Goal: Task Accomplishment & Management: Manage account settings

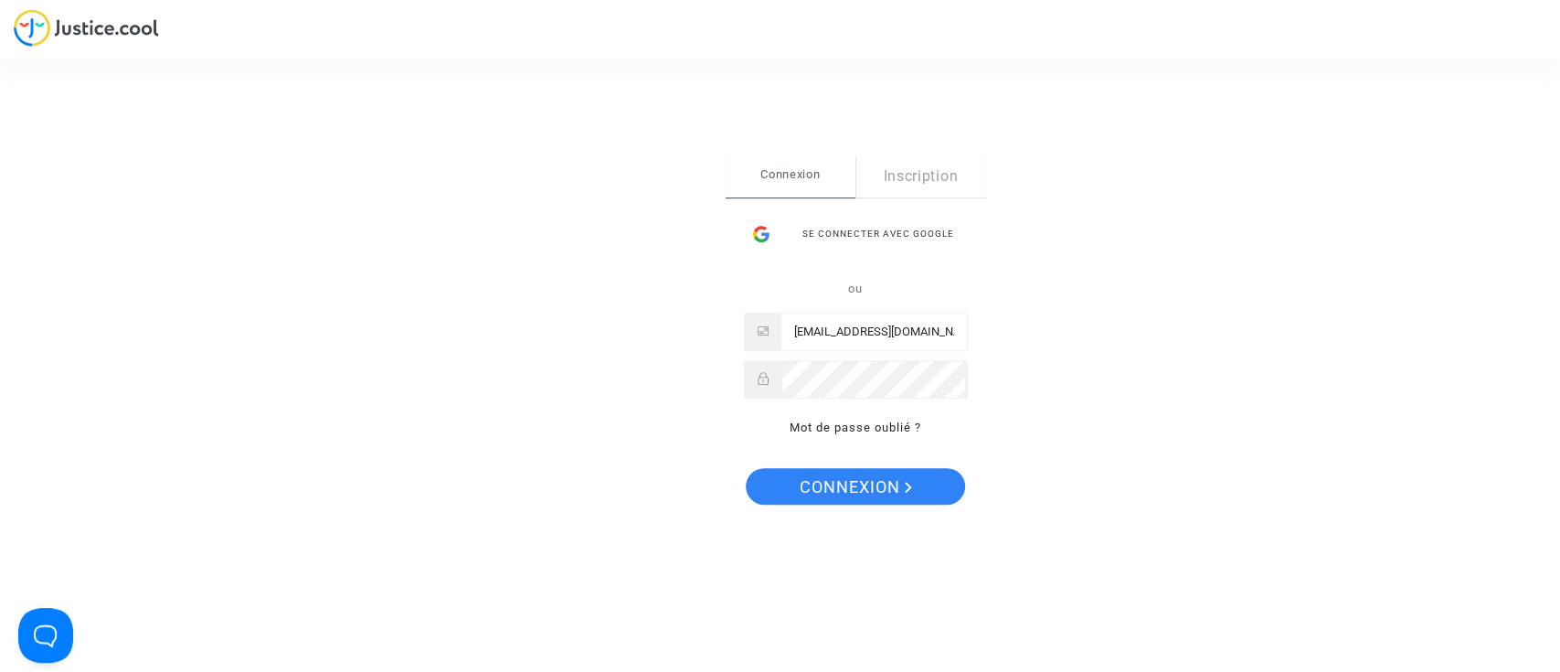
click at [965, 476] on div "Se connecter Connexion Inscription Se connecter avec Google ou laurenenal.pitch…" at bounding box center [856, 336] width 260 height 362
click at [905, 493] on span "Connexion" at bounding box center [856, 487] width 112 height 38
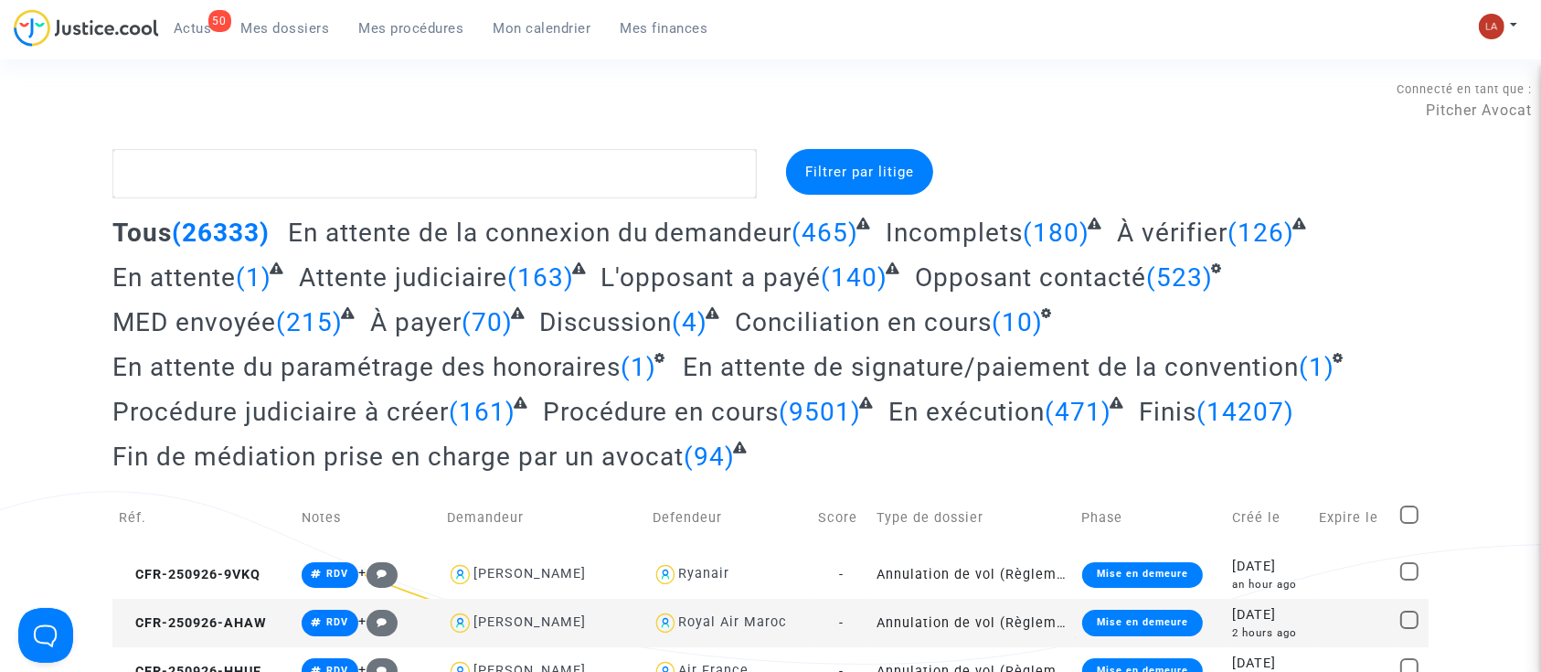
drag, startPoint x: 373, startPoint y: 29, endPoint x: 453, endPoint y: 120, distance: 121.0
click at [373, 29] on span "Mes procédures" at bounding box center [411, 28] width 105 height 16
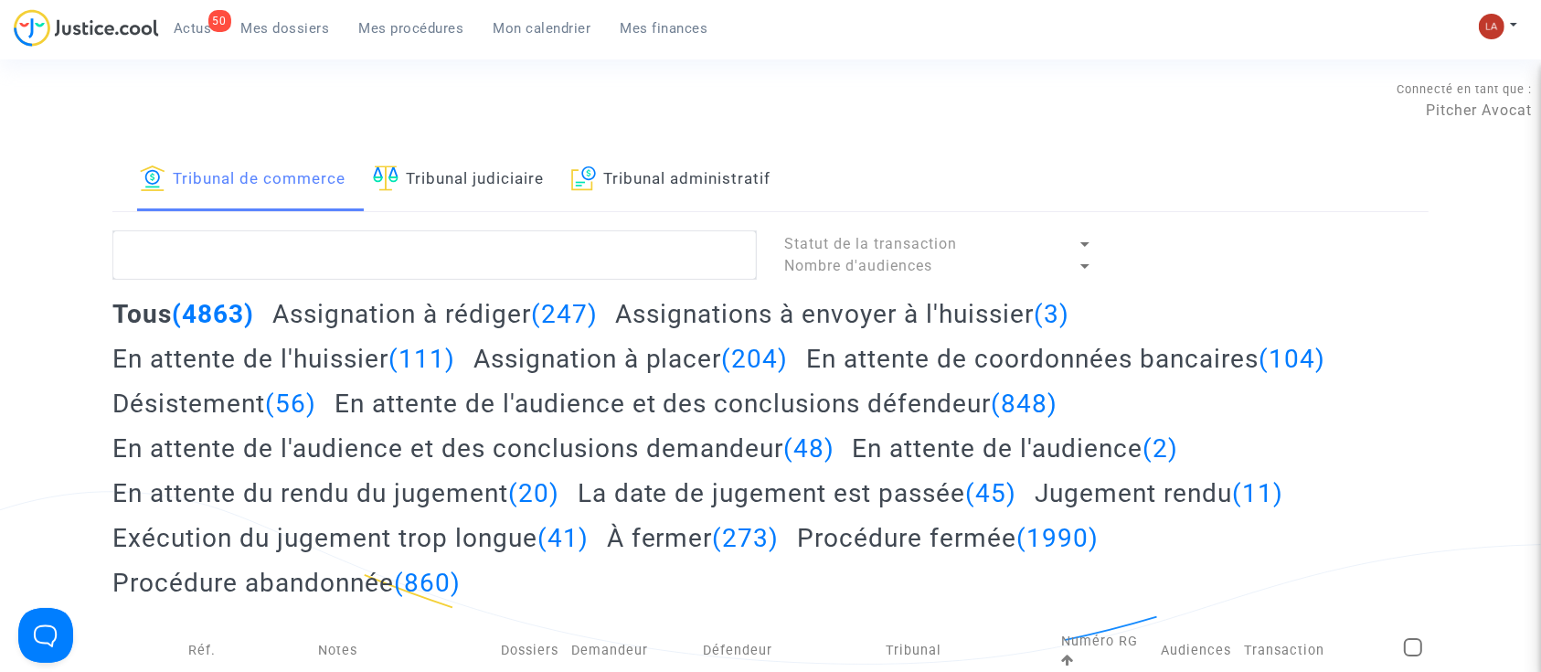
click at [424, 194] on link "Tribunal judiciaire" at bounding box center [458, 180] width 171 height 62
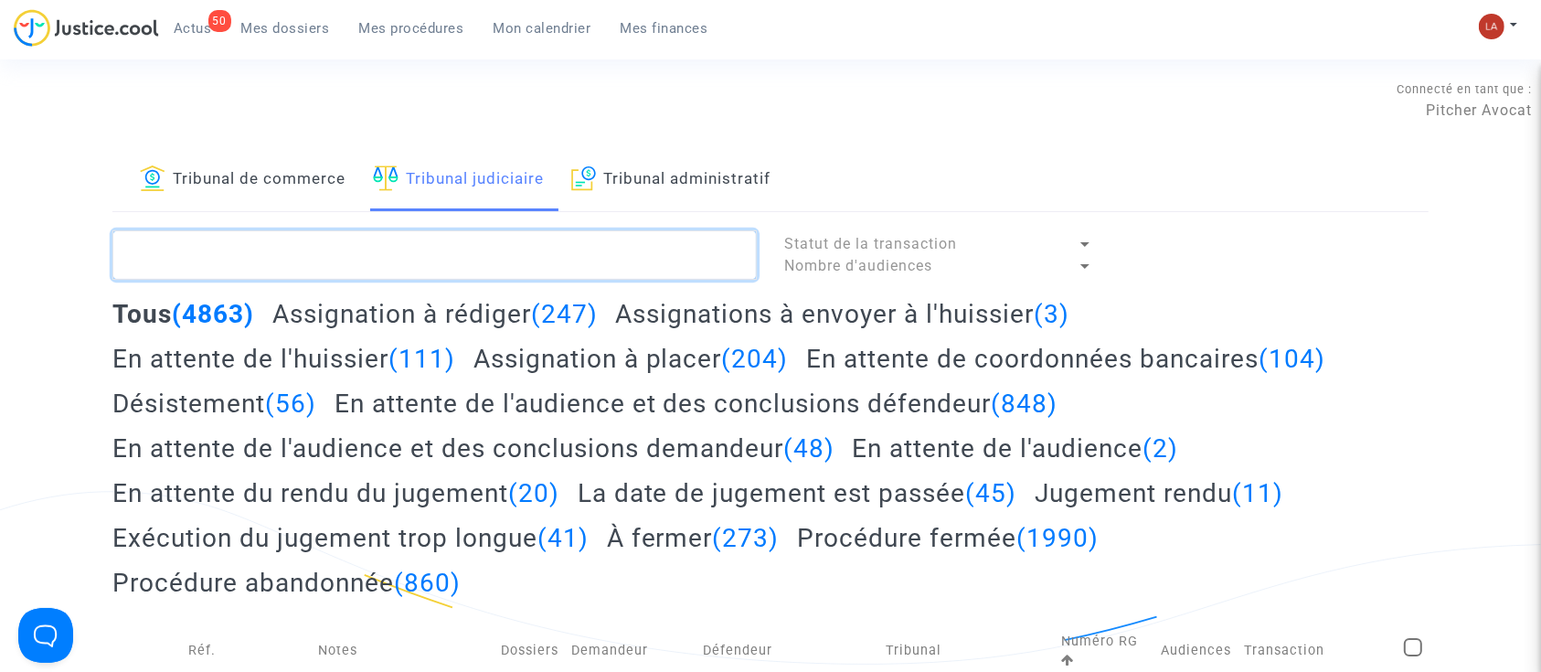
click at [427, 273] on textarea at bounding box center [434, 254] width 644 height 49
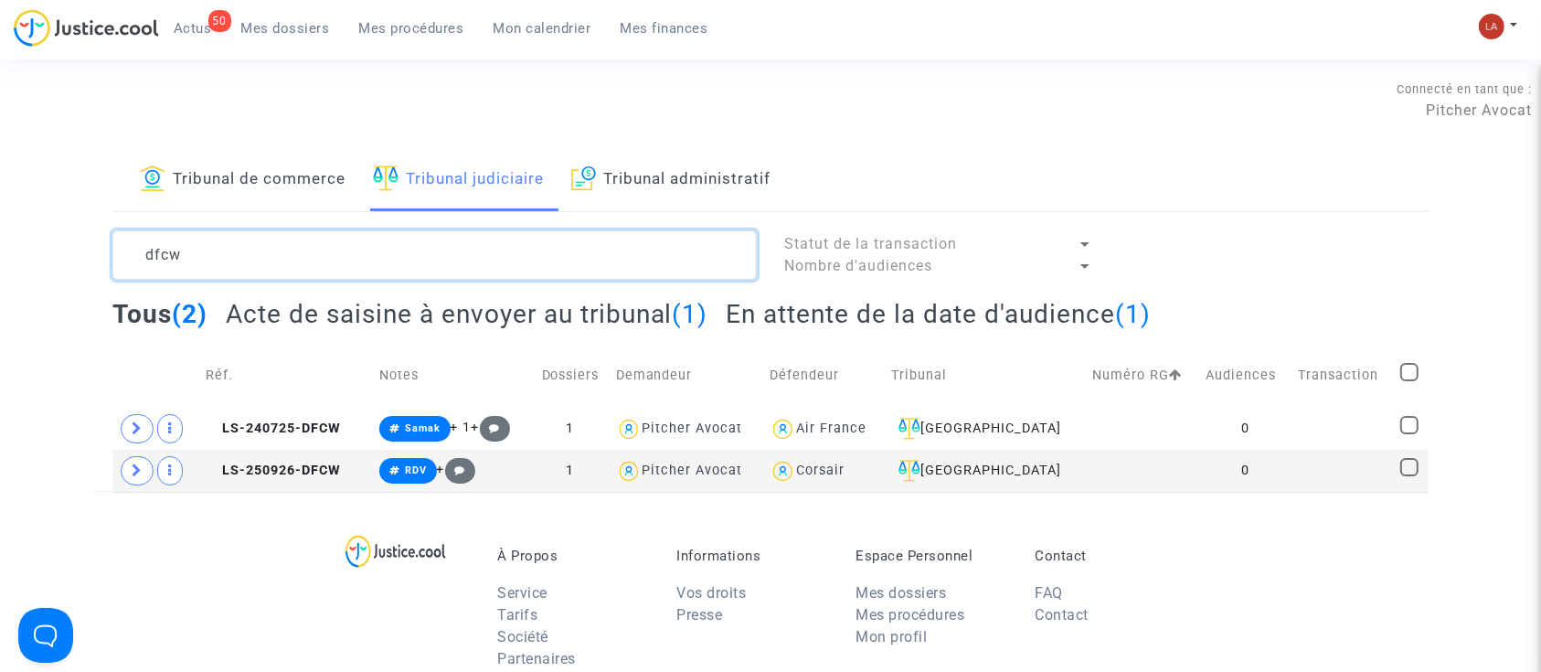
type textarea "dfcw"
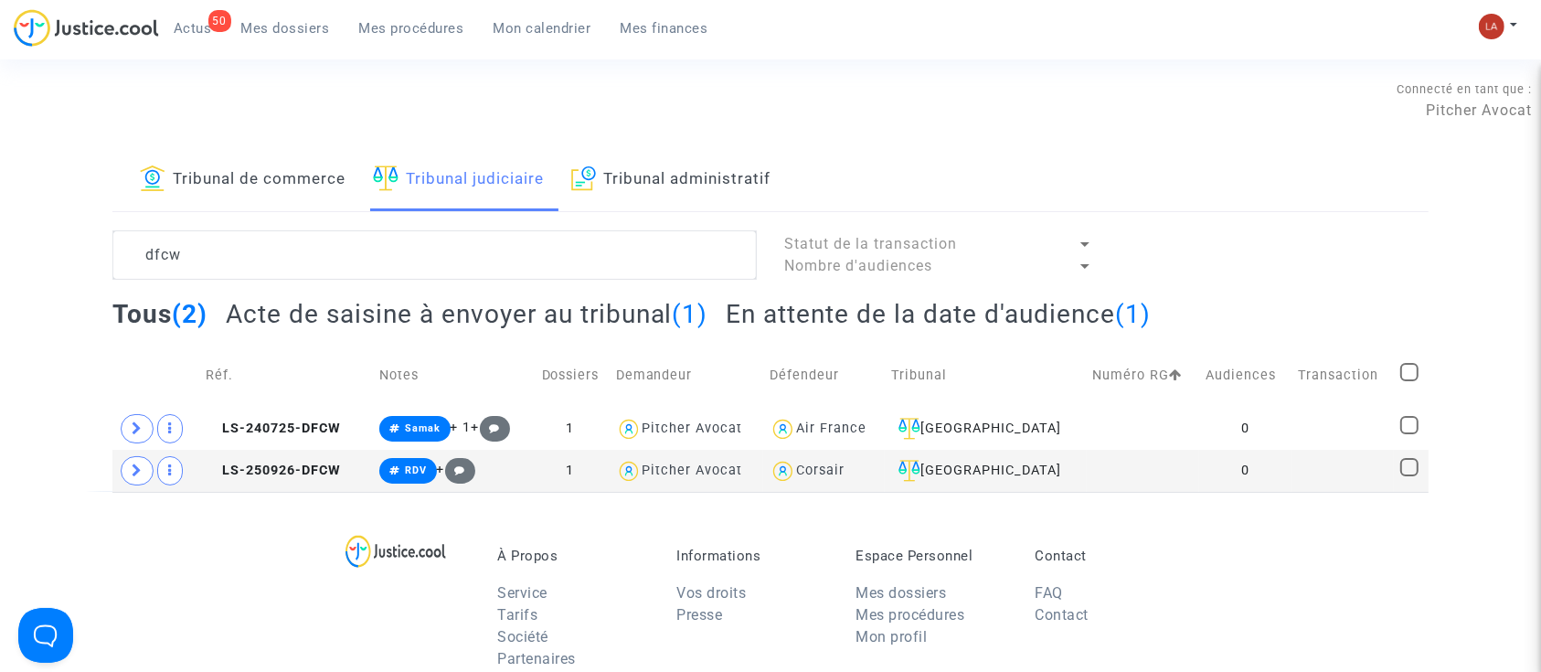
click at [458, 321] on h2 "Acte de saisine à envoyer au tribunal (1)" at bounding box center [467, 314] width 482 height 32
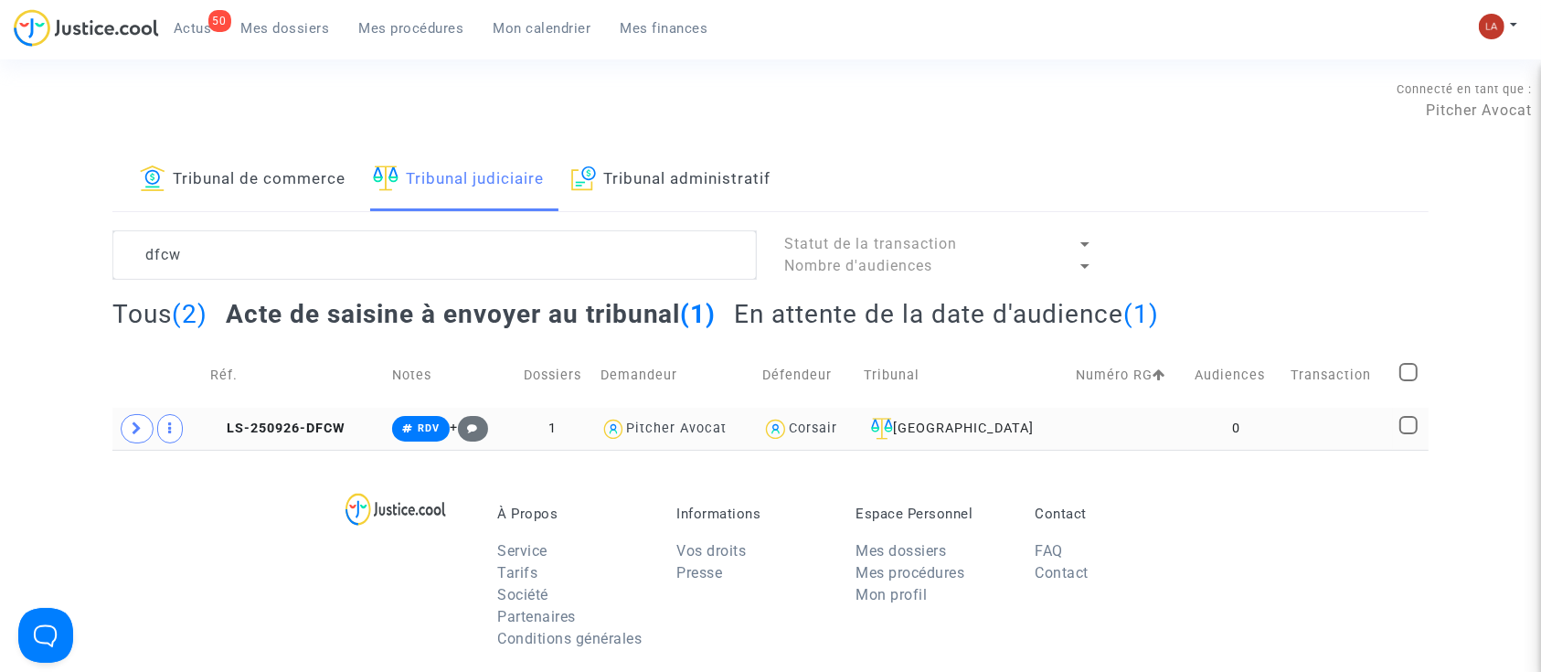
click at [255, 408] on td "LS-250926-DFCW" at bounding box center [295, 429] width 182 height 42
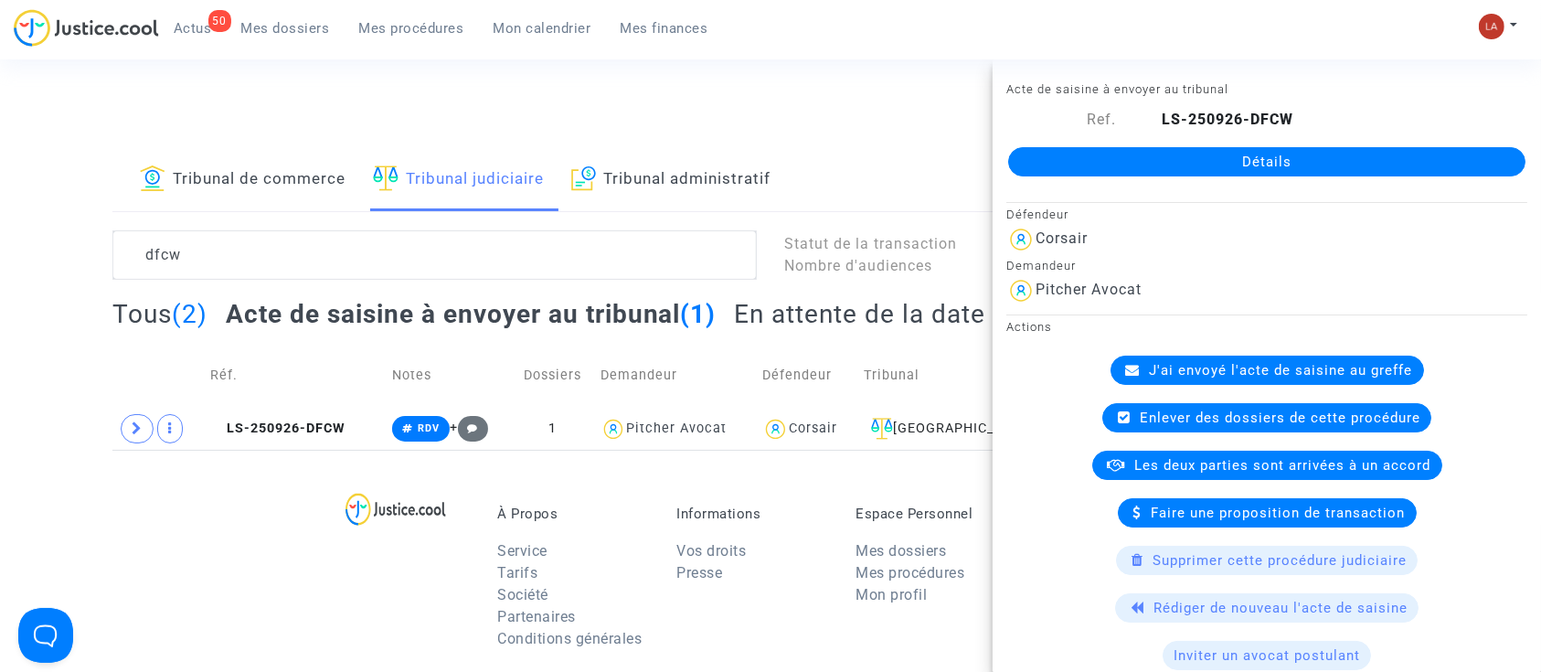
click at [1140, 621] on available-action-list "J'ai envoyé l'acte de saisine au greffe Enlever des dossiers de cette procédure…" at bounding box center [1266, 678] width 521 height 647
click at [1185, 593] on div "Rédiger de nouveau l'acte de saisine" at bounding box center [1266, 607] width 303 height 29
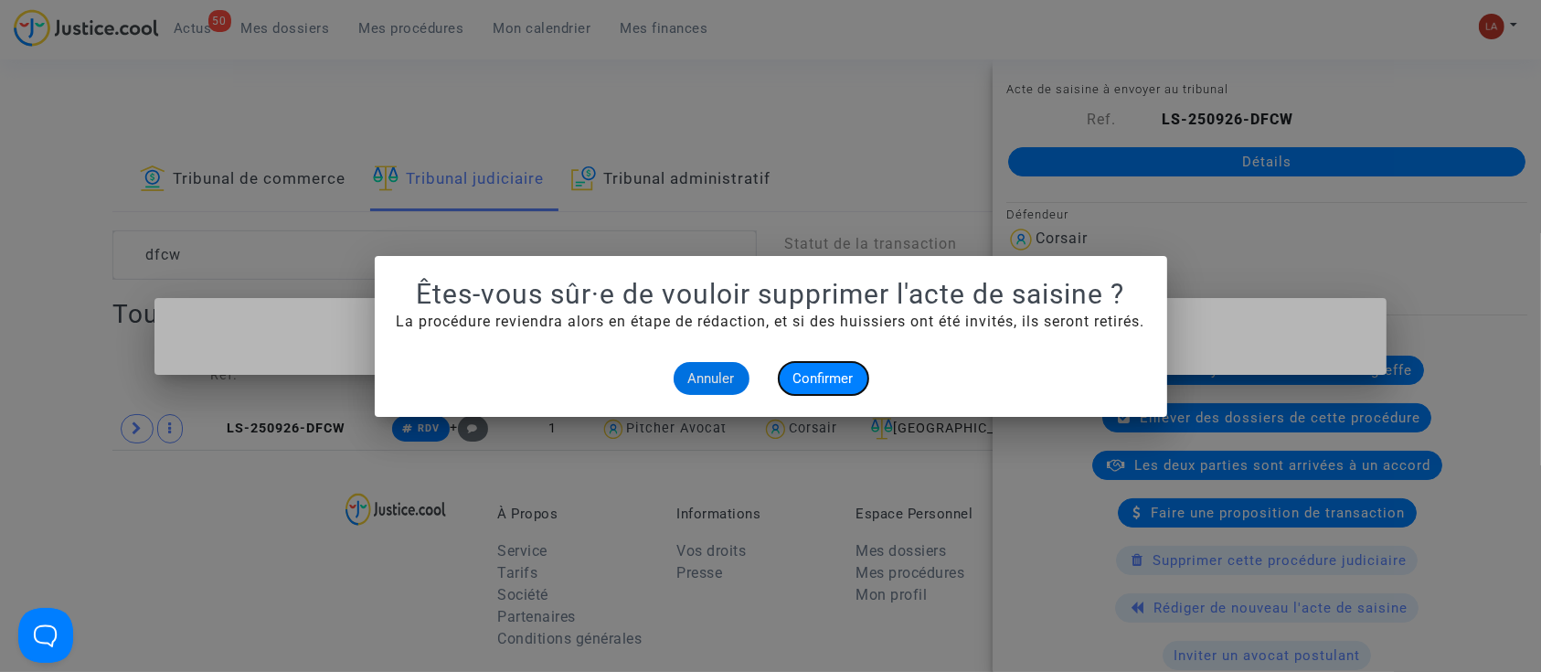
click at [849, 366] on button "Confirmer" at bounding box center [824, 378] width 90 height 33
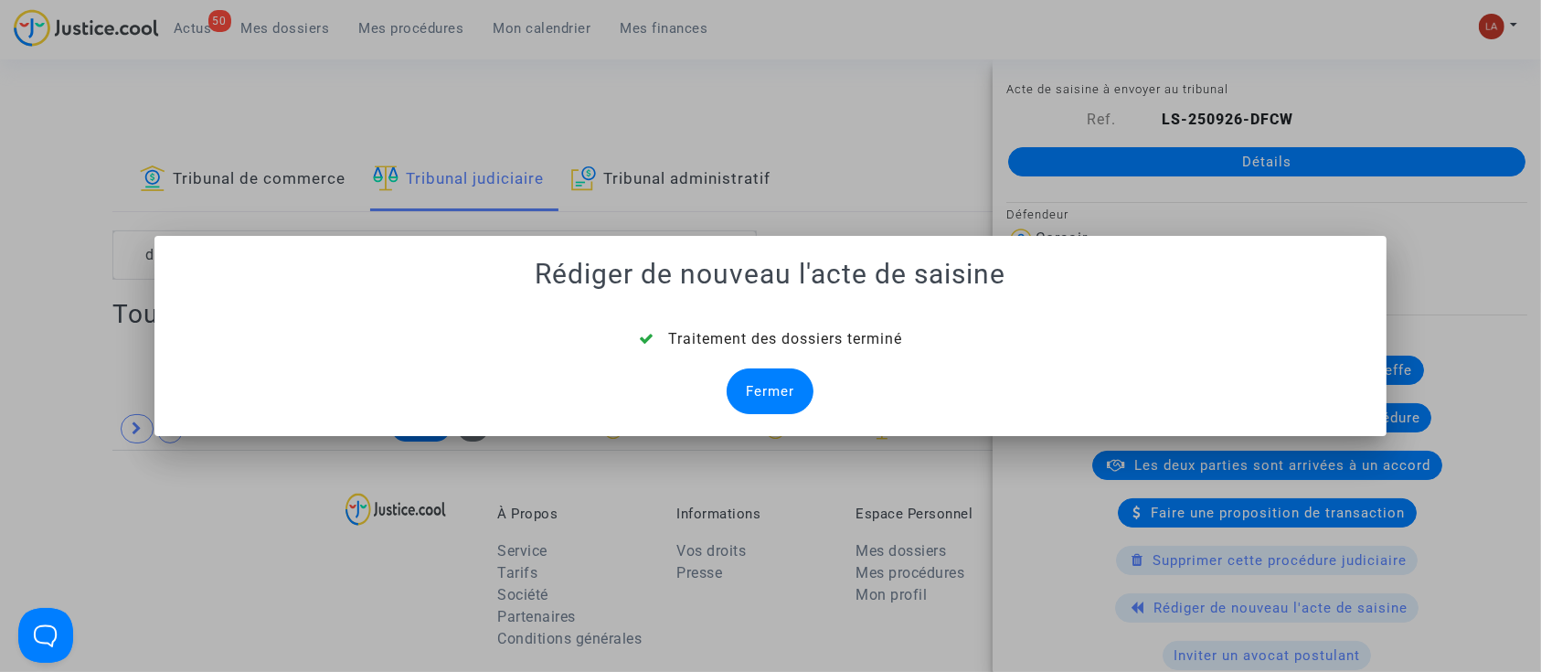
click at [751, 395] on div "Fermer" at bounding box center [769, 391] width 87 height 46
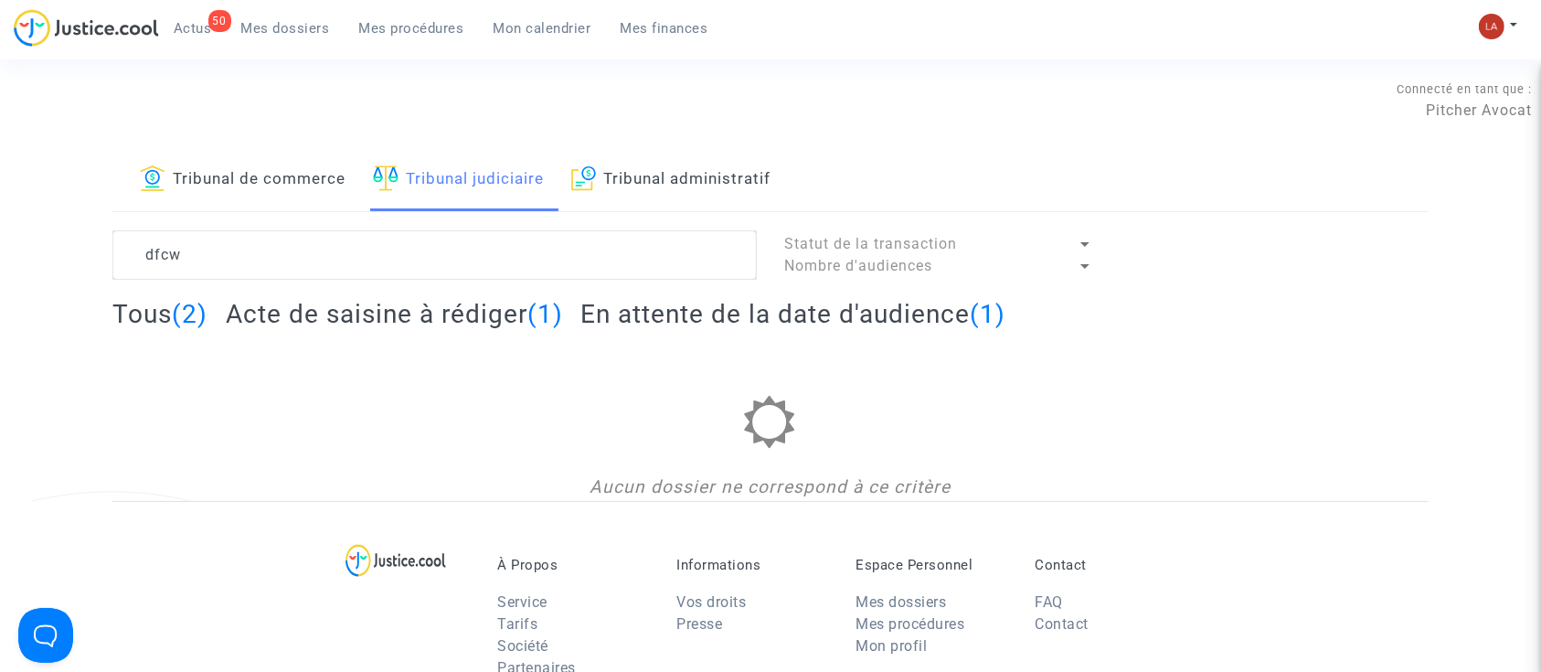
click at [293, 320] on h2 "Acte de saisine à rédiger (1)" at bounding box center [394, 314] width 337 height 32
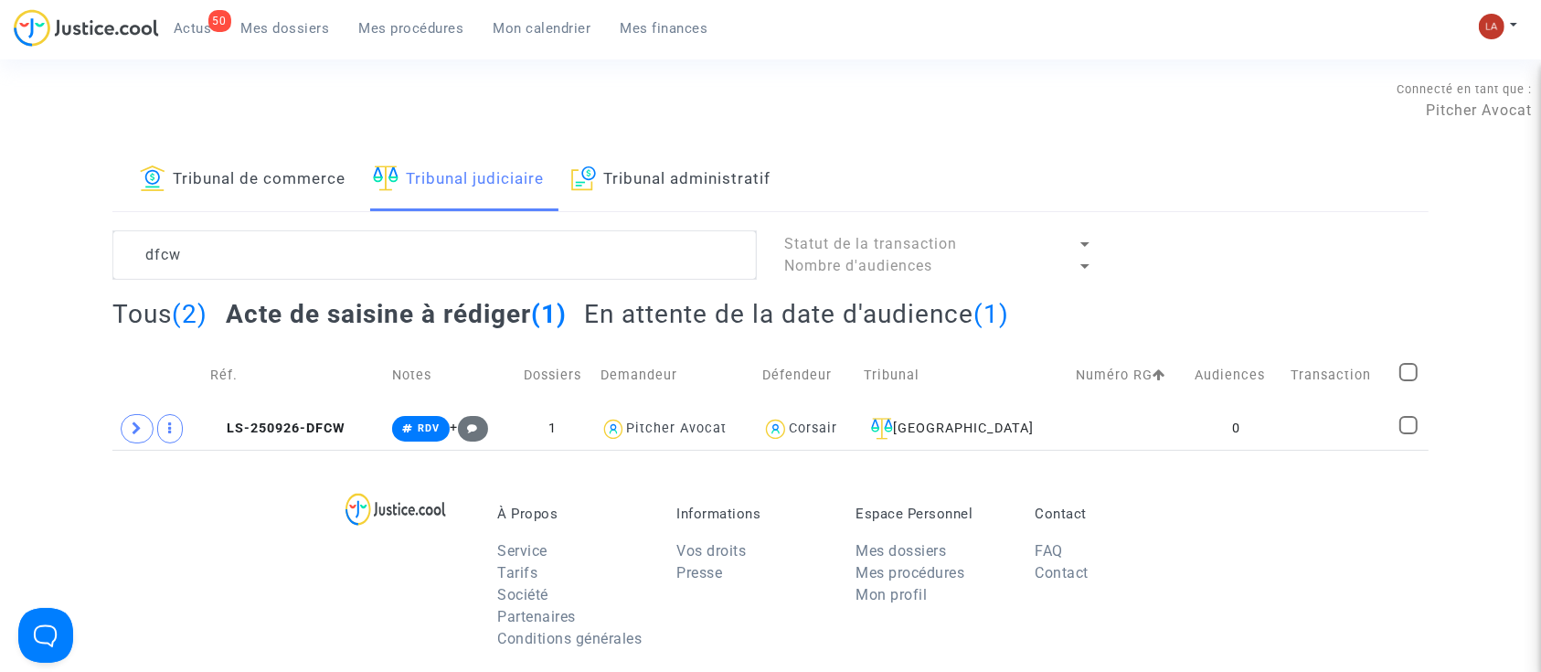
click at [1401, 363] on span at bounding box center [1408, 372] width 18 height 18
click at [1407, 381] on input "checkbox" at bounding box center [1407, 381] width 1 height 1
checkbox input "true"
click at [1392, 237] on div "Sélection (1)" at bounding box center [1357, 253] width 137 height 46
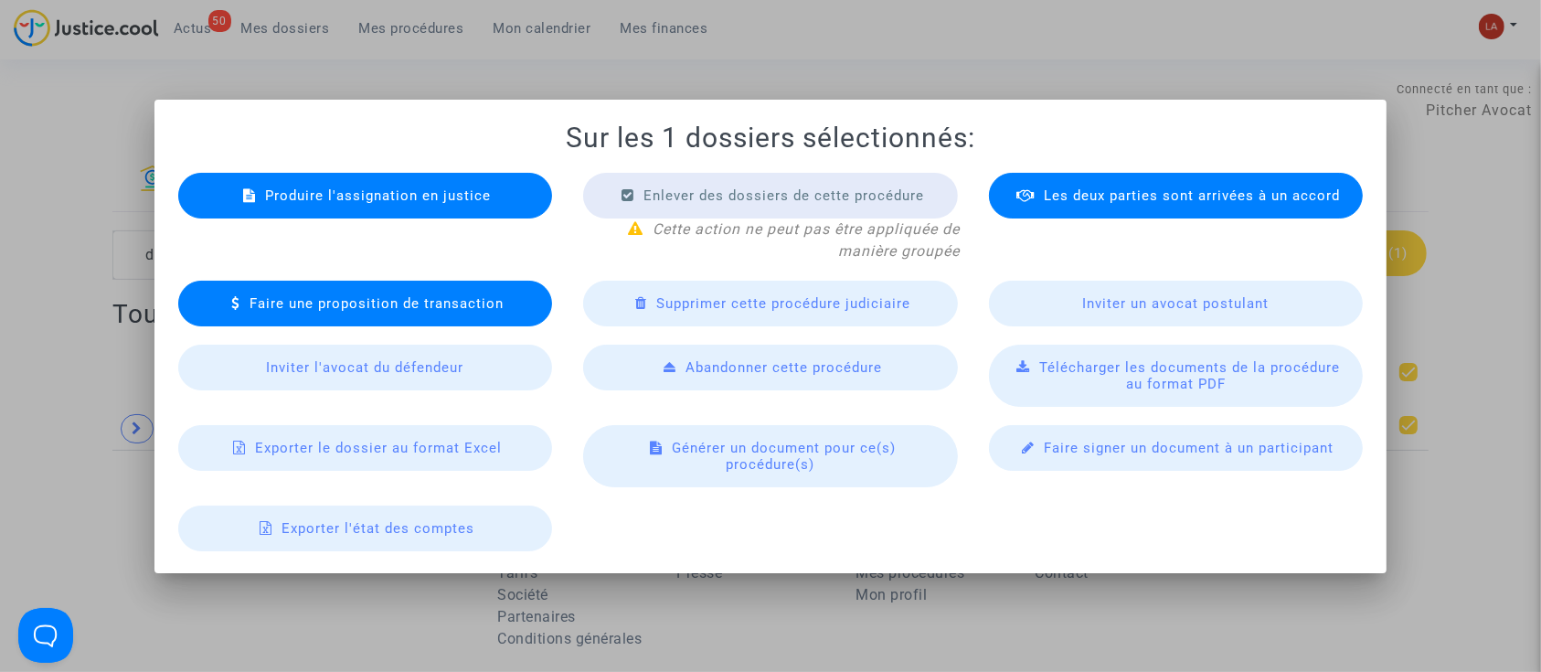
click at [526, 207] on div "Produire l'assignation en justice" at bounding box center [365, 196] width 375 height 46
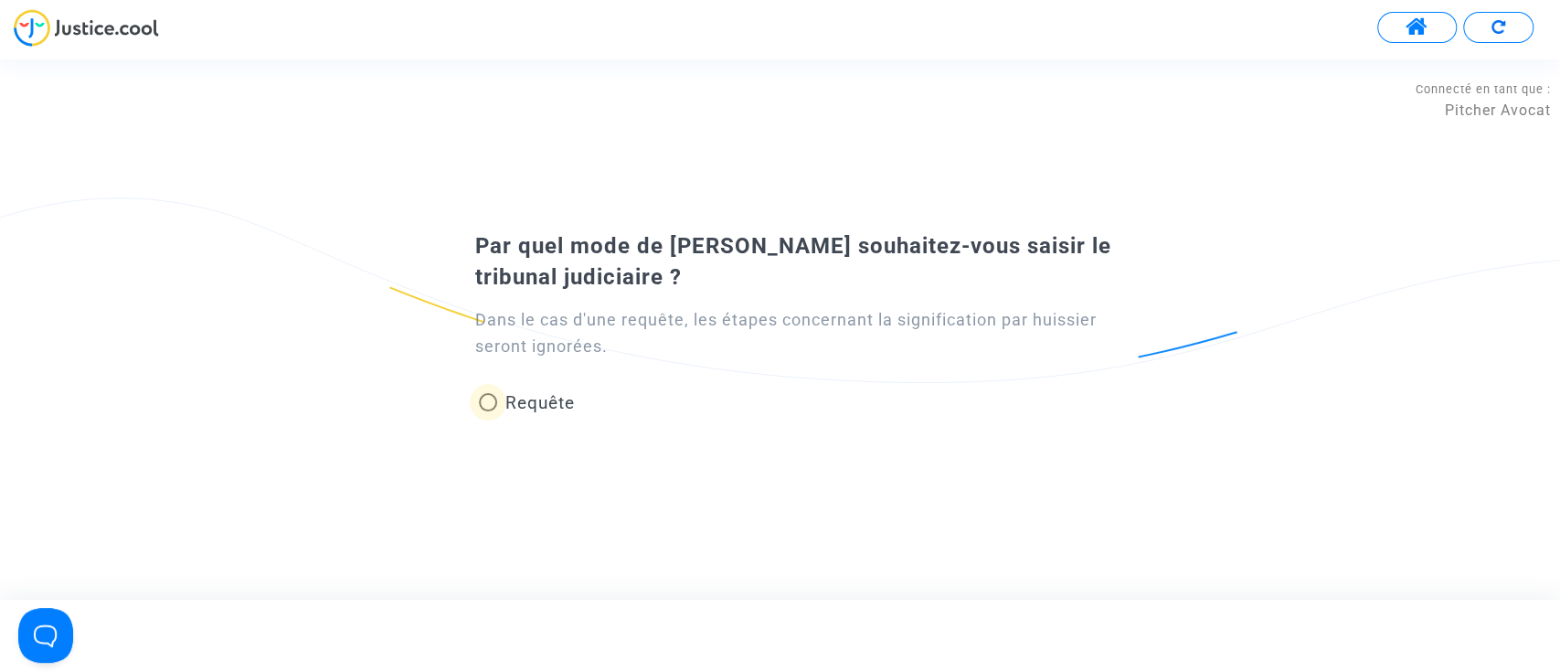
click at [508, 409] on span "Requête" at bounding box center [538, 402] width 69 height 21
click at [488, 411] on input "Requête" at bounding box center [487, 411] width 1 height 1
radio input "true"
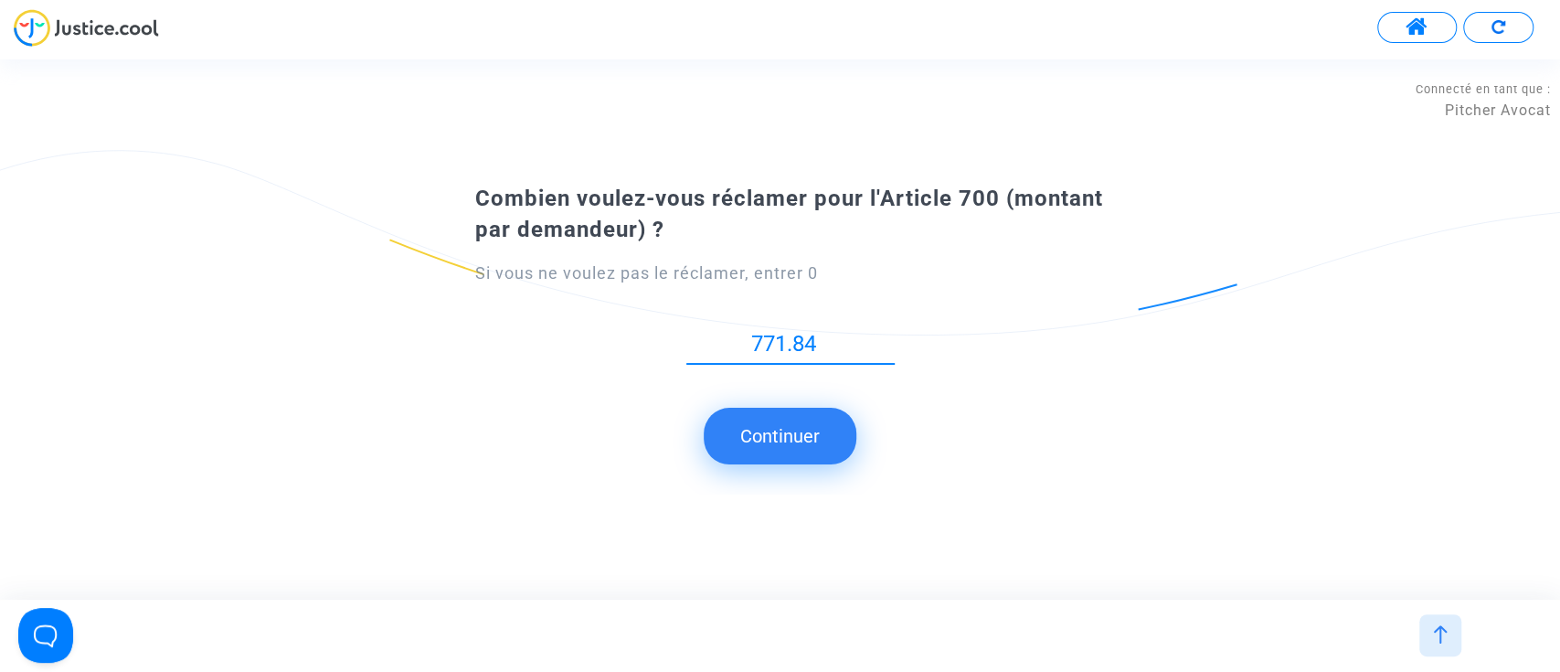
type input "771.84"
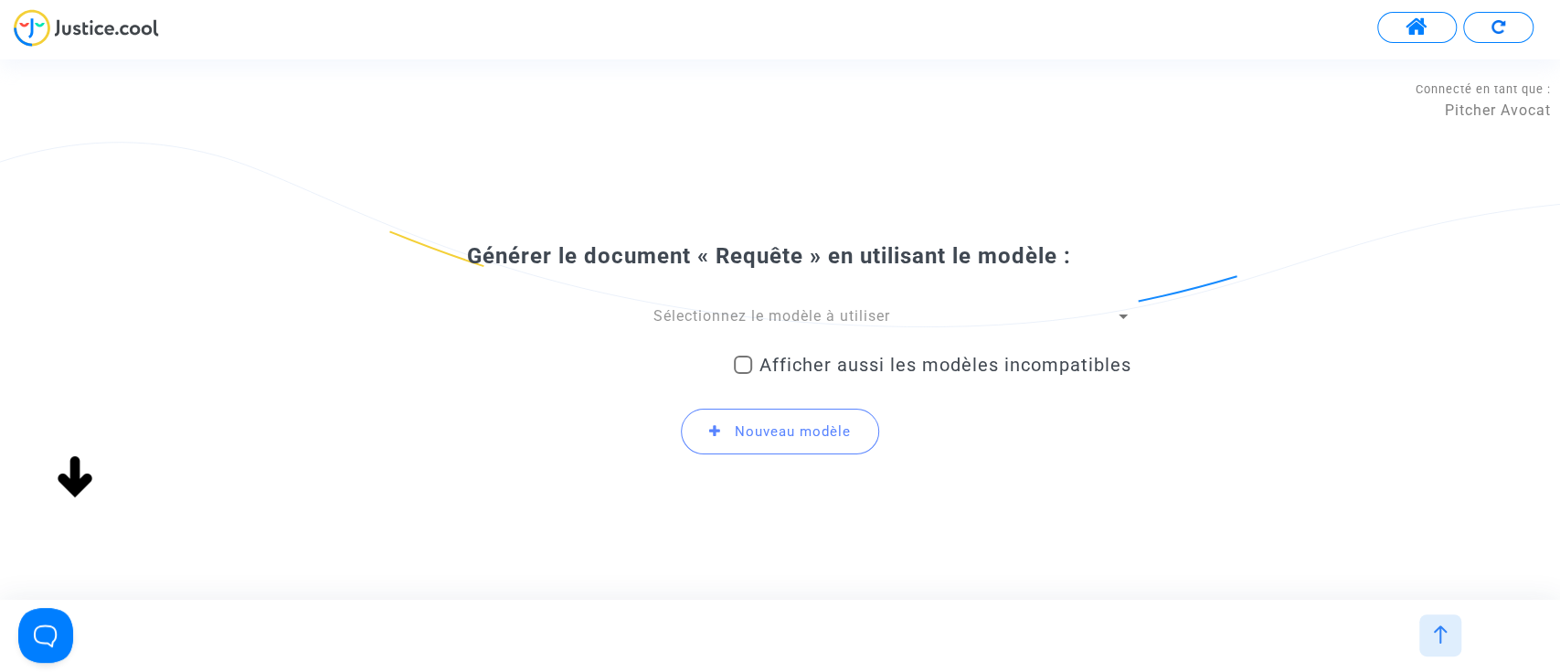
click at [728, 324] on span "Sélectionnez le modèle à utiliser" at bounding box center [771, 315] width 237 height 17
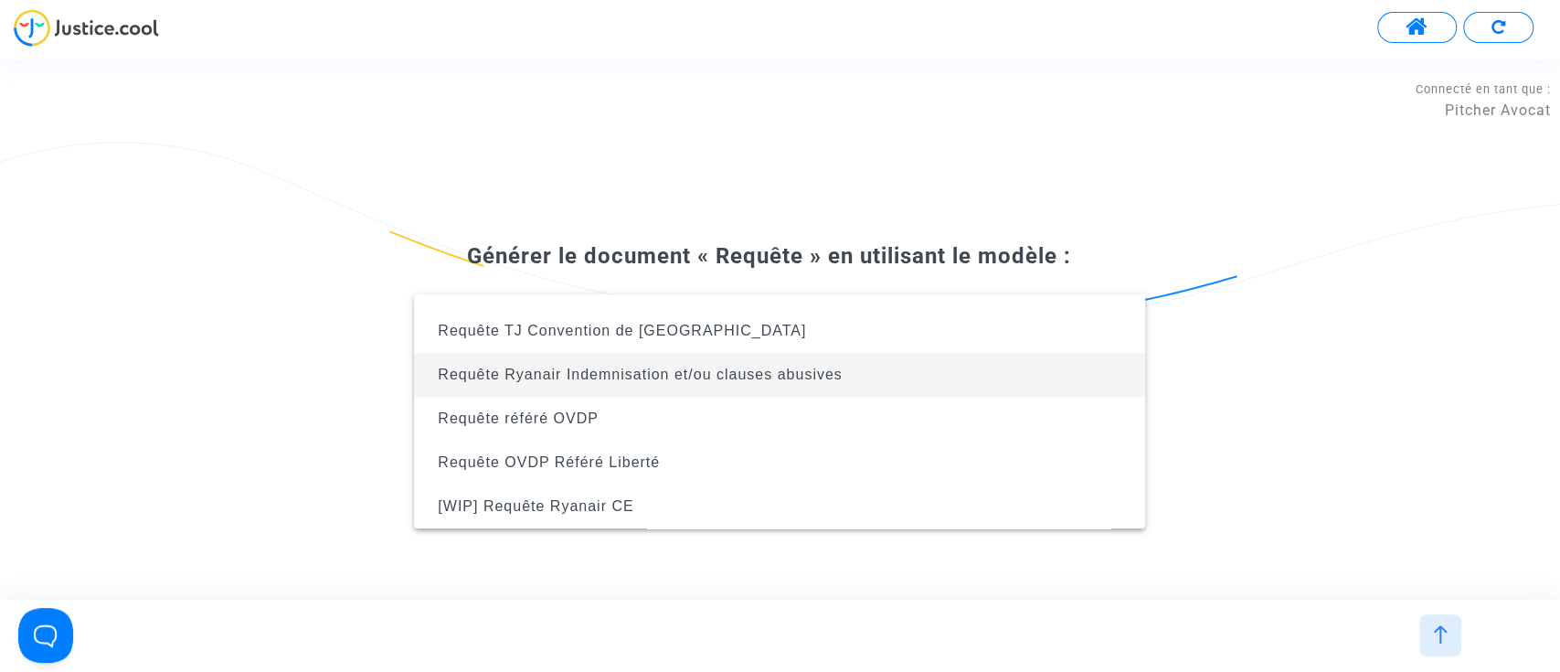
scroll to position [302, 0]
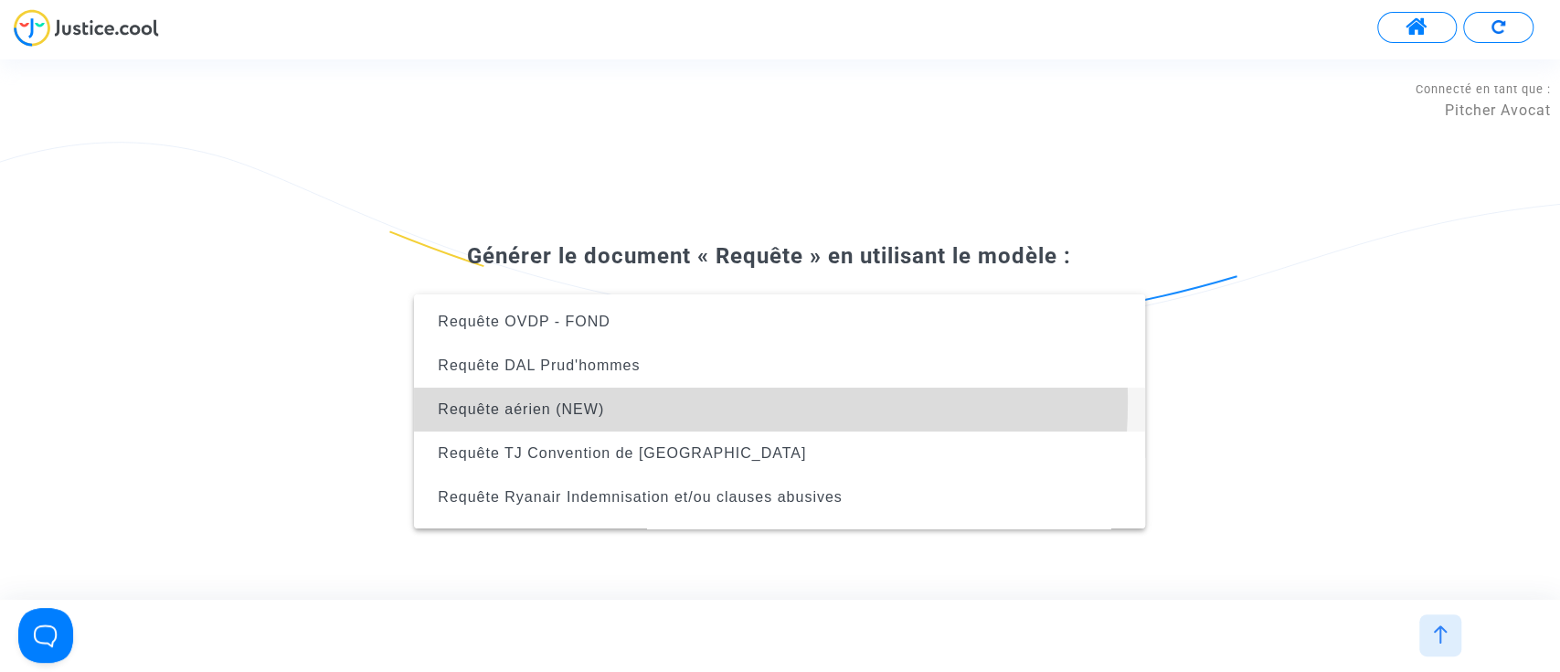
click at [665, 400] on span "Requête aérien (NEW)" at bounding box center [780, 409] width 702 height 44
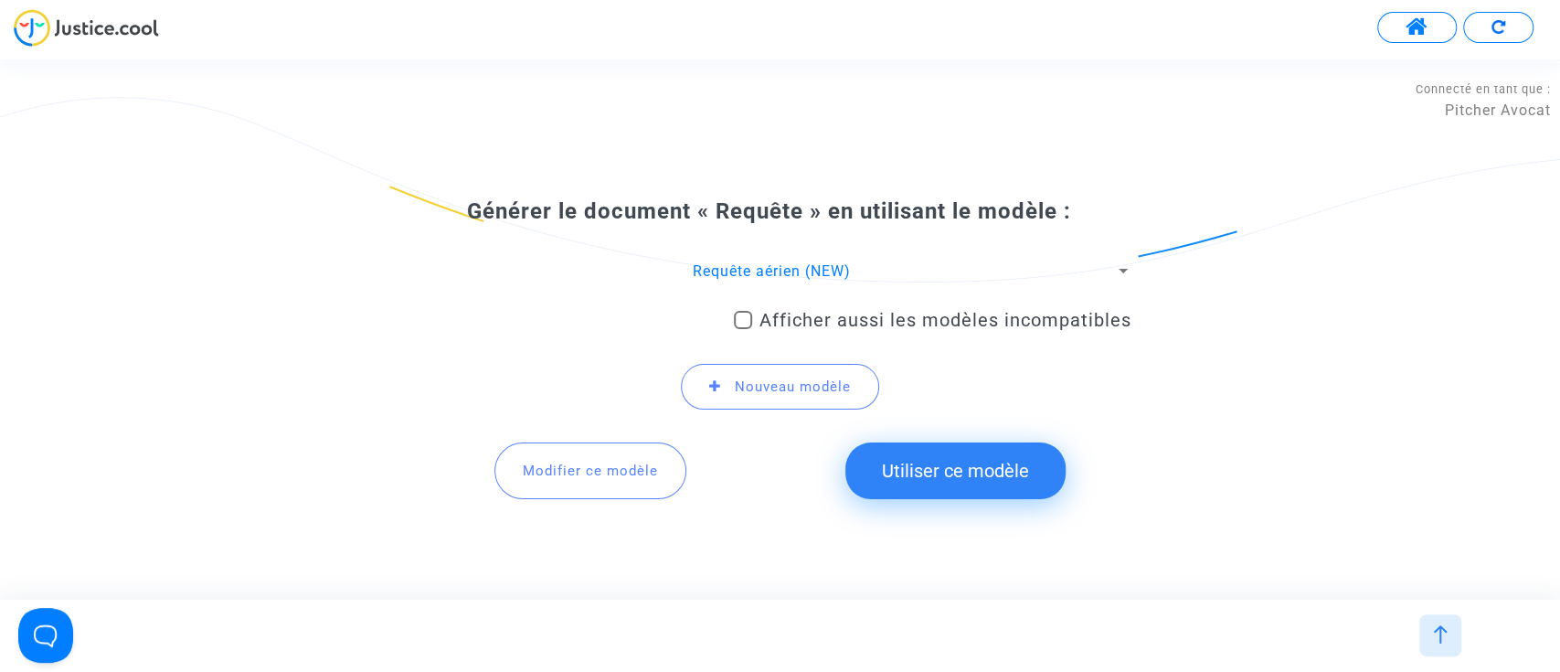
click at [924, 469] on button "Utiliser ce modèle" at bounding box center [955, 470] width 220 height 57
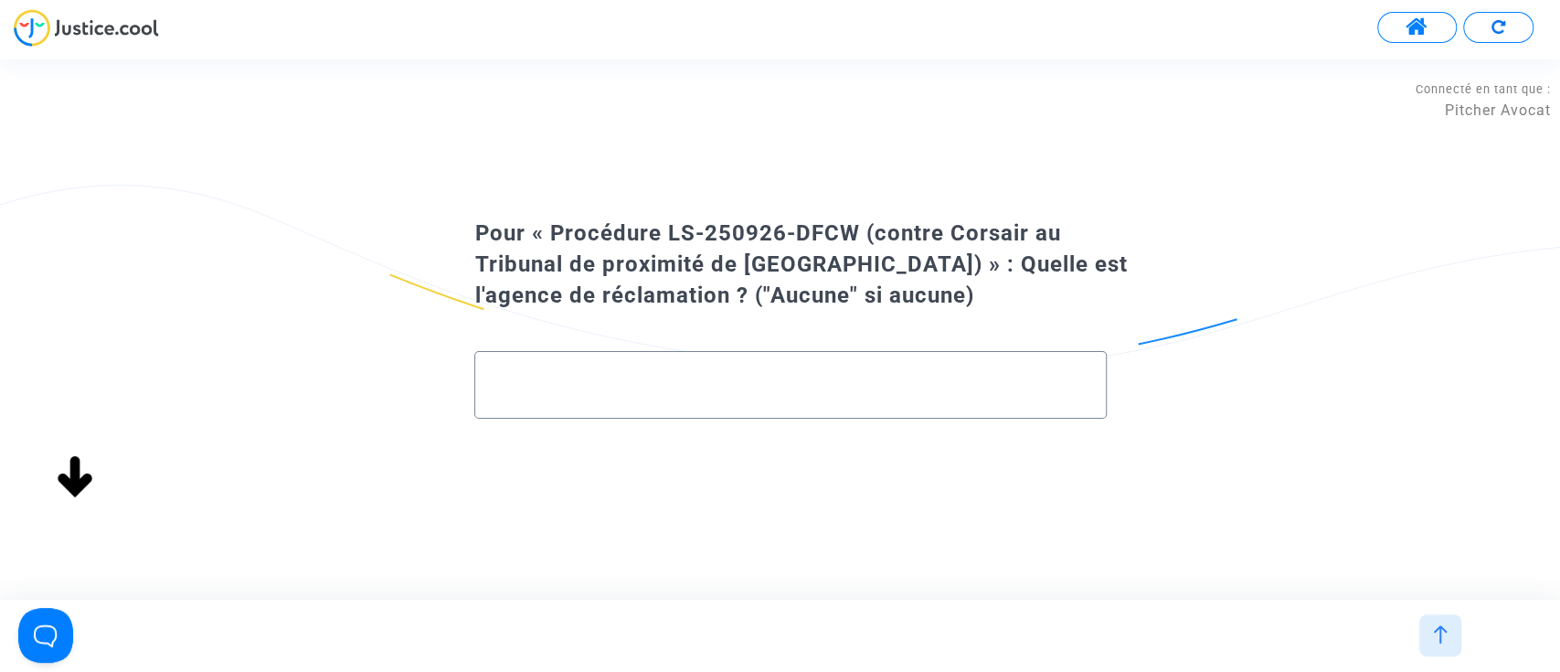
click at [672, 369] on div at bounding box center [789, 377] width 593 height 51
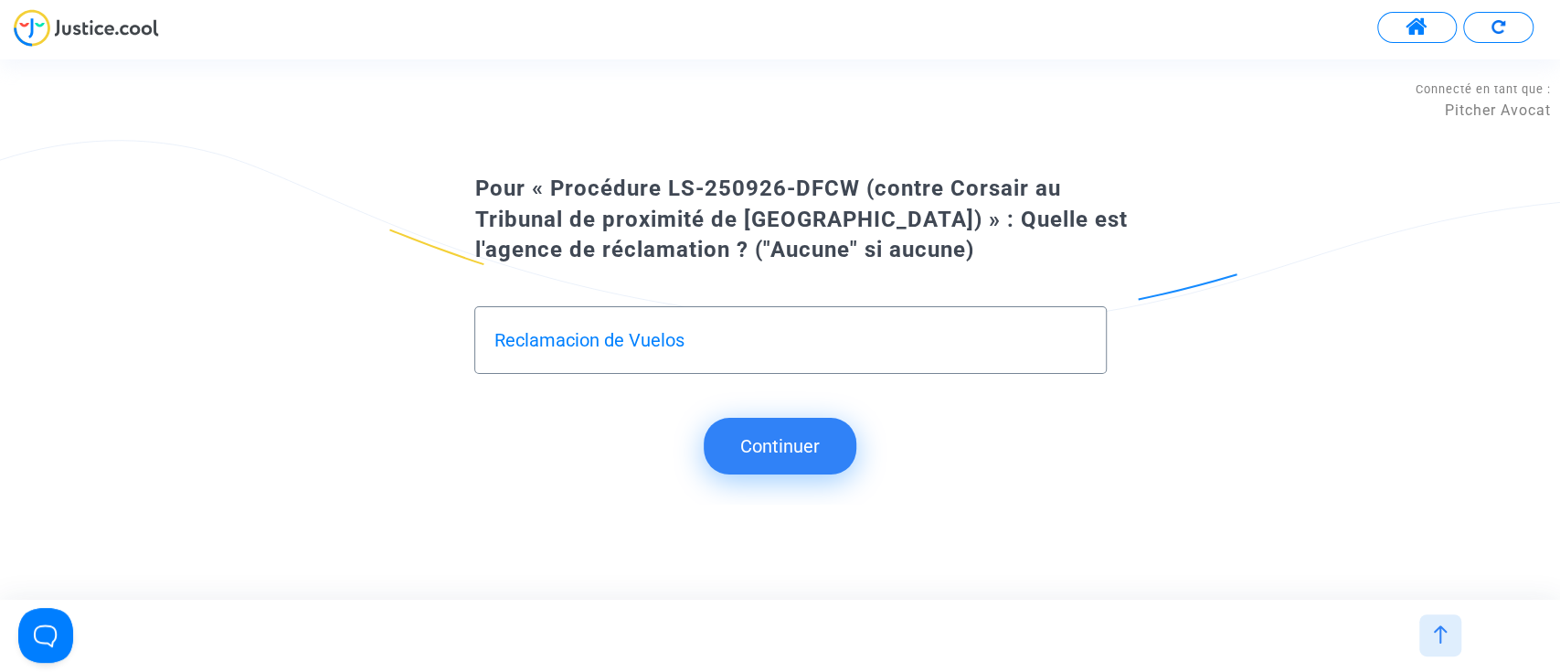
type input "Reclamacion de Vuelos"
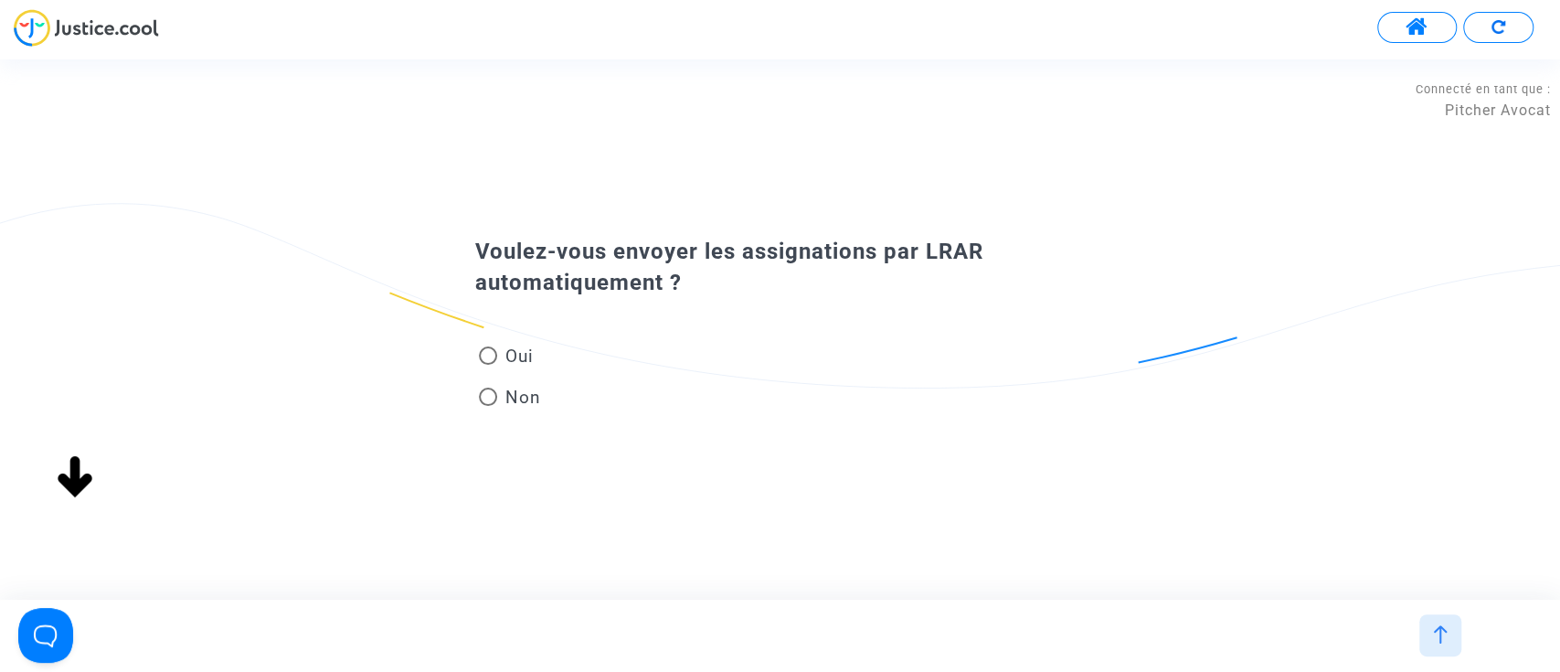
click at [507, 393] on span "Non" at bounding box center [518, 397] width 43 height 25
click at [488, 406] on input "Non" at bounding box center [487, 406] width 1 height 1
radio input "true"
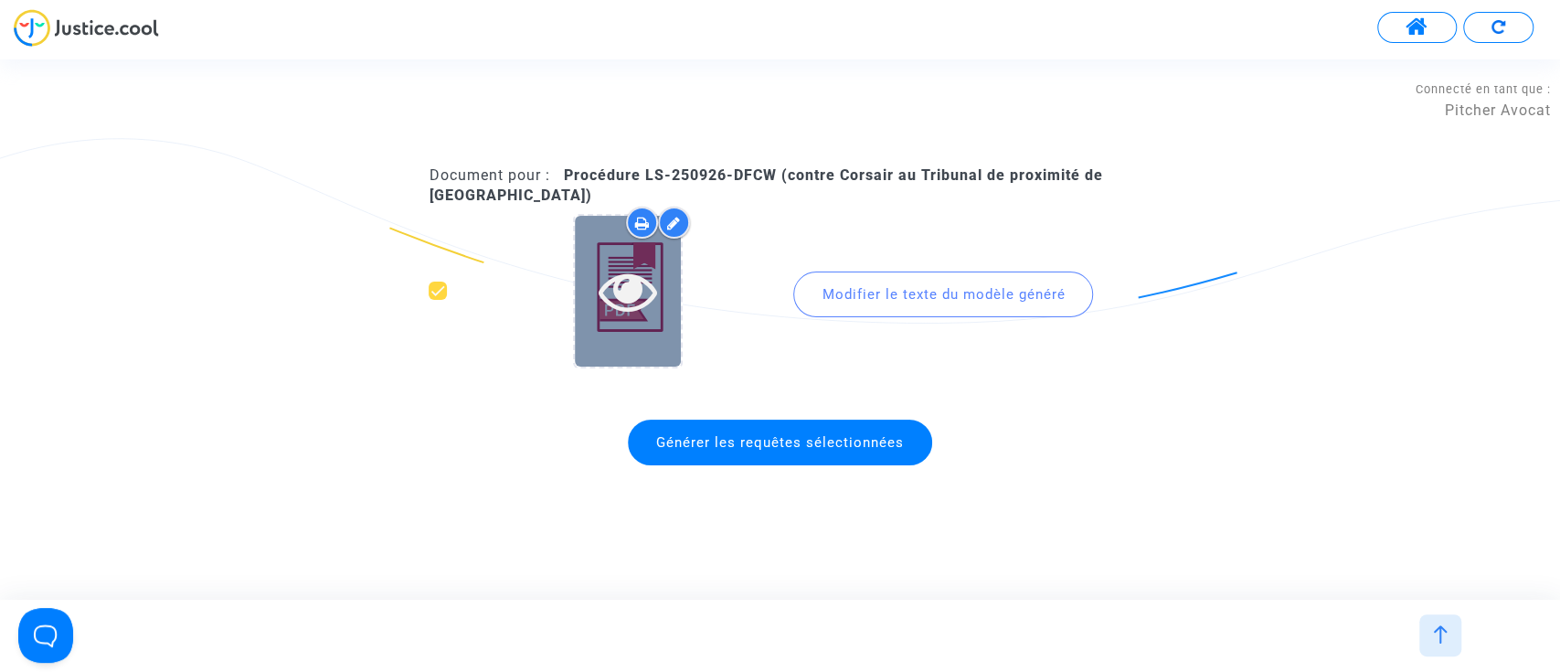
click at [655, 284] on icon at bounding box center [628, 290] width 59 height 58
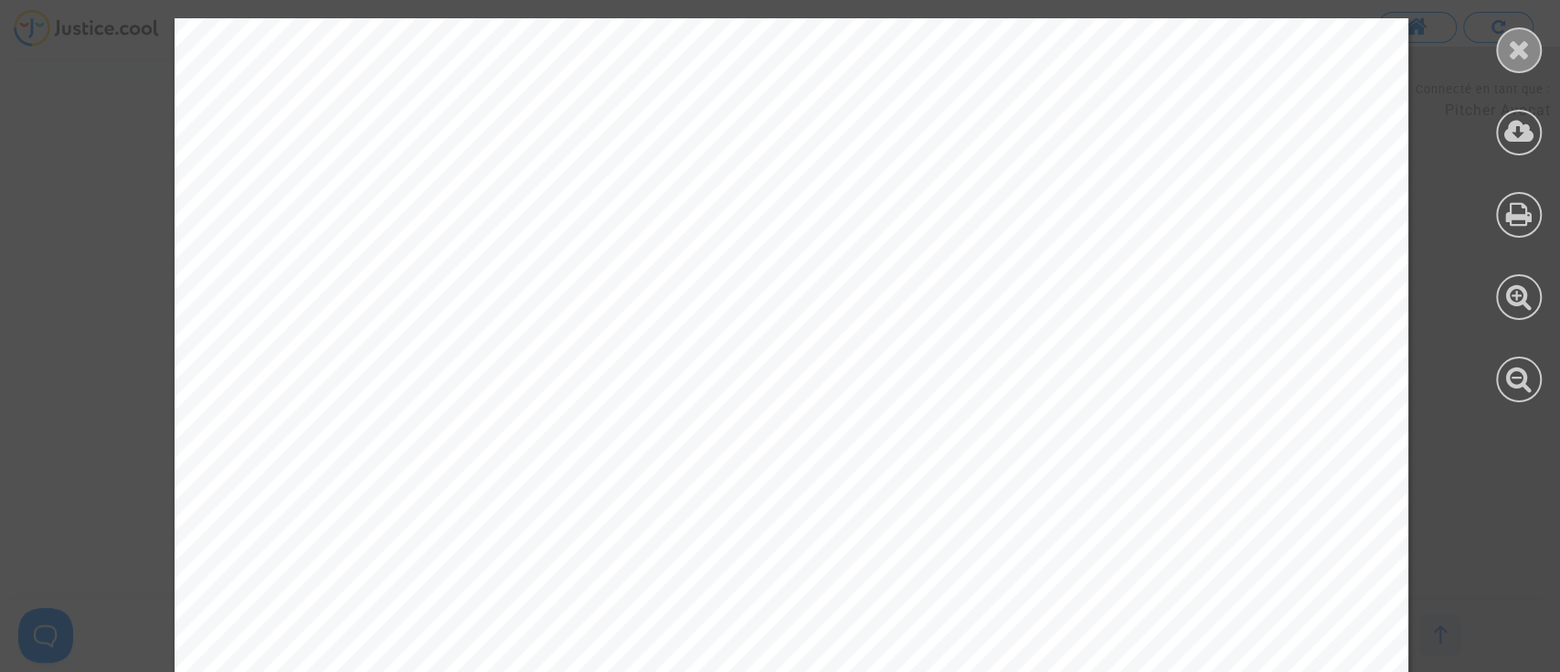
click at [1520, 58] on icon at bounding box center [1519, 49] width 23 height 27
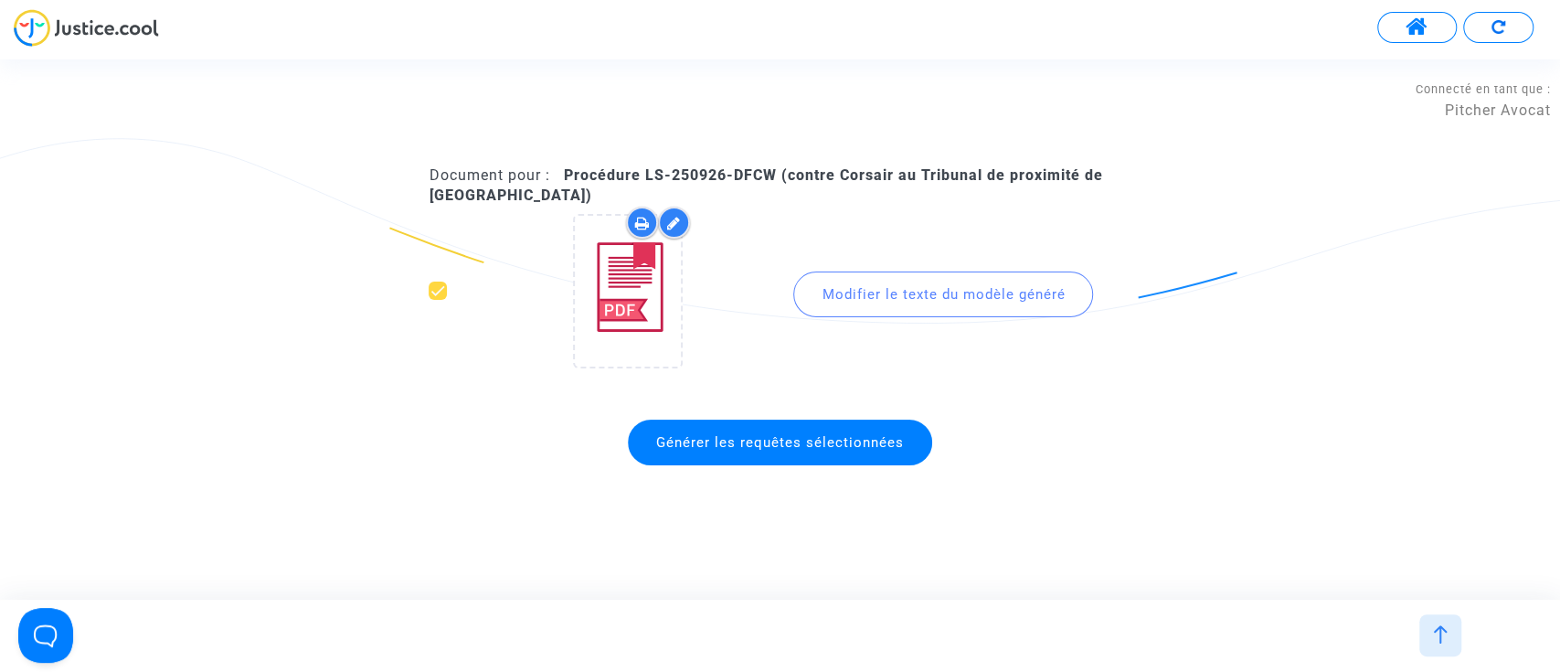
click at [935, 280] on div "Modifier le texte du modèle généré" at bounding box center [943, 294] width 300 height 46
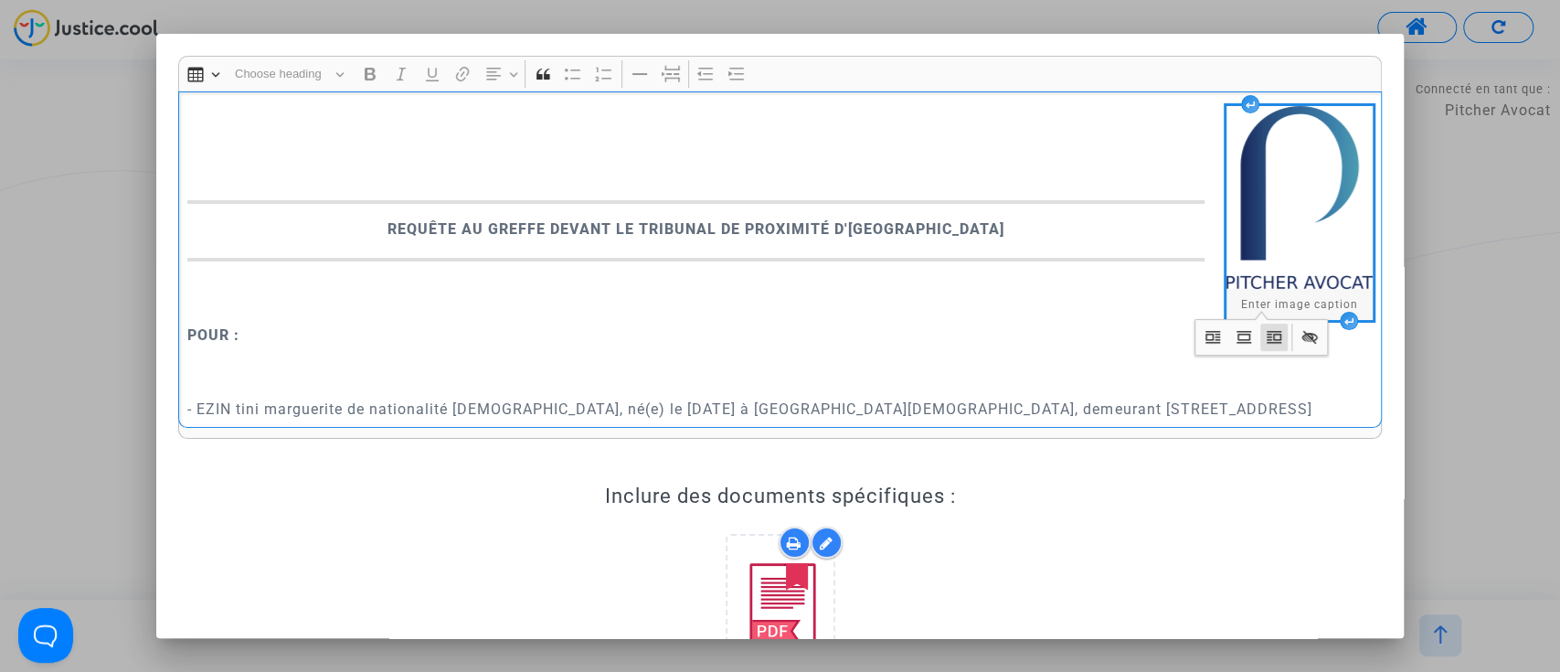
scroll to position [122, 0]
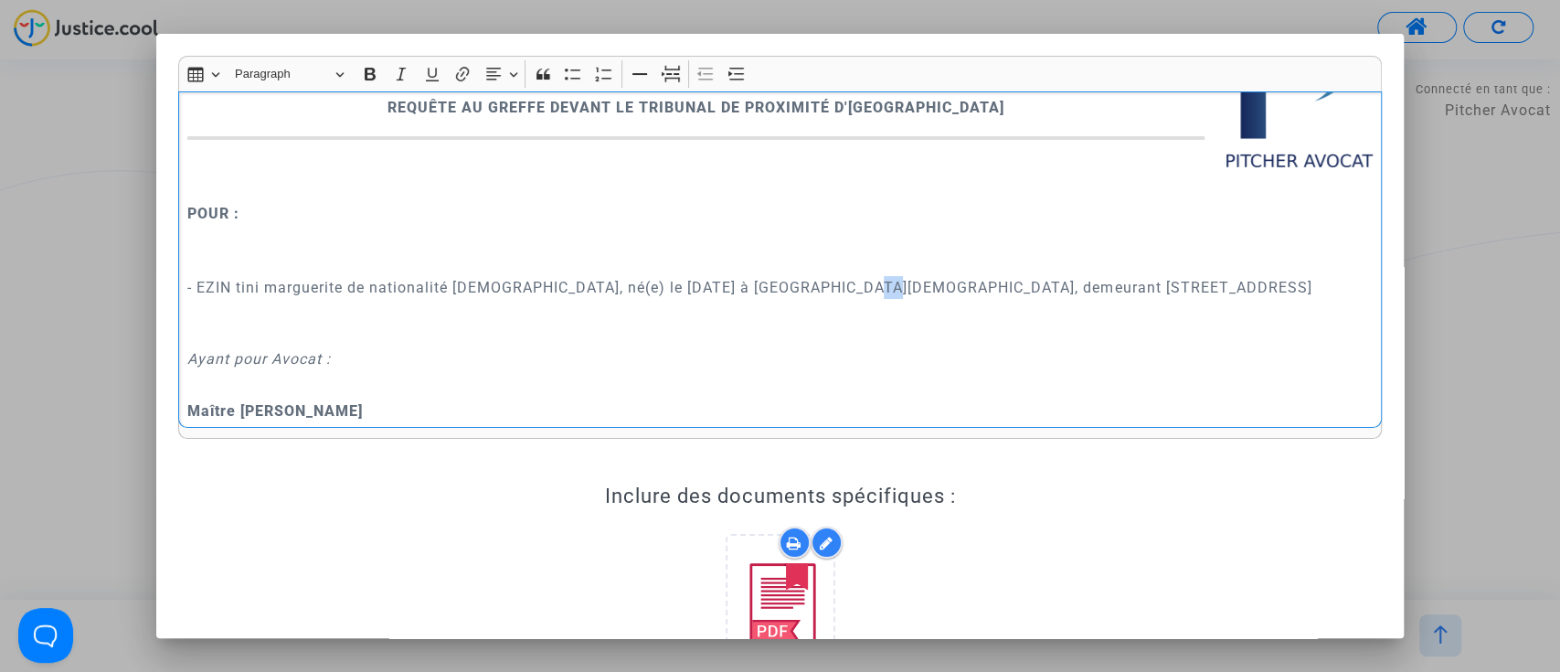
drag, startPoint x: 844, startPoint y: 289, endPoint x: 863, endPoint y: 289, distance: 18.3
click at [863, 289] on p "- EZIN tini marguerite de nationalité française, né(e) le 4 mai 1965 à Au Bénin…" at bounding box center [779, 298] width 1184 height 91
drag, startPoint x: 851, startPoint y: 284, endPoint x: 985, endPoint y: 286, distance: 134.3
click at [985, 286] on p "- EZIN tini marguerite de nationalité française, né(e) le 4 mai 1965 à Au Bénin…" at bounding box center [779, 298] width 1184 height 91
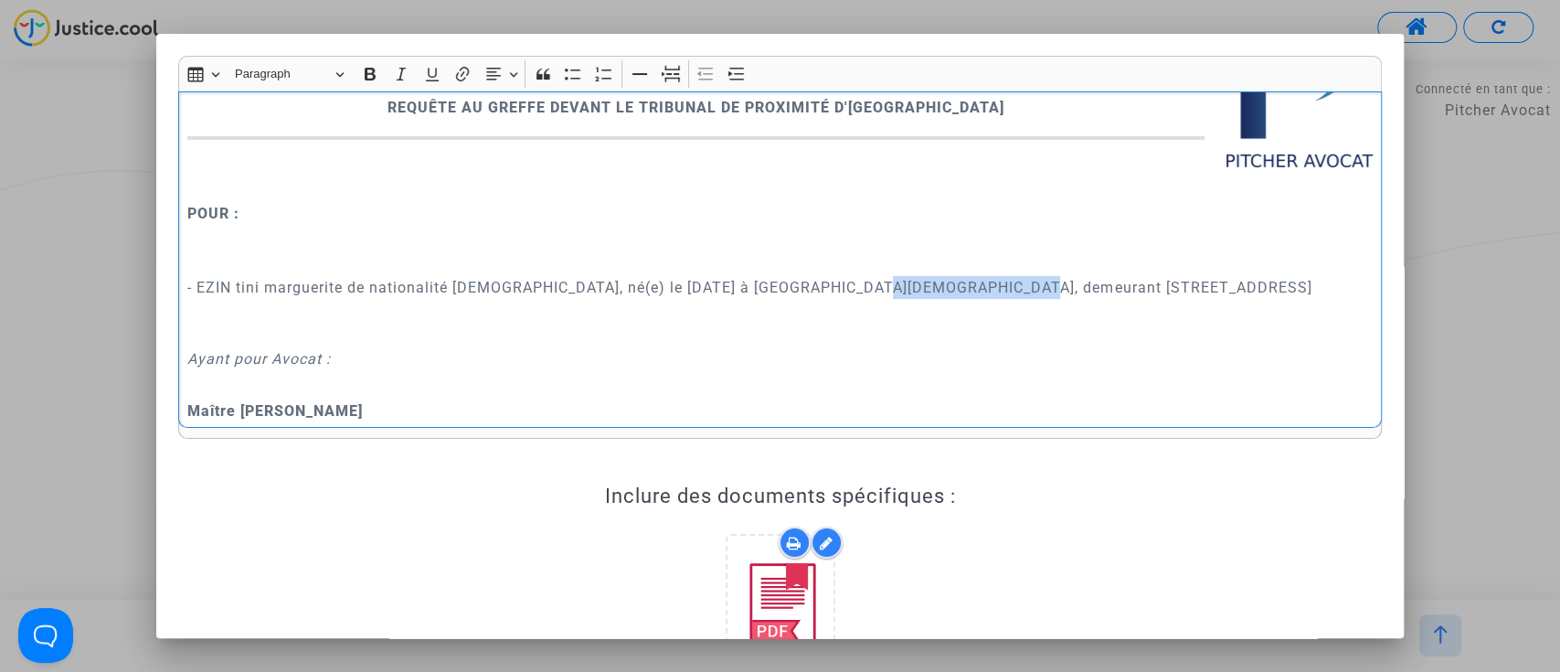
copy p "56 rue des roseaux"
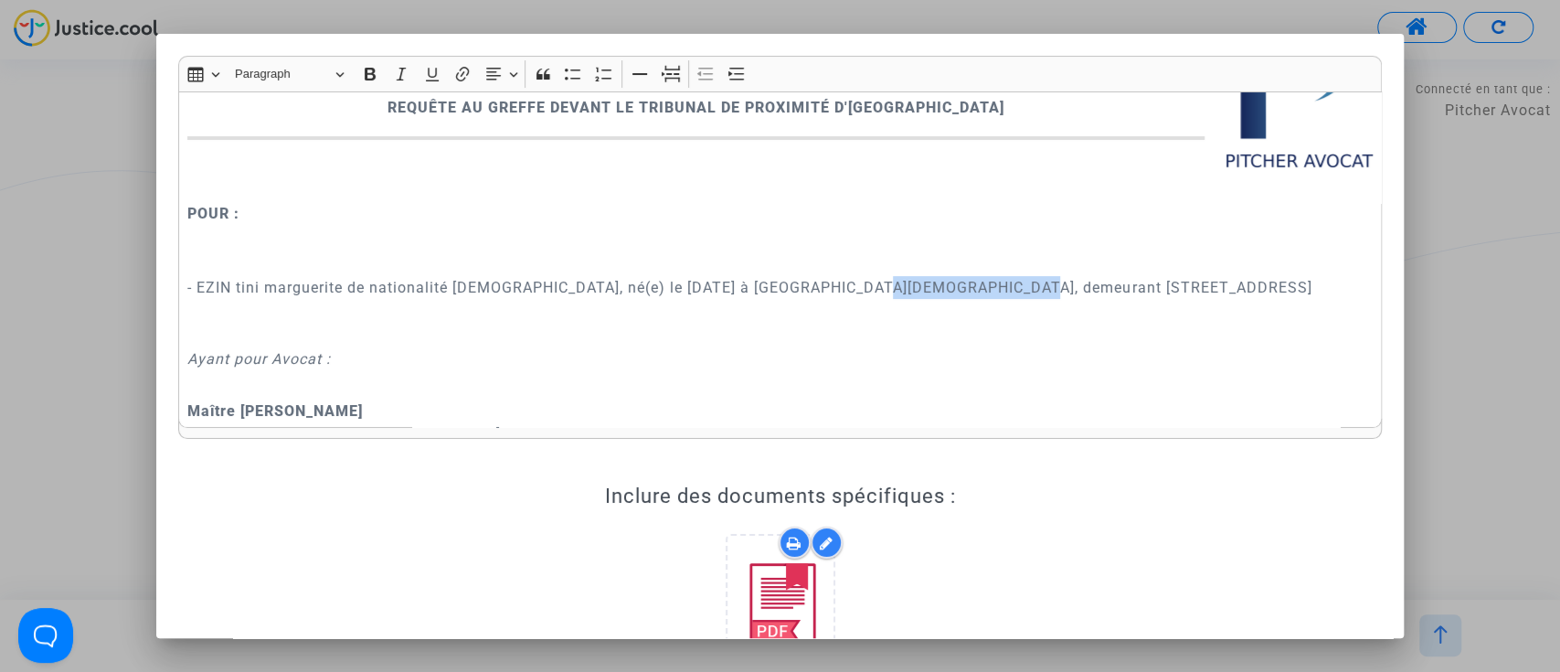
click at [1041, 337] on p "- EZIN tini marguerite de nationalité française, né(e) le 4 mai 1965 à Au Bénin…" at bounding box center [779, 298] width 1184 height 91
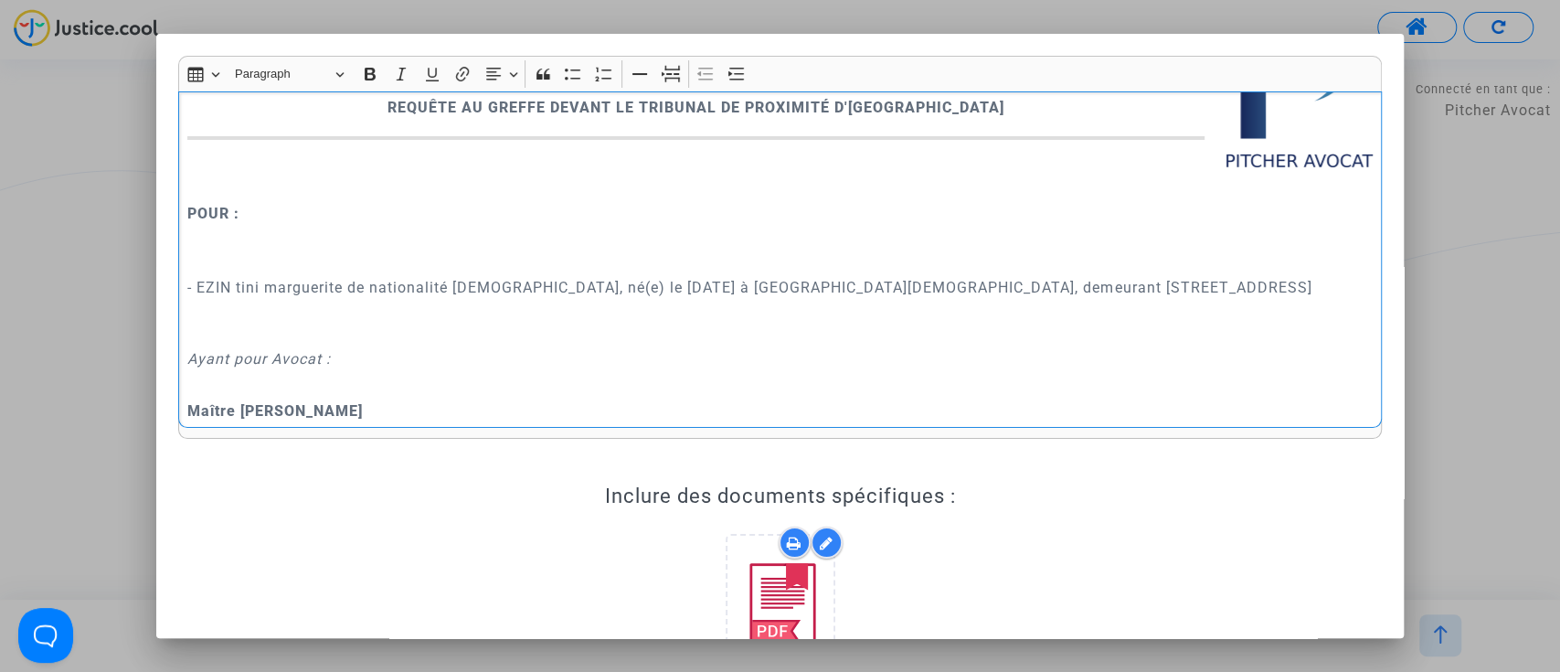
click at [988, 282] on p "- EZIN tini marguerite de nationalité française, né(e) le 4 mai 1965 à Au Bénin…" at bounding box center [779, 298] width 1184 height 91
drag, startPoint x: 994, startPoint y: 289, endPoint x: 1016, endPoint y: 285, distance: 22.2
click at [1016, 285] on p "- EZIN tini marguerite de nationalité française, né(e) le 4 mai 1965 à Au Bénin…" at bounding box center [779, 298] width 1184 height 91
click at [886, 260] on p "- EZIN tini marguerite de nationalité française, né(e) le 4 mai 1965 à Au Bénin…" at bounding box center [779, 298] width 1184 height 91
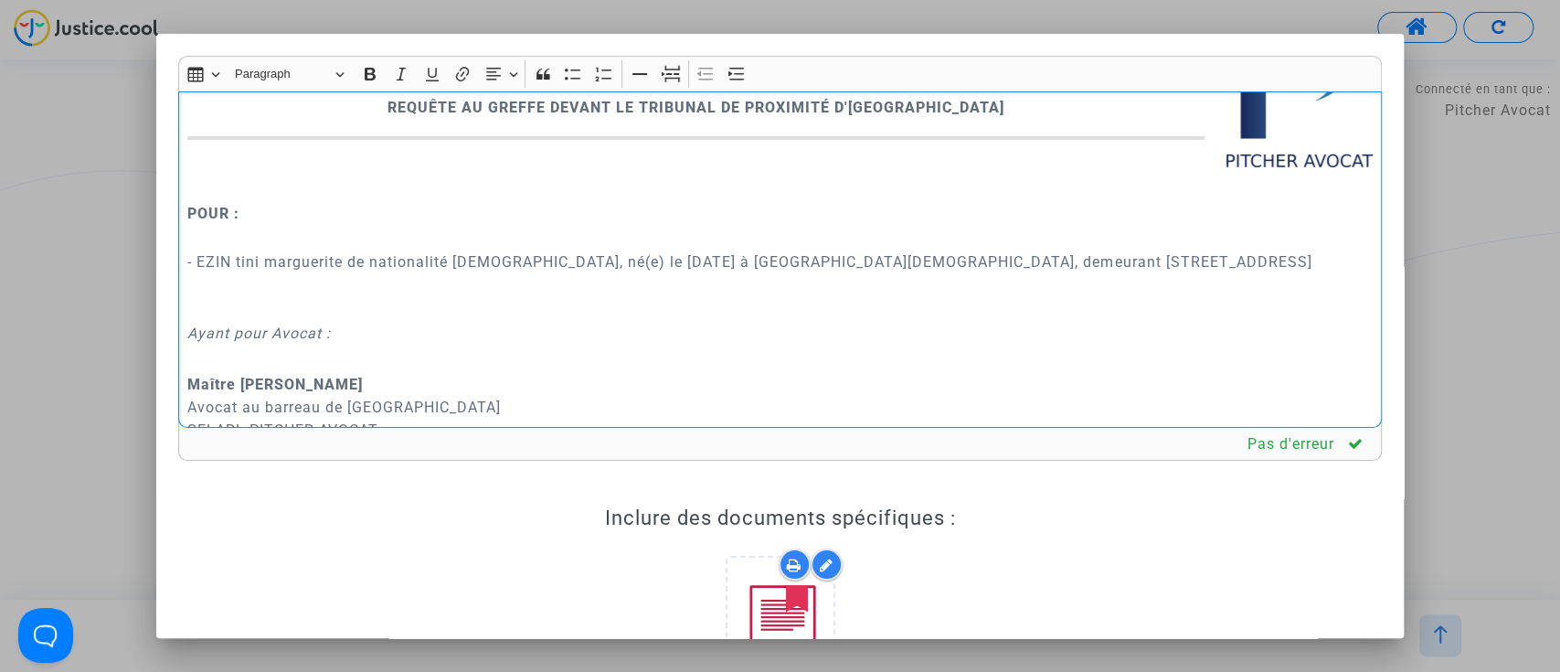
click at [588, 182] on p "Rich Text Editor, main" at bounding box center [779, 177] width 1184 height 46
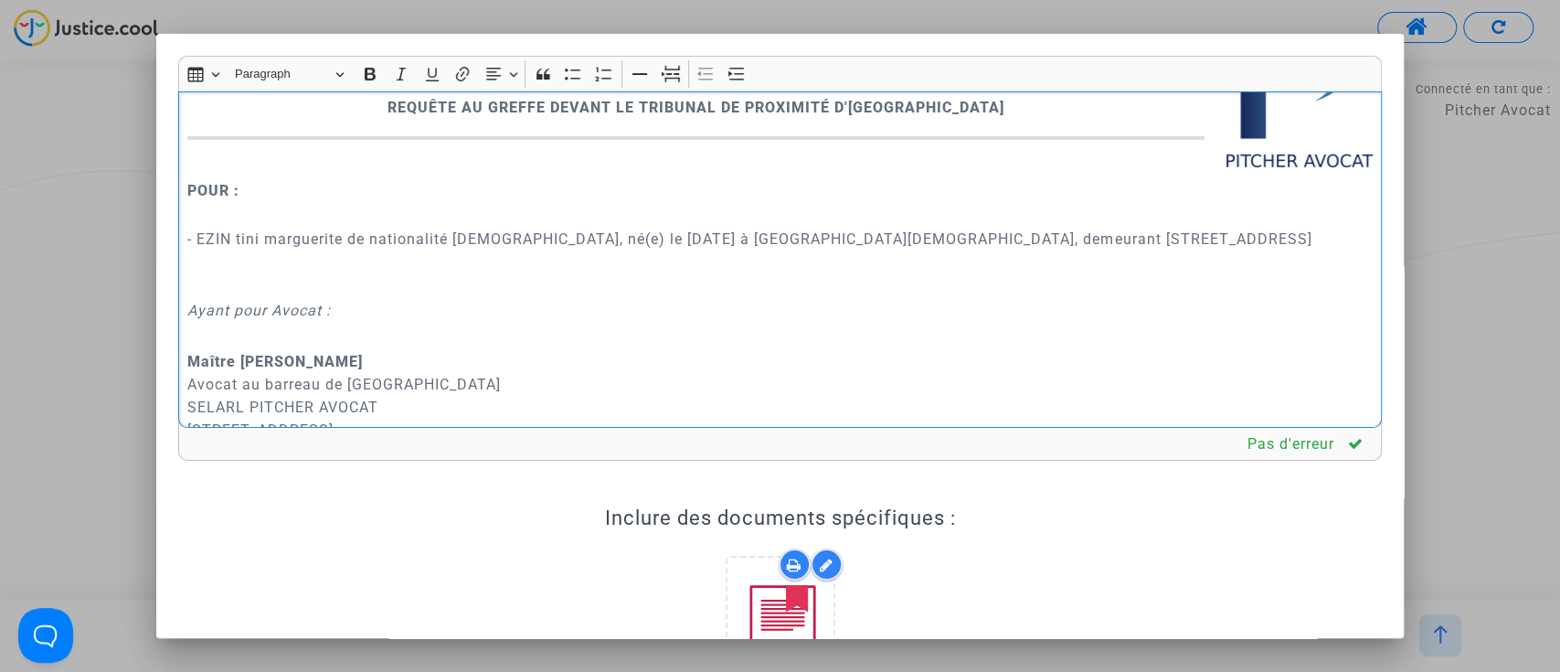
click at [389, 270] on p "- EZIN tini marguerite de nationalité française, né(e) le 4 mai 1965 à Au Bénin…" at bounding box center [779, 250] width 1184 height 91
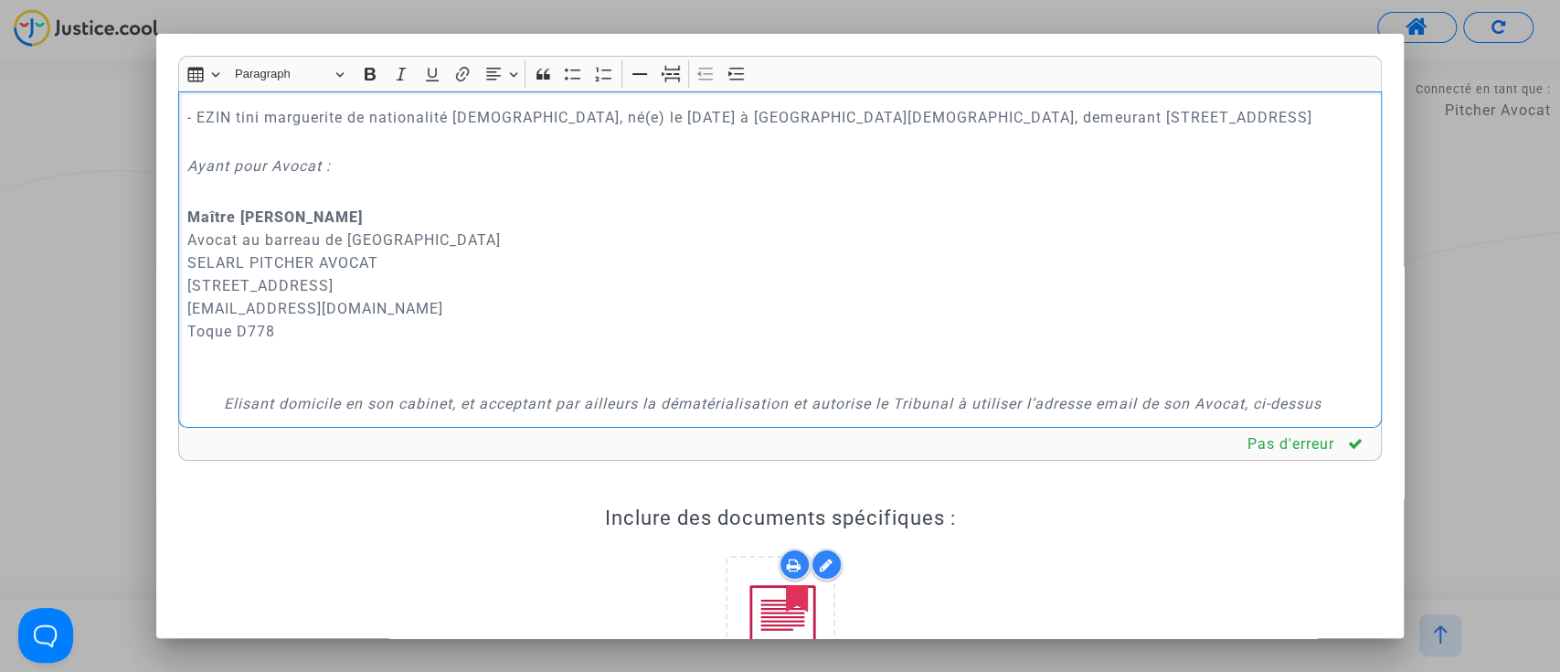
click at [316, 379] on p "Maître Joyce Pitcher Avocat au barreau de Paris SELARL PITCHER AVOCAT 201 rue d…" at bounding box center [779, 297] width 1184 height 183
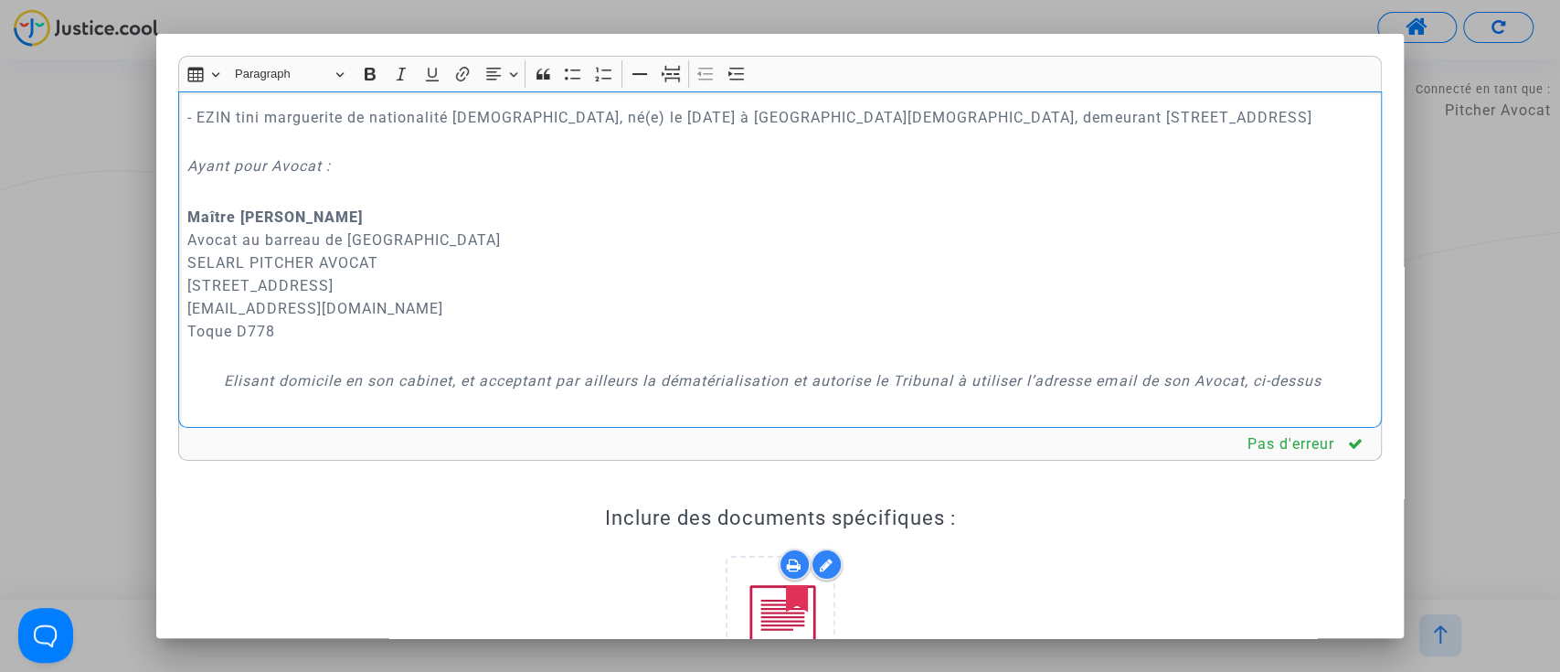
scroll to position [366, 0]
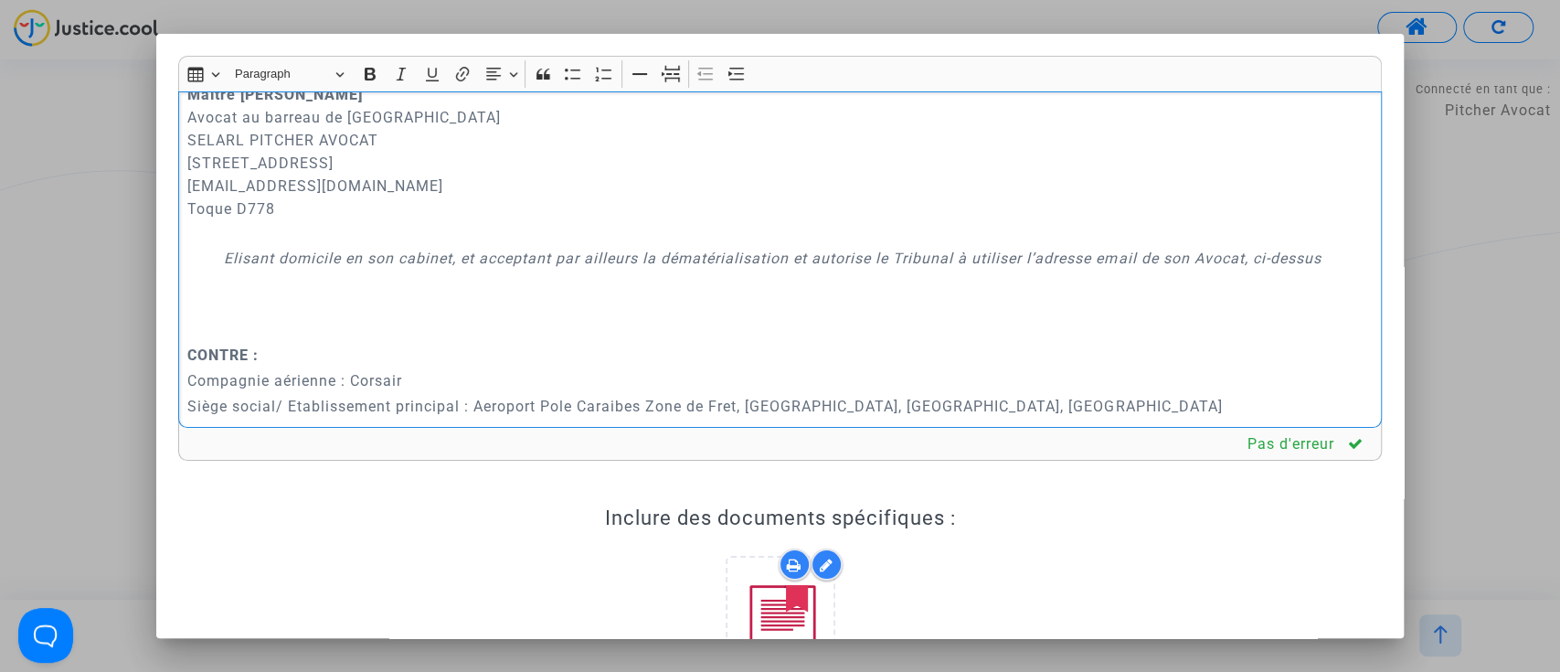
click at [329, 327] on p "Rich Text Editor, main" at bounding box center [823, 306] width 1098 height 69
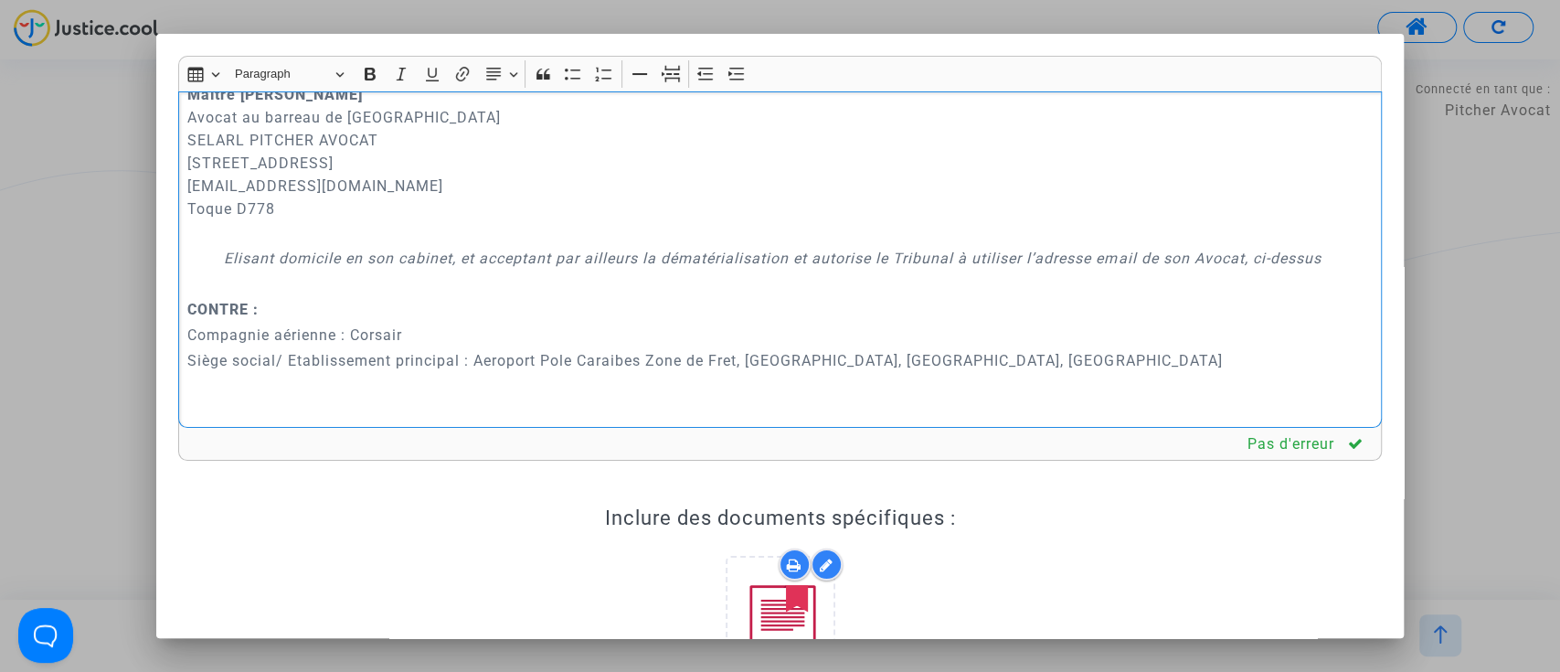
scroll to position [609, 0]
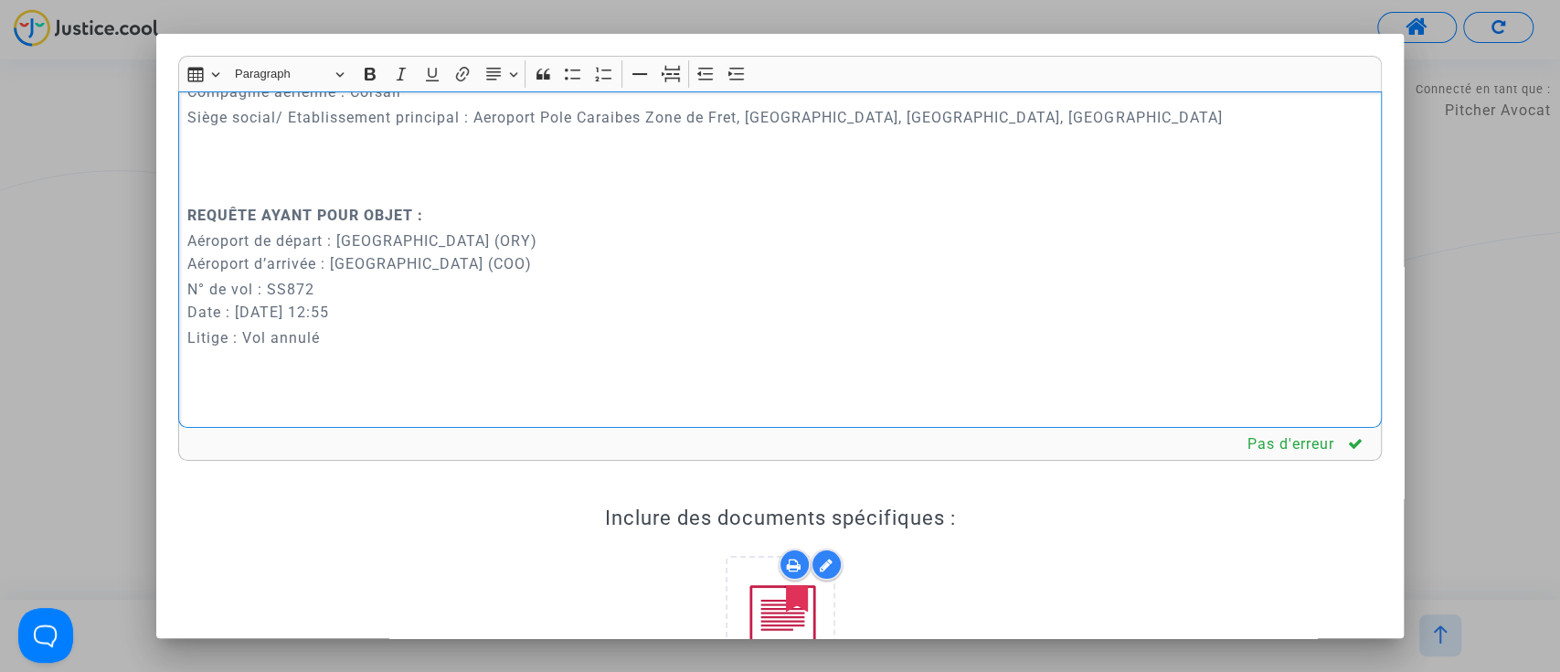
click at [290, 178] on p "Rich Text Editor, main" at bounding box center [779, 189] width 1184 height 23
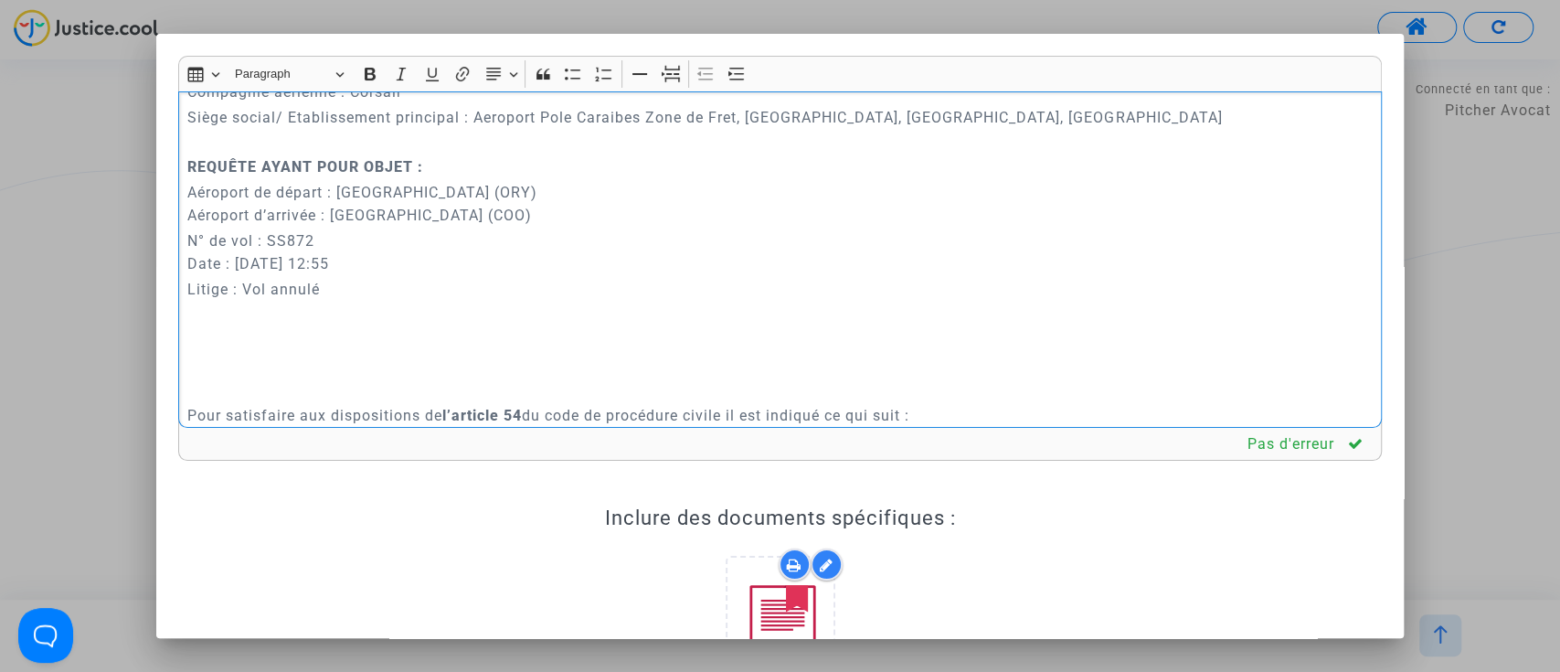
click at [246, 387] on p "Rich Text Editor, main" at bounding box center [779, 389] width 1184 height 23
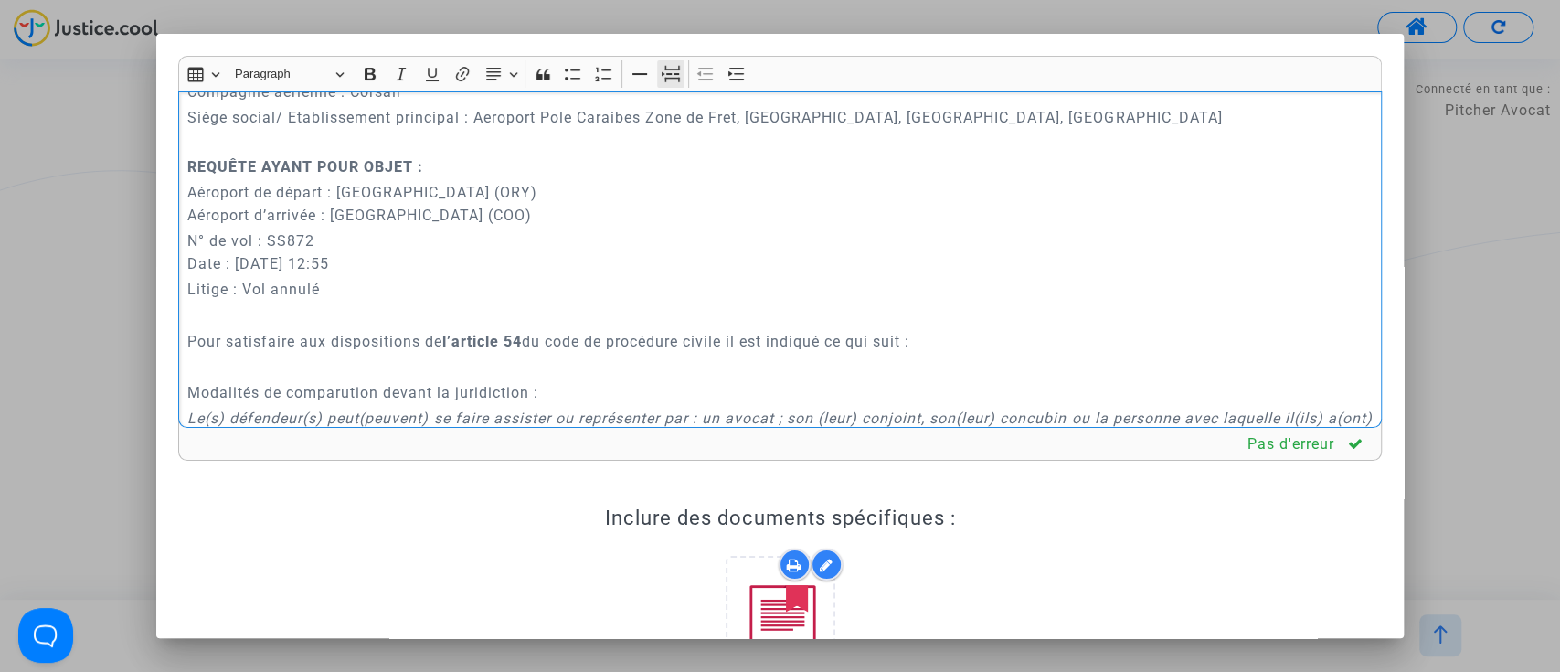
click at [666, 70] on icon "Editor toolbar" at bounding box center [671, 74] width 18 height 18
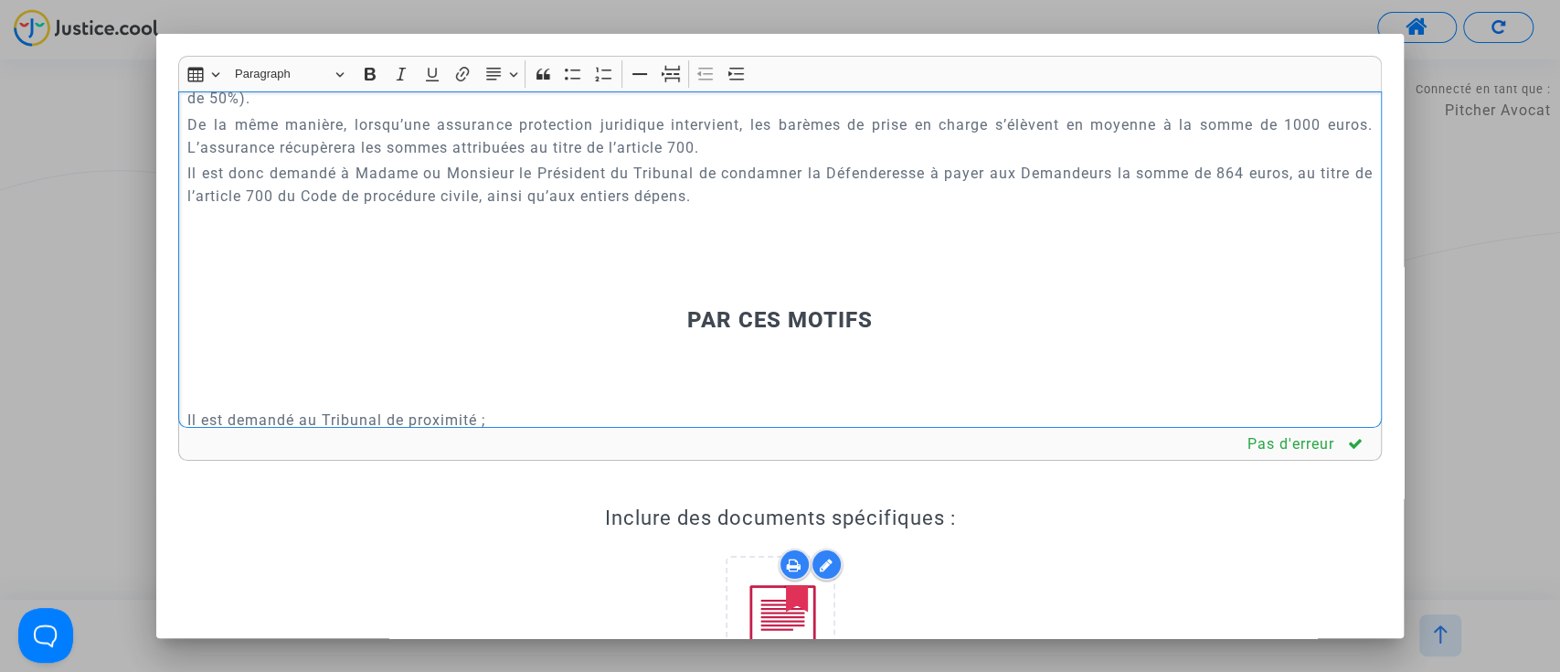
scroll to position [9503, 0]
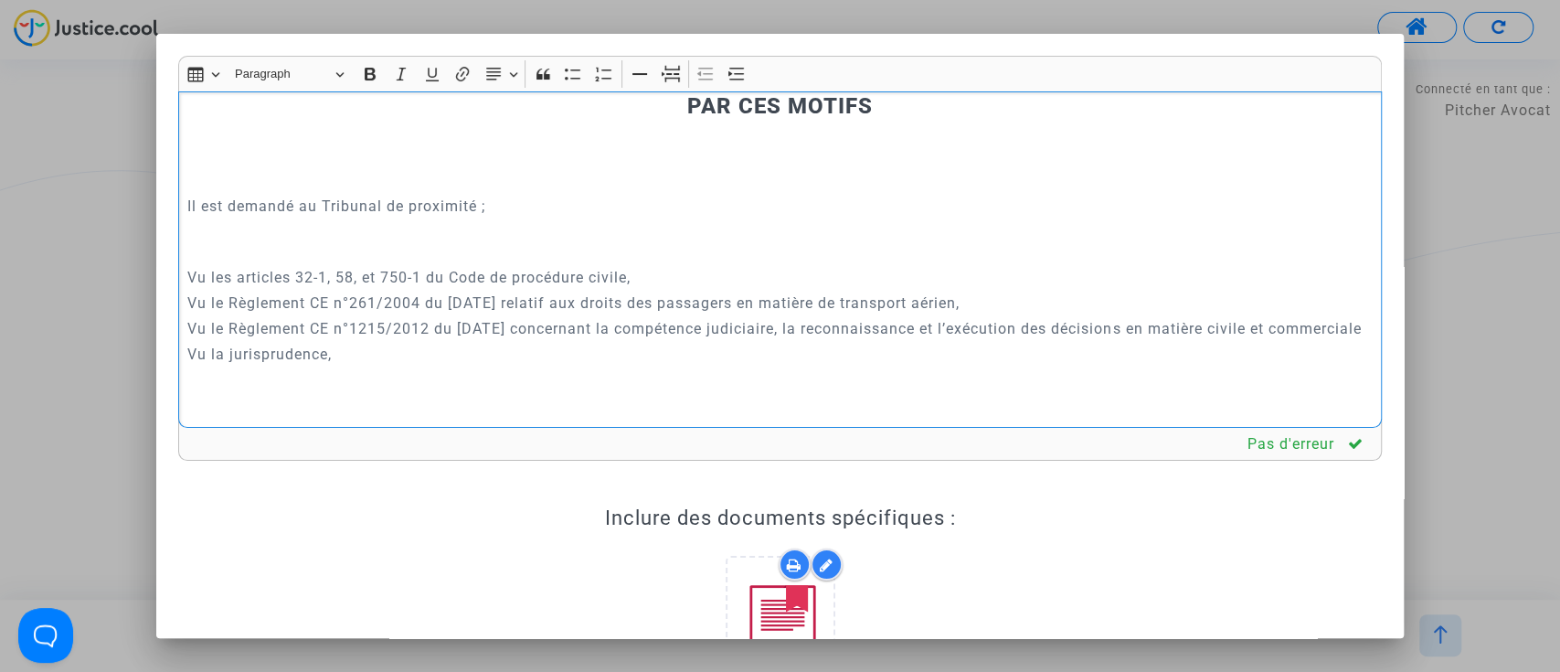
click at [687, 119] on strong "PAR CES MOTIFS" at bounding box center [779, 106] width 185 height 26
click at [655, 120] on h3 "PAR CES MOTIFS" at bounding box center [779, 106] width 1184 height 26
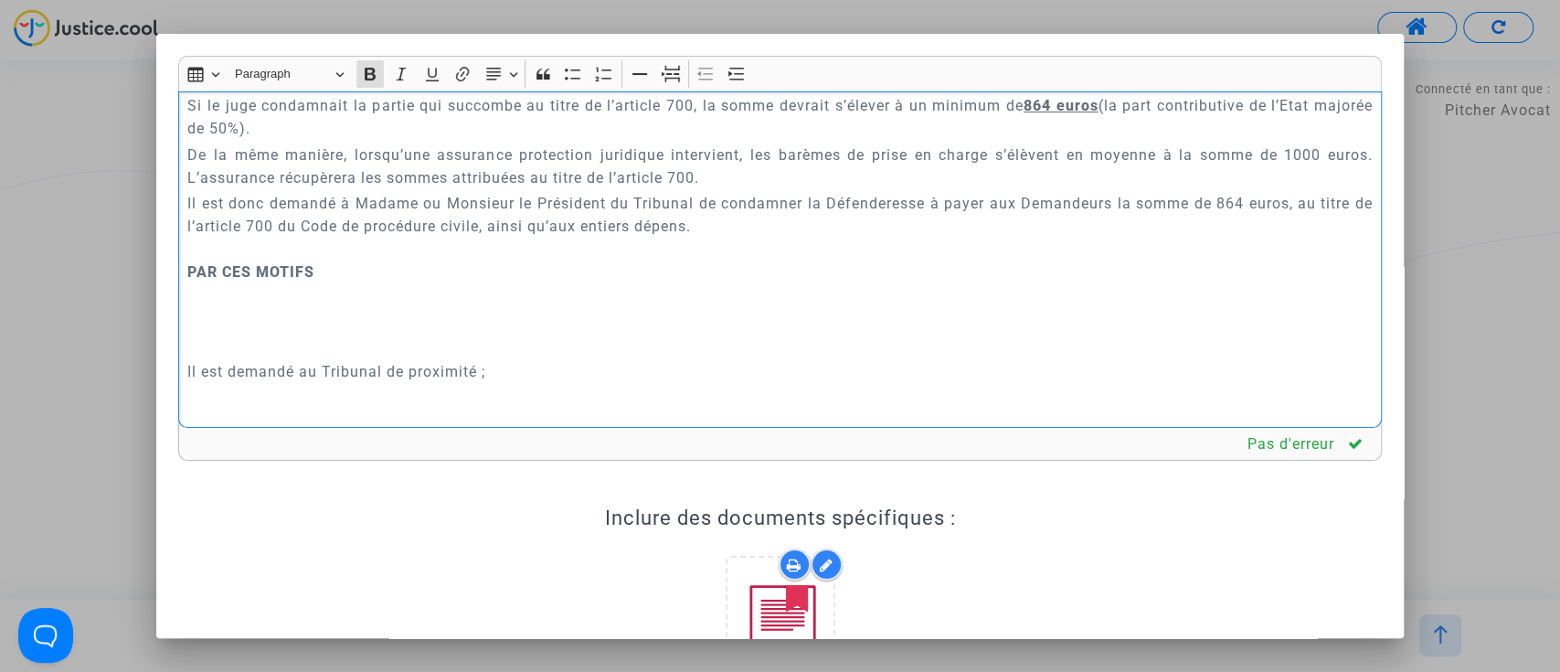
scroll to position [9263, 0]
click at [656, 280] on p "Il est donc demandé à Madame ou Monsieur le Président du Tribunal de condamner …" at bounding box center [779, 233] width 1184 height 91
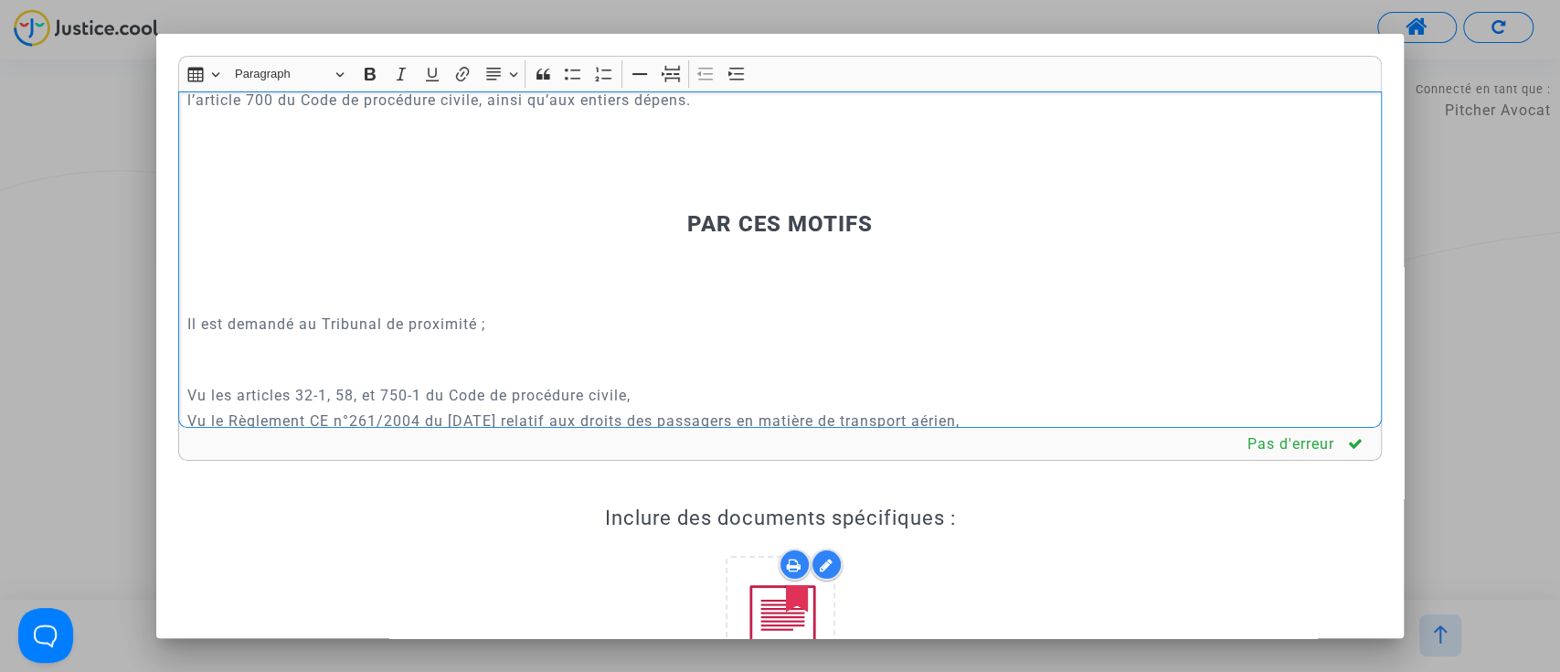
click at [662, 208] on p "Rich Text Editor, main" at bounding box center [779, 196] width 1184 height 23
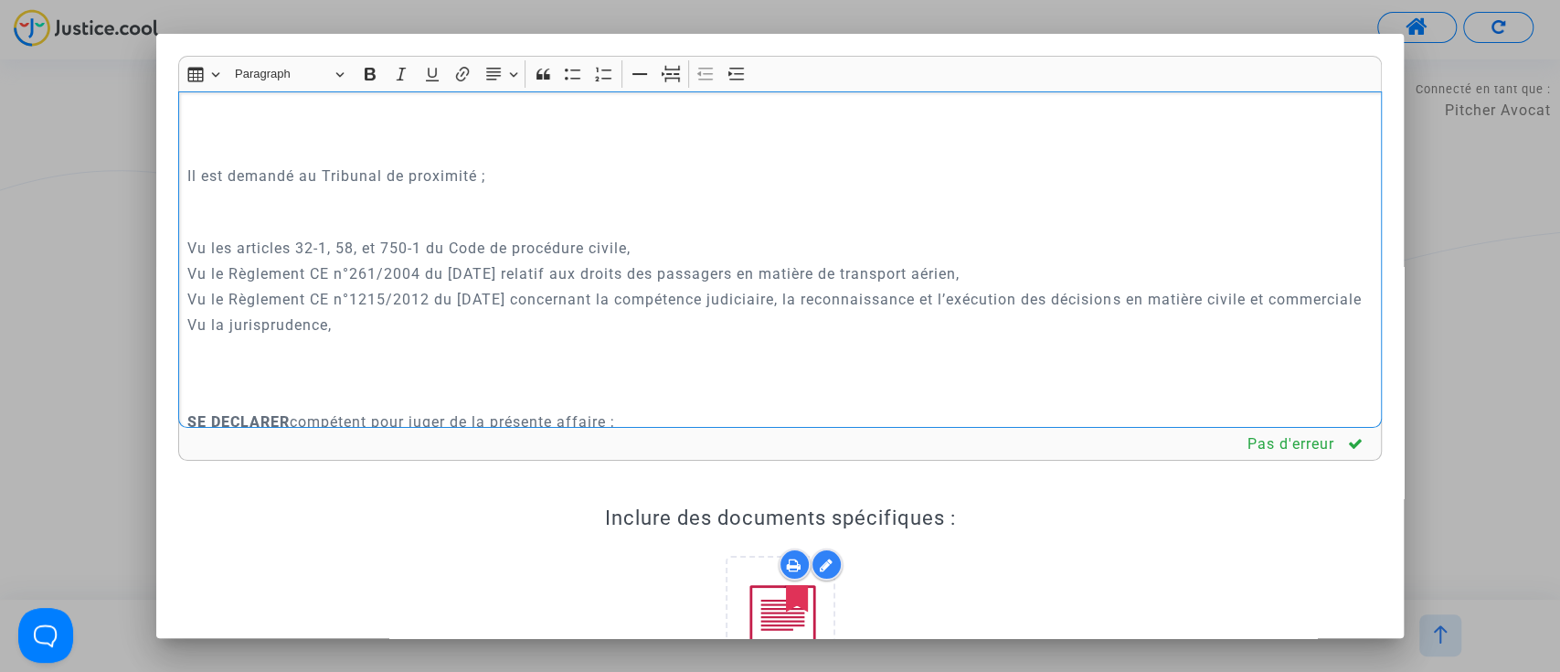
scroll to position [9452, 0]
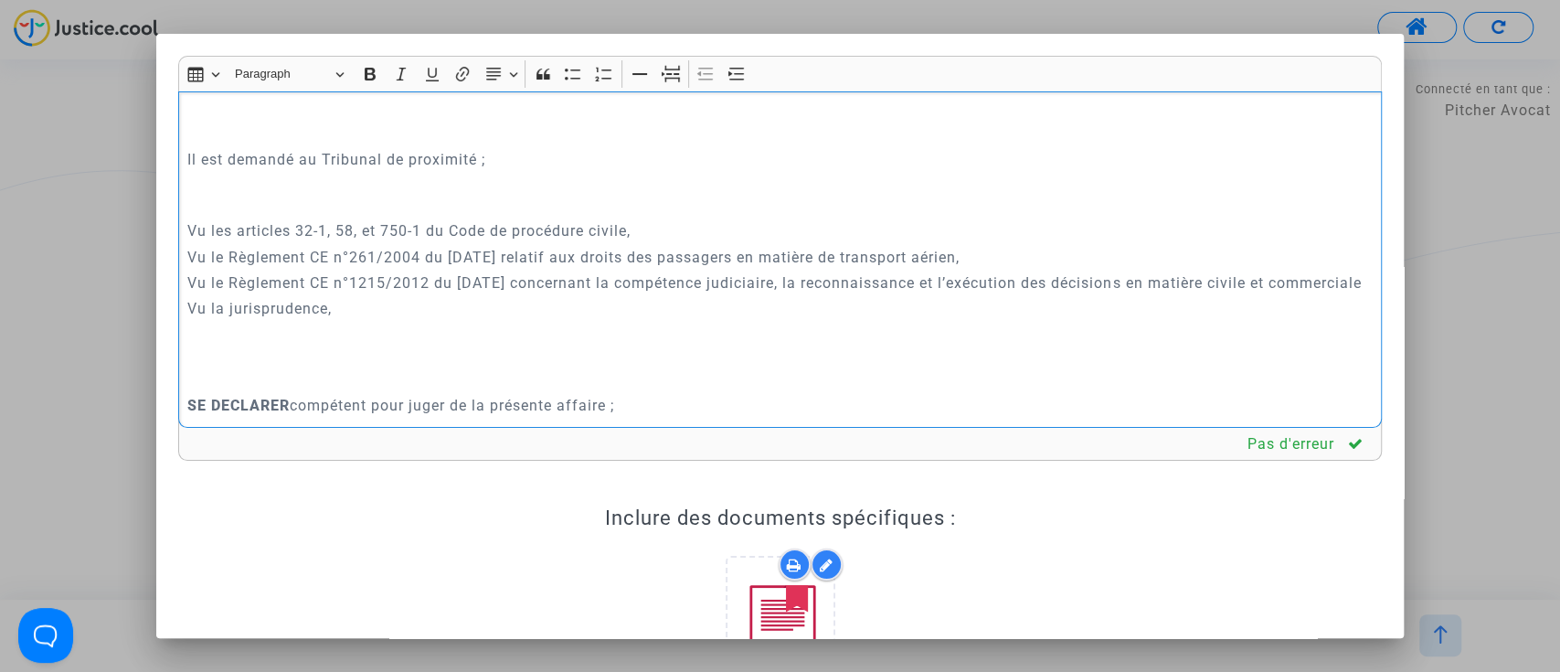
click at [626, 74] on h3 "PAR CES MOTIFS" at bounding box center [779, 61] width 1184 height 26
click at [666, 81] on icon "Editor toolbar" at bounding box center [671, 74] width 18 height 18
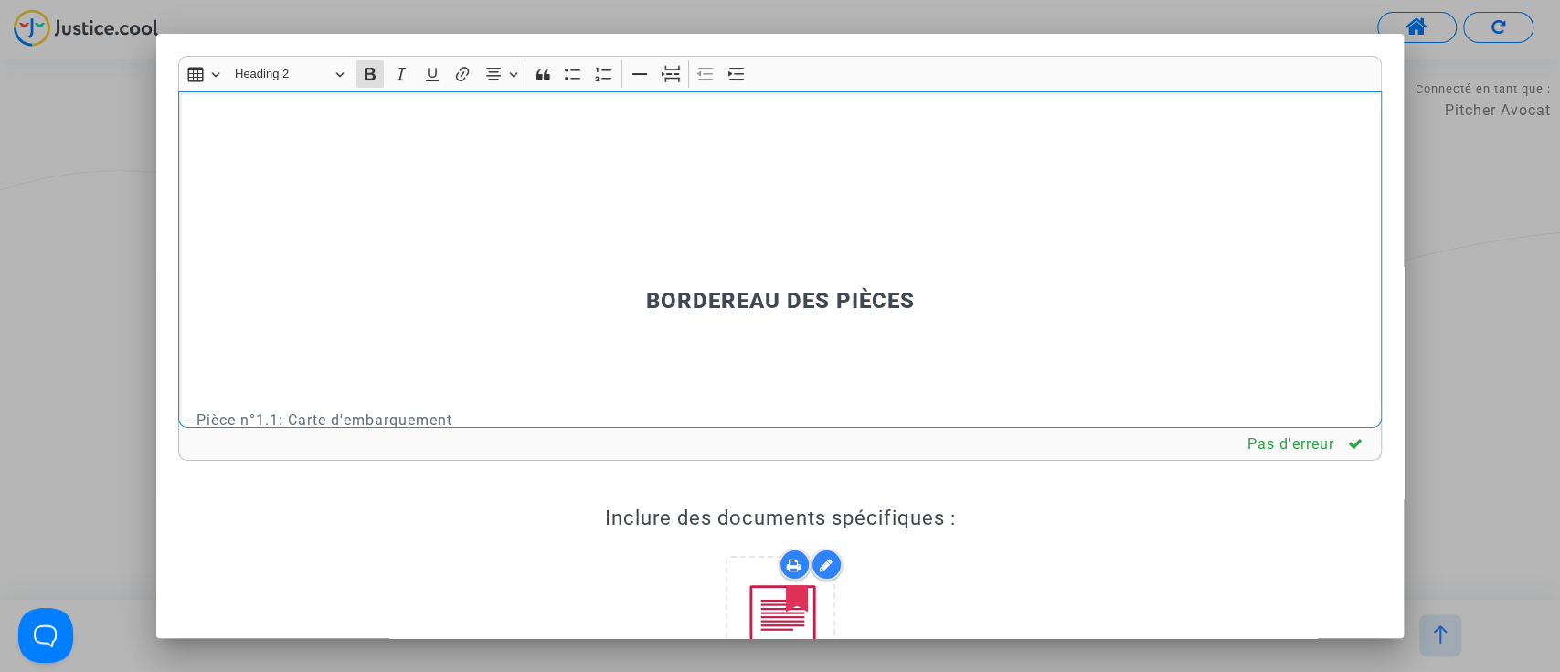
scroll to position [10792, 0]
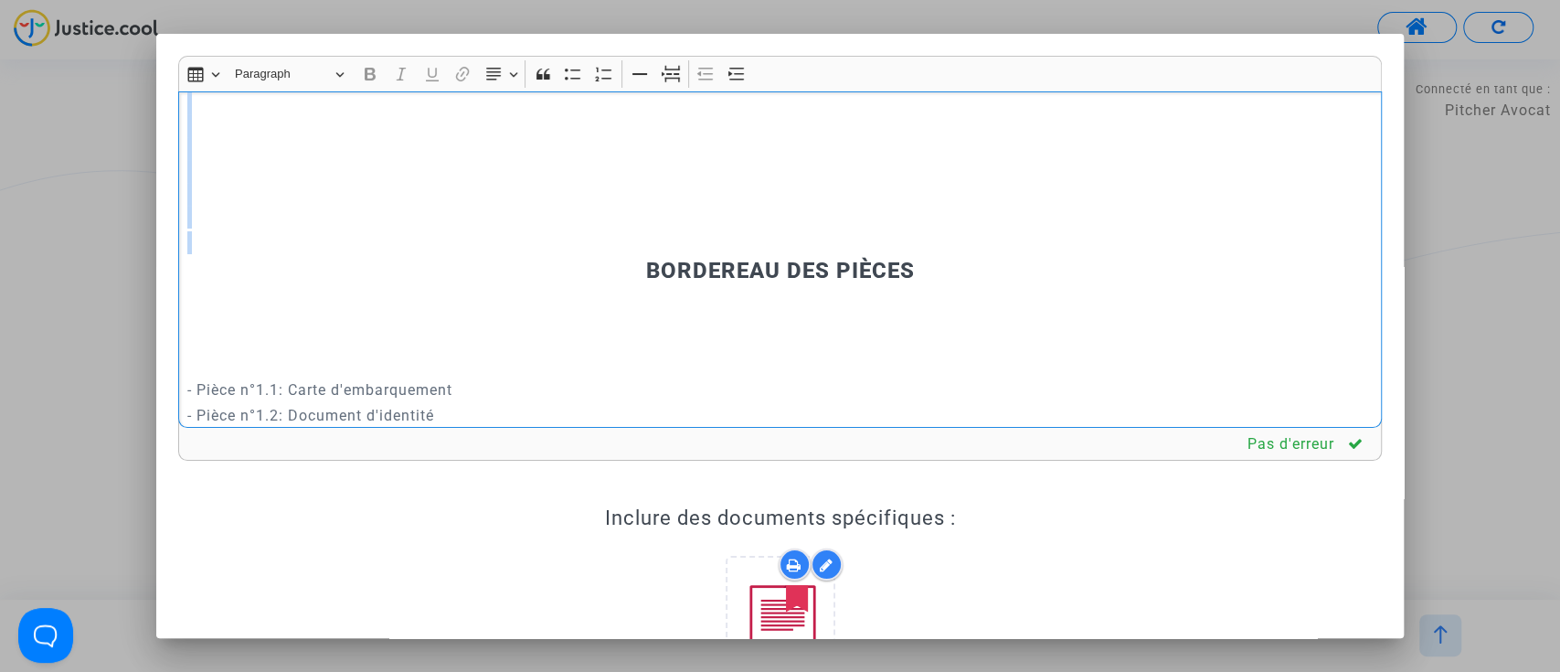
drag, startPoint x: 431, startPoint y: 161, endPoint x: 377, endPoint y: 400, distance: 245.4
click at [377, 400] on div "REQUÊTE AU GREFFE DEVANT LE TRIBUNAL DE PROXIMITÉ D'IVRY-SUR-SEINE POUR : - EZI…" at bounding box center [780, 259] width 1204 height 336
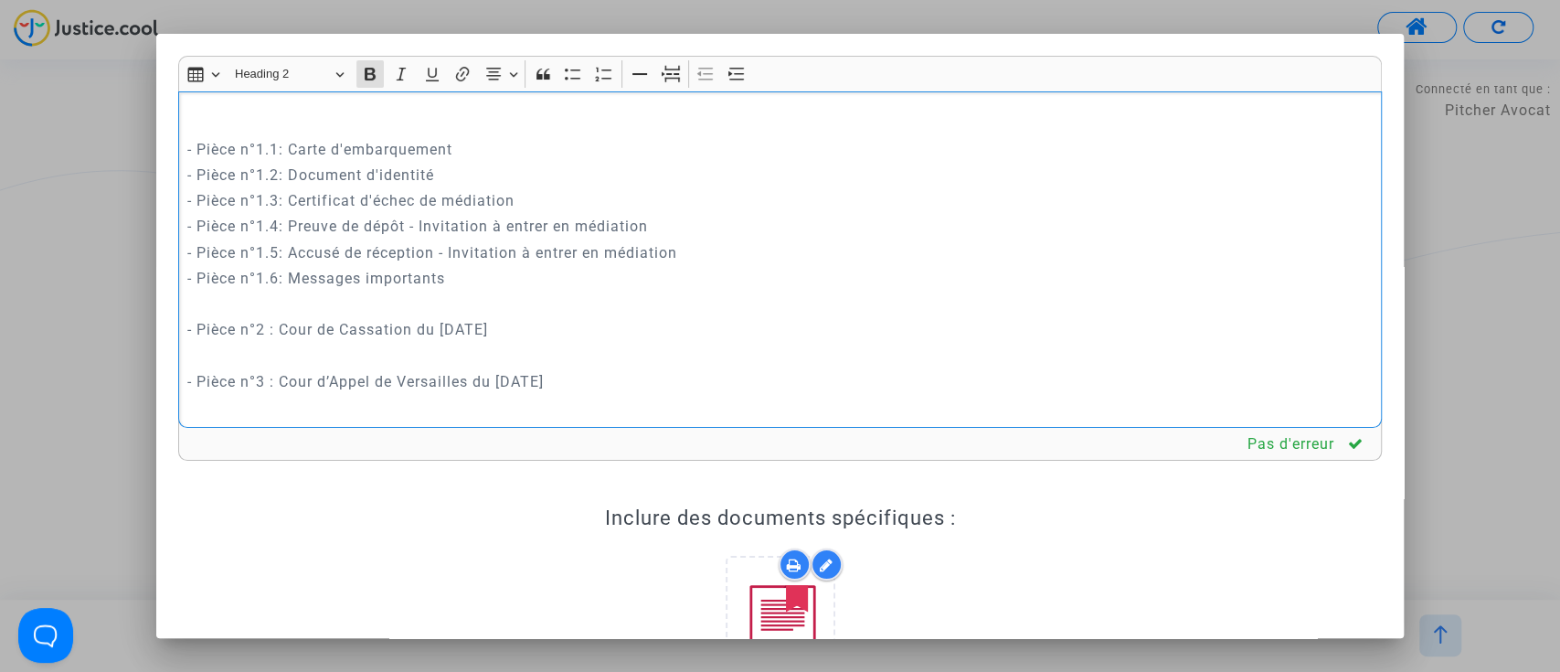
click at [662, 77] on icon "Editor toolbar" at bounding box center [671, 74] width 18 height 18
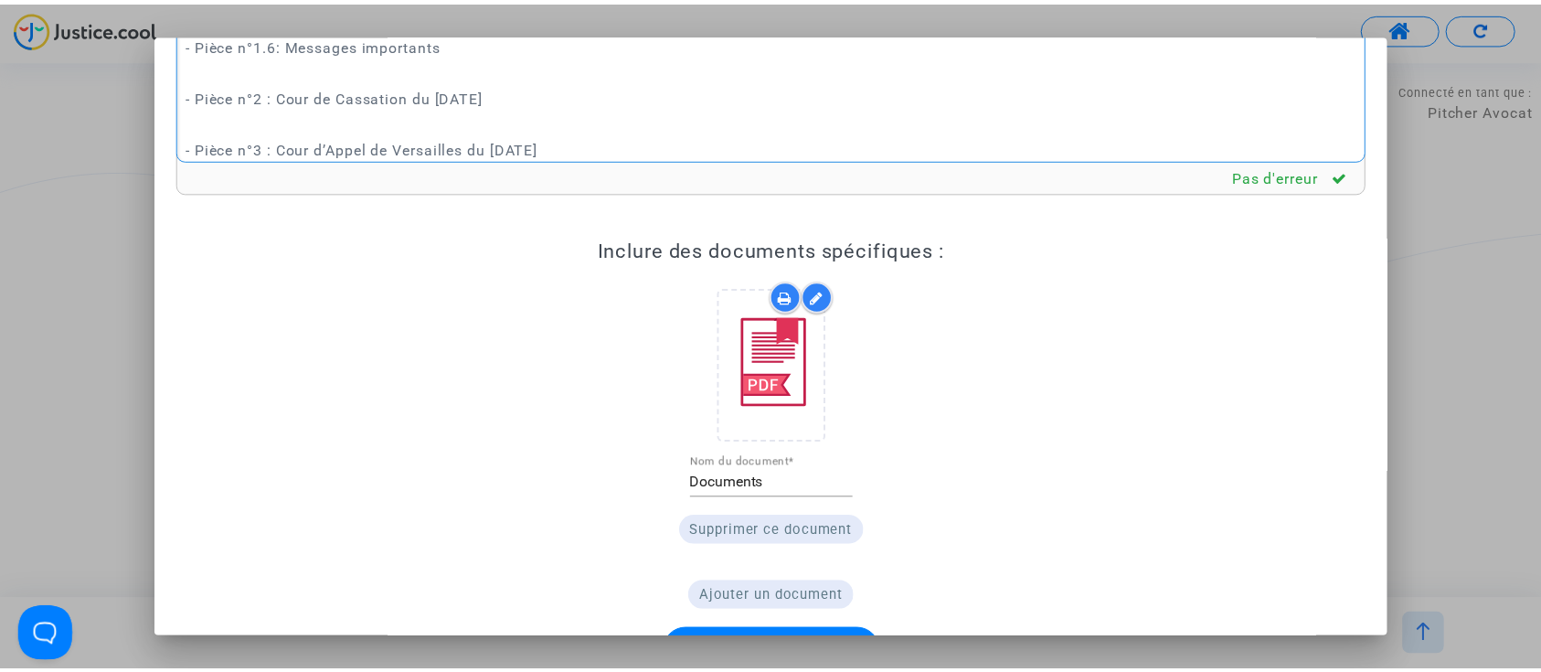
scroll to position [325, 0]
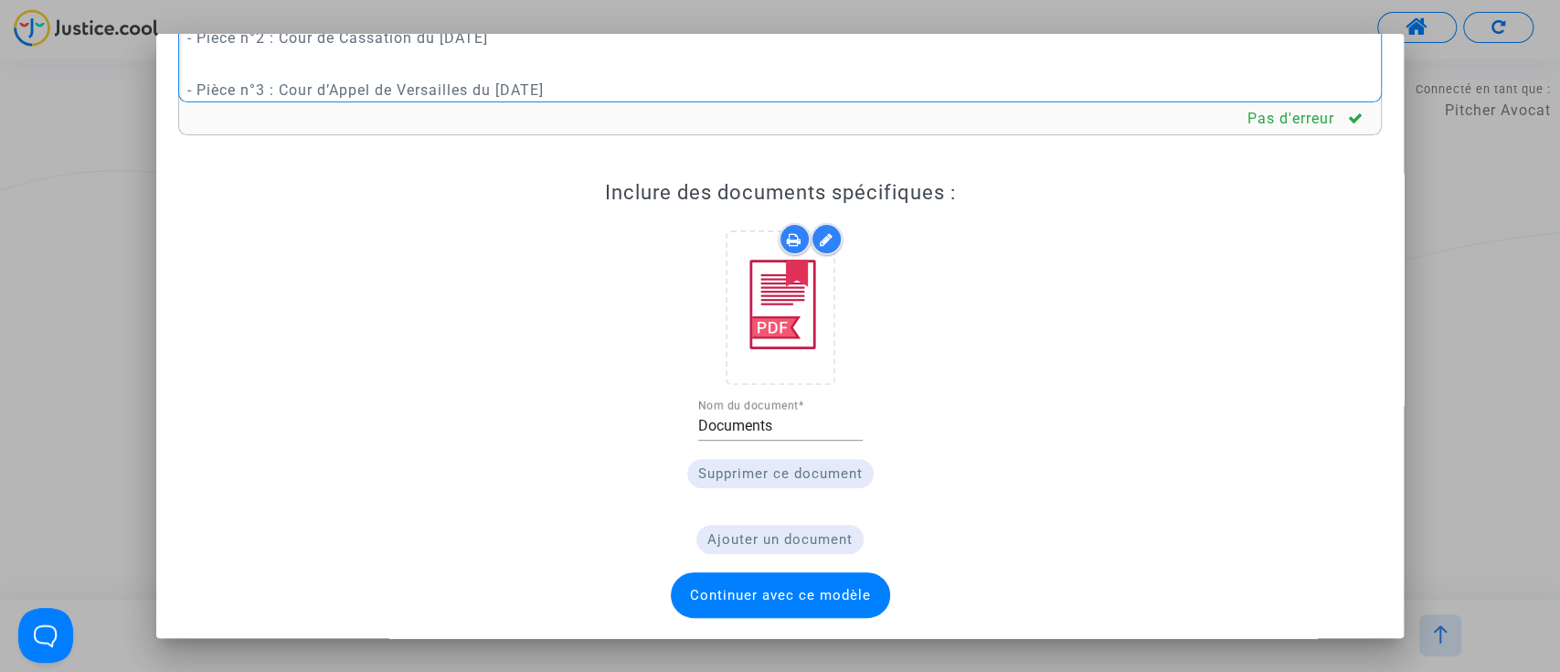
click at [758, 625] on mat-dialog-container "Rich Text Editor Insert table Insert table Heading Heading 2 Paragraph Heading …" at bounding box center [780, 336] width 1248 height 605
click at [766, 603] on span "Continuer avec ce modèle" at bounding box center [780, 595] width 219 height 46
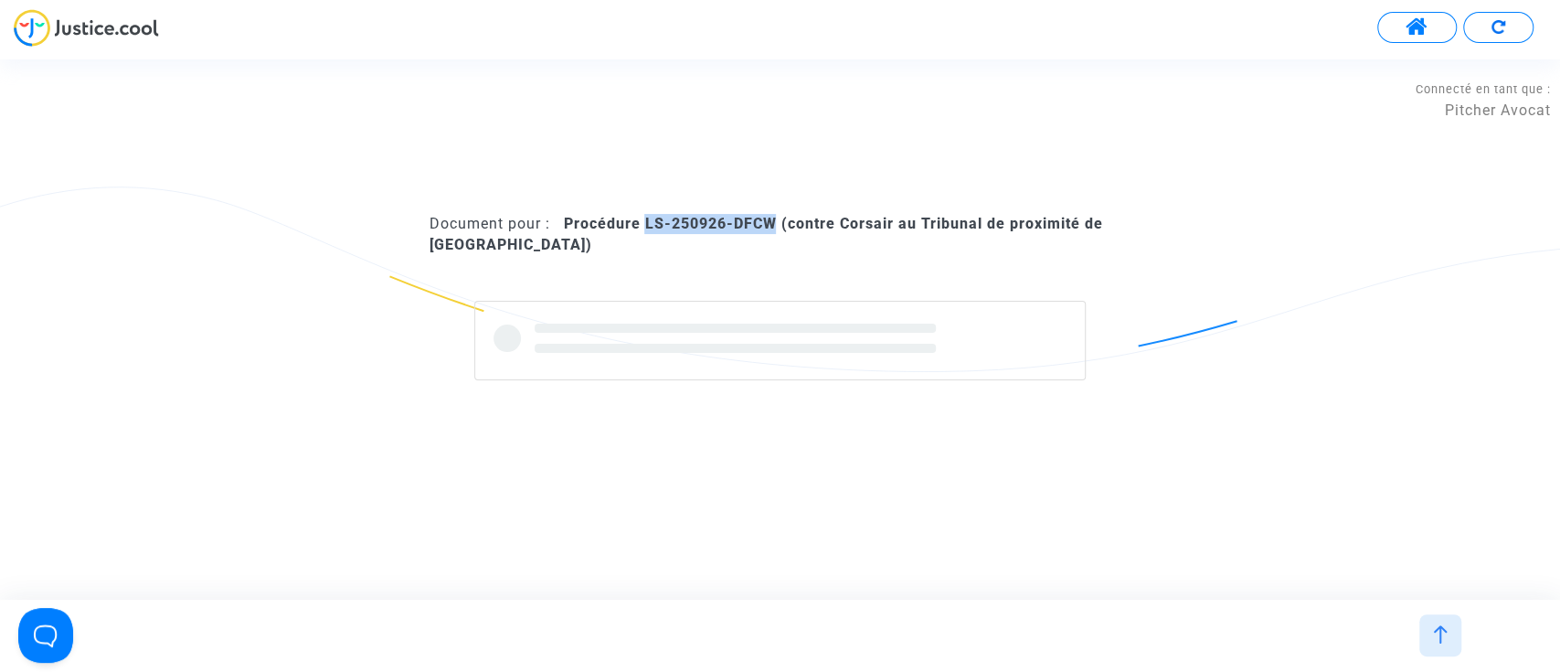
drag, startPoint x: 644, startPoint y: 217, endPoint x: 779, endPoint y: 229, distance: 134.8
click at [779, 229] on b "Procédure LS-250926-DFCW (contre Corsair au Tribunal de proximité de Ivry-sur-S…" at bounding box center [765, 233] width 673 height 37
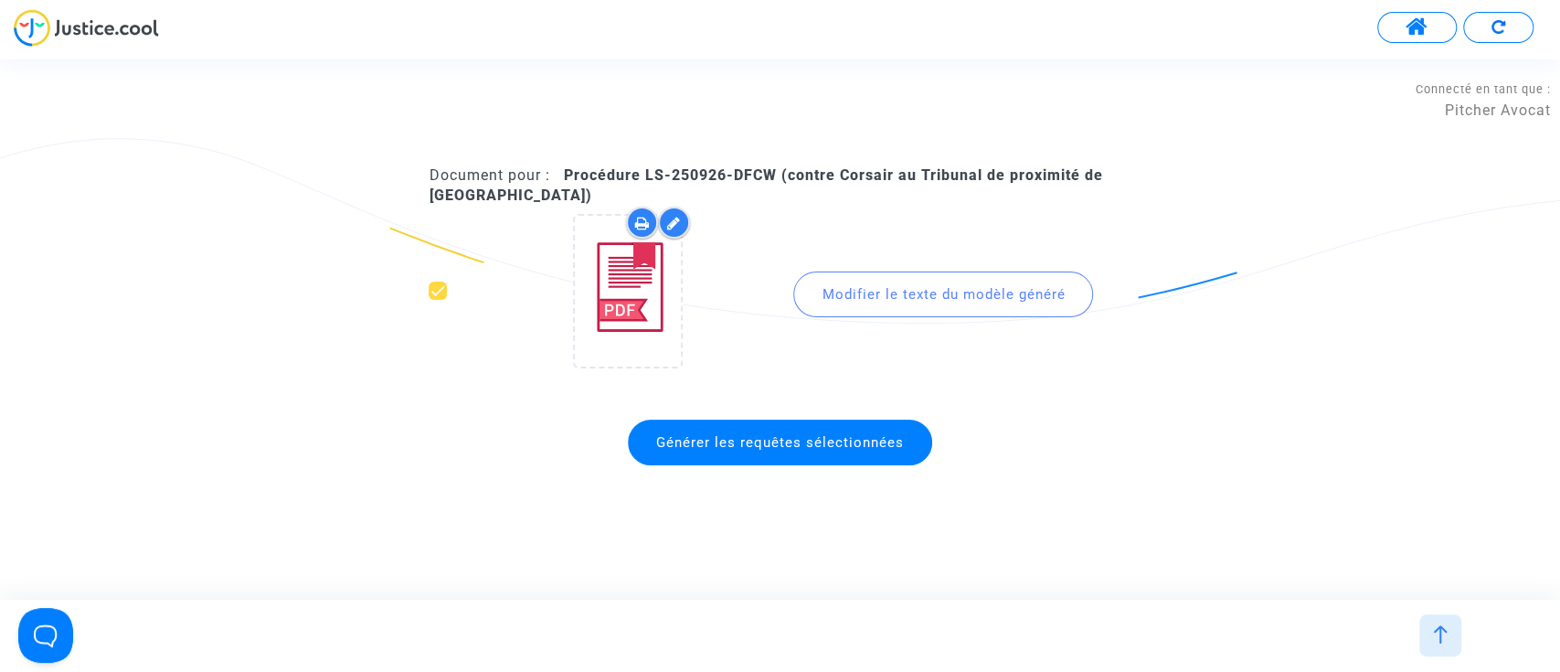
drag, startPoint x: 719, startPoint y: 222, endPoint x: 675, endPoint y: 171, distance: 67.4
click at [675, 171] on b "Procédure LS-250926-DFCW (contre Corsair au Tribunal de proximité de Ivry-sur-S…" at bounding box center [765, 184] width 673 height 37
drag, startPoint x: 648, startPoint y: 171, endPoint x: 778, endPoint y: 177, distance: 129.9
click at [778, 177] on b "Procédure LS-250926-DFCW (contre Corsair au Tribunal de proximité de Ivry-sur-S…" at bounding box center [765, 184] width 673 height 37
copy b "LS-250926-DFCW"
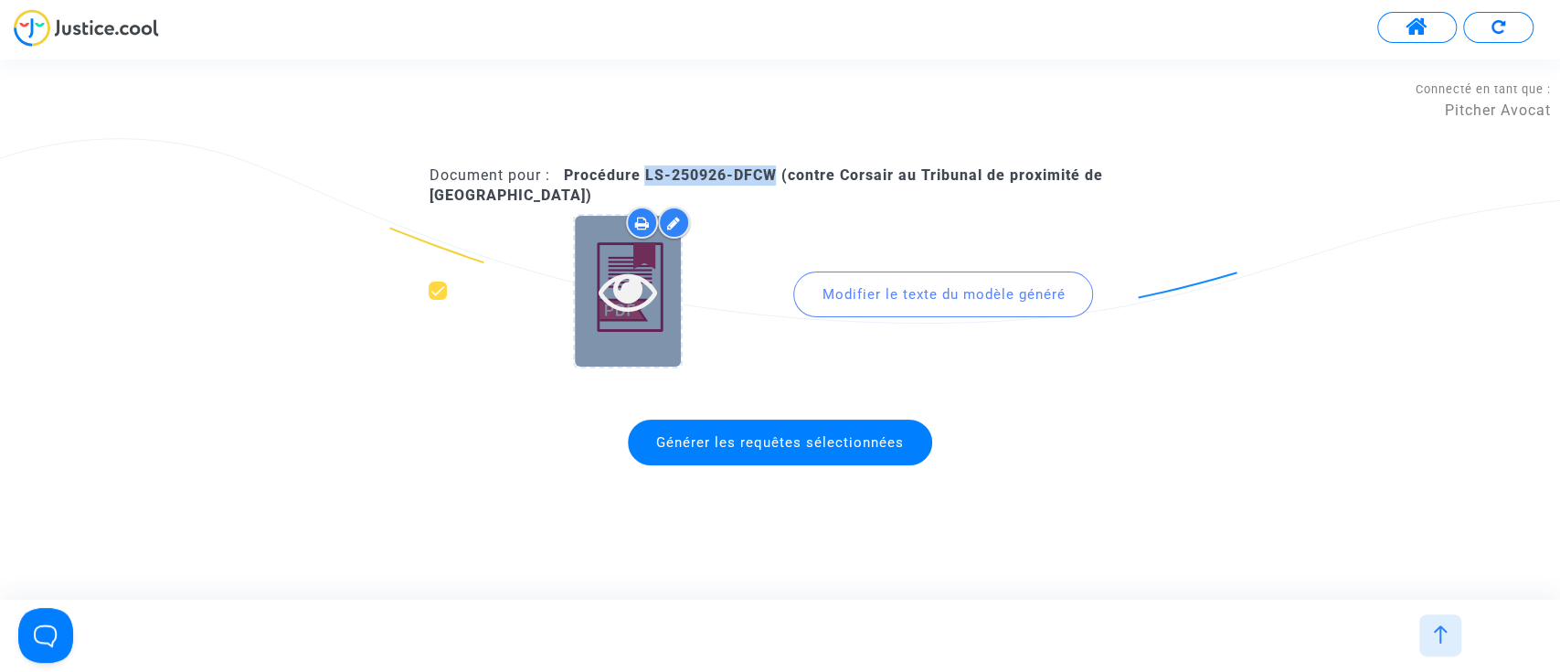
click at [627, 300] on icon at bounding box center [628, 290] width 59 height 58
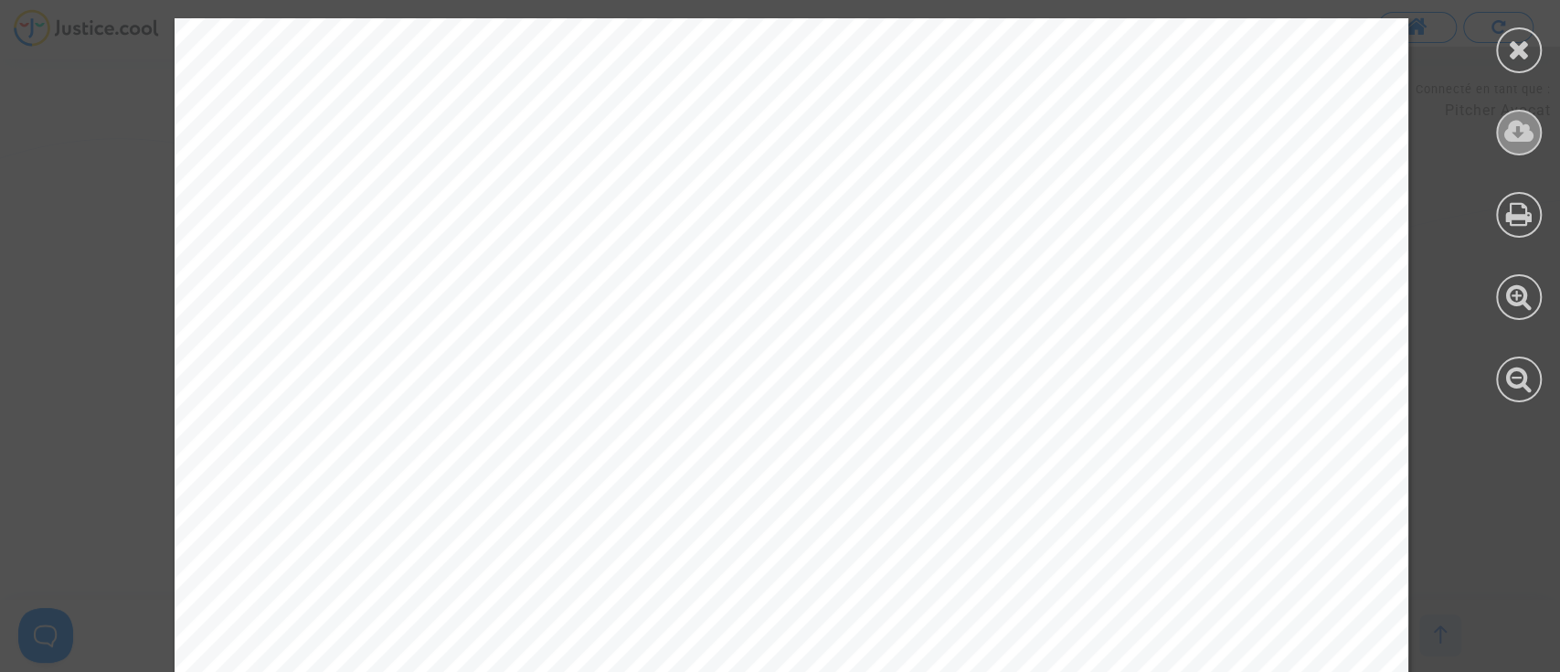
click at [1515, 125] on icon at bounding box center [1519, 131] width 30 height 27
click at [1517, 53] on icon at bounding box center [1519, 49] width 23 height 27
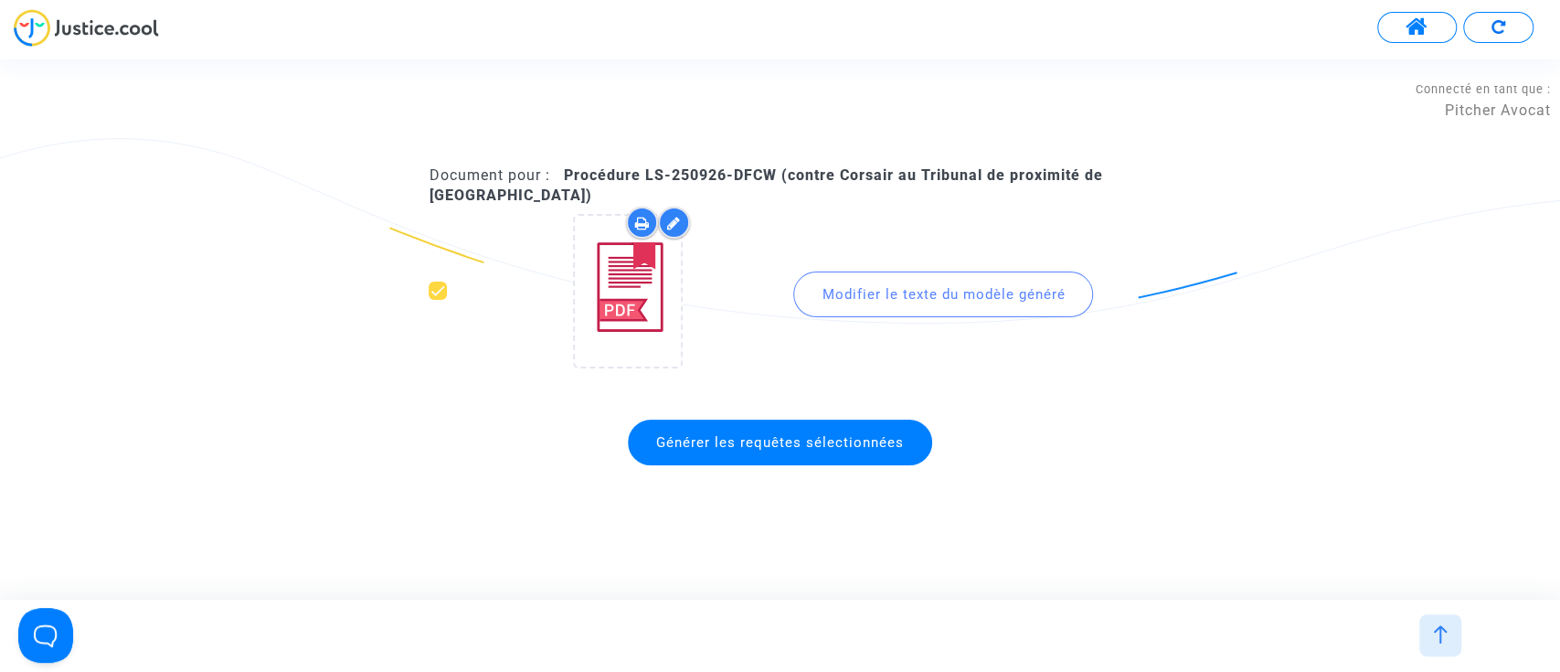
click at [683, 440] on span "Générer les requêtes sélectionnées" at bounding box center [780, 442] width 248 height 16
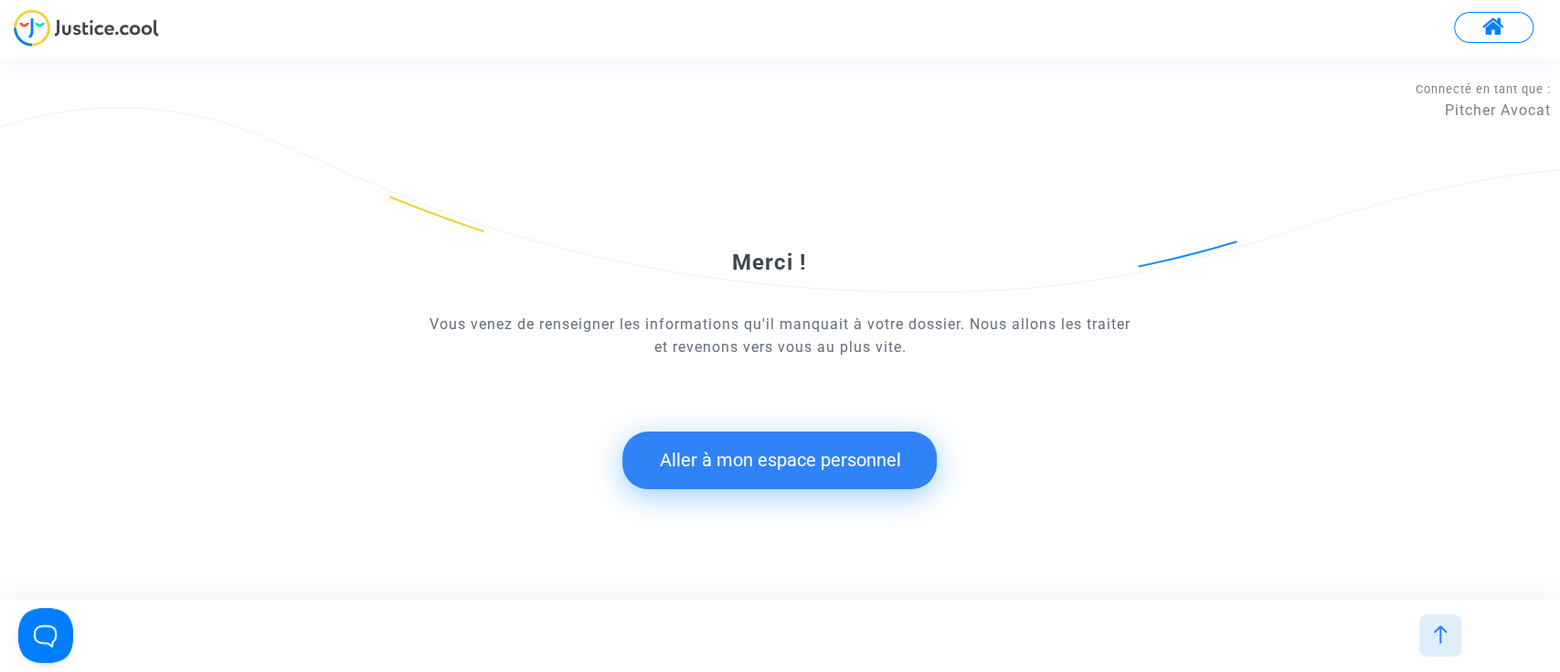
click at [724, 457] on button "Aller à mon espace personnel" at bounding box center [779, 459] width 314 height 57
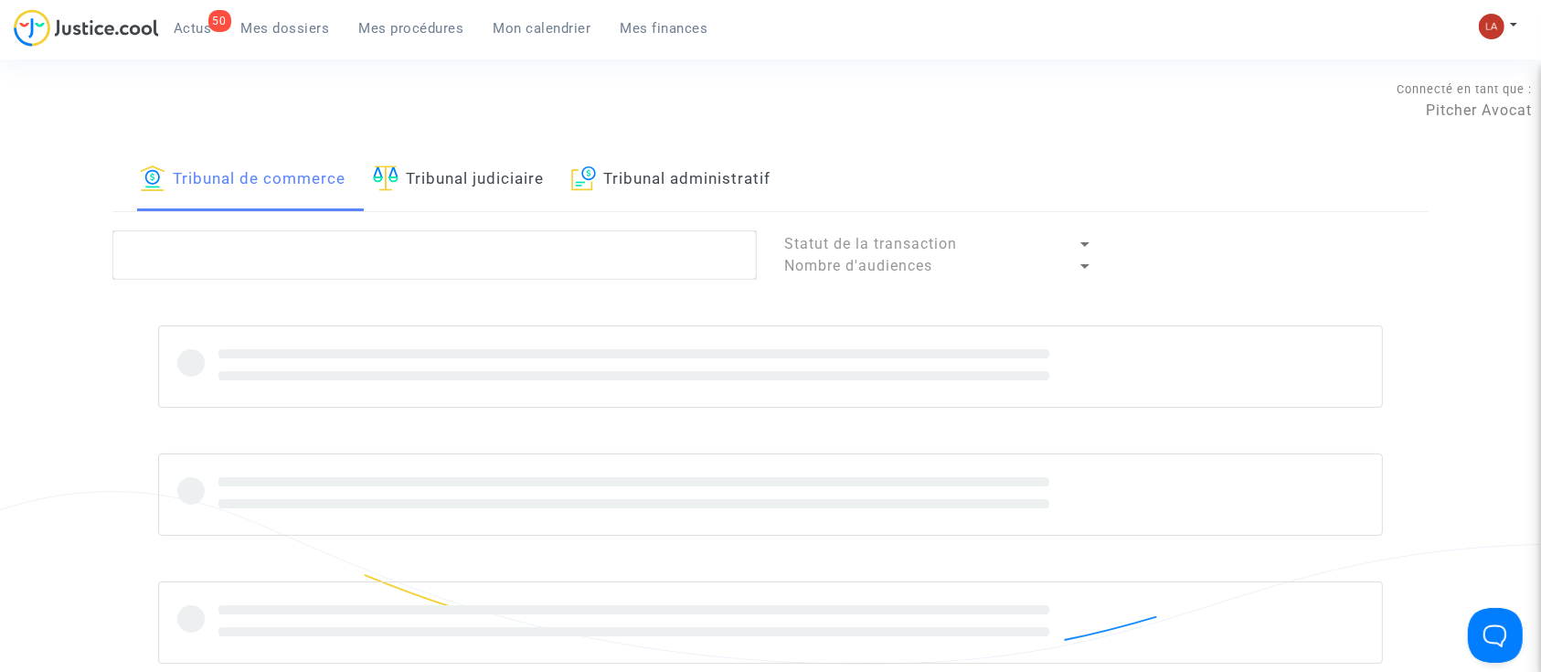
drag, startPoint x: 456, startPoint y: 184, endPoint x: 454, endPoint y: 228, distance: 44.8
click at [455, 184] on link "Tribunal judiciaire" at bounding box center [458, 180] width 171 height 62
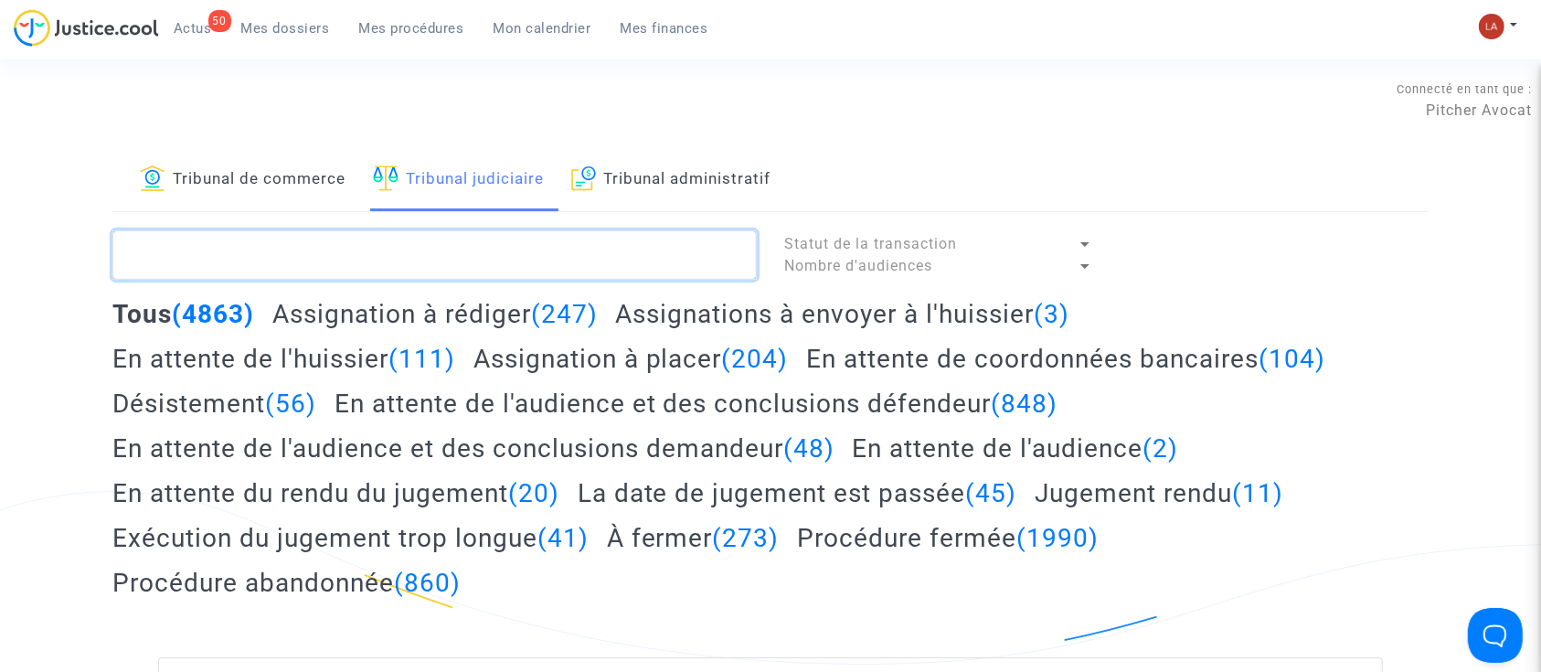
click at [455, 230] on textarea at bounding box center [434, 254] width 644 height 49
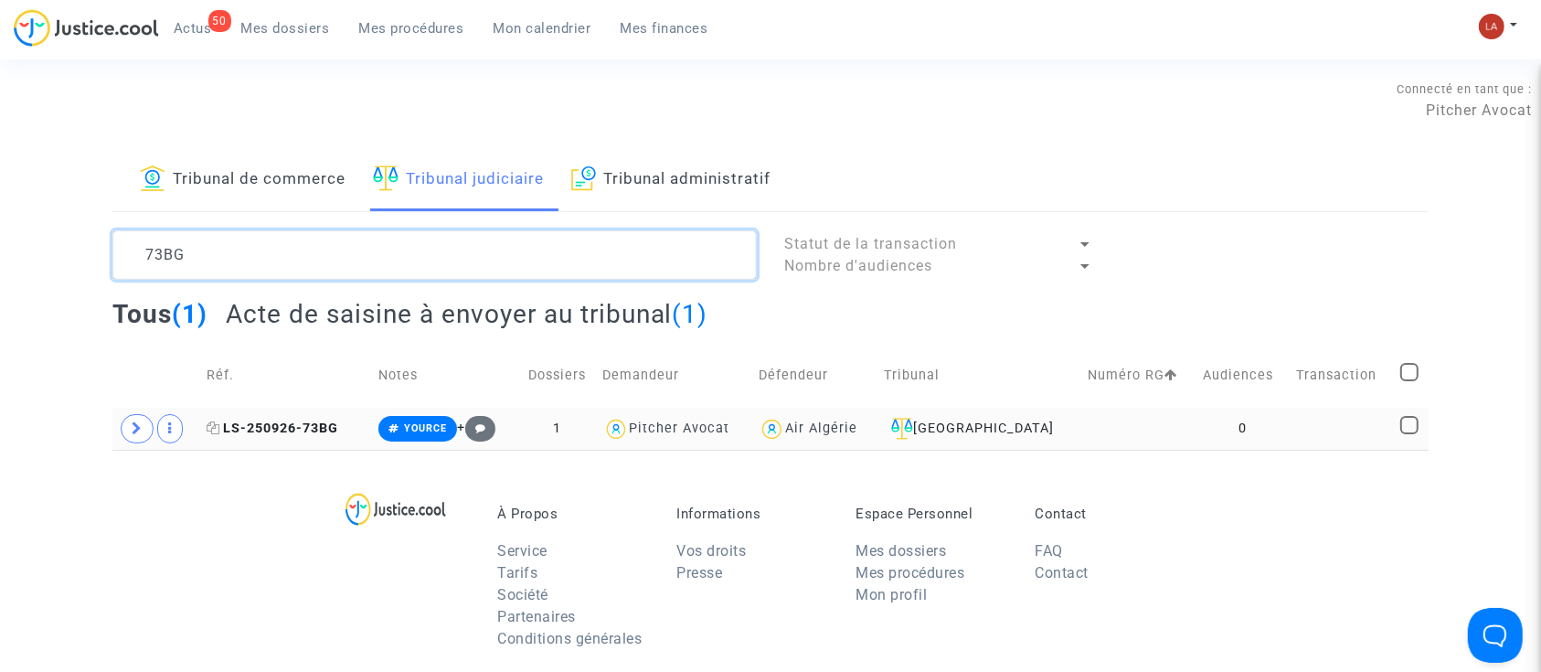
type textarea "73BG"
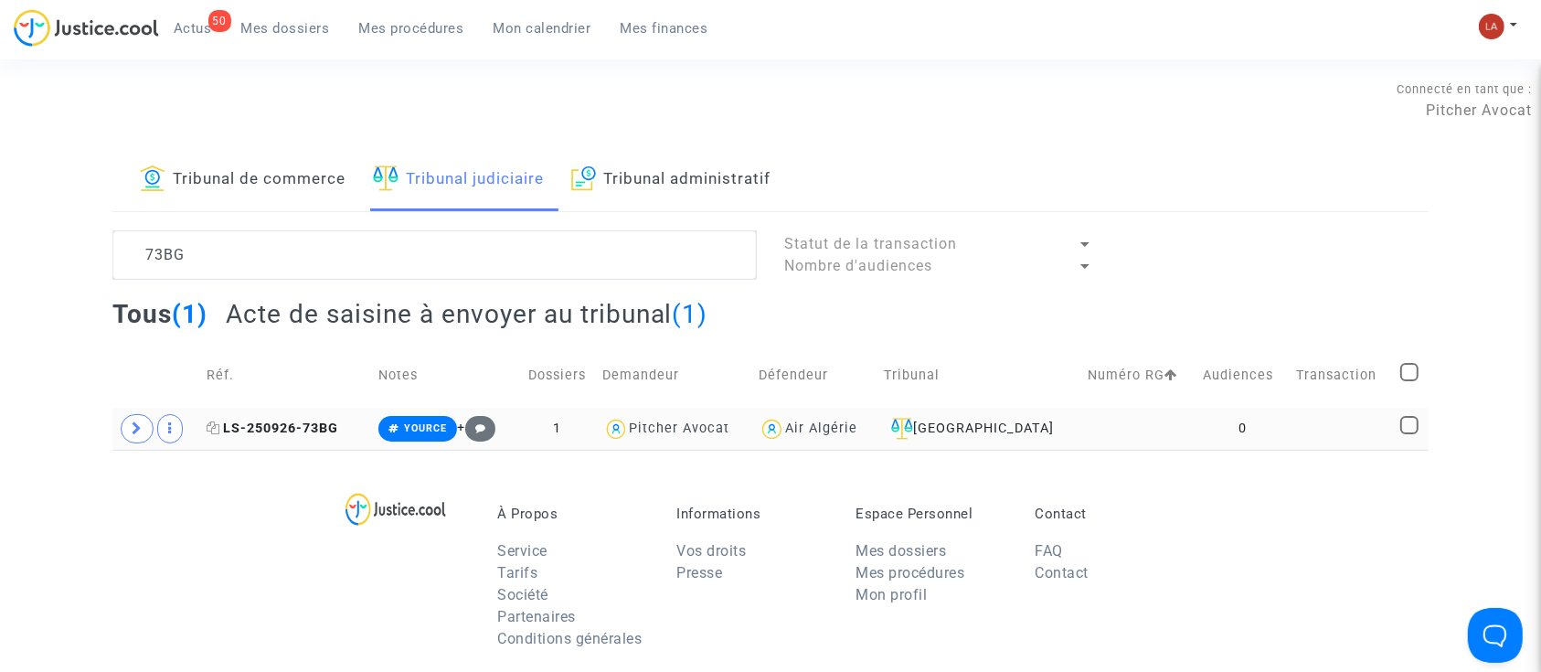
click at [257, 429] on span "LS-250926-73BG" at bounding box center [273, 428] width 132 height 16
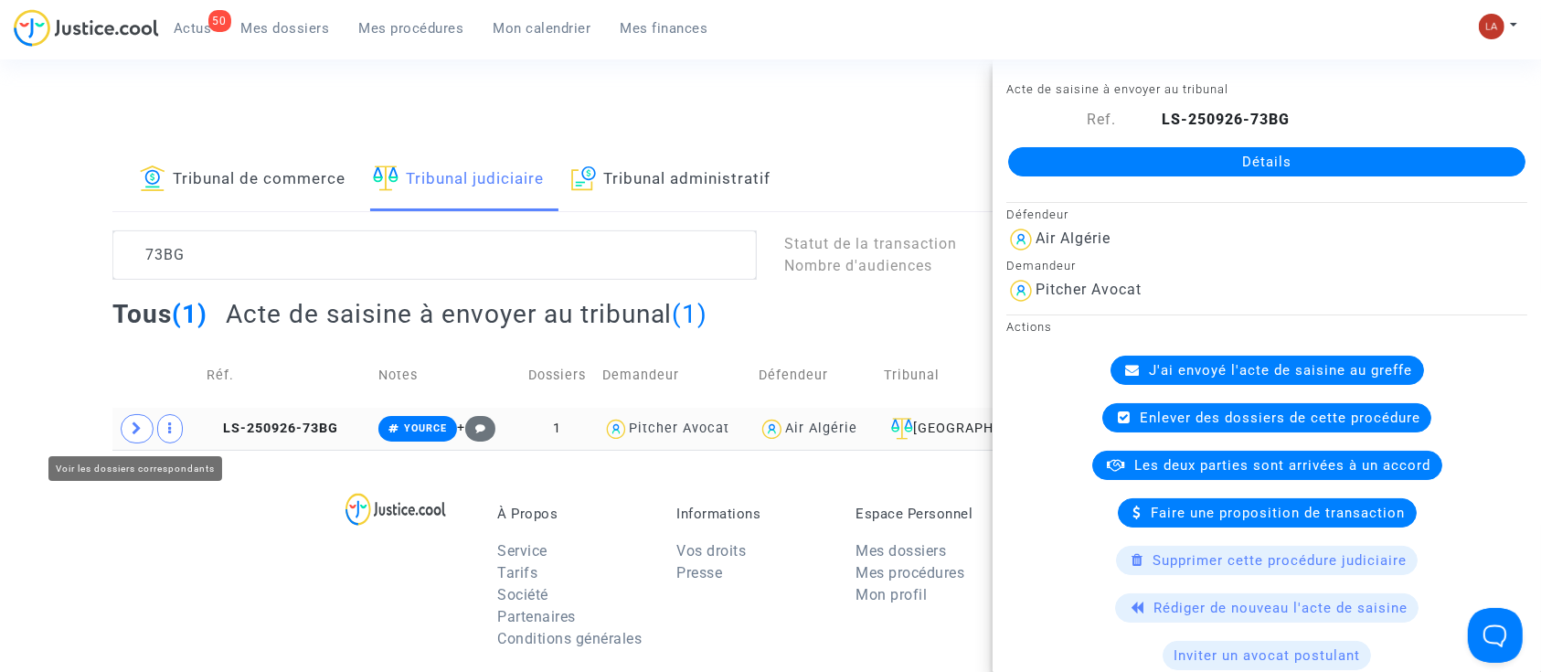
click at [140, 424] on icon at bounding box center [137, 428] width 11 height 14
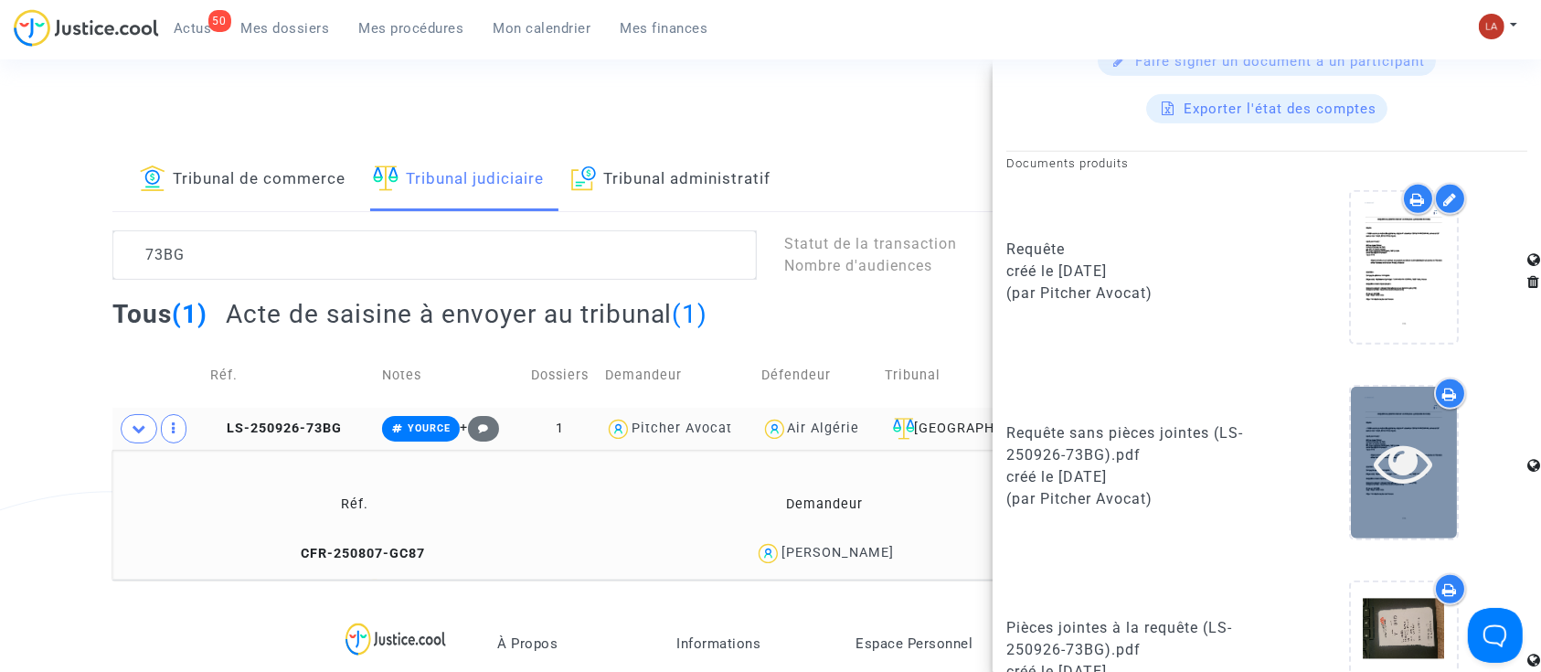
scroll to position [960, 0]
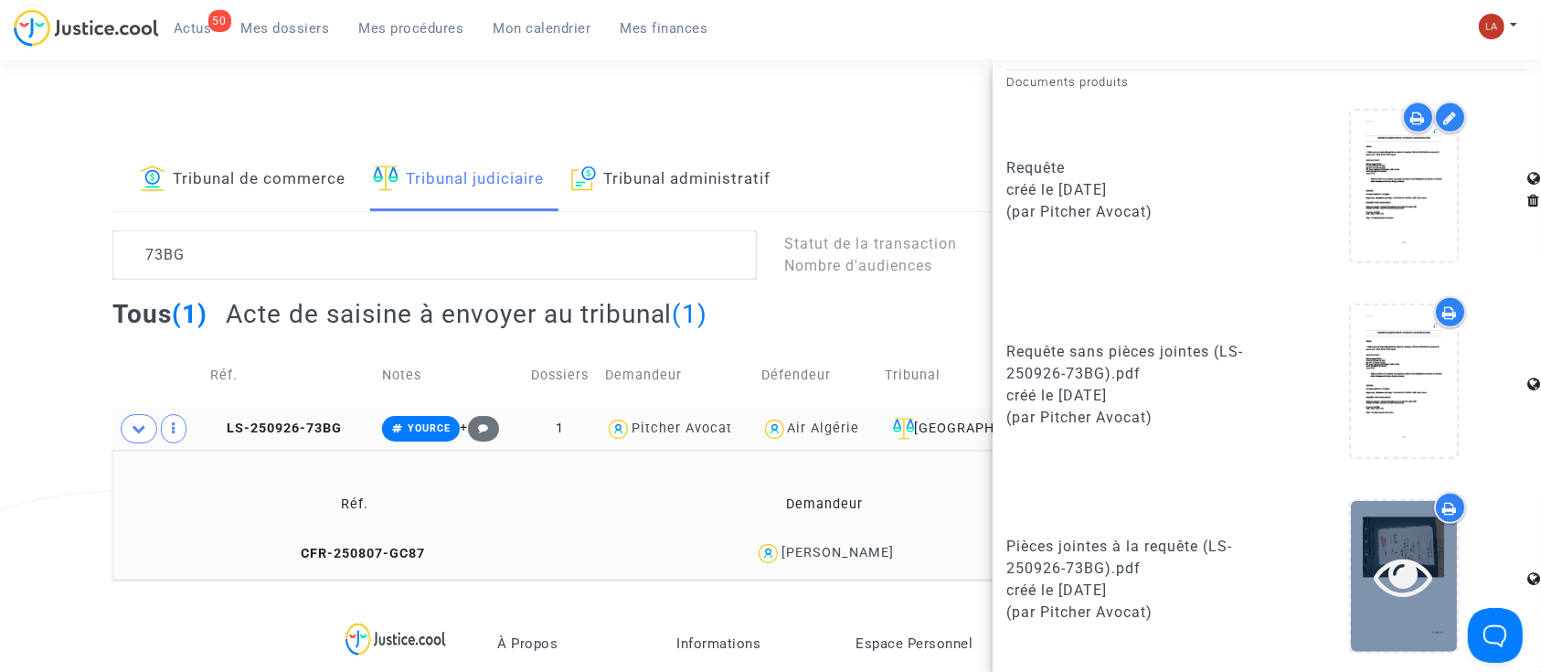
click at [1397, 546] on icon at bounding box center [1403, 575] width 59 height 58
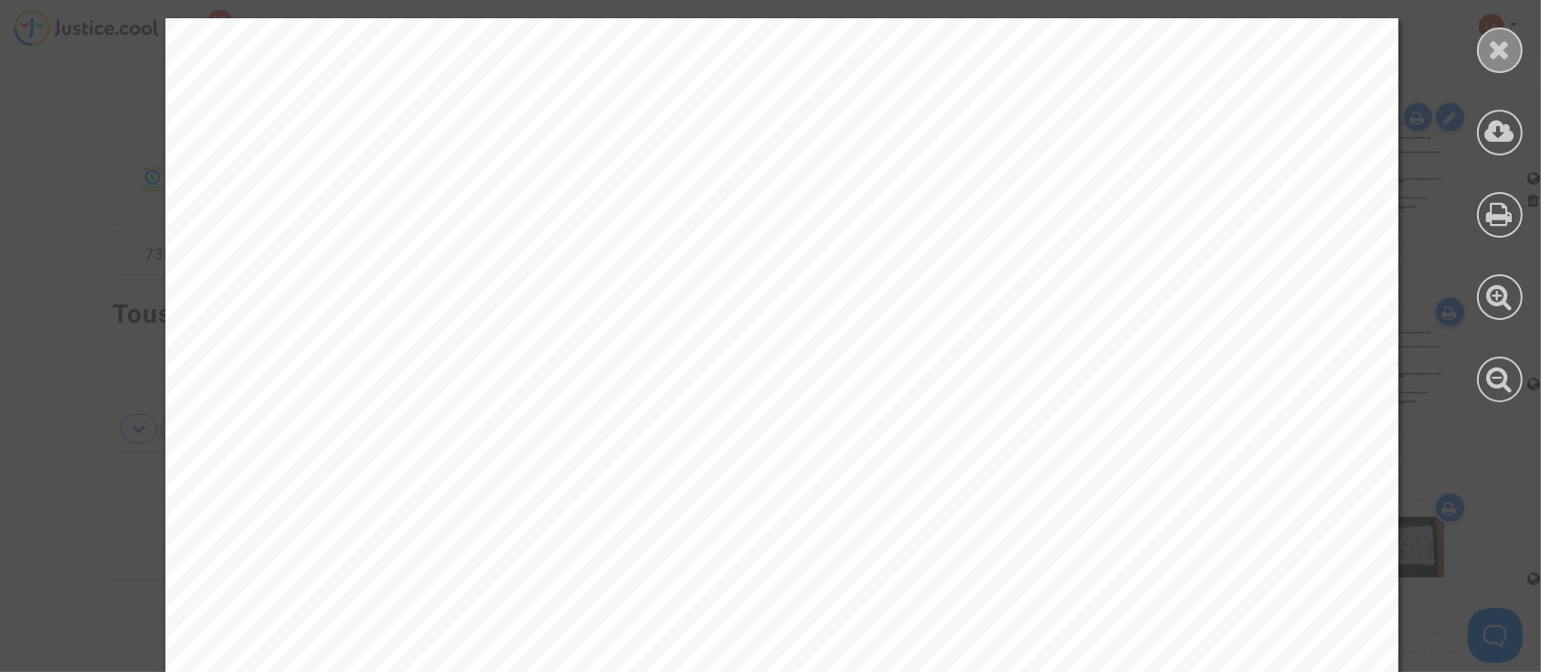
click at [1515, 43] on div at bounding box center [1500, 50] width 46 height 46
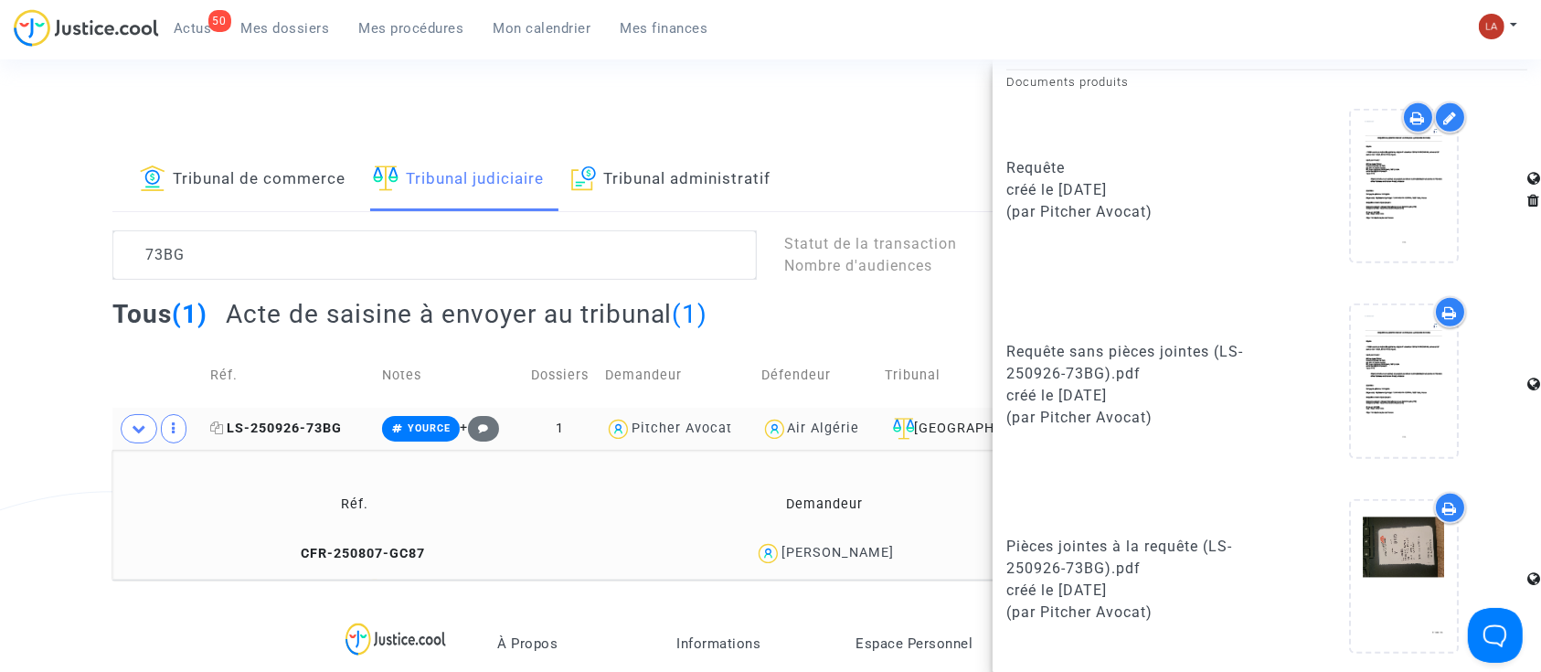
click at [272, 423] on span "LS-250926-73BG" at bounding box center [276, 428] width 132 height 16
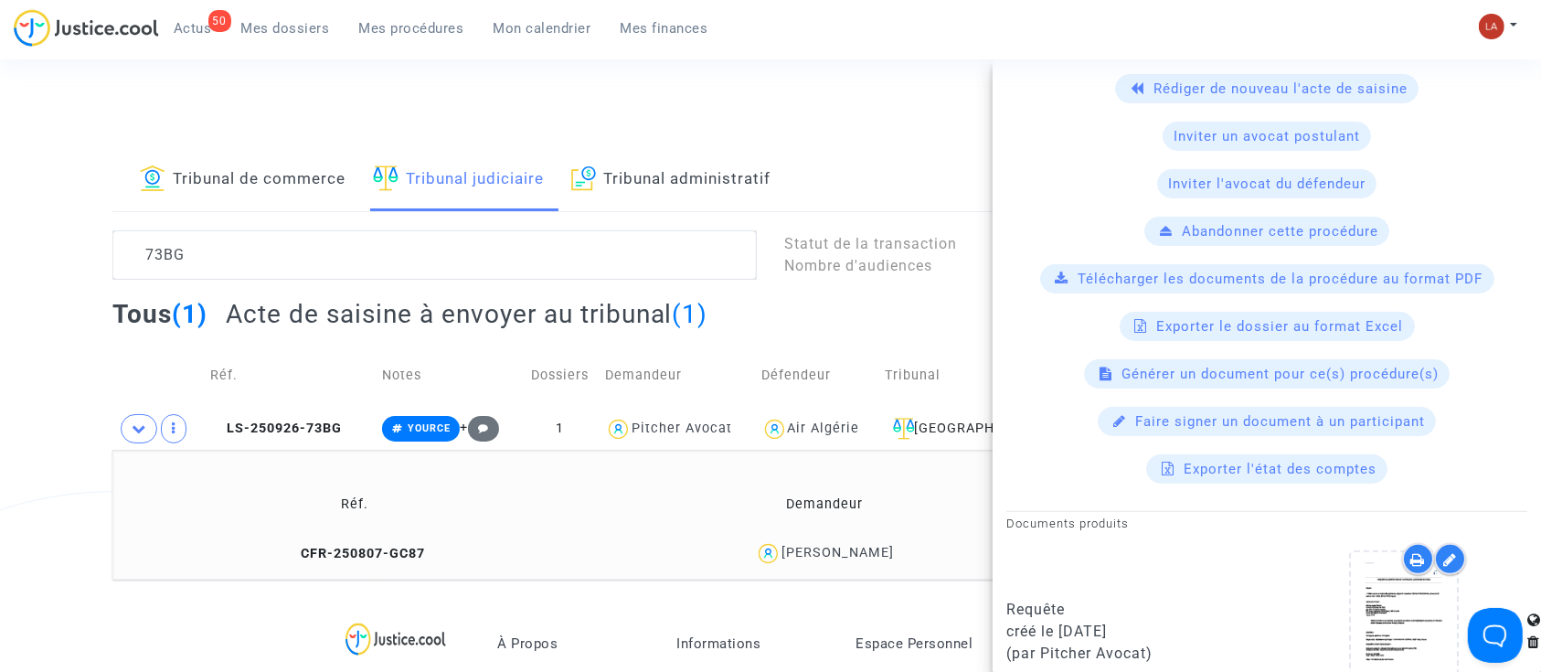
scroll to position [366, 0]
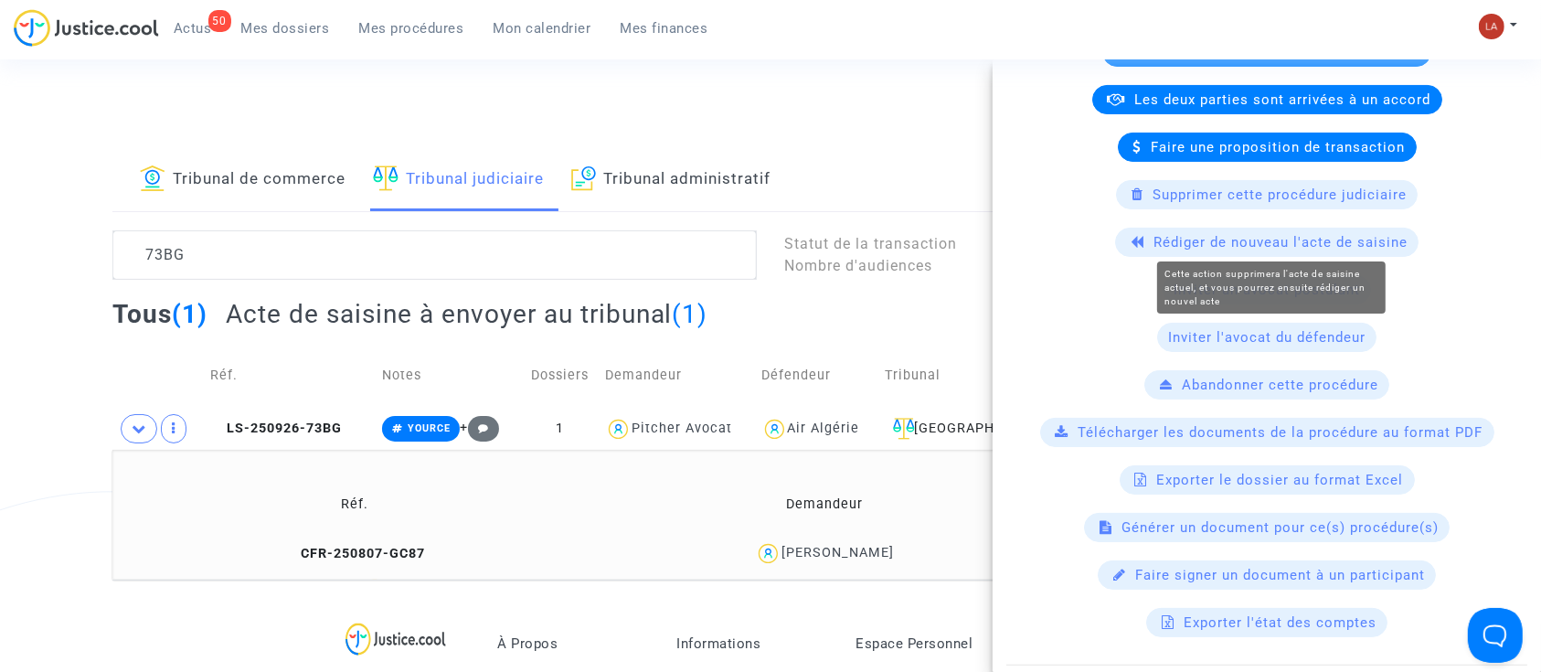
click at [1206, 245] on span "Rédiger de nouveau l'acte de saisine" at bounding box center [1280, 242] width 254 height 16
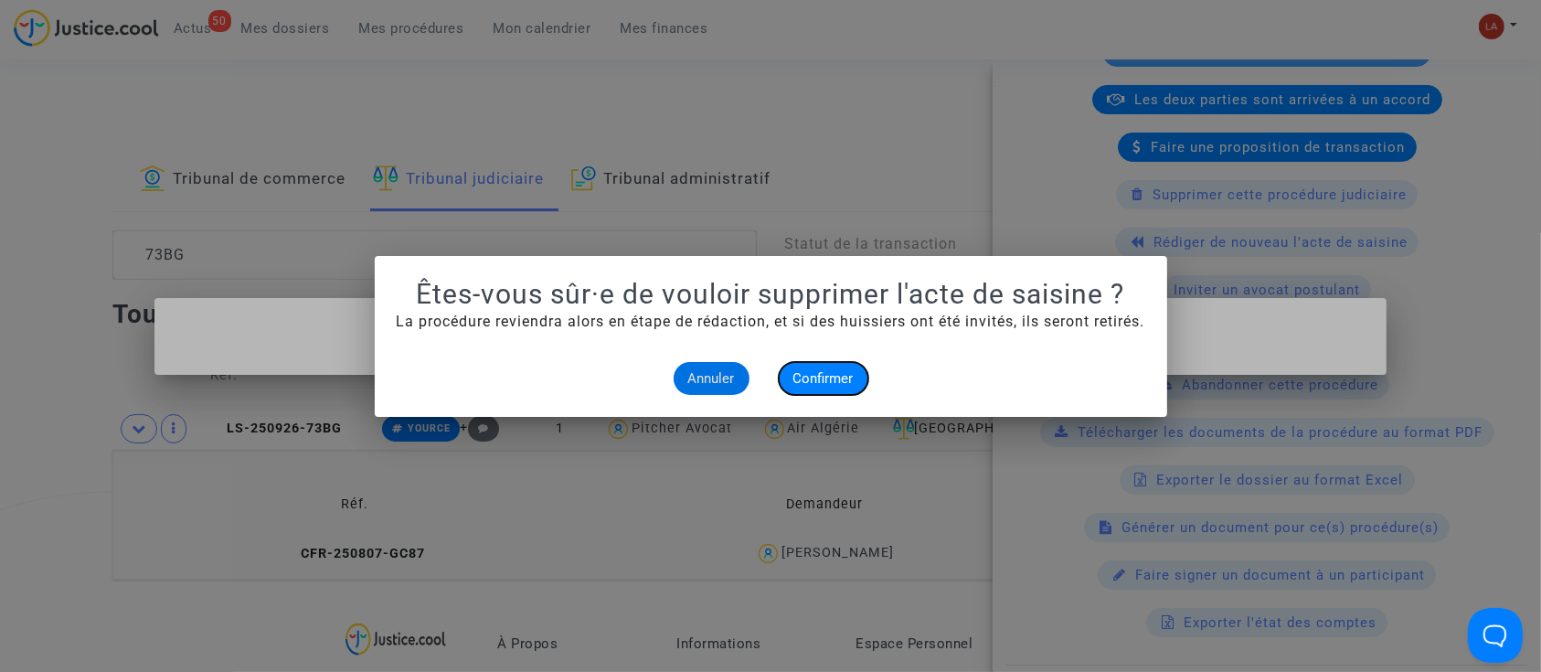
click at [815, 384] on span "Confirmer" at bounding box center [823, 378] width 60 height 16
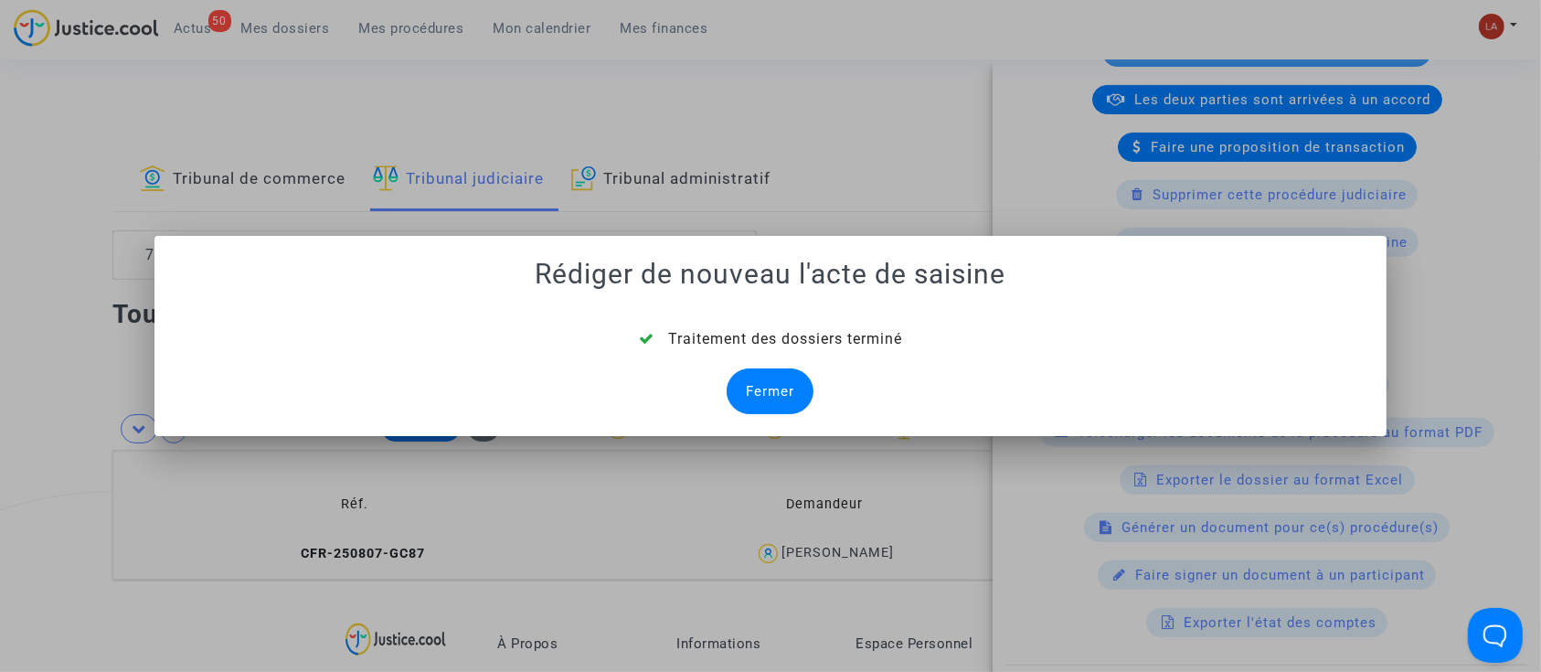
click at [795, 366] on div "Traitement des dossiers terminé Fermer" at bounding box center [770, 371] width 1189 height 86
click at [780, 384] on div "Fermer" at bounding box center [769, 391] width 87 height 46
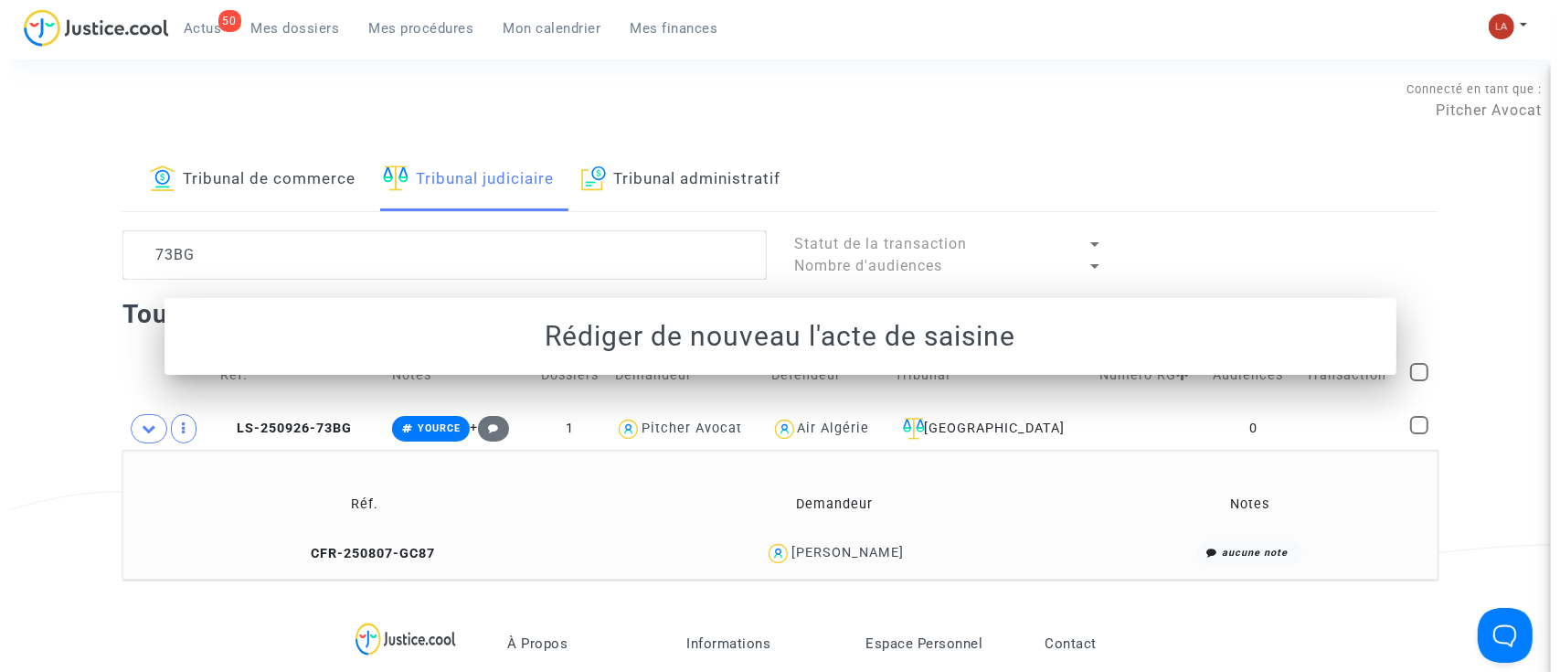
scroll to position [0, 0]
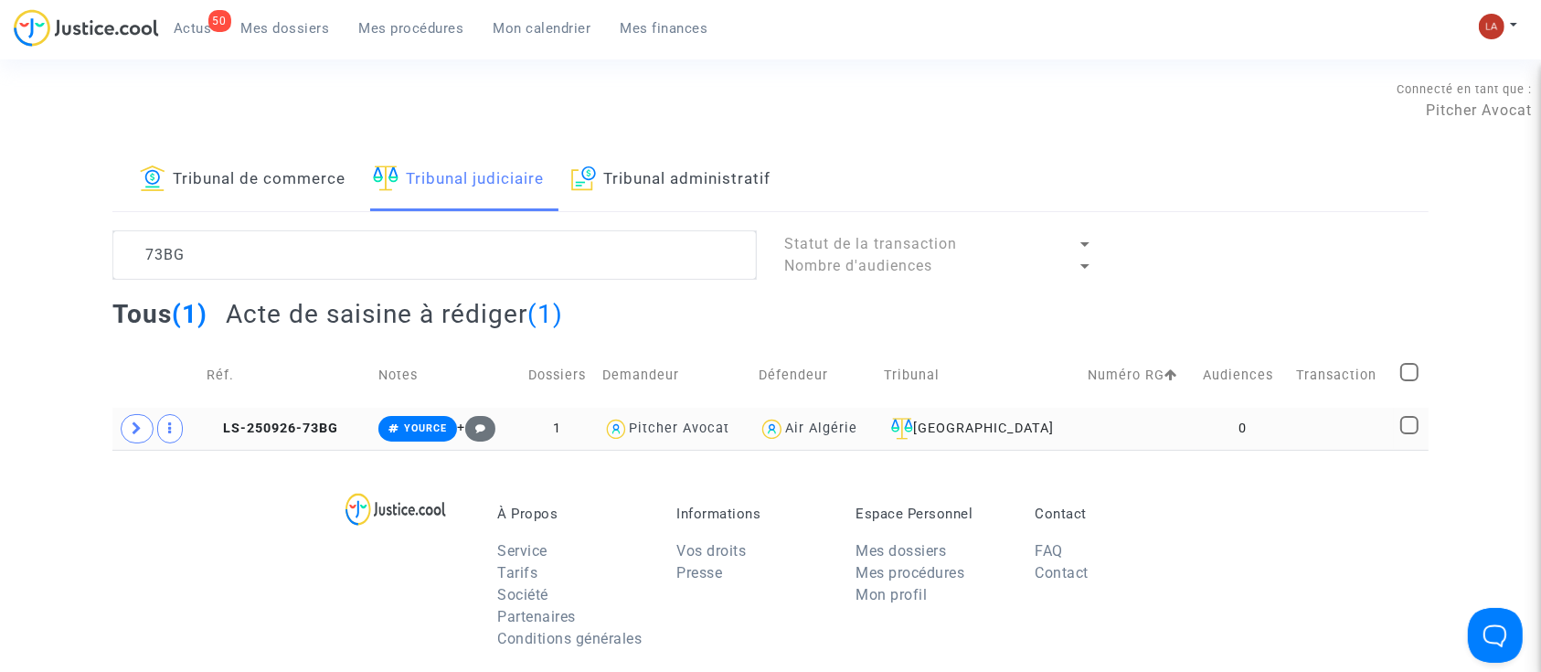
click at [297, 439] on td "LS-250926-73BG" at bounding box center [286, 429] width 172 height 42
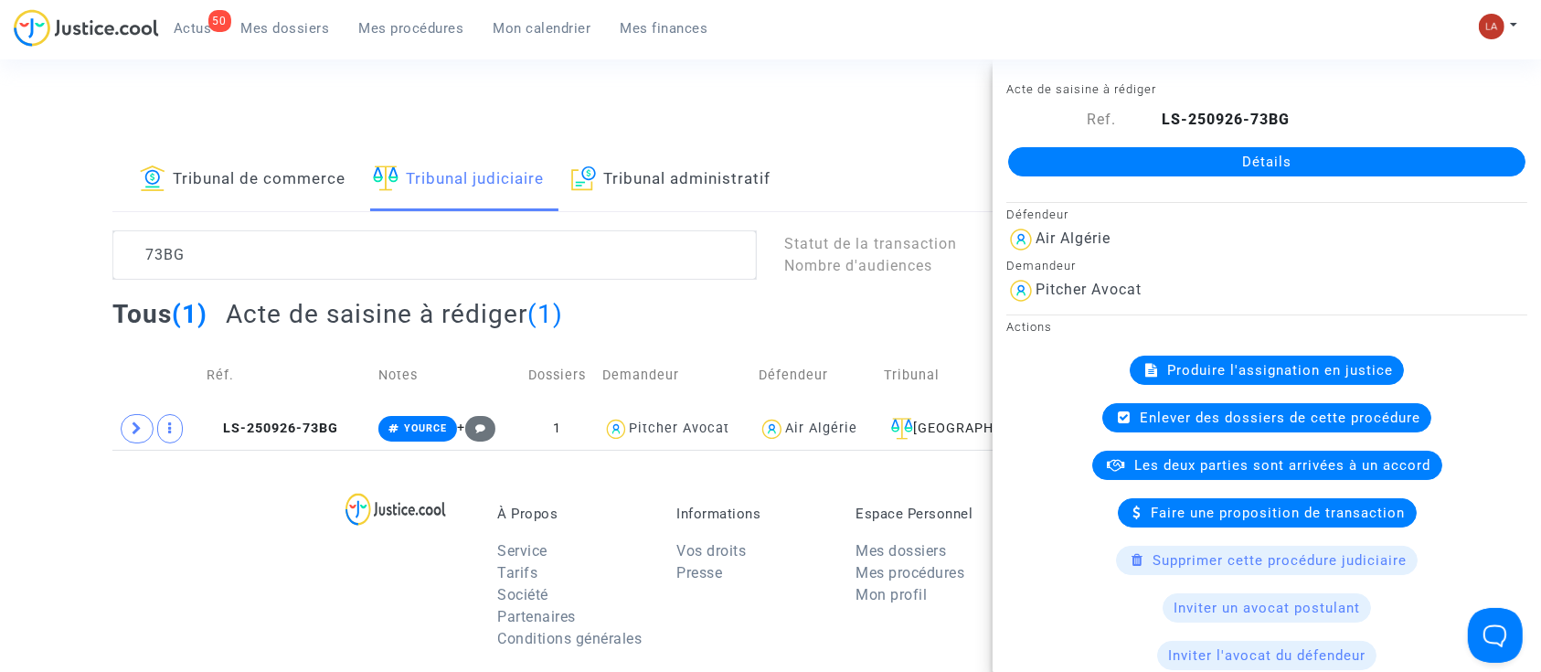
click at [1167, 359] on div "Produire l'assignation en justice" at bounding box center [1266, 369] width 274 height 29
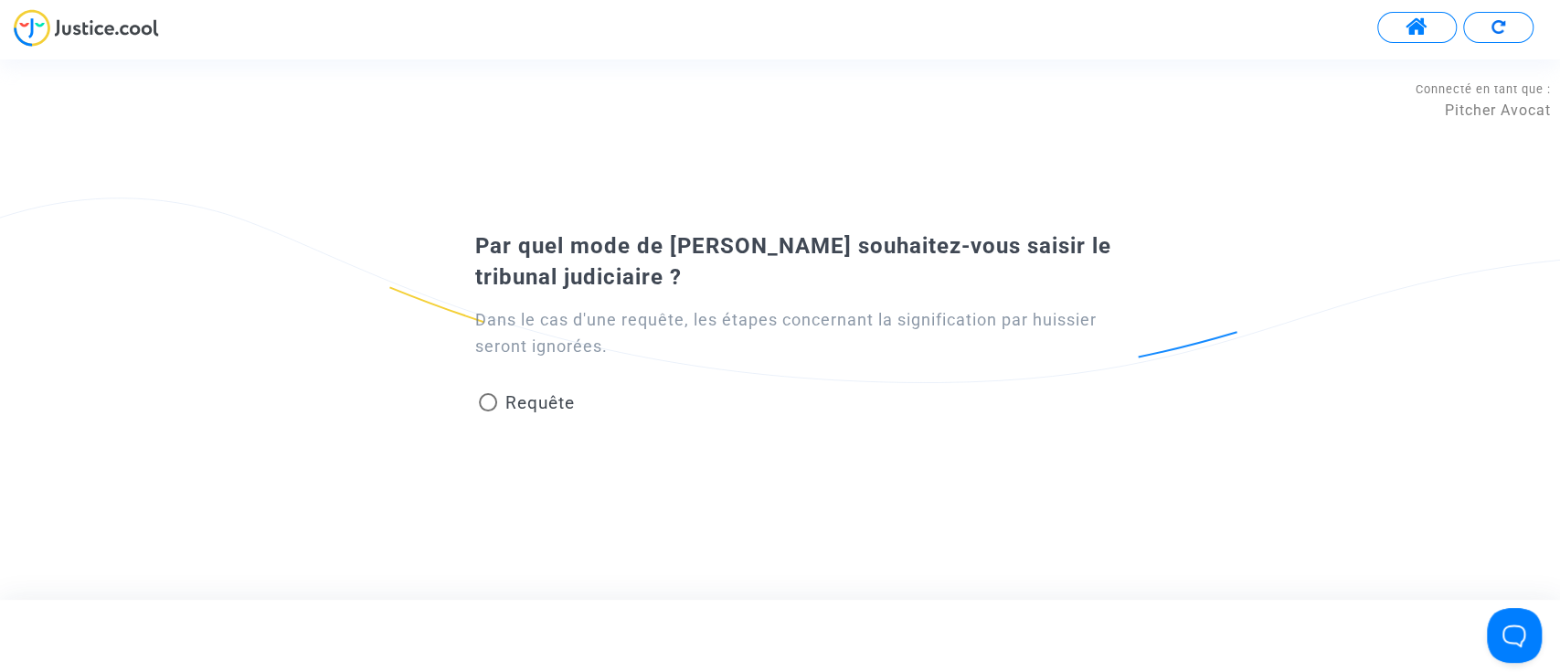
click at [545, 402] on span "Requête" at bounding box center [538, 402] width 69 height 21
click at [488, 411] on input "Requête" at bounding box center [487, 411] width 1 height 1
radio input "true"
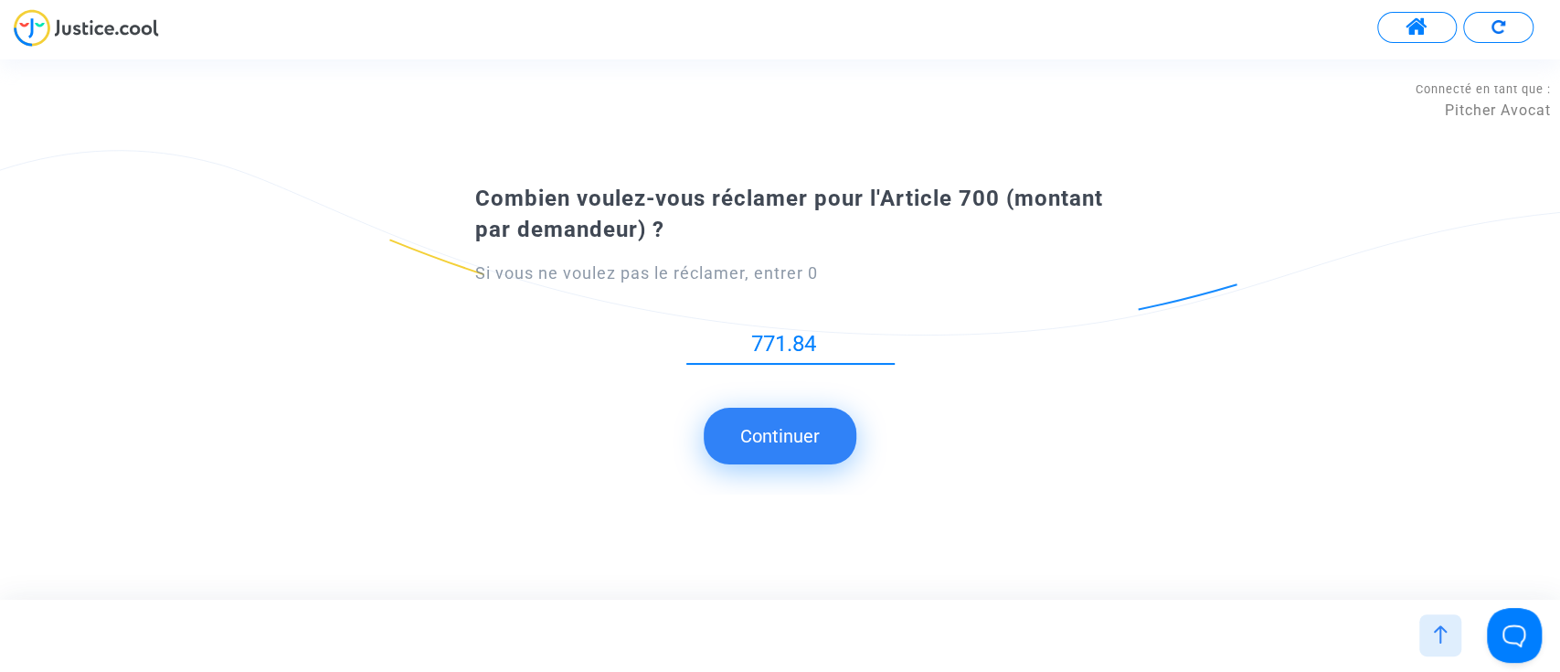
type input "771.84"
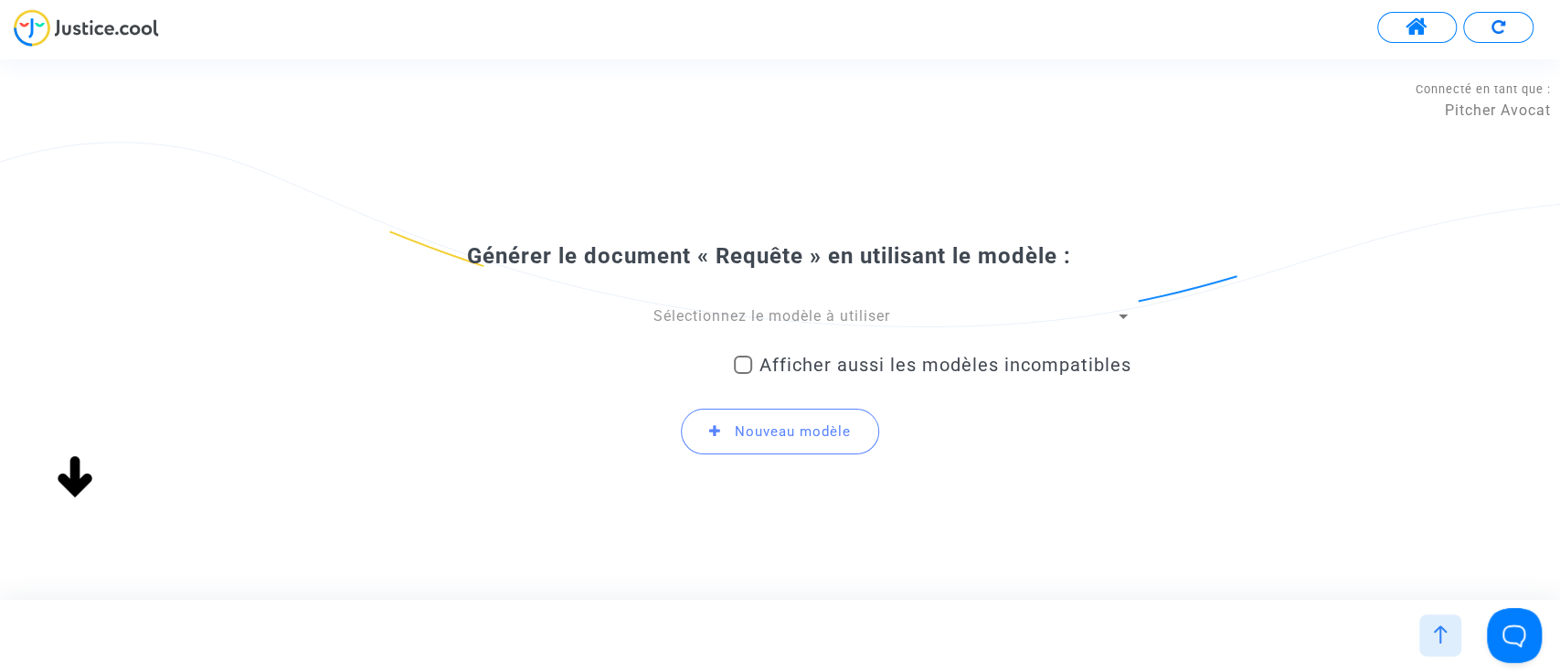
click at [722, 318] on span "Sélectionnez le modèle à utiliser" at bounding box center [771, 315] width 237 height 17
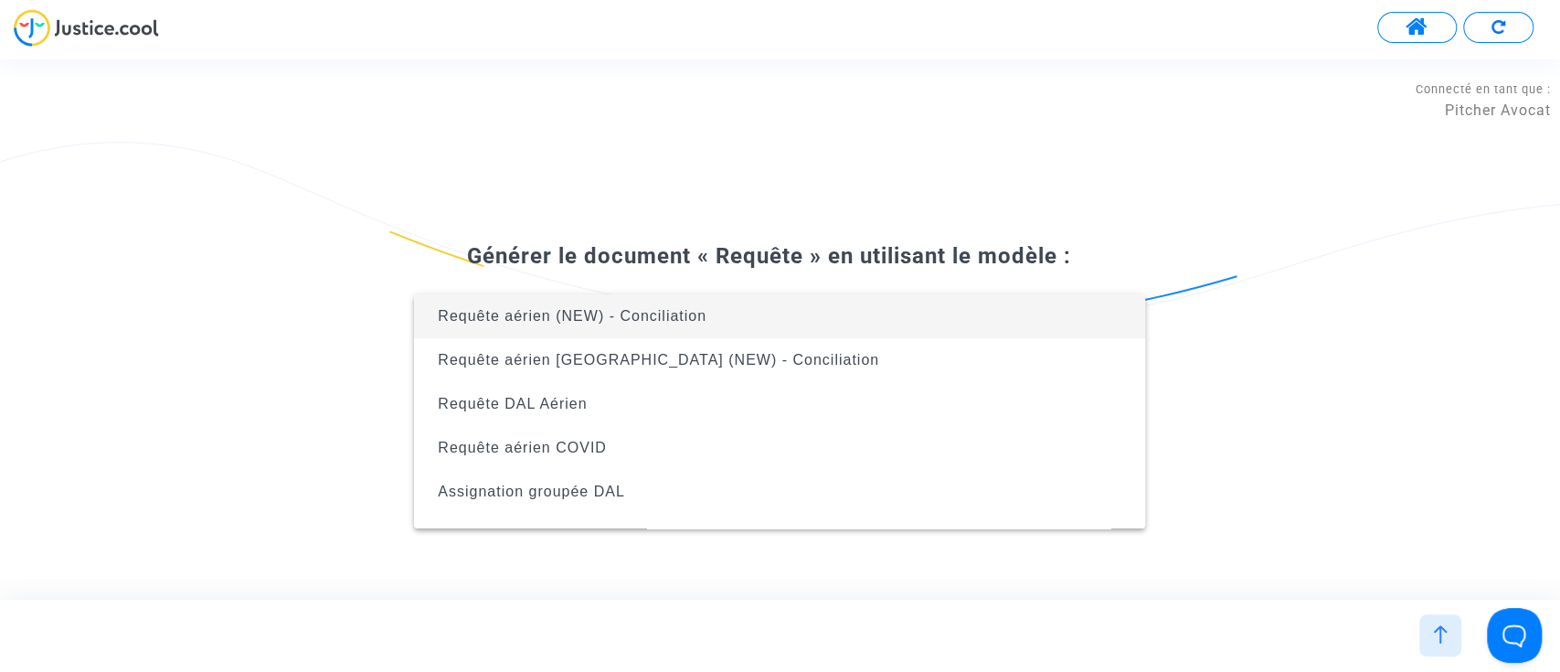
click at [731, 312] on span "Requête aérien (NEW) - Conciliation" at bounding box center [780, 316] width 702 height 44
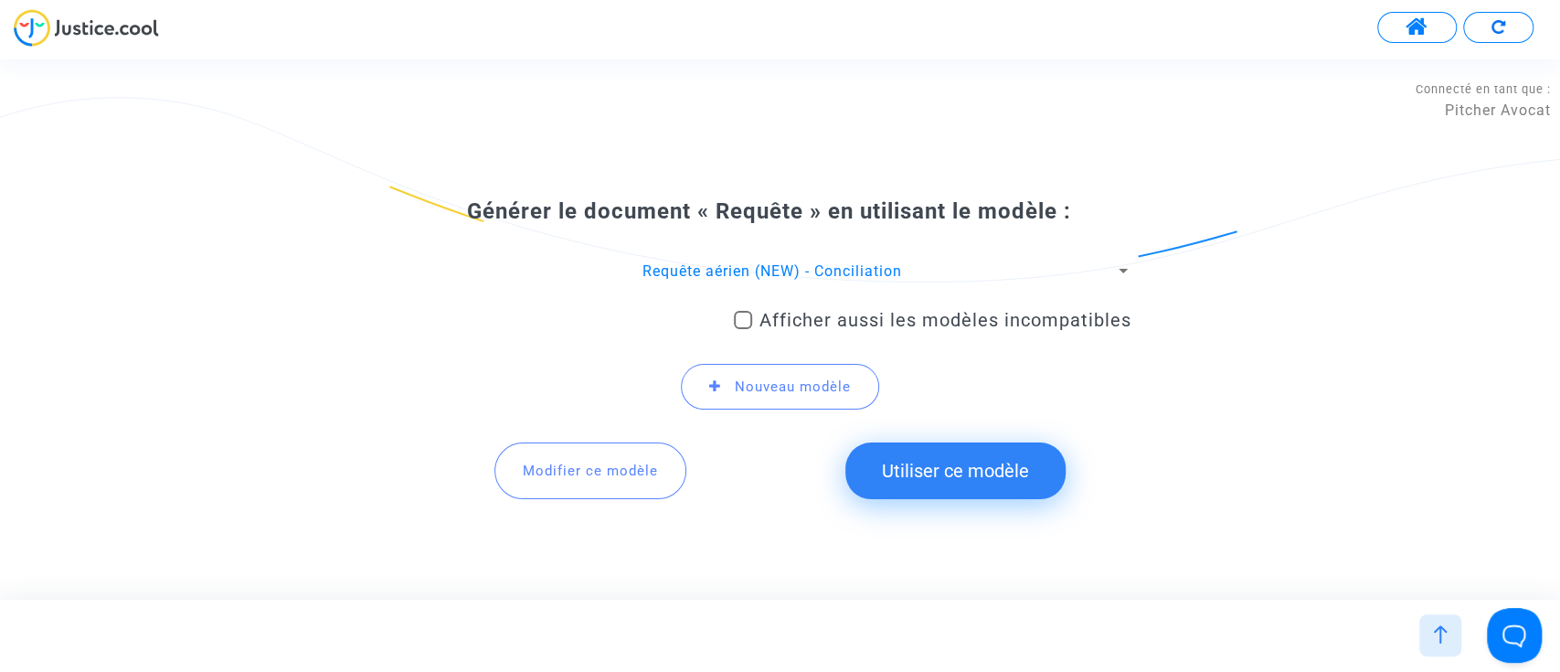
click at [1013, 493] on button "Utiliser ce modèle" at bounding box center [955, 470] width 220 height 57
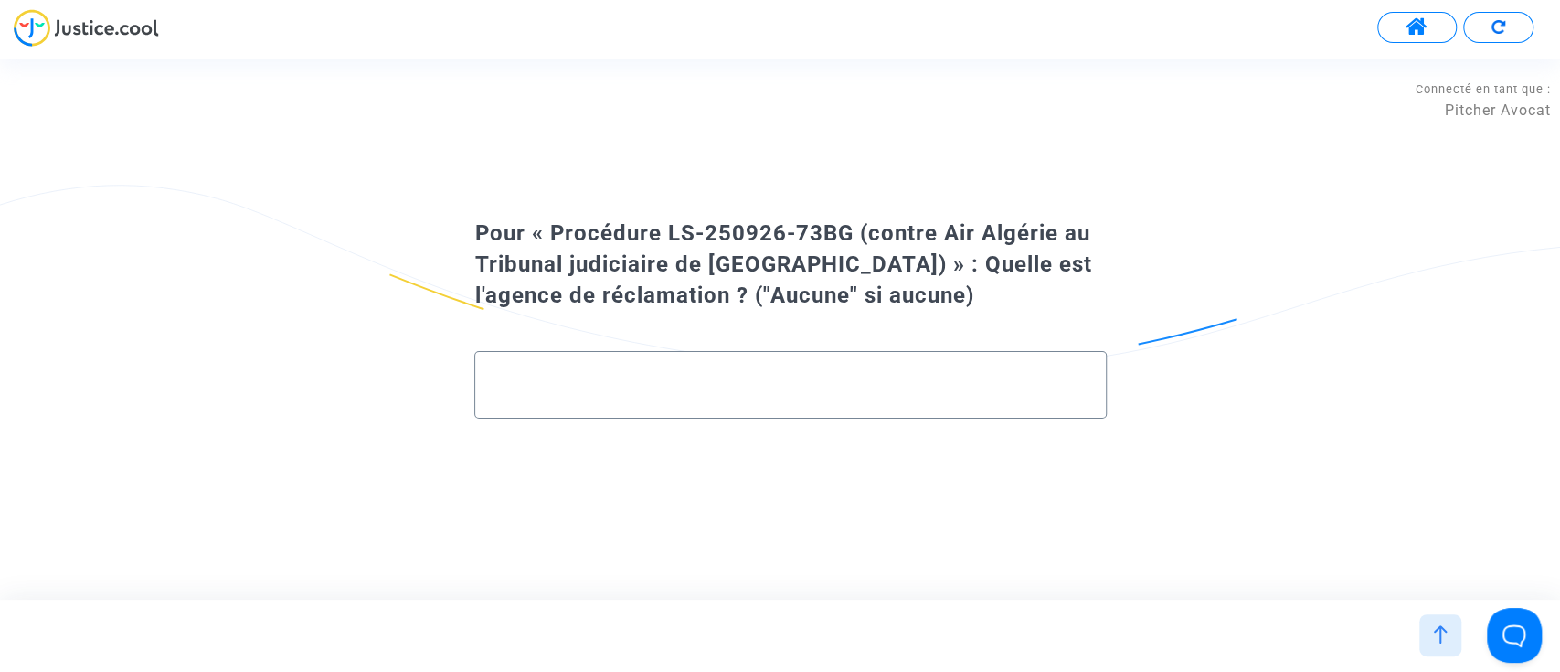
click at [816, 375] on input "text" at bounding box center [789, 385] width 593 height 21
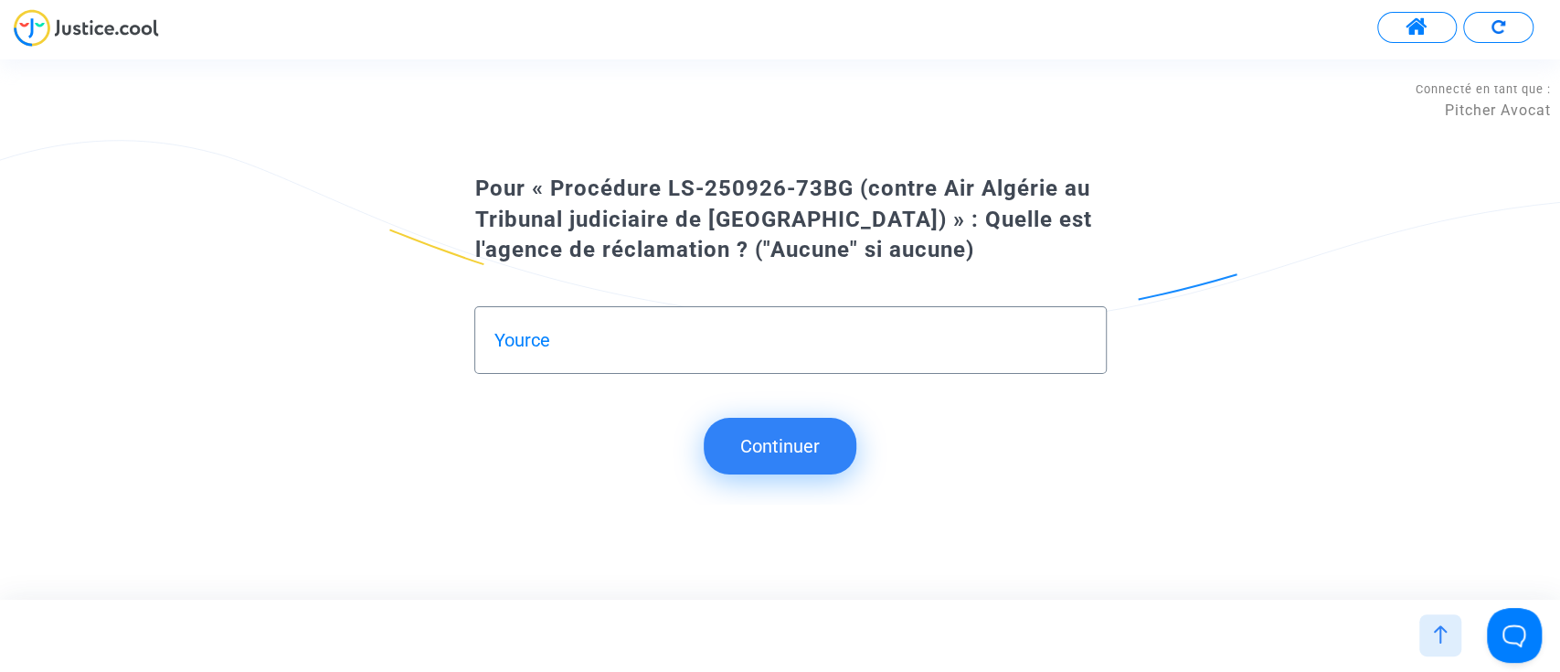
type input "Yource"
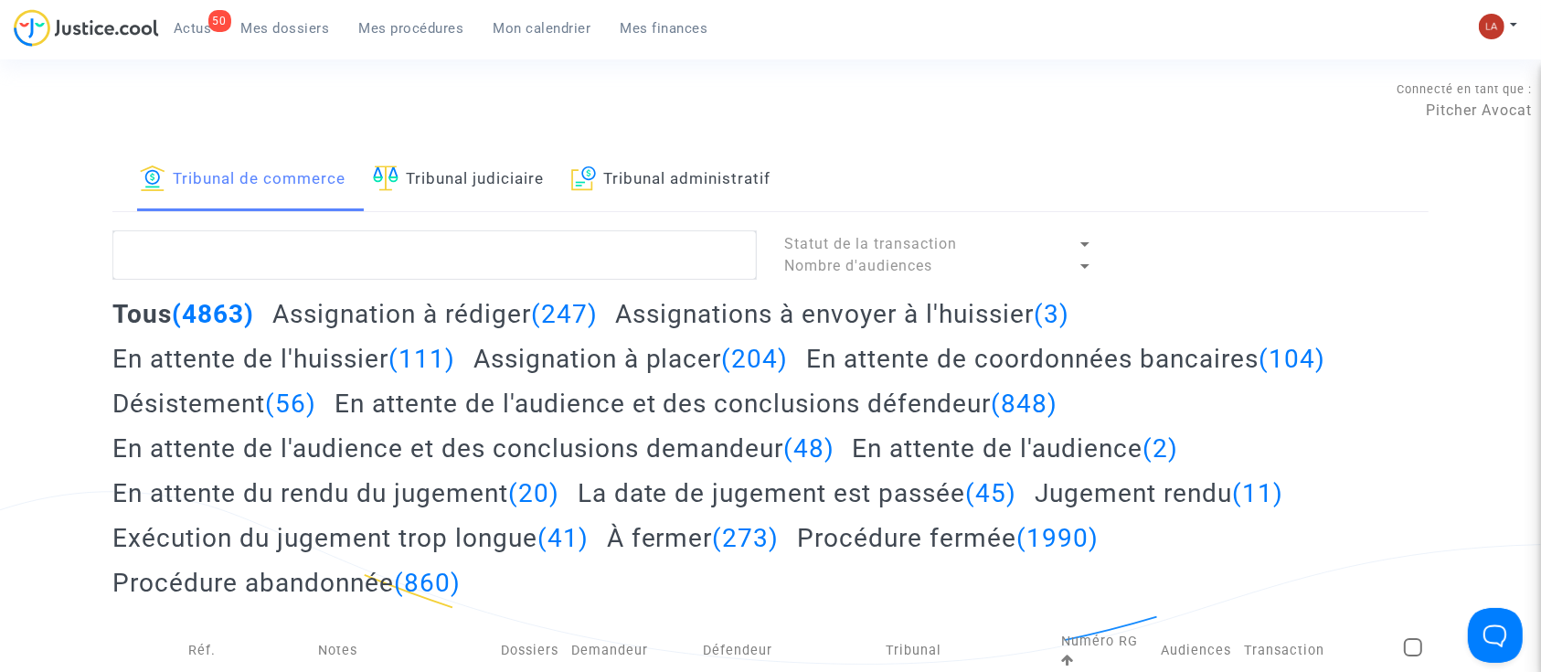
click at [453, 185] on link "Tribunal judiciaire" at bounding box center [458, 180] width 171 height 62
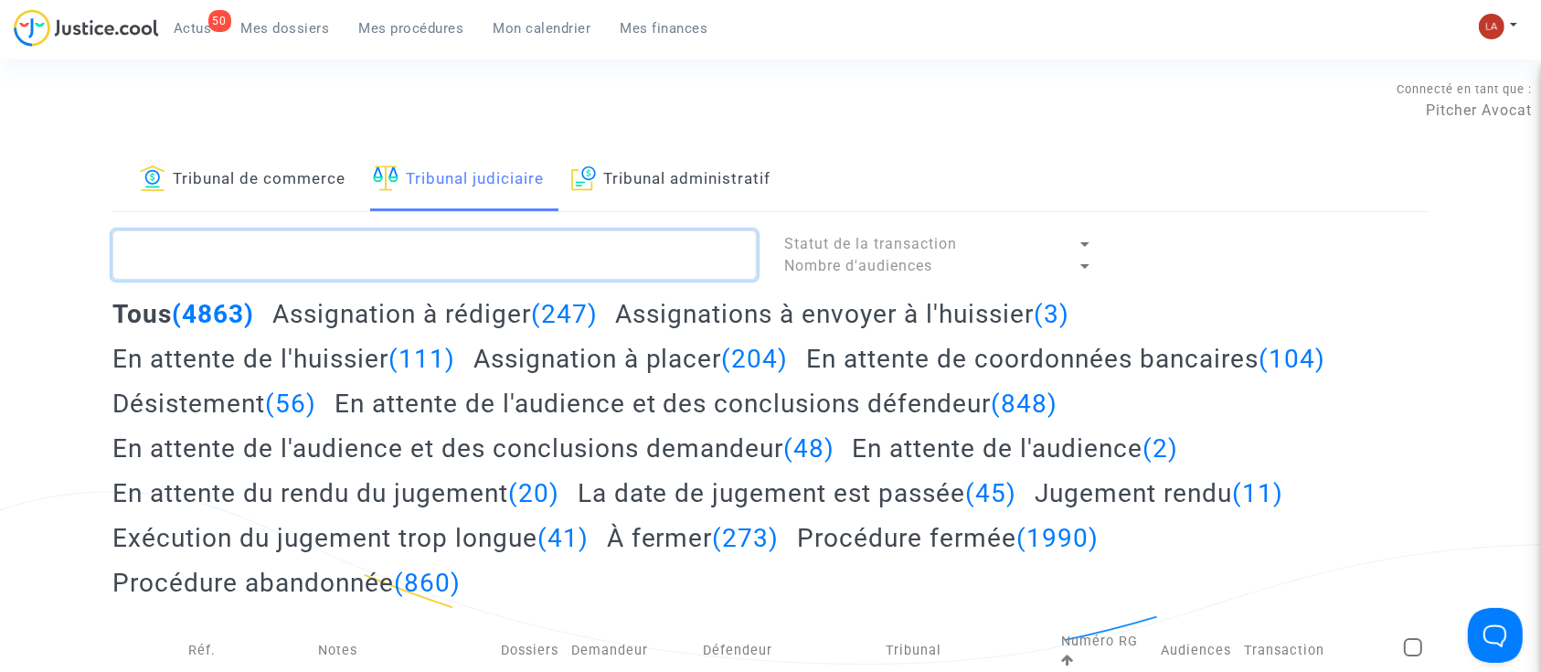
click at [487, 242] on textarea at bounding box center [434, 254] width 644 height 49
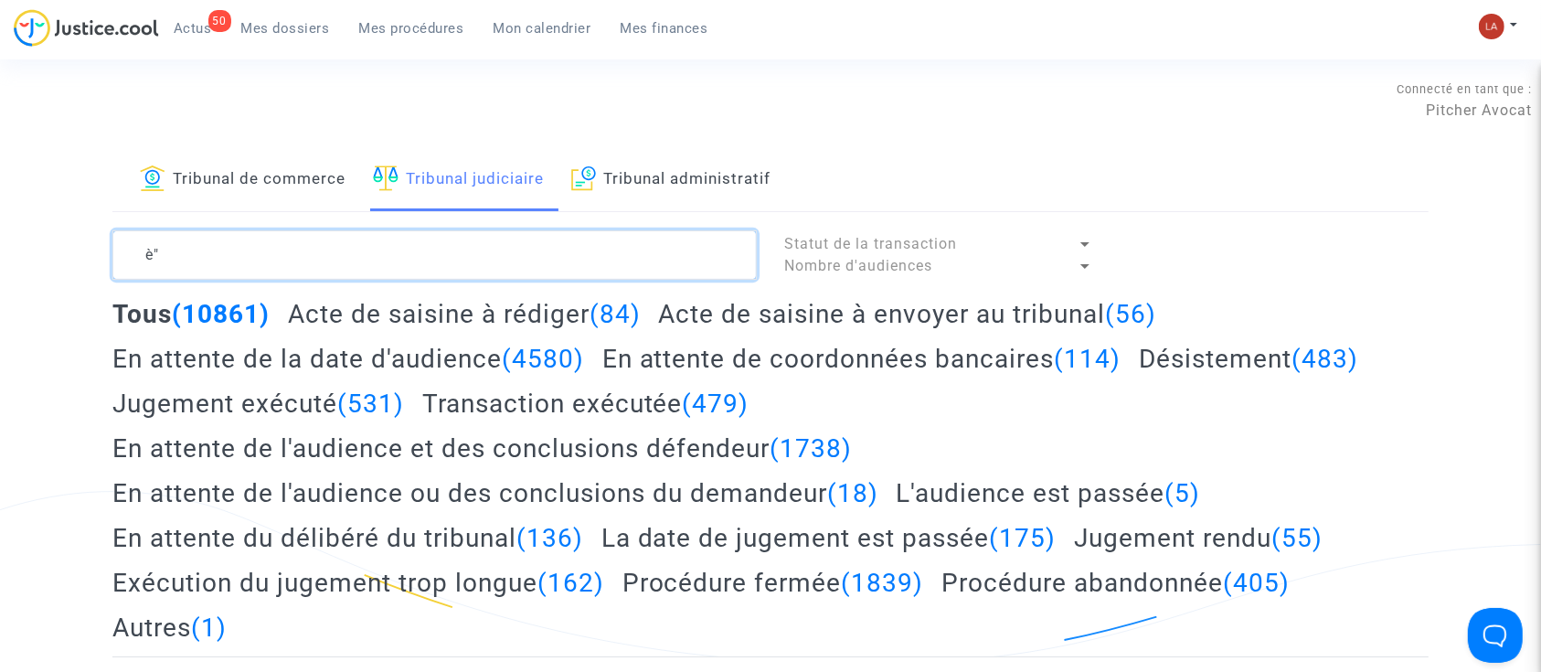
type textarea "è"
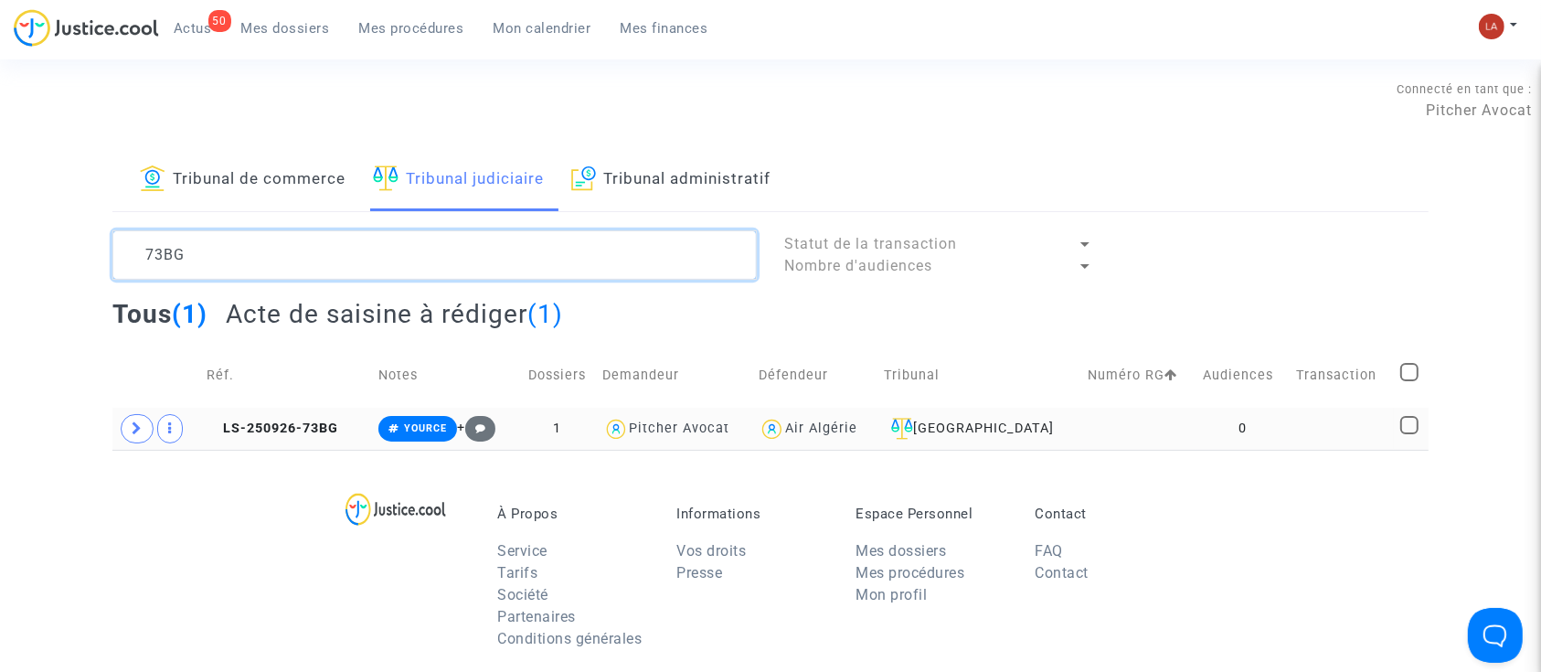
type textarea "73BG"
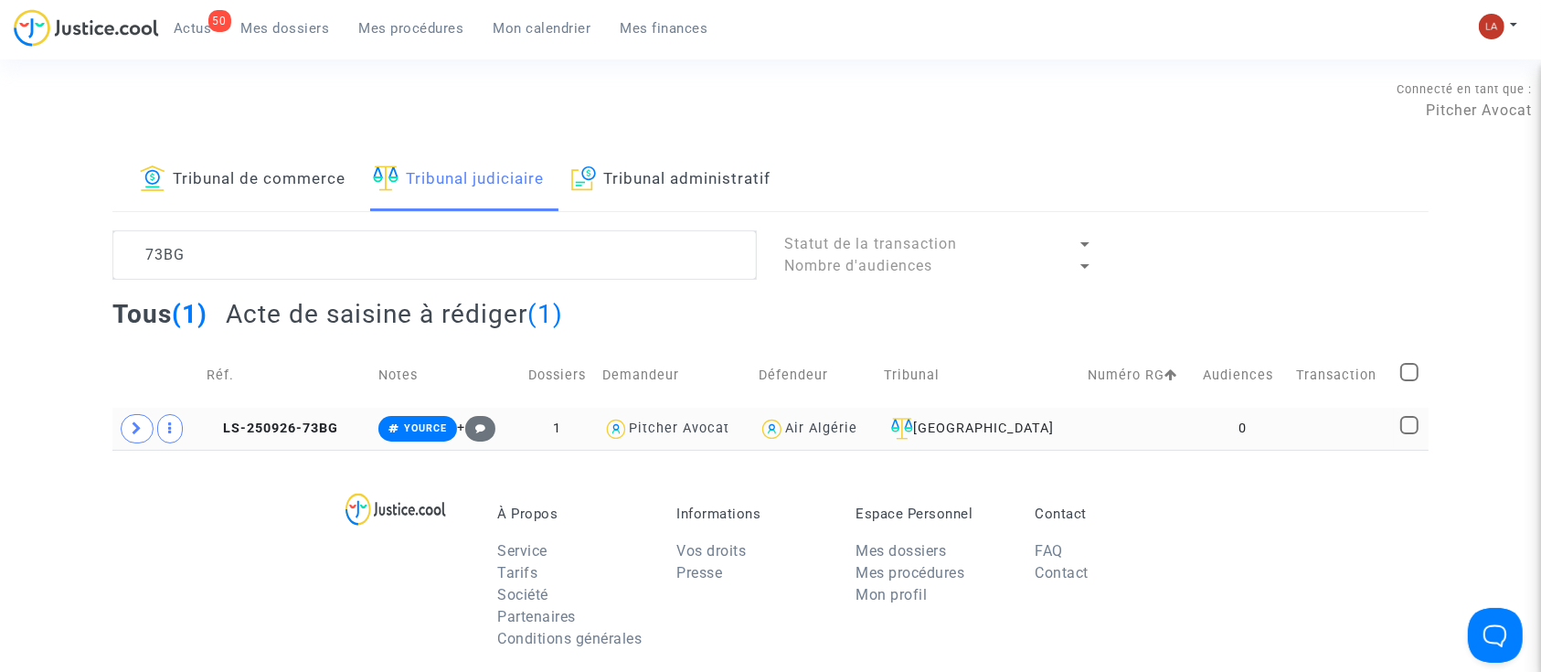
click at [350, 431] on td "LS-250926-73BG" at bounding box center [286, 429] width 172 height 42
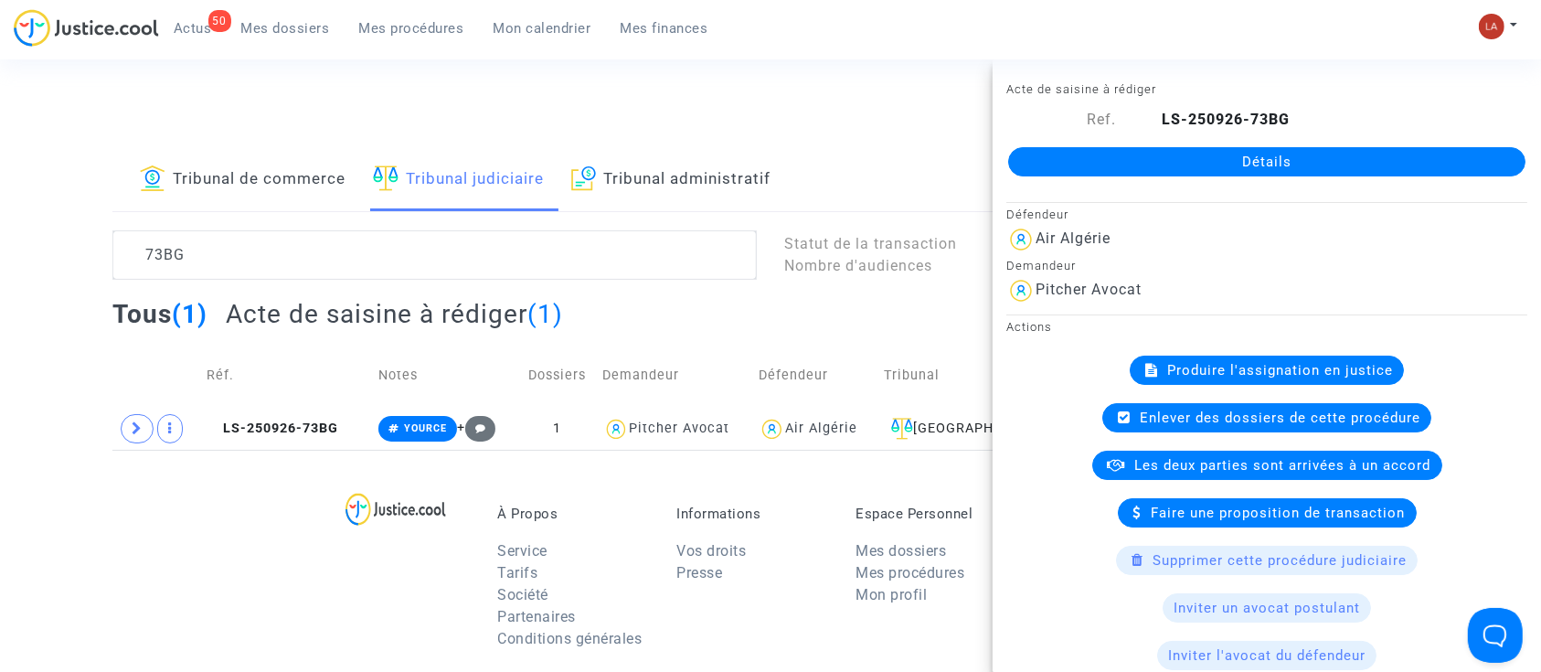
click at [1212, 367] on span "Produire l'assignation en justice" at bounding box center [1280, 370] width 226 height 16
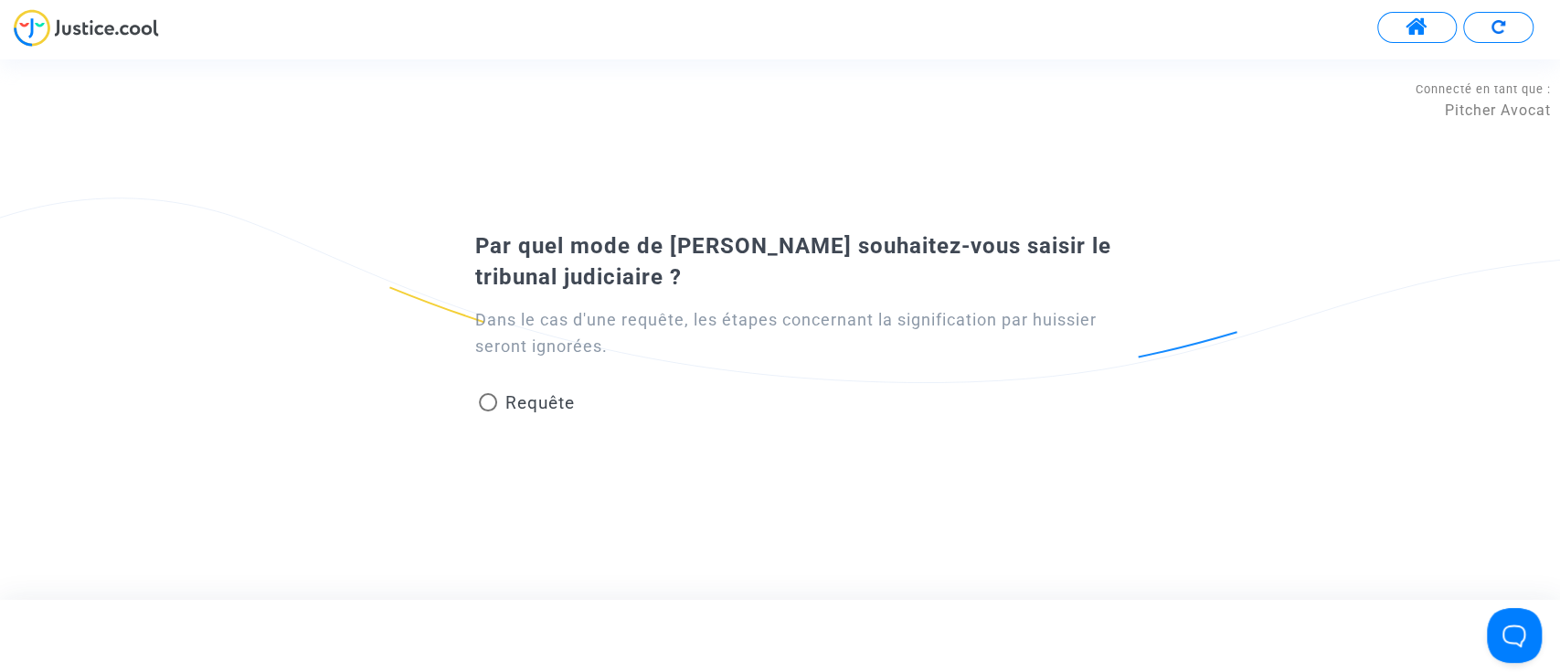
click at [510, 395] on span "Requête" at bounding box center [538, 402] width 69 height 21
click at [488, 411] on input "Requête" at bounding box center [487, 411] width 1 height 1
radio input "true"
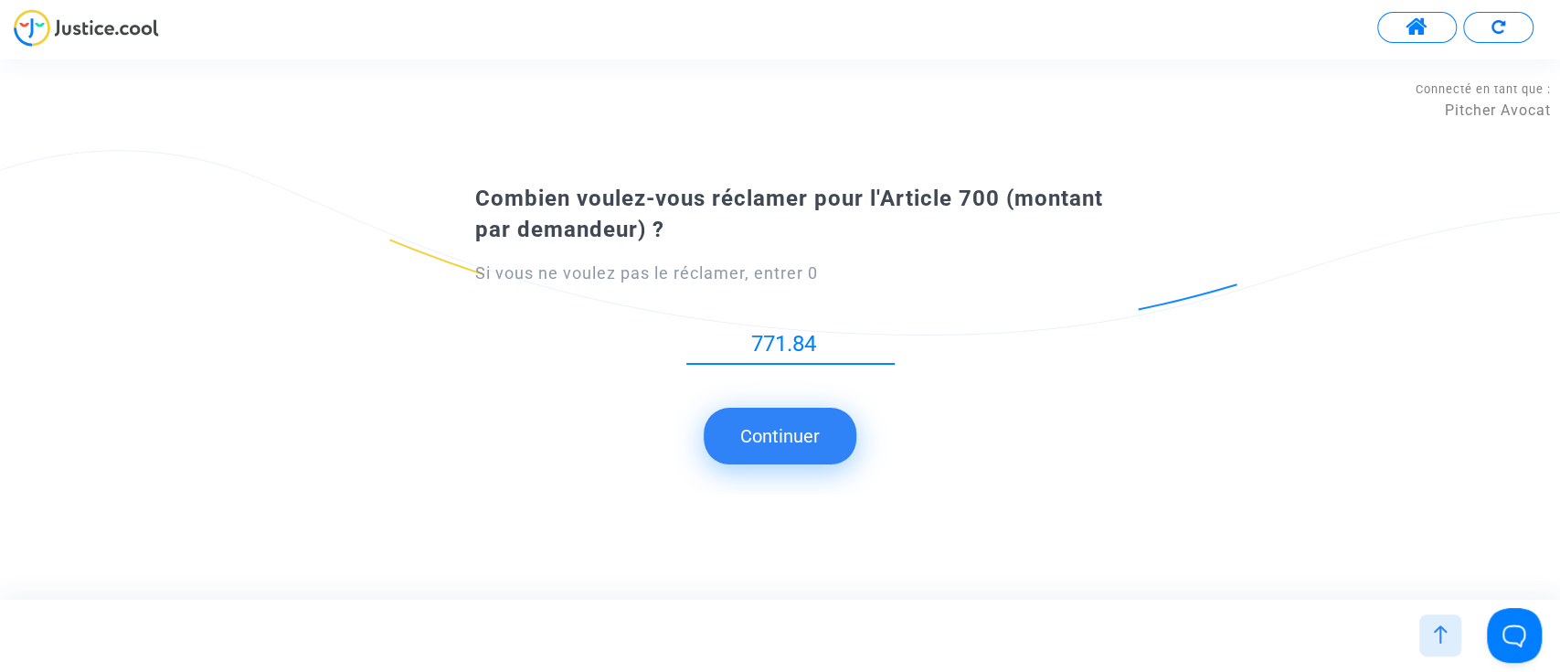
type input "771.84"
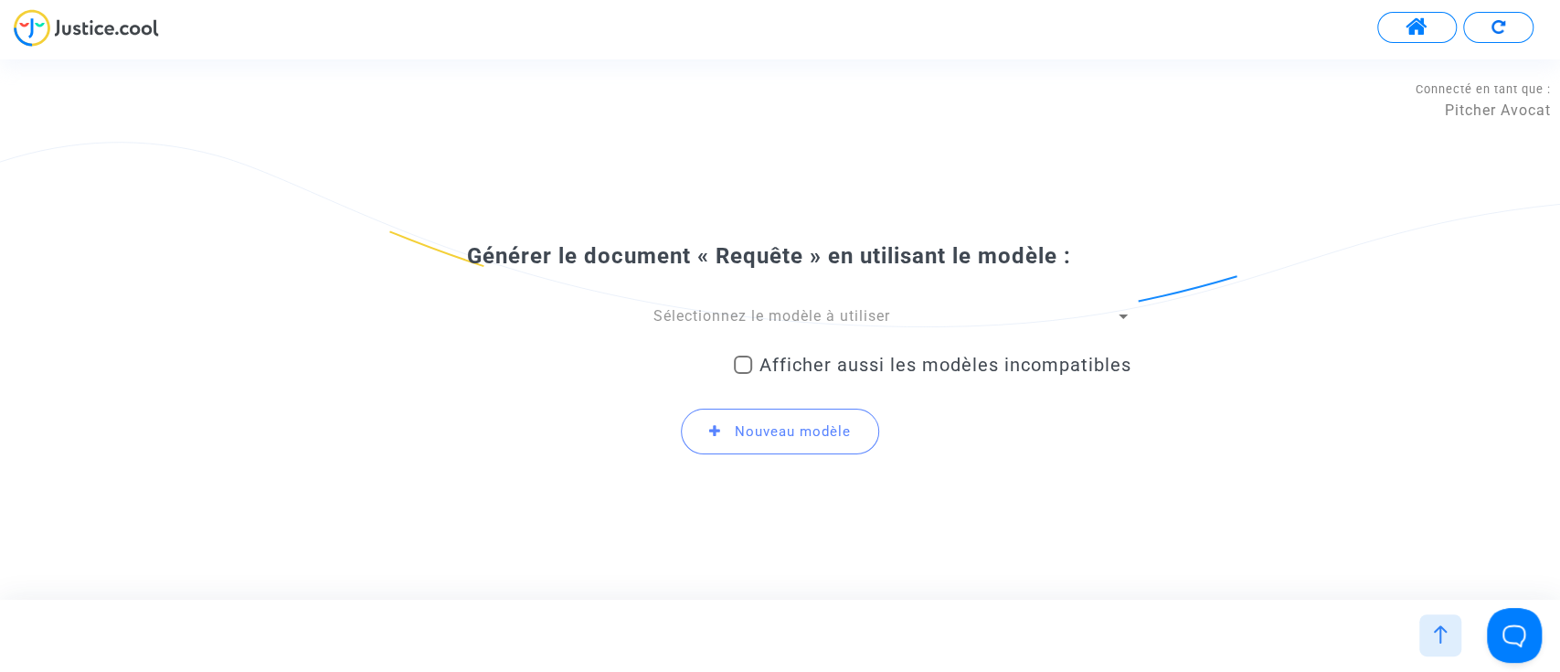
click at [842, 313] on span "Sélectionnez le modèle à utiliser" at bounding box center [771, 315] width 237 height 17
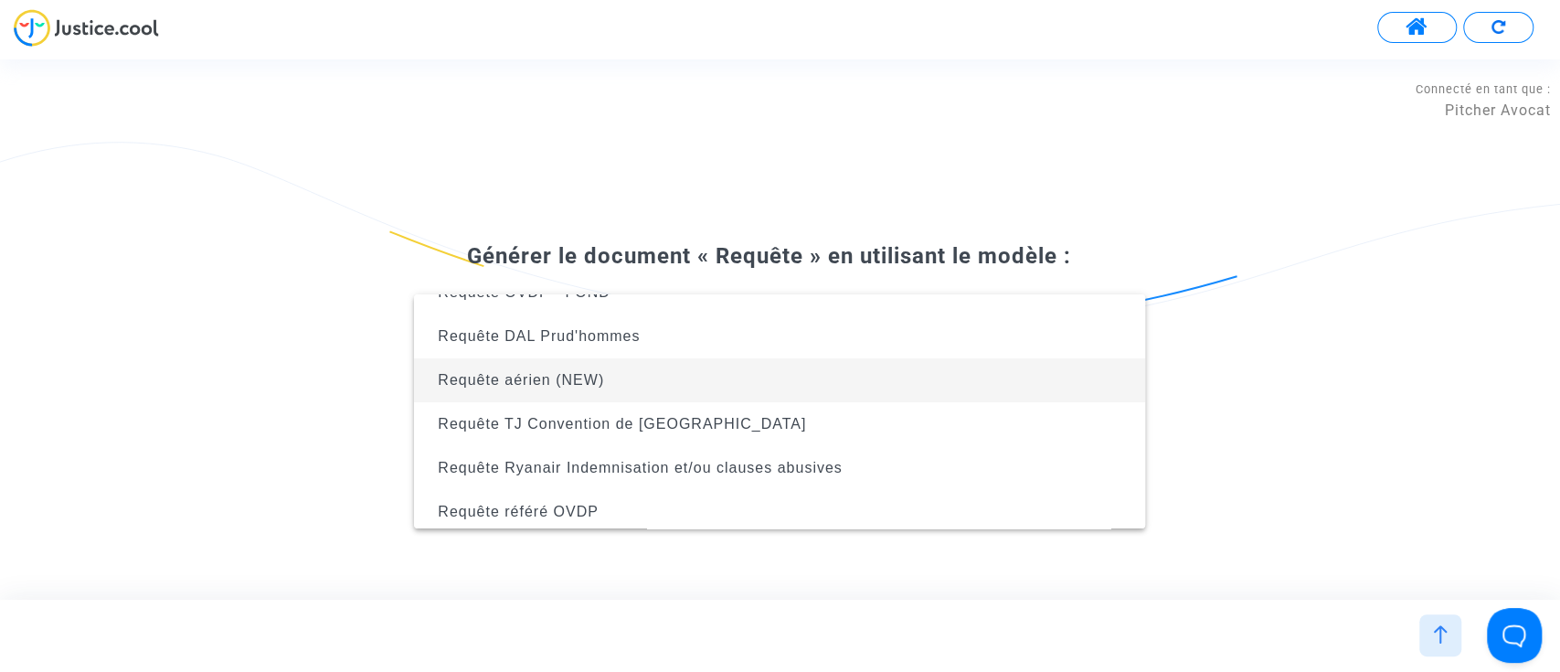
scroll to position [302, 0]
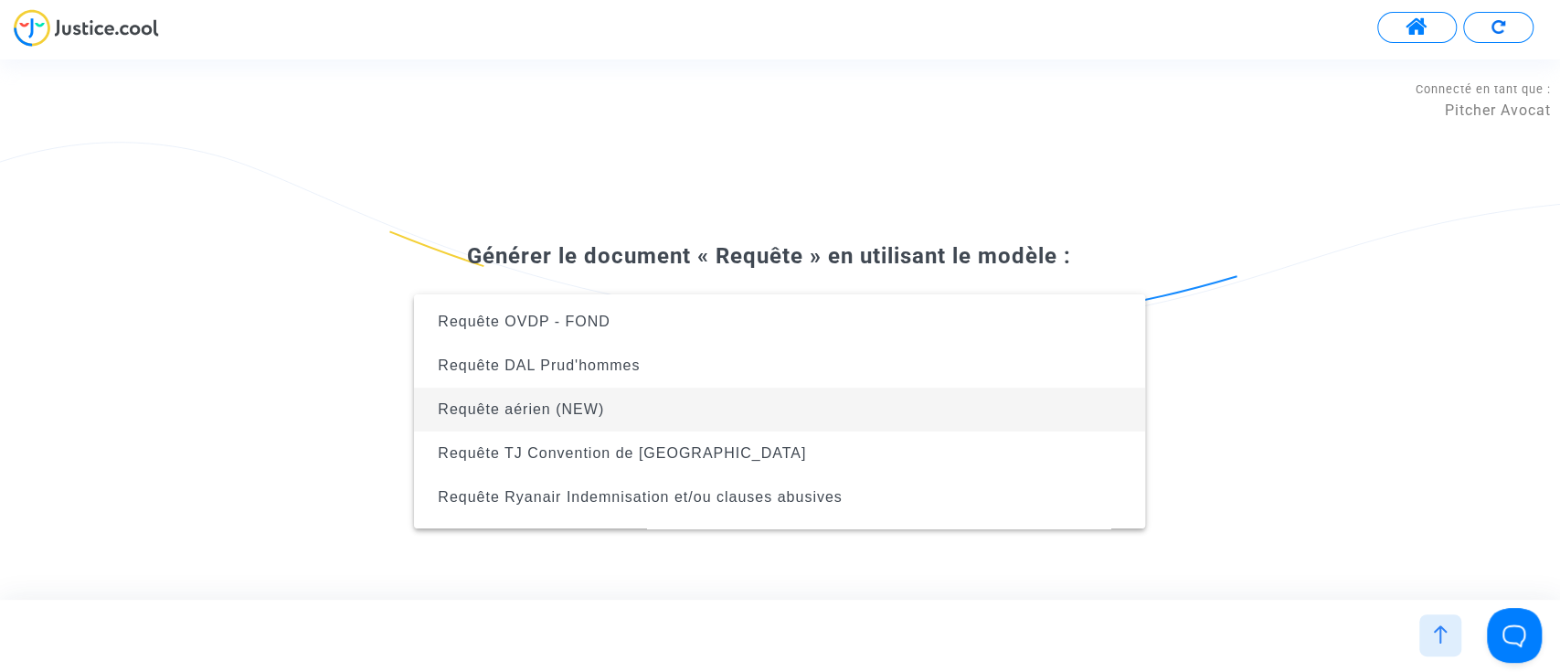
click at [728, 406] on span "Requête aérien (NEW)" at bounding box center [780, 409] width 702 height 44
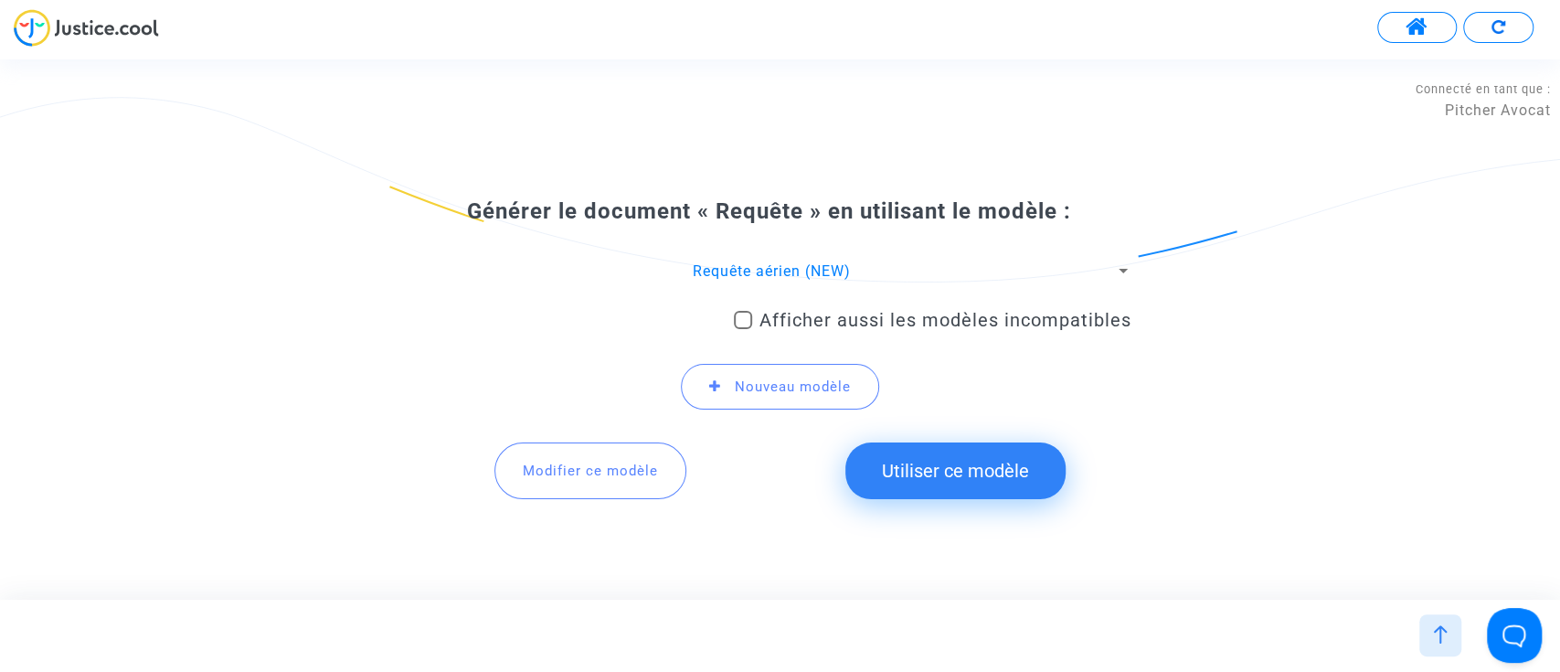
drag, startPoint x: 889, startPoint y: 488, endPoint x: 901, endPoint y: 490, distance: 12.0
click at [889, 488] on button "Utiliser ce modèle" at bounding box center [955, 470] width 220 height 57
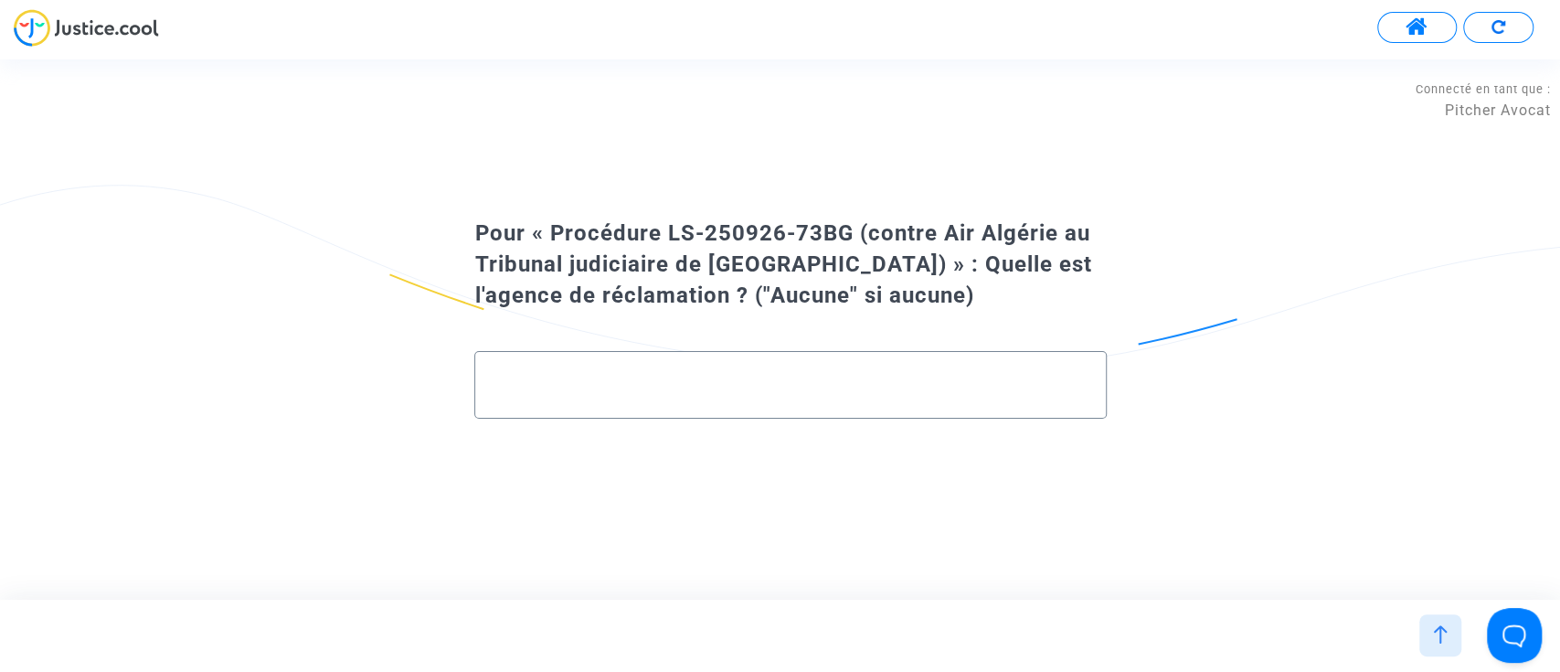
click at [700, 391] on input "text" at bounding box center [789, 385] width 593 height 21
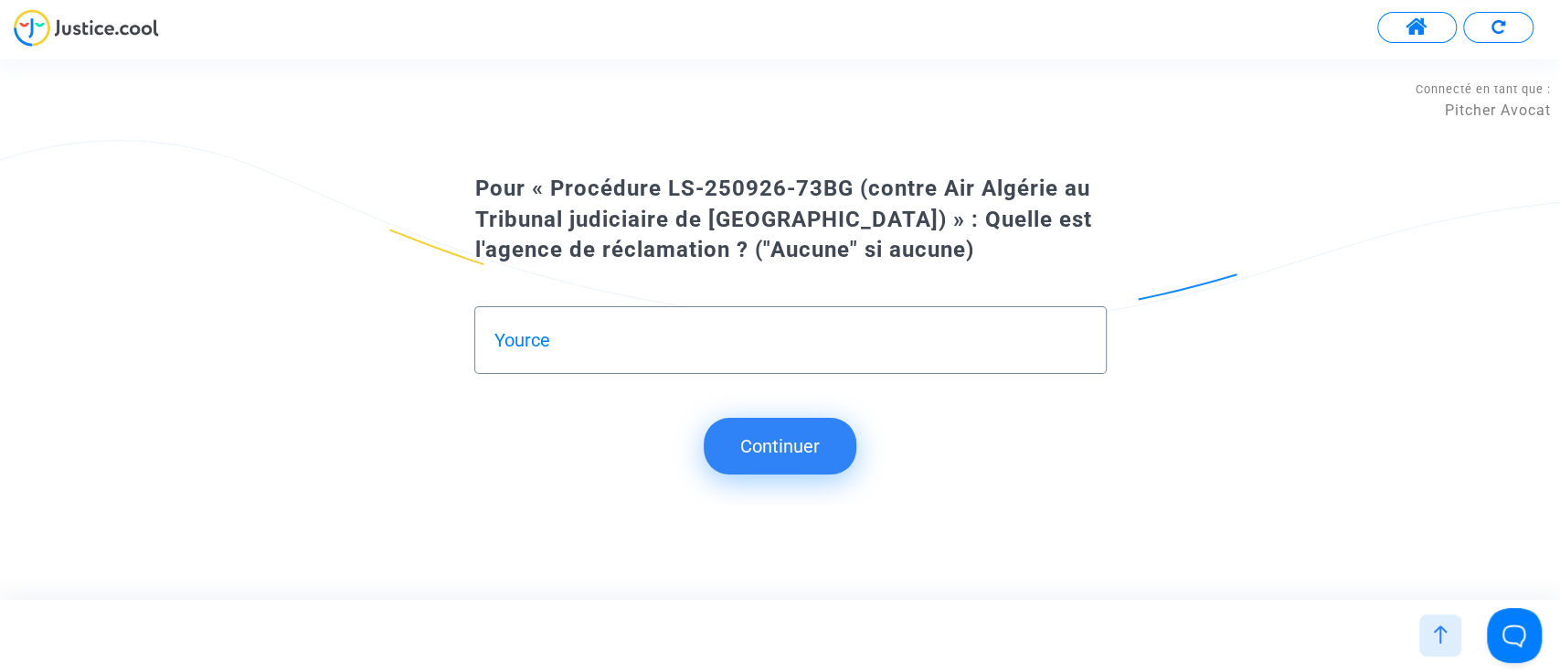
type input "Yource"
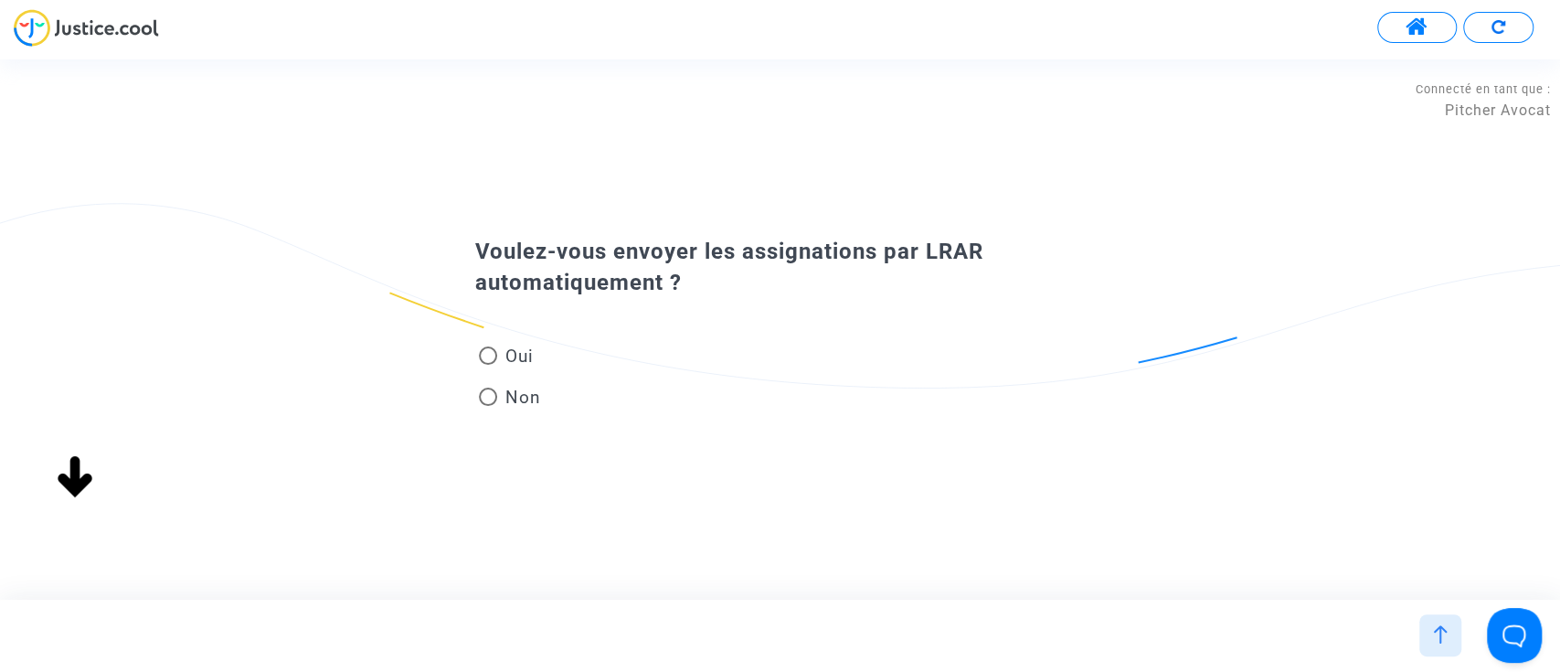
click at [503, 407] on span "Non" at bounding box center [518, 397] width 43 height 25
click at [488, 407] on input "Non" at bounding box center [487, 406] width 1 height 1
radio input "true"
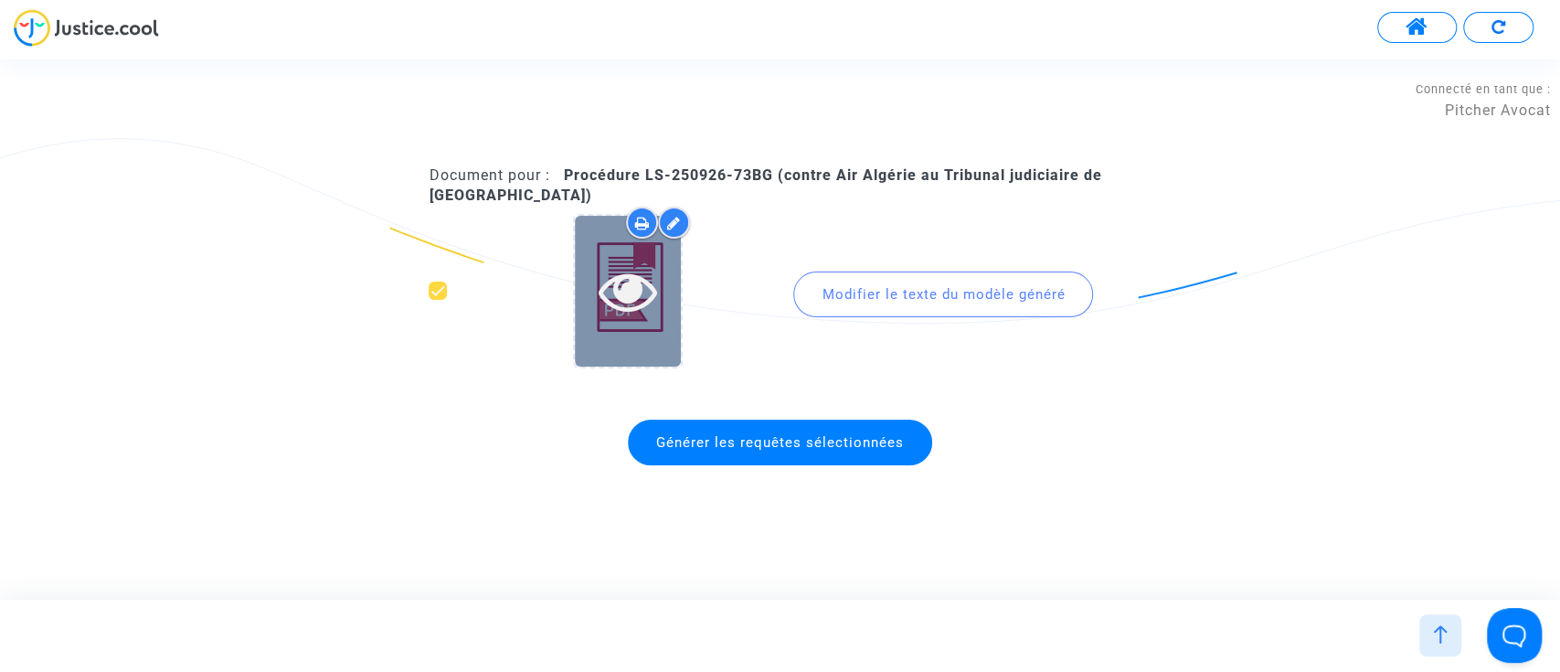
click at [615, 324] on div at bounding box center [628, 291] width 106 height 151
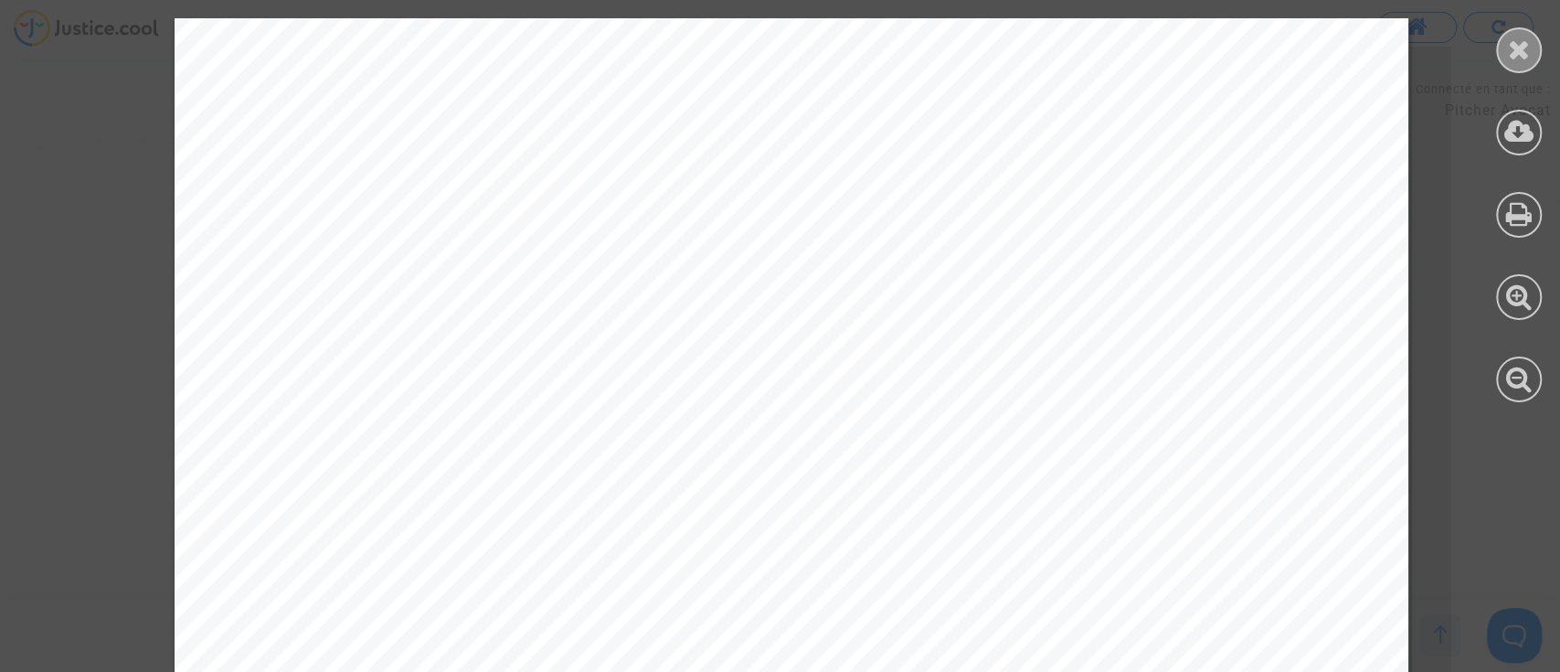
click at [1506, 51] on div at bounding box center [1519, 50] width 46 height 46
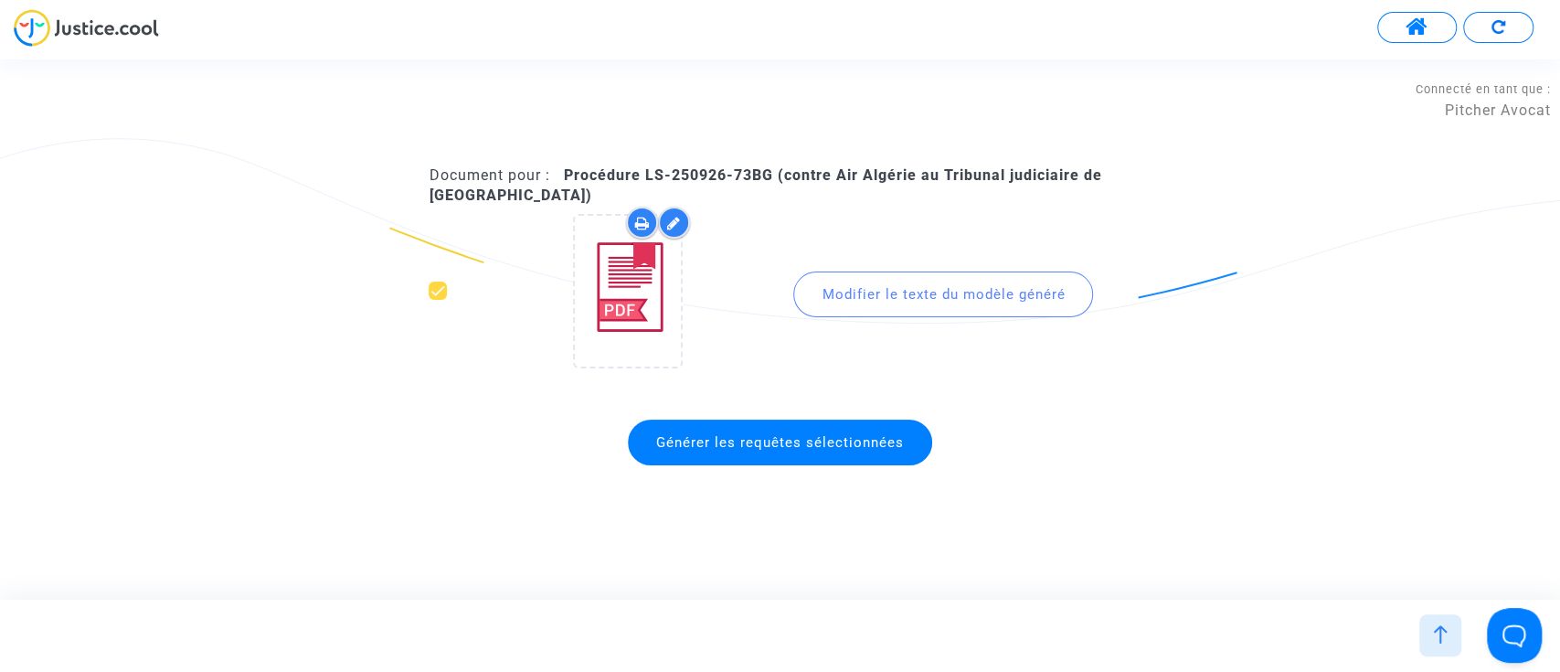
click at [803, 276] on div "Modifier le texte du modèle généré" at bounding box center [943, 294] width 300 height 46
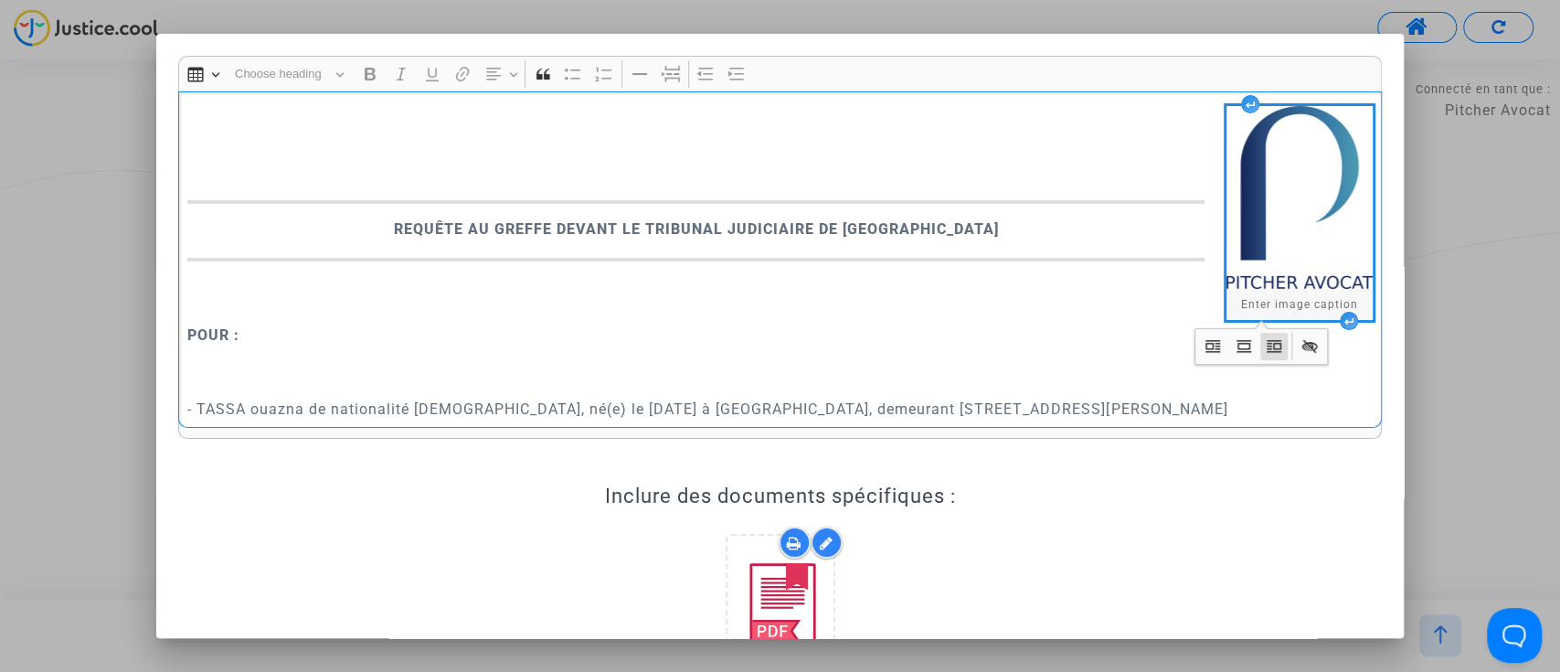
click at [247, 297] on p "Rich Text Editor, main" at bounding box center [779, 298] width 1184 height 46
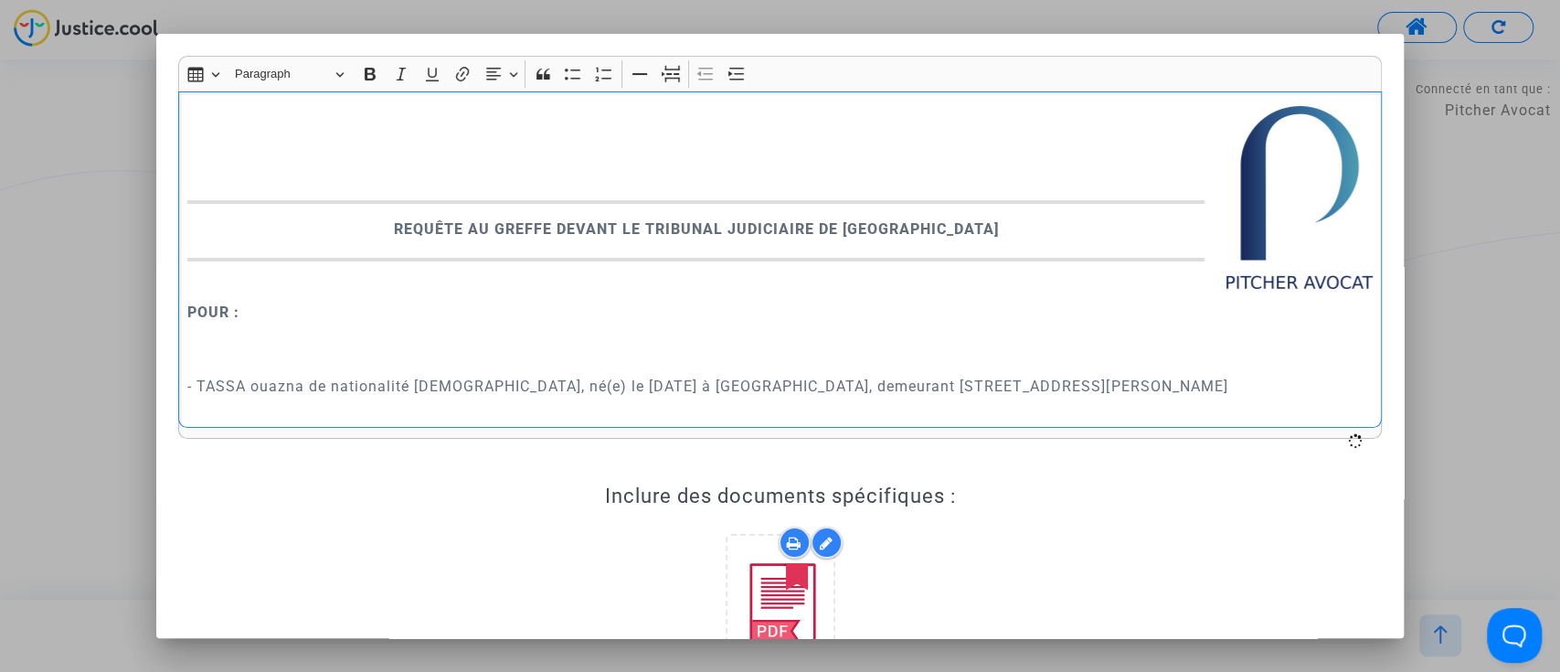
click at [261, 351] on div "REQUÊTE AU GREFFE DEVANT LE TRIBUNAL JUDICIAIRE DE PARIS POUR : - TASSA ouazna …" at bounding box center [780, 259] width 1204 height 336
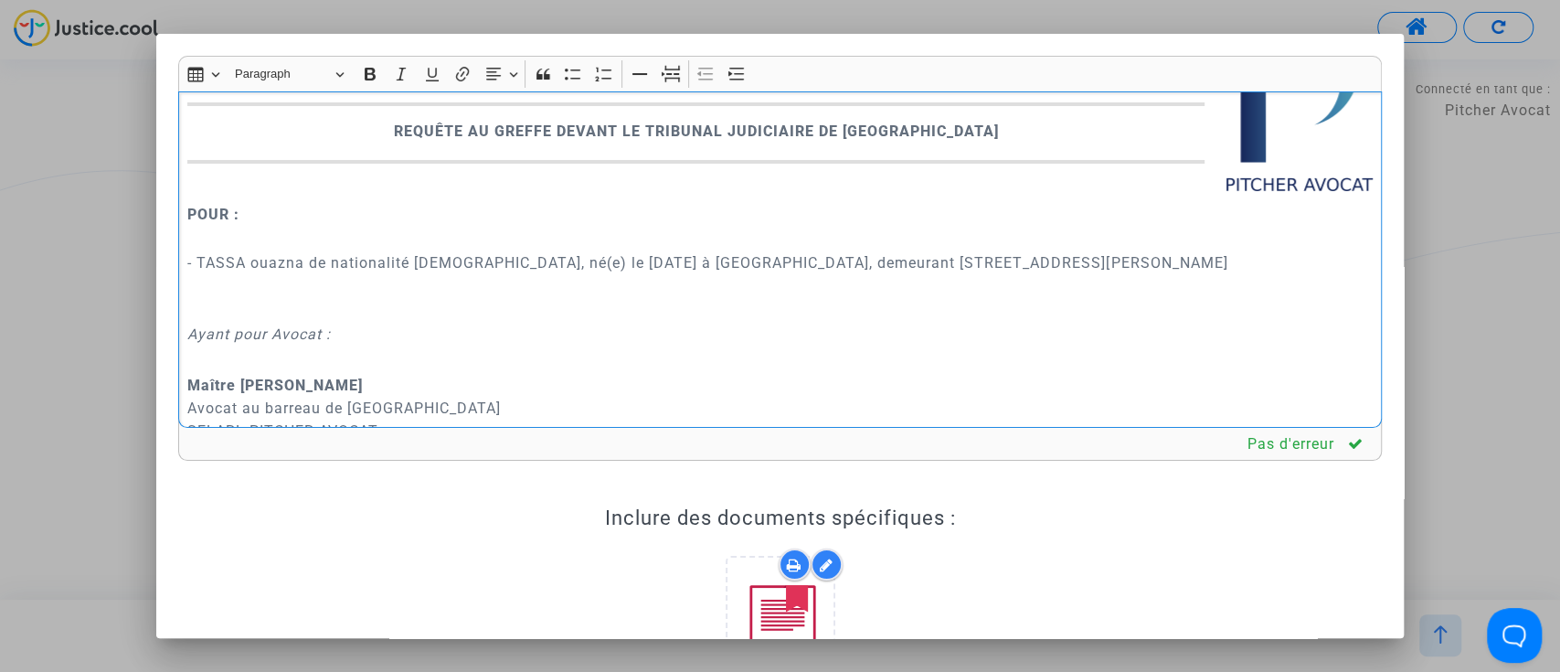
scroll to position [0, 0]
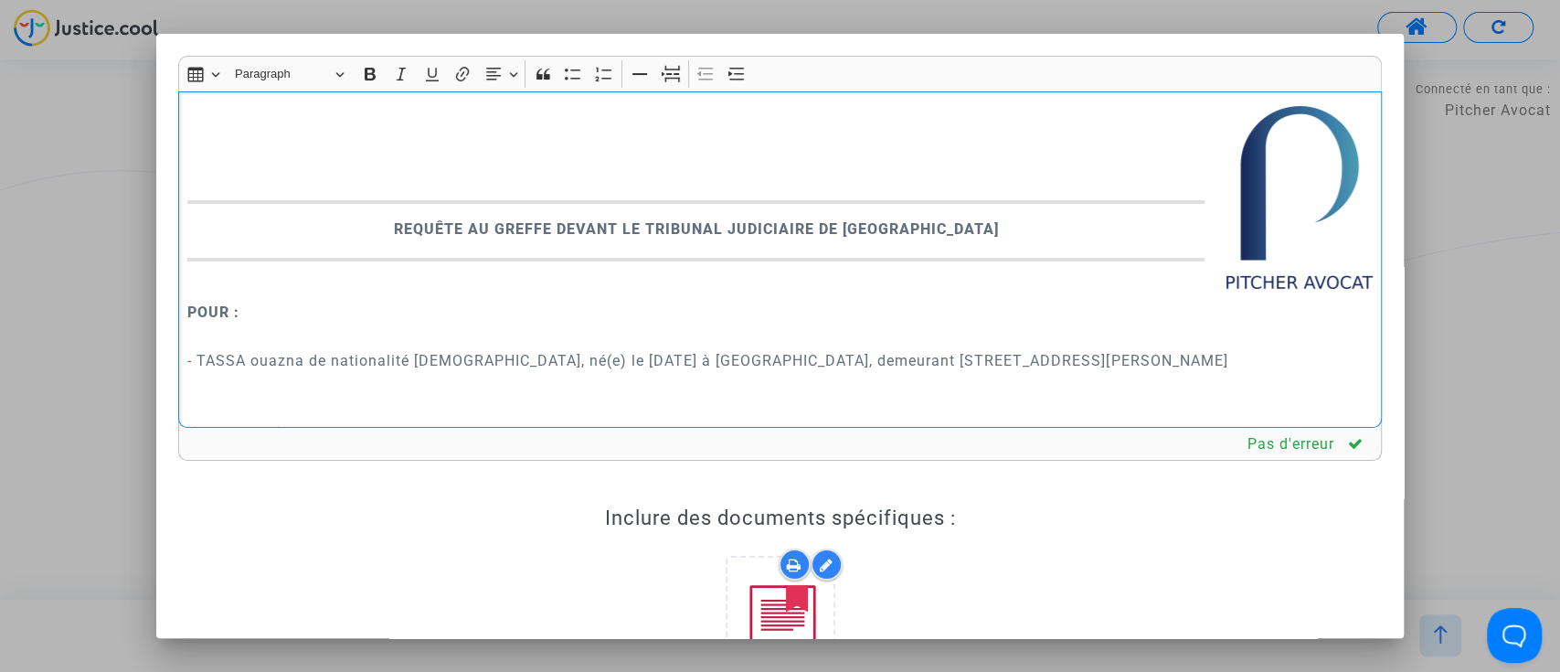
click at [1211, 361] on p "​​​​​​​ - TASSA ouazna de nationalité algérienne, né(e) le 21 décembre 1982 à I…" at bounding box center [779, 371] width 1184 height 91
click at [1211, 361] on p "- TASSA ouazna de nationalité algérienne, né(e) le 21 décembre 1982 à IFERHOUNE…" at bounding box center [779, 371] width 1184 height 91
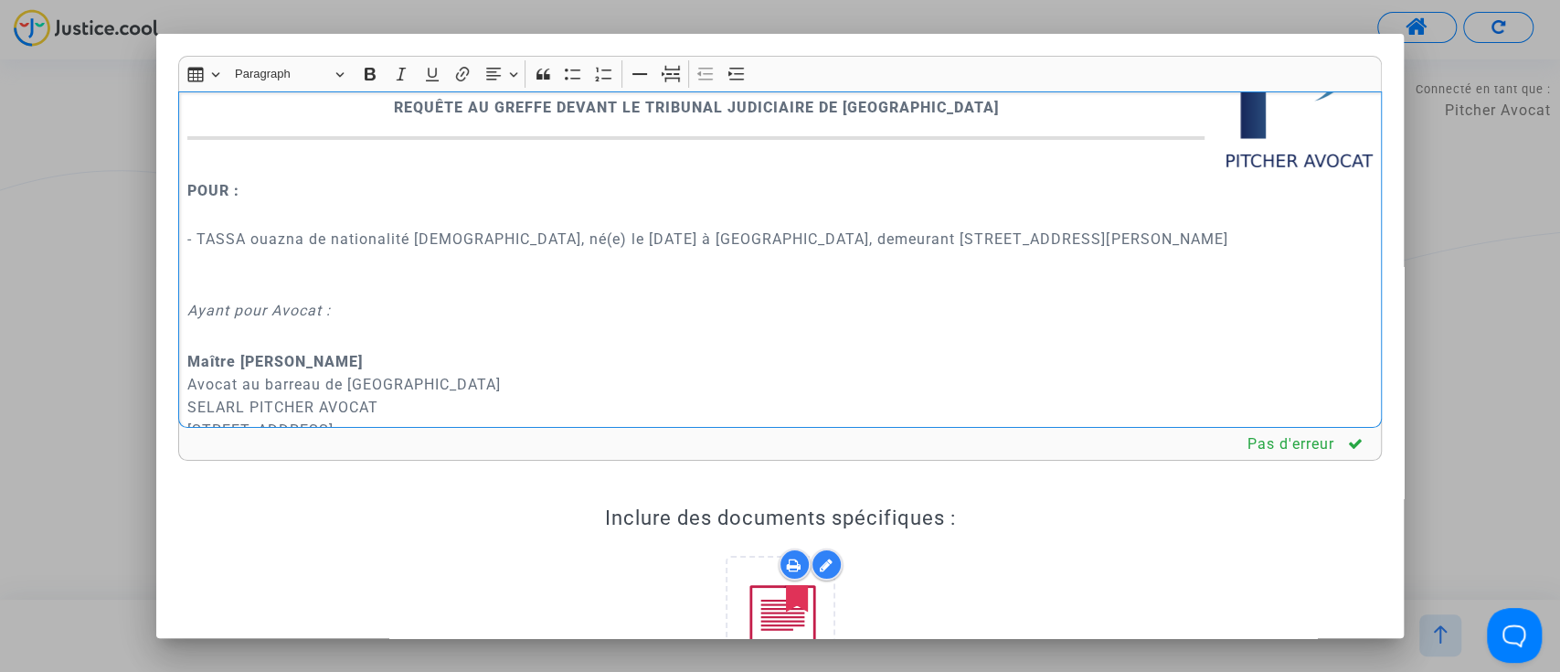
click at [621, 295] on p "- TASSA ouazna de nationalité algérienne, né(e) le 21 décembre 1982 à IFERHOUNE…" at bounding box center [779, 250] width 1184 height 91
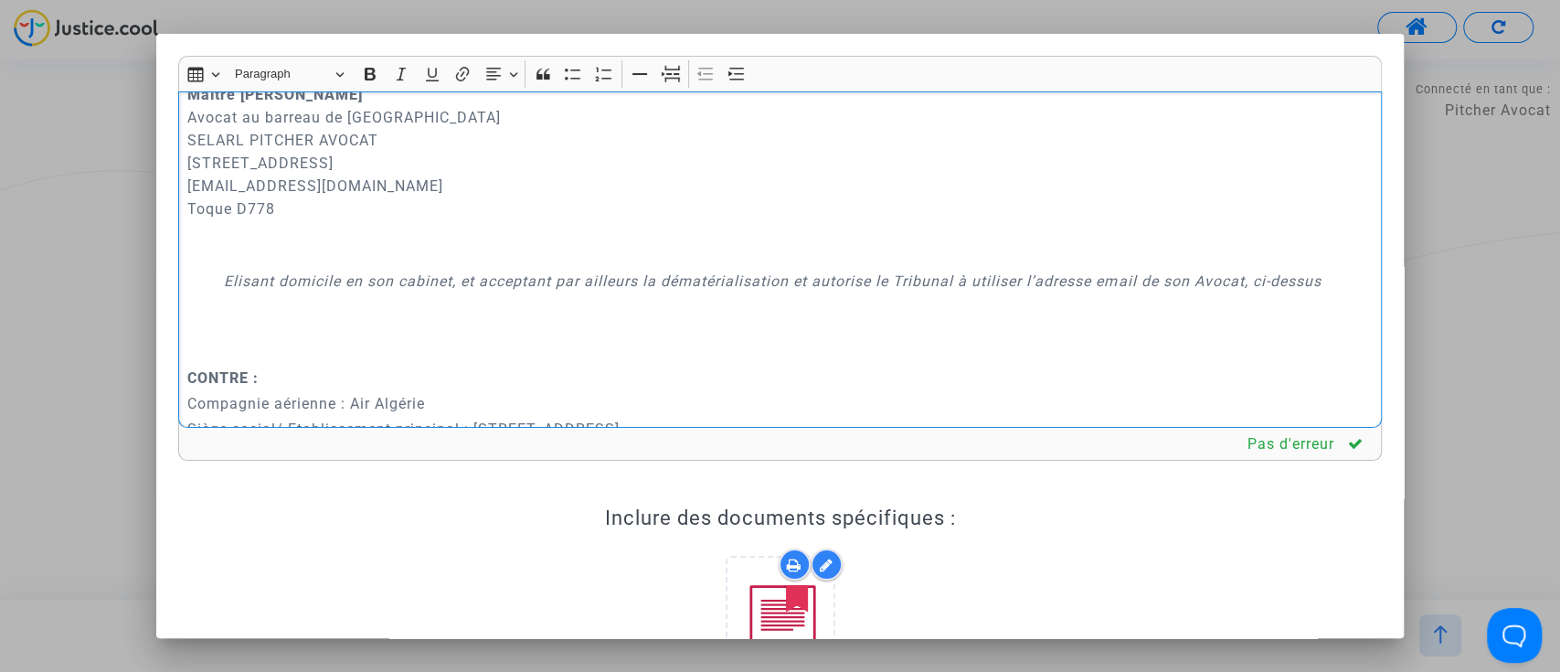
click at [431, 252] on p "Maître Joyce Pitcher Avocat au barreau de Paris SELARL PITCHER AVOCAT 201 rue d…" at bounding box center [779, 174] width 1184 height 183
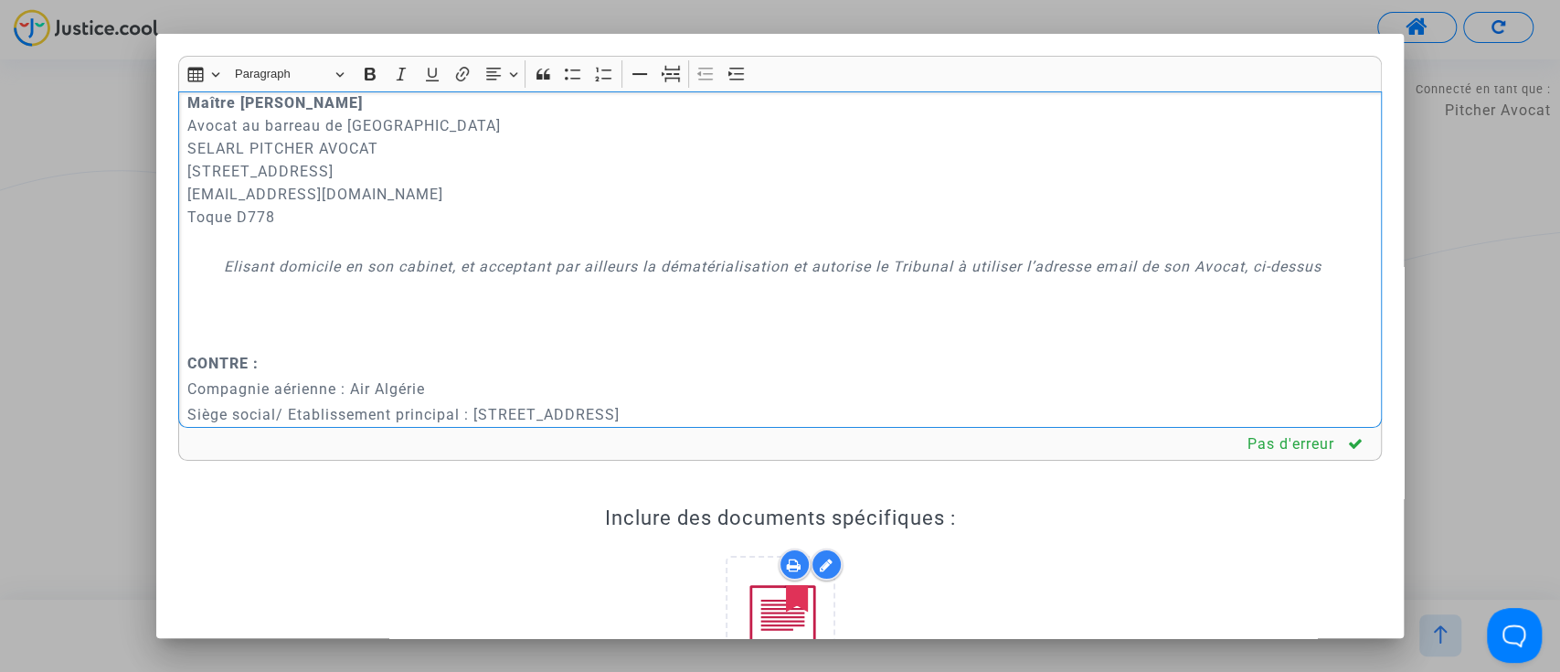
click at [347, 323] on p "Rich Text Editor, main" at bounding box center [823, 315] width 1098 height 69
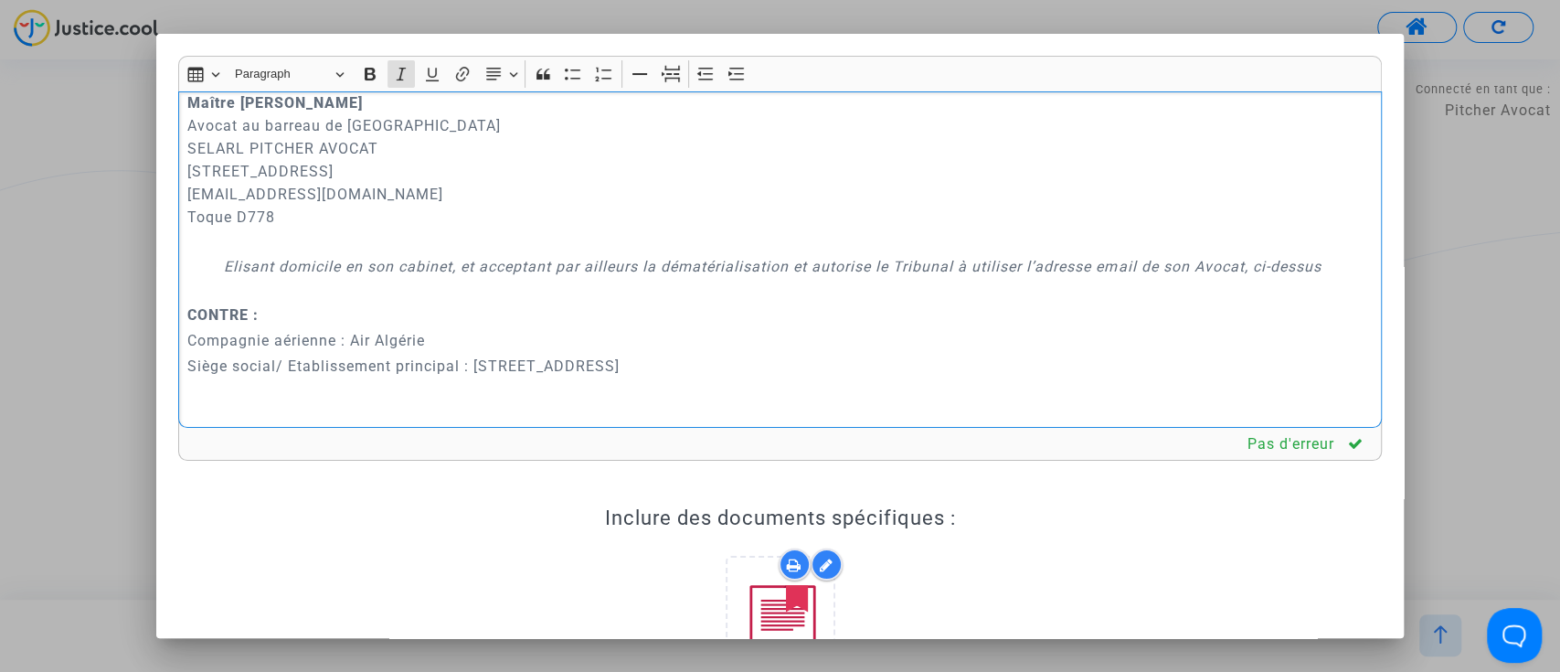
scroll to position [479, 0]
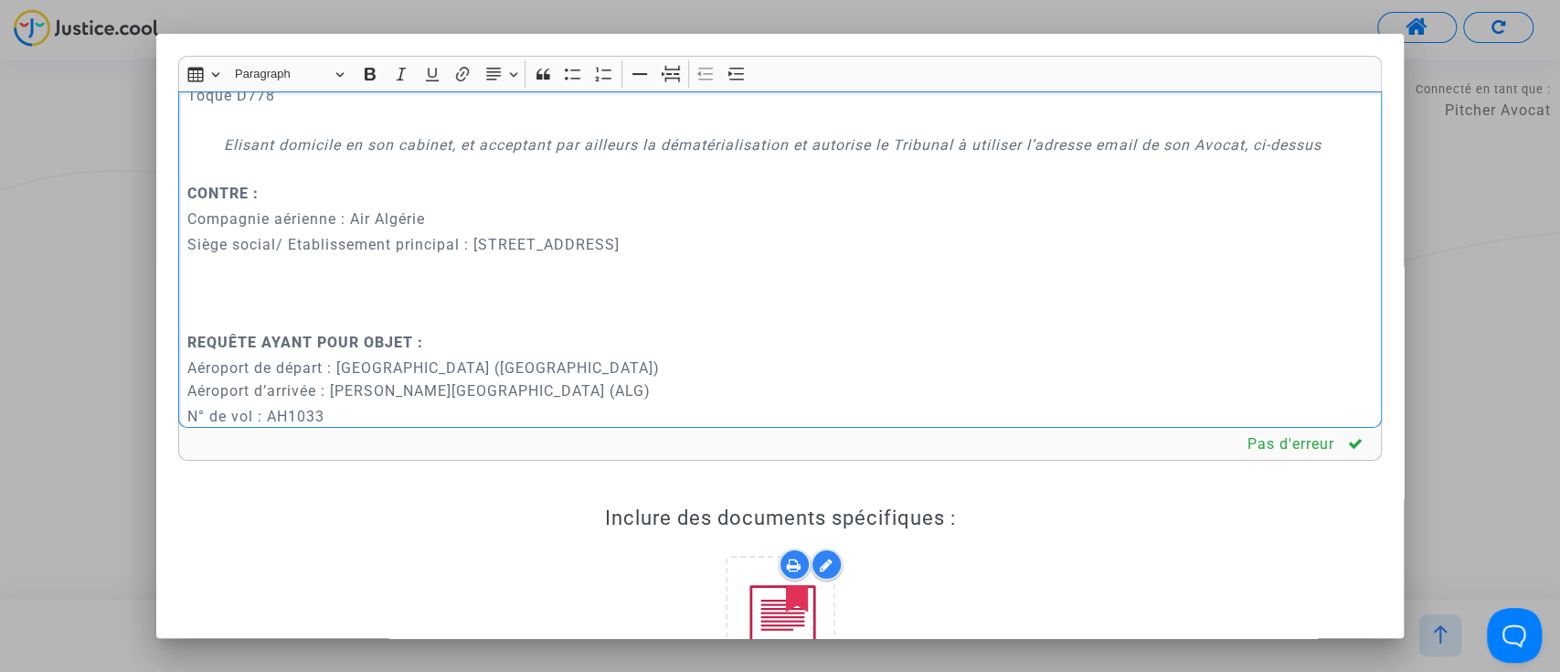
click at [279, 318] on p "Rich Text Editor, main" at bounding box center [779, 315] width 1184 height 23
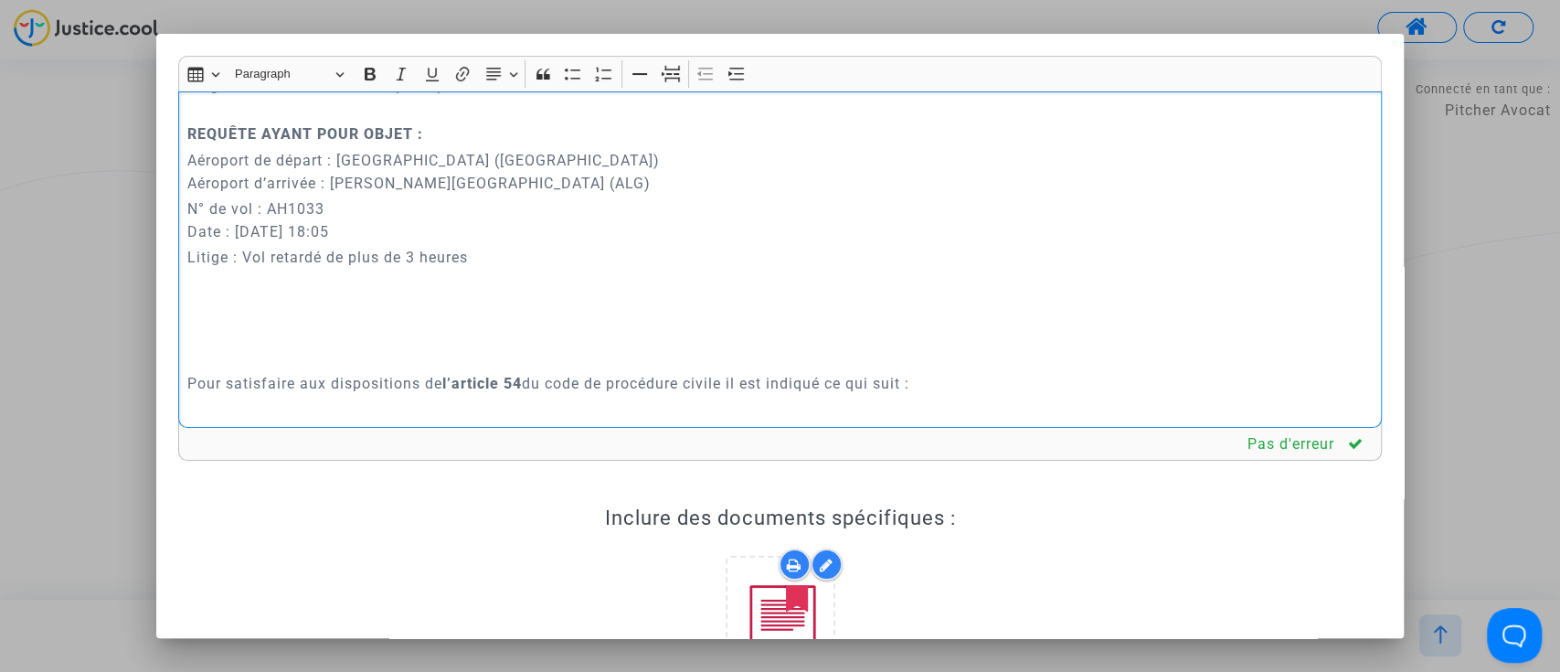
scroll to position [723, 0]
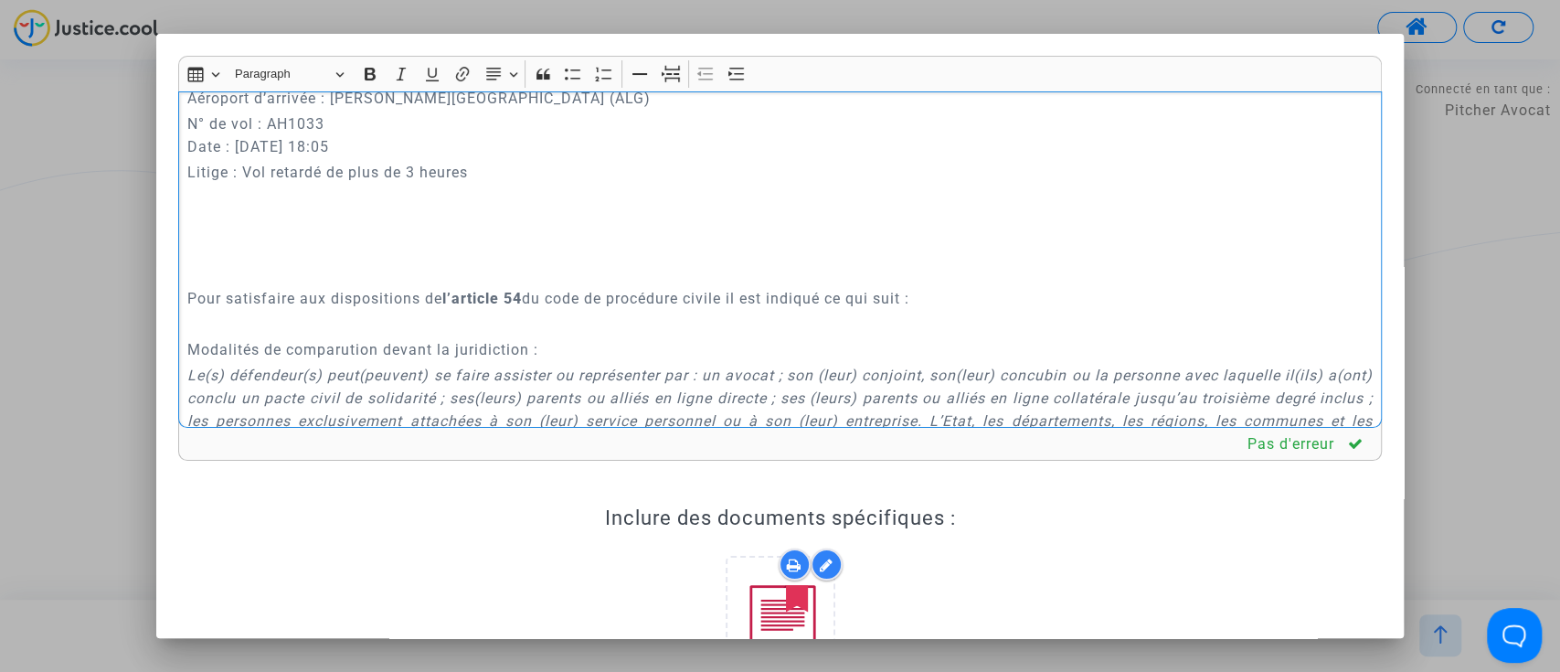
click at [318, 269] on p "Rich Text Editor, main" at bounding box center [779, 272] width 1184 height 23
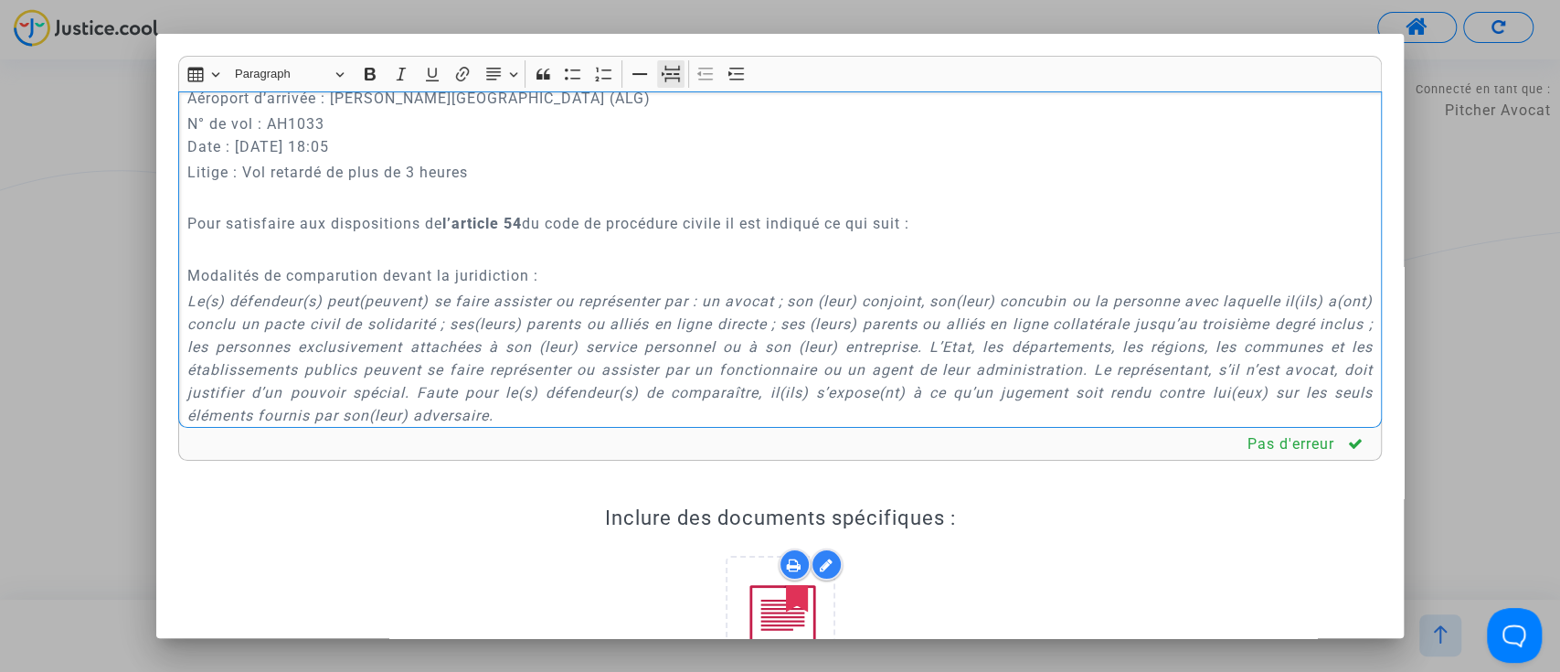
click at [661, 84] on button "Page break Page break" at bounding box center [670, 73] width 27 height 27
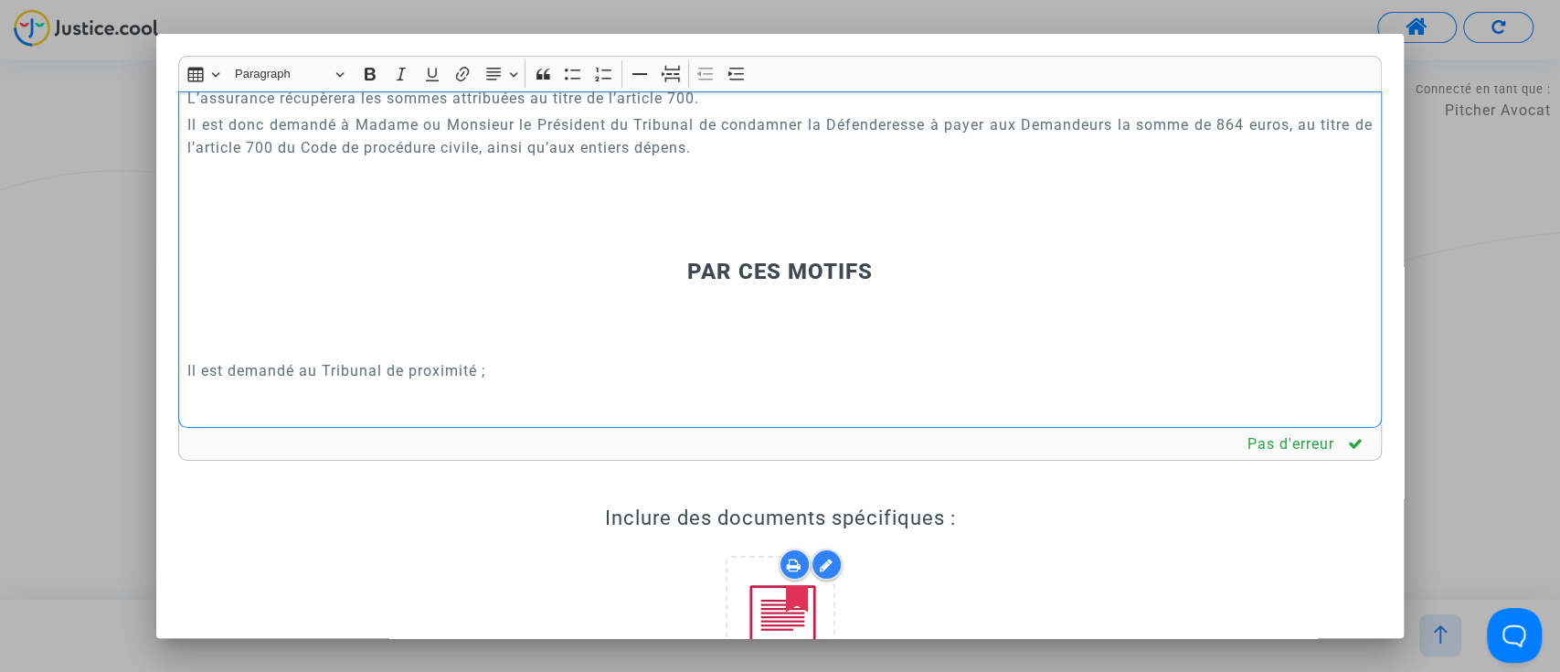
scroll to position [9373, 0]
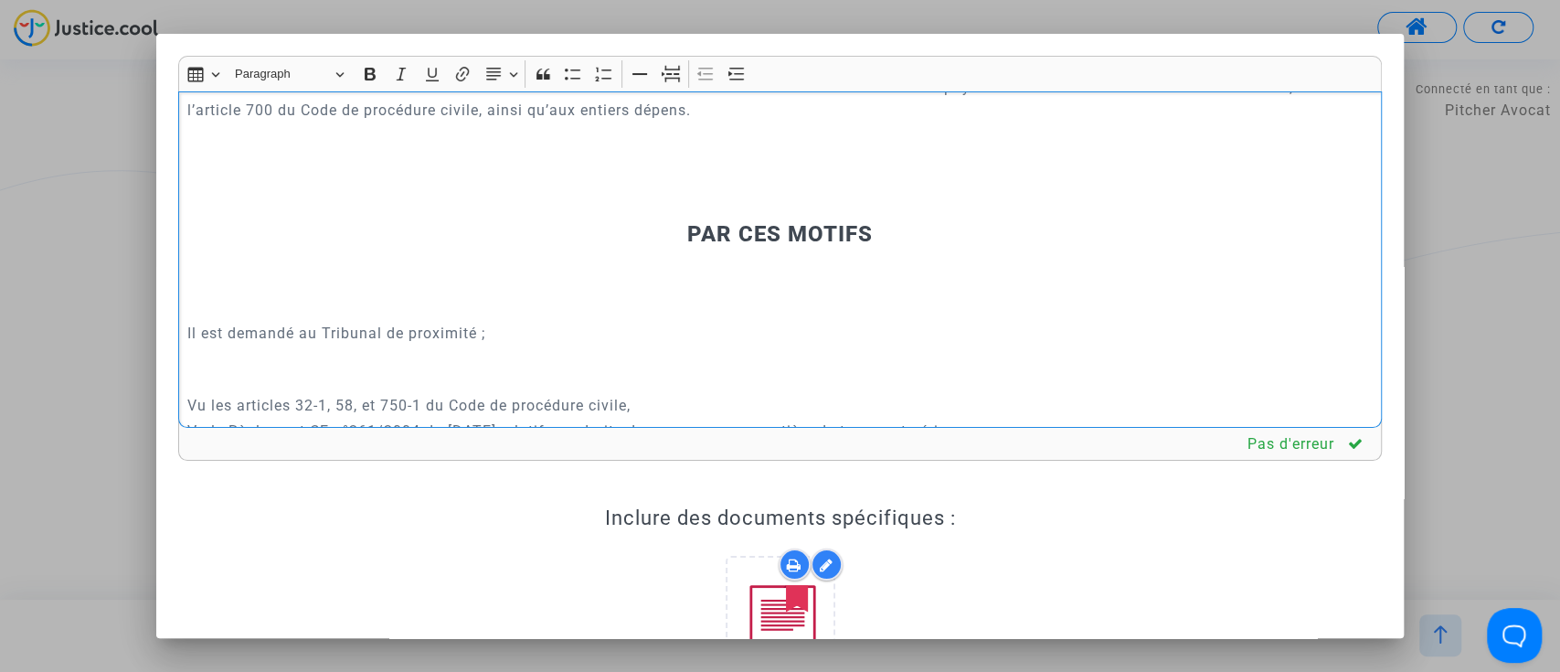
click at [758, 218] on p "Rich Text Editor, main" at bounding box center [779, 207] width 1184 height 23
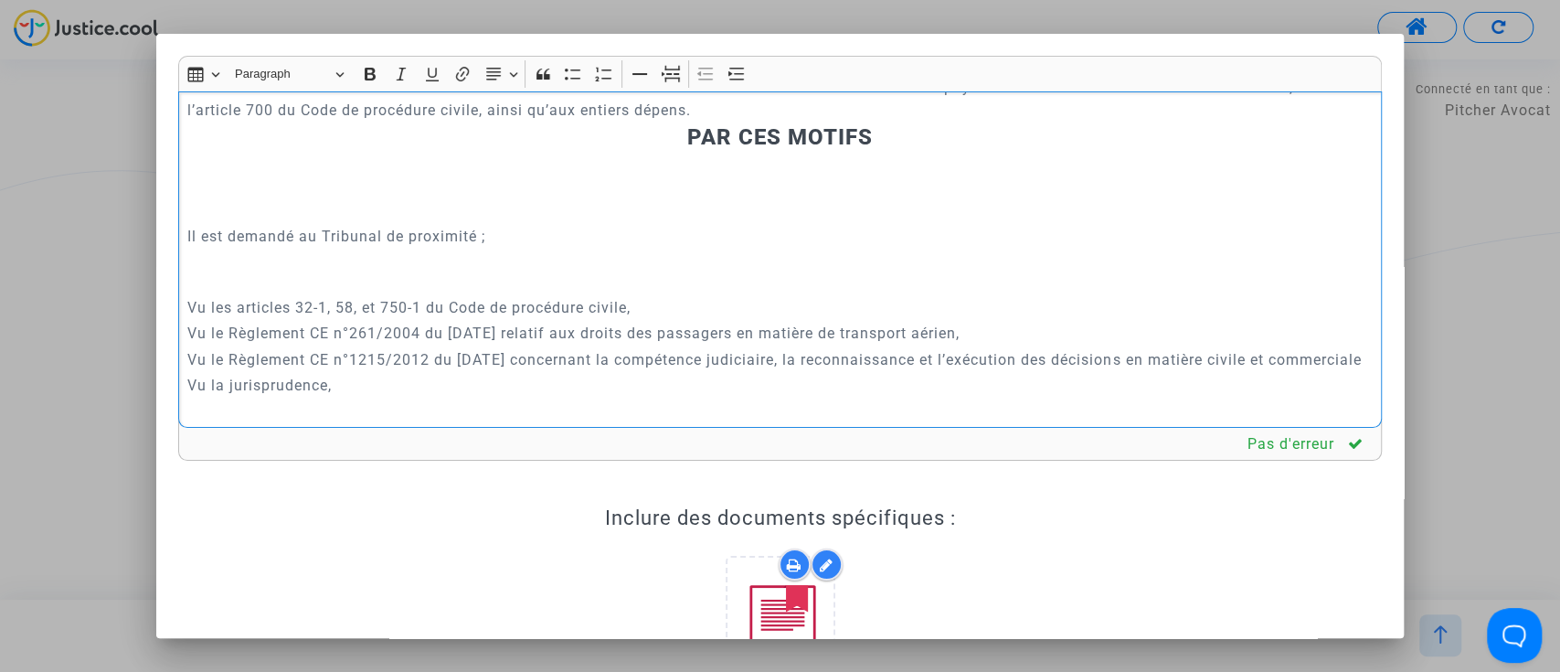
click at [657, 174] on p "Rich Text Editor, main" at bounding box center [779, 162] width 1184 height 23
click at [657, 151] on h3 "PAR CES MOTIFS" at bounding box center [779, 137] width 1184 height 26
click at [677, 73] on icon "Editor toolbar" at bounding box center [671, 74] width 18 height 7
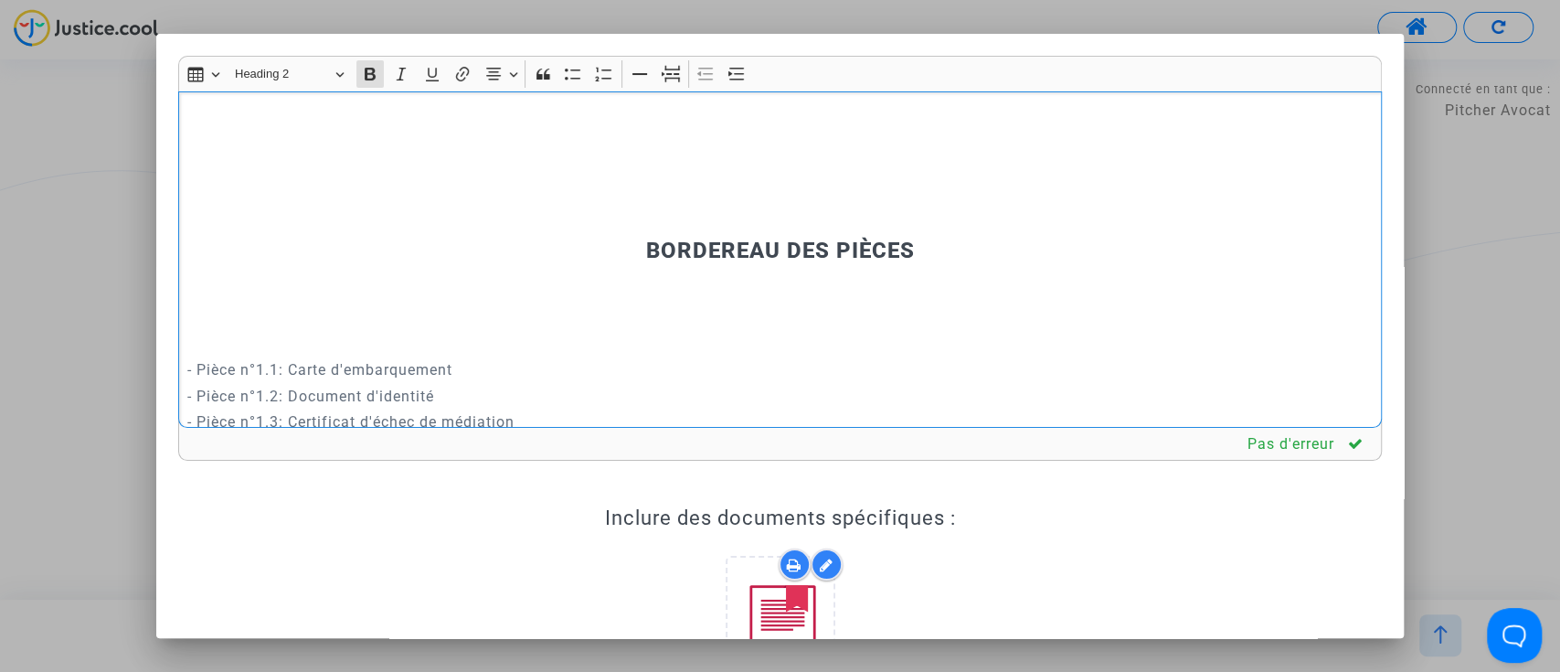
scroll to position [10835, 0]
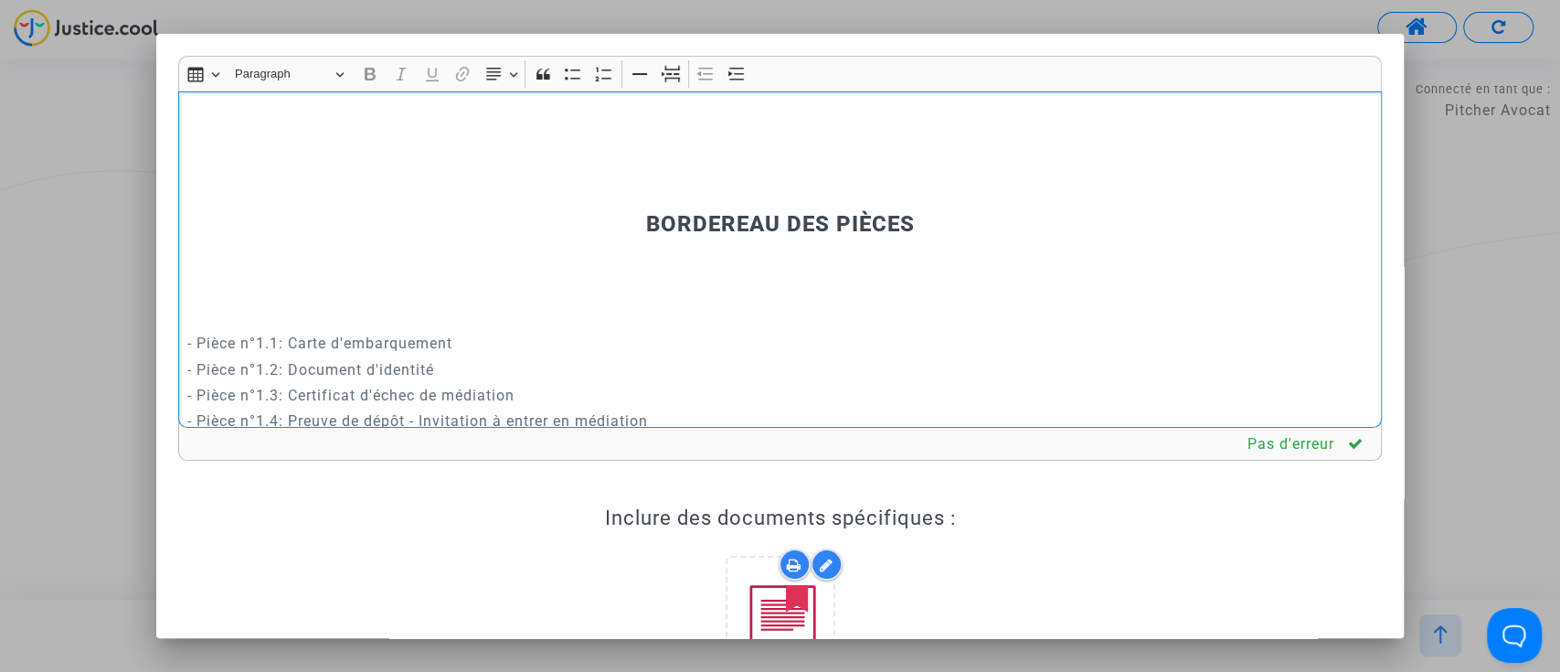
drag, startPoint x: 381, startPoint y: 109, endPoint x: 353, endPoint y: 371, distance: 263.8
click at [353, 371] on div "REQUÊTE AU GREFFE DEVANT LE TRIBUNAL JUDICIAIRE DE PARIS POUR : - TASSA ouazna …" at bounding box center [780, 259] width 1204 height 336
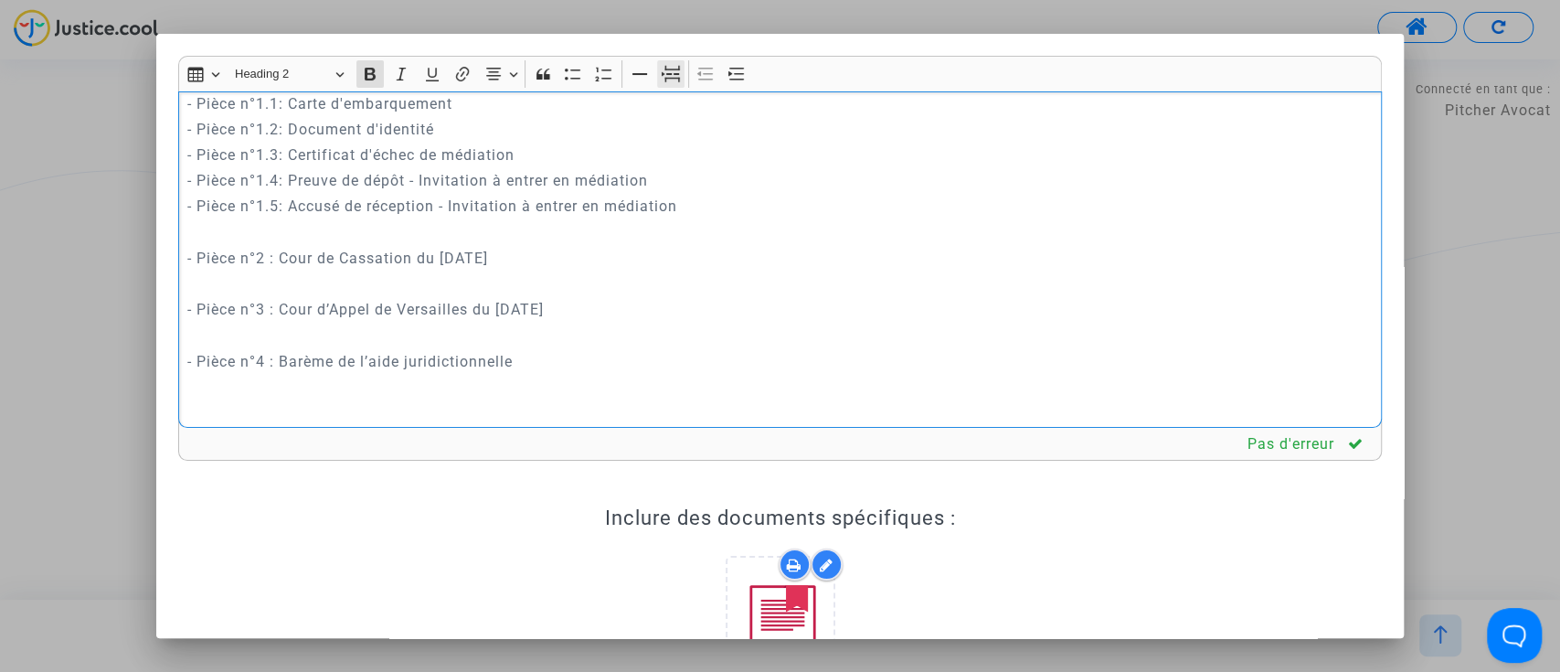
click at [662, 73] on icon "Editor toolbar" at bounding box center [671, 74] width 18 height 18
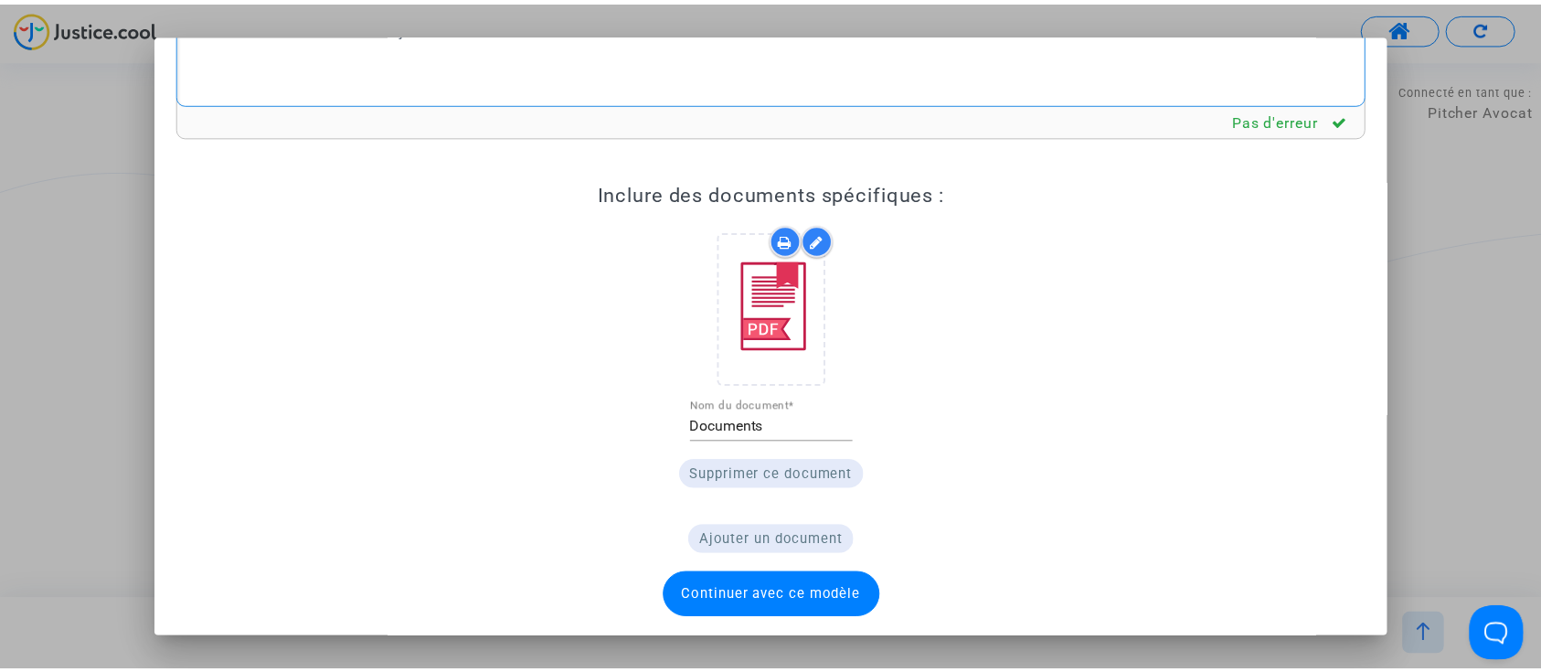
scroll to position [325, 0]
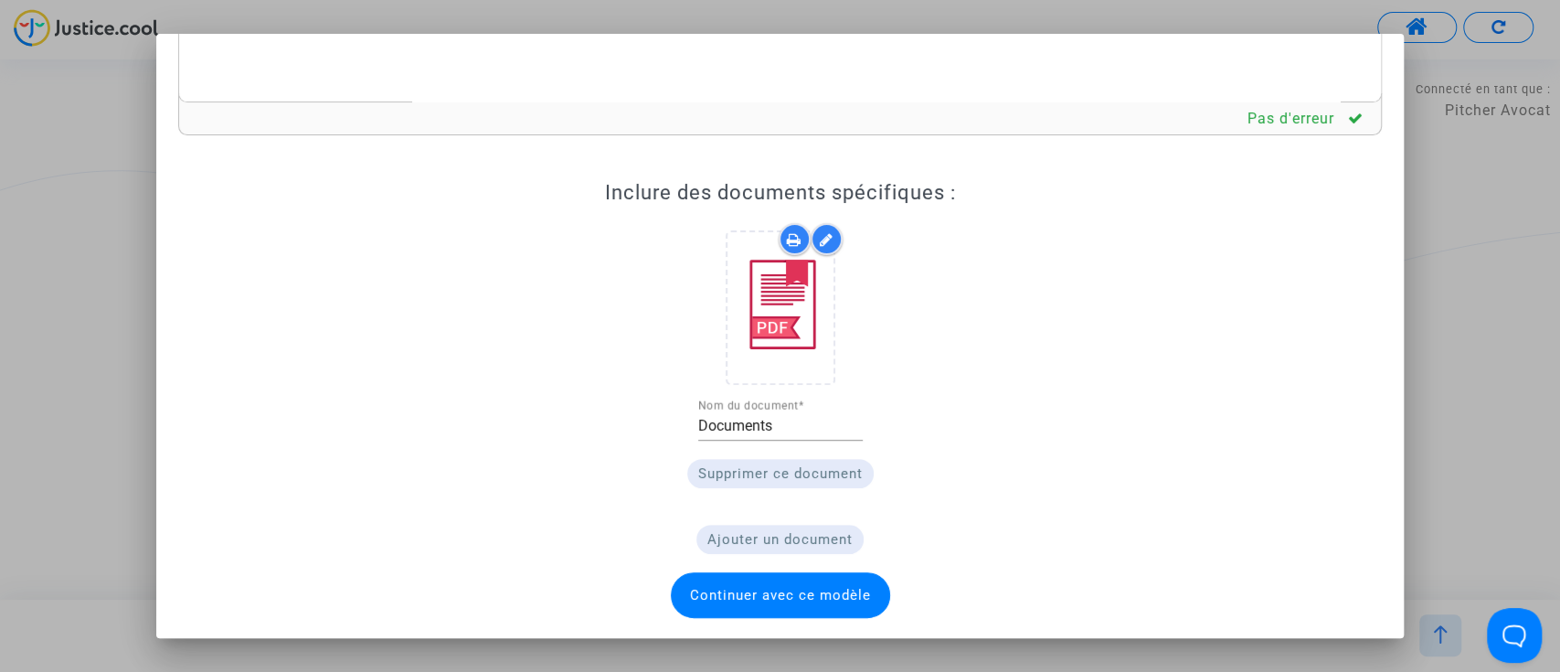
click at [810, 578] on span "Continuer avec ce modèle" at bounding box center [780, 595] width 219 height 46
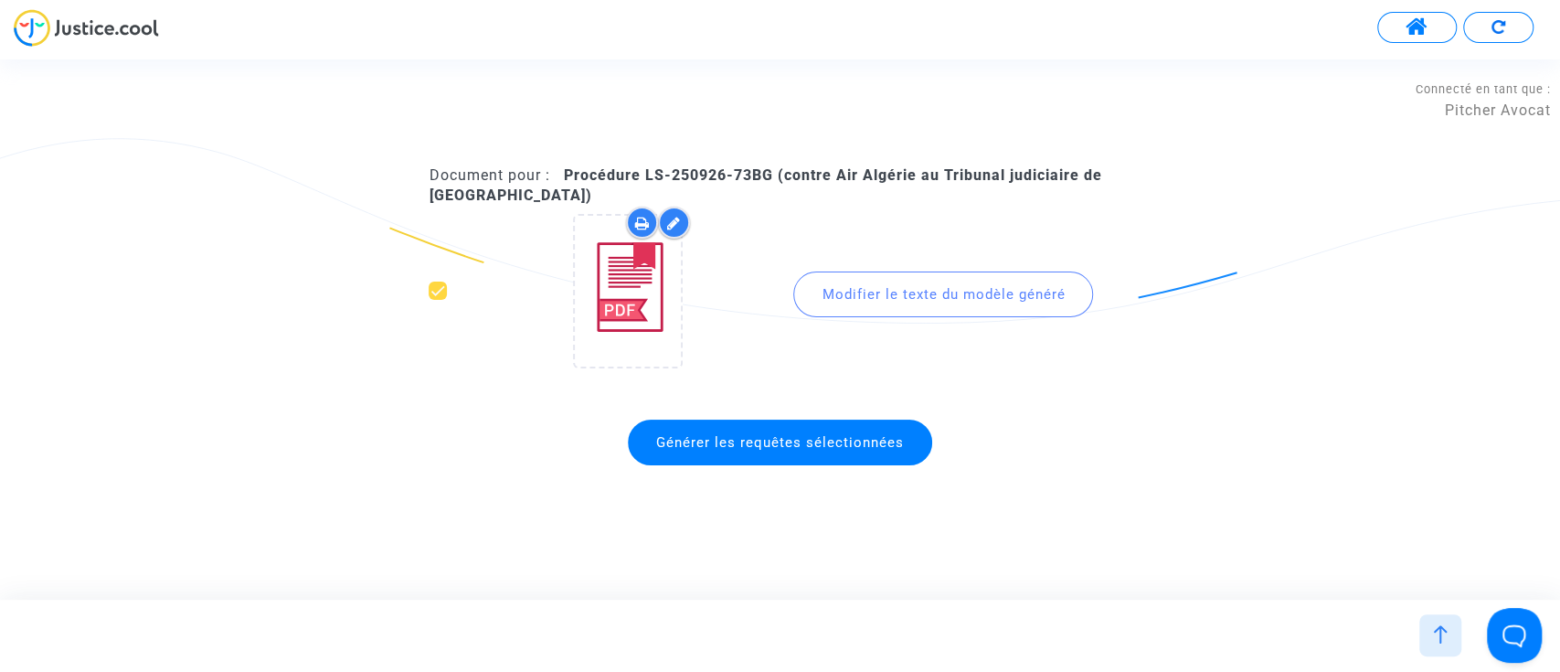
drag, startPoint x: 642, startPoint y: 175, endPoint x: 773, endPoint y: 178, distance: 130.7
click at [773, 178] on b "Procédure LS-250926-73BG (contre Air Algérie au Tribunal judiciaire de Paris)" at bounding box center [765, 184] width 673 height 37
copy b "LS-250926-73BG"
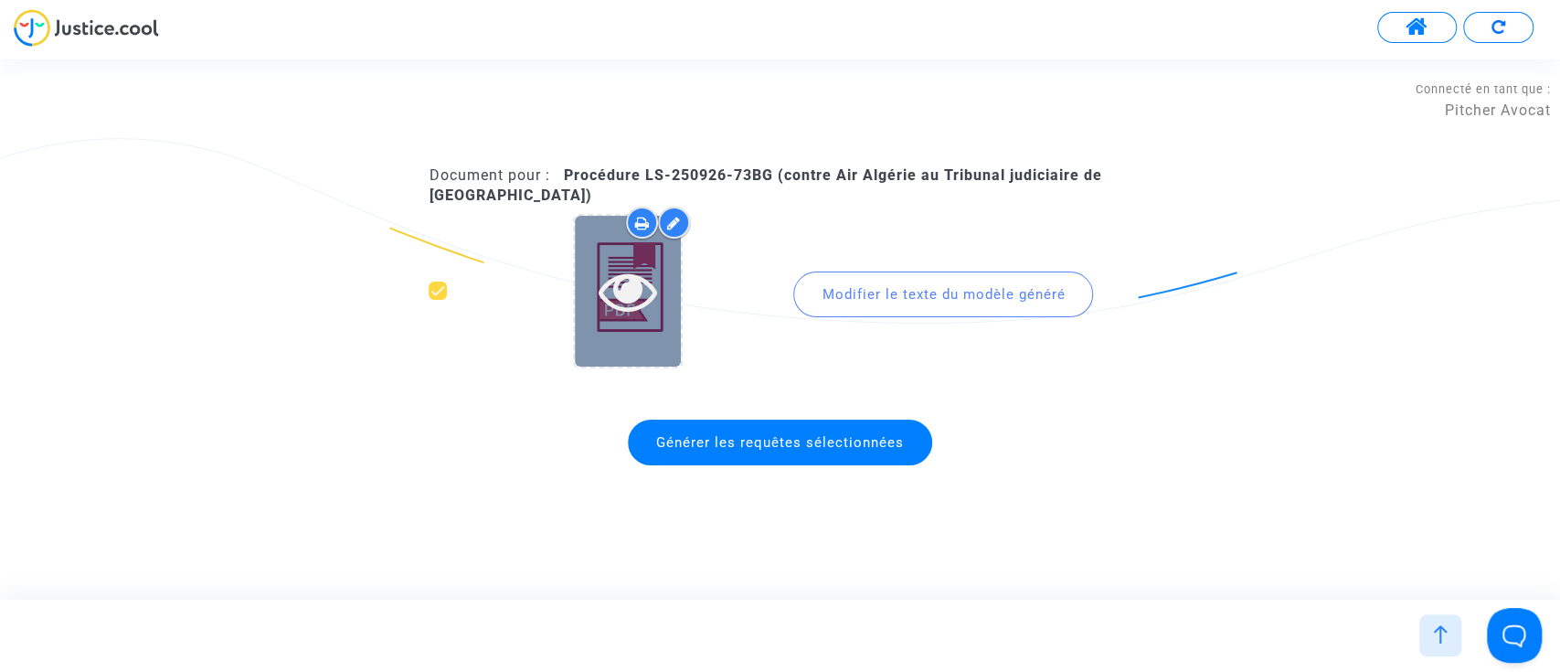
click at [641, 264] on icon at bounding box center [628, 290] width 59 height 58
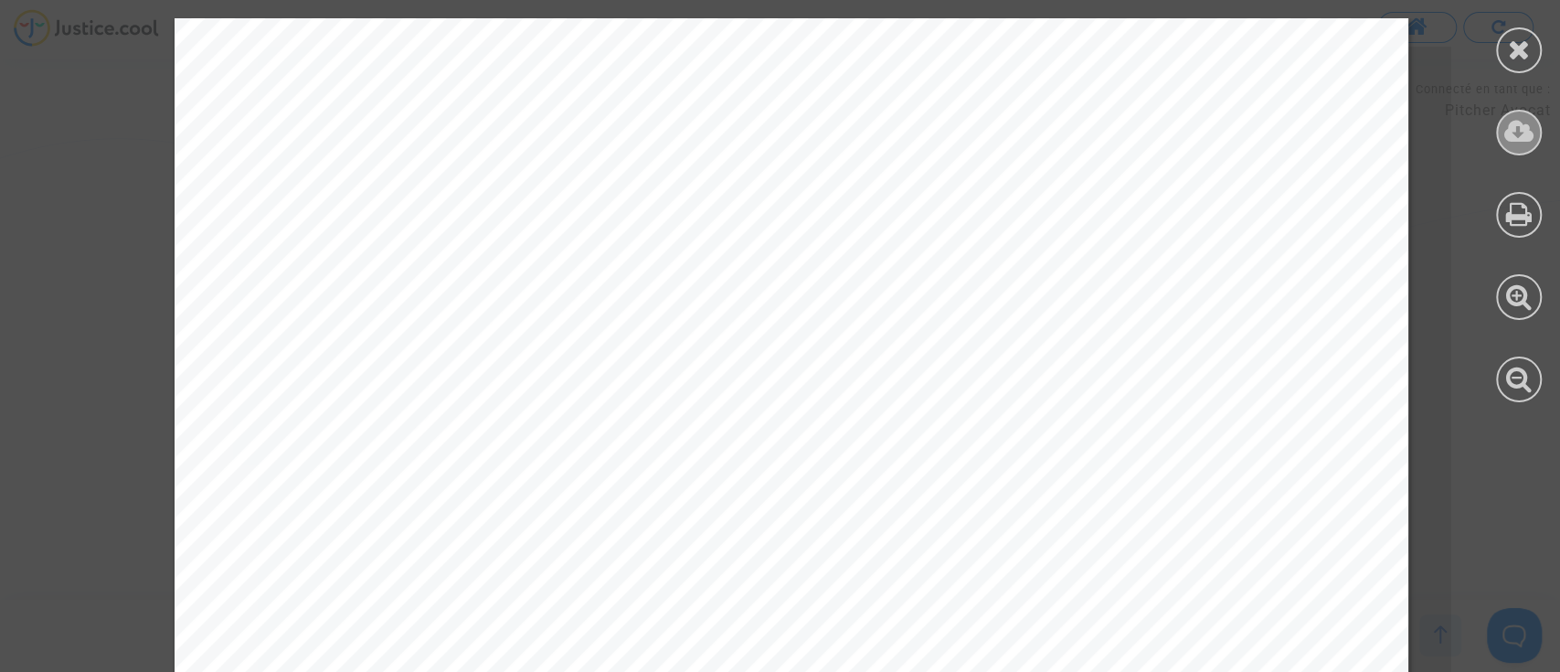
click at [1504, 122] on icon at bounding box center [1519, 131] width 30 height 27
click at [1499, 47] on div at bounding box center [1519, 50] width 46 height 46
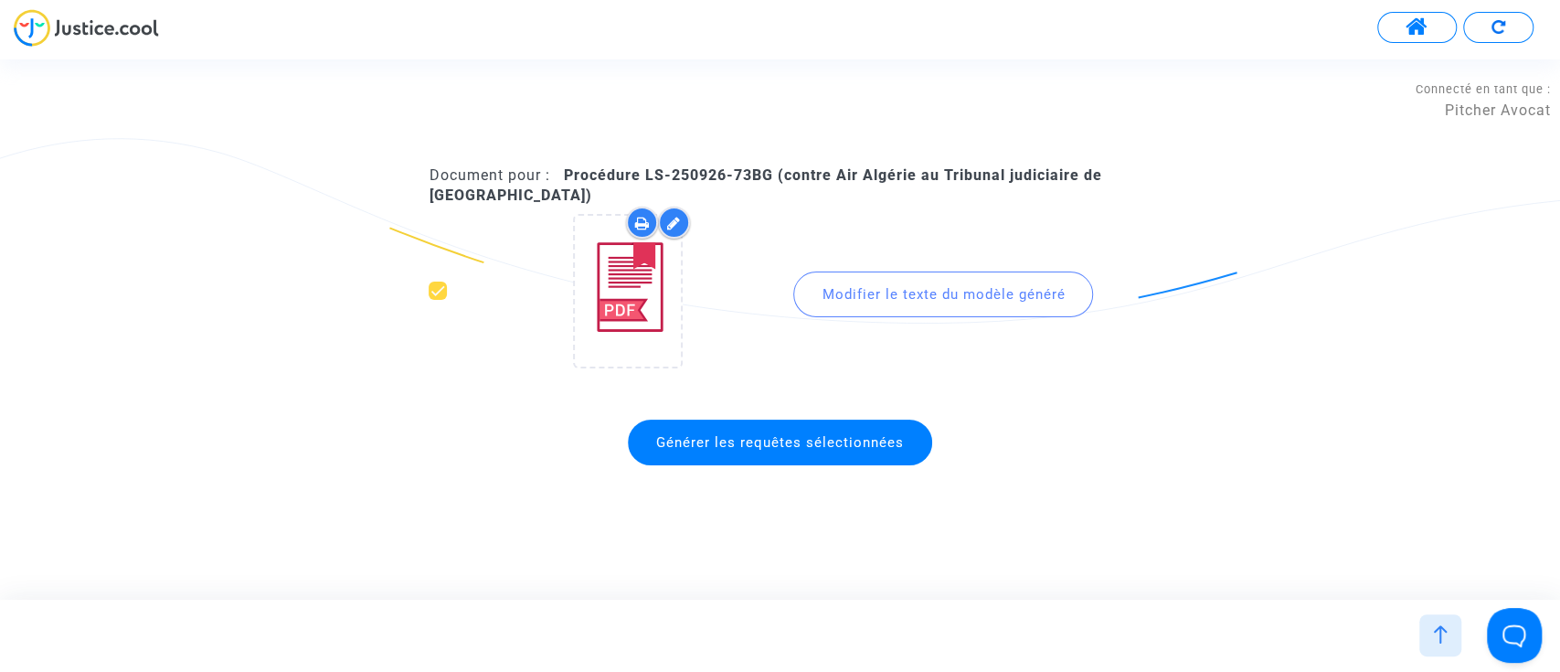
drag, startPoint x: 749, startPoint y: 443, endPoint x: 760, endPoint y: 455, distance: 16.2
click at [751, 443] on span "Générer les requêtes sélectionnées" at bounding box center [780, 442] width 248 height 16
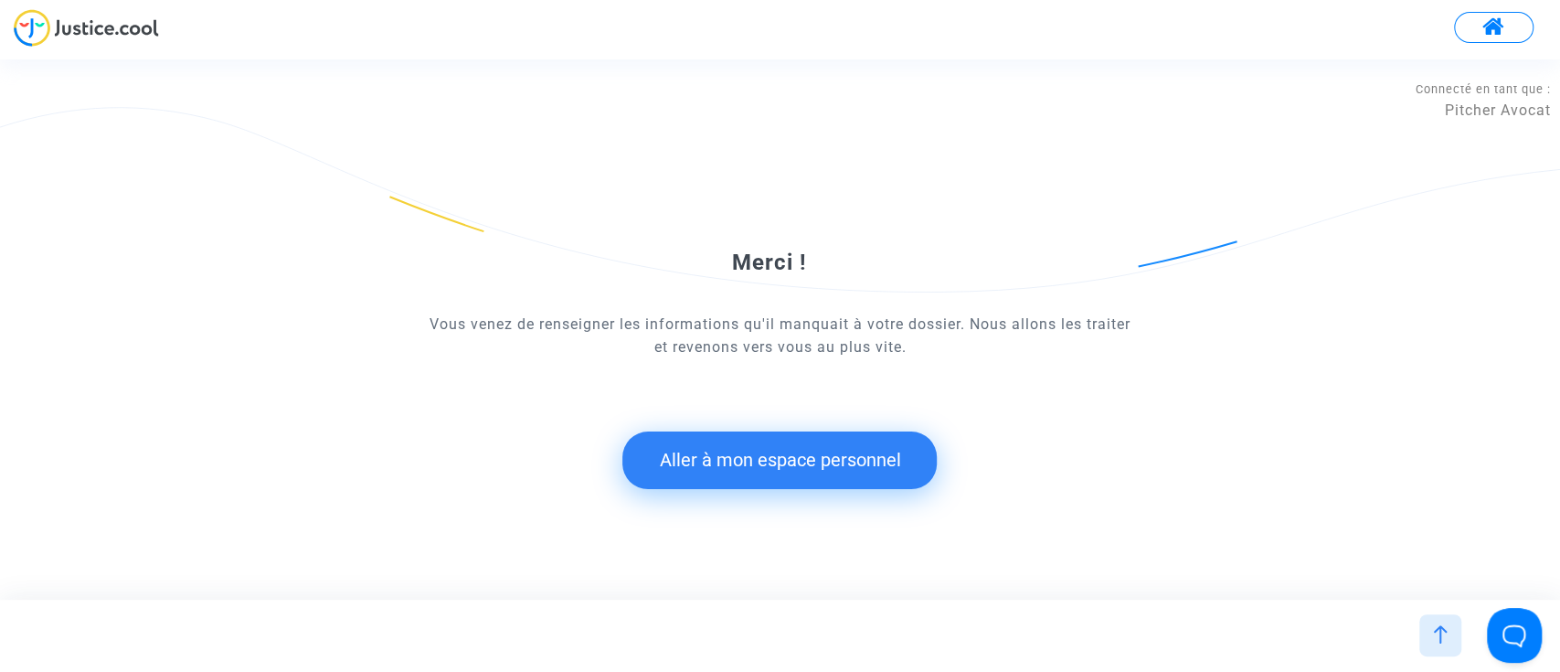
click at [703, 447] on button "Aller à mon espace personnel" at bounding box center [779, 459] width 314 height 57
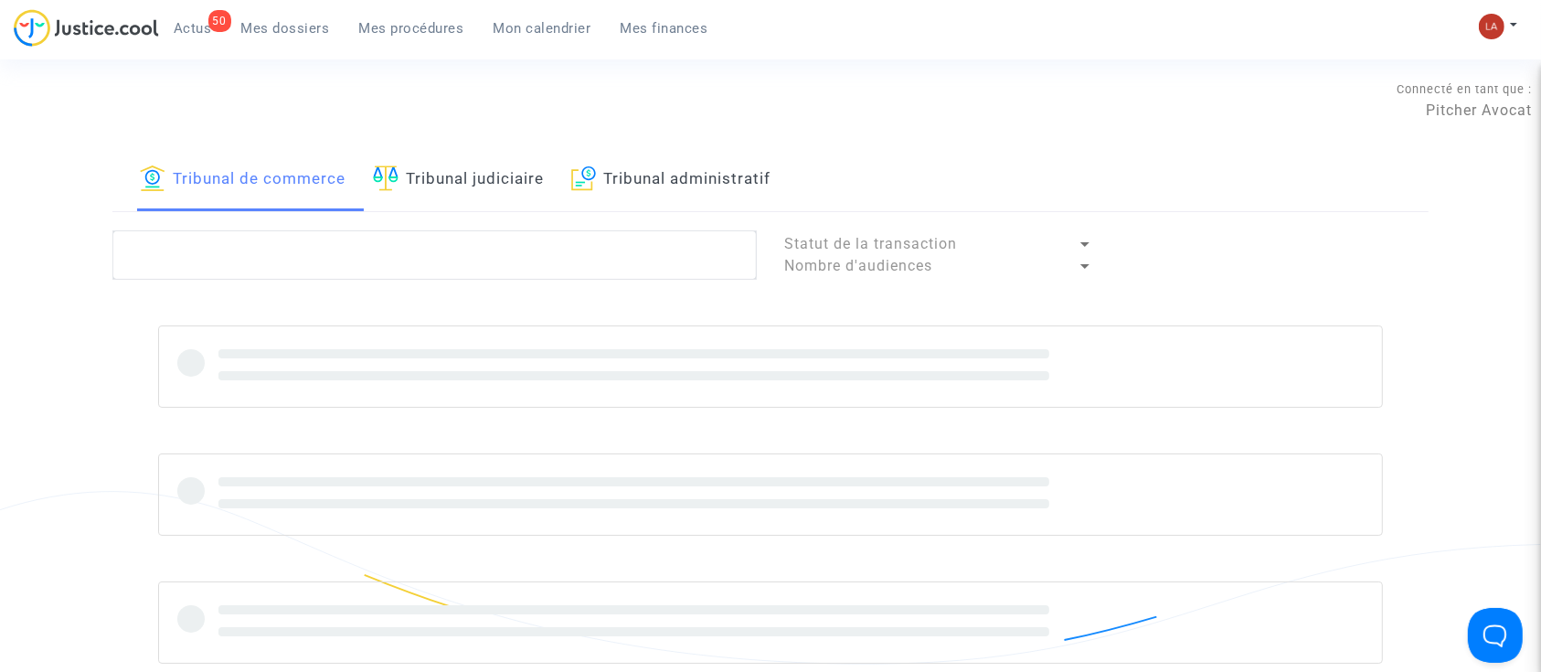
click at [498, 155] on link "Tribunal judiciaire" at bounding box center [458, 180] width 171 height 62
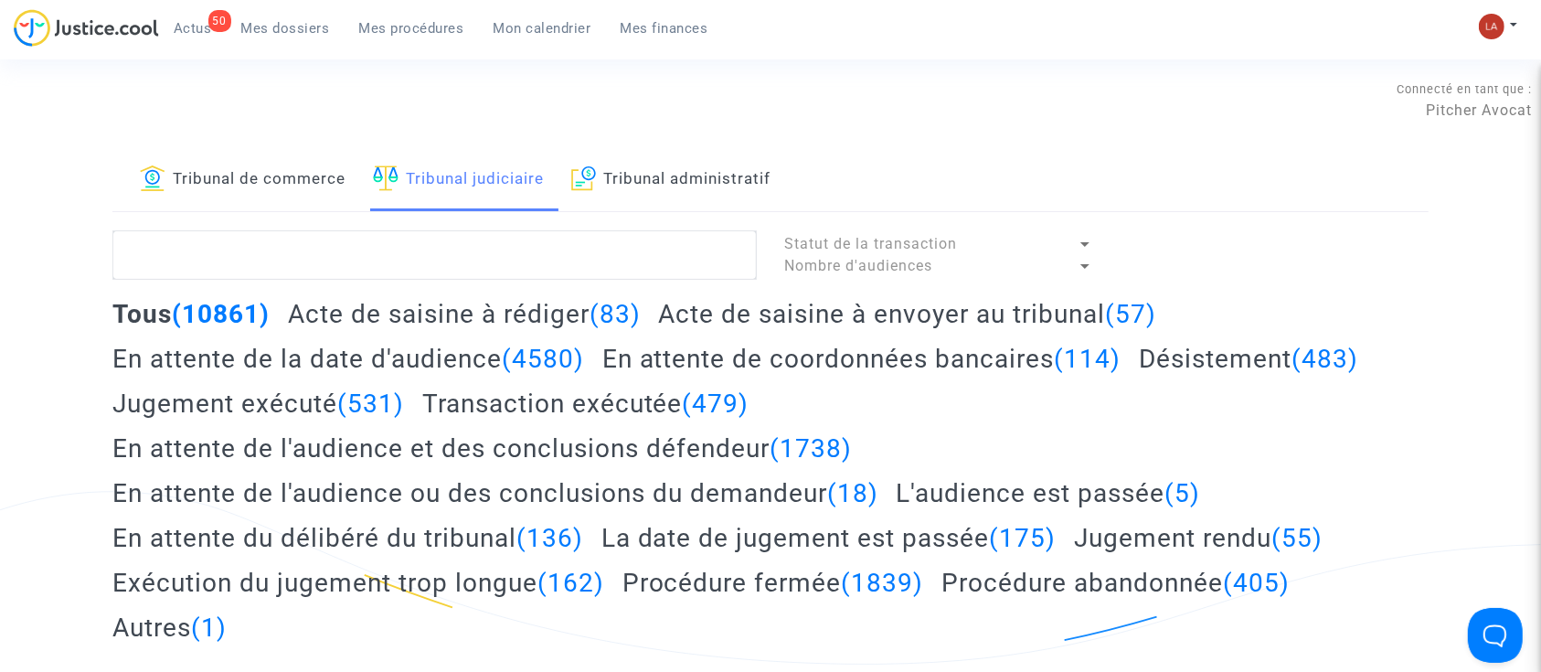
click at [196, 24] on span "Actus" at bounding box center [193, 28] width 38 height 16
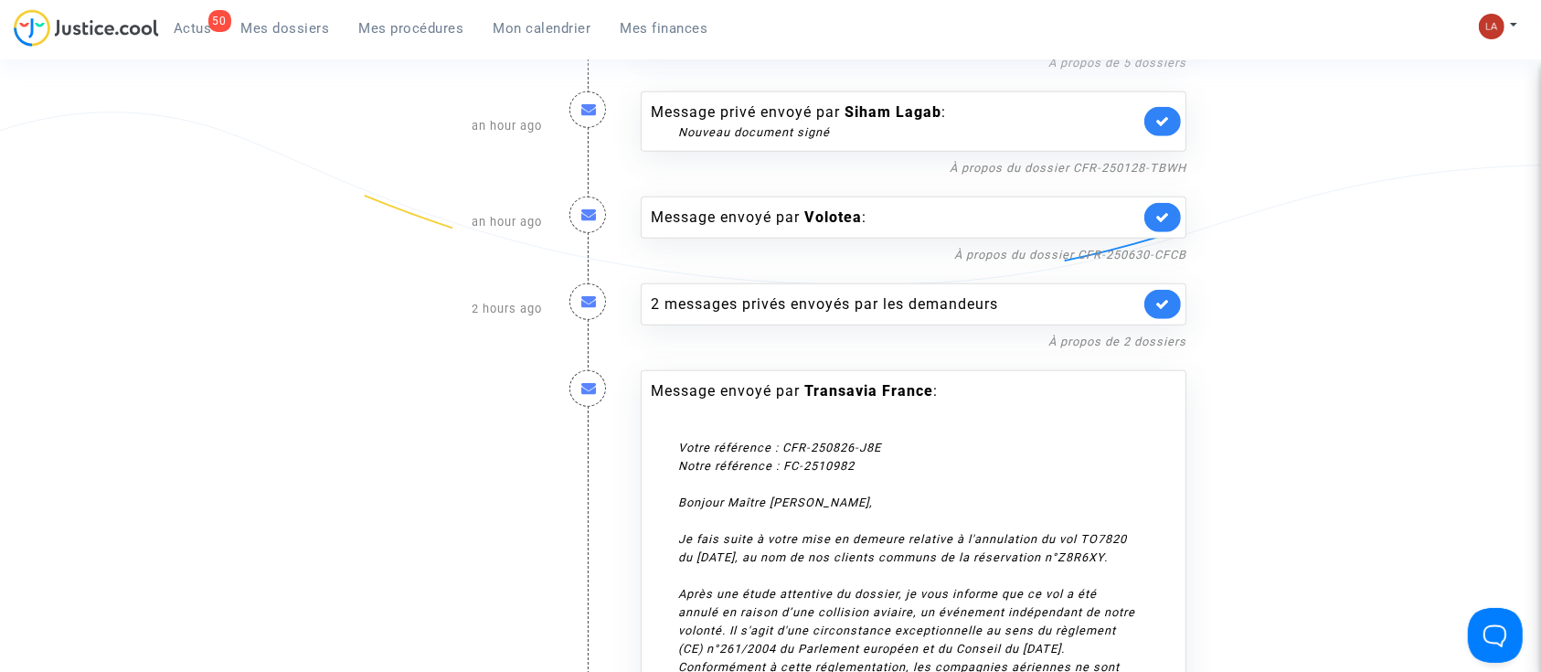
scroll to position [1277, 0]
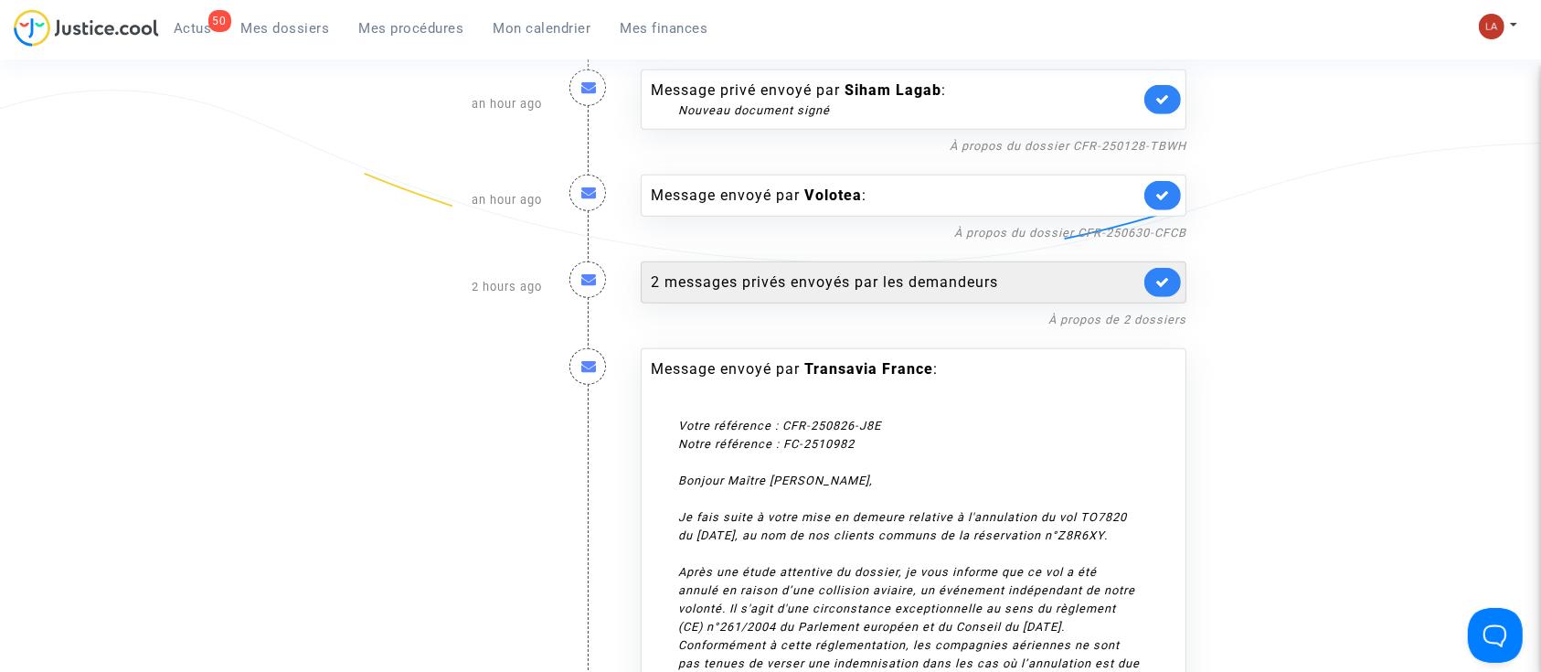
click at [953, 294] on div "2 messages privés envoyés par les demandeurs" at bounding box center [914, 282] width 546 height 42
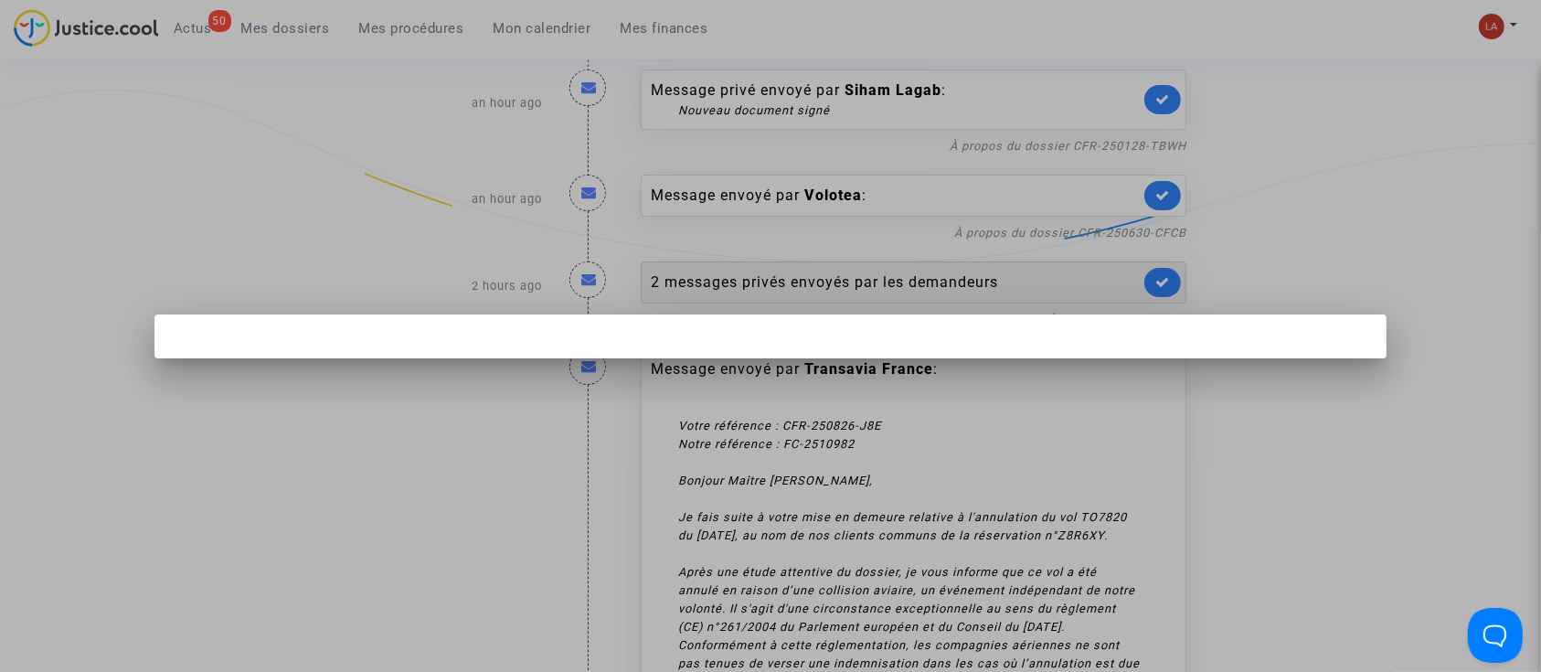
scroll to position [0, 0]
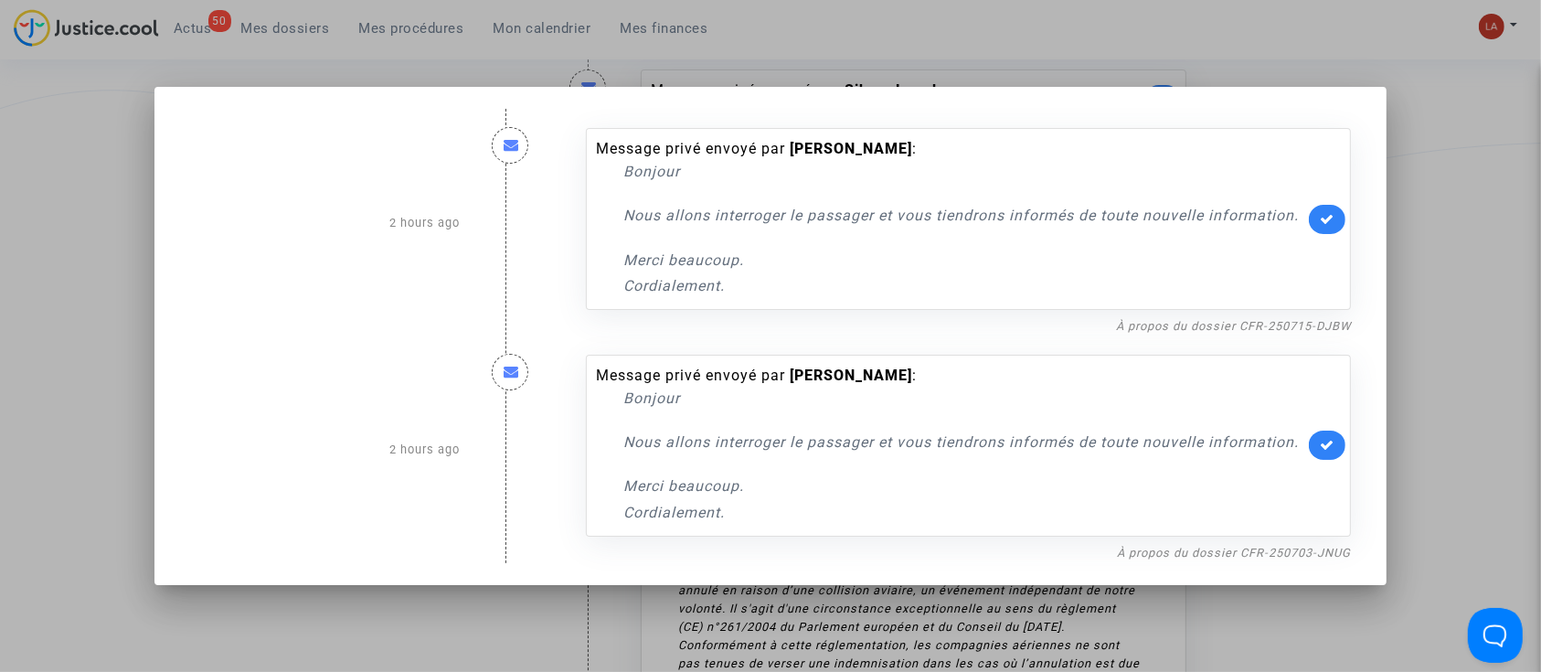
click at [1326, 222] on link at bounding box center [1327, 219] width 37 height 29
click at [1330, 433] on link at bounding box center [1327, 444] width 37 height 29
click at [1415, 374] on div at bounding box center [770, 336] width 1541 height 672
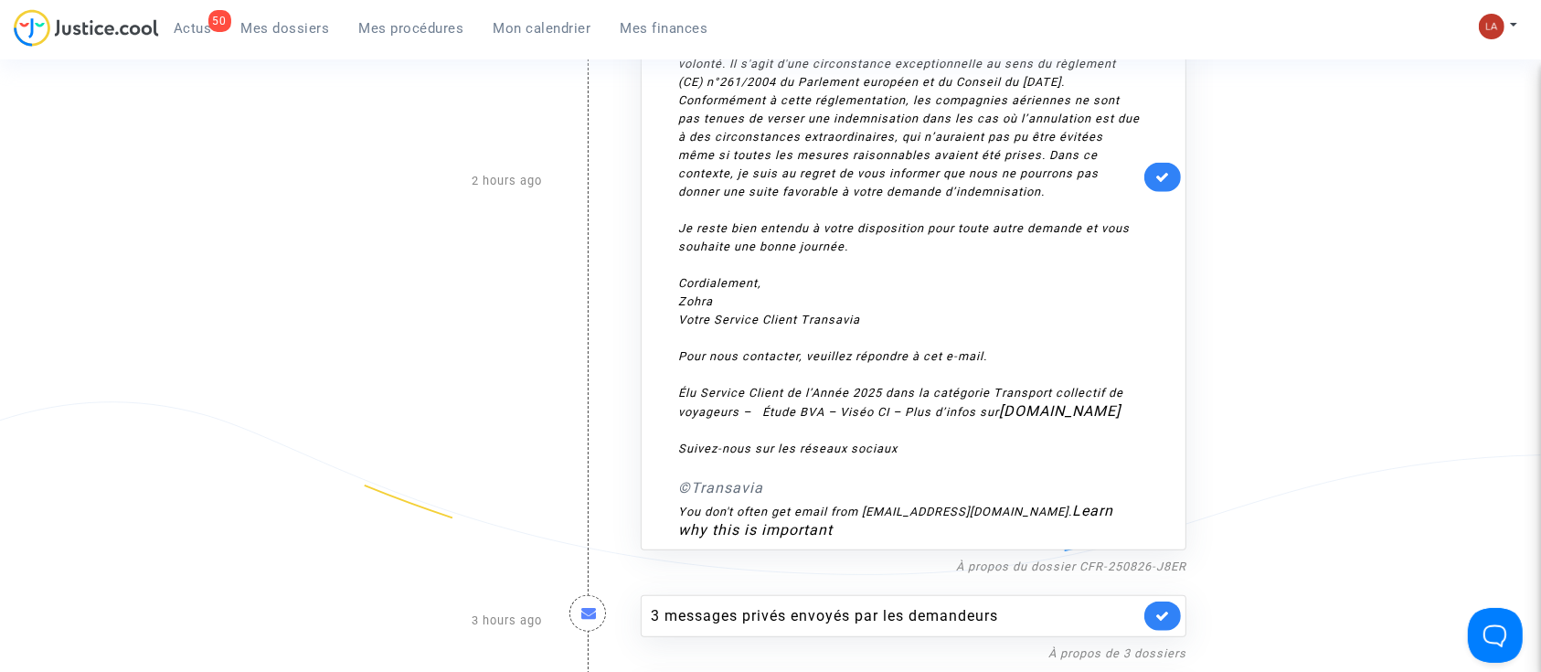
scroll to position [2146, 0]
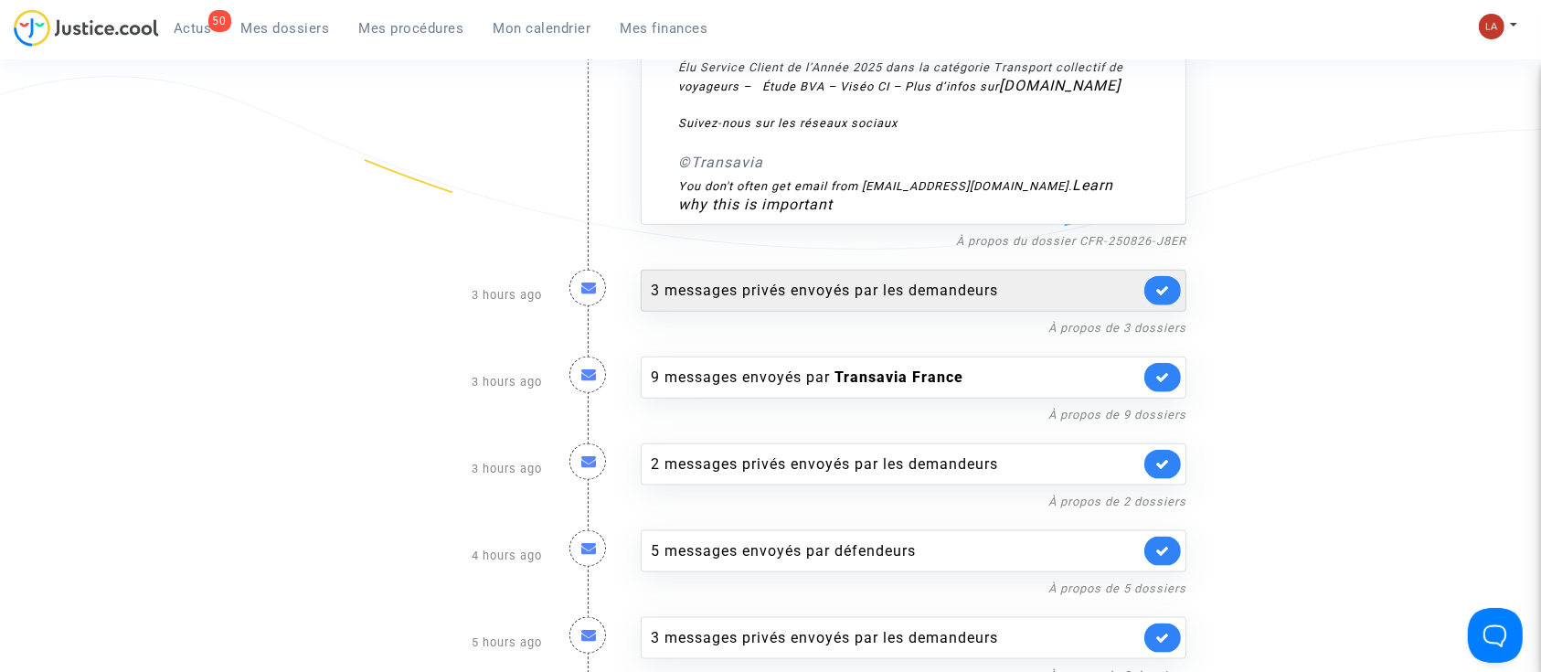
click at [924, 283] on div "3 messages privés envoyés par les demandeurs" at bounding box center [895, 291] width 489 height 22
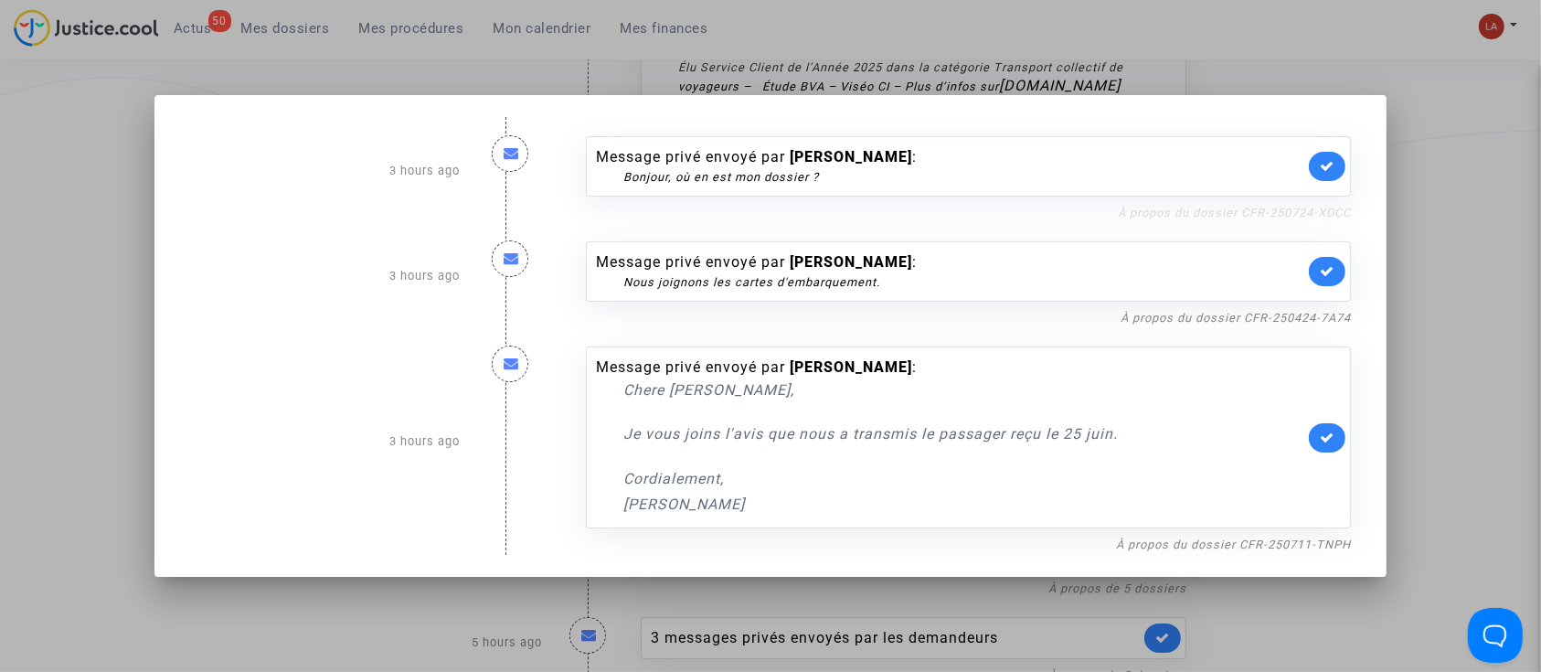
click at [1183, 207] on link "À propos du dossier CFR-250724-XDCC" at bounding box center [1234, 213] width 233 height 14
click at [1266, 217] on link "À propos du dossier CFR-250724-XDCC" at bounding box center [1234, 213] width 233 height 14
click at [1334, 164] on icon at bounding box center [1326, 166] width 15 height 14
click at [1285, 326] on div "À propos du dossier CFR-250424-7A74" at bounding box center [968, 317] width 765 height 22
click at [1295, 311] on link "À propos du dossier CFR-250424-7A74" at bounding box center [1235, 318] width 230 height 14
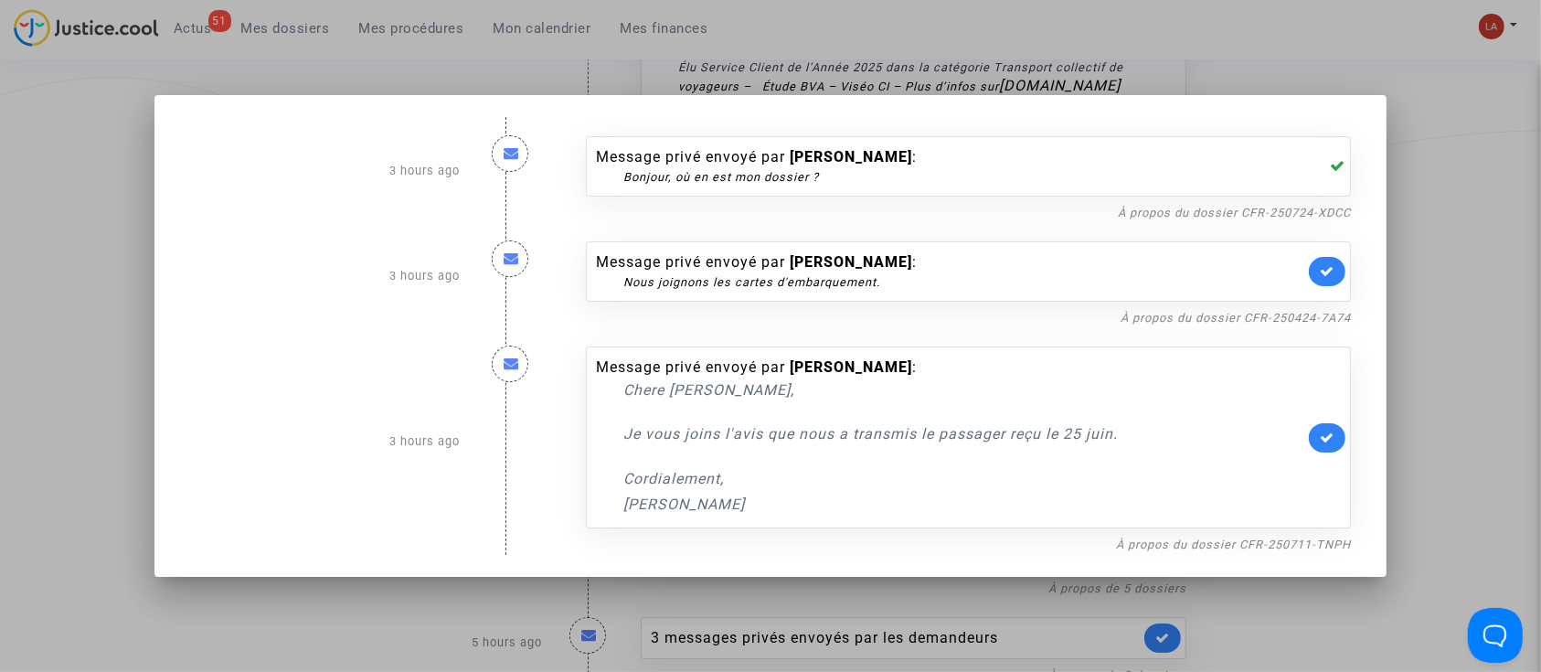
click at [1329, 275] on icon at bounding box center [1326, 271] width 15 height 14
click at [1179, 542] on link "À propos du dossier CFR-250711-TNPH" at bounding box center [1233, 544] width 235 height 14
click at [1334, 436] on icon at bounding box center [1326, 437] width 15 height 14
click at [1437, 166] on div at bounding box center [770, 336] width 1541 height 672
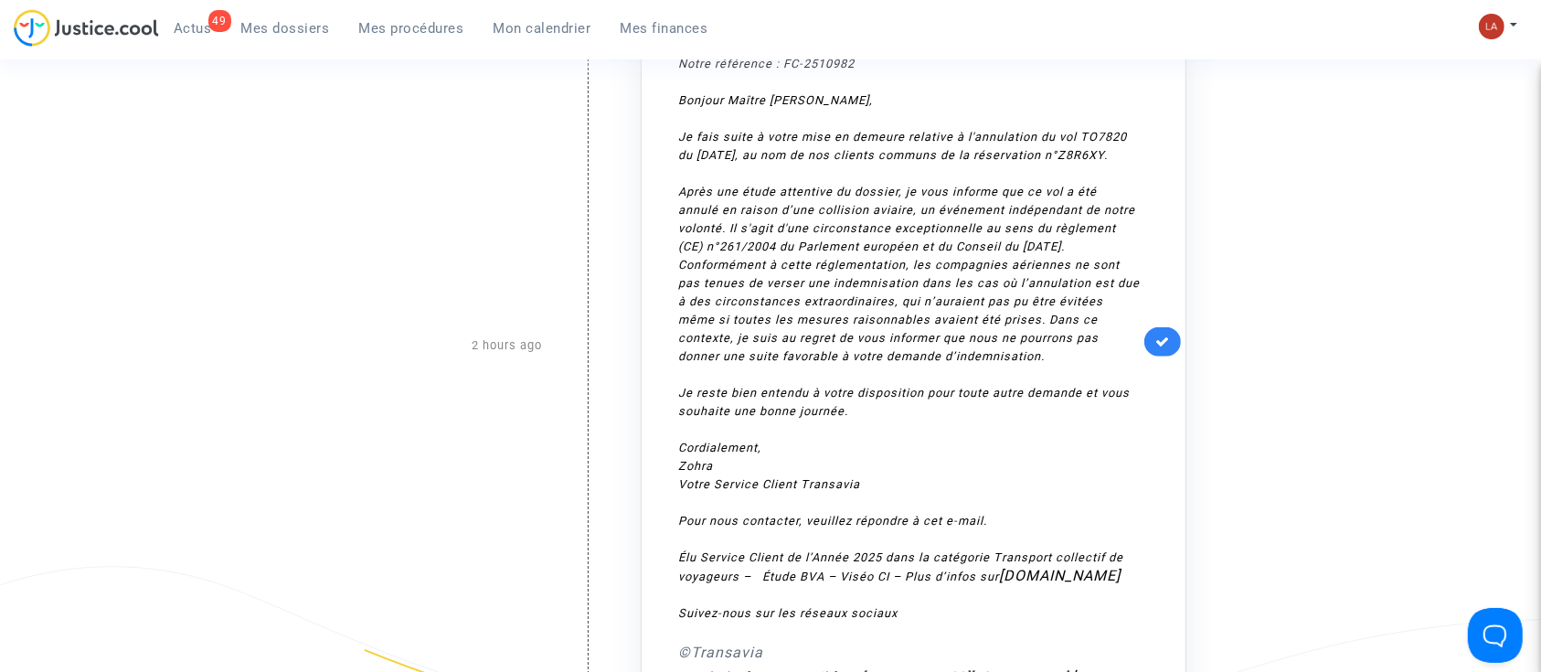
scroll to position [1537, 0]
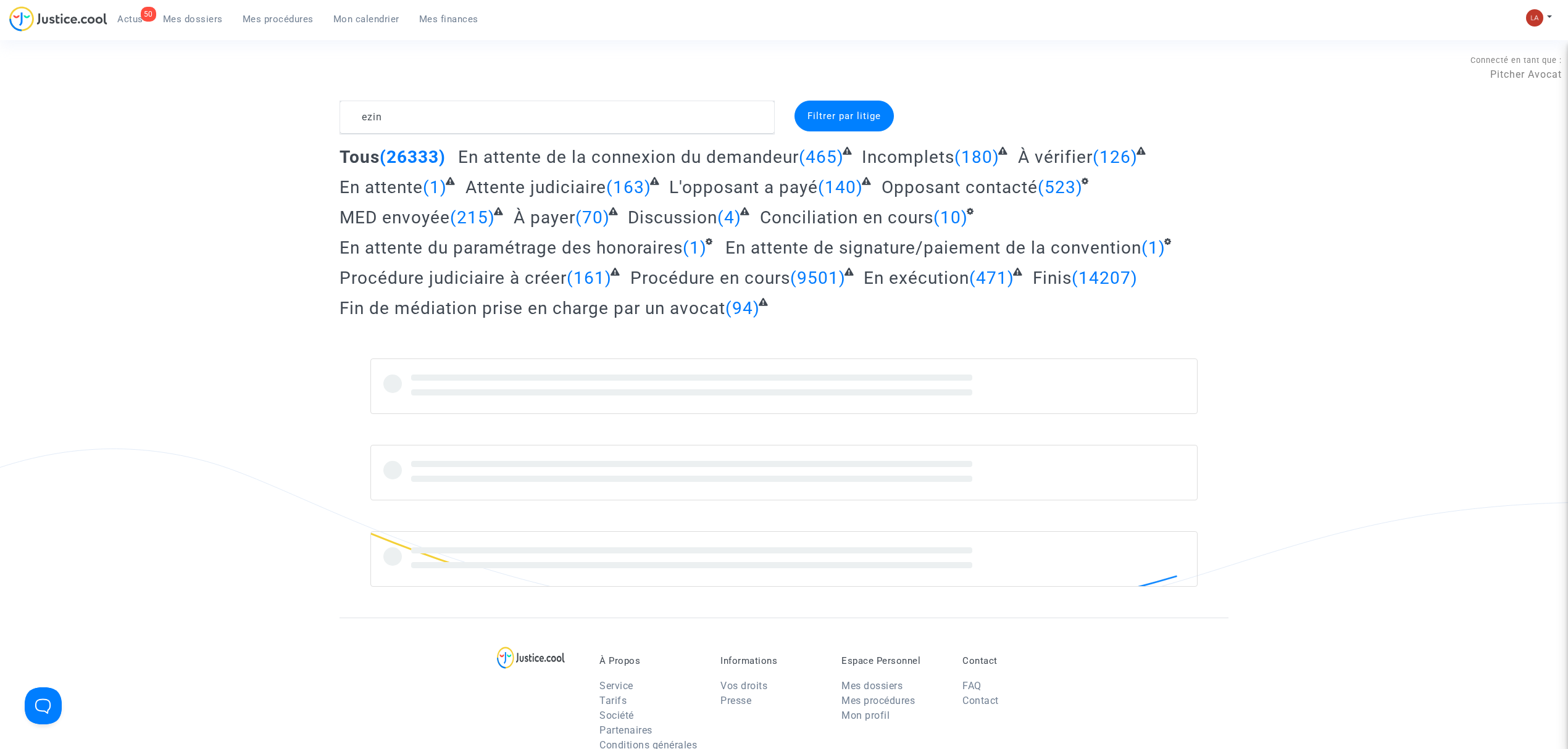
type textarea "ezin"
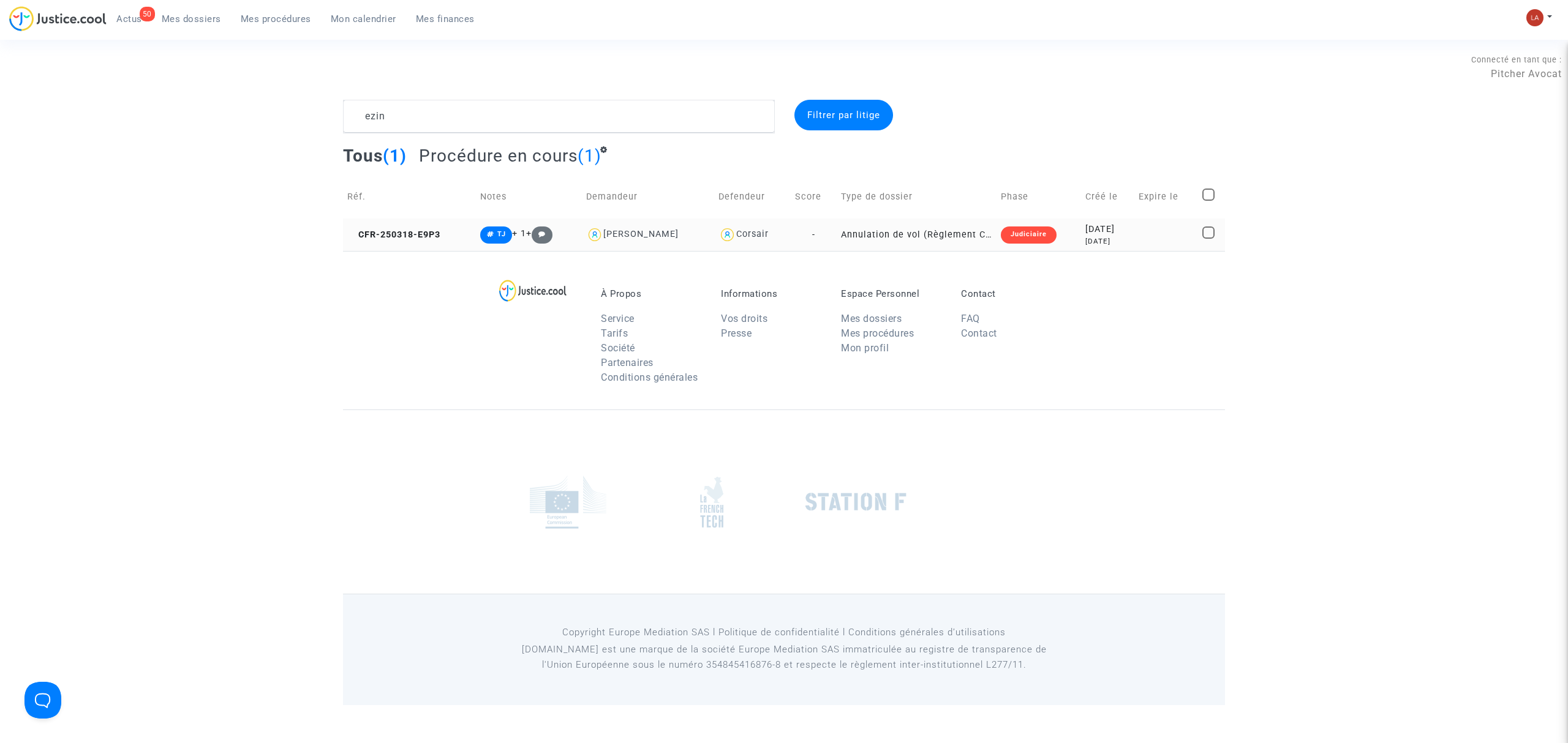
click at [375, 221] on td "CFR-250318-E9P3" at bounding box center [410, 234] width 133 height 32
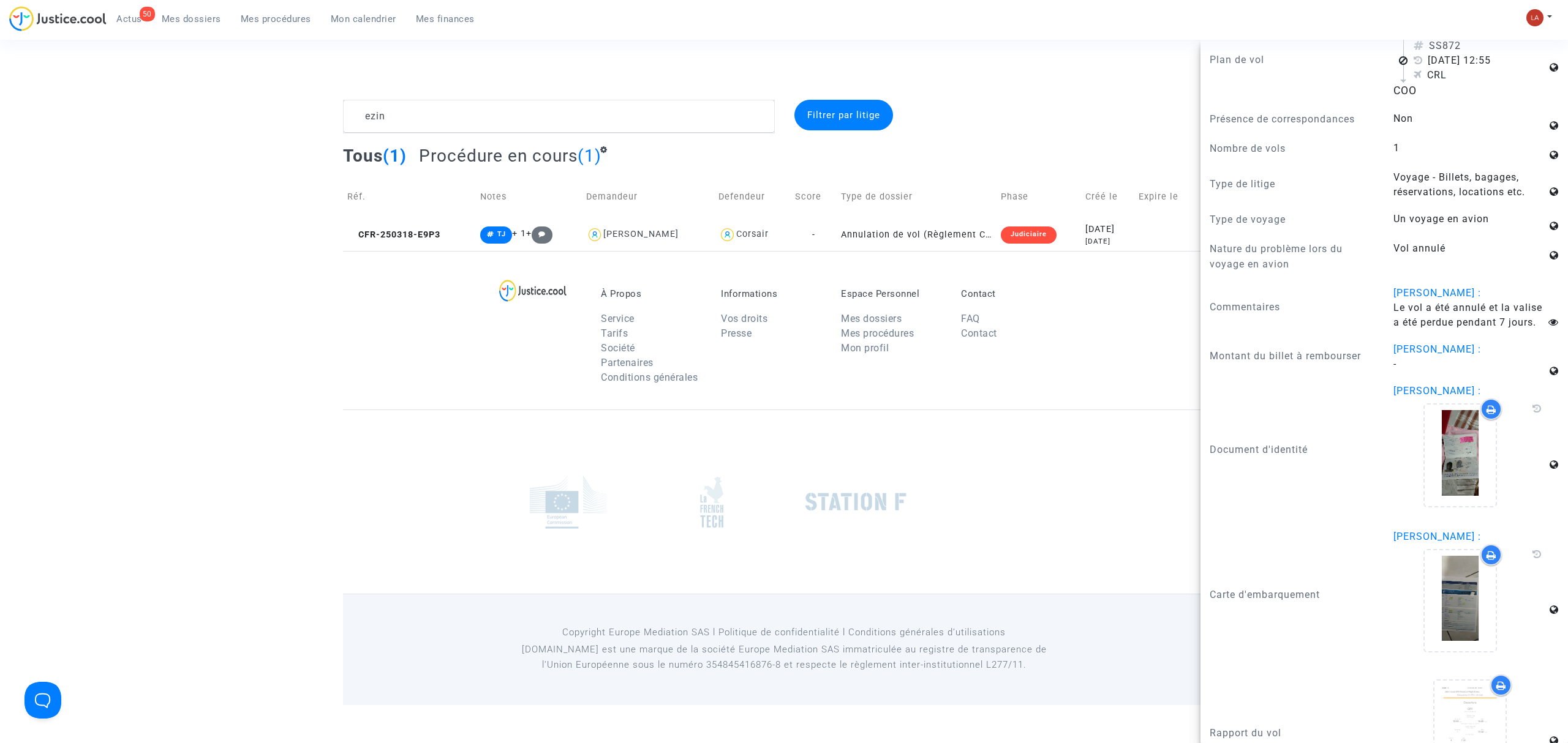
scroll to position [1190, 0]
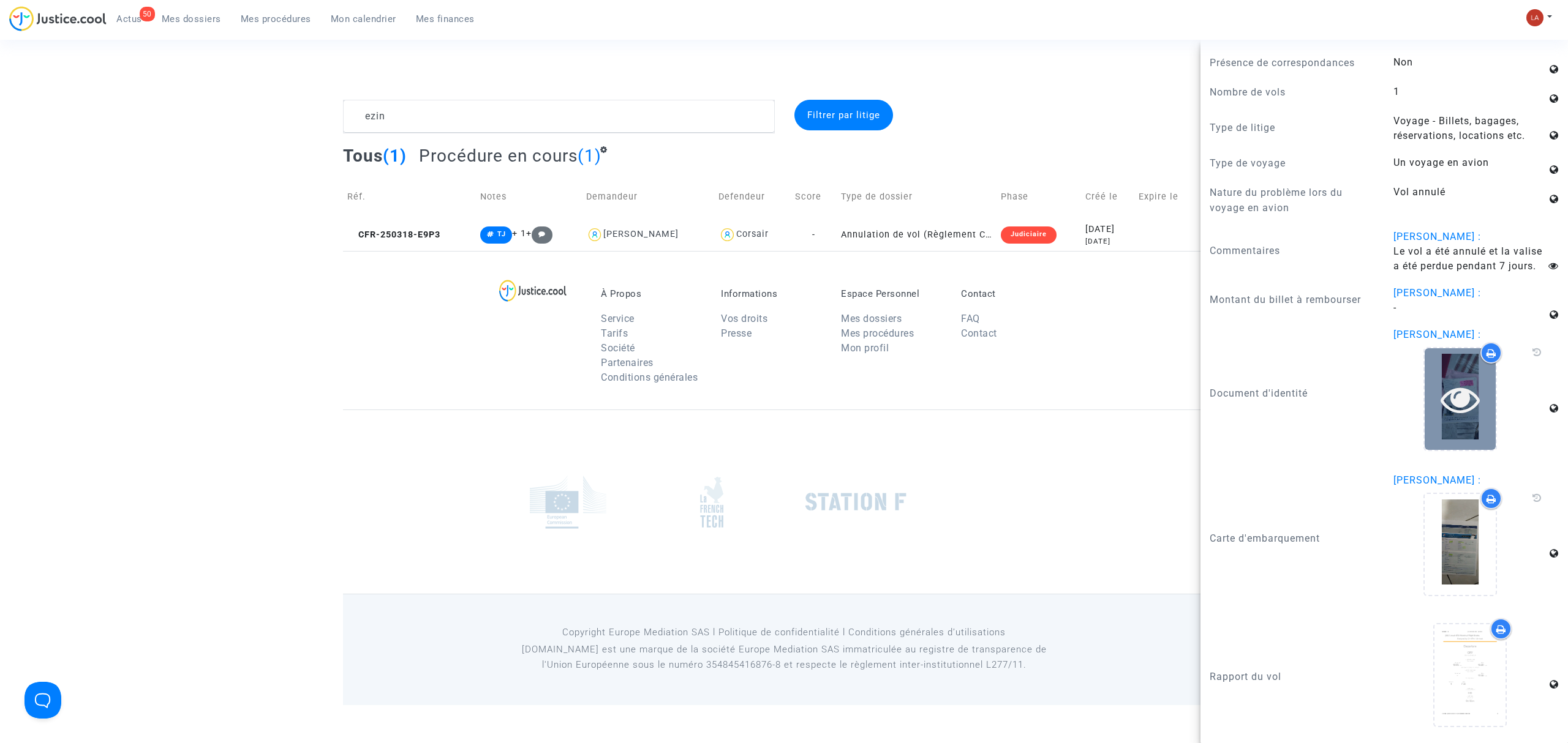
click at [1465, 422] on div at bounding box center [1460, 399] width 71 height 101
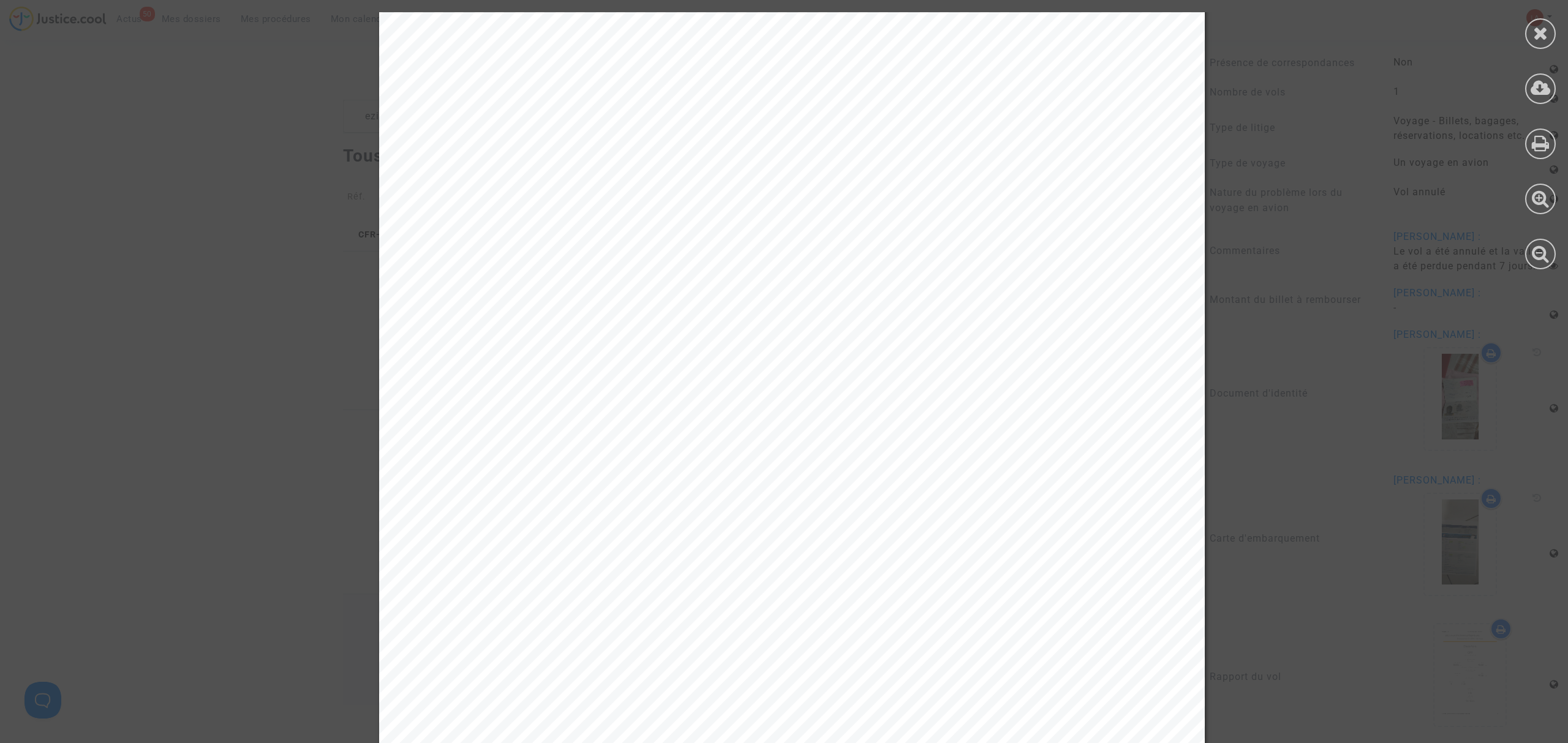
scroll to position [456, 0]
click at [1539, 96] on div at bounding box center [1541, 89] width 31 height 31
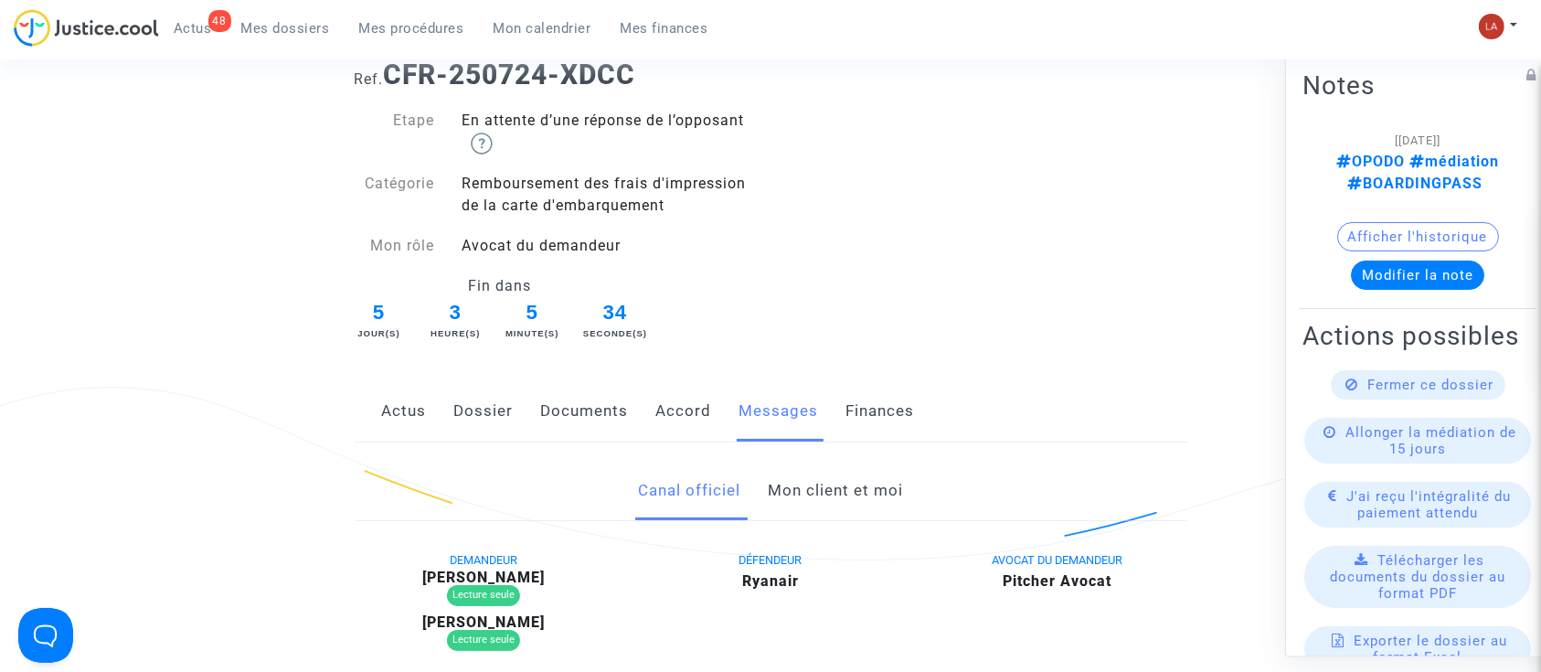
scroll to position [46, 0]
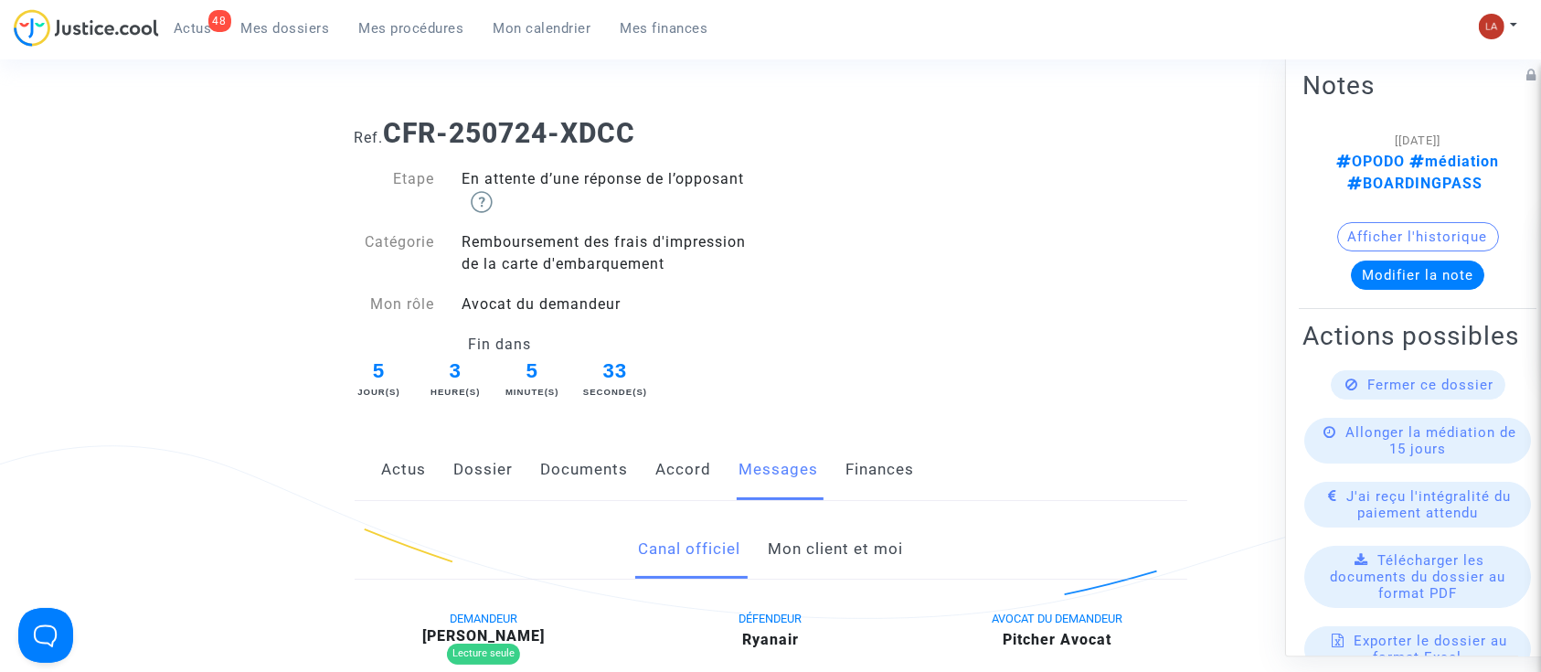
click at [821, 552] on link "Mon client et moi" at bounding box center [835, 549] width 135 height 60
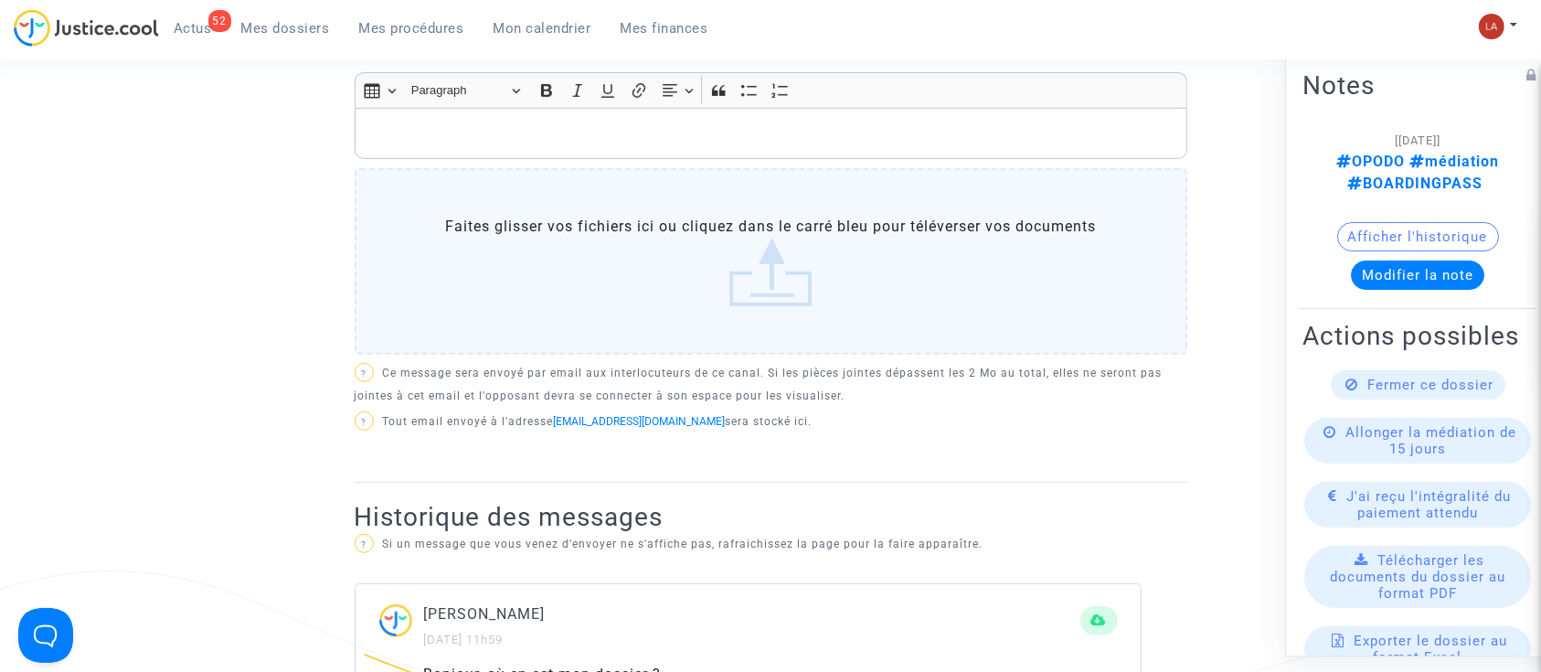
scroll to position [609, 0]
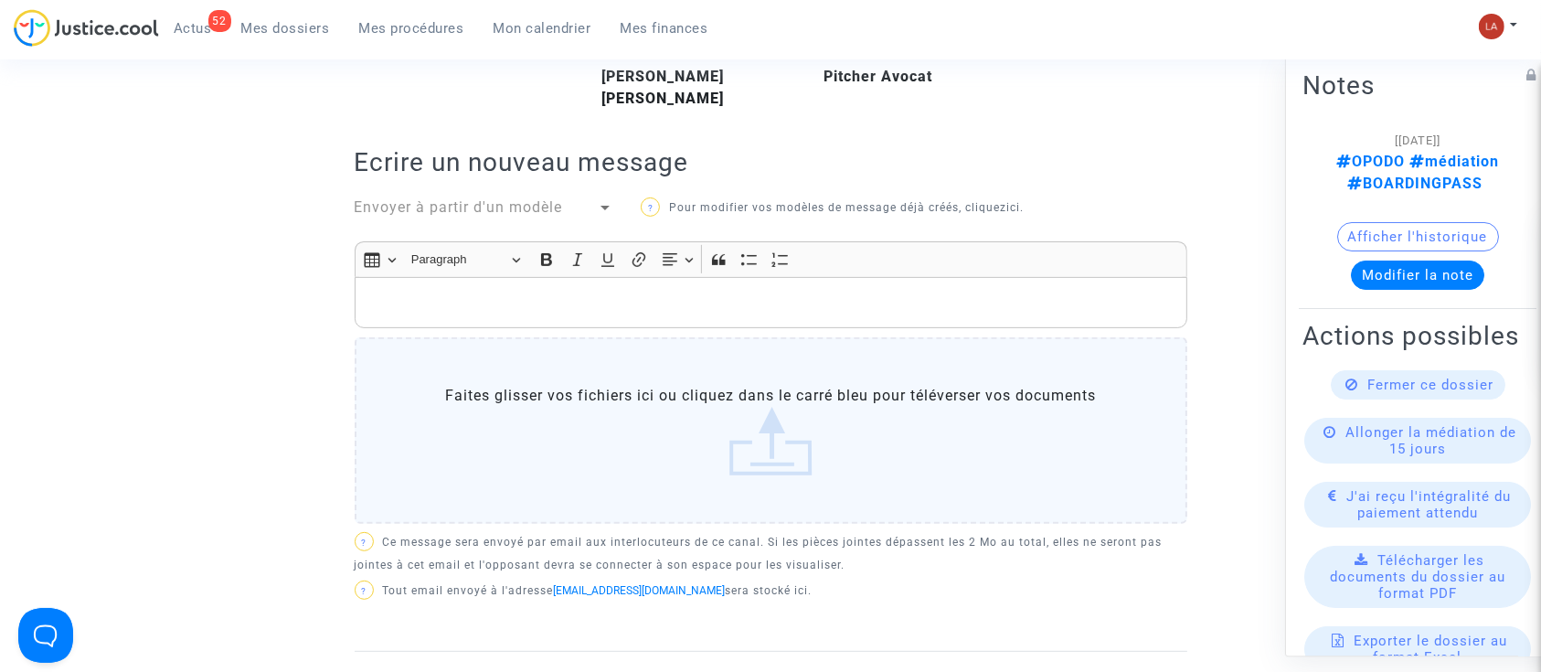
click at [753, 303] on p "Rich Text Editor, main" at bounding box center [770, 302] width 813 height 23
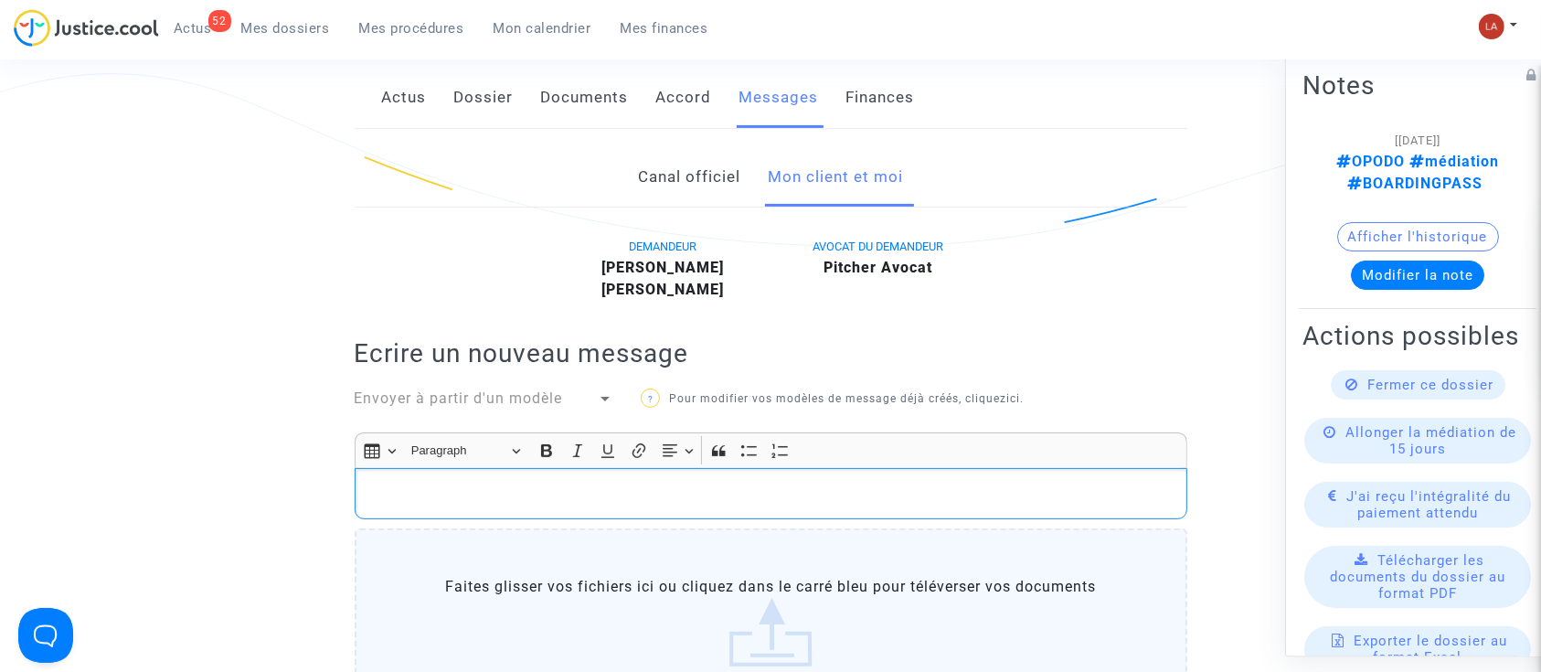
scroll to position [243, 0]
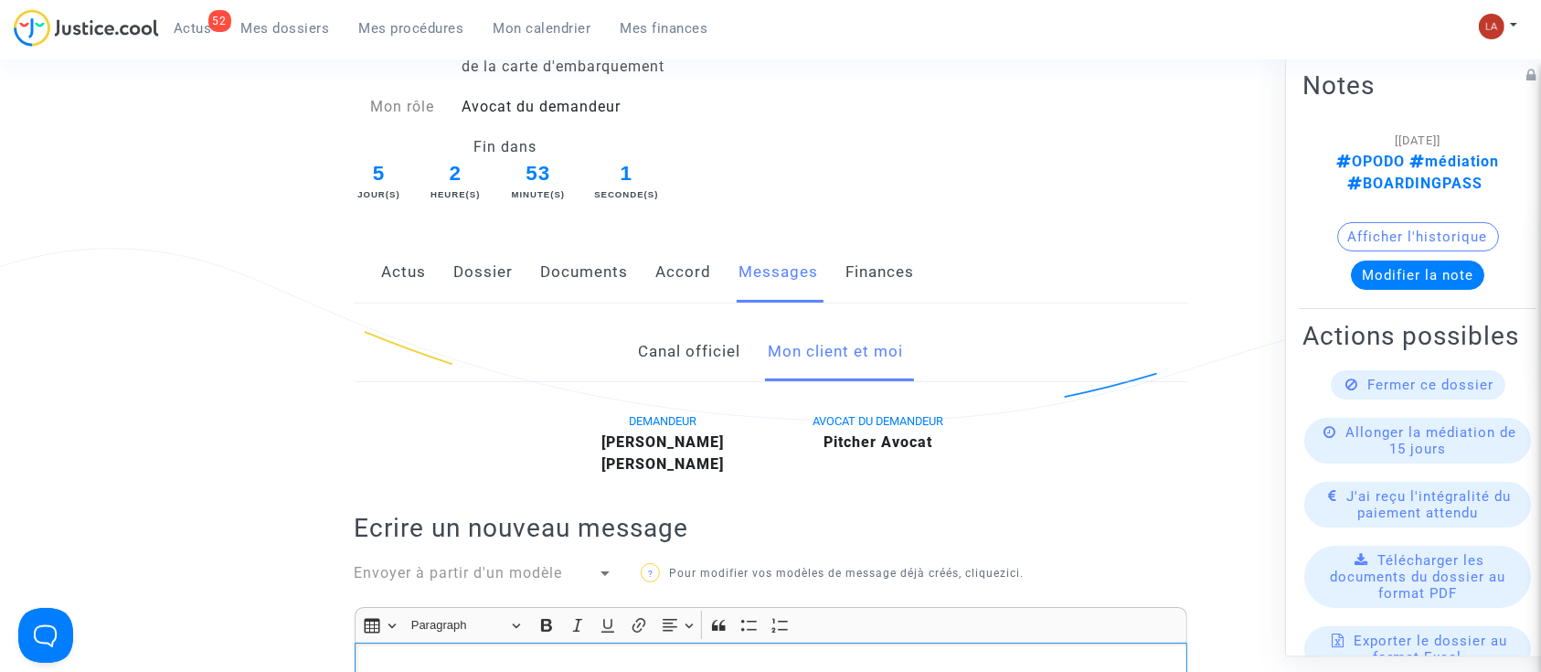
click at [419, 277] on link "Actus" at bounding box center [404, 272] width 45 height 60
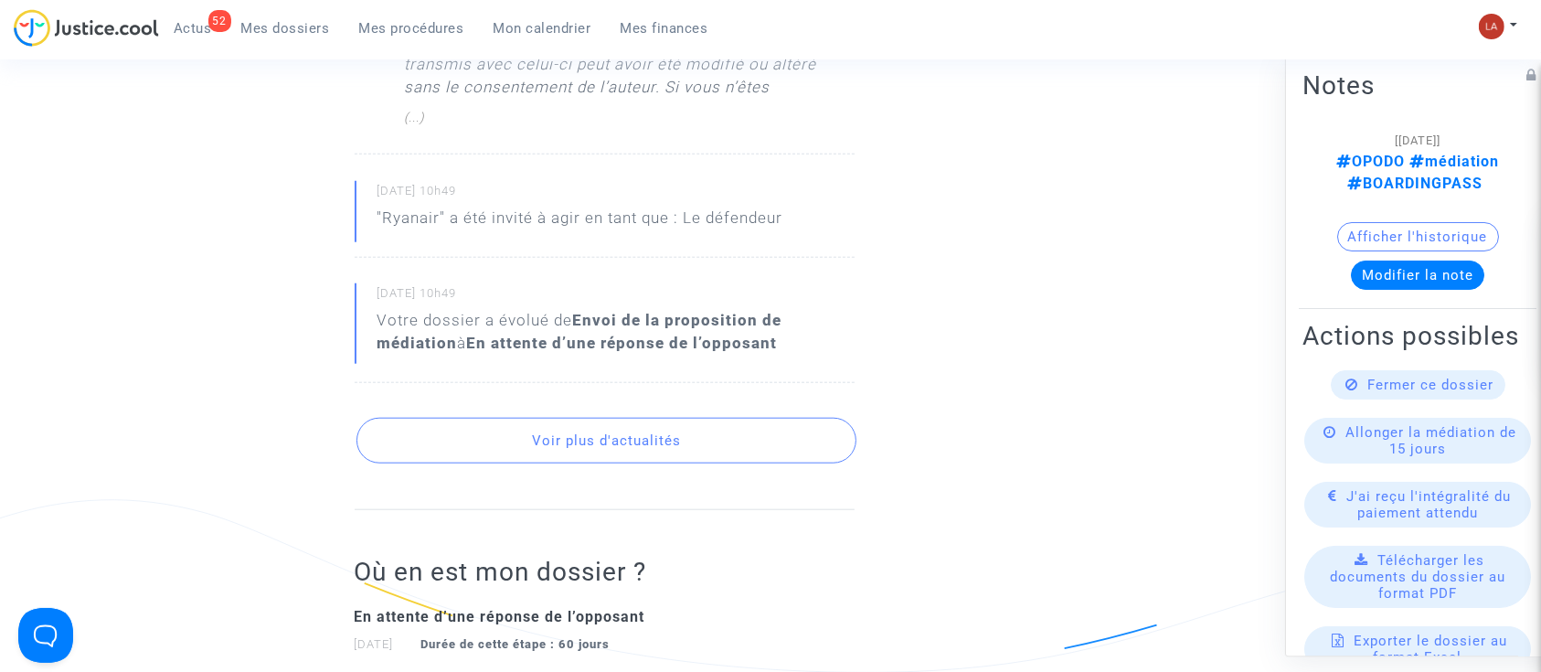
scroll to position [1949, 0]
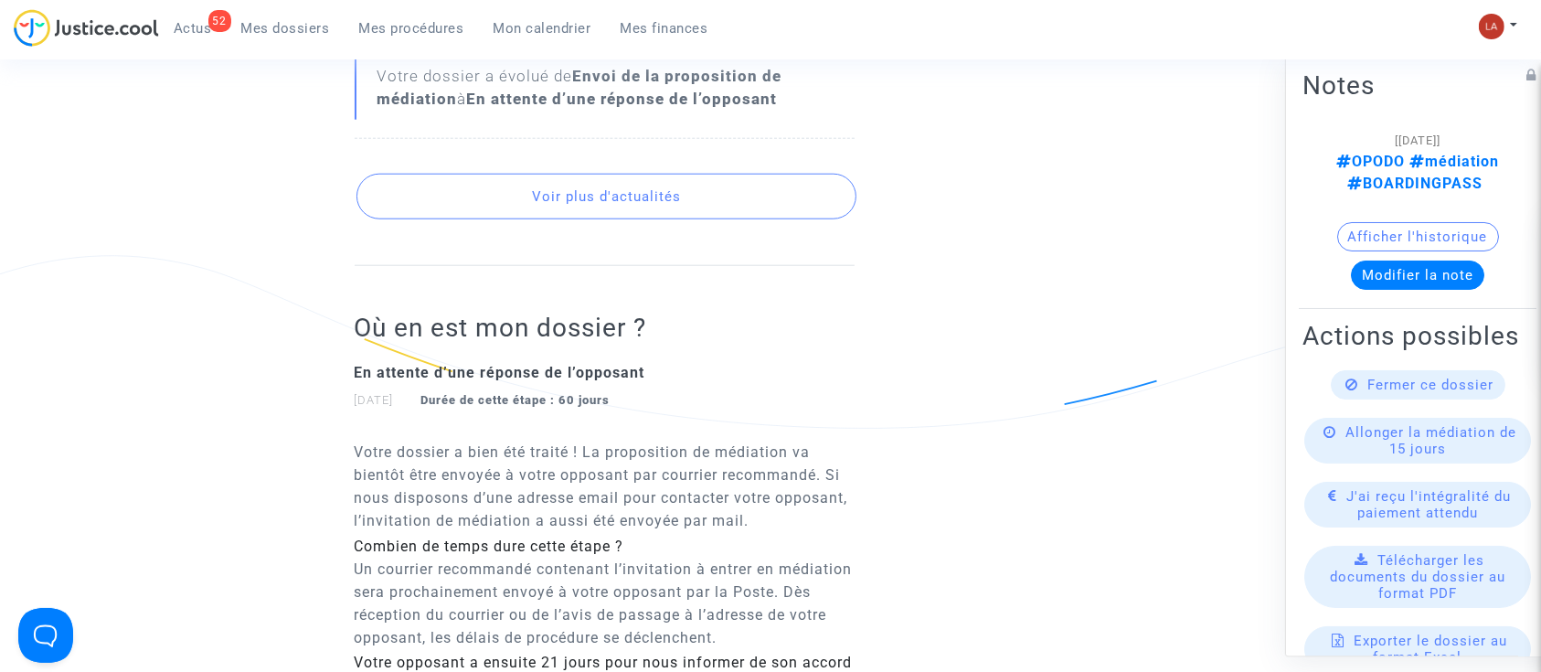
click at [631, 215] on button "Voir plus d'actualités" at bounding box center [606, 197] width 500 height 46
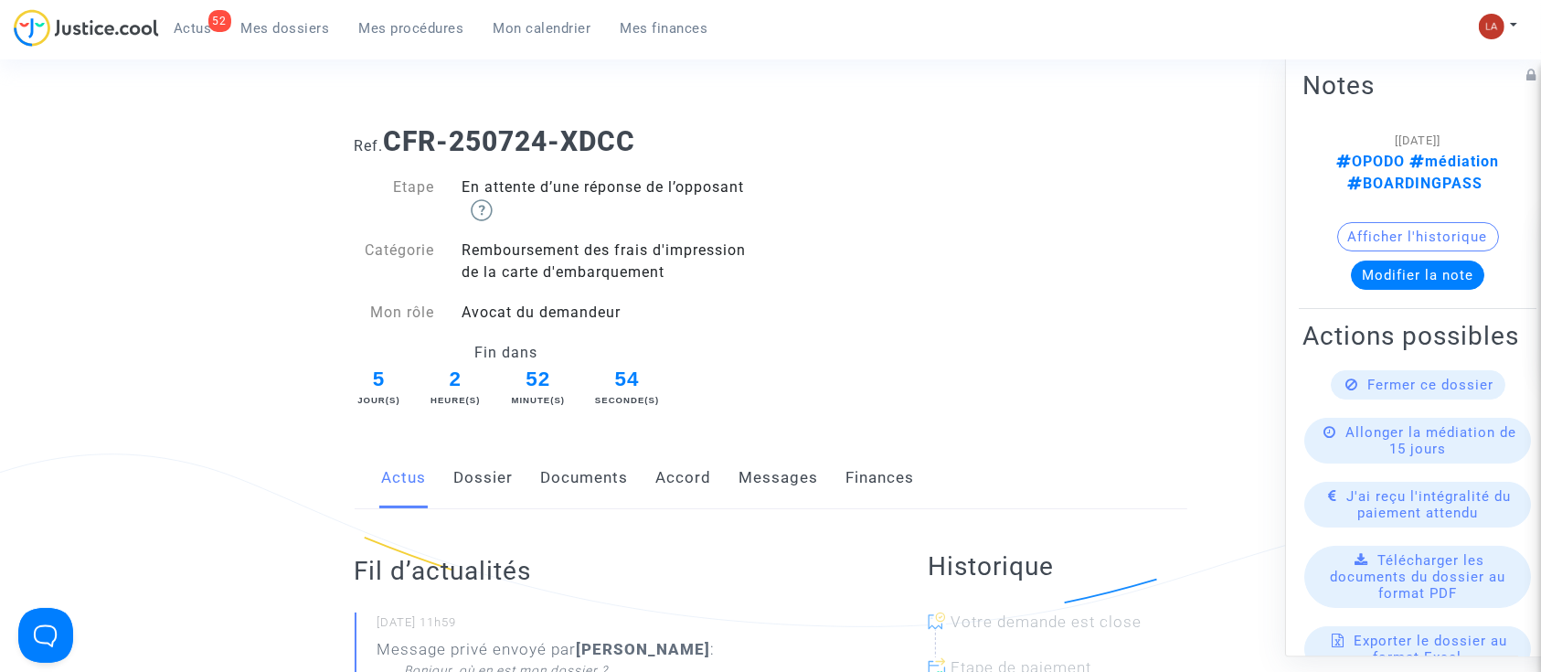
scroll to position [0, 0]
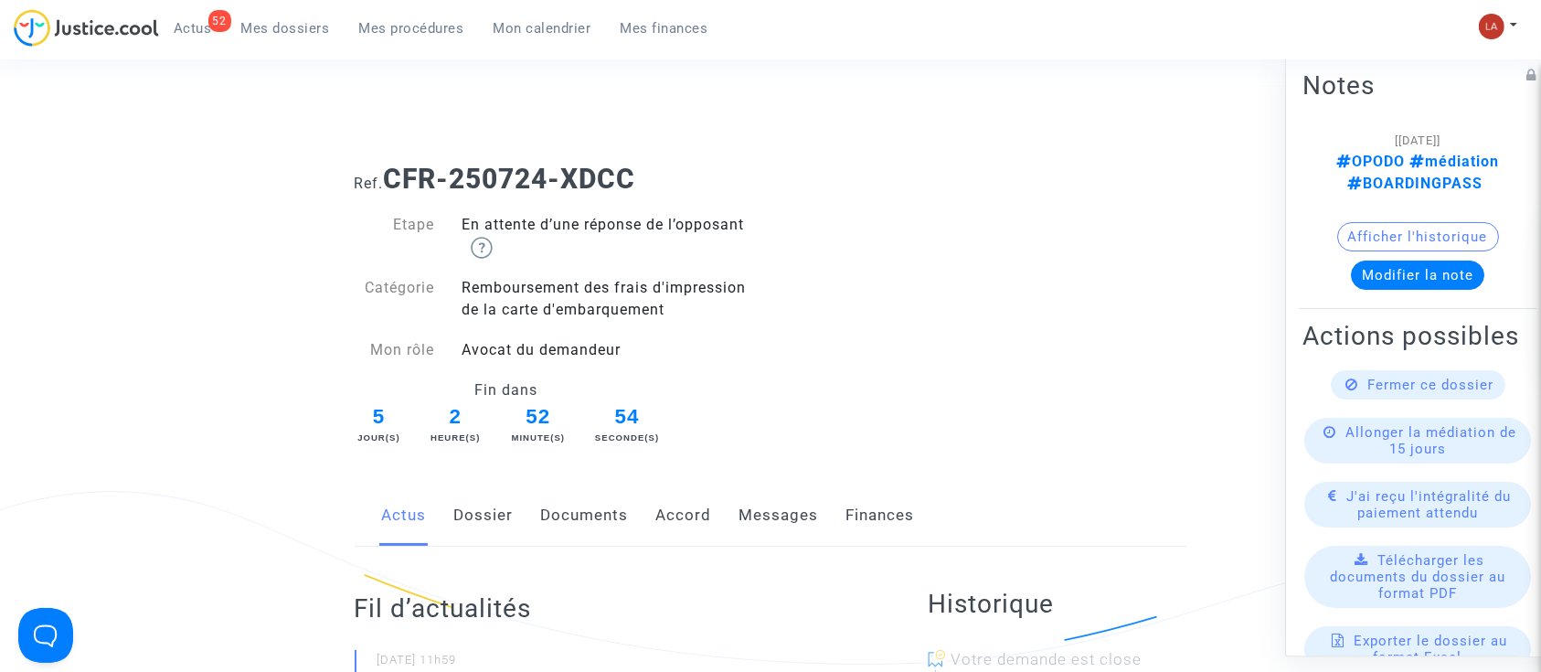
click at [776, 497] on link "Messages" at bounding box center [778, 515] width 79 height 60
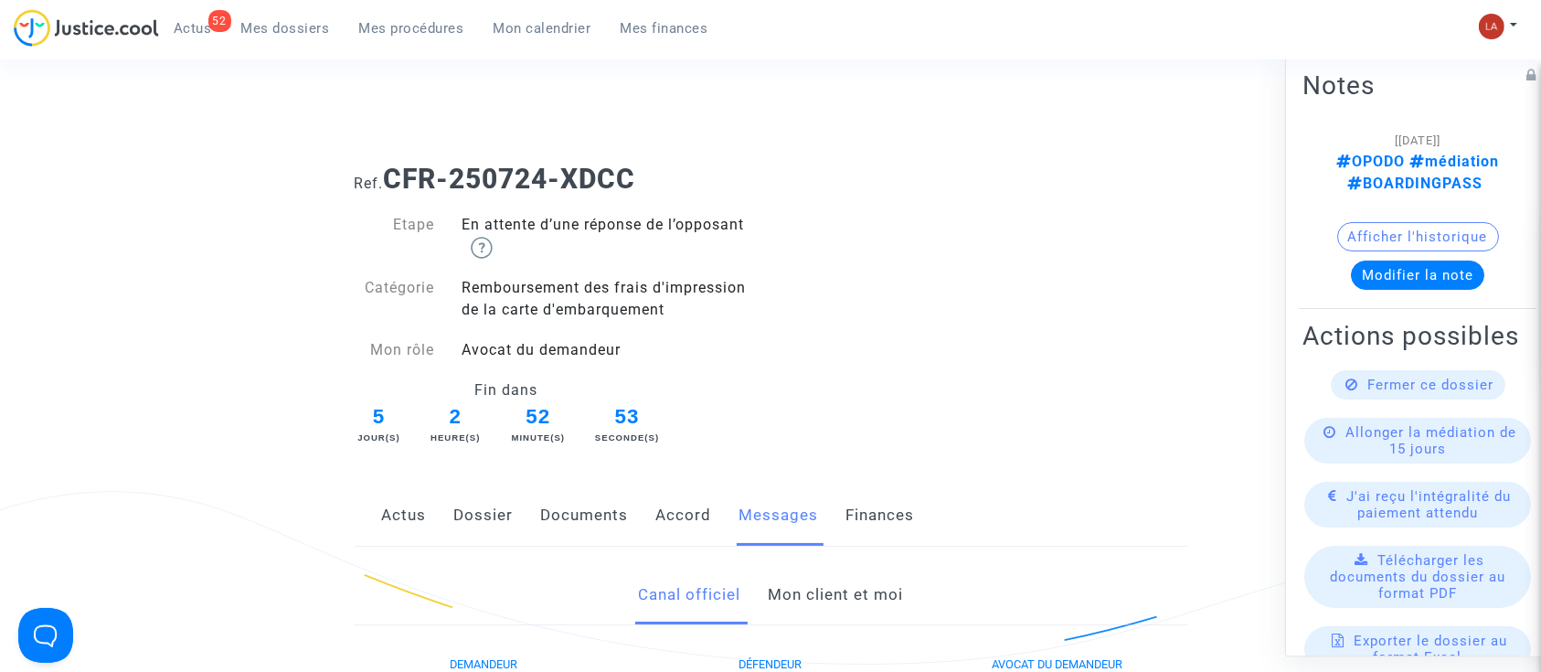
click at [789, 589] on link "Mon client et moi" at bounding box center [835, 595] width 135 height 60
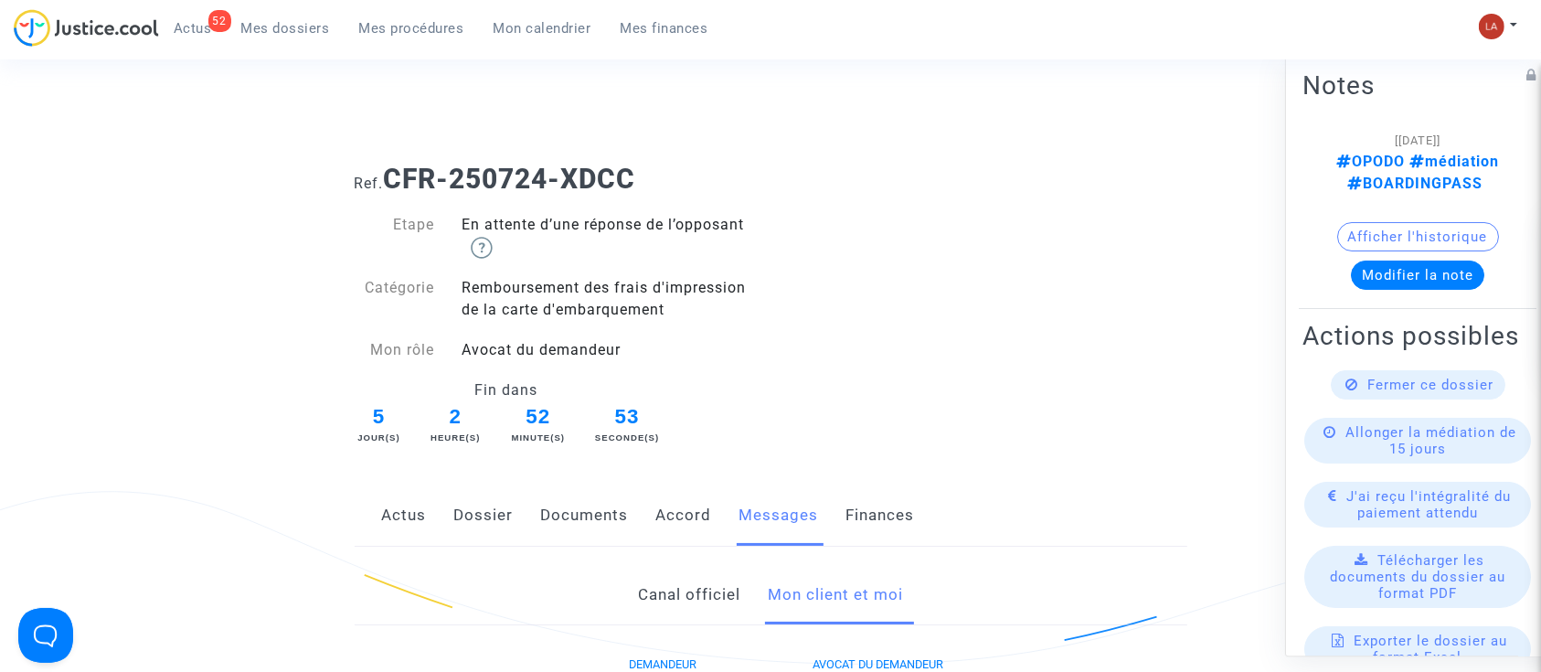
scroll to position [609, 0]
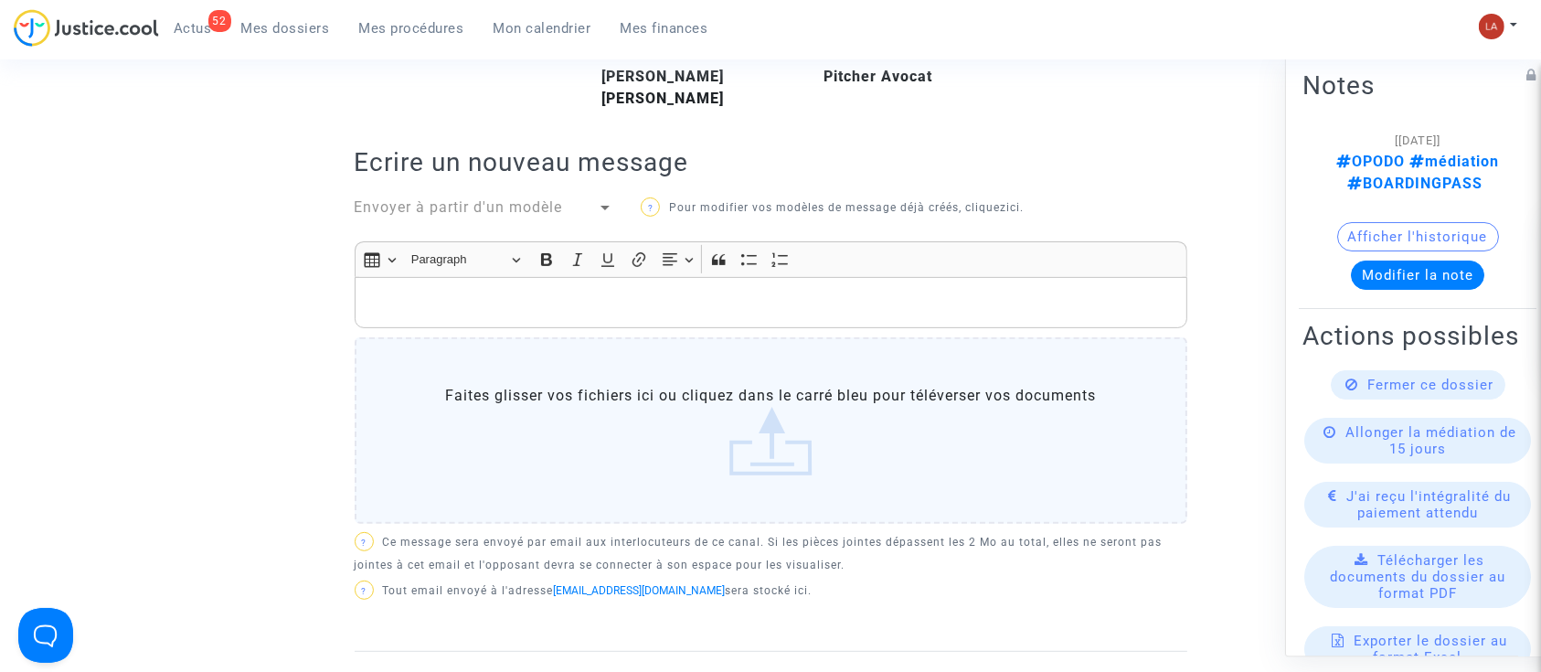
click at [906, 296] on p "Rich Text Editor, main" at bounding box center [770, 302] width 813 height 23
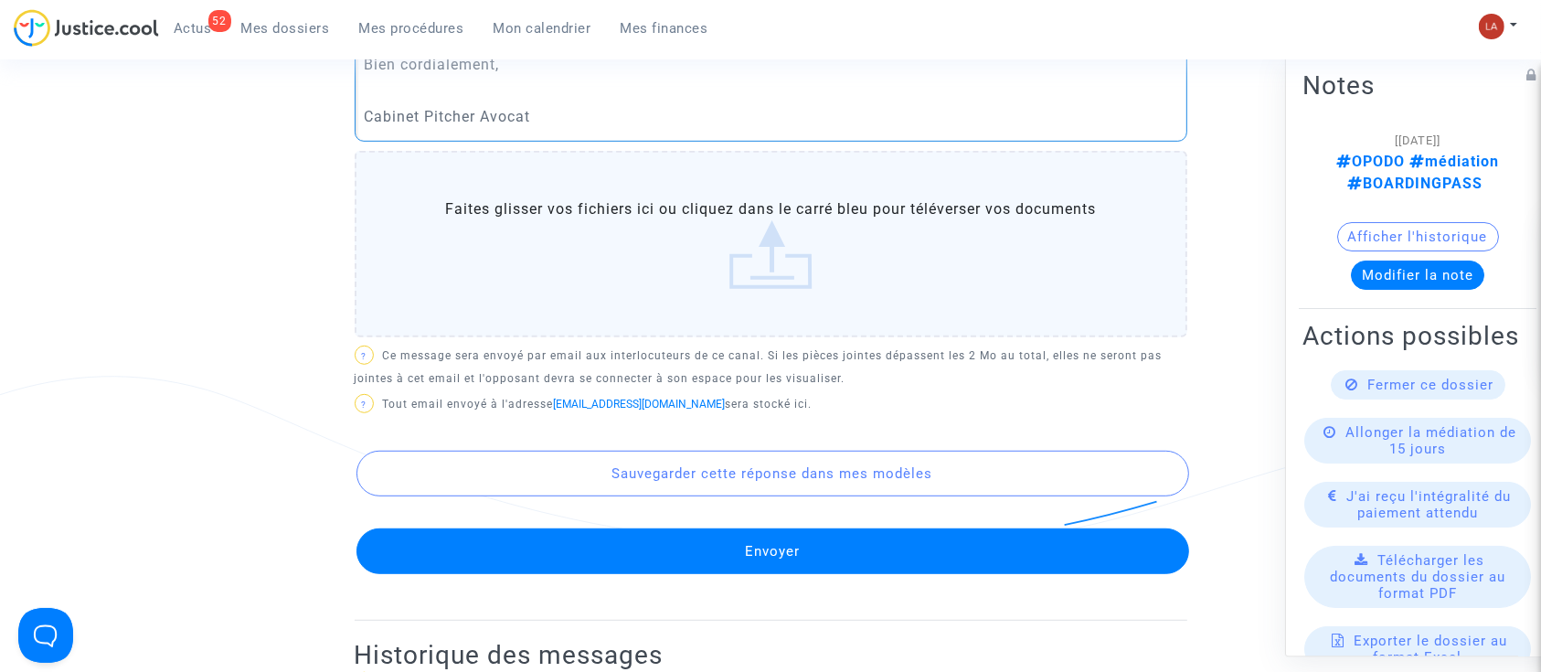
scroll to position [1097, 0]
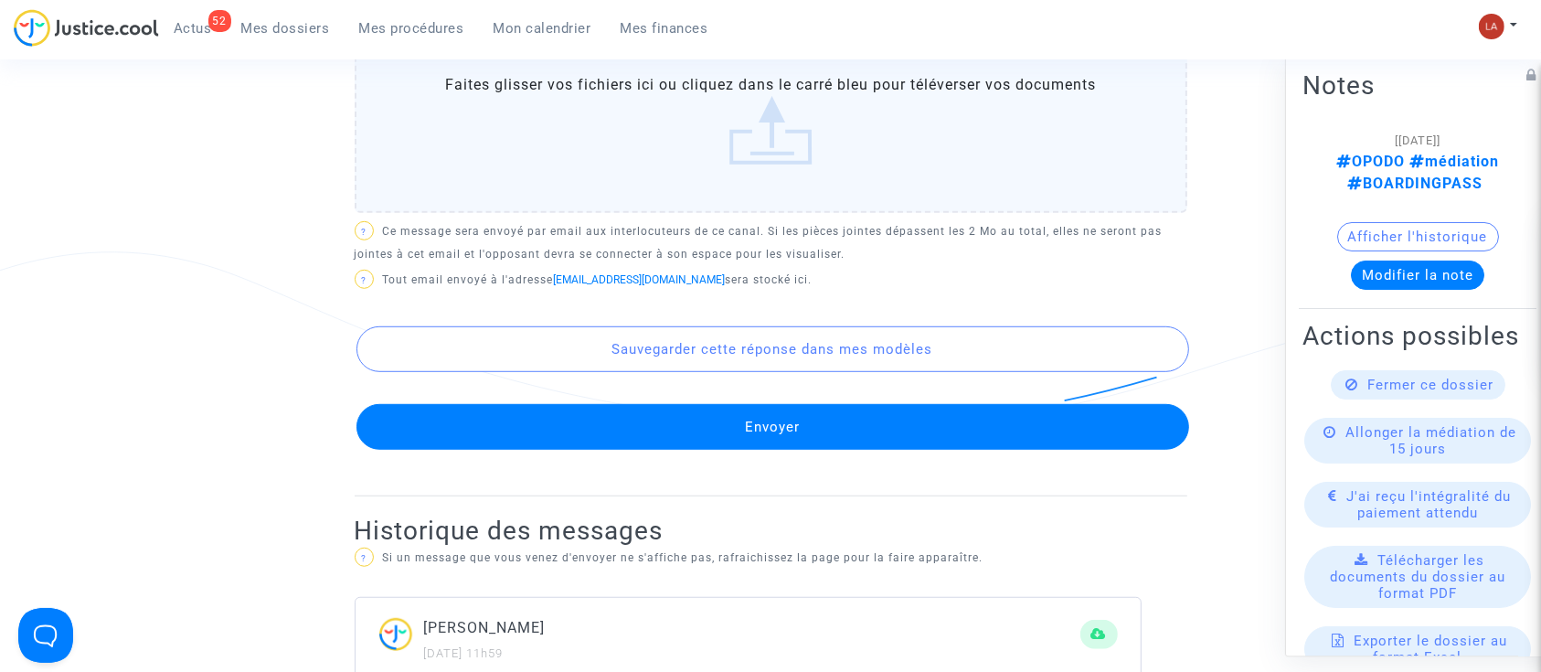
click at [820, 413] on button "Envoyer" at bounding box center [772, 427] width 832 height 46
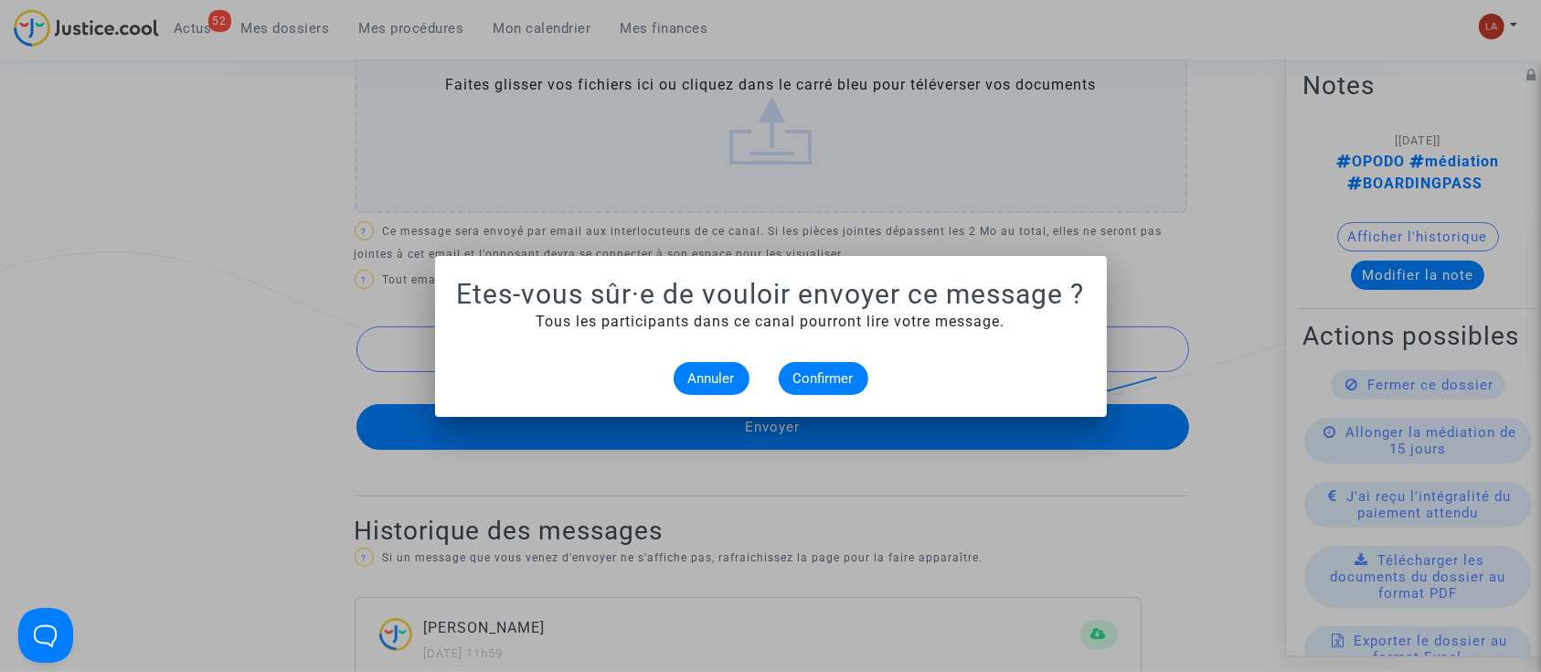
scroll to position [0, 0]
click at [832, 382] on span "Confirmer" at bounding box center [823, 378] width 60 height 16
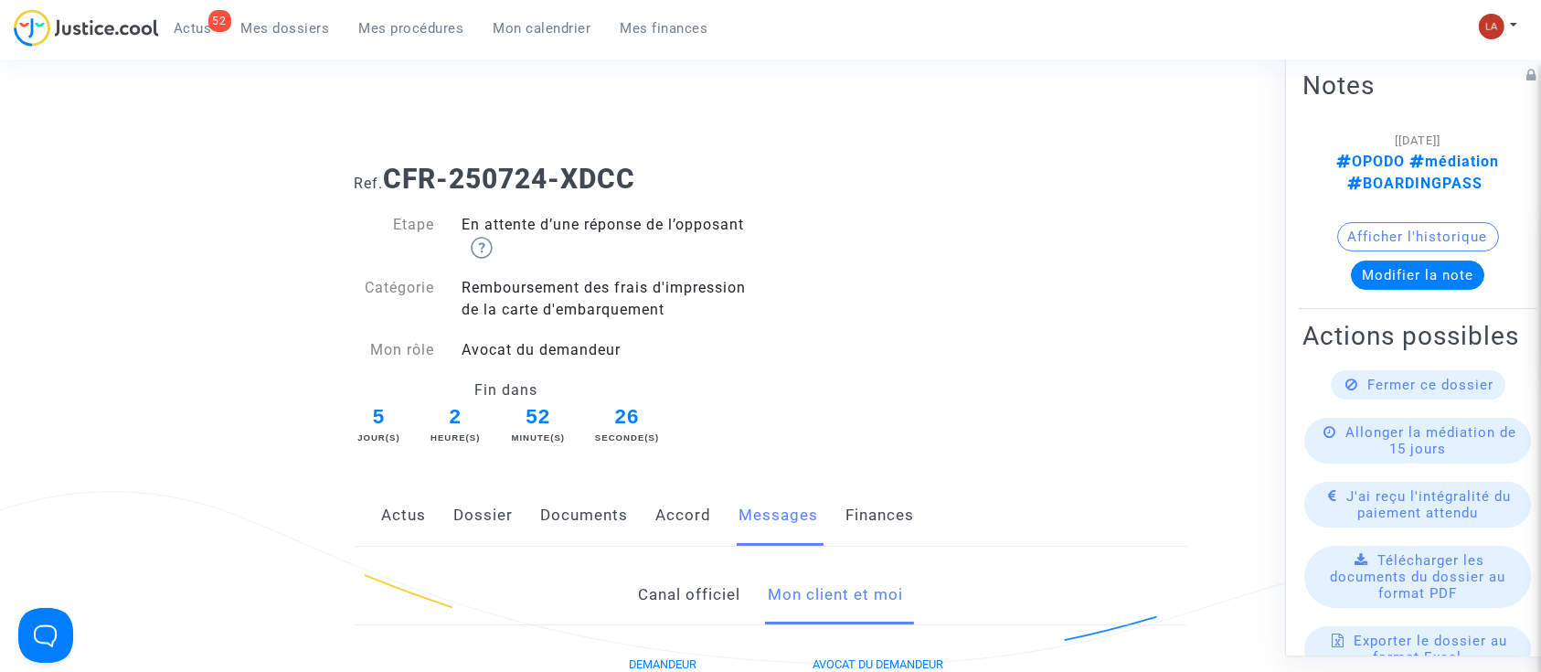
scroll to position [1097, 0]
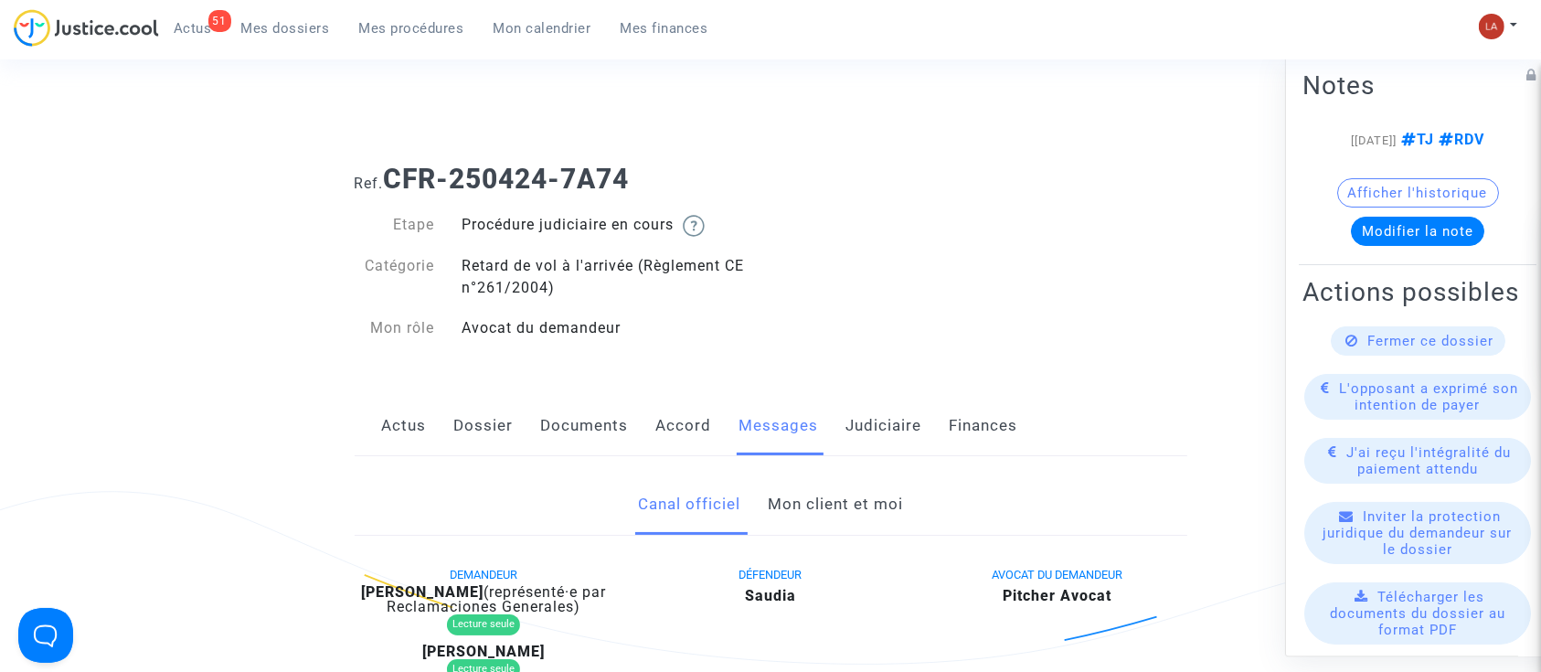
drag, startPoint x: 0, startPoint y: 0, endPoint x: 846, endPoint y: 502, distance: 983.7
click at [846, 502] on link "Mon client et moi" at bounding box center [835, 504] width 135 height 60
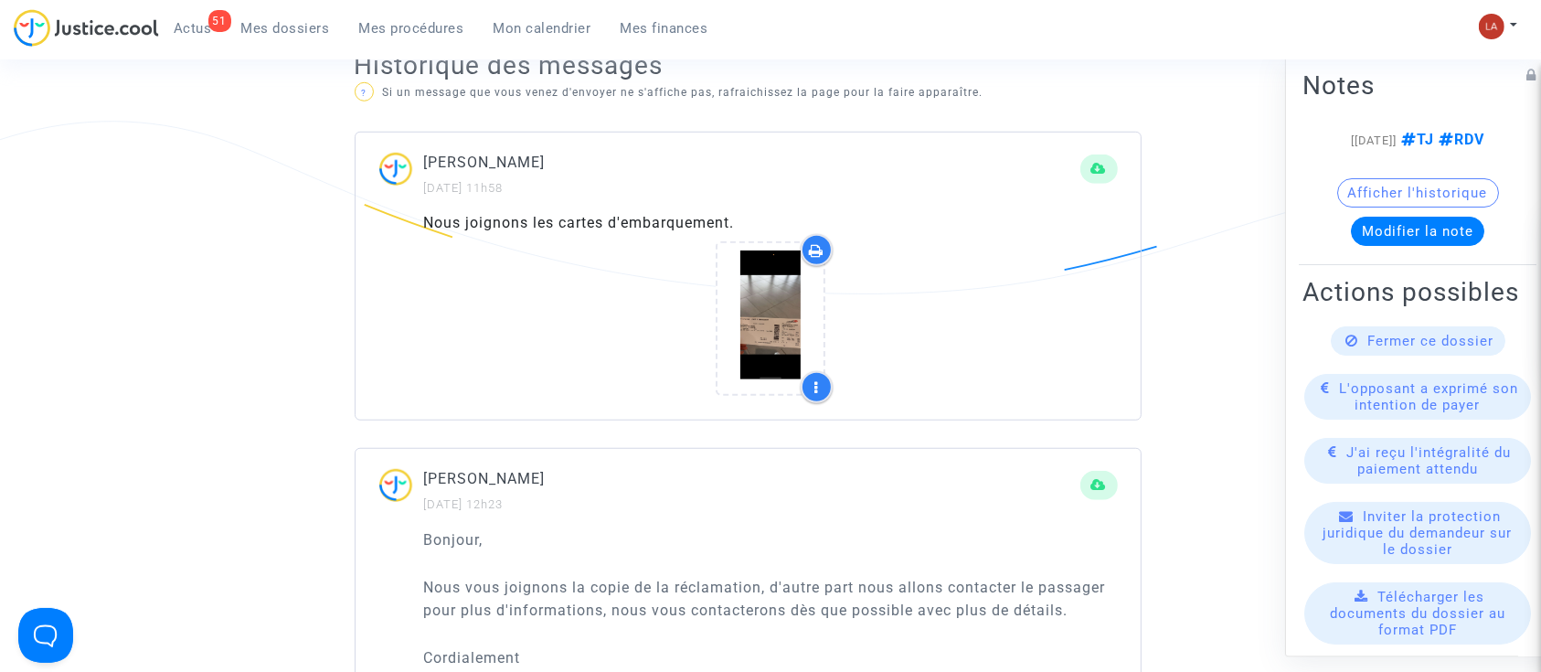
scroll to position [1462, 0]
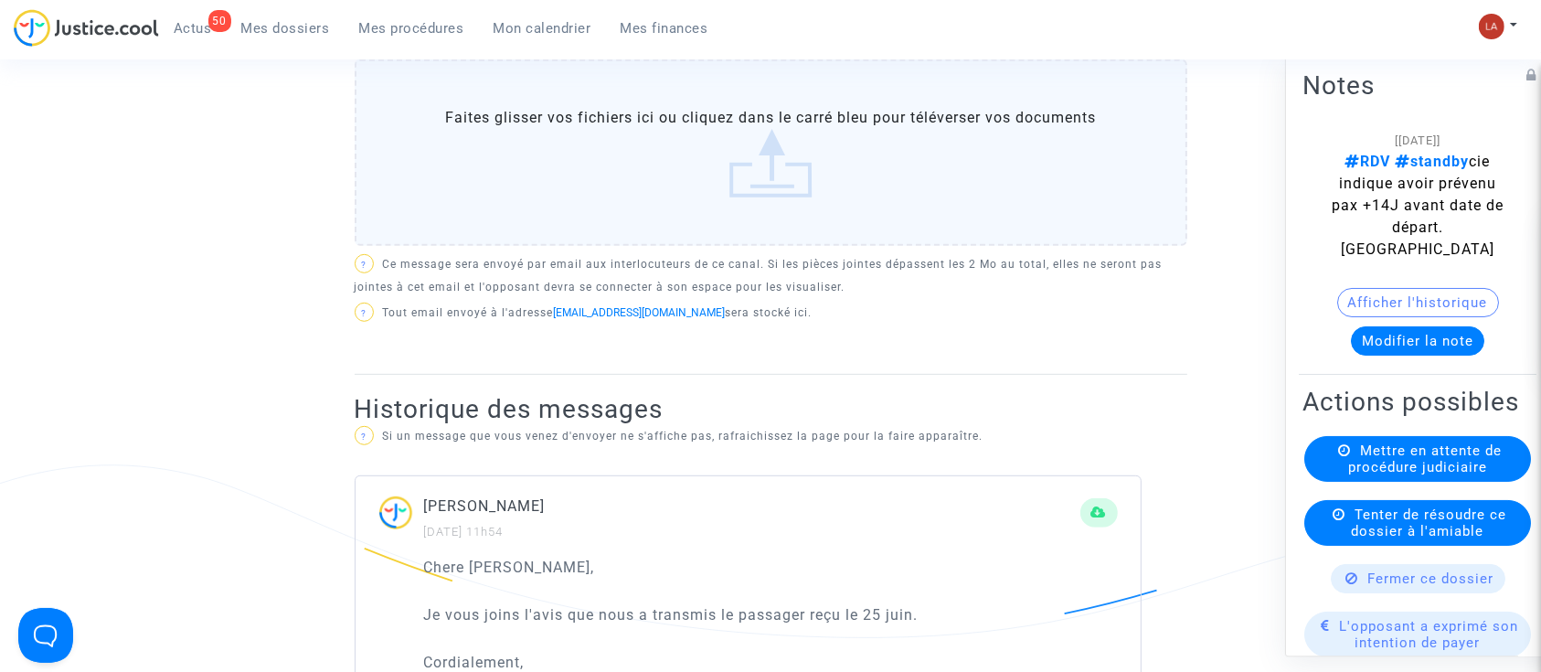
scroll to position [1218, 0]
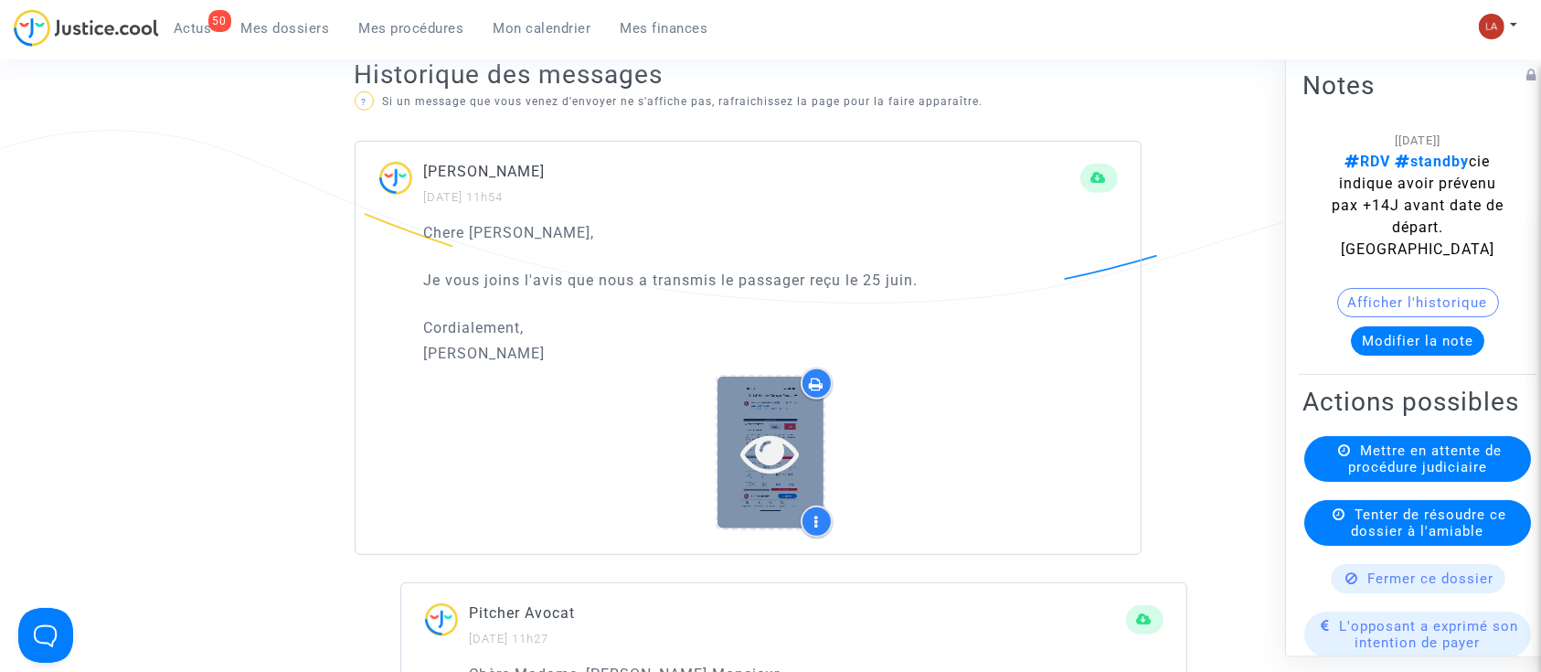
click at [791, 450] on icon at bounding box center [770, 452] width 59 height 58
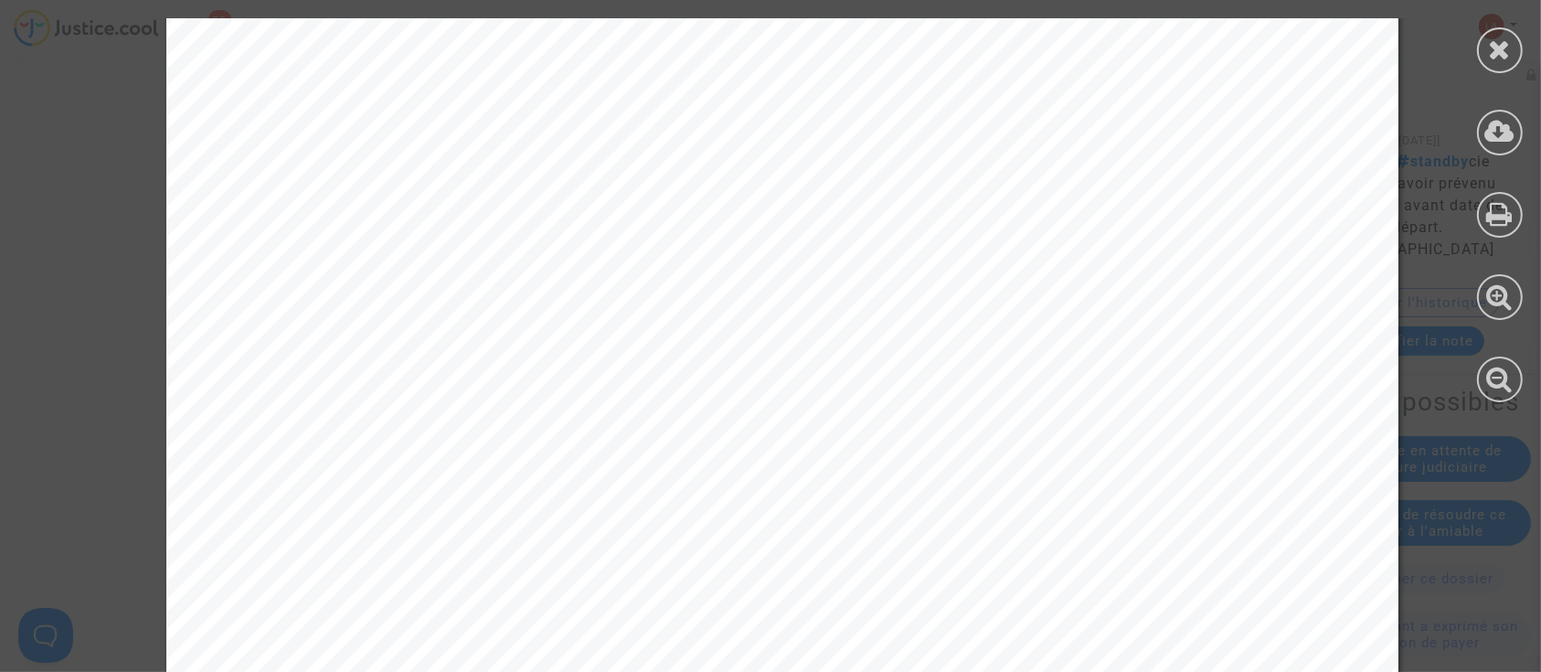
scroll to position [508, 0]
click at [1499, 69] on div at bounding box center [1500, 50] width 46 height 46
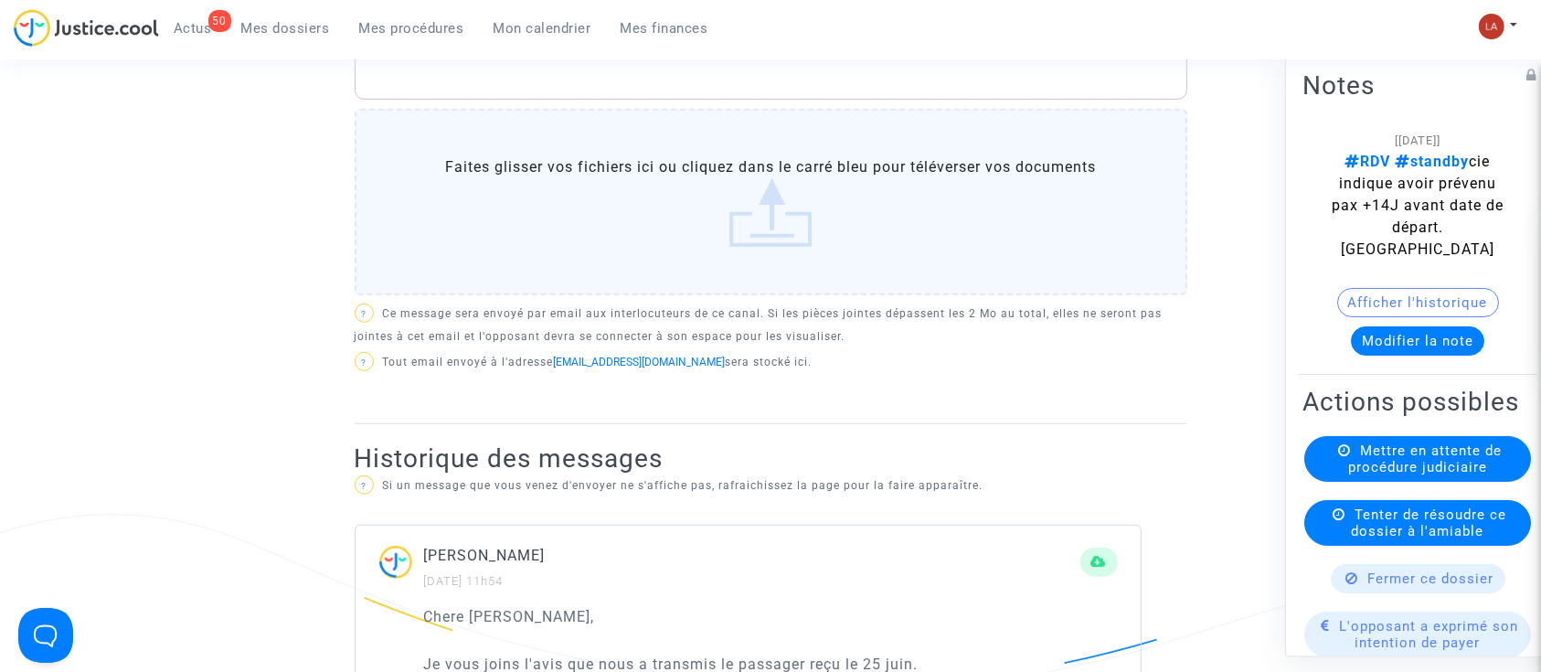
scroll to position [609, 0]
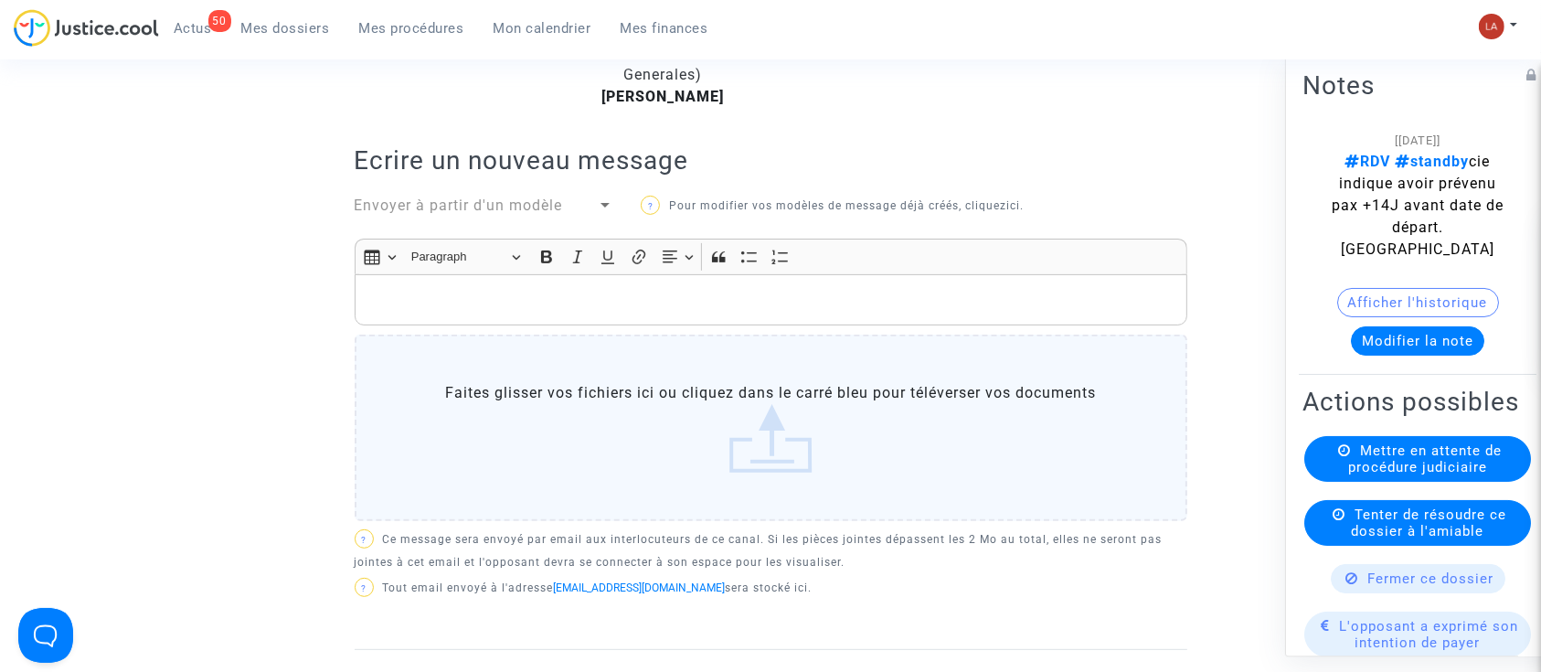
click at [738, 308] on p "Rich Text Editor, main" at bounding box center [770, 300] width 813 height 23
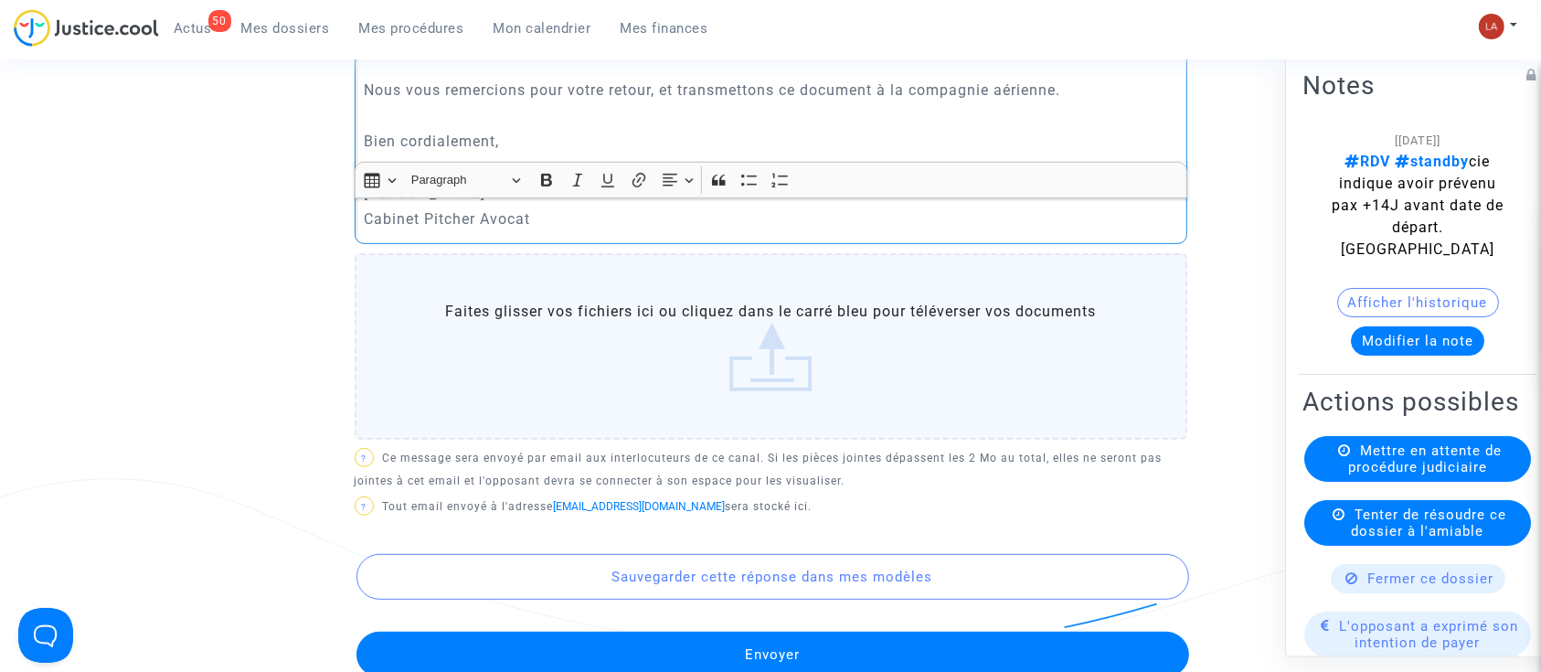
scroll to position [1340, 0]
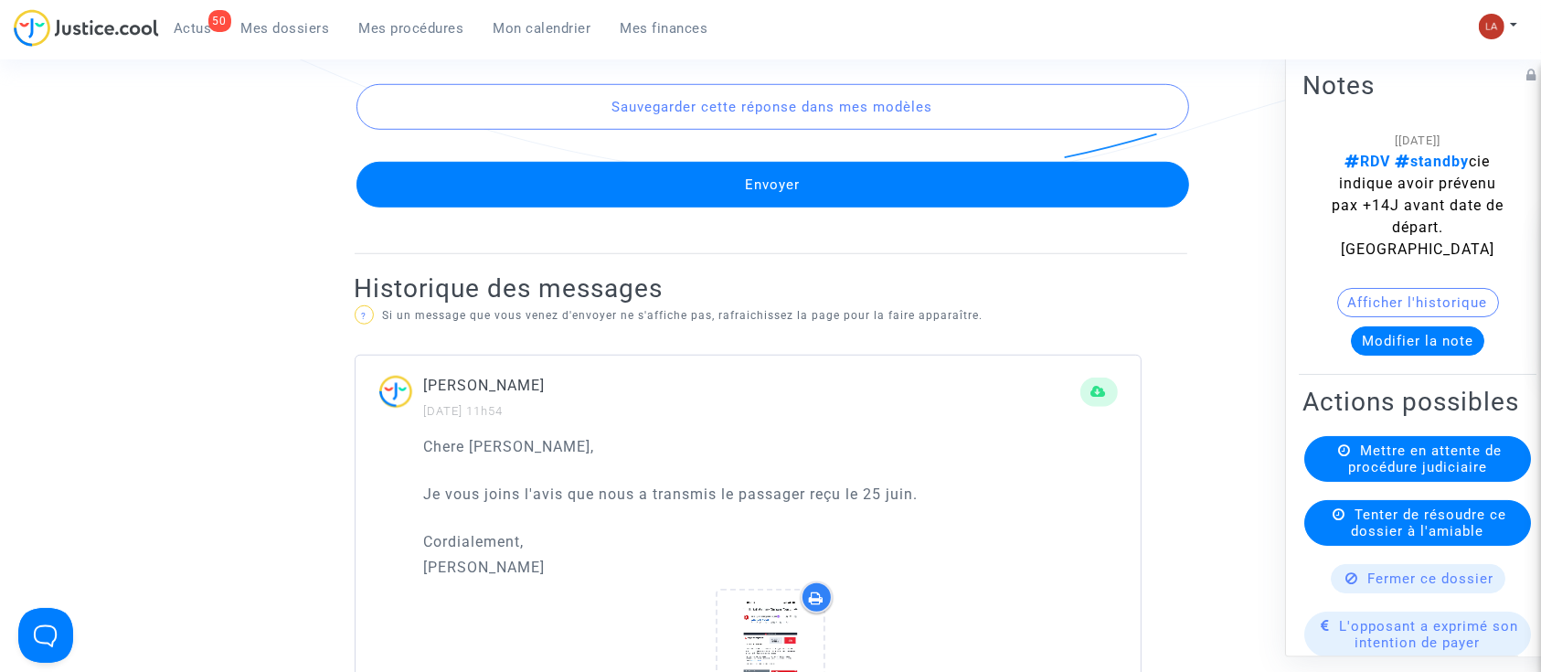
click at [936, 186] on button "Envoyer" at bounding box center [772, 185] width 832 height 46
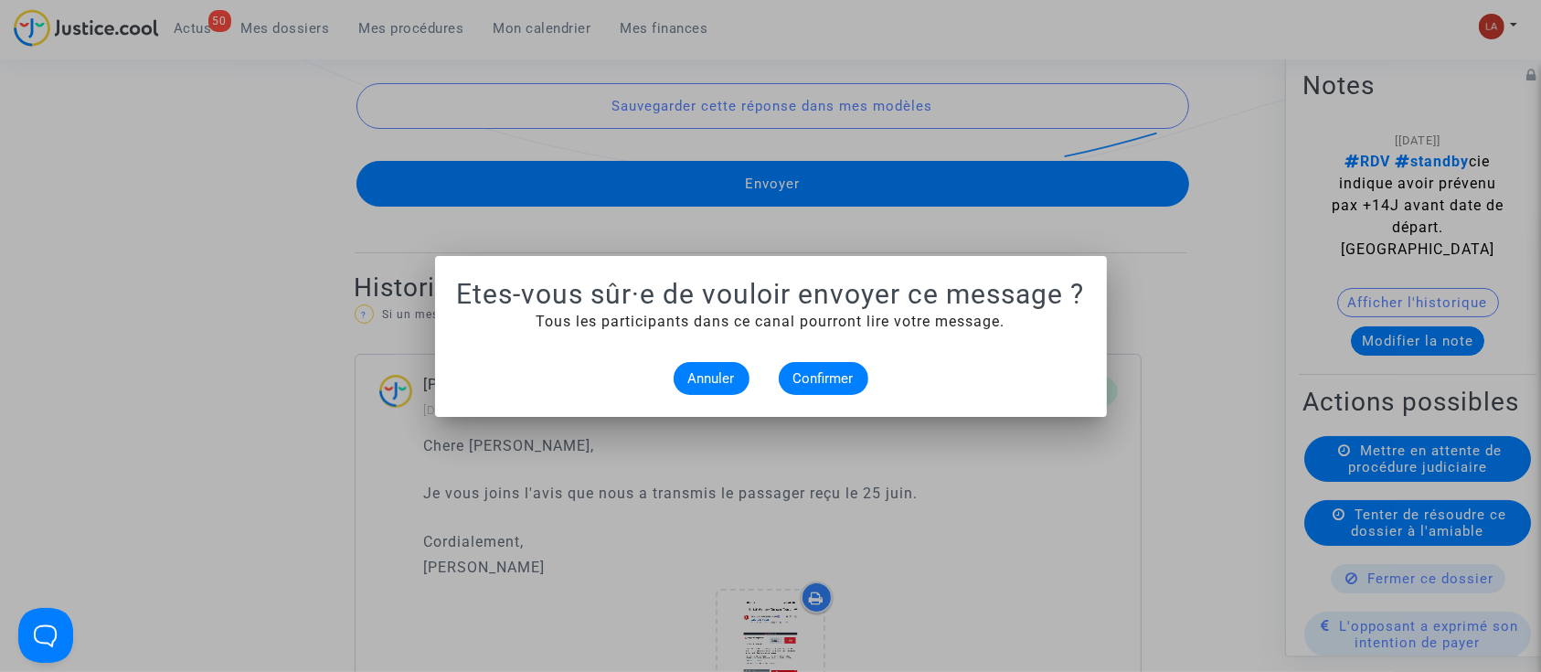
scroll to position [0, 0]
click at [864, 387] on button "Confirmer" at bounding box center [824, 378] width 90 height 33
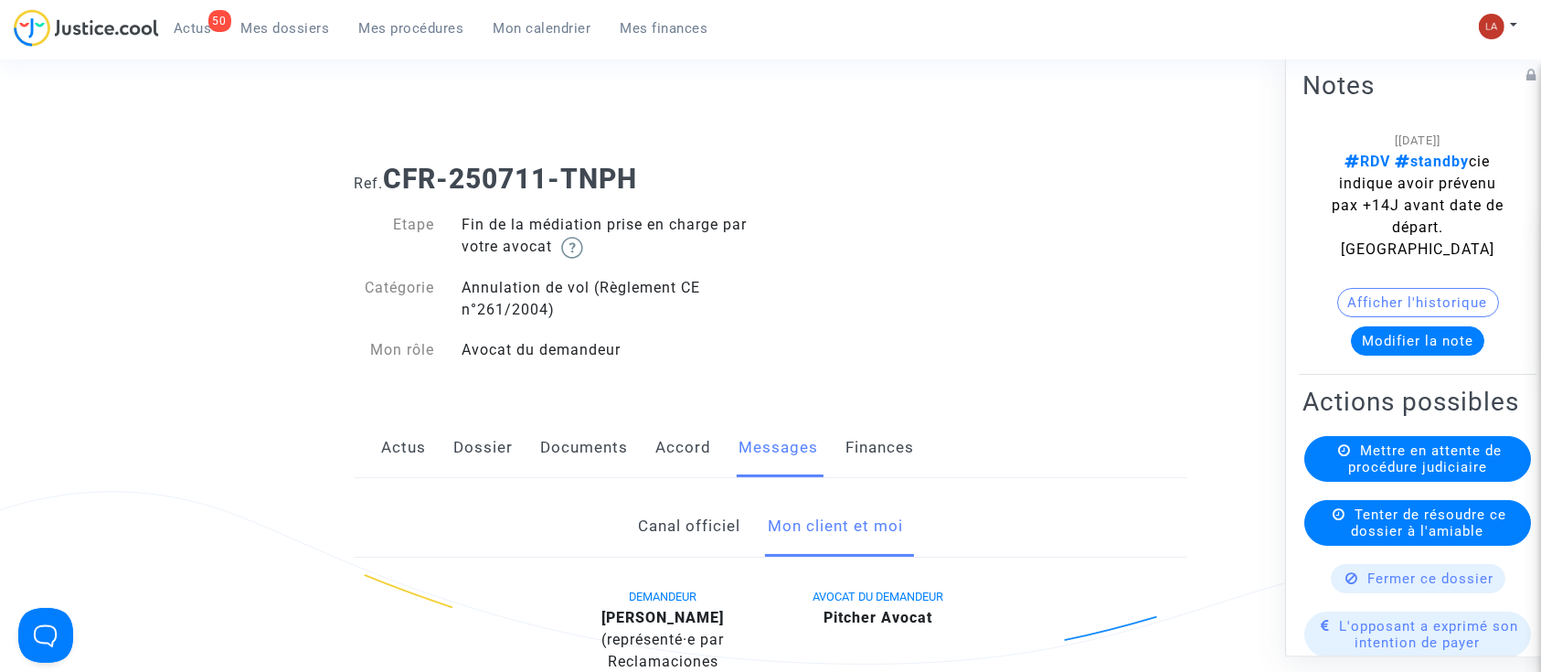
click at [658, 535] on link "Canal officiel" at bounding box center [689, 526] width 102 height 60
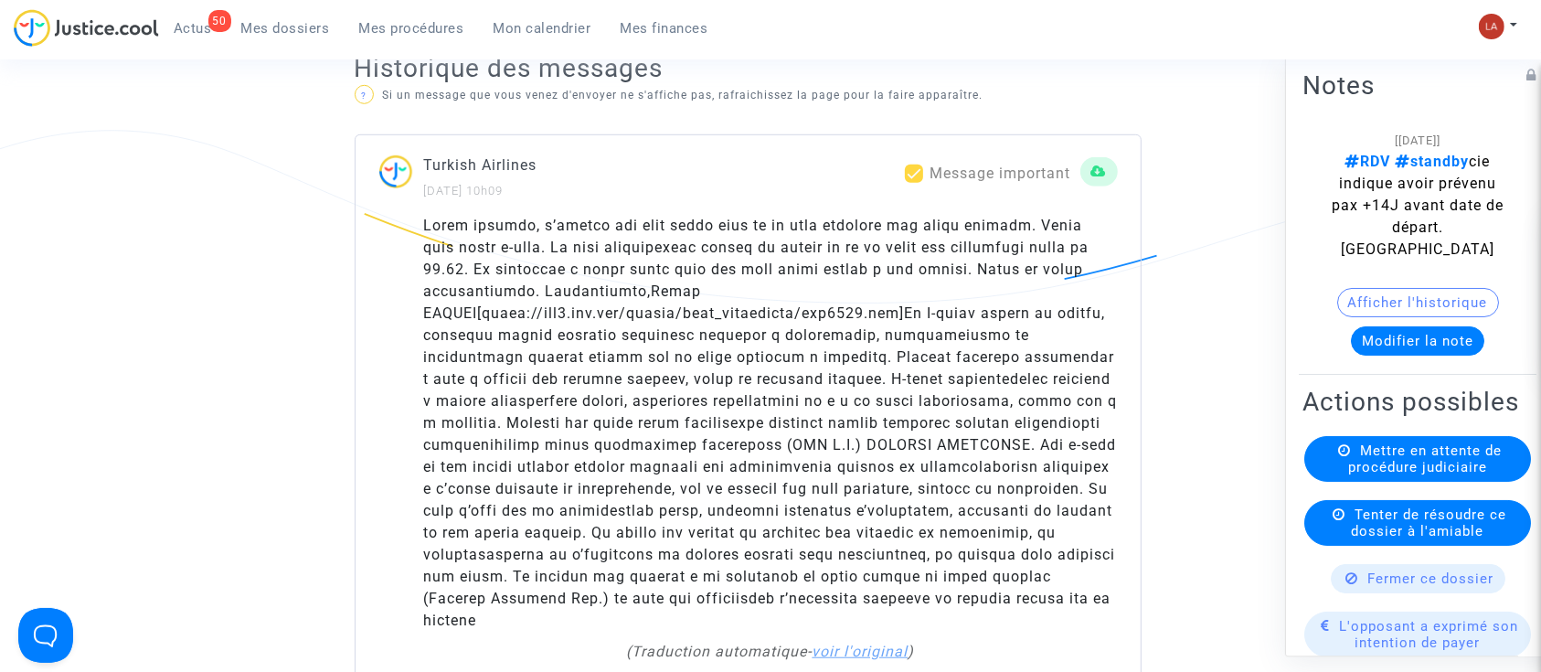
scroll to position [366, 0]
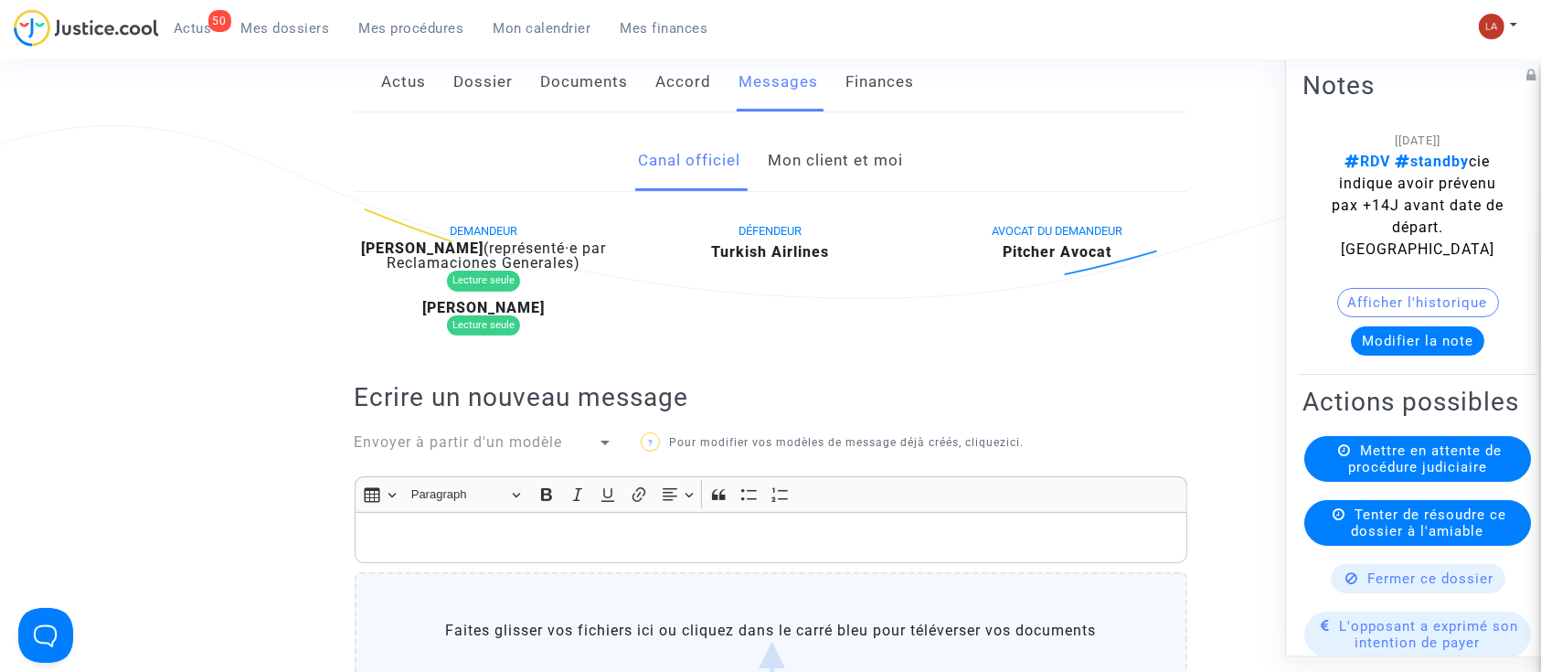
click at [805, 136] on link "Mon client et moi" at bounding box center [835, 161] width 135 height 60
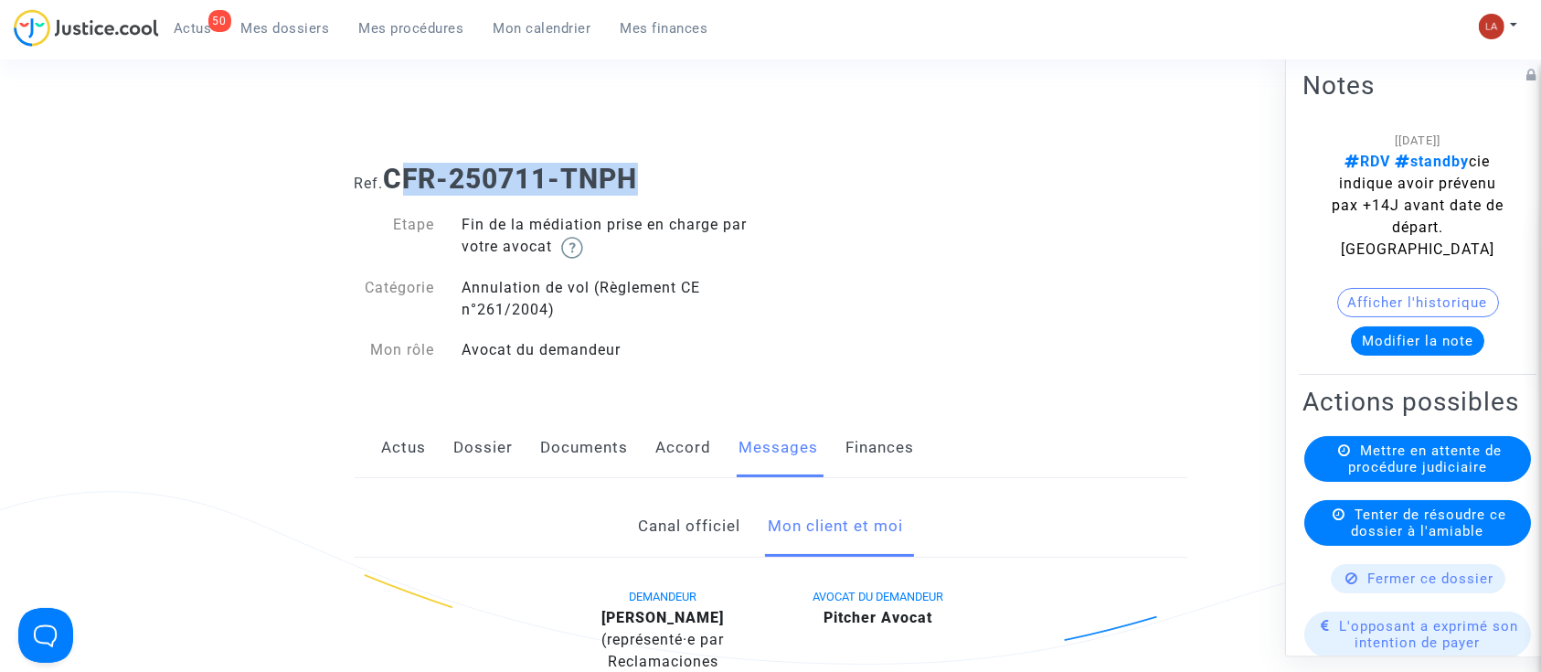
drag, startPoint x: 646, startPoint y: 175, endPoint x: 399, endPoint y: 179, distance: 246.7
click at [399, 179] on h1 "Ref. CFR-250711-TNPH" at bounding box center [771, 179] width 832 height 33
drag, startPoint x: 392, startPoint y: 176, endPoint x: 641, endPoint y: 175, distance: 248.6
click at [638, 175] on b "CFR-250711-TNPH" at bounding box center [511, 179] width 254 height 32
copy b "CFR-250711-TNPH"
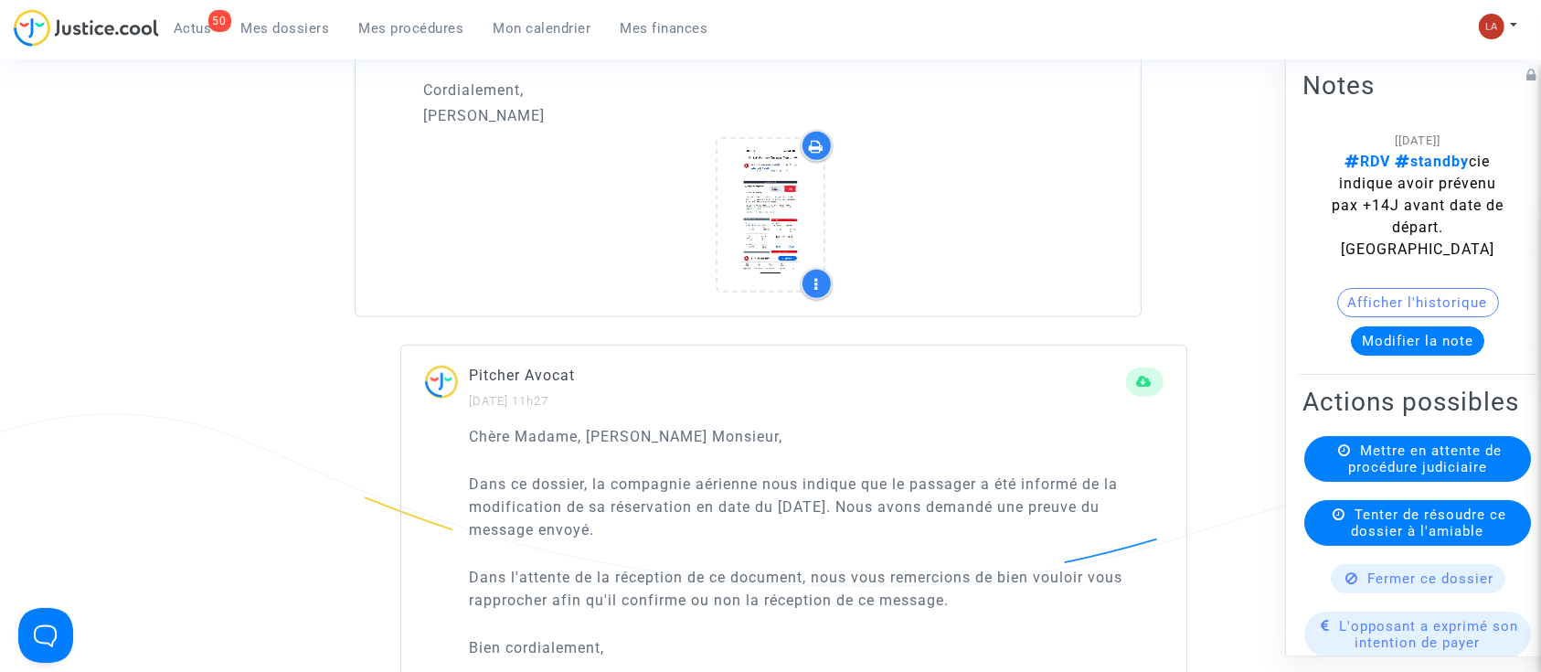
scroll to position [1705, 0]
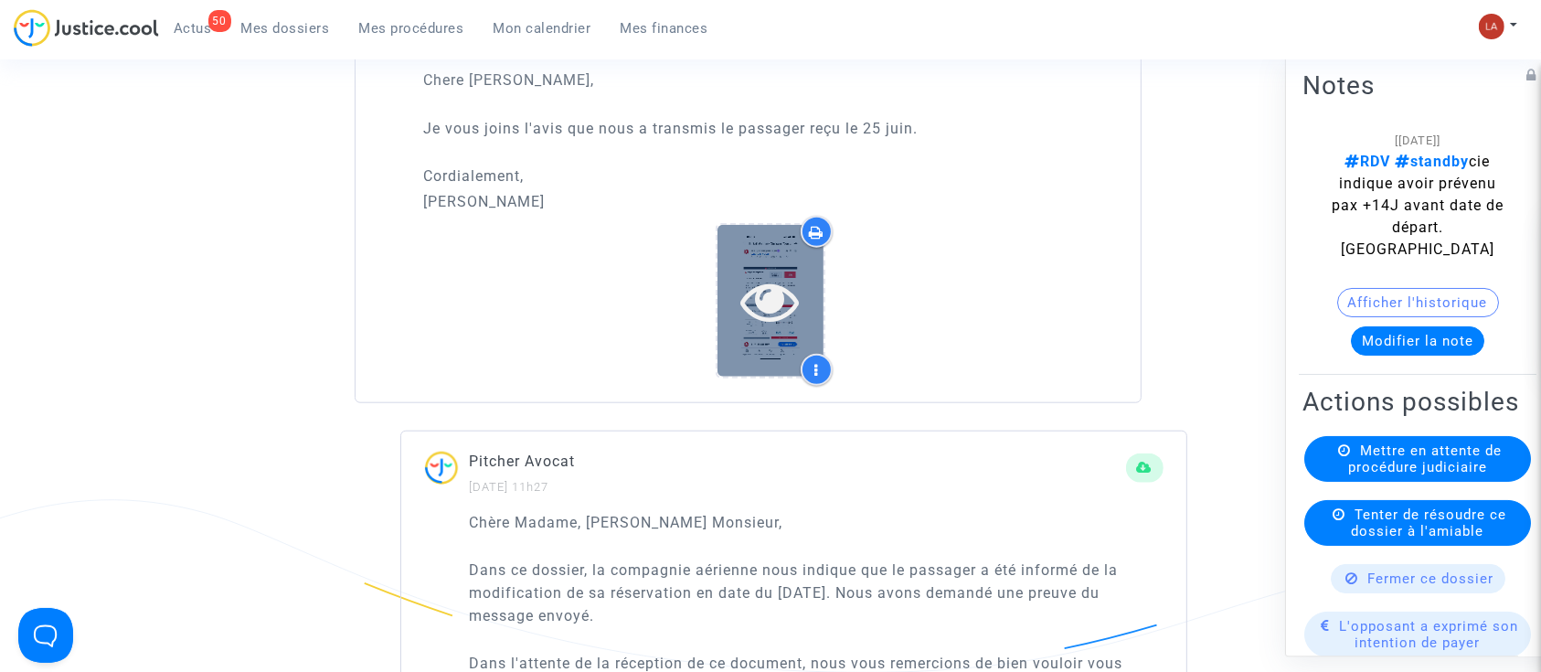
click at [767, 278] on icon at bounding box center [770, 300] width 59 height 58
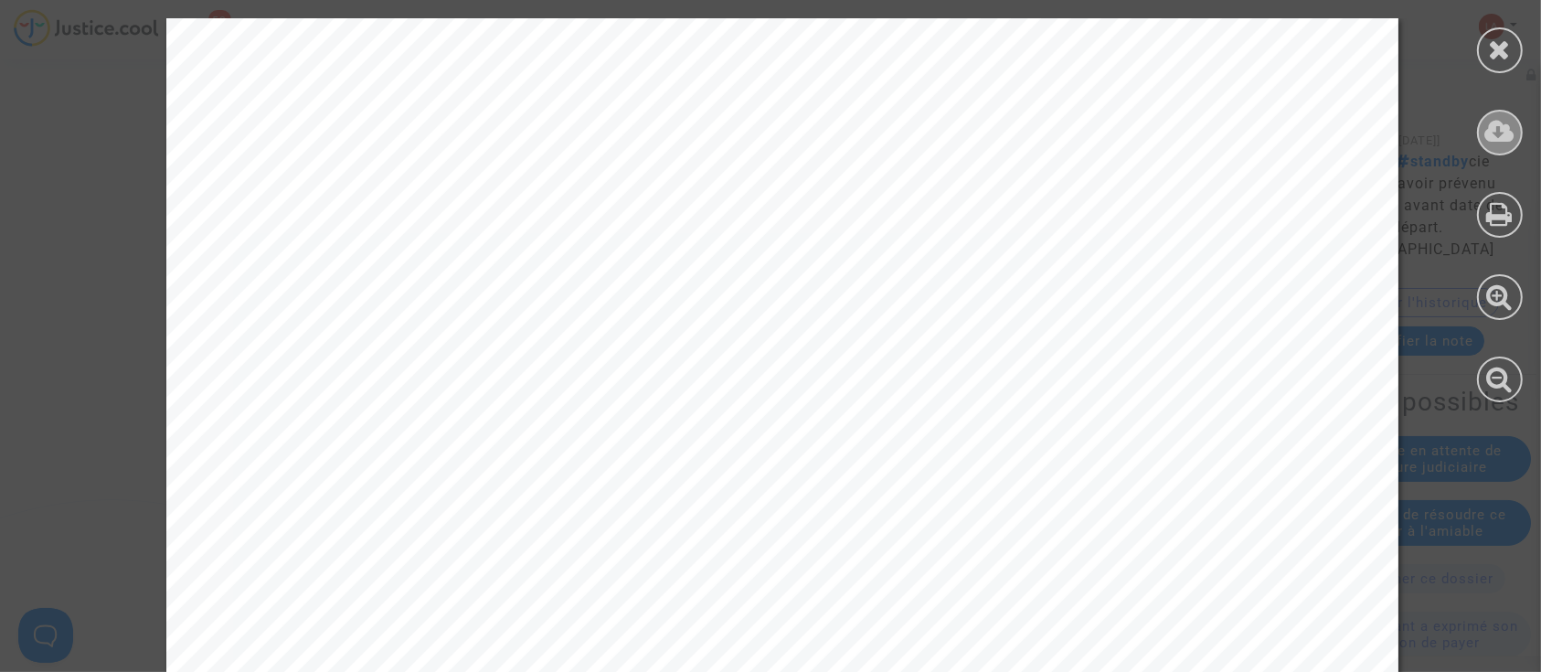
click at [1495, 138] on icon at bounding box center [1500, 131] width 30 height 27
drag, startPoint x: 1498, startPoint y: 48, endPoint x: 1235, endPoint y: 105, distance: 268.5
click at [1498, 48] on icon at bounding box center [1500, 49] width 23 height 27
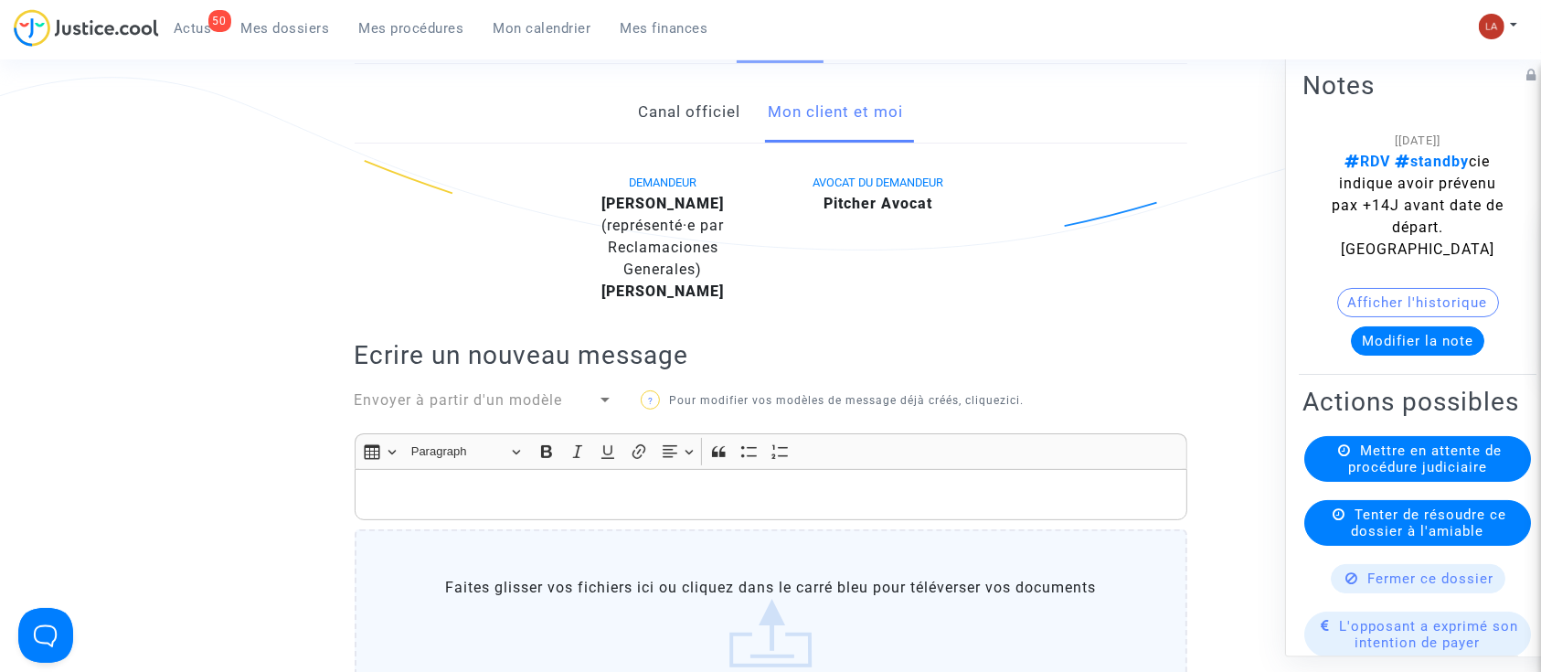
scroll to position [243, 0]
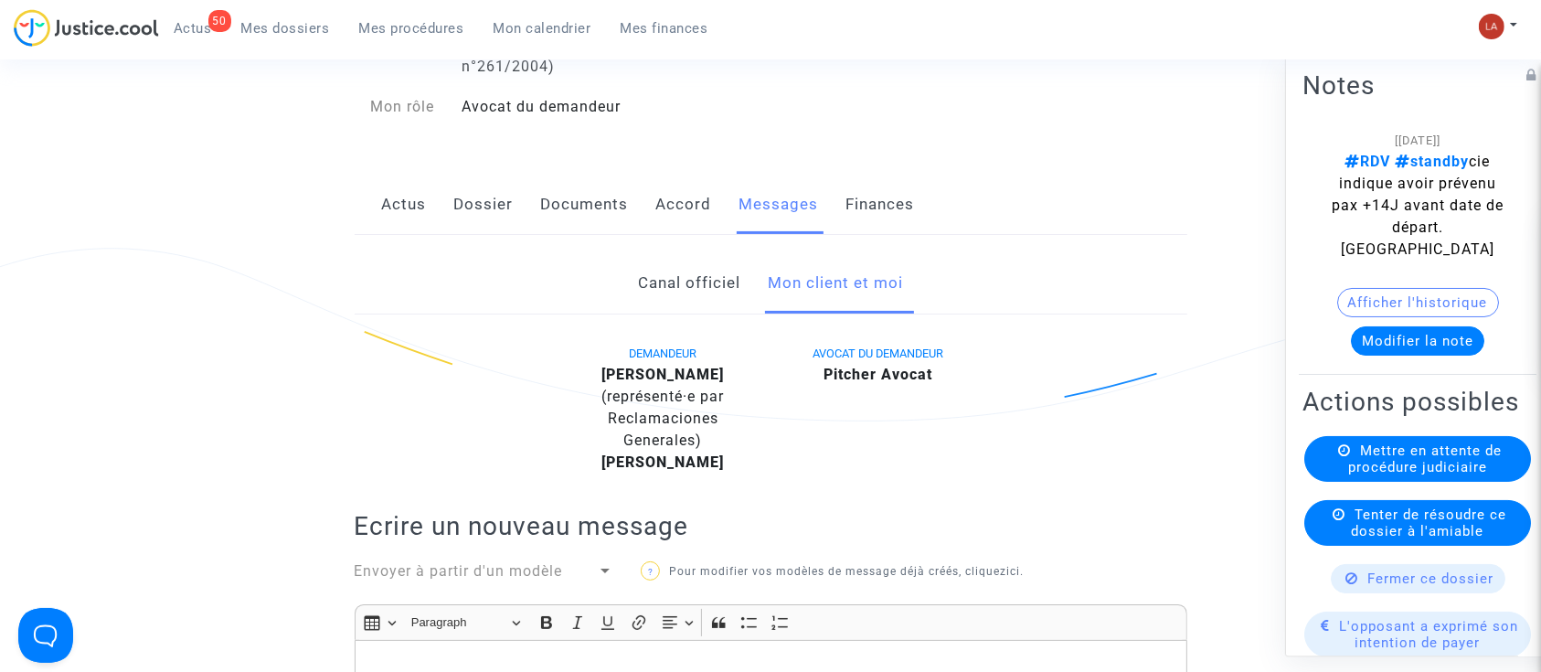
click at [685, 292] on link "Canal officiel" at bounding box center [689, 283] width 102 height 60
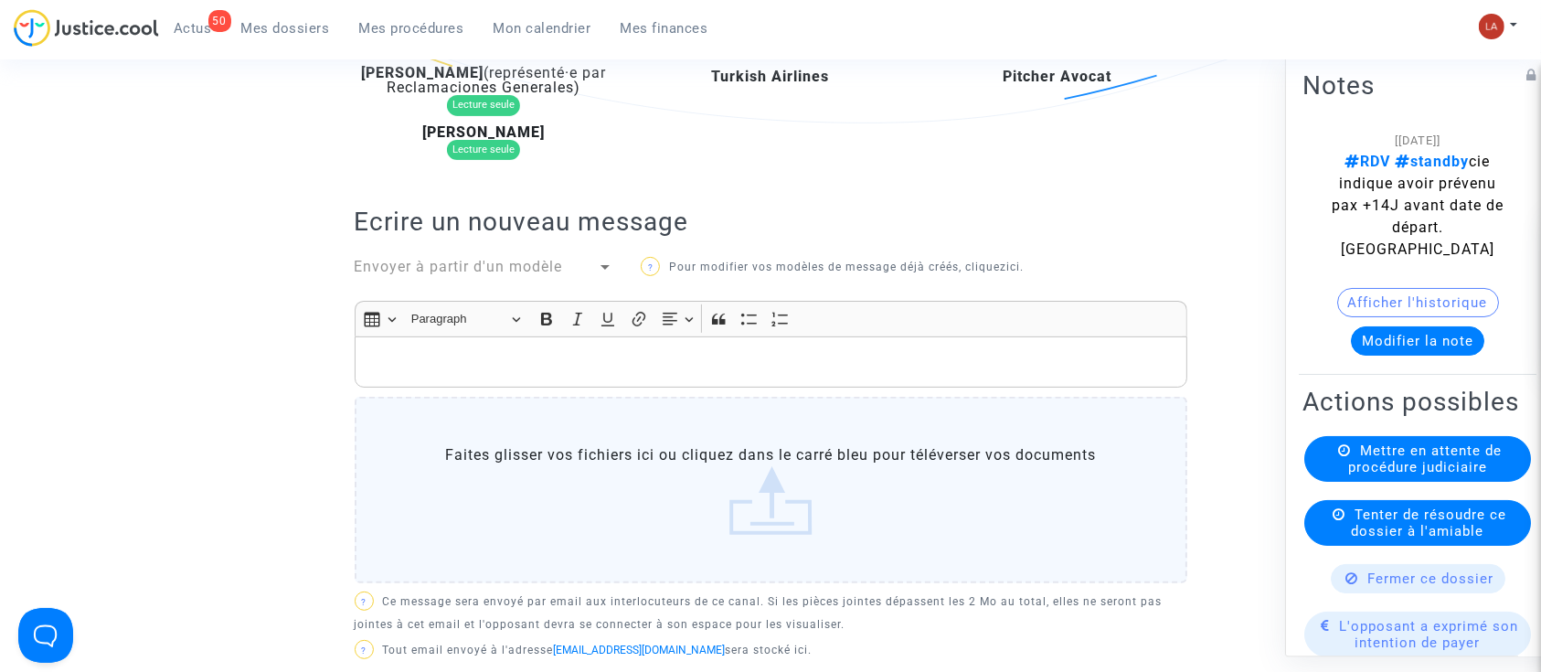
scroll to position [487, 0]
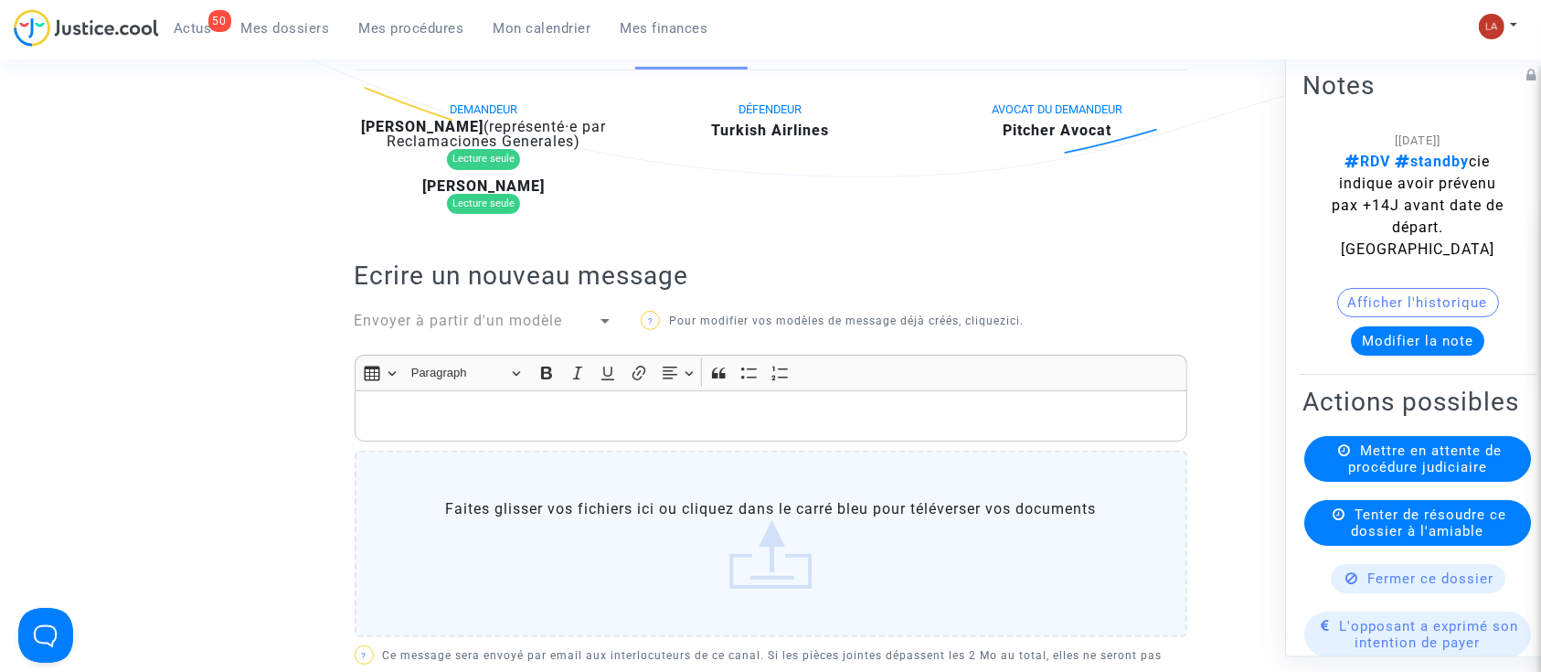
click at [437, 302] on div "DEMANDEUR Aissata Diabate (représenté·e par Reclamaciones Generales) Lecture se…" at bounding box center [771, 431] width 832 height 667
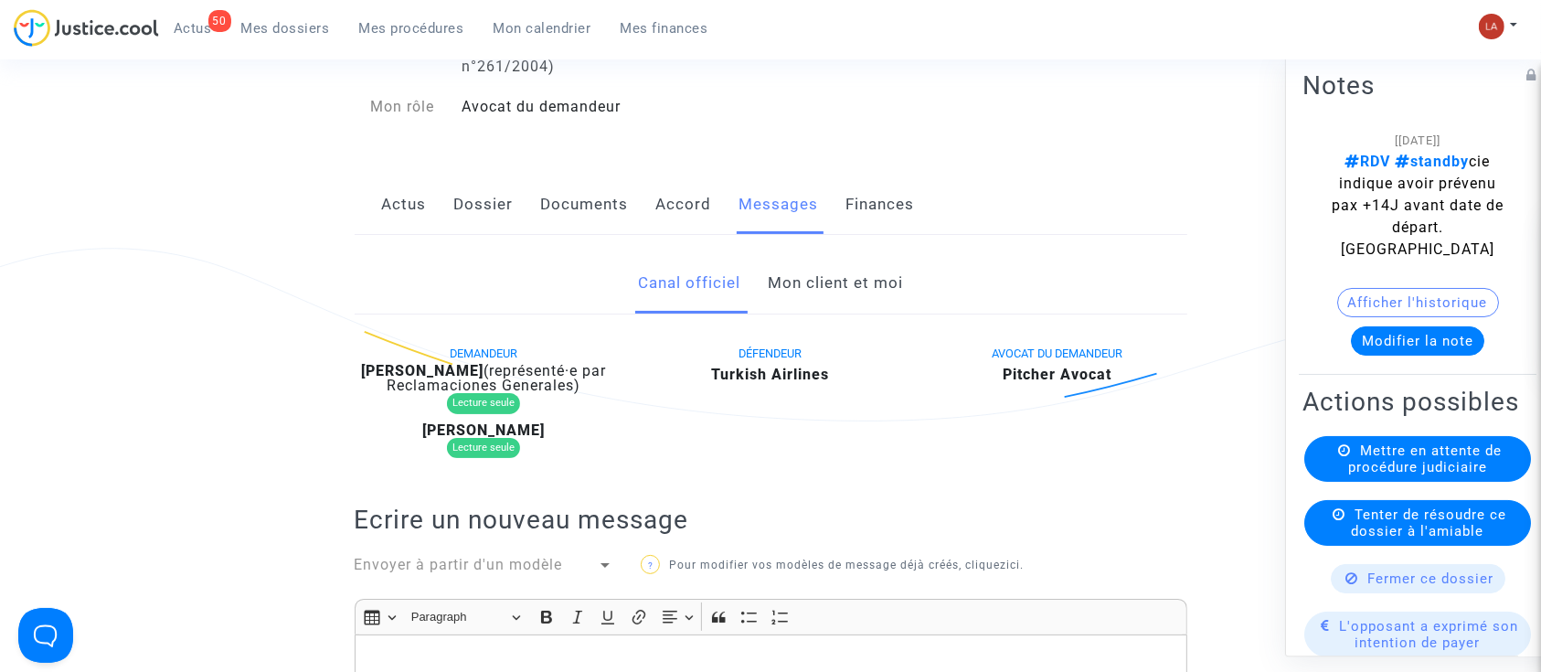
click at [482, 204] on link "Dossier" at bounding box center [483, 205] width 59 height 60
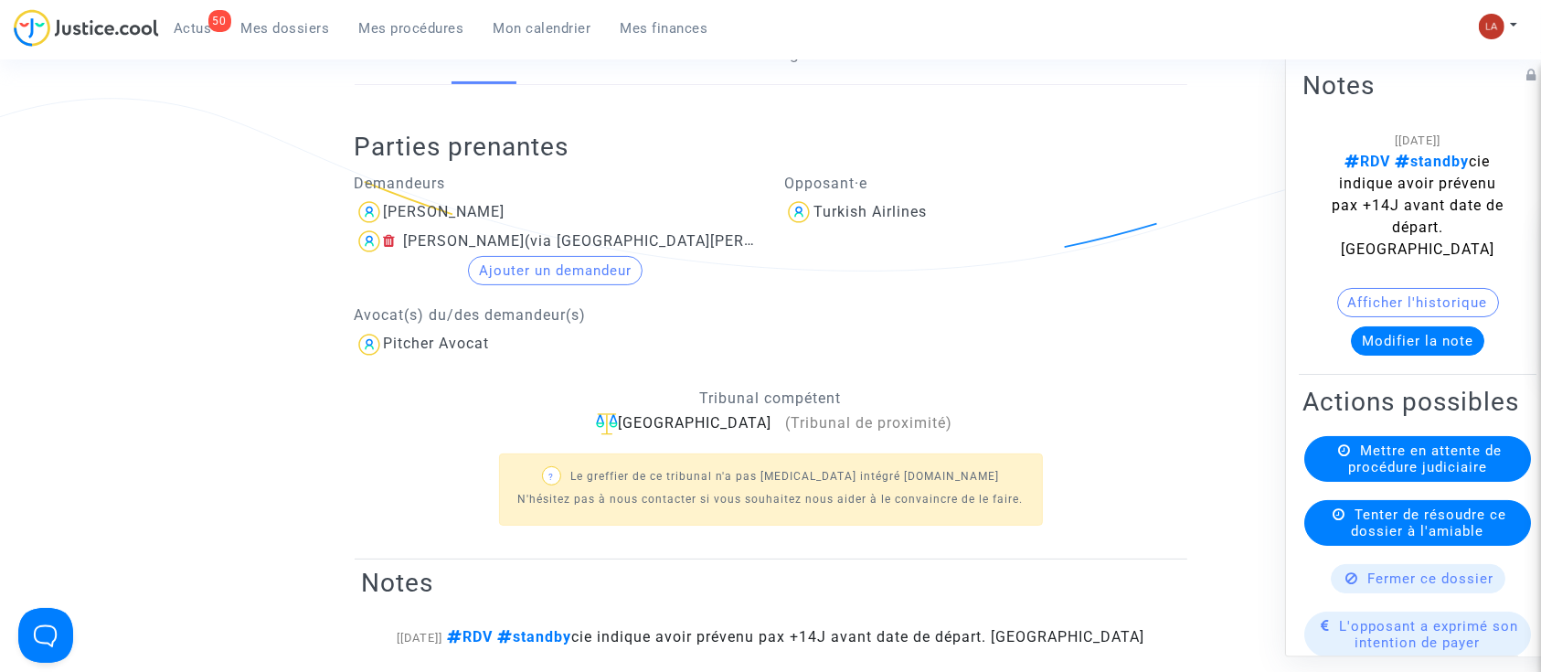
scroll to position [243, 0]
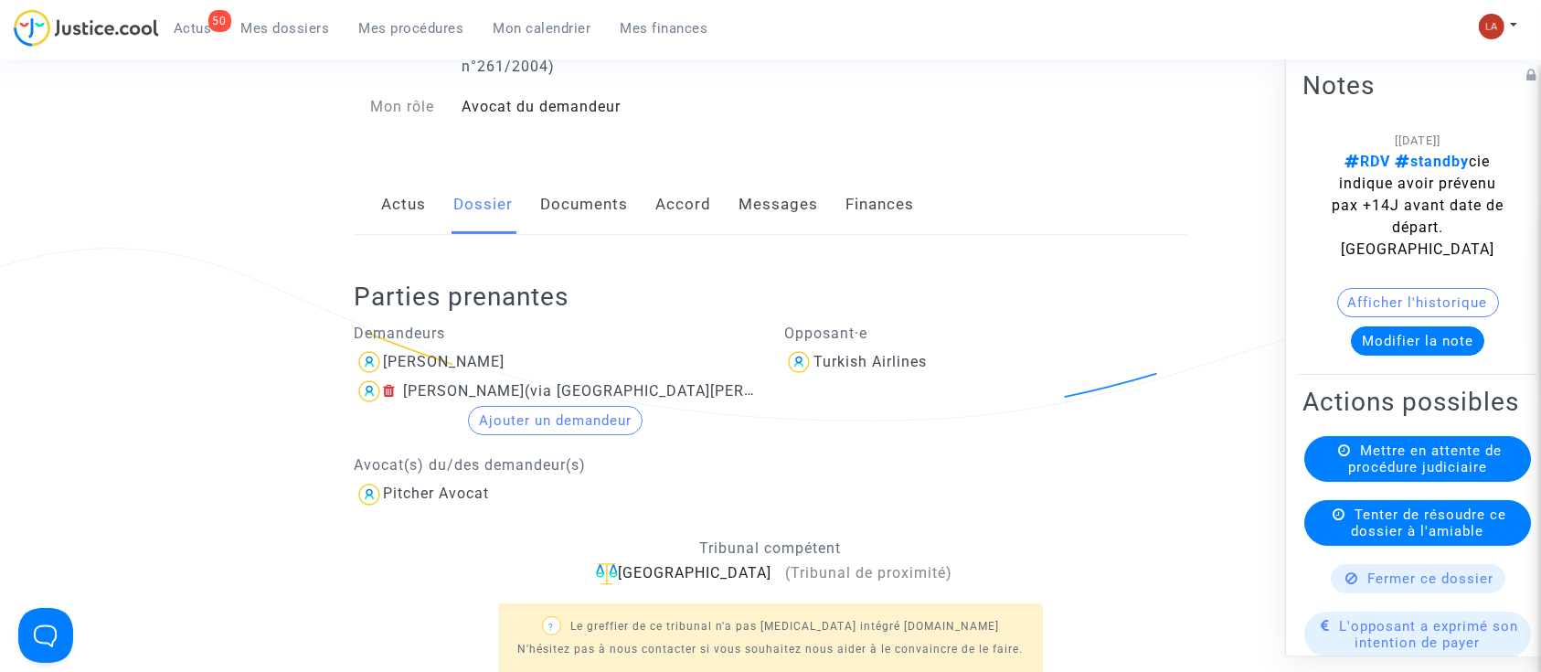
click at [787, 205] on link "Messages" at bounding box center [778, 205] width 79 height 60
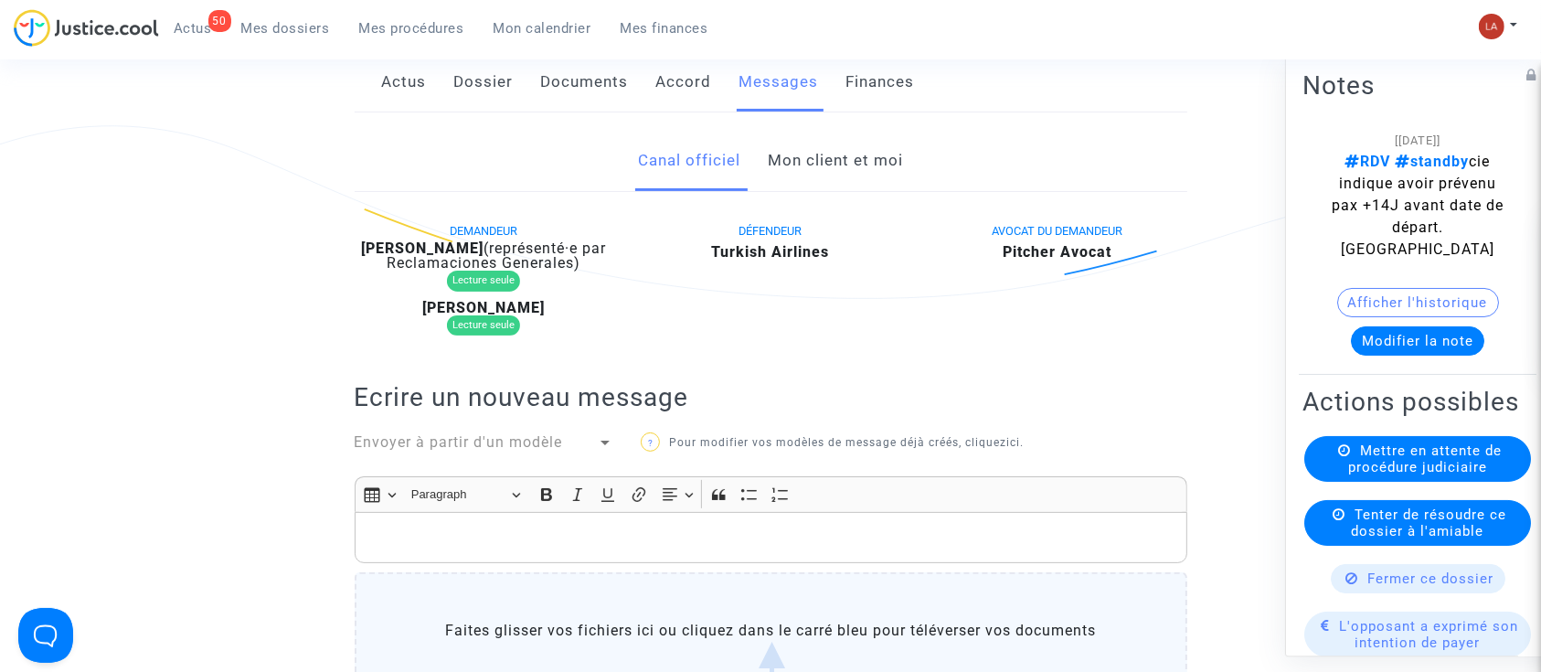
click at [448, 438] on span "Envoyer à partir d'un modèle" at bounding box center [459, 441] width 208 height 17
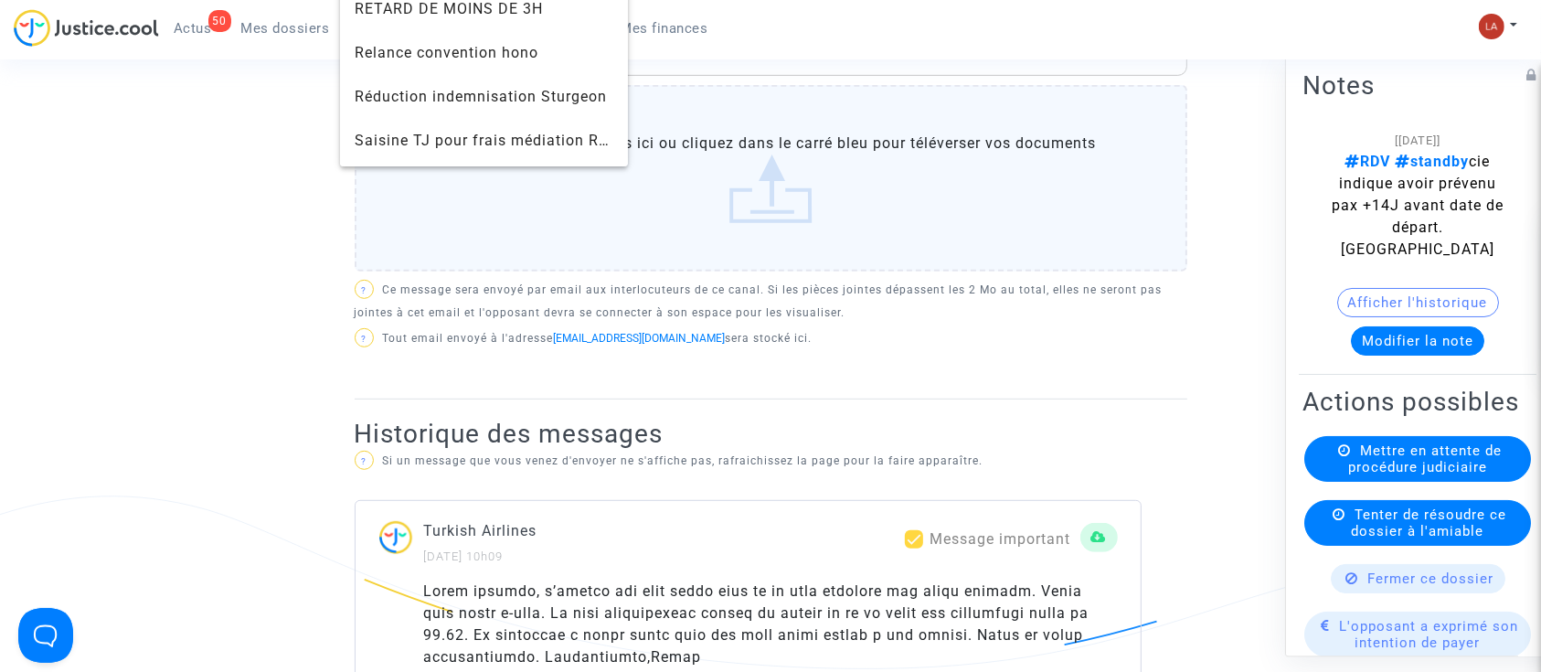
scroll to position [1949, 0]
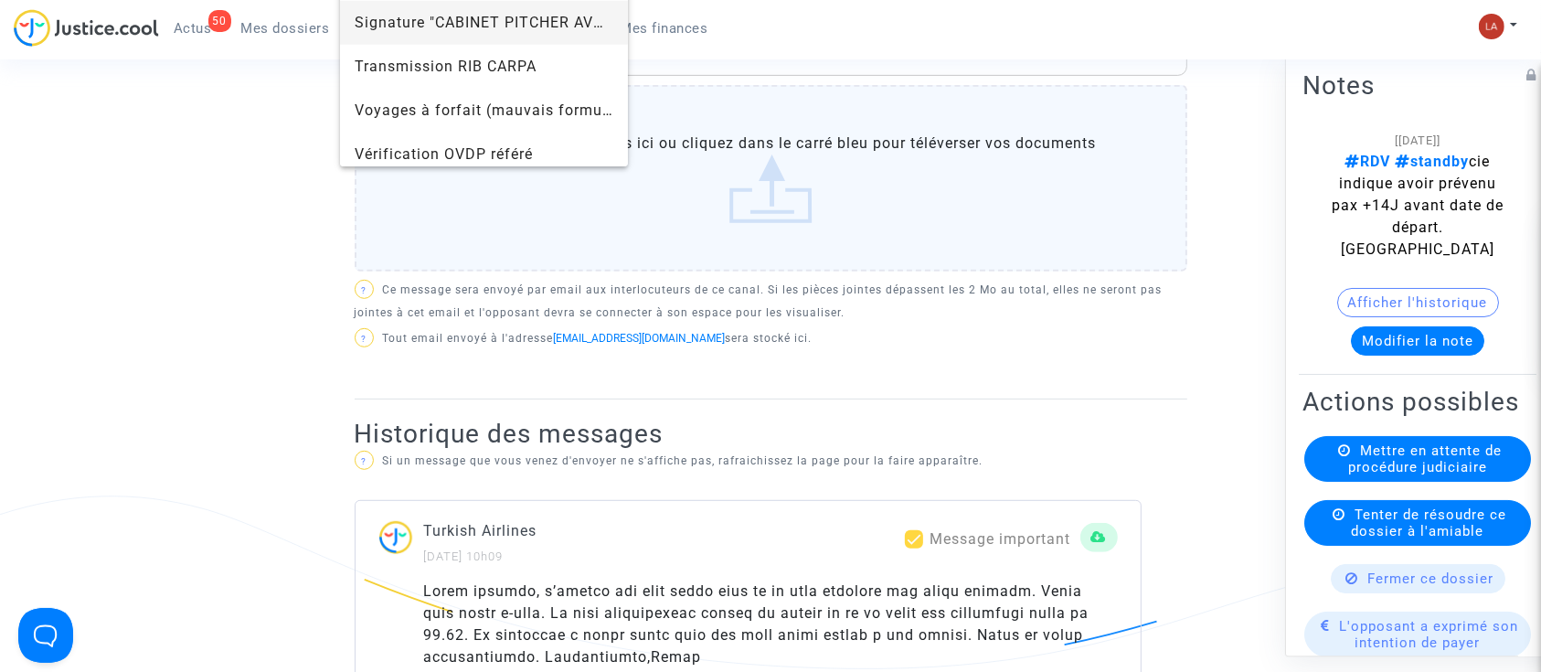
click at [447, 5] on span "Signature "CABINET PITCHER AVOCAT"" at bounding box center [485, 23] width 260 height 44
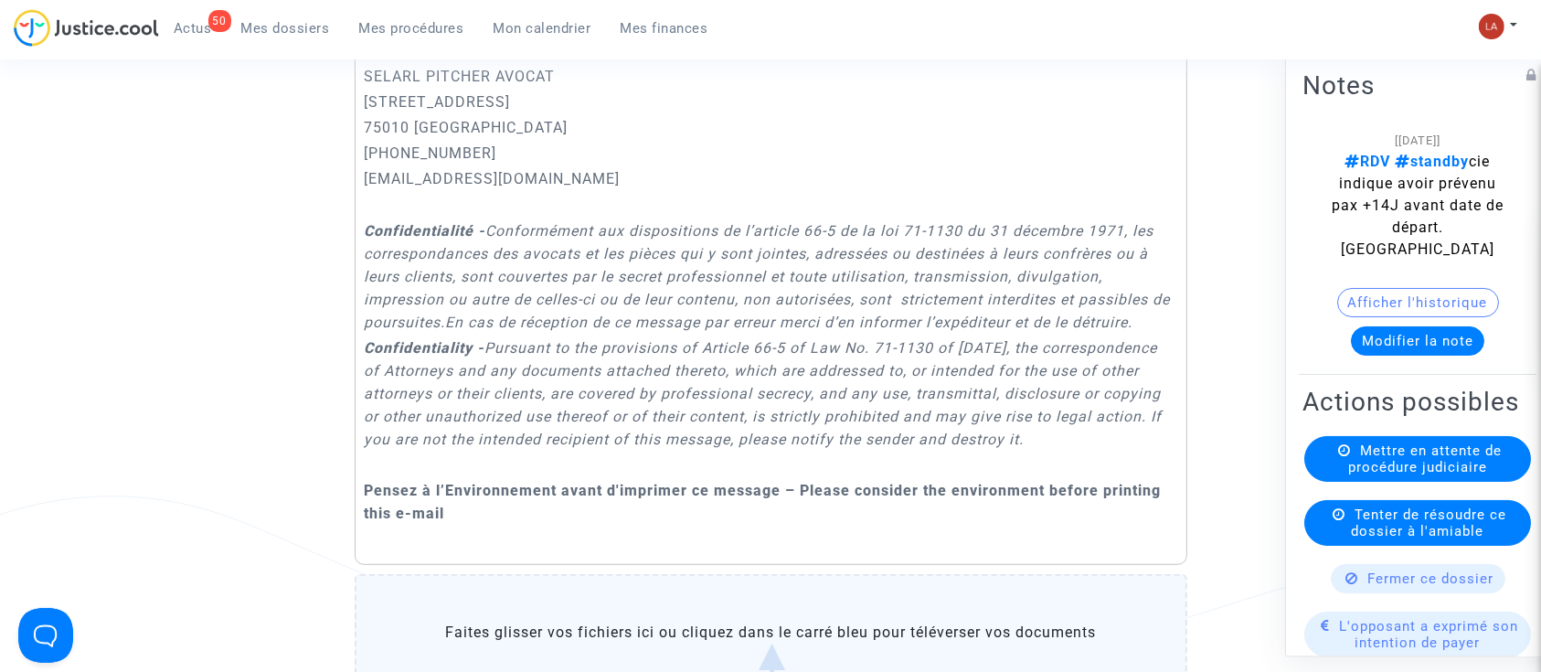
scroll to position [472, 0]
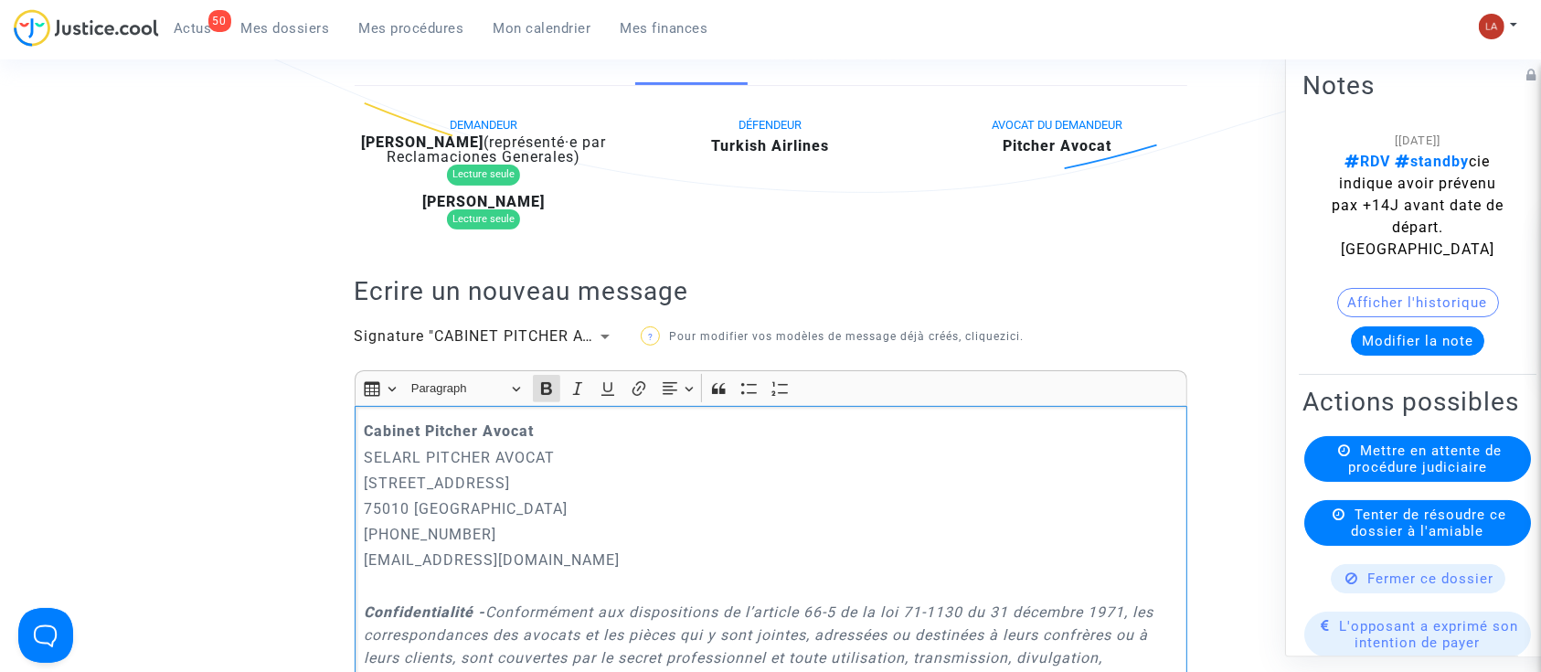
click at [368, 425] on strong "Cabinet Pitcher Avocat" at bounding box center [449, 430] width 170 height 17
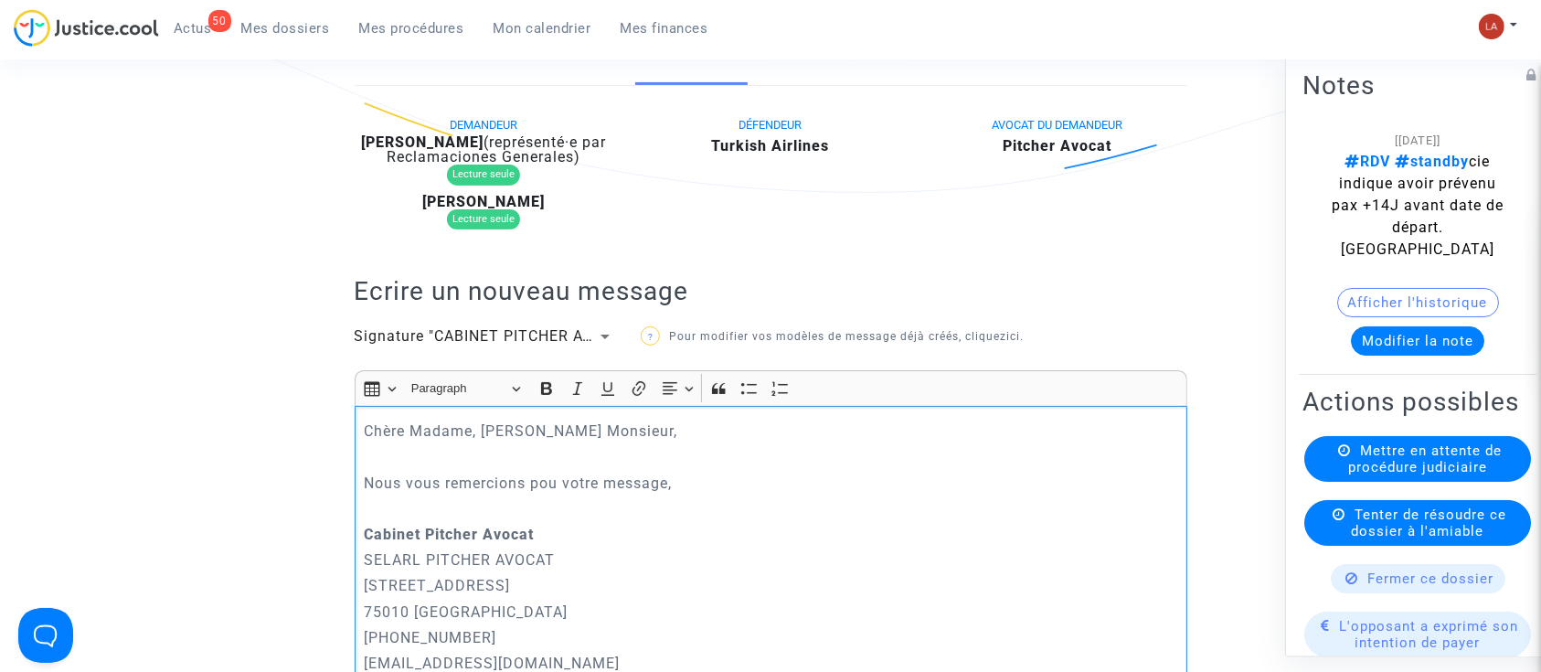
click at [552, 472] on p "Nous vous remercions pou votre message," at bounding box center [770, 483] width 813 height 23
click at [732, 486] on p "Nous vous remercions pour votre message," at bounding box center [770, 483] width 813 height 23
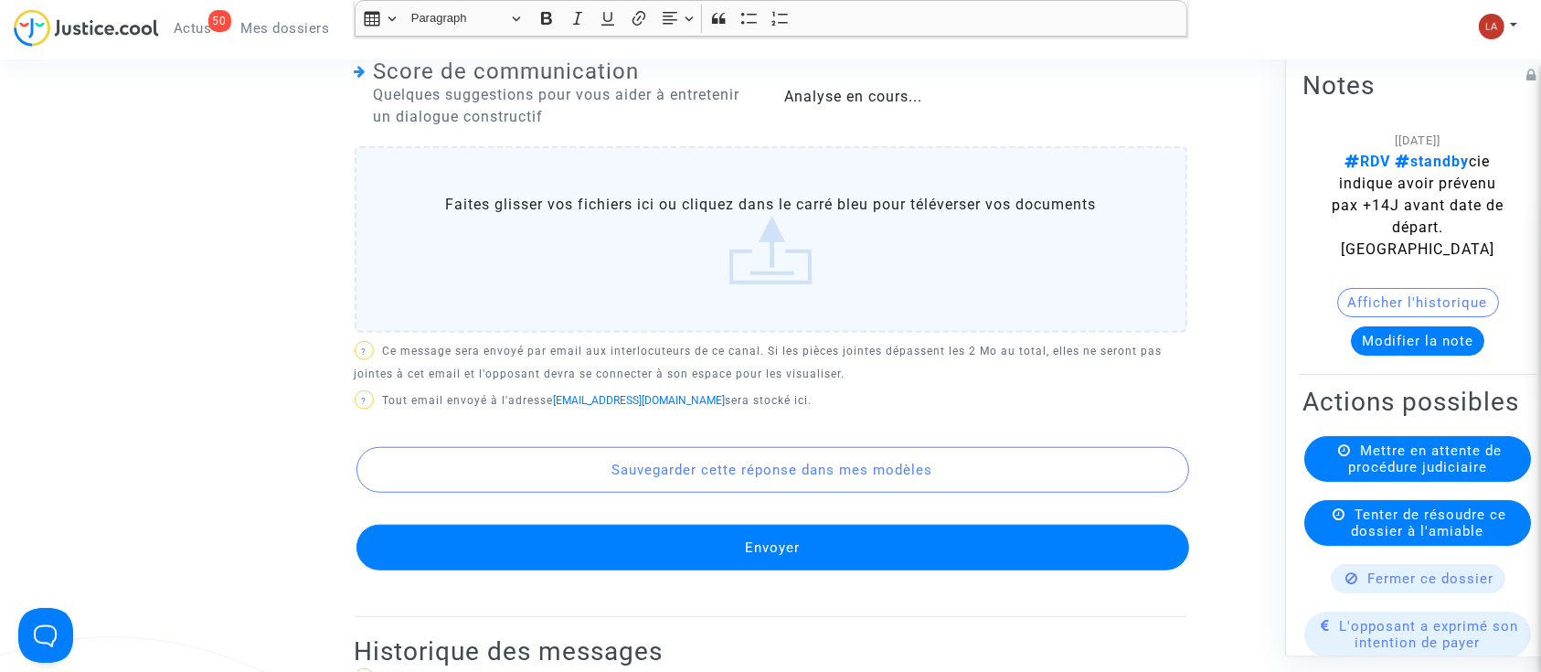
scroll to position [1203, 0]
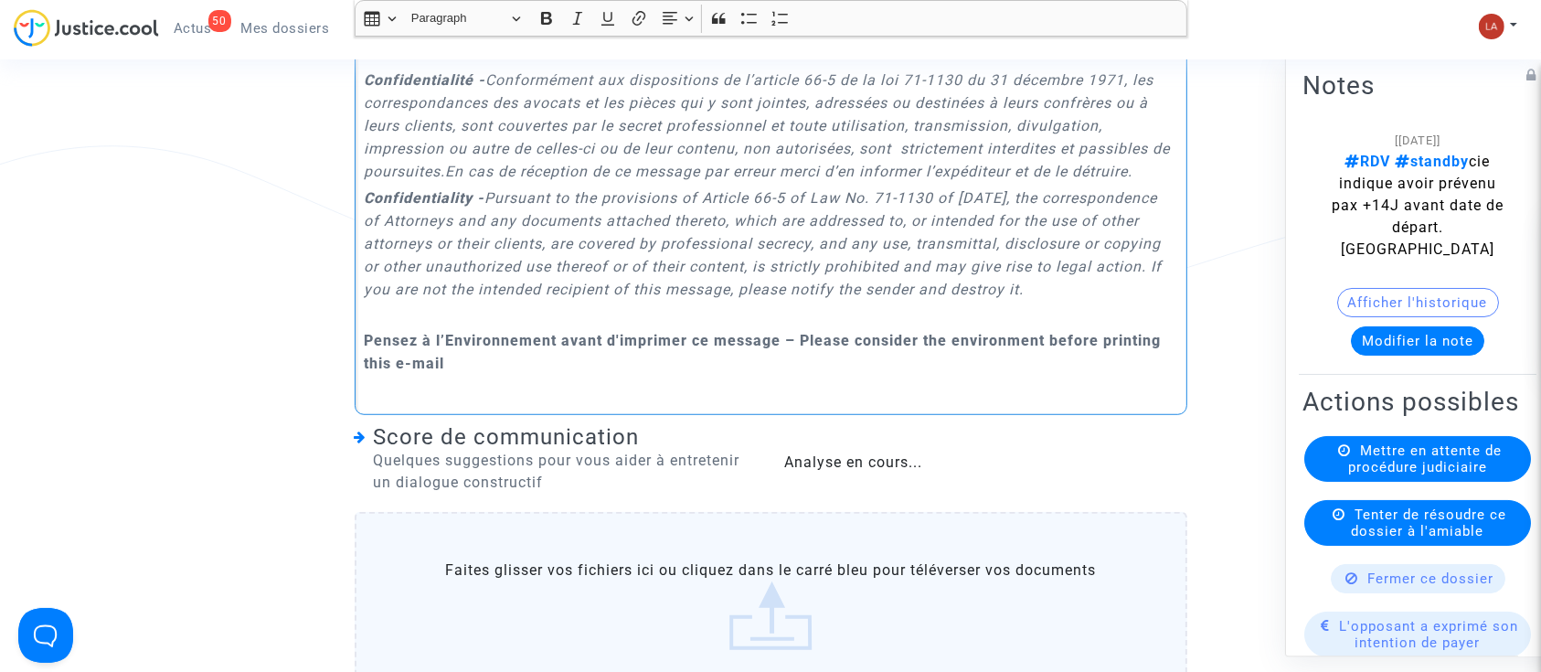
click at [737, 660] on label "Faites glisser vos fichiers ici ou cliquez dans le carré bleu pour téléverser v…" at bounding box center [771, 605] width 832 height 186
click at [0, 0] on input "Faites glisser vos fichiers ici ou cliquez dans le carré bleu pour téléverser v…" at bounding box center [0, 0] width 0 height 0
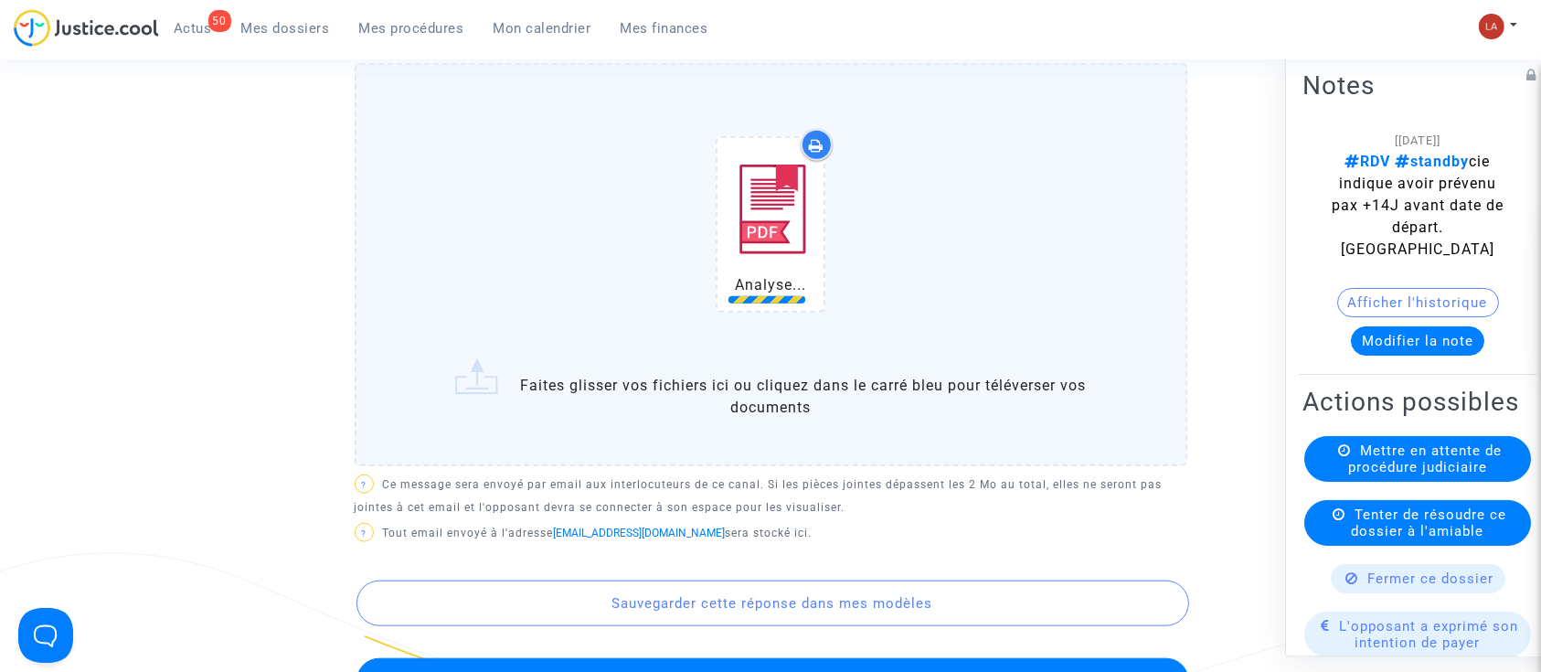
scroll to position [1690, 0]
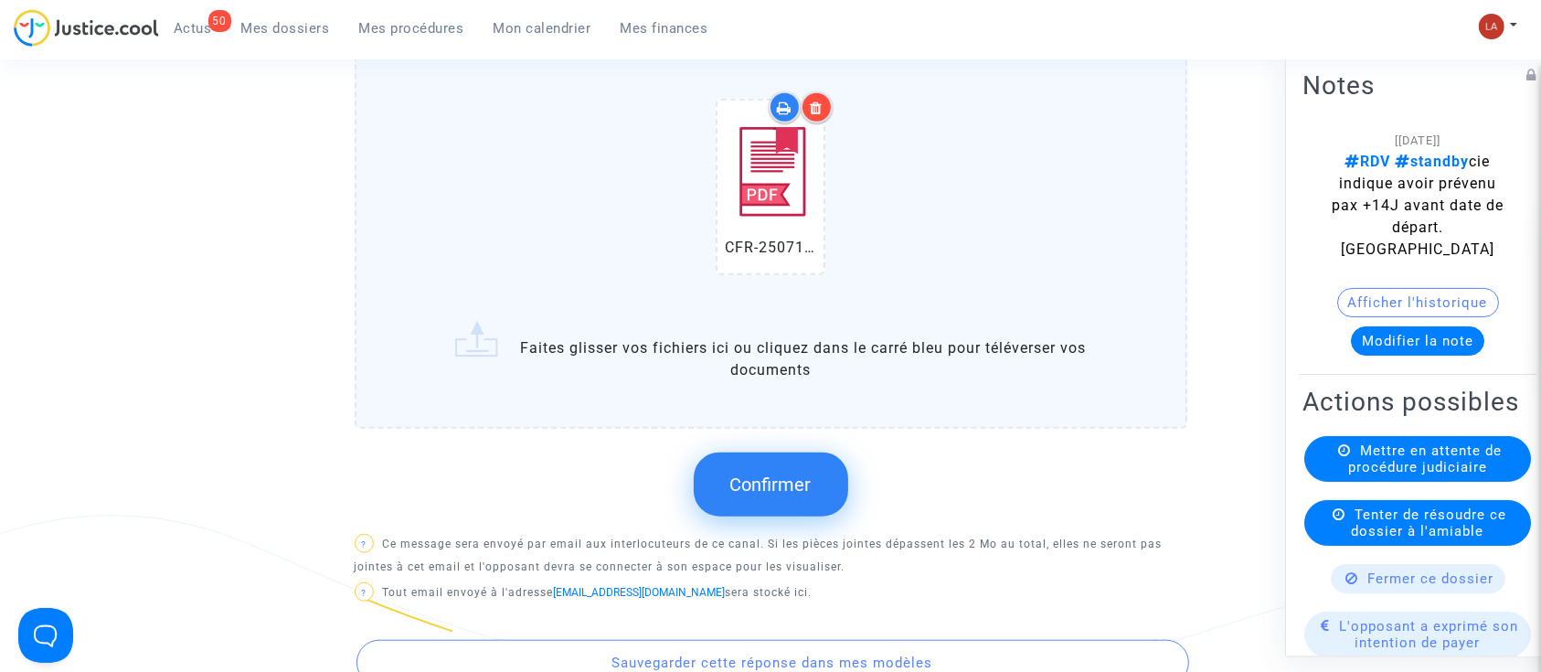
click at [800, 516] on button "Confirmer" at bounding box center [771, 484] width 154 height 64
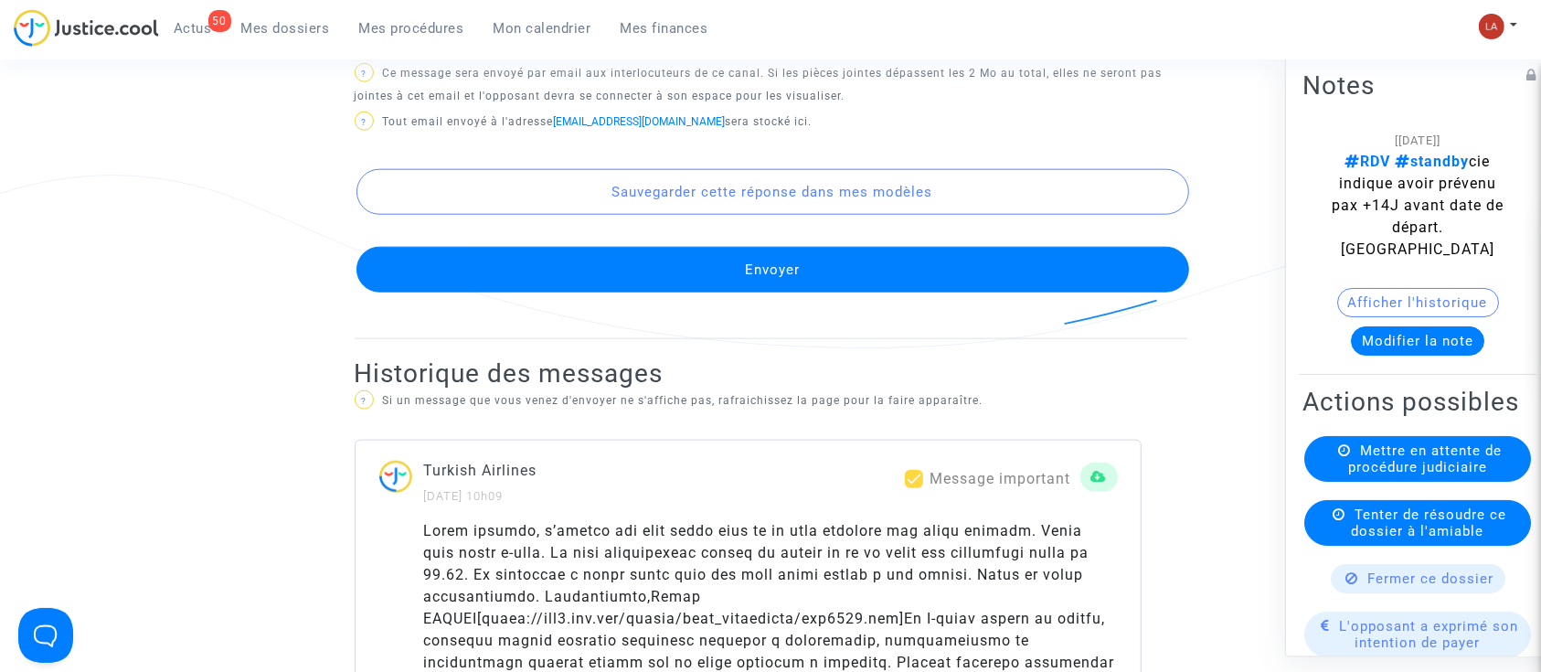
scroll to position [1934, 0]
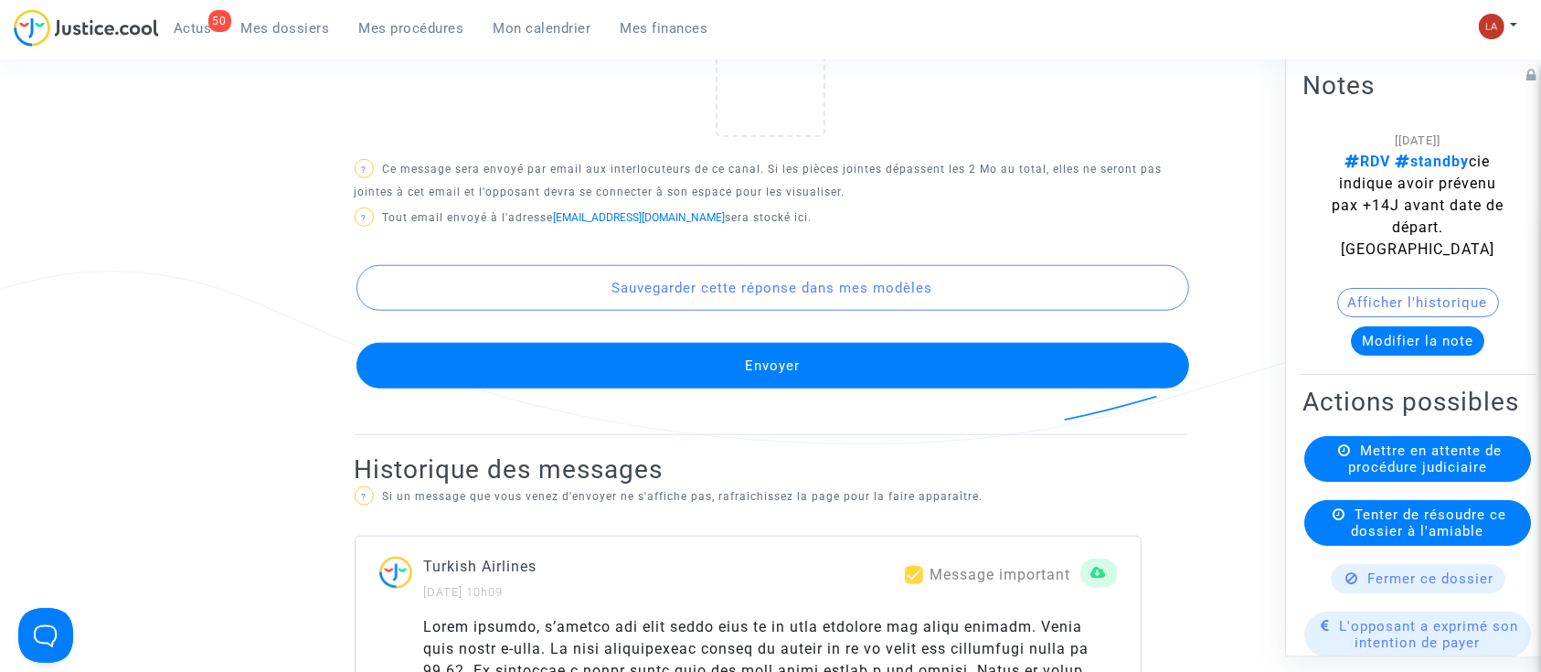
click at [936, 378] on button "Envoyer" at bounding box center [772, 366] width 832 height 46
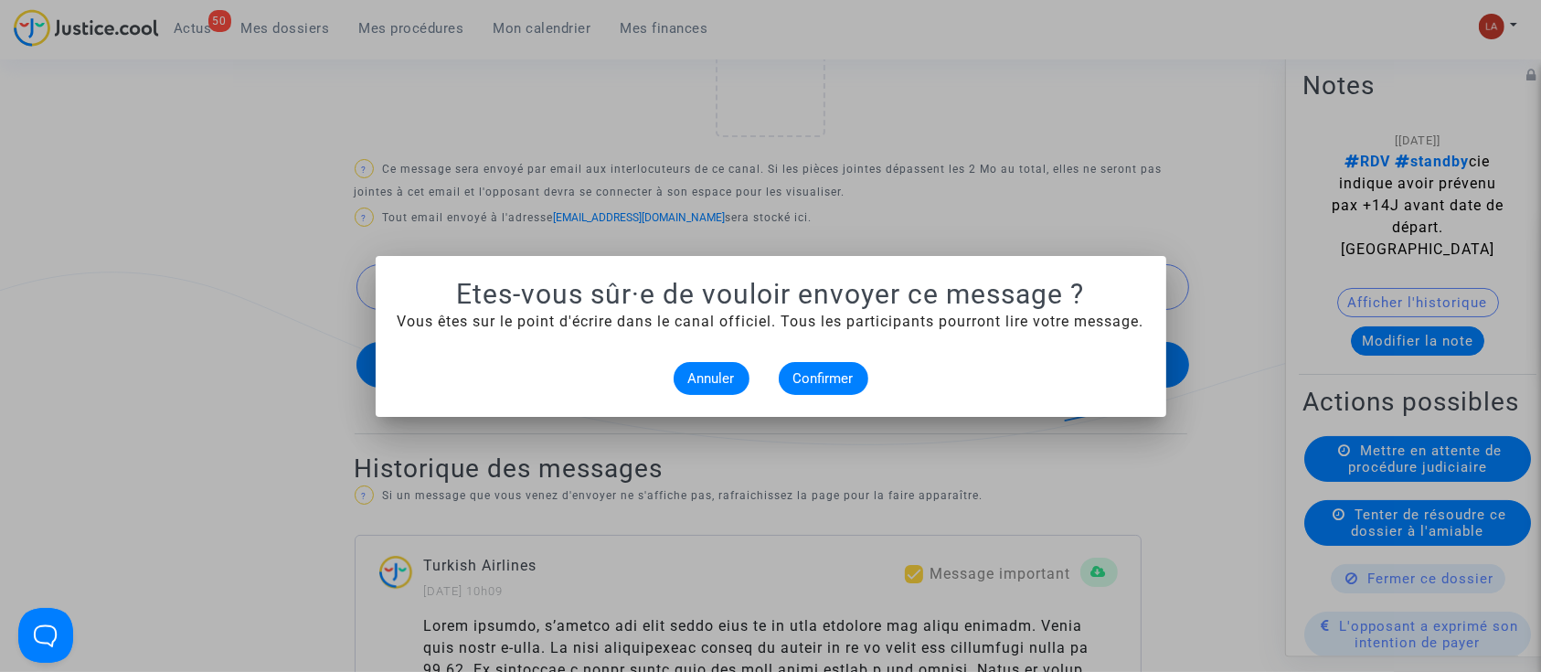
scroll to position [0, 0]
click at [845, 368] on button "Confirmer" at bounding box center [824, 378] width 90 height 33
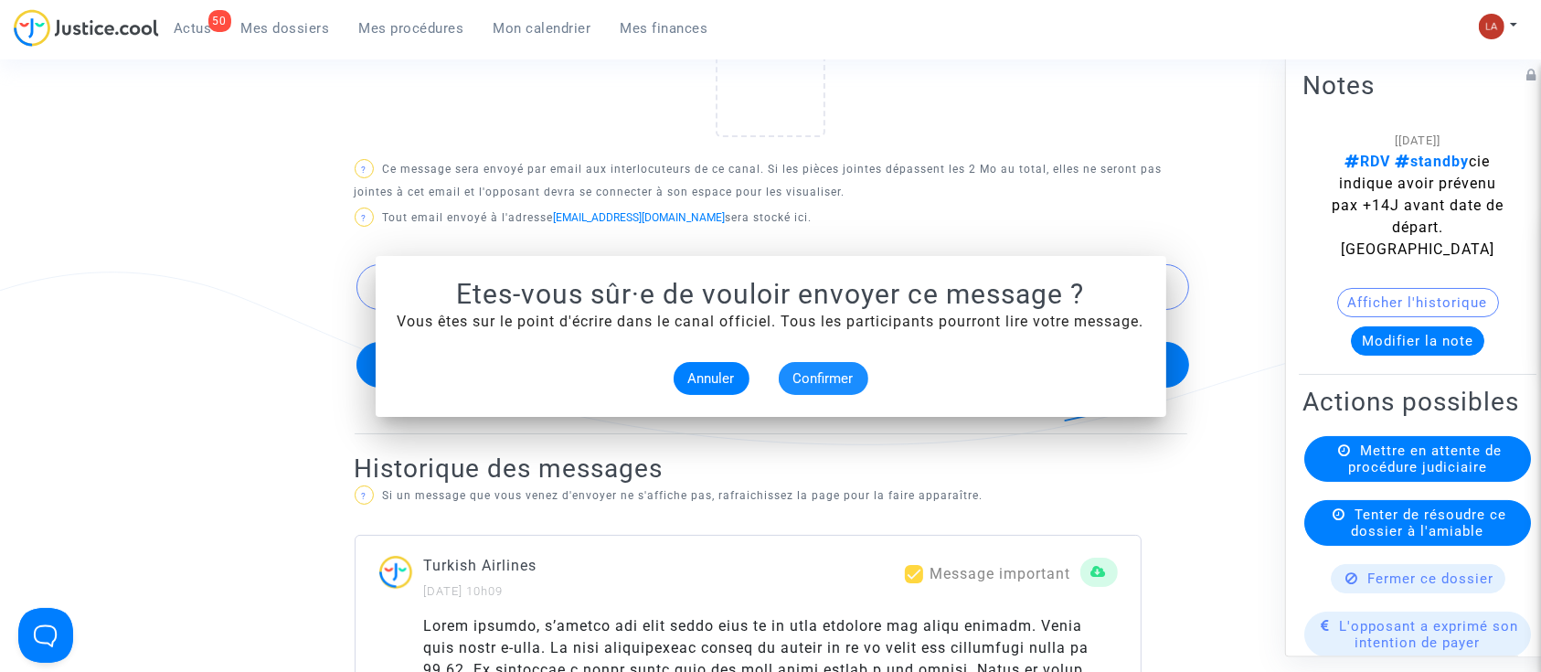
scroll to position [1934, 0]
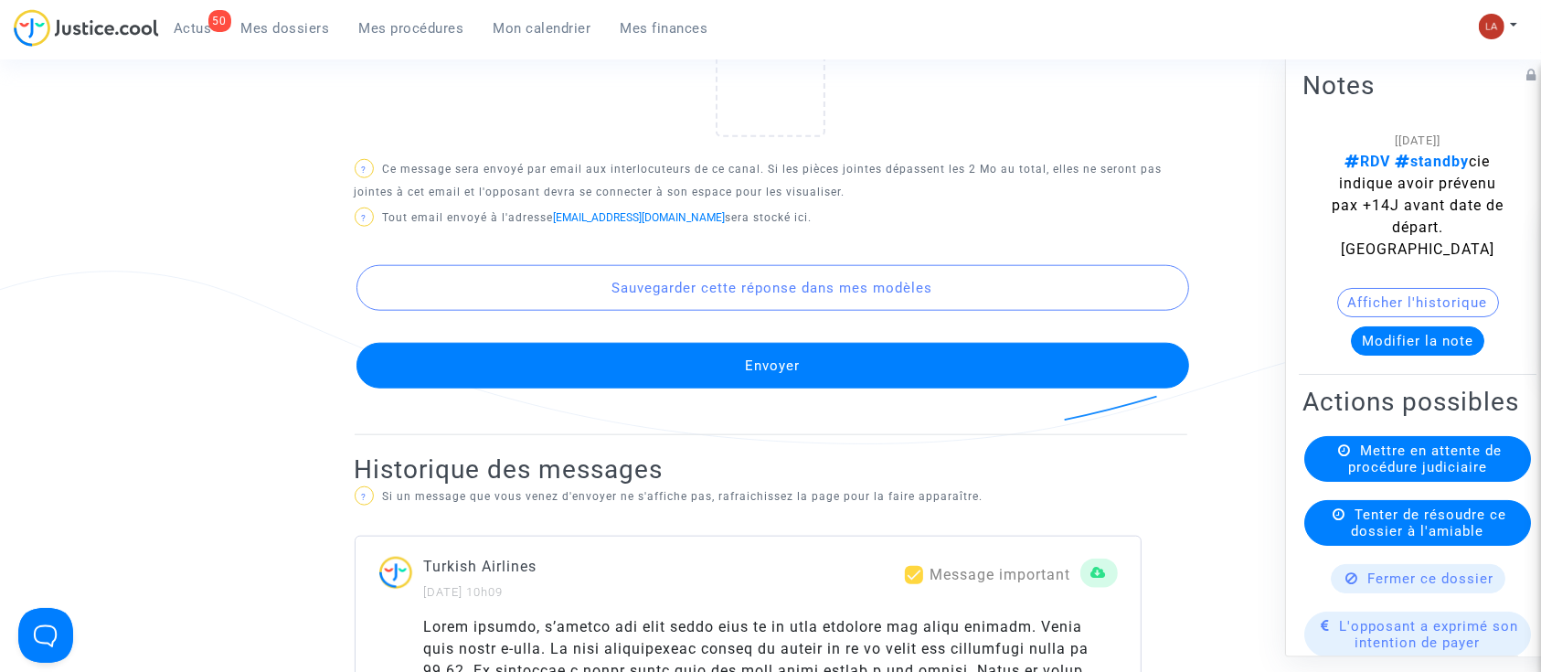
click at [1441, 345] on button "Modifier la note" at bounding box center [1417, 340] width 133 height 29
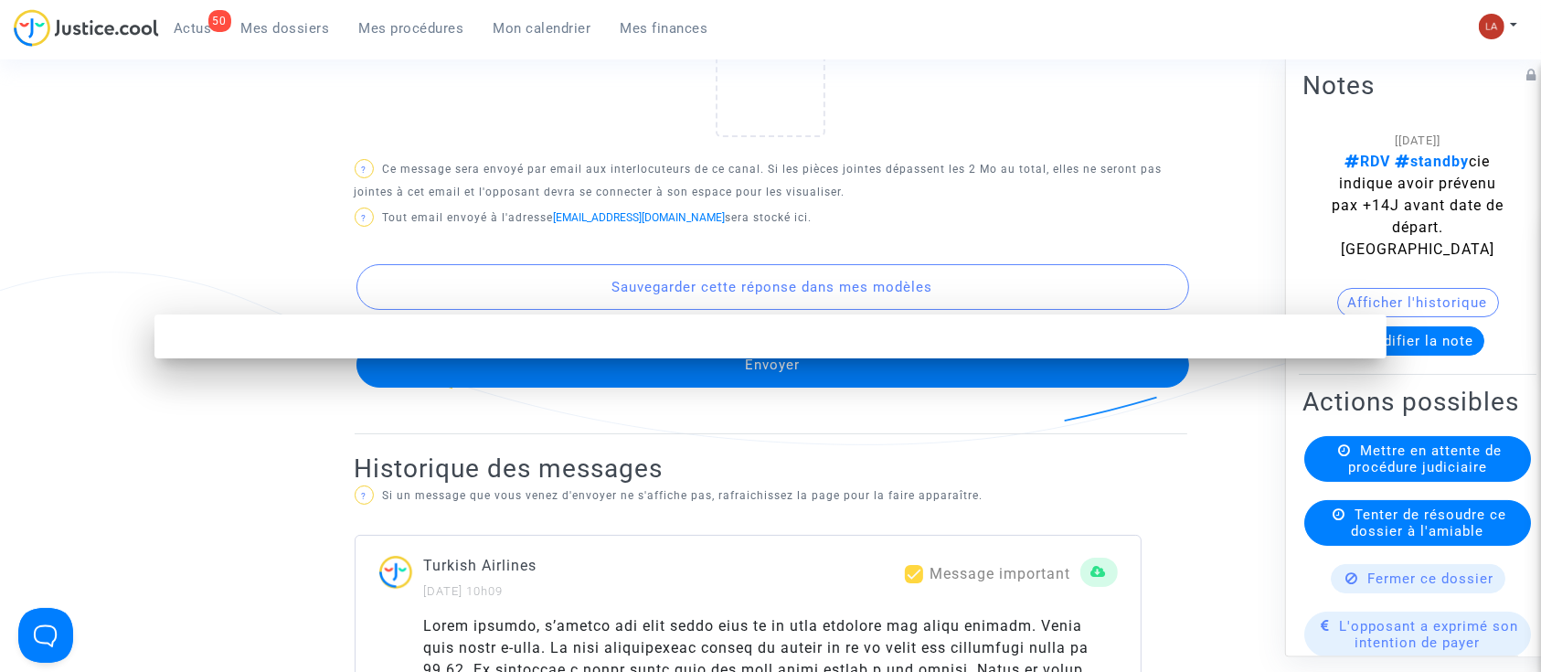
scroll to position [0, 0]
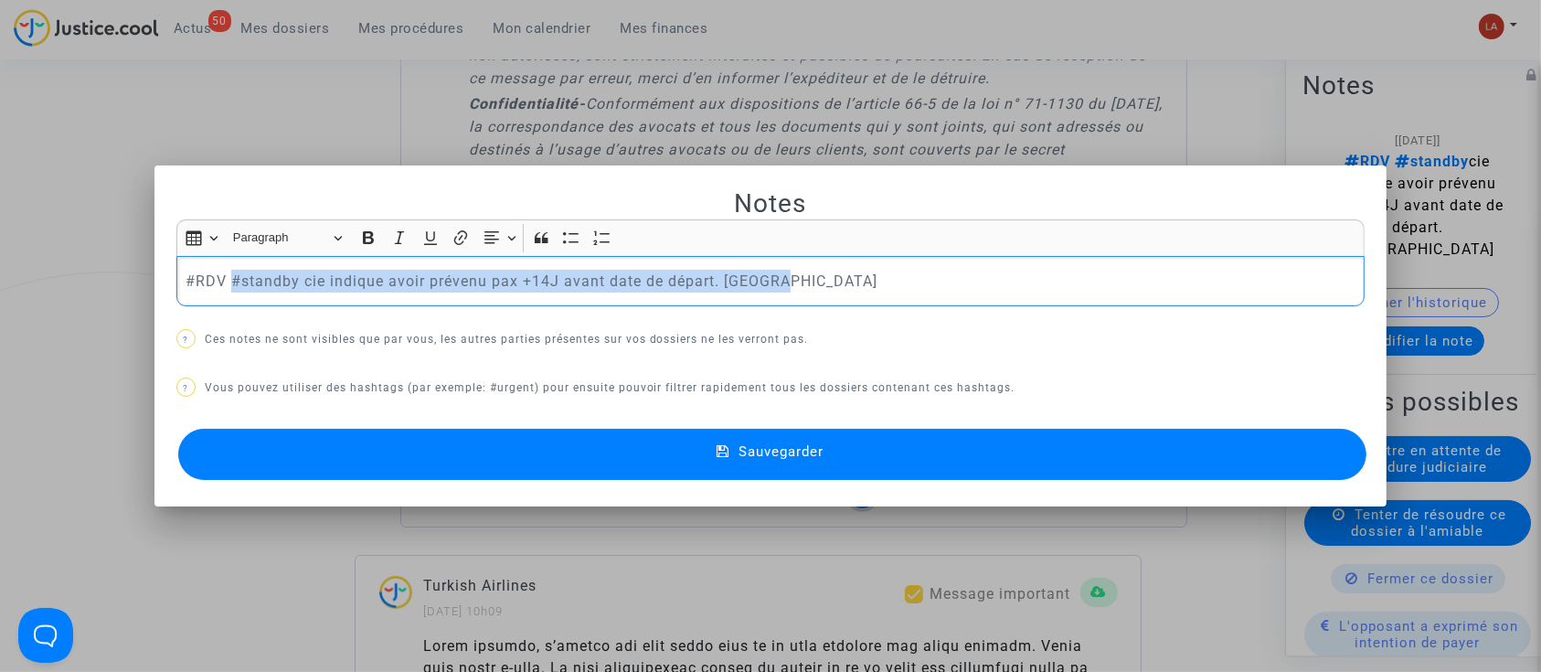
drag, startPoint x: 221, startPoint y: 278, endPoint x: 1546, endPoint y: 329, distance: 1326.0
click at [1535, 327] on div "Notes Rich Text Editor Insert table Insert table Heading Paragraph Paragraph He…" at bounding box center [770, 336] width 1541 height 672
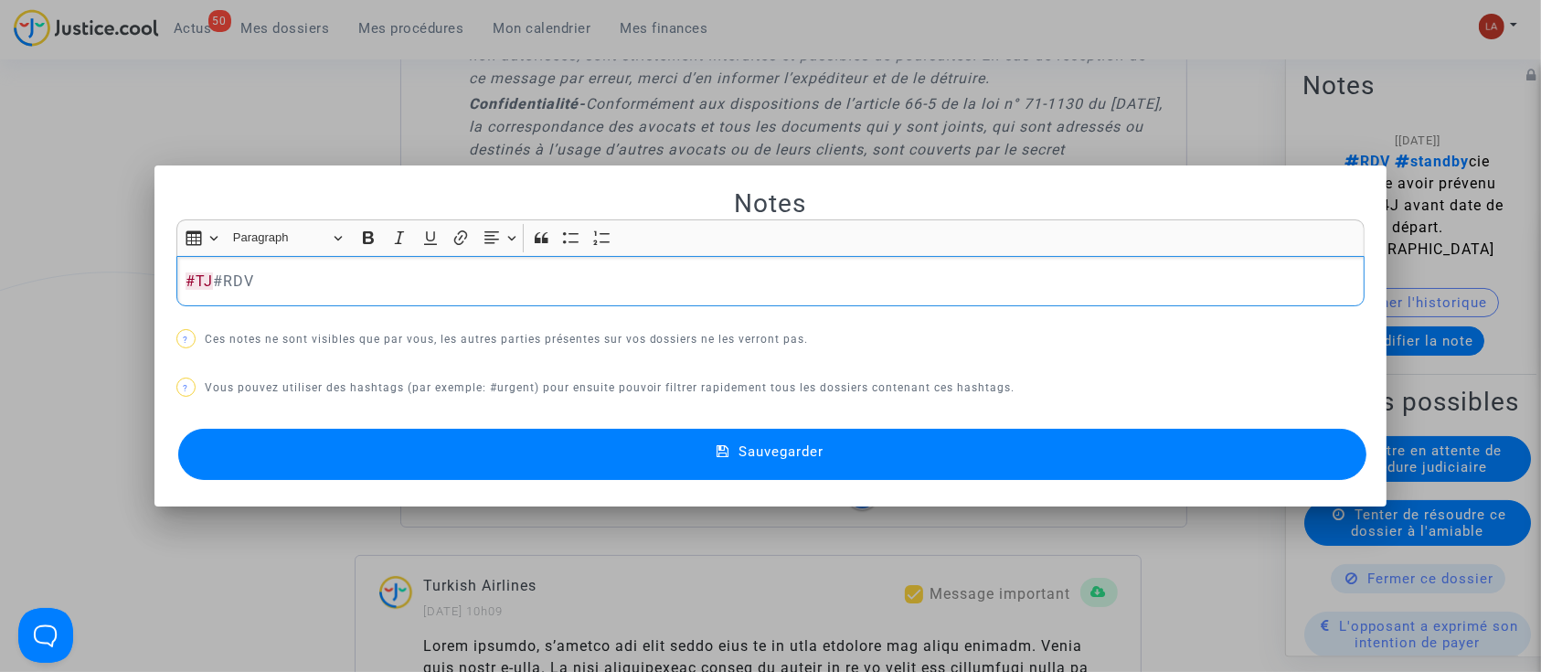
click at [1168, 465] on button "Sauvegarder" at bounding box center [772, 454] width 1189 height 51
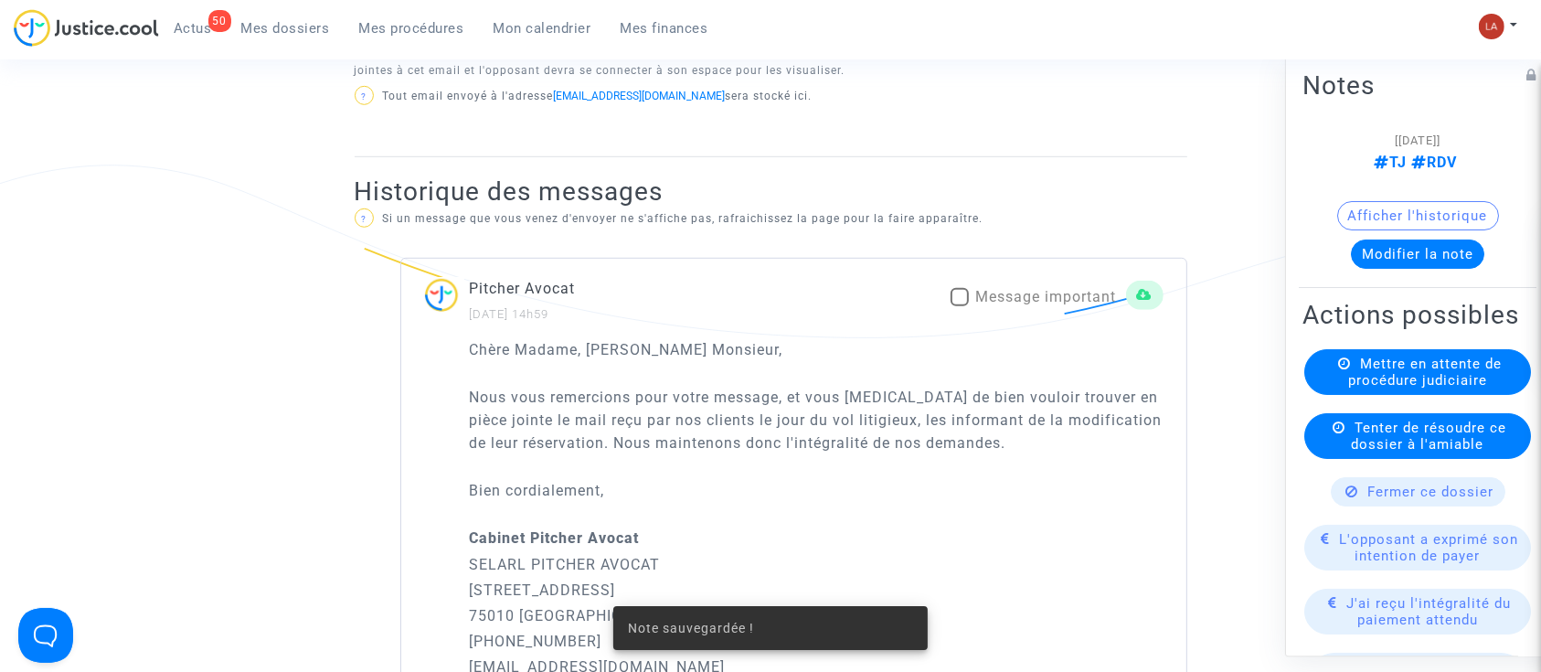
scroll to position [837, 0]
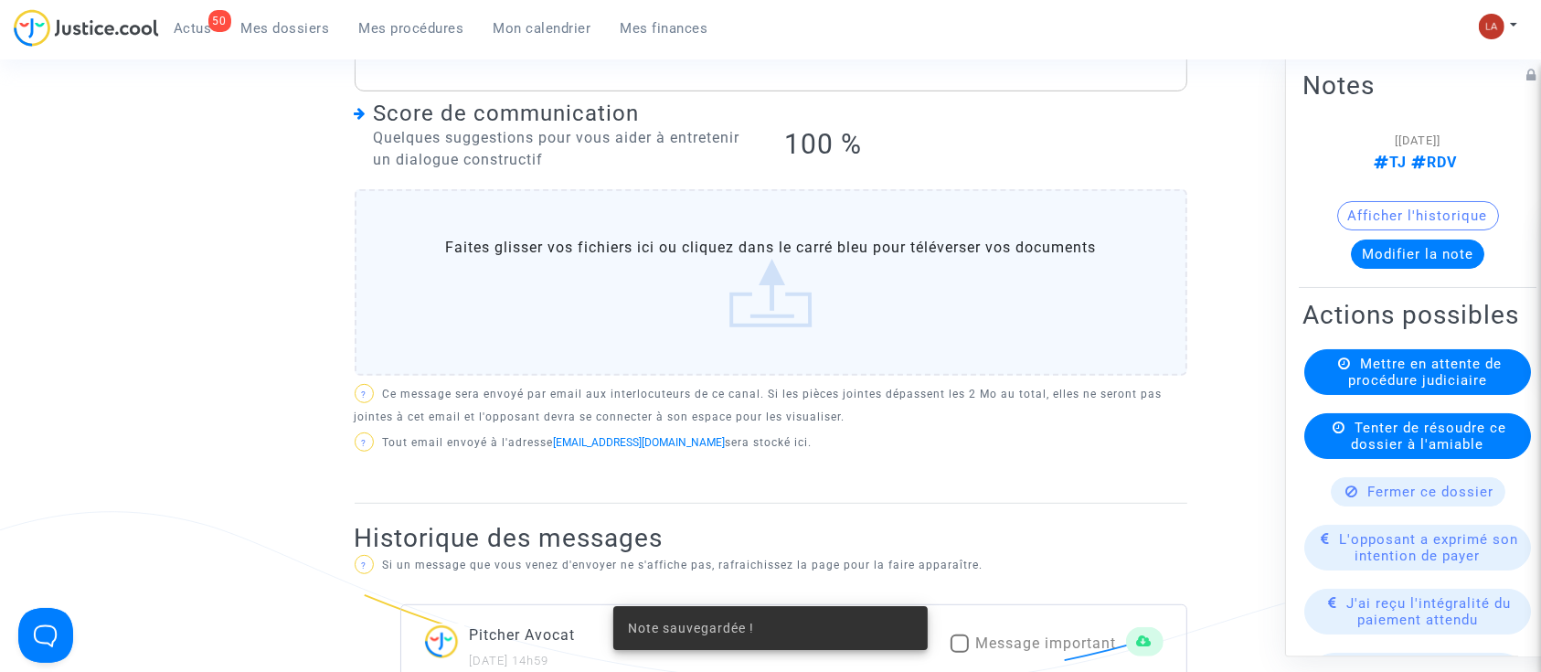
click at [1027, 644] on span "Message important" at bounding box center [1046, 642] width 141 height 17
click at [959, 652] on input "Message important" at bounding box center [959, 652] width 1 height 1
checkbox input "true"
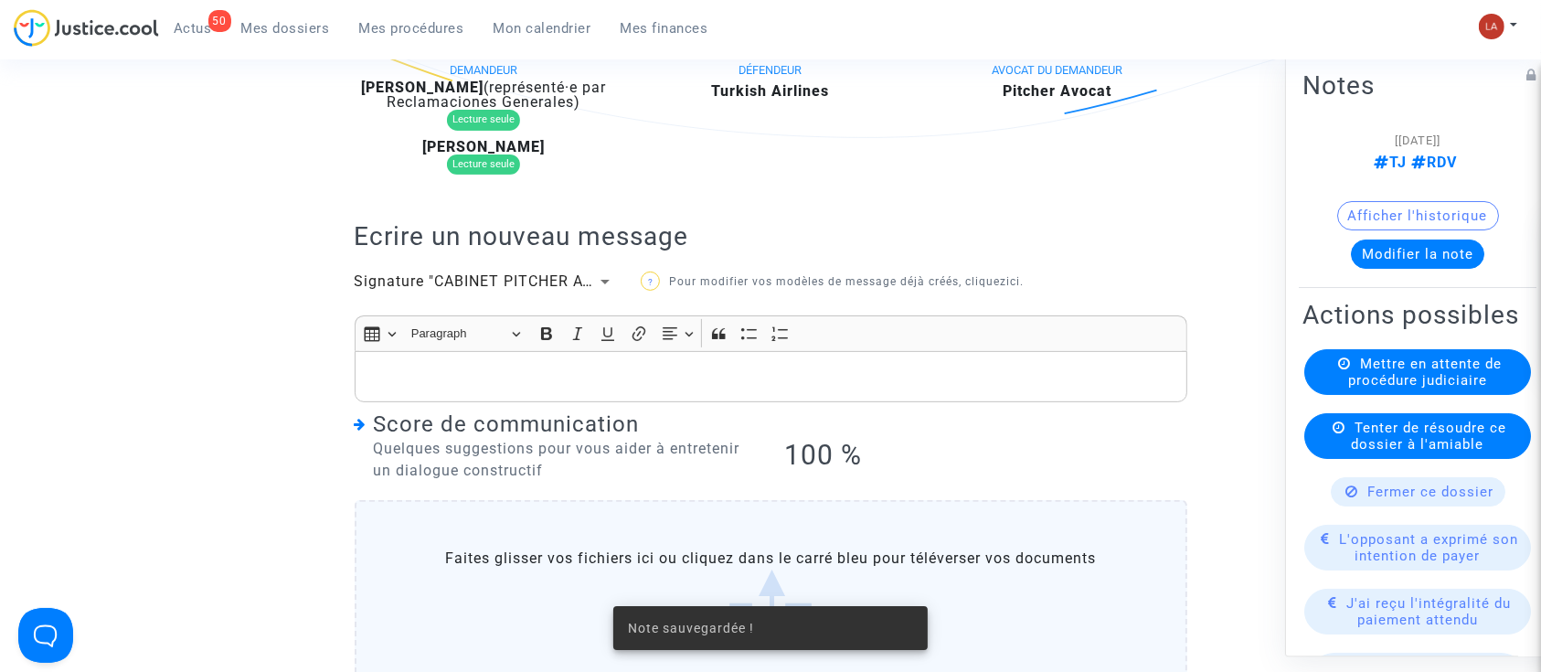
scroll to position [228, 0]
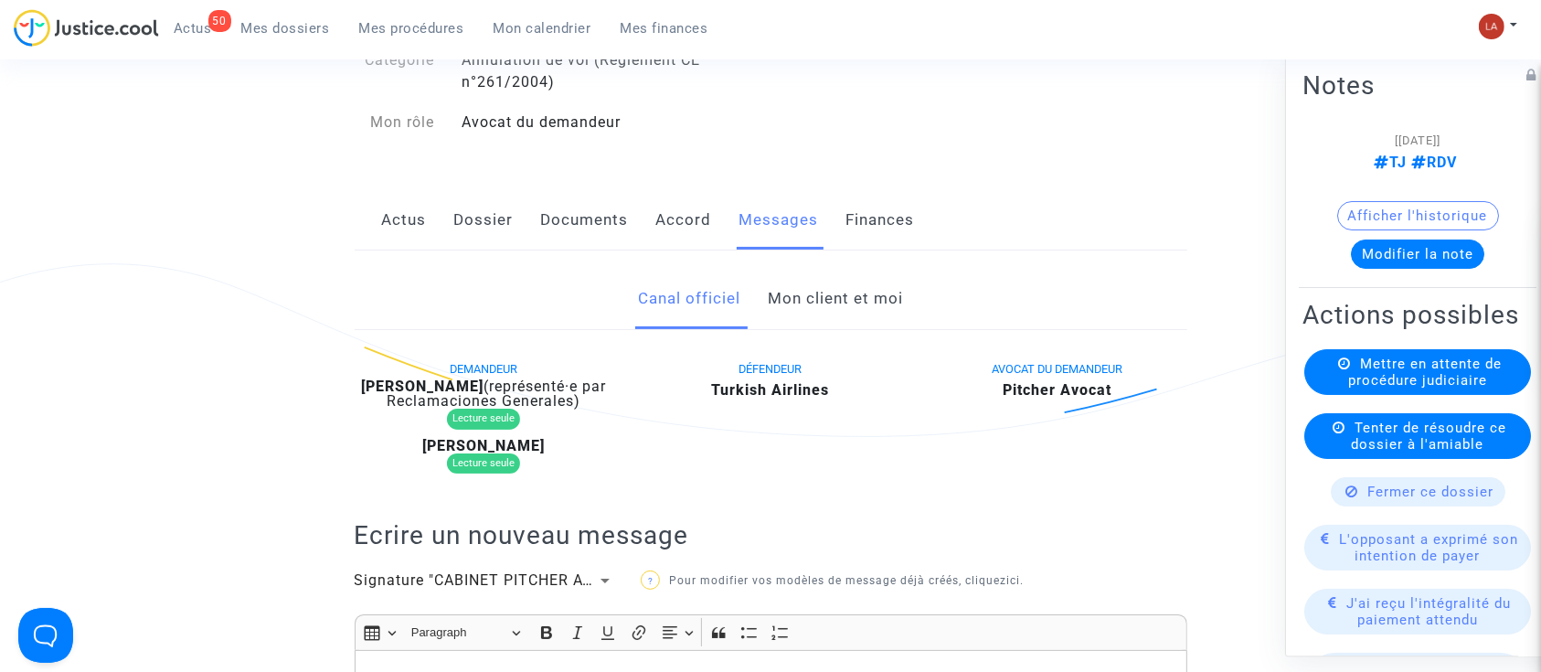
click at [853, 302] on link "Mon client et moi" at bounding box center [835, 299] width 135 height 60
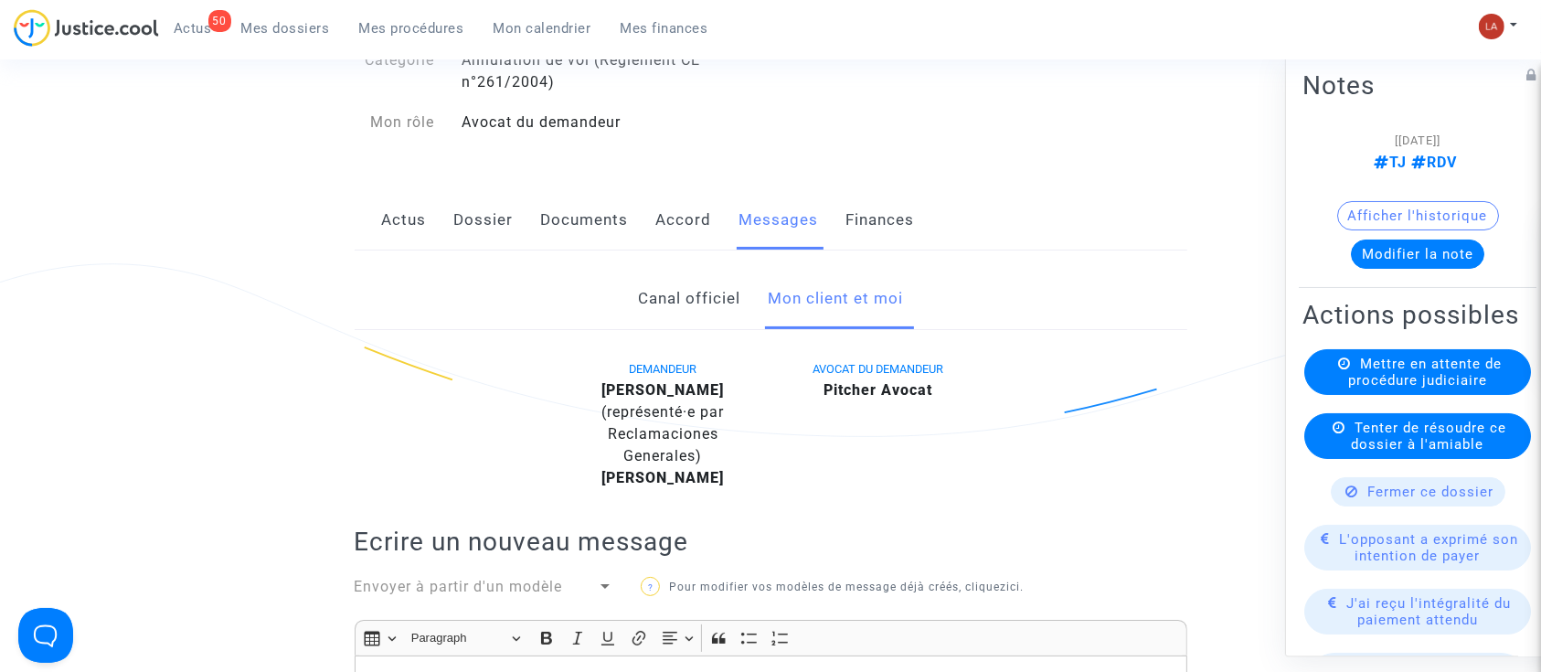
click at [729, 279] on link "Canal officiel" at bounding box center [689, 299] width 102 height 60
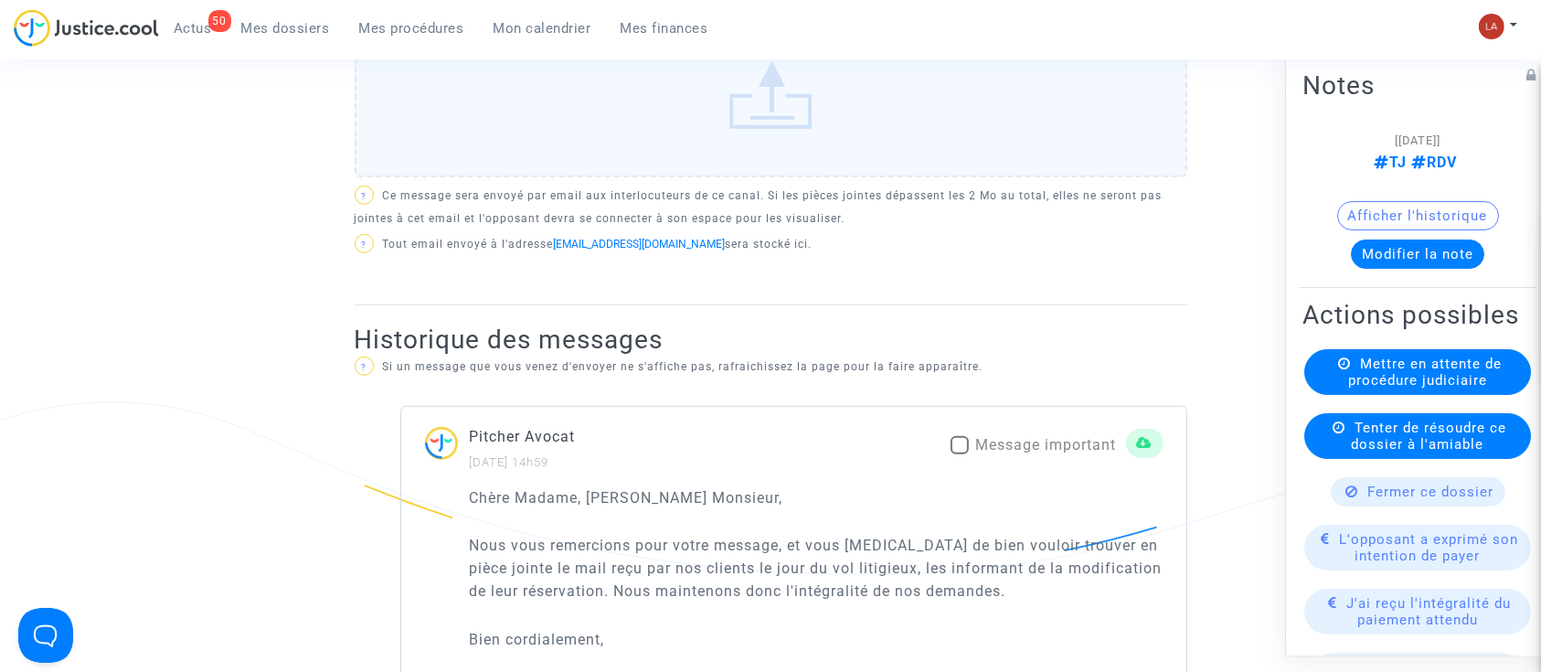
scroll to position [959, 0]
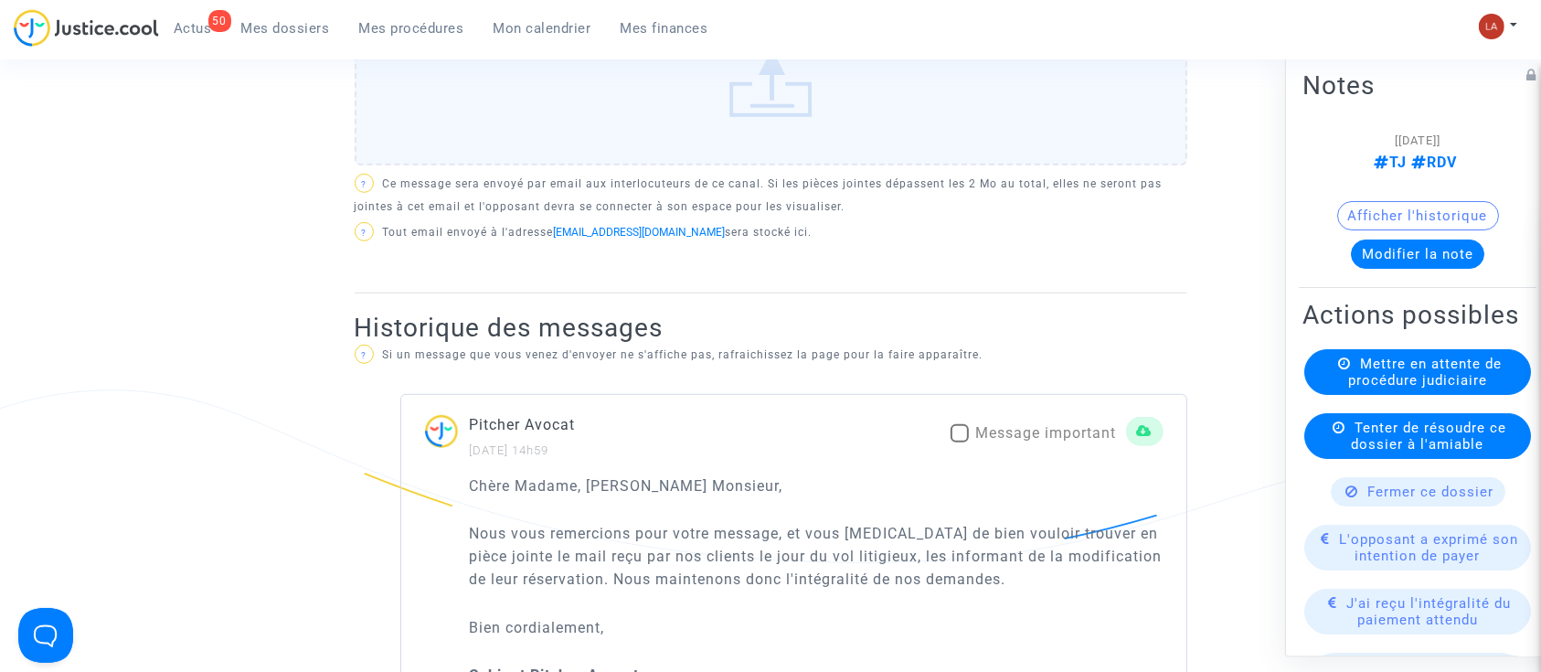
click at [1047, 436] on span "Message important" at bounding box center [1046, 432] width 141 height 17
click at [959, 442] on input "Message important" at bounding box center [959, 442] width 1 height 1
checkbox input "true"
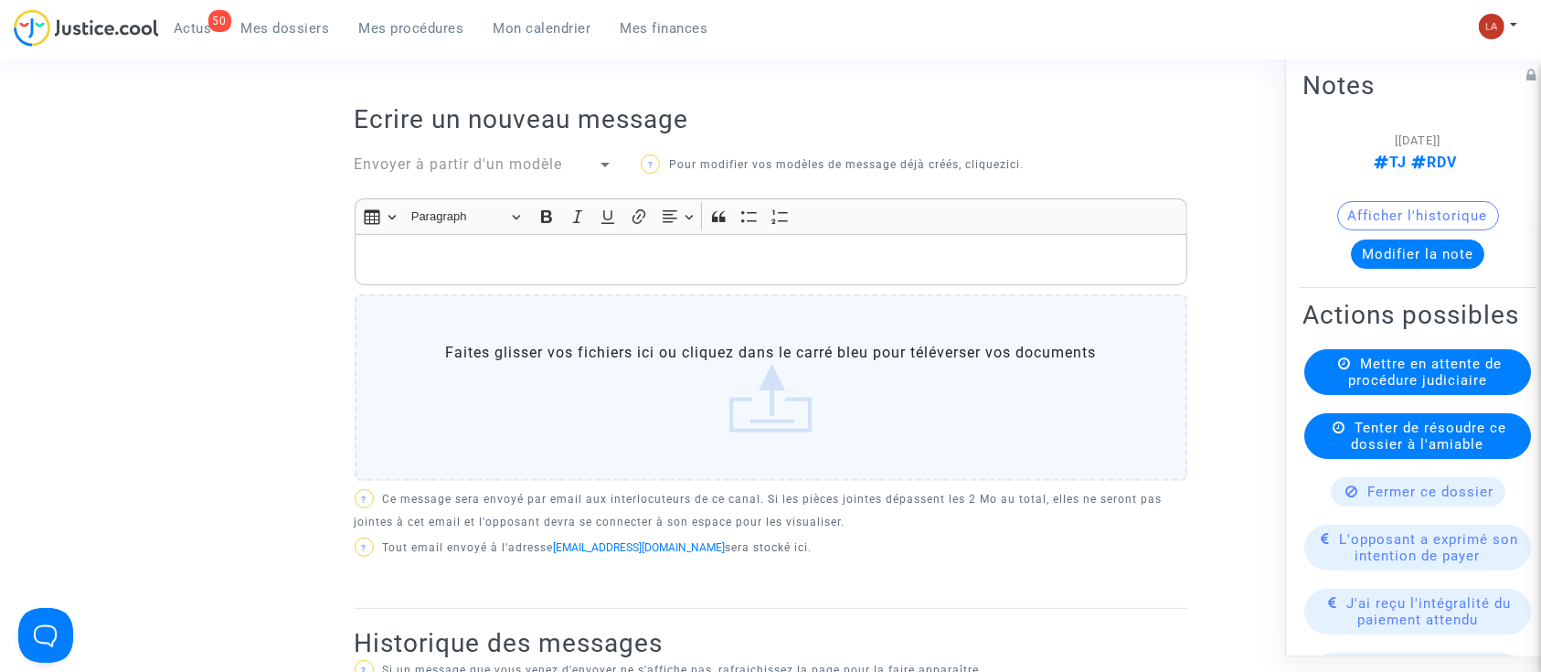
scroll to position [350, 0]
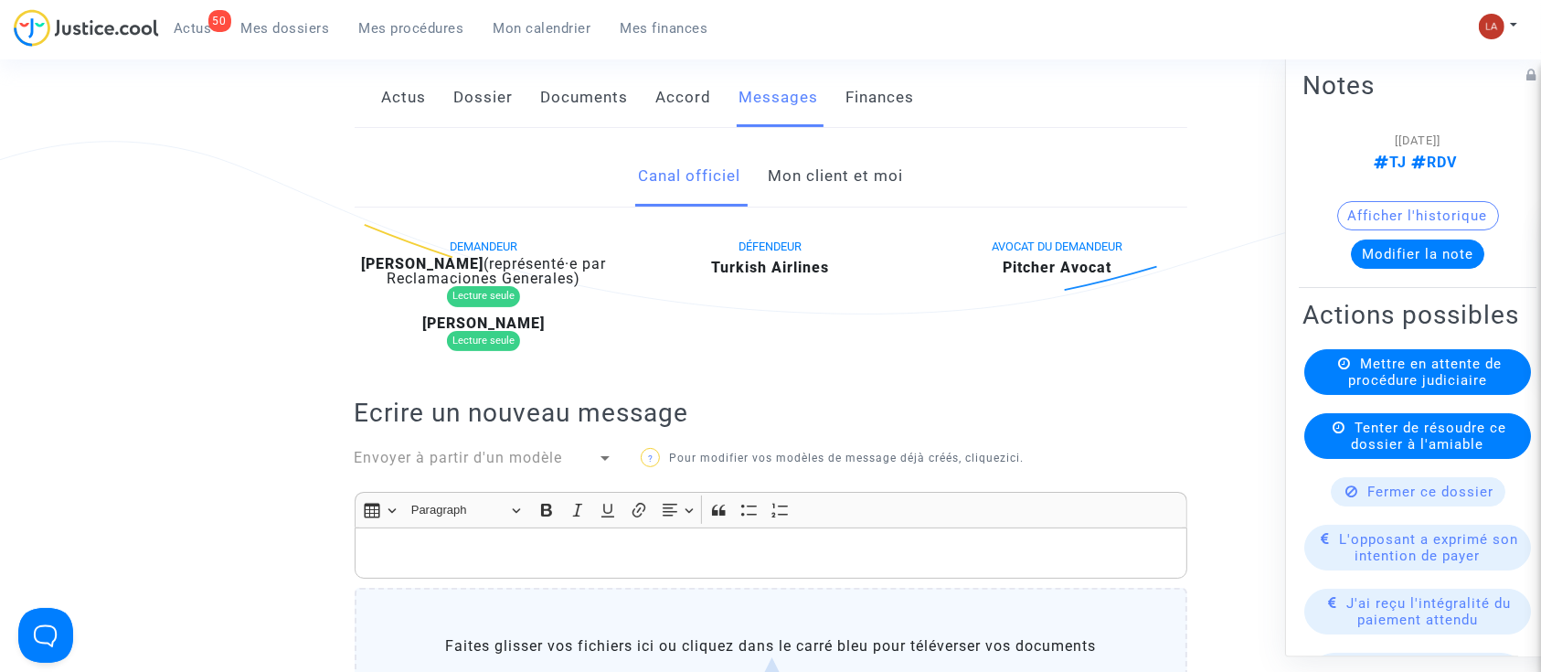
click at [484, 86] on link "Dossier" at bounding box center [483, 98] width 59 height 60
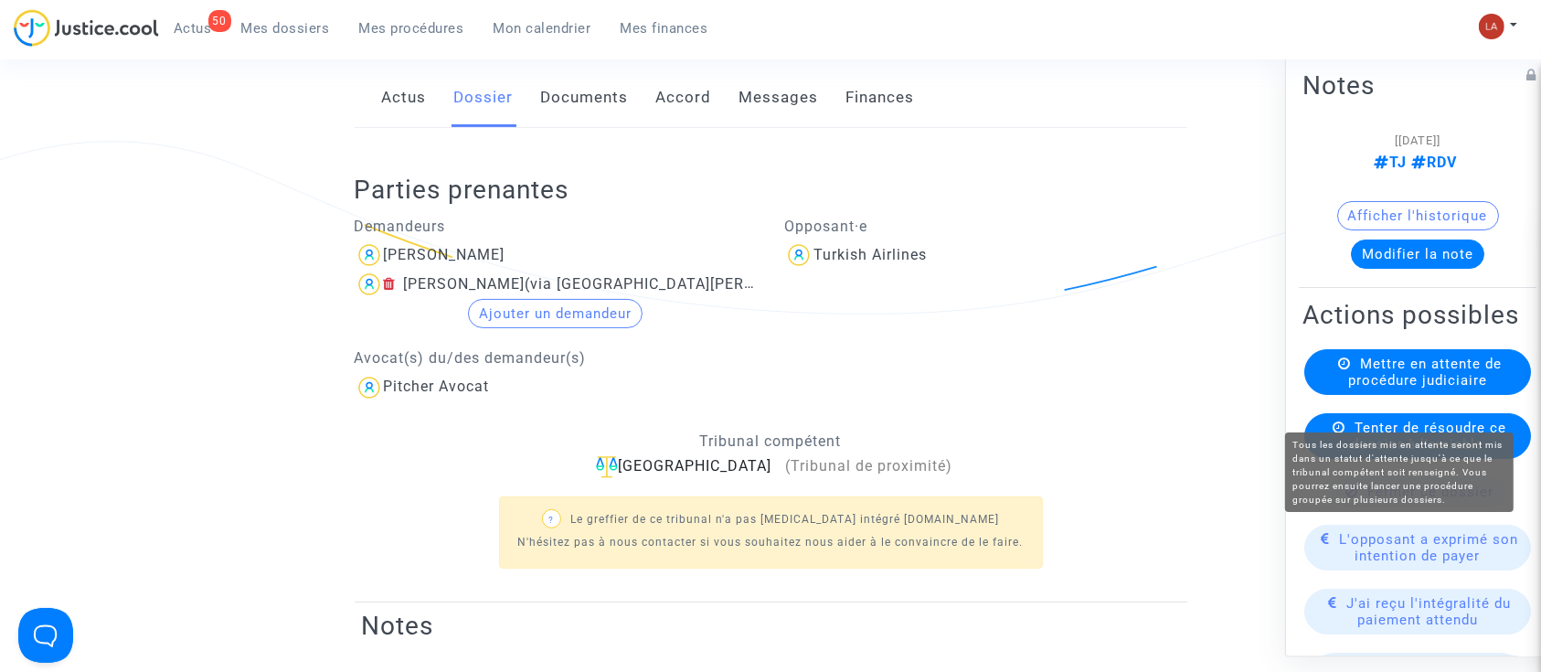
click at [1404, 388] on span "Mettre en attente de procédure judiciaire" at bounding box center [1425, 371] width 154 height 33
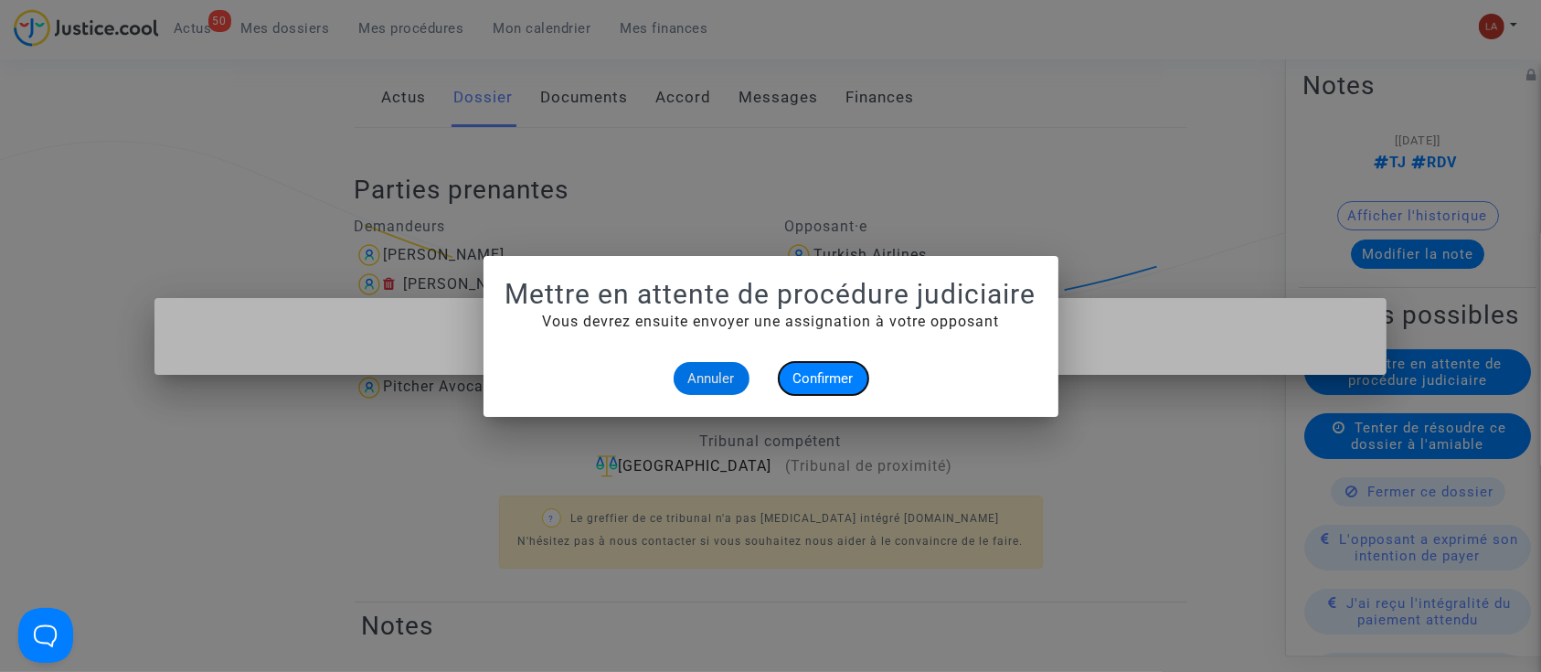
click at [793, 377] on span "Confirmer" at bounding box center [823, 378] width 60 height 16
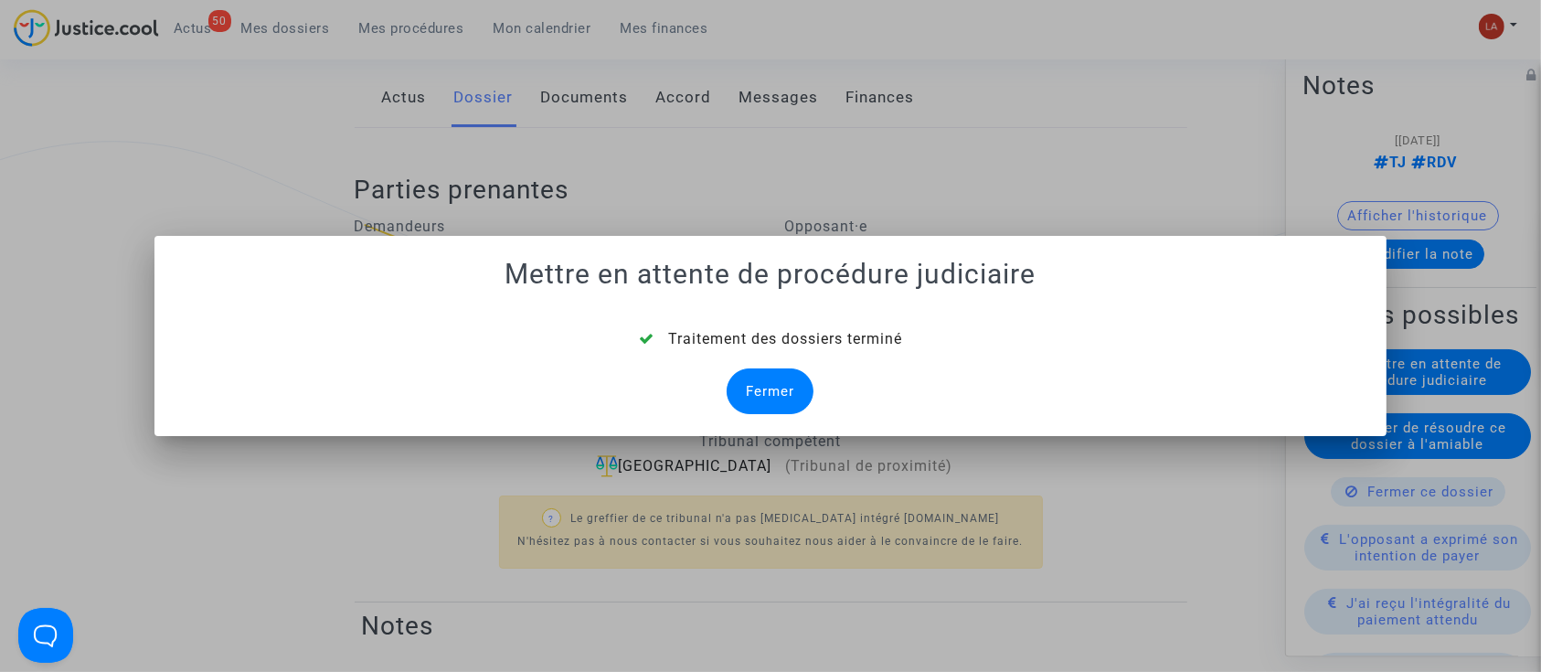
click at [795, 380] on div "Fermer" at bounding box center [769, 391] width 87 height 46
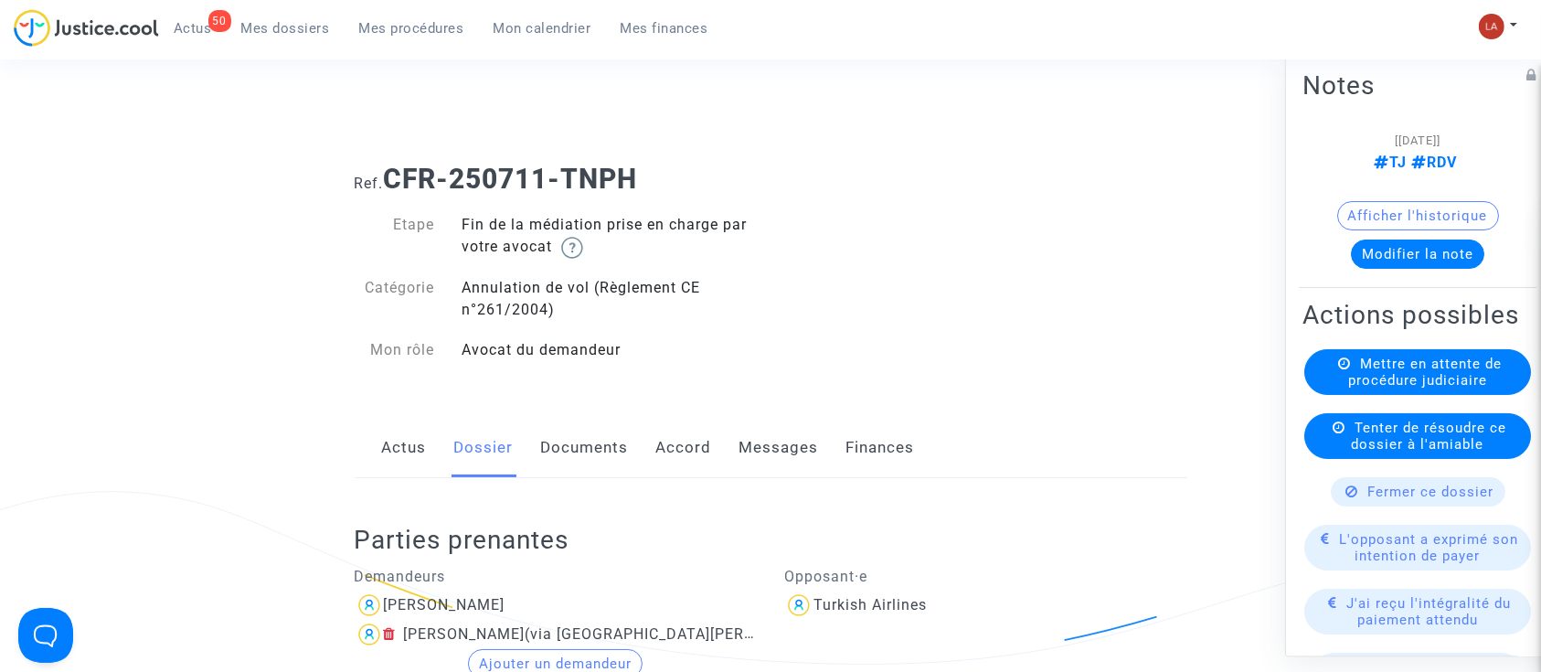
scroll to position [350, 0]
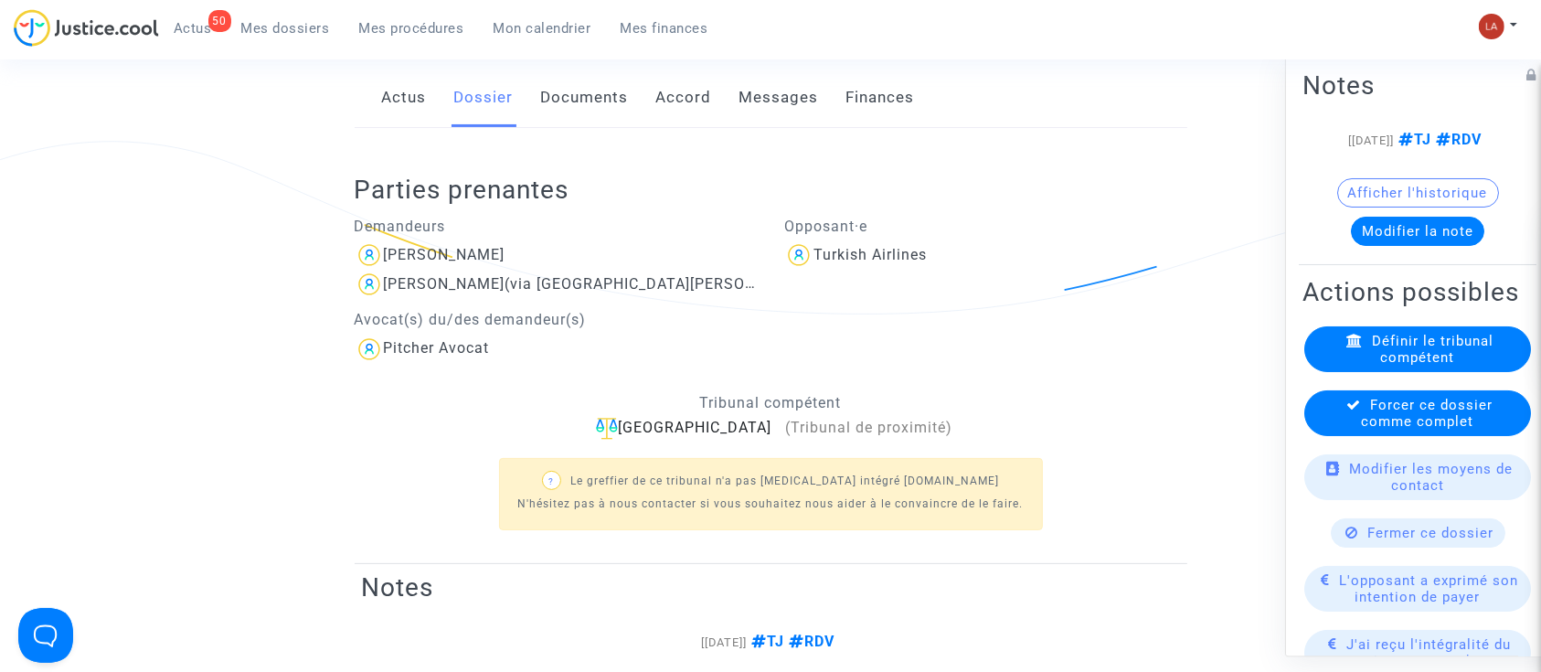
click at [1352, 436] on div "Forcer ce dossier comme complet" at bounding box center [1417, 413] width 227 height 46
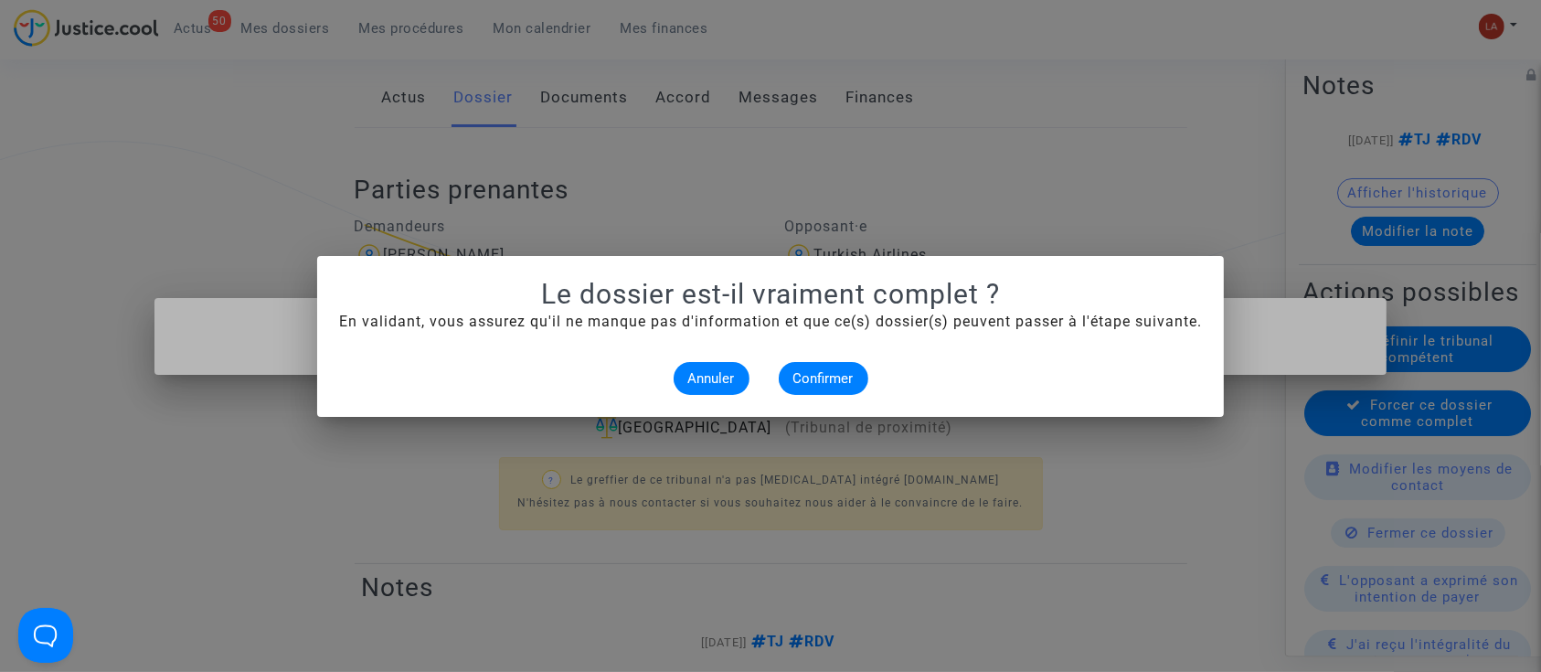
scroll to position [0, 0]
click at [841, 394] on mat-dialog-container "Le dossier est-il vraiment complet ? En validant, vous assurez qu'il ne manque …" at bounding box center [770, 336] width 906 height 161
click at [852, 377] on span "Confirmer" at bounding box center [823, 378] width 60 height 16
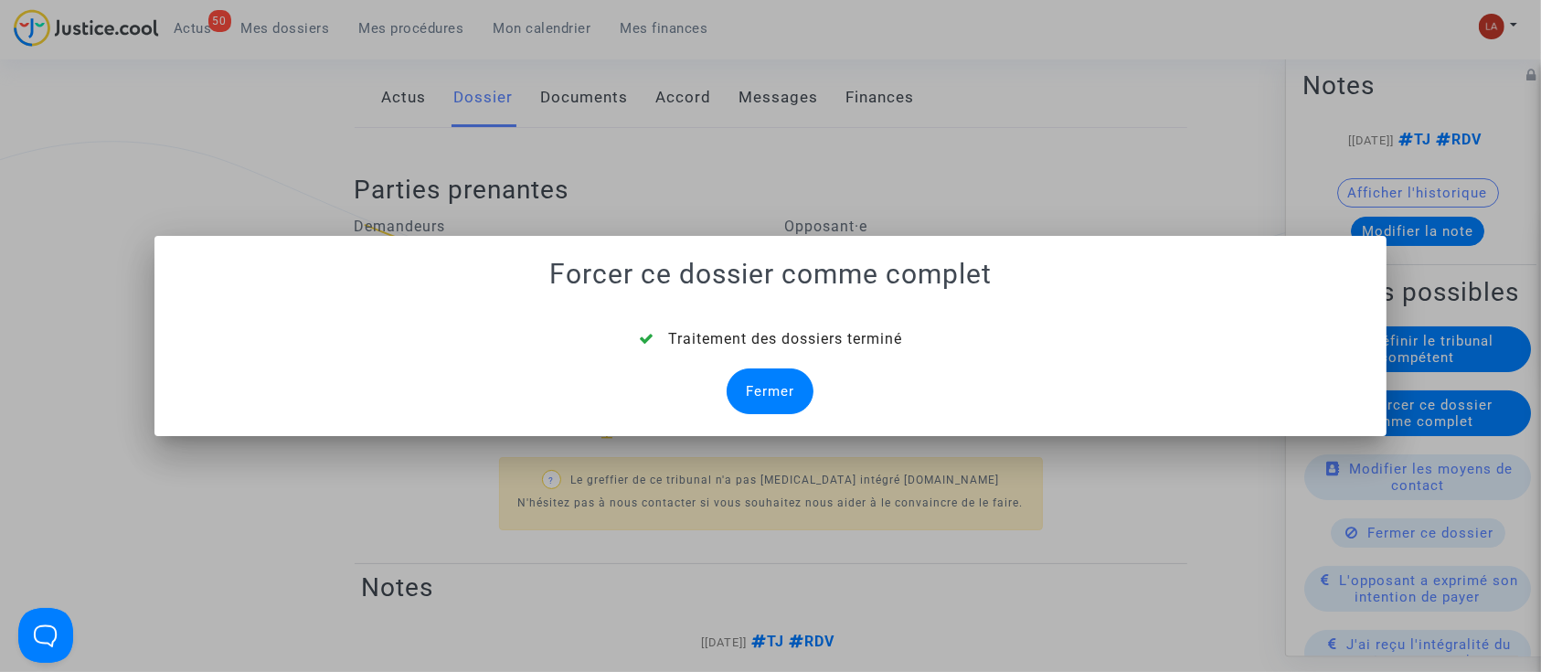
click at [738, 384] on div "Fermer" at bounding box center [769, 391] width 87 height 46
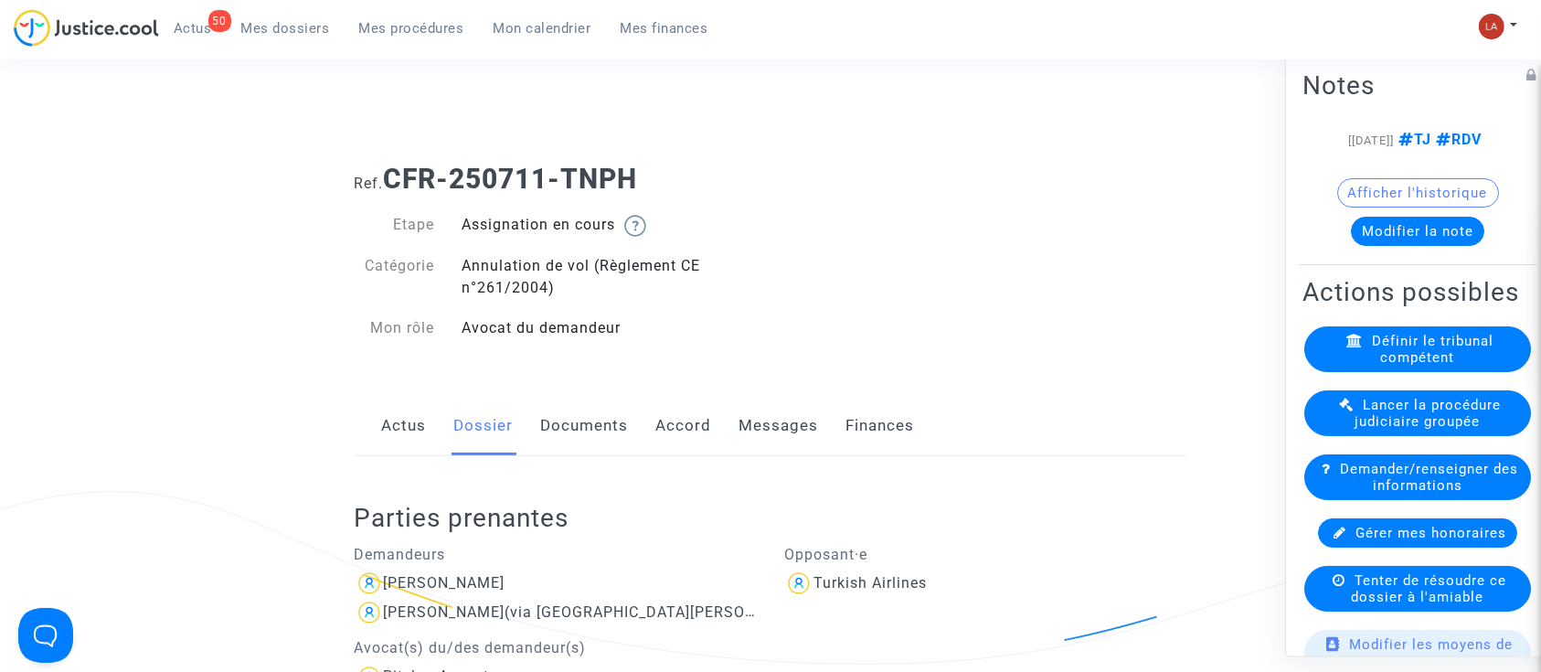
drag, startPoint x: 637, startPoint y: 174, endPoint x: 395, endPoint y: 179, distance: 242.2
click at [395, 179] on h1 "Ref. CFR-250711-TNPH" at bounding box center [771, 179] width 832 height 33
copy b "CFR-250711-TNPH"
click at [312, 31] on span "Mes dossiers" at bounding box center [285, 28] width 89 height 16
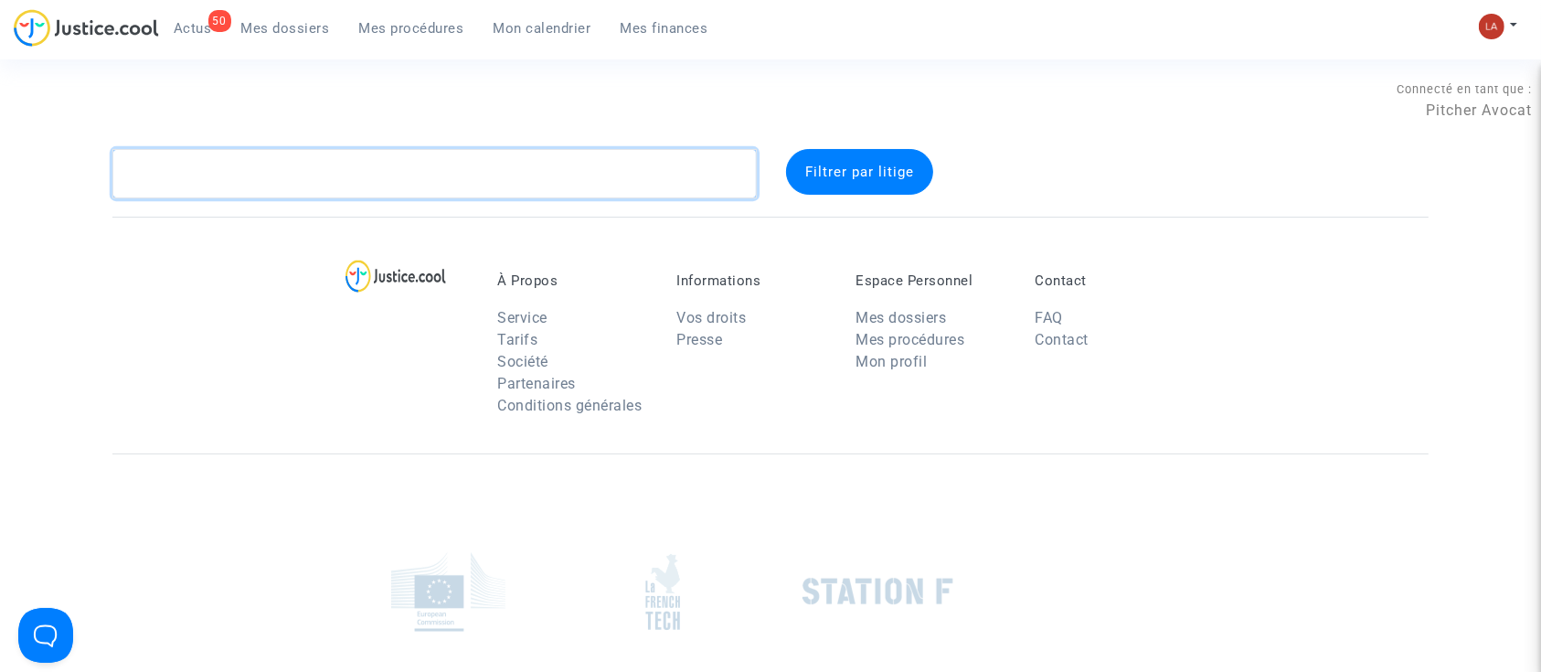
click at [344, 172] on textarea at bounding box center [434, 173] width 644 height 49
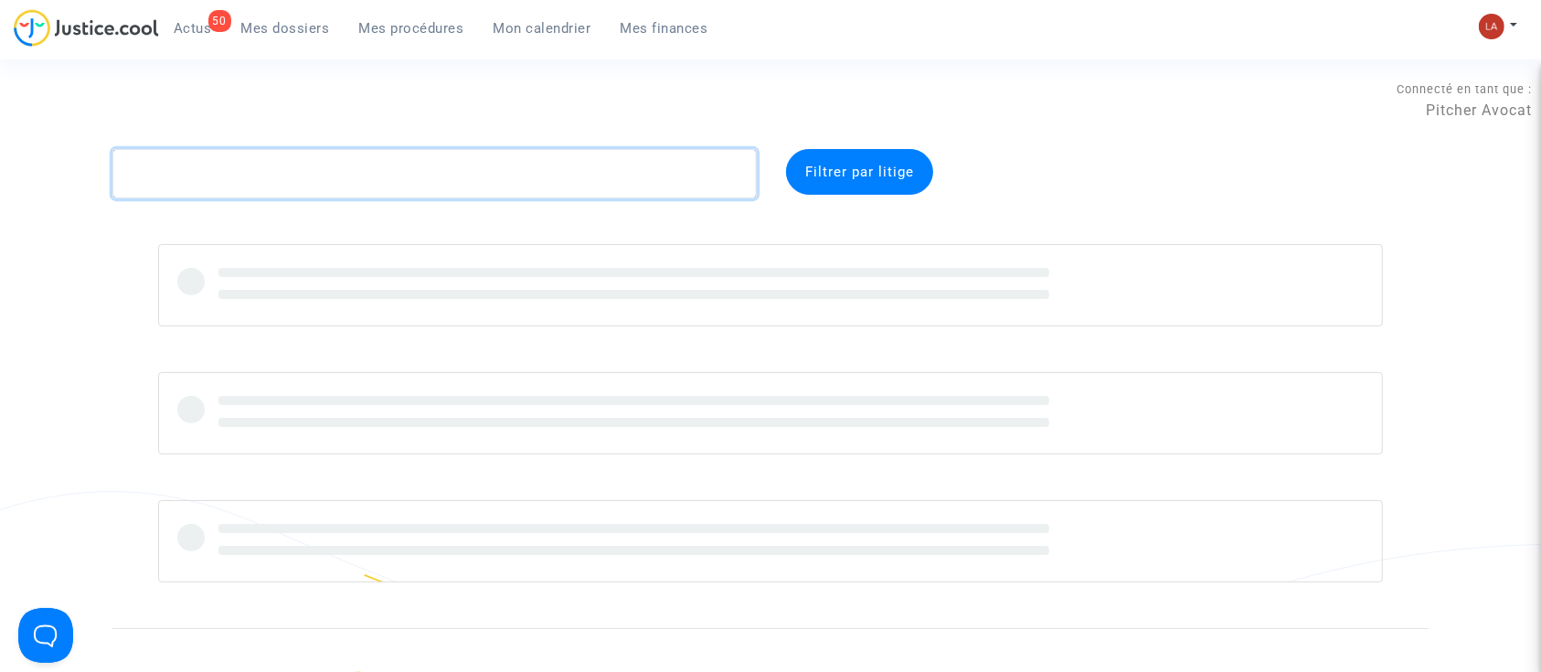
paste textarea "CFR-250711-TNPH"
type textarea "CFR-250711-TNPH"
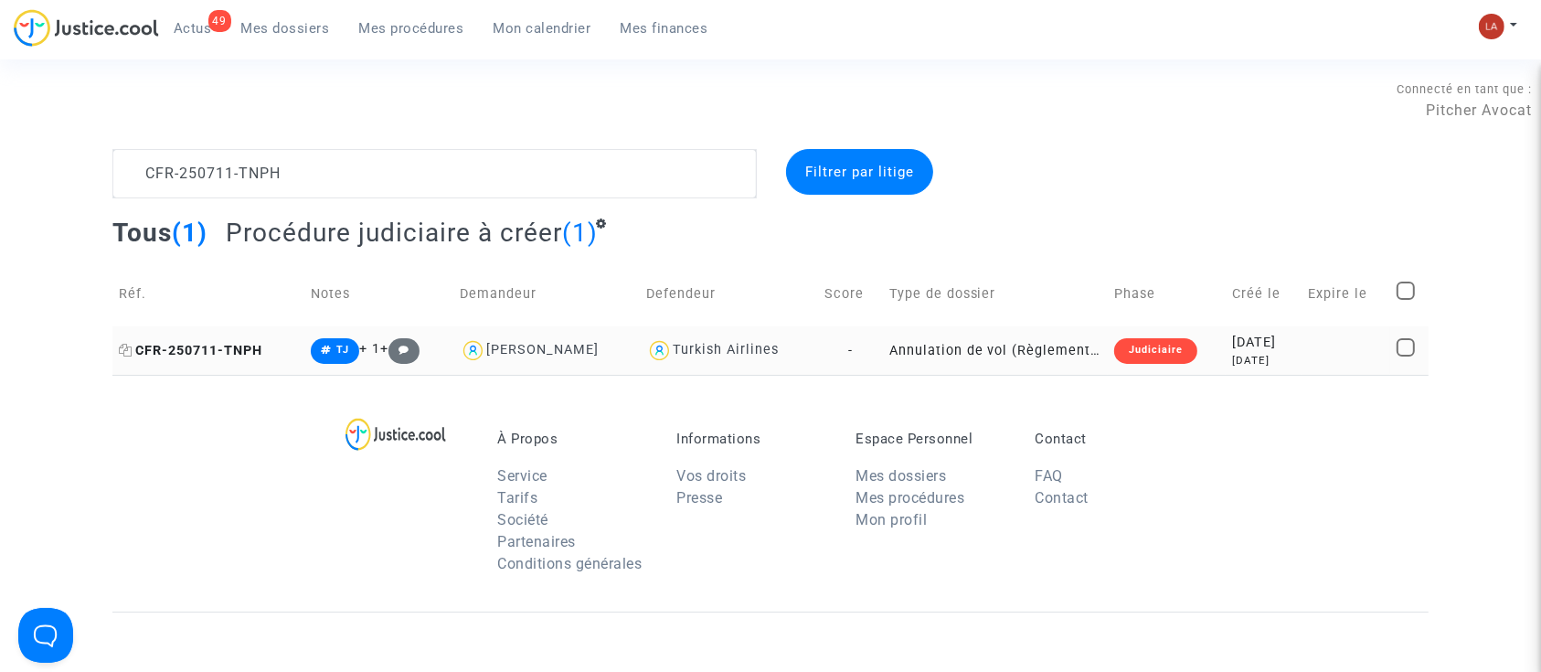
click at [189, 343] on span "CFR-250711-TNPH" at bounding box center [190, 351] width 143 height 16
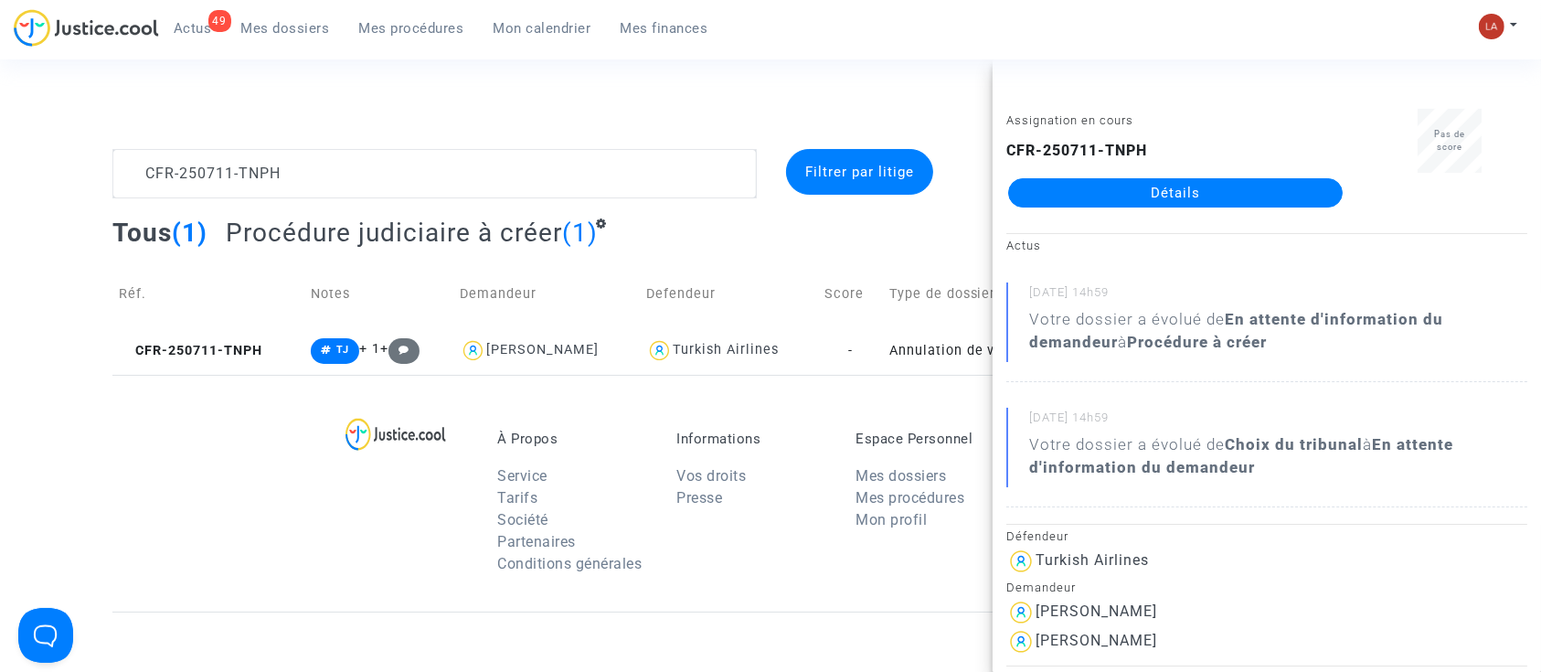
drag, startPoint x: 808, startPoint y: 74, endPoint x: 1022, endPoint y: 99, distance: 215.2
click at [809, 72] on section "Connecté en tant que : Pitcher Avocat CFR-250711-TNPH Filtrer par litige Tous (…" at bounding box center [770, 526] width 1541 height 1053
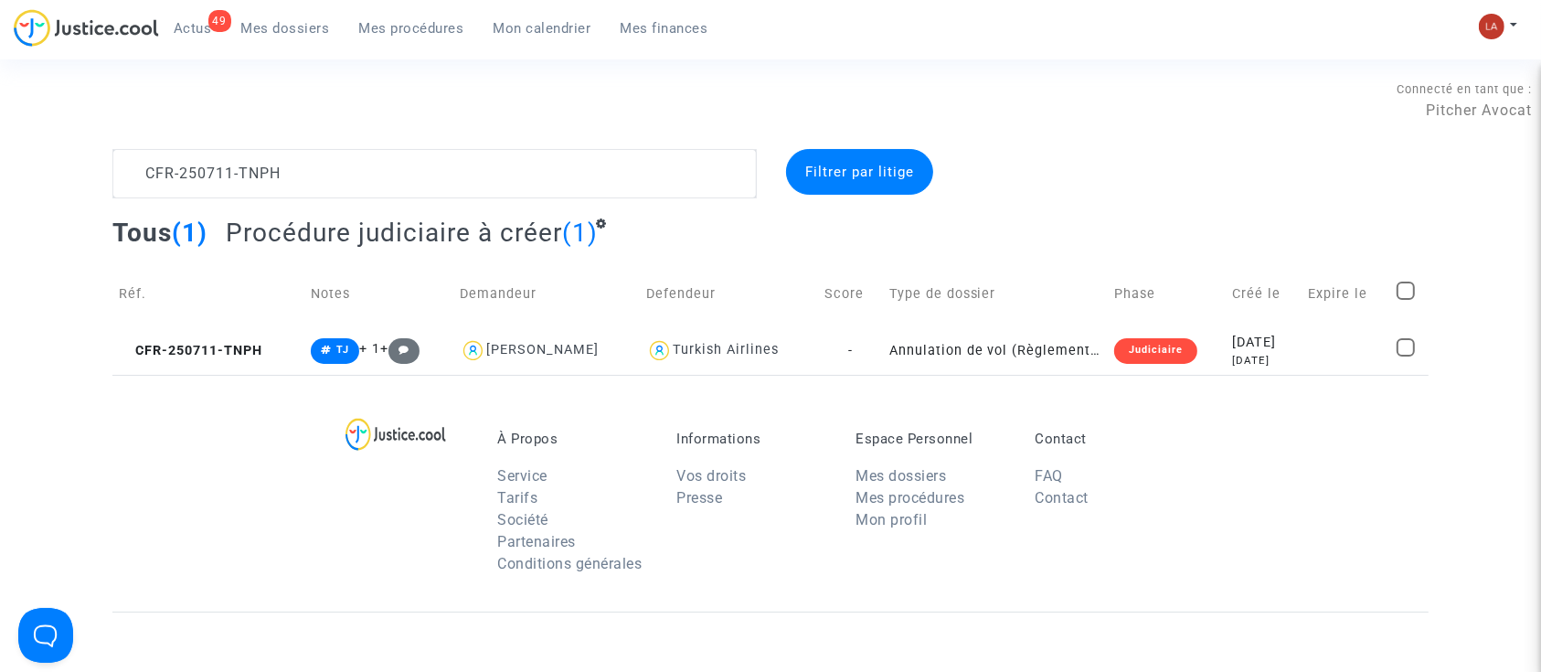
click at [1419, 289] on check at bounding box center [1409, 294] width 26 height 26
click at [1406, 283] on span at bounding box center [1405, 290] width 18 height 18
click at [1405, 300] on input "checkbox" at bounding box center [1404, 300] width 1 height 1
checkbox input "true"
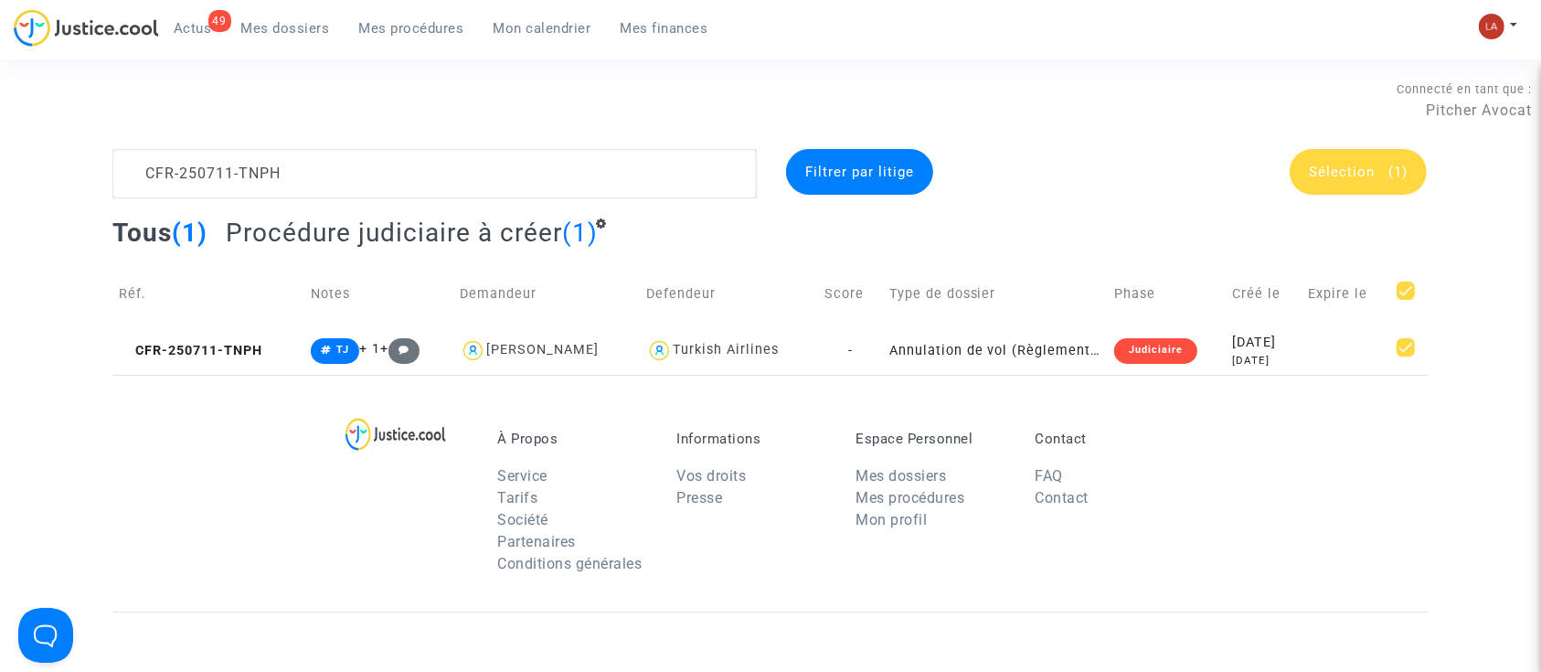
click at [1396, 140] on div "Connecté en tant que : Pitcher Avocat" at bounding box center [765, 127] width 1531 height 44
click at [1377, 167] on span "Sélection (1)" at bounding box center [1358, 172] width 99 height 16
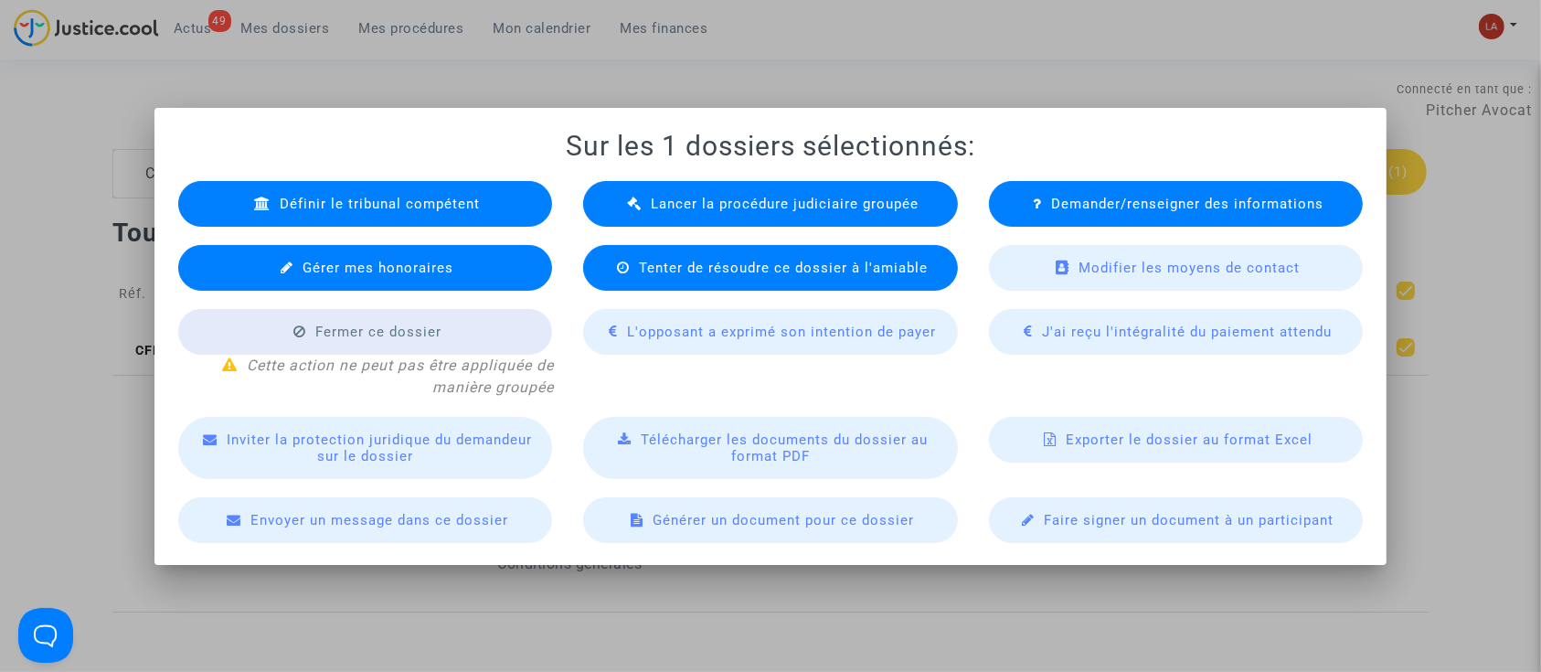
click at [793, 203] on span "Lancer la procédure judiciaire groupée" at bounding box center [785, 204] width 268 height 16
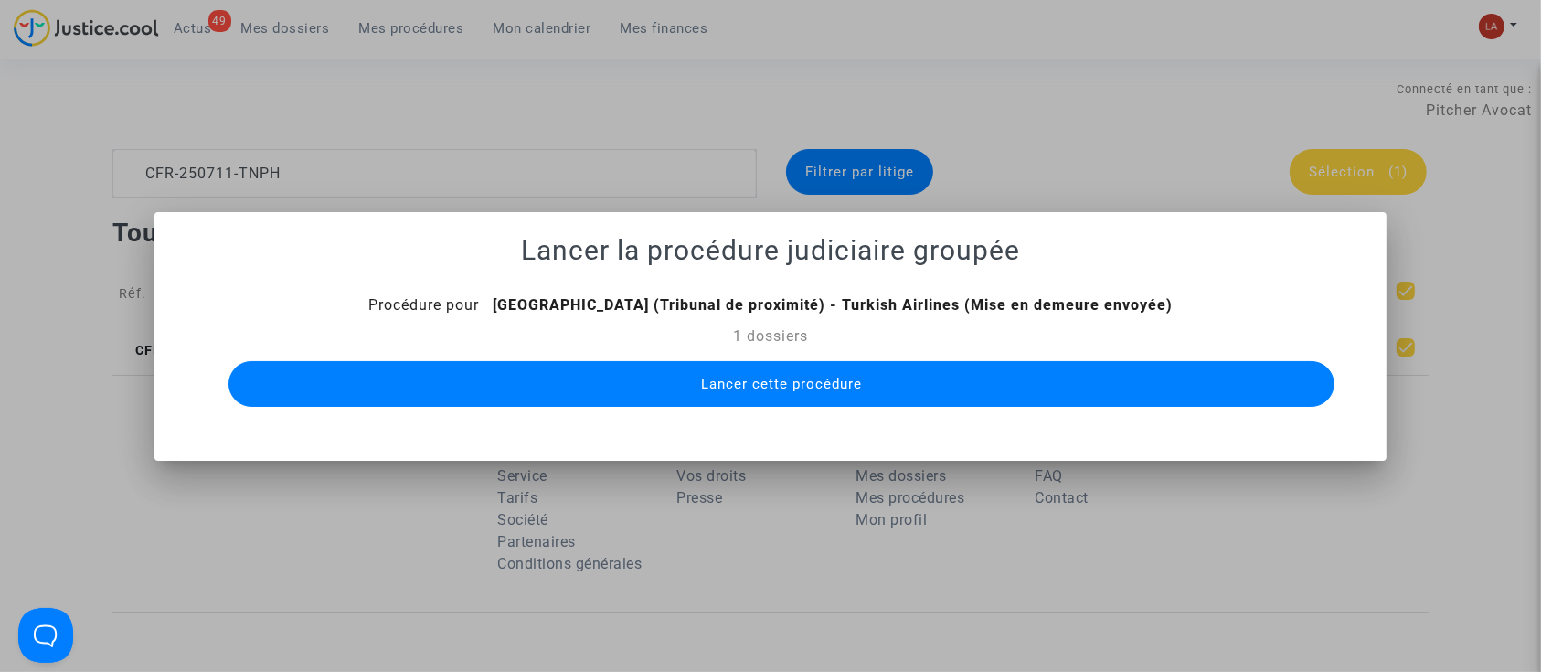
click at [828, 381] on span "Lancer cette procédure" at bounding box center [781, 384] width 161 height 16
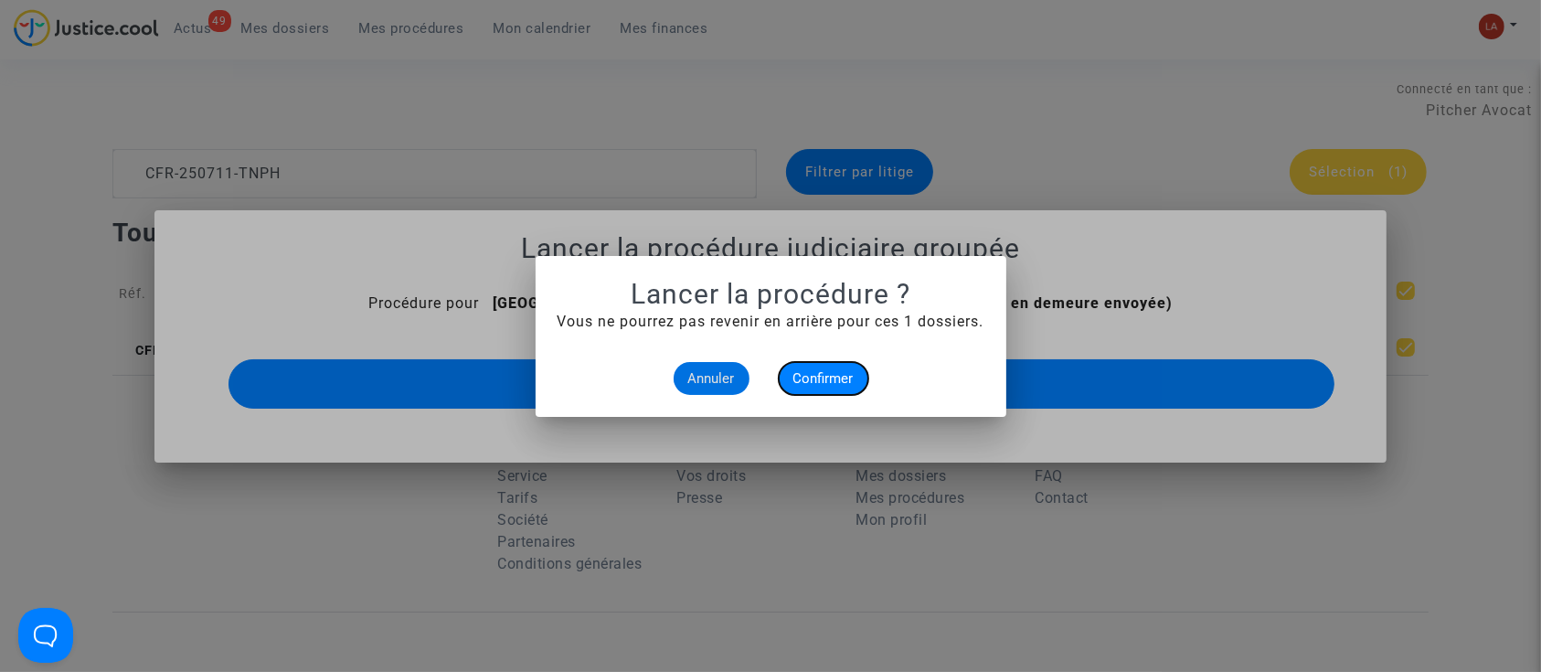
click at [830, 378] on span "Confirmer" at bounding box center [823, 378] width 60 height 16
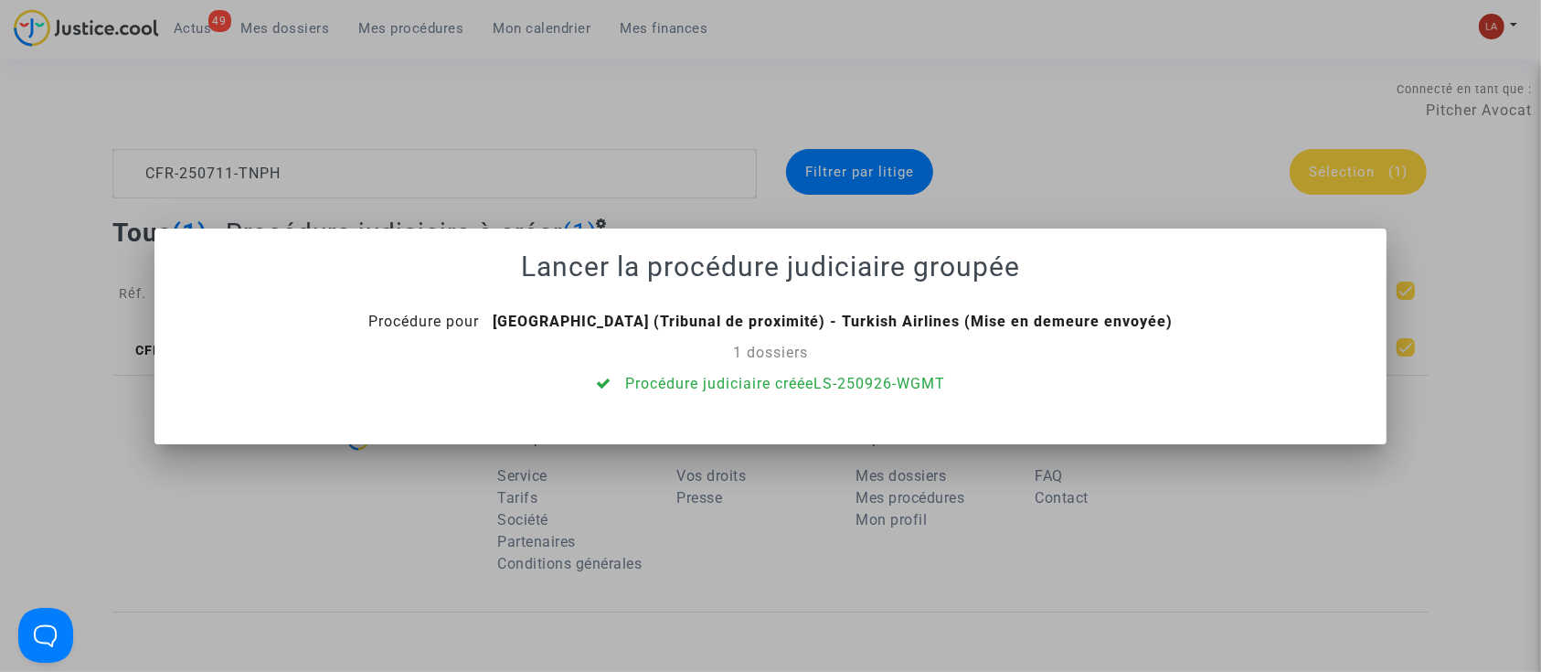
click at [646, 90] on div at bounding box center [770, 336] width 1541 height 672
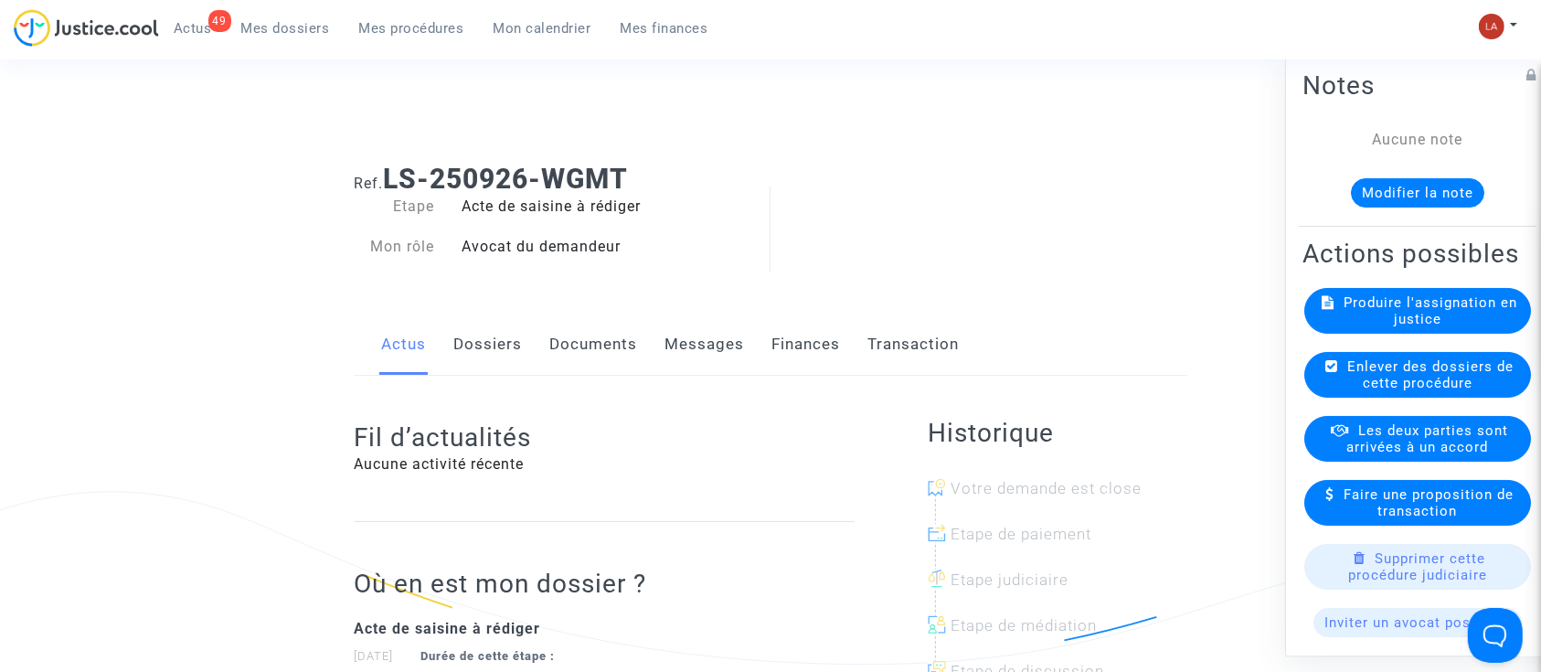
click at [1458, 195] on button "Modifier la note" at bounding box center [1417, 192] width 133 height 29
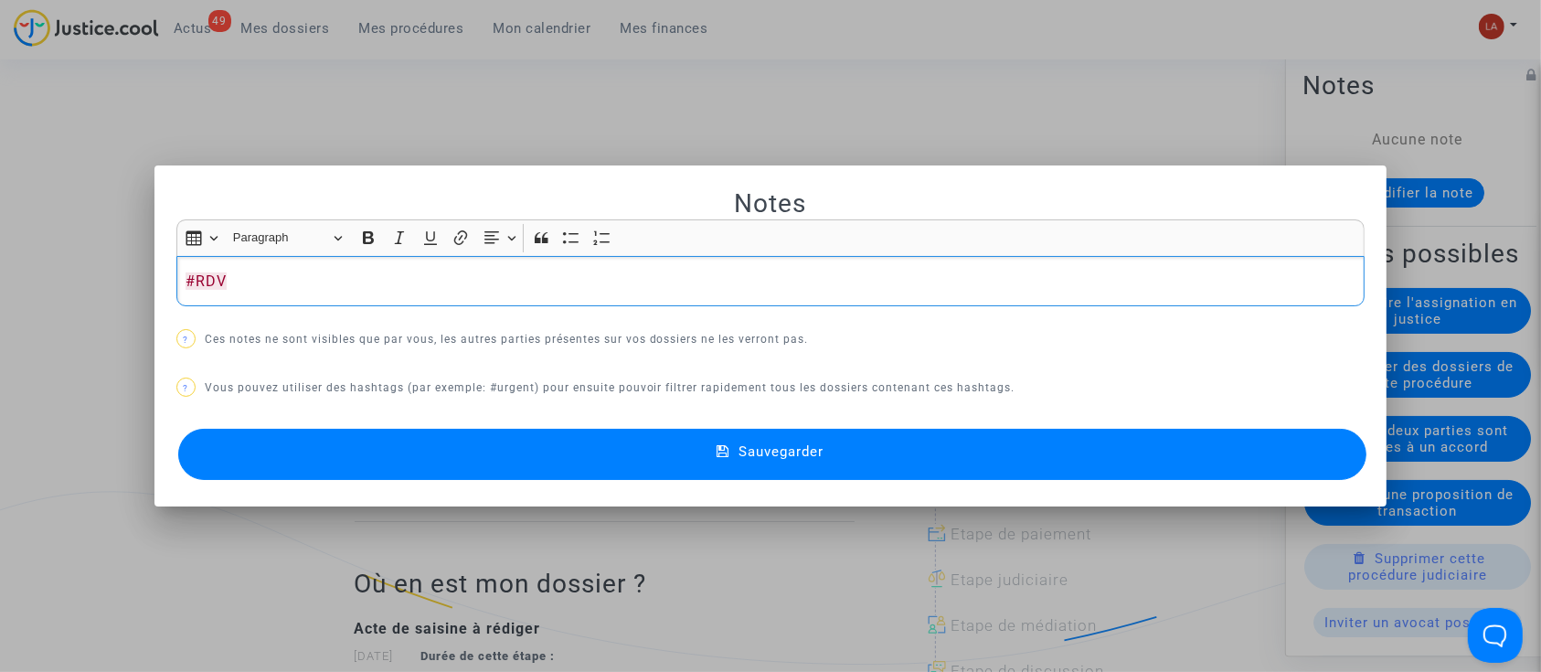
click at [1105, 466] on button "Sauvegarder" at bounding box center [772, 454] width 1189 height 51
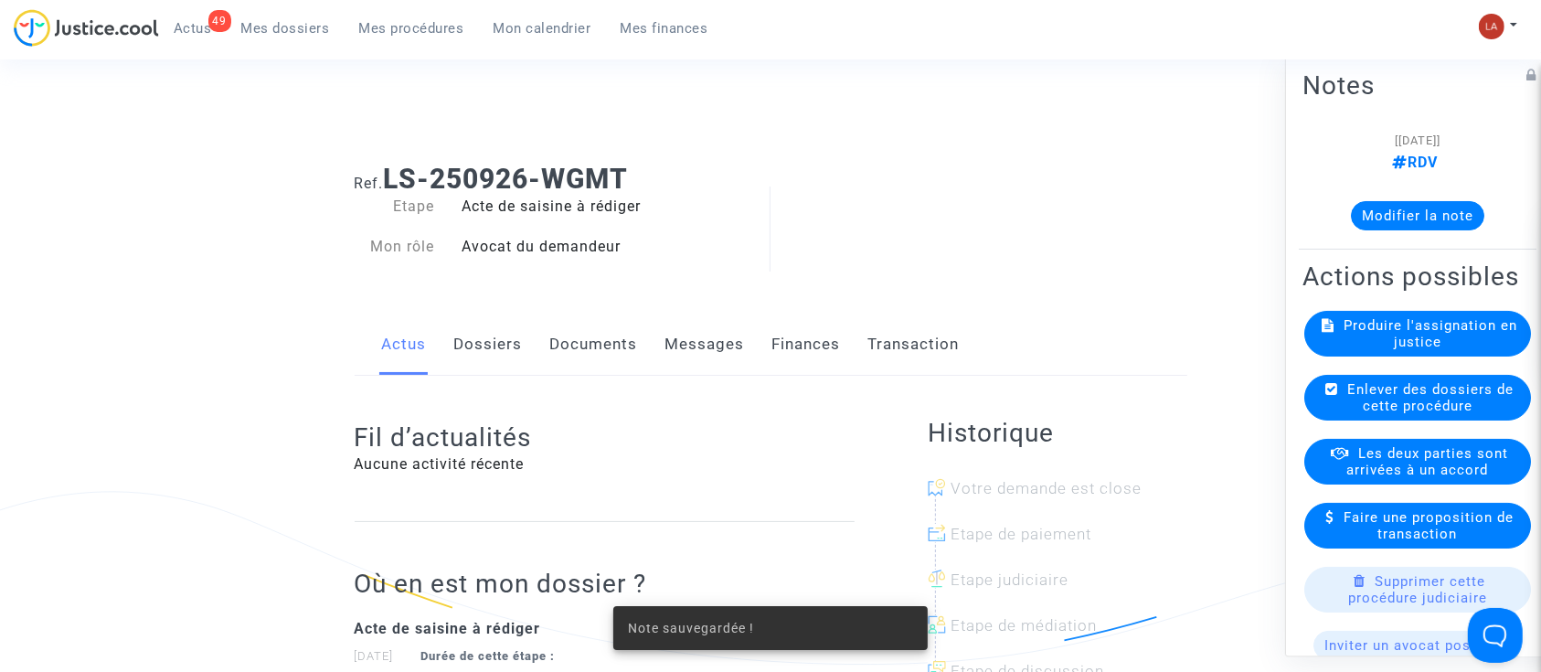
click at [627, 175] on b "LS-250926-WGMT" at bounding box center [506, 179] width 245 height 32
drag, startPoint x: 620, startPoint y: 175, endPoint x: 417, endPoint y: 178, distance: 203.8
click at [429, 178] on b "LS-250926-WGMT" at bounding box center [506, 179] width 245 height 32
drag, startPoint x: 389, startPoint y: 176, endPoint x: 800, endPoint y: 174, distance: 410.3
click at [798, 174] on h1 "Ref. LS-250926-WGMT" at bounding box center [771, 179] width 832 height 33
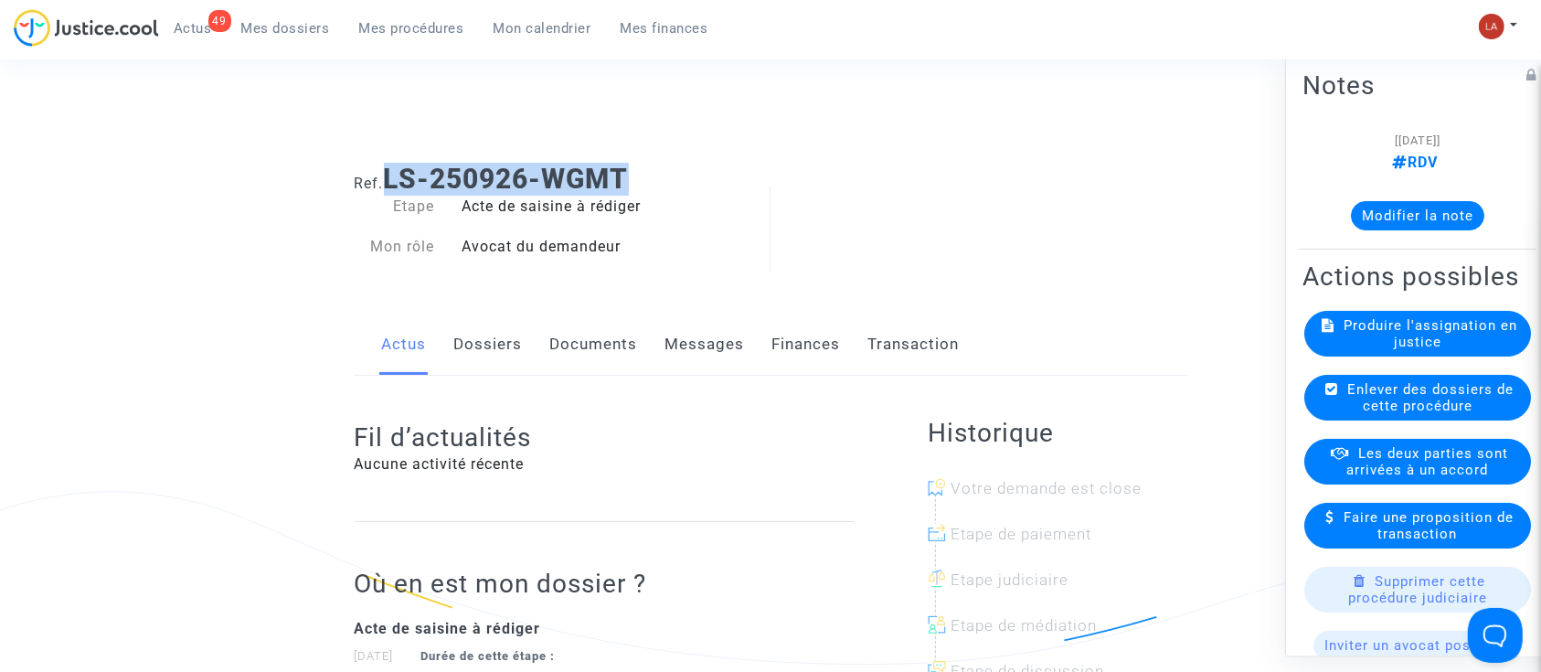
copy b "LS-250926-WGMT"
click at [1436, 350] on span "Produire l'assignation en justice" at bounding box center [1431, 333] width 174 height 33
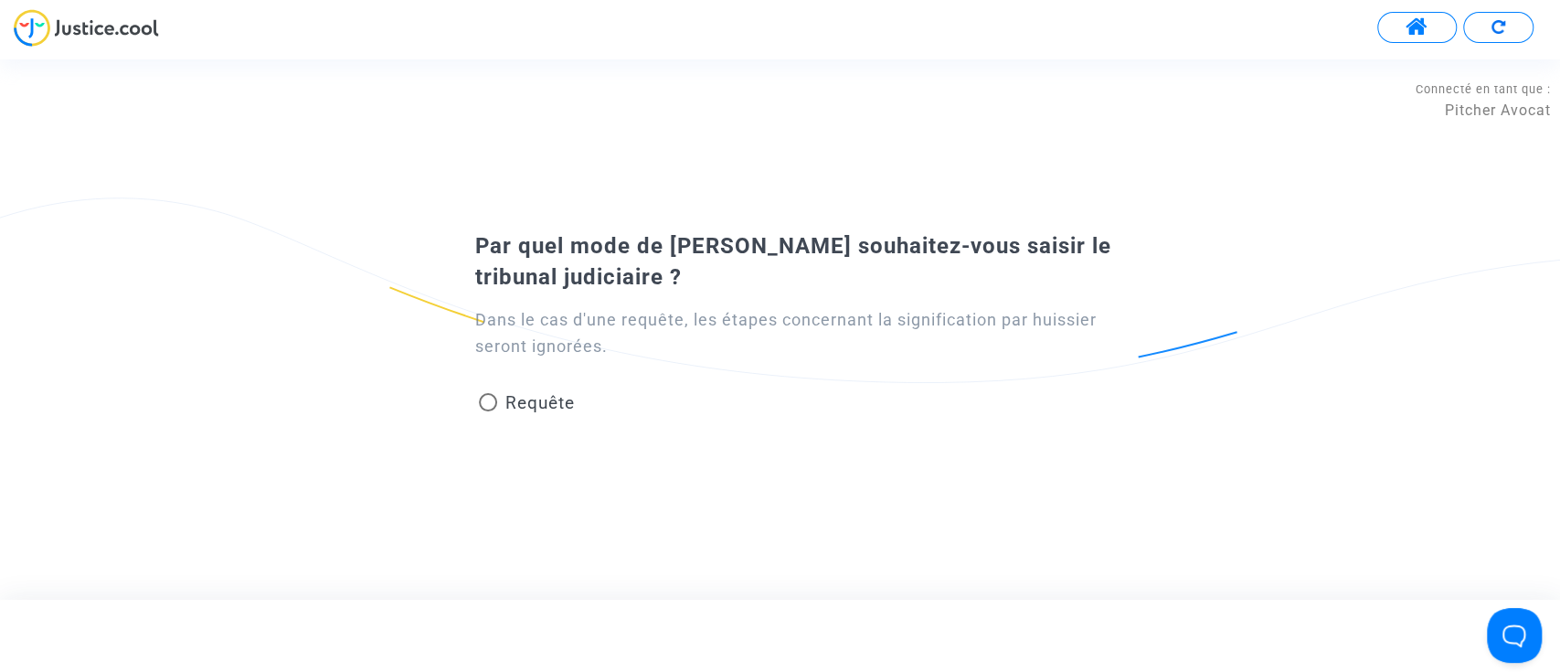
click at [536, 394] on span "Requête" at bounding box center [538, 402] width 69 height 21
click at [488, 411] on input "Requête" at bounding box center [487, 411] width 1 height 1
radio input "true"
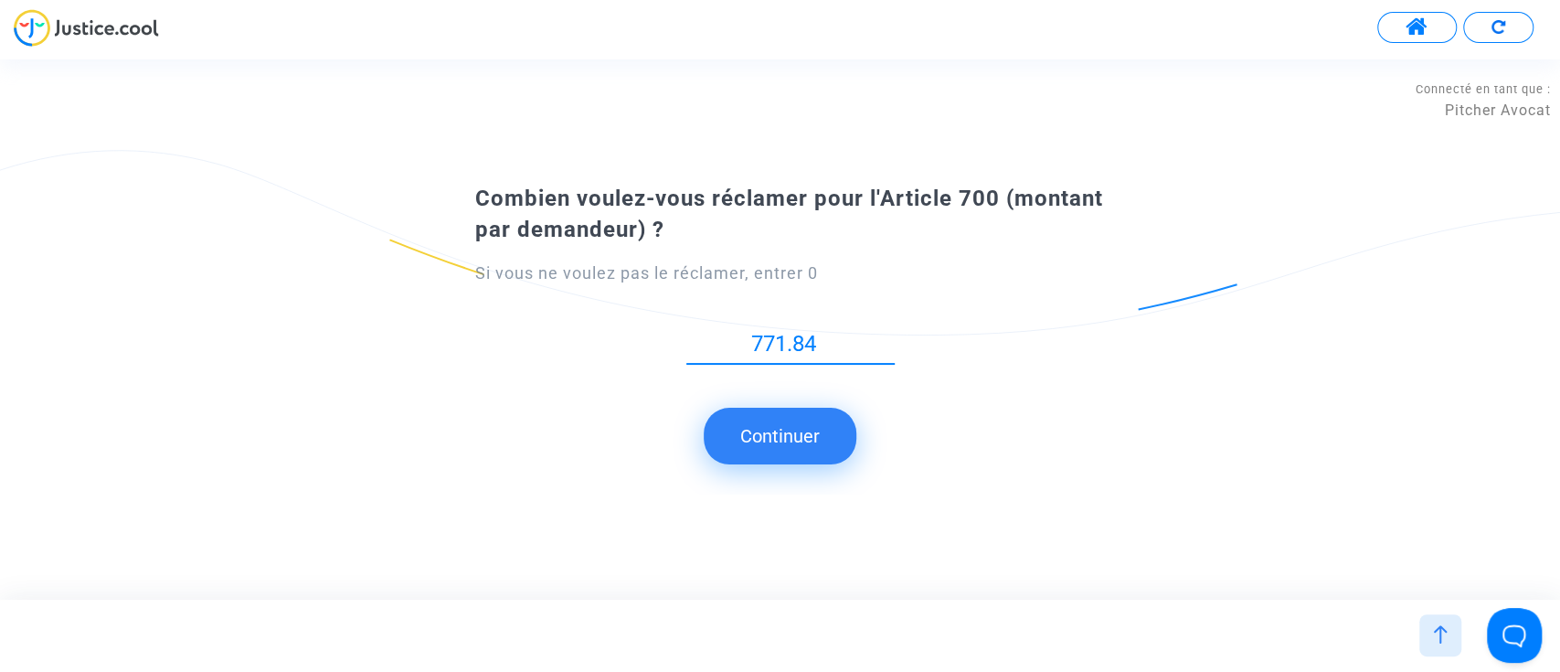
type input "771.84"
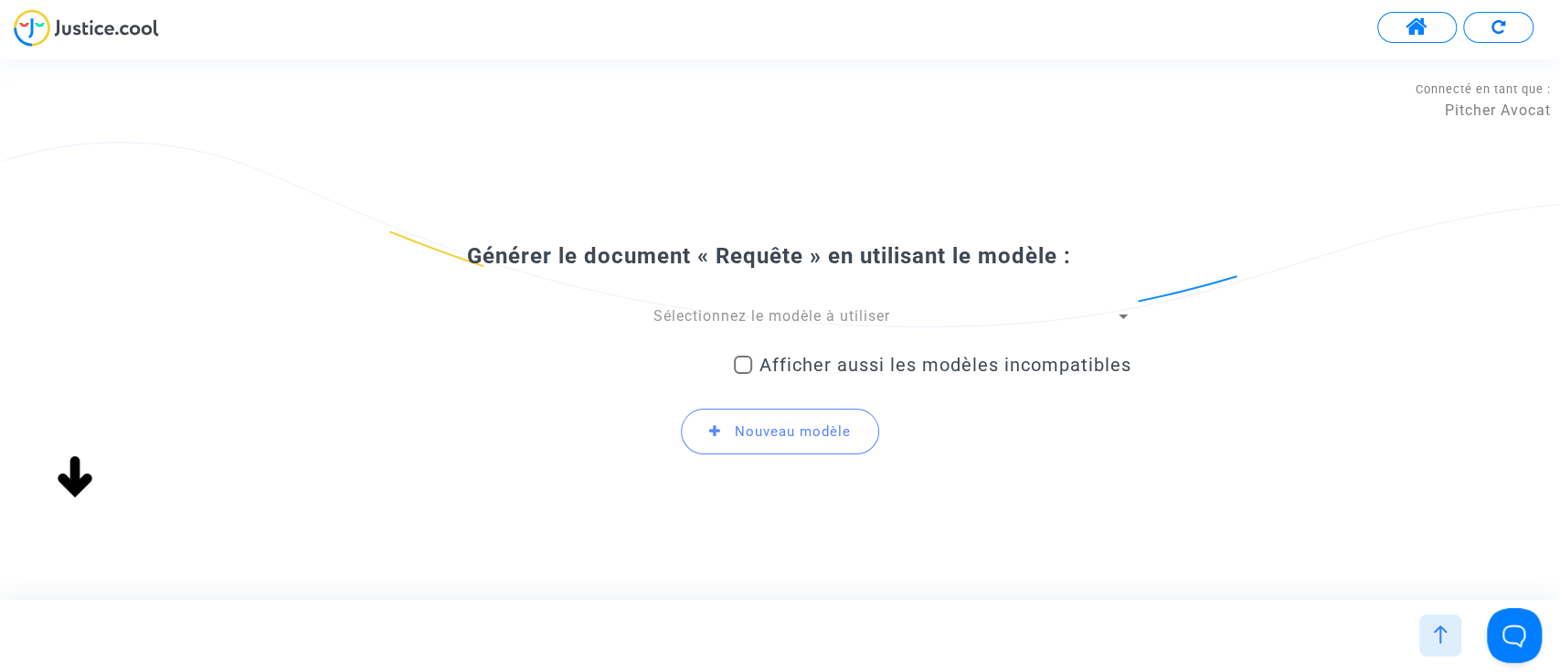
click at [730, 311] on span "Sélectionnez le modèle à utiliser" at bounding box center [771, 315] width 237 height 17
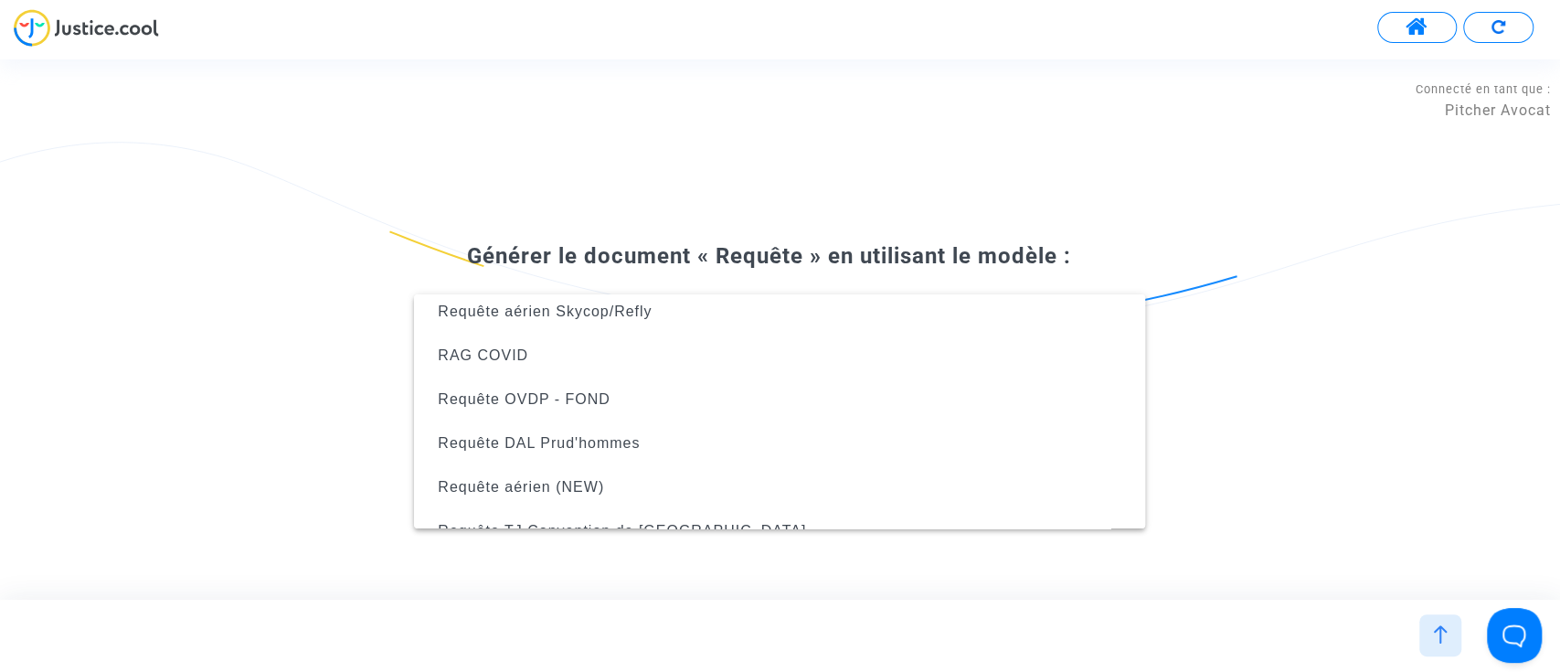
scroll to position [366, 0]
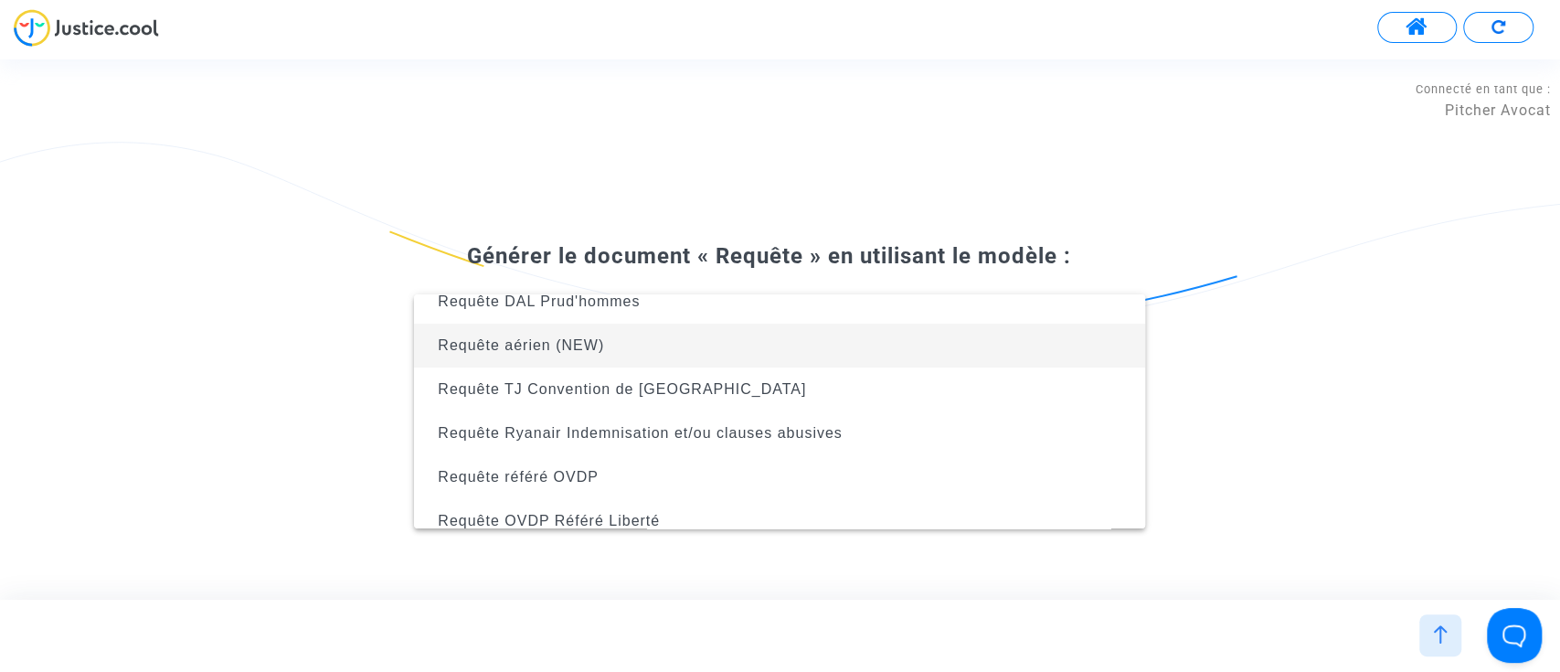
click at [721, 363] on span "Requête aérien (NEW)" at bounding box center [780, 345] width 702 height 44
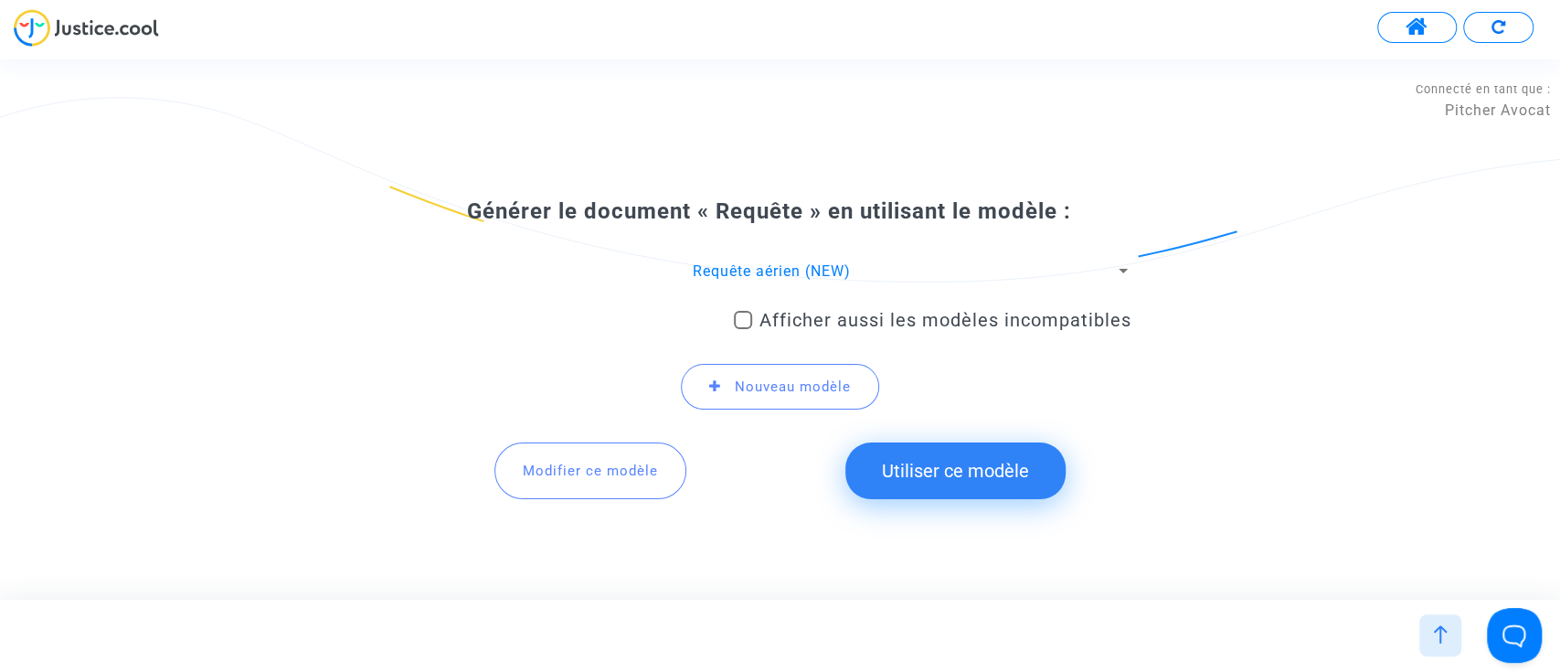
click at [1012, 467] on button "Utiliser ce modèle" at bounding box center [955, 470] width 220 height 57
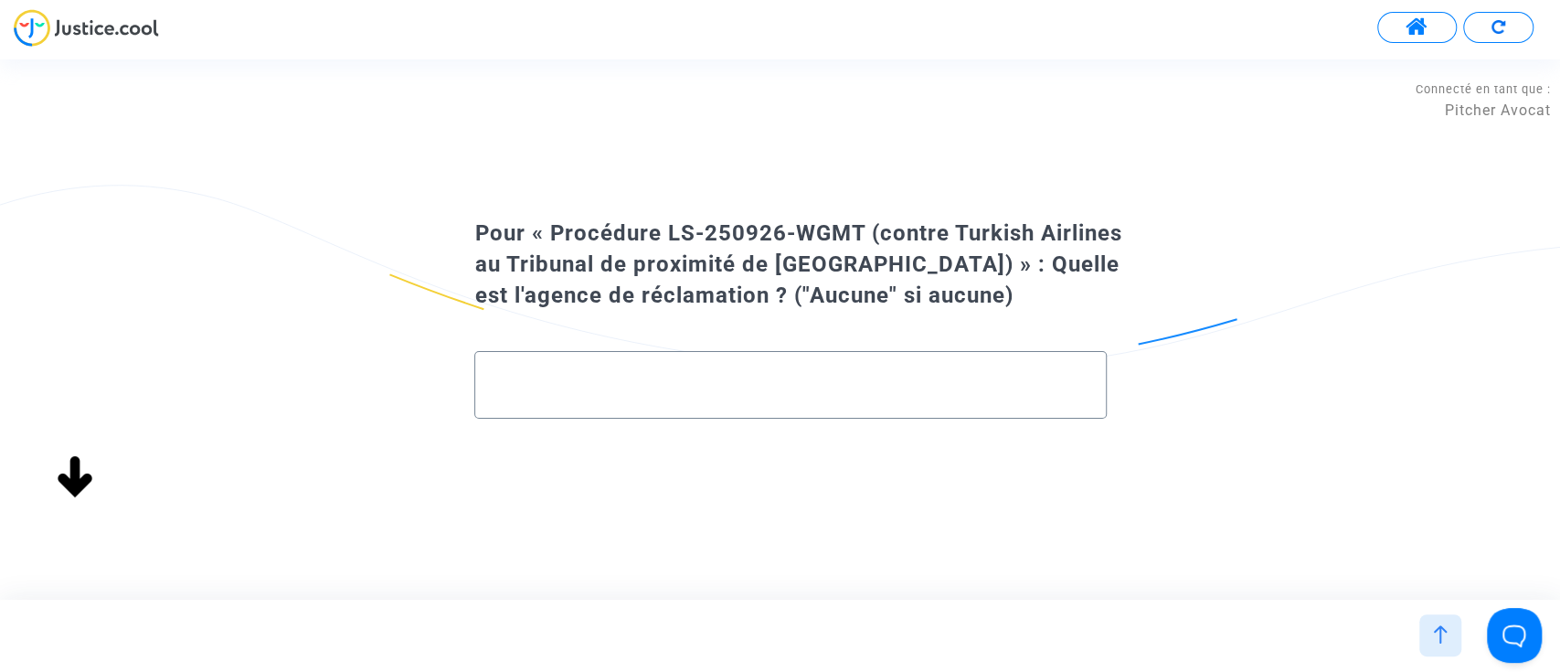
click at [643, 391] on input "text" at bounding box center [789, 385] width 593 height 21
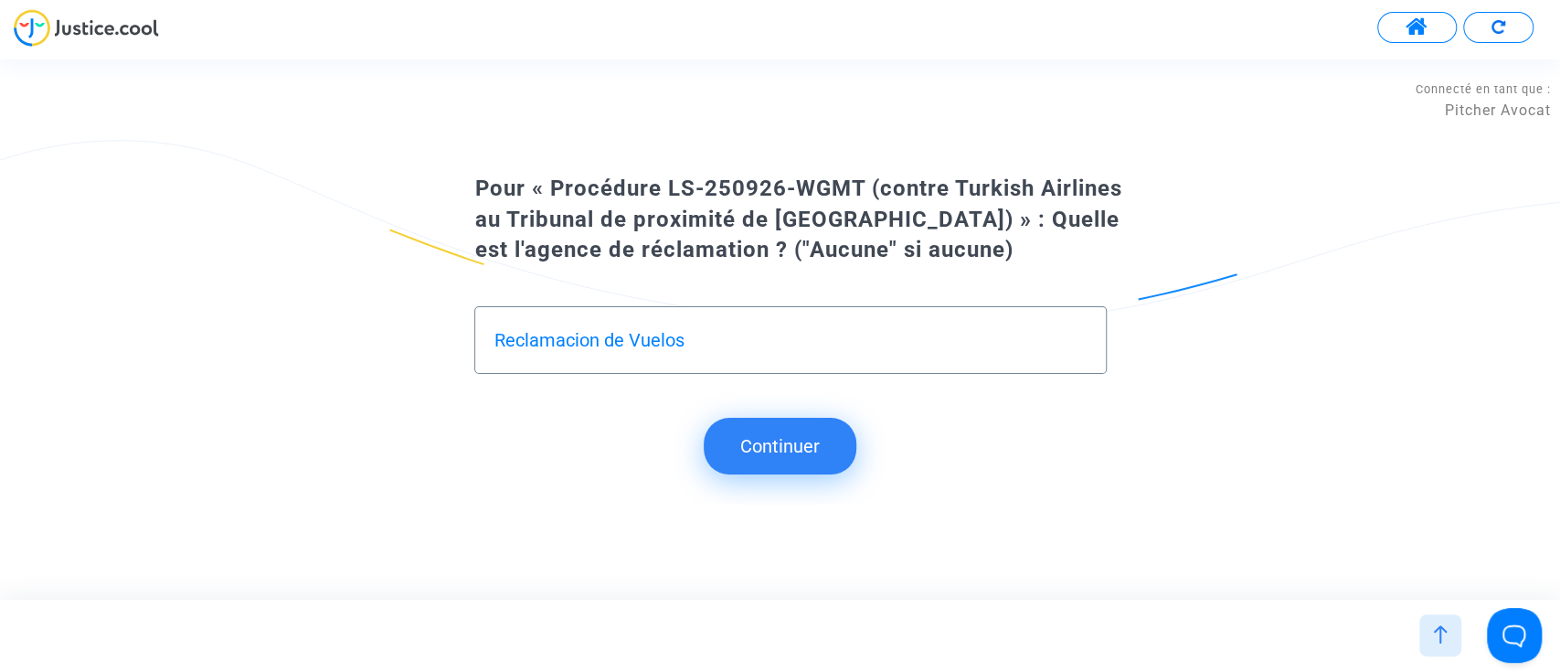
type input "Reclamacion de Vuelos"
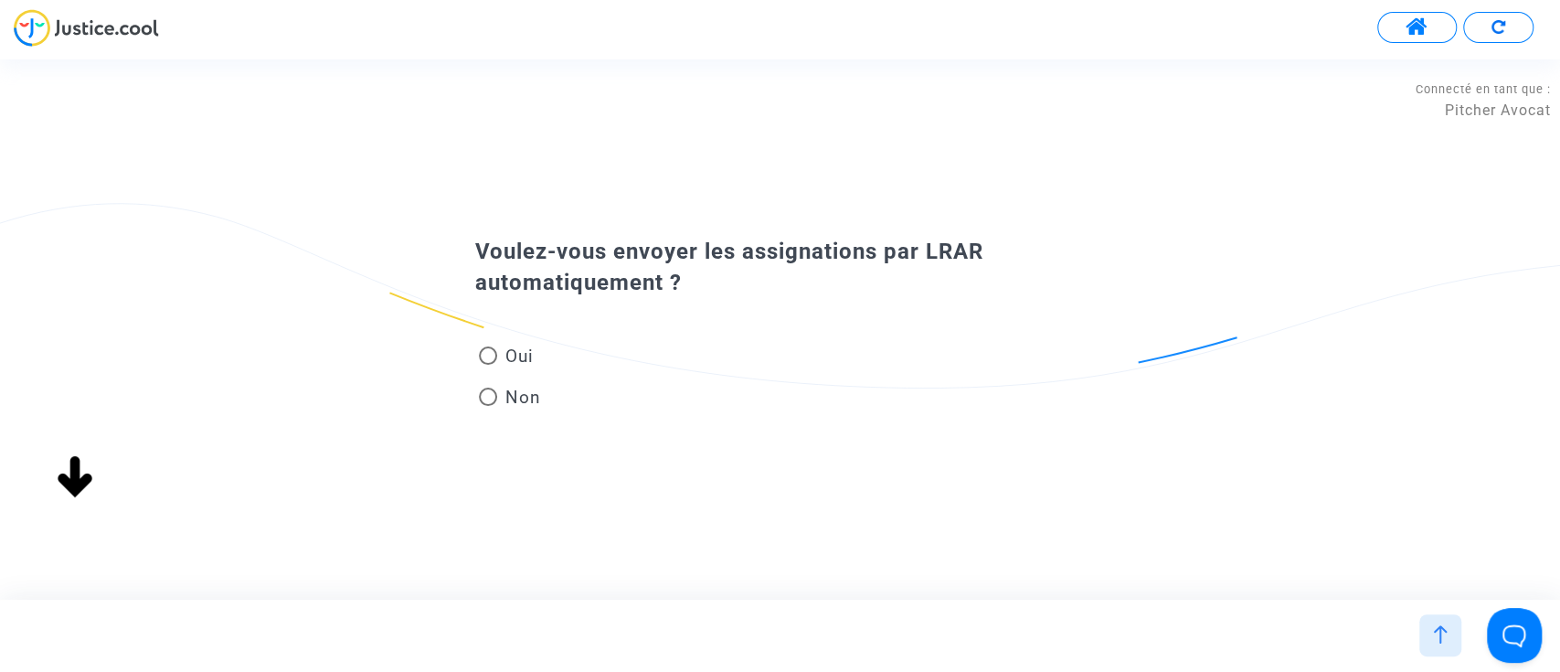
click at [513, 391] on span "Non" at bounding box center [518, 397] width 43 height 25
click at [488, 406] on input "Non" at bounding box center [487, 406] width 1 height 1
radio input "true"
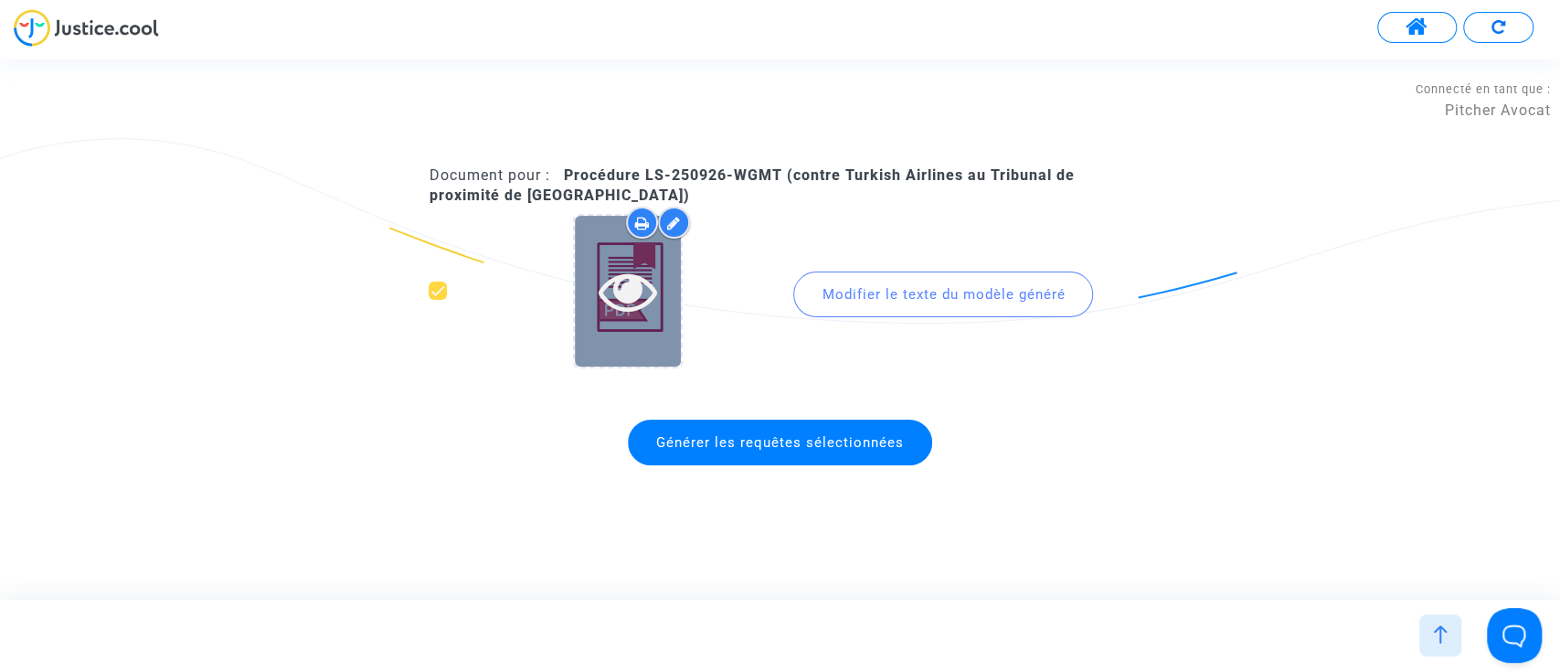
click at [607, 340] on div at bounding box center [628, 291] width 106 height 151
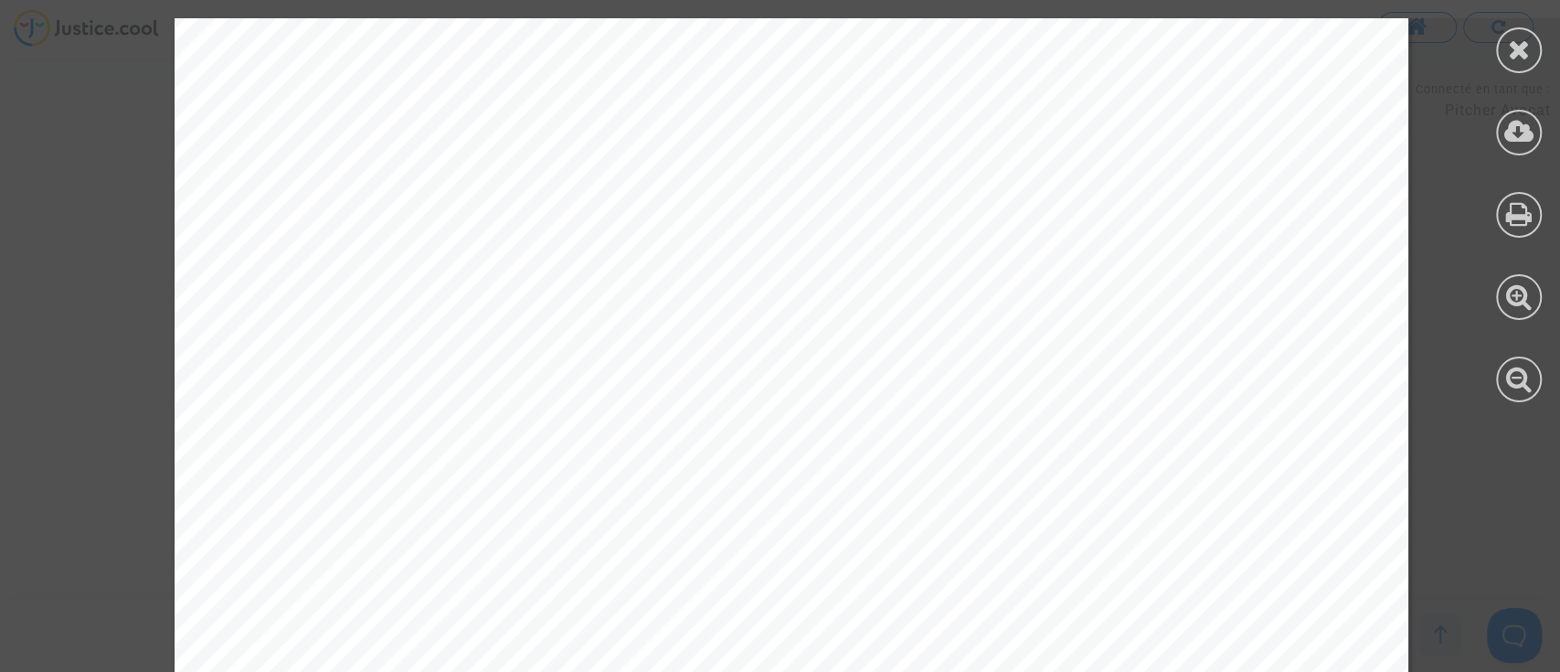
scroll to position [243, 0]
click at [1506, 60] on div at bounding box center [1519, 50] width 46 height 46
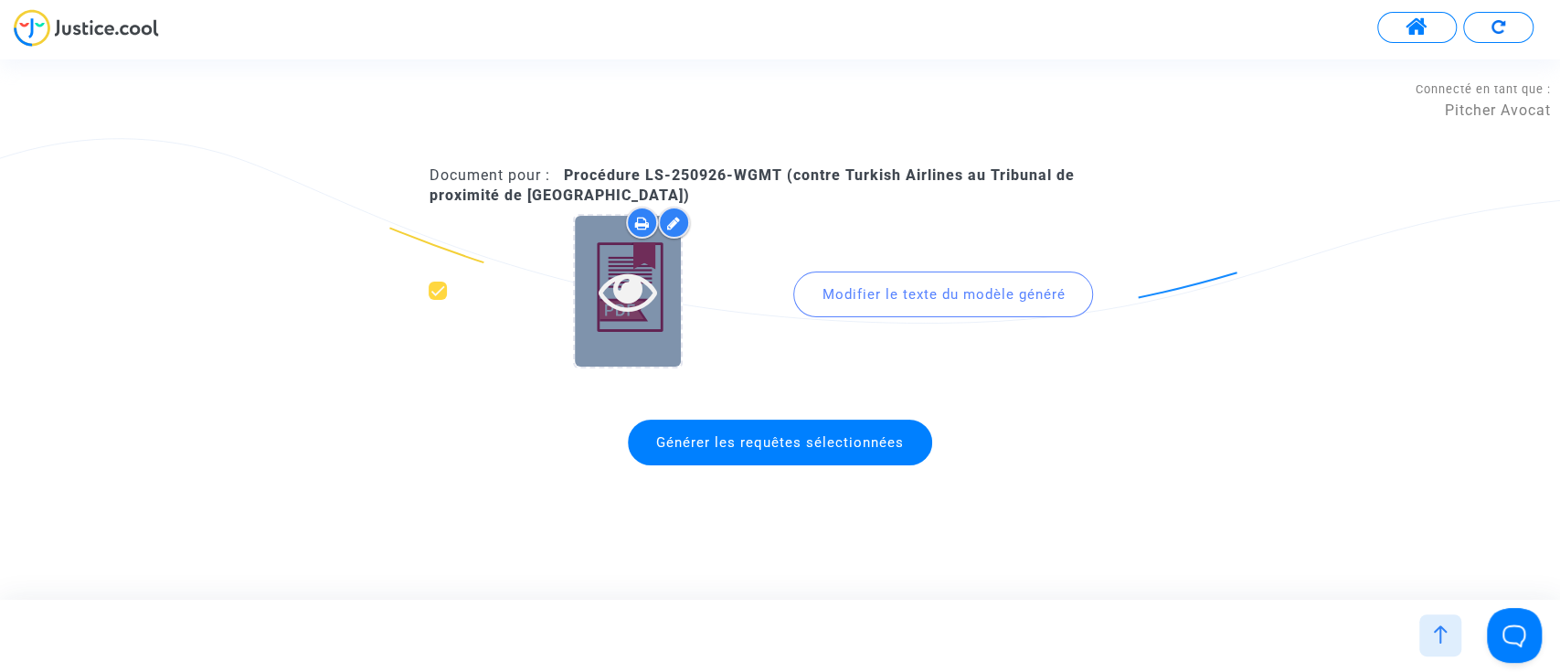
click at [662, 311] on div at bounding box center [628, 290] width 106 height 58
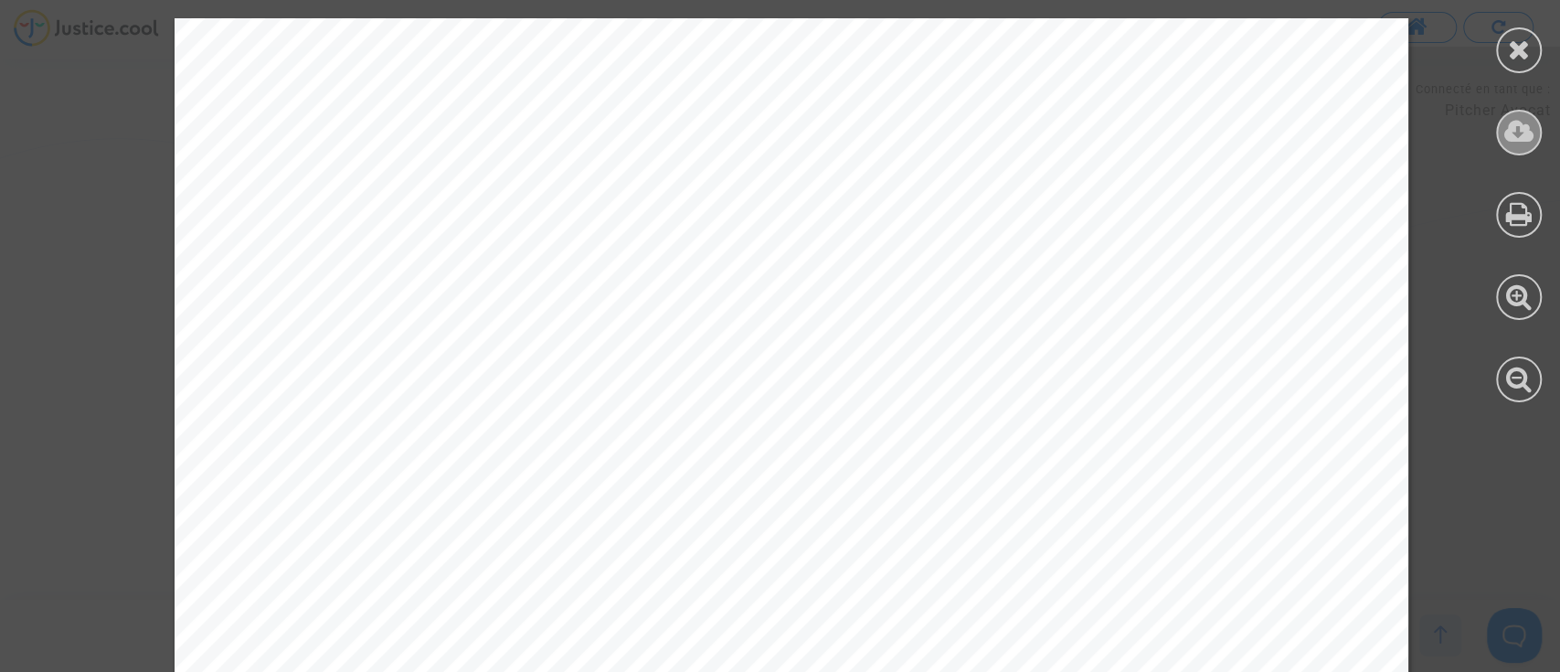
click at [1501, 126] on div at bounding box center [1519, 133] width 46 height 46
click at [1514, 49] on icon at bounding box center [1519, 49] width 23 height 27
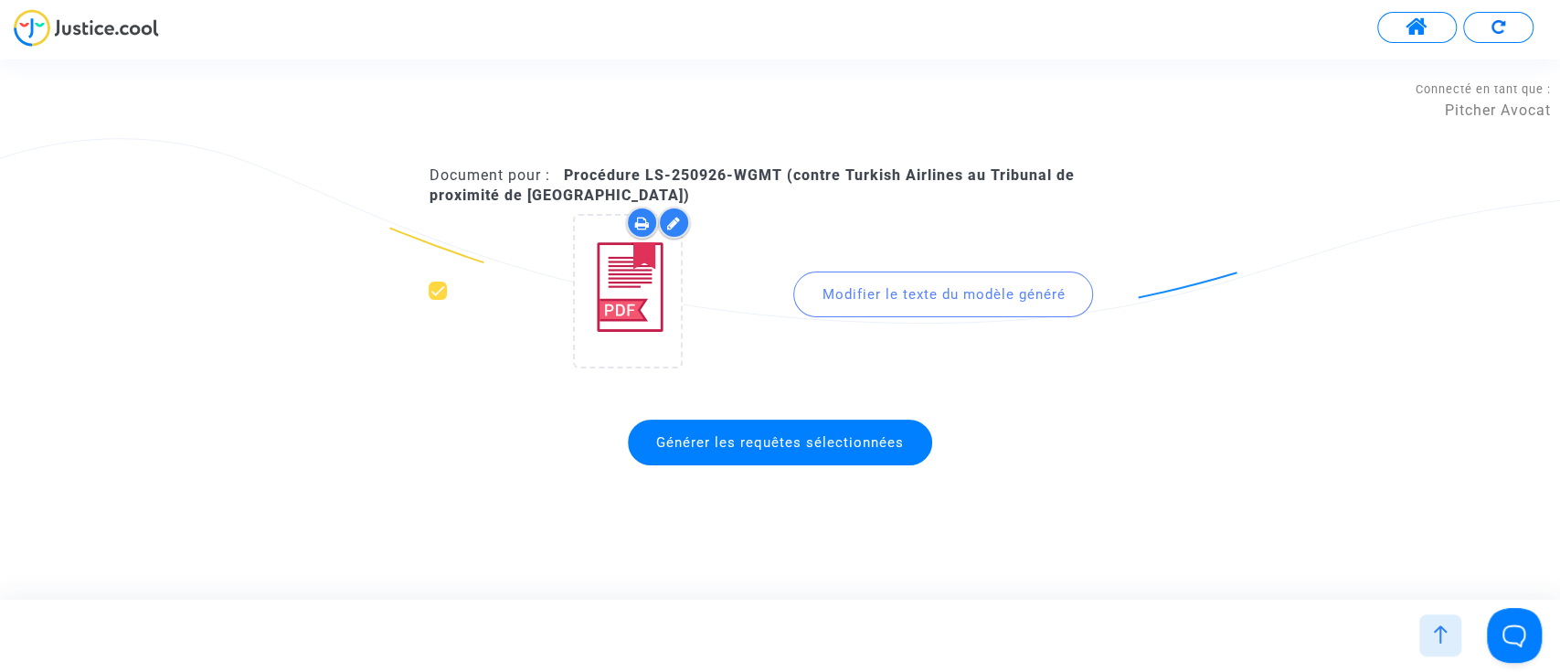
click at [899, 442] on span "Générer les requêtes sélectionnées" at bounding box center [780, 442] width 248 height 16
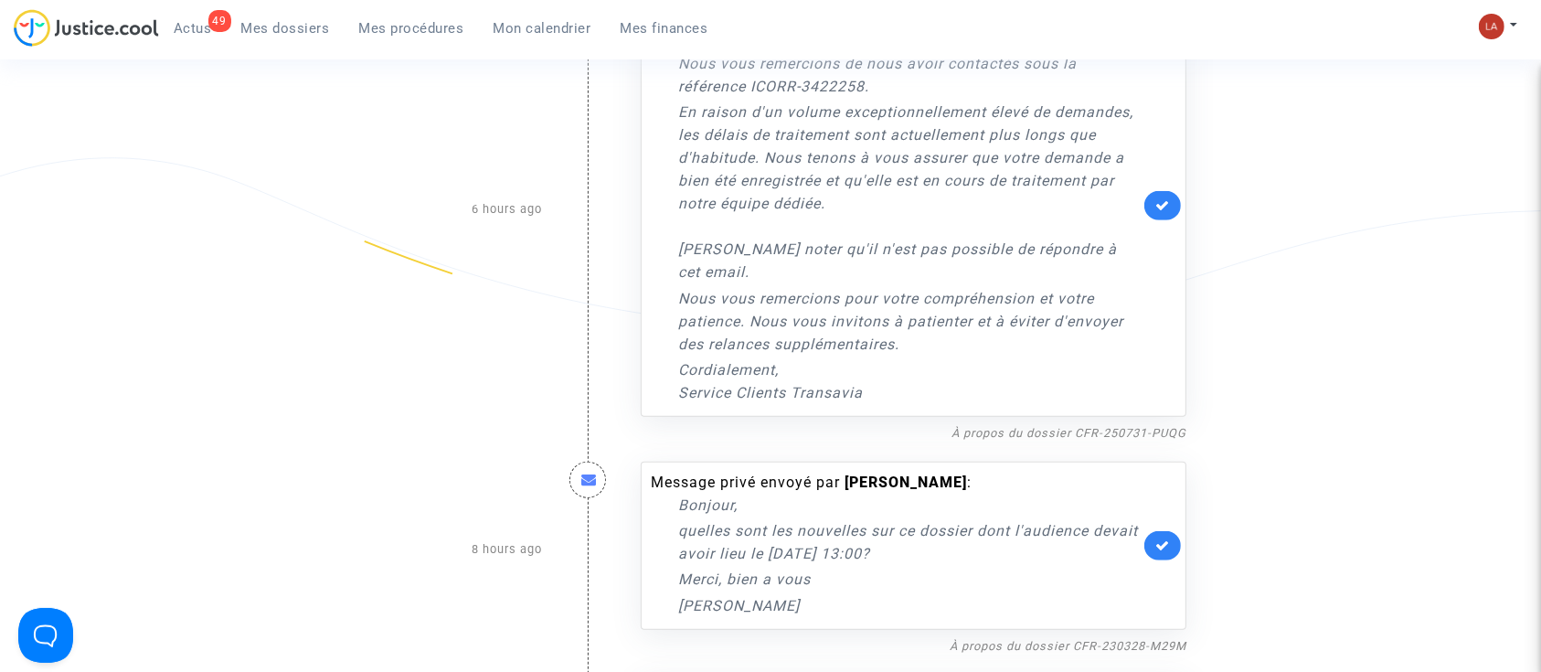
scroll to position [928, 0]
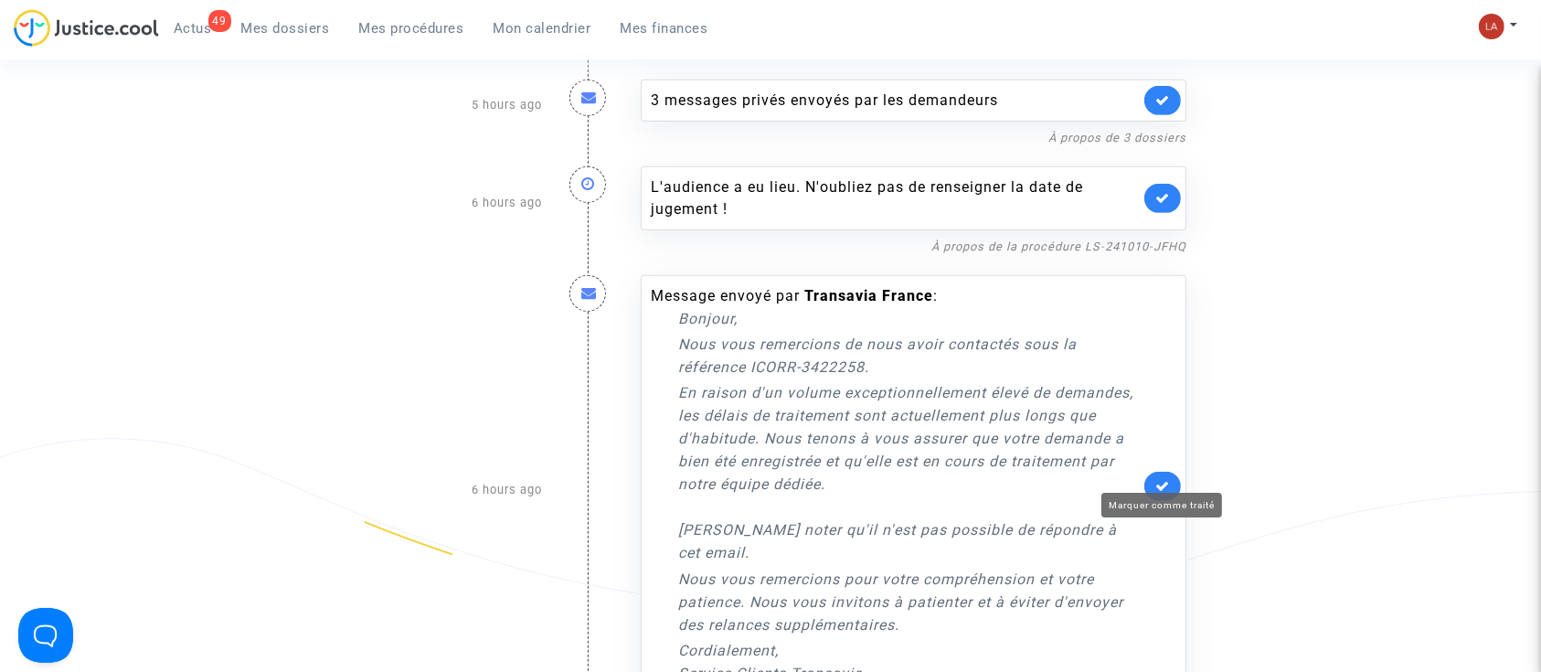
click at [1165, 479] on icon at bounding box center [1162, 486] width 15 height 14
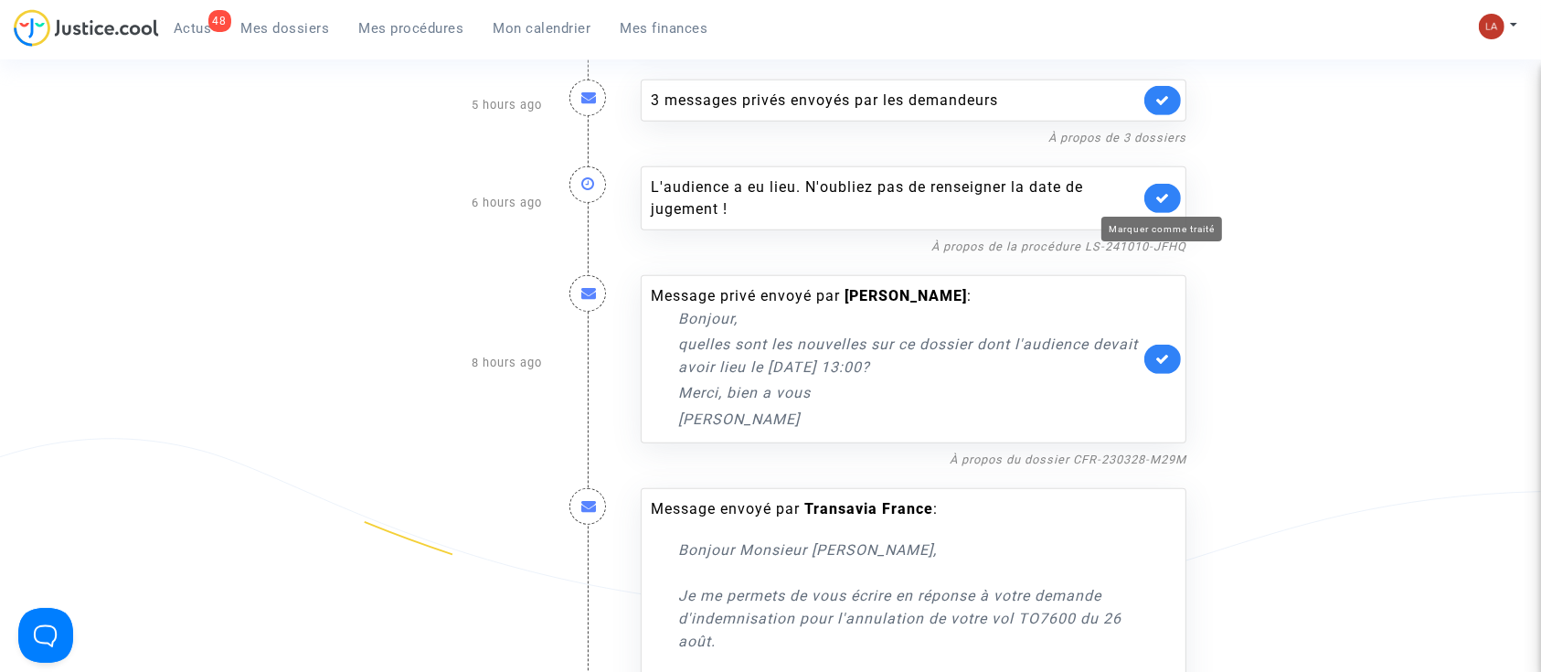
click at [1173, 190] on link at bounding box center [1162, 198] width 37 height 29
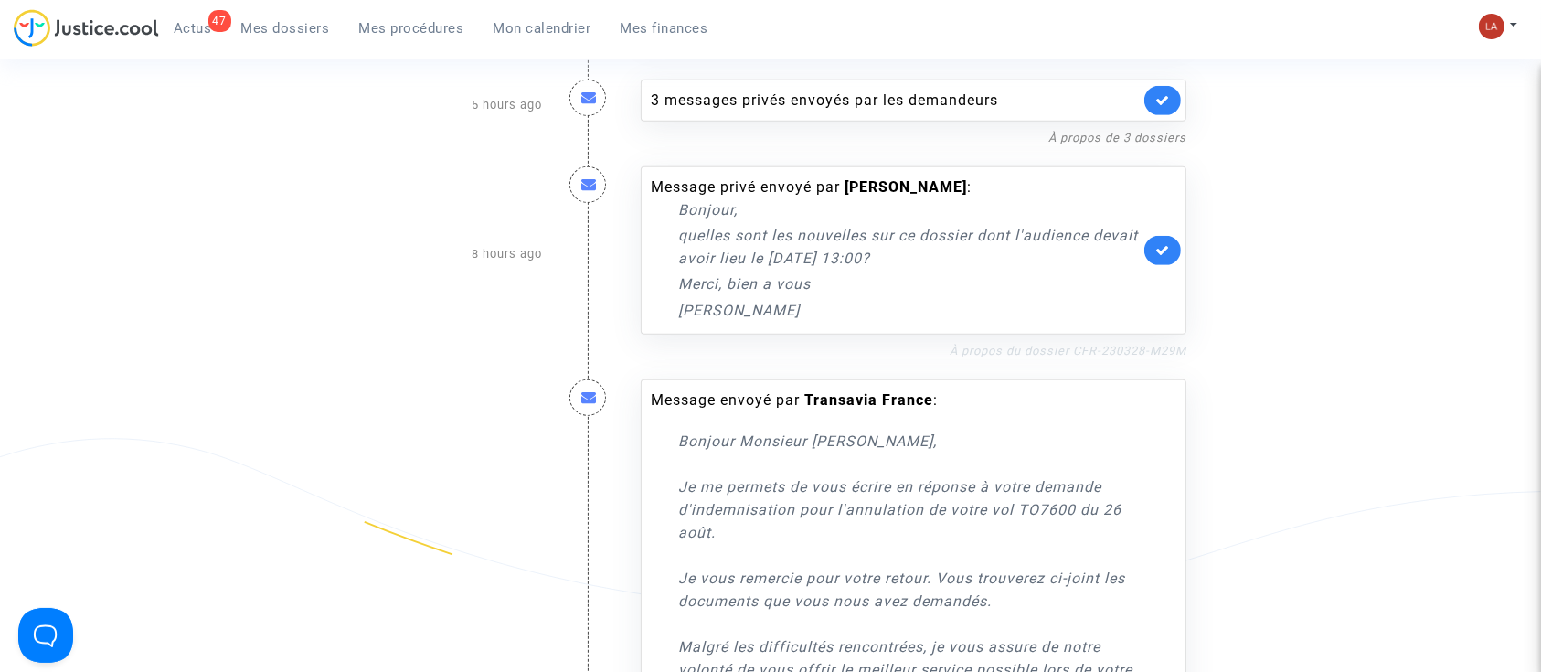
click at [1145, 347] on link "À propos du dossier CFR-230328-M29M" at bounding box center [1067, 351] width 237 height 14
click at [1163, 249] on icon at bounding box center [1162, 250] width 15 height 14
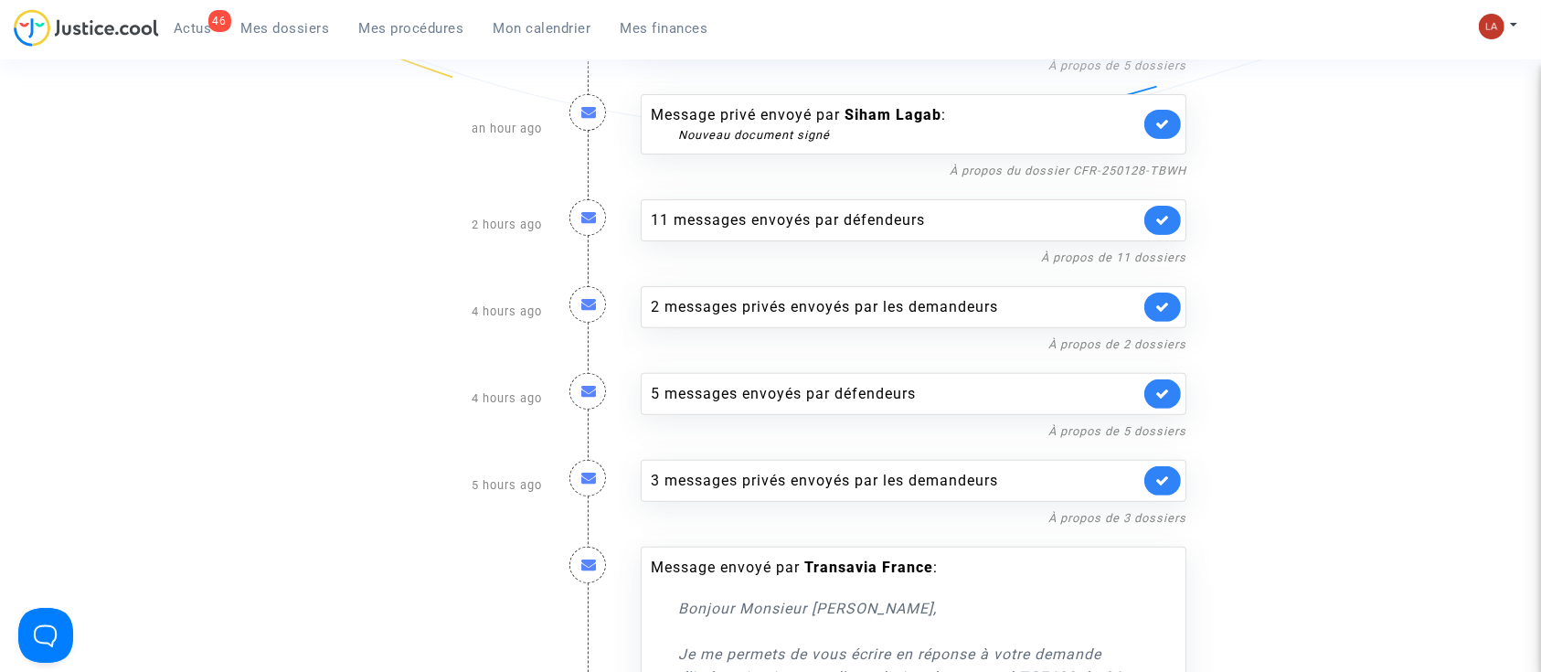
scroll to position [440, 0]
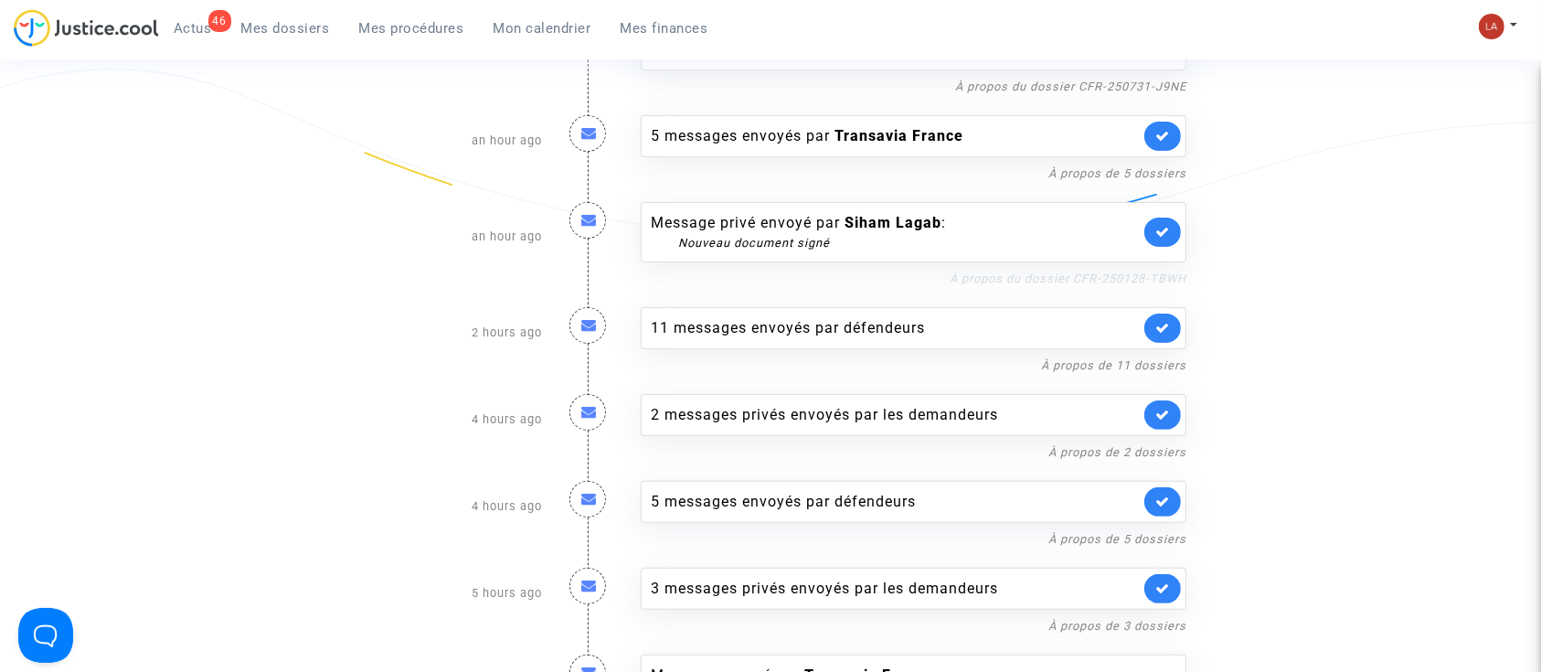
click at [1069, 279] on link "À propos du dossier CFR-250128-TBWH" at bounding box center [1067, 278] width 237 height 14
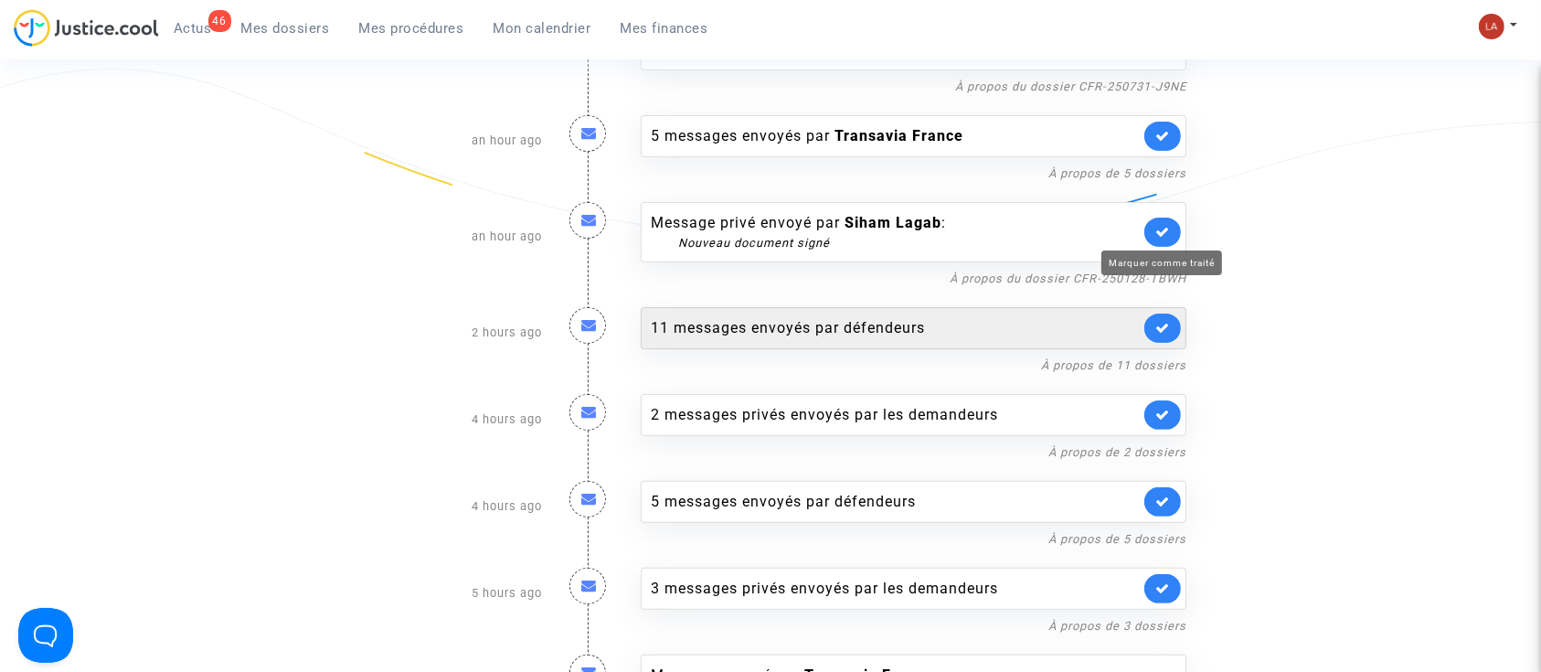
drag, startPoint x: 1159, startPoint y: 237, endPoint x: 1131, endPoint y: 238, distance: 27.5
click at [1157, 237] on icon at bounding box center [1162, 232] width 15 height 14
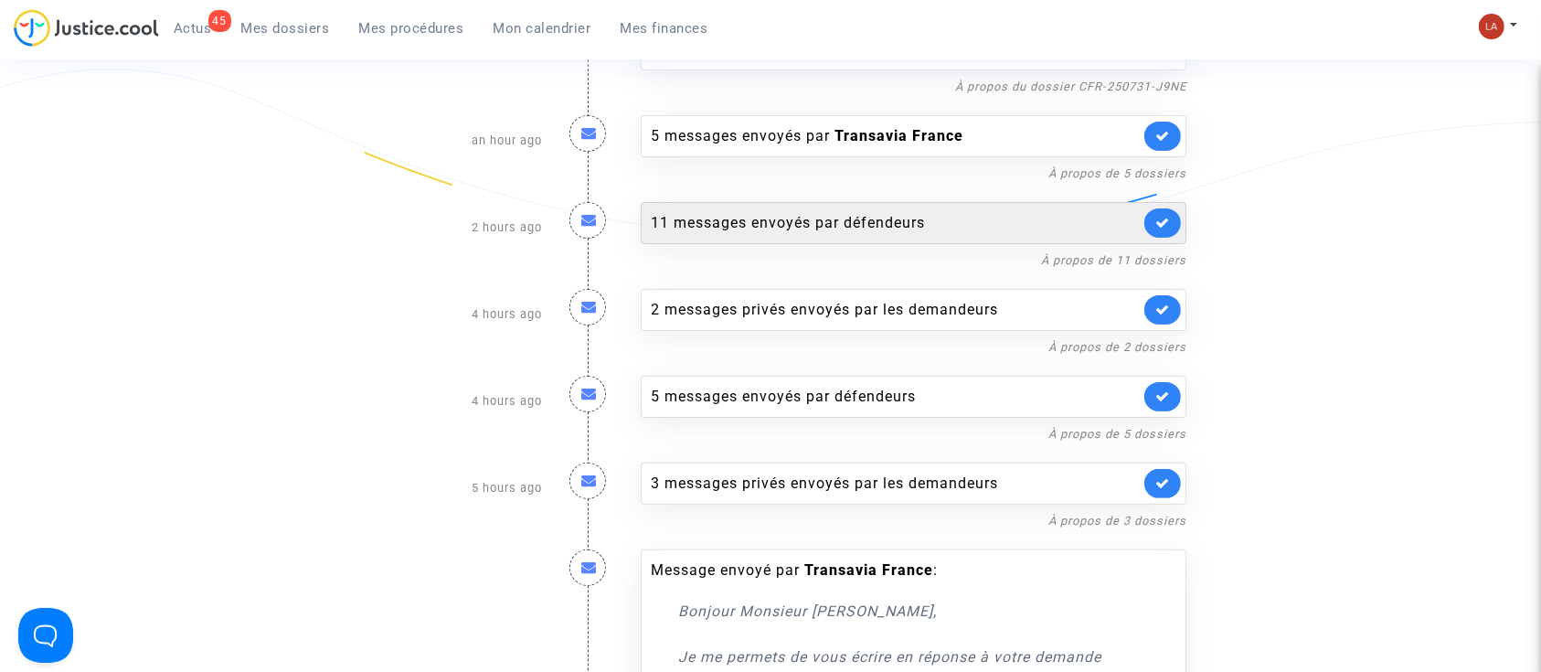
click at [992, 223] on div "11 messages envoyés par défendeurs" at bounding box center [895, 223] width 489 height 22
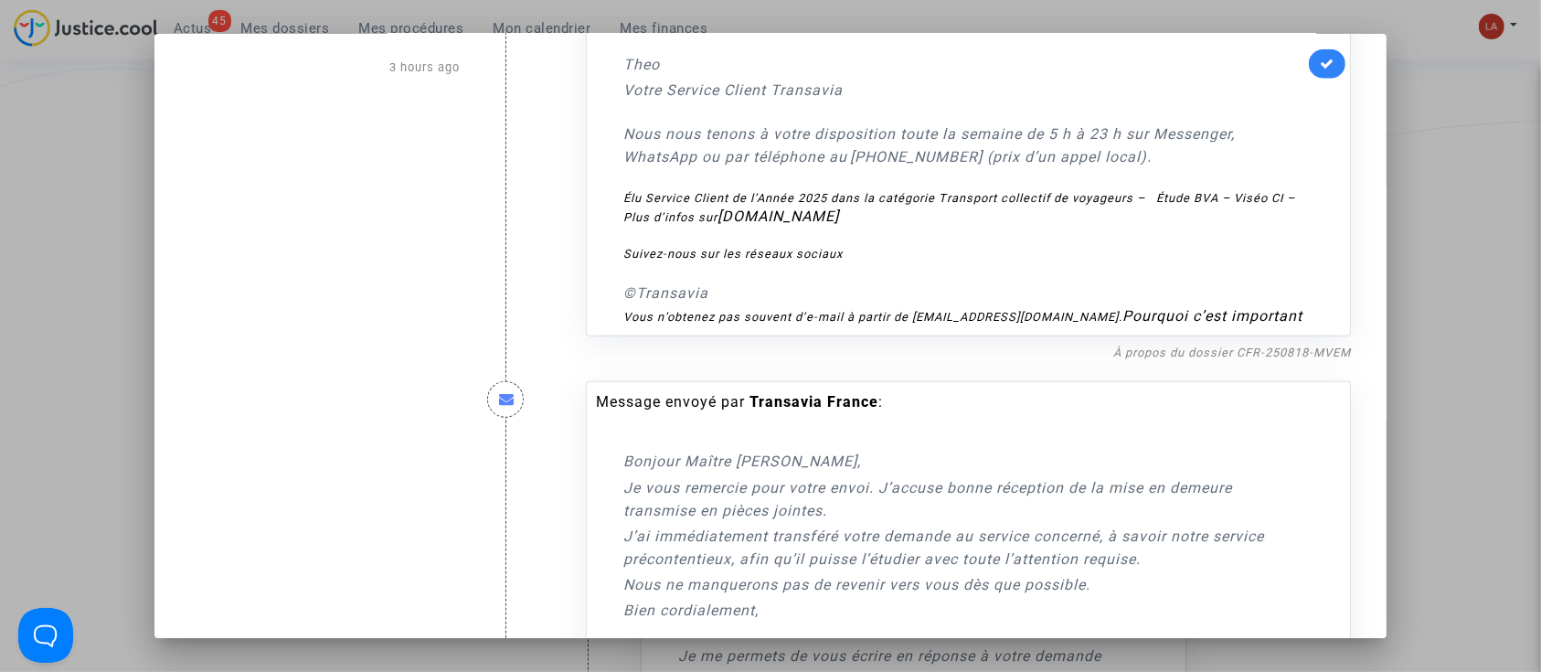
scroll to position [1462, 0]
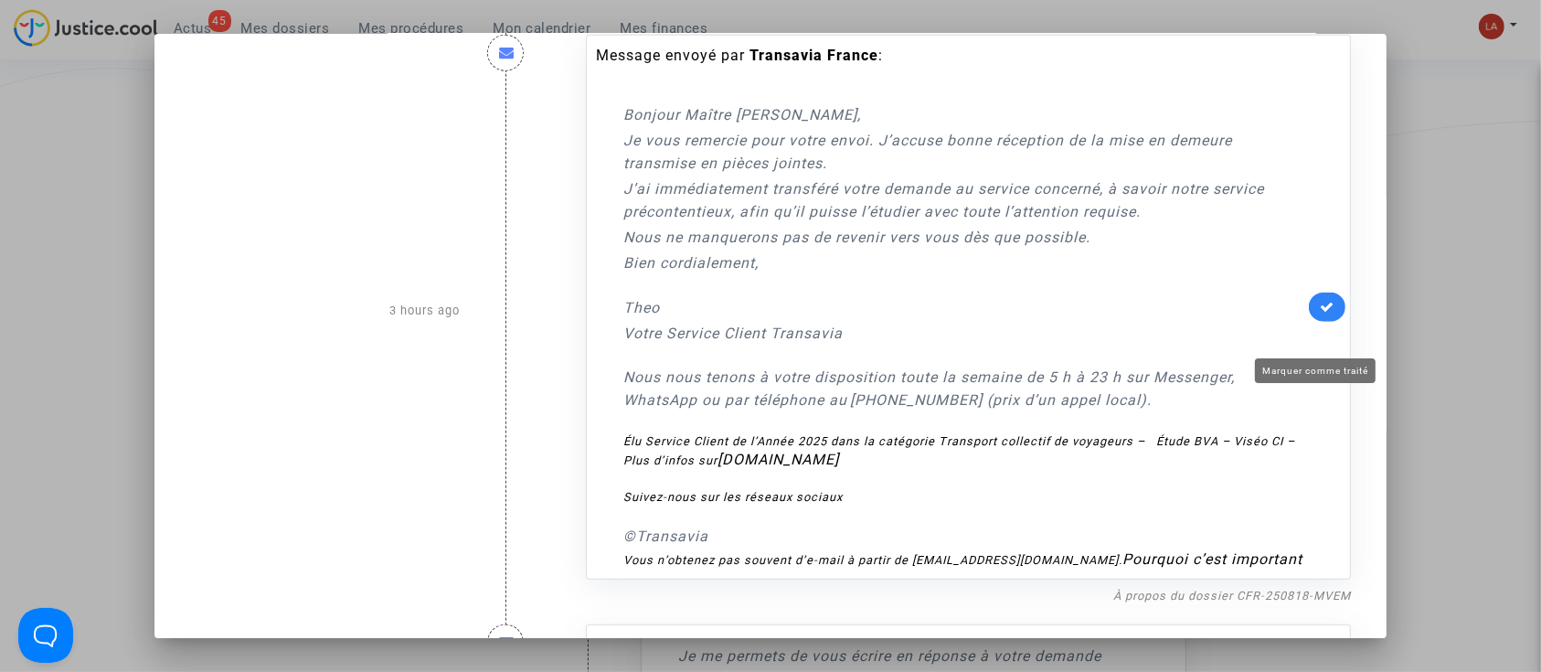
click at [1320, 313] on icon at bounding box center [1326, 307] width 15 height 14
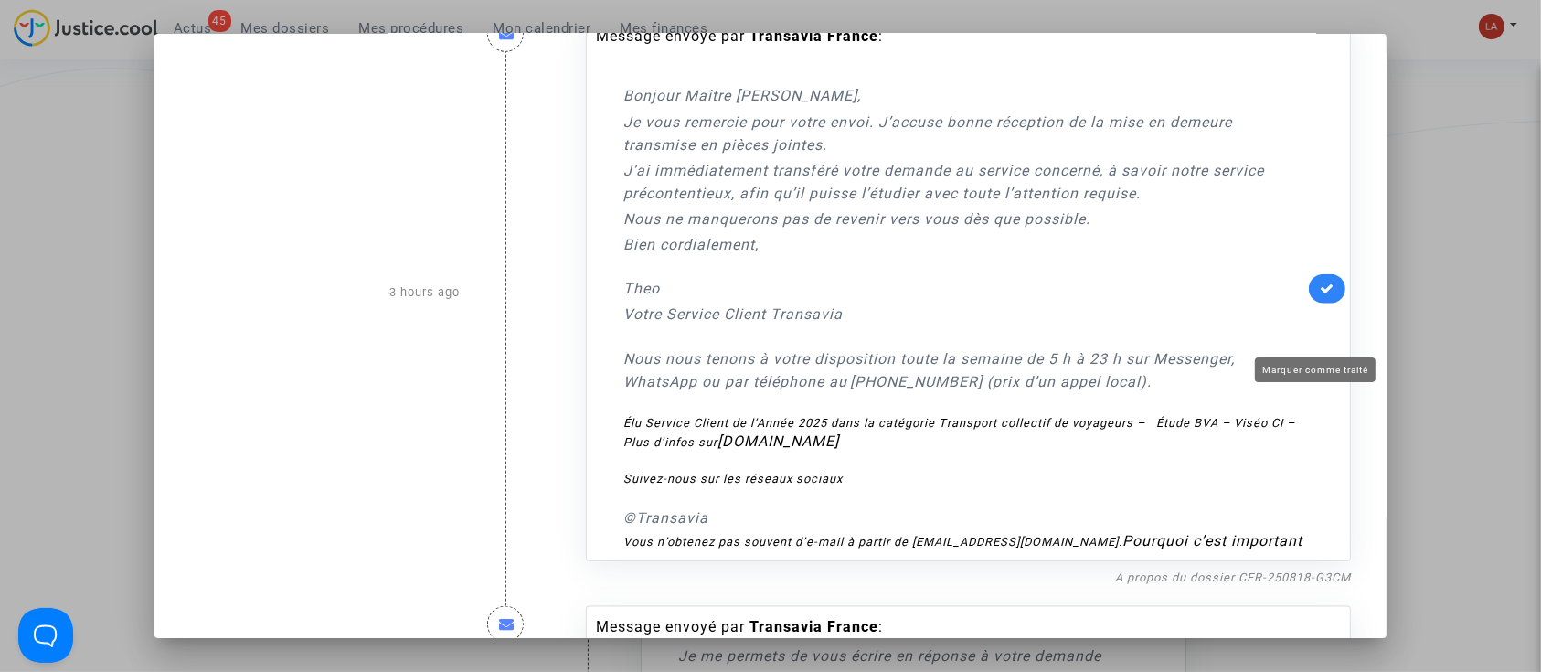
click at [1319, 295] on icon at bounding box center [1326, 288] width 15 height 14
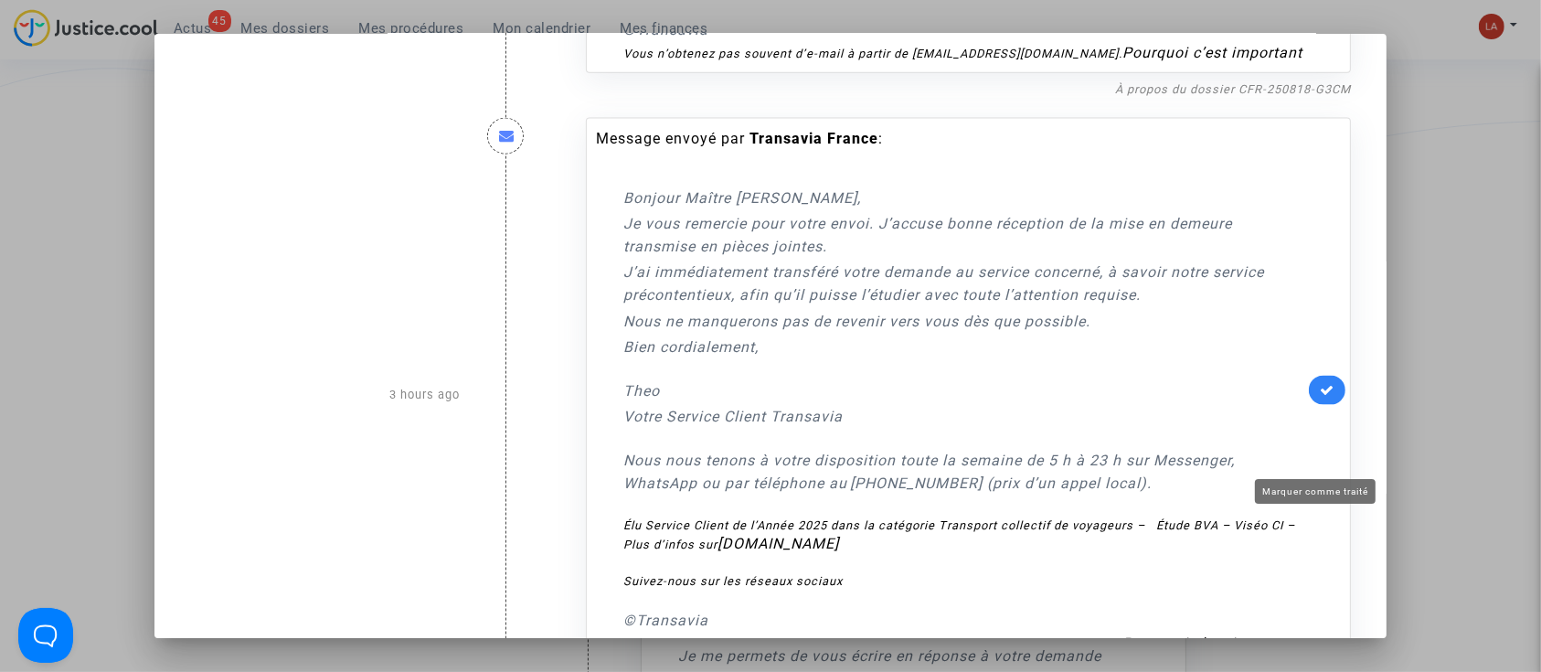
click at [1319, 397] on icon at bounding box center [1326, 390] width 15 height 14
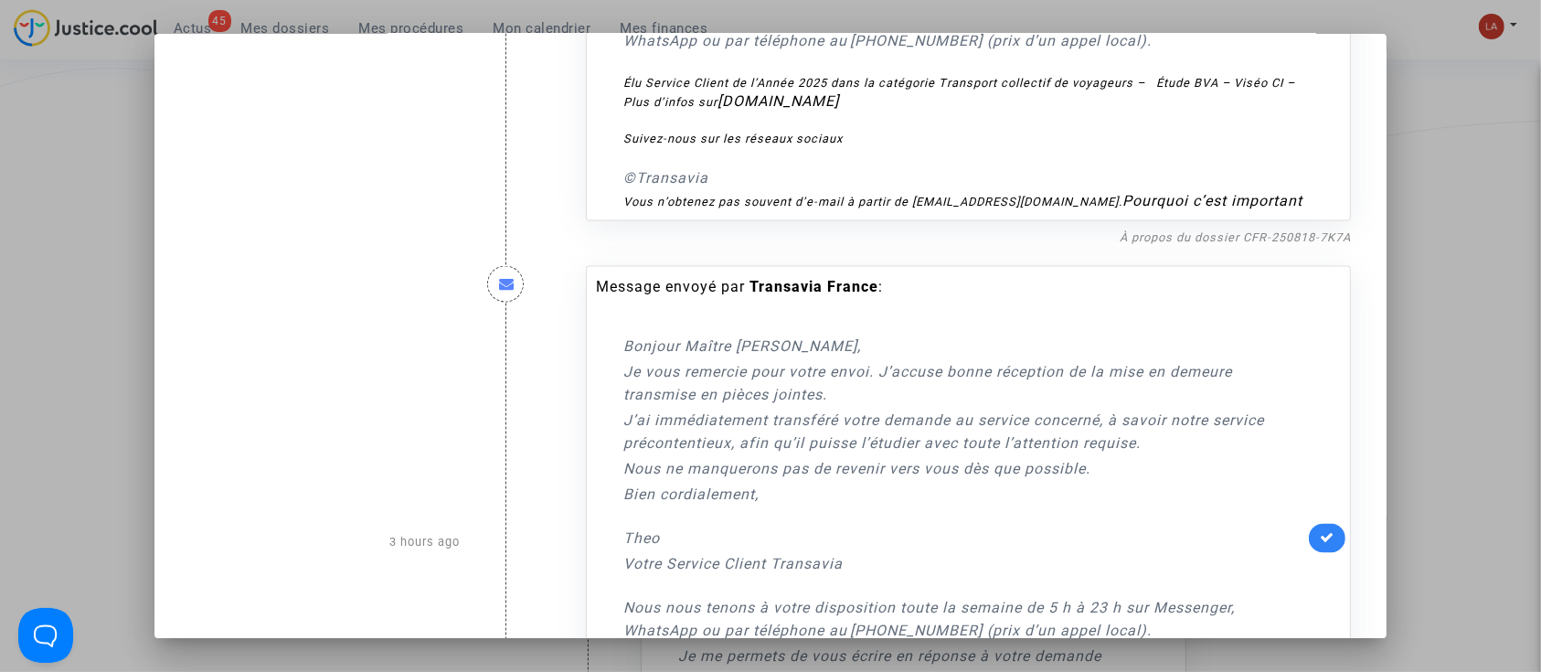
scroll to position [3046, 0]
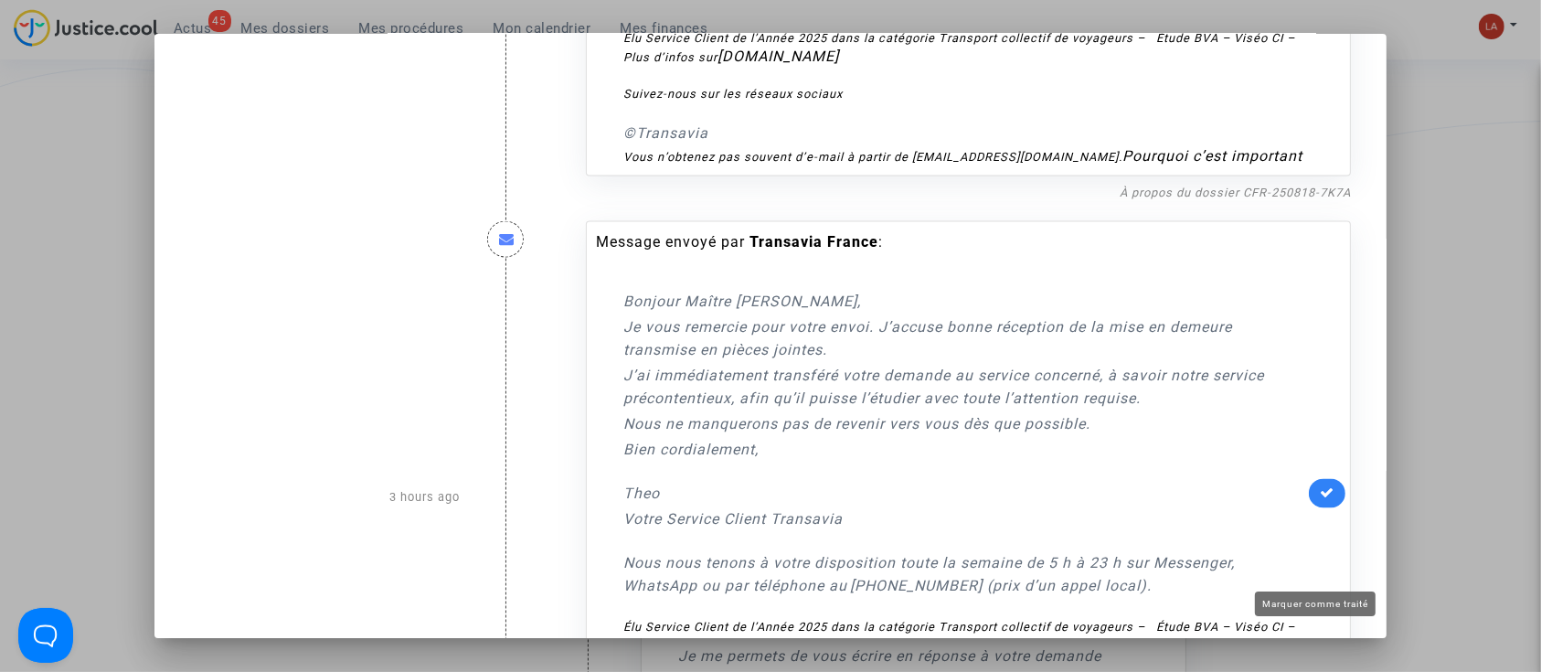
click at [1319, 500] on icon at bounding box center [1326, 493] width 15 height 14
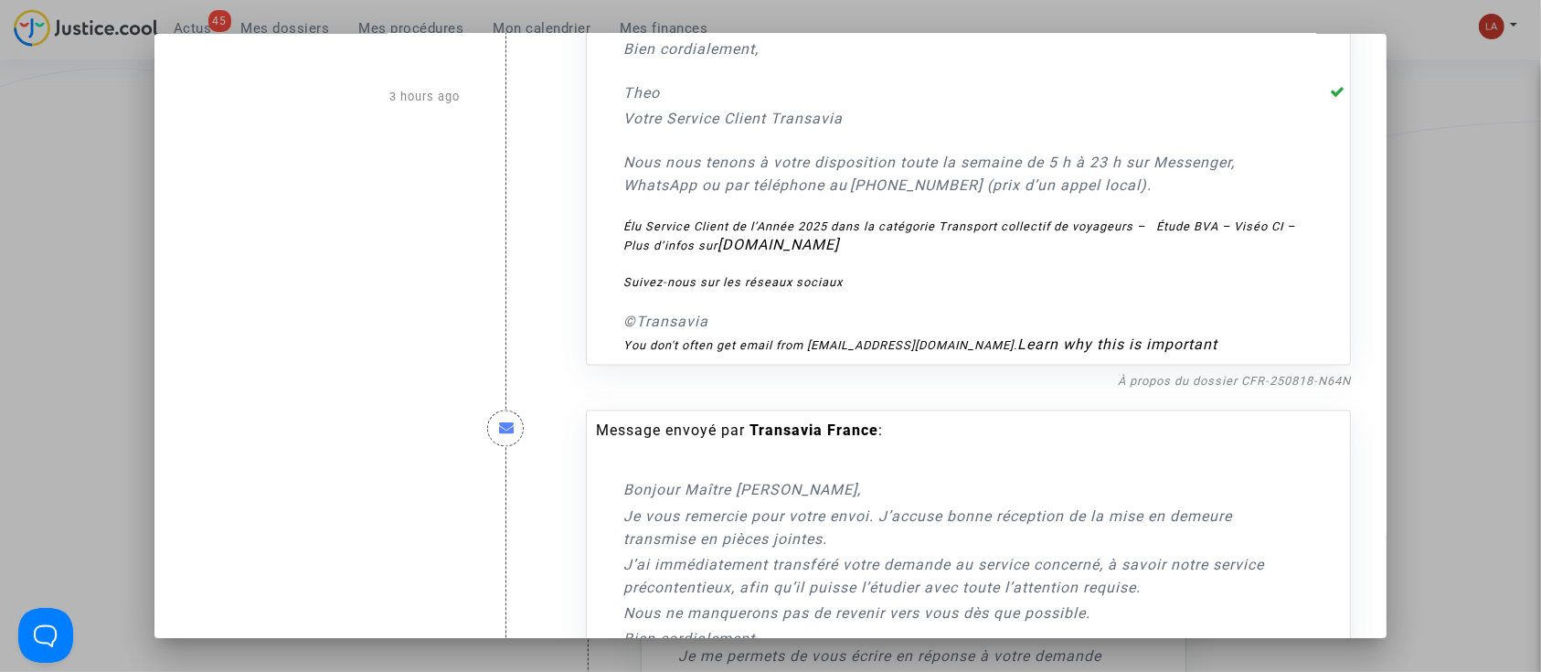
scroll to position [3655, 0]
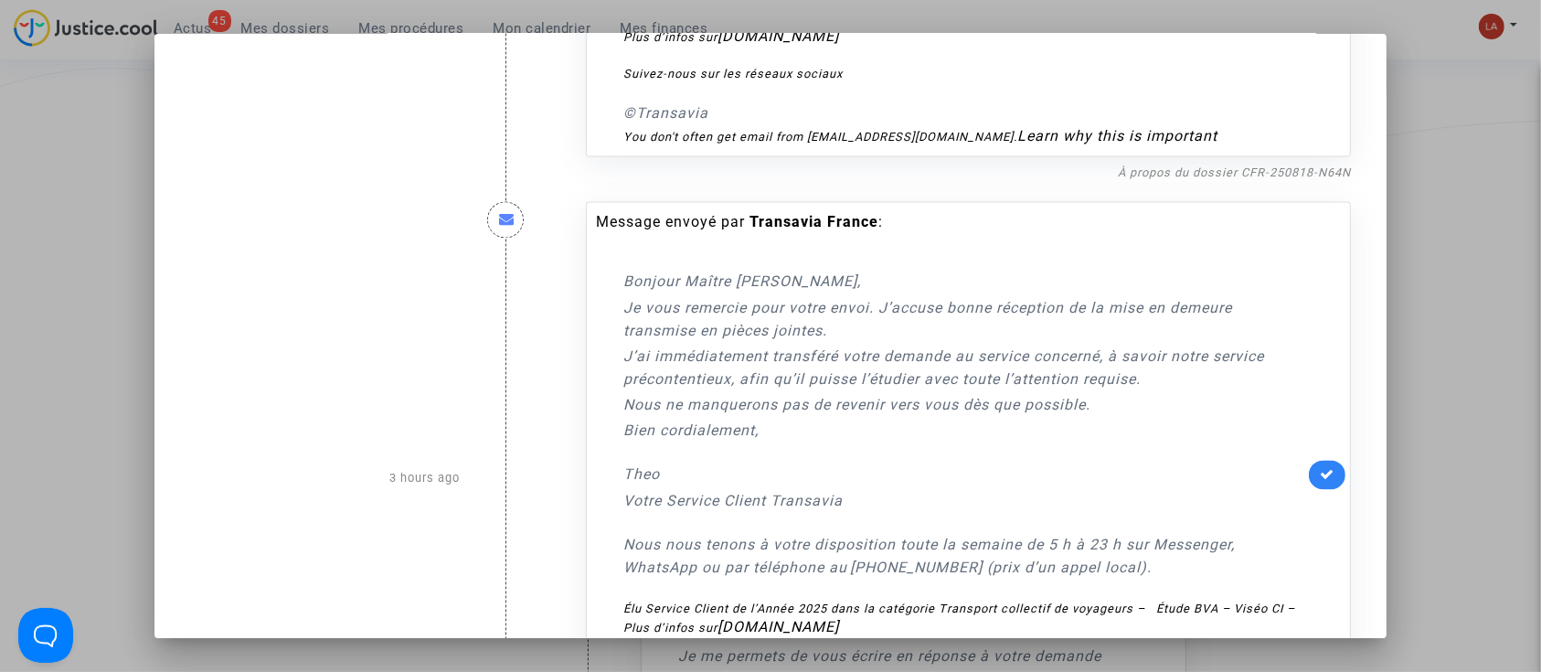
click at [1309, 489] on link at bounding box center [1327, 474] width 37 height 29
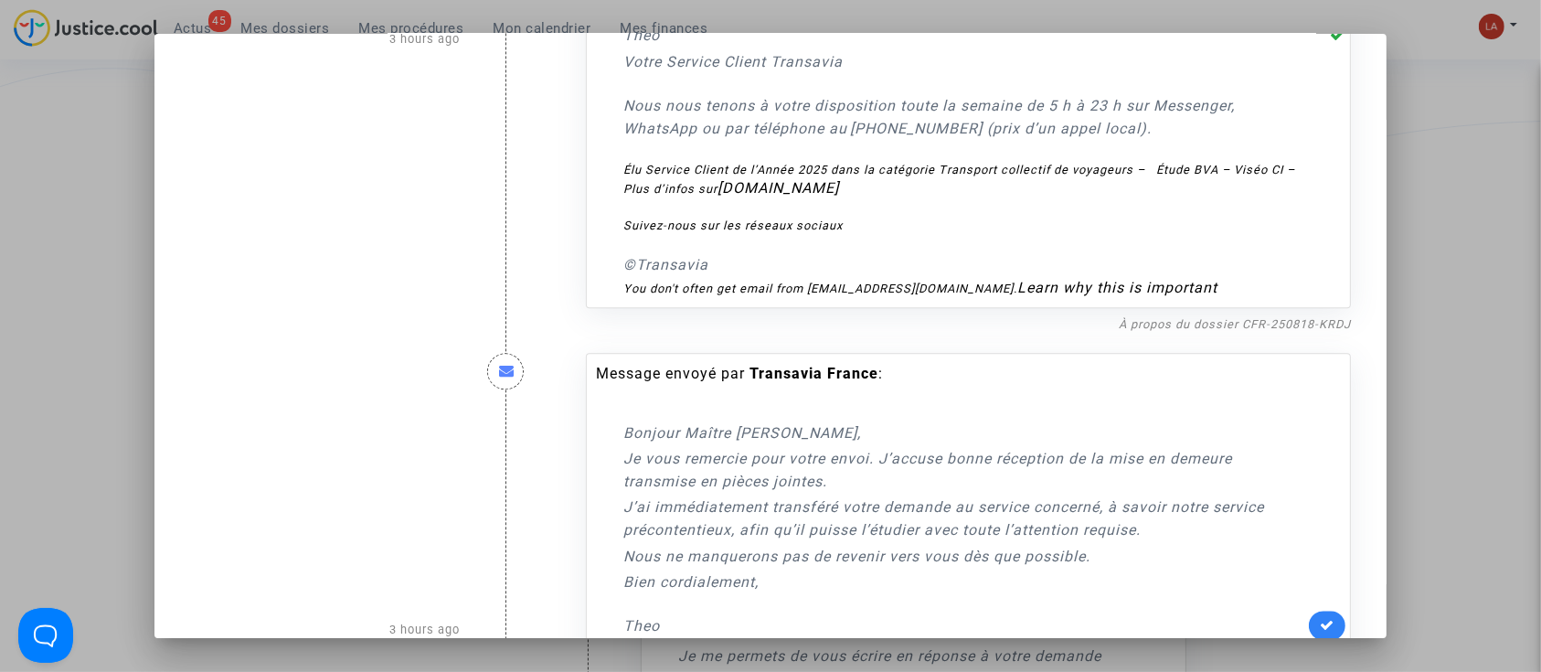
scroll to position [4264, 0]
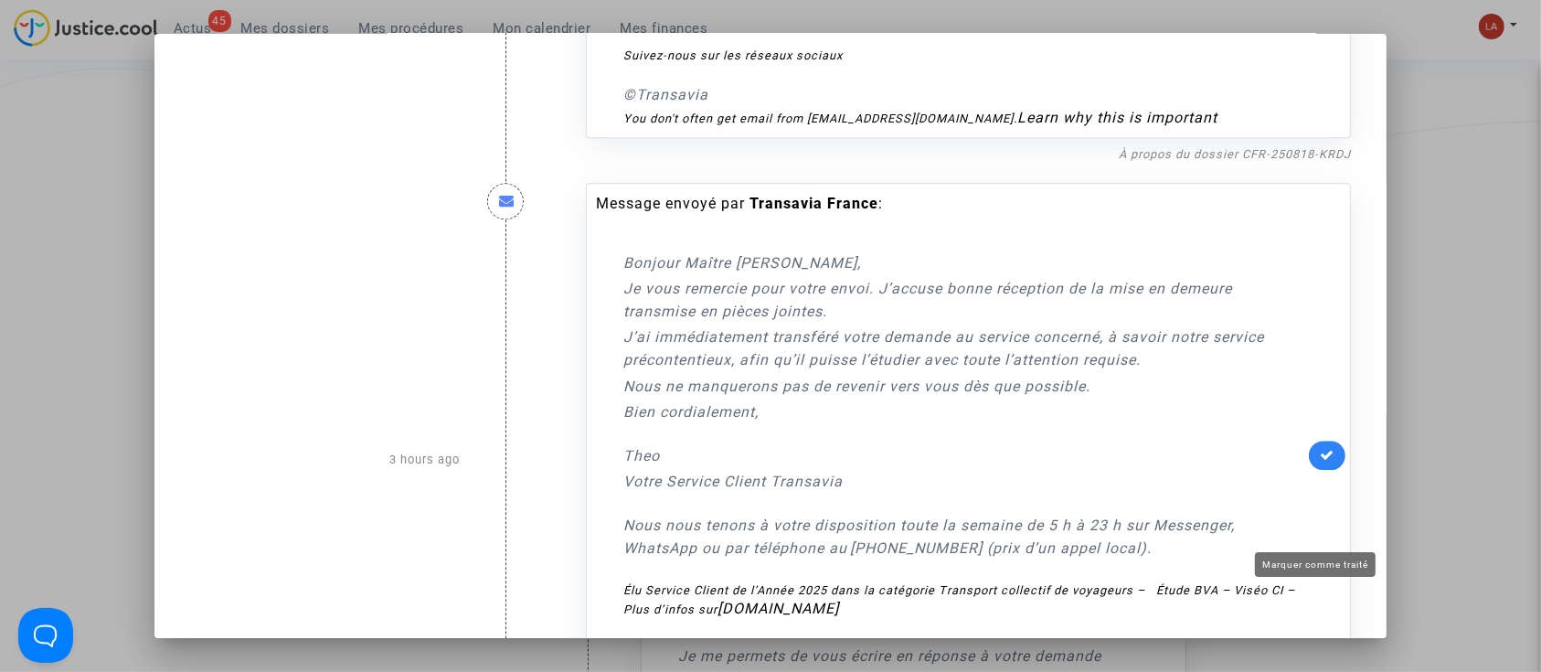
click at [1324, 470] on link at bounding box center [1327, 454] width 37 height 29
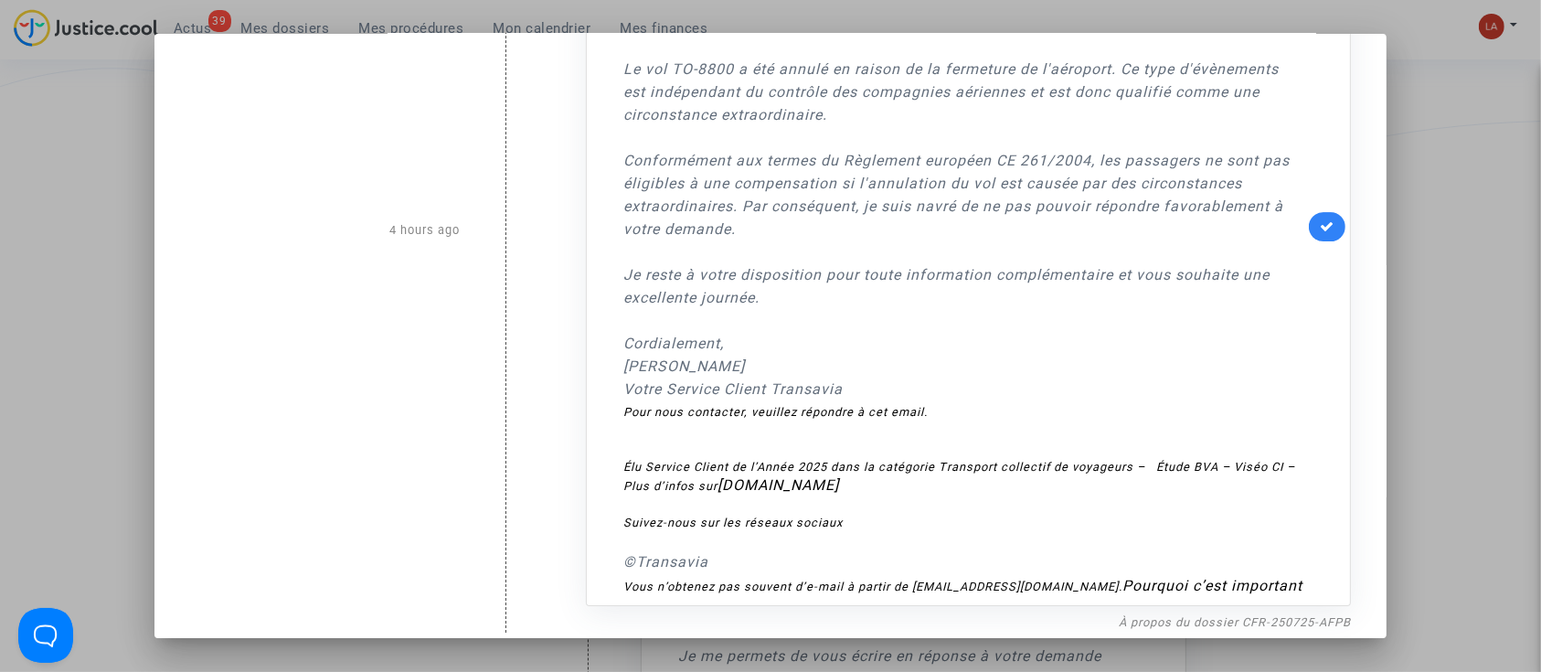
scroll to position [6148, 0]
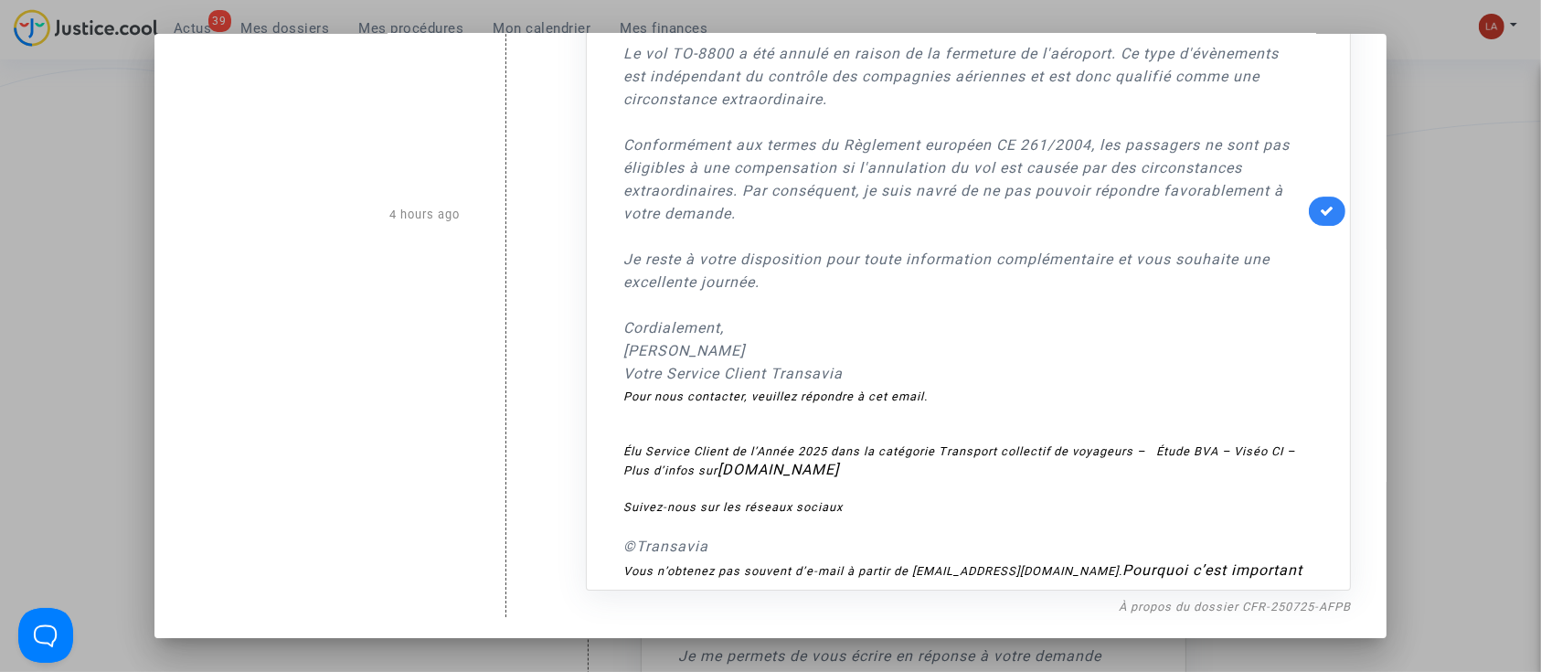
click at [1422, 239] on div at bounding box center [770, 336] width 1541 height 672
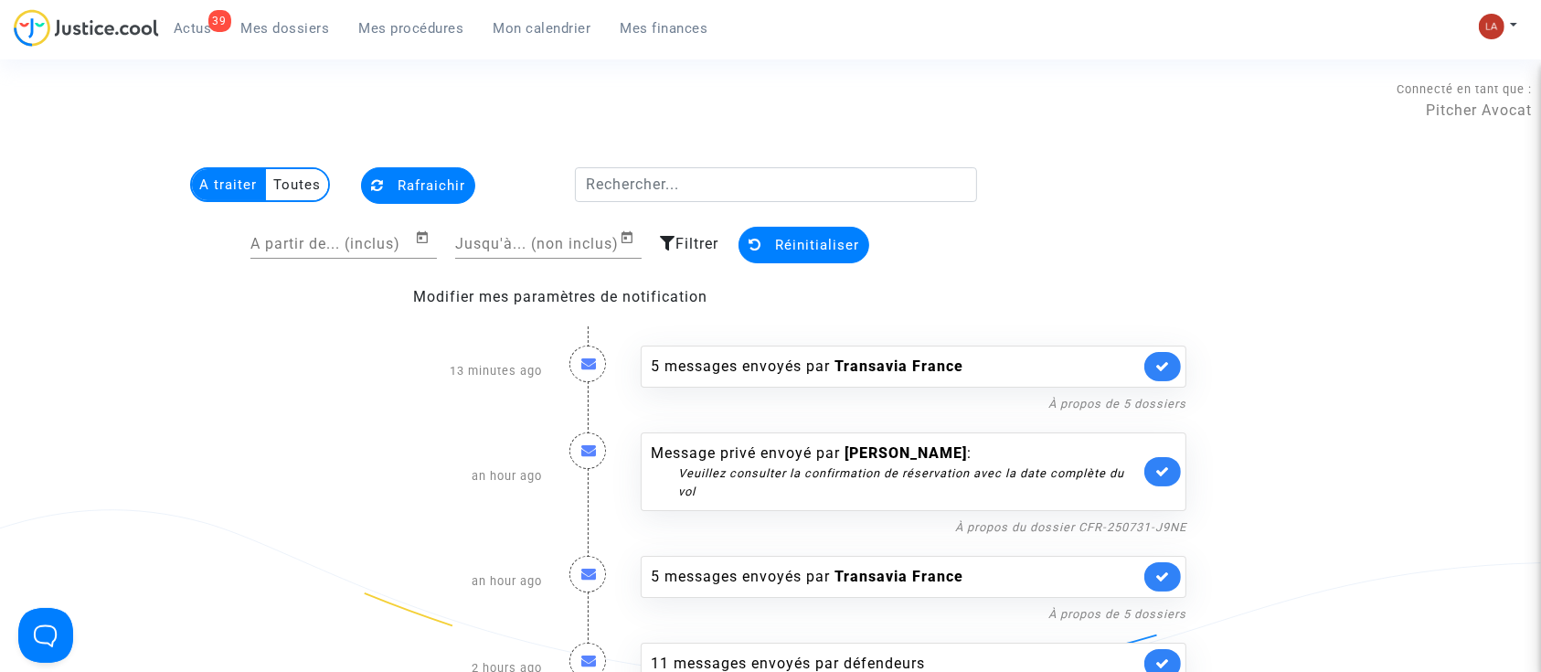
scroll to position [440, 0]
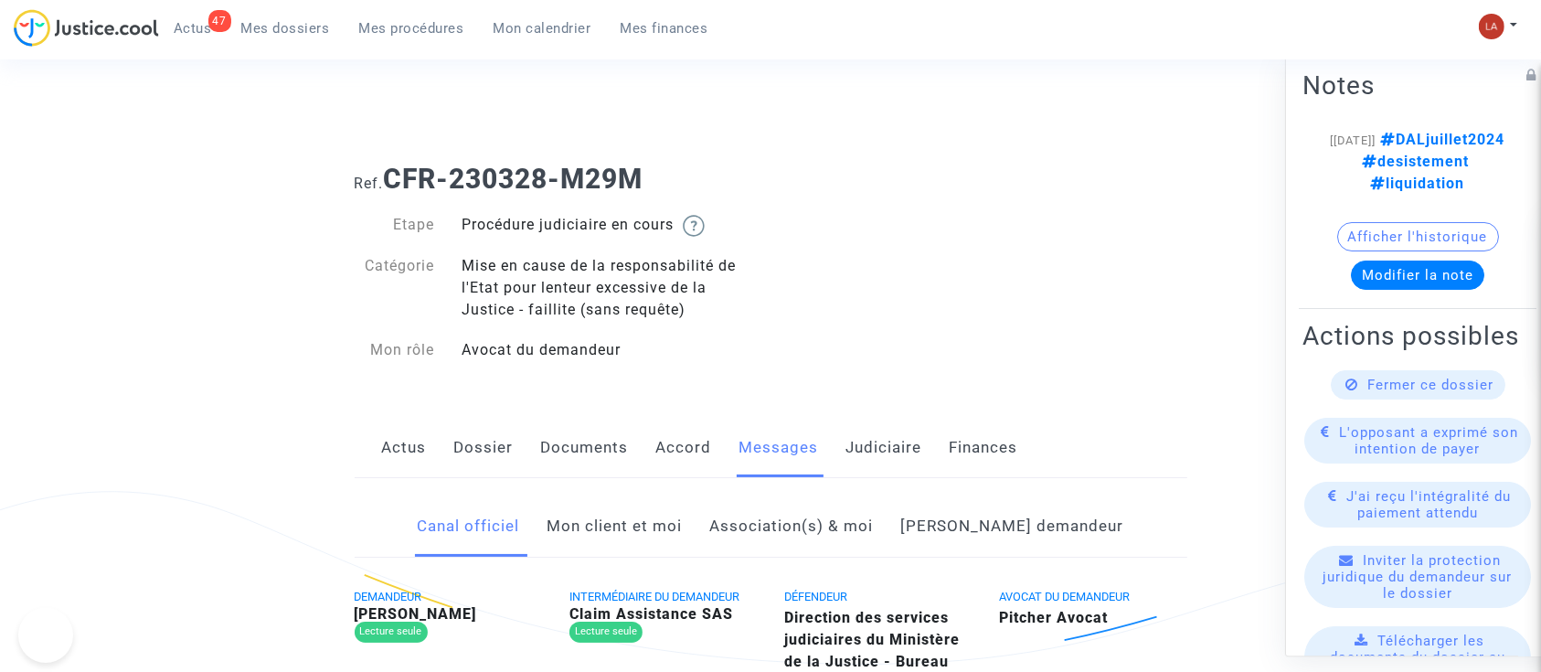
click at [885, 443] on link "Judiciaire" at bounding box center [884, 448] width 76 height 60
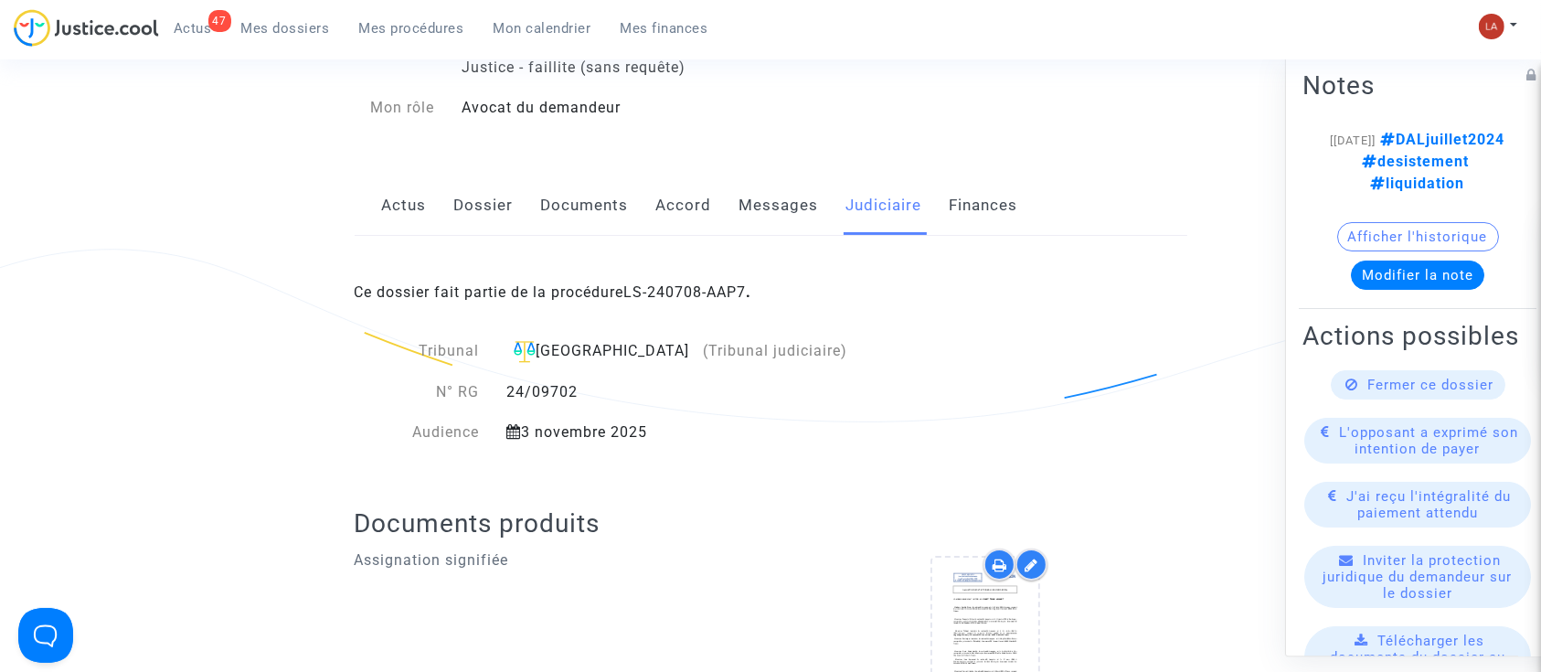
scroll to position [243, 0]
drag, startPoint x: 673, startPoint y: 420, endPoint x: 528, endPoint y: 432, distance: 144.9
click at [528, 432] on div "3 novembre 2025" at bounding box center [678, 431] width 370 height 22
copy div "3 novembre 2025"
click at [794, 216] on link "Messages" at bounding box center [778, 205] width 79 height 60
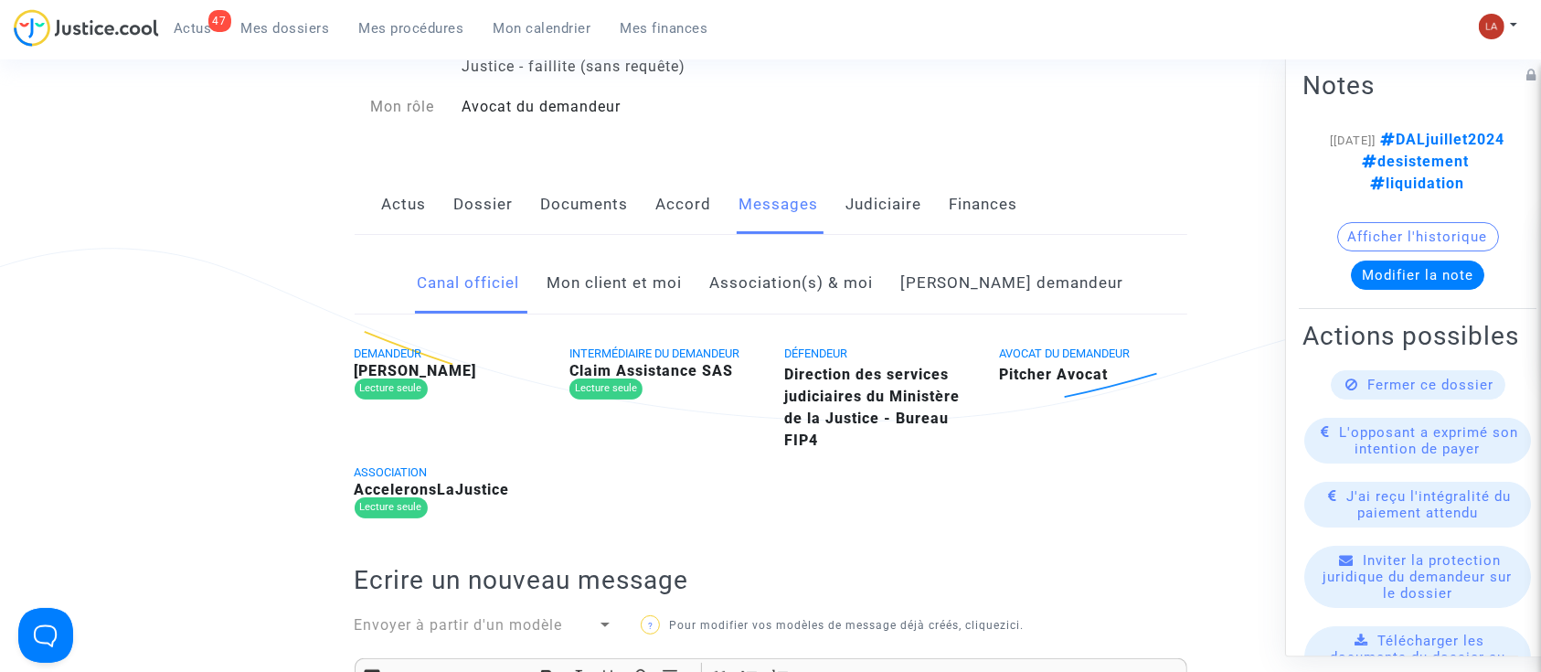
click at [597, 295] on link "Mon client et moi" at bounding box center [614, 283] width 135 height 60
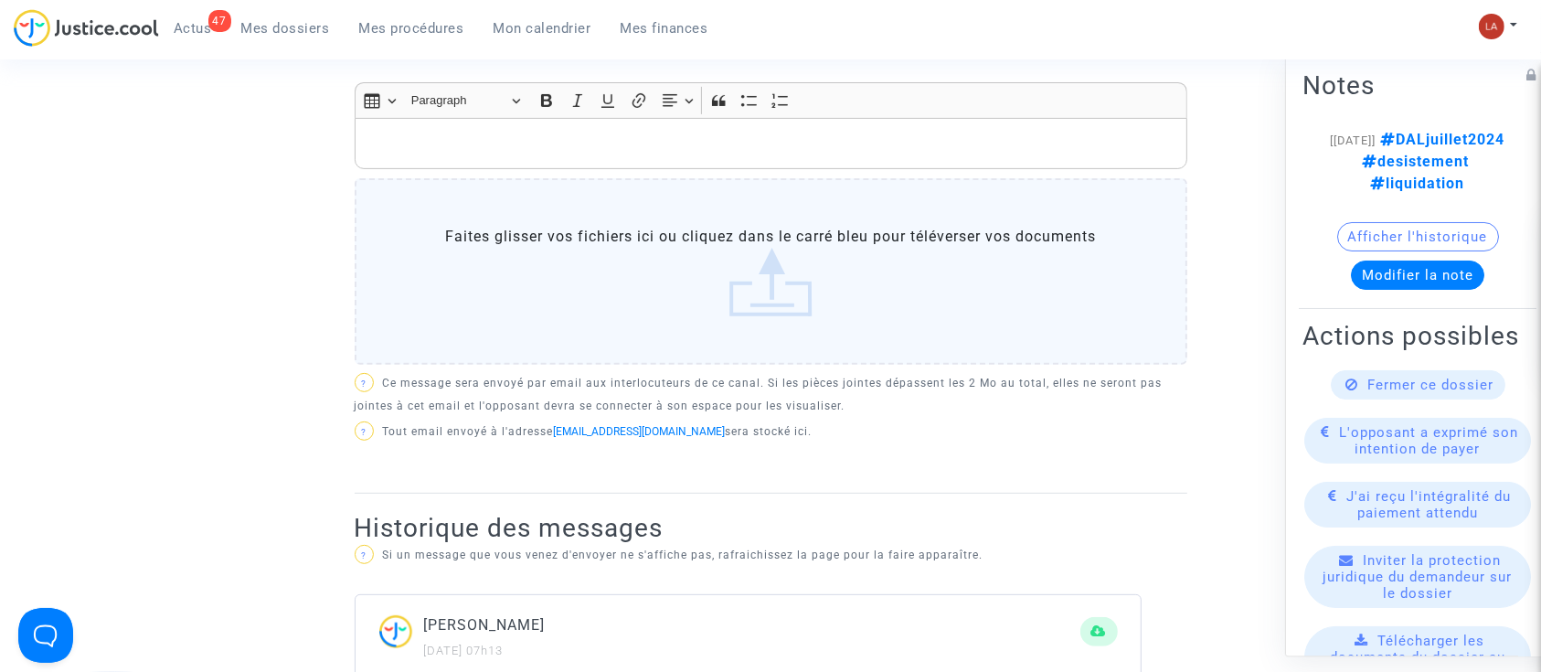
scroll to position [609, 0]
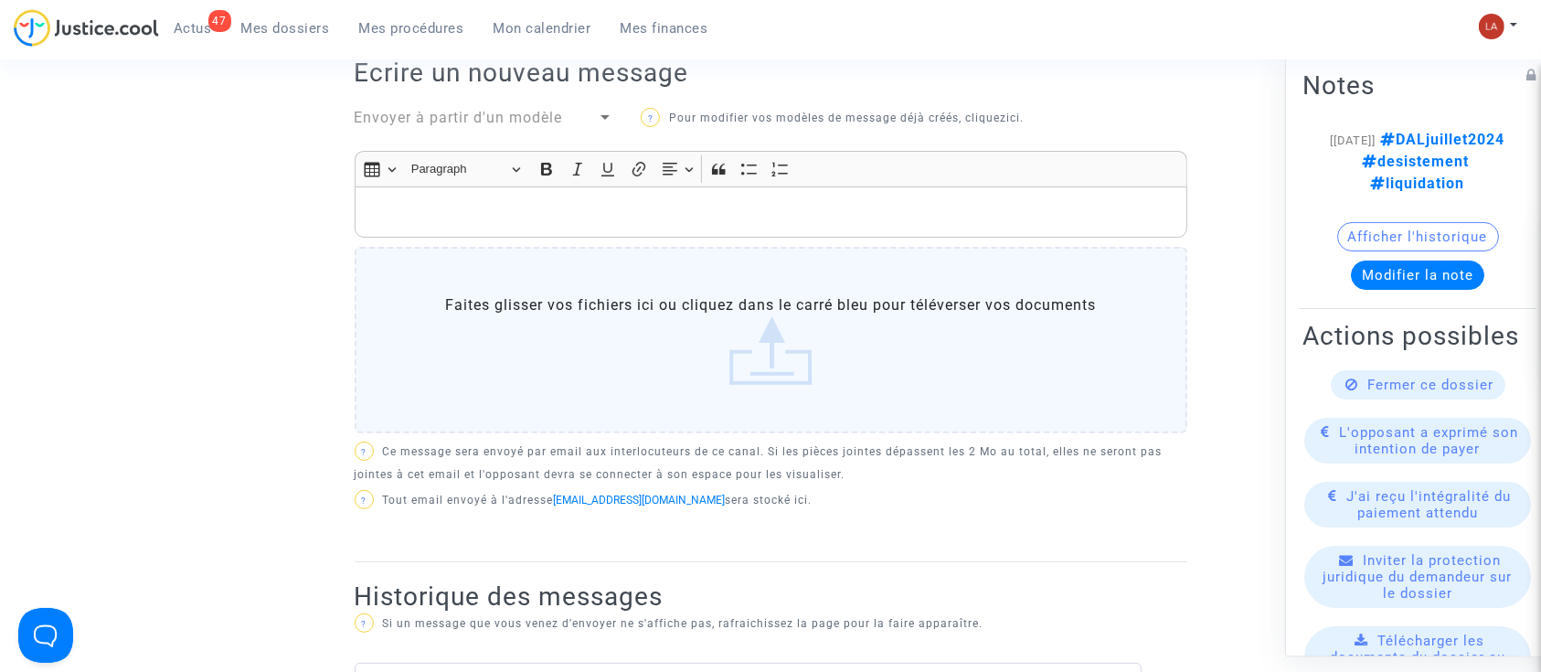
click at [640, 212] on p "Rich Text Editor, main" at bounding box center [770, 212] width 813 height 23
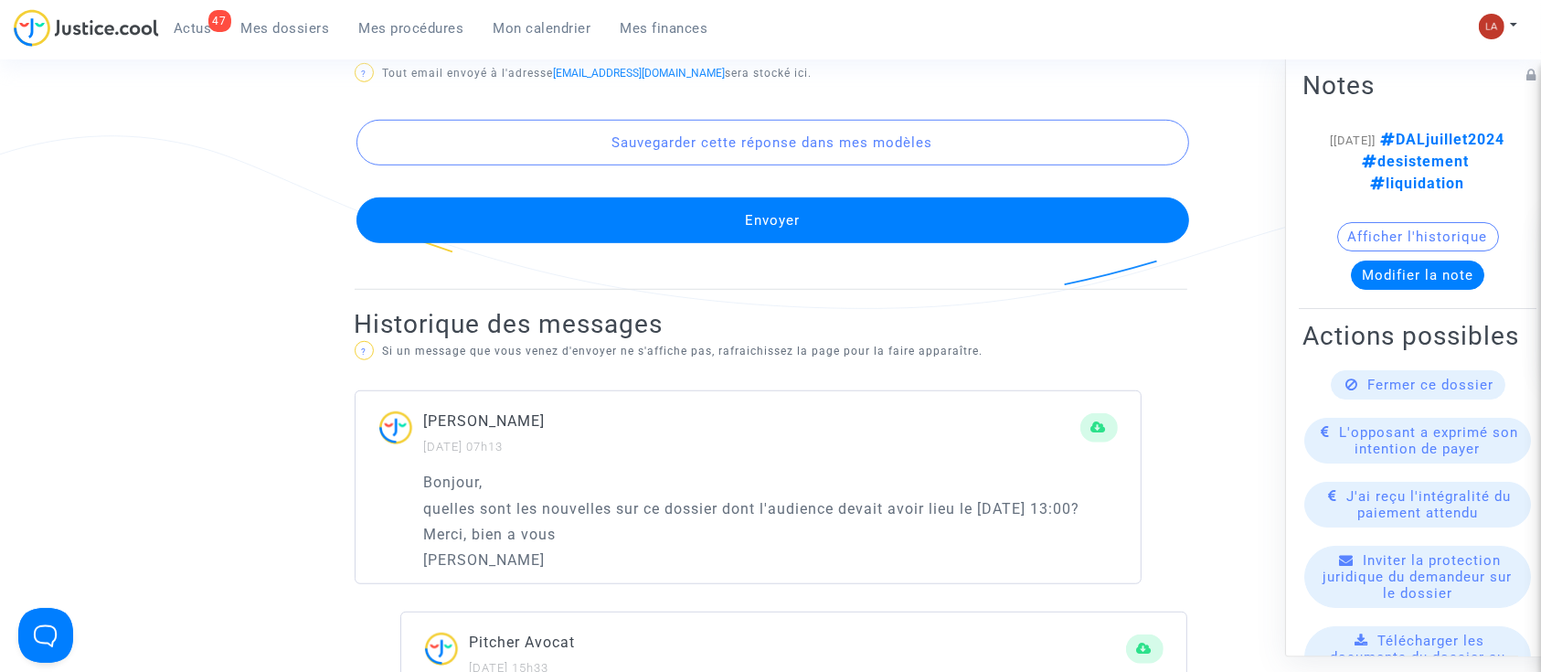
scroll to position [1218, 0]
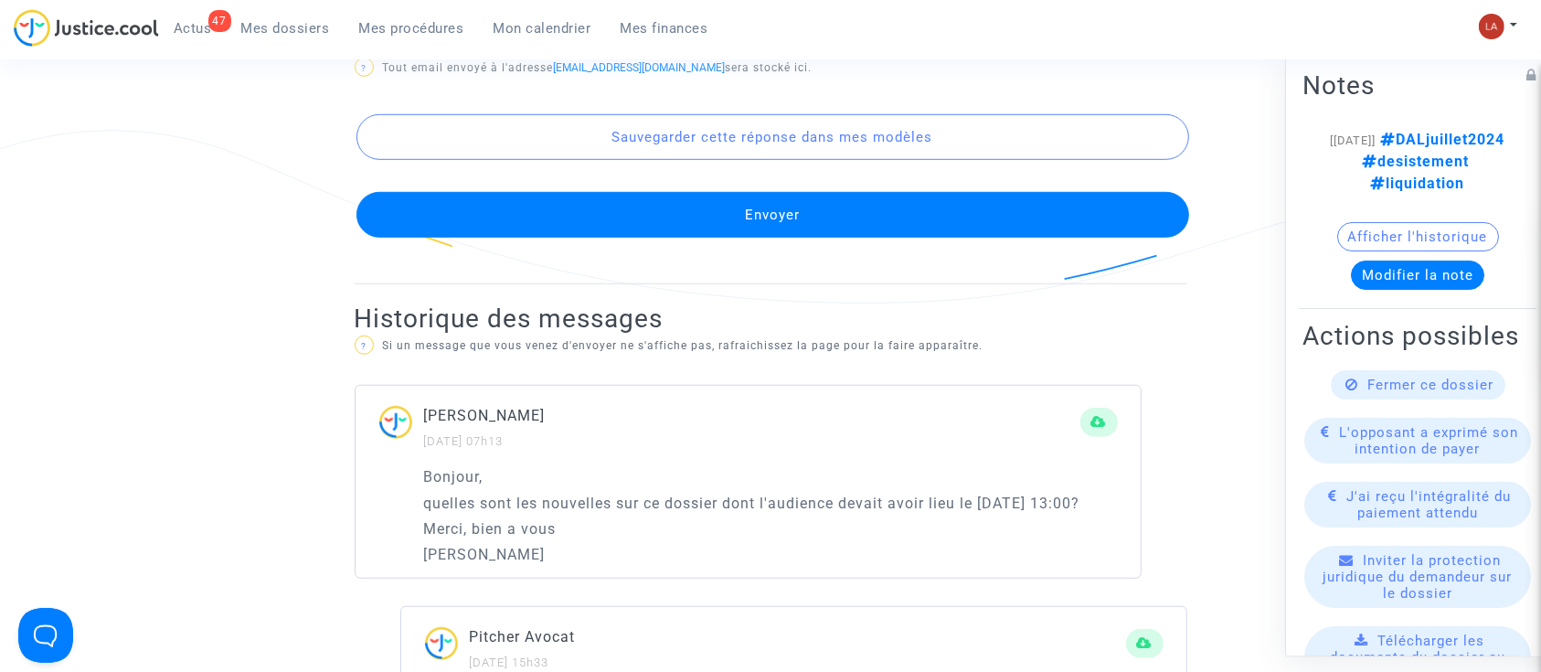
click at [738, 217] on button "Envoyer" at bounding box center [772, 215] width 832 height 46
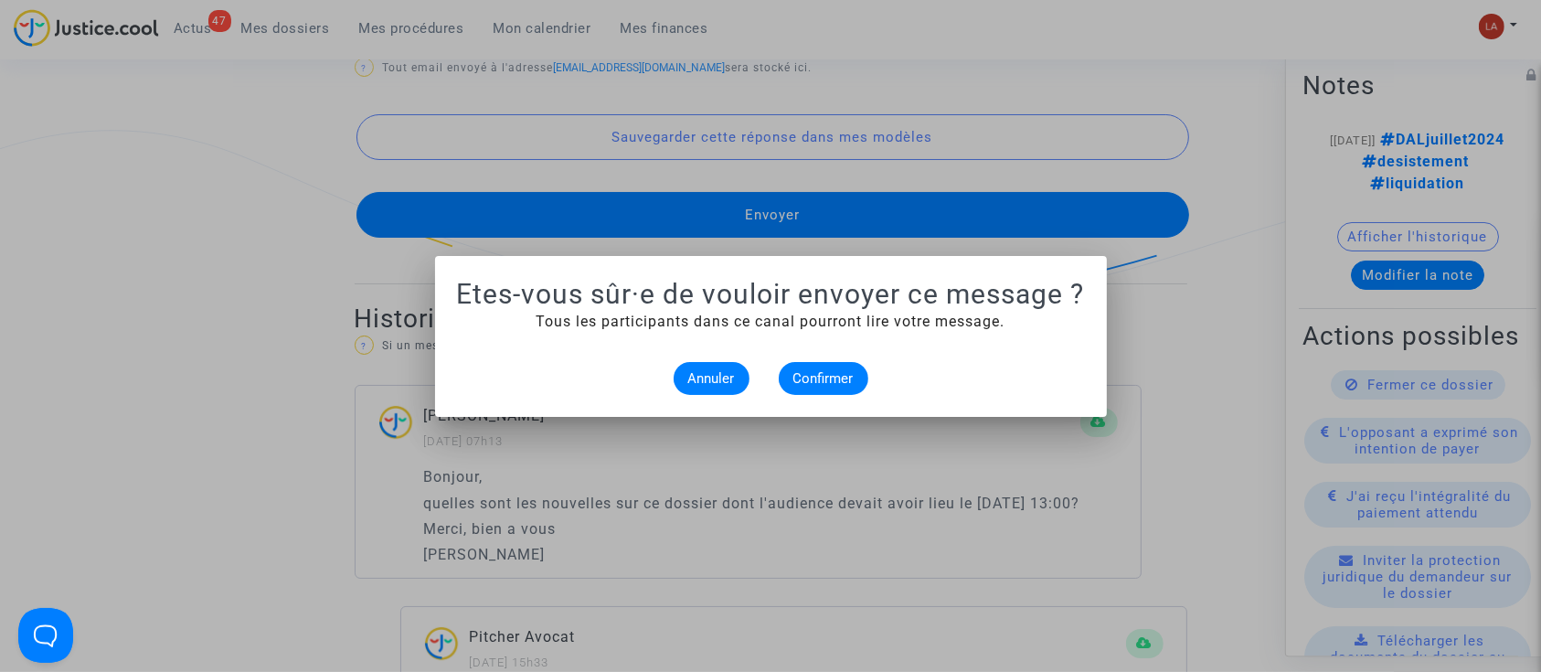
scroll to position [0, 0]
click at [823, 376] on span "Confirmer" at bounding box center [823, 378] width 60 height 16
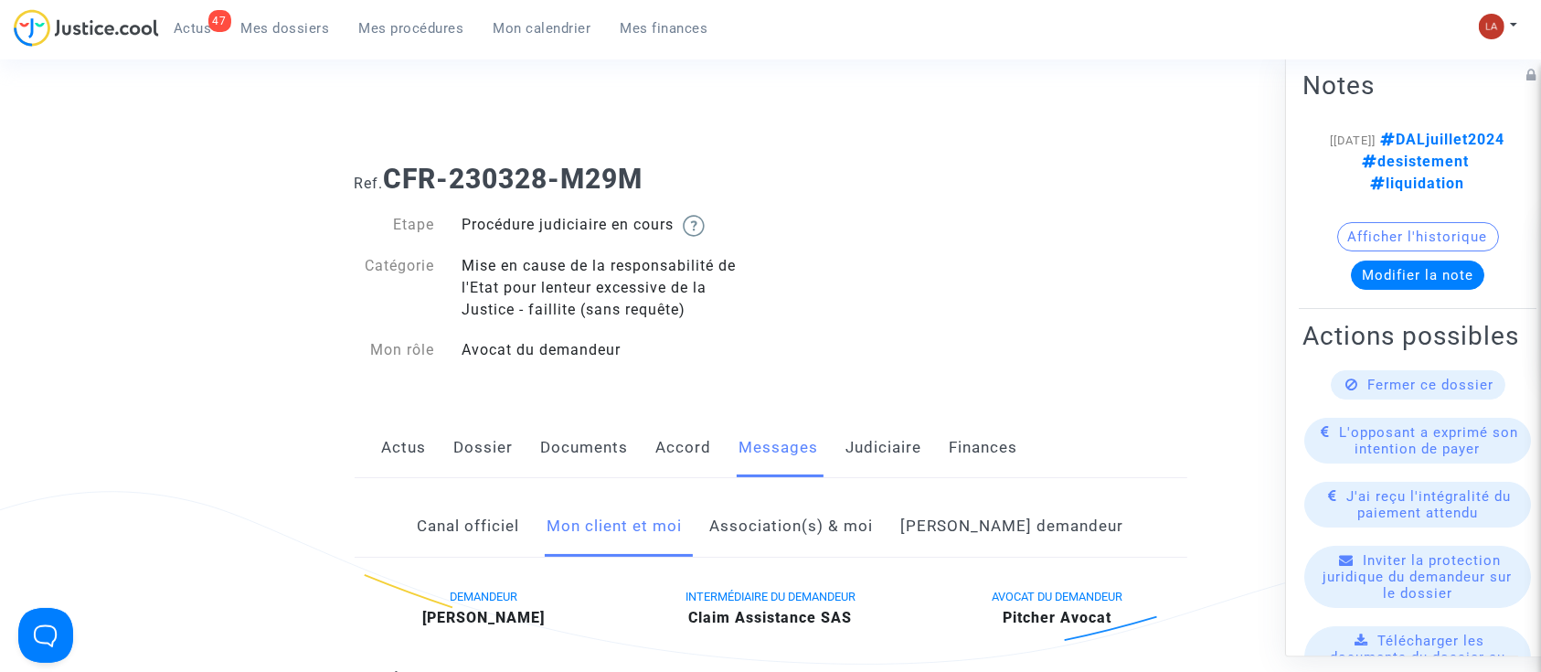
scroll to position [1218, 0]
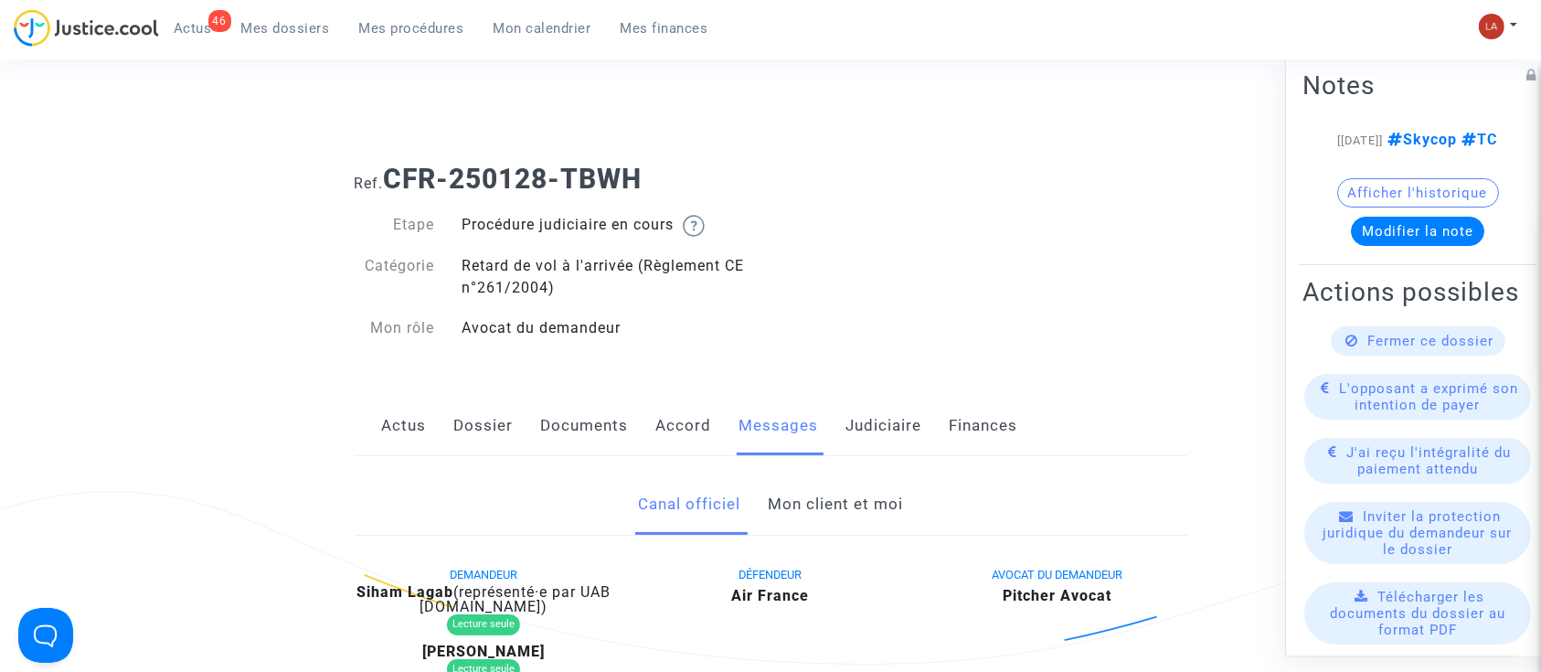
click at [848, 508] on link "Mon client et moi" at bounding box center [835, 504] width 135 height 60
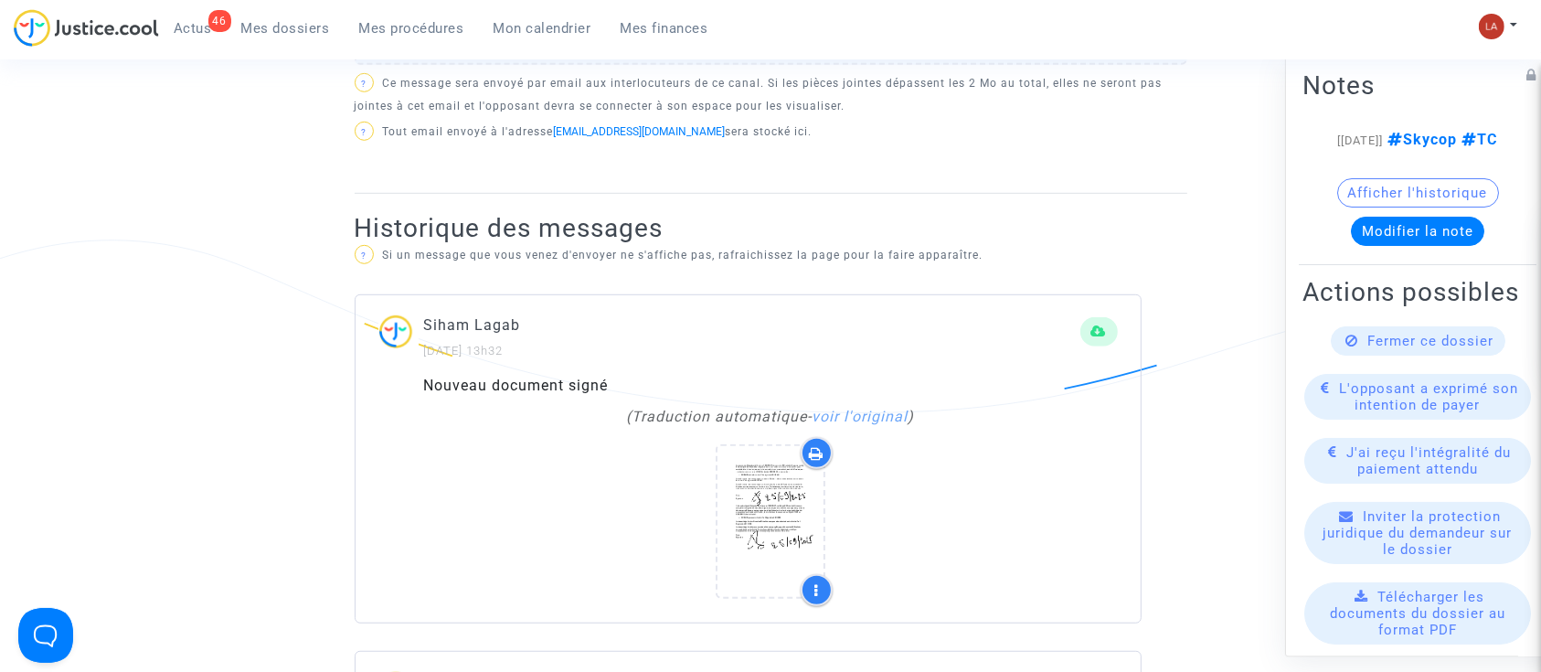
scroll to position [1340, 0]
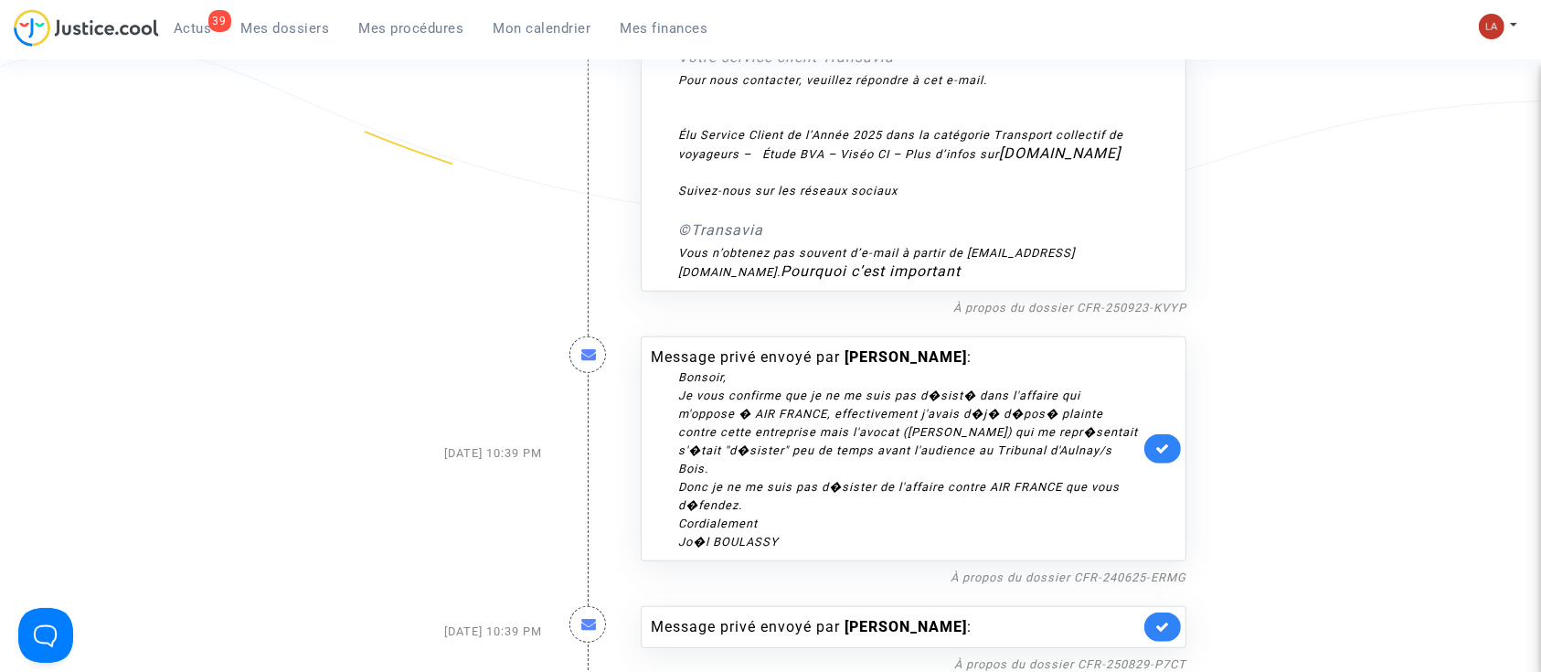
scroll to position [1537, 0]
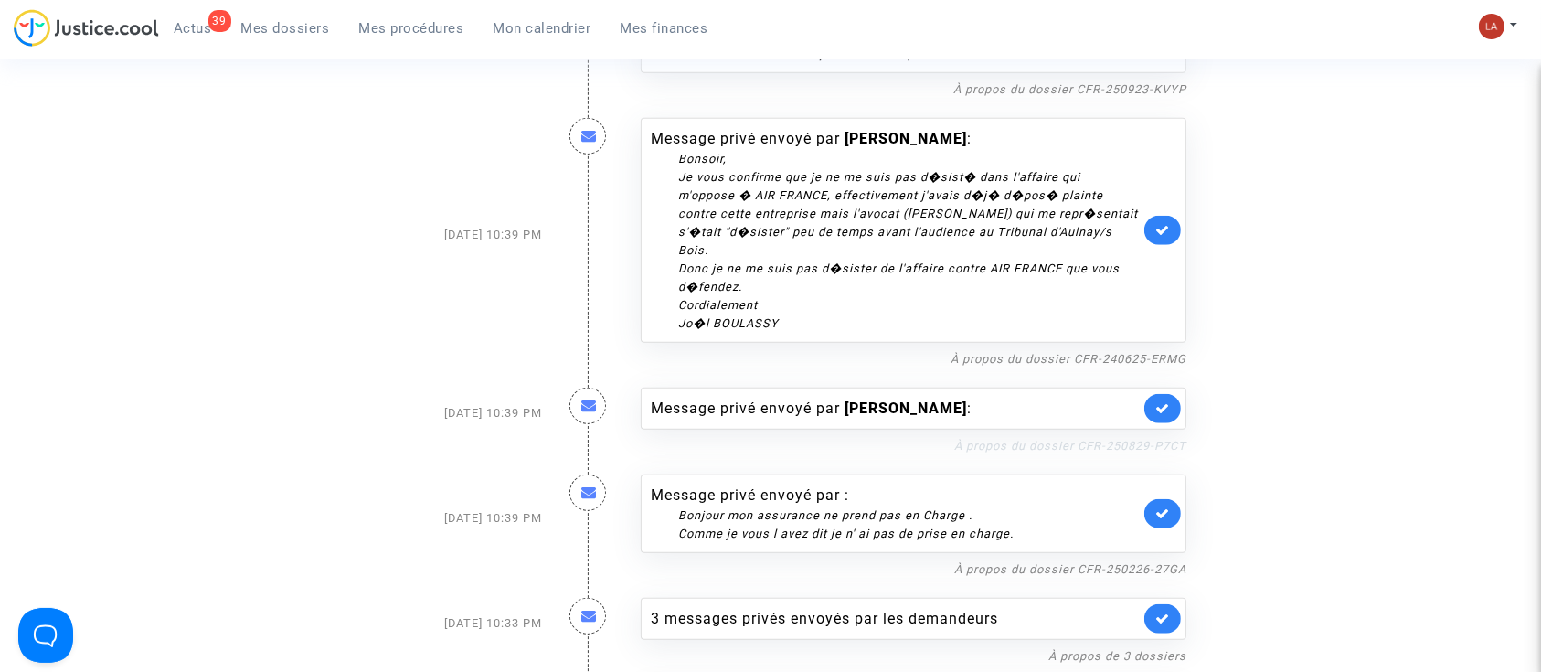
click at [1023, 439] on link "À propos du dossier CFR-250829-P7CT" at bounding box center [1070, 446] width 232 height 14
click at [1166, 408] on icon at bounding box center [1162, 408] width 15 height 14
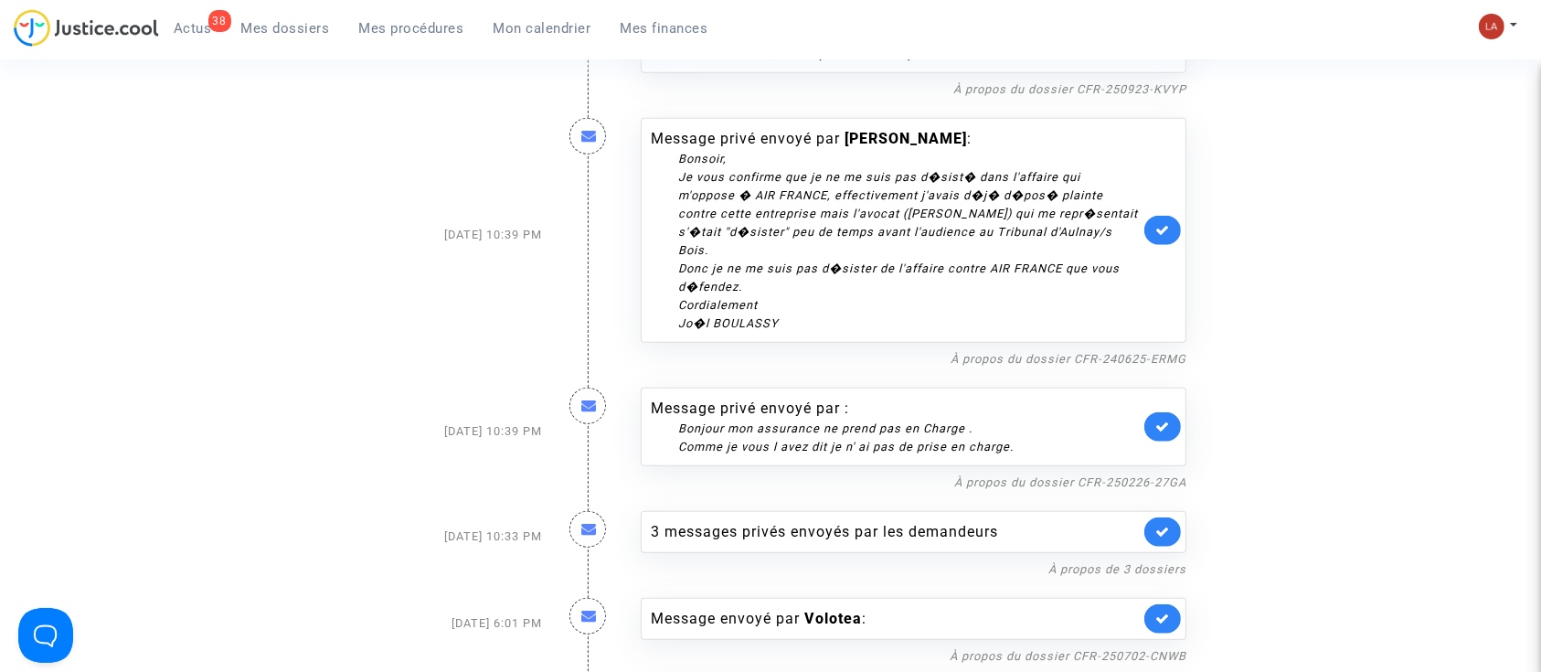
click at [1023, 493] on div "3 messages privés envoyés par les demandeurs À propos de 3 dossiers" at bounding box center [913, 536] width 573 height 87
click at [1025, 489] on div "À propos du dossier CFR-250226-27GA" at bounding box center [914, 482] width 546 height 22
click at [1031, 481] on link "À propos du dossier CFR-250226-27GA" at bounding box center [1070, 482] width 232 height 14
click at [1170, 432] on link at bounding box center [1162, 426] width 37 height 29
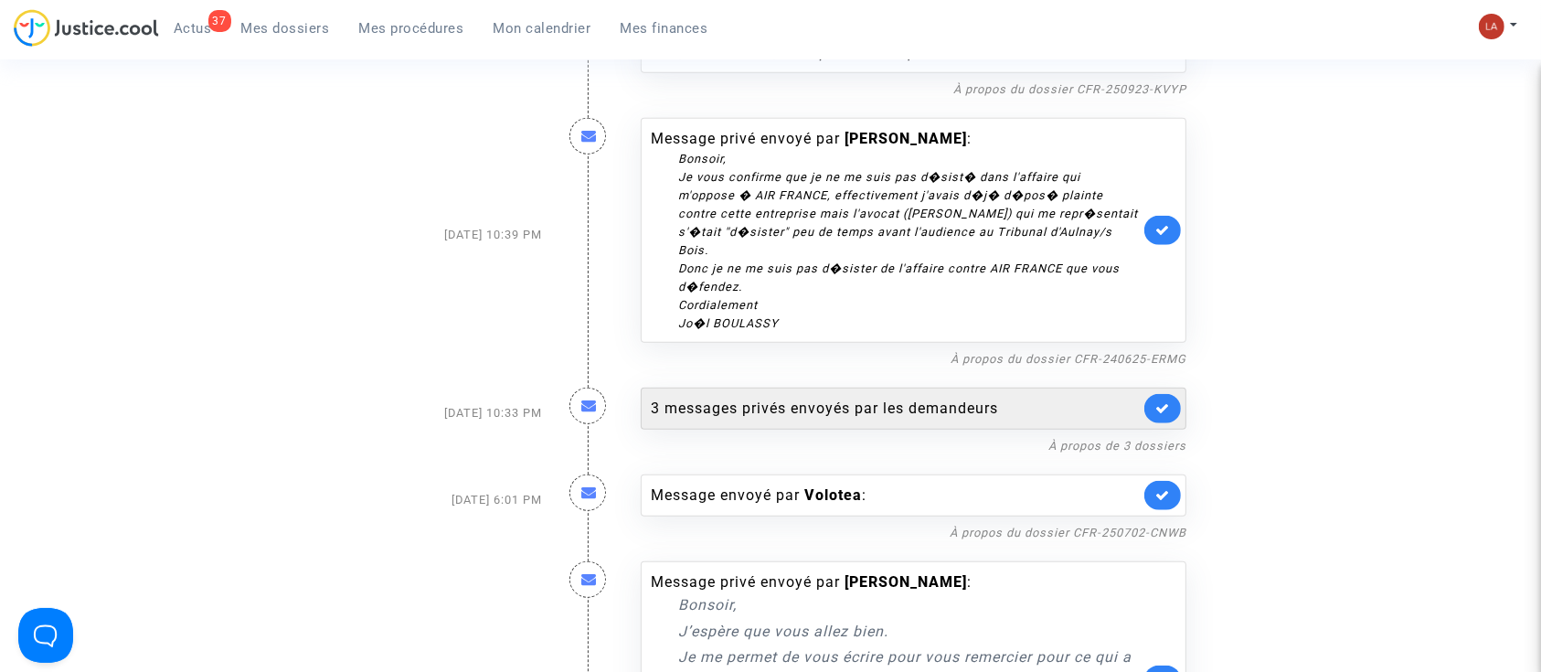
click at [1027, 421] on div "3 messages privés envoyés par les demandeurs" at bounding box center [914, 408] width 546 height 42
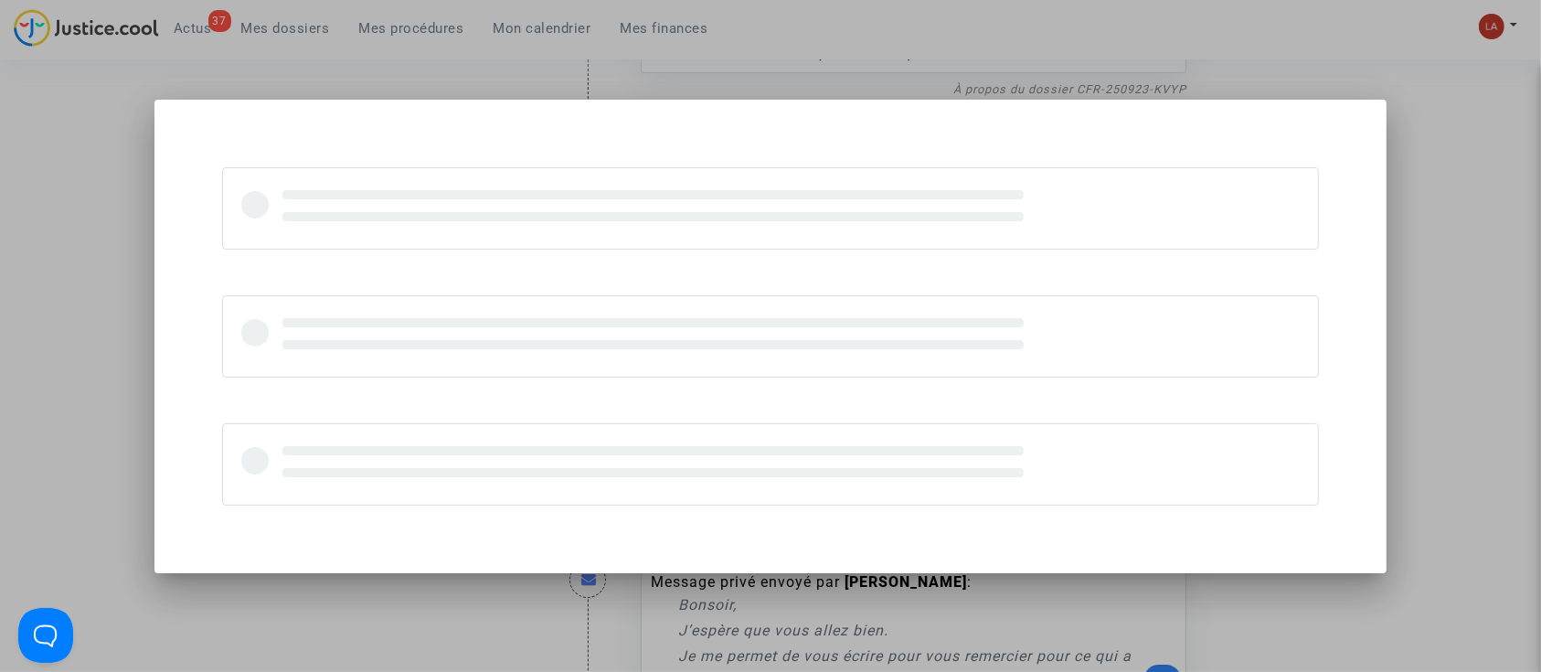
scroll to position [0, 0]
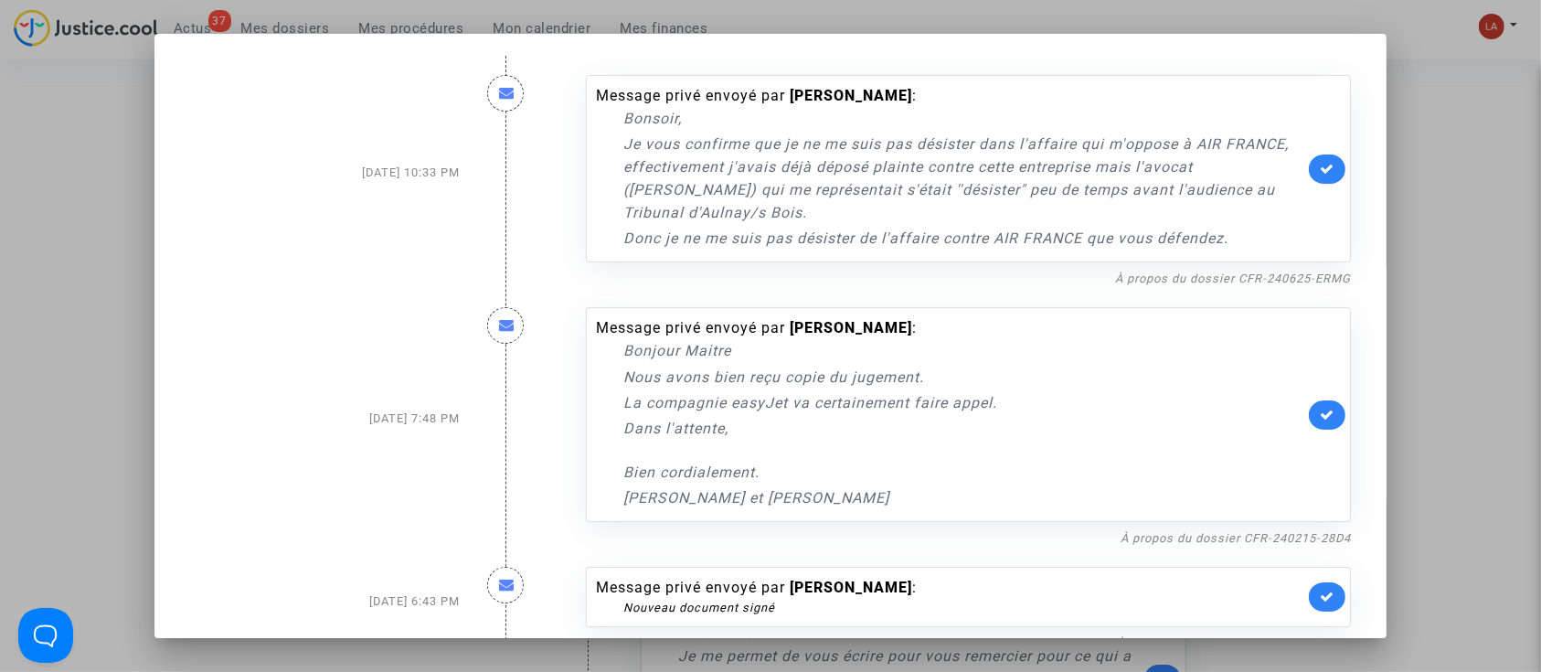
click at [1243, 270] on nf-filterlink "À propos du dossier CFR-240625-ERMG" at bounding box center [1233, 277] width 236 height 17
click at [1232, 277] on link "À propos du dossier CFR-240625-ERMG" at bounding box center [1233, 278] width 236 height 14
click at [1319, 172] on icon at bounding box center [1326, 169] width 15 height 14
click at [1224, 535] on link "À propos du dossier CFR-240215-28D4" at bounding box center [1235, 538] width 230 height 14
click at [1309, 414] on link at bounding box center [1327, 414] width 37 height 29
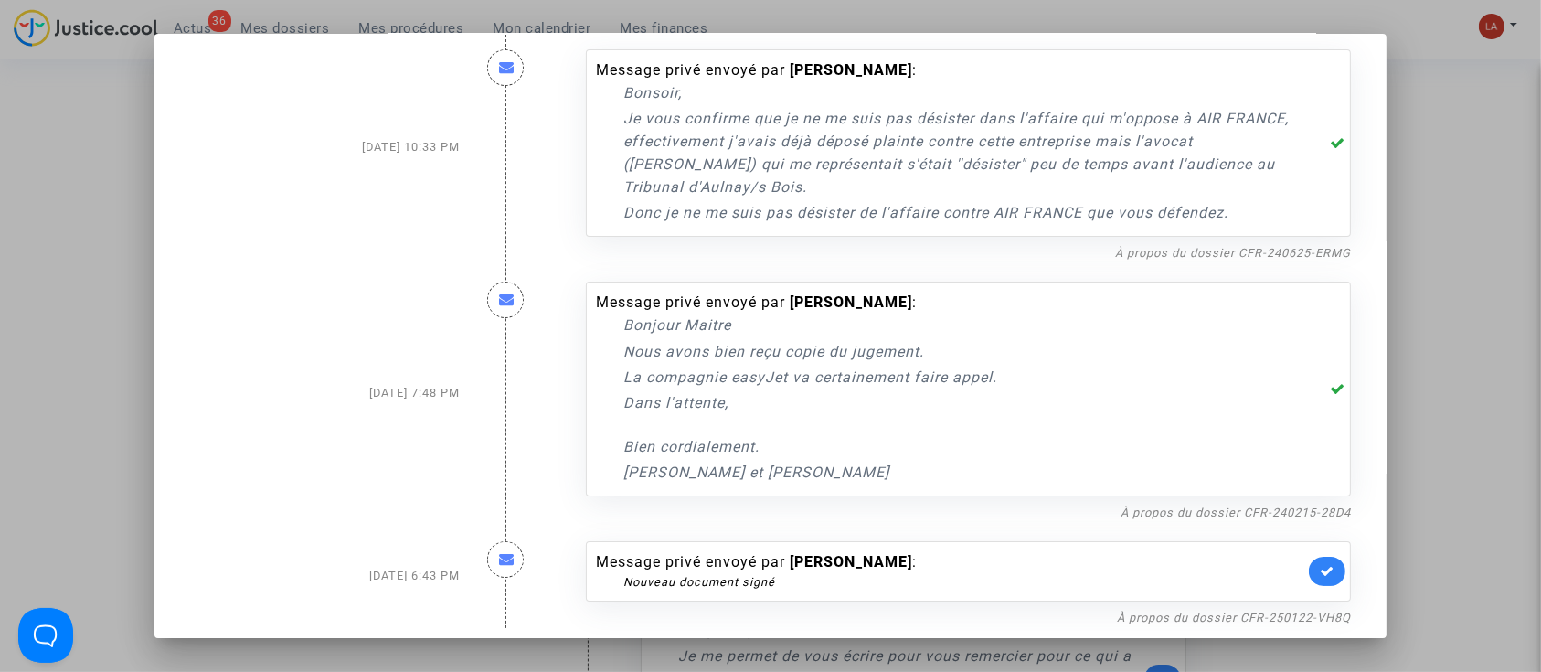
scroll to position [37, 0]
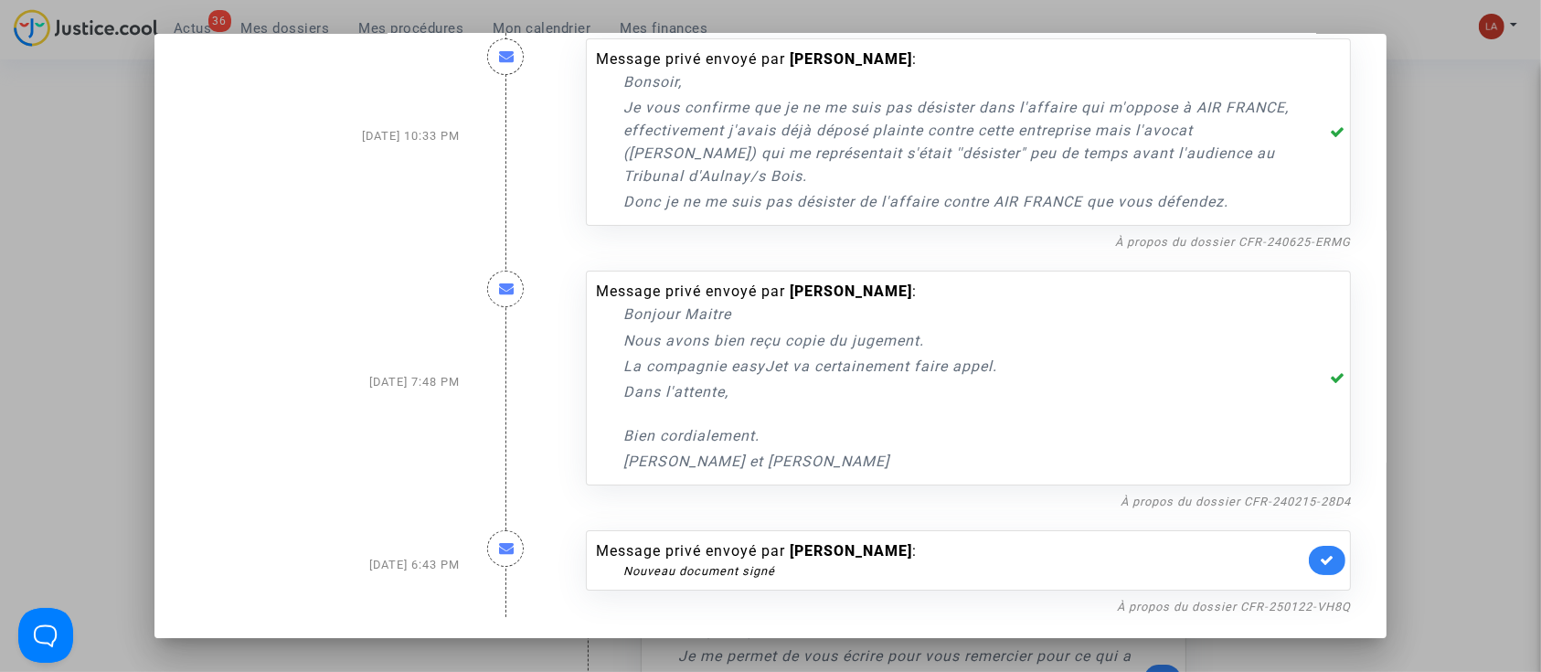
click at [1289, 485] on div "Message privé envoyé par CHANTAL DERVIS : Bonjour Maitre Nous avons bien reçu c…" at bounding box center [968, 382] width 792 height 260
click at [1279, 500] on link "À propos du dossier CFR-240215-28D4" at bounding box center [1235, 501] width 230 height 14
click at [1232, 622] on mat-dialog-container "Sep 25, 2025 10:33 PM Message privé envoyé par Joel BOULASSY : Bonsoir, Je vous…" at bounding box center [770, 336] width 1233 height 605
click at [1247, 610] on link "À propos du dossier CFR-250122-VH8Q" at bounding box center [1234, 606] width 234 height 14
click at [1330, 553] on link at bounding box center [1327, 560] width 37 height 29
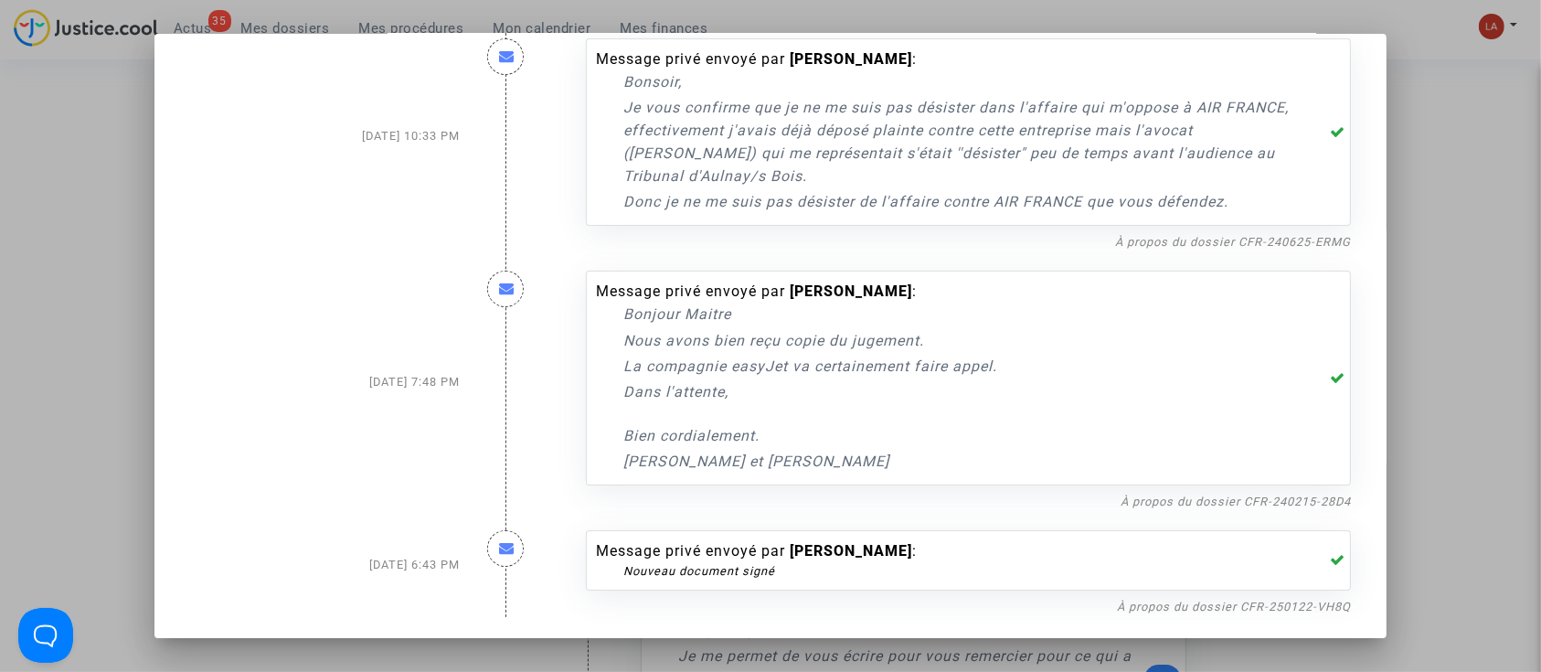
click at [1472, 391] on div at bounding box center [770, 336] width 1541 height 672
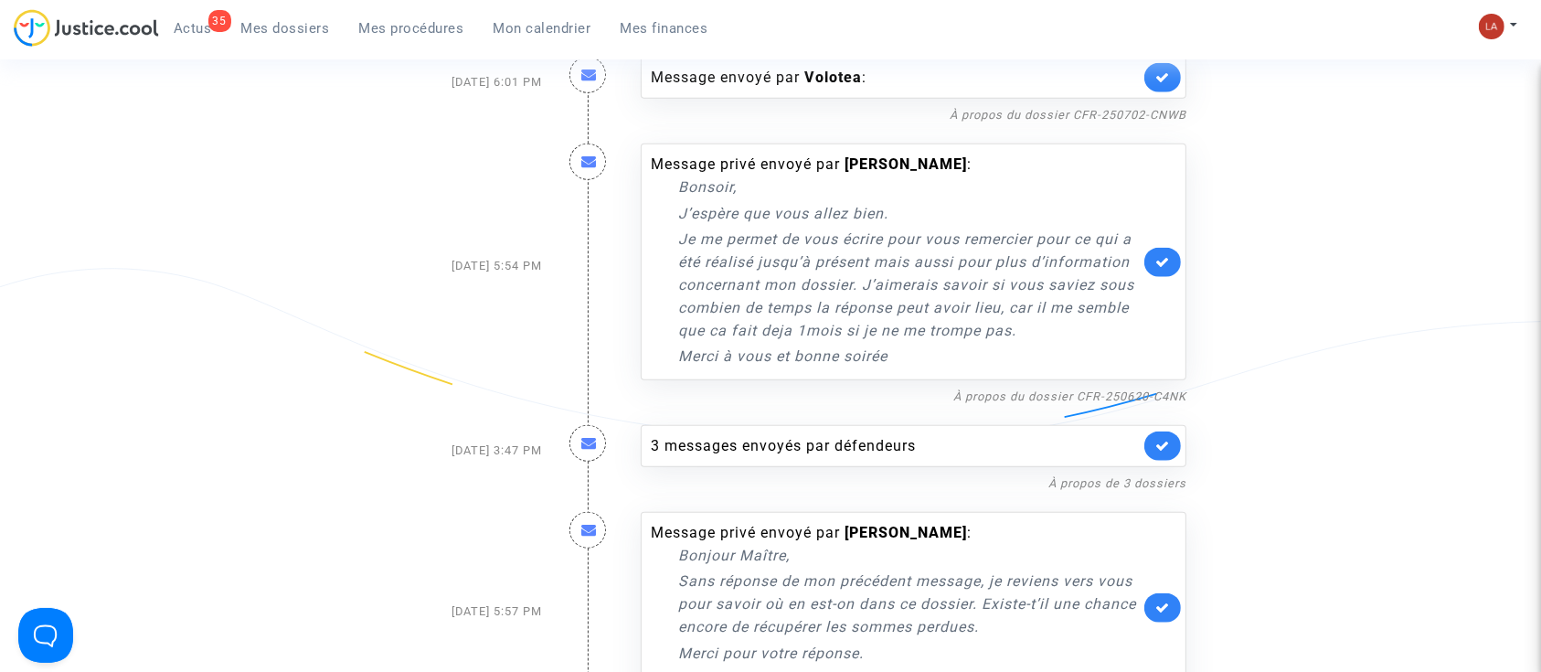
scroll to position [2025, 0]
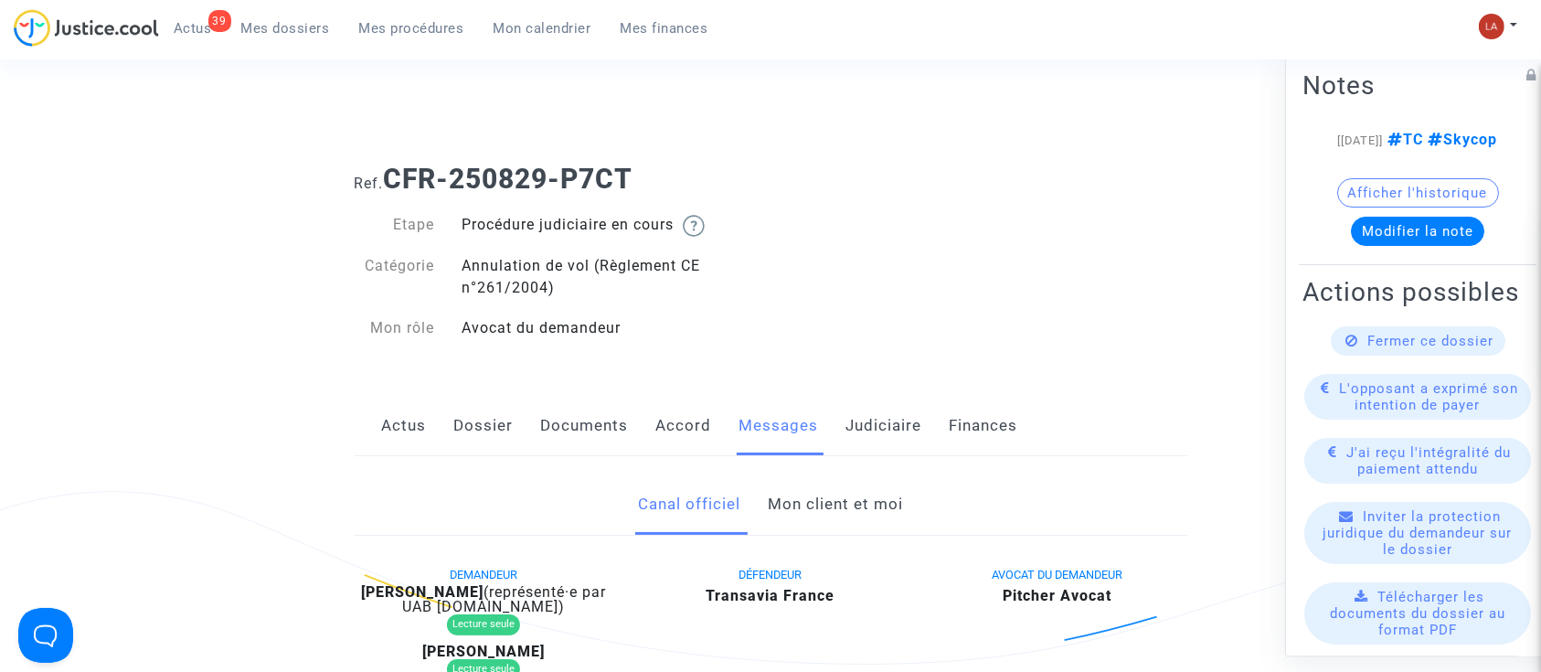
click at [855, 514] on link "Mon client et moi" at bounding box center [835, 504] width 135 height 60
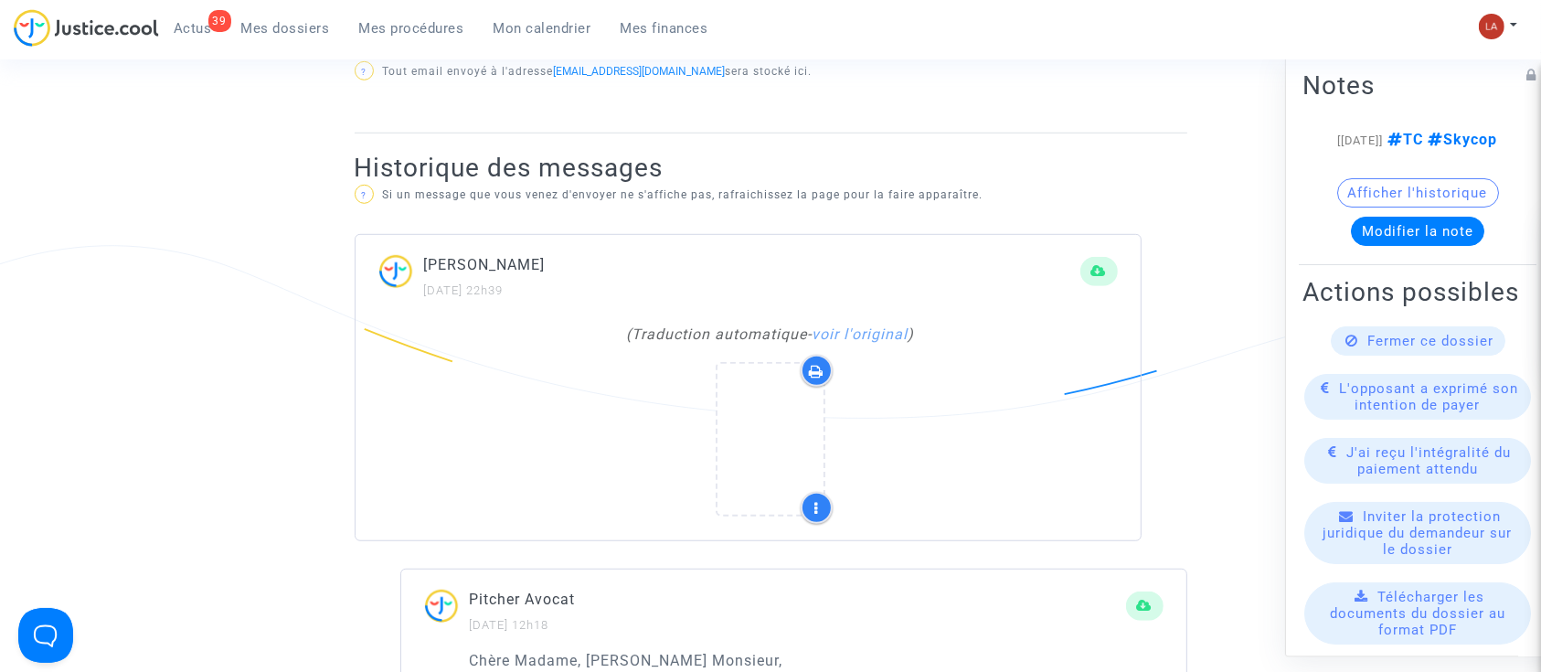
scroll to position [1218, 0]
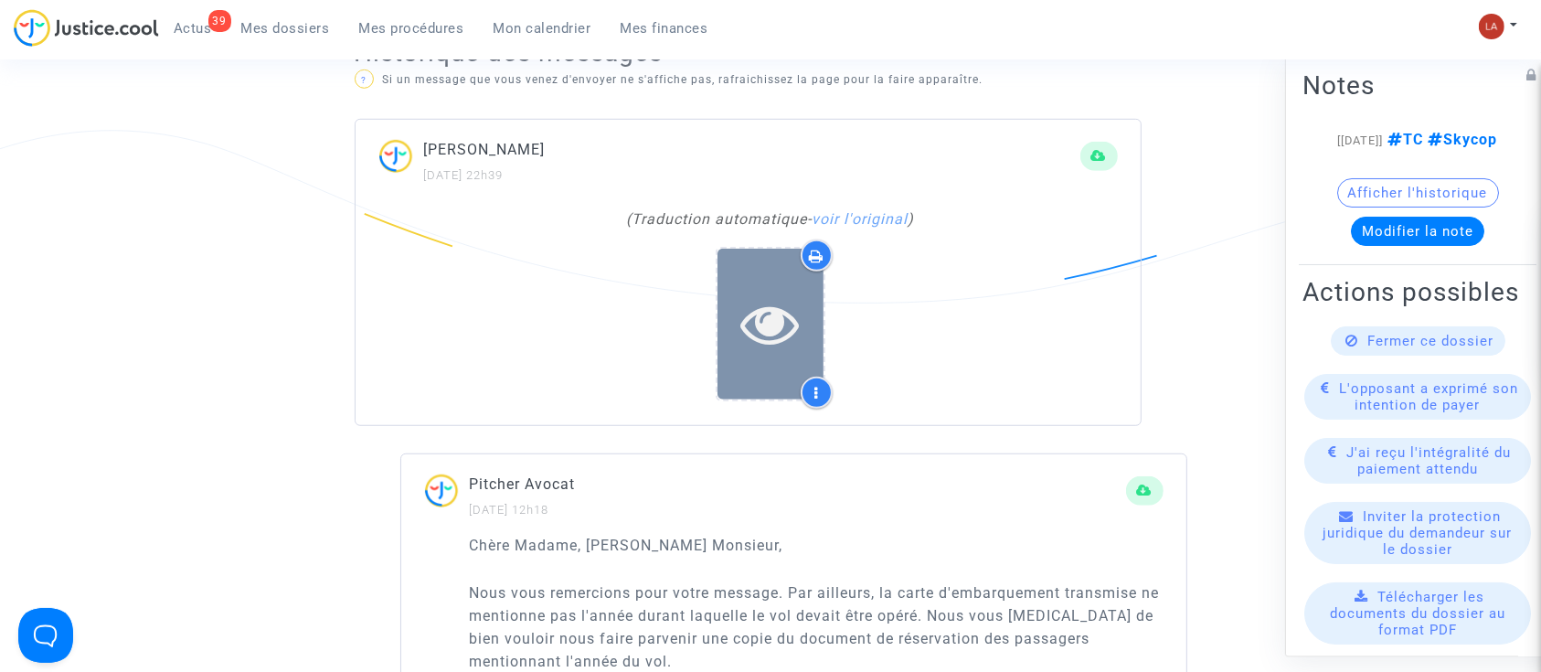
click at [722, 282] on div at bounding box center [770, 324] width 106 height 151
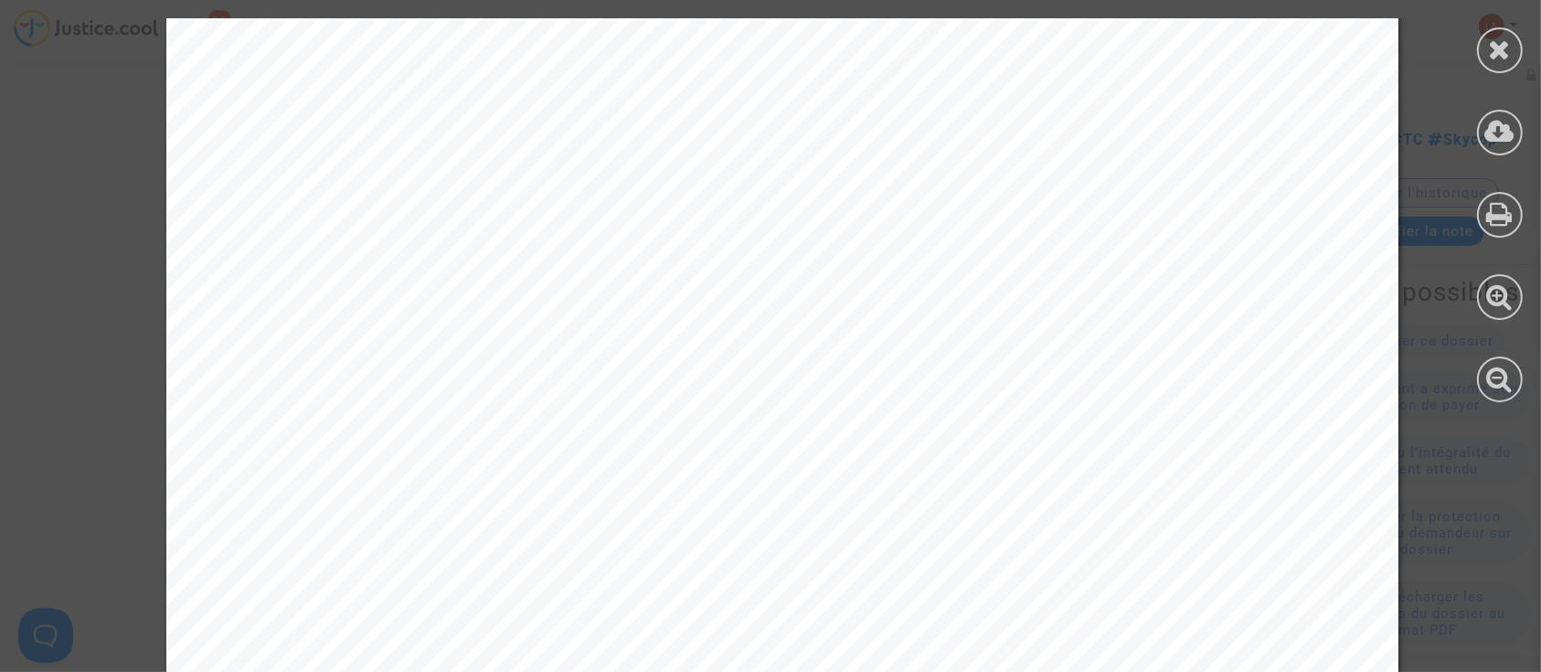
scroll to position [1097, 0]
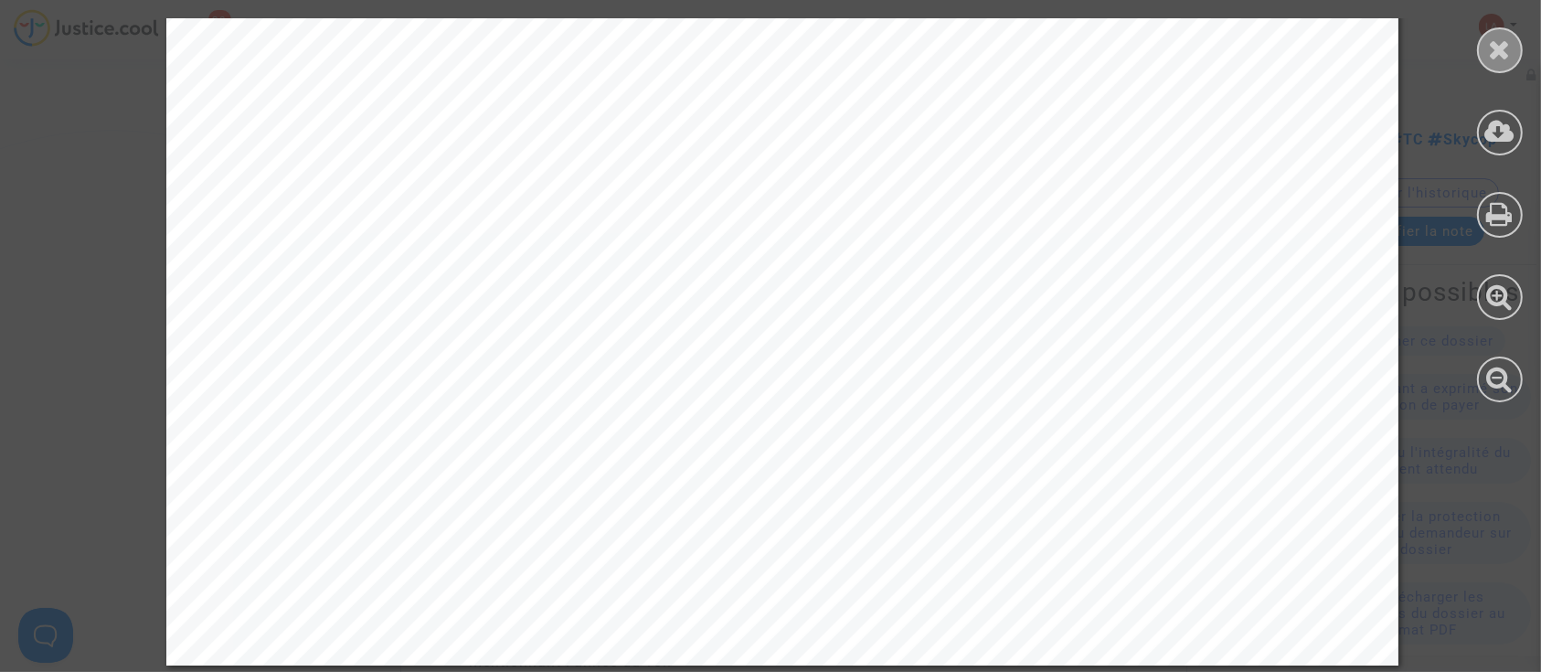
click at [1499, 48] on icon at bounding box center [1500, 49] width 23 height 27
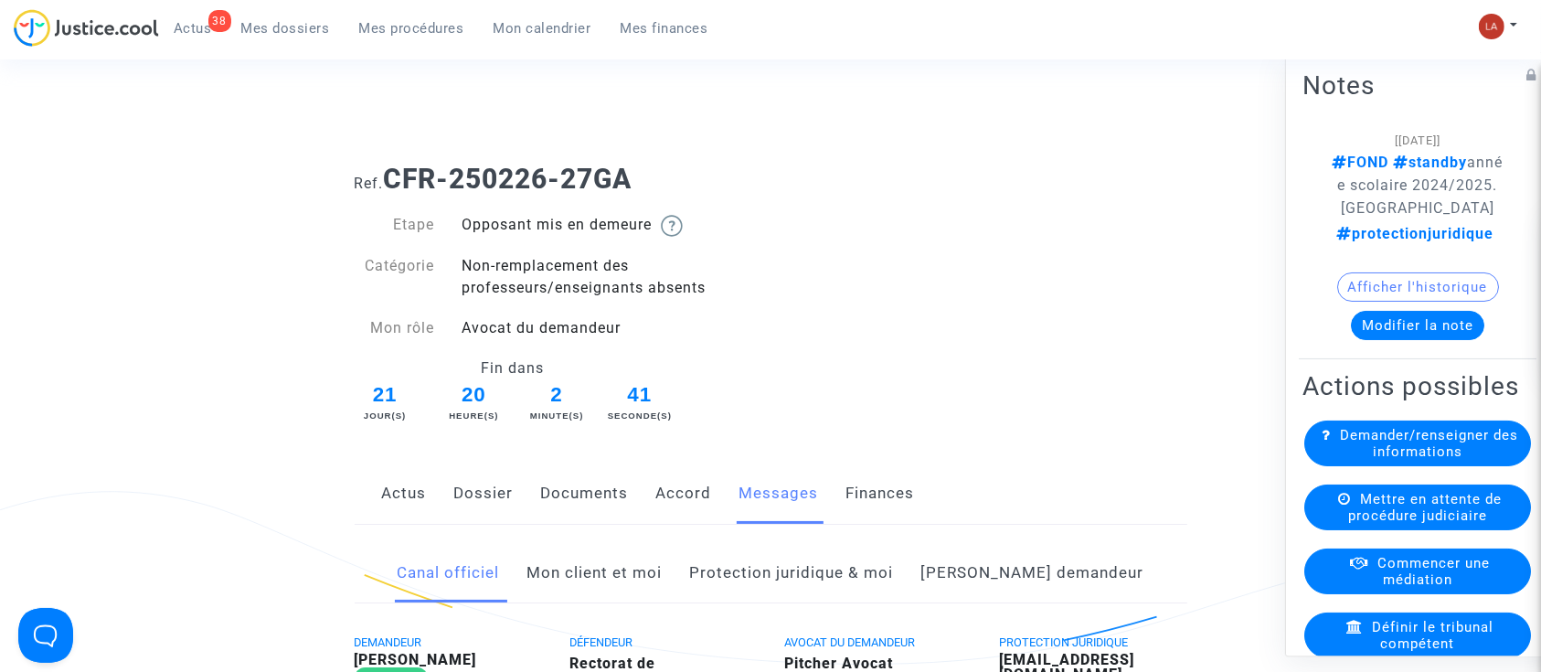
click at [642, 566] on link "Mon client et moi" at bounding box center [594, 573] width 135 height 60
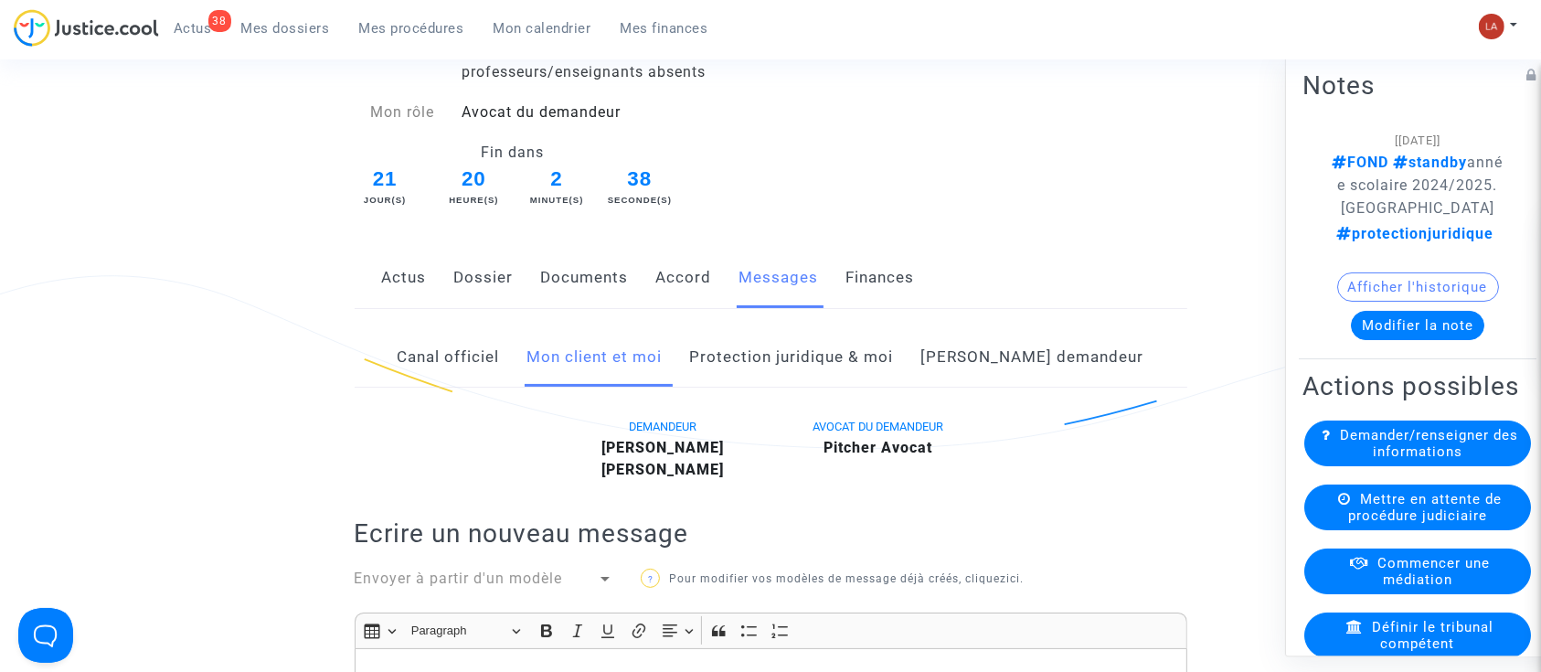
scroll to position [122, 0]
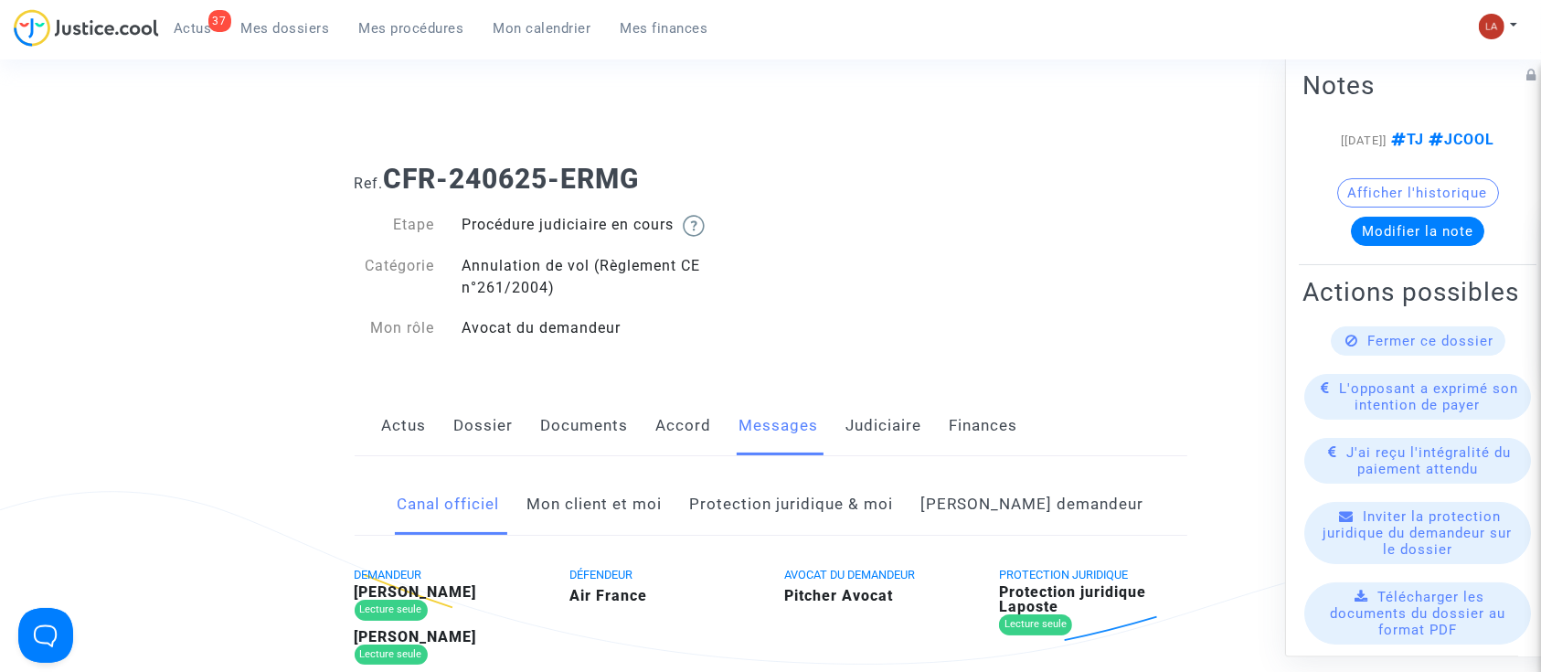
click at [599, 522] on link "Mon client et moi" at bounding box center [594, 504] width 135 height 60
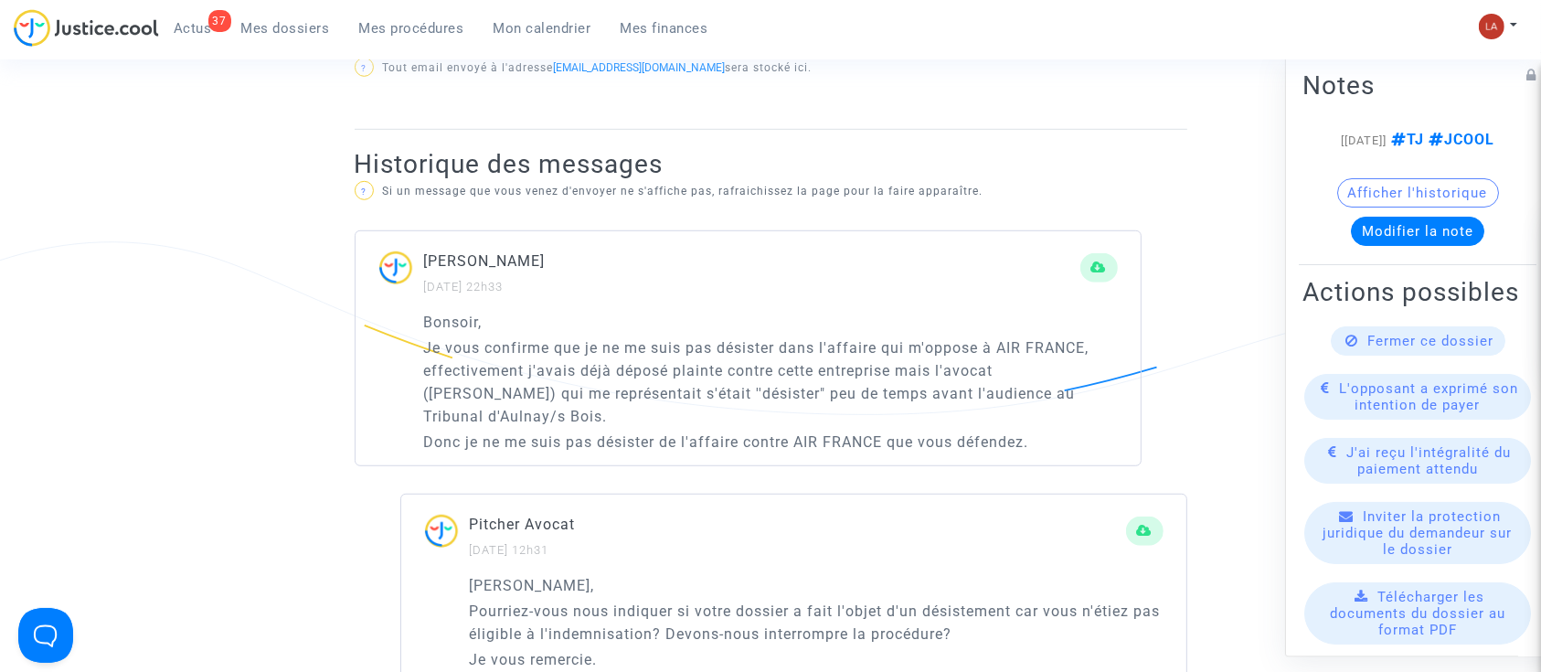
scroll to position [1097, 0]
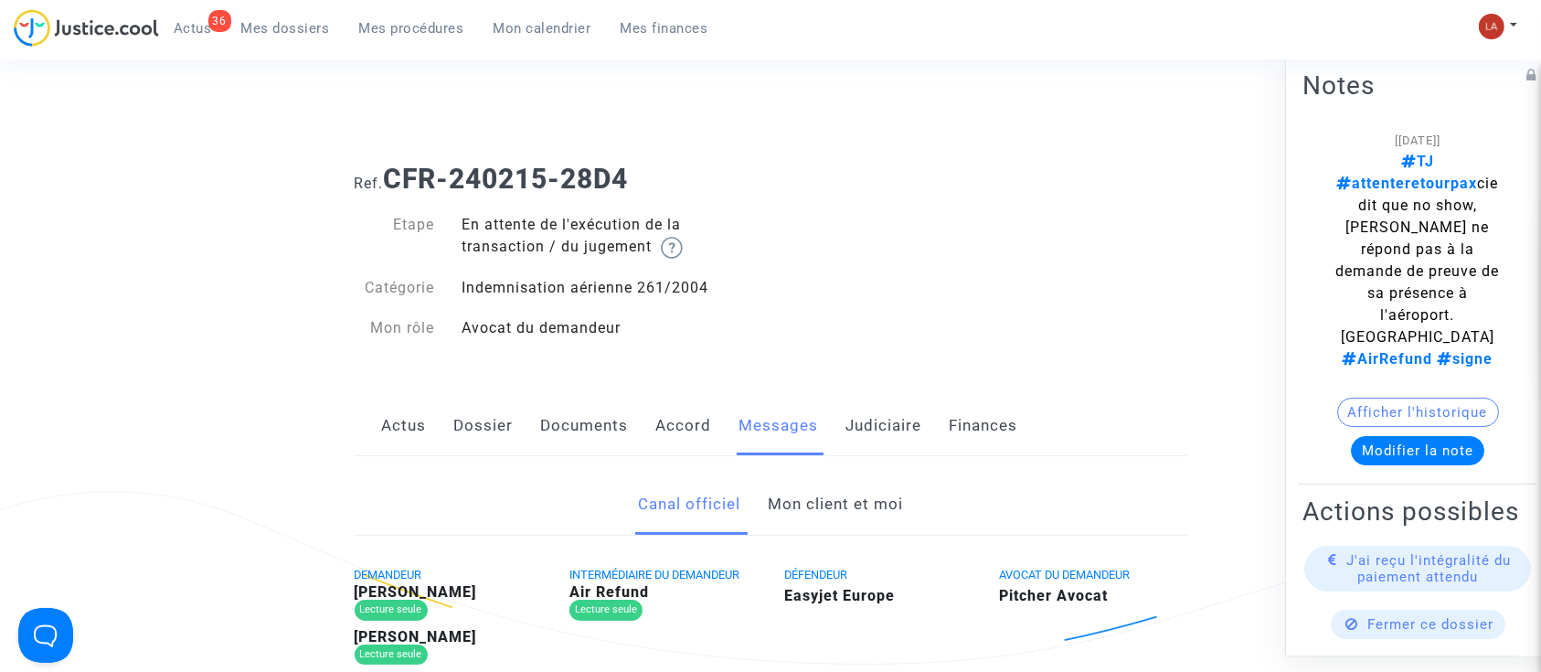
click at [817, 513] on link "Mon client et moi" at bounding box center [835, 504] width 135 height 60
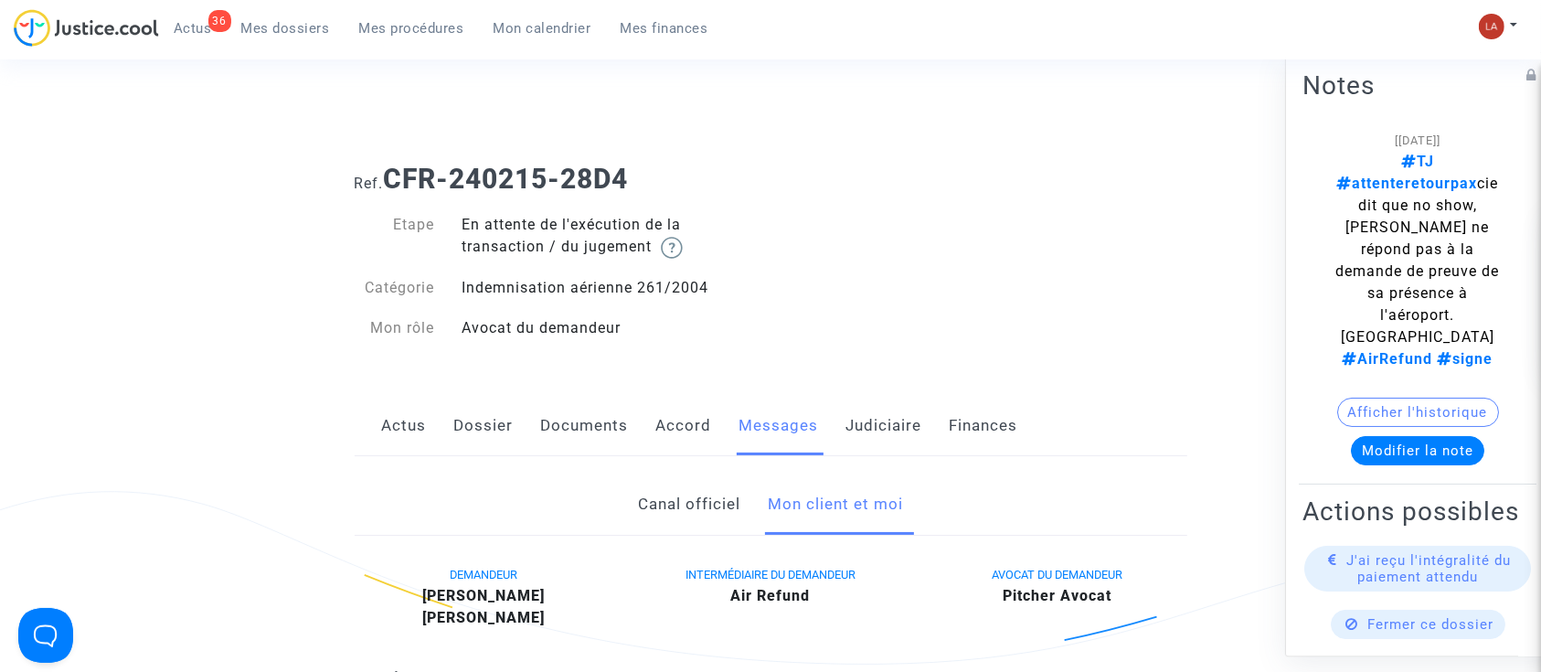
click at [902, 439] on link "Judiciaire" at bounding box center [884, 426] width 76 height 60
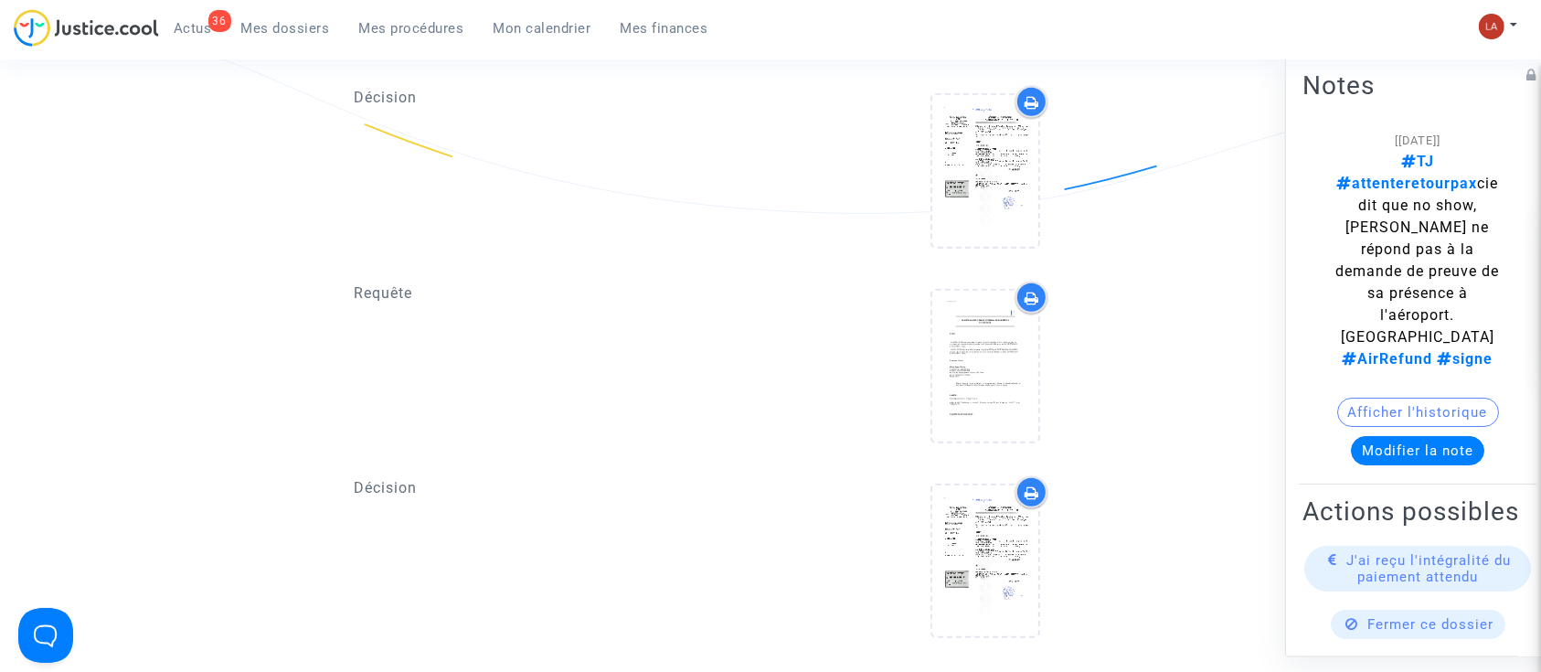
scroll to position [1462, 0]
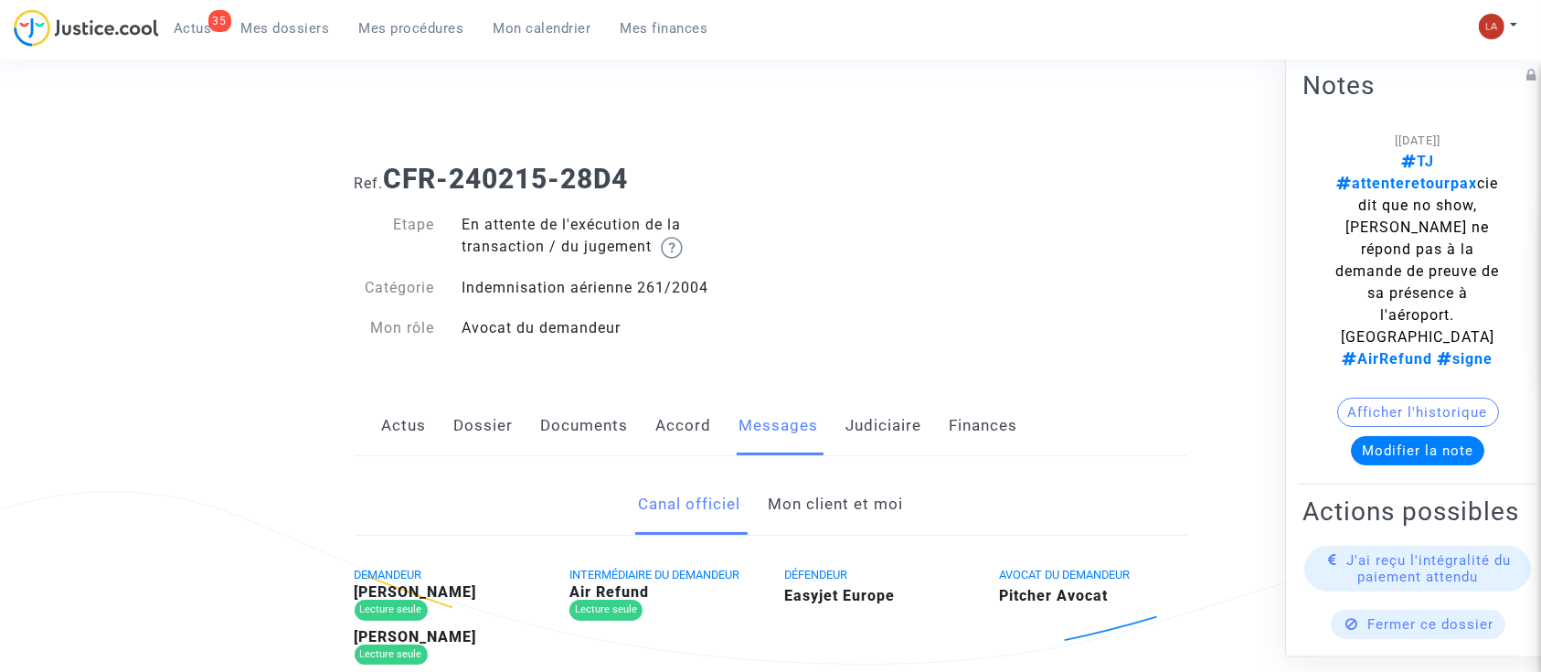
click at [838, 474] on link "Mon client et moi" at bounding box center [835, 504] width 135 height 60
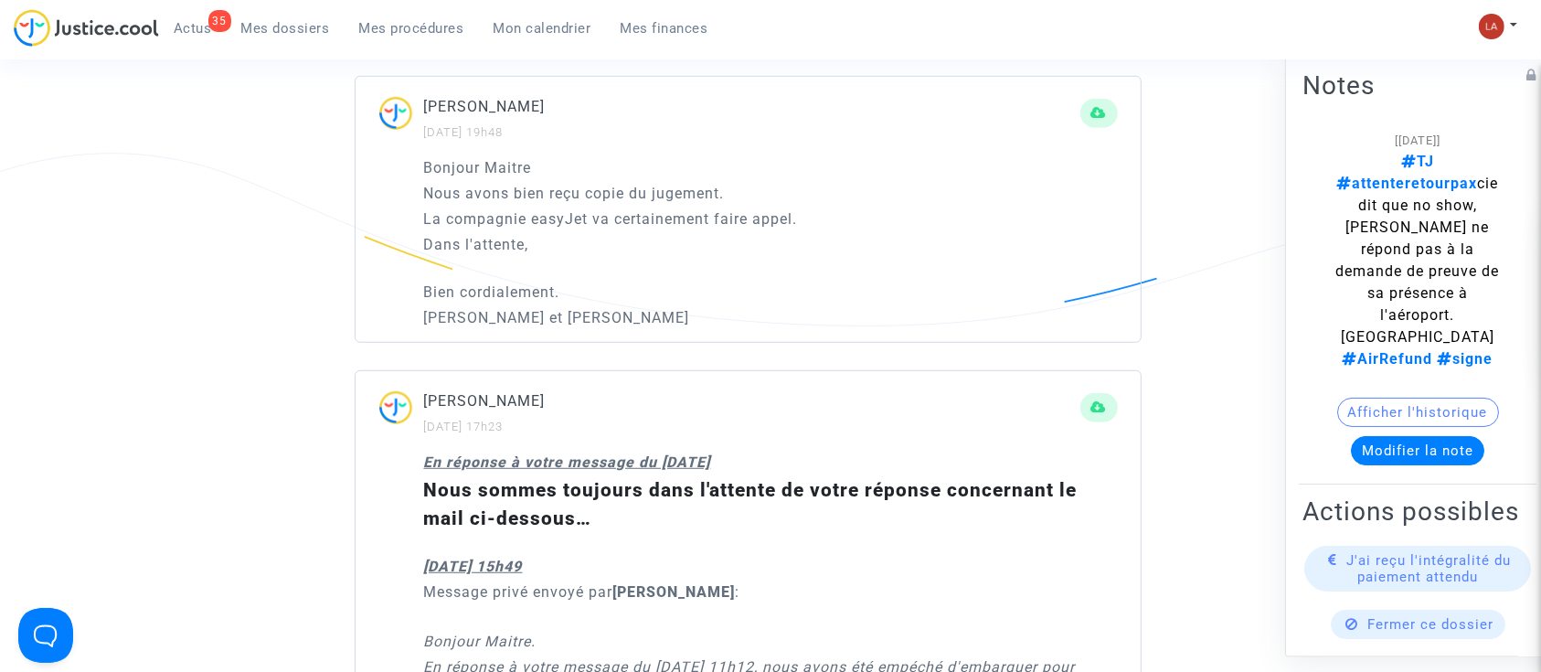
scroll to position [1097, 0]
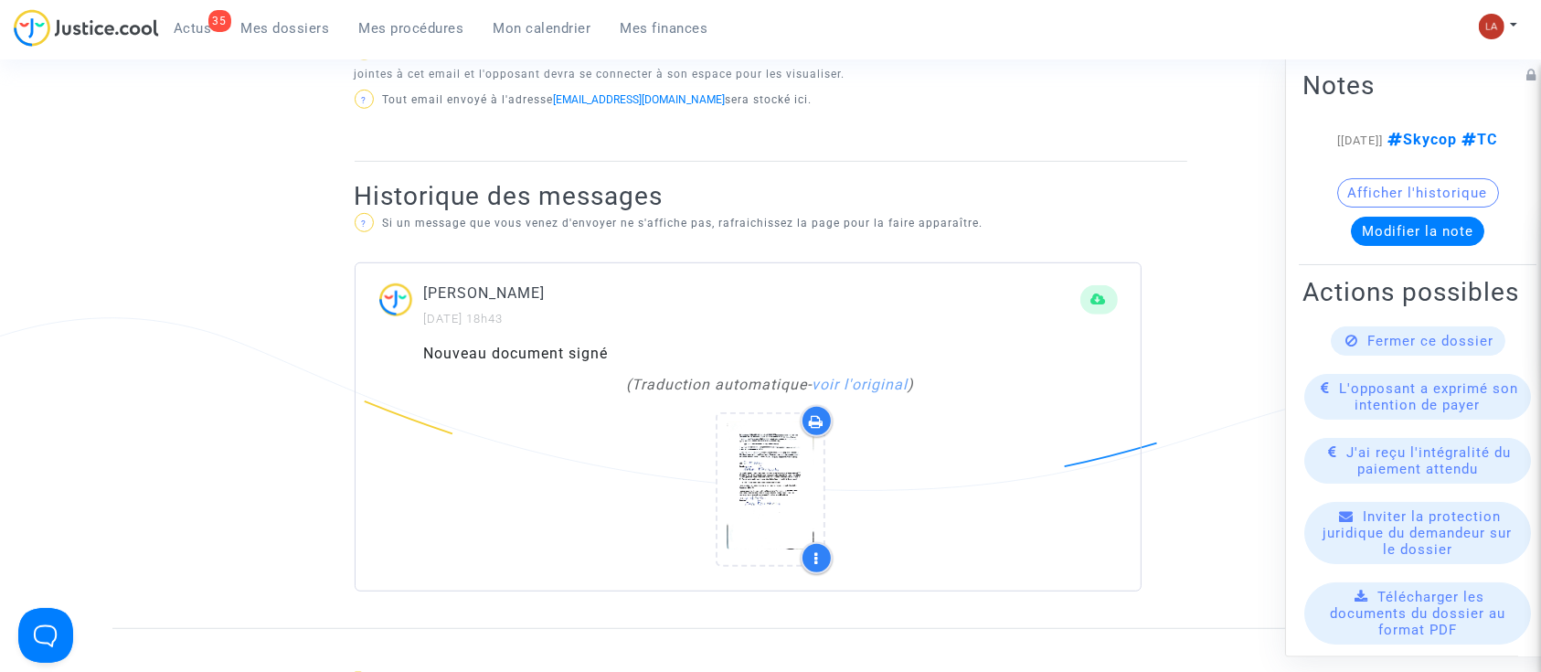
scroll to position [974, 0]
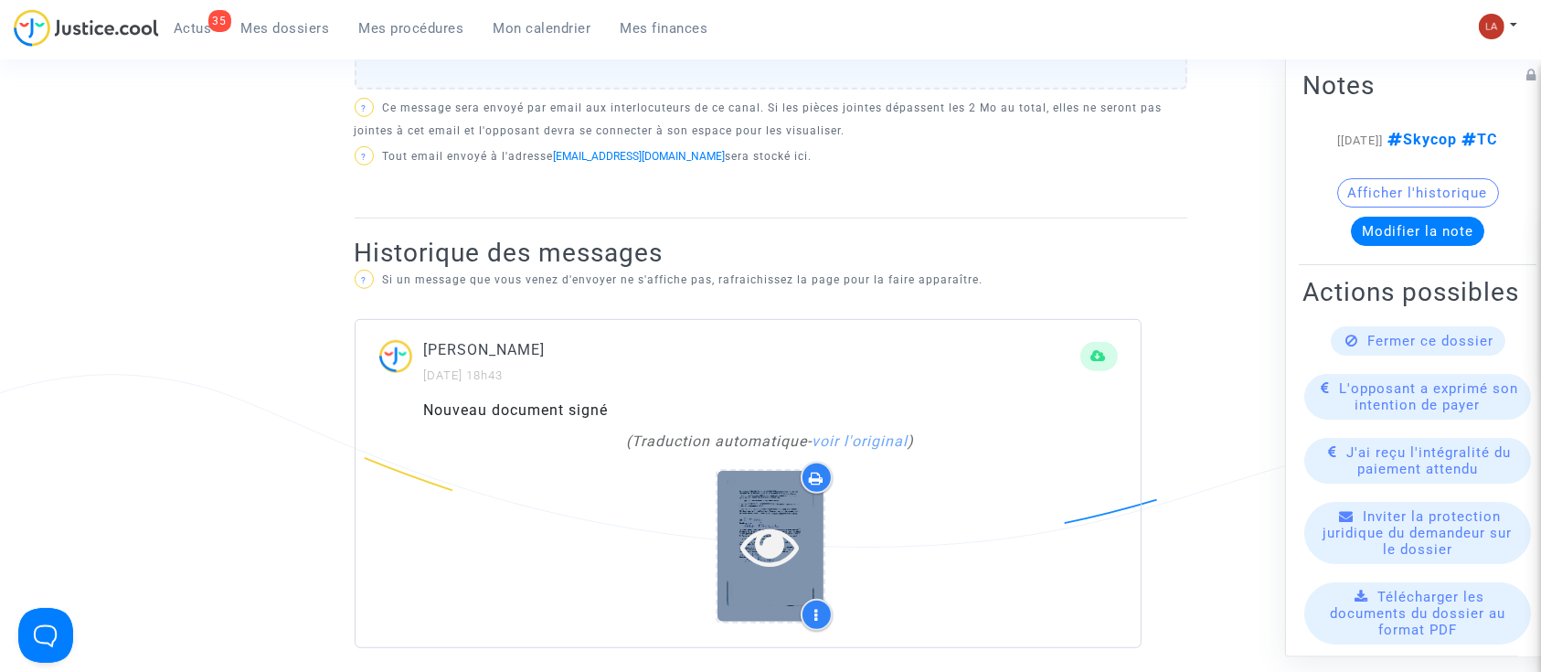
click at [811, 554] on div at bounding box center [770, 545] width 106 height 58
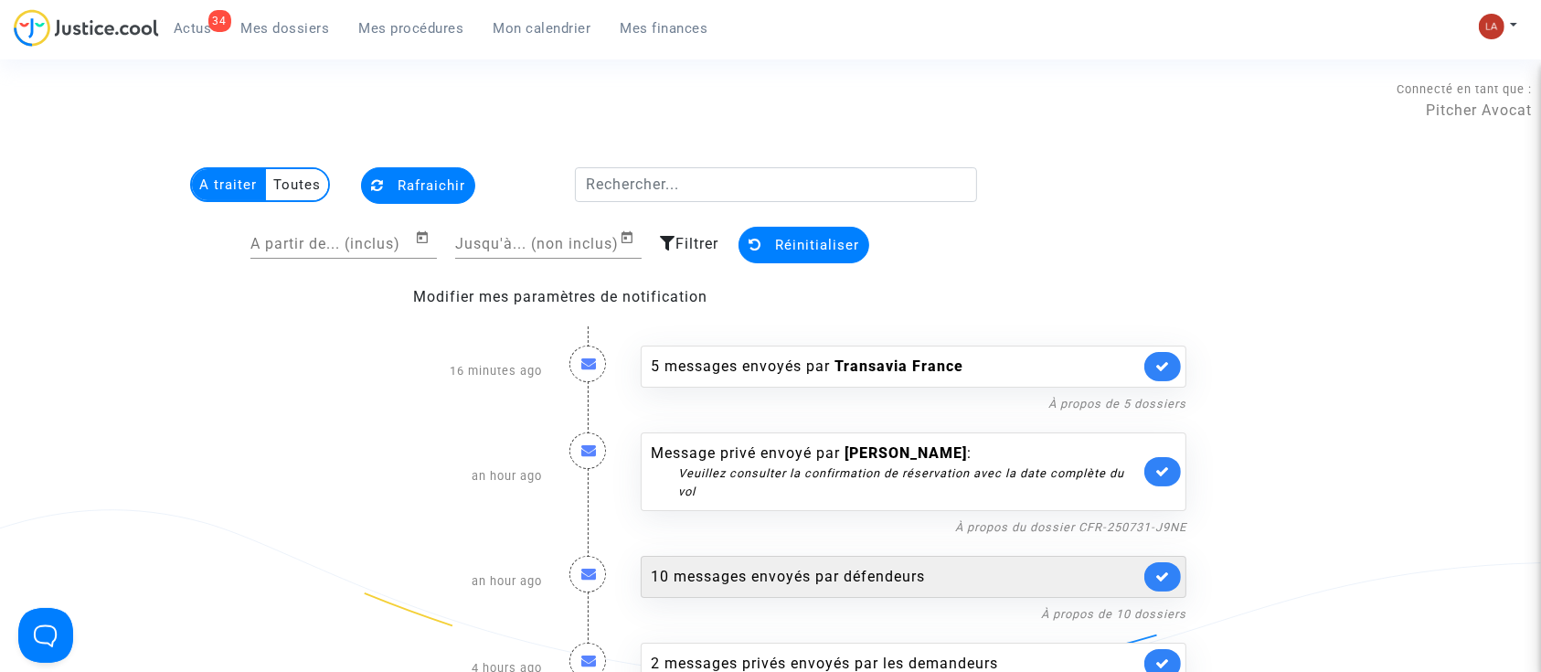
click at [995, 569] on div "10 messages envoyés par défendeurs" at bounding box center [895, 577] width 489 height 22
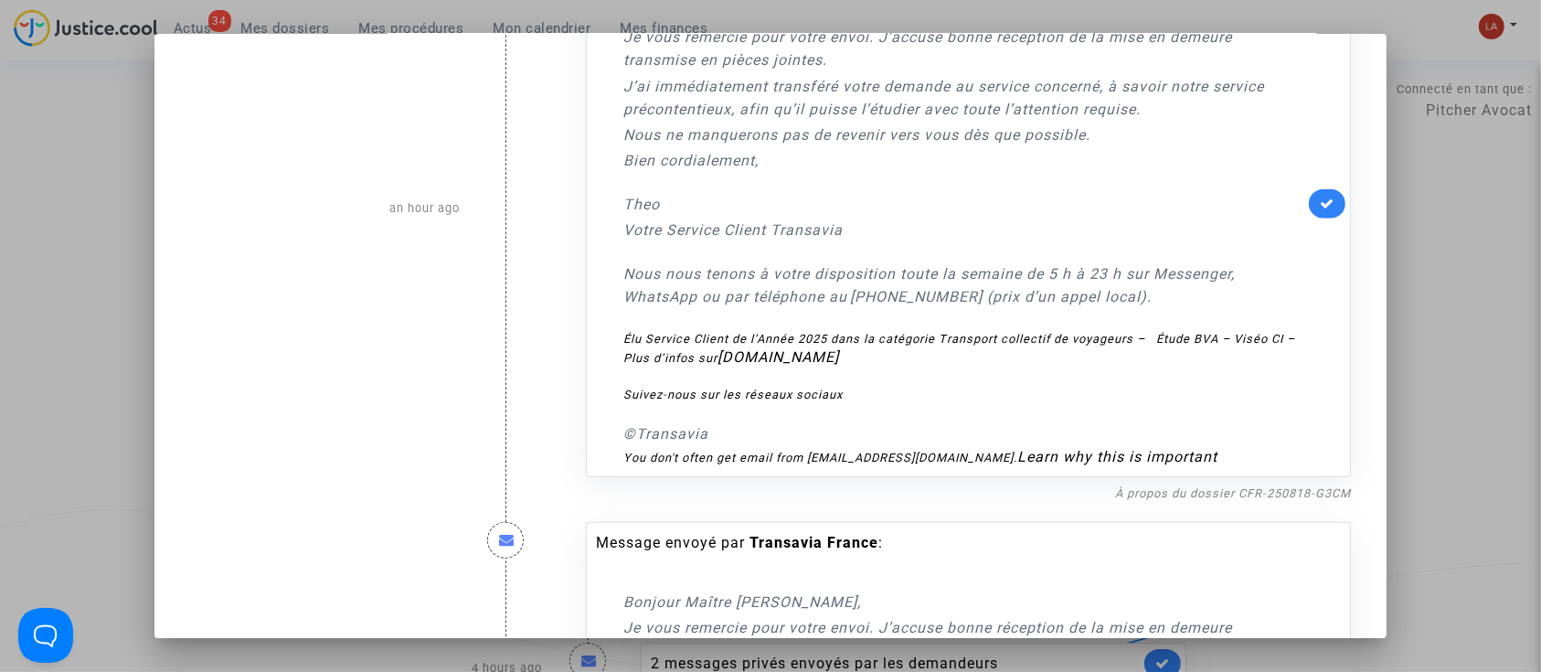
scroll to position [1218, 0]
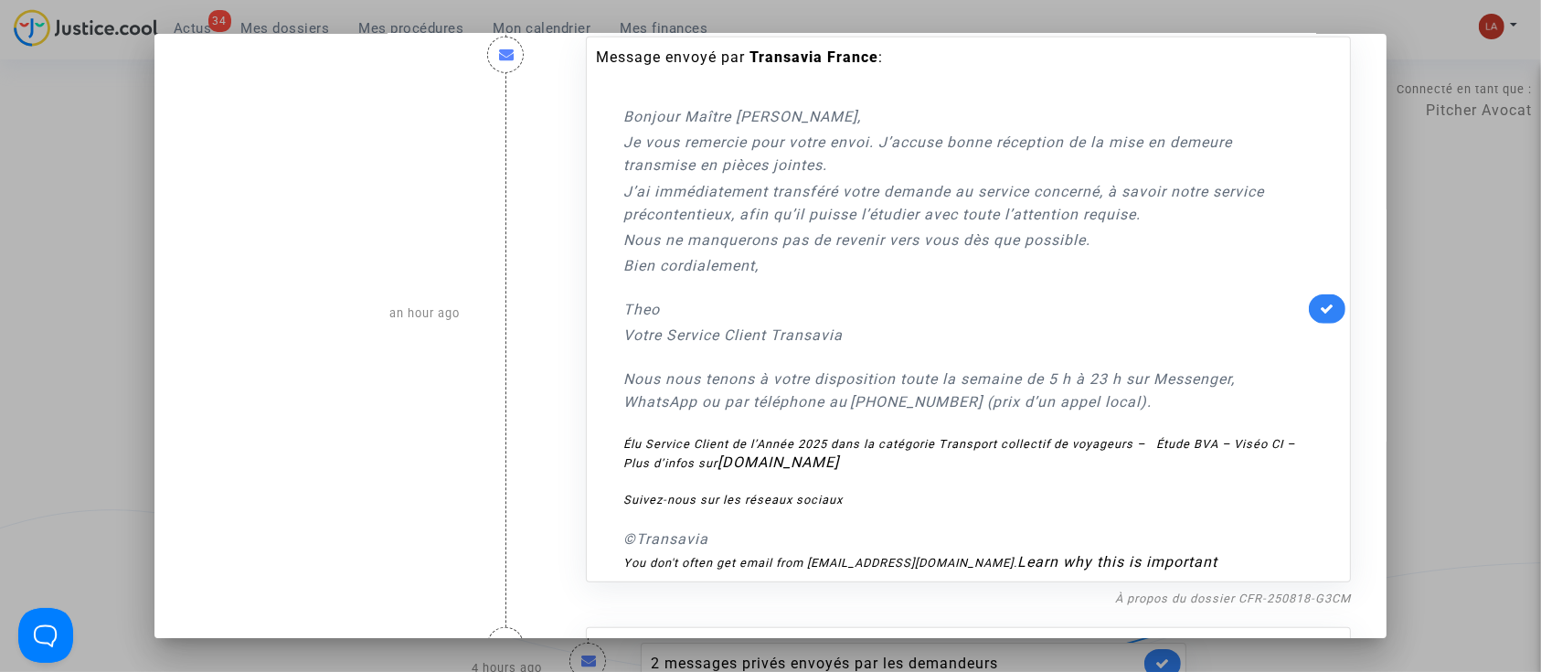
click at [1324, 308] on link at bounding box center [1327, 308] width 37 height 29
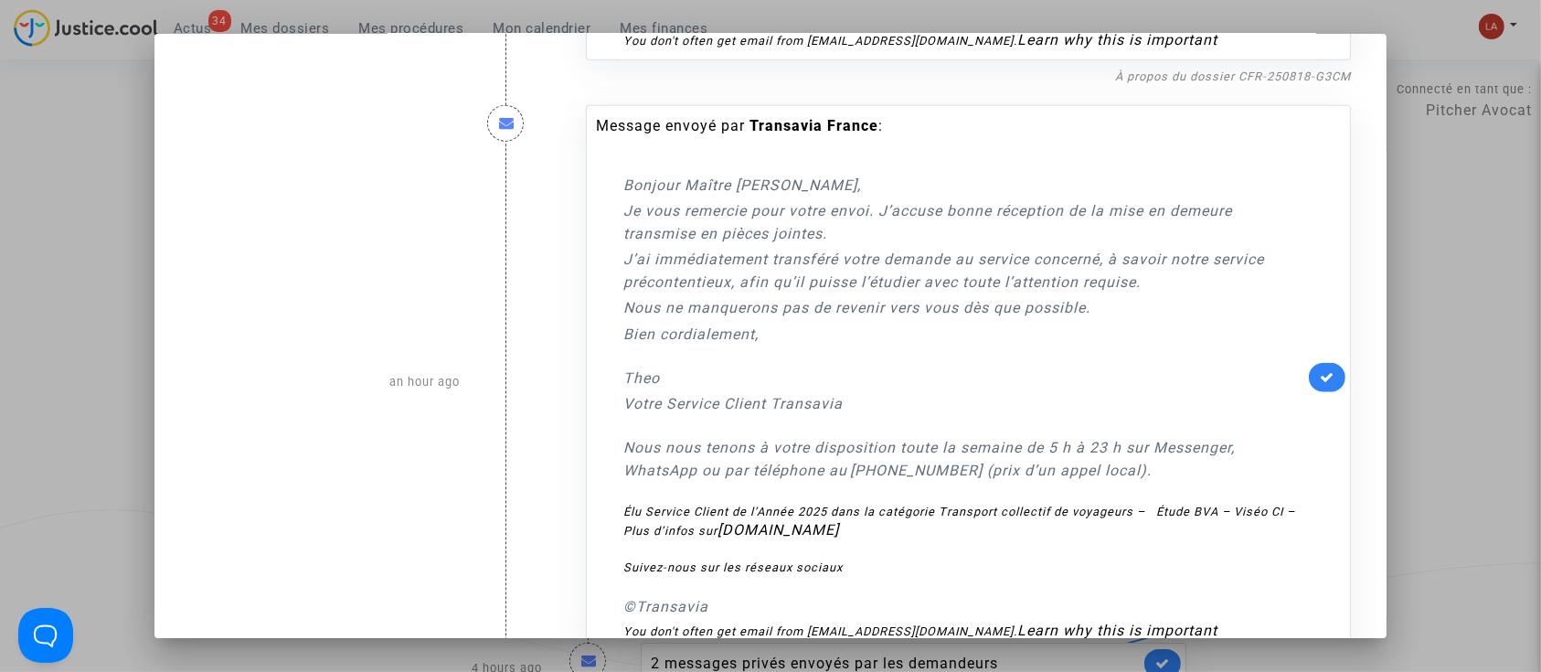
scroll to position [1828, 0]
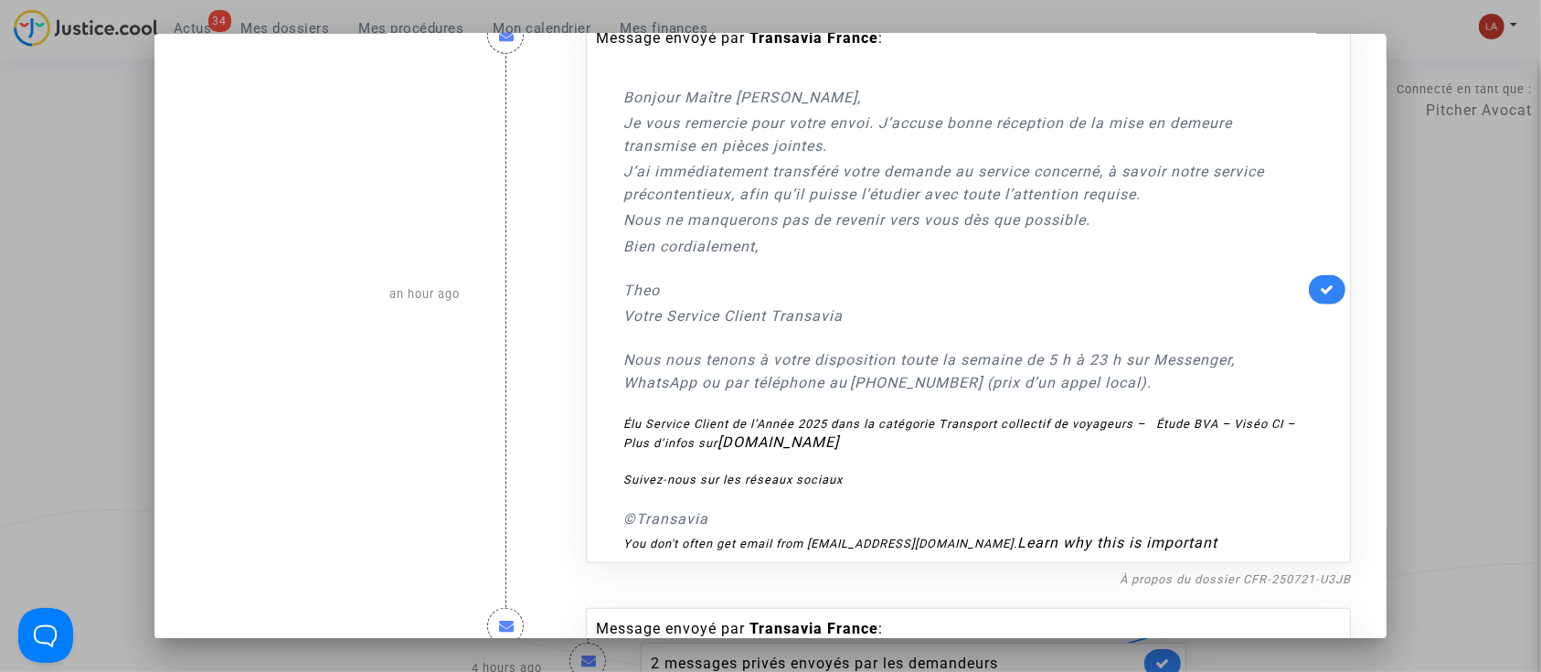
click at [1327, 291] on link at bounding box center [1327, 289] width 37 height 29
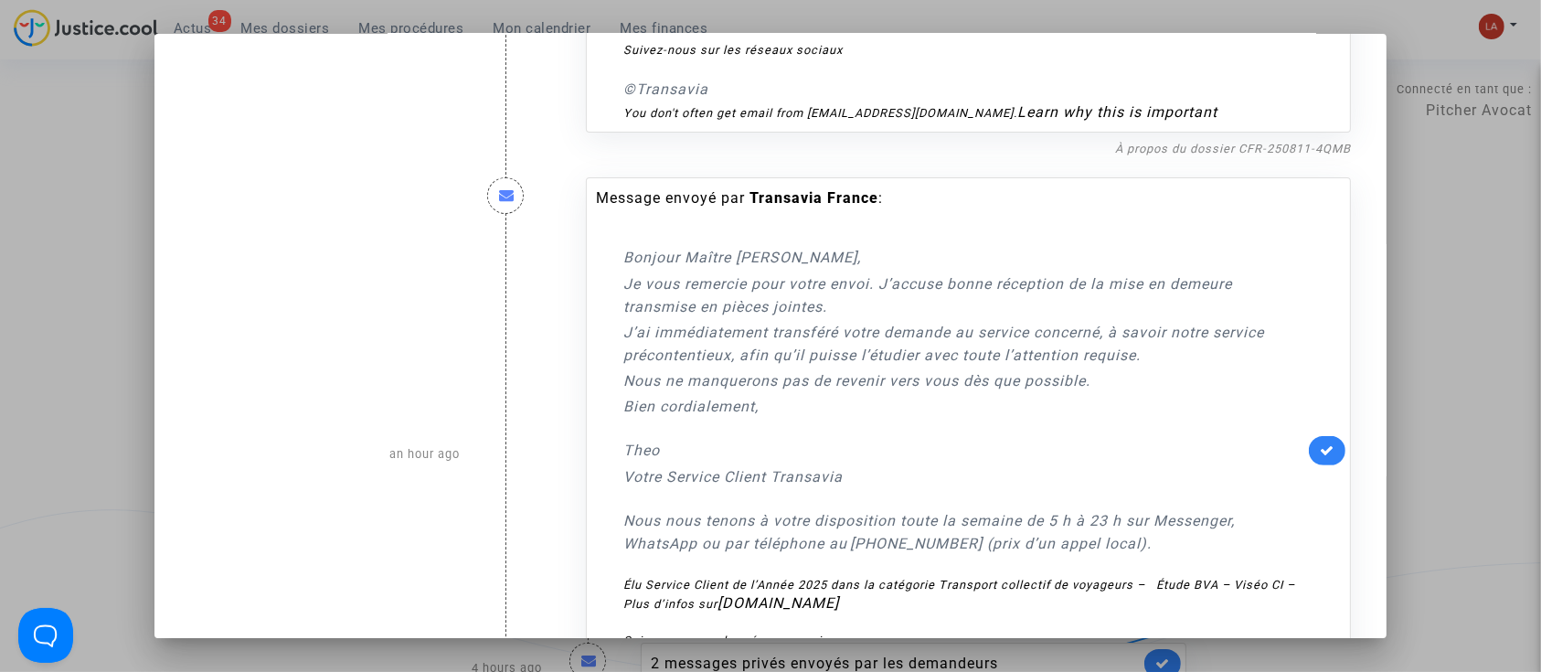
scroll to position [0, 0]
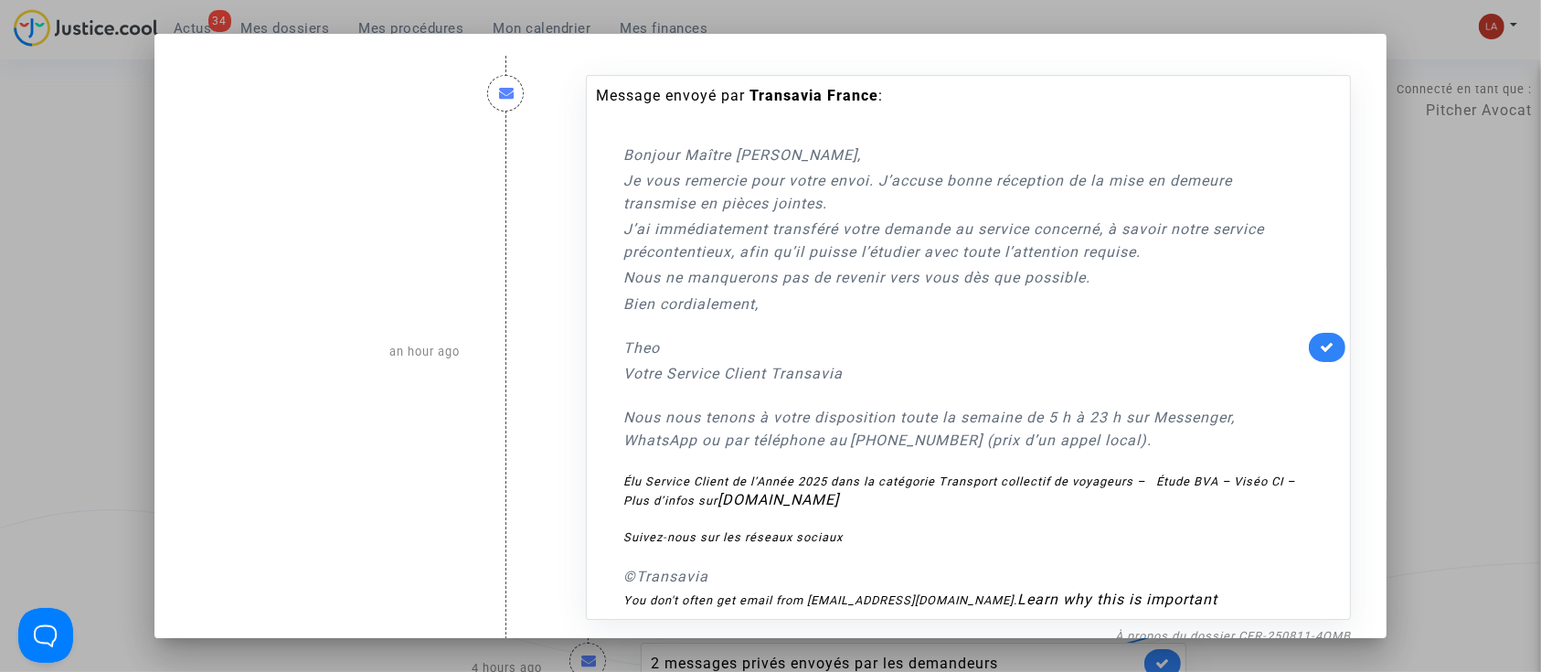
click at [1316, 363] on div "Message envoyé par Transavia France : Bonjour Maître Pitcher, Je vous remercie …" at bounding box center [968, 348] width 765 height 546
click at [1326, 343] on link at bounding box center [1327, 347] width 37 height 29
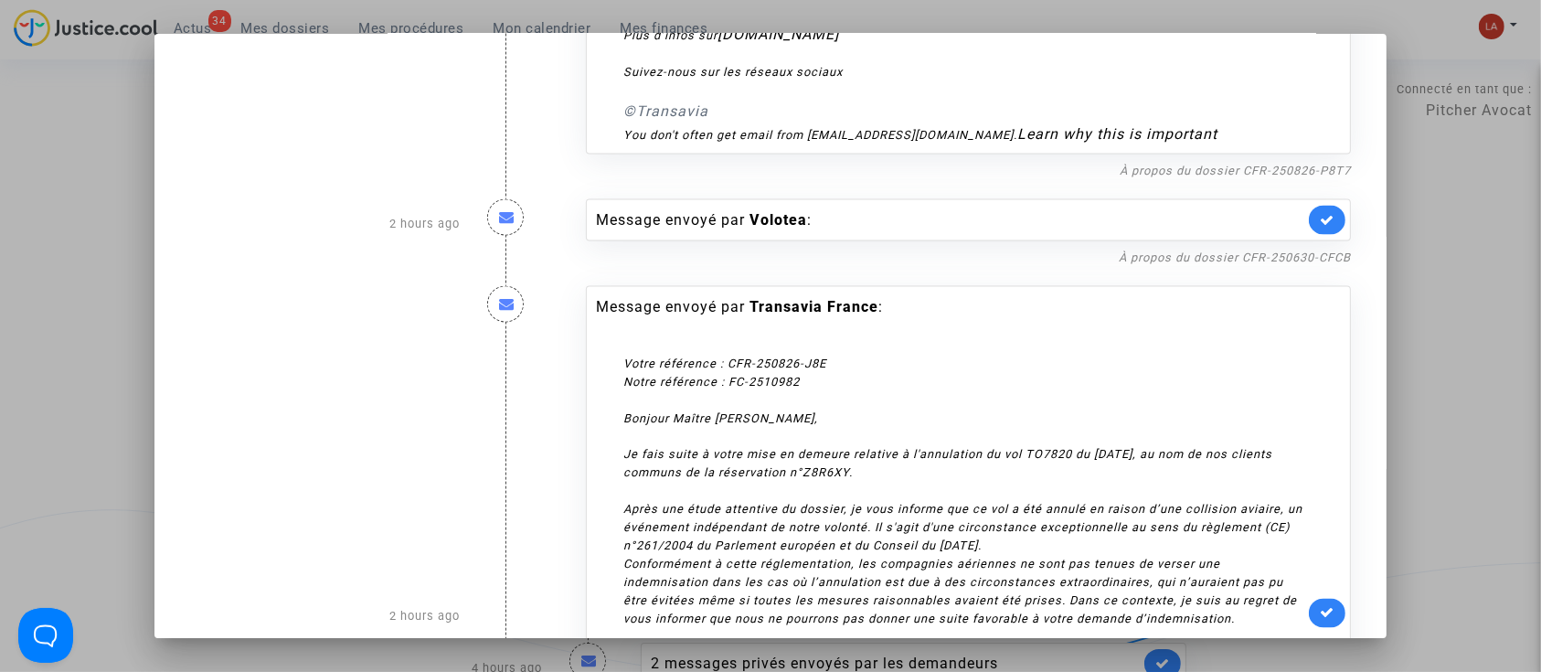
scroll to position [3046, 0]
click at [1250, 266] on link "À propos du dossier CFR-250630-CFCB" at bounding box center [1234, 259] width 232 height 14
click at [1313, 233] on link at bounding box center [1327, 221] width 37 height 29
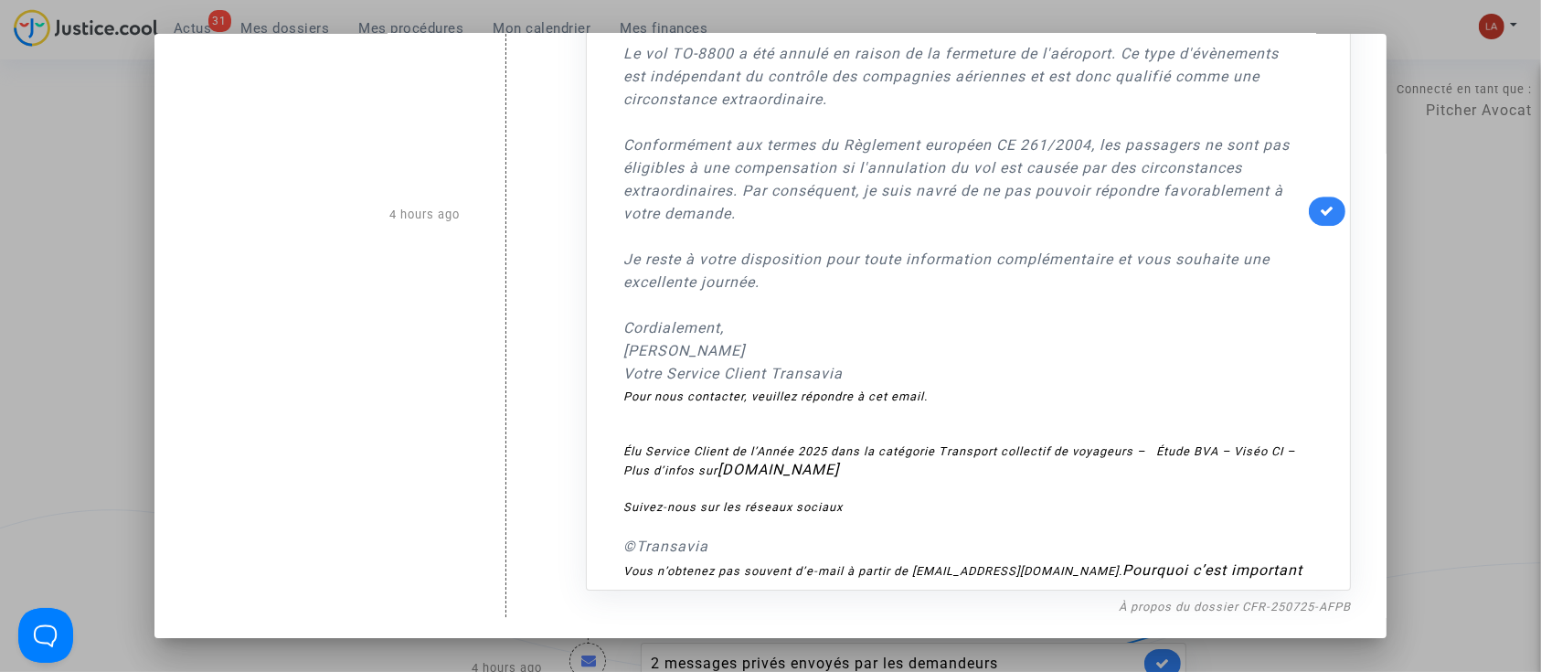
scroll to position [5746, 0]
click at [1449, 210] on div at bounding box center [770, 336] width 1541 height 672
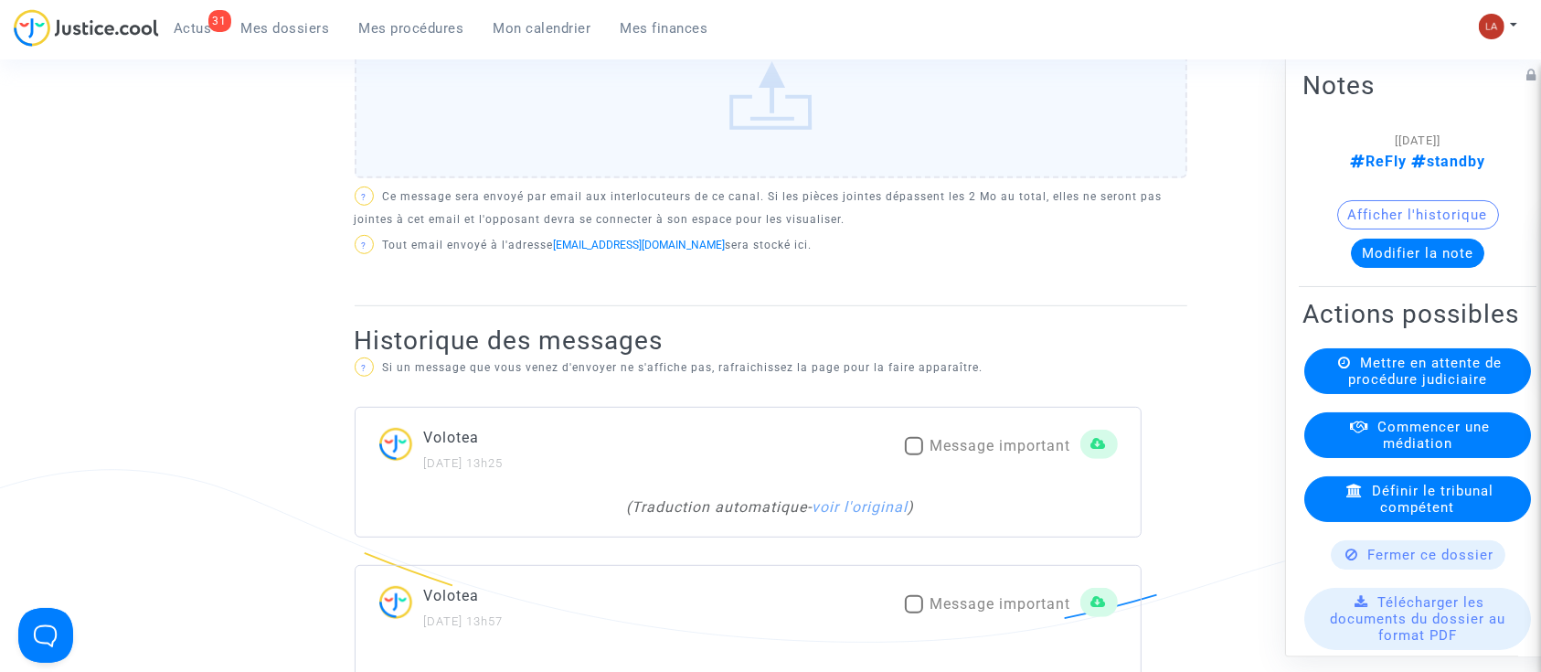
scroll to position [1218, 0]
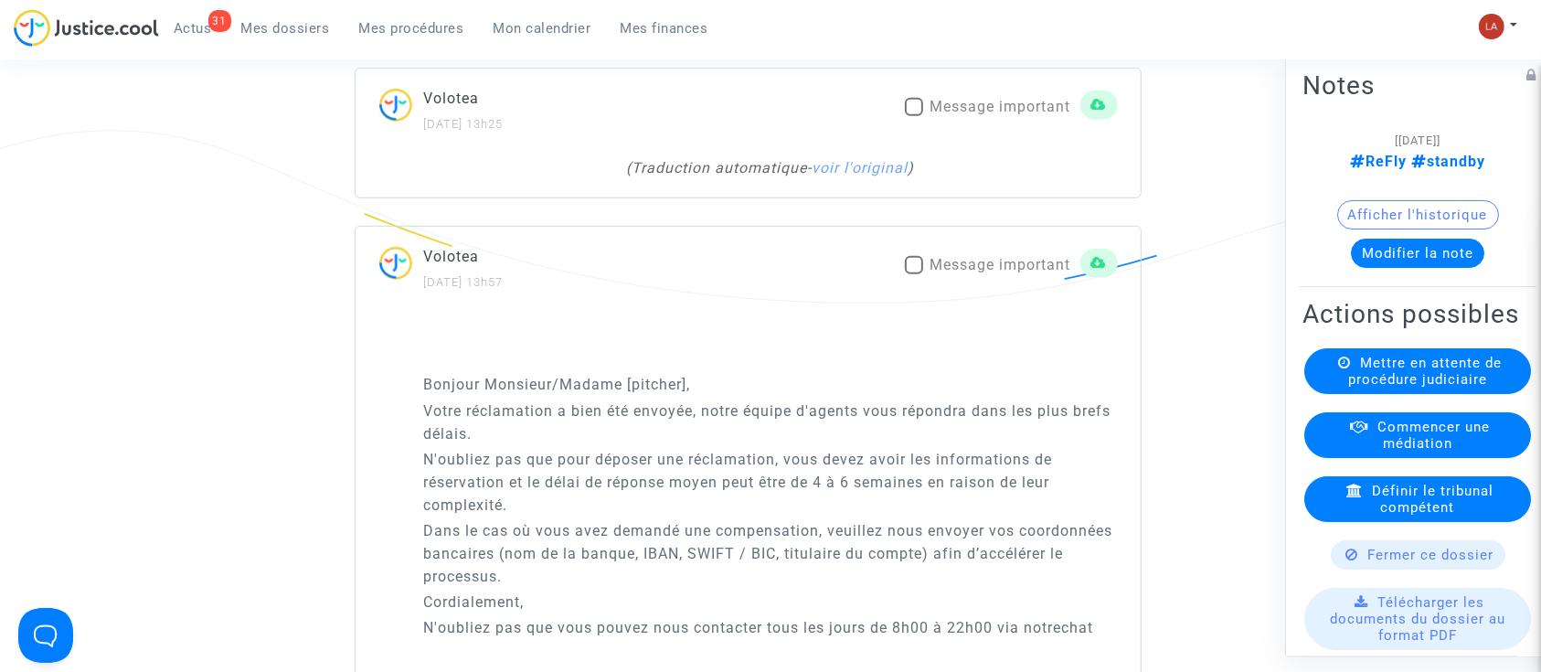
click at [864, 197] on div "( Traduction automatique - voir l'original )" at bounding box center [747, 177] width 785 height 40
click at [898, 176] on link "voir l'original" at bounding box center [860, 167] width 96 height 17
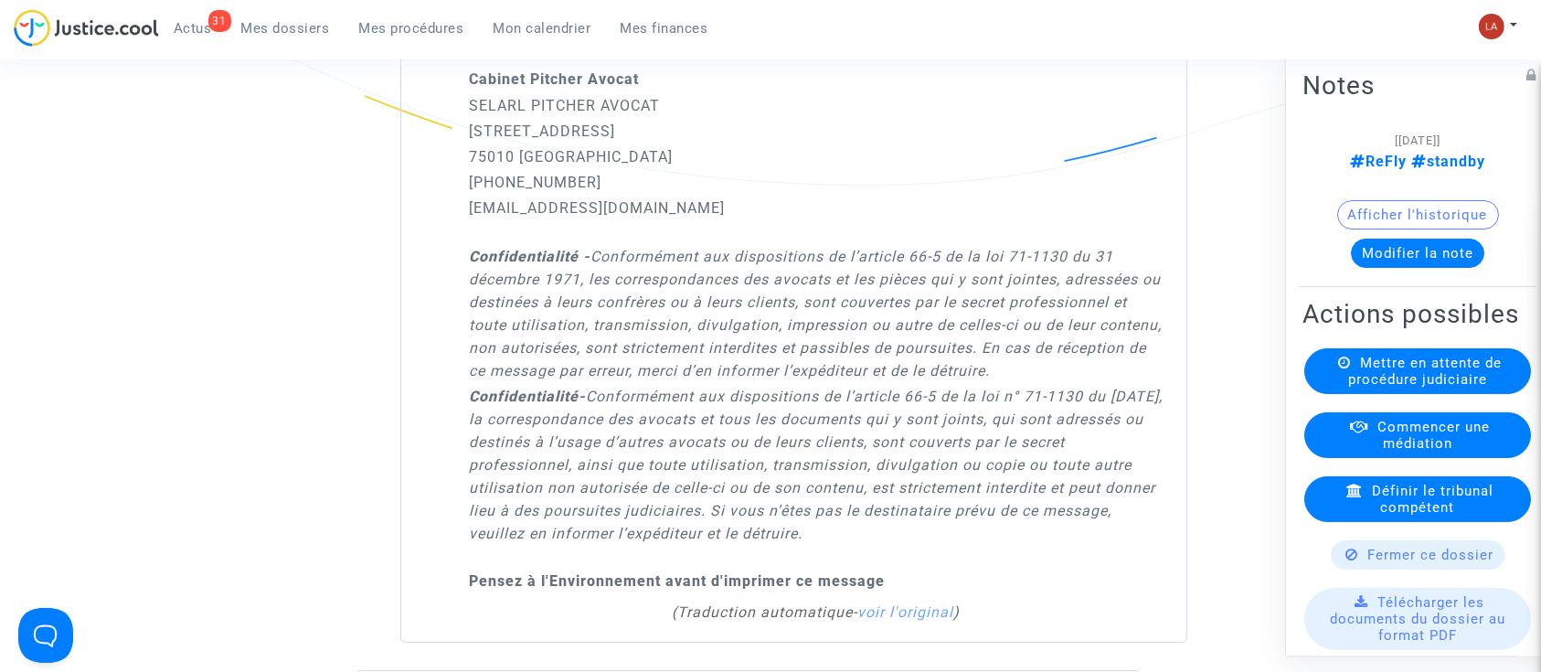
scroll to position [5483, 0]
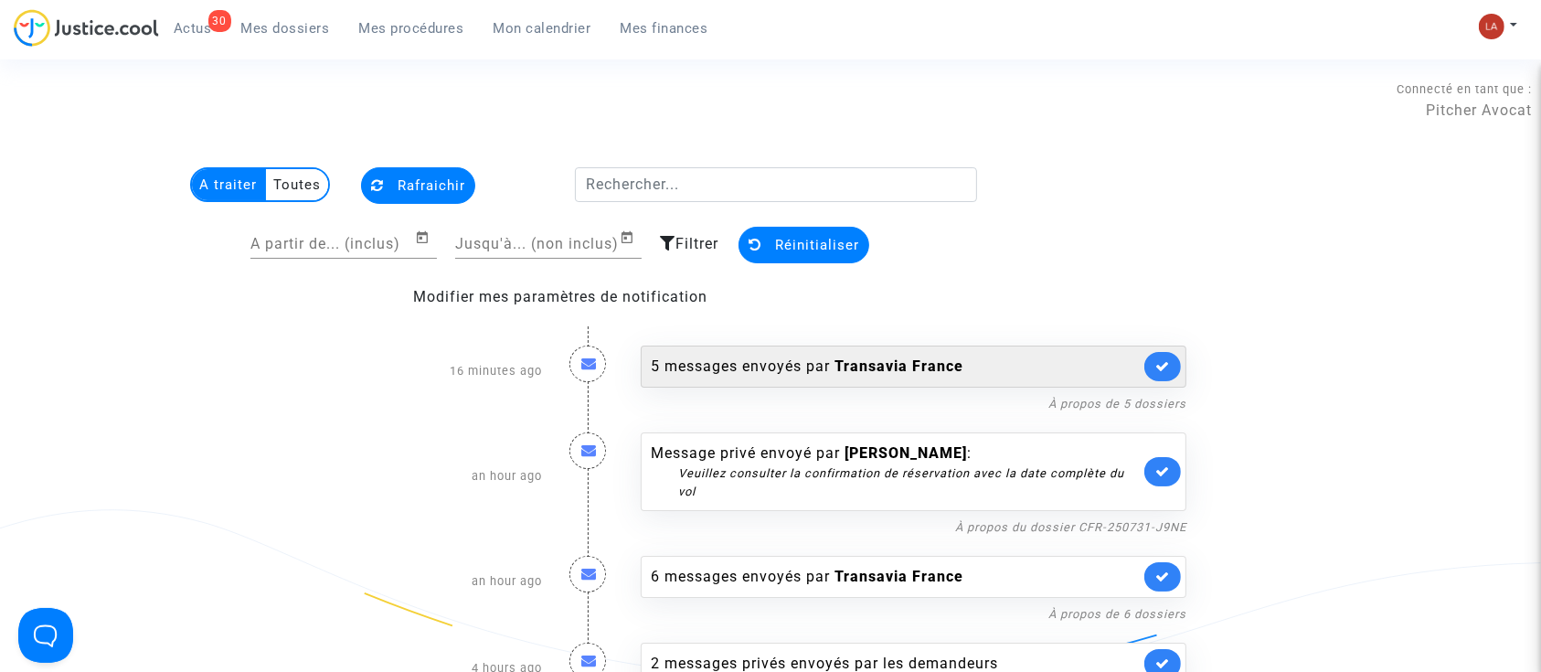
click at [970, 350] on div "5 messages envoyés par Transavia France" at bounding box center [914, 366] width 546 height 42
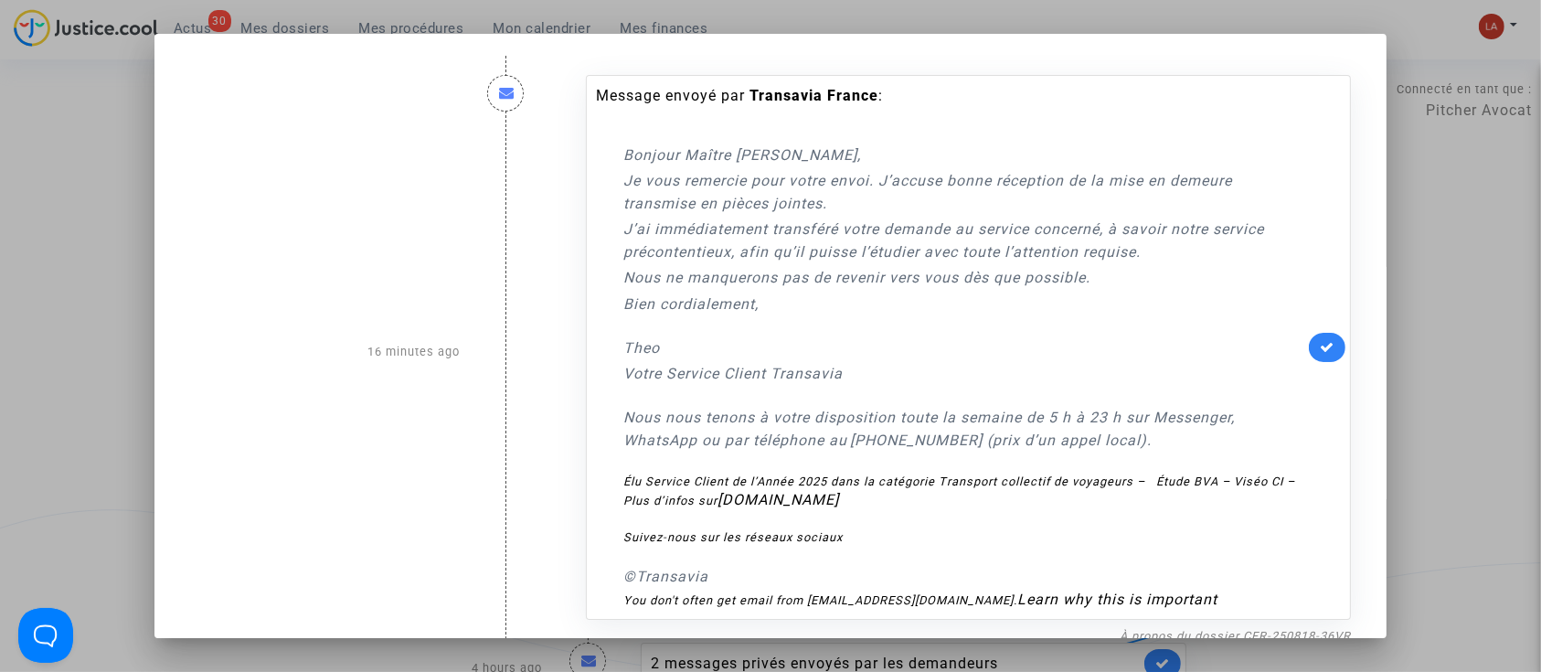
drag, startPoint x: 1303, startPoint y: 343, endPoint x: 1053, endPoint y: 291, distance: 255.5
click at [1309, 344] on link at bounding box center [1327, 347] width 37 height 29
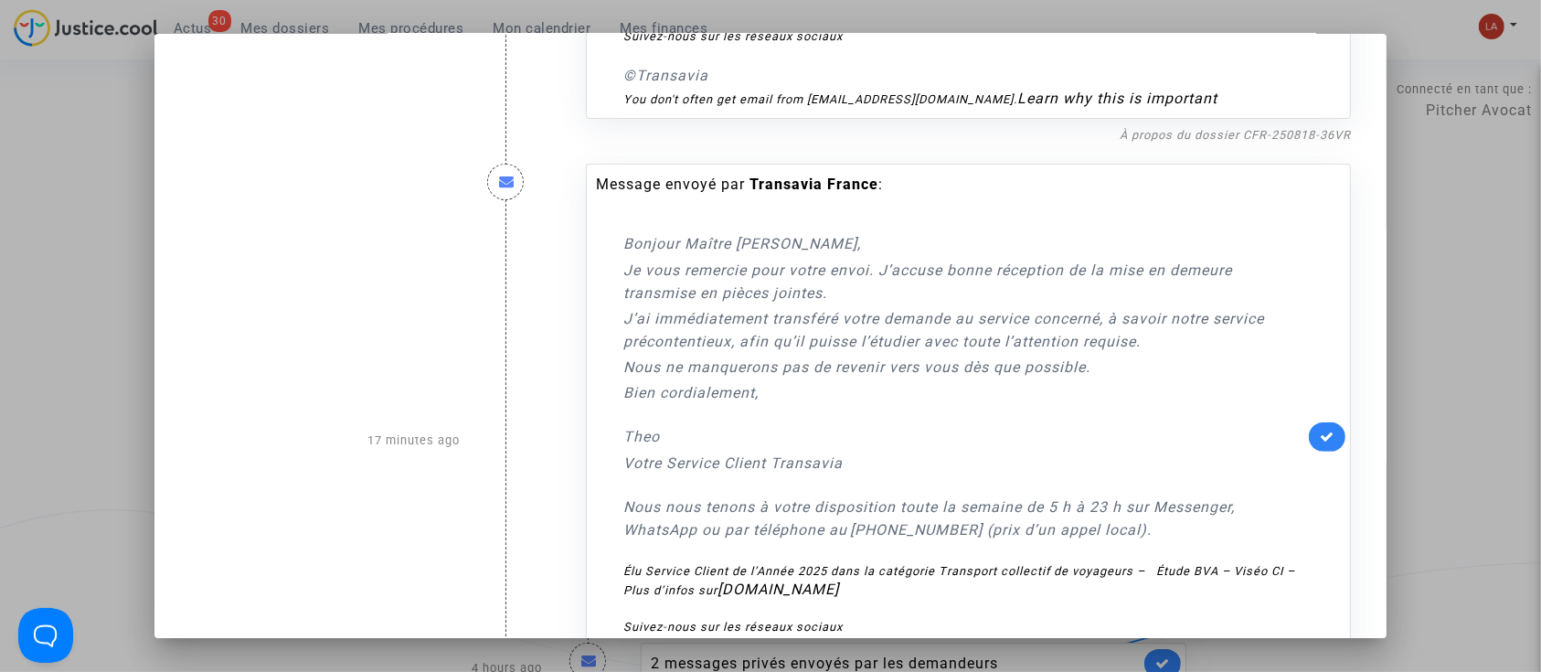
scroll to position [609, 0]
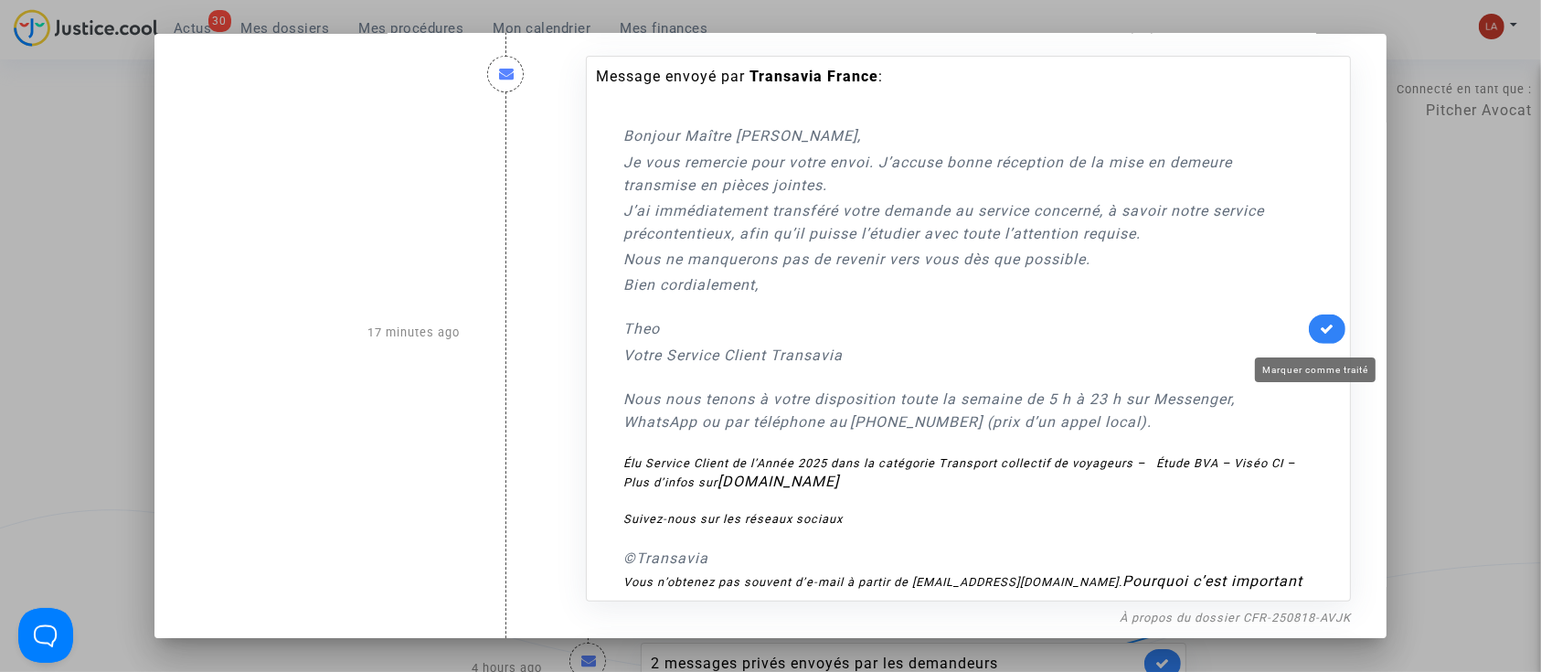
click at [1319, 335] on icon at bounding box center [1326, 329] width 15 height 14
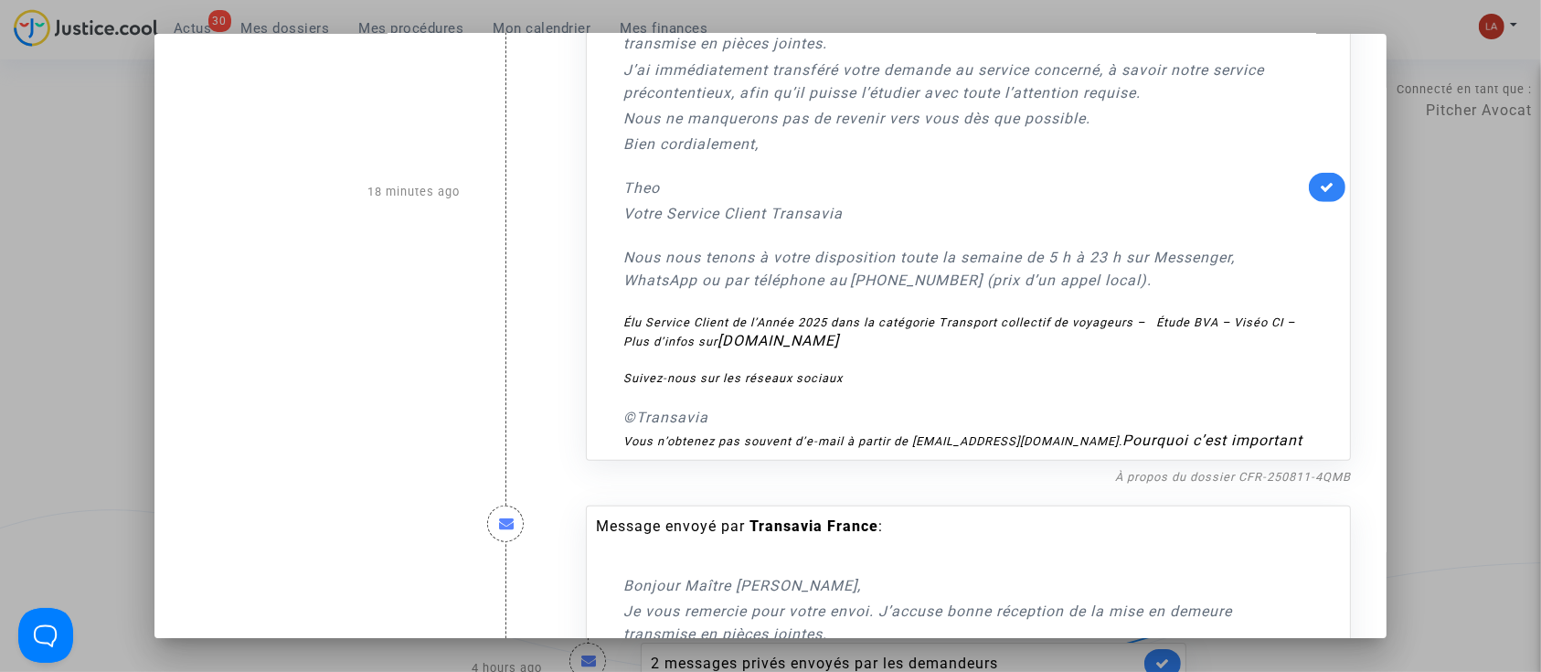
scroll to position [1097, 0]
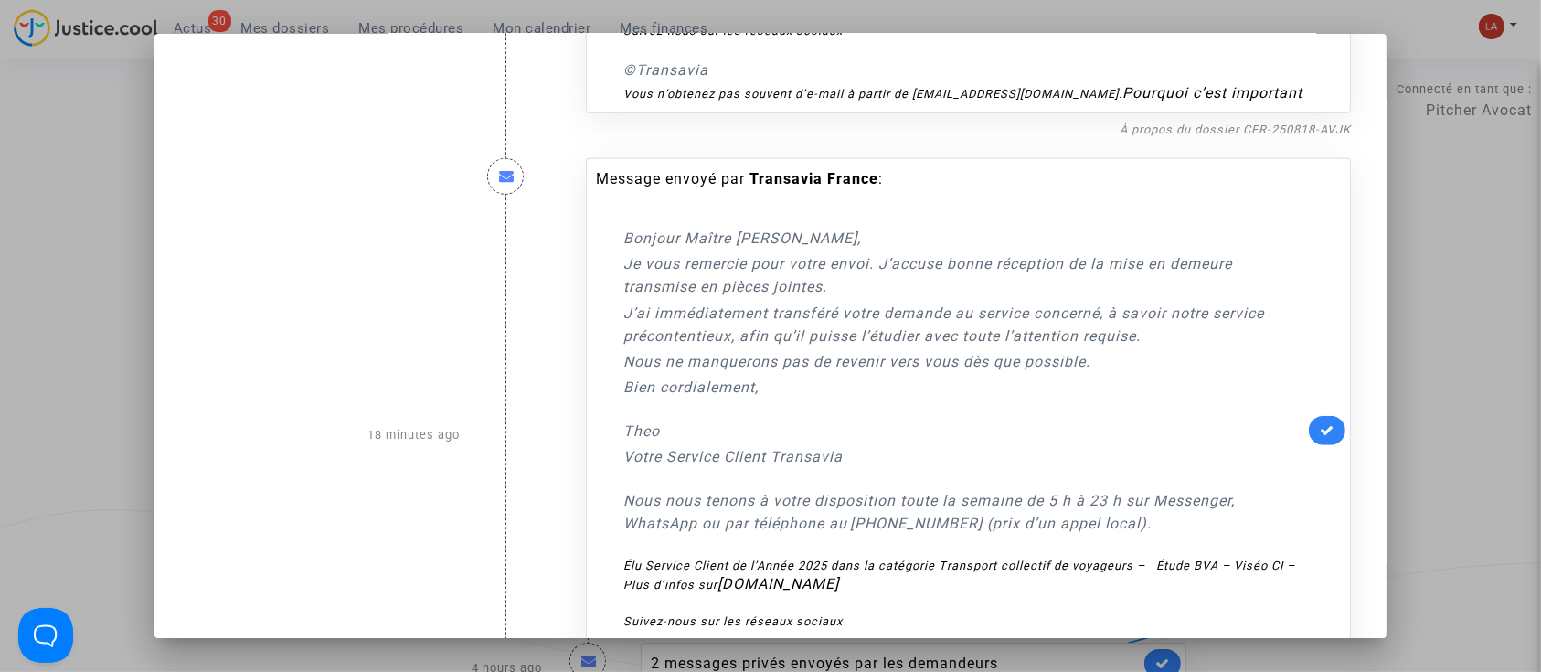
click at [1320, 437] on icon at bounding box center [1326, 430] width 15 height 14
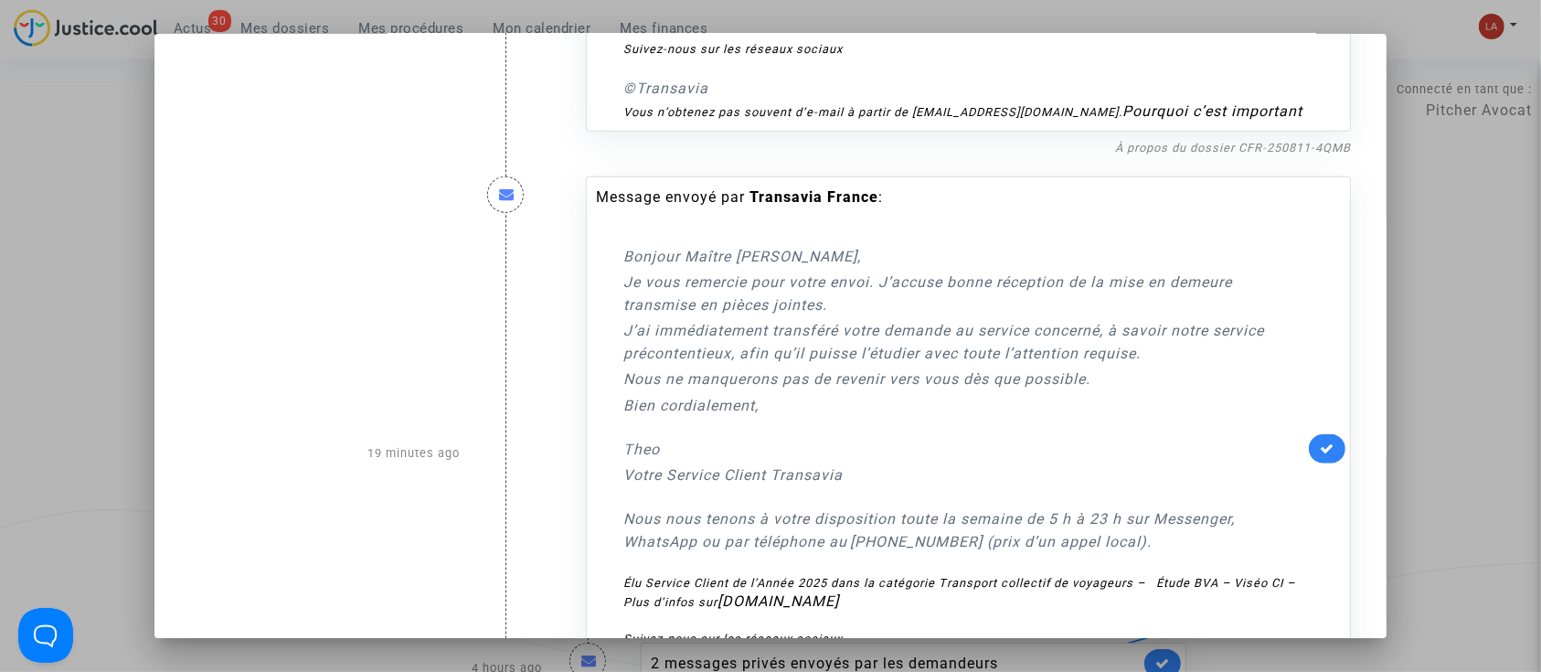
scroll to position [1705, 0]
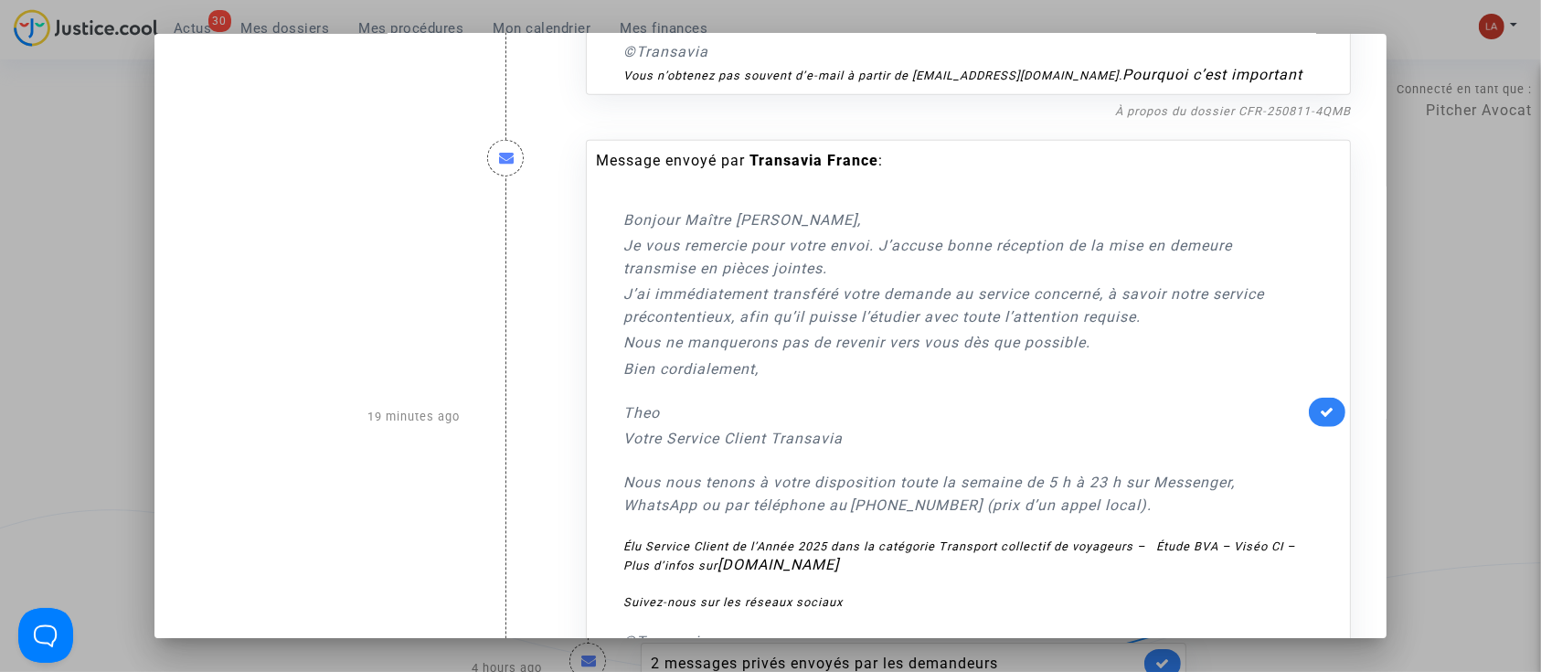
click at [1319, 427] on link at bounding box center [1327, 411] width 37 height 29
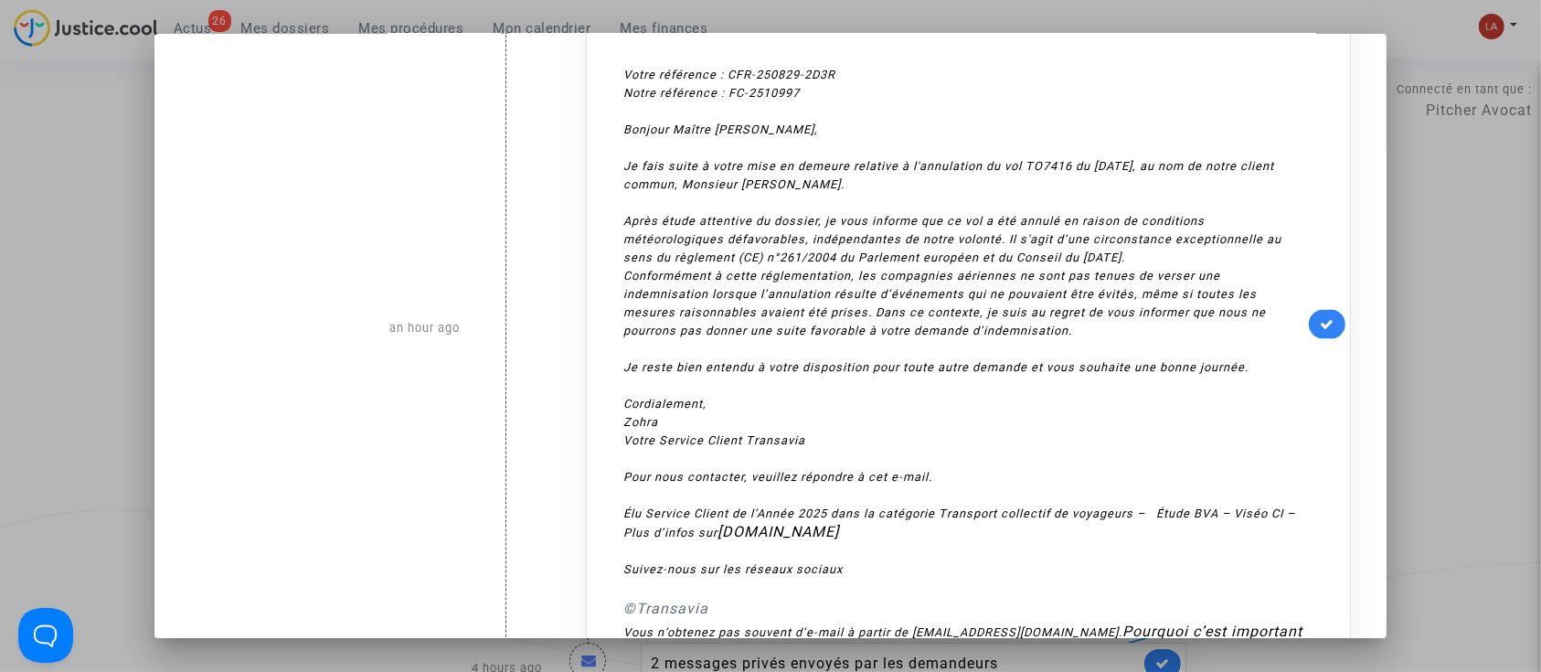
scroll to position [2573, 0]
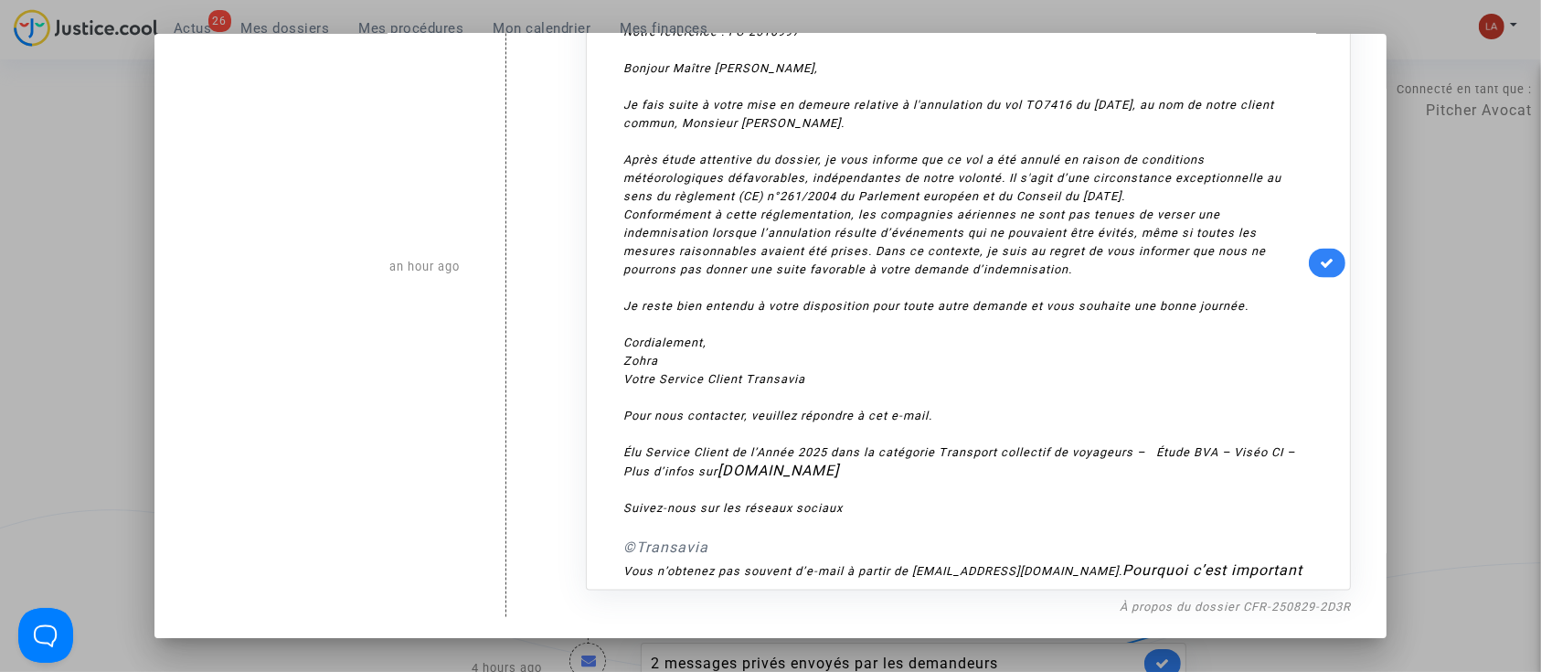
click at [1535, 362] on div at bounding box center [770, 336] width 1541 height 672
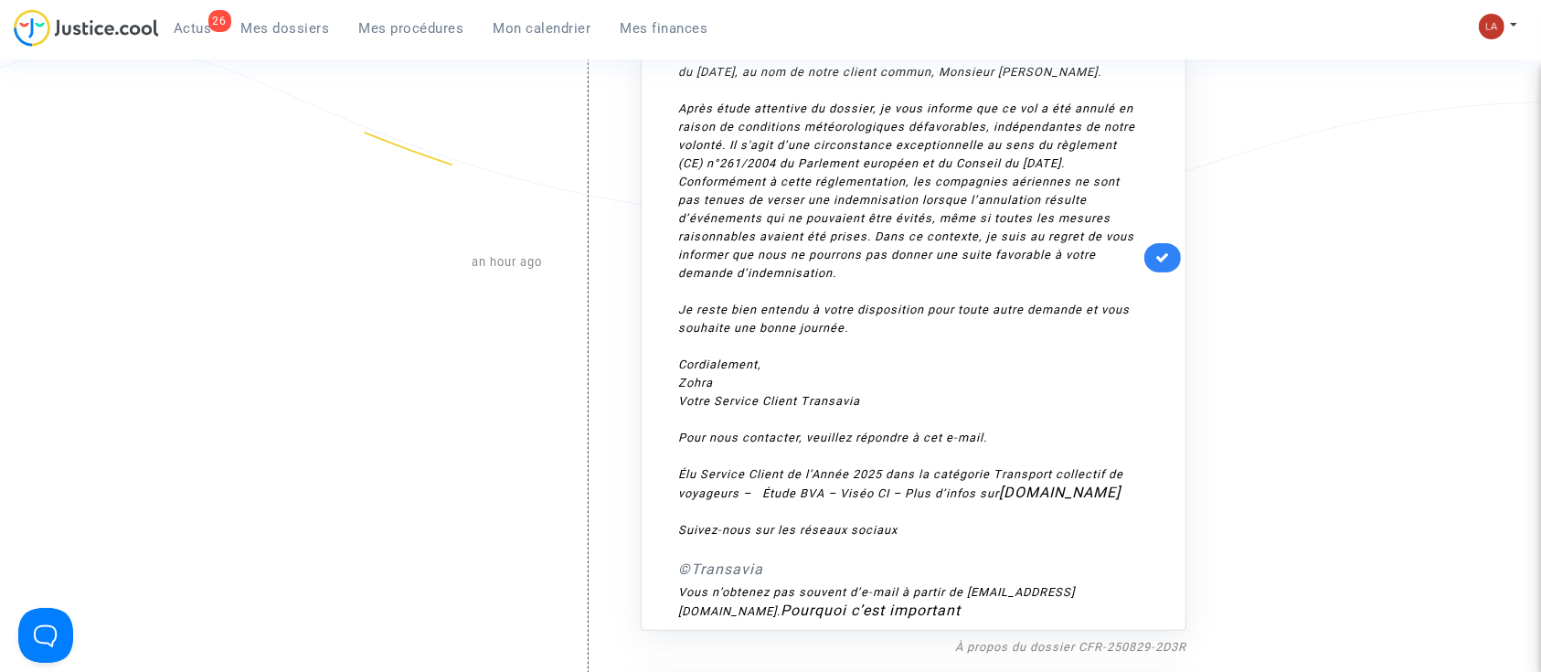
scroll to position [731, 0]
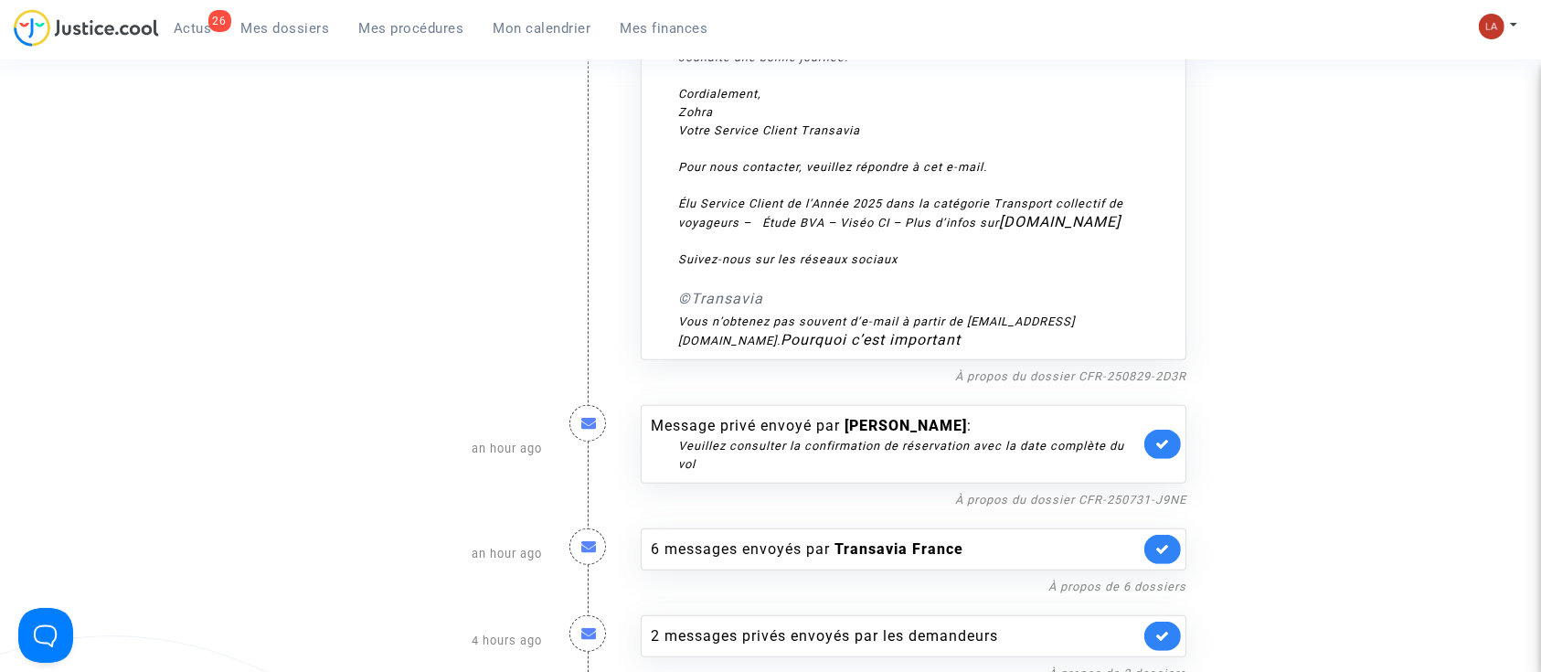
click at [1022, 486] on div "Message privé envoyé par [PERSON_NAME] : [PERSON_NAME] consulter la confirmatio…" at bounding box center [913, 448] width 573 height 123
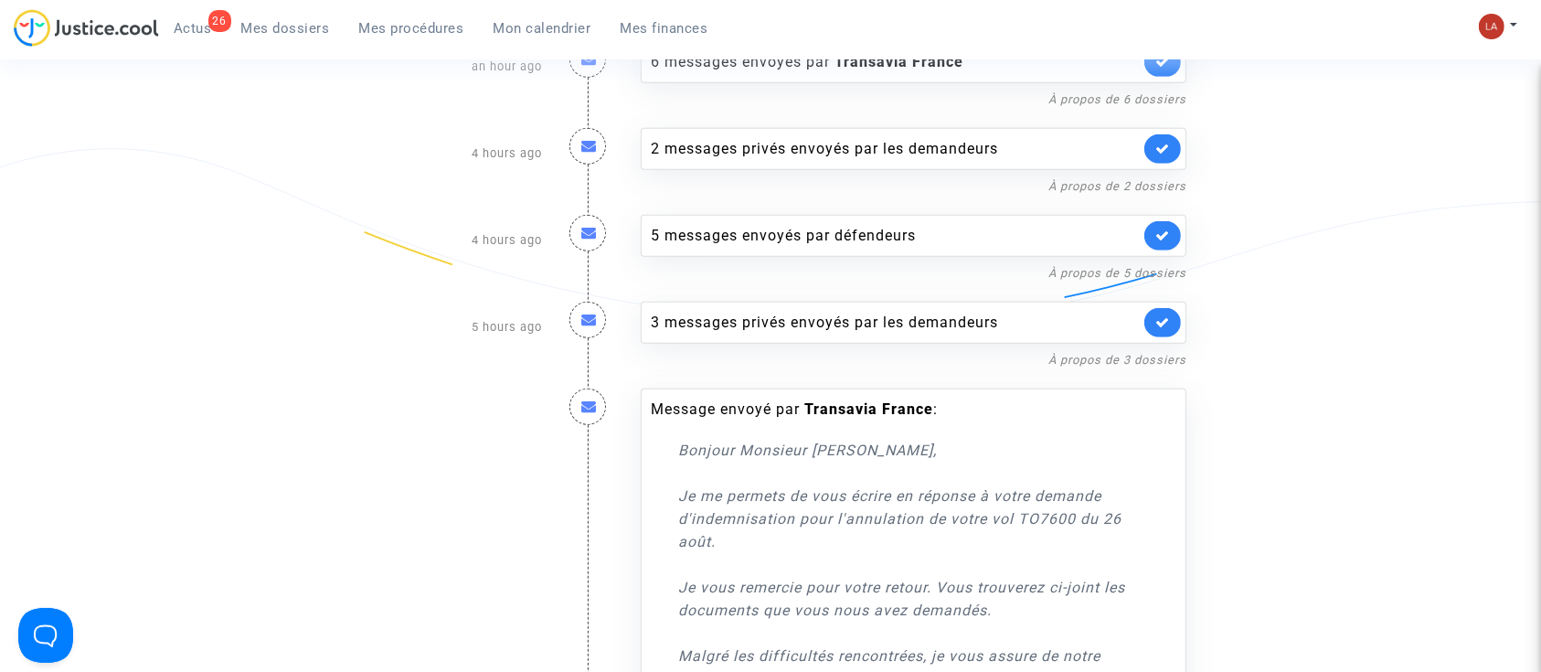
scroll to position [974, 0]
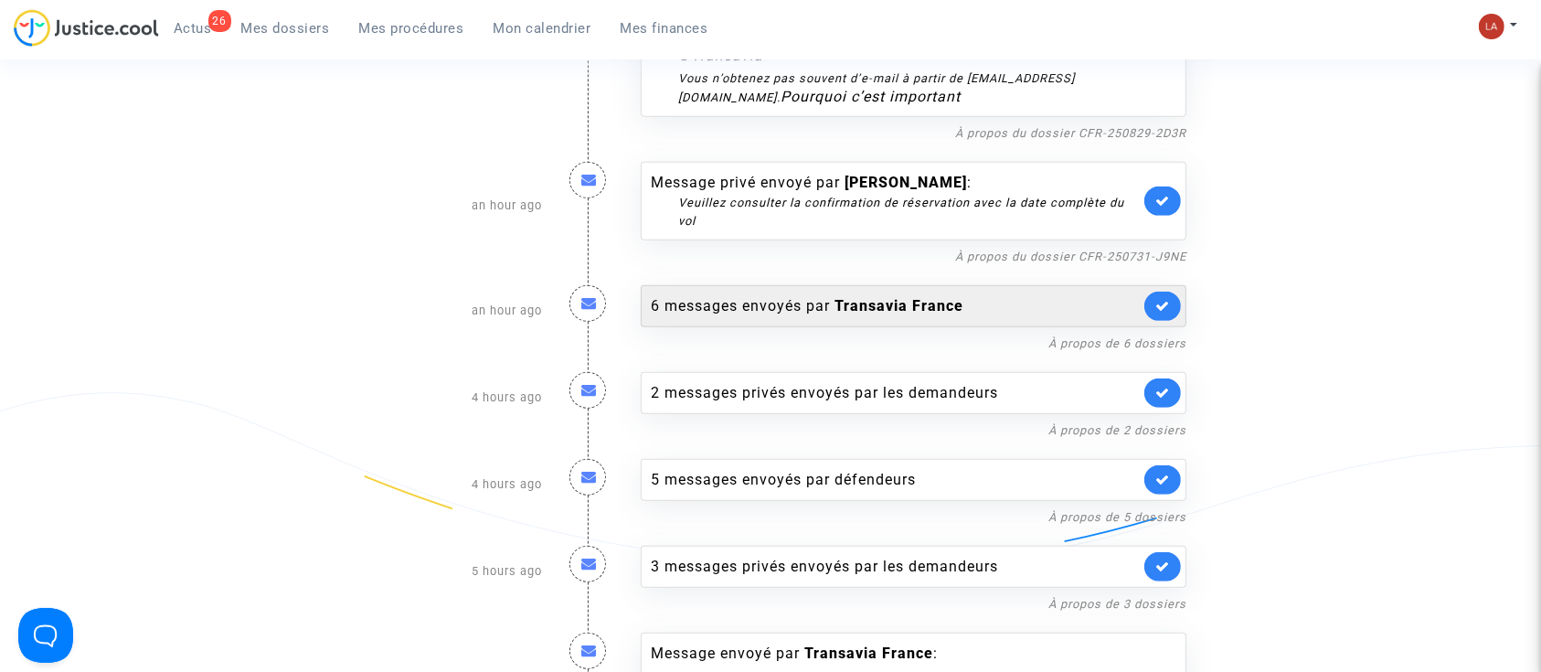
click at [1075, 295] on div "6 messages envoyés par Transavia France" at bounding box center [895, 306] width 489 height 22
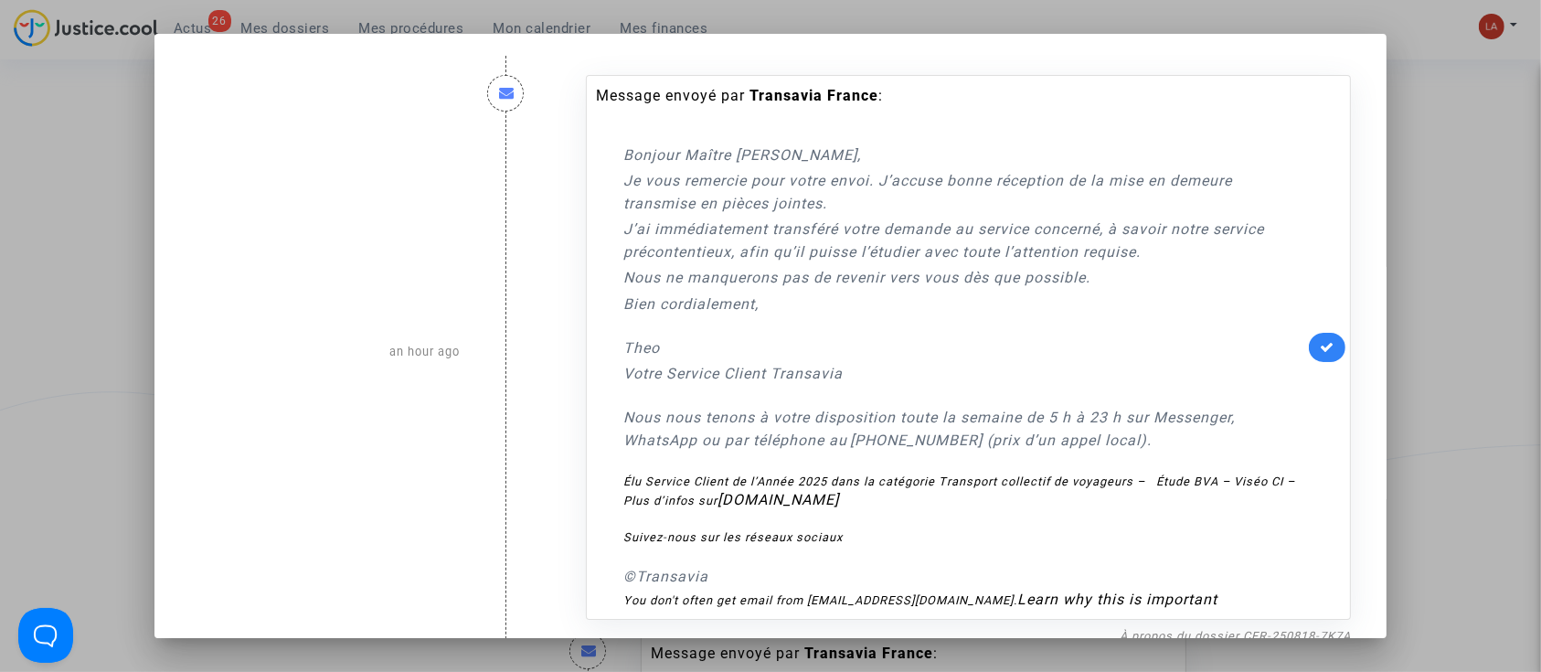
click at [1323, 339] on link at bounding box center [1327, 347] width 37 height 29
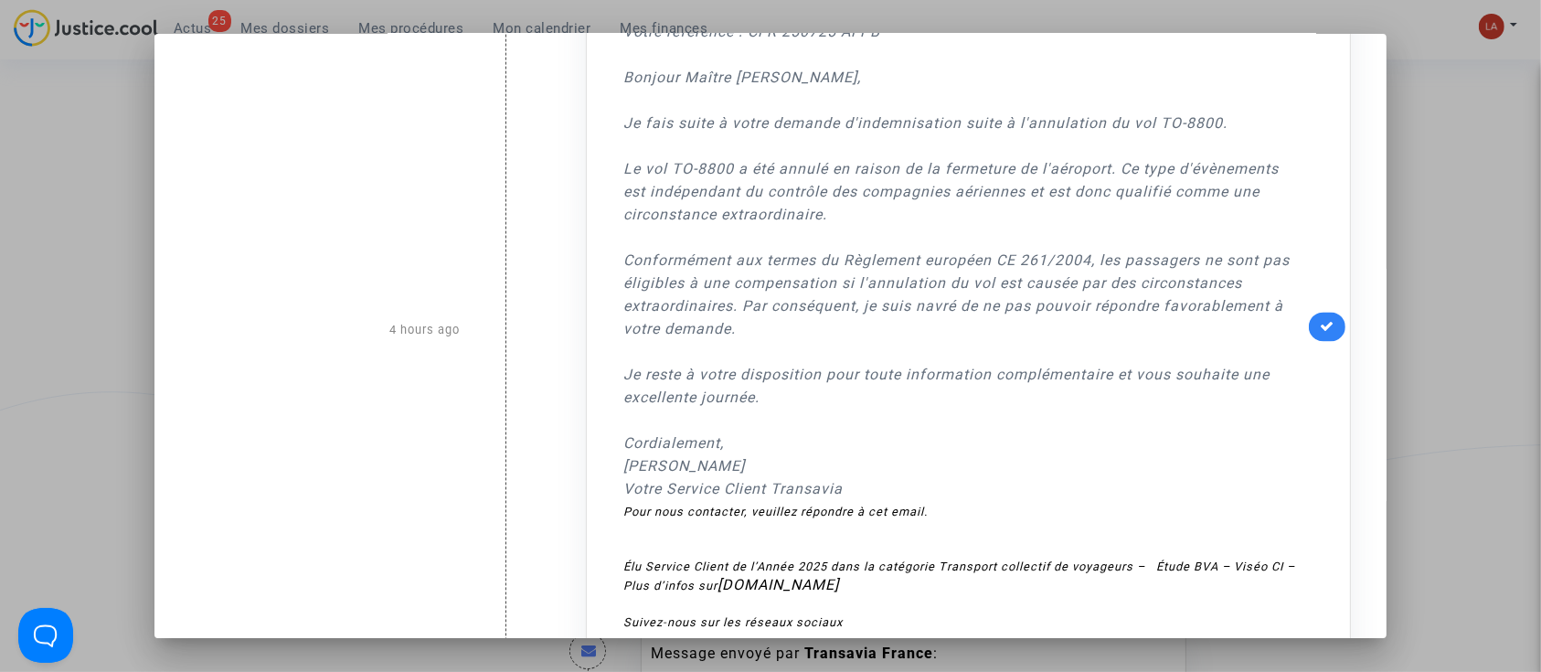
scroll to position [3889, 0]
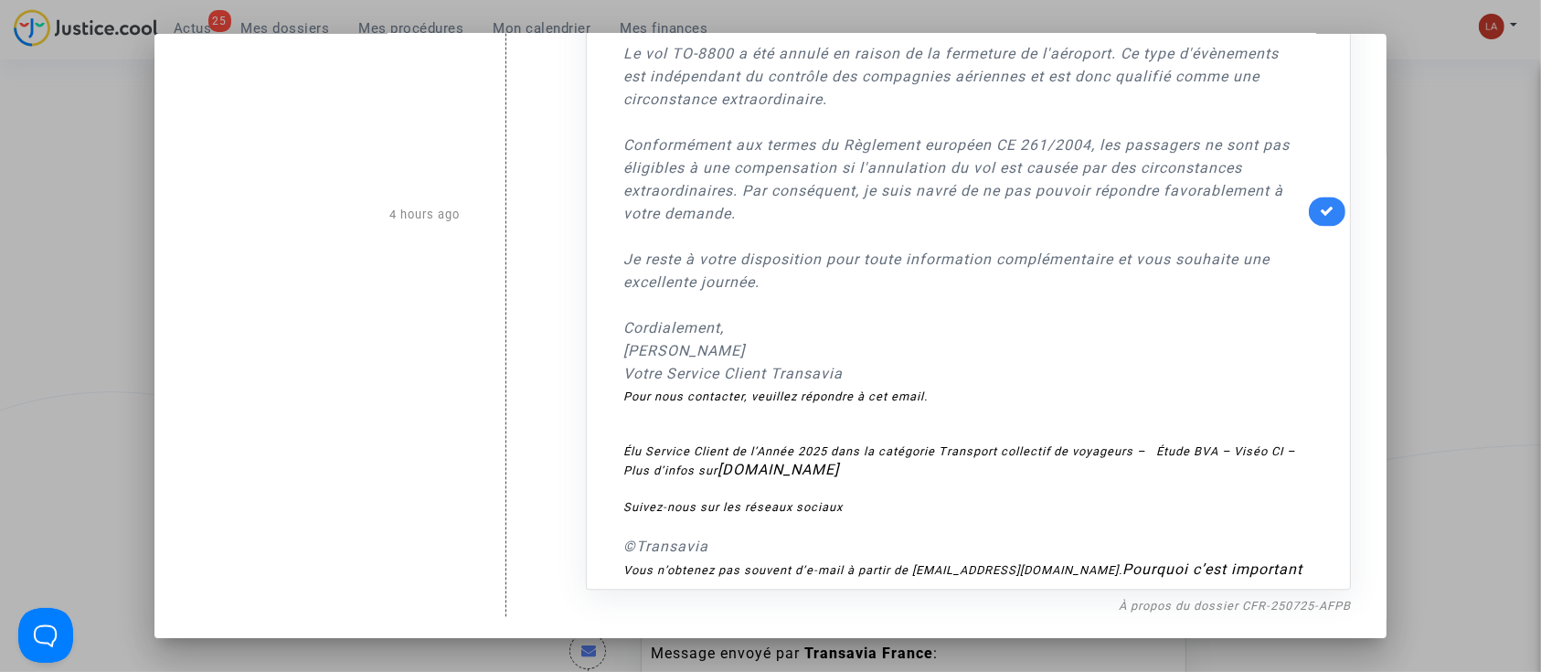
click at [1437, 379] on div at bounding box center [770, 336] width 1541 height 672
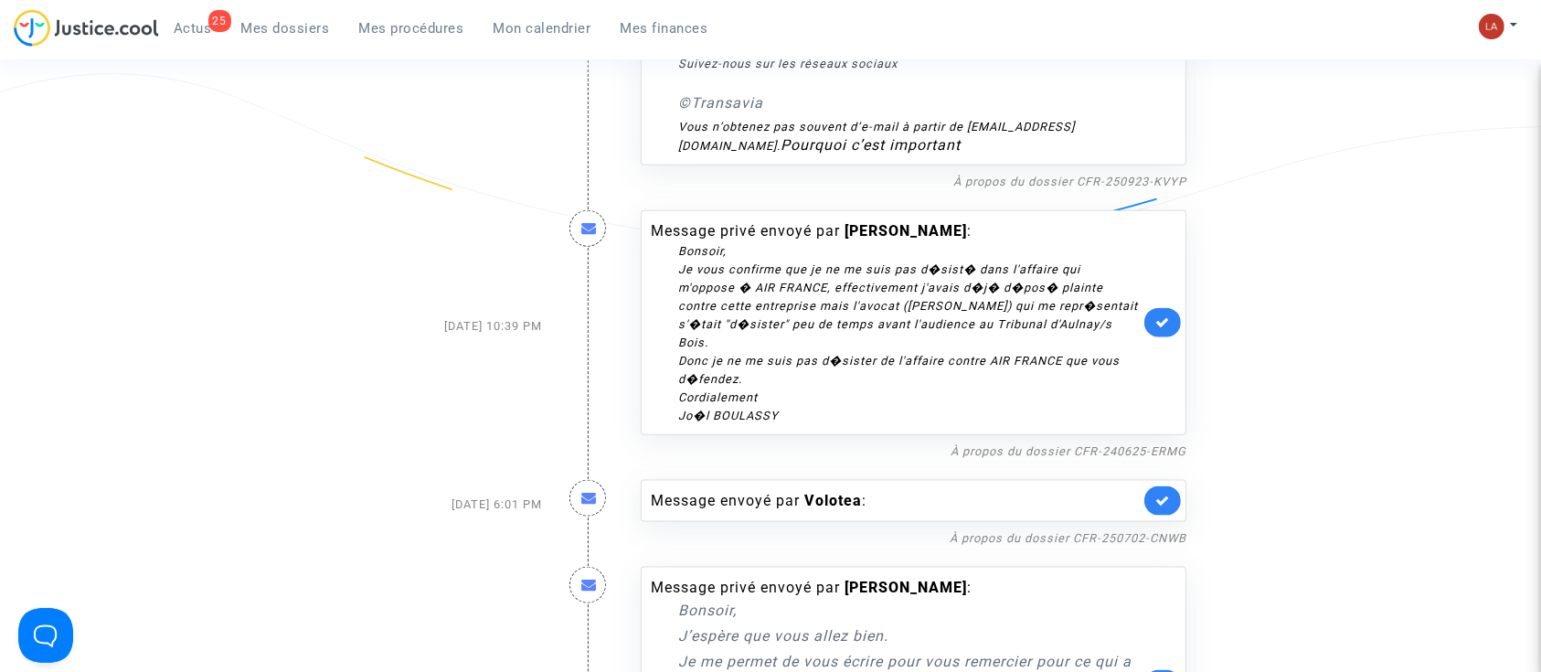
scroll to position [2436, 0]
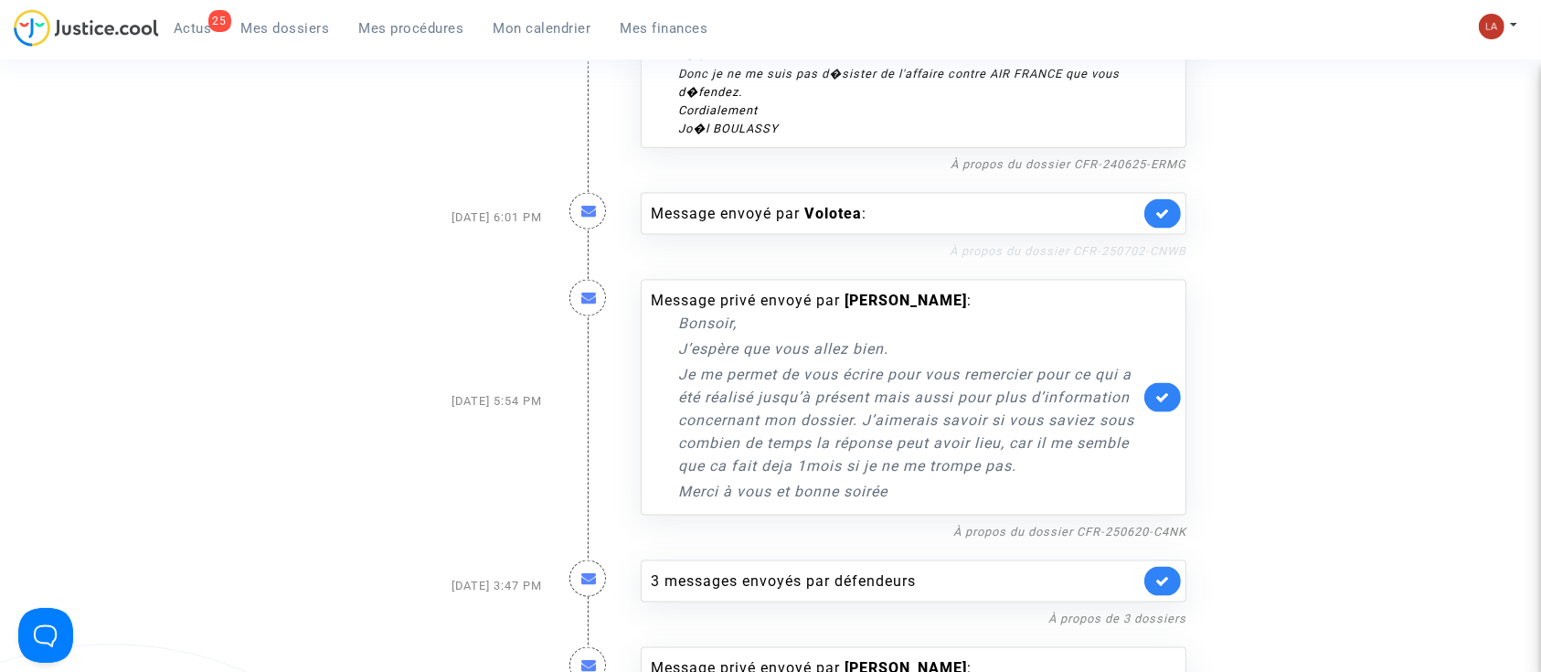
click at [1001, 244] on link "À propos du dossier CFR-250702-CNWB" at bounding box center [1067, 251] width 237 height 14
click at [1165, 214] on icon at bounding box center [1162, 214] width 15 height 14
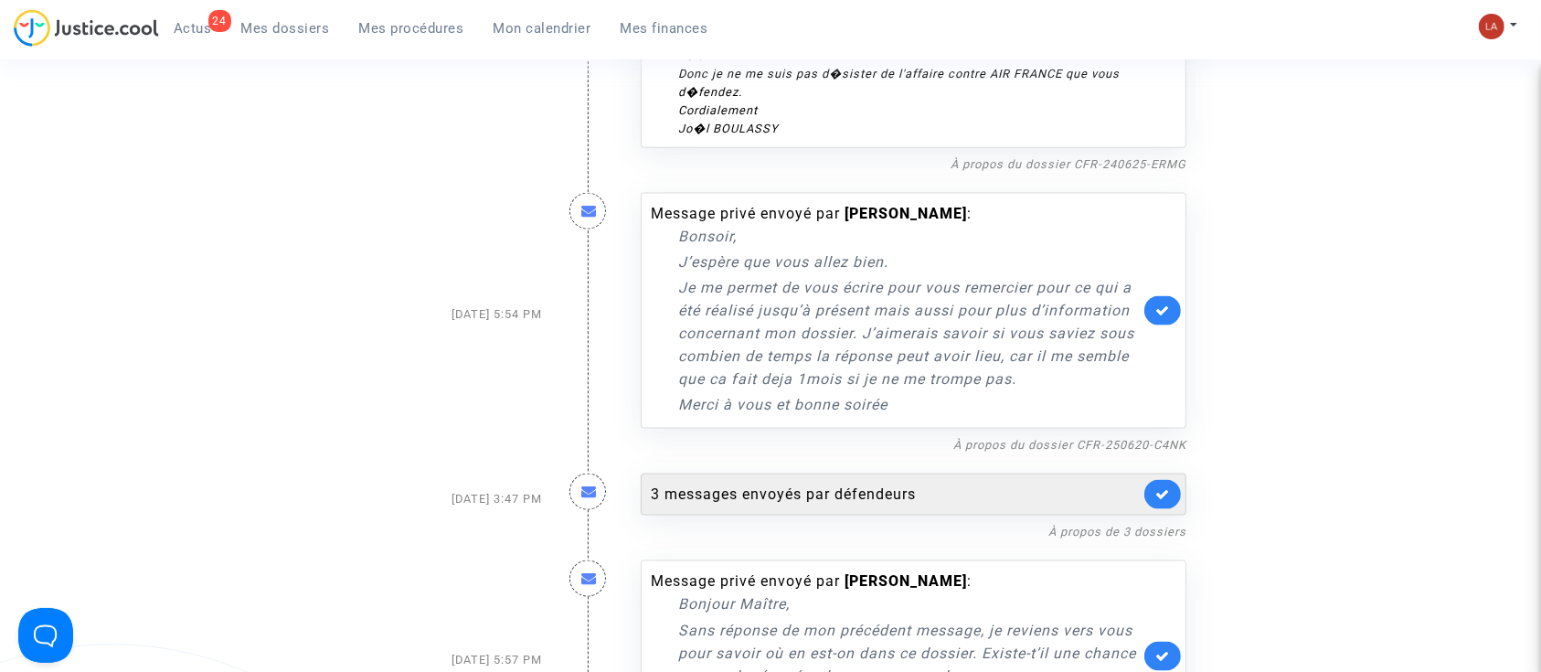
click at [959, 504] on div "3 messages envoyés par défendeurs" at bounding box center [914, 494] width 546 height 42
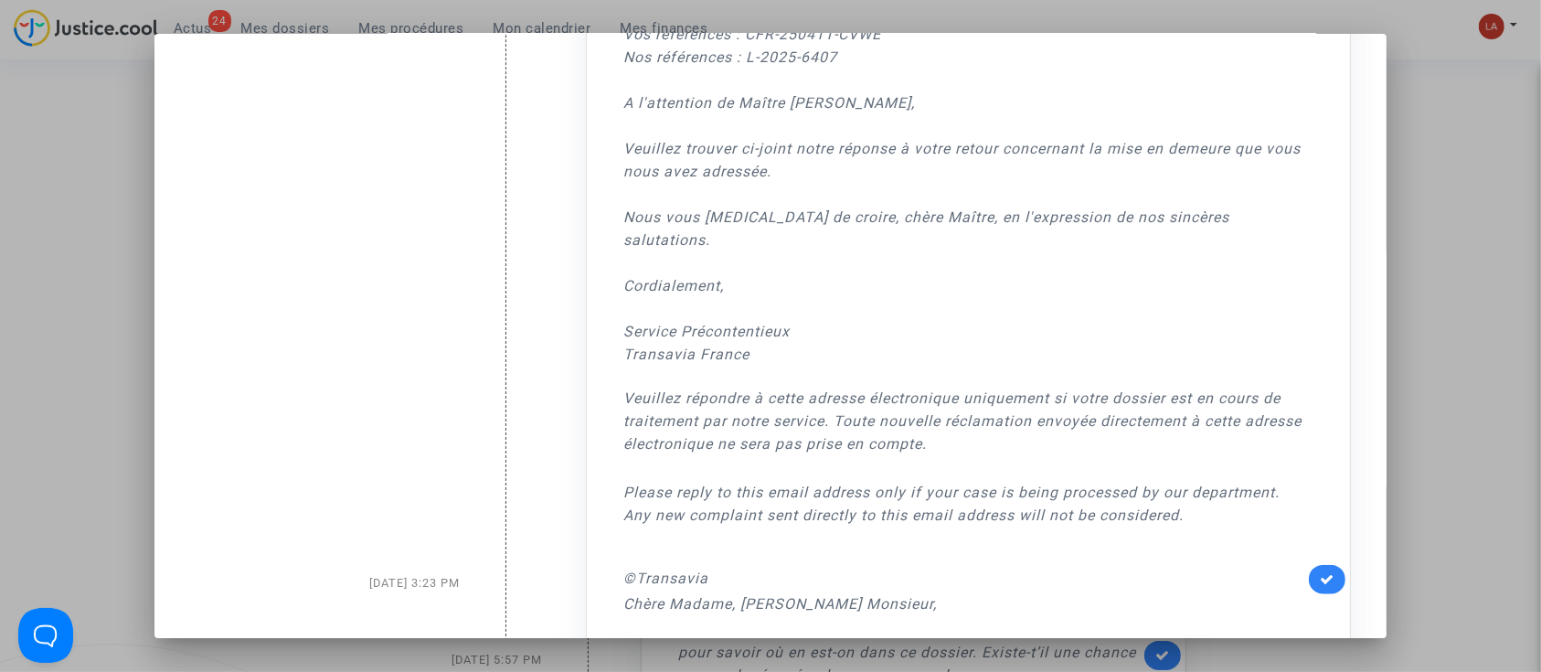
scroll to position [1584, 0]
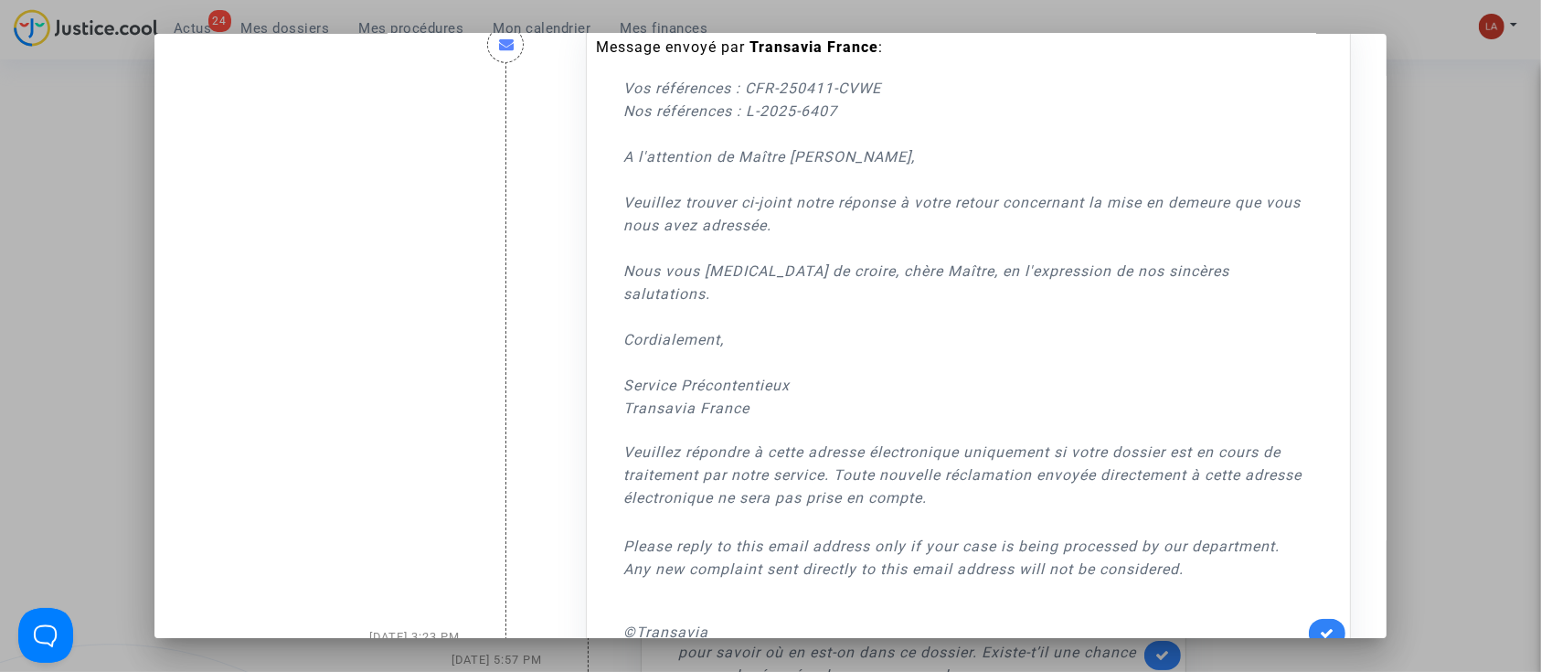
click at [1474, 285] on div at bounding box center [770, 336] width 1541 height 672
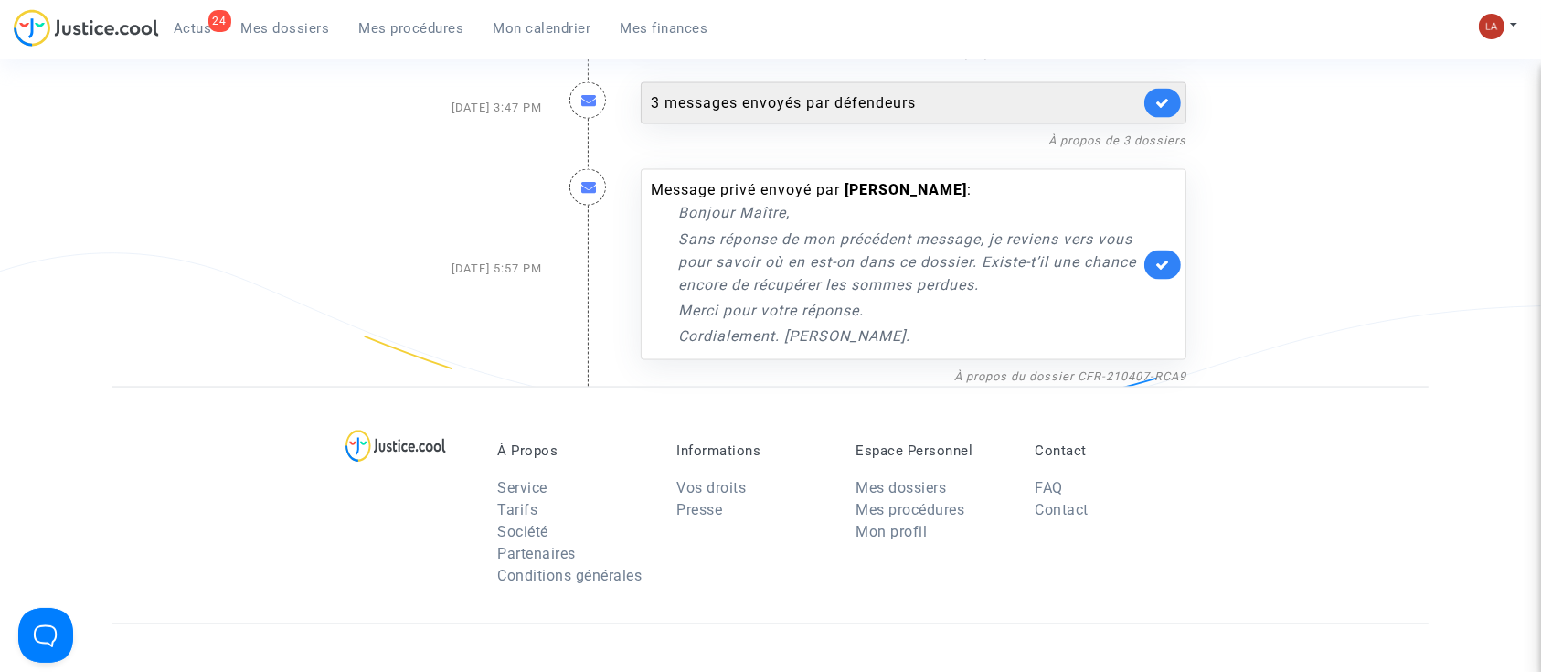
scroll to position [2680, 0]
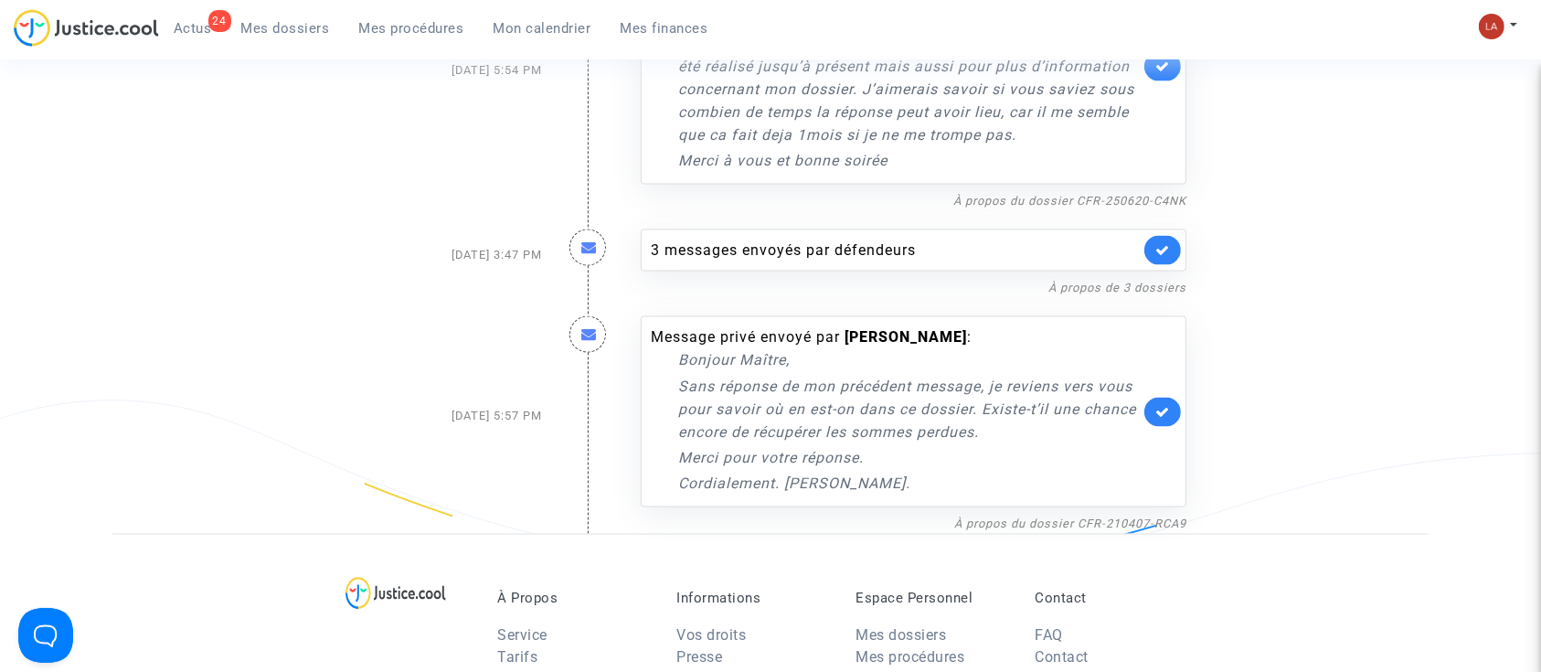
click at [1003, 282] on div "À propos de 3 dossiers" at bounding box center [914, 287] width 546 height 22
click at [1007, 271] on div "3 messages envoyés par défendeurs À propos de 3 dossiers" at bounding box center [913, 254] width 573 height 87
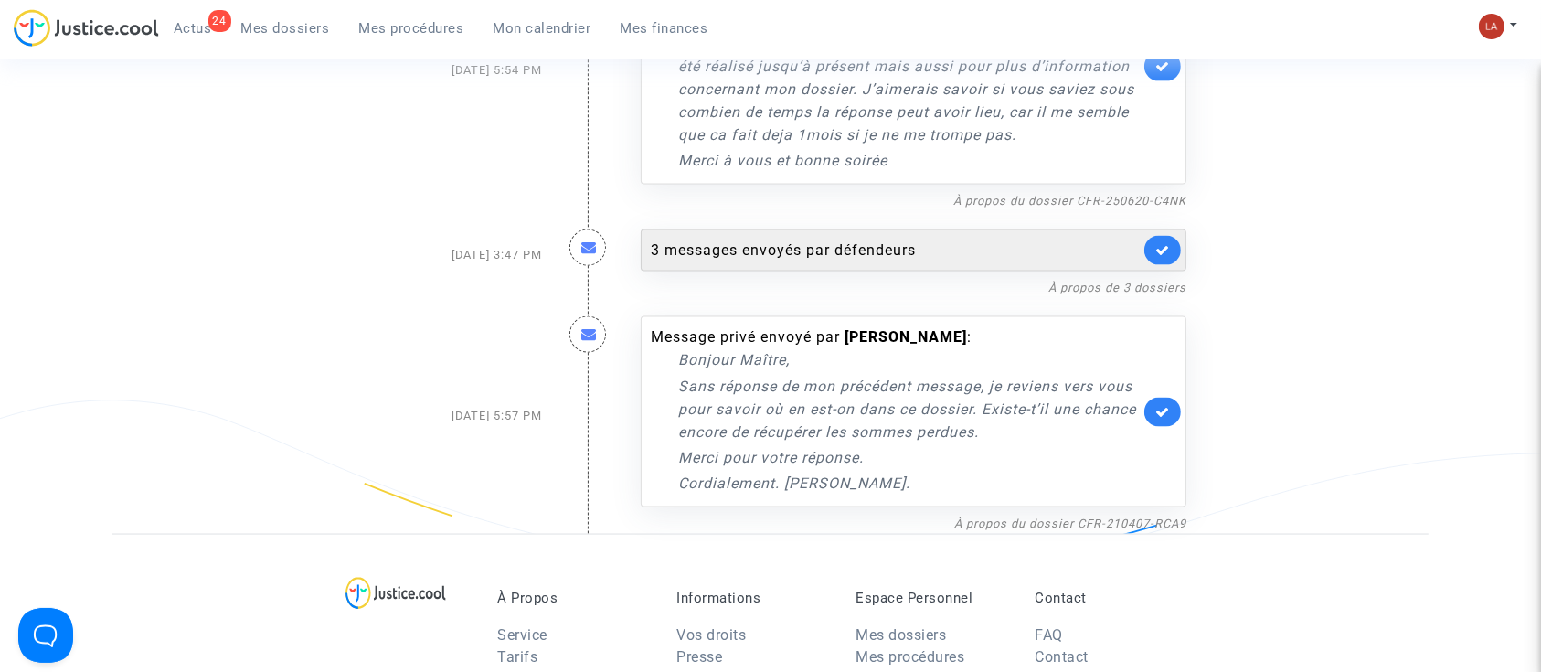
click at [1021, 253] on div "3 messages envoyés par défendeurs" at bounding box center [895, 250] width 489 height 22
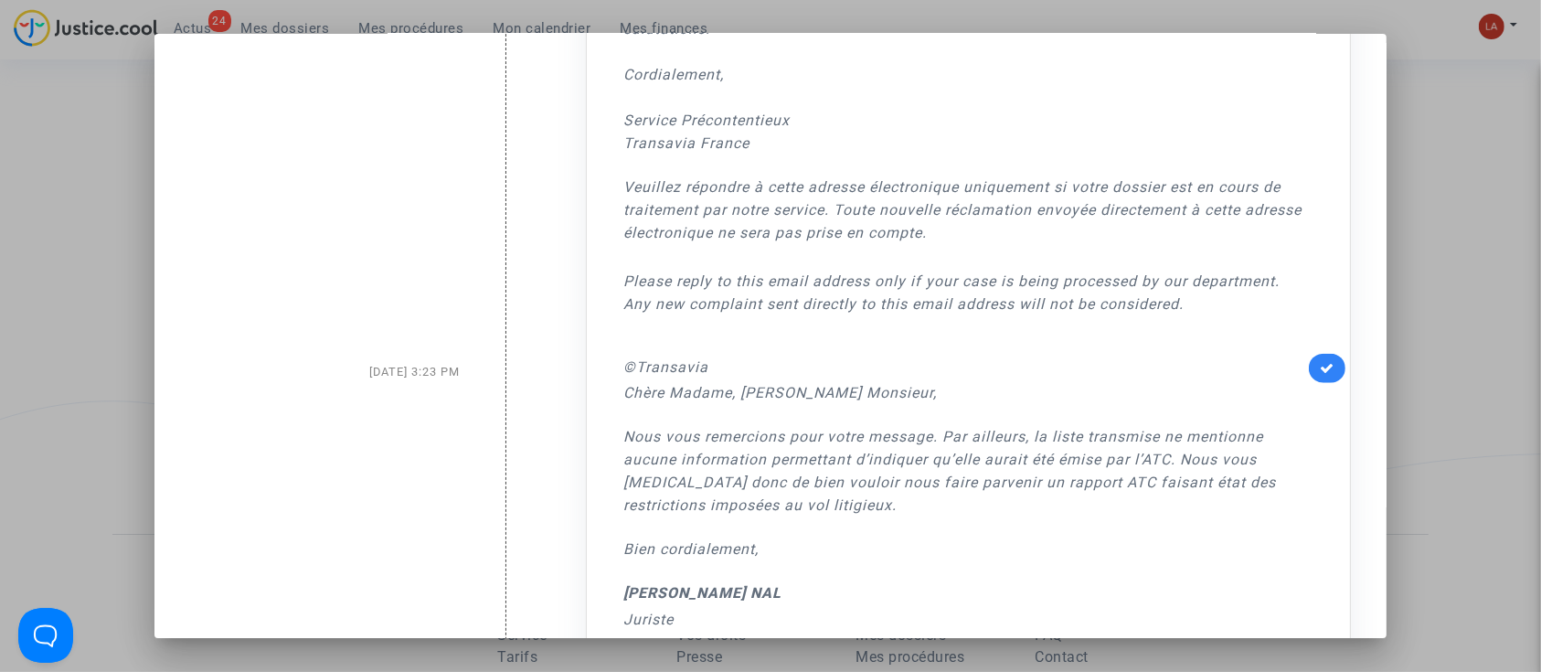
scroll to position [1565, 0]
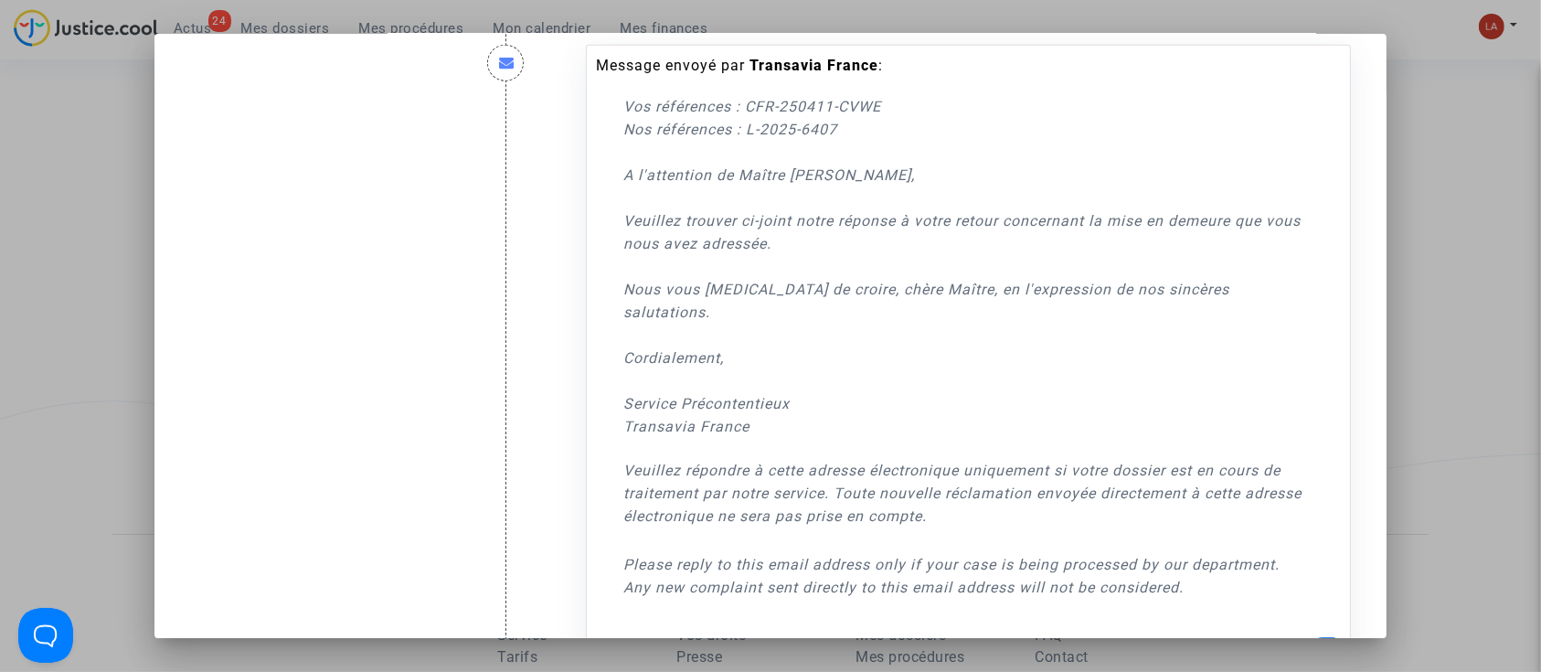
click at [1470, 164] on div at bounding box center [770, 336] width 1541 height 672
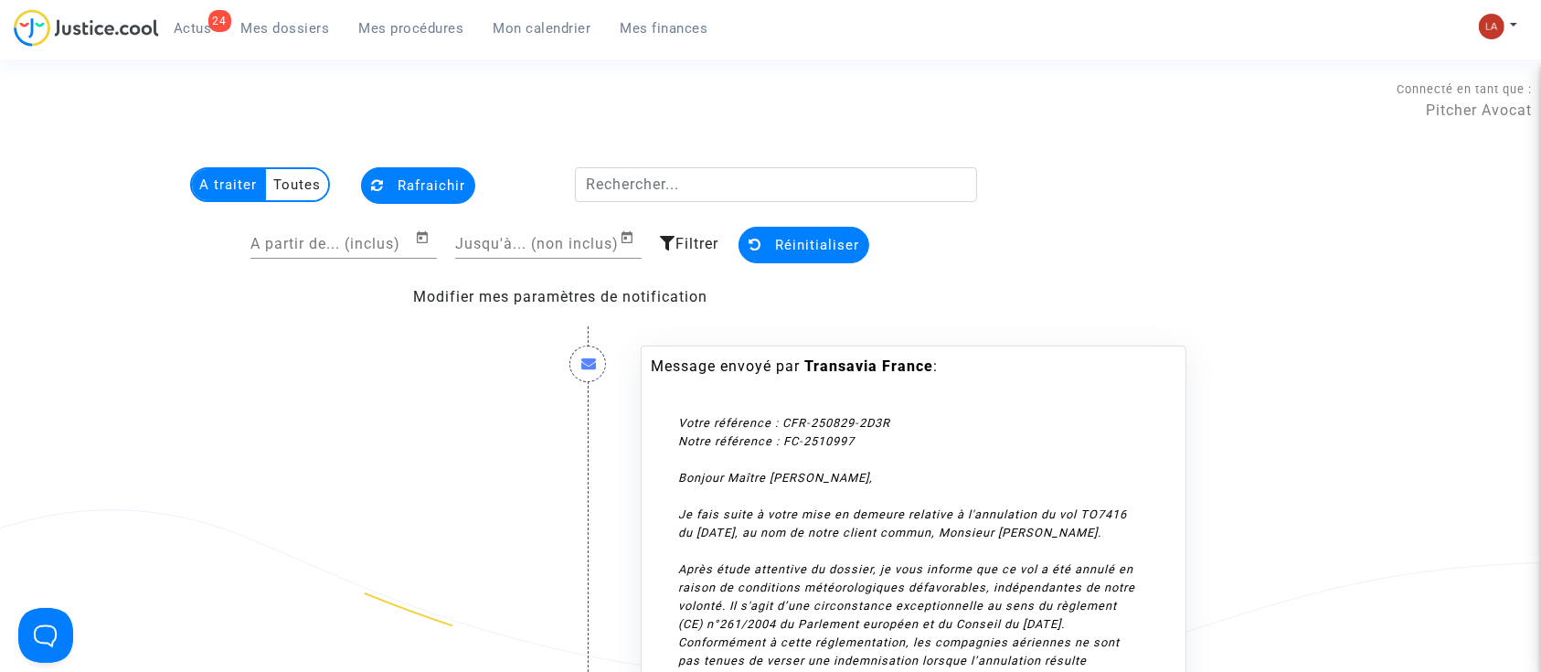
scroll to position [2680, 0]
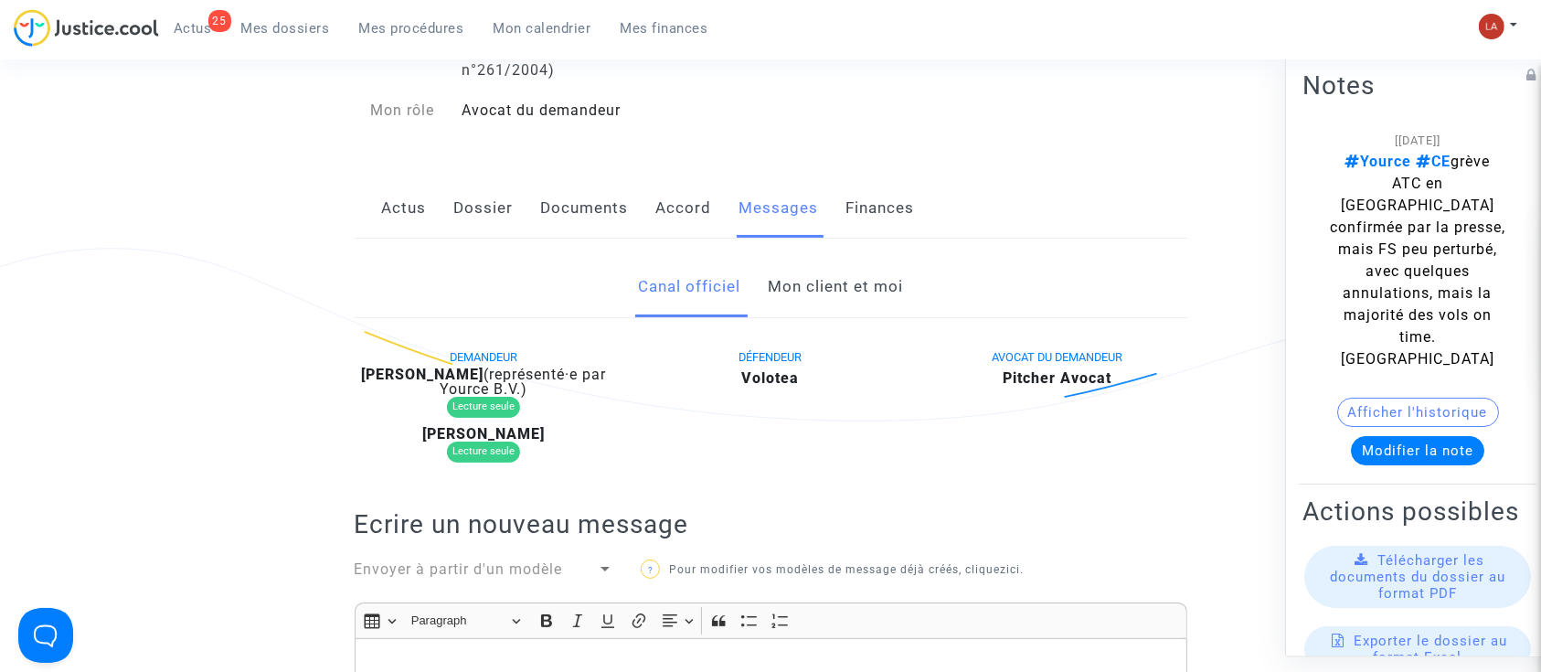
scroll to position [366, 0]
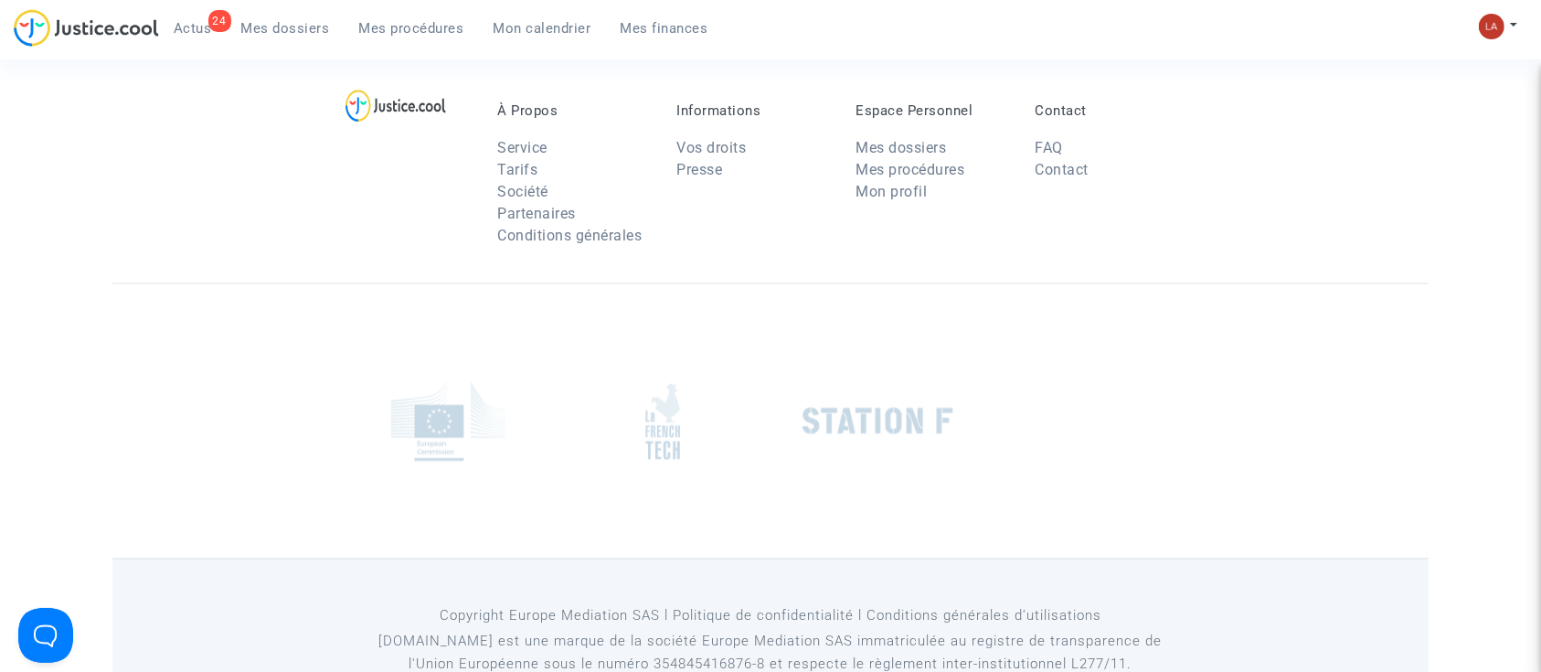
scroll to position [2802, 0]
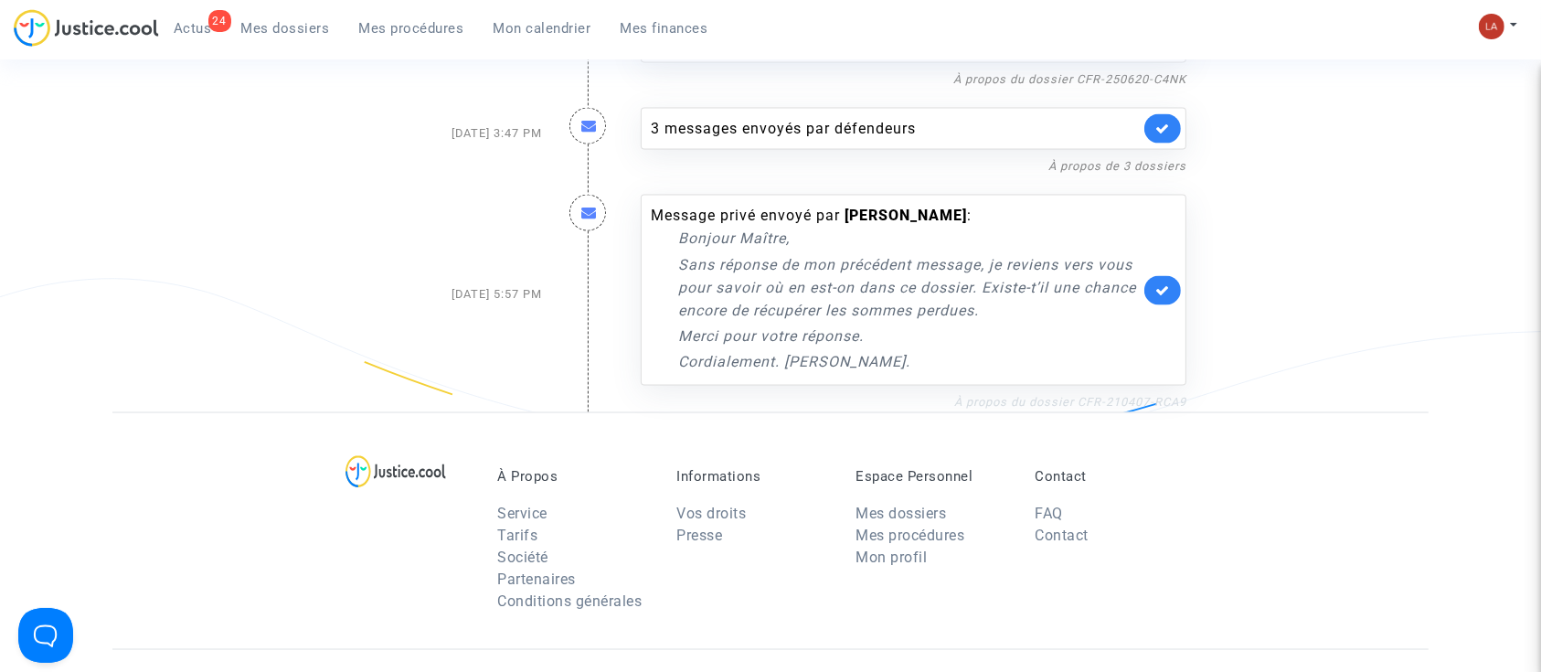
click at [1102, 404] on link "À propos du dossier CFR-210407-RCA9" at bounding box center [1070, 402] width 232 height 14
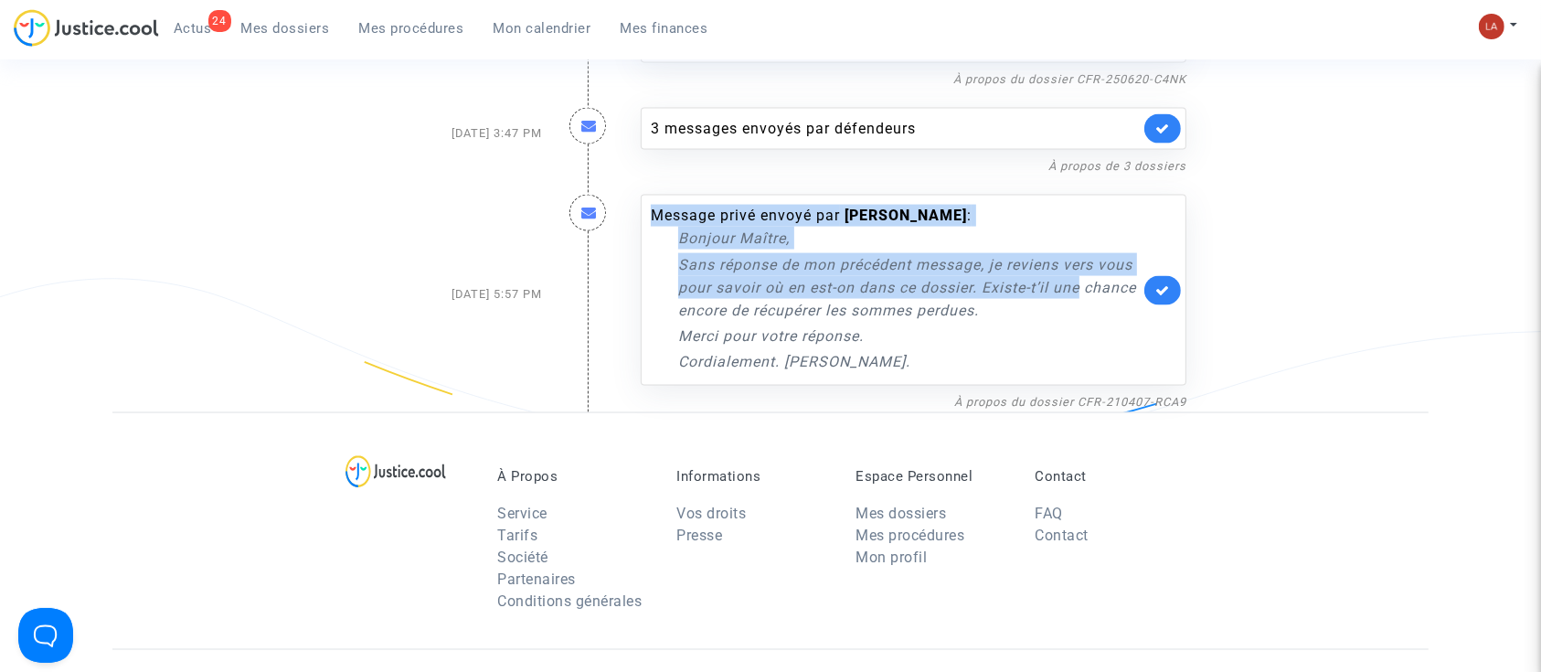
click at [1147, 285] on div "Message privé envoyé par Jean Jacques Berdah : Bonjour Maître, Sans réponse de …" at bounding box center [914, 290] width 546 height 191
click at [1163, 291] on icon at bounding box center [1162, 290] width 15 height 14
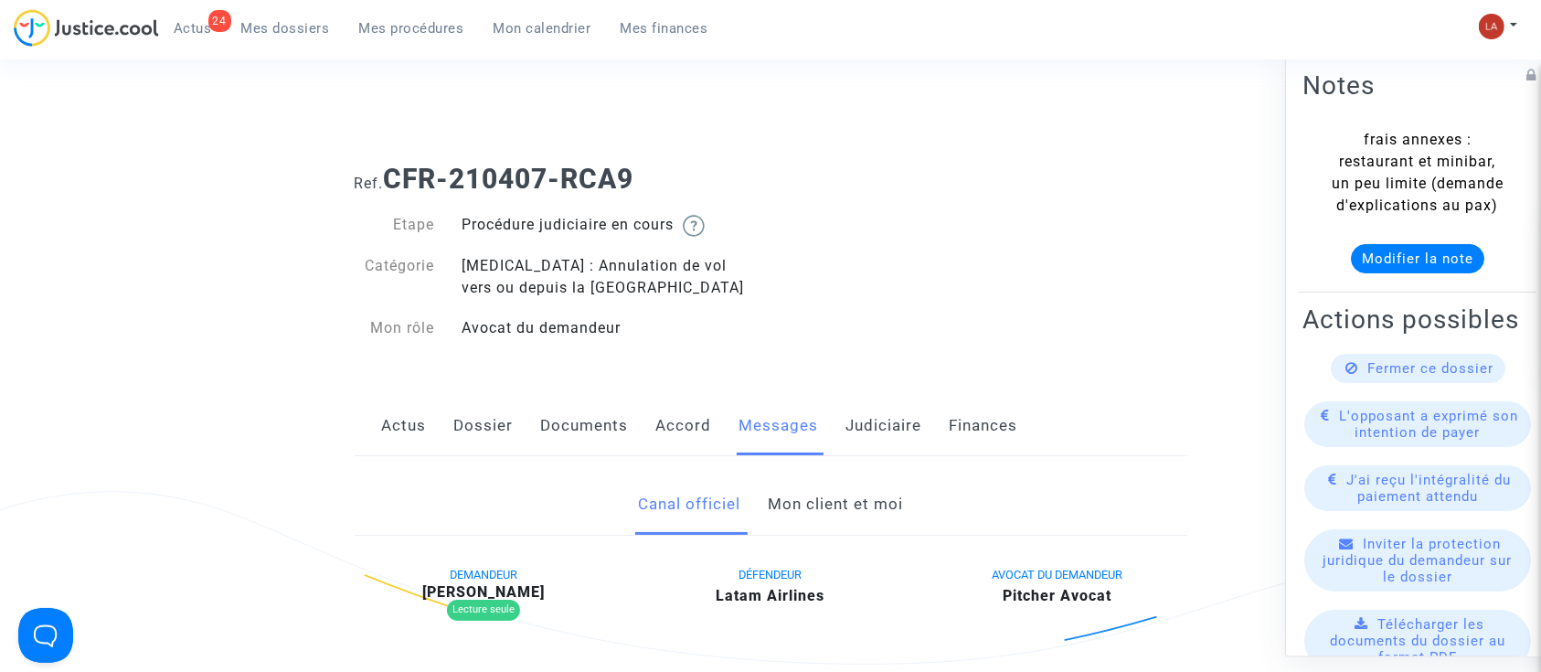
click at [825, 518] on link "Mon client et moi" at bounding box center [835, 504] width 135 height 60
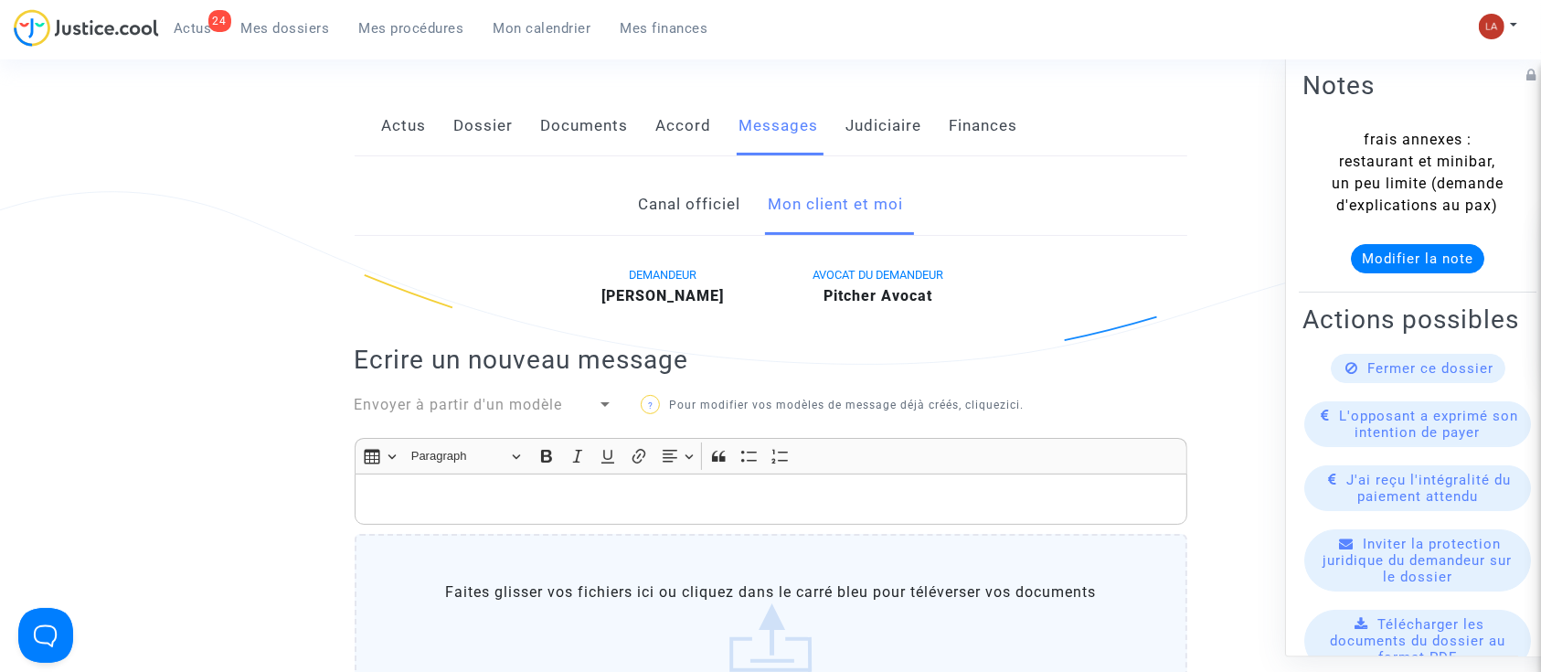
scroll to position [487, 0]
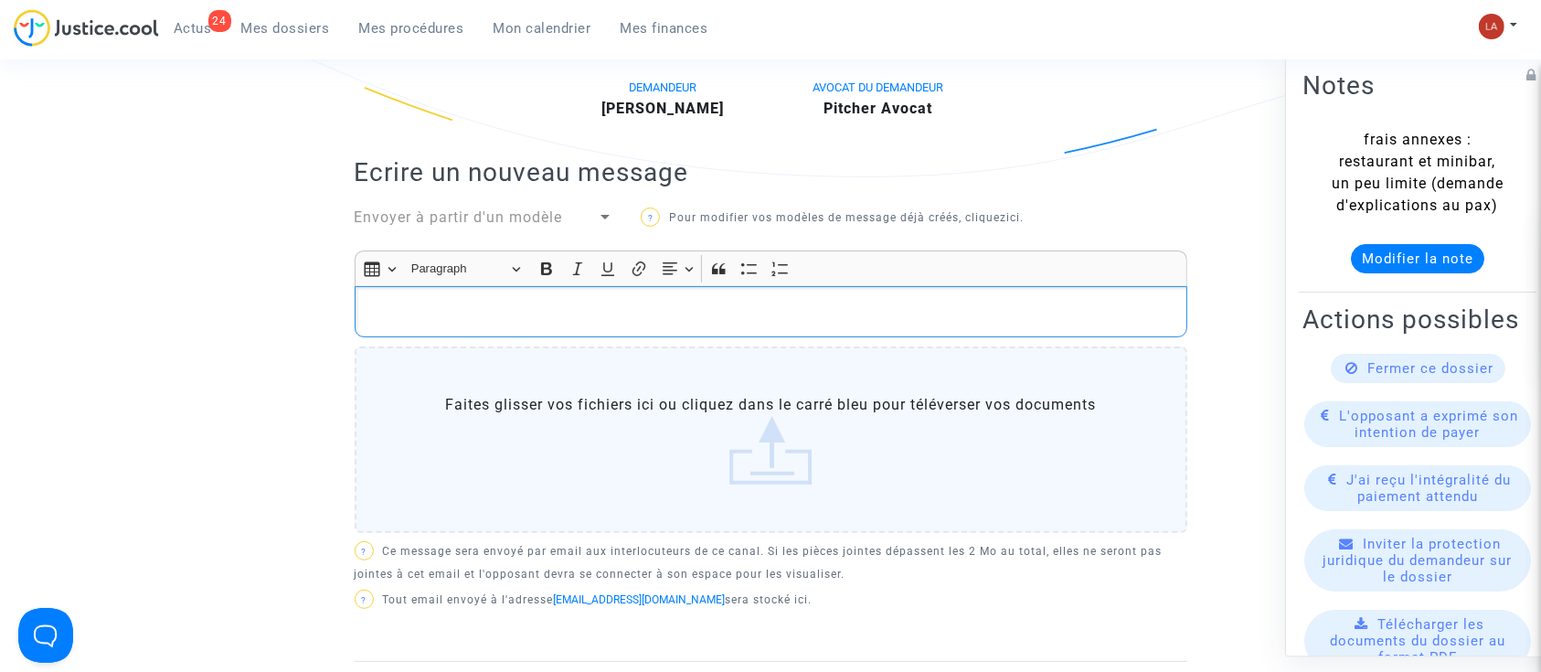
click at [881, 297] on div "Rich Text Editor, main" at bounding box center [771, 311] width 832 height 51
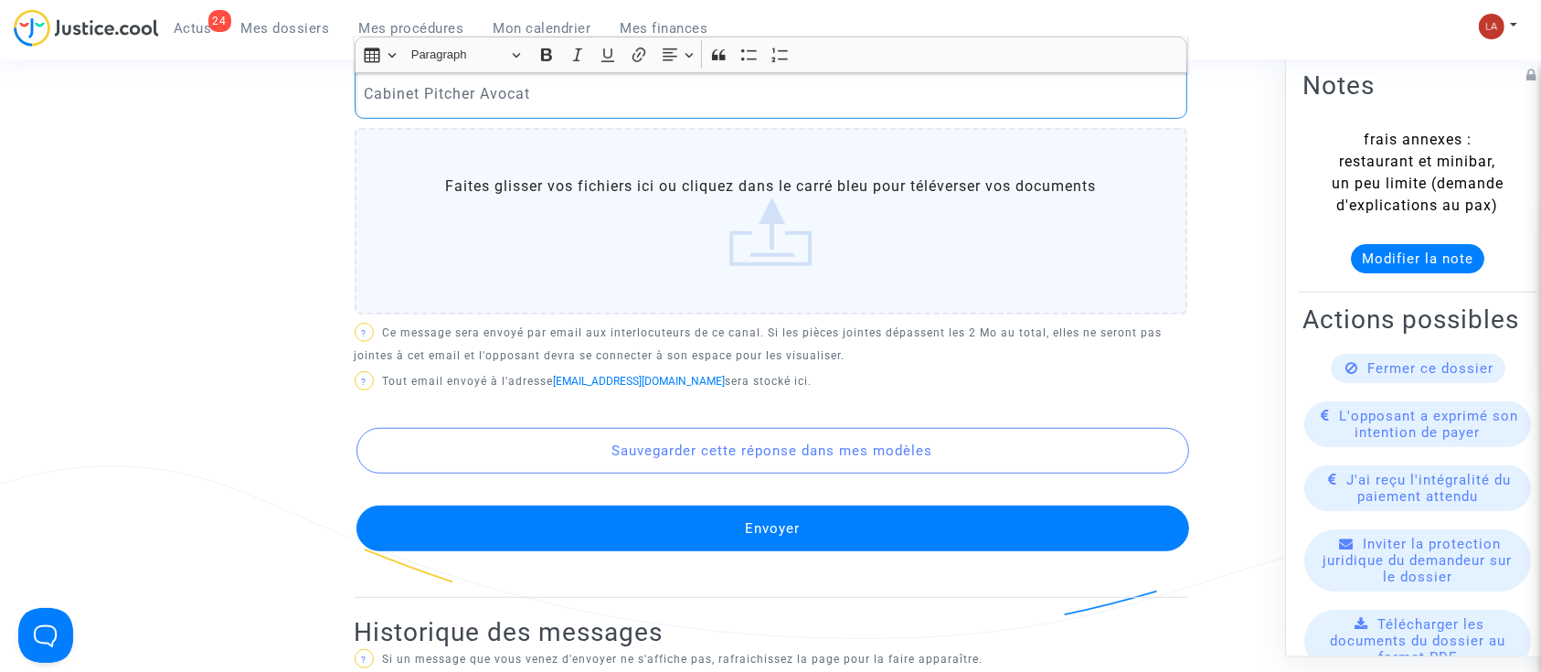
scroll to position [1097, 0]
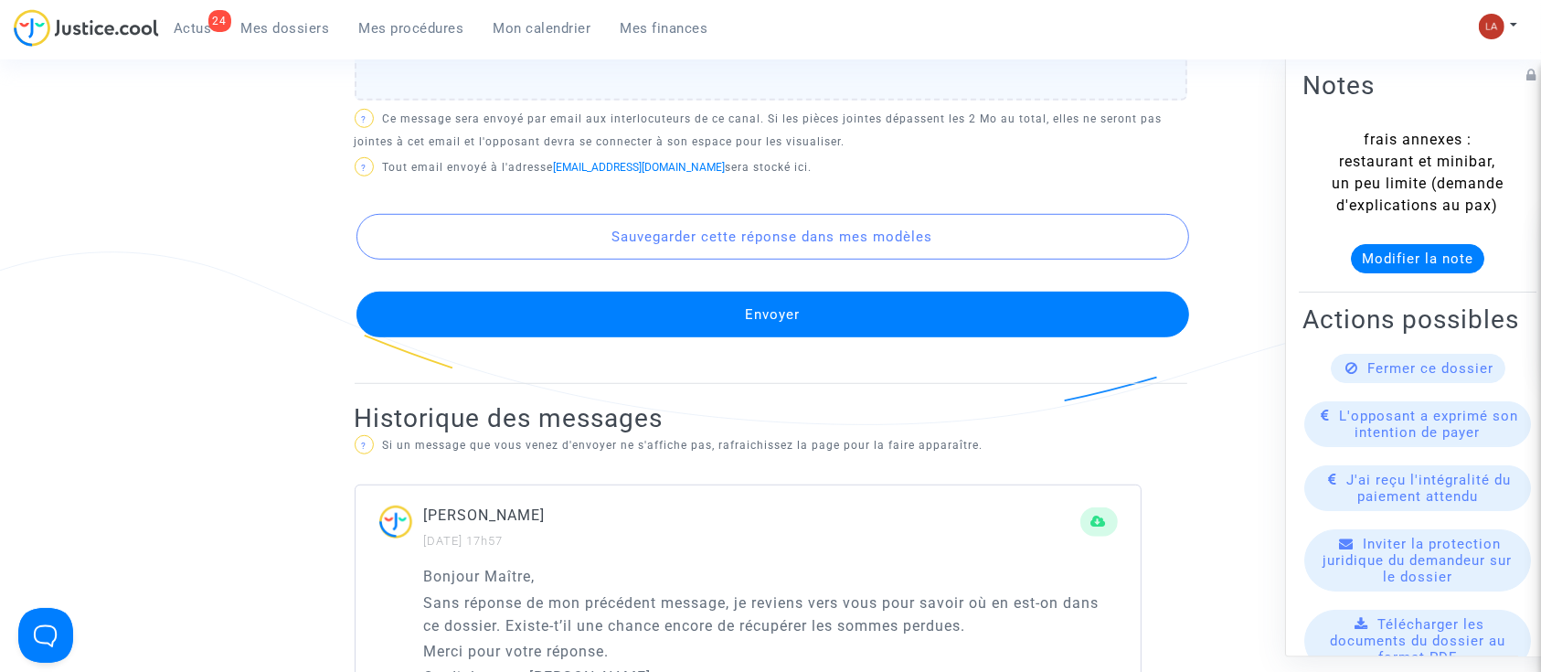
click at [899, 323] on button "Envoyer" at bounding box center [772, 314] width 832 height 46
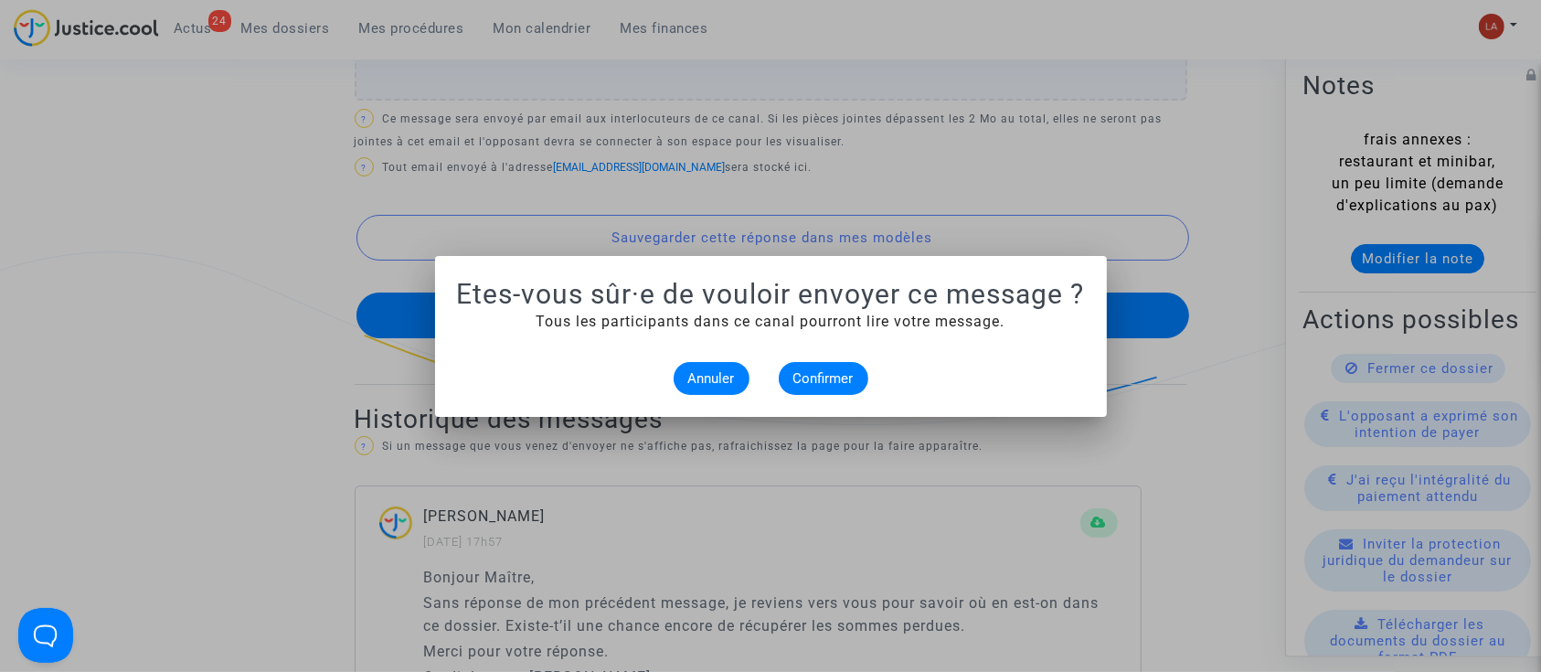
scroll to position [0, 0]
click at [836, 379] on span "Confirmer" at bounding box center [823, 378] width 60 height 16
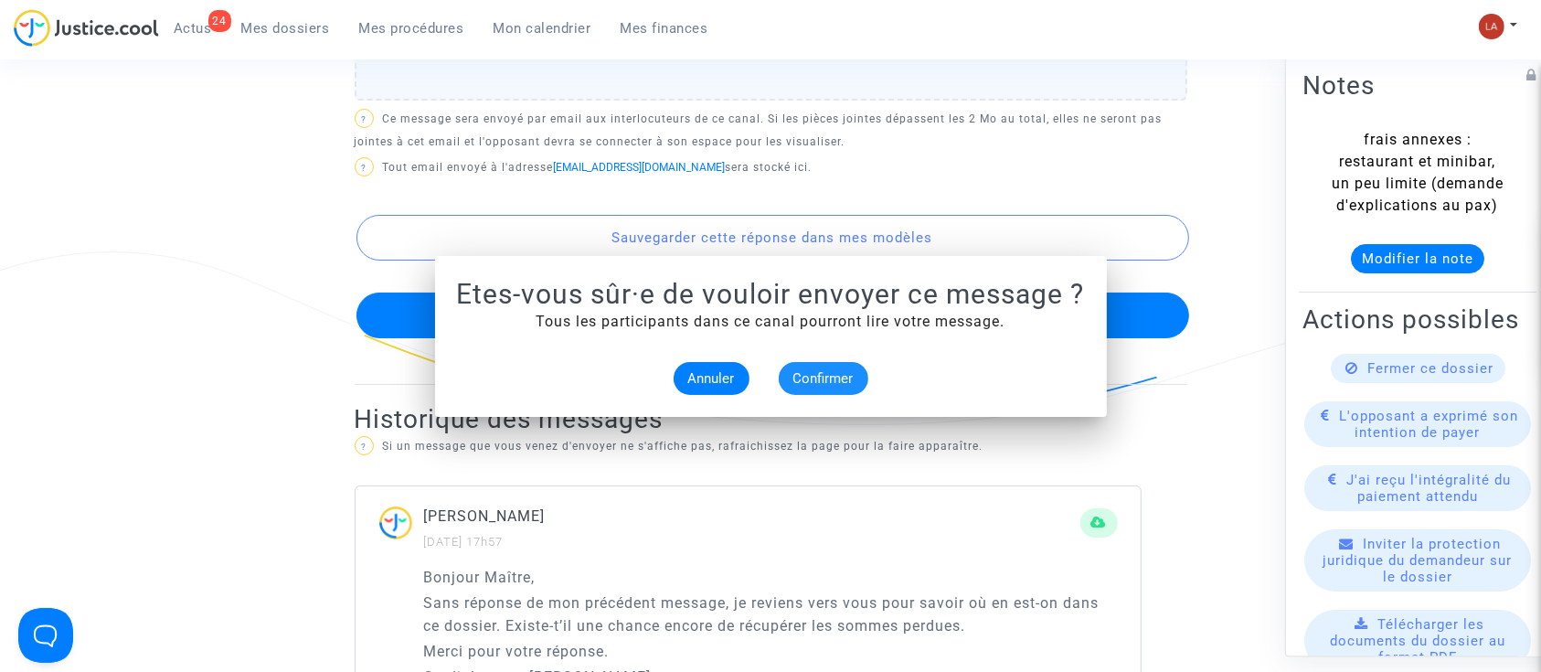
scroll to position [1097, 0]
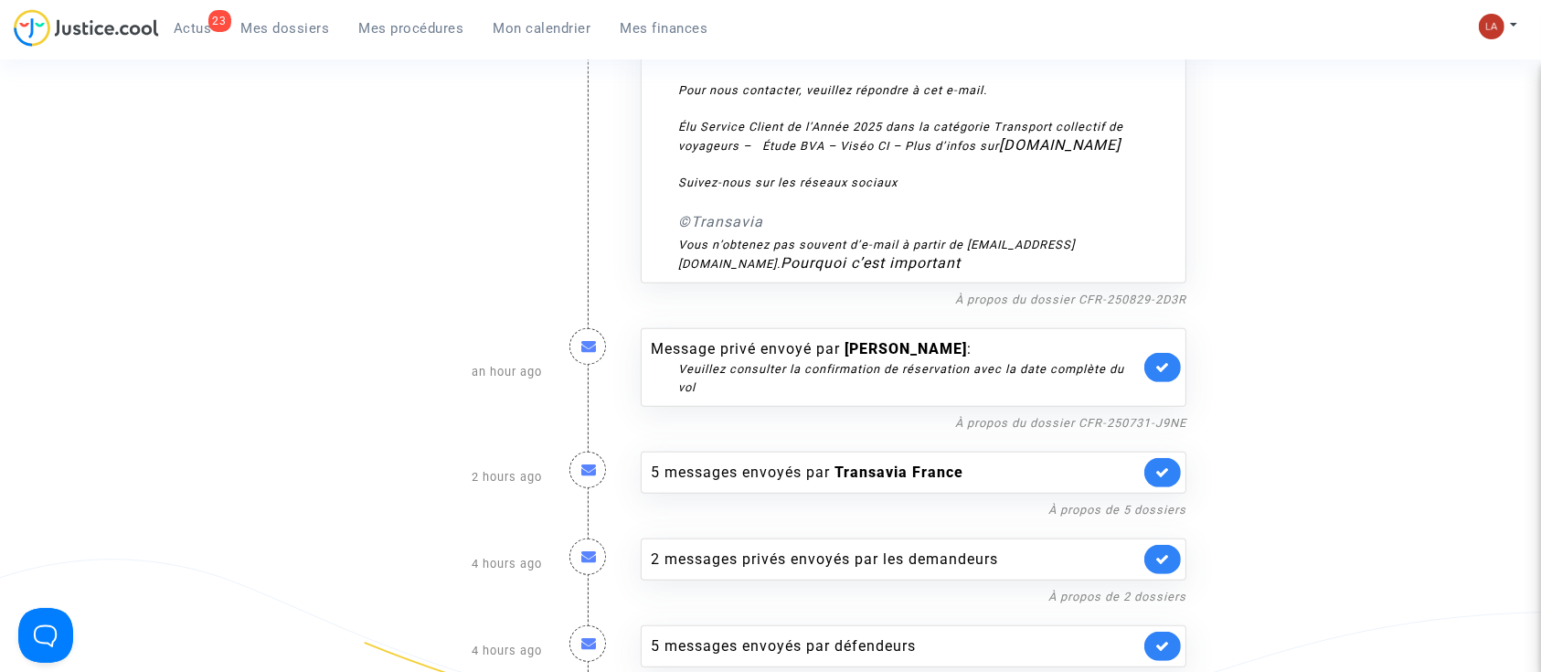
scroll to position [633, 0]
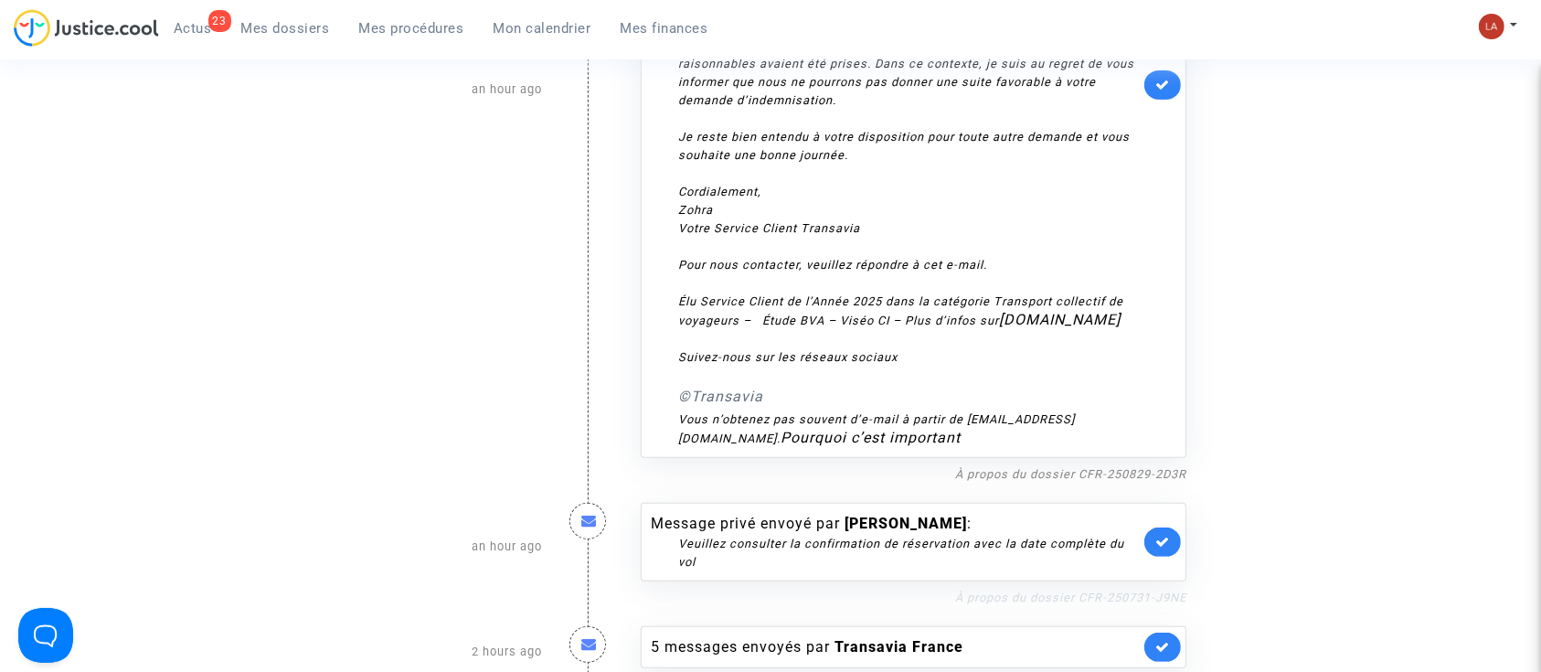
click at [991, 590] on link "À propos du dossier CFR-250731-J9NE" at bounding box center [1070, 597] width 231 height 14
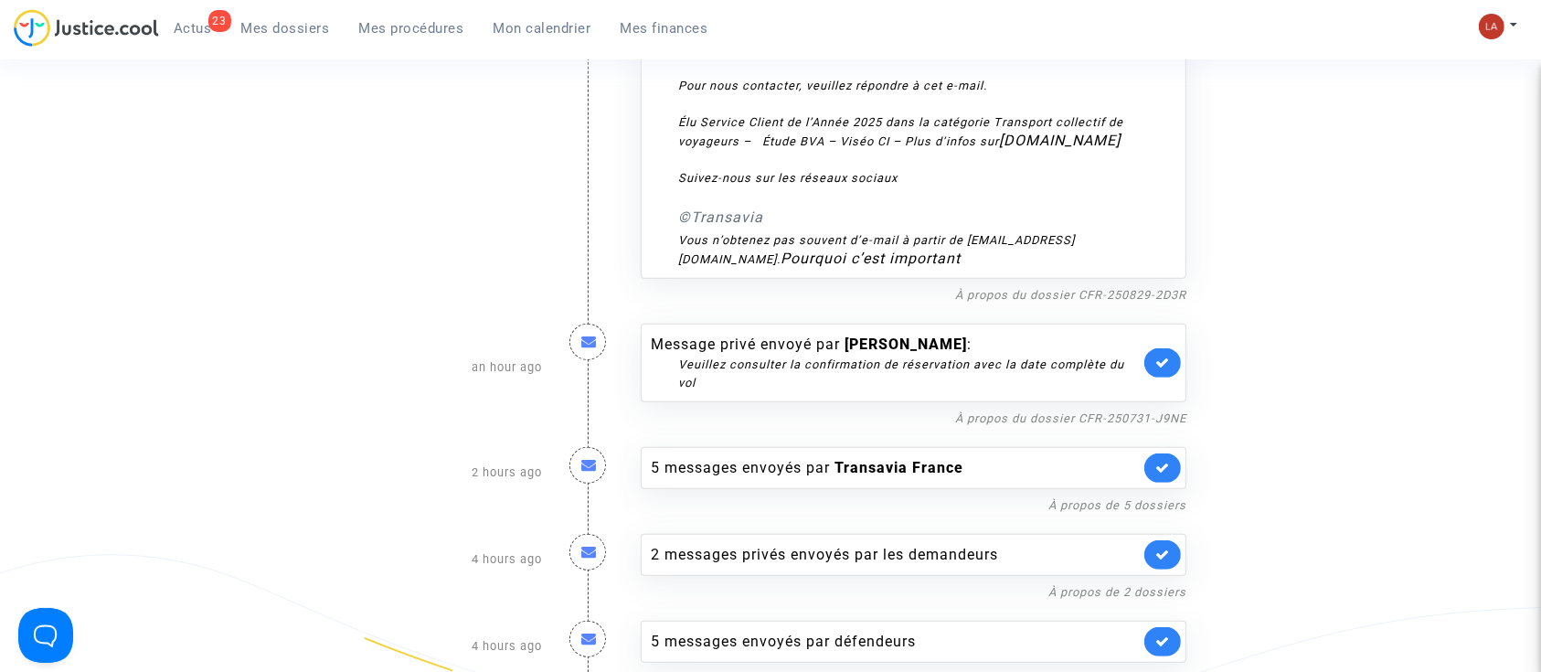
scroll to position [809, 0]
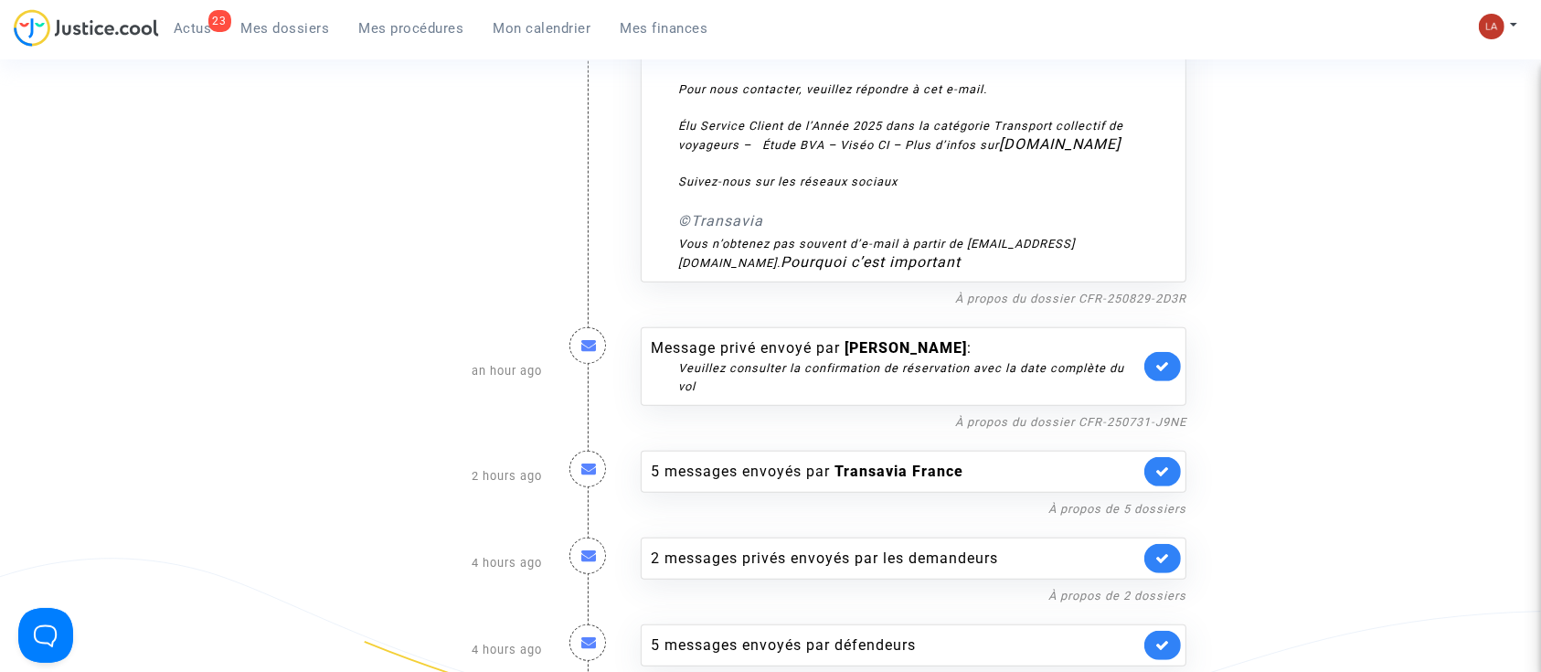
click at [1148, 360] on link at bounding box center [1162, 366] width 37 height 29
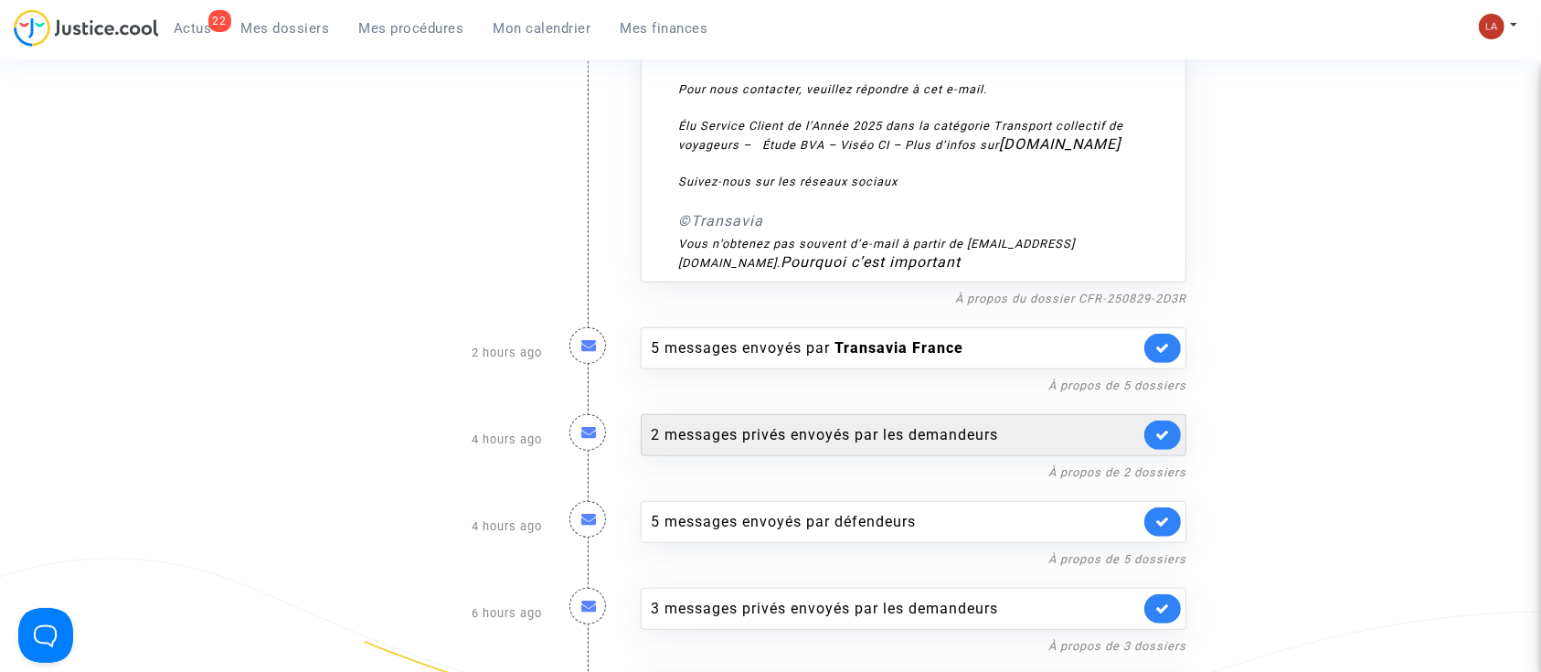
click at [965, 431] on div "2 messages privés envoyés par les demandeurs" at bounding box center [895, 435] width 489 height 22
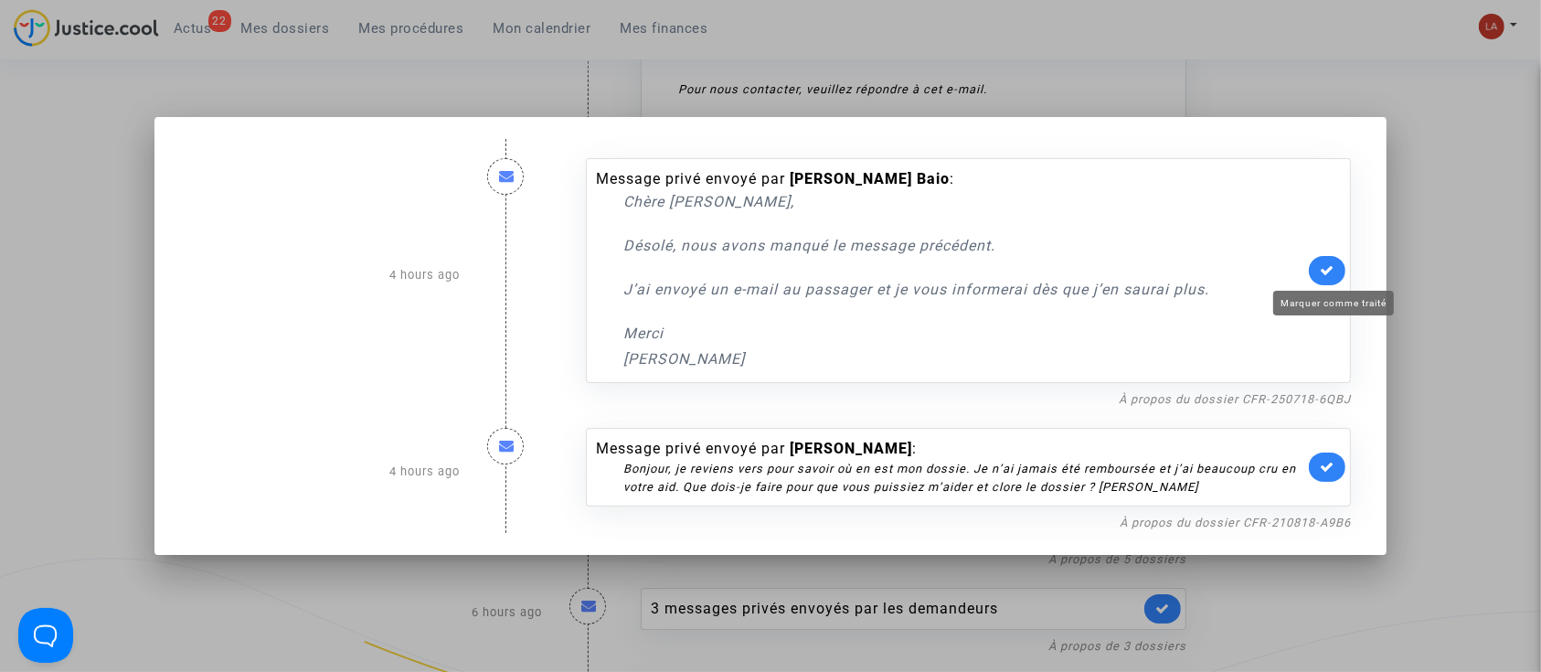
click at [1330, 266] on icon at bounding box center [1326, 270] width 15 height 14
click at [1158, 520] on link "À propos du dossier CFR-210818-A9B6" at bounding box center [1234, 522] width 231 height 14
click at [1315, 483] on div "Message privé envoyé par [PERSON_NAME] : Bonjour, je reviens vers pour savoir o…" at bounding box center [968, 467] width 765 height 79
click at [1345, 458] on link at bounding box center [1327, 466] width 37 height 29
click at [1373, 226] on mat-dialog-container "4 hours ago Message privé envoyé par [PERSON_NAME] : Chère [PERSON_NAME], Désol…" at bounding box center [770, 336] width 1233 height 439
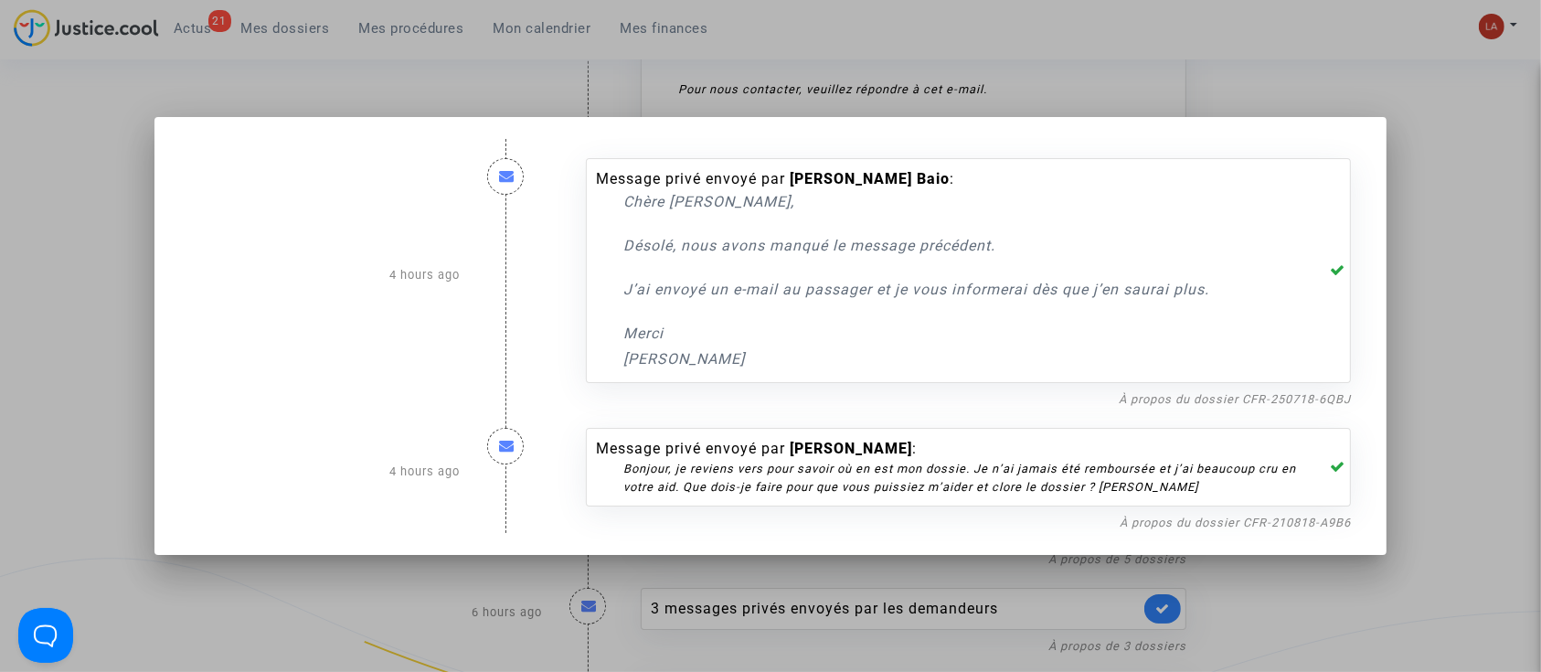
click at [1469, 218] on div at bounding box center [770, 336] width 1541 height 672
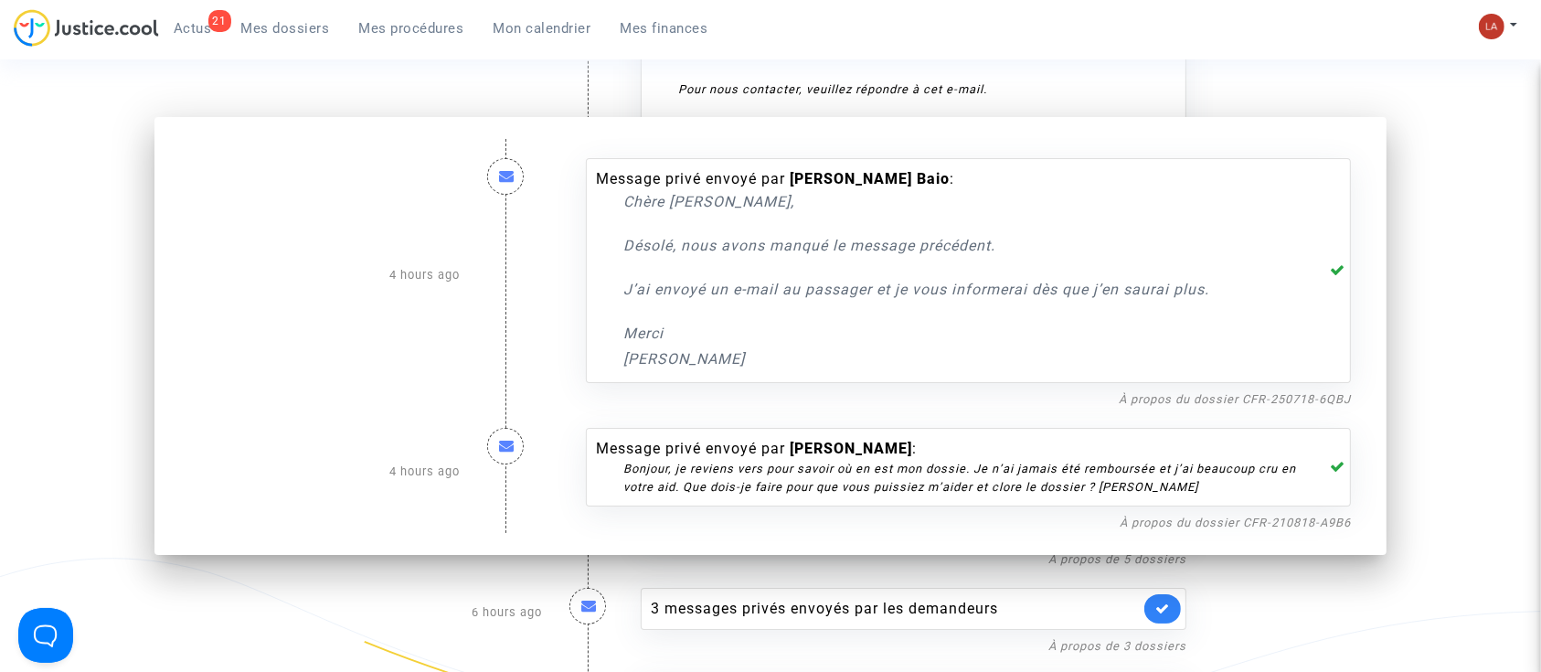
scroll to position [809, 0]
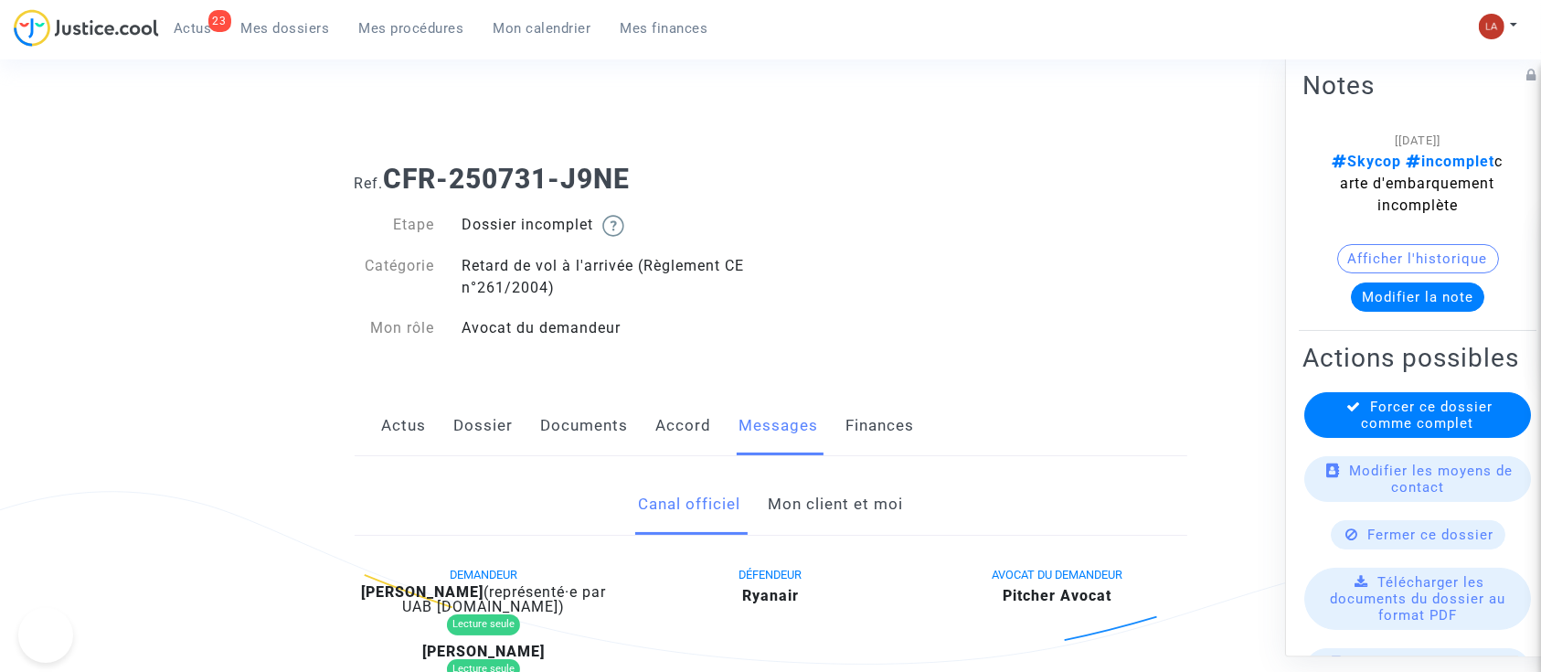
click at [795, 517] on link "Mon client et moi" at bounding box center [835, 504] width 135 height 60
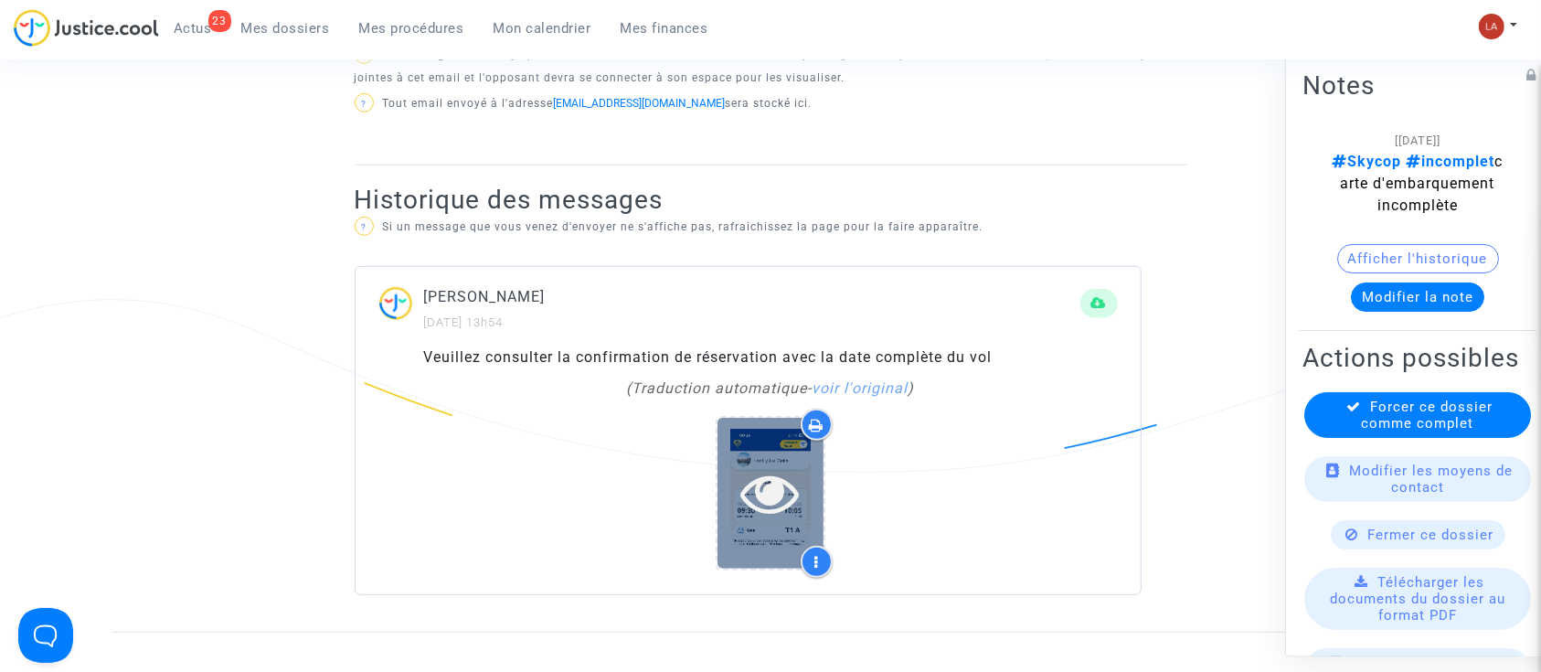
scroll to position [1050, 0]
click at [770, 484] on icon at bounding box center [770, 491] width 59 height 58
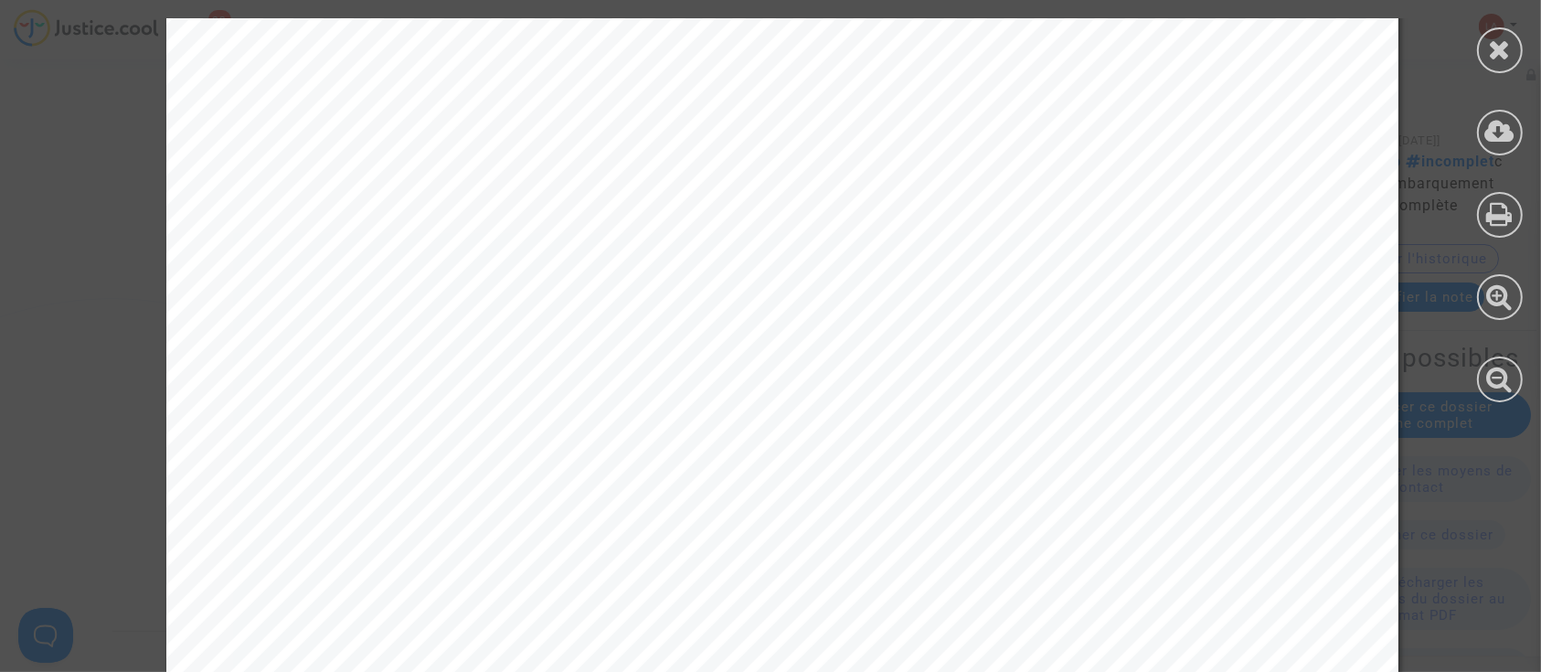
scroll to position [3711, 0]
click at [1498, 31] on div at bounding box center [1500, 50] width 46 height 46
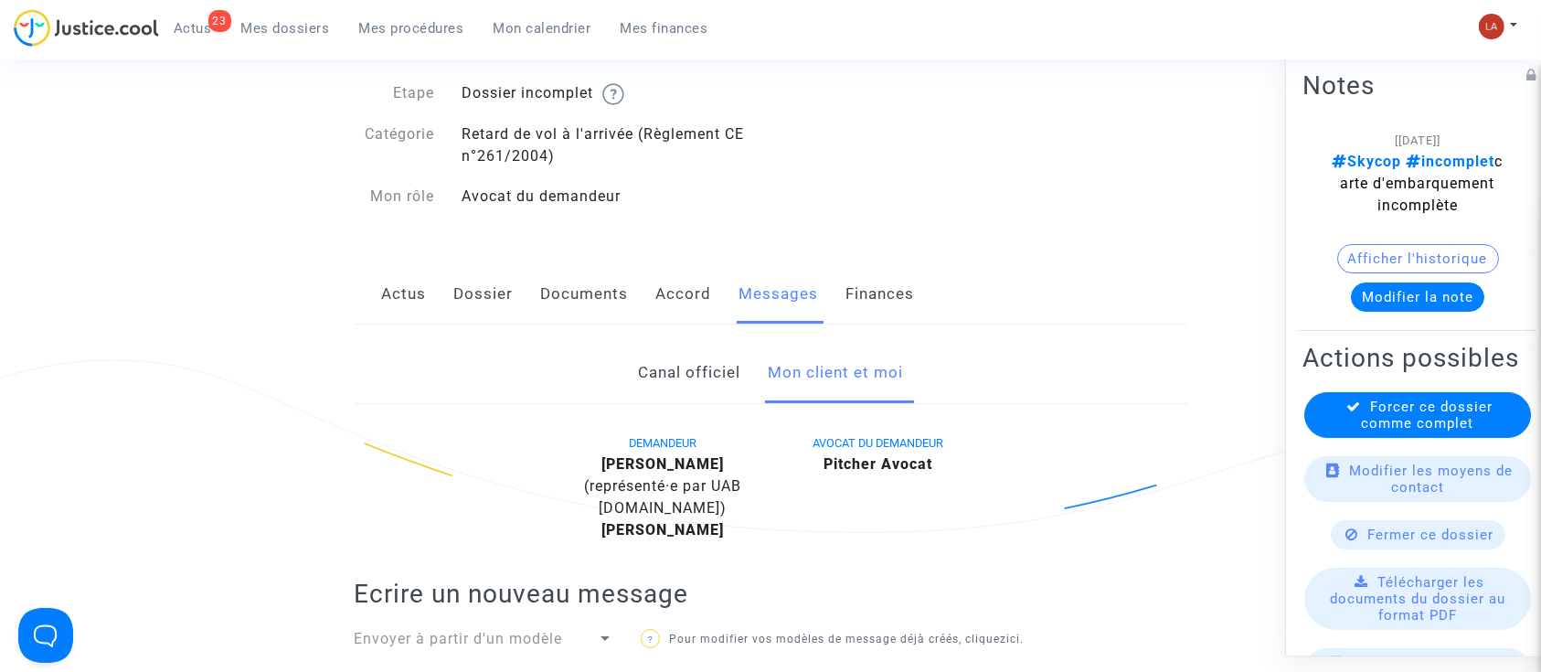
scroll to position [0, 0]
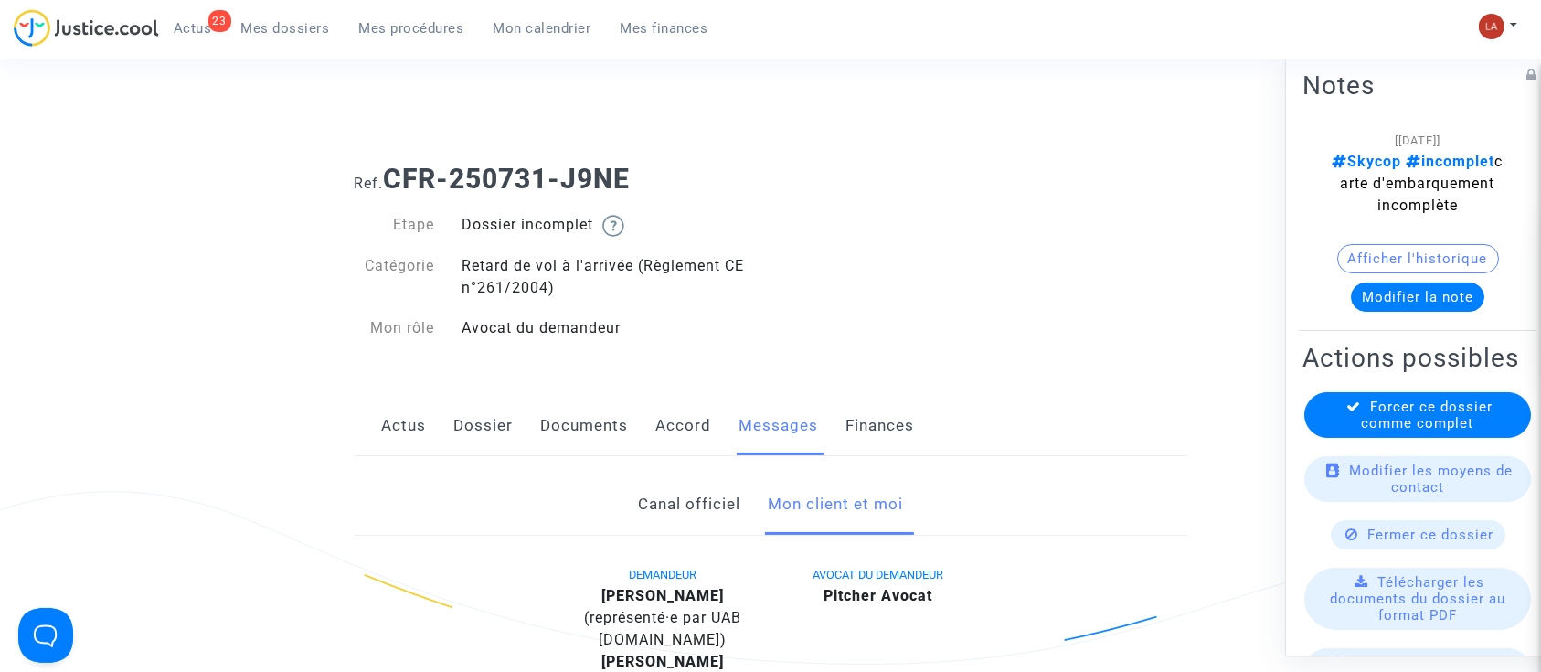
click at [503, 419] on link "Dossier" at bounding box center [483, 426] width 59 height 60
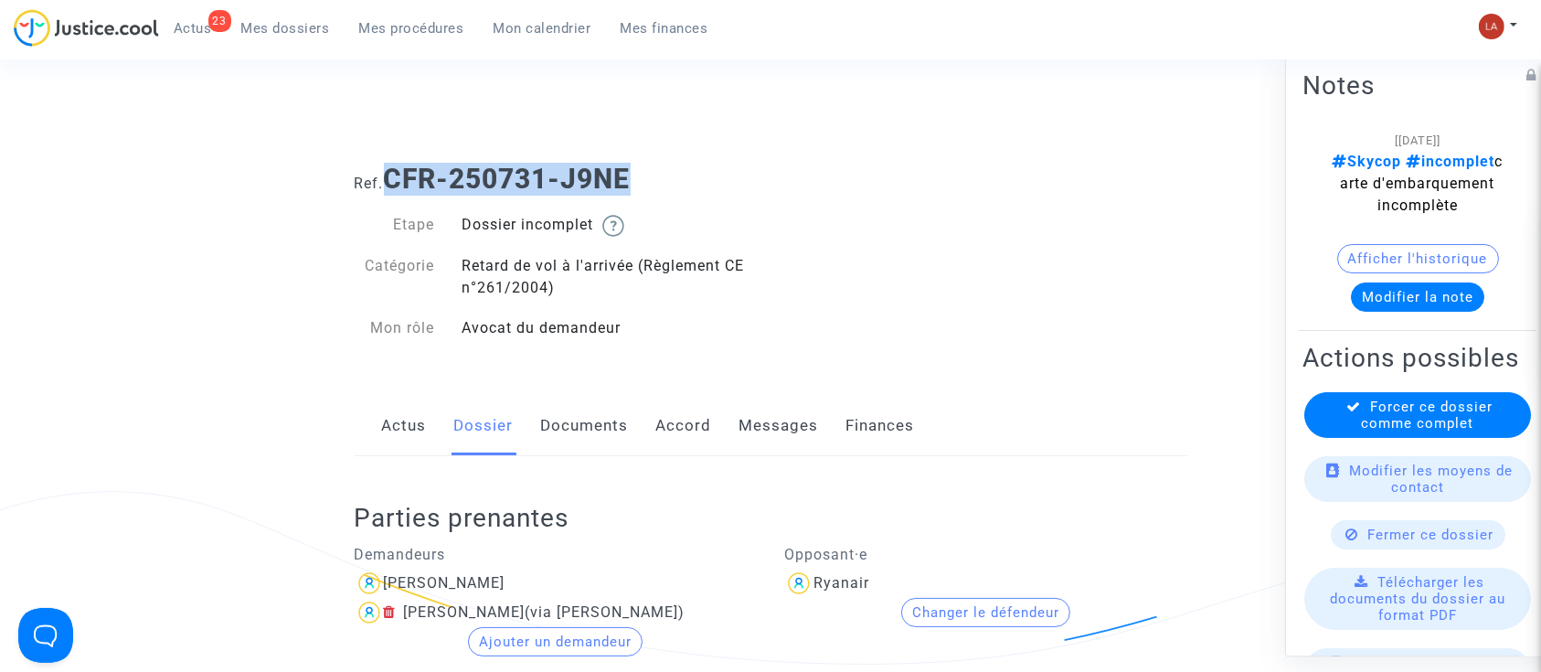
drag, startPoint x: 643, startPoint y: 179, endPoint x: 395, endPoint y: 174, distance: 248.6
click at [395, 174] on h1 "Ref. CFR-250731-J9NE" at bounding box center [771, 179] width 832 height 33
copy b "CFR-250731-J9NE"
click at [767, 398] on link "Messages" at bounding box center [778, 426] width 79 height 60
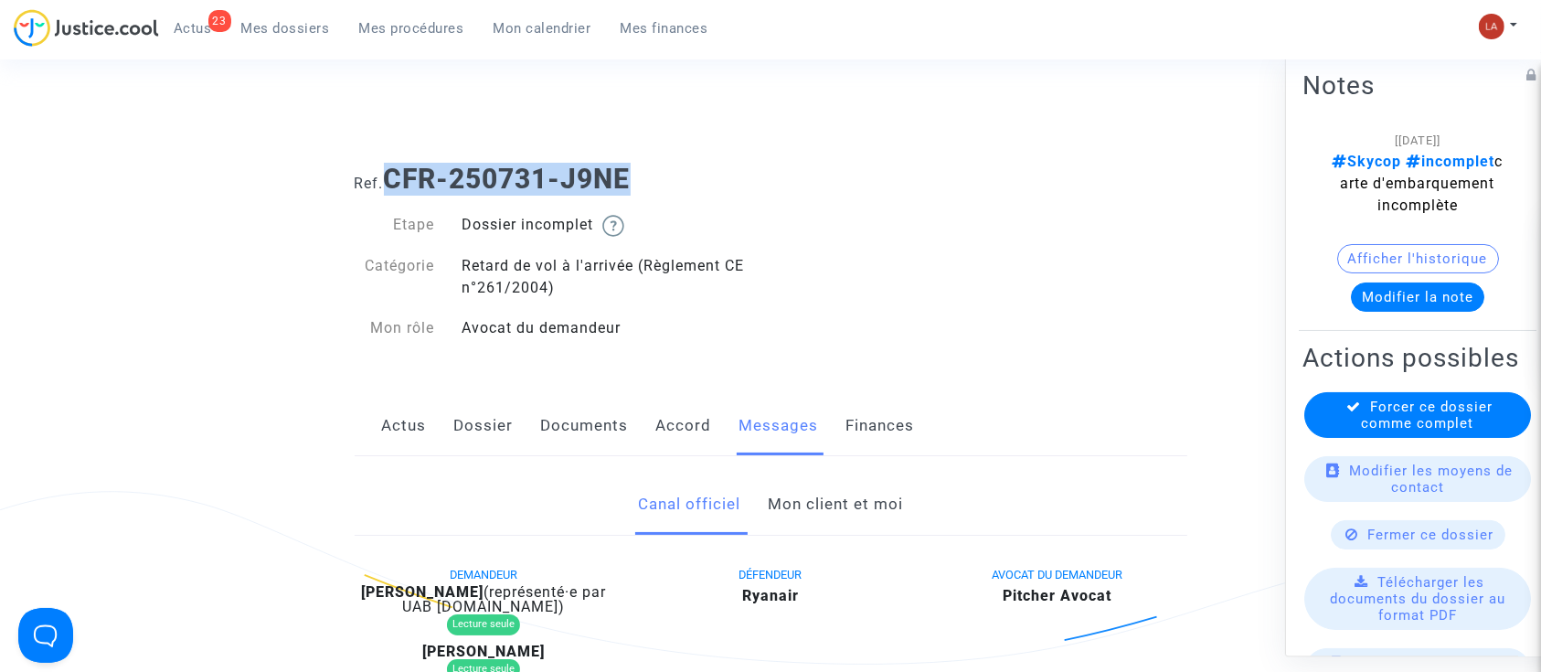
click at [488, 432] on link "Dossier" at bounding box center [483, 426] width 59 height 60
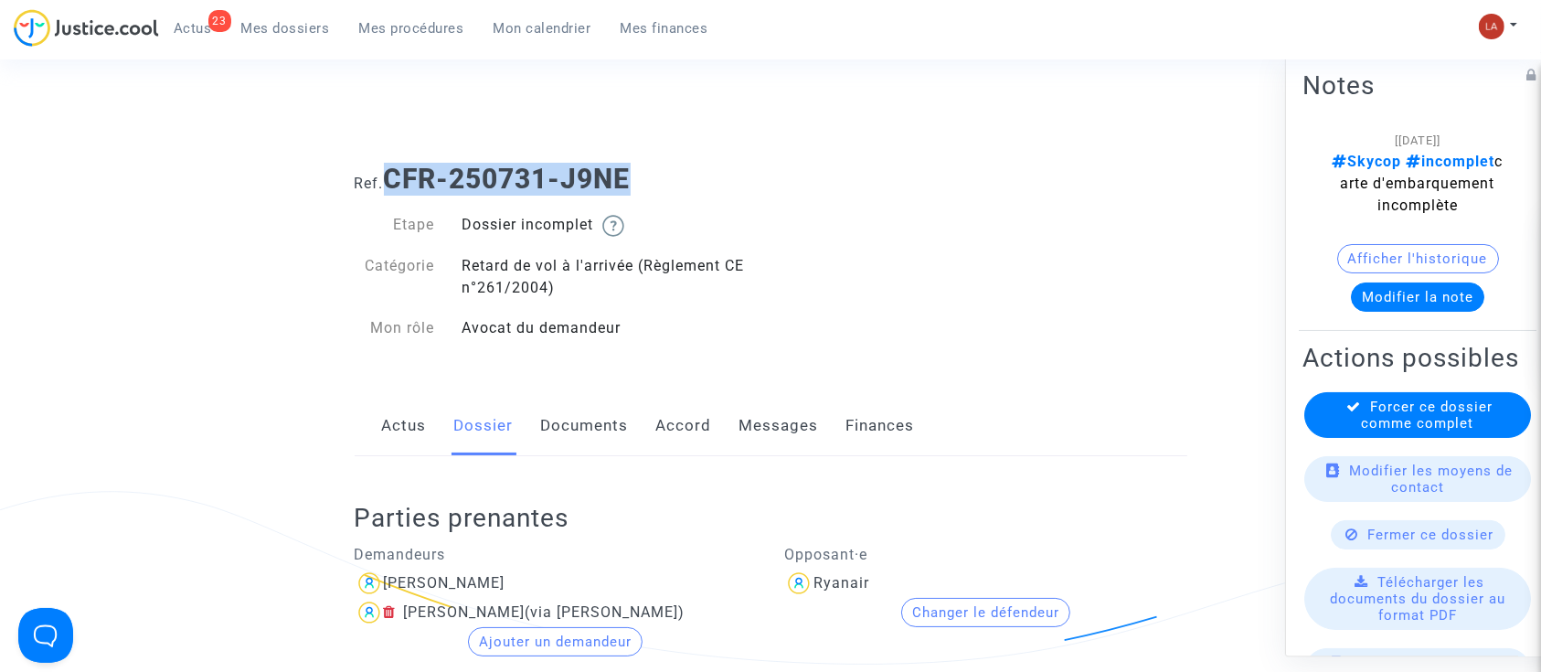
click at [609, 411] on link "Documents" at bounding box center [585, 426] width 88 height 60
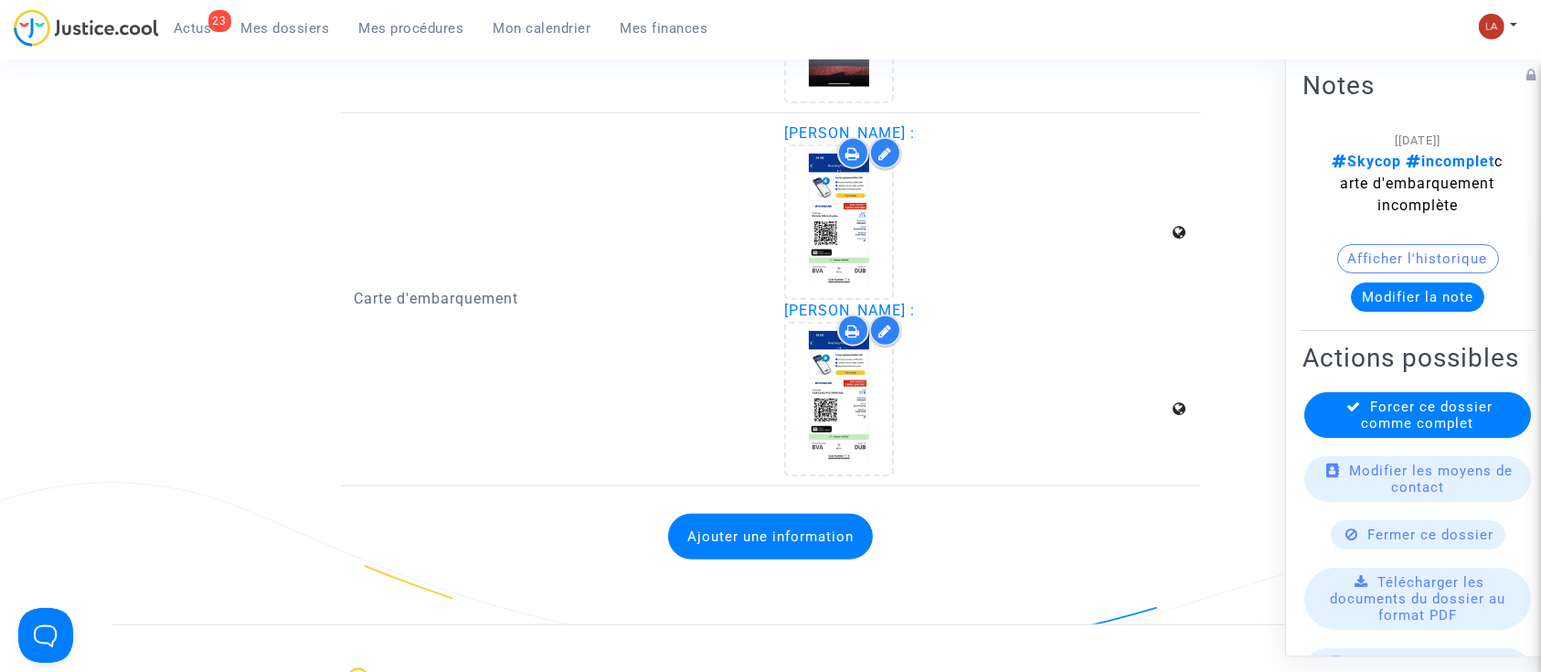
scroll to position [1561, 0]
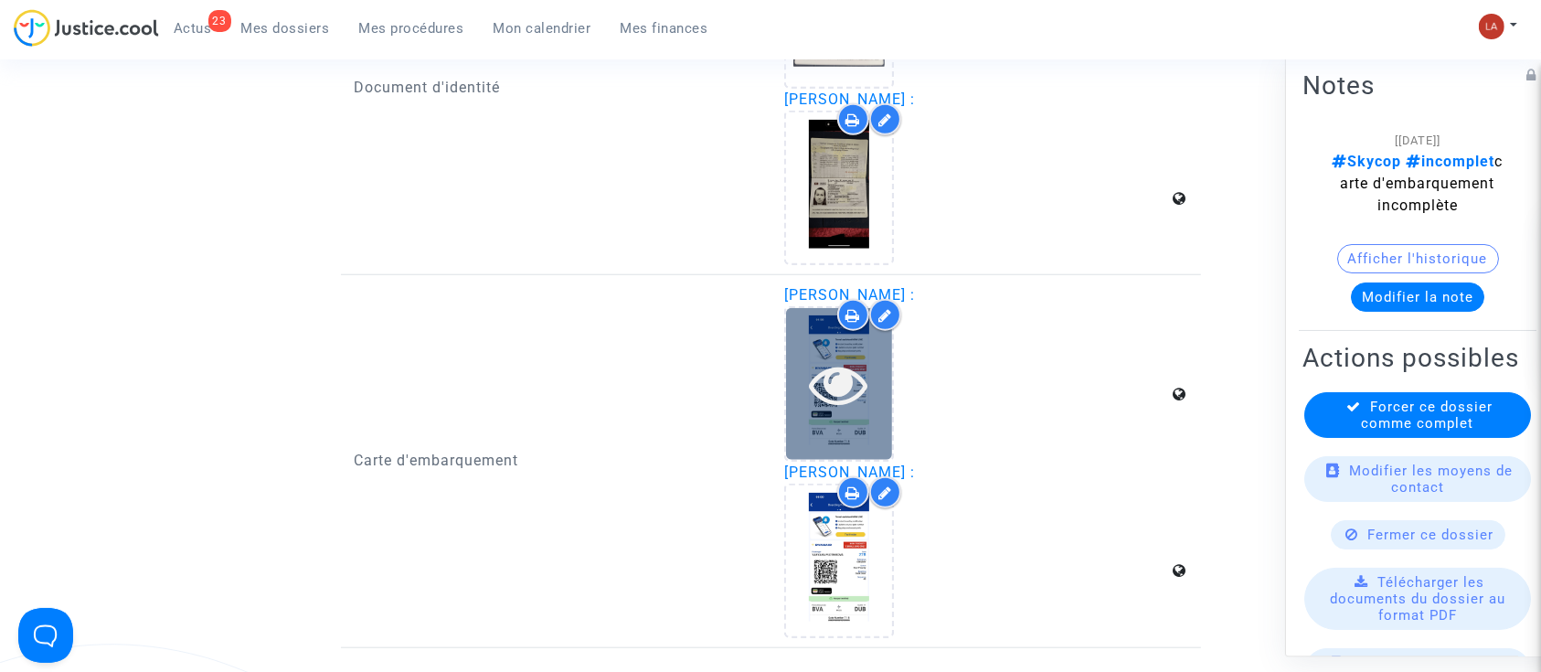
click at [830, 420] on div at bounding box center [839, 383] width 106 height 151
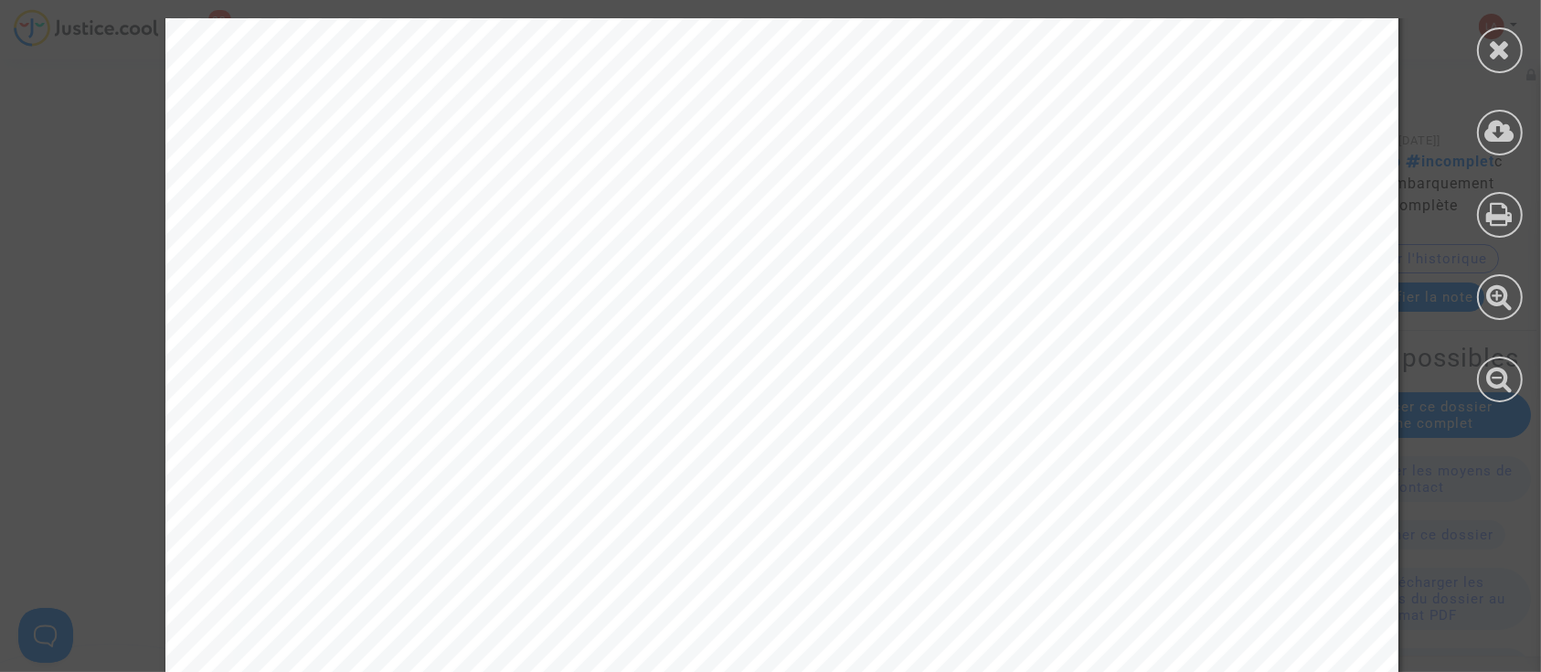
scroll to position [0, 0]
click at [1477, 40] on div at bounding box center [1499, 210] width 82 height 420
click at [1482, 40] on div at bounding box center [1500, 50] width 46 height 46
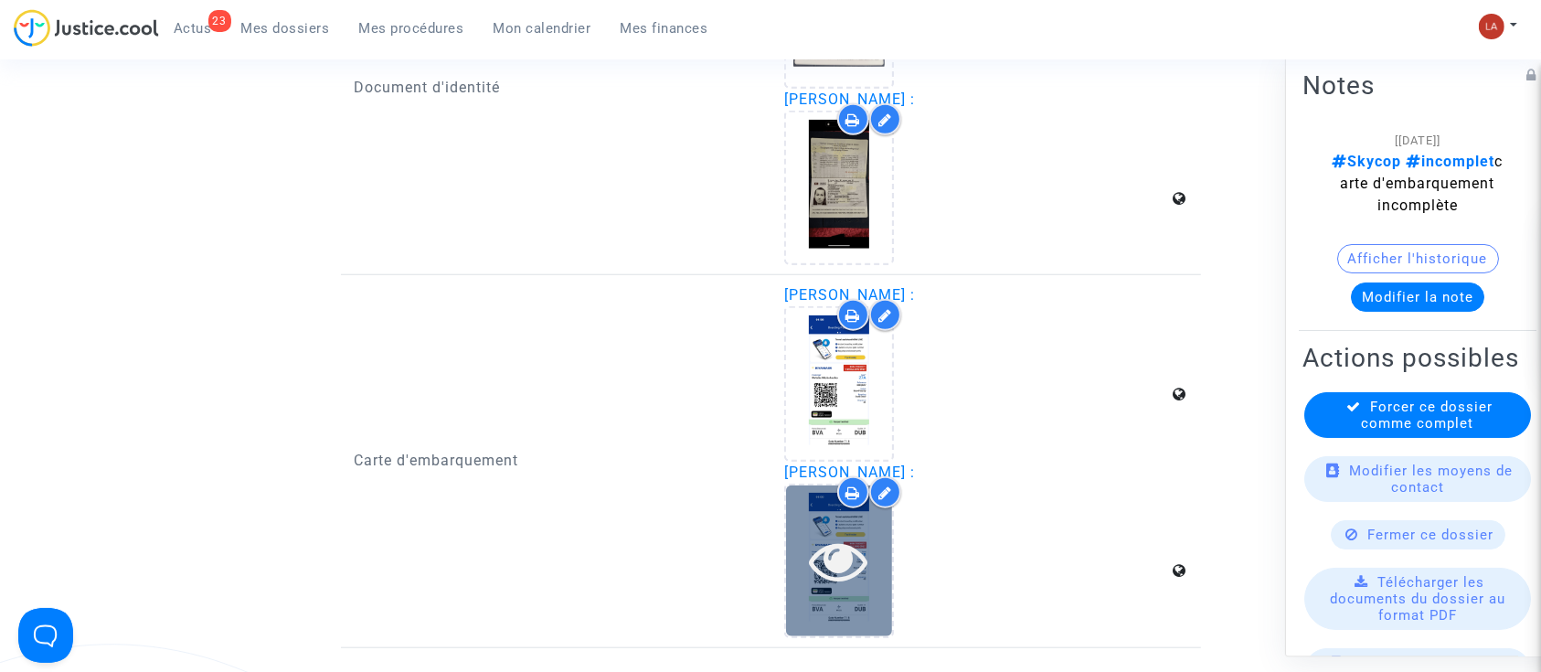
click at [814, 545] on icon at bounding box center [839, 560] width 59 height 58
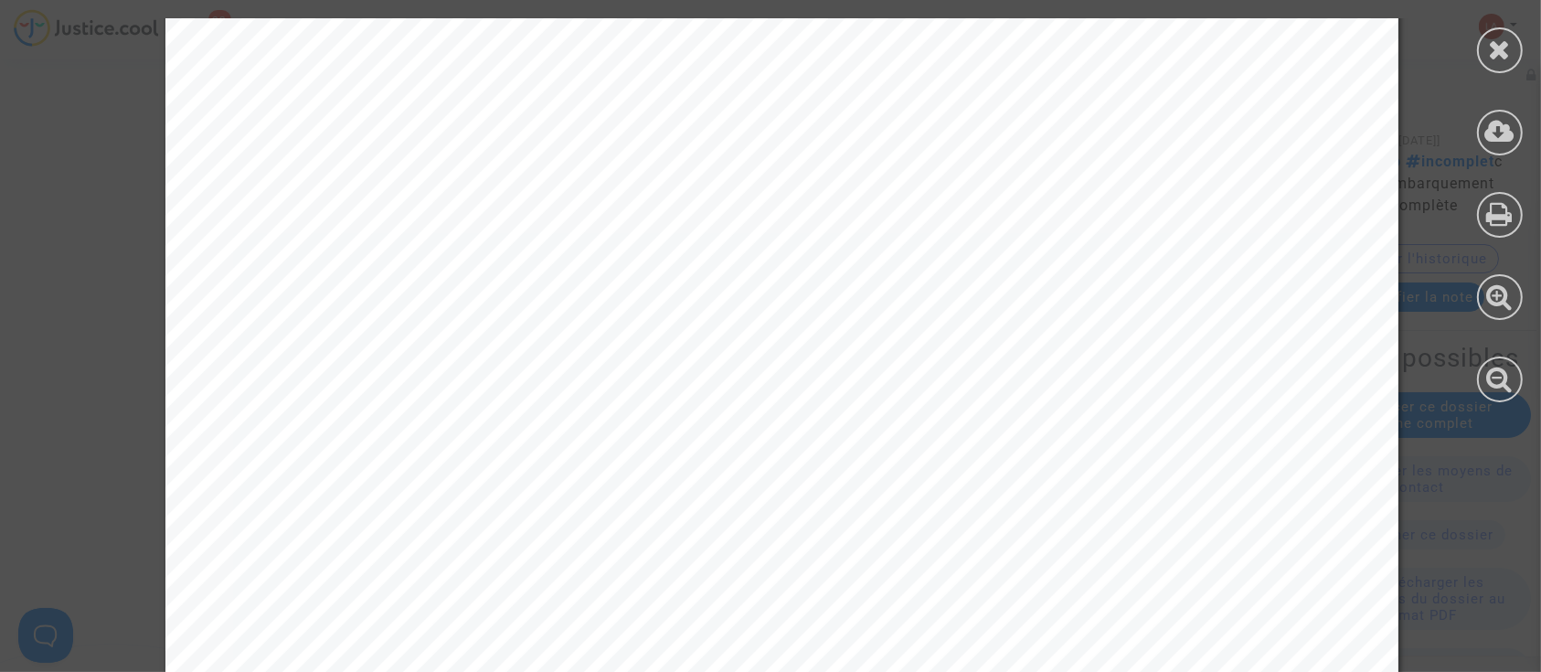
scroll to position [1118, 0]
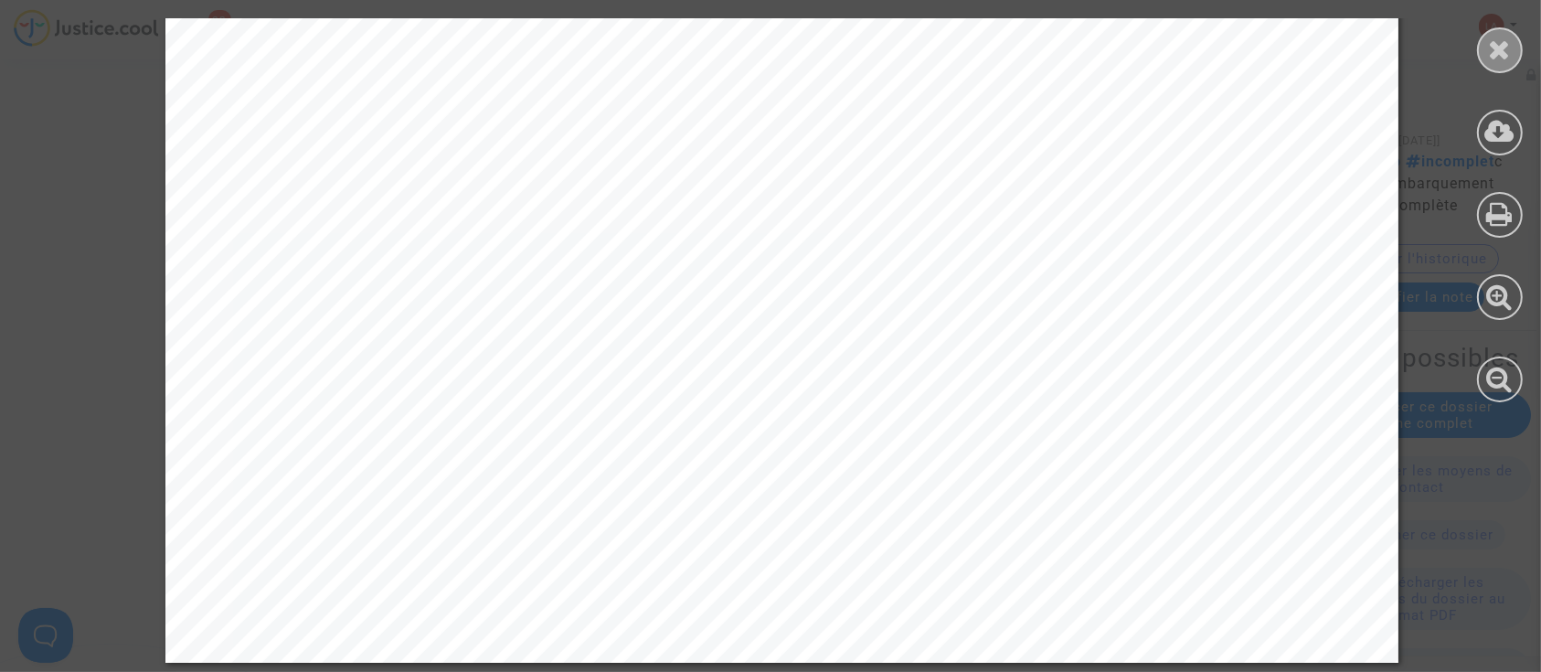
click at [1499, 54] on icon at bounding box center [1500, 49] width 23 height 27
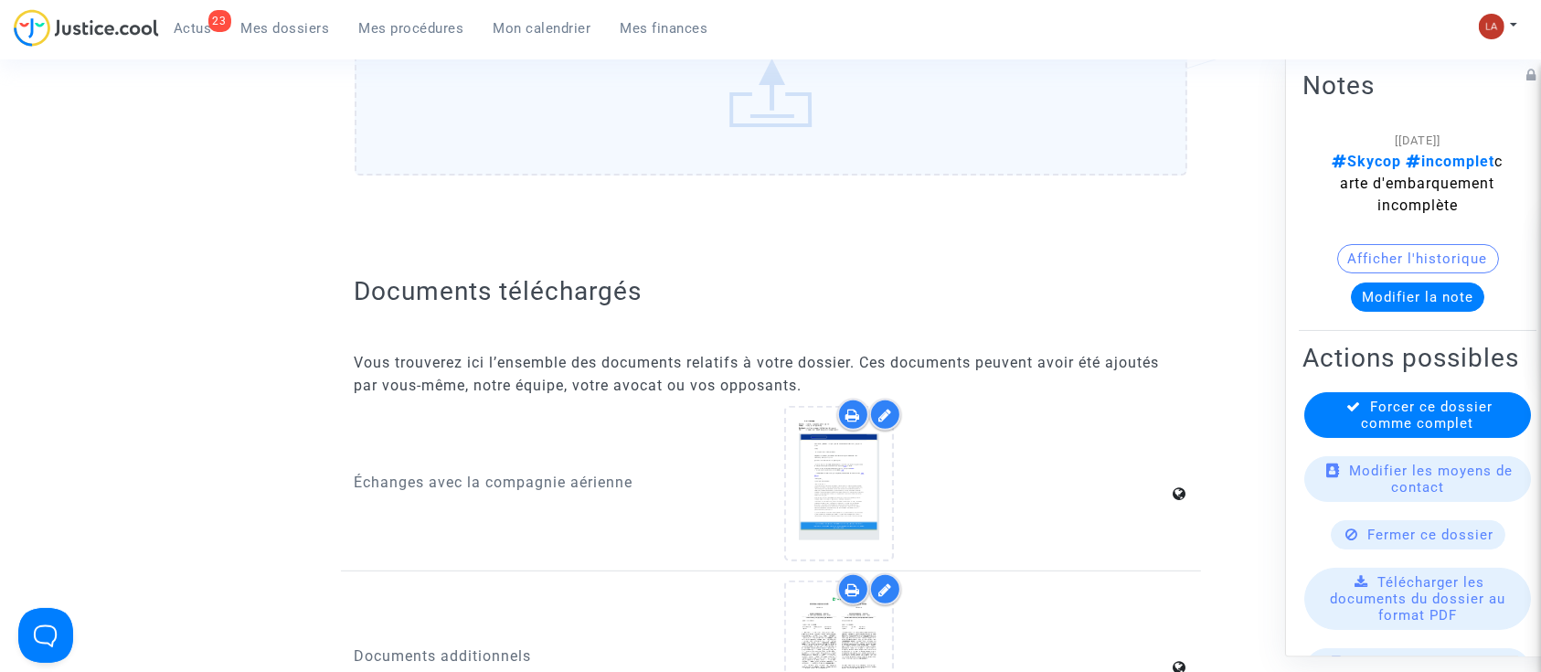
scroll to position [0, 0]
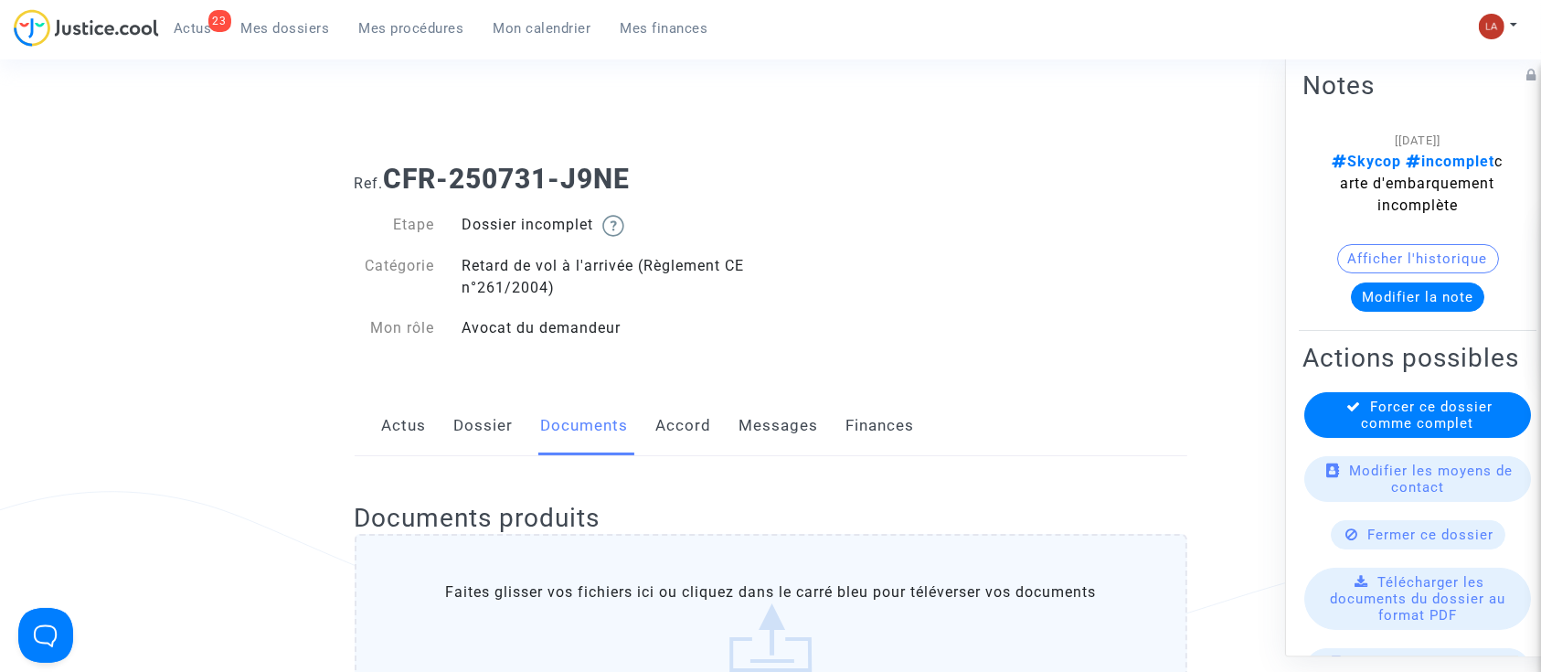
click at [743, 435] on link "Messages" at bounding box center [778, 426] width 79 height 60
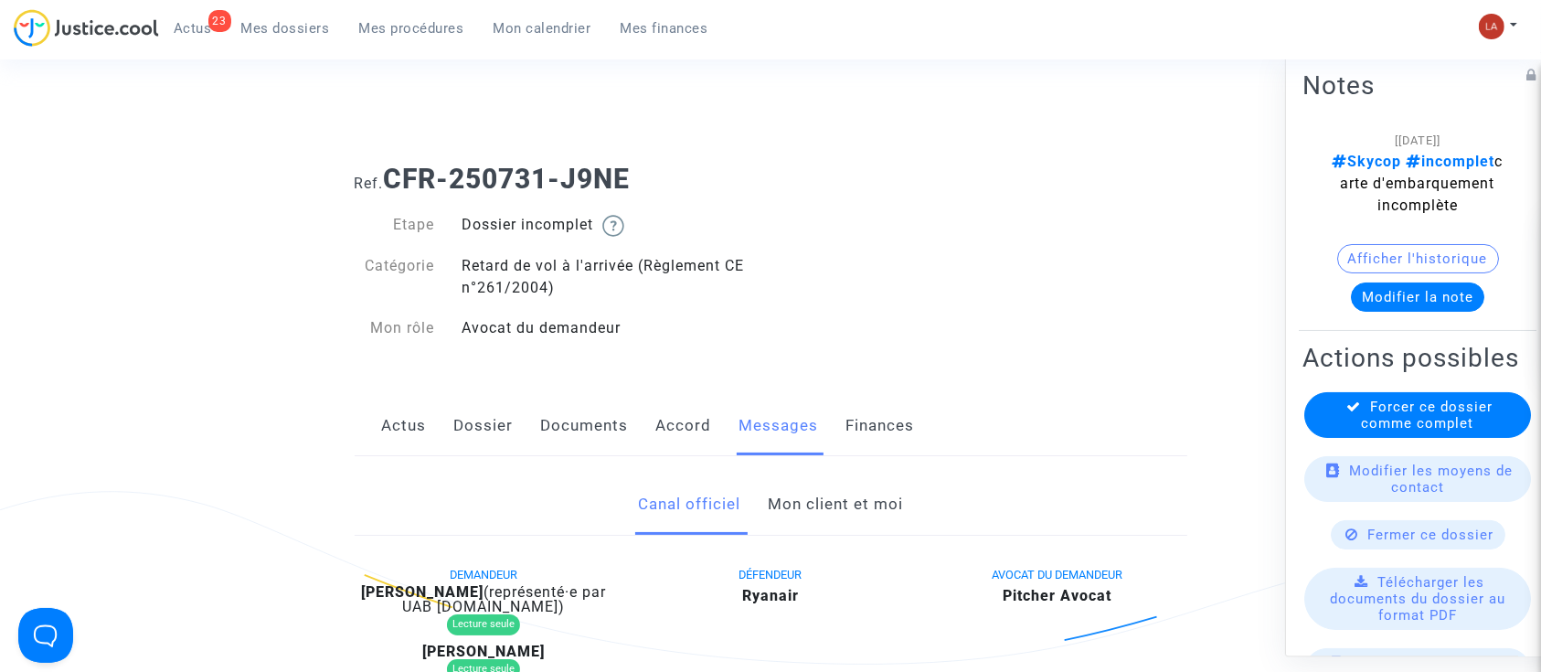
click at [805, 508] on link "Mon client et moi" at bounding box center [835, 504] width 135 height 60
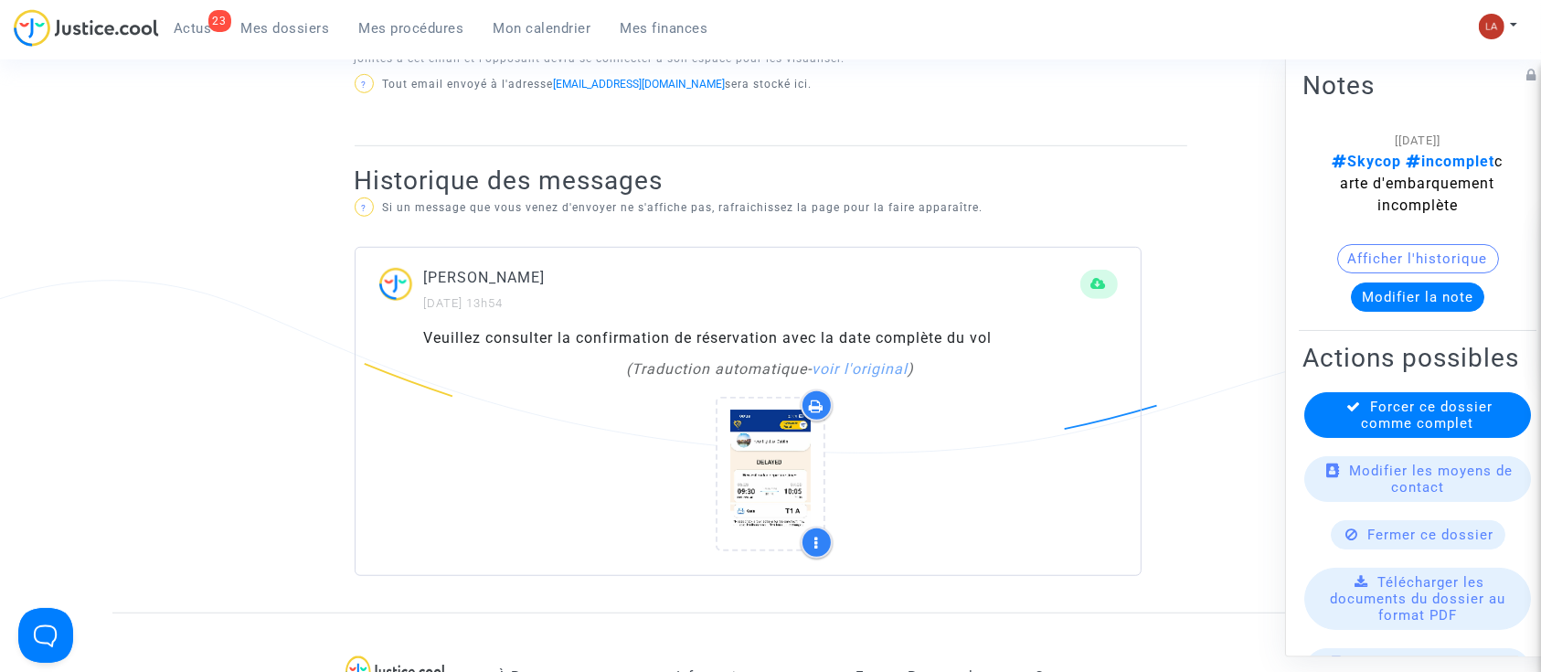
scroll to position [1071, 0]
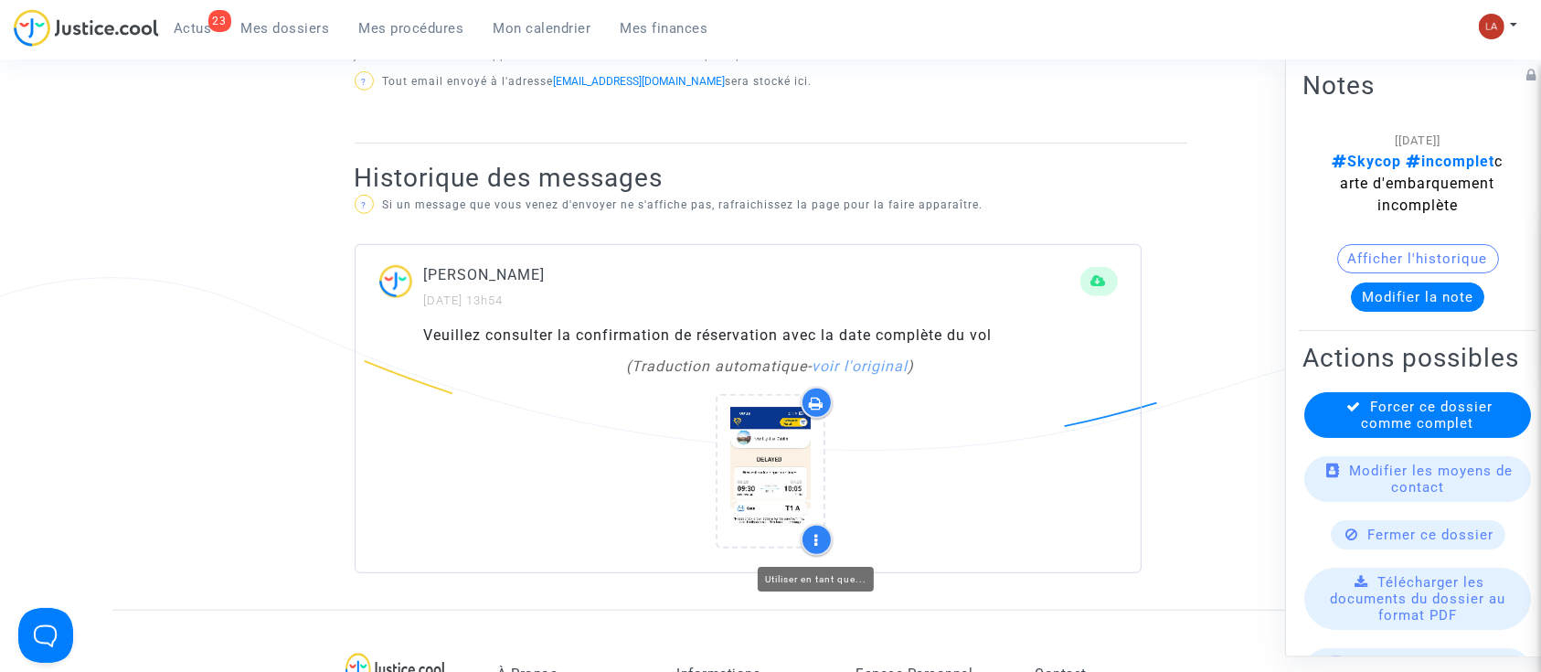
click at [817, 537] on icon at bounding box center [817, 540] width 4 height 15
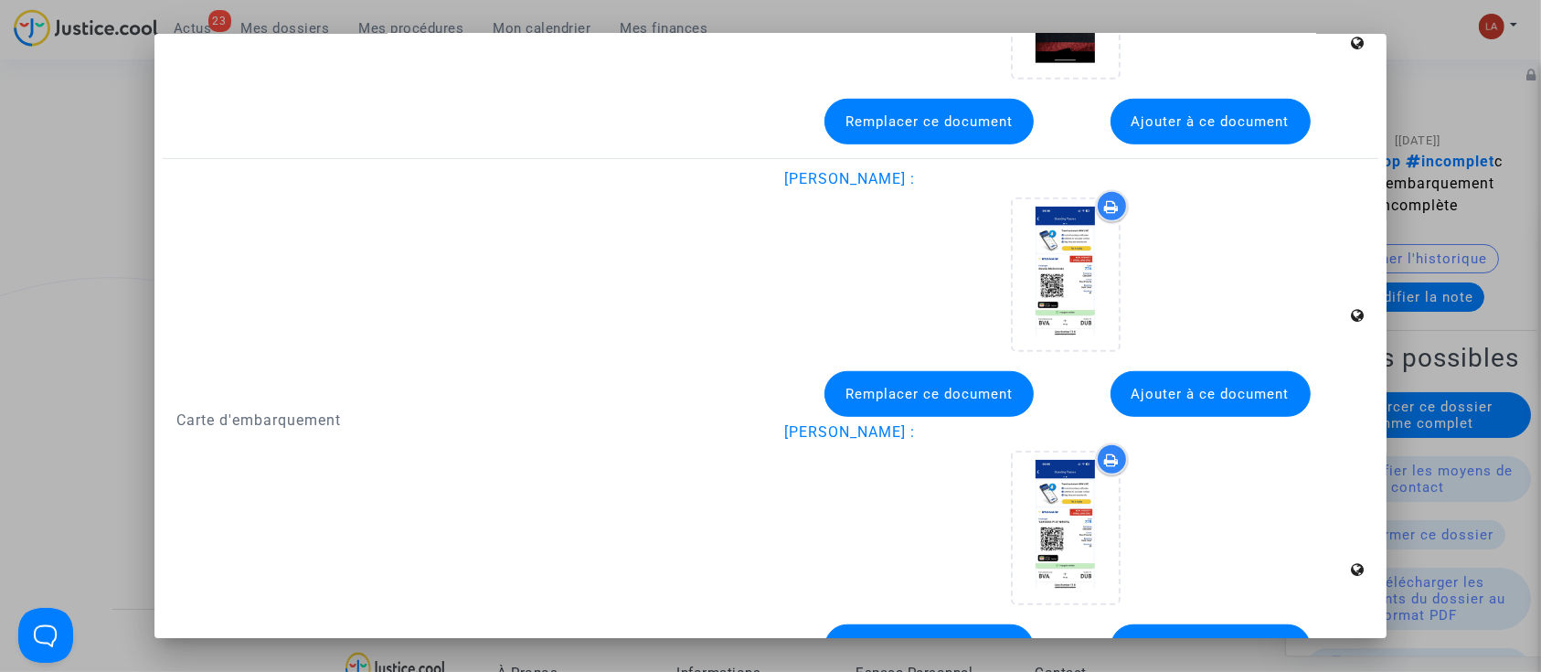
scroll to position [1270, 0]
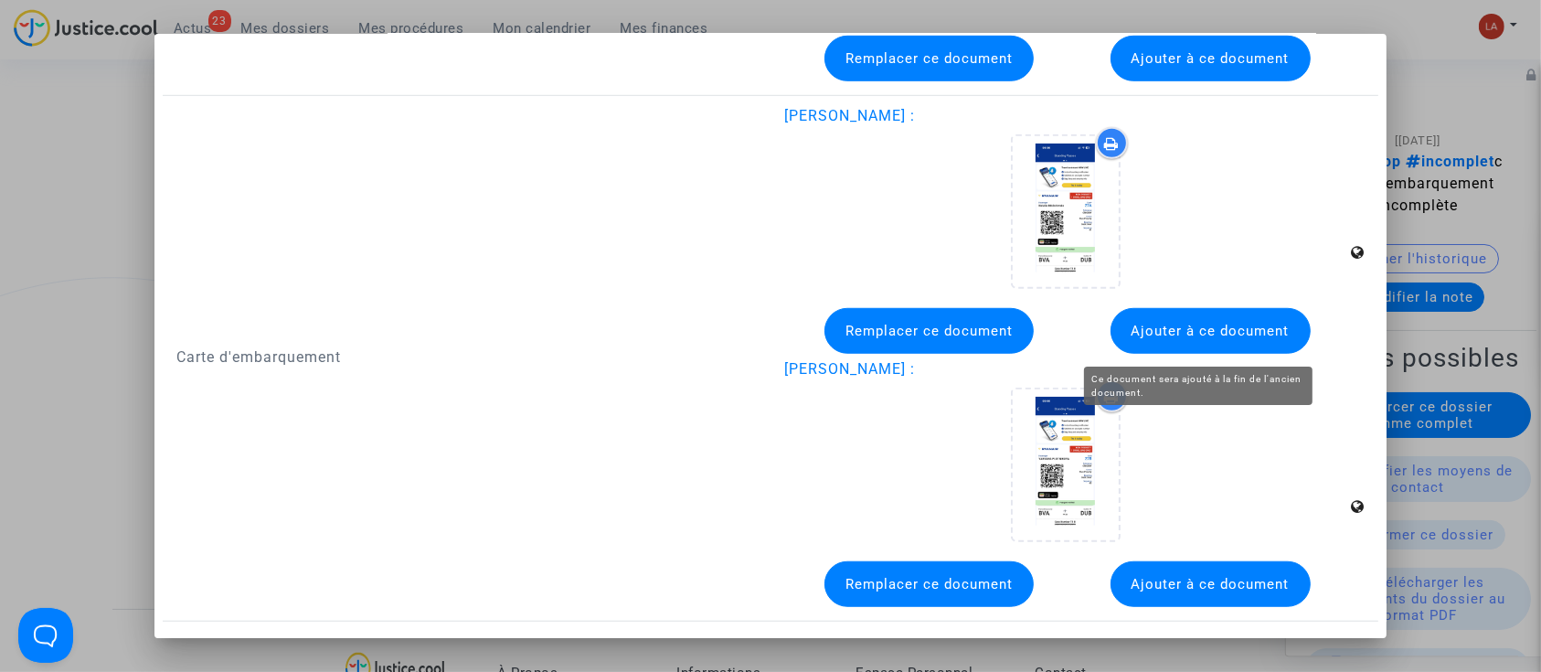
click at [1181, 329] on span "Ajouter à ce document" at bounding box center [1210, 331] width 158 height 16
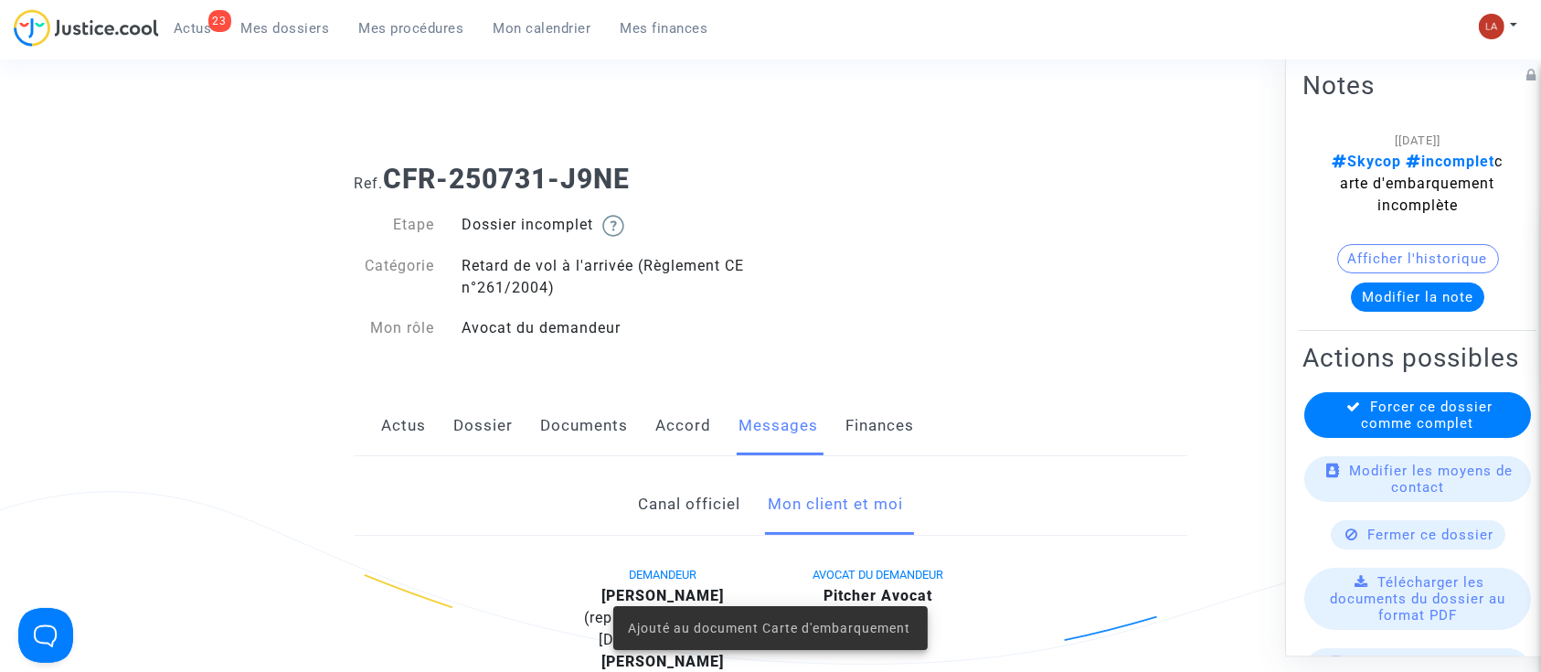
scroll to position [1071, 0]
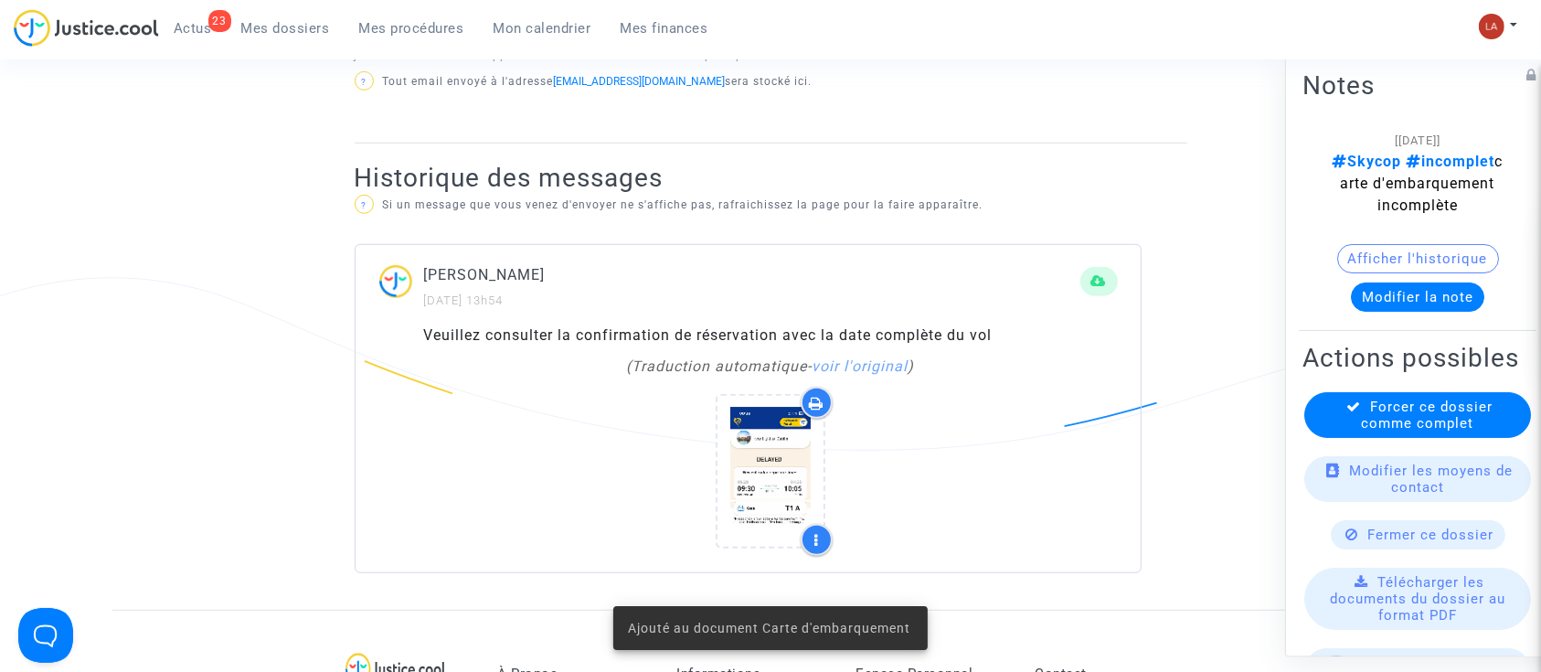
click at [1387, 312] on button "Modifier la note" at bounding box center [1417, 296] width 133 height 29
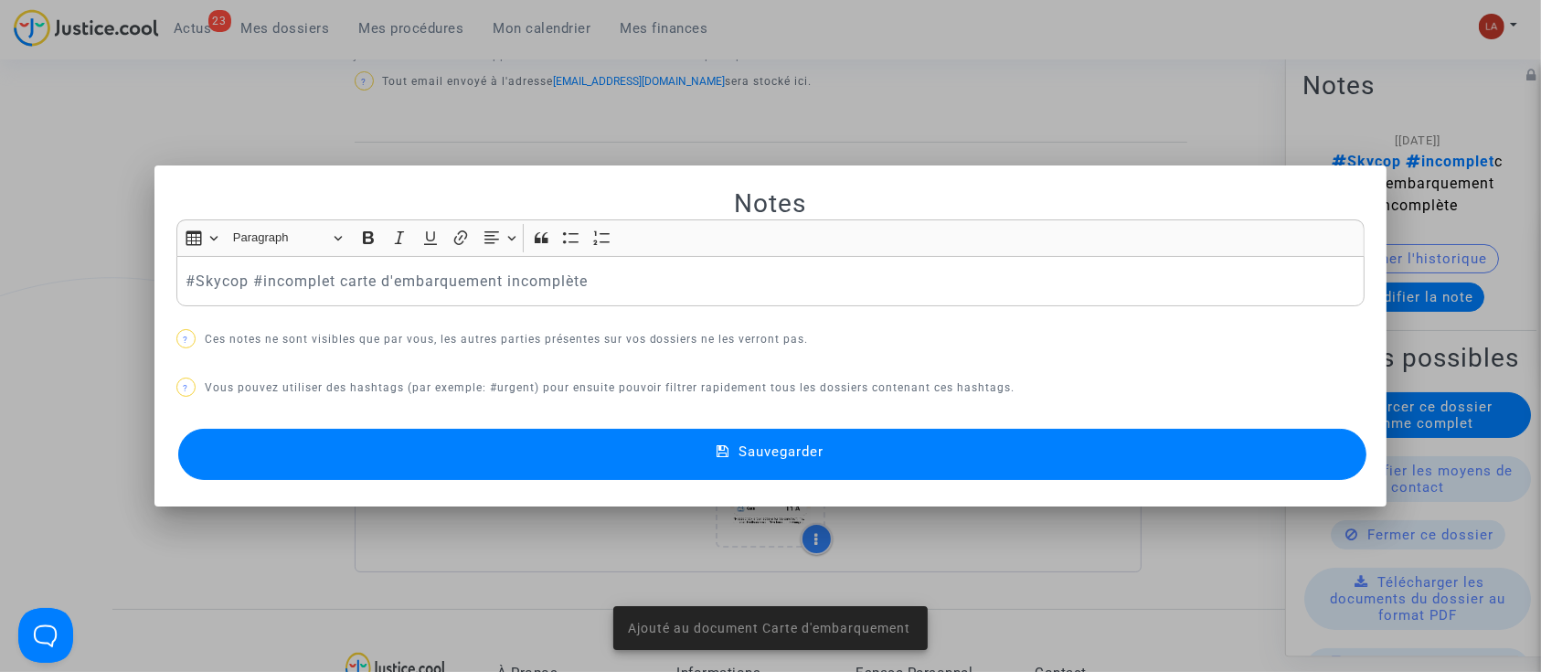
scroll to position [0, 0]
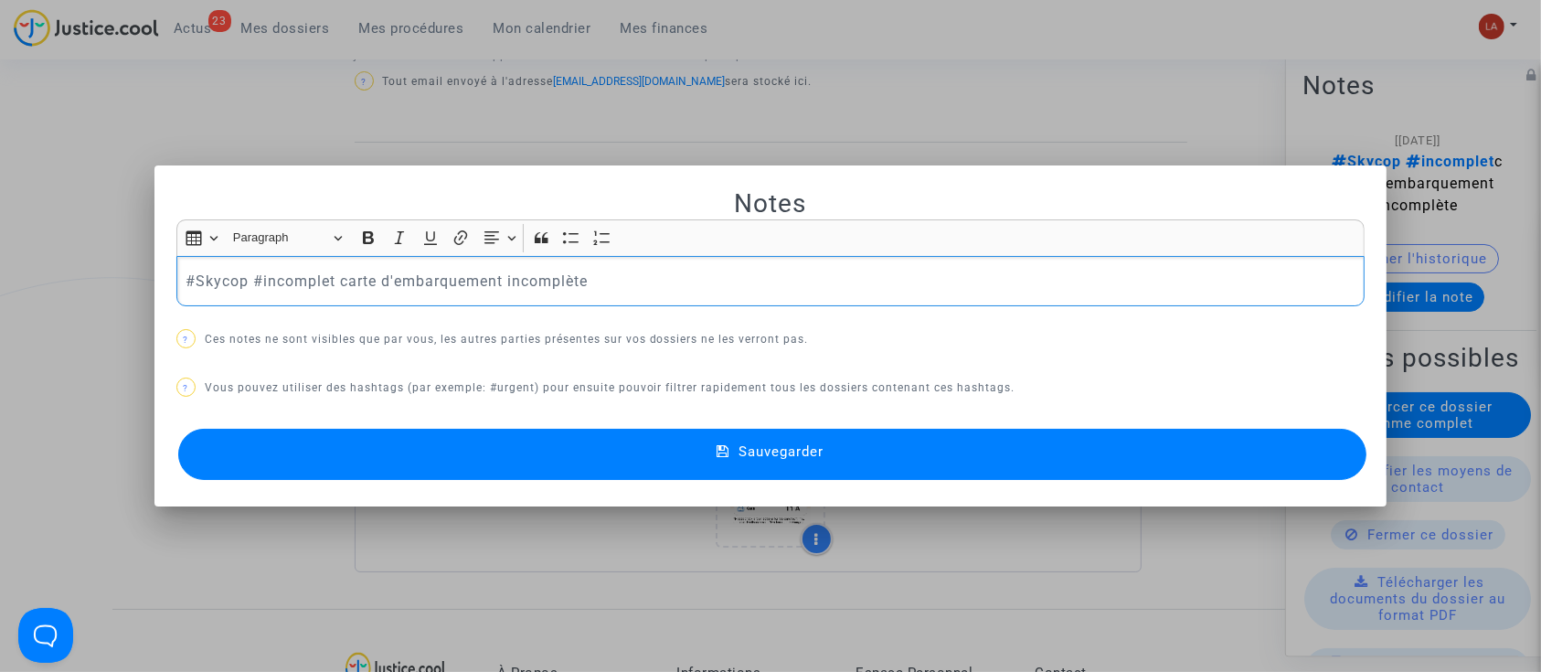
drag, startPoint x: 251, startPoint y: 278, endPoint x: 639, endPoint y: 269, distance: 387.5
click at [639, 270] on p "#Skycop #incomplet carte d'embarquement incomplète" at bounding box center [770, 281] width 1170 height 23
click at [633, 476] on button "Sauvegarder" at bounding box center [772, 454] width 1189 height 51
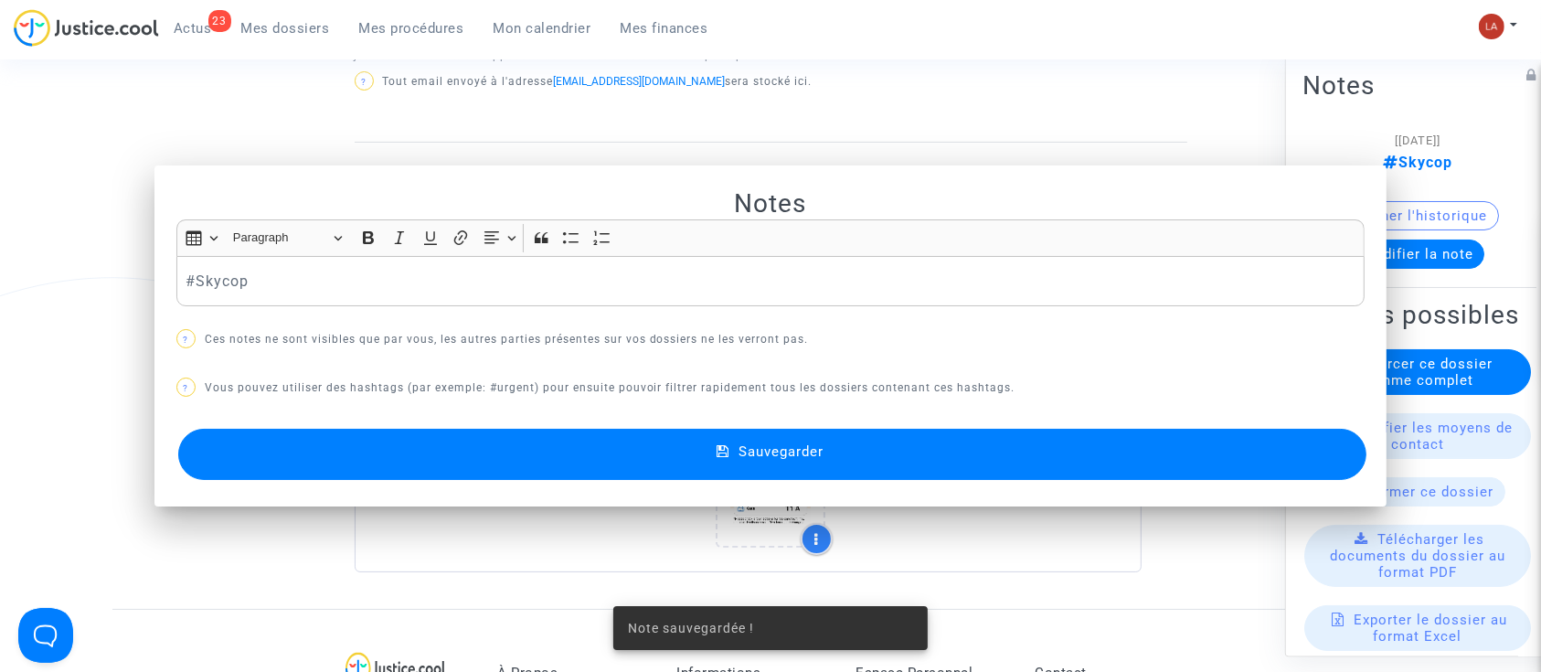
scroll to position [1071, 0]
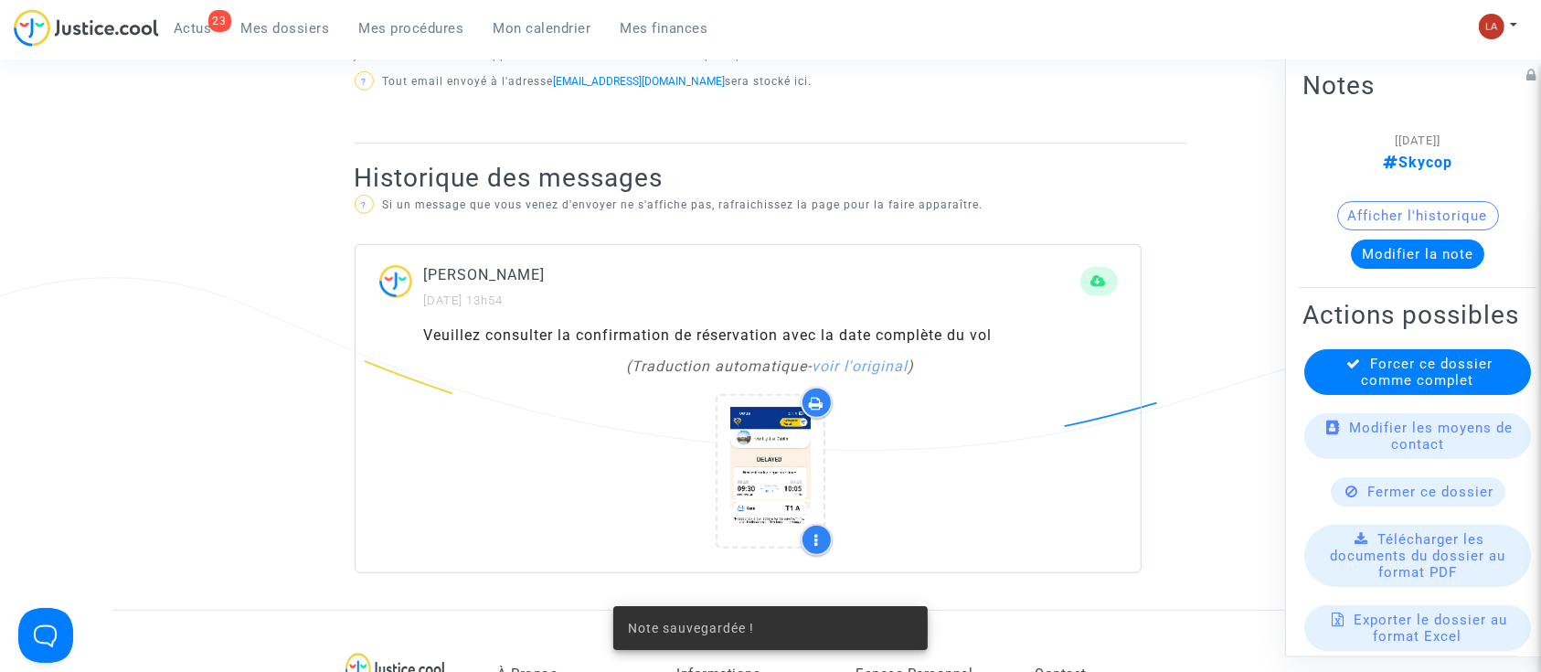
click at [1390, 369] on div "Actions possibles Forcer ce dossier comme complet Modifier les moyens de contac…" at bounding box center [1417, 570] width 238 height 551
click at [1371, 388] on span "Forcer ce dossier comme complet" at bounding box center [1428, 371] width 132 height 33
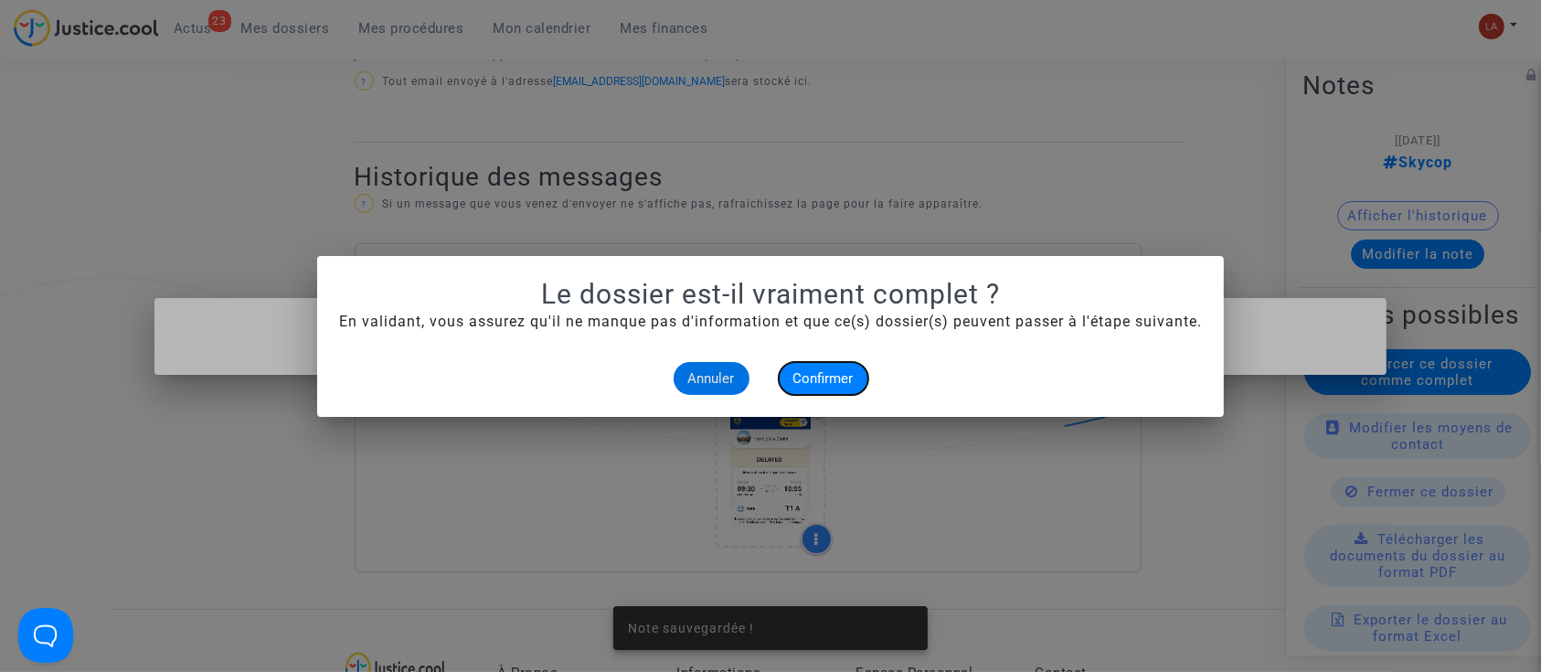
click at [837, 362] on button "Confirmer" at bounding box center [824, 378] width 90 height 33
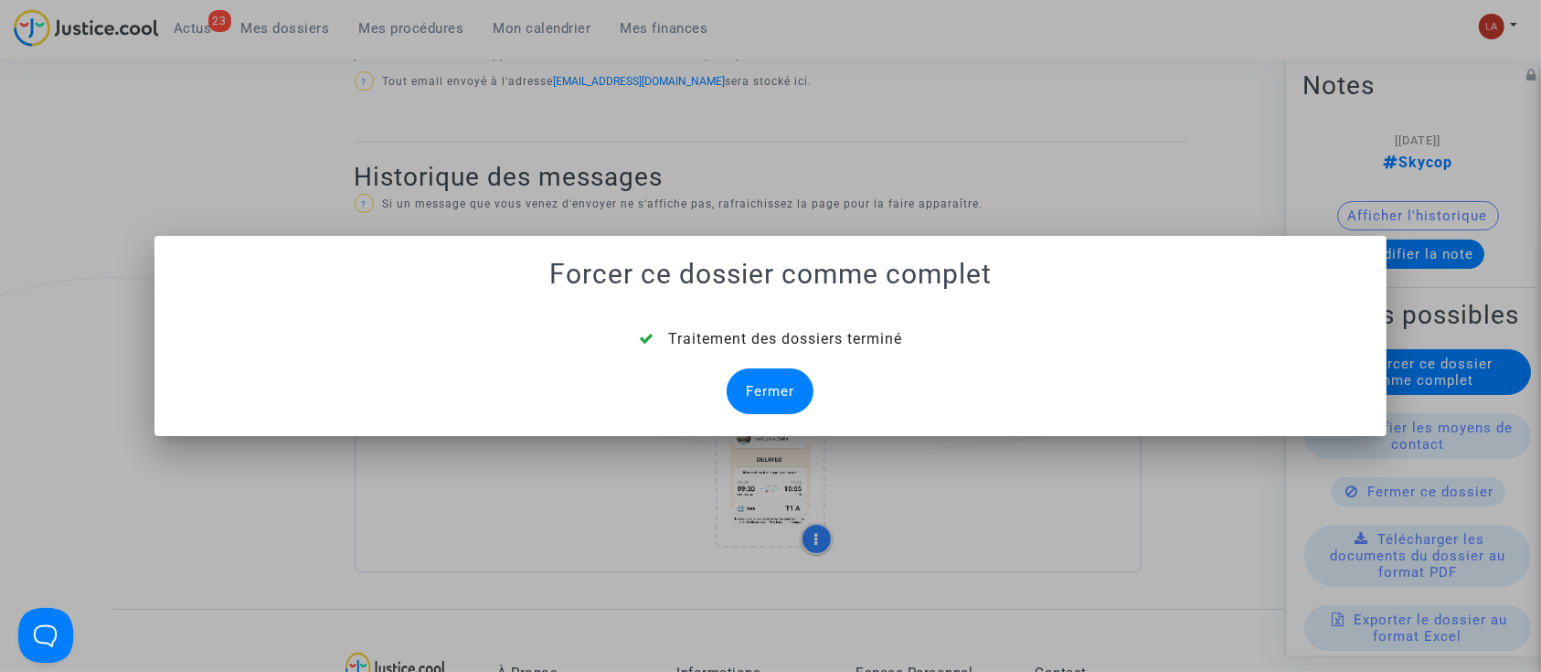
click at [761, 376] on div "Fermer" at bounding box center [769, 391] width 87 height 46
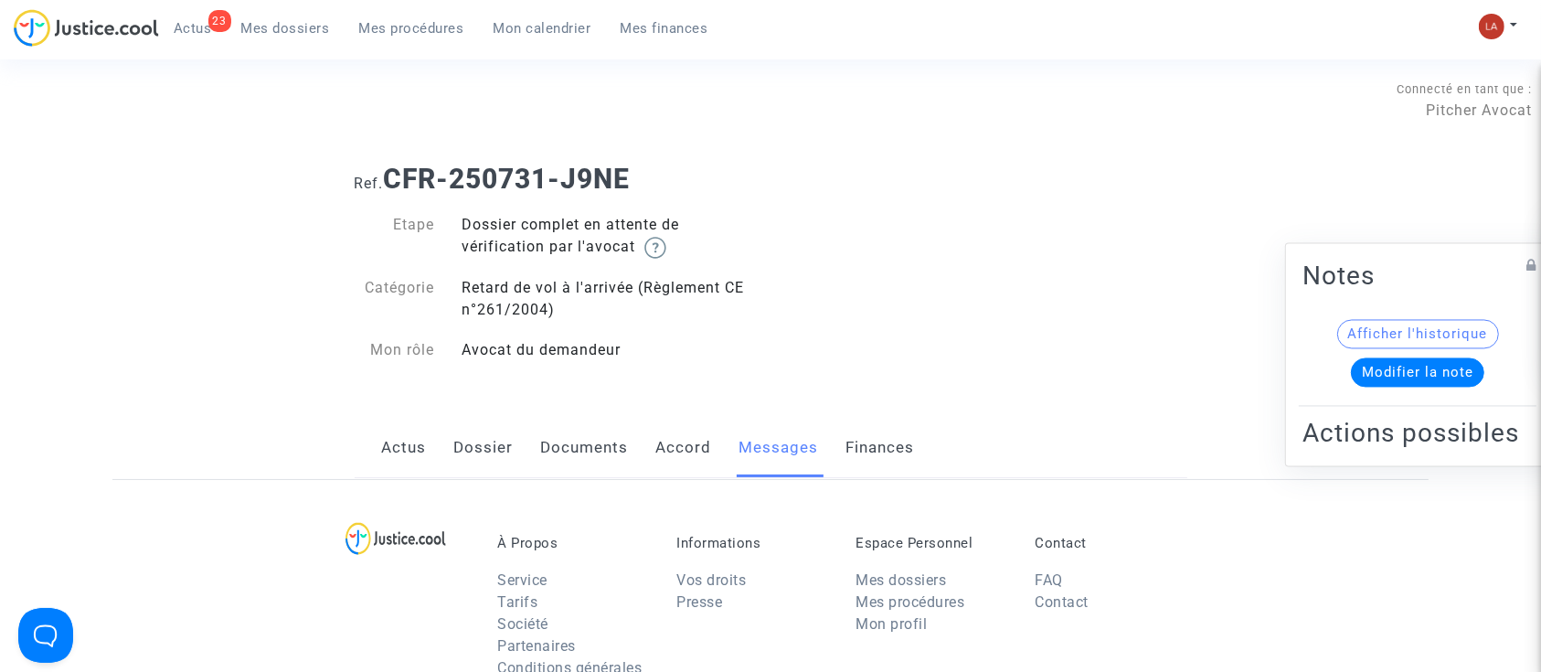
scroll to position [1071, 0]
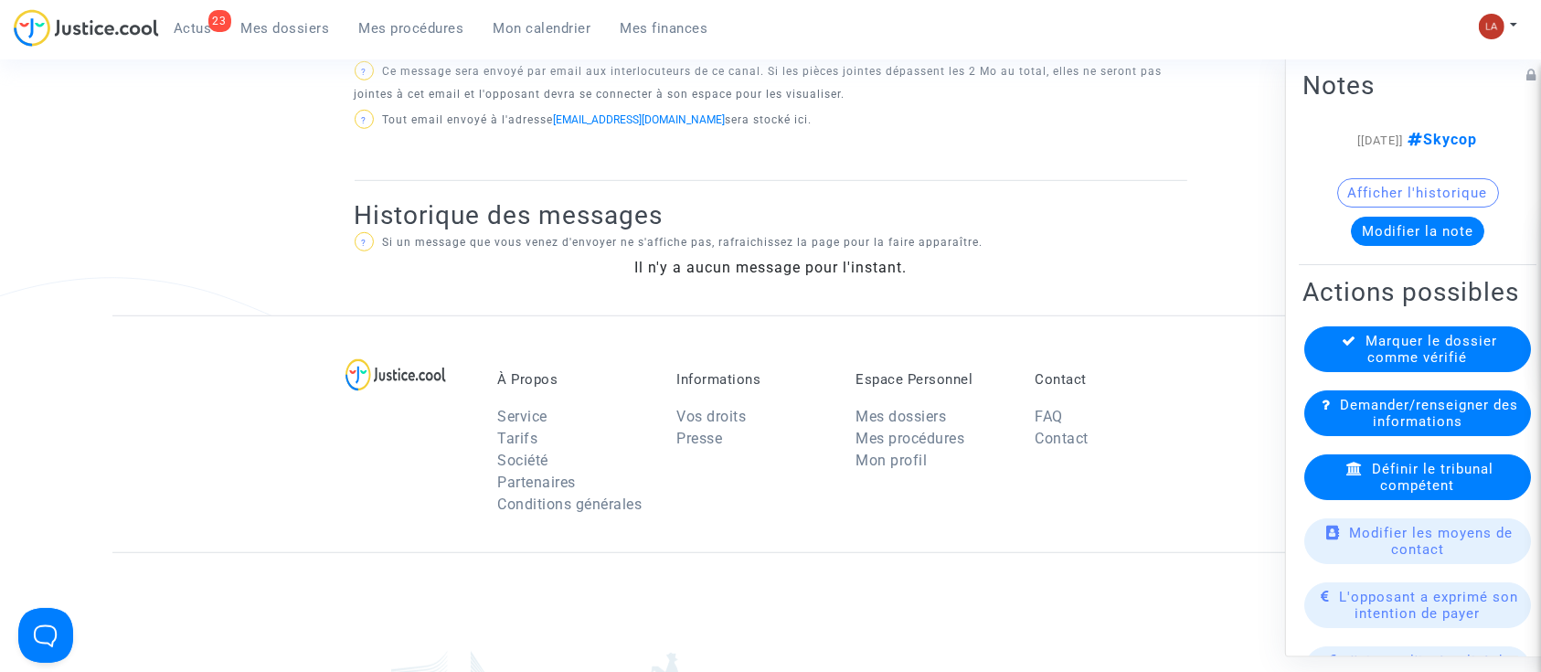
click at [1354, 372] on div "Marquer le dossier comme vérifié" at bounding box center [1417, 349] width 227 height 46
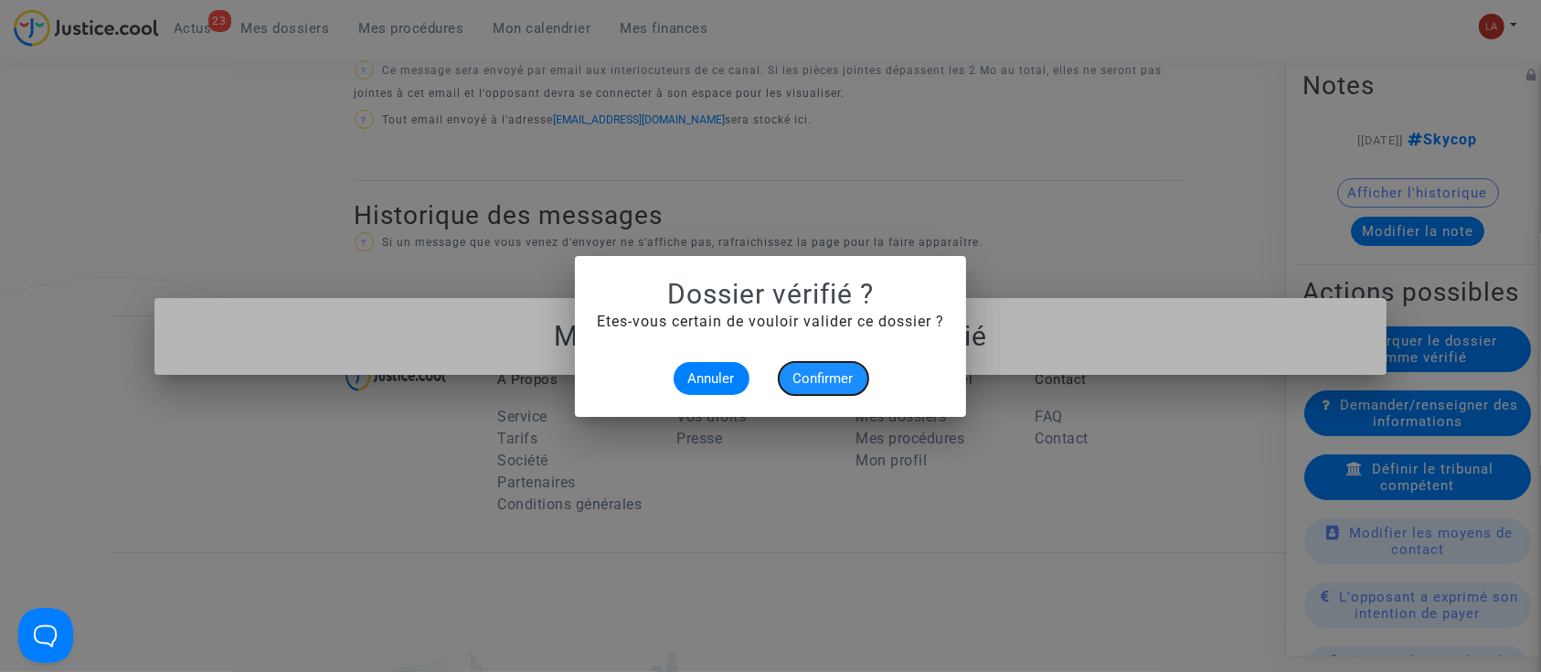
click at [824, 370] on span "Confirmer" at bounding box center [823, 378] width 60 height 16
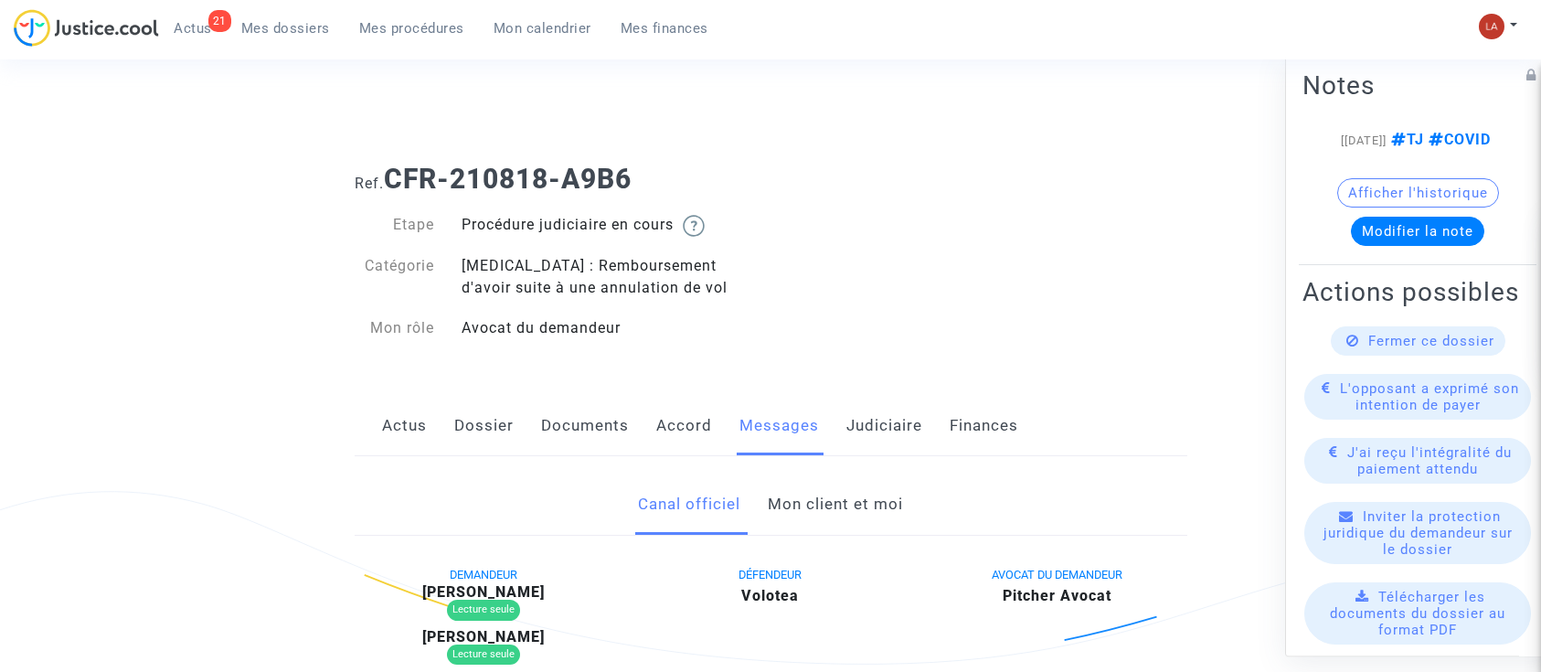
click at [852, 498] on link "Mon client et moi" at bounding box center [835, 504] width 135 height 60
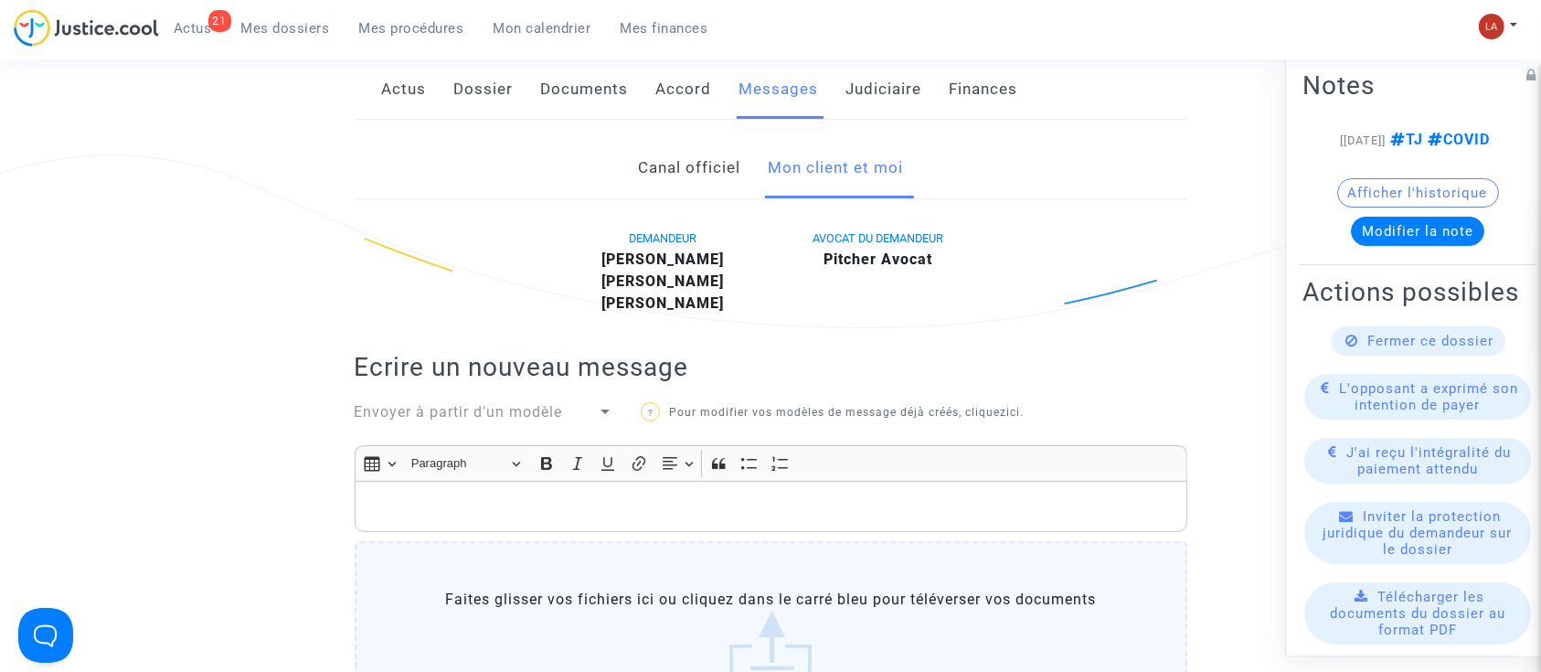
scroll to position [287, 0]
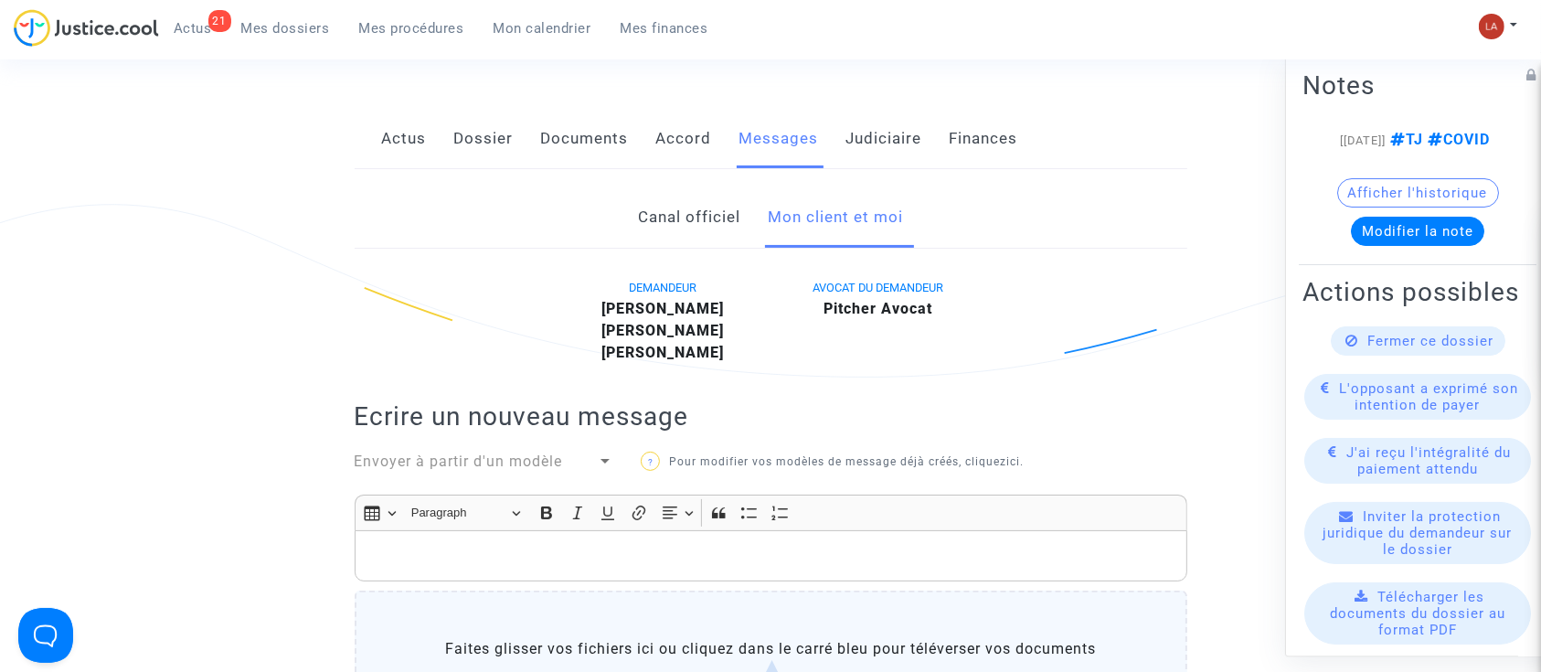
click at [866, 139] on link "Judiciaire" at bounding box center [884, 139] width 76 height 60
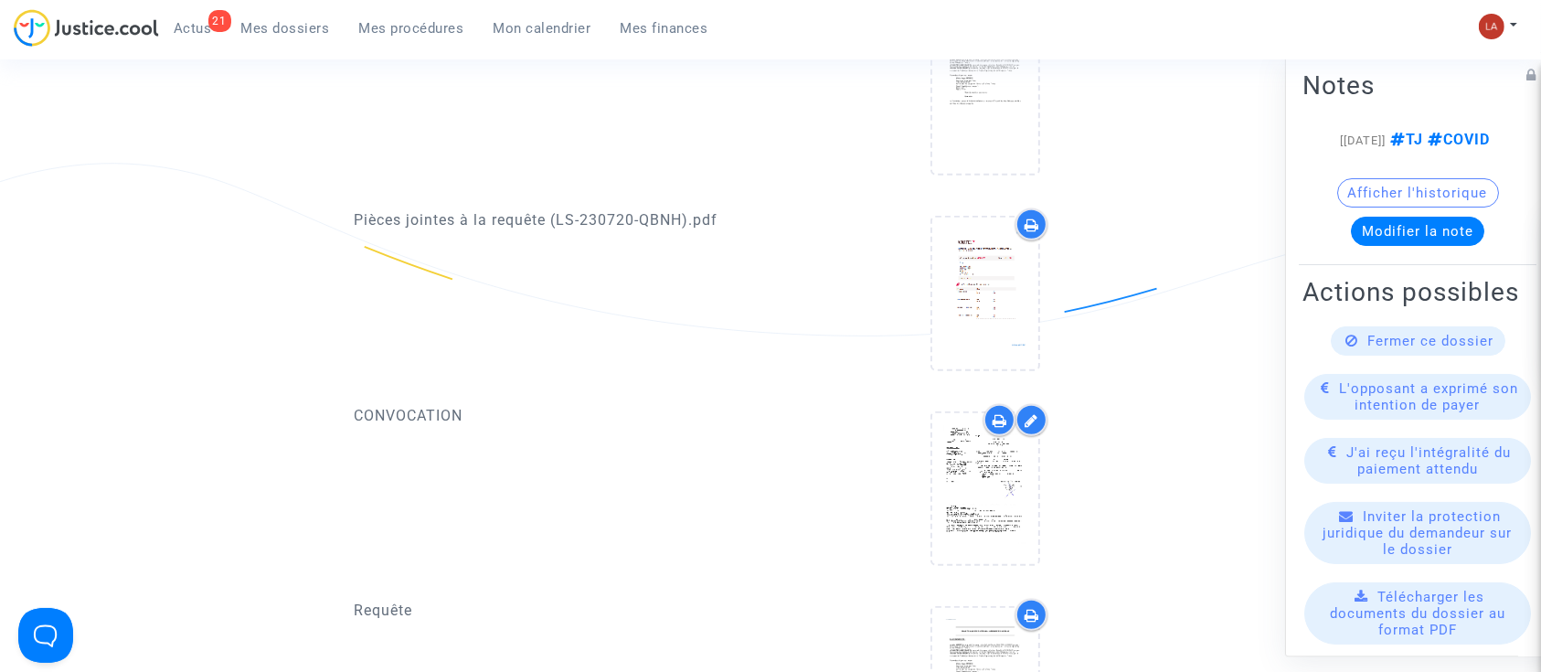
scroll to position [901, 0]
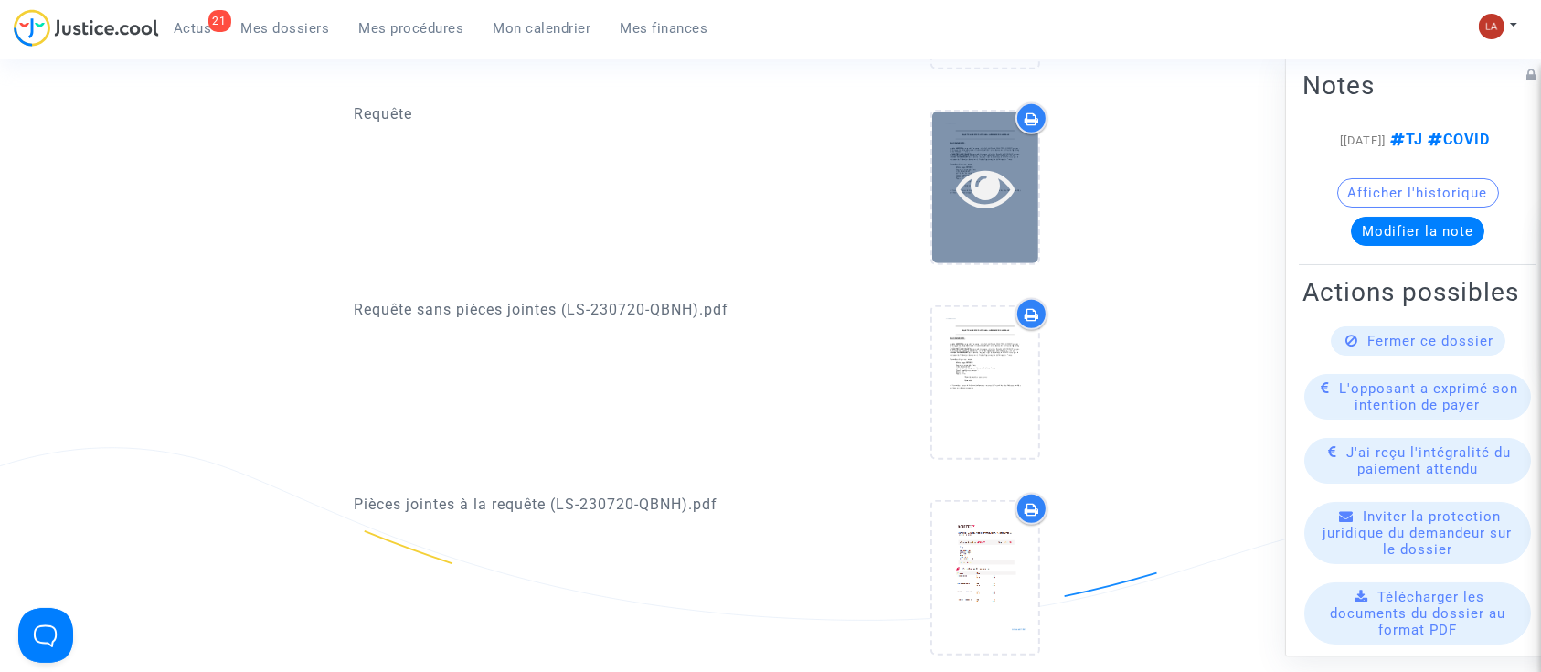
click at [1009, 220] on div at bounding box center [985, 186] width 106 height 151
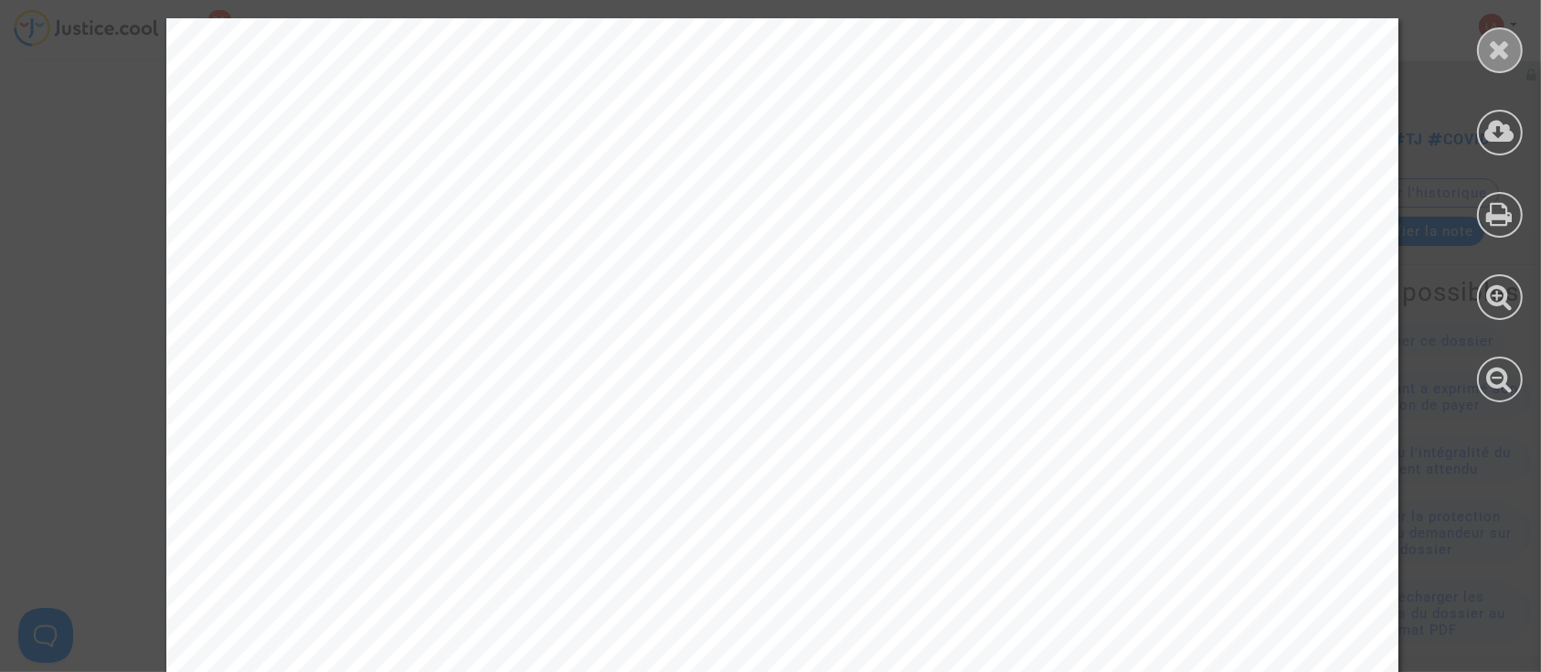
click at [1517, 50] on div at bounding box center [1500, 50] width 46 height 46
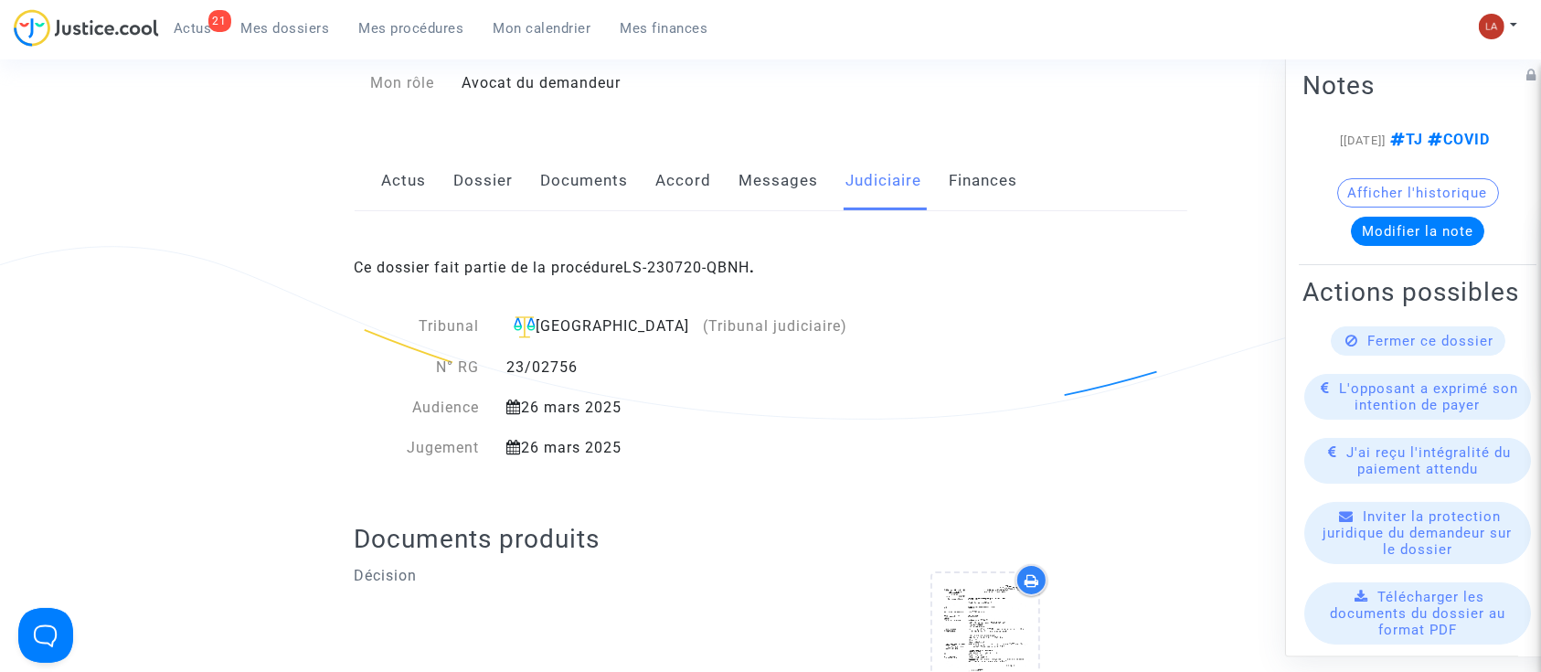
scroll to position [0, 0]
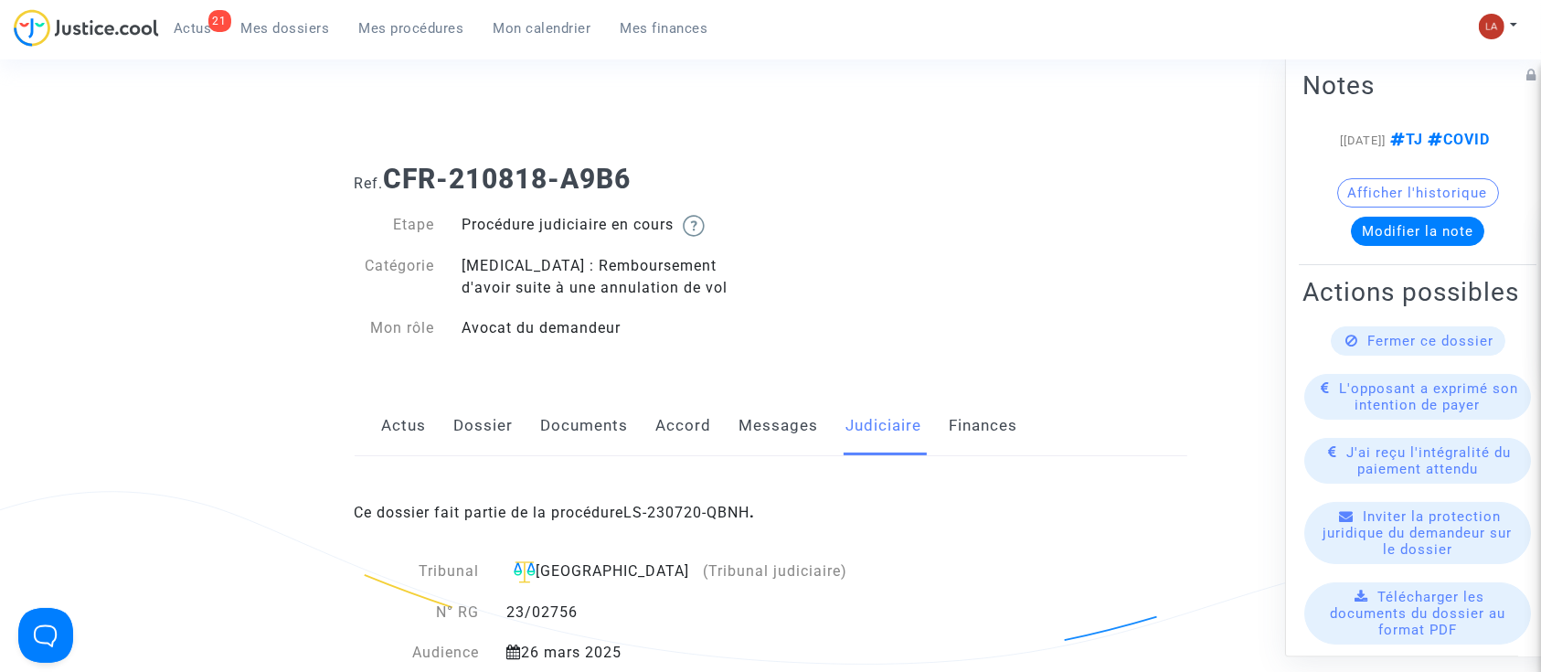
click at [781, 434] on link "Messages" at bounding box center [778, 426] width 79 height 60
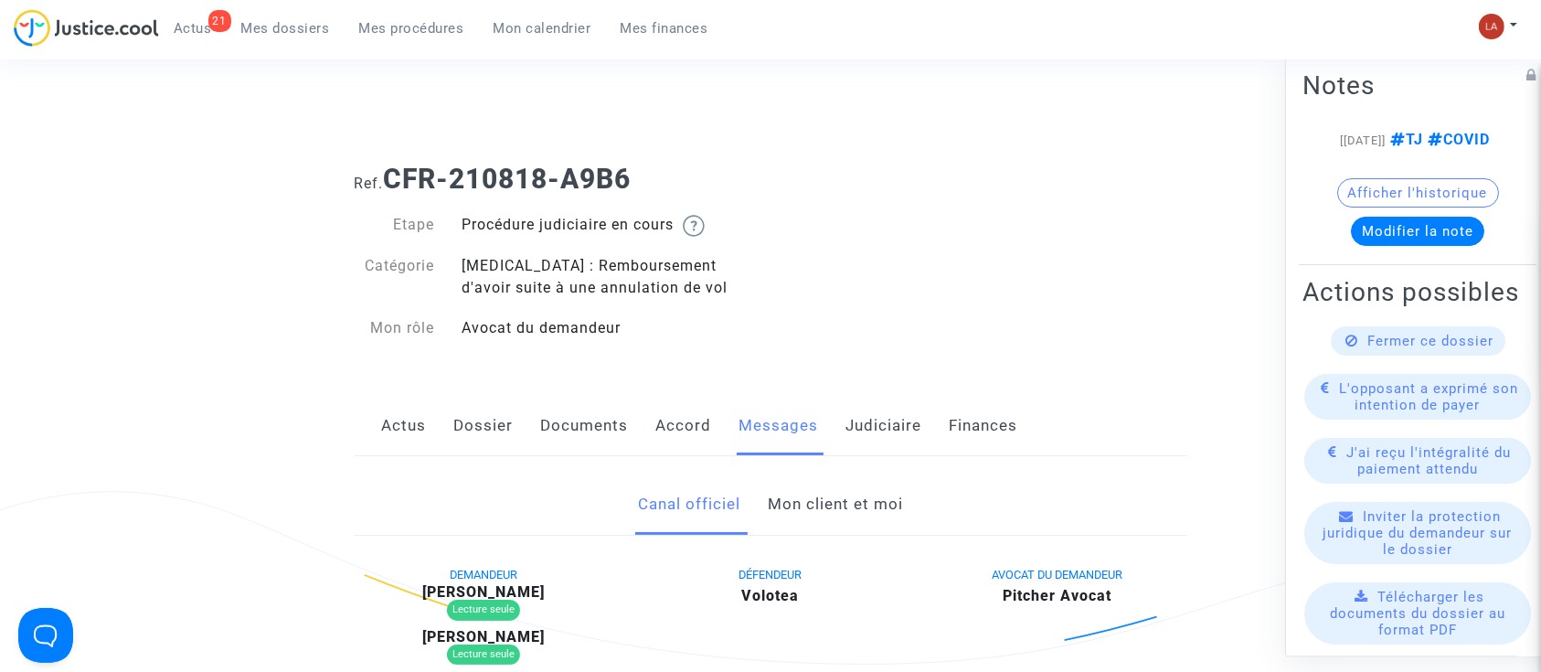
click at [841, 503] on link "Mon client et moi" at bounding box center [835, 504] width 135 height 60
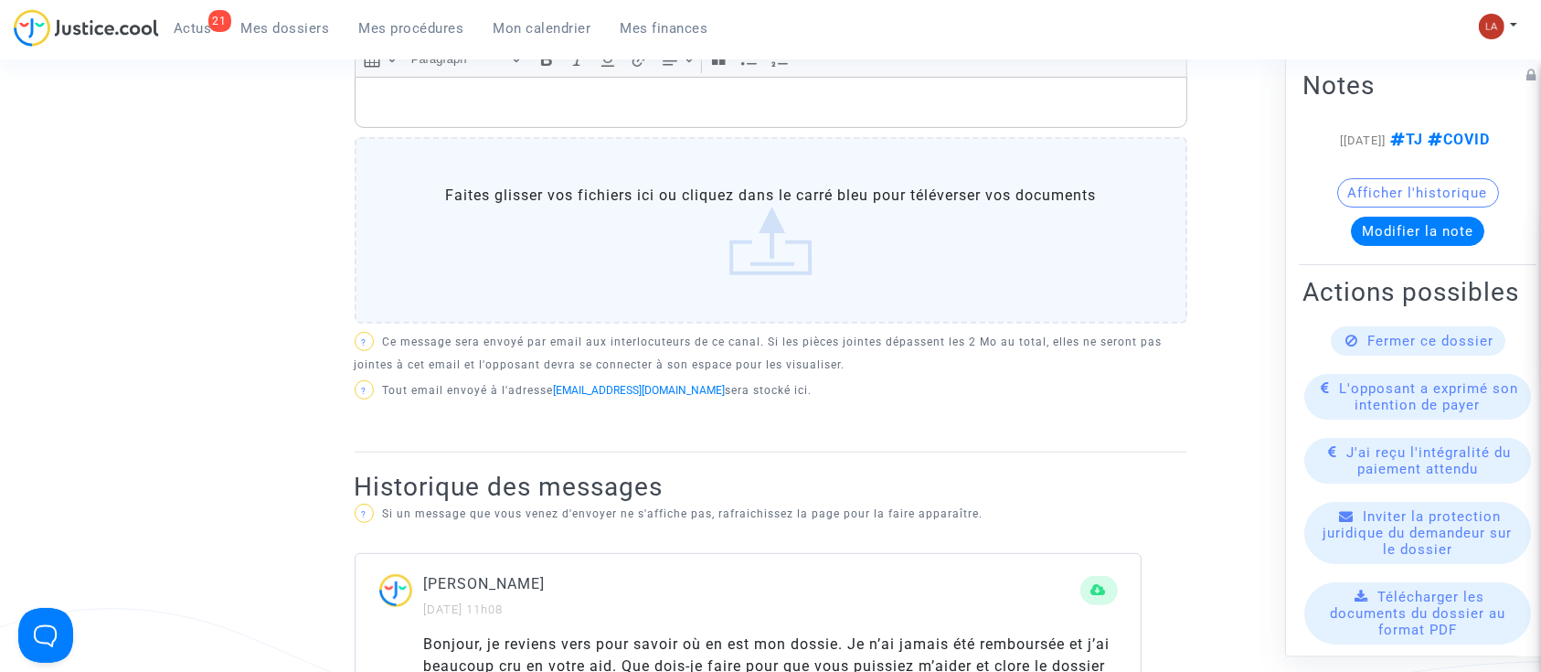
scroll to position [747, 0]
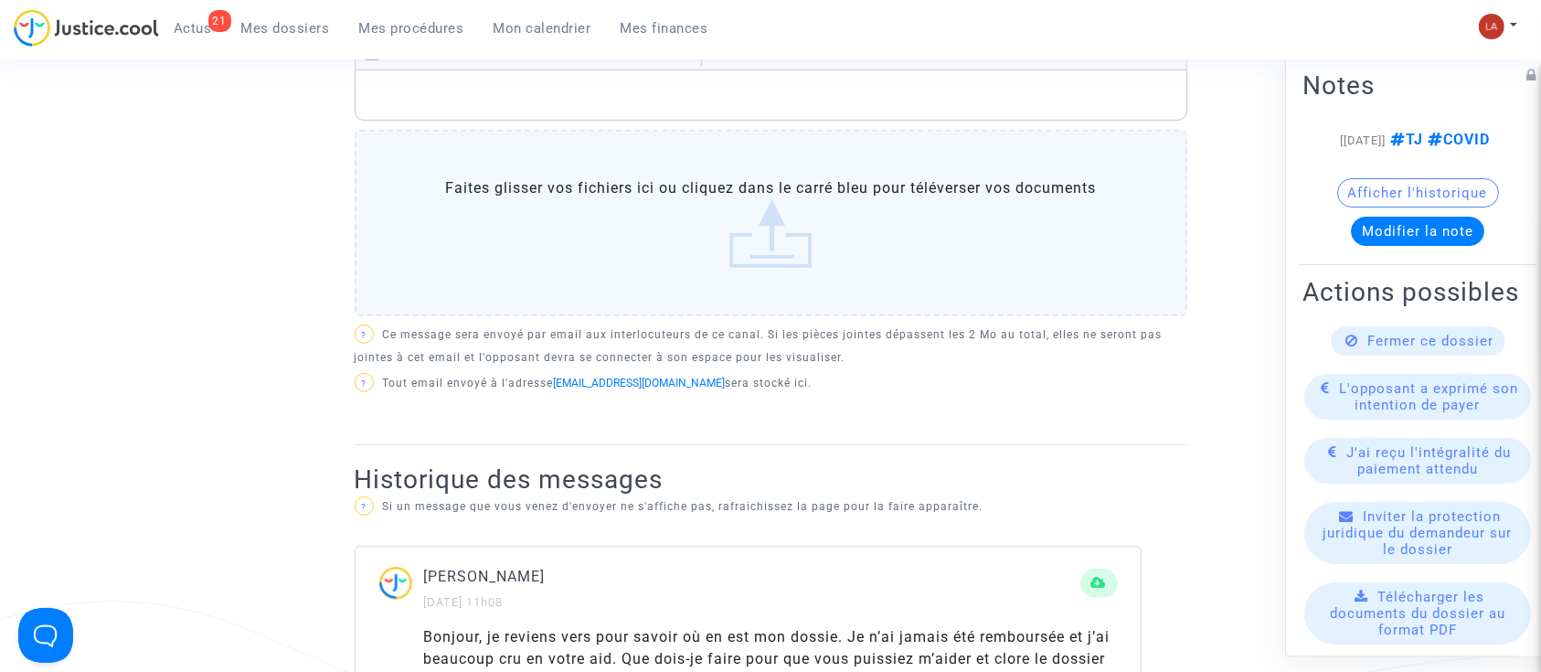
click at [577, 107] on p "Rich Text Editor, main" at bounding box center [770, 95] width 813 height 23
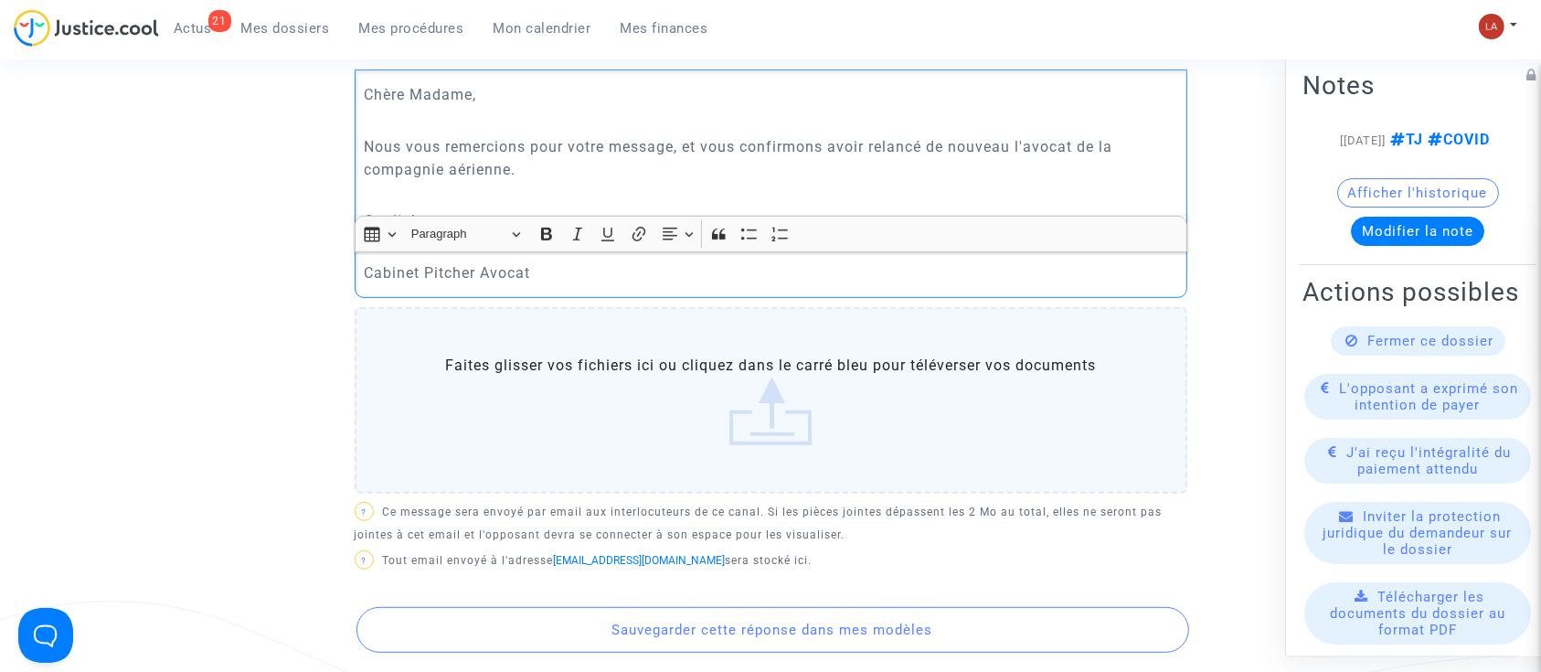
scroll to position [1249, 0]
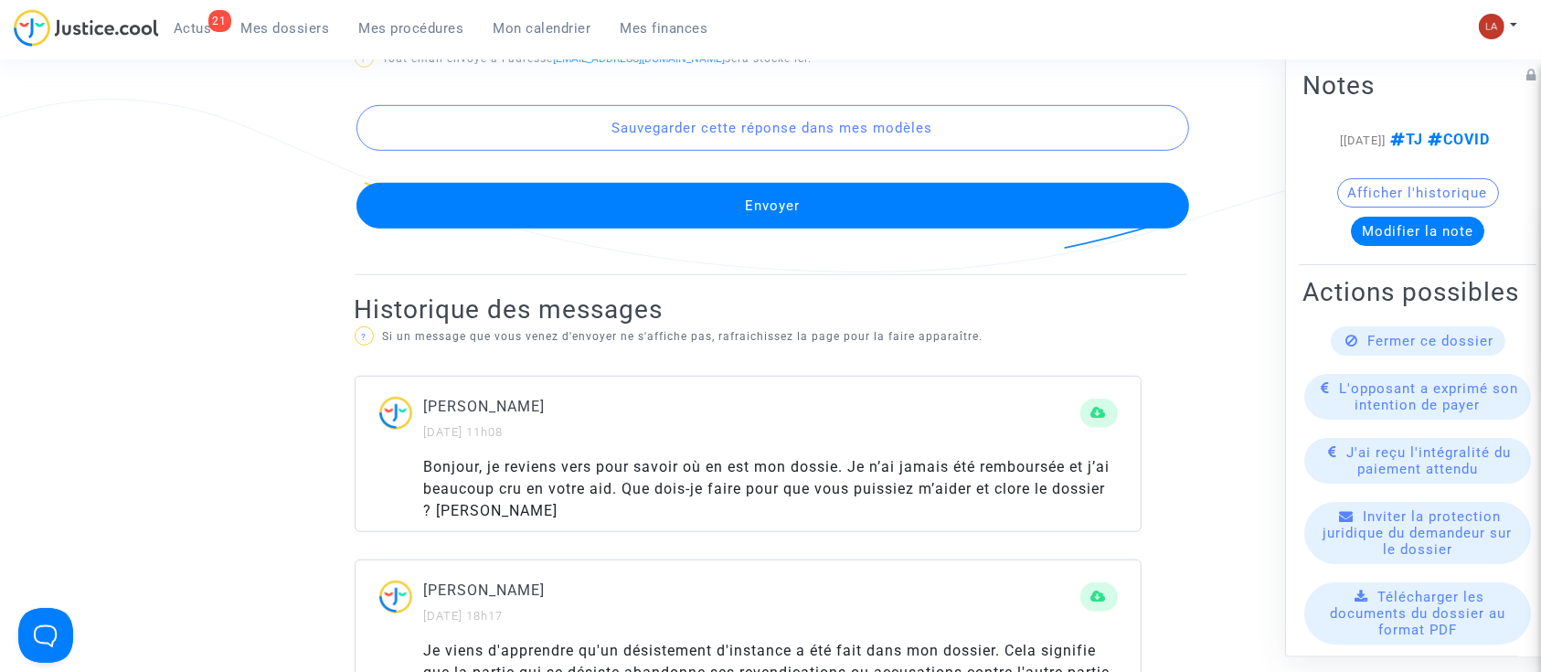
click at [528, 213] on button "Envoyer" at bounding box center [772, 206] width 832 height 46
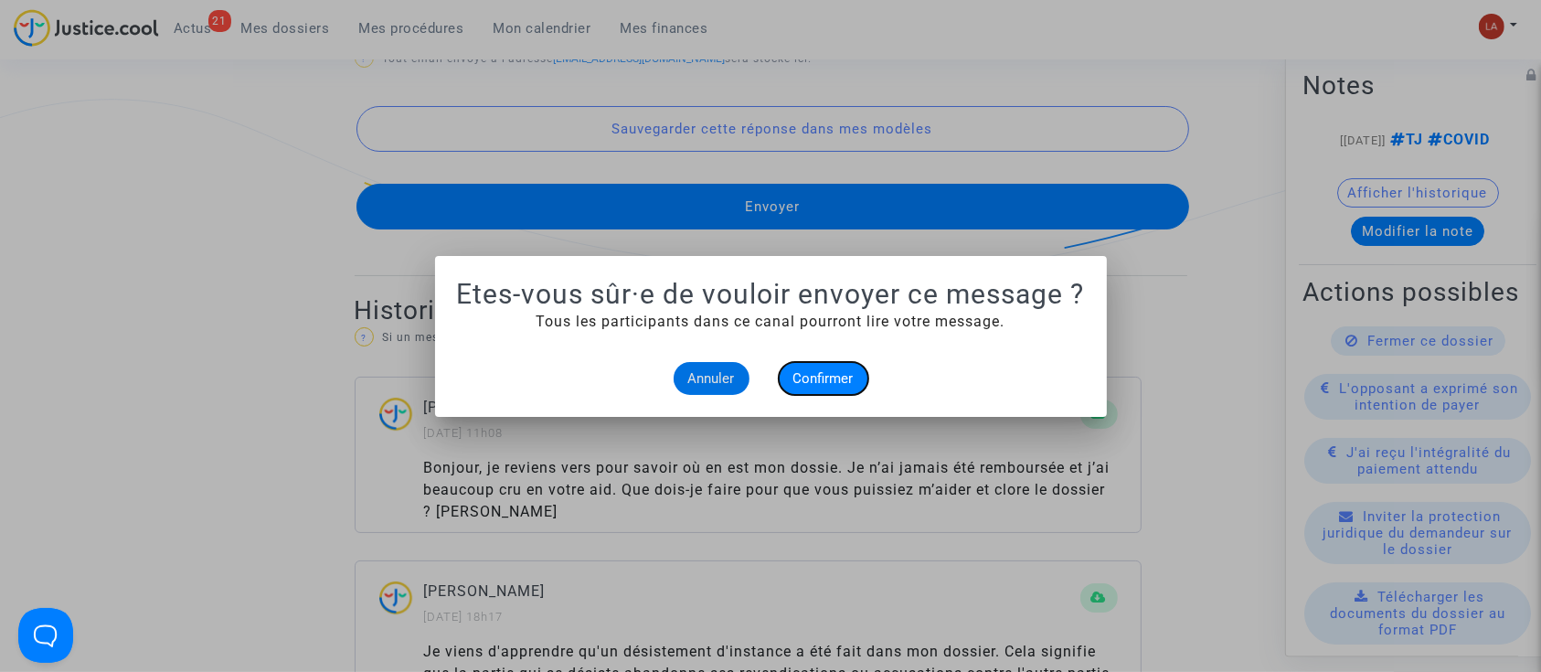
click at [797, 364] on button "Confirmer" at bounding box center [824, 378] width 90 height 33
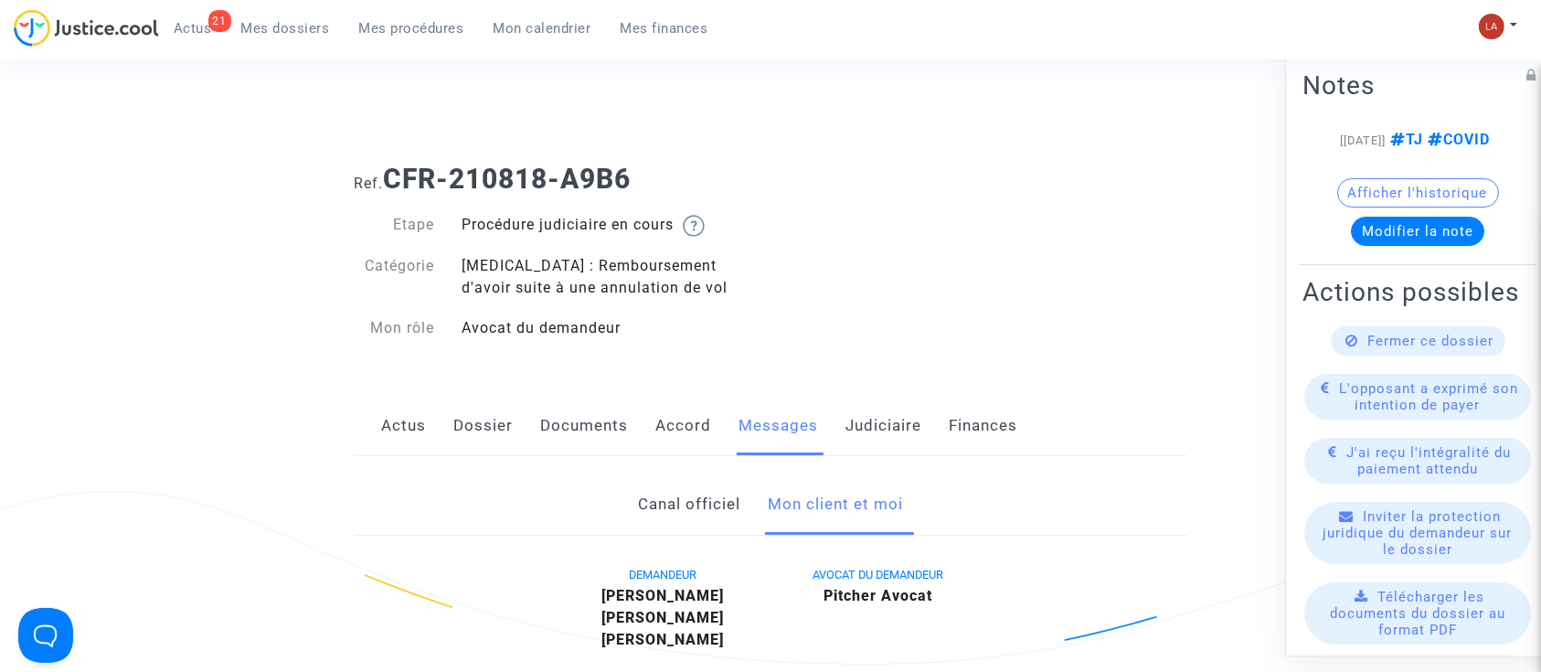
scroll to position [1249, 0]
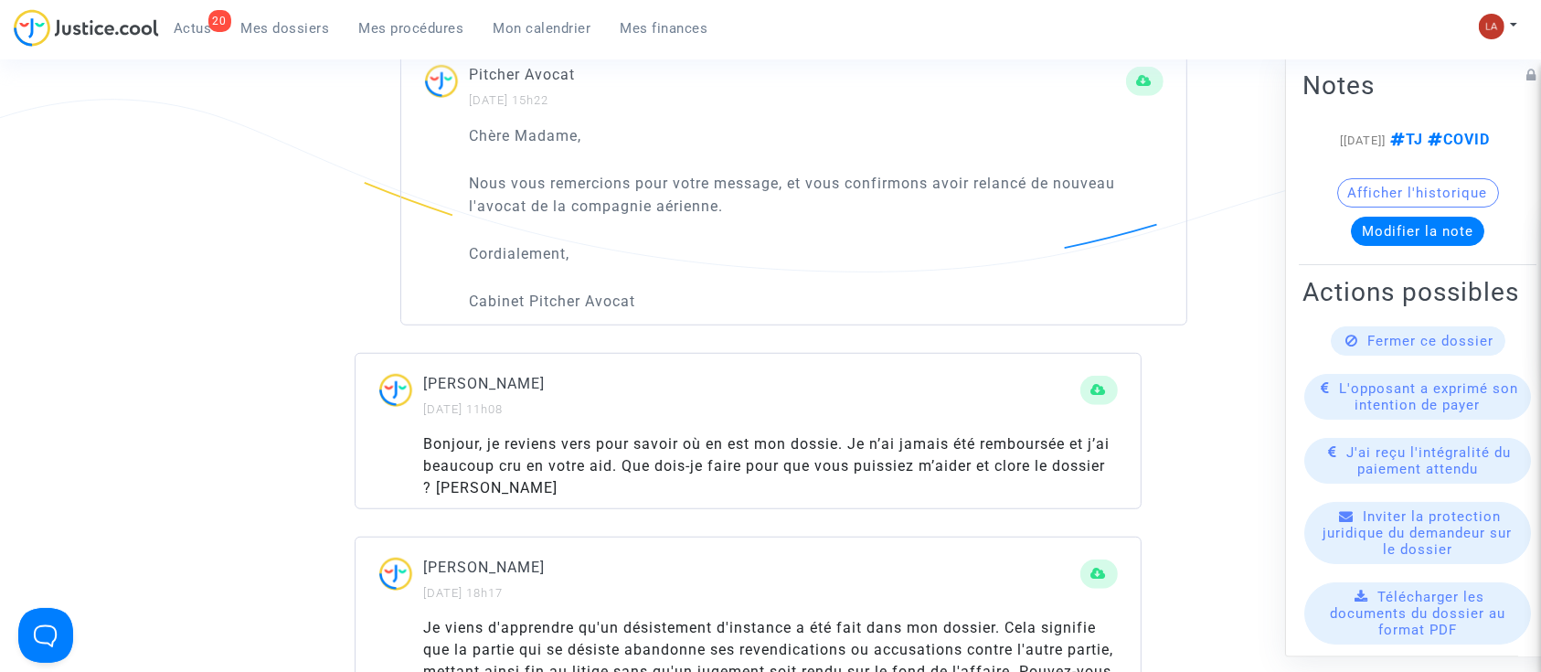
click at [425, 24] on span "Mes procédures" at bounding box center [411, 28] width 105 height 16
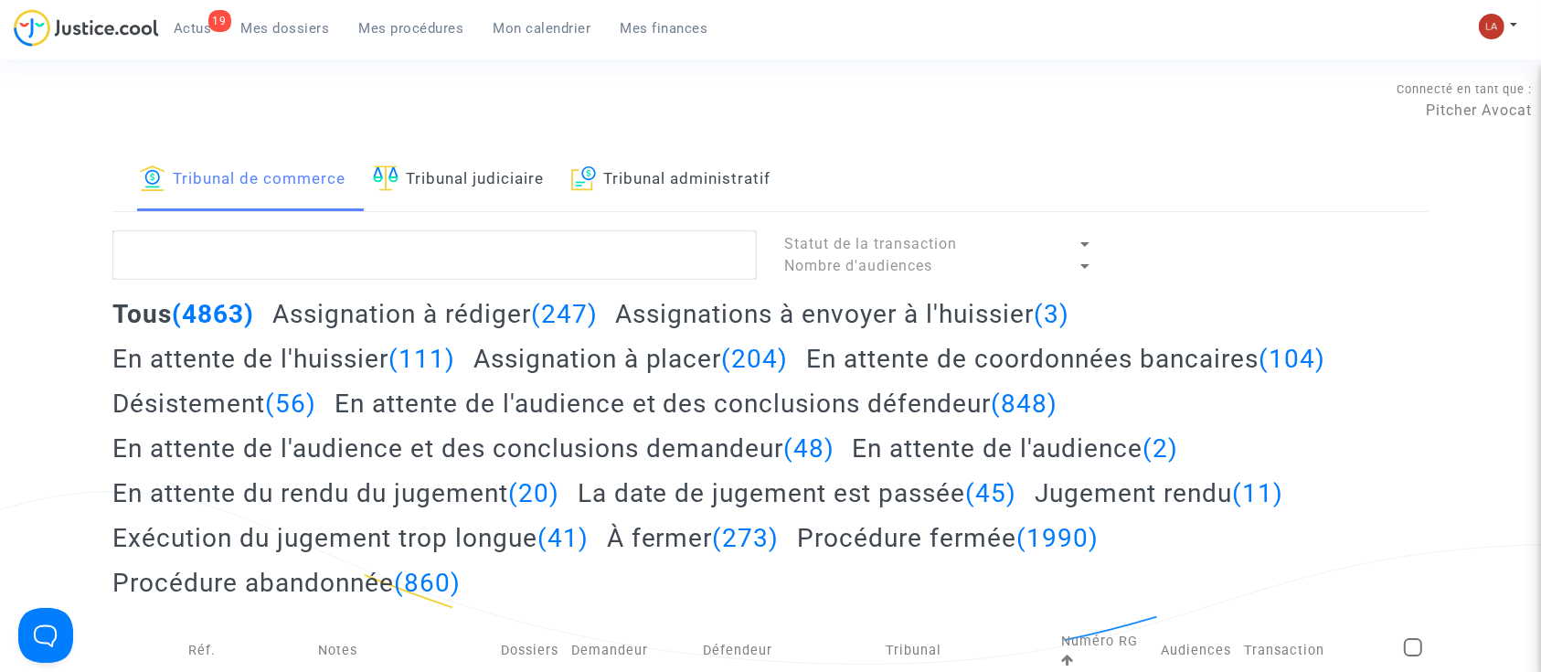
click at [461, 177] on link "Tribunal judiciaire" at bounding box center [458, 180] width 171 height 62
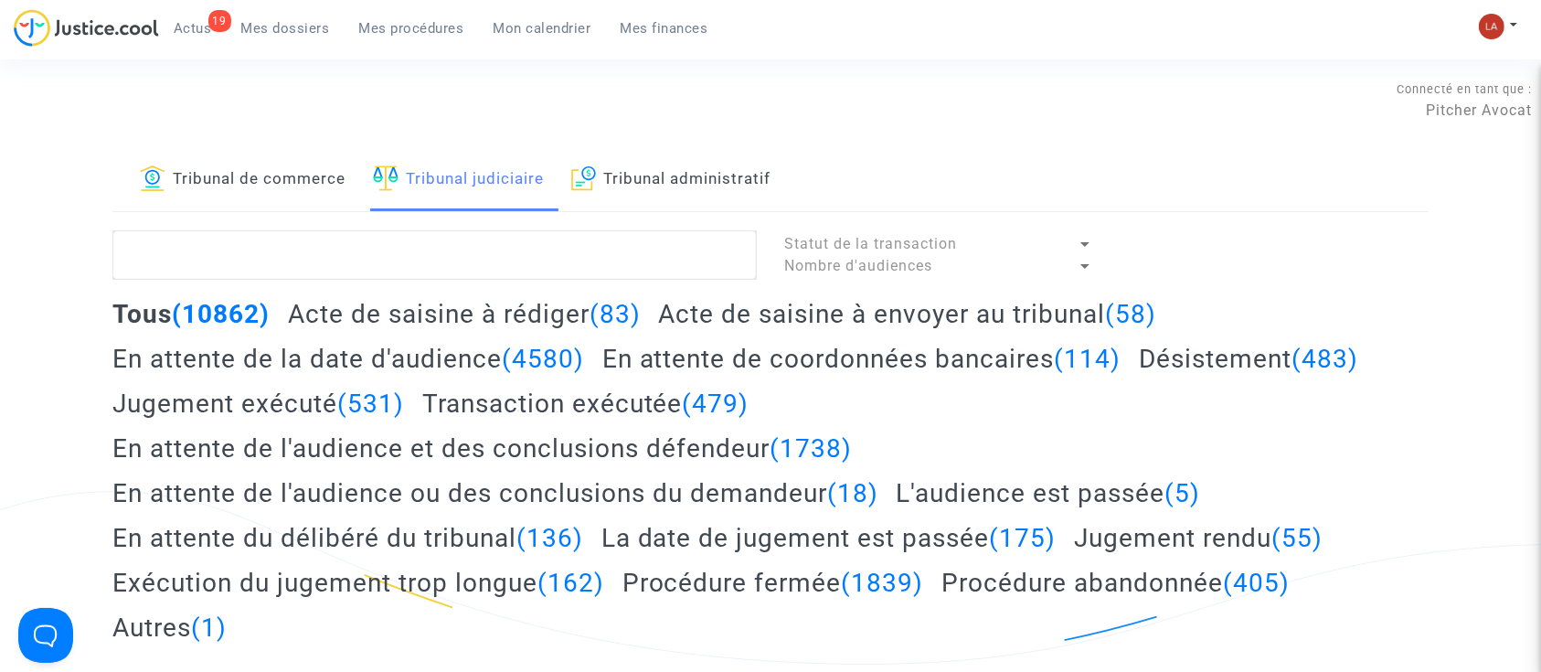
click at [751, 324] on h2 "Acte de saisine à envoyer au tribunal (58)" at bounding box center [907, 314] width 498 height 32
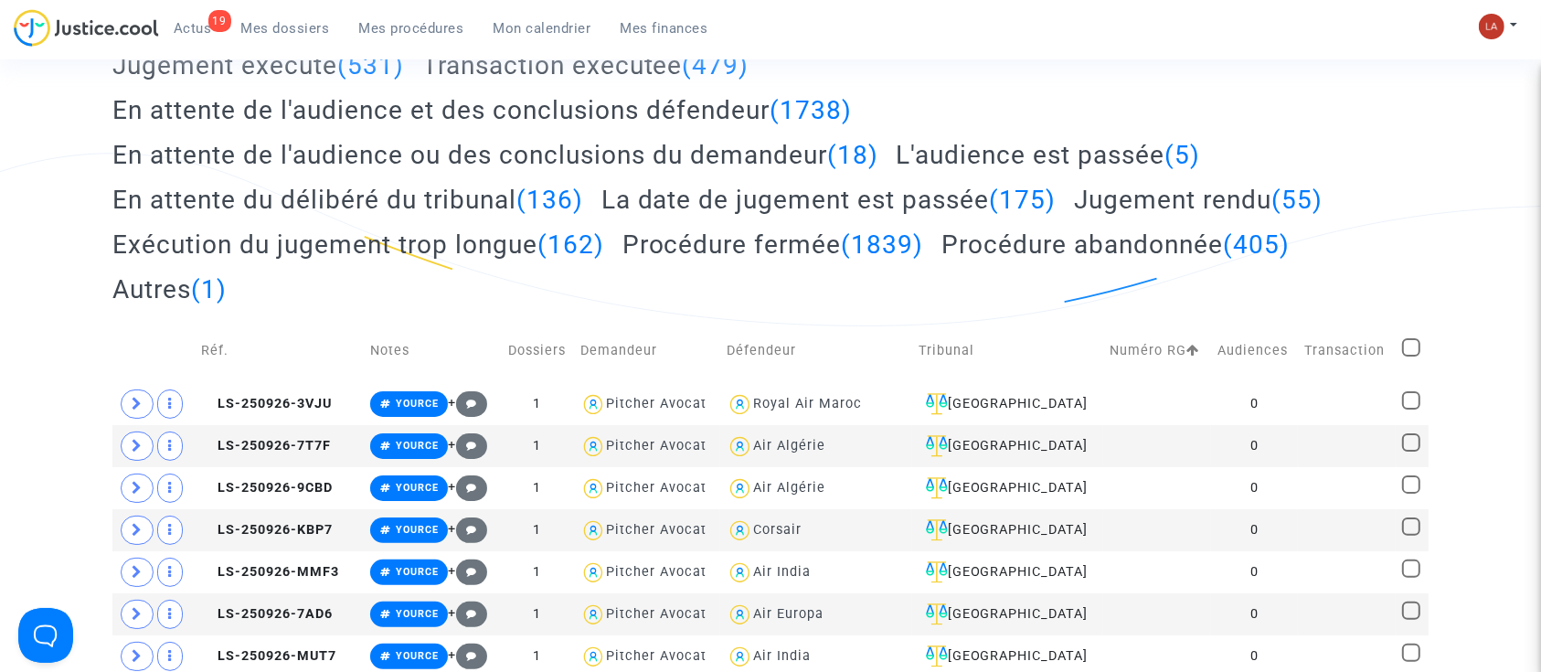
scroll to position [340, 0]
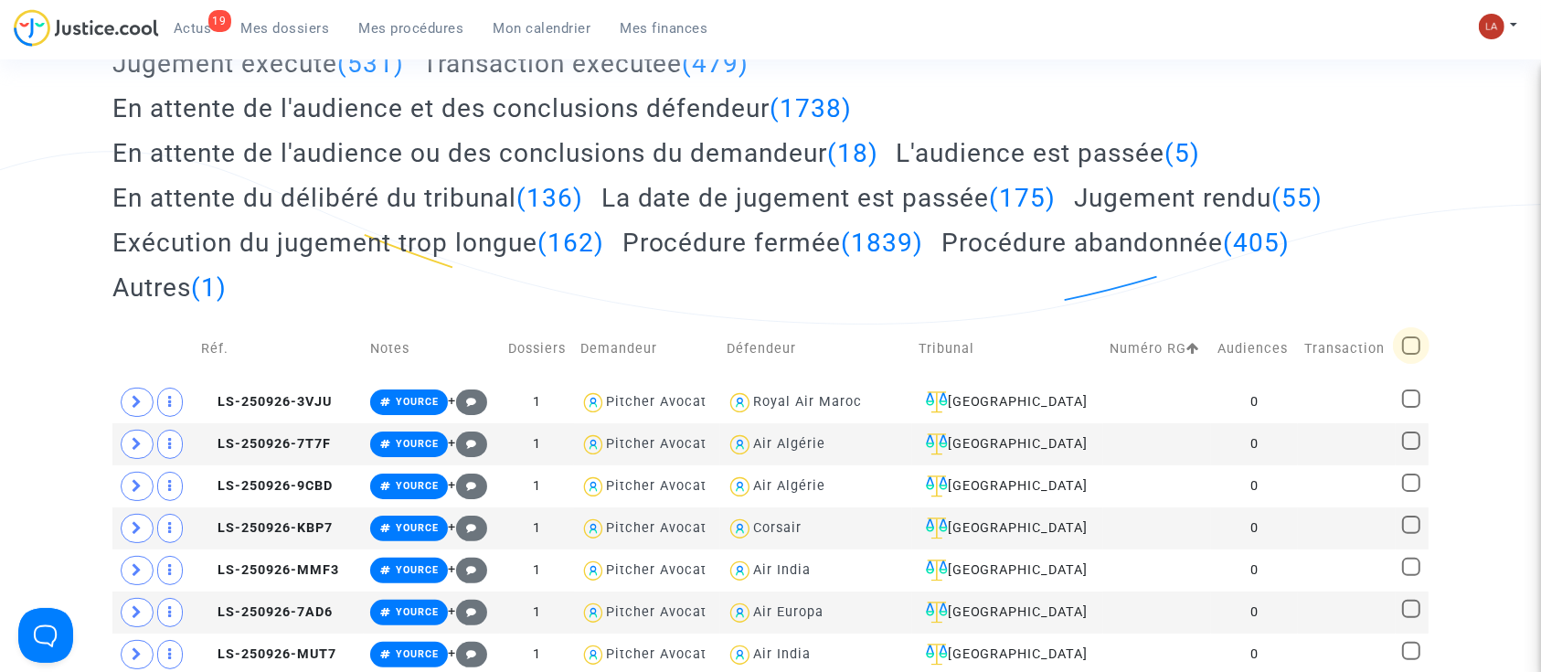
click at [1409, 340] on span at bounding box center [1411, 345] width 18 height 18
click at [1410, 355] on input "checkbox" at bounding box center [1410, 355] width 1 height 1
checkbox input "true"
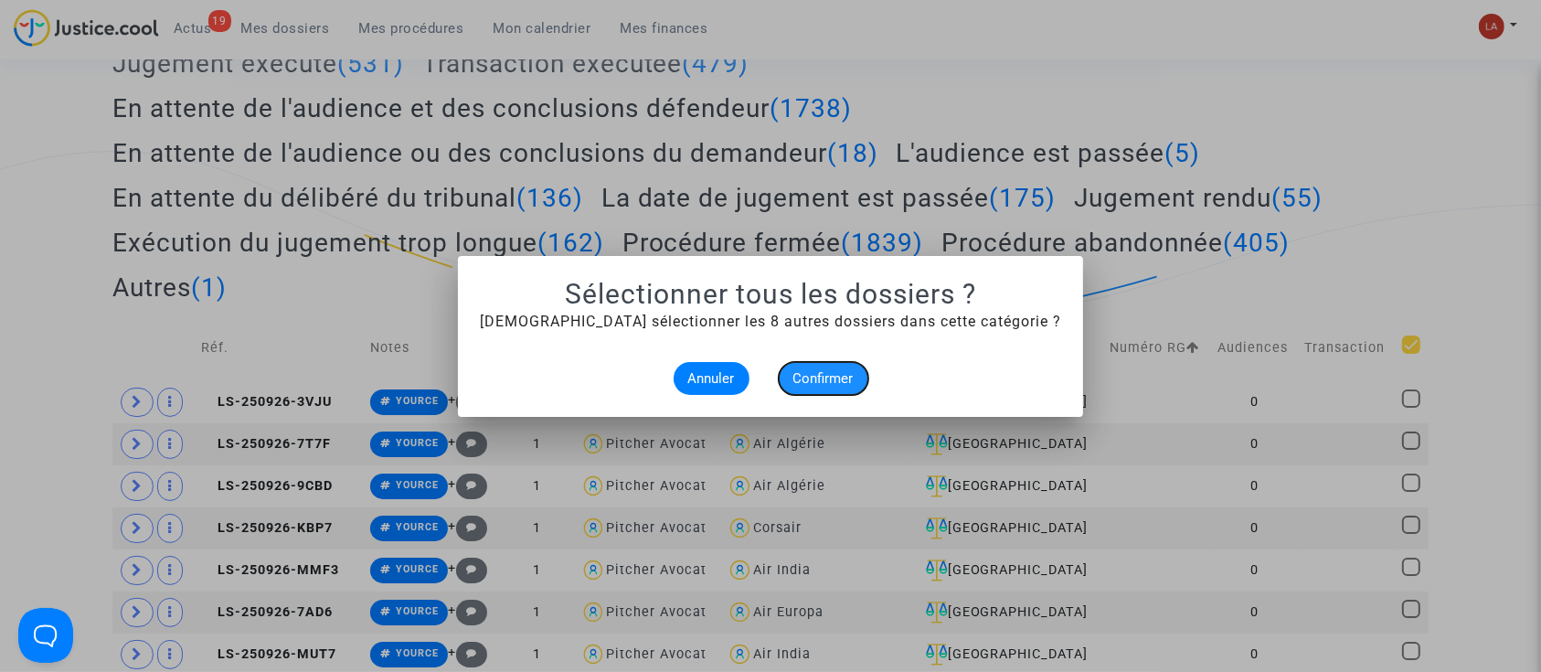
click at [819, 379] on span "Confirmer" at bounding box center [823, 378] width 60 height 16
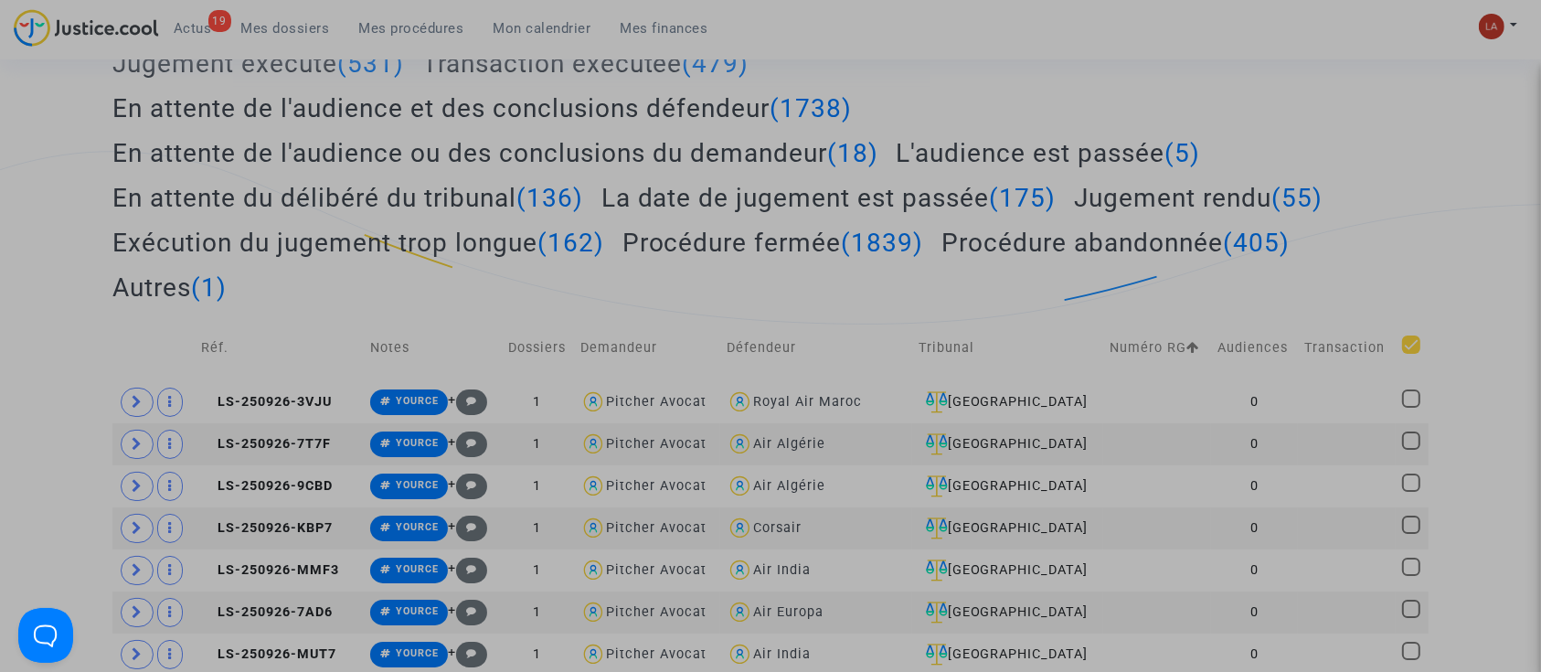
checkbox input "true"
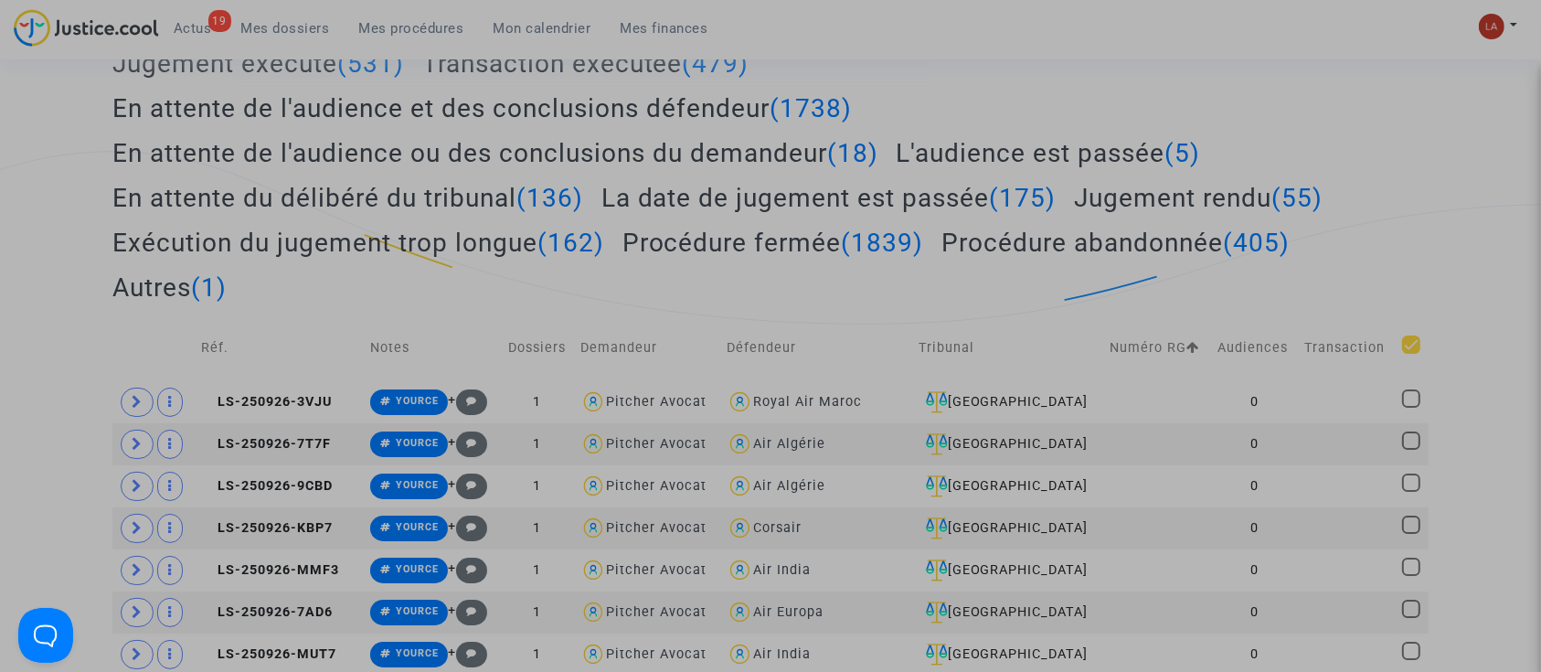
checkbox input "true"
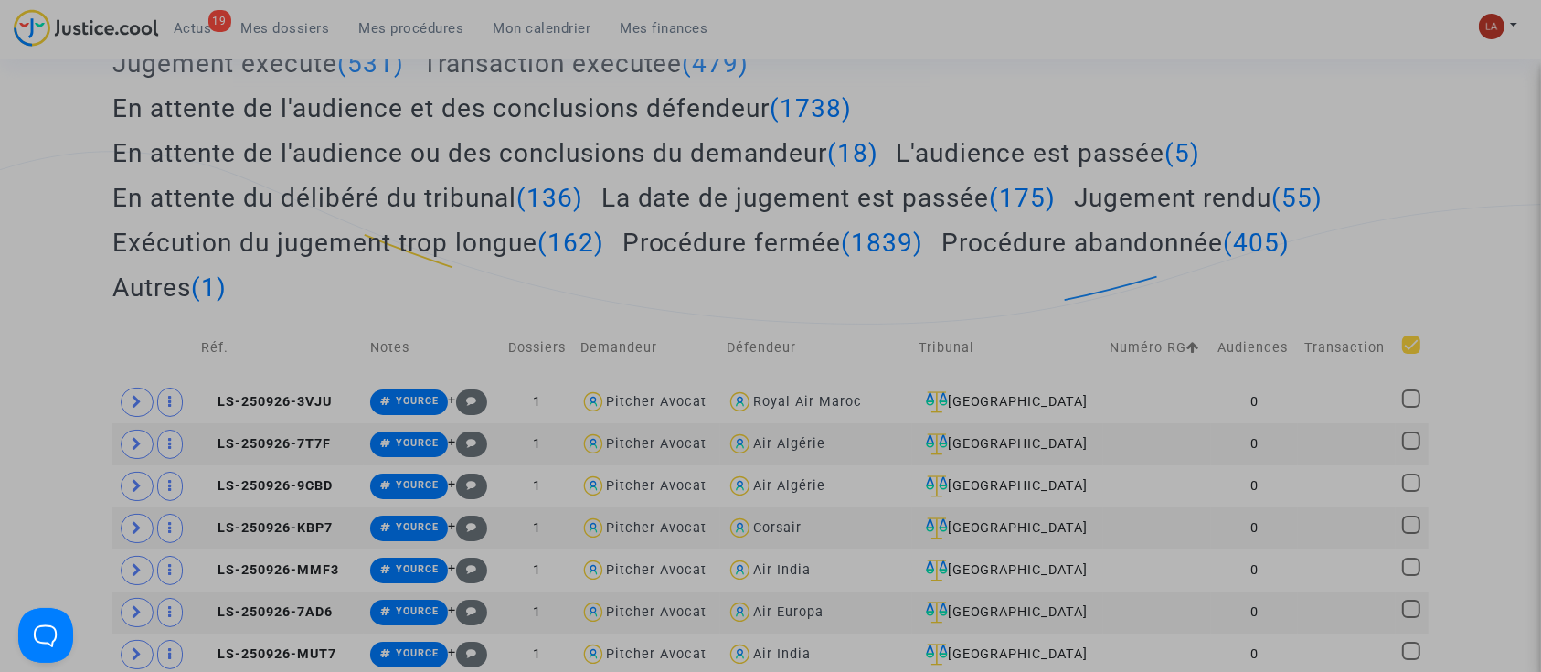
checkbox input "true"
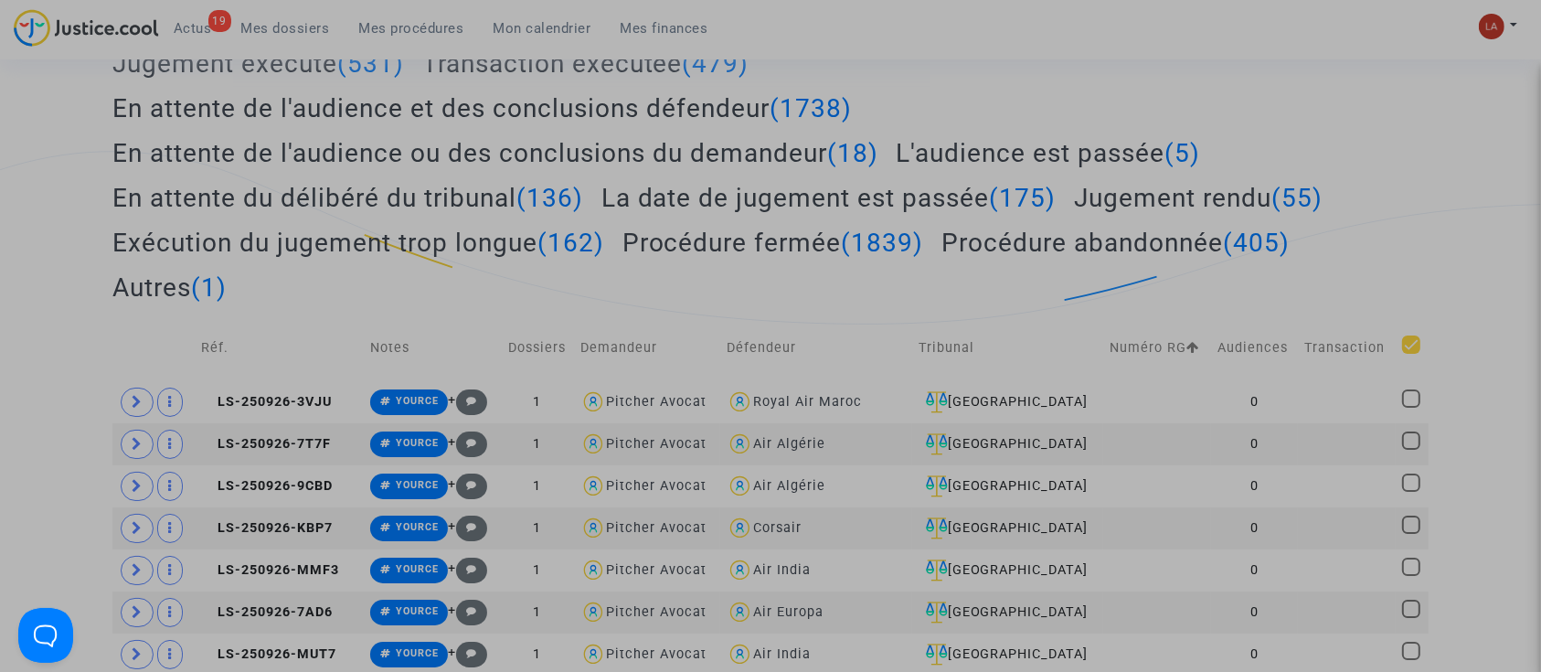
checkbox input "true"
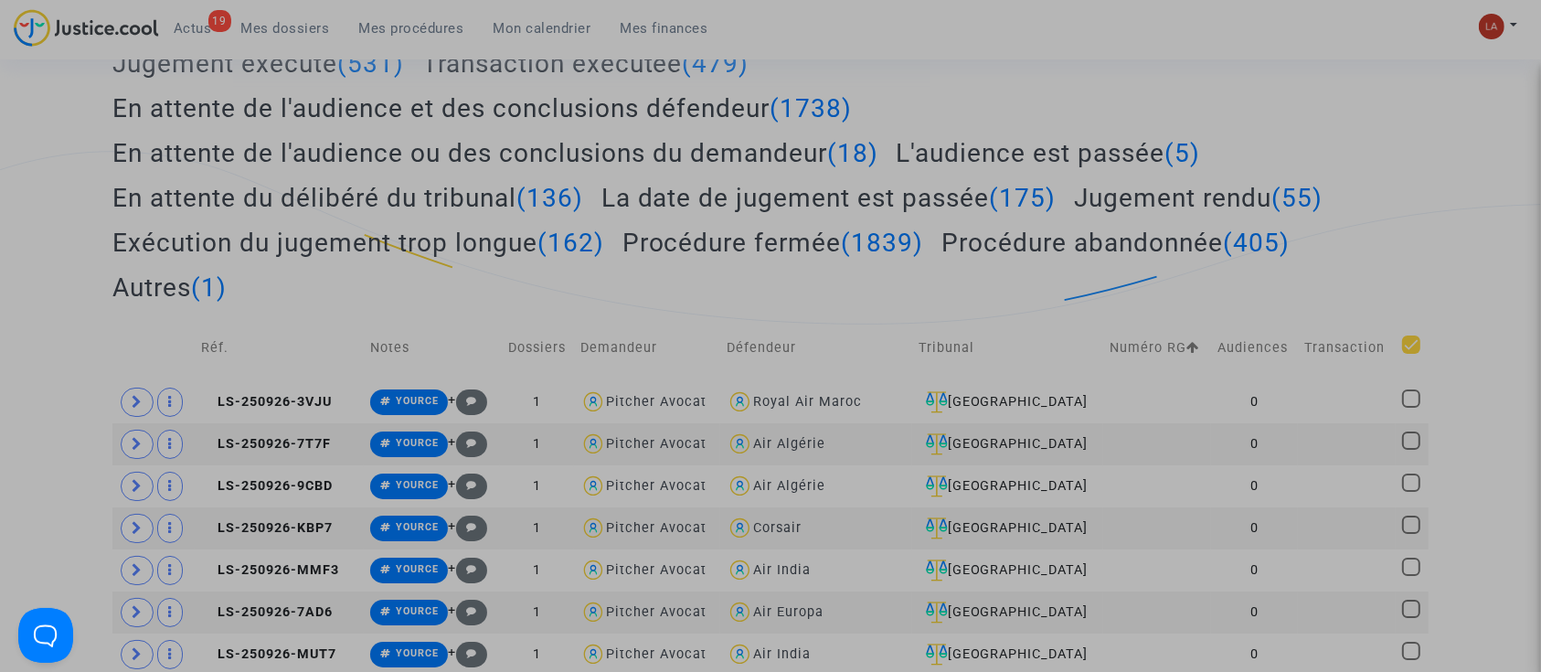
checkbox input "true"
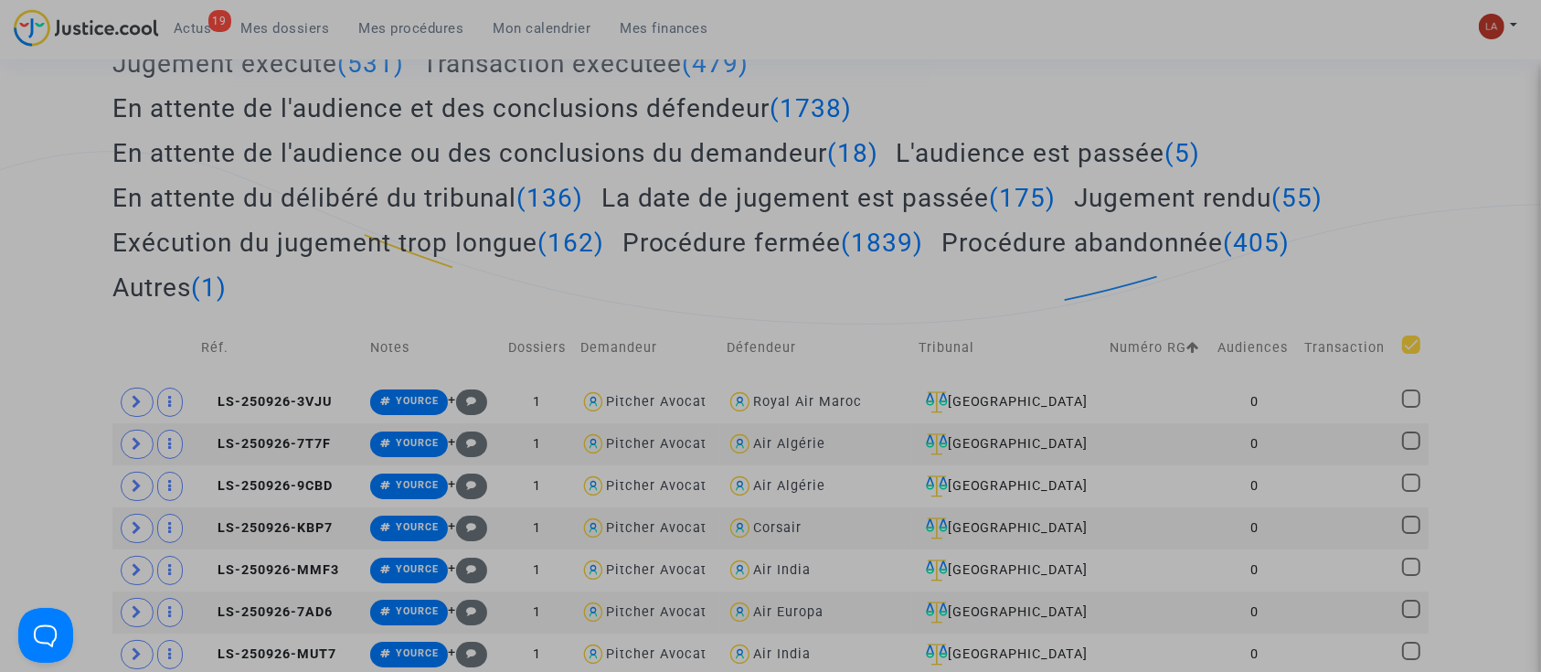
checkbox input "true"
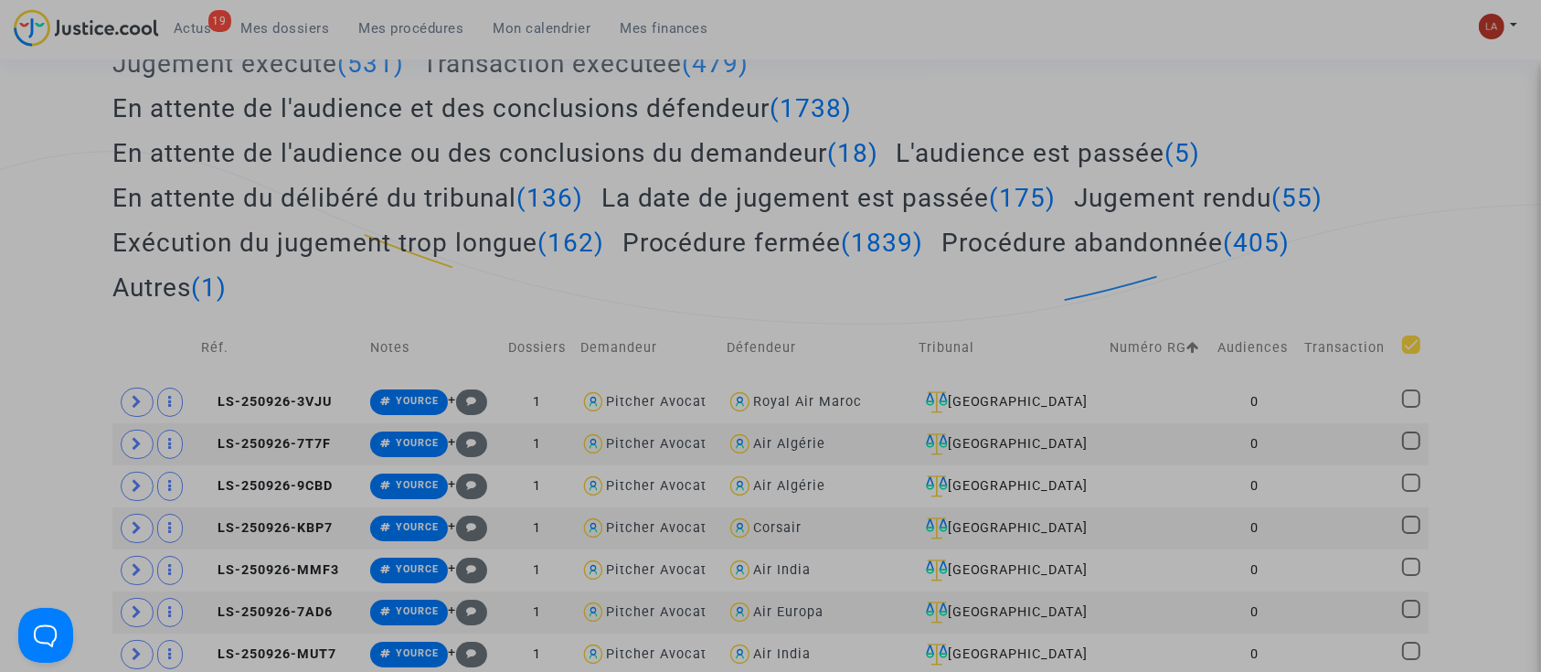
checkbox input "true"
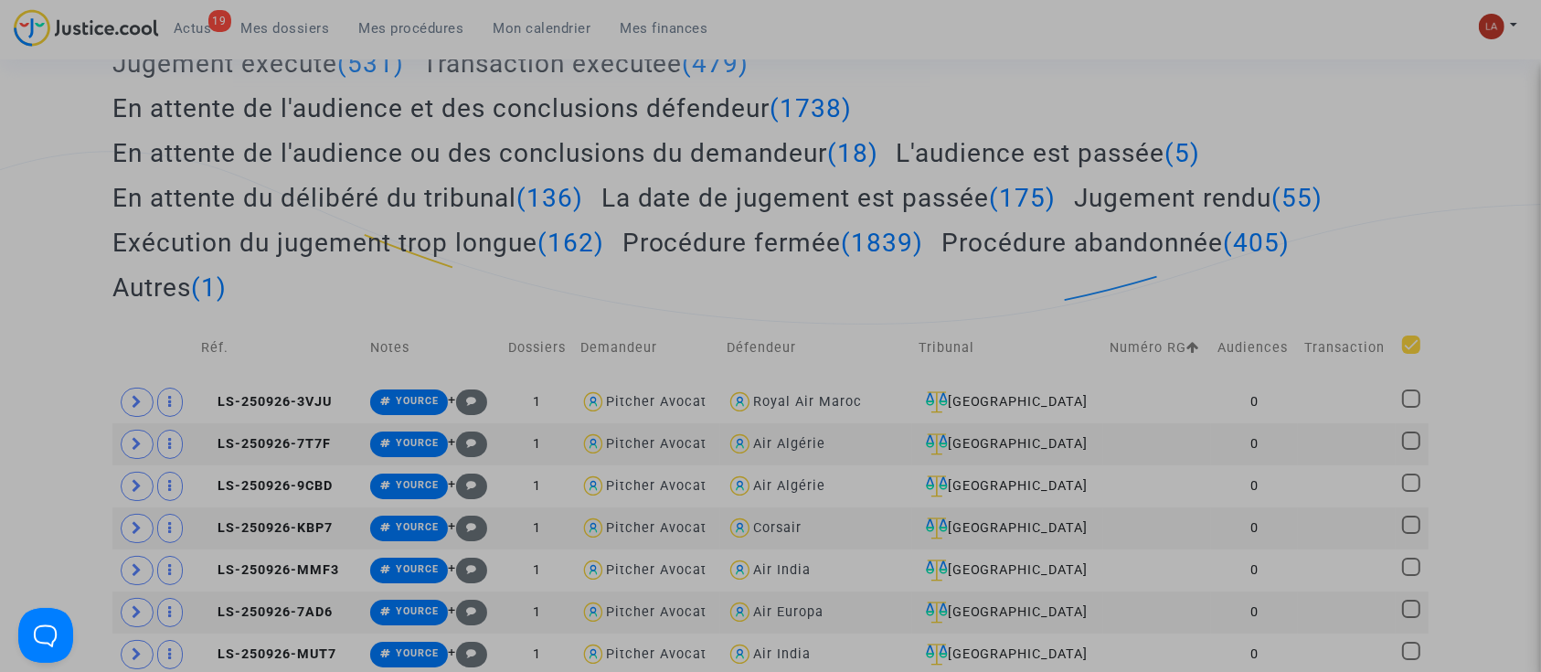
checkbox input "true"
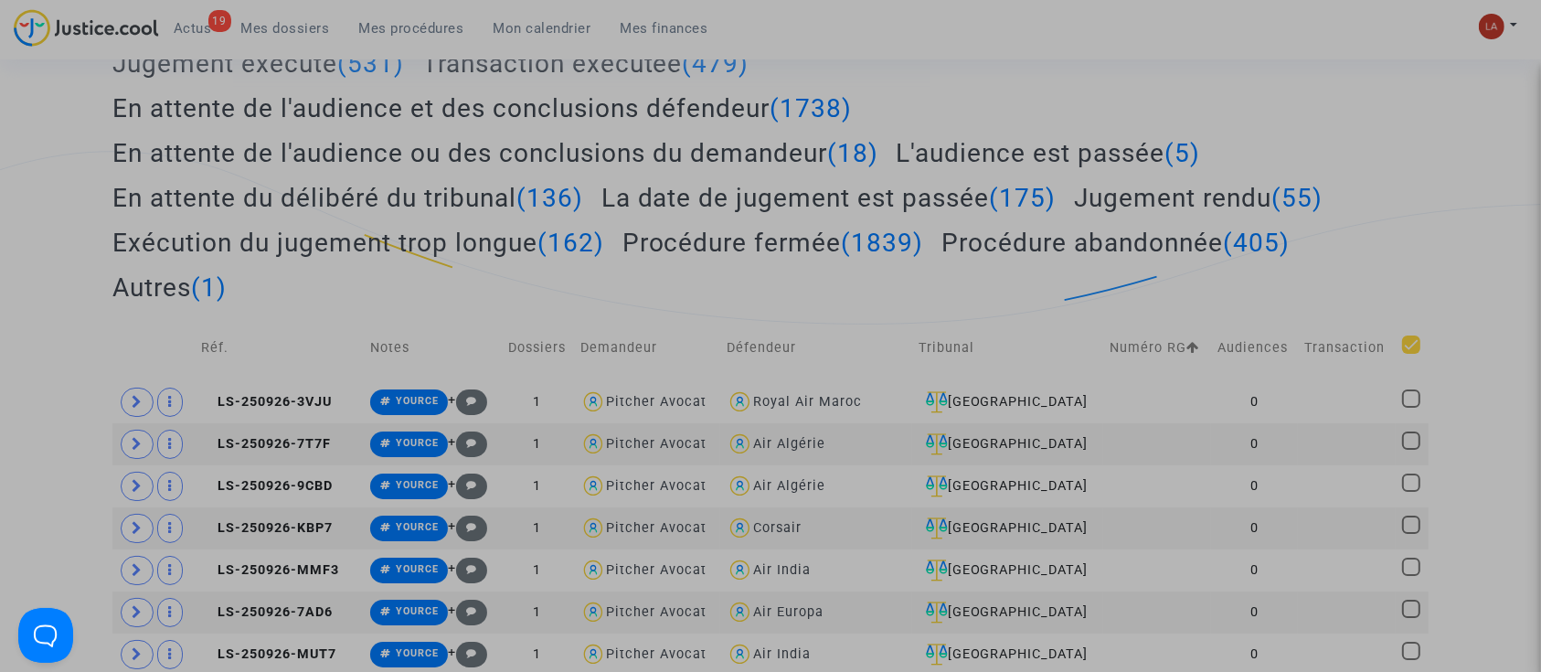
checkbox input "true"
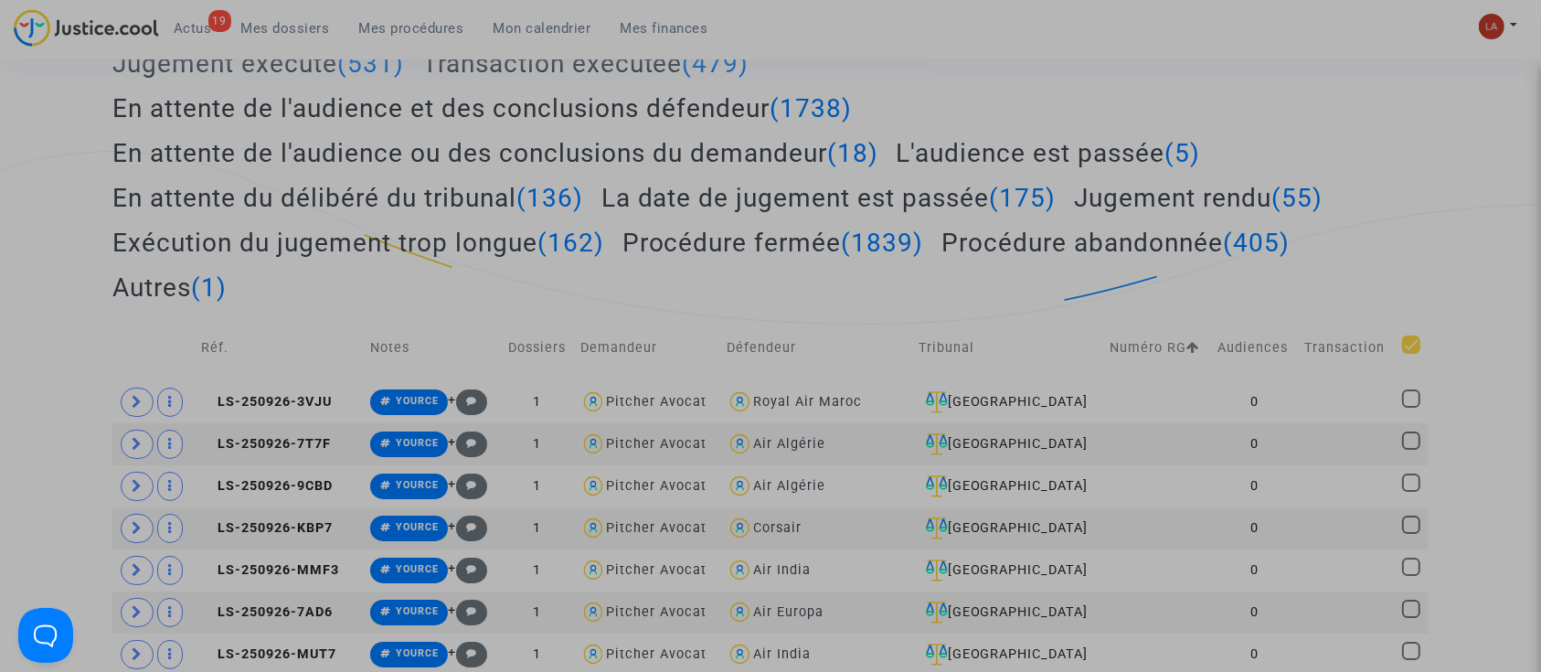
checkbox input "true"
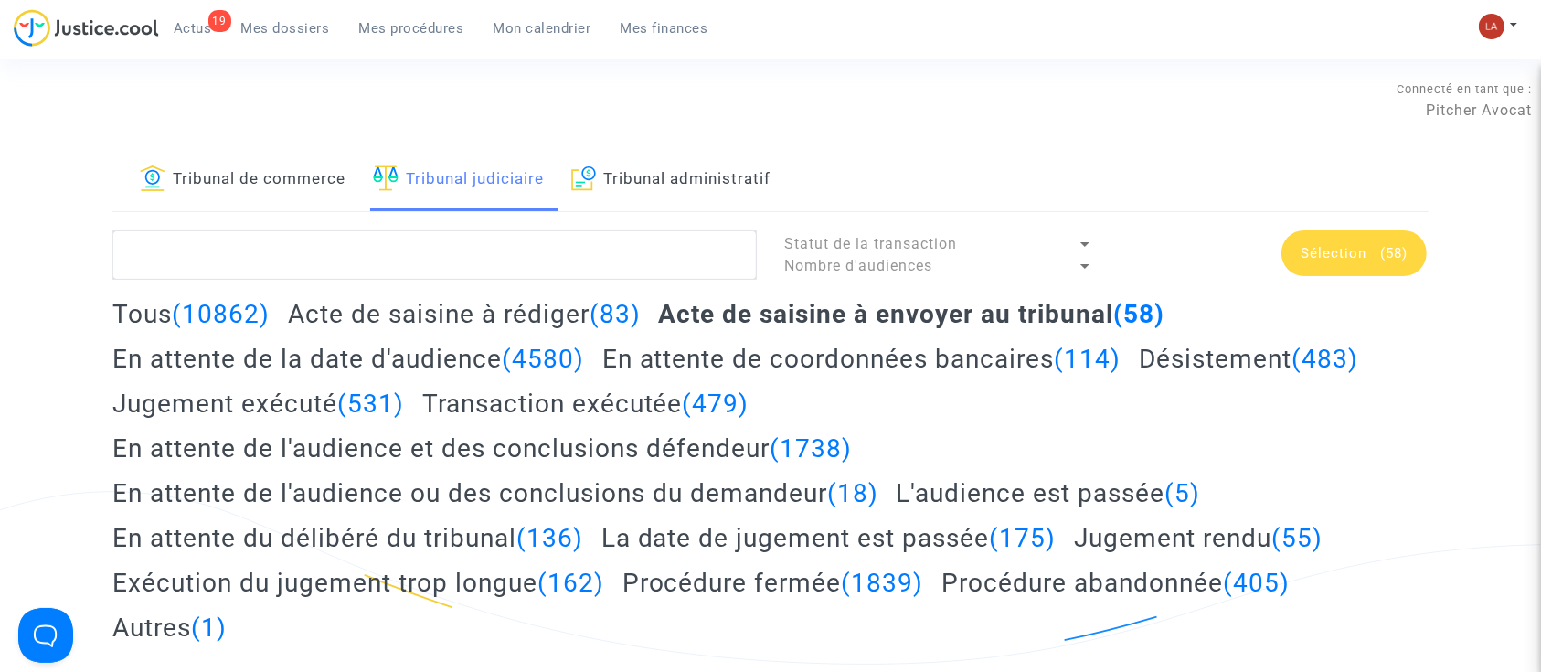
click at [1298, 253] on div "Sélection (58)" at bounding box center [1353, 253] width 145 height 46
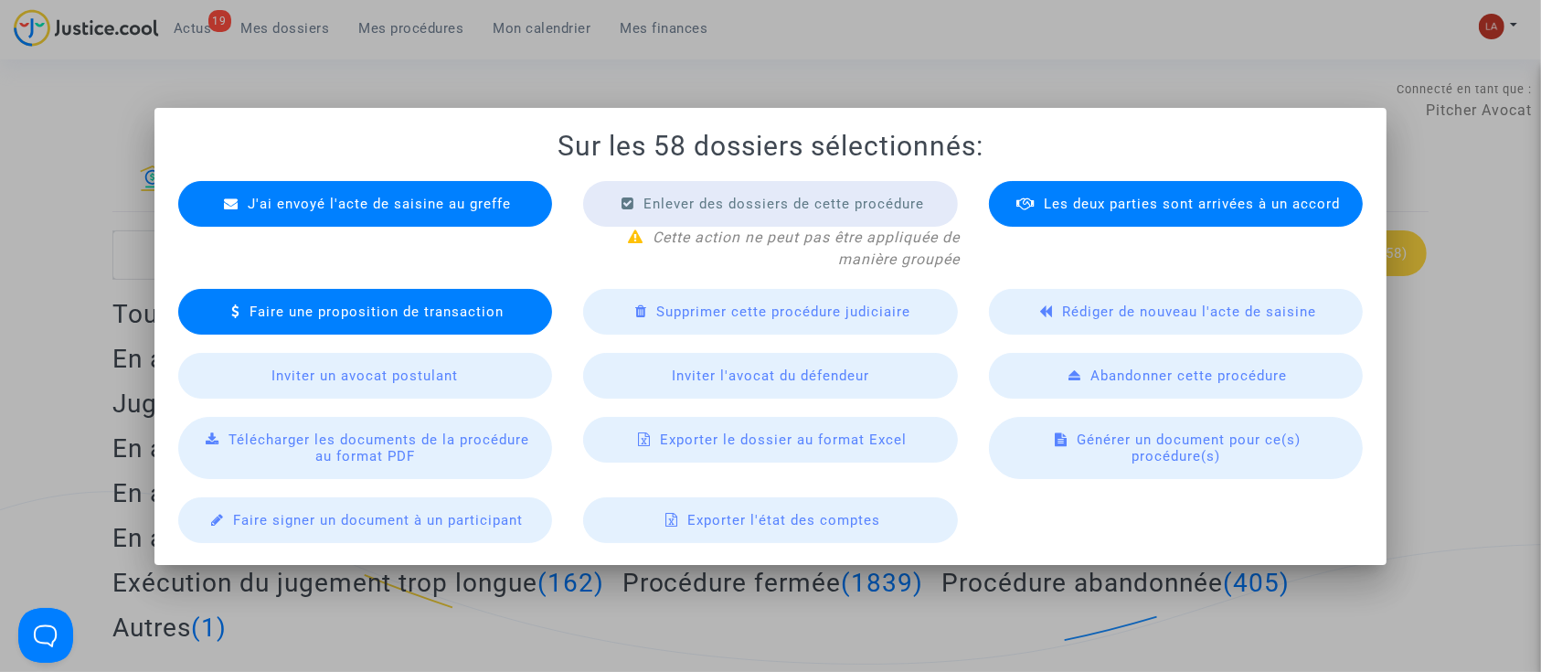
click at [476, 223] on div "J'ai envoyé l'acte de saisine au greffe" at bounding box center [365, 204] width 375 height 46
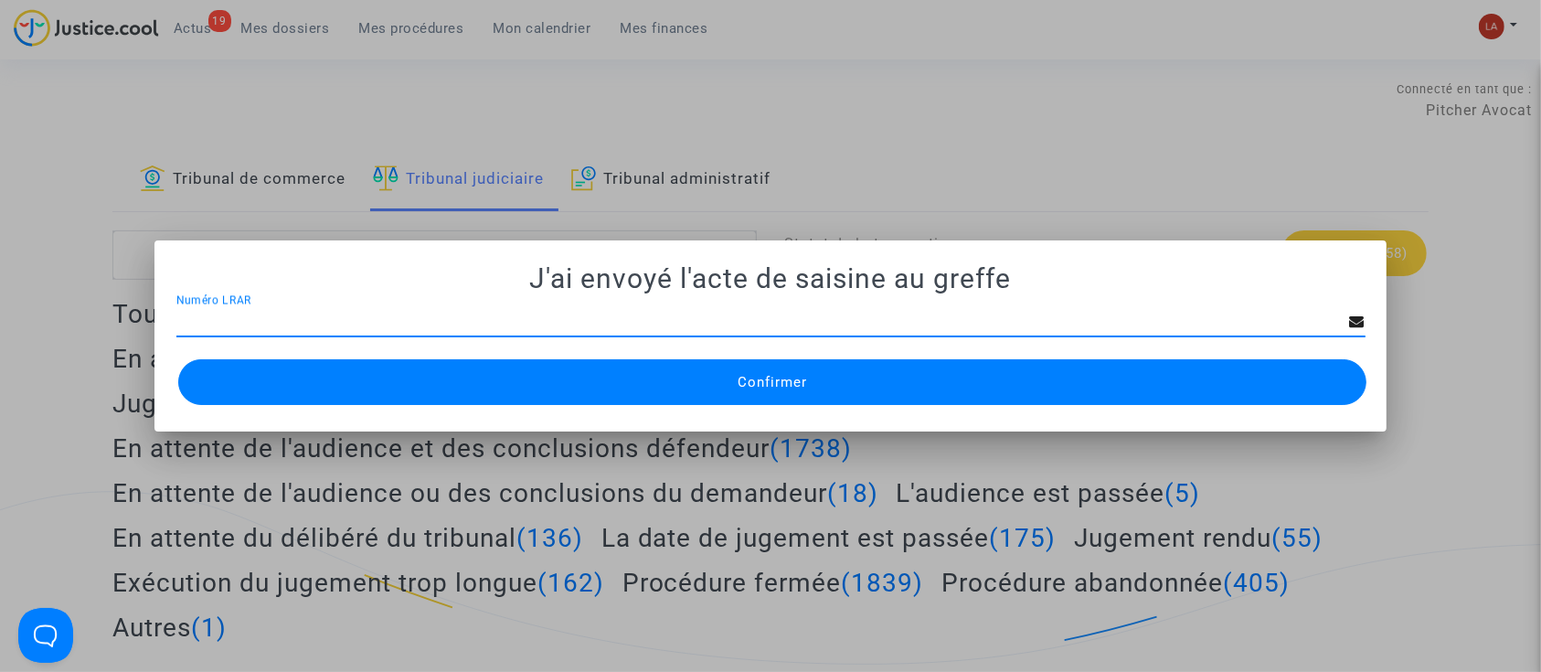
click at [720, 389] on button "Confirmer" at bounding box center [772, 382] width 1189 height 46
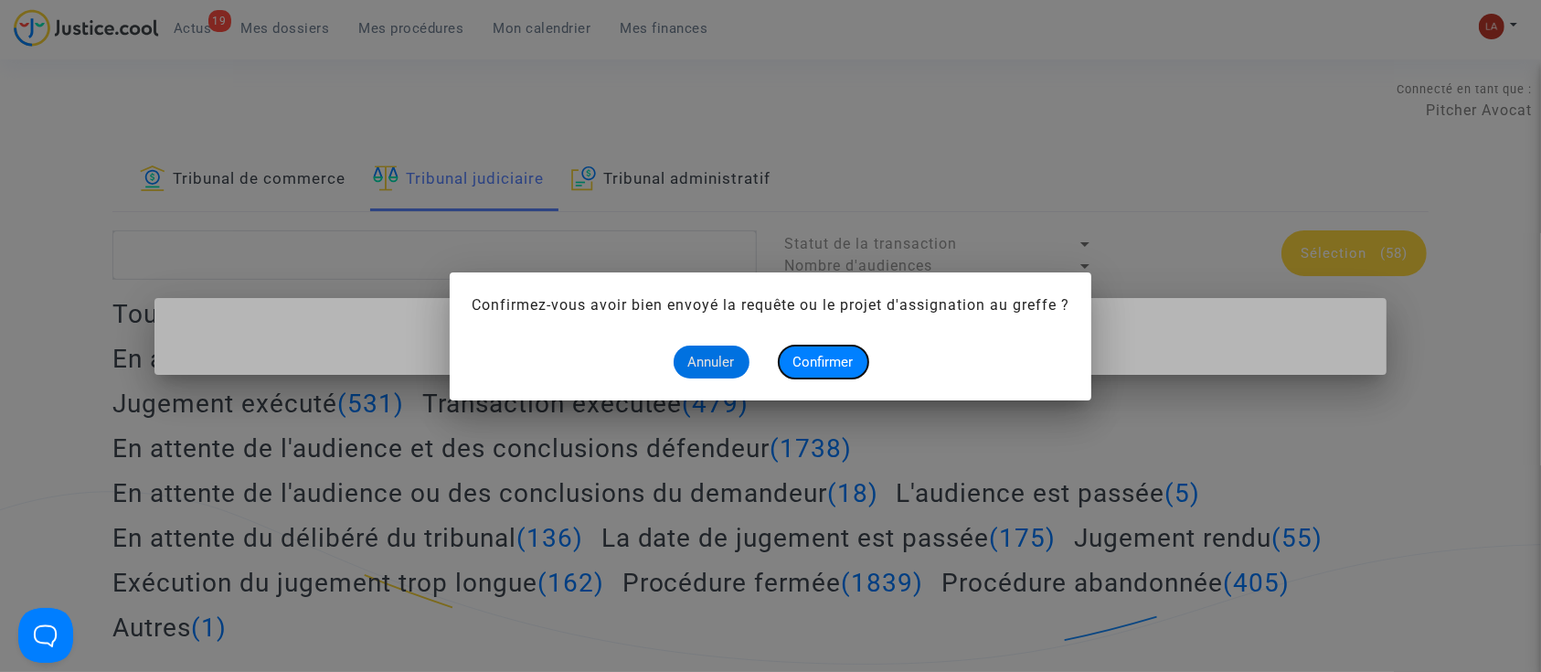
click at [800, 350] on button "Confirmer" at bounding box center [824, 361] width 90 height 33
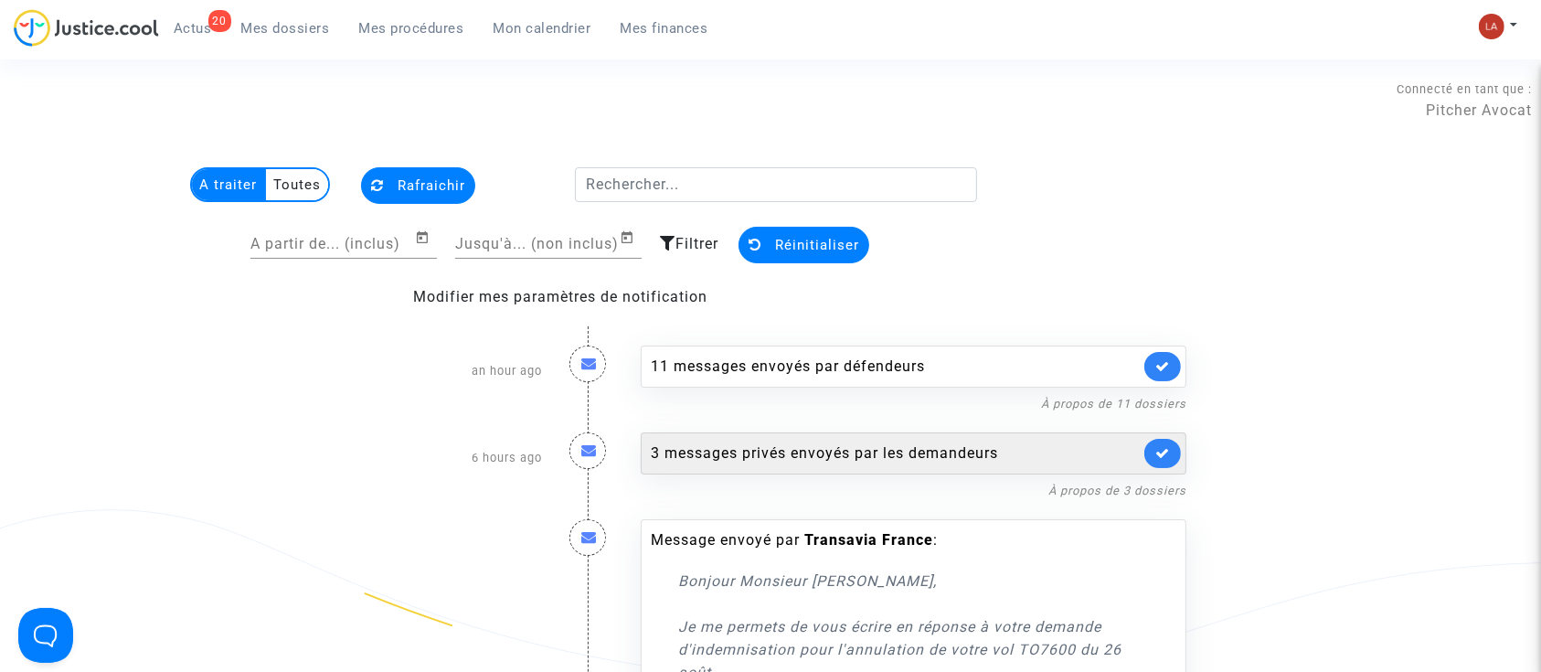
click at [922, 461] on div "3 messages privés envoyés par les demandeurs" at bounding box center [895, 453] width 489 height 22
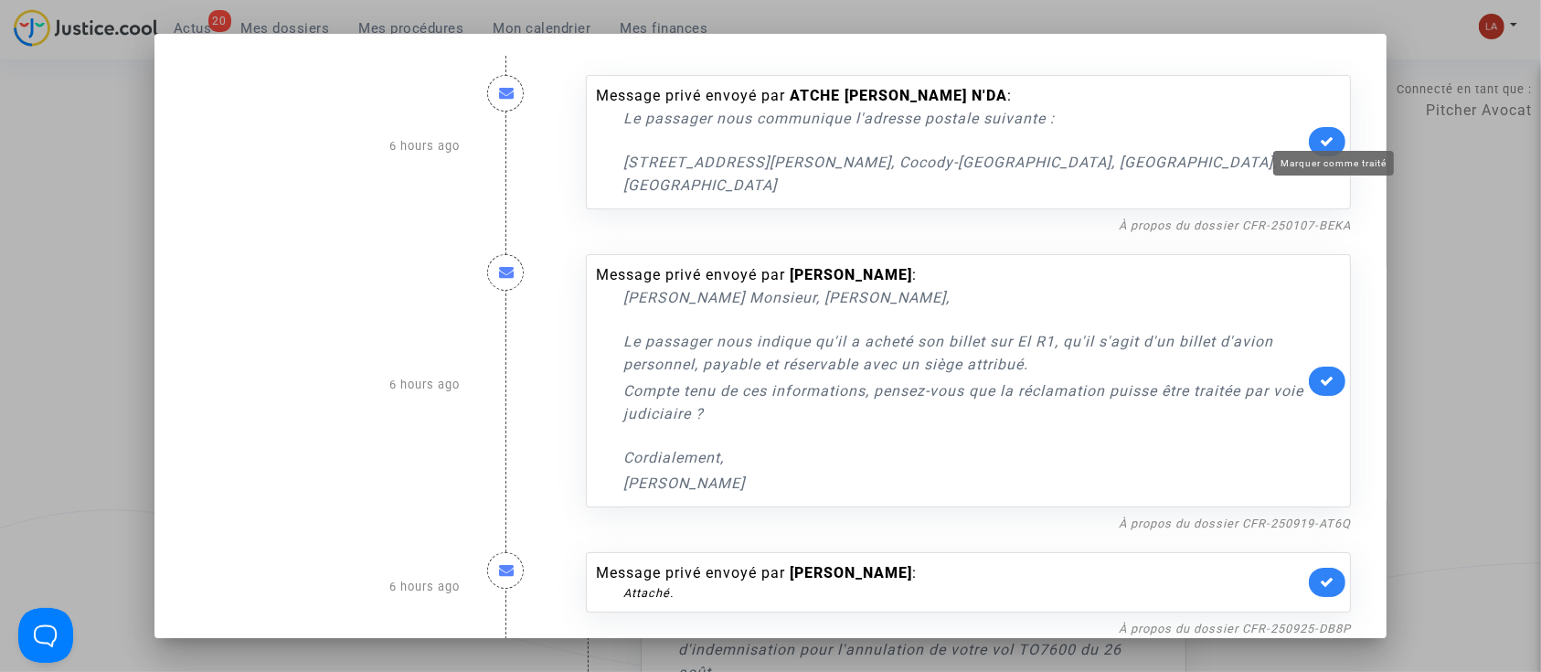
click at [1330, 134] on icon at bounding box center [1326, 141] width 15 height 14
click at [1330, 567] on link at bounding box center [1327, 581] width 37 height 29
click at [1330, 516] on link "À propos du dossier CFR-250919-AT6Q" at bounding box center [1234, 523] width 232 height 14
click at [1325, 366] on link at bounding box center [1327, 380] width 37 height 29
click at [70, 132] on div at bounding box center [770, 336] width 1541 height 672
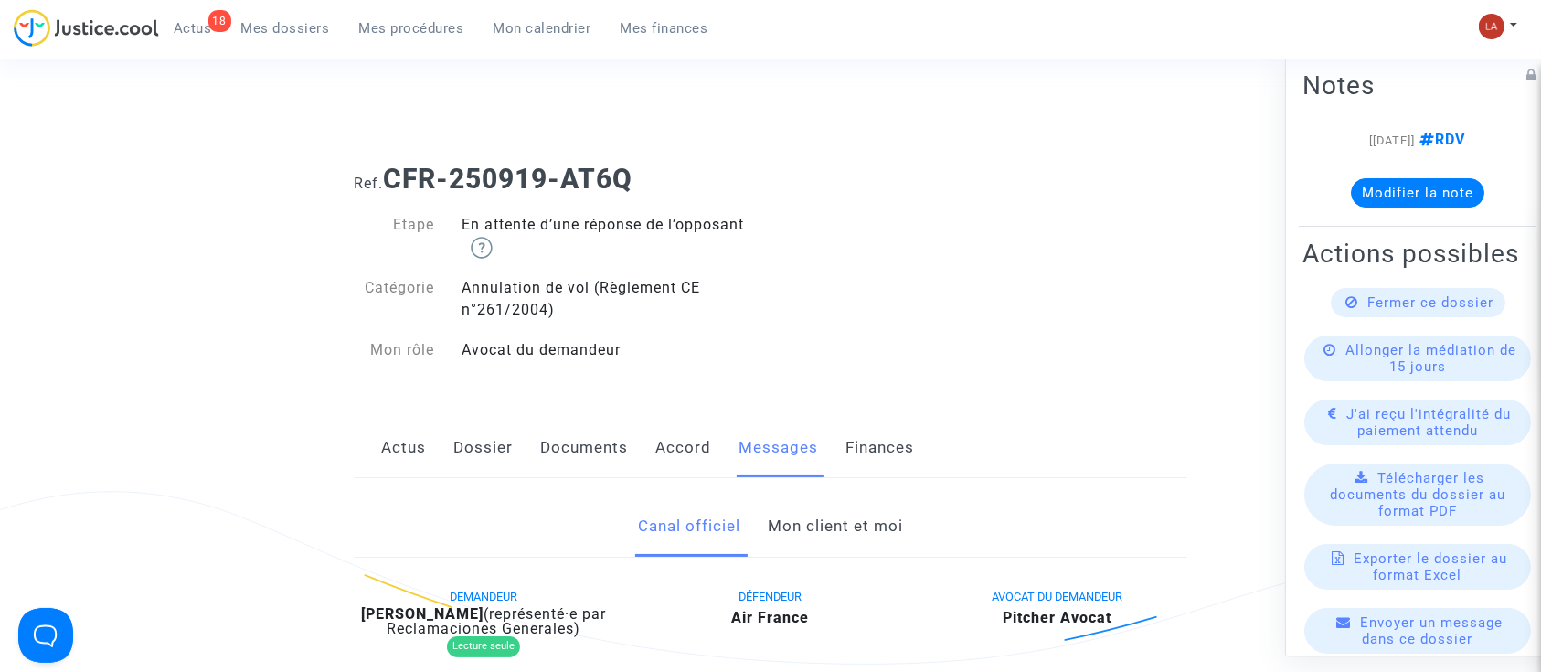
click at [868, 516] on link "Mon client et moi" at bounding box center [835, 526] width 135 height 60
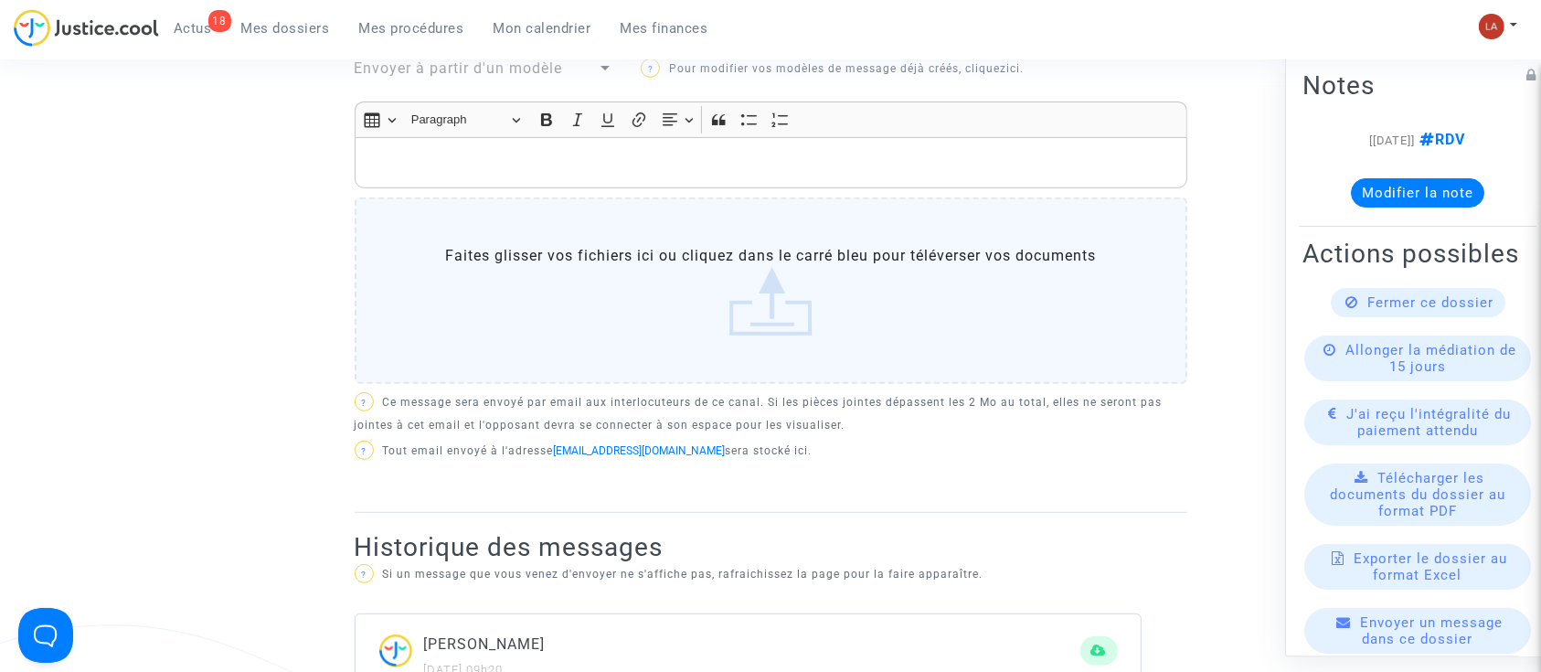
scroll to position [723, 0]
click at [522, 150] on div "Rich Text Editor, main" at bounding box center [771, 163] width 832 height 51
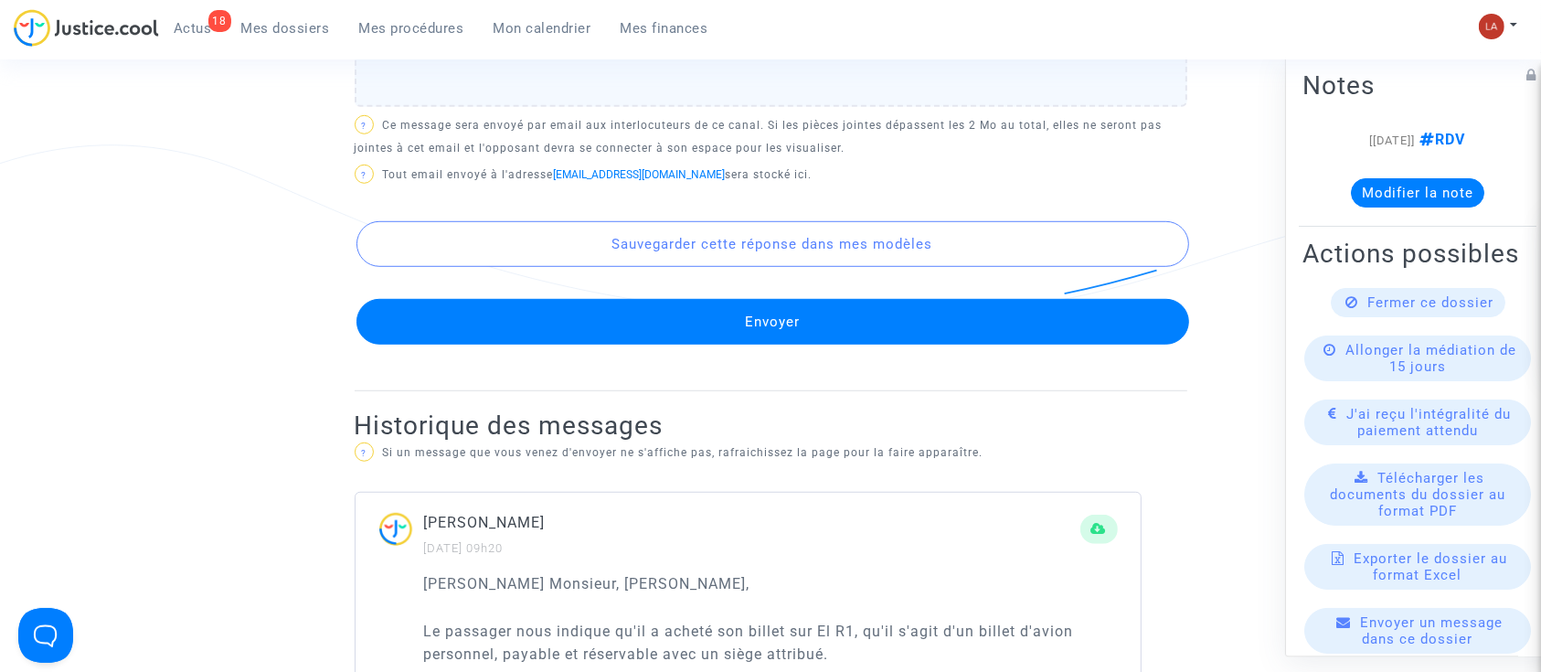
scroll to position [1210, 0]
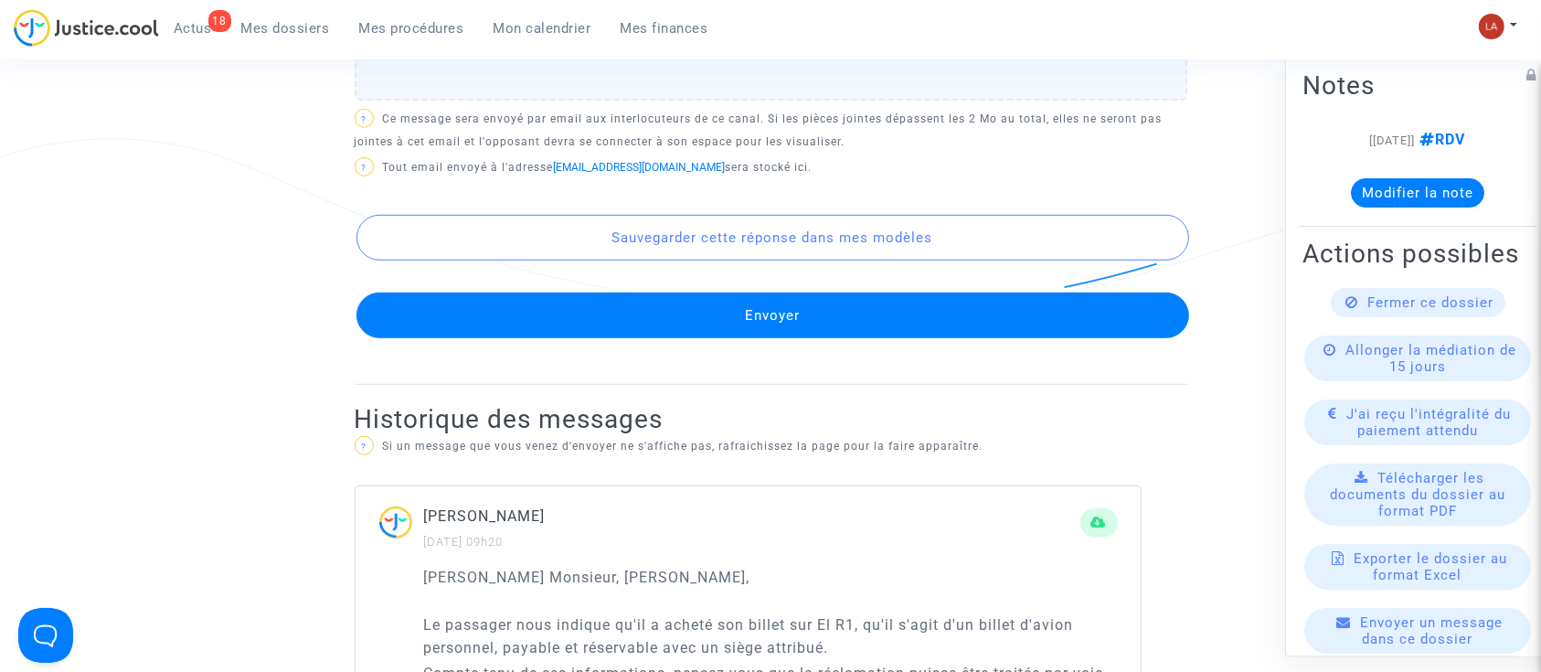
click at [497, 322] on button "Envoyer" at bounding box center [772, 315] width 832 height 46
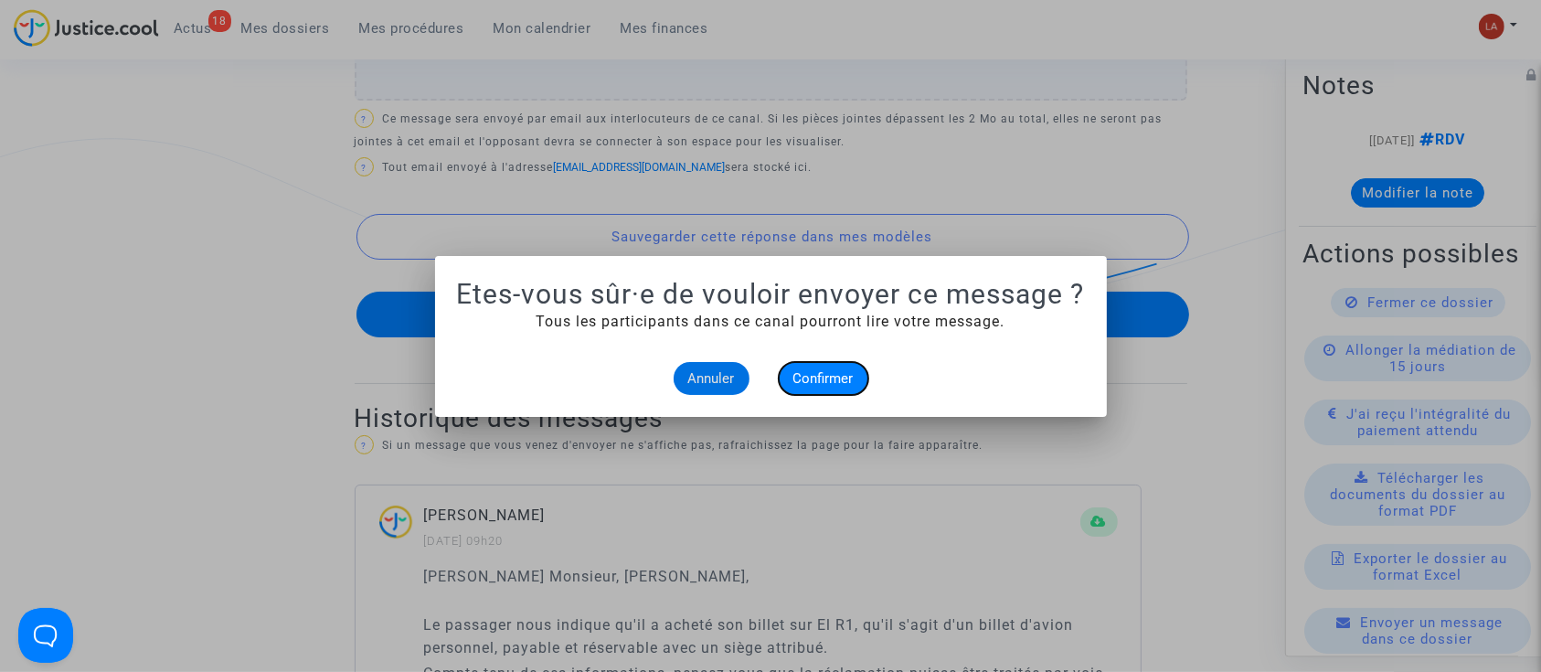
click at [787, 372] on button "Confirmer" at bounding box center [824, 378] width 90 height 33
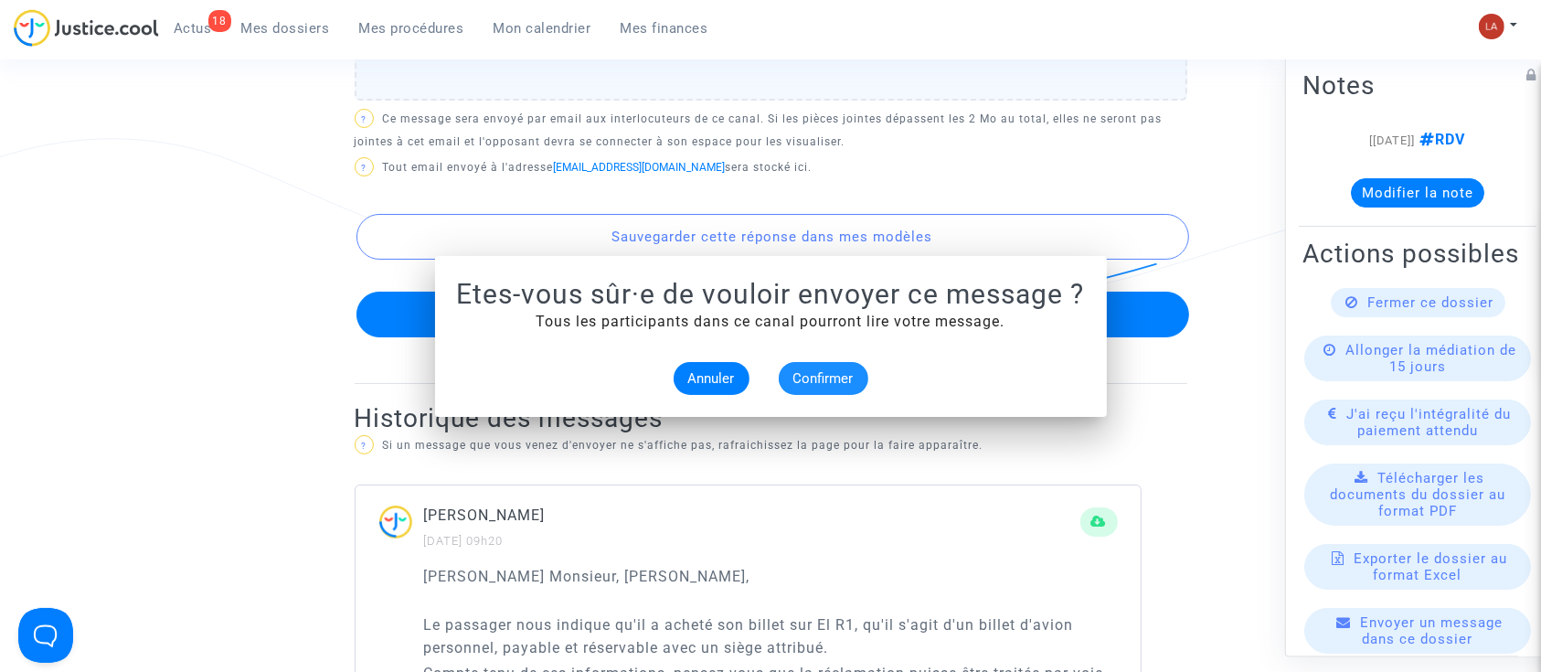
scroll to position [1210, 0]
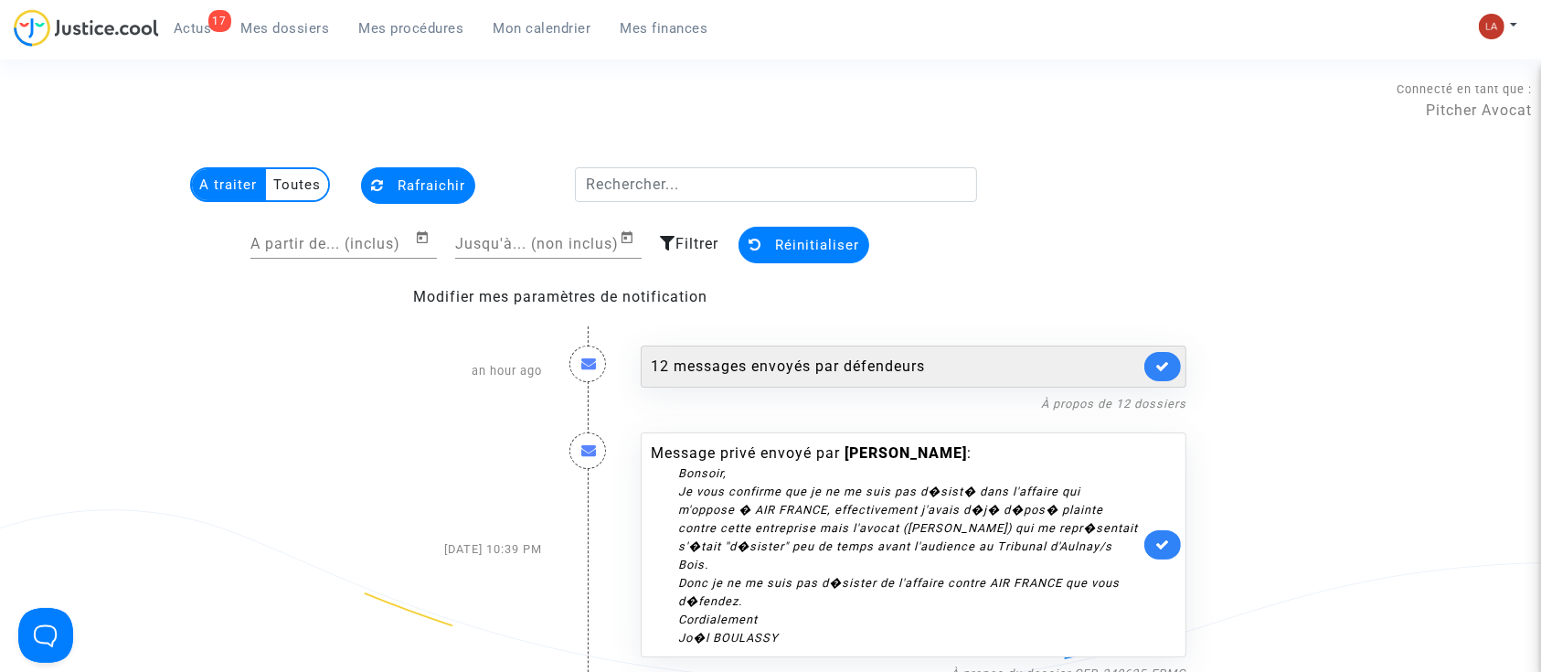
scroll to position [426, 0]
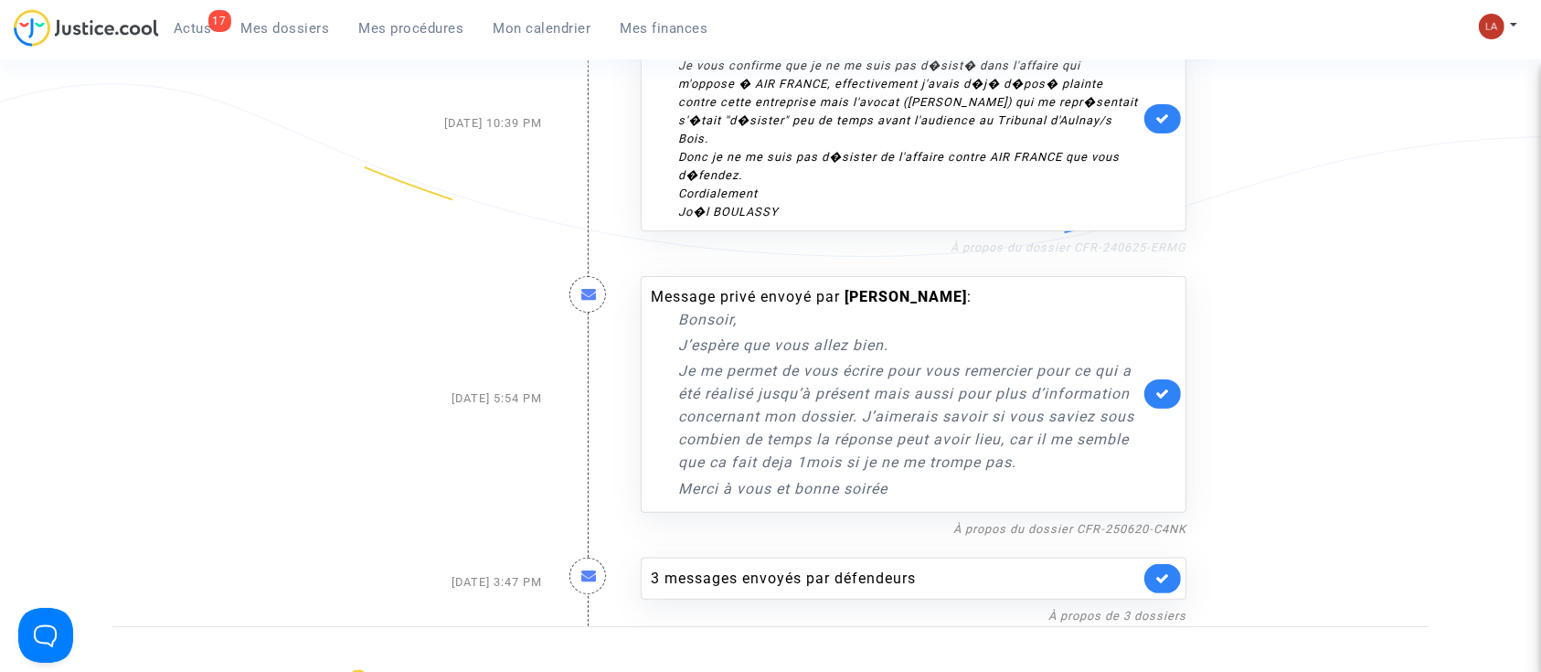
click at [1053, 252] on link "À propos du dossier CFR-240625-ERMG" at bounding box center [1068, 247] width 236 height 14
click at [1164, 119] on icon at bounding box center [1162, 118] width 15 height 14
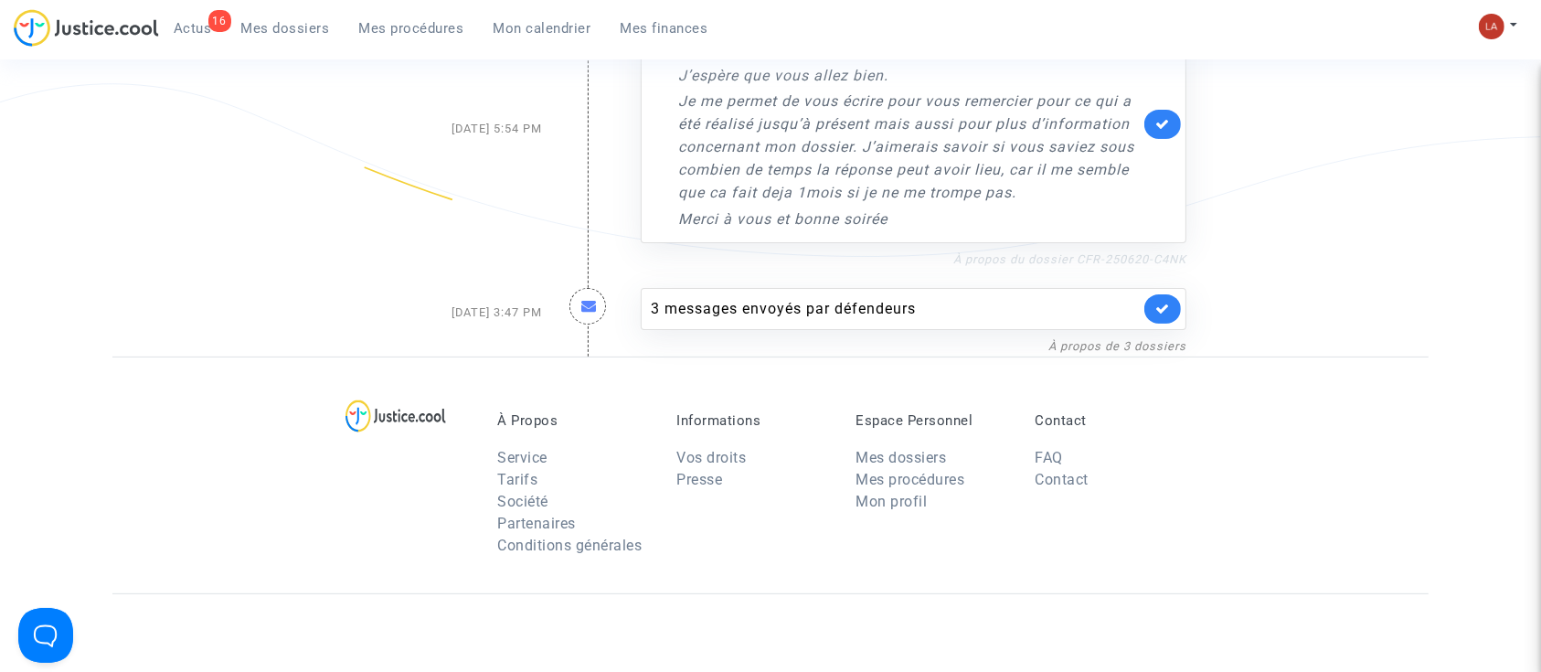
click at [1125, 252] on link "À propos du dossier CFR-250620-C4NK" at bounding box center [1069, 259] width 233 height 14
click at [1166, 124] on icon at bounding box center [1162, 124] width 15 height 14
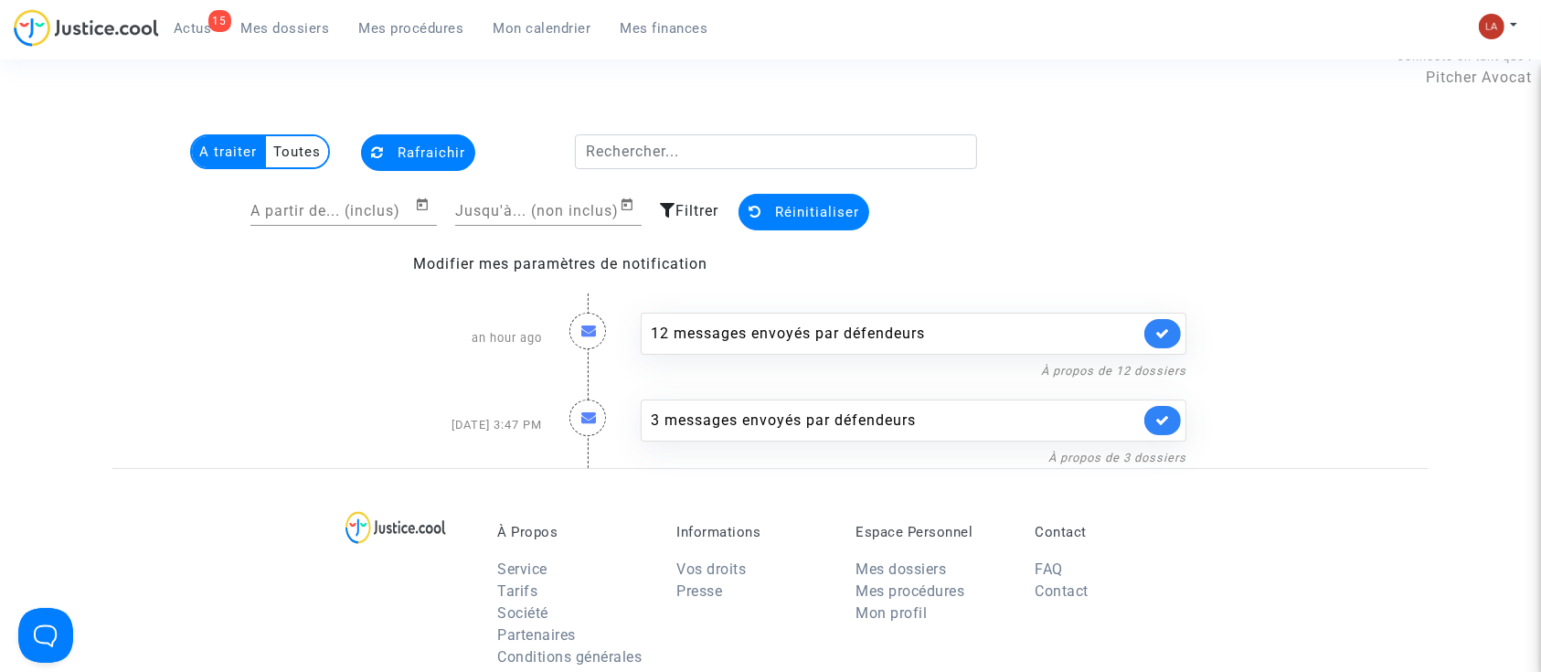
scroll to position [0, 0]
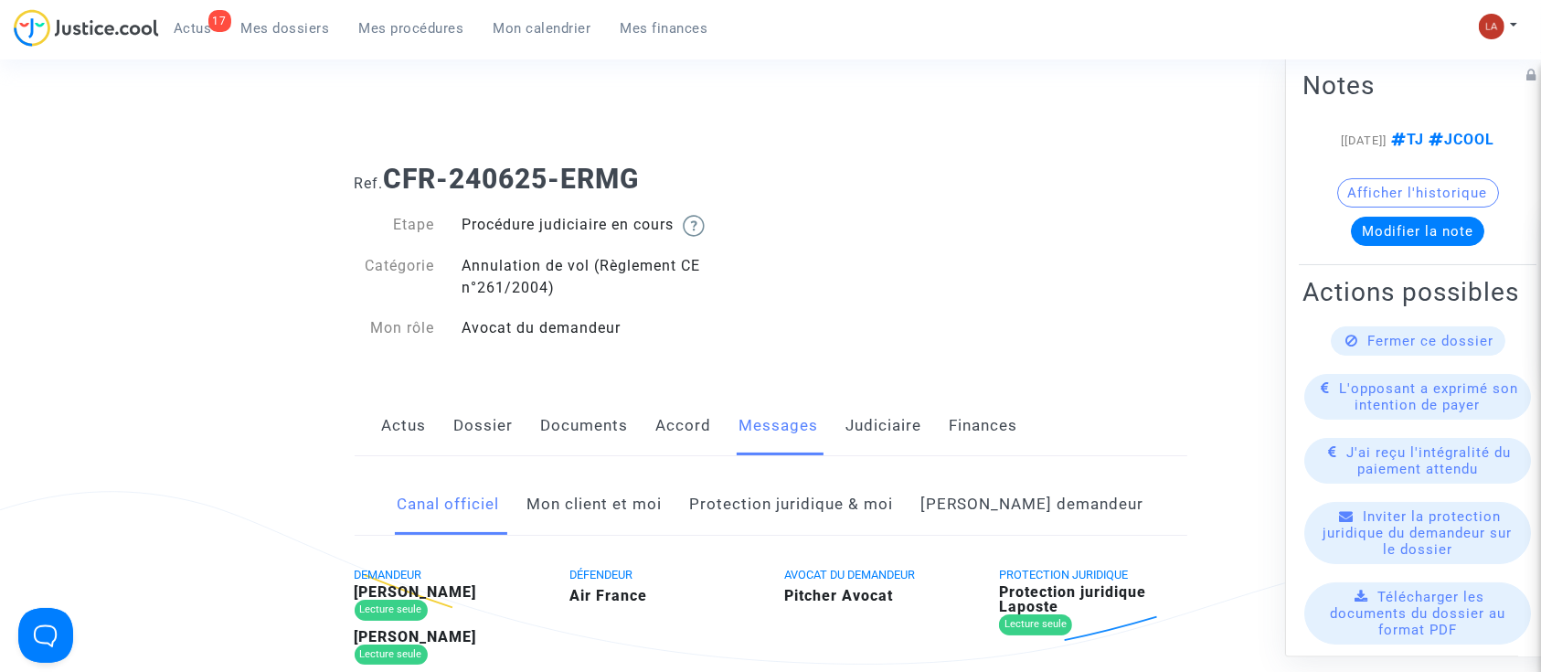
click at [662, 509] on link "Mon client et moi" at bounding box center [594, 504] width 135 height 60
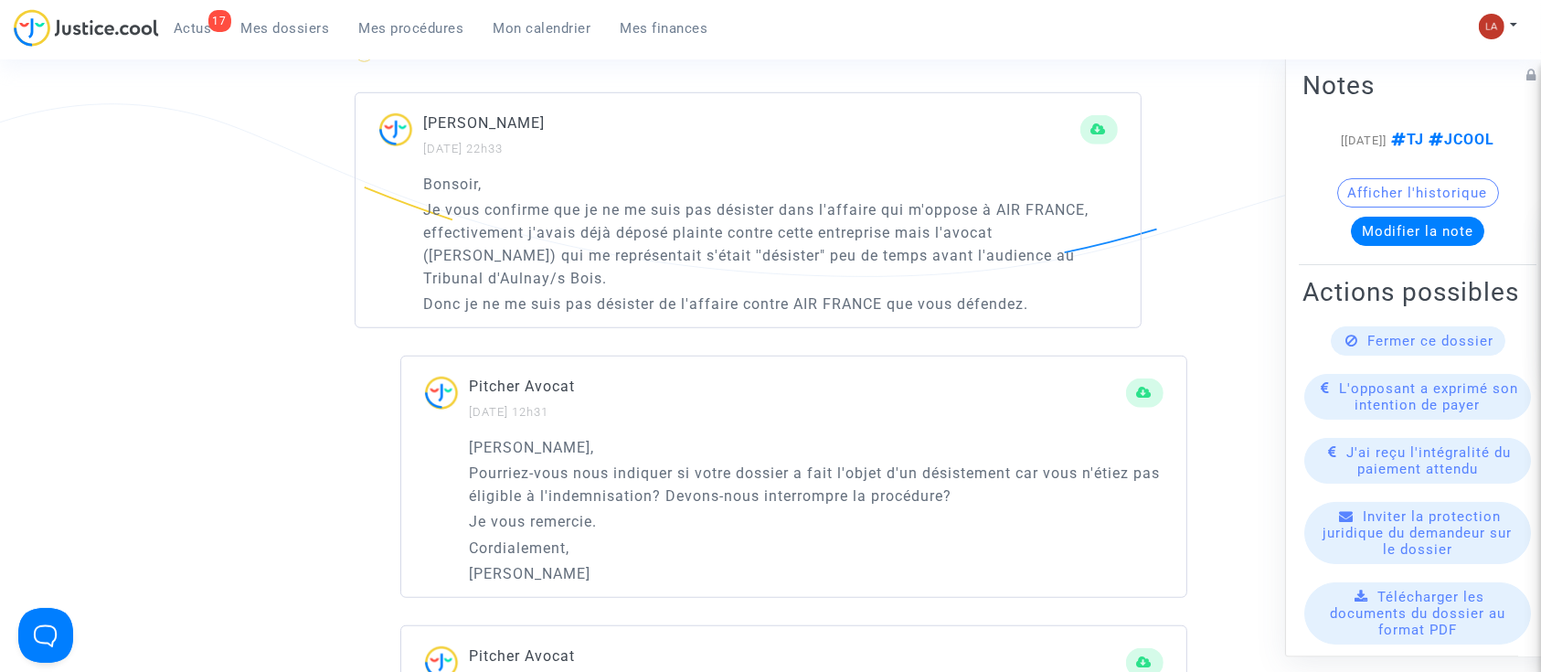
scroll to position [1247, 0]
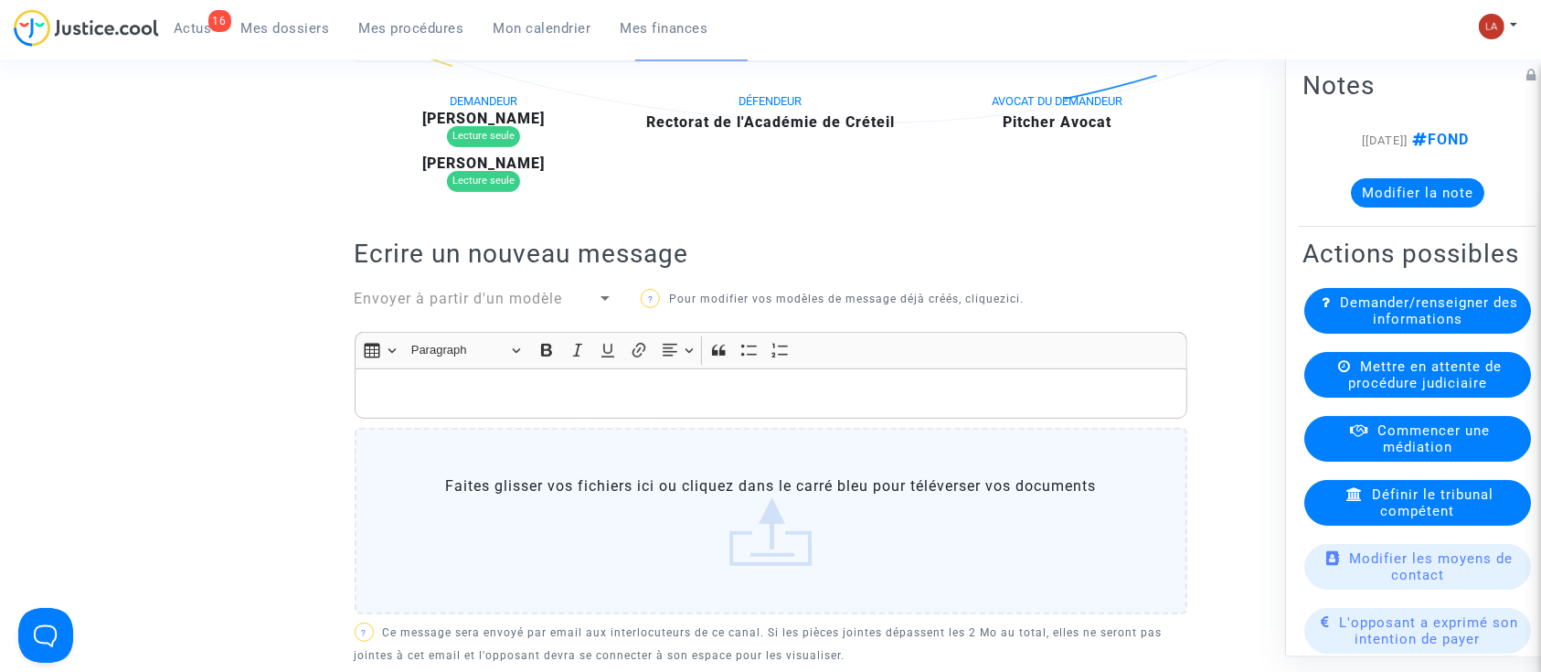
scroll to position [499, 0]
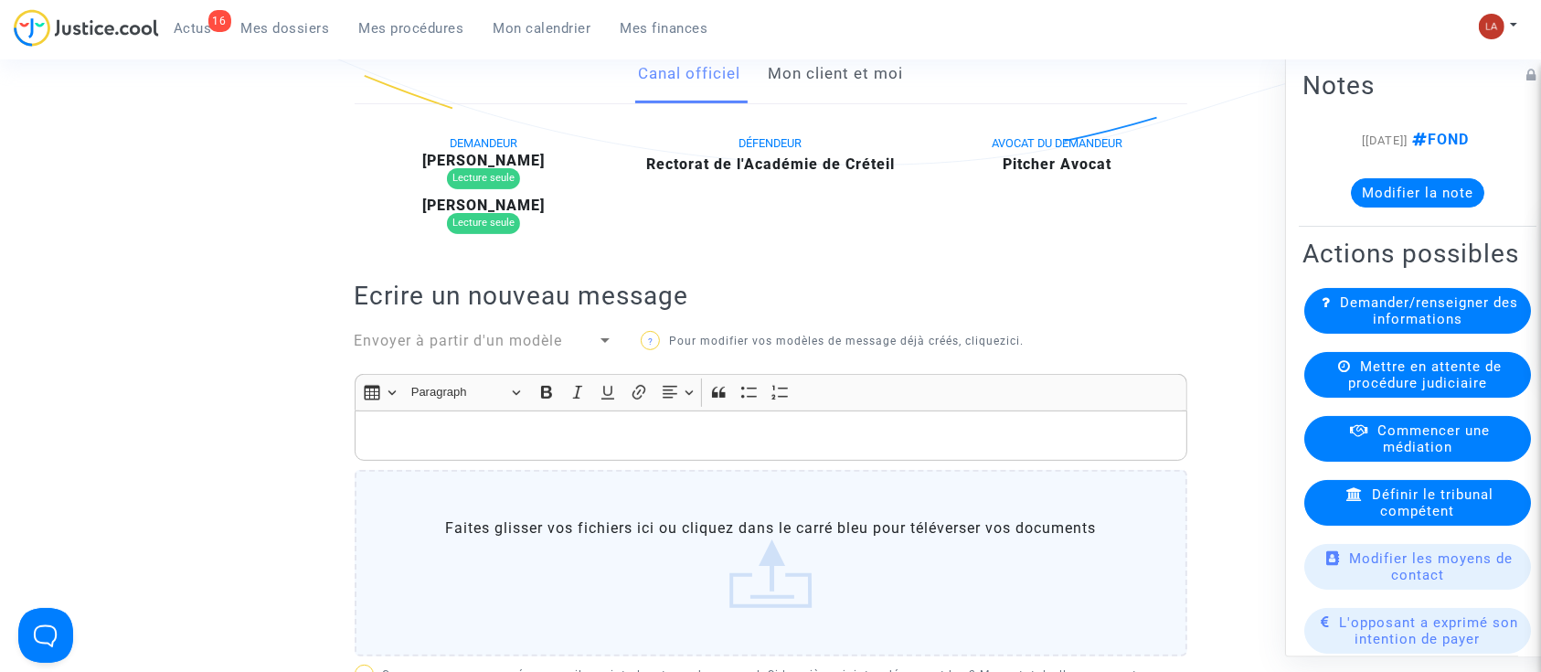
click at [814, 72] on link "Mon client et moi" at bounding box center [835, 74] width 135 height 60
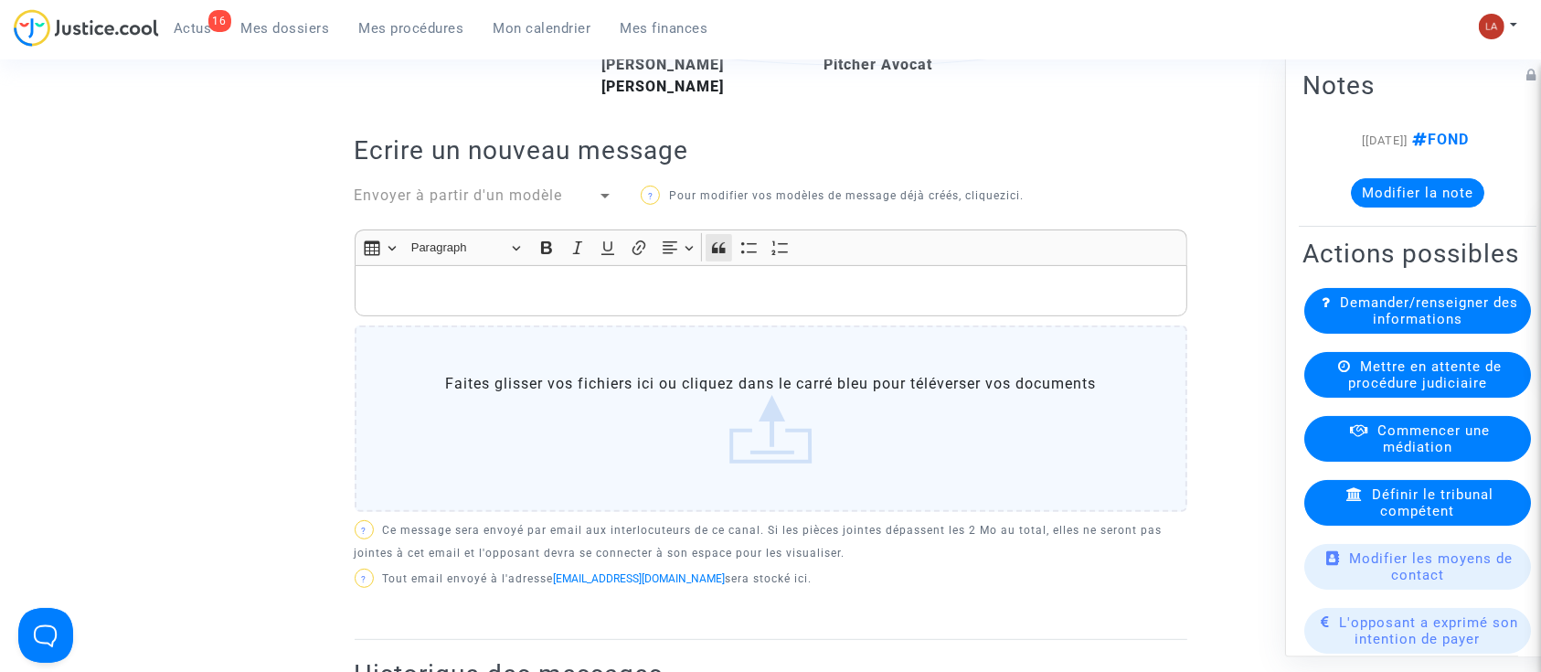
scroll to position [600, 0]
click at [688, 297] on p "Rich Text Editor, main" at bounding box center [770, 288] width 813 height 23
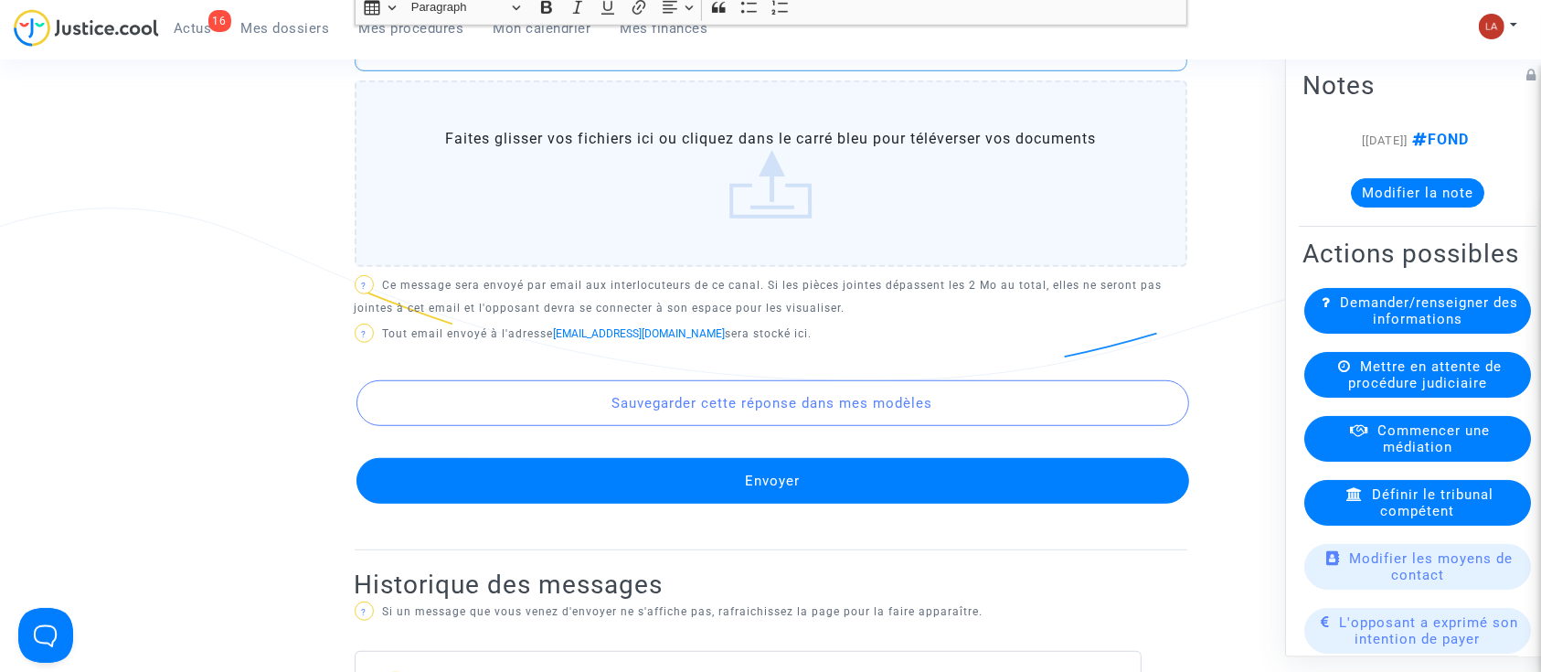
scroll to position [1140, 0]
click at [617, 466] on button "Envoyer" at bounding box center [772, 481] width 832 height 46
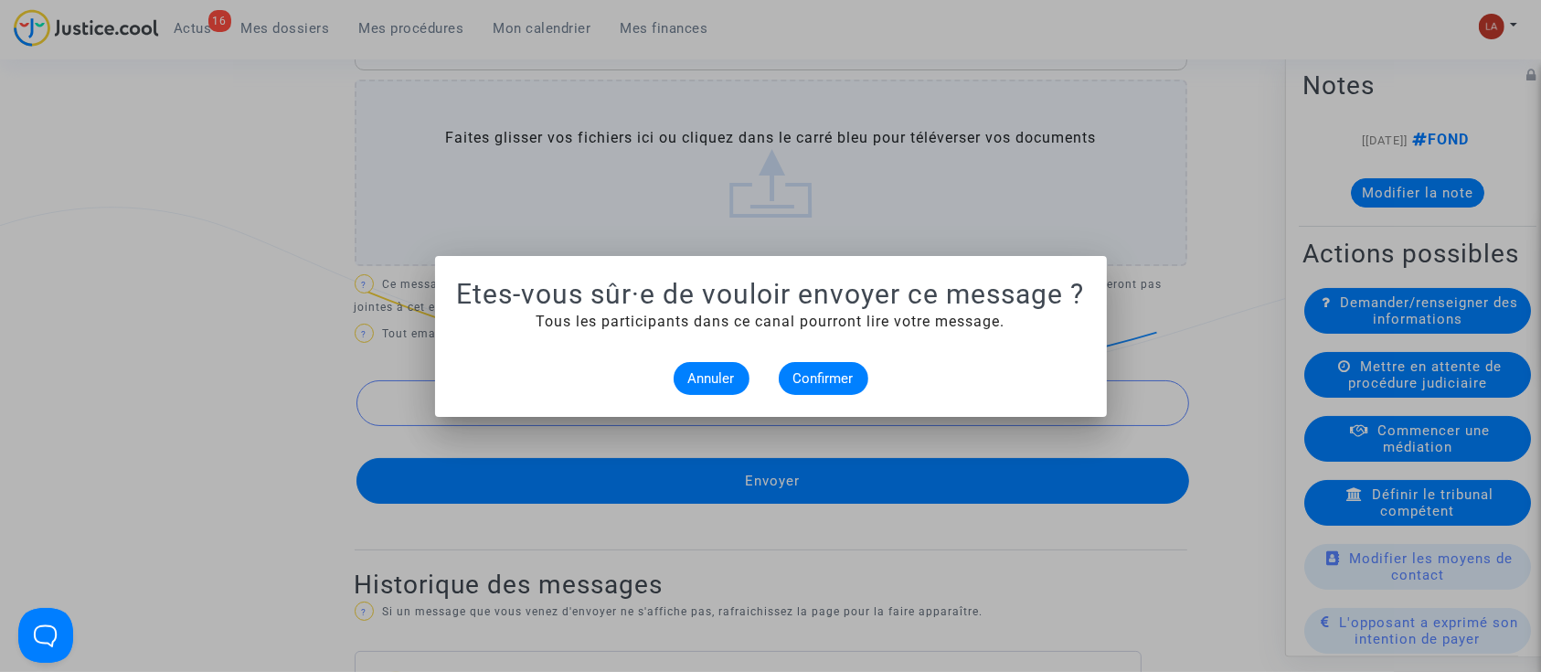
scroll to position [0, 0]
click at [805, 386] on button "Confirmer" at bounding box center [824, 378] width 90 height 33
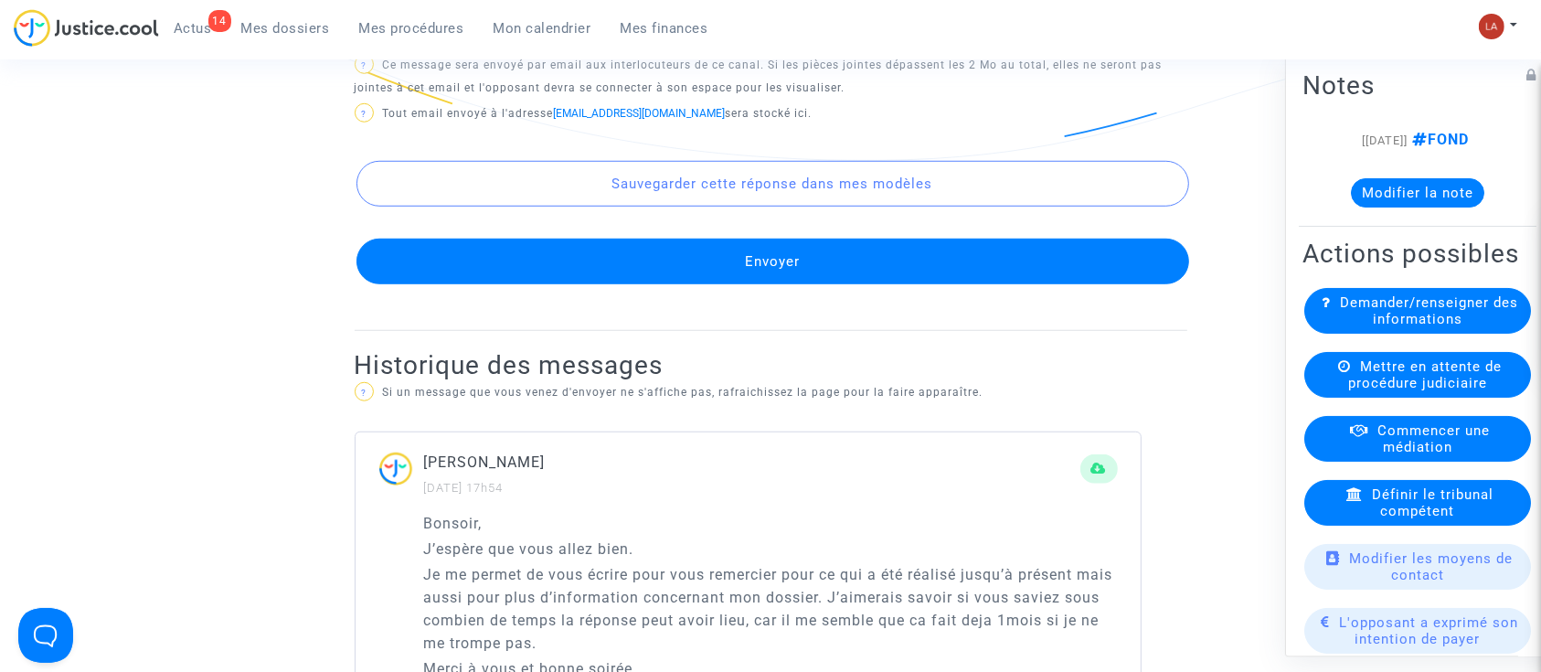
scroll to position [1347, 0]
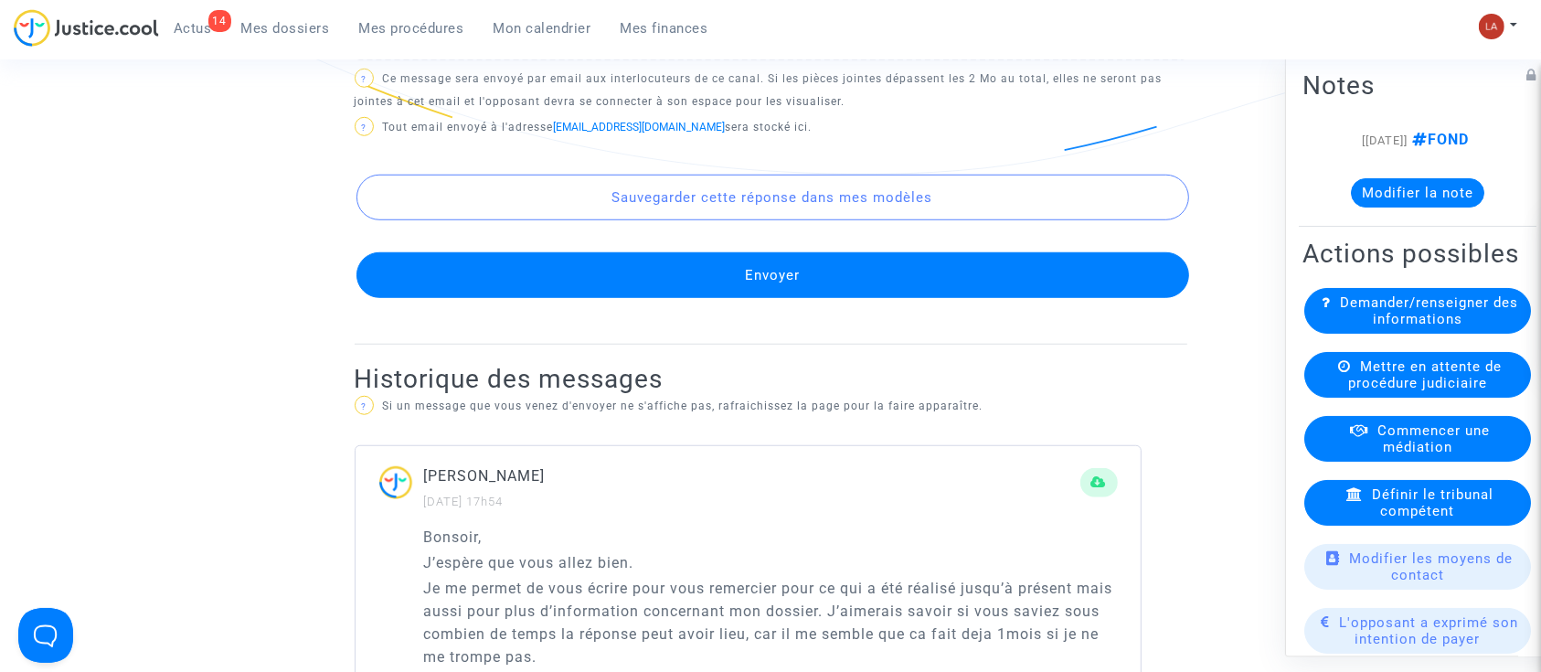
click at [747, 287] on button "Envoyer" at bounding box center [772, 275] width 832 height 46
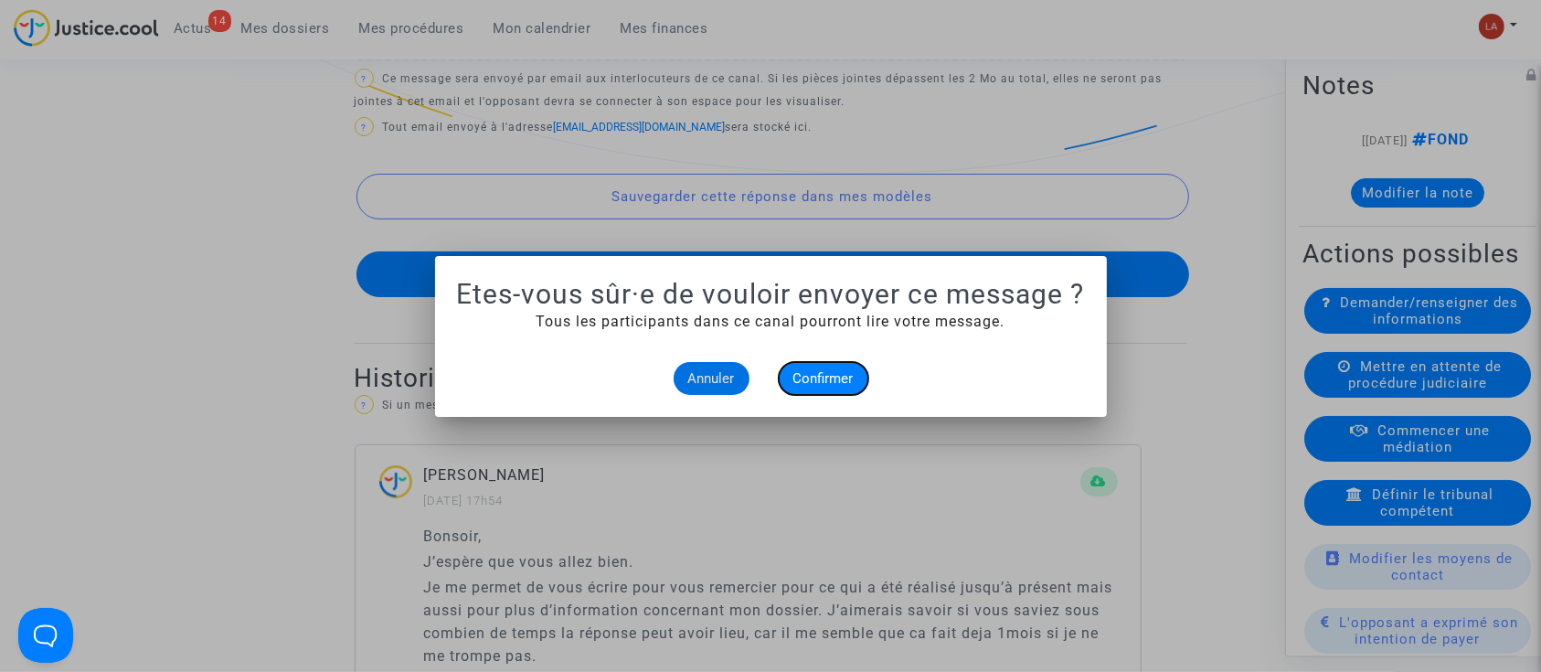
click at [814, 383] on span "Confirmer" at bounding box center [823, 378] width 60 height 16
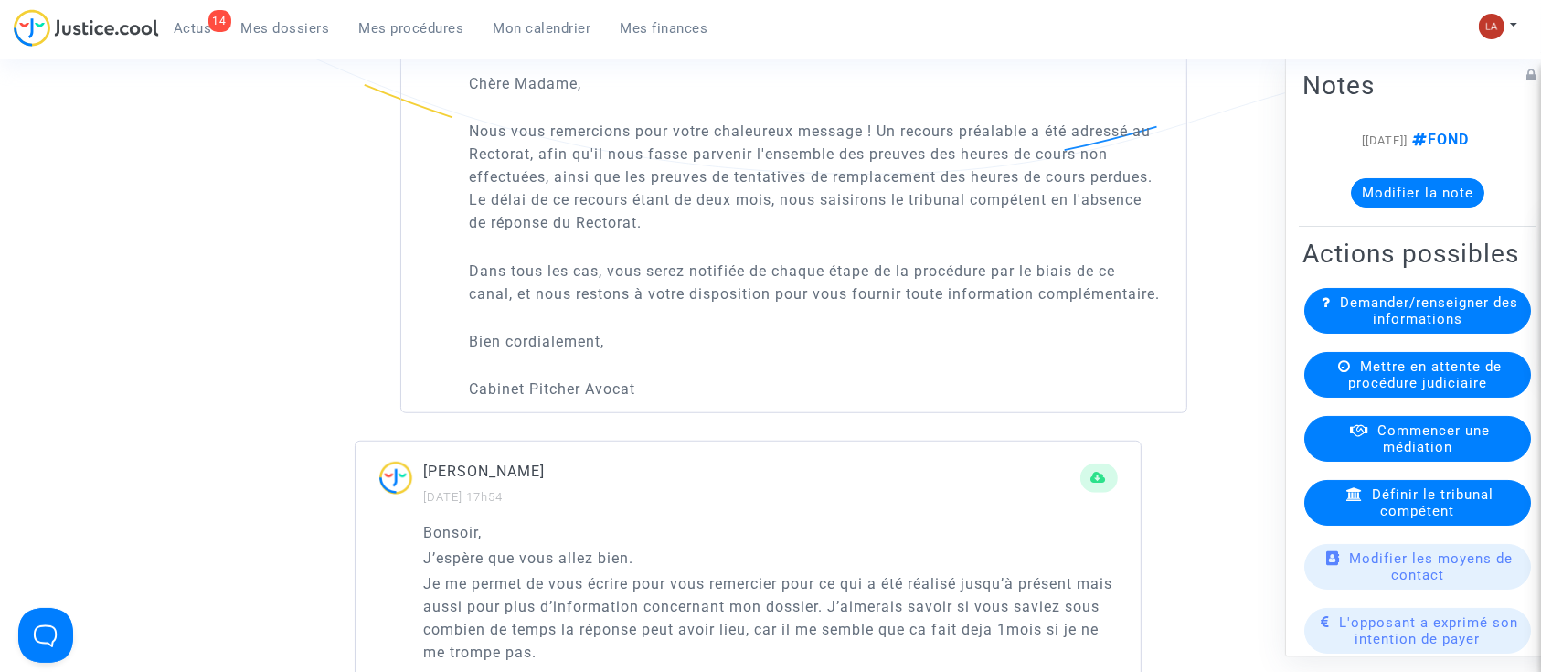
scroll to position [1203, 0]
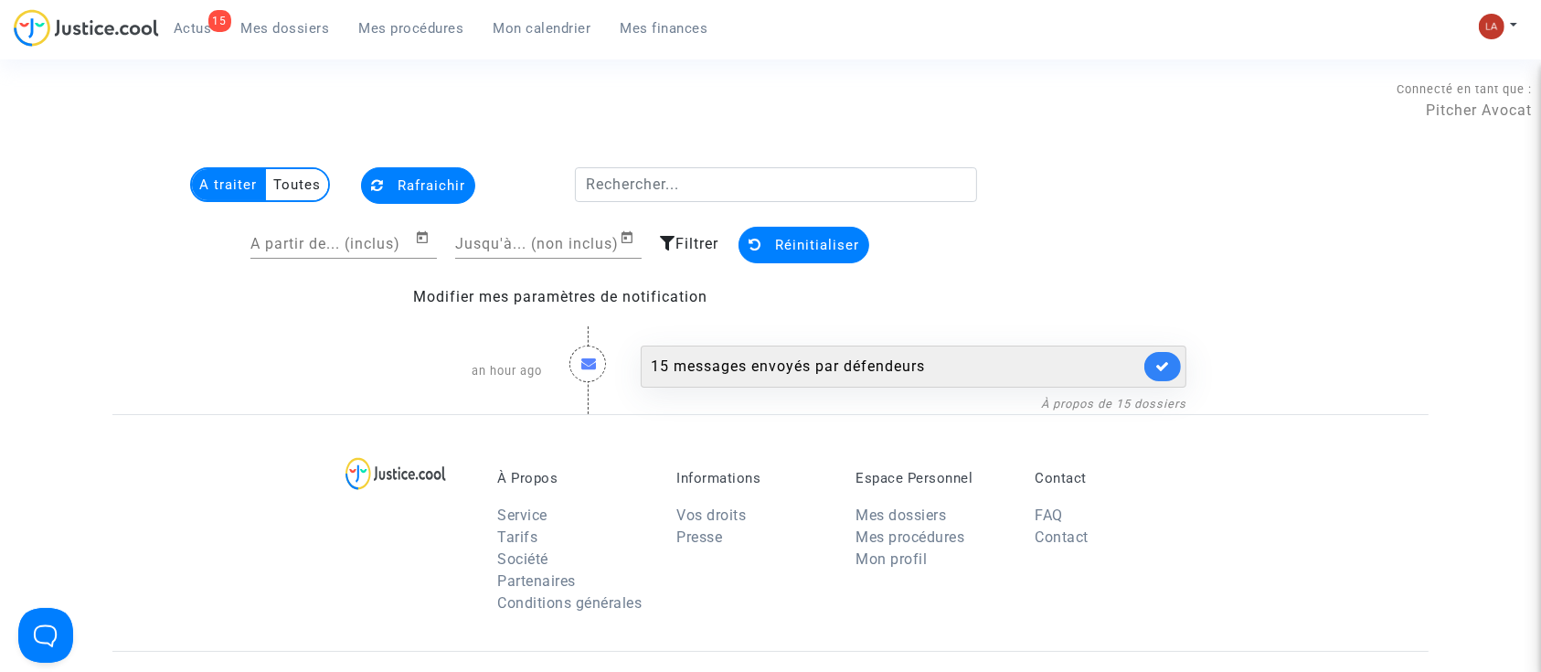
click at [878, 372] on div "15 messages envoyés par défendeurs" at bounding box center [895, 366] width 489 height 22
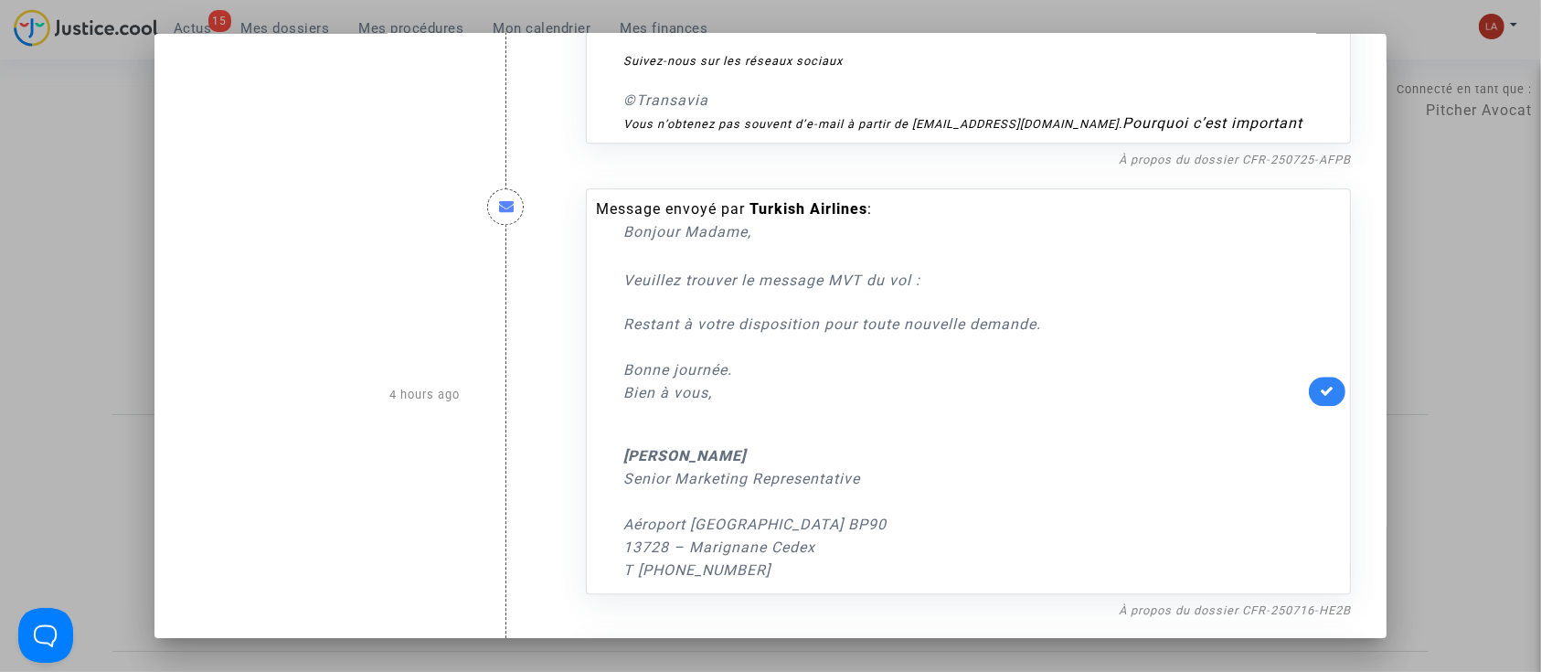
scroll to position [4598, 0]
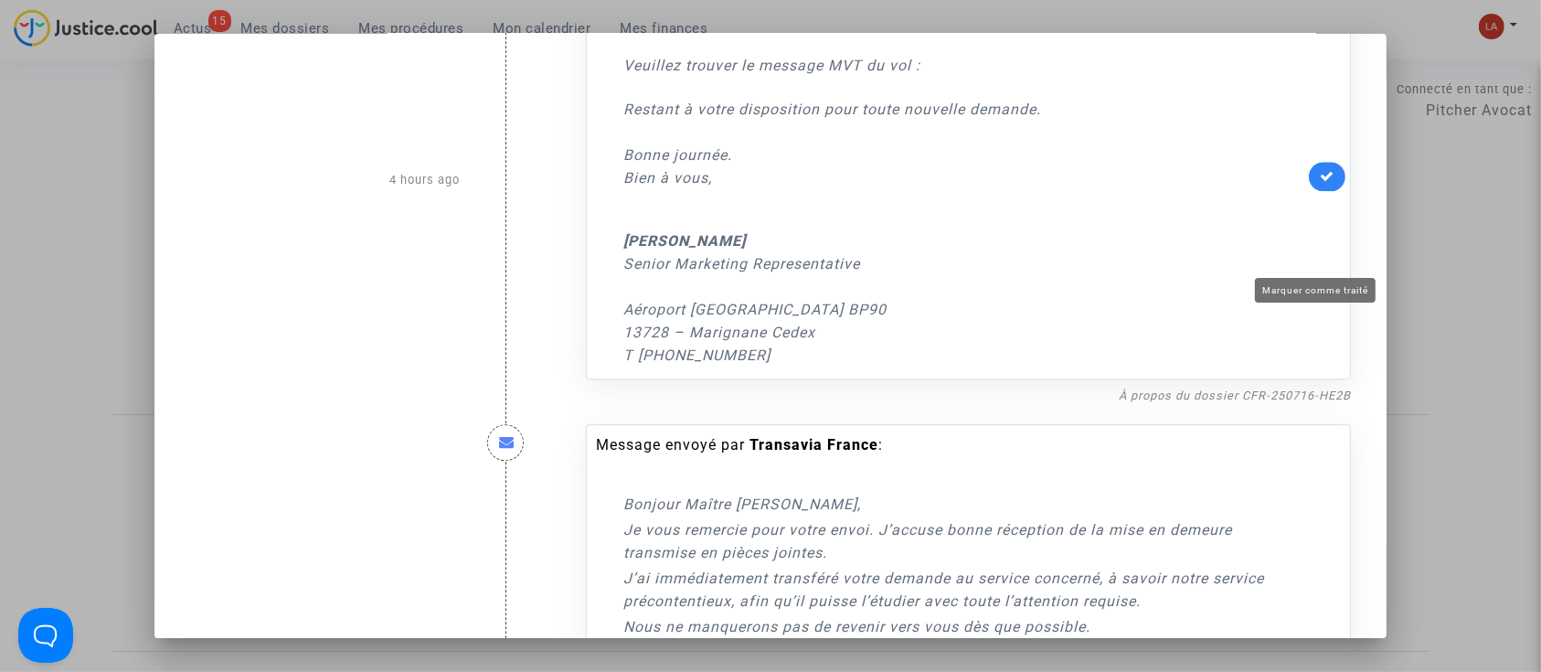
click at [1319, 183] on icon at bounding box center [1326, 176] width 15 height 14
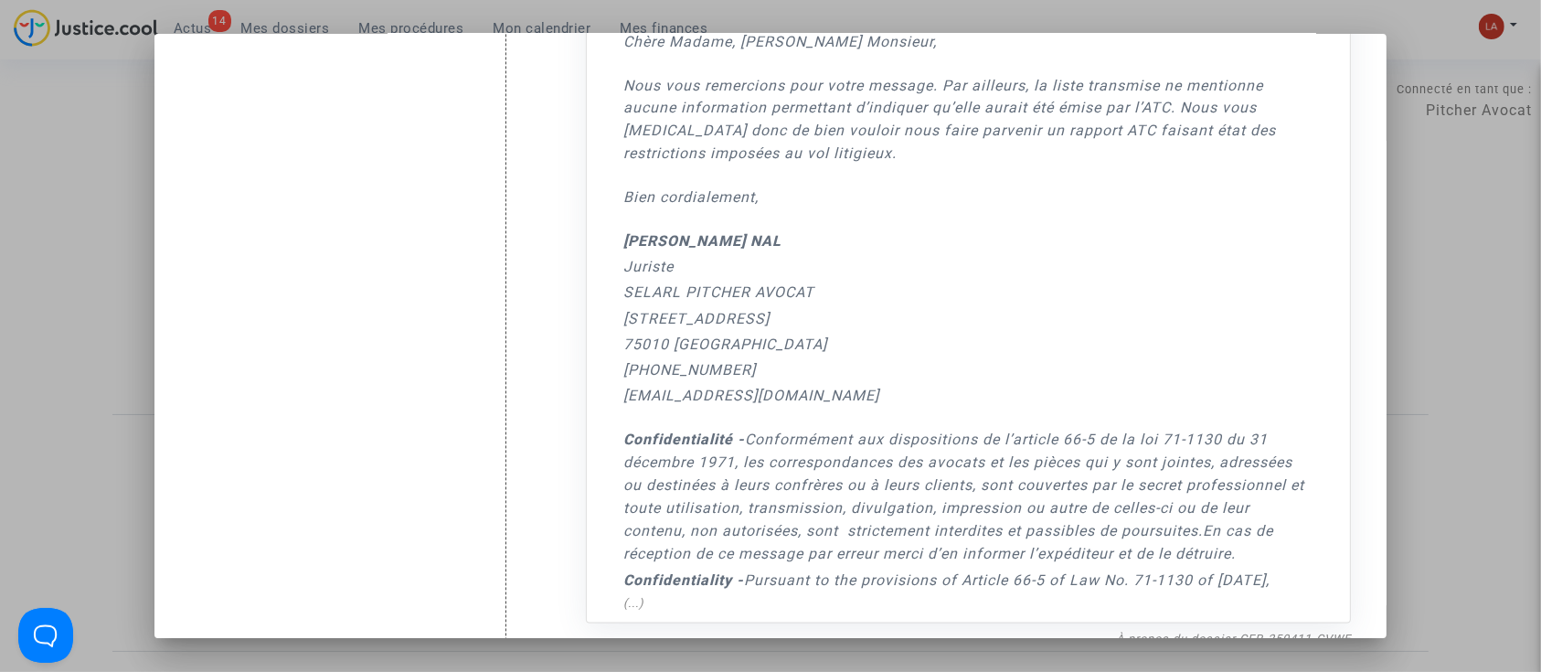
scroll to position [10340, 0]
click at [80, 238] on div at bounding box center [770, 336] width 1541 height 672
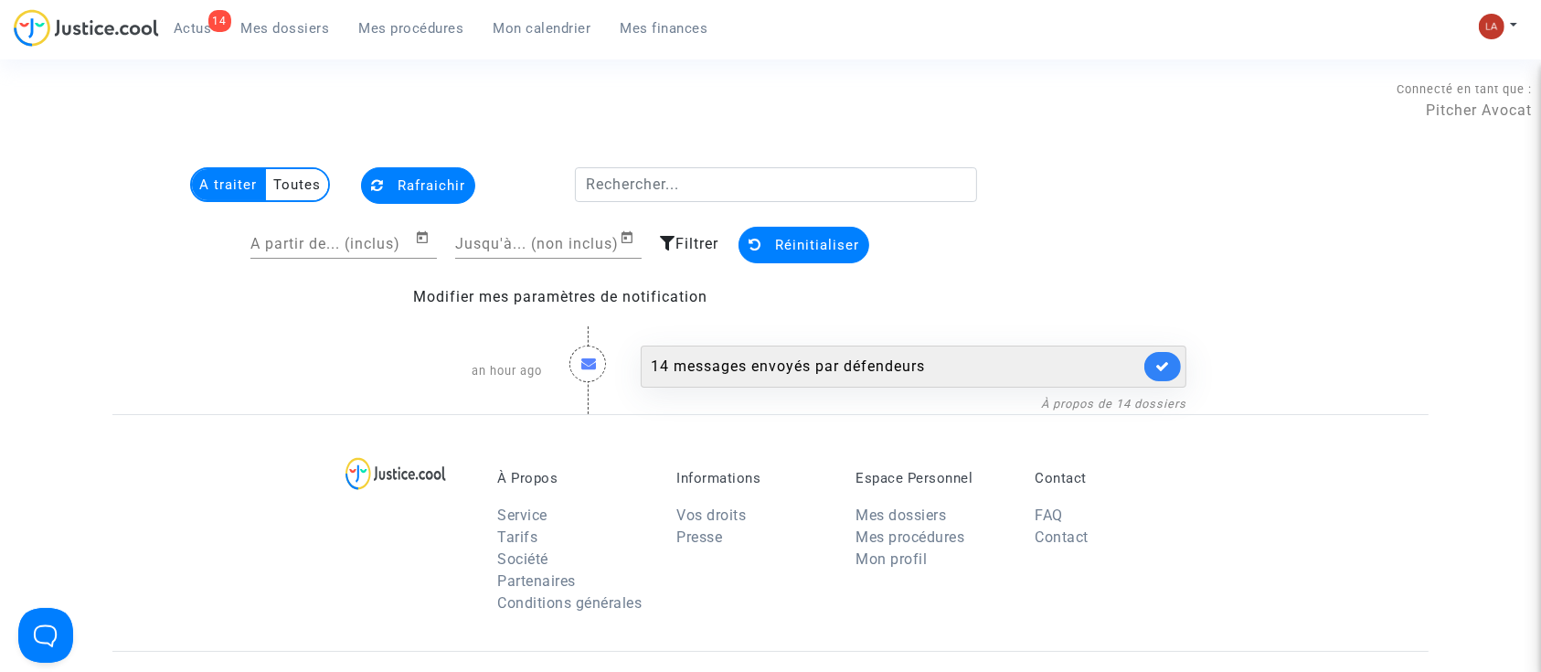
click at [805, 358] on div "14 messages envoyés par défendeurs" at bounding box center [895, 366] width 489 height 22
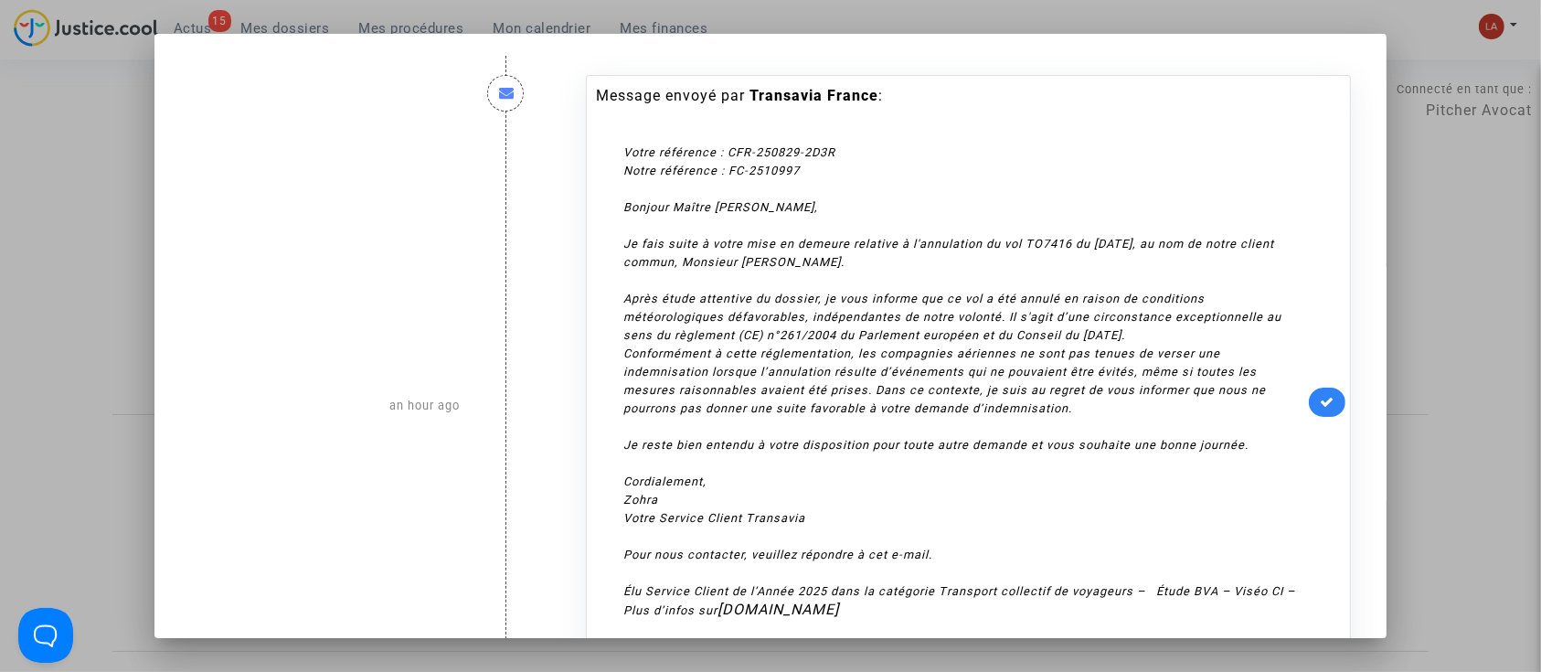
click at [805, 358] on div "Conformément à cette réglementation, les compagnies aériennes ne sont pas tenue…" at bounding box center [963, 389] width 681 height 91
click at [639, 462] on div "Je reste bien entendu à votre disposition pour toute autre demande et vous souh…" at bounding box center [963, 500] width 681 height 128
click at [66, 224] on div at bounding box center [770, 336] width 1541 height 672
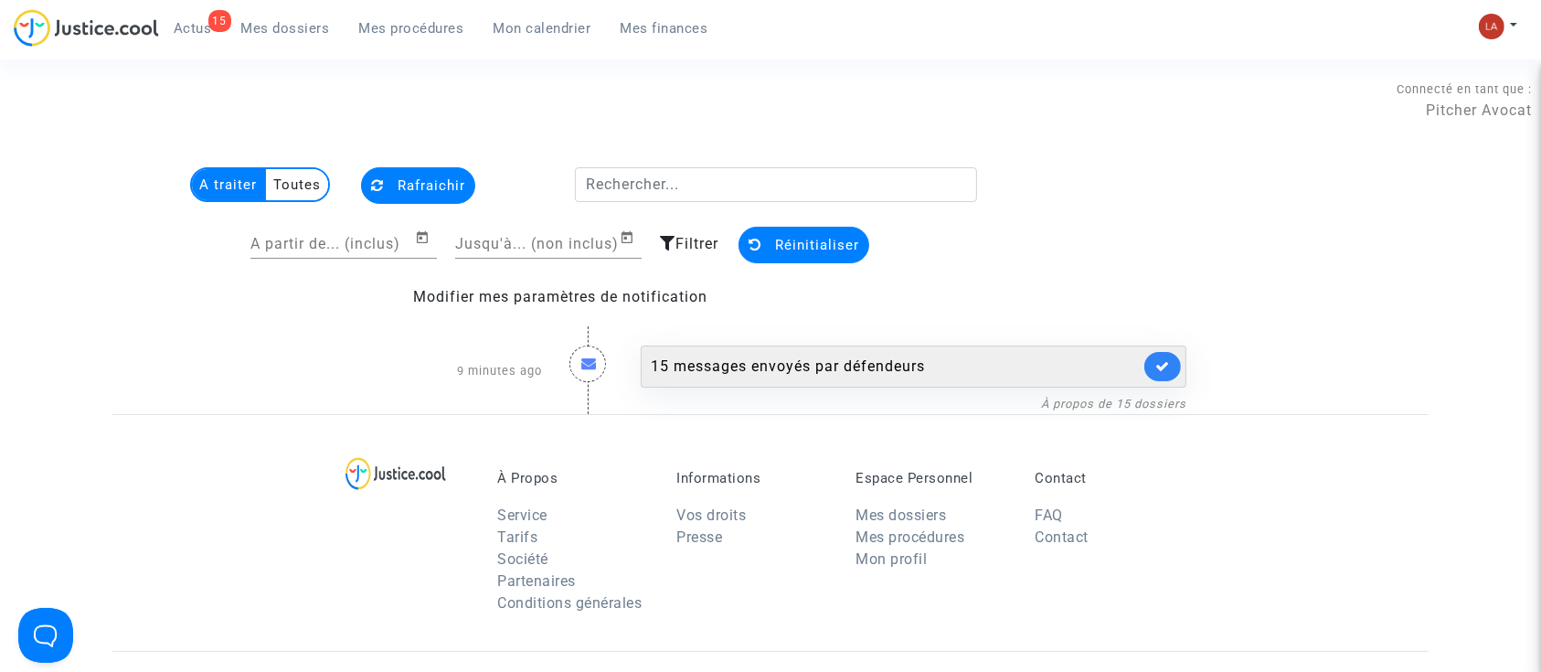
click at [891, 352] on div "15 messages envoyés par défendeurs" at bounding box center [914, 366] width 546 height 42
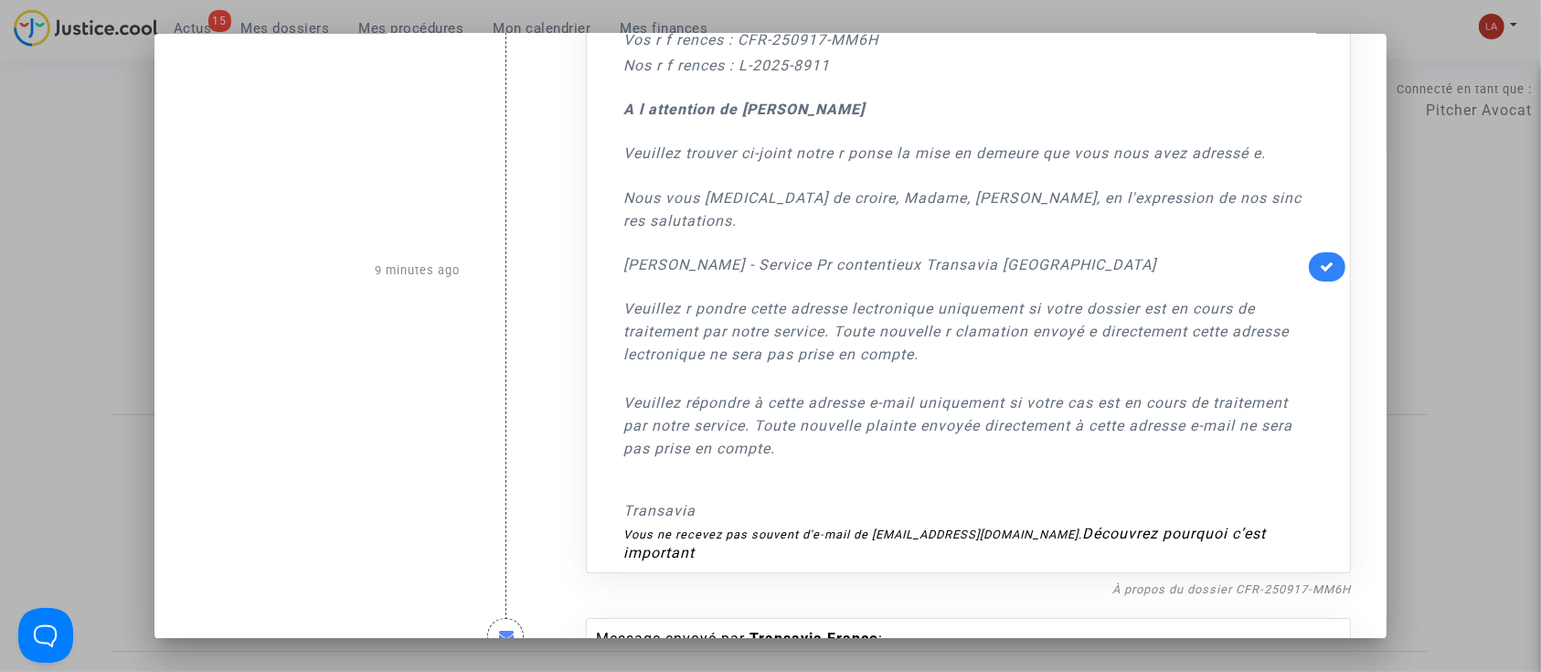
scroll to position [243, 0]
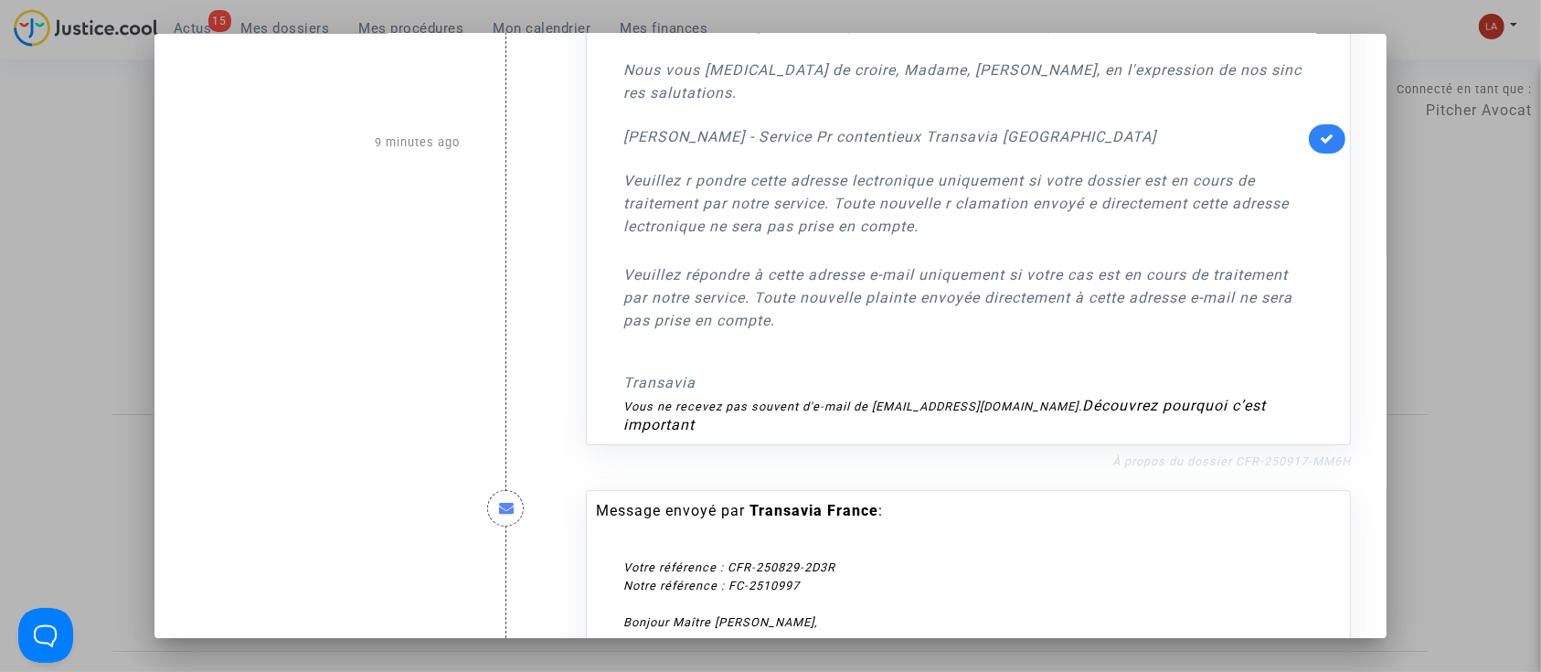
click at [1174, 454] on link "À propos du dossier CFR-250917-MM6H" at bounding box center [1231, 461] width 238 height 14
click at [1325, 130] on link at bounding box center [1327, 138] width 37 height 29
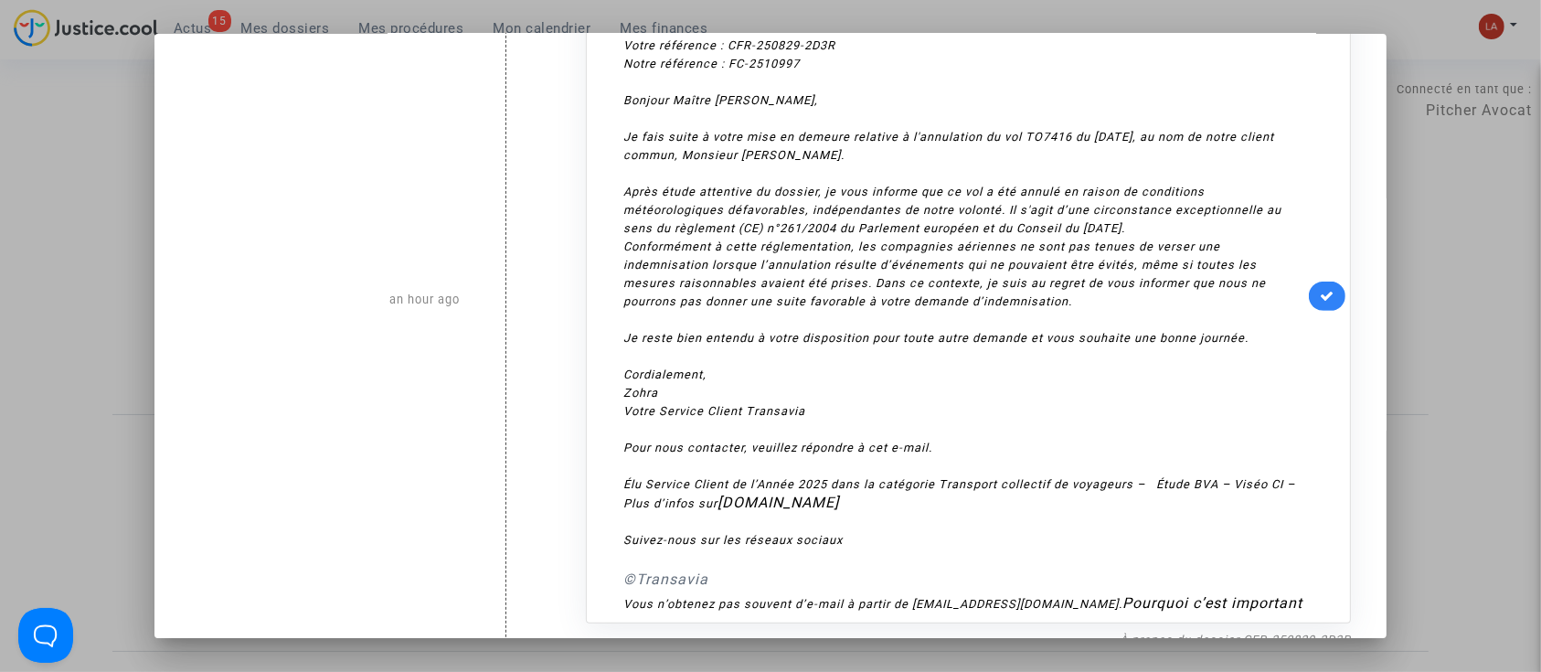
scroll to position [853, 0]
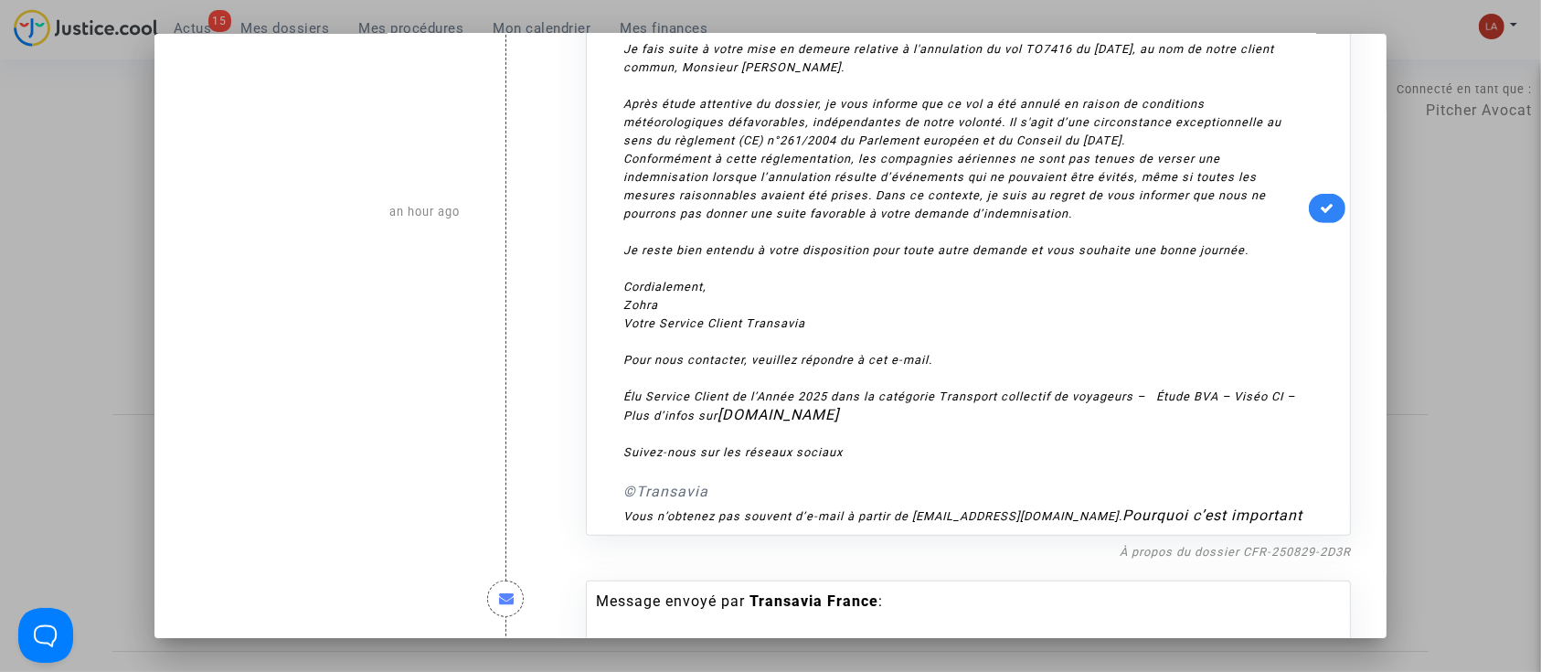
click at [1309, 545] on link "À propos du dossier CFR-250829-2D3R" at bounding box center [1234, 552] width 231 height 14
click at [1319, 201] on icon at bounding box center [1326, 208] width 15 height 14
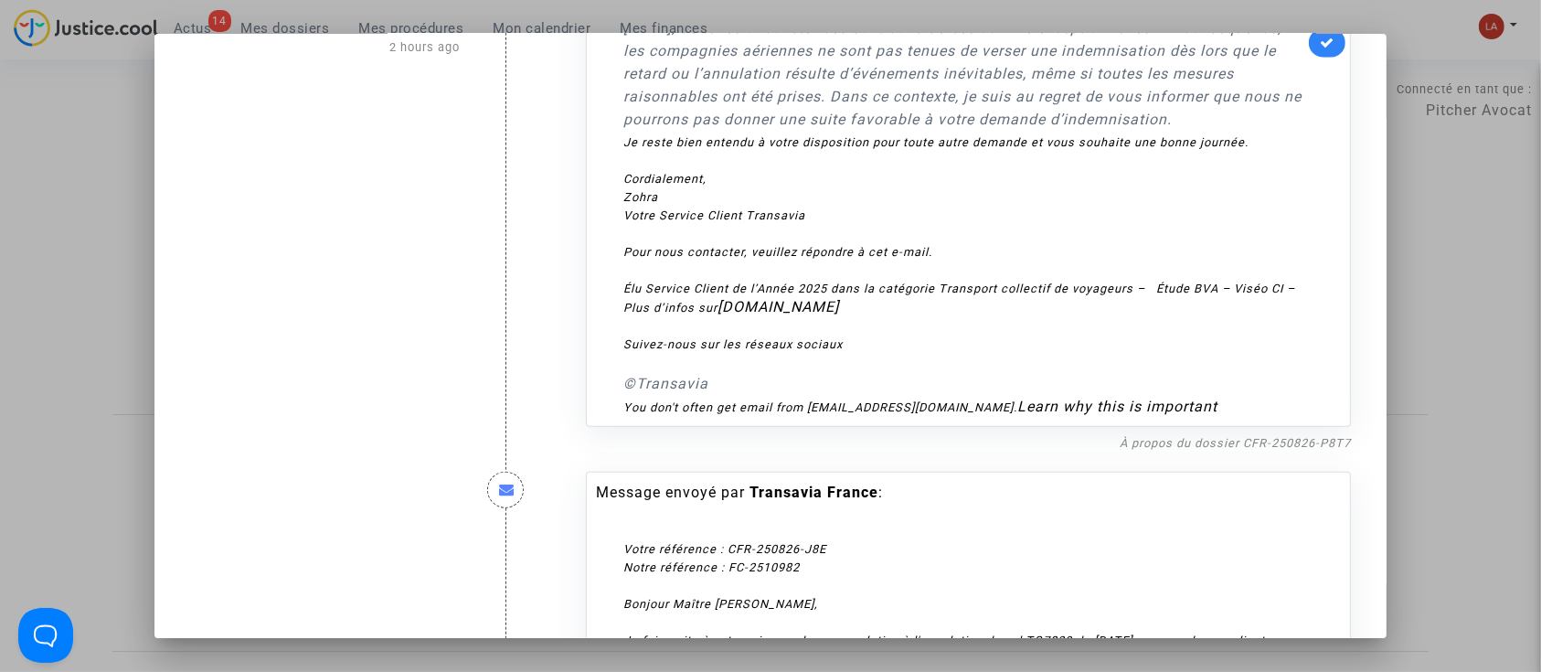
scroll to position [1774, 0]
click at [1251, 449] on link "À propos du dossier CFR-250826-P8T7" at bounding box center [1234, 442] width 231 height 14
click at [1328, 57] on link at bounding box center [1327, 41] width 37 height 29
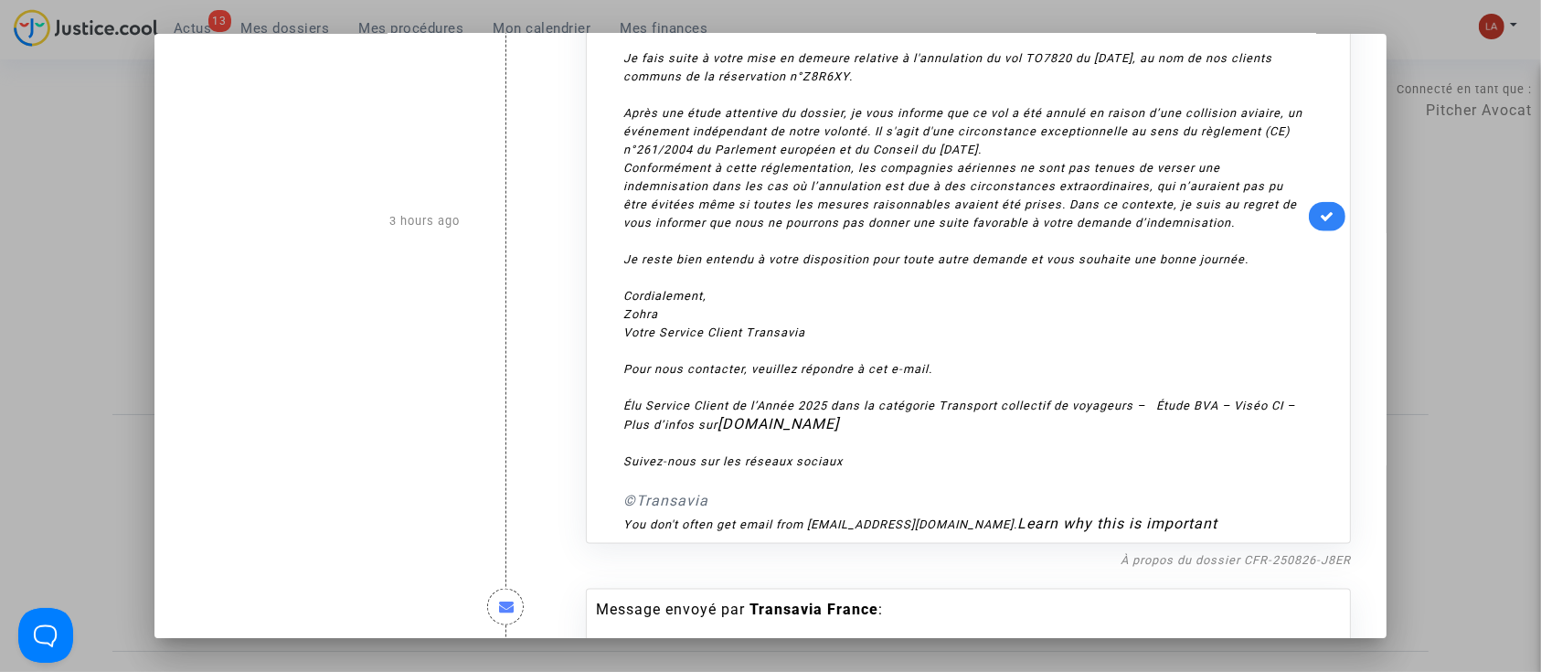
scroll to position [2629, 0]
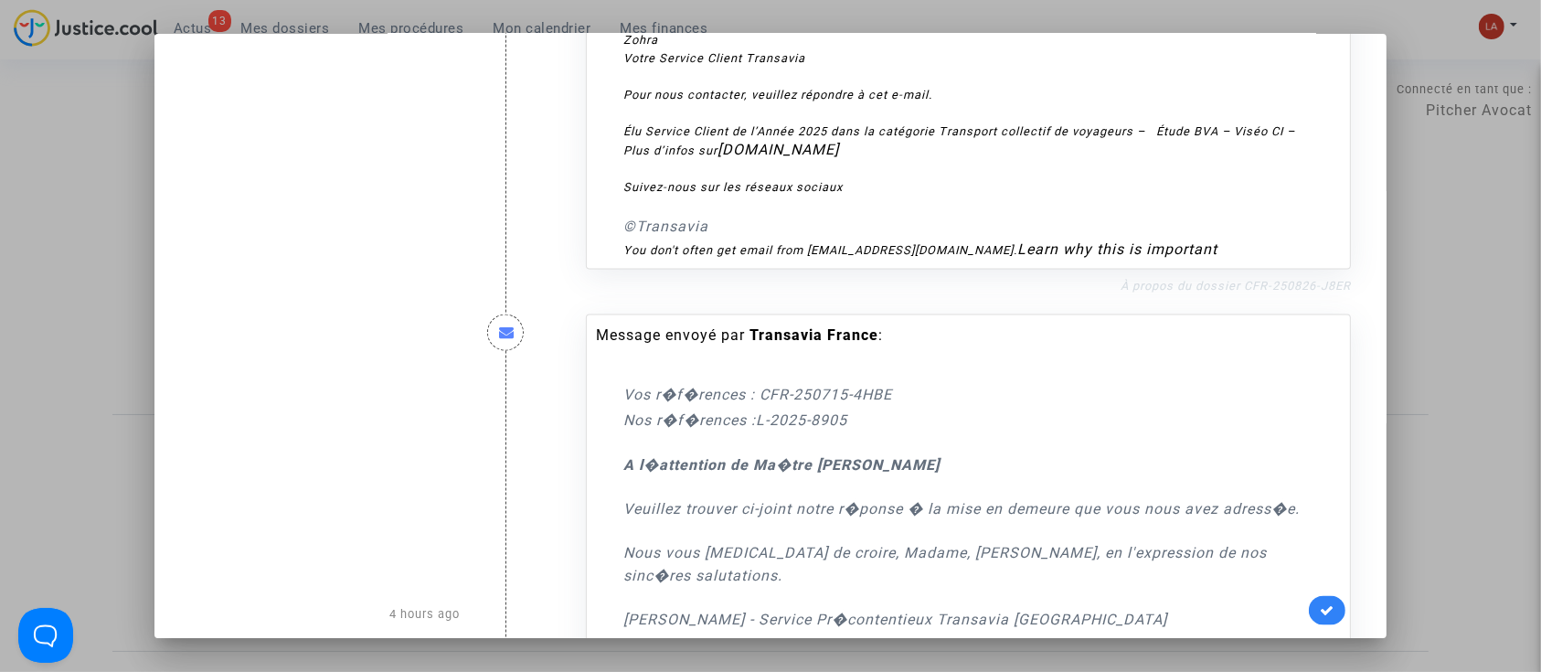
click at [1195, 292] on link "À propos du dossier CFR-250826-J8ER" at bounding box center [1235, 286] width 230 height 14
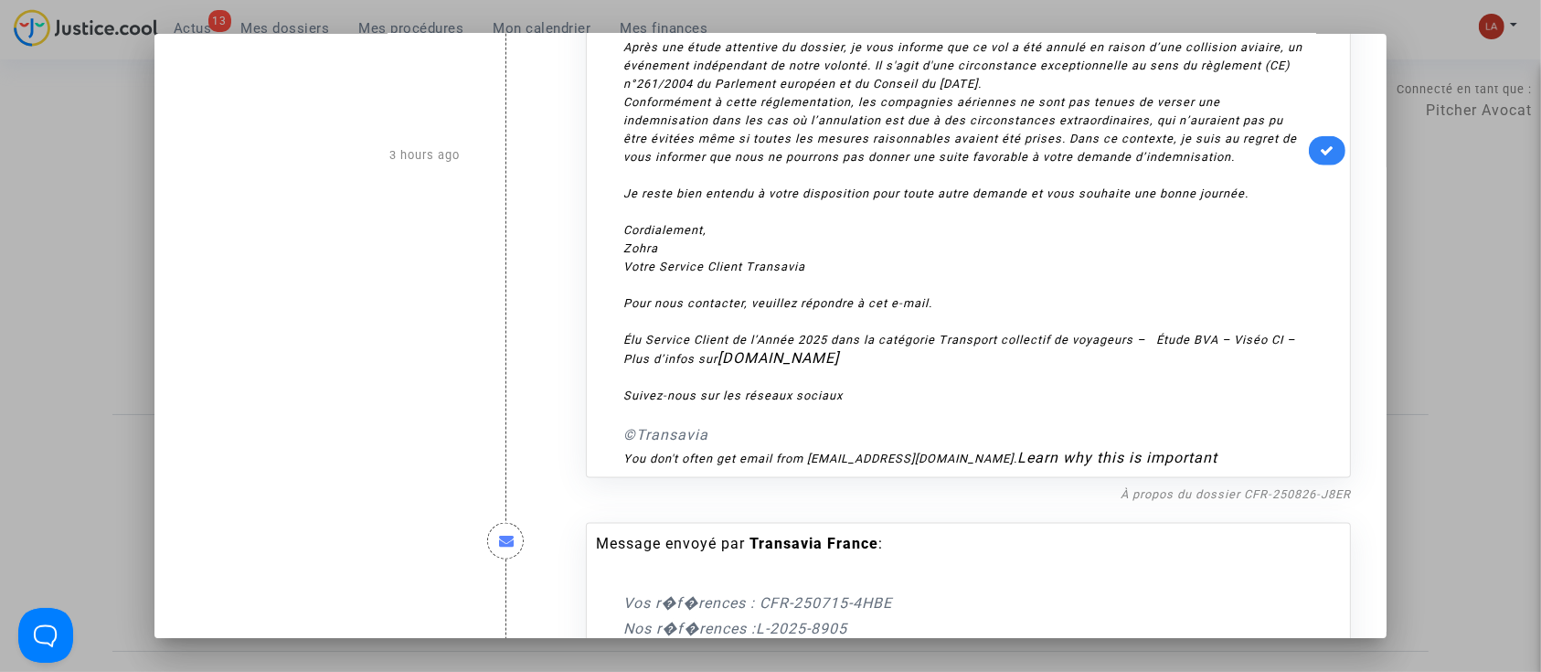
scroll to position [2420, 0]
click at [1319, 158] on icon at bounding box center [1326, 151] width 15 height 14
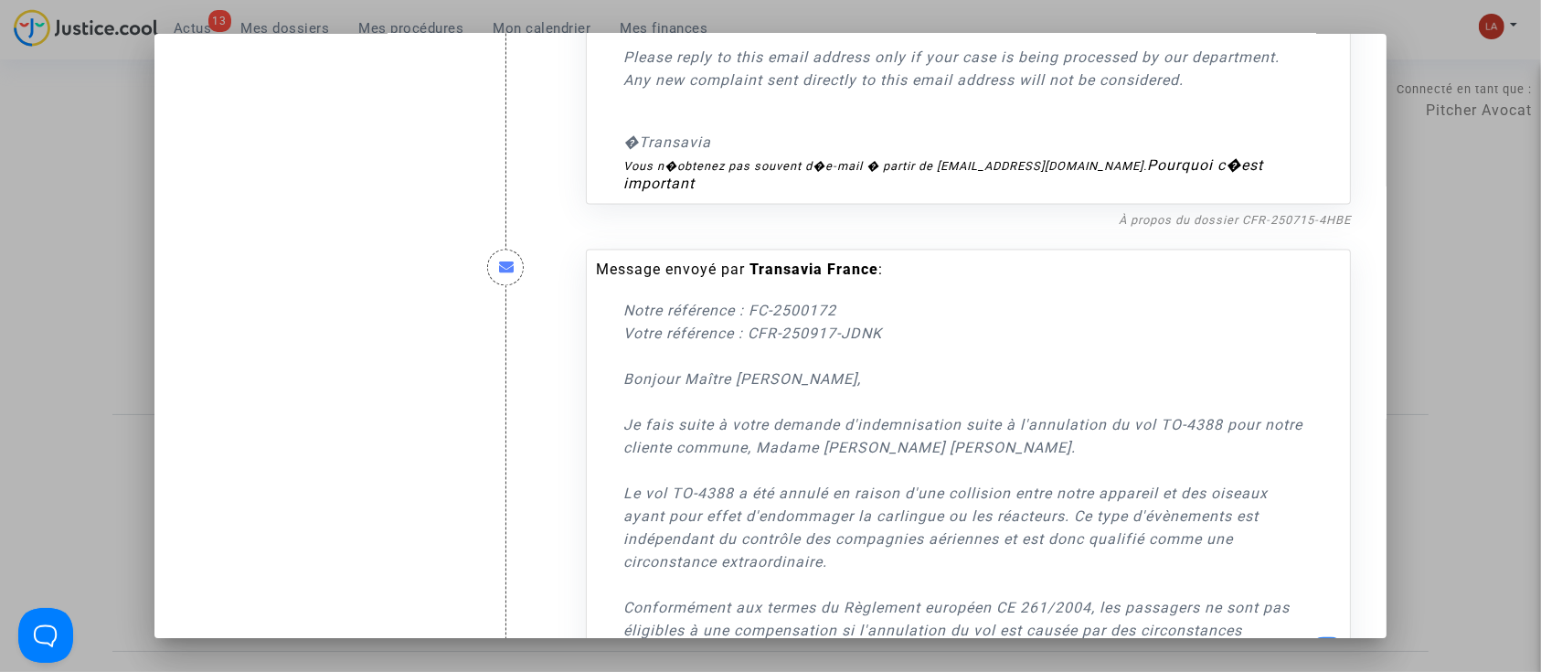
scroll to position [3342, 0]
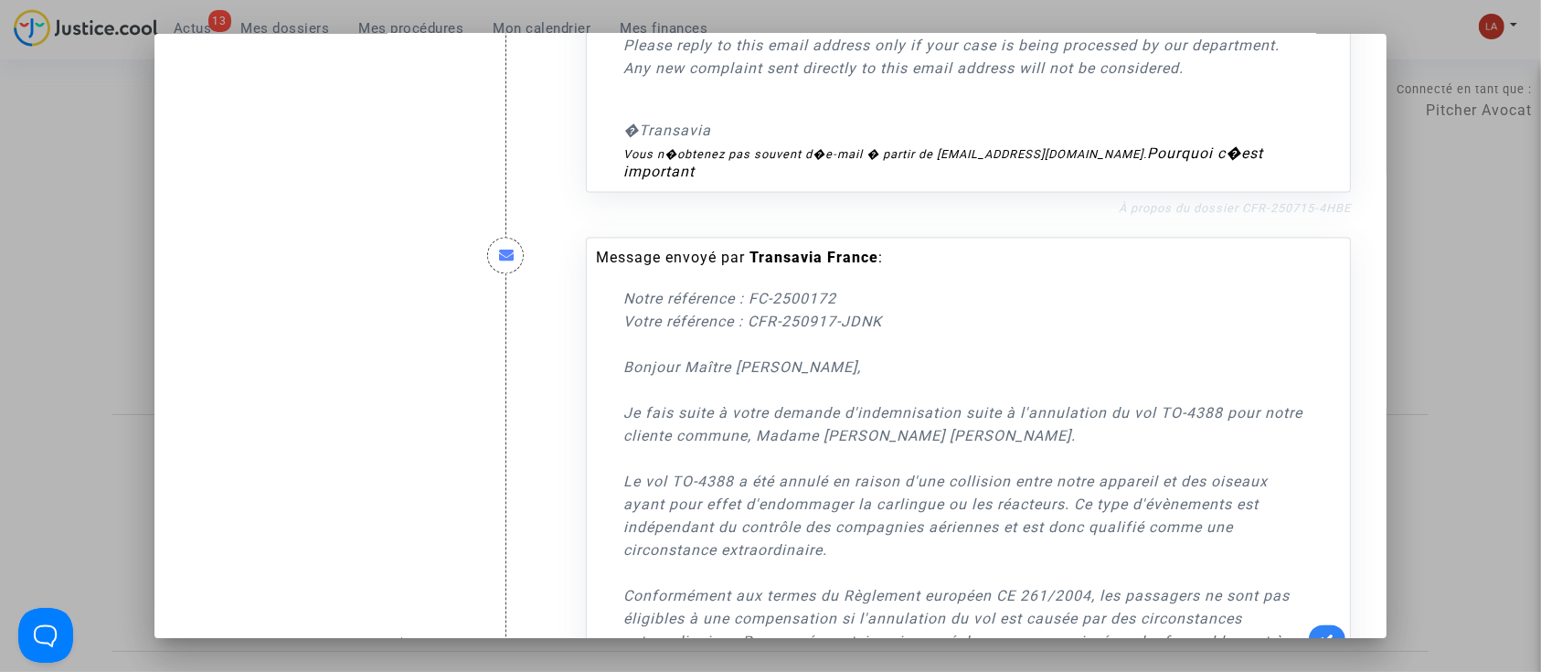
click at [1182, 216] on link "À propos du dossier CFR-250715-4HBE" at bounding box center [1234, 209] width 232 height 14
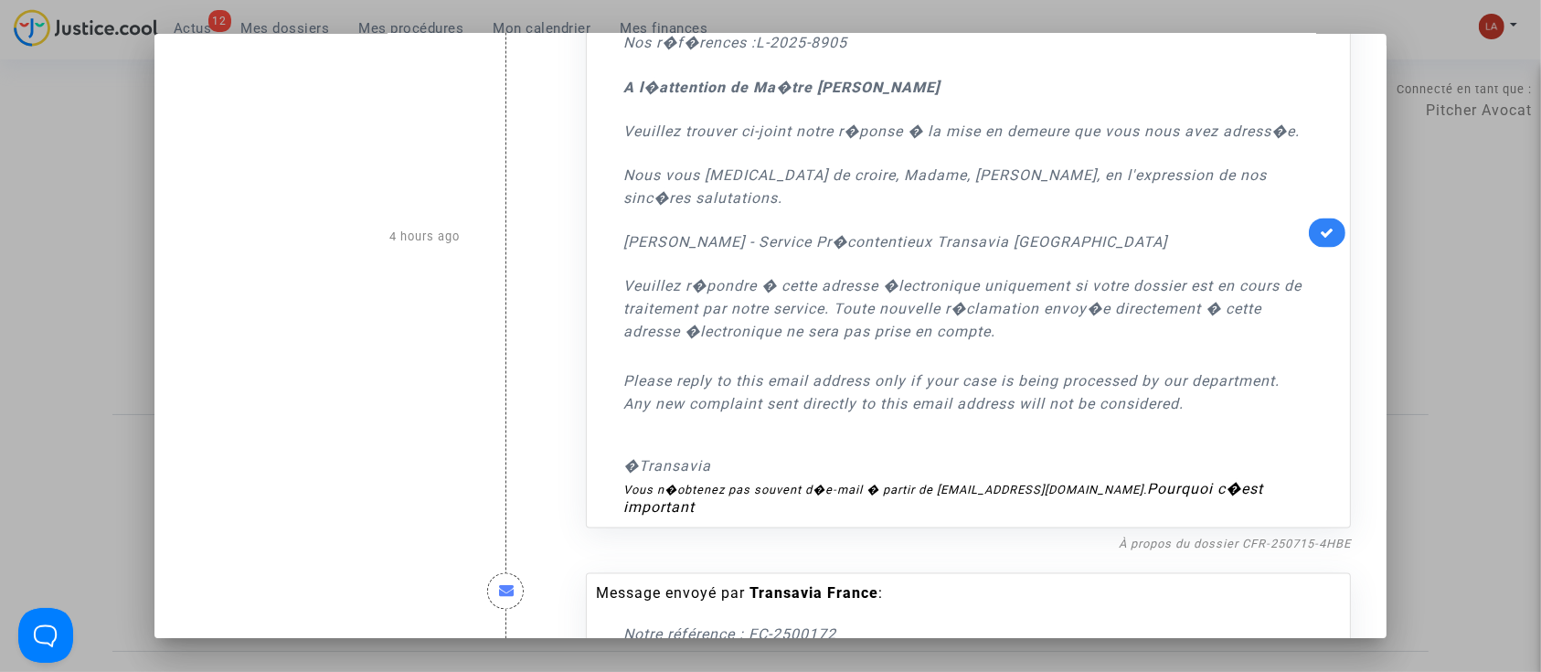
scroll to position [3005, 0]
click at [1309, 249] on link at bounding box center [1327, 233] width 37 height 29
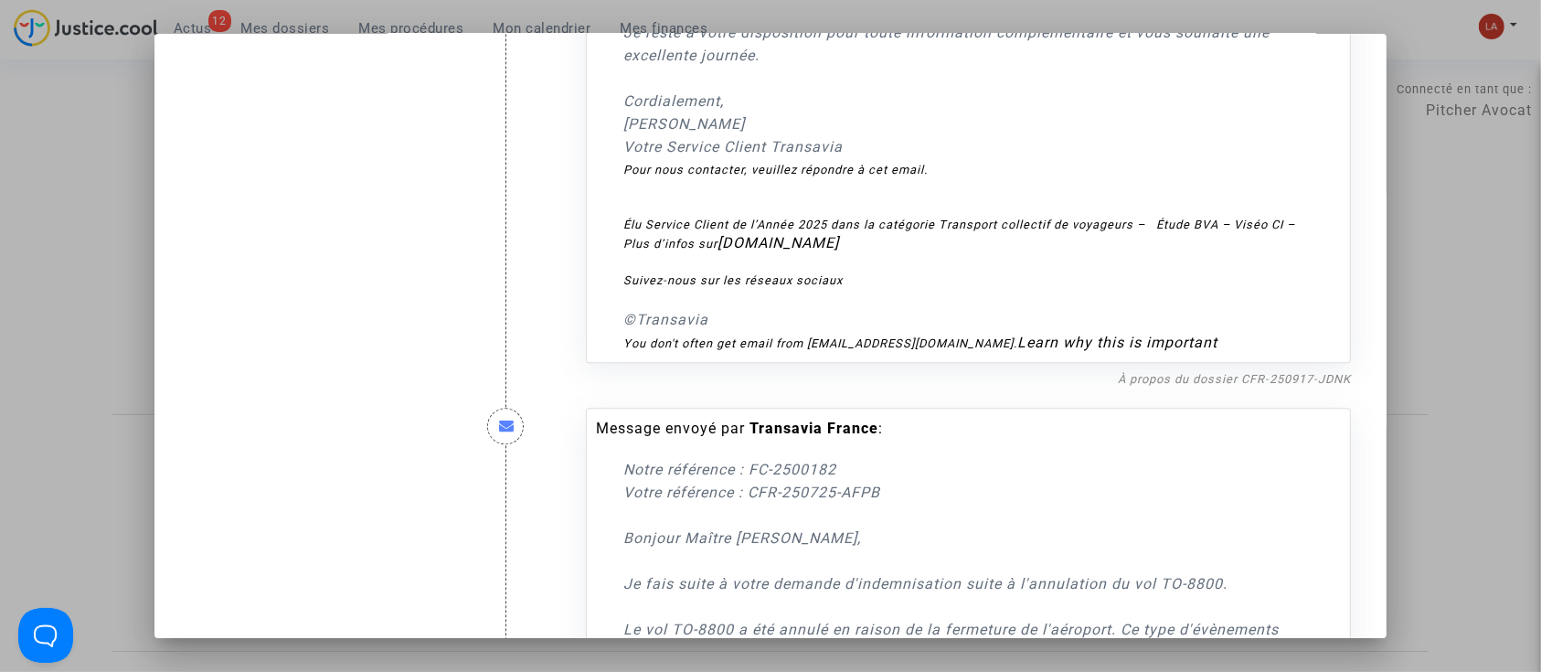
scroll to position [4032, 0]
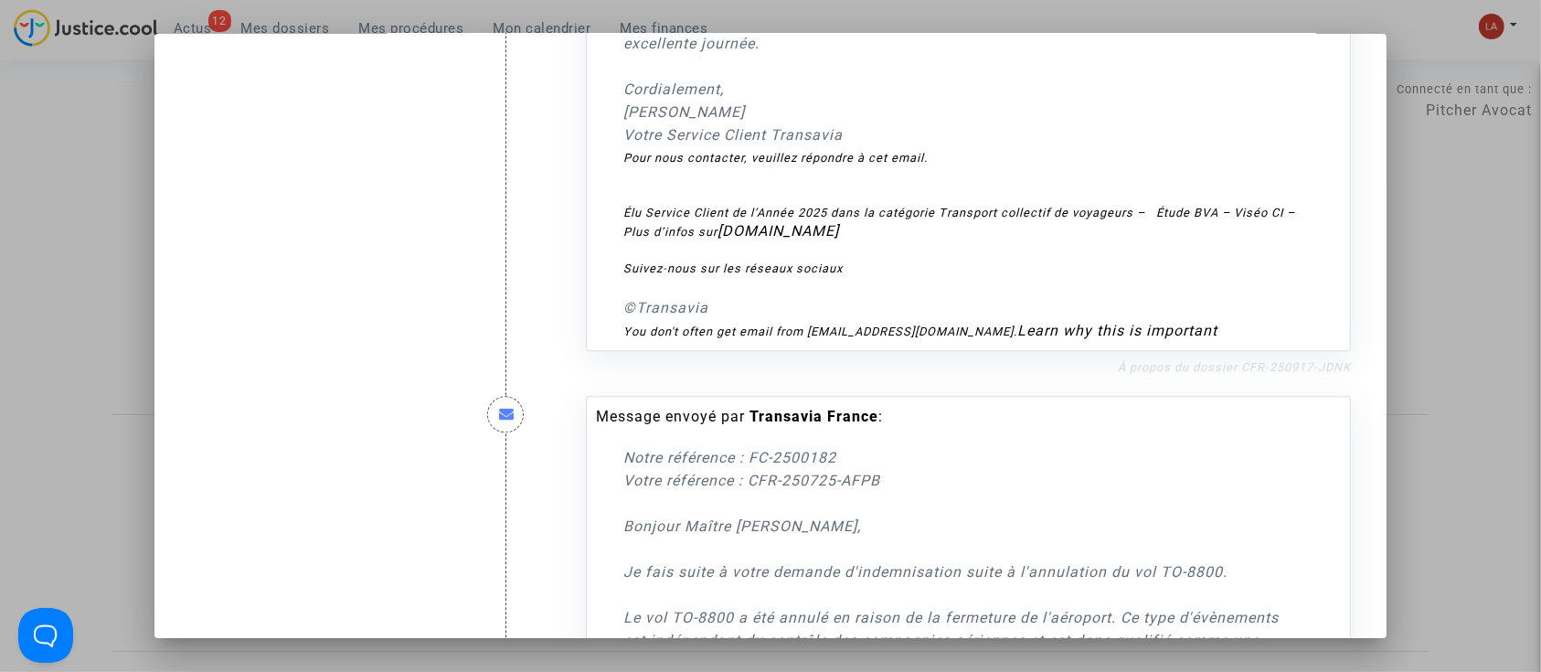
click at [1243, 374] on link "À propos du dossier CFR-250917-JDNK" at bounding box center [1234, 367] width 233 height 14
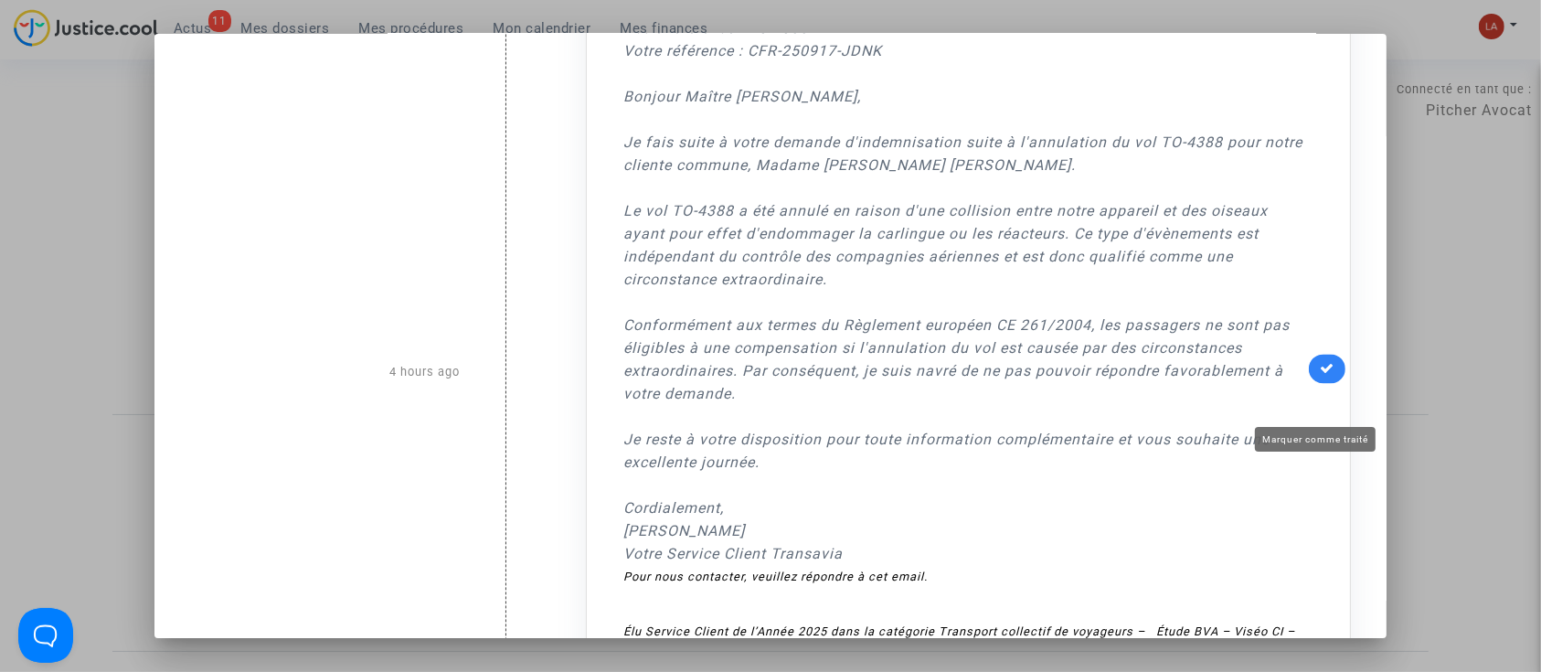
click at [1319, 375] on icon at bounding box center [1326, 368] width 15 height 14
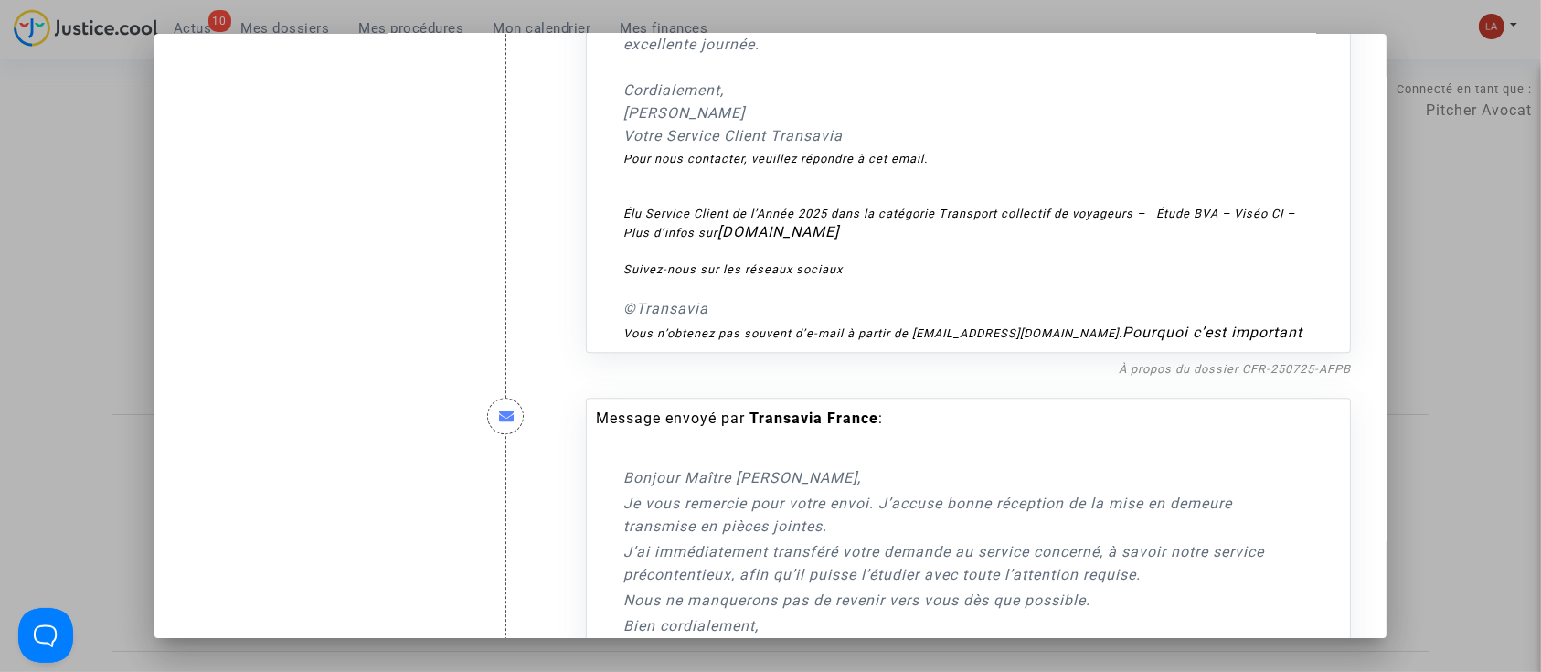
scroll to position [4834, 0]
click at [1220, 375] on link "À propos du dossier CFR-250725-AFPB" at bounding box center [1234, 368] width 232 height 14
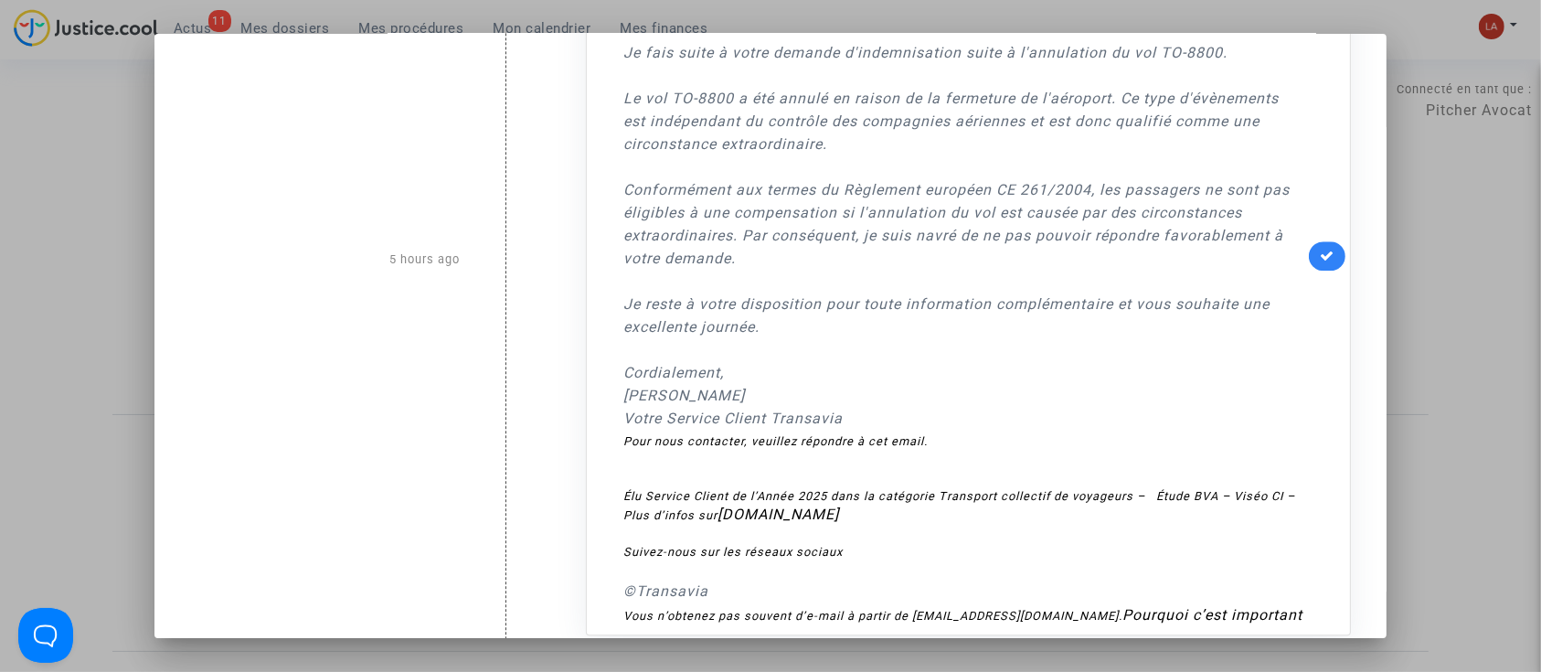
scroll to position [4549, 0]
click at [1326, 272] on link at bounding box center [1327, 257] width 37 height 29
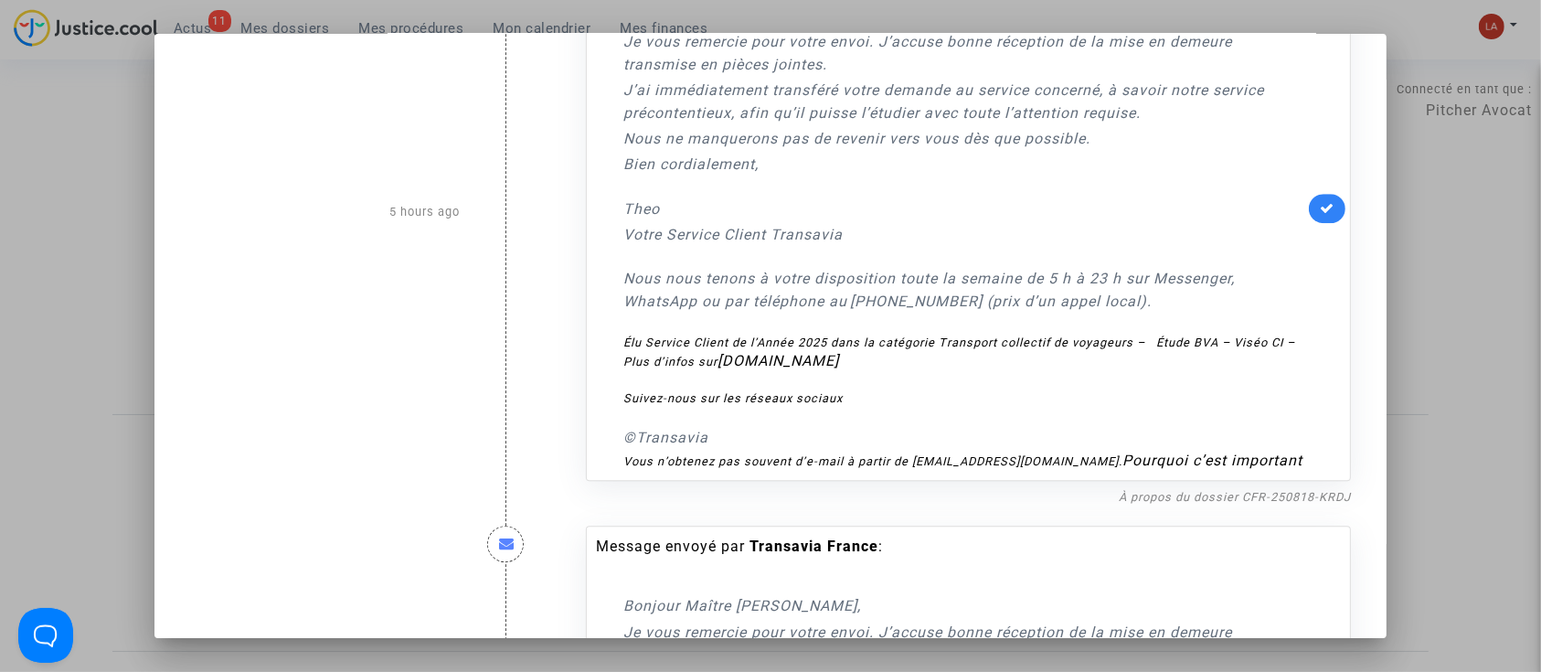
scroll to position [5296, 0]
click at [1323, 221] on link at bounding box center [1327, 206] width 37 height 29
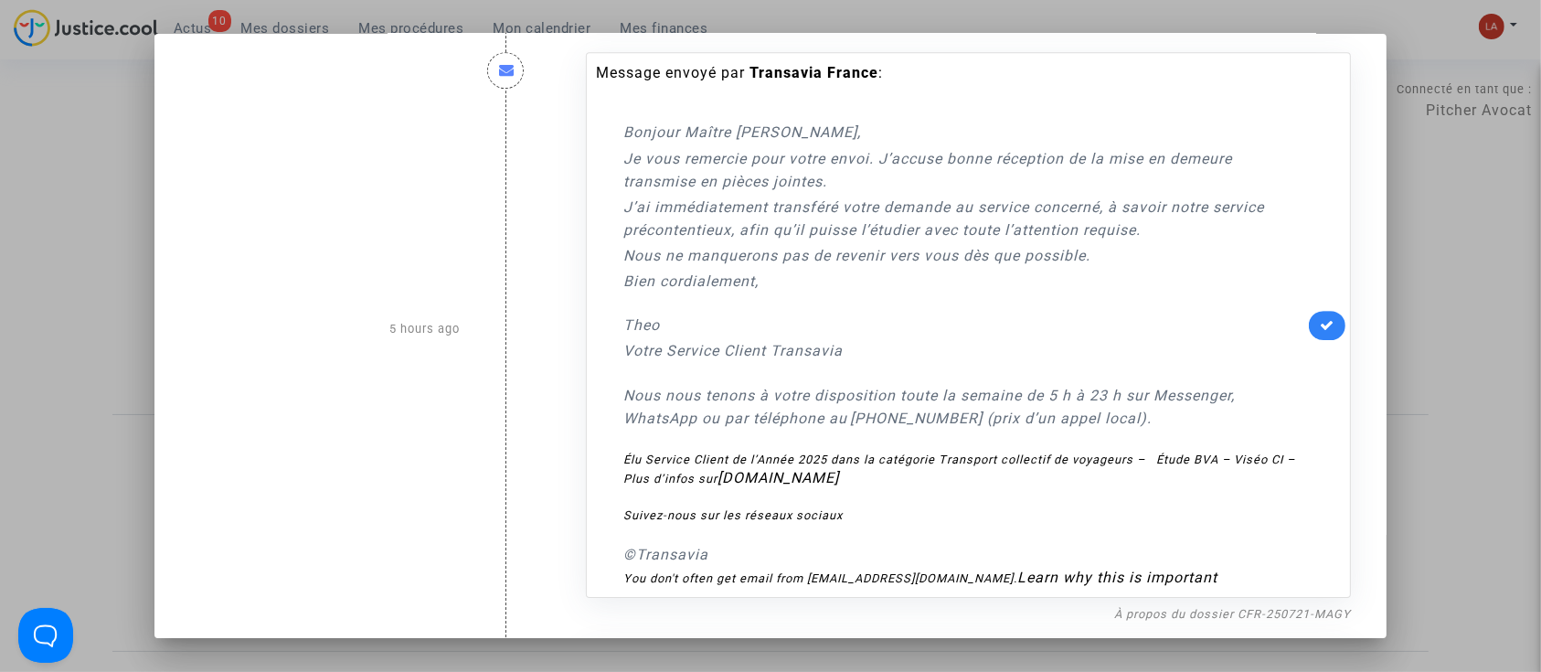
scroll to position [5771, 0]
click at [1316, 336] on link at bounding box center [1327, 321] width 37 height 29
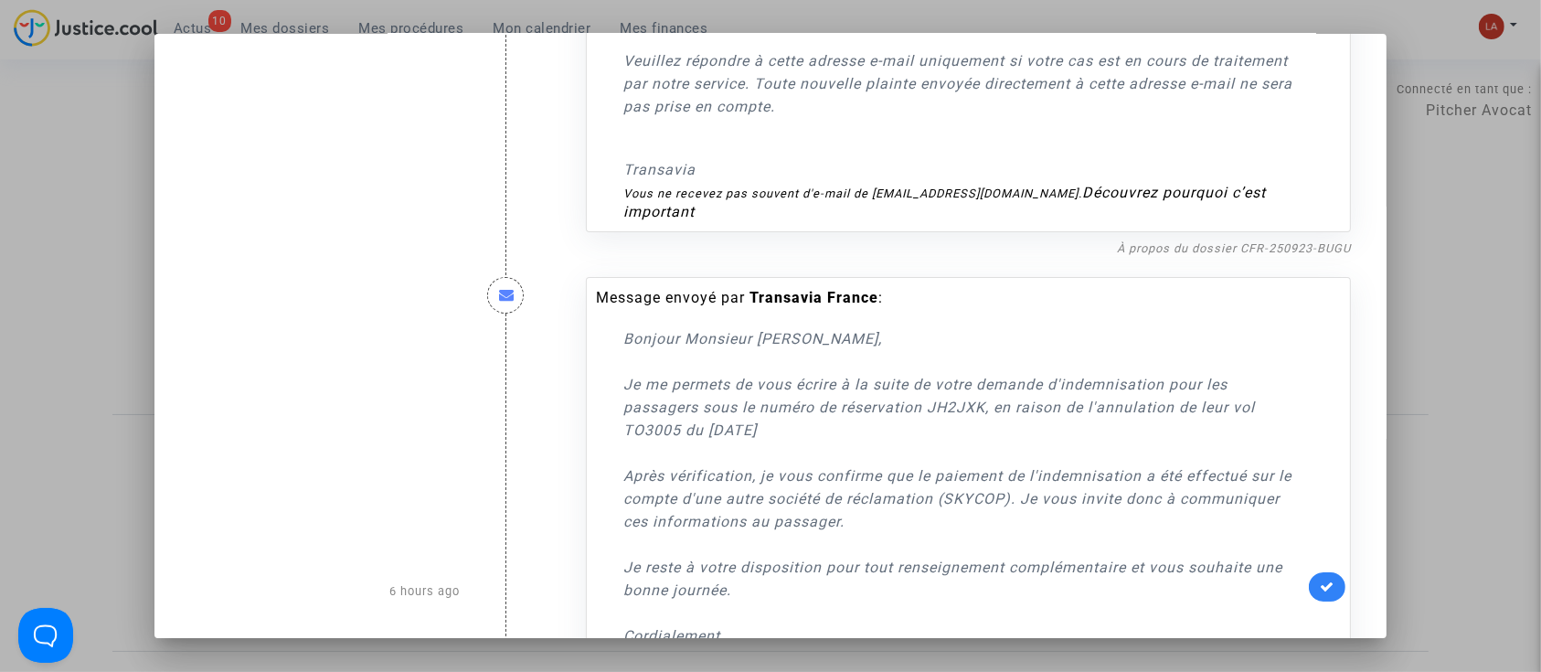
scroll to position [6793, 0]
click at [1217, 255] on nf-filterlink "À propos du dossier CFR-250923-BUGU" at bounding box center [1234, 246] width 234 height 17
click at [1201, 254] on link "À propos du dossier CFR-250923-BUGU" at bounding box center [1234, 247] width 234 height 14
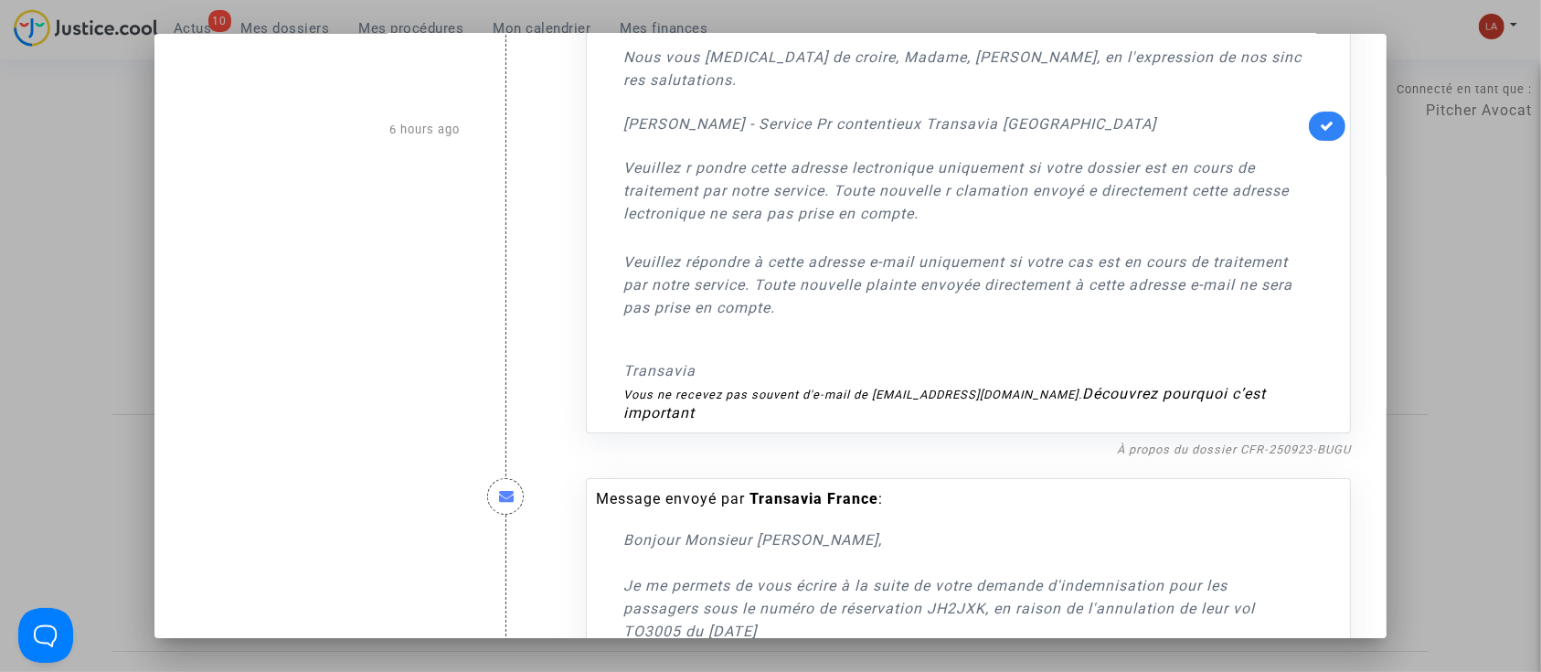
click at [1309, 141] on link at bounding box center [1327, 125] width 37 height 29
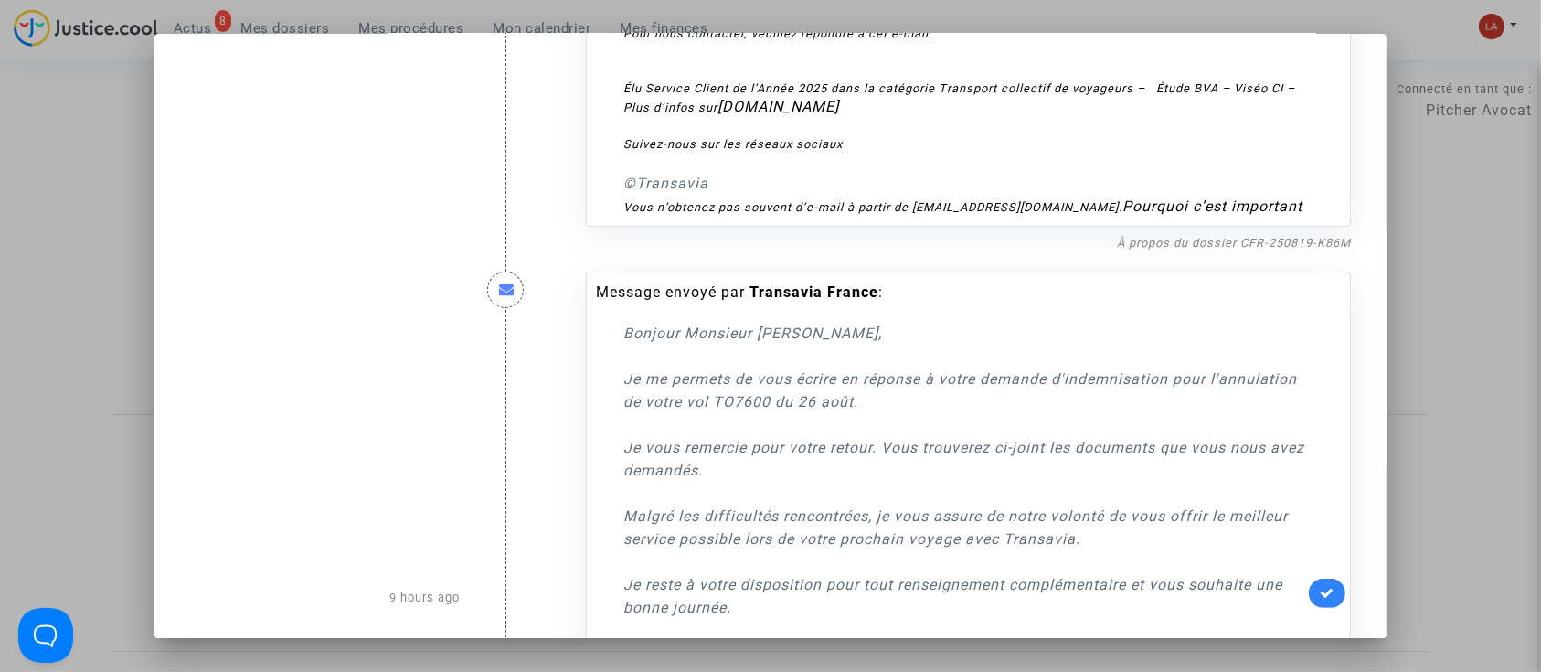
scroll to position [7475, 0]
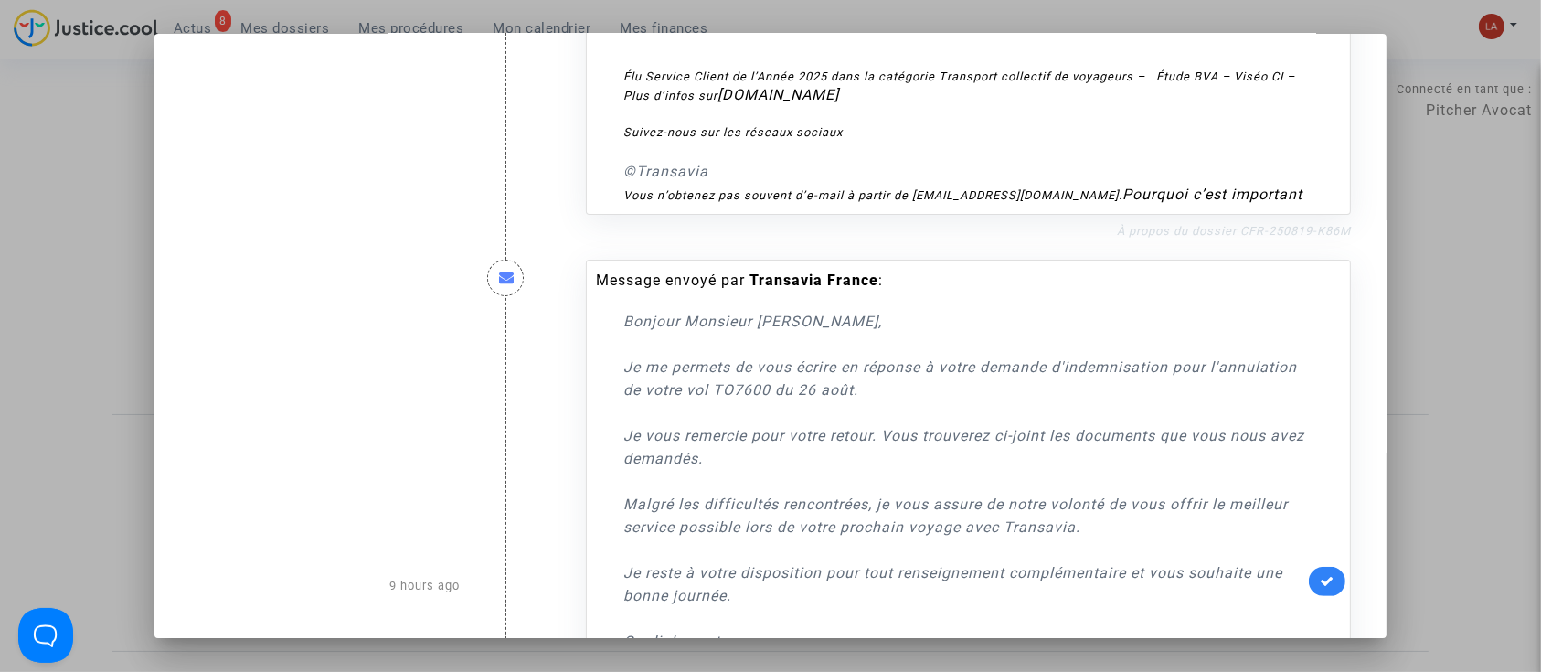
click at [1229, 238] on link "À propos du dossier CFR-250819-K86M" at bounding box center [1234, 231] width 234 height 14
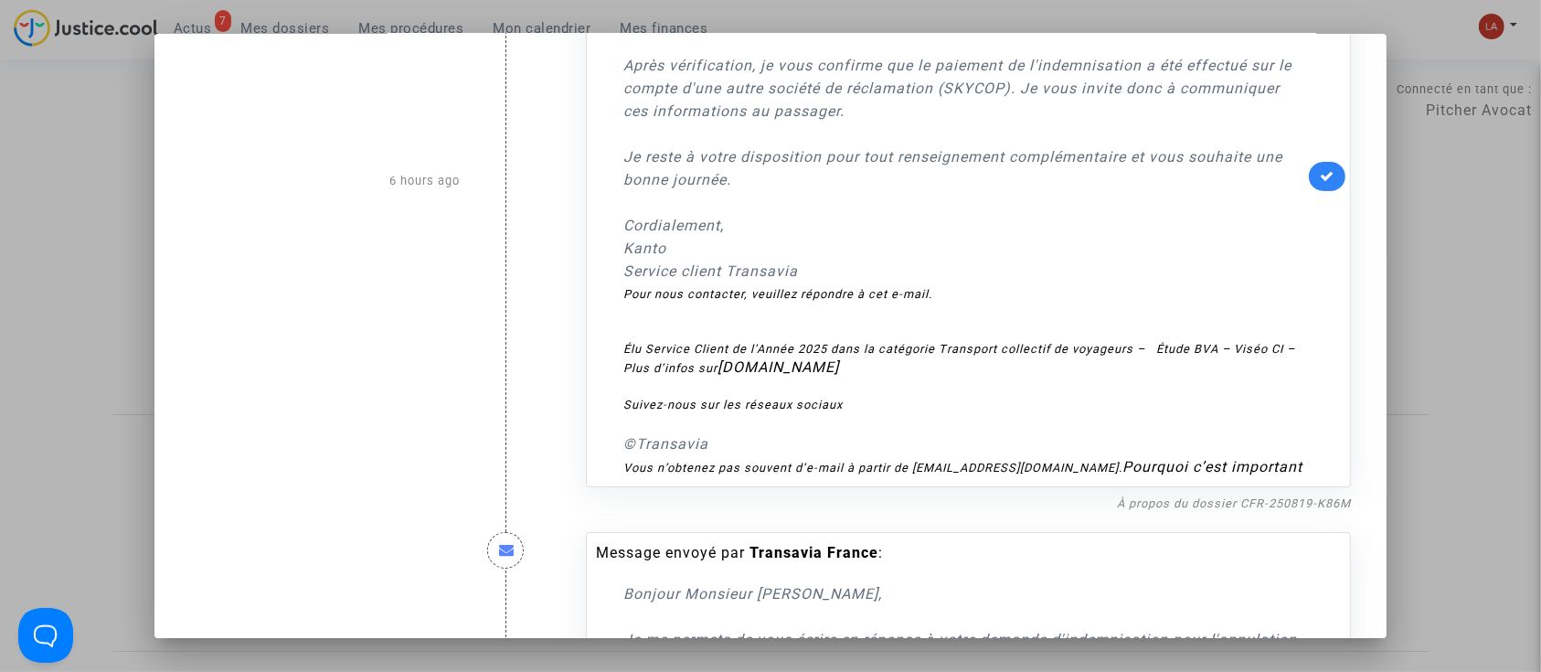
scroll to position [7200, 0]
click at [1319, 185] on icon at bounding box center [1326, 179] width 15 height 14
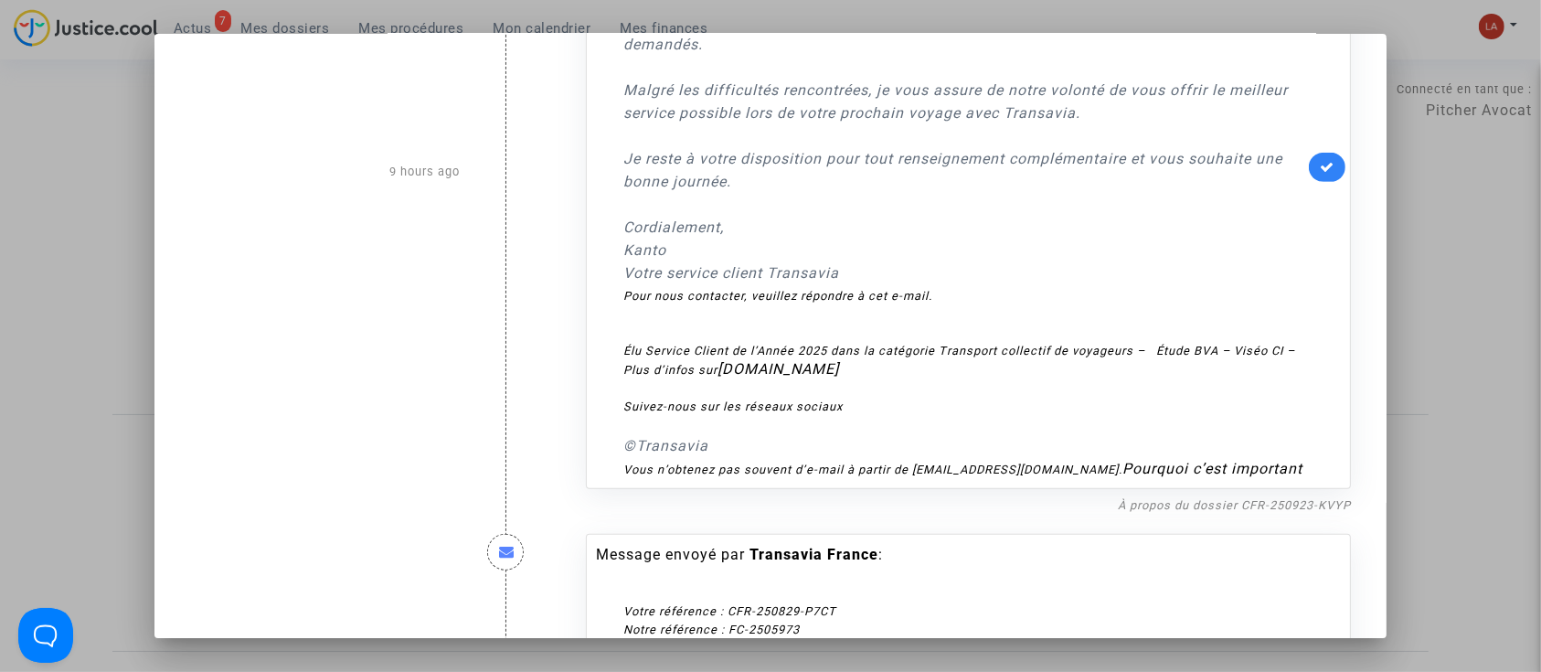
scroll to position [7962, 0]
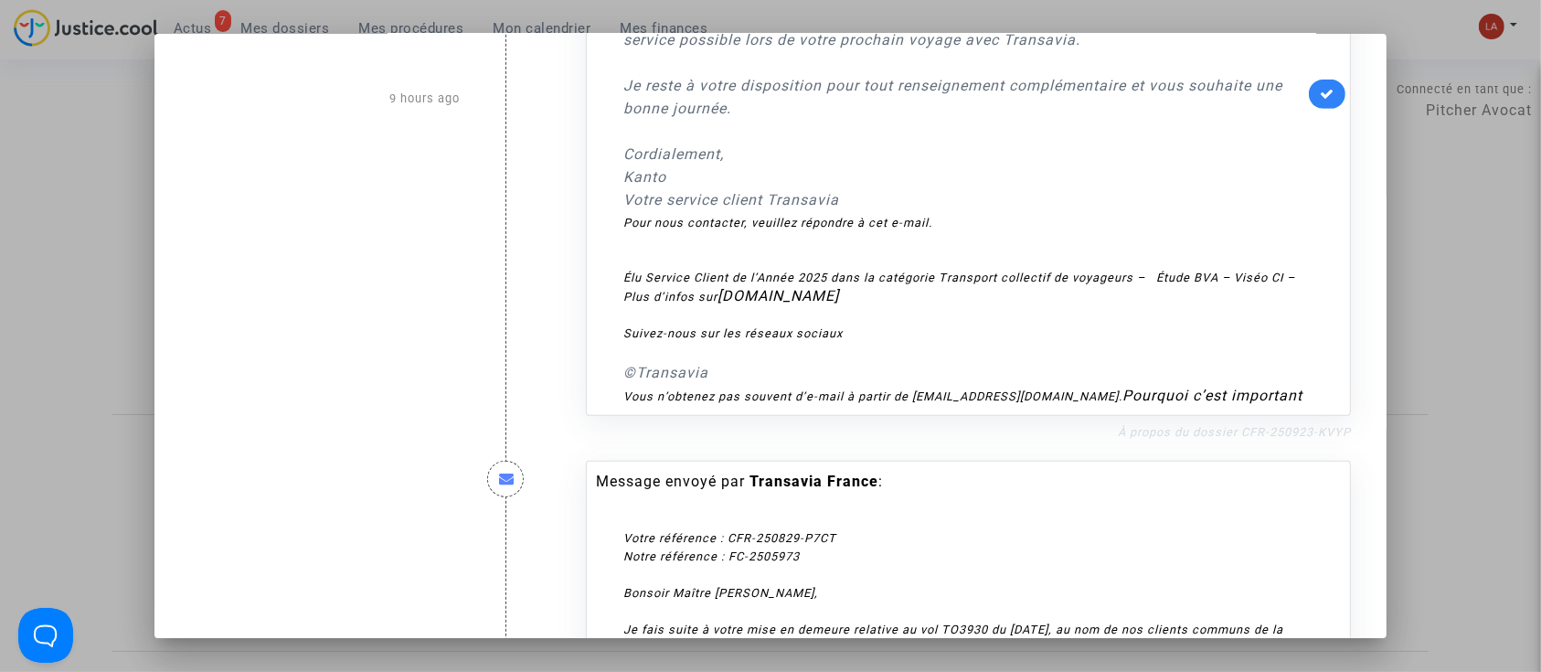
click at [1213, 439] on link "À propos du dossier CFR-250923-KVYP" at bounding box center [1234, 432] width 233 height 14
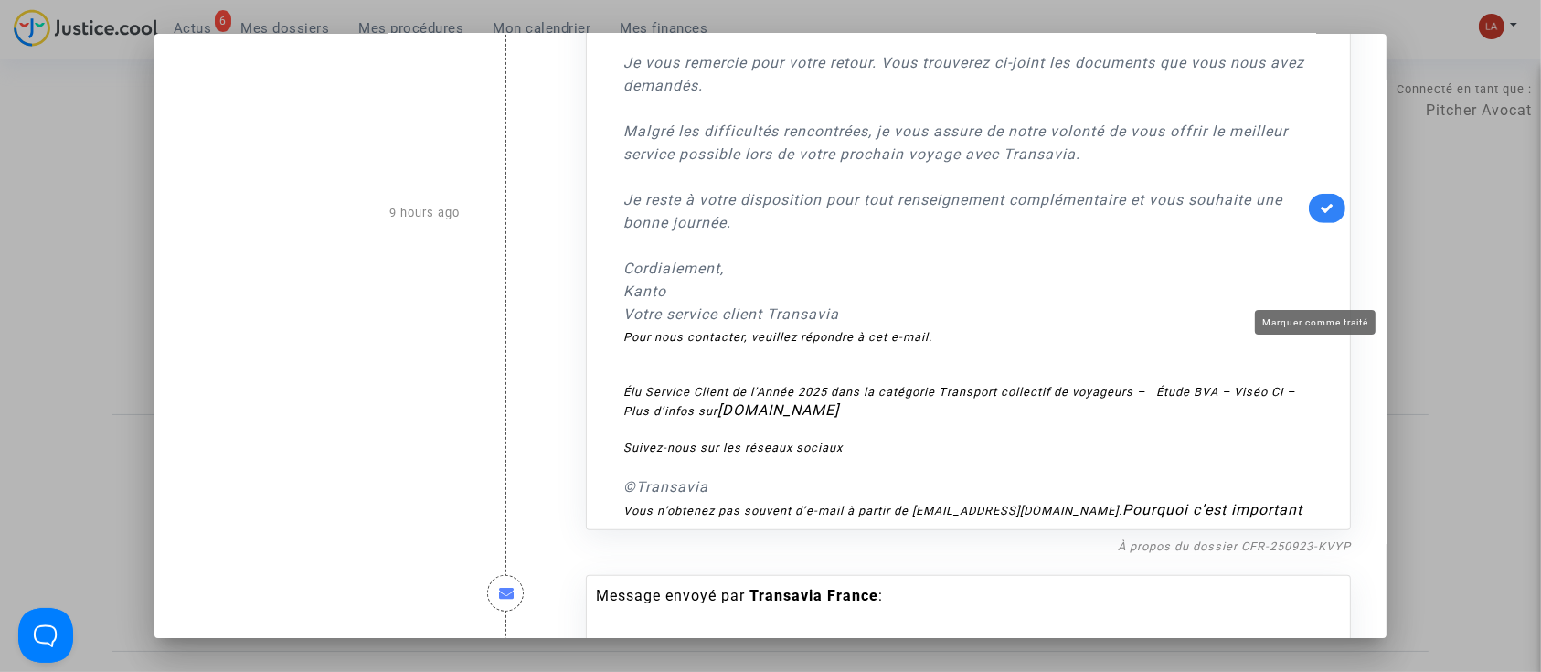
click at [1319, 215] on icon at bounding box center [1326, 208] width 15 height 14
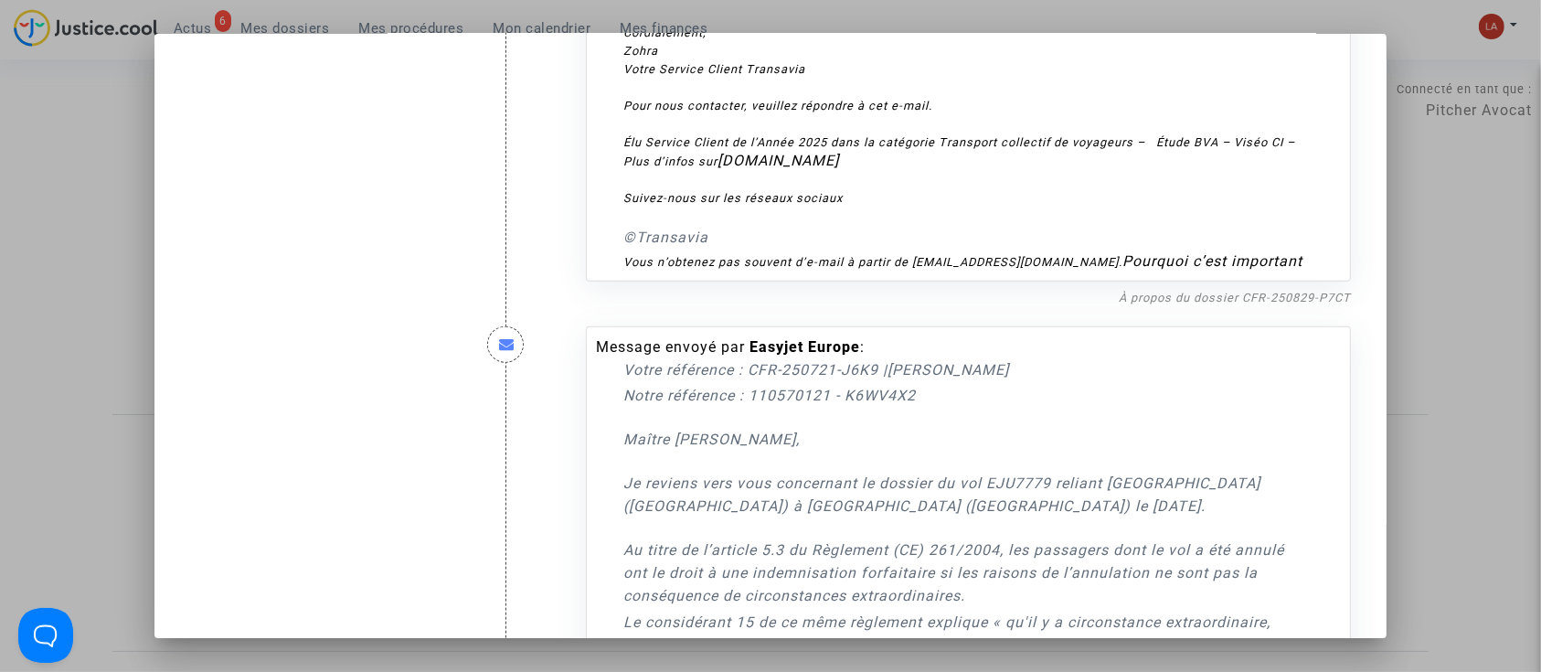
scroll to position [8798, 0]
click at [1184, 302] on link "À propos du dossier CFR-250829-P7CT" at bounding box center [1234, 296] width 232 height 14
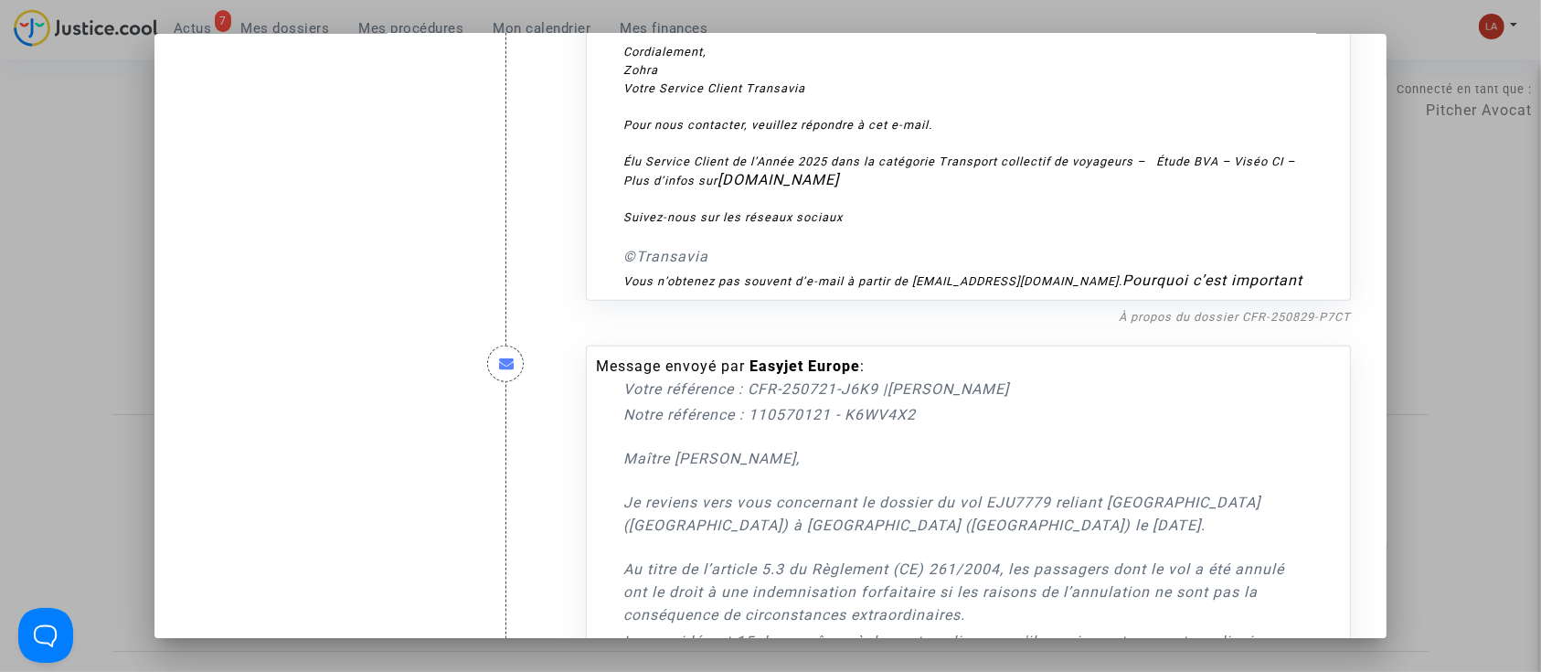
scroll to position [8787, 0]
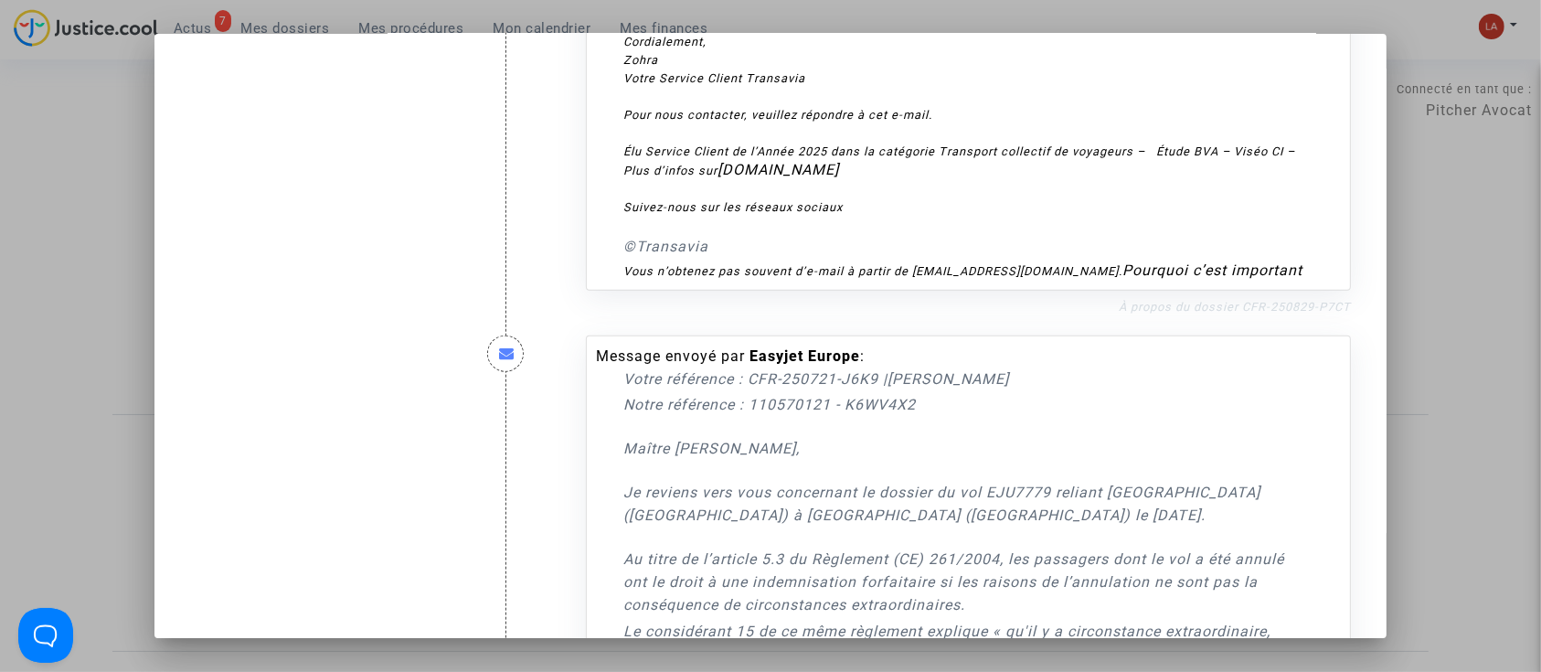
click at [662, 217] on div "Suivez-nous sur les réseaux sociaux" at bounding box center [963, 198] width 681 height 37
click at [1158, 313] on link "À propos du dossier CFR-250829-P7CT" at bounding box center [1234, 307] width 232 height 14
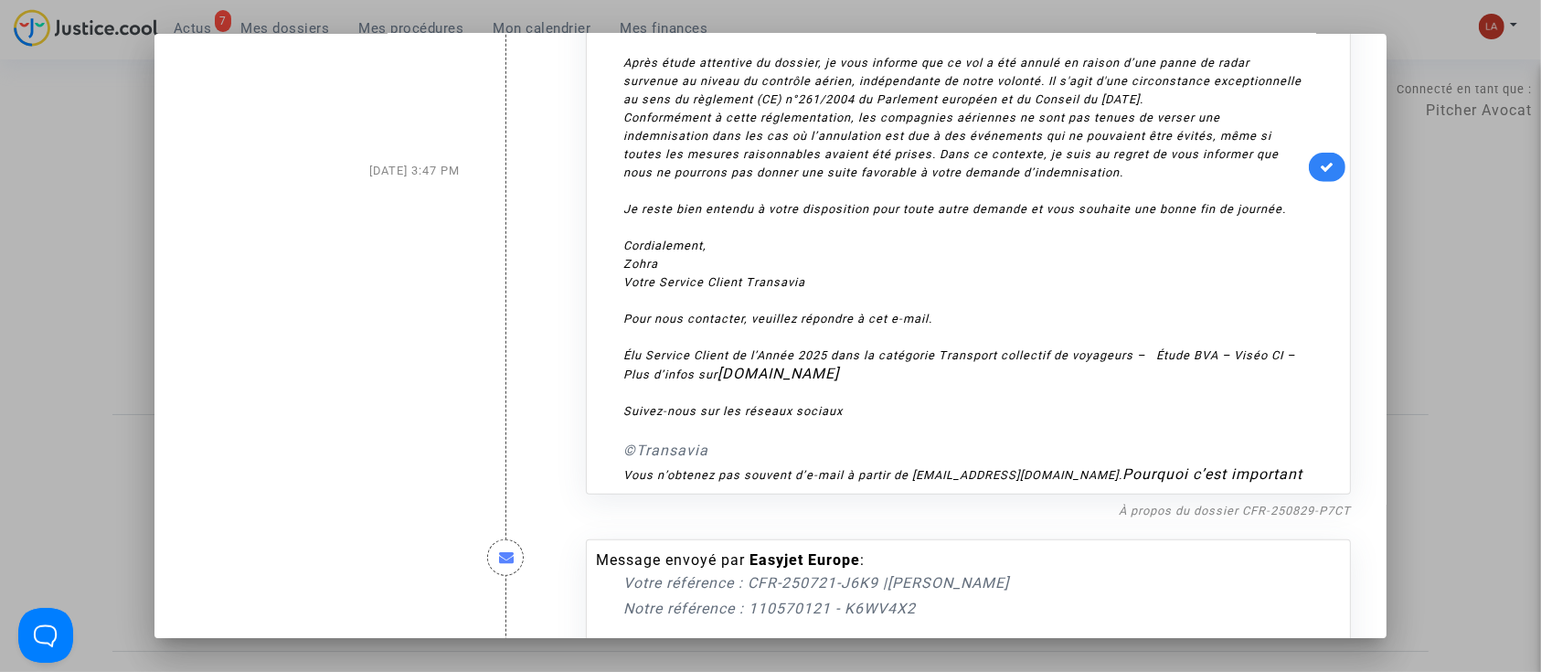
scroll to position [8572, 0]
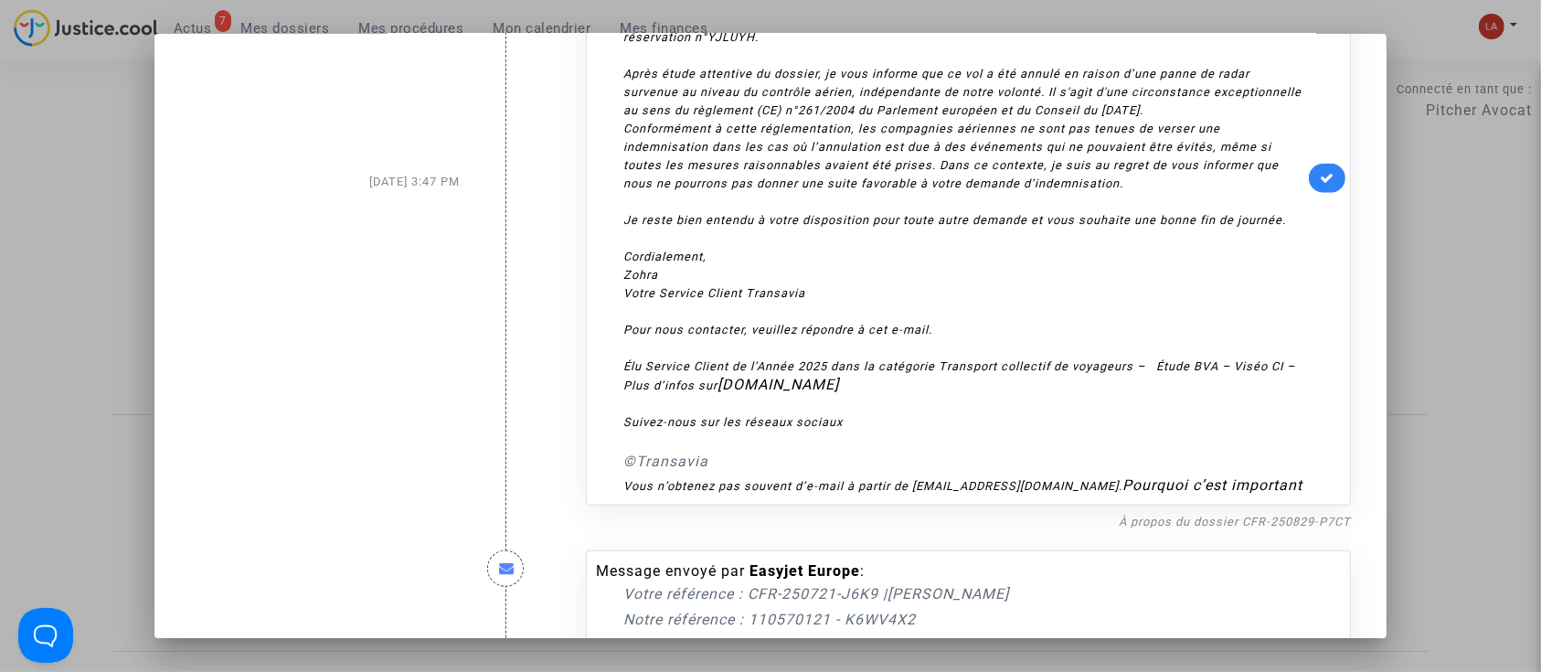
click at [1309, 193] on link at bounding box center [1327, 178] width 37 height 29
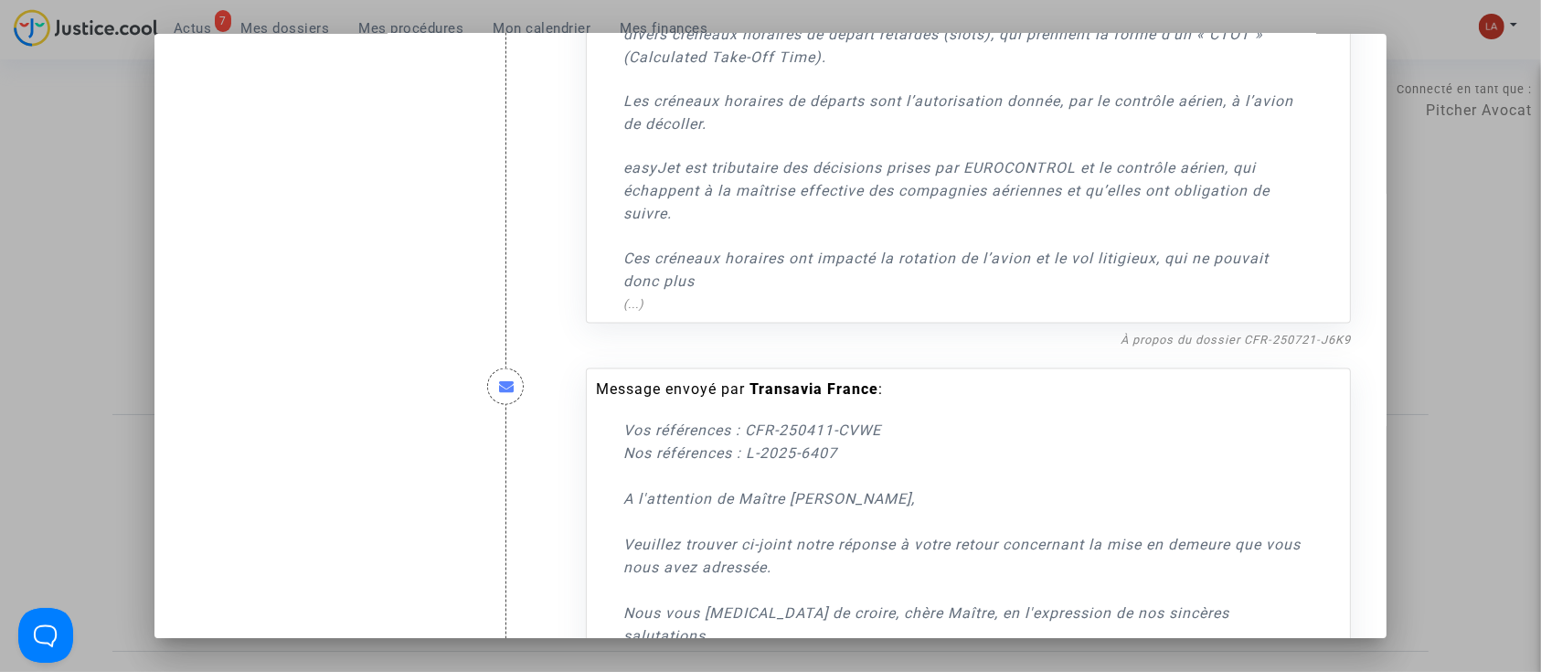
scroll to position [9598, 0]
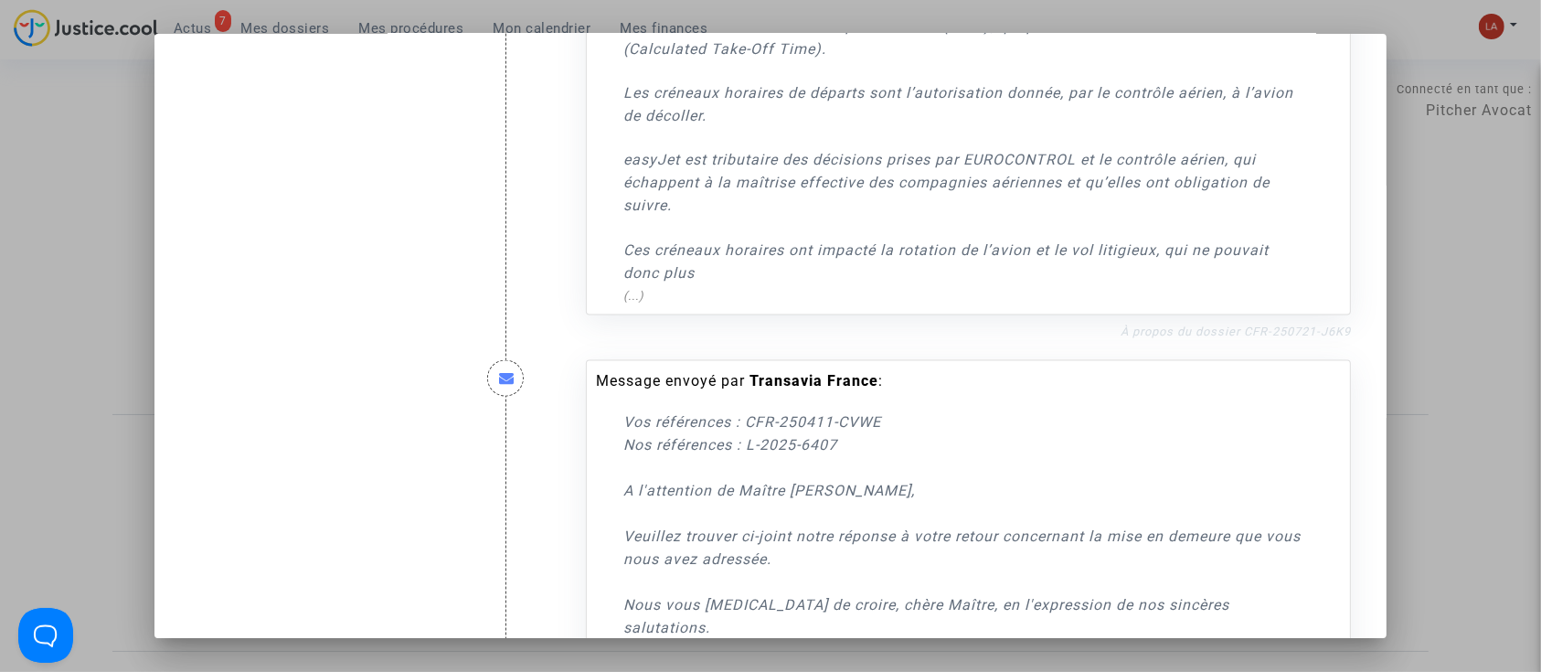
click at [1266, 338] on link "À propos du dossier CFR-250721-J6K9" at bounding box center [1235, 331] width 230 height 14
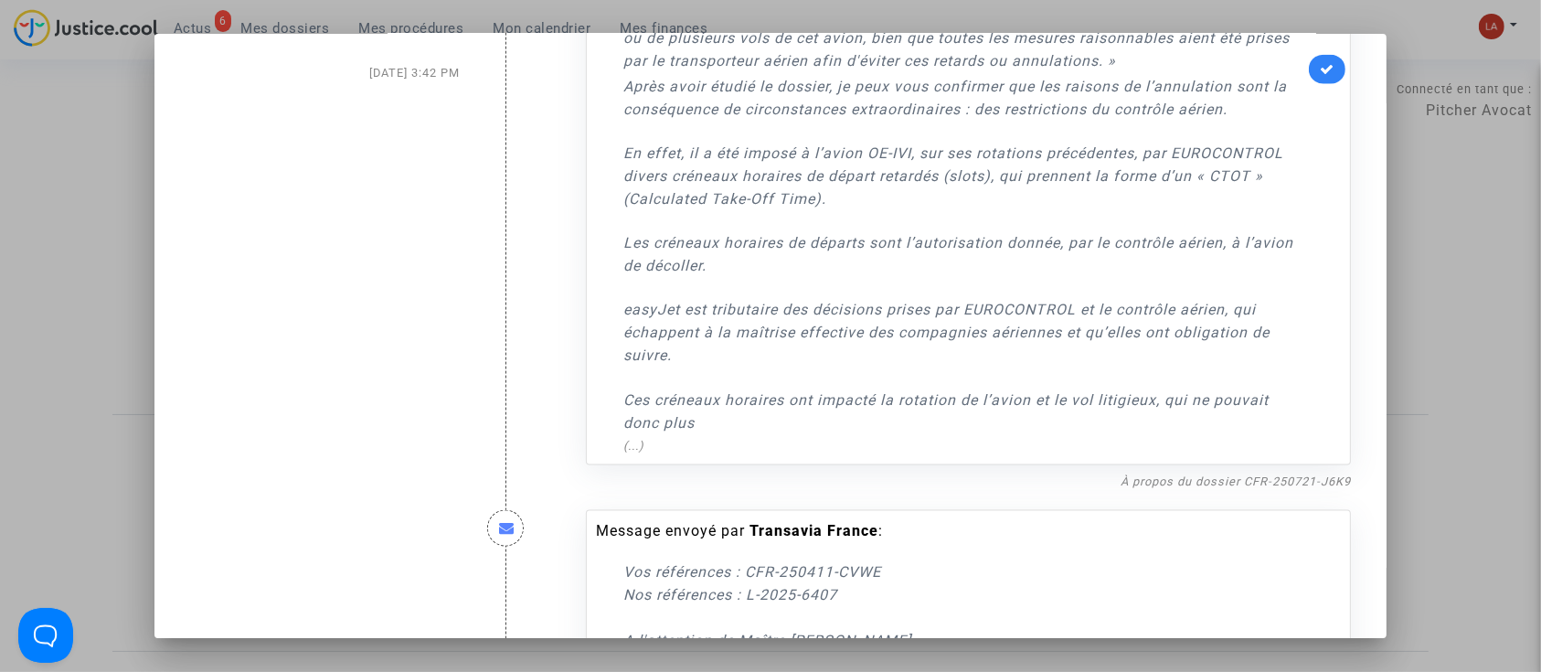
scroll to position [9445, 0]
click at [1322, 88] on link at bounding box center [1327, 72] width 37 height 29
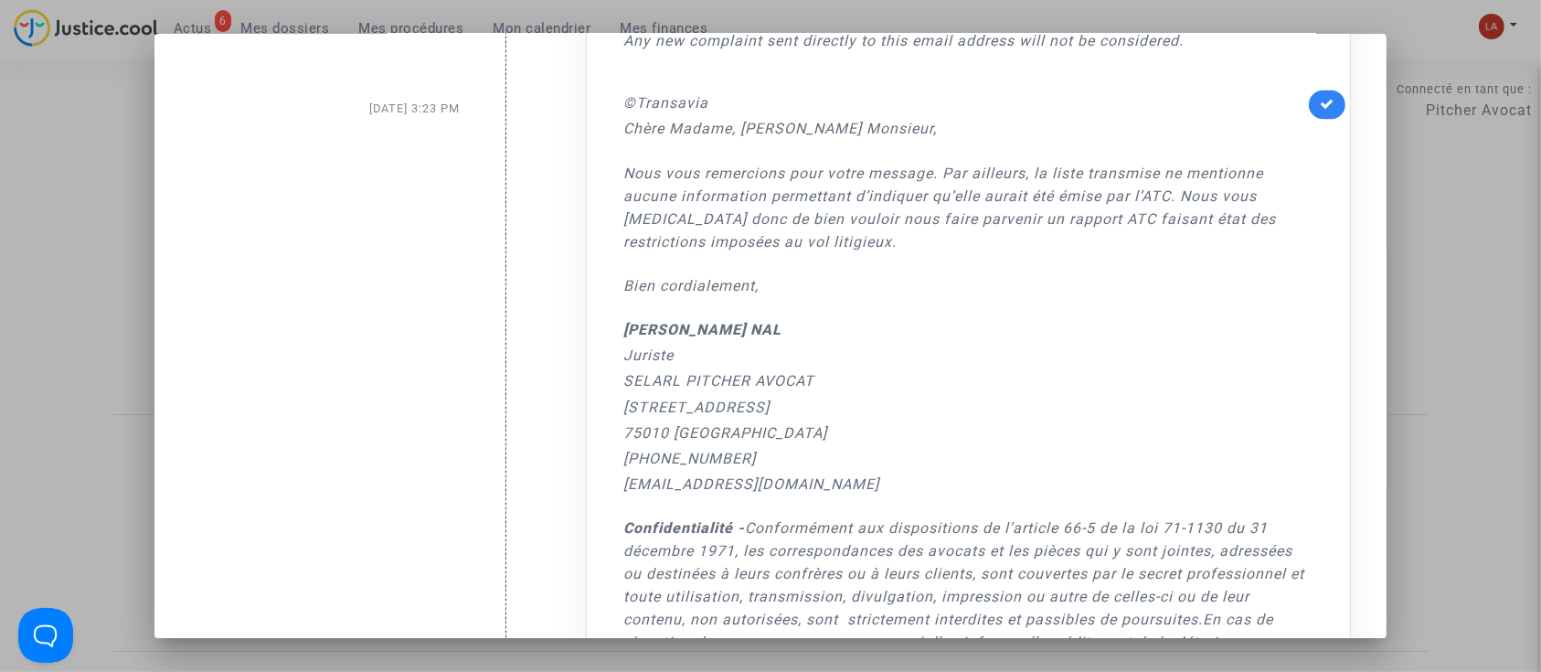
scroll to position [10735, 0]
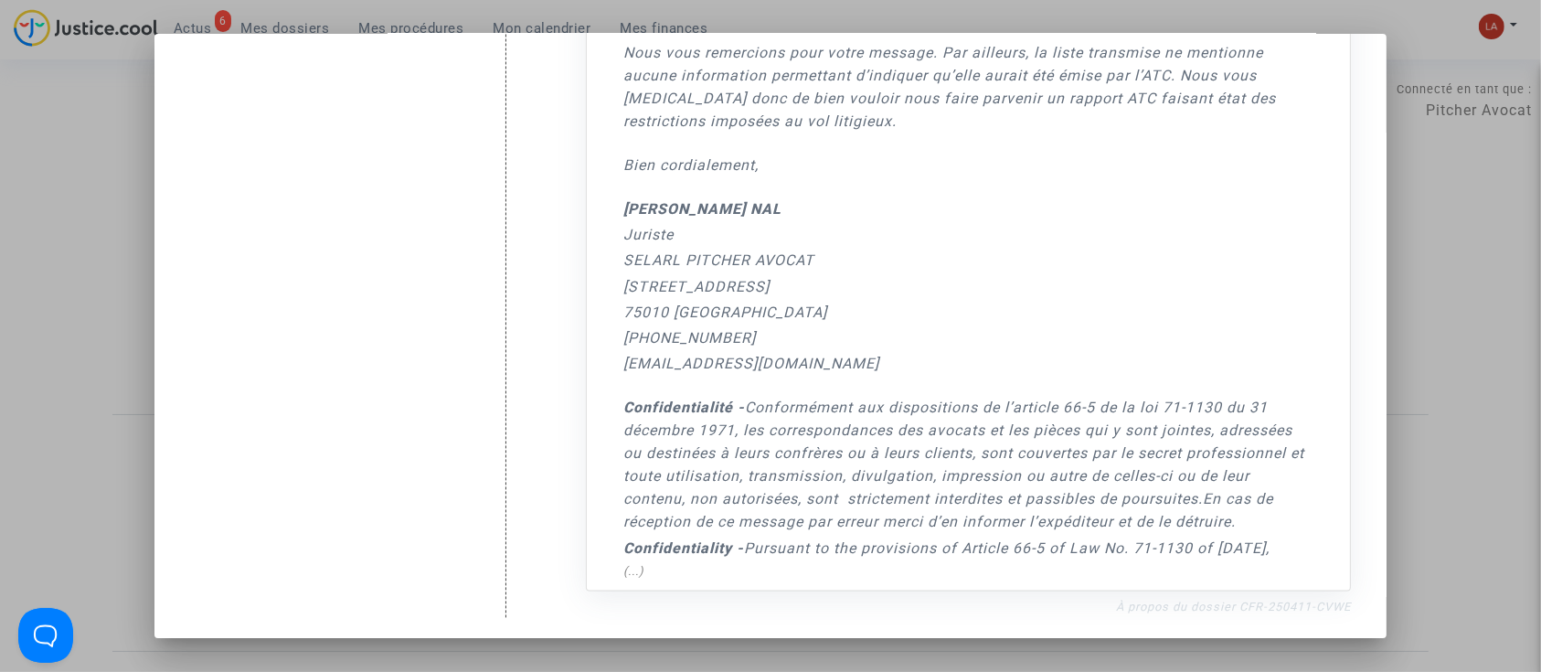
click at [1235, 603] on link "À propos du dossier CFR-250411-CVWE" at bounding box center [1233, 606] width 235 height 14
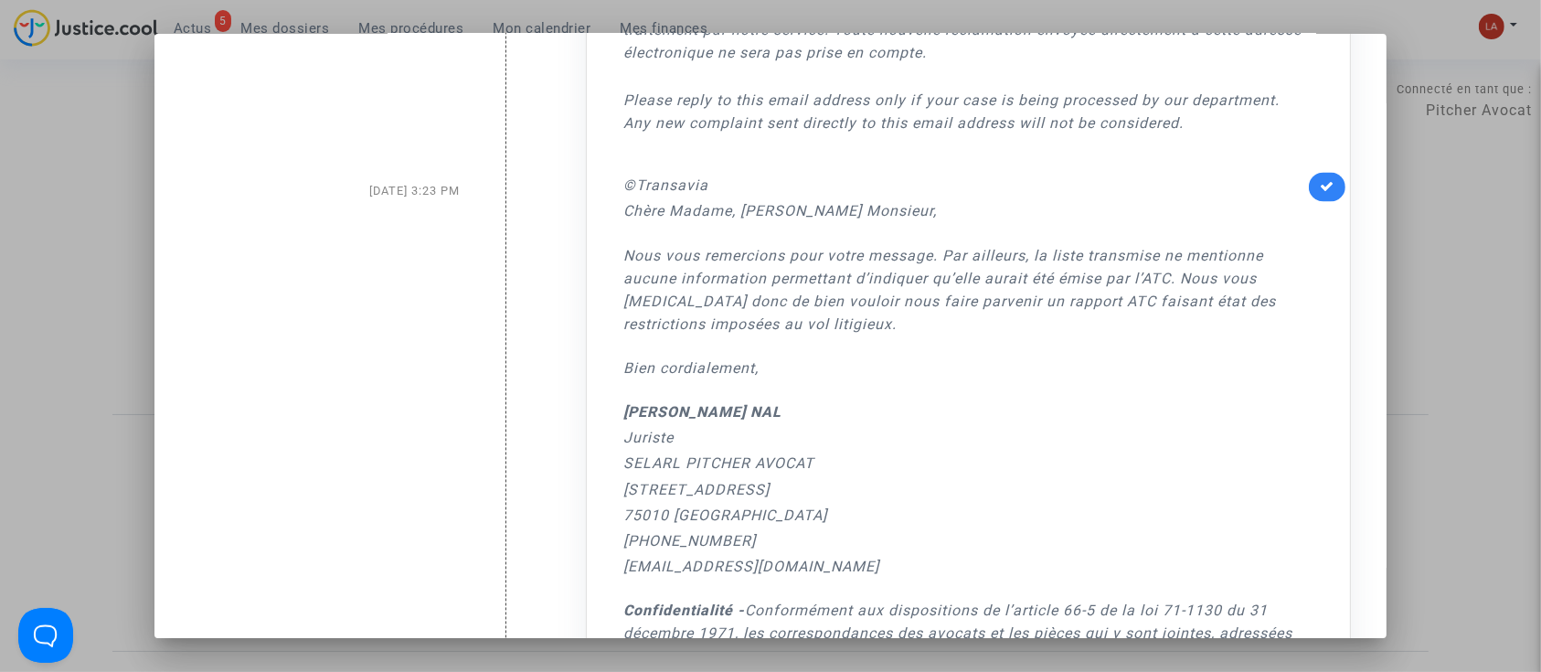
scroll to position [10365, 0]
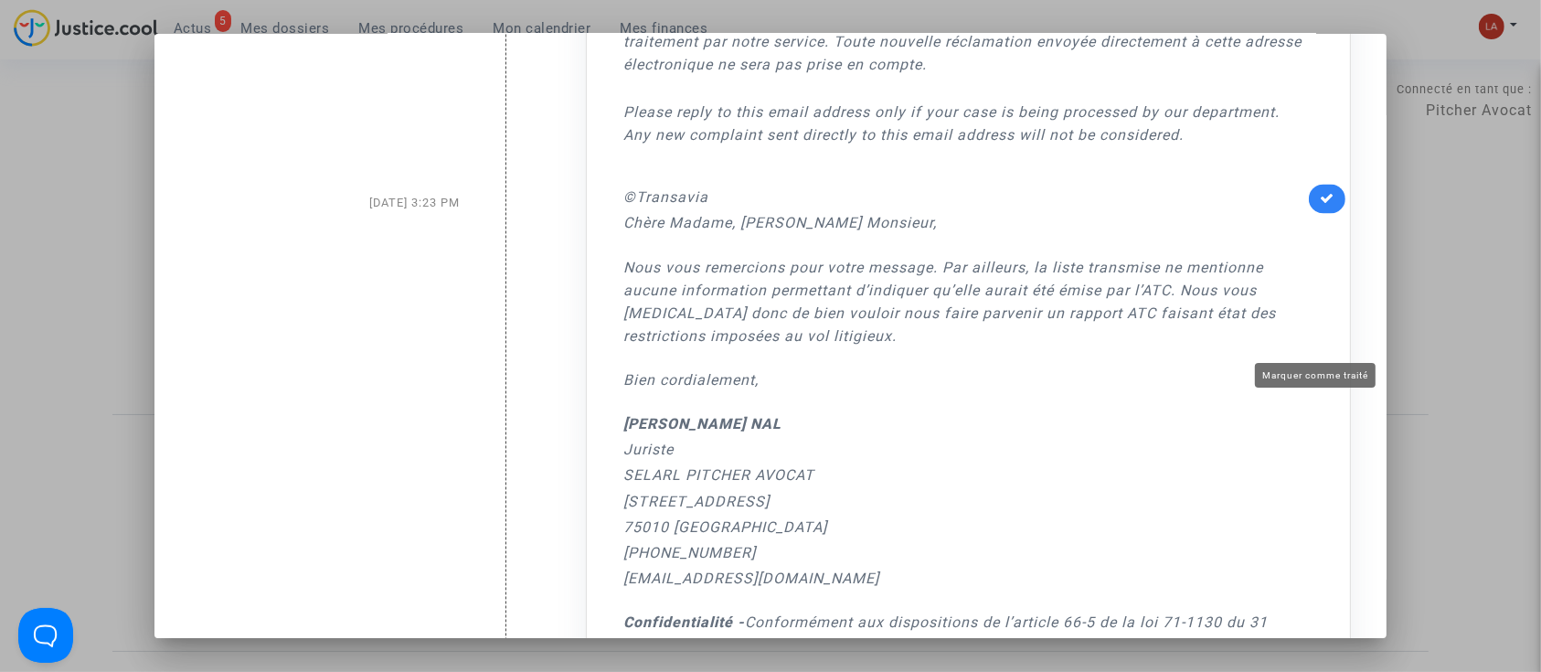
click at [1319, 206] on icon at bounding box center [1326, 199] width 15 height 14
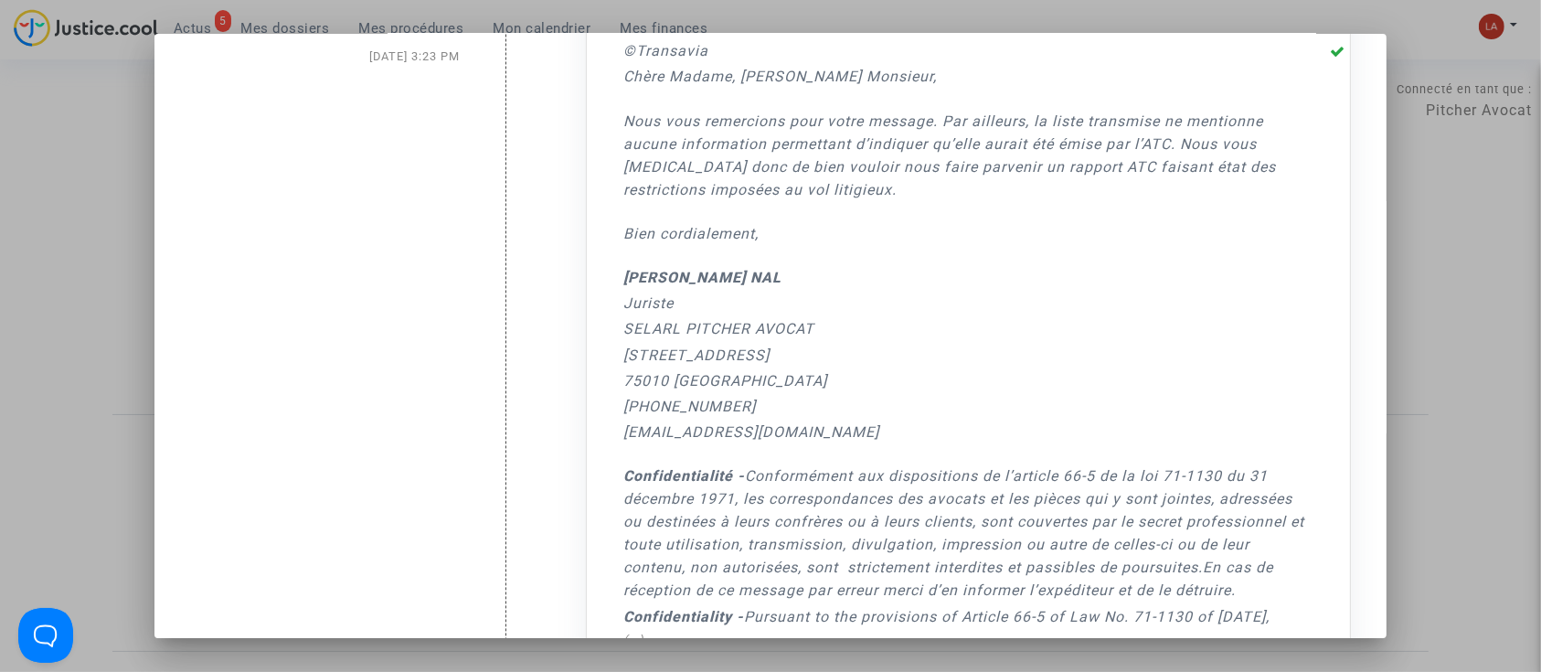
scroll to position [10735, 0]
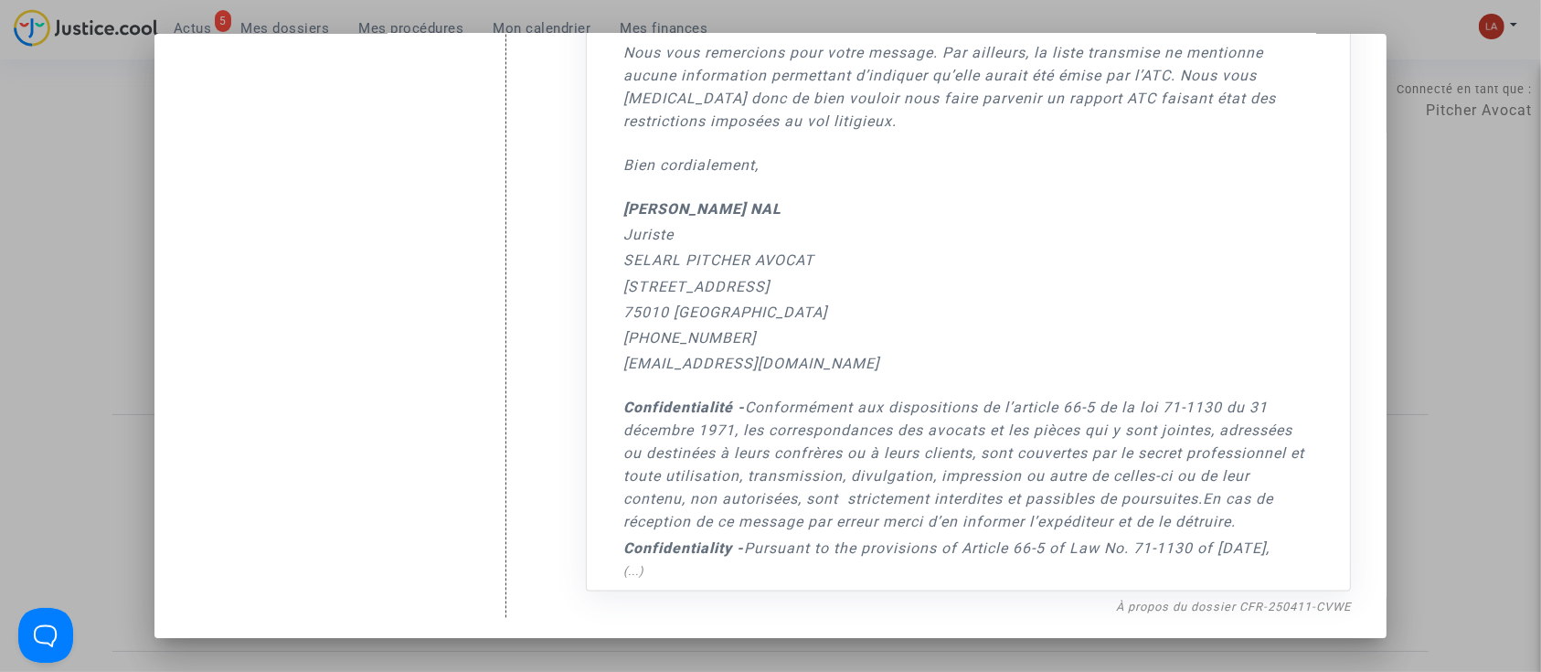
click at [1395, 372] on div at bounding box center [770, 336] width 1541 height 672
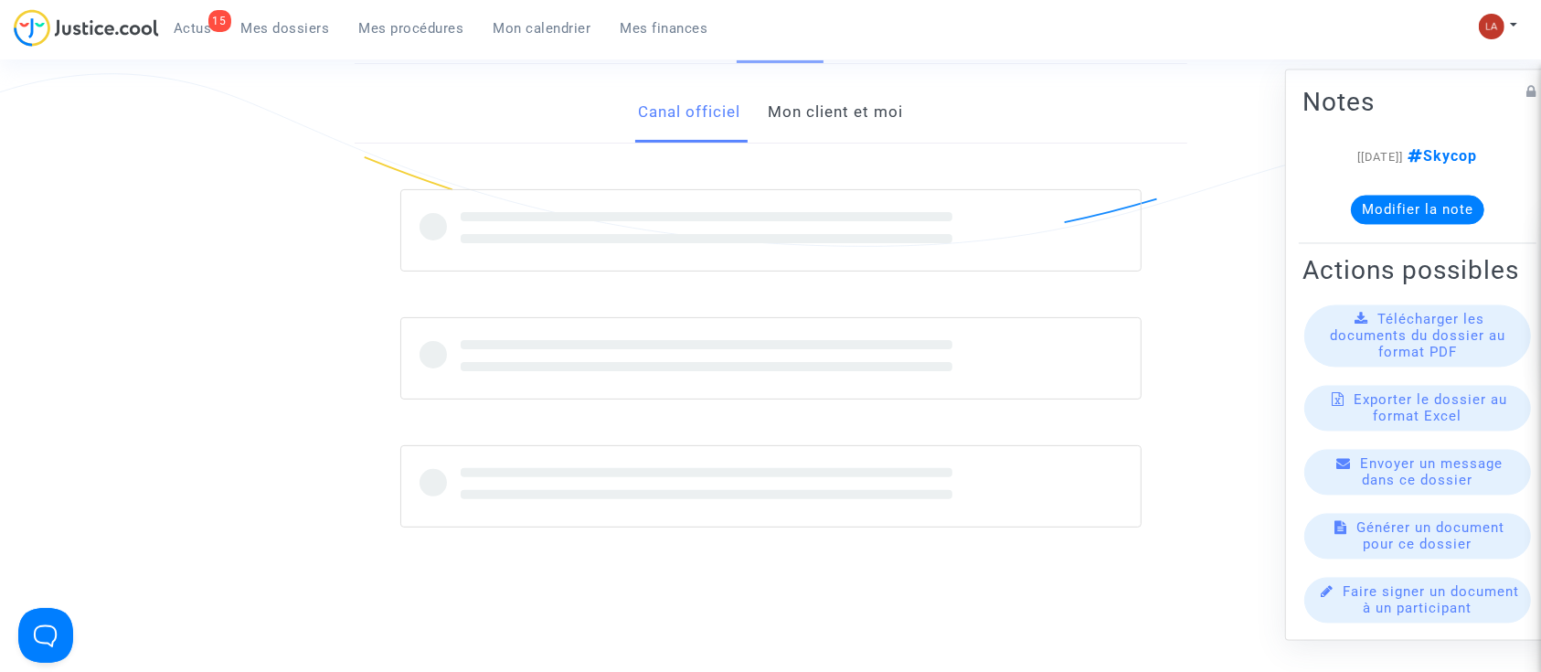
scroll to position [487, 0]
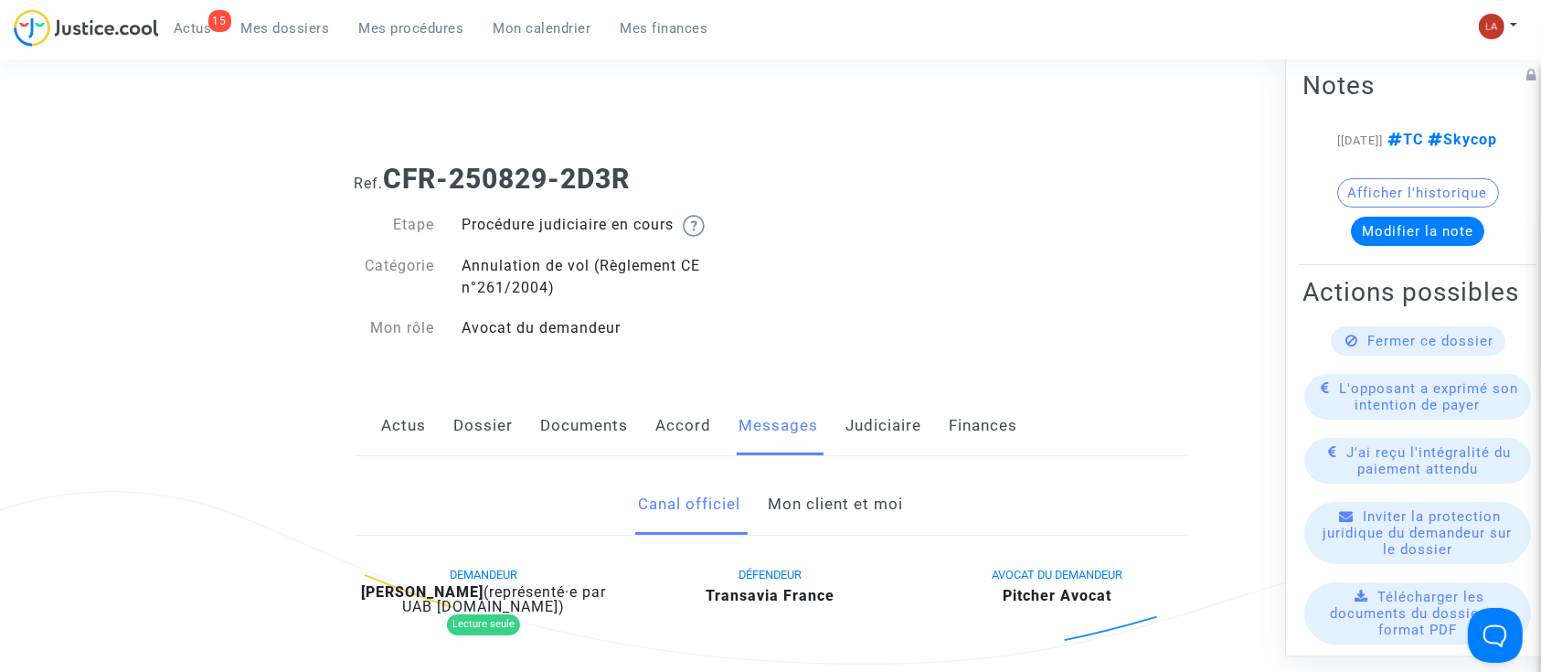
click at [469, 402] on link "Dossier" at bounding box center [483, 426] width 59 height 60
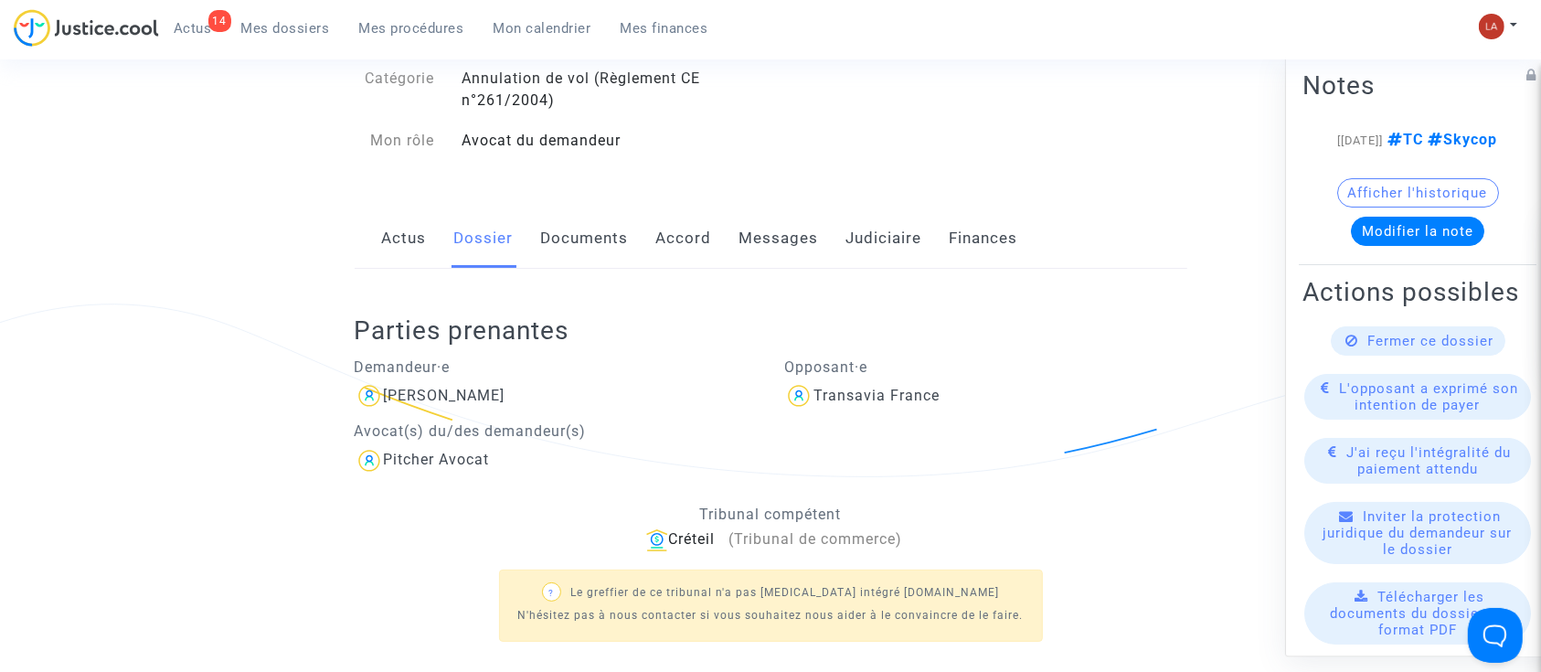
scroll to position [3, 0]
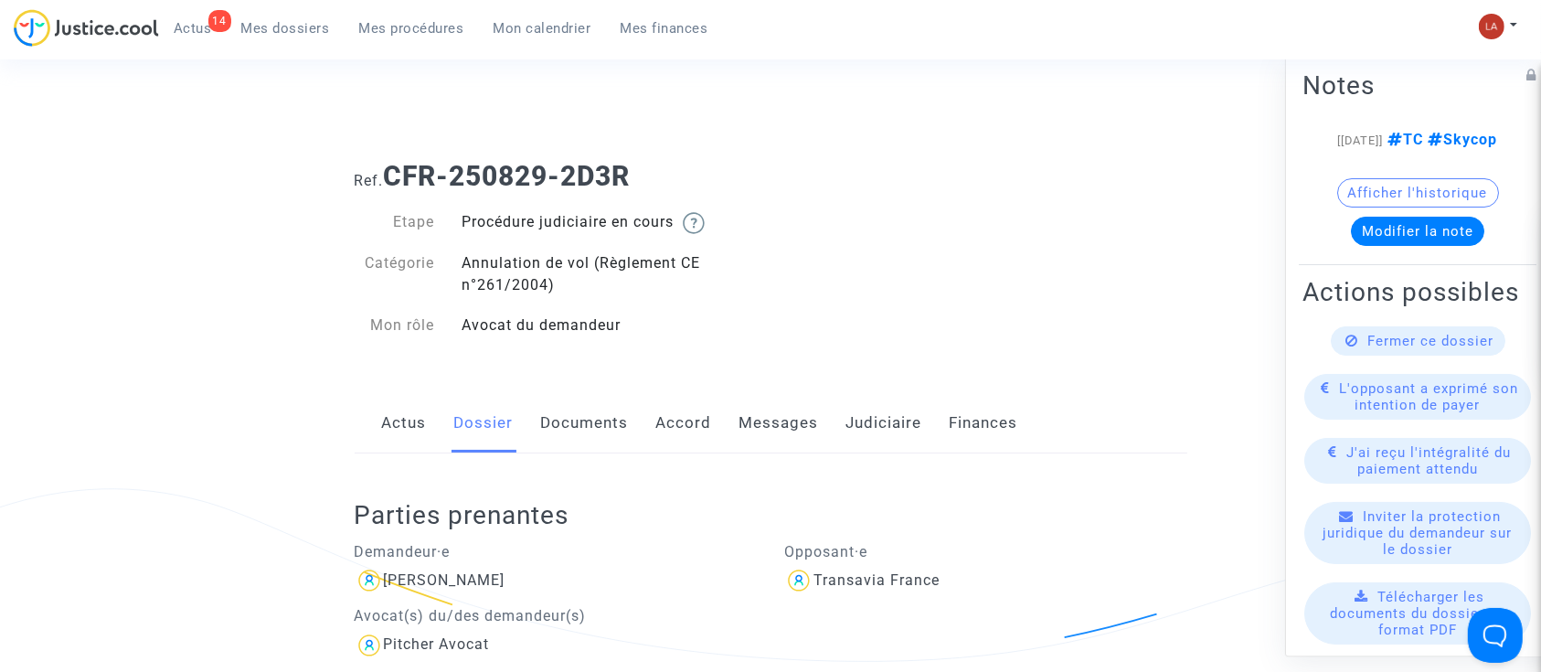
click at [585, 395] on link "Documents" at bounding box center [585, 423] width 88 height 60
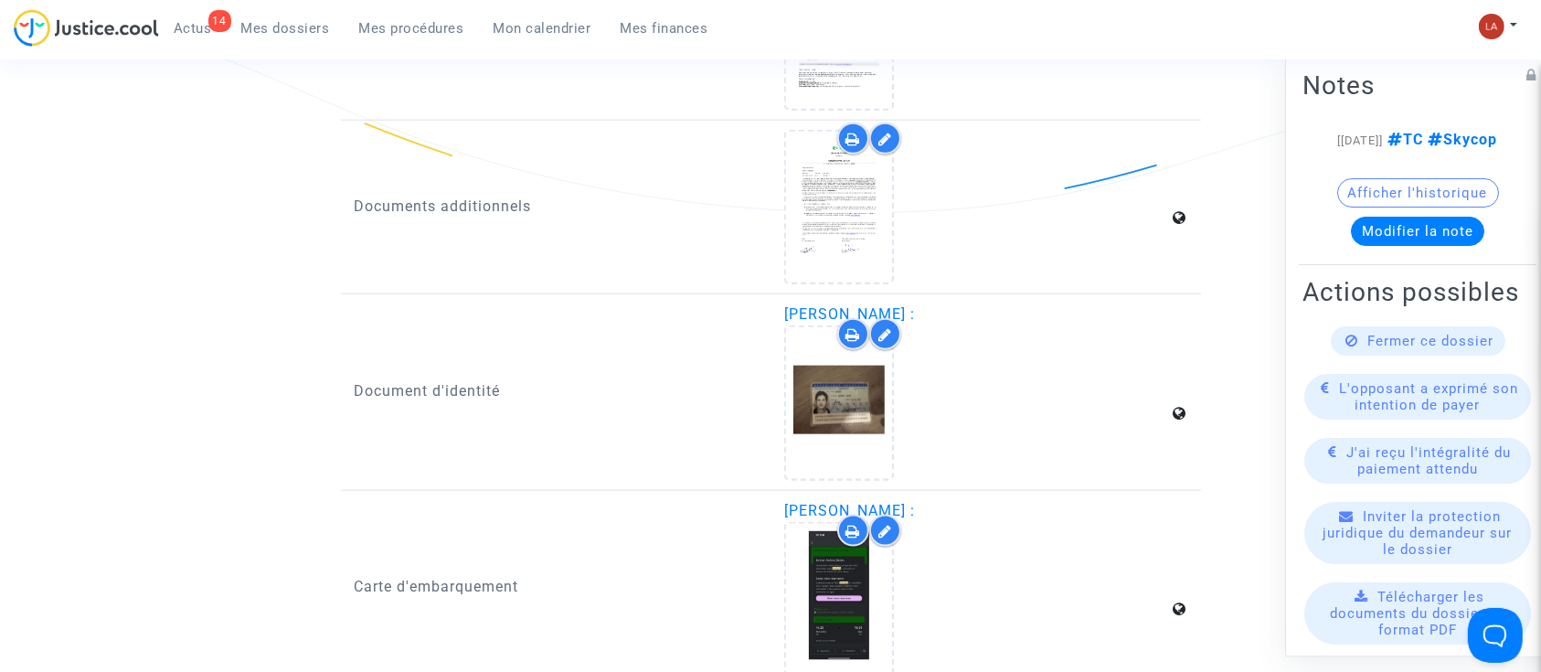
scroll to position [2317, 0]
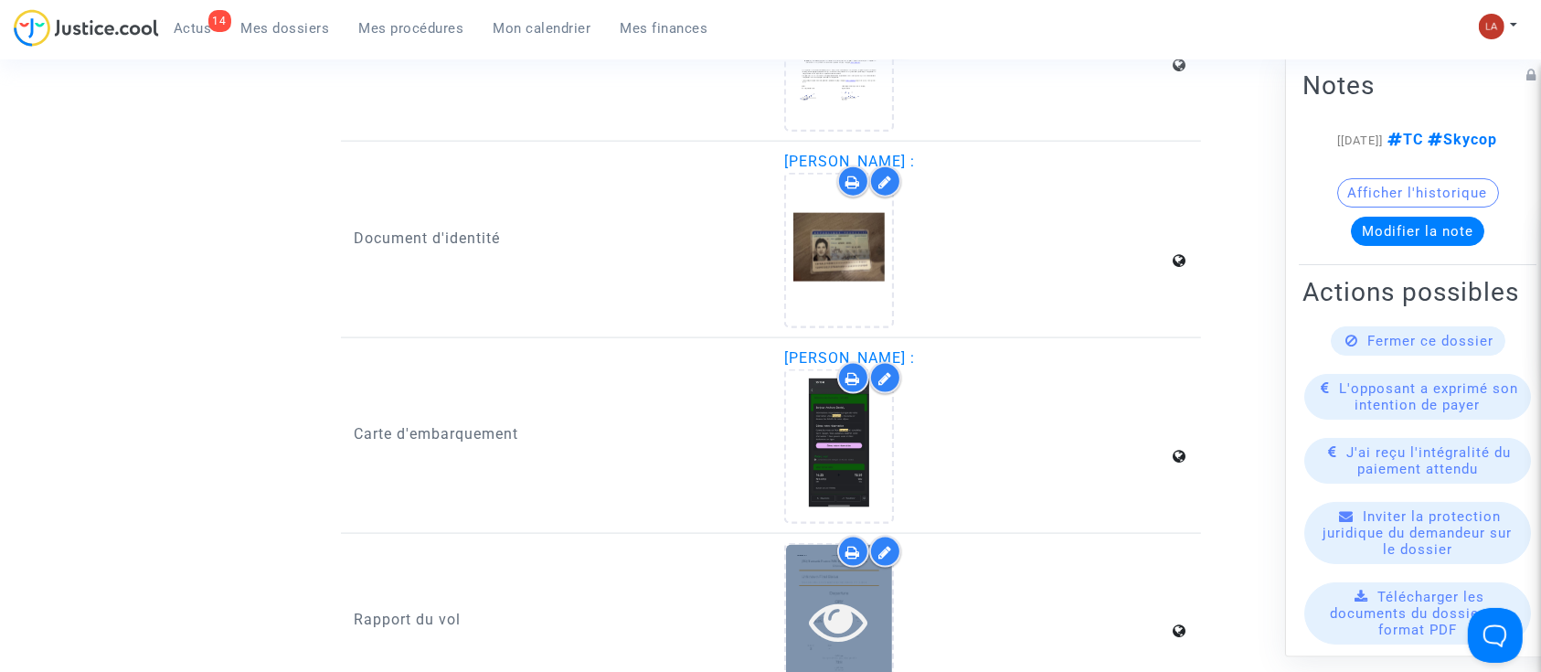
click at [863, 591] on icon at bounding box center [839, 620] width 59 height 58
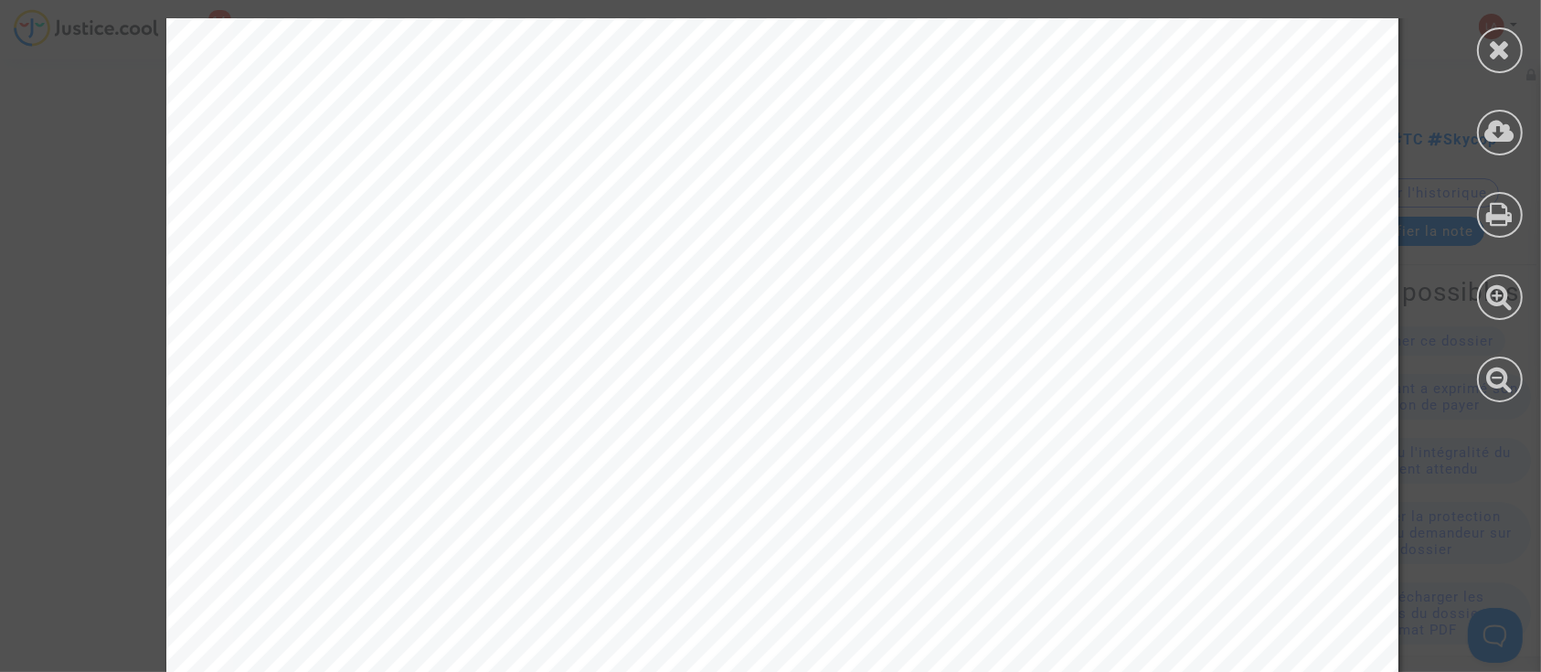
scroll to position [2071, 0]
click at [1499, 41] on icon at bounding box center [1500, 49] width 23 height 27
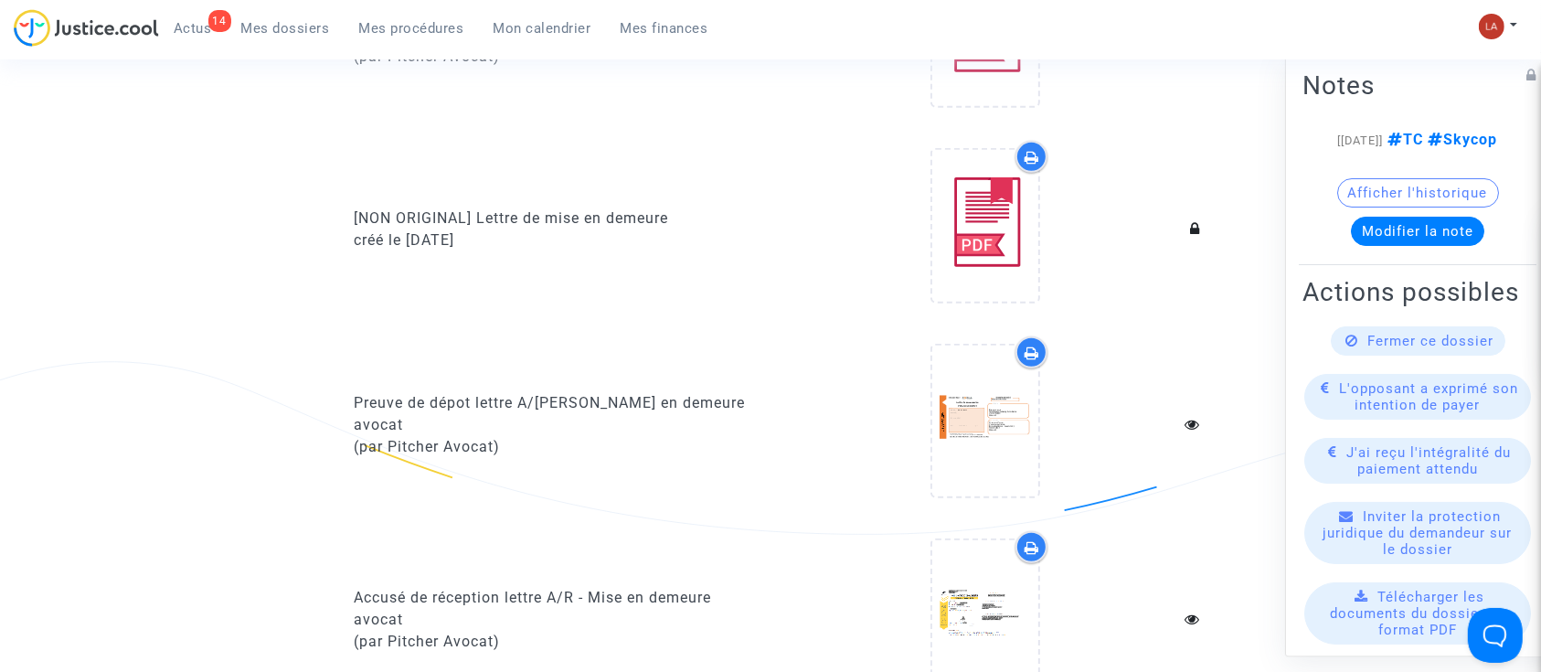
scroll to position [1238, 0]
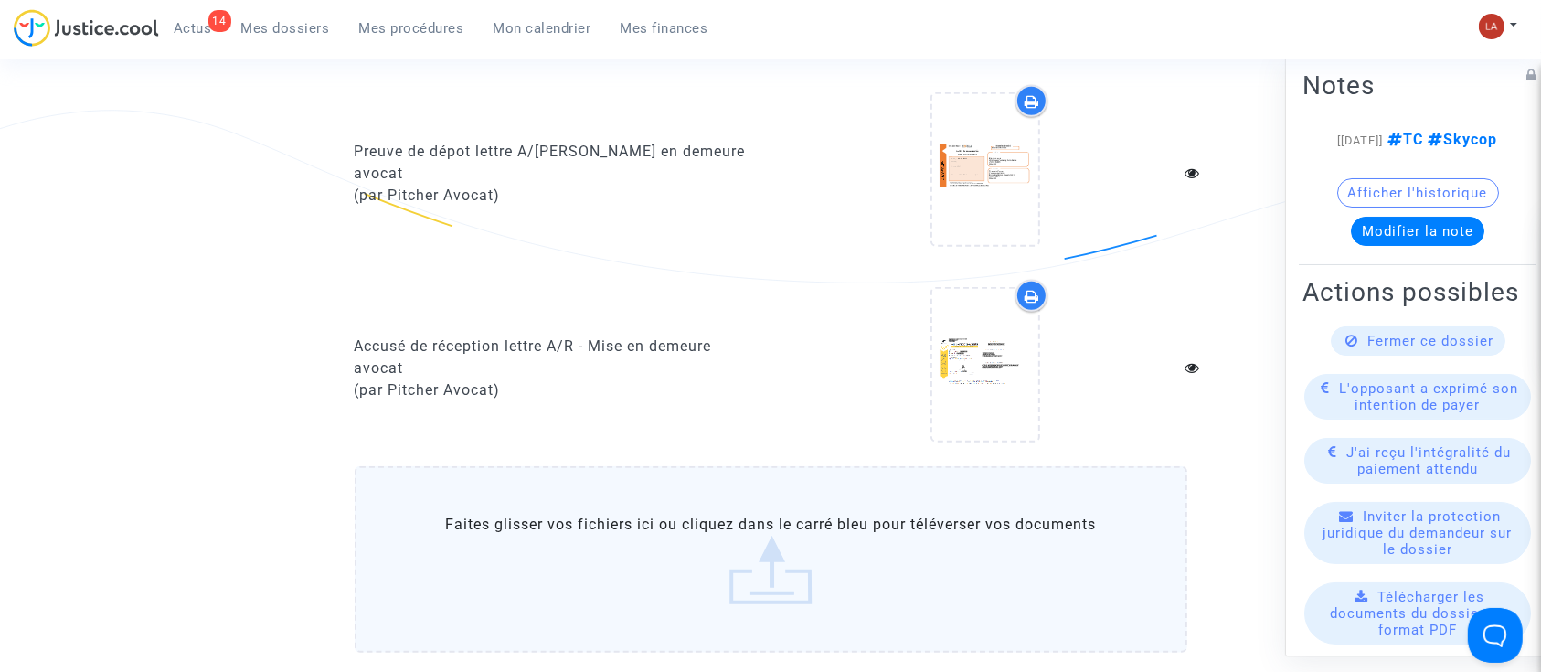
click at [652, 503] on label "Faites glisser vos fichiers ici ou cliquez dans le carré bleu pour téléverser v…" at bounding box center [771, 559] width 832 height 186
click at [0, 0] on input "Faites glisser vos fichiers ici ou cliquez dans le carré bleu pour téléverser v…" at bounding box center [0, 0] width 0 height 0
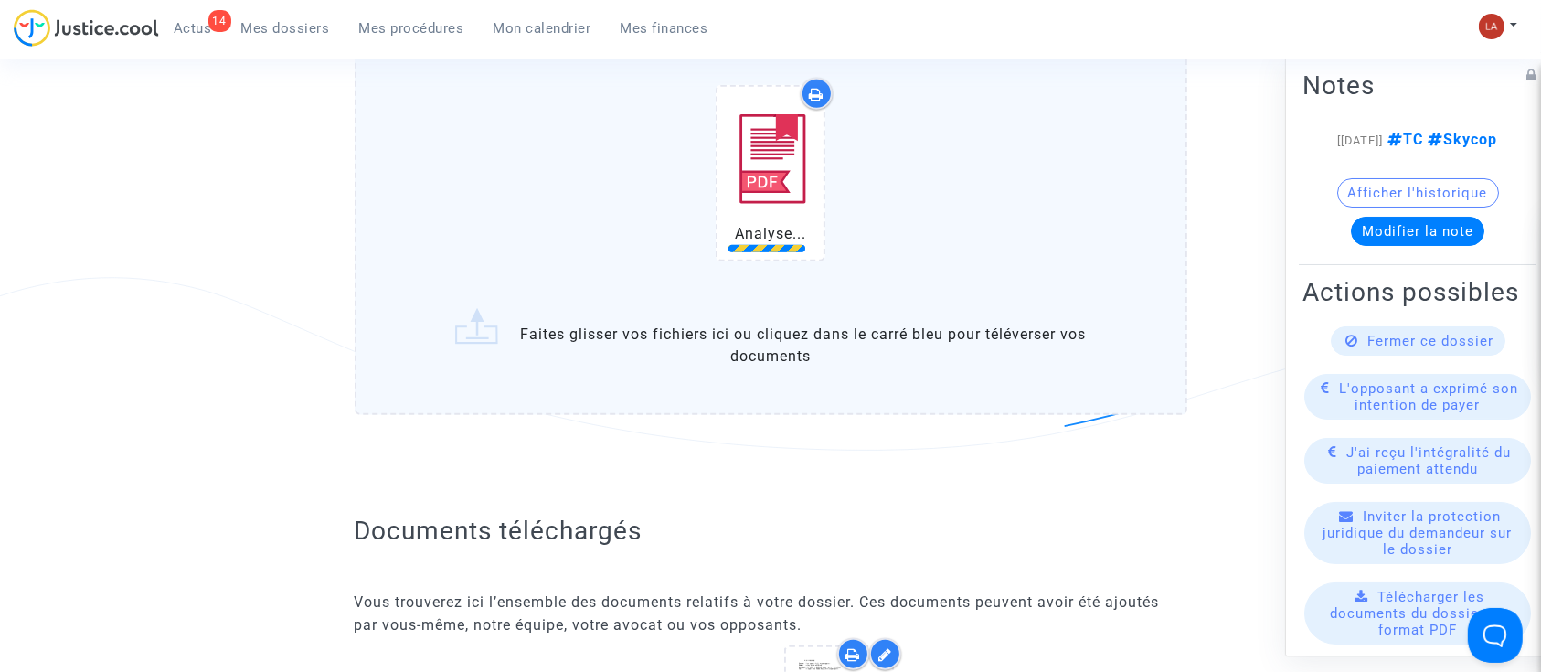
scroll to position [1928, 0]
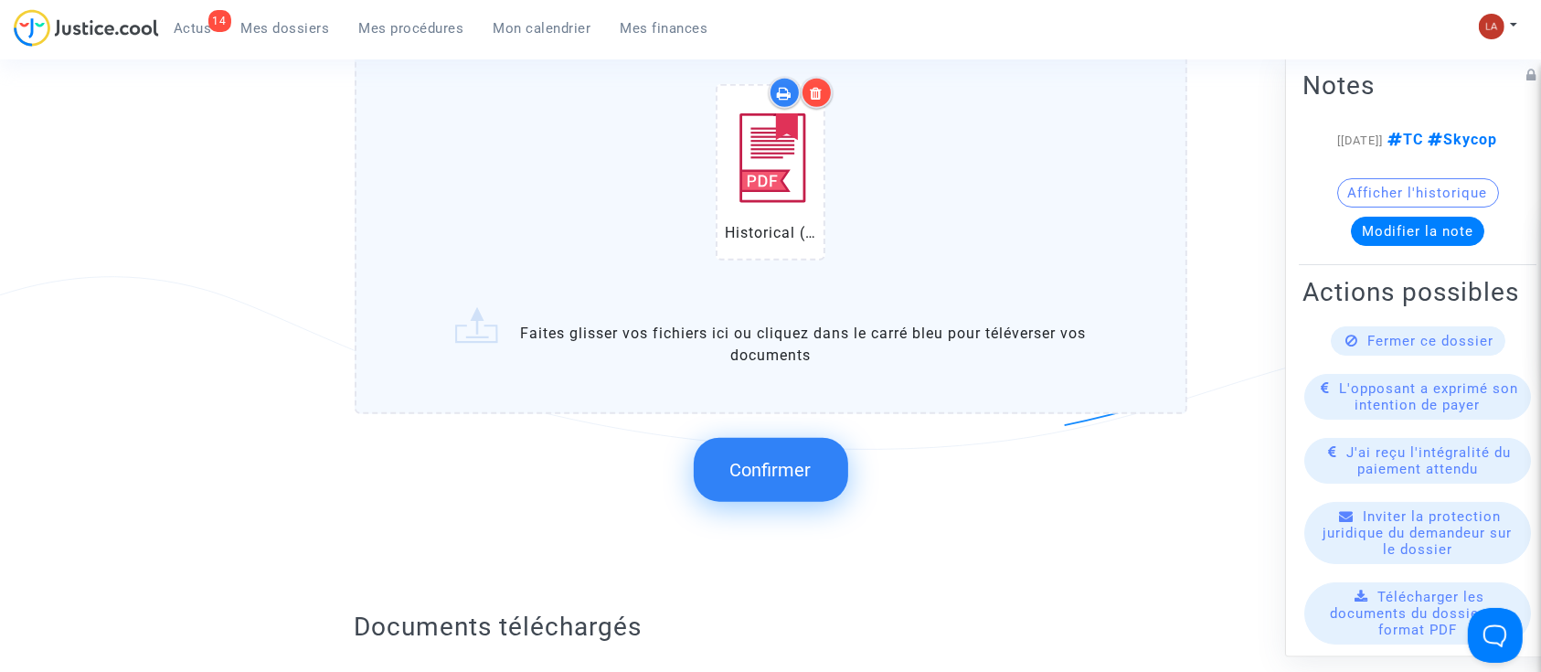
click at [768, 487] on button "Confirmer" at bounding box center [771, 470] width 154 height 64
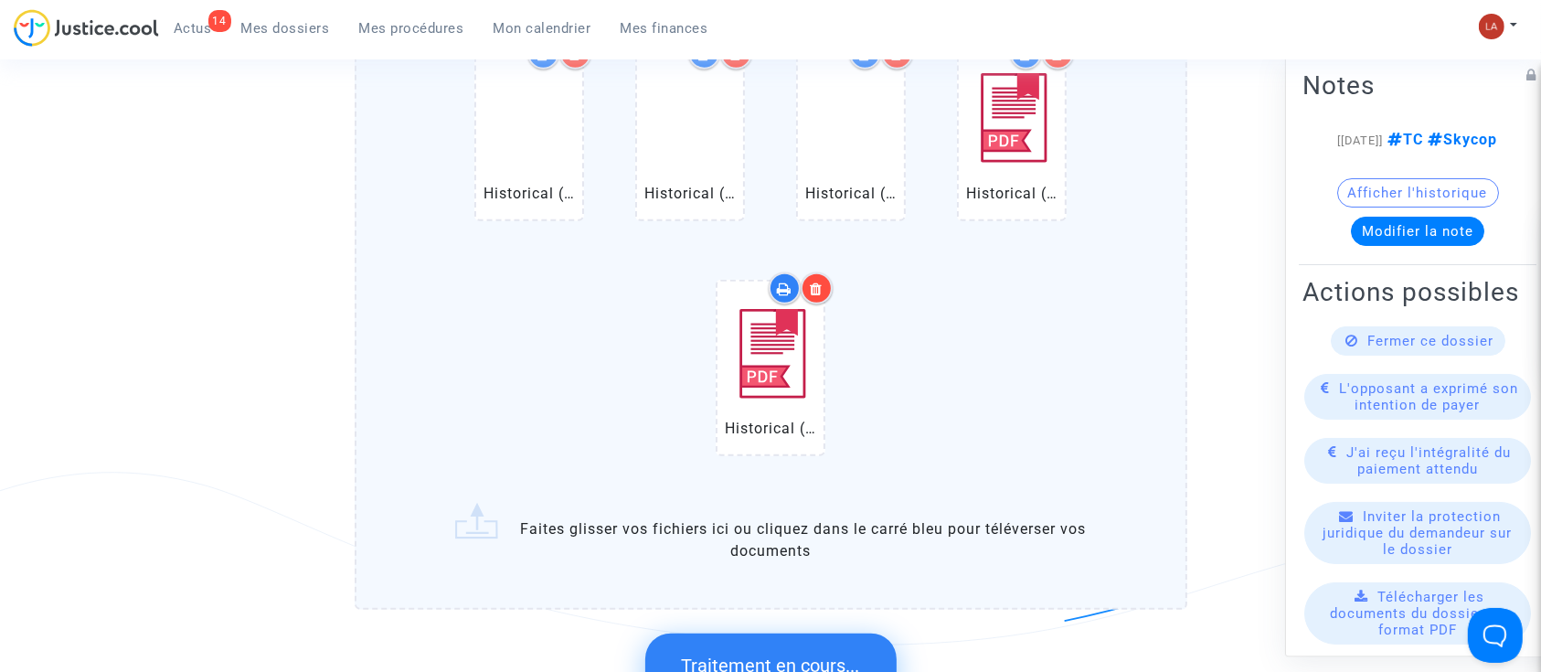
scroll to position [0, 0]
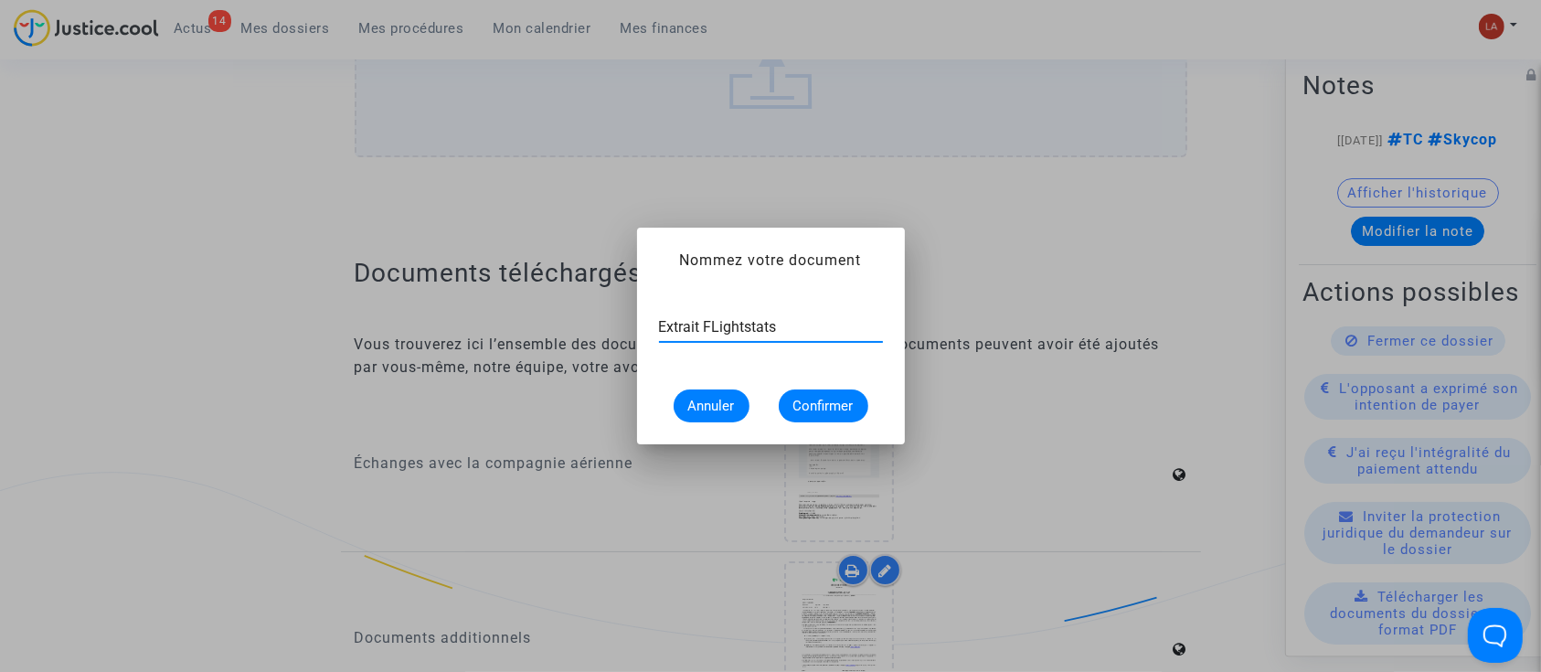
click at [724, 320] on input "Extrait FLightstats" at bounding box center [771, 327] width 224 height 16
click at [795, 316] on div "Extrait Flightstats" at bounding box center [771, 321] width 224 height 41
click input "Extrait Flightstats"
type input "Extrait Flightstats - Aéroport ORY le 12 mai 2025"
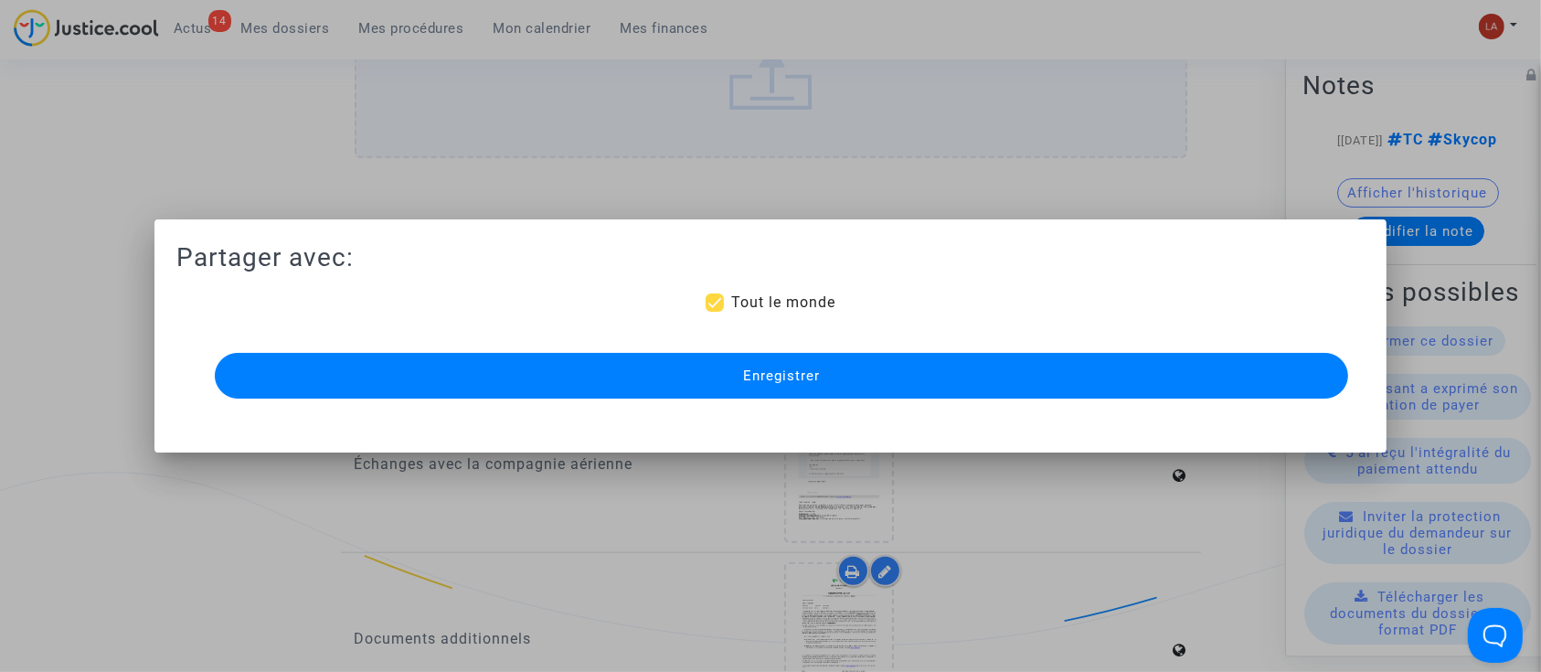
click span "Enregistrer"
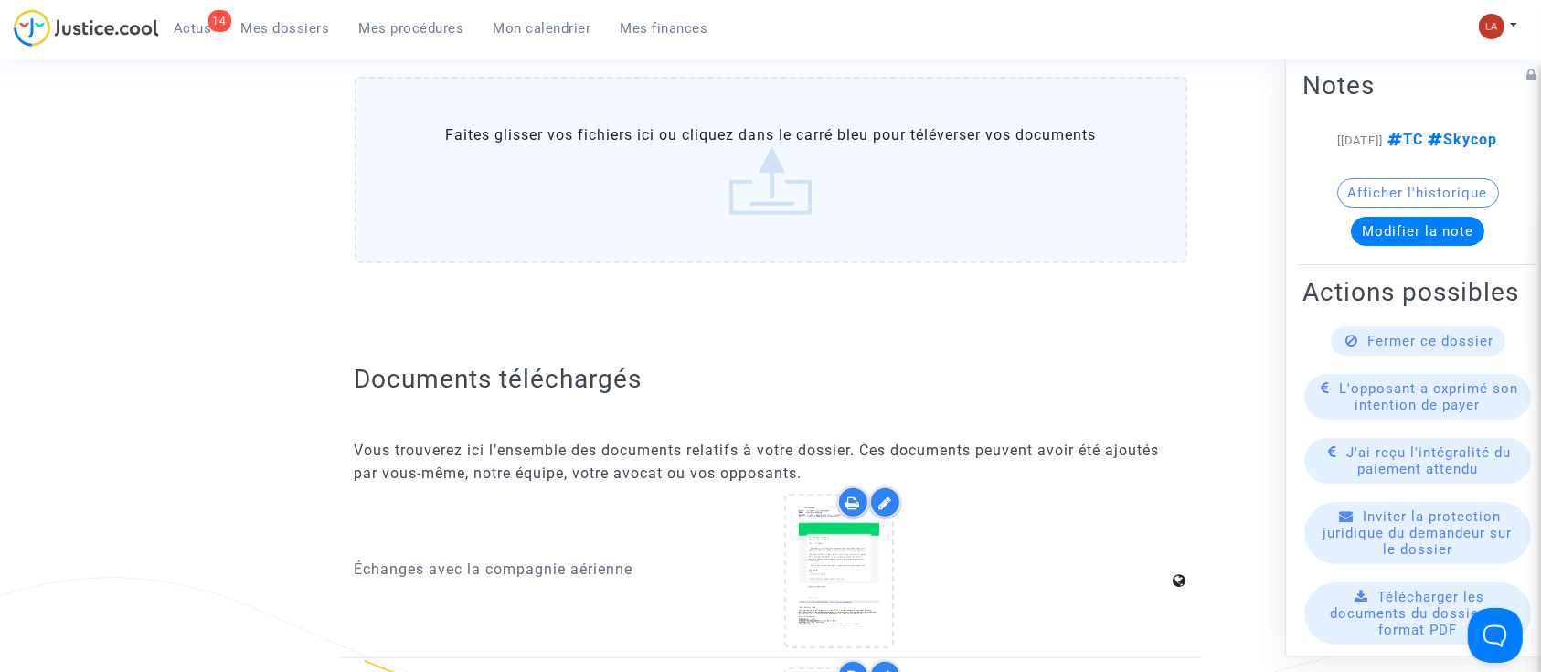
scroll to position [1623, 0]
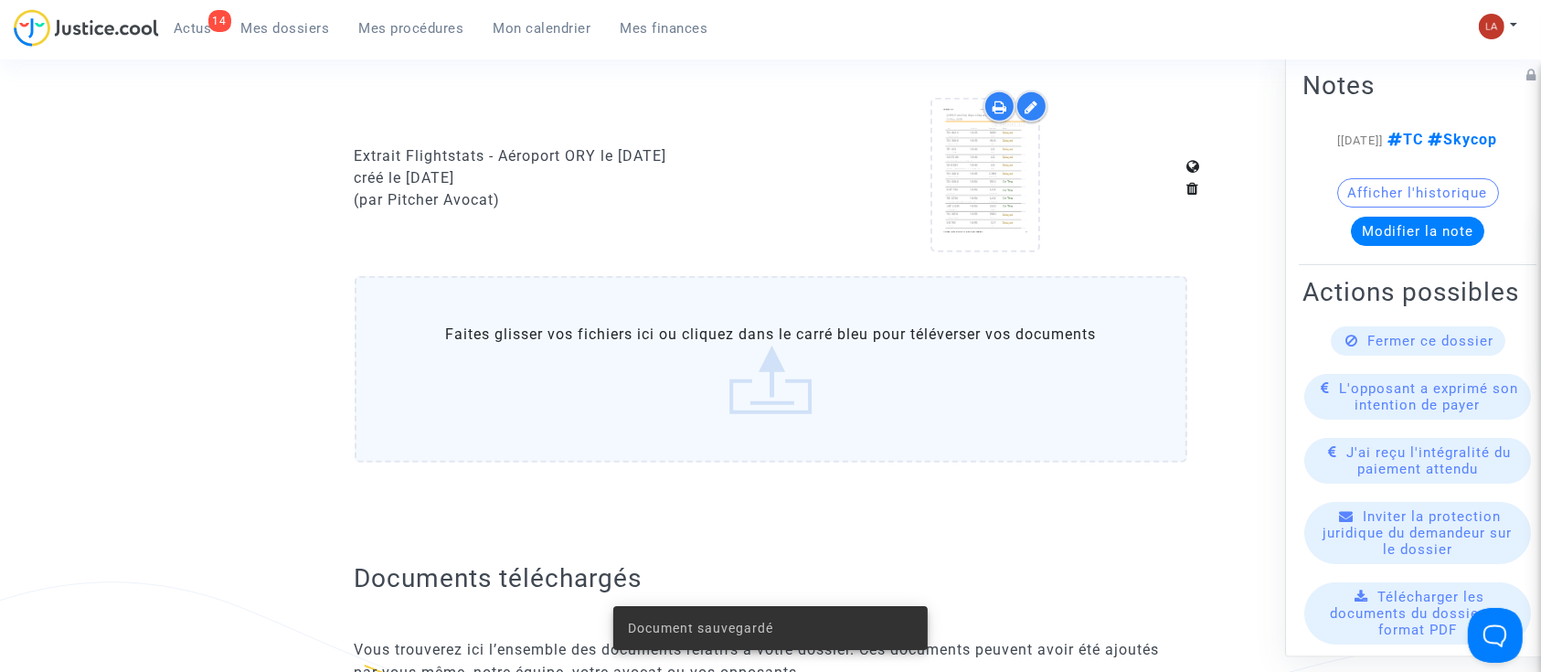
click div "créé le 26/09/2025"
click label "Faites glisser vos fichiers ici ou cliquez dans le carré bleu pour téléverser v…"
click input "Faites glisser vos fichiers ici ou cliquez dans le carré bleu pour téléverser v…"
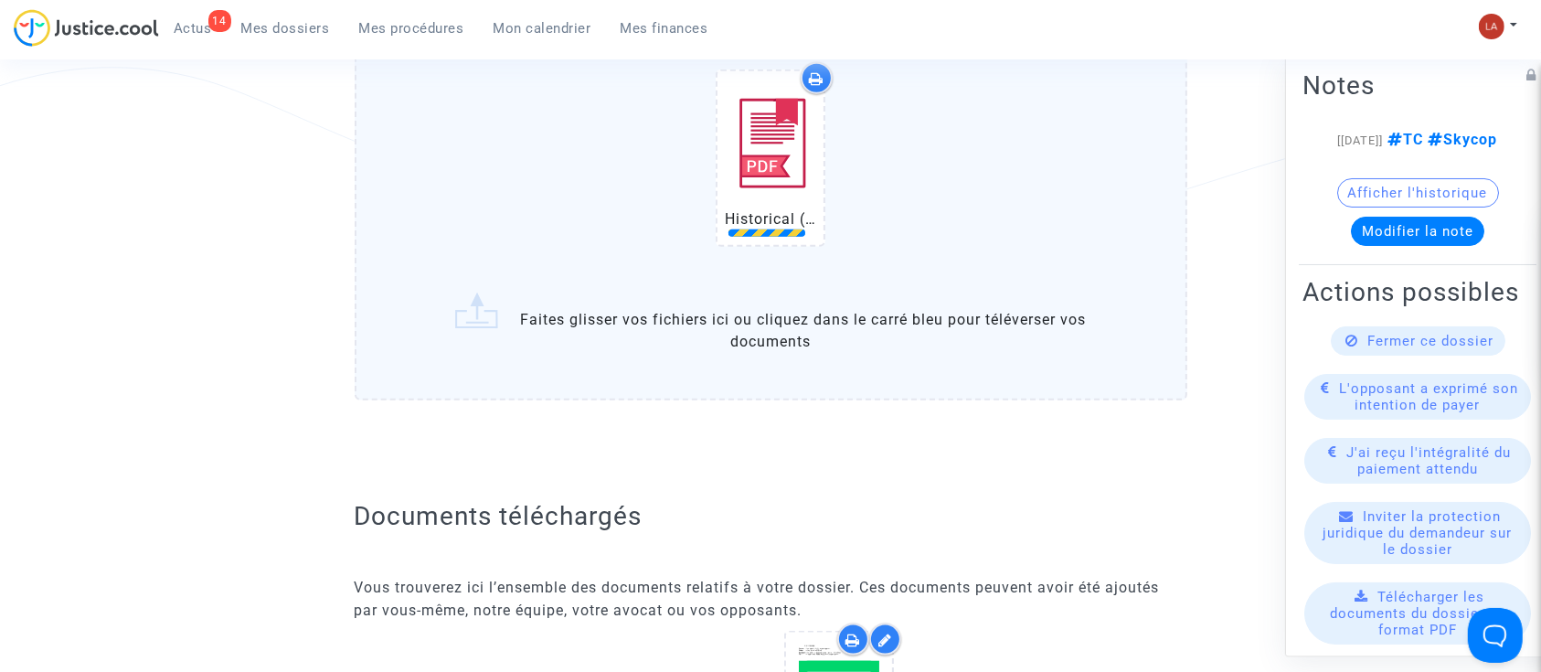
scroll to position [2161, 0]
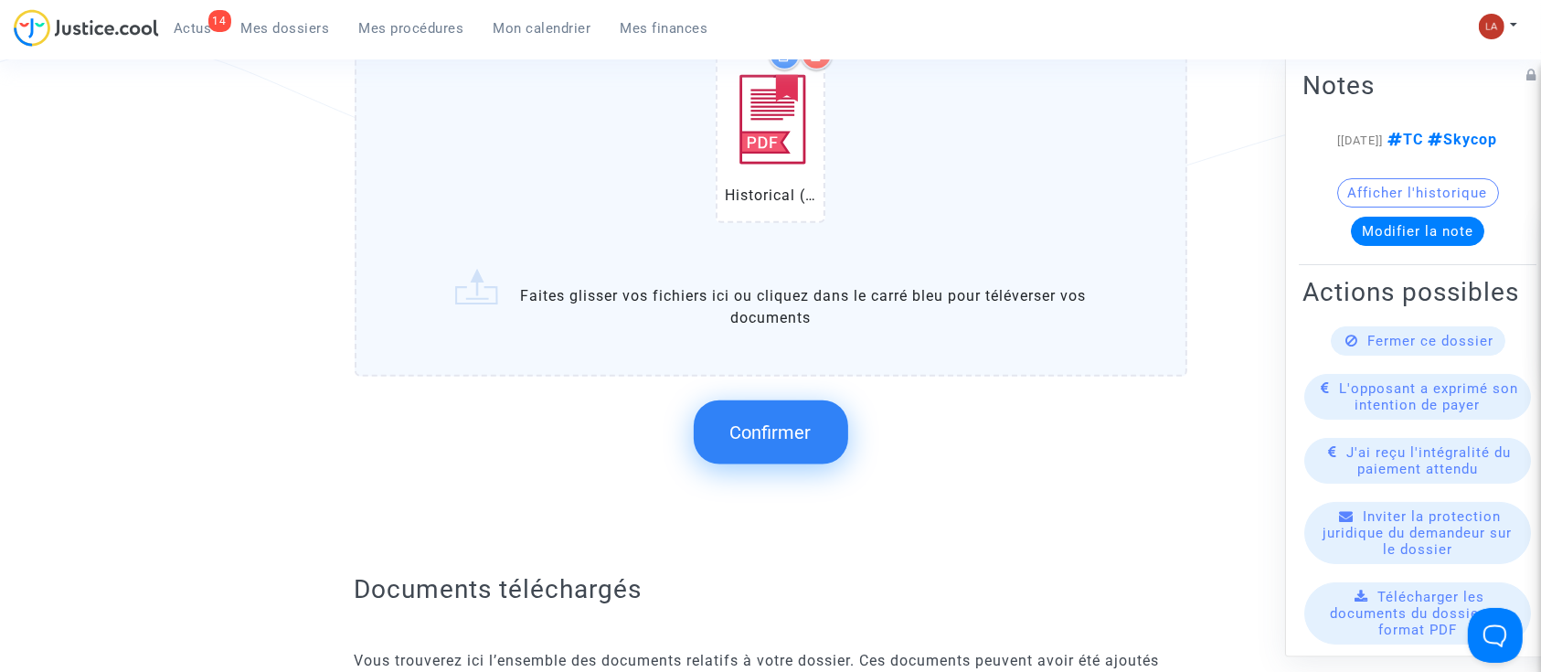
click span "Confirmer"
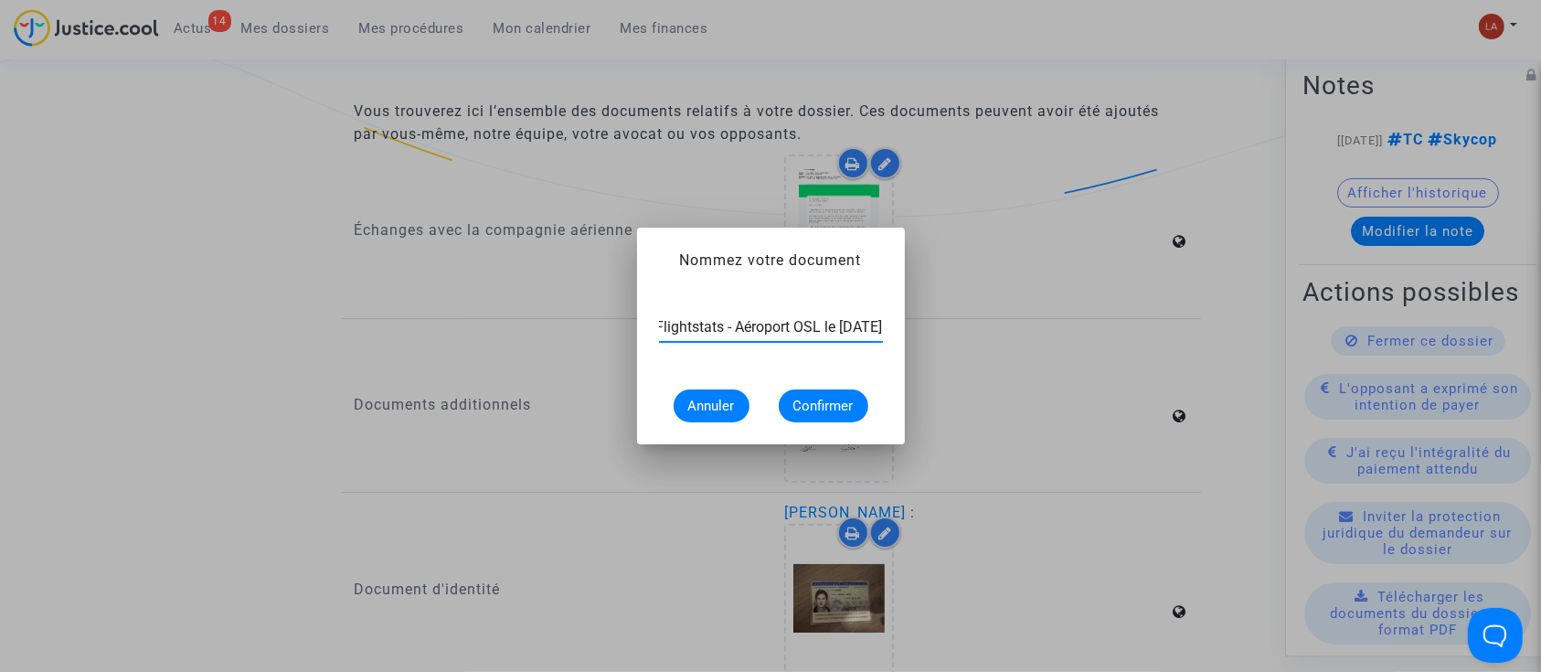
scroll to position [0, 87]
type input "Extrait Flightstats - Aéroport OSL le 12 mai 2025"
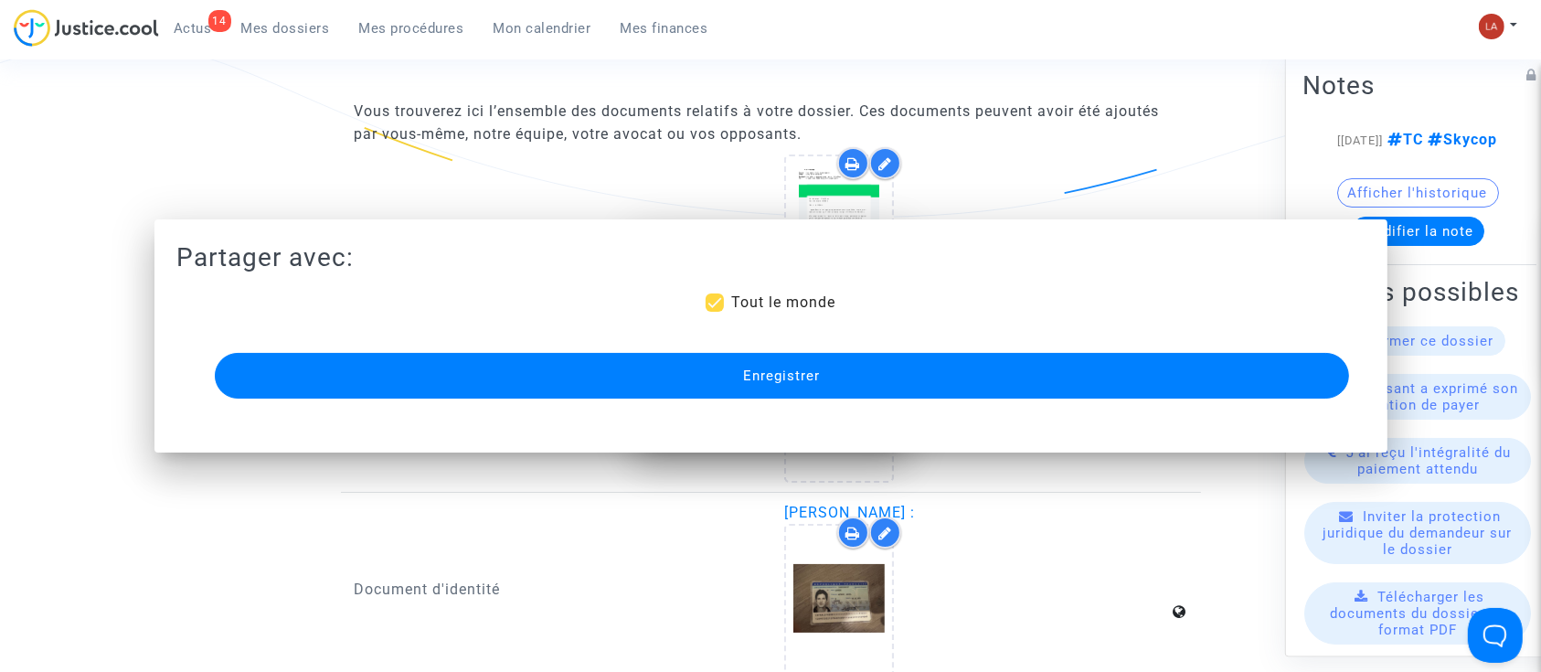
scroll to position [0, 0]
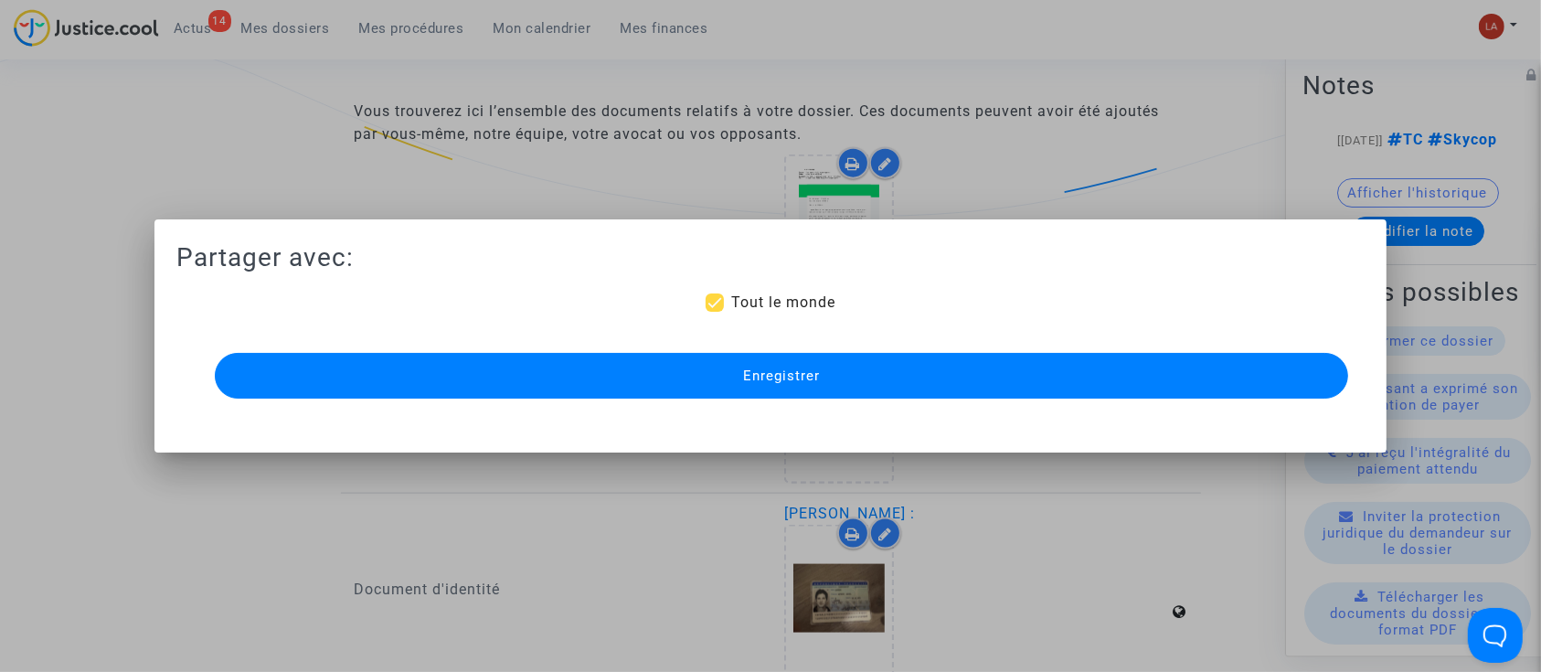
click button "Enregistrer"
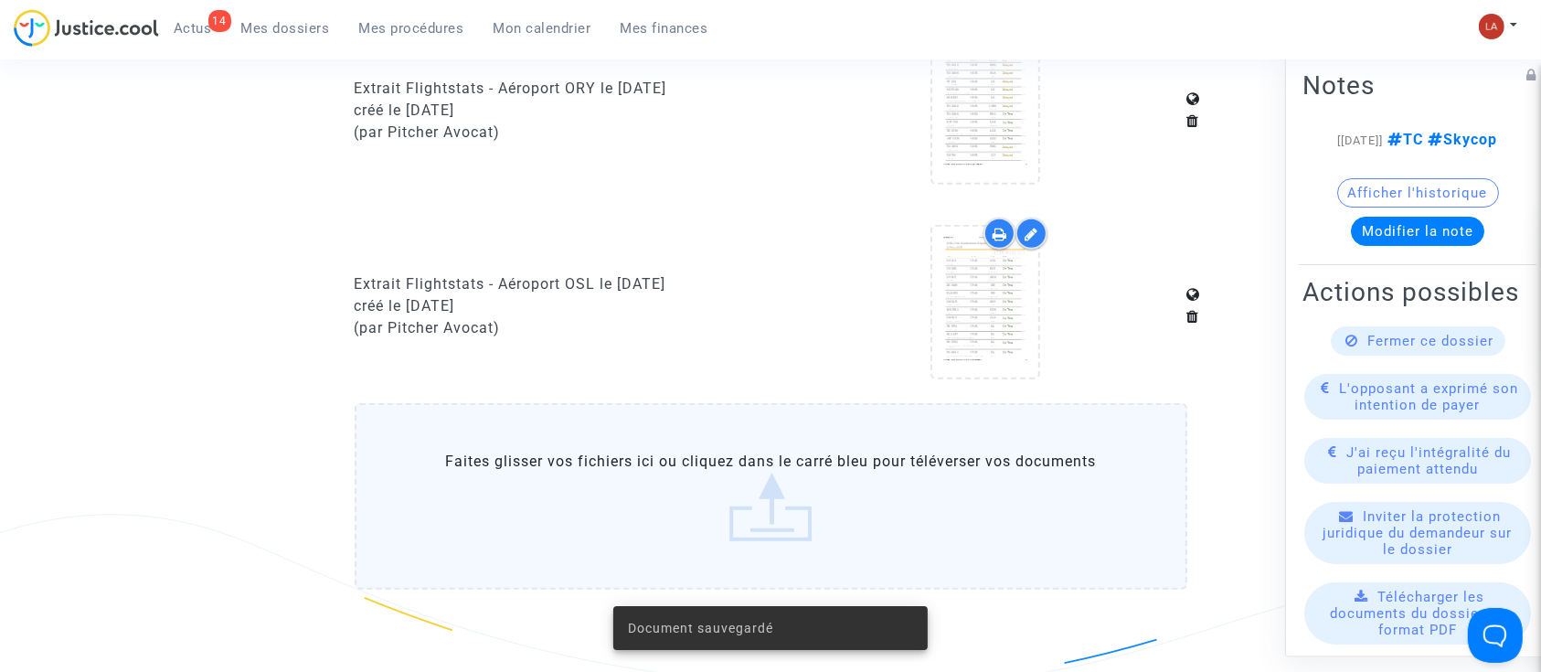
scroll to position [1689, 0]
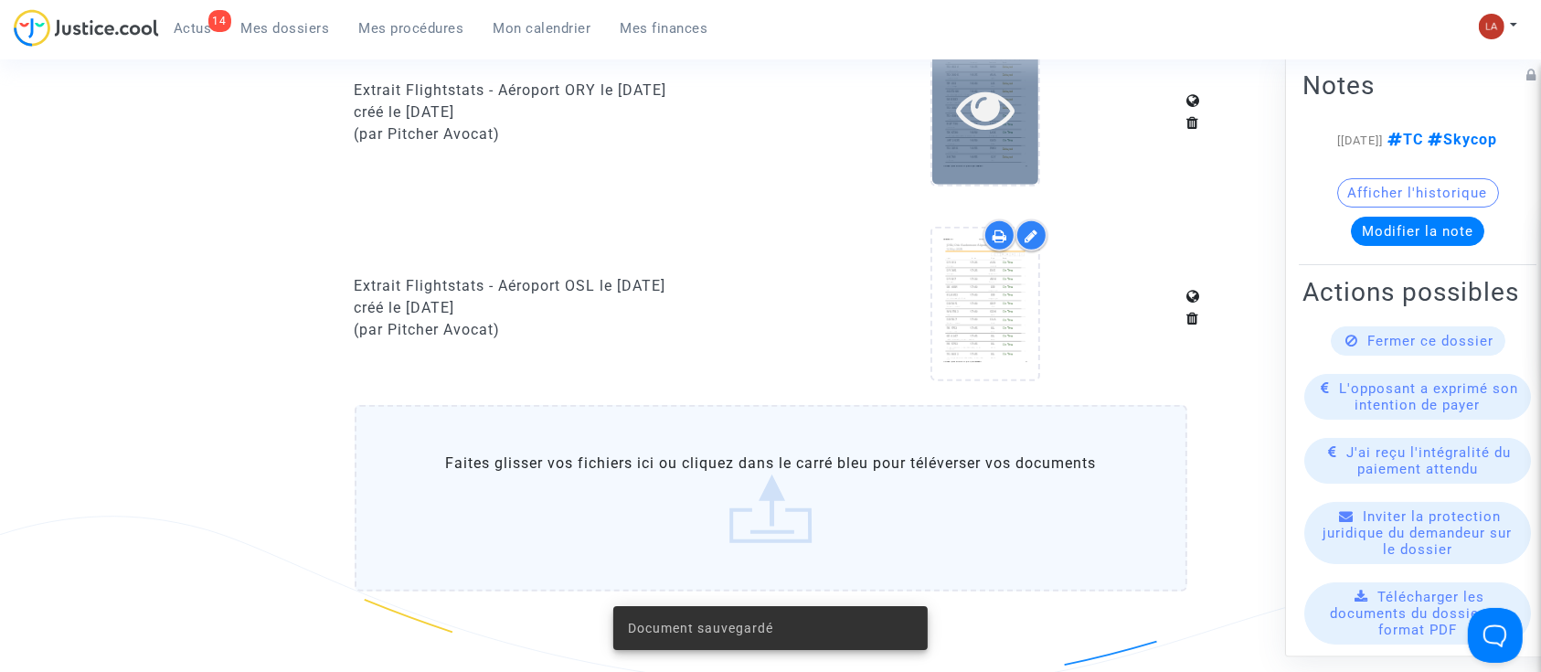
click icon
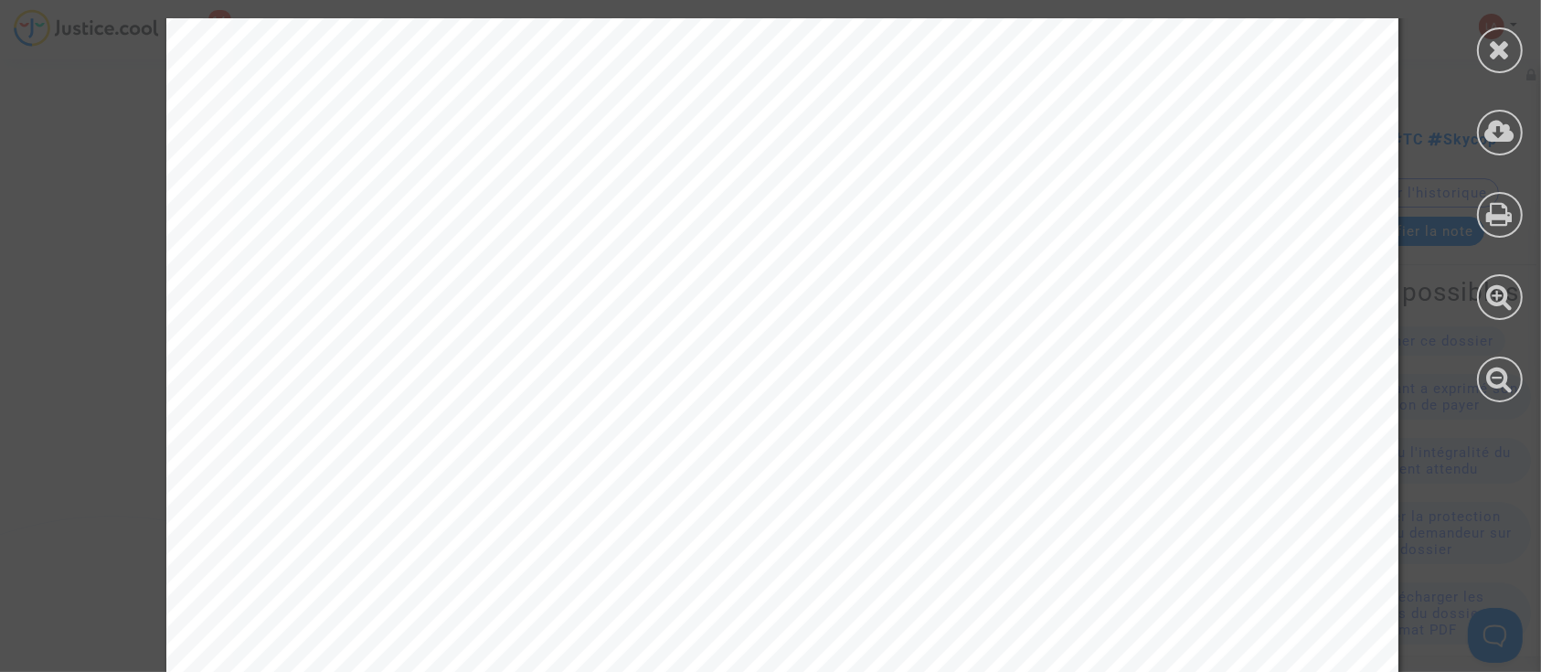
scroll to position [7694, 0]
click div
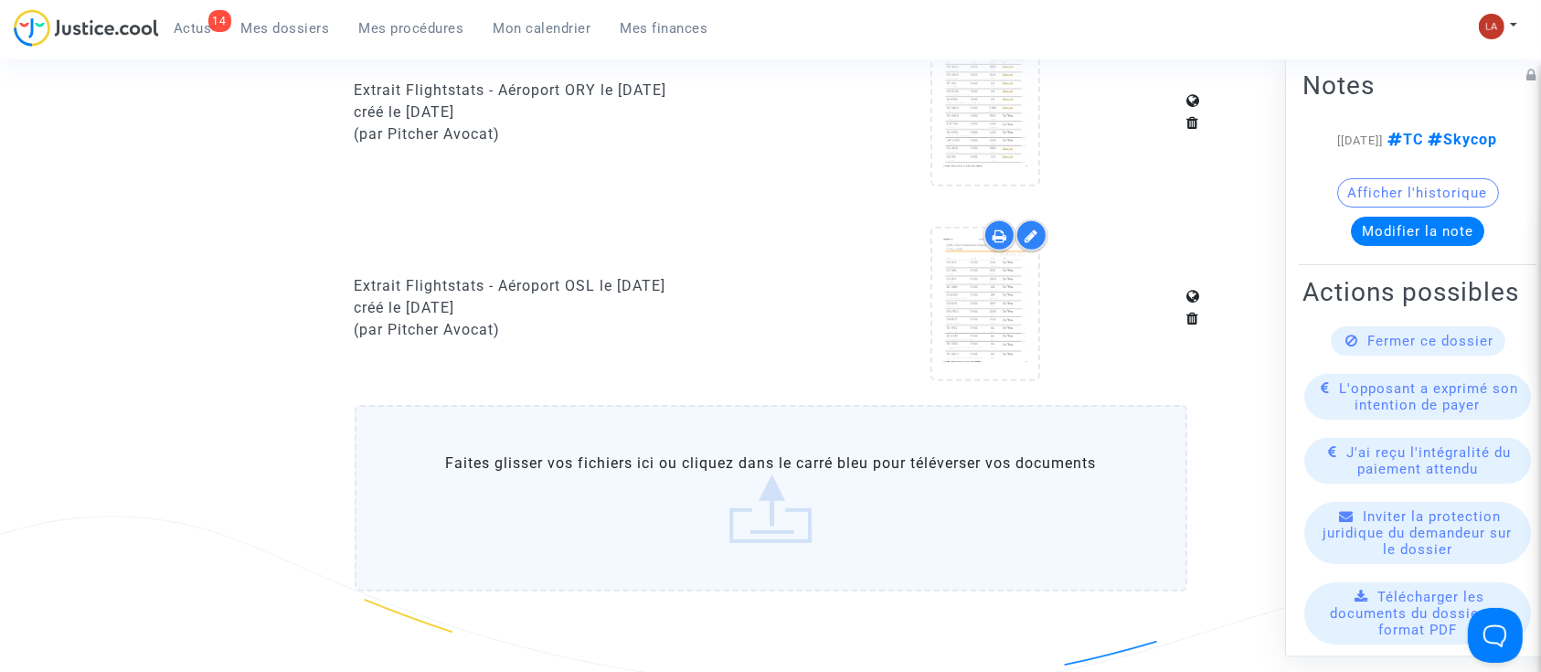
click button "Modifier la note"
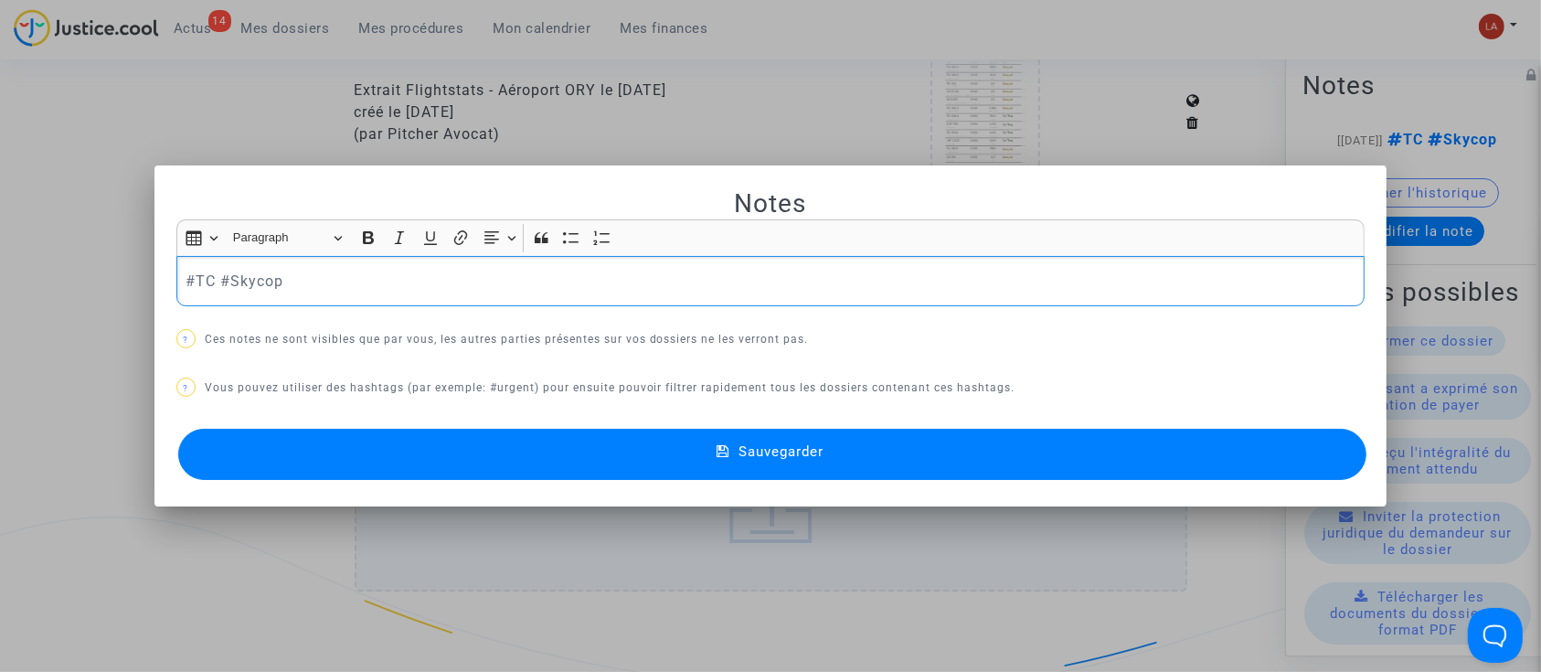
scroll to position [0, 0]
click p "#TC #Skycop"
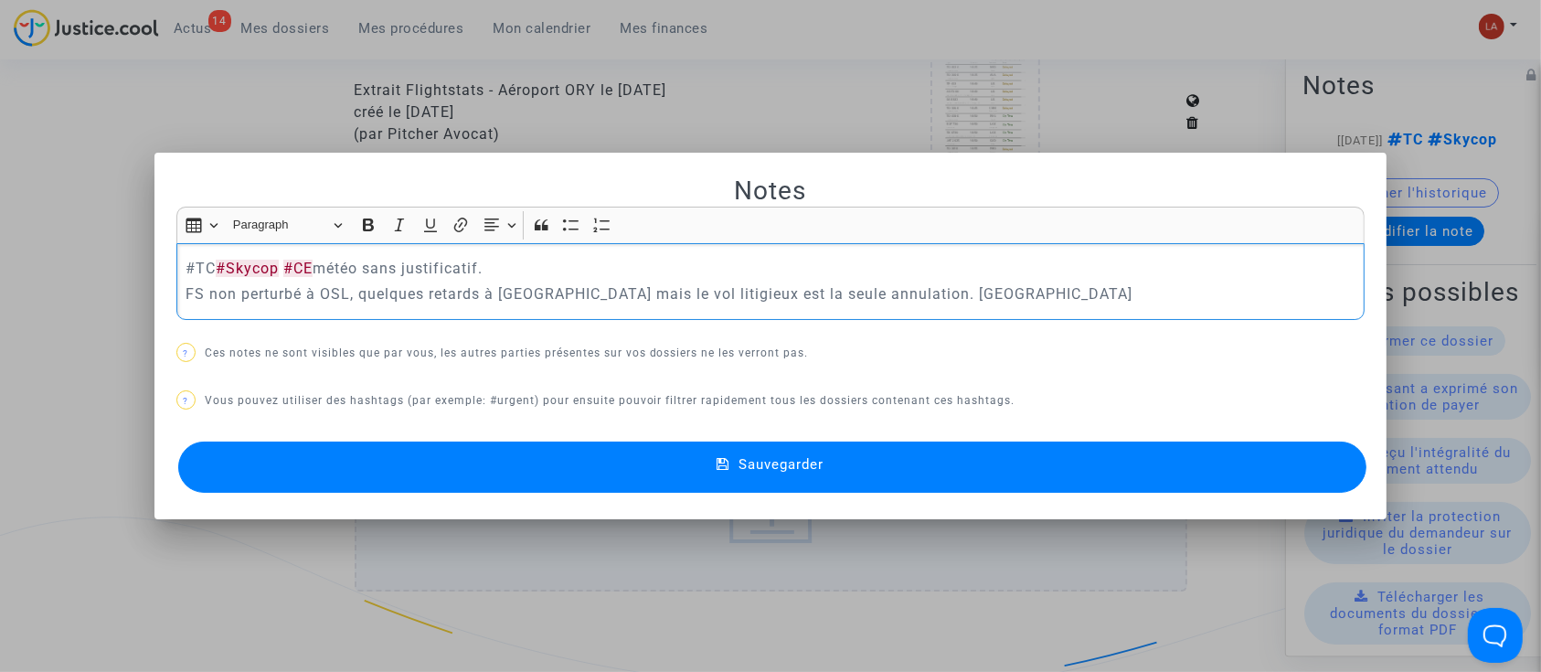
click button "Sauvegarder"
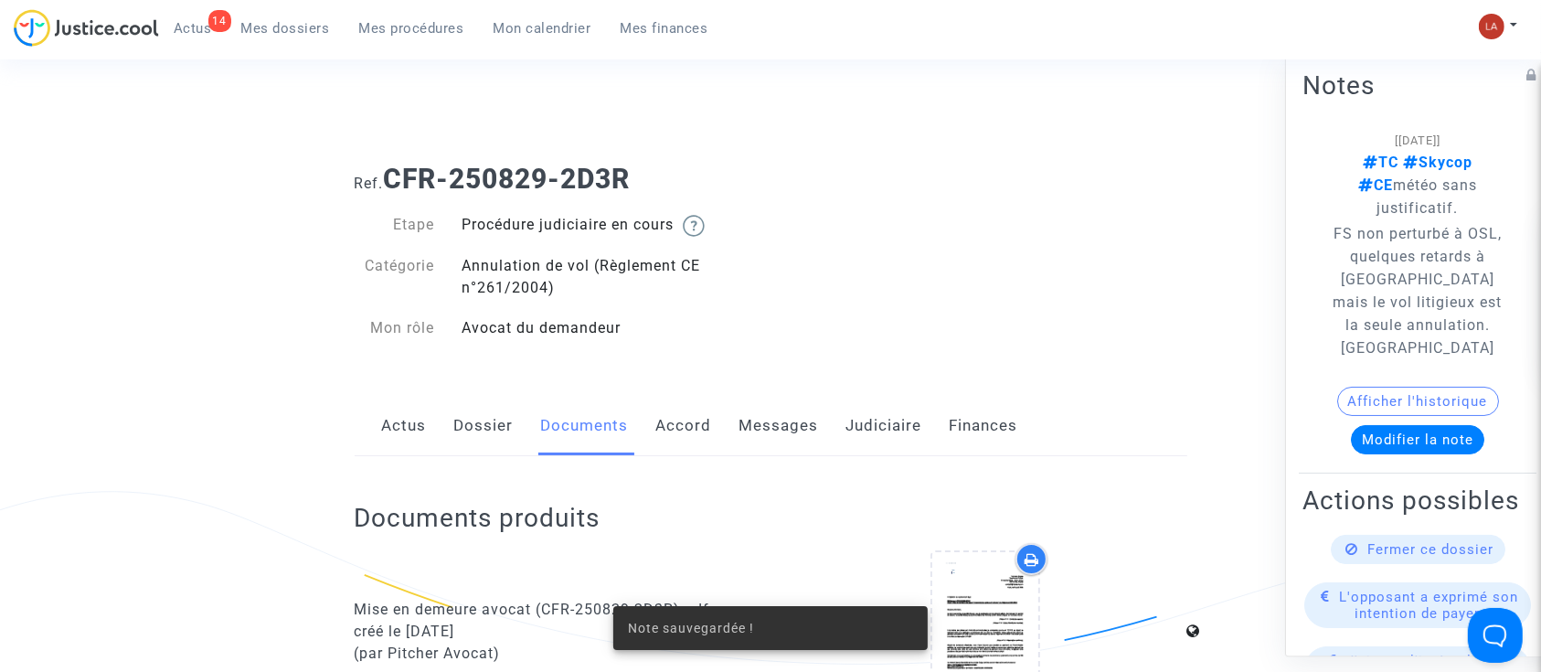
click link "Messages"
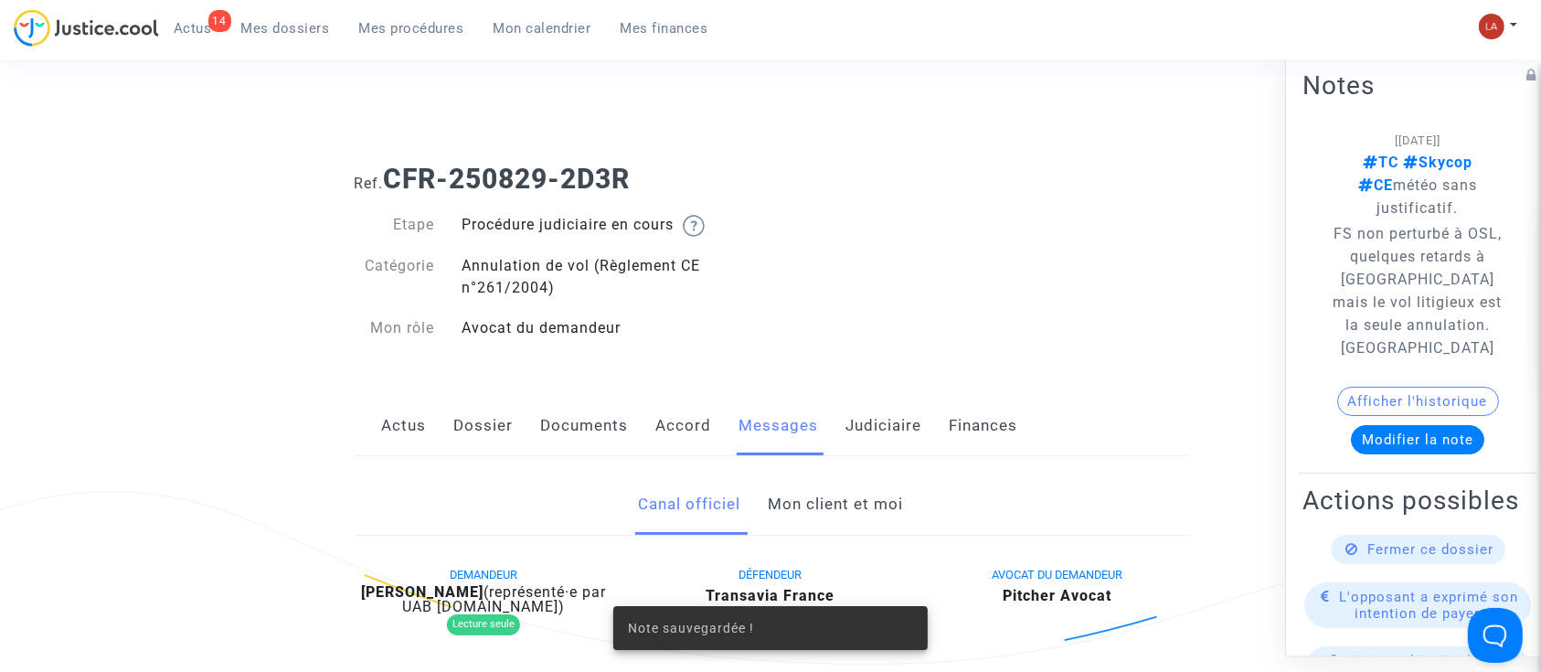
scroll to position [616, 0]
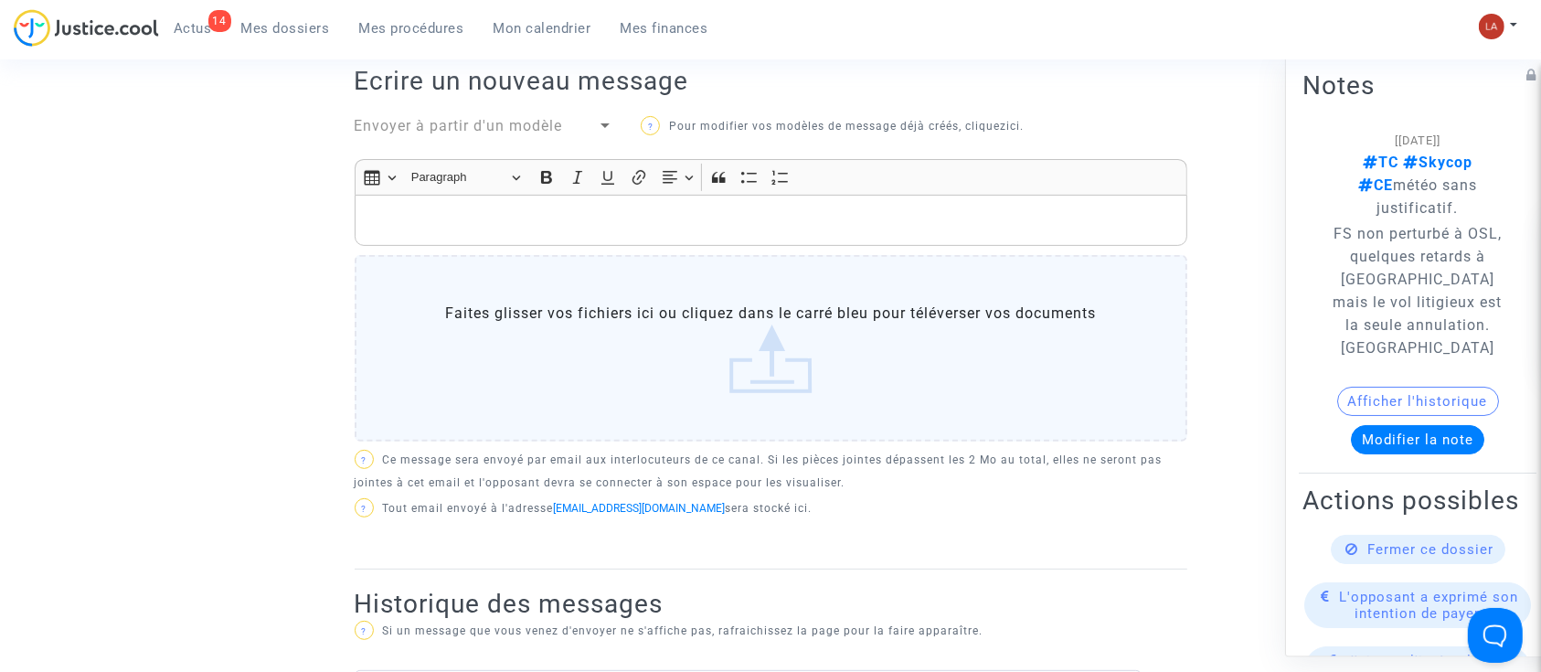
click div "DEMANDEUR Anthony daniel Lefrere (représenté·e par UAB Skycop.com) Lecture seul…"
click span "Envoyer à partir d'un modèle"
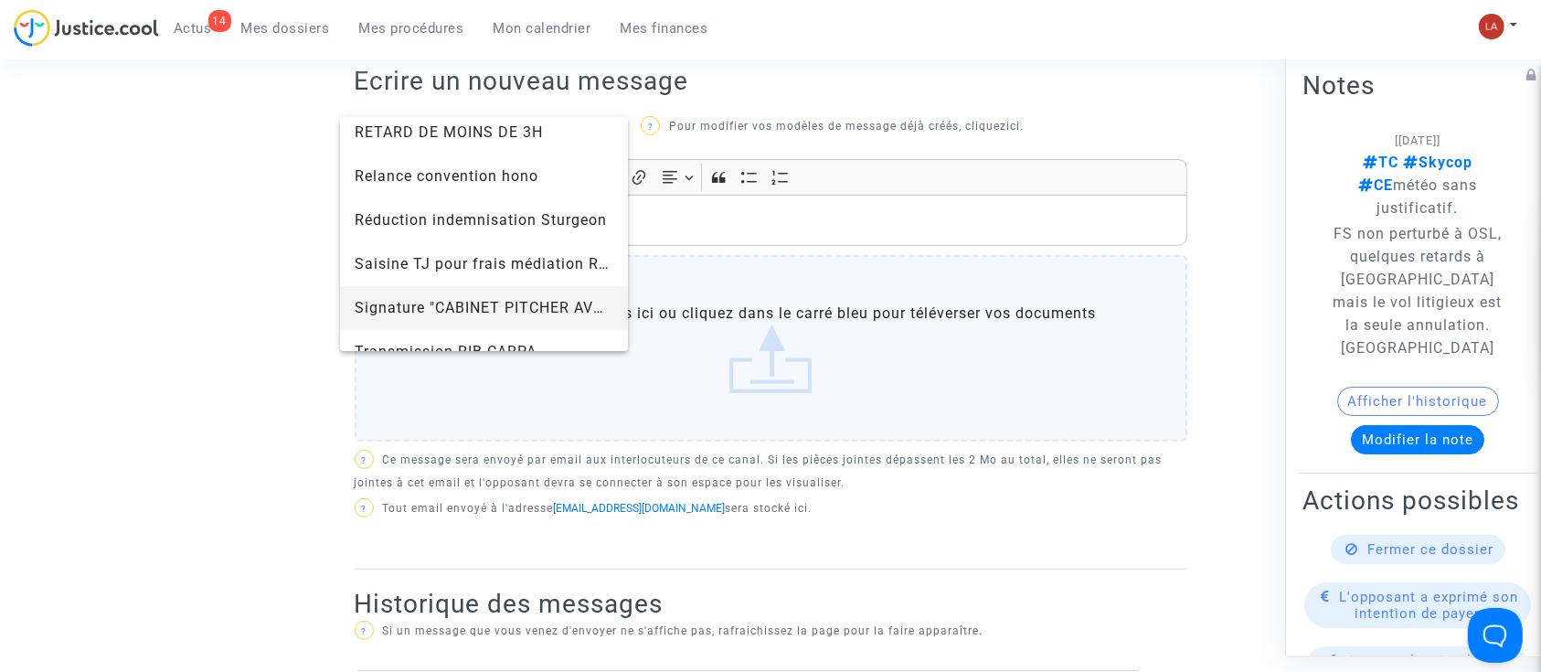
scroll to position [1849, 0]
click span "Signature "CABINET PITCHER AVOCAT""
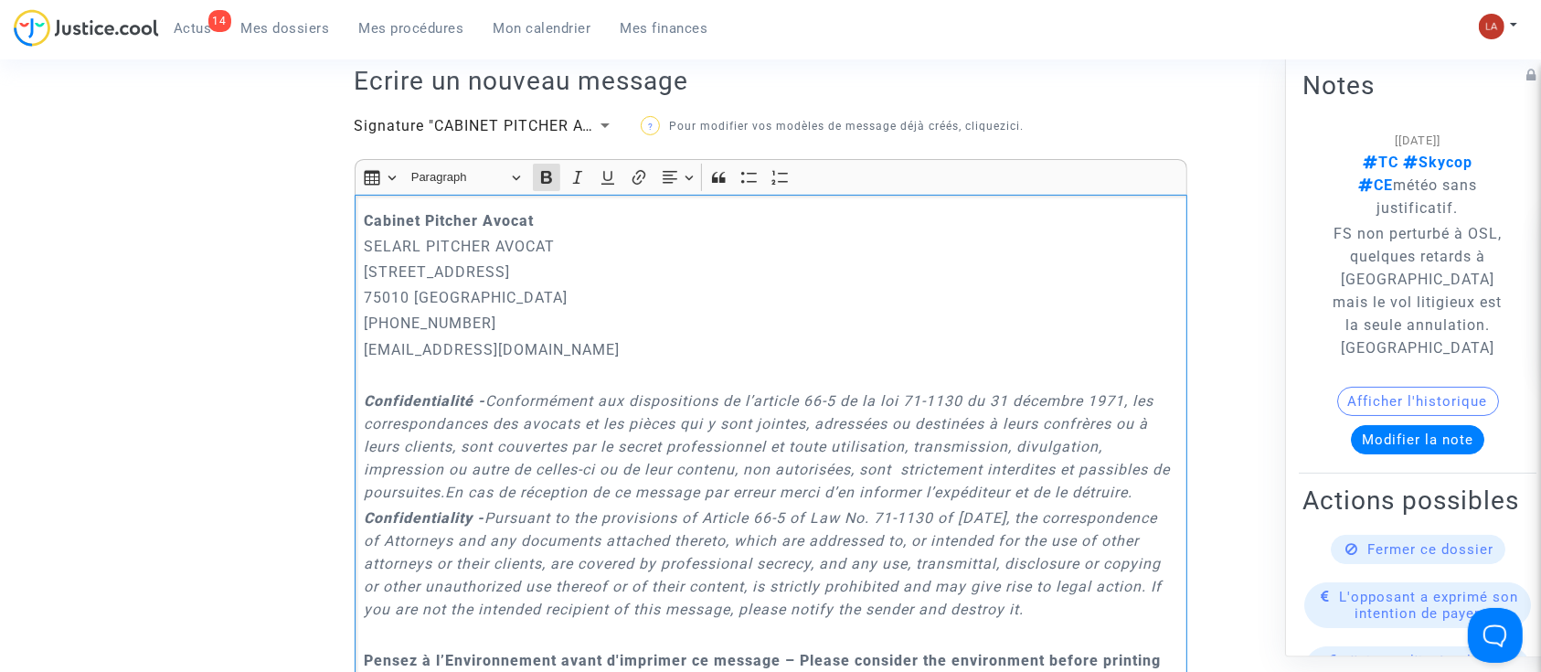
click strong "Cabinet Pitcher Avocat"
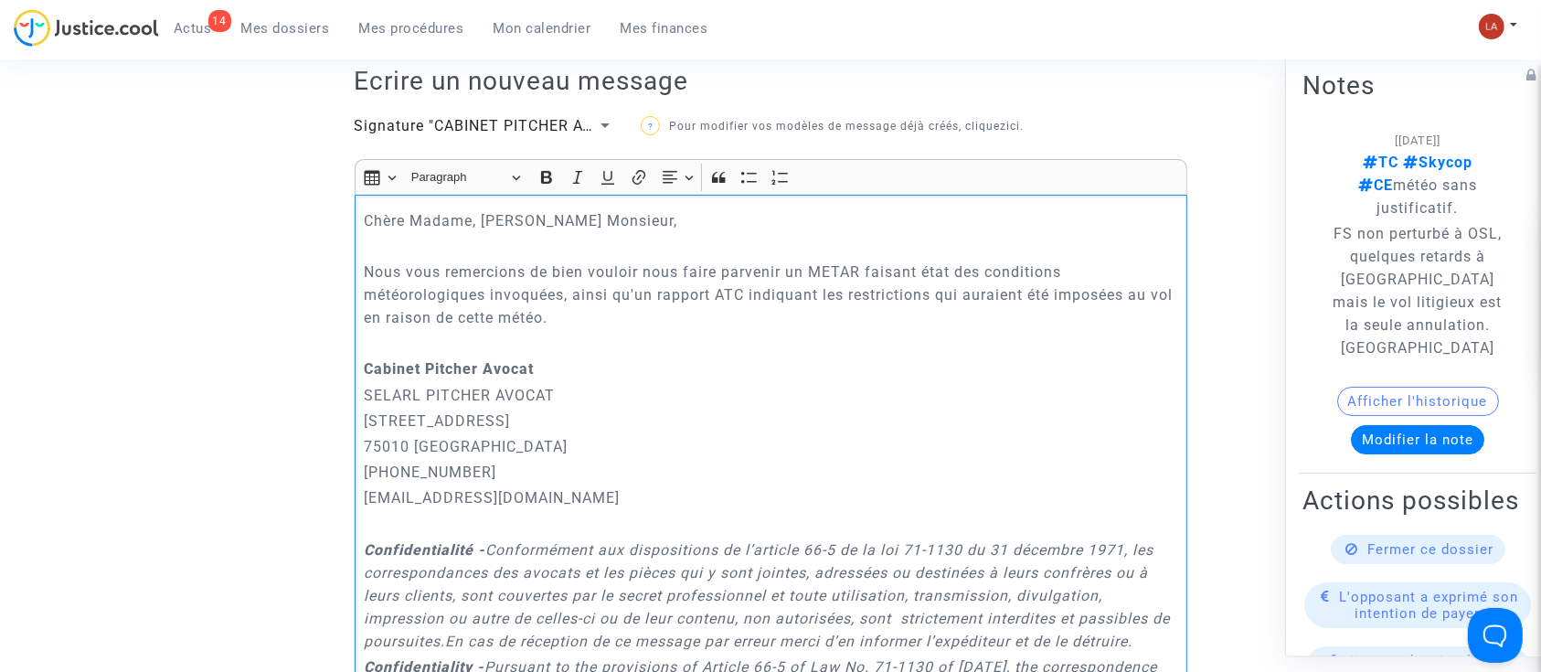
click p "Nous vous remercions de bien vouloir nous faire parvenir un METAR faisant état …"
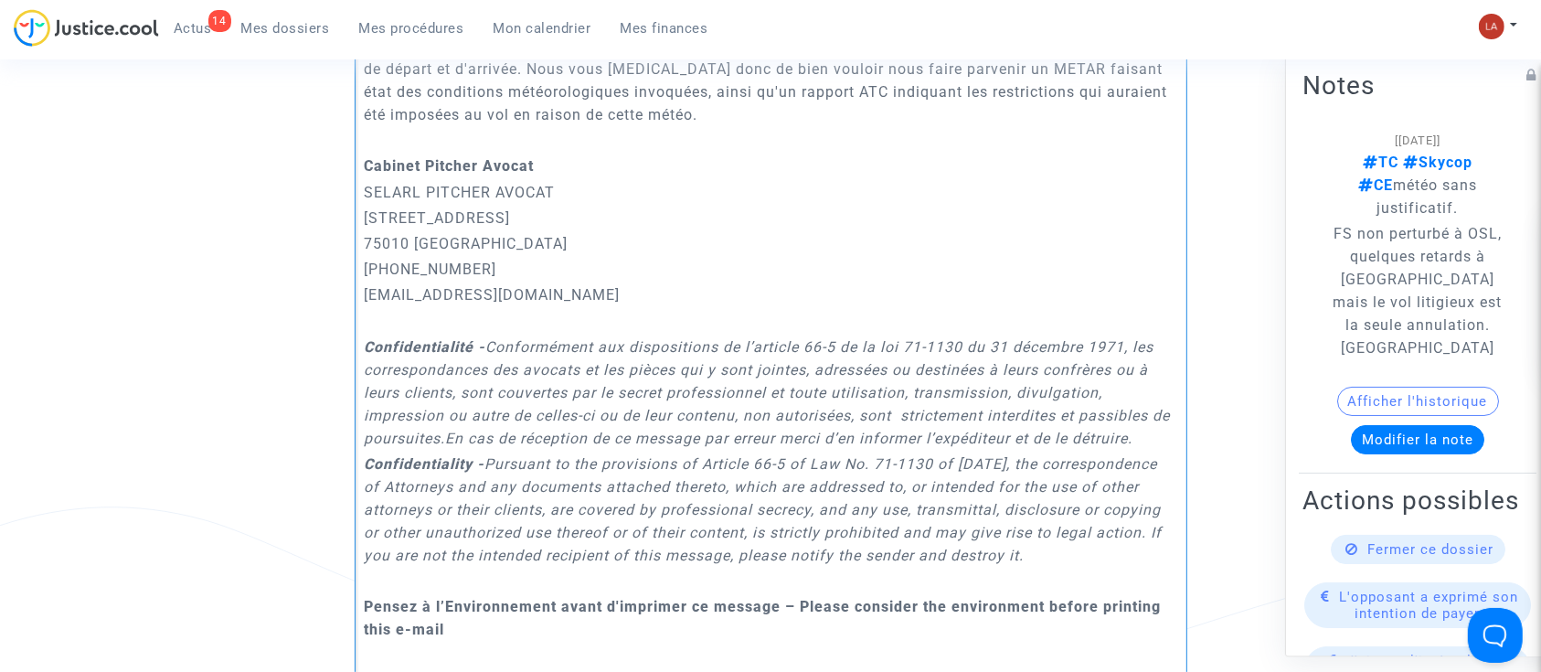
scroll to position [771, 0]
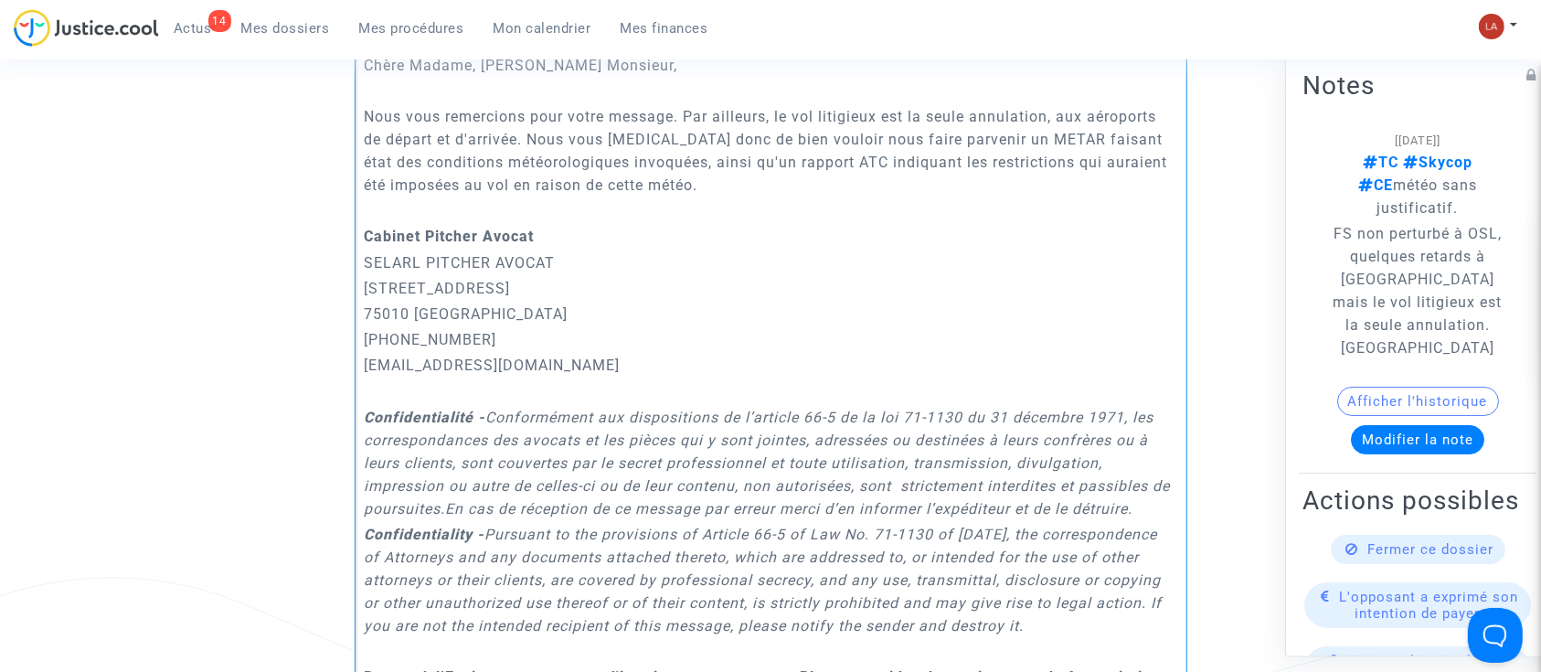
click p "Rich Text Editor, main"
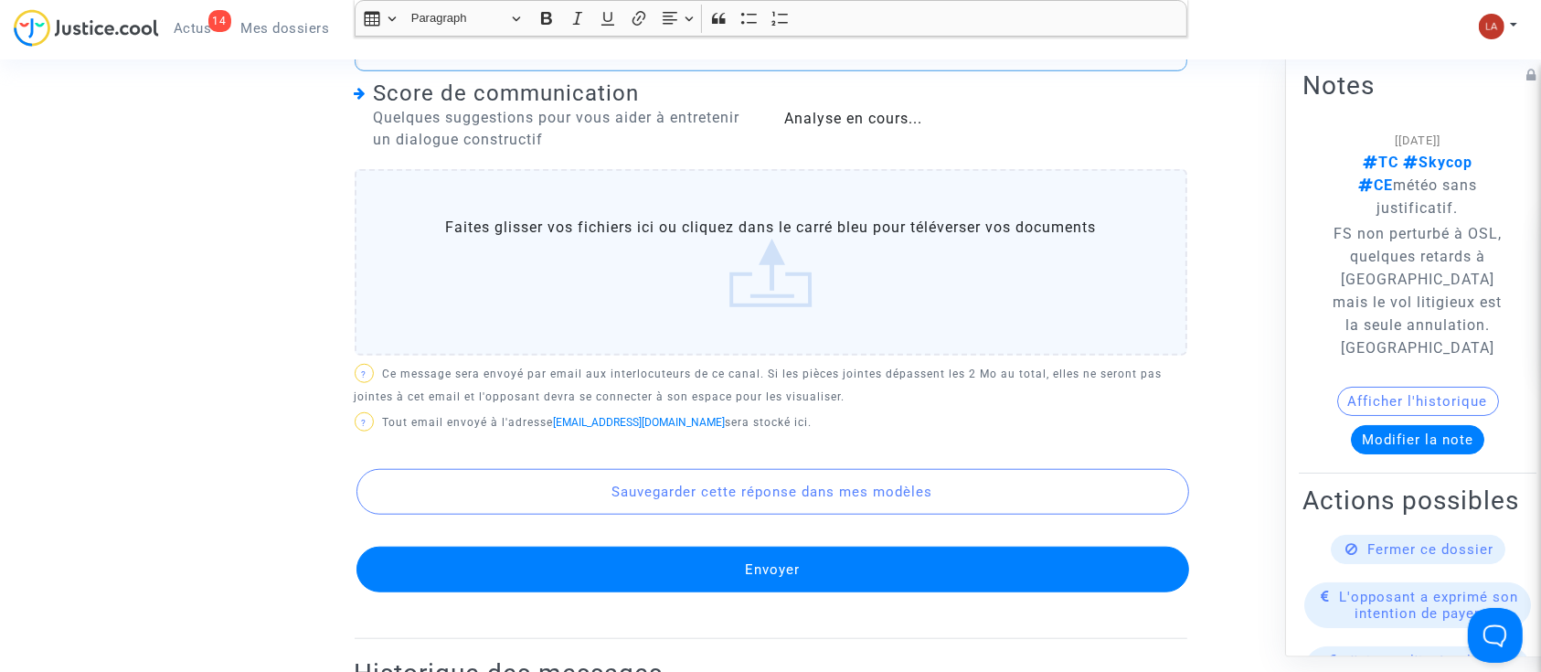
scroll to position [1521, 0]
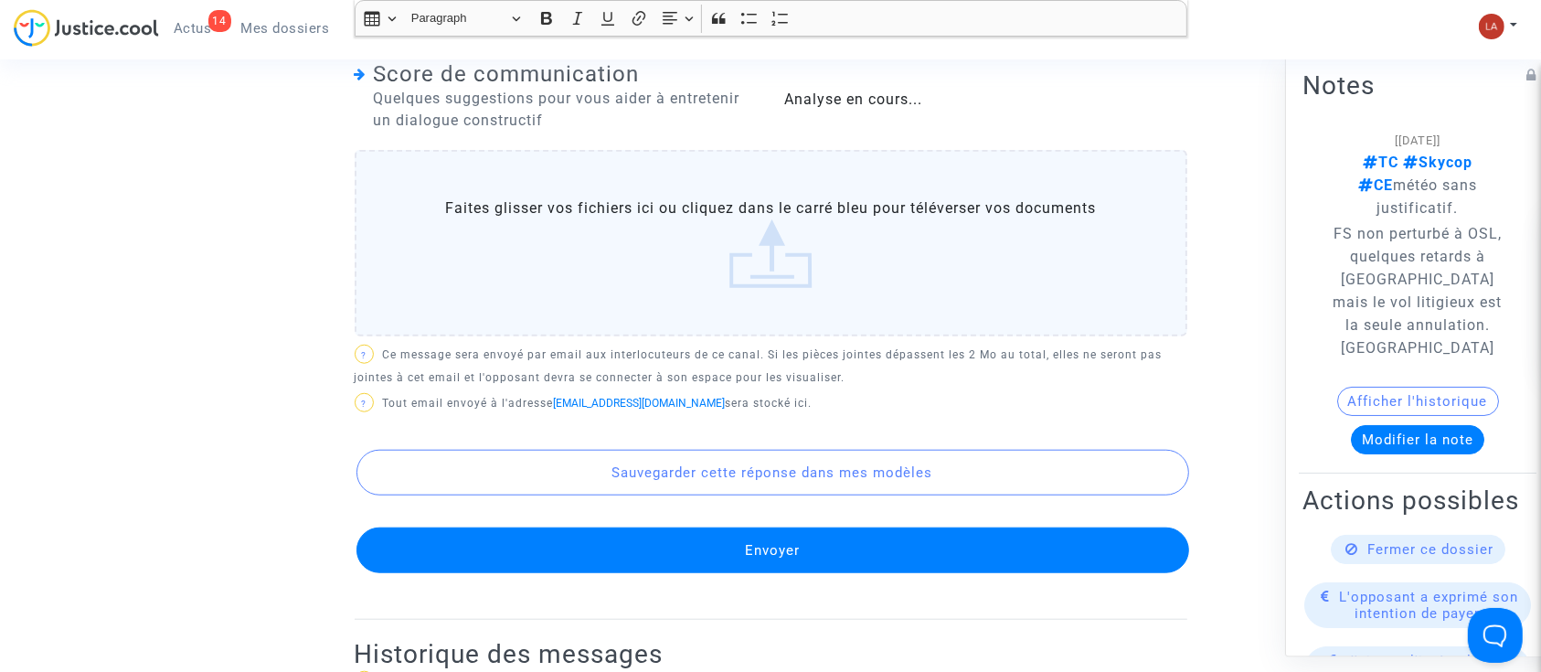
click button "Envoyer"
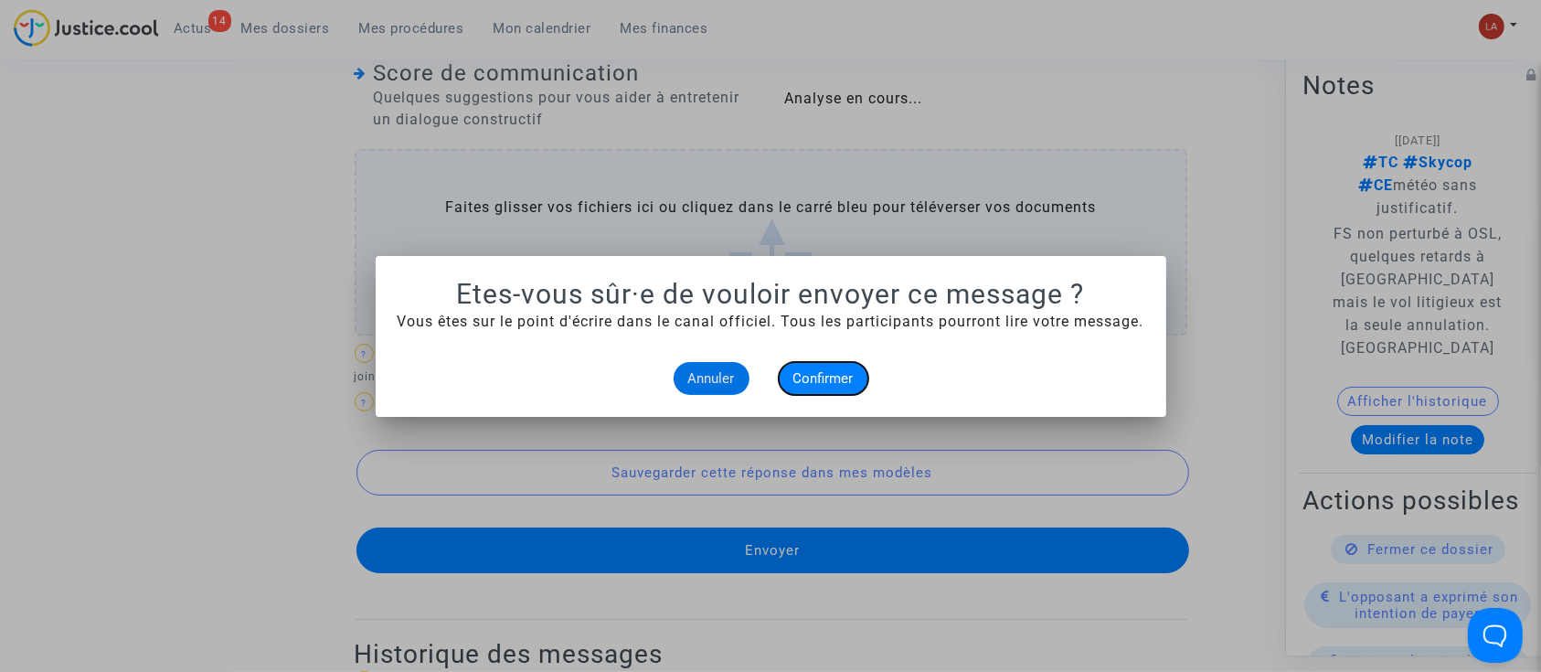
click span "Confirmer"
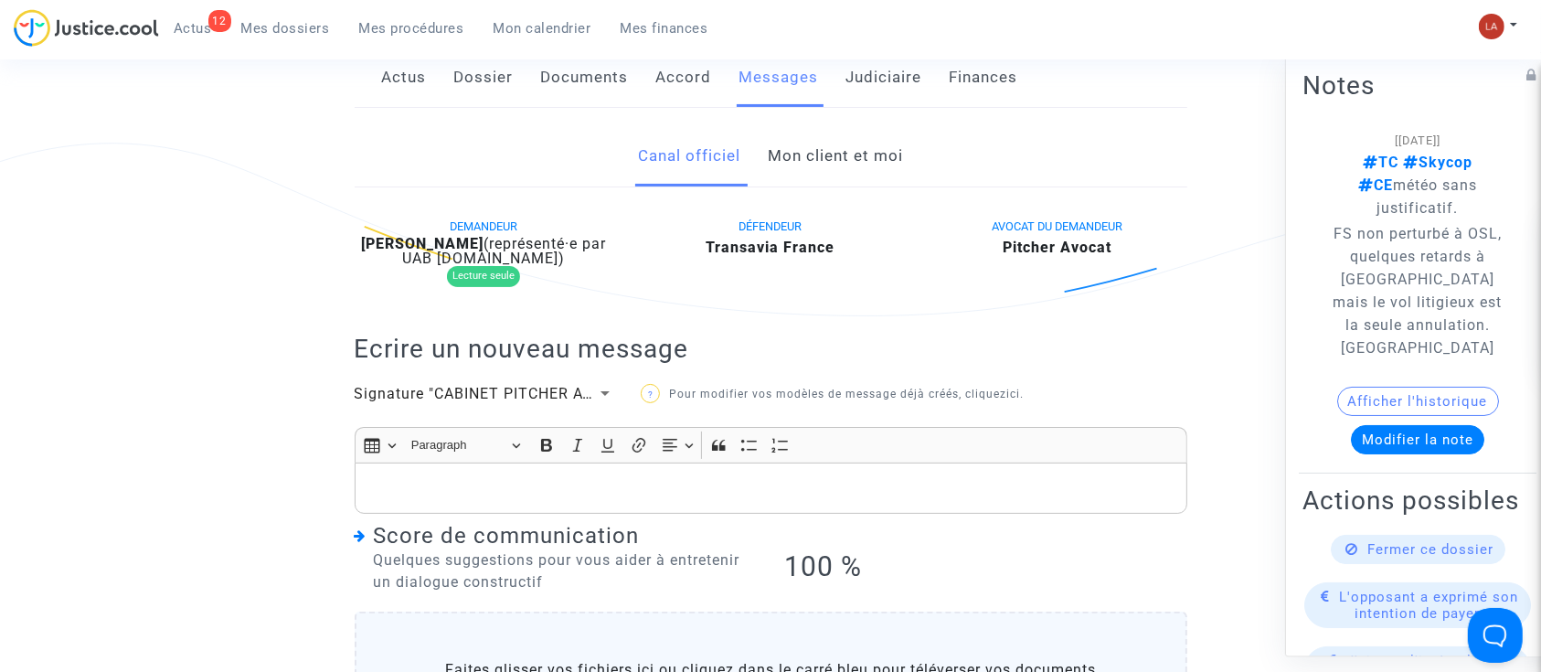
scroll to position [59, 0]
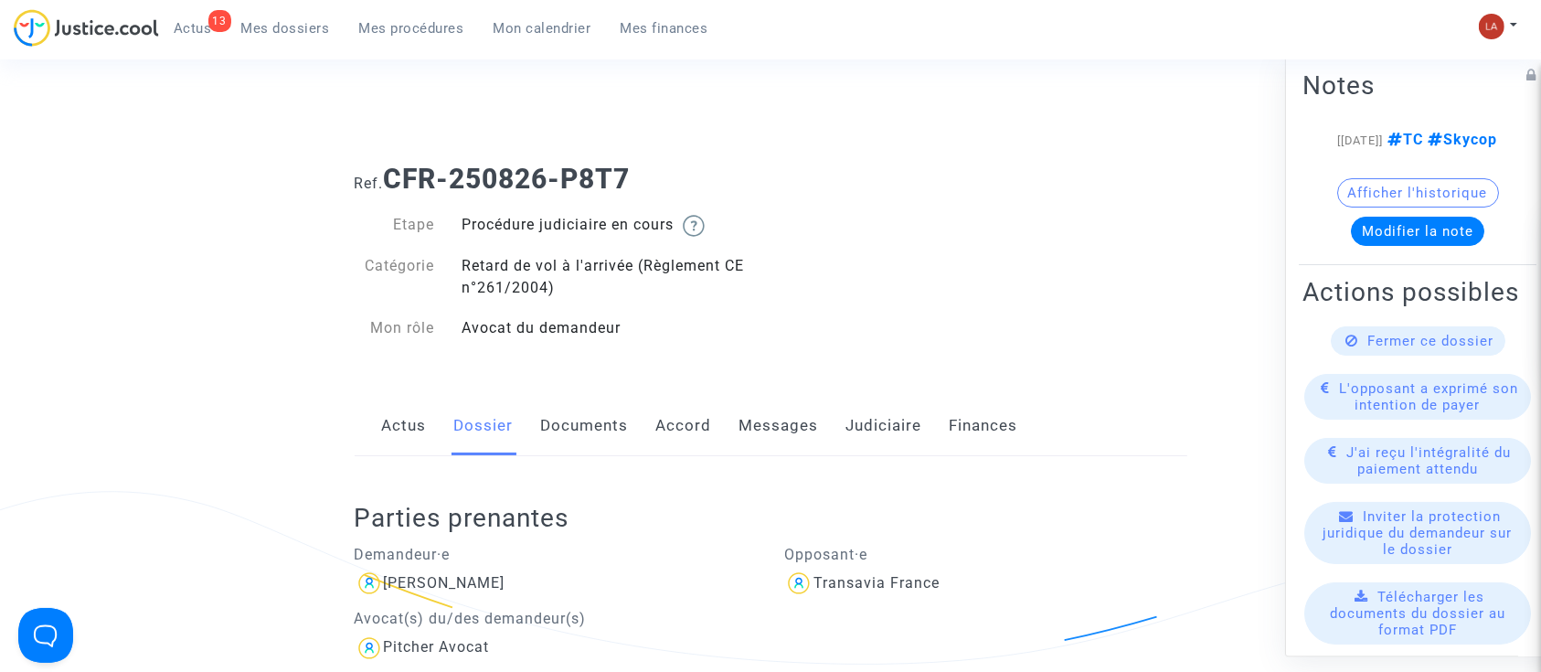
click at [575, 436] on link "Documents" at bounding box center [585, 426] width 88 height 60
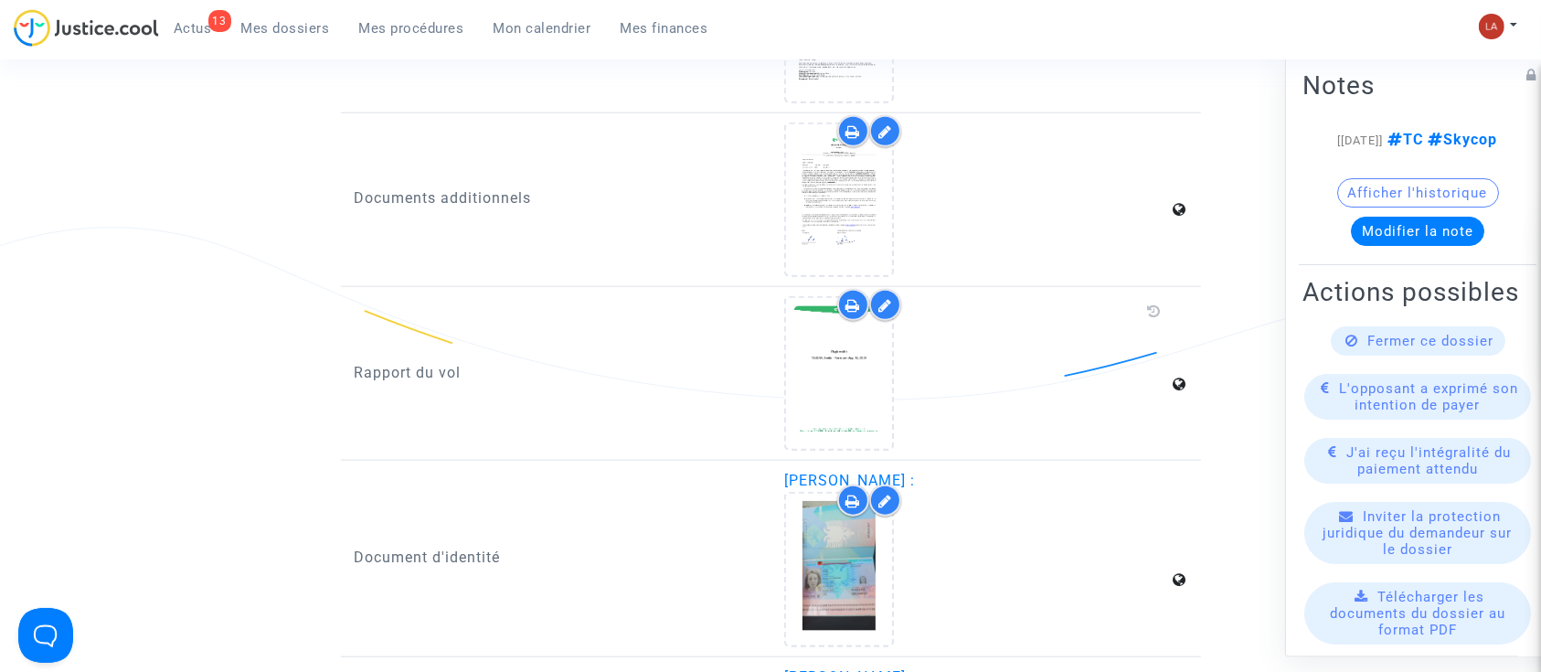
scroll to position [2126, 0]
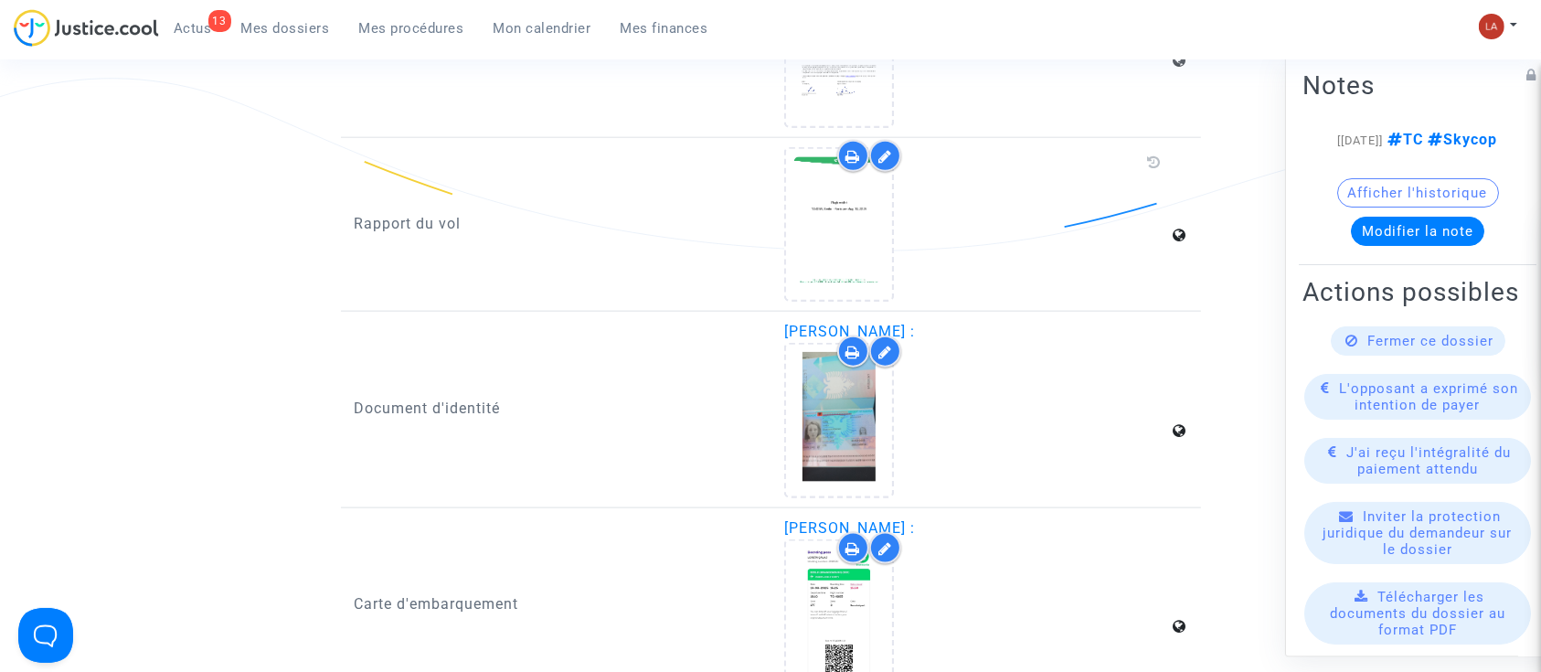
click at [885, 150] on icon at bounding box center [885, 156] width 14 height 15
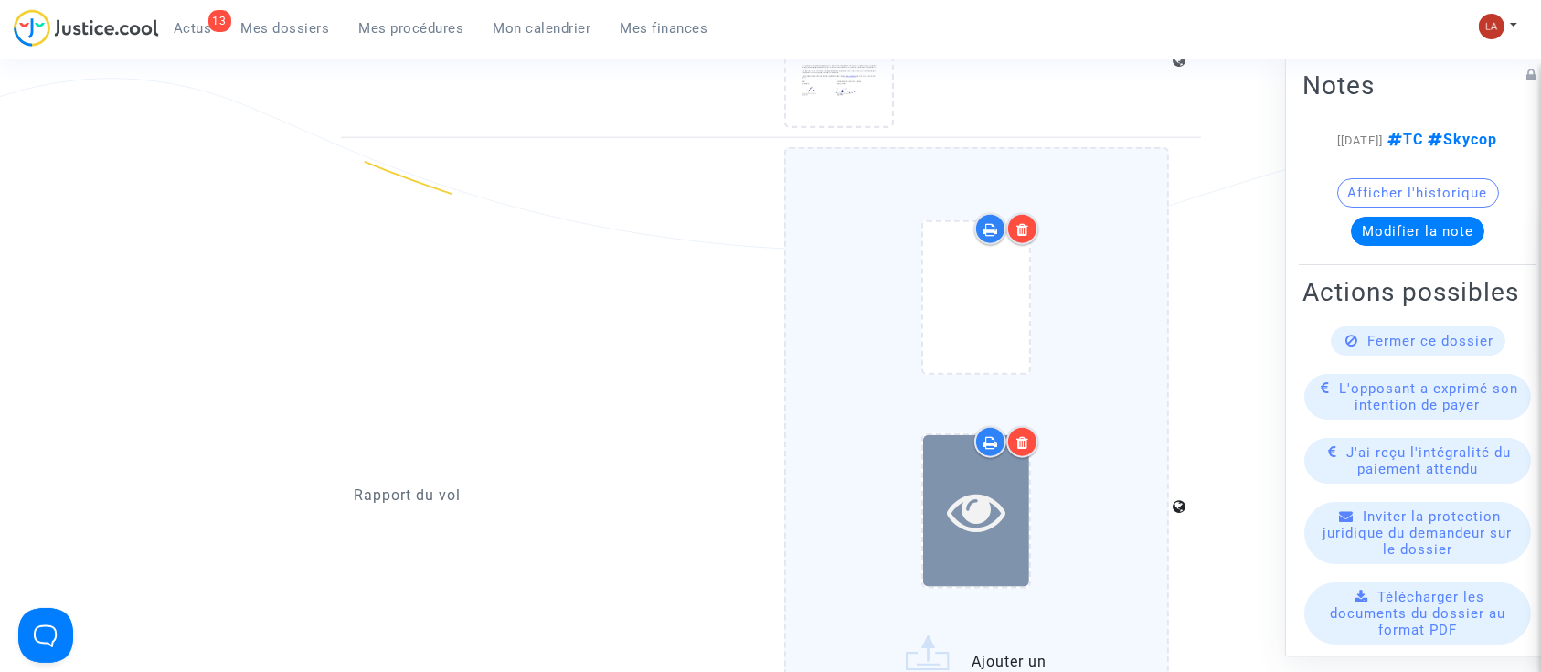
click at [972, 514] on icon at bounding box center [976, 511] width 59 height 58
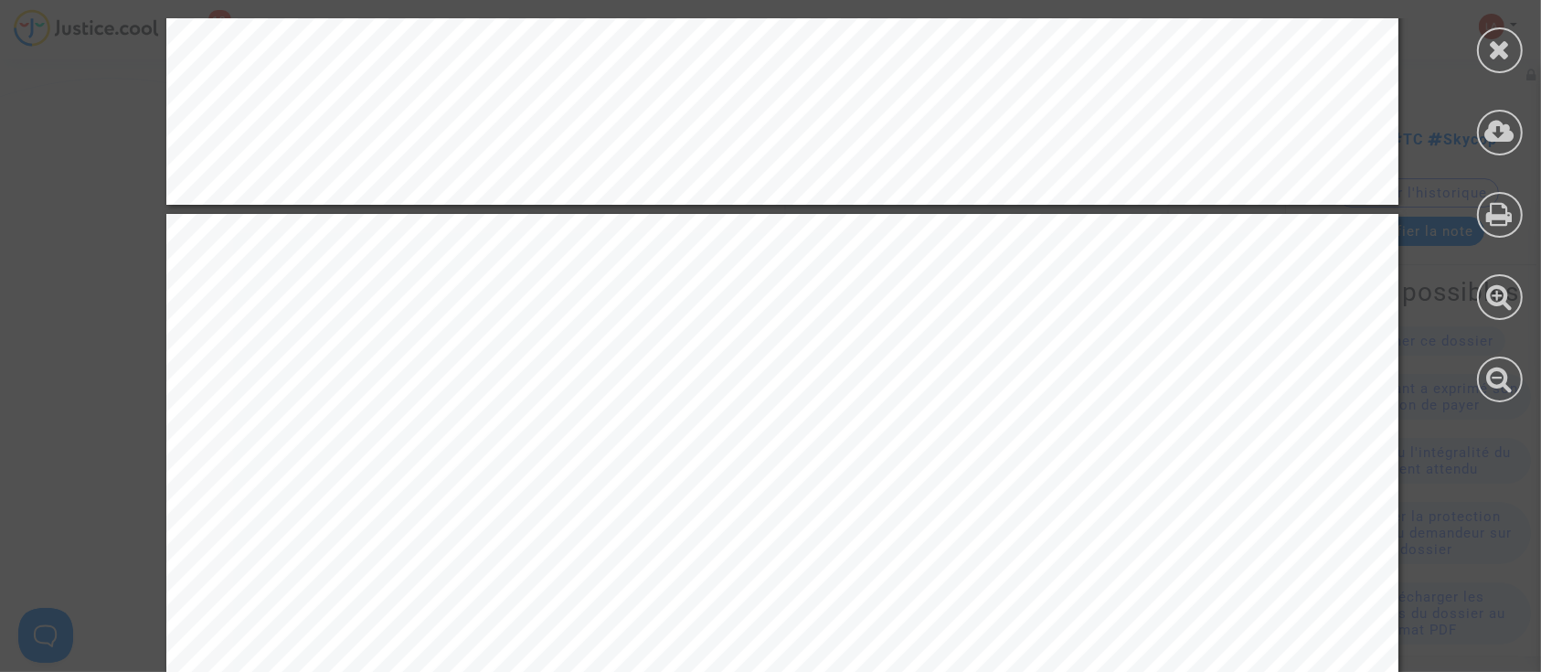
scroll to position [1793, 0]
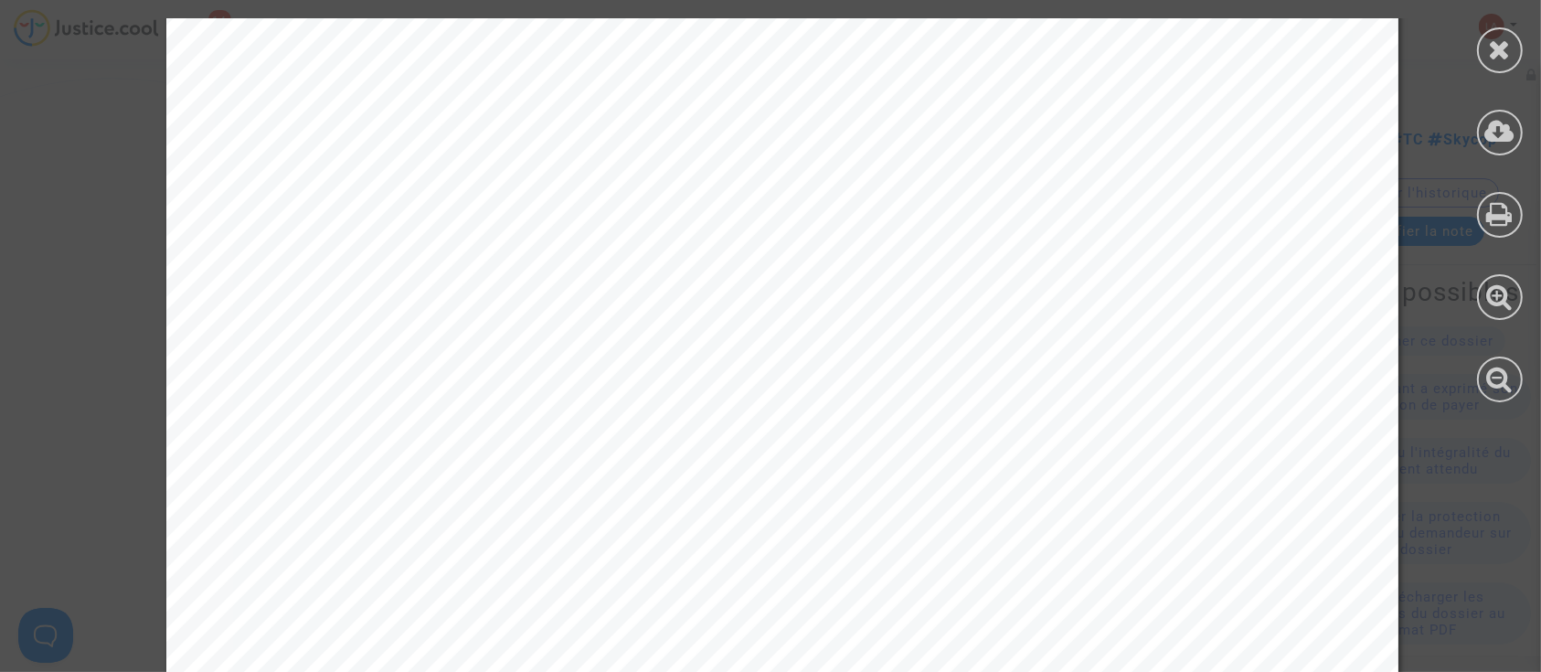
click at [1516, 69] on div at bounding box center [1499, 210] width 82 height 420
click at [1504, 53] on icon at bounding box center [1500, 49] width 23 height 27
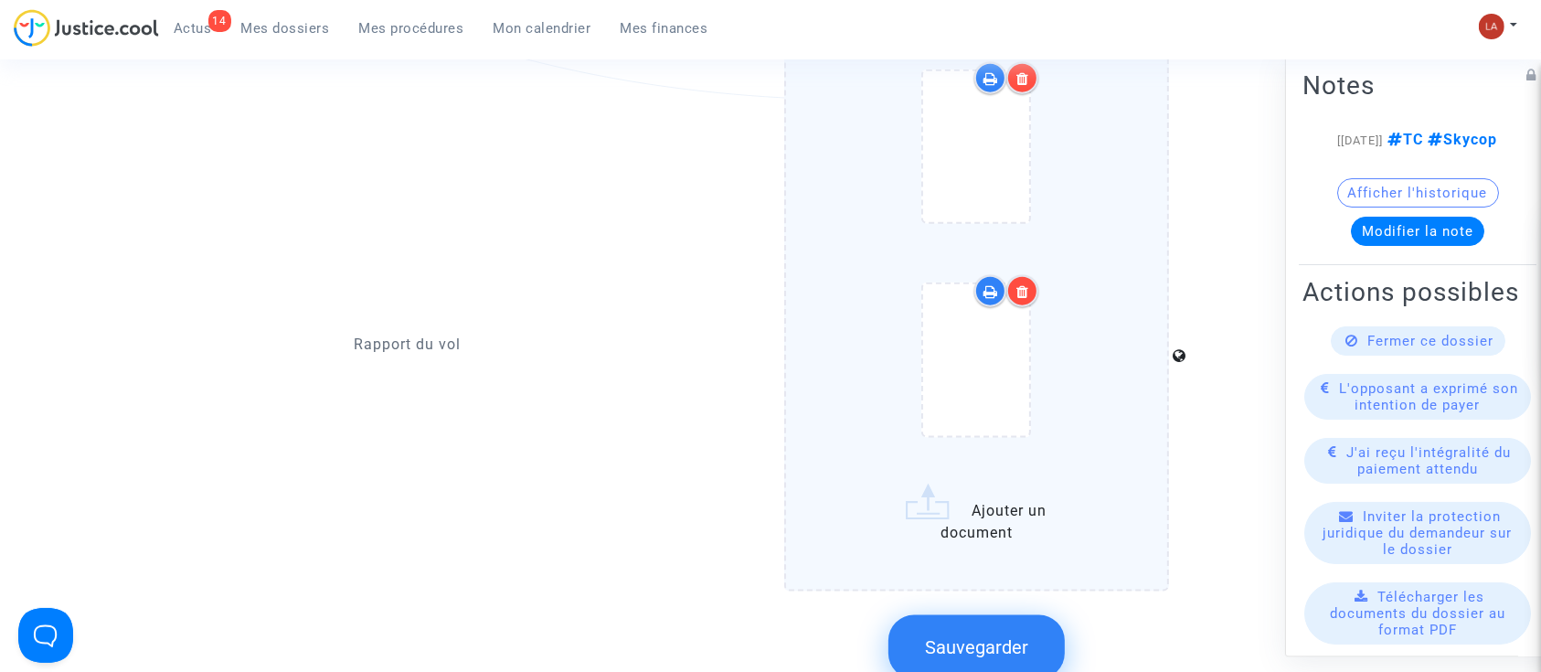
click at [970, 640] on span "Sauvegarder" at bounding box center [976, 647] width 103 height 22
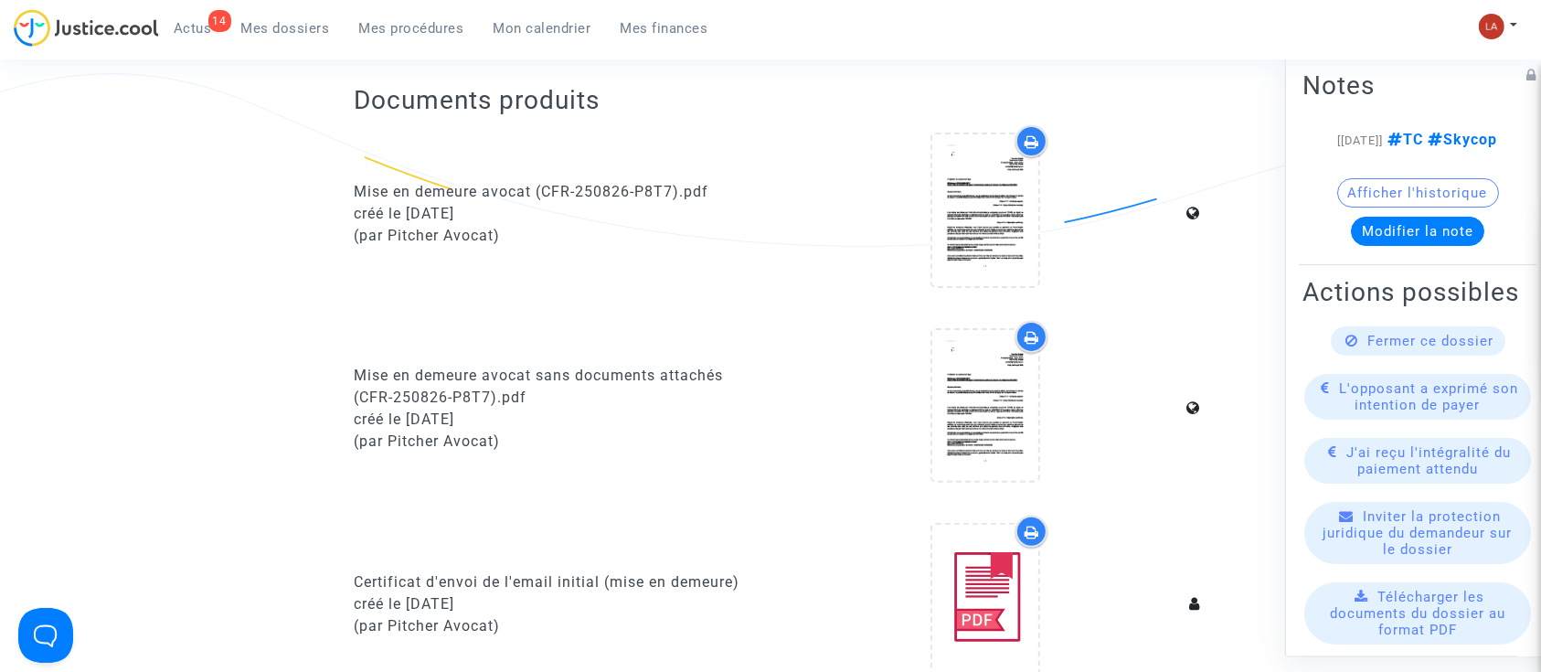
scroll to position [0, 0]
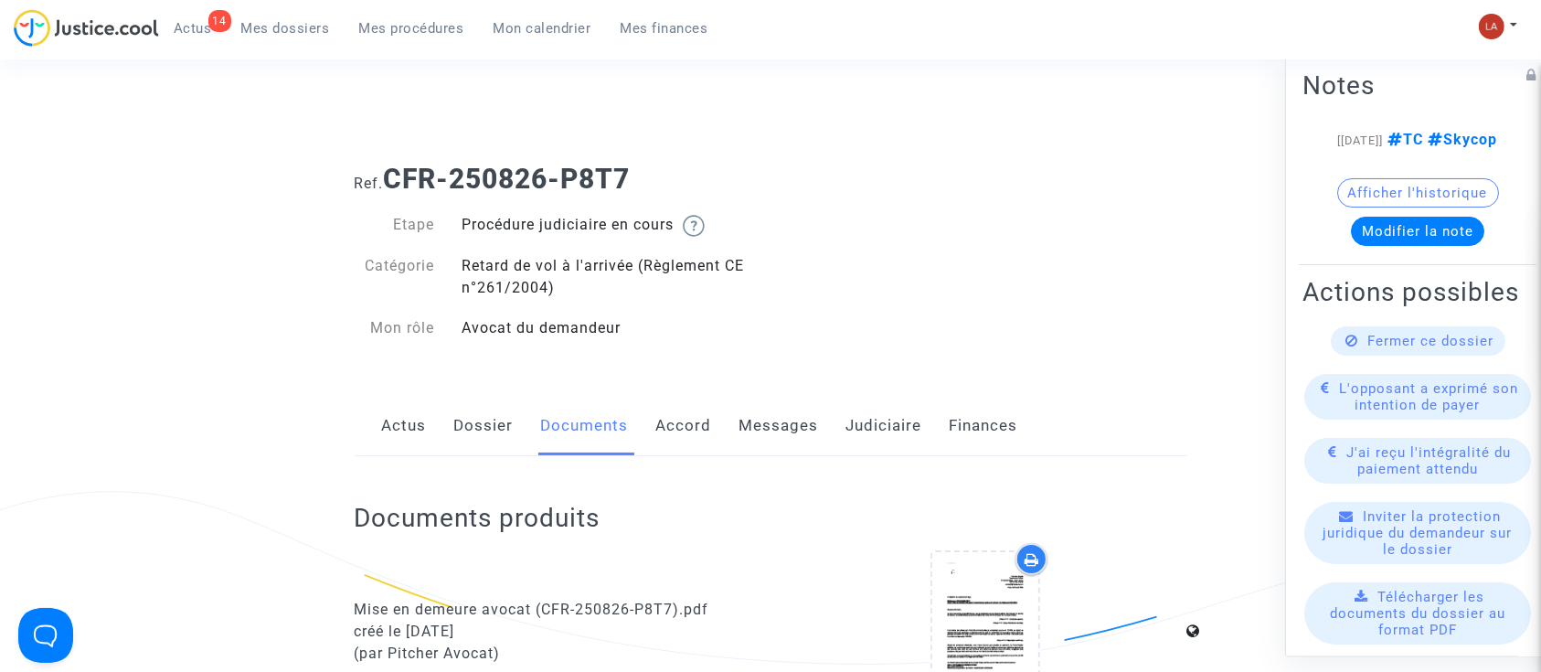
click at [797, 443] on link "Messages" at bounding box center [778, 426] width 79 height 60
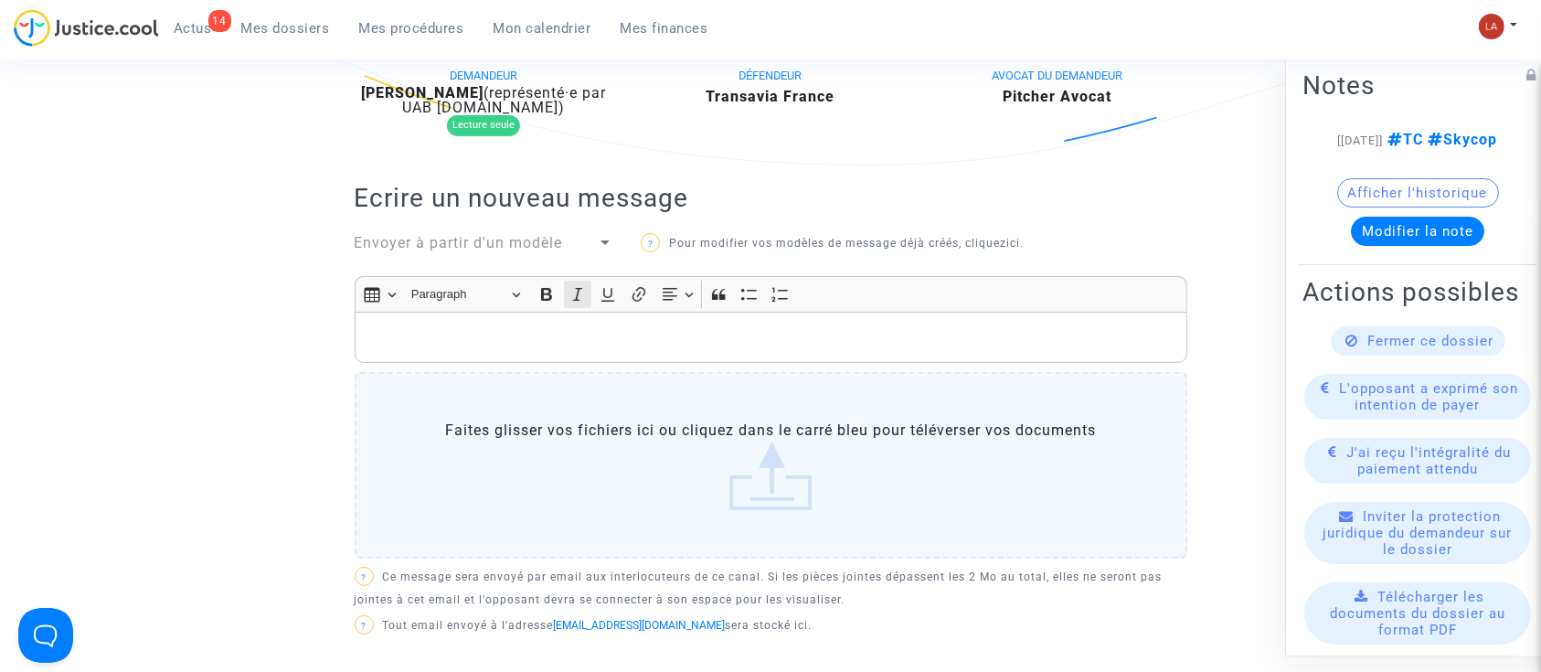
scroll to position [480, 0]
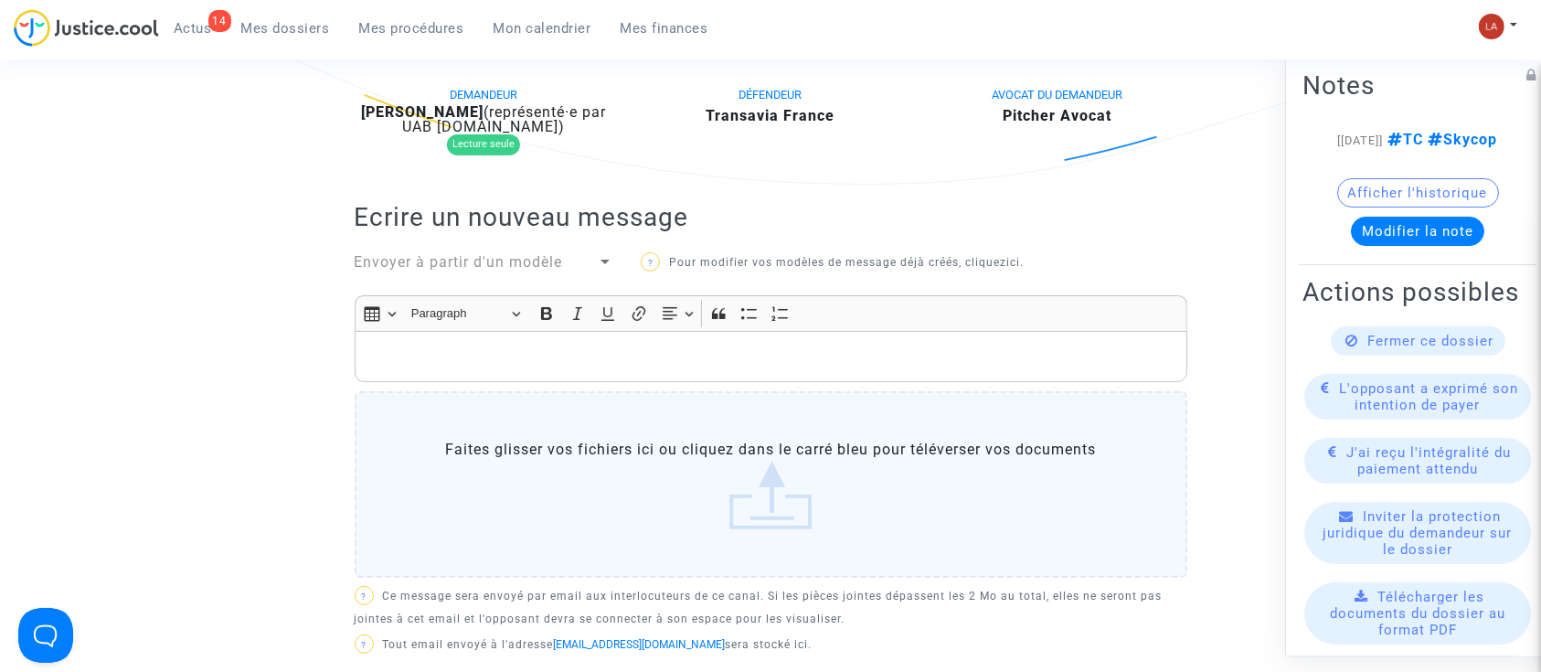
click at [509, 273] on div "Envoyer à partir d'un modèle" at bounding box center [484, 264] width 287 height 26
click at [497, 267] on span "Envoyer à partir d'un modèle" at bounding box center [459, 261] width 208 height 17
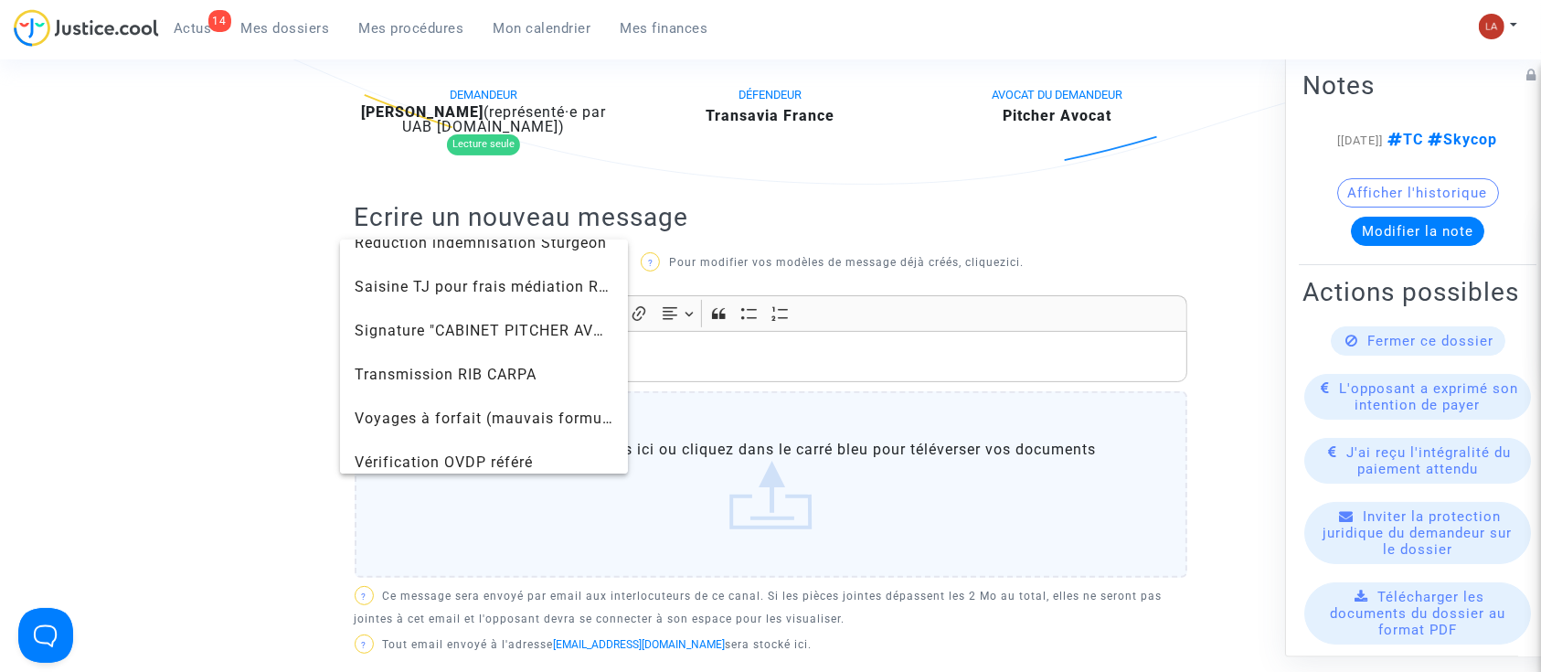
scroll to position [1949, 0]
click at [434, 325] on span "Signature "CABINET PITCHER AVOCAT"" at bounding box center [497, 329] width 284 height 17
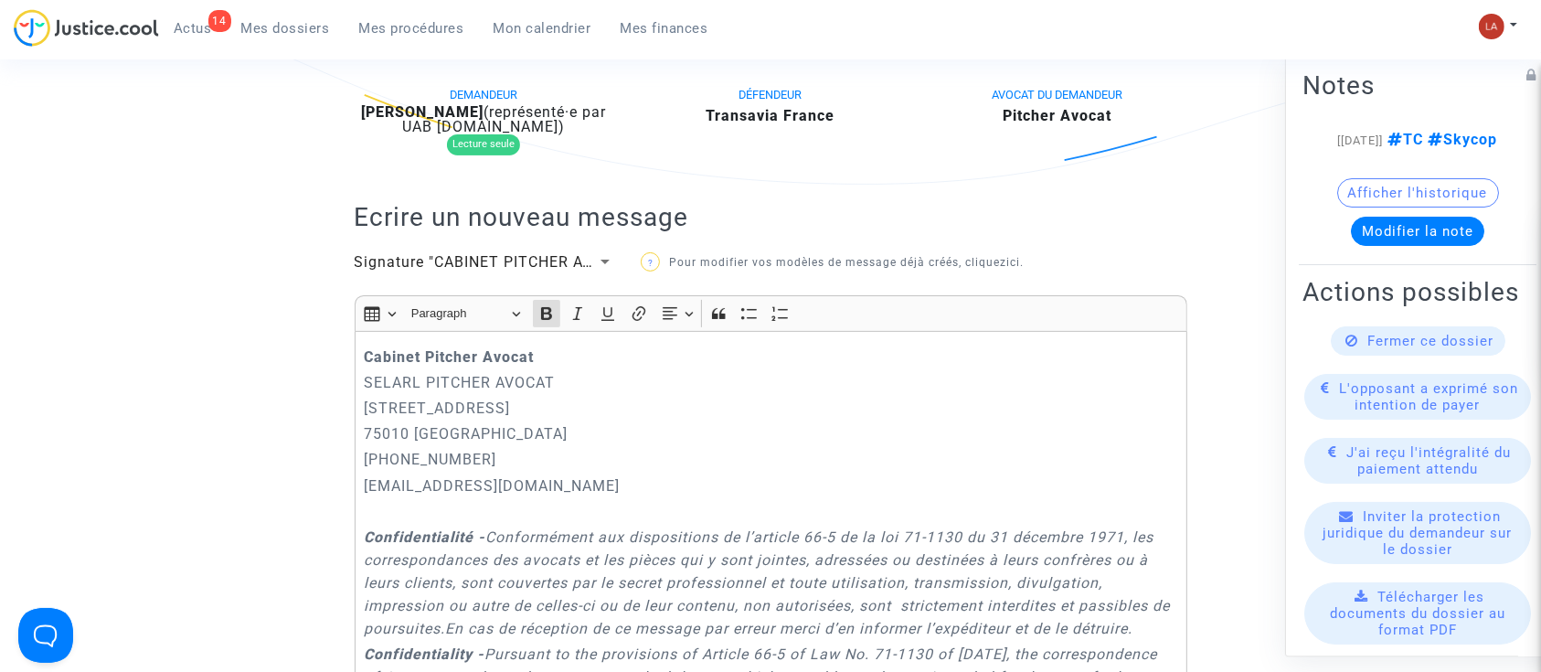
click at [361, 366] on div "Cabinet [PERSON_NAME] PITCHER AVOCAT [STREET_ADDRESS] 01.45.49.09.34 [EMAIL_ADD…" at bounding box center [771, 601] width 832 height 540
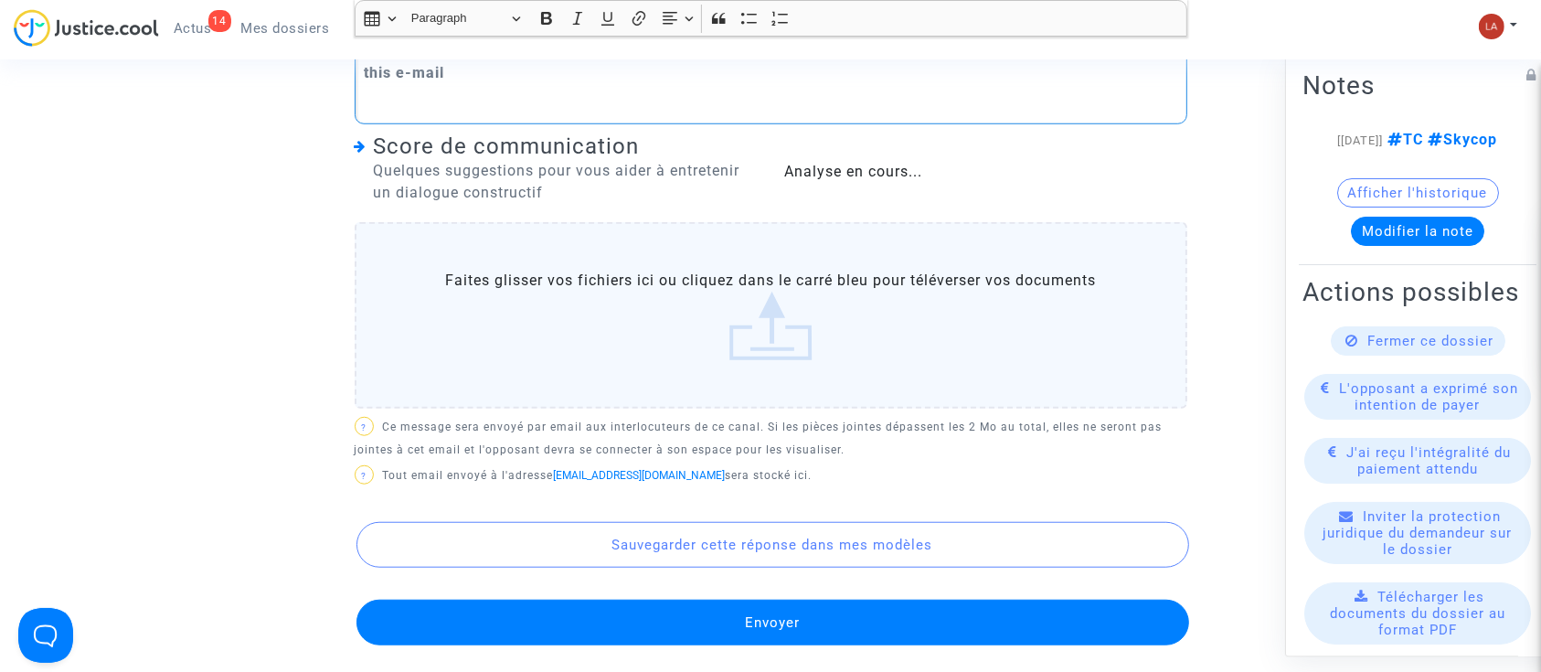
scroll to position [1478, 0]
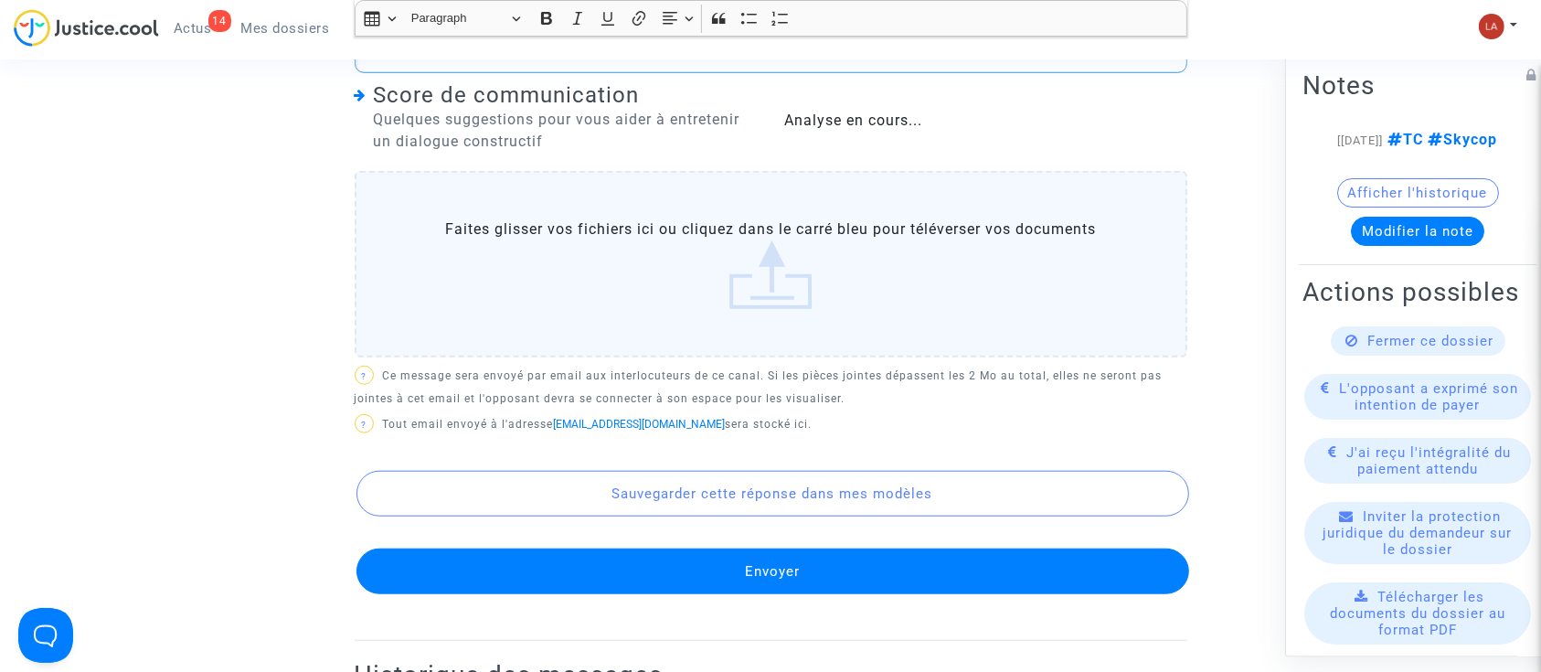
click at [637, 592] on button "Envoyer" at bounding box center [772, 571] width 832 height 46
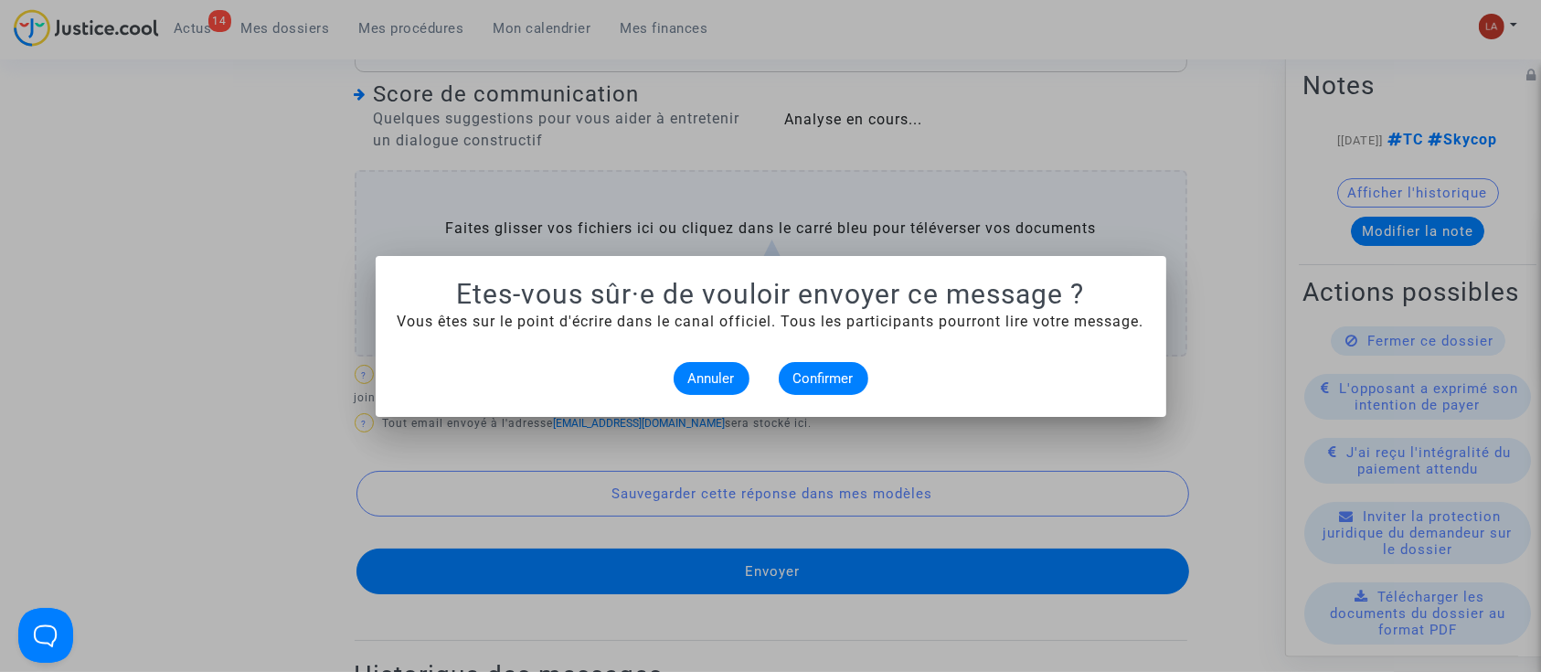
scroll to position [0, 0]
click at [791, 371] on button "Confirmer" at bounding box center [824, 378] width 90 height 33
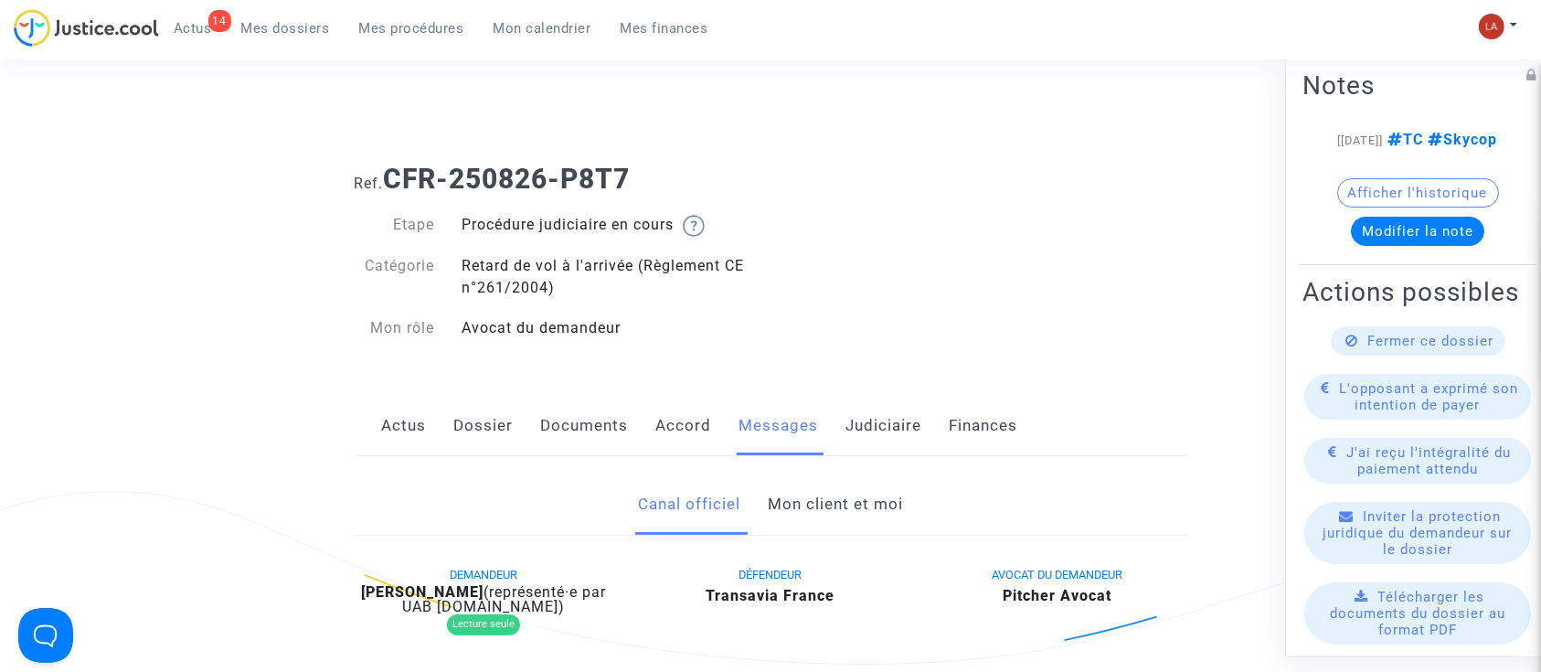
scroll to position [1478, 0]
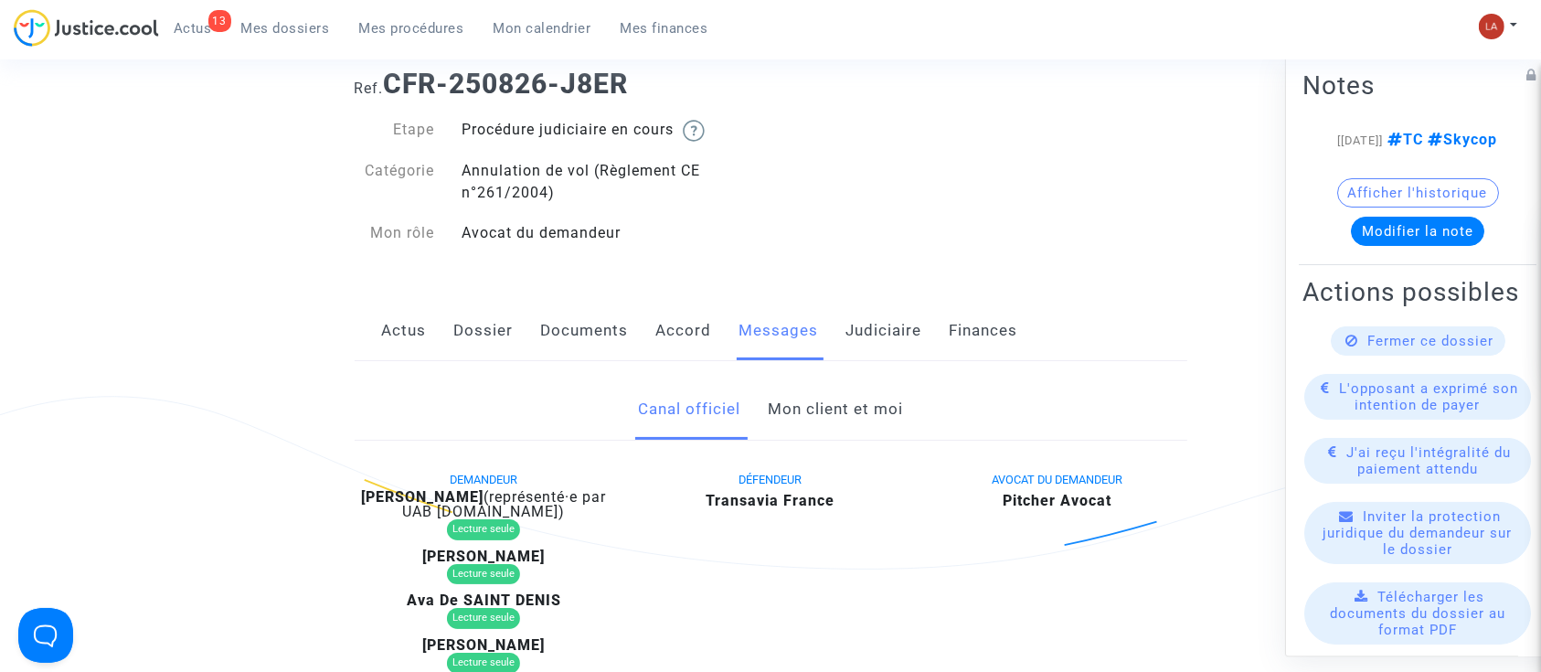
click at [476, 329] on link "Dossier" at bounding box center [483, 331] width 59 height 60
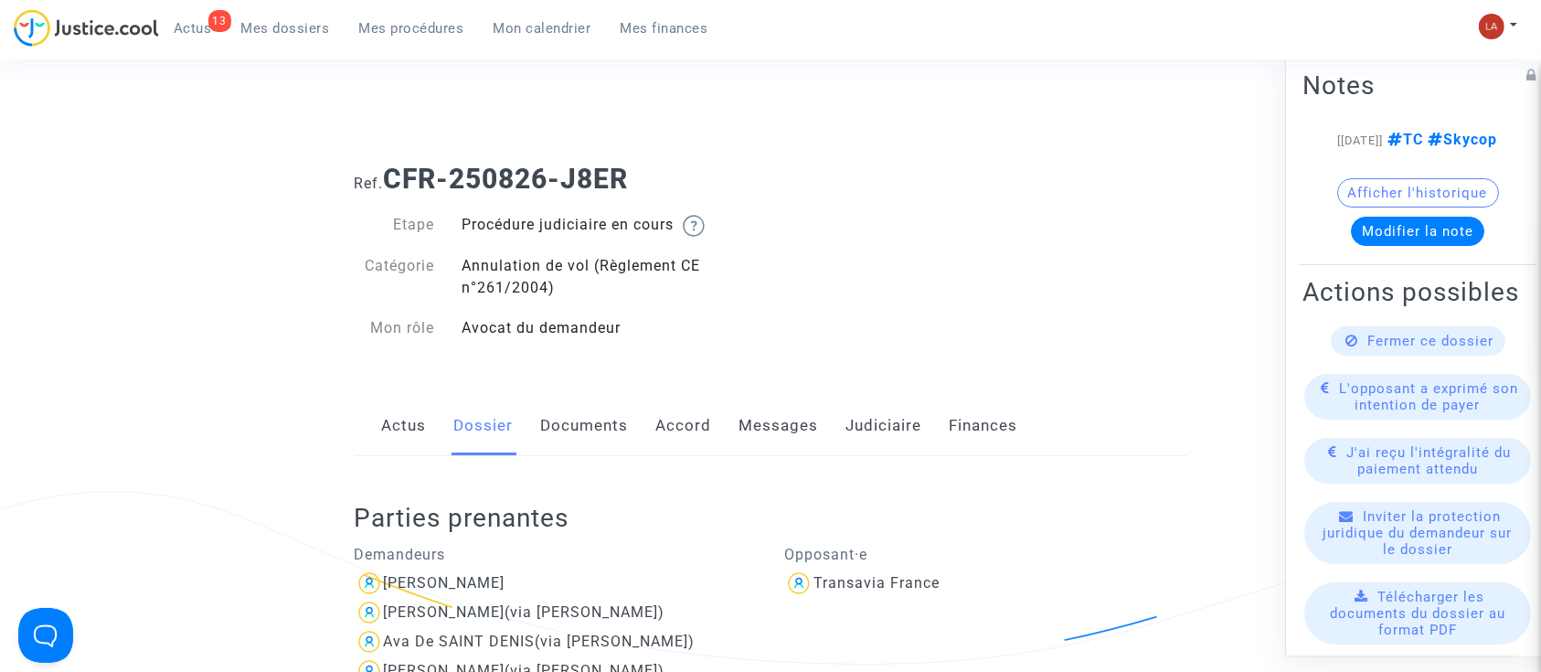
click at [615, 440] on link "Documents" at bounding box center [585, 426] width 88 height 60
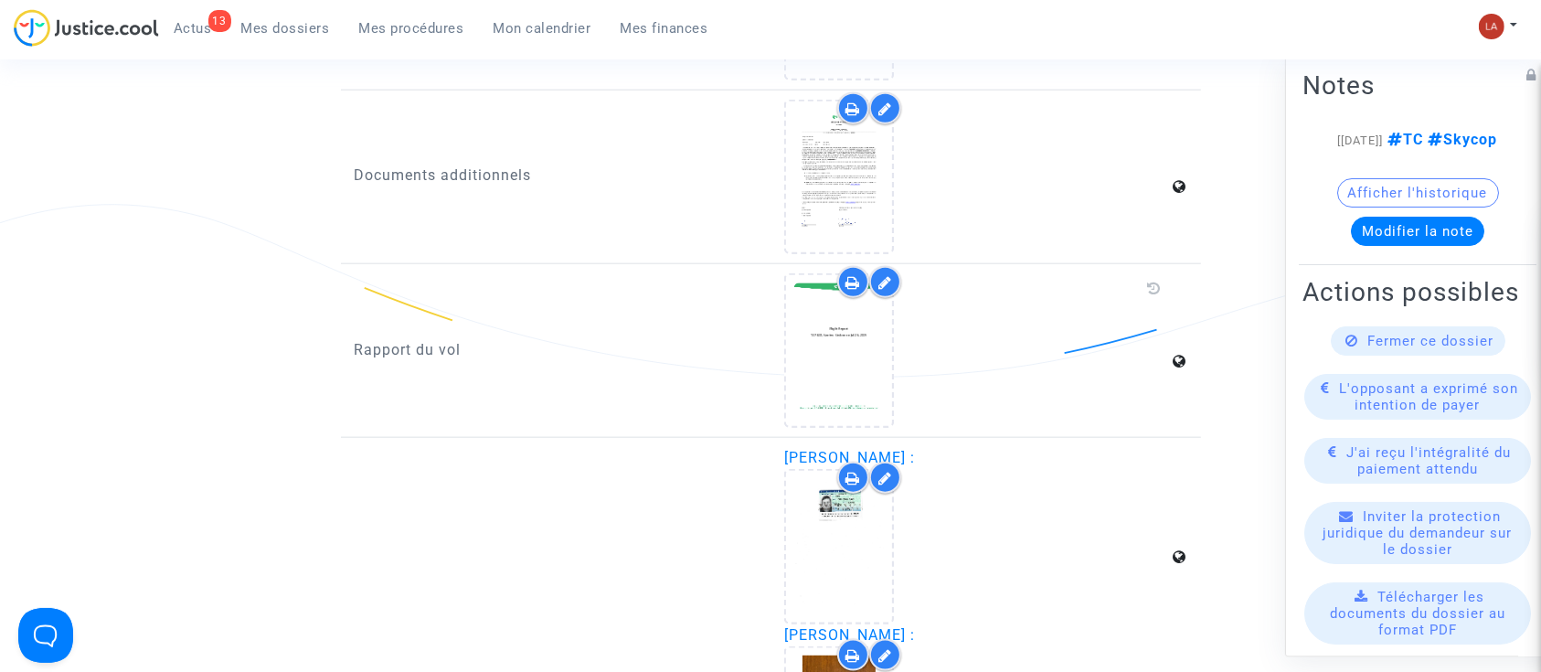
scroll to position [1860, 0]
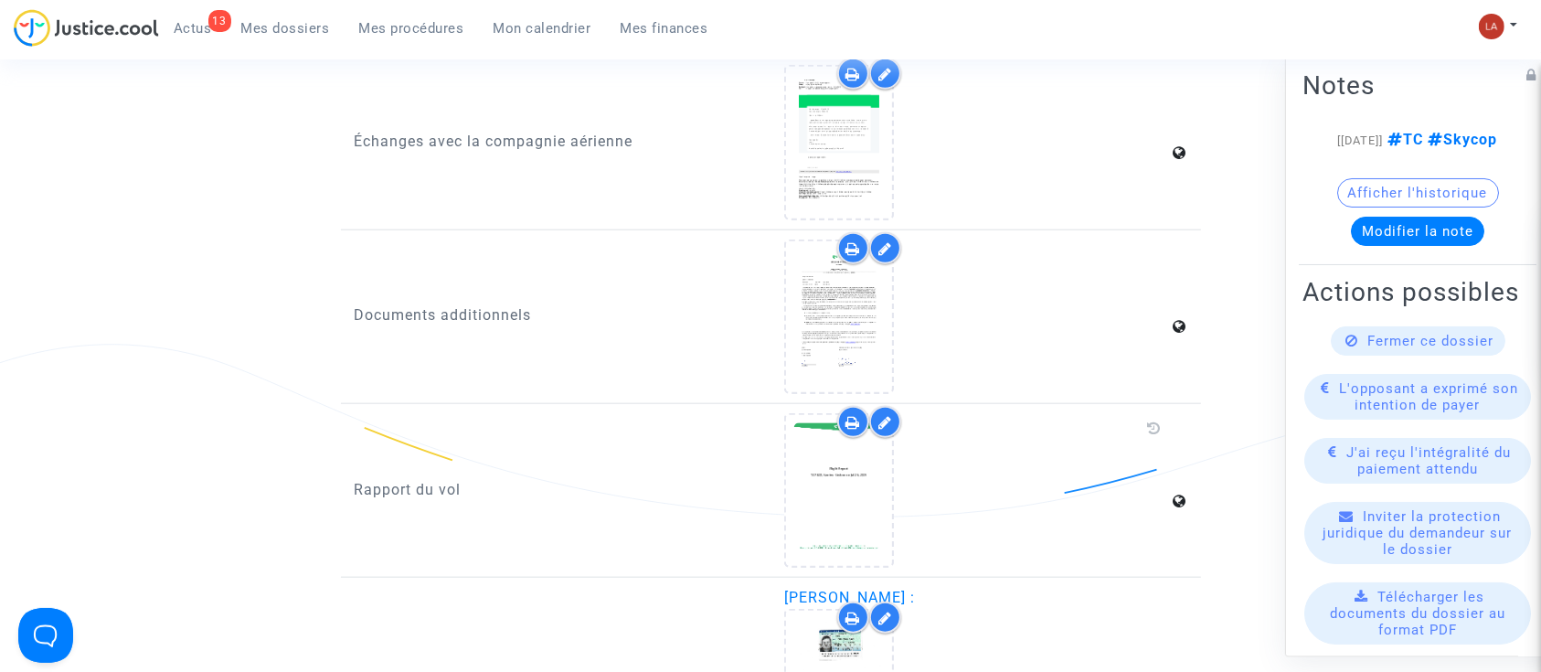
click at [879, 422] on icon at bounding box center [885, 422] width 14 height 15
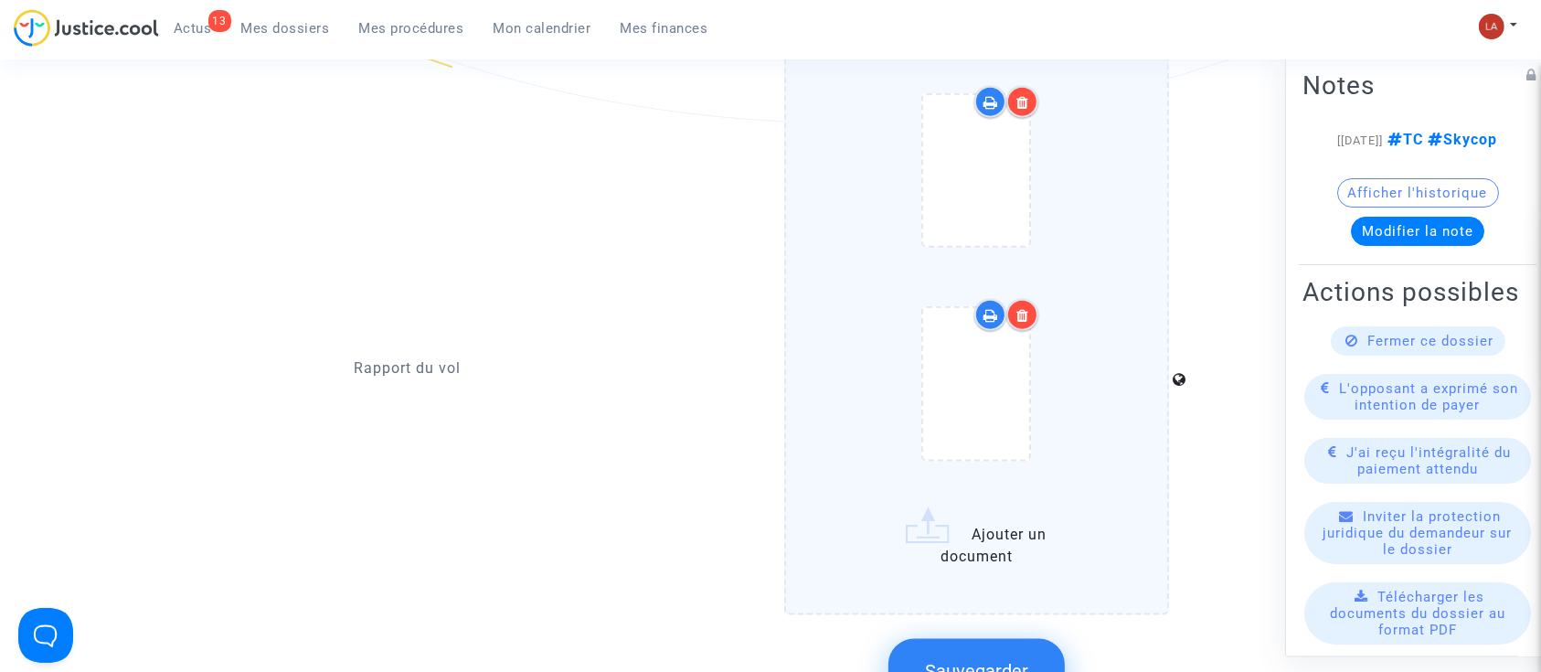
scroll to position [2267, 0]
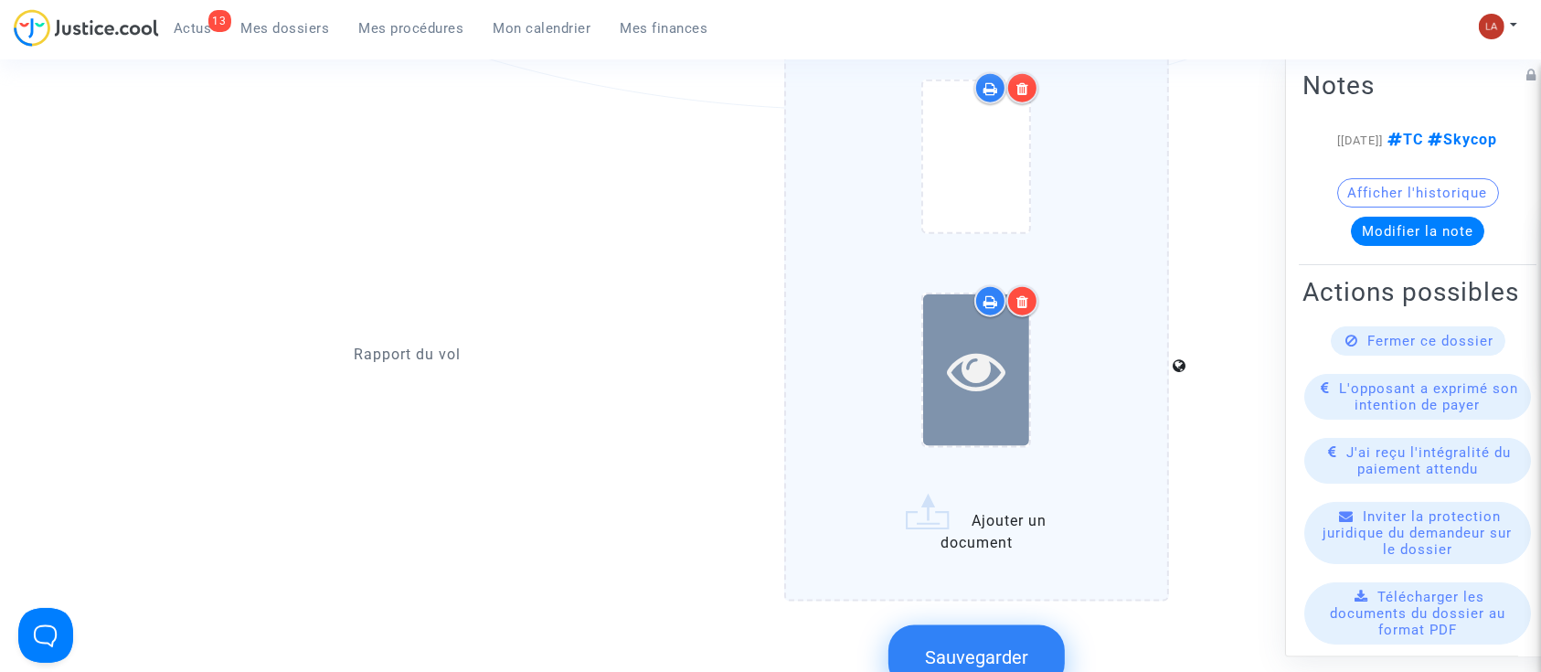
click at [959, 362] on icon at bounding box center [976, 370] width 59 height 58
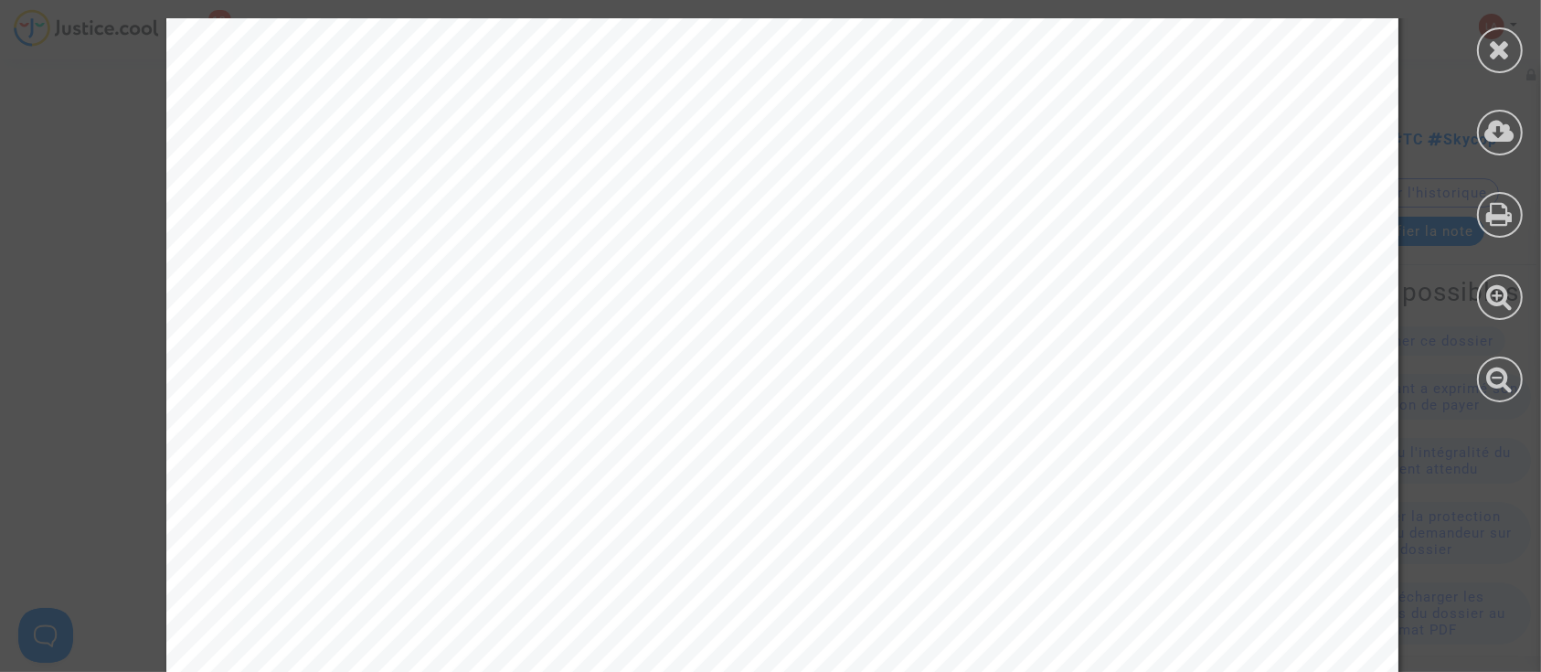
scroll to position [1809, 0]
click at [1484, 37] on div at bounding box center [1500, 50] width 46 height 46
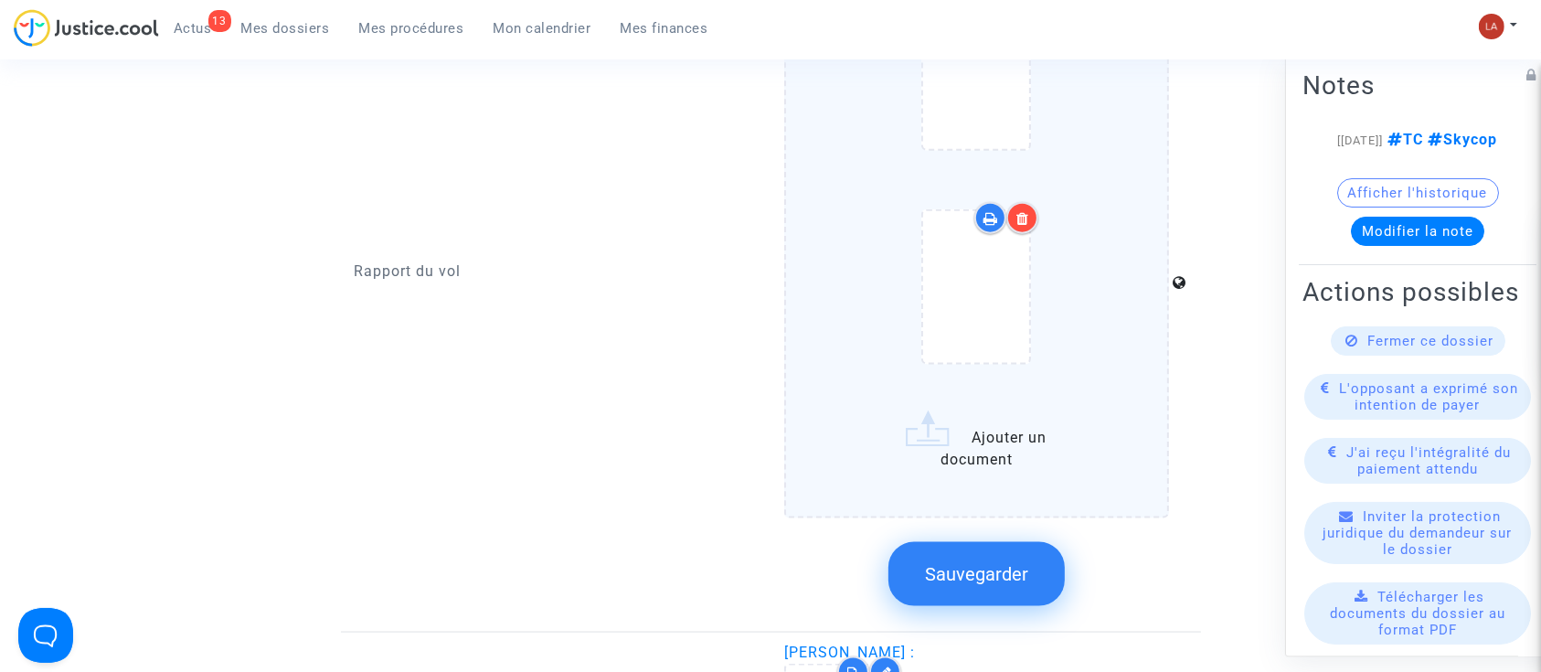
click at [967, 581] on button "Sauvegarder" at bounding box center [976, 574] width 176 height 64
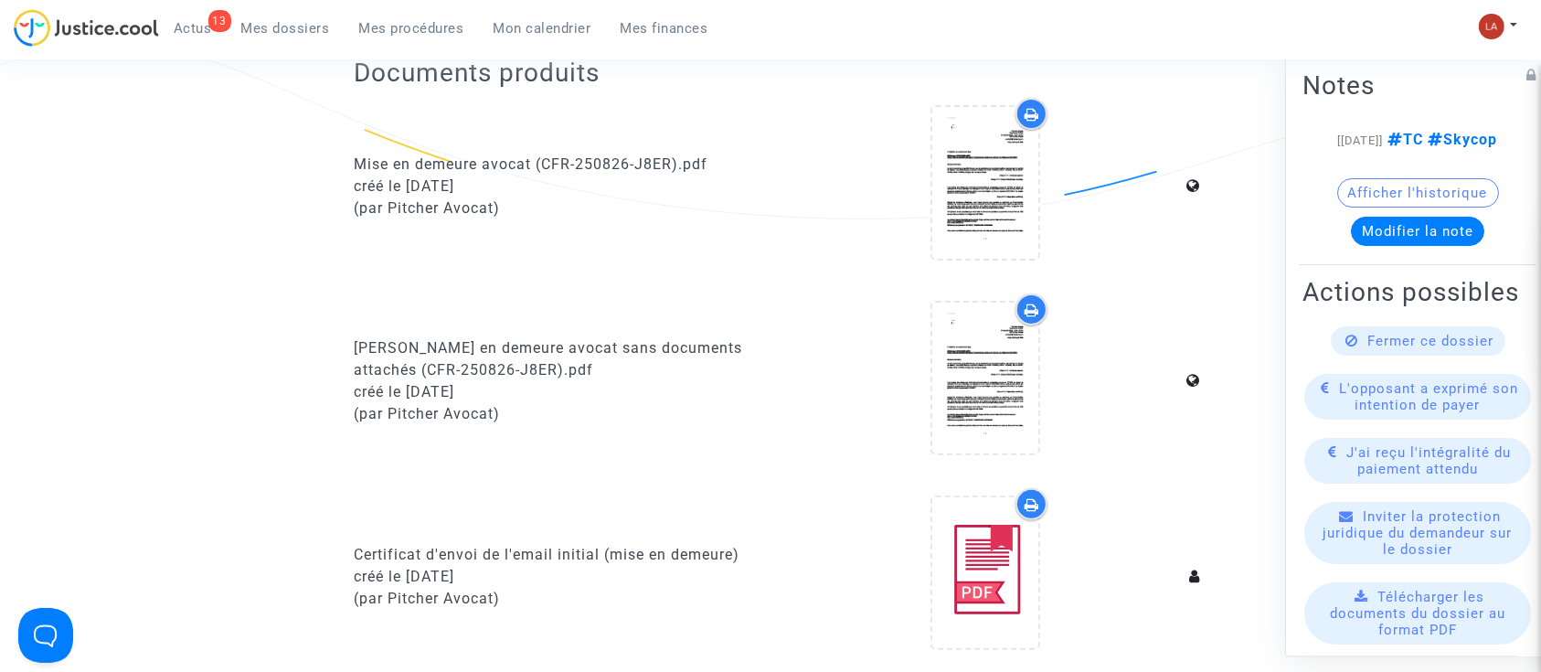
scroll to position [0, 0]
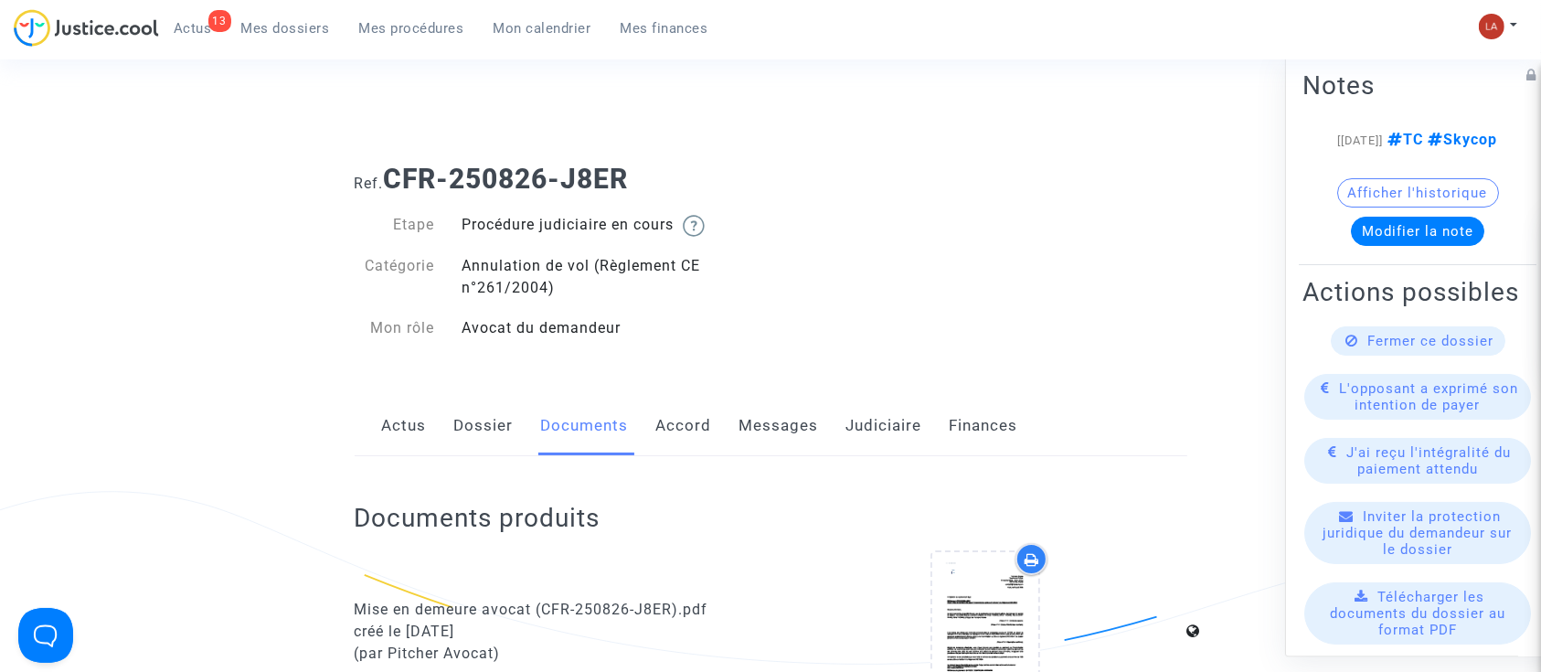
click at [760, 422] on link "Messages" at bounding box center [778, 426] width 79 height 60
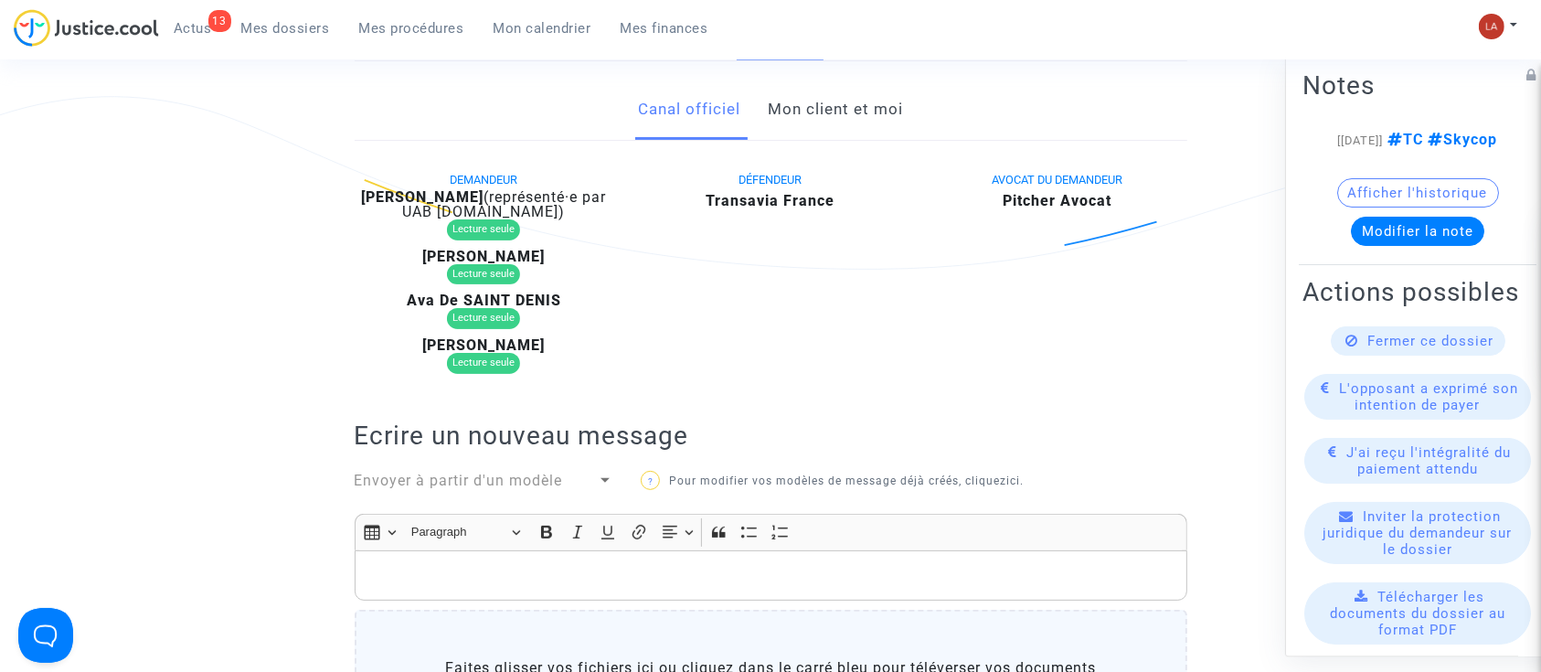
scroll to position [443, 0]
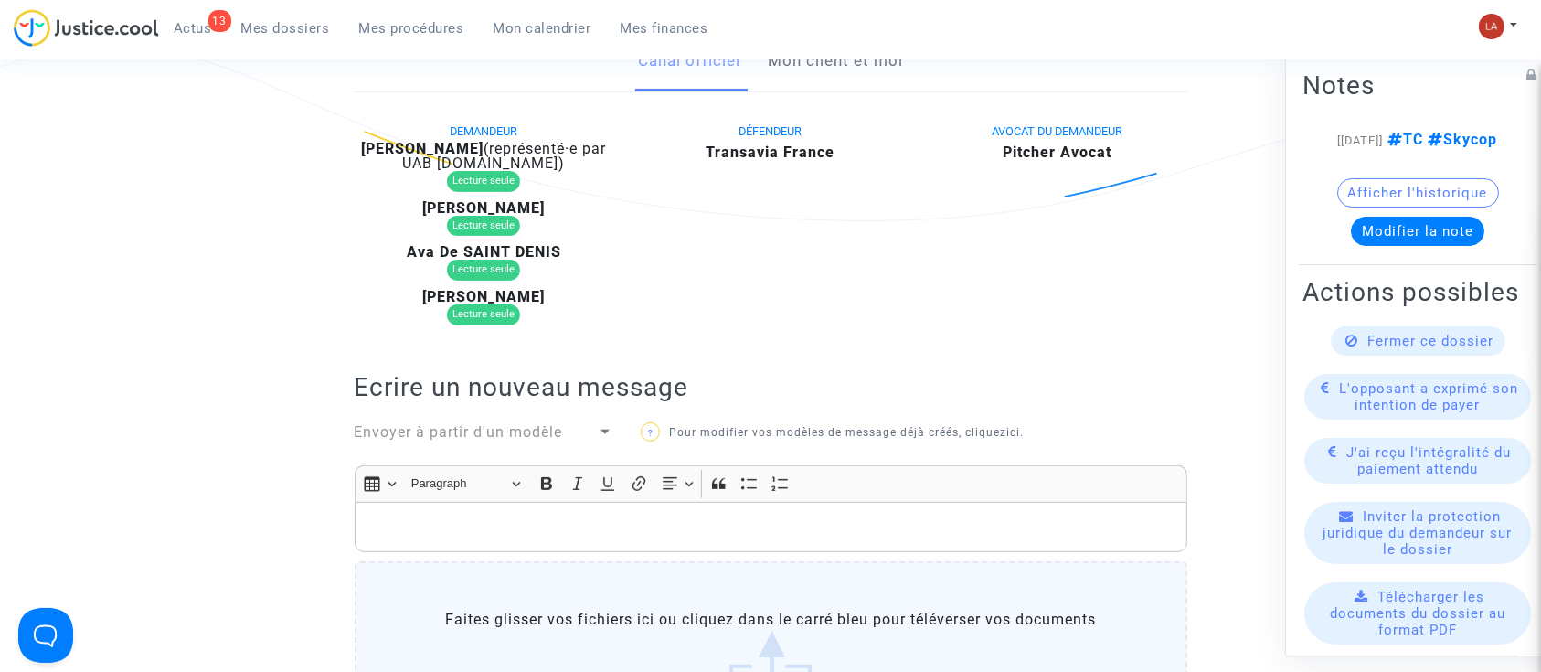
click at [493, 439] on span "Envoyer à partir d'un modèle" at bounding box center [459, 431] width 208 height 17
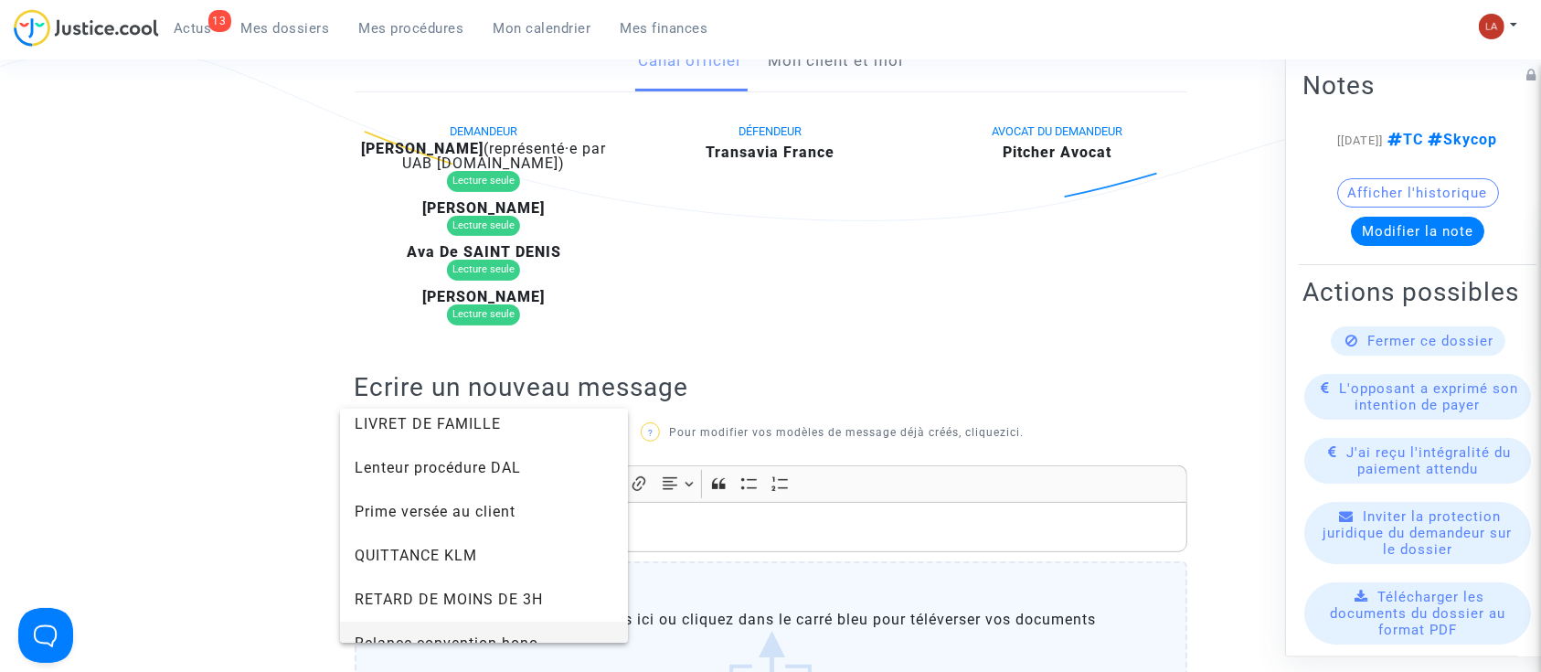
scroll to position [1828, 0]
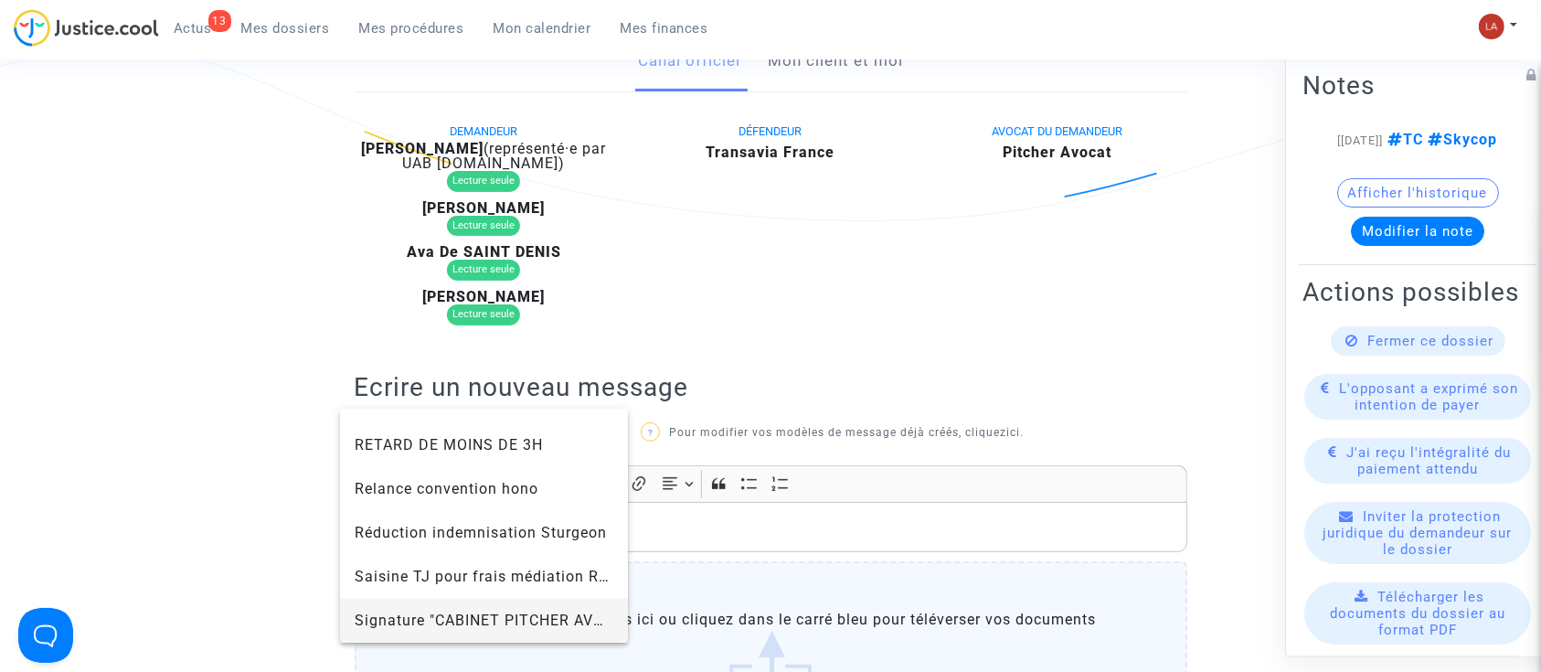
click at [503, 625] on span "Signature "CABINET PITCHER AVOCAT"" at bounding box center [497, 619] width 284 height 17
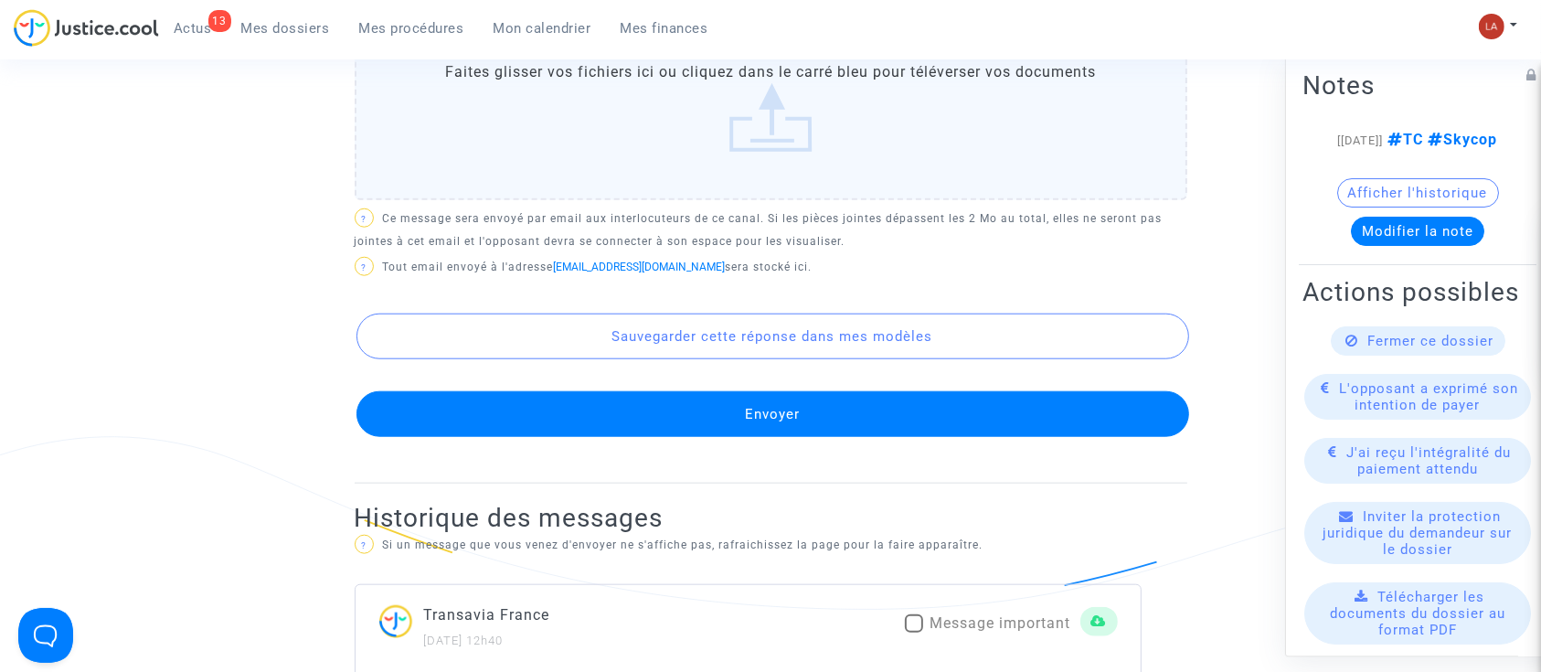
scroll to position [1779, 0]
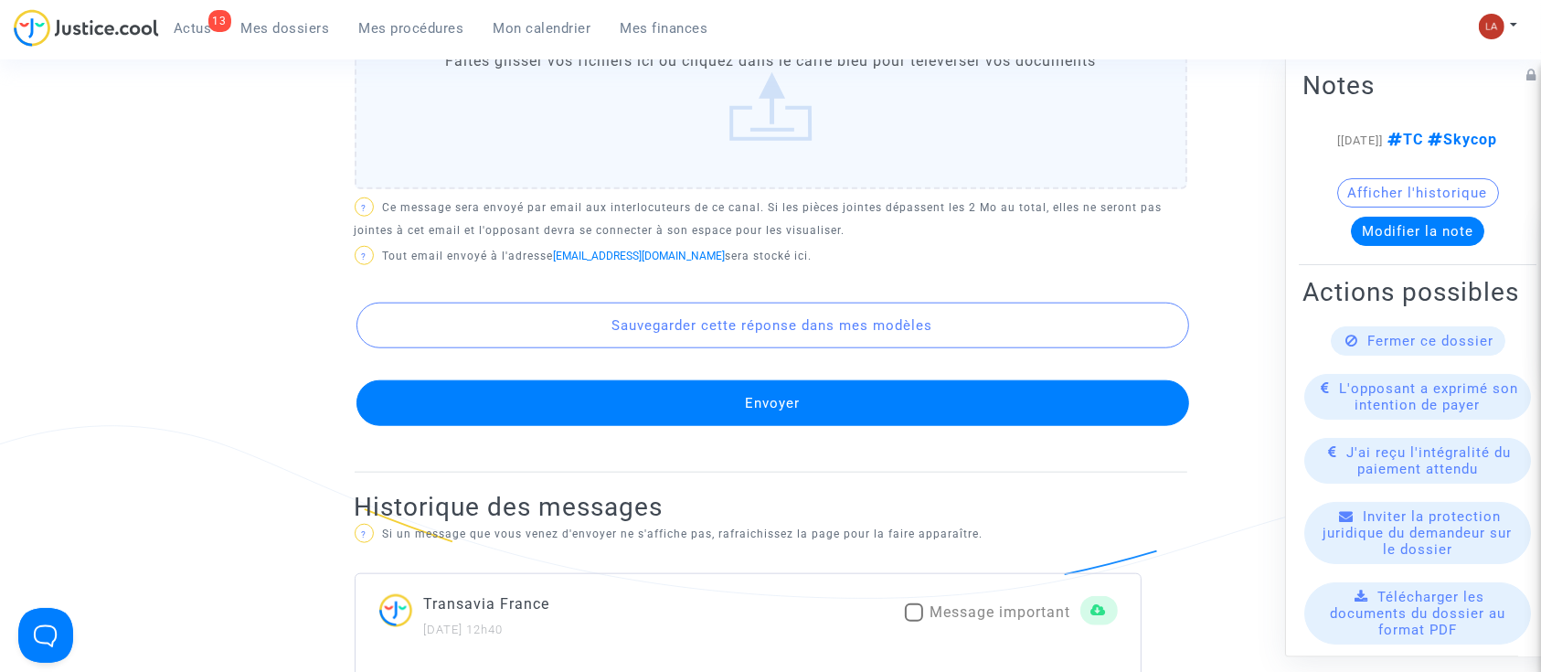
click at [654, 387] on button "Envoyer" at bounding box center [772, 403] width 832 height 46
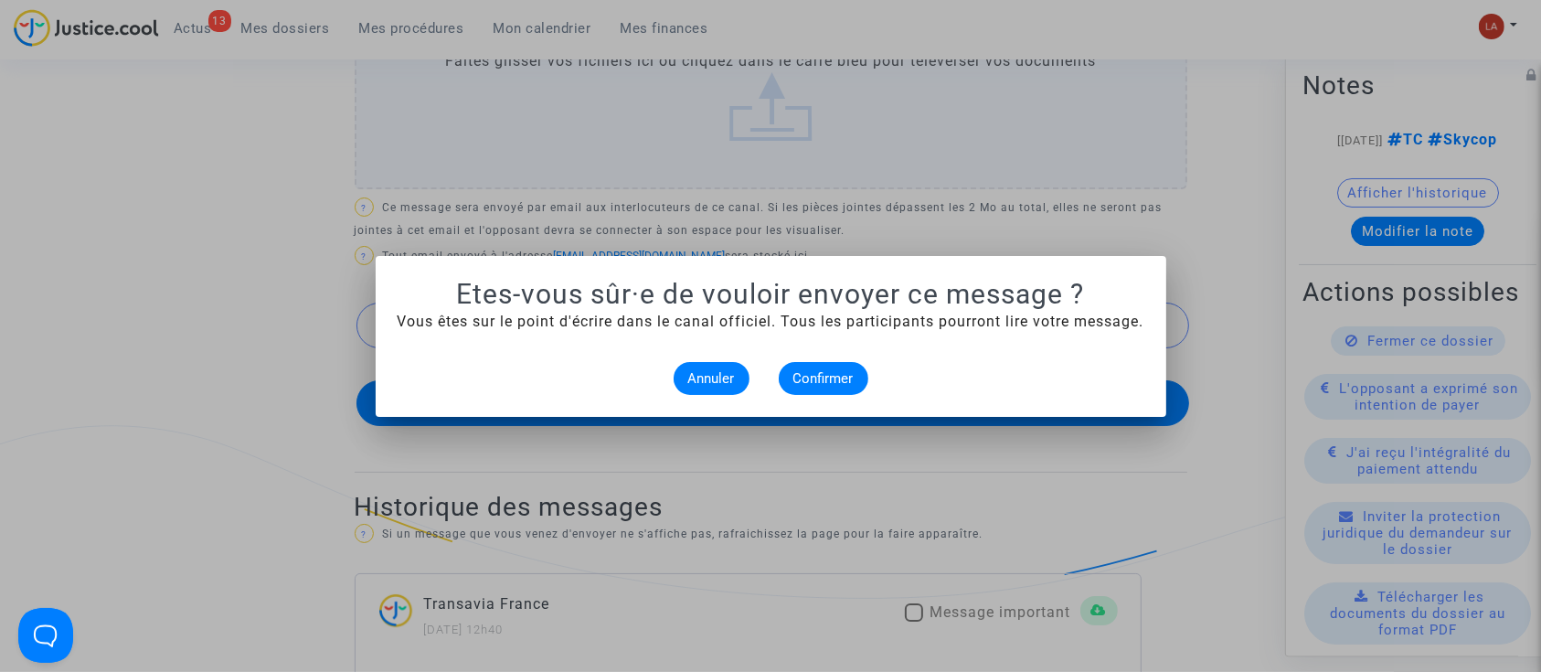
scroll to position [0, 0]
click at [816, 366] on button "Confirmer" at bounding box center [824, 378] width 90 height 33
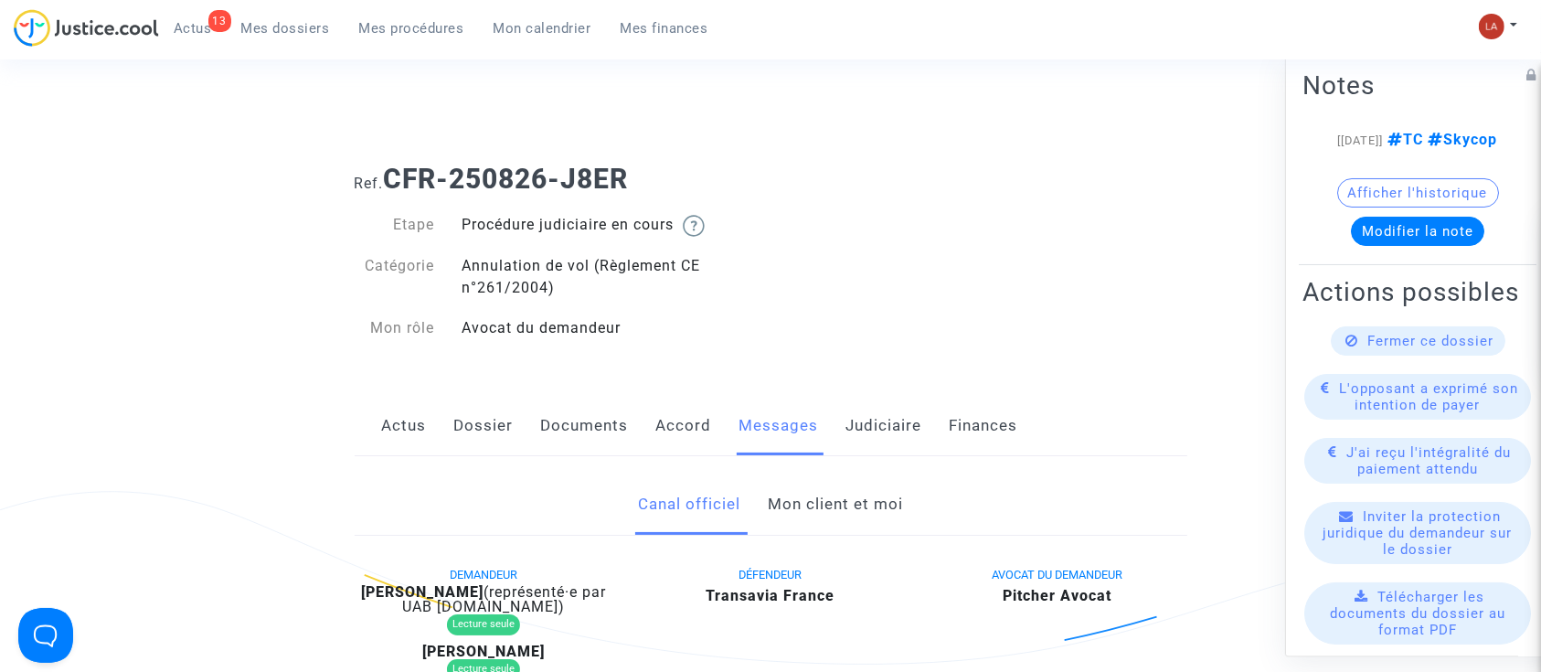
scroll to position [1779, 0]
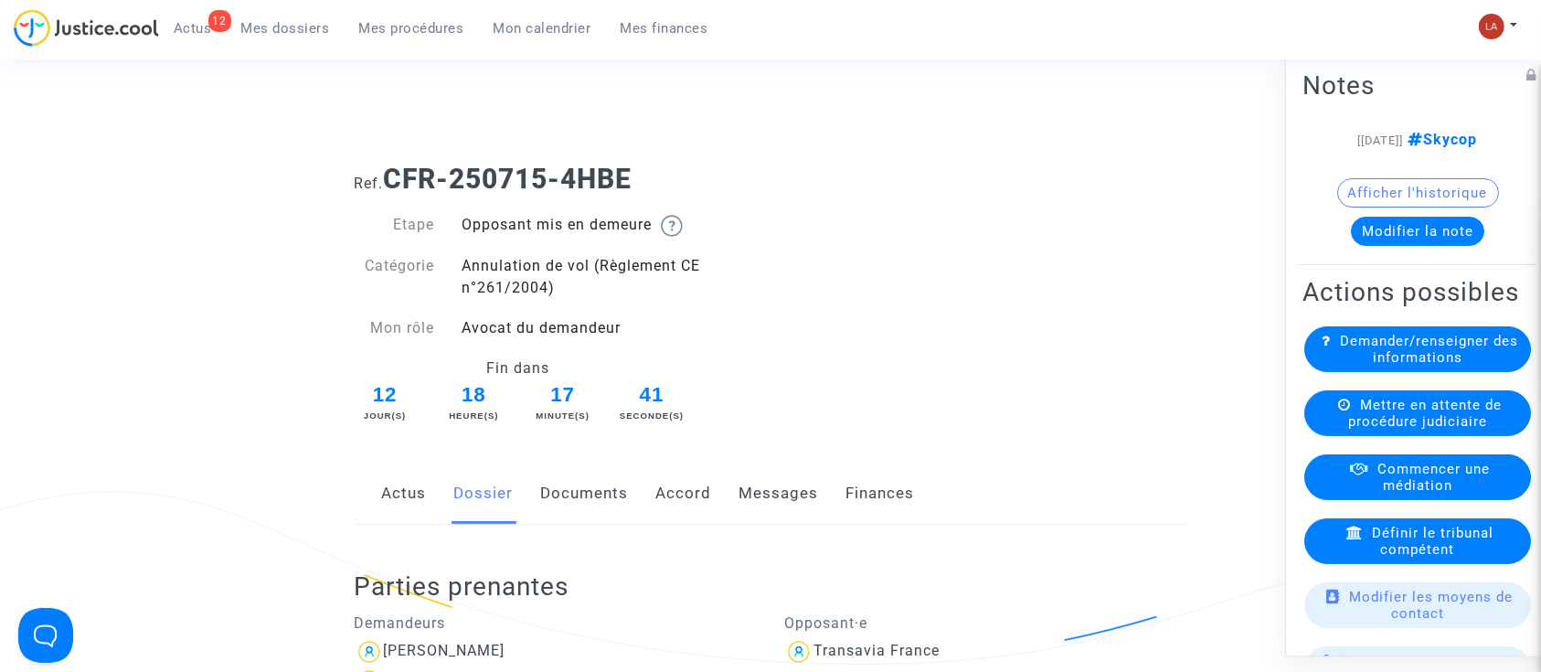
click at [573, 479] on link "Documents" at bounding box center [585, 493] width 88 height 60
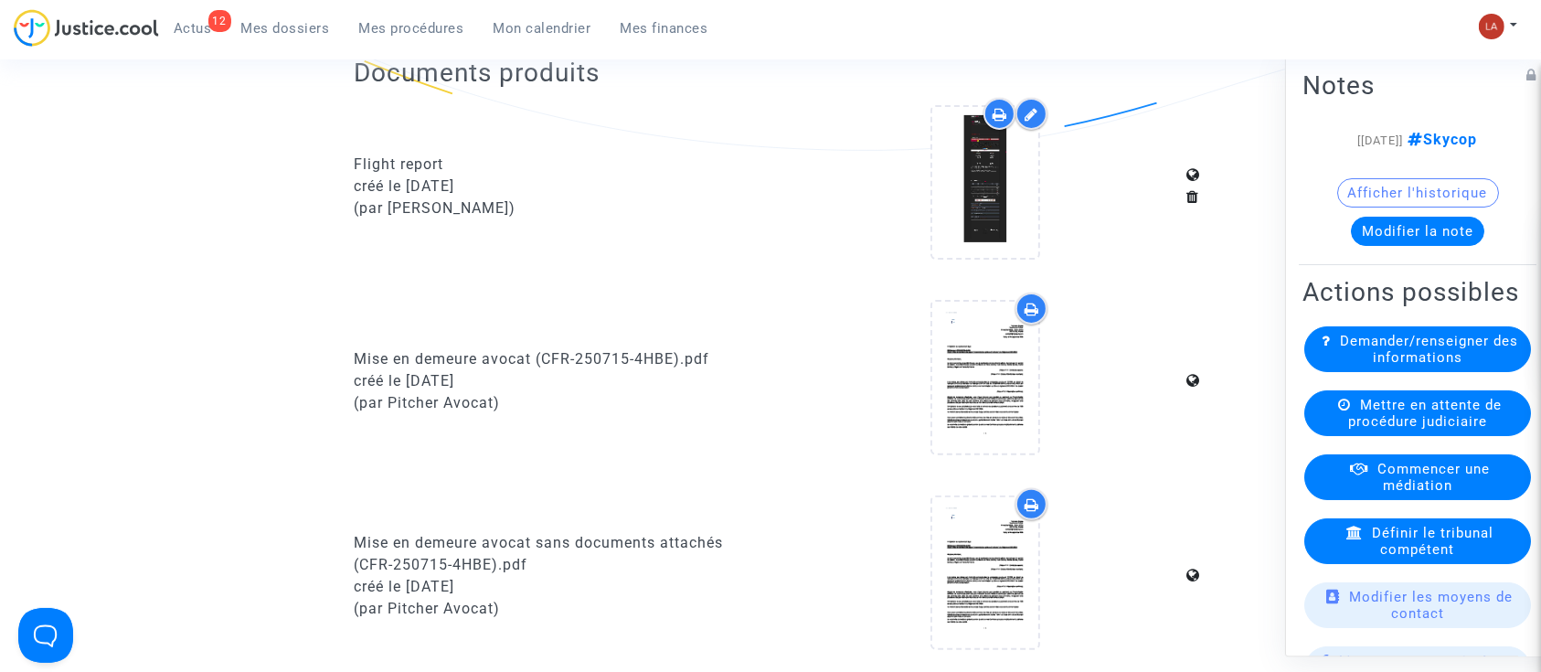
scroll to position [531, 0]
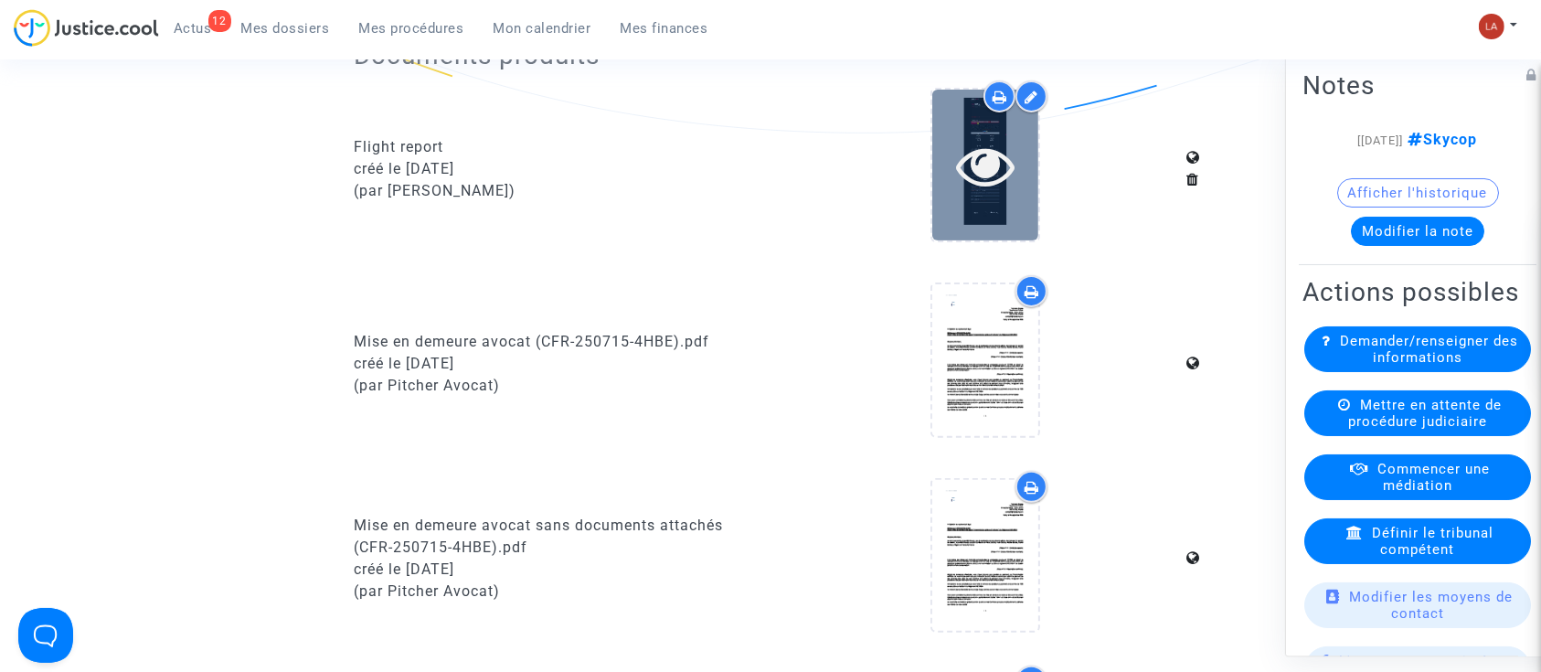
click at [962, 179] on icon at bounding box center [985, 165] width 59 height 58
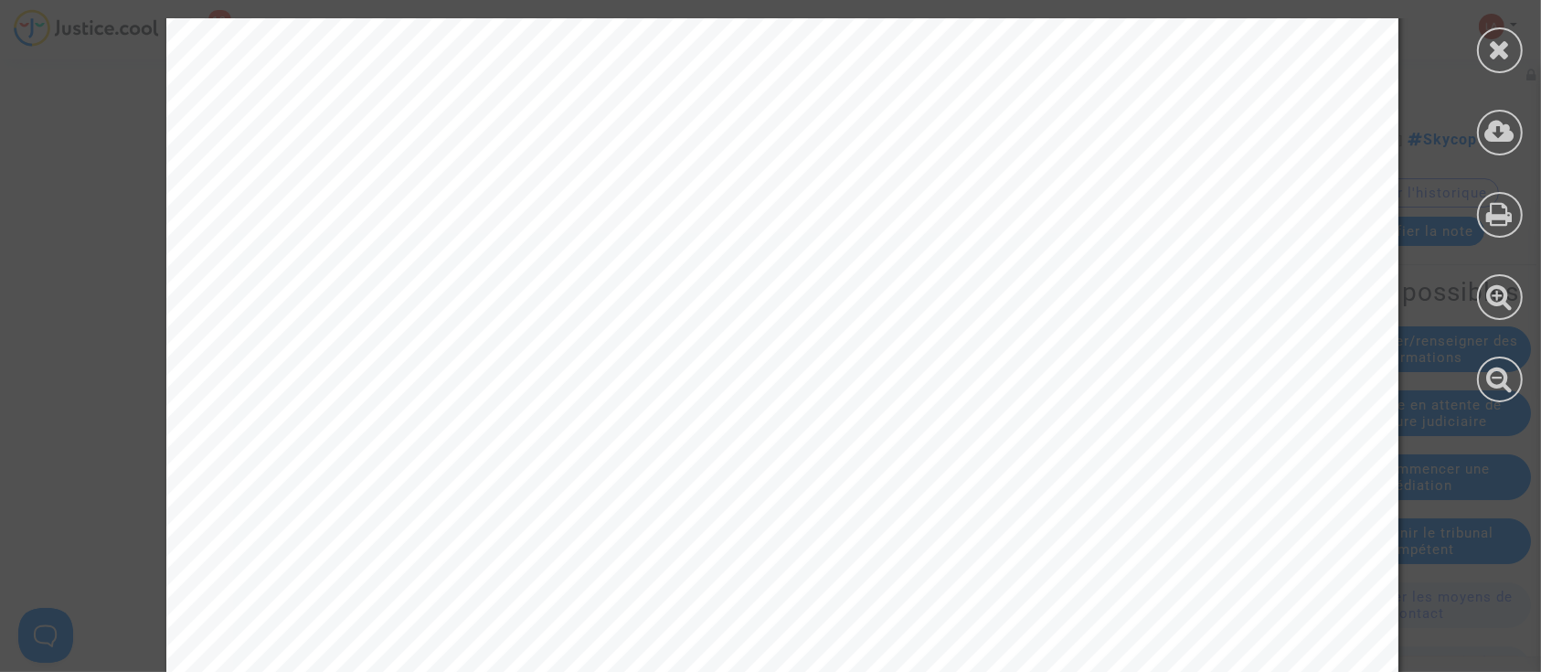
scroll to position [475, 0]
click at [1506, 46] on icon at bounding box center [1500, 49] width 23 height 27
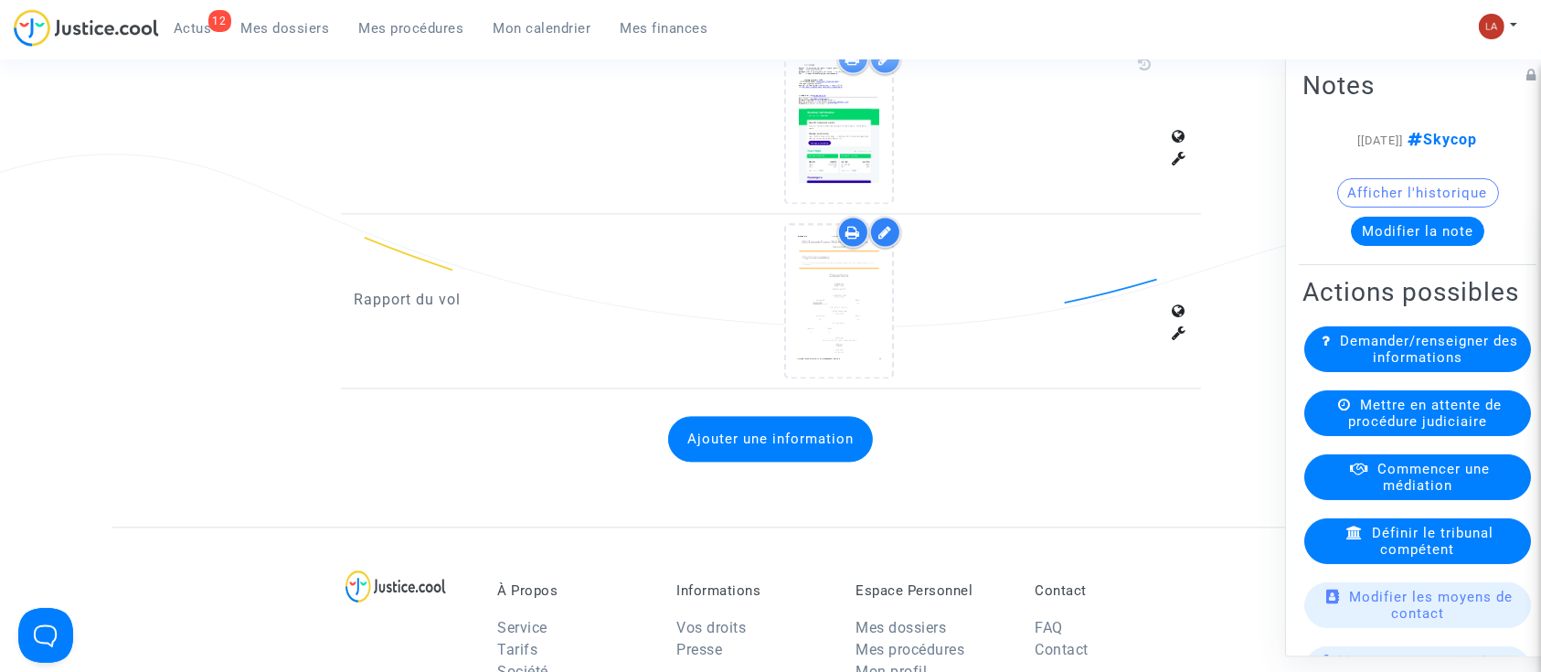
scroll to position [3755, 0]
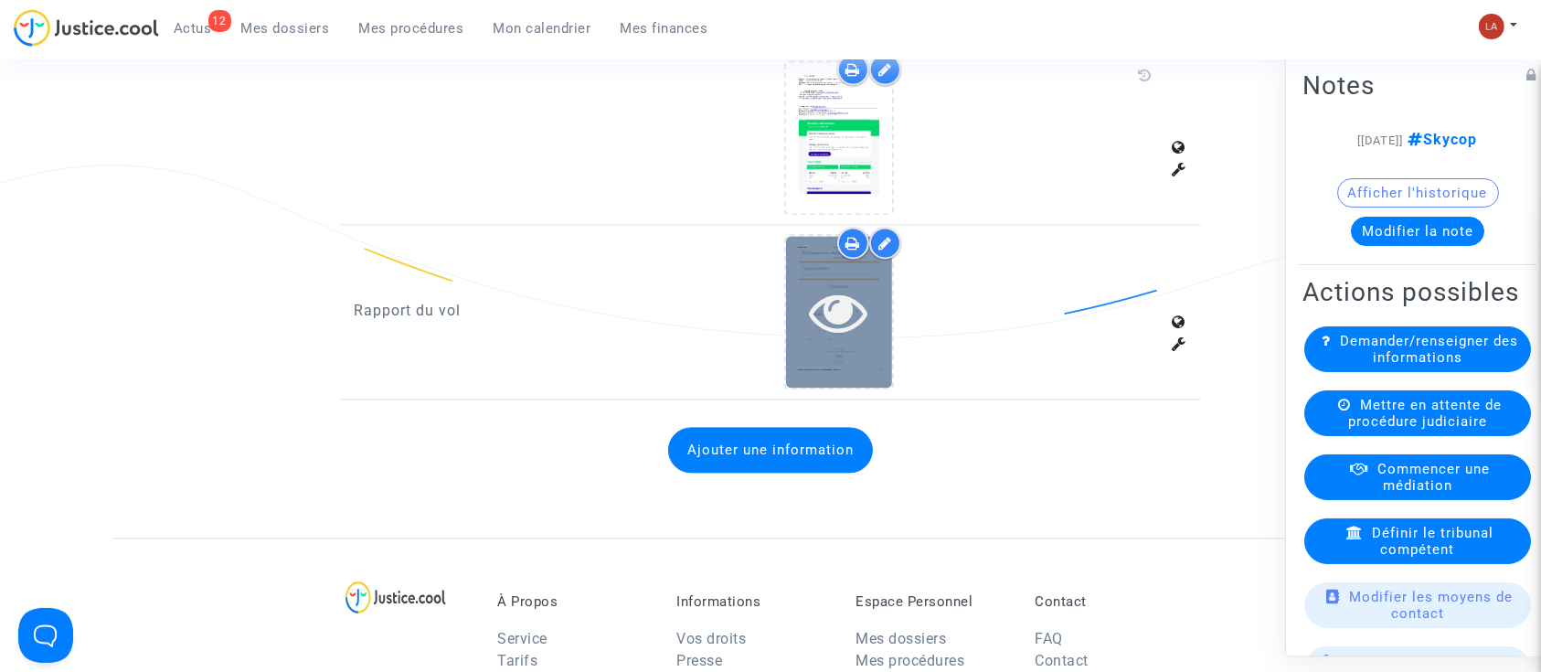
click at [820, 325] on icon at bounding box center [839, 311] width 59 height 58
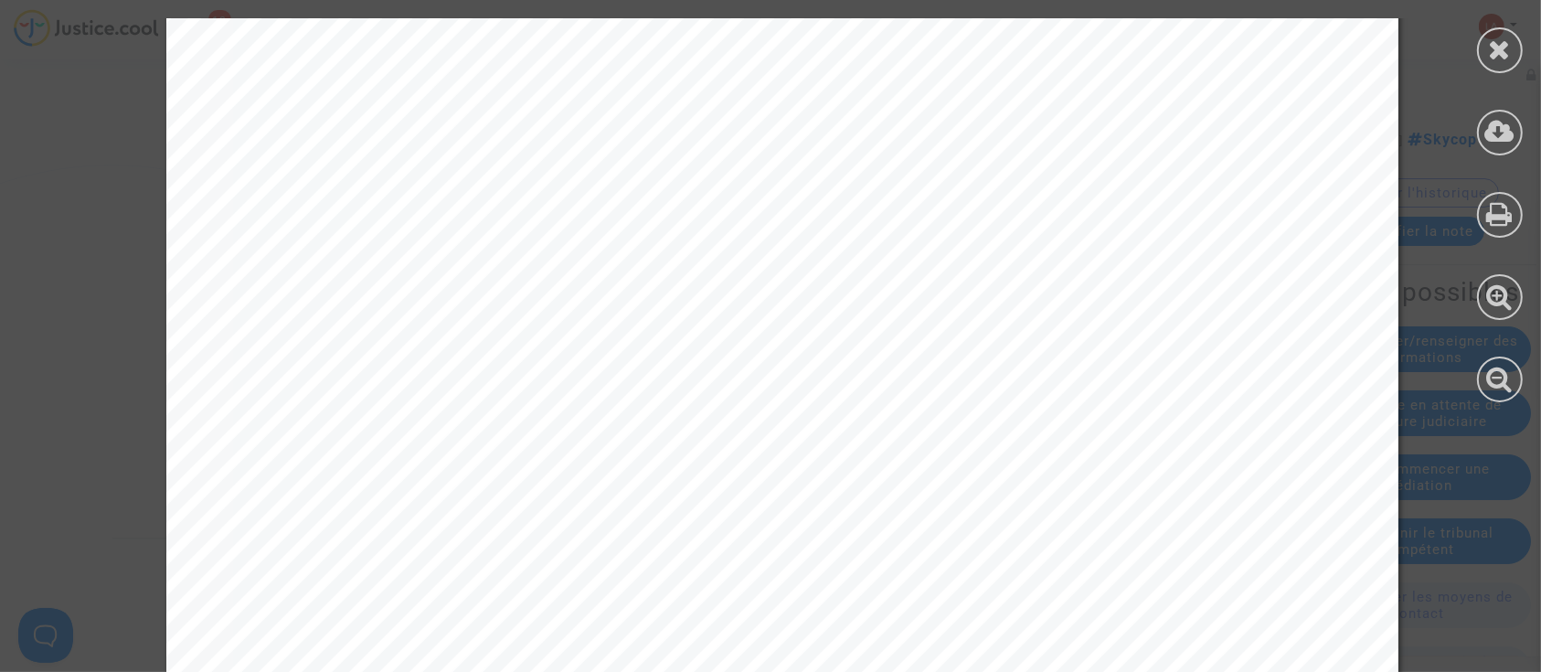
scroll to position [2214, 0]
click at [1495, 58] on icon at bounding box center [1500, 49] width 23 height 27
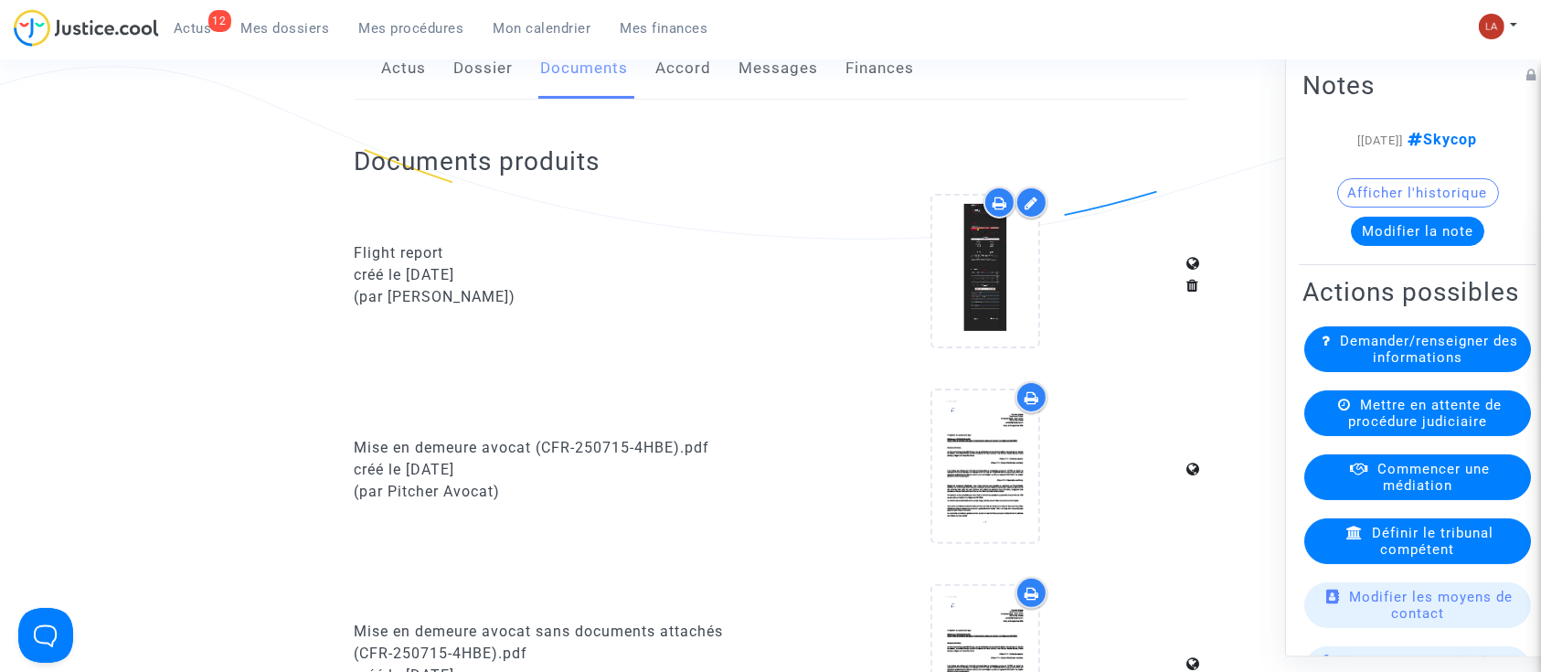
scroll to position [117, 0]
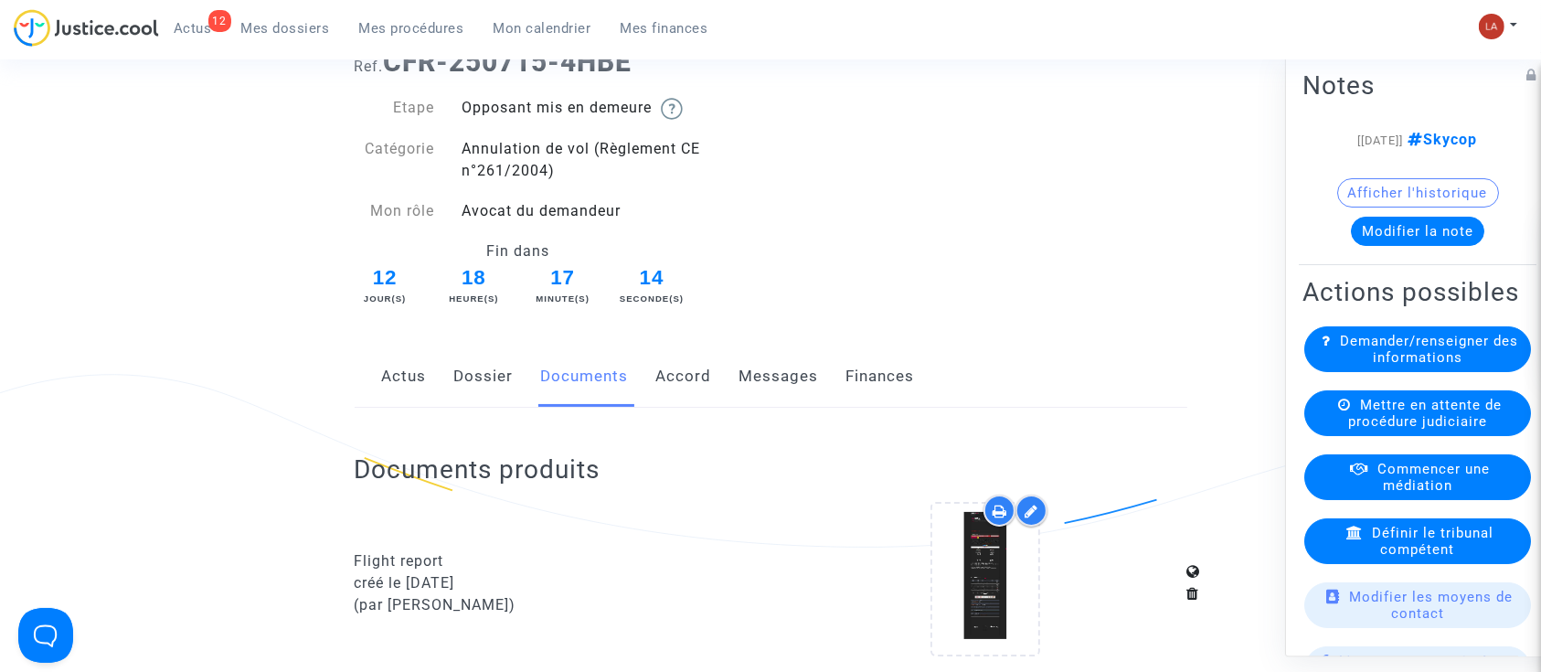
click at [772, 406] on link "Messages" at bounding box center [778, 376] width 79 height 60
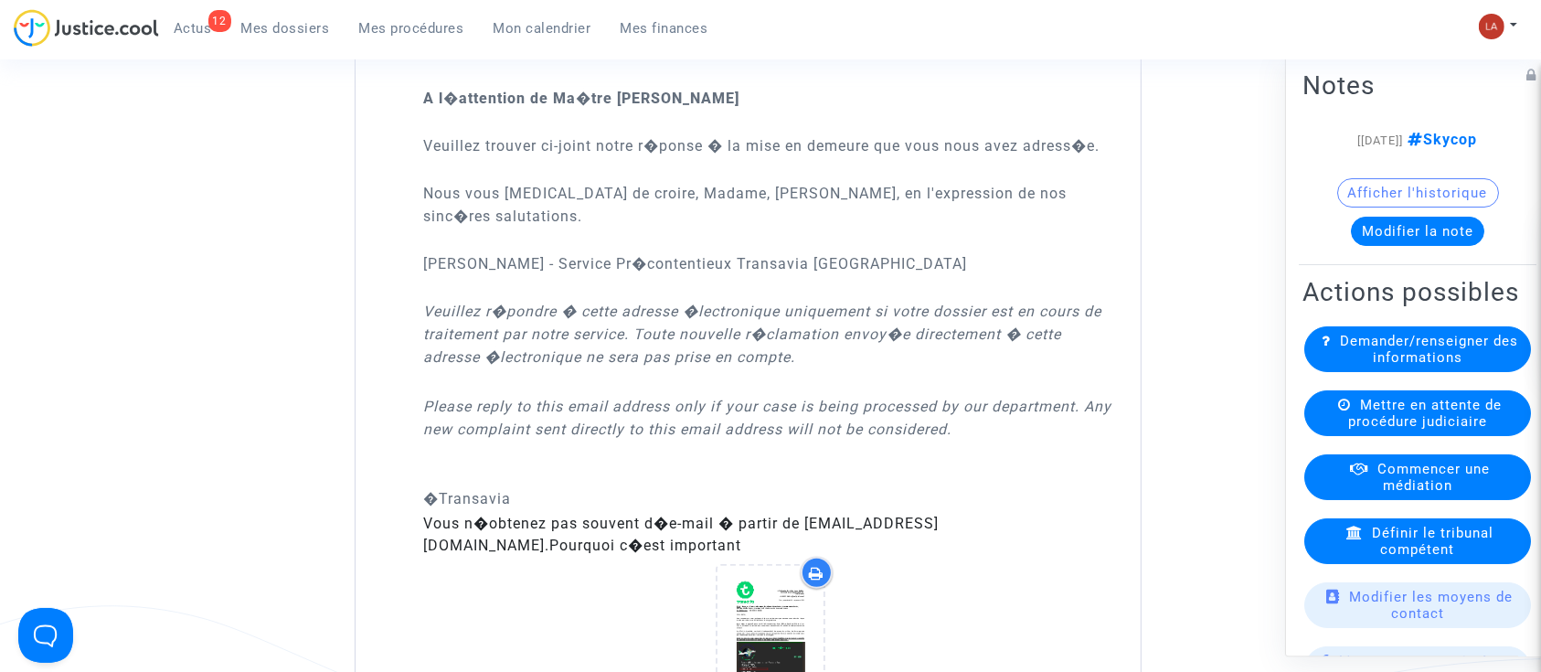
scroll to position [1596, 0]
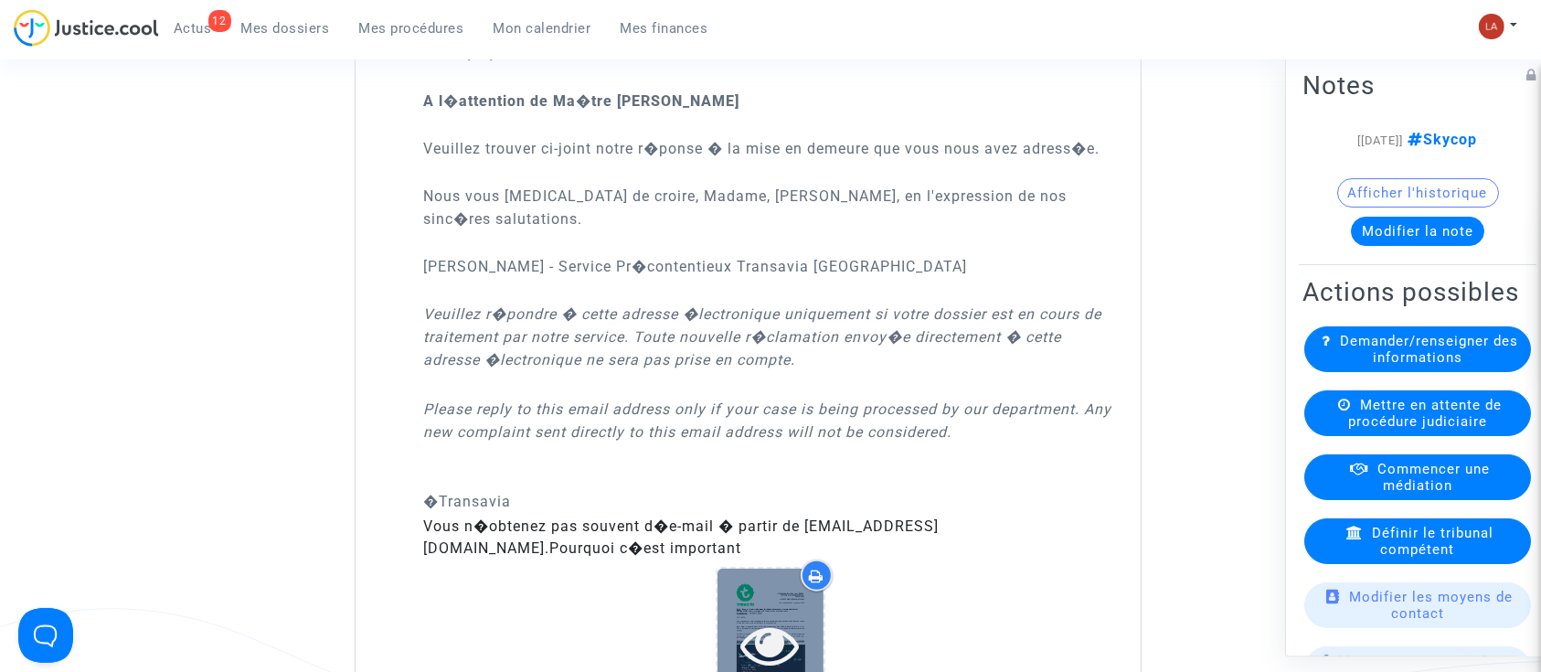
click at [746, 584] on div at bounding box center [770, 643] width 106 height 151
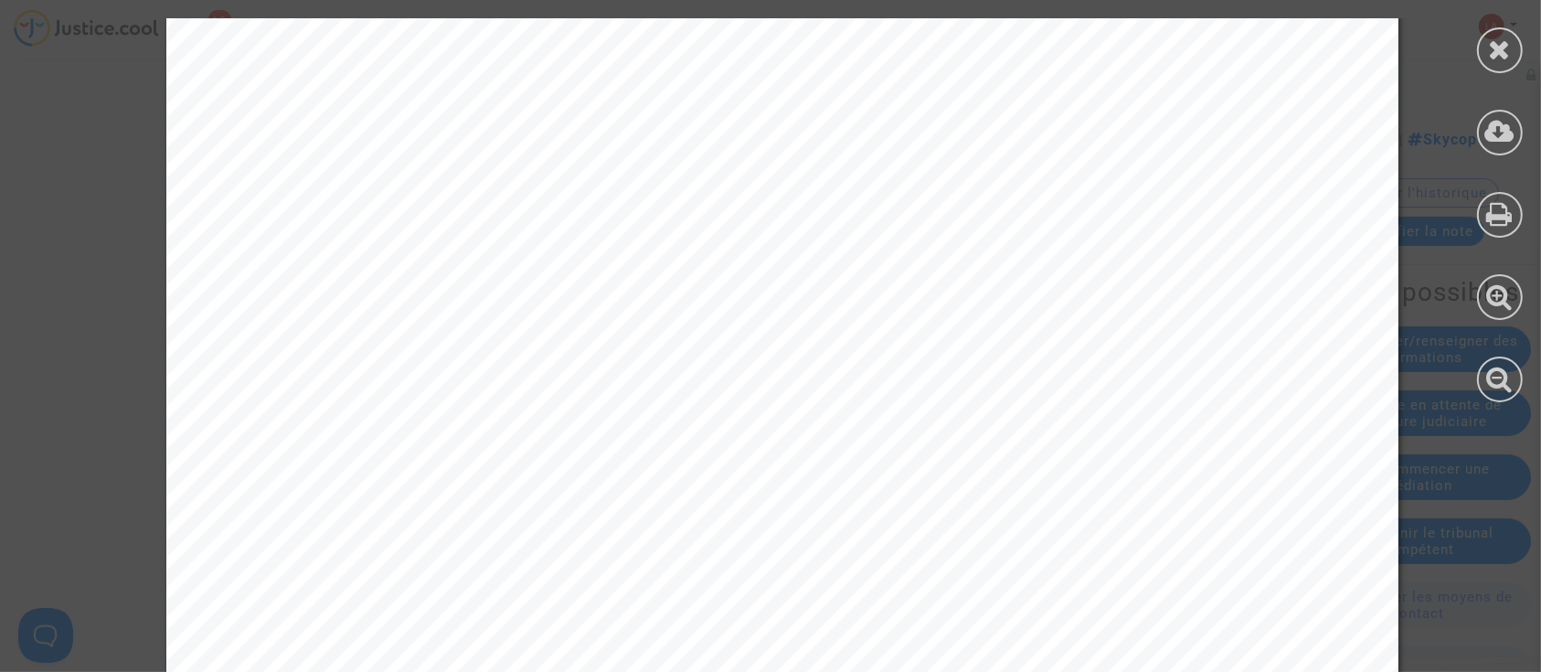
scroll to position [1060, 0]
click at [1525, 64] on div at bounding box center [1499, 210] width 82 height 420
click at [1511, 47] on div at bounding box center [1500, 50] width 46 height 46
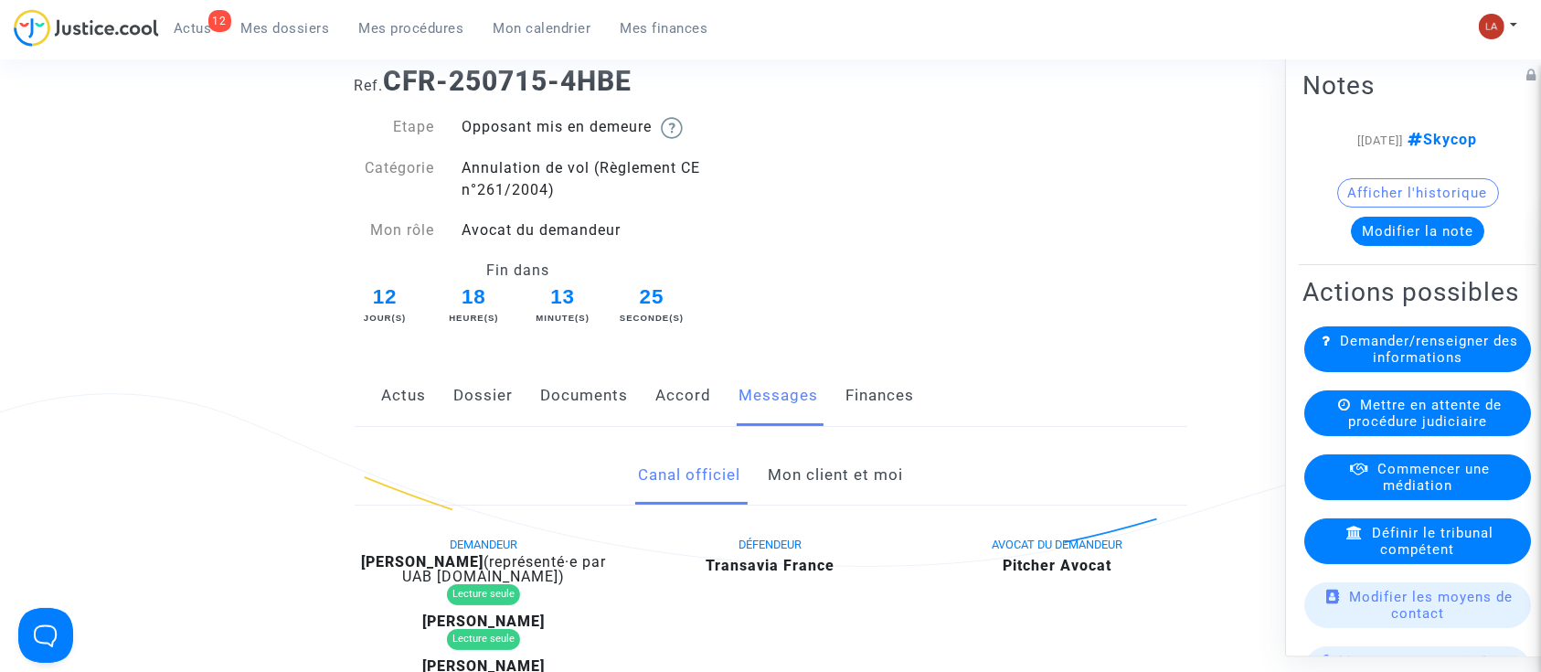
scroll to position [0, 0]
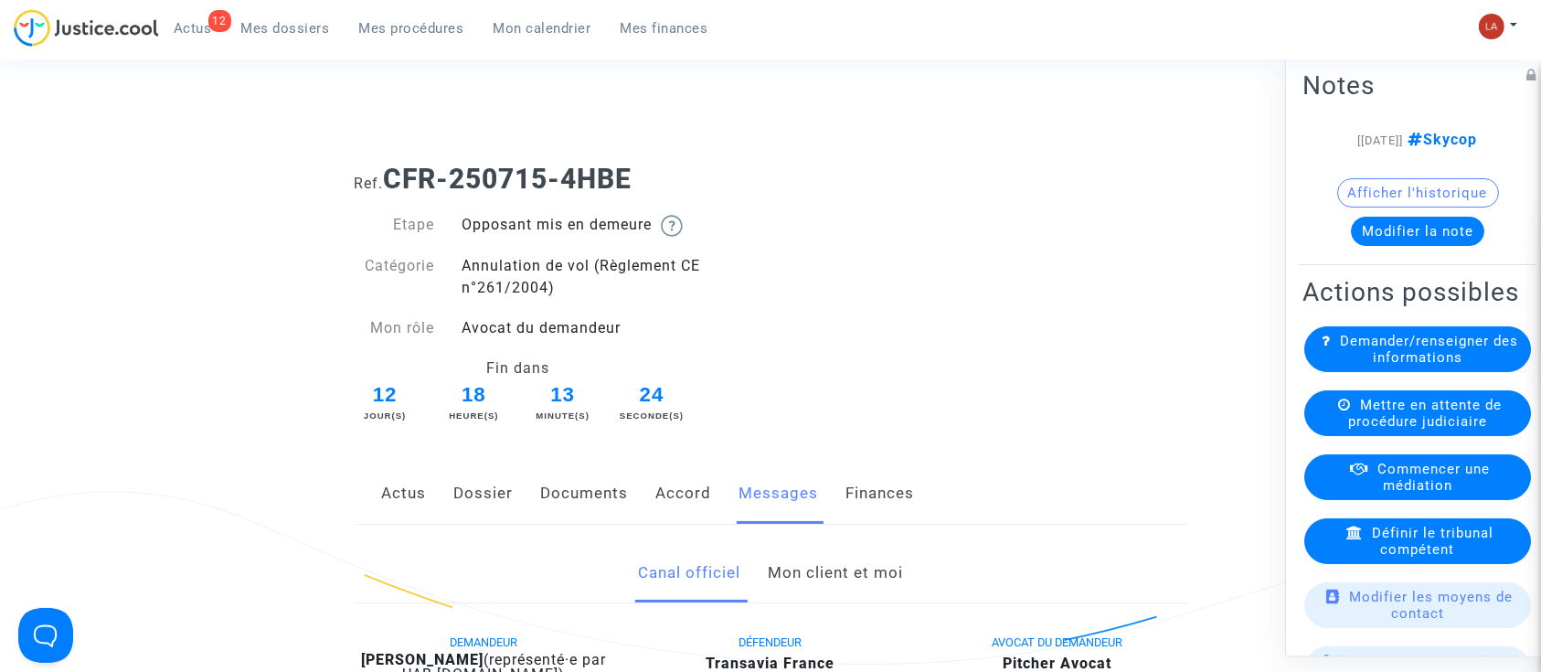
click at [673, 508] on link "Accord" at bounding box center [684, 493] width 56 height 60
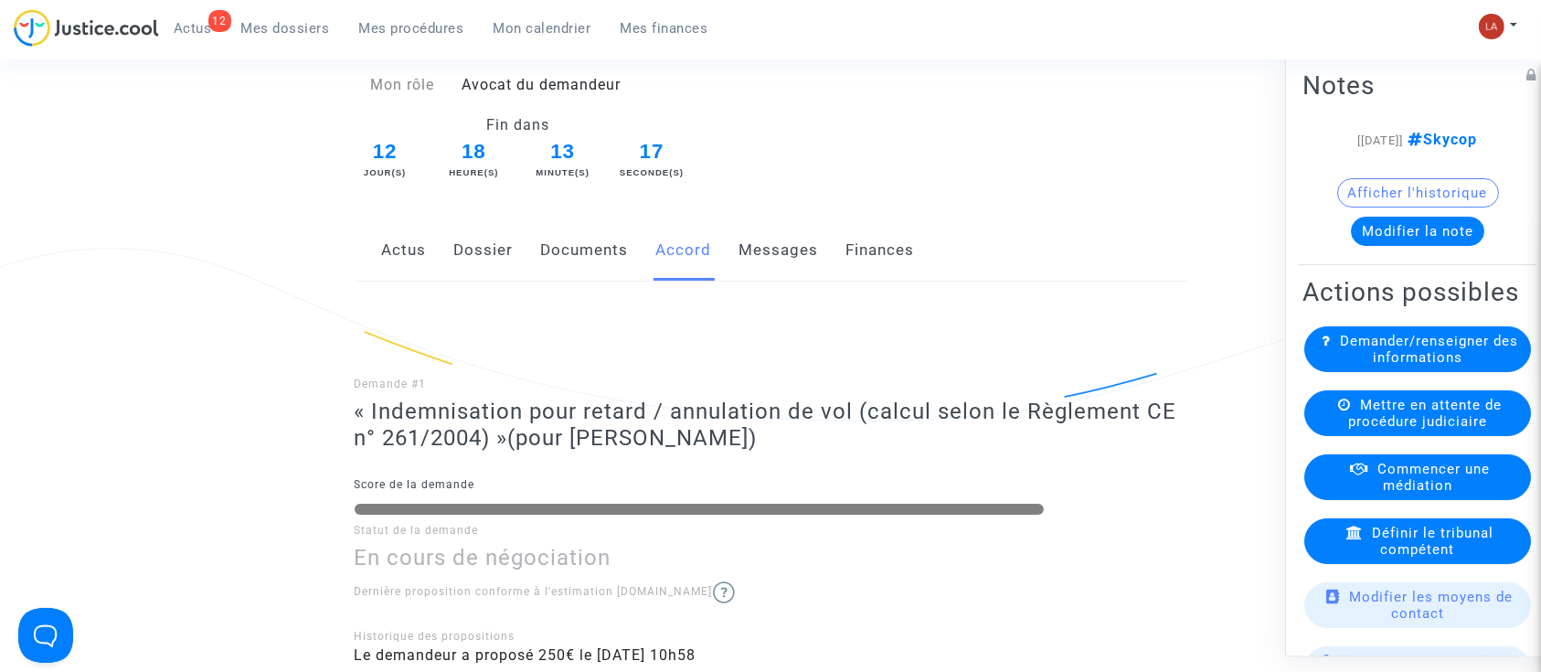
click at [582, 236] on link "Documents" at bounding box center [585, 250] width 88 height 60
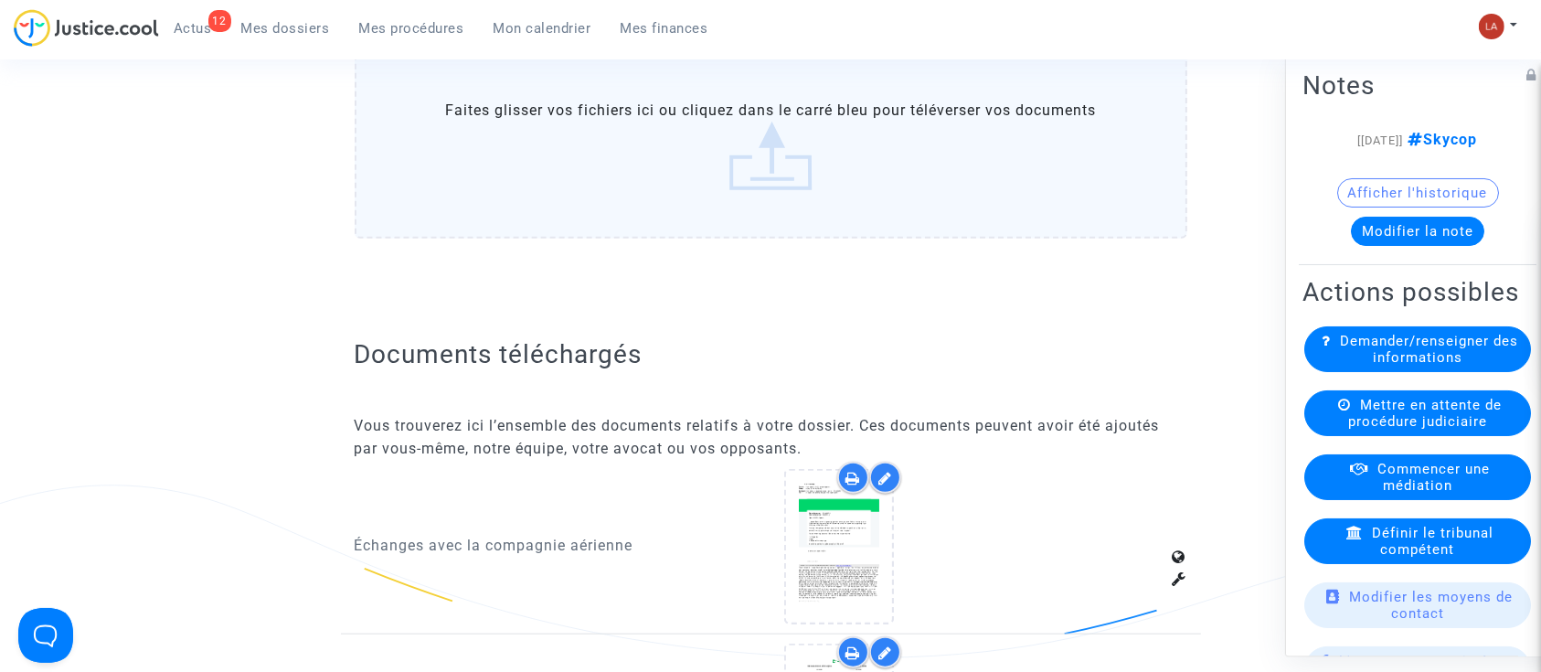
scroll to position [1462, 0]
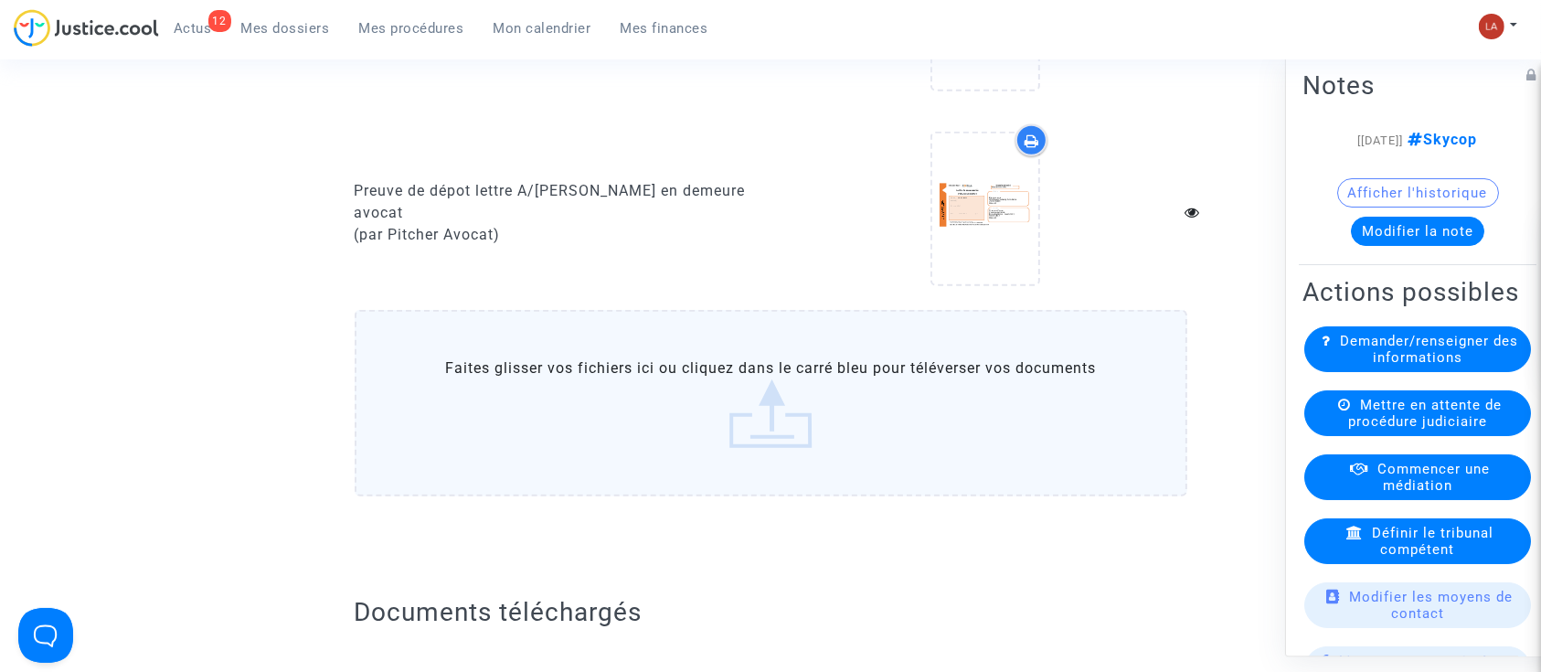
click at [803, 355] on label "Faites glisser vos fichiers ici ou cliquez dans le carré bleu pour téléverser v…" at bounding box center [771, 403] width 832 height 186
click at [0, 0] on input "Faites glisser vos fichiers ici ou cliquez dans le carré bleu pour téléverser v…" at bounding box center [0, 0] width 0 height 0
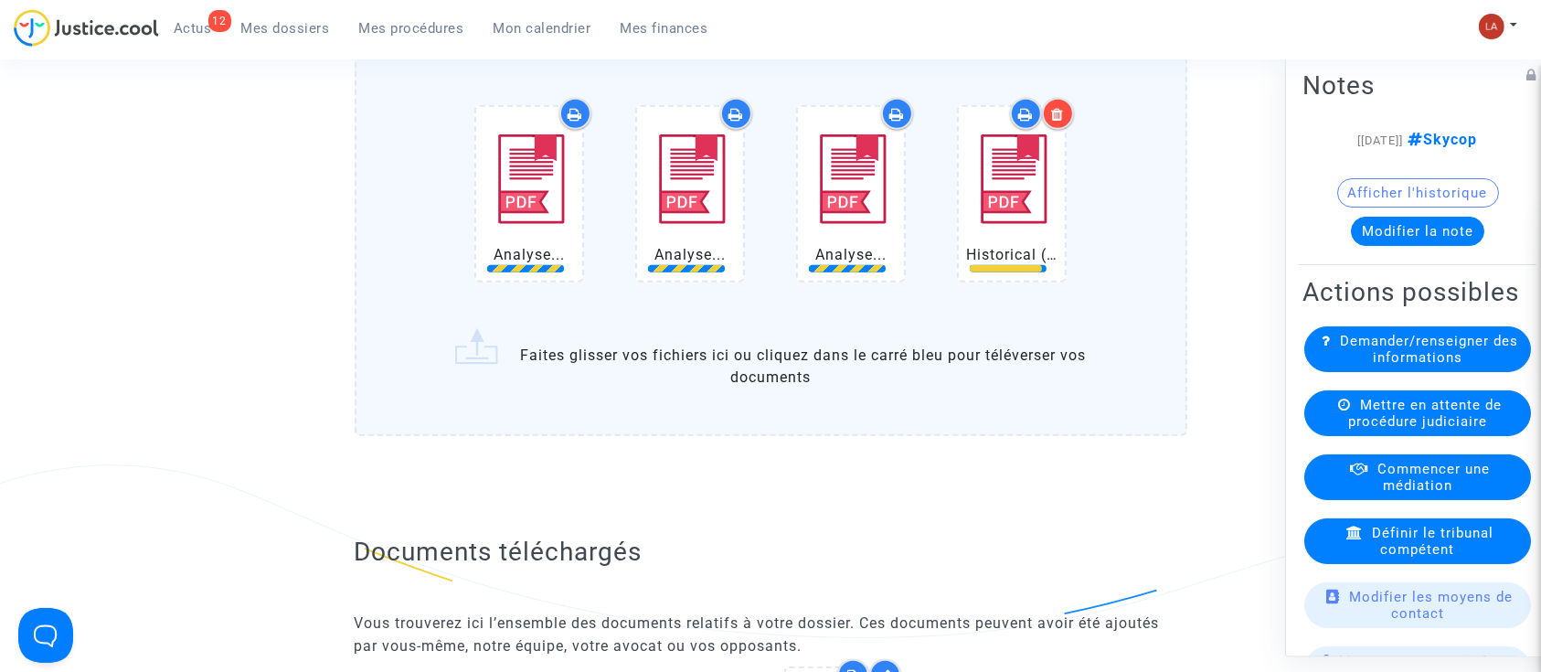
scroll to position [1828, 0]
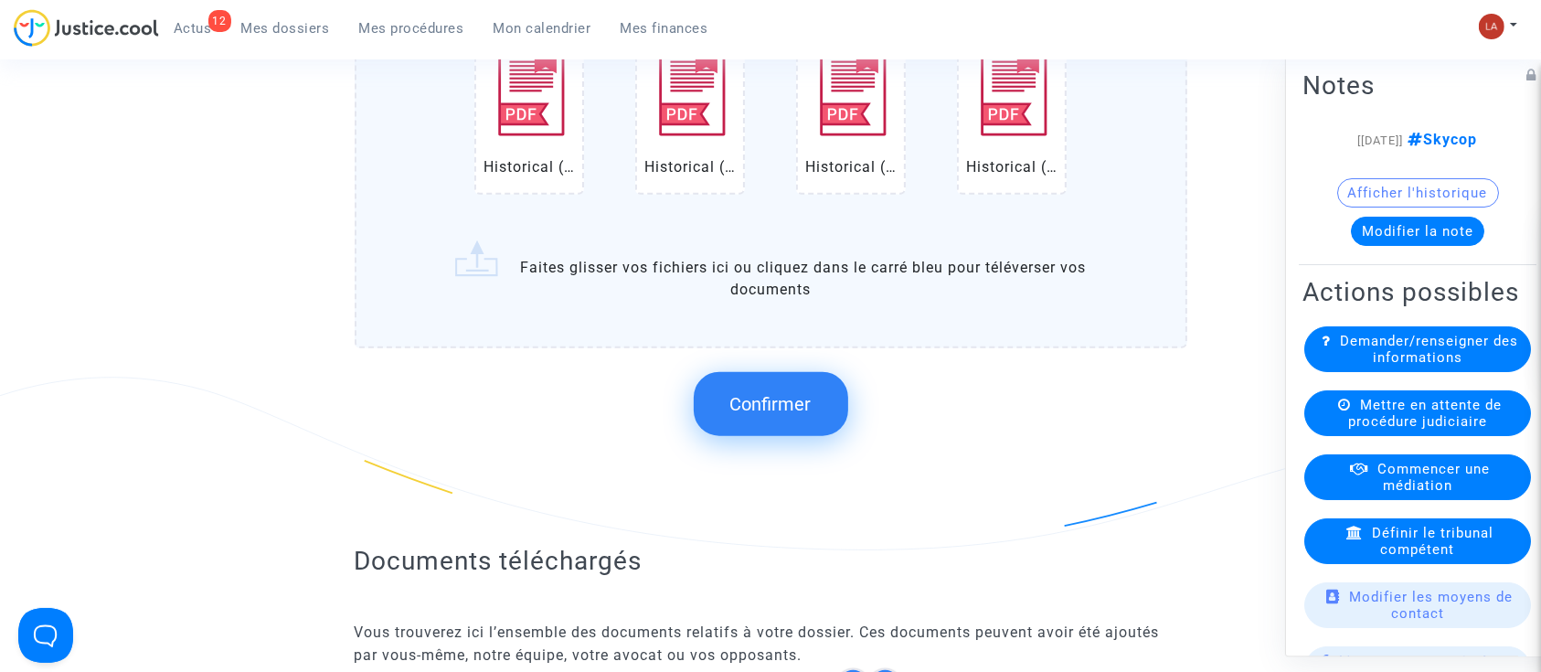
click at [806, 379] on button "Confirmer" at bounding box center [771, 404] width 154 height 64
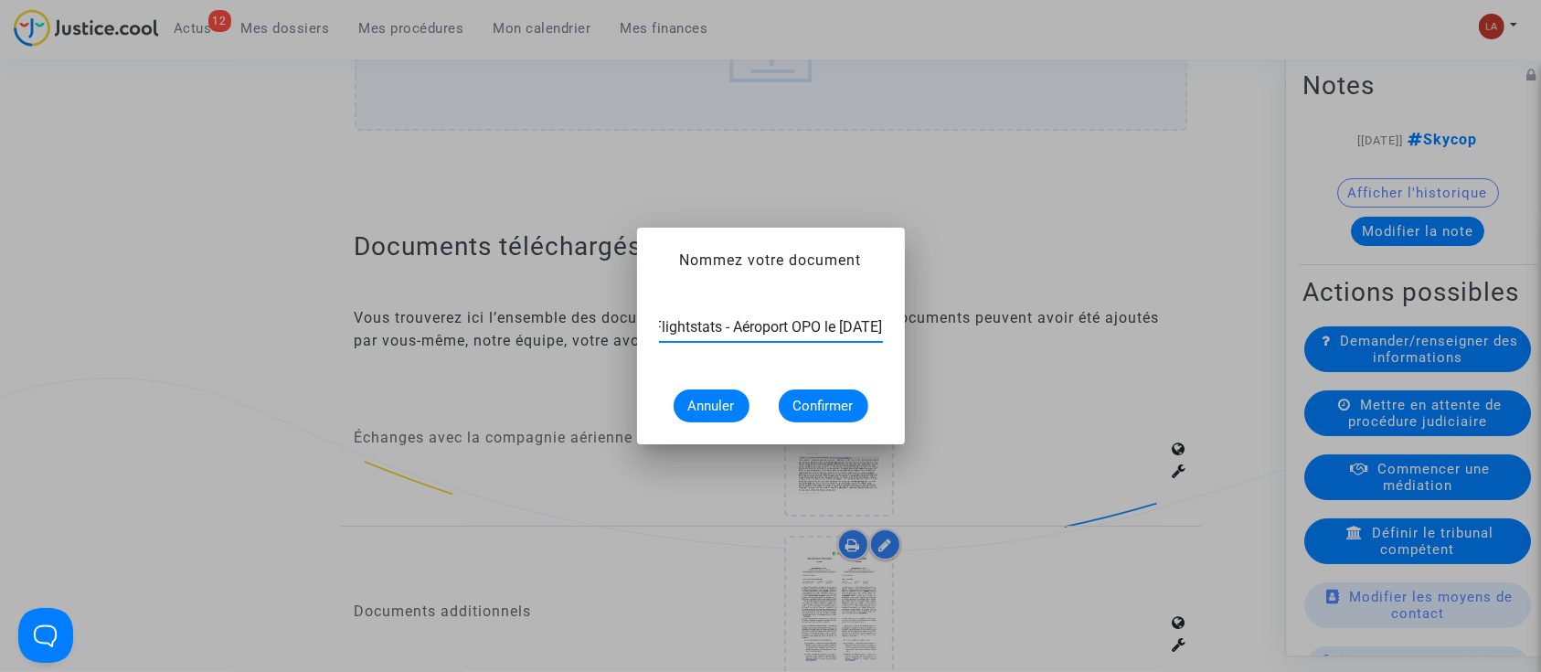
scroll to position [0, 89]
type input "Extrait Flightstats - Aéroport OPO le 31 mai 2025"
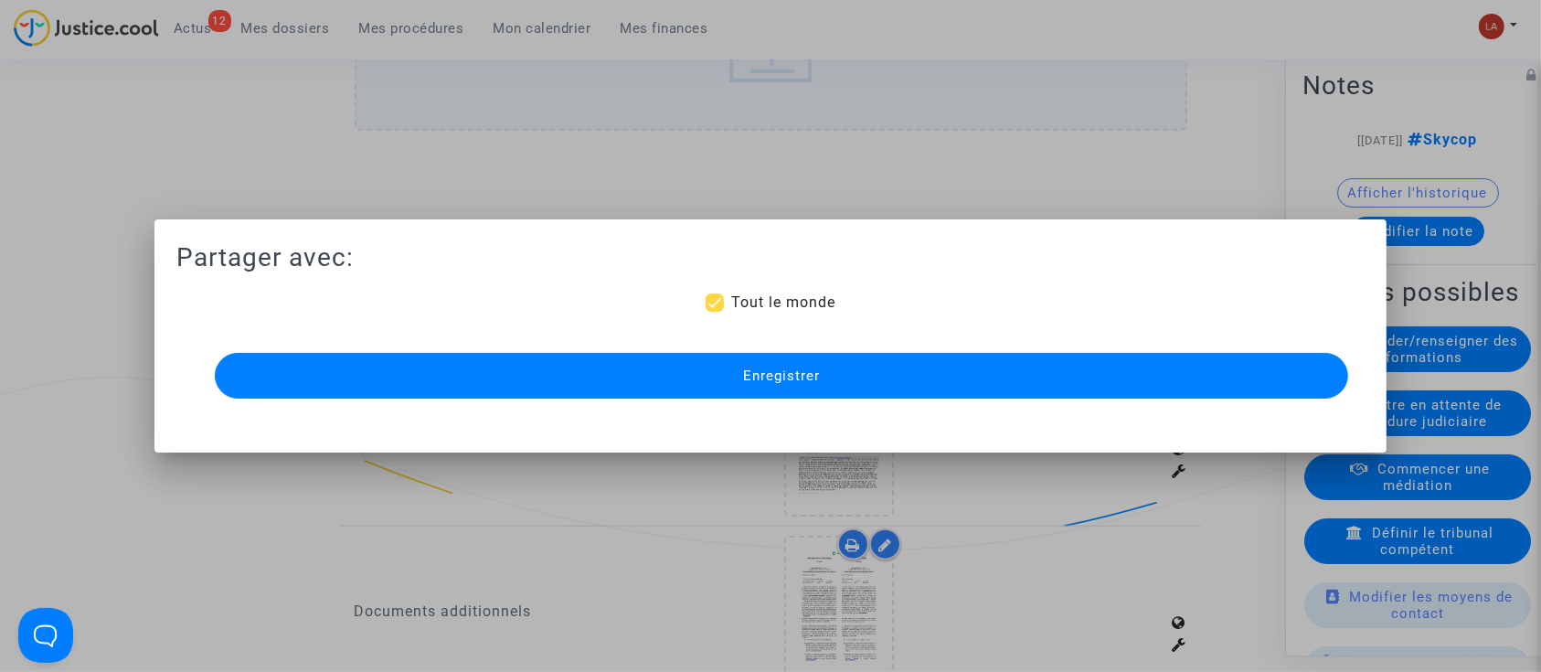
click at [833, 346] on div "Partager avec: Tout le monde Enregistrer" at bounding box center [770, 322] width 1189 height 162
click at [821, 368] on button "Enregistrer" at bounding box center [782, 376] width 1134 height 46
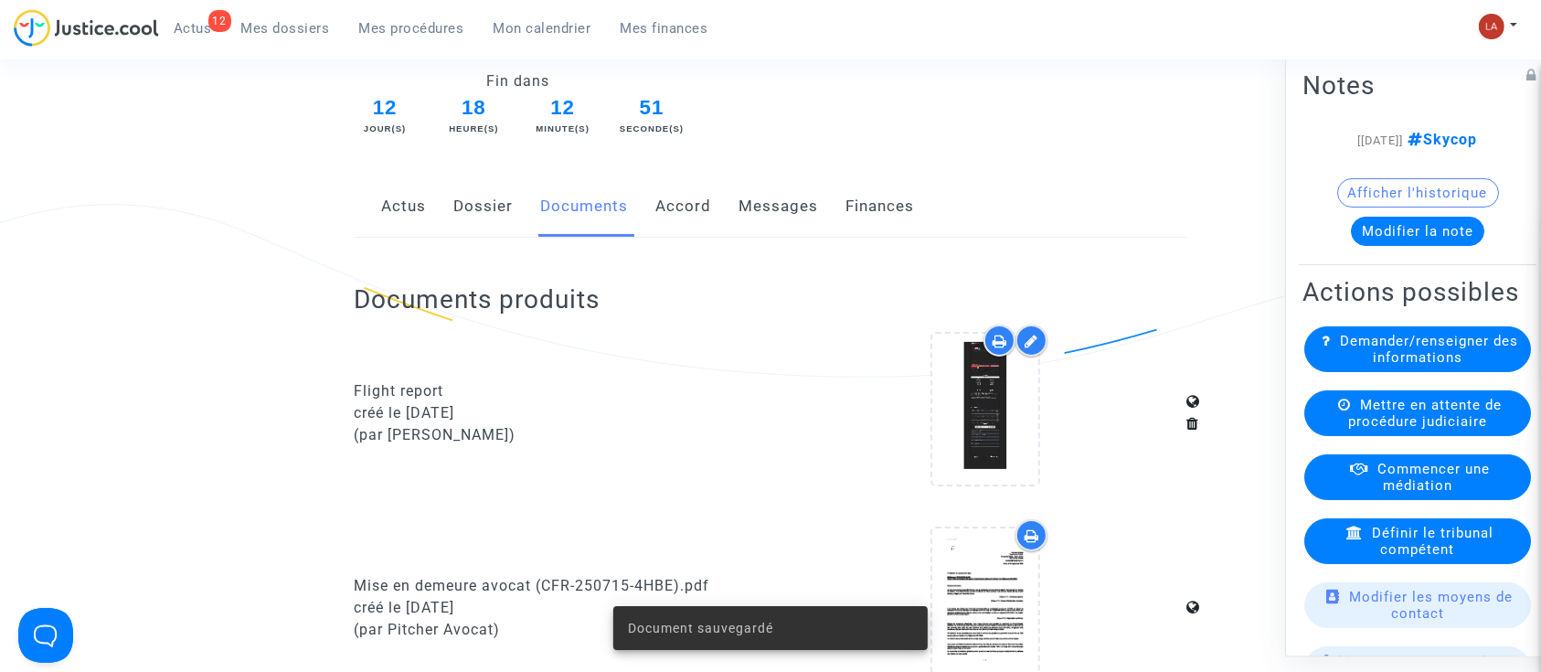
scroll to position [122, 0]
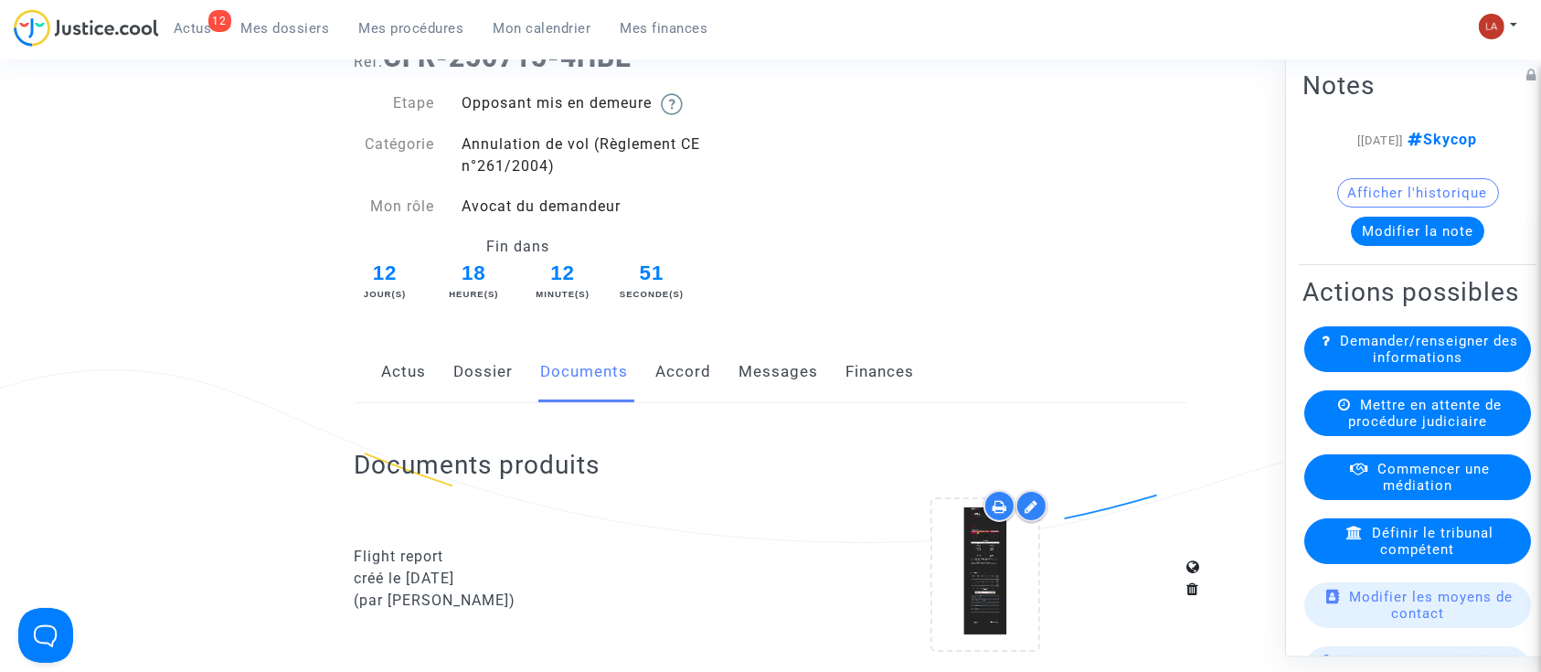
click at [641, 372] on div "Actus Dossier Documents Accord Messages Finances" at bounding box center [771, 372] width 832 height 61
click at [658, 370] on link "Accord" at bounding box center [684, 372] width 56 height 60
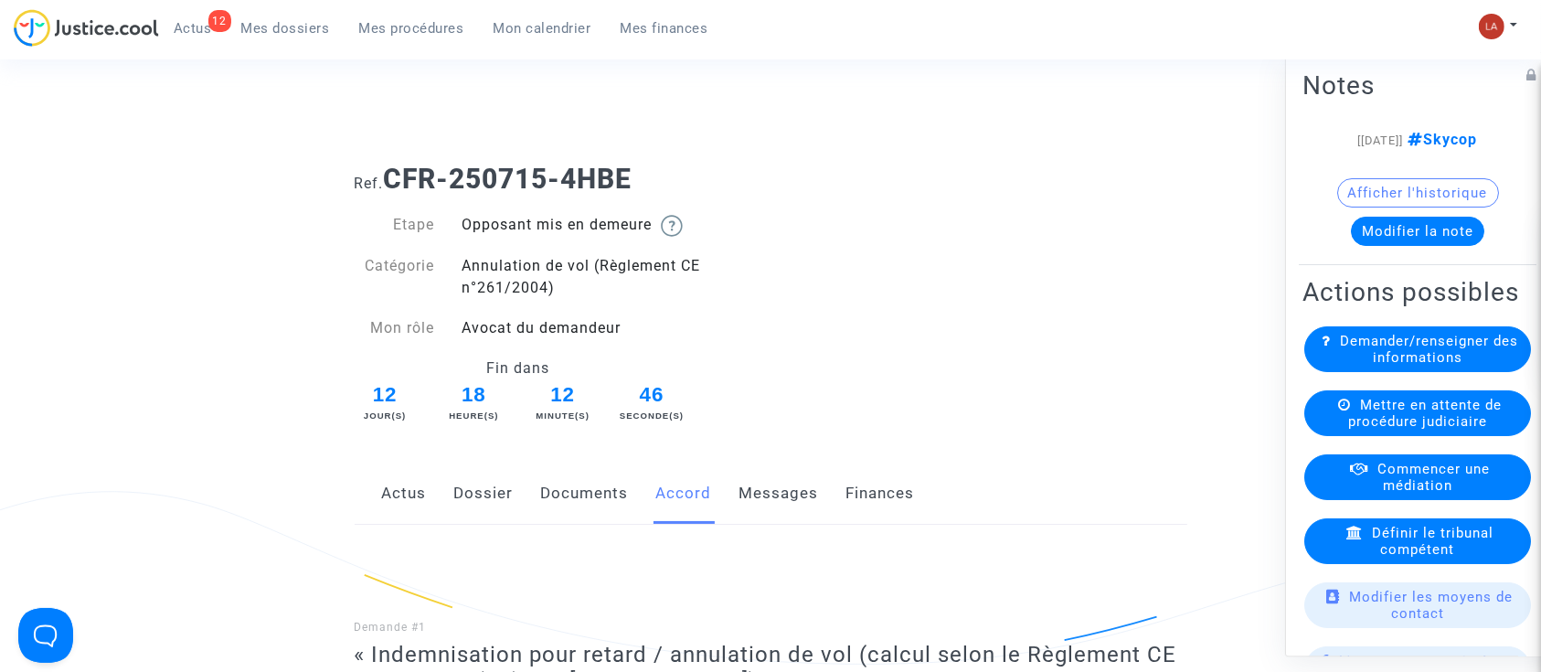
click at [790, 510] on link "Messages" at bounding box center [778, 493] width 79 height 60
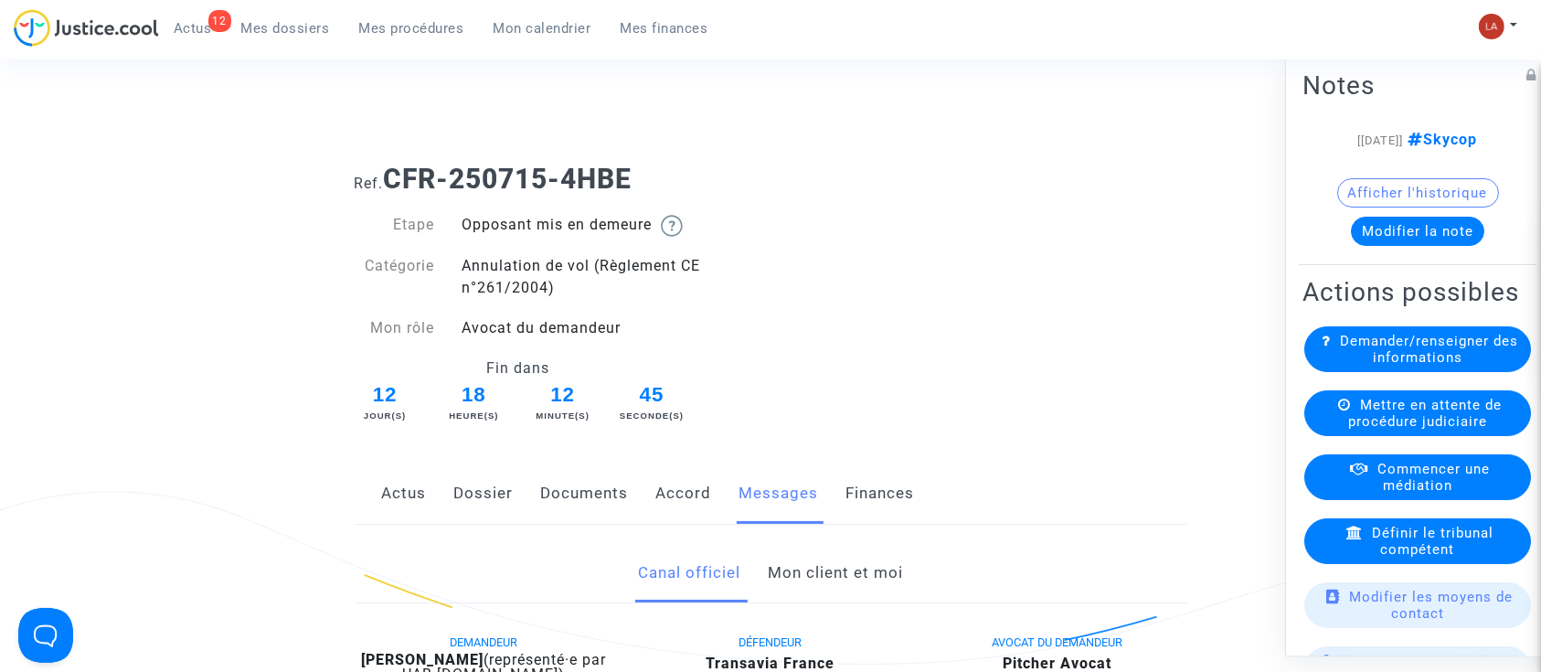
click at [849, 566] on link "Mon client et moi" at bounding box center [835, 573] width 135 height 60
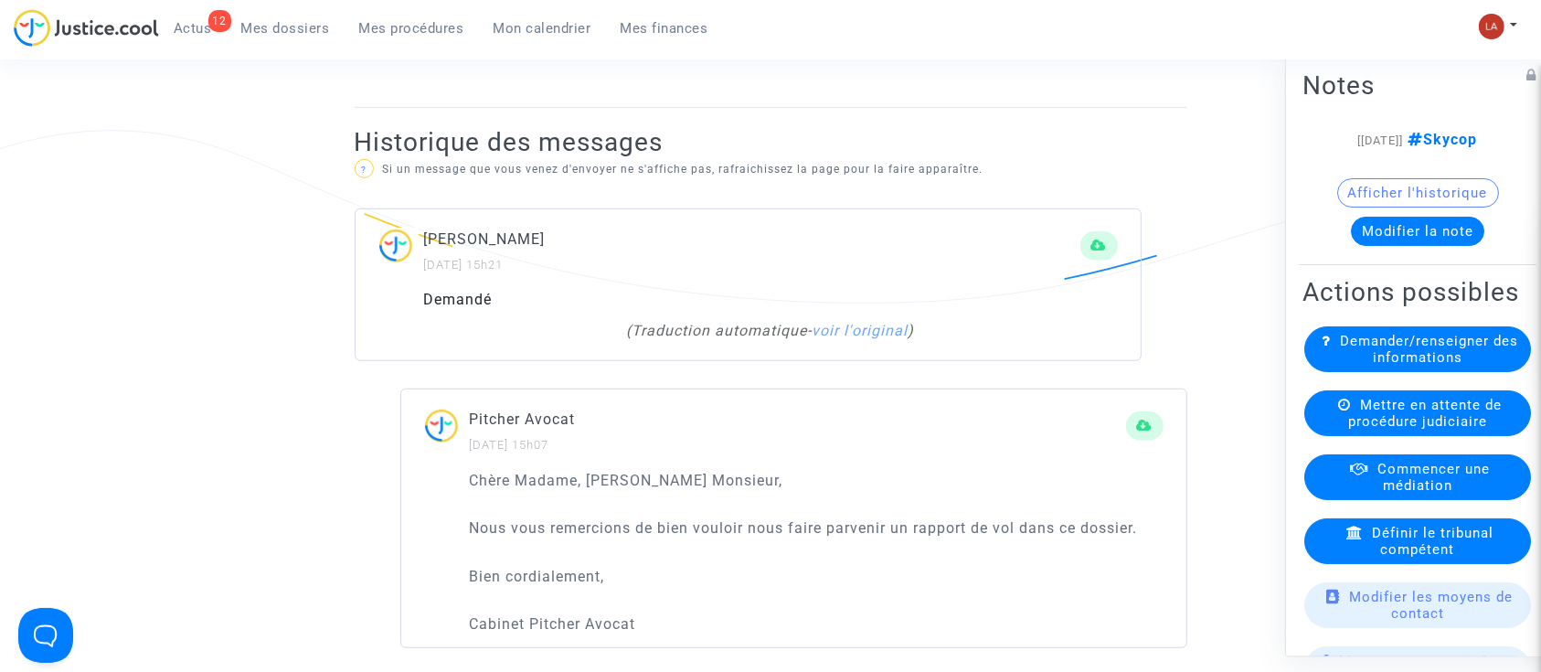
scroll to position [853, 0]
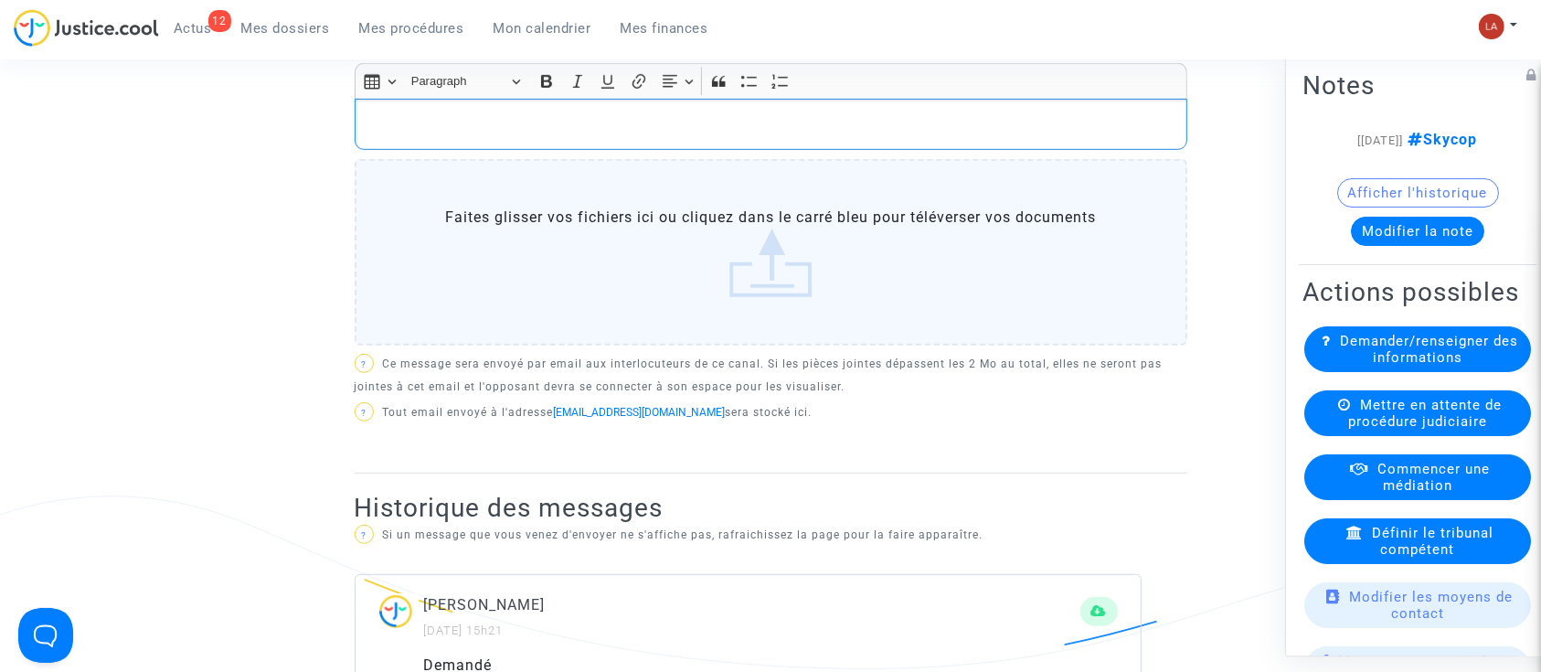
click at [672, 137] on div "Rich Text Editor, main" at bounding box center [771, 124] width 832 height 51
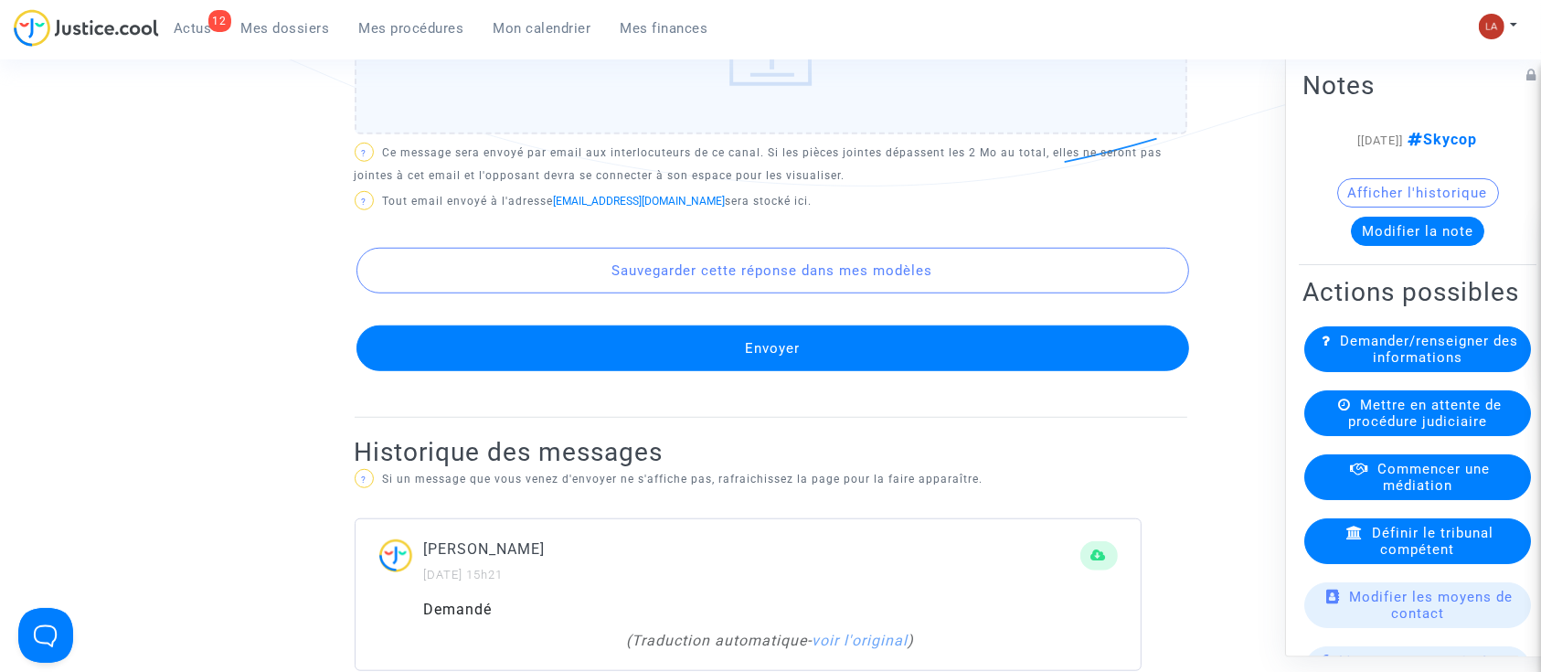
scroll to position [1521, 0]
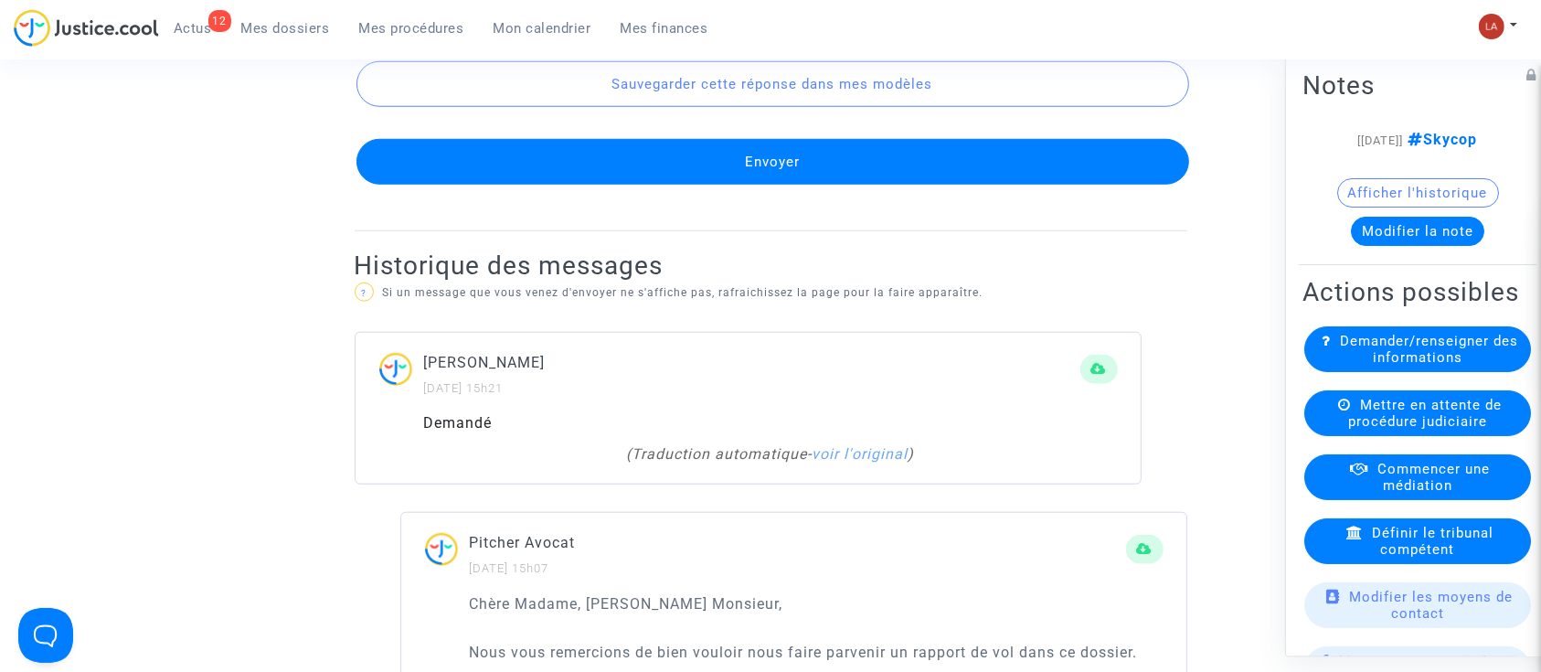
click at [666, 164] on button "Envoyer" at bounding box center [772, 162] width 832 height 46
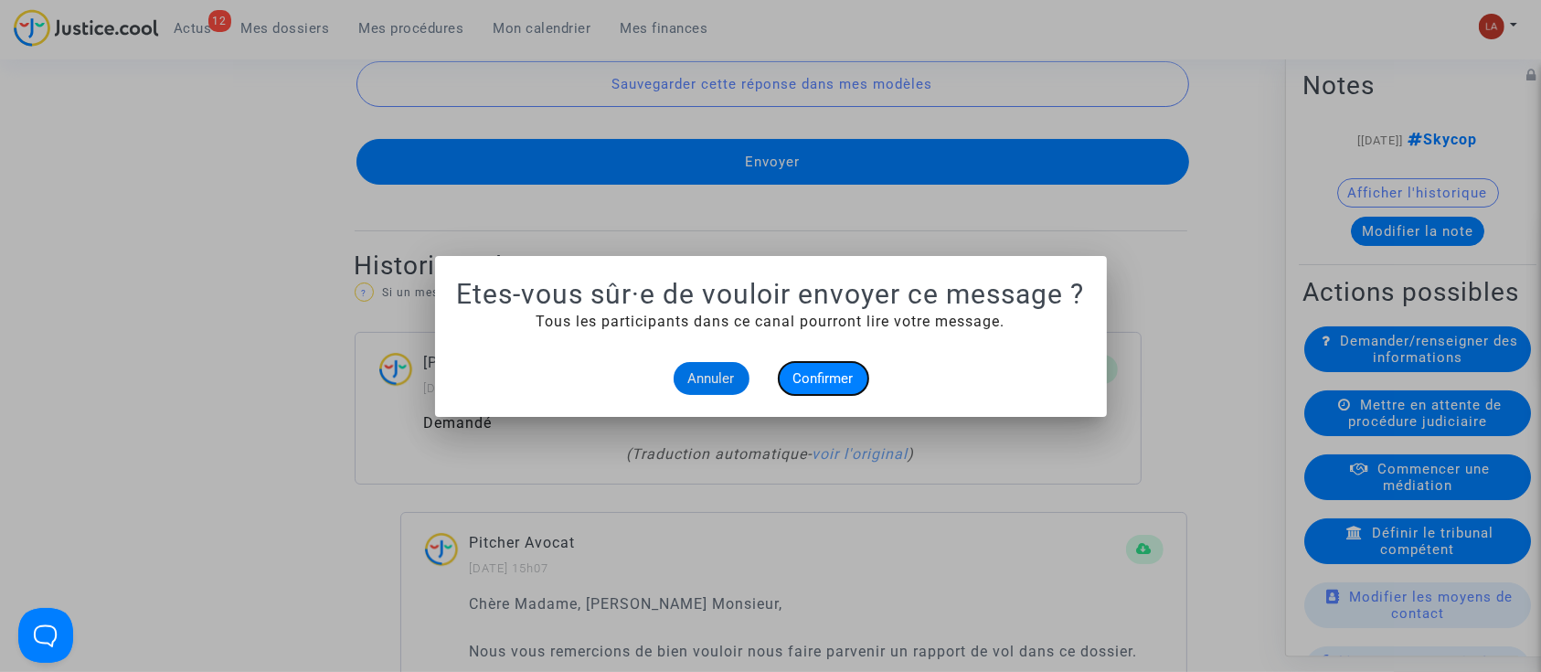
click at [819, 379] on span "Confirmer" at bounding box center [823, 378] width 60 height 16
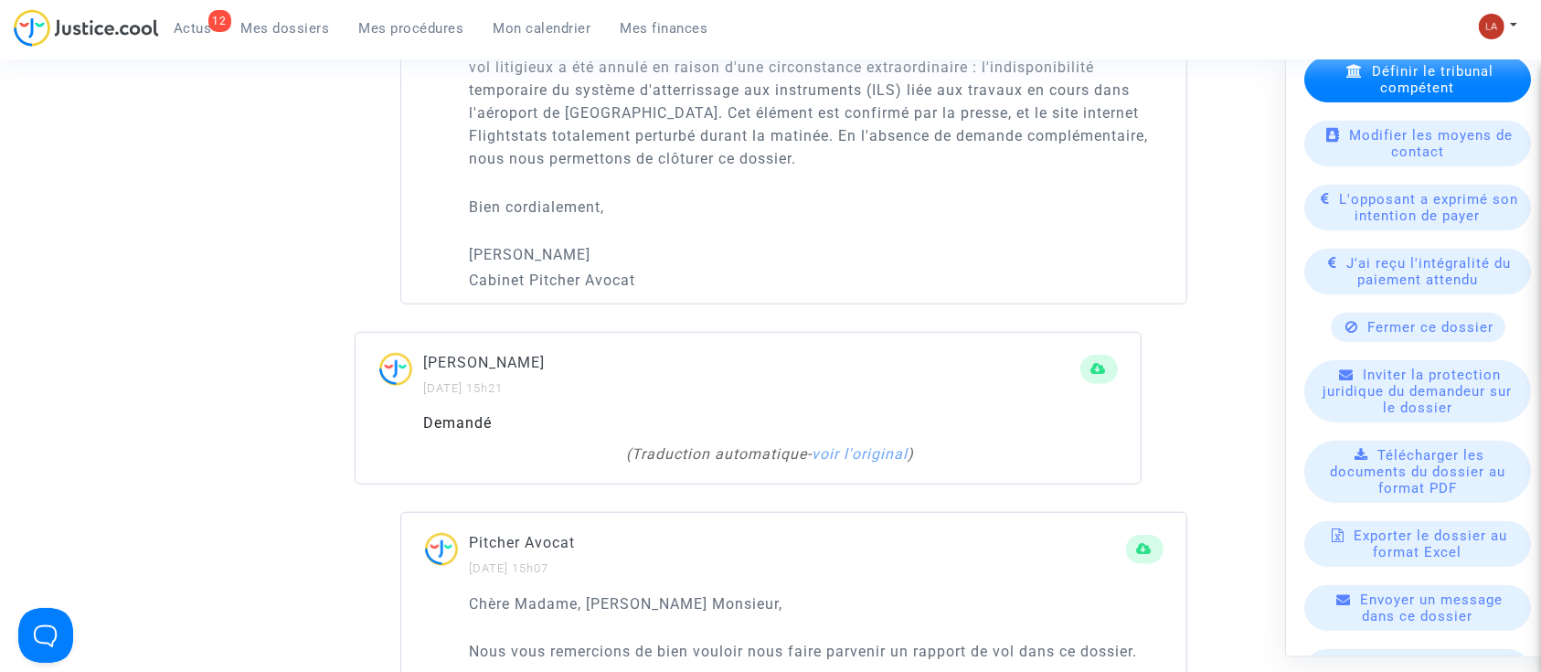
scroll to position [525, 0]
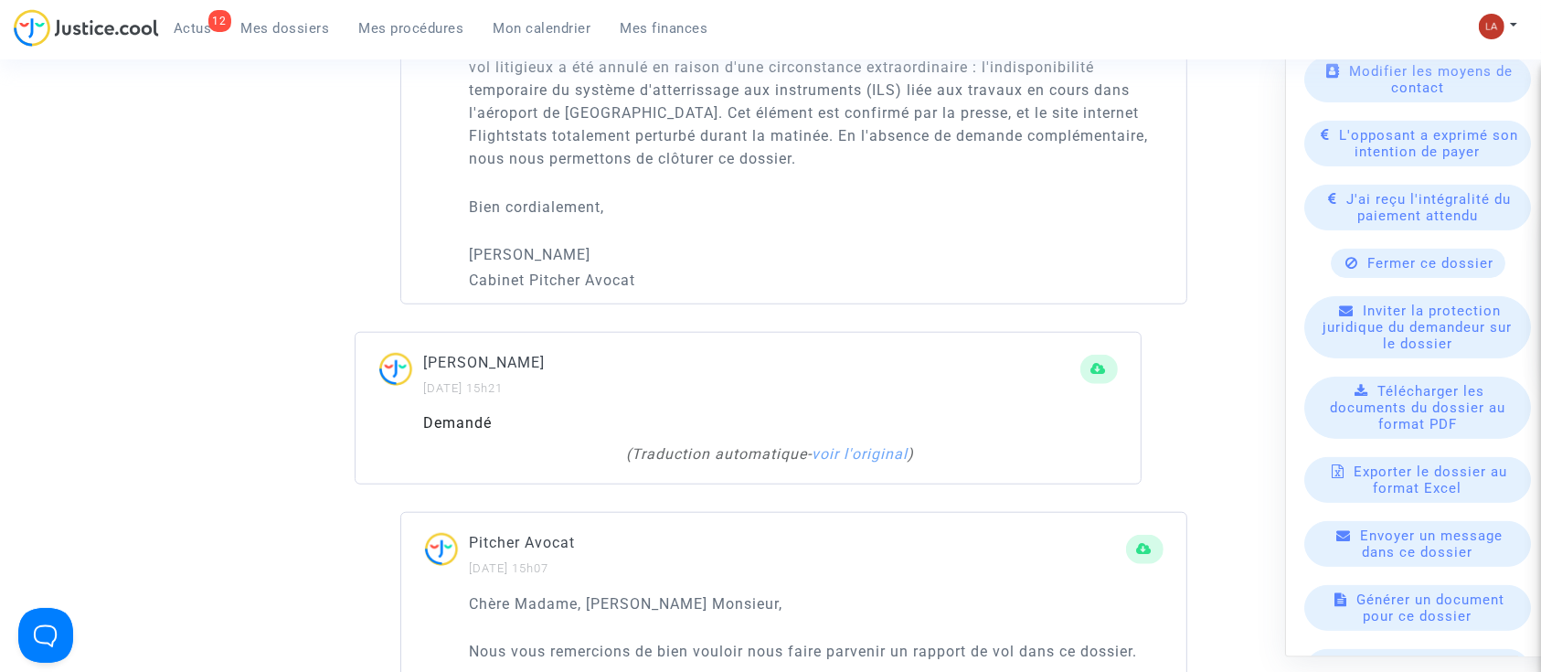
click at [1358, 278] on div "Fermer ce dossier" at bounding box center [1417, 263] width 175 height 29
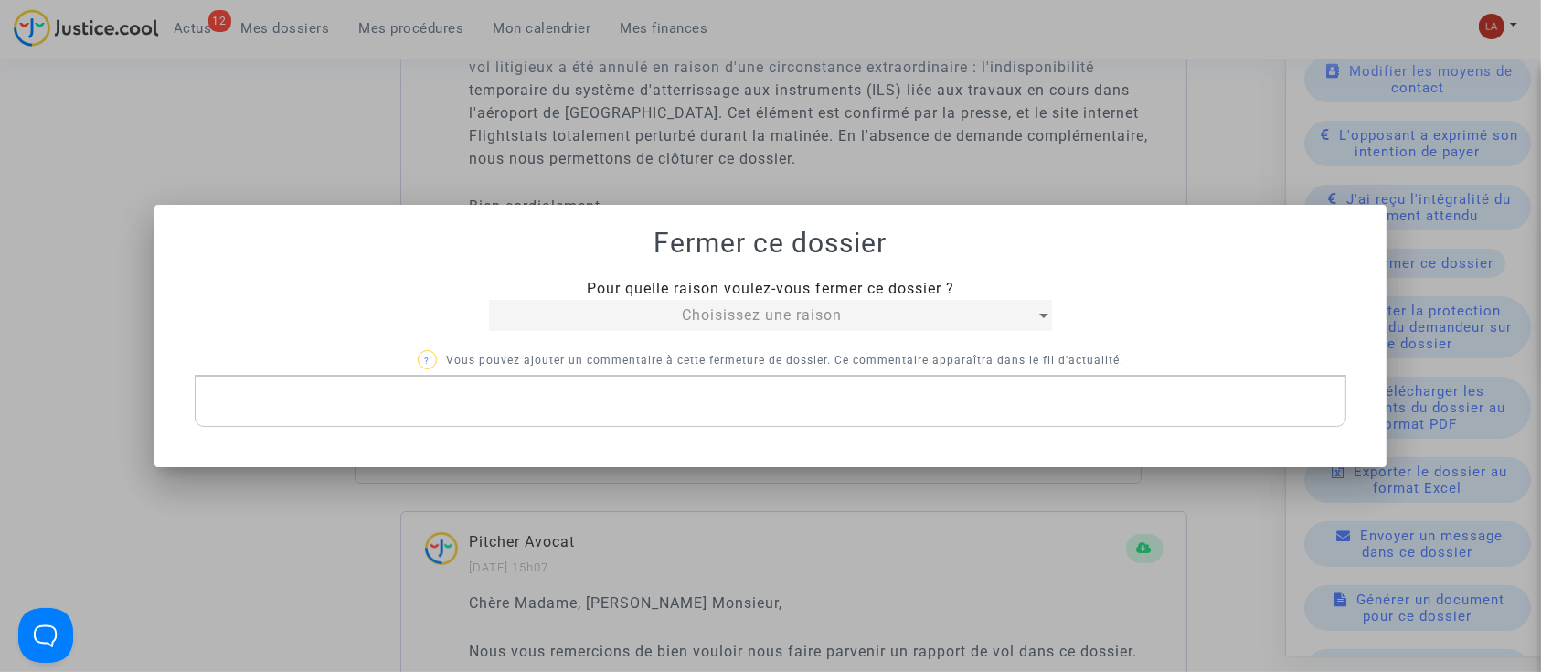
scroll to position [0, 0]
click at [977, 314] on div "Choisissez une raison" at bounding box center [762, 315] width 546 height 22
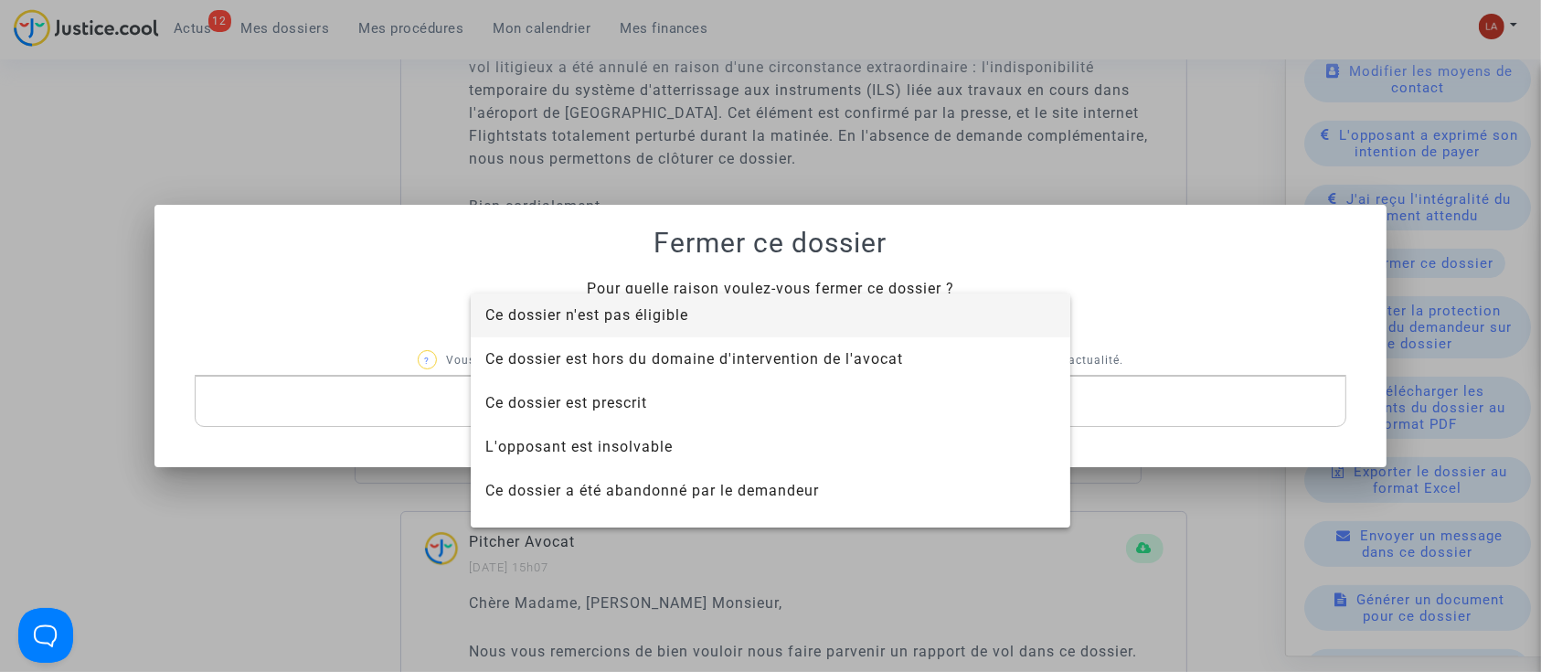
click at [885, 309] on span "Ce dossier n'est pas éligible" at bounding box center [770, 315] width 570 height 44
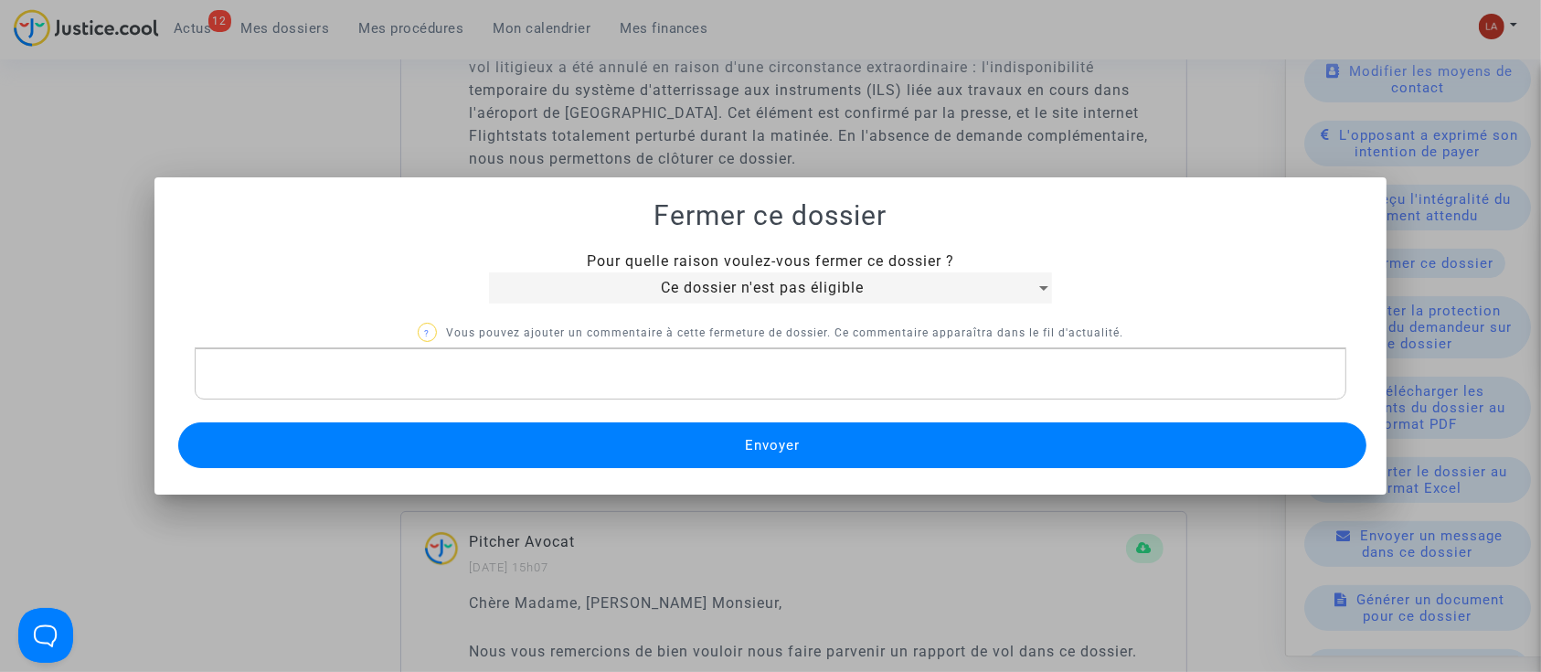
click at [763, 385] on div "Rich Text Editor, main" at bounding box center [771, 373] width 1152 height 51
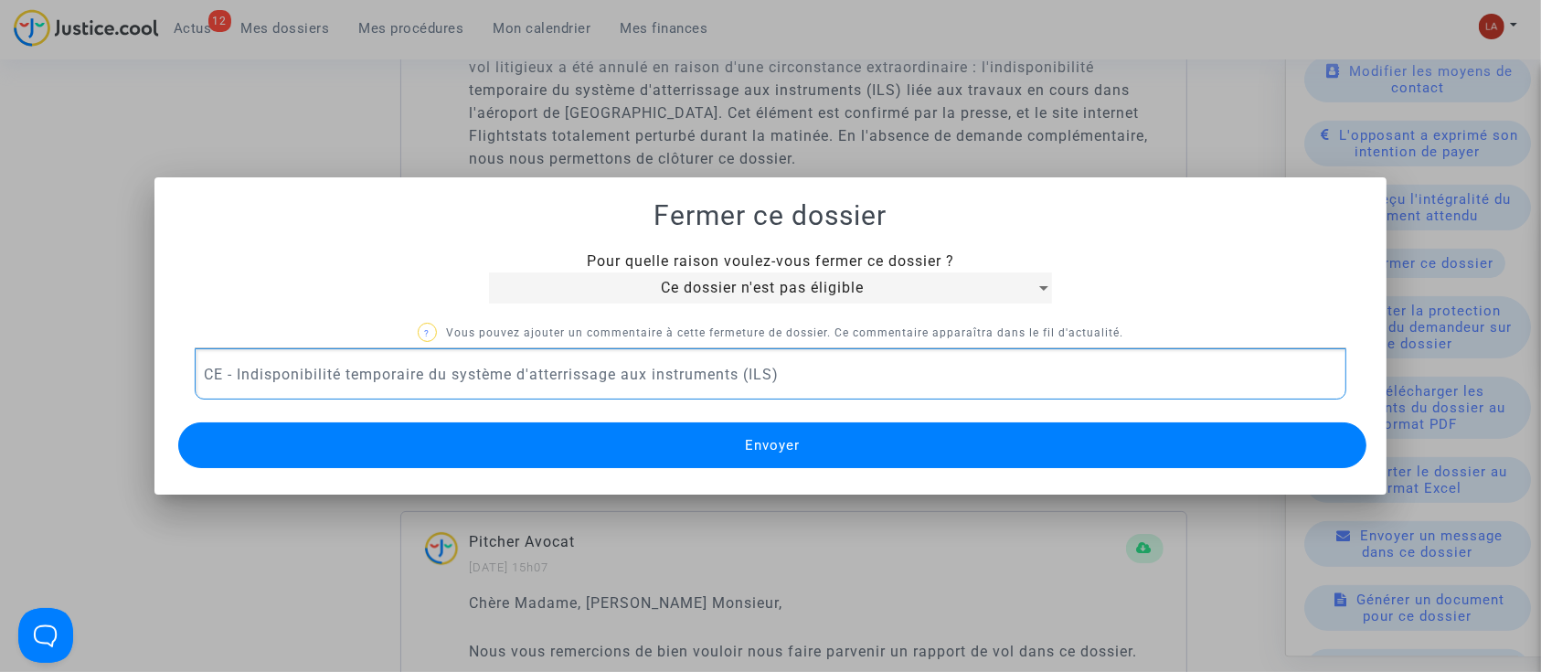
click at [663, 461] on button "Envoyer" at bounding box center [772, 445] width 1189 height 46
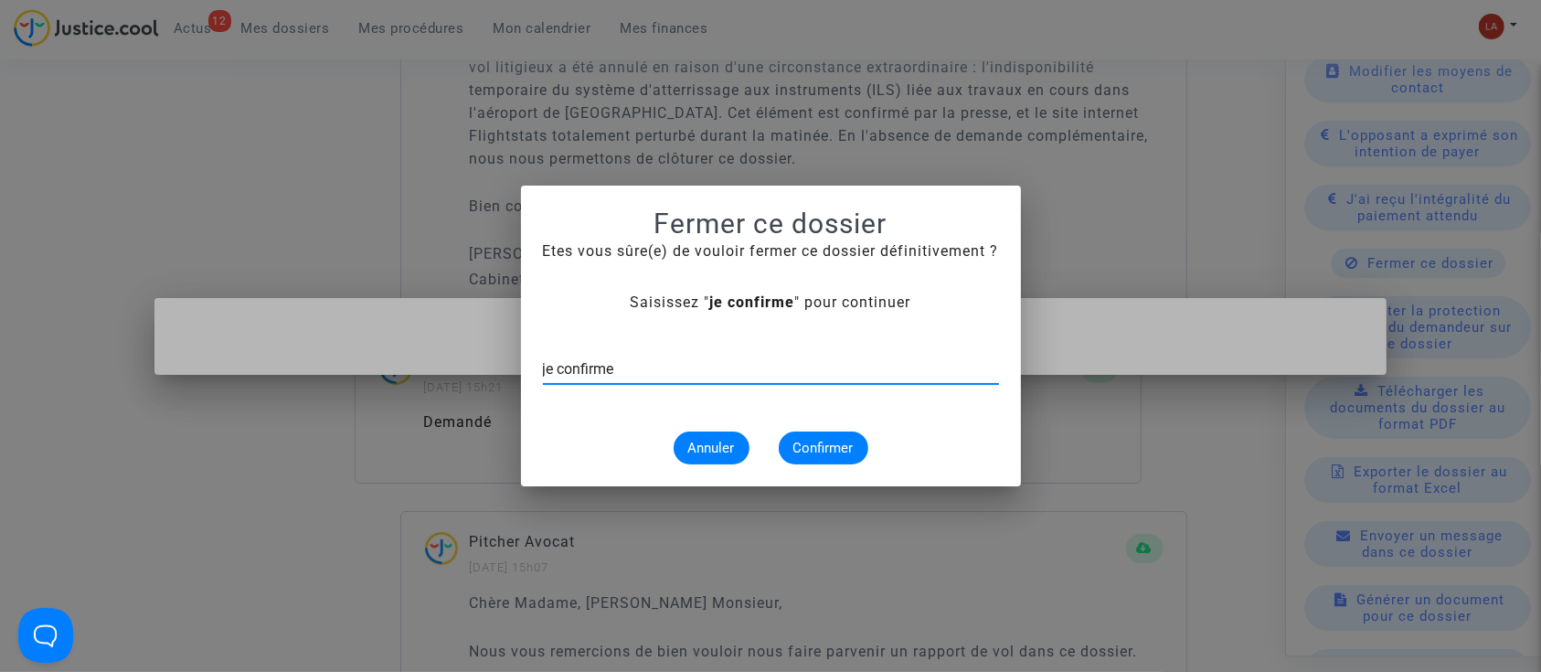
type input "je confirme"
click at [803, 451] on span "Confirmer" at bounding box center [823, 448] width 60 height 16
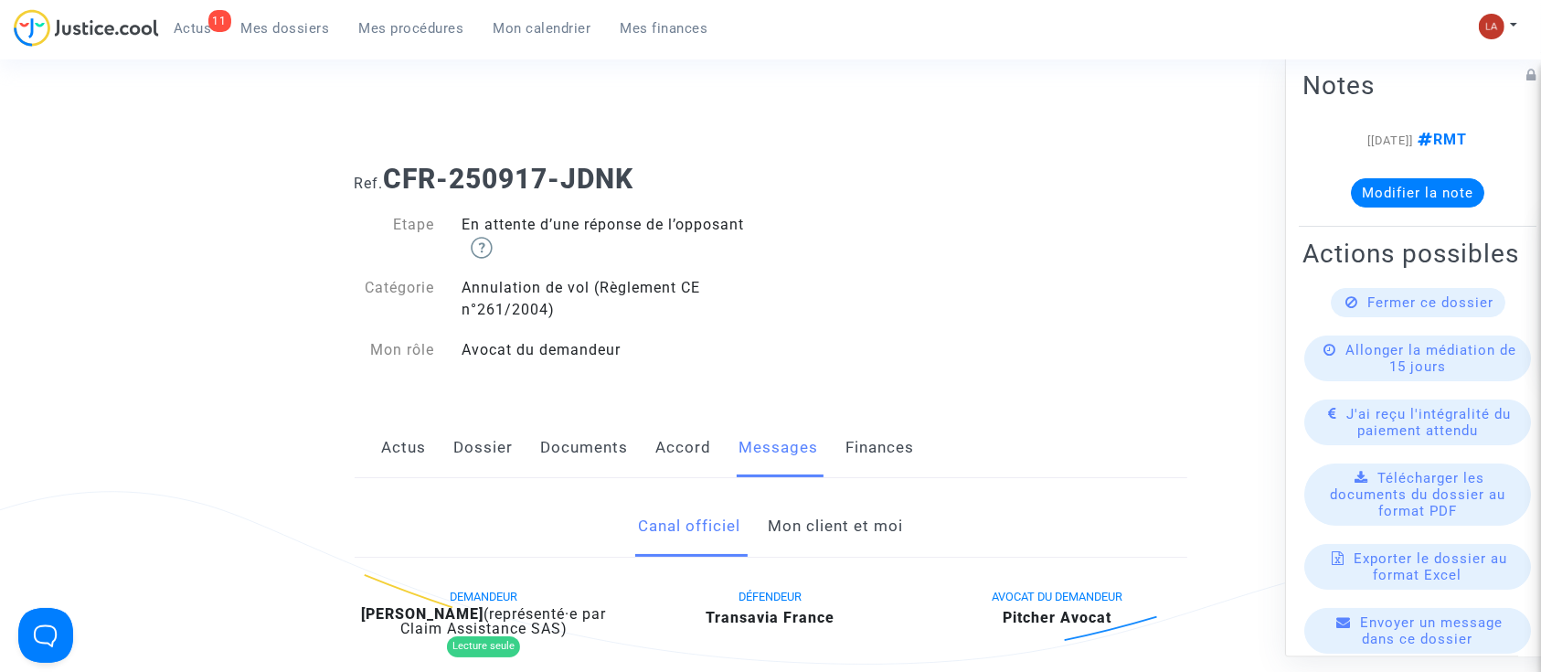
click at [477, 431] on link "Dossier" at bounding box center [483, 448] width 59 height 60
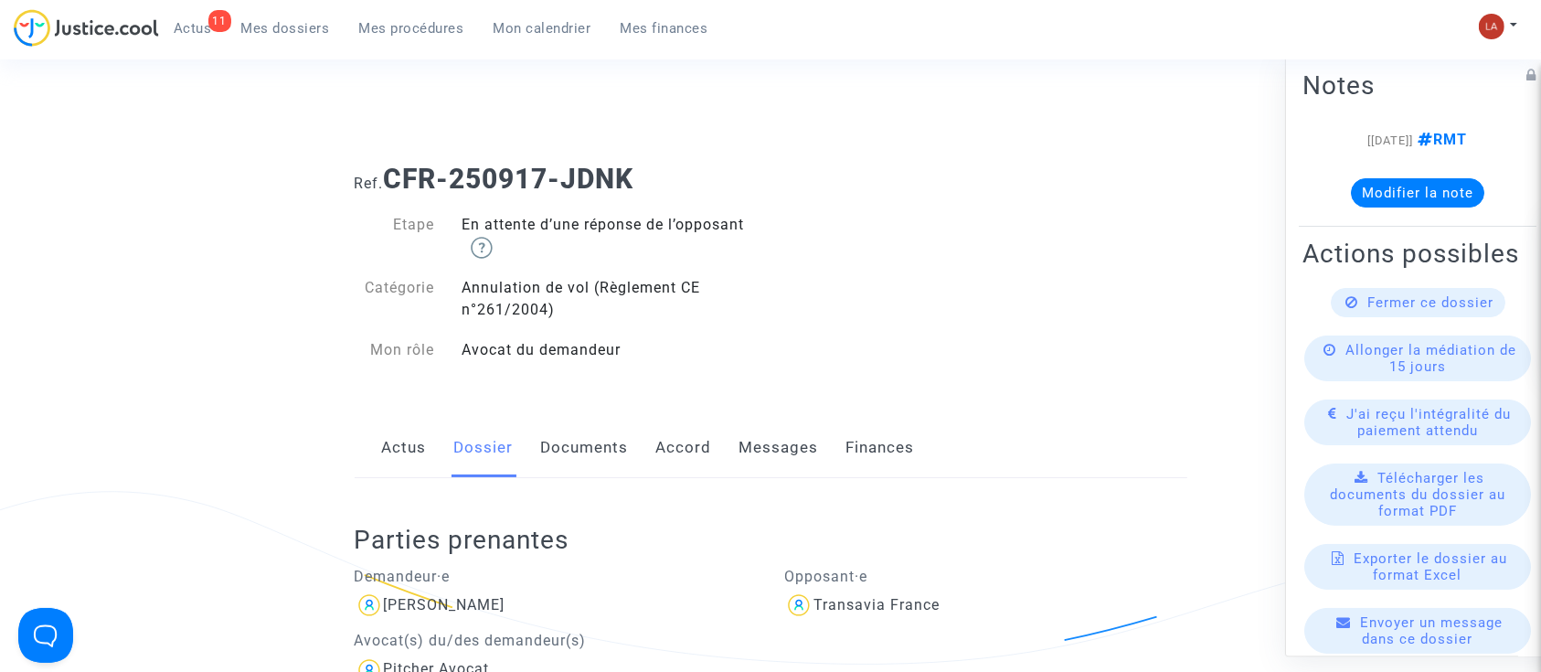
click at [600, 433] on link "Documents" at bounding box center [585, 448] width 88 height 60
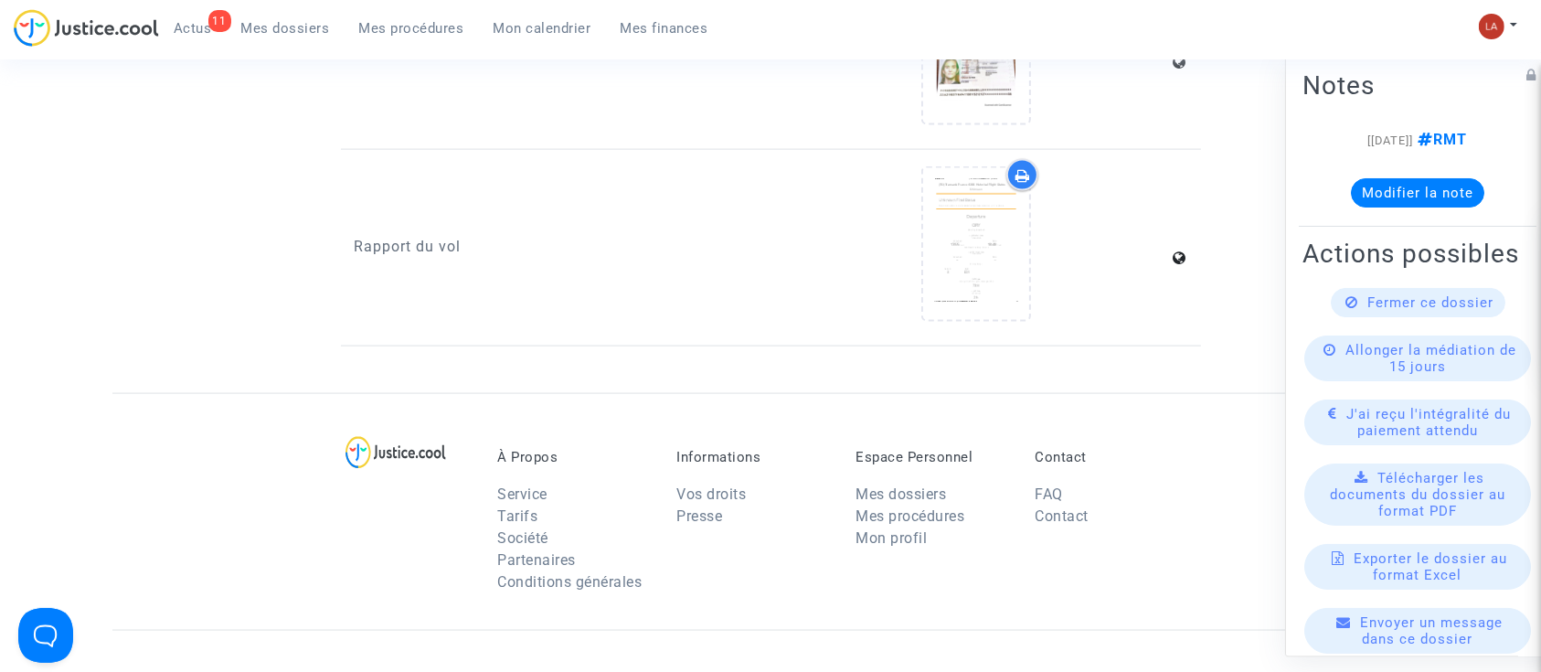
scroll to position [2577, 0]
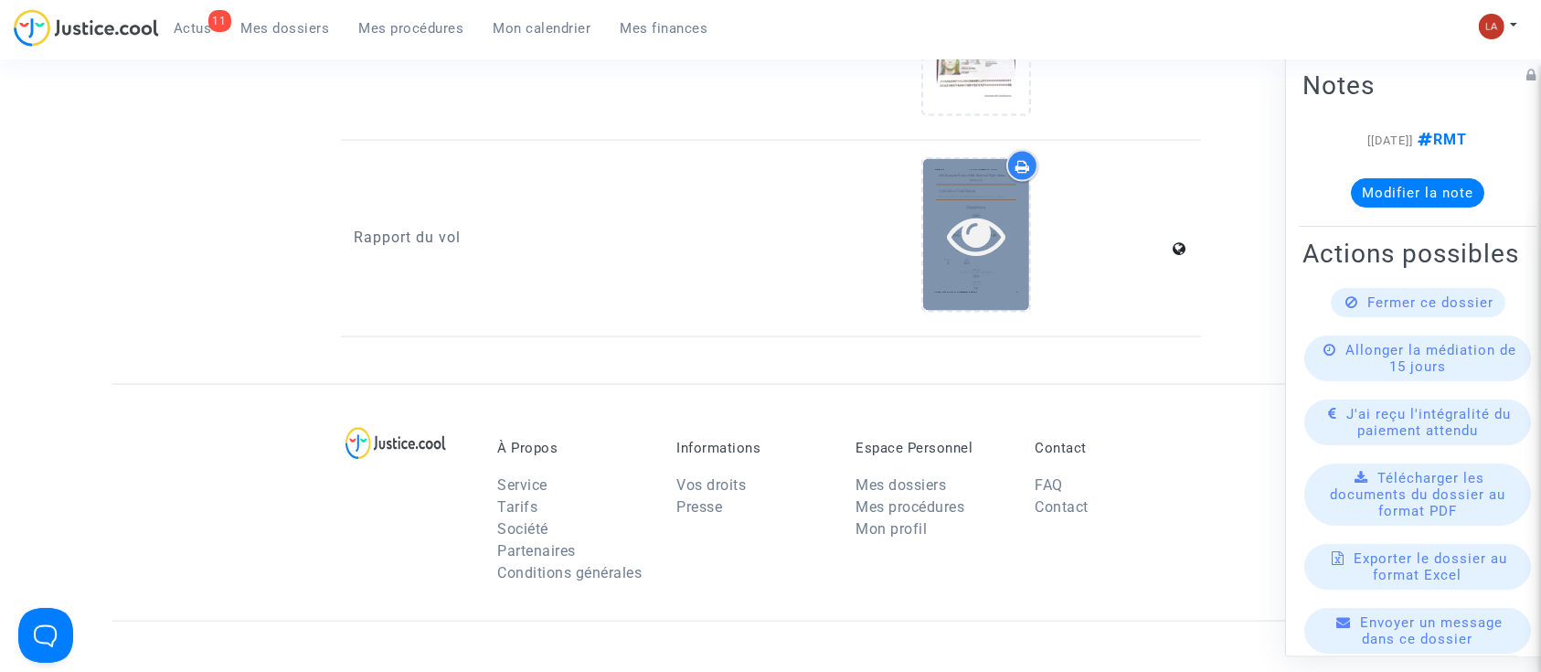
click at [933, 238] on div at bounding box center [976, 235] width 106 height 58
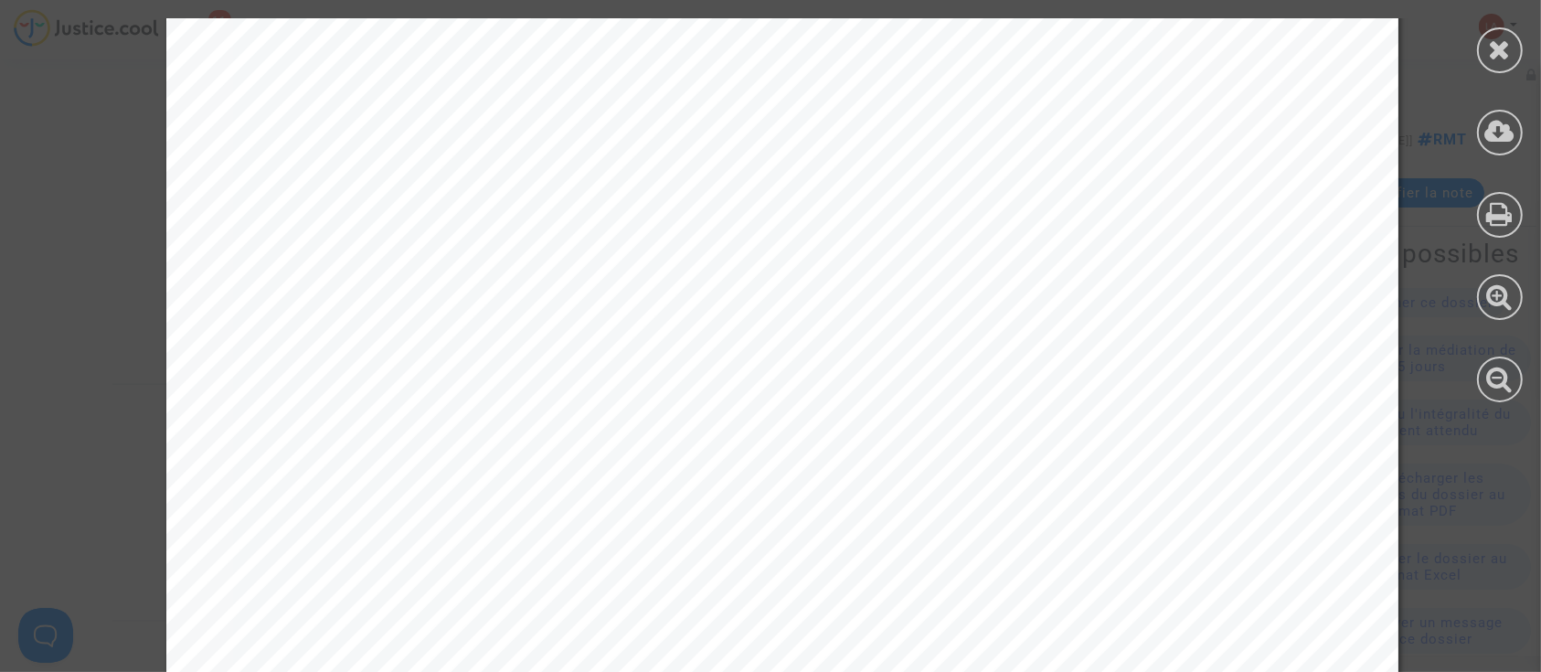
scroll to position [2134, 0]
click at [1501, 48] on icon at bounding box center [1500, 49] width 23 height 27
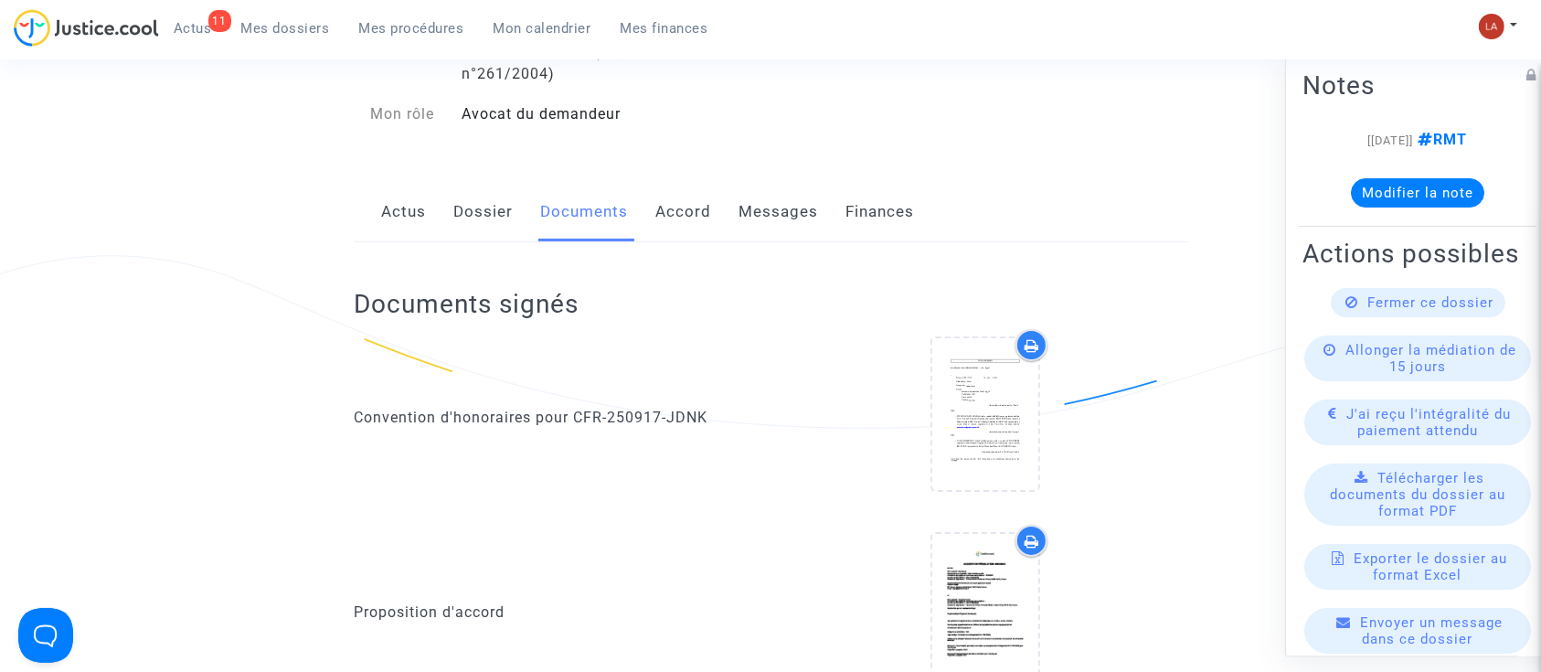
scroll to position [0, 0]
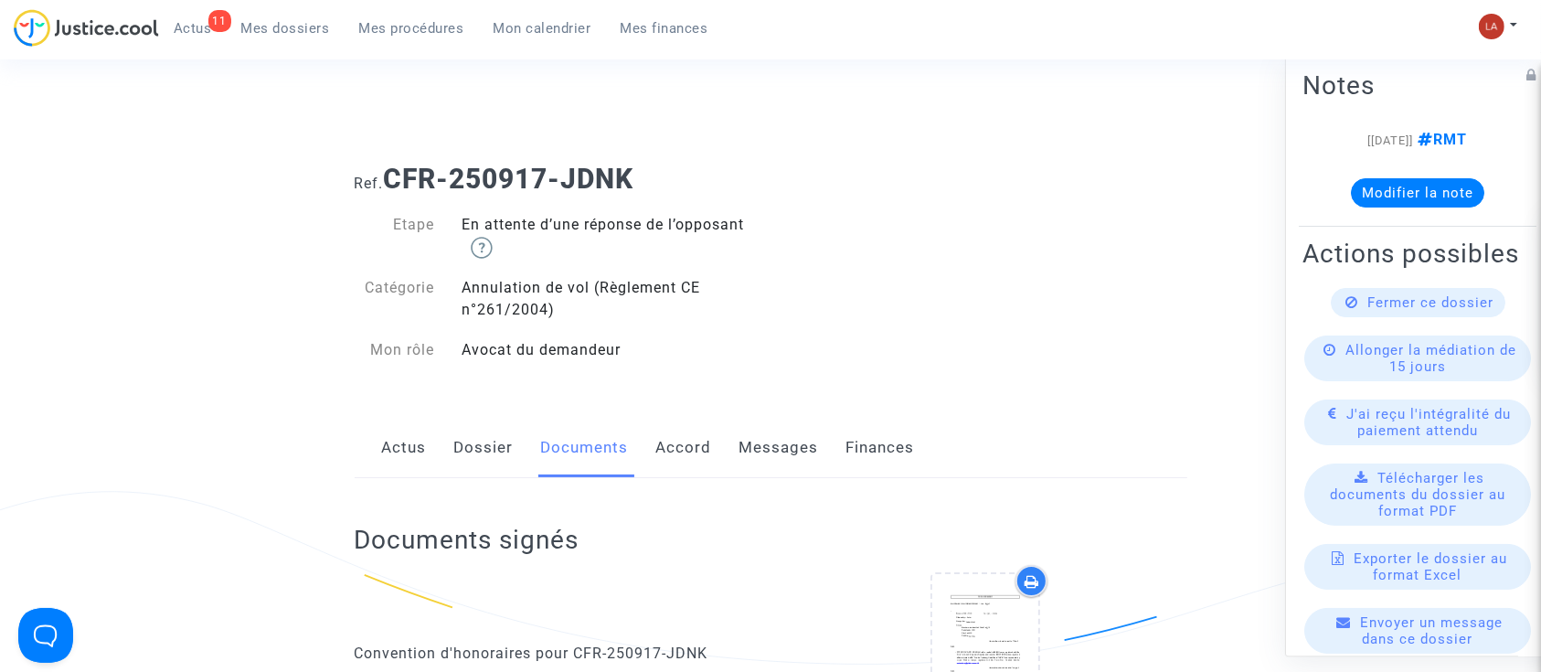
click at [773, 446] on link "Messages" at bounding box center [778, 448] width 79 height 60
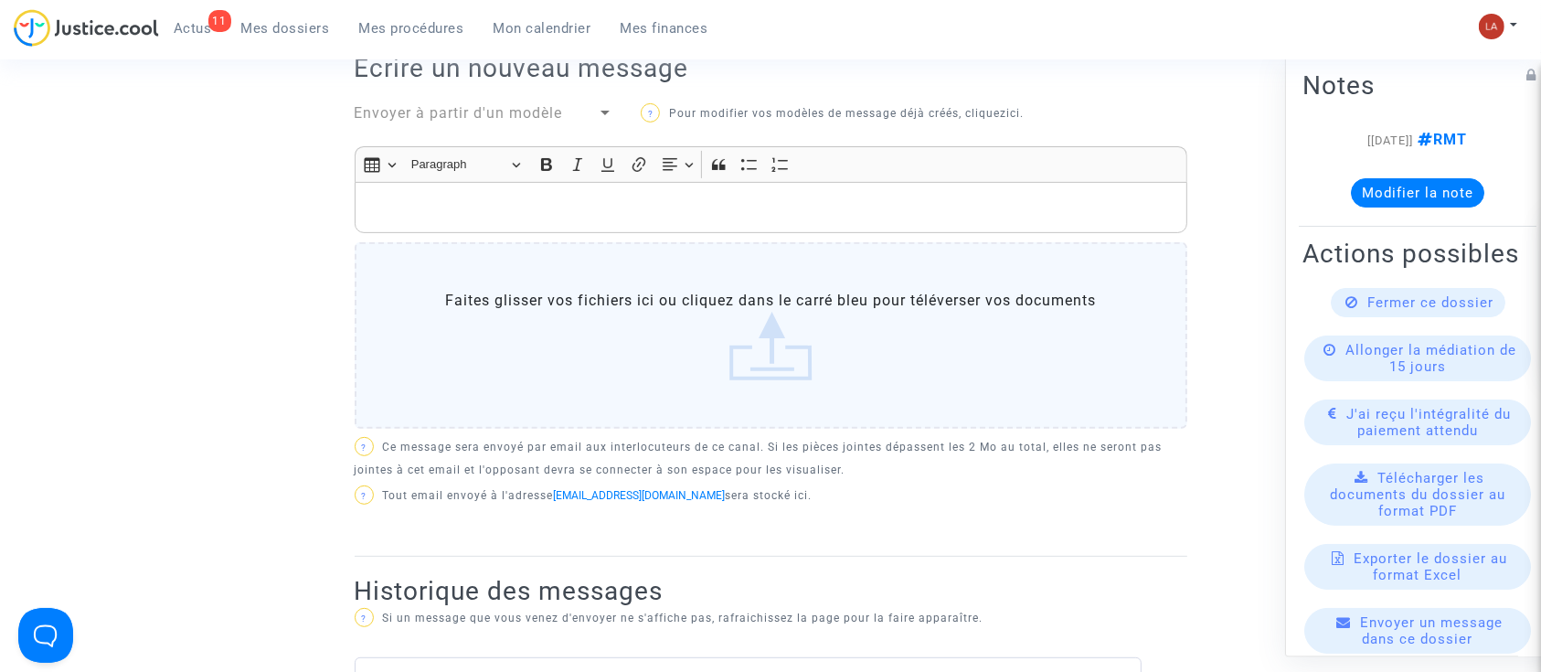
scroll to position [647, 0]
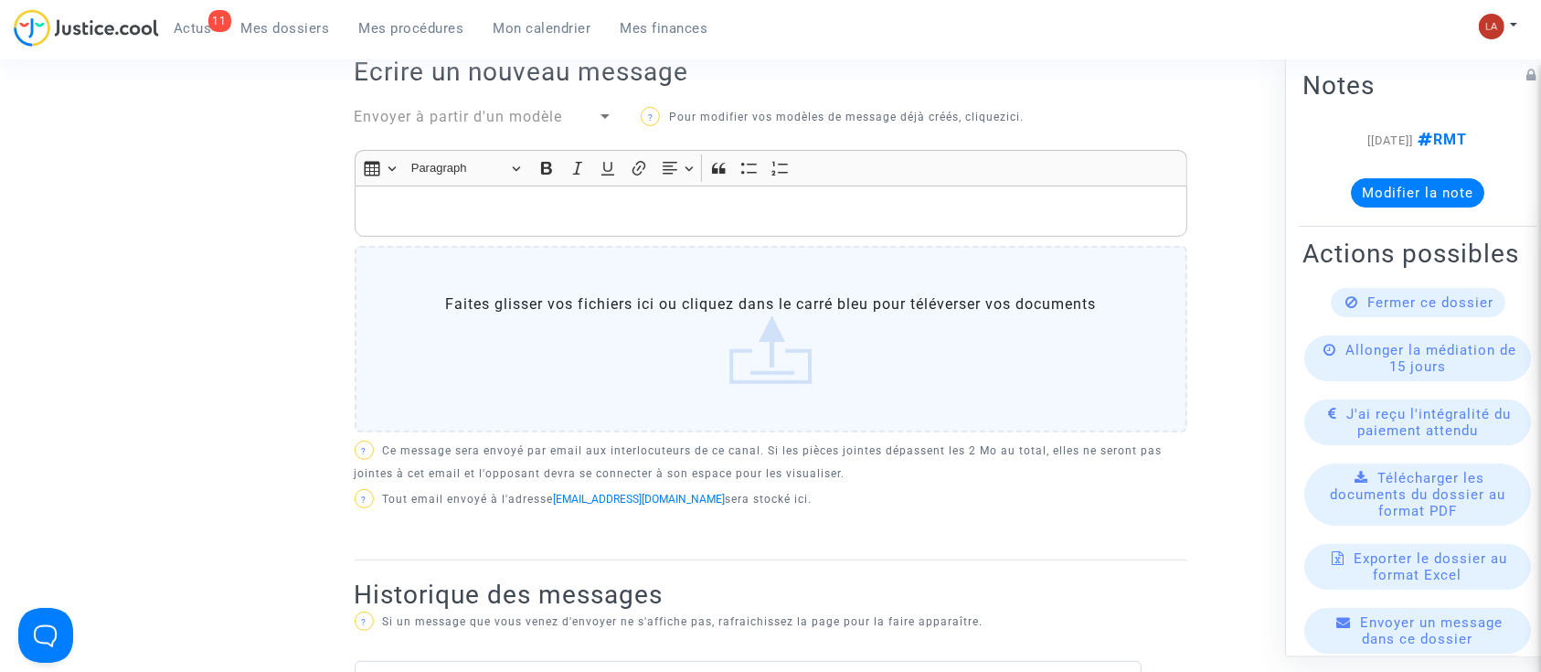
click at [462, 114] on span "Envoyer à partir d'un modèle" at bounding box center [459, 116] width 208 height 17
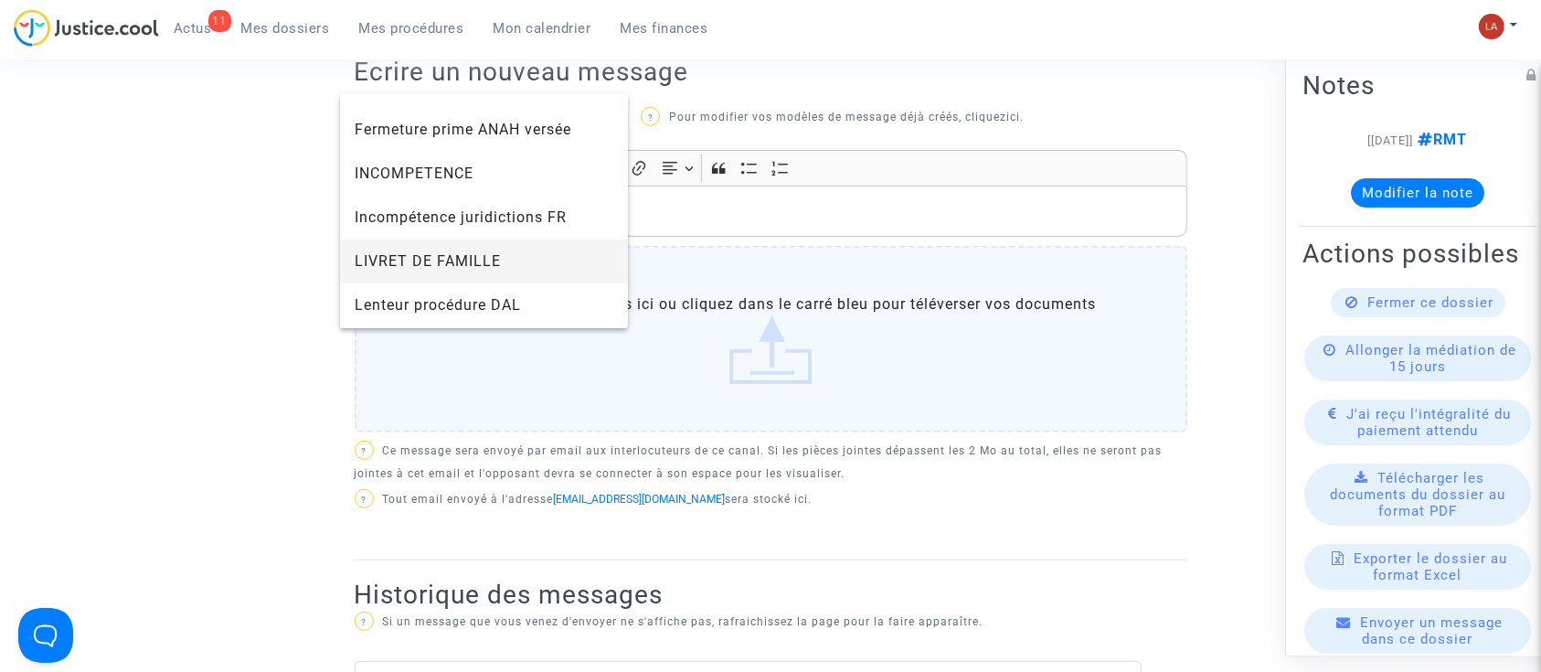
scroll to position [1901, 0]
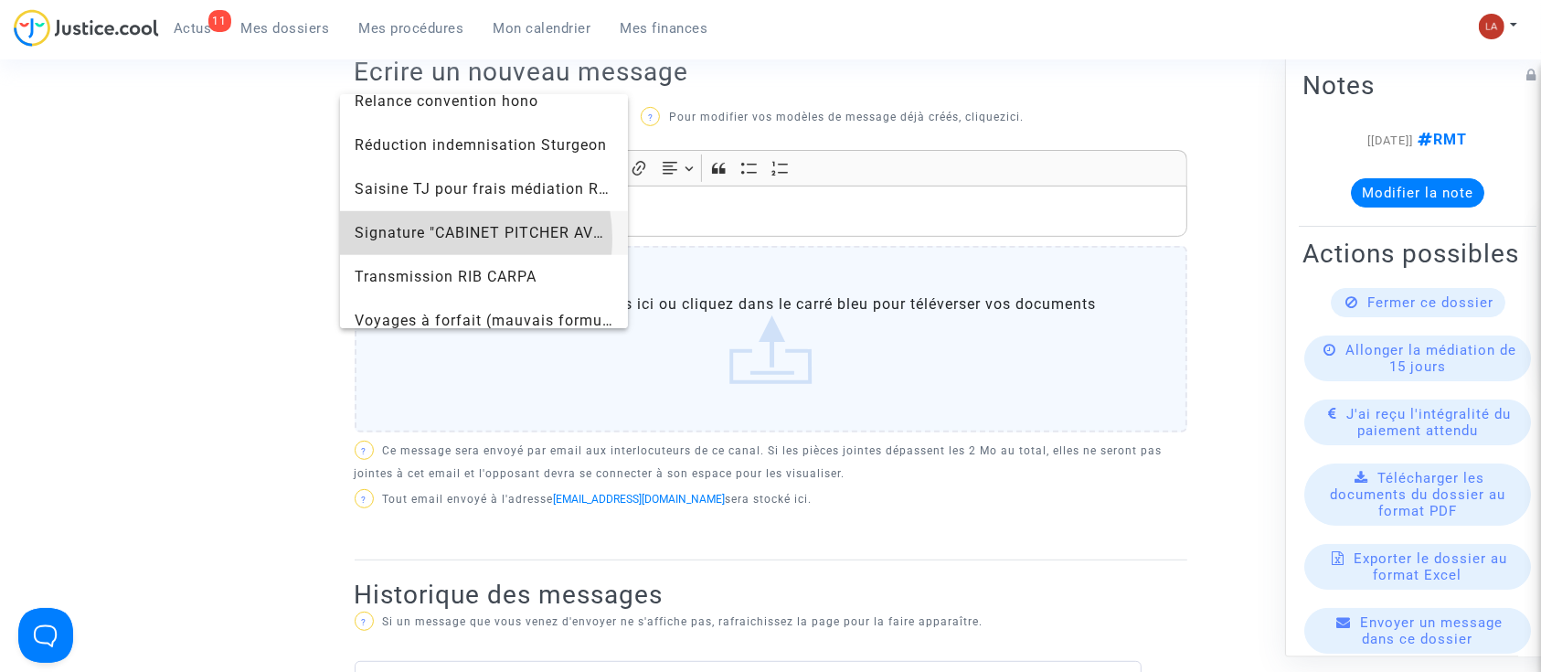
click at [455, 238] on span "Signature "CABINET PITCHER AVOCAT"" at bounding box center [497, 232] width 284 height 17
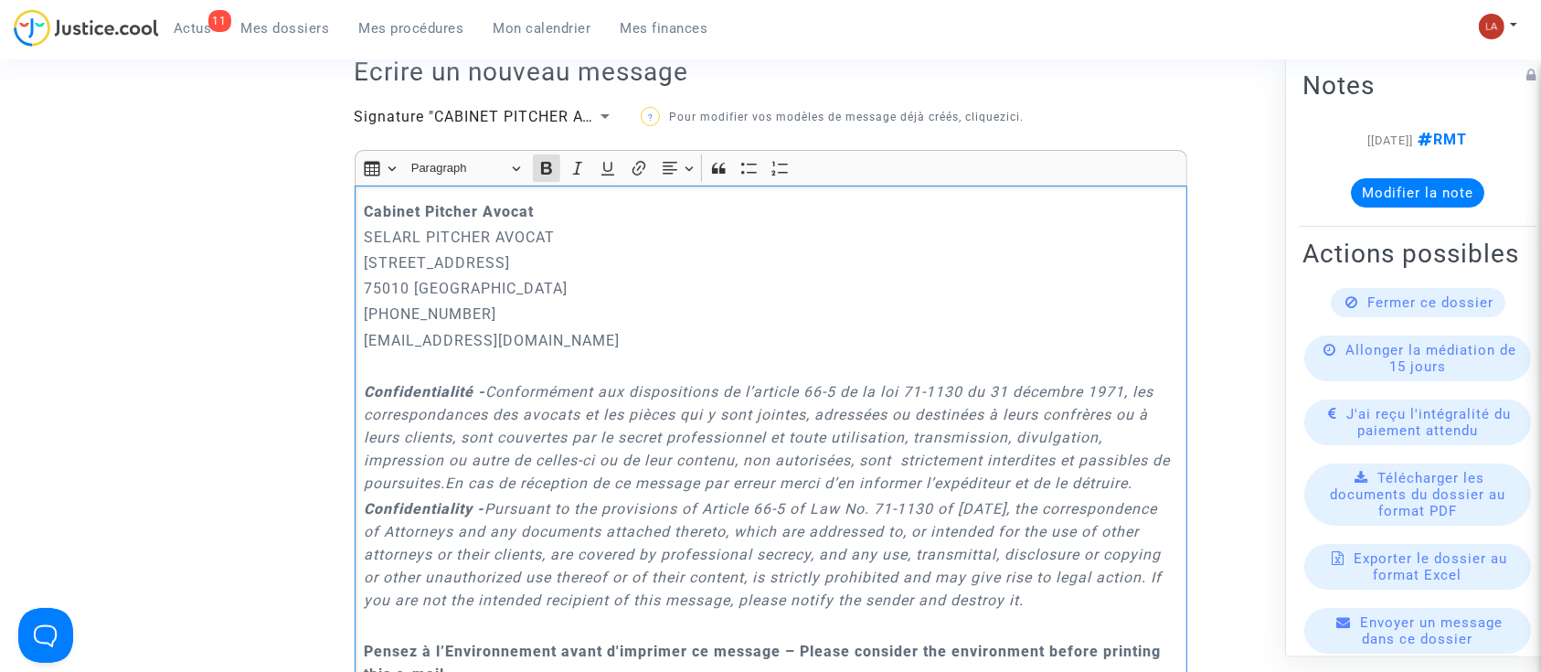
click at [364, 192] on div "Cabinet Pitcher Avocat SELARL PITCHER AVOCAT 201 rue du Faubourg Saint-Denis 75…" at bounding box center [771, 455] width 832 height 540
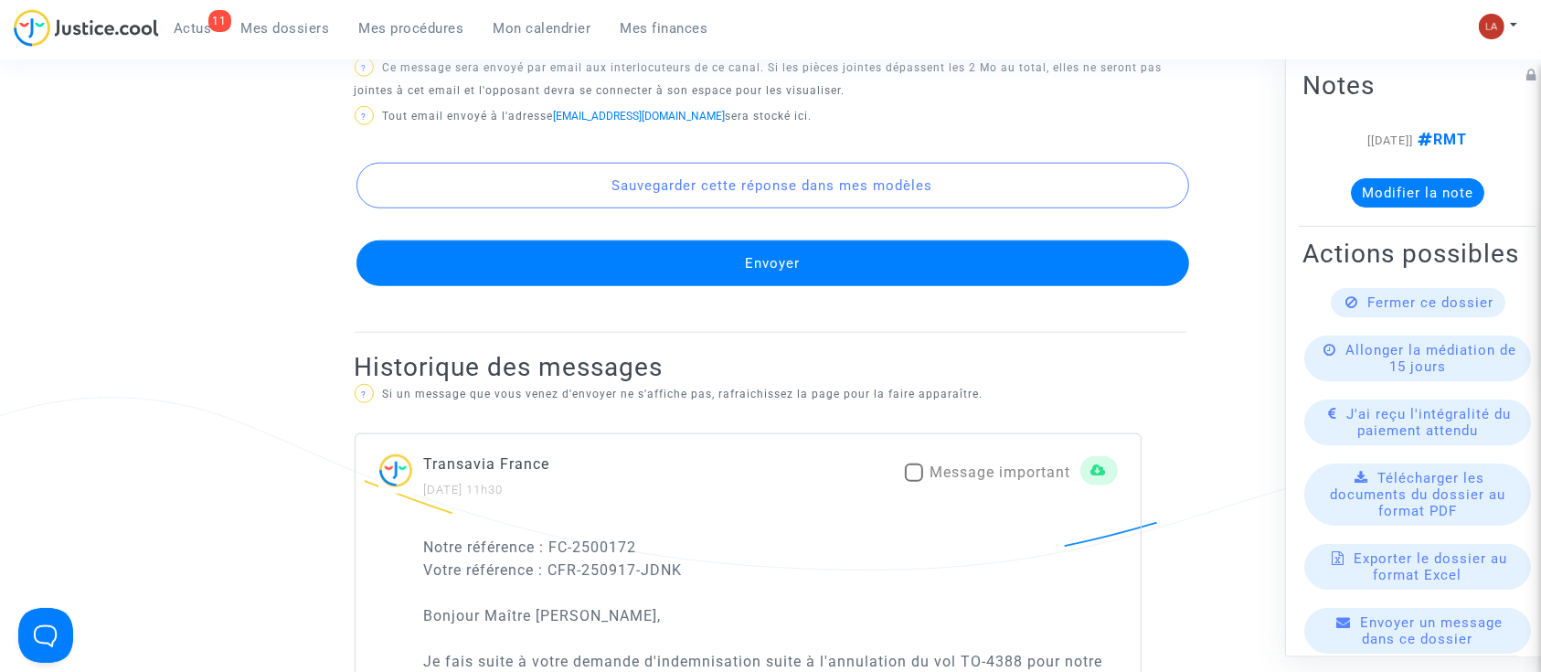
scroll to position [1809, 0]
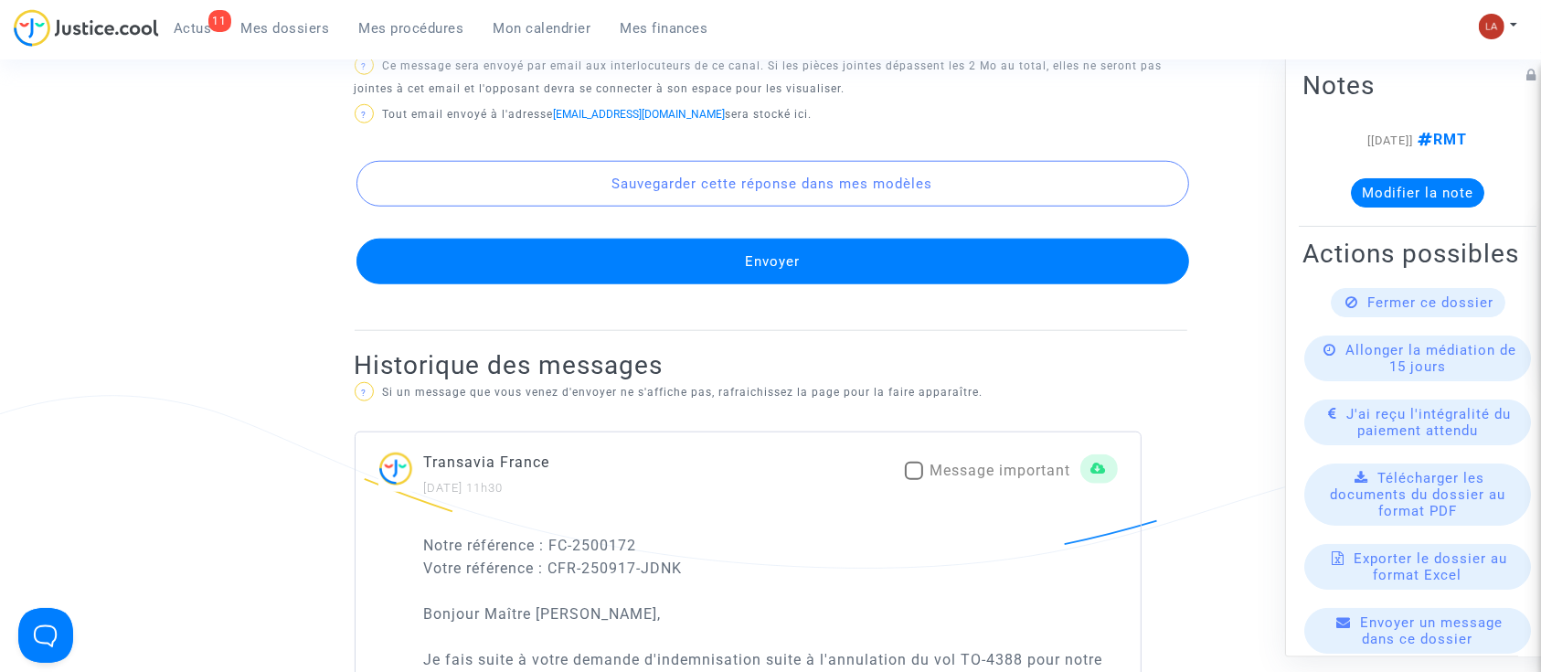
click at [494, 253] on button "Envoyer" at bounding box center [772, 261] width 832 height 46
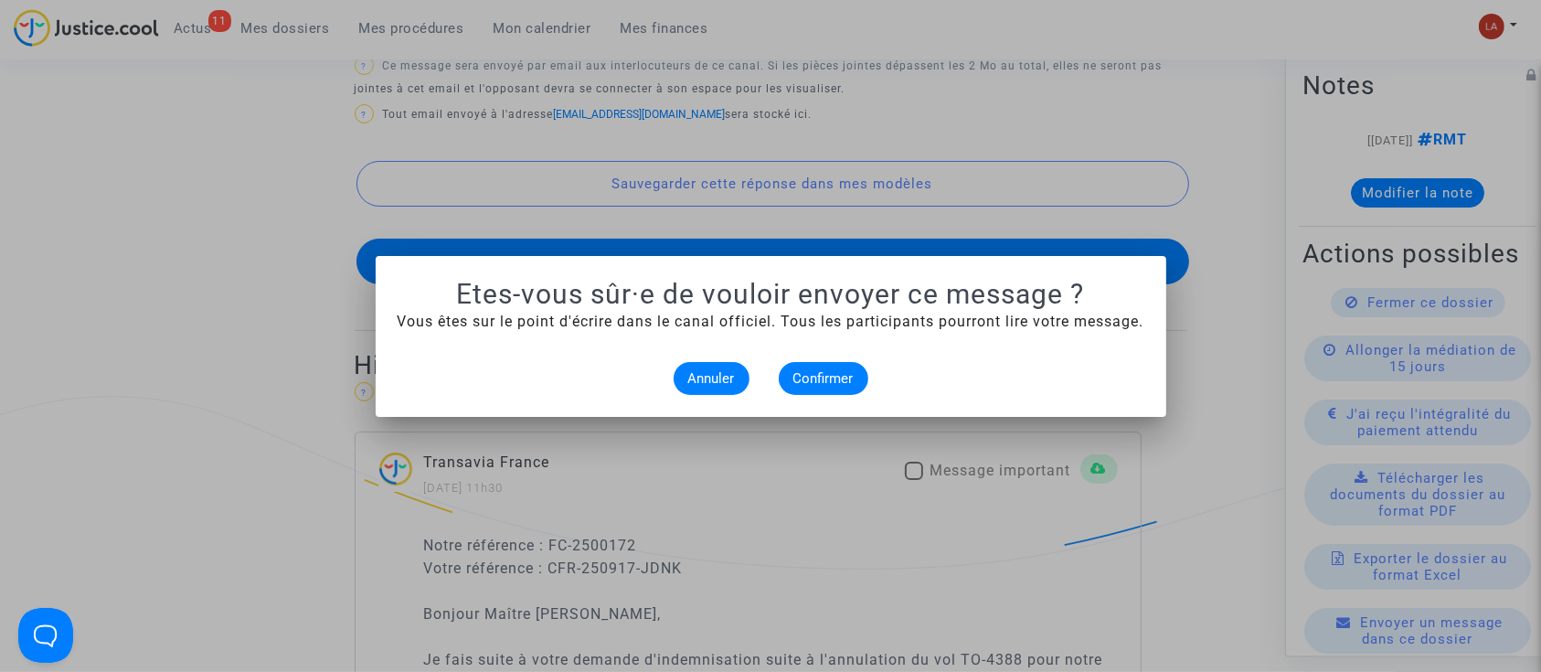
scroll to position [0, 0]
click at [801, 386] on button "Confirmer" at bounding box center [824, 378] width 90 height 33
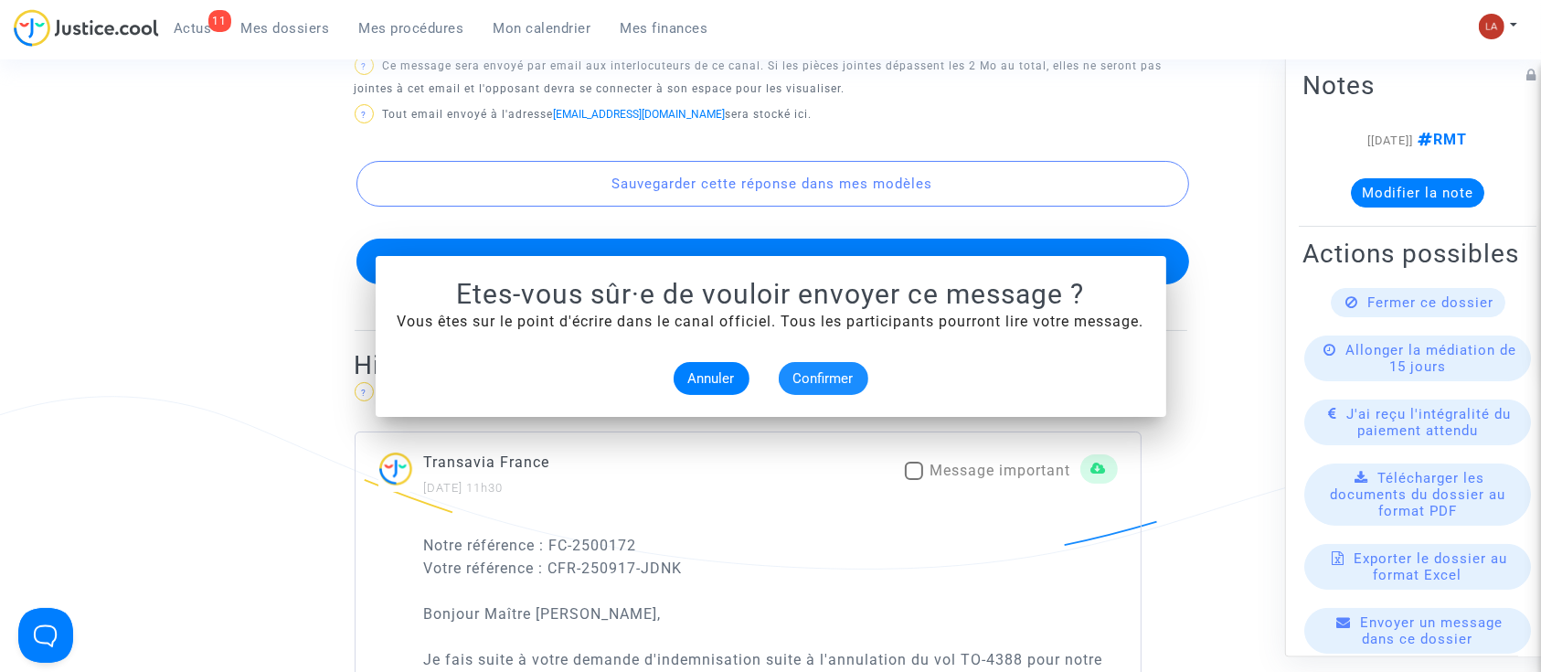
scroll to position [1809, 0]
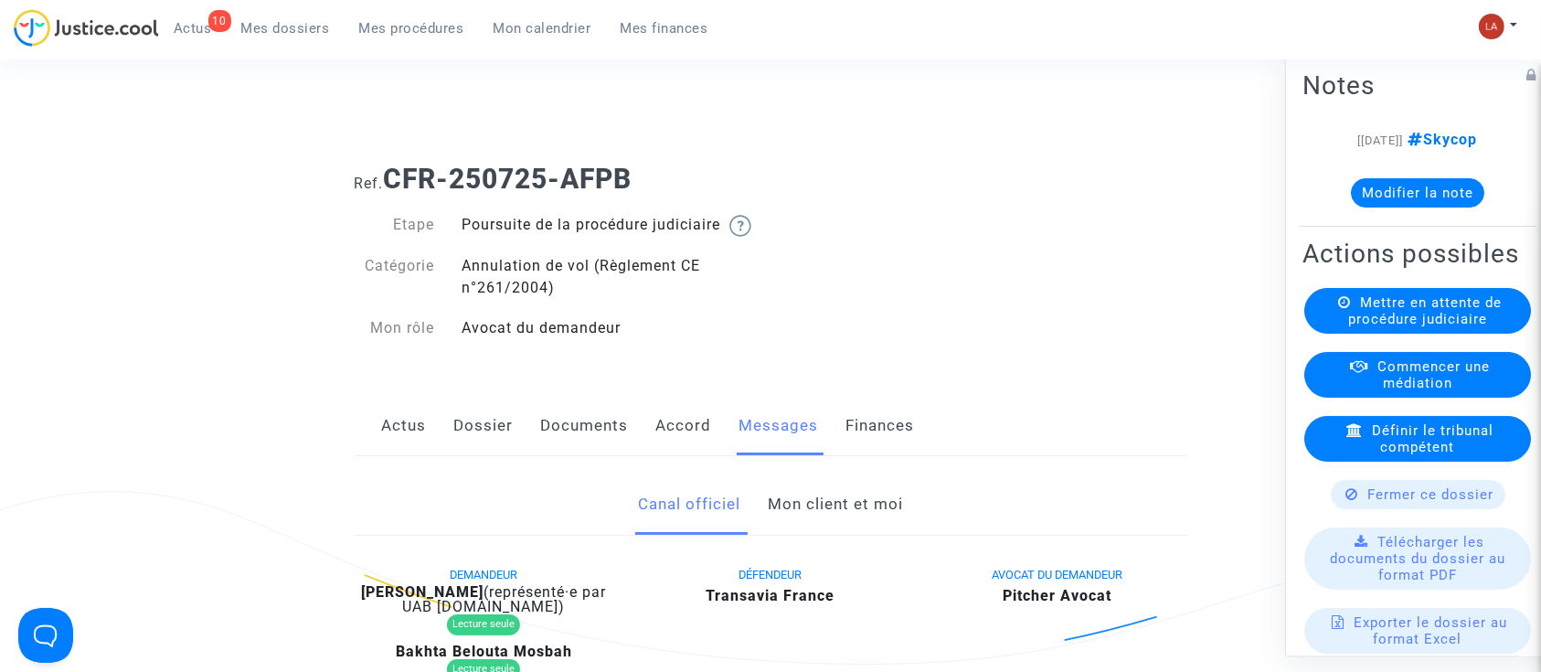
click at [482, 456] on link "Dossier" at bounding box center [483, 426] width 59 height 60
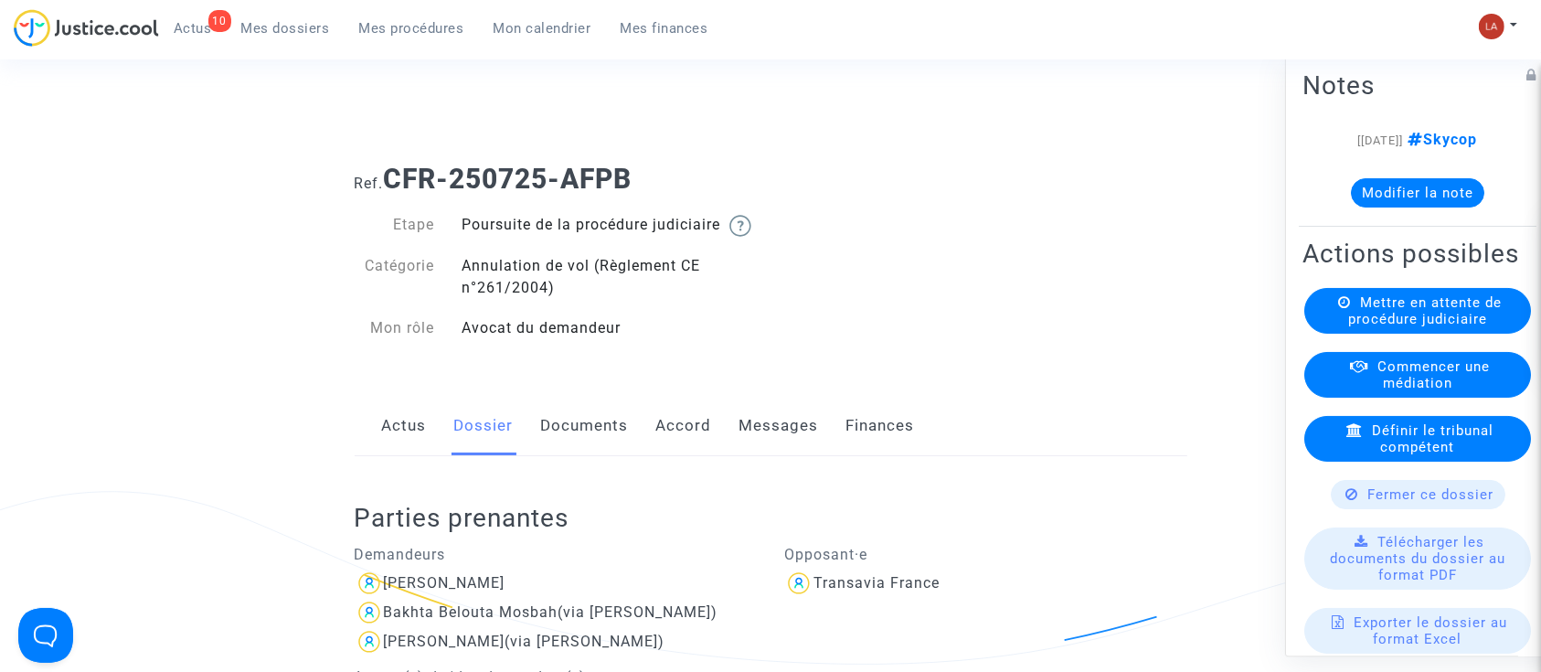
click at [607, 448] on link "Documents" at bounding box center [585, 426] width 88 height 60
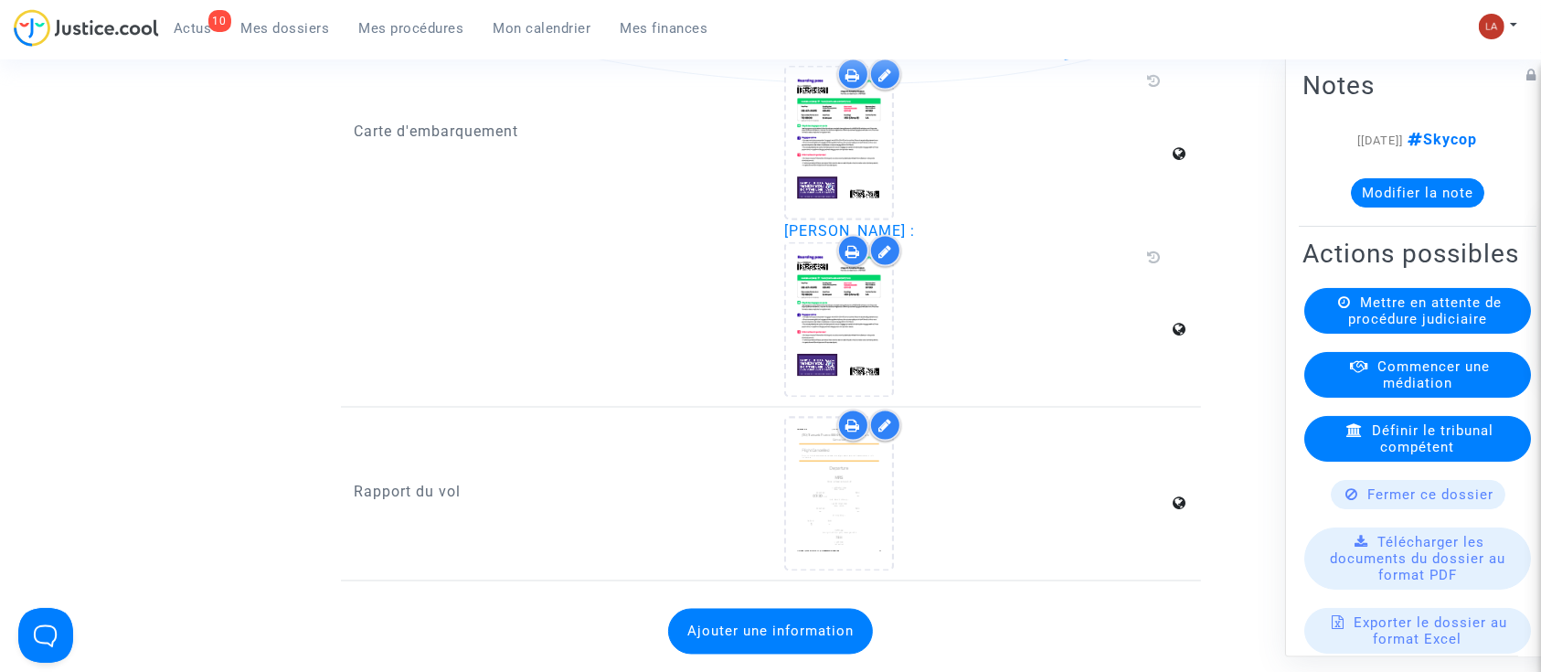
scroll to position [3152, 0]
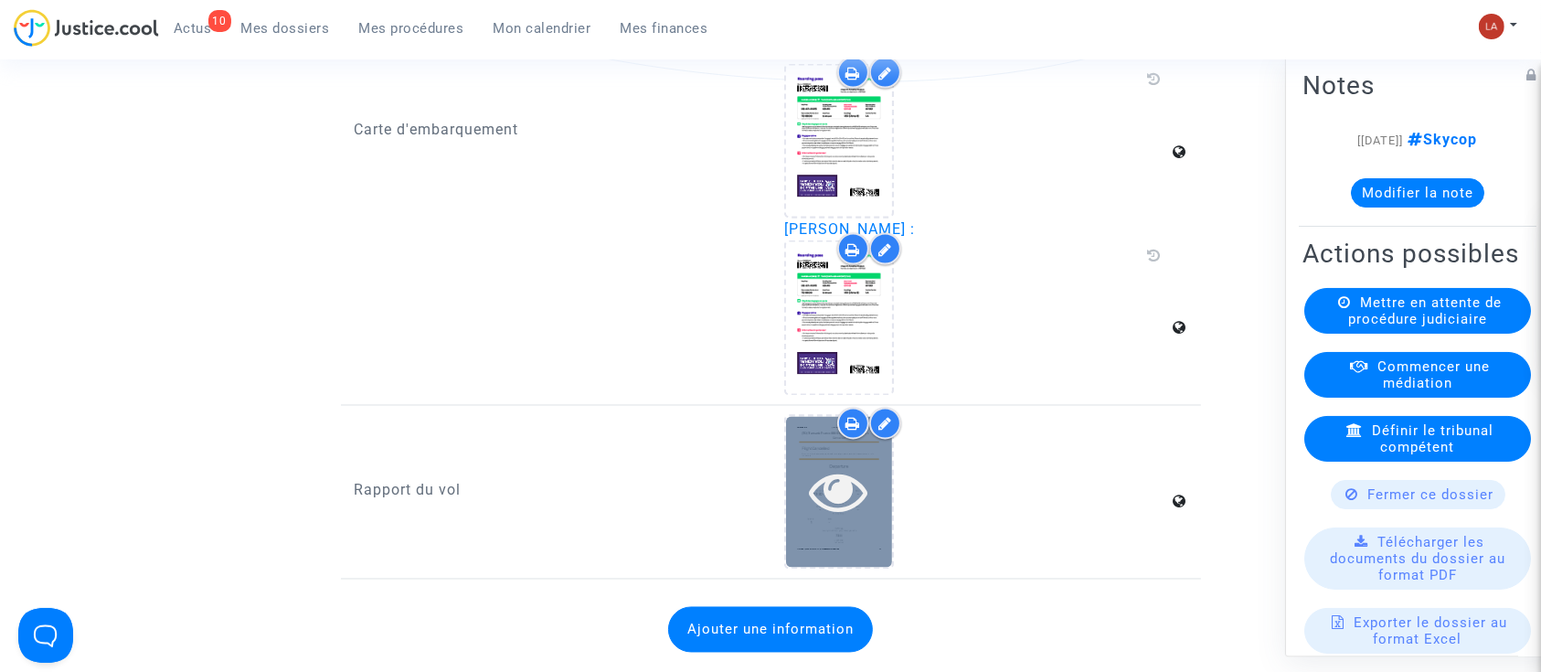
click at [820, 508] on icon at bounding box center [839, 491] width 59 height 58
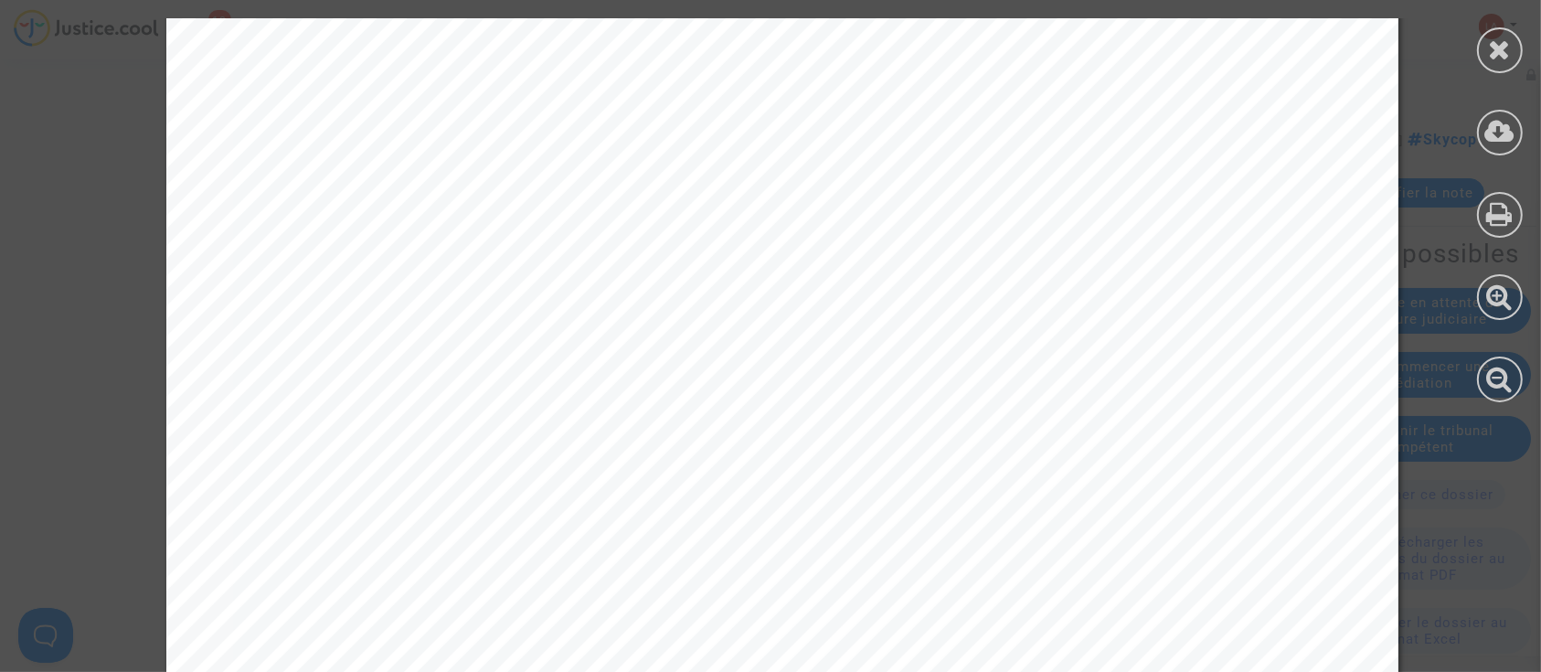
scroll to position [2087, 0]
click at [1509, 43] on icon at bounding box center [1500, 49] width 23 height 27
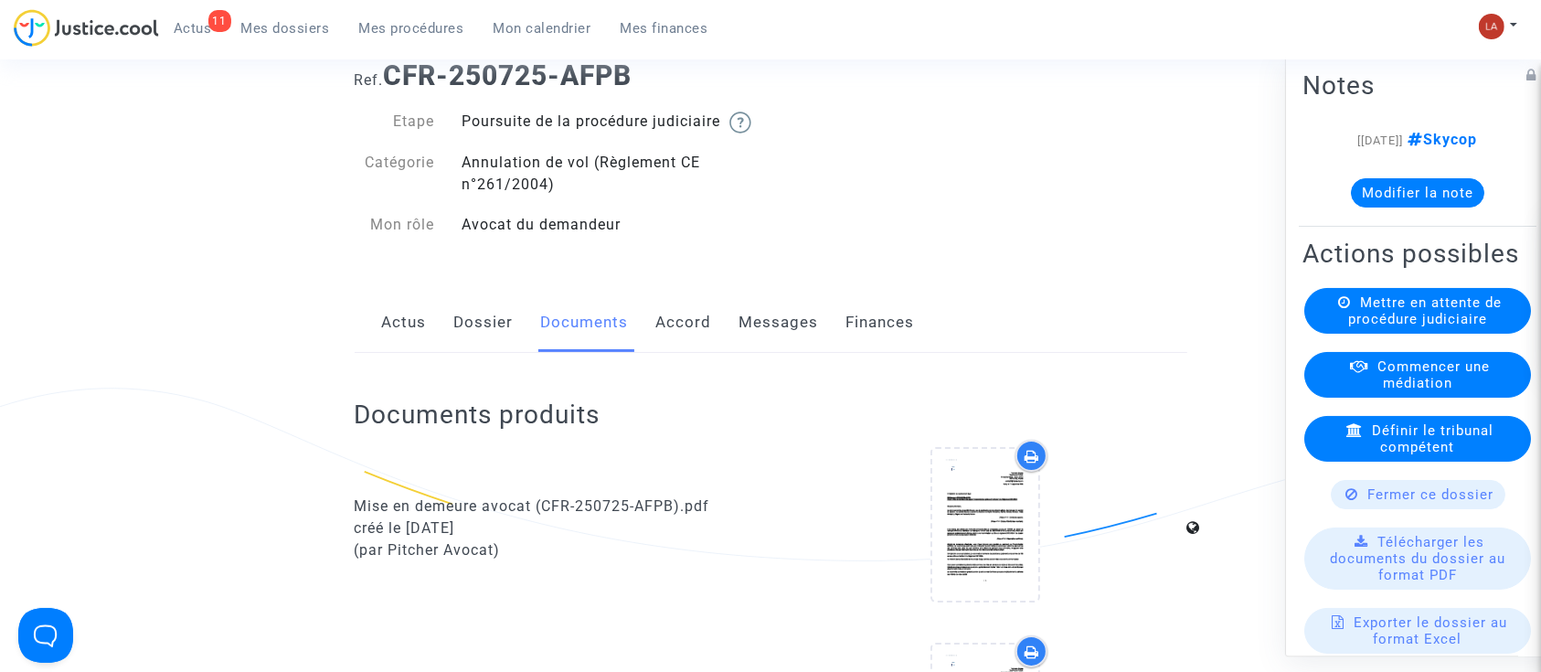
scroll to position [0, 0]
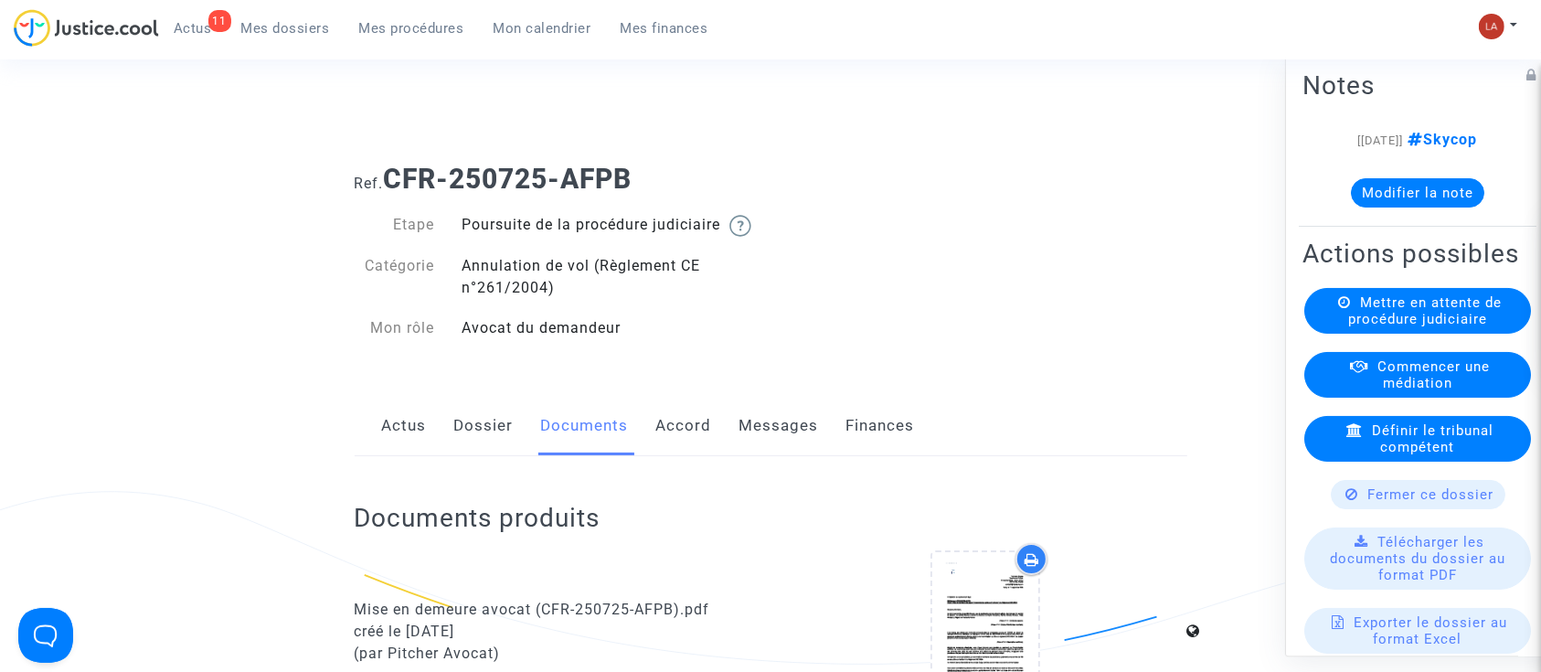
click at [801, 450] on link "Messages" at bounding box center [778, 426] width 79 height 60
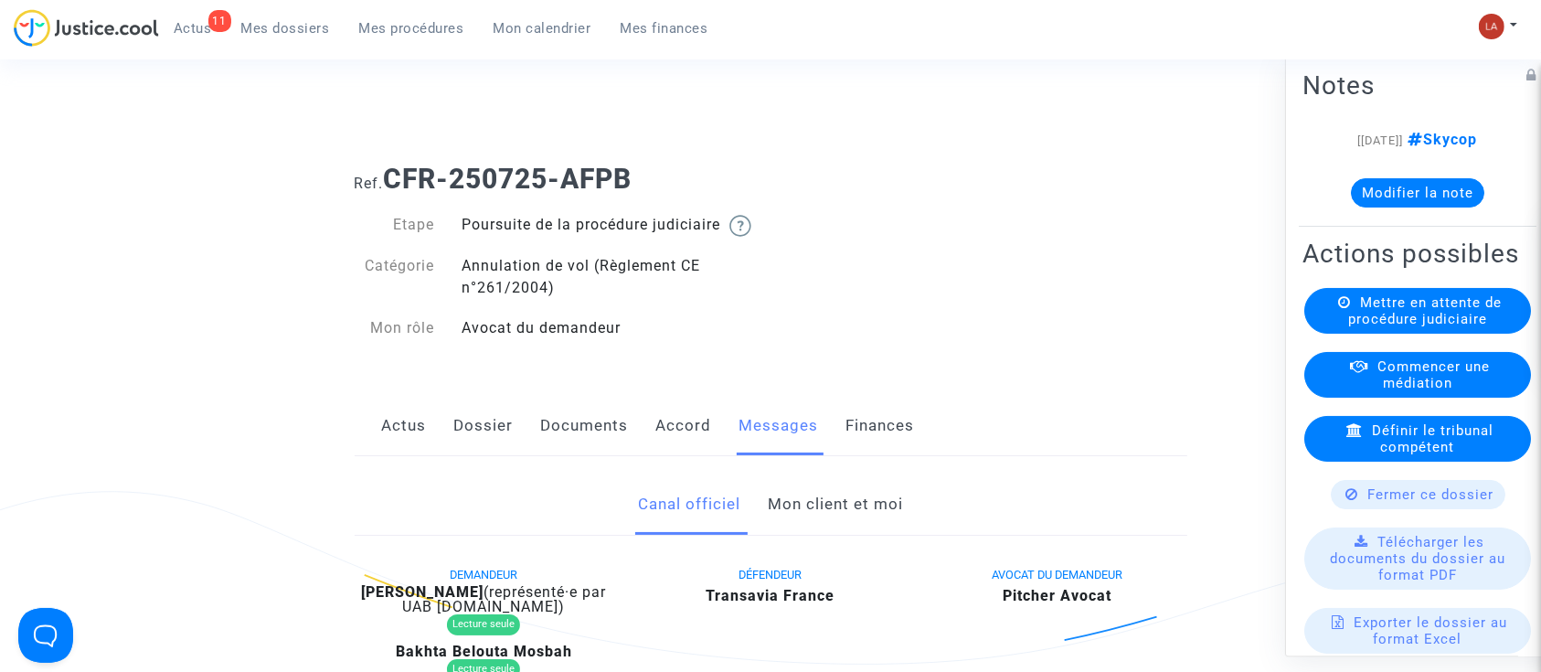
click at [668, 435] on link "Accord" at bounding box center [684, 426] width 56 height 60
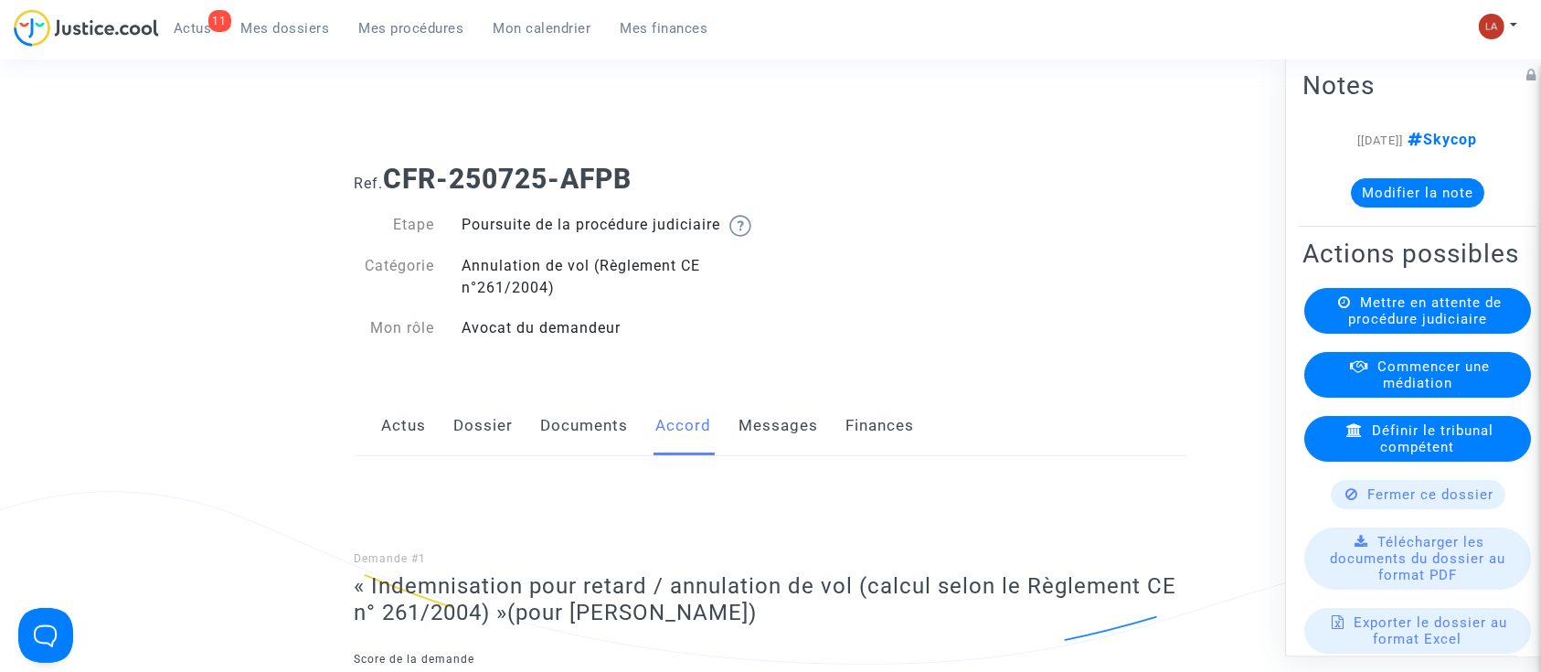
click at [556, 456] on link "Documents" at bounding box center [585, 426] width 88 height 60
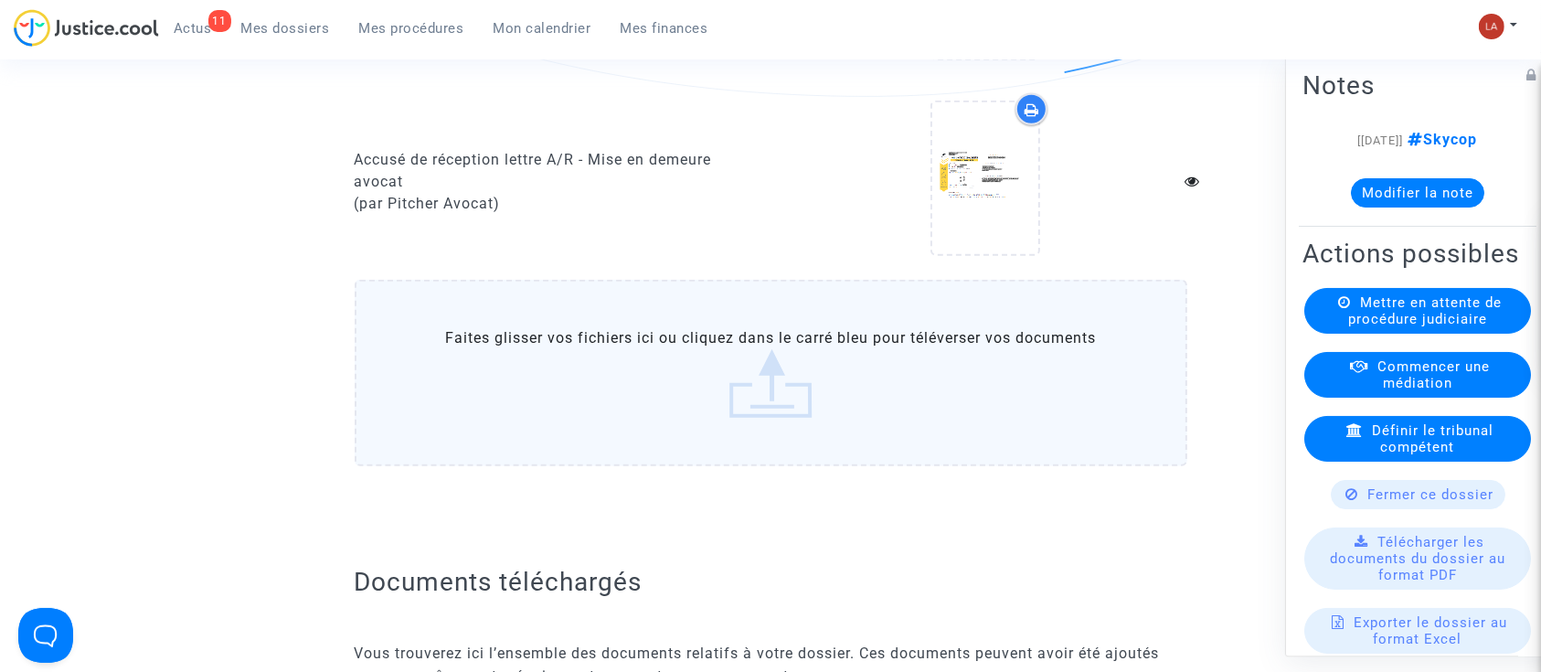
scroll to position [1437, 0]
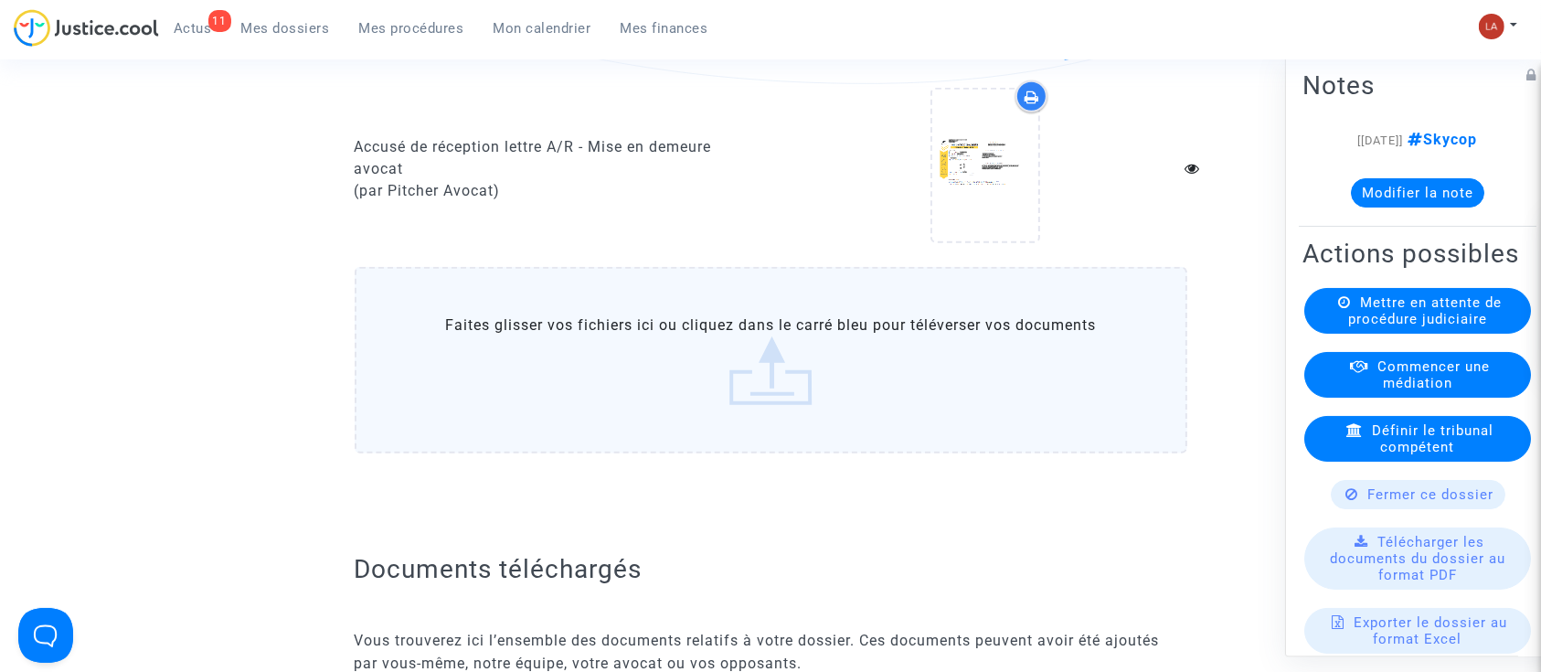
click at [705, 342] on label "Faites glisser vos fichiers ici ou cliquez dans le carré bleu pour téléverser v…" at bounding box center [771, 360] width 832 height 186
click at [0, 0] on input "Faites glisser vos fichiers ici ou cliquez dans le carré bleu pour téléverser v…" at bounding box center [0, 0] width 0 height 0
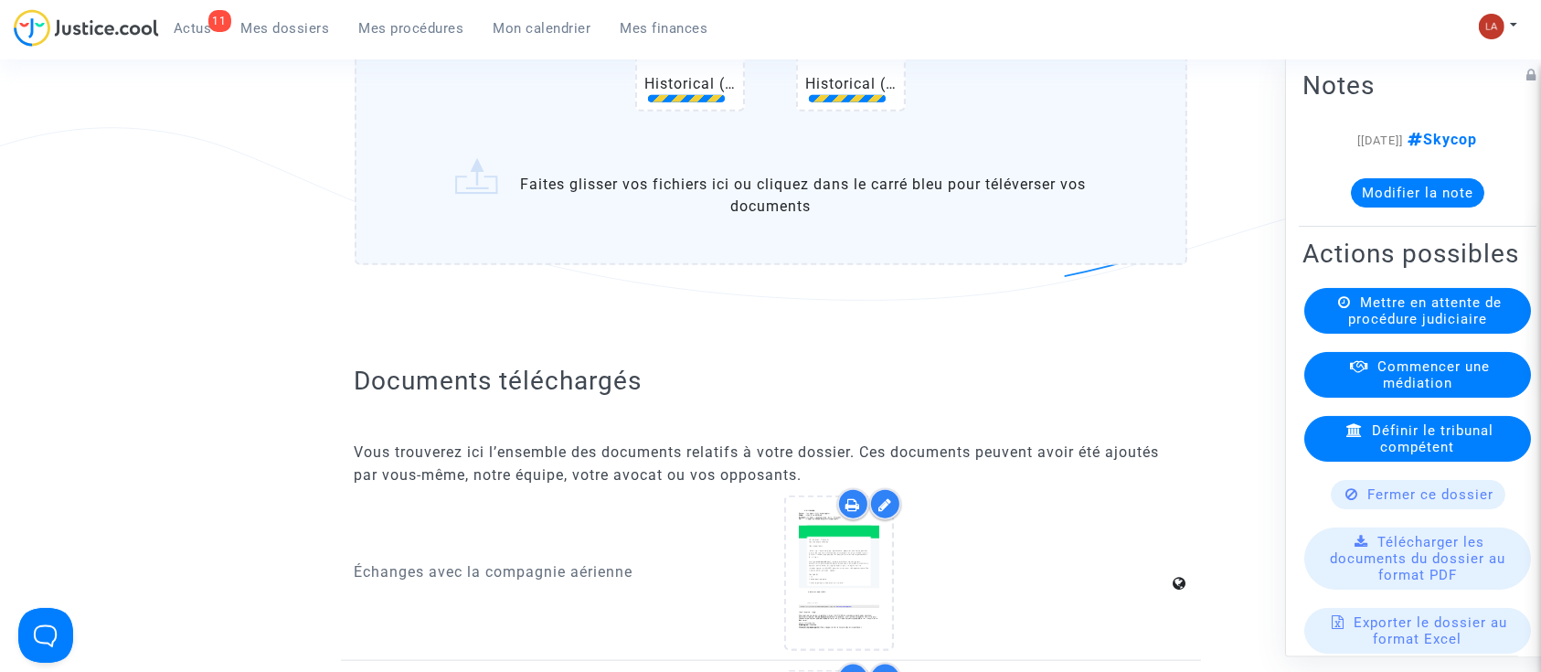
scroll to position [2078, 0]
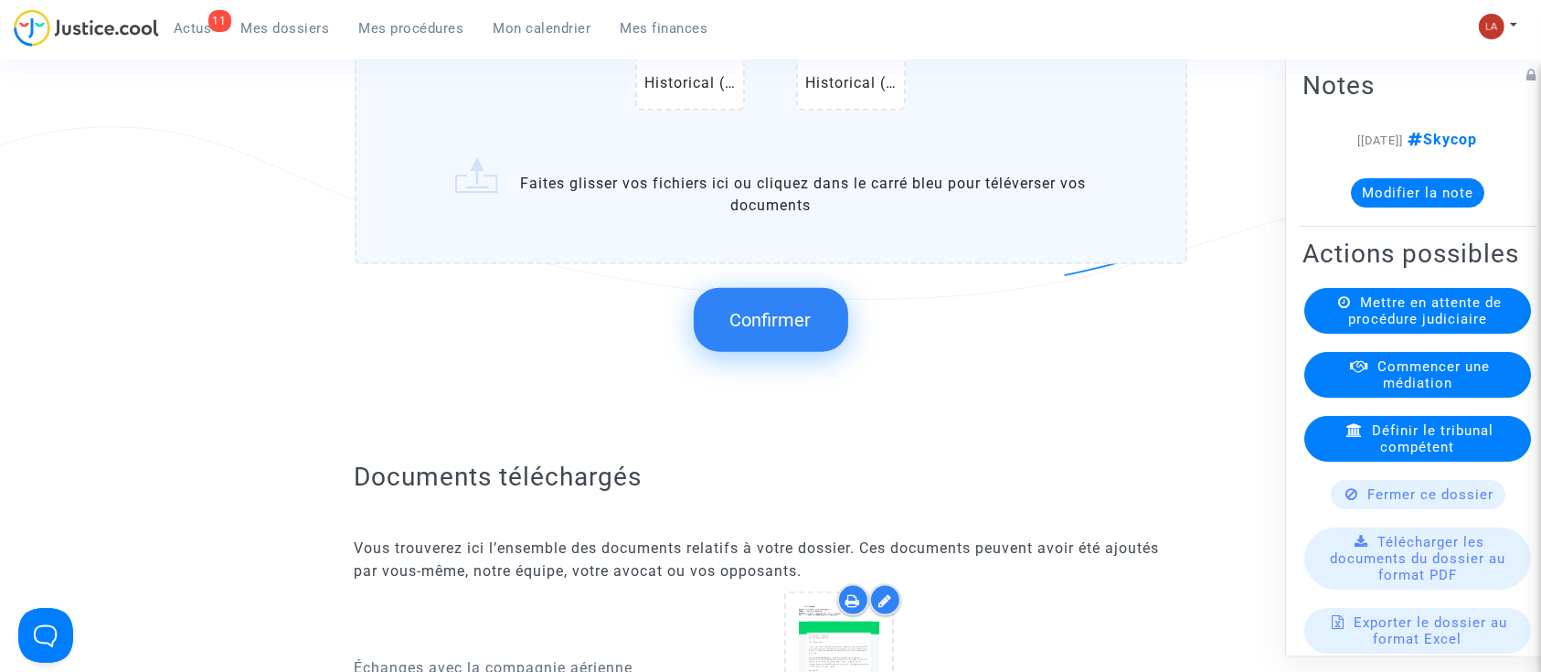
click at [783, 331] on span "Confirmer" at bounding box center [770, 320] width 81 height 22
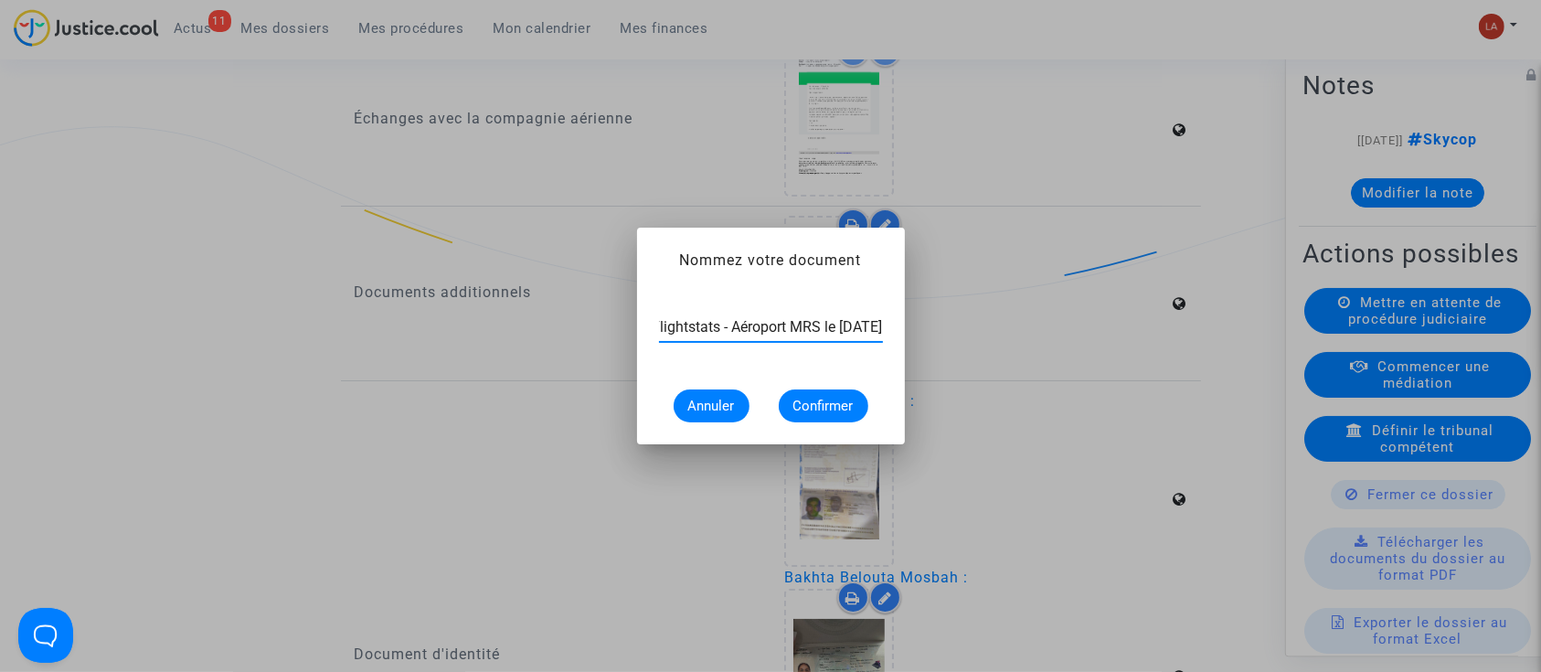
scroll to position [0, 92]
type input "Extrait Flightstats - Aéroport MRS le [DATE]"
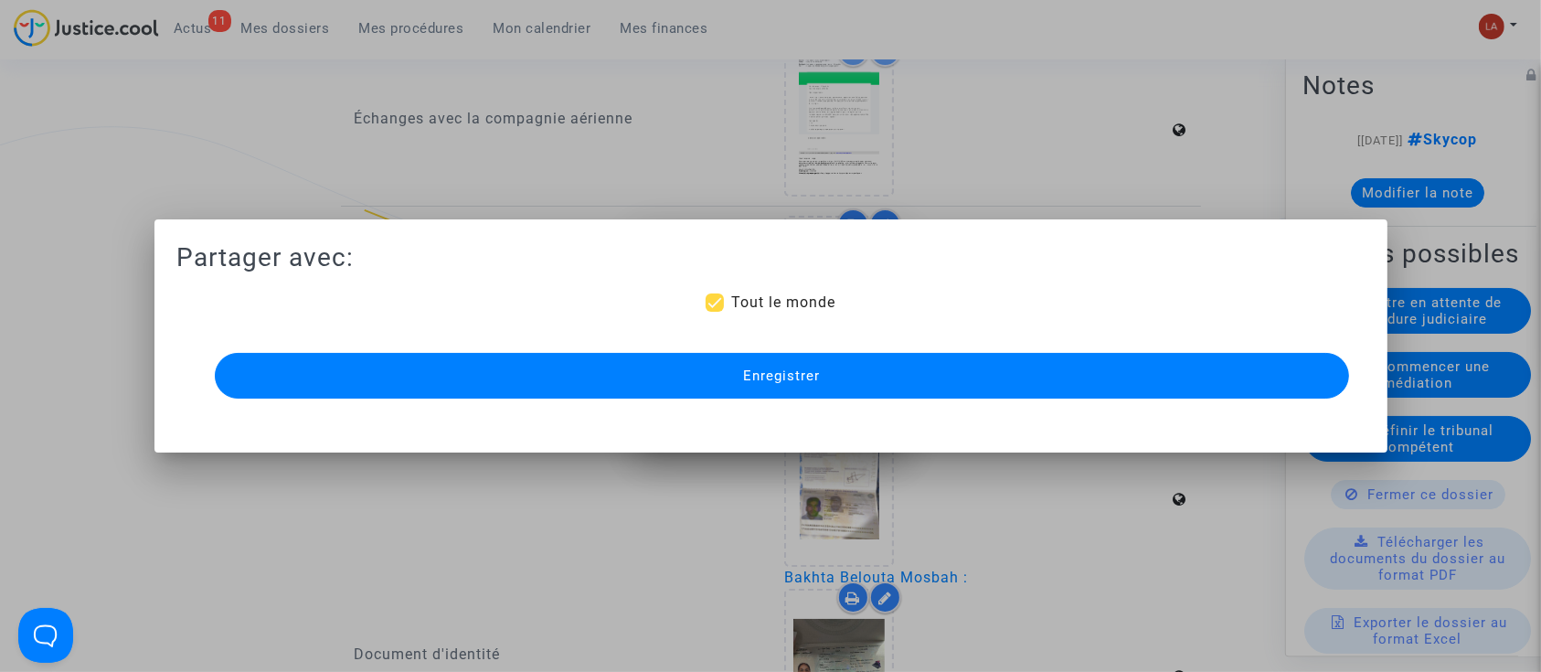
scroll to position [0, 0]
click at [790, 368] on span "Enregistrer" at bounding box center [781, 375] width 77 height 16
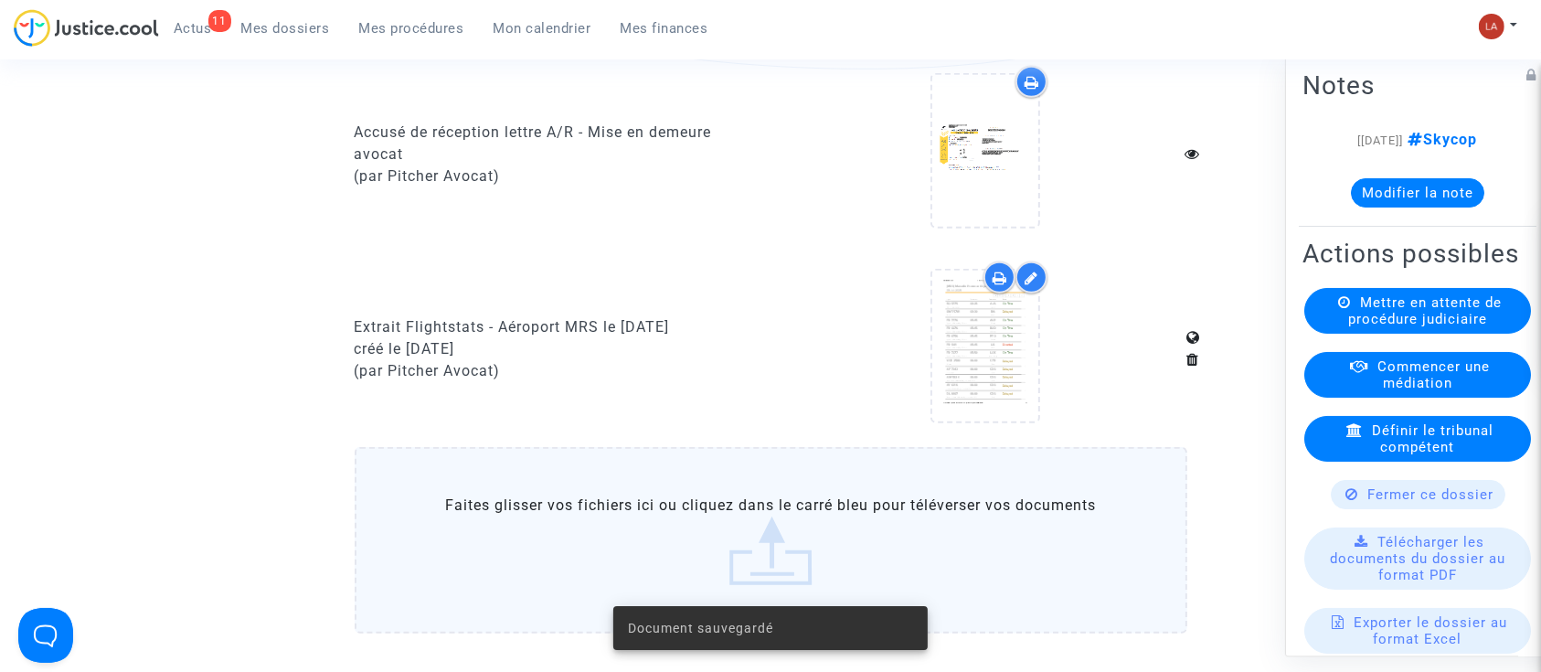
scroll to position [1449, 0]
click at [593, 534] on label "Faites glisser vos fichiers ici ou cliquez dans le carré bleu pour téléverser v…" at bounding box center [771, 543] width 832 height 186
click at [0, 0] on input "Faites glisser vos fichiers ici ou cliquez dans le carré bleu pour téléverser v…" at bounding box center [0, 0] width 0 height 0
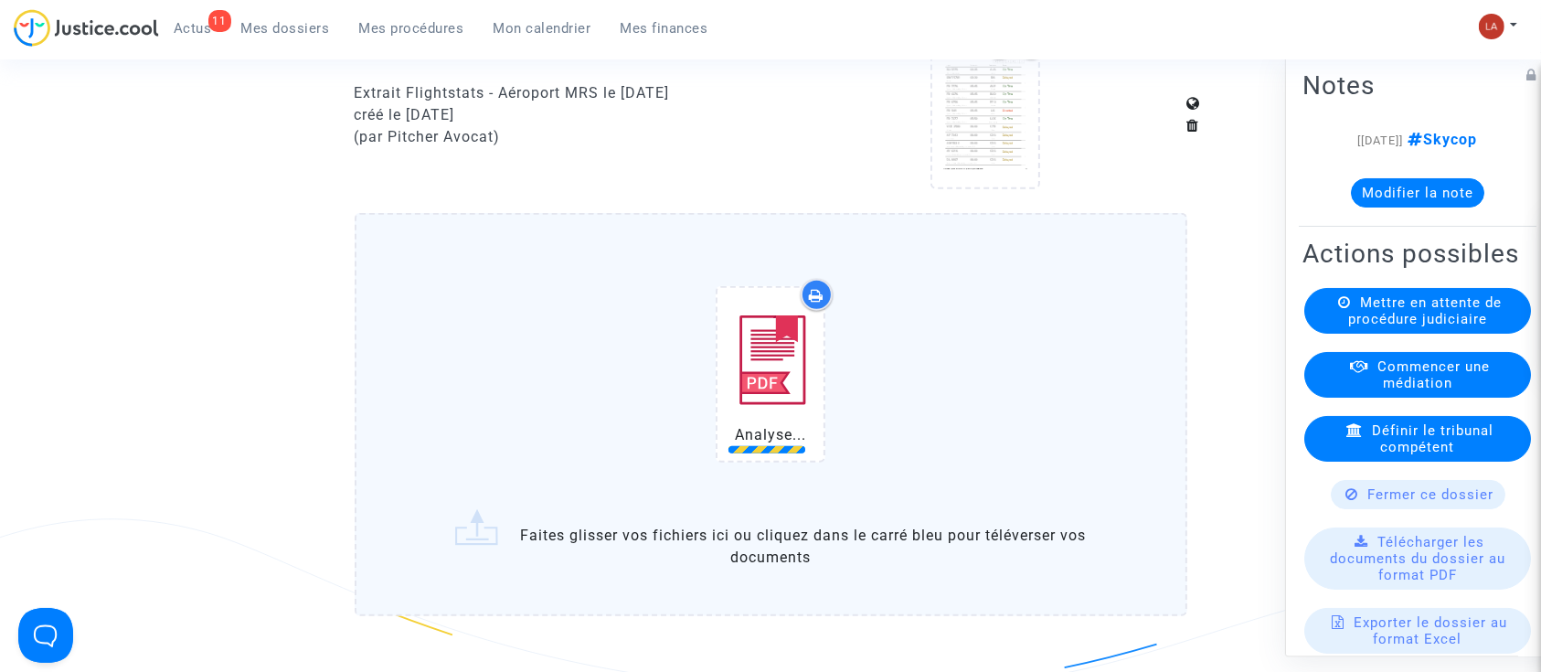
scroll to position [1688, 0]
click at [478, 49] on div "11 Actus Mes dossiers Mes procédures Mon calendrier Mes finances" at bounding box center [368, 34] width 709 height 50
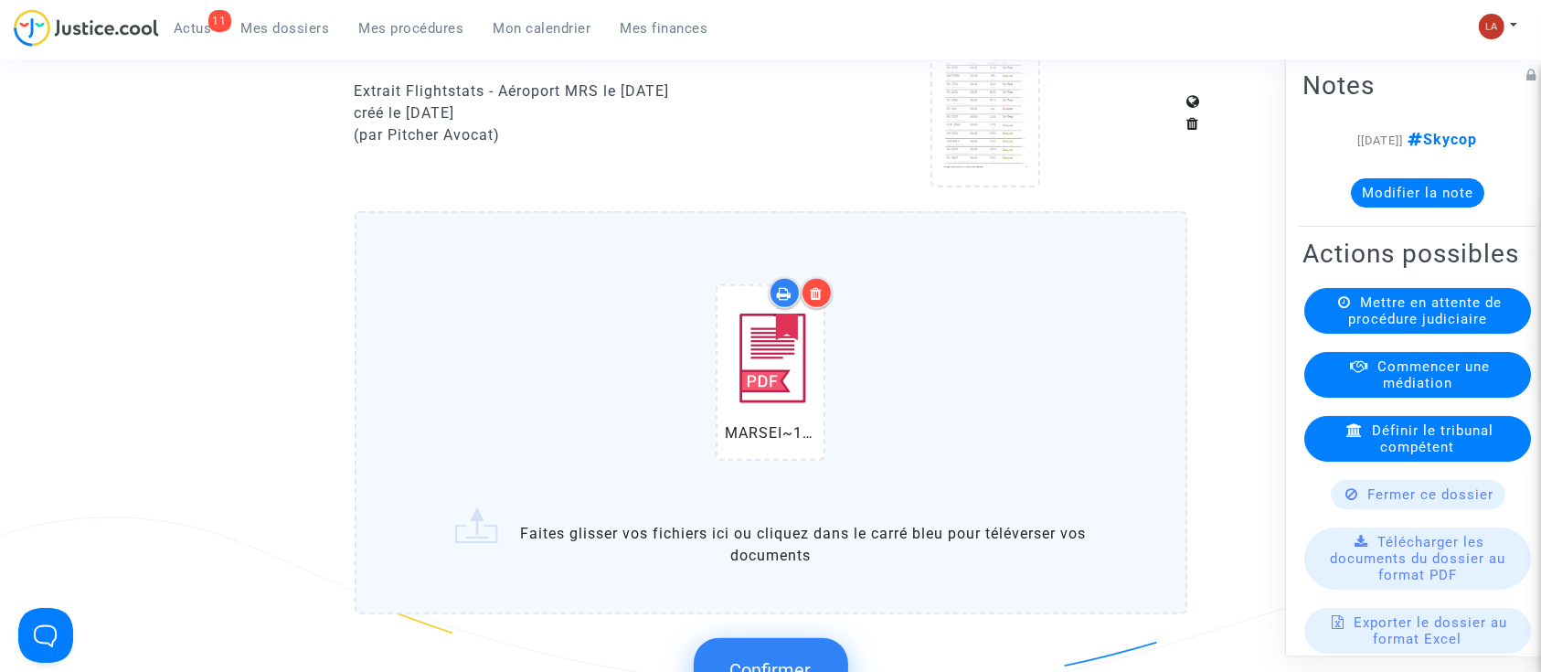
scroll to position [1999, 0]
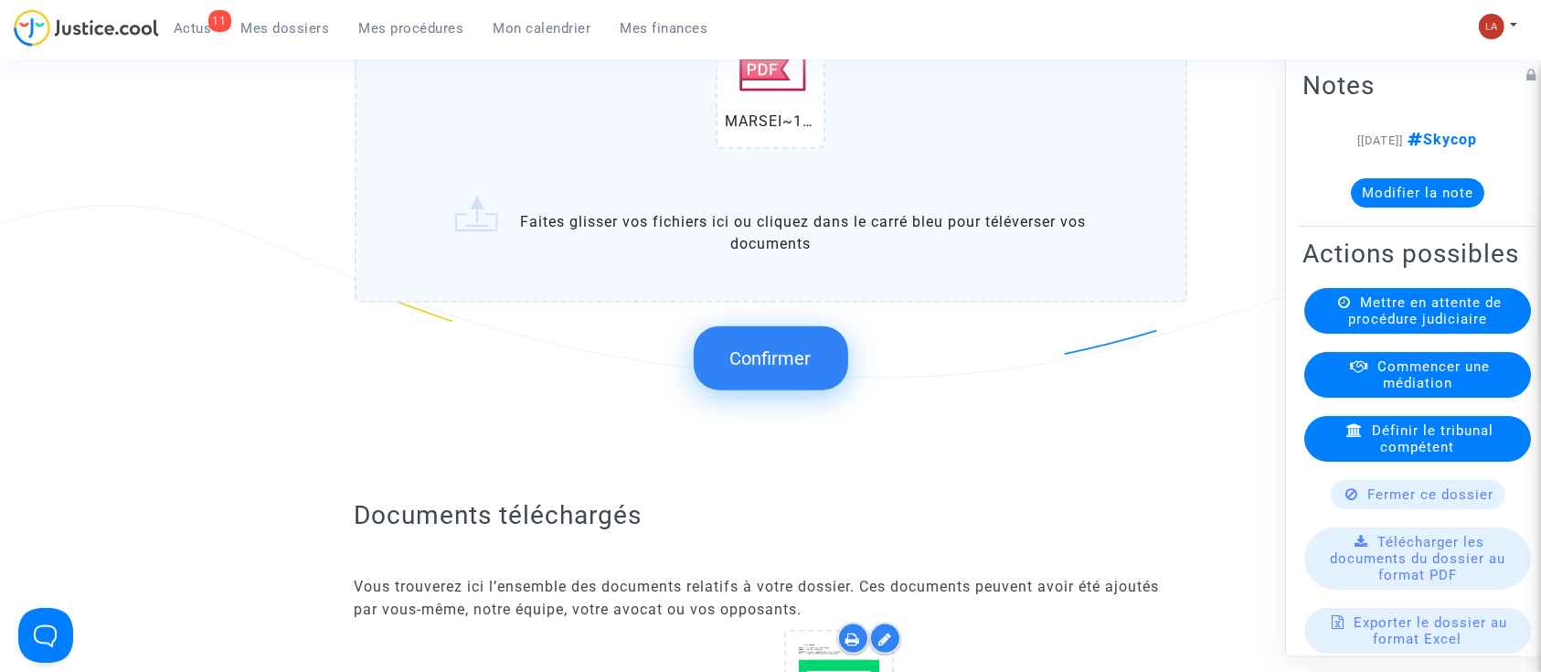
click at [773, 369] on span "Confirmer" at bounding box center [770, 358] width 81 height 22
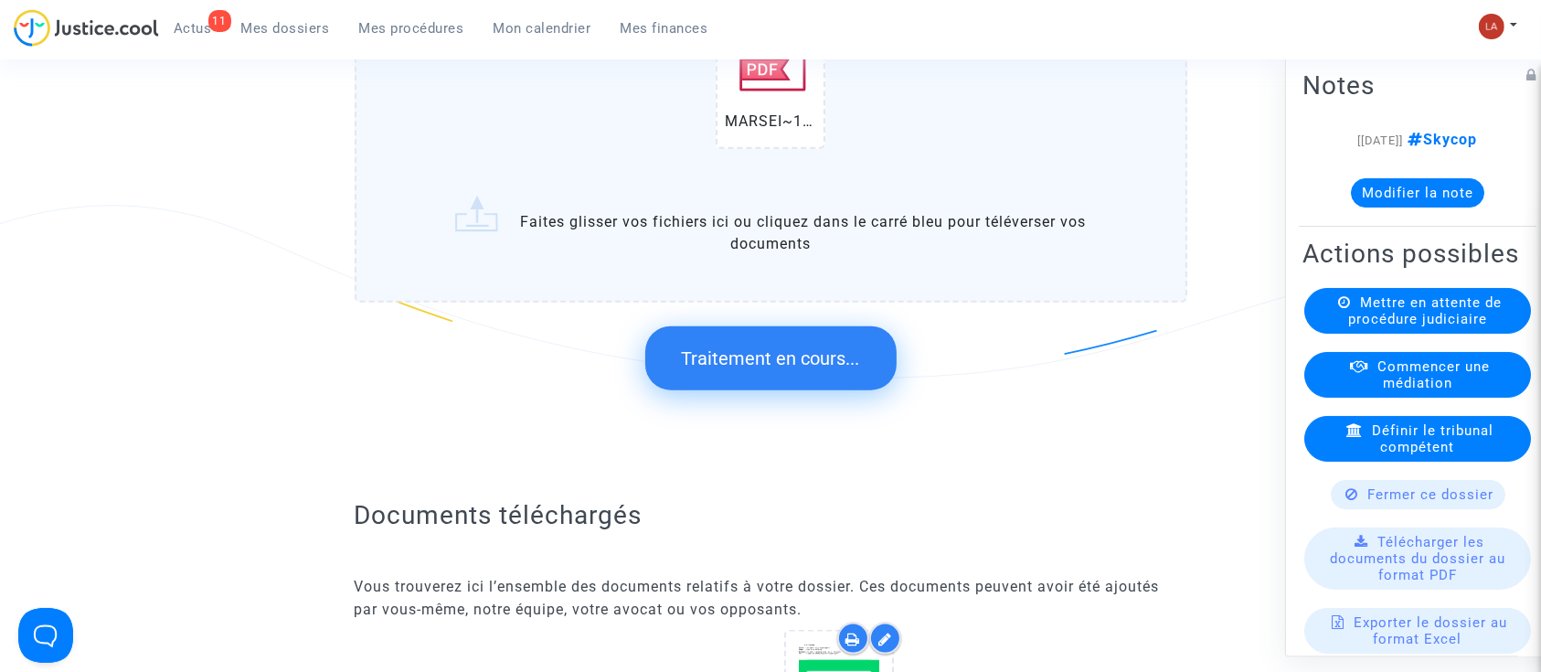
scroll to position [0, 0]
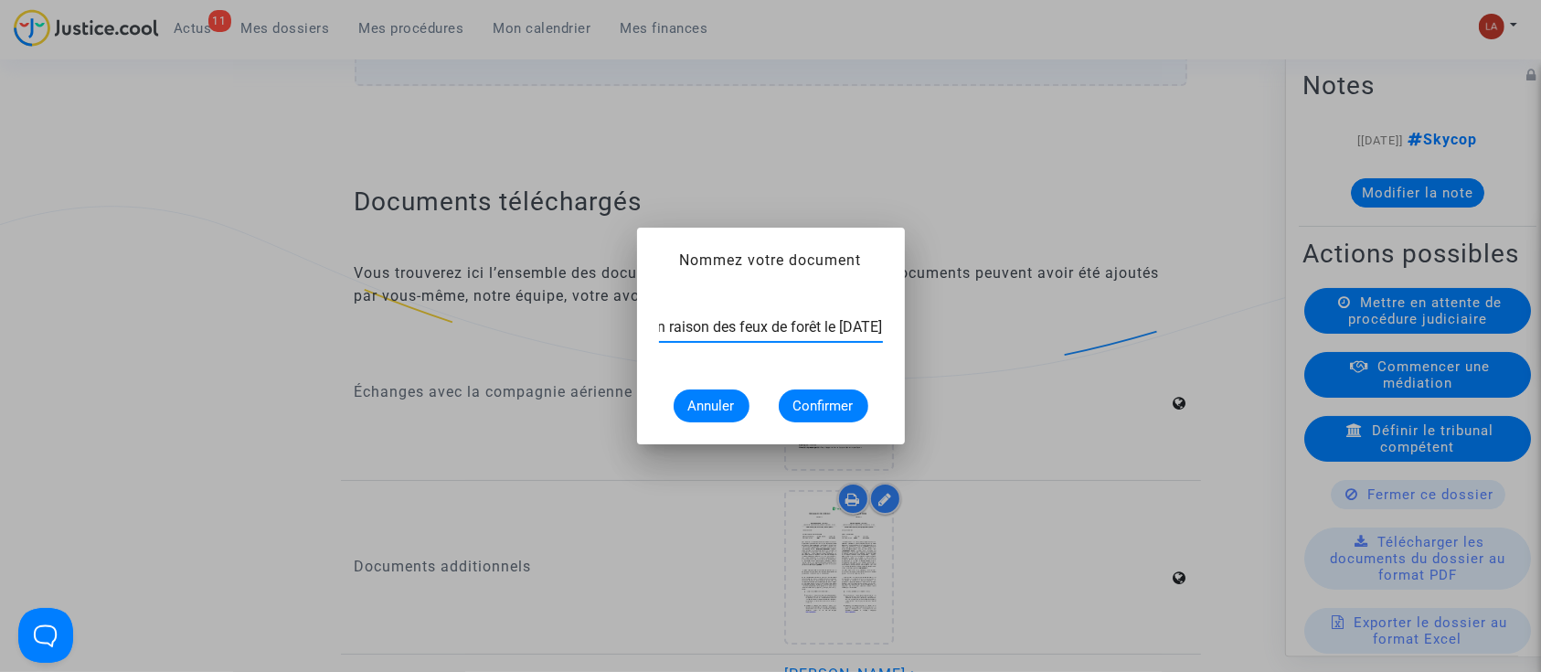
type input "Article de presse - Fermeture de l'[GEOGRAPHIC_DATA] en raison des feux de forê…"
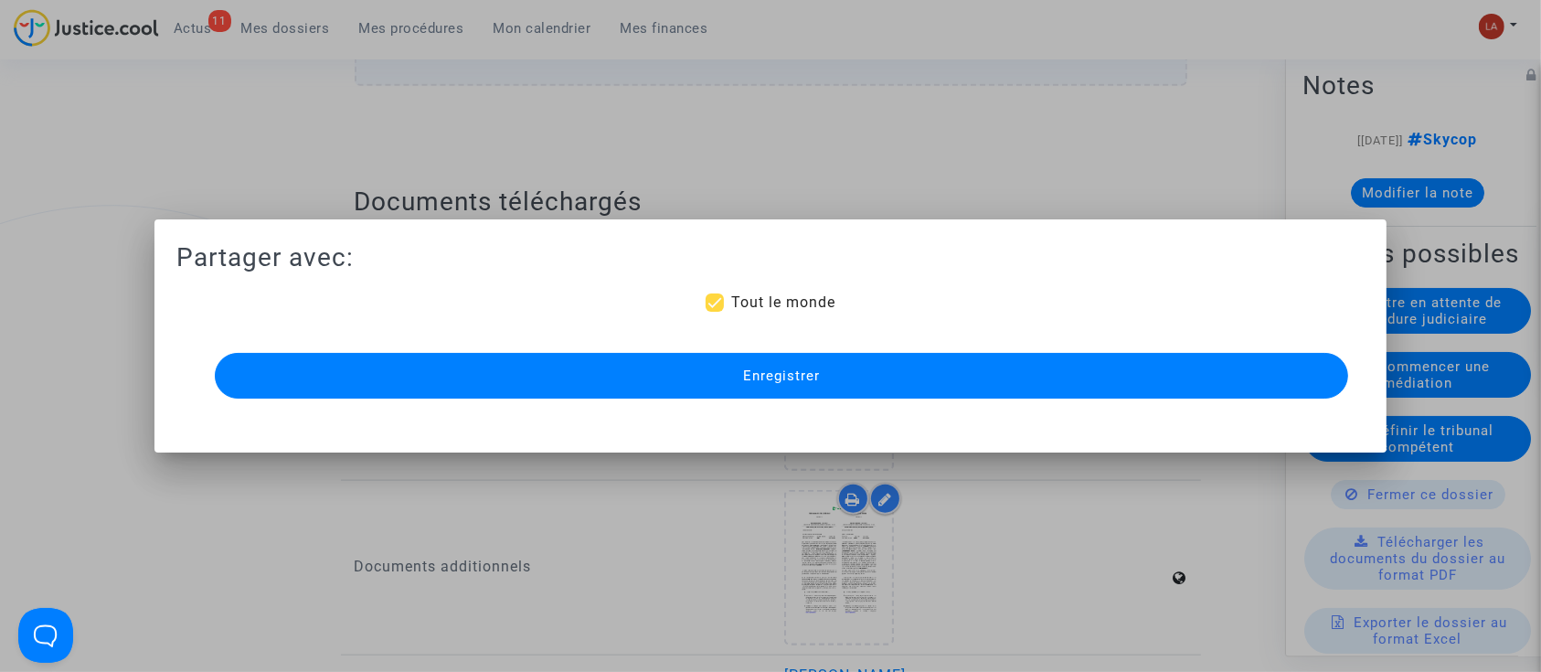
click at [773, 373] on span "Enregistrer" at bounding box center [781, 375] width 77 height 16
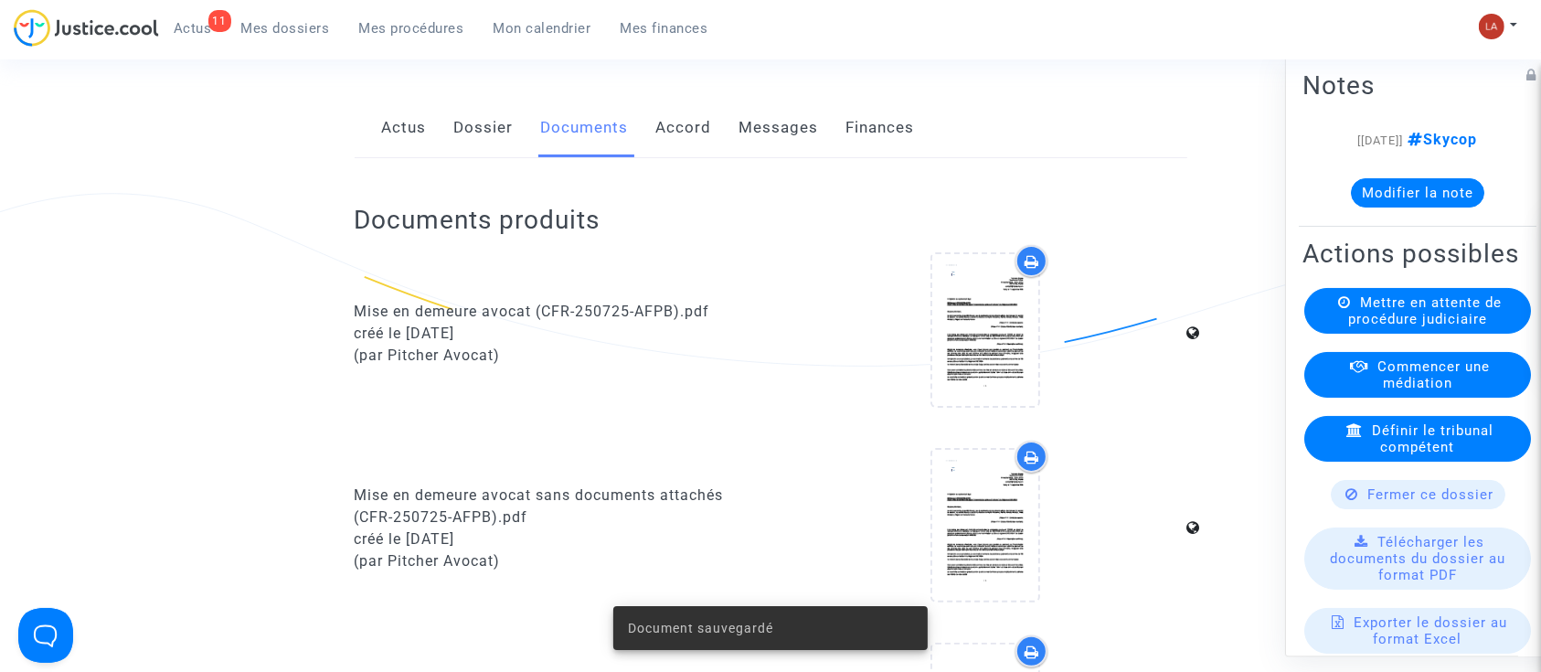
scroll to position [0, 0]
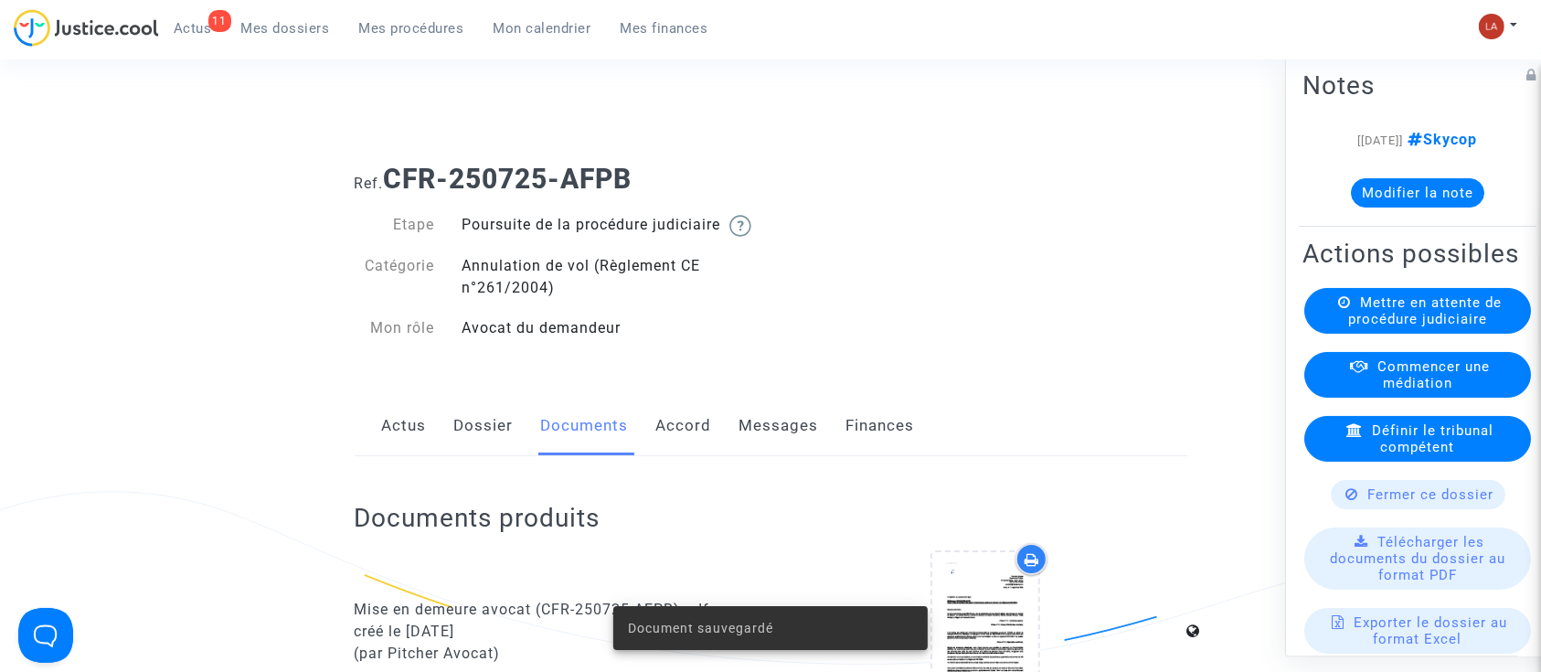
click at [765, 438] on link "Messages" at bounding box center [778, 426] width 79 height 60
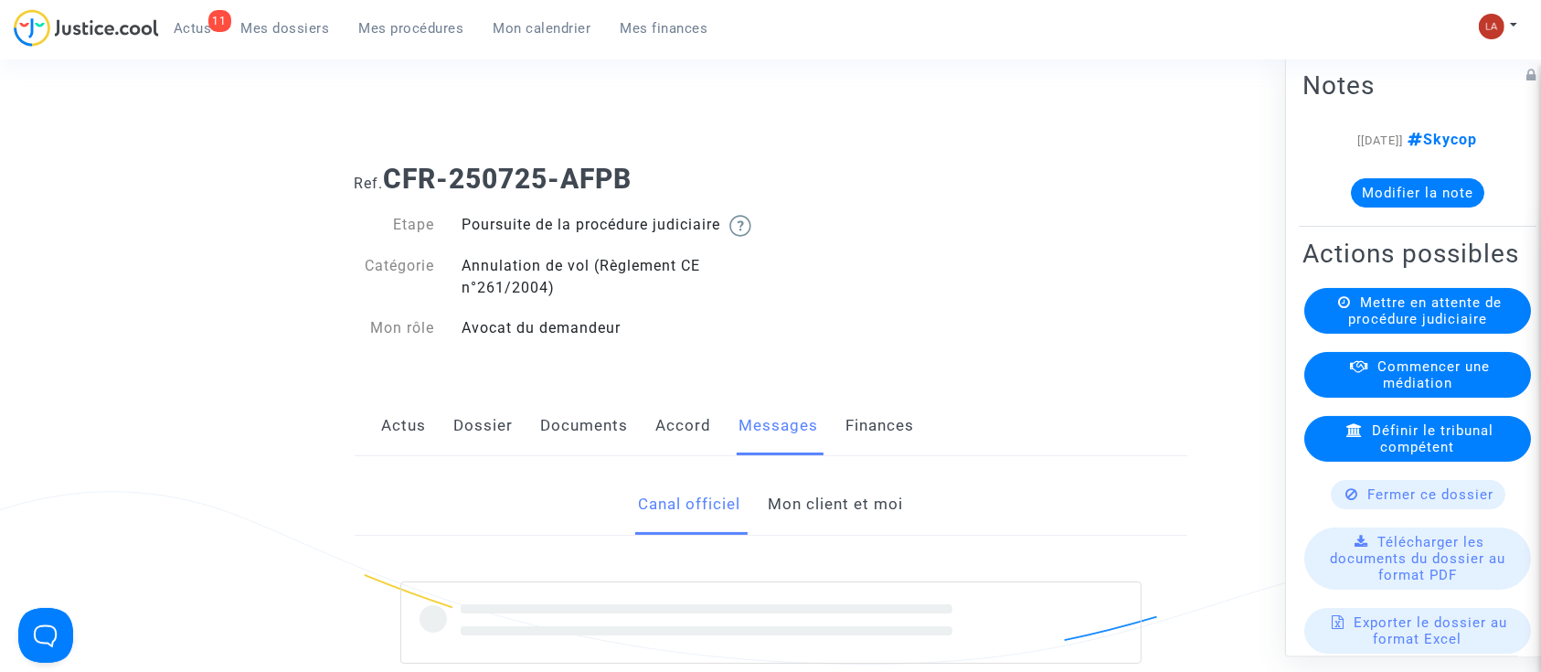
click at [846, 515] on link "Mon client et moi" at bounding box center [835, 504] width 135 height 60
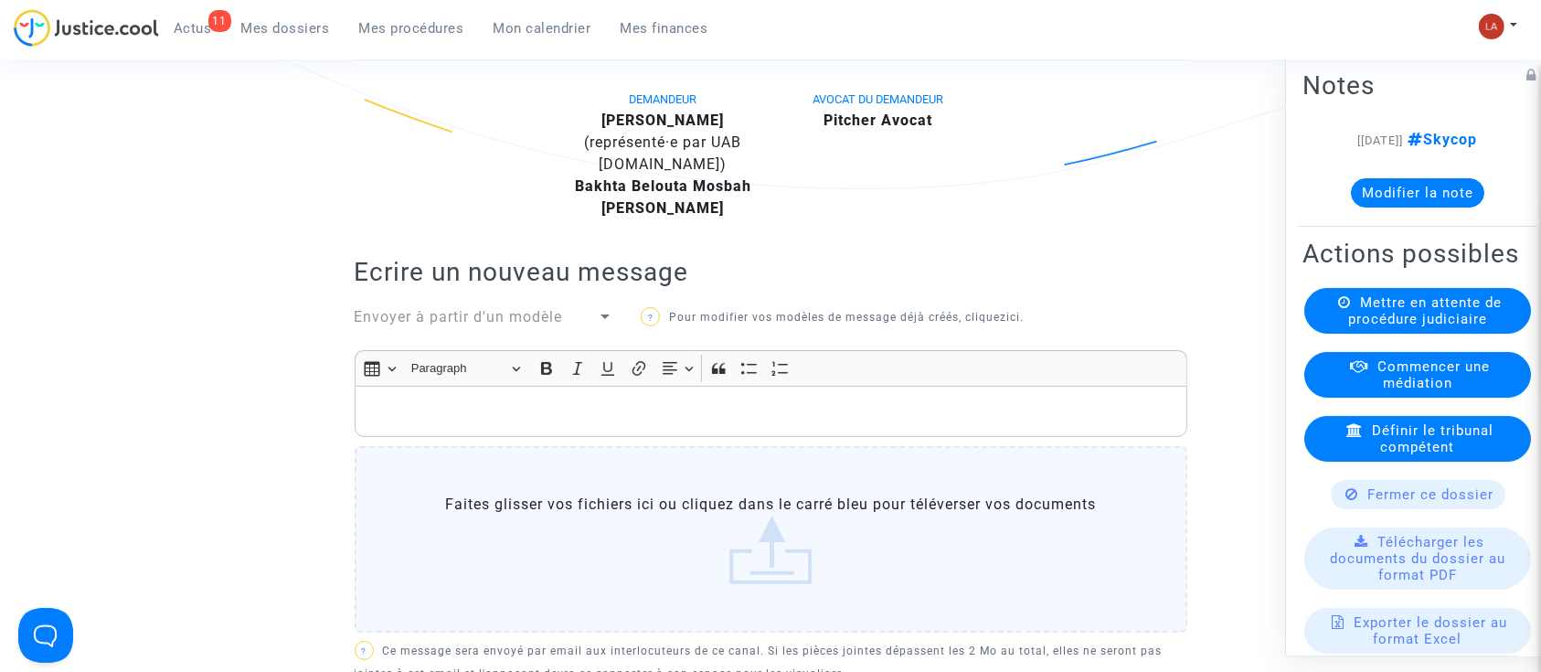
click at [767, 423] on p "Rich Text Editor, main" at bounding box center [770, 411] width 813 height 23
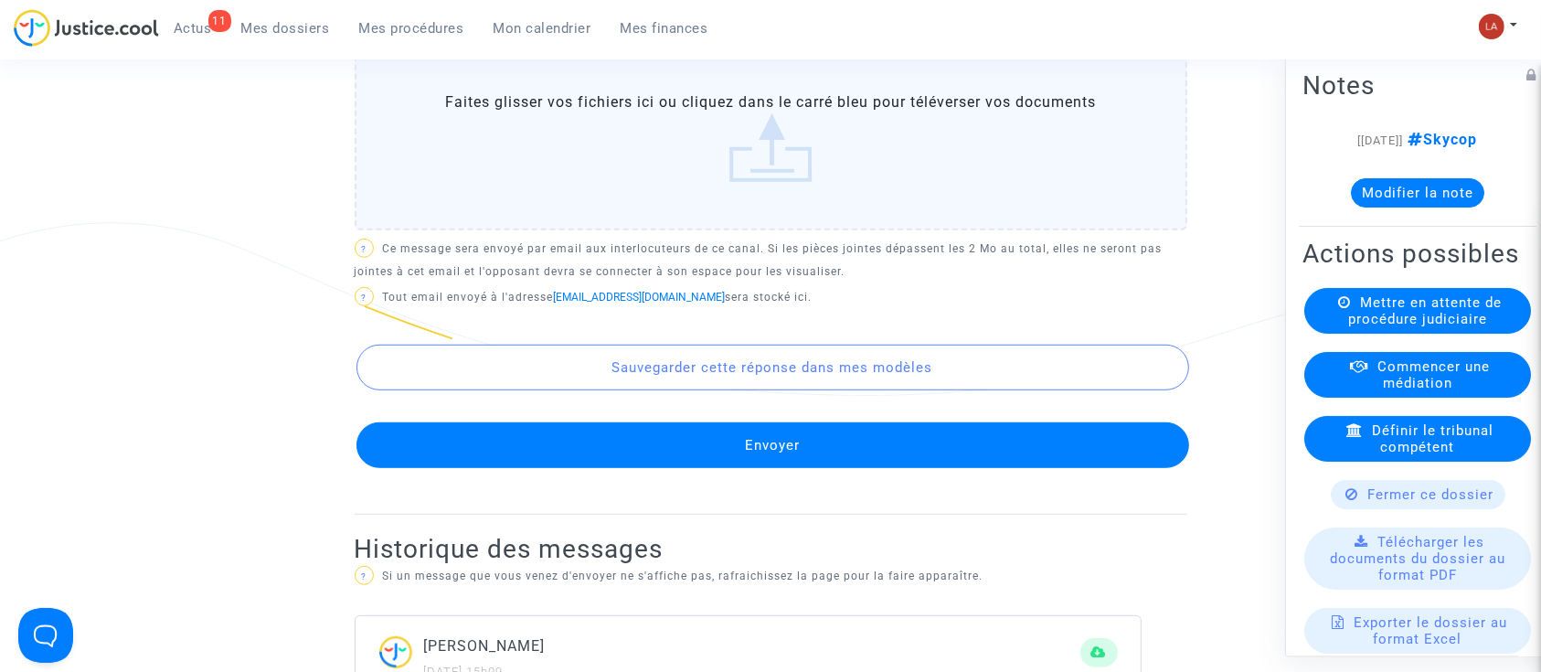
scroll to position [1130, 0]
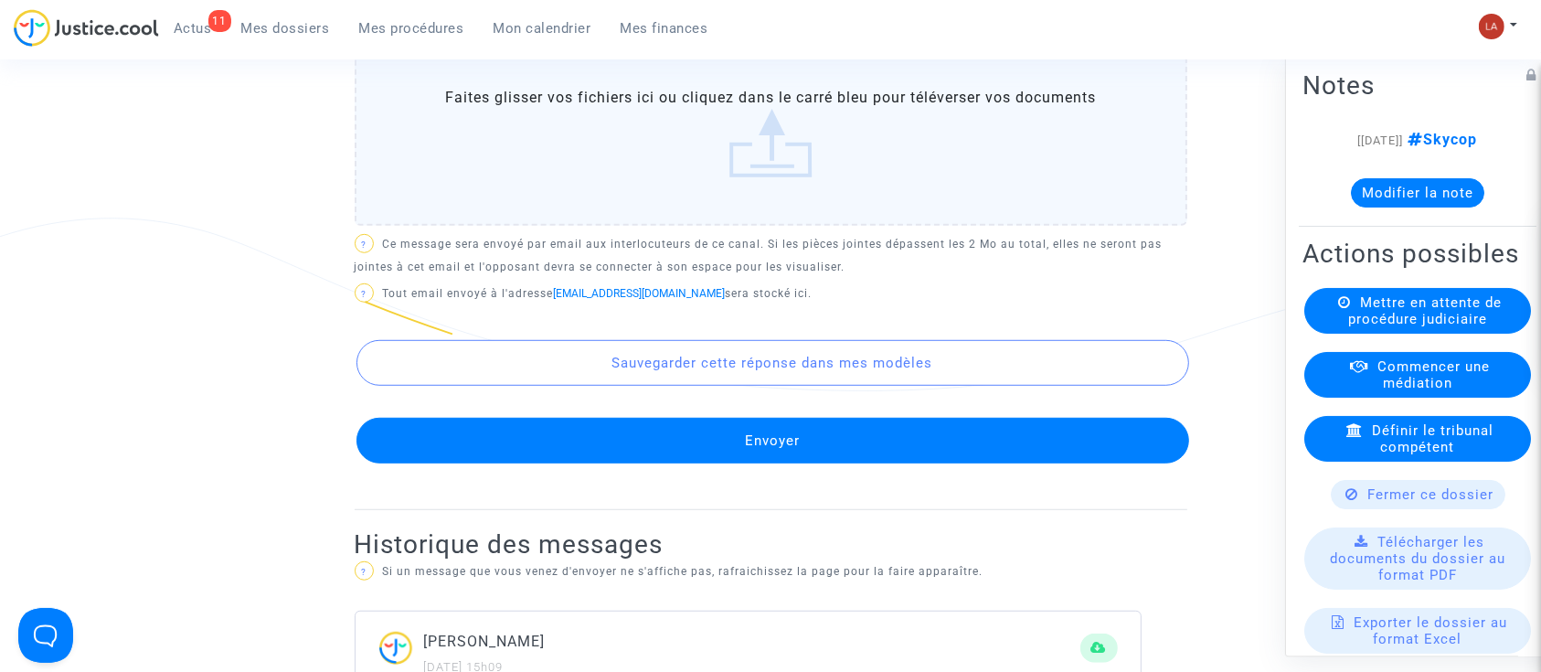
click at [719, 463] on button "Envoyer" at bounding box center [772, 441] width 832 height 46
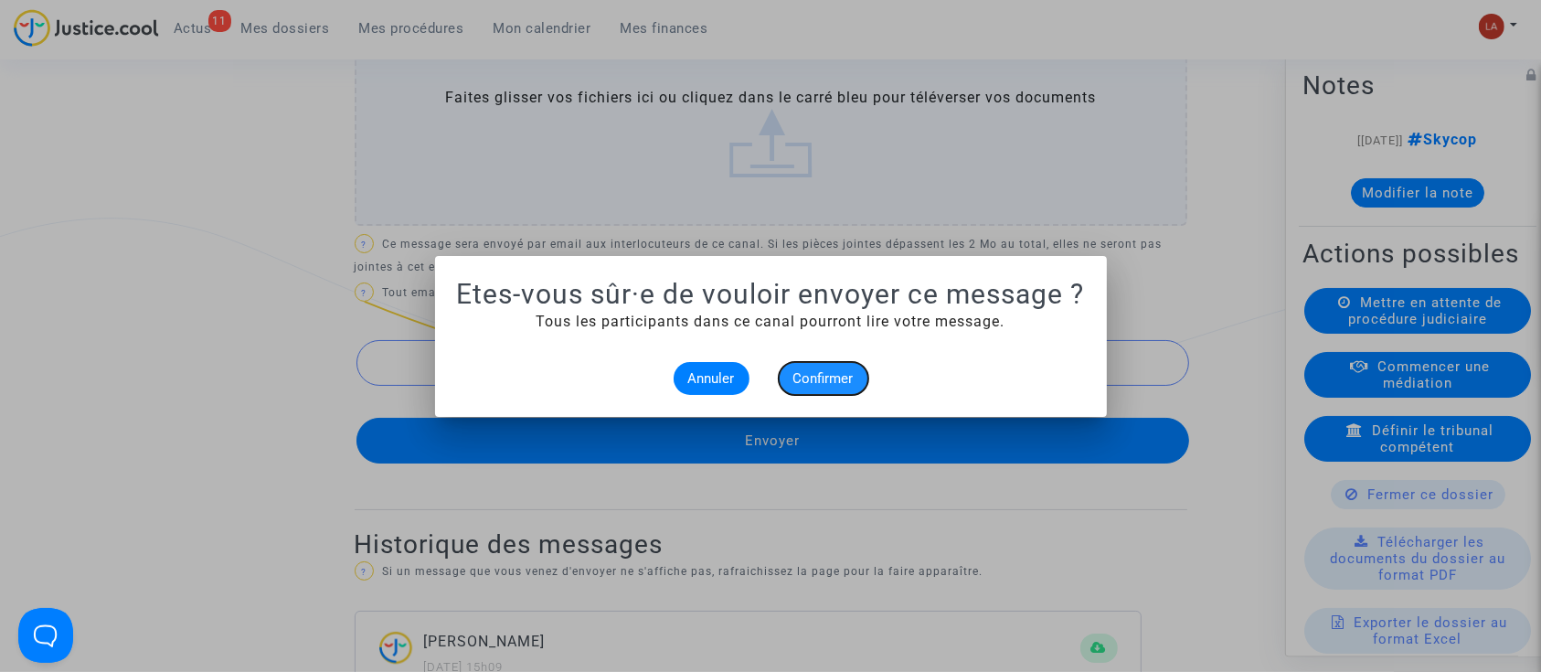
click at [804, 383] on span "Confirmer" at bounding box center [823, 378] width 60 height 16
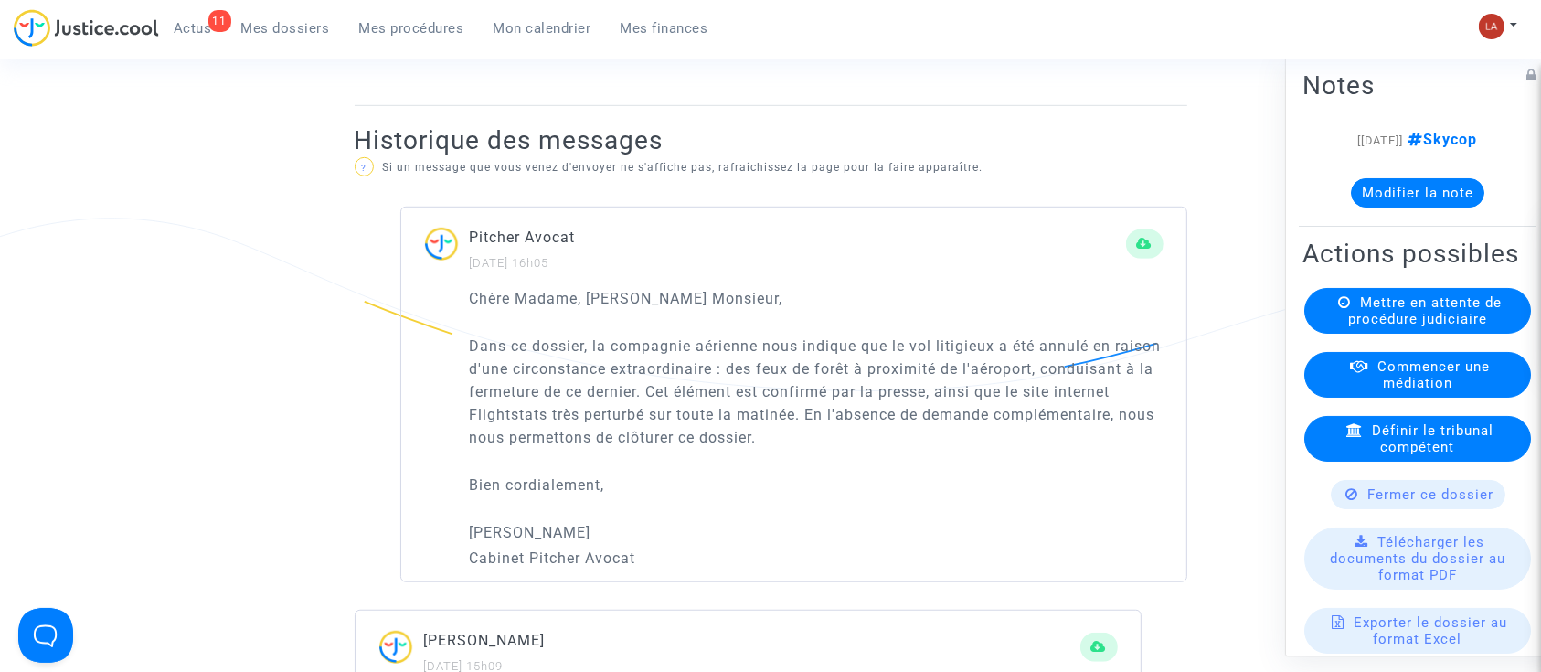
click at [1366, 509] on div "Fermer ce dossier" at bounding box center [1417, 494] width 175 height 29
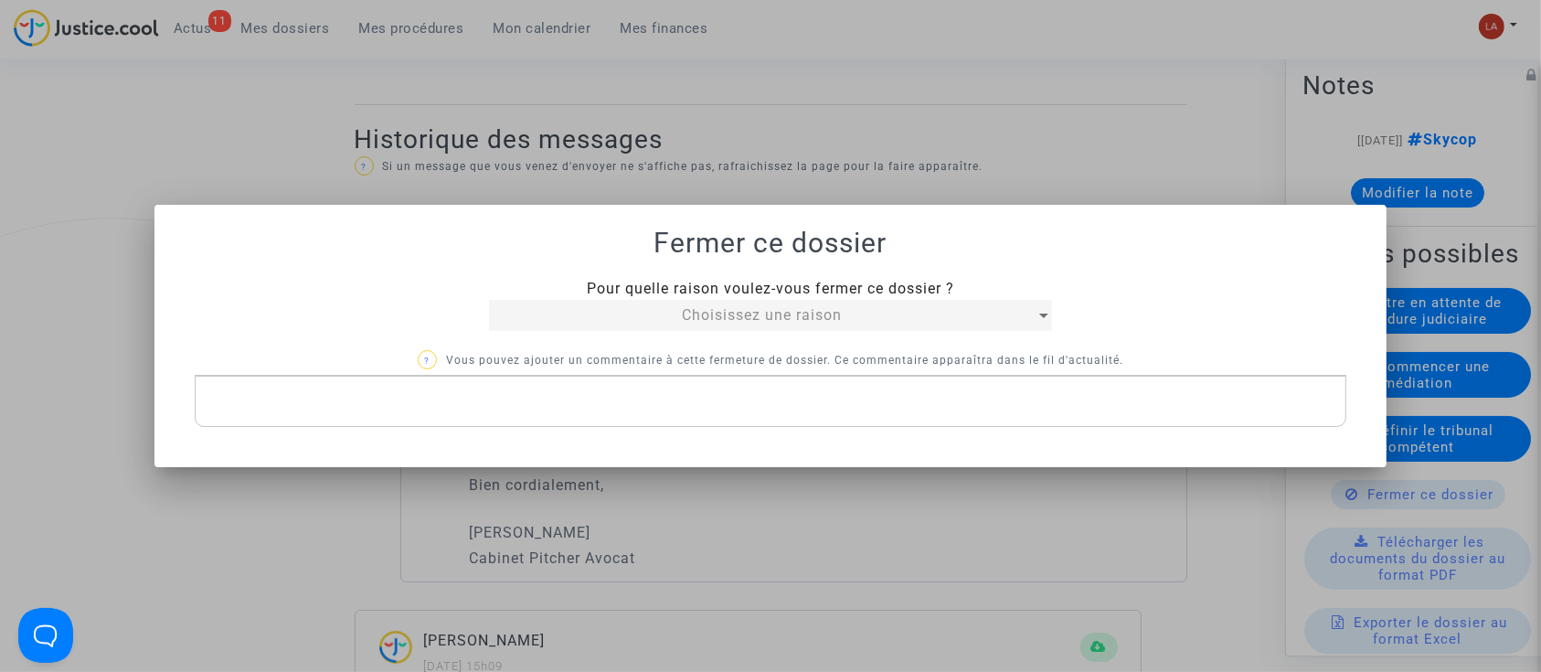
click at [750, 311] on span "Choisissez une raison" at bounding box center [762, 314] width 160 height 17
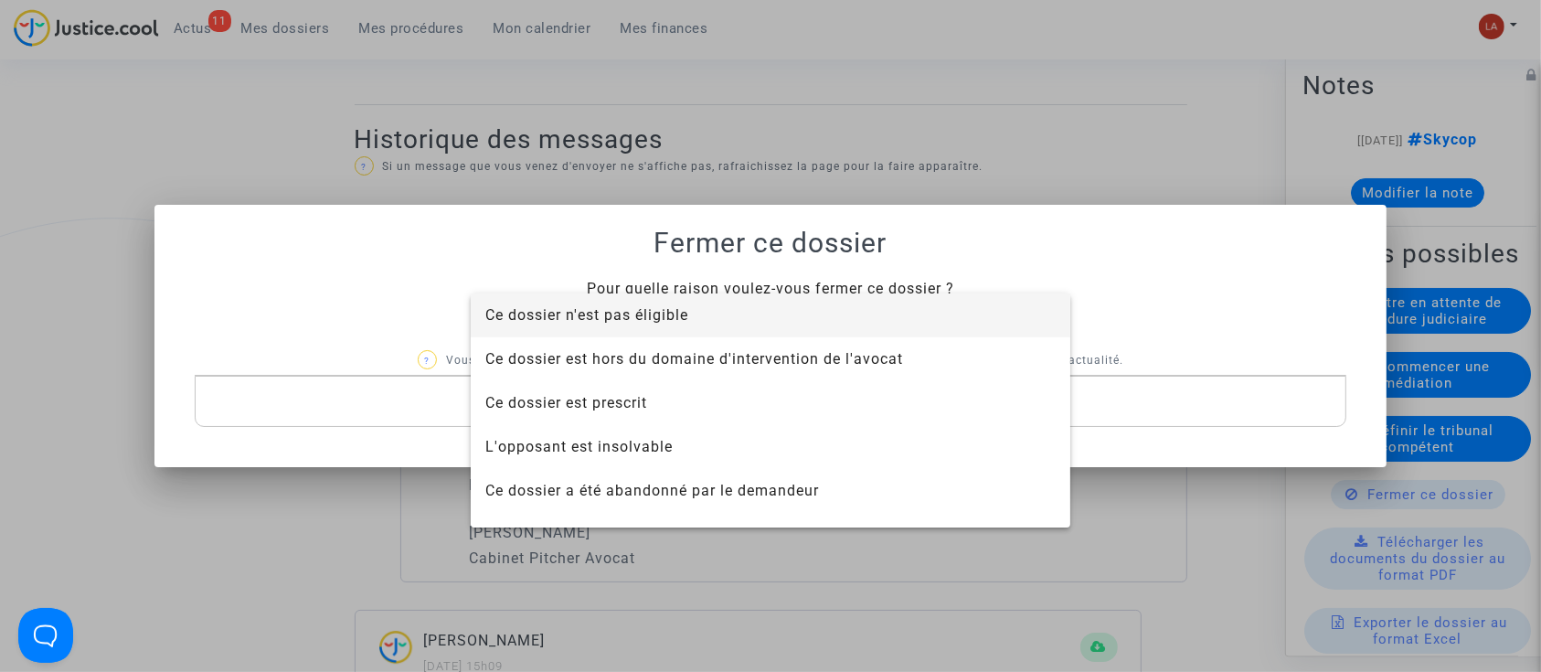
click at [665, 313] on span "Ce dossier n'est pas éligible" at bounding box center [586, 314] width 203 height 17
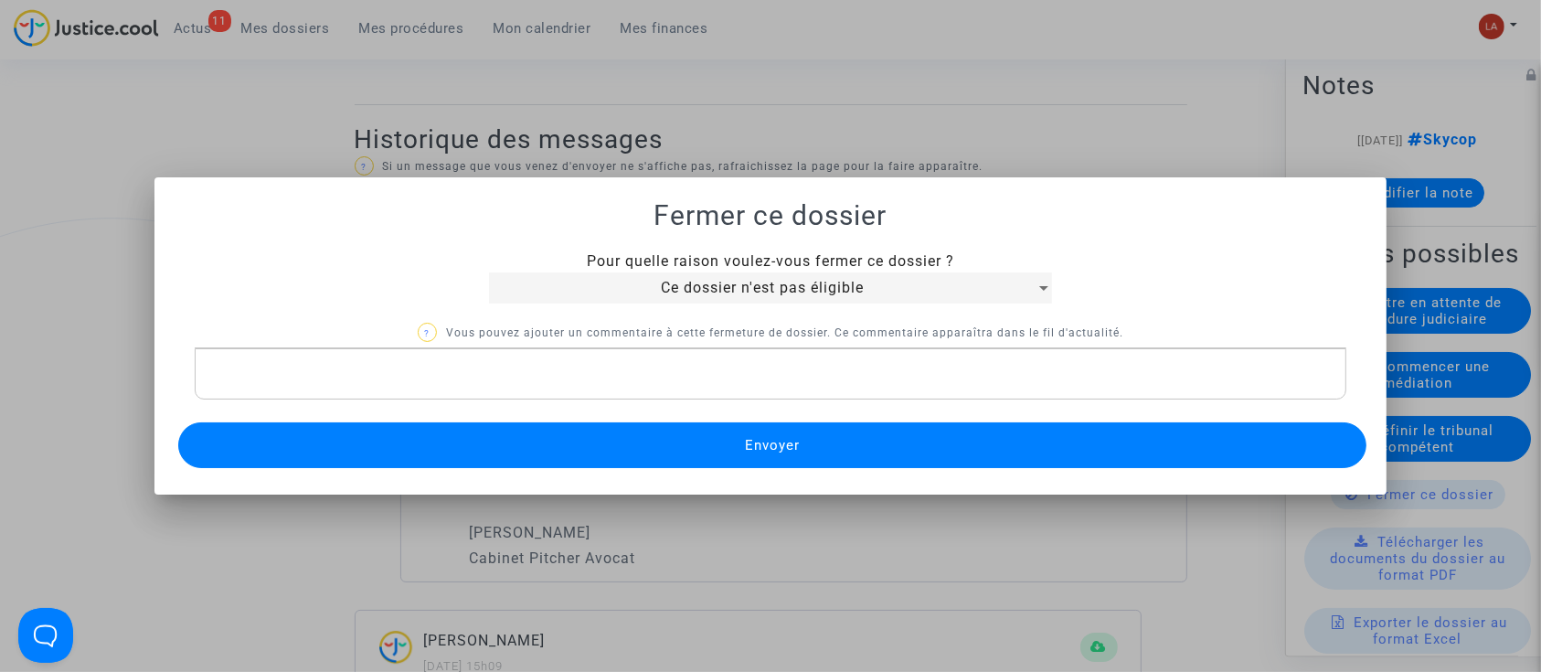
click at [503, 348] on div "Rich Text Editor, main" at bounding box center [771, 373] width 1152 height 51
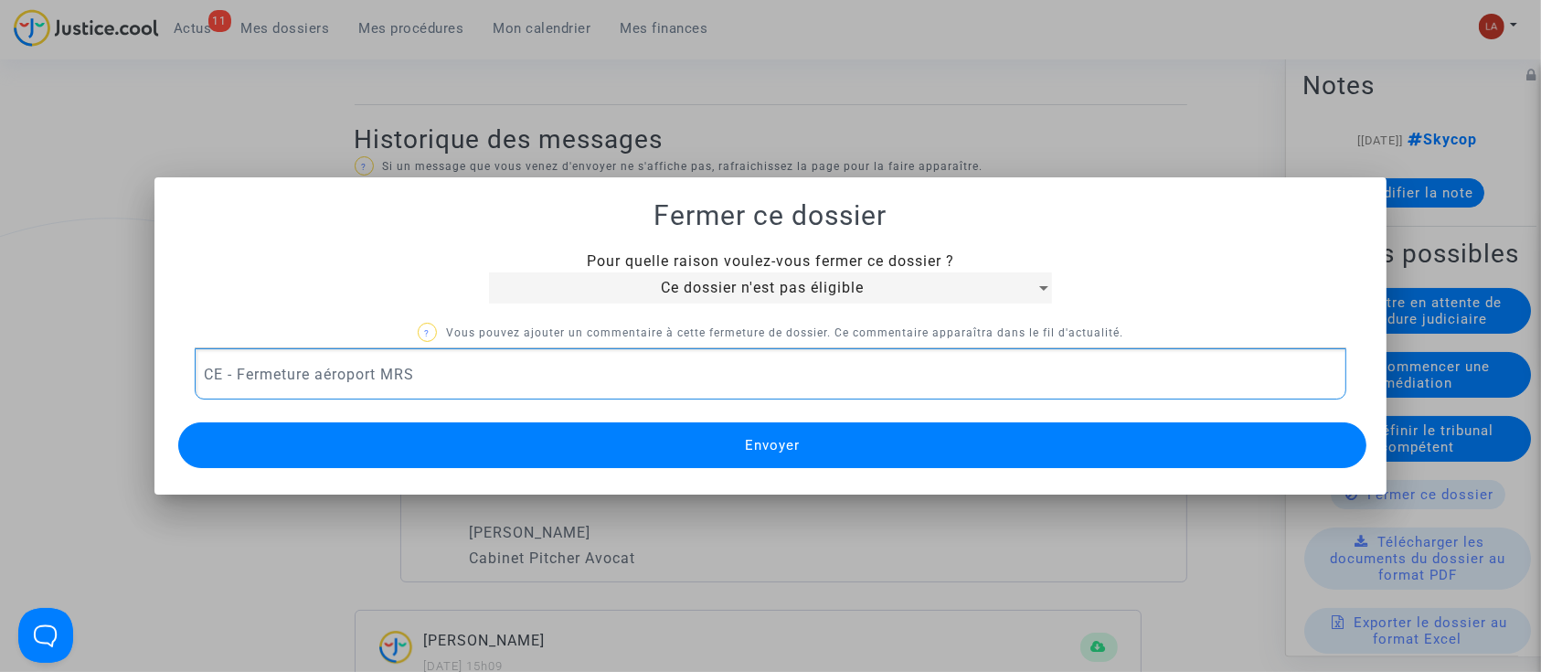
click at [465, 430] on button "Envoyer" at bounding box center [772, 445] width 1189 height 46
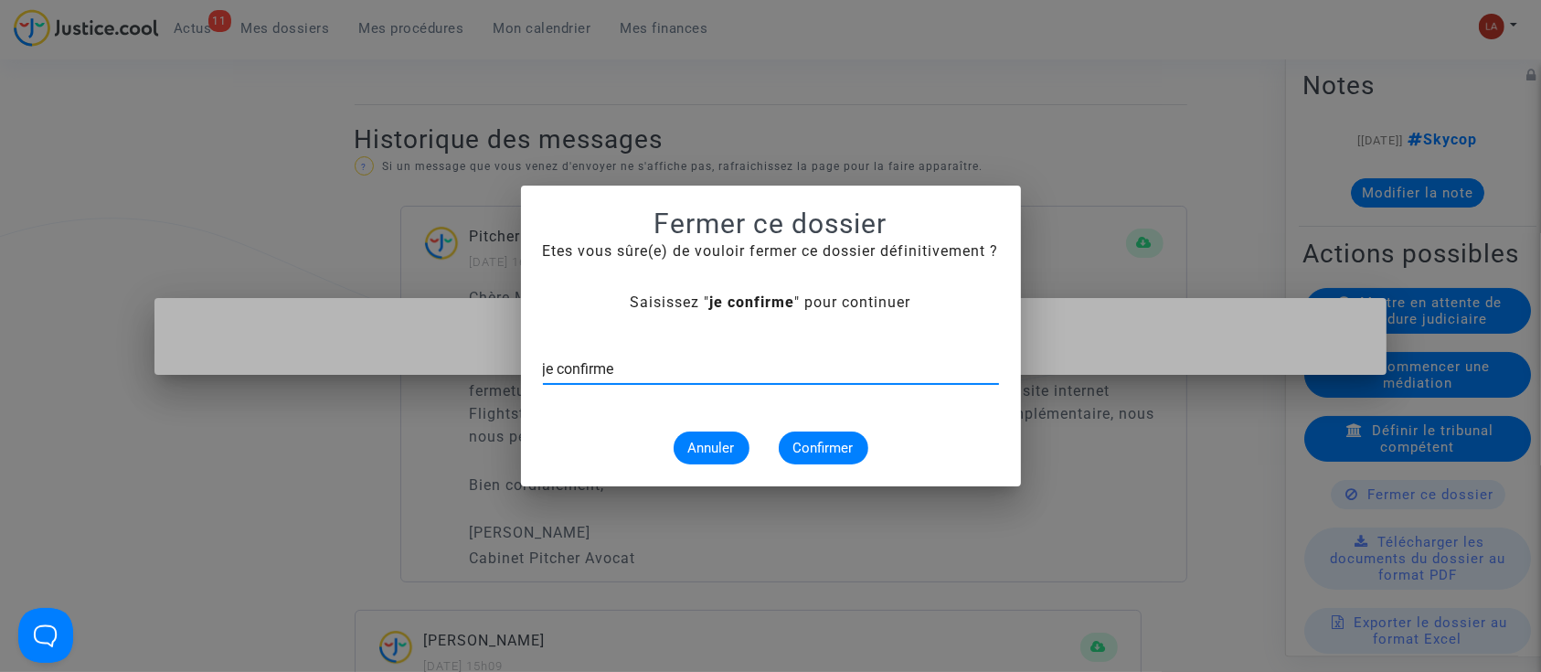
type input "je confirme"
click at [818, 448] on span "Confirmer" at bounding box center [823, 448] width 60 height 16
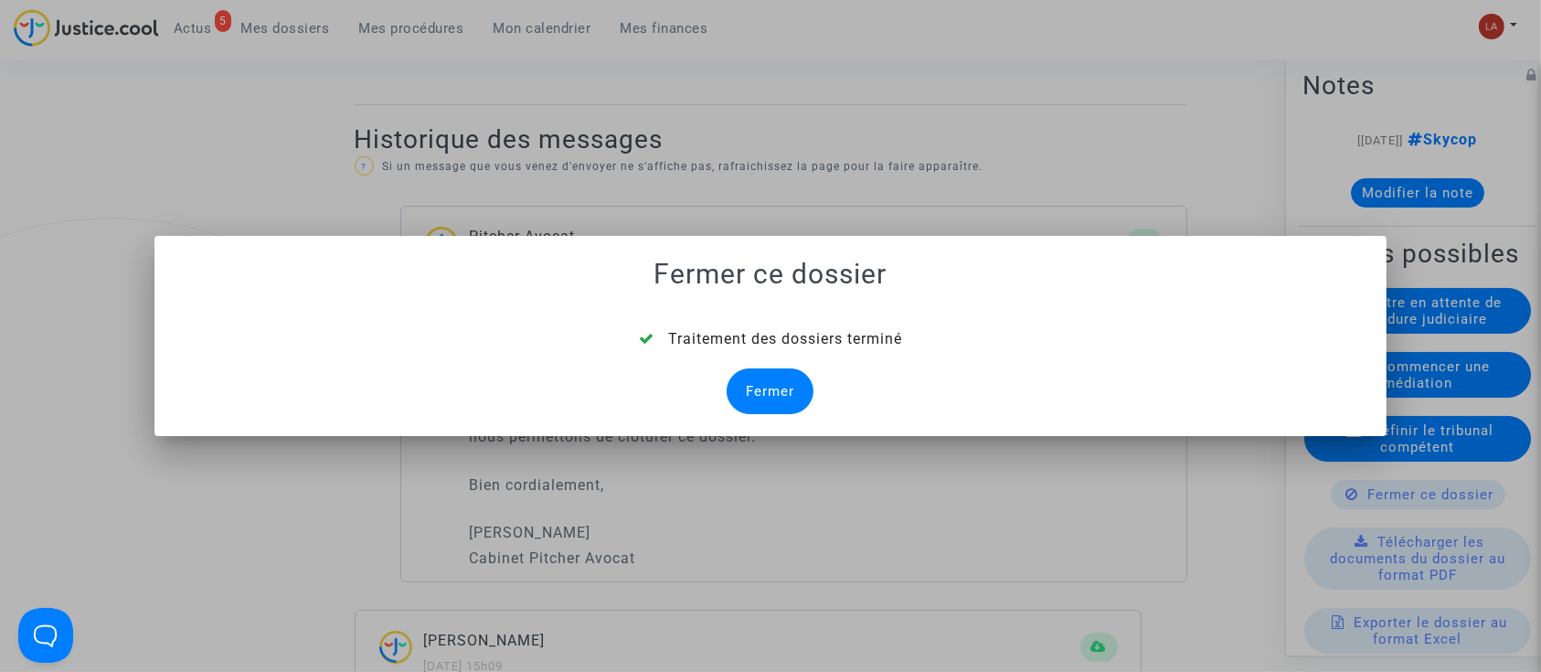
click at [351, 77] on div at bounding box center [770, 336] width 1541 height 672
click at [806, 386] on div "Fermer" at bounding box center [769, 391] width 87 height 46
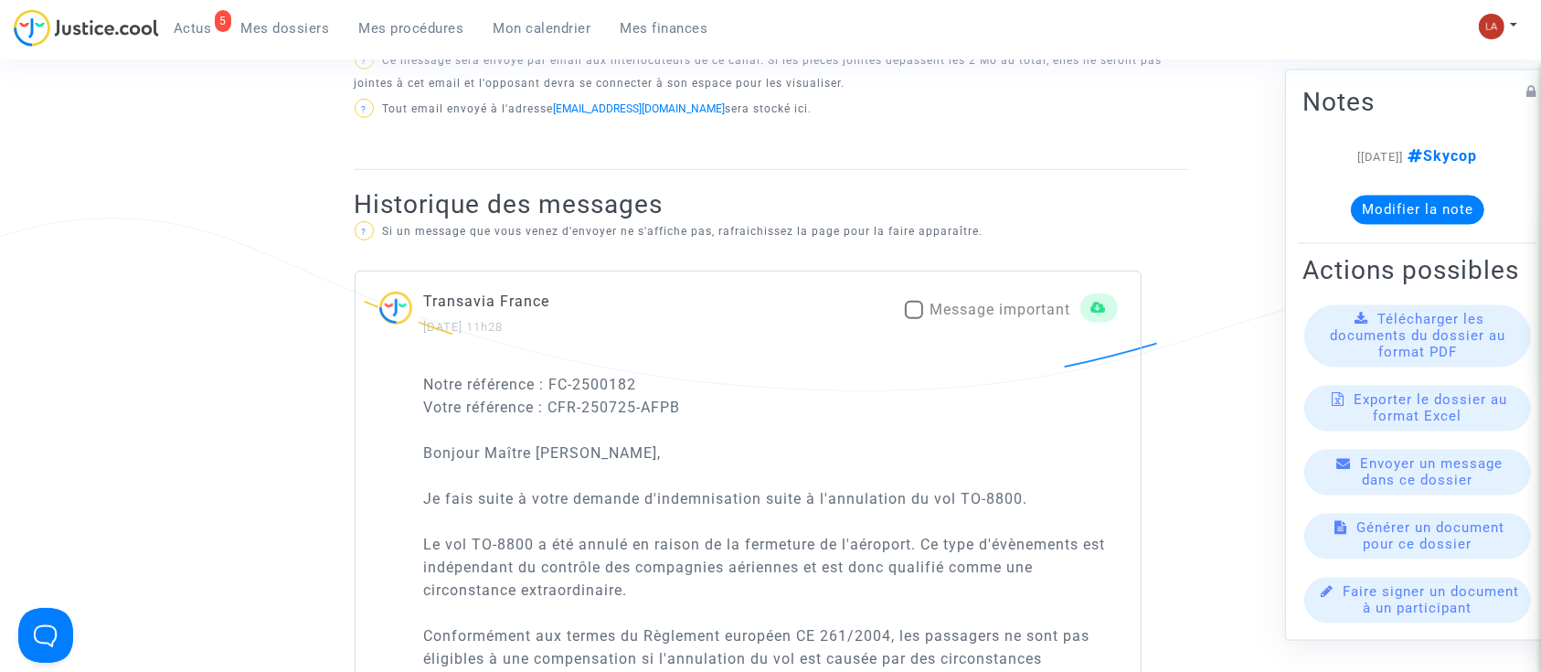
click at [175, 33] on span "Actus" at bounding box center [193, 28] width 38 height 16
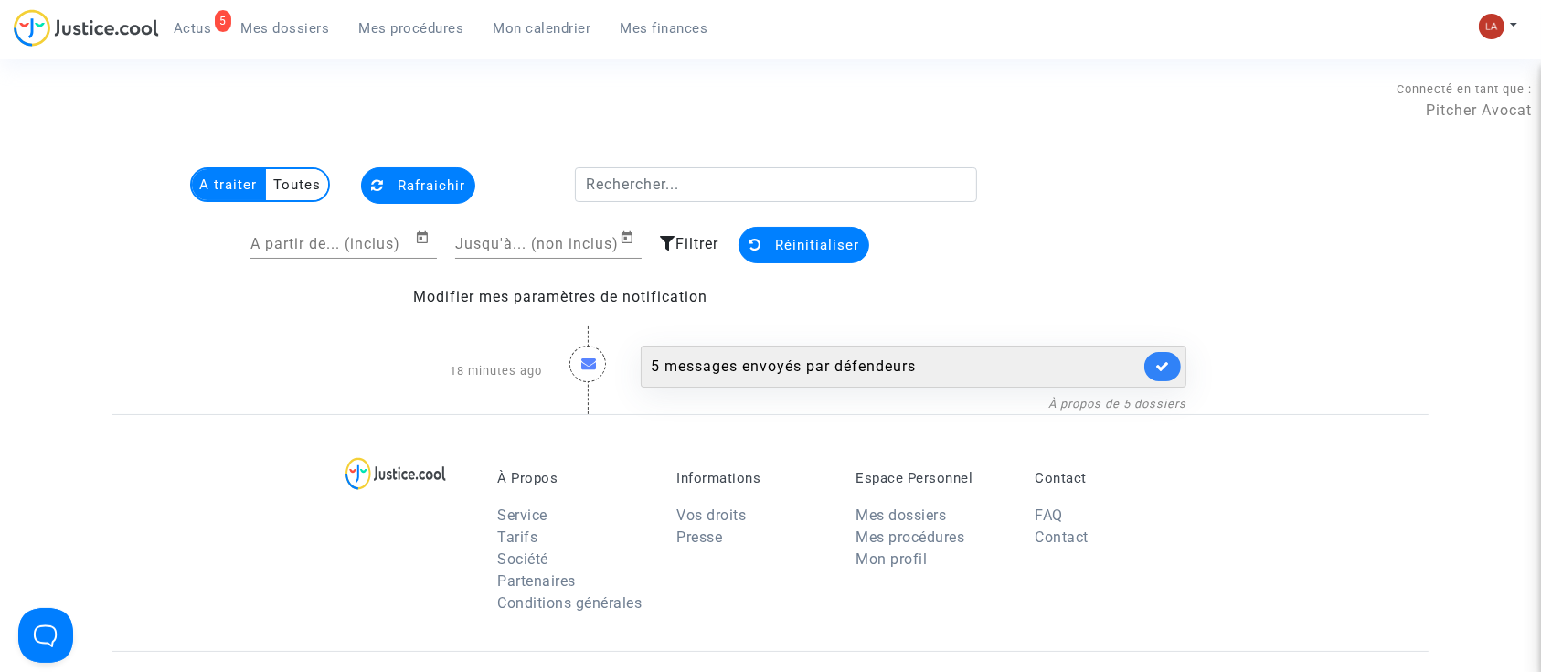
click at [803, 349] on div "5 messages envoyés par défendeurs" at bounding box center [914, 366] width 546 height 42
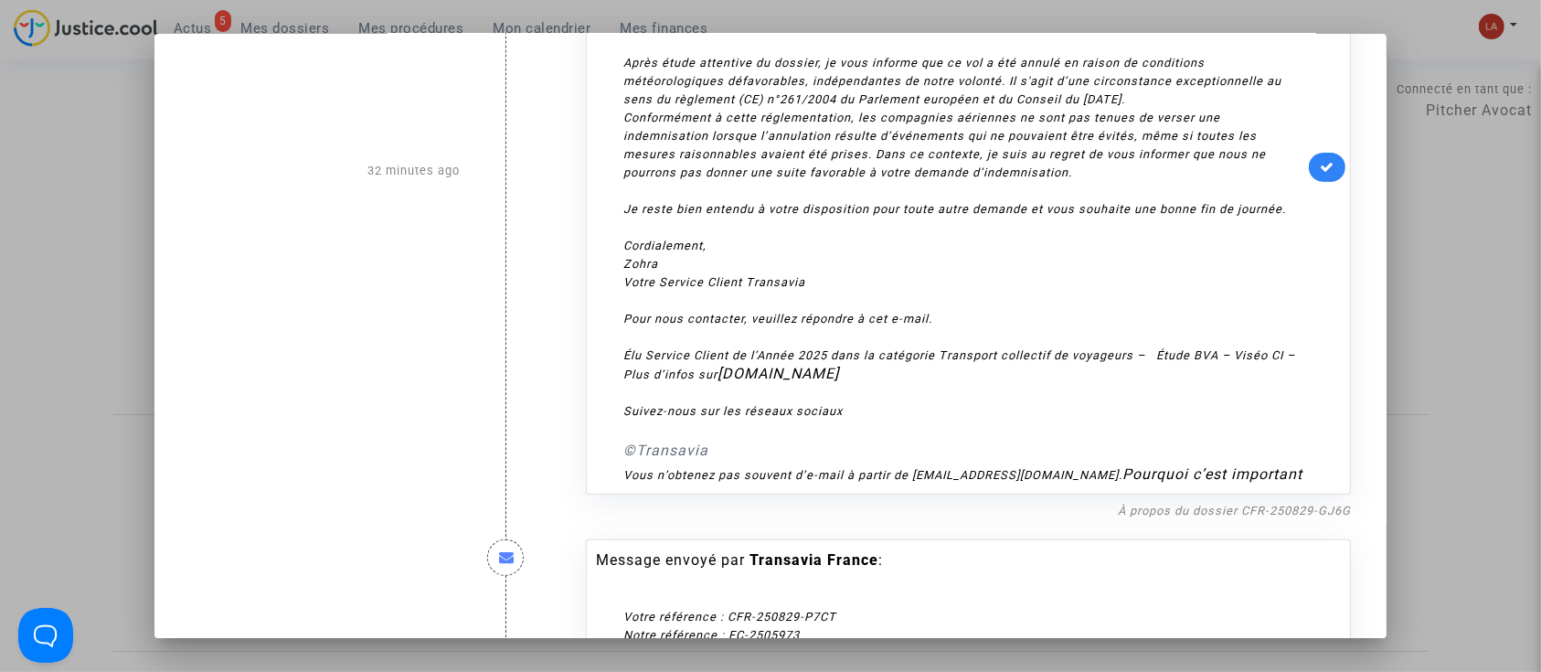
scroll to position [672, 0]
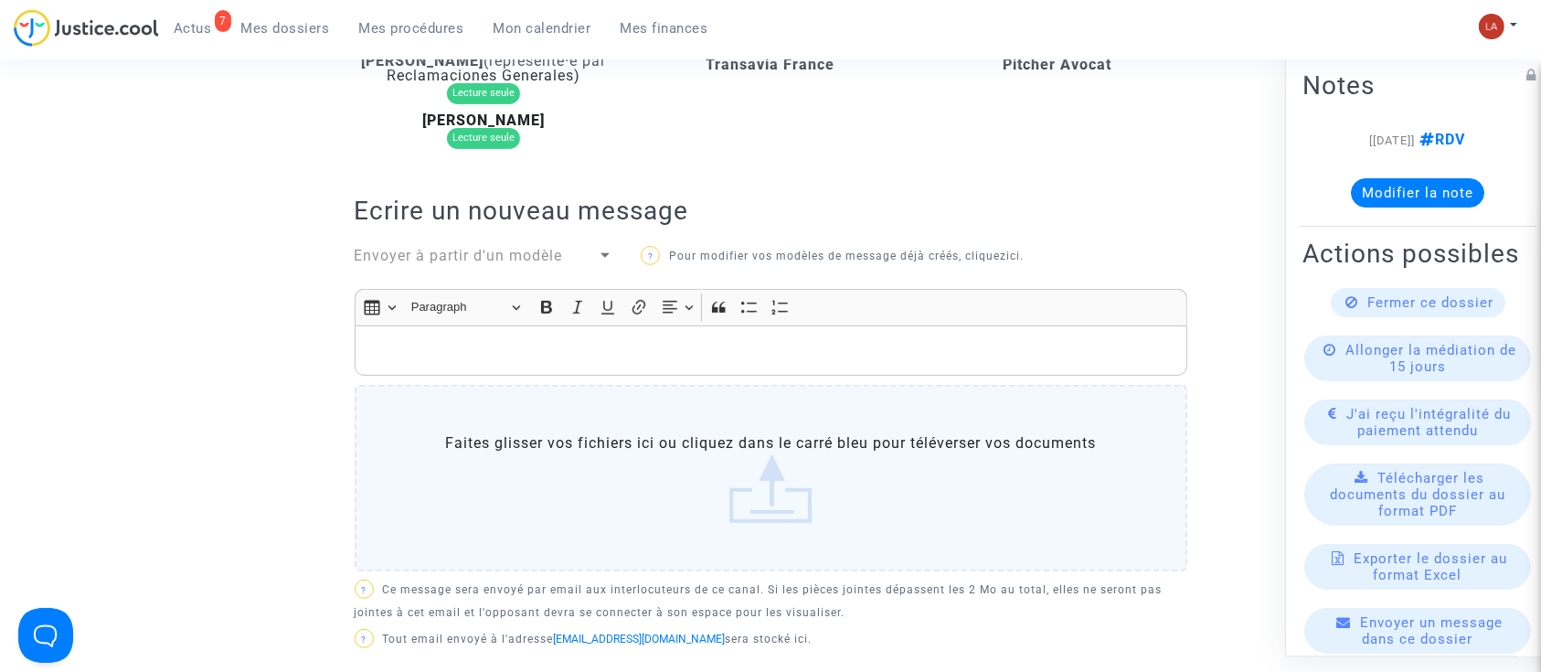
scroll to position [642, 0]
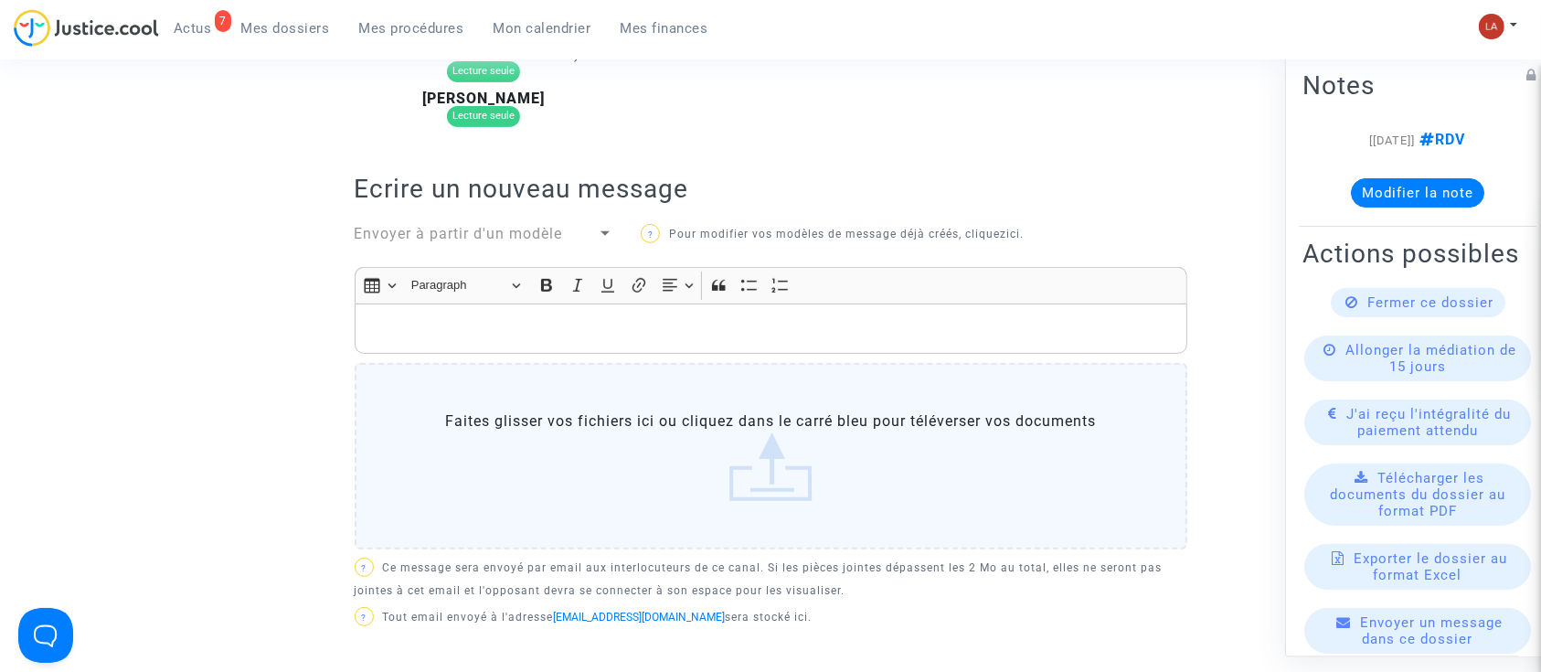
click at [429, 233] on span "Envoyer à partir d'un modèle" at bounding box center [459, 233] width 208 height 17
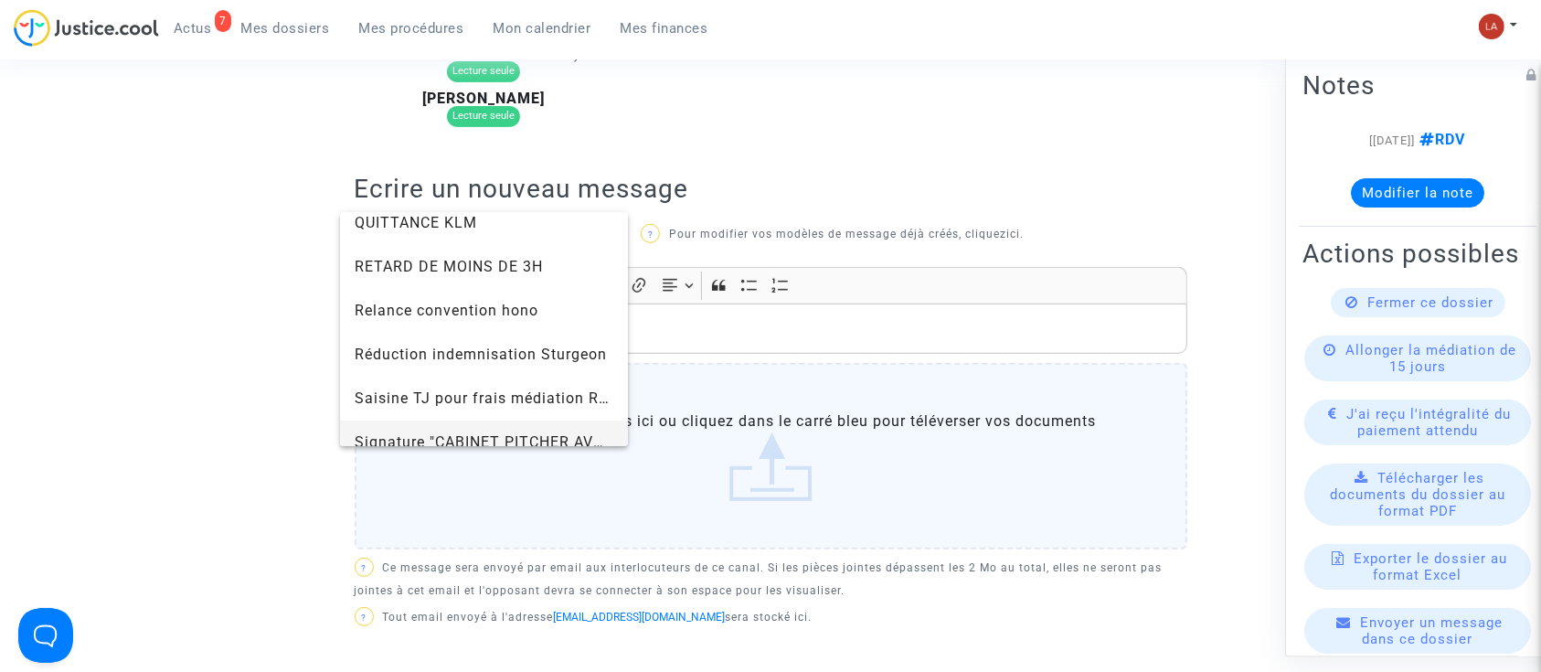
click at [418, 420] on span "Signature "CABINET PITCHER AVOCAT"" at bounding box center [485, 442] width 260 height 44
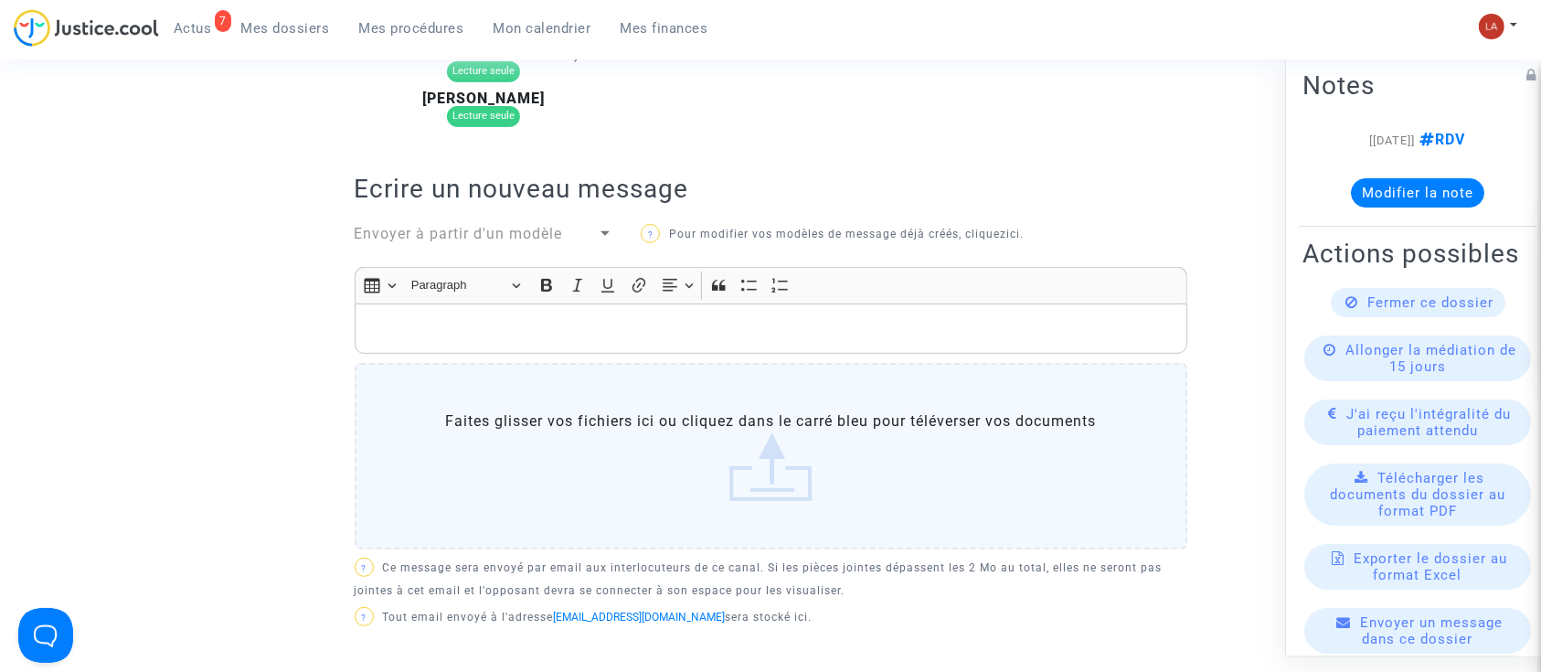
scroll to position [1828, 0]
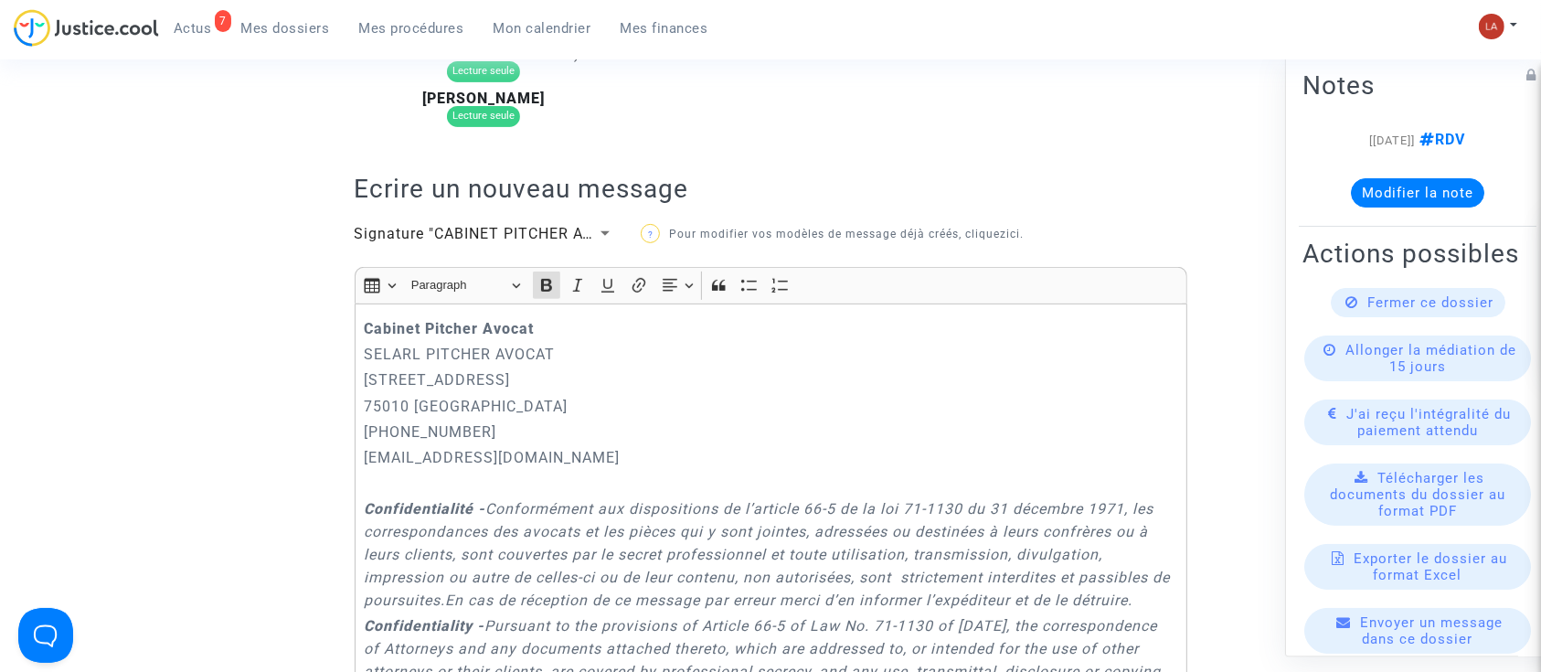
click at [358, 315] on div "Cabinet [PERSON_NAME] PITCHER AVOCAT [STREET_ADDRESS] 01.45.49.09.34 [EMAIL_ADD…" at bounding box center [771, 573] width 832 height 540
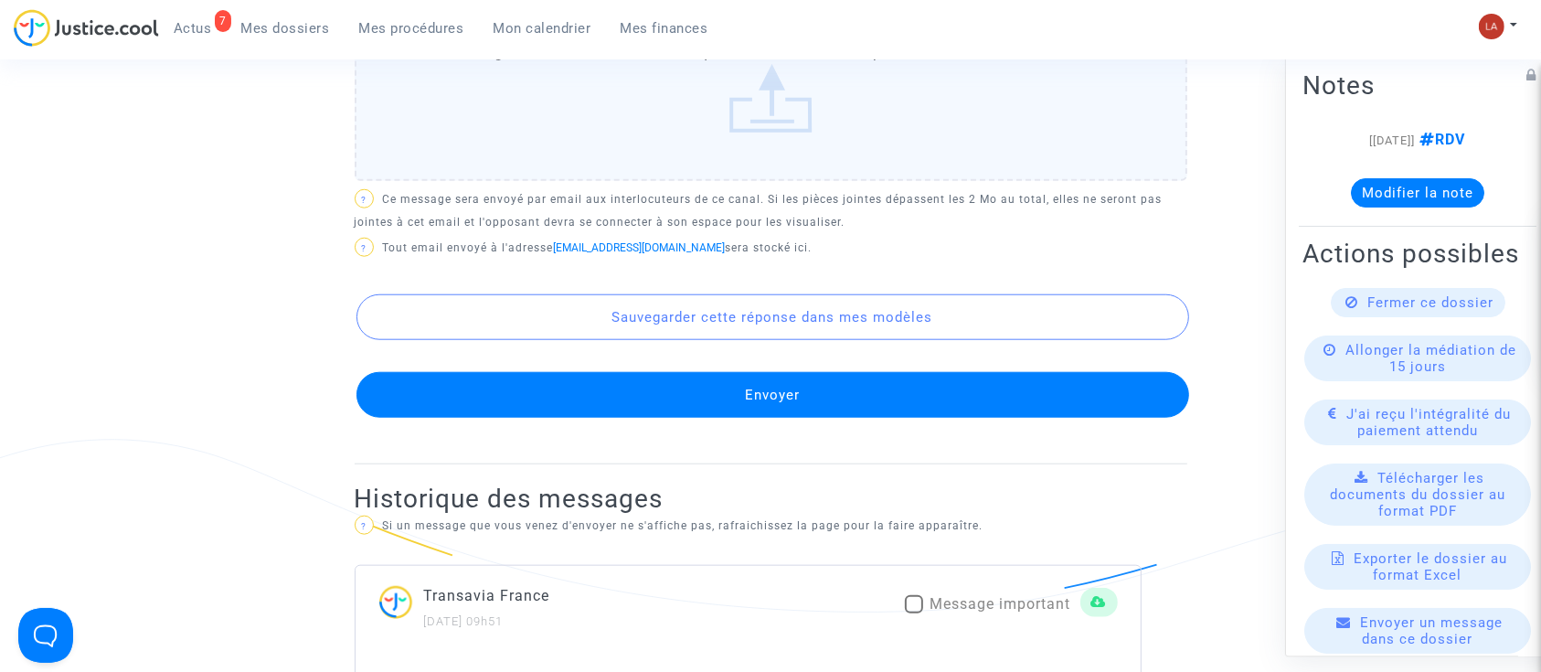
scroll to position [1834, 0]
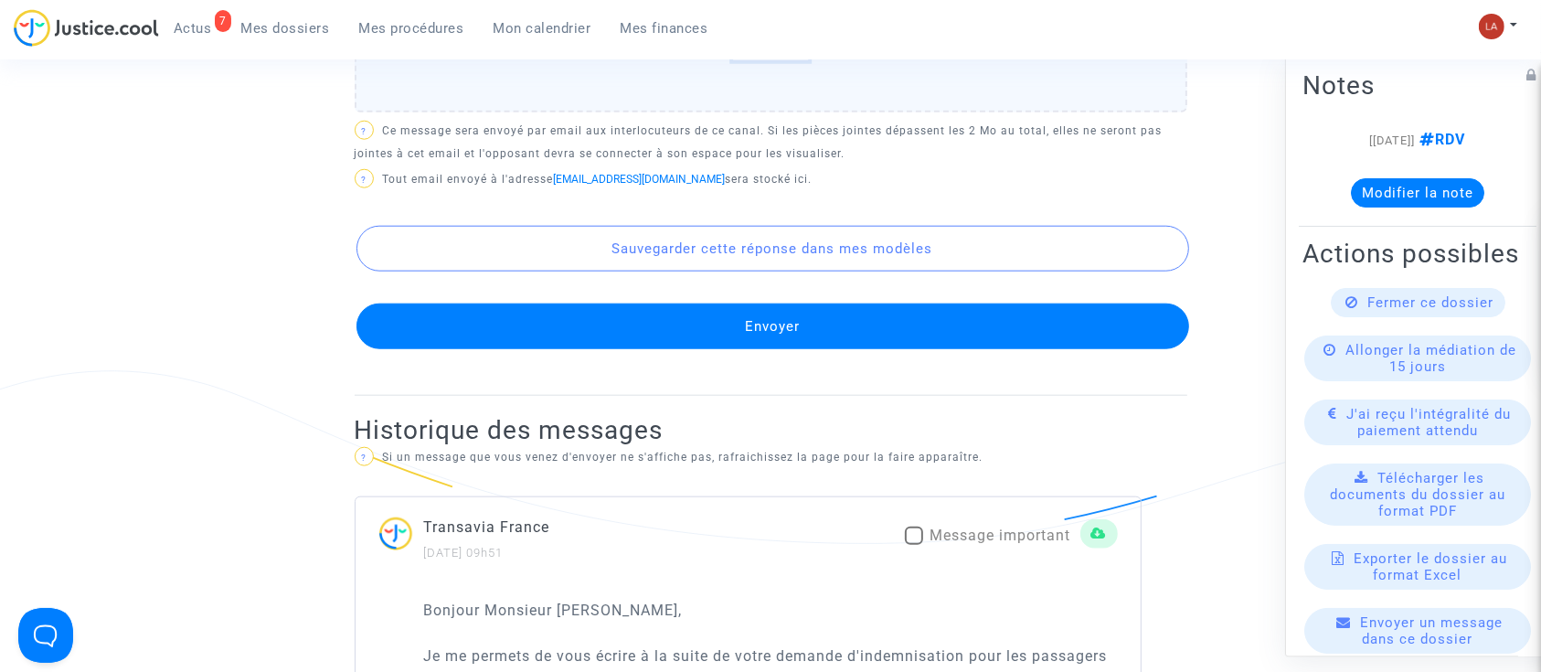
click at [419, 338] on button "Envoyer" at bounding box center [772, 326] width 832 height 46
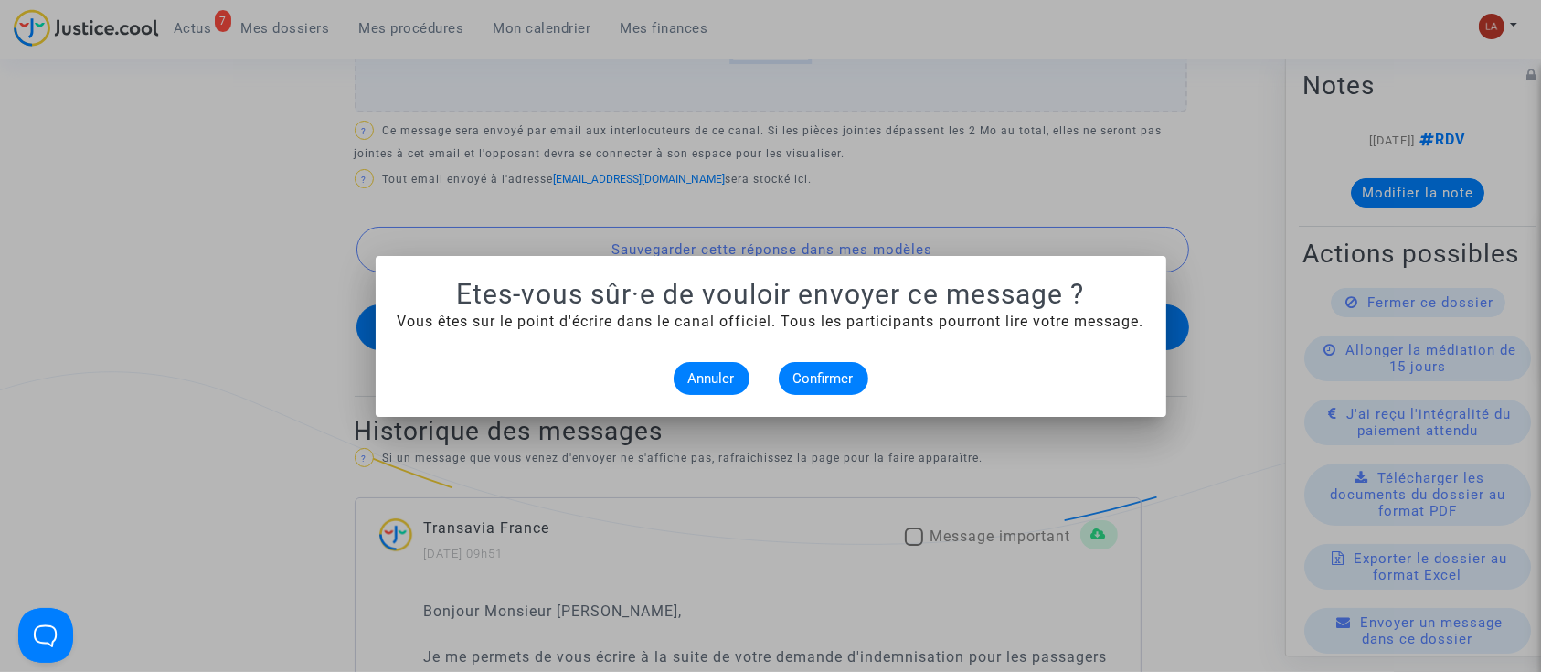
scroll to position [0, 0]
click at [811, 362] on button "Confirmer" at bounding box center [824, 378] width 90 height 33
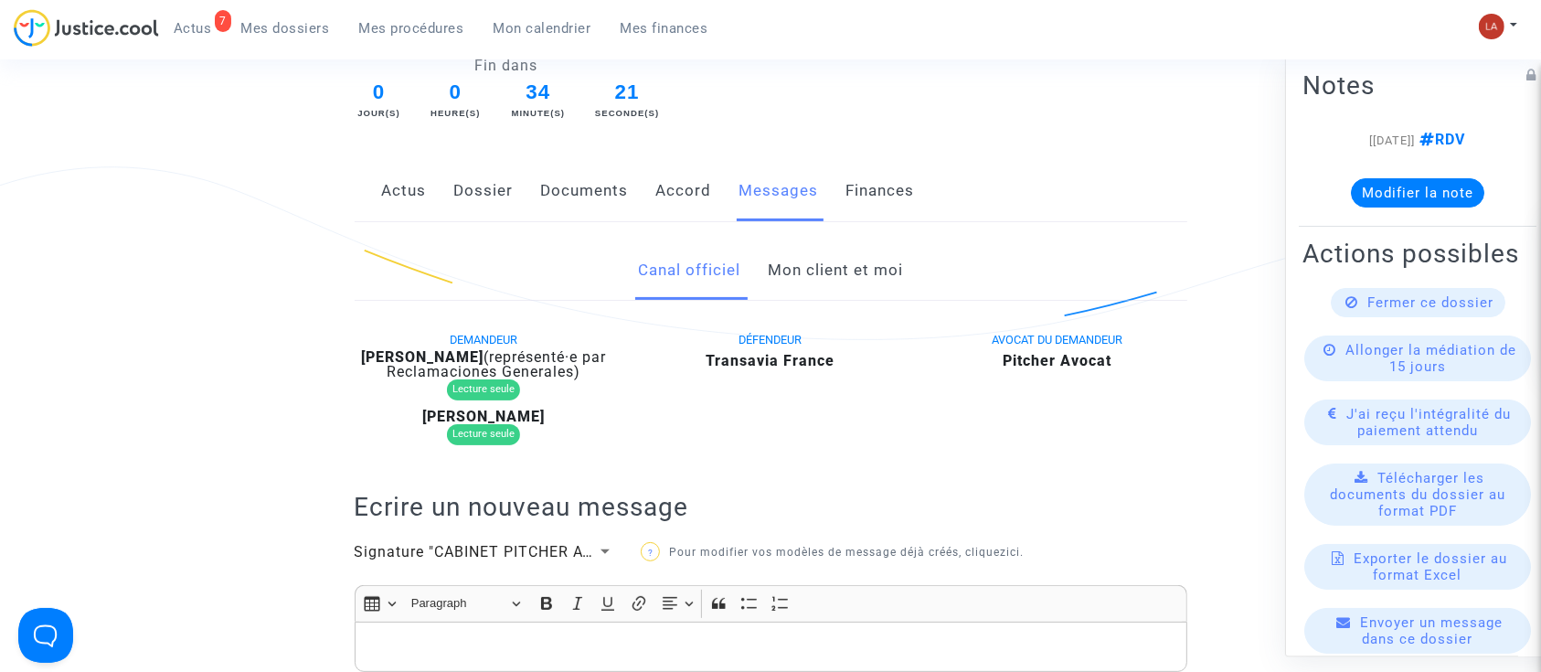
scroll to position [322, 0]
click at [809, 262] on link "Mon client et moi" at bounding box center [835, 273] width 135 height 60
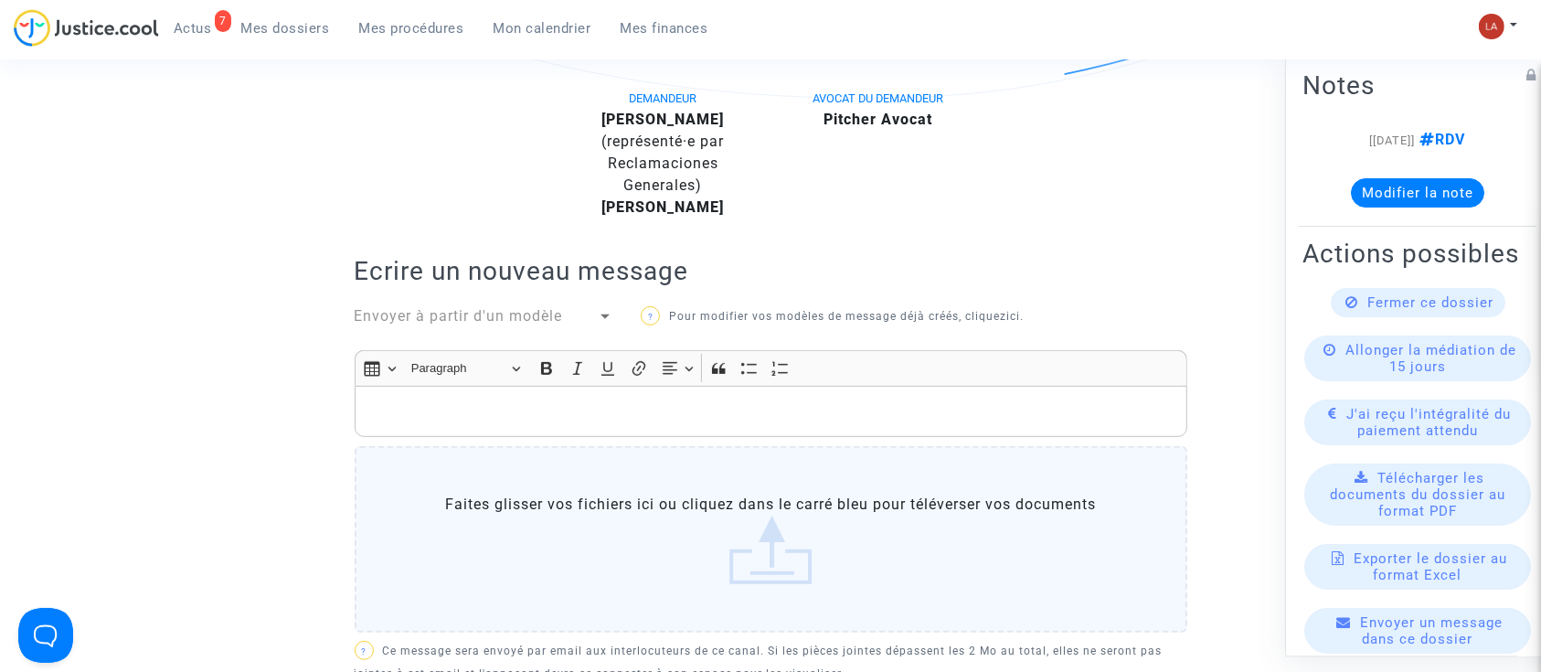
scroll to position [562, 0]
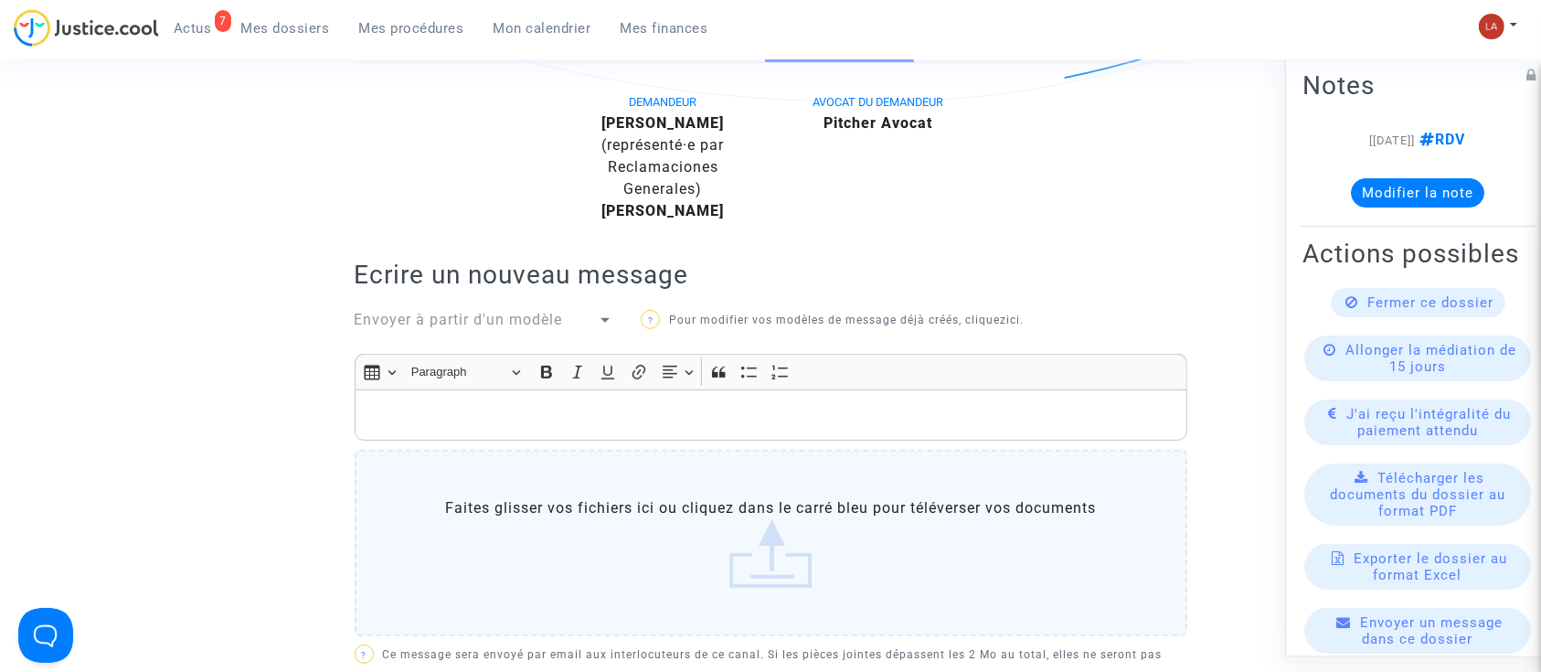
click at [591, 417] on p "Rich Text Editor, main" at bounding box center [770, 414] width 813 height 23
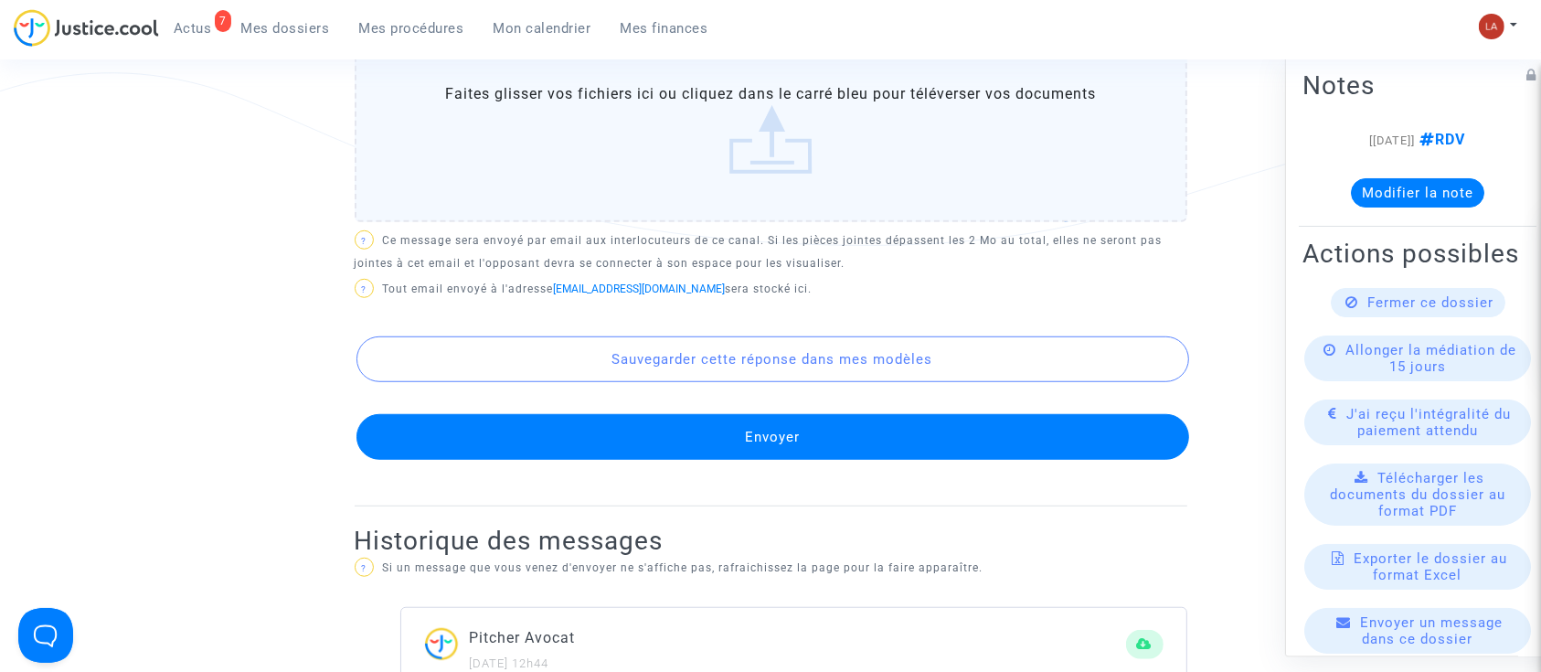
scroll to position [1291, 0]
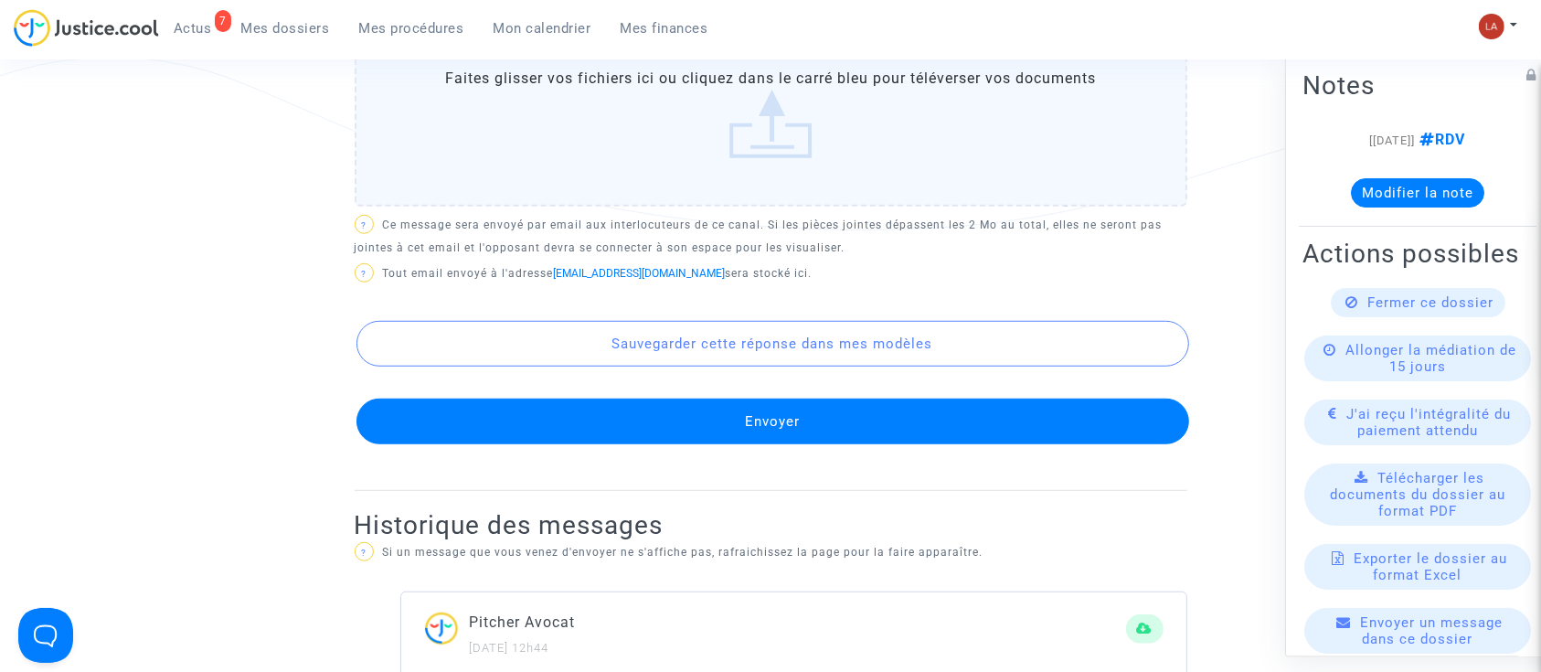
click at [590, 418] on button "Envoyer" at bounding box center [772, 421] width 832 height 46
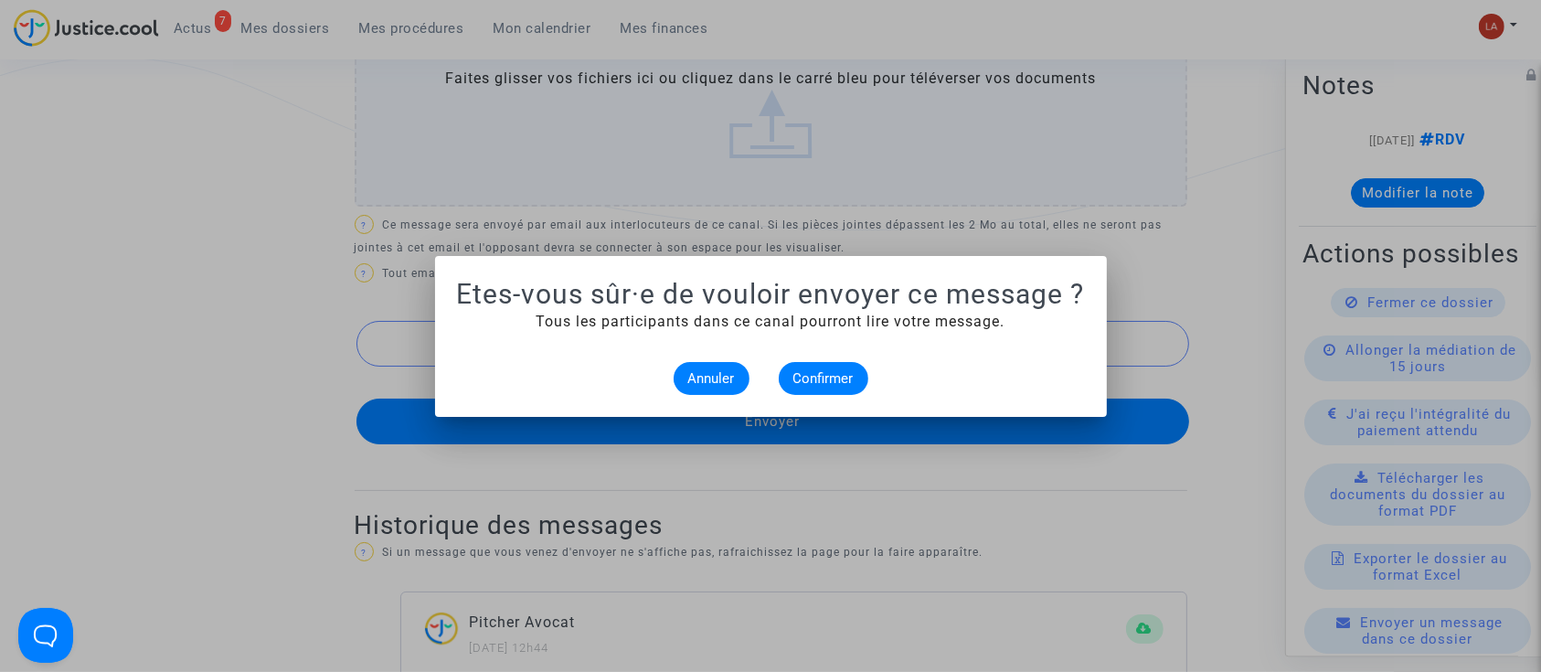
scroll to position [0, 0]
click at [826, 376] on span "Confirmer" at bounding box center [823, 378] width 60 height 16
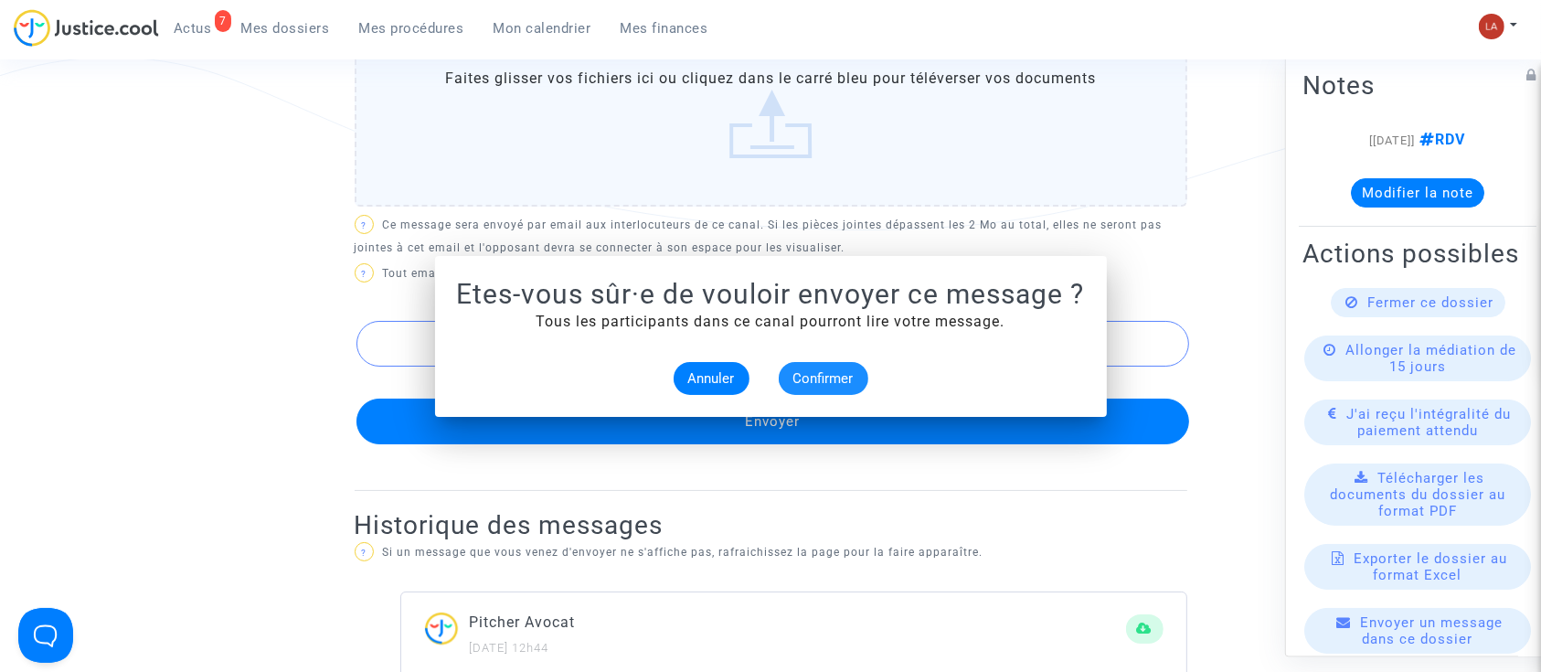
scroll to position [1291, 0]
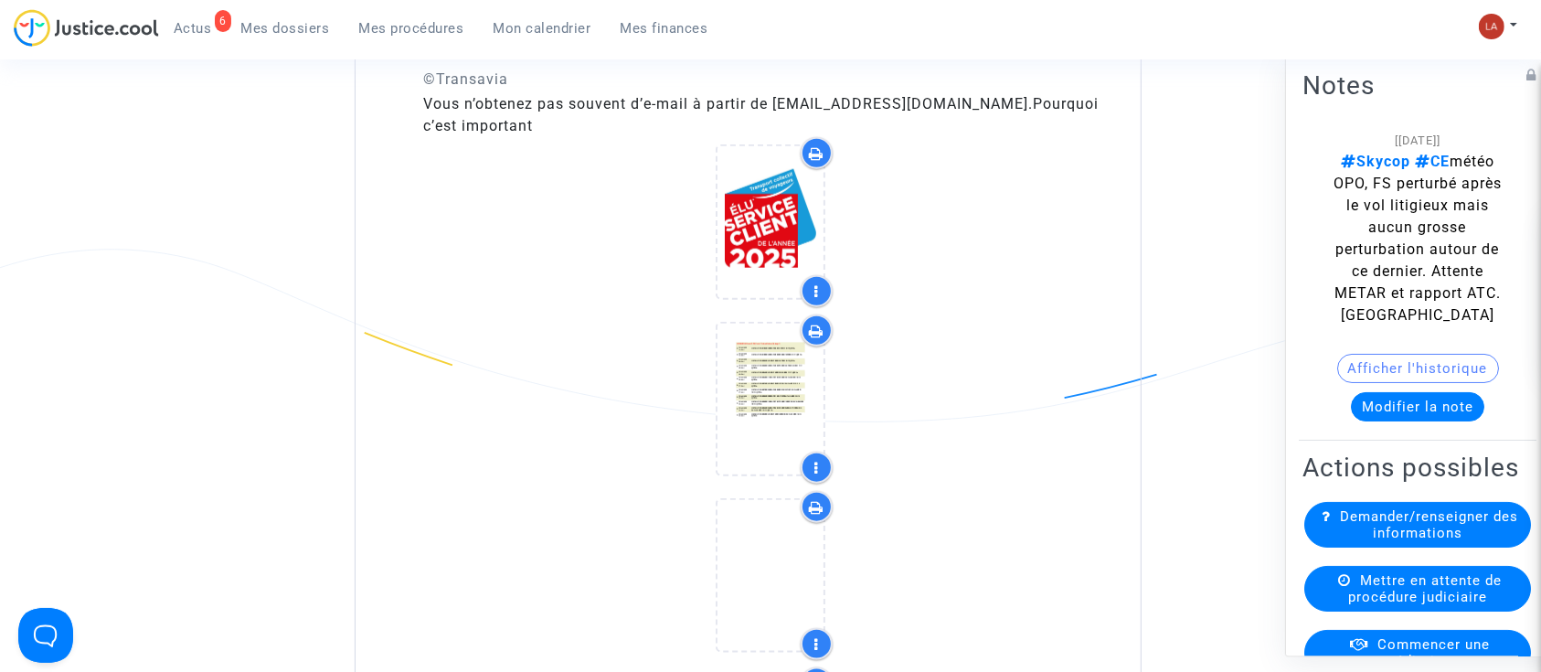
scroll to position [1944, 0]
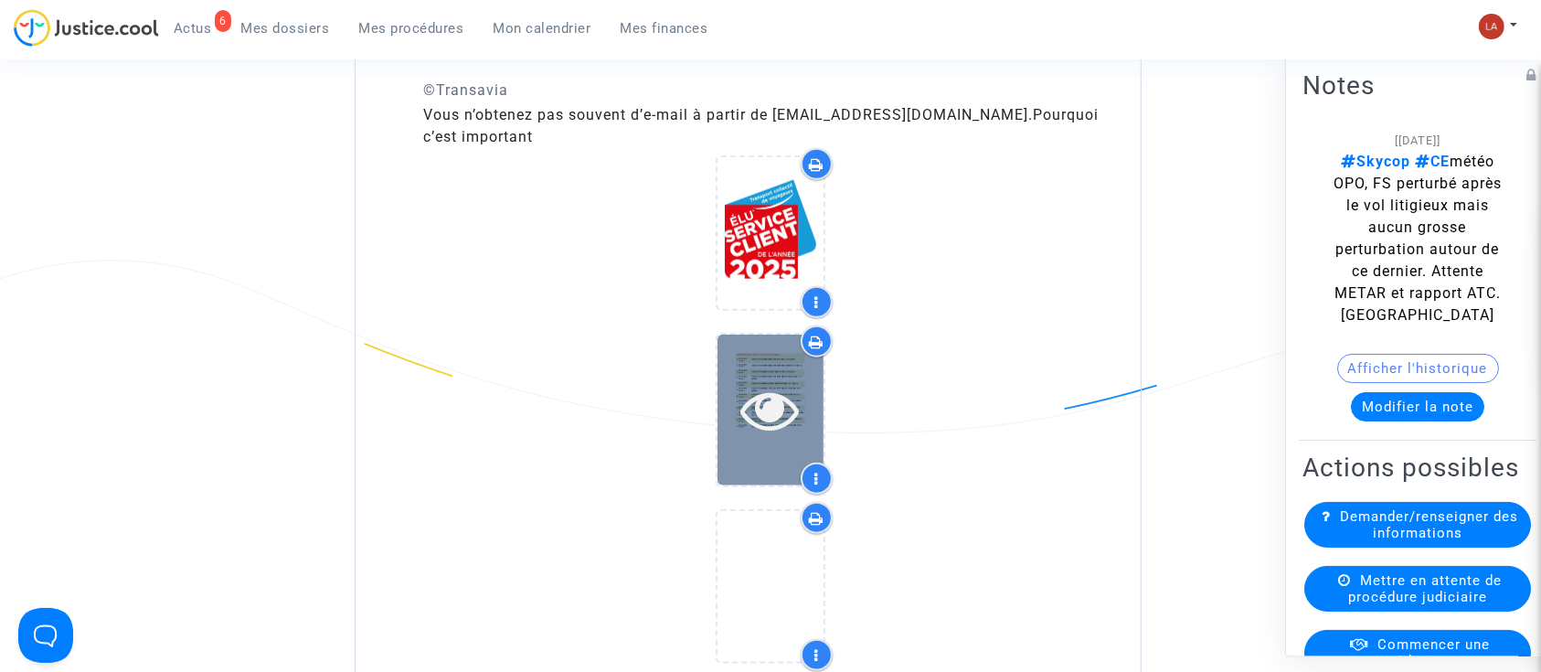
click at [769, 393] on icon at bounding box center [770, 409] width 59 height 58
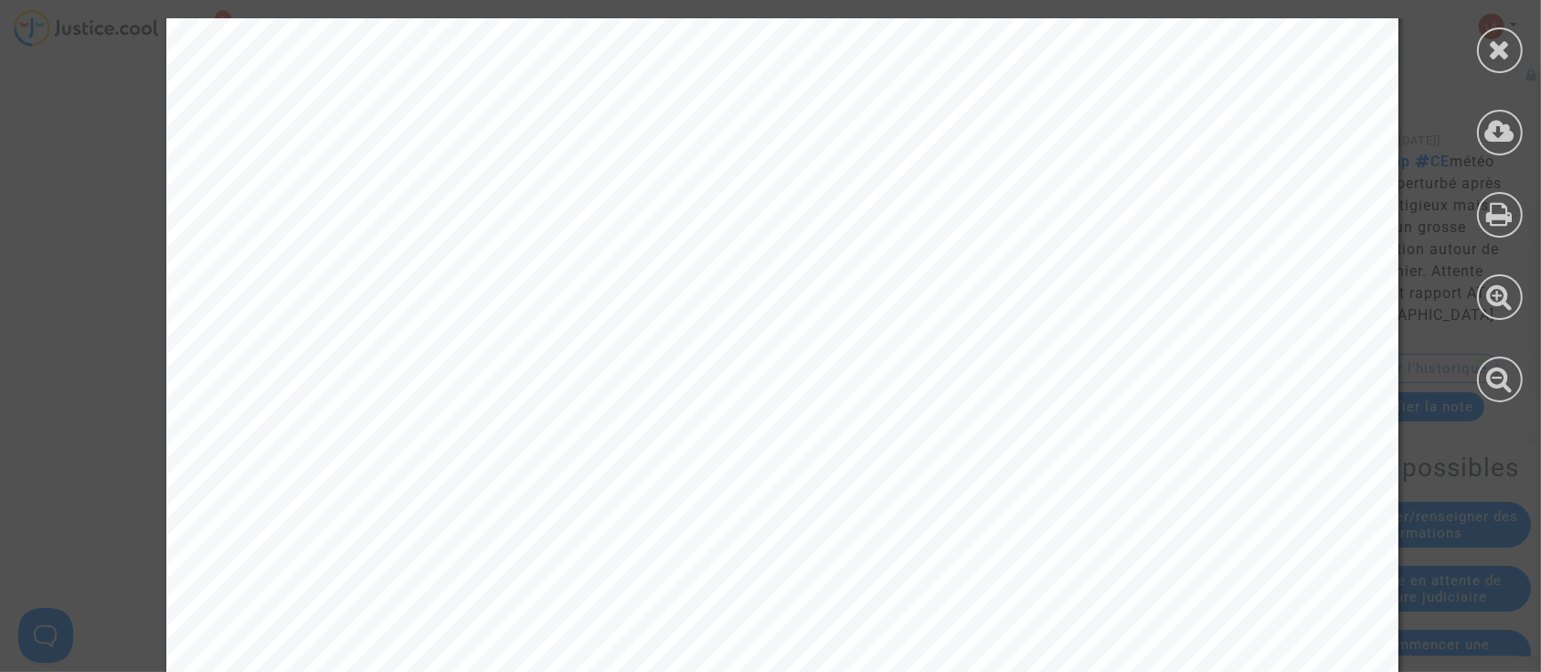
scroll to position [1778, 0]
click at [1499, 46] on icon at bounding box center [1500, 49] width 23 height 27
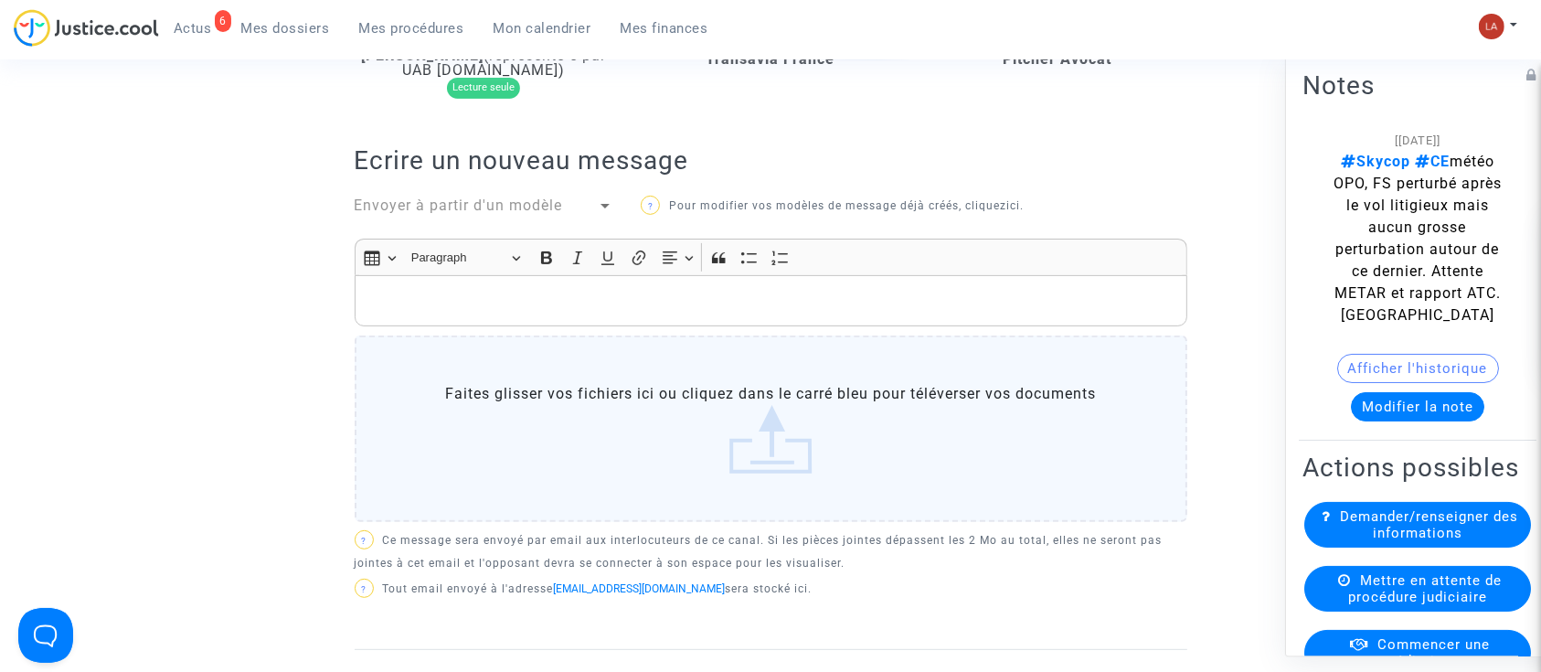
scroll to position [601, 0]
click at [462, 199] on span "Envoyer à partir d'un modèle" at bounding box center [459, 207] width 208 height 17
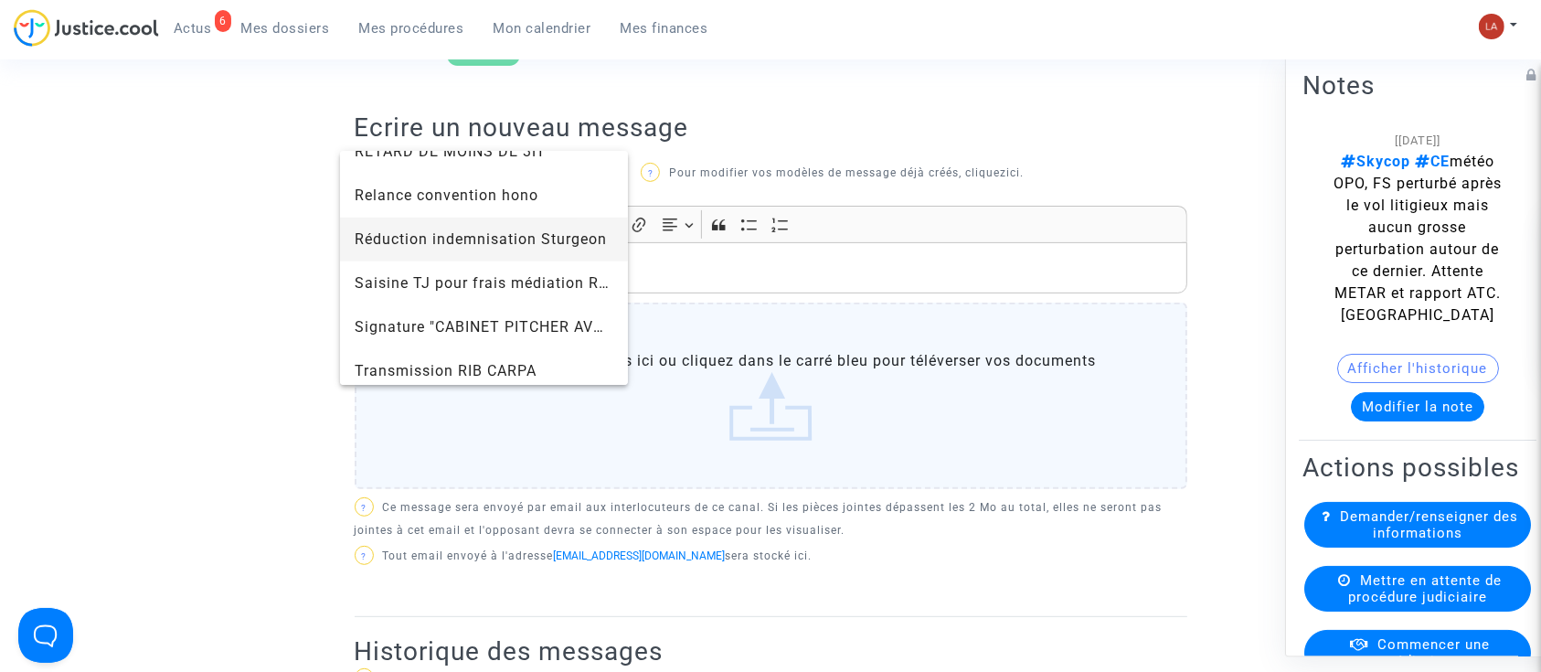
scroll to position [1864, 0]
click at [410, 318] on span "Signature "CABINET PITCHER AVOCAT"" at bounding box center [497, 325] width 284 height 17
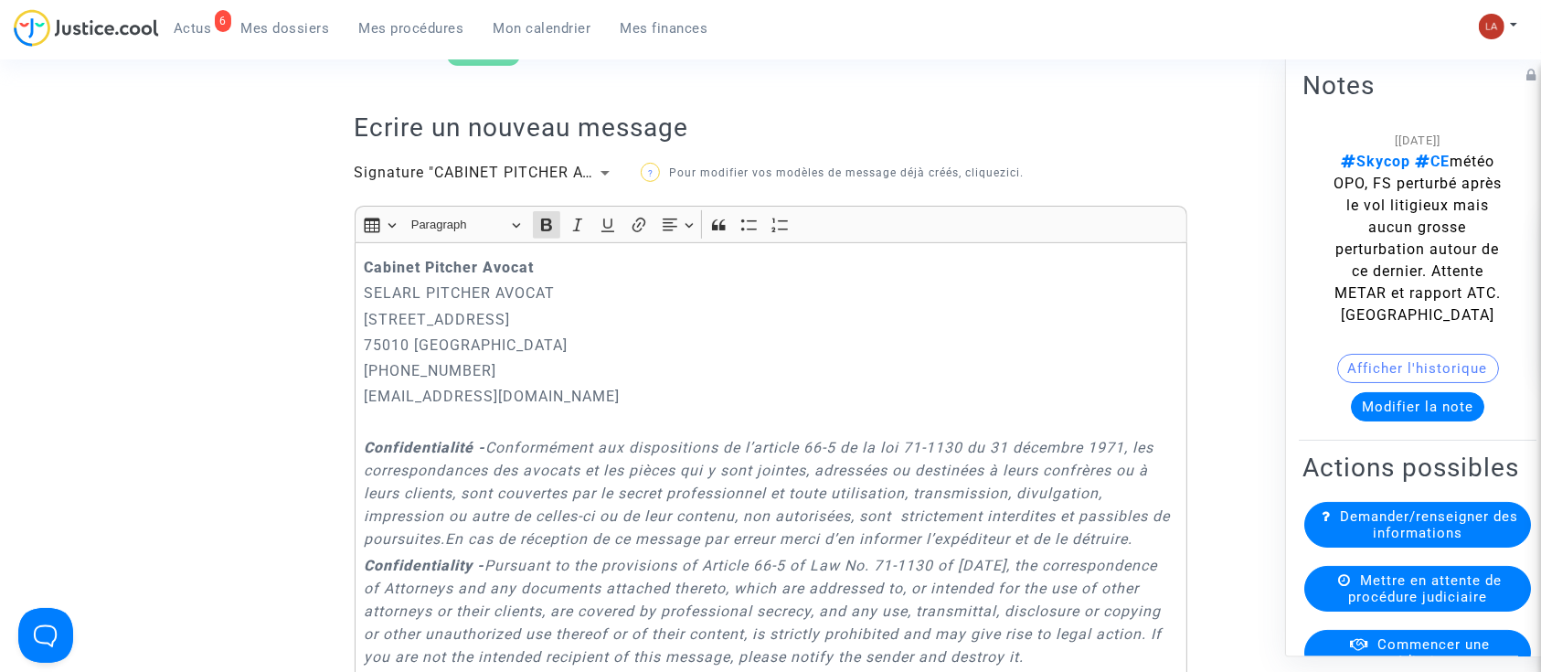
click at [361, 243] on div "Cabinet [PERSON_NAME] PITCHER AVOCAT [STREET_ADDRESS] 01.45.49.09.34 [EMAIL_ADD…" at bounding box center [771, 512] width 832 height 540
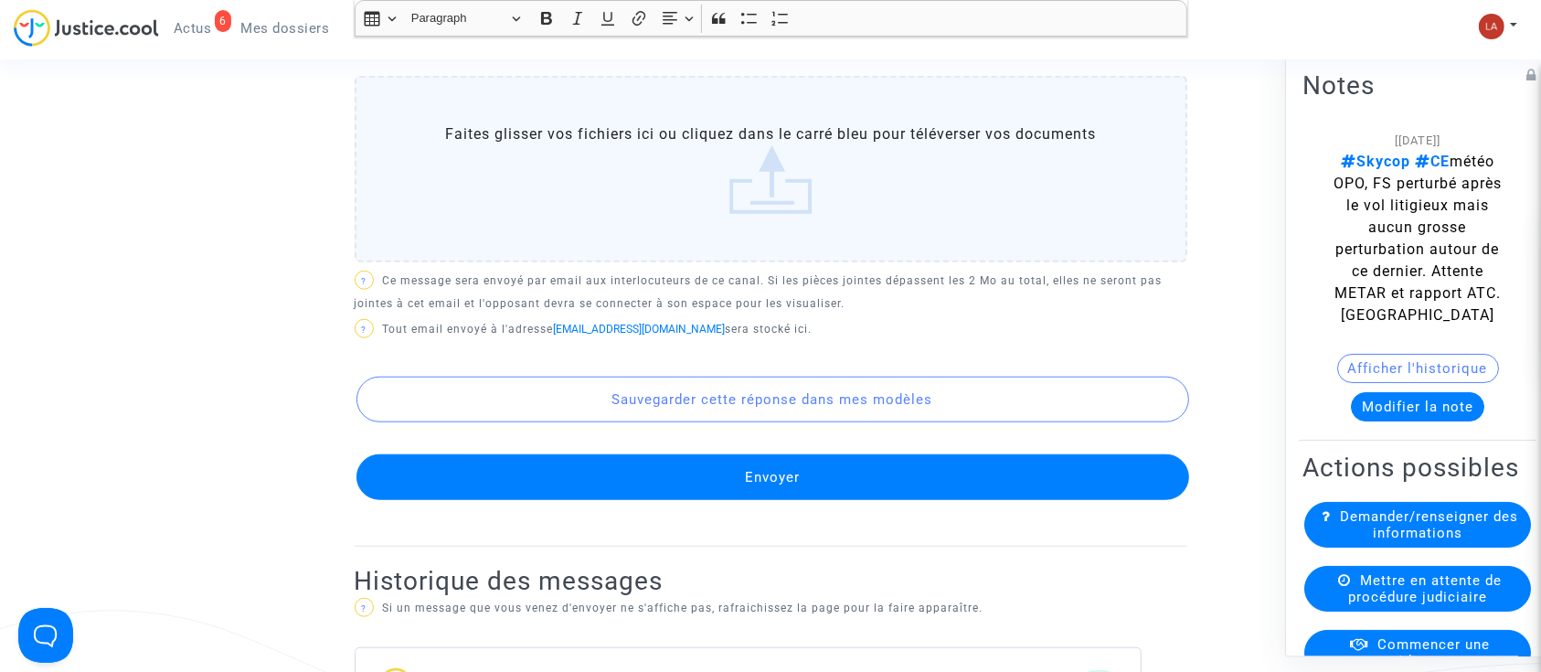
scroll to position [1597, 0]
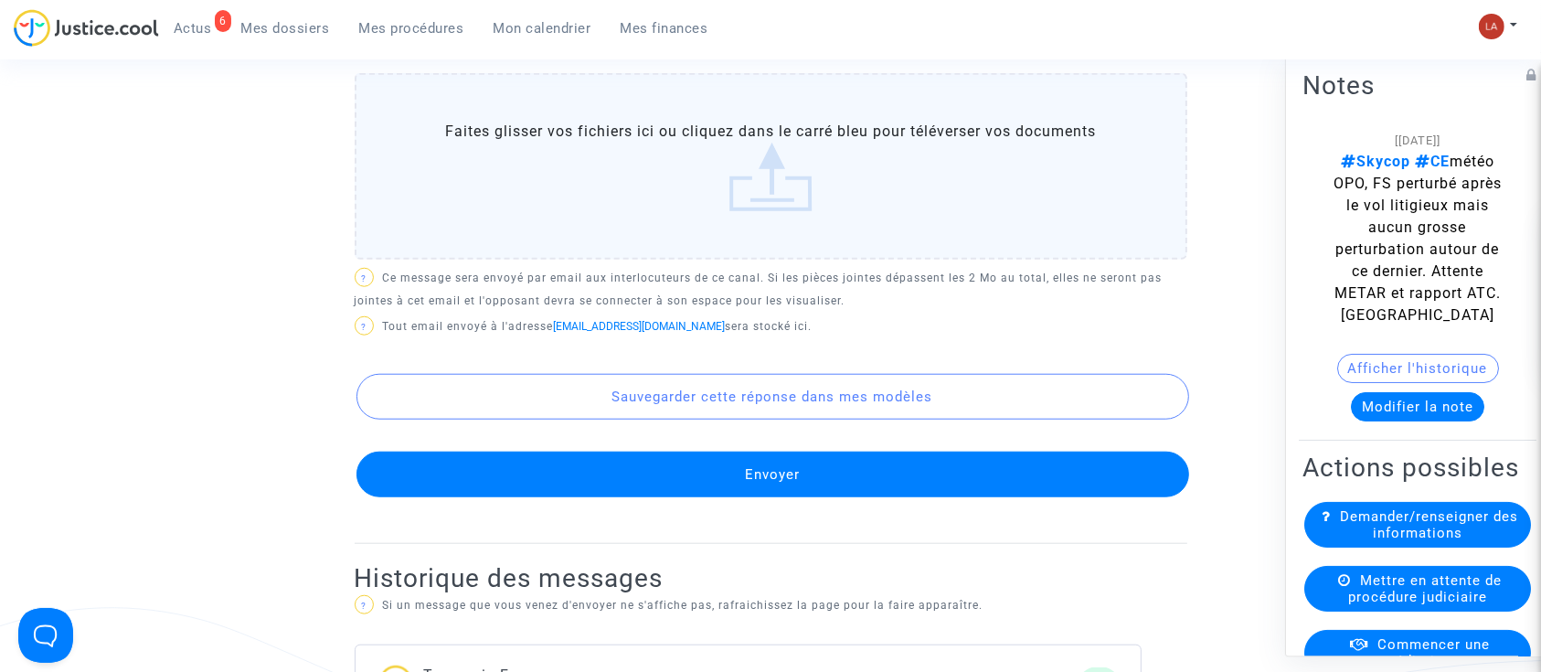
click at [746, 486] on button "Envoyer" at bounding box center [772, 474] width 832 height 46
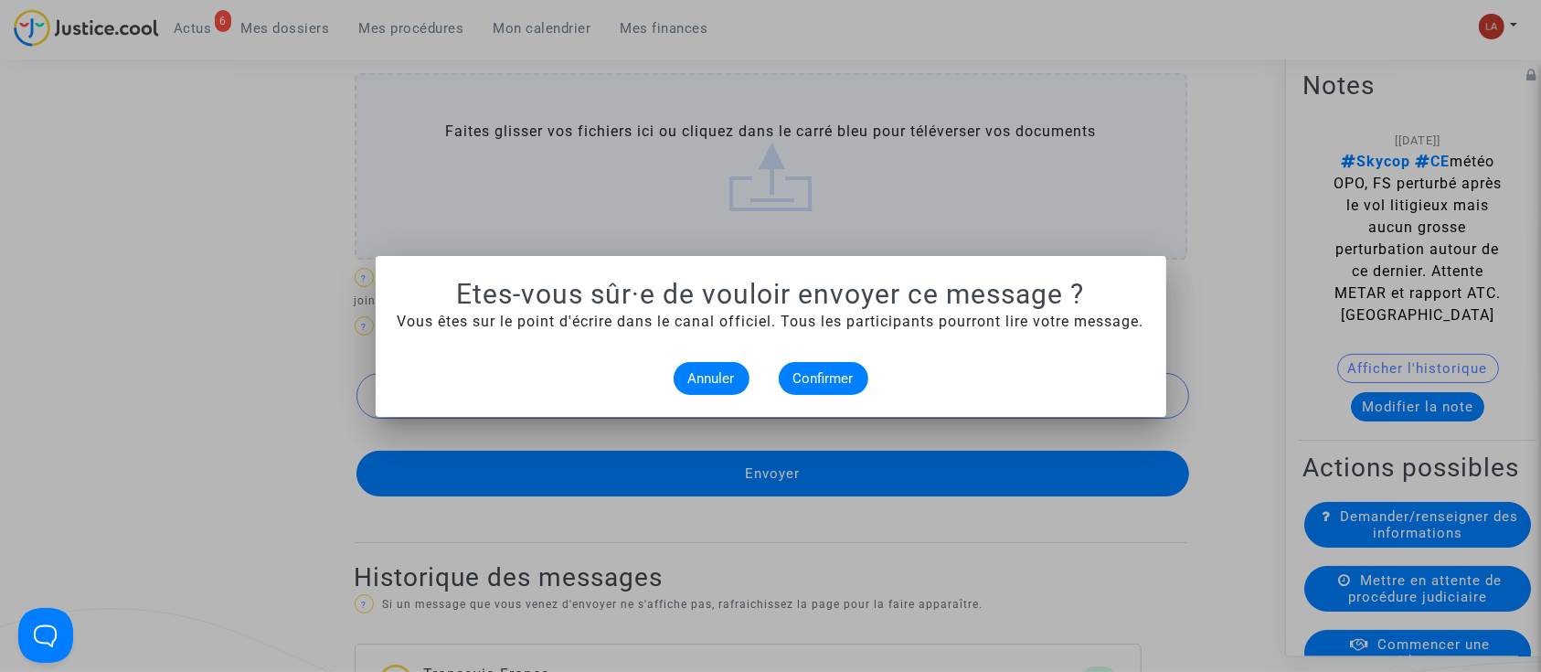
scroll to position [0, 0]
click at [845, 377] on span "Confirmer" at bounding box center [823, 378] width 60 height 16
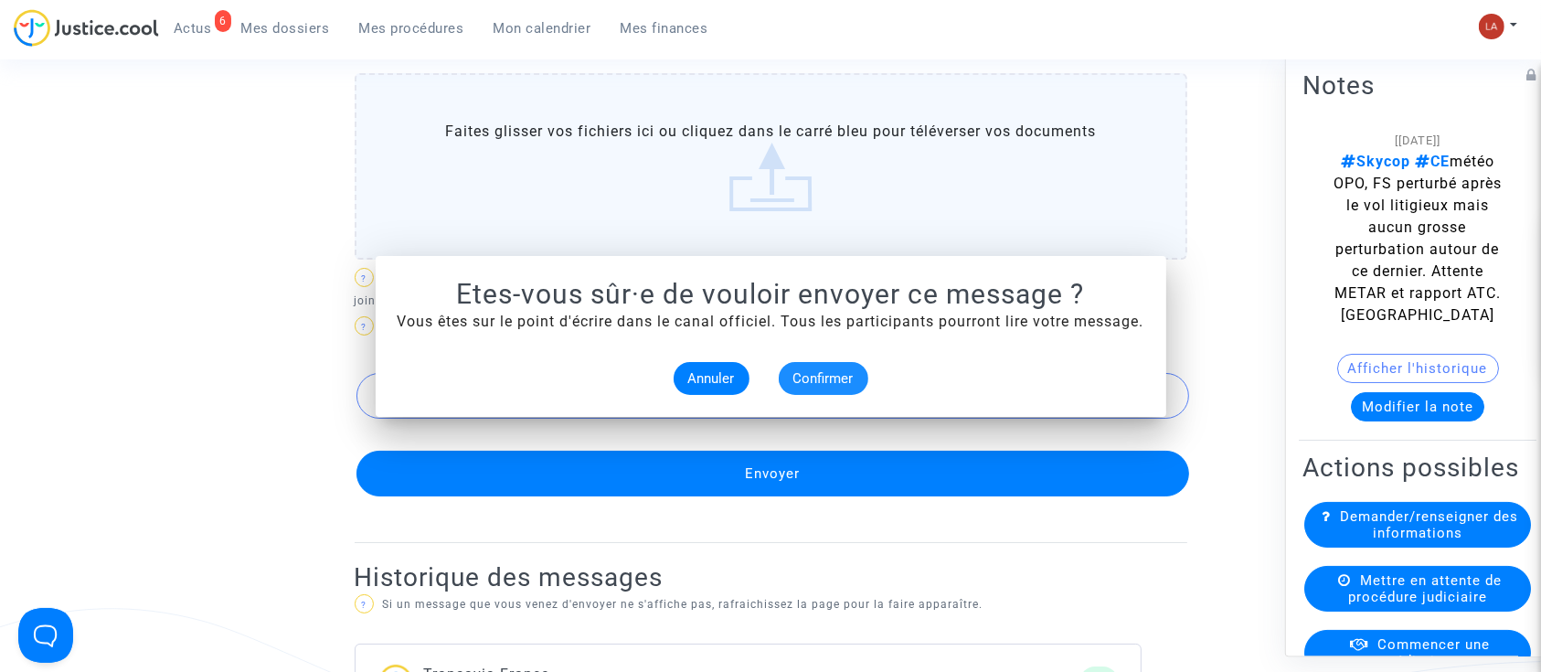
scroll to position [1597, 0]
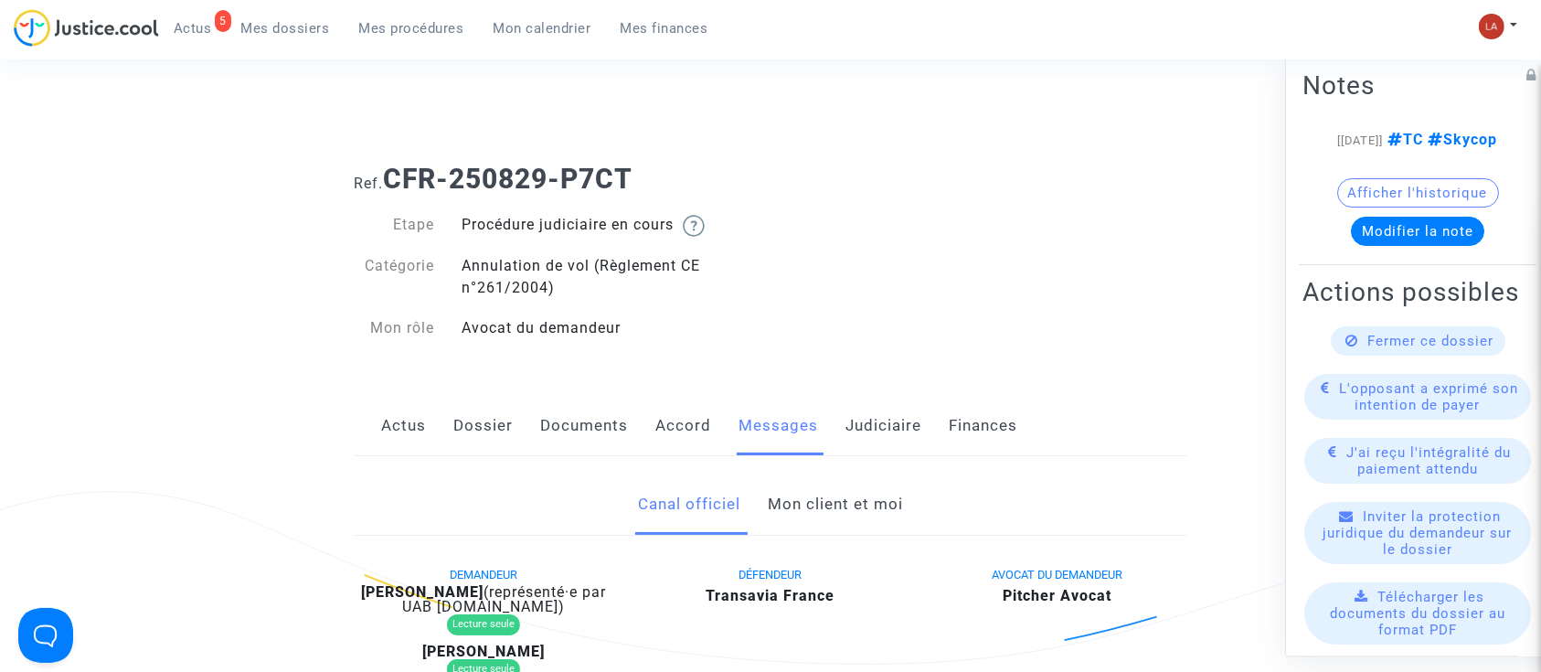
click at [492, 430] on link "Dossier" at bounding box center [483, 426] width 59 height 60
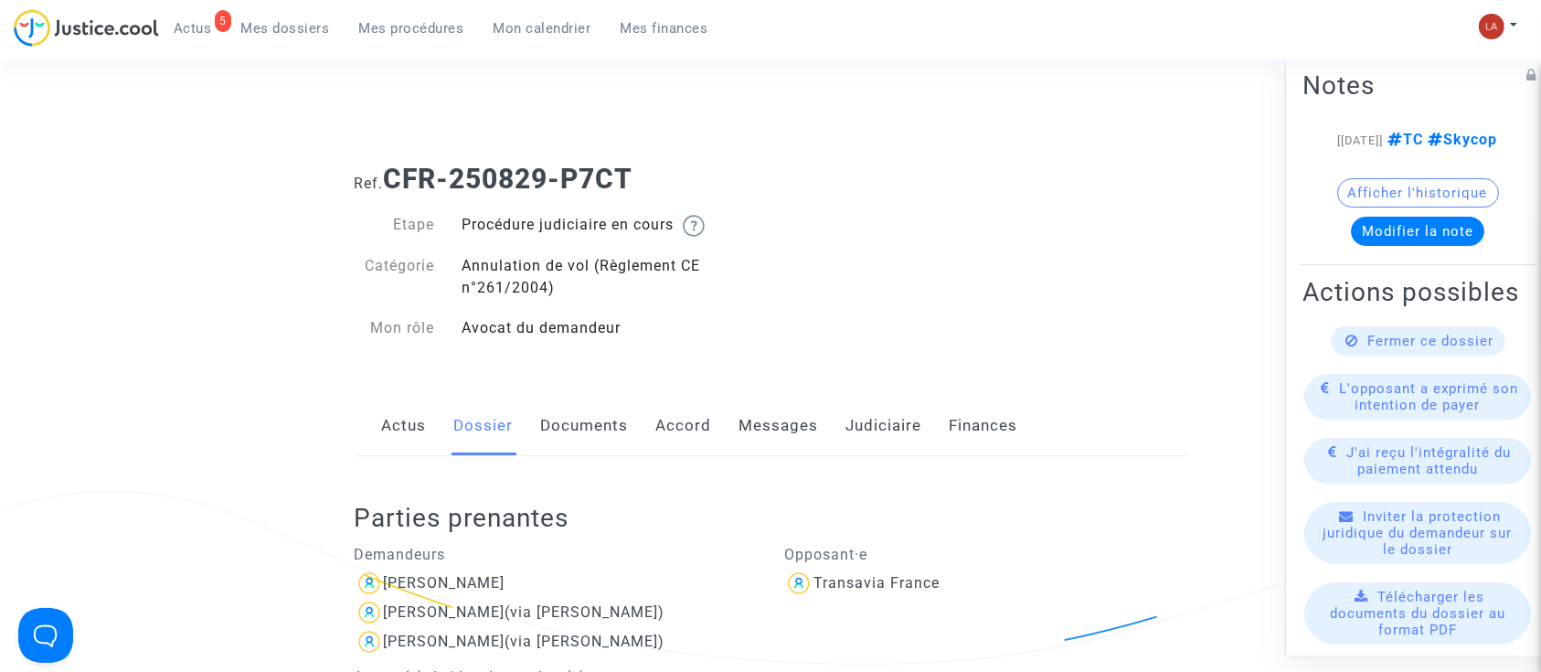
click at [563, 409] on link "Documents" at bounding box center [585, 426] width 88 height 60
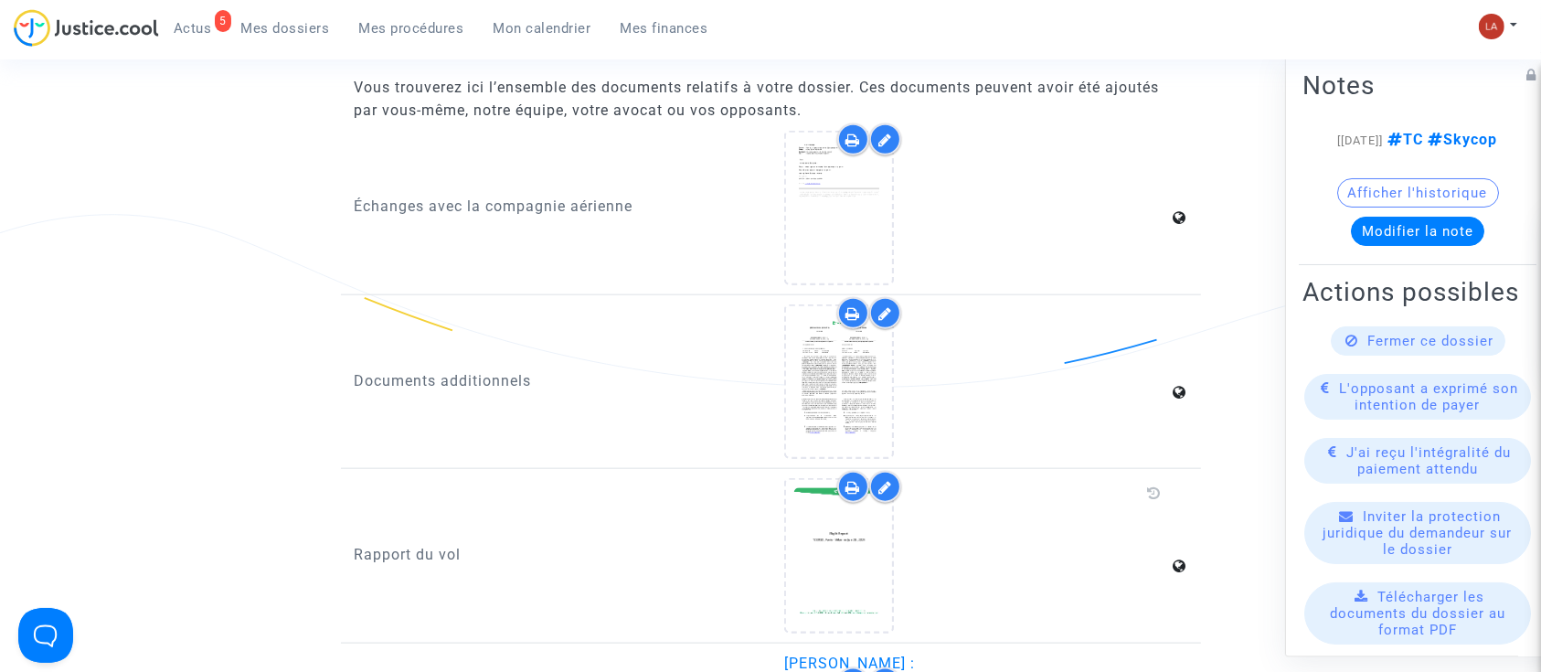
scroll to position [1946, 0]
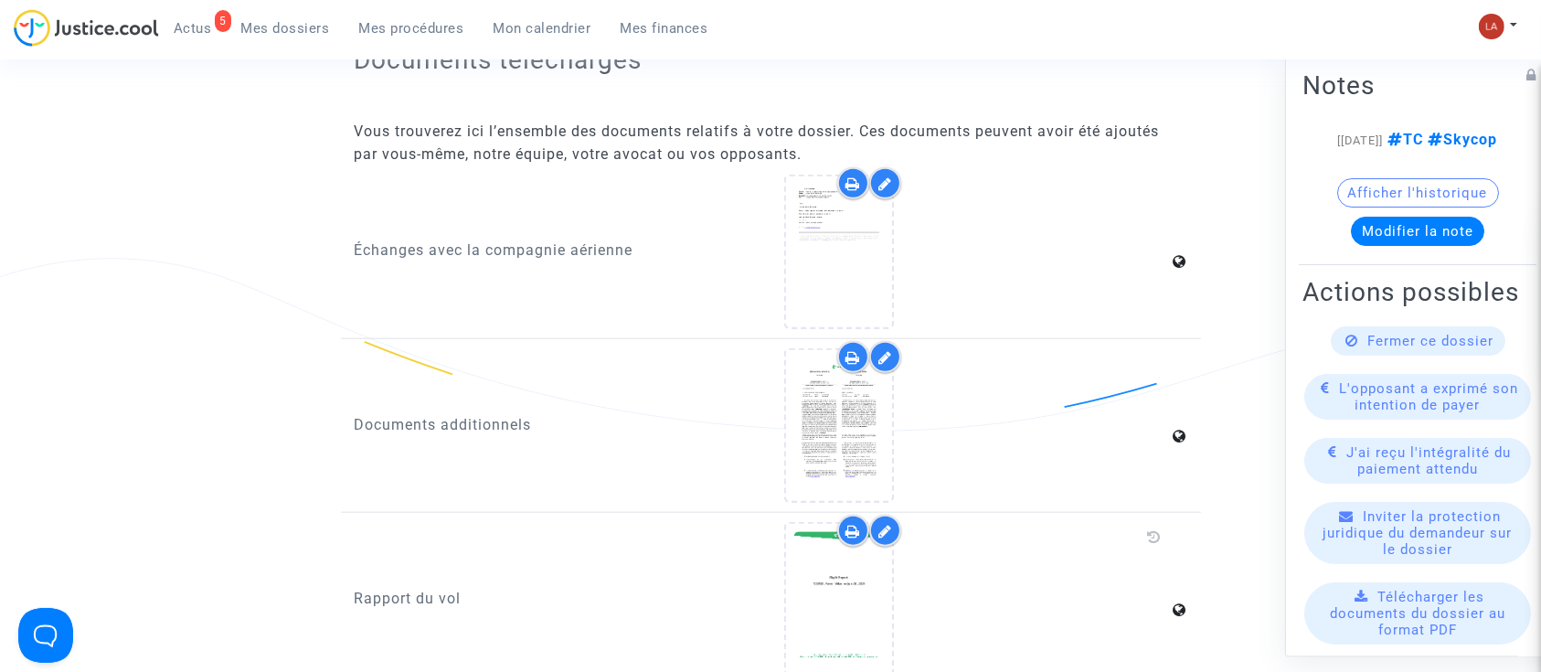
click at [886, 524] on icon at bounding box center [885, 531] width 14 height 15
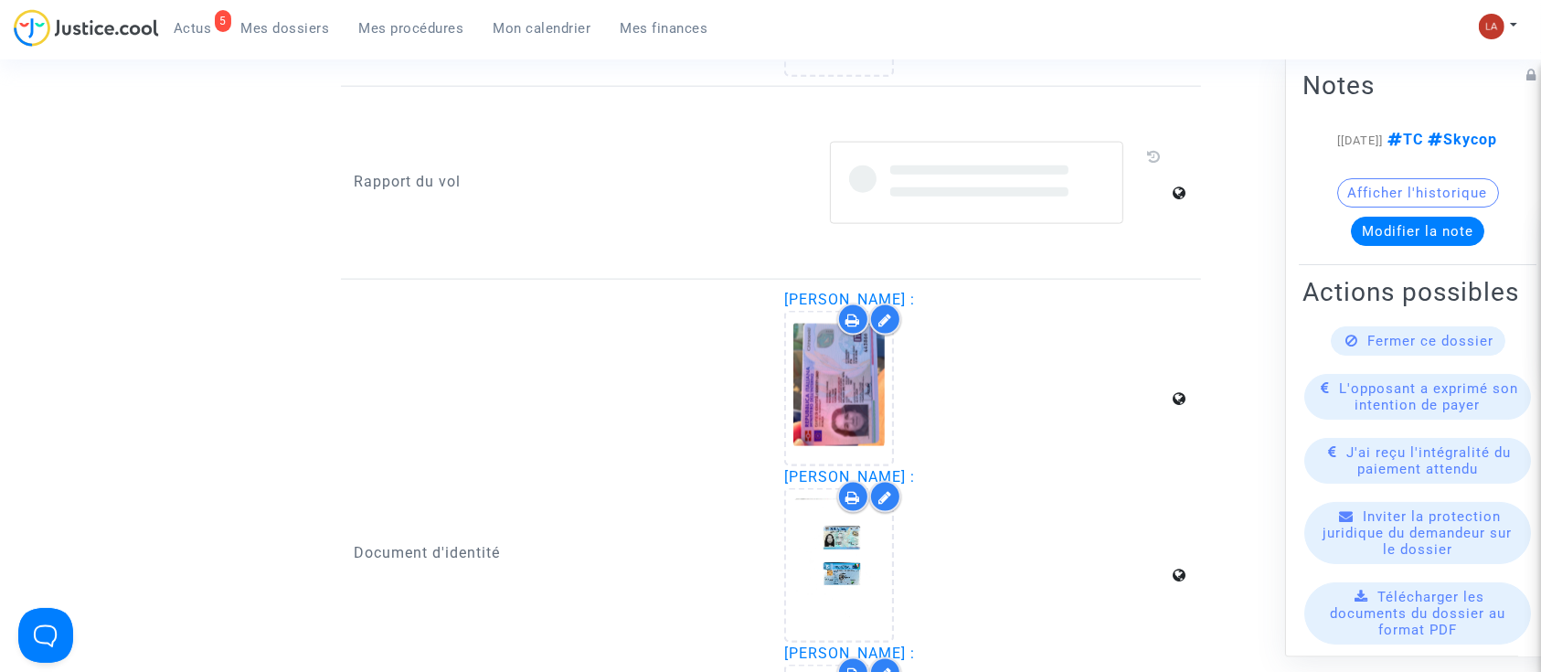
scroll to position [2373, 0]
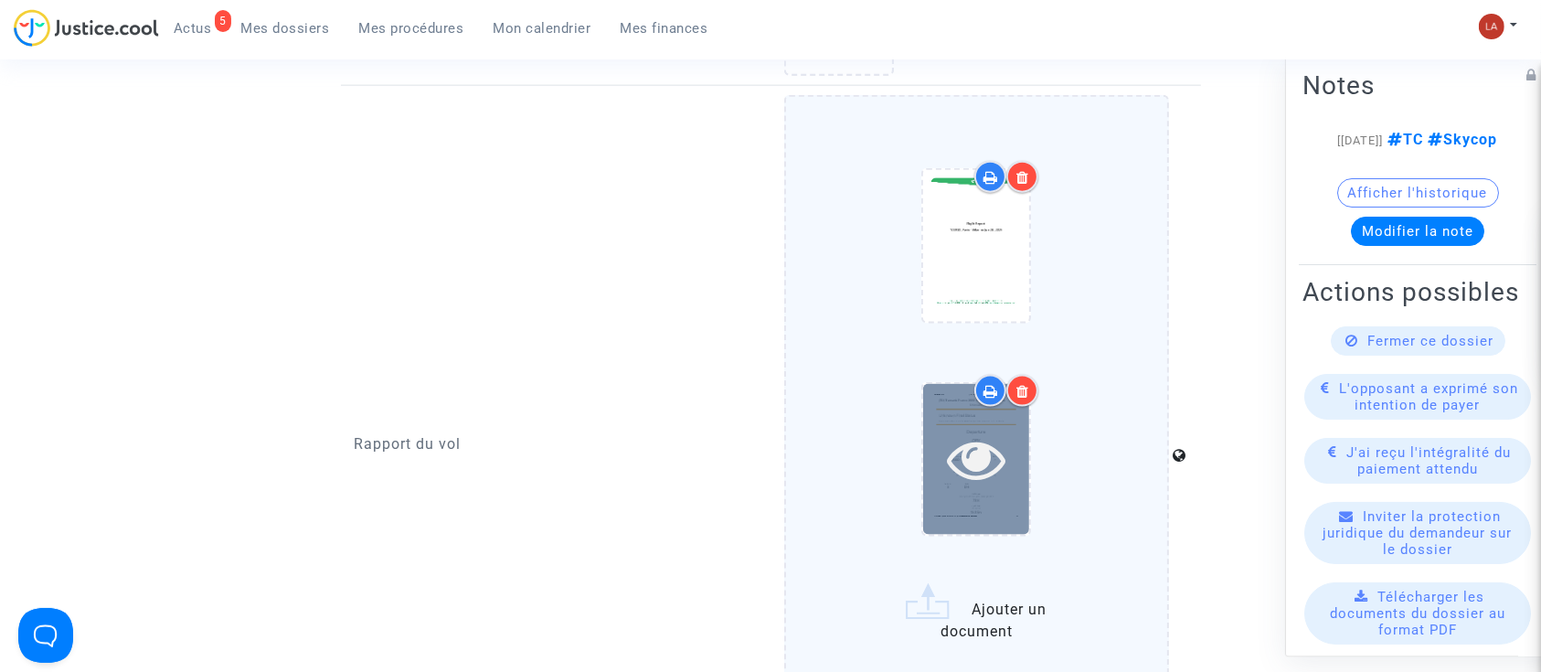
click at [976, 450] on icon at bounding box center [976, 458] width 59 height 58
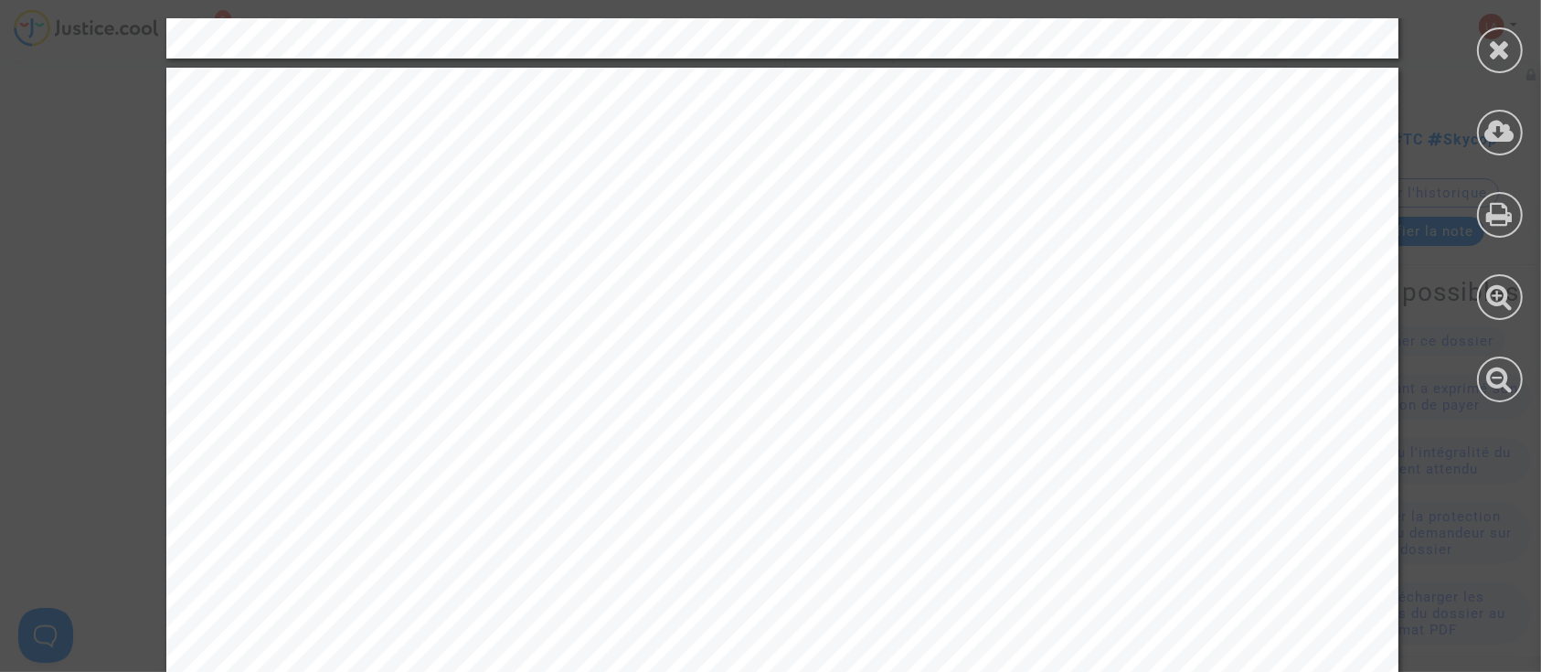
scroll to position [1729, 0]
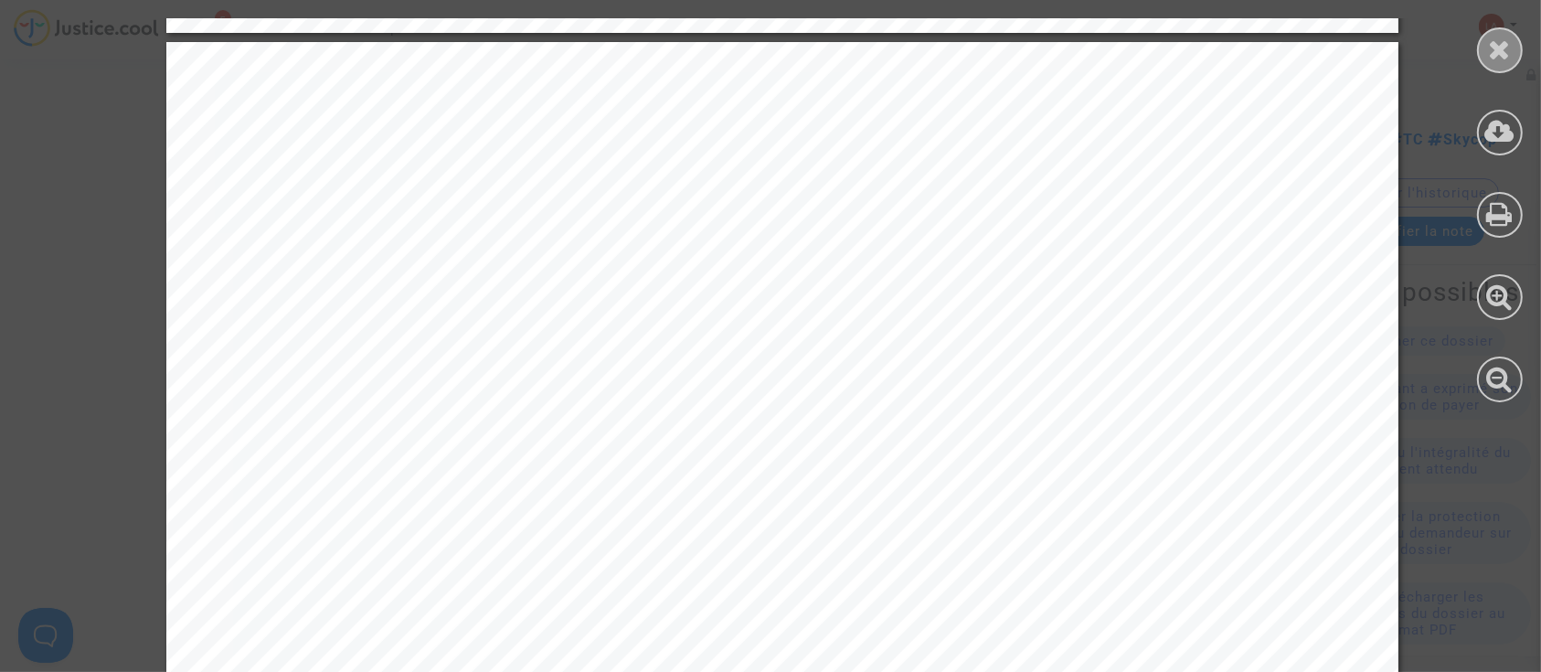
click at [1503, 46] on icon at bounding box center [1500, 49] width 23 height 27
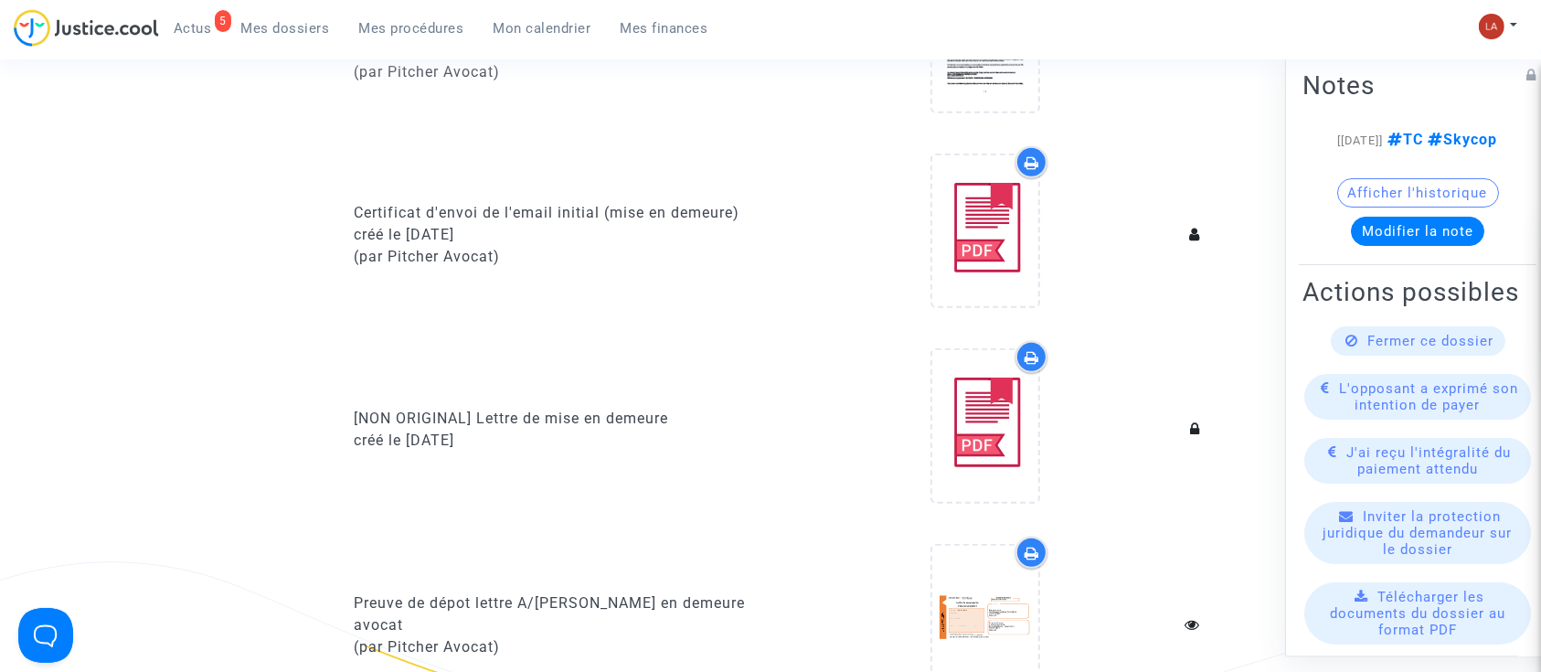
scroll to position [0, 0]
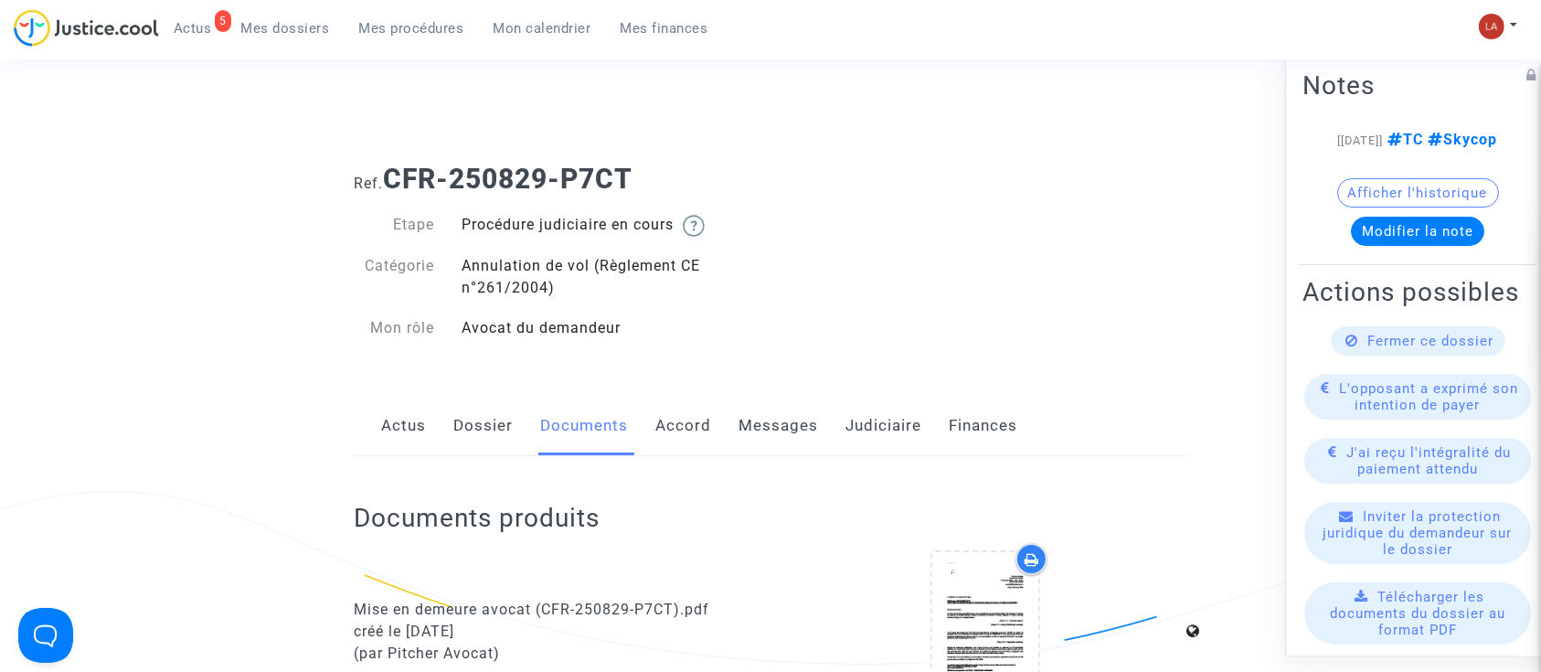
click at [760, 424] on link "Messages" at bounding box center [778, 426] width 79 height 60
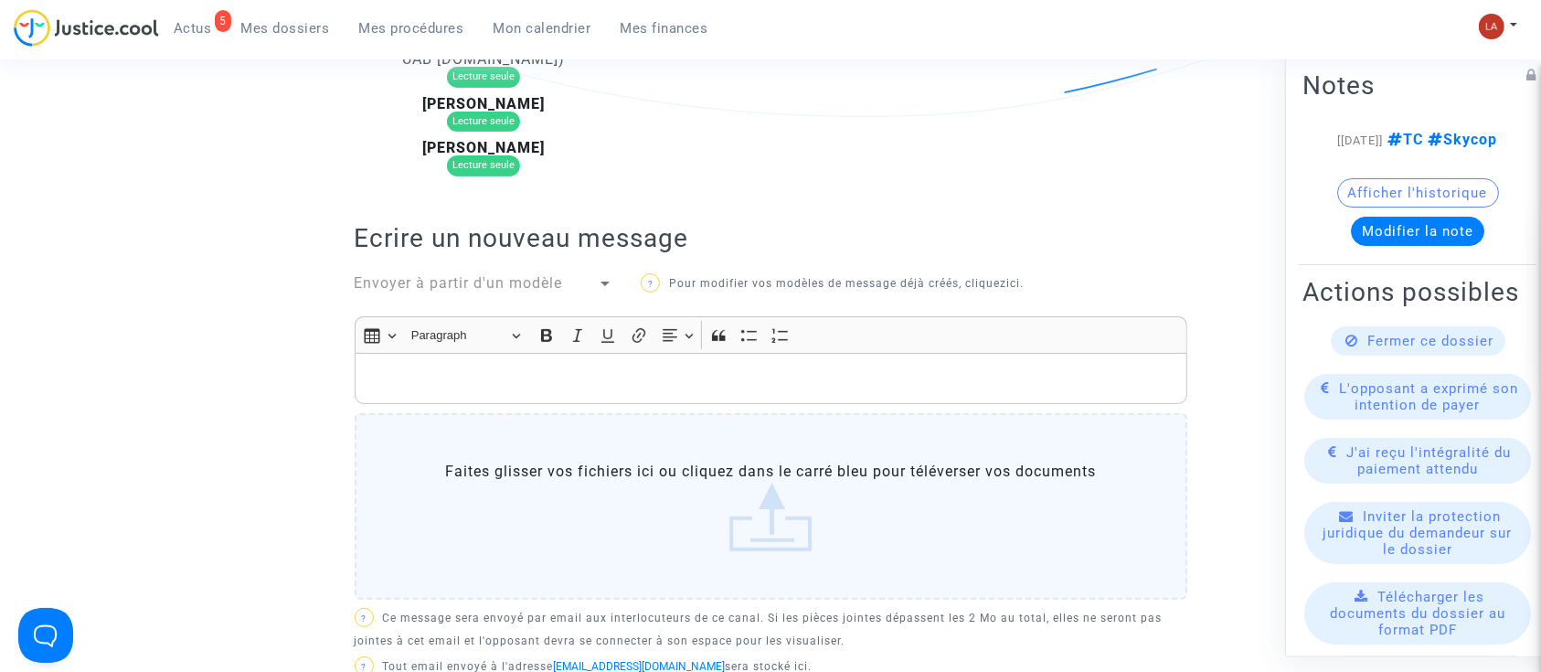
scroll to position [545, 0]
click at [471, 300] on div "DEMANDEUR [PERSON_NAME] (représenté·e par UAB [DOMAIN_NAME]) Lecture seule [PER…" at bounding box center [771, 374] width 832 height 712
click at [434, 285] on span "Envoyer à partir d'un modèle" at bounding box center [459, 285] width 208 height 17
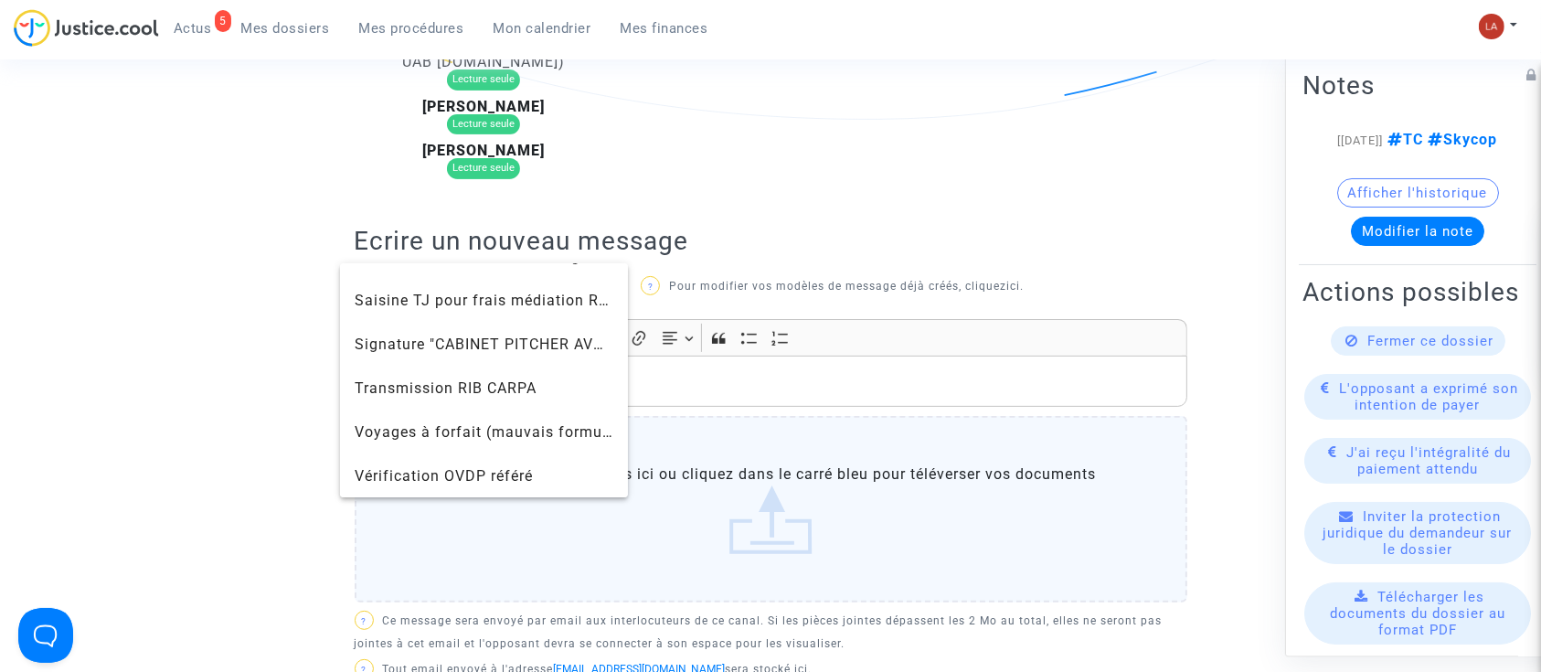
scroll to position [1959, 0]
click at [403, 344] on span "Signature "CABINET PITCHER AVOCAT"" at bounding box center [497, 342] width 284 height 17
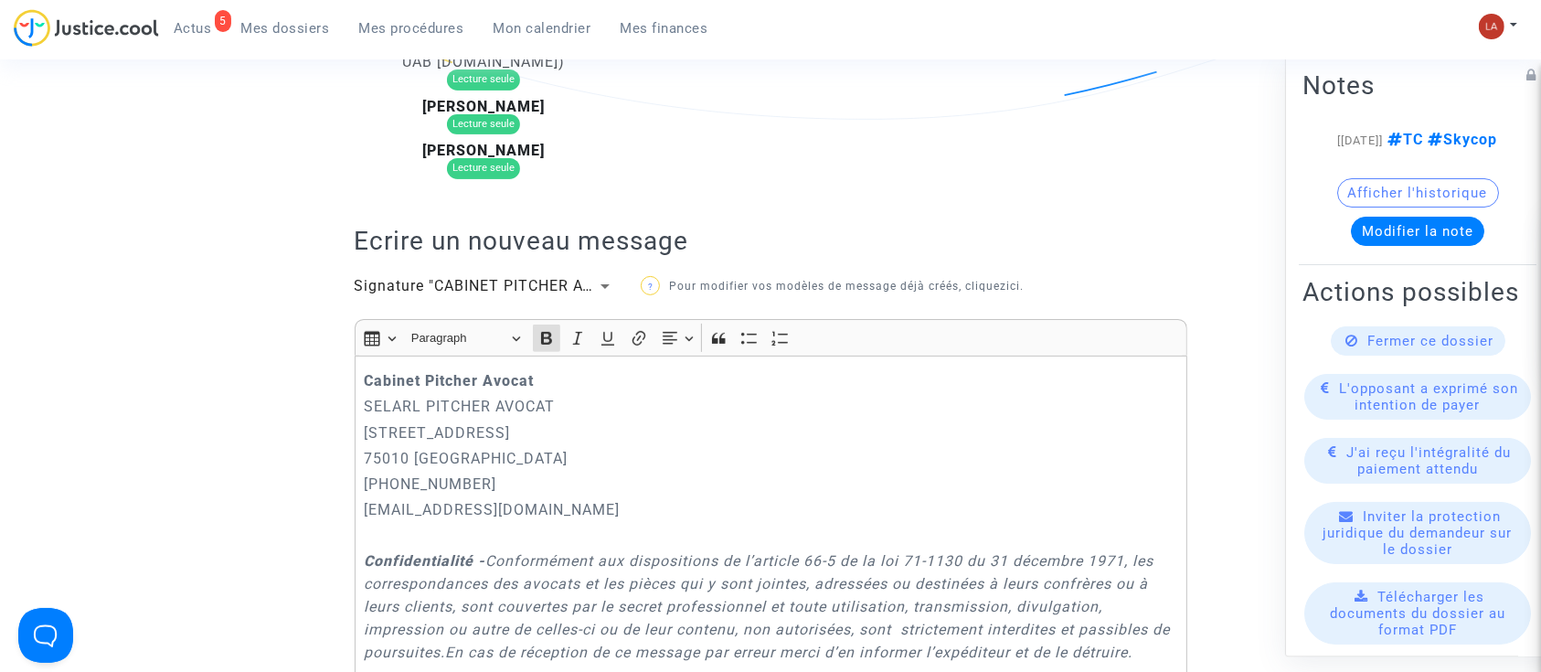
click at [366, 369] on p "Cabinet Pitcher Avocat" at bounding box center [770, 380] width 813 height 23
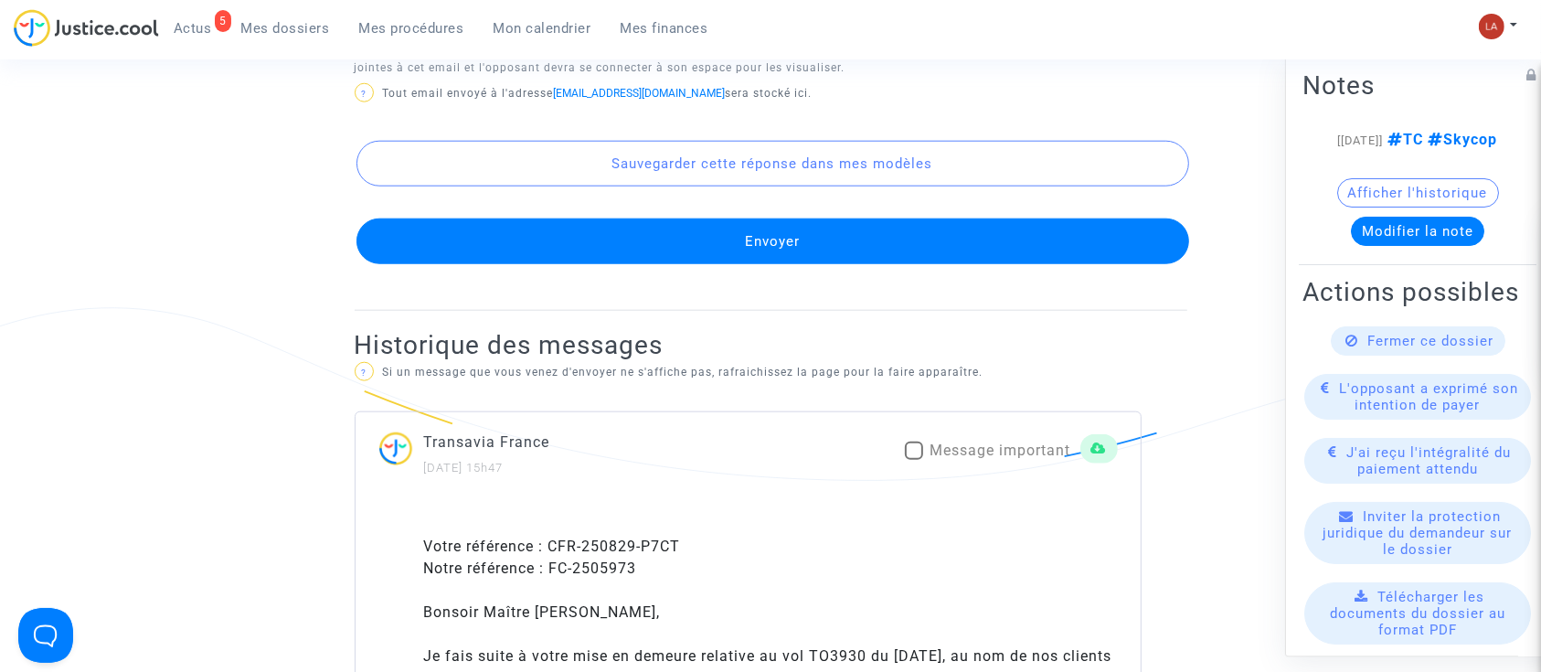
scroll to position [1895, 0]
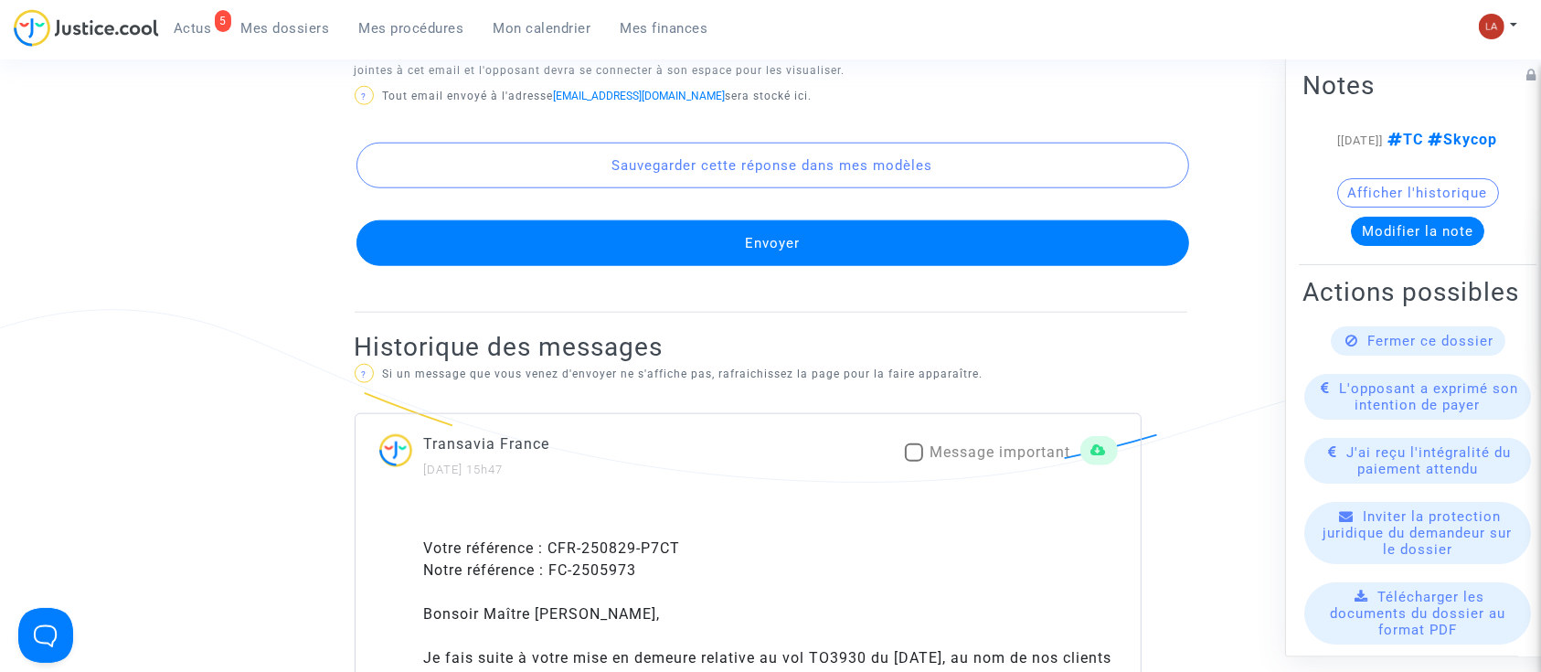
click at [622, 262] on button "Envoyer" at bounding box center [772, 243] width 832 height 46
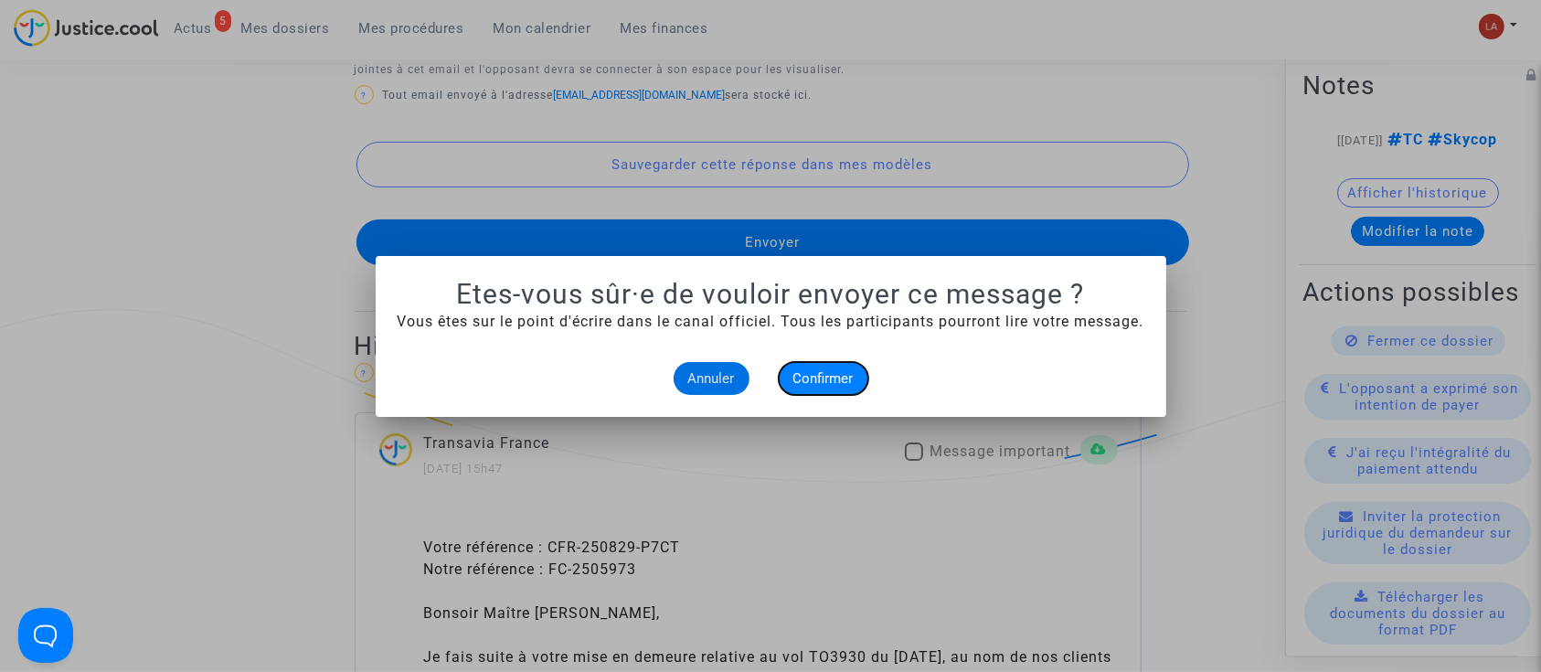
click at [809, 383] on span "Confirmer" at bounding box center [823, 378] width 60 height 16
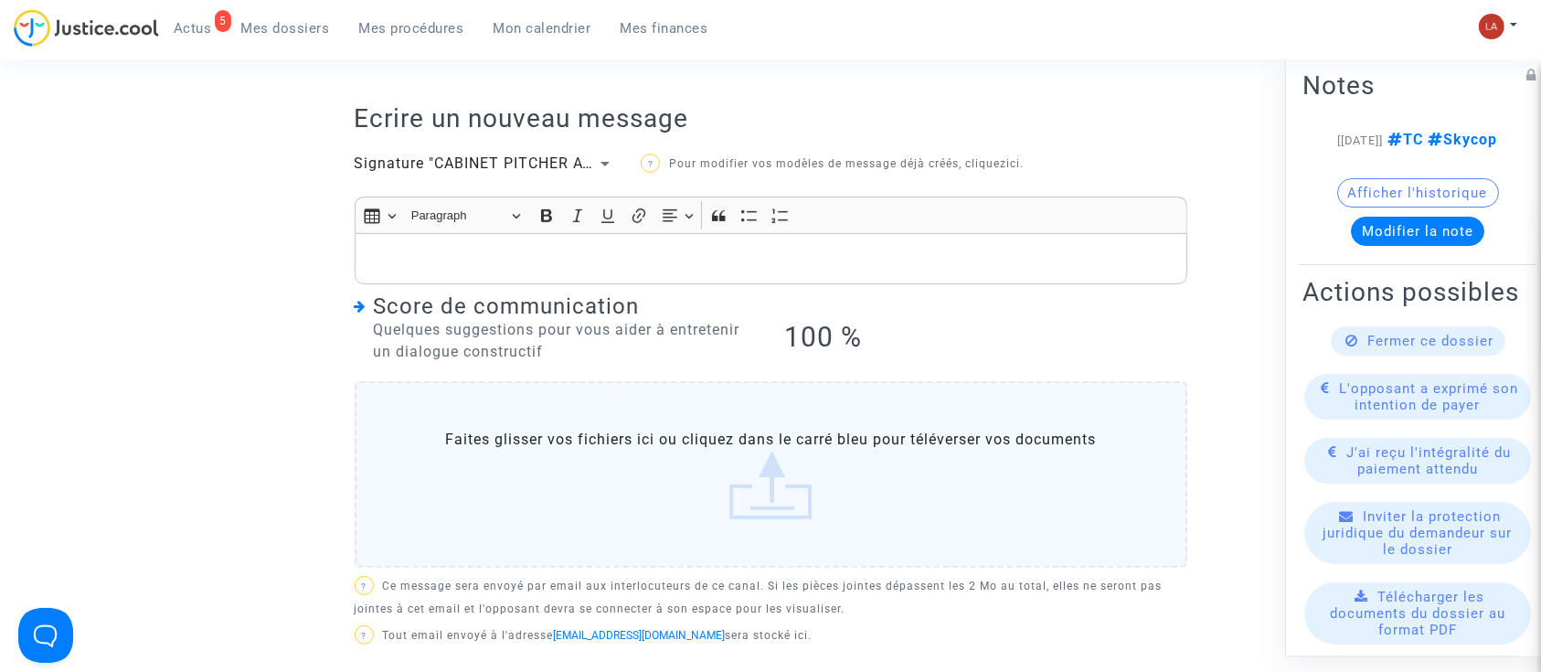
scroll to position [195, 0]
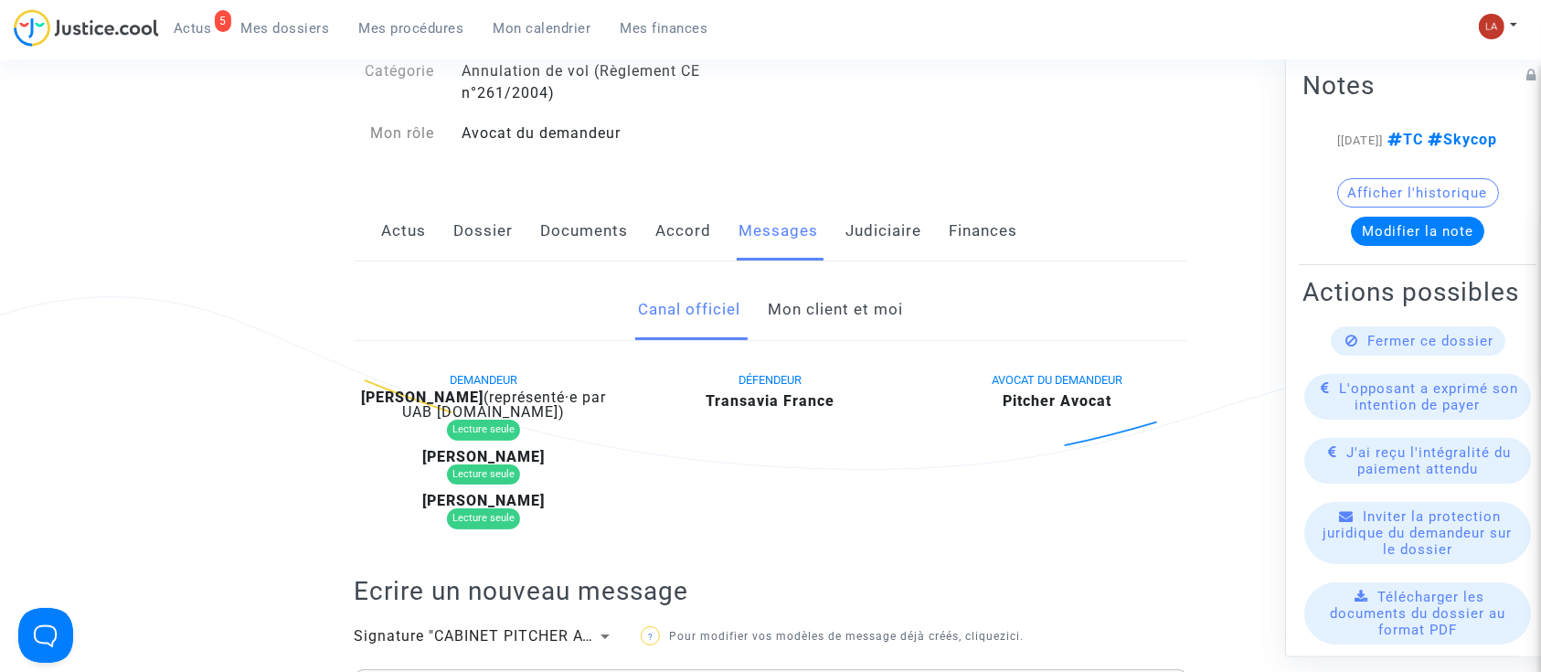
click at [564, 219] on link "Documents" at bounding box center [585, 231] width 88 height 60
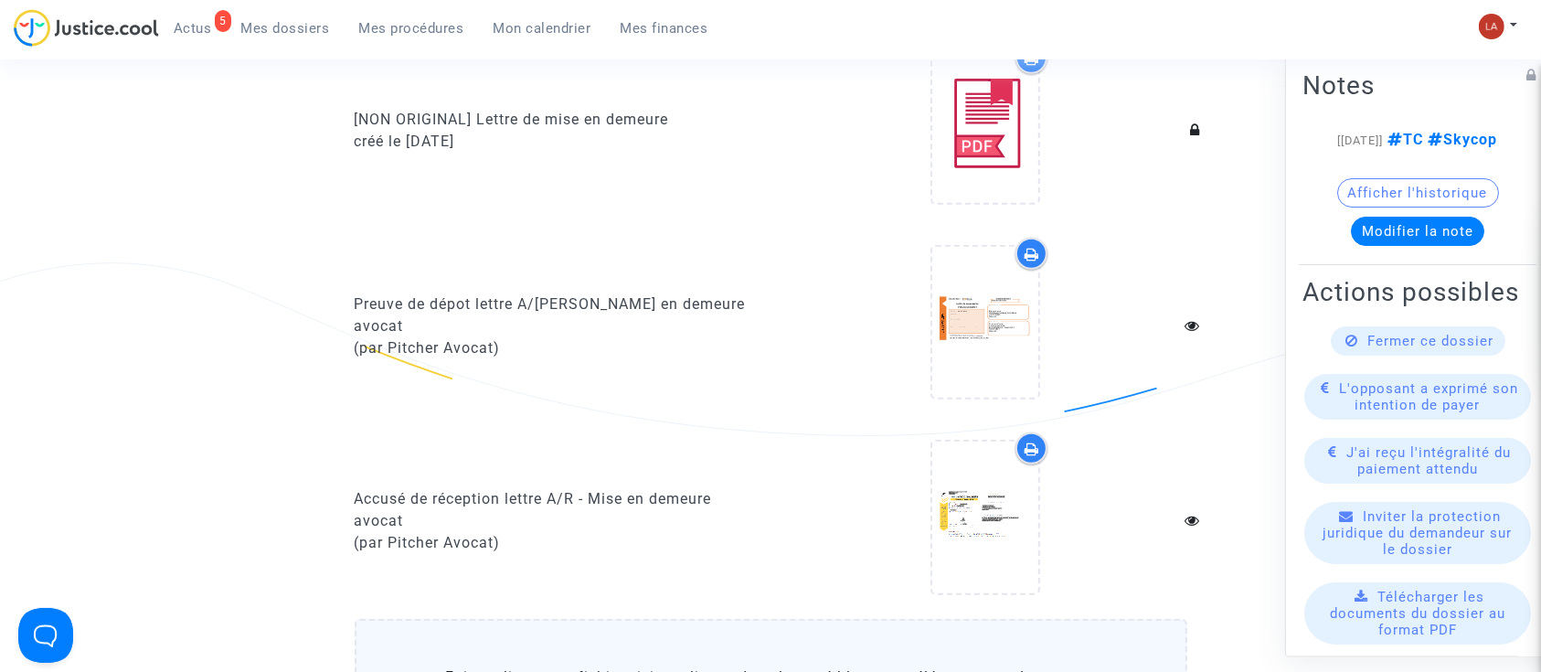
scroll to position [1120, 0]
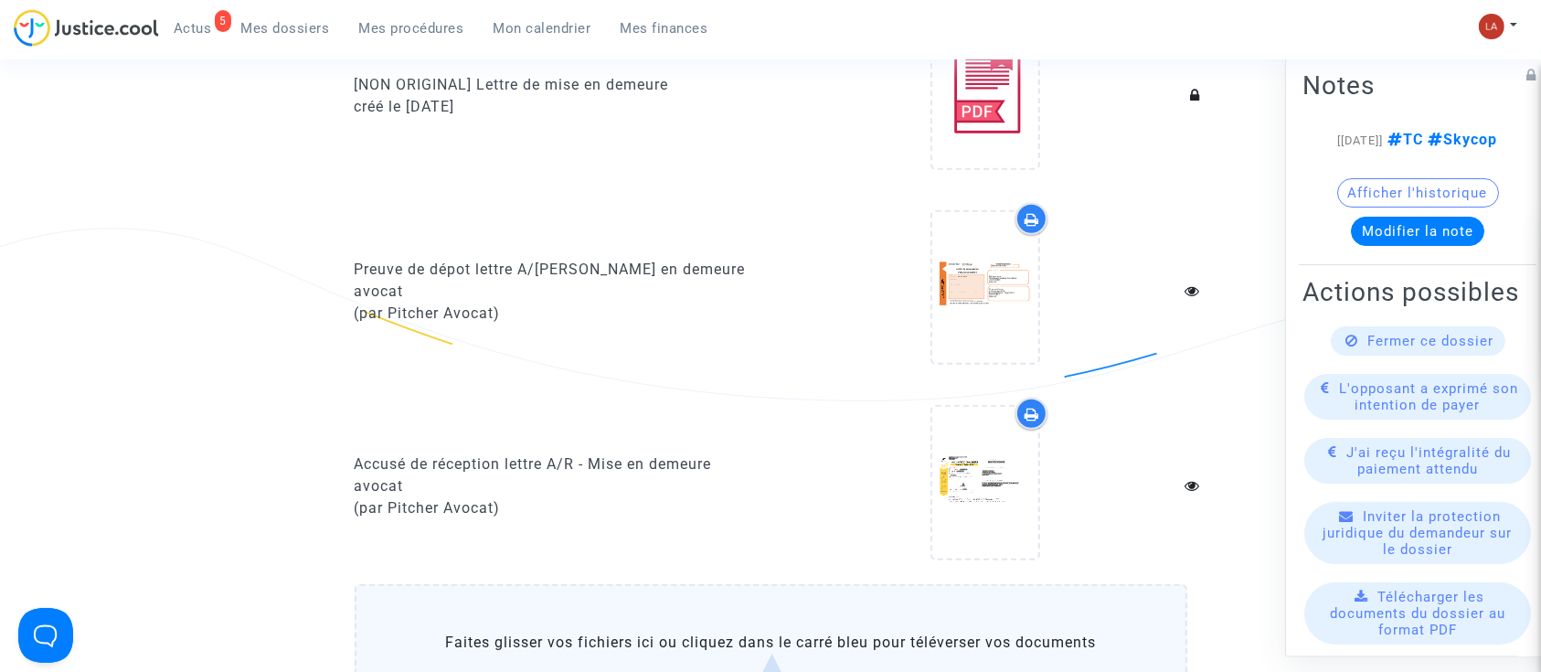
click at [751, 589] on label "Faites glisser vos fichiers ici ou cliquez dans le carré bleu pour téléverser v…" at bounding box center [771, 677] width 832 height 186
click at [0, 0] on input "Faites glisser vos fichiers ici ou cliquez dans le carré bleu pour téléverser v…" at bounding box center [0, 0] width 0 height 0
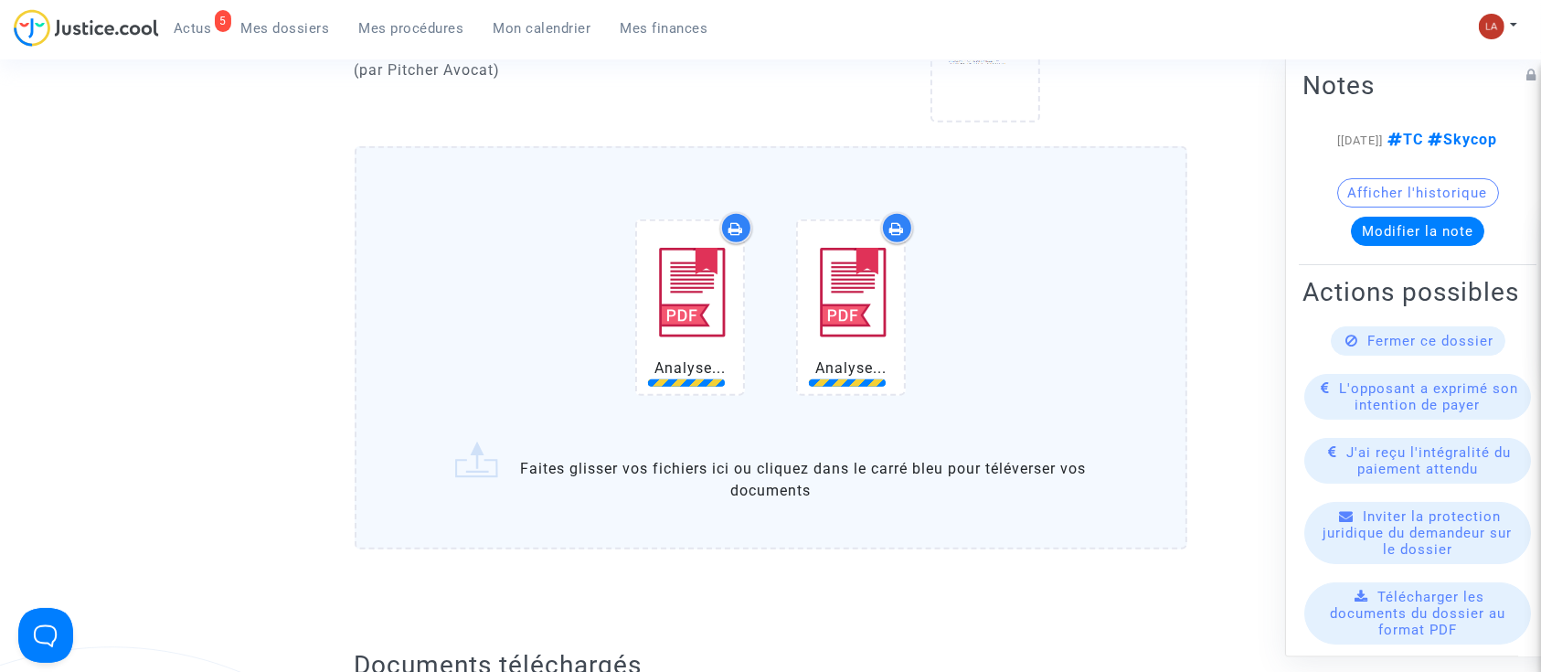
scroll to position [1559, 0]
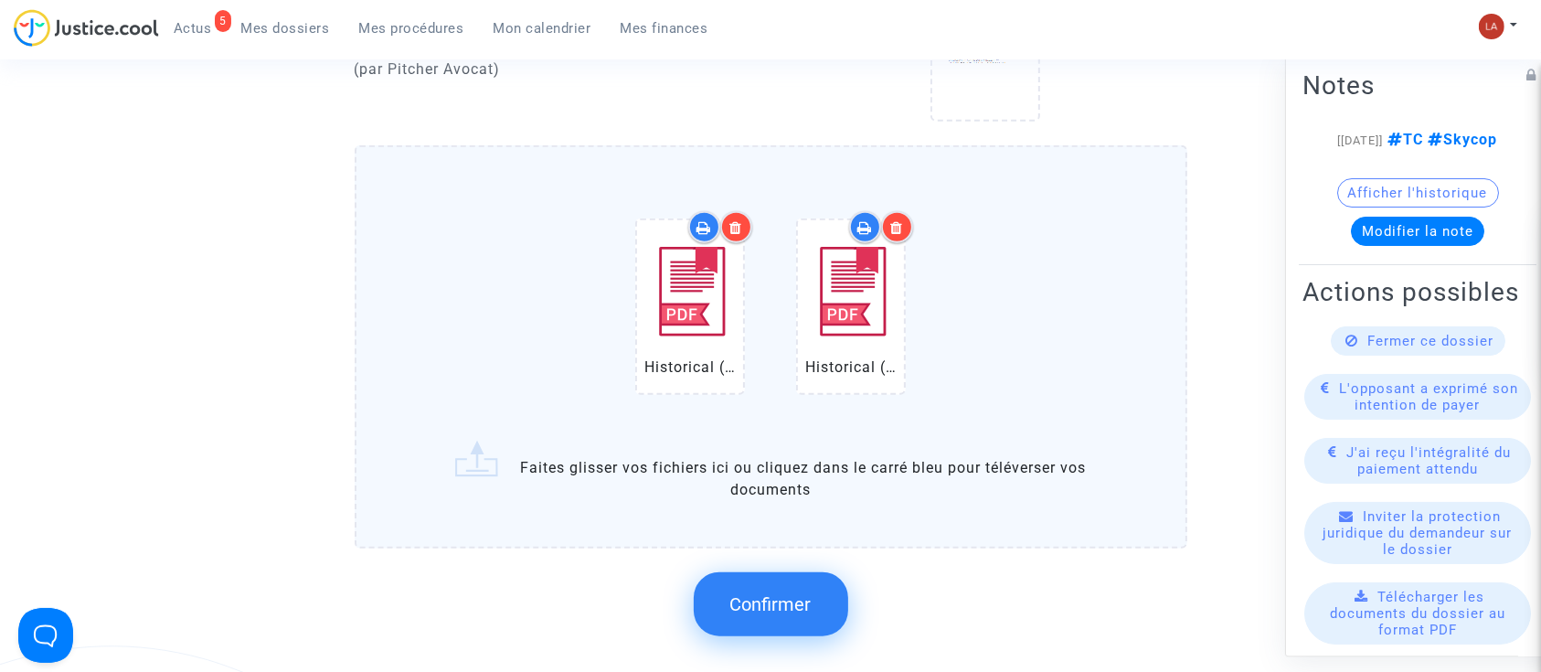
click at [833, 603] on button "Confirmer" at bounding box center [771, 604] width 154 height 64
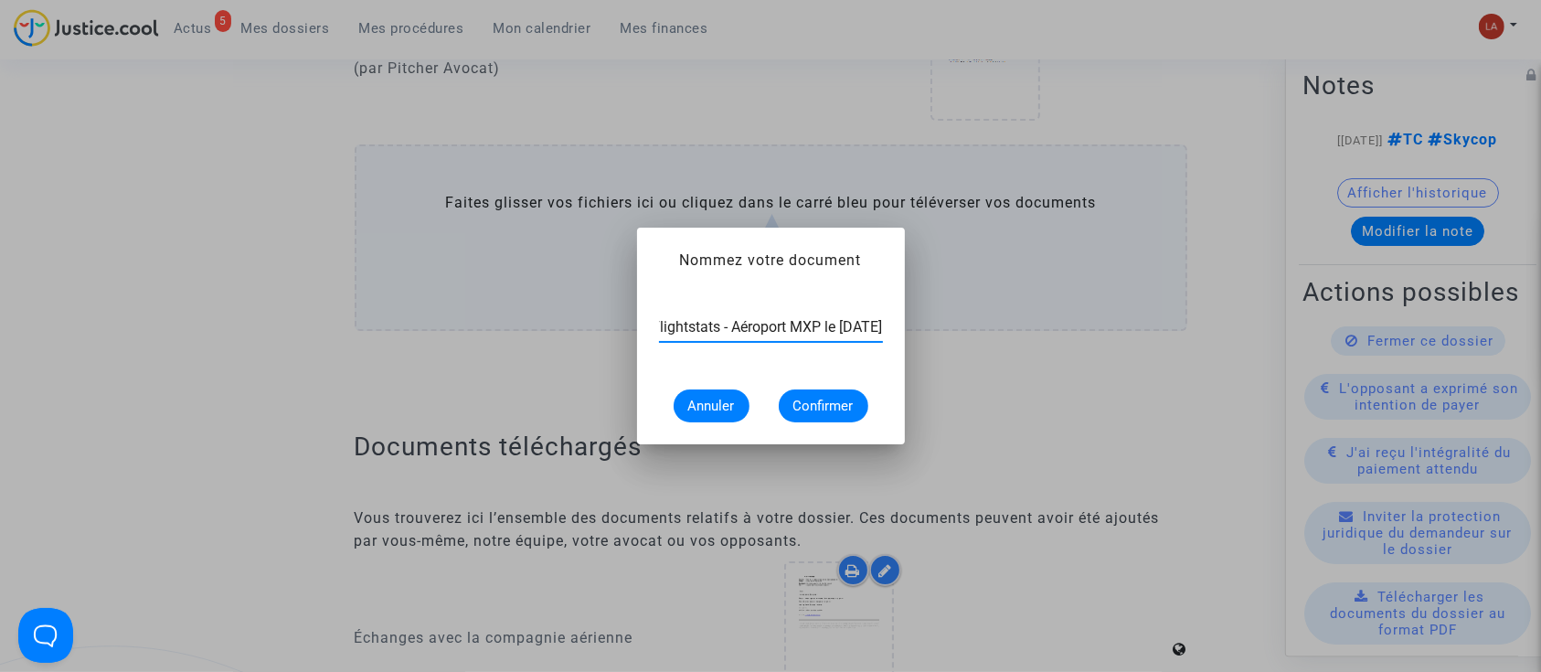
scroll to position [0, 90]
type input "Extrait Flightstats - Aéroport MXP le [DATE]"
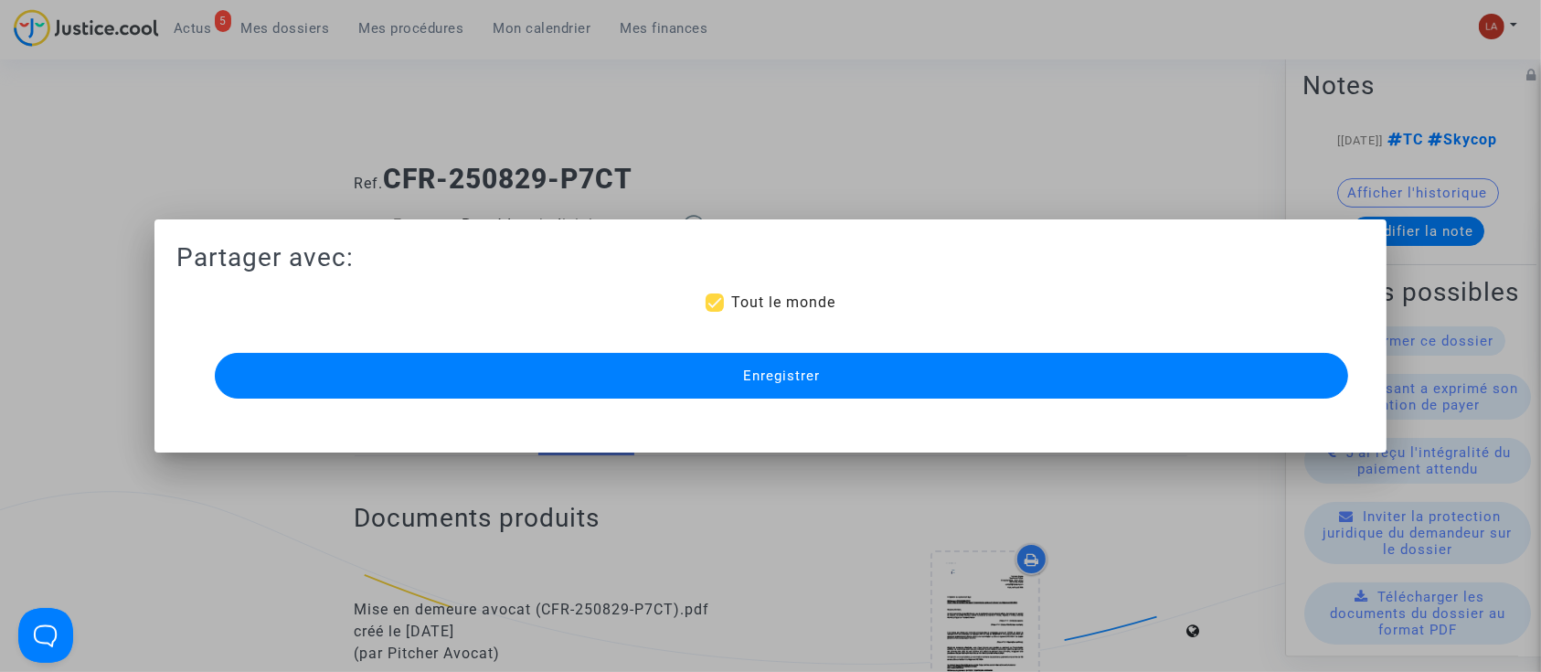
scroll to position [1559, 0]
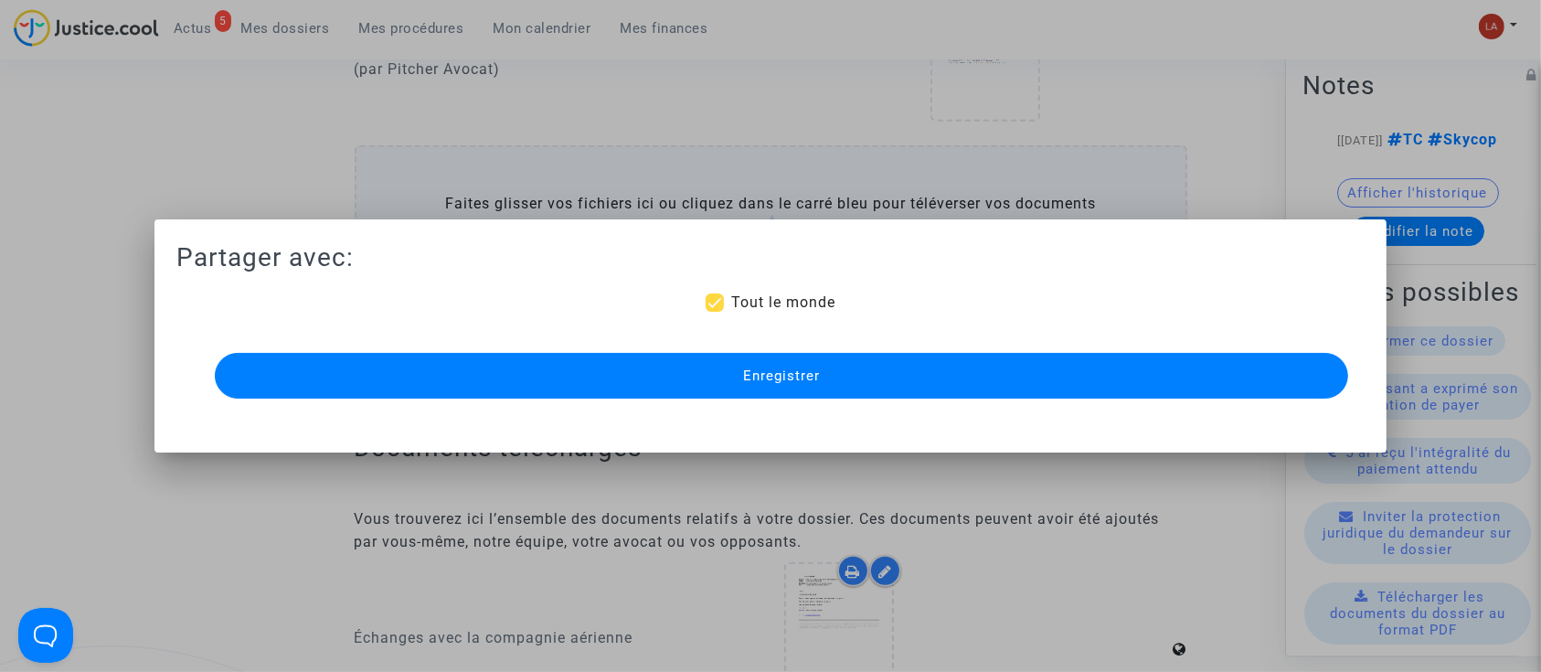
click at [756, 397] on button "Enregistrer" at bounding box center [782, 376] width 1134 height 46
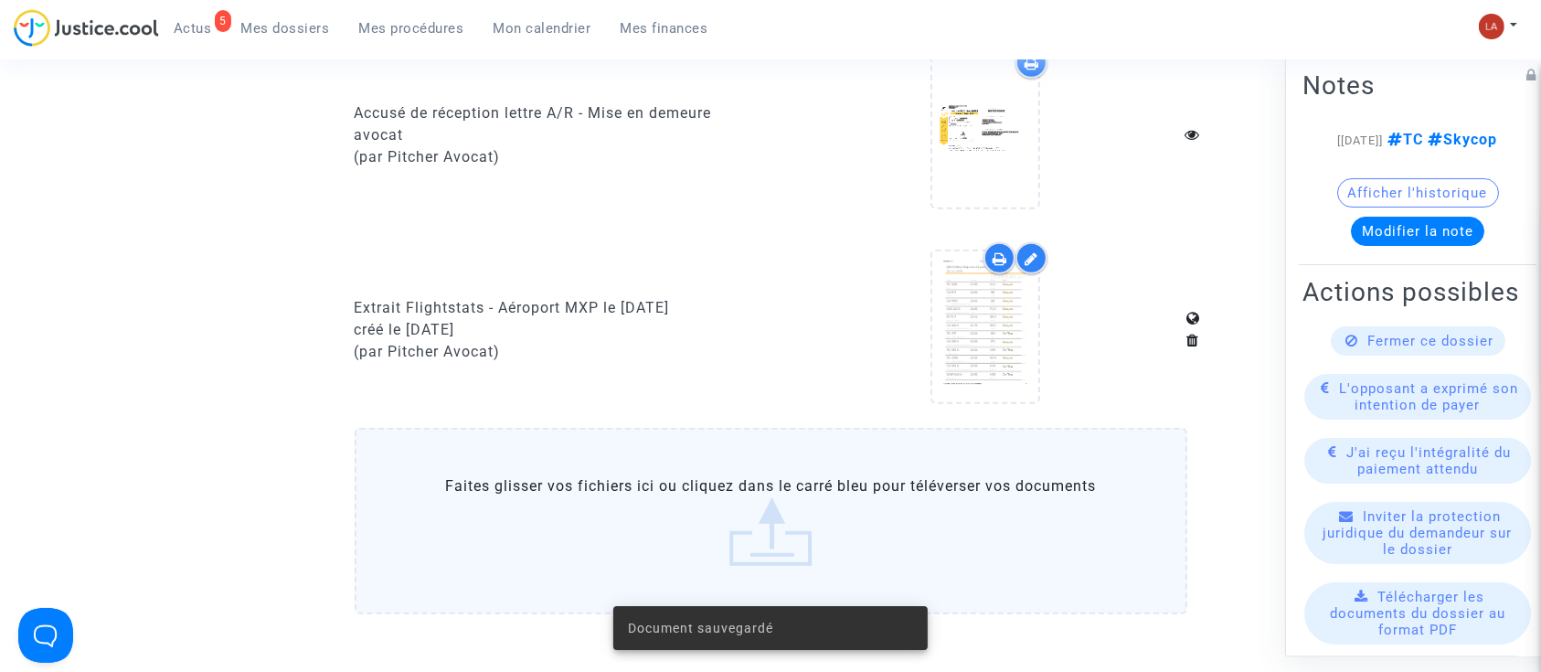
scroll to position [1473, 0]
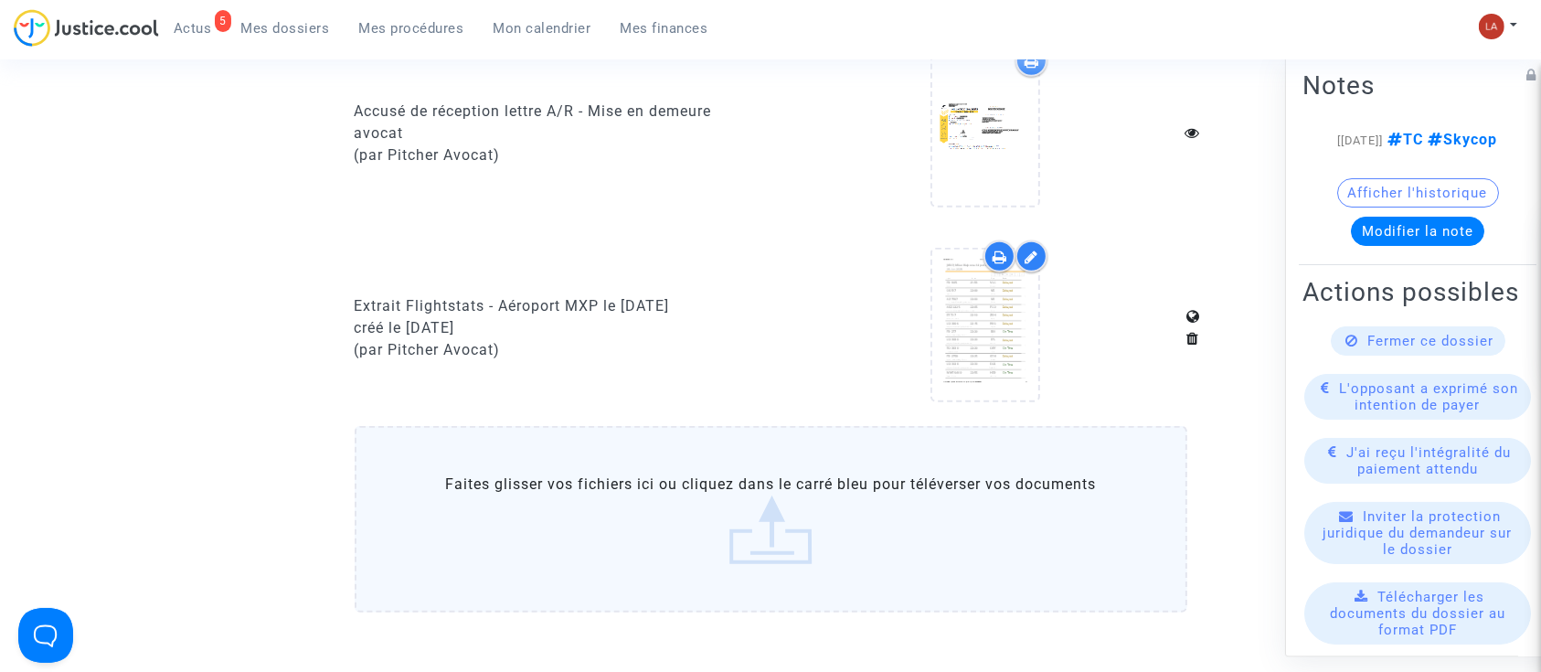
click at [578, 295] on div "Extrait Flightstats - Aéroport MXP le [DATE]" at bounding box center [556, 306] width 403 height 22
copy div "Extrait Flightstats - Aéroport MXP le [DATE]"
click at [1189, 339] on icon at bounding box center [1193, 338] width 13 height 15
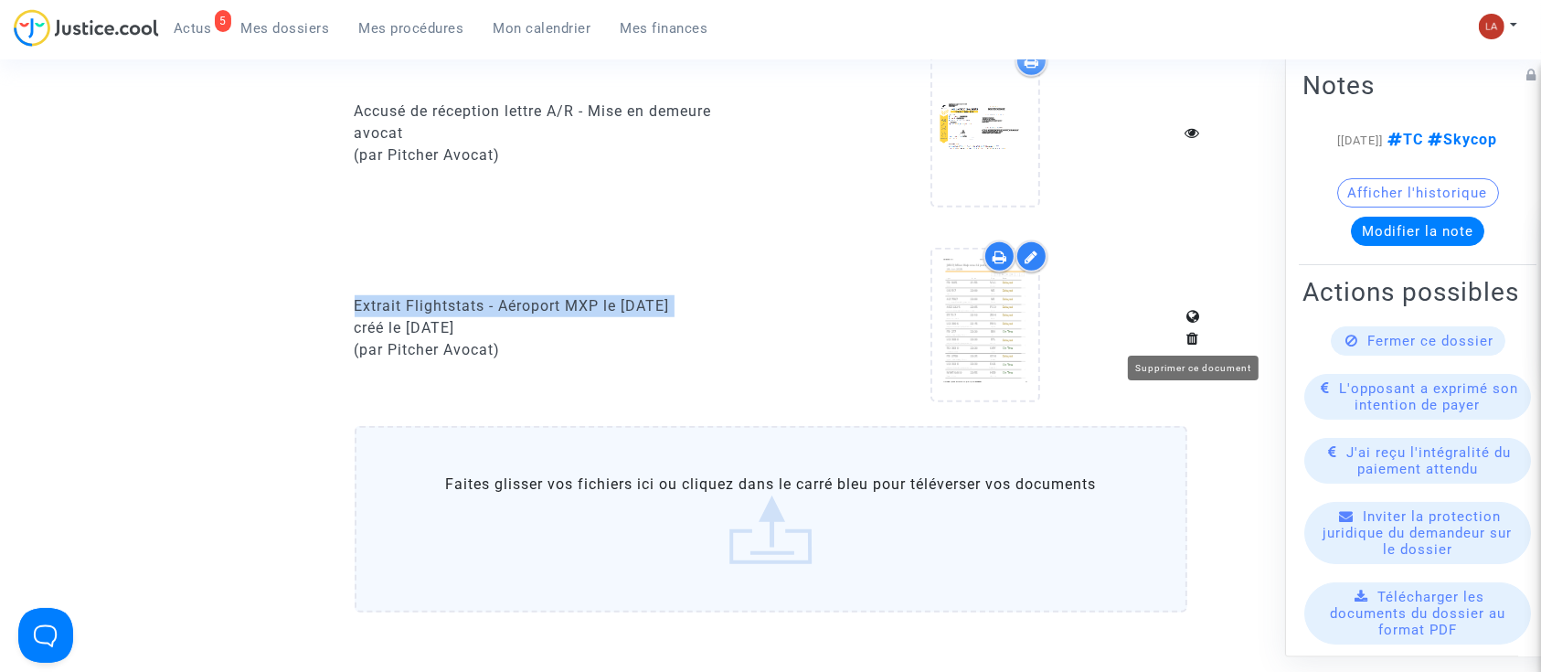
scroll to position [0, 0]
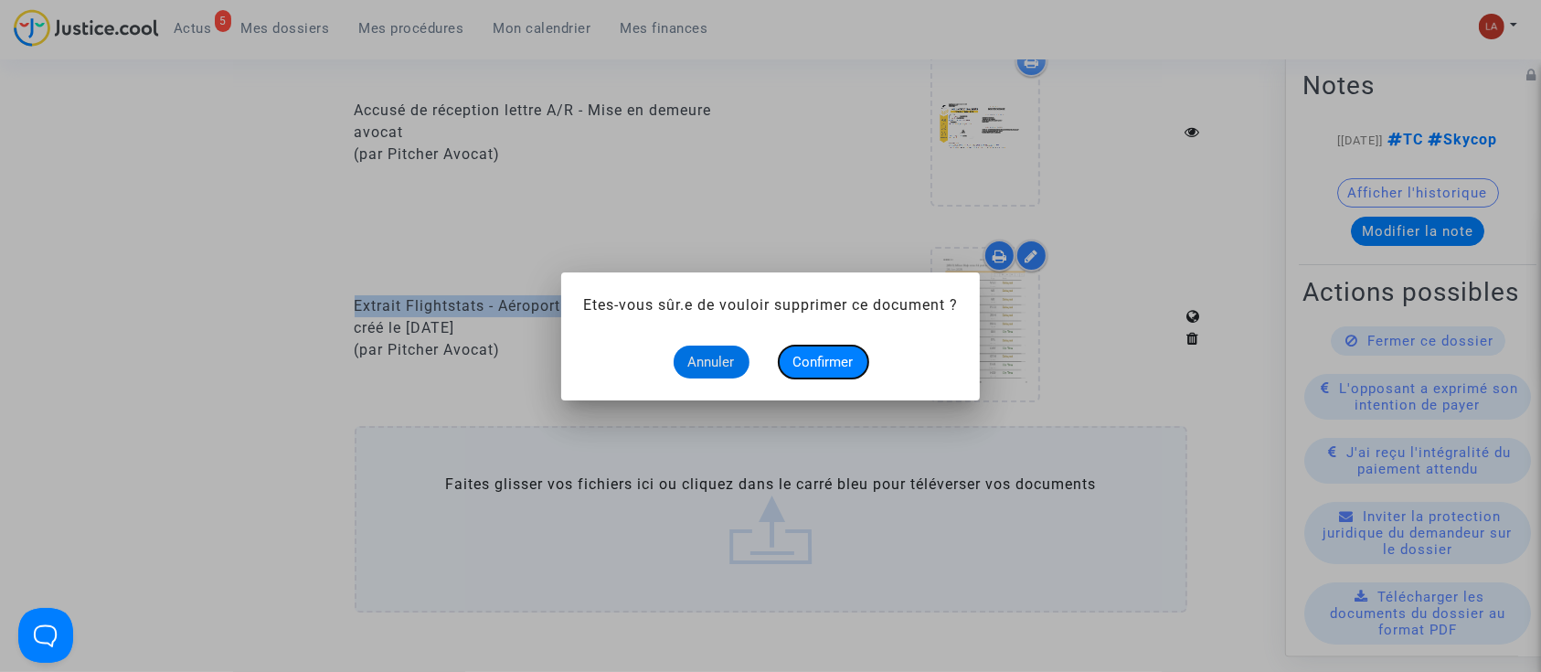
click at [806, 366] on span "Confirmer" at bounding box center [823, 362] width 60 height 16
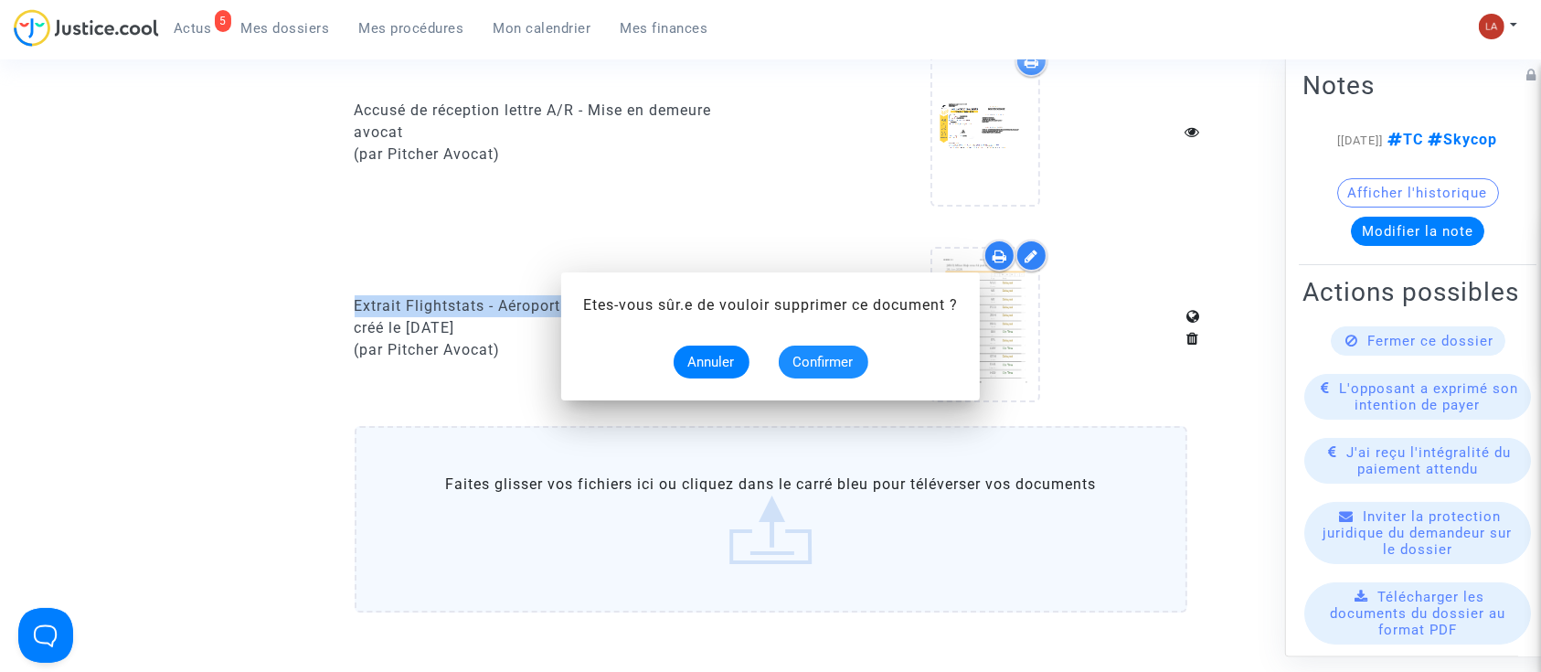
scroll to position [1473, 0]
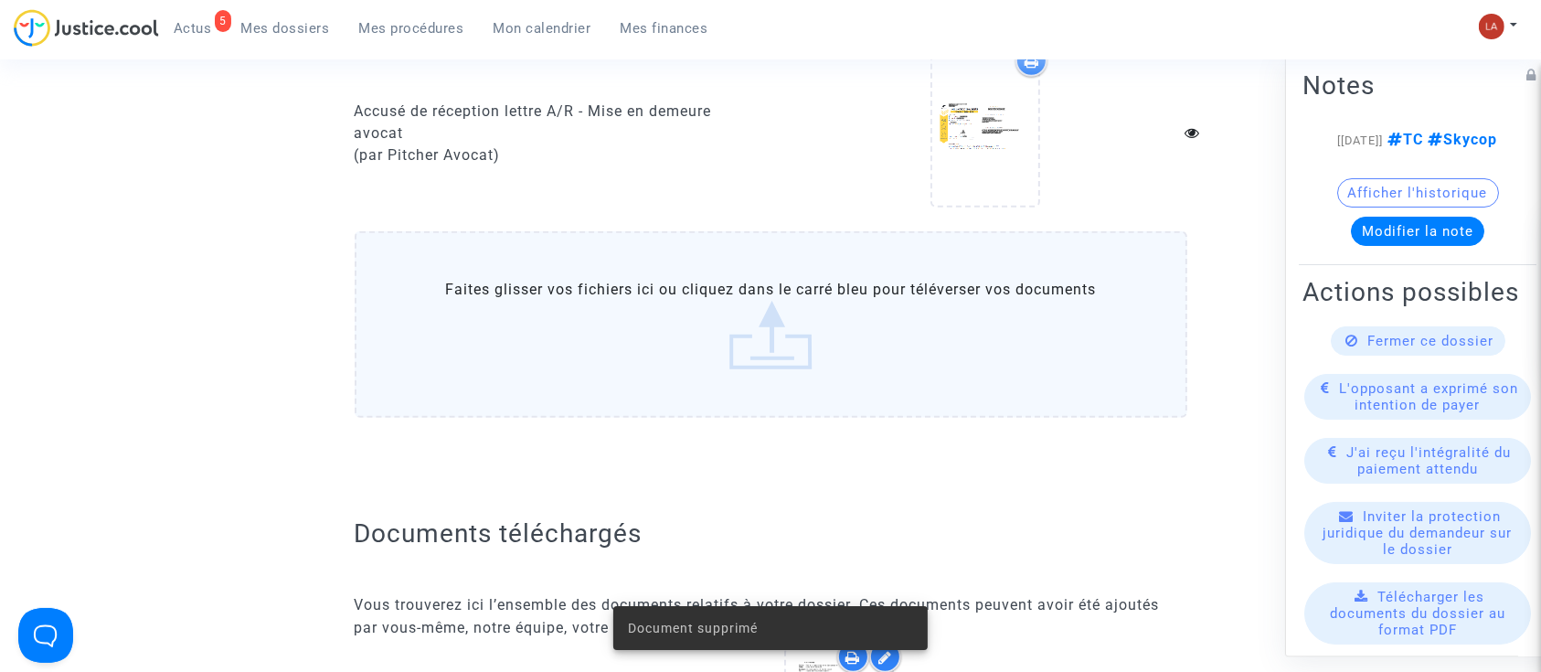
click at [734, 335] on label "Faites glisser vos fichiers ici ou cliquez dans le carré bleu pour téléverser v…" at bounding box center [771, 324] width 832 height 186
click at [0, 0] on input "Faites glisser vos fichiers ici ou cliquez dans le carré bleu pour téléverser v…" at bounding box center [0, 0] width 0 height 0
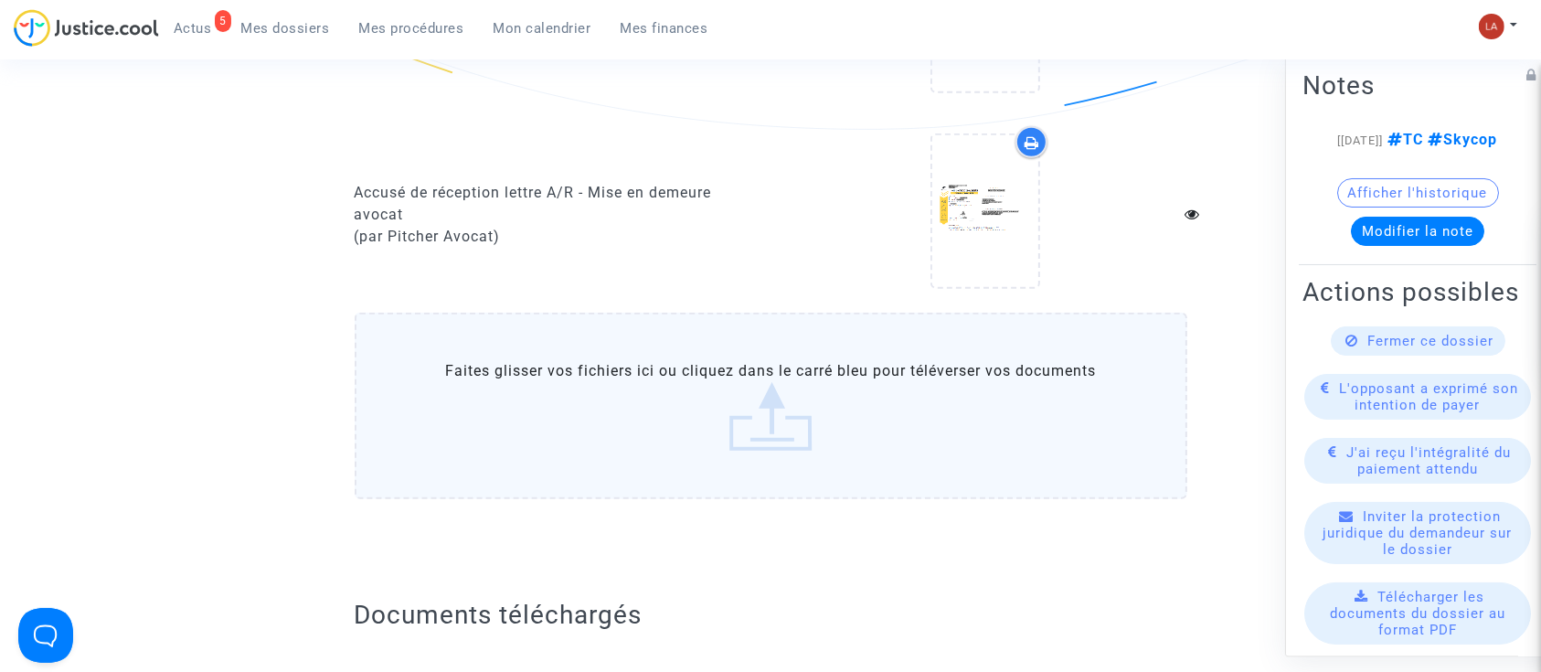
scroll to position [1390, 0]
click at [543, 359] on label "Faites glisser vos fichiers ici ou cliquez dans le carré bleu pour téléverser v…" at bounding box center [771, 407] width 832 height 186
click at [0, 0] on input "Faites glisser vos fichiers ici ou cliquez dans le carré bleu pour téléverser v…" at bounding box center [0, 0] width 0 height 0
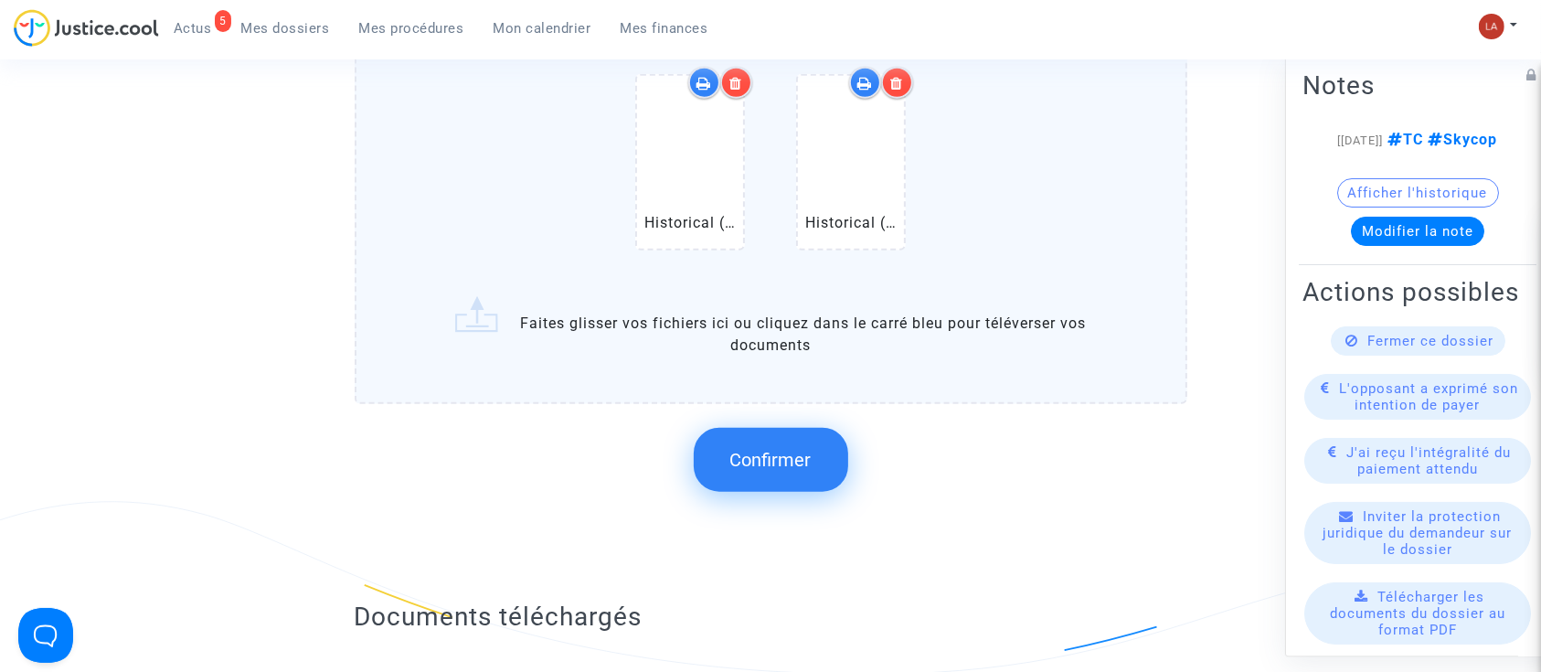
scroll to position [1702, 0]
click at [777, 450] on span "Confirmer" at bounding box center [770, 461] width 81 height 22
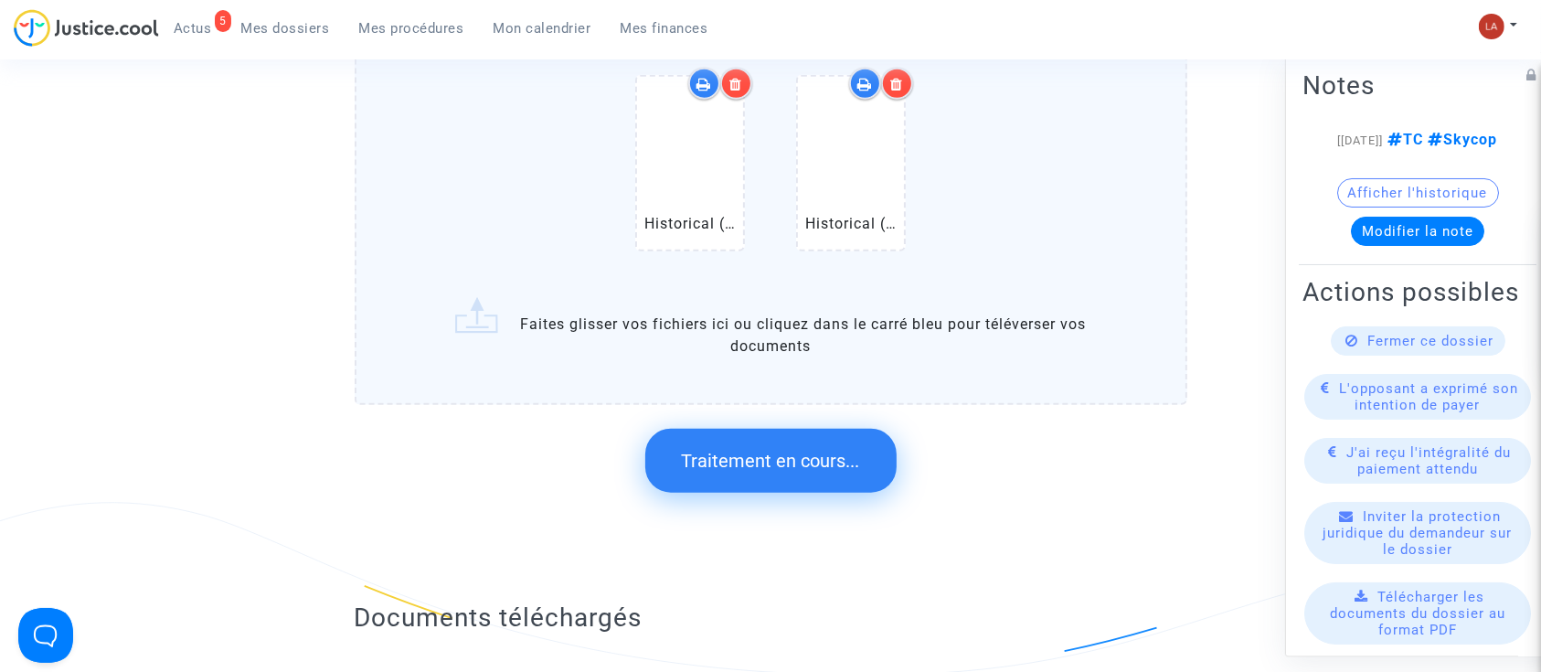
scroll to position [0, 0]
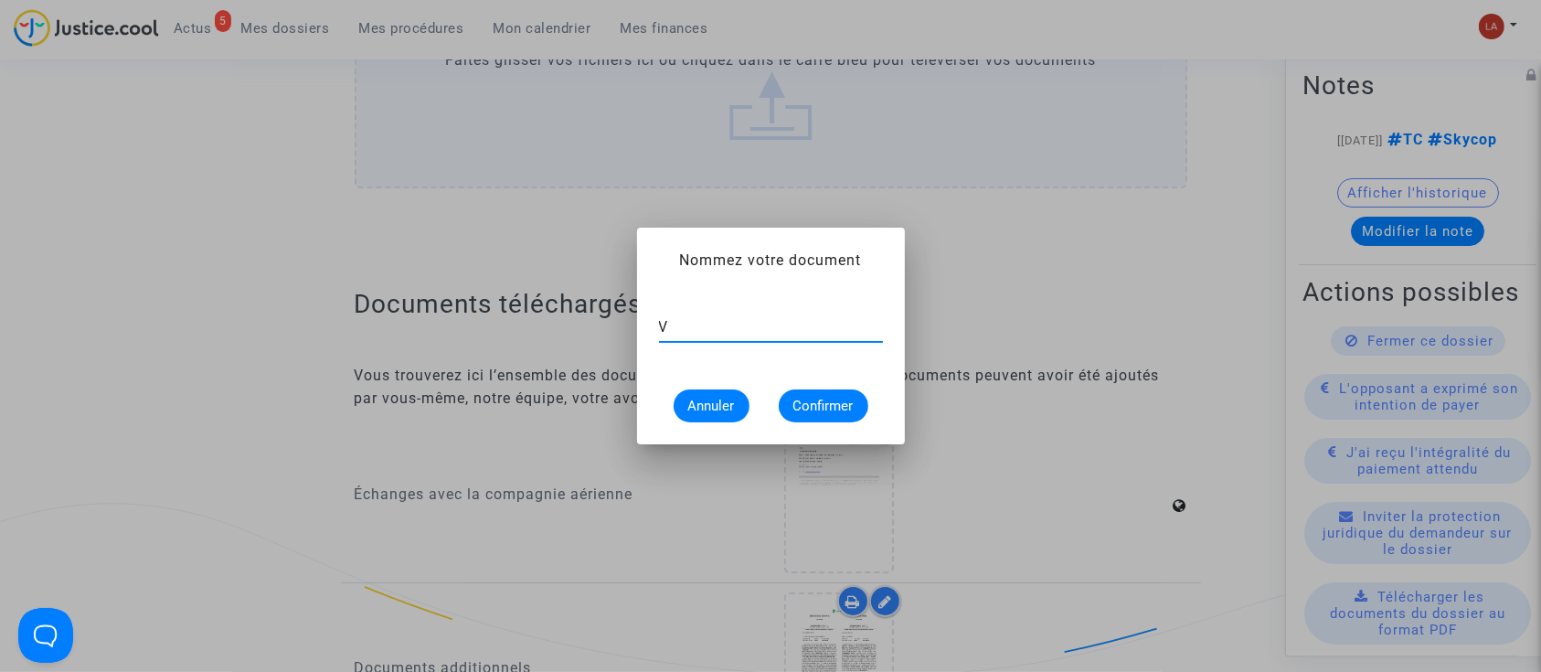
paste input "Extrait Flightstats - Aéroport MXP le [DATE]"
type input "V"
paste input "Extrait Flightstats - Aéroport MXP le [DATE]"
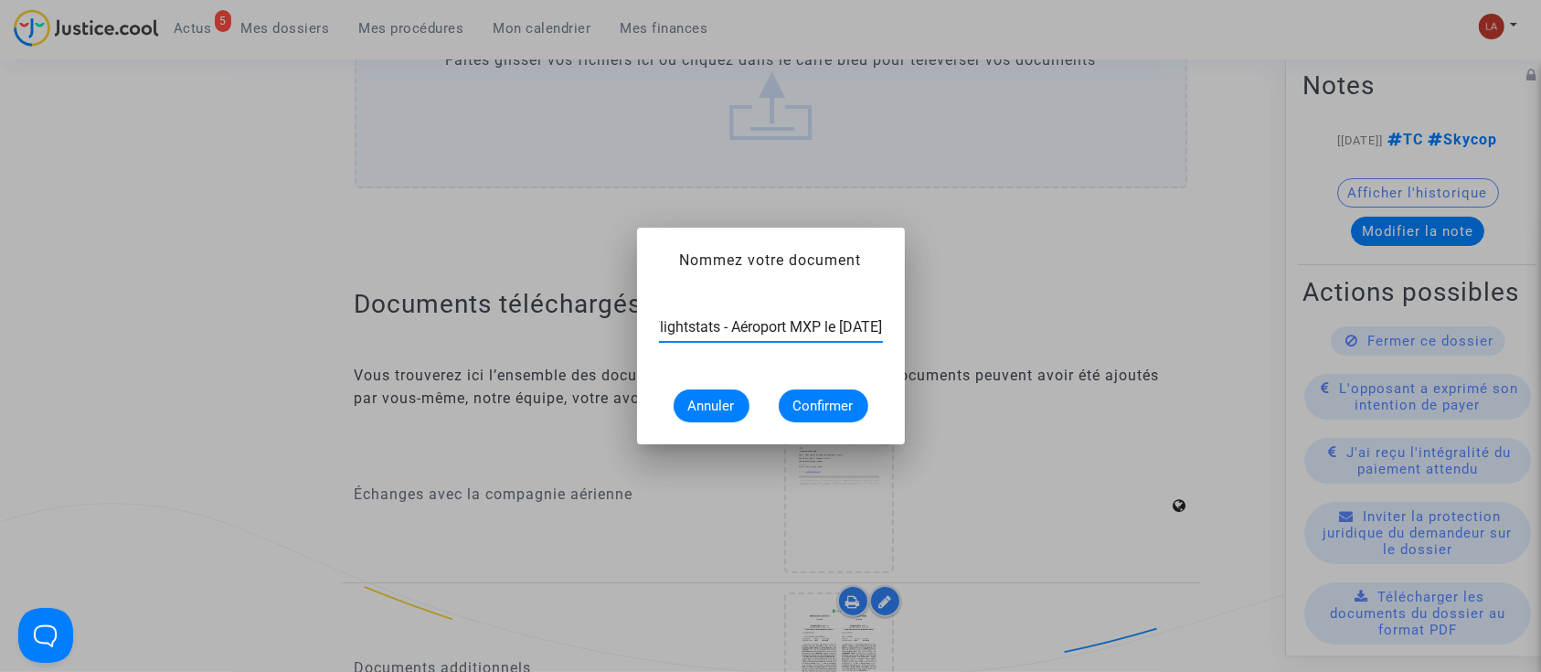
scroll to position [0, 90]
type input "Extrait Flightstats - Aéroport MXP le [DATE]"
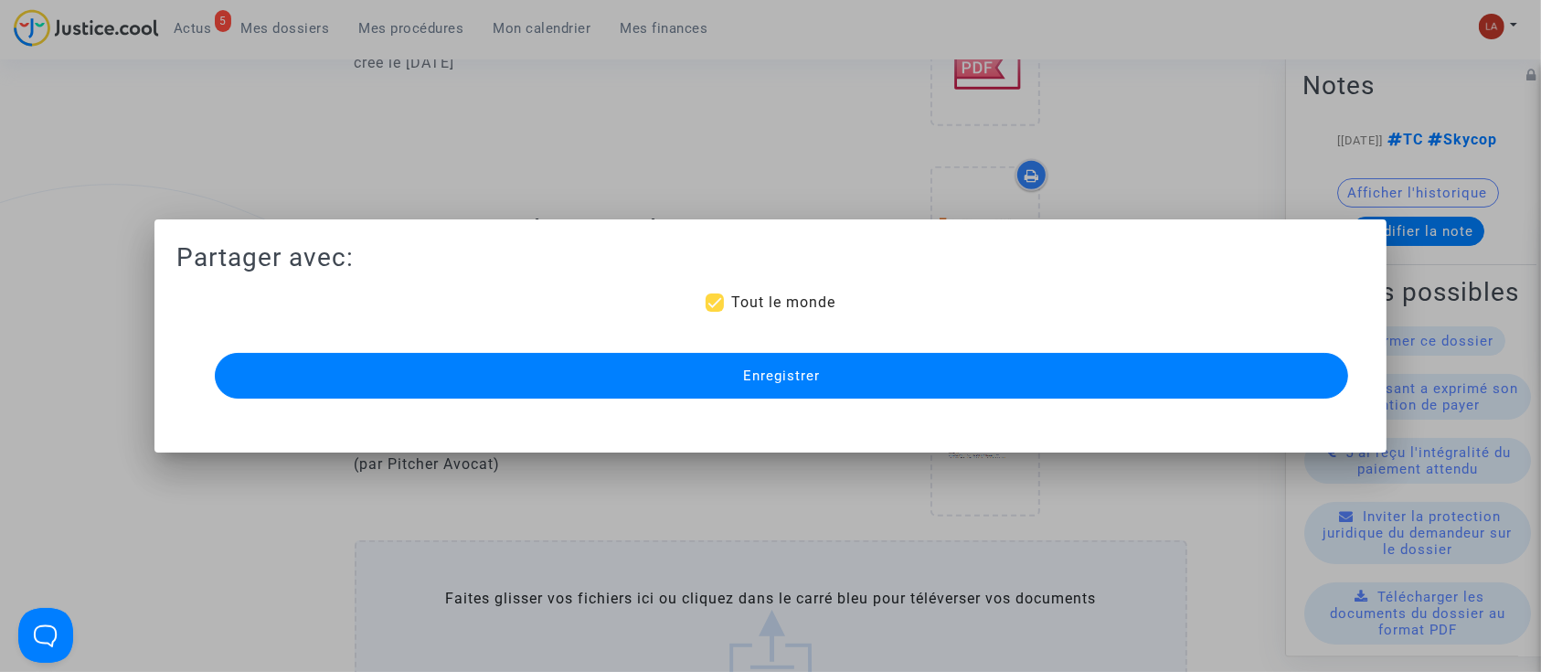
scroll to position [1115, 0]
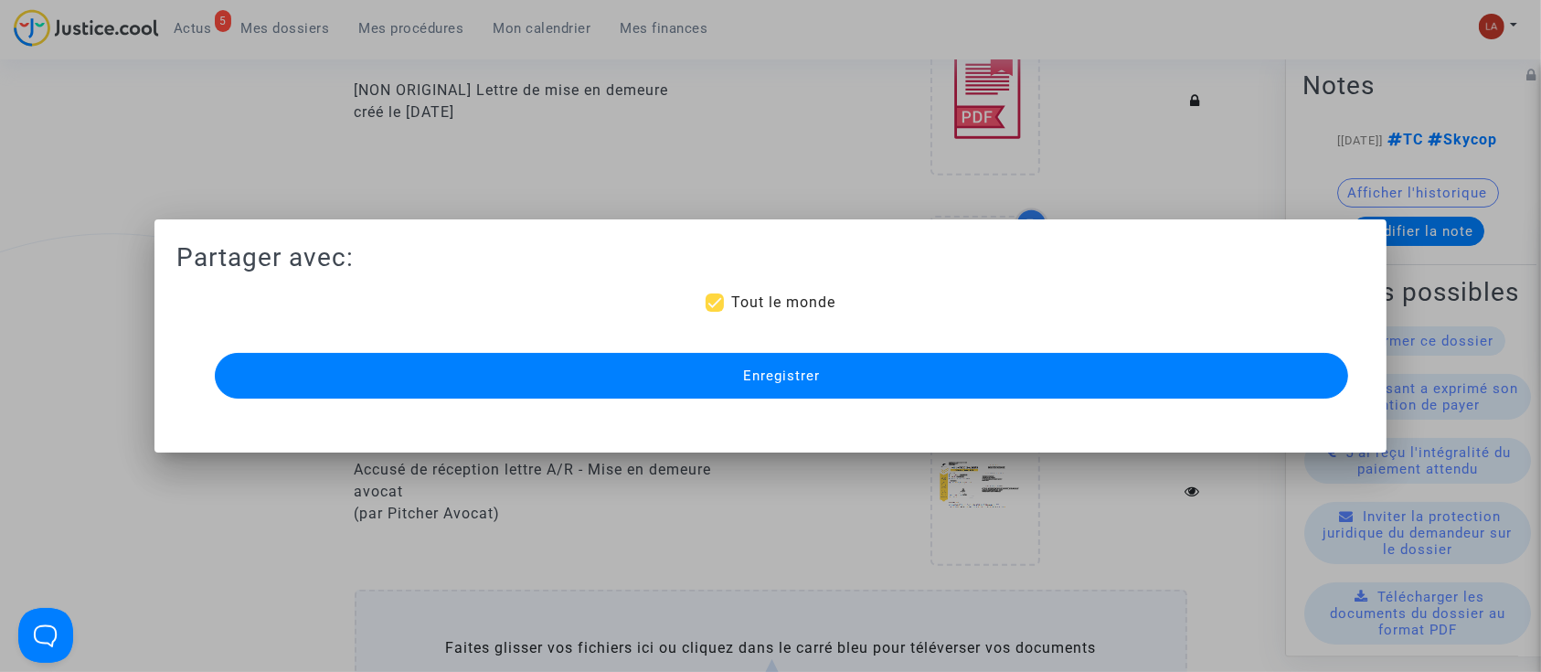
click at [857, 362] on button "Enregistrer" at bounding box center [782, 376] width 1134 height 46
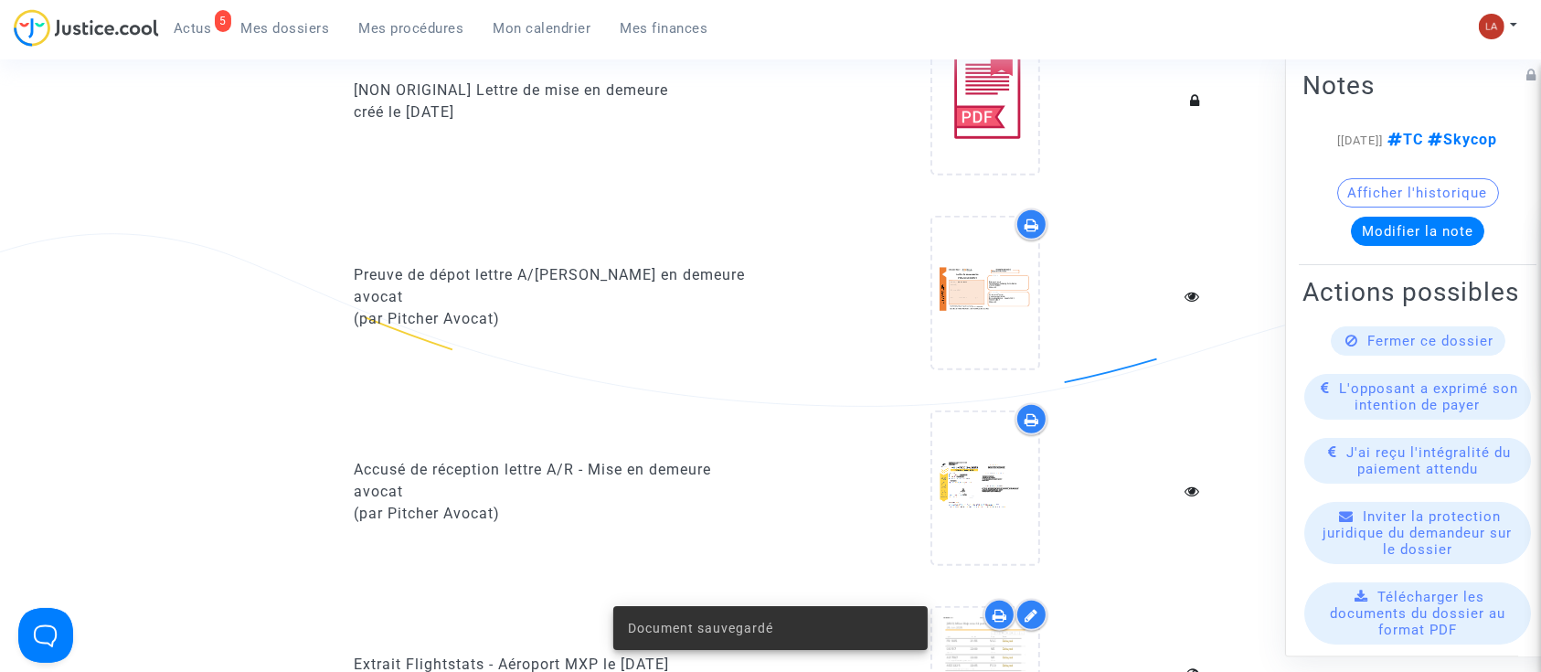
scroll to position [1417, 0]
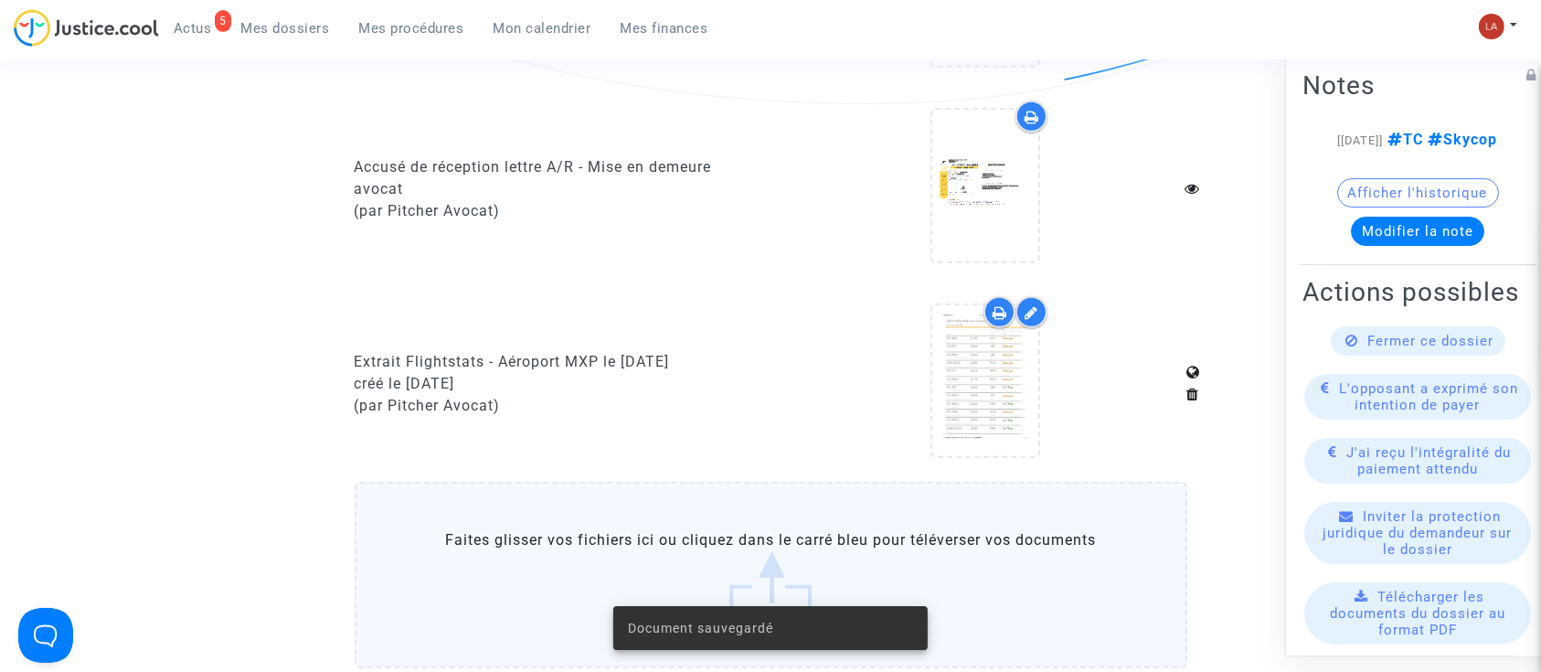
click at [663, 517] on label "Faites glisser vos fichiers ici ou cliquez dans le carré bleu pour téléverser v…" at bounding box center [771, 575] width 832 height 186
click at [0, 0] on input "Faites glisser vos fichiers ici ou cliquez dans le carré bleu pour téléverser v…" at bounding box center [0, 0] width 0 height 0
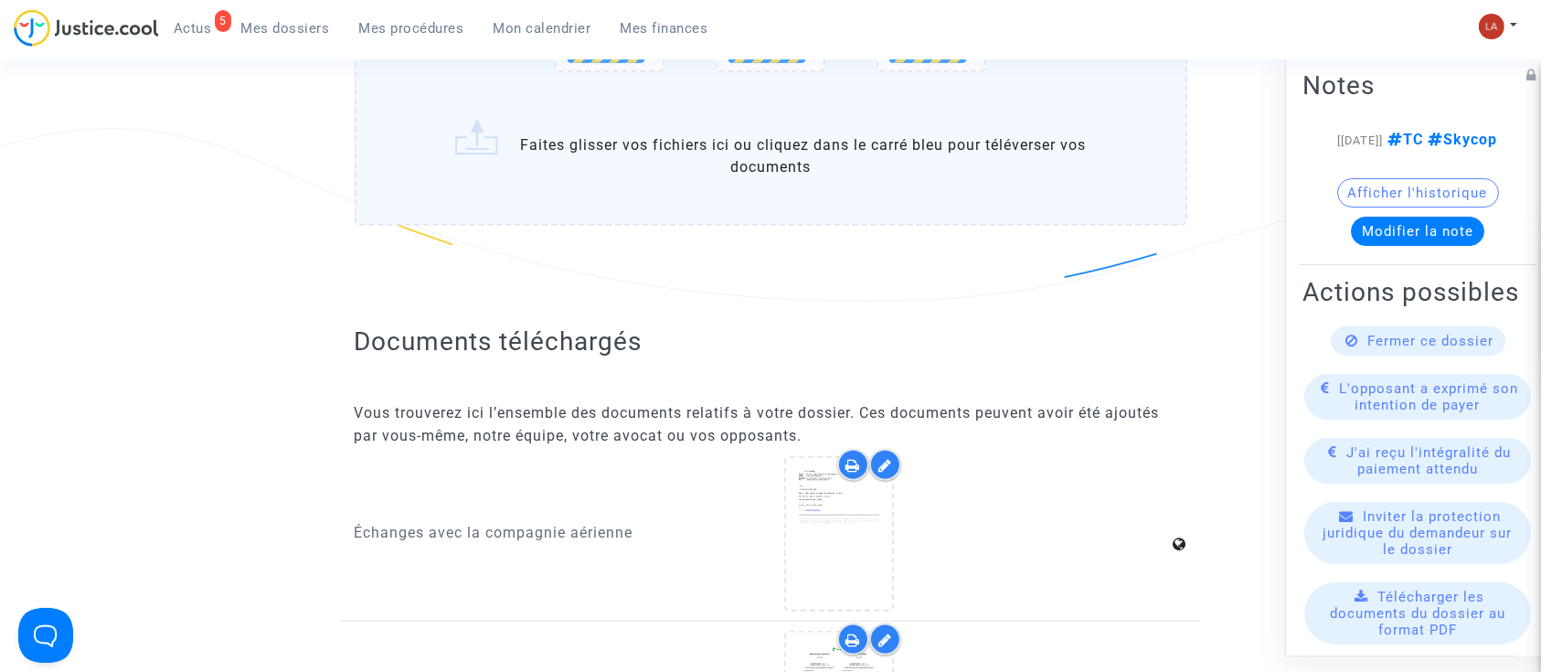
scroll to position [2082, 0]
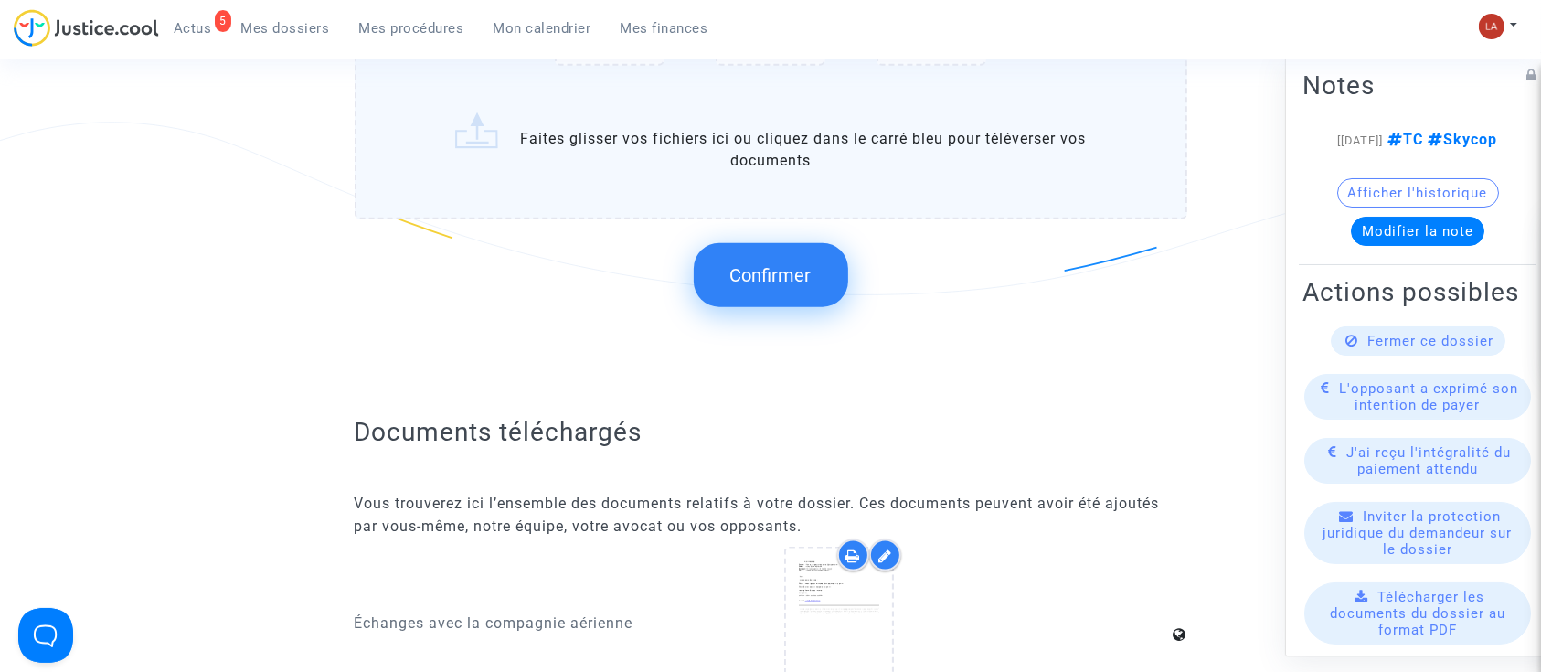
click at [791, 271] on span "Confirmer" at bounding box center [770, 275] width 81 height 22
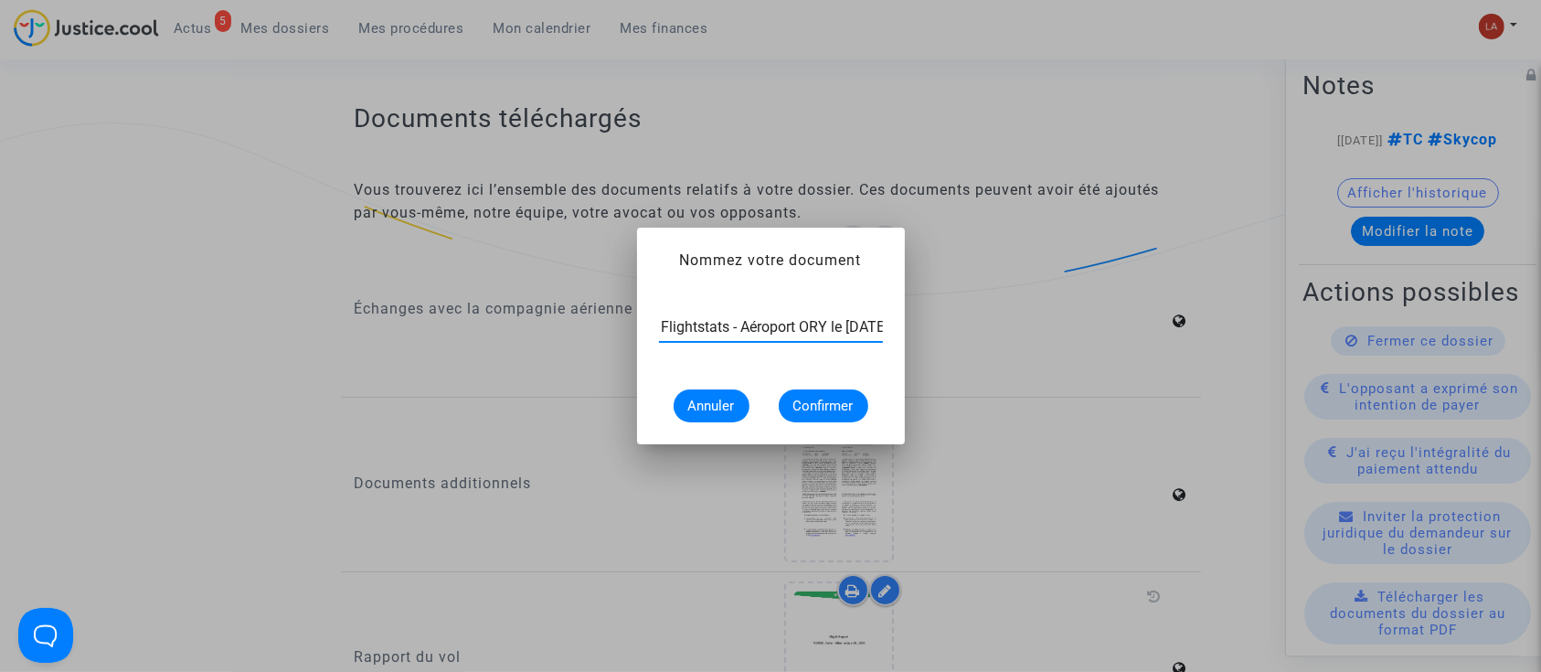
scroll to position [0, 50]
type input "Extrait Flightstats - Aéroport ORY le [DATE]"
click at [715, 402] on span "Annuler" at bounding box center [711, 405] width 47 height 16
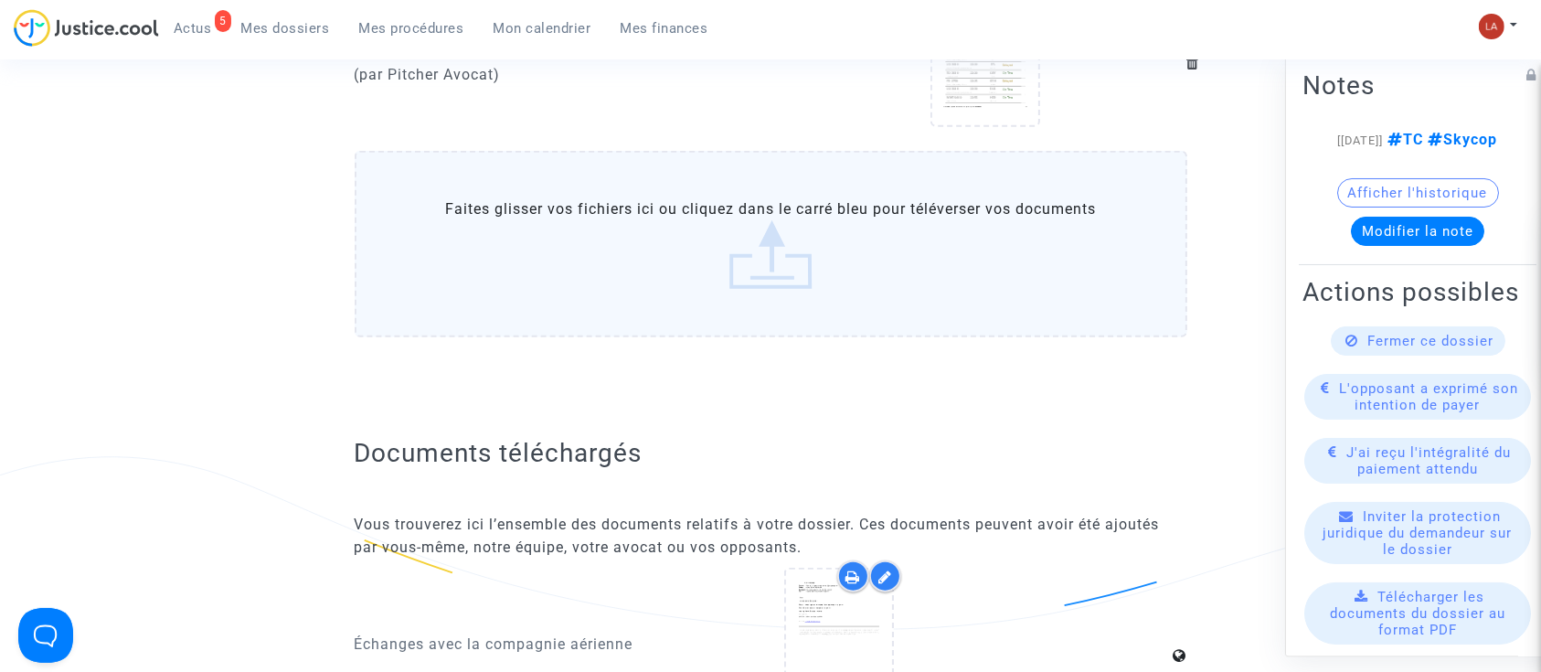
scroll to position [1256, 0]
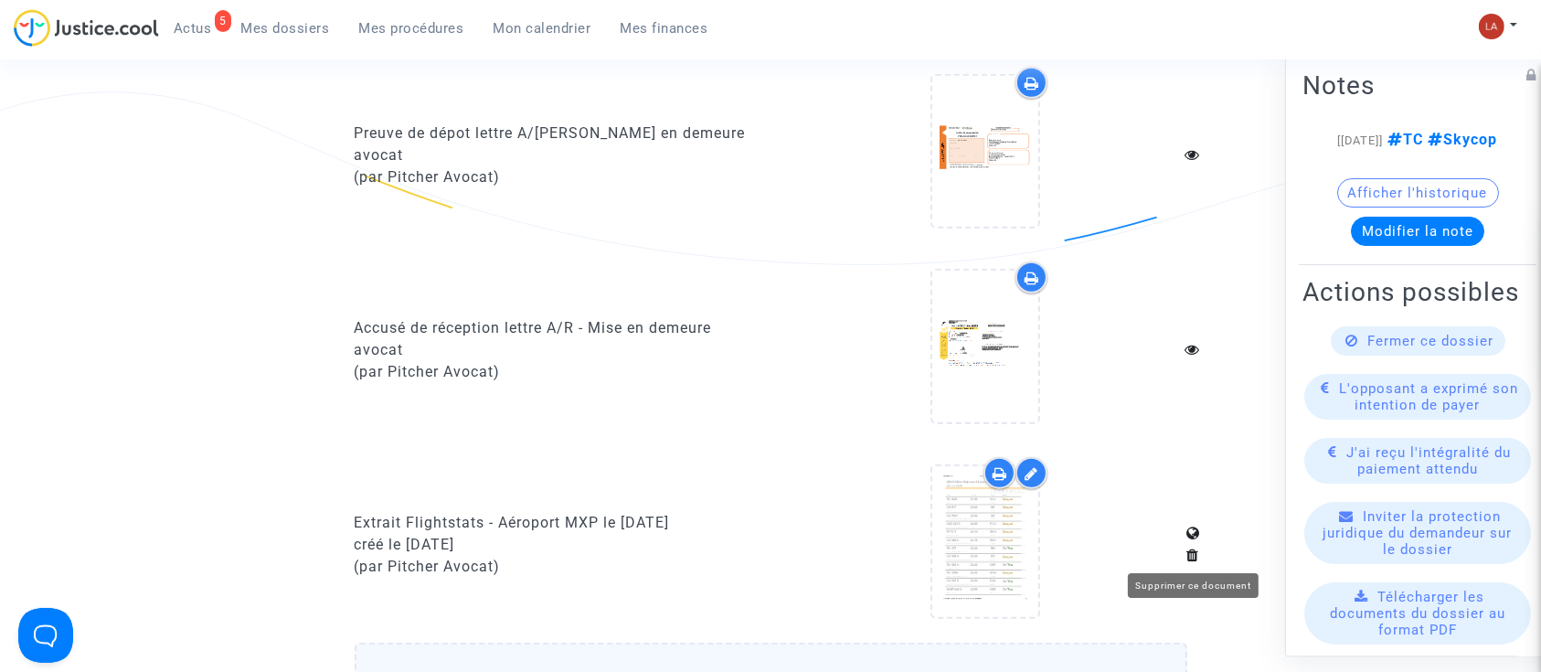
click at [1192, 547] on icon at bounding box center [1193, 554] width 13 height 15
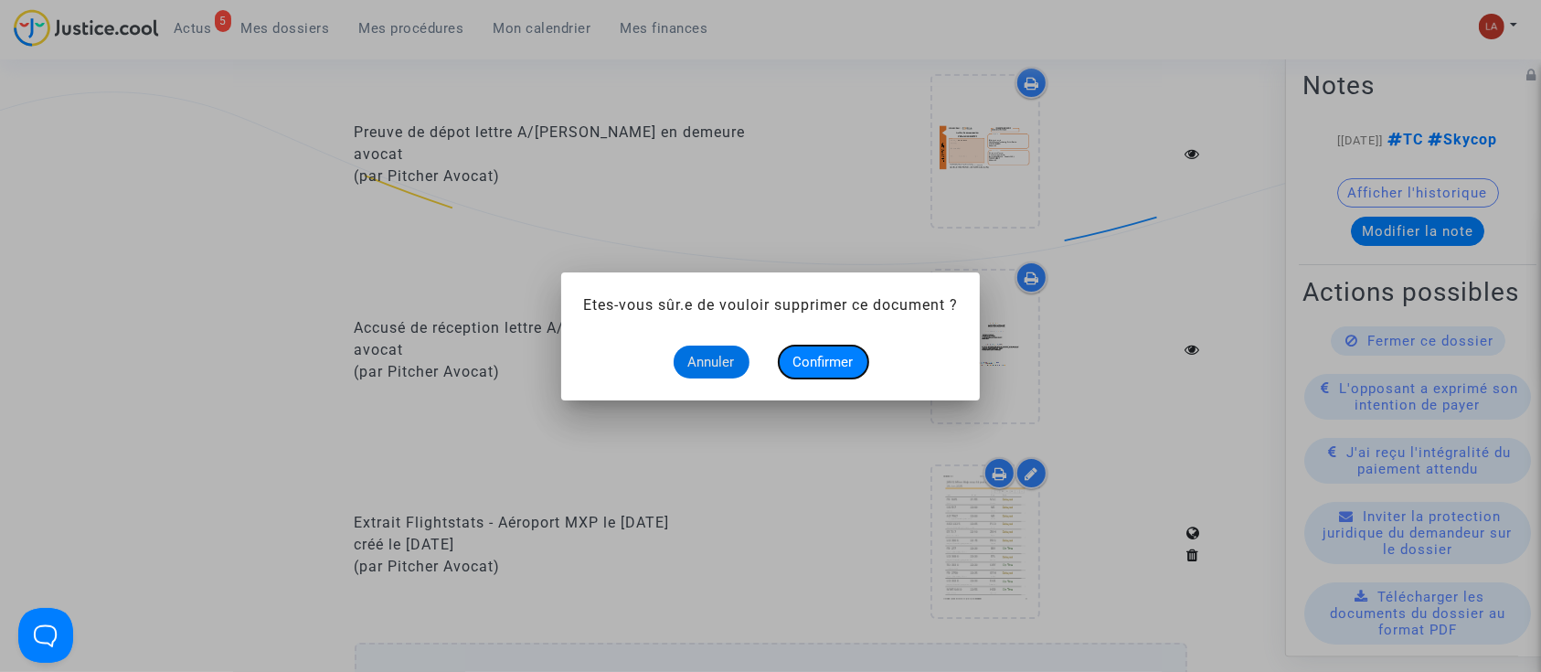
click at [824, 358] on span "Confirmer" at bounding box center [823, 362] width 60 height 16
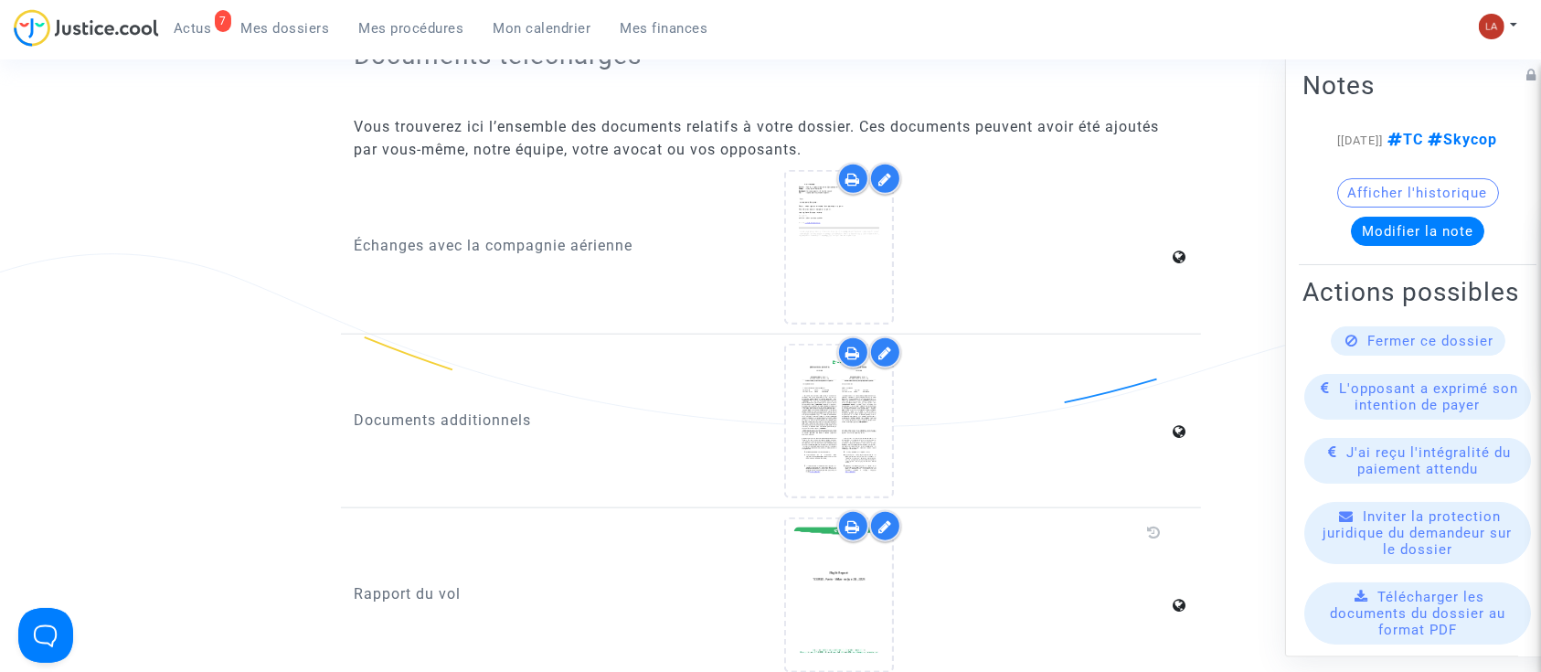
scroll to position [1953, 0]
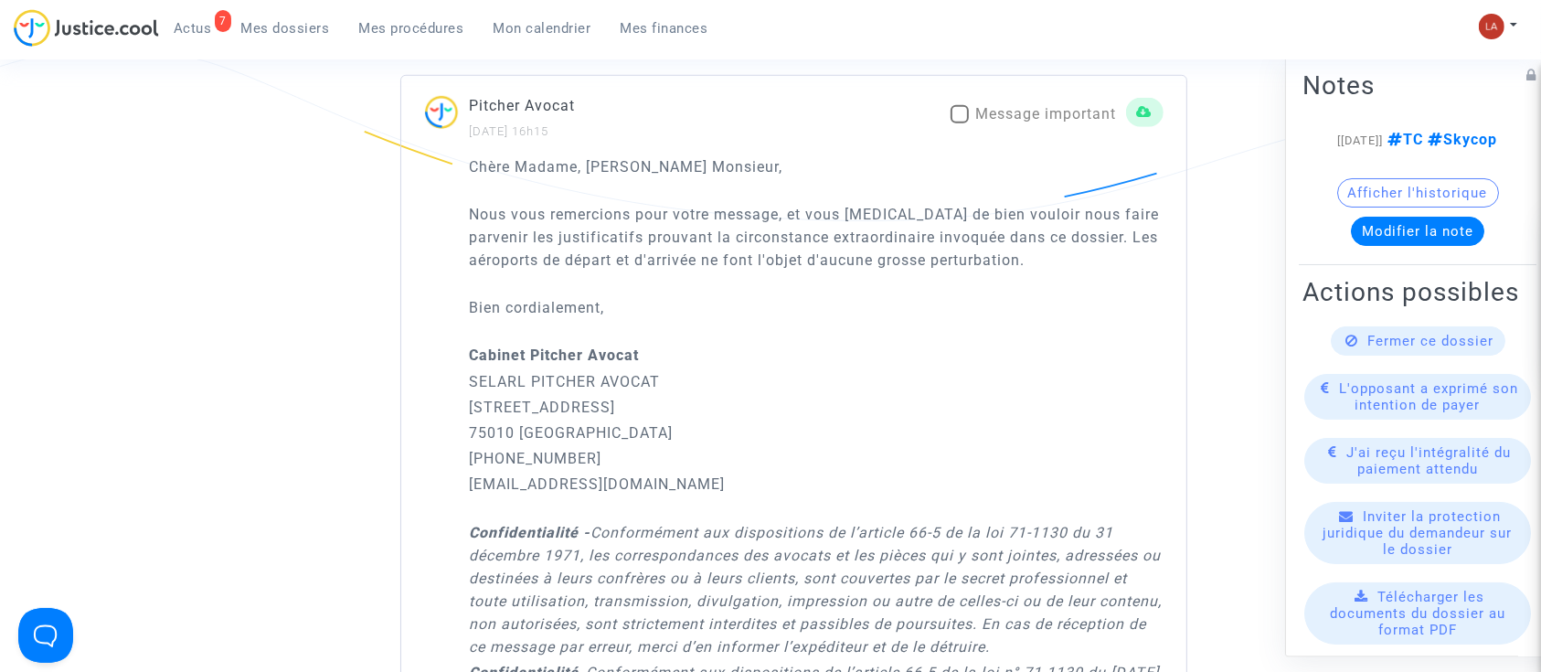
scroll to position [1301, 0]
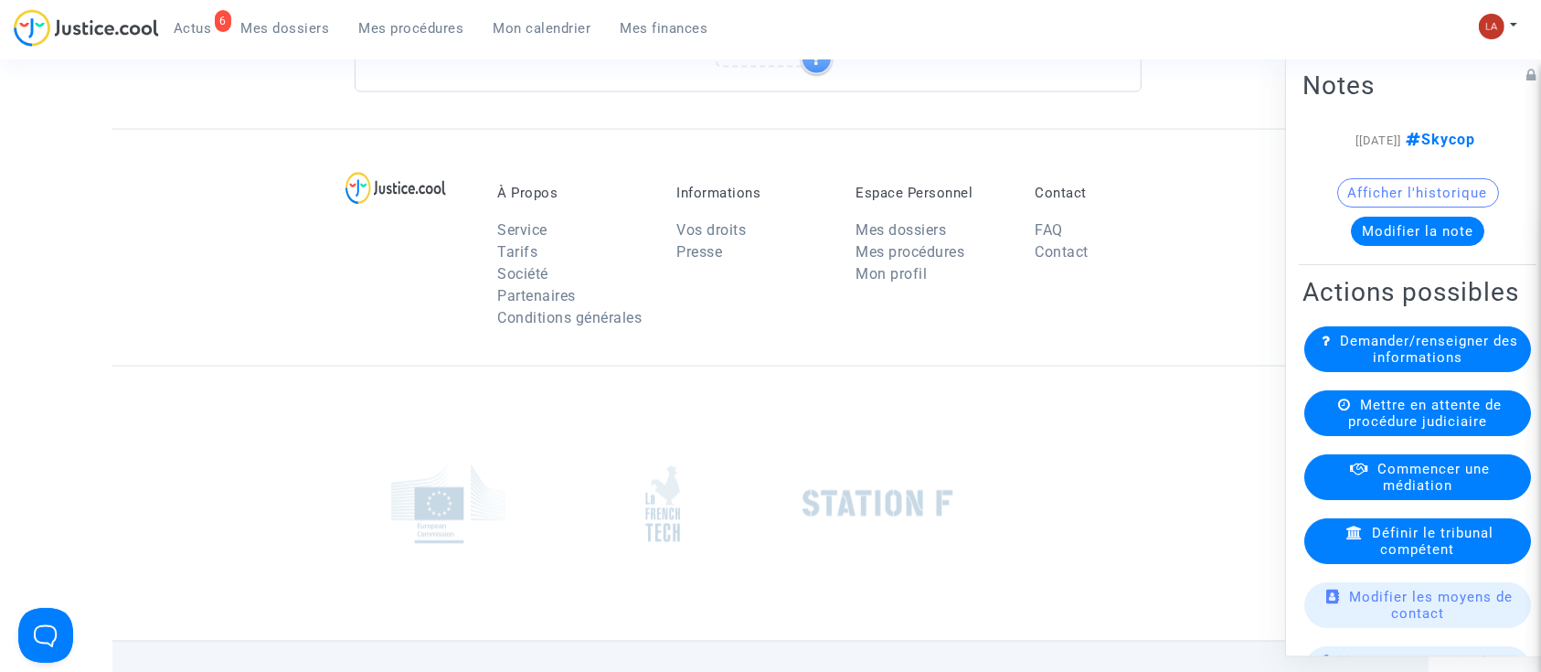
scroll to position [2813, 0]
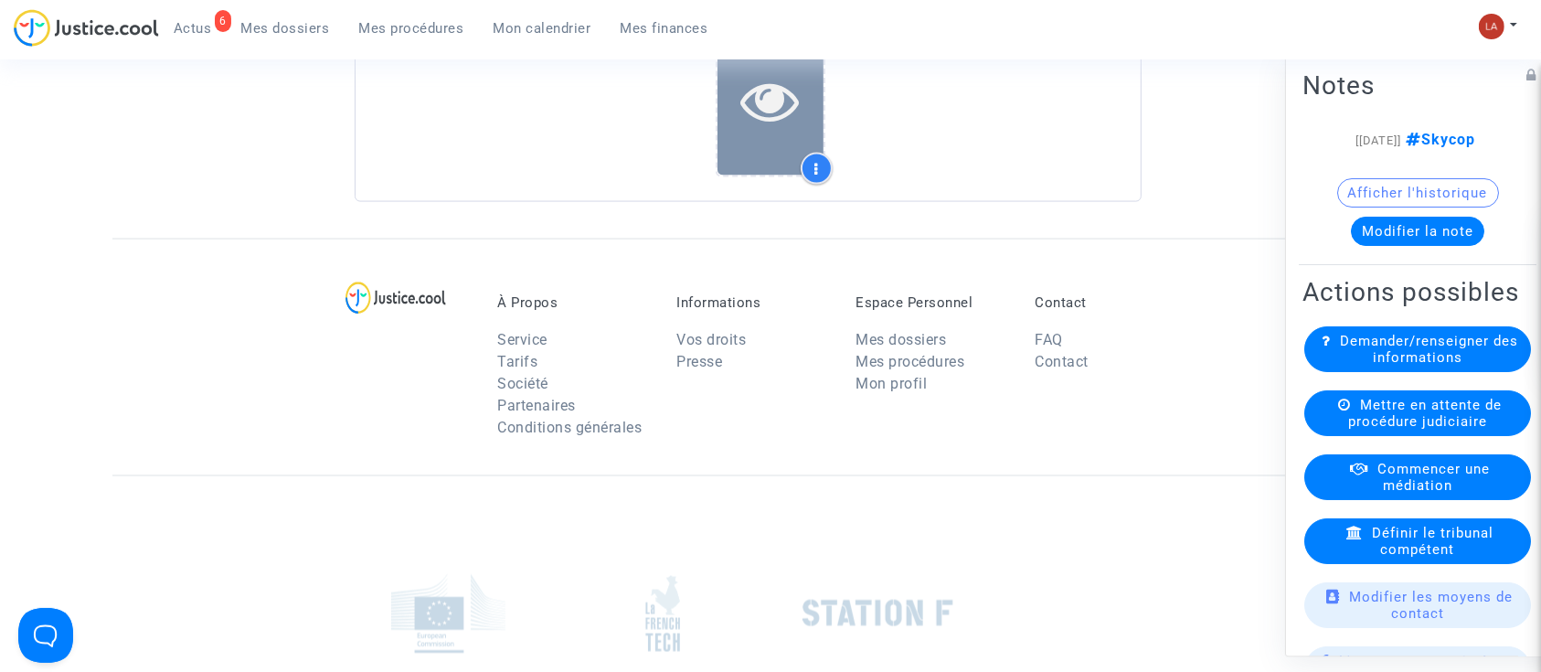
click at [751, 154] on div at bounding box center [770, 100] width 106 height 151
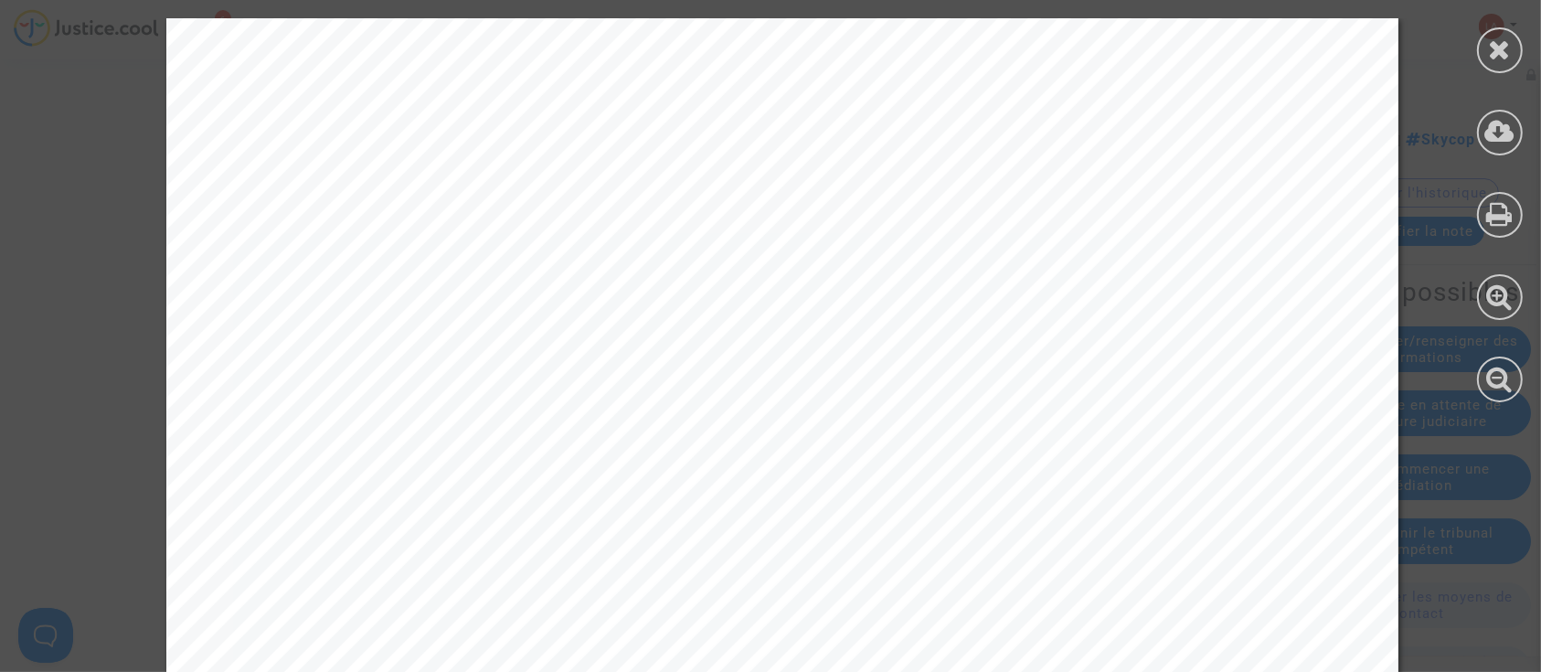
scroll to position [1162, 0]
click at [1496, 50] on icon at bounding box center [1500, 49] width 23 height 27
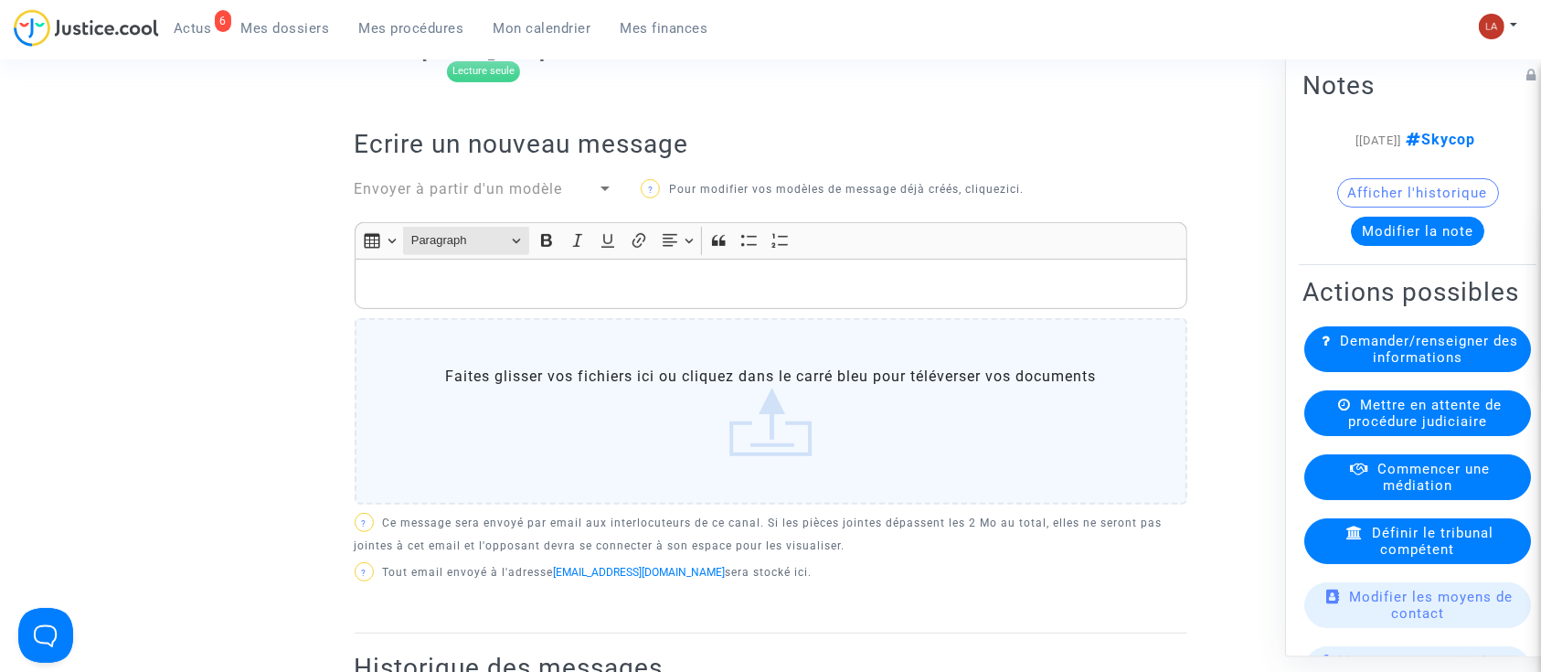
scroll to position [645, 0]
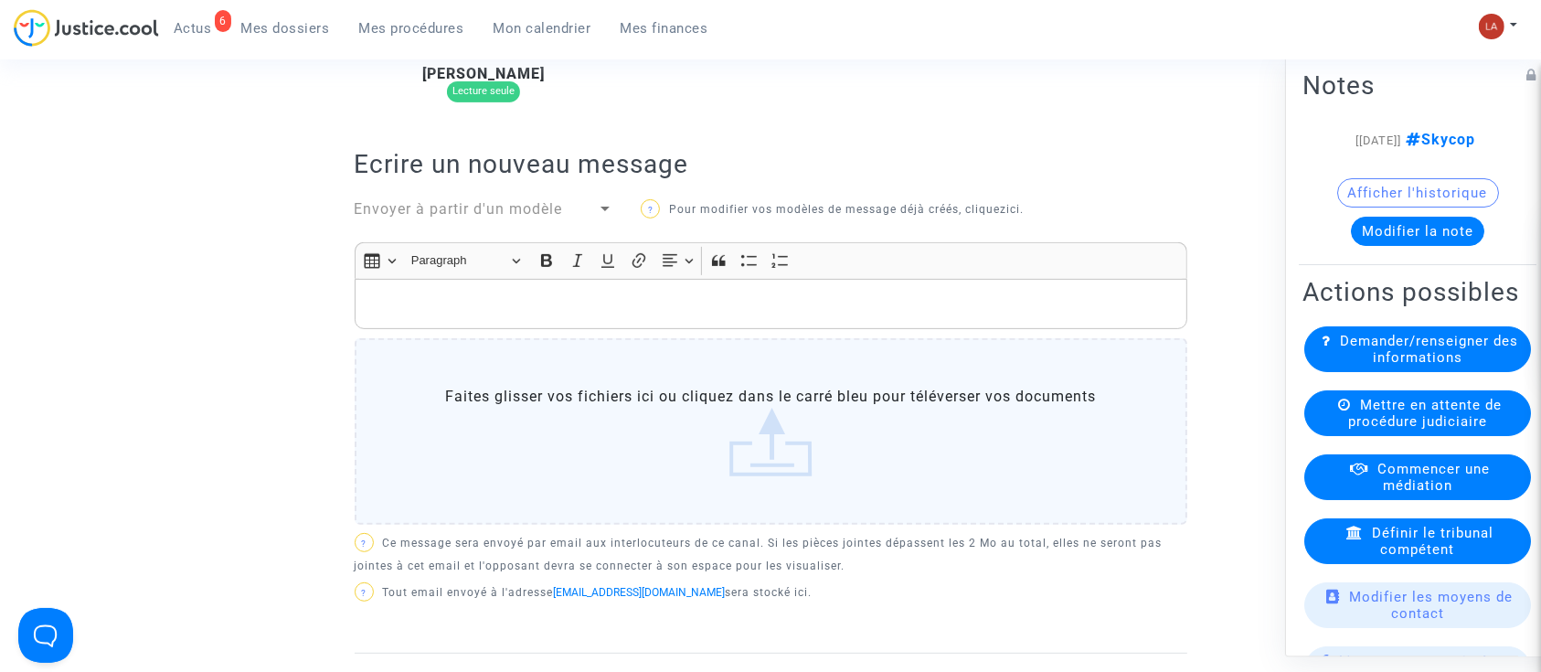
click at [427, 206] on span "Envoyer à partir d'un modèle" at bounding box center [459, 208] width 208 height 17
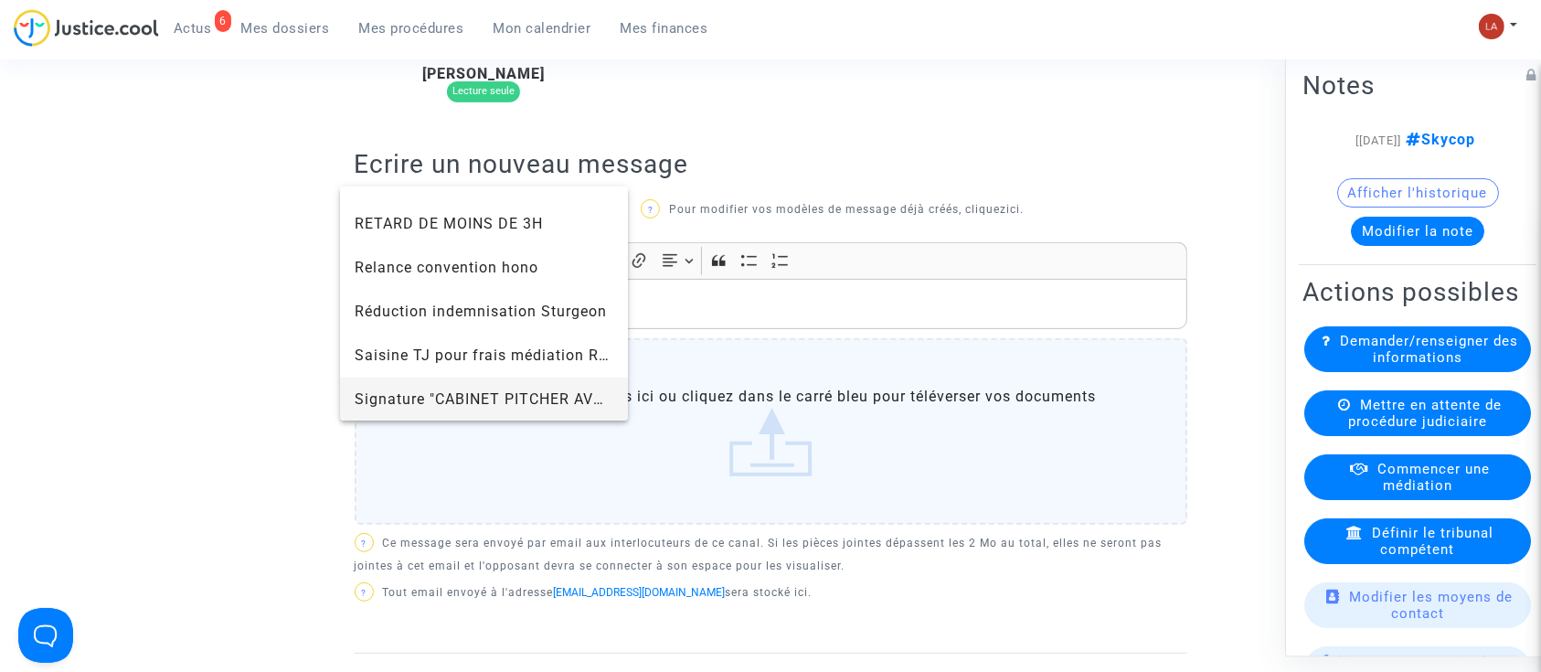
click at [434, 401] on span "Signature "CABINET PITCHER AVOCAT"" at bounding box center [497, 398] width 284 height 17
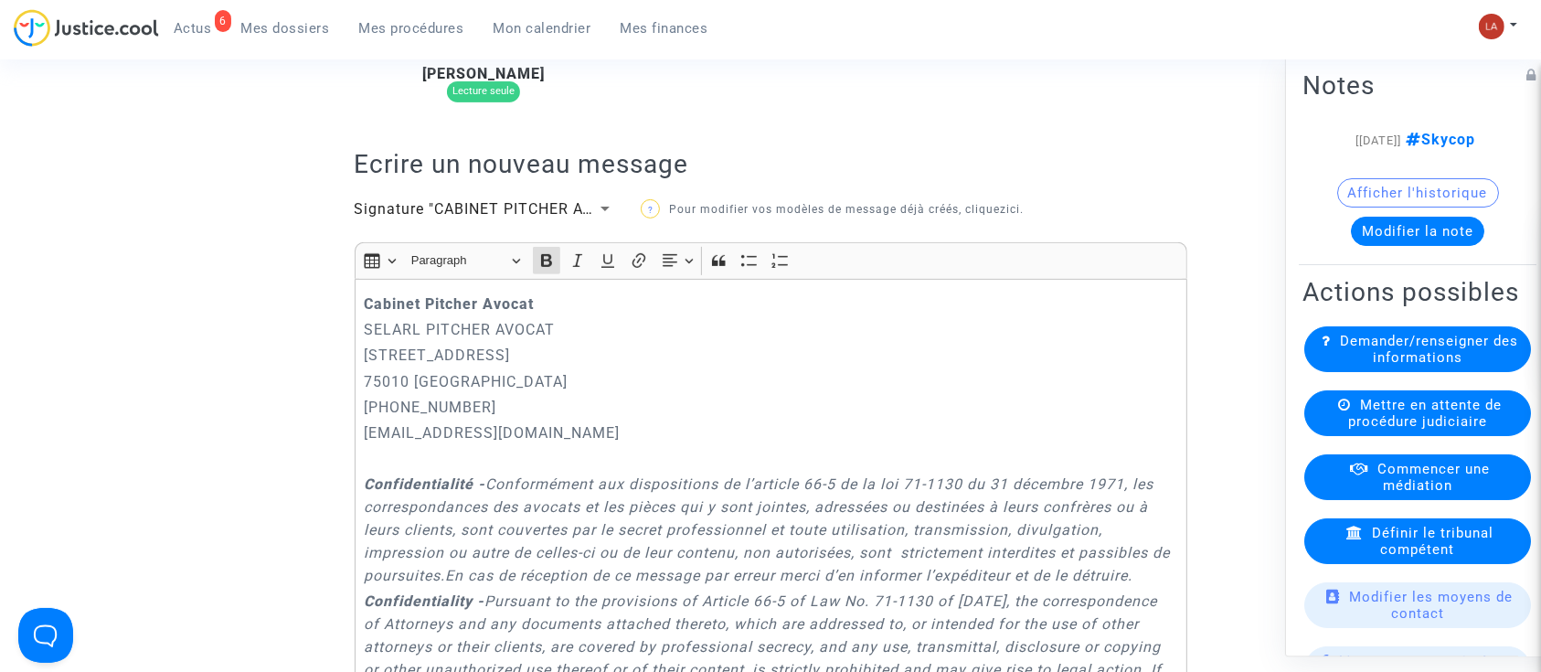
scroll to position [1828, 0]
click at [355, 291] on div "Cabinet Pitcher Avocat SELARL PITCHER AVOCAT 201 rue du Faubourg Saint-Denis 75…" at bounding box center [771, 549] width 832 height 540
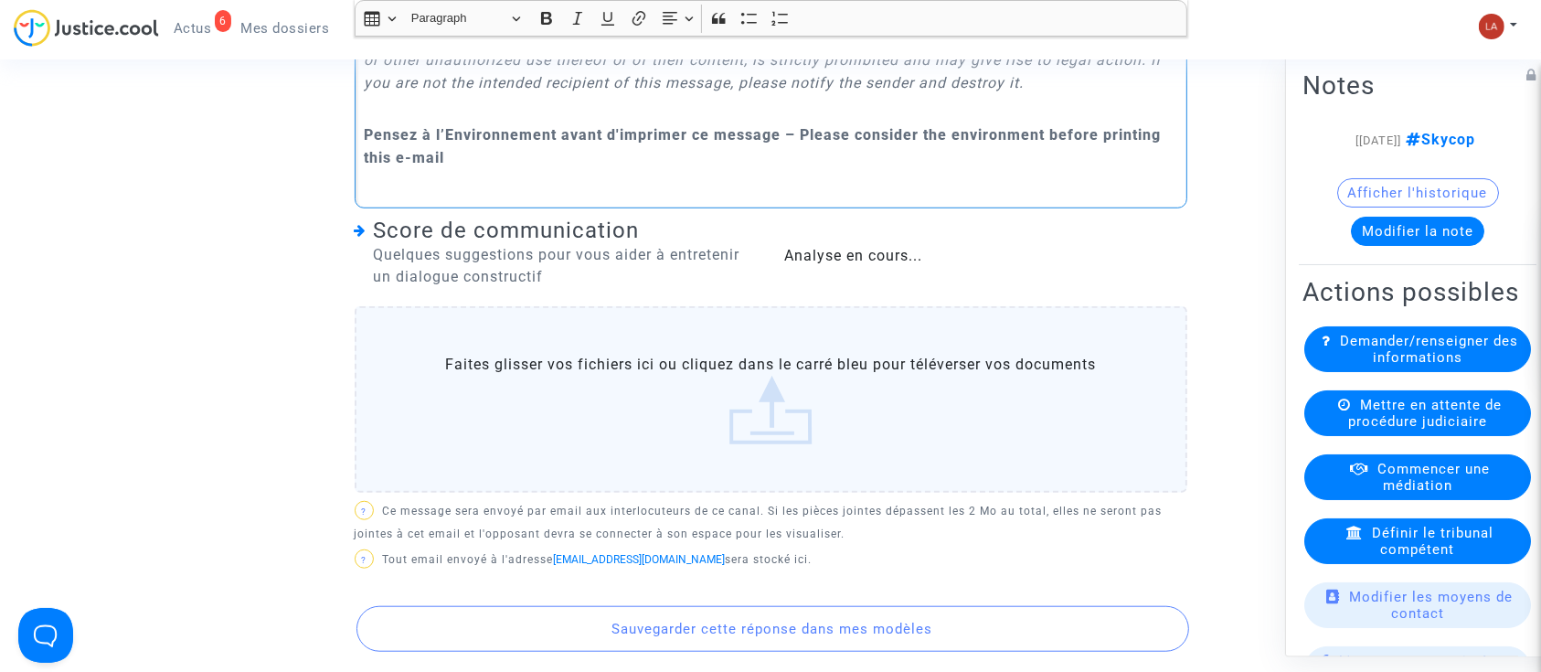
scroll to position [1549, 0]
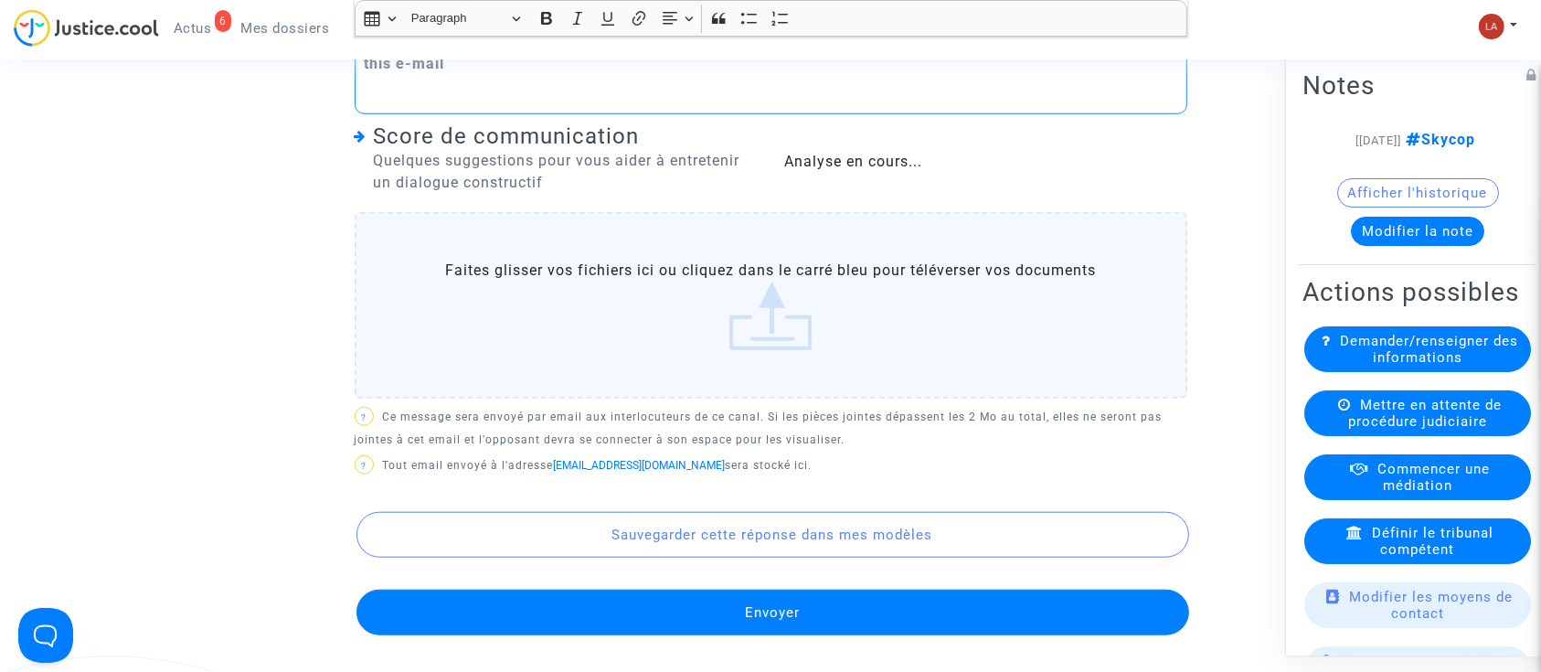
click at [669, 610] on button "Envoyer" at bounding box center [772, 612] width 832 height 46
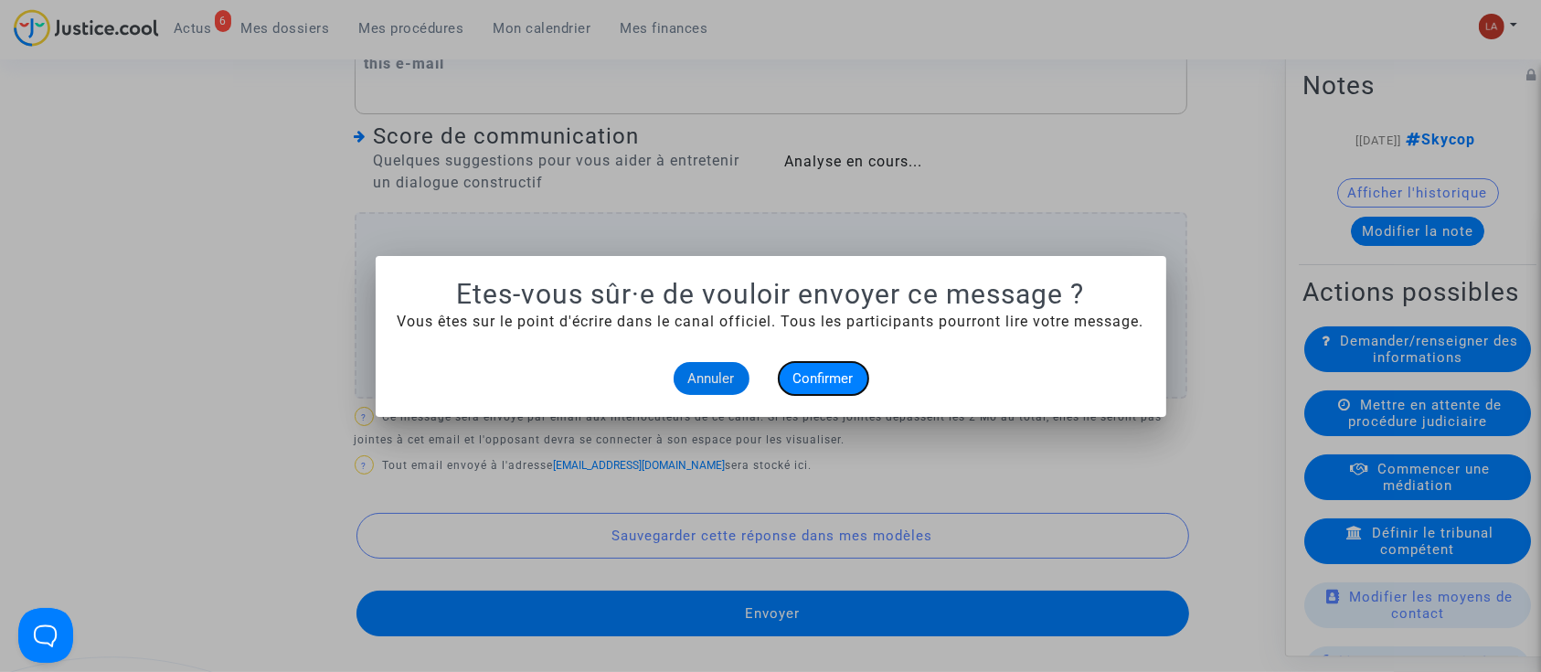
click at [827, 380] on span "Confirmer" at bounding box center [823, 378] width 60 height 16
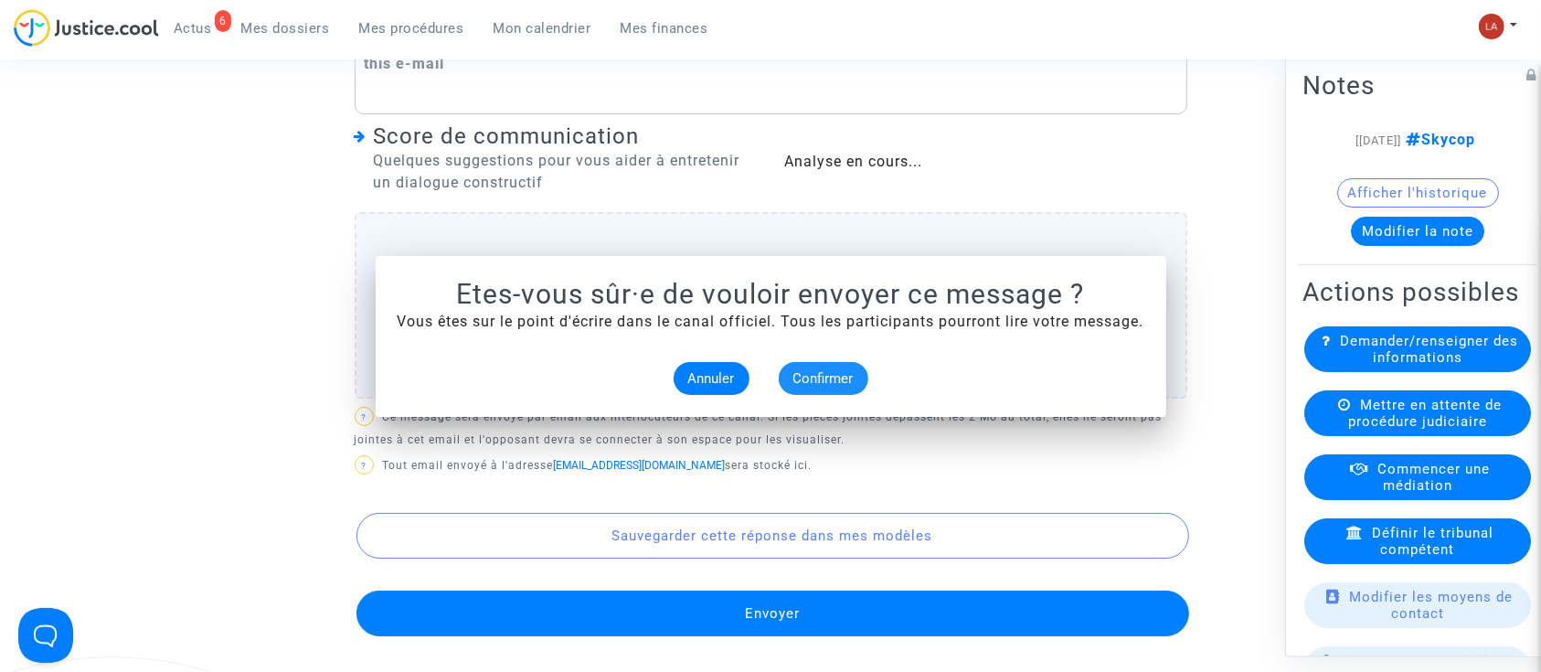
scroll to position [1549, 0]
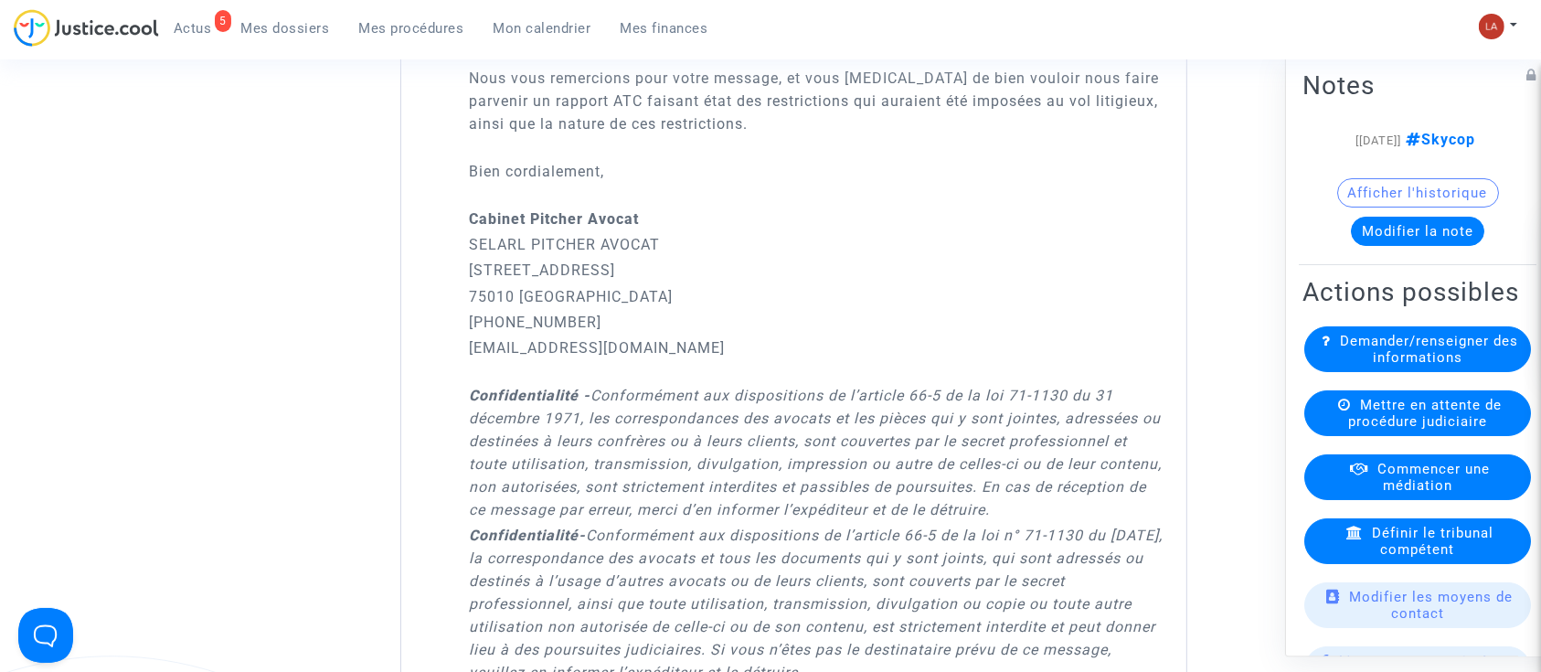
click at [286, 24] on span "Mes dossiers" at bounding box center [285, 28] width 89 height 16
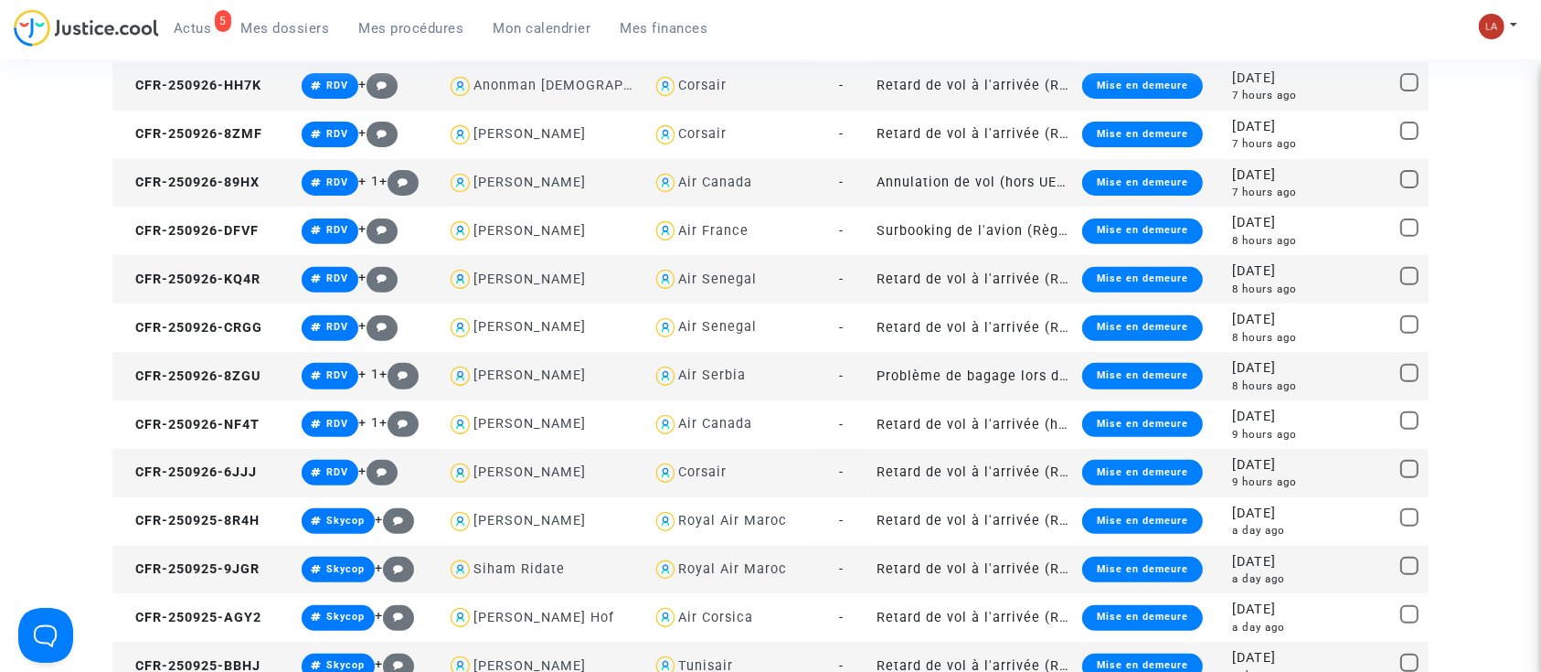
scroll to position [1549, 0]
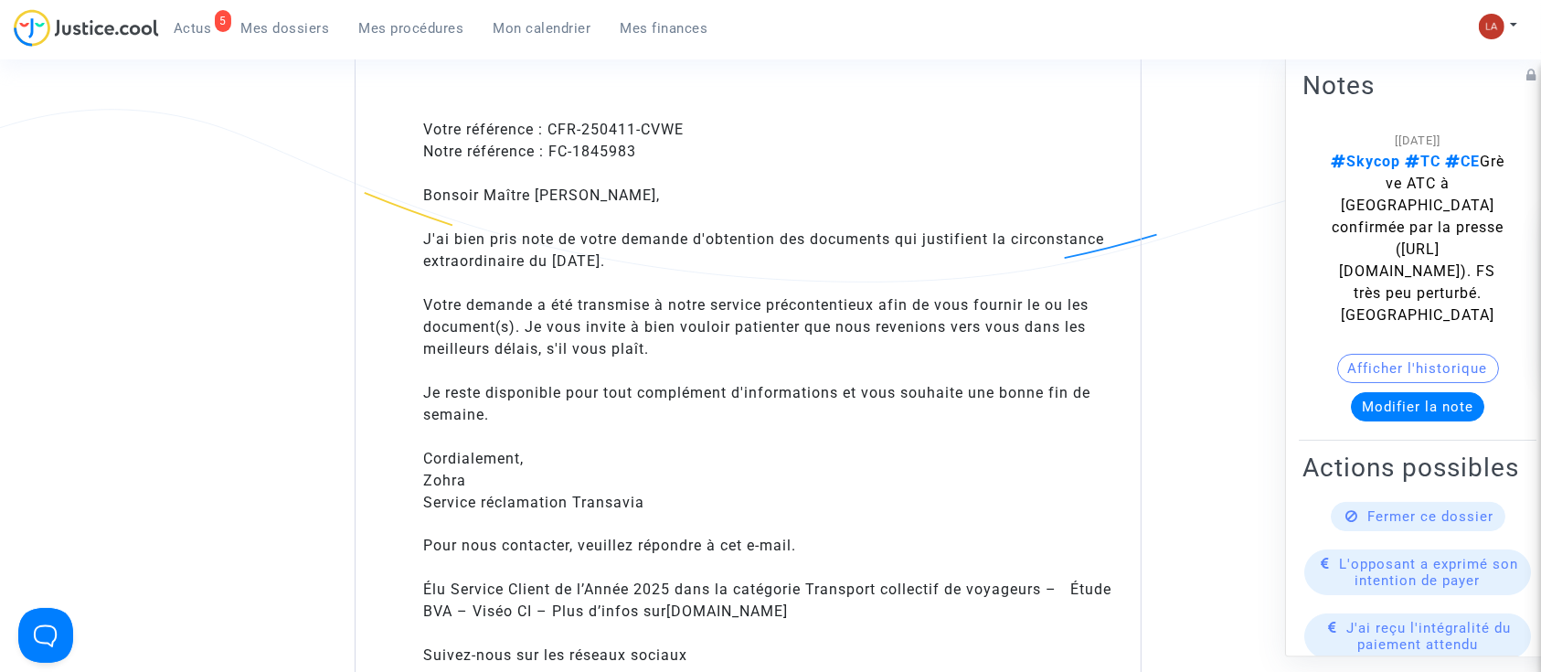
scroll to position [2534, 0]
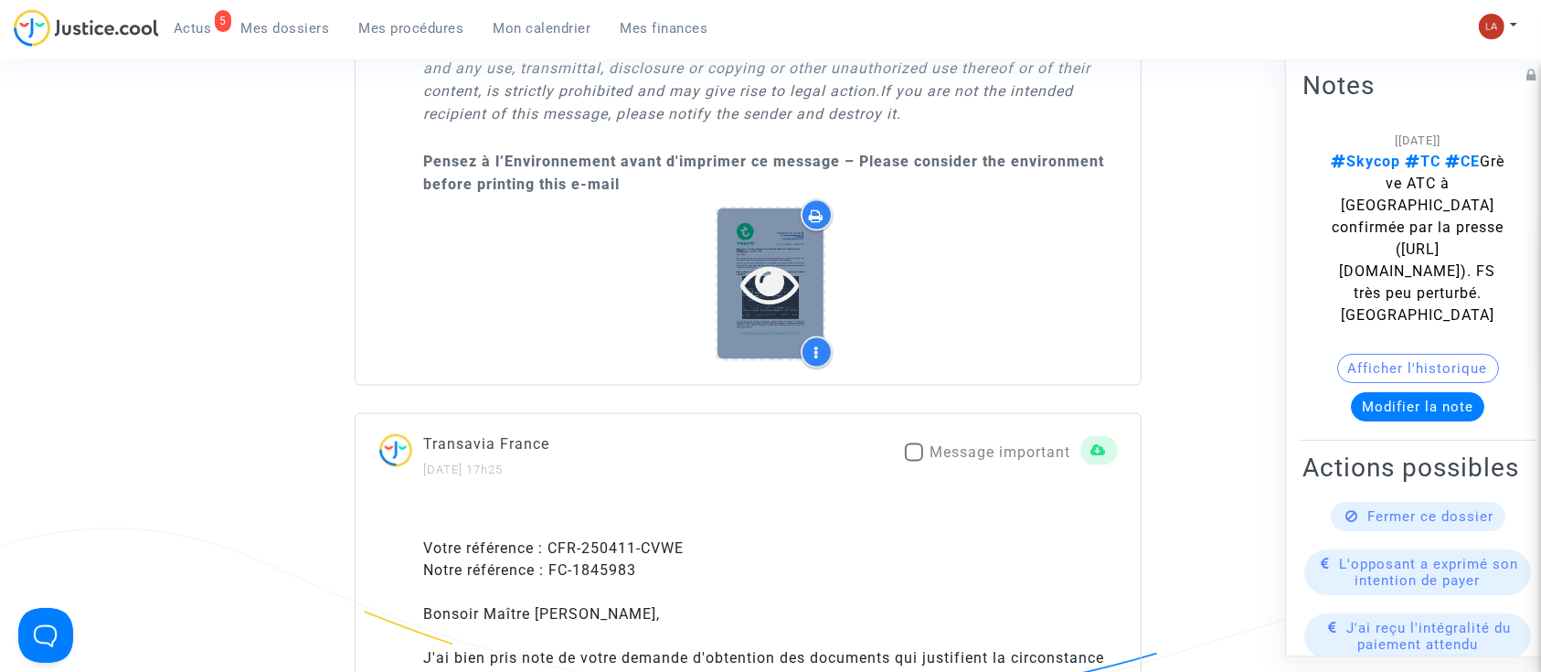
click at [765, 254] on icon at bounding box center [770, 283] width 59 height 58
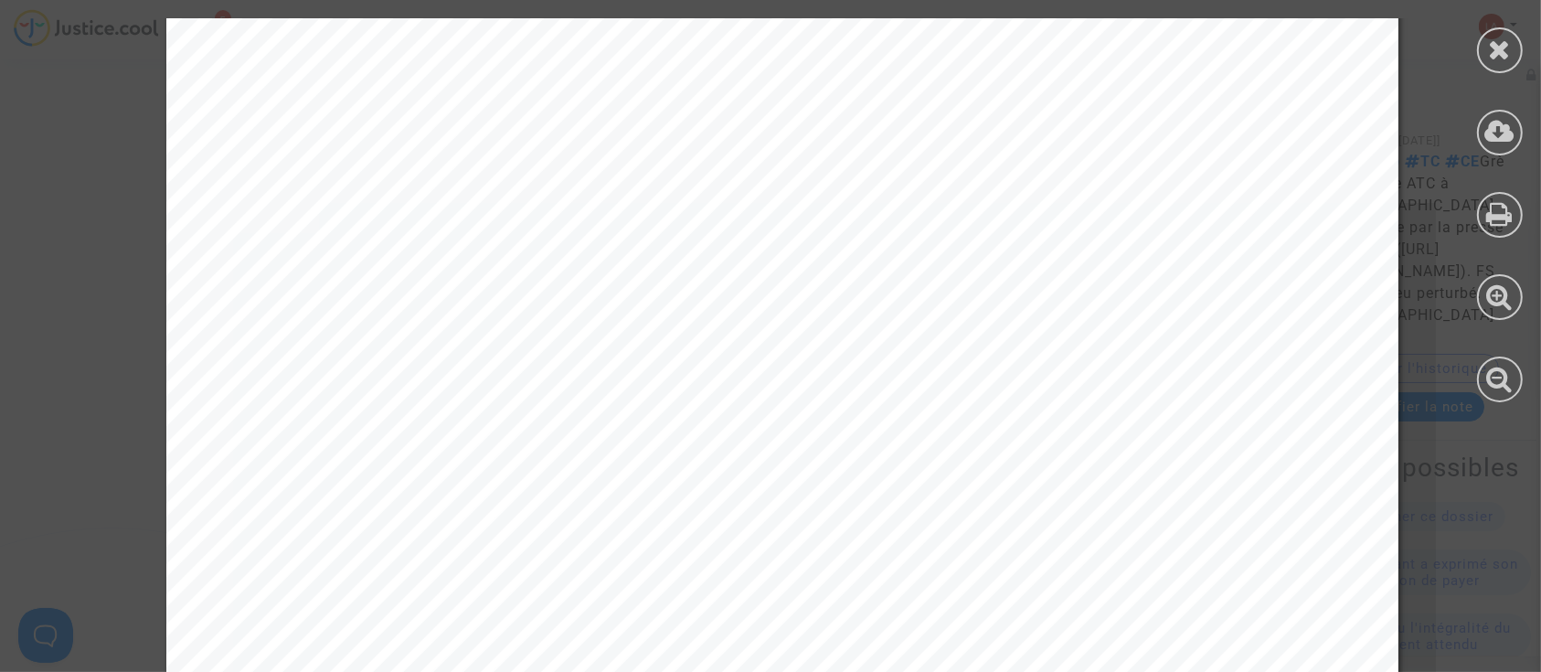
scroll to position [0, 0]
click at [1494, 59] on icon at bounding box center [1500, 49] width 23 height 27
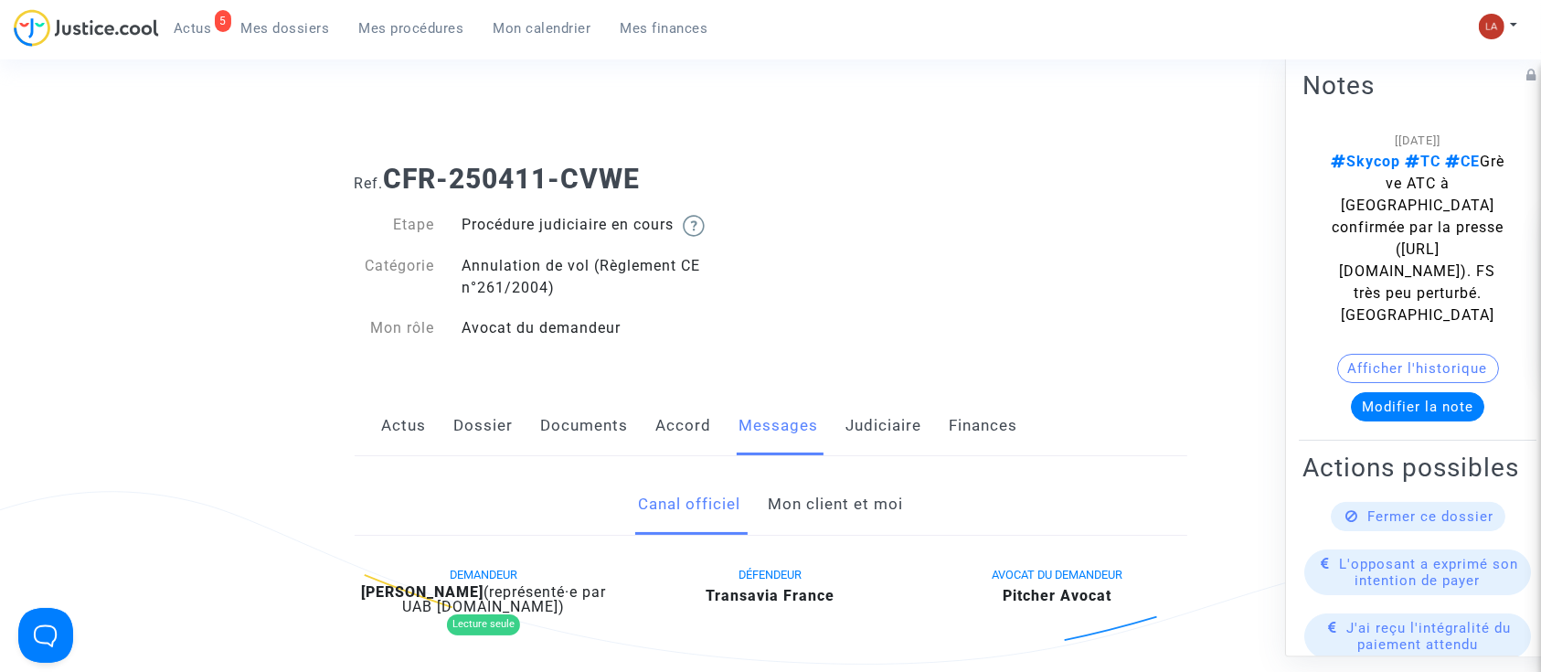
click at [482, 419] on link "Dossier" at bounding box center [483, 426] width 59 height 60
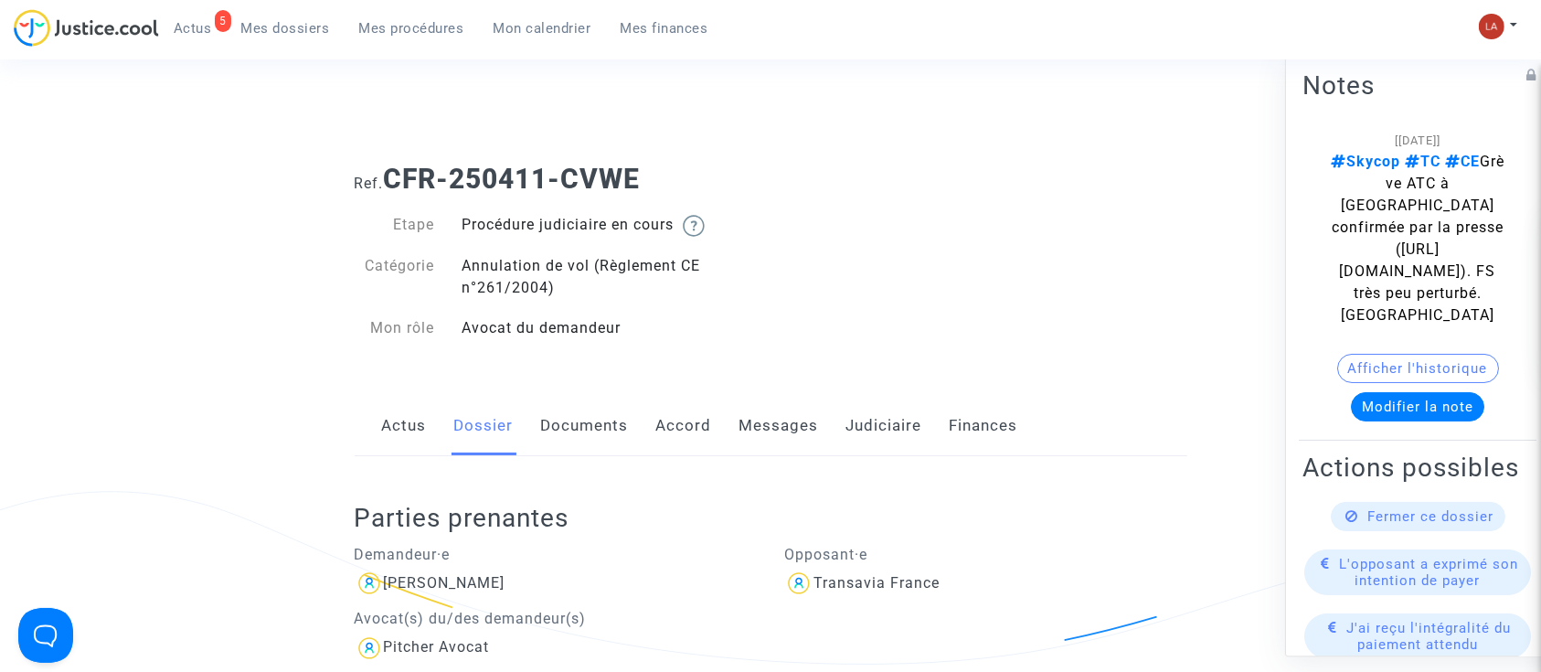
click at [617, 404] on link "Documents" at bounding box center [585, 426] width 88 height 60
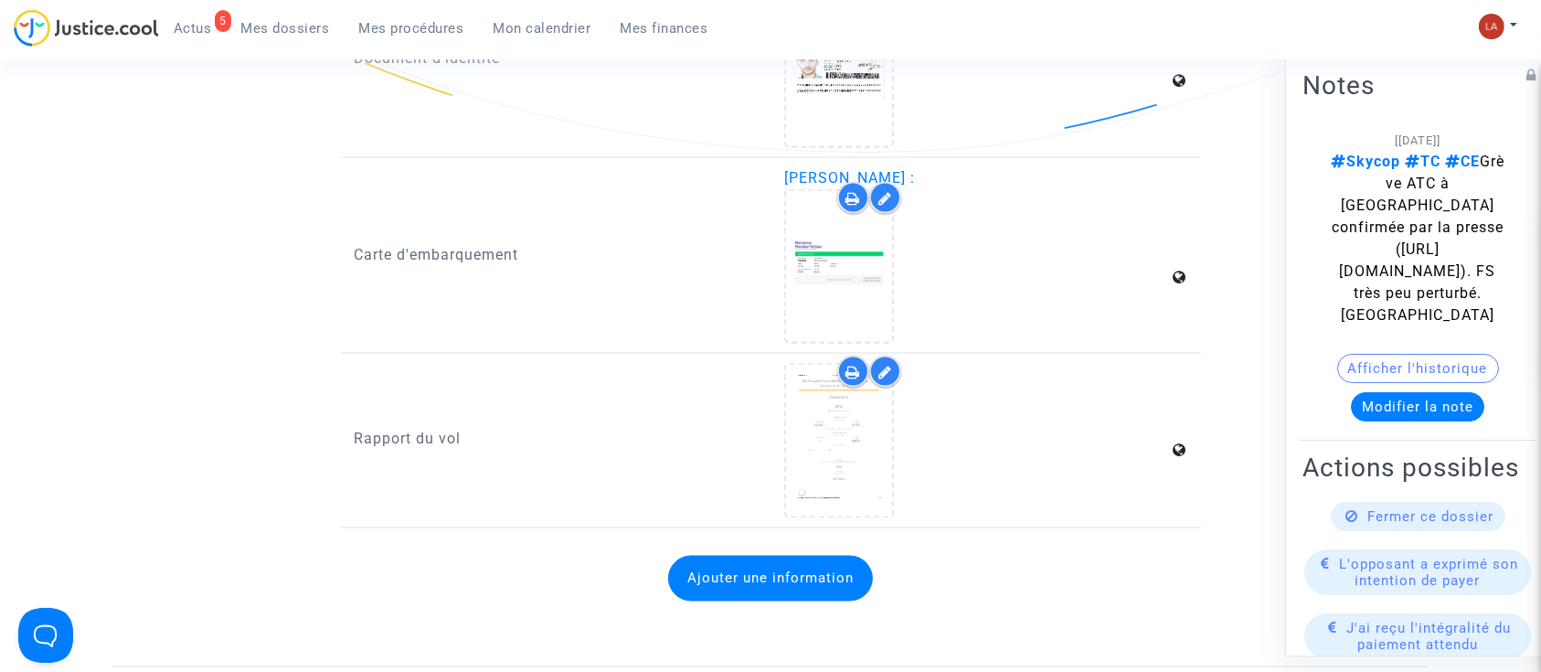
scroll to position [3085, 0]
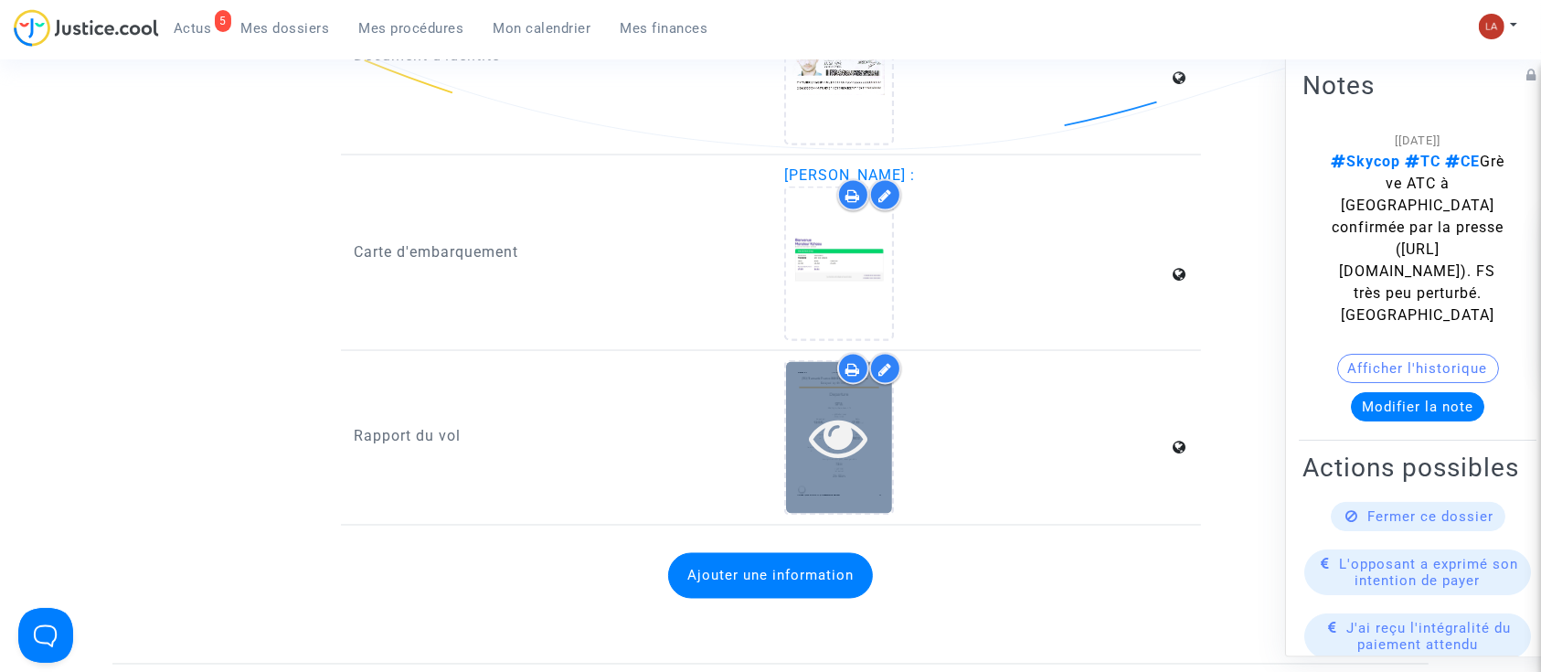
click at [860, 466] on div at bounding box center [839, 437] width 106 height 151
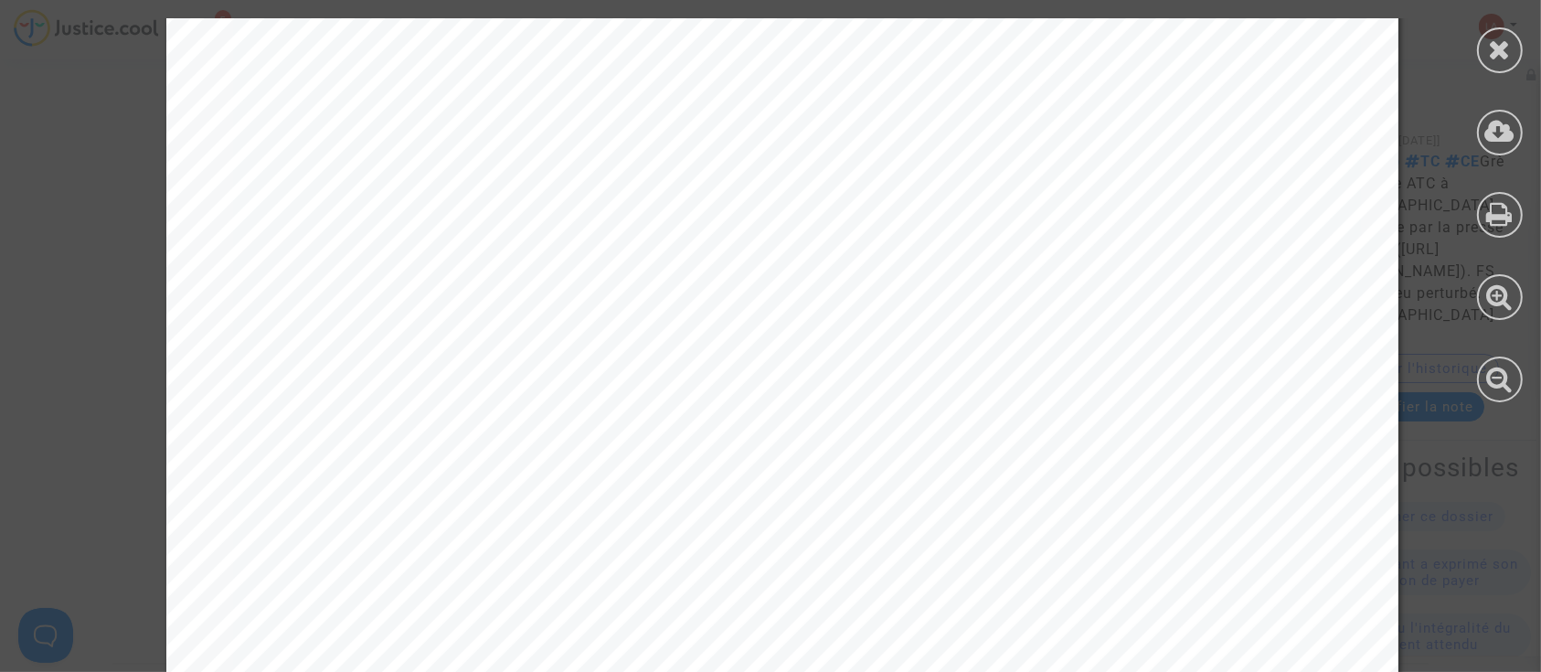
scroll to position [2071, 0]
click at [1482, 43] on div at bounding box center [1500, 50] width 46 height 46
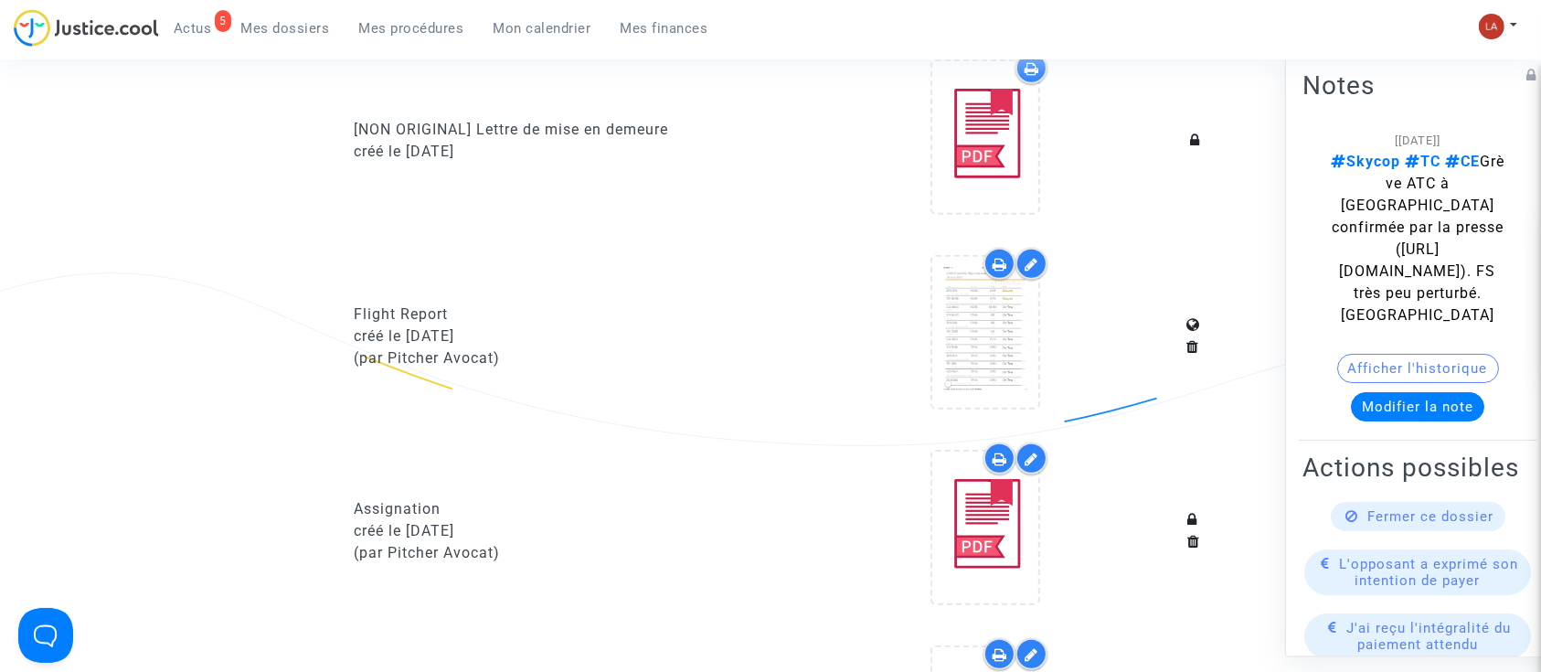
scroll to position [1076, 0]
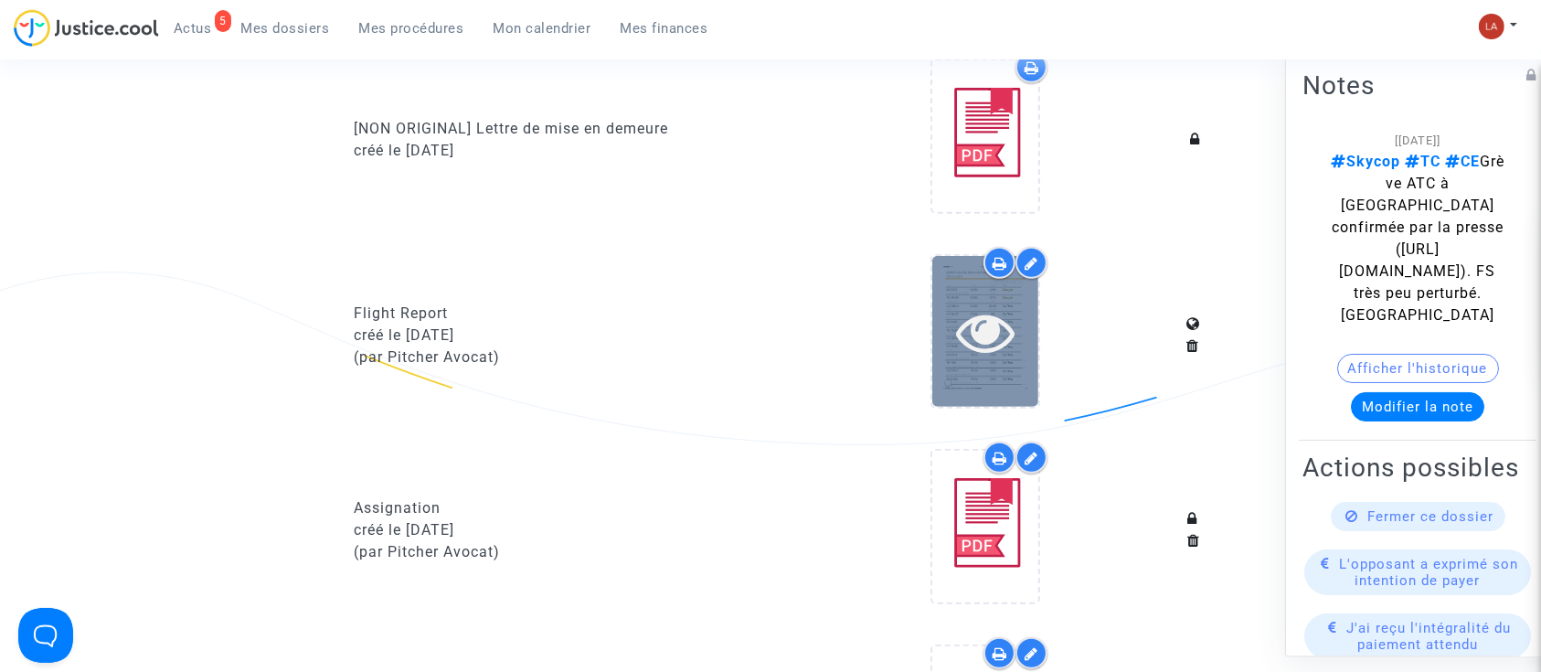
click at [1022, 362] on div at bounding box center [985, 331] width 106 height 151
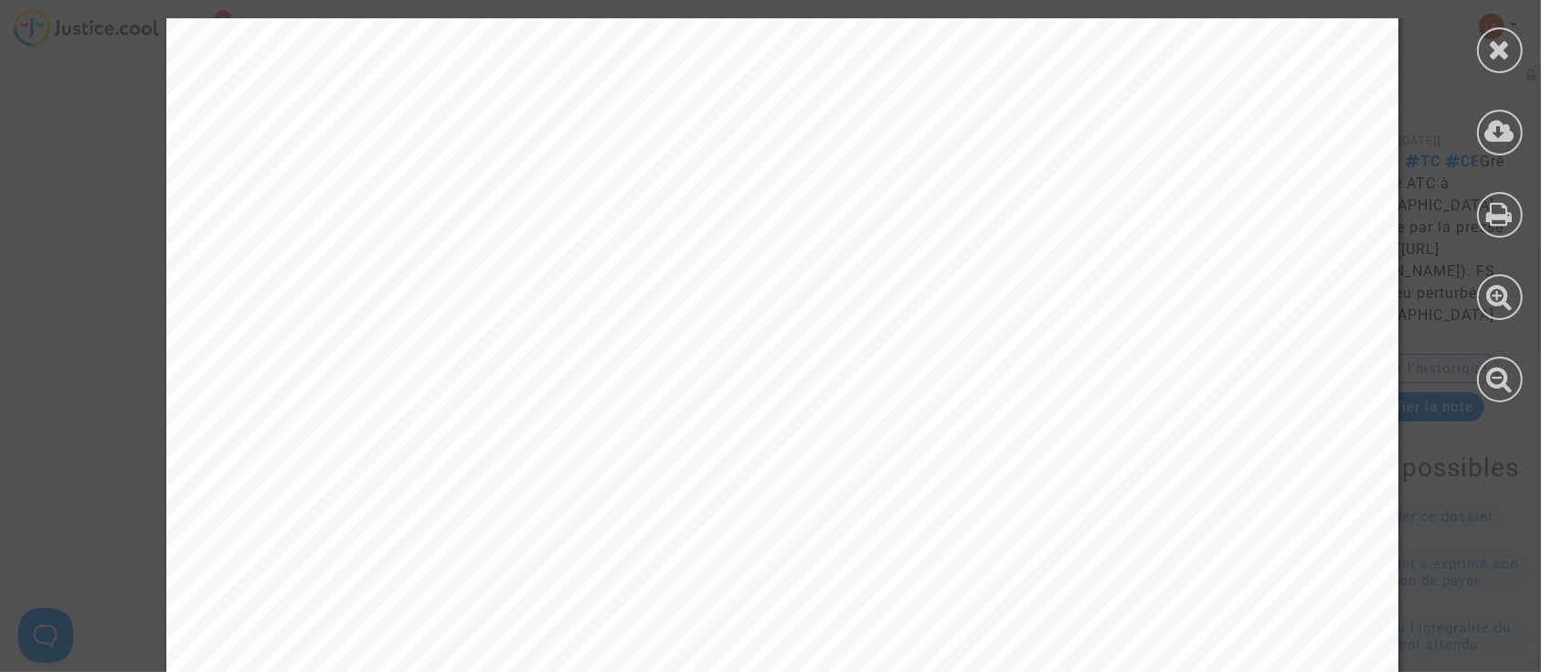
scroll to position [0, 0]
click at [1486, 47] on div at bounding box center [1500, 50] width 46 height 46
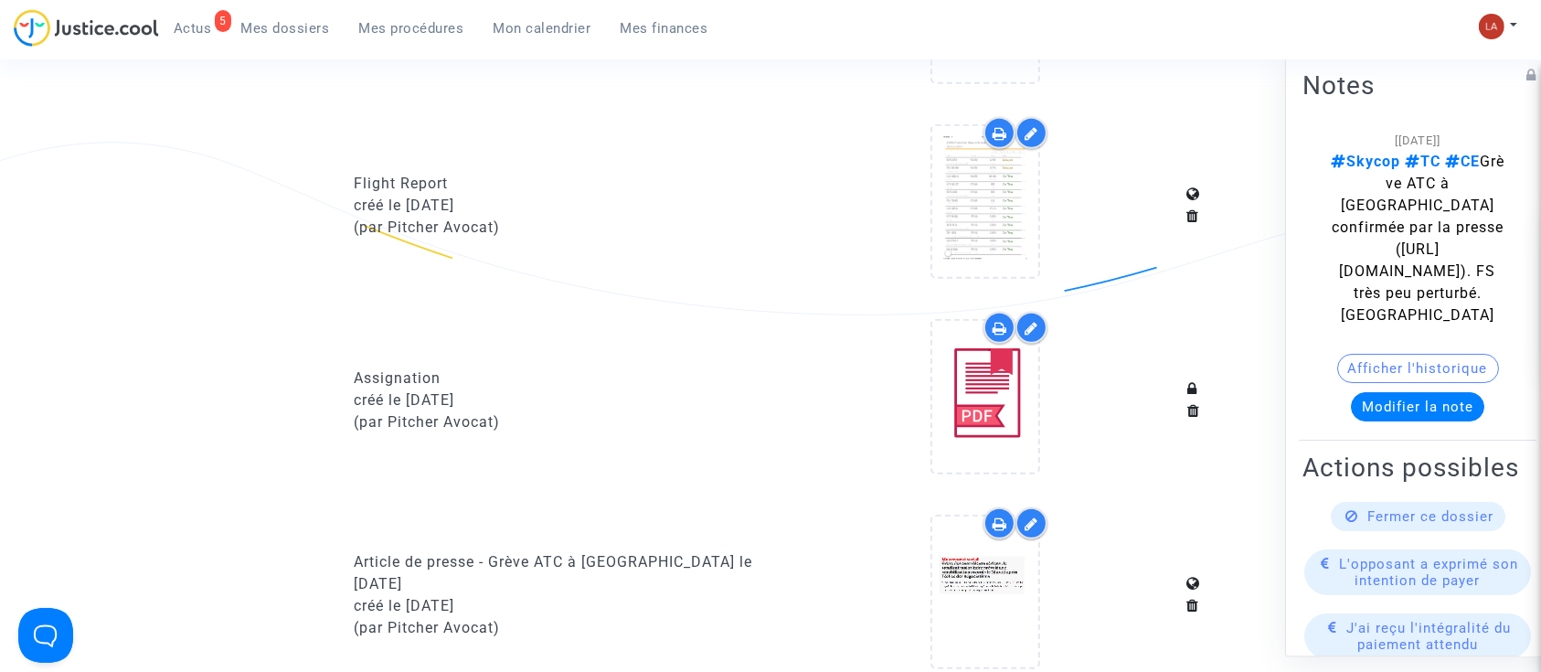
scroll to position [1200, 0]
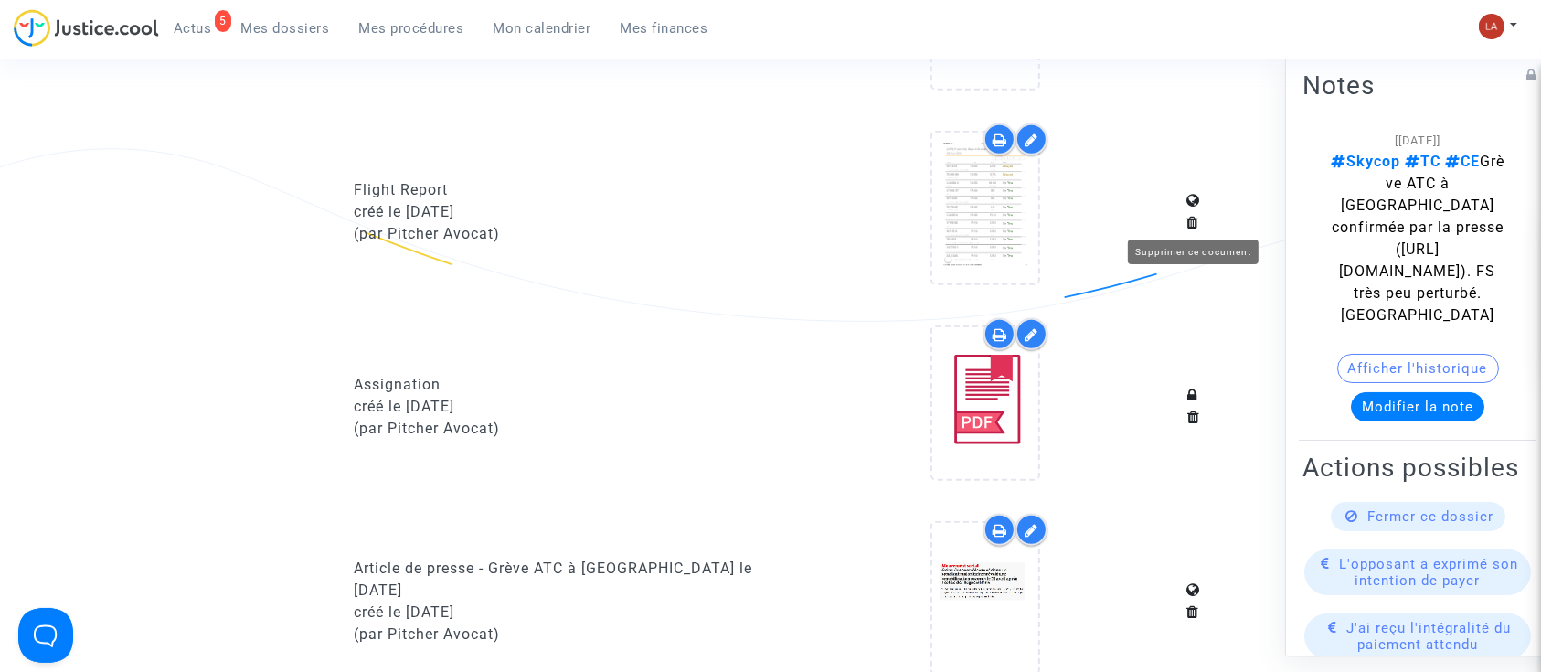
click at [1190, 223] on icon at bounding box center [1193, 222] width 13 height 15
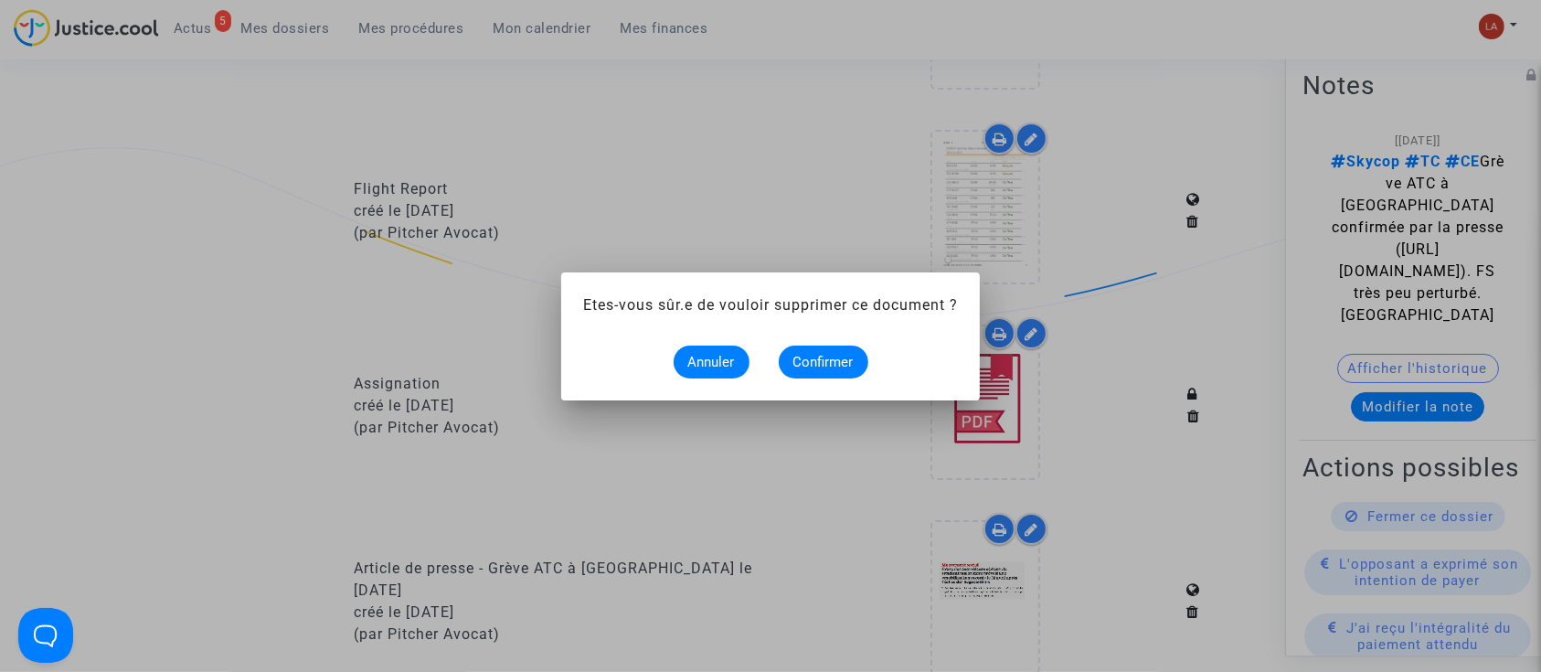
click at [800, 343] on alert-dialogs "Etes-vous sûr.e de vouloir supprimer ce document ? Annuler Confirmer" at bounding box center [770, 336] width 375 height 84
click at [805, 355] on span "Confirmer" at bounding box center [823, 362] width 60 height 16
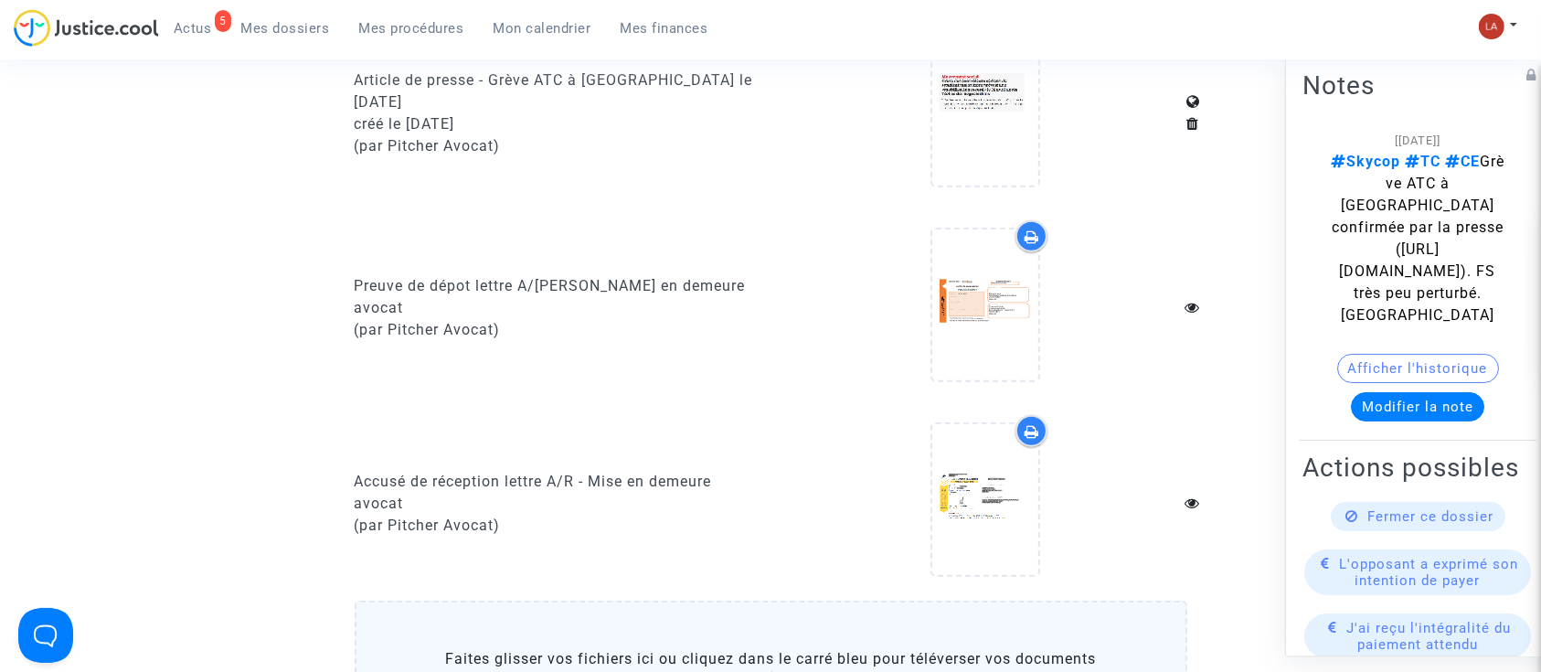
scroll to position [1498, 0]
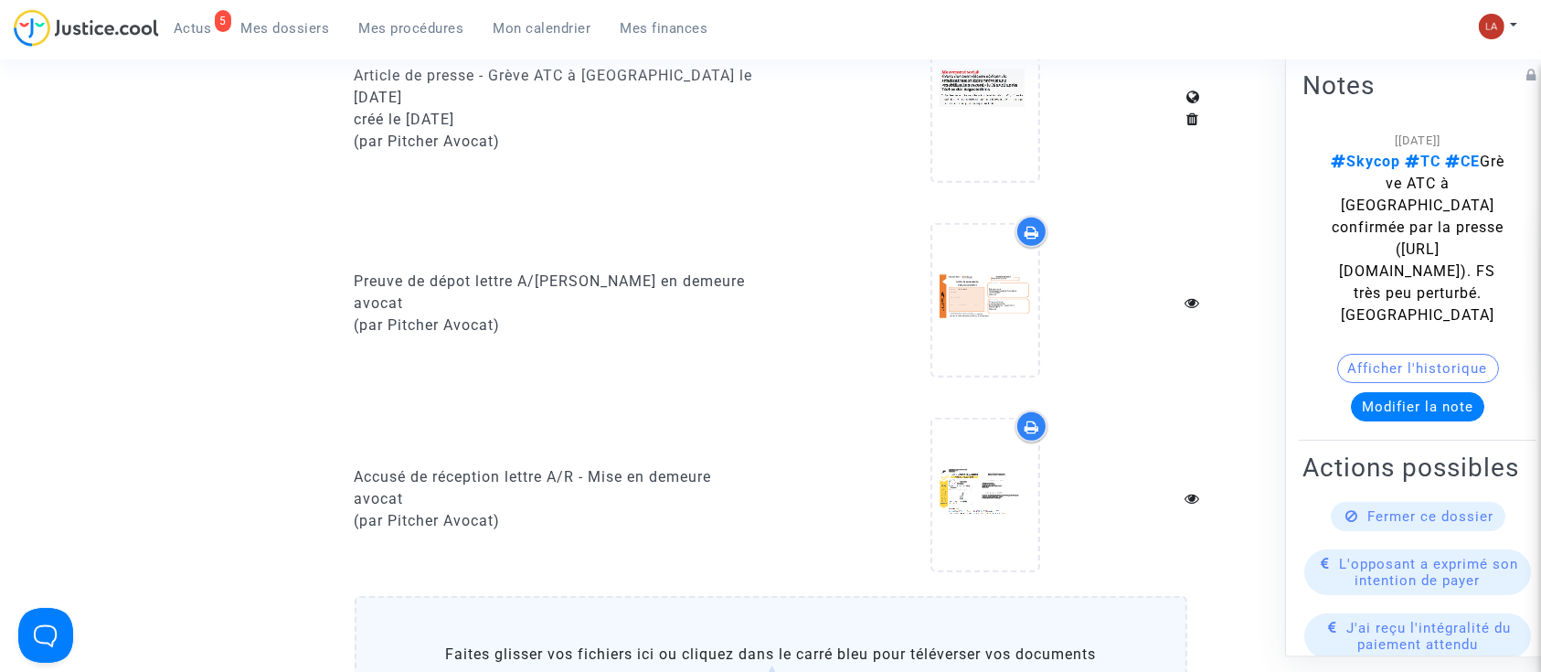
click at [0, 0] on input "Faites glisser vos fichiers ici ou cliquez dans le carré bleu pour téléverser v…" at bounding box center [0, 0] width 0 height 0
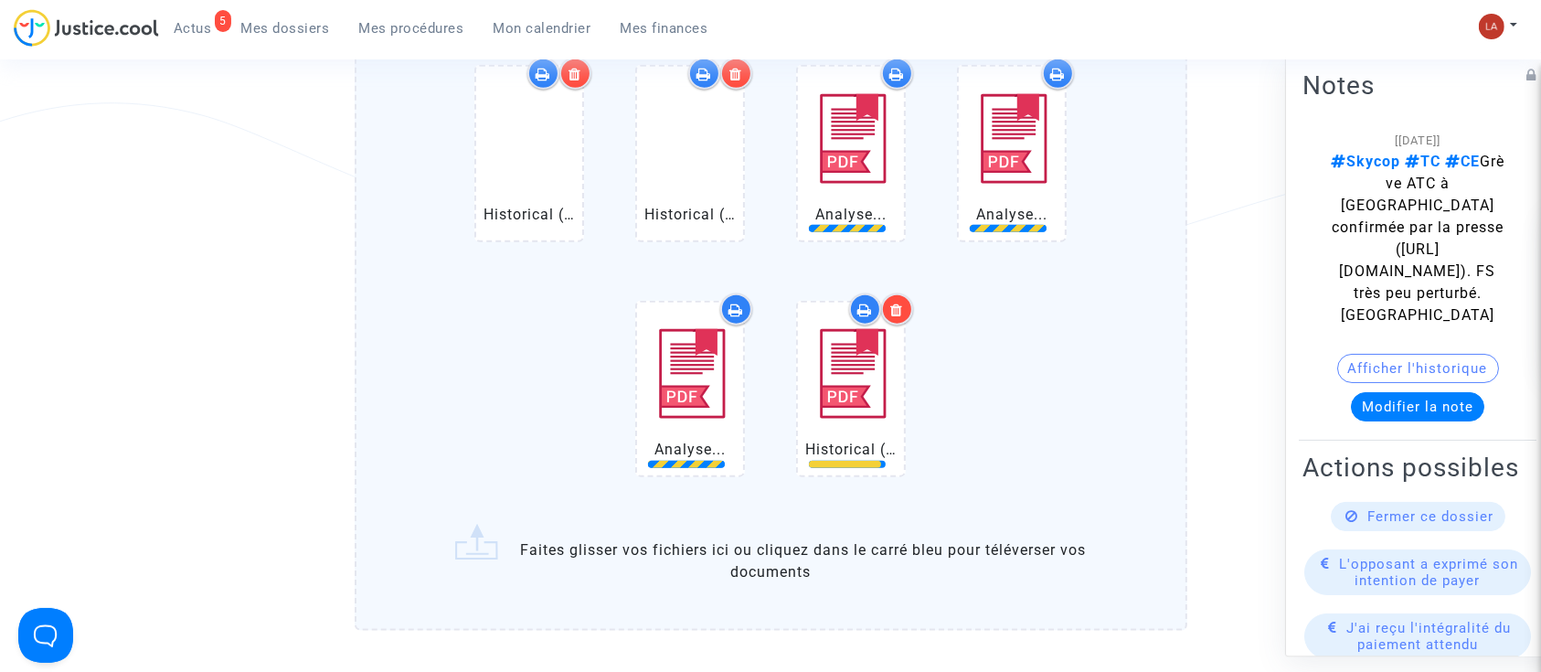
scroll to position [2311, 0]
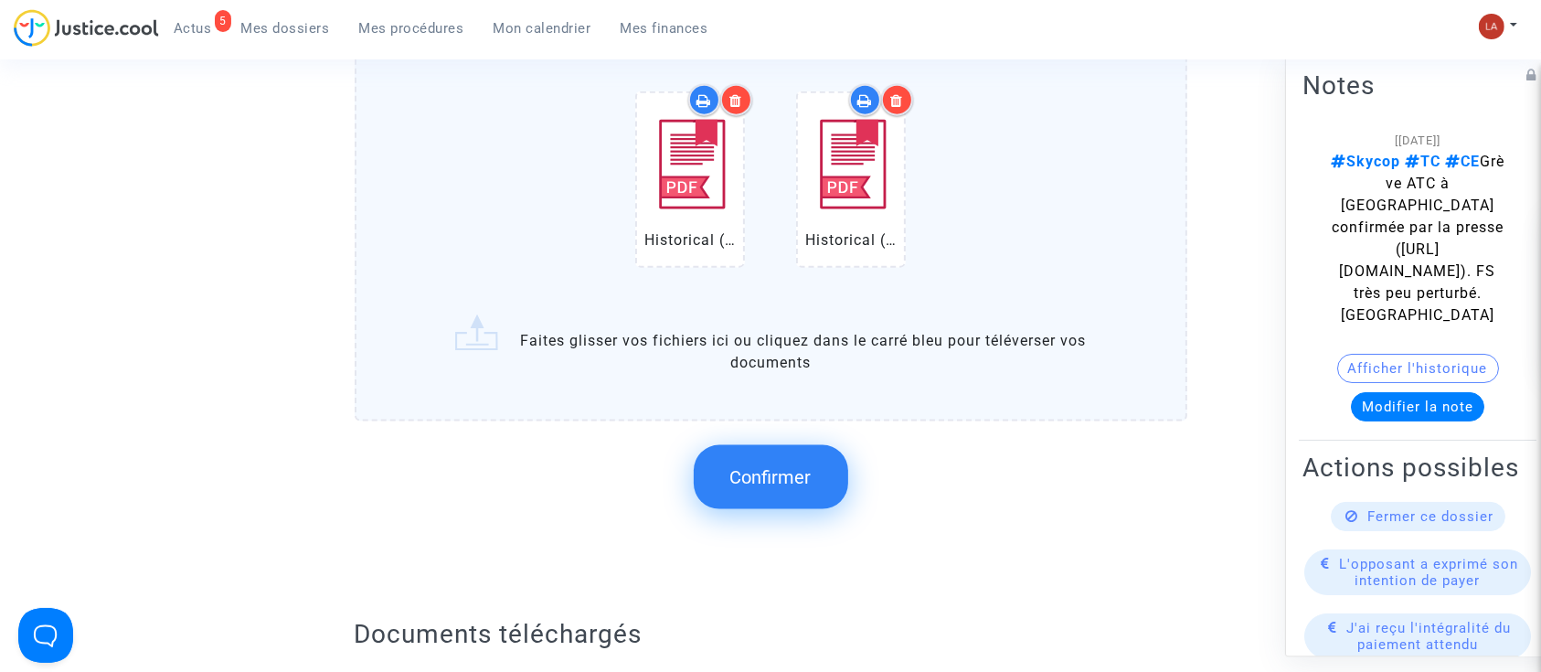
click at [790, 456] on button "Confirmer" at bounding box center [771, 477] width 154 height 64
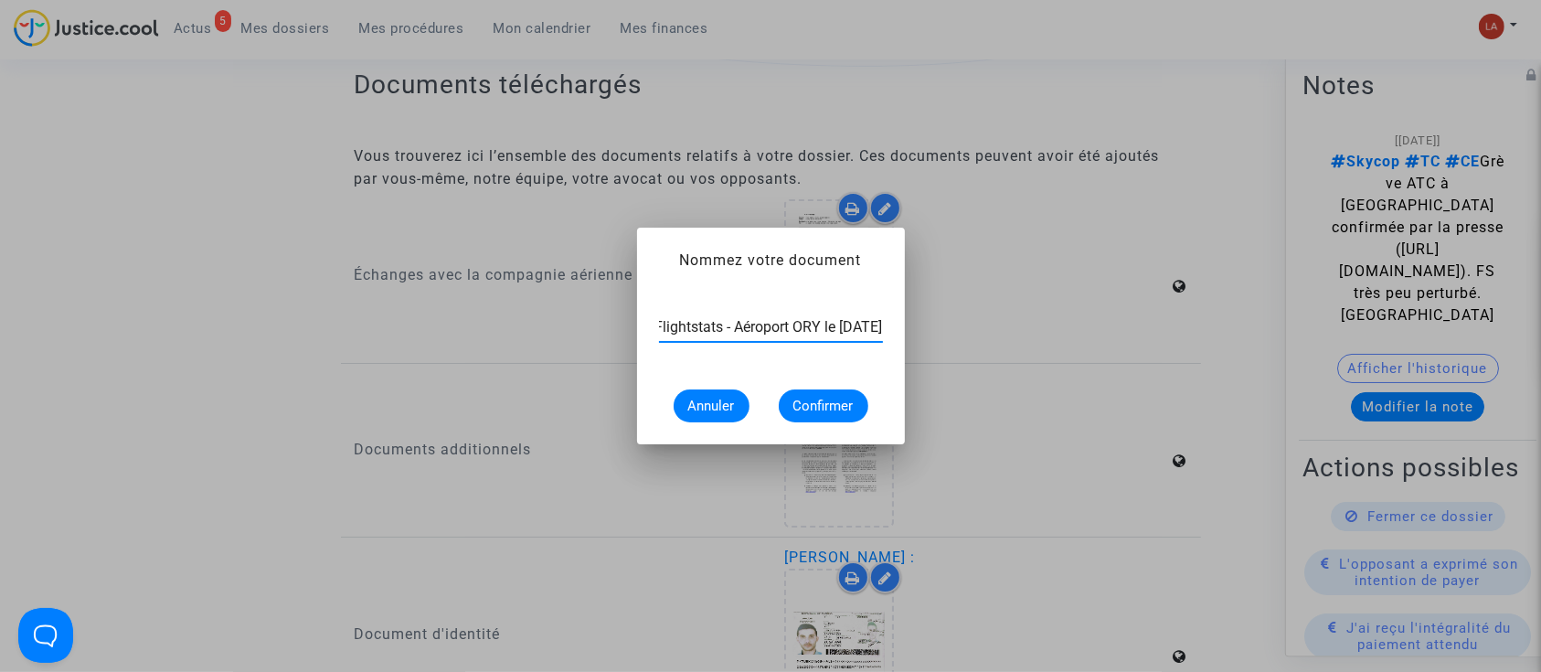
scroll to position [0, 90]
type input "Extrait Flightstats - Aéroport ORY le 29 avril 2024"
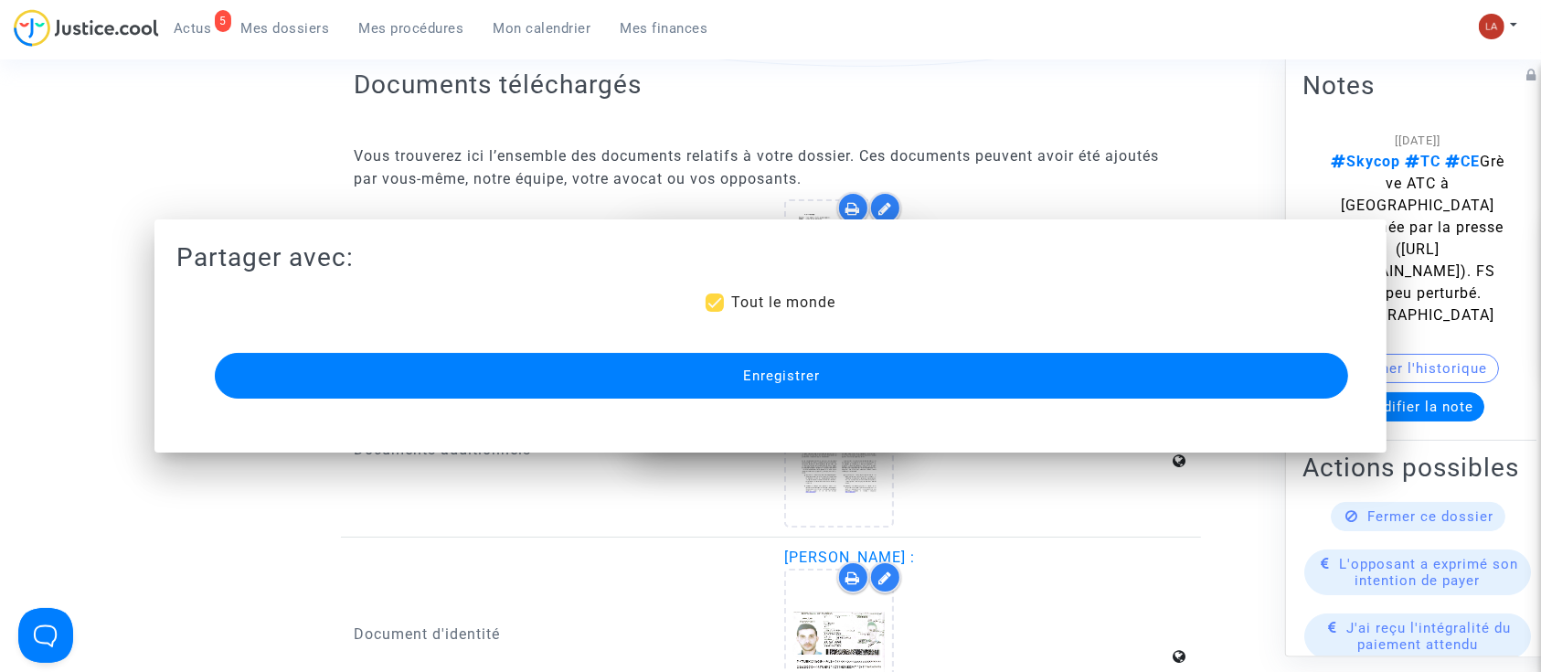
scroll to position [0, 0]
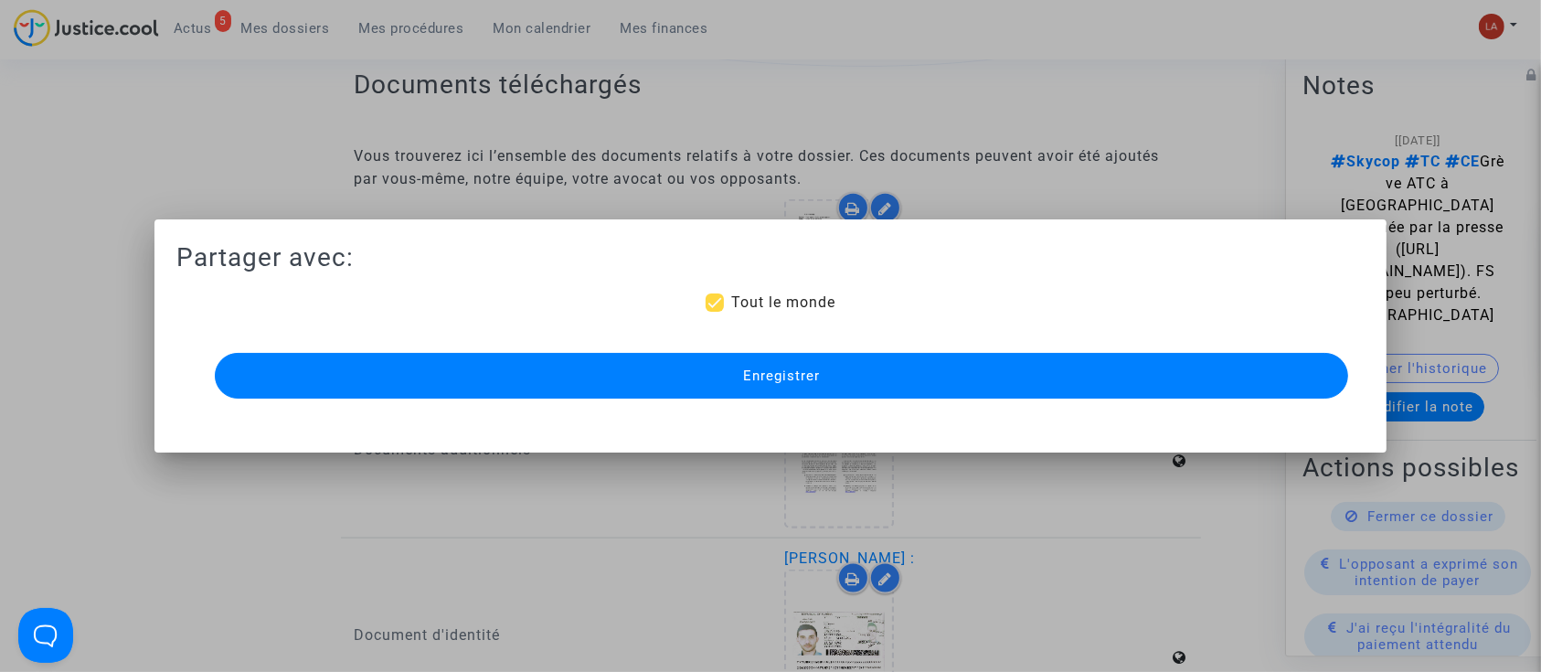
click at [742, 384] on button "Enregistrer" at bounding box center [782, 376] width 1134 height 46
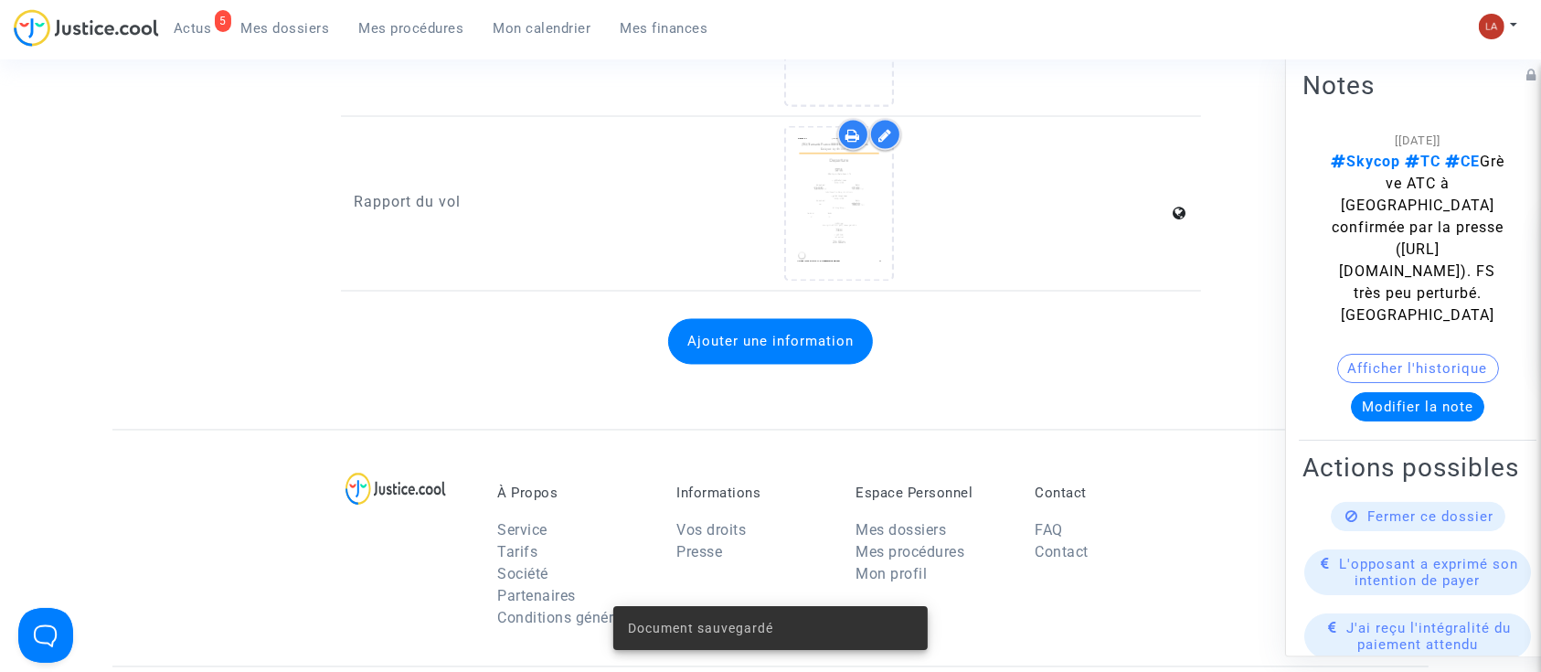
scroll to position [3311, 0]
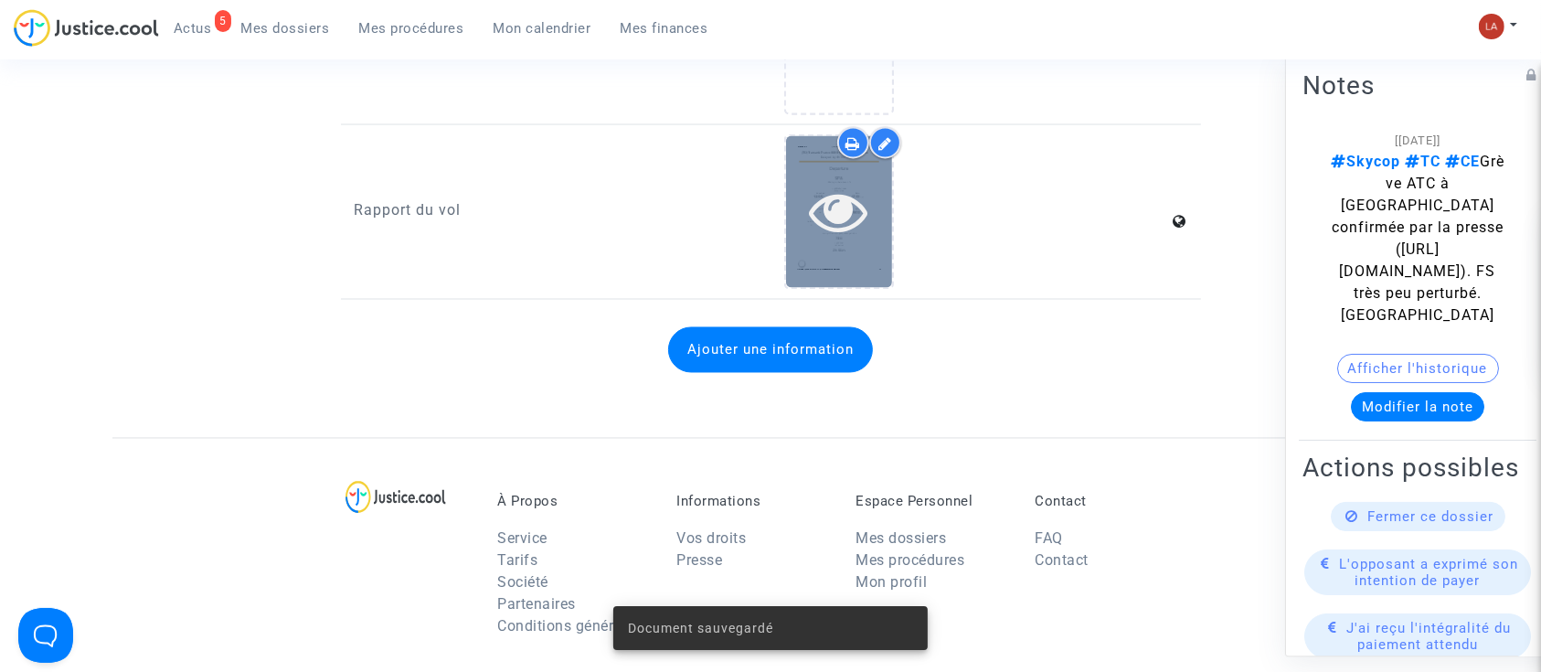
click at [859, 240] on div at bounding box center [839, 211] width 106 height 151
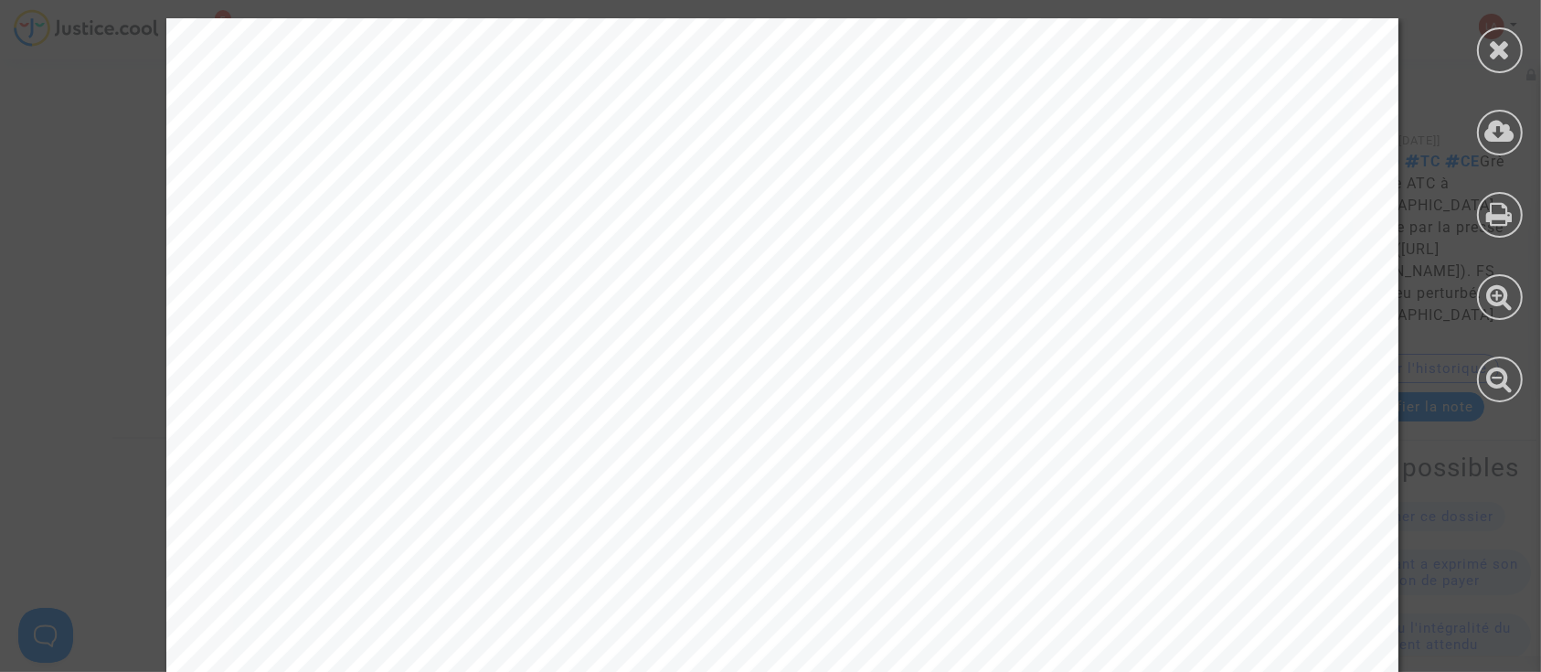
click at [1487, 58] on div at bounding box center [1500, 50] width 46 height 46
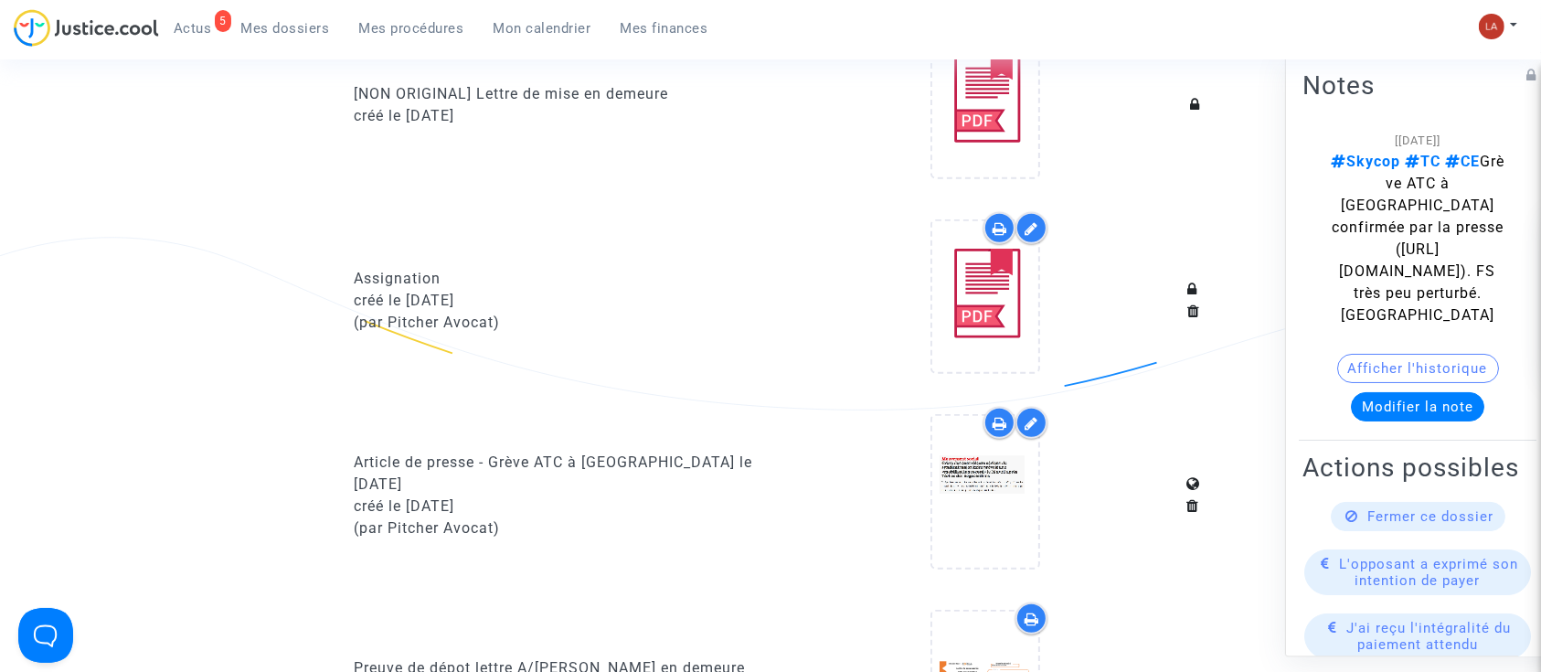
scroll to position [1114, 0]
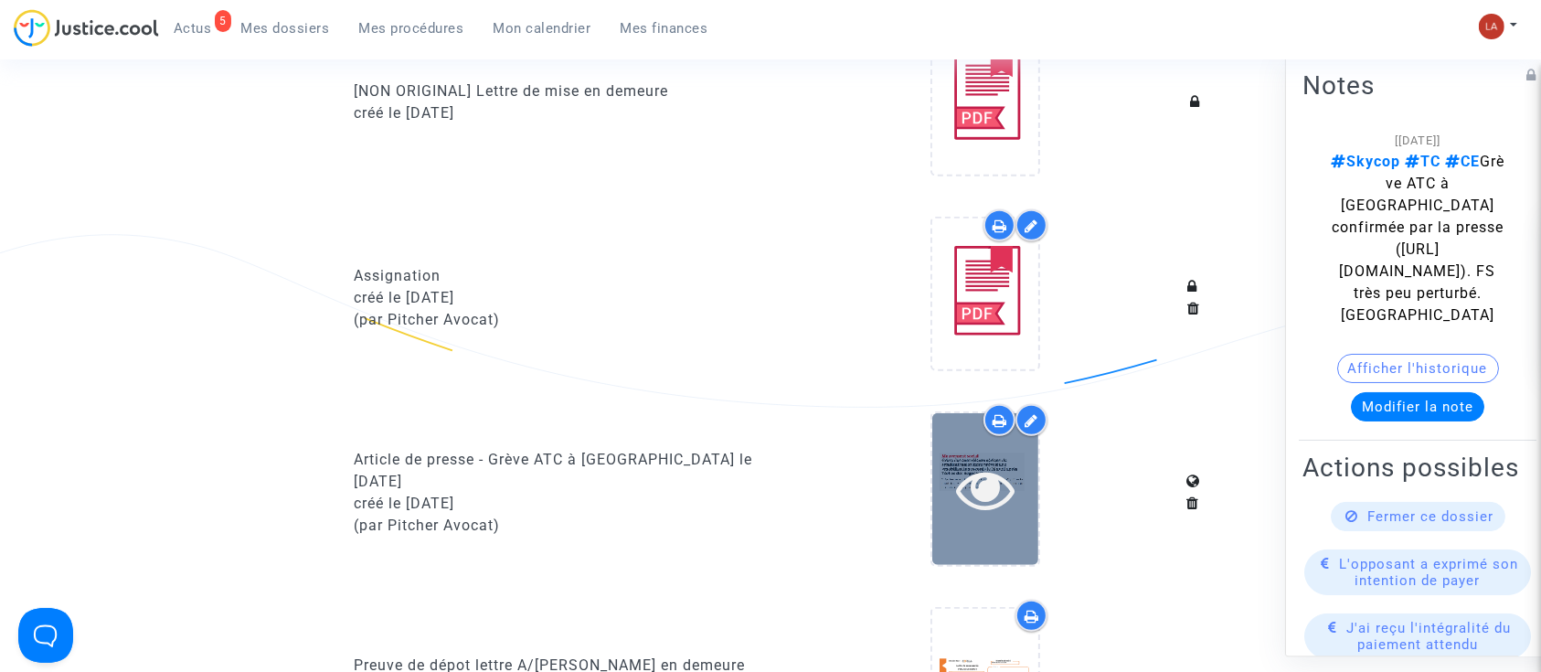
click at [1001, 534] on div at bounding box center [985, 488] width 106 height 151
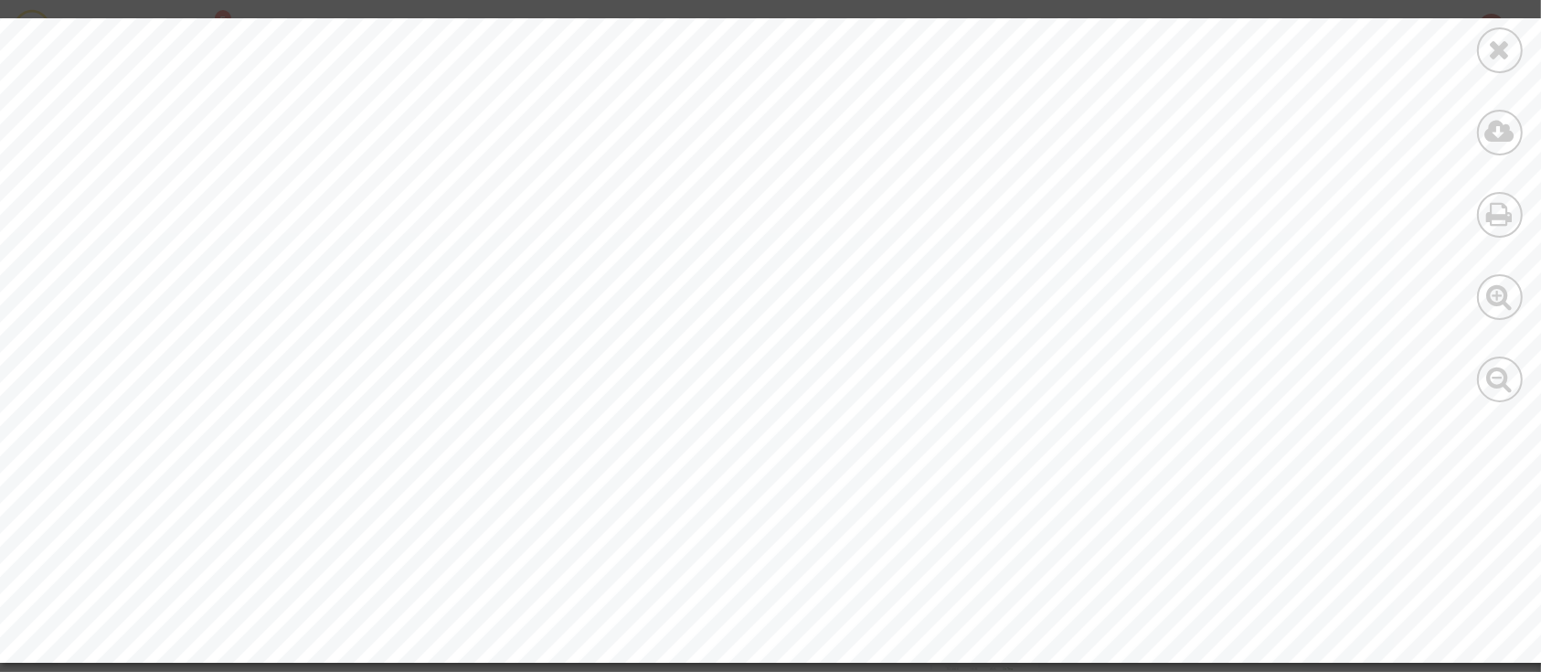
scroll to position [1498, 0]
click at [1494, 58] on icon at bounding box center [1500, 49] width 23 height 27
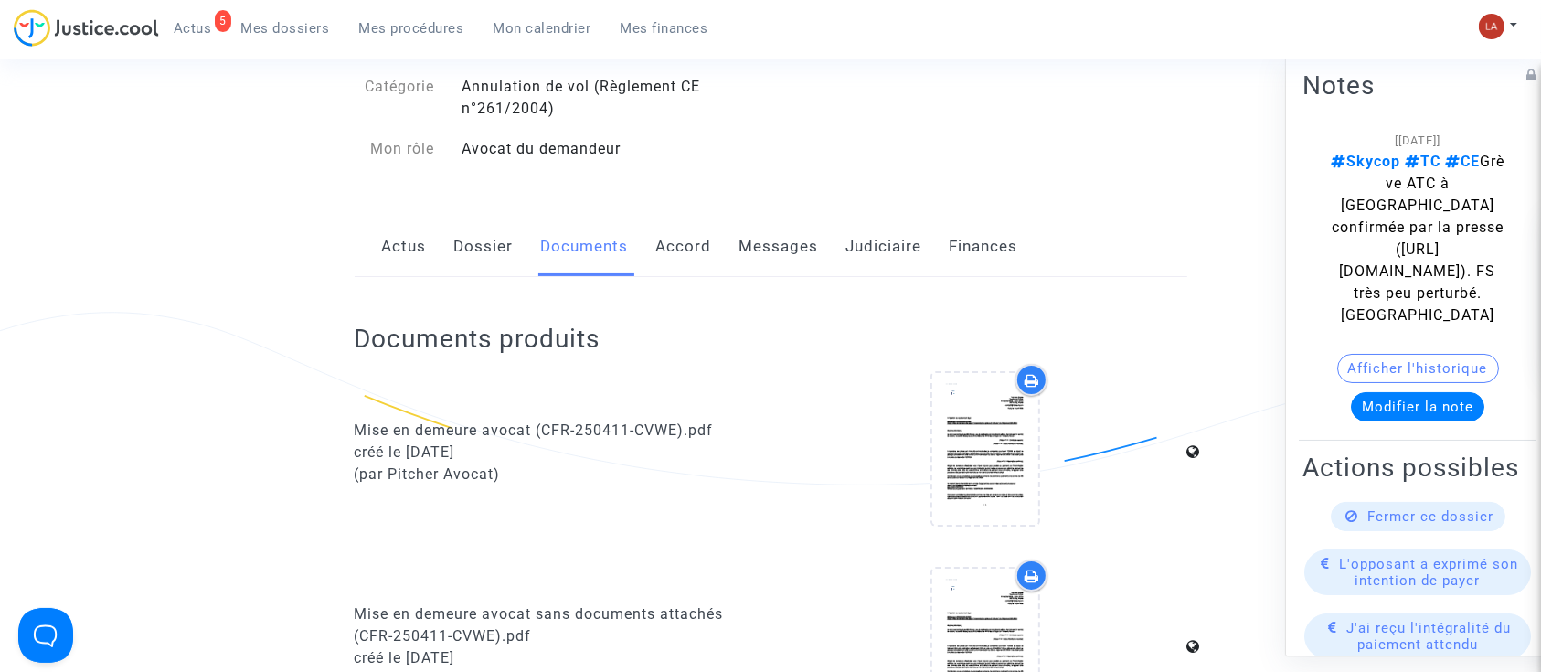
scroll to position [0, 0]
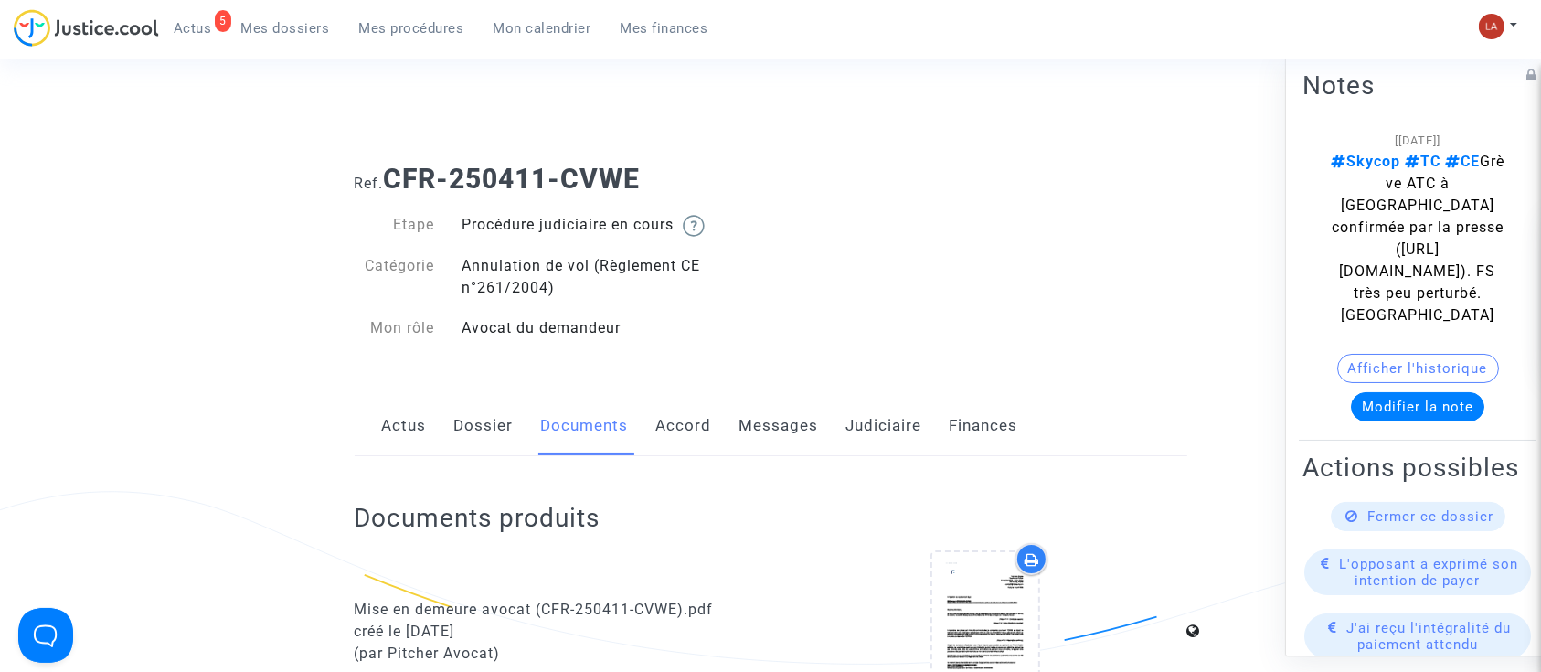
click at [480, 424] on link "Dossier" at bounding box center [483, 426] width 59 height 60
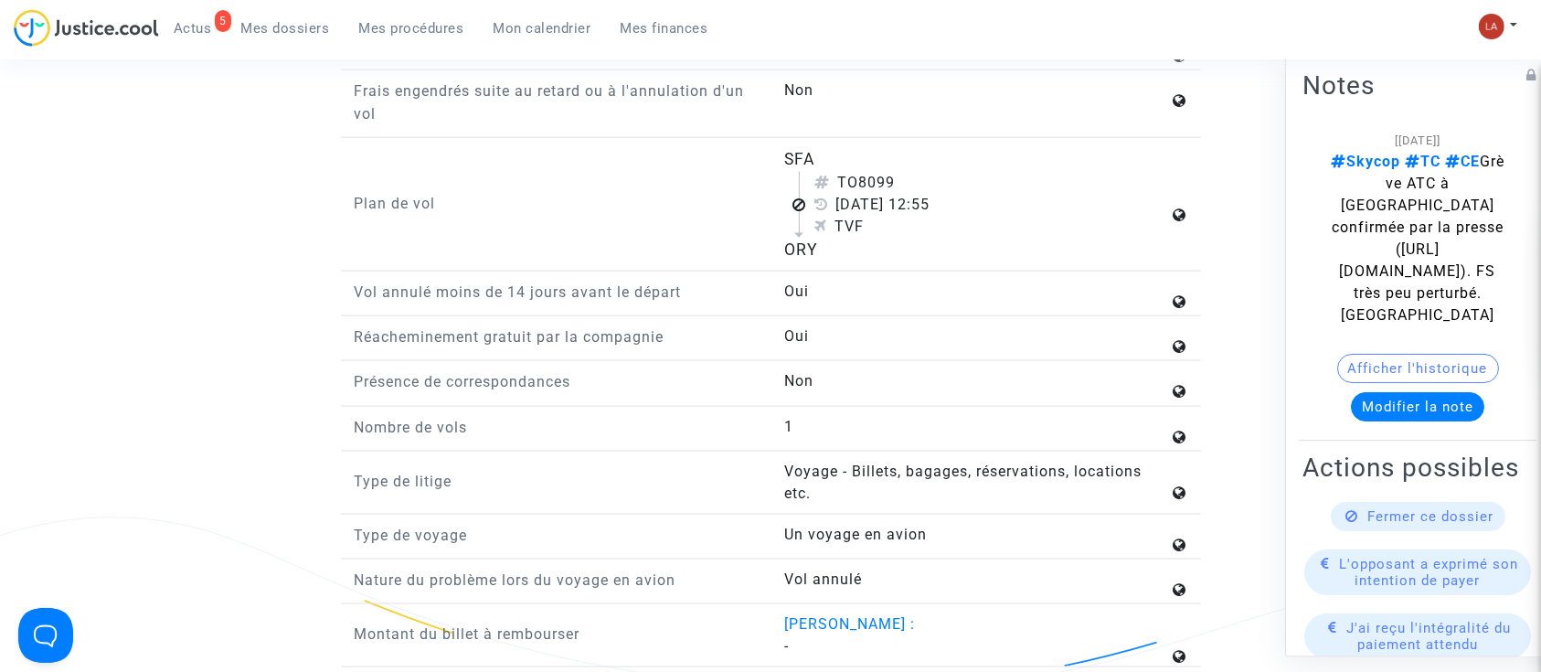
scroll to position [2544, 0]
drag, startPoint x: 1381, startPoint y: 481, endPoint x: 1338, endPoint y: 255, distance: 229.8
click at [1338, 255] on span "Skycop TC CE Grève ATC à ORY confirmée par la presse (https://www.liberation.fr…" at bounding box center [1417, 238] width 174 height 171
copy span "https://www.liberation.fr/economie/transports/echec-des-negociations-pour-les-c…"
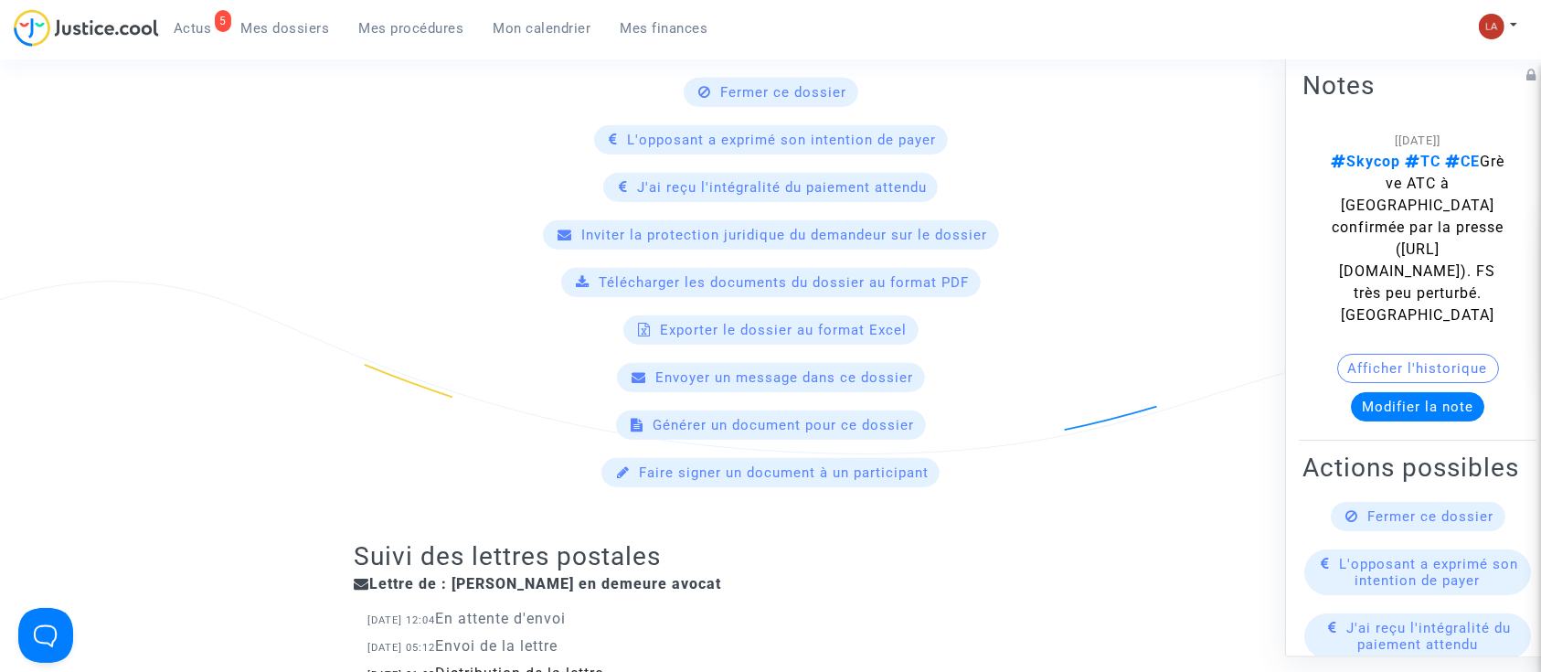
scroll to position [0, 0]
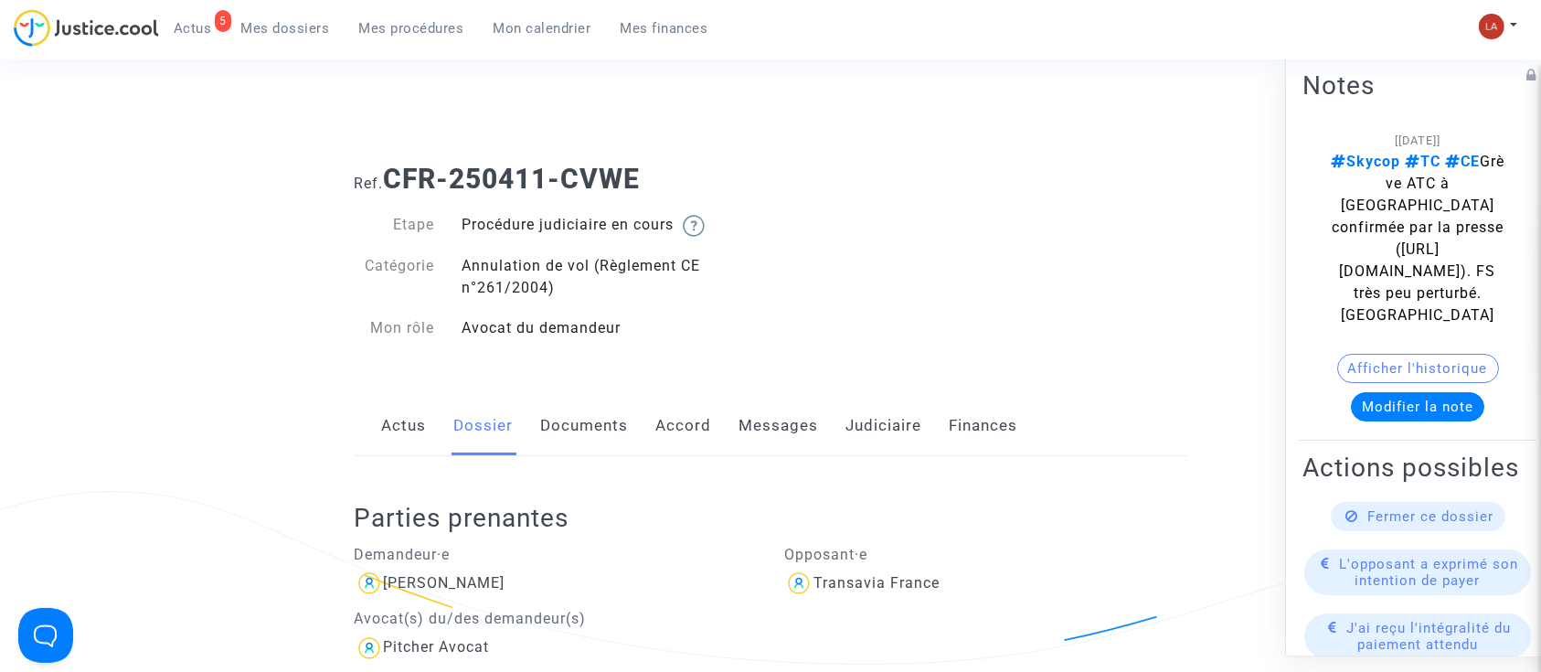
click at [587, 419] on link "Documents" at bounding box center [585, 426] width 88 height 60
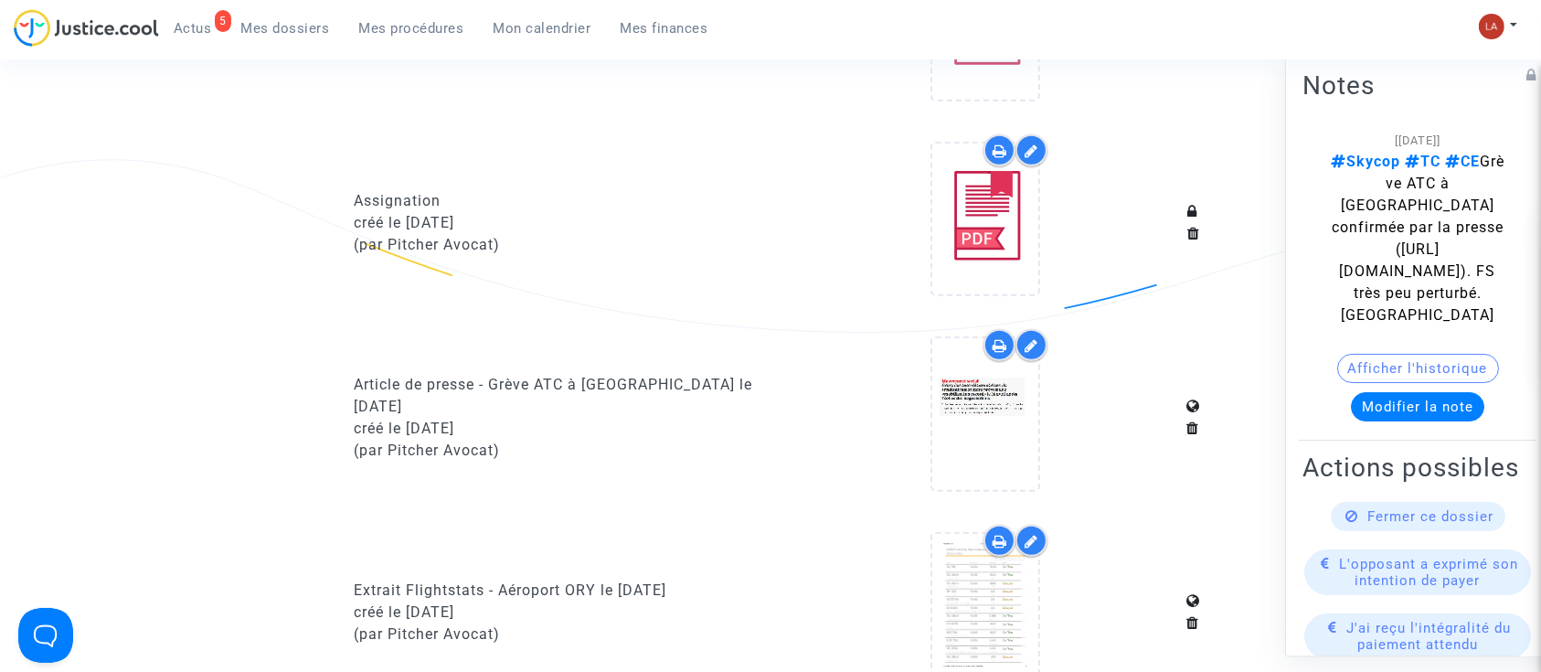
scroll to position [1442, 0]
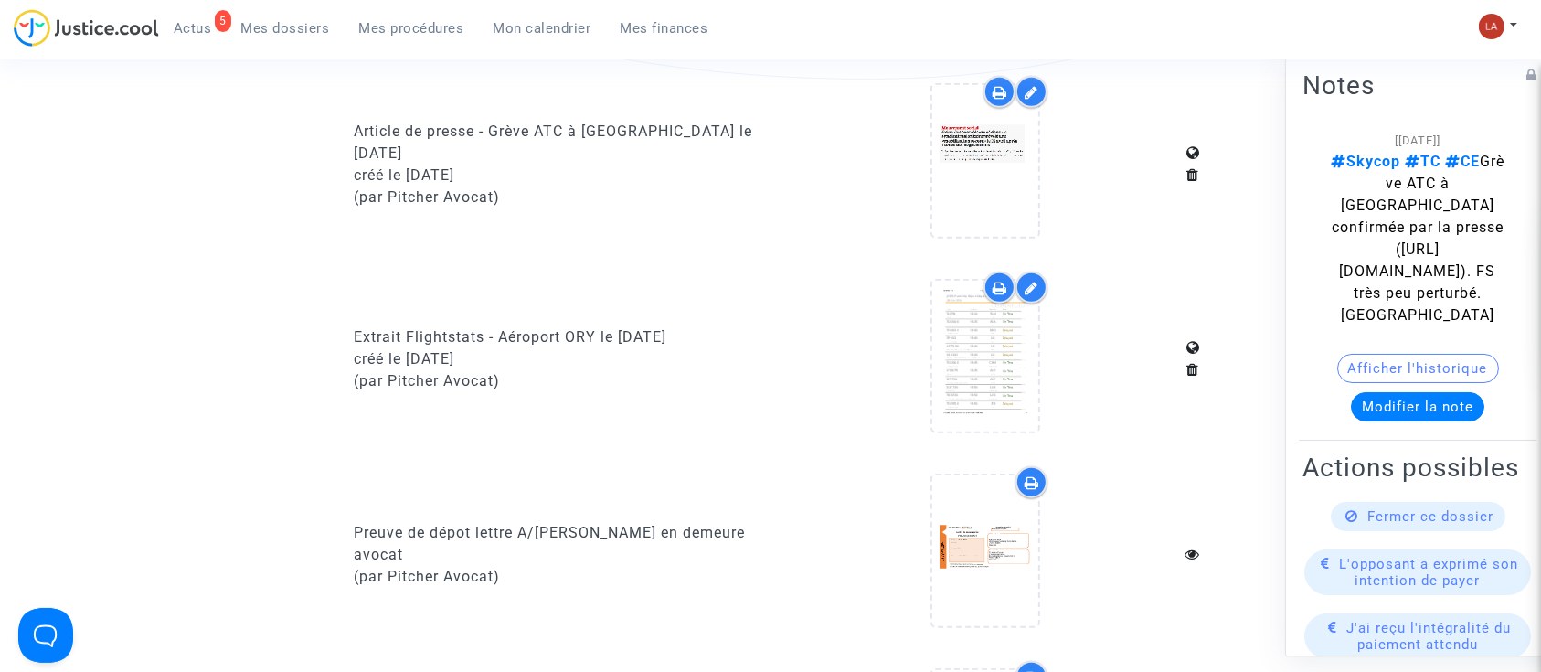
click at [1404, 392] on div "Afficher l'historique" at bounding box center [1417, 373] width 230 height 38
click at [1389, 421] on button "Modifier la note" at bounding box center [1417, 406] width 133 height 29
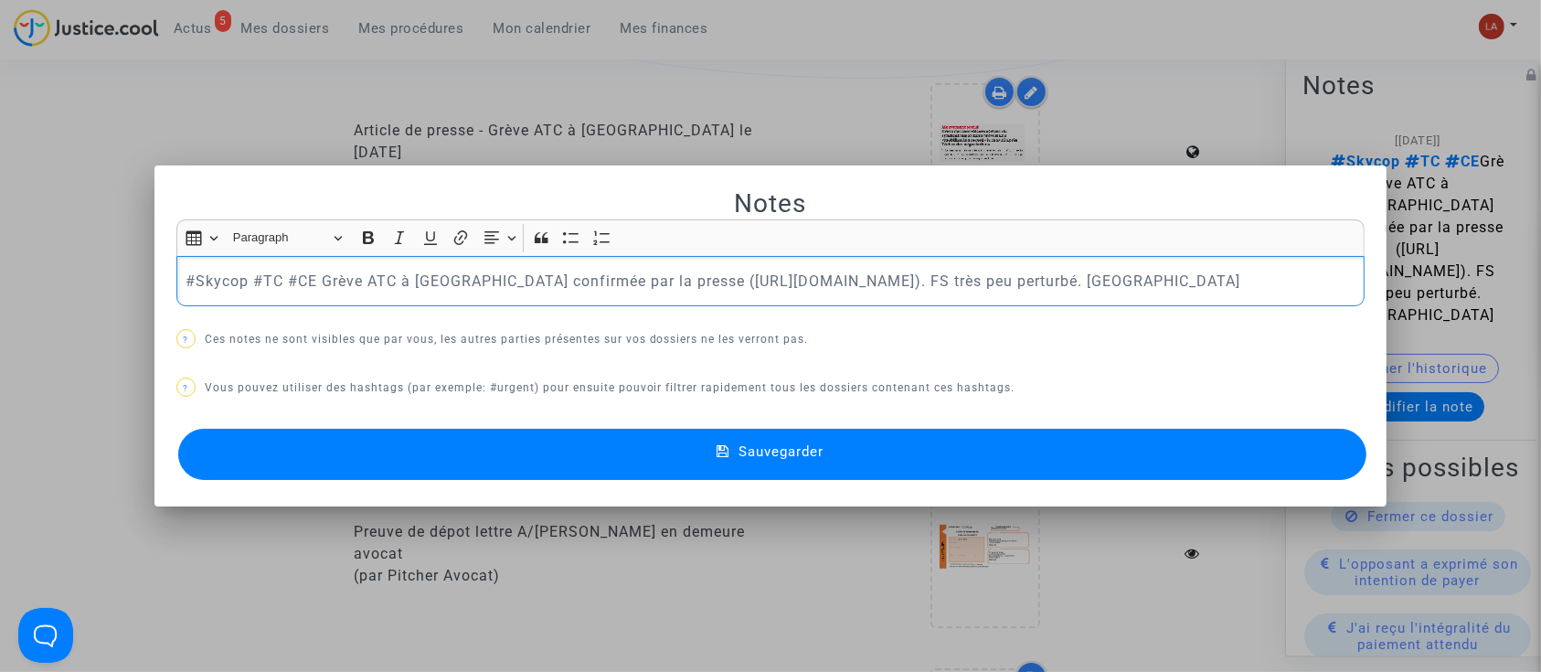
click at [613, 270] on p "#Skycop #TC #CE Grève ATC à ORY confirmée par la presse (https://www.liberation…" at bounding box center [770, 281] width 1170 height 23
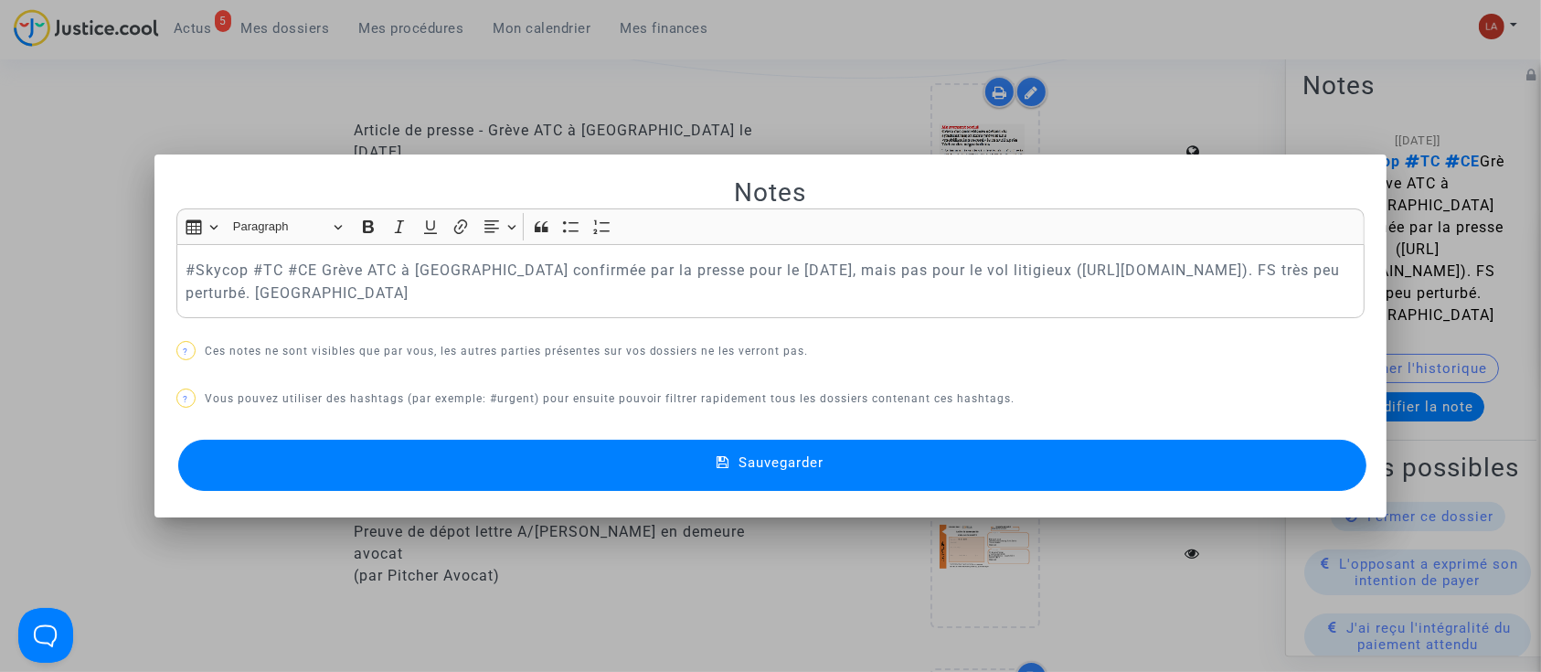
click at [433, 460] on button "Sauvegarder" at bounding box center [772, 465] width 1189 height 51
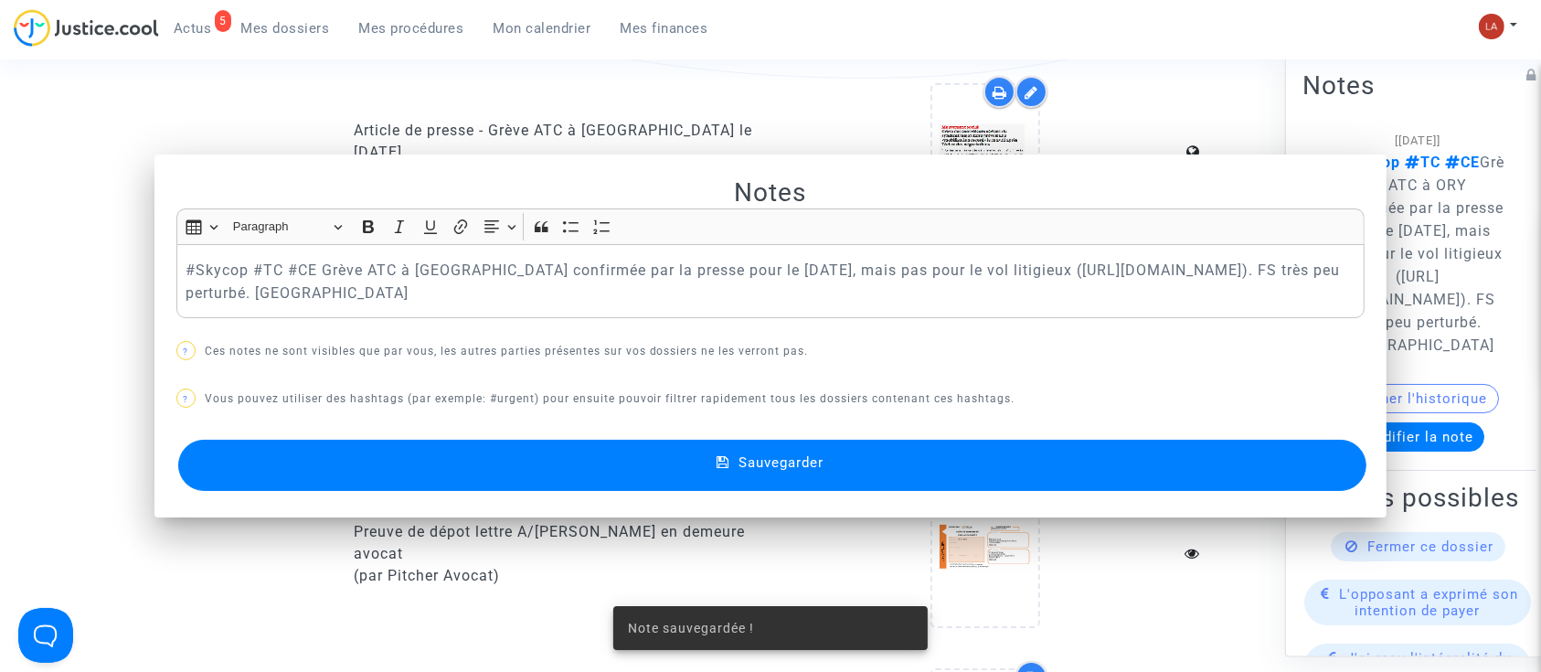
click at [433, 460] on button "Sauvegarder" at bounding box center [772, 465] width 1189 height 51
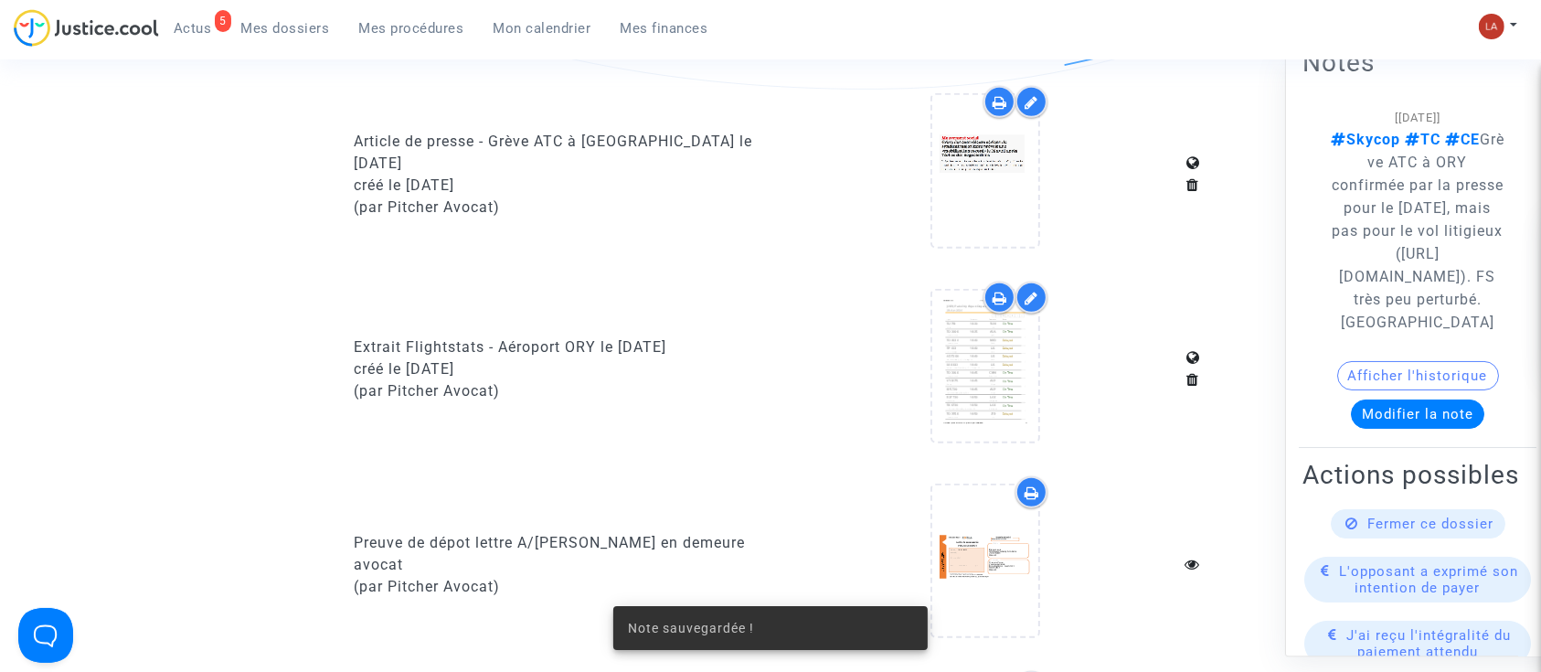
scroll to position [1412, 0]
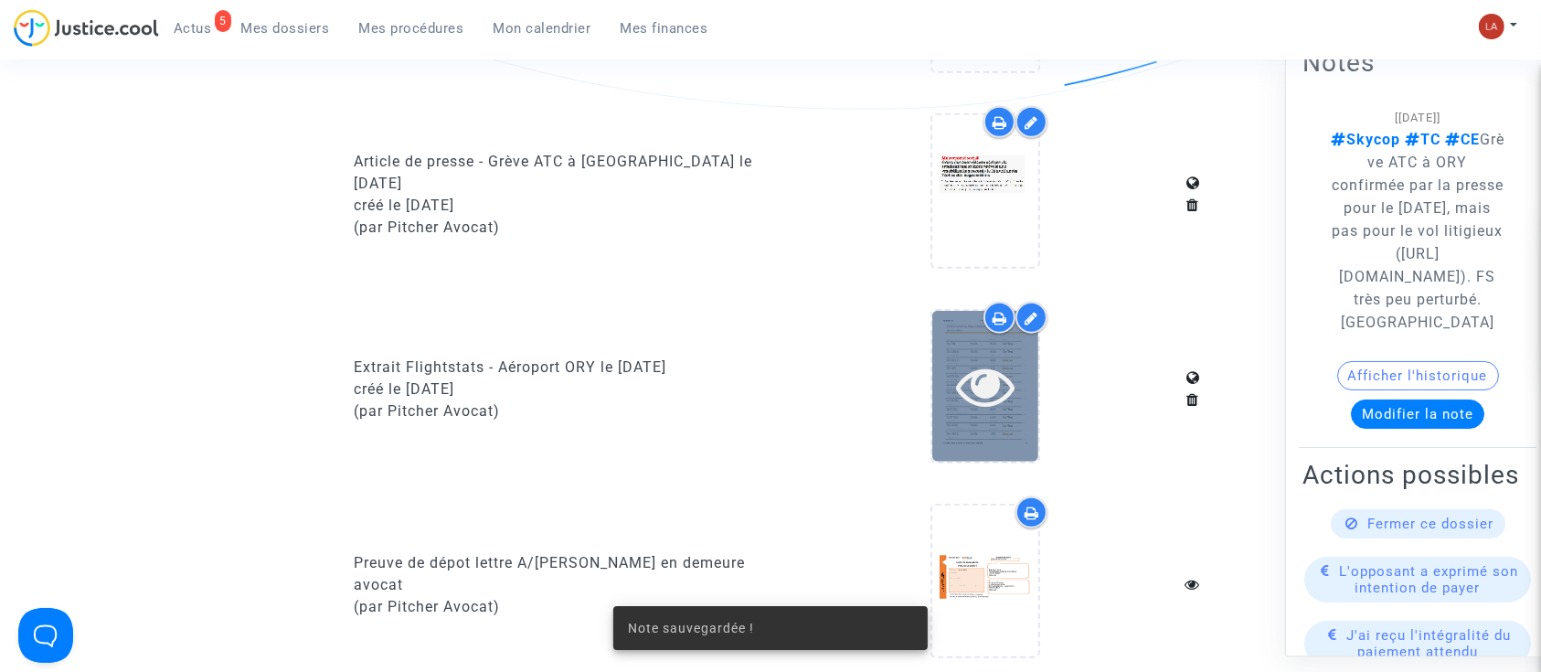
click at [1001, 442] on div at bounding box center [985, 386] width 106 height 151
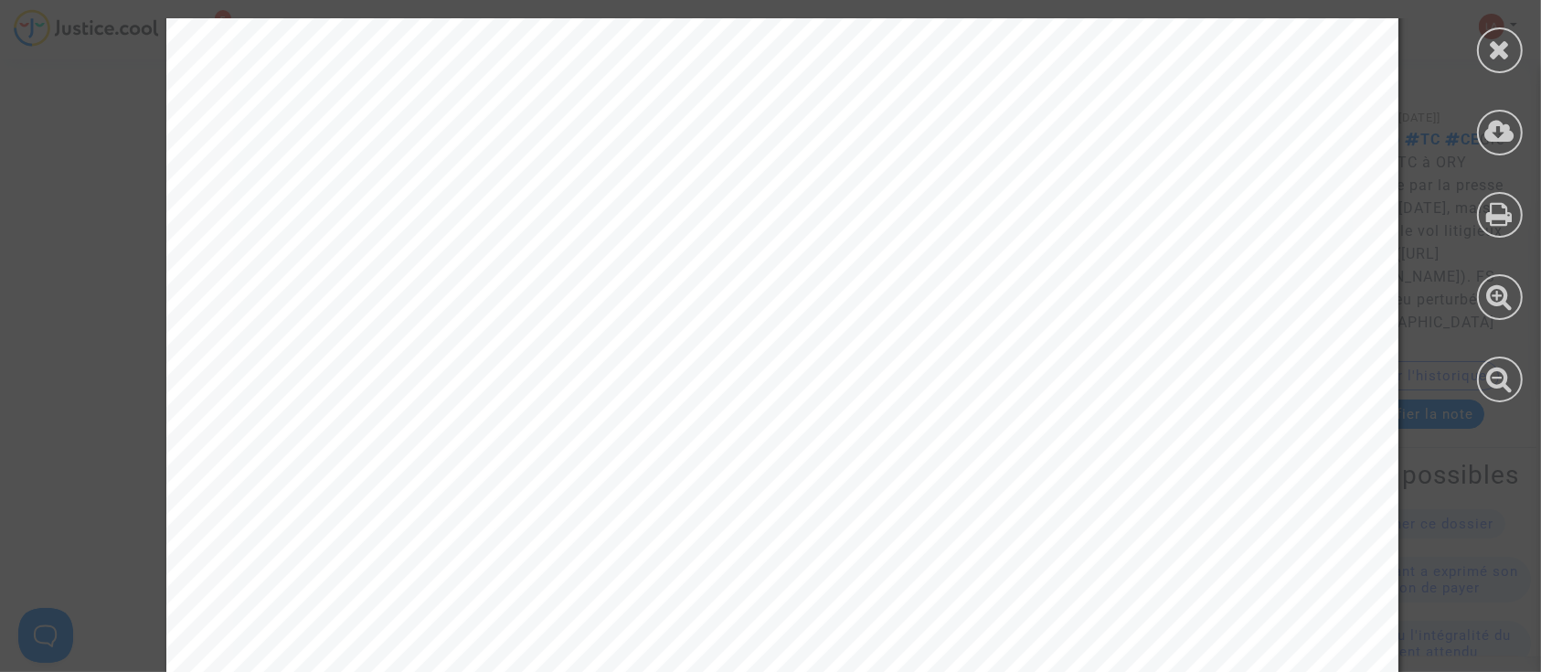
scroll to position [4539, 0]
click at [1506, 37] on icon at bounding box center [1500, 49] width 23 height 27
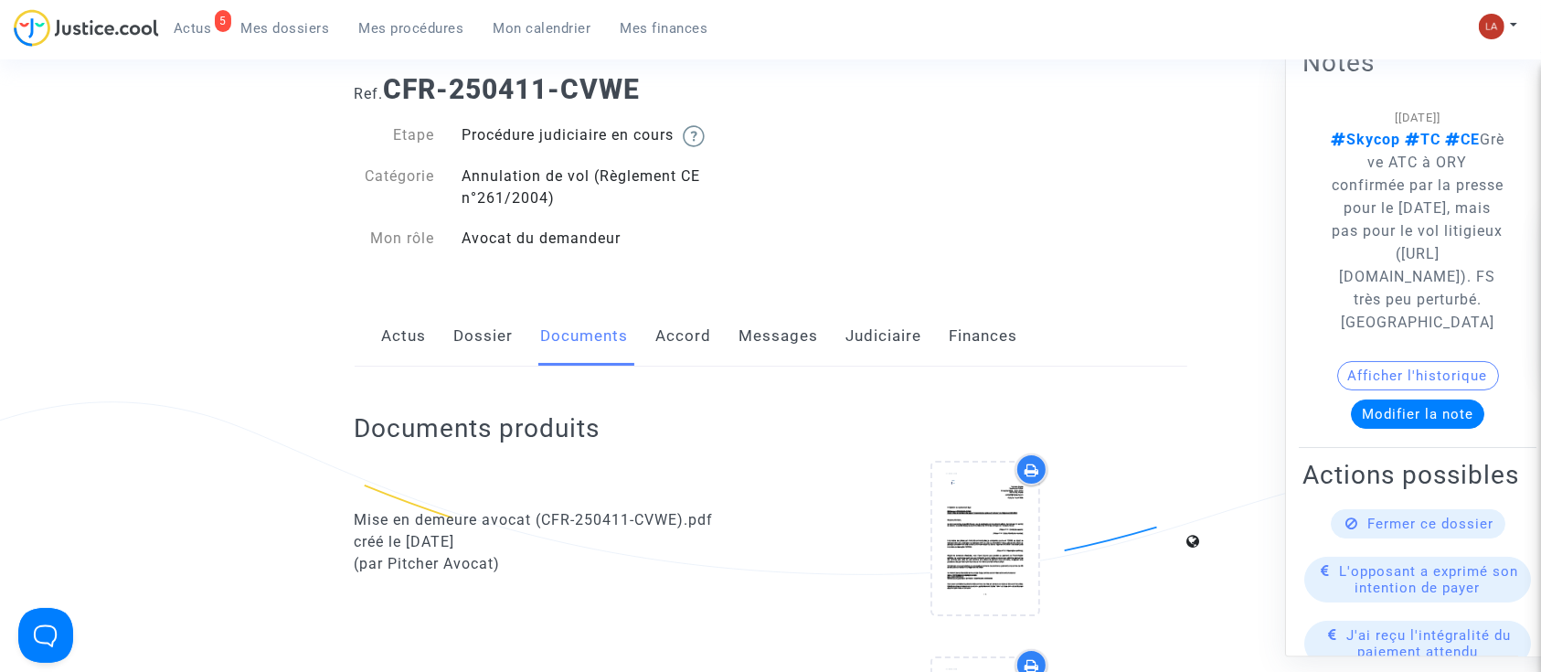
scroll to position [0, 0]
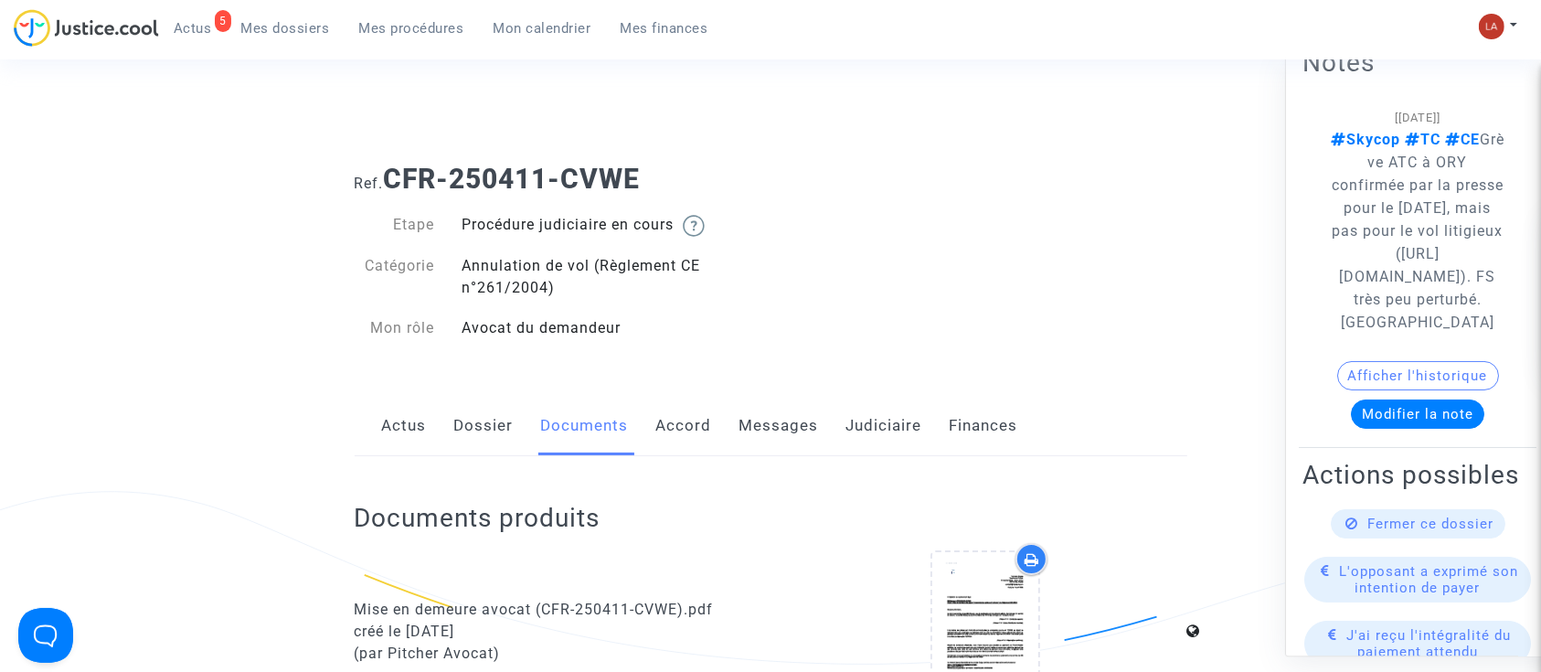
click at [758, 416] on link "Messages" at bounding box center [778, 426] width 79 height 60
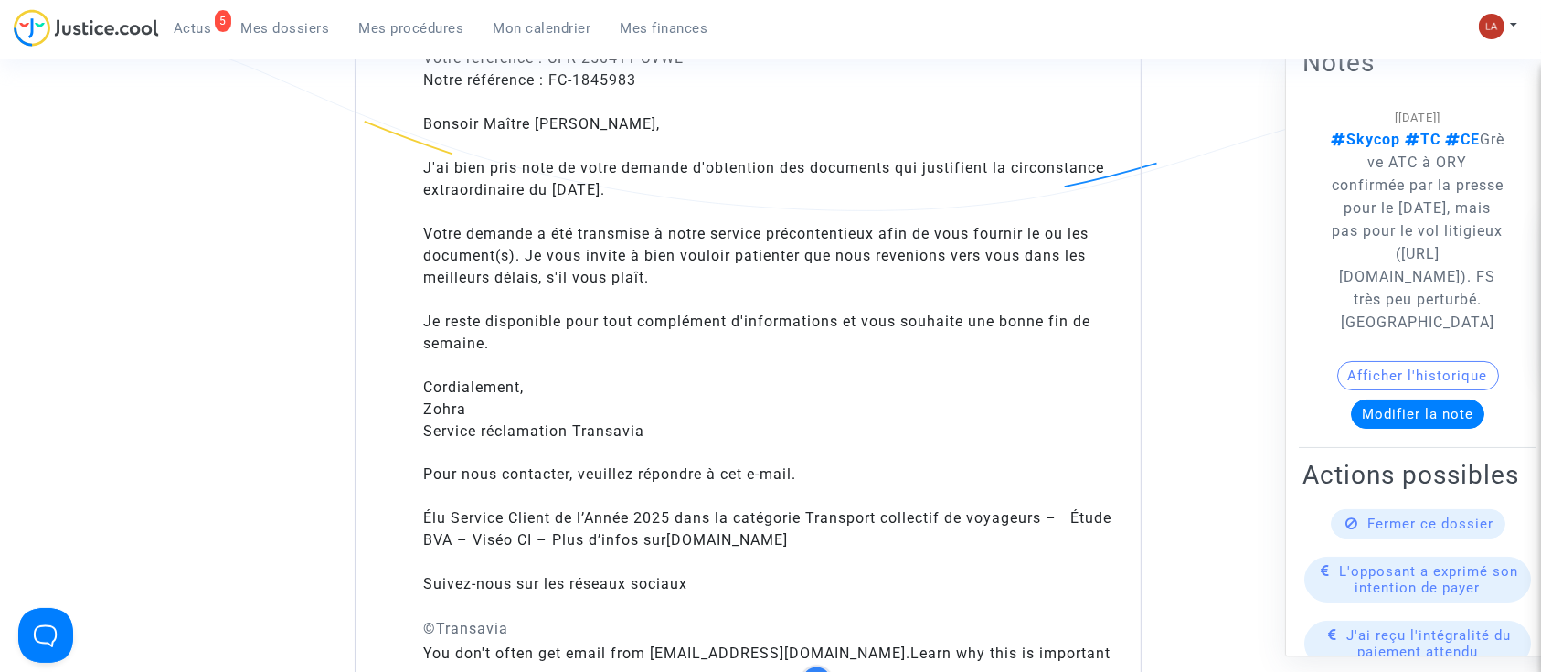
scroll to position [2848, 0]
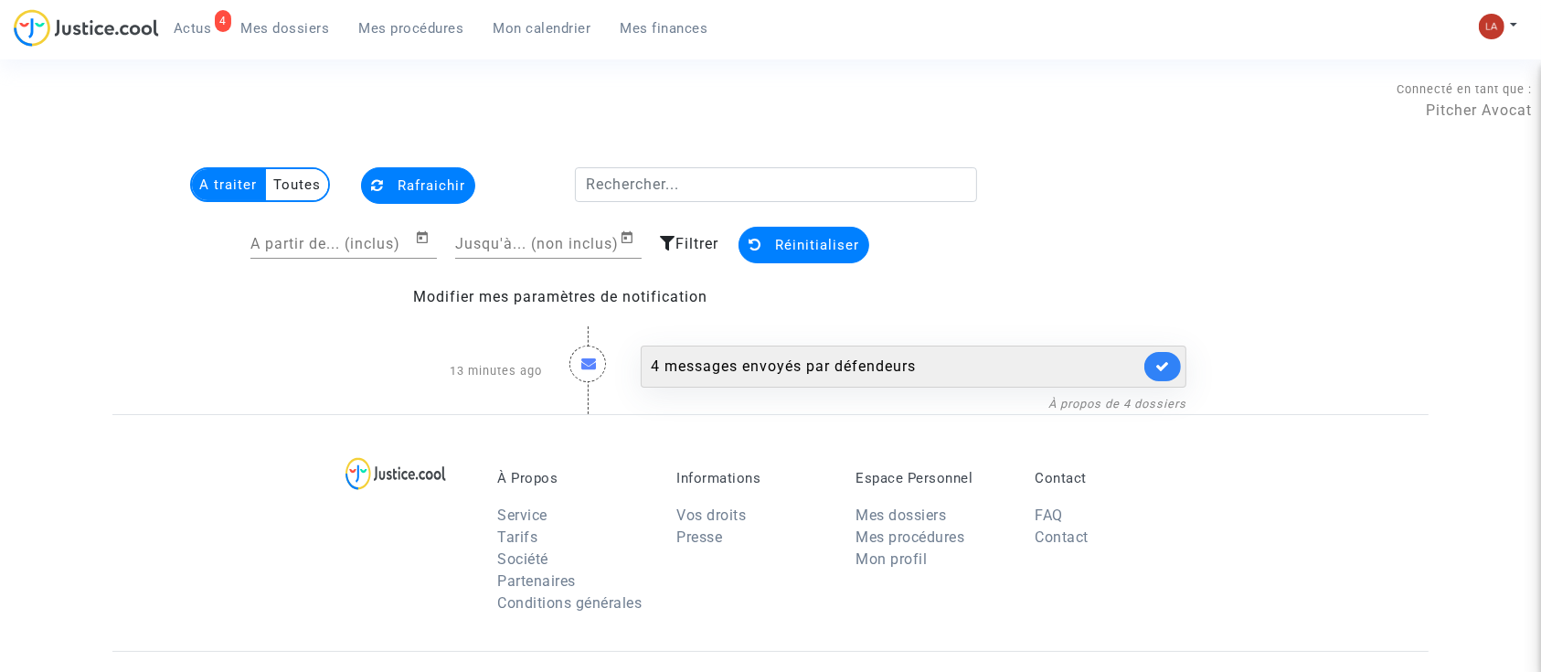
drag, startPoint x: 0, startPoint y: 0, endPoint x: 812, endPoint y: 353, distance: 885.6
click at [812, 353] on div "4 messages envoyés par défendeurs" at bounding box center [914, 366] width 546 height 42
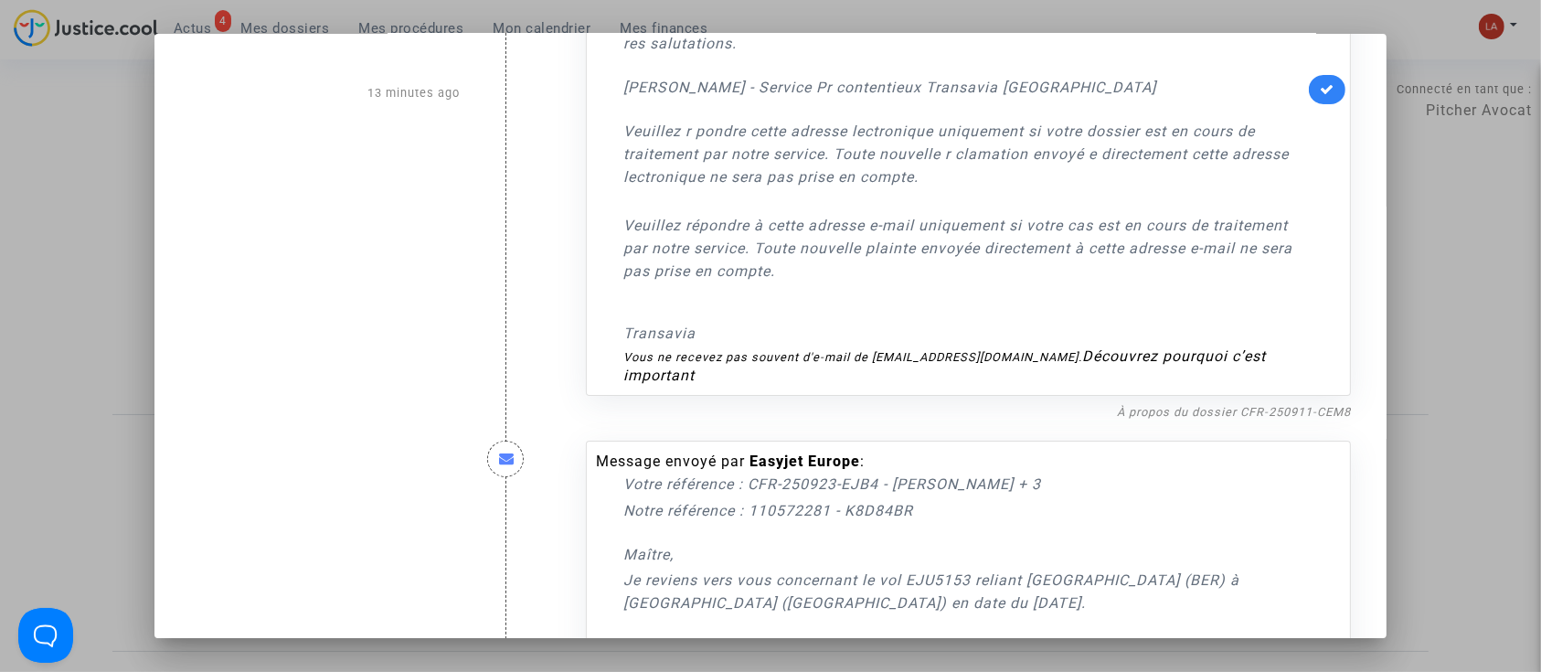
scroll to position [217, 0]
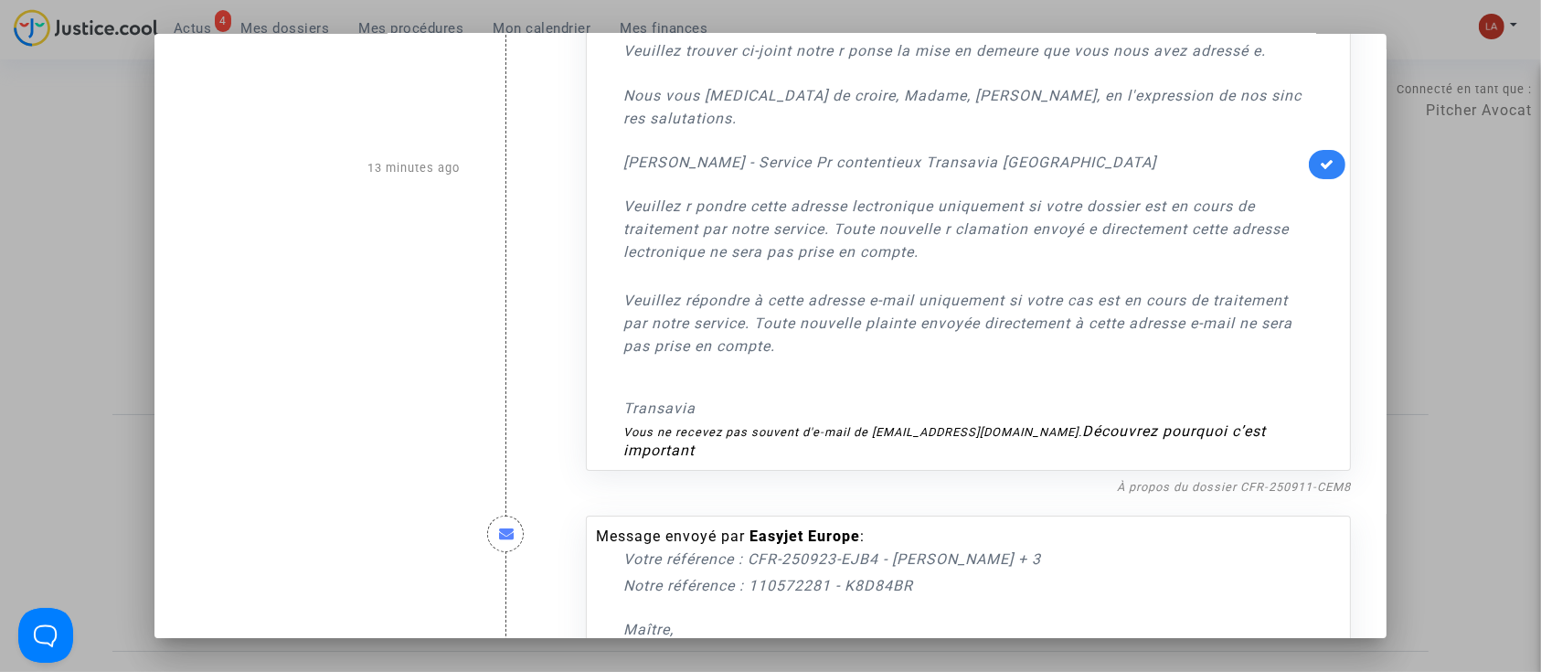
click at [1245, 477] on nf-filterlink "À propos du dossier CFR-250911-CEM8" at bounding box center [1234, 485] width 234 height 17
click at [1226, 480] on link "À propos du dossier CFR-250911-CEM8" at bounding box center [1234, 487] width 234 height 14
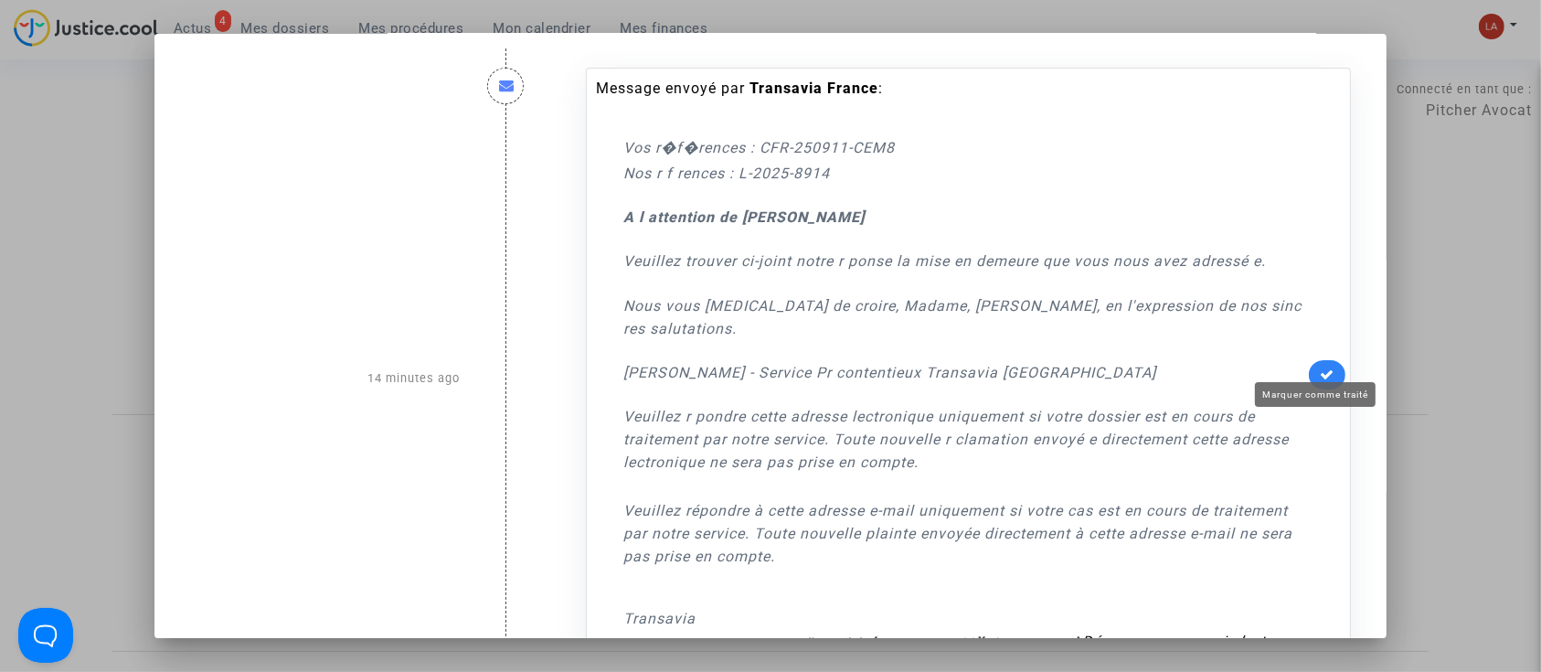
click at [1319, 367] on icon at bounding box center [1326, 374] width 15 height 14
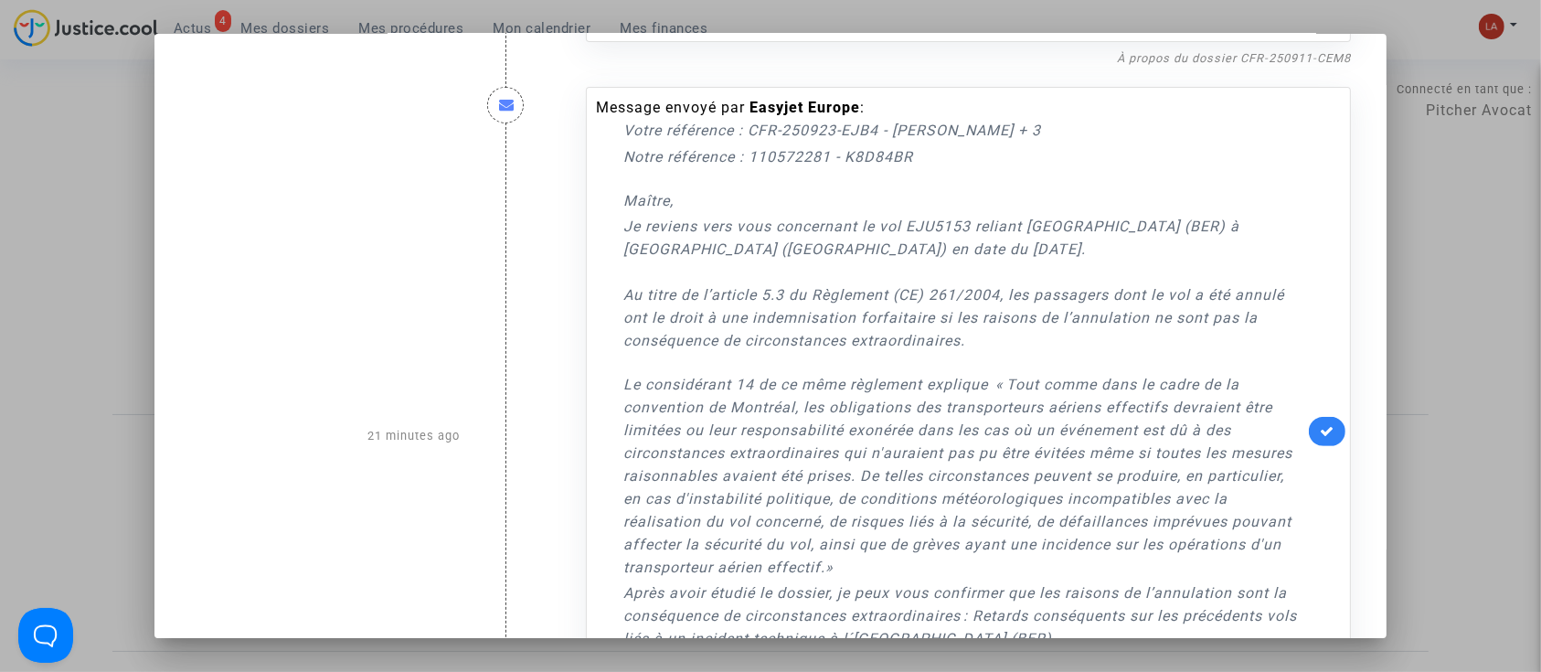
scroll to position [1017, 0]
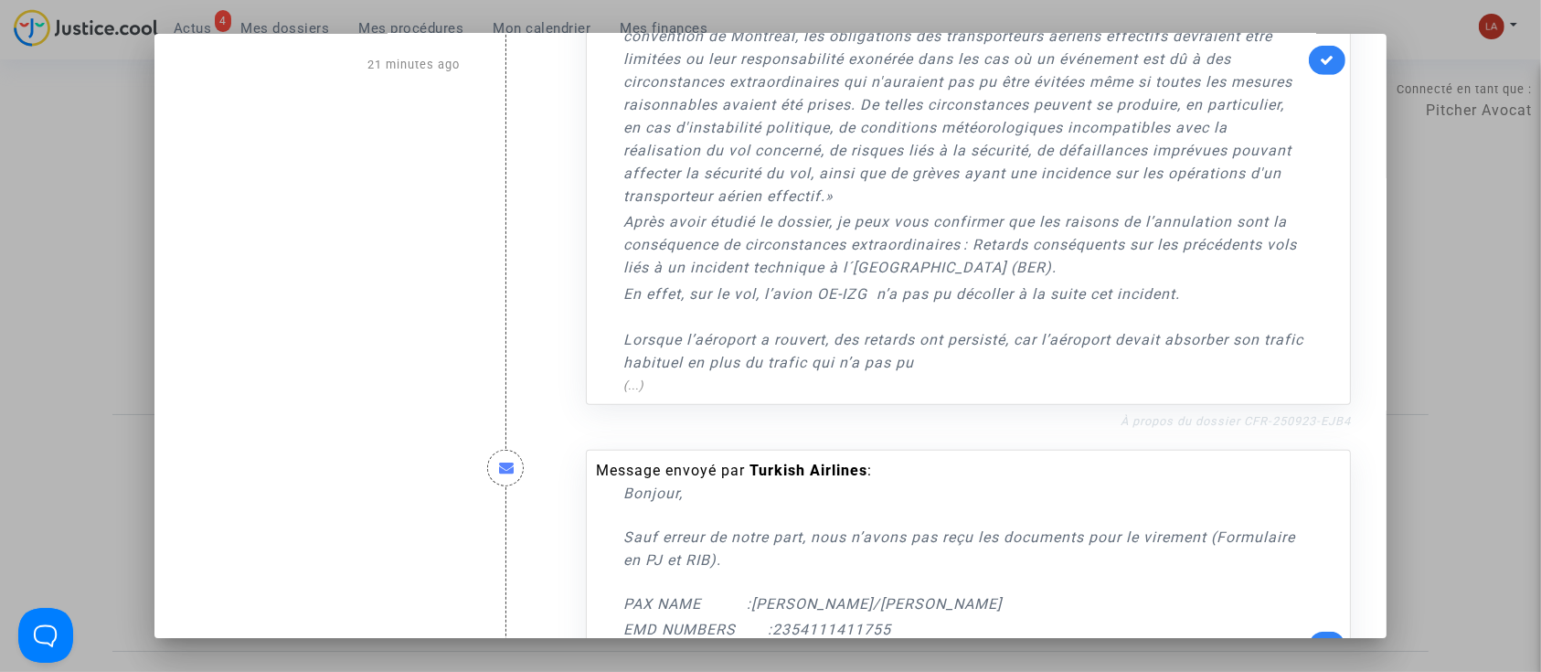
click at [1190, 414] on link "À propos du dossier CFR-250923-EJB4" at bounding box center [1235, 421] width 230 height 14
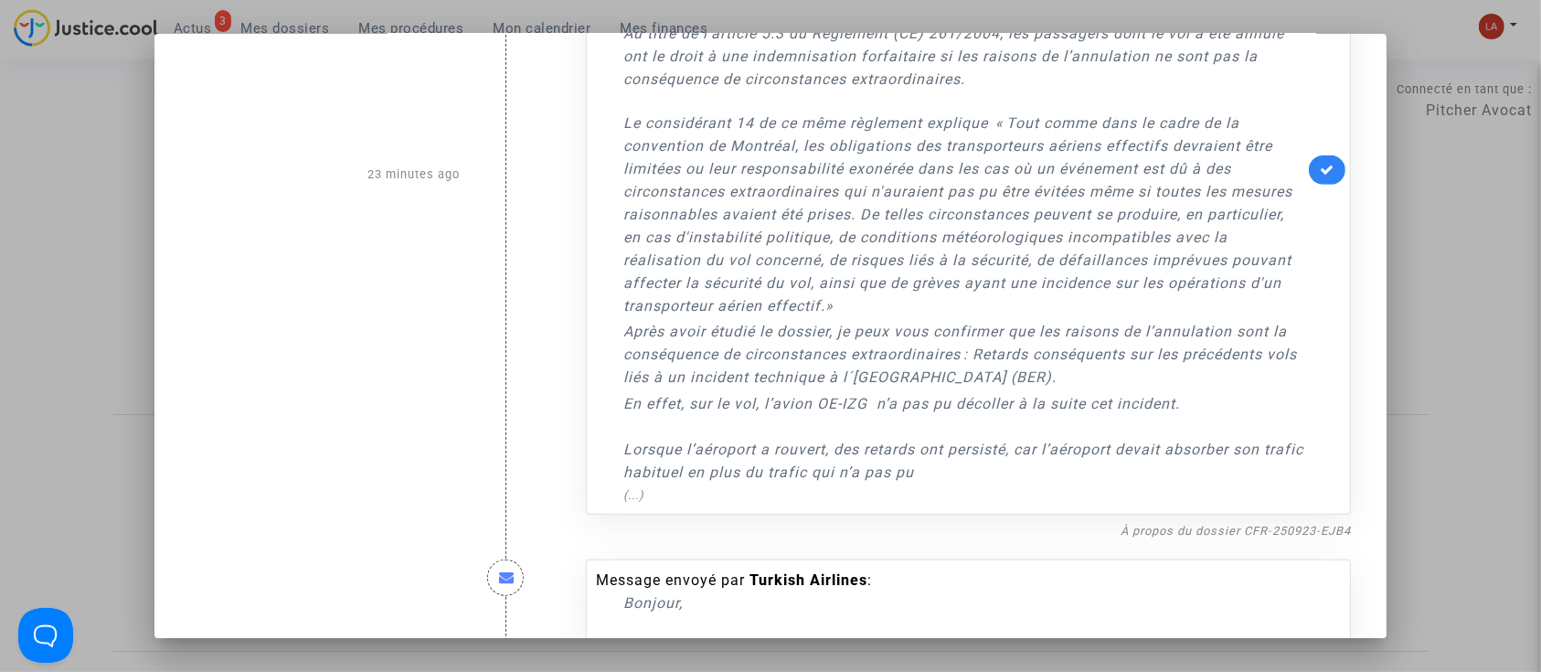
scroll to position [898, 0]
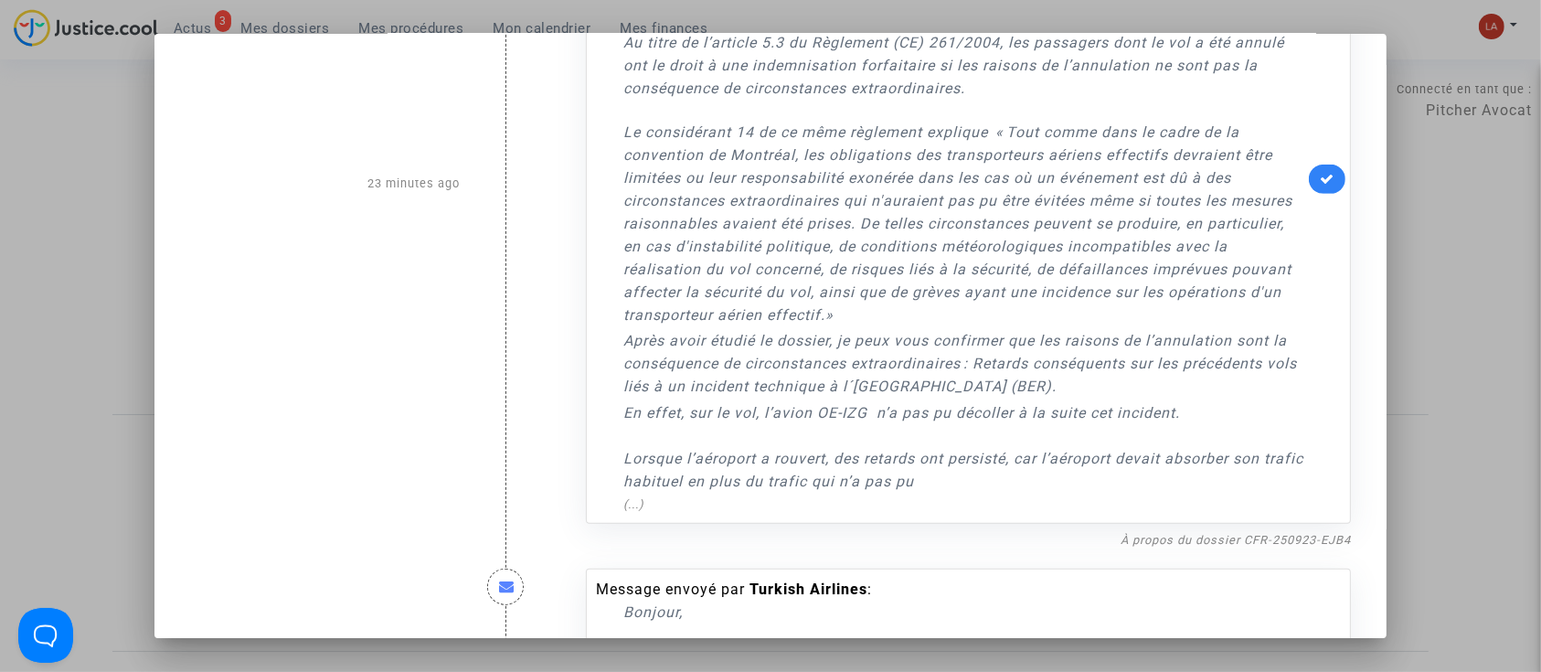
click at [1310, 164] on link at bounding box center [1327, 178] width 37 height 29
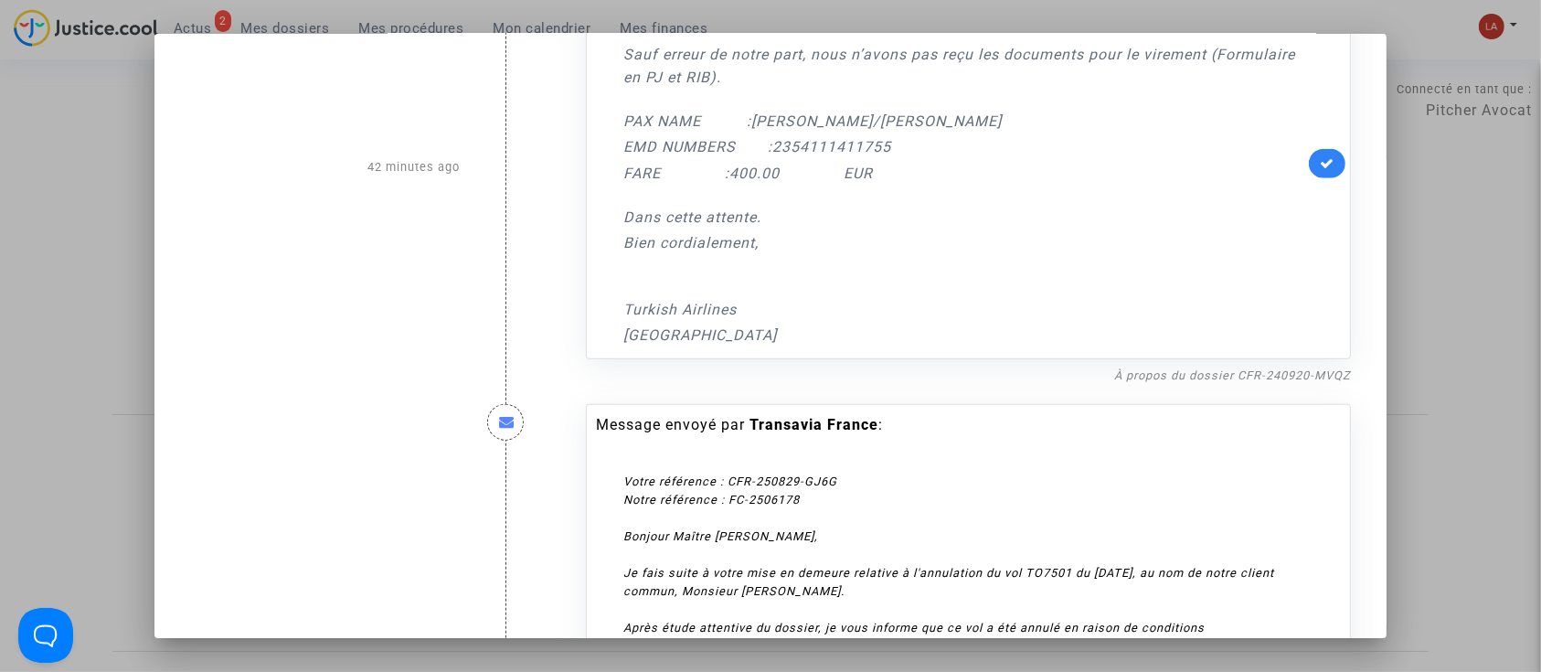
scroll to position [1507, 0]
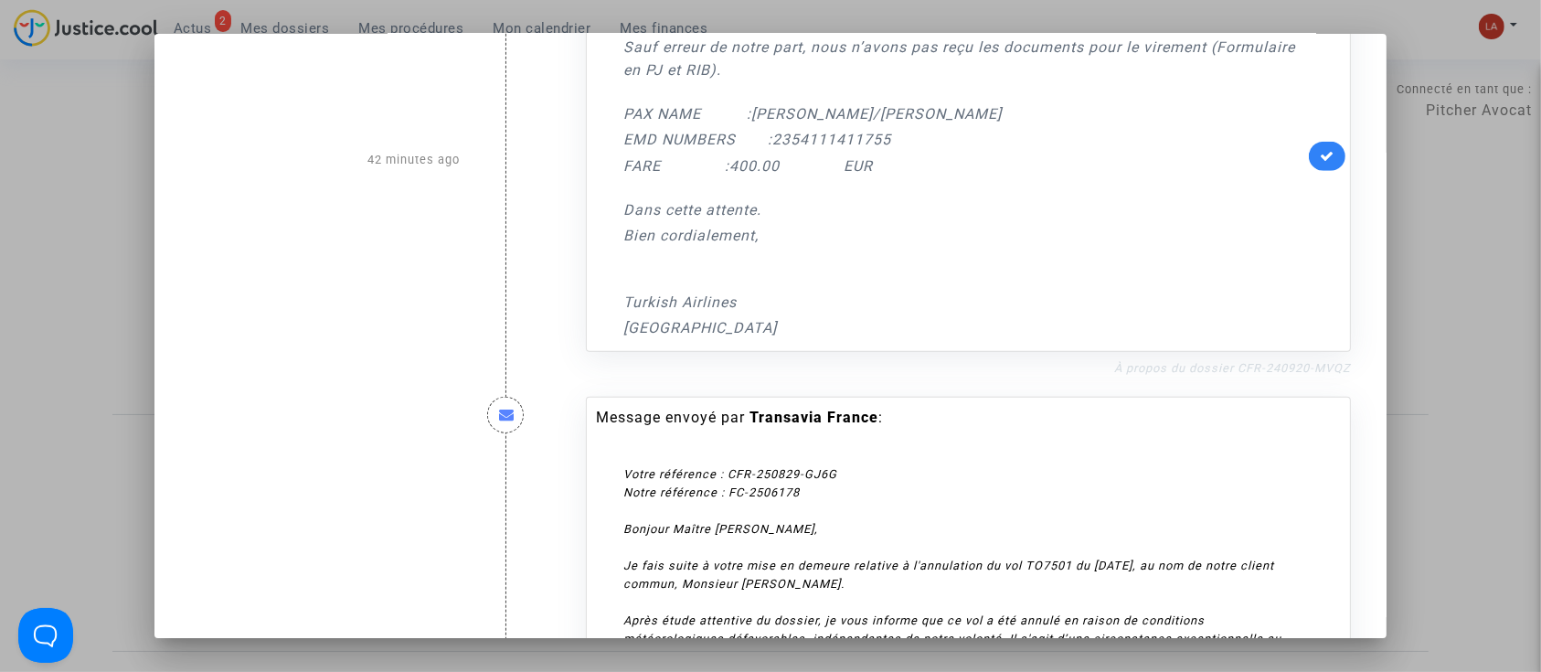
click at [1164, 361] on link "À propos du dossier CFR-240920-MVQZ" at bounding box center [1232, 368] width 237 height 14
click at [1315, 142] on link at bounding box center [1327, 156] width 37 height 29
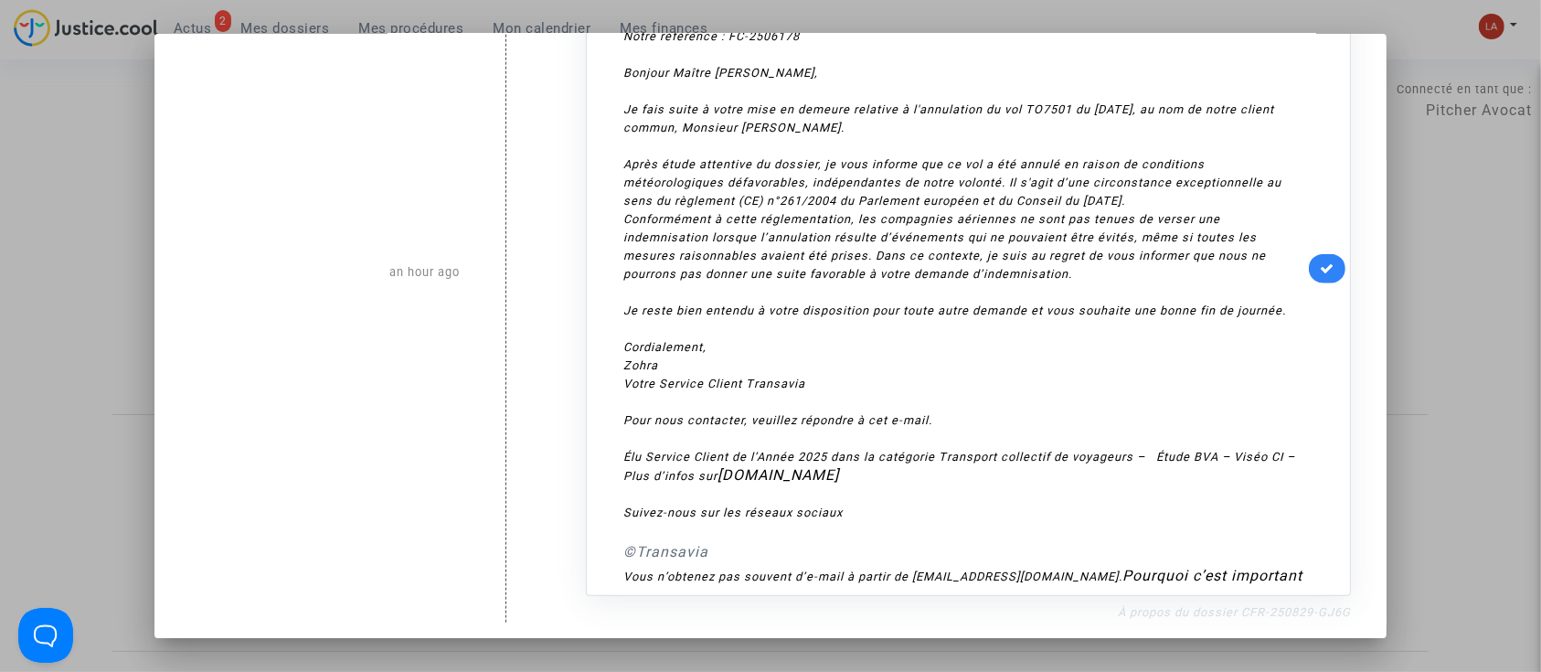
click at [1203, 605] on link "À propos du dossier CFR-250829-GJ6G" at bounding box center [1234, 612] width 233 height 14
click at [1331, 241] on div "Message envoyé par Transavia France : Votre référence : CFR-250829-GJ6G Notre r…" at bounding box center [968, 268] width 765 height 654
click at [1319, 261] on icon at bounding box center [1326, 268] width 15 height 14
click at [1414, 247] on div at bounding box center [770, 336] width 1541 height 672
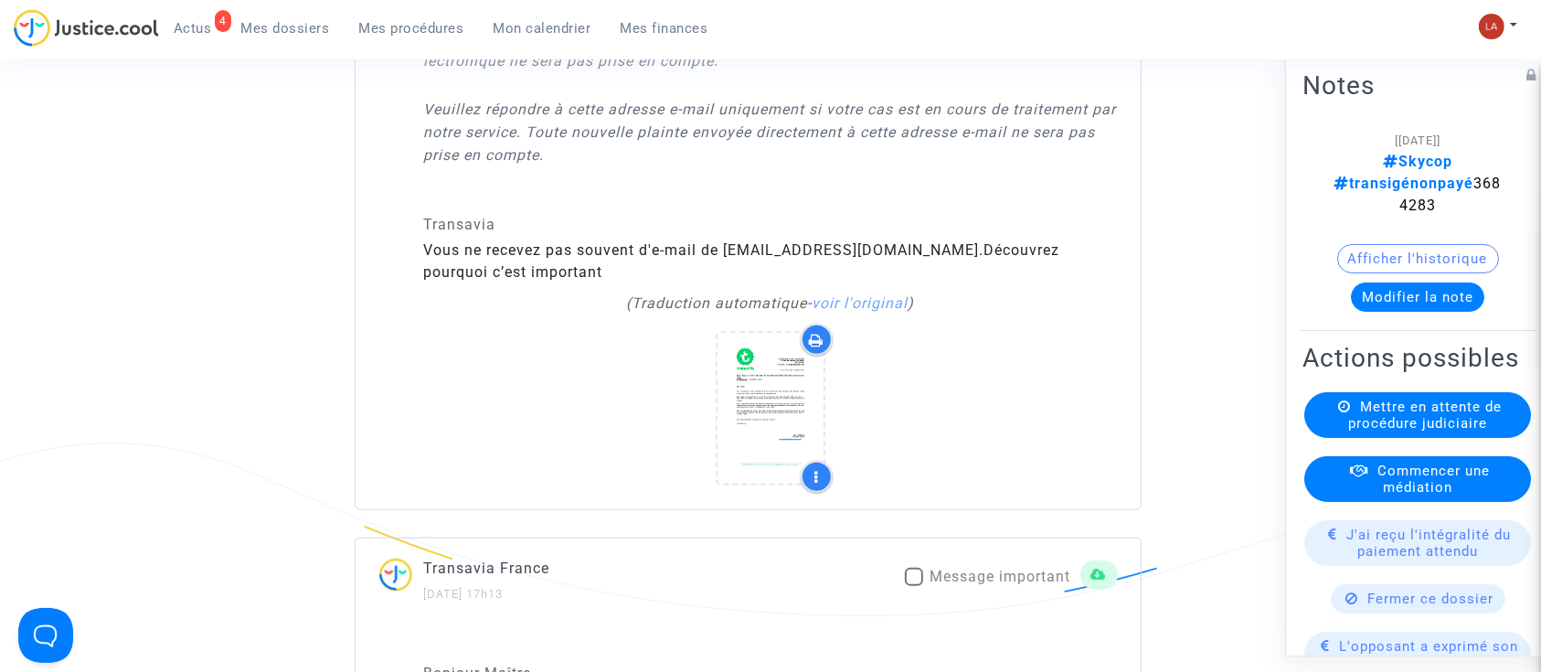
scroll to position [1761, 0]
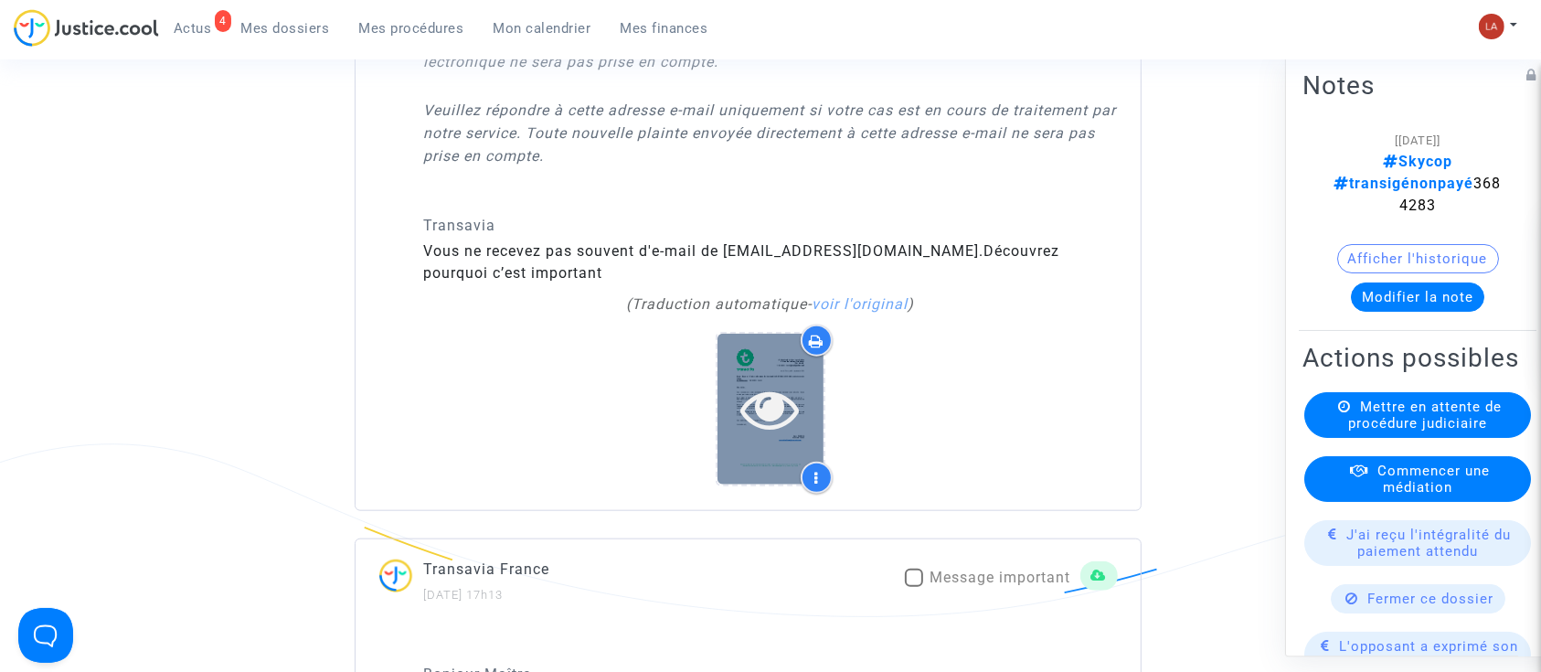
click at [746, 382] on icon at bounding box center [770, 408] width 59 height 58
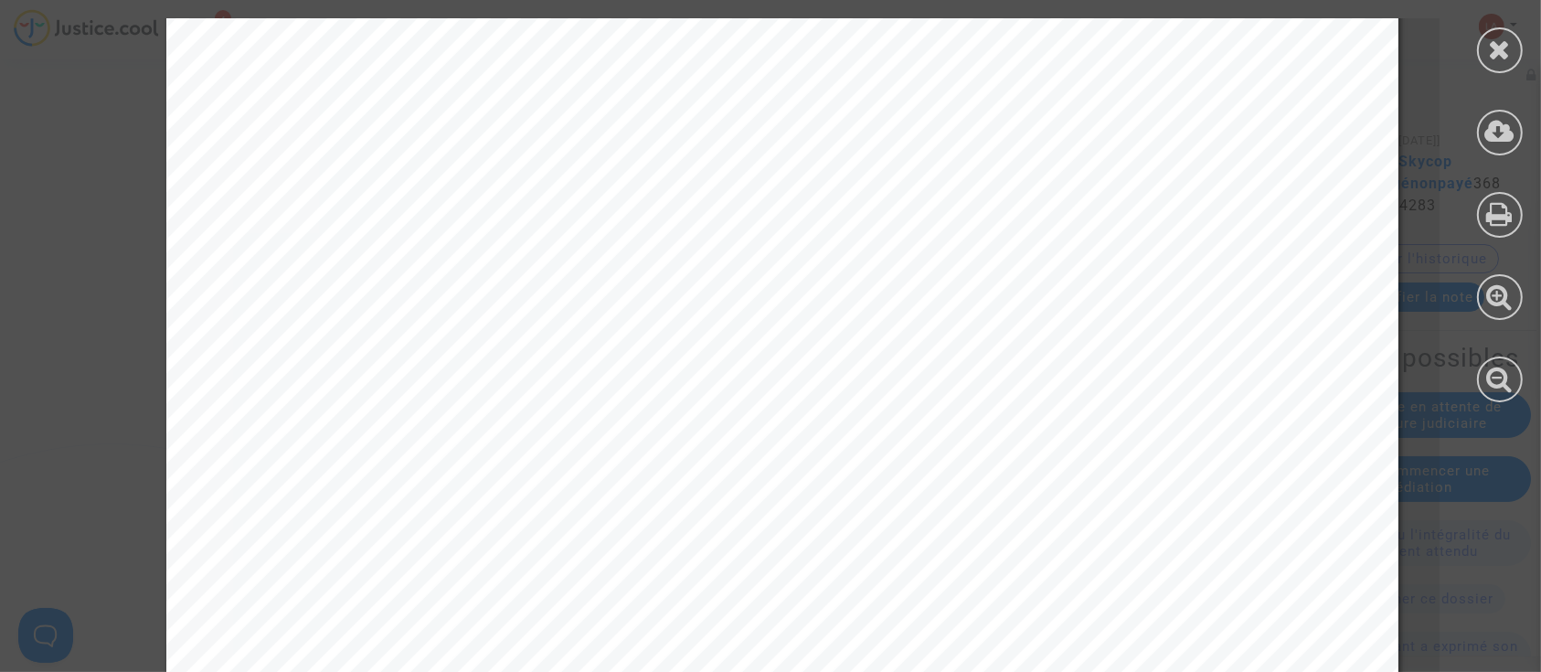
scroll to position [552, 0]
click at [1521, 46] on div at bounding box center [1500, 50] width 46 height 46
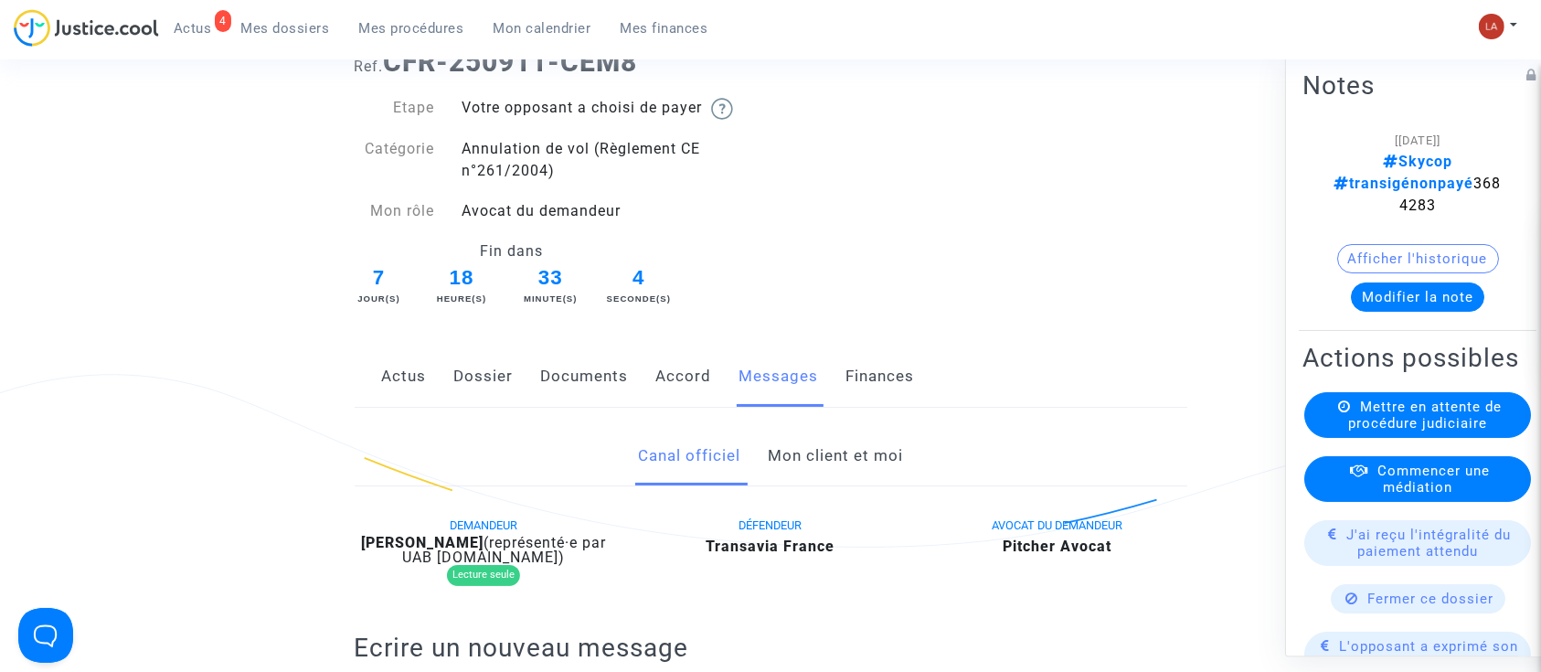
scroll to position [0, 0]
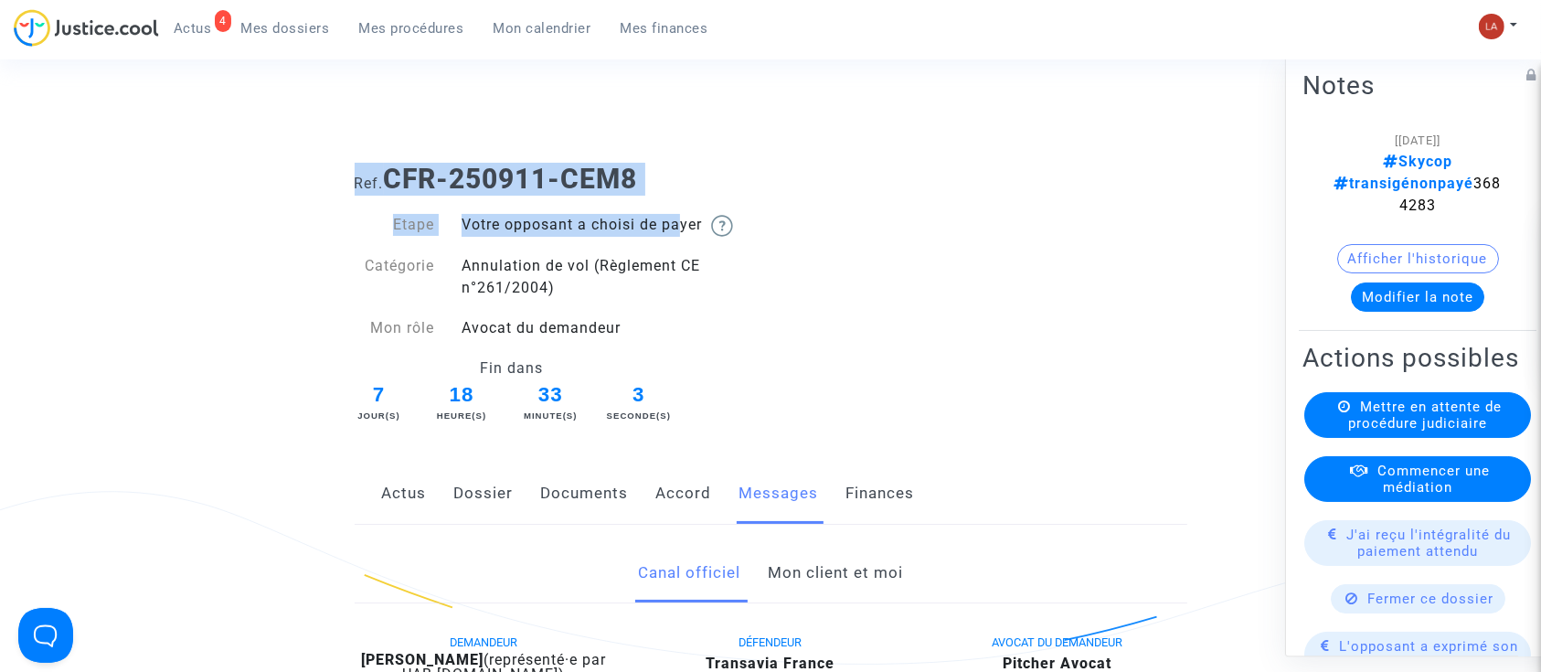
drag, startPoint x: 673, startPoint y: 202, endPoint x: 413, endPoint y: 147, distance: 265.2
click at [413, 147] on div "Connecté en tant que : Pitcher Avocat" at bounding box center [765, 127] width 1531 height 44
drag, startPoint x: 391, startPoint y: 173, endPoint x: 689, endPoint y: 182, distance: 298.0
click at [689, 182] on h1 "Ref. CFR-250911-CEM8" at bounding box center [771, 179] width 832 height 33
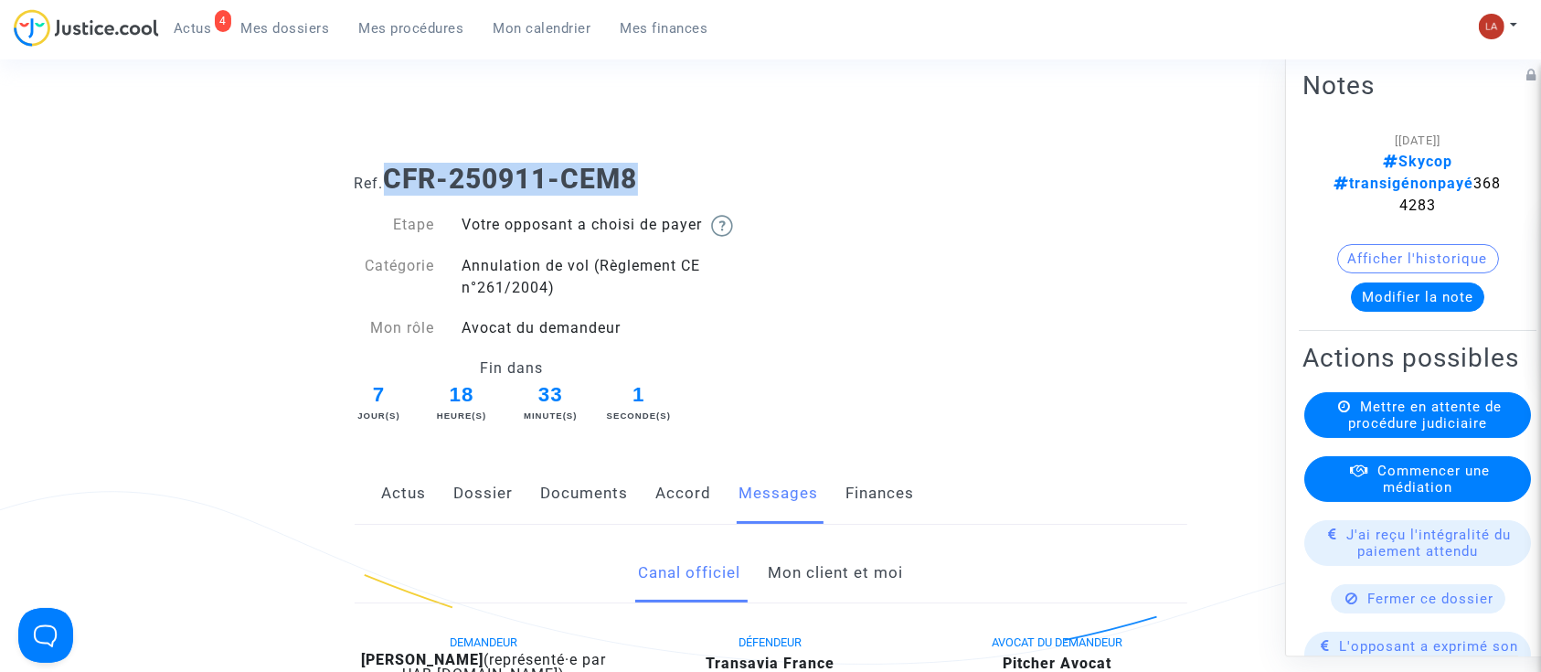
copy b "CFR-250911-CEM8"
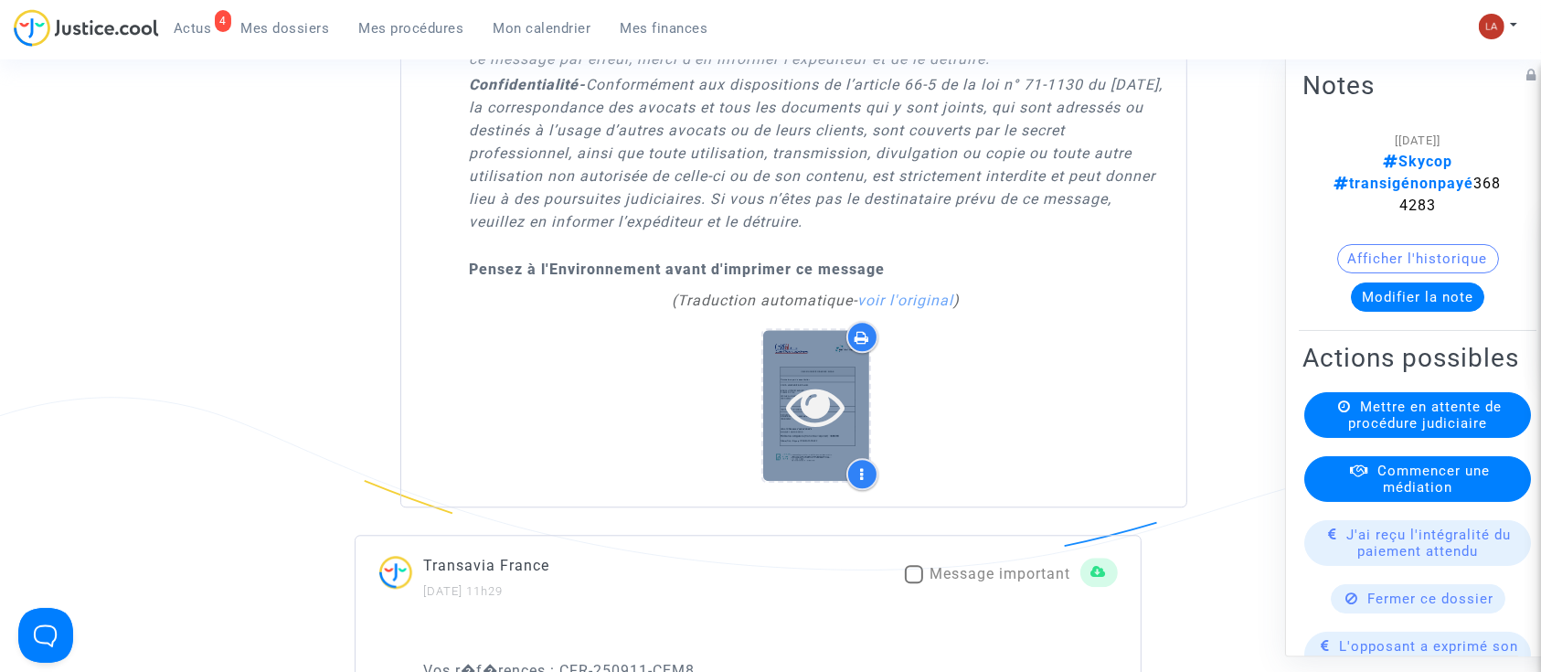
scroll to position [4382, 0]
click at [832, 455] on div at bounding box center [816, 402] width 106 height 151
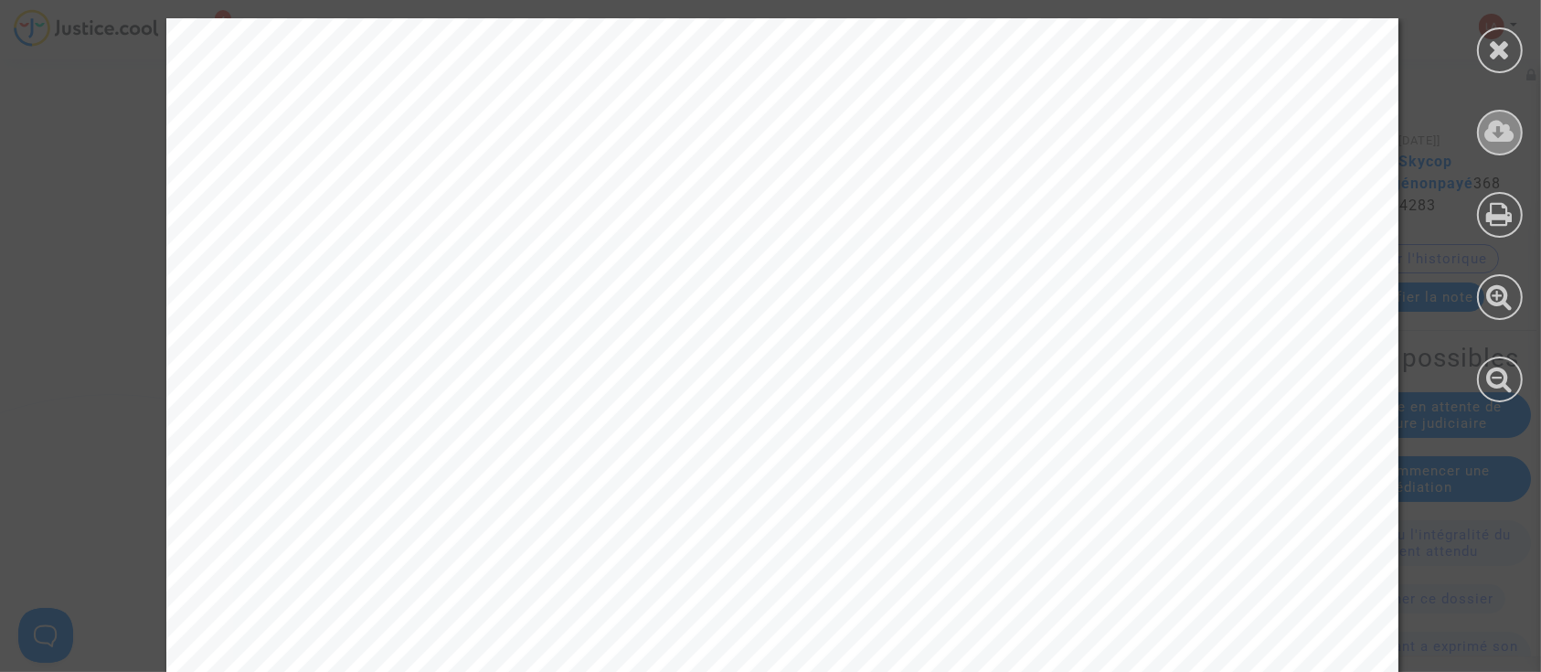
click at [1492, 146] on div at bounding box center [1500, 133] width 46 height 46
click at [1520, 67] on div at bounding box center [1499, 210] width 82 height 420
click at [1510, 63] on div at bounding box center [1500, 50] width 46 height 46
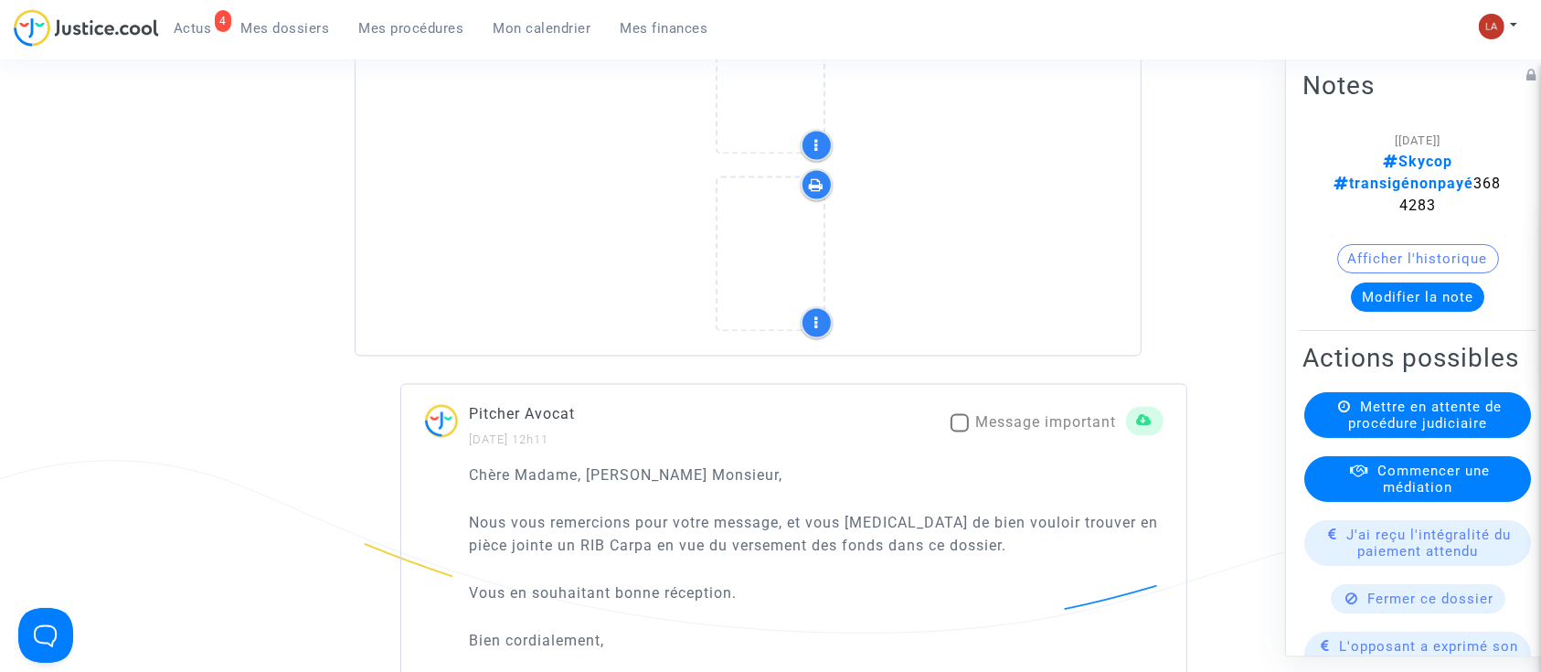
scroll to position [3454, 0]
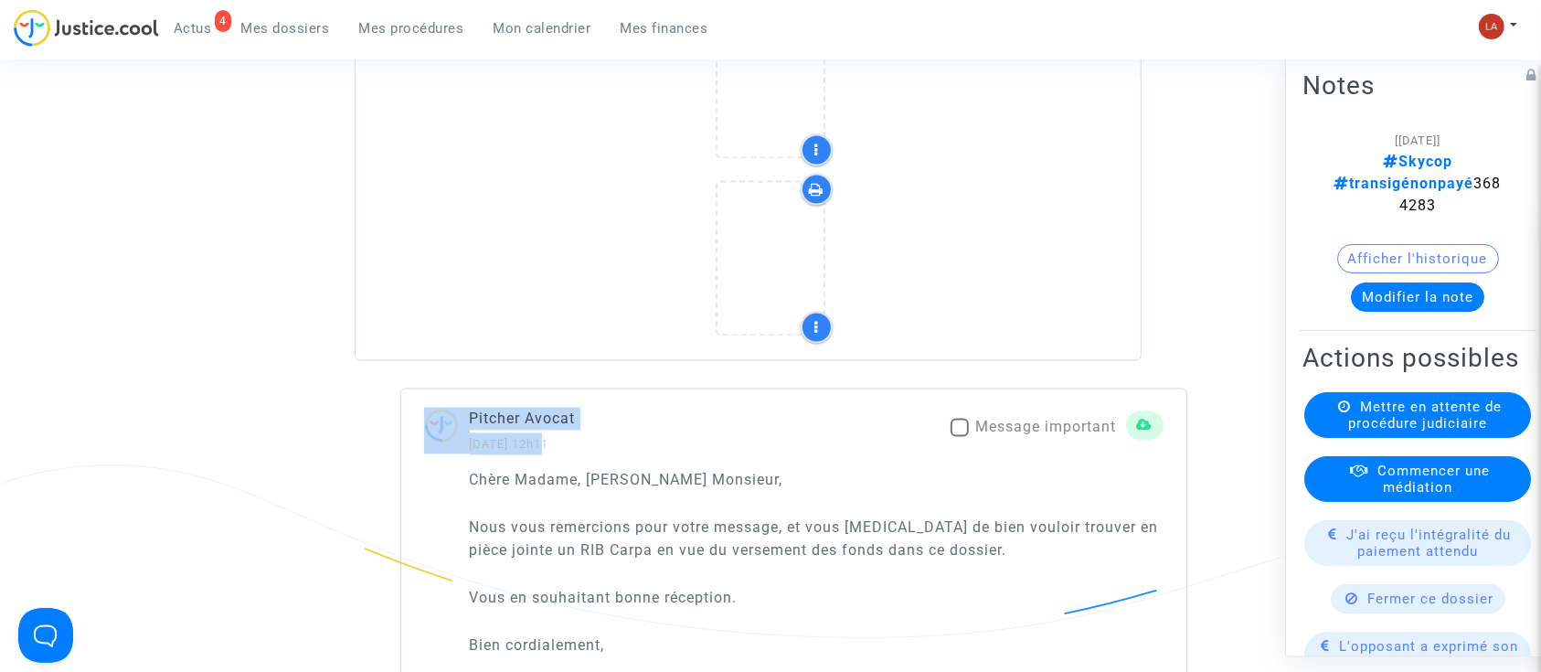
drag, startPoint x: 537, startPoint y: 459, endPoint x: 465, endPoint y: 453, distance: 72.4
click at [465, 453] on div "Pitcher Avocat [DATE] 12h11 Message important" at bounding box center [793, 432] width 785 height 48
click at [478, 451] on small "[DATE] 12h11" at bounding box center [509, 445] width 79 height 14
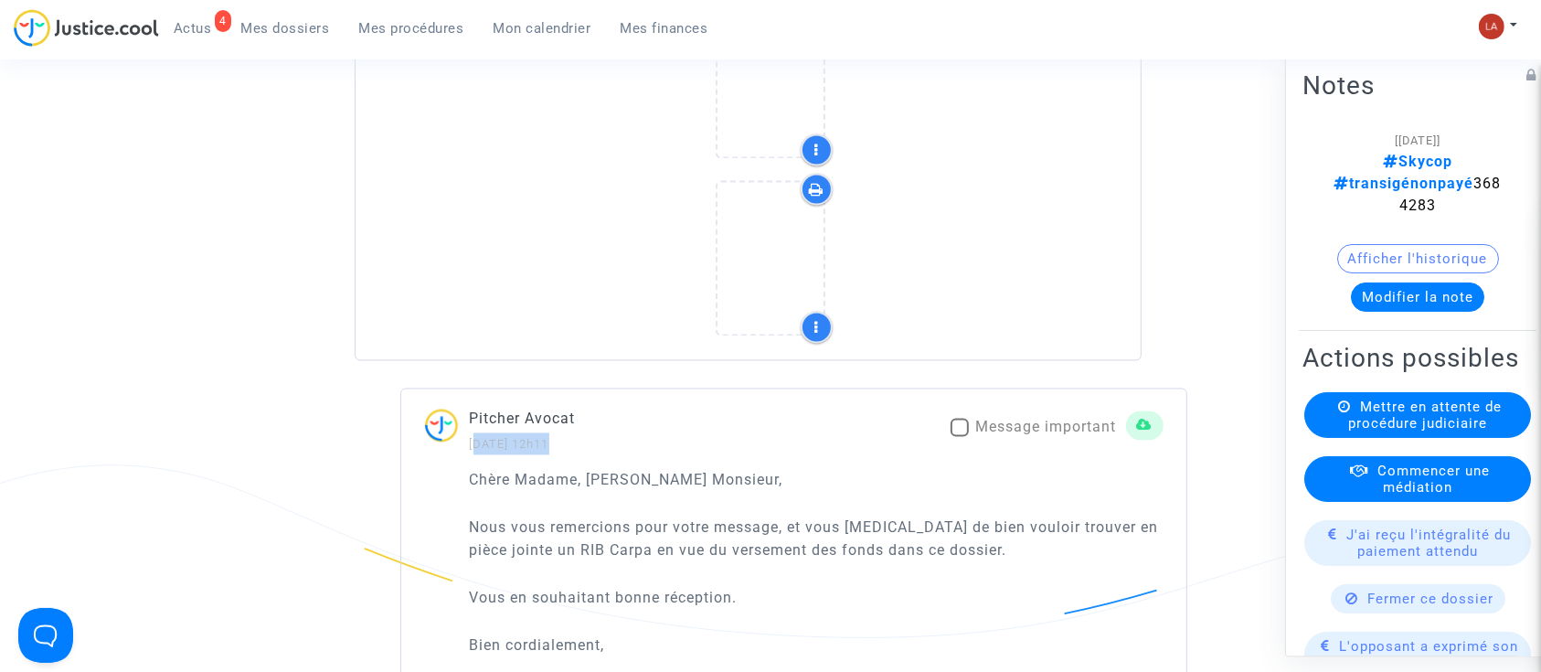
click at [521, 451] on small "[DATE] 12h11" at bounding box center [509, 445] width 79 height 14
drag, startPoint x: 546, startPoint y: 456, endPoint x: 468, endPoint y: 455, distance: 77.7
click at [470, 451] on small "[DATE] 12h11" at bounding box center [509, 445] width 79 height 14
copy small "[DATE] -"
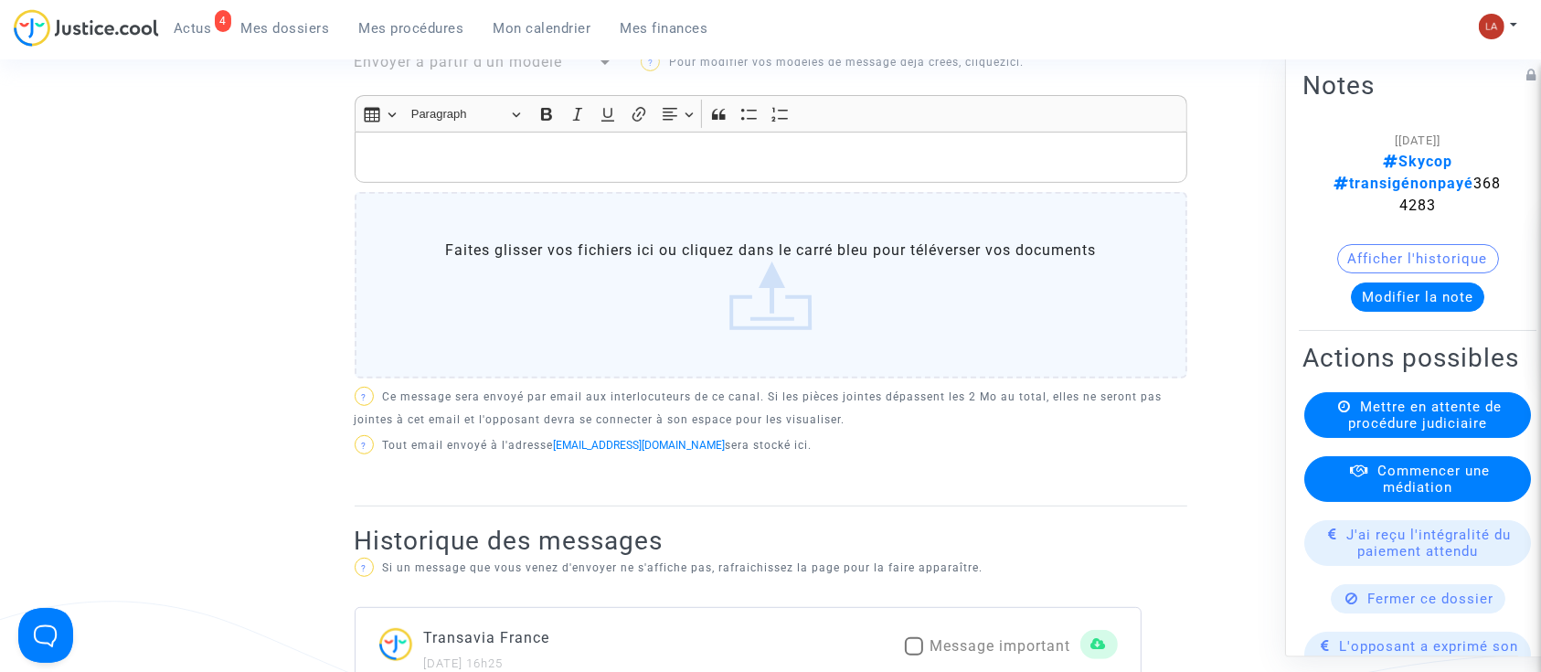
scroll to position [740, 0]
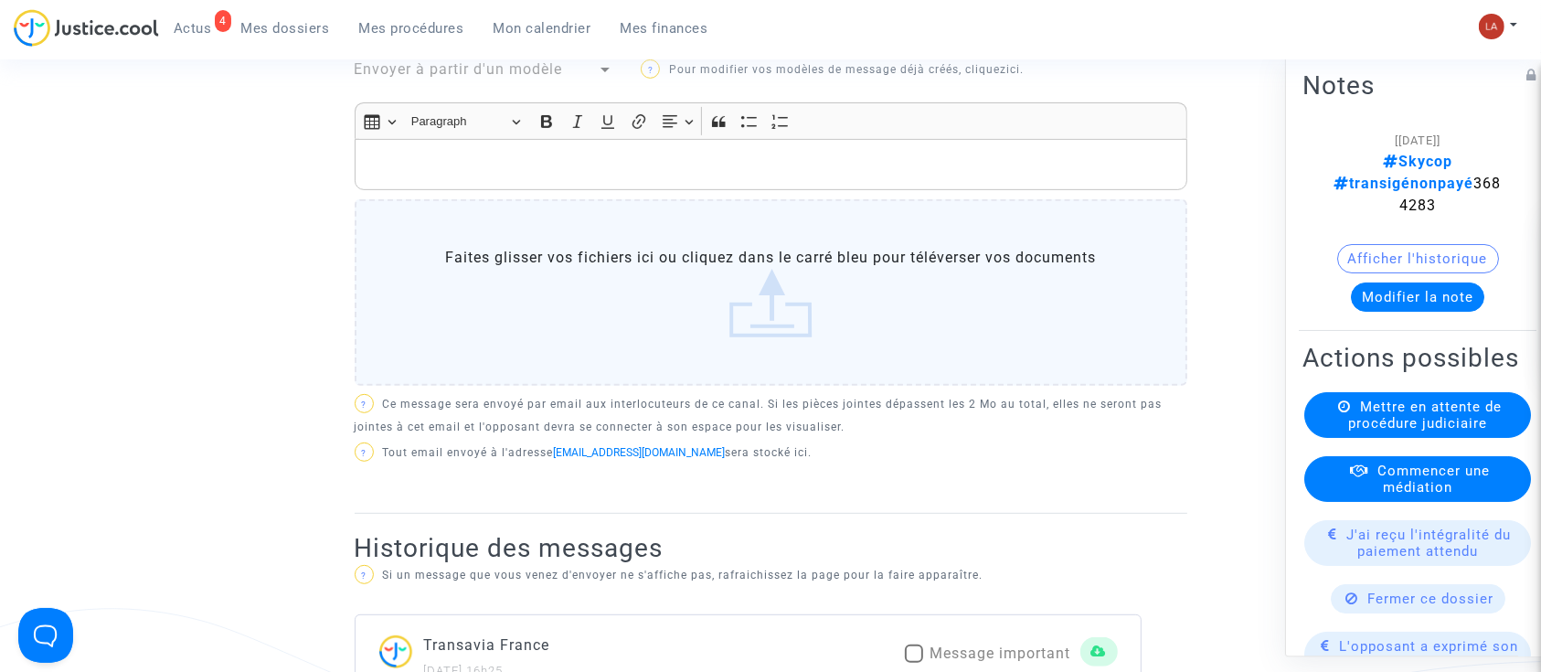
click at [447, 190] on div "Rich Text Editor, main" at bounding box center [771, 164] width 832 height 51
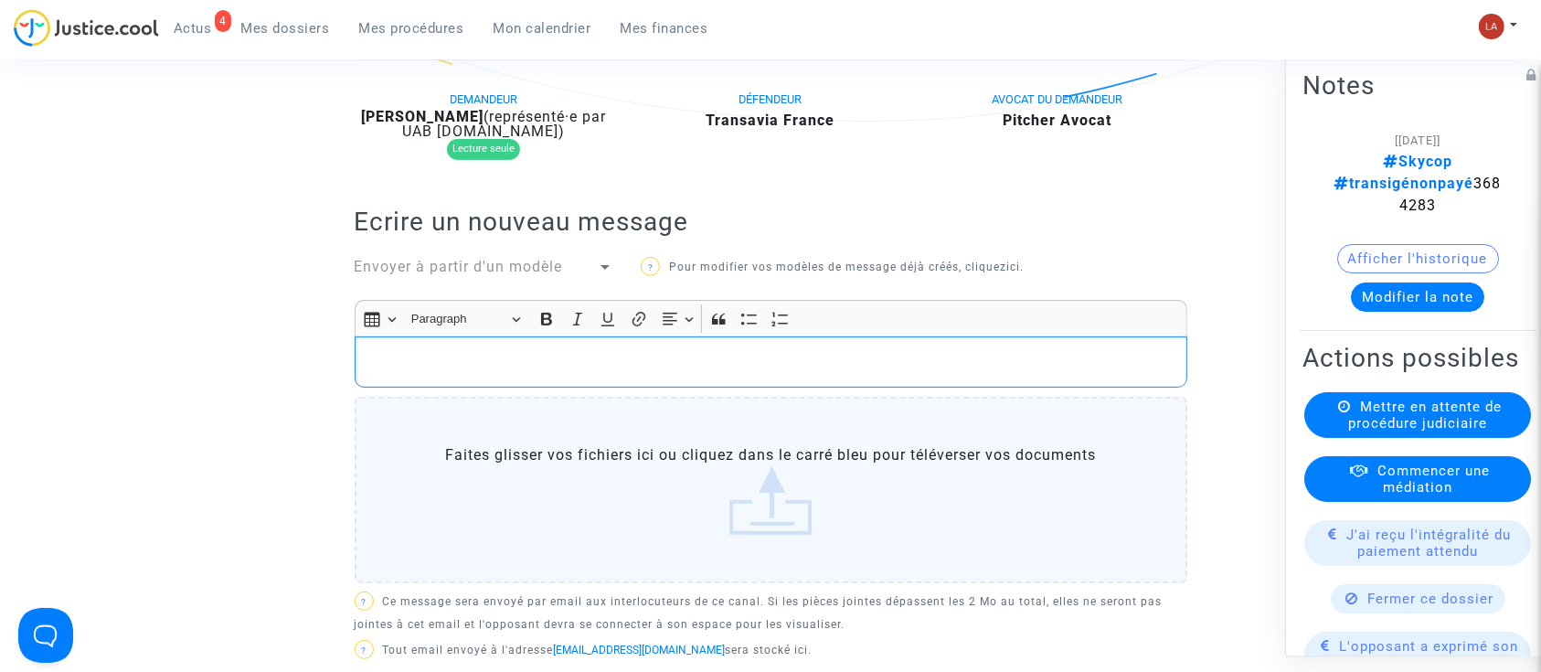
scroll to position [535, 0]
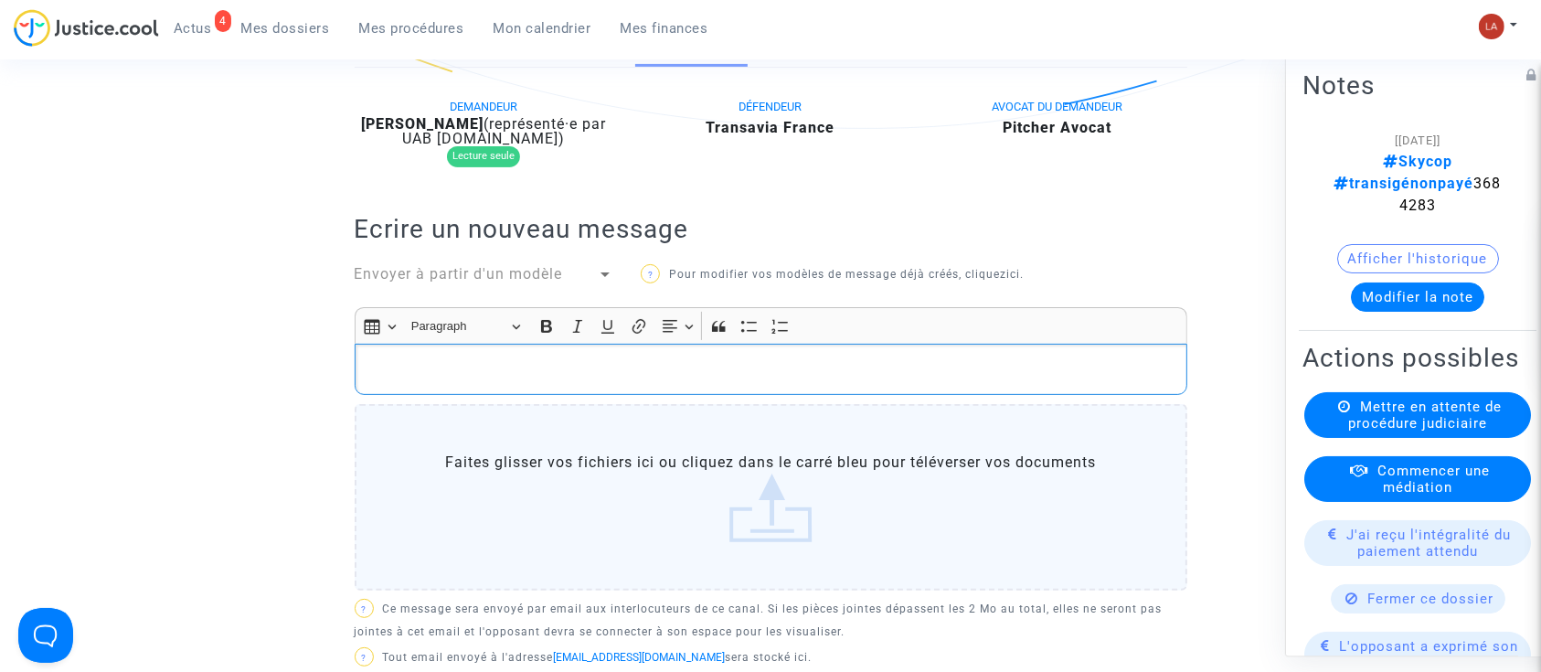
click at [423, 282] on span "Envoyer à partir d'un modèle" at bounding box center [459, 273] width 208 height 17
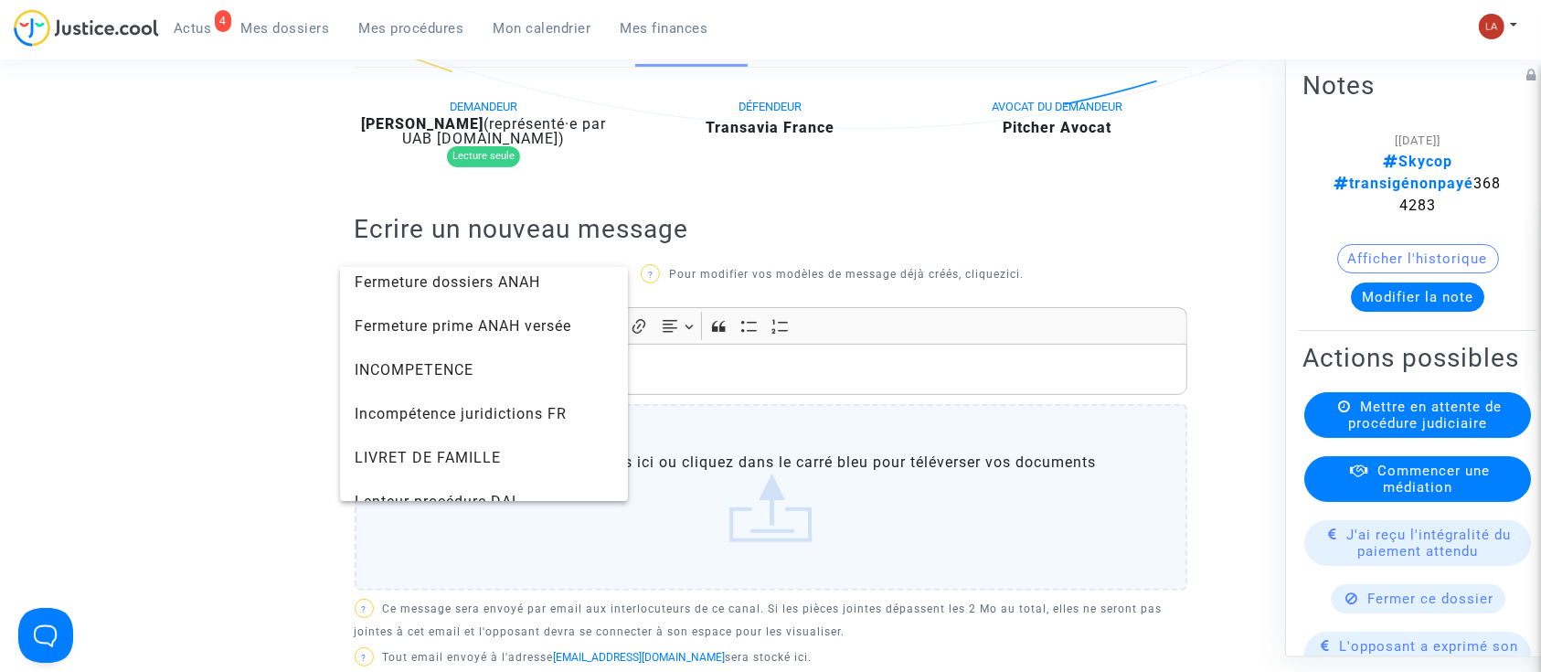
scroll to position [1959, 0]
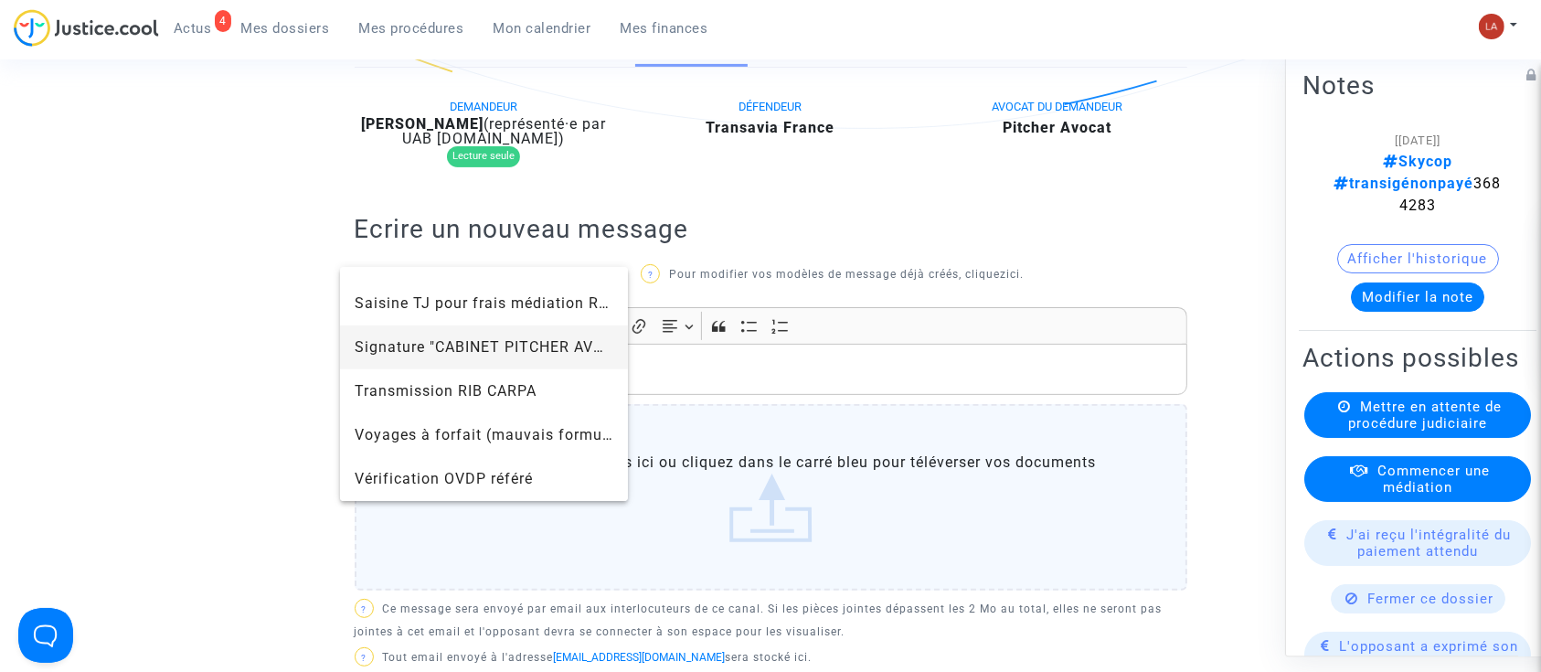
click at [420, 355] on span "Signature "CABINET PITCHER AVOCAT"" at bounding box center [485, 347] width 260 height 44
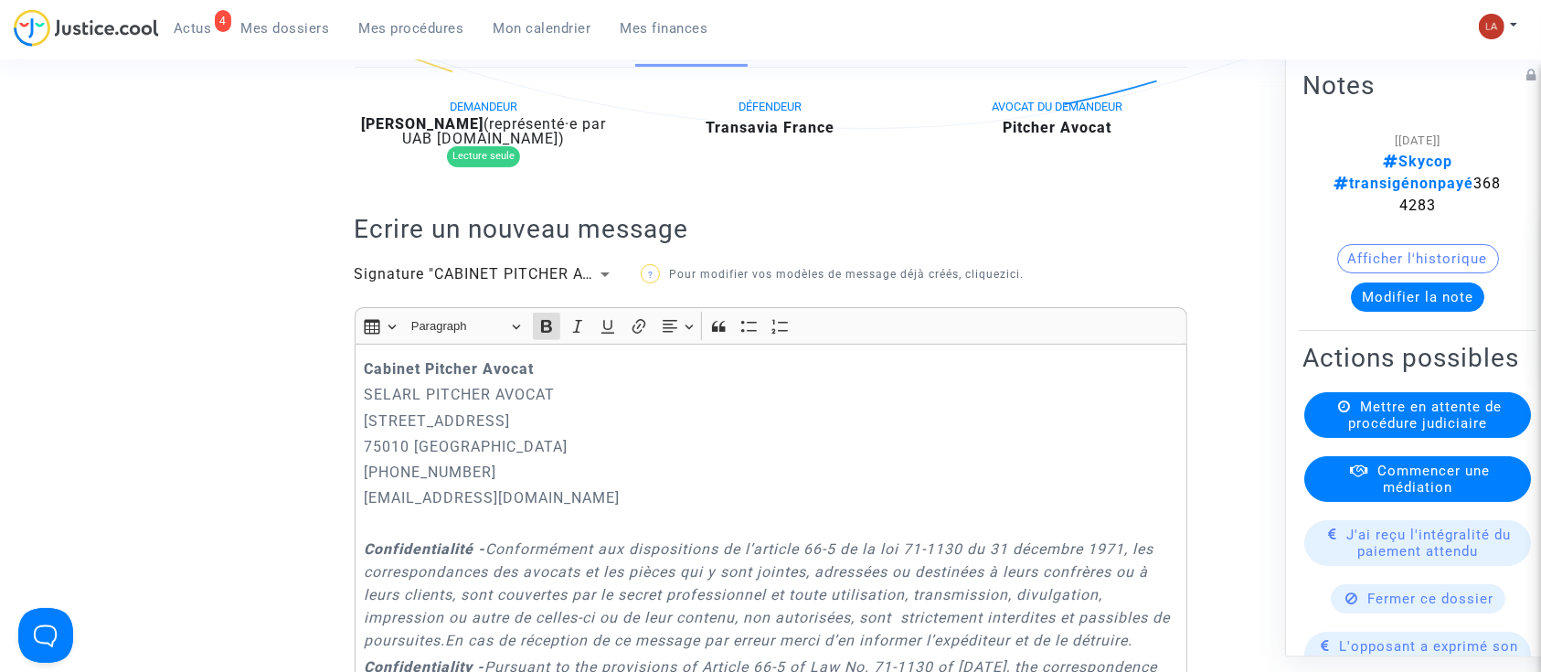
click at [358, 385] on div "Cabinet [PERSON_NAME] PITCHER AVOCAT [STREET_ADDRESS] 01.45.49.09.34 [EMAIL_ADD…" at bounding box center [771, 614] width 832 height 540
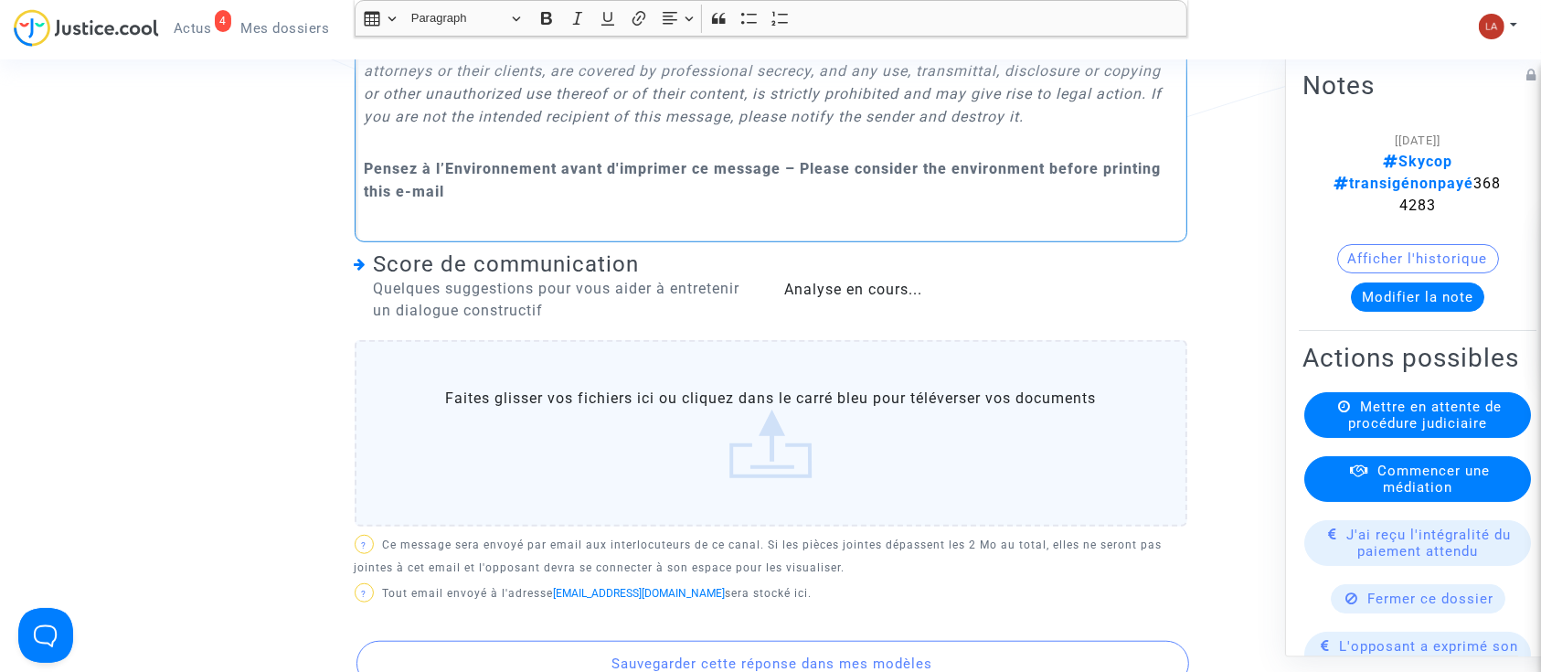
scroll to position [1375, 0]
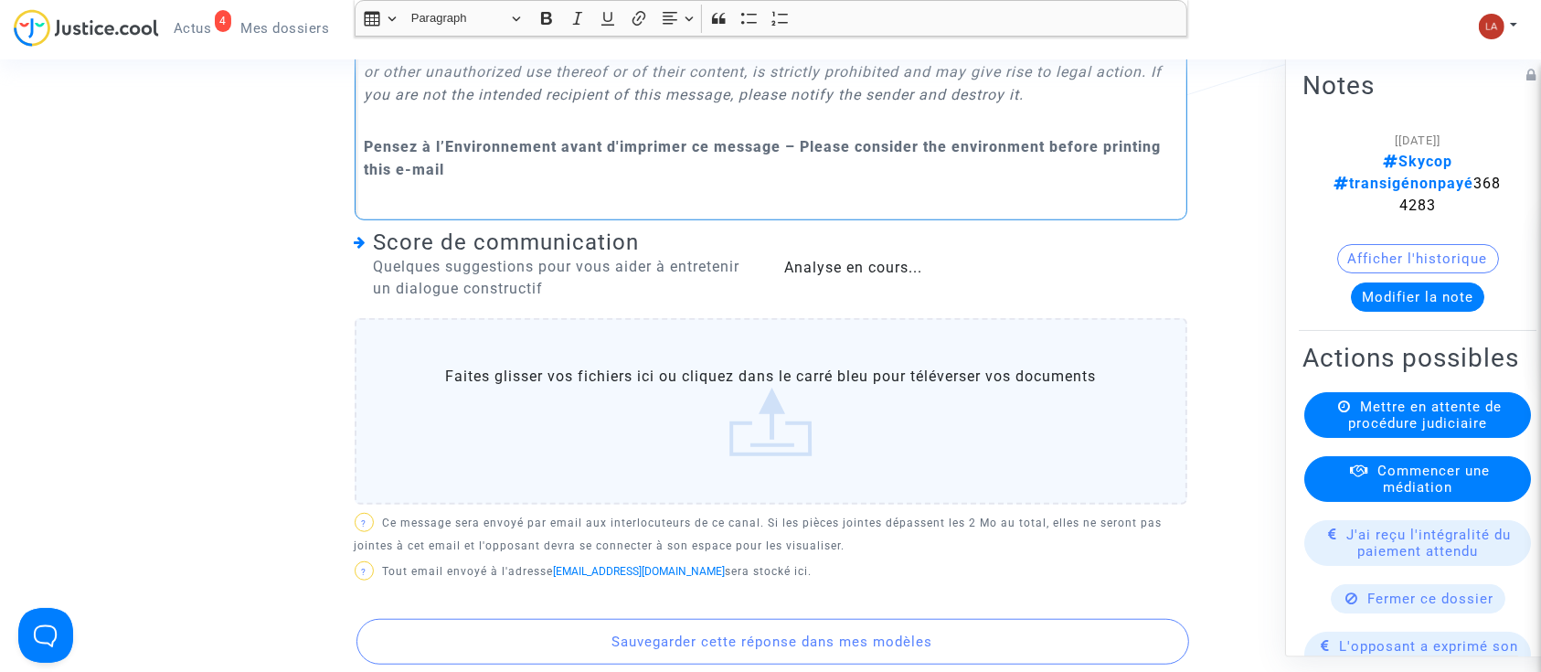
click at [775, 455] on label "Faites glisser vos fichiers ici ou cliquez dans le carré bleu pour téléverser v…" at bounding box center [771, 411] width 832 height 186
click at [0, 0] on input "Faites glisser vos fichiers ici ou cliquez dans le carré bleu pour téléverser v…" at bounding box center [0, 0] width 0 height 0
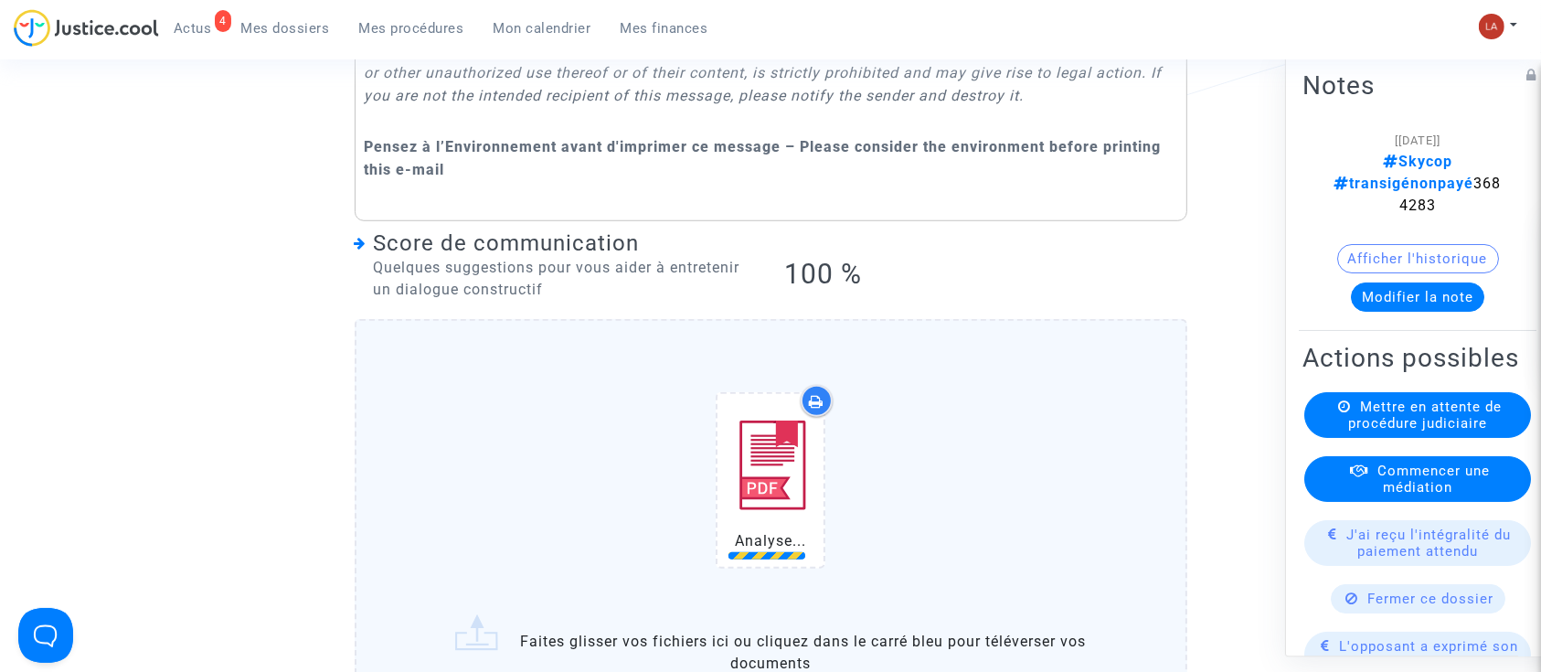
scroll to position [1898, 0]
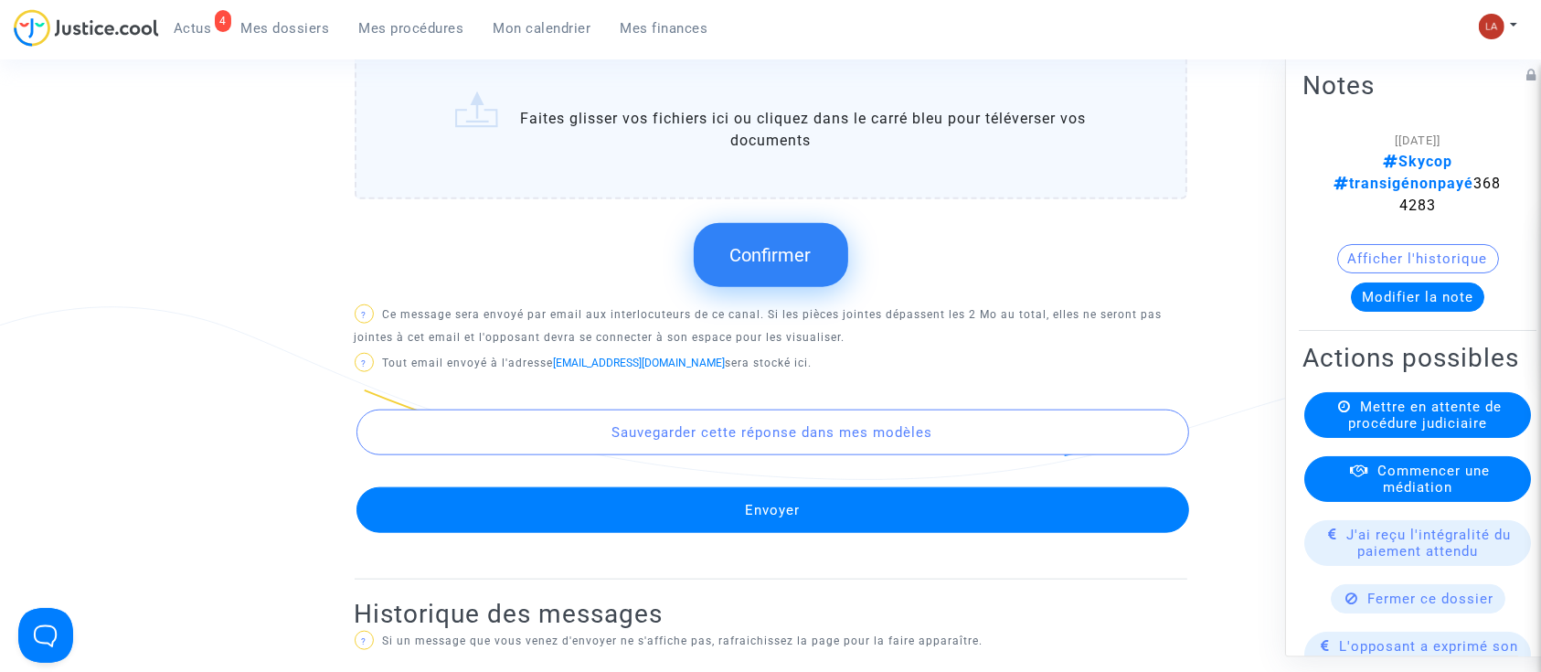
click at [765, 266] on span "Confirmer" at bounding box center [770, 255] width 81 height 22
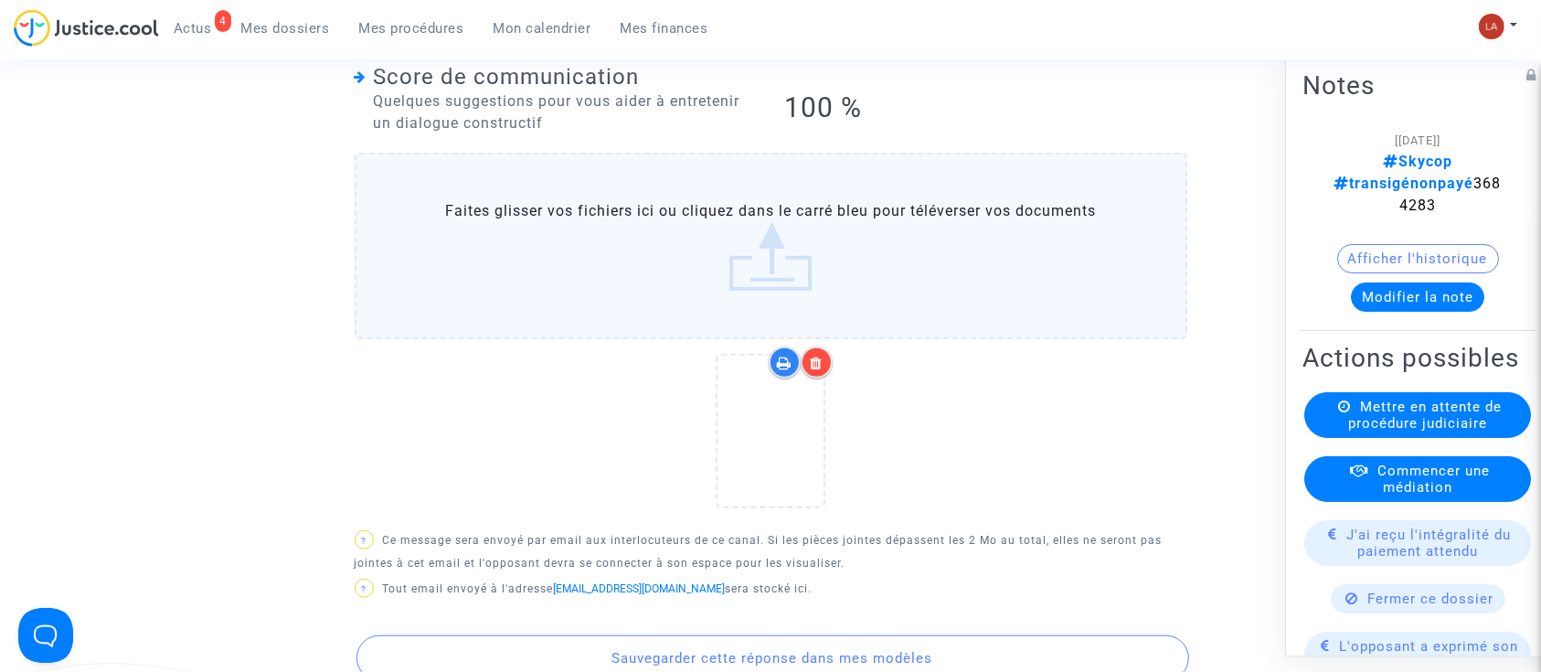
scroll to position [1990, 0]
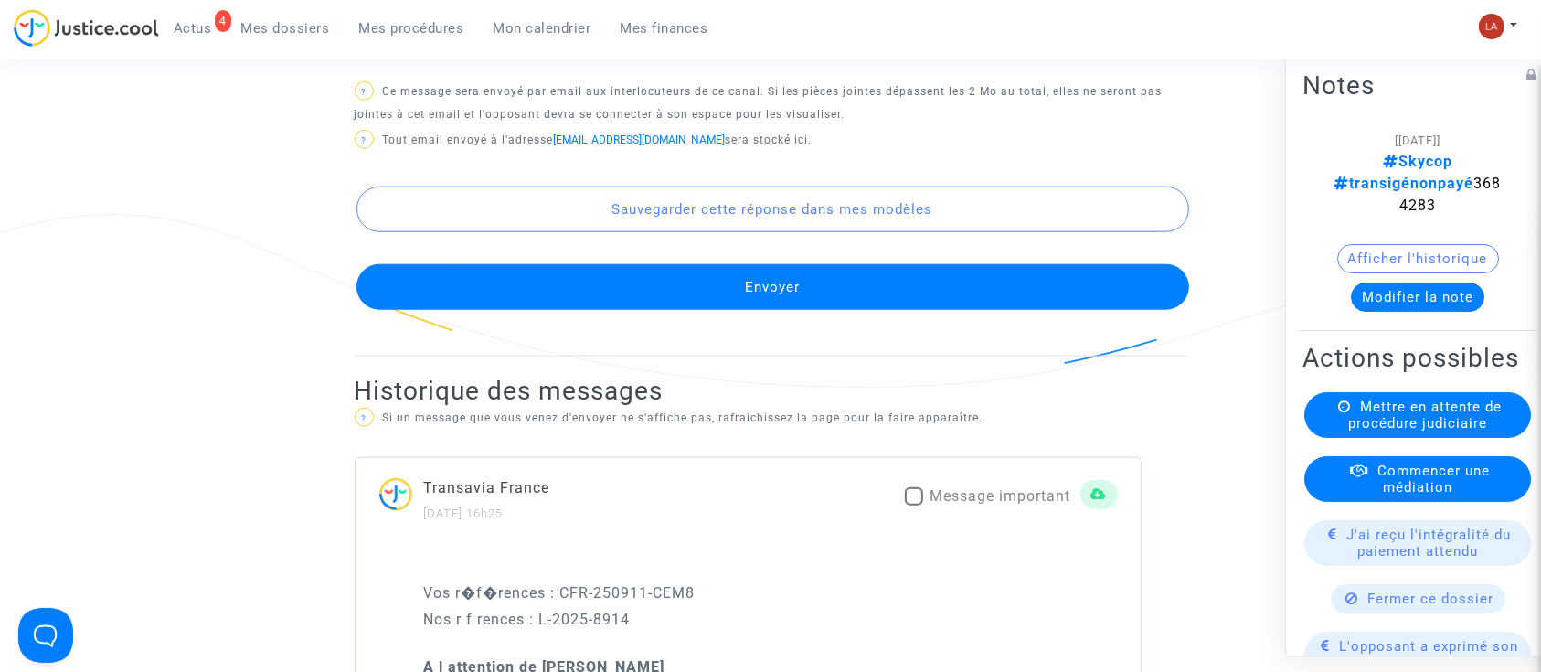
click at [751, 310] on button "Envoyer" at bounding box center [772, 287] width 832 height 46
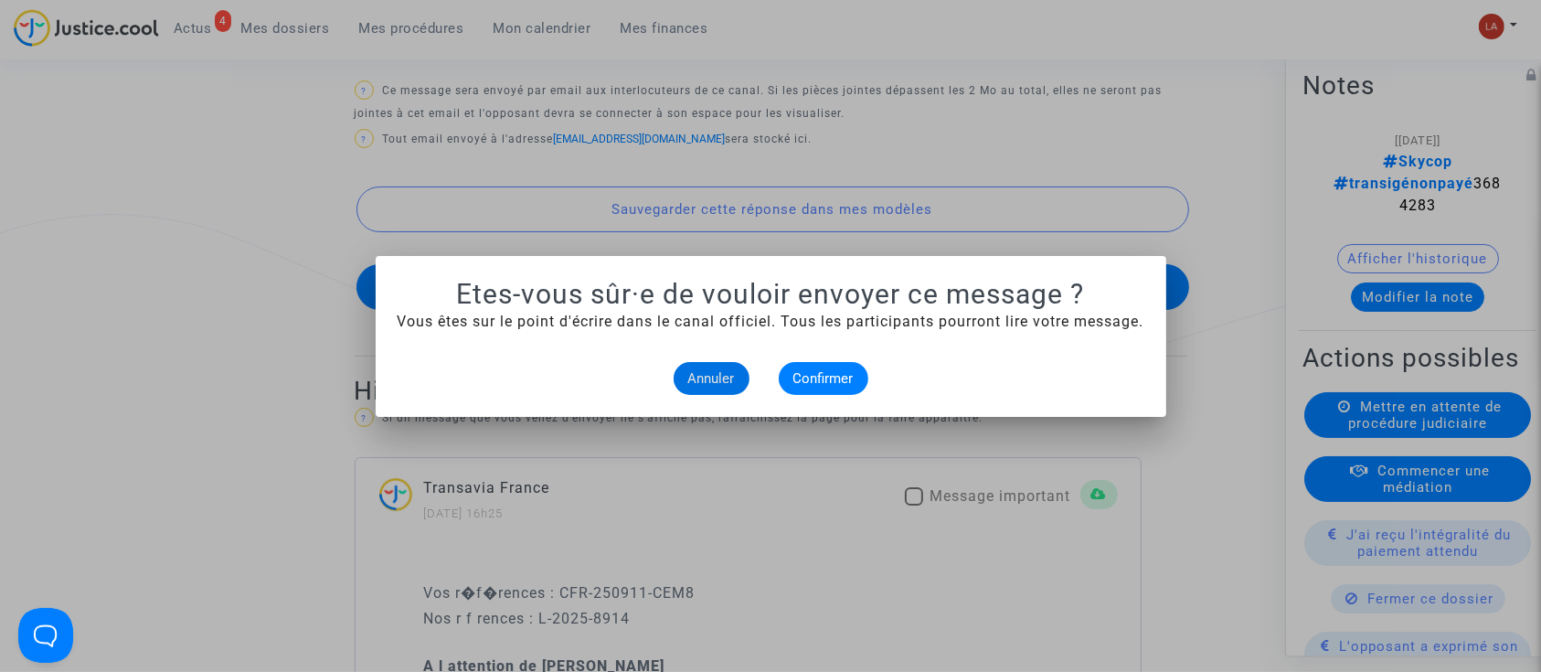
click at [807, 398] on mat-dialog-container "Etes-vous sûr·e de vouloir envoyer ce message ? Vous êtes sur le point d'écrire…" at bounding box center [771, 336] width 790 height 161
click at [797, 376] on span "Confirmer" at bounding box center [823, 378] width 60 height 16
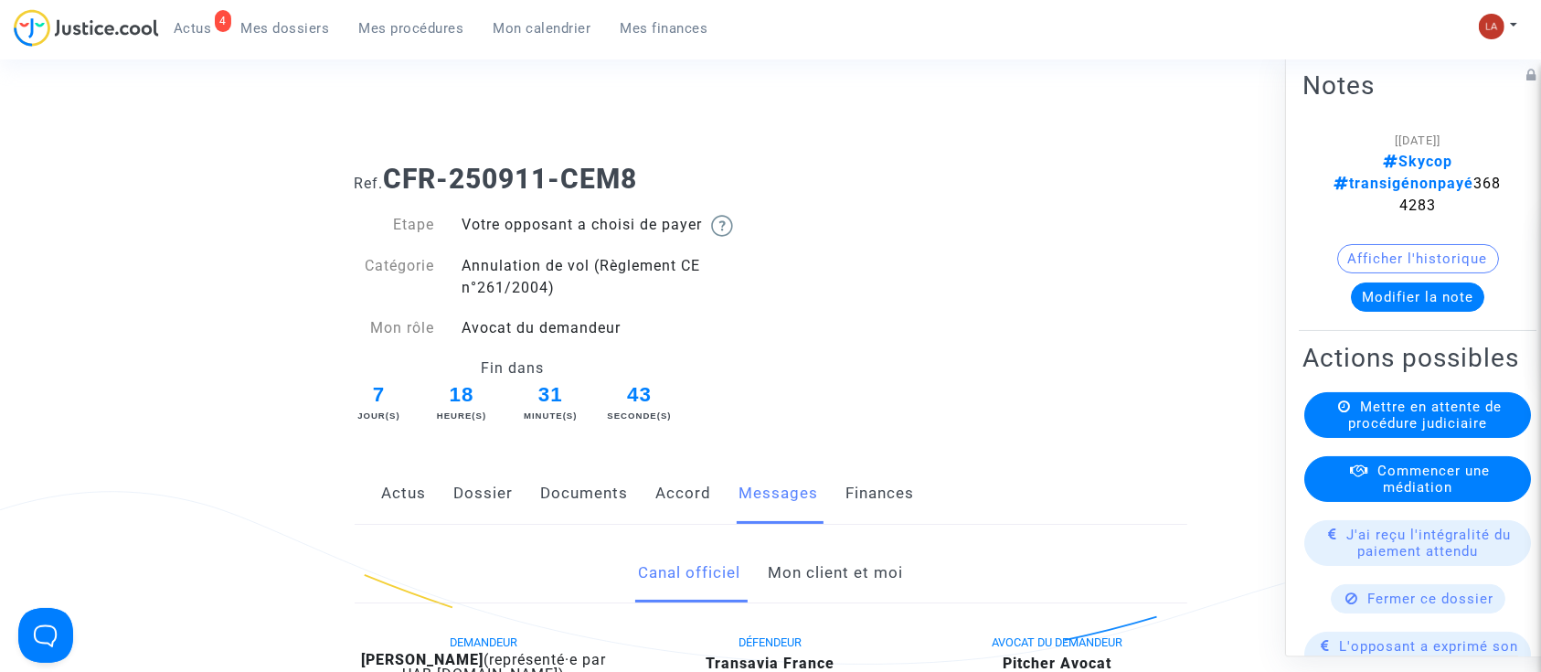
scroll to position [1990, 0]
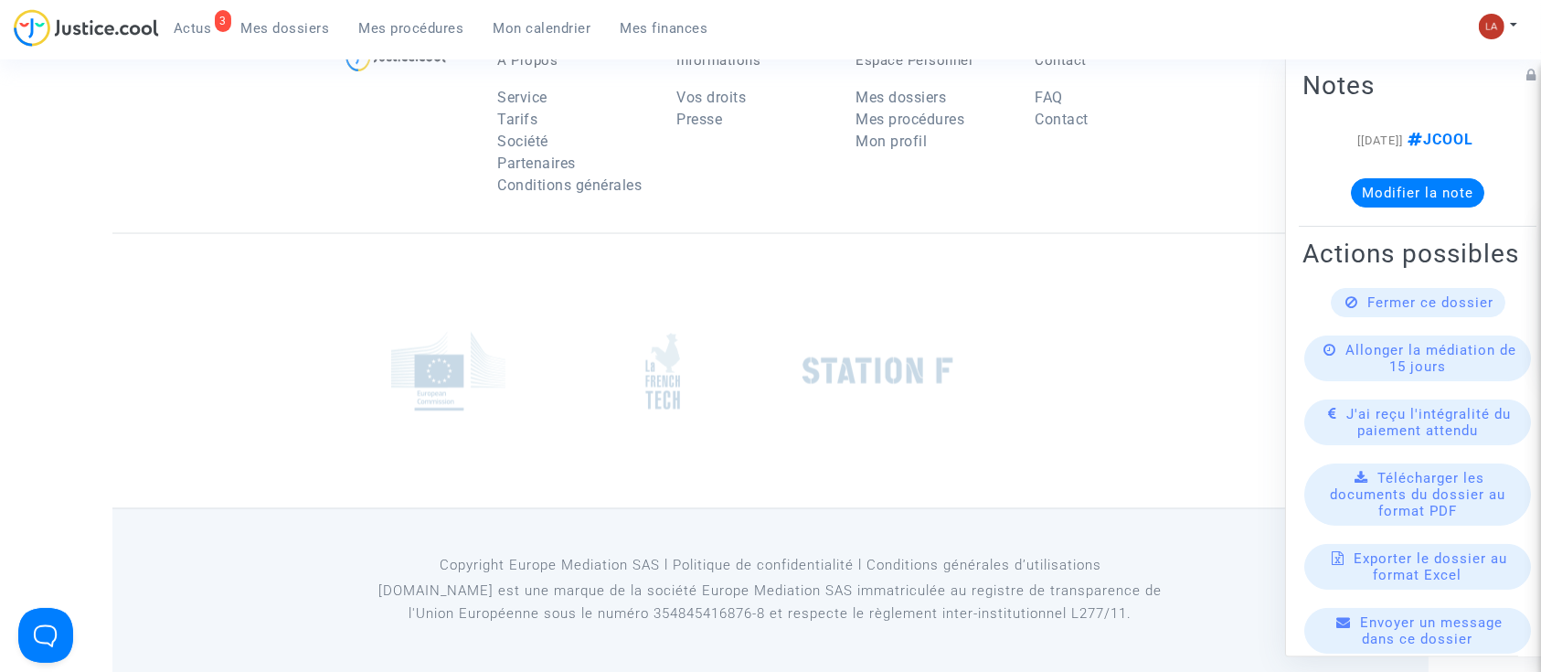
scroll to position [2411, 0]
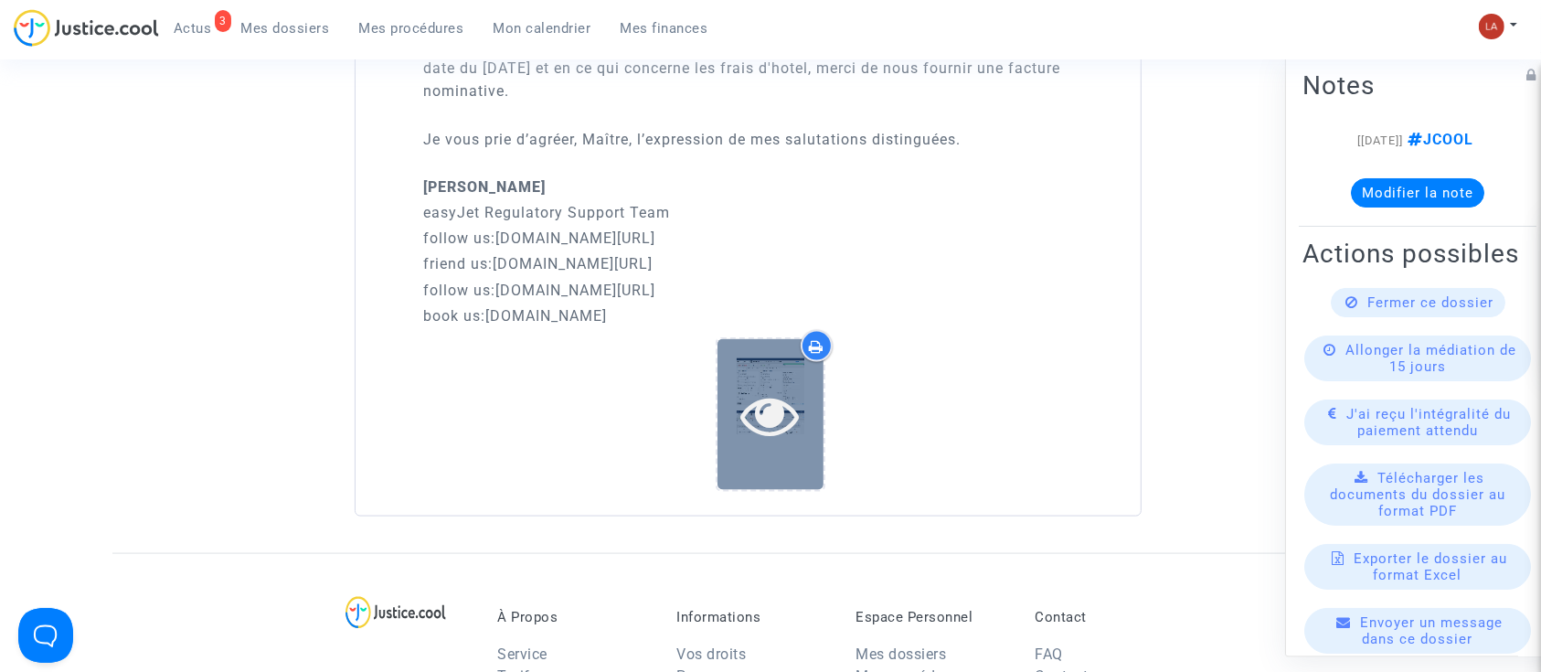
click at [761, 438] on icon at bounding box center [770, 415] width 59 height 58
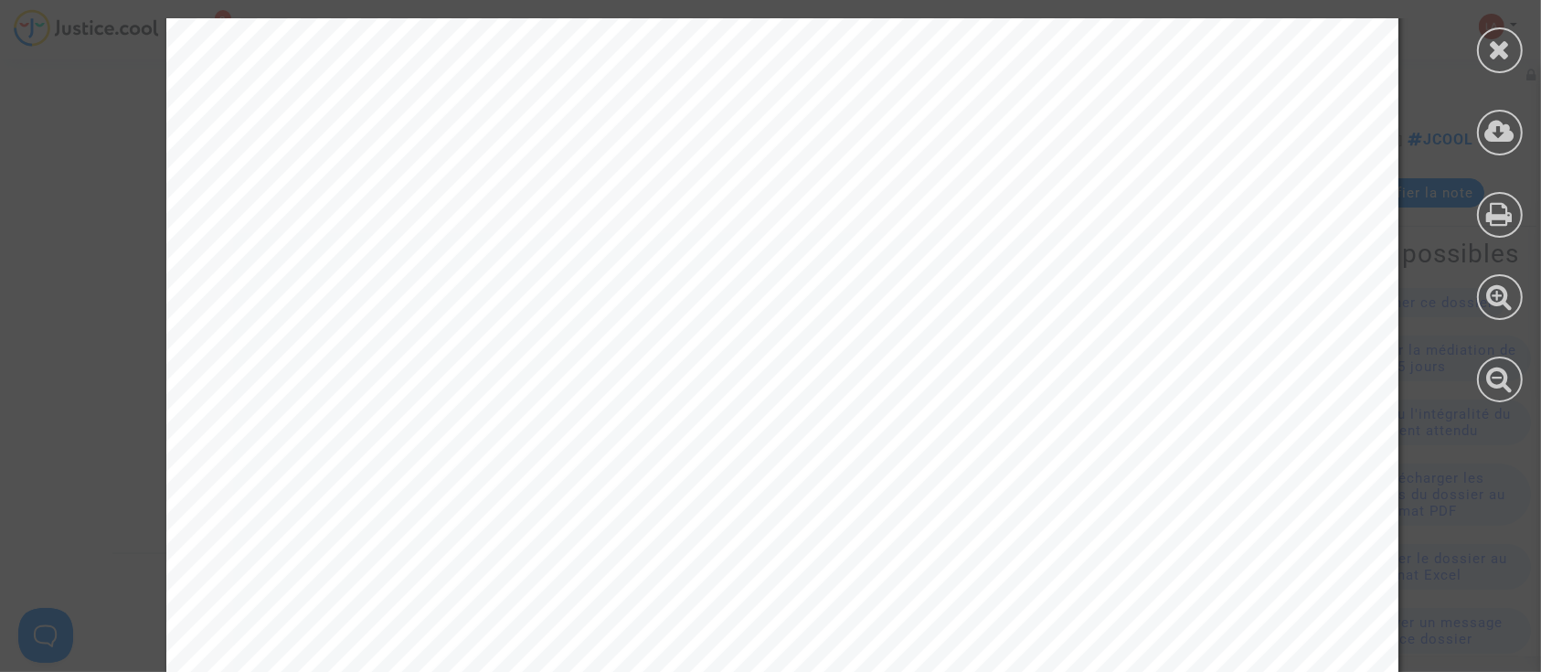
scroll to position [25363, 0]
click at [1497, 64] on div at bounding box center [1500, 50] width 46 height 46
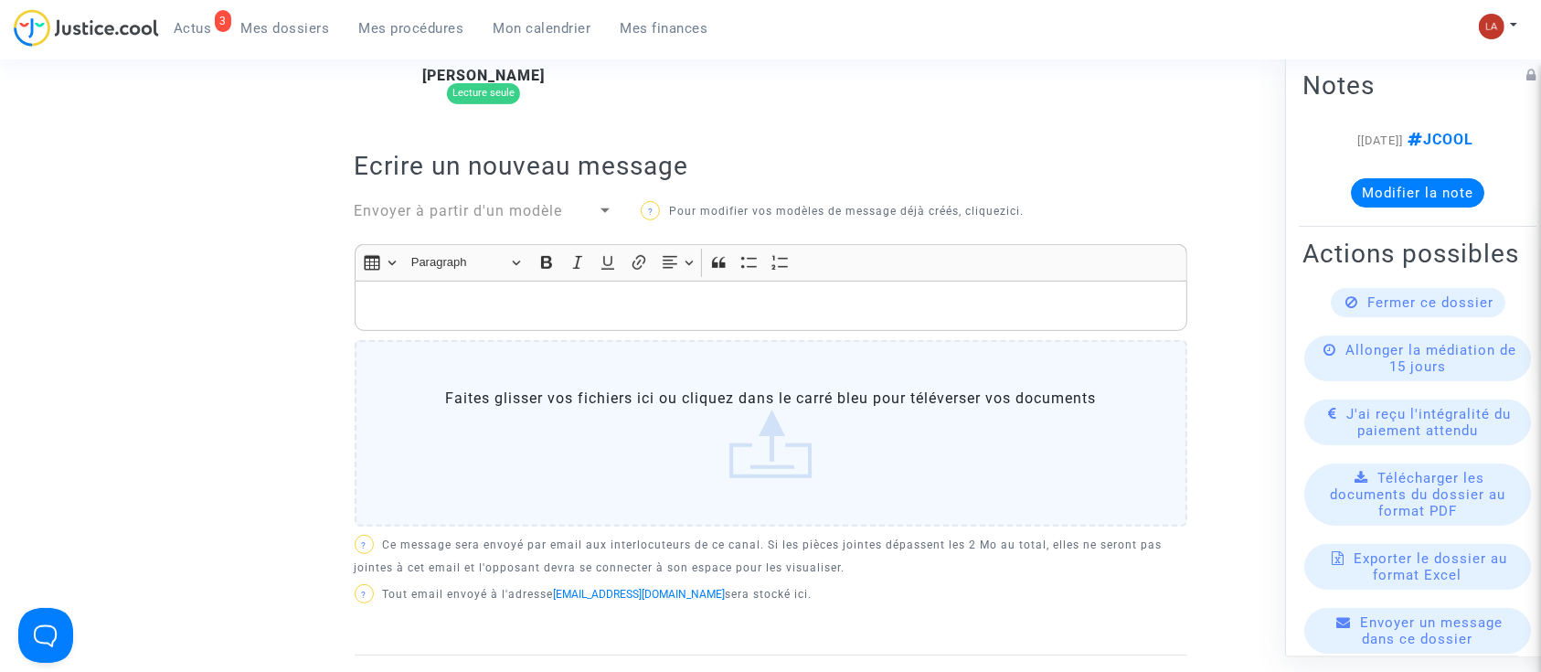
scroll to position [641, 0]
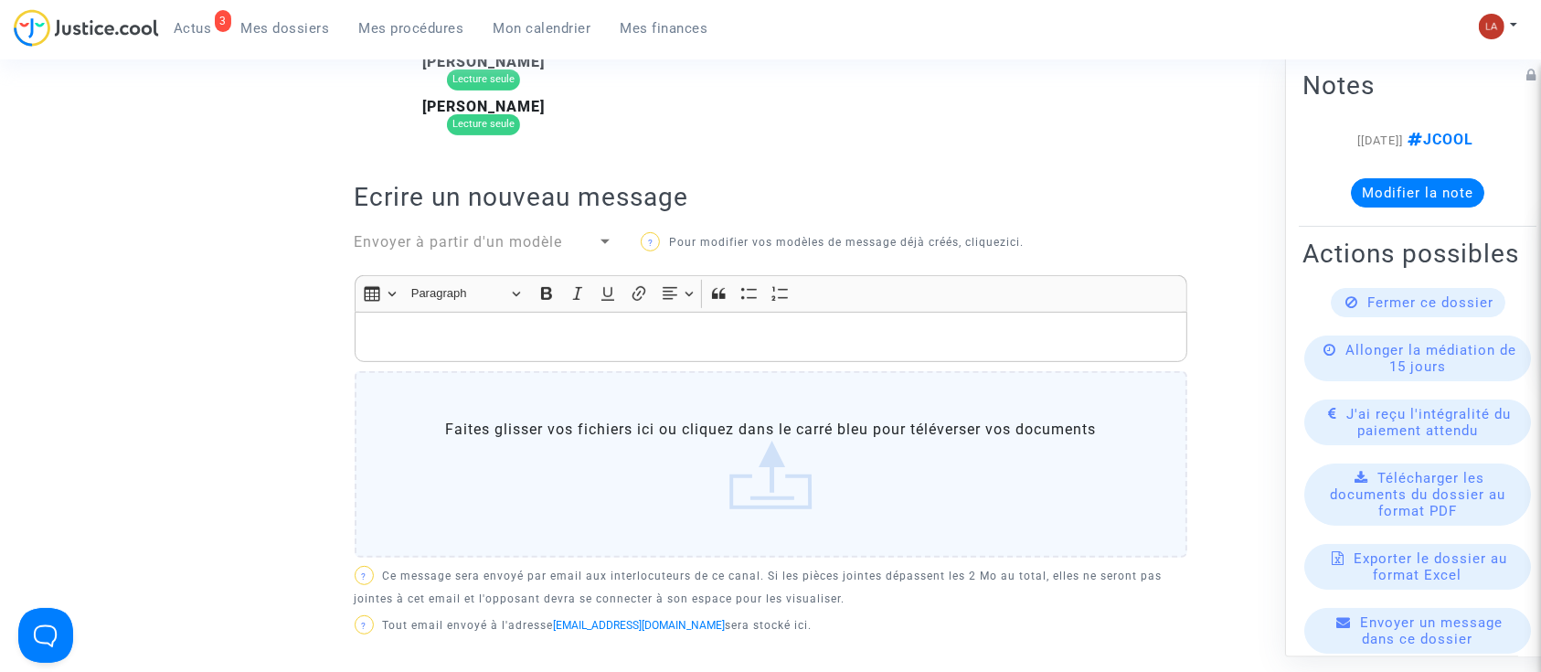
click at [463, 238] on span "Envoyer à partir d'un modèle" at bounding box center [459, 241] width 208 height 17
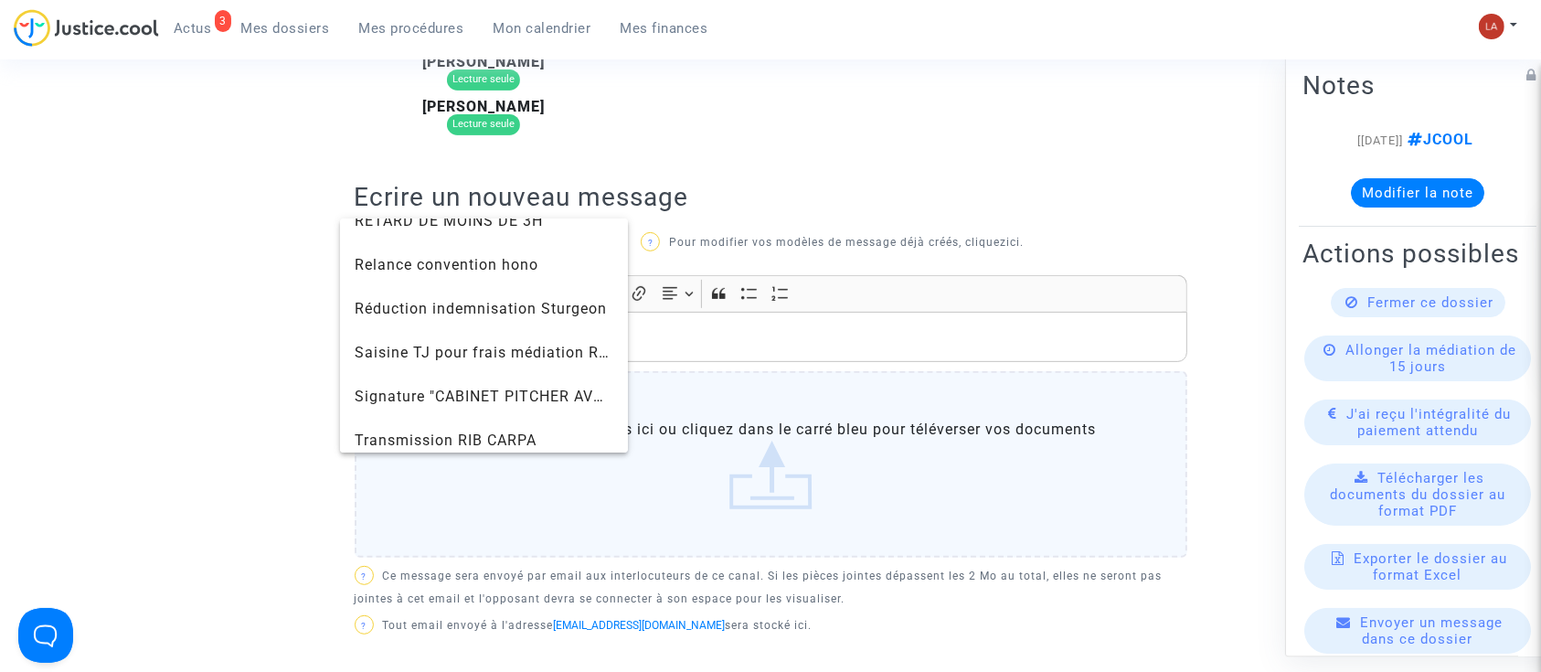
scroll to position [1863, 0]
click at [390, 394] on span "Signature "CABINET PITCHER AVOCAT"" at bounding box center [497, 394] width 284 height 17
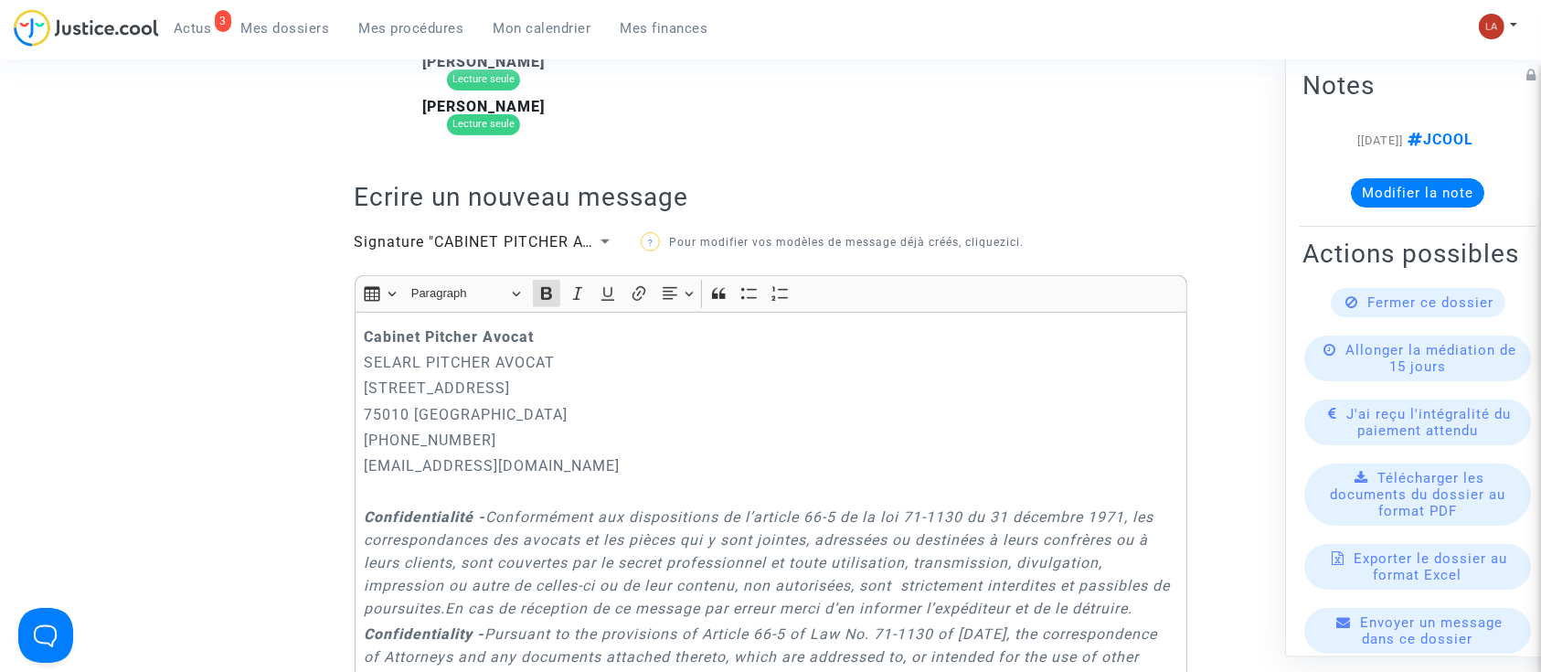
click at [361, 338] on div "Cabinet [PERSON_NAME] PITCHER AVOCAT [STREET_ADDRESS] 01.45.49.09.34 [EMAIL_ADD…" at bounding box center [771, 582] width 832 height 540
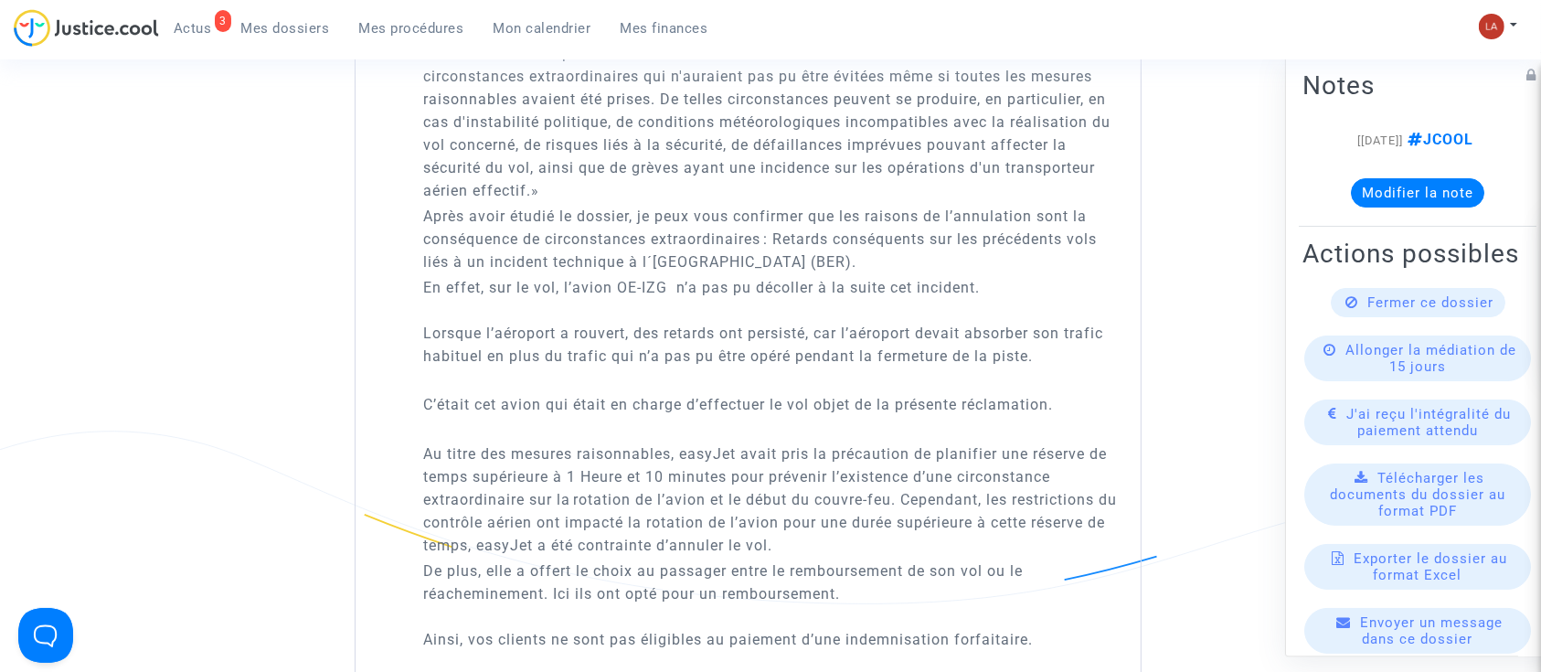
scroll to position [2632, 0]
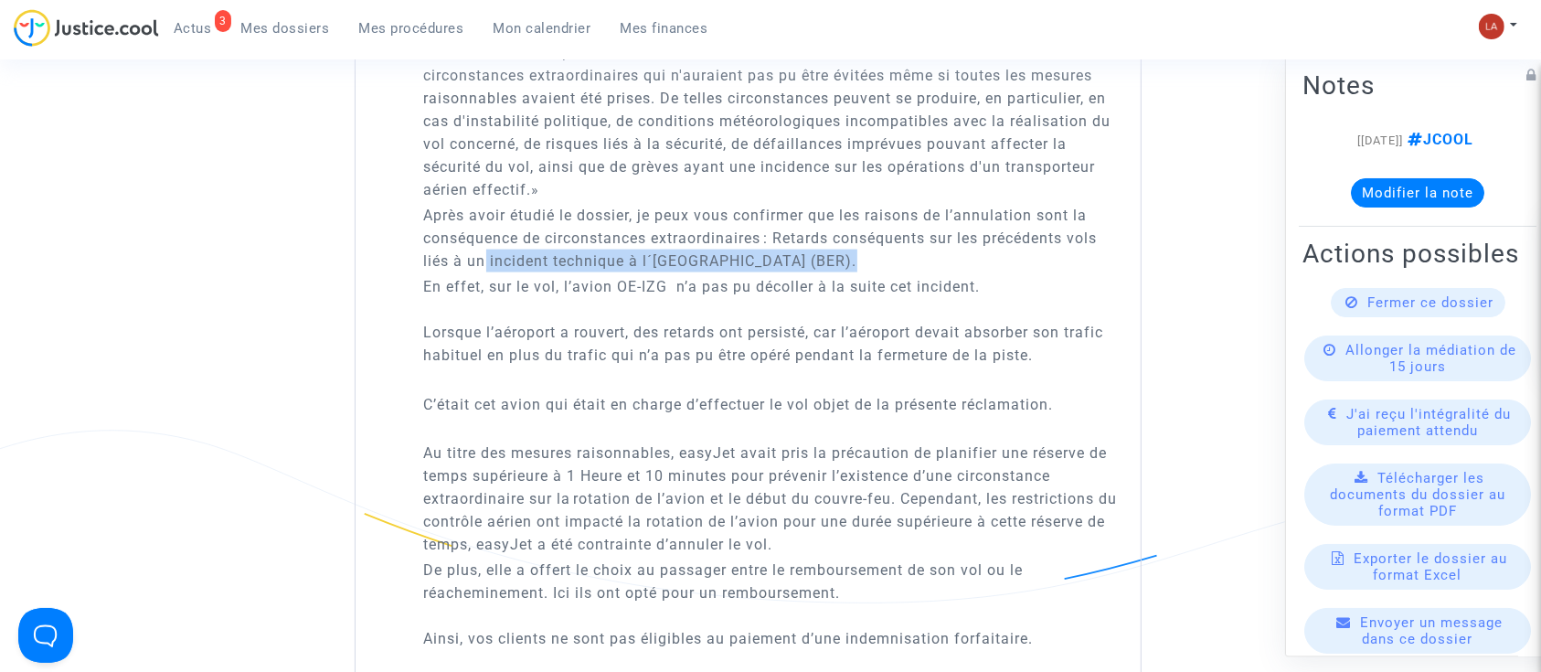
drag, startPoint x: 485, startPoint y: 276, endPoint x: 832, endPoint y: 281, distance: 347.3
click at [832, 272] on p "Après avoir étudié le dossier, je peux vous confirmer que les raisons de l’annu…" at bounding box center [771, 238] width 694 height 69
copy p "incident technique à l´[GEOGRAPHIC_DATA] (BER)"
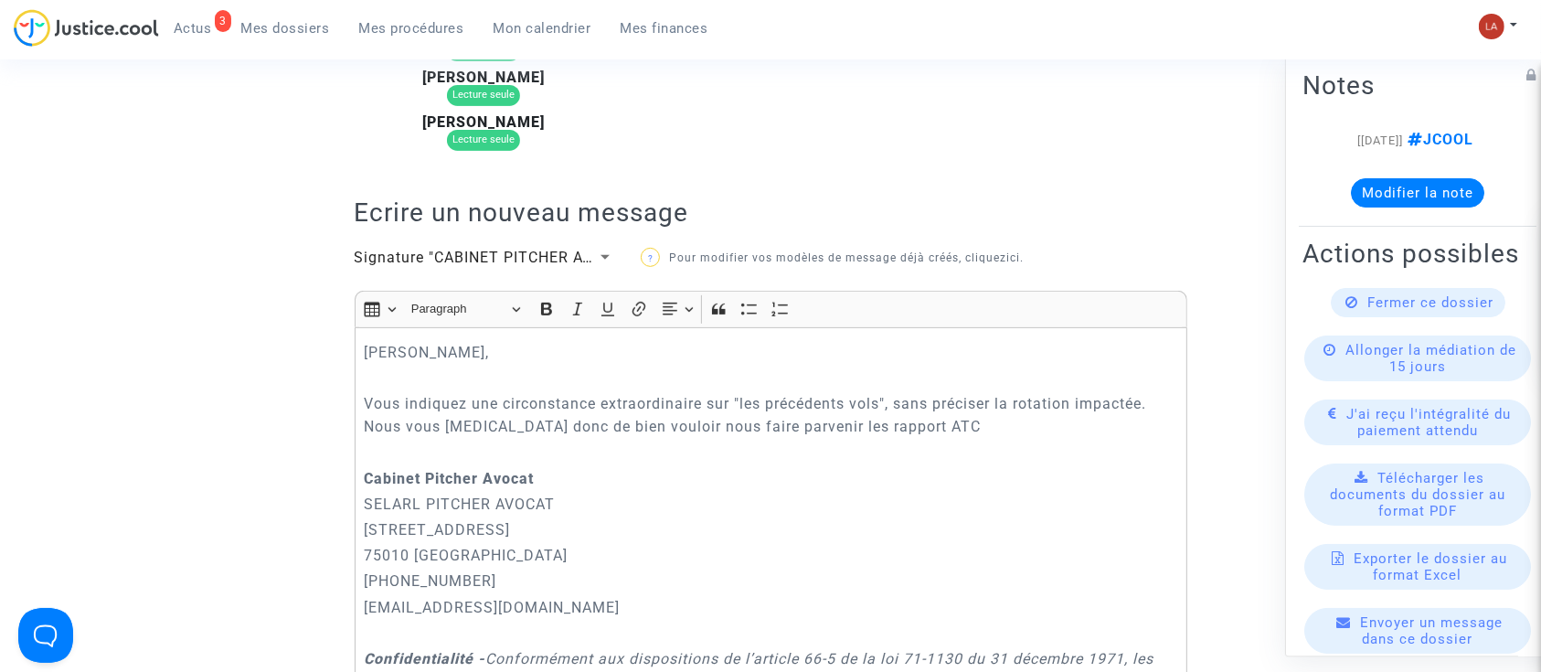
scroll to position [511, 0]
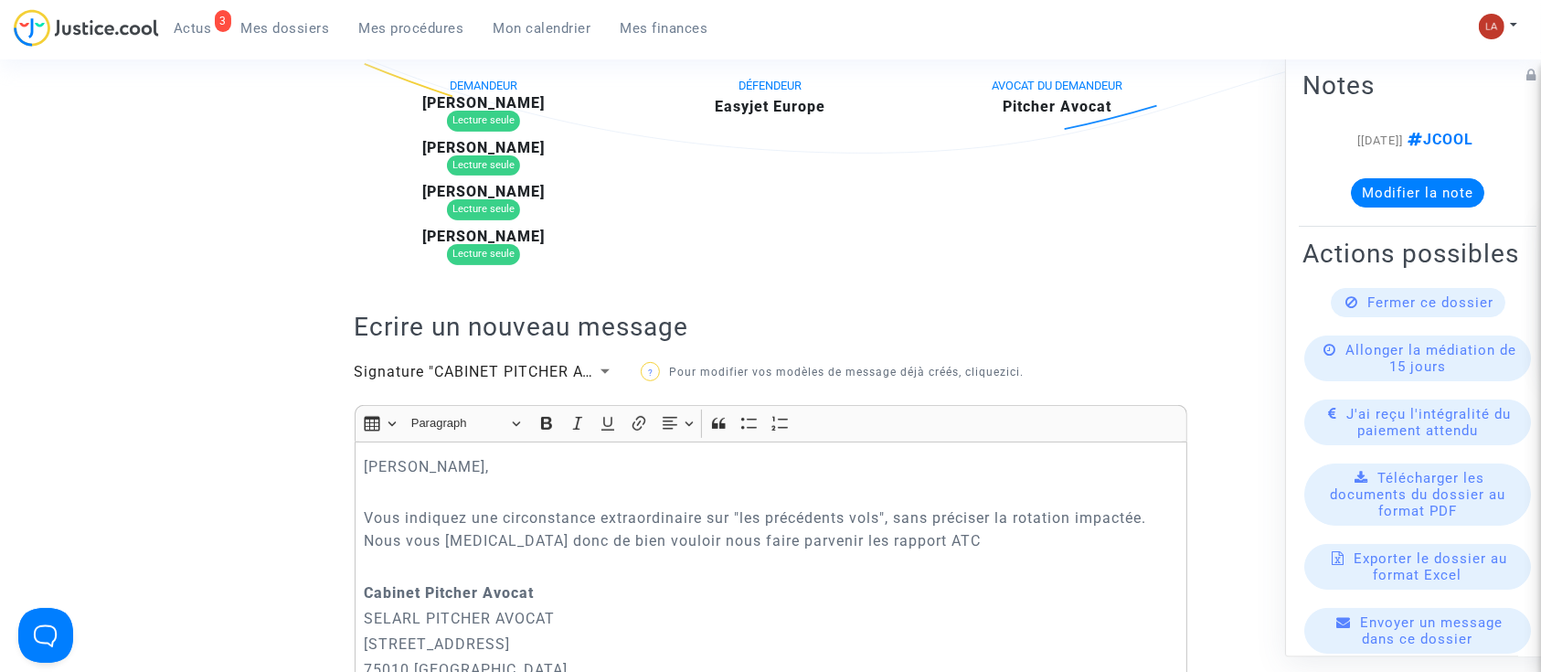
click at [925, 537] on p "Vous indiquez une circonstance extraordinaire sur "les précédents vols", sans p…" at bounding box center [770, 529] width 813 height 46
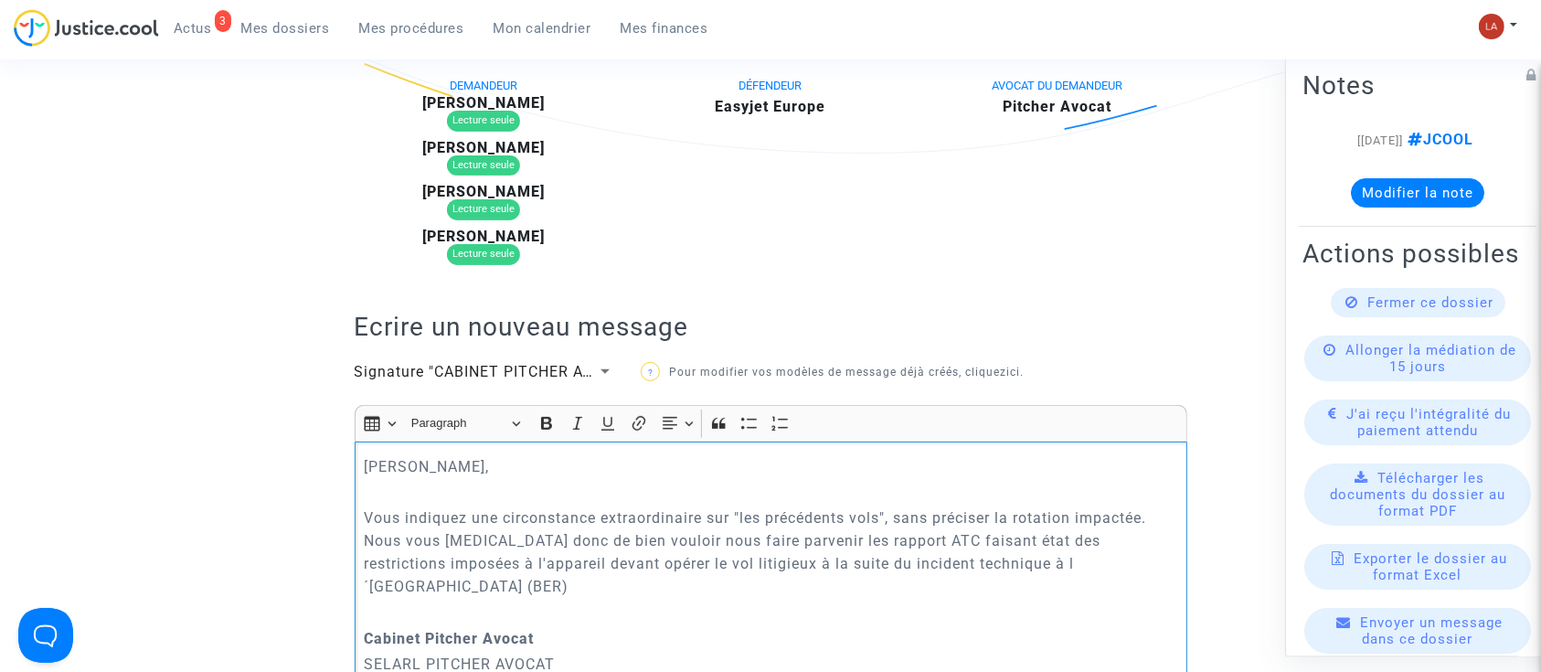
click at [832, 560] on p "Vous indiquez une circonstance extraordinaire sur "les précédents vols", sans p…" at bounding box center [770, 551] width 813 height 91
click at [443, 583] on p "Vous indiquez une circonstance extraordinaire sur "les précédents vols", sans p…" at bounding box center [770, 551] width 813 height 91
click at [977, 567] on p "Vous indiquez une circonstance extraordinaire sur "les précédents vols", sans p…" at bounding box center [770, 551] width 813 height 91
click at [680, 575] on p "Vous indiquez une circonstance extraordinaire sur "les précédents vols", sans p…" at bounding box center [770, 551] width 813 height 91
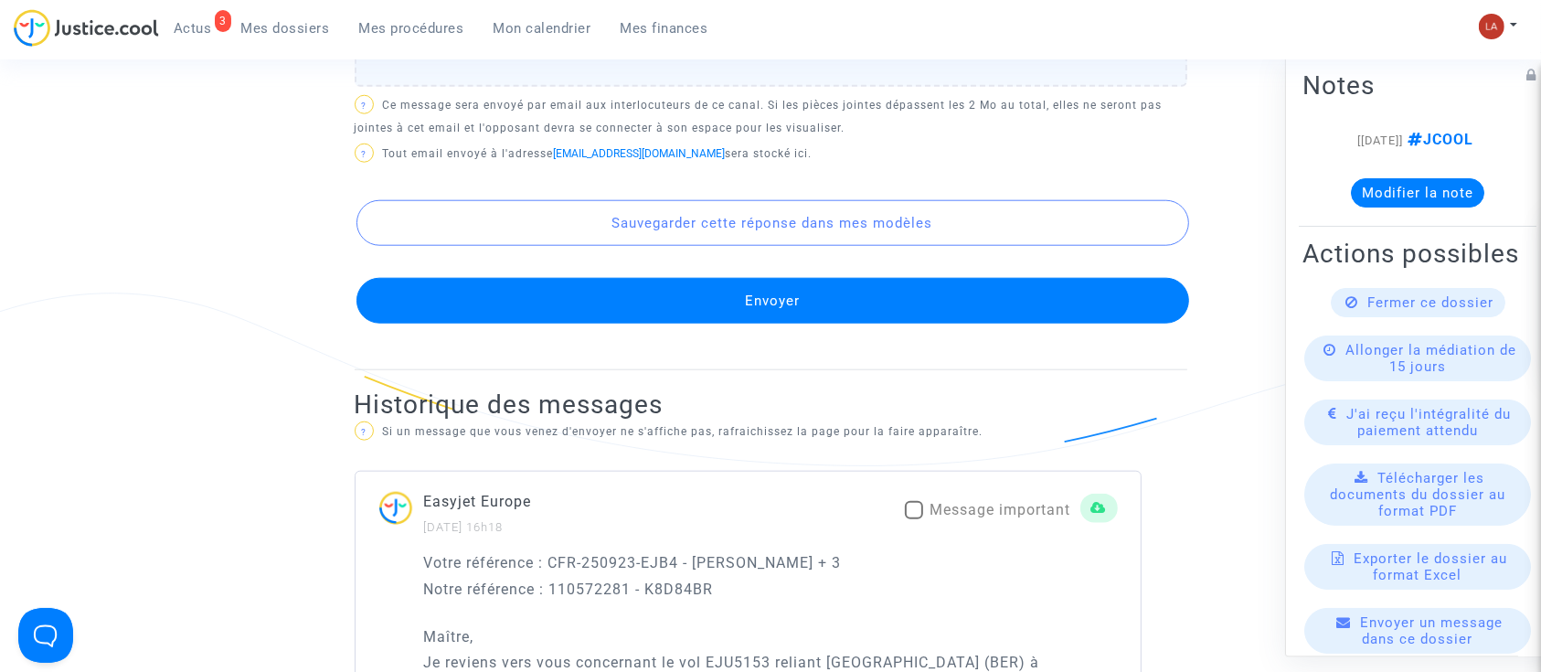
scroll to position [1914, 0]
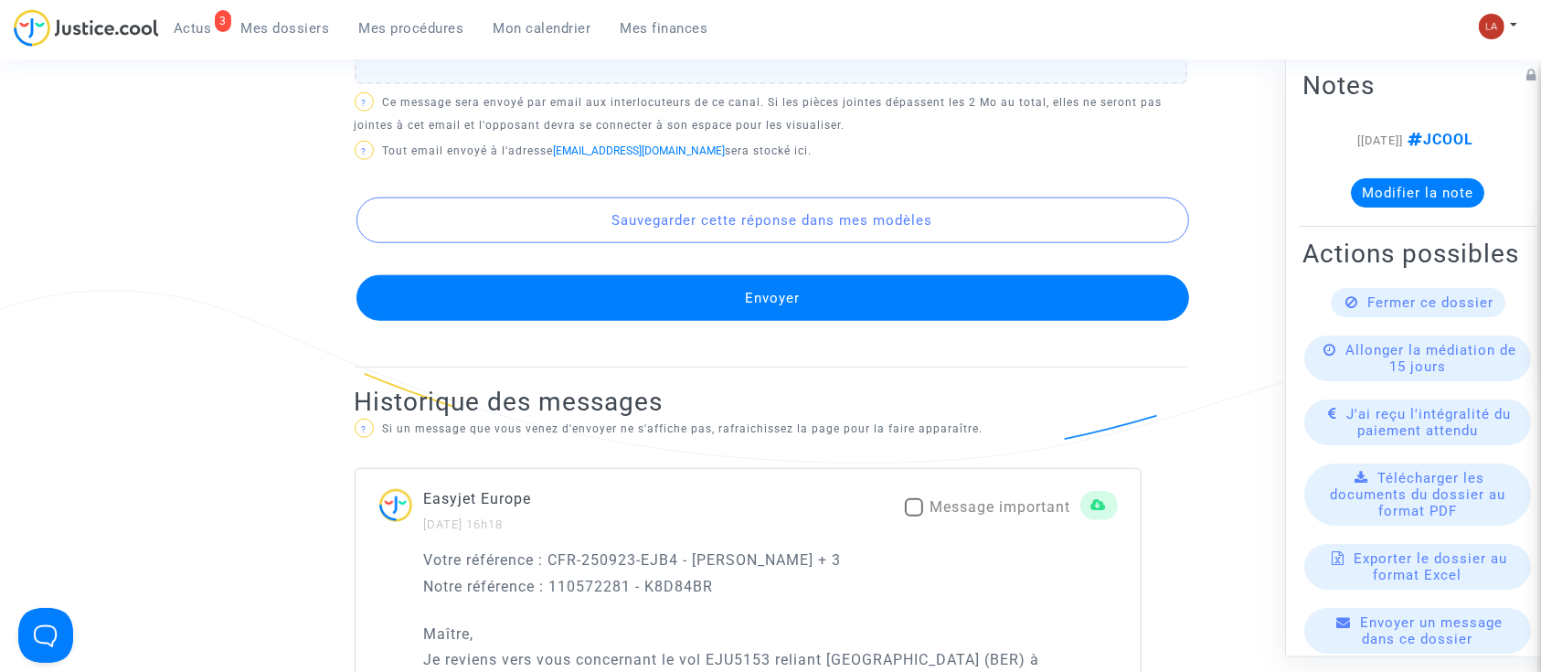
click at [542, 313] on button "Envoyer" at bounding box center [772, 298] width 832 height 46
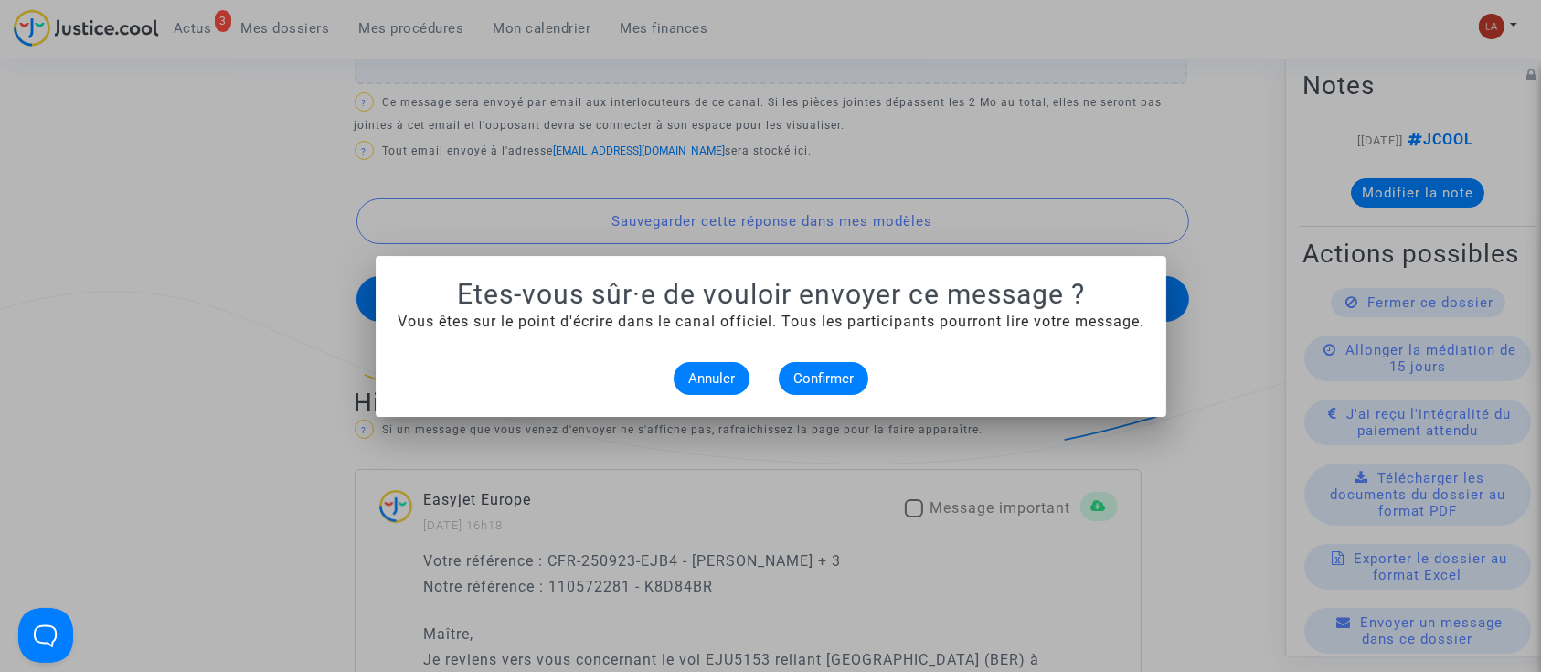
scroll to position [0, 0]
click at [847, 388] on button "Confirmer" at bounding box center [824, 378] width 90 height 33
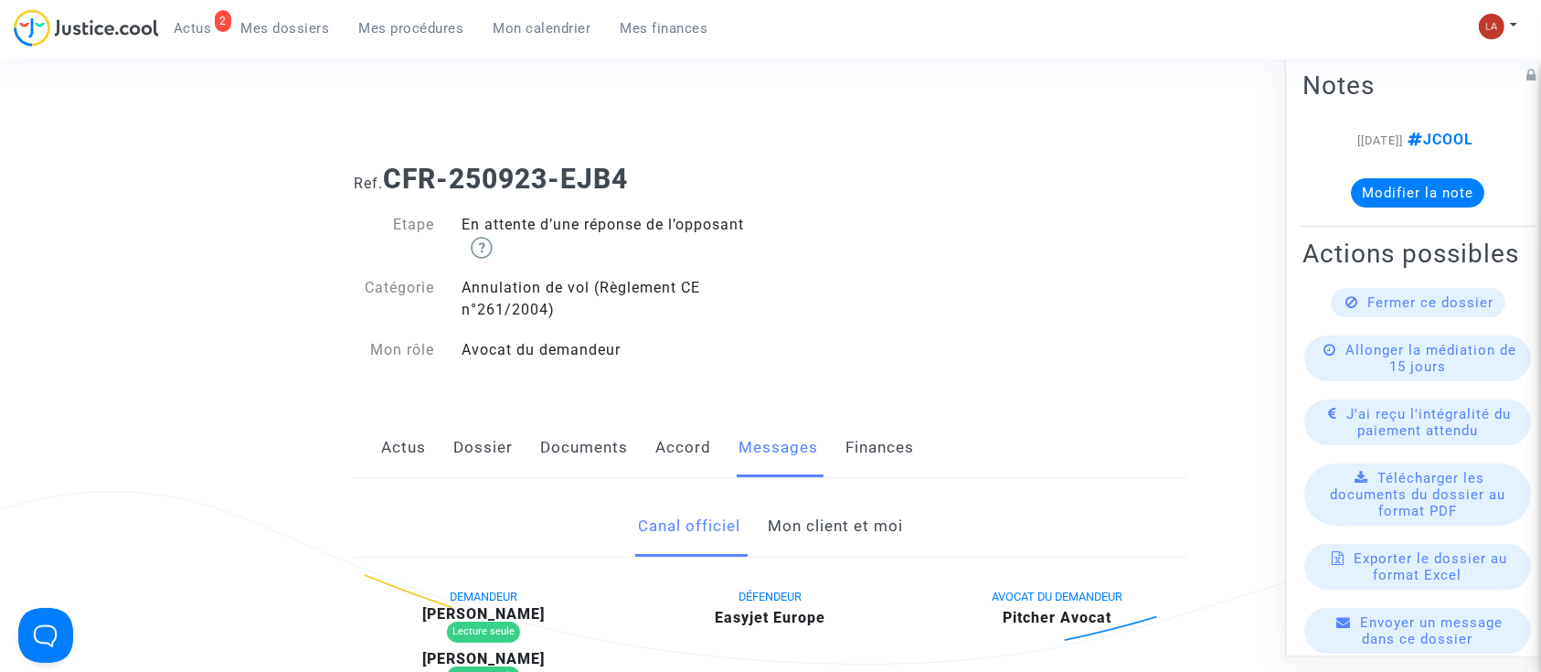
click at [471, 435] on link "Dossier" at bounding box center [483, 448] width 59 height 60
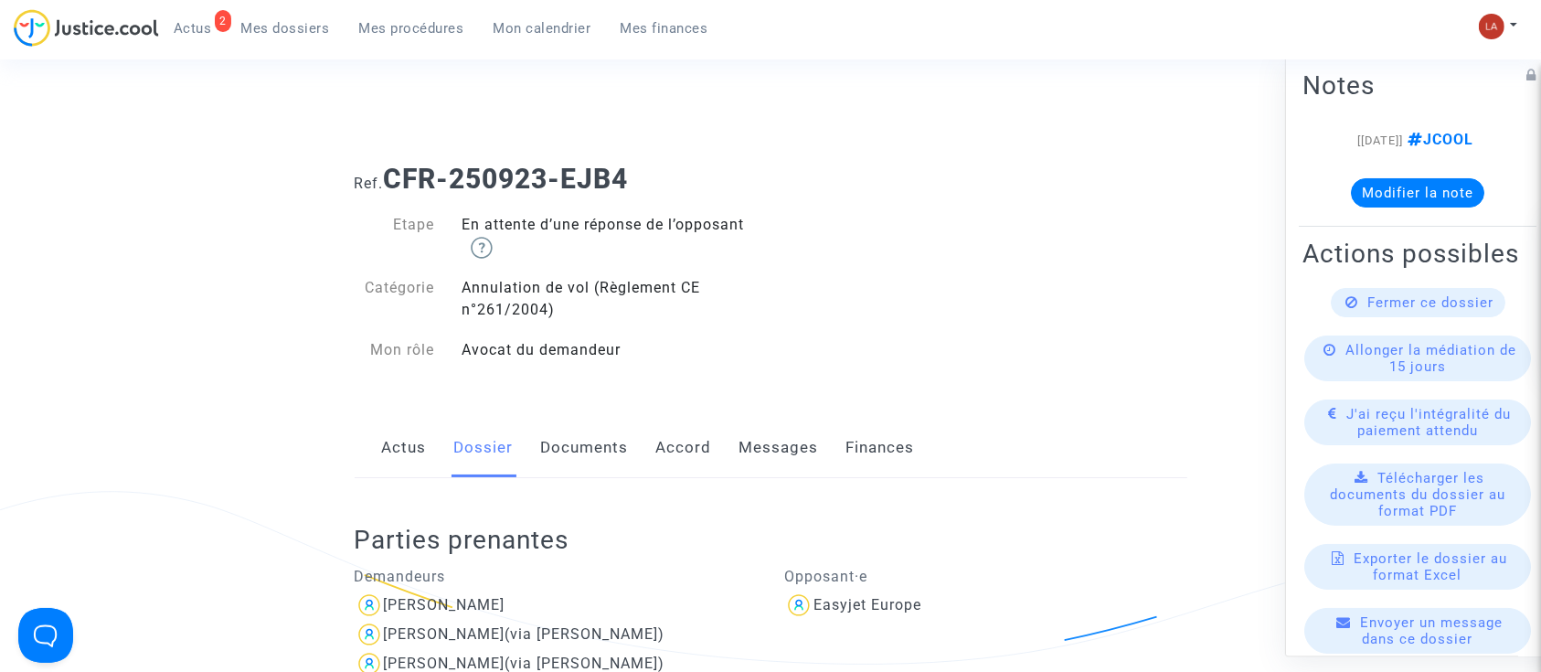
click at [768, 434] on link "Messages" at bounding box center [778, 448] width 79 height 60
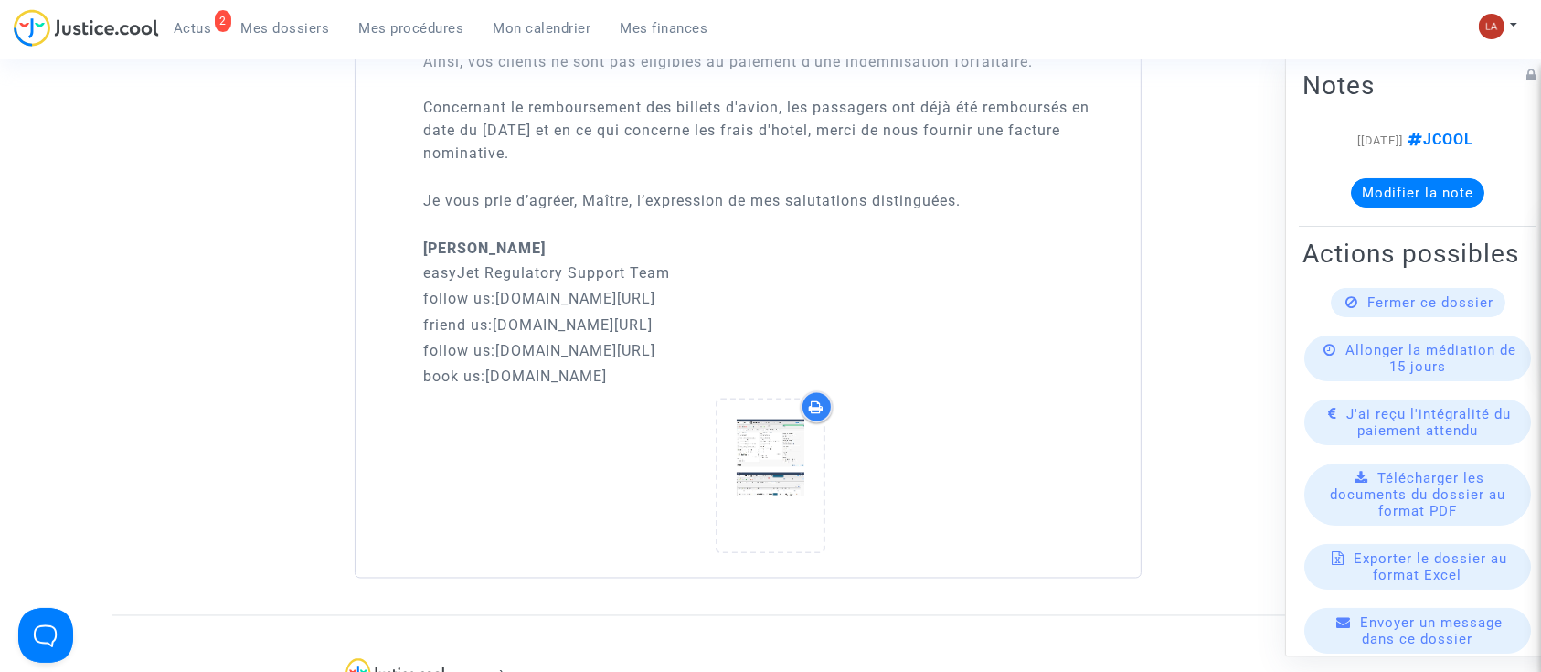
scroll to position [3209, 0]
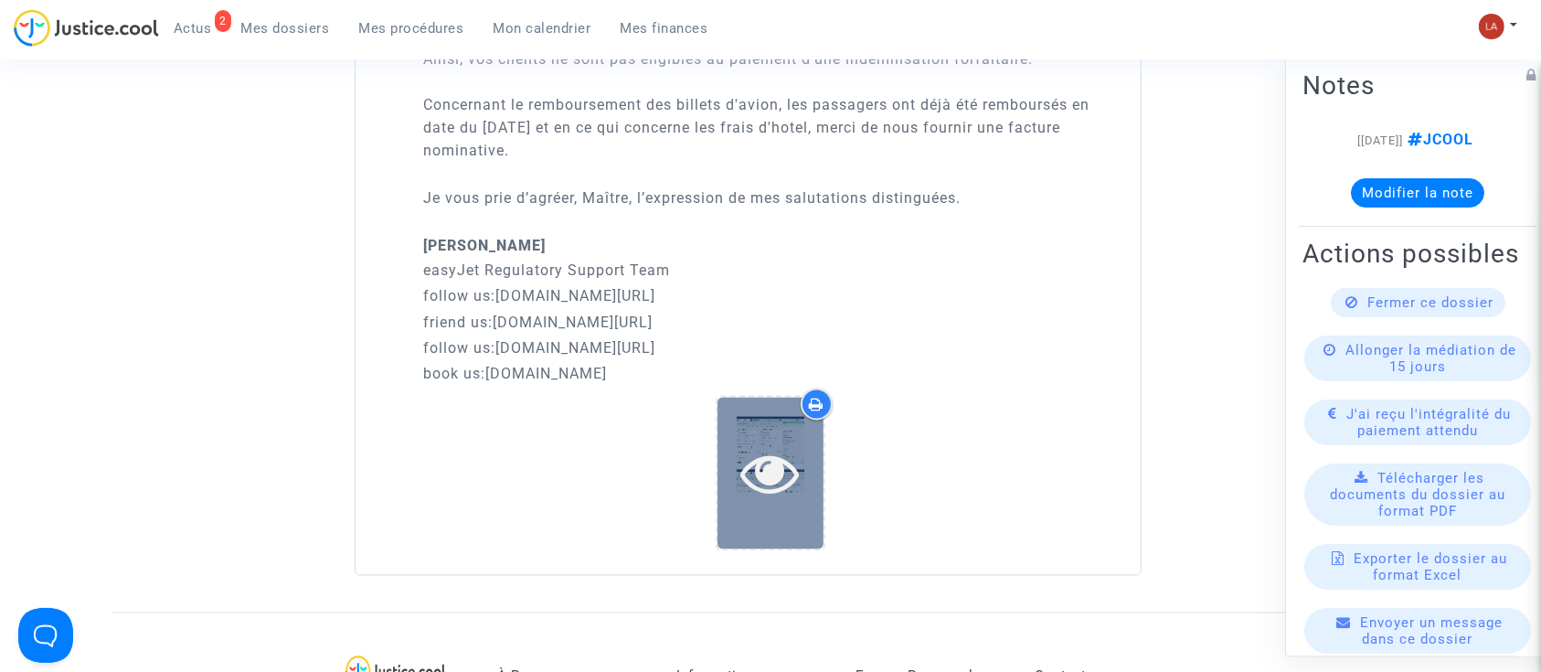
click at [764, 457] on icon at bounding box center [770, 473] width 59 height 58
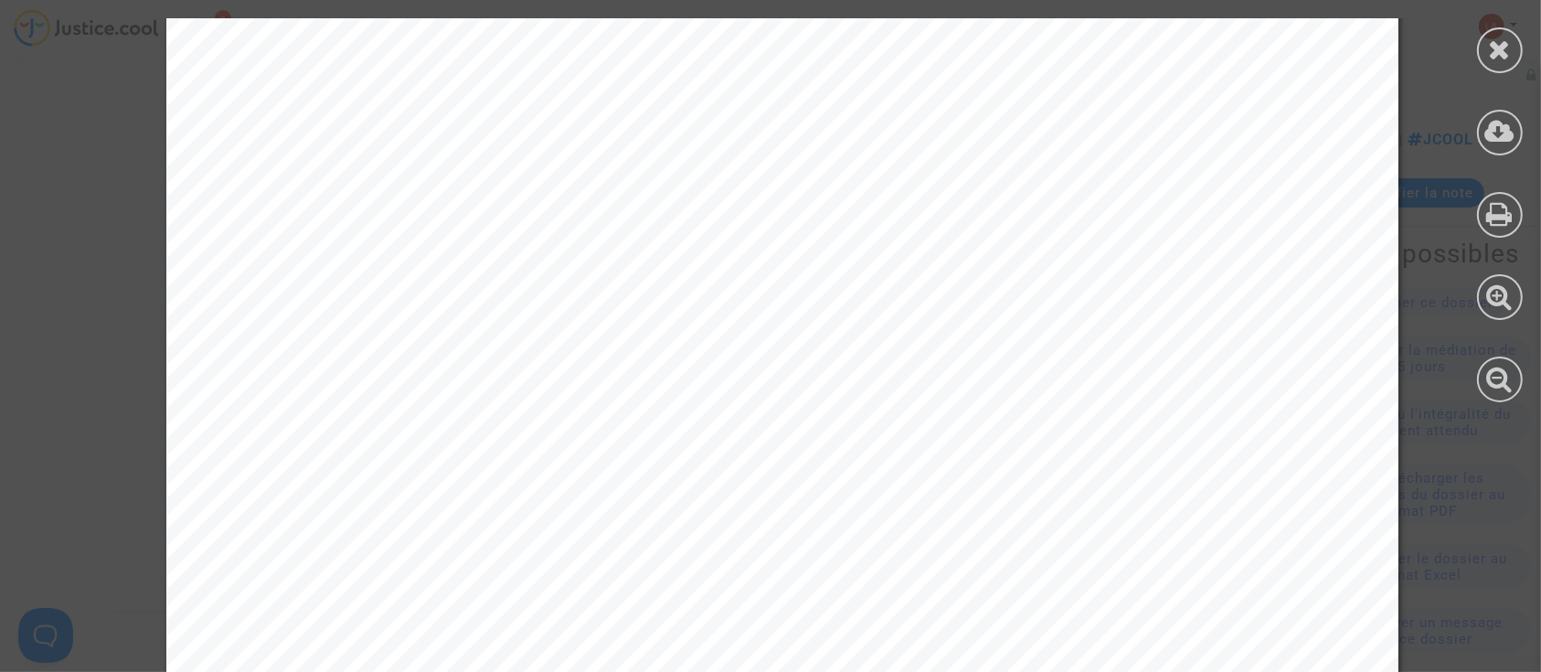
scroll to position [2297, 0]
click at [1495, 46] on icon at bounding box center [1500, 49] width 23 height 27
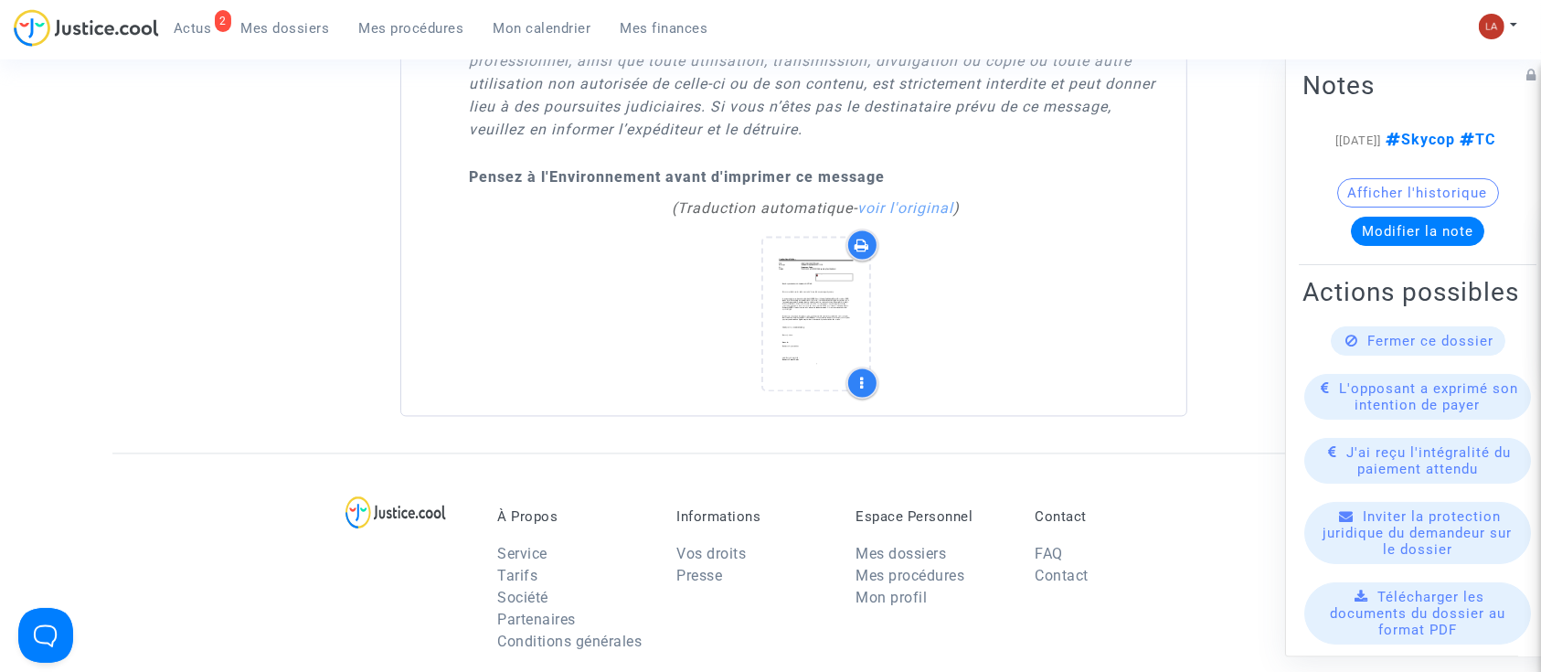
scroll to position [3435, 0]
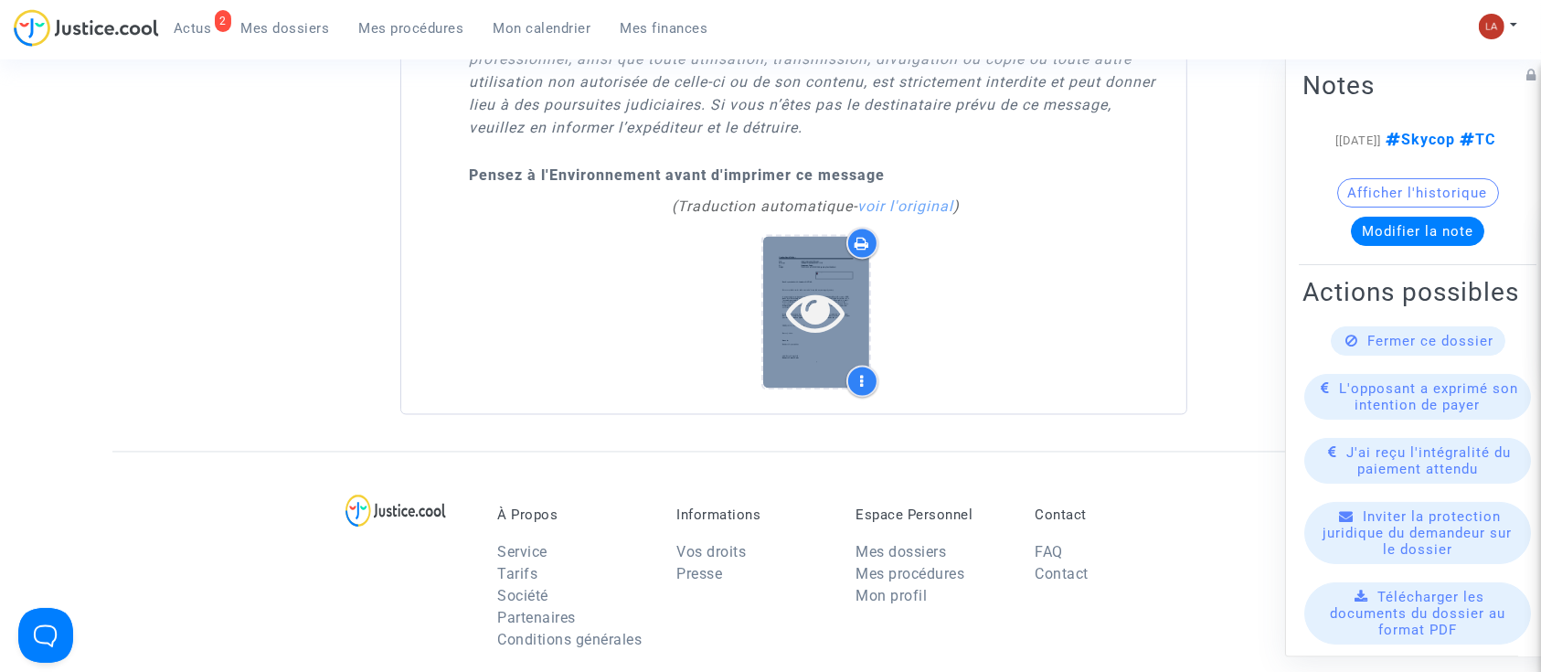
click at [808, 333] on div at bounding box center [816, 312] width 106 height 151
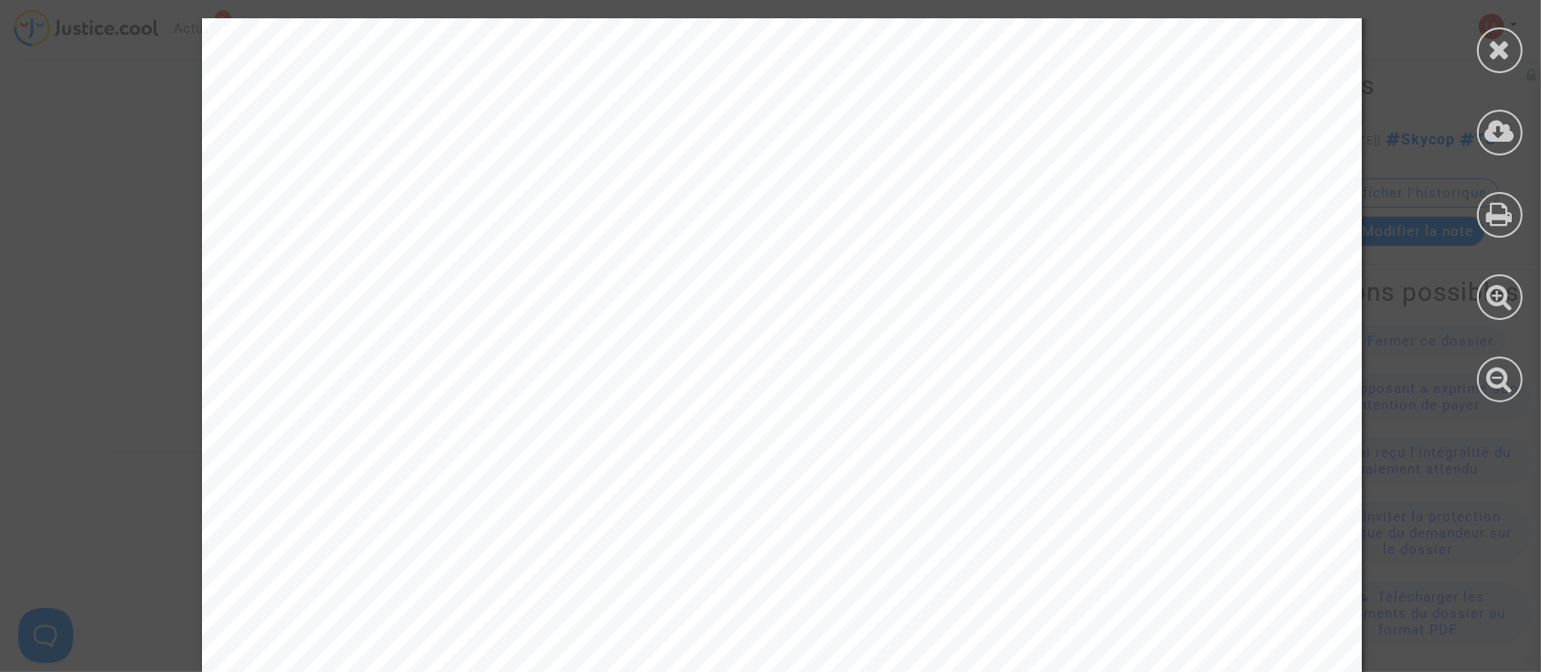
scroll to position [2512, 0]
click at [1498, 53] on icon at bounding box center [1500, 49] width 23 height 27
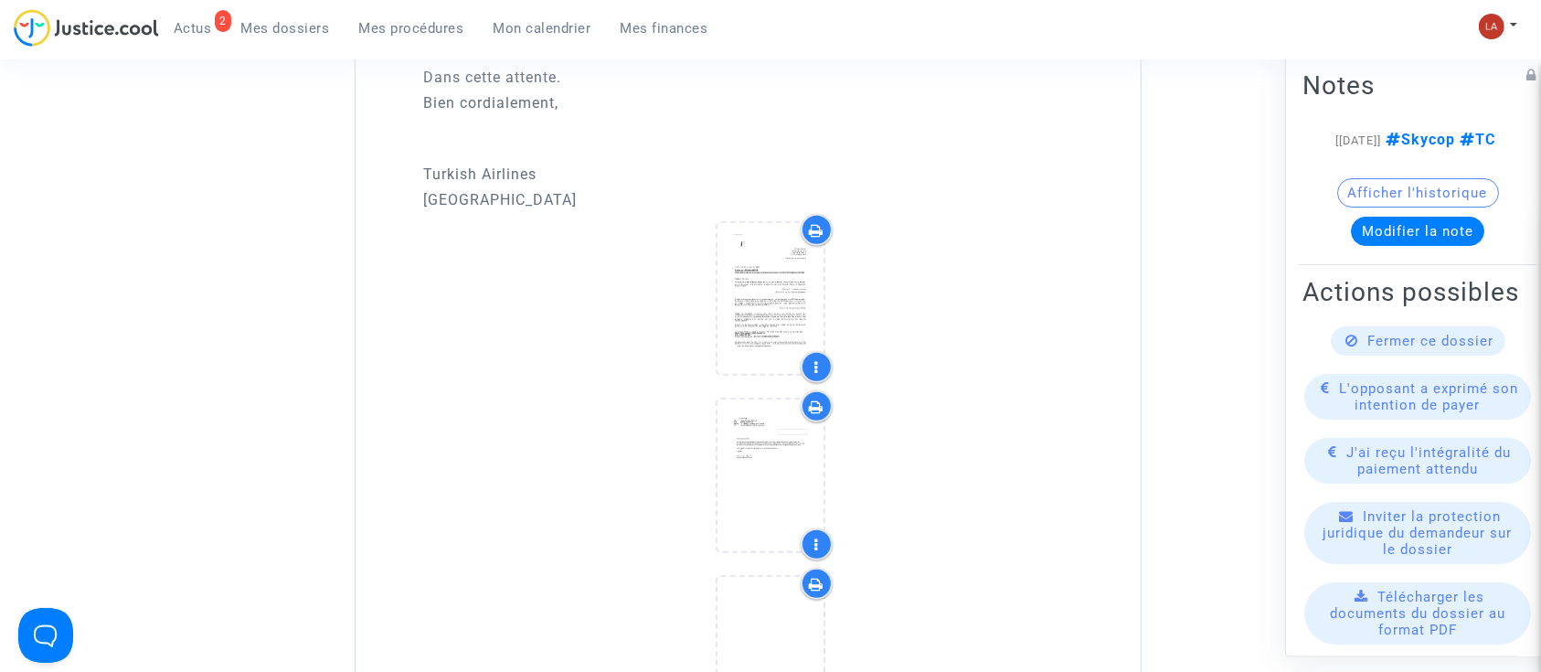
scroll to position [1520, 0]
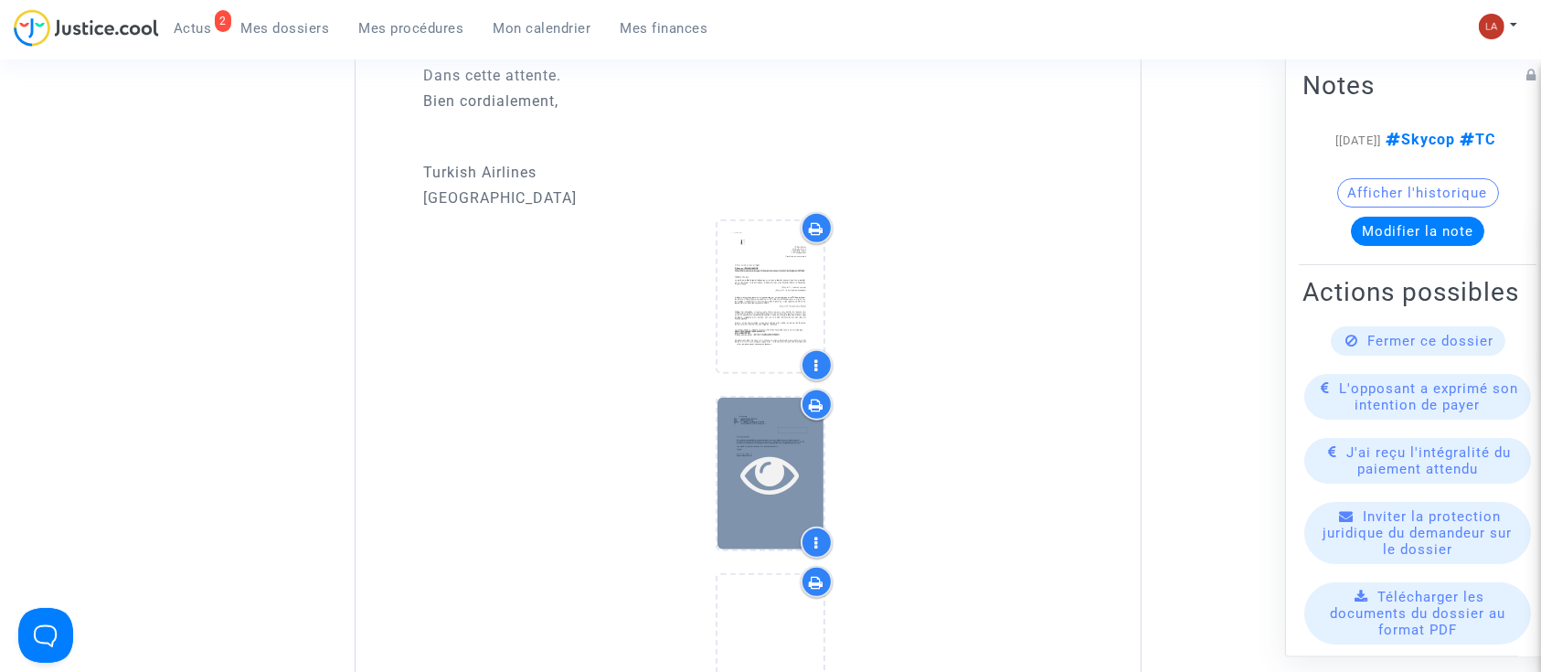
click at [757, 464] on icon at bounding box center [770, 473] width 59 height 58
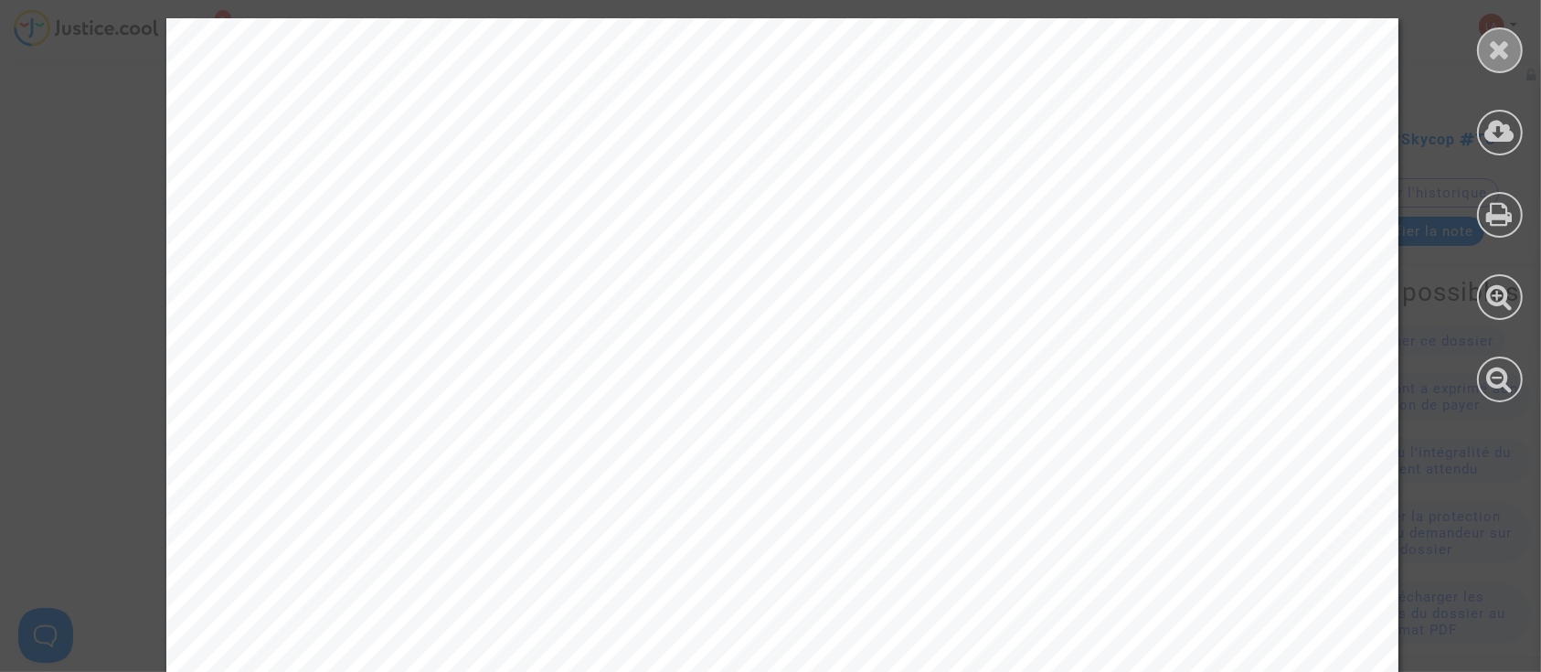
click at [1489, 53] on icon at bounding box center [1500, 49] width 23 height 27
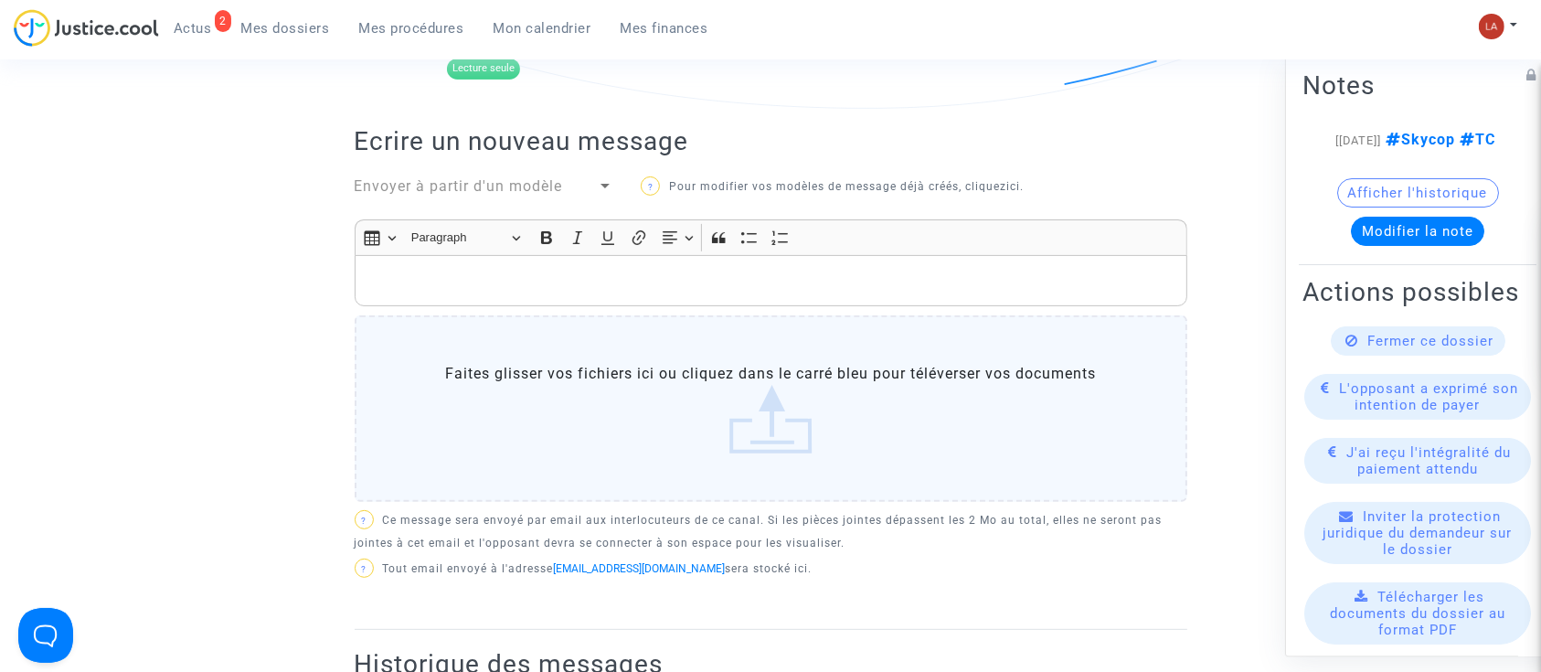
scroll to position [550, 0]
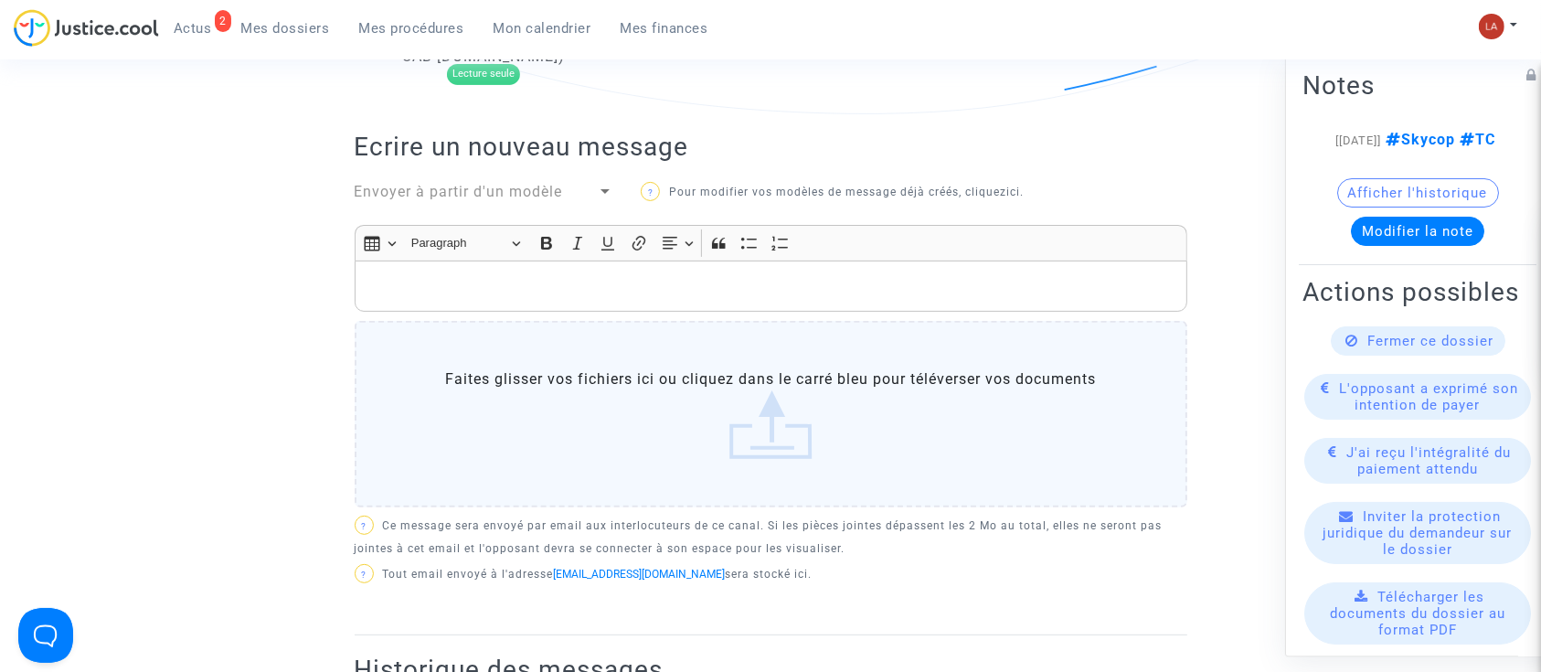
click at [478, 186] on span "Envoyer à partir d'un modèle" at bounding box center [459, 191] width 208 height 17
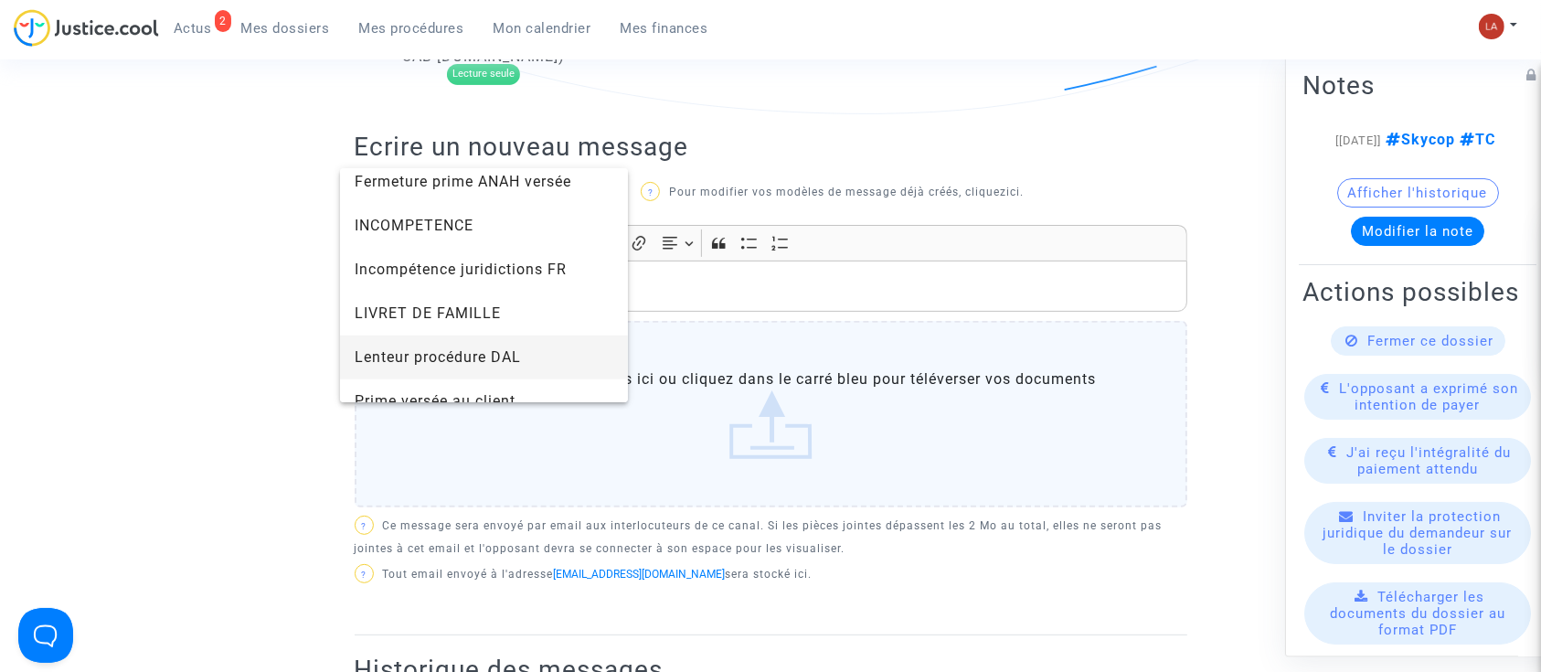
scroll to position [1828, 0]
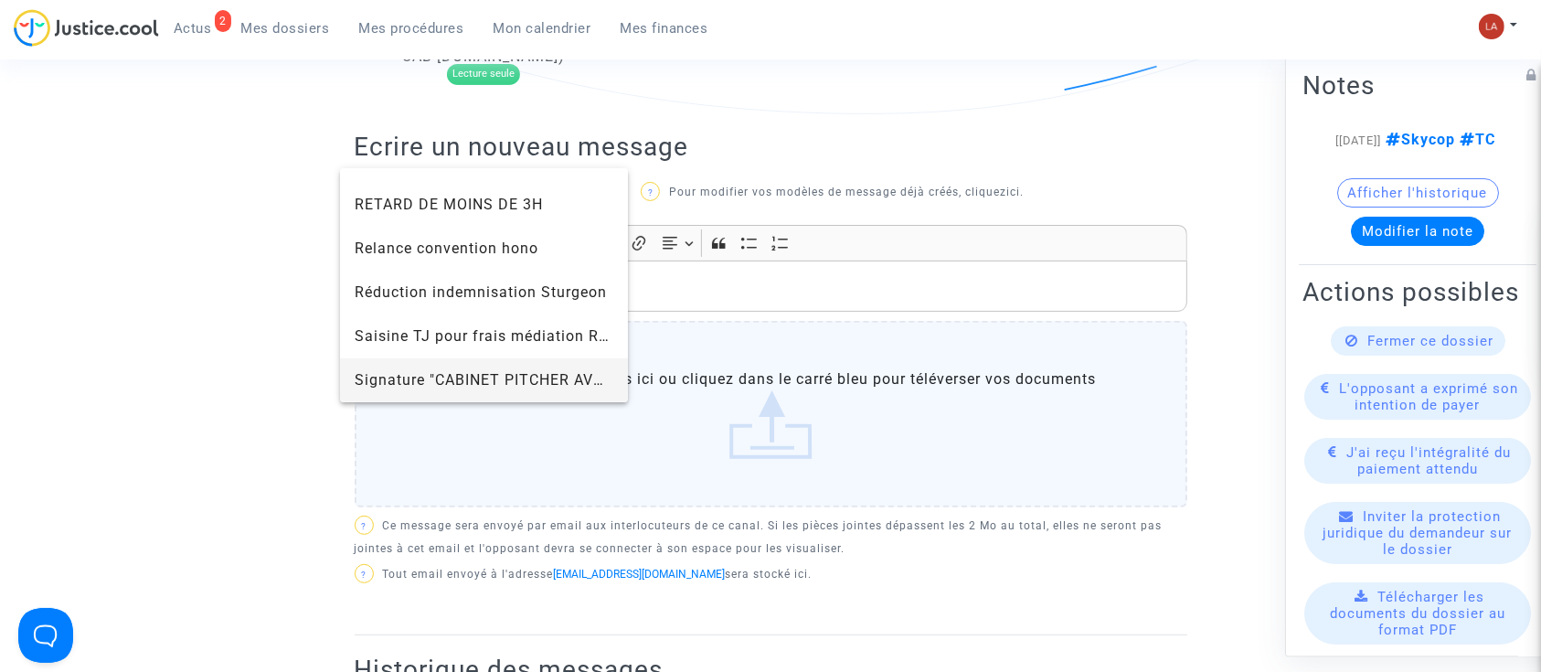
click at [385, 379] on span "Signature "CABINET PITCHER AVOCAT"" at bounding box center [497, 379] width 284 height 17
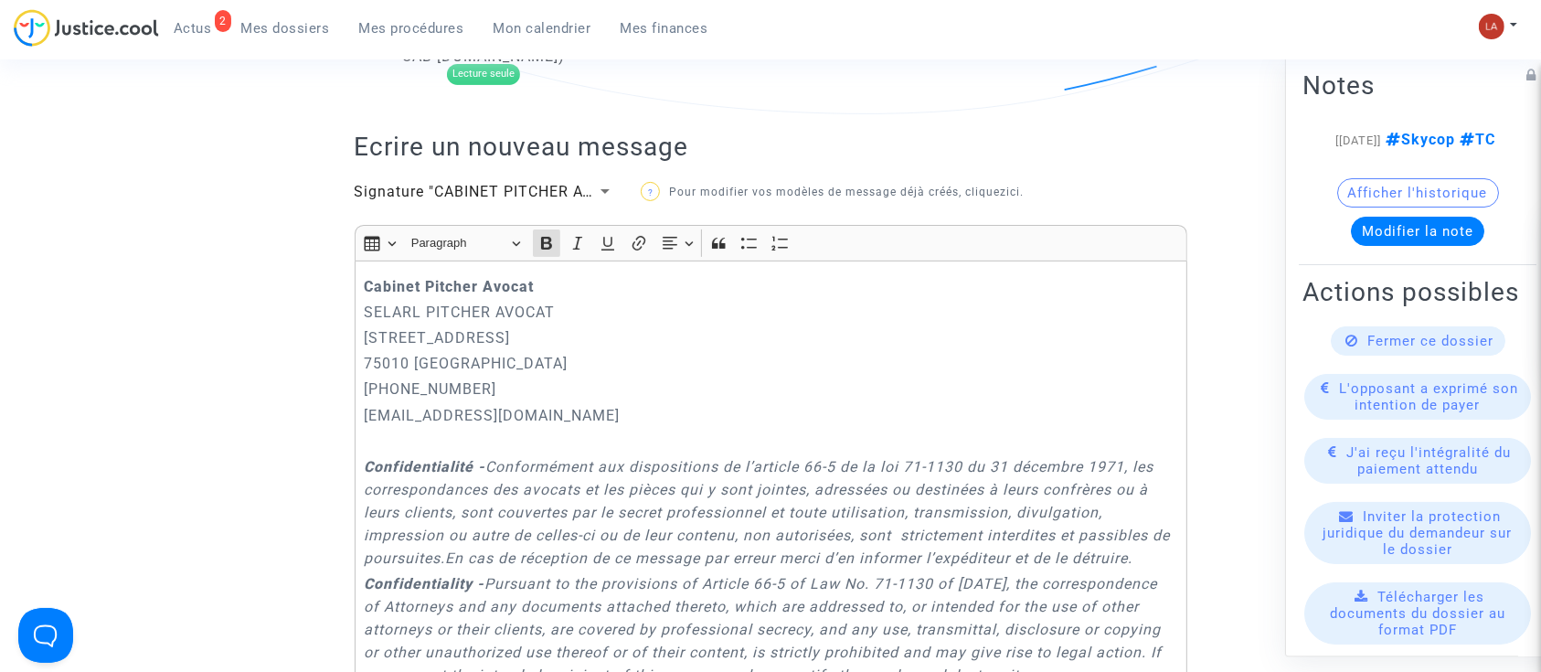
click at [364, 283] on strong "Cabinet Pitcher Avocat" at bounding box center [449, 286] width 170 height 17
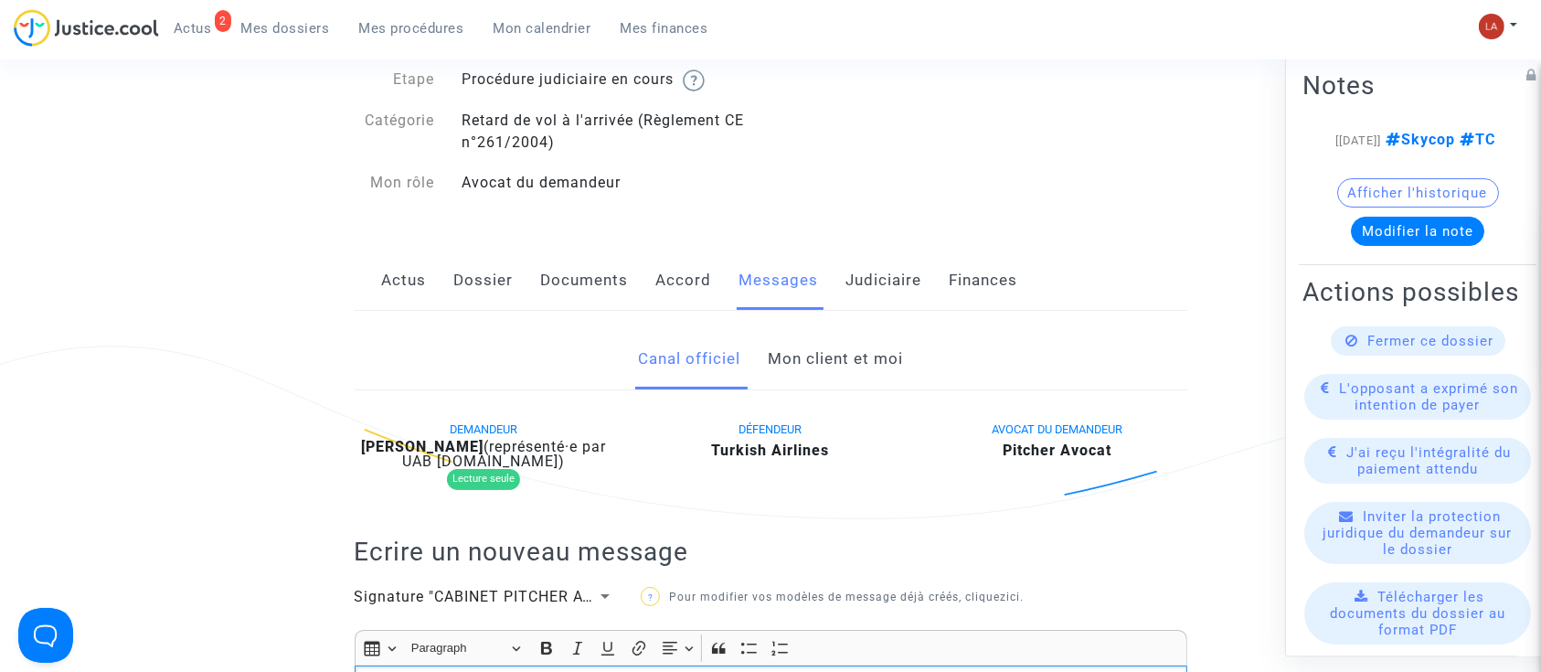
scroll to position [146, 0]
click at [899, 275] on link "Judiciaire" at bounding box center [884, 279] width 76 height 60
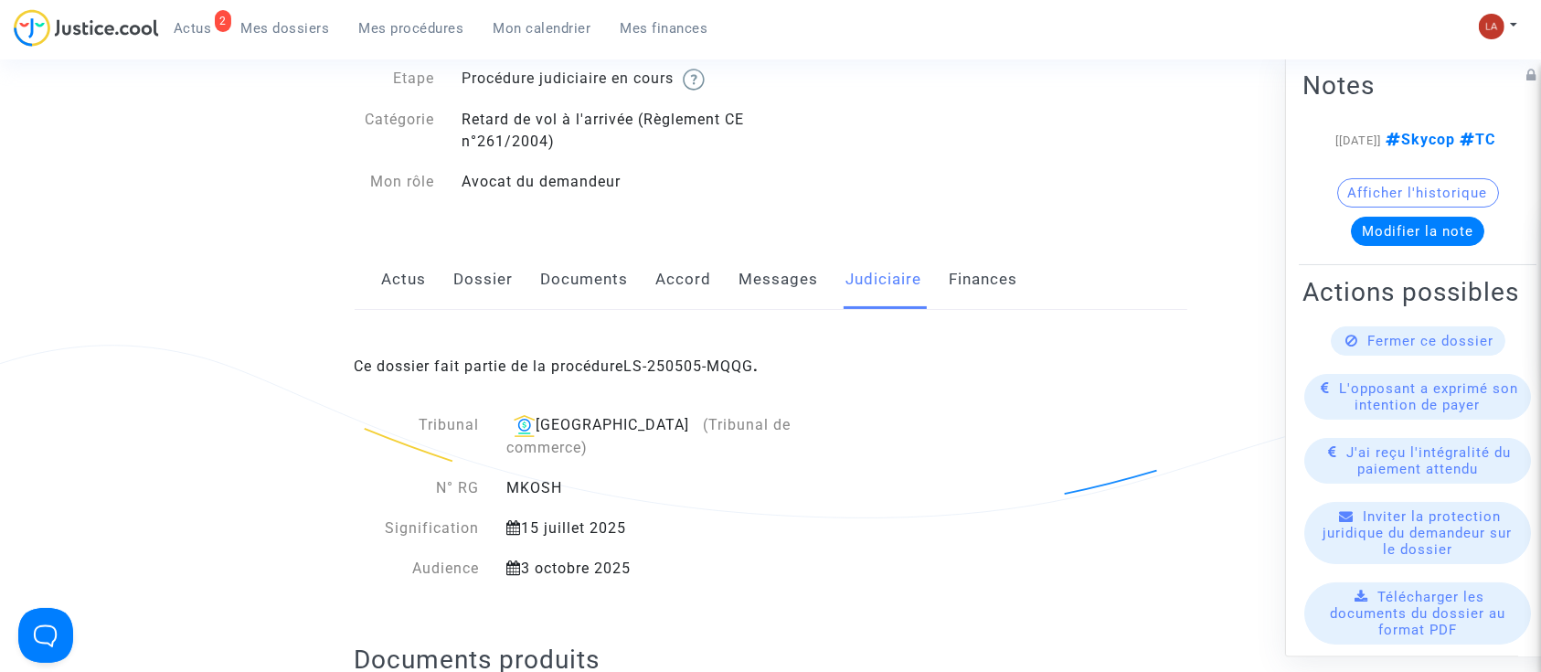
drag, startPoint x: 770, startPoint y: 285, endPoint x: 768, endPoint y: 271, distance: 13.8
click at [768, 271] on link "Messages" at bounding box center [778, 279] width 79 height 60
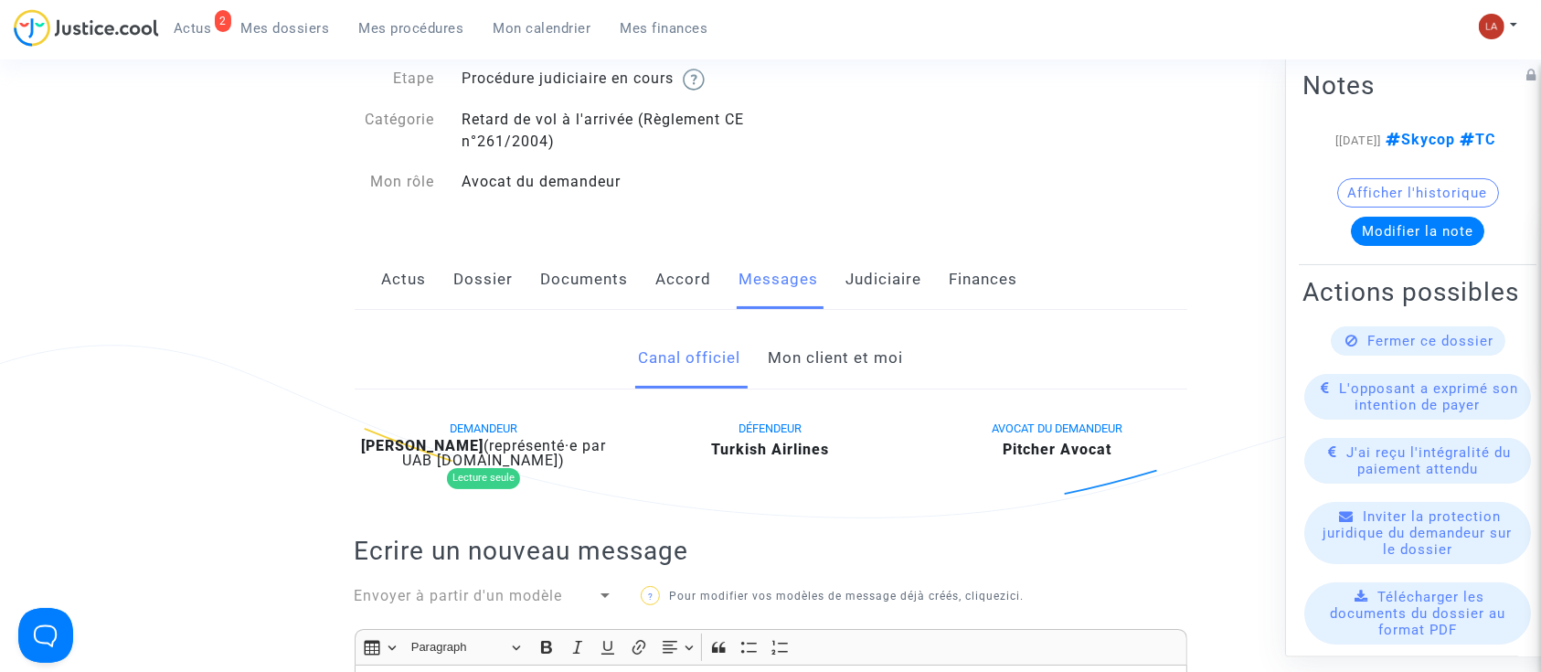
click at [819, 347] on link "Mon client et moi" at bounding box center [835, 358] width 135 height 60
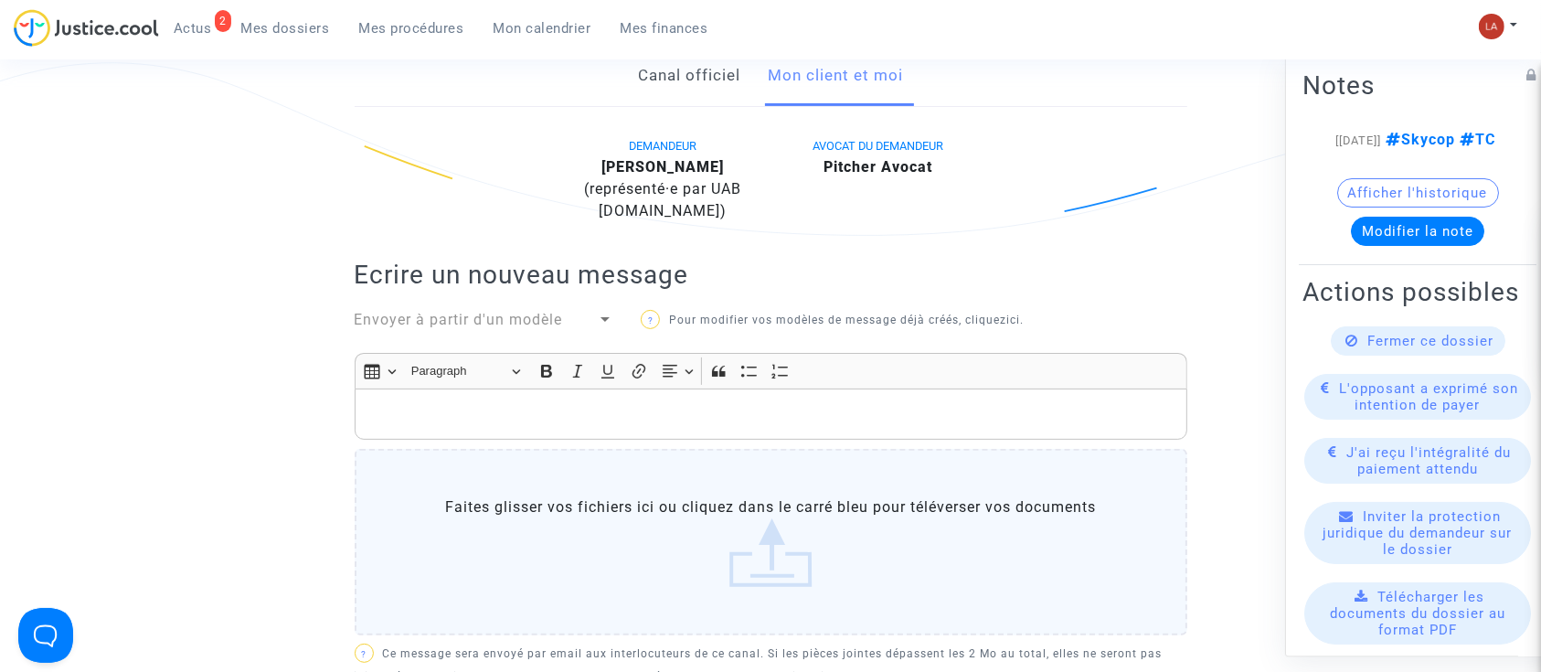
scroll to position [436, 0]
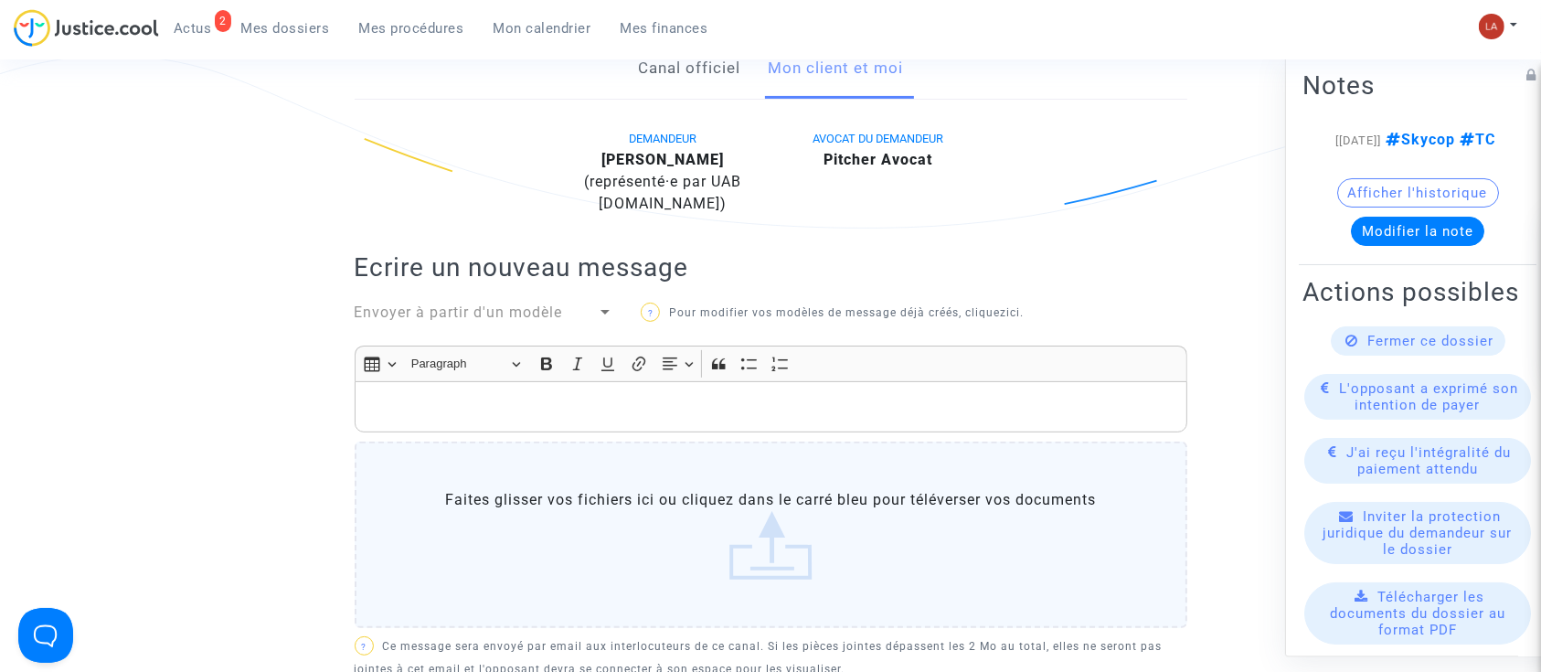
click at [710, 416] on p "Rich Text Editor, main" at bounding box center [770, 407] width 813 height 23
click at [705, 79] on link "Canal officiel" at bounding box center [689, 68] width 102 height 60
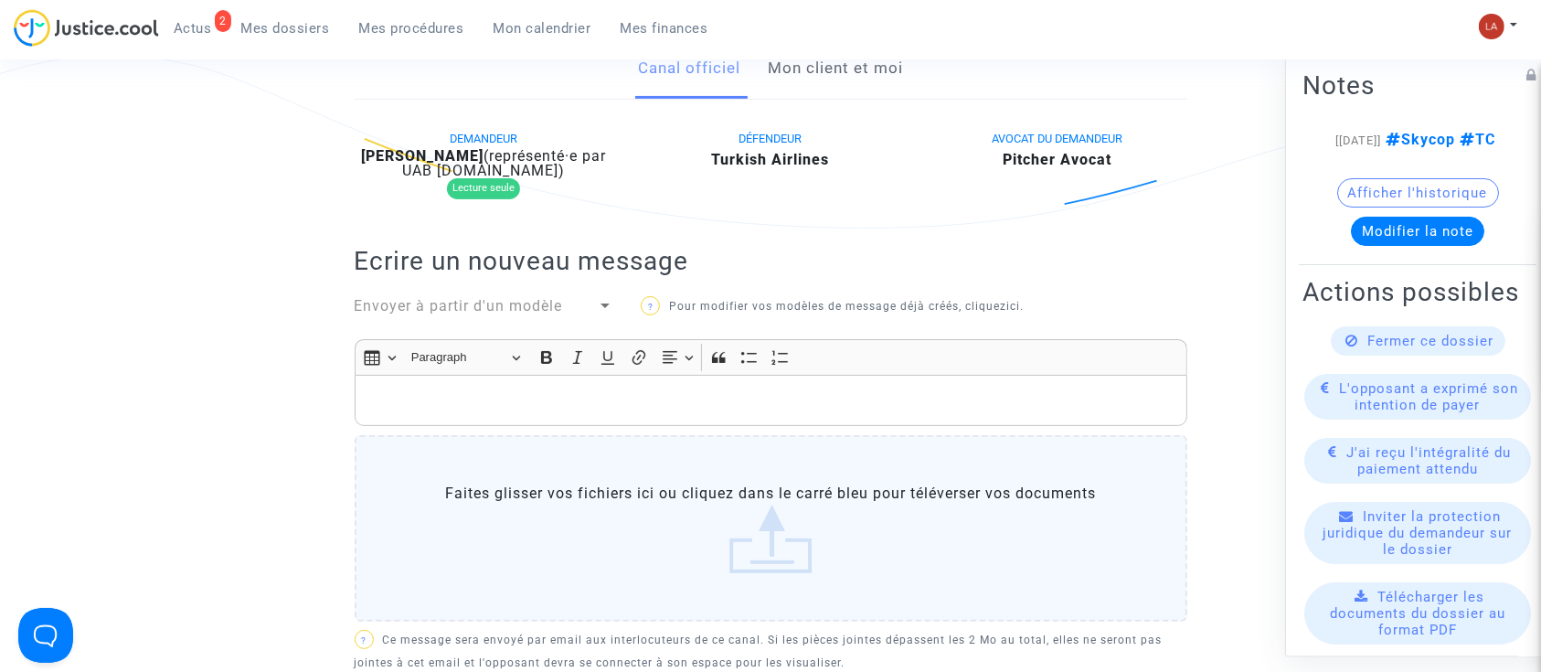
click at [656, 398] on p "Rich Text Editor, main" at bounding box center [770, 400] width 813 height 23
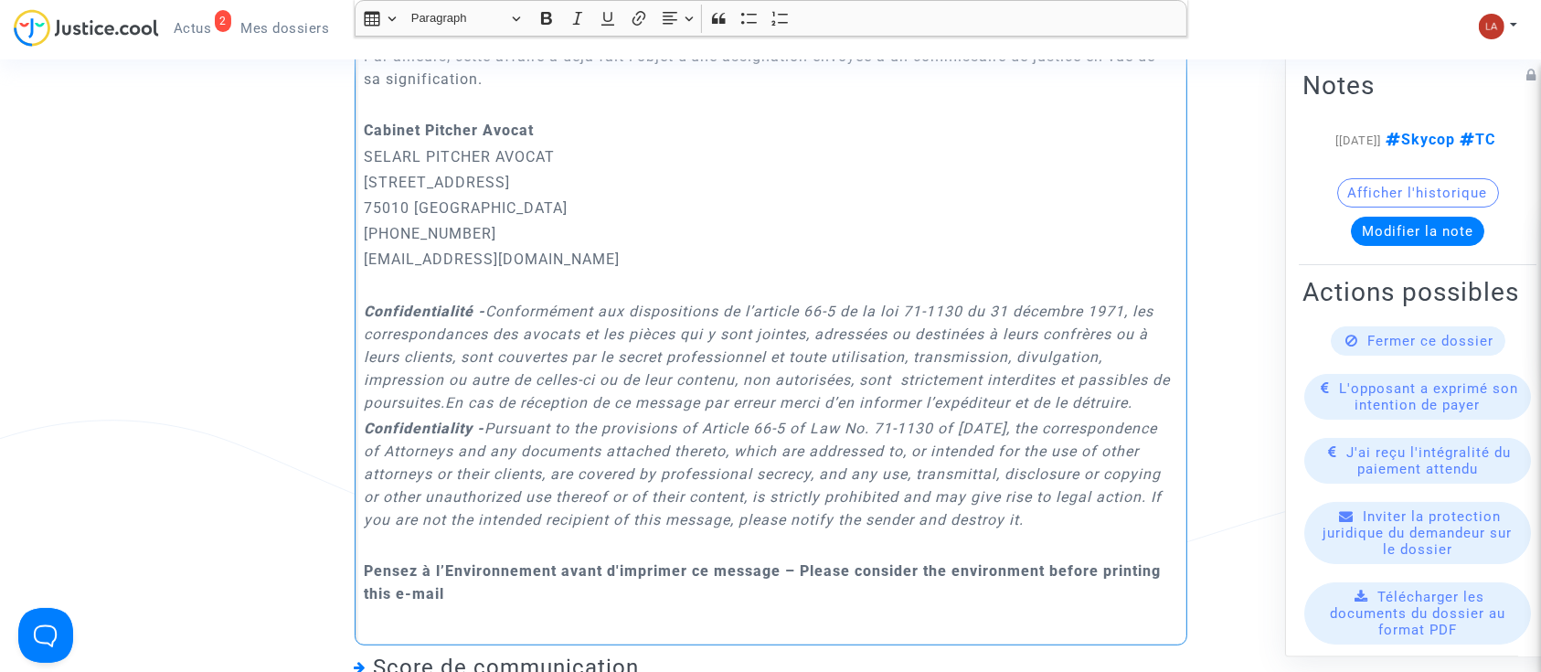
scroll to position [801, 0]
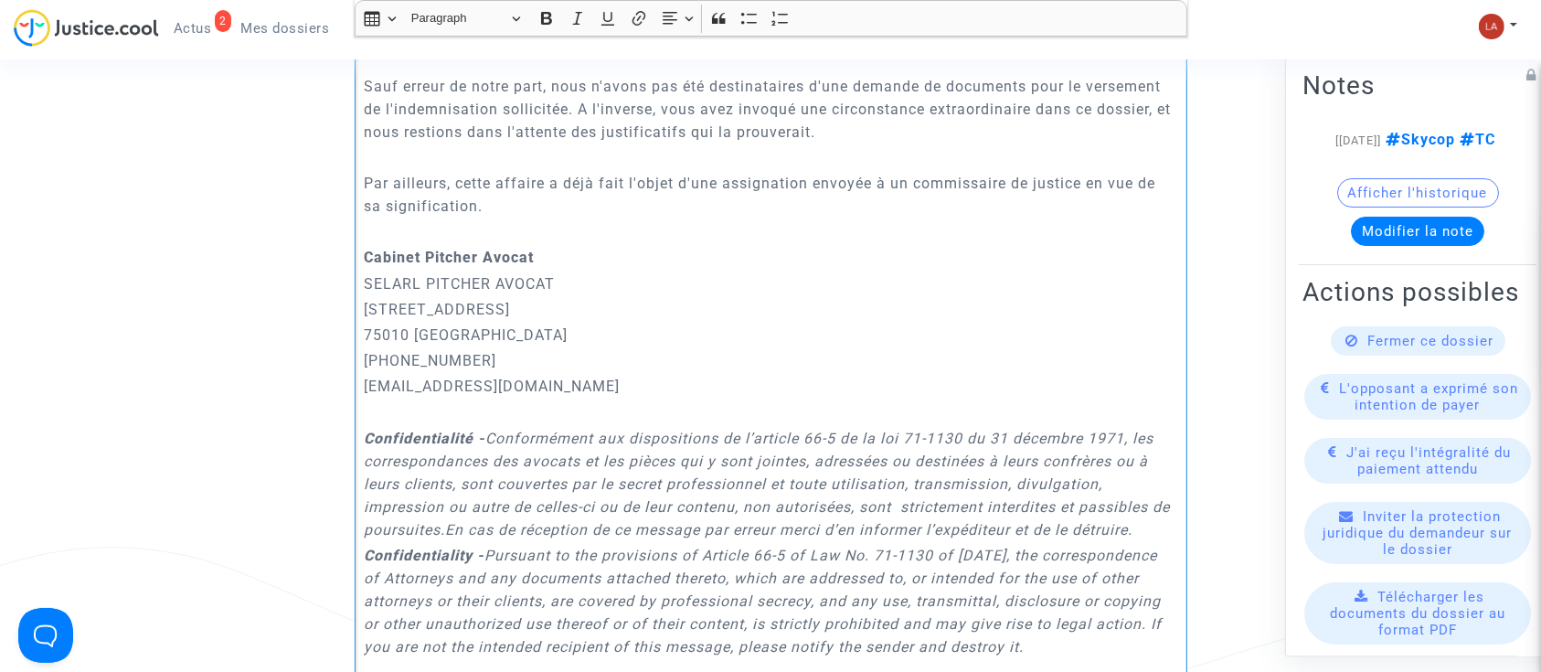
click at [472, 207] on p "Par ailleurs, cette affaire a déjà fait l'objet d'une assignation envoyée à un …" at bounding box center [770, 195] width 813 height 46
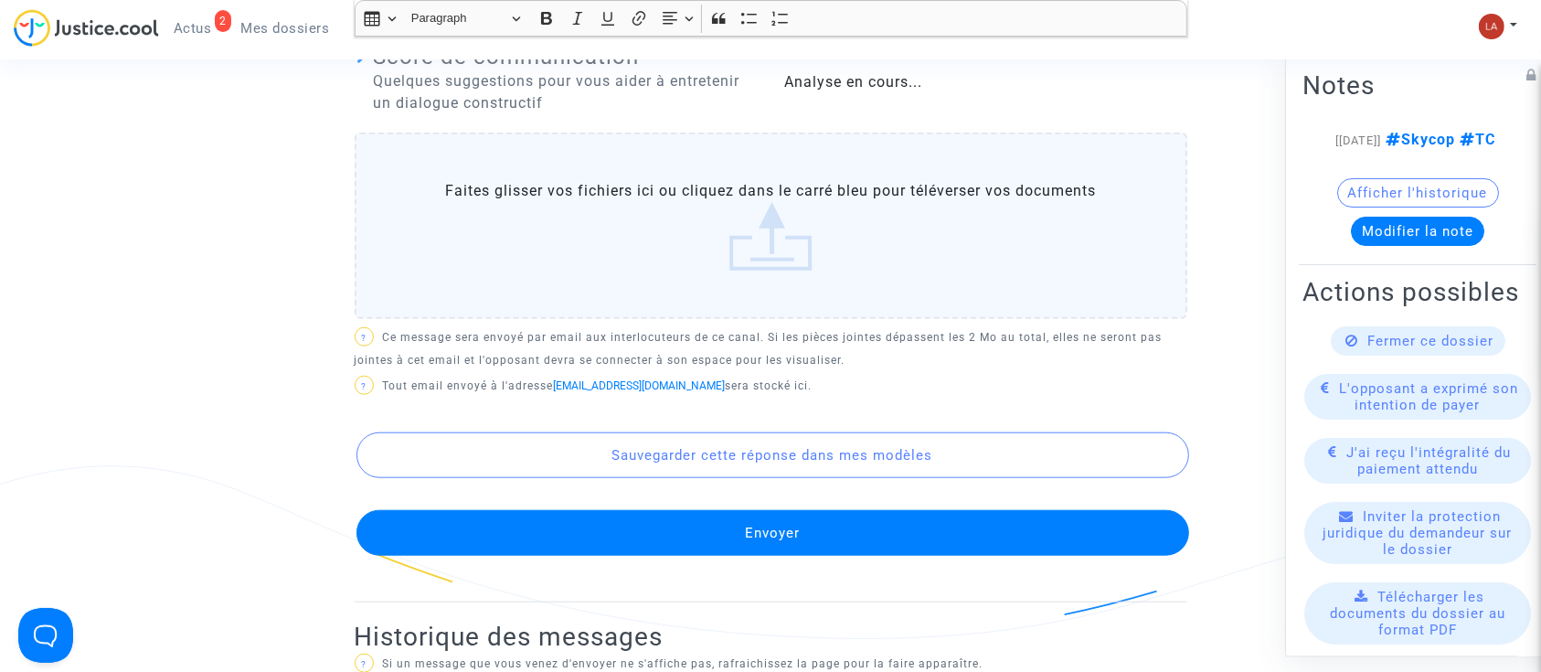
scroll to position [1793, 0]
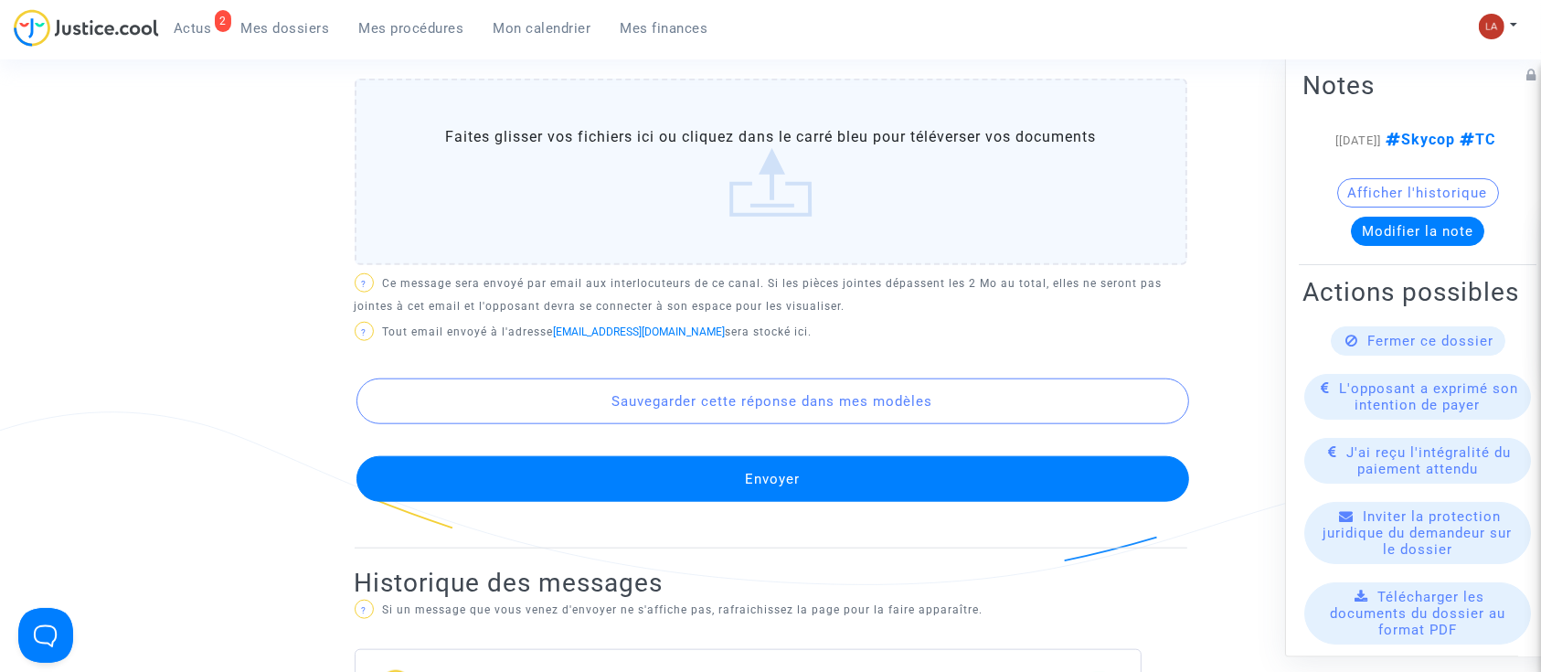
click at [536, 482] on button "Envoyer" at bounding box center [772, 479] width 832 height 46
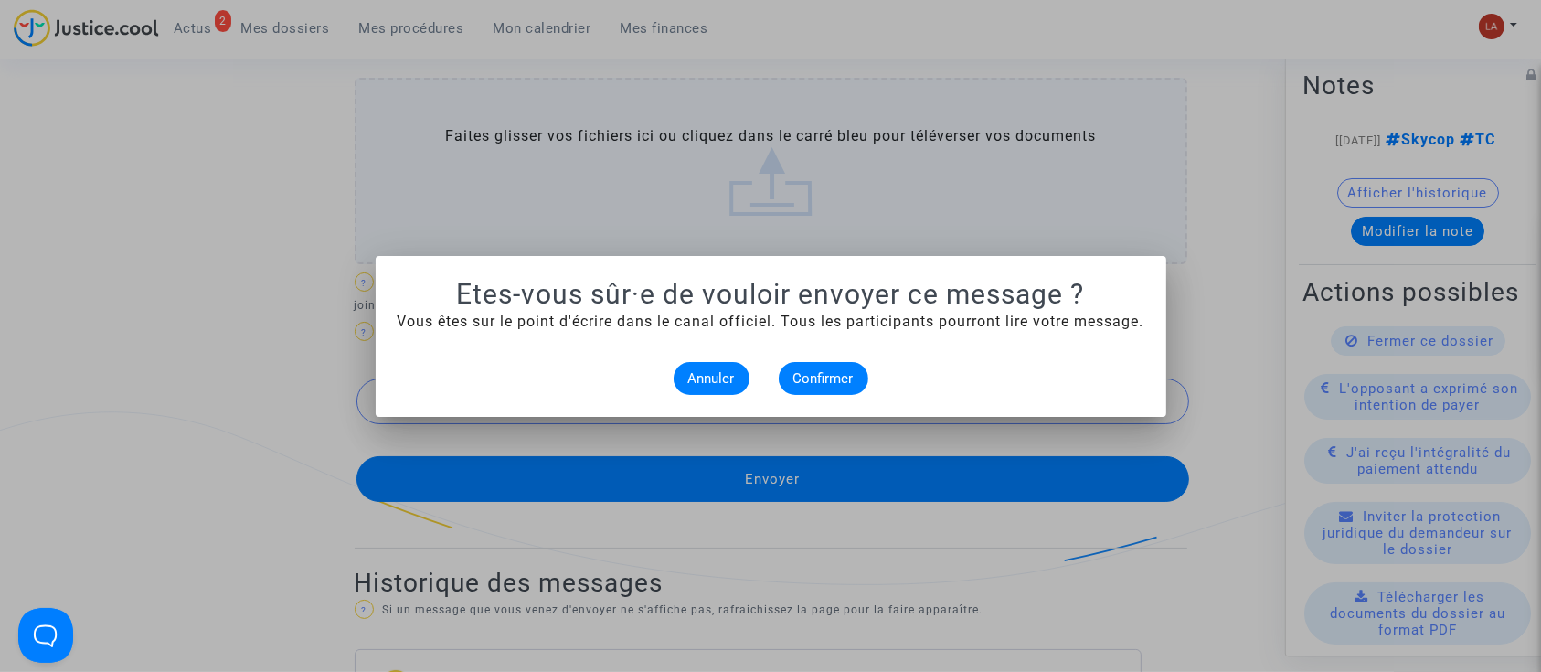
scroll to position [0, 0]
click at [790, 370] on button "Confirmer" at bounding box center [824, 378] width 90 height 33
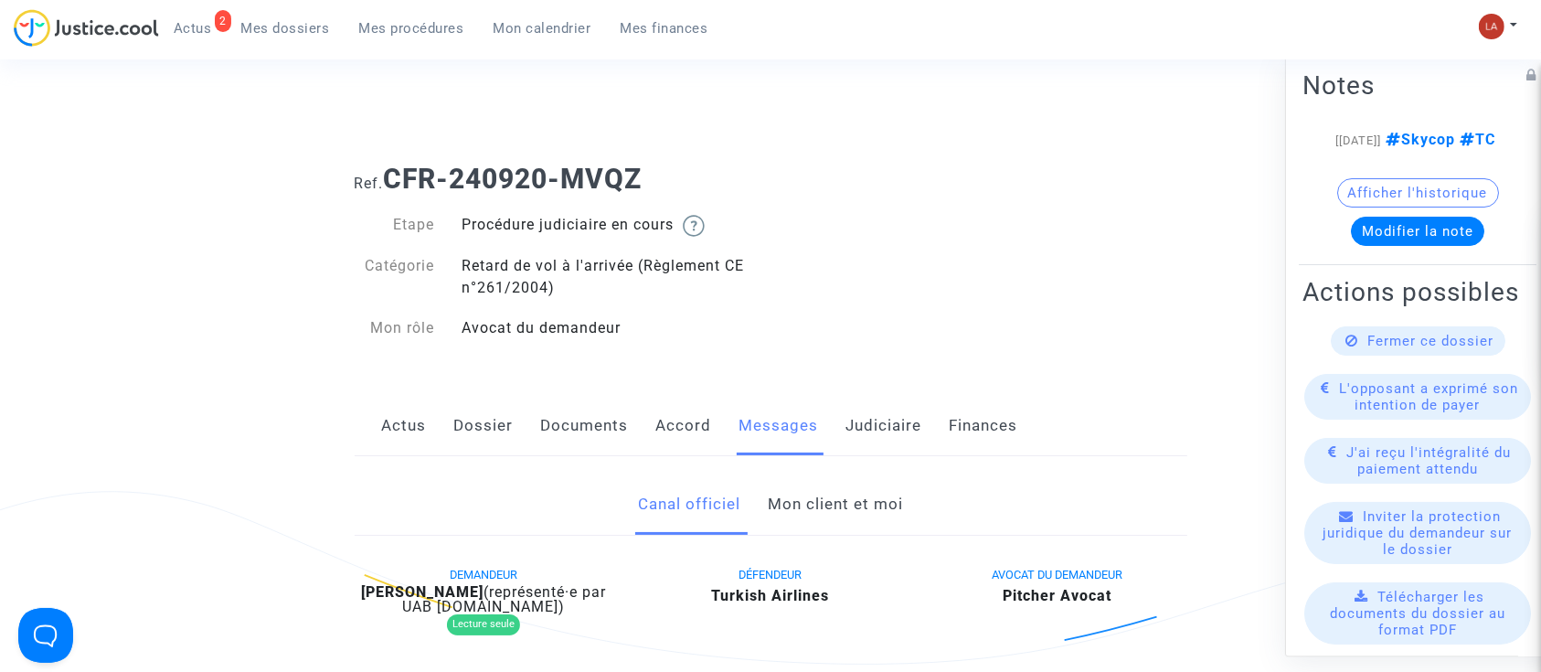
scroll to position [1793, 0]
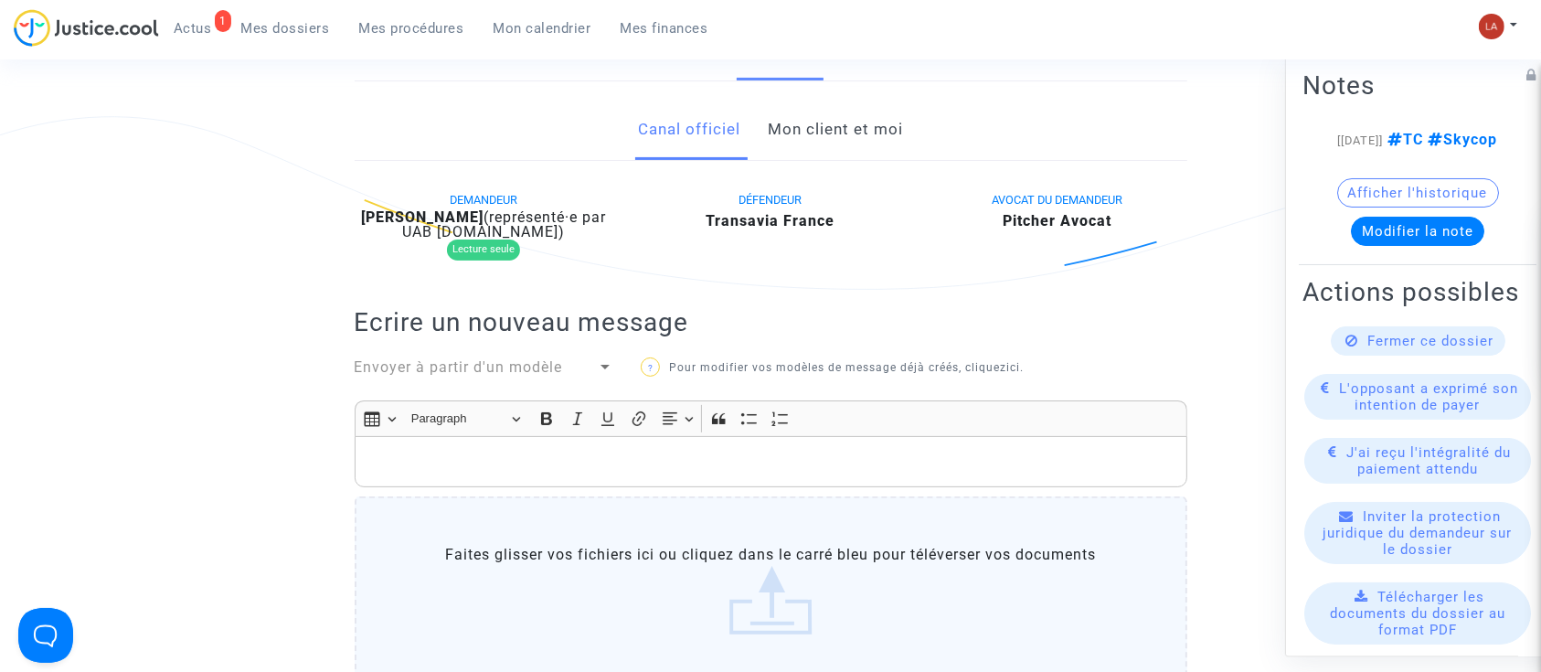
scroll to position [263, 0]
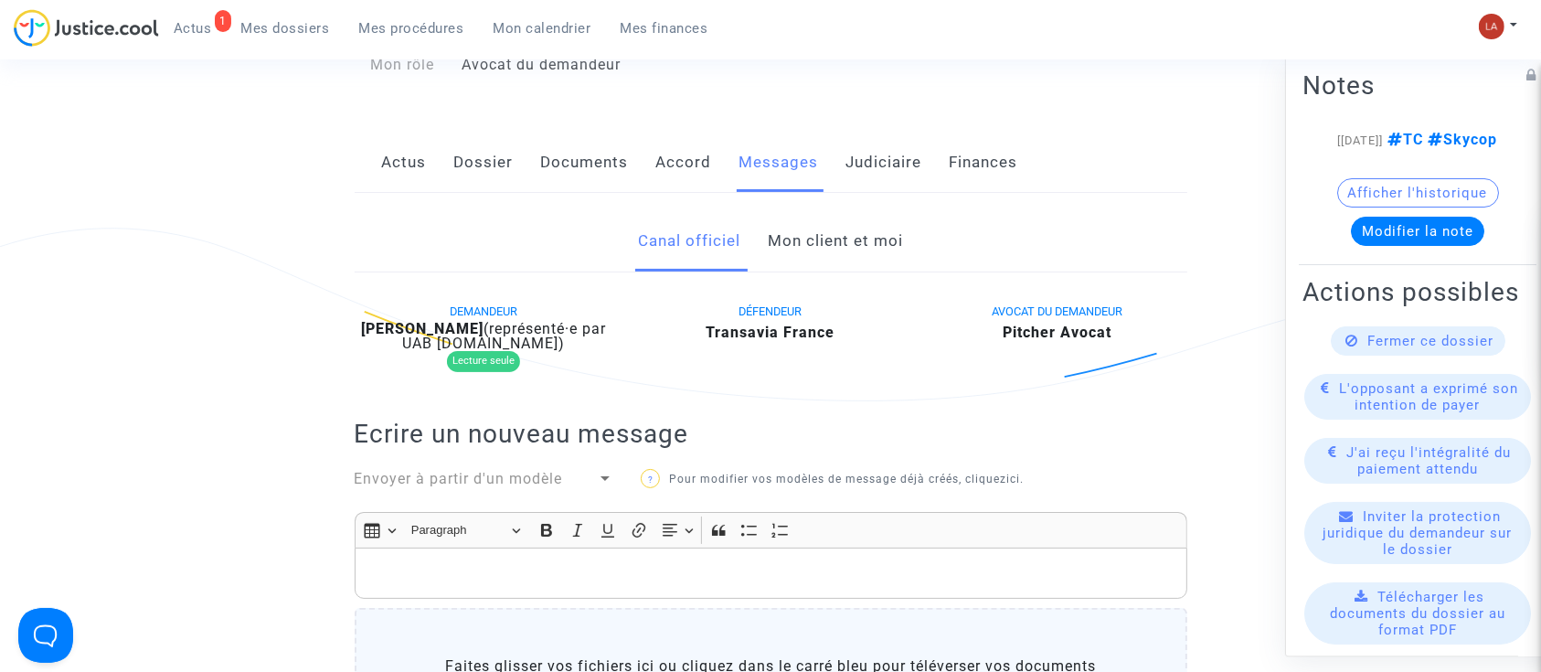
click at [497, 155] on link "Dossier" at bounding box center [483, 162] width 59 height 60
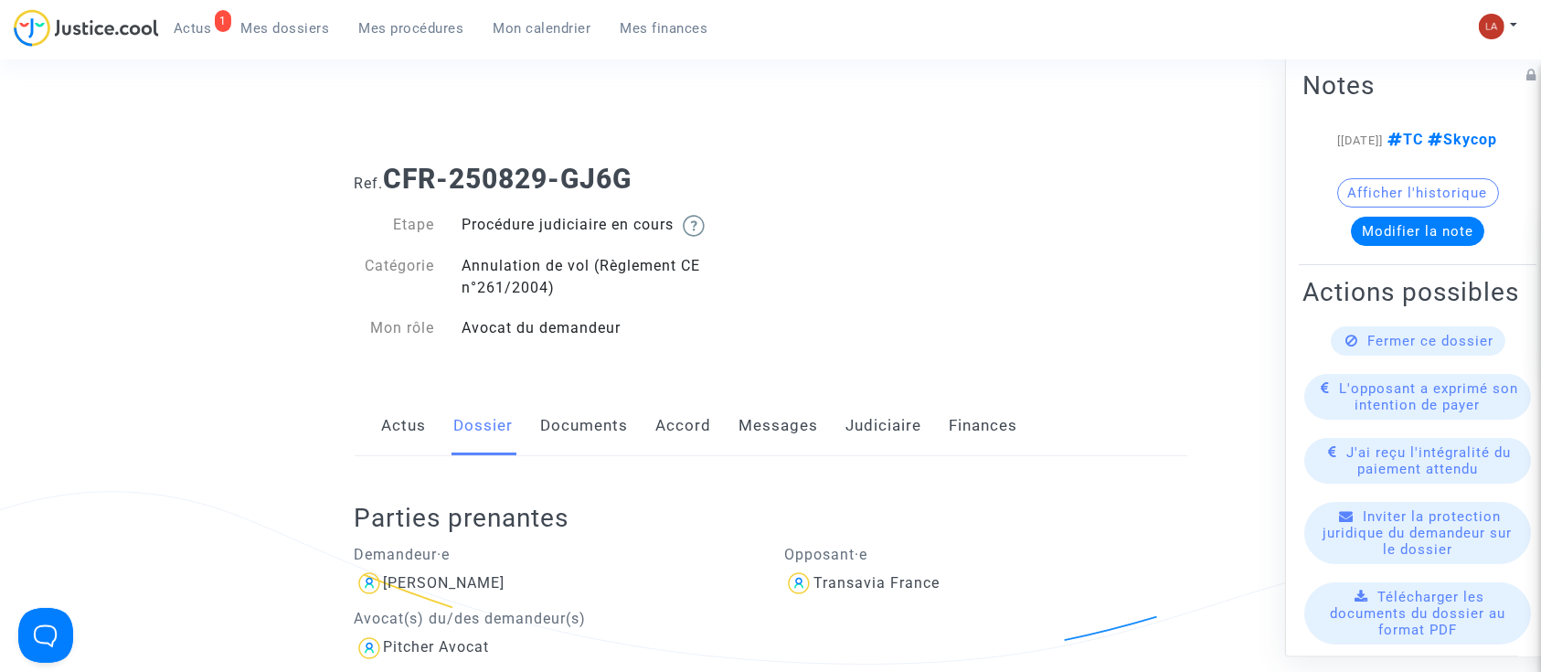
click at [598, 401] on link "Documents" at bounding box center [585, 426] width 88 height 60
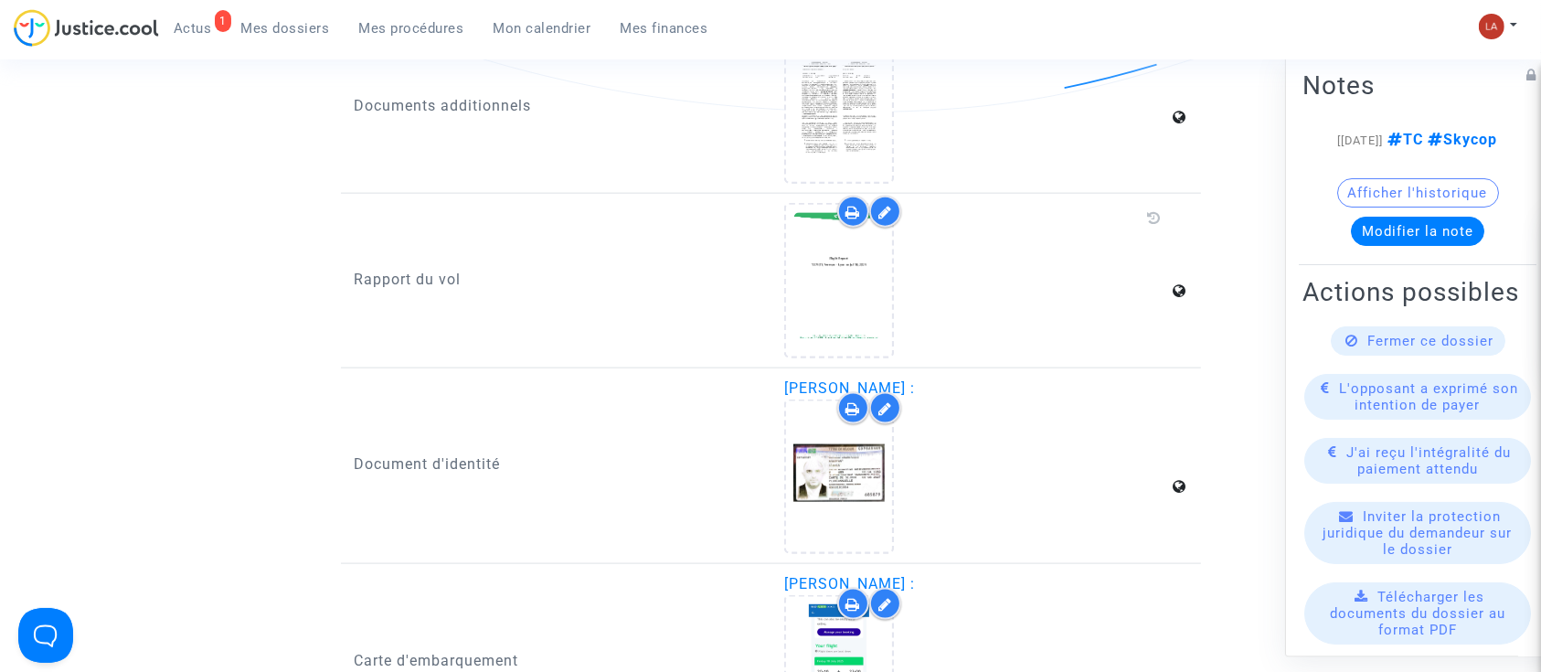
scroll to position [2266, 0]
click at [884, 204] on icon at bounding box center [885, 211] width 14 height 15
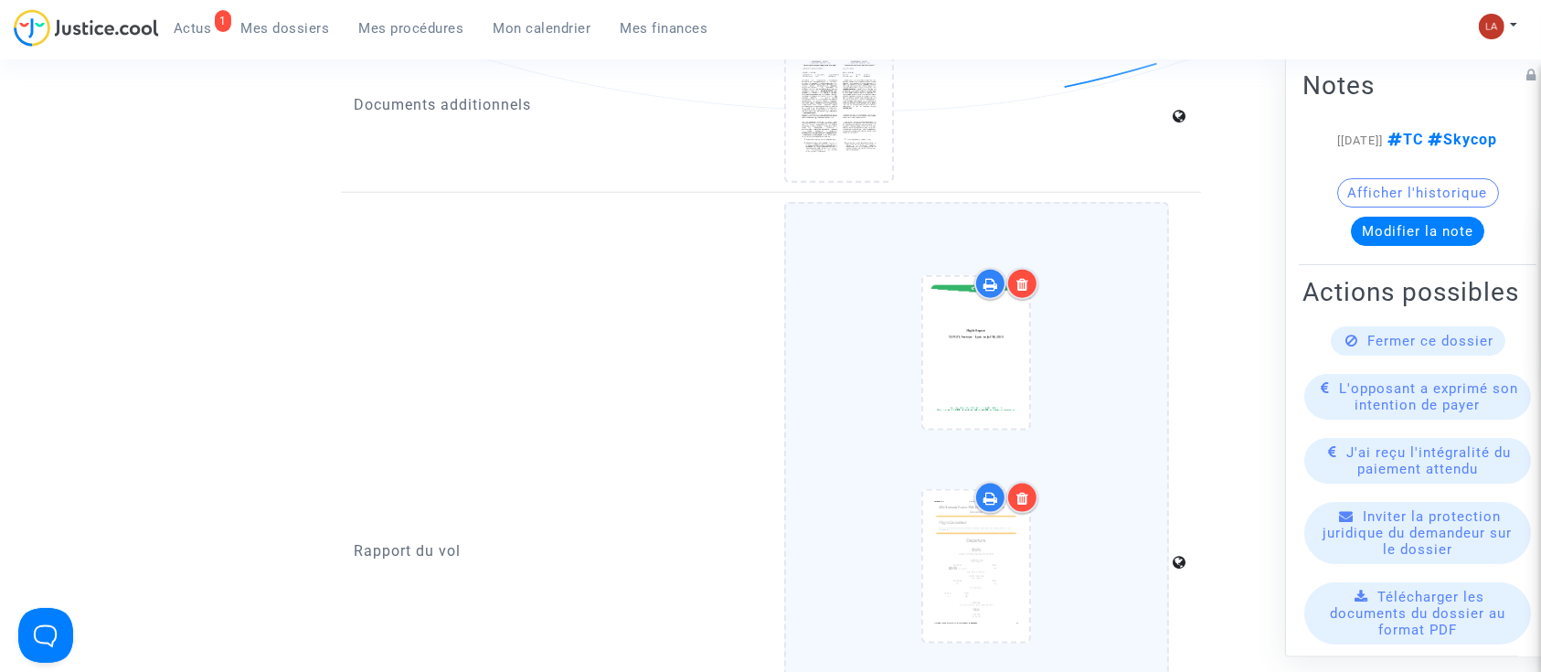
scroll to position [2401, 0]
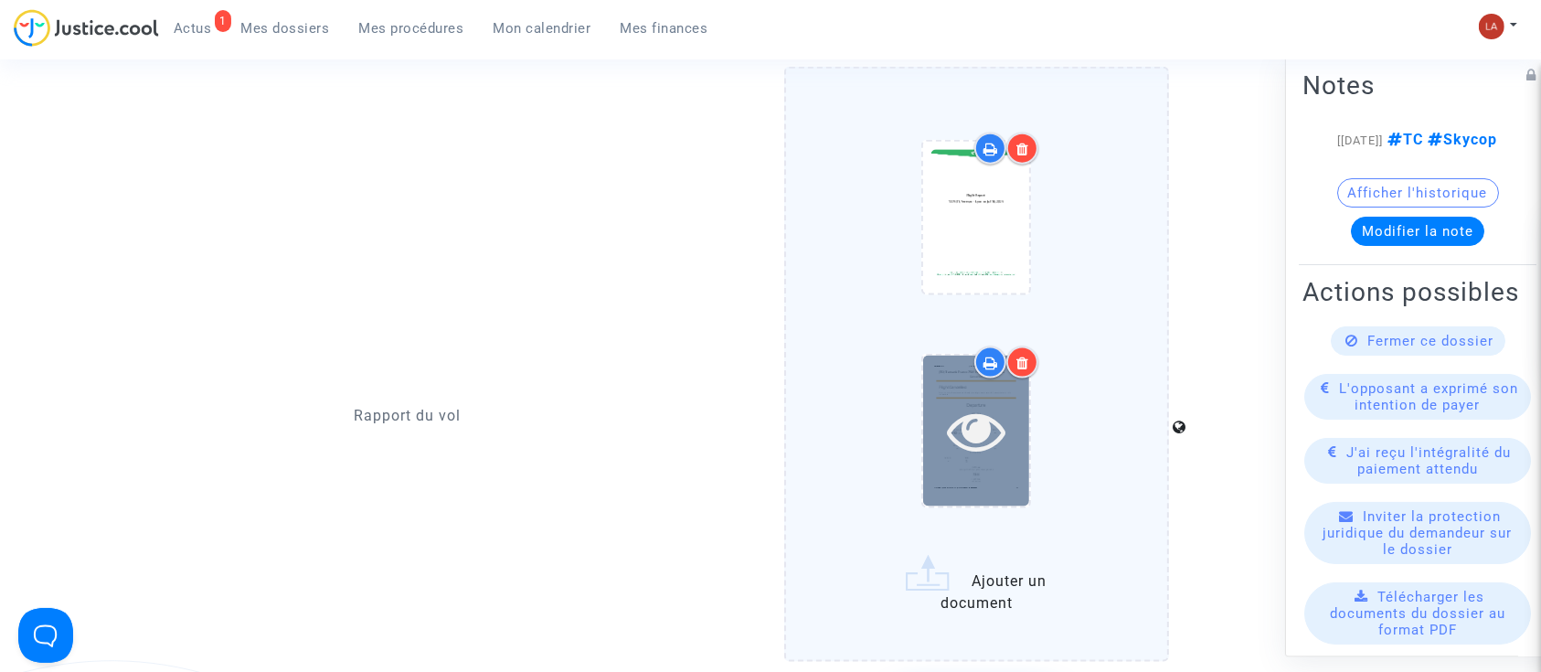
click at [970, 424] on icon at bounding box center [976, 430] width 59 height 58
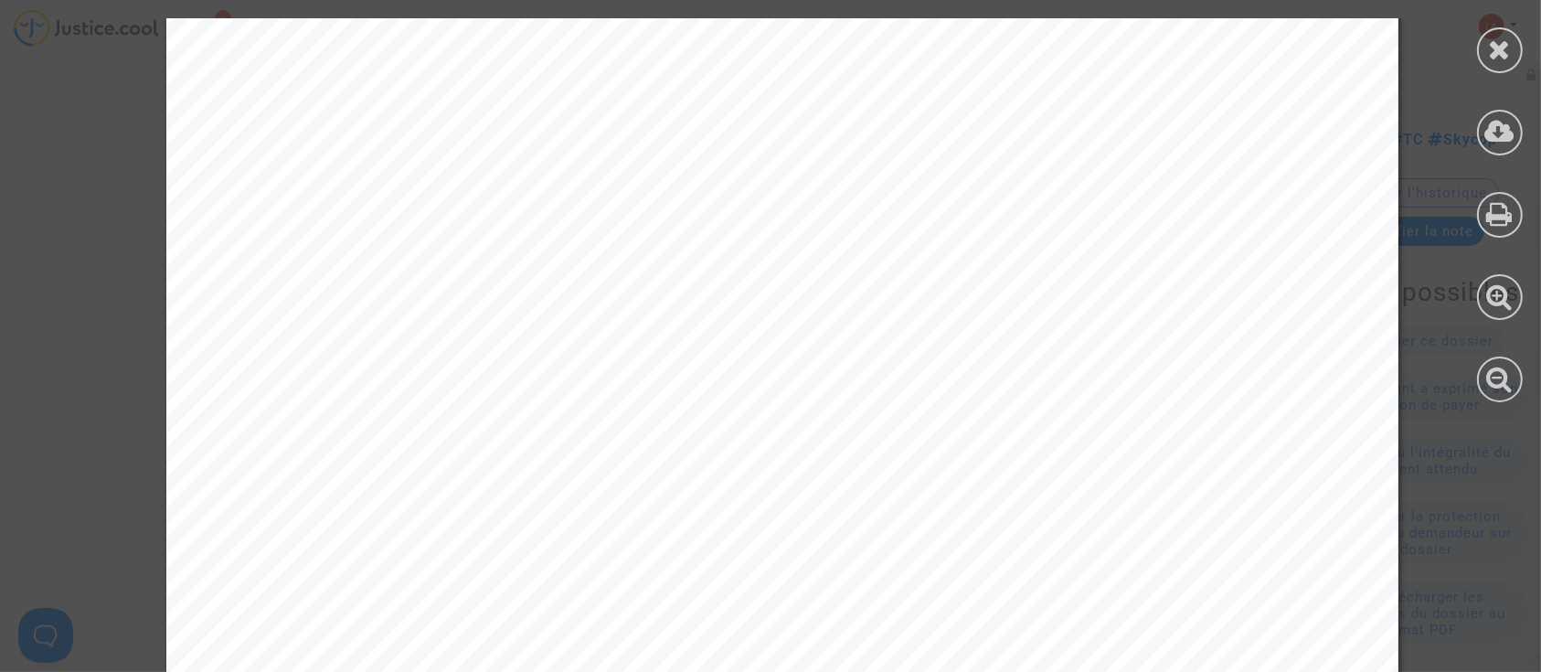
scroll to position [2146, 0]
click at [1510, 56] on icon at bounding box center [1500, 49] width 23 height 27
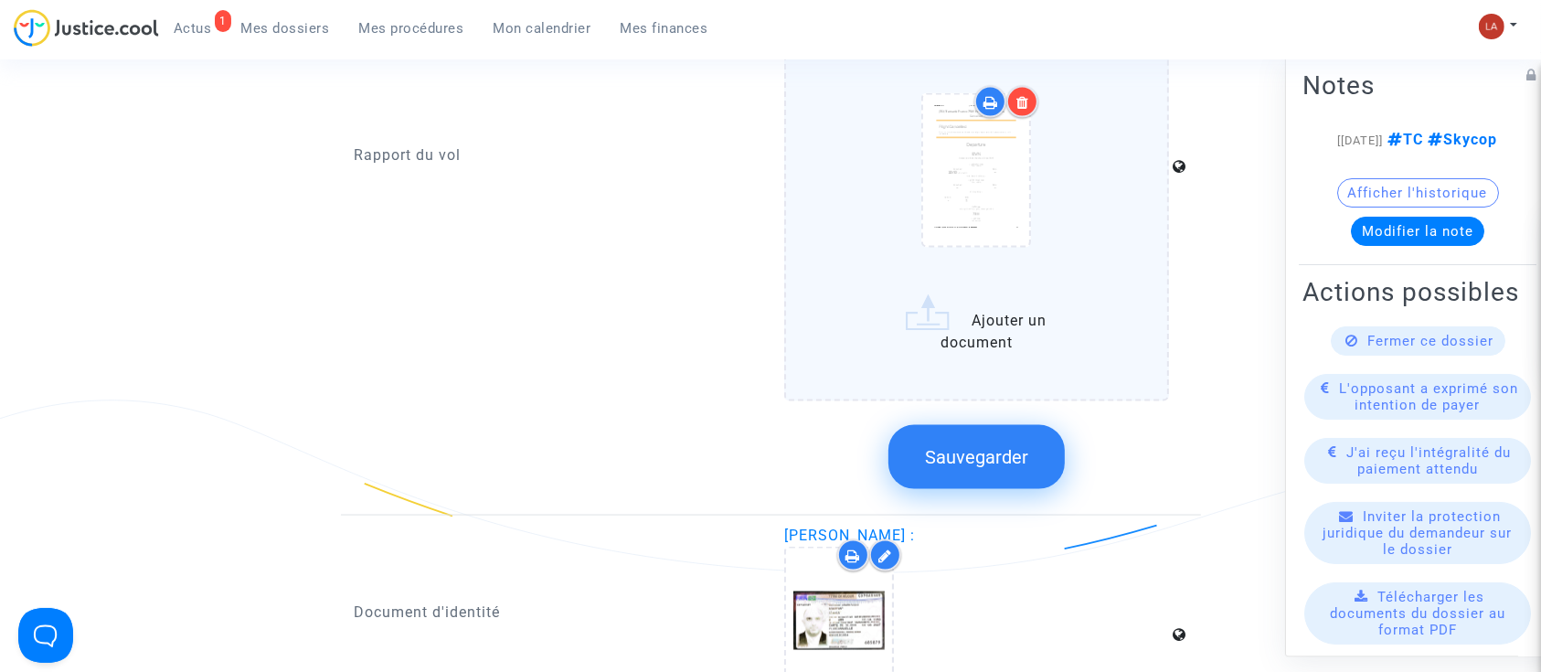
click at [992, 457] on span "Sauvegarder" at bounding box center [976, 457] width 103 height 22
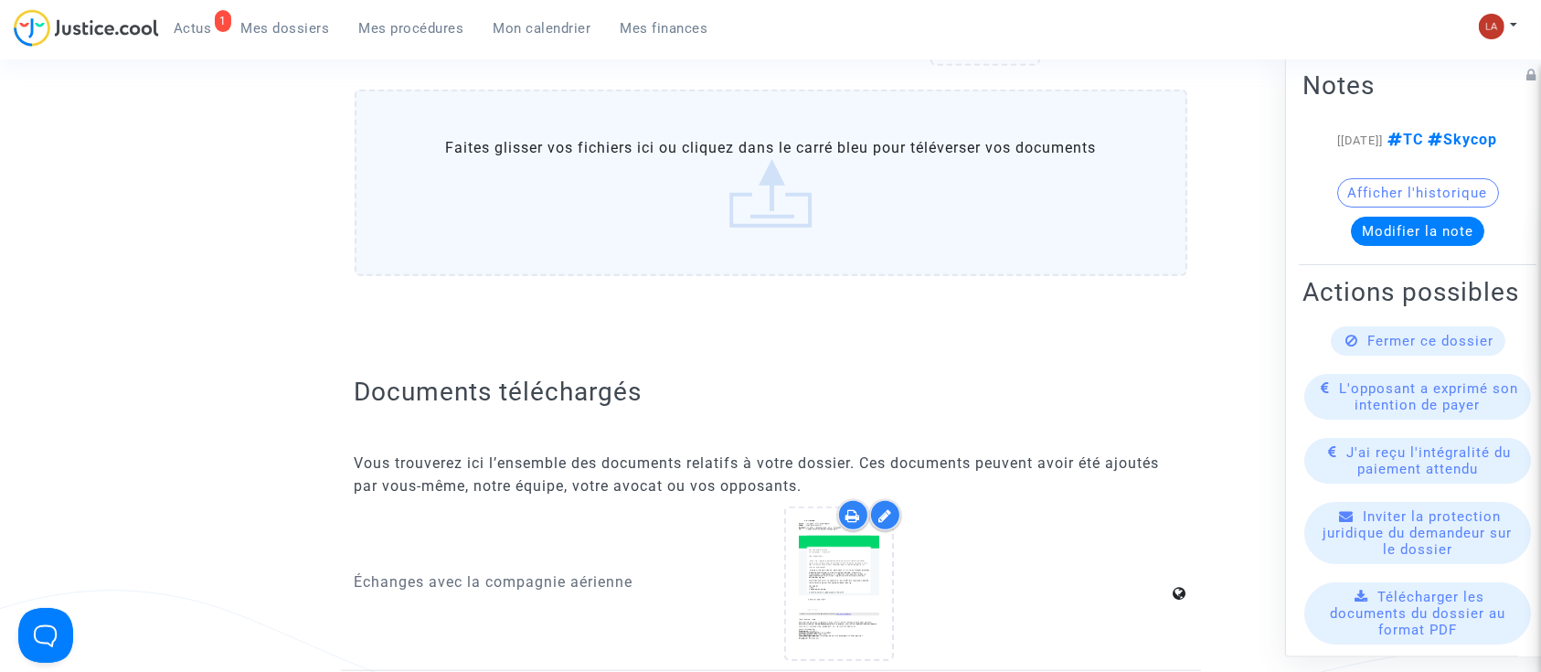
scroll to position [1521, 0]
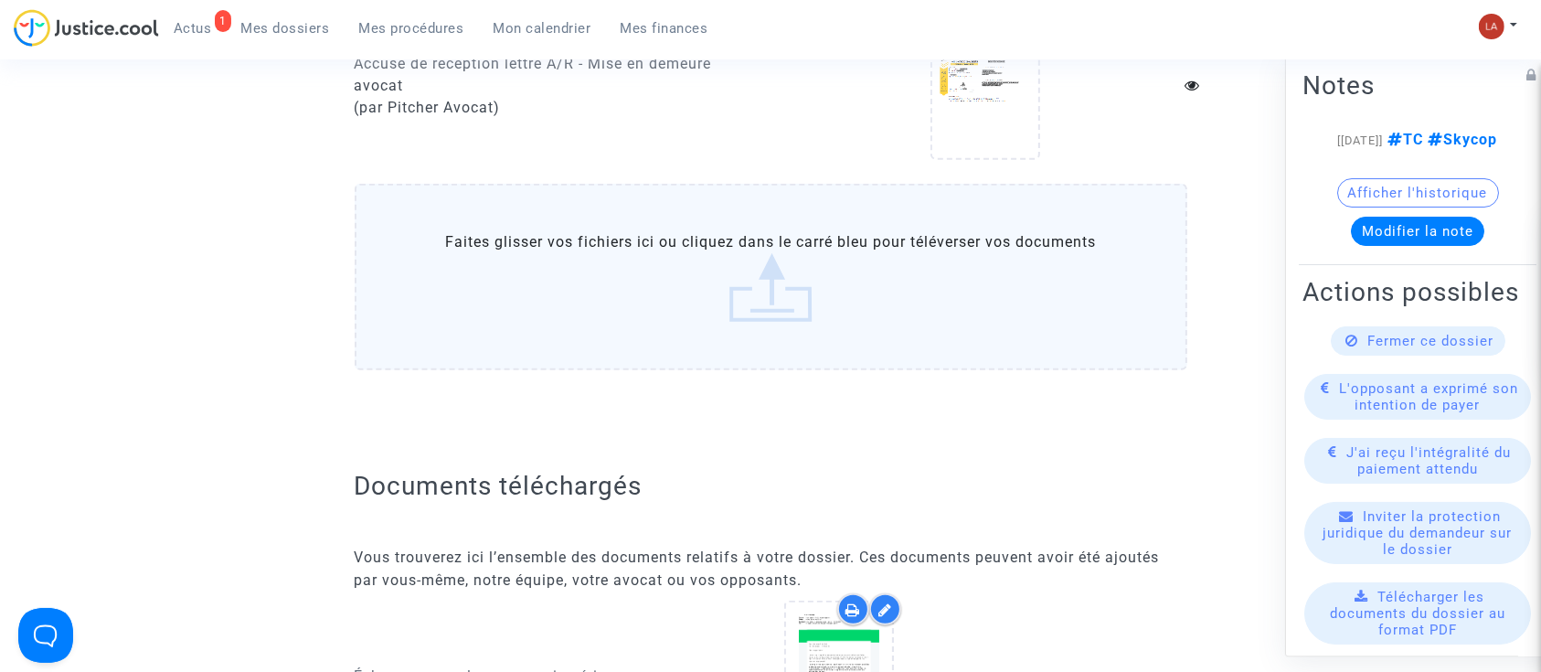
click at [779, 236] on label "Faites glisser vos fichiers ici ou cliquez dans le carré bleu pour téléverser v…" at bounding box center [771, 277] width 832 height 186
click at [0, 0] on input "Faites glisser vos fichiers ici ou cliquez dans le carré bleu pour téléverser v…" at bounding box center [0, 0] width 0 height 0
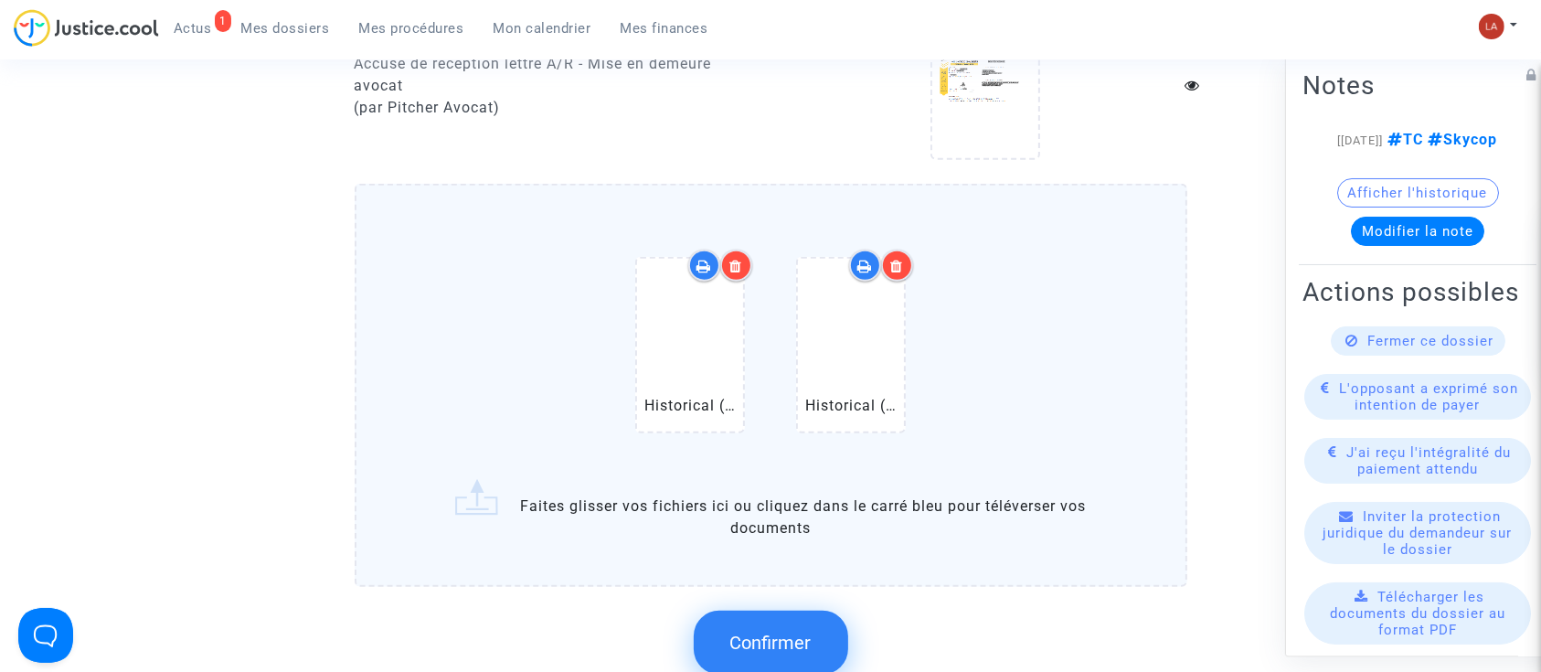
click at [835, 642] on button "Confirmer" at bounding box center [771, 642] width 154 height 64
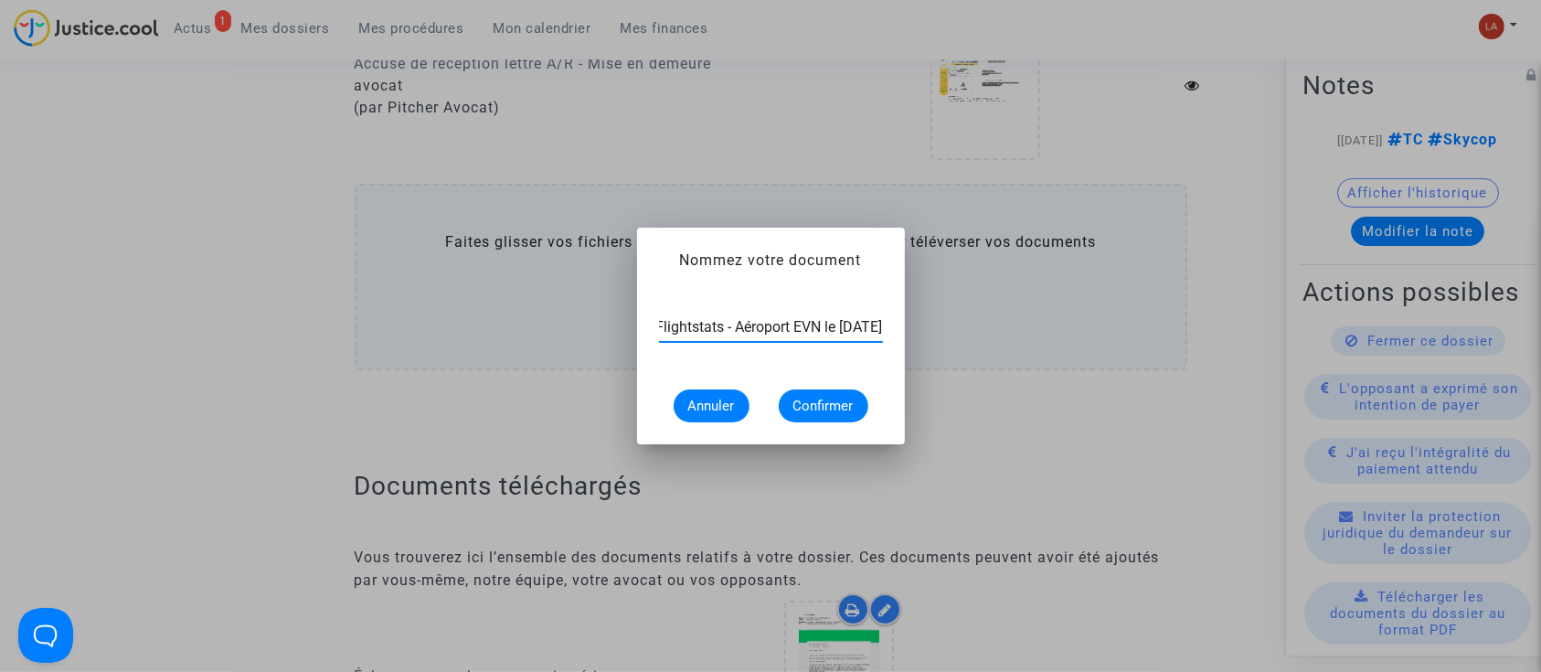
scroll to position [0, 99]
type input "Extrait Flightstats - Aéroport EVN le 18 juillet 2025"
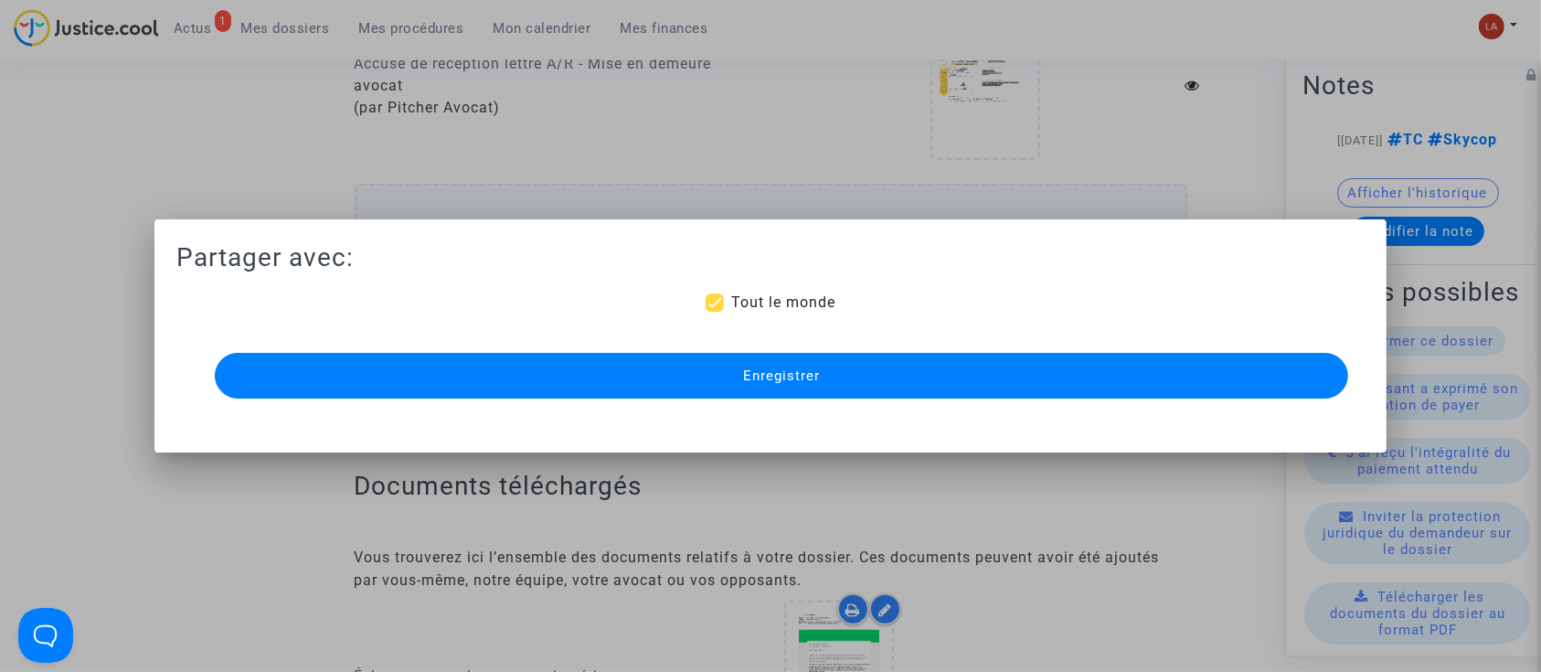
click at [762, 364] on button "Enregistrer" at bounding box center [782, 376] width 1134 height 46
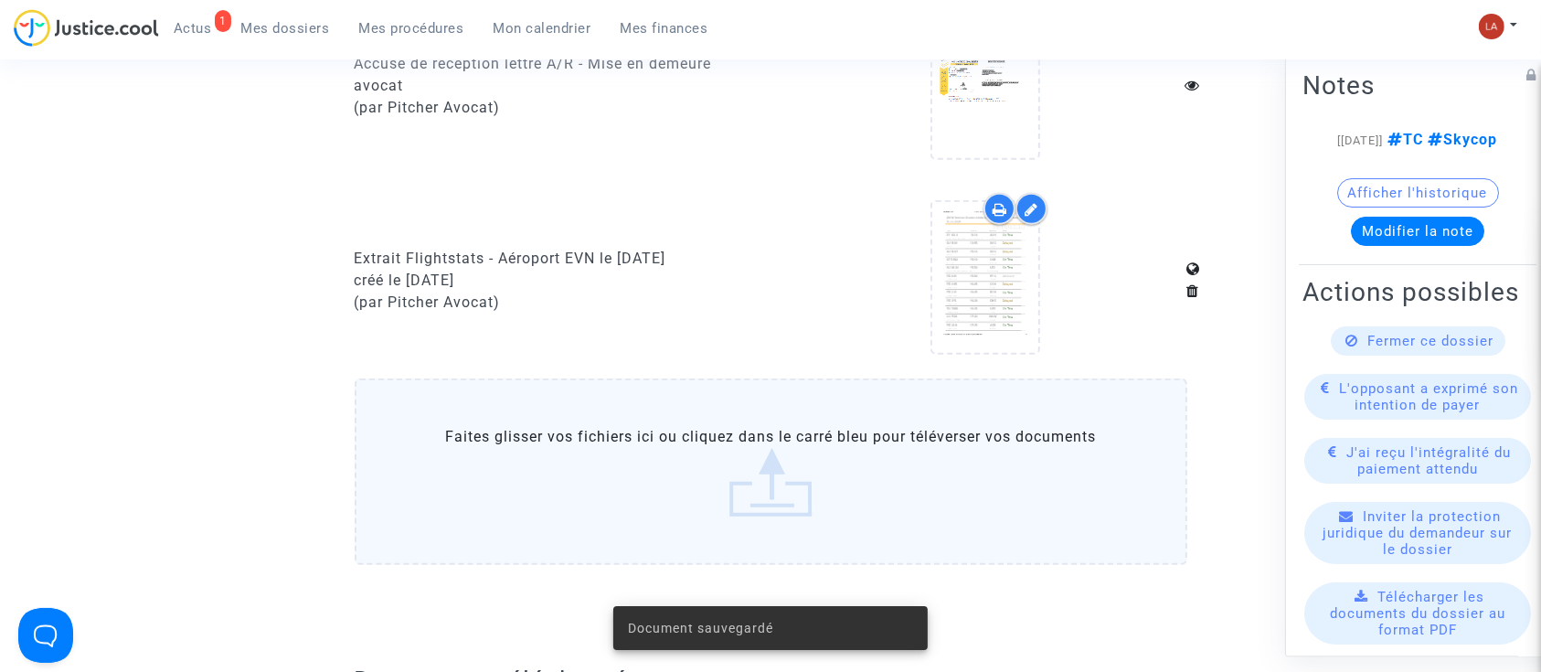
click at [732, 462] on label "Faites glisser vos fichiers ici ou cliquez dans le carré bleu pour téléverser v…" at bounding box center [771, 471] width 832 height 186
click at [0, 0] on input "Faites glisser vos fichiers ici ou cliquez dans le carré bleu pour téléverser v…" at bounding box center [0, 0] width 0 height 0
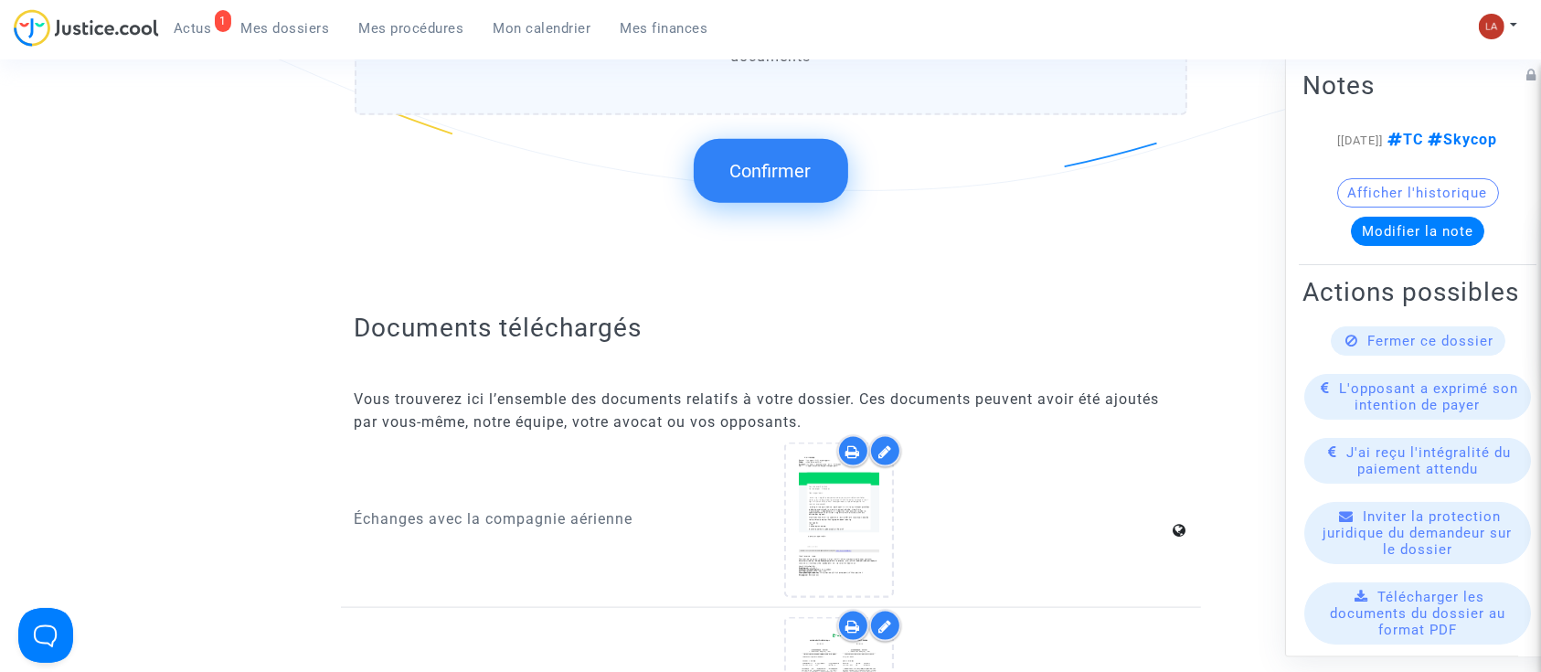
scroll to position [2188, 0]
click at [797, 185] on button "Confirmer" at bounding box center [771, 170] width 154 height 64
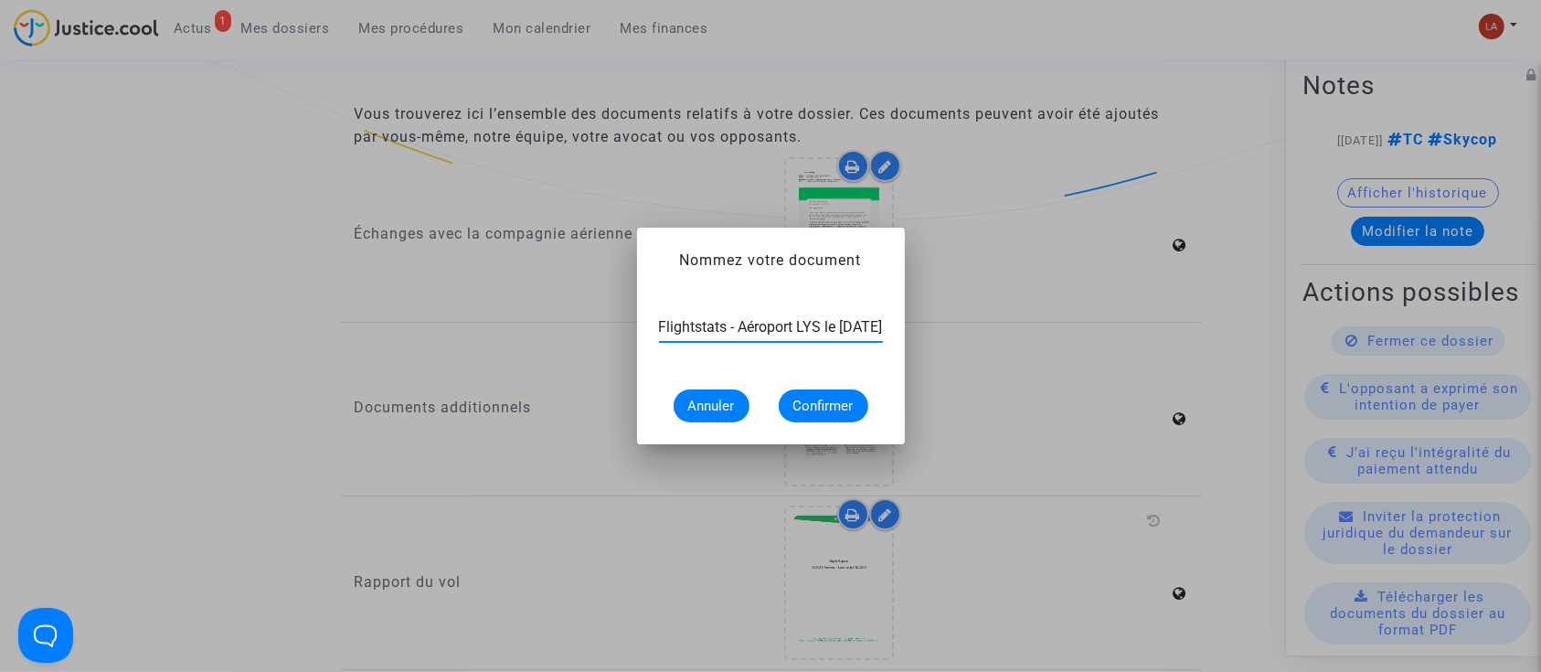
scroll to position [0, 94]
type input "Extrait Flightstats - Aéroport LYS le 18 juillet 2025"
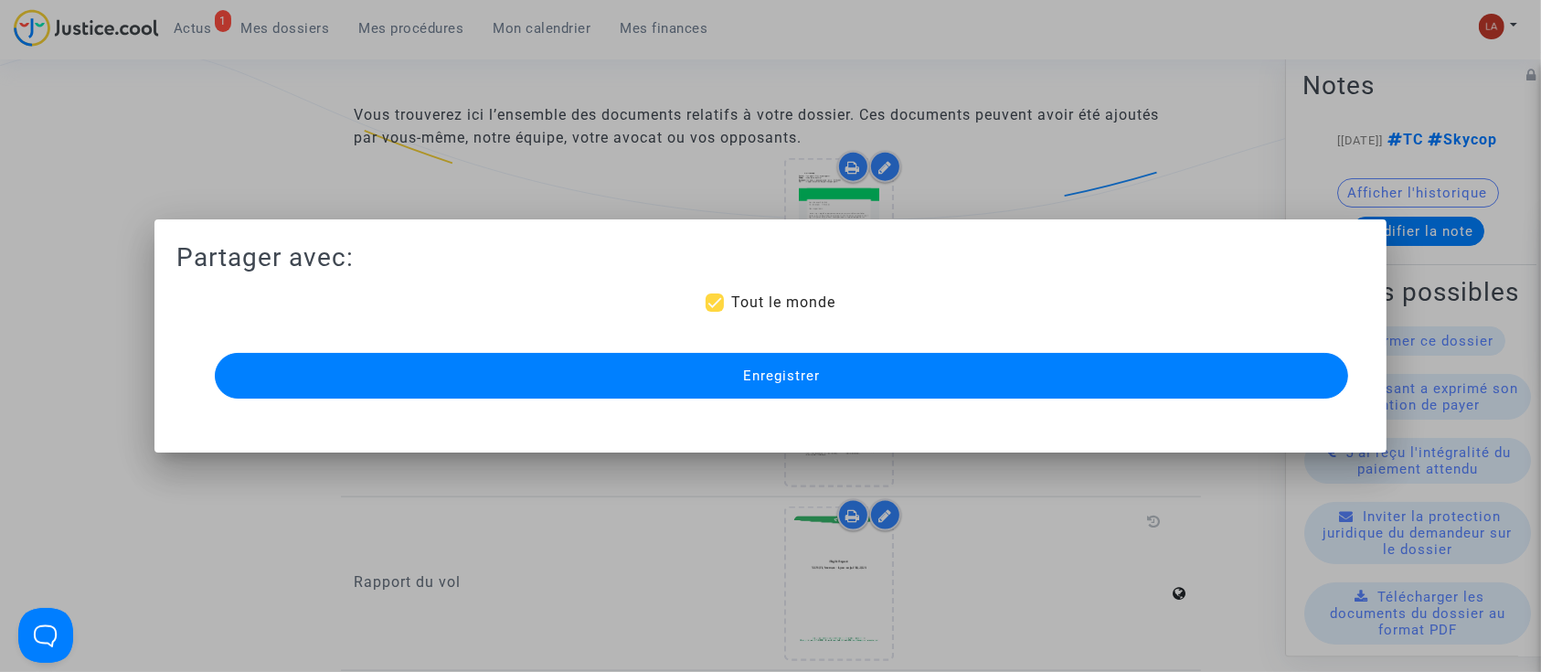
click at [725, 384] on button "Enregistrer" at bounding box center [782, 376] width 1134 height 46
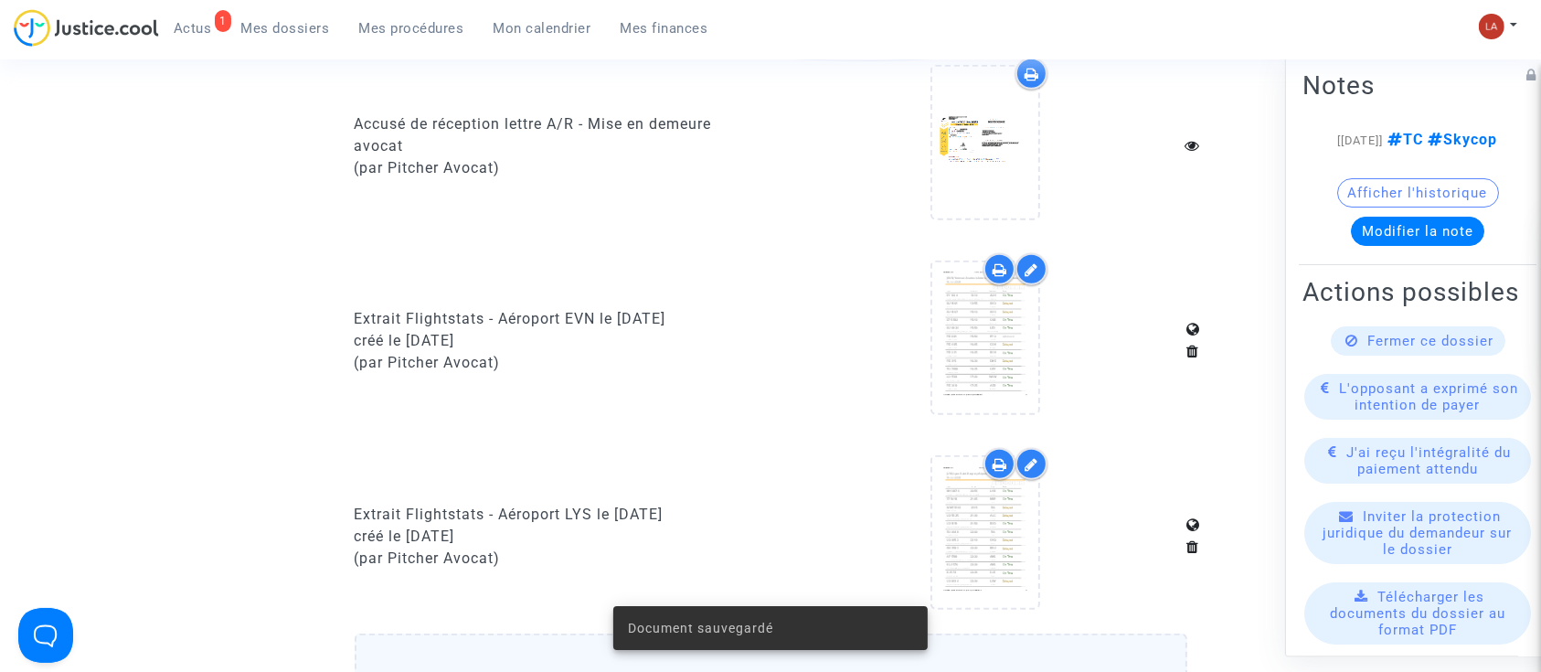
scroll to position [1372, 0]
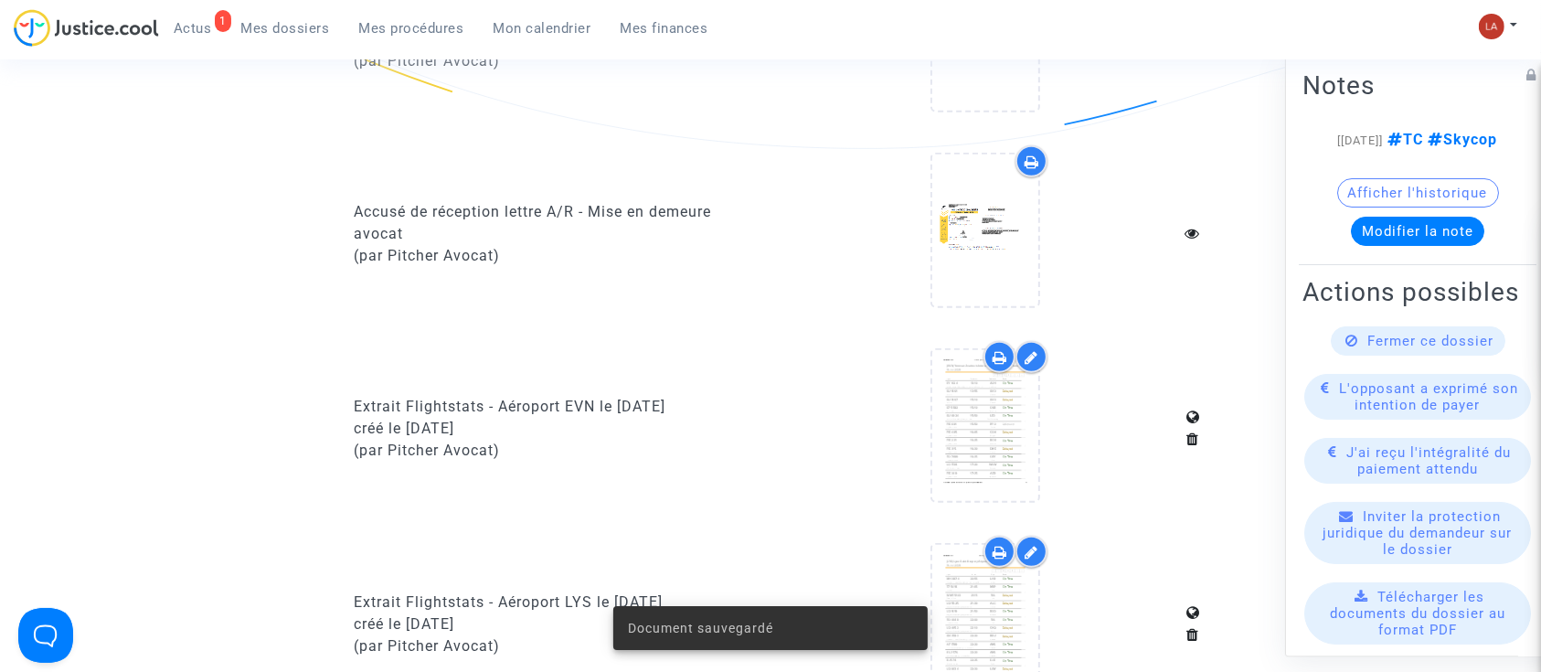
click at [1423, 246] on button "Modifier la note" at bounding box center [1417, 231] width 133 height 29
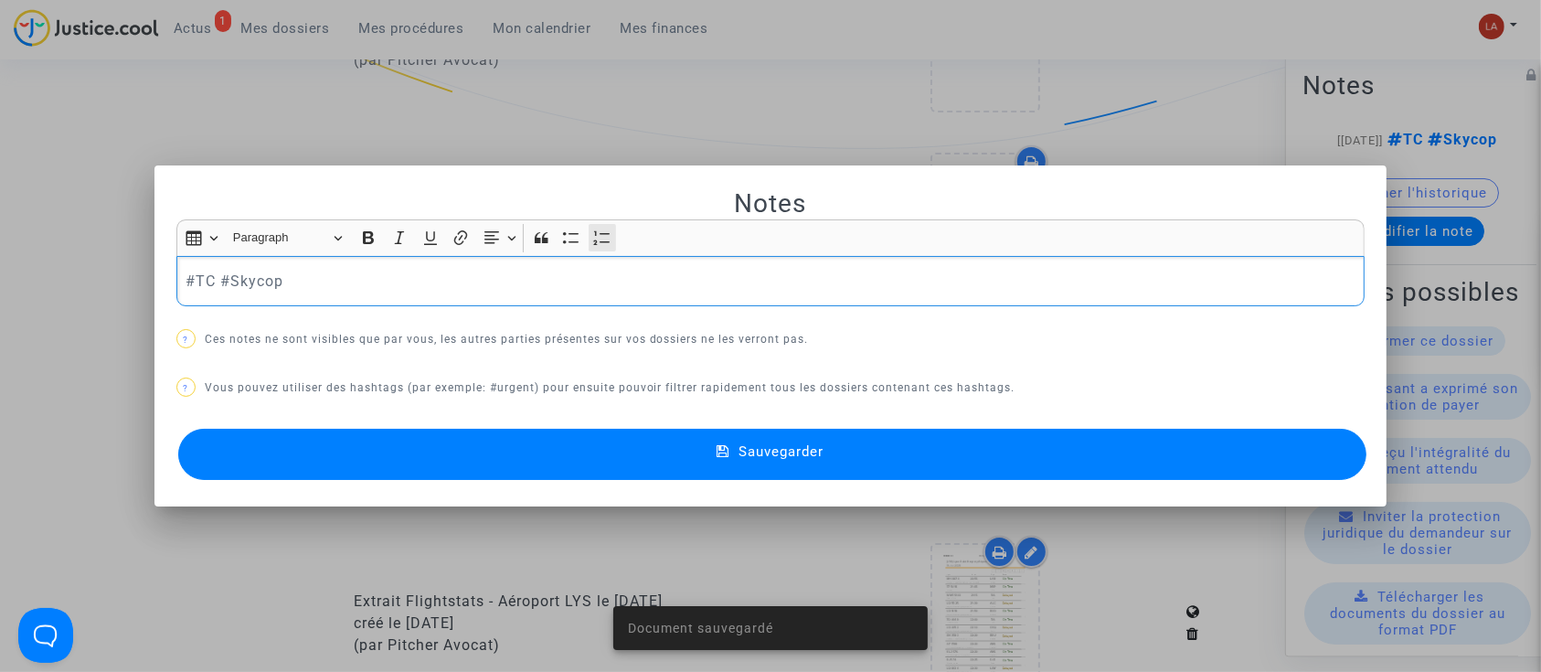
scroll to position [0, 0]
click at [560, 270] on p "#TC #Skycop" at bounding box center [770, 281] width 1170 height 23
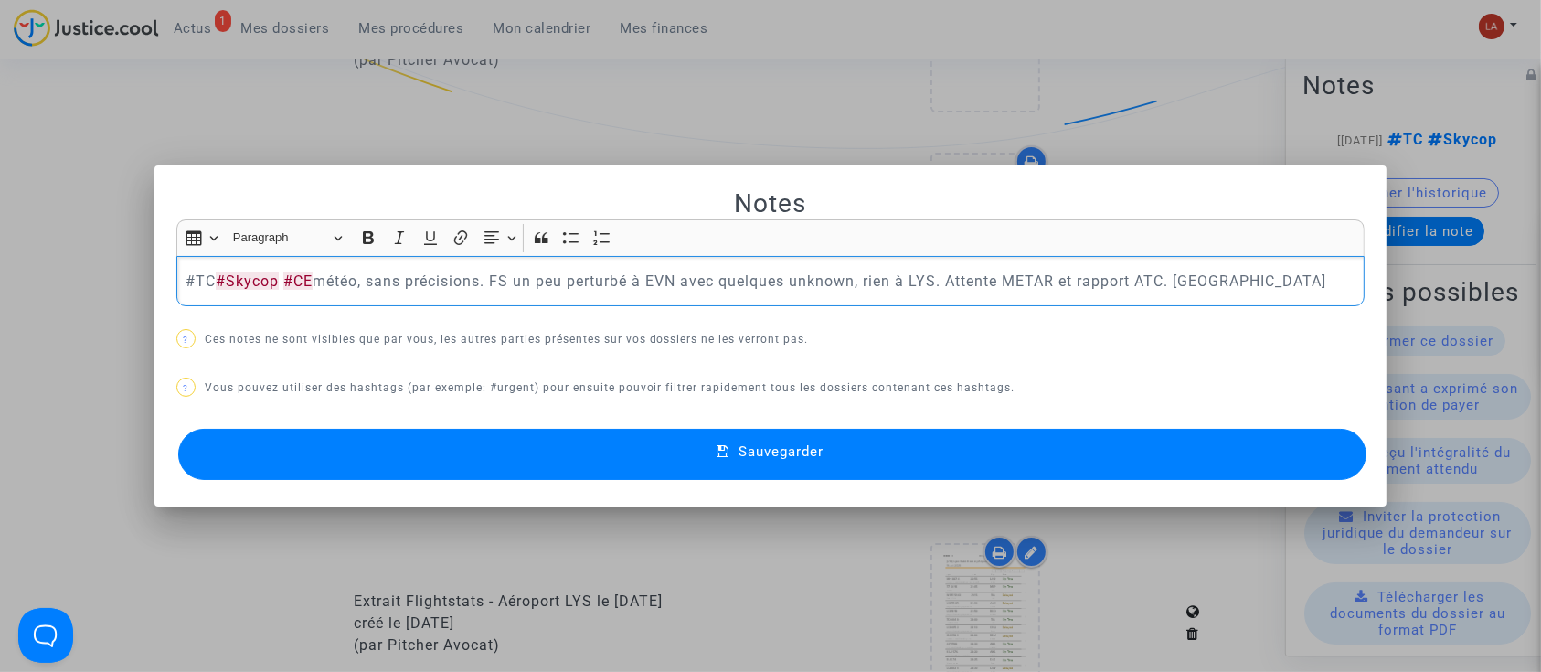
click at [534, 466] on button "Sauvegarder" at bounding box center [772, 454] width 1189 height 51
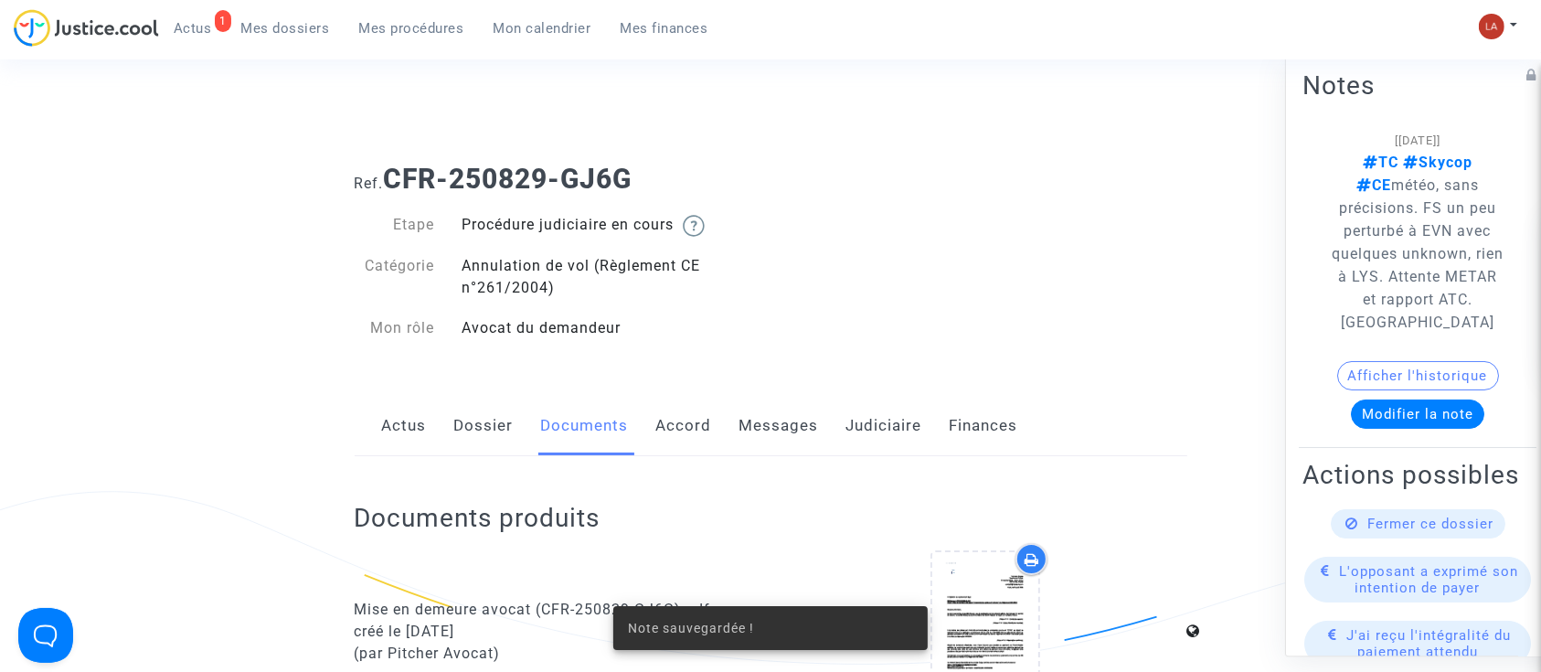
click at [782, 419] on link "Messages" at bounding box center [778, 426] width 79 height 60
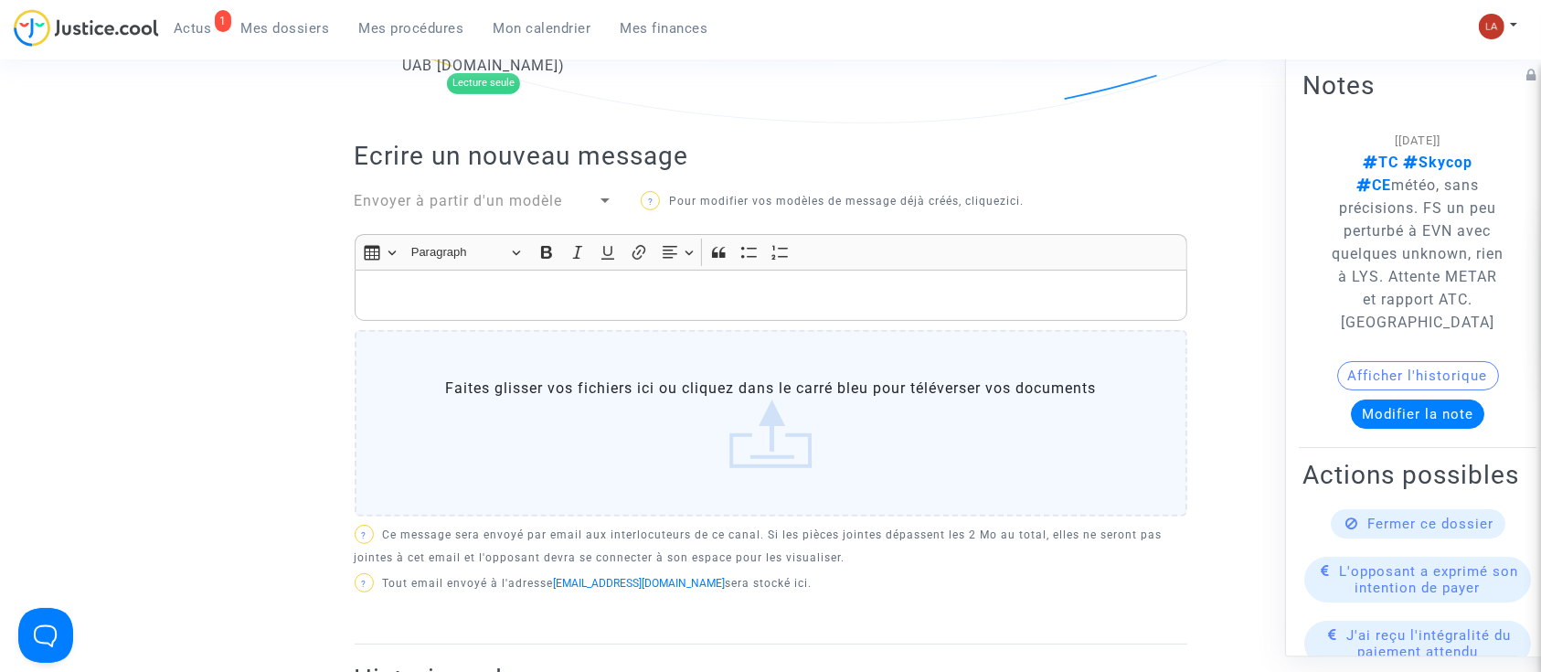
scroll to position [543, 0]
click at [455, 197] on span "Envoyer à partir d'un modèle" at bounding box center [459, 198] width 208 height 17
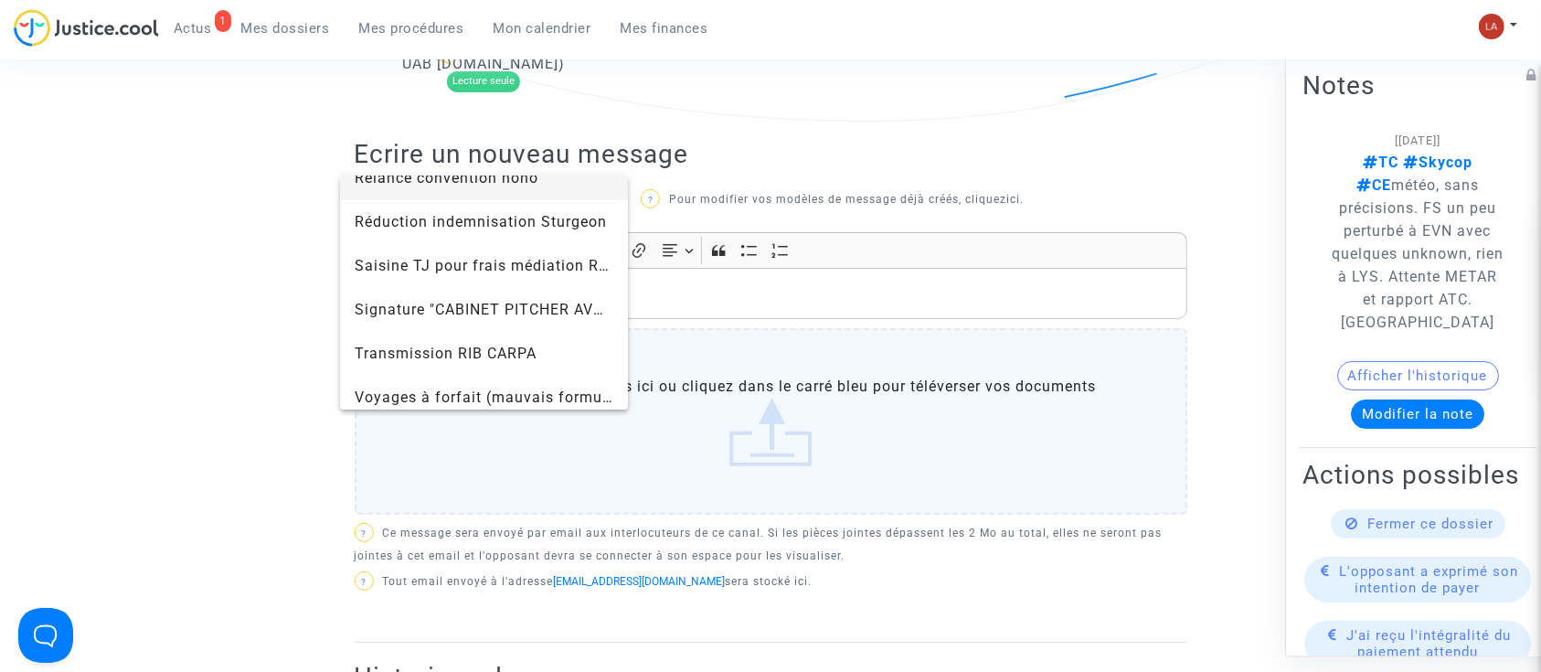
scroll to position [1907, 0]
click at [428, 315] on span "Signature "CABINET PITCHER AVOCAT"" at bounding box center [497, 307] width 284 height 17
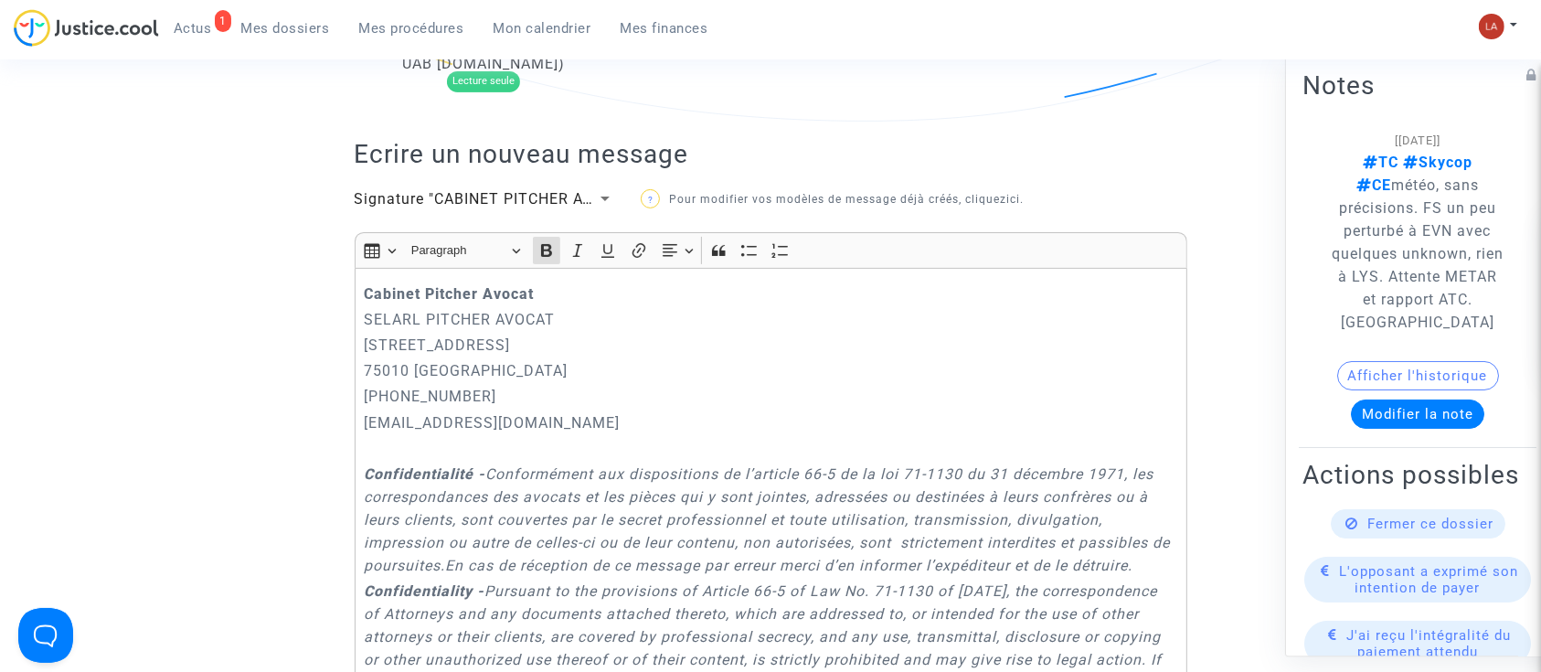
click at [355, 285] on div "Cabinet Pitcher Avocat SELARL PITCHER AVOCAT 201 rue du Faubourg Saint-Denis 75…" at bounding box center [771, 538] width 832 height 540
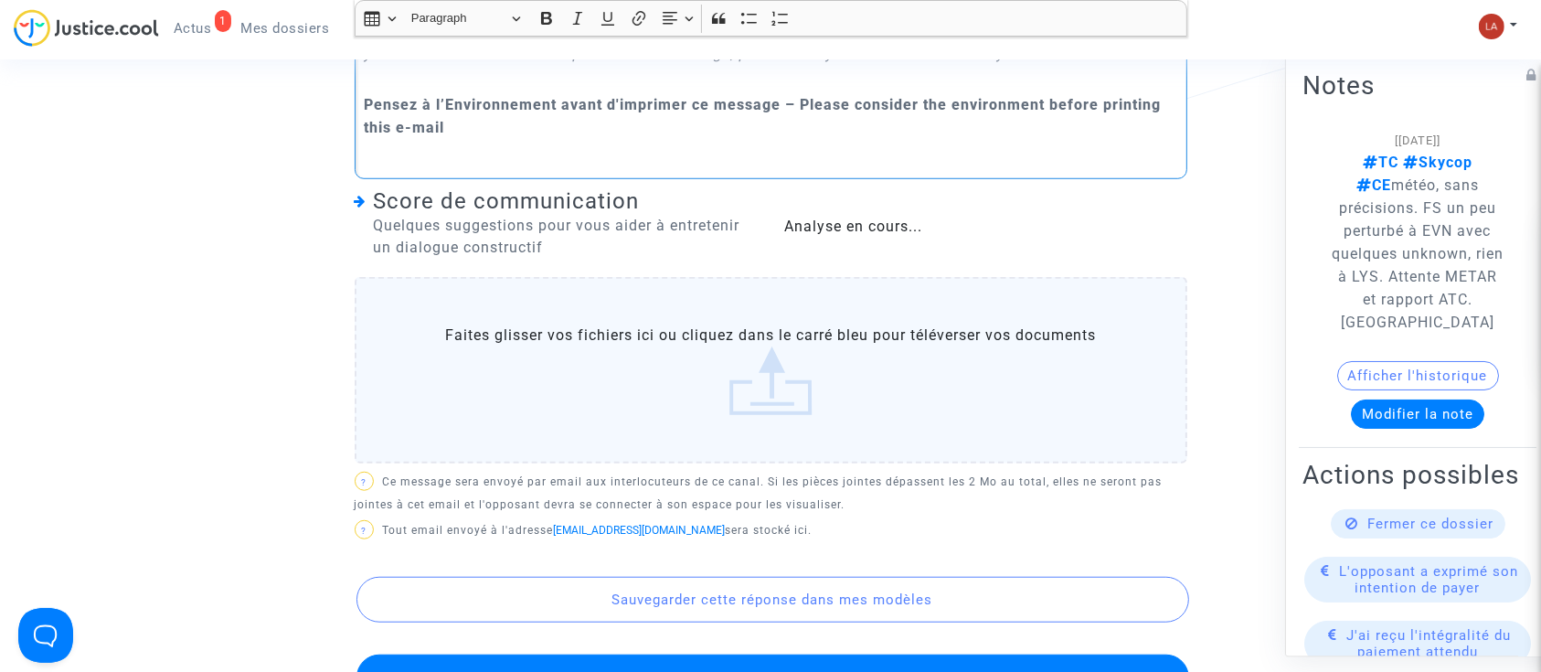
scroll to position [1455, 0]
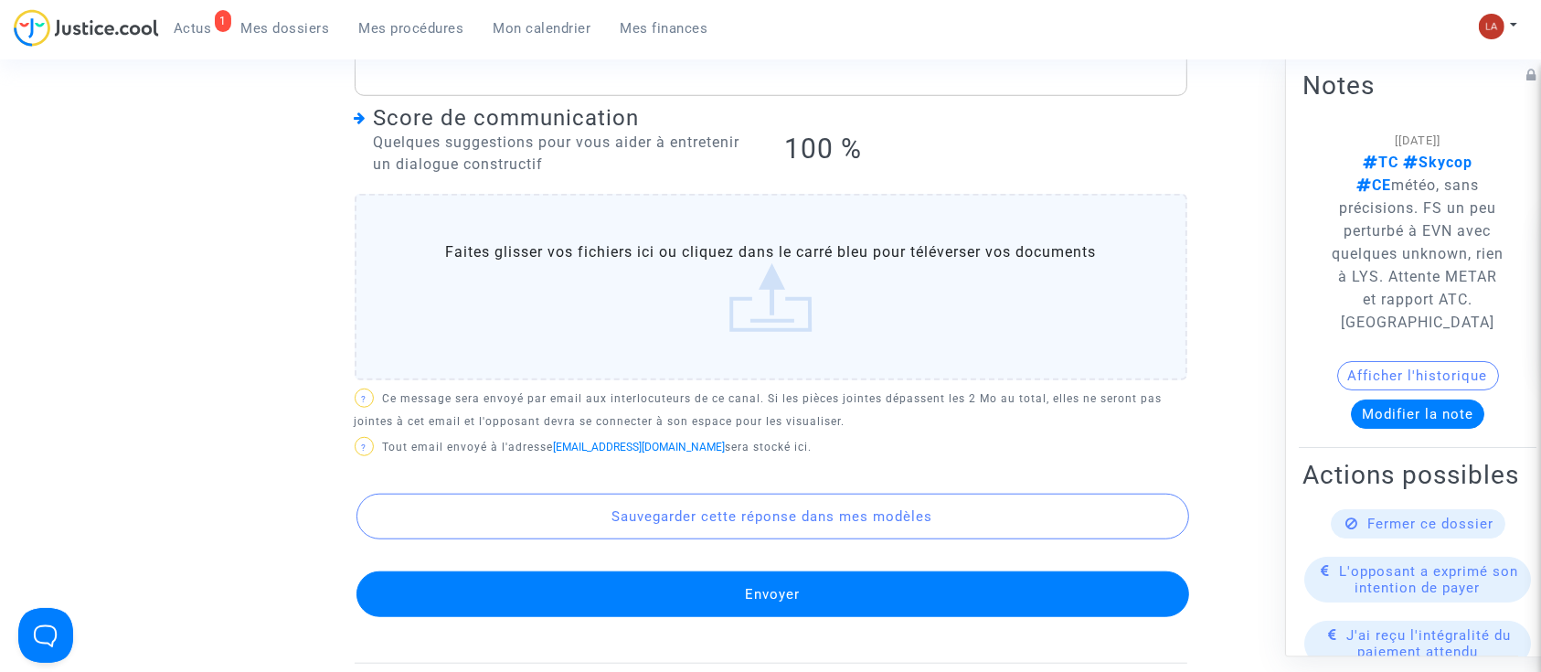
click at [574, 578] on div "Sauvegarder cette réponse dans mes modèles Envoyer" at bounding box center [771, 538] width 832 height 155
click at [576, 617] on button "Envoyer" at bounding box center [772, 594] width 832 height 46
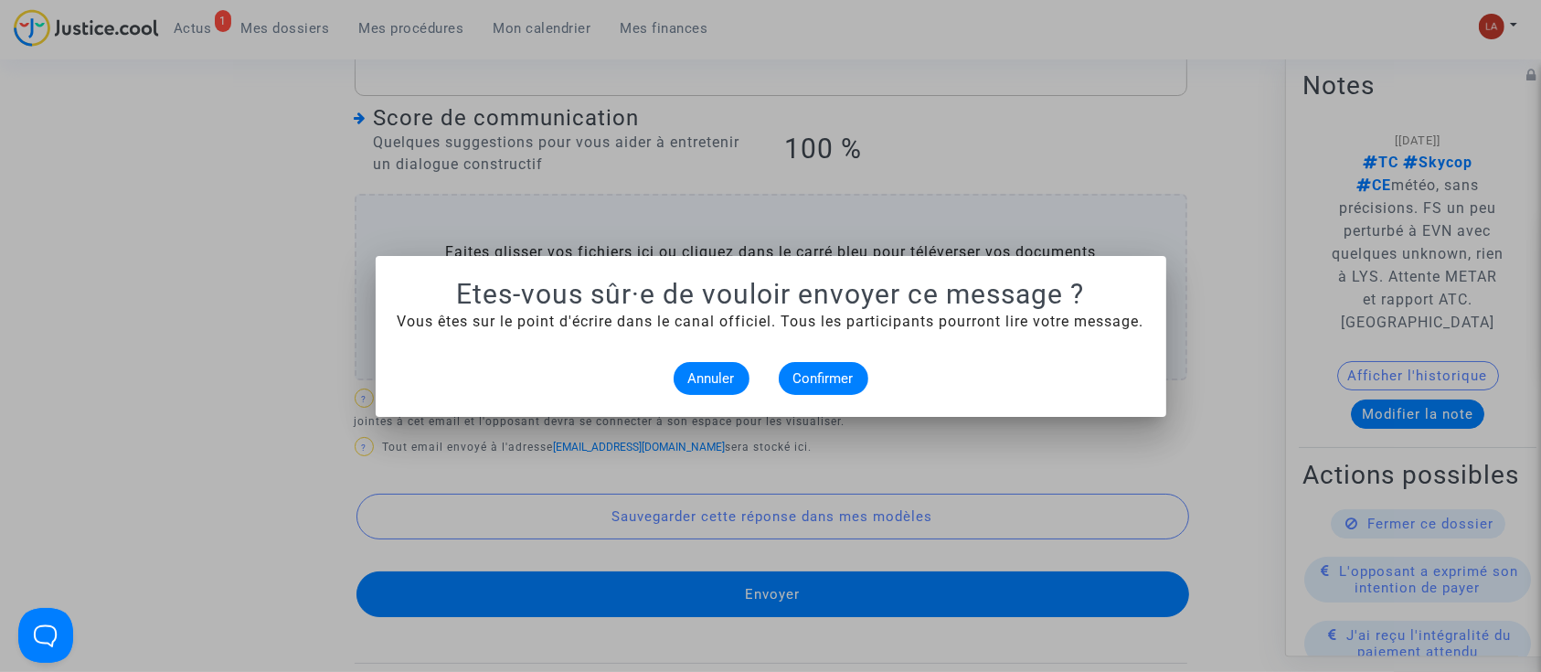
scroll to position [0, 0]
click at [805, 378] on span "Confirmer" at bounding box center [823, 378] width 60 height 16
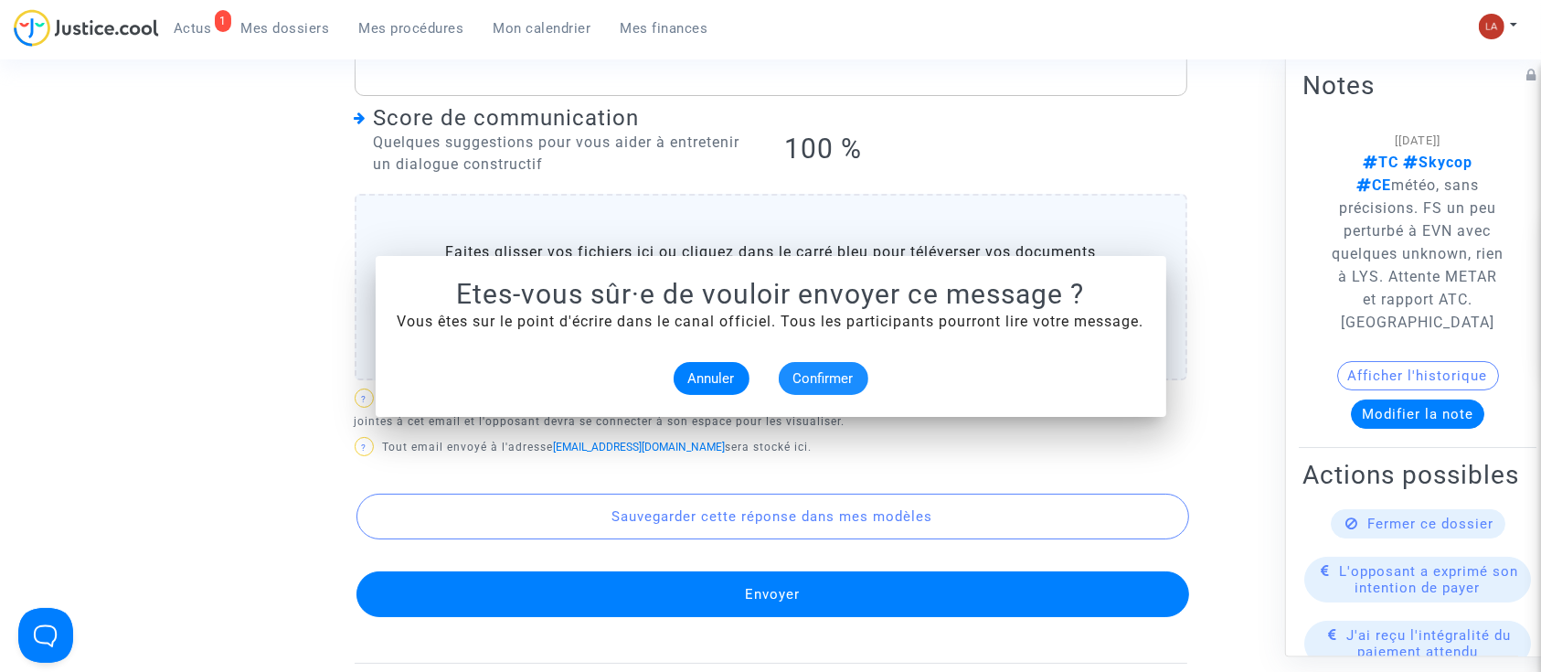
scroll to position [1455, 0]
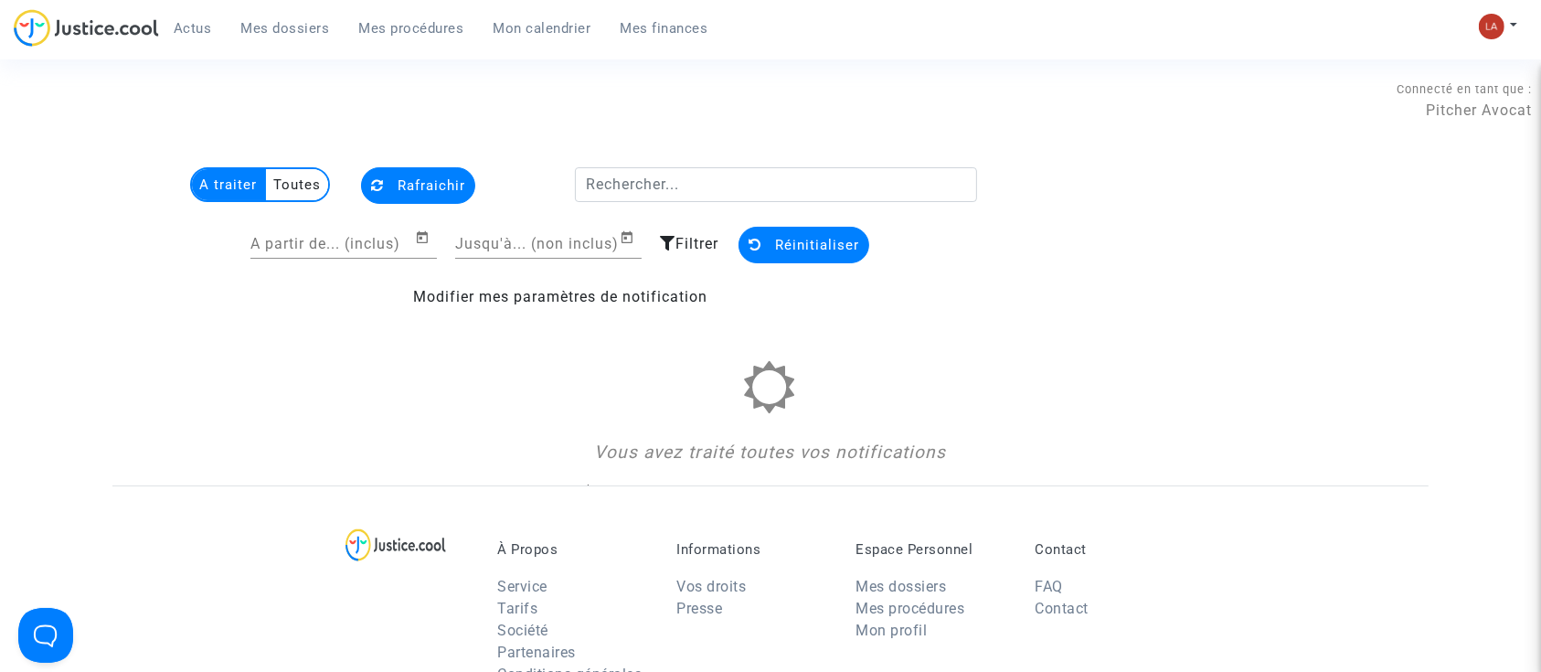
click at [314, 20] on span "Mes dossiers" at bounding box center [285, 28] width 89 height 16
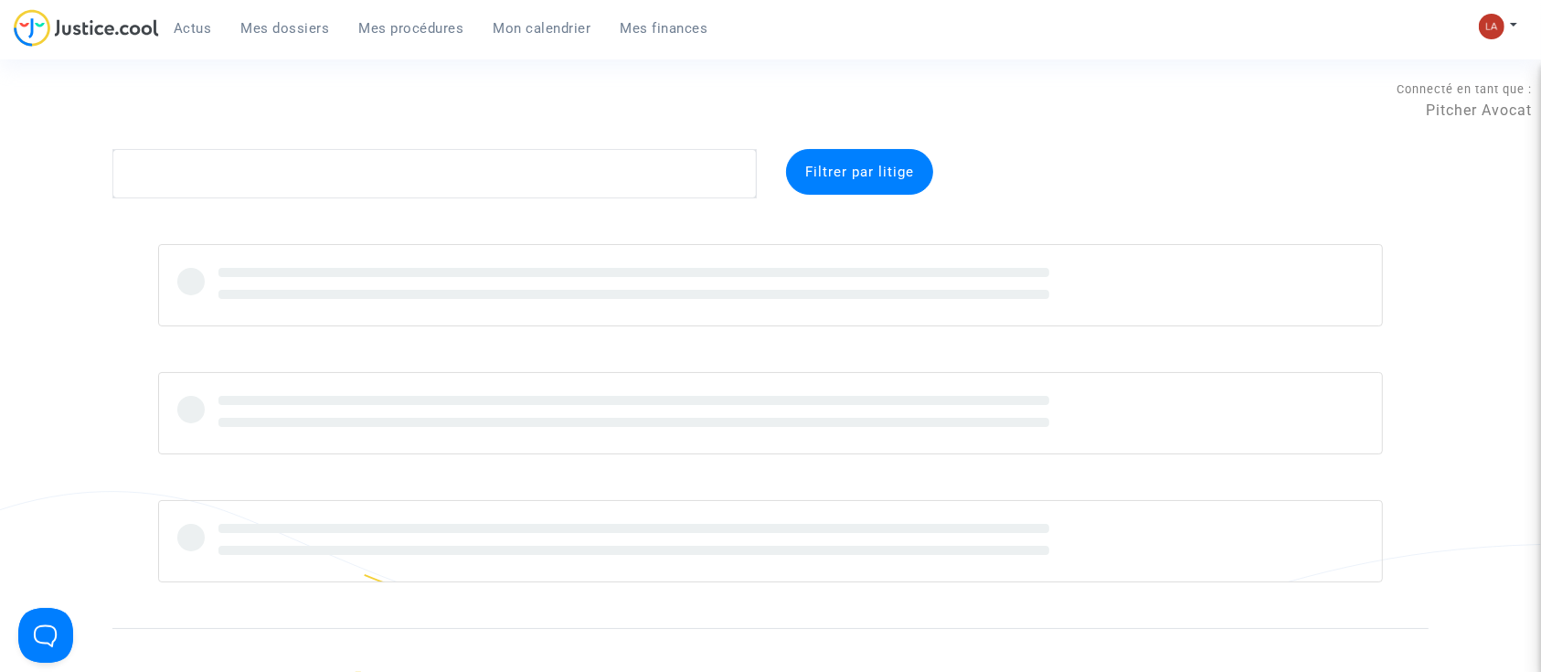
click at [294, 145] on div "Connecté en tant que : Pitcher Avocat" at bounding box center [765, 127] width 1531 height 44
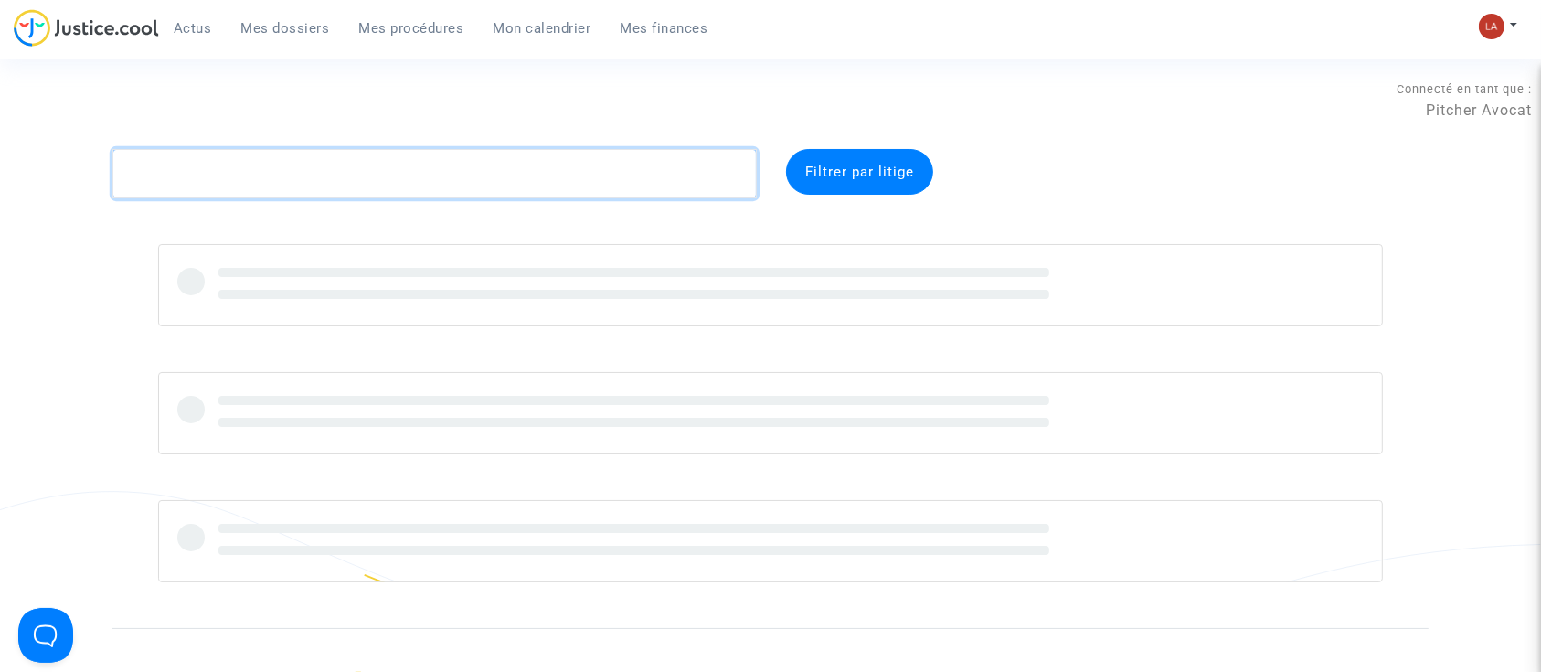
click at [271, 172] on textarea at bounding box center [434, 173] width 644 height 49
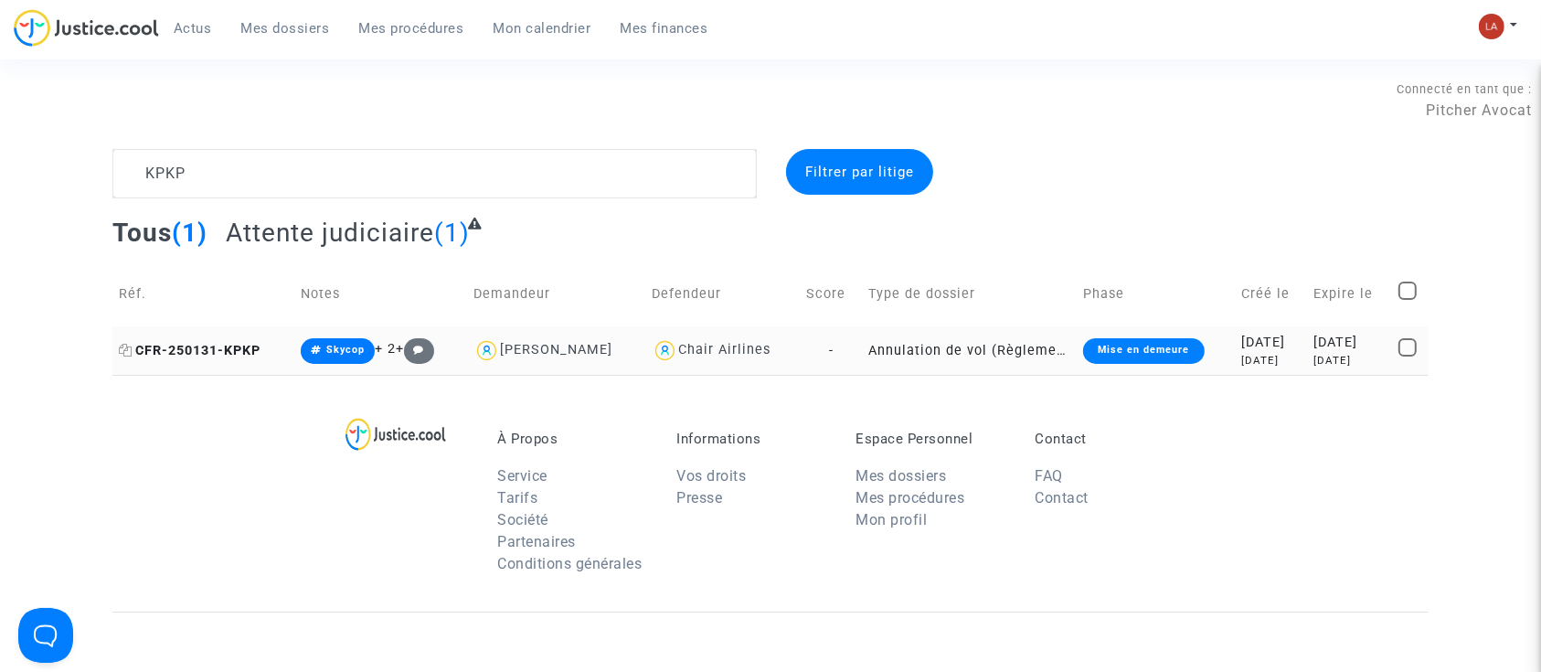
click at [228, 347] on span "CFR-250131-KPKP" at bounding box center [190, 351] width 142 height 16
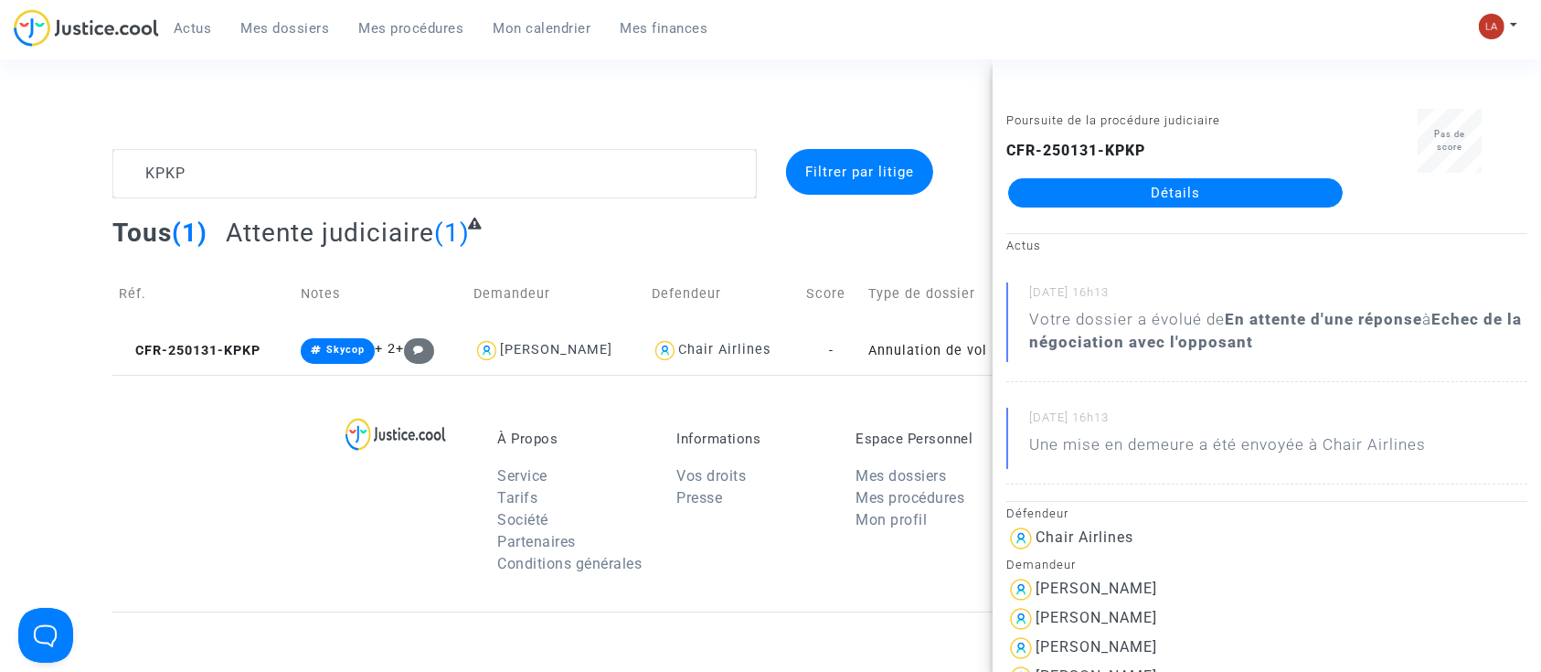
drag, startPoint x: 1093, startPoint y: 193, endPoint x: 1093, endPoint y: 212, distance: 19.2
click at [1093, 212] on div "Poursuite de la procédure judiciaire CFR-250131-KPKP Détails" at bounding box center [1175, 166] width 366 height 115
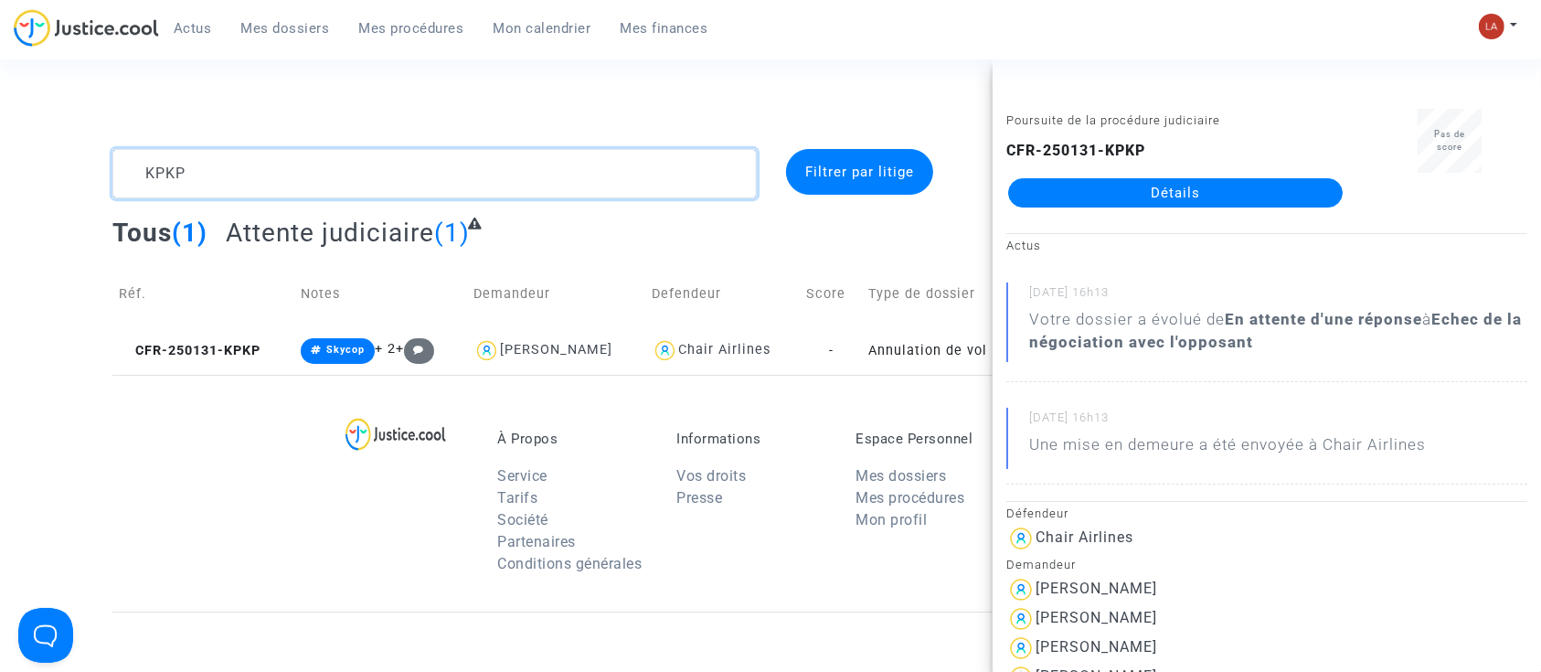
click at [263, 184] on textarea at bounding box center [434, 173] width 644 height 49
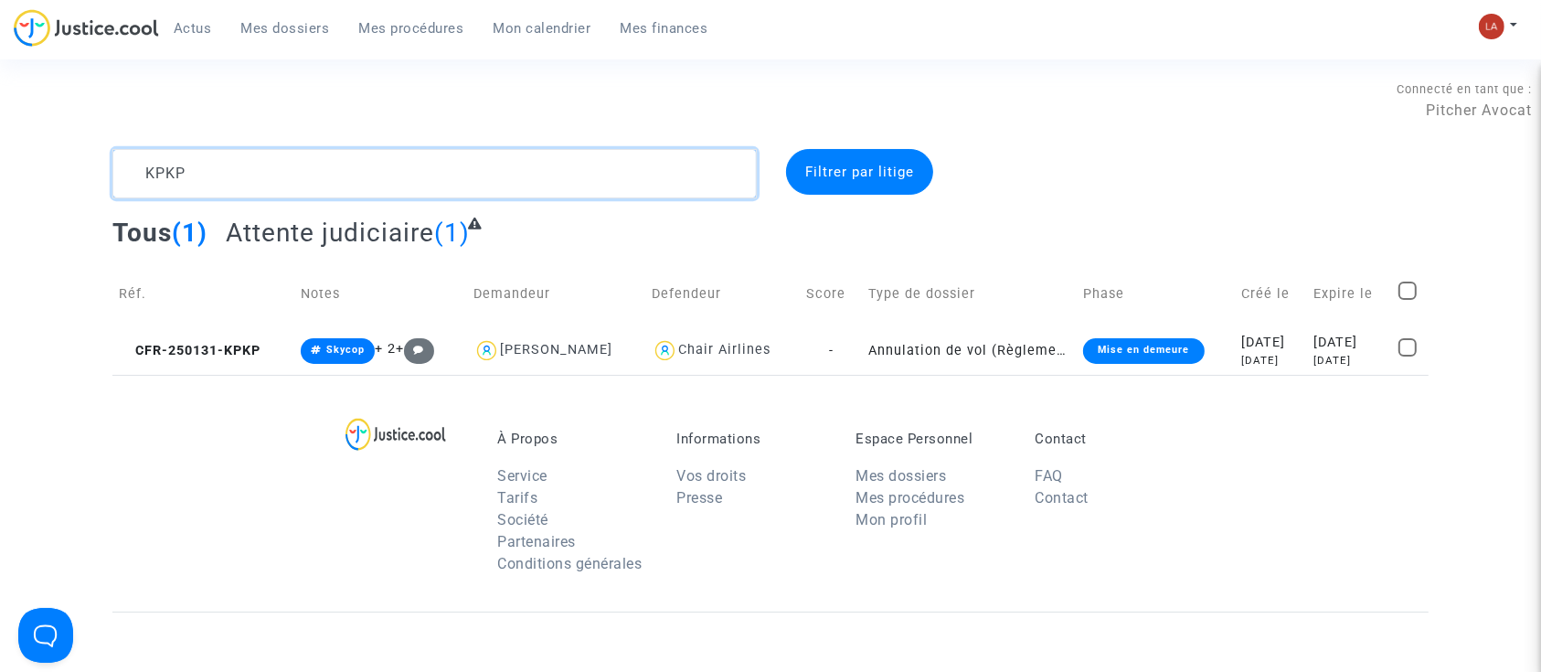
click at [263, 184] on textarea at bounding box center [434, 173] width 644 height 49
paste textarea "Bendris"
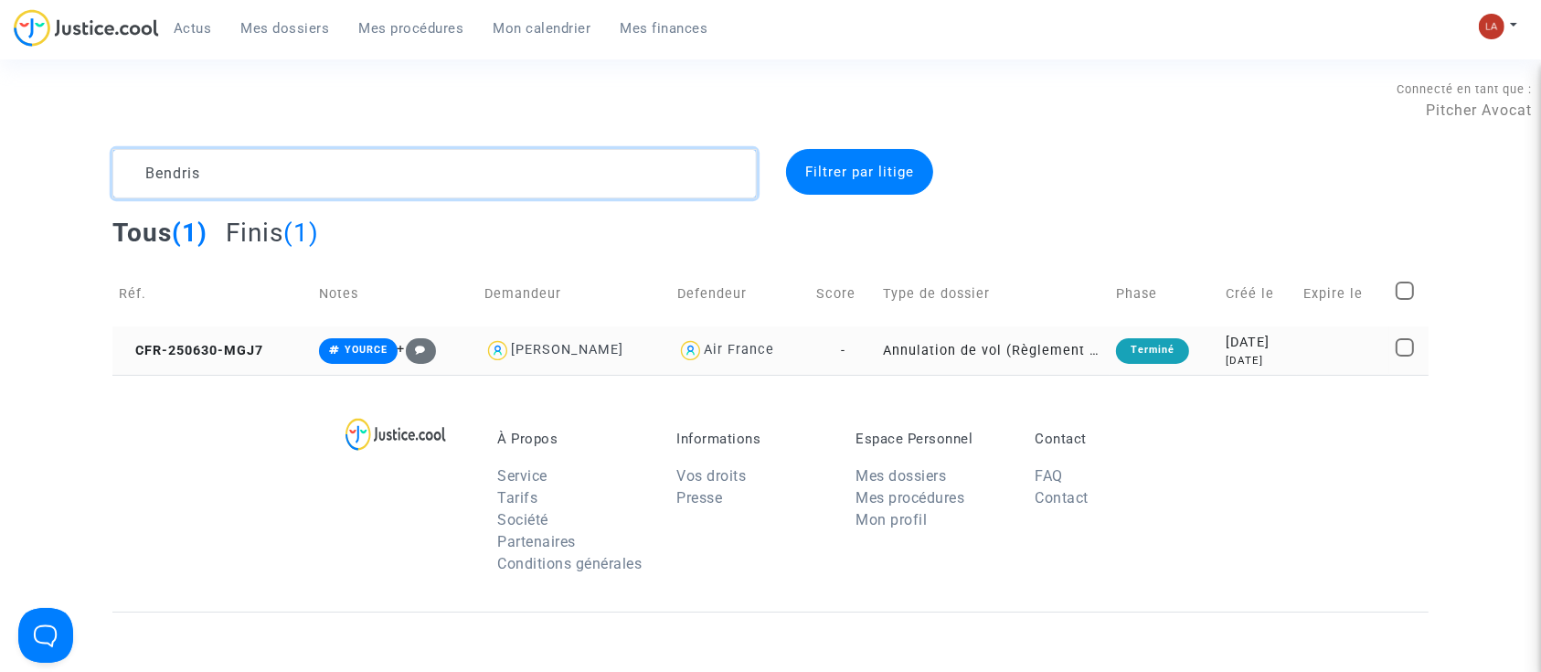
type textarea "Bendris"
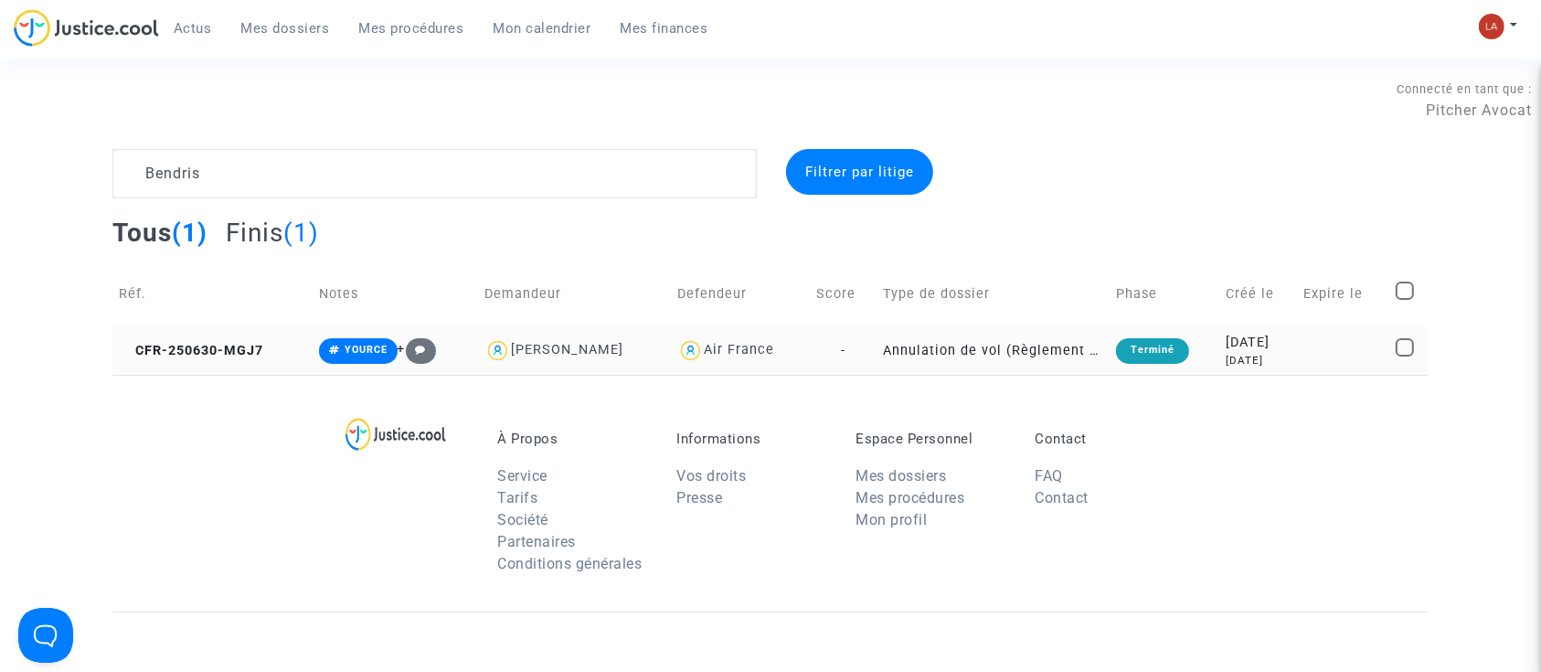
click at [236, 335] on td "CFR-250630-MGJ7" at bounding box center [212, 350] width 200 height 48
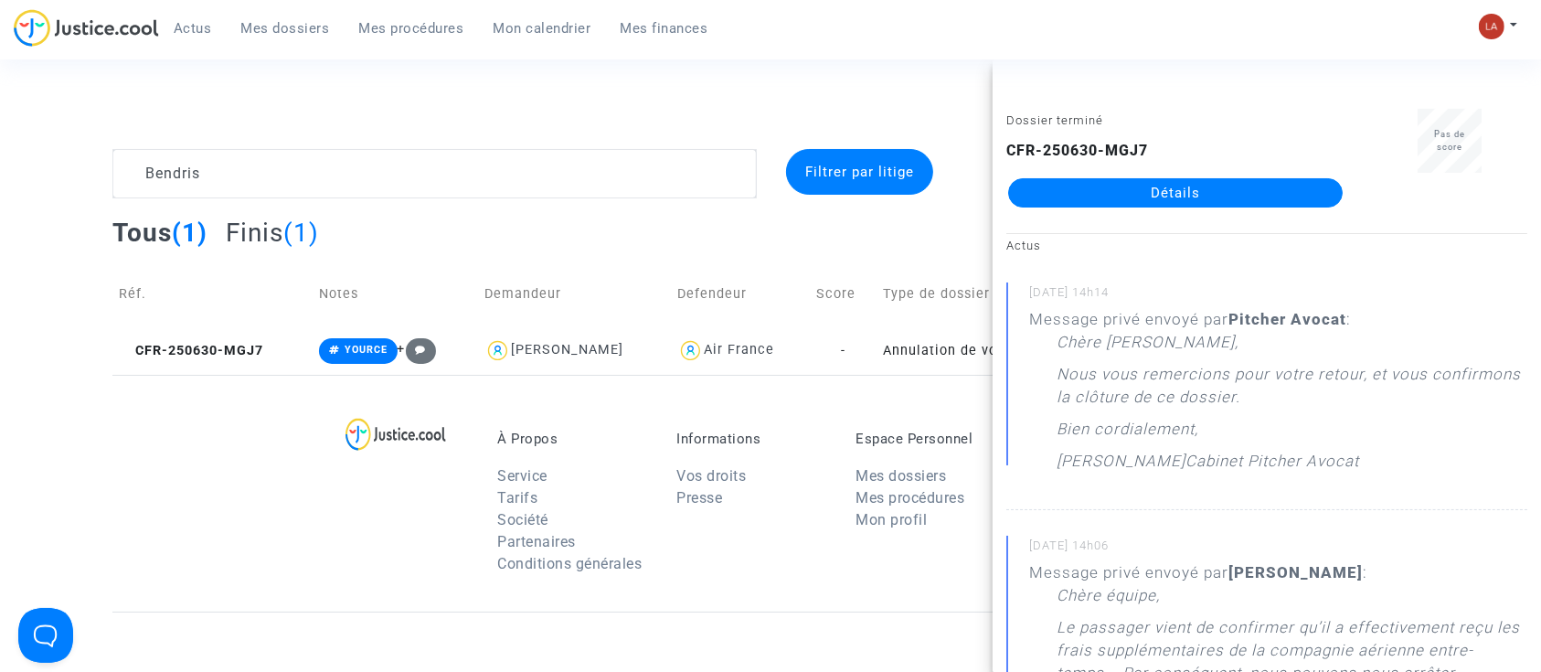
click at [288, 33] on span "Mes dossiers" at bounding box center [285, 28] width 89 height 16
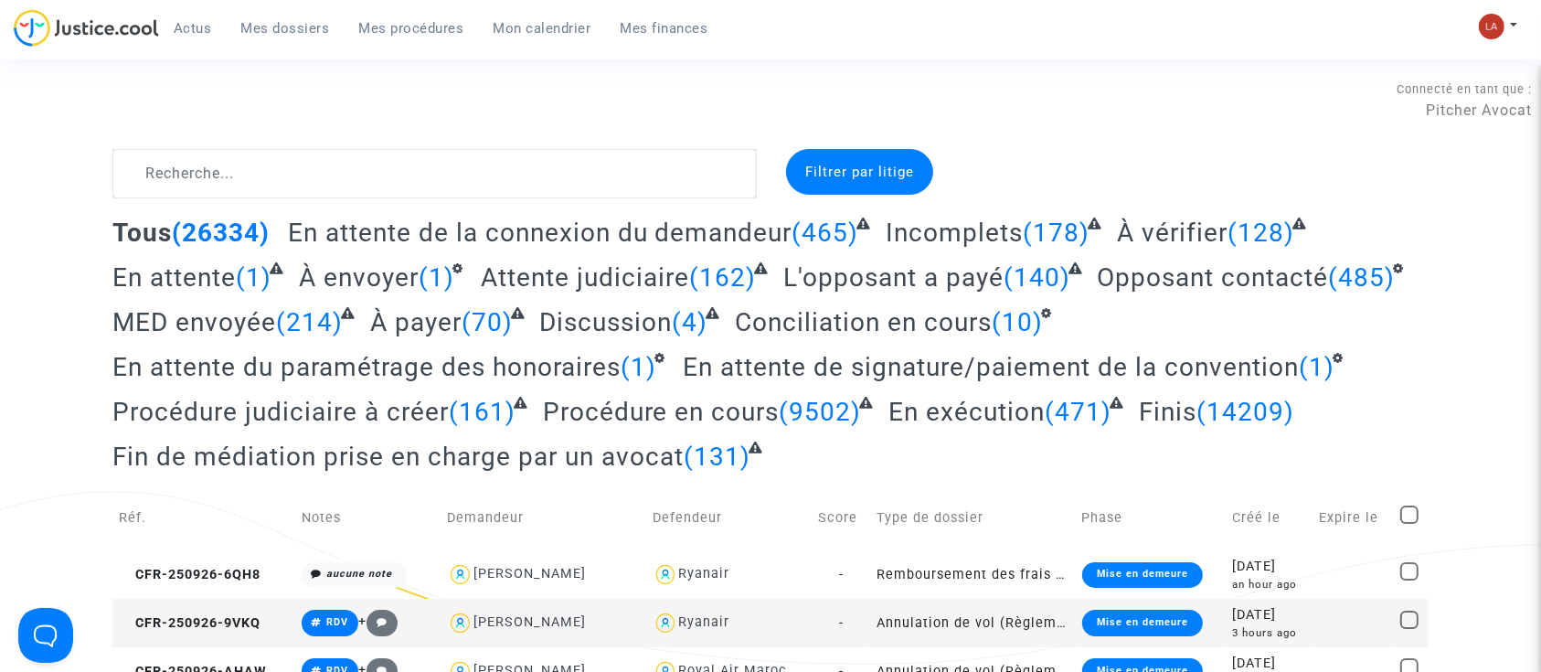
click at [584, 376] on span "En attente du paramétrage des honoraires" at bounding box center [366, 367] width 508 height 30
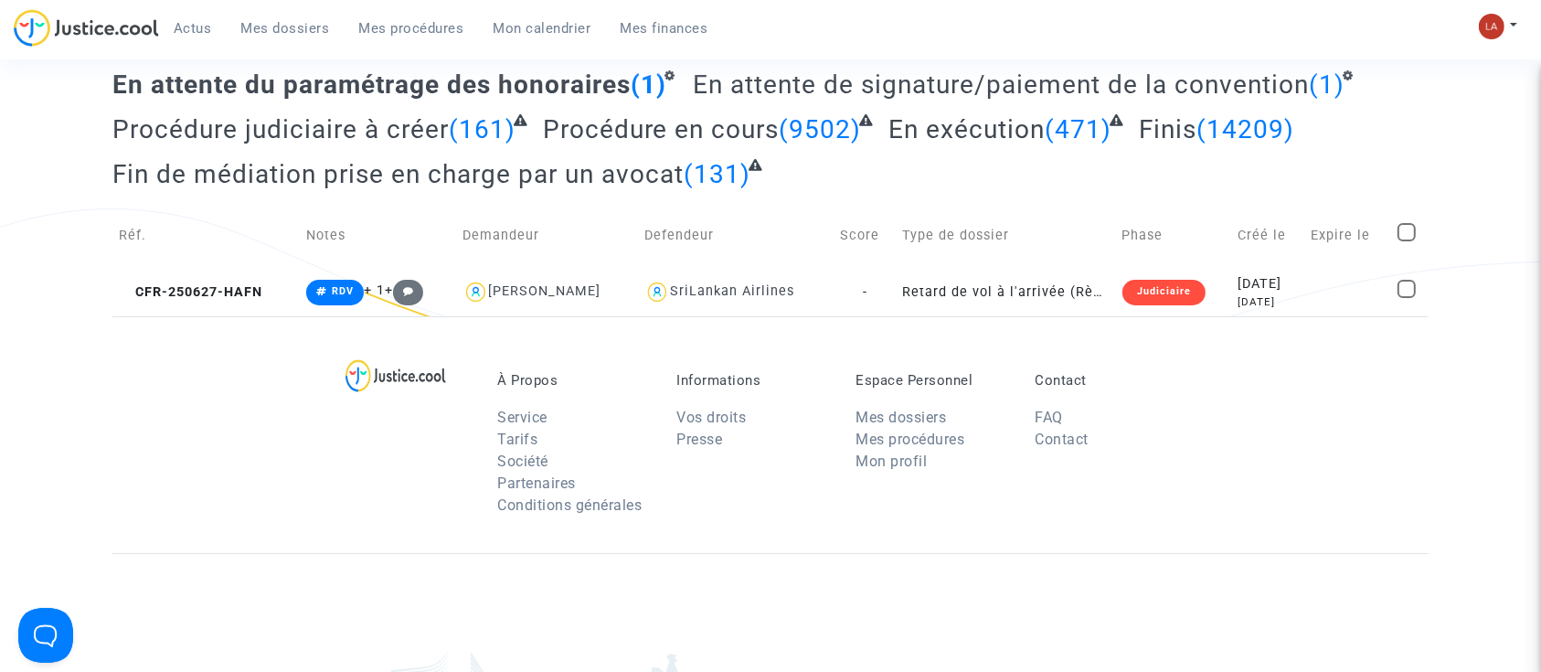
scroll to position [299, 0]
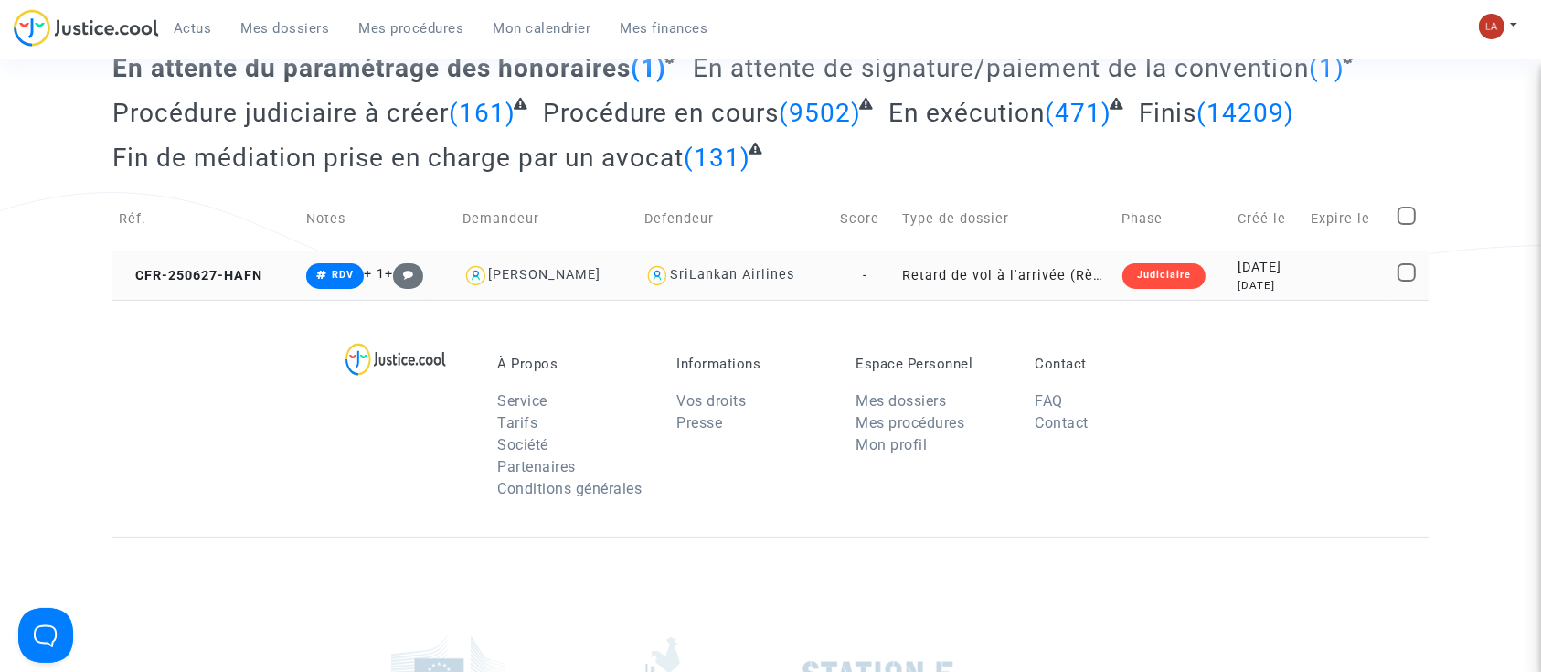
click at [247, 296] on td "CFR-250627-HAFN" at bounding box center [205, 275] width 187 height 48
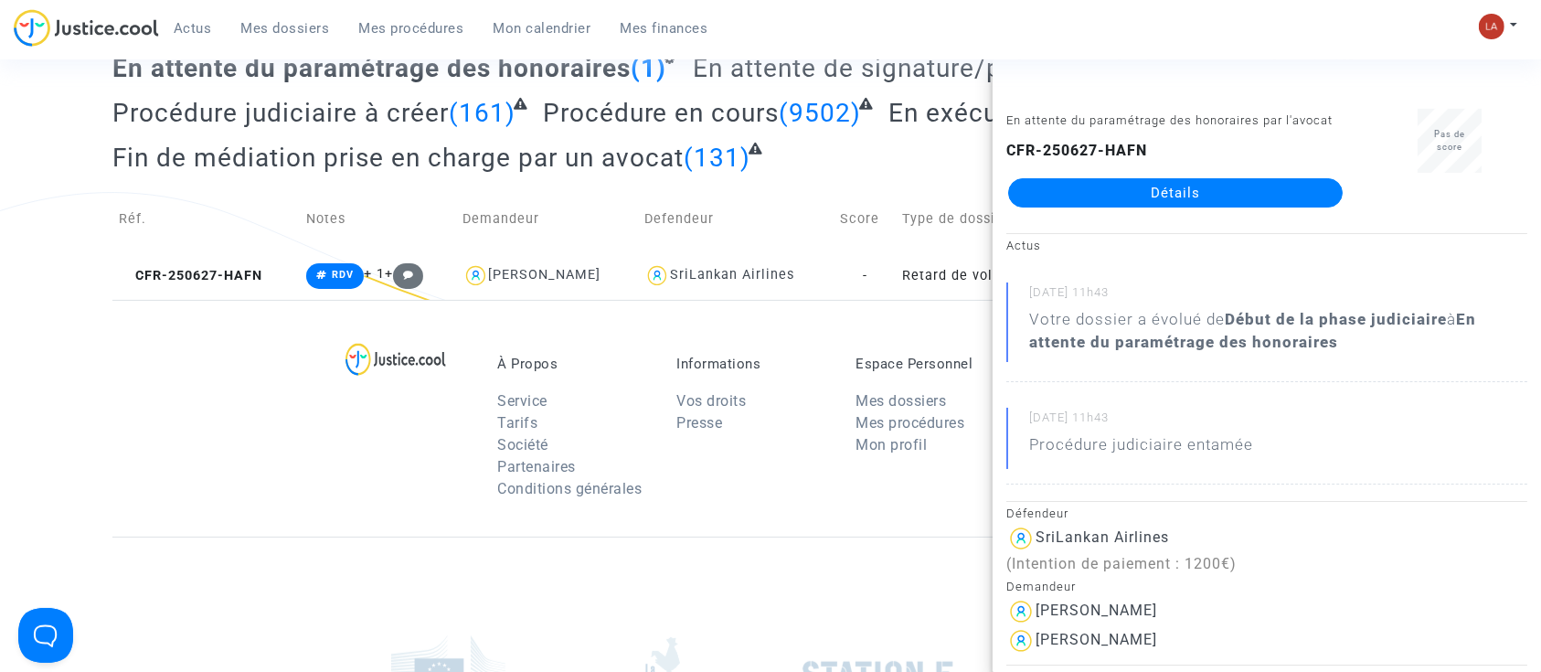
scroll to position [0, 0]
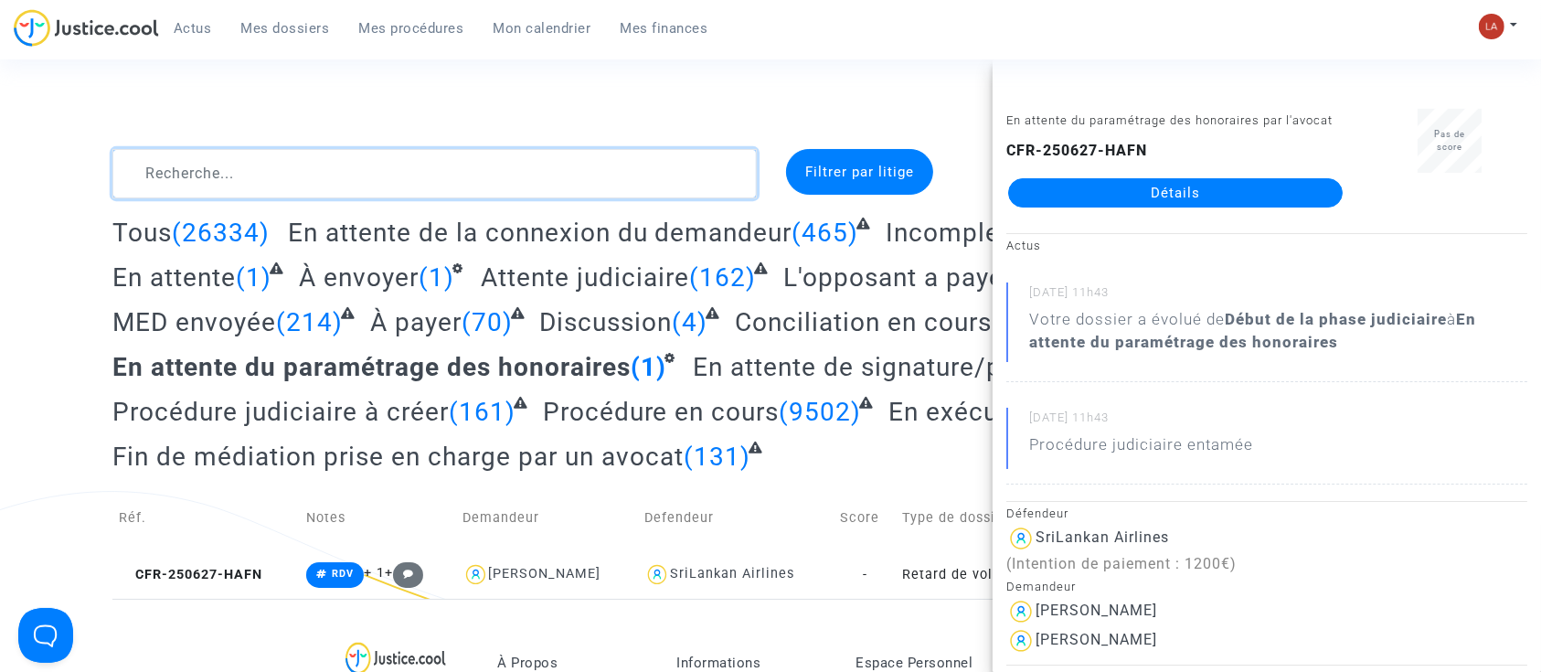
click at [396, 176] on textarea at bounding box center [434, 173] width 644 height 49
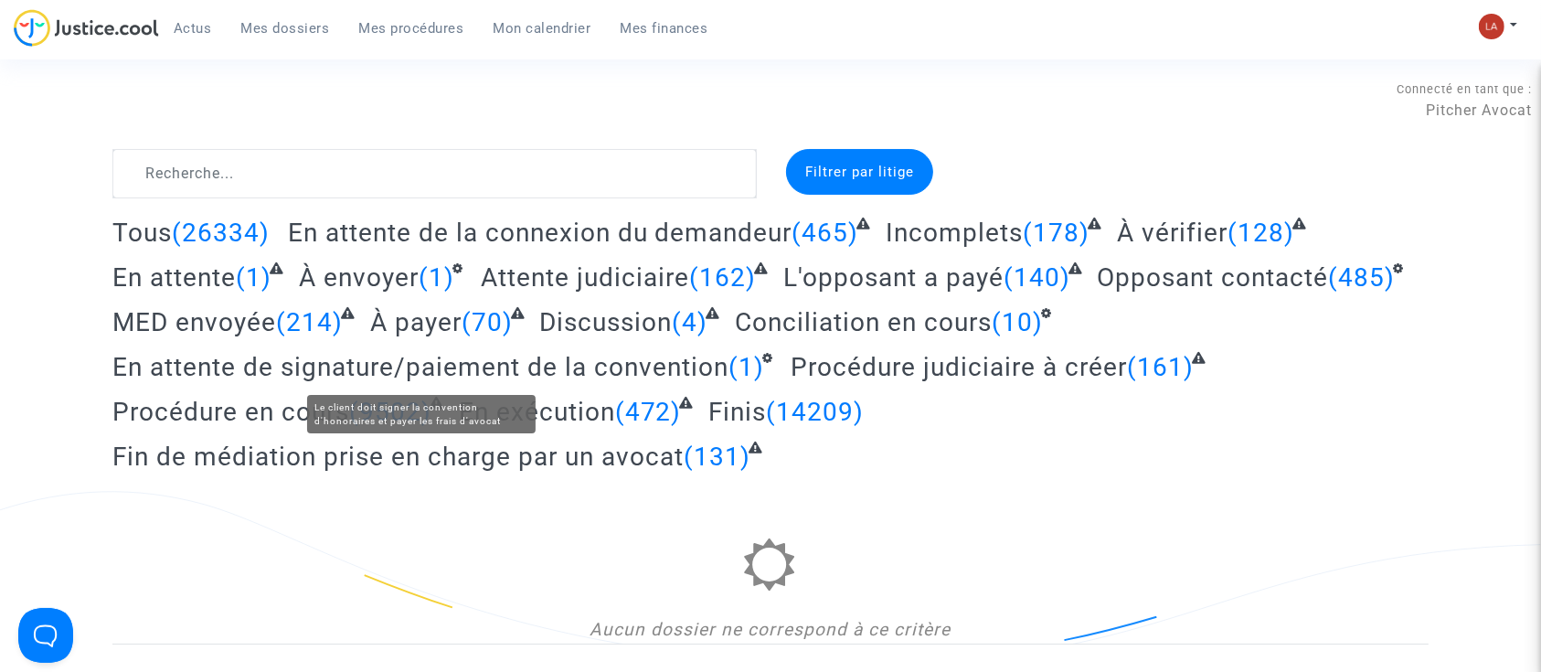
click at [649, 359] on span "En attente de signature/paiement de la convention" at bounding box center [420, 367] width 616 height 30
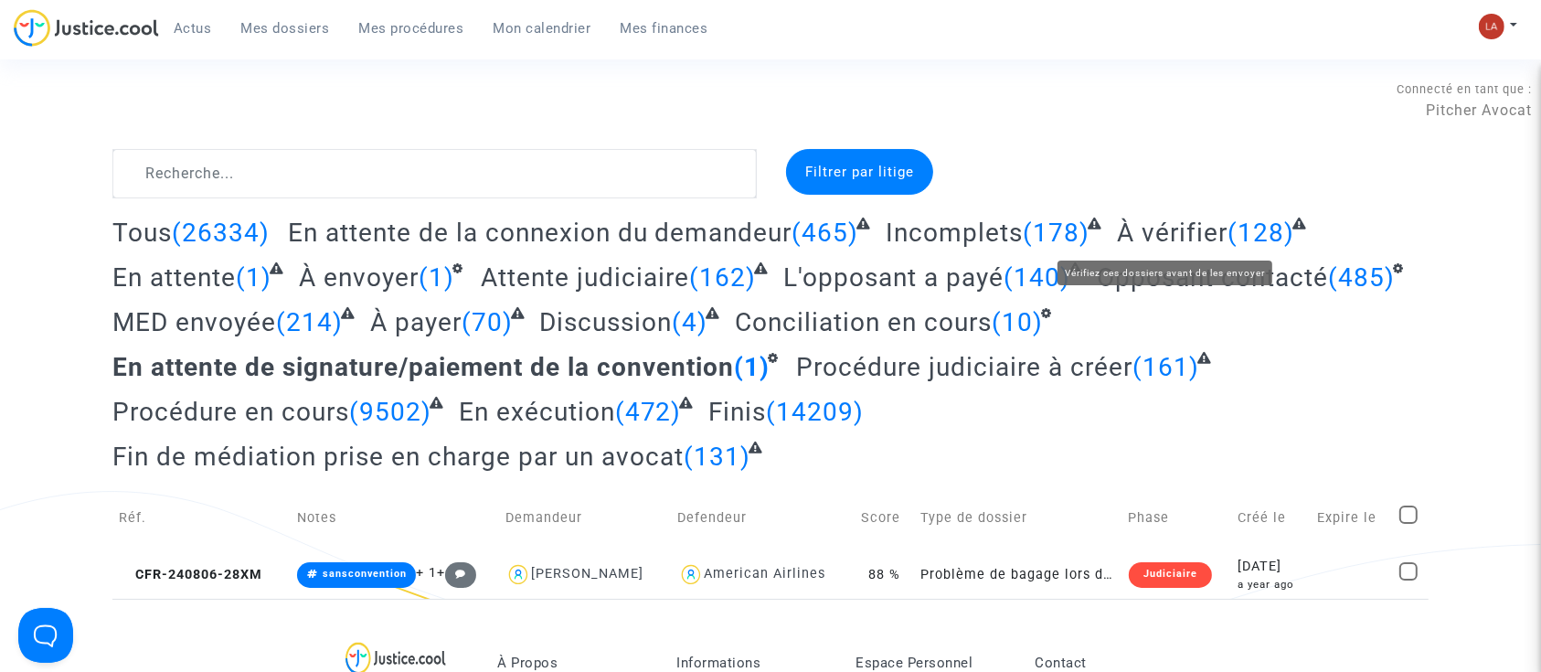
click at [1160, 223] on span "À vérifier" at bounding box center [1172, 232] width 111 height 30
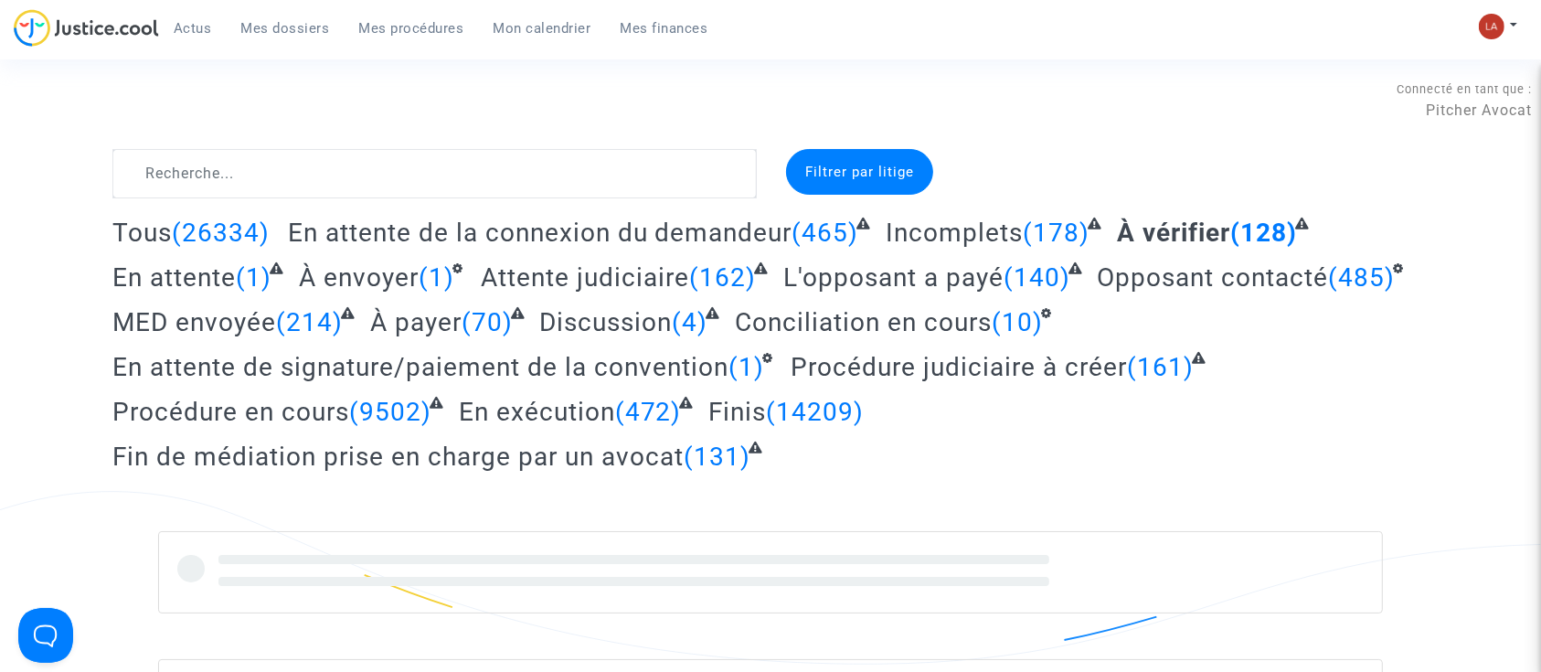
click at [451, 141] on div "Connecté en tant que : Pitcher Avocat" at bounding box center [765, 127] width 1531 height 44
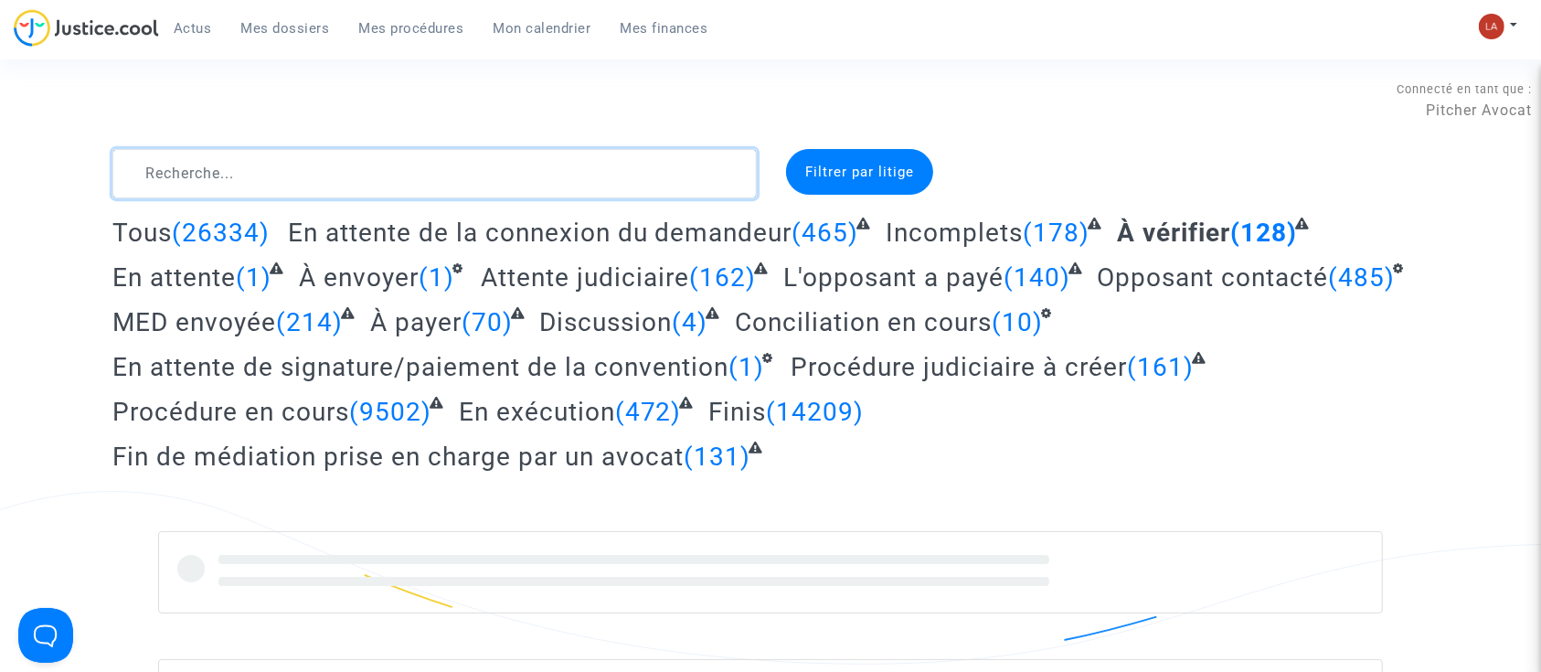
click at [436, 178] on textarea at bounding box center [434, 173] width 644 height 49
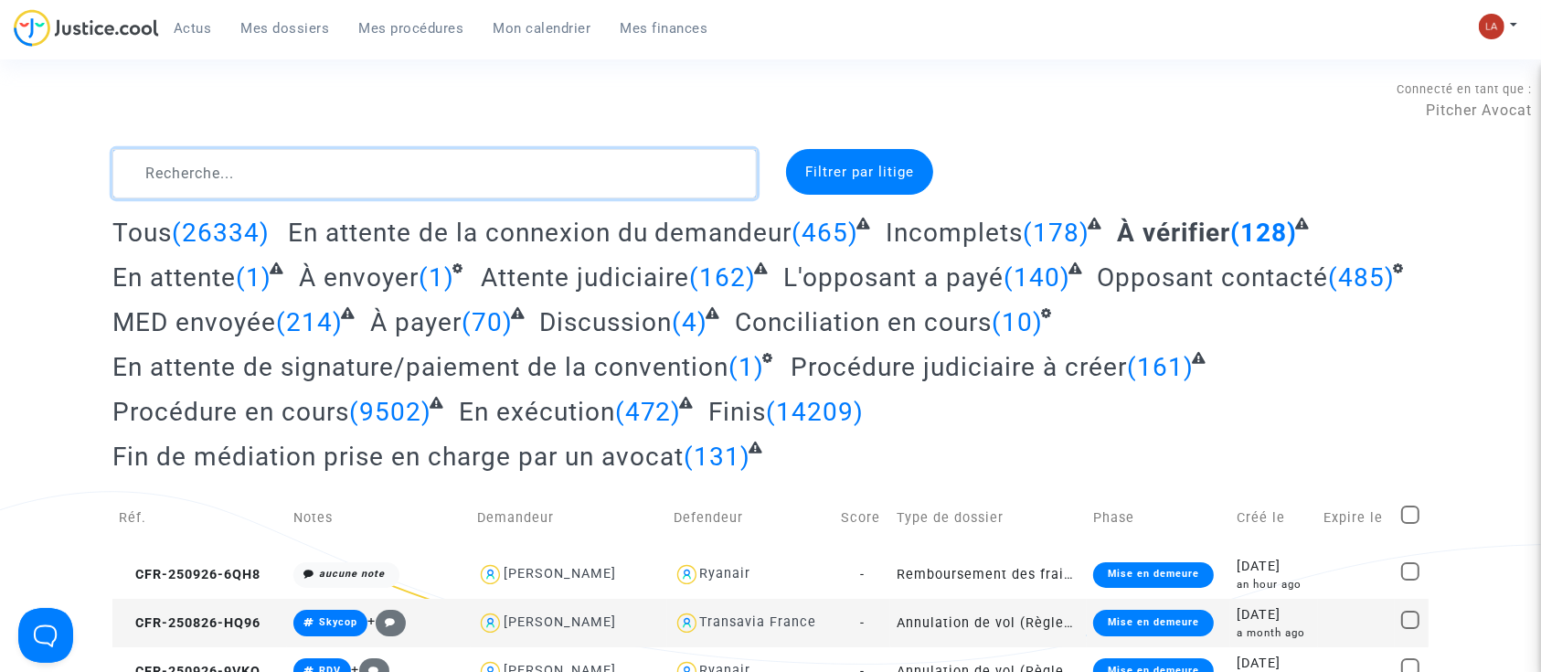
type textarea "!"
type textarea "b"
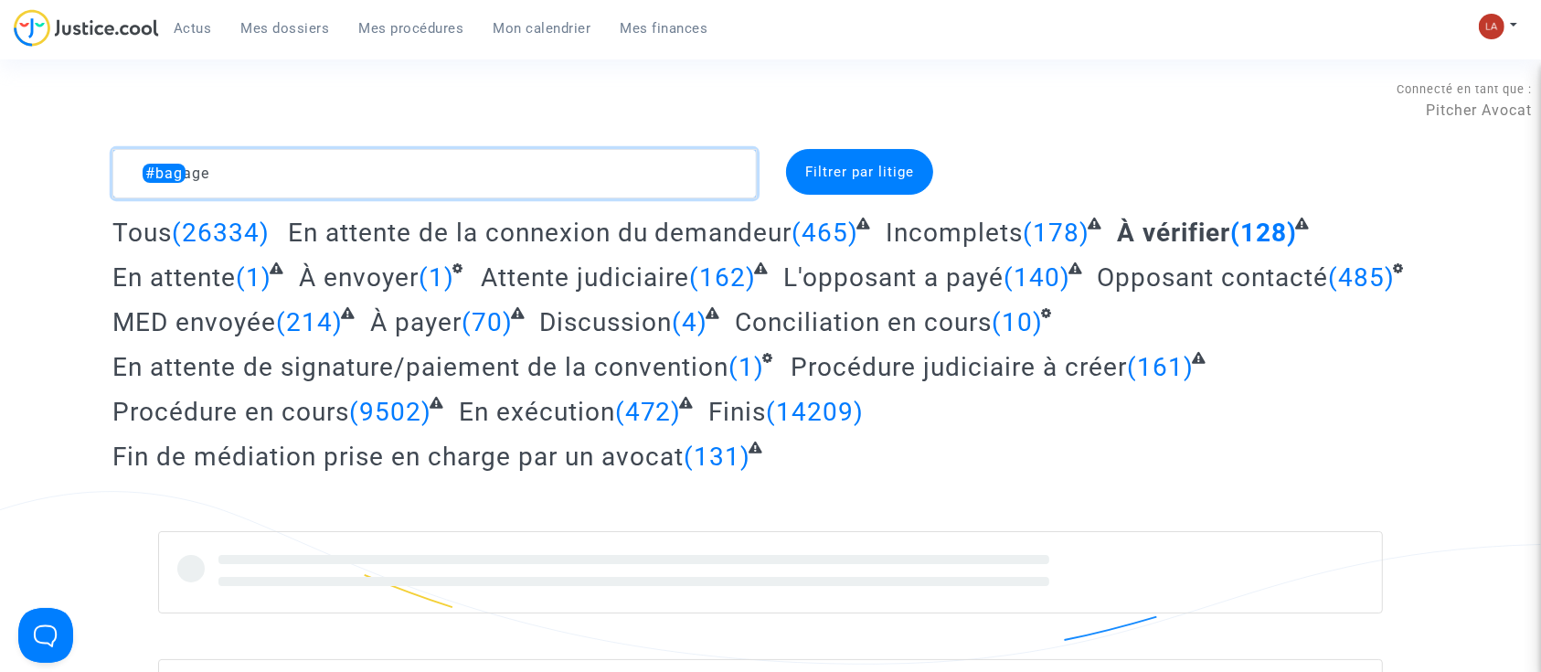
type textarea "#bagages"
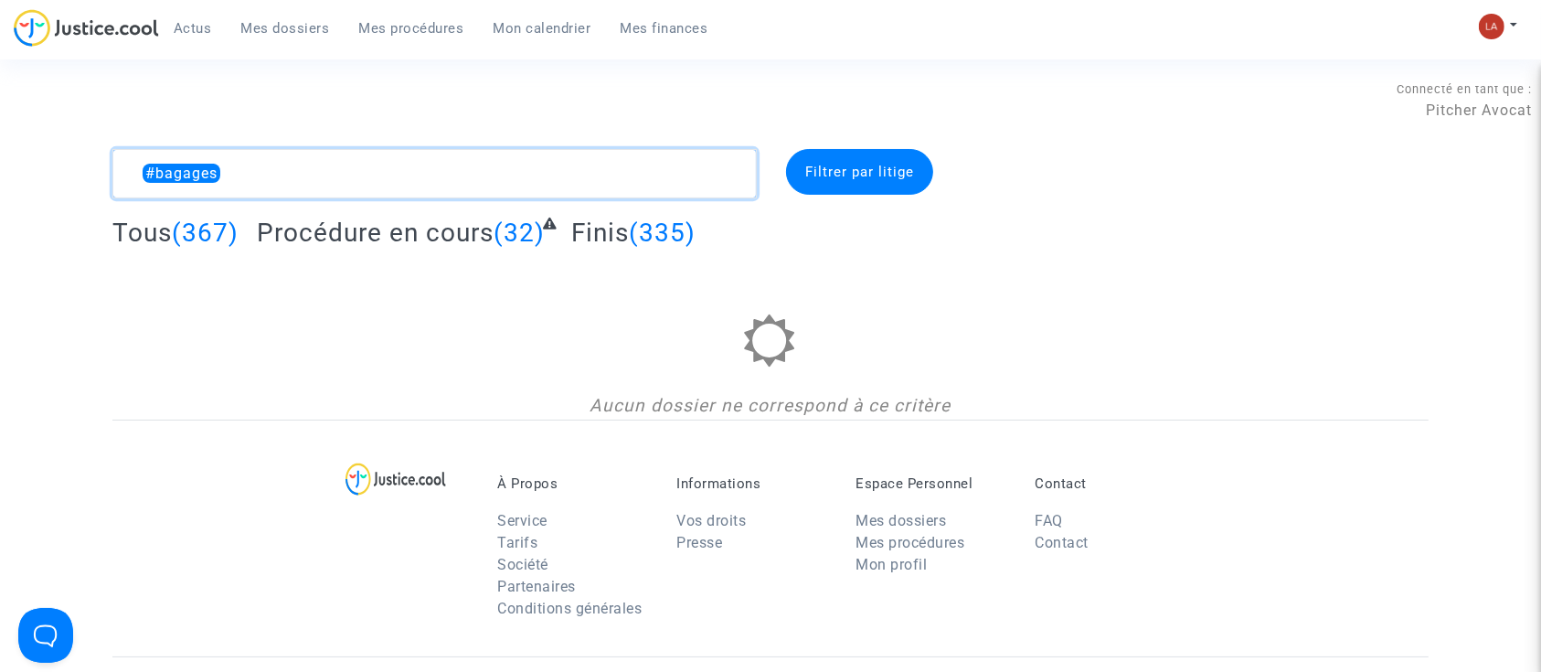
drag, startPoint x: 212, startPoint y: 164, endPoint x: 139, endPoint y: 159, distance: 73.2
click at [139, 159] on textarea at bounding box center [434, 173] width 644 height 49
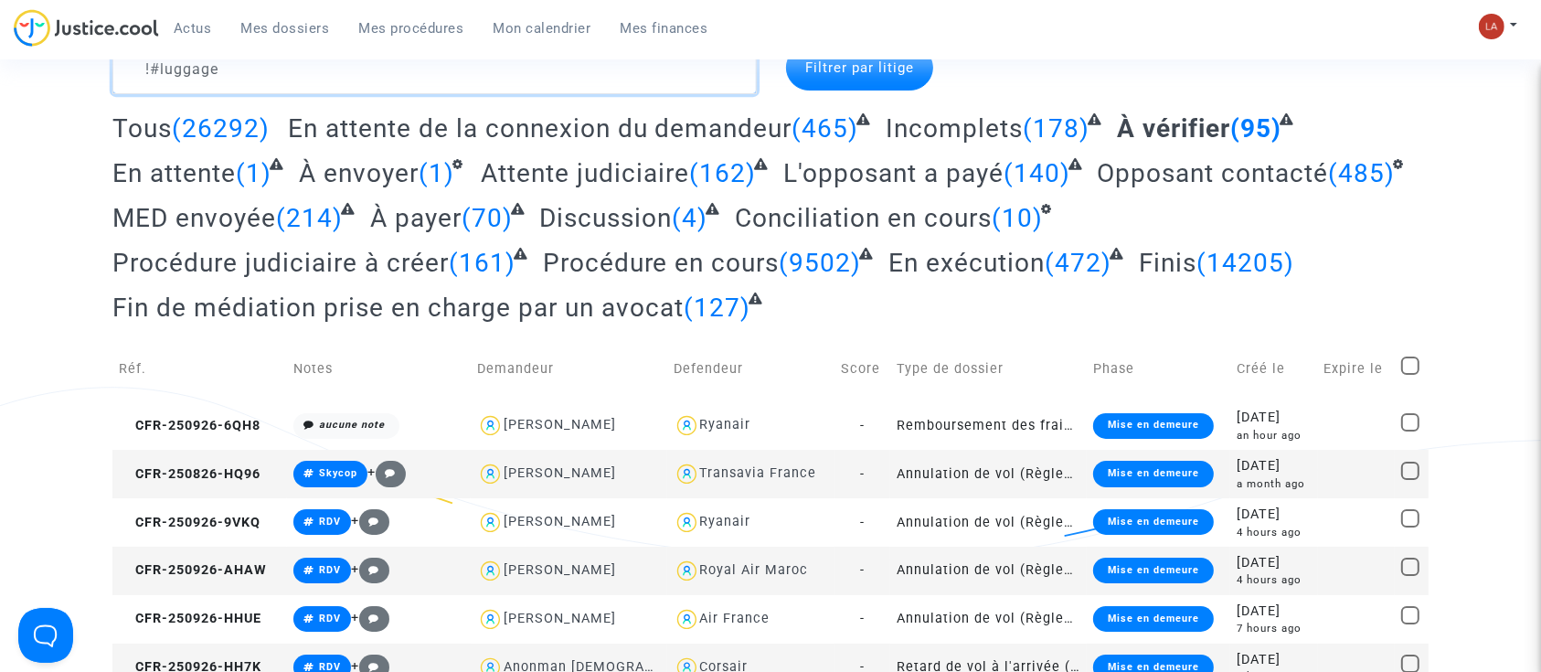
scroll to position [109, 0]
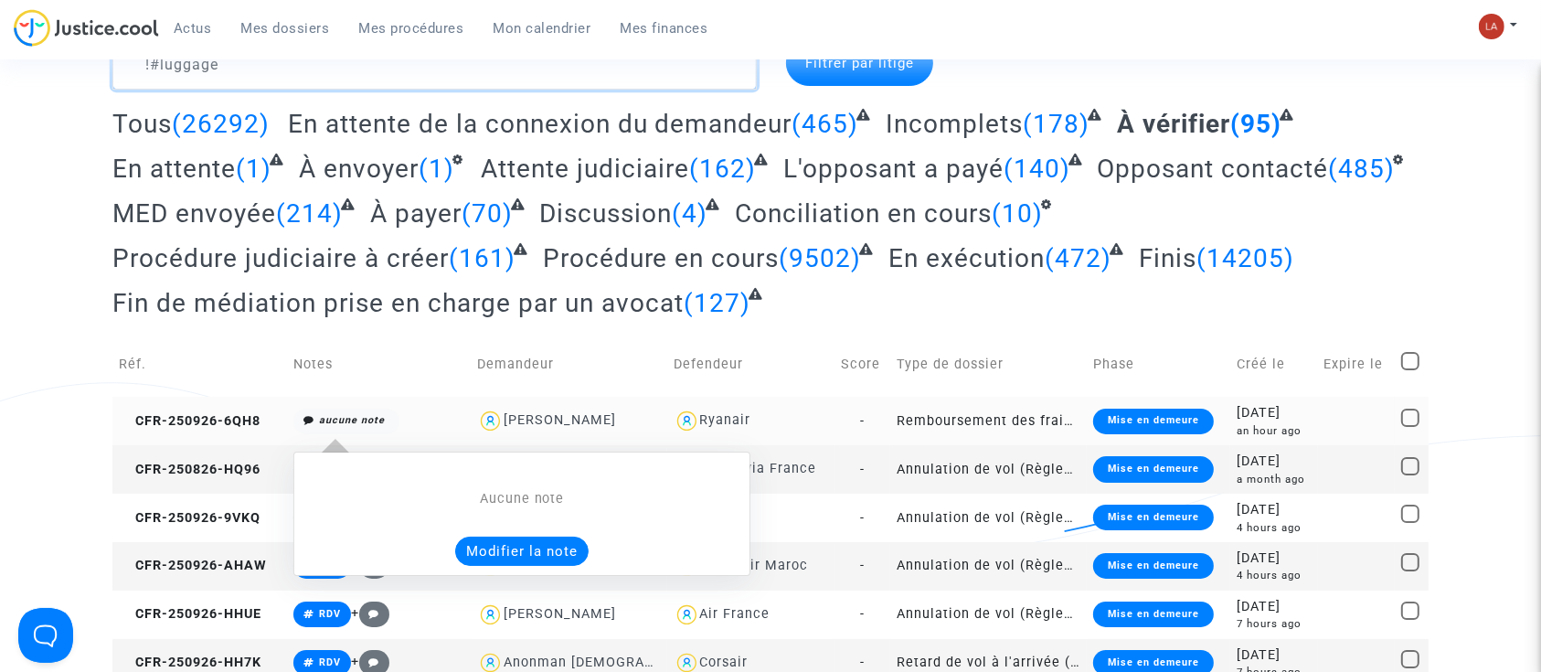
type textarea "!#luggage"
click at [537, 559] on button "Modifier la note" at bounding box center [521, 550] width 133 height 29
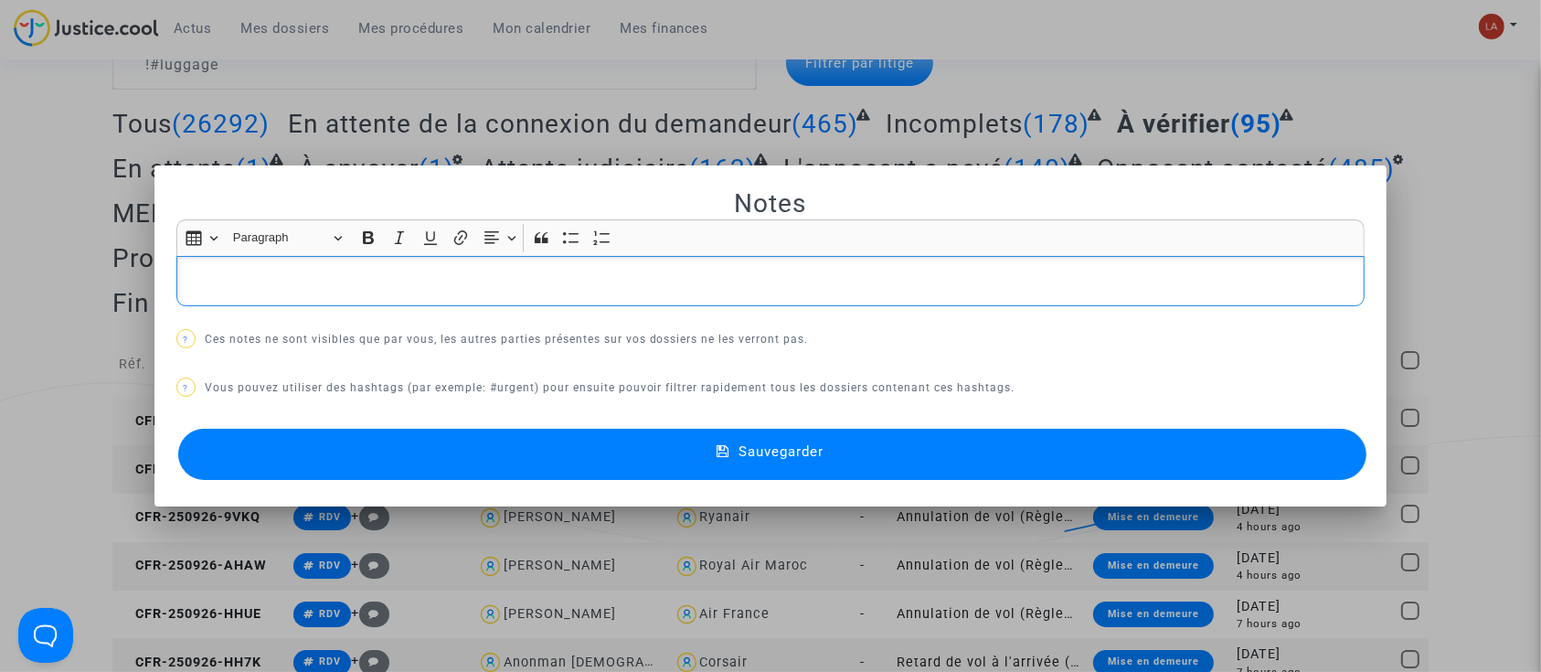
scroll to position [0, 0]
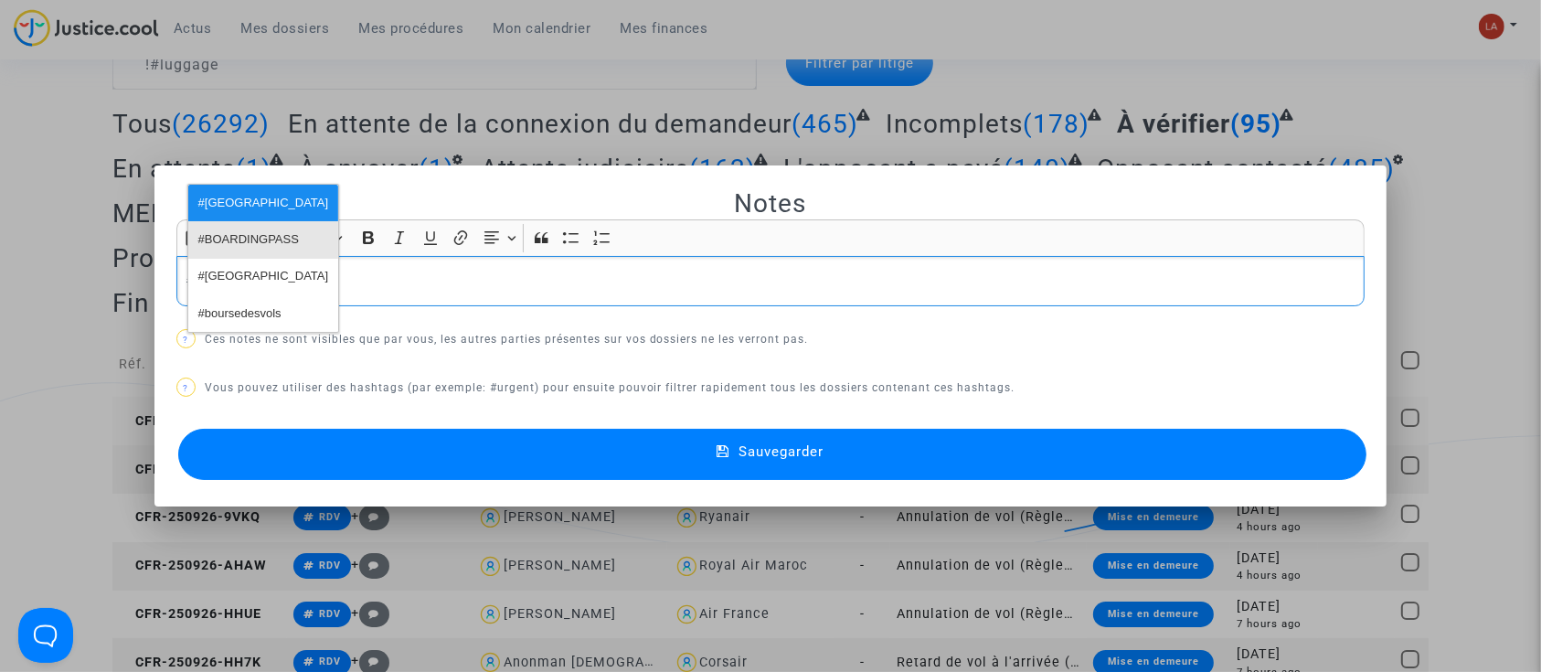
click at [283, 238] on span "#BOARDINGPASS" at bounding box center [248, 240] width 101 height 26
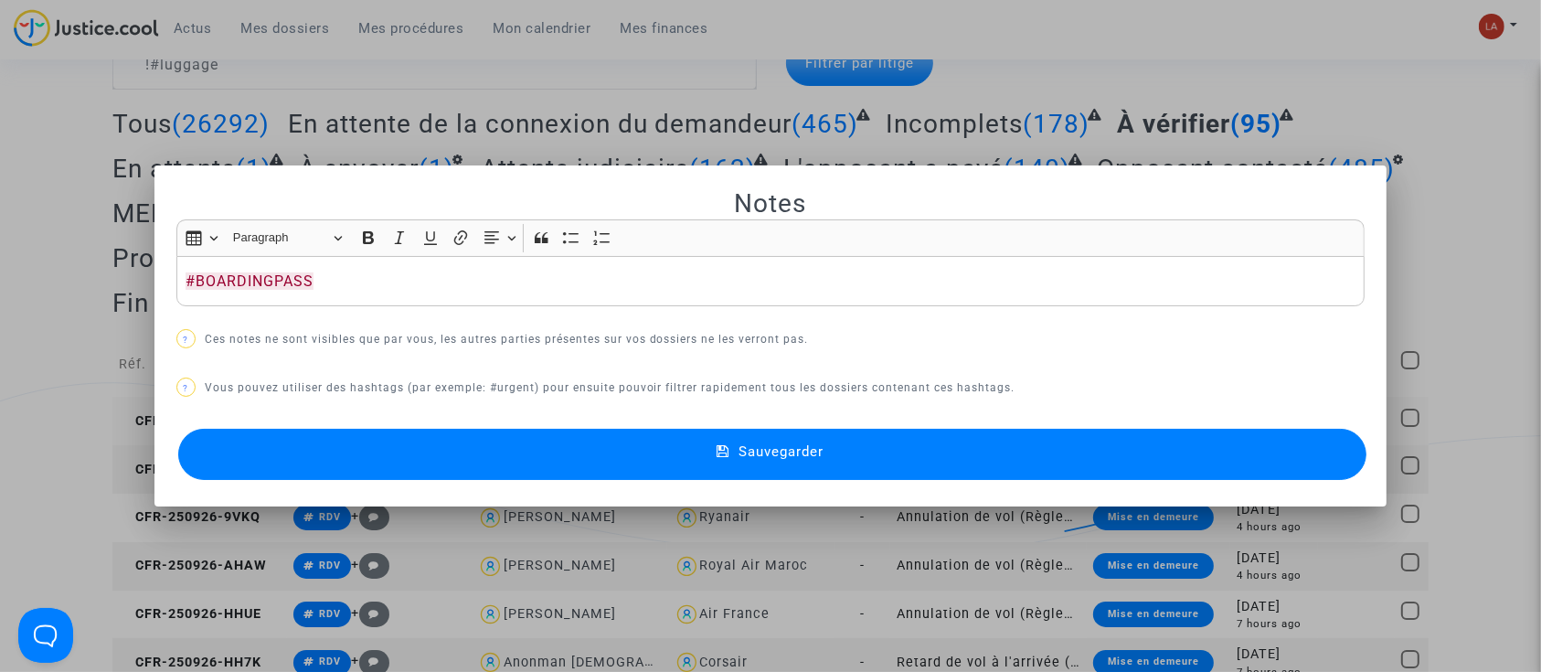
click at [307, 456] on button "Sauvegarder" at bounding box center [772, 454] width 1189 height 51
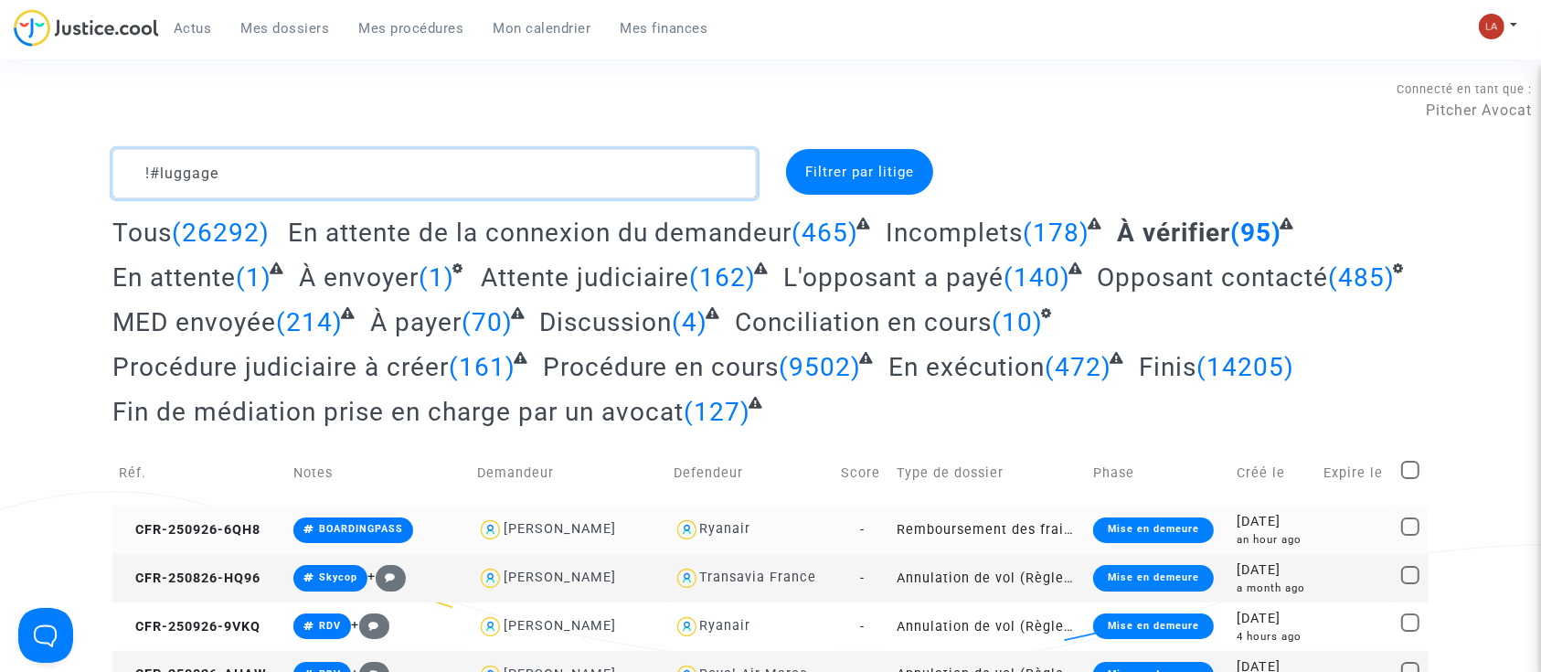
click at [326, 172] on textarea at bounding box center [434, 173] width 644 height 49
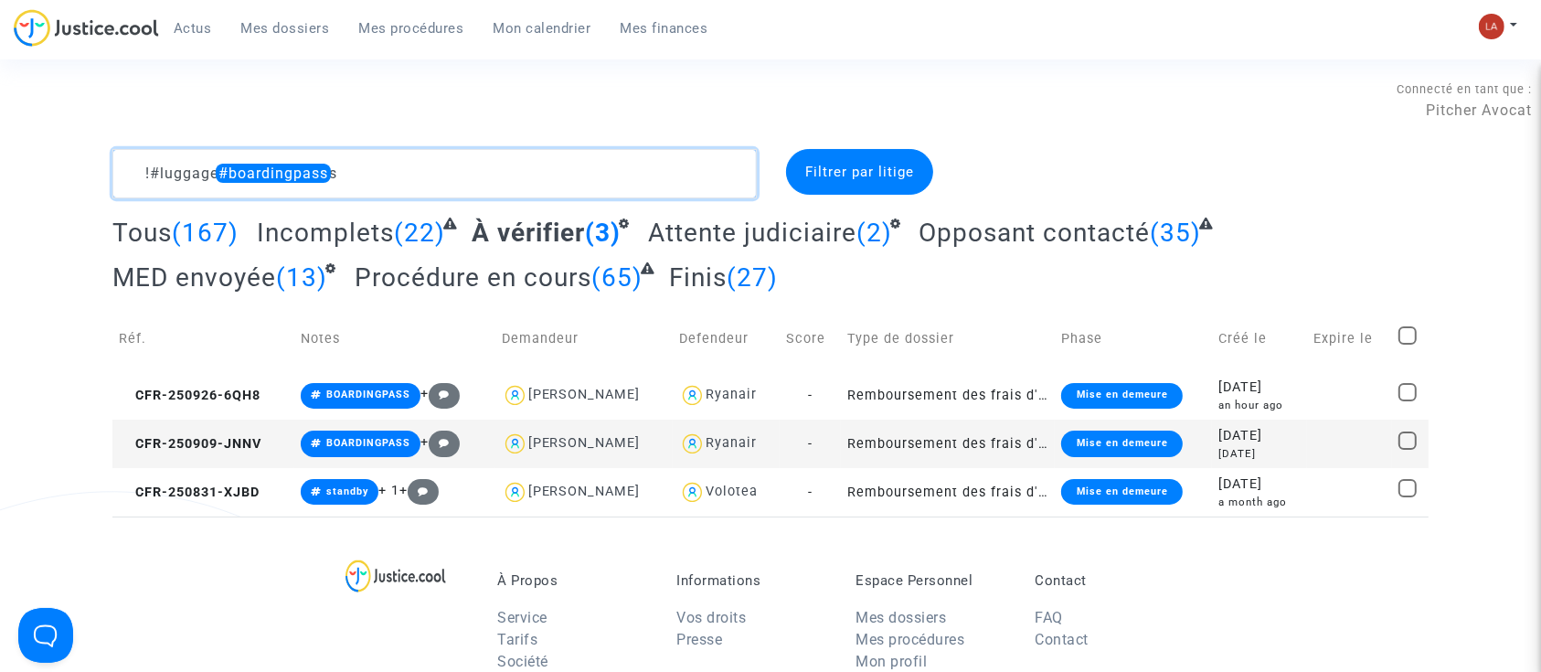
click at [127, 172] on textarea at bounding box center [434, 173] width 644 height 49
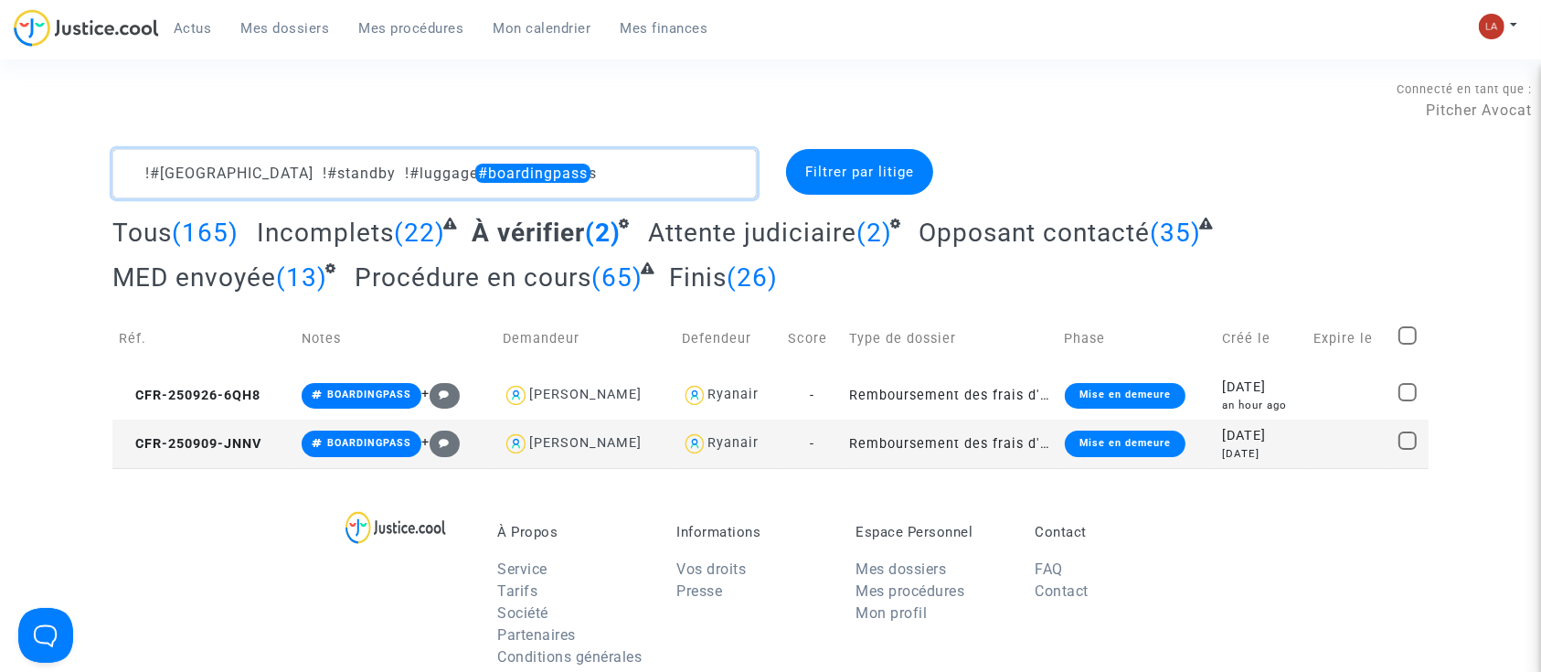
click at [127, 172] on textarea at bounding box center [434, 173] width 644 height 49
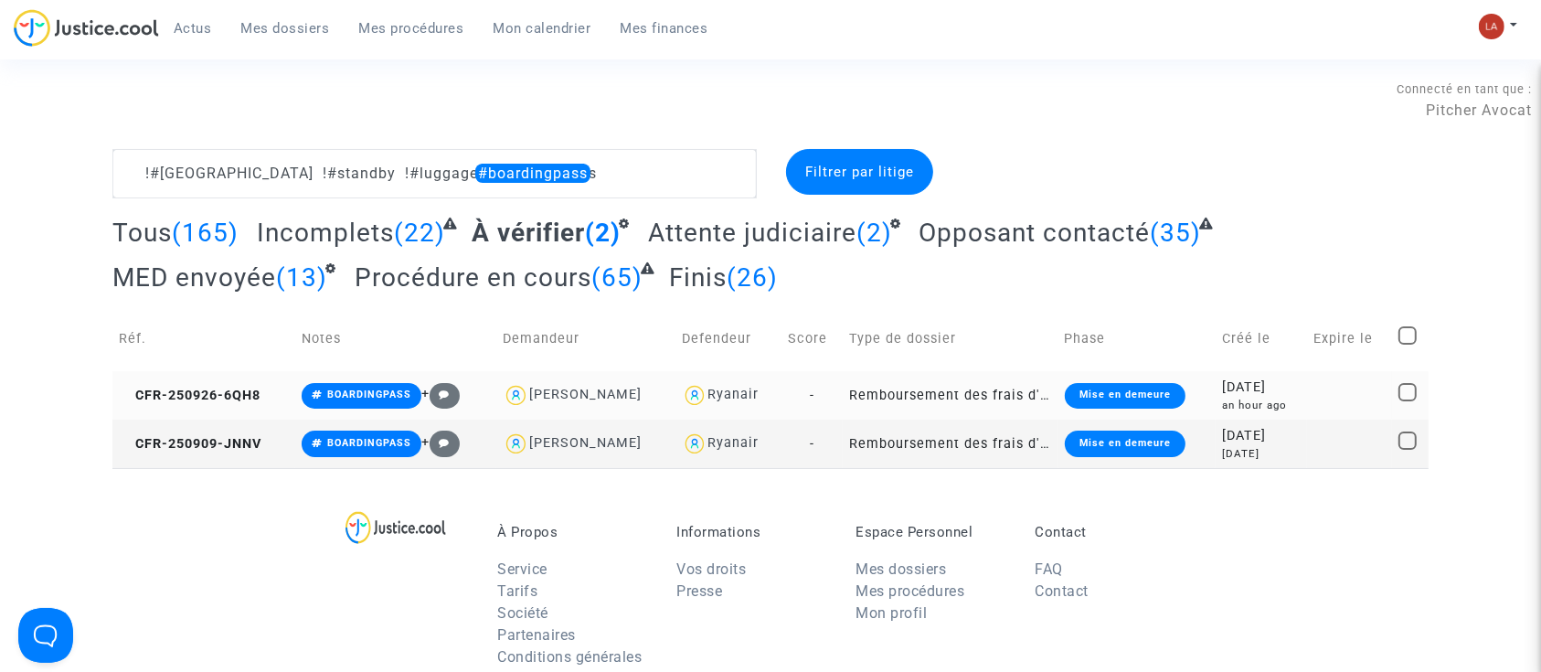
click at [235, 405] on td "CFR-250926-6QH8" at bounding box center [203, 395] width 183 height 48
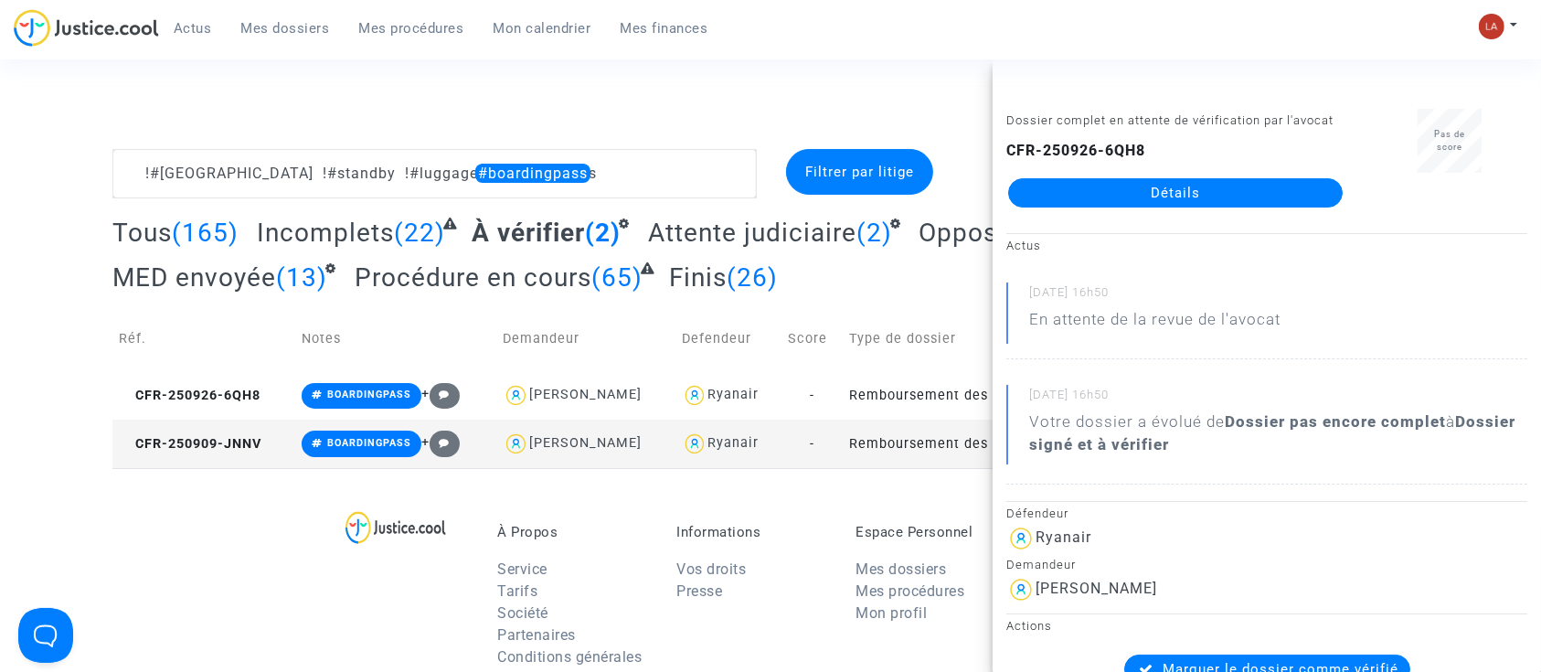
drag, startPoint x: 255, startPoint y: 452, endPoint x: 338, endPoint y: 431, distance: 85.8
click at [255, 453] on td "CFR-250909-JNNV" at bounding box center [203, 443] width 183 height 48
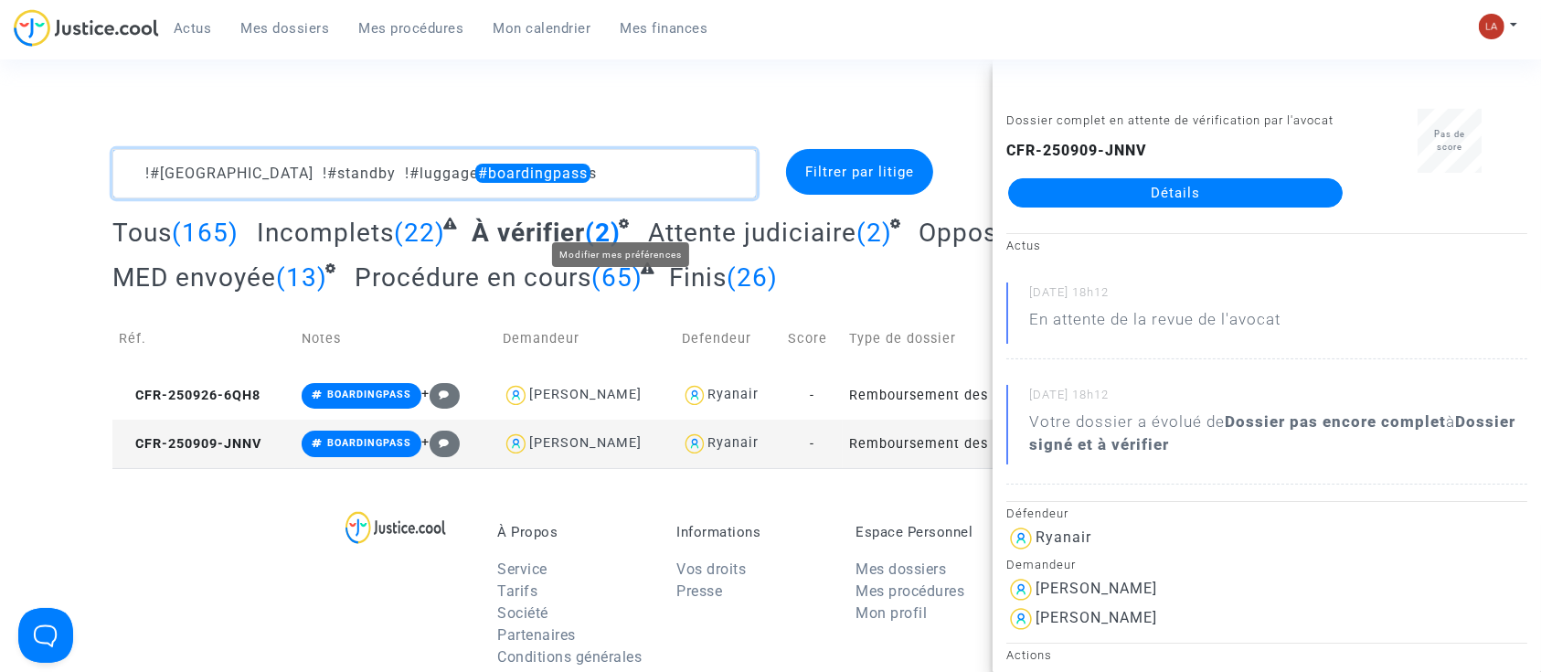
click at [637, 185] on textarea at bounding box center [434, 173] width 644 height 49
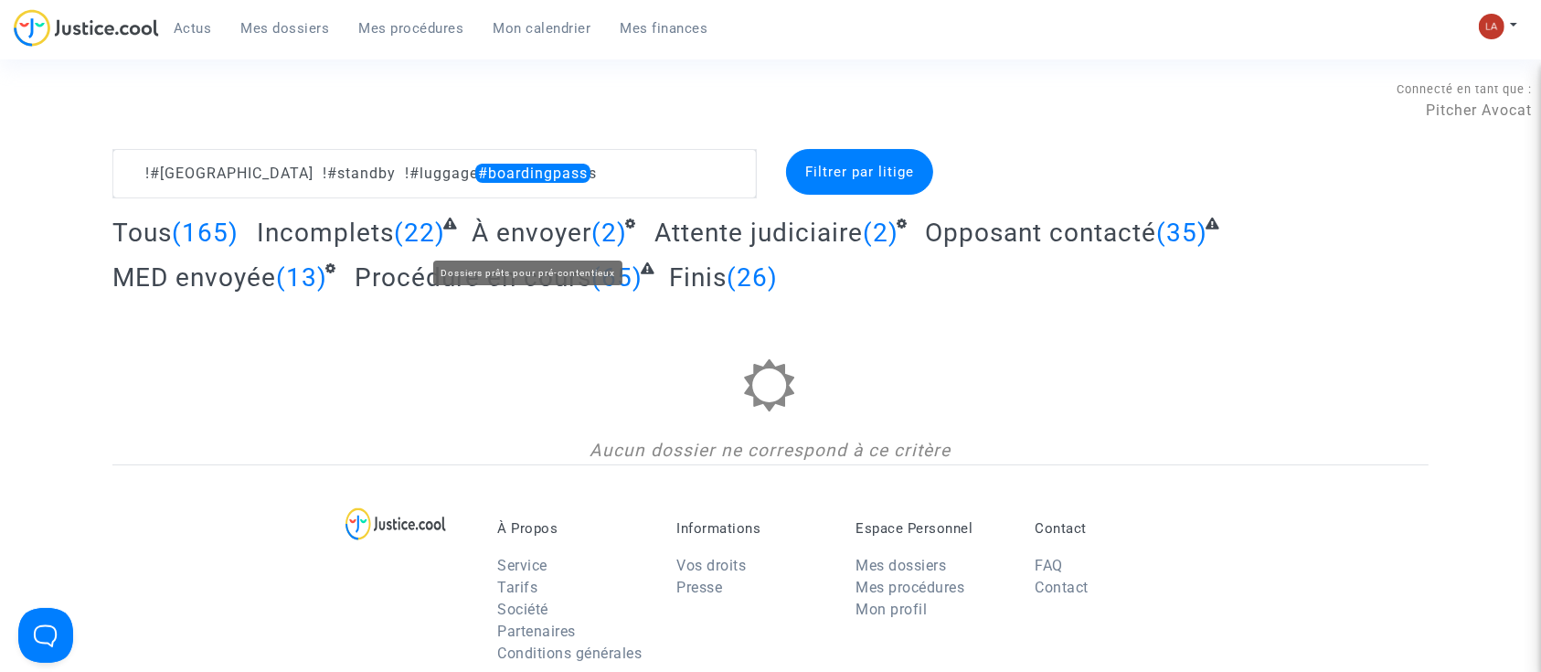
click at [522, 228] on span "À envoyer" at bounding box center [532, 232] width 120 height 30
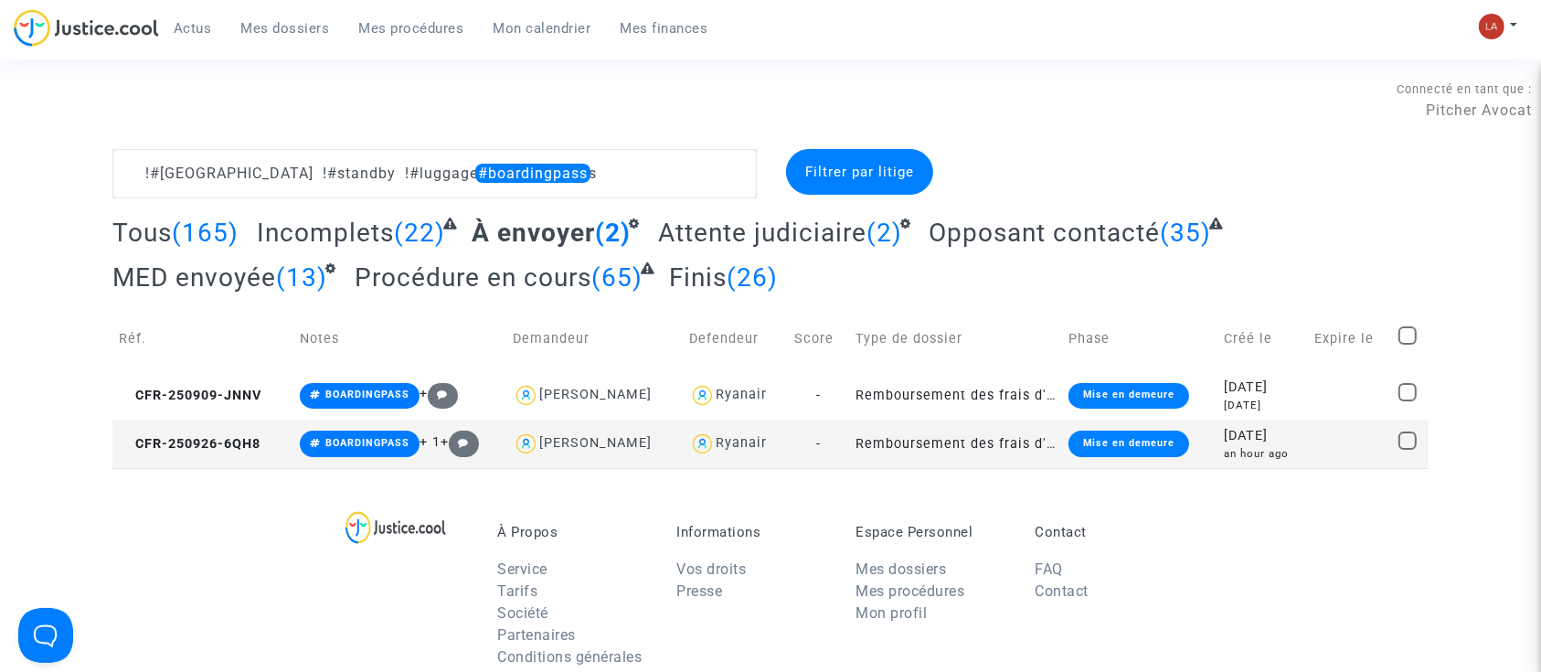
click at [705, 226] on span "Attente judiciaire" at bounding box center [762, 232] width 208 height 30
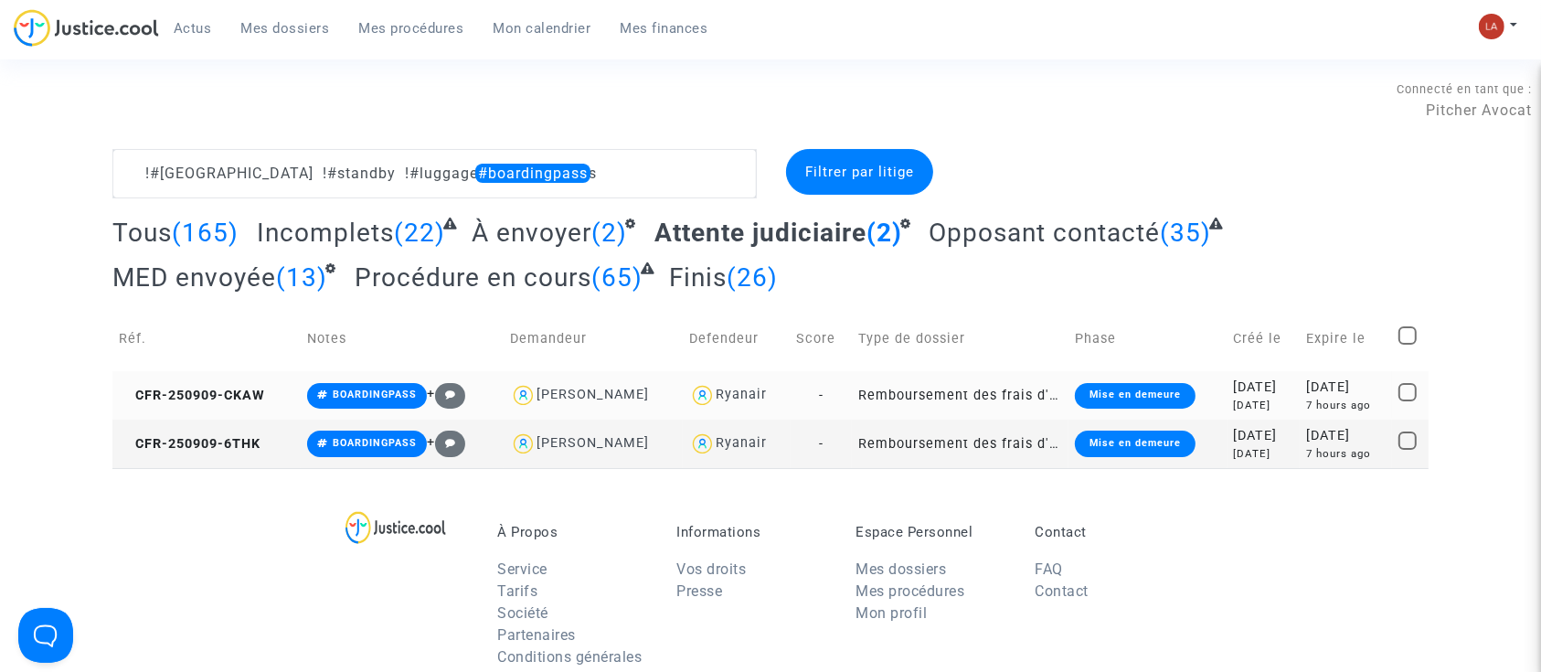
click at [240, 384] on td "CFR-250909-CKAW" at bounding box center [206, 395] width 188 height 48
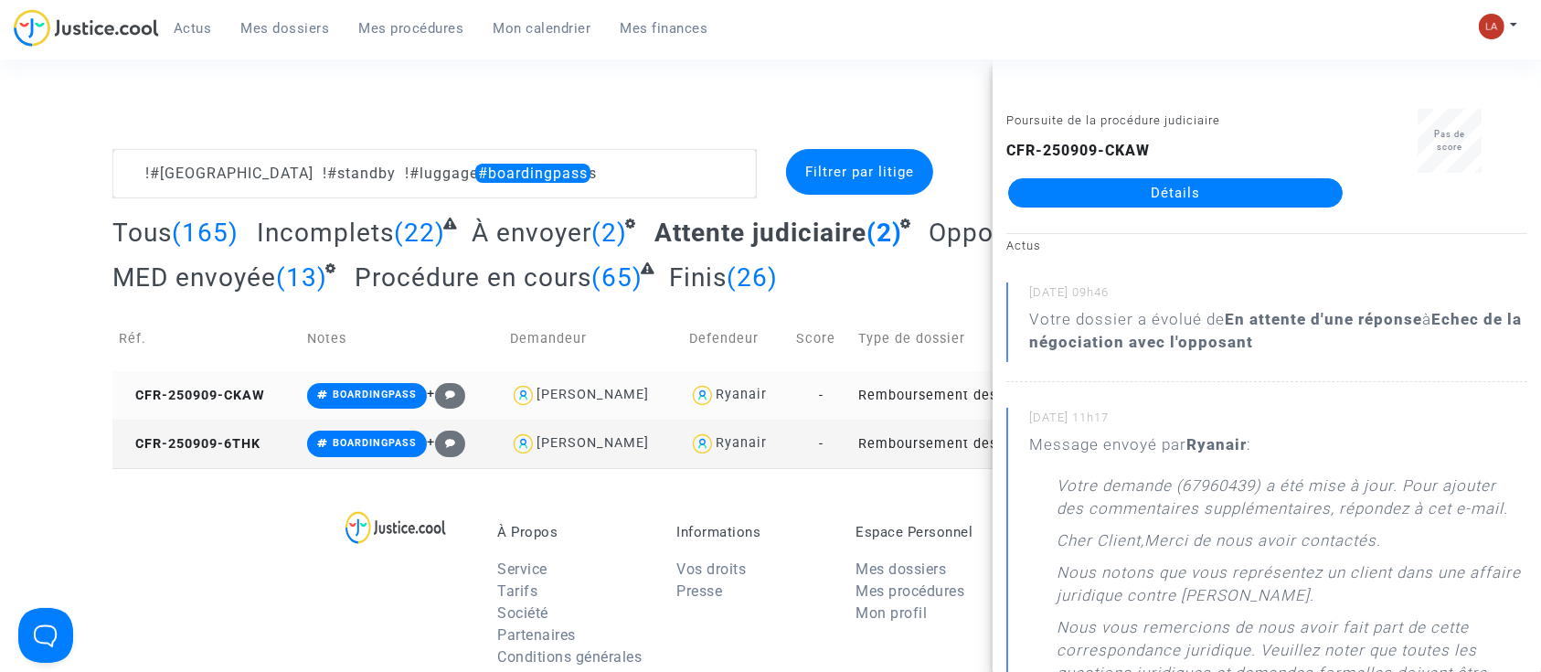
click at [260, 439] on span "CFR-250909-6THK" at bounding box center [190, 444] width 142 height 16
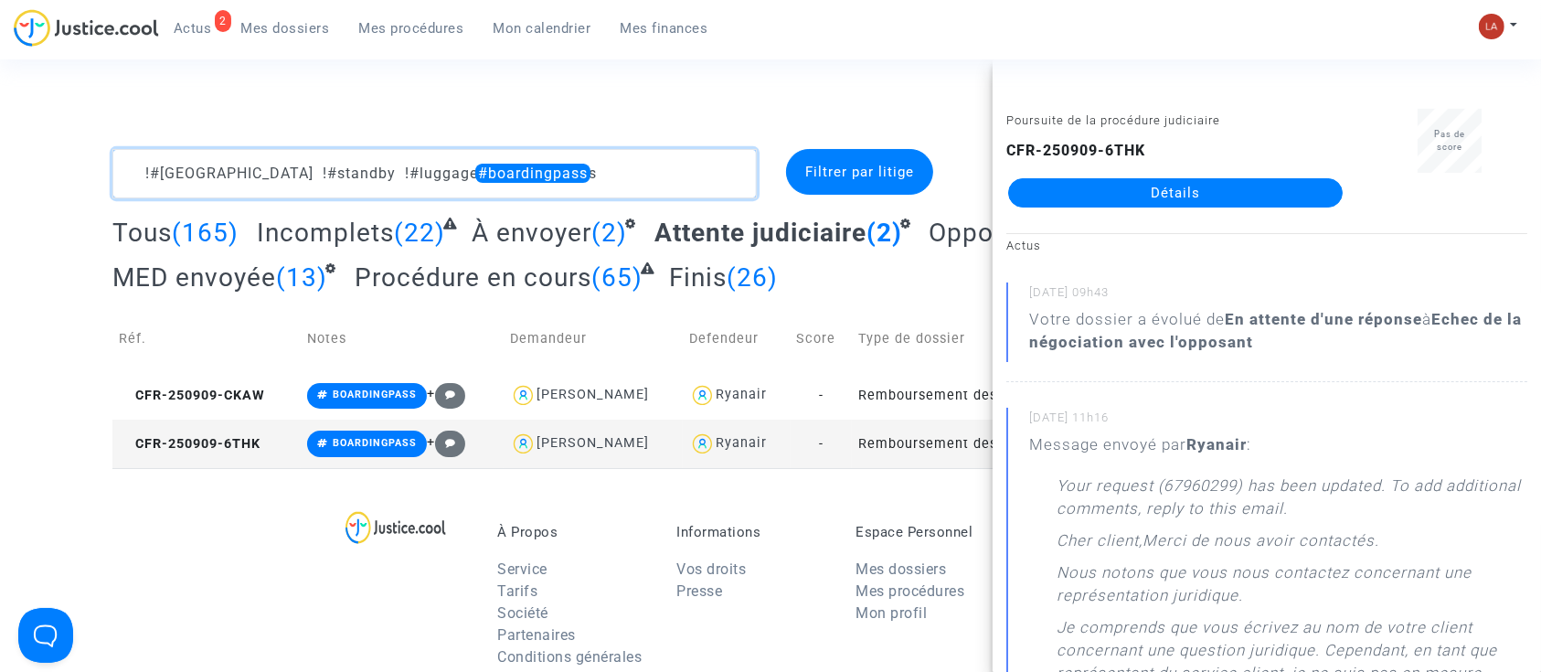
click at [579, 165] on textarea at bounding box center [434, 173] width 644 height 49
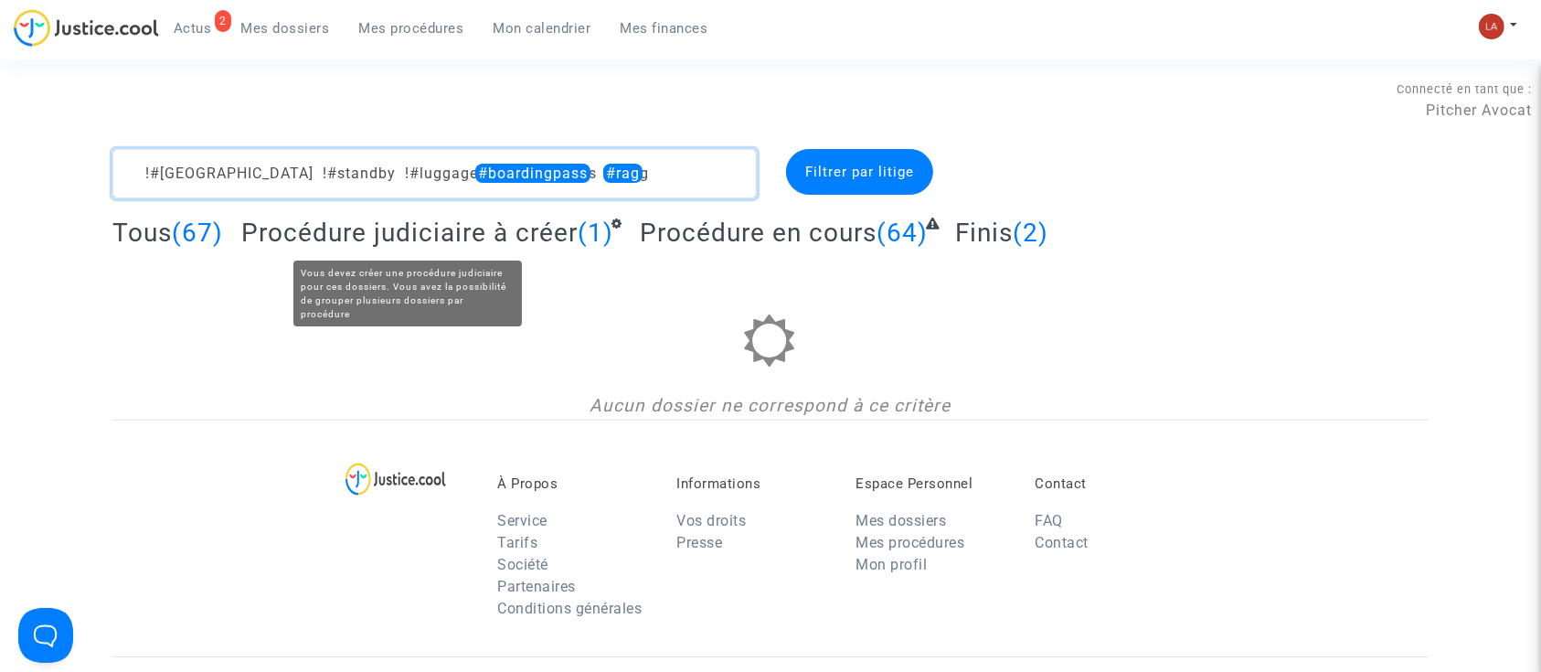
type textarea "!#bordeaux !#standby !#luggage #boardingpass #rag"
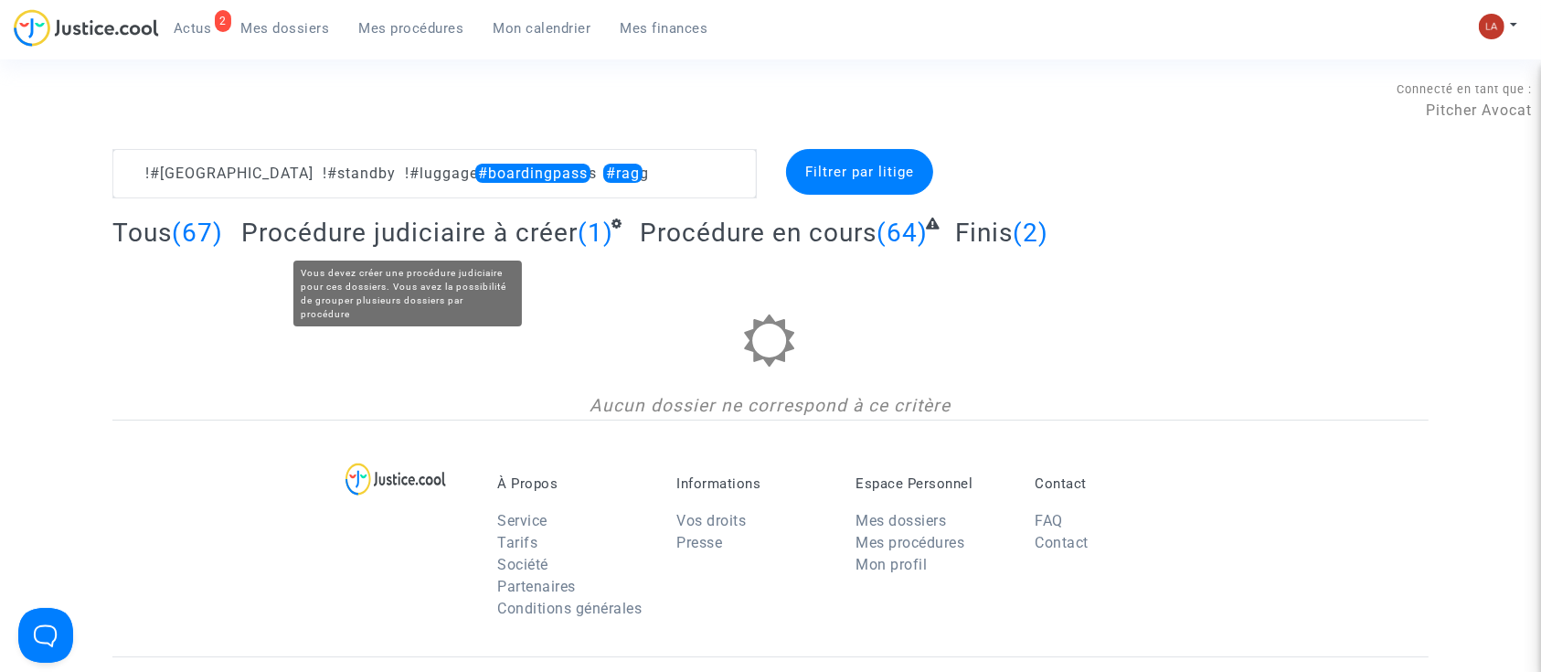
click at [393, 230] on span "Procédure judiciaire à créer" at bounding box center [409, 232] width 336 height 30
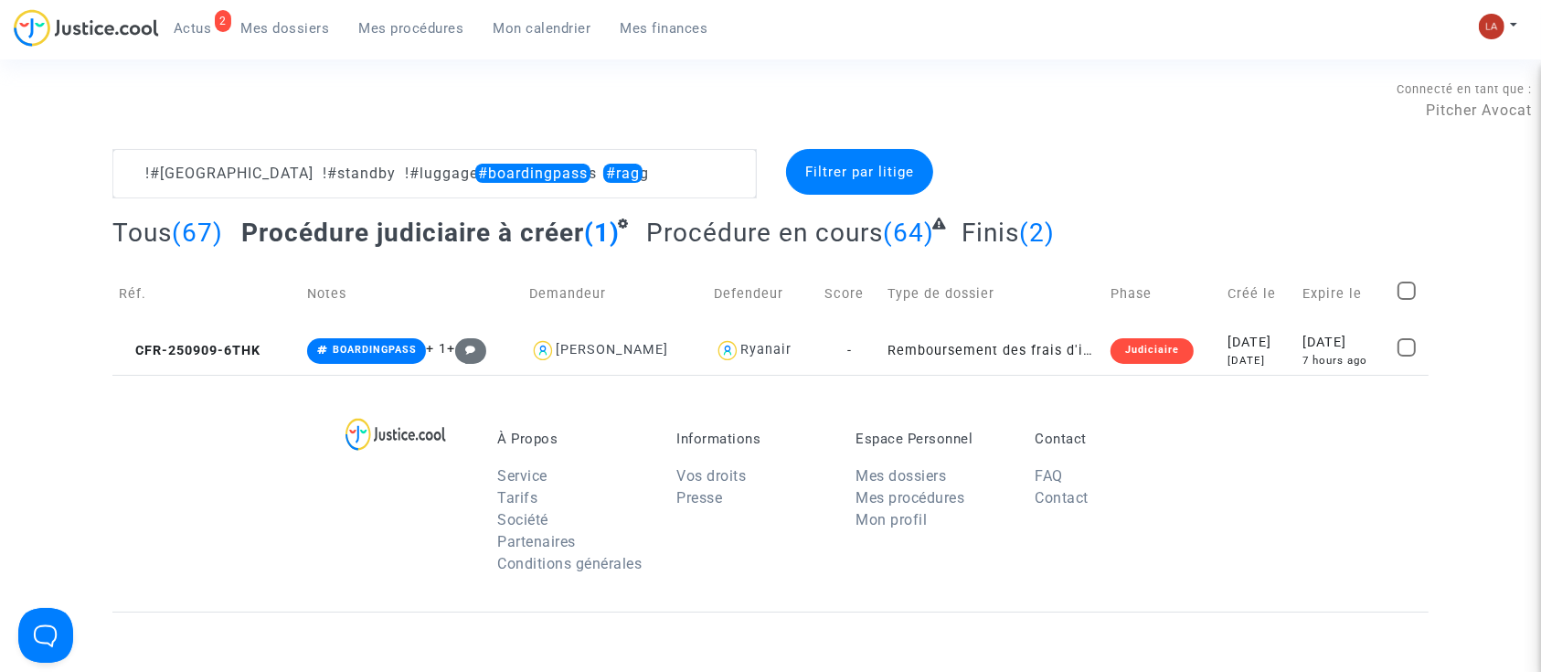
click at [1401, 291] on span at bounding box center [1406, 290] width 18 height 18
click at [1405, 300] on input "checkbox" at bounding box center [1405, 300] width 1 height 1
checkbox input "true"
click at [1340, 164] on span "Sélection" at bounding box center [1342, 172] width 66 height 16
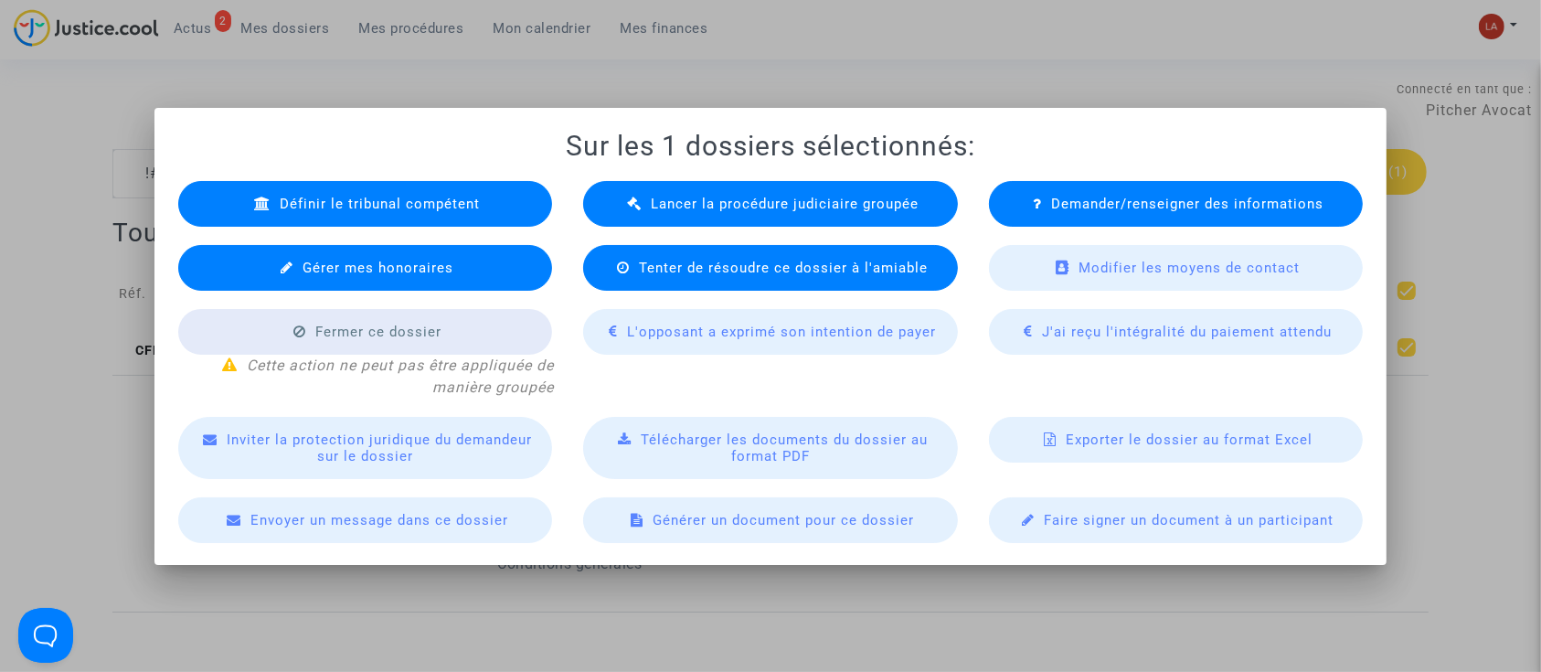
click at [888, 210] on span "Lancer la procédure judiciaire groupée" at bounding box center [785, 204] width 268 height 16
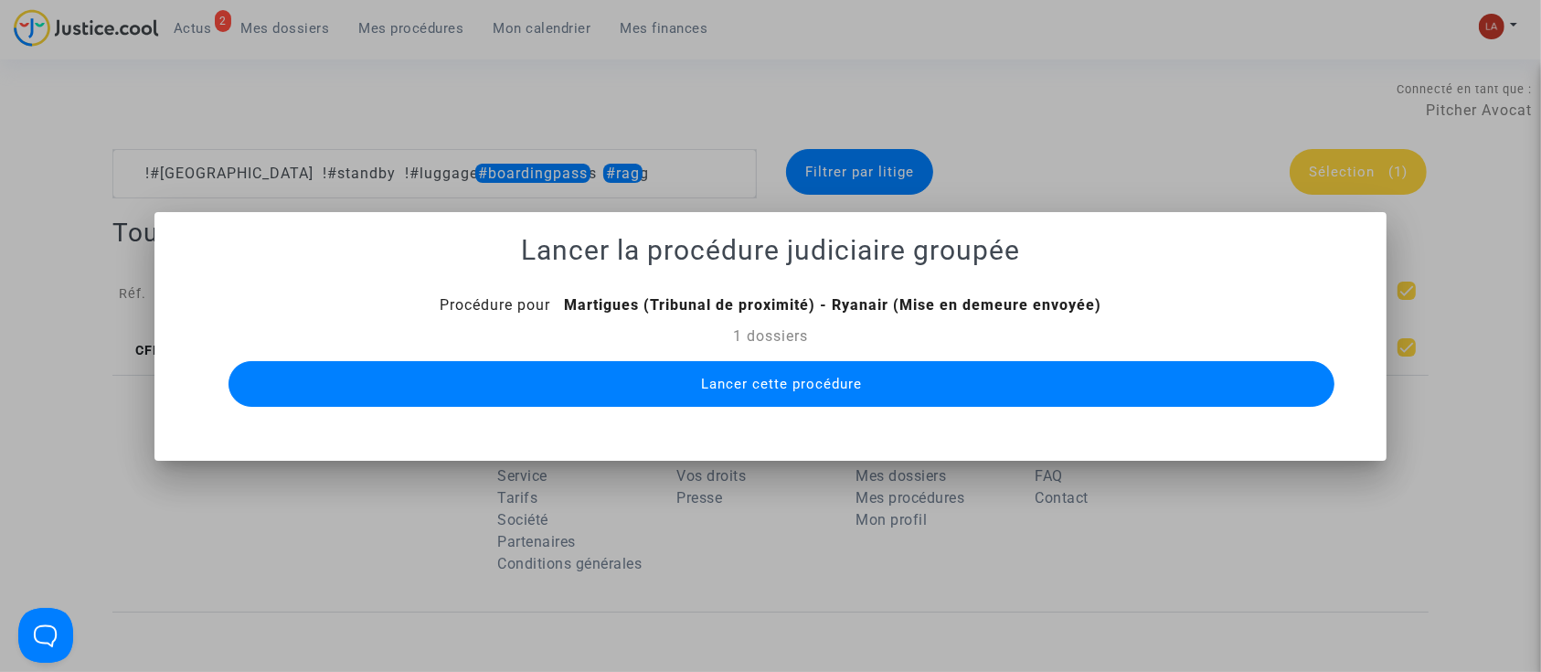
click at [886, 377] on button "Lancer cette procédure" at bounding box center [781, 384] width 1107 height 46
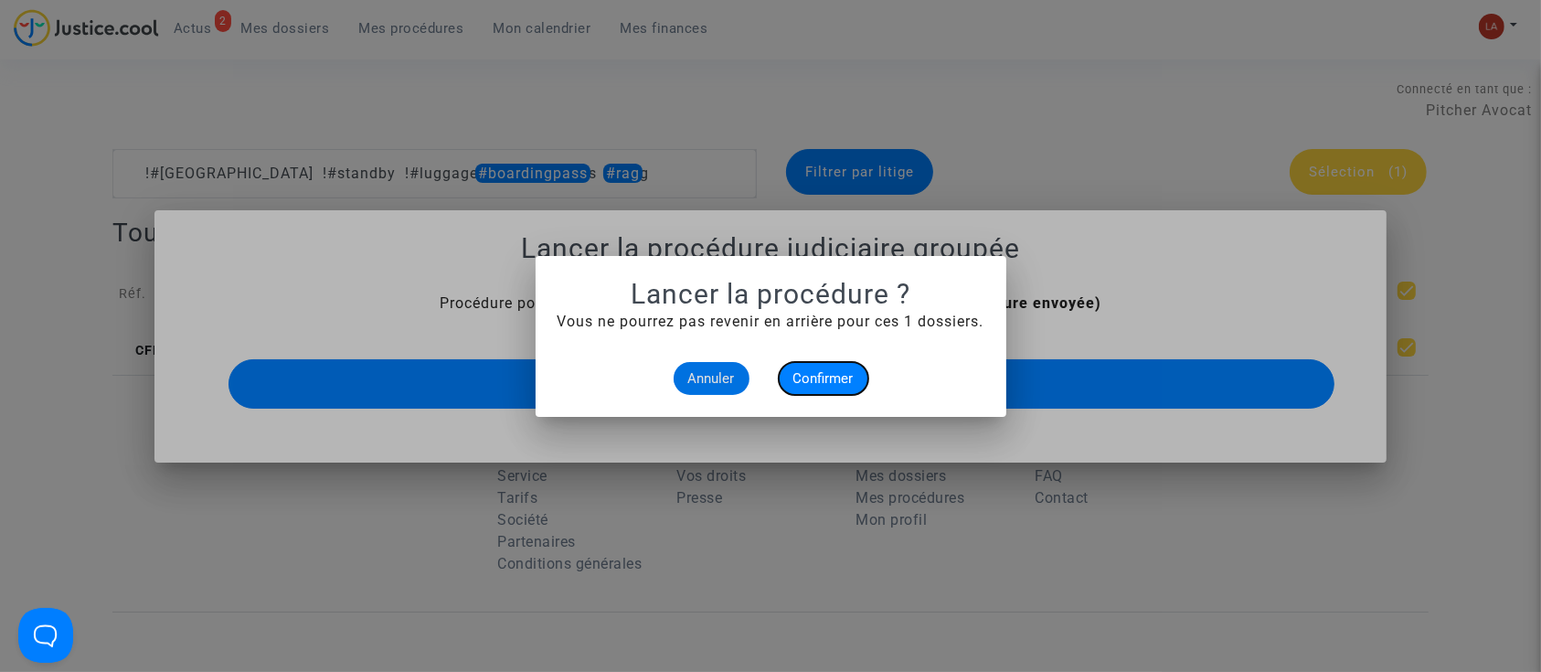
click at [830, 375] on span "Confirmer" at bounding box center [823, 378] width 60 height 16
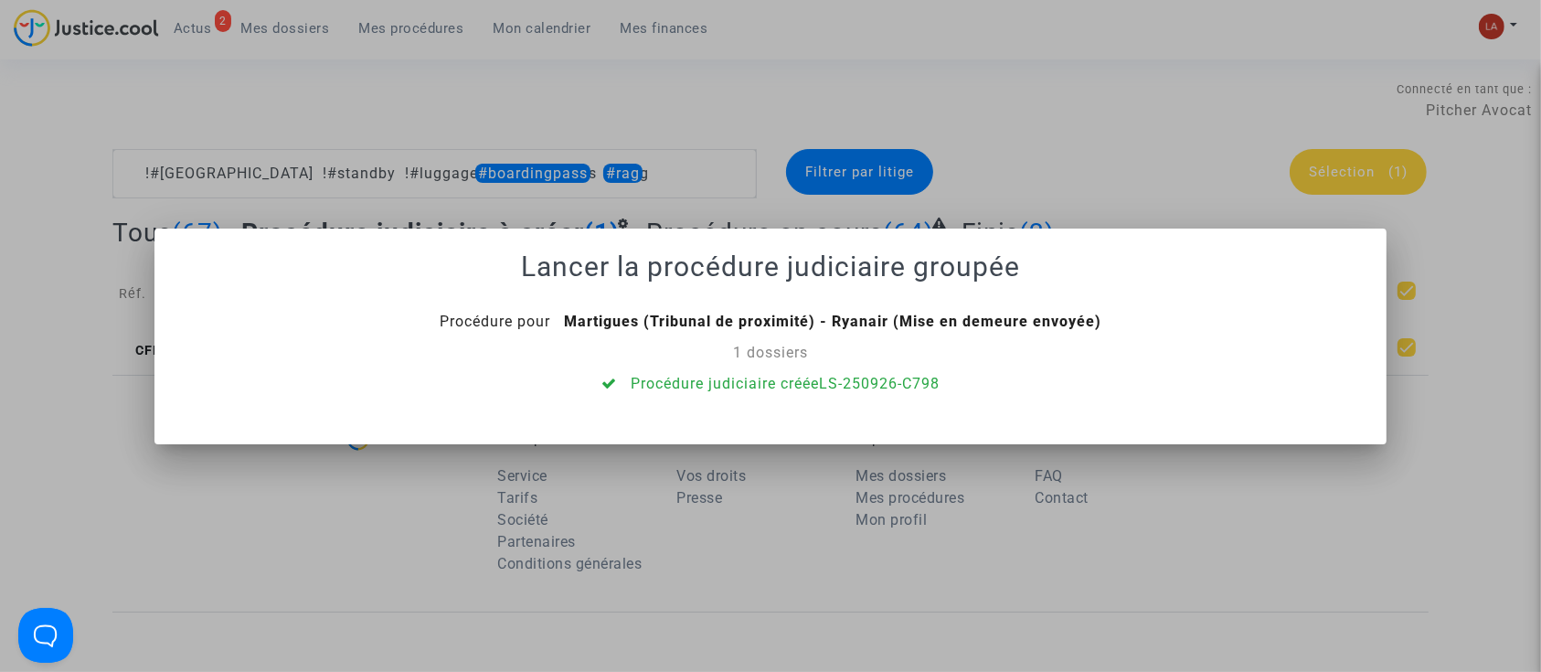
click at [621, 161] on div at bounding box center [770, 336] width 1541 height 672
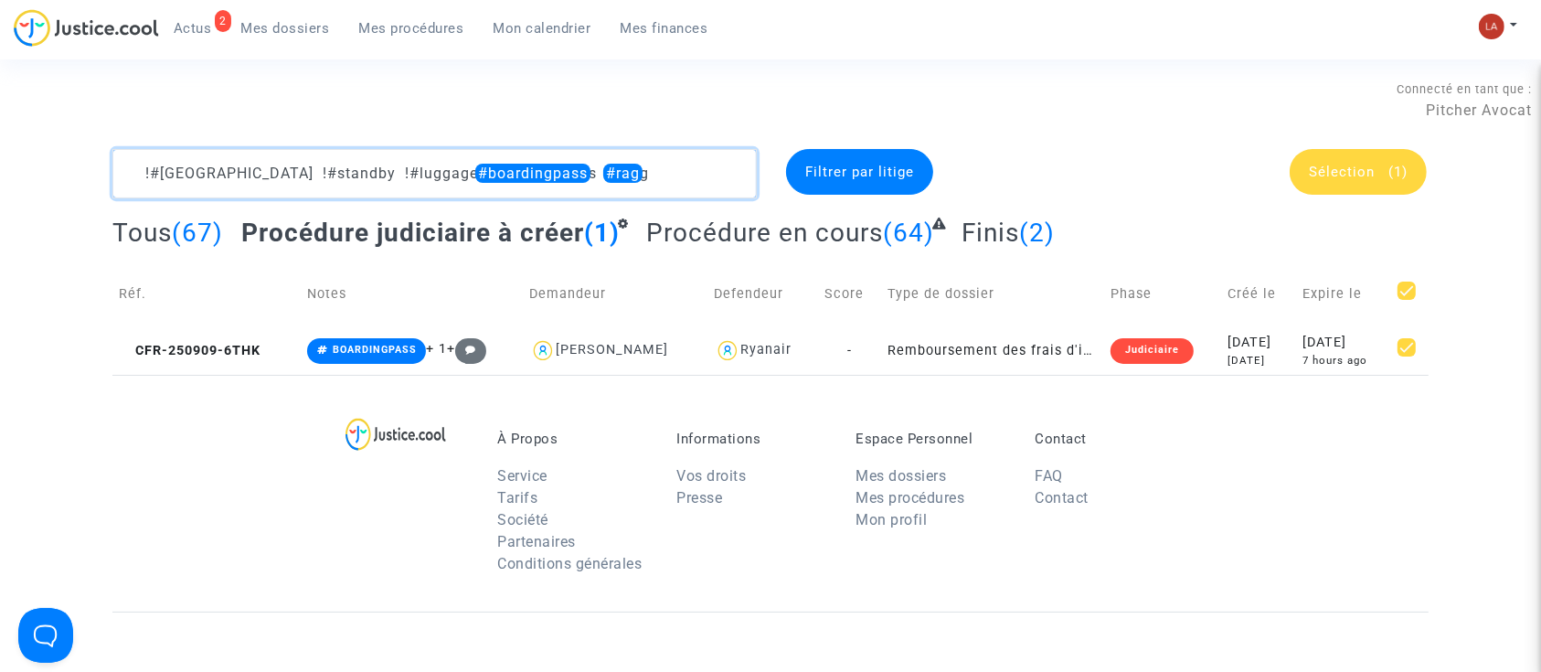
click at [615, 168] on textarea at bounding box center [434, 173] width 644 height 49
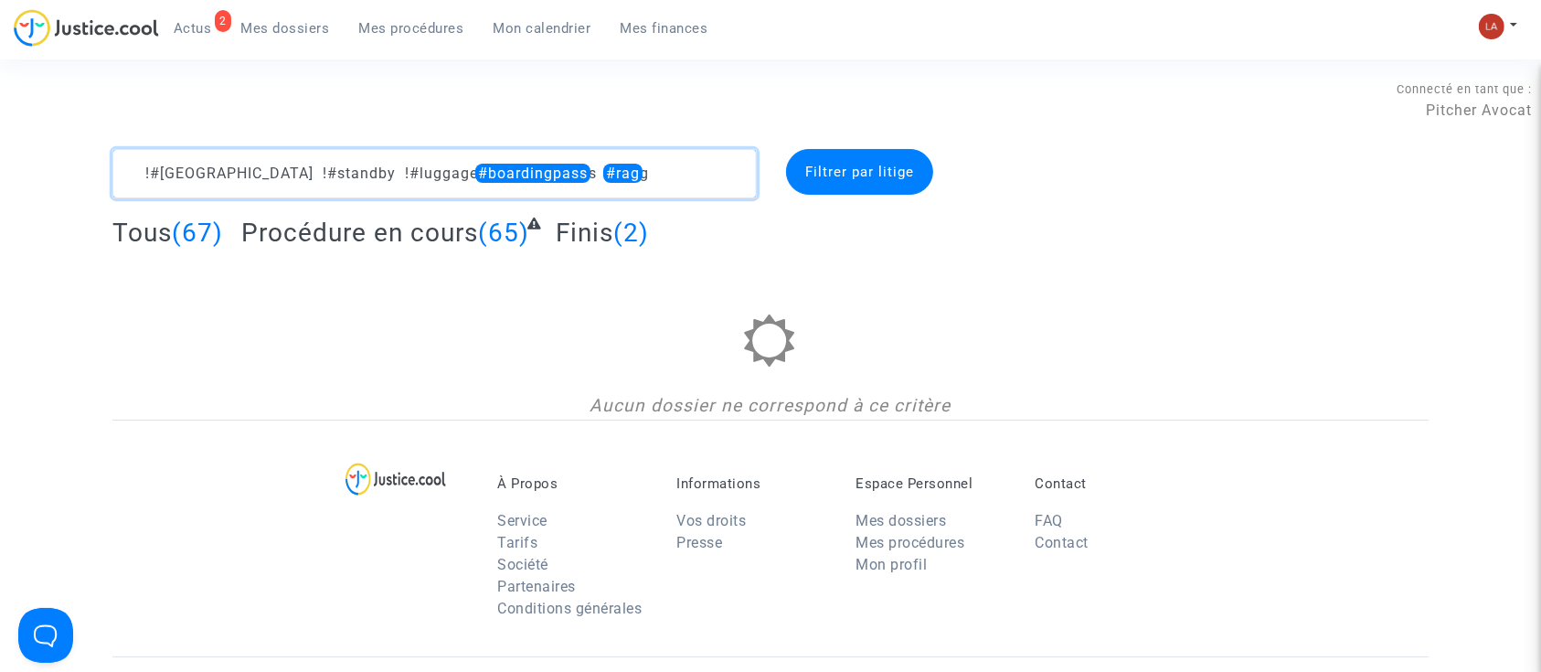
type textarea "!#bordeaux !#standby !#luggage #boardingpass #rag"
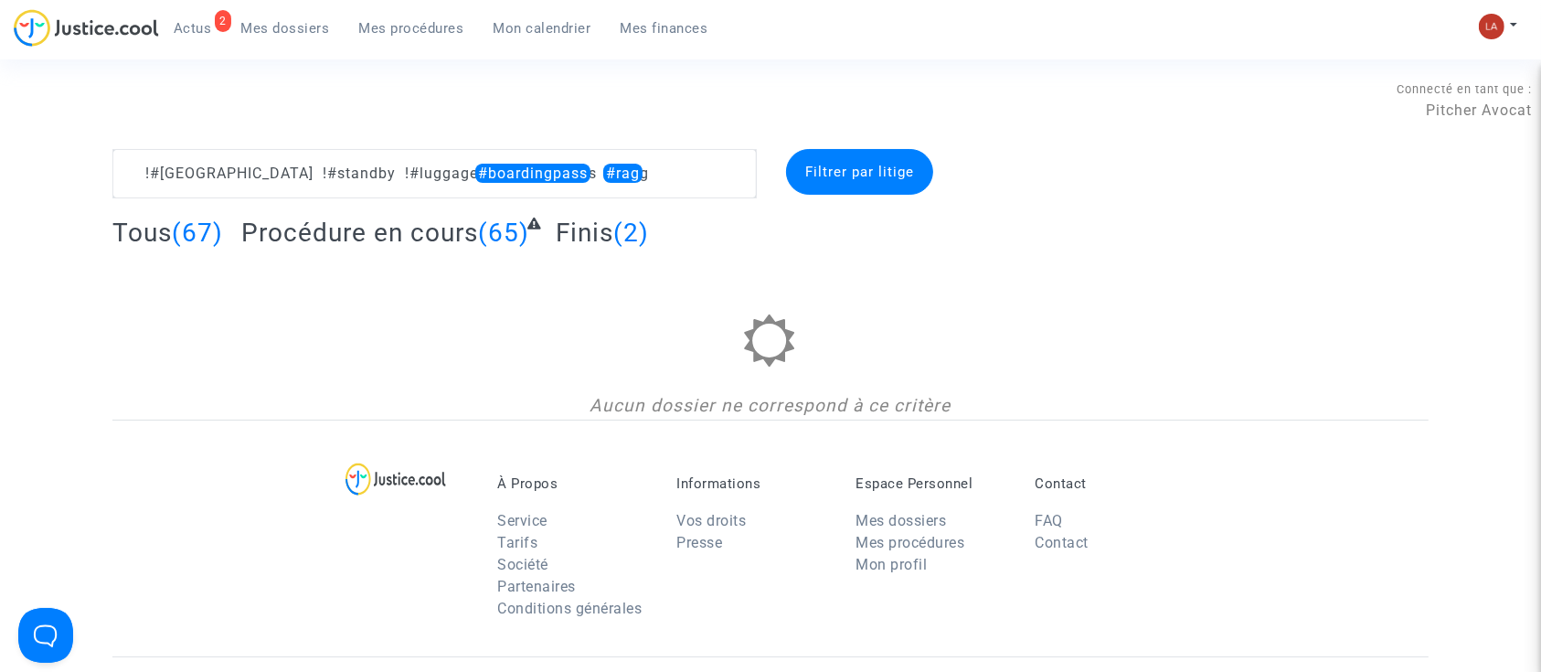
click at [210, 29] on span "Actus" at bounding box center [193, 28] width 38 height 16
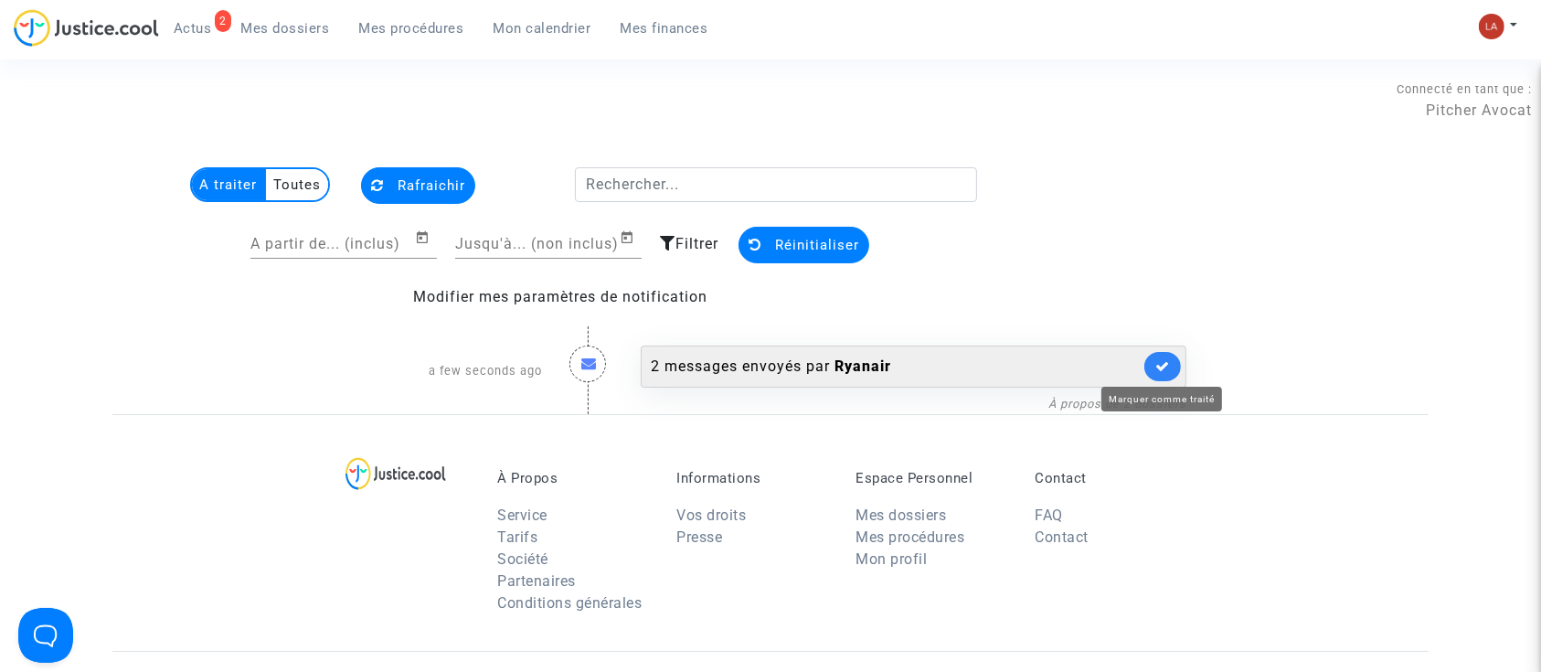
click at [1155, 371] on icon at bounding box center [1162, 366] width 15 height 14
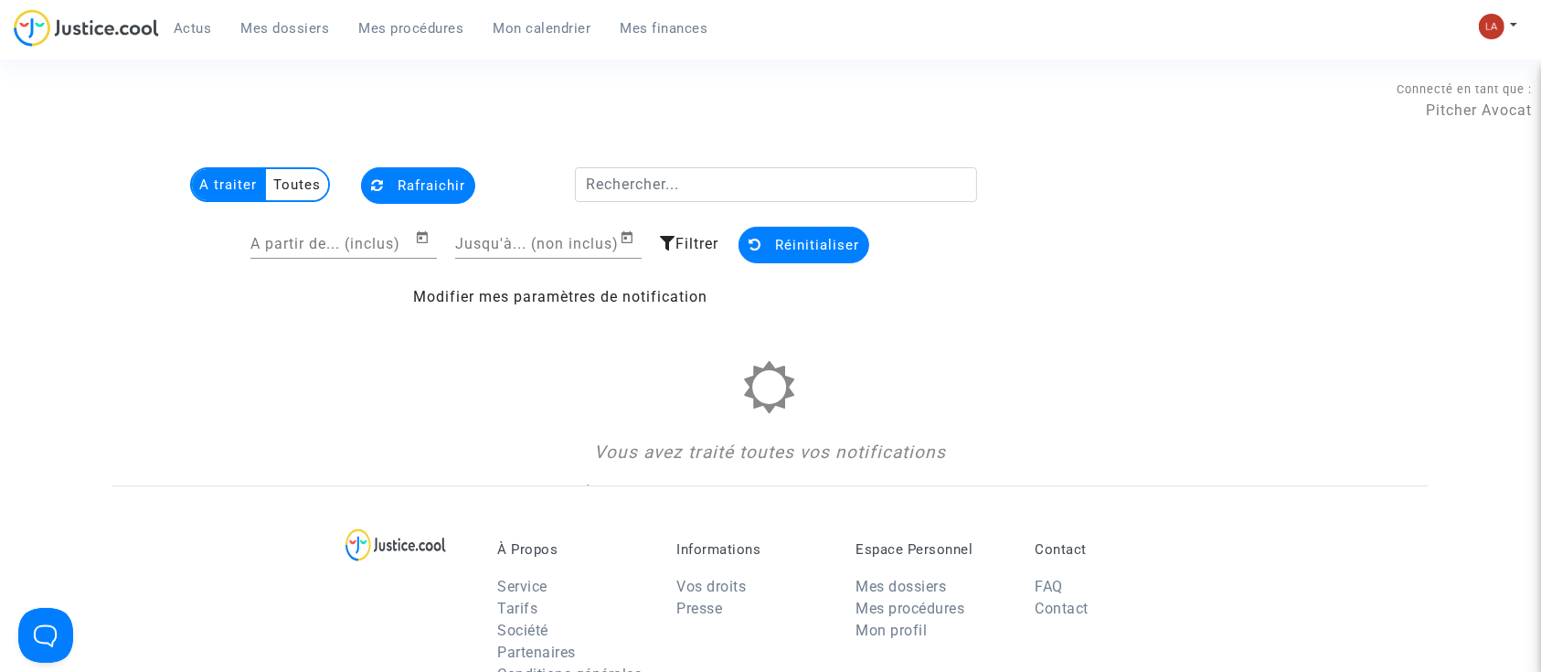
click at [276, 20] on span "Mes dossiers" at bounding box center [285, 28] width 89 height 16
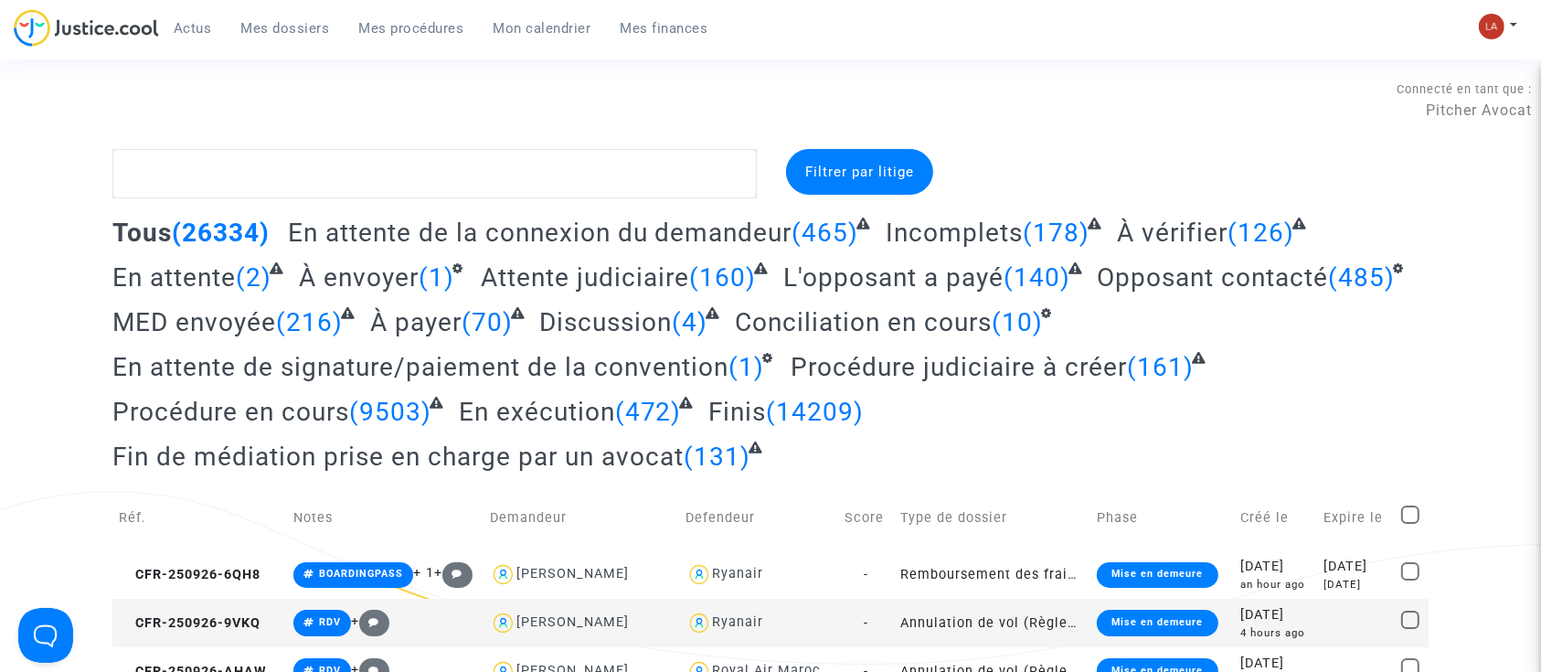
click at [1237, 237] on span "(126)" at bounding box center [1260, 232] width 67 height 30
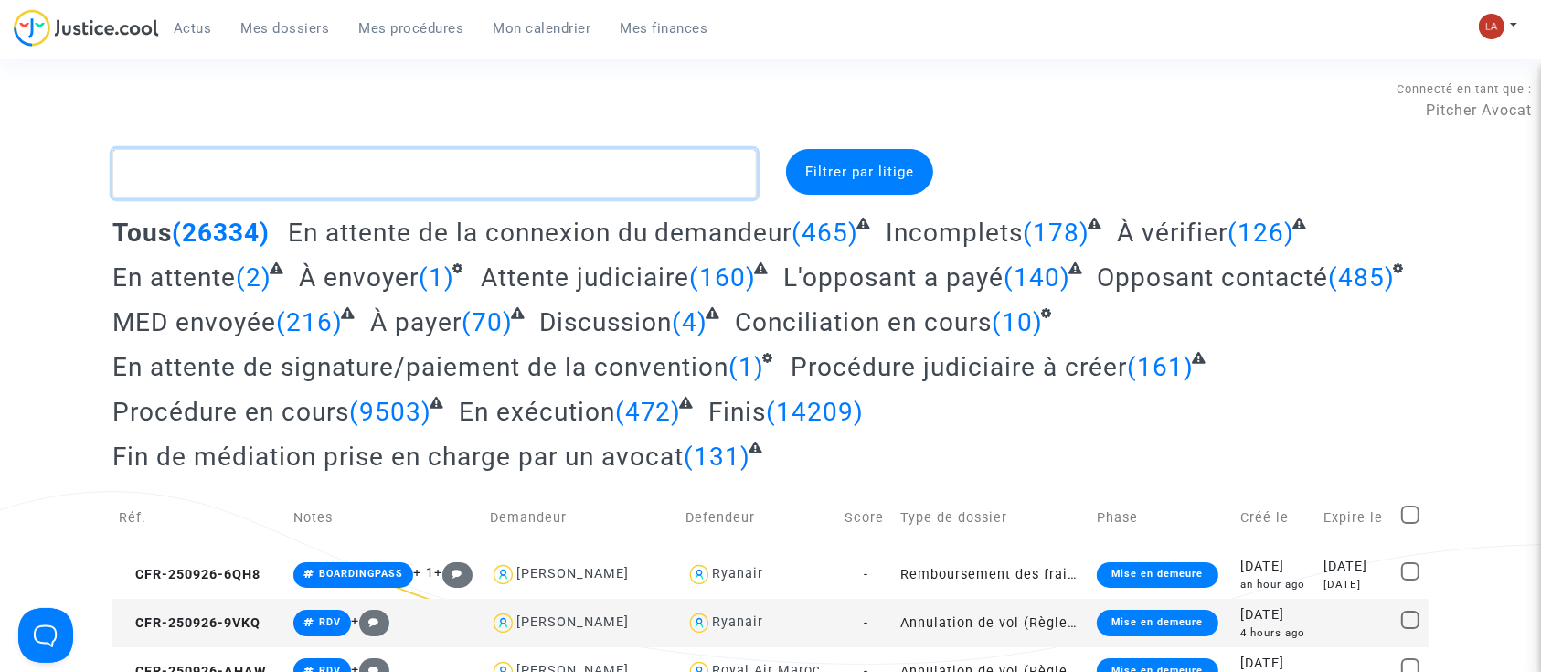
click at [690, 182] on textarea at bounding box center [434, 173] width 644 height 49
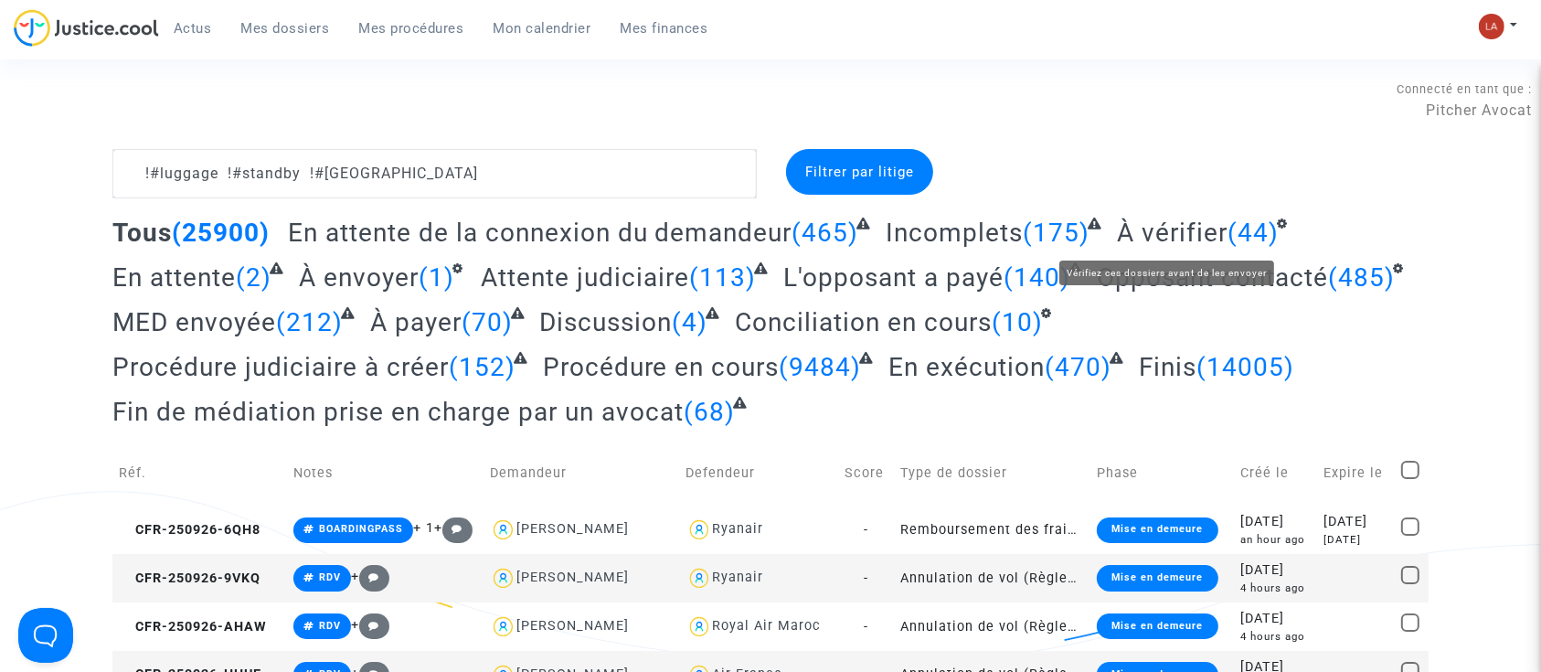
click at [1159, 221] on span "À vérifier" at bounding box center [1172, 232] width 111 height 30
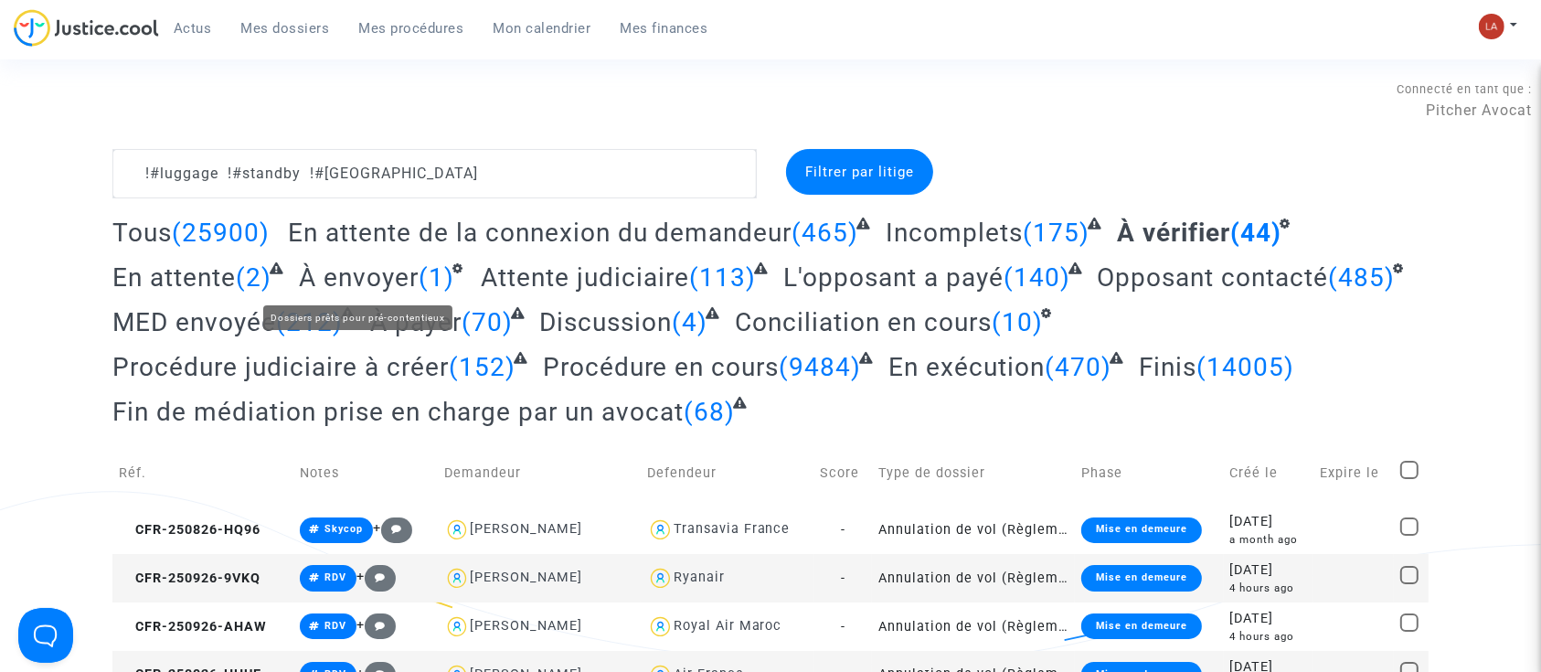
click at [402, 278] on span "À envoyer" at bounding box center [359, 277] width 120 height 30
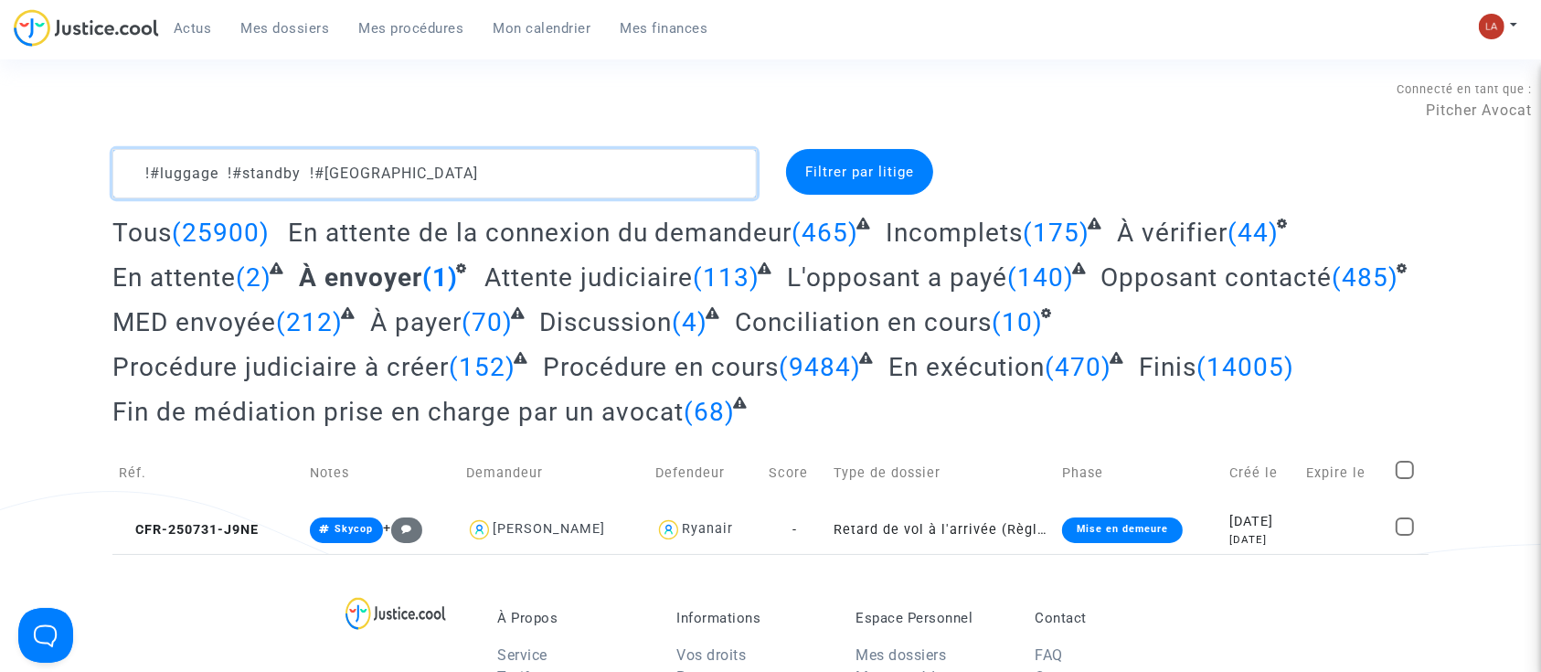
click at [710, 154] on textarea at bounding box center [434, 173] width 644 height 49
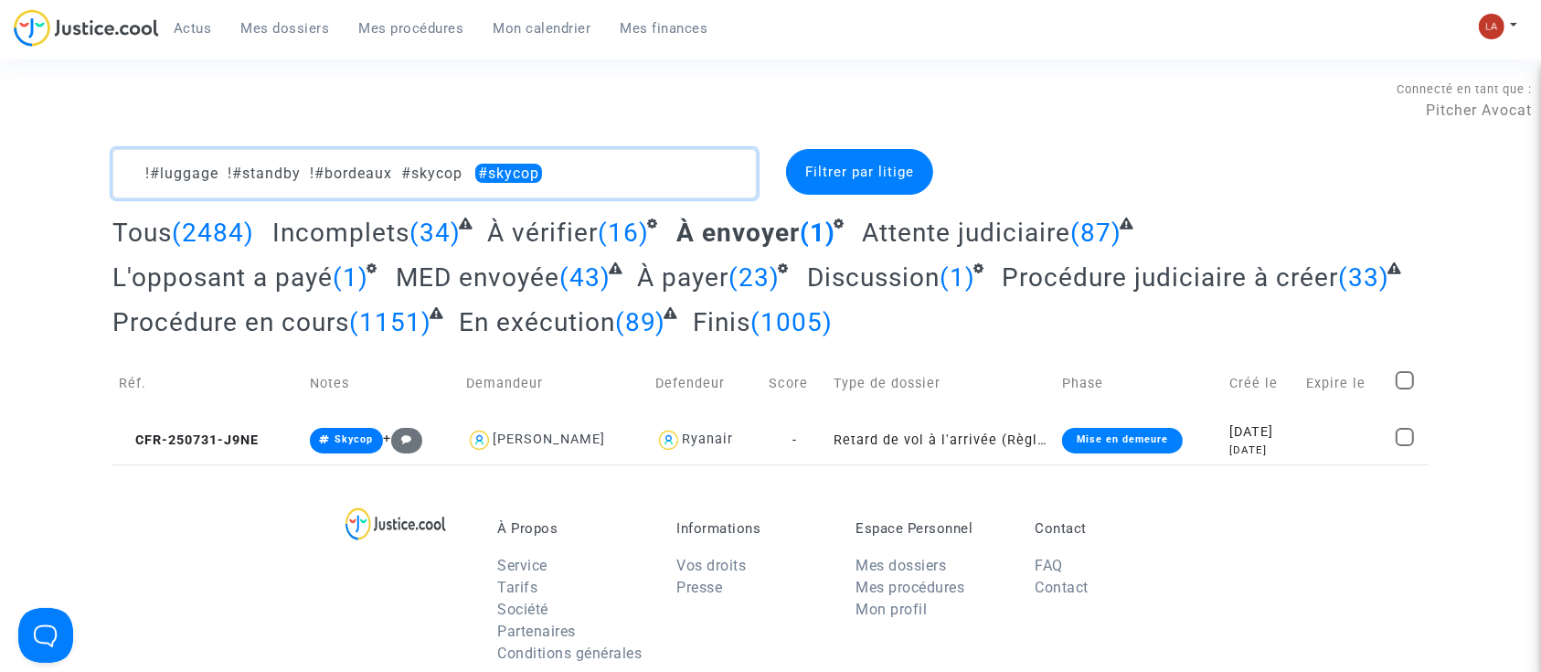
type textarea "!#luggage !#standby !#bordeaux #skycop"
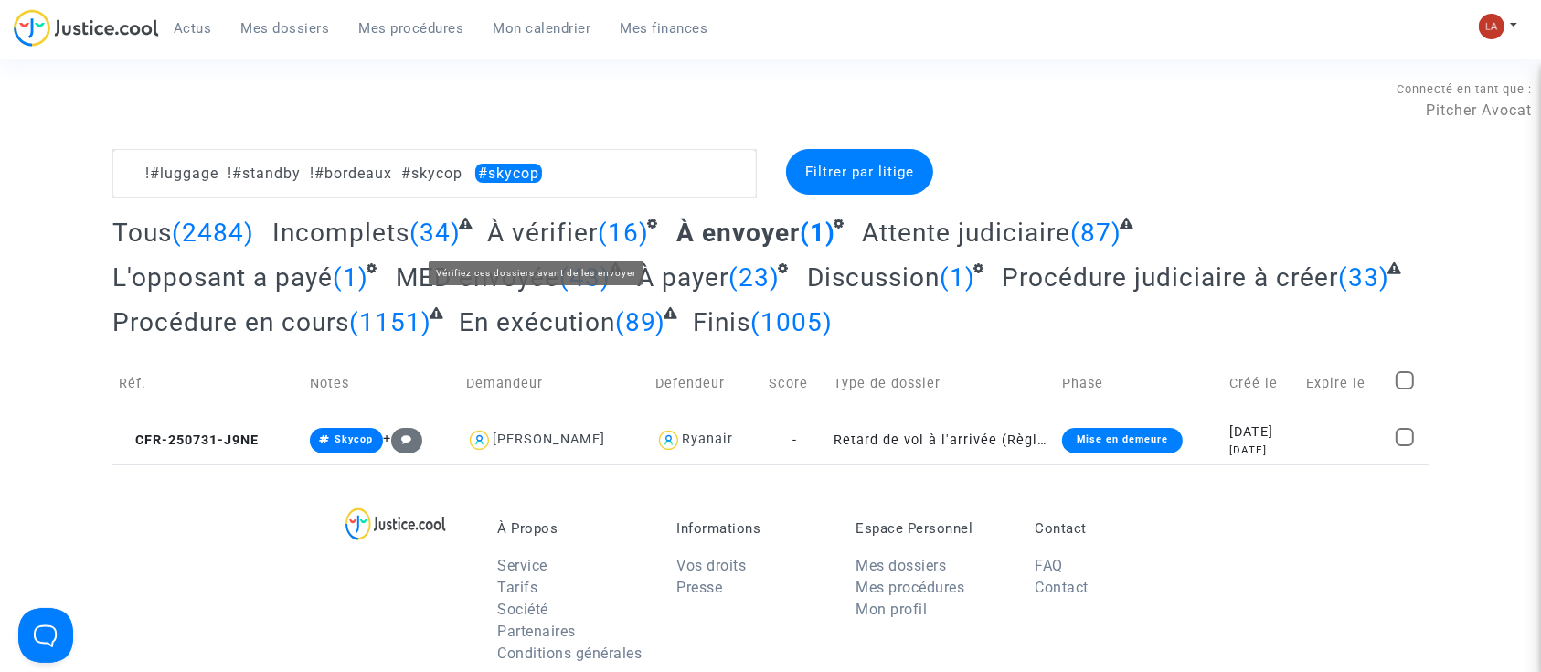
click at [574, 217] on span "À vérifier" at bounding box center [542, 232] width 111 height 30
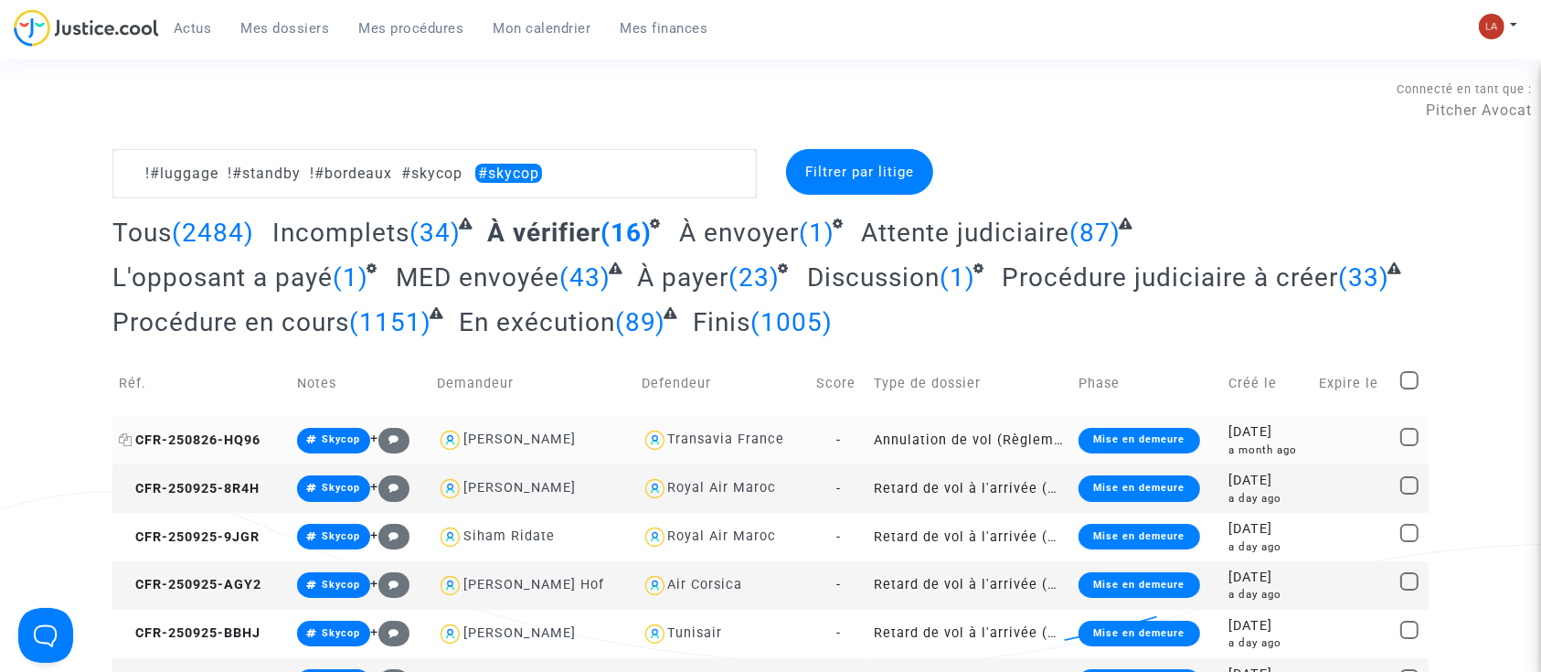
click at [228, 435] on span "CFR-250826-HQ96" at bounding box center [190, 440] width 142 height 16
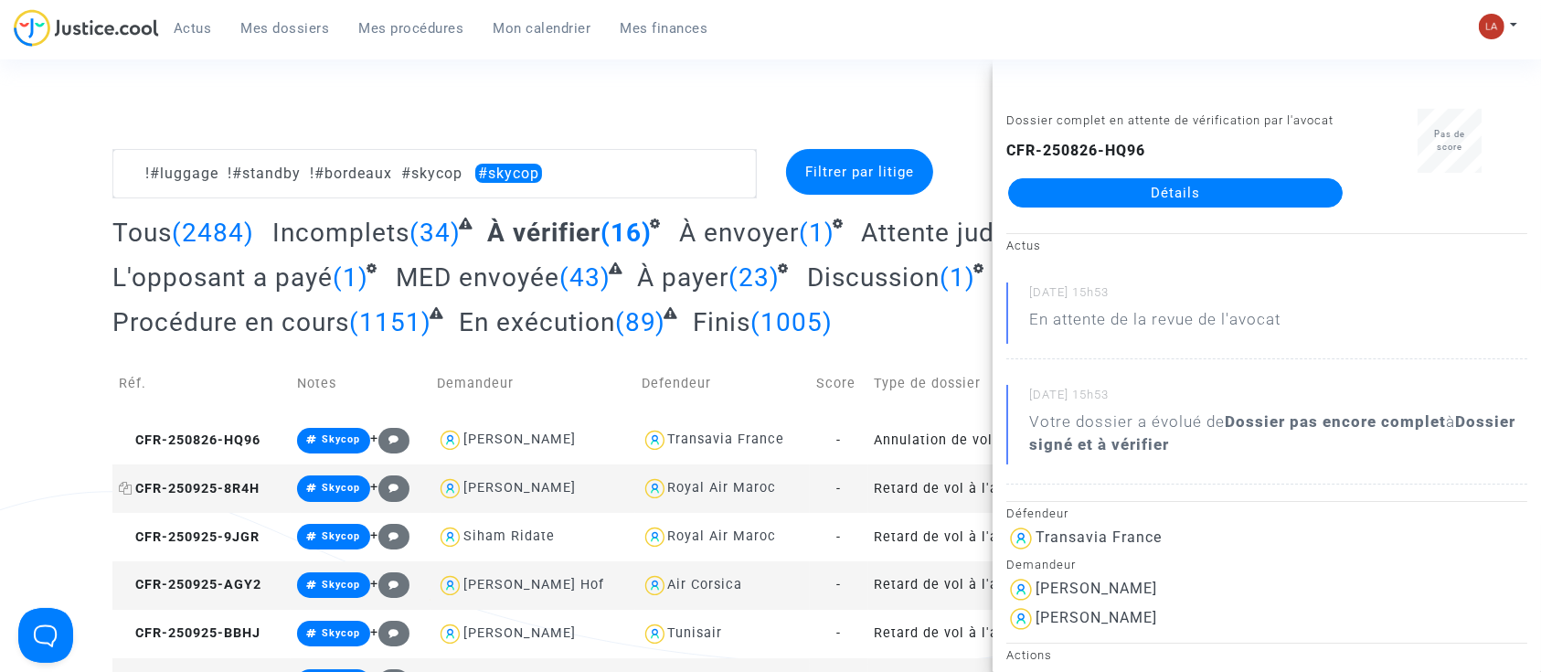
click at [260, 482] on span "CFR-250925-8R4H" at bounding box center [189, 489] width 141 height 16
click at [229, 530] on span "CFR-250925-9JGR" at bounding box center [189, 537] width 141 height 16
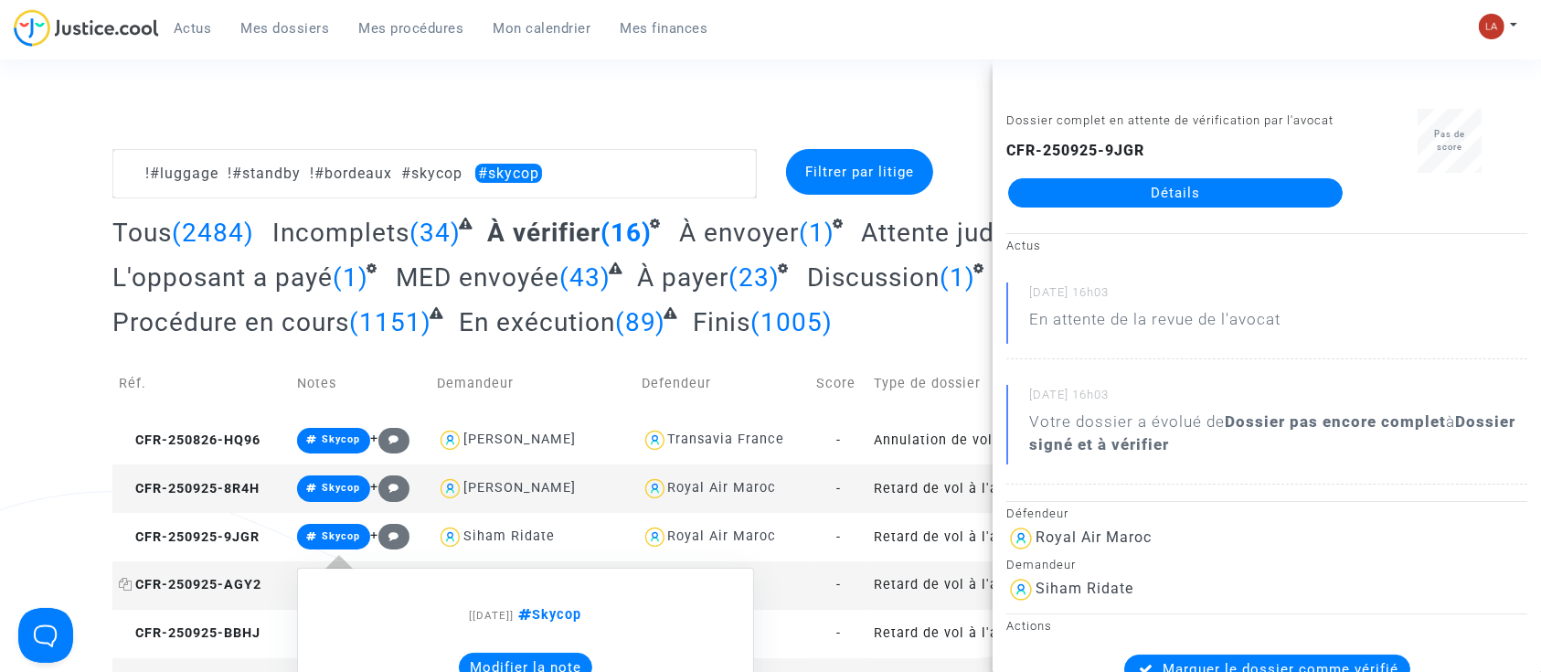
click at [235, 590] on span "CFR-250925-AGY2" at bounding box center [190, 585] width 143 height 16
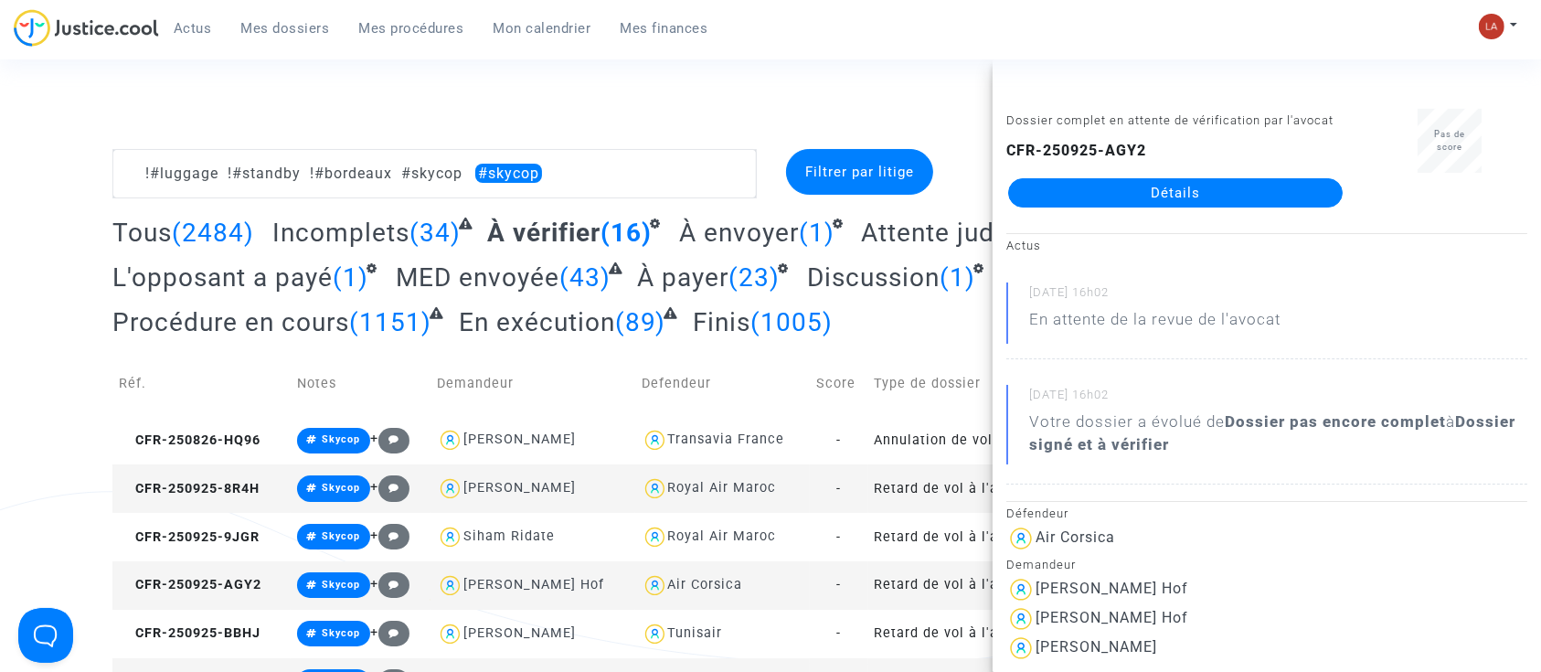
click at [175, 658] on td "CFR-250925-DKME" at bounding box center [201, 682] width 178 height 48
click at [233, 622] on td "CFR-250925-BBHJ" at bounding box center [201, 633] width 178 height 48
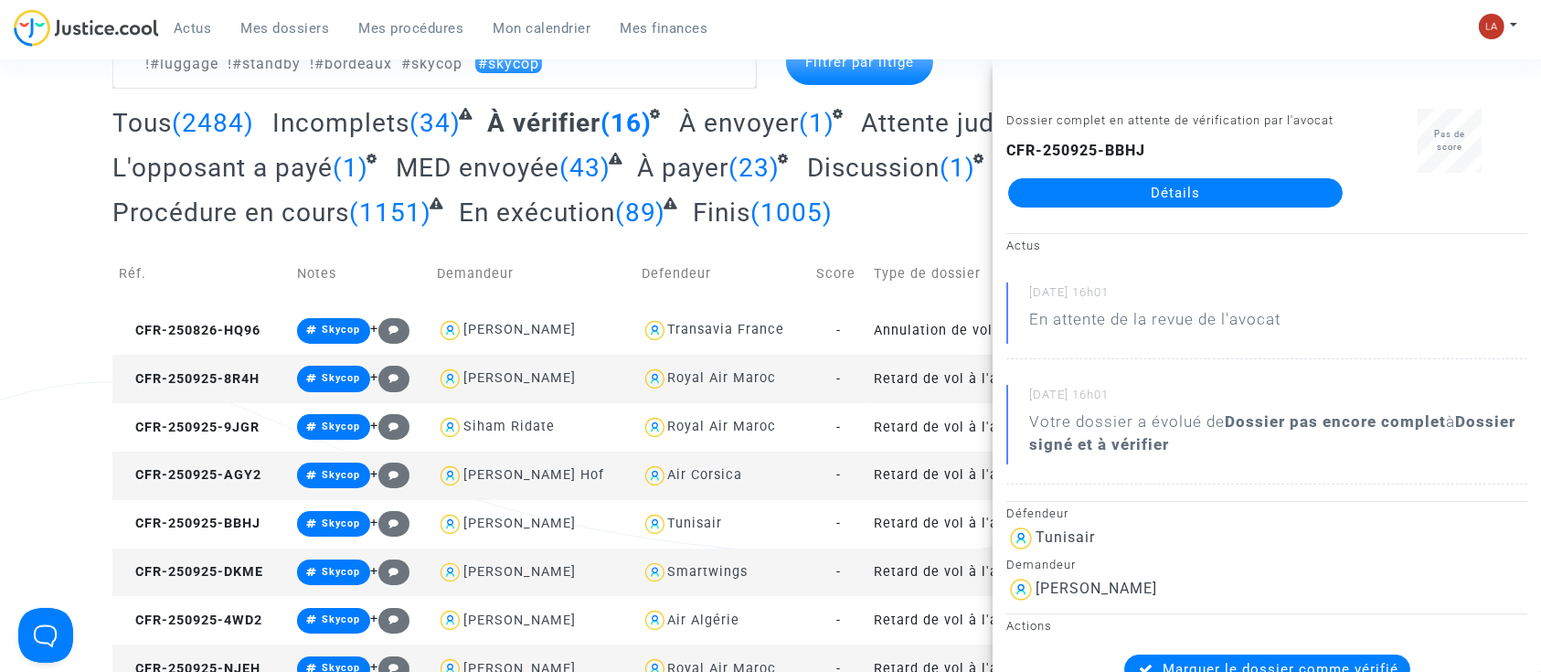
scroll to position [243, 0]
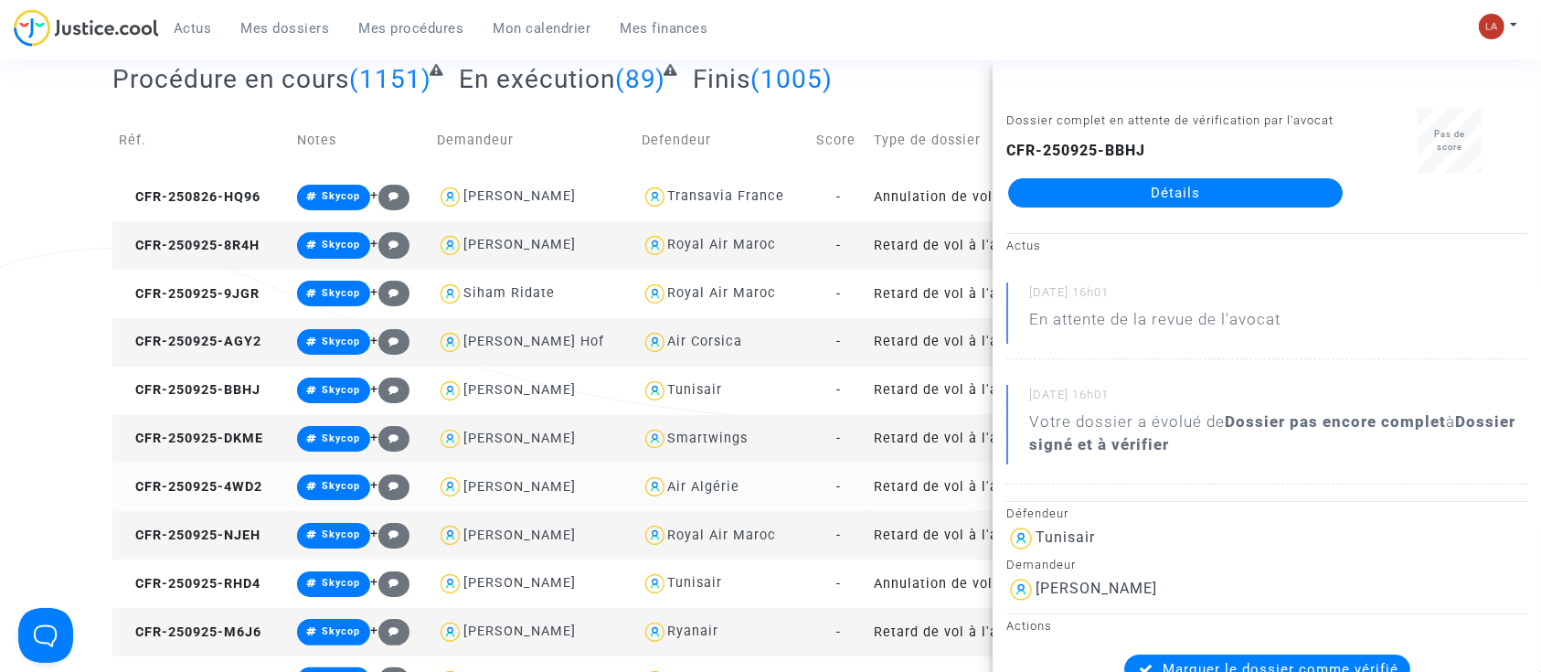
click at [241, 498] on td "CFR-250925-4WD2" at bounding box center [201, 486] width 178 height 48
drag, startPoint x: 262, startPoint y: 538, endPoint x: 346, endPoint y: 536, distance: 84.1
click at [260, 538] on copy "CFR-250925-NJEH" at bounding box center [190, 535] width 142 height 16
click at [203, 579] on span "CFR-250925-RHD4" at bounding box center [190, 584] width 142 height 16
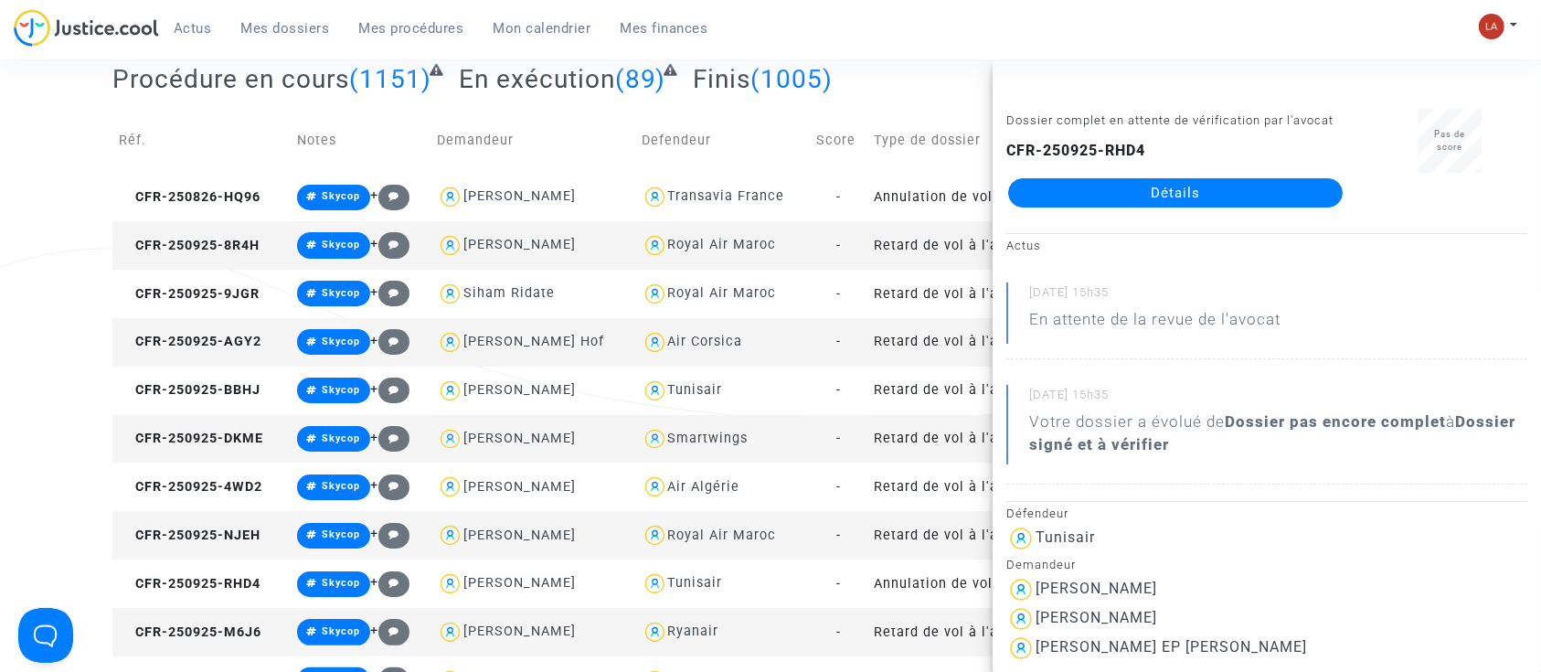
click at [236, 618] on td "CFR-250925-M6J6" at bounding box center [201, 632] width 178 height 48
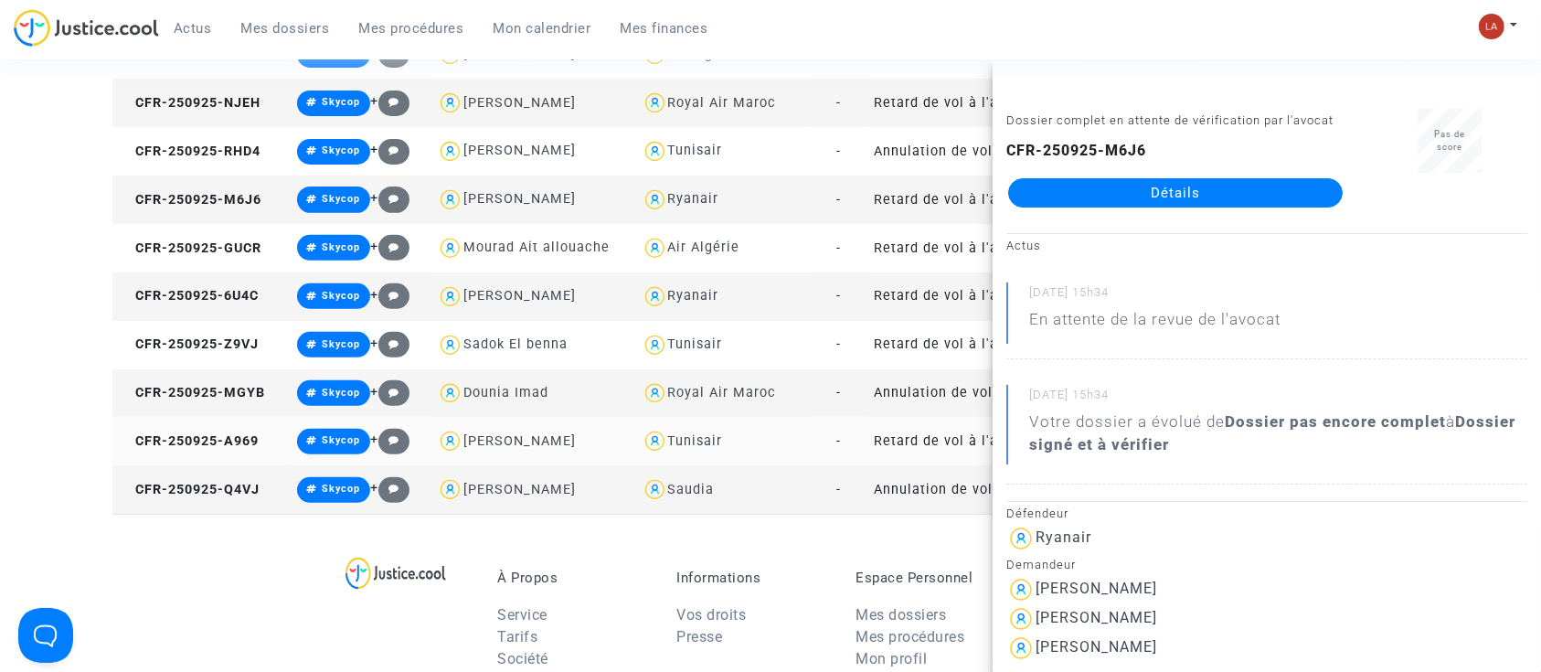
scroll to position [731, 0]
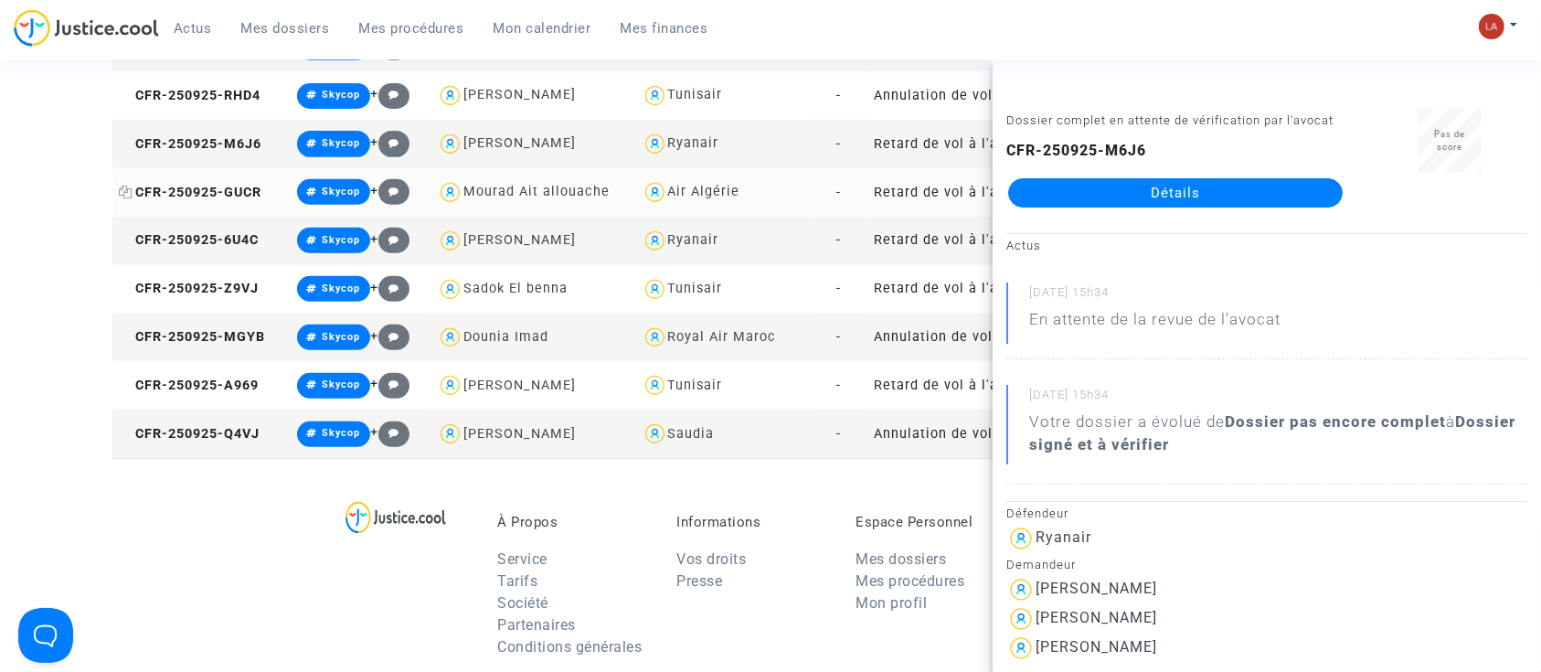
click at [260, 185] on span "CFR-250925-GUCR" at bounding box center [190, 193] width 143 height 16
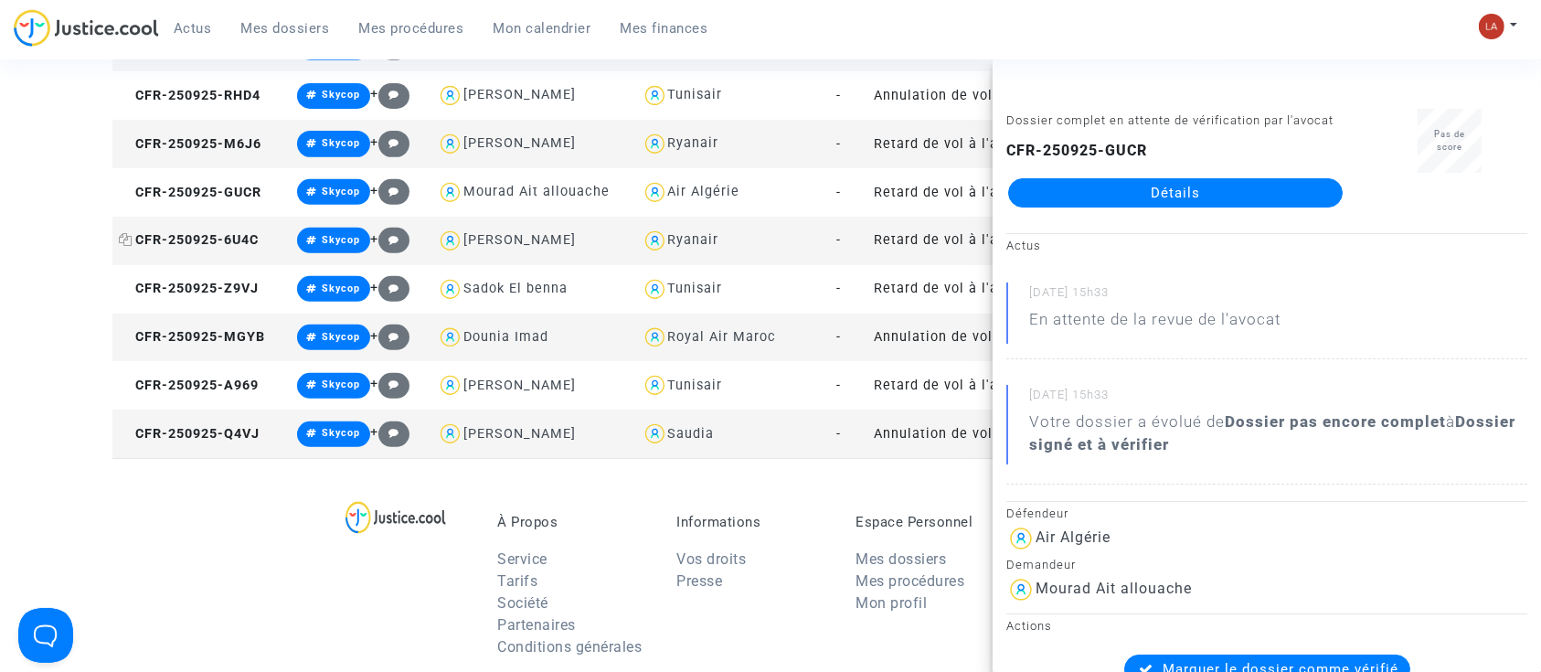
click at [214, 246] on span "CFR-250925-6U4C" at bounding box center [189, 240] width 140 height 16
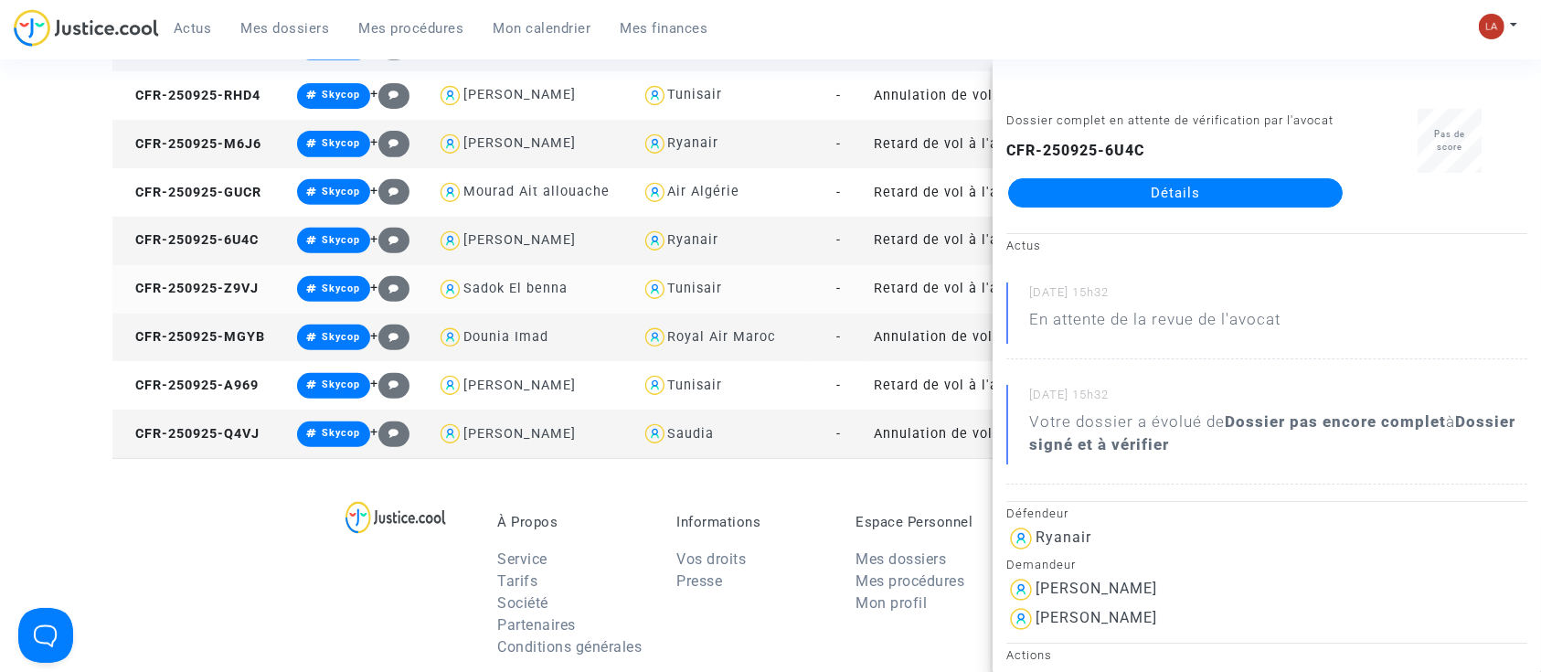
click at [216, 270] on td "CFR-250925-Z9VJ" at bounding box center [201, 289] width 178 height 48
click at [236, 348] on td "CFR-250925-MGYB" at bounding box center [201, 337] width 178 height 48
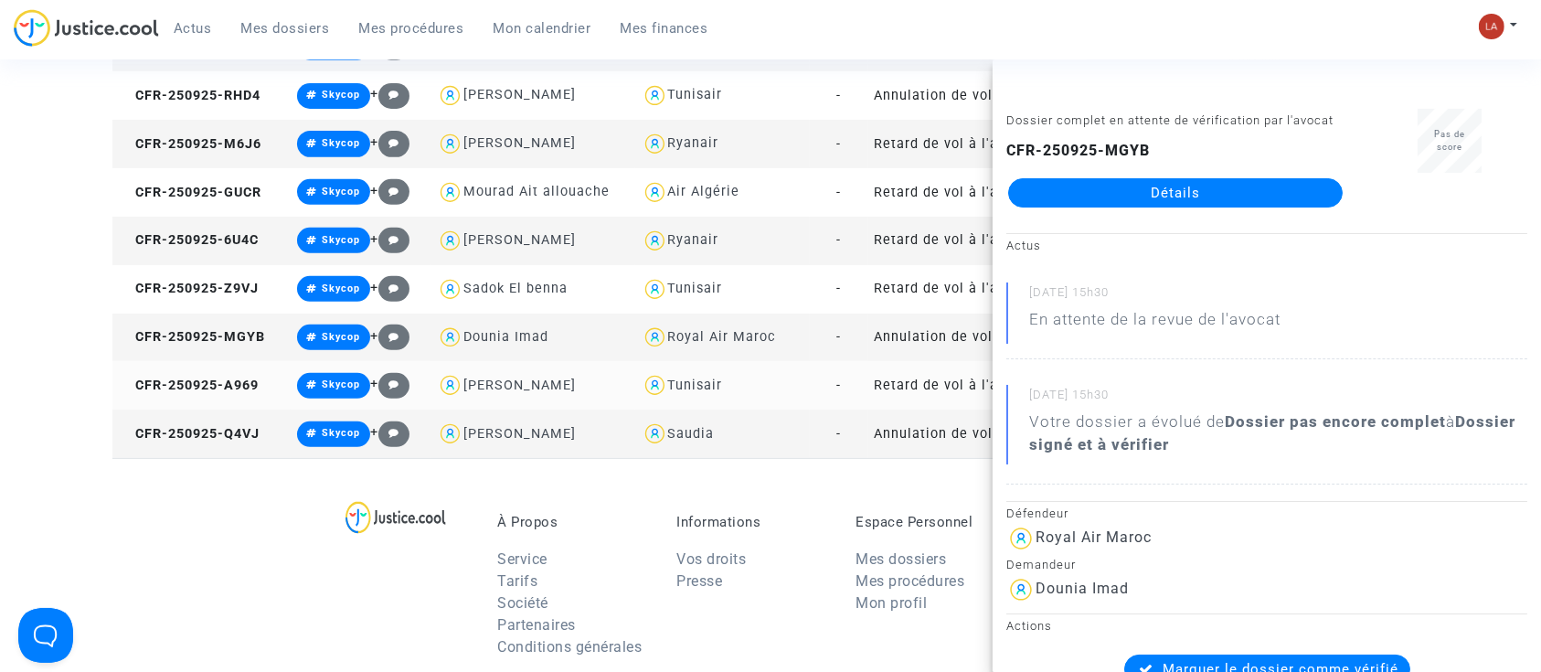
click at [219, 393] on td "CFR-250925-A969" at bounding box center [201, 385] width 178 height 48
click at [247, 452] on td "CFR-250925-Q4VJ" at bounding box center [201, 433] width 178 height 48
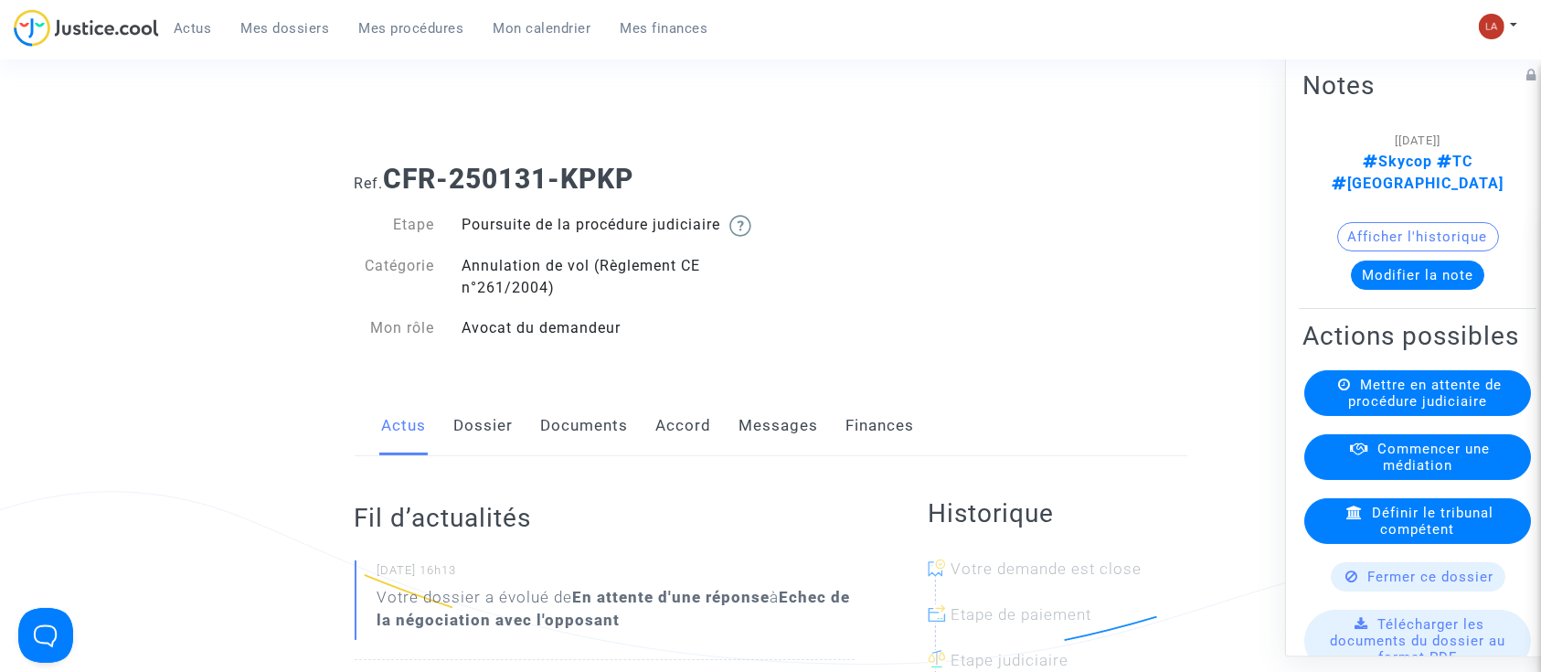
click at [1388, 262] on button "Modifier la note" at bounding box center [1417, 274] width 133 height 29
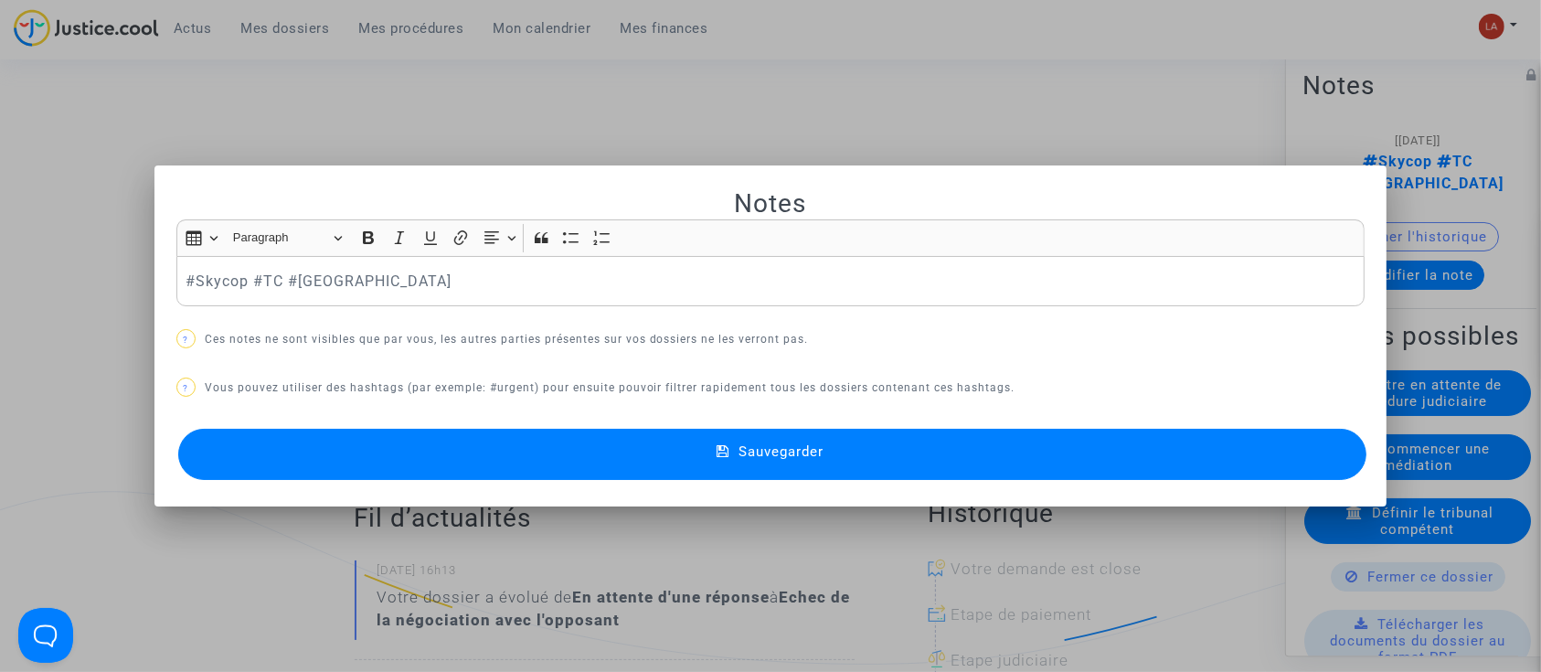
click at [533, 276] on p "#Skycop #TC #[GEOGRAPHIC_DATA]" at bounding box center [770, 281] width 1170 height 23
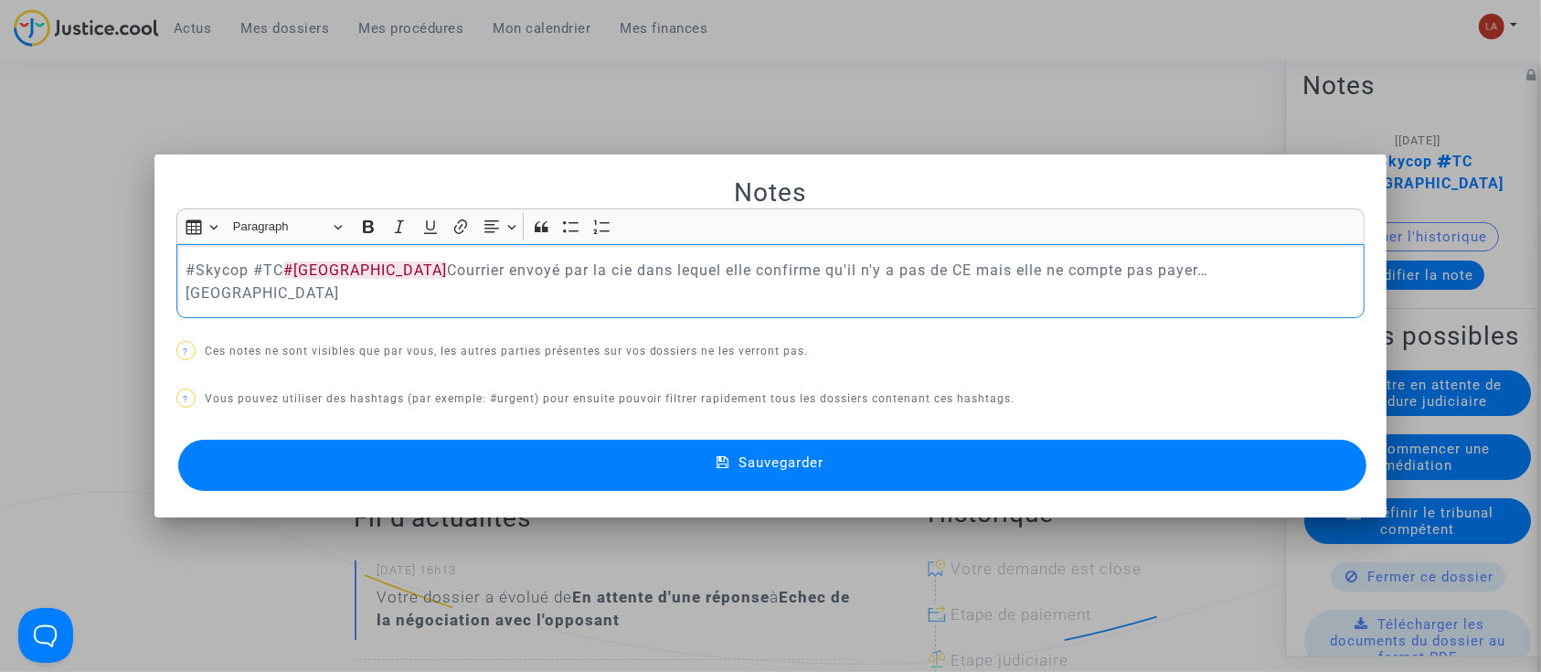
click at [553, 440] on button "Sauvegarder" at bounding box center [772, 465] width 1189 height 51
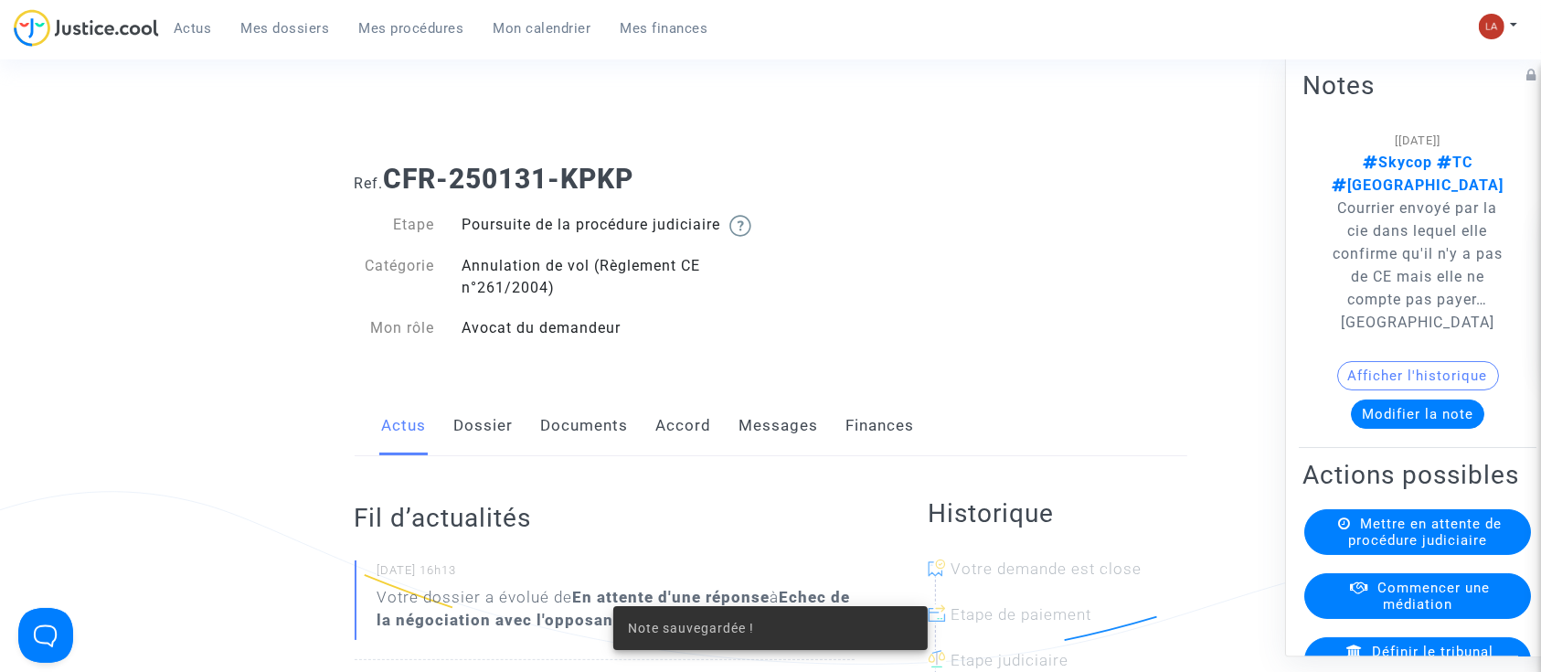
click at [597, 456] on link "Documents" at bounding box center [585, 426] width 88 height 60
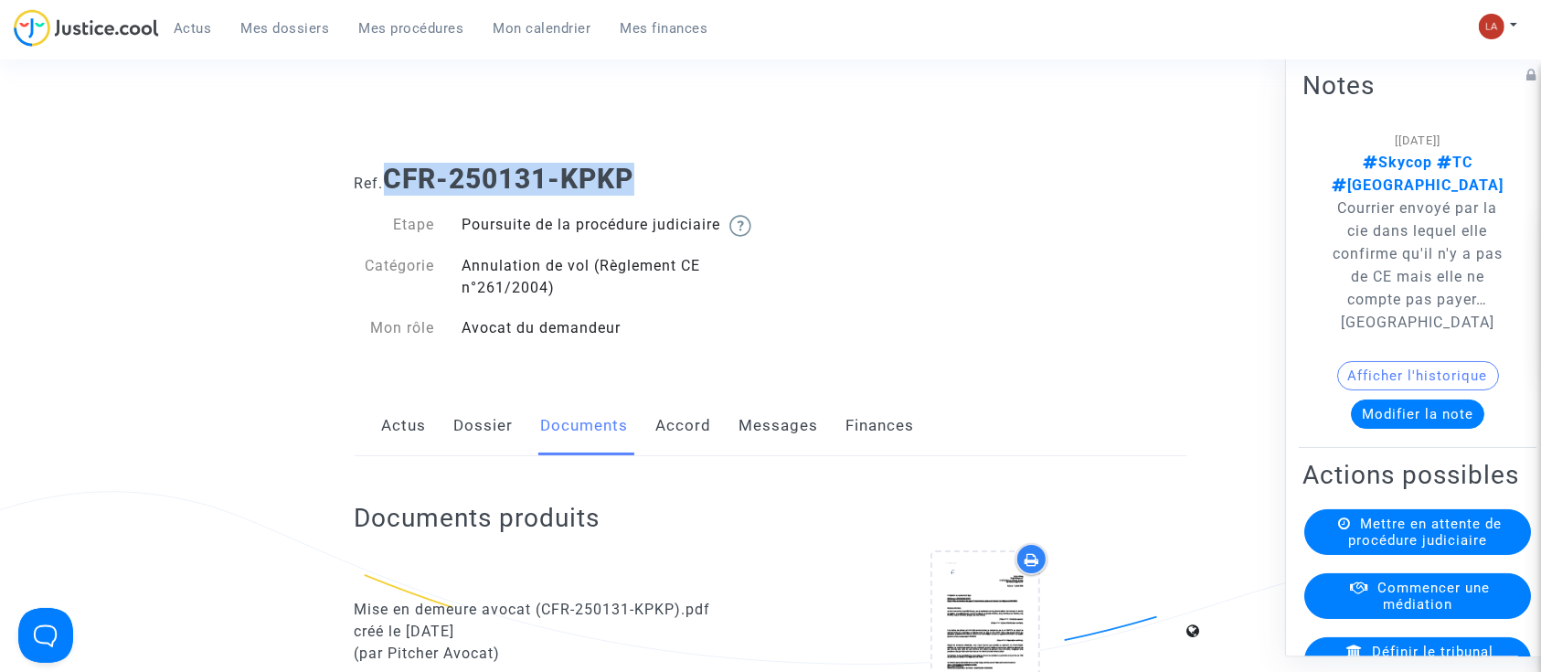
drag, startPoint x: 662, startPoint y: 177, endPoint x: 387, endPoint y: 174, distance: 275.1
click at [387, 174] on h1 "Ref. CFR-250131-KPKP" at bounding box center [771, 179] width 832 height 33
copy b "CFR-250131-KPKP"
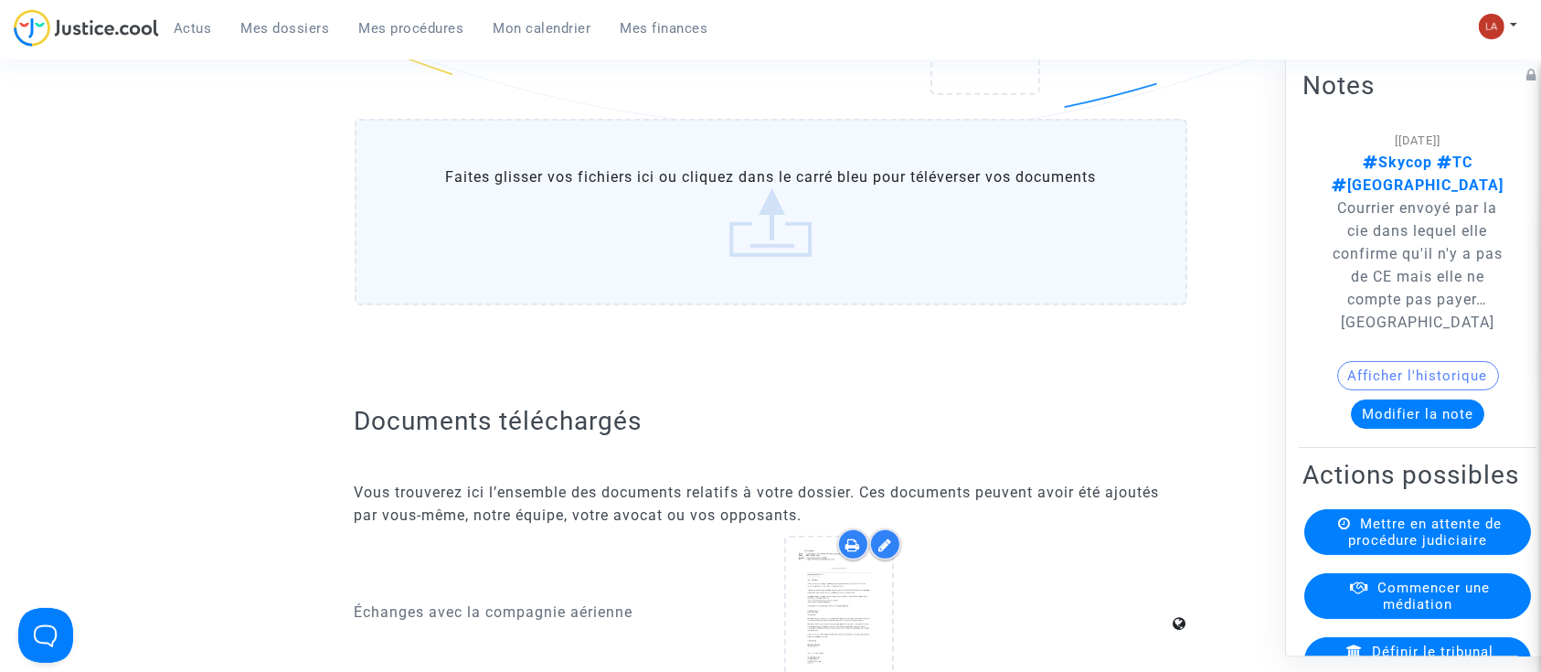
scroll to position [1386, 0]
click at [565, 224] on label "Faites glisser vos fichiers ici ou cliquez dans le carré bleu pour téléverser v…" at bounding box center [771, 215] width 832 height 186
click at [0, 0] on input "Faites glisser vos fichiers ici ou cliquez dans le carré bleu pour téléverser v…" at bounding box center [0, 0] width 0 height 0
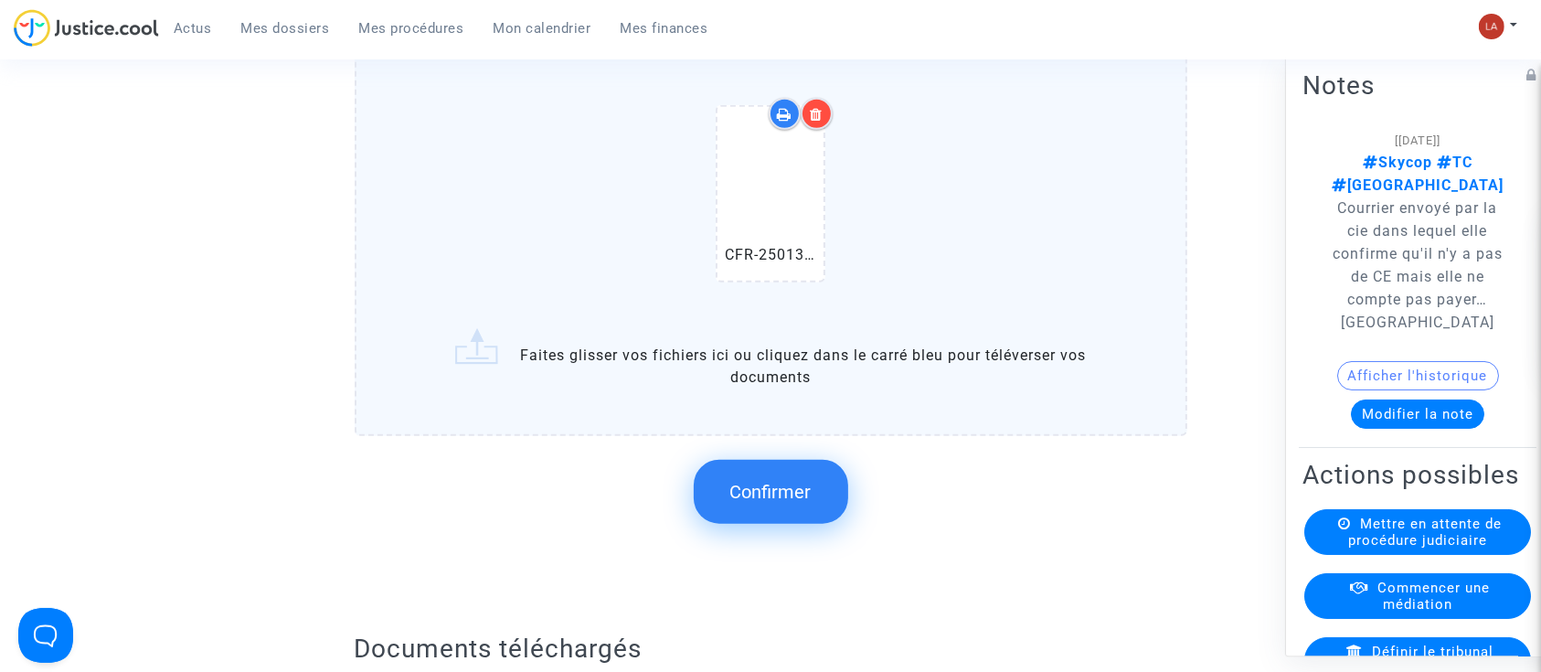
scroll to position [1478, 0]
click at [752, 480] on button "Confirmer" at bounding box center [771, 491] width 154 height 64
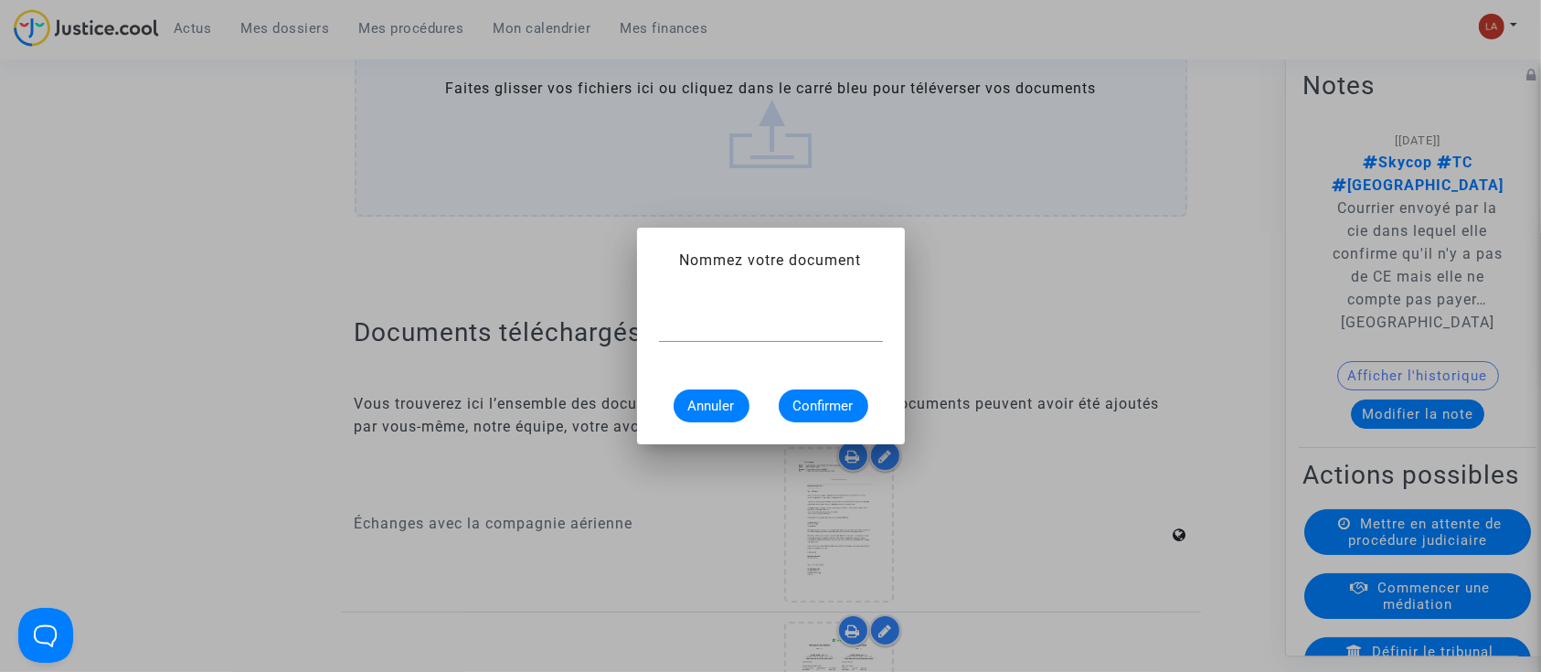
scroll to position [0, 0]
type input "Courrier de la compagnie aérienne"
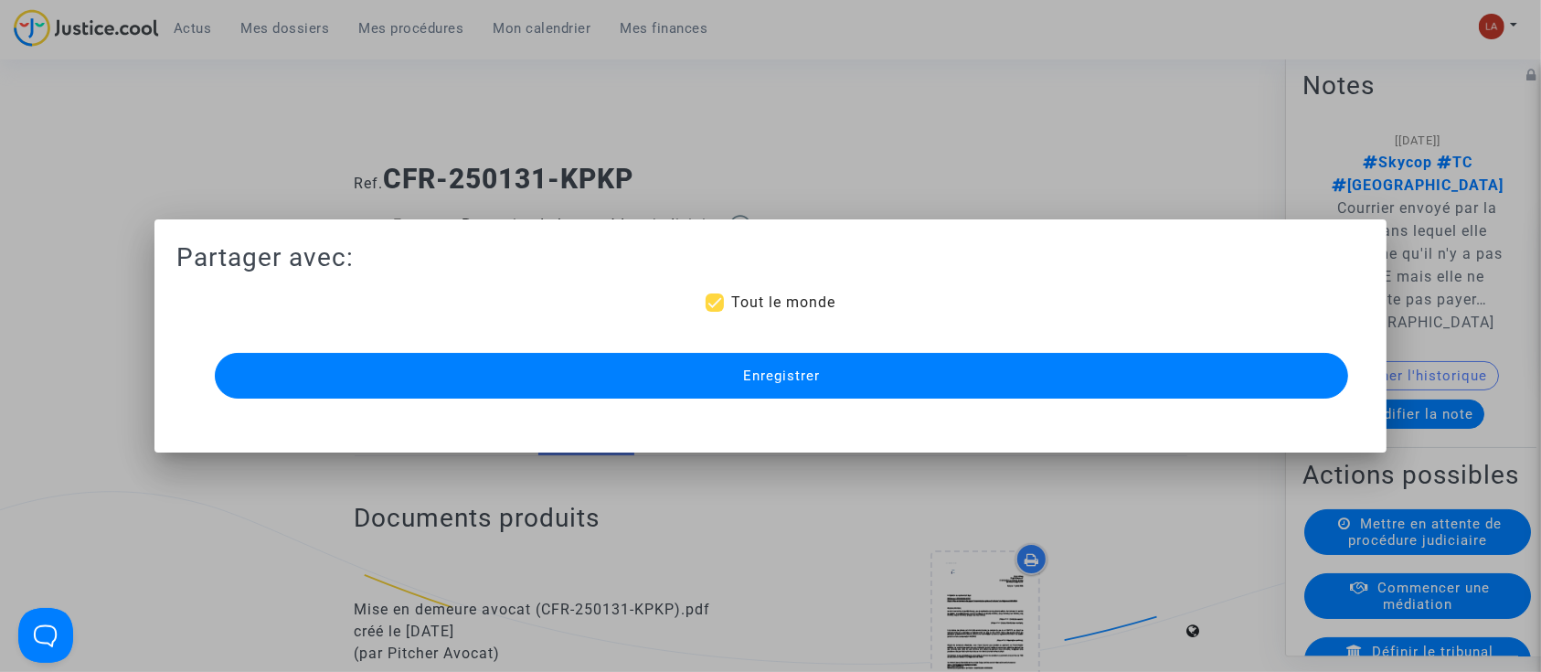
scroll to position [1478, 0]
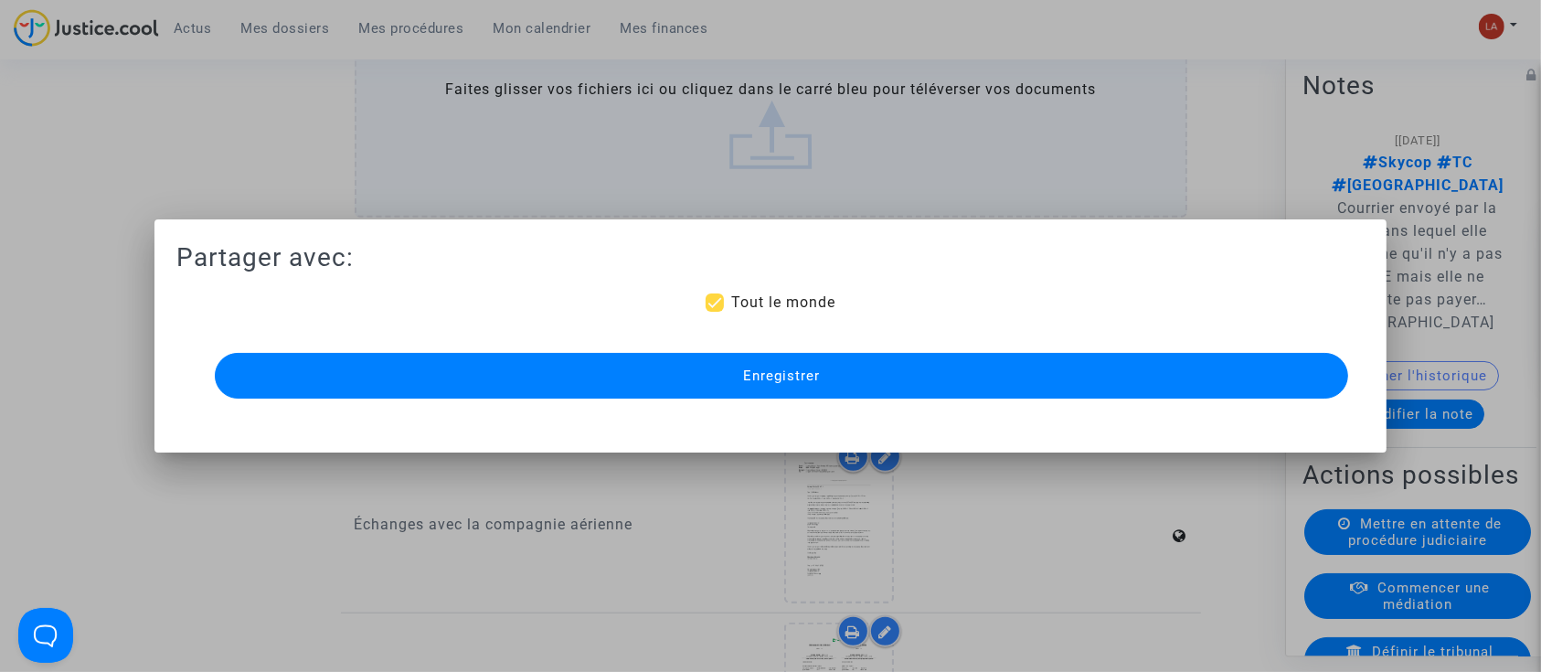
click at [656, 381] on button "Enregistrer" at bounding box center [782, 376] width 1134 height 46
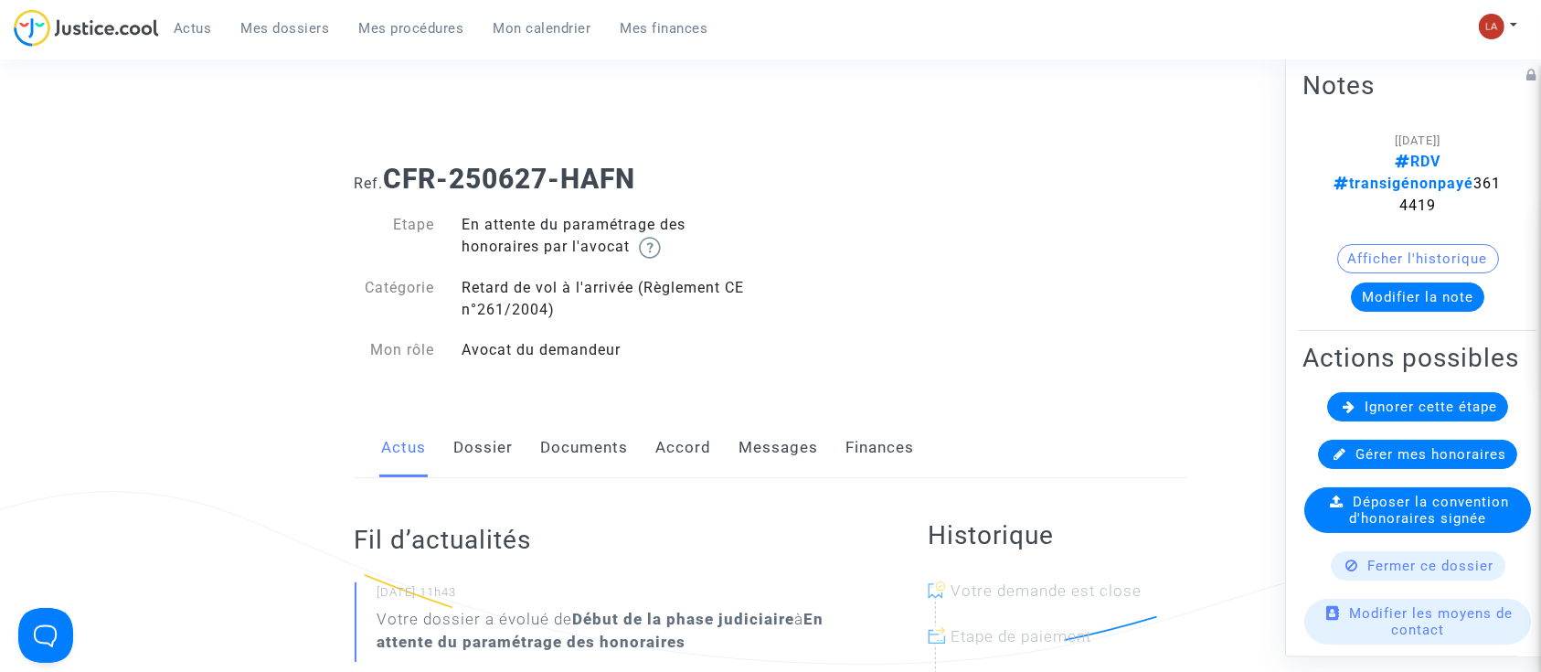
click at [695, 442] on link "Accord" at bounding box center [684, 448] width 56 height 60
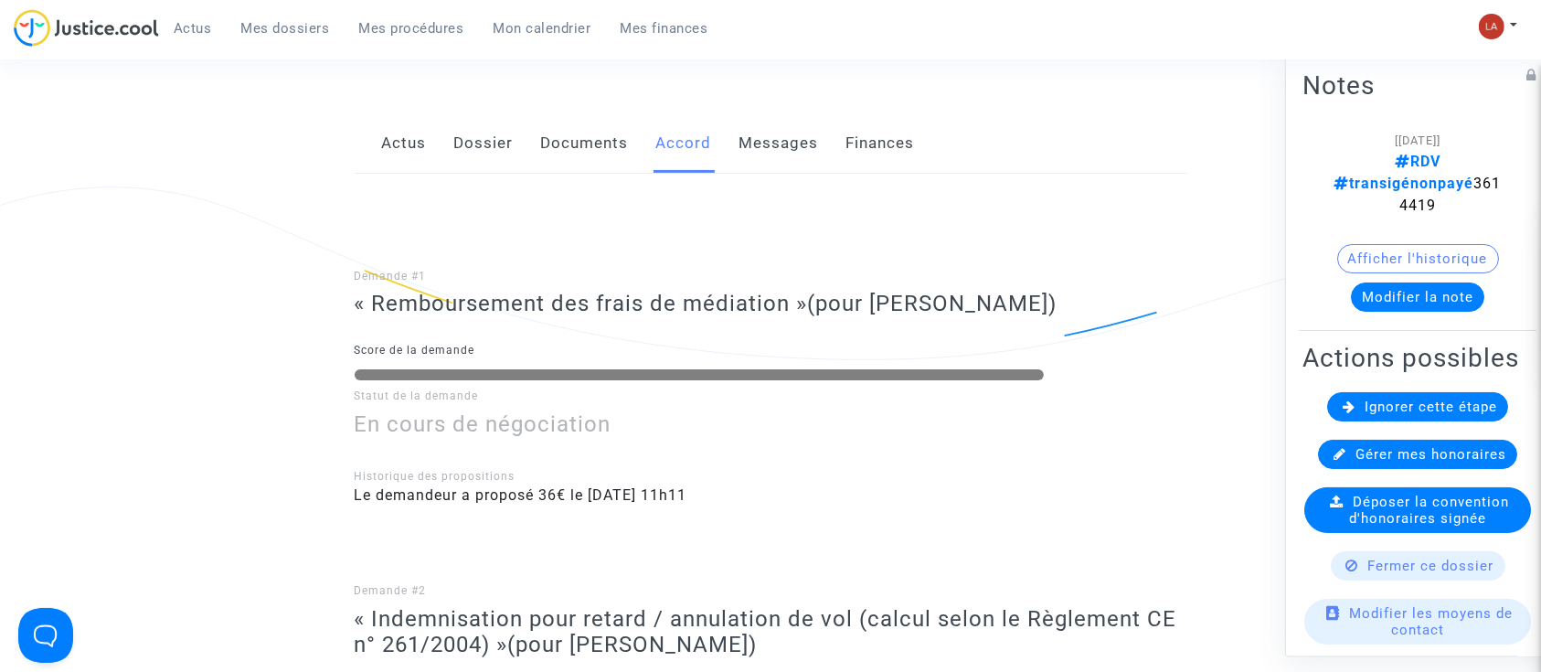
scroll to position [268, 0]
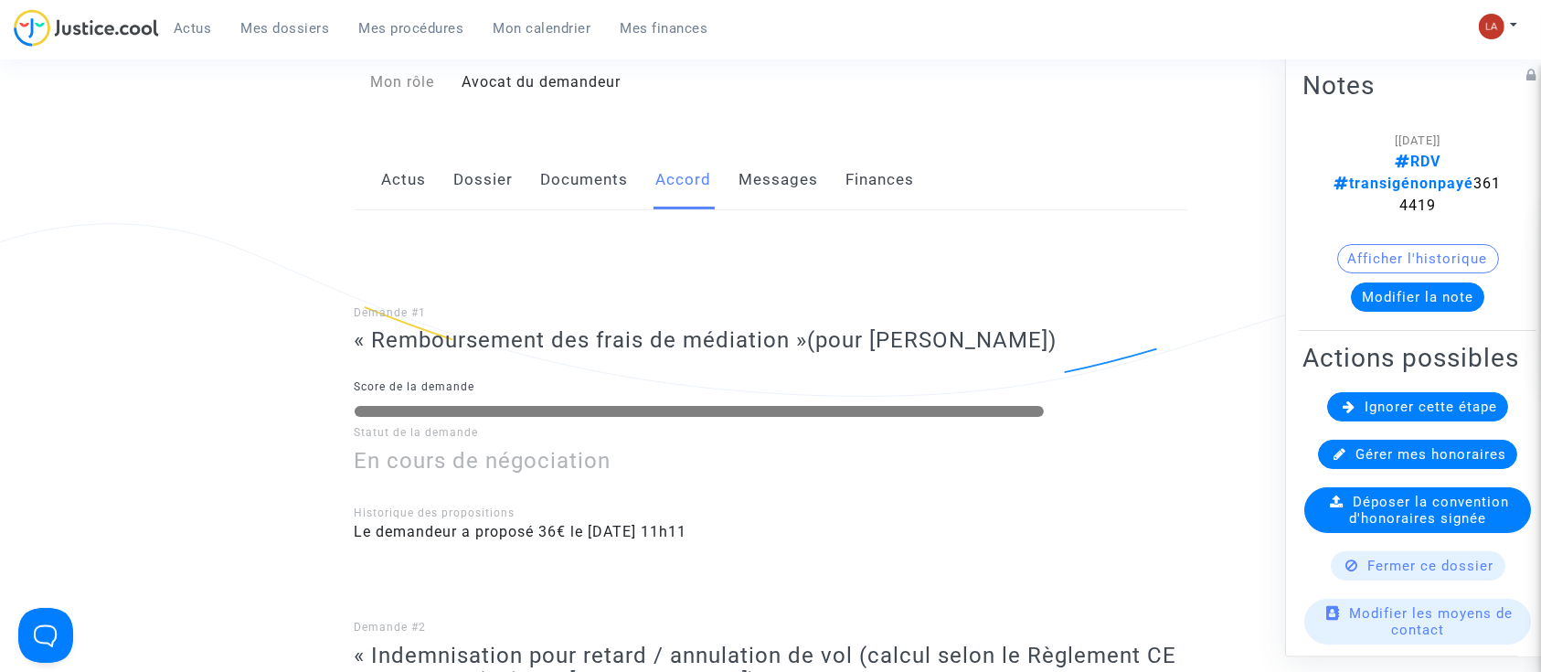
click at [805, 164] on link "Messages" at bounding box center [778, 180] width 79 height 60
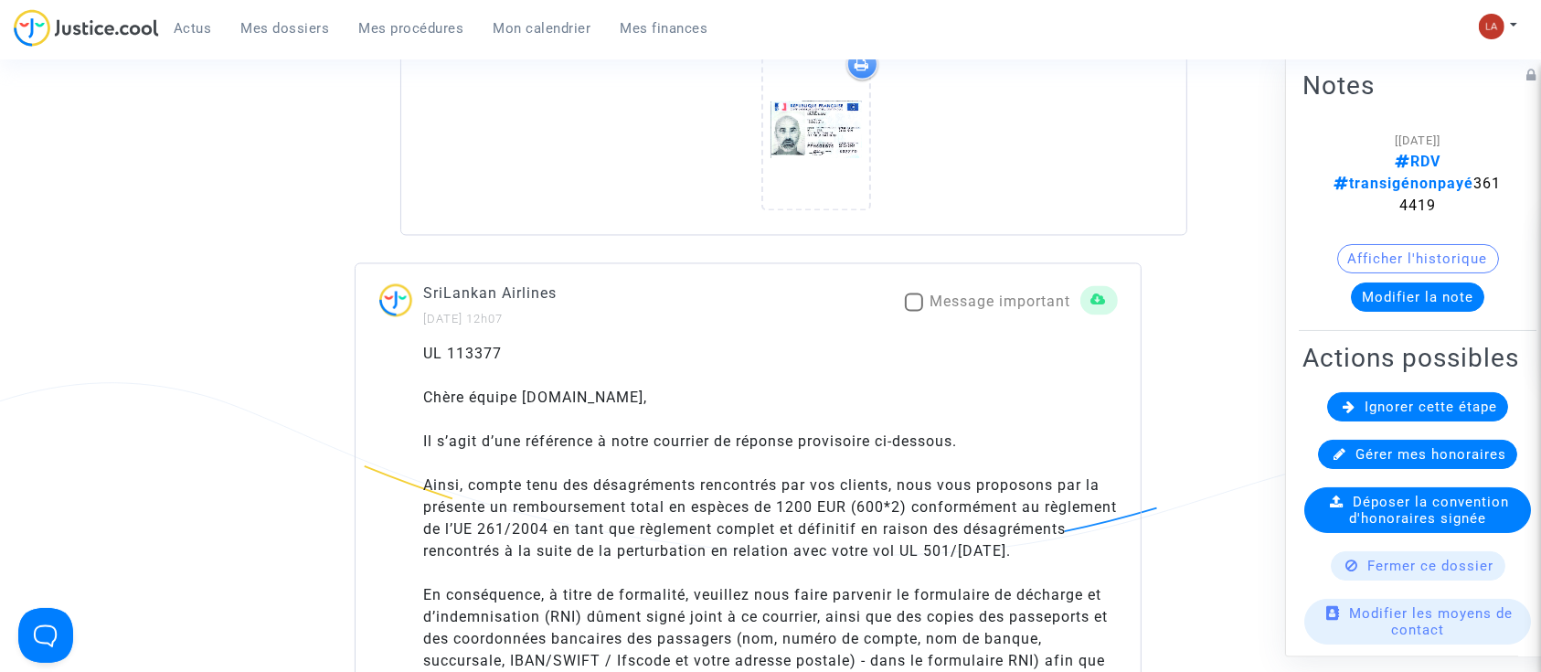
scroll to position [3538, 0]
click at [1420, 179] on span "RDV transigénonpayé 3614419" at bounding box center [1417, 183] width 167 height 61
copy span "3614419"
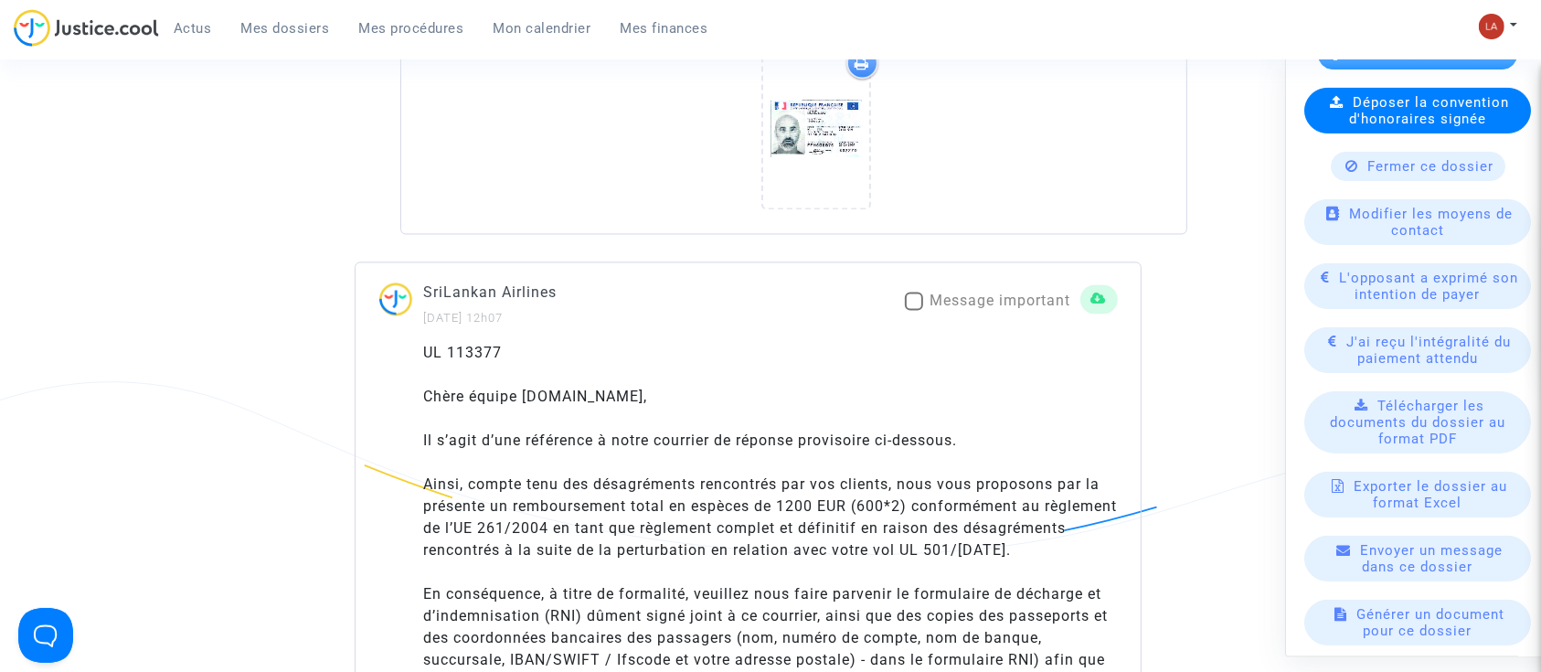
scroll to position [402, 0]
drag, startPoint x: 1382, startPoint y: 297, endPoint x: 1422, endPoint y: 277, distance: 45.0
click at [1422, 277] on span "L'opposant a exprimé son intention de payer" at bounding box center [1429, 283] width 179 height 33
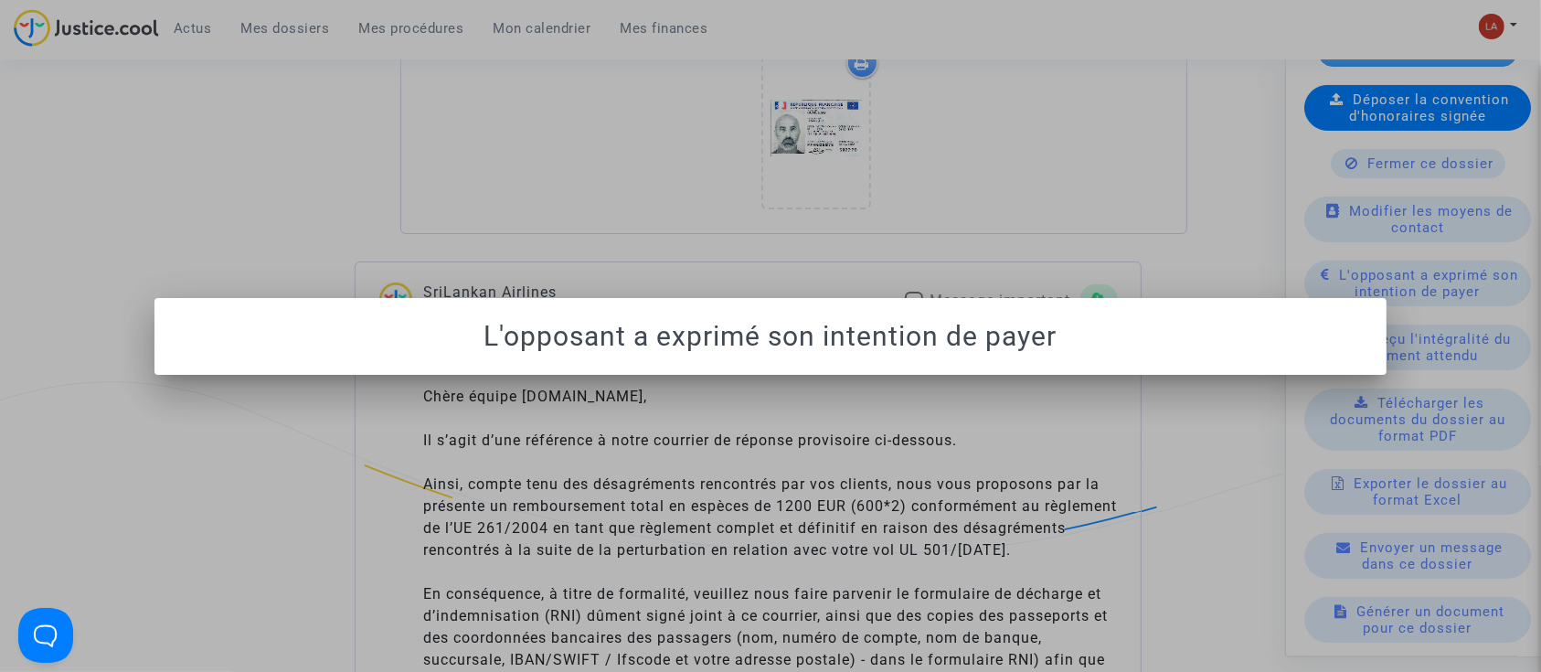
scroll to position [0, 0]
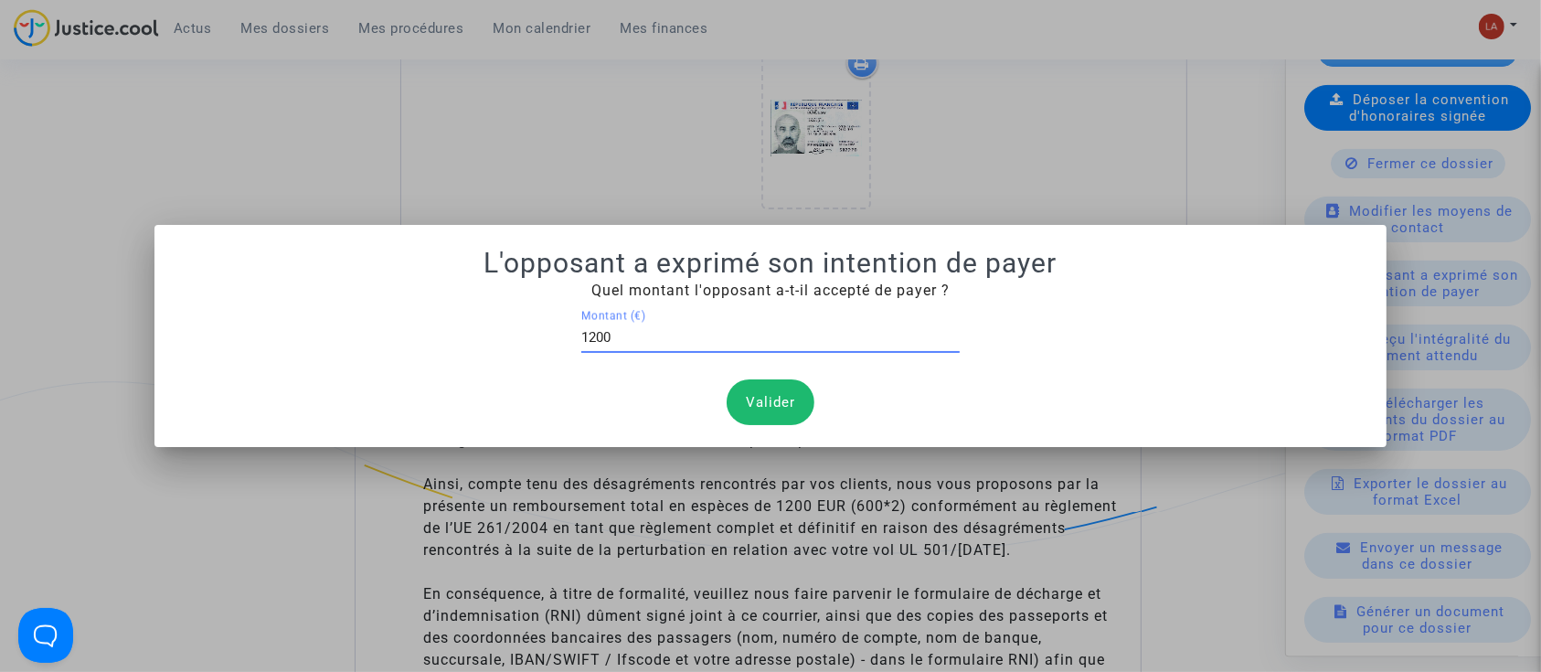
type input "1200"
click at [747, 408] on button "Valider" at bounding box center [770, 402] width 88 height 46
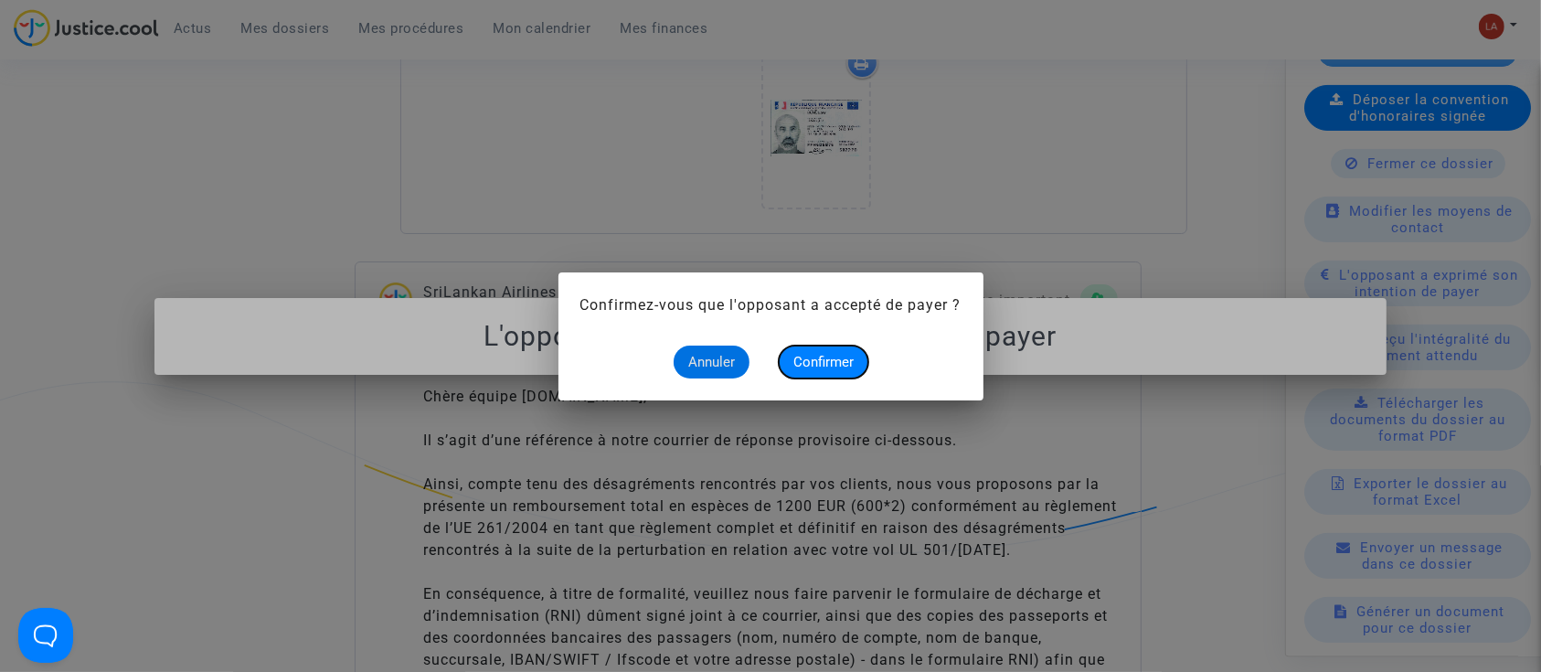
click at [810, 357] on span "Confirmer" at bounding box center [823, 362] width 60 height 16
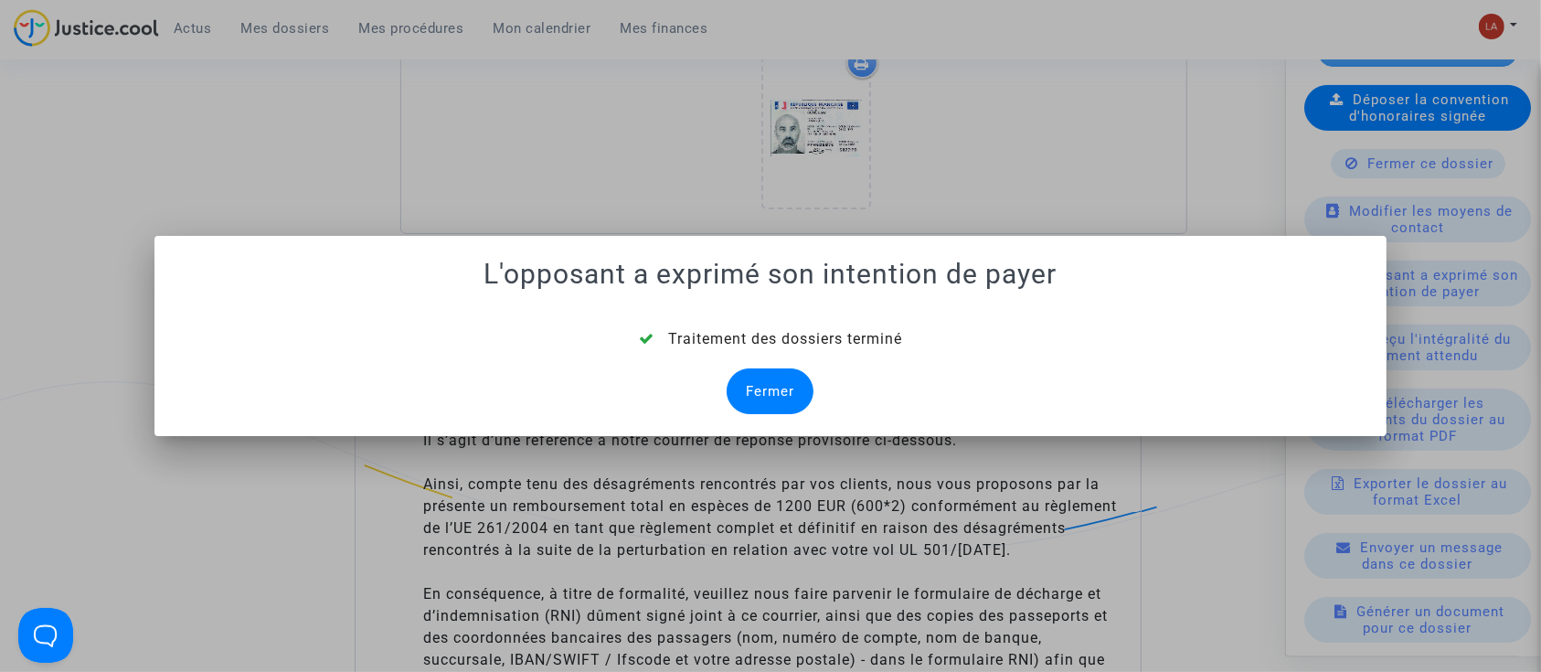
click at [777, 377] on div "Fermer" at bounding box center [769, 391] width 87 height 46
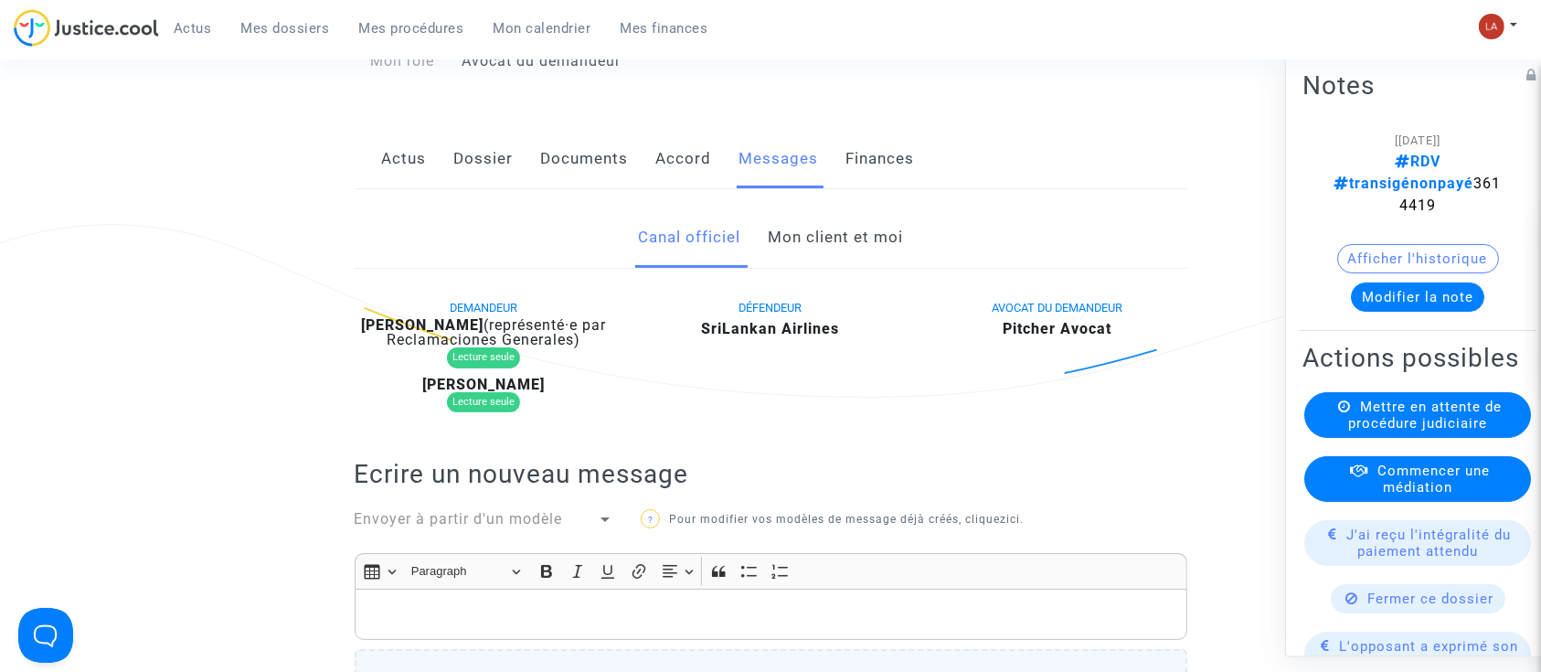
scroll to position [291, 0]
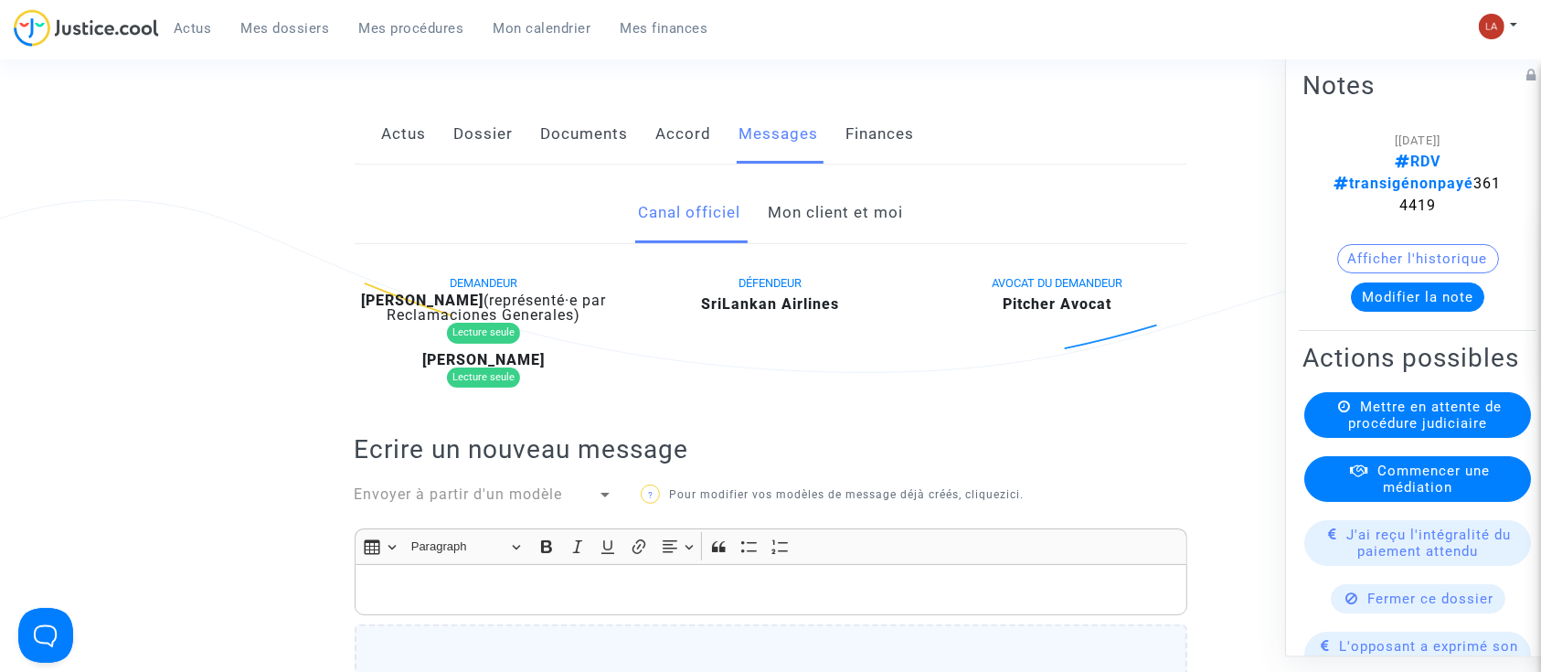
click at [518, 498] on span "Envoyer à partir d'un modèle" at bounding box center [459, 493] width 208 height 17
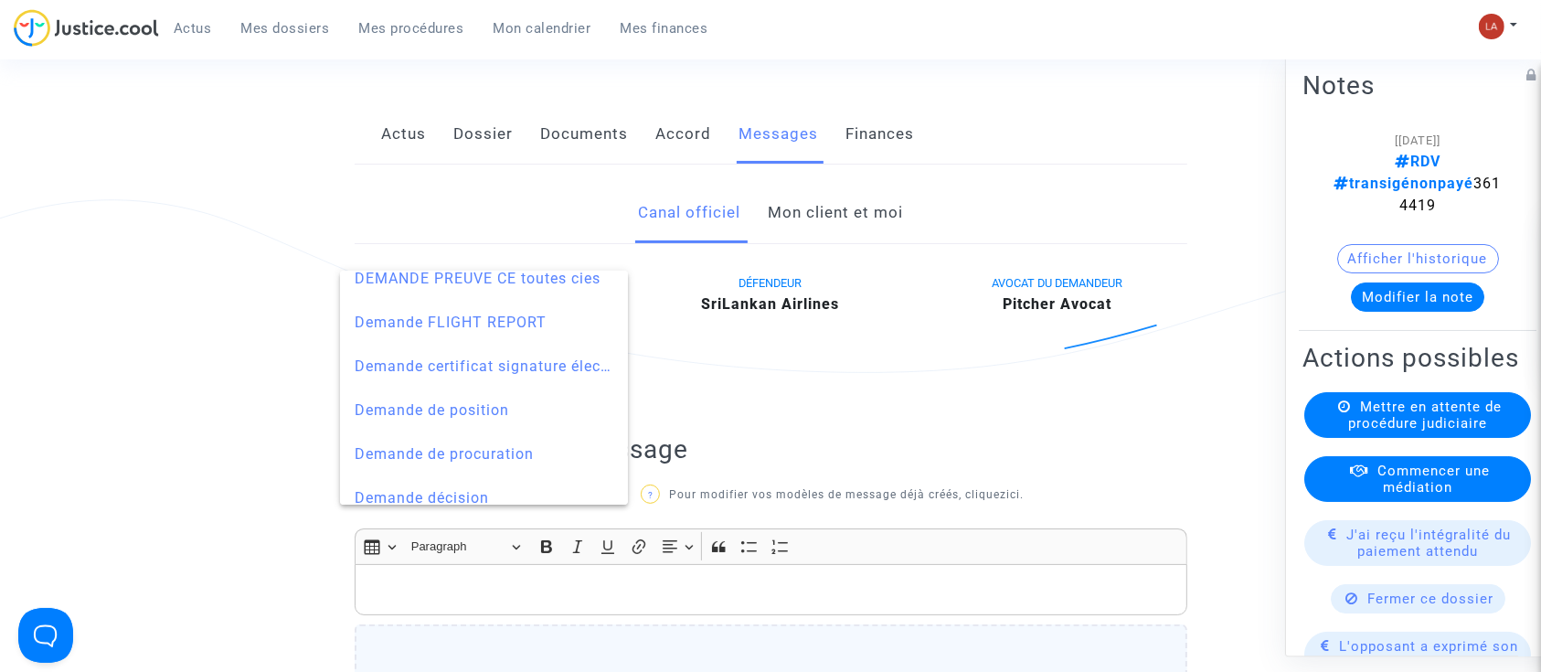
scroll to position [629, 0]
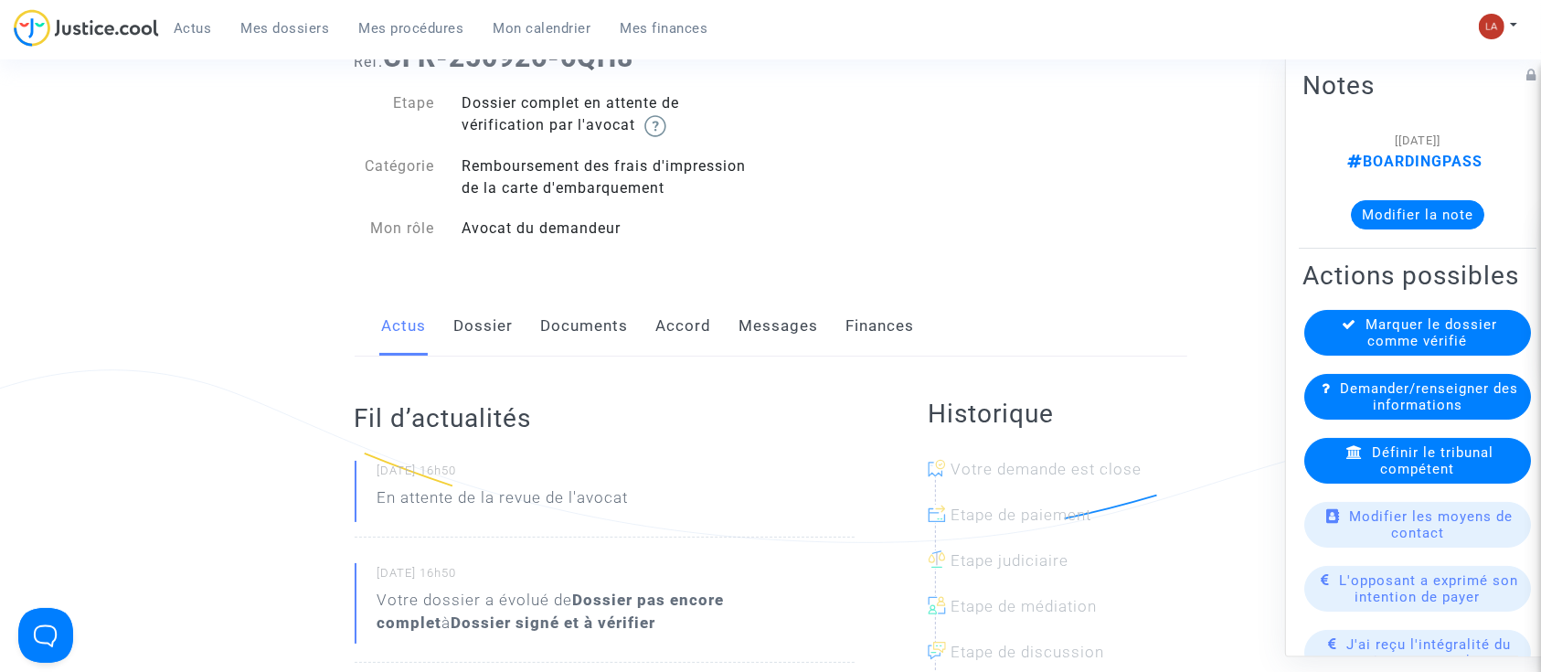
click at [491, 317] on link "Dossier" at bounding box center [483, 326] width 59 height 60
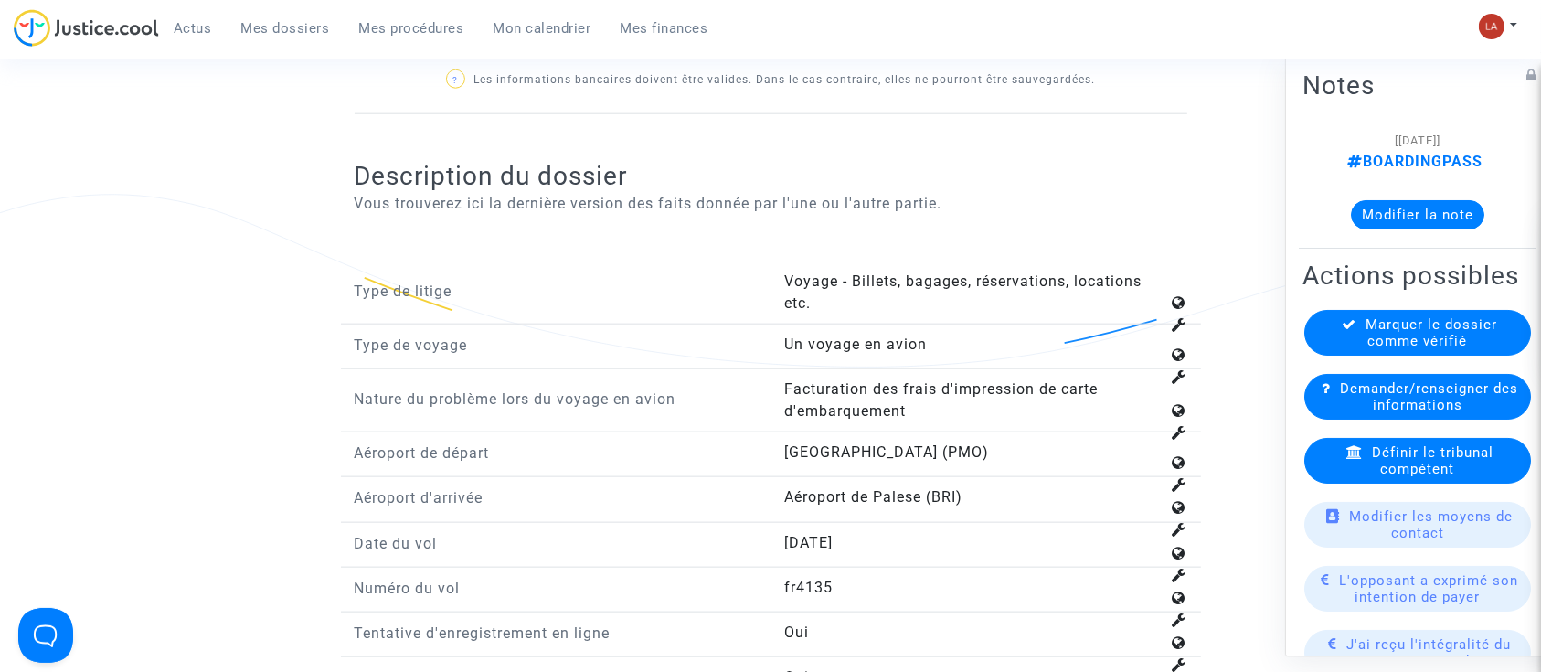
scroll to position [2193, 0]
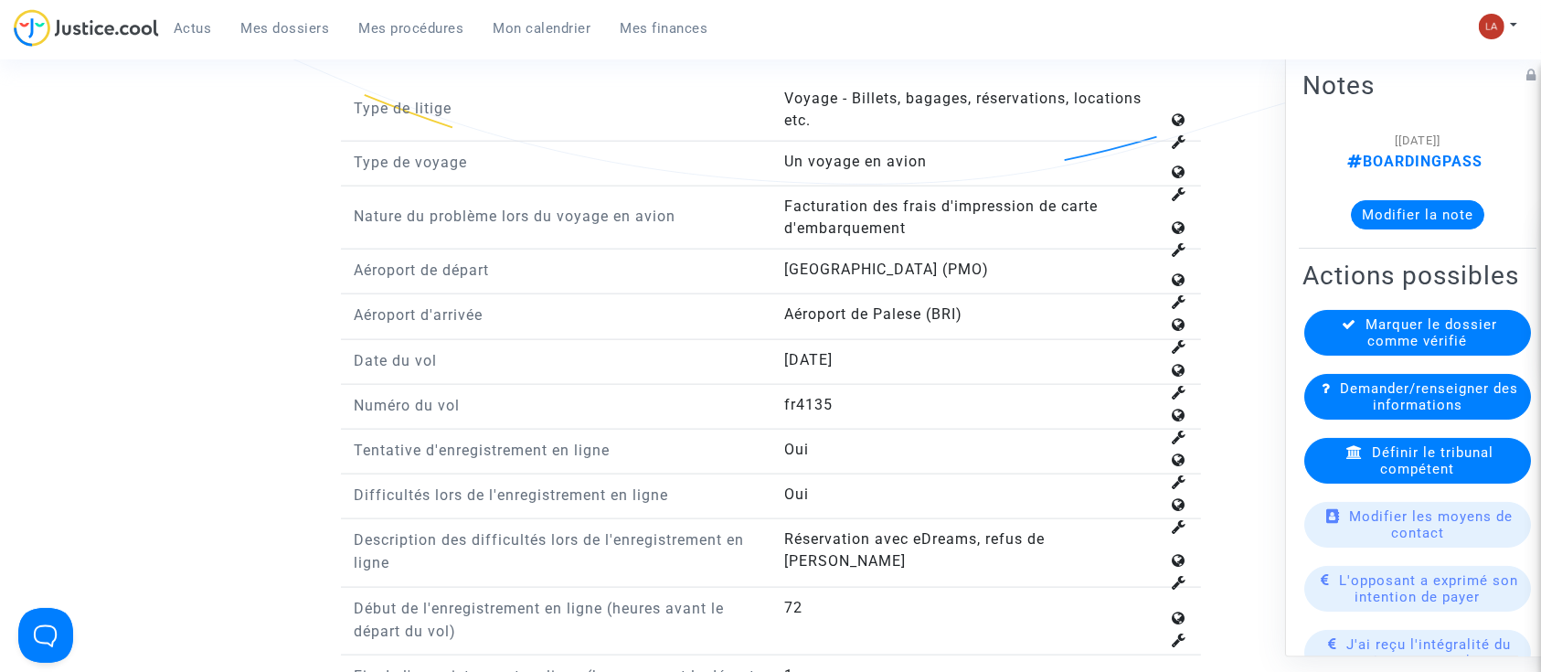
click at [1399, 219] on button "Modifier la note" at bounding box center [1417, 214] width 133 height 29
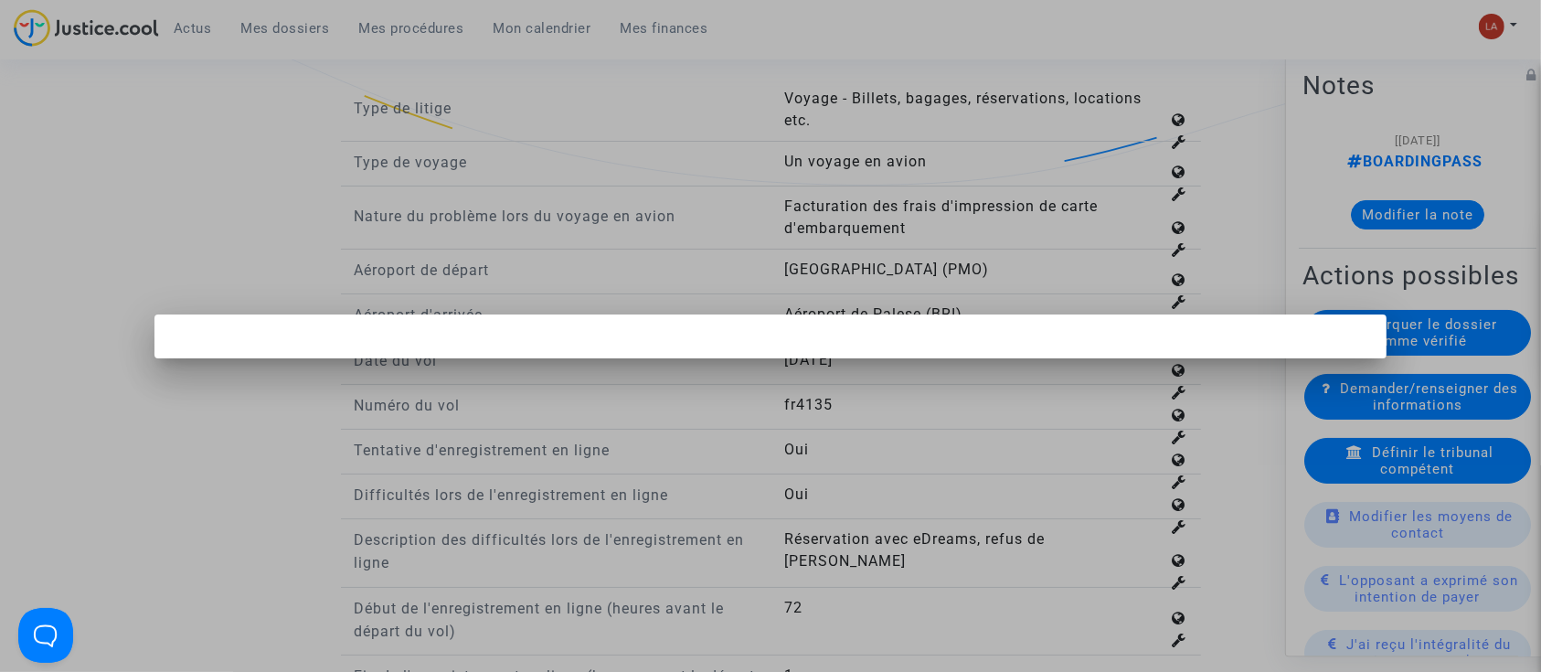
scroll to position [0, 0]
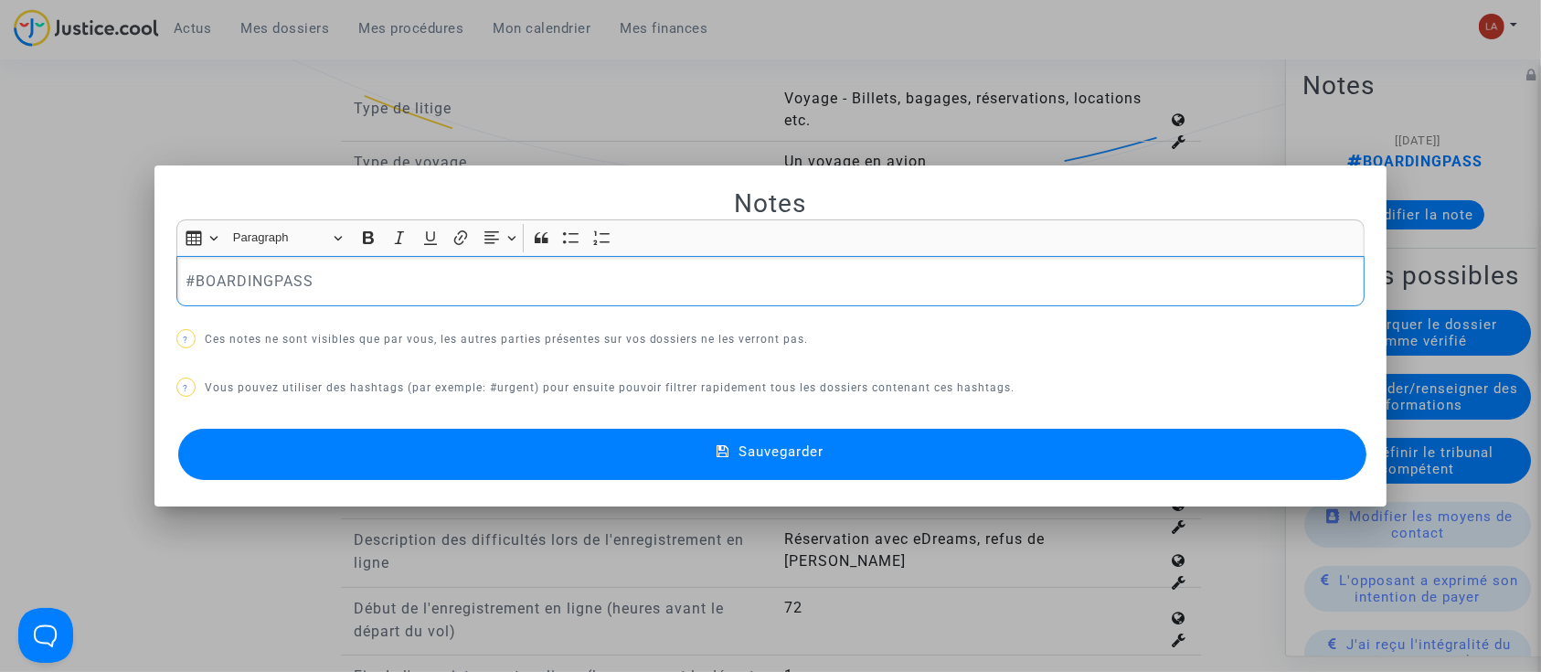
click at [363, 264] on div "#BOARDINGPASS" at bounding box center [770, 281] width 1189 height 51
click at [310, 451] on button "Sauvegarder" at bounding box center [772, 454] width 1189 height 51
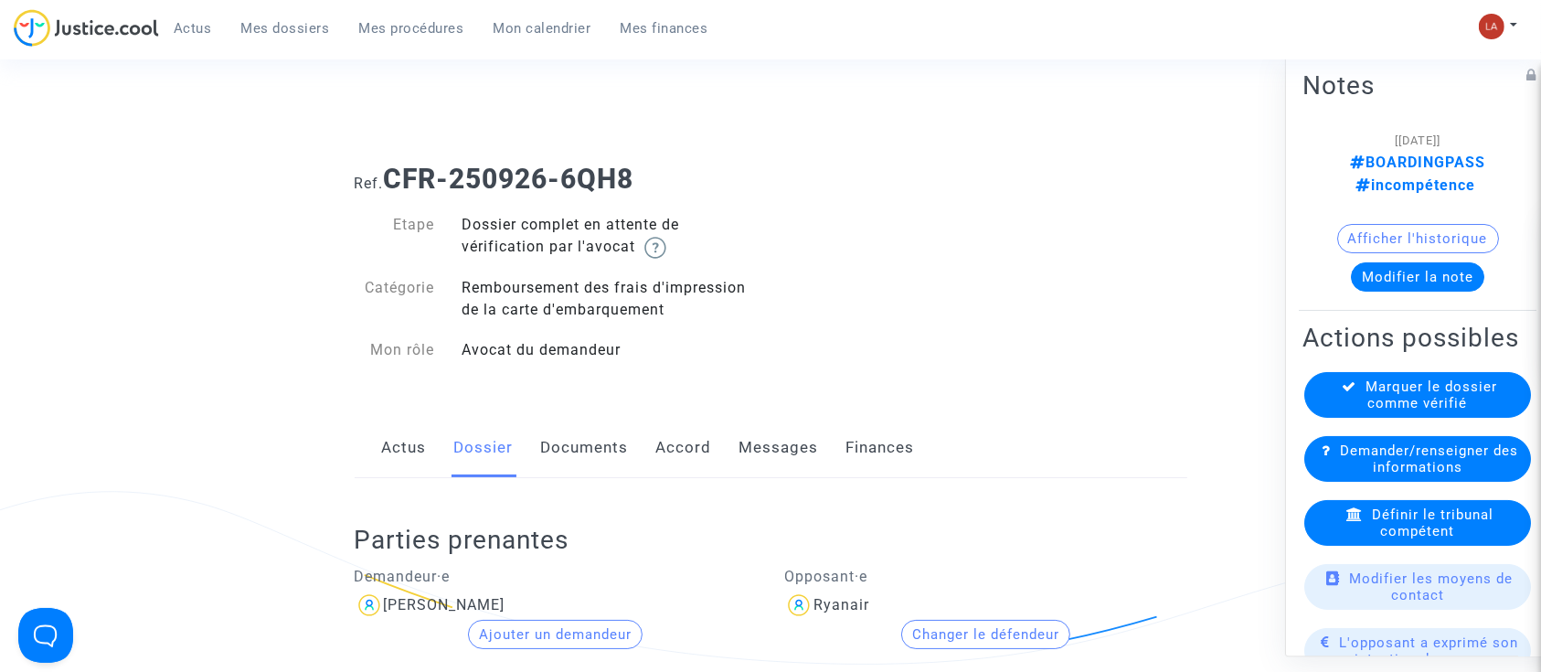
drag, startPoint x: 607, startPoint y: 436, endPoint x: 675, endPoint y: 429, distance: 68.9
click at [607, 436] on link "Documents" at bounding box center [585, 448] width 88 height 60
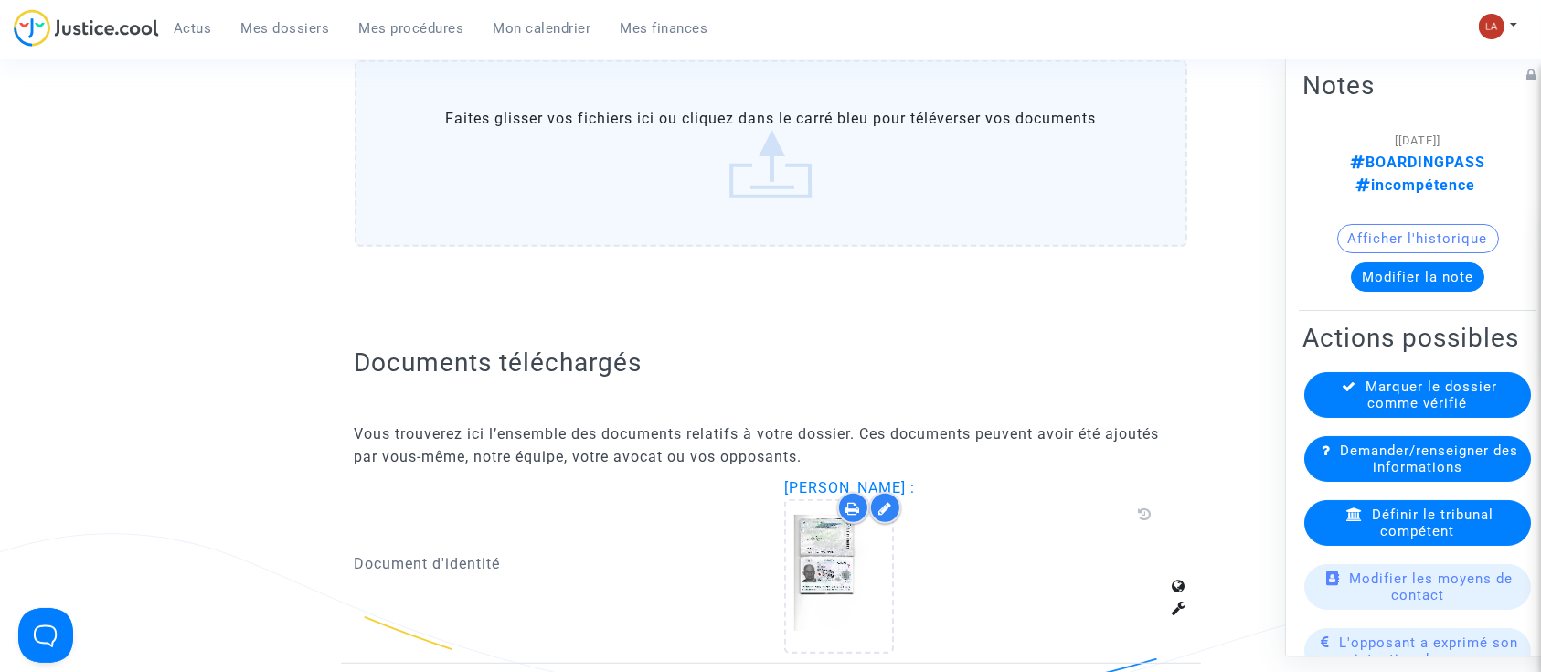
scroll to position [1218, 0]
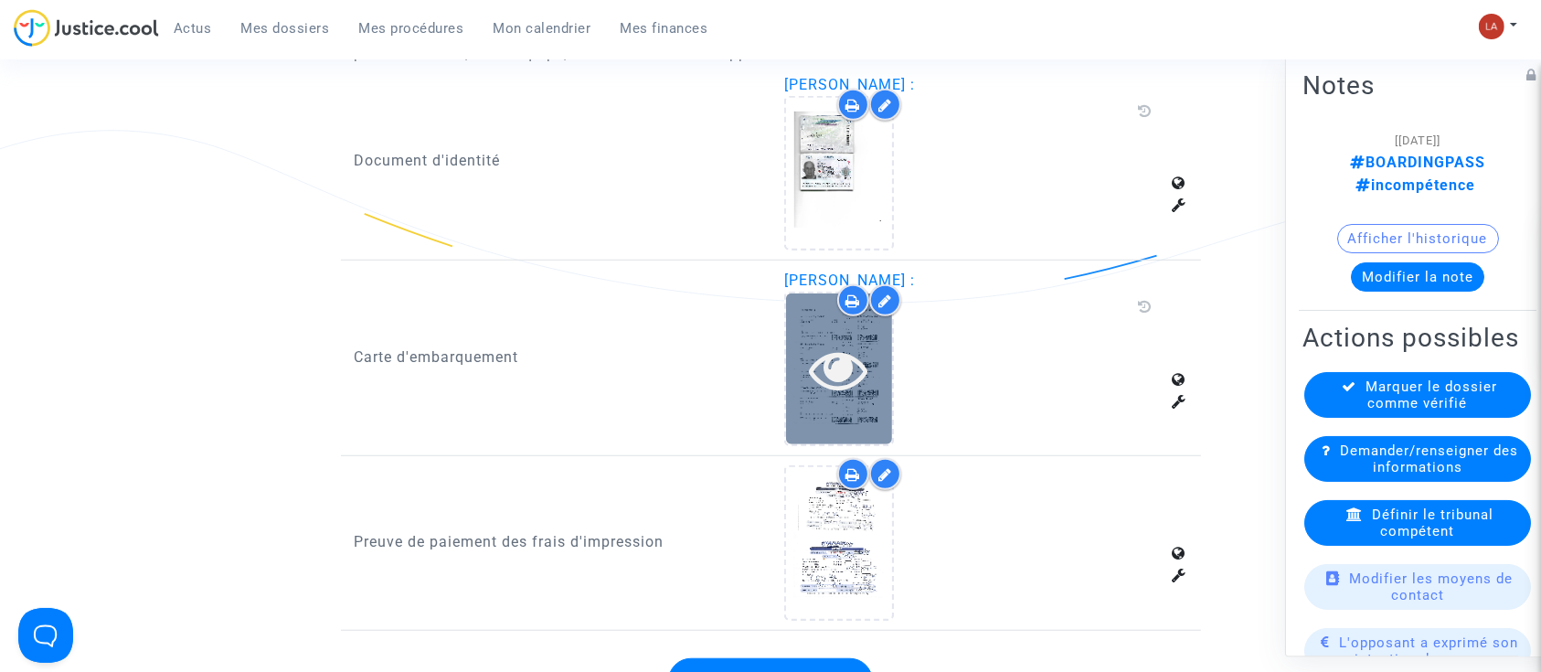
click at [870, 391] on div at bounding box center [839, 369] width 106 height 58
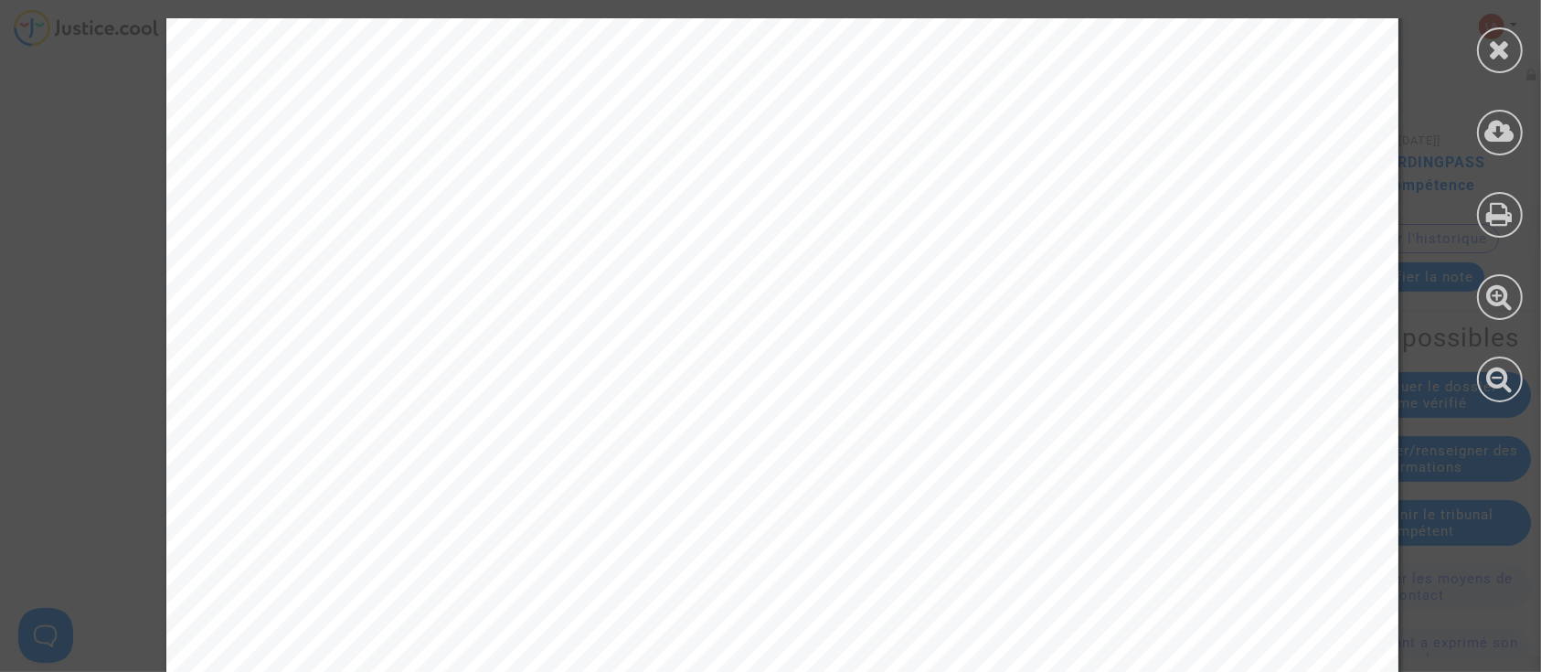
scroll to position [974, 0]
click at [1513, 55] on div at bounding box center [1500, 50] width 46 height 46
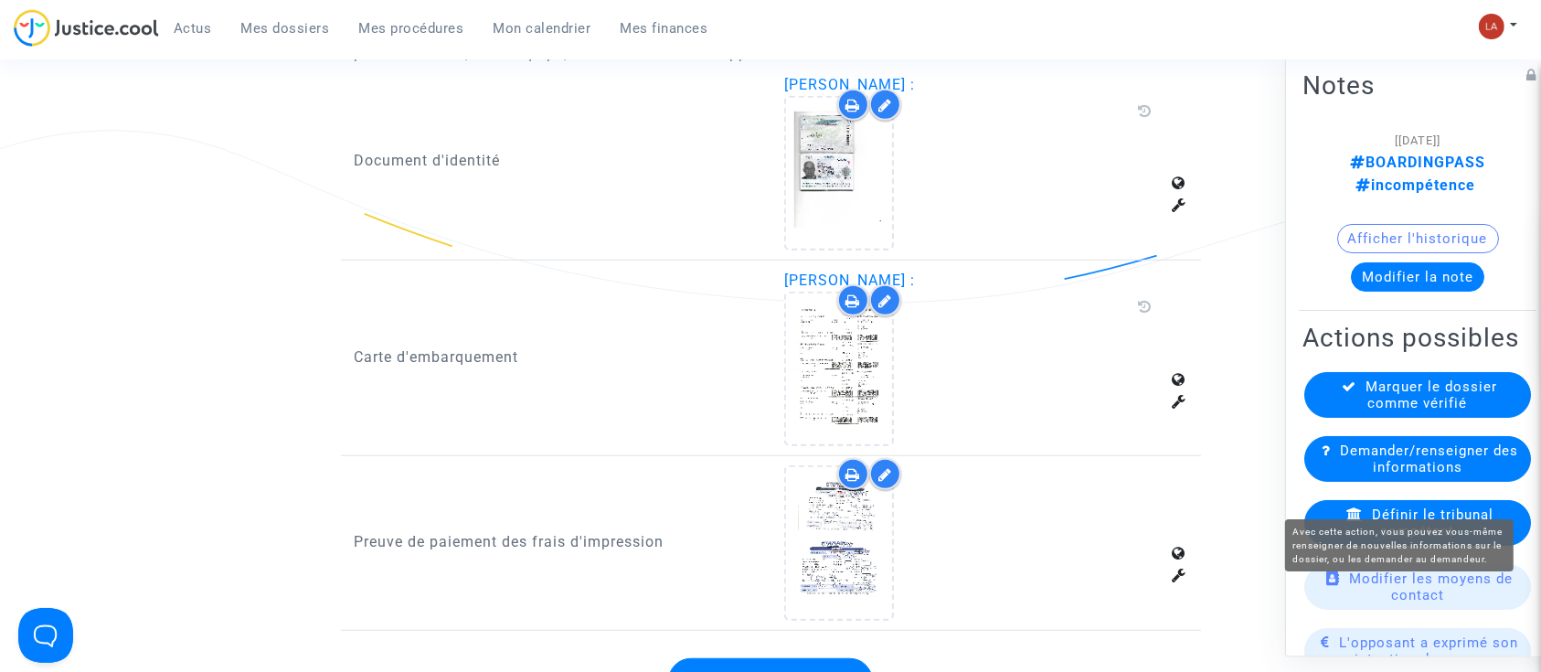
click at [1426, 411] on span "Marquer le dossier comme vérifié" at bounding box center [1432, 394] width 132 height 33
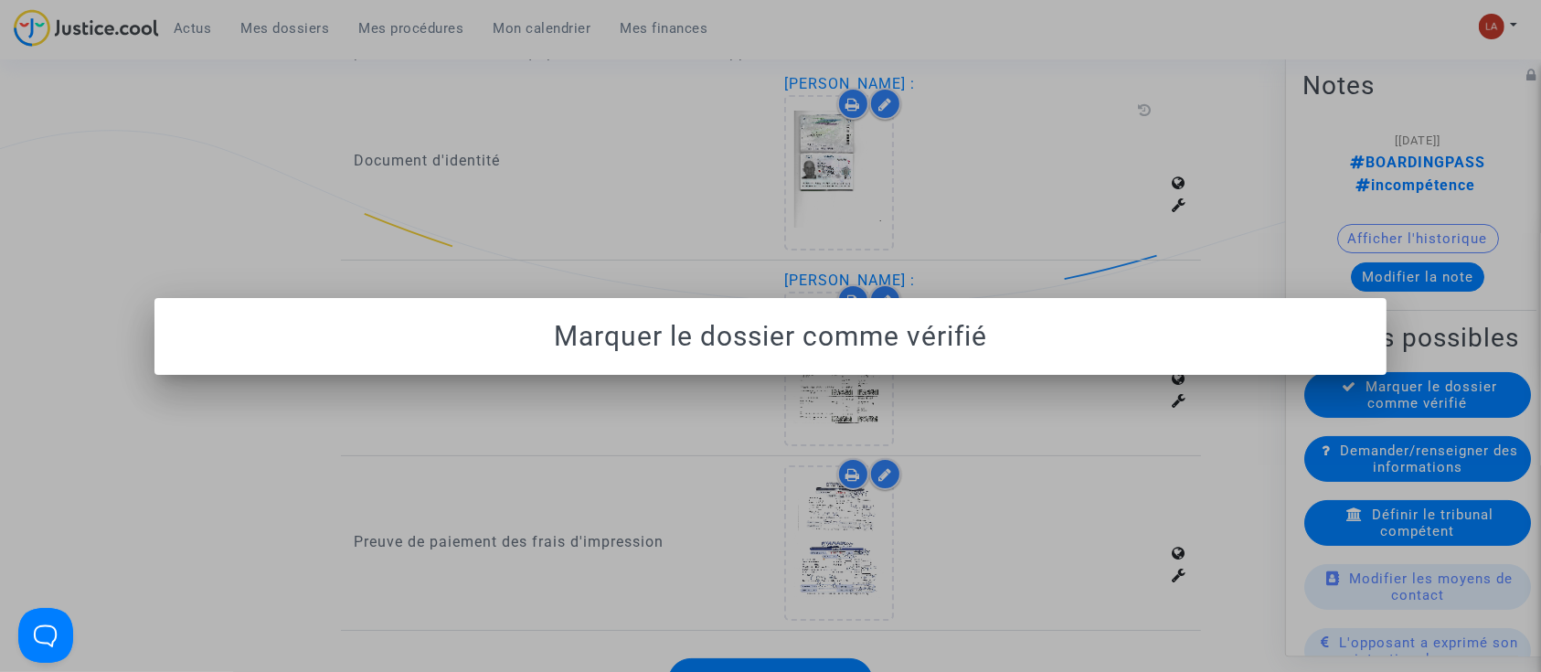
scroll to position [0, 0]
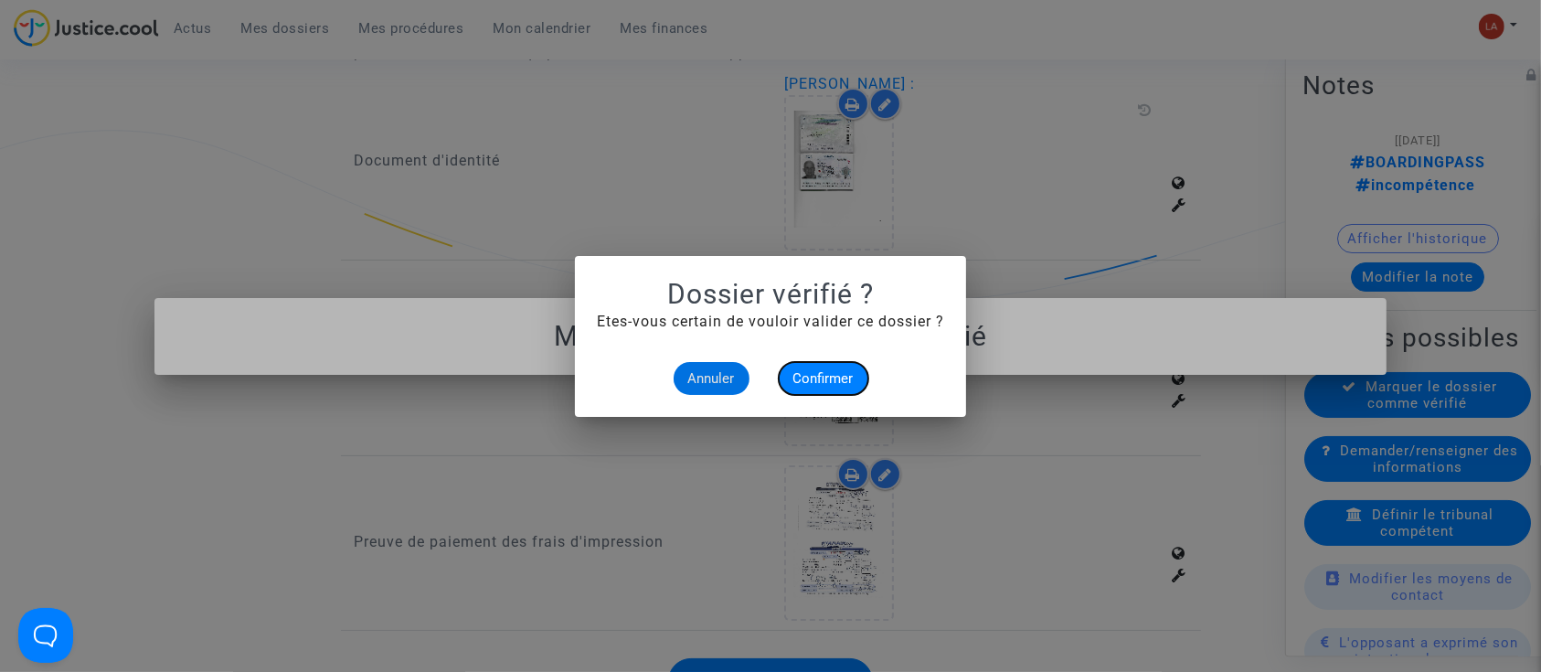
click at [849, 390] on button "Confirmer" at bounding box center [824, 378] width 90 height 33
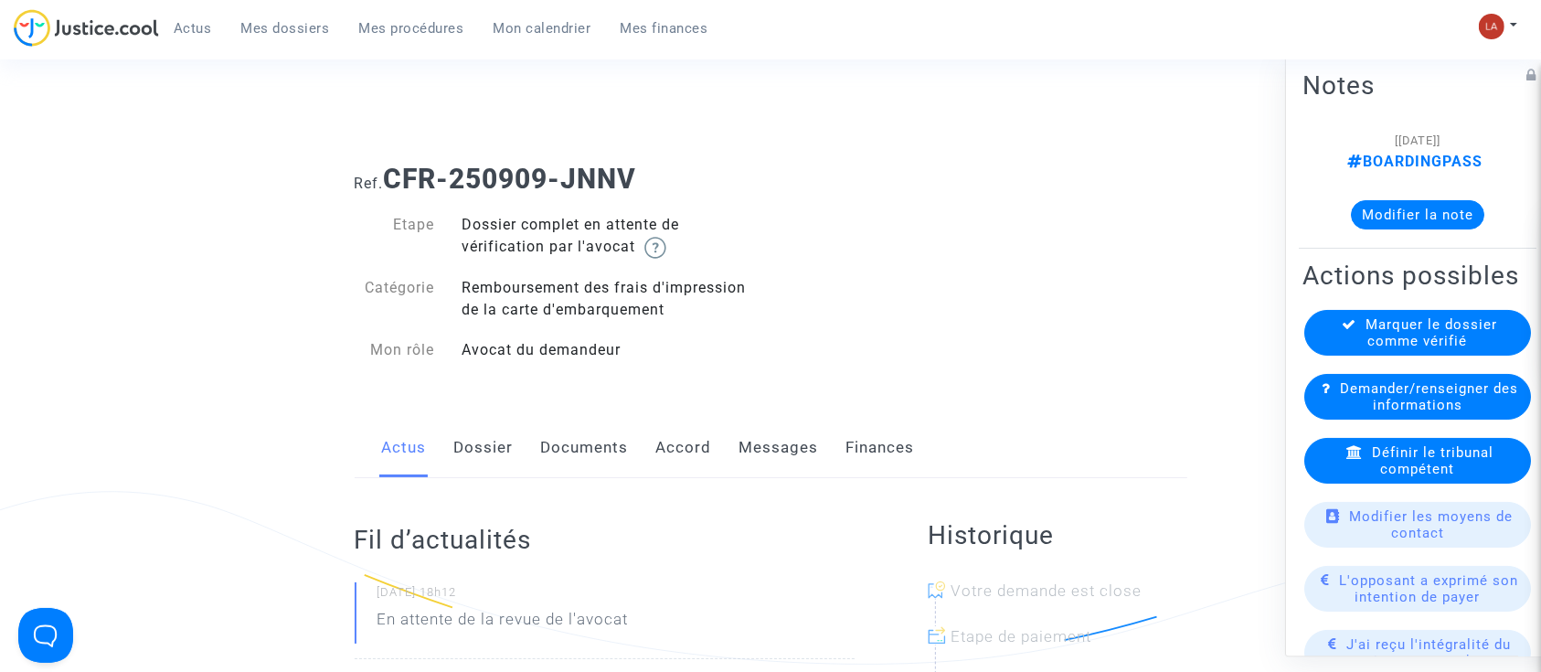
click at [475, 448] on link "Dossier" at bounding box center [483, 448] width 59 height 60
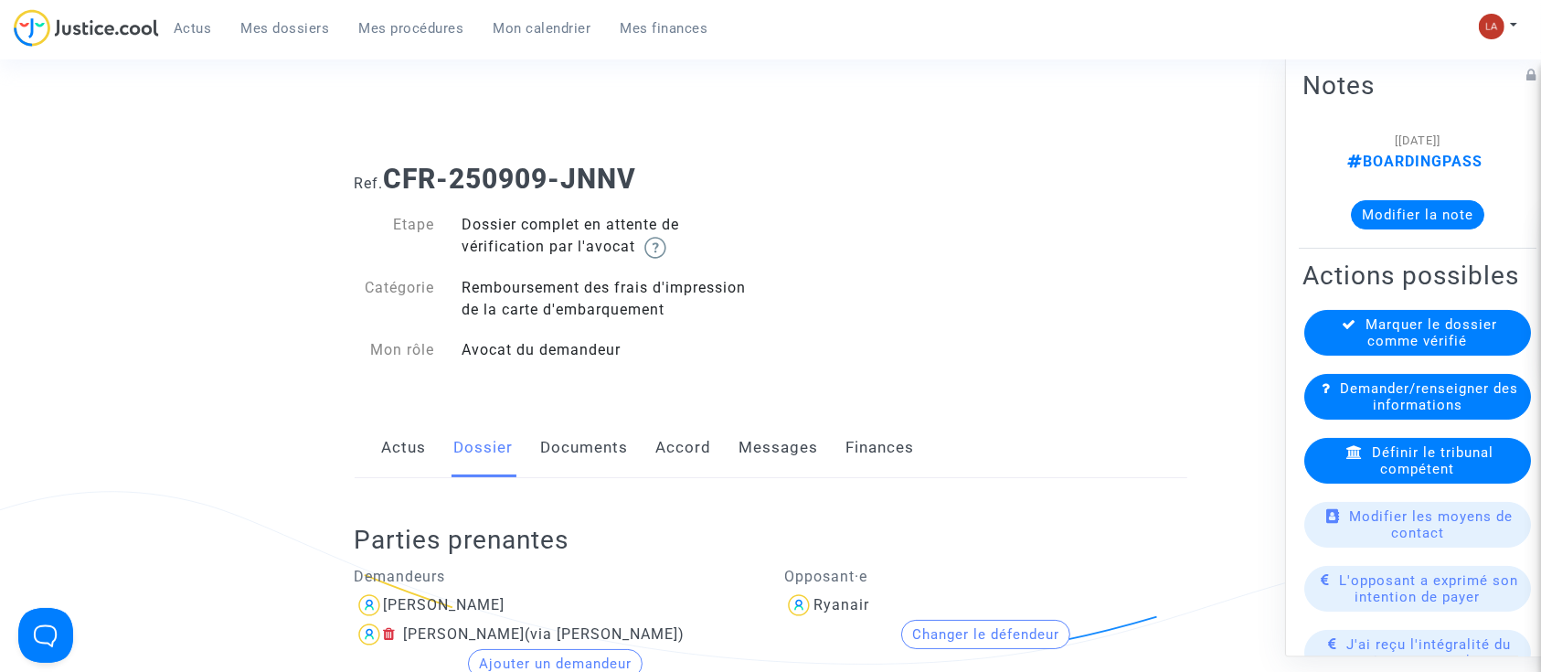
click at [570, 444] on link "Documents" at bounding box center [585, 448] width 88 height 60
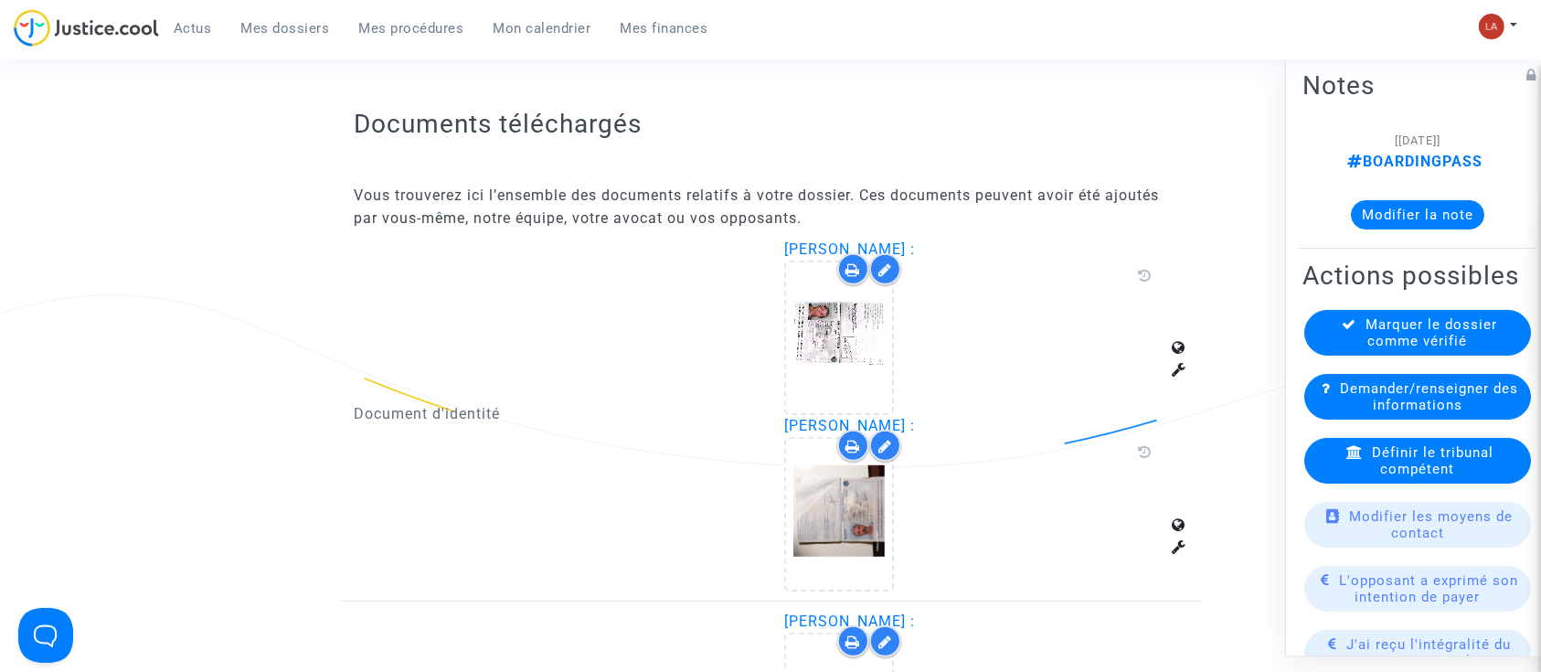
scroll to position [1462, 0]
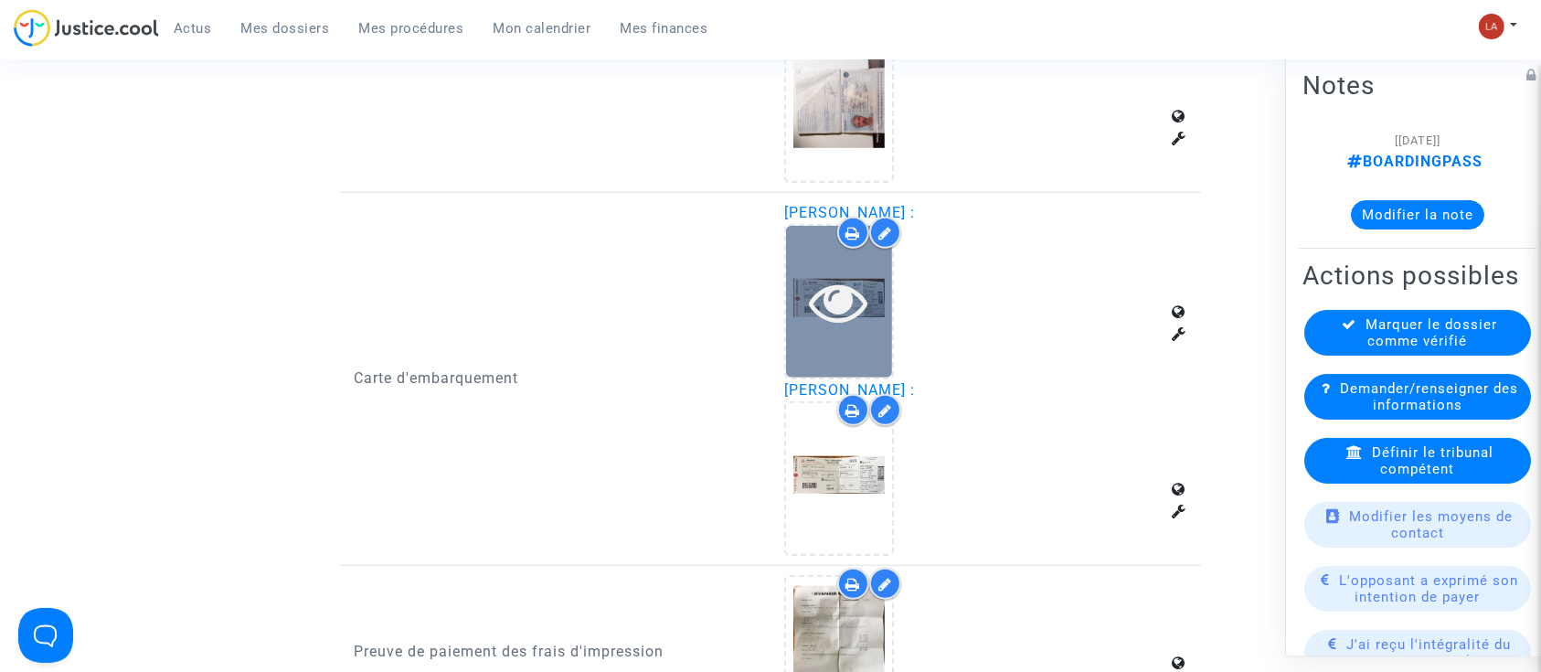
click at [874, 299] on div at bounding box center [839, 301] width 106 height 58
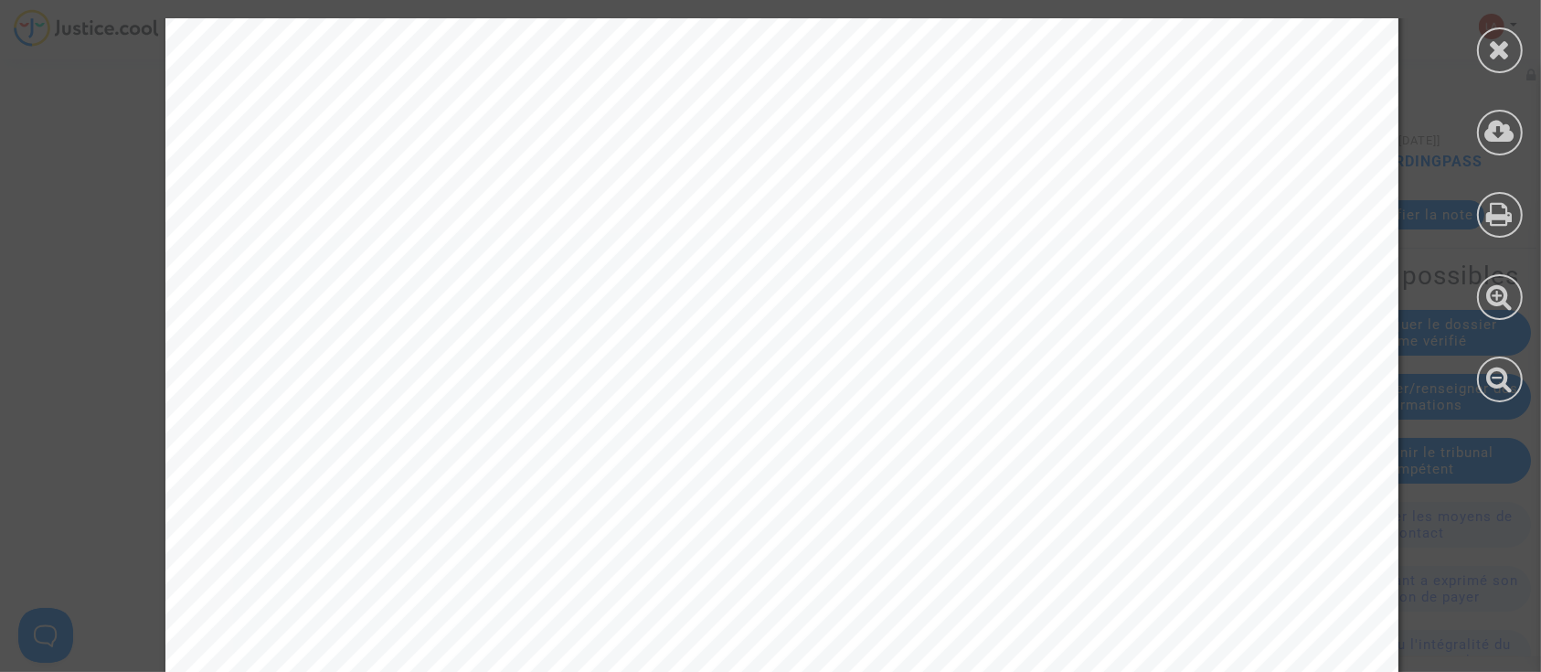
scroll to position [1828, 0]
click at [1521, 55] on div at bounding box center [1500, 50] width 46 height 46
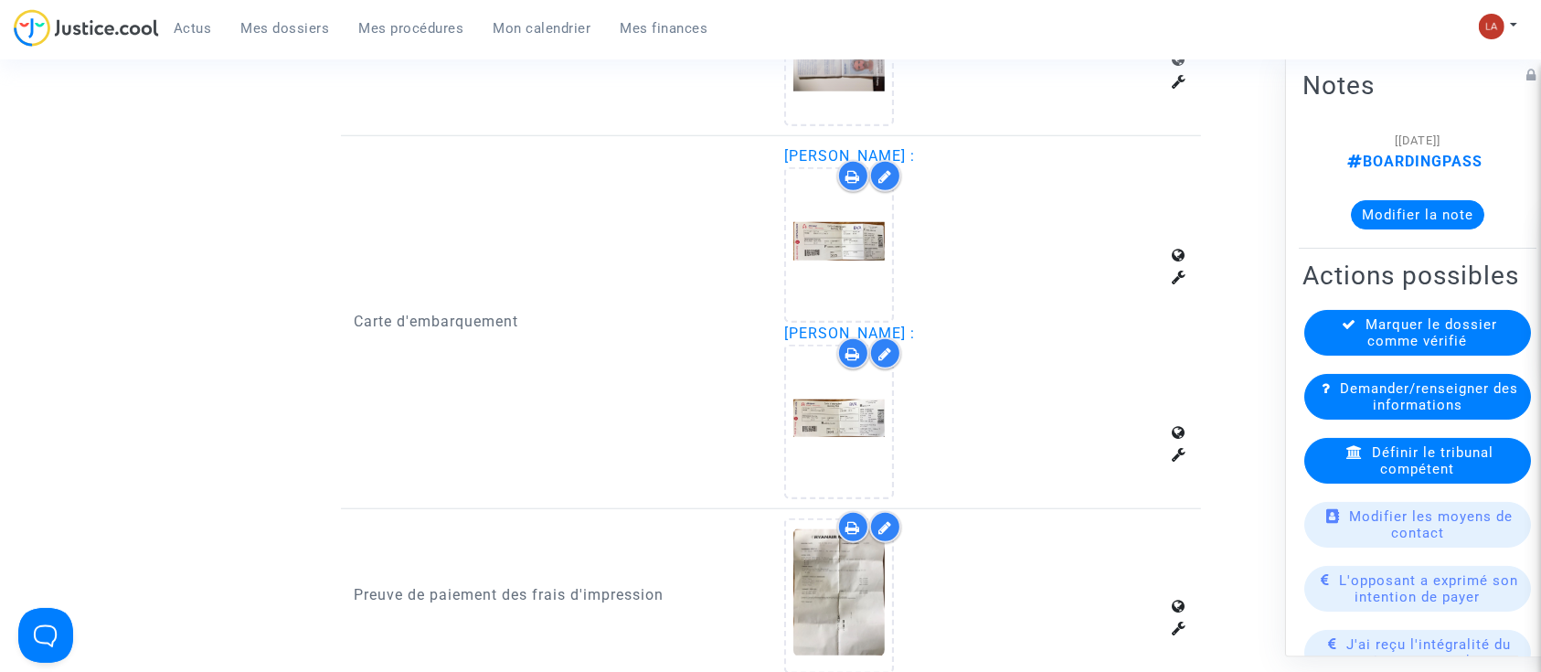
scroll to position [1705, 0]
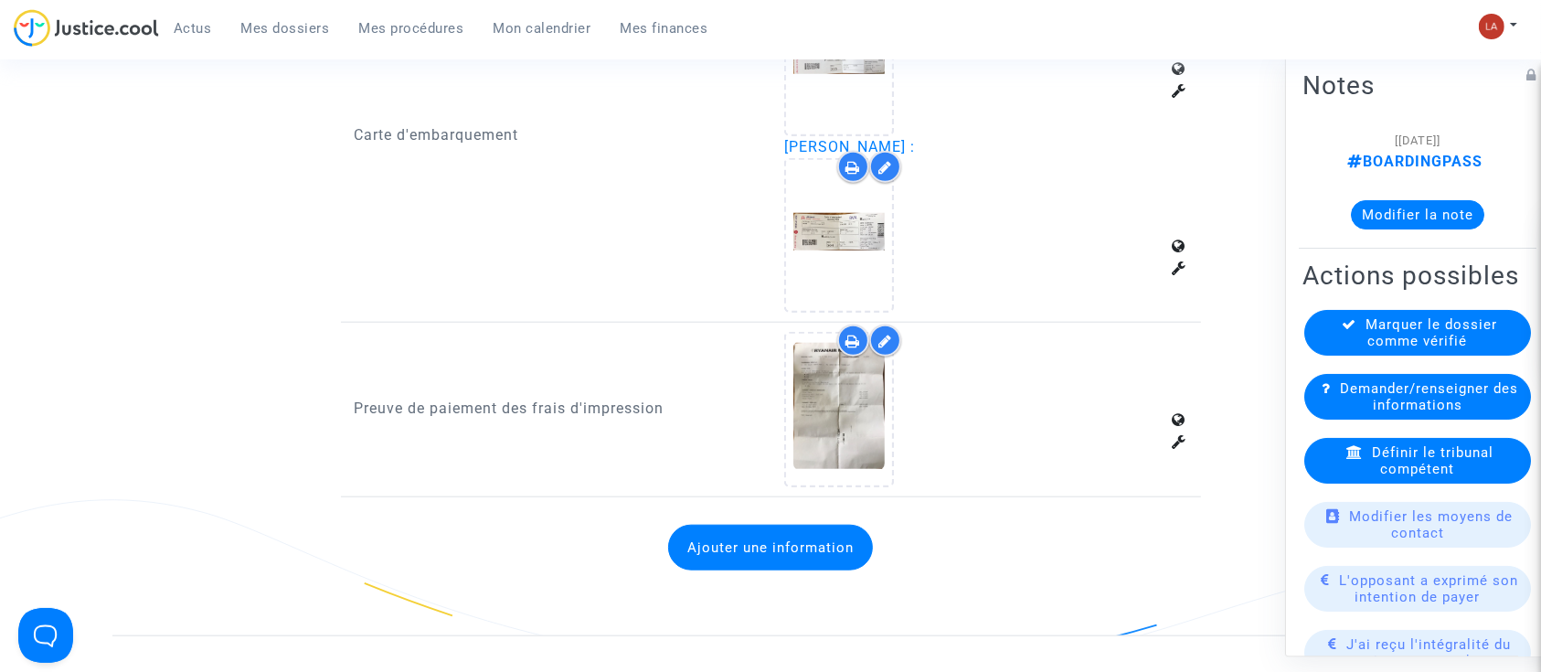
click at [1401, 349] on span "Marquer le dossier comme vérifié" at bounding box center [1432, 332] width 132 height 33
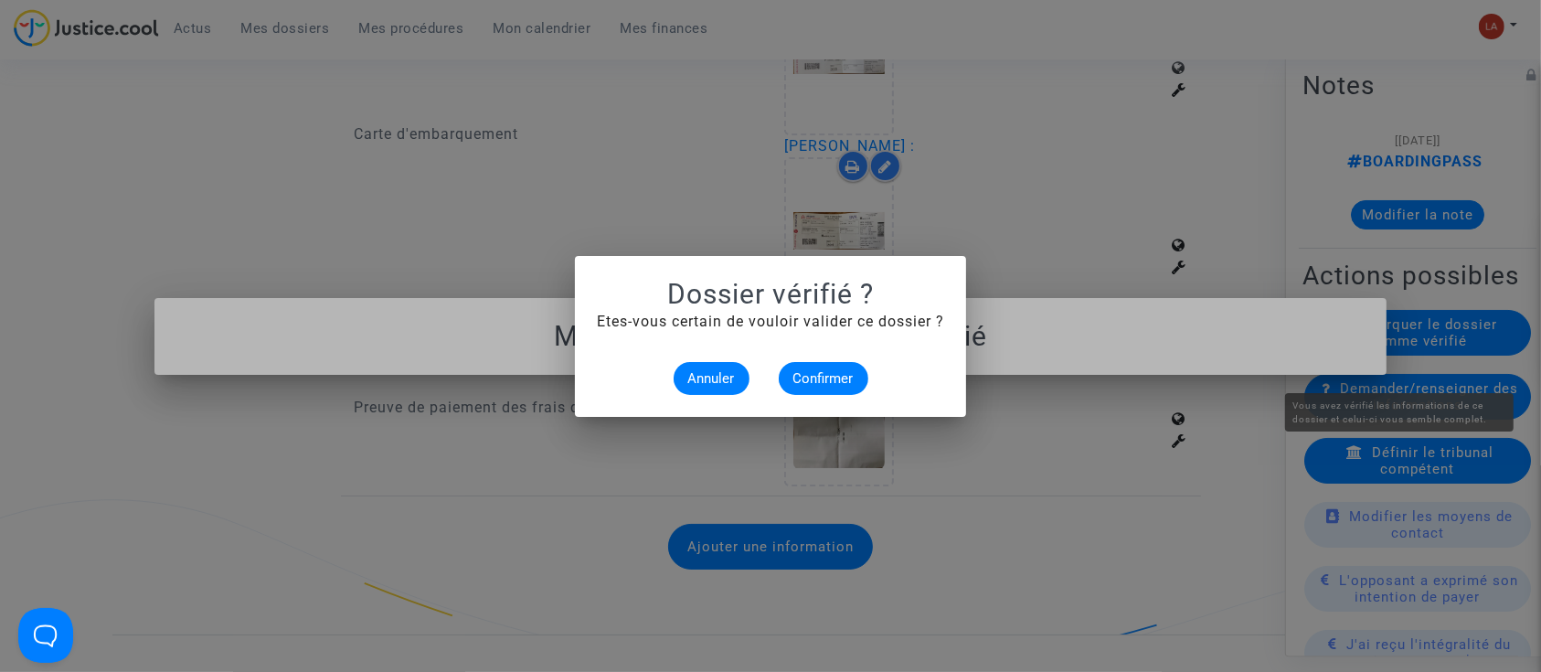
scroll to position [0, 0]
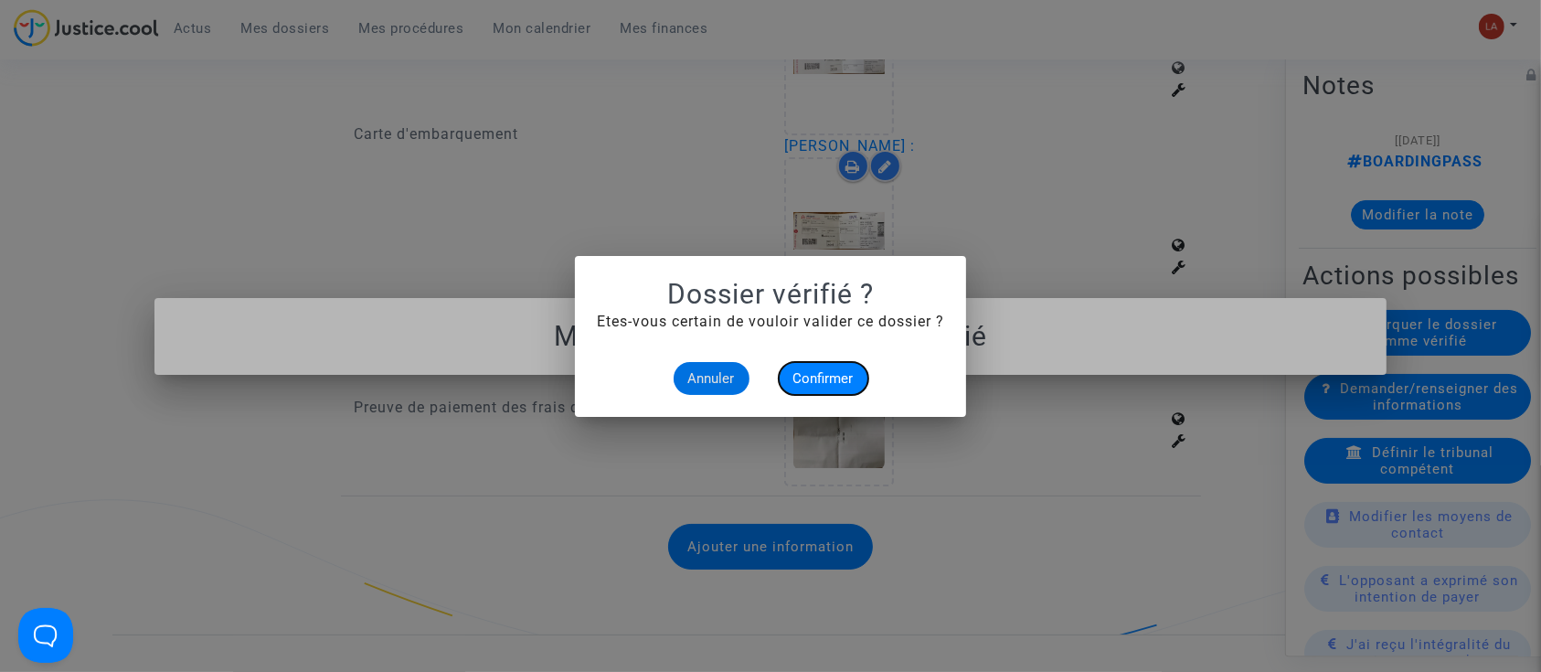
click at [818, 374] on span "Confirmer" at bounding box center [823, 378] width 60 height 16
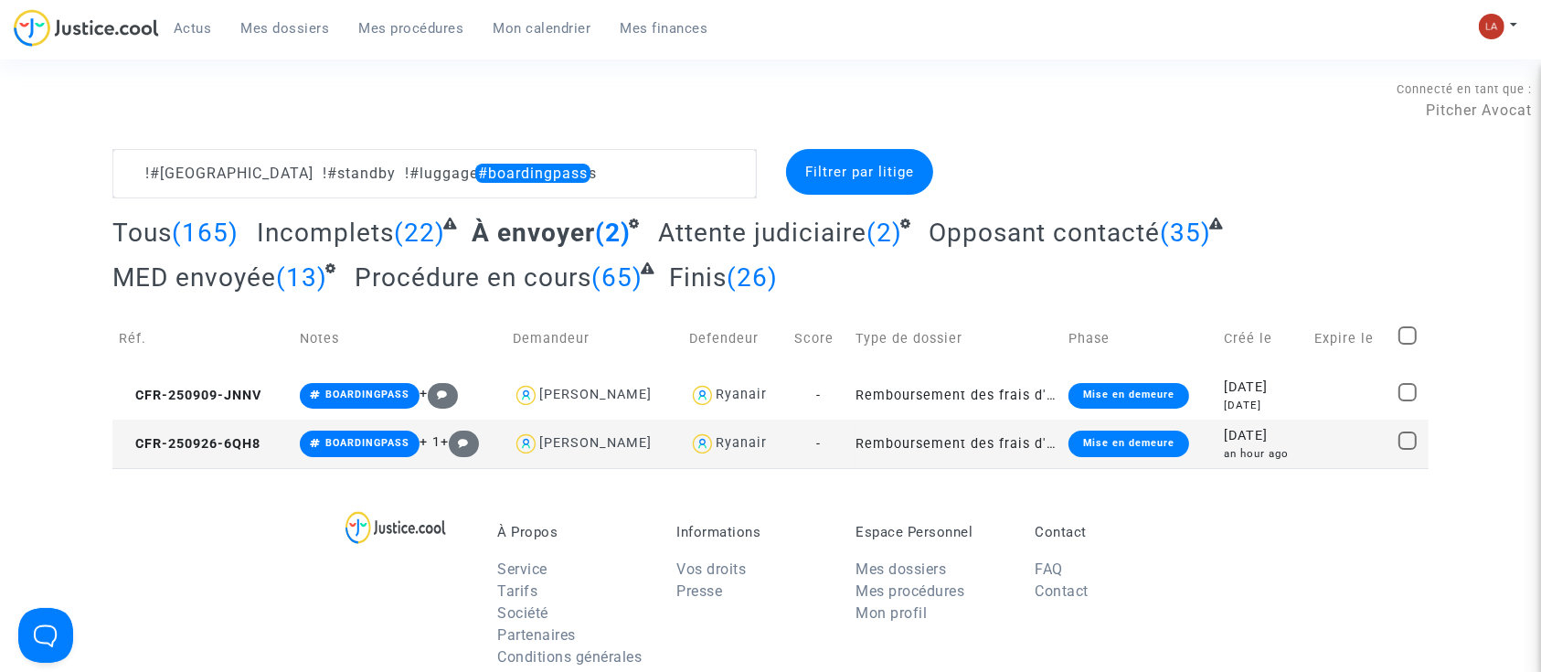
click at [1404, 332] on span at bounding box center [1407, 335] width 18 height 18
click at [1406, 344] on input "checkbox" at bounding box center [1406, 344] width 1 height 1
checkbox input "true"
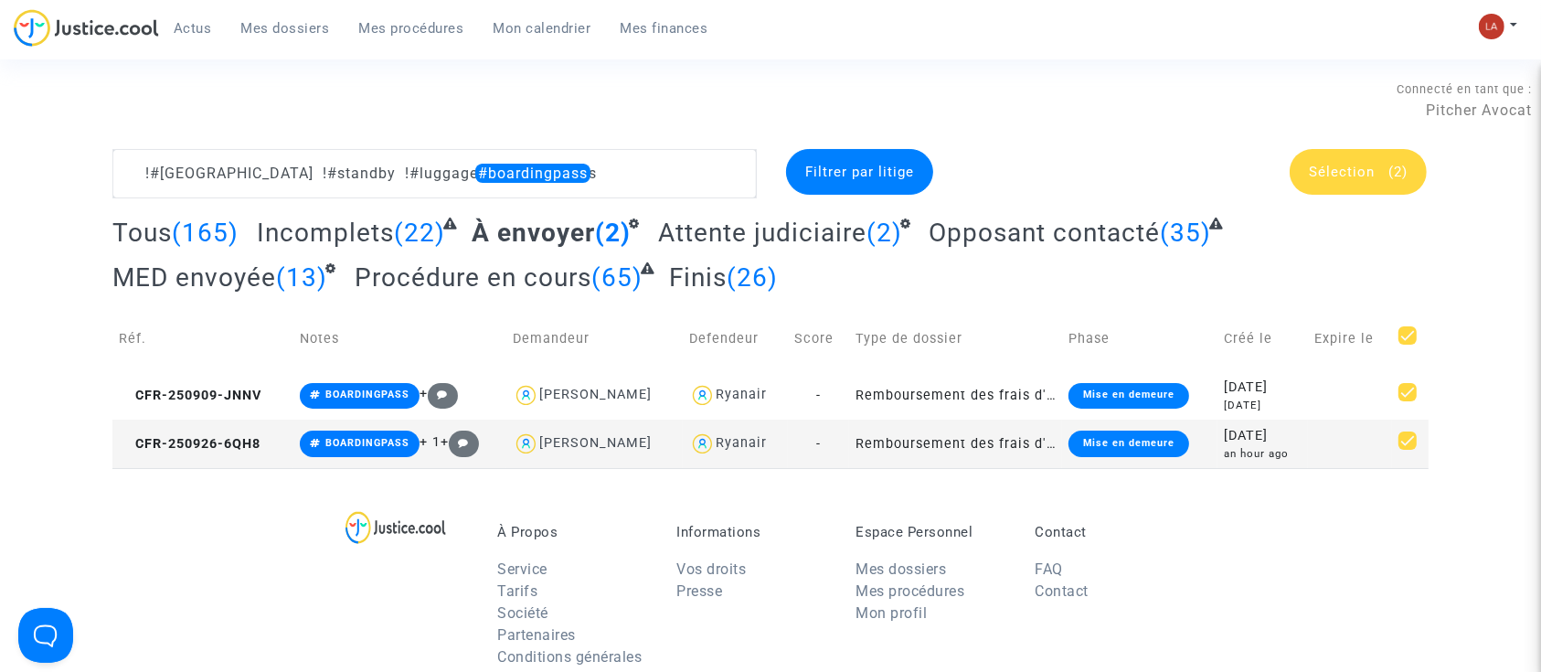
click at [1387, 146] on div "Connecté en tant que : Pitcher Avocat" at bounding box center [765, 127] width 1531 height 44
click at [1367, 174] on span "Sélection" at bounding box center [1342, 172] width 66 height 16
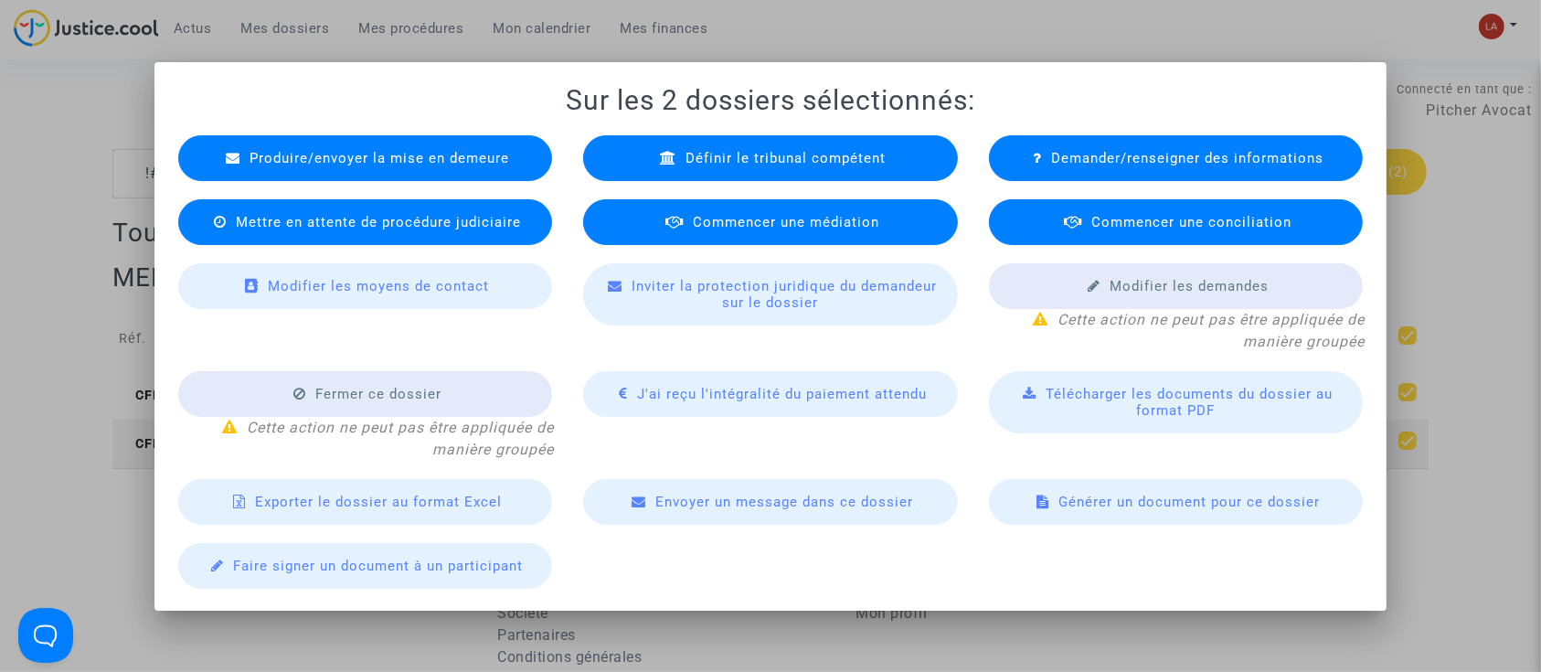
click at [353, 151] on span "Produire/envoyer la mise en demeure" at bounding box center [379, 158] width 260 height 16
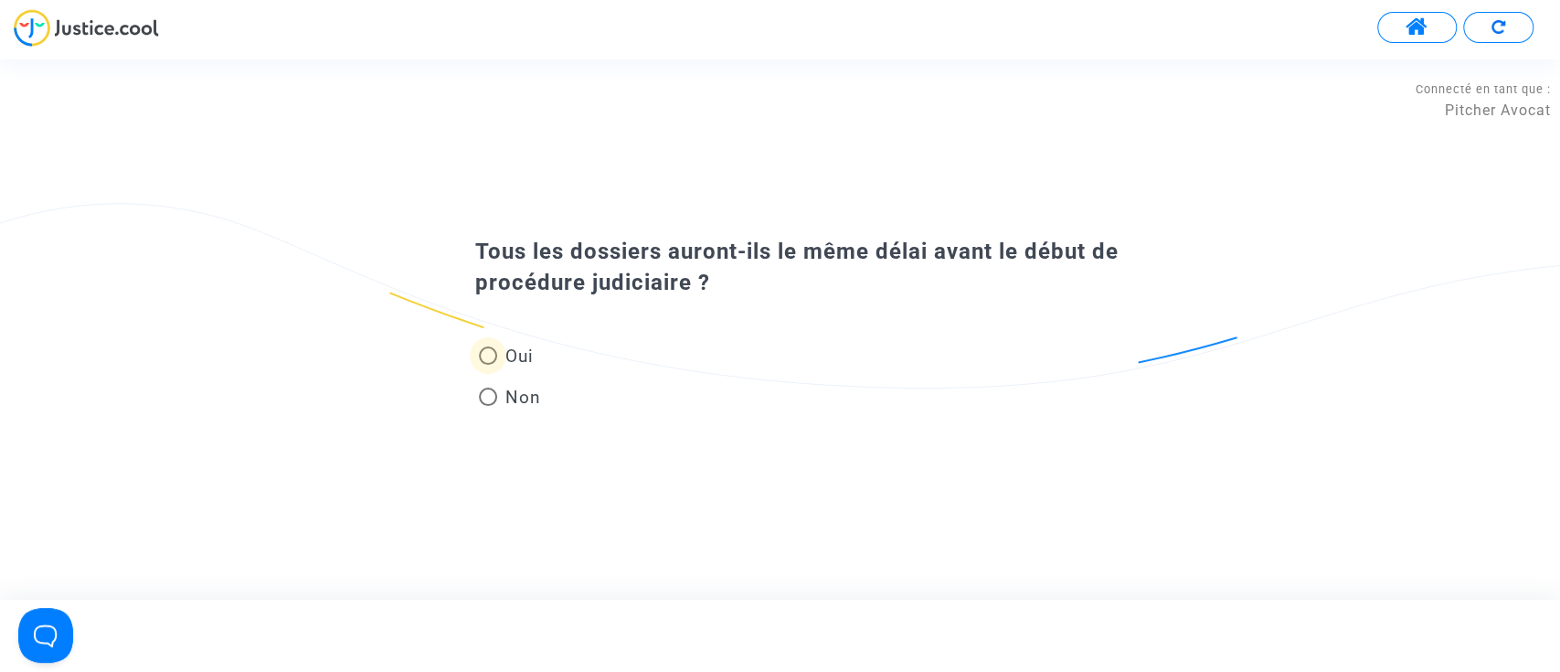
click at [514, 352] on span "Oui" at bounding box center [515, 356] width 36 height 25
click at [488, 365] on input "Oui" at bounding box center [487, 365] width 1 height 1
radio input "true"
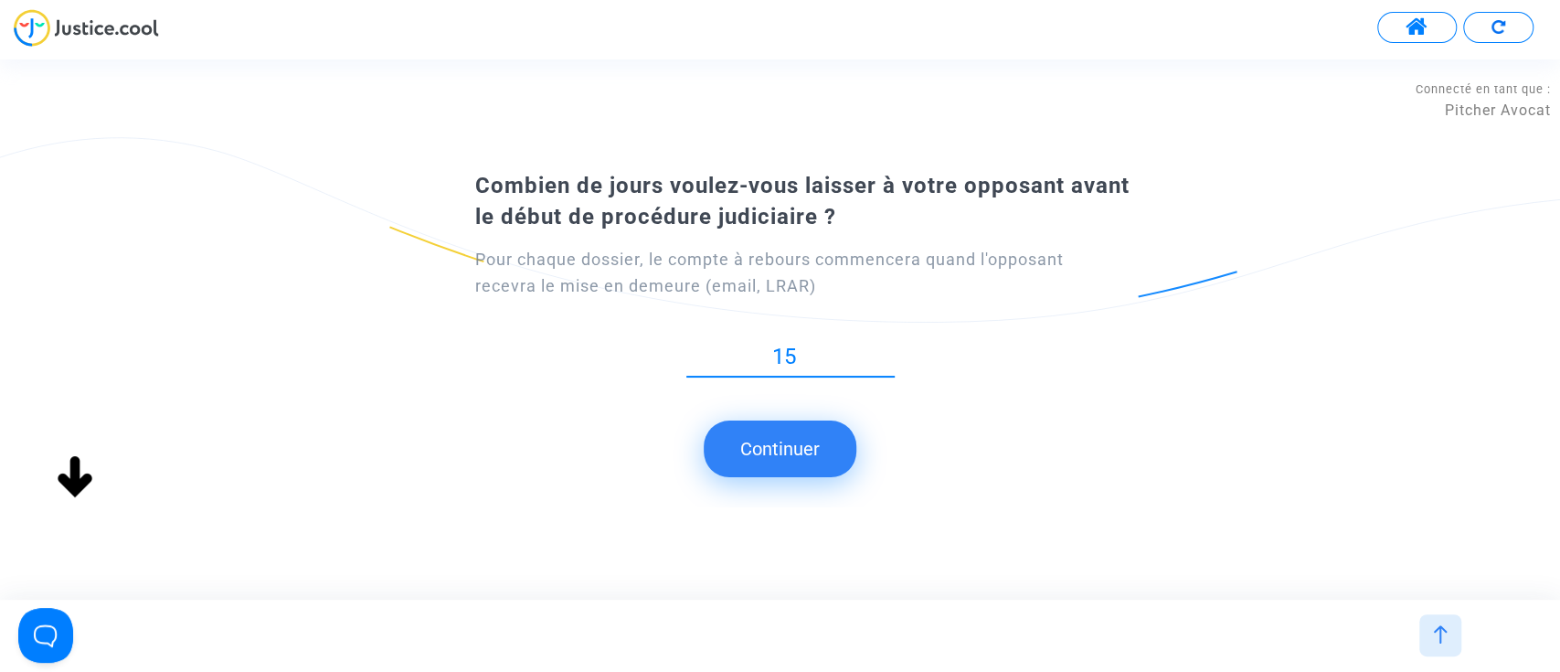
click at [815, 456] on button "Continuer" at bounding box center [780, 448] width 153 height 57
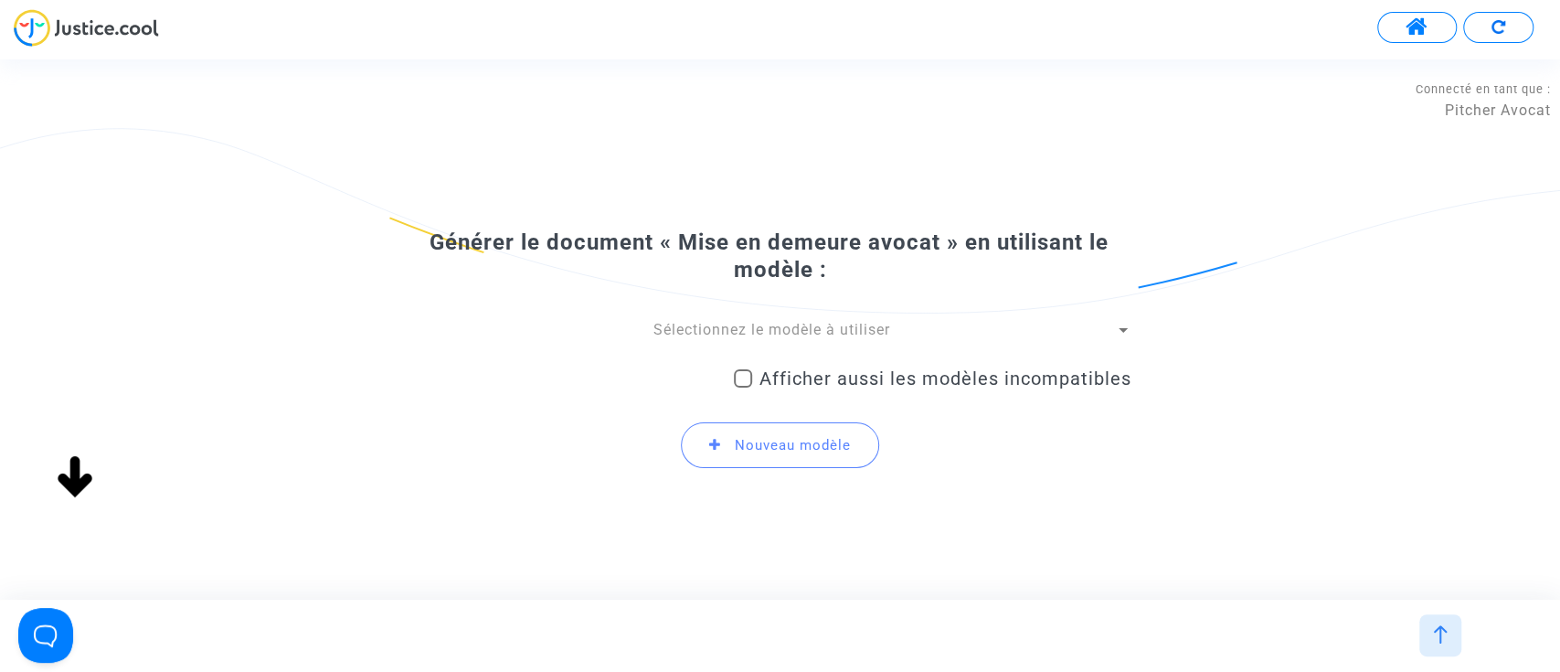
click at [817, 338] on span "Sélectionnez le modèle à utiliser" at bounding box center [771, 329] width 237 height 17
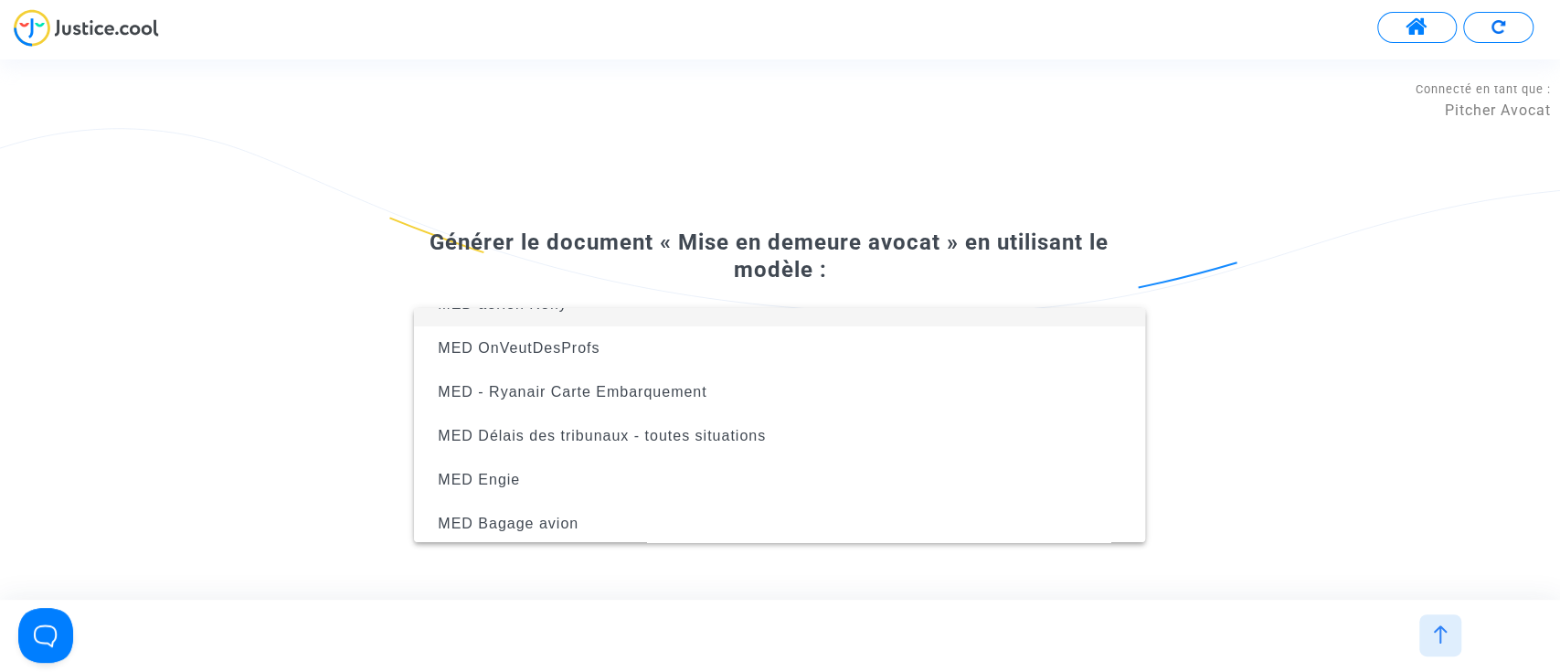
scroll to position [38, 0]
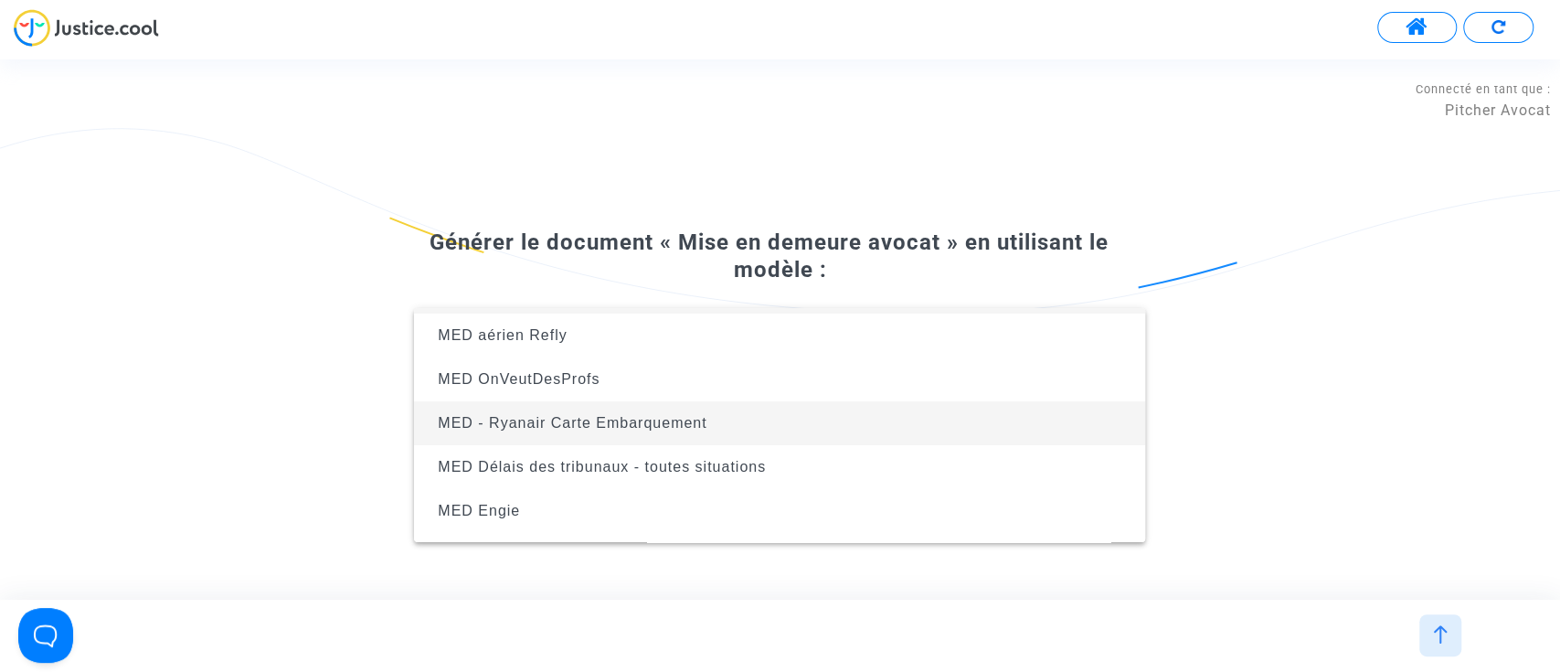
click at [701, 418] on span "MED - Ryanair Carte Embarquement" at bounding box center [572, 423] width 269 height 16
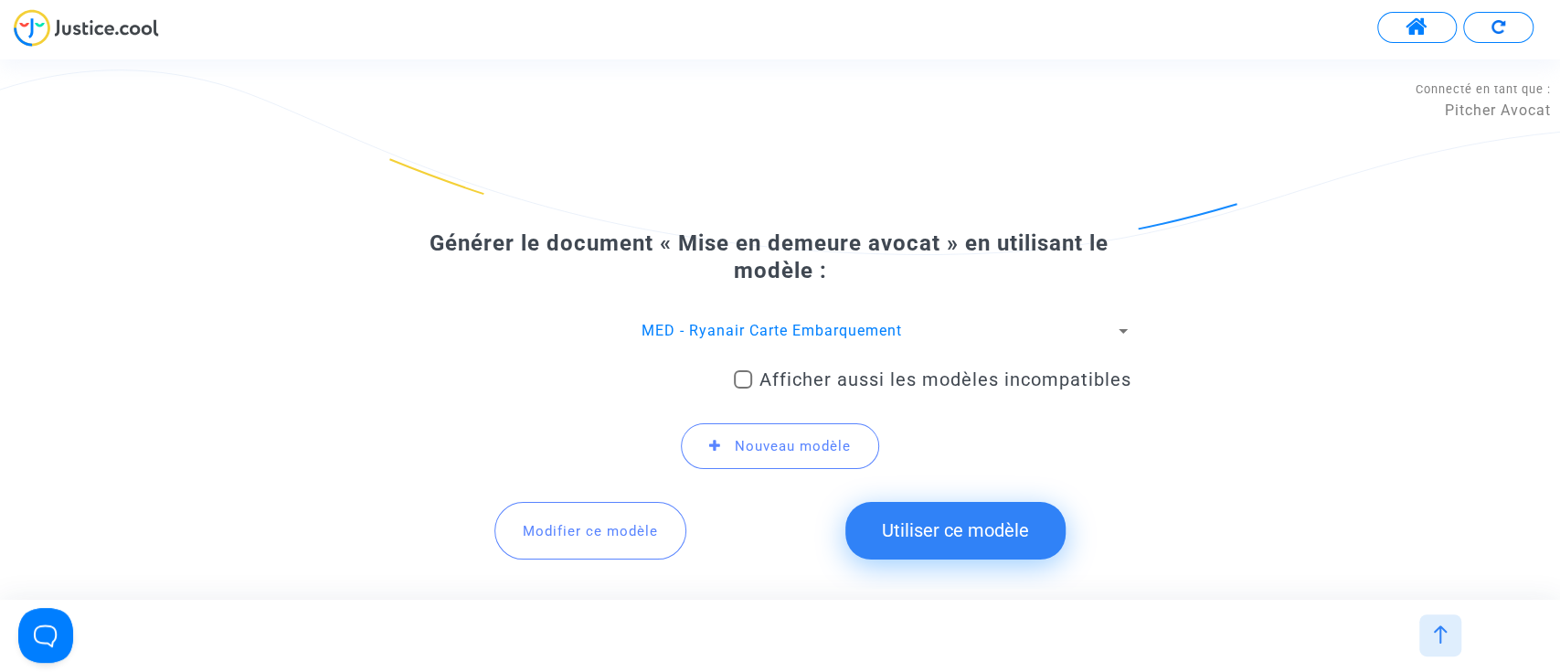
click at [970, 512] on button "Utiliser ce modèle" at bounding box center [955, 530] width 220 height 57
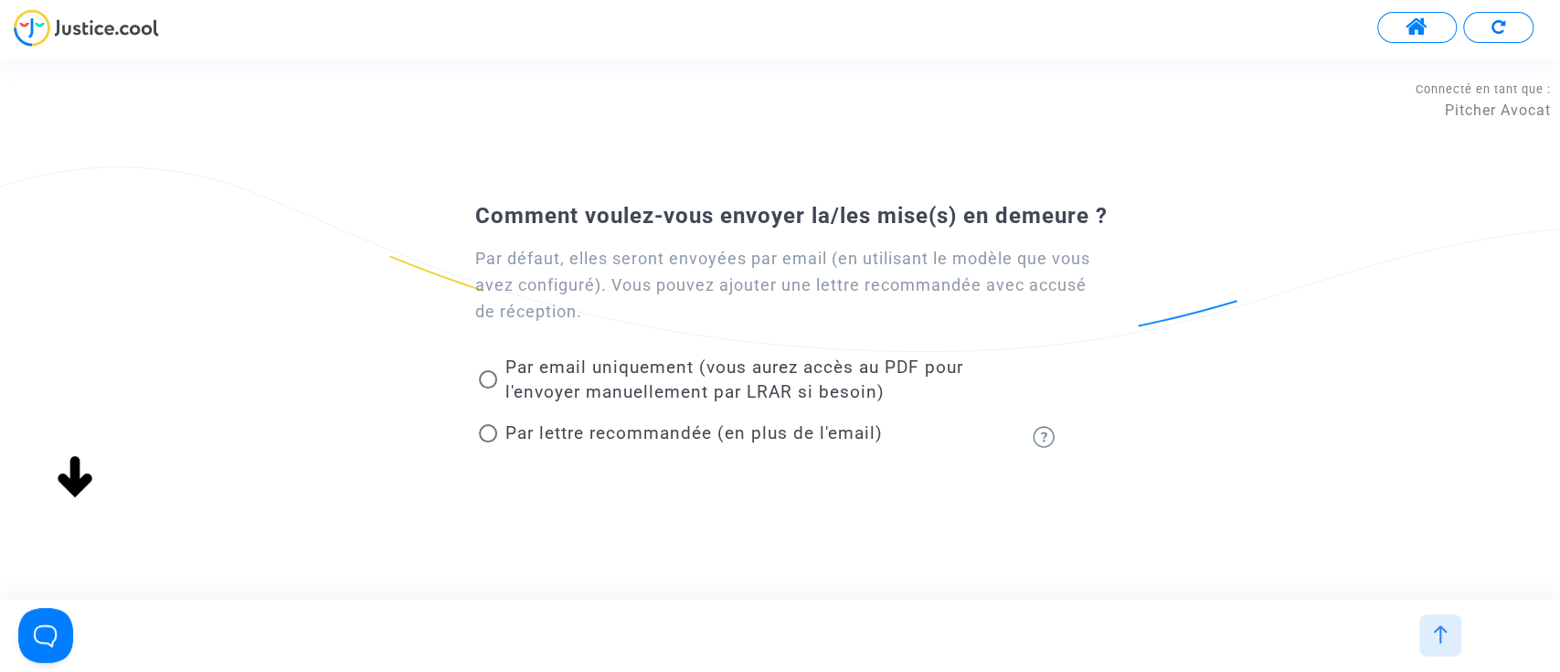
click at [633, 363] on span "Par email uniquement (vous aurez accès au PDF pour l'envoyer manuellement par L…" at bounding box center [733, 379] width 458 height 46
click at [488, 388] on input "Par email uniquement (vous aurez accès au PDF pour l'envoyer manuellement par L…" at bounding box center [487, 388] width 1 height 1
radio input "true"
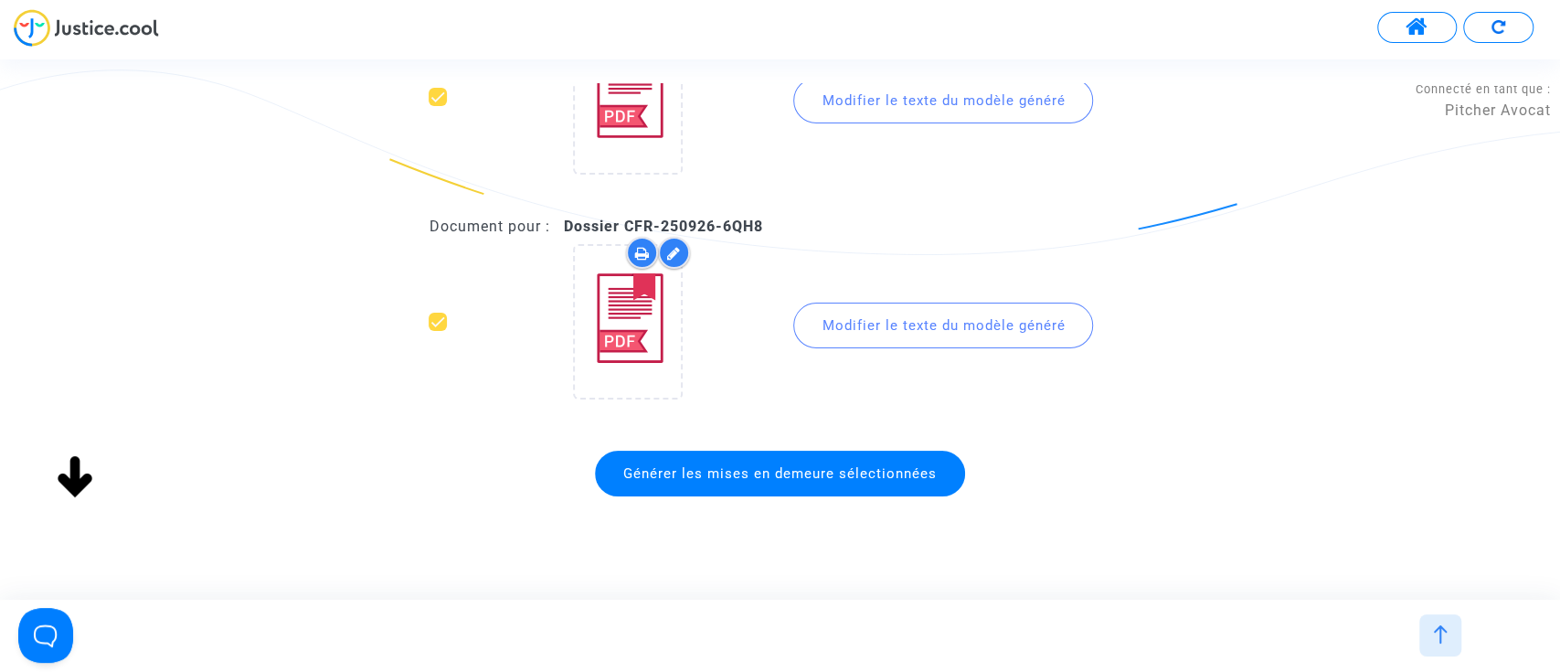
scroll to position [189, 0]
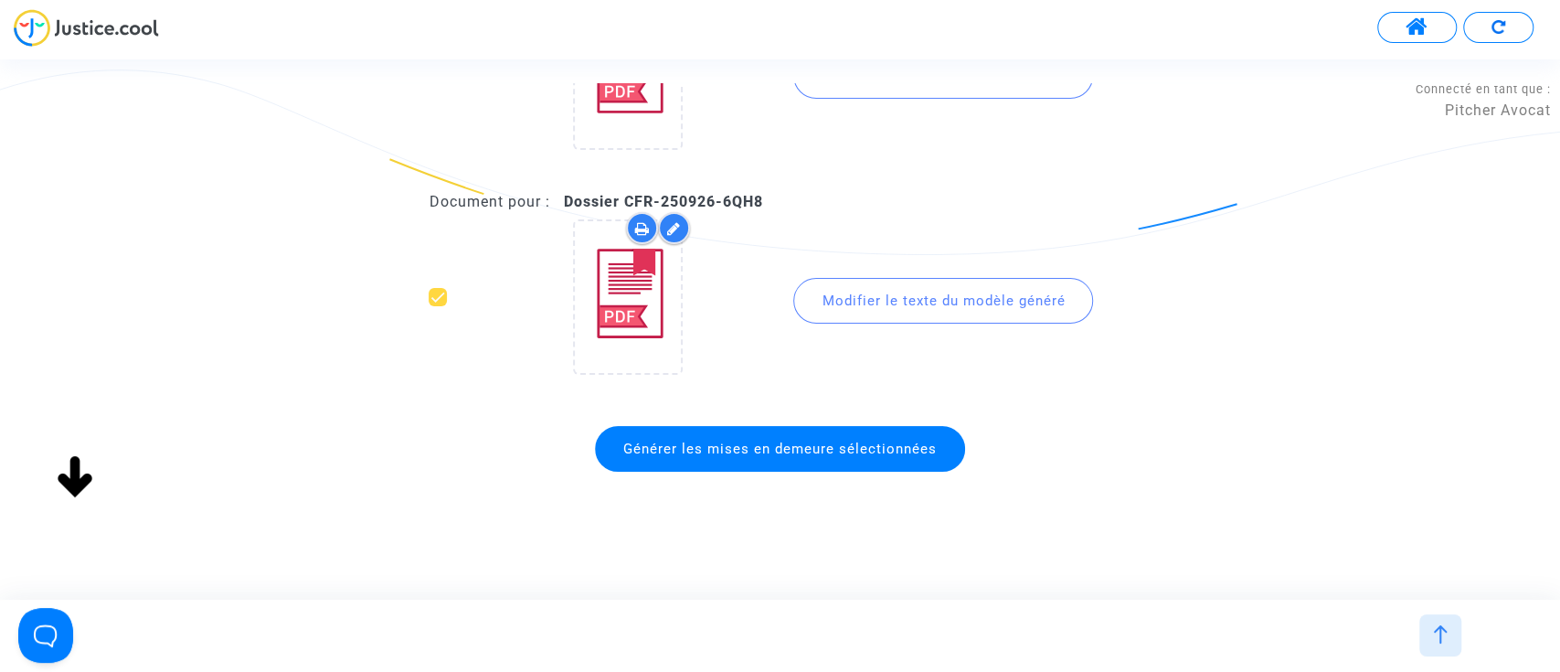
click at [750, 466] on span "Générer les mises en demeure sélectionnées" at bounding box center [780, 449] width 370 height 46
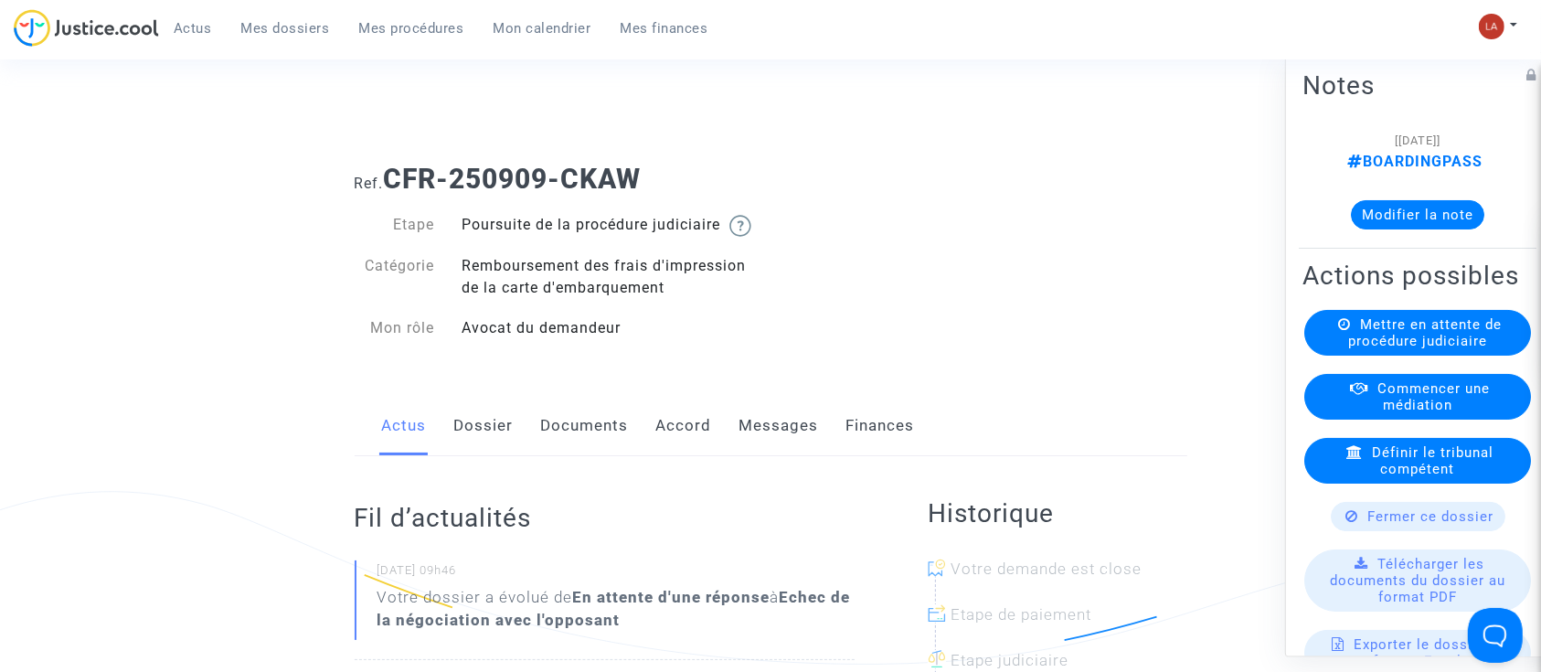
click at [476, 442] on link "Dossier" at bounding box center [483, 426] width 59 height 60
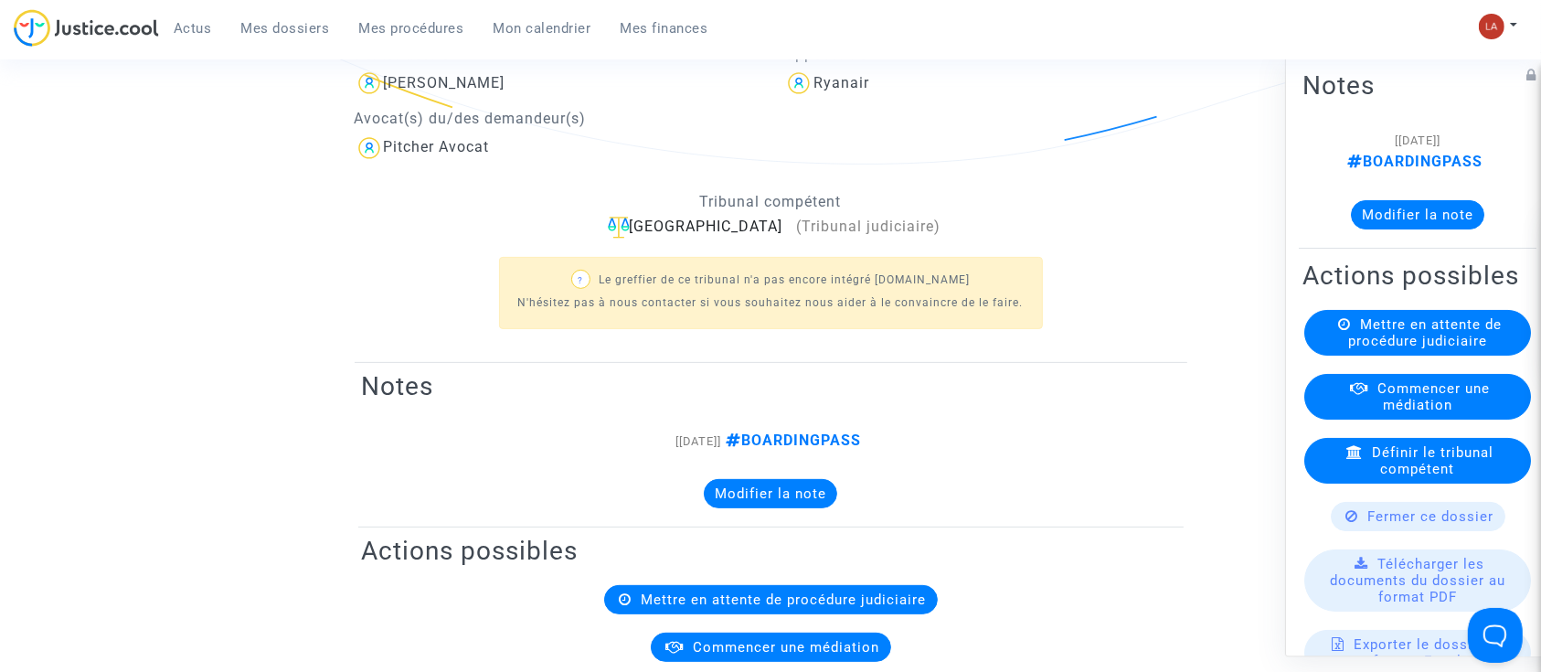
scroll to position [122, 0]
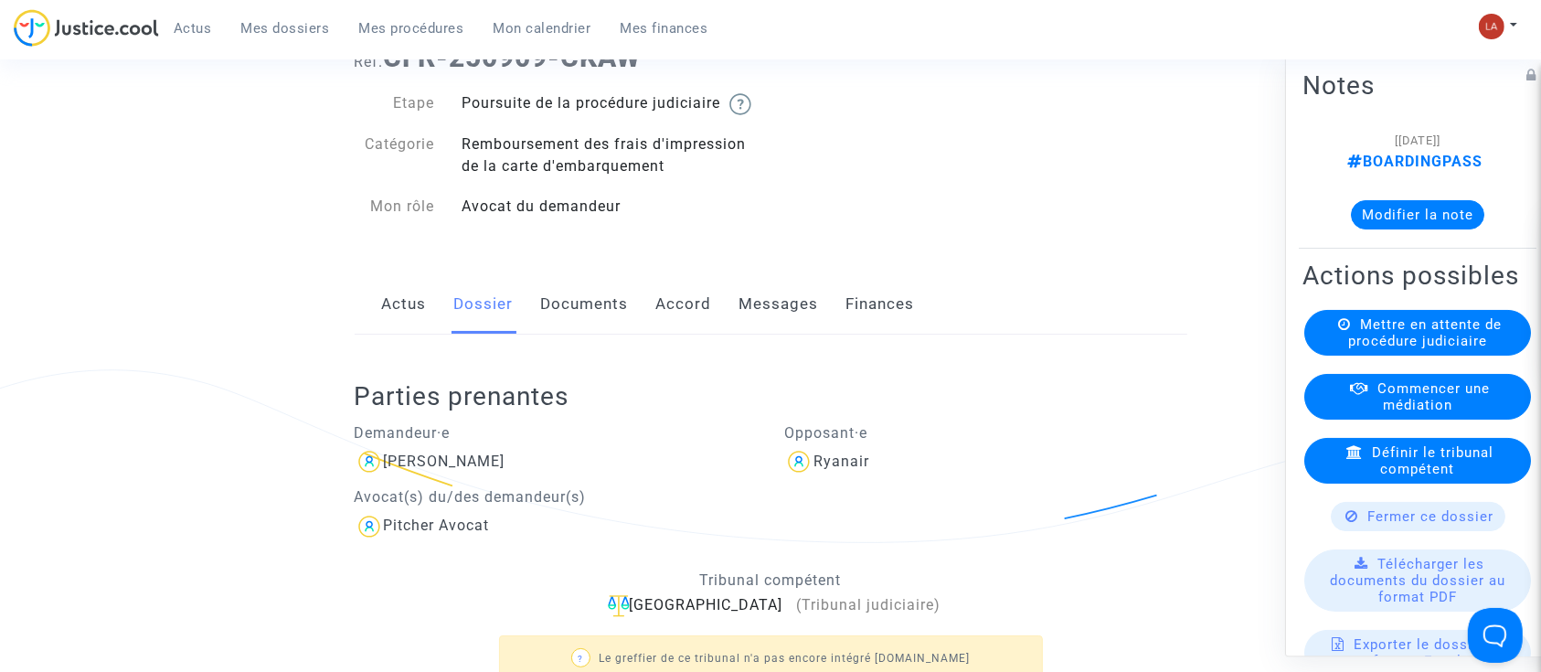
click at [743, 323] on link "Messages" at bounding box center [778, 304] width 79 height 60
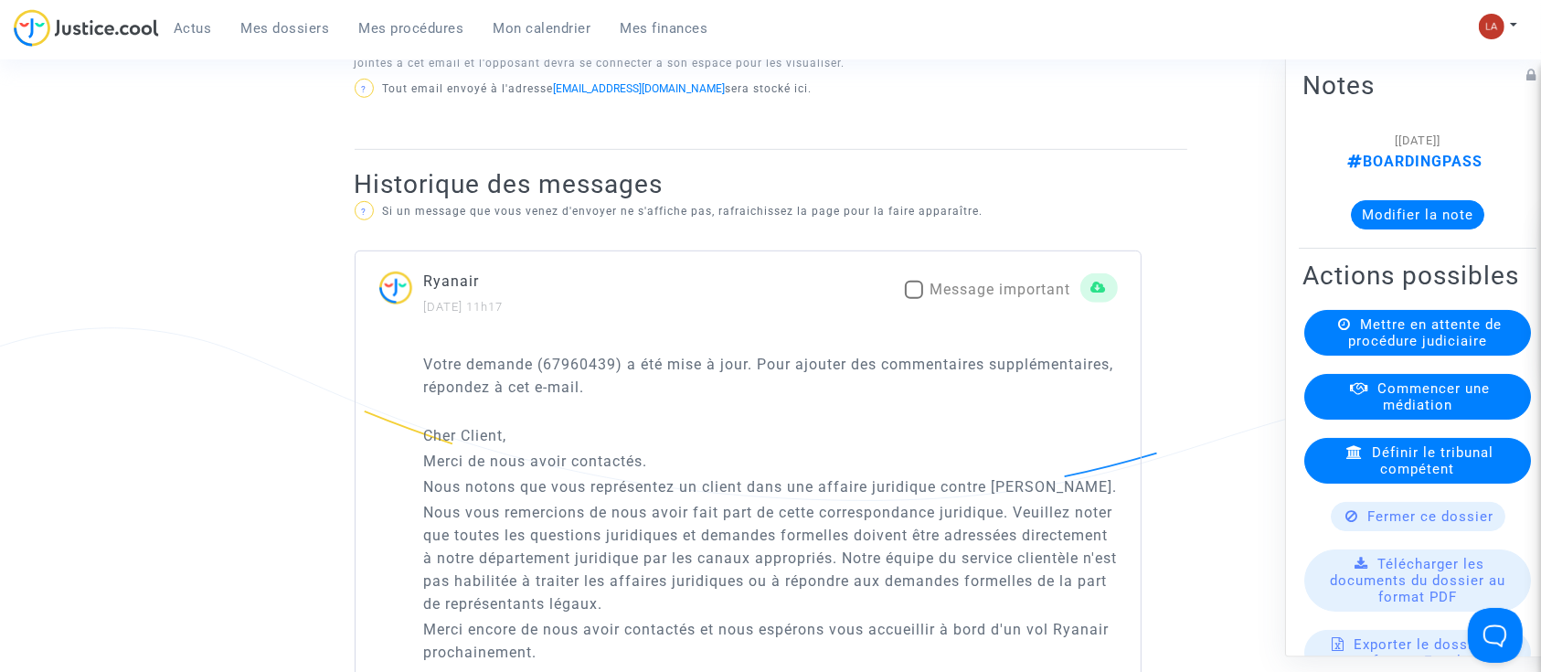
scroll to position [1218, 0]
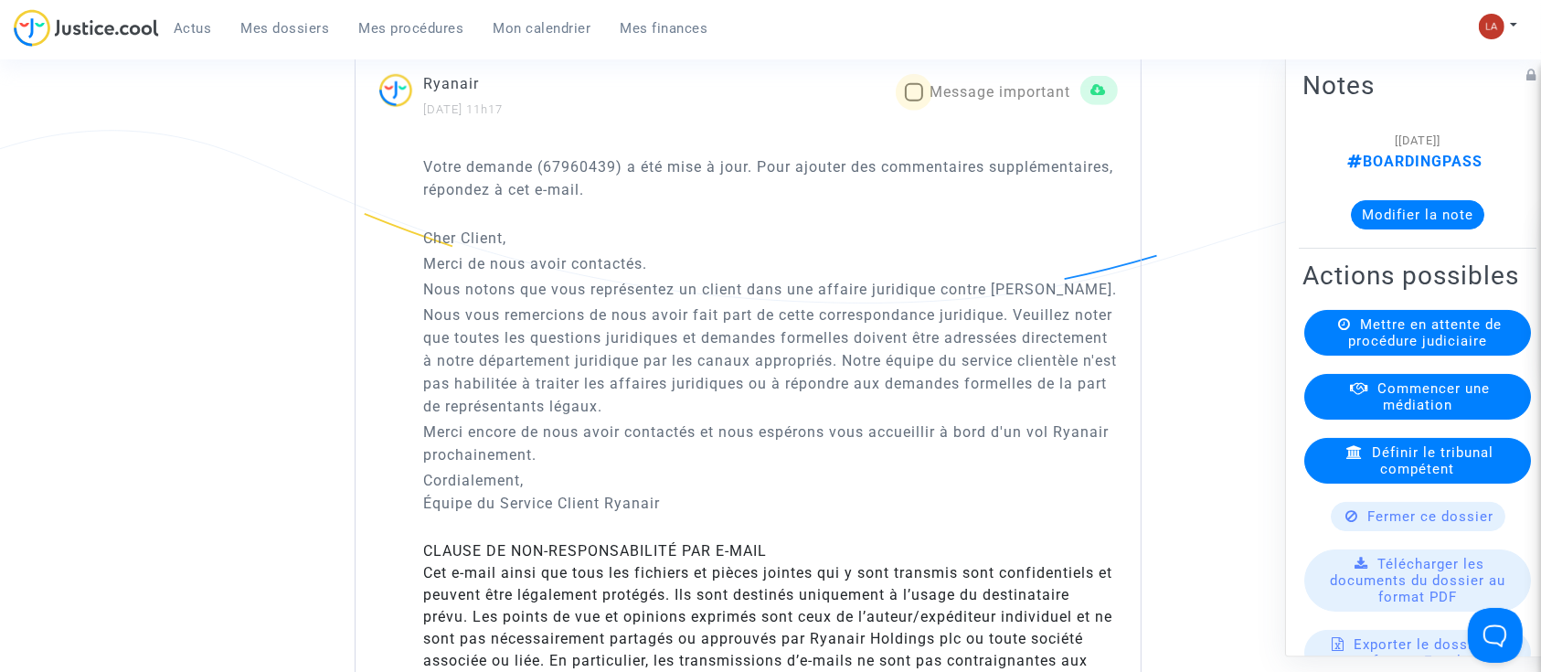
click at [1011, 101] on span "Message important" at bounding box center [1000, 91] width 141 height 17
click at [914, 102] on input "Message important" at bounding box center [913, 101] width 1 height 1
checkbox input "true"
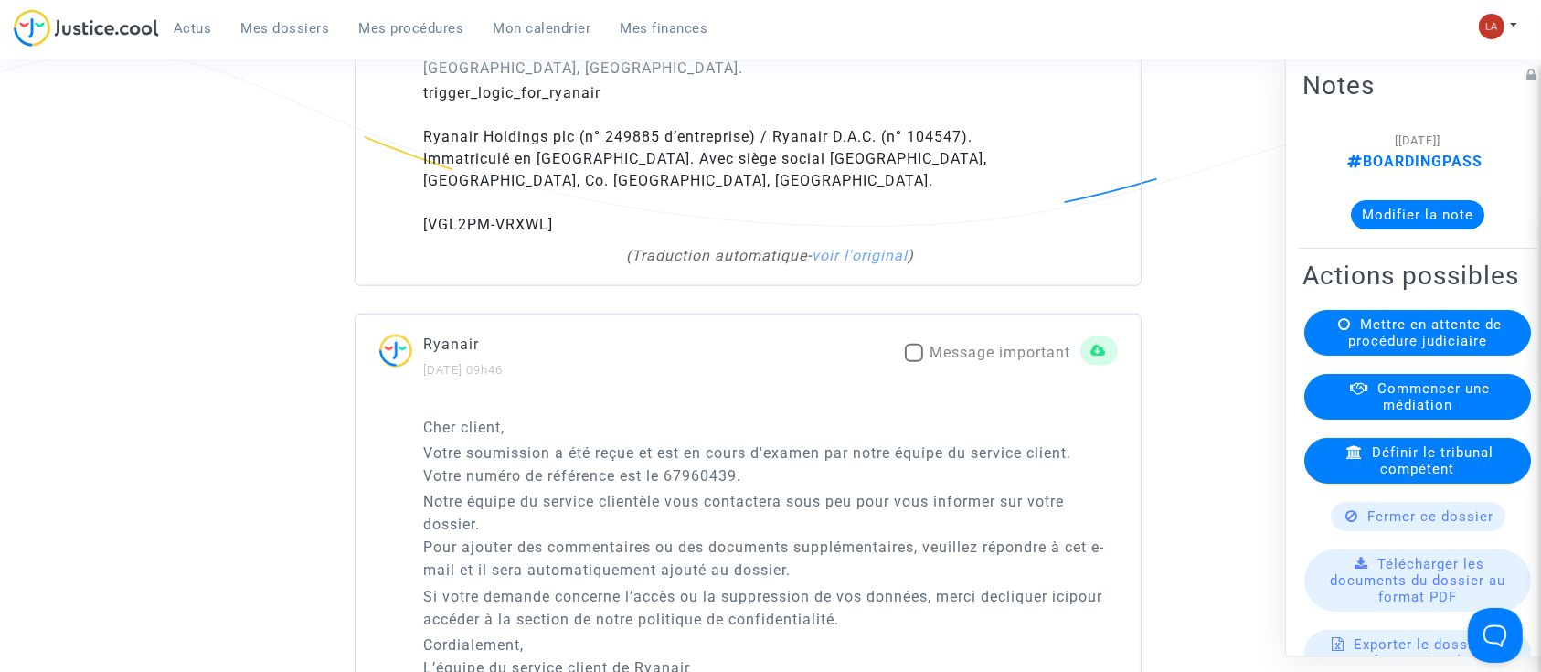
scroll to position [2436, 0]
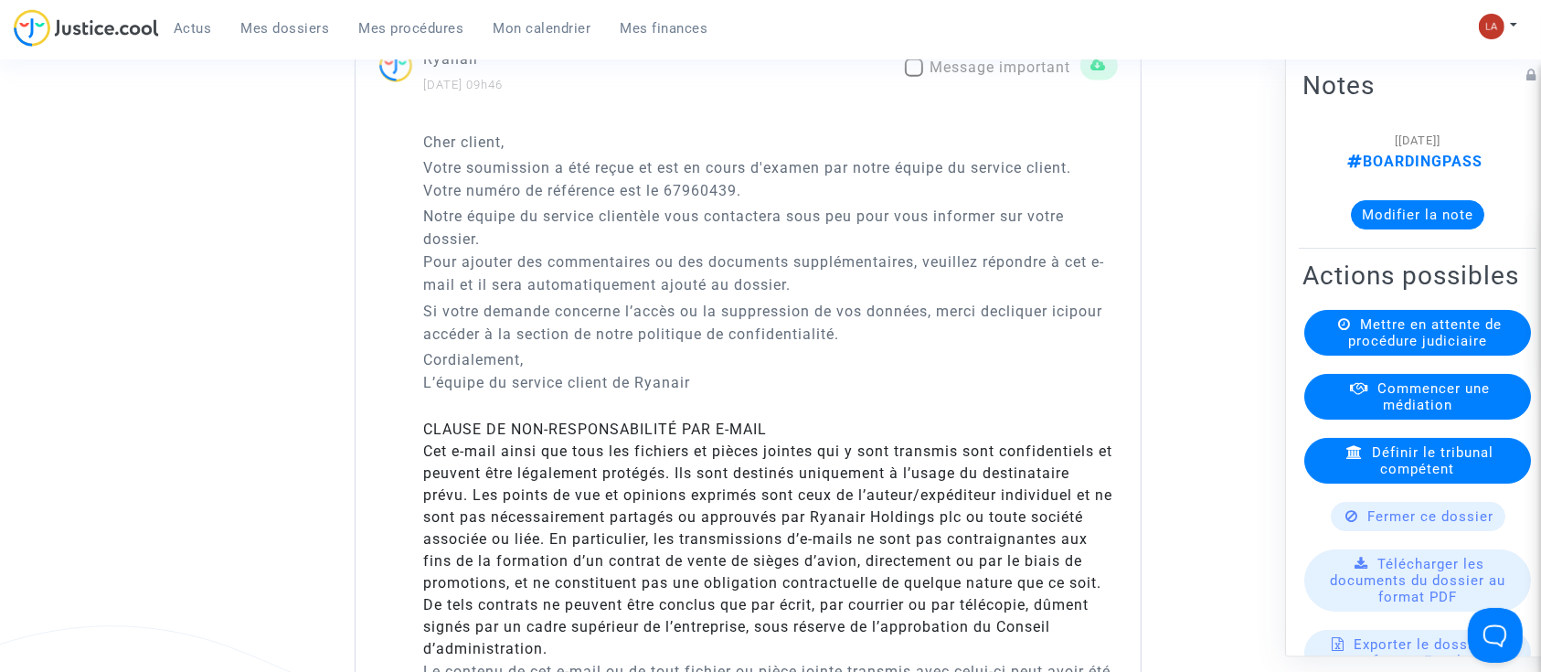
drag, startPoint x: 967, startPoint y: 79, endPoint x: 1040, endPoint y: 95, distance: 74.7
click at [964, 76] on span "Message important" at bounding box center [1000, 66] width 141 height 17
click at [914, 78] on input "Message important" at bounding box center [913, 77] width 1 height 1
checkbox input "true"
click at [1401, 214] on button "Modifier la note" at bounding box center [1417, 214] width 133 height 29
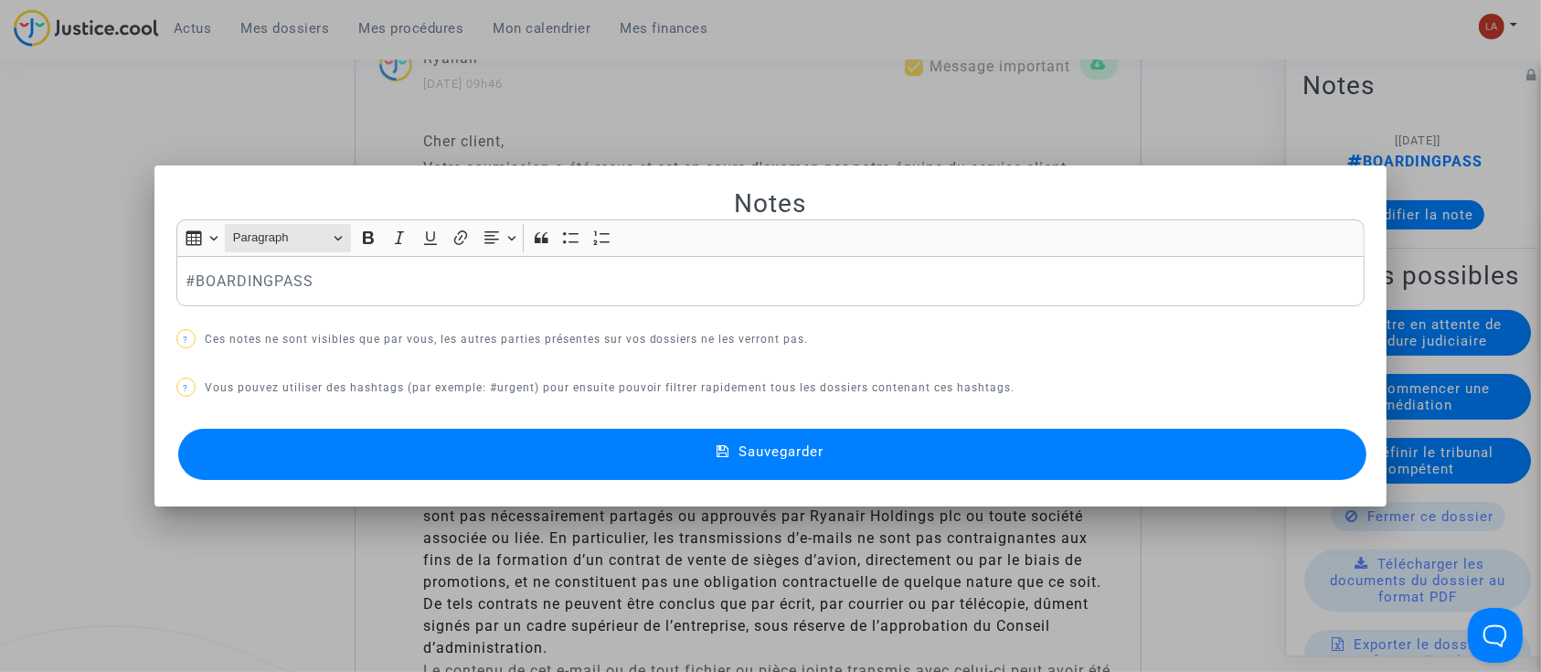
scroll to position [0, 0]
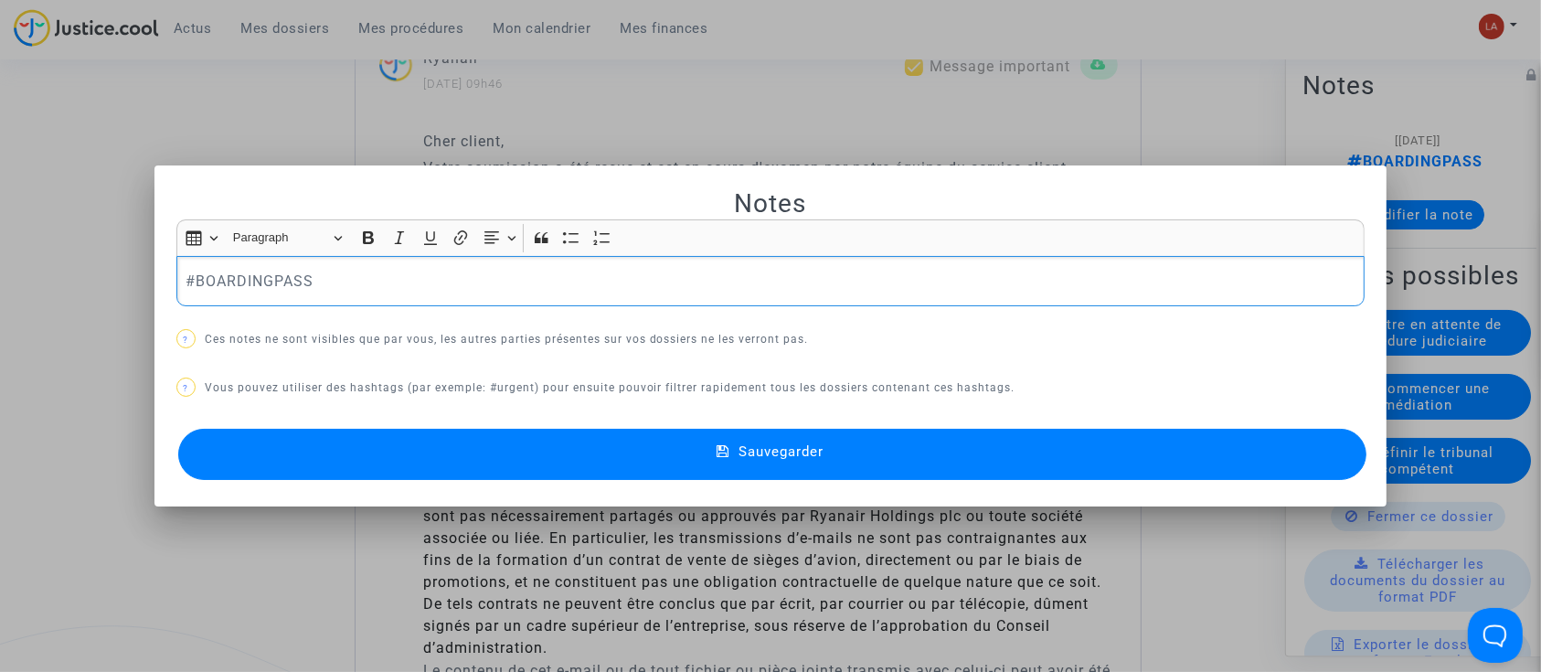
click at [337, 290] on p "#BOARDINGPASS" at bounding box center [770, 281] width 1170 height 23
click at [524, 455] on button "Sauvegarder" at bounding box center [772, 454] width 1189 height 51
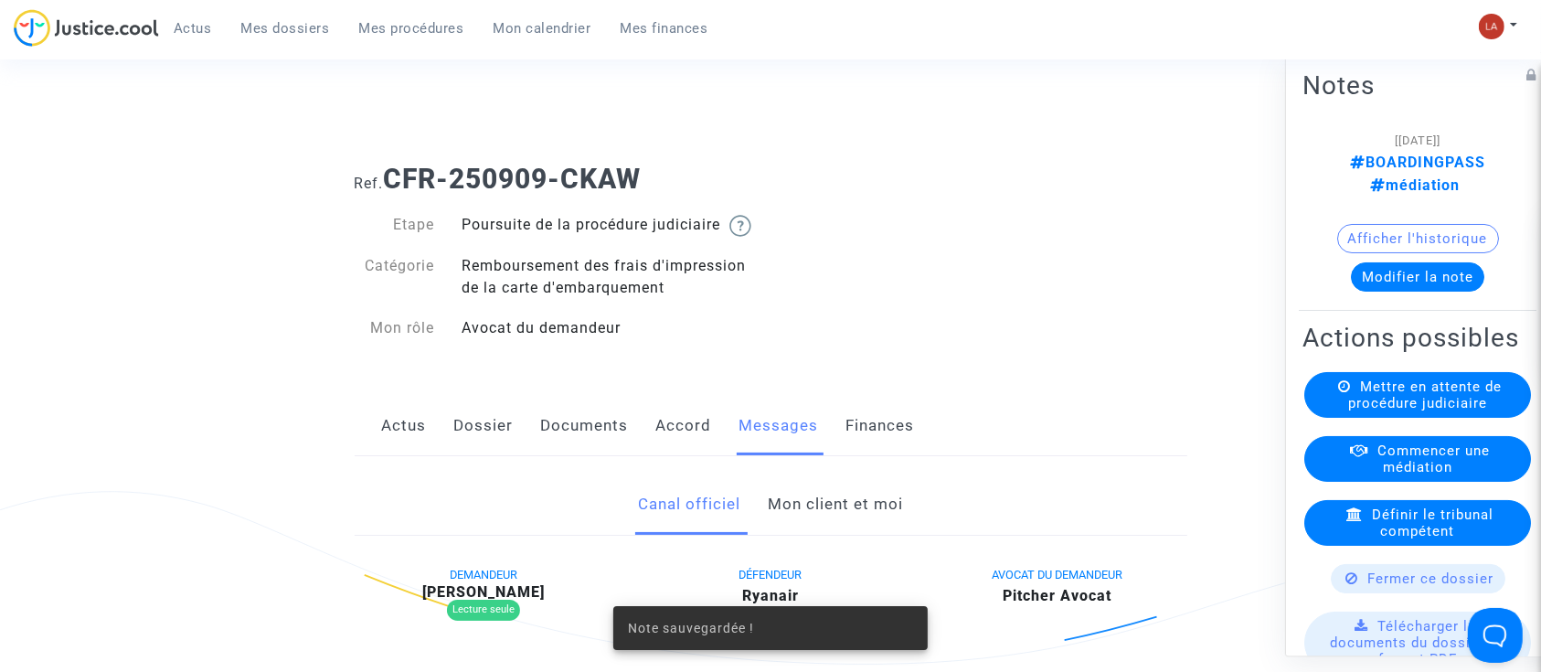
scroll to position [2436, 0]
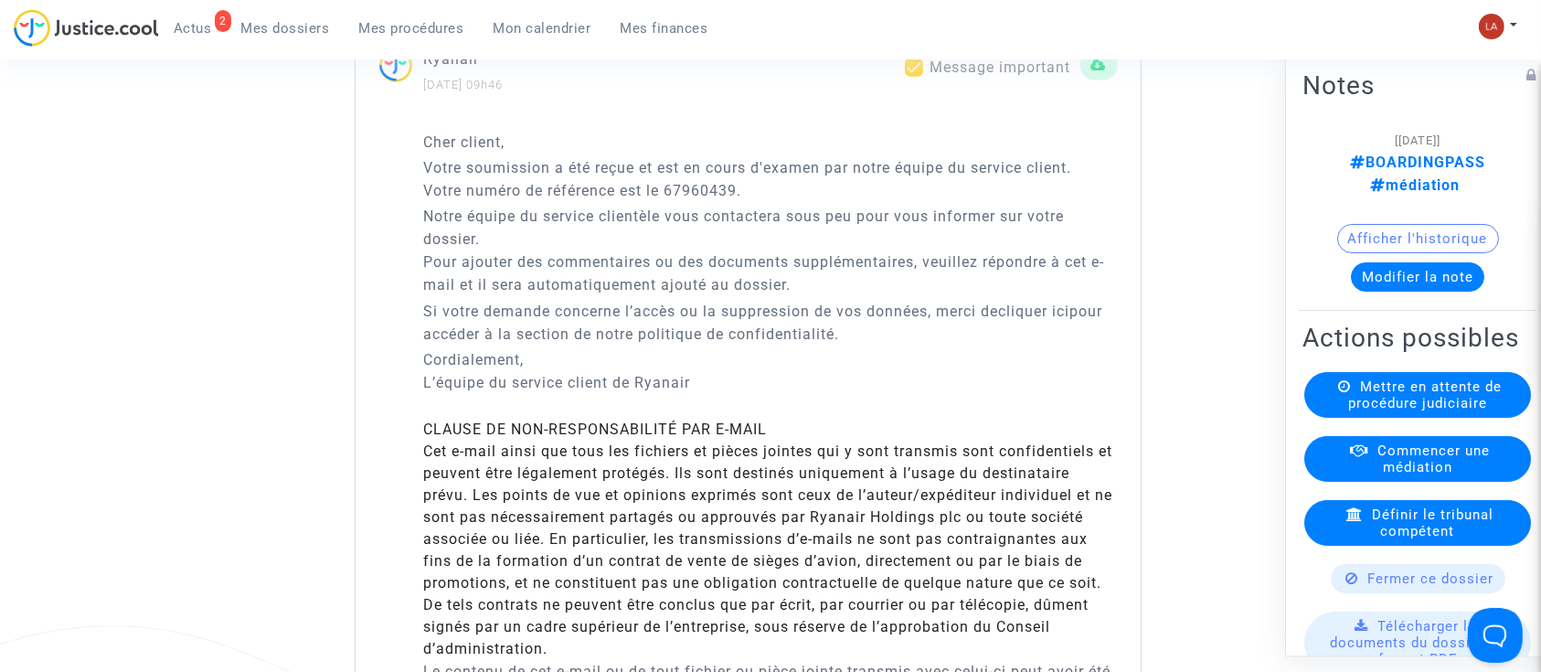
click at [1403, 475] on span "Commencer une médiation" at bounding box center [1433, 458] width 112 height 33
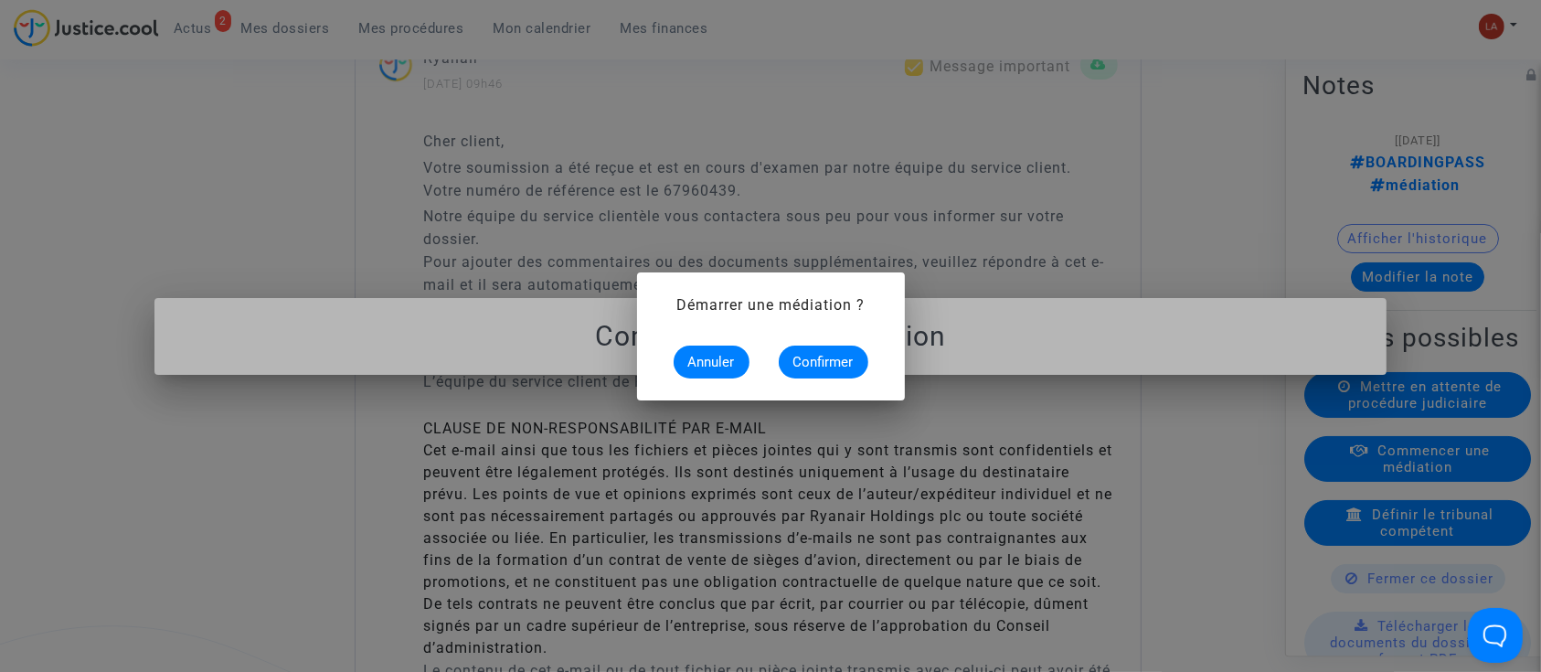
scroll to position [0, 0]
click at [833, 359] on span "Confirmer" at bounding box center [823, 362] width 60 height 16
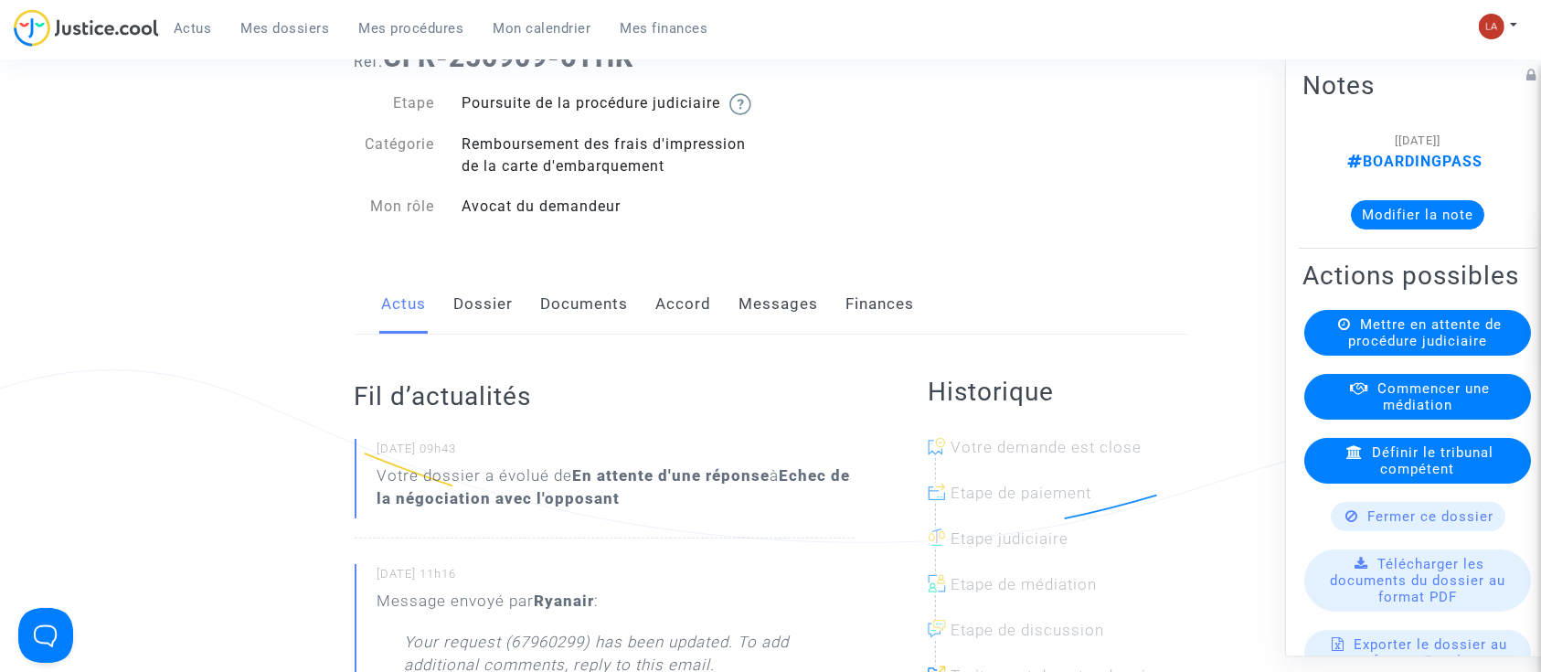
drag, startPoint x: 500, startPoint y: 302, endPoint x: 568, endPoint y: 293, distance: 69.1
click at [500, 302] on link "Dossier" at bounding box center [483, 304] width 59 height 60
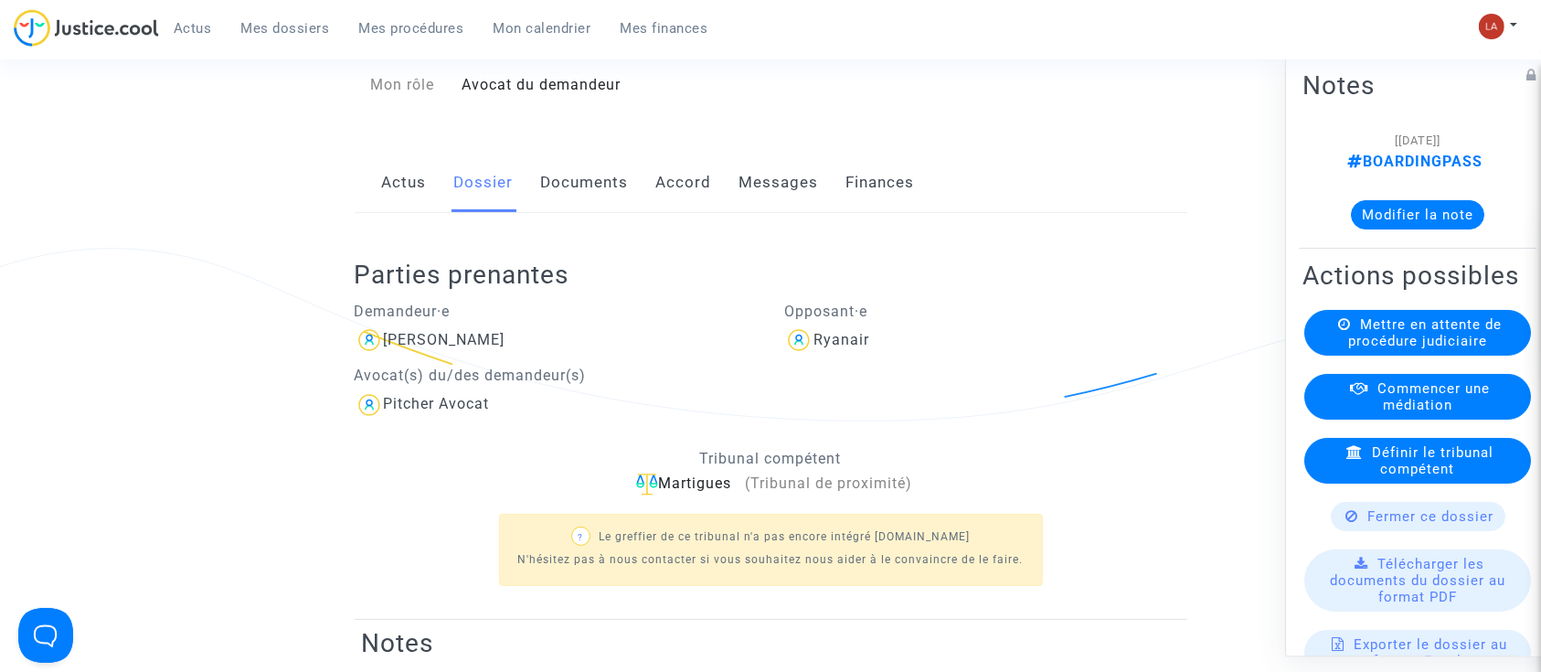
click at [798, 213] on link "Messages" at bounding box center [778, 183] width 79 height 60
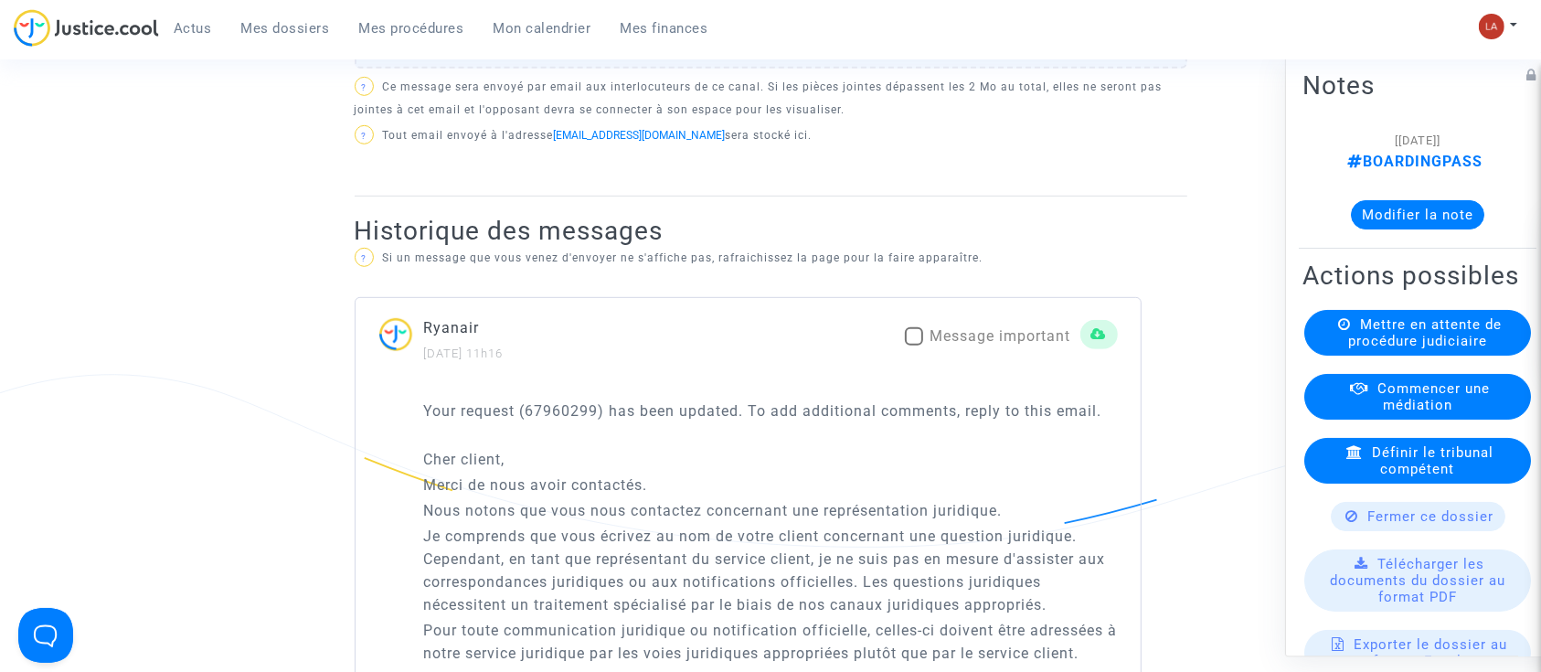
click at [974, 344] on span "Message important" at bounding box center [1000, 335] width 141 height 17
click at [914, 346] on input "Message important" at bounding box center [913, 345] width 1 height 1
checkbox input "true"
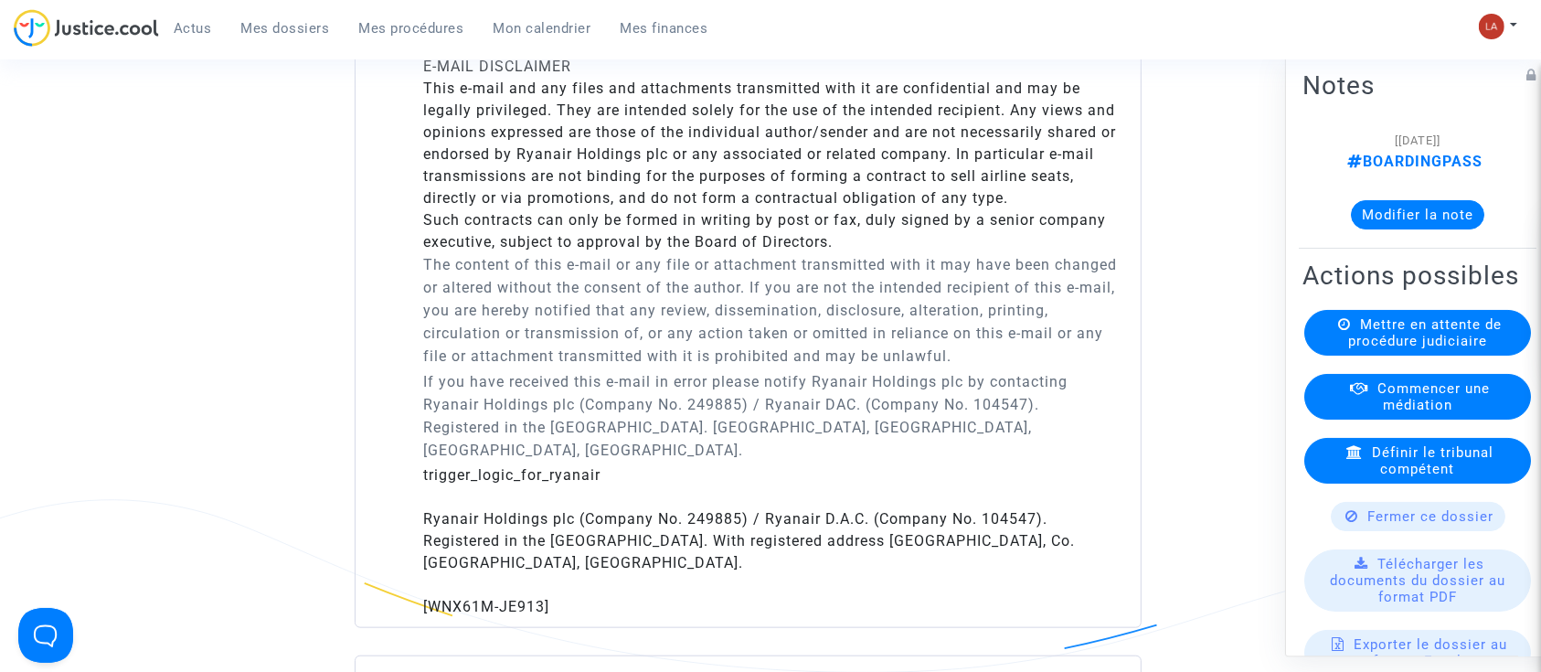
scroll to position [2193, 0]
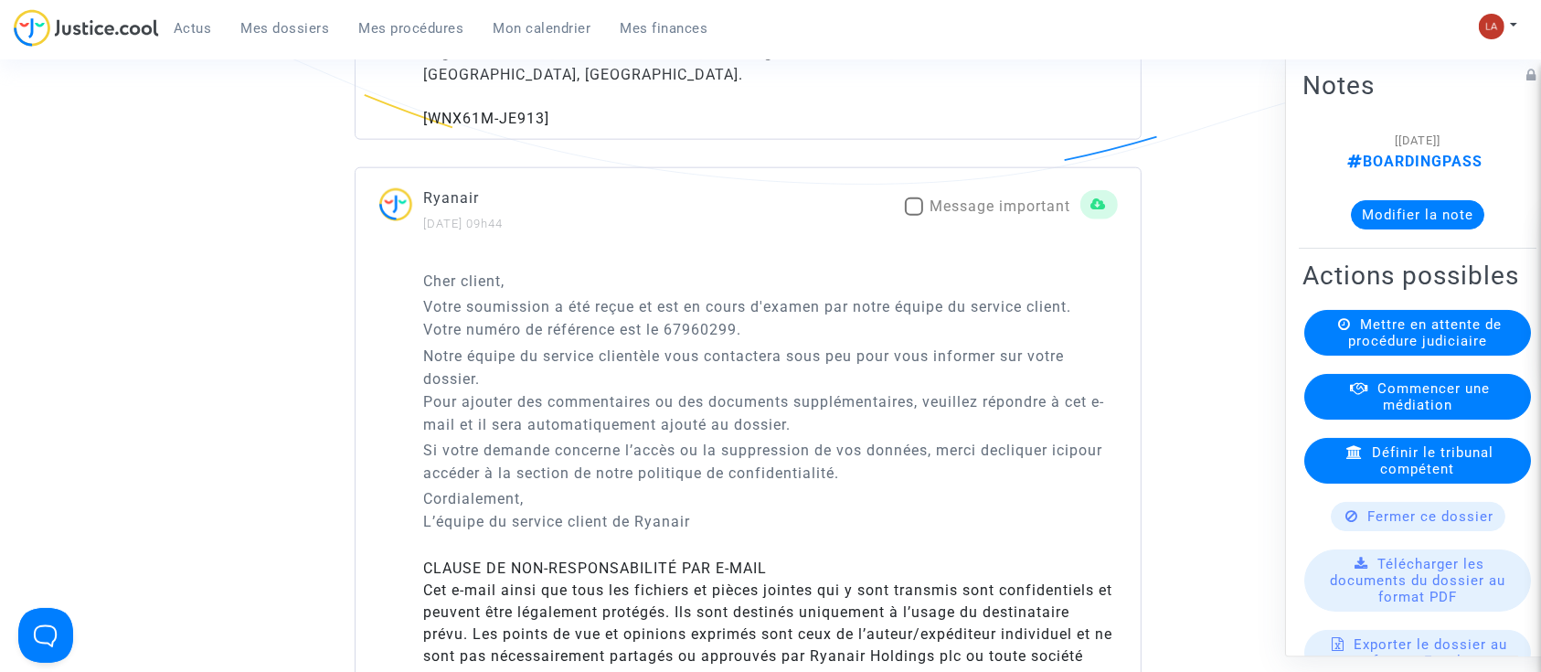
click at [1016, 208] on span "Message important" at bounding box center [1000, 205] width 141 height 17
click at [914, 216] on input "Message important" at bounding box center [913, 216] width 1 height 1
checkbox input "true"
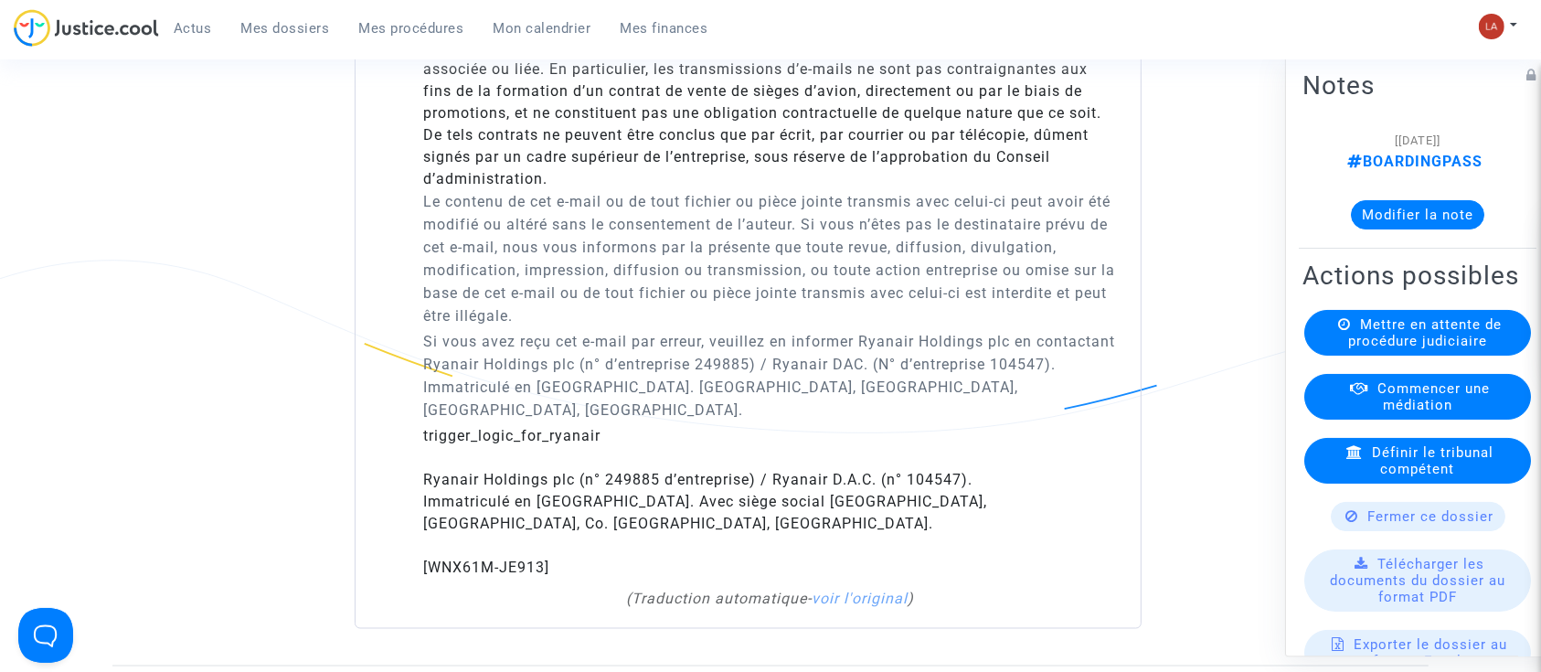
click at [1354, 215] on button "Modifier la note" at bounding box center [1417, 214] width 133 height 29
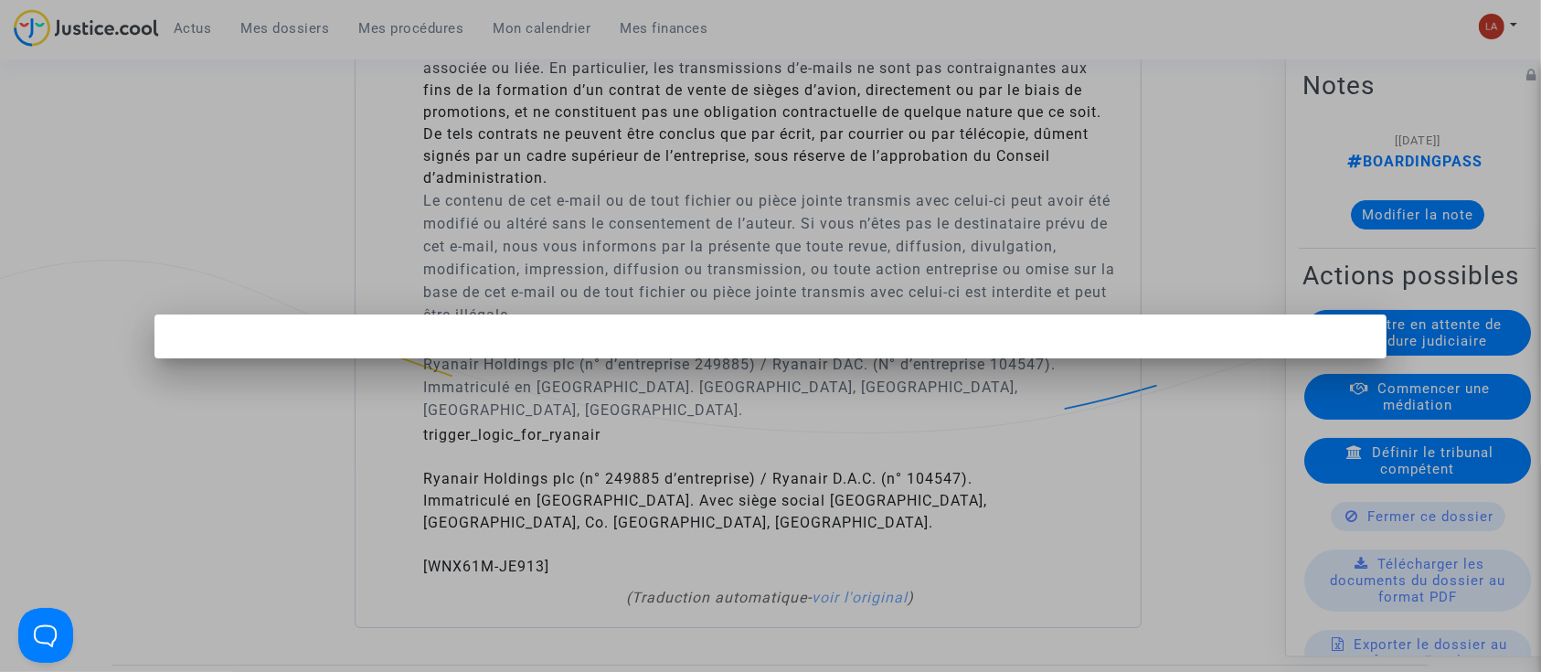
scroll to position [0, 0]
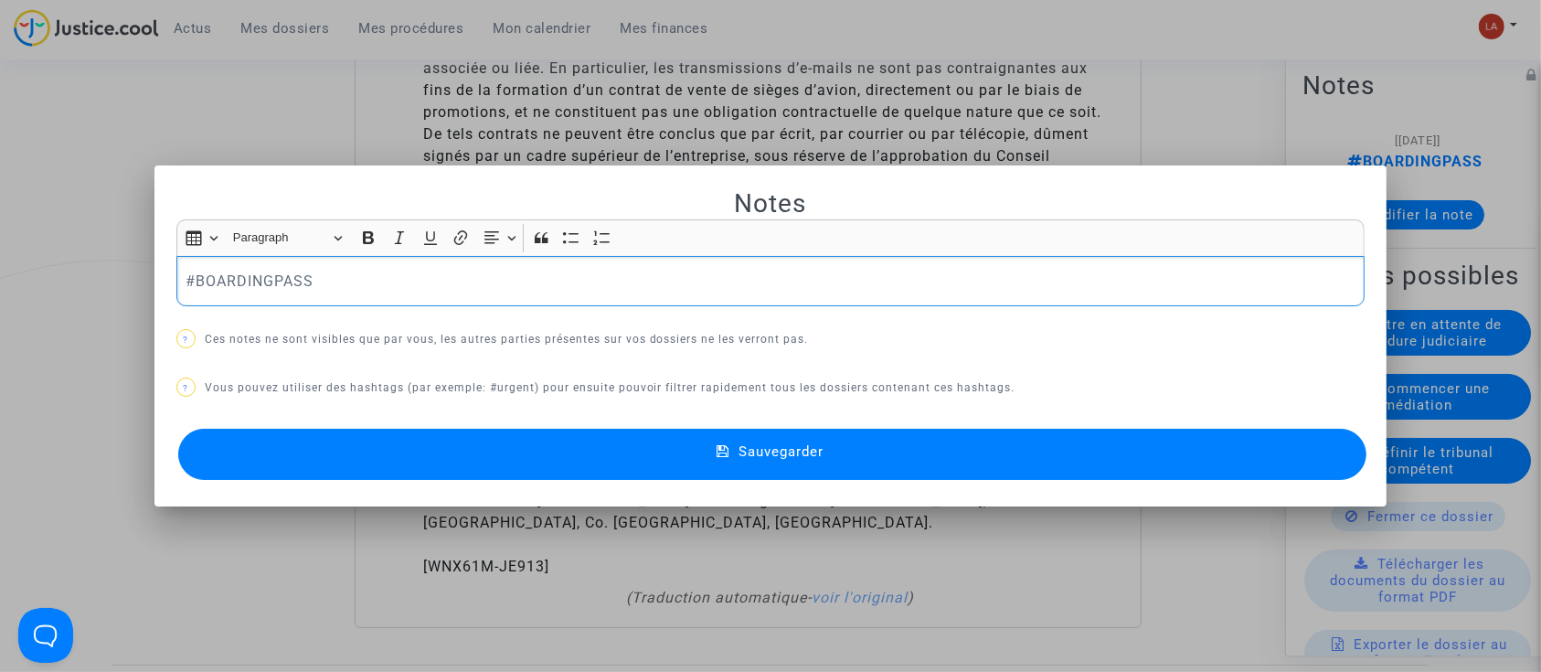
click at [360, 309] on div "Notes Rich Text Editor Insert table Insert table Heading Paragraph Paragraph He…" at bounding box center [770, 335] width 1189 height 297
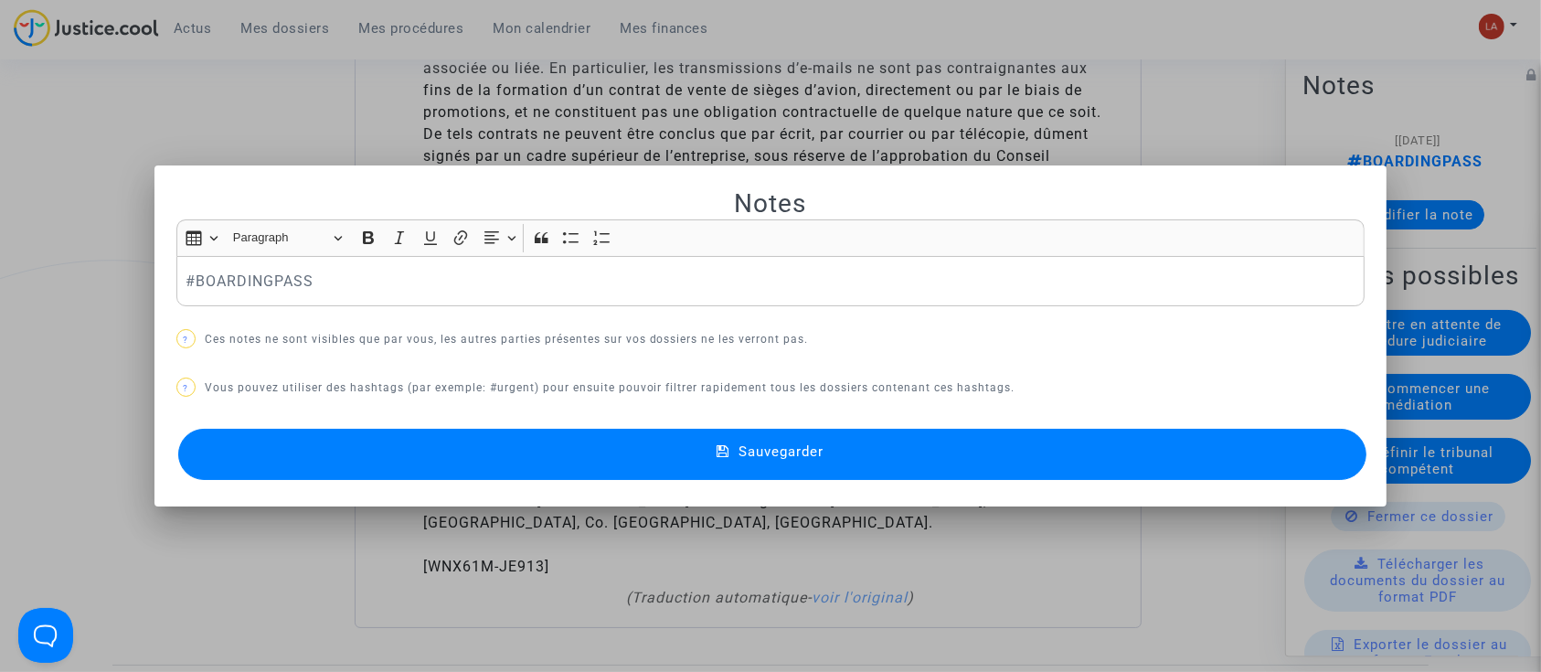
click at [378, 293] on div "#BOARDINGPASS" at bounding box center [770, 281] width 1189 height 51
click at [537, 442] on button "Sauvegarder" at bounding box center [772, 454] width 1189 height 51
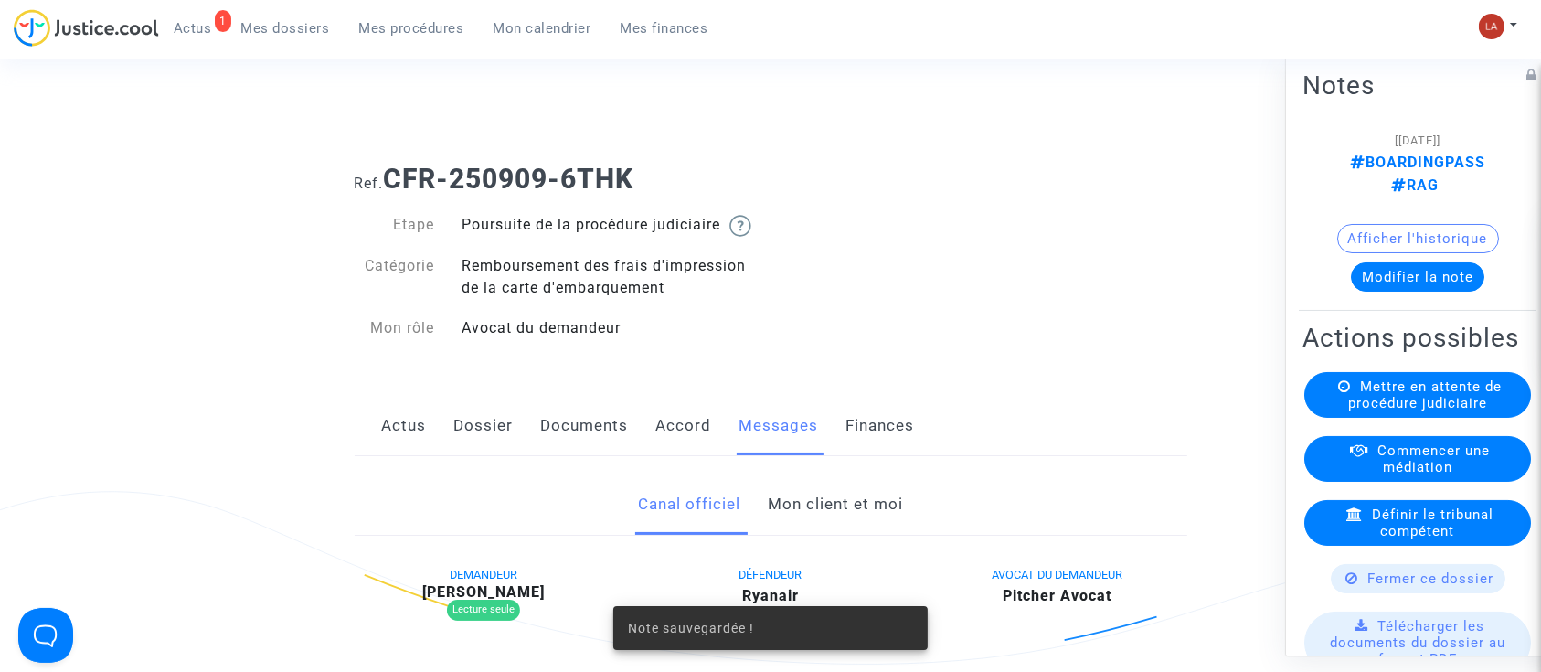
scroll to position [2802, 0]
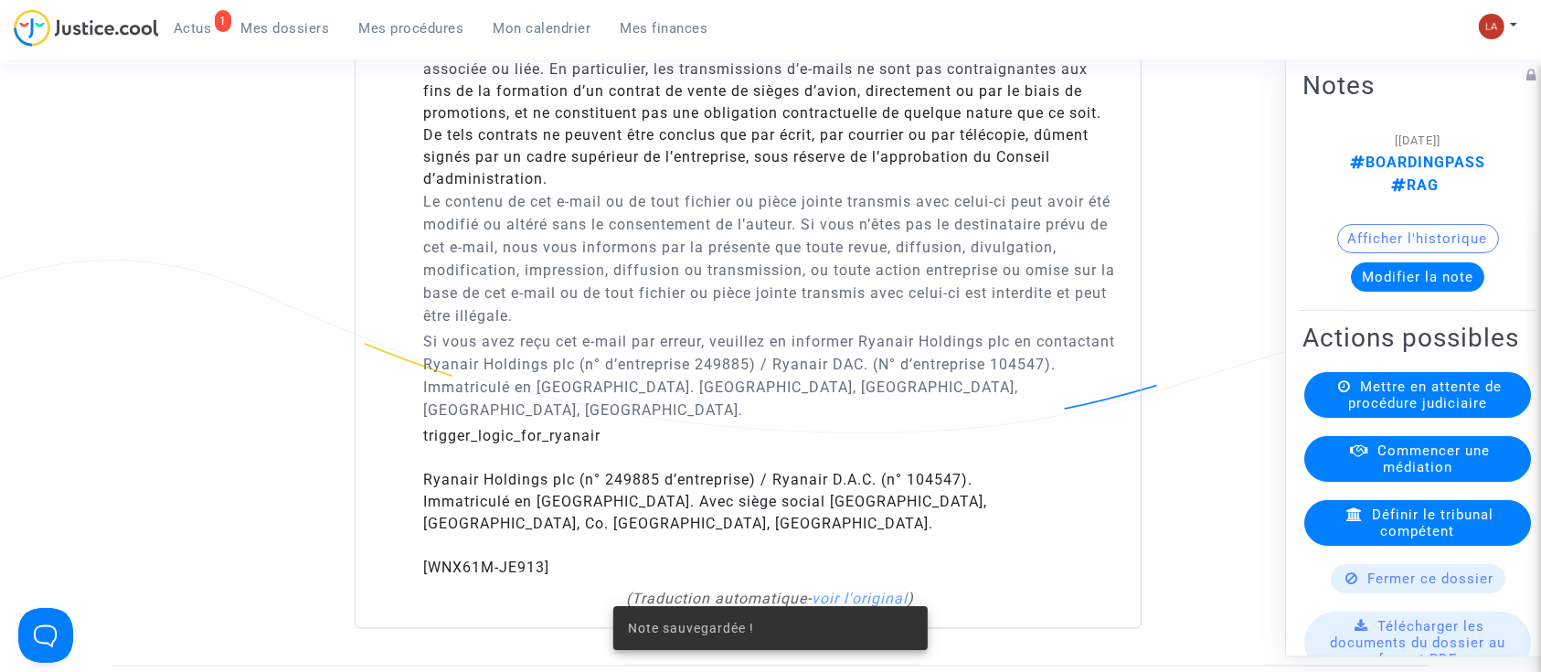
click at [1369, 411] on span "Mettre en attente de procédure judiciaire" at bounding box center [1425, 394] width 154 height 33
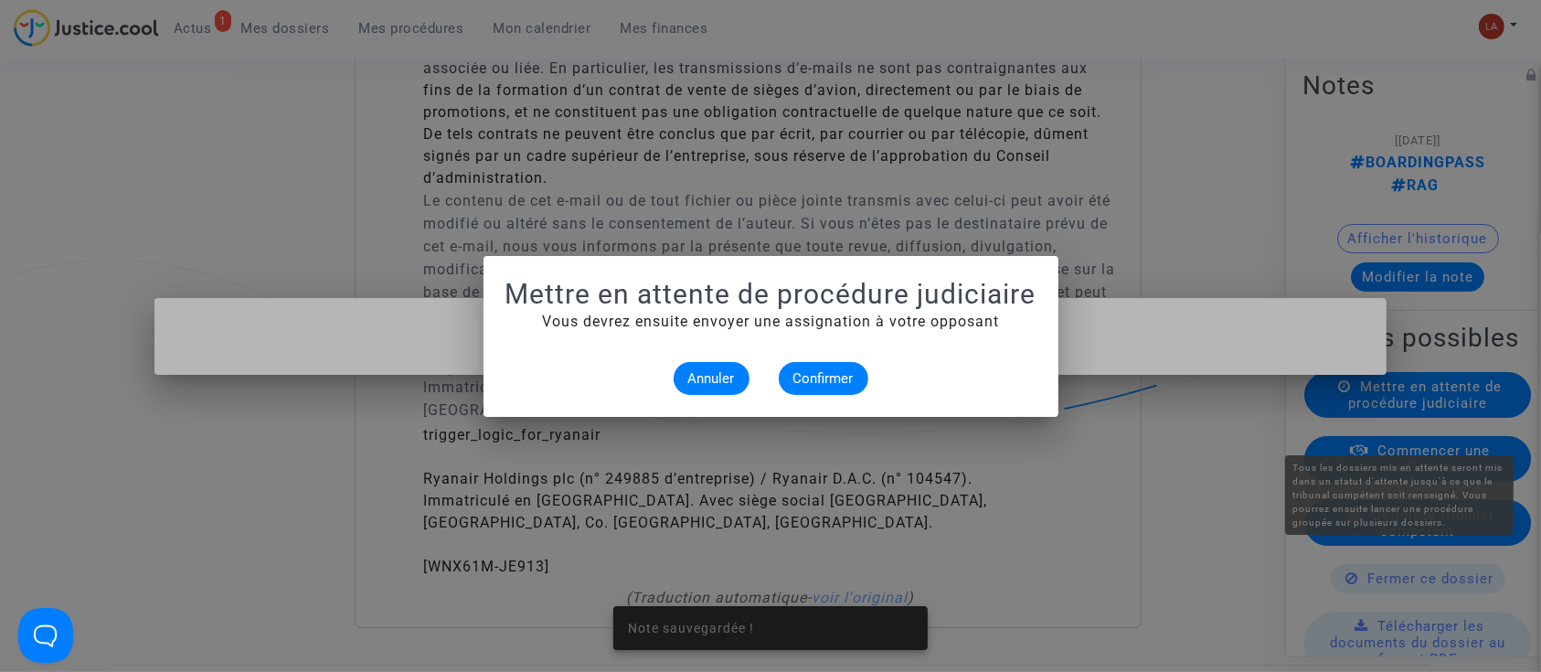
scroll to position [0, 0]
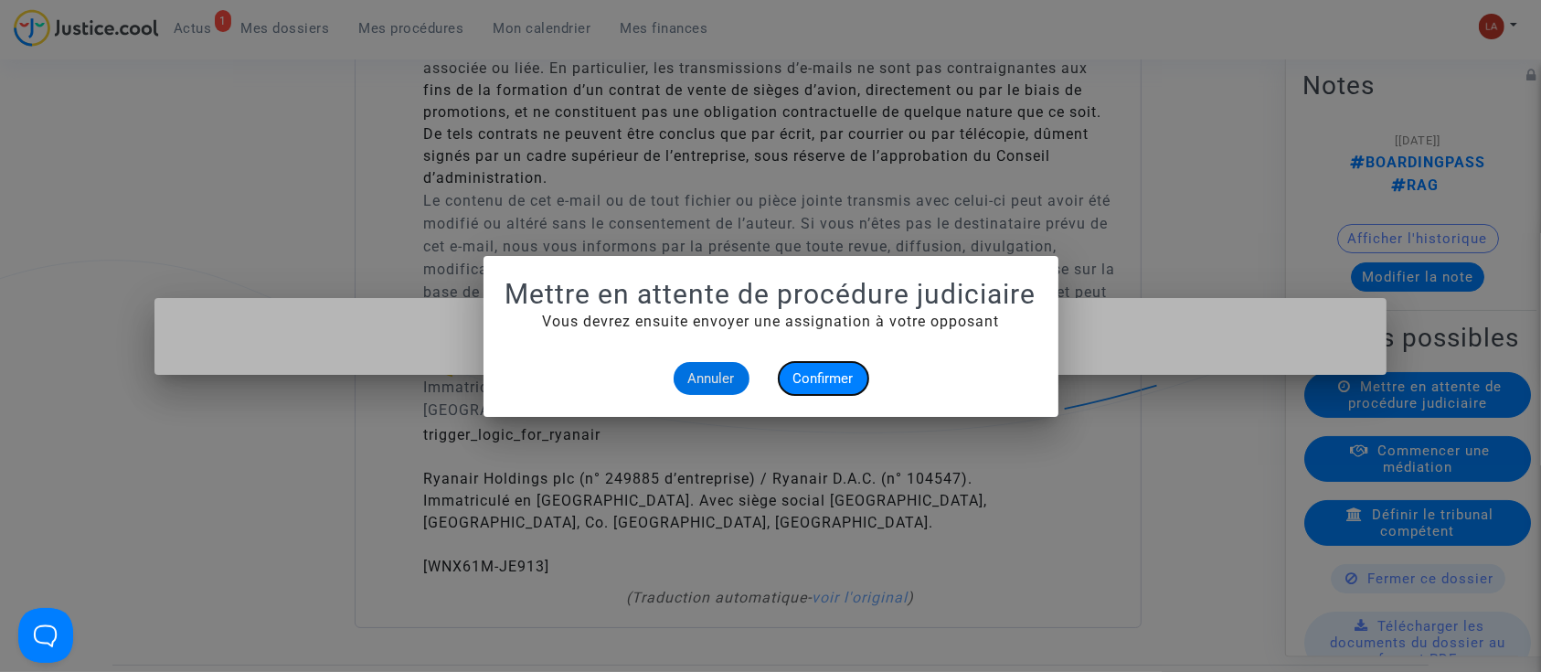
click at [859, 390] on button "Confirmer" at bounding box center [824, 378] width 90 height 33
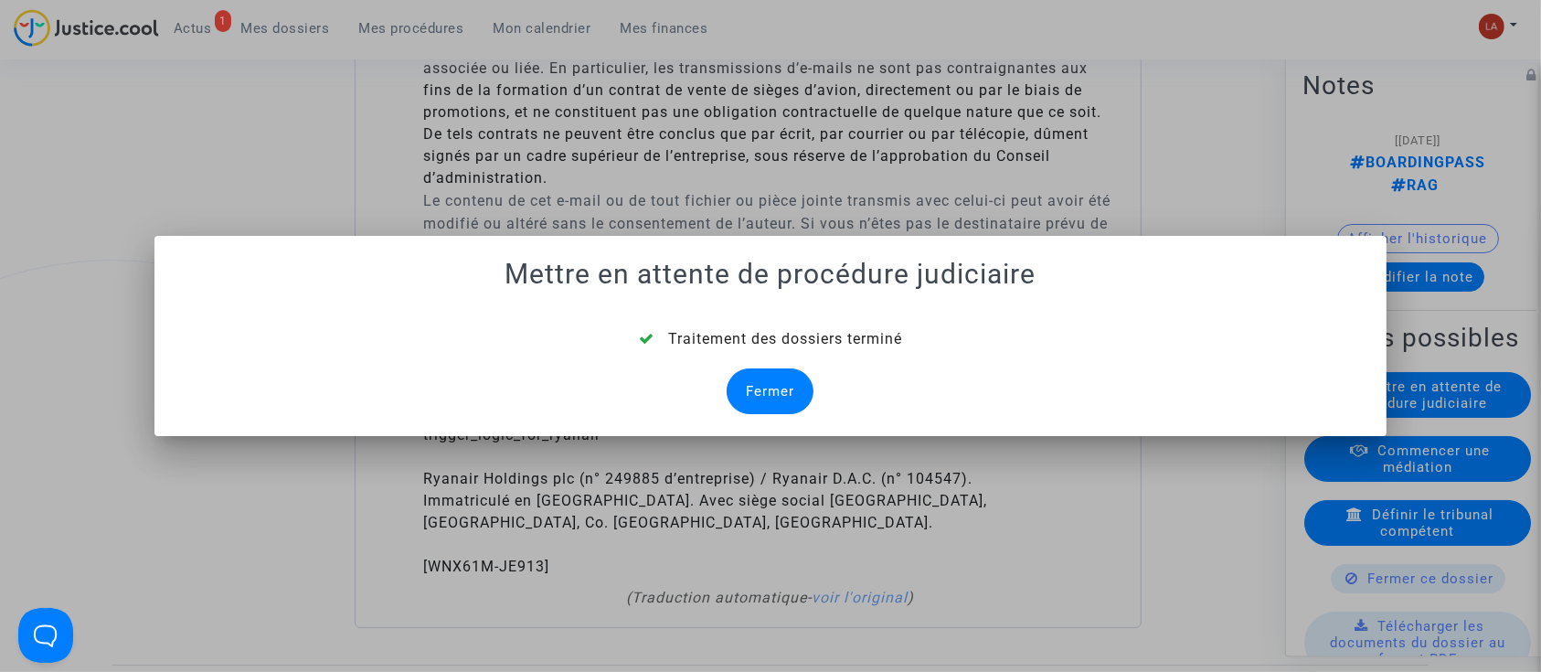
click at [797, 383] on div "Fermer" at bounding box center [769, 391] width 87 height 46
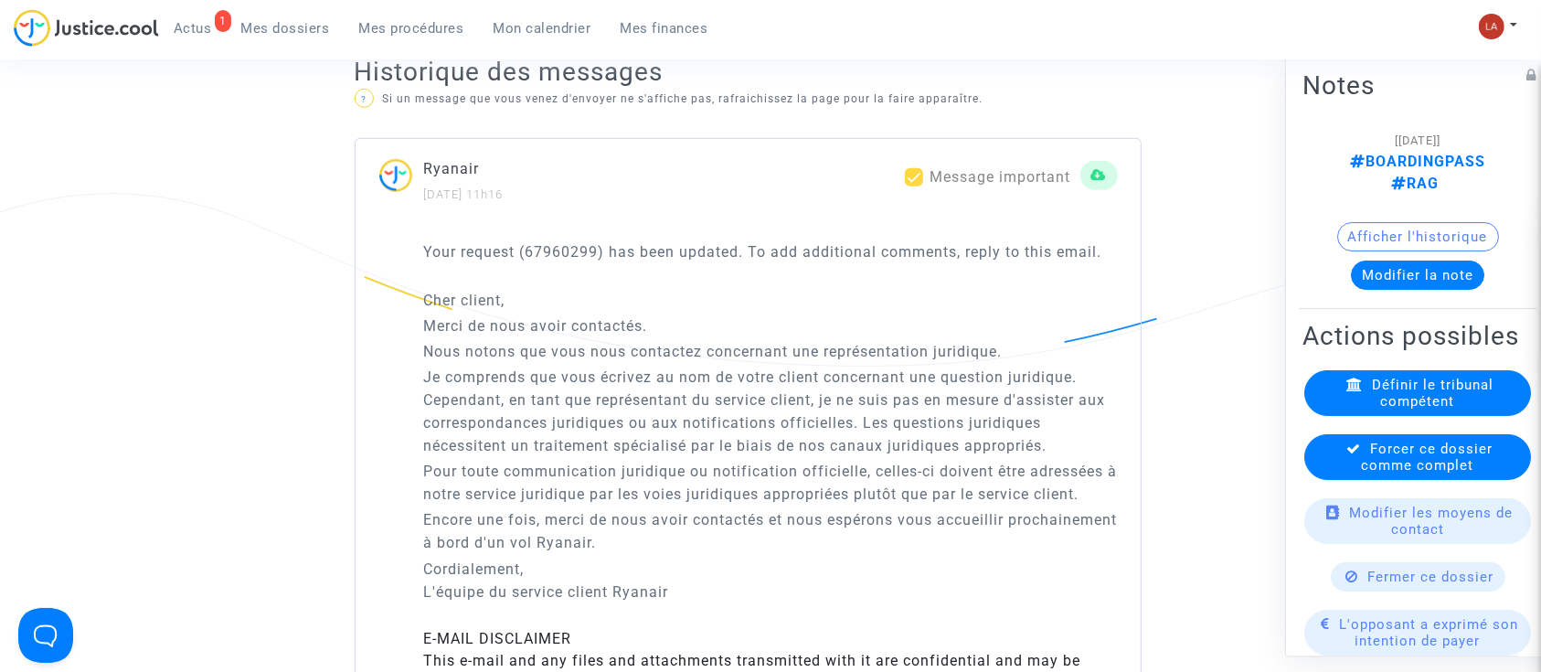
scroll to position [2802, 0]
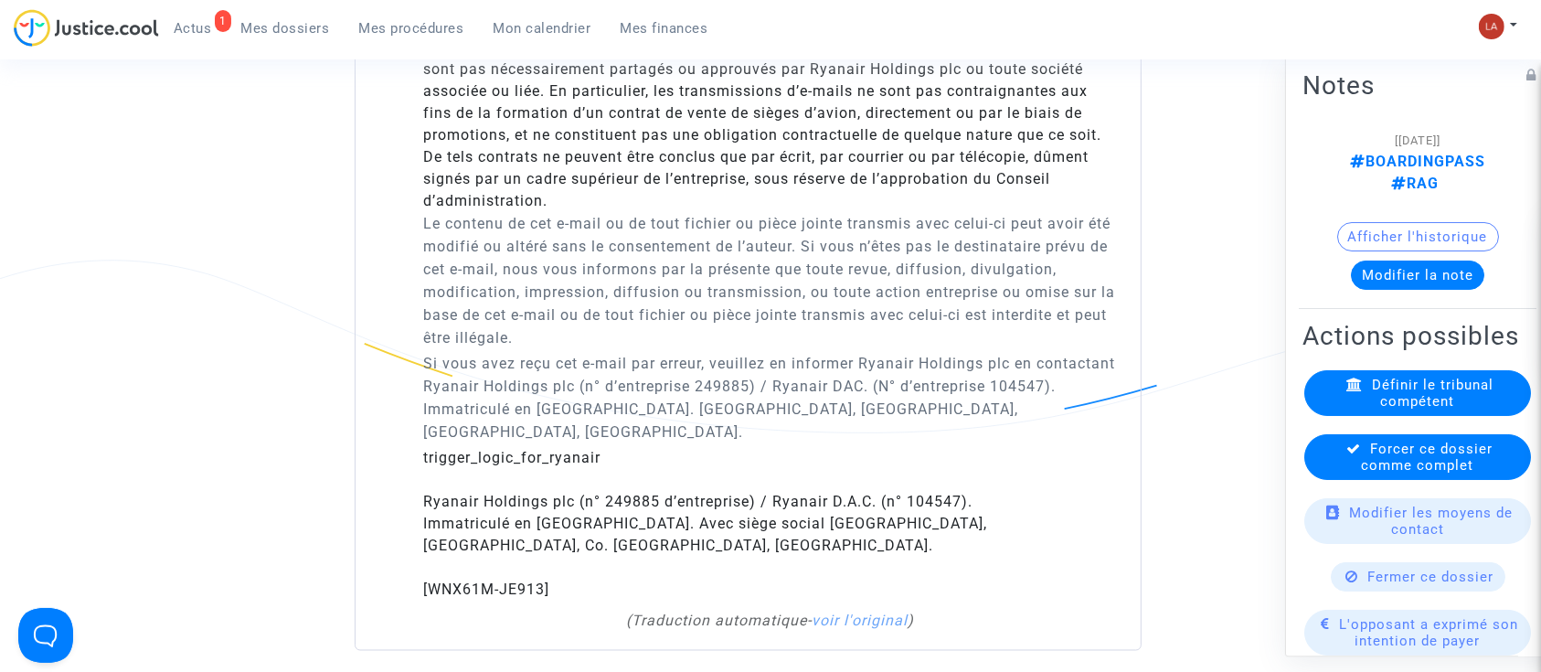
click at [1434, 473] on span "Forcer ce dossier comme complet" at bounding box center [1428, 456] width 132 height 33
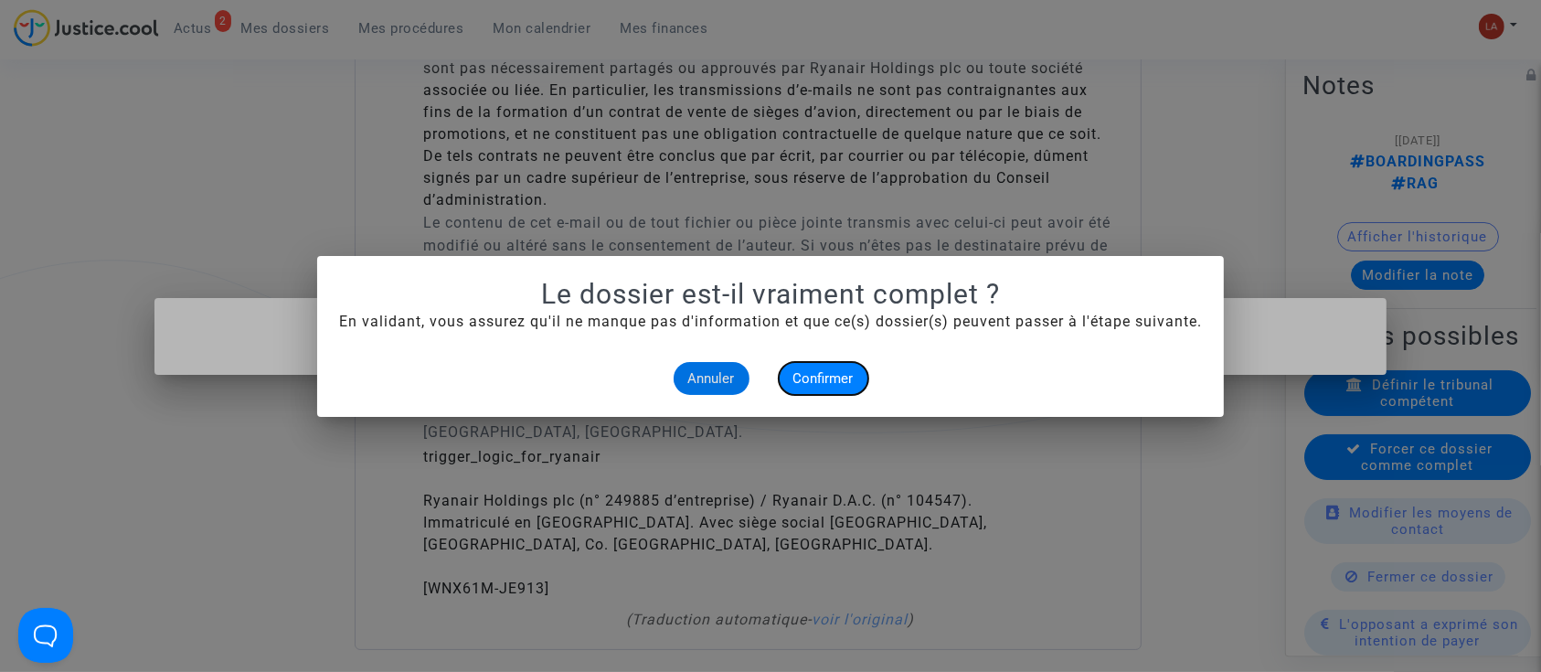
drag, startPoint x: 822, startPoint y: 379, endPoint x: 716, endPoint y: 48, distance: 347.4
click at [824, 379] on span "Confirmer" at bounding box center [823, 378] width 60 height 16
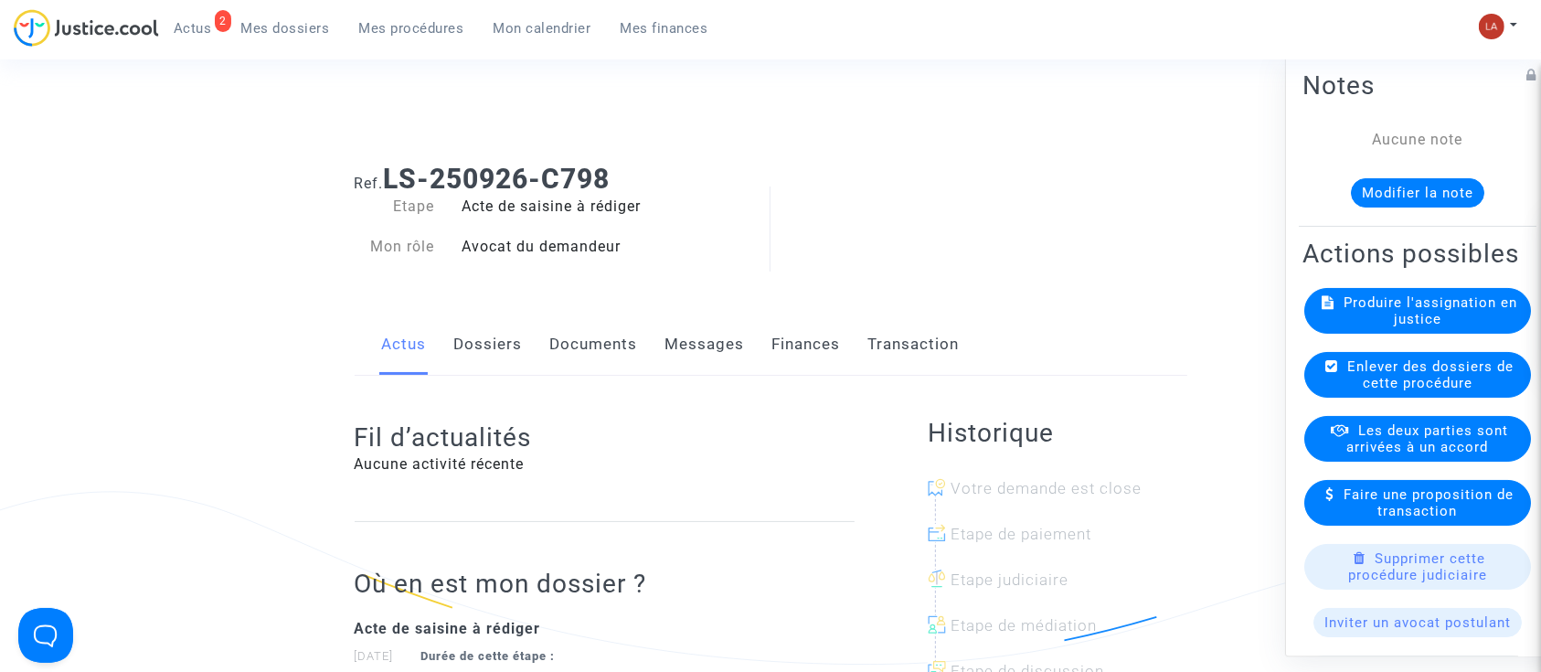
click at [1469, 189] on button "Modifier la note" at bounding box center [1417, 192] width 133 height 29
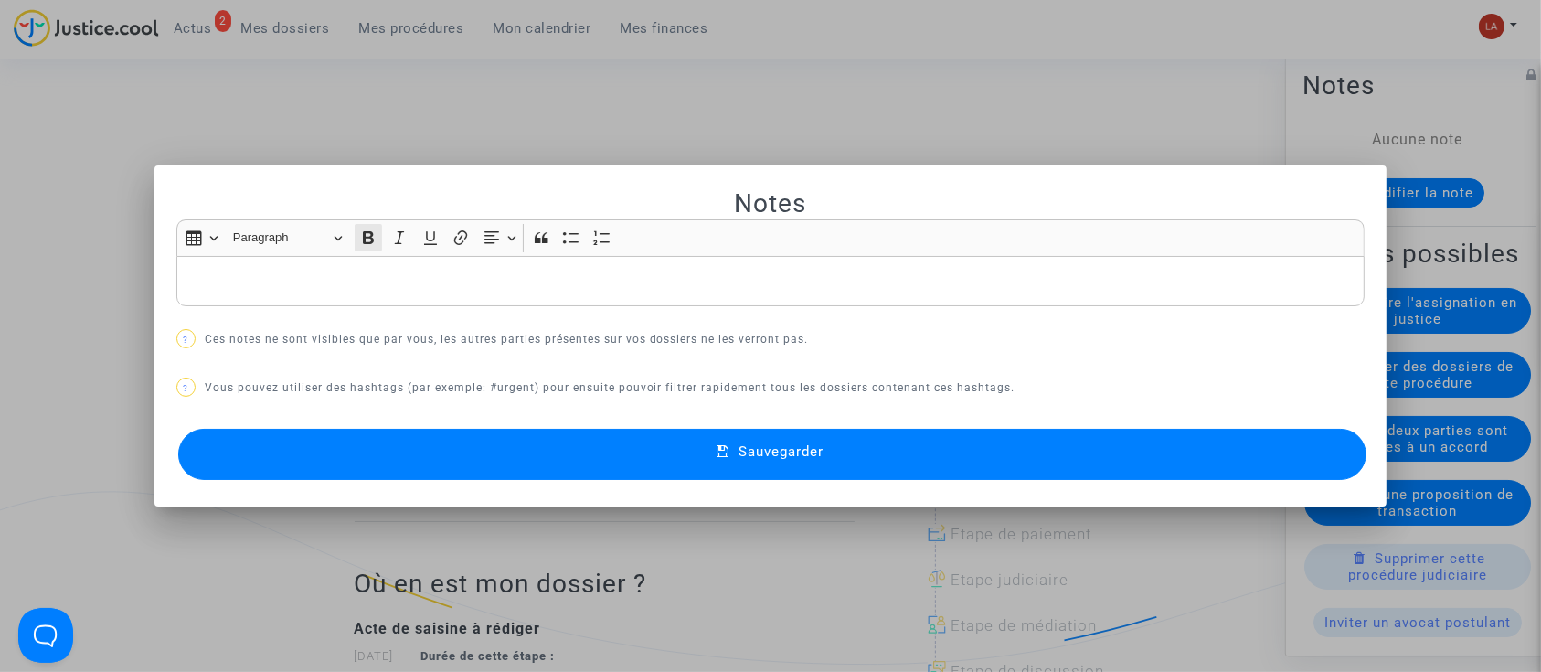
click at [359, 228] on icon "Editor toolbar" at bounding box center [368, 237] width 18 height 18
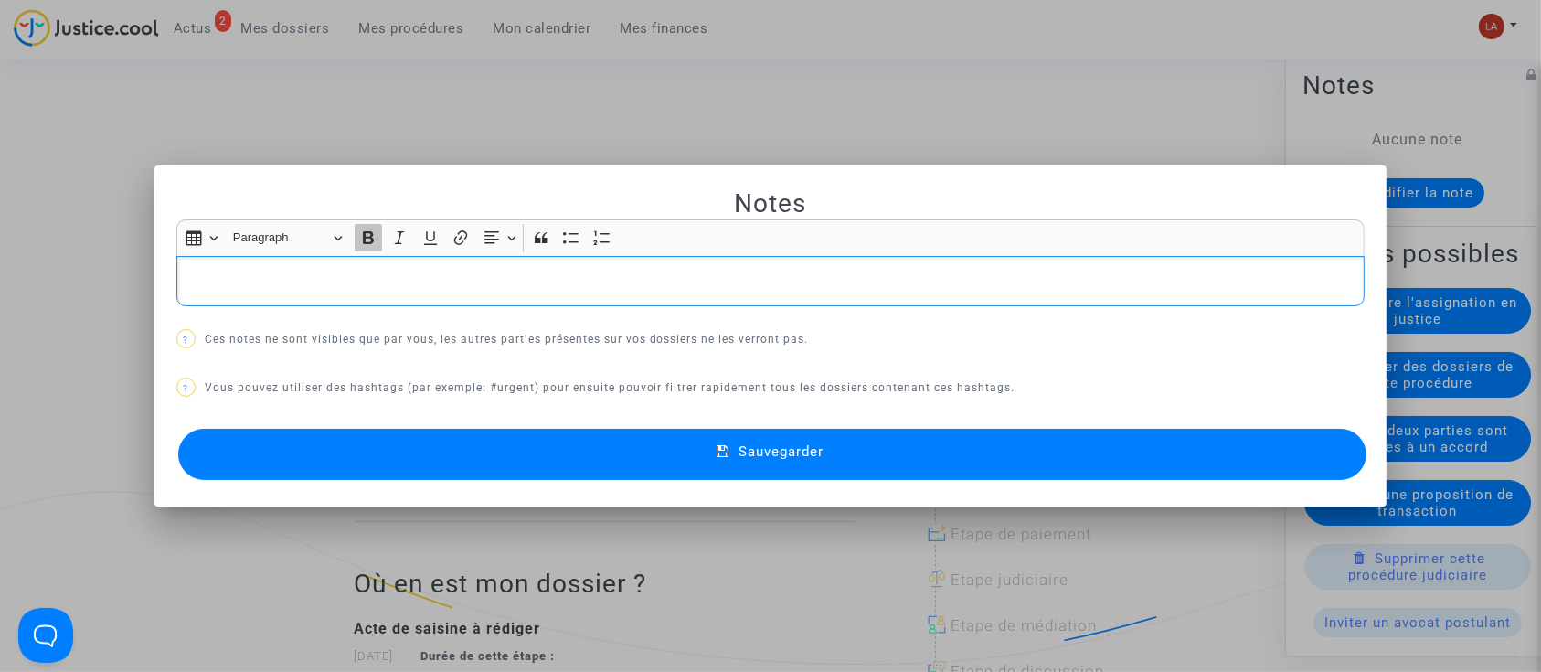
click at [360, 245] on icon "Editor toolbar" at bounding box center [368, 237] width 18 height 18
click at [342, 273] on p "Rich Text Editor, main" at bounding box center [770, 281] width 1170 height 23
click at [366, 441] on button "Sauvegarder" at bounding box center [772, 454] width 1189 height 51
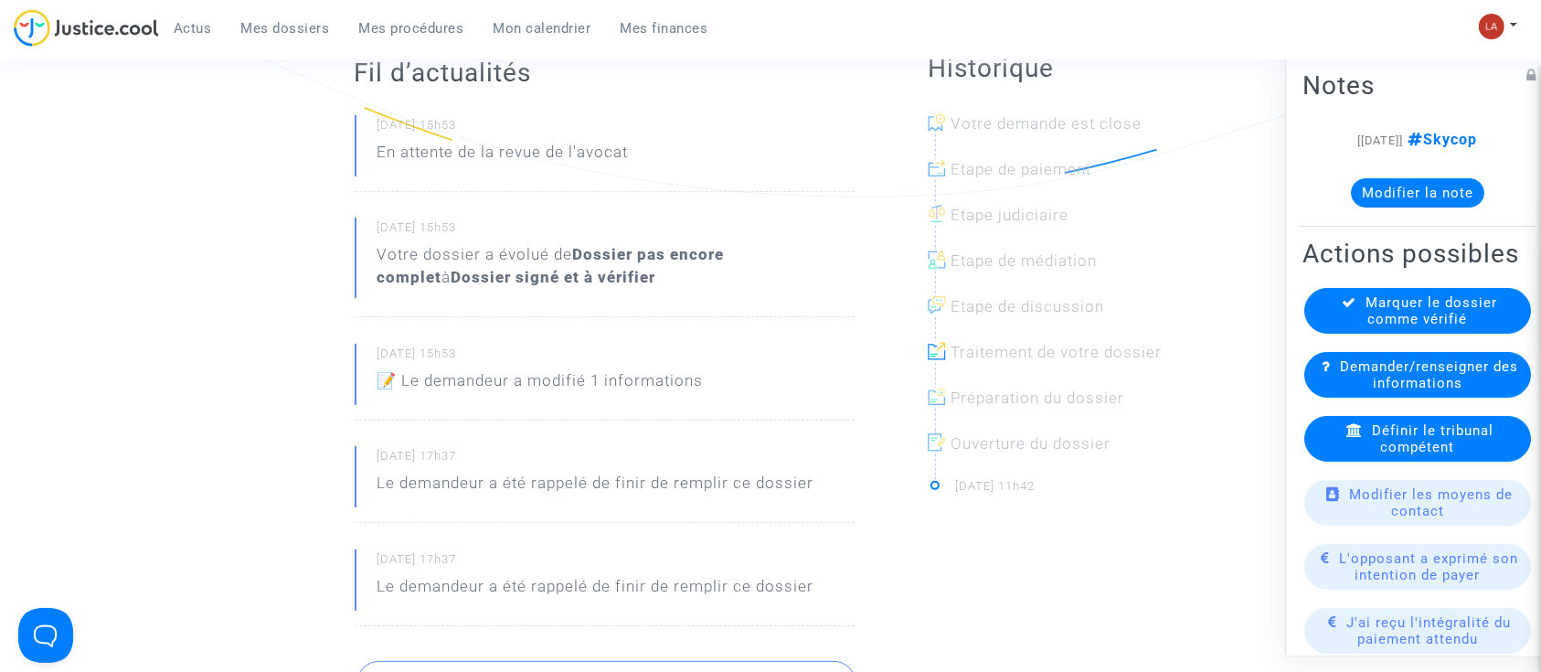
scroll to position [731, 0]
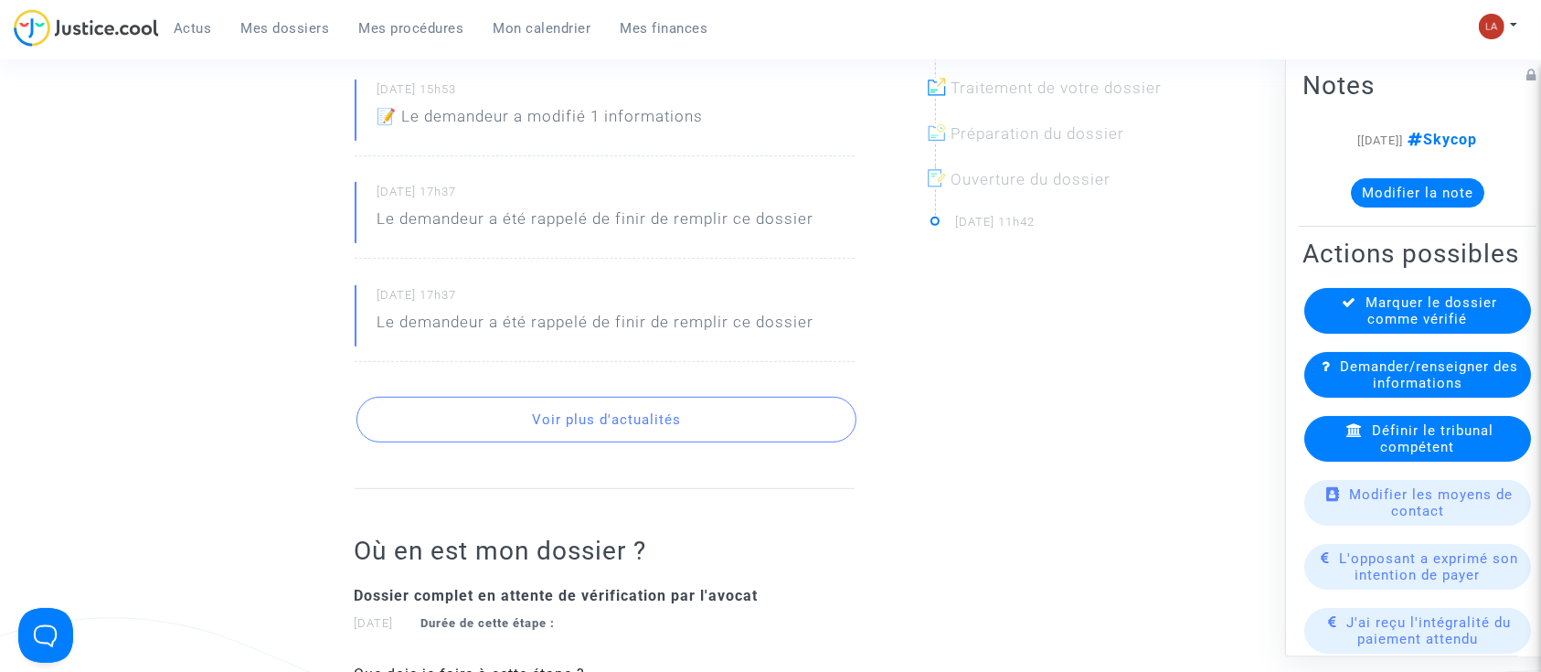
click at [573, 430] on button "Voir plus d'actualités" at bounding box center [606, 420] width 500 height 46
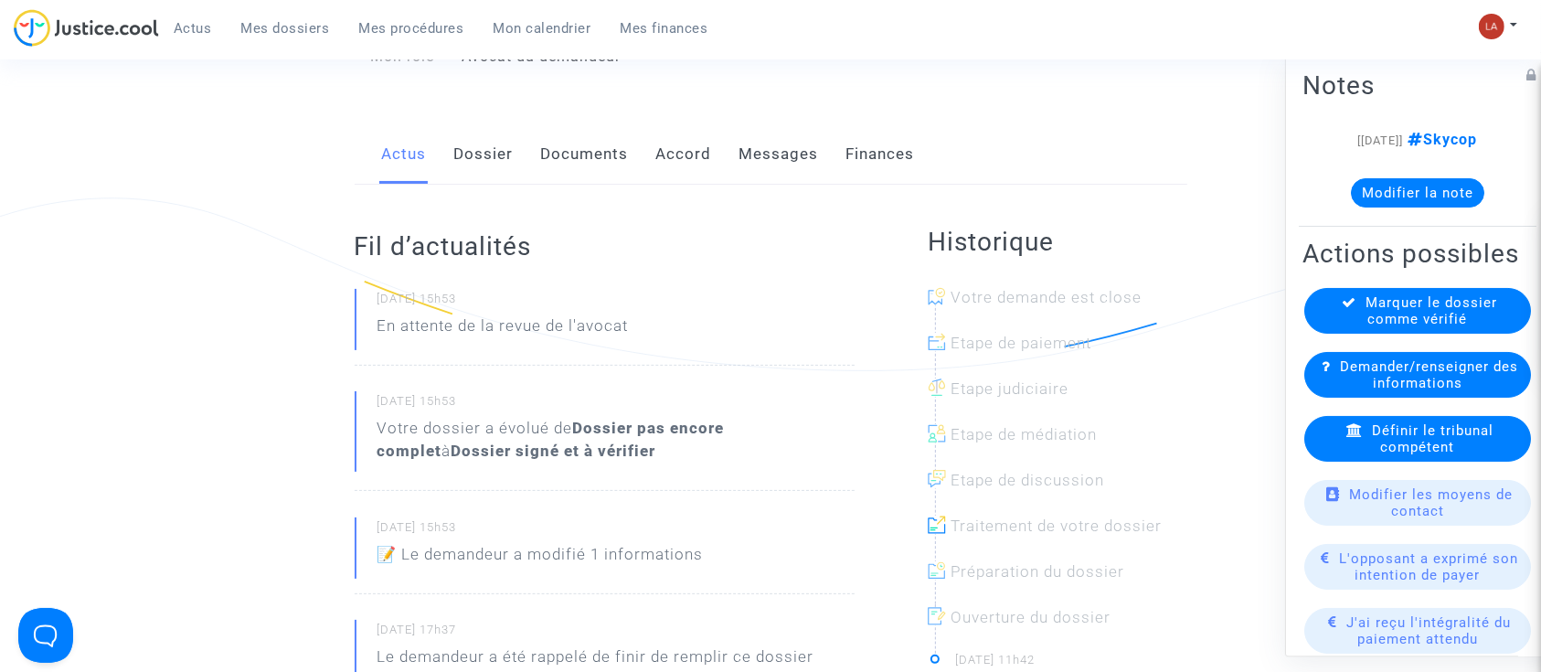
scroll to position [0, 0]
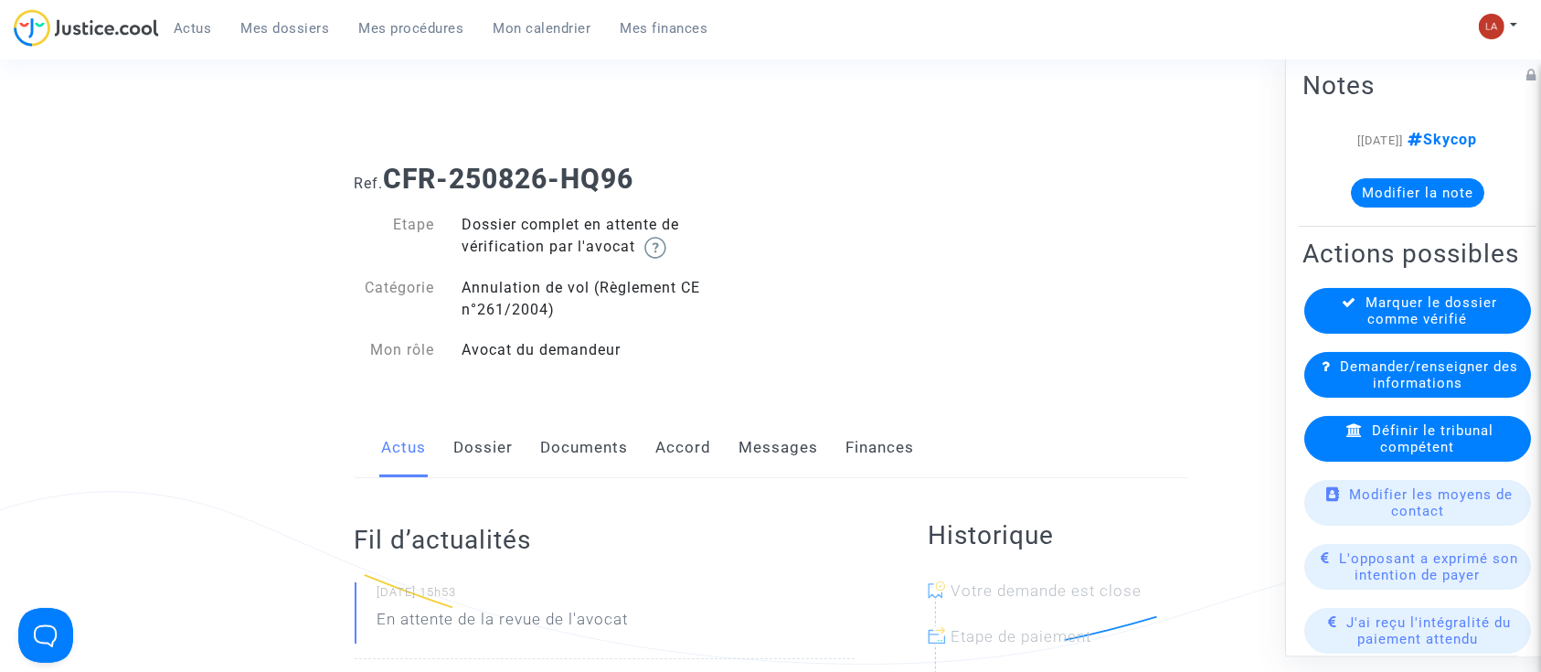
click at [512, 453] on link "Dossier" at bounding box center [483, 448] width 59 height 60
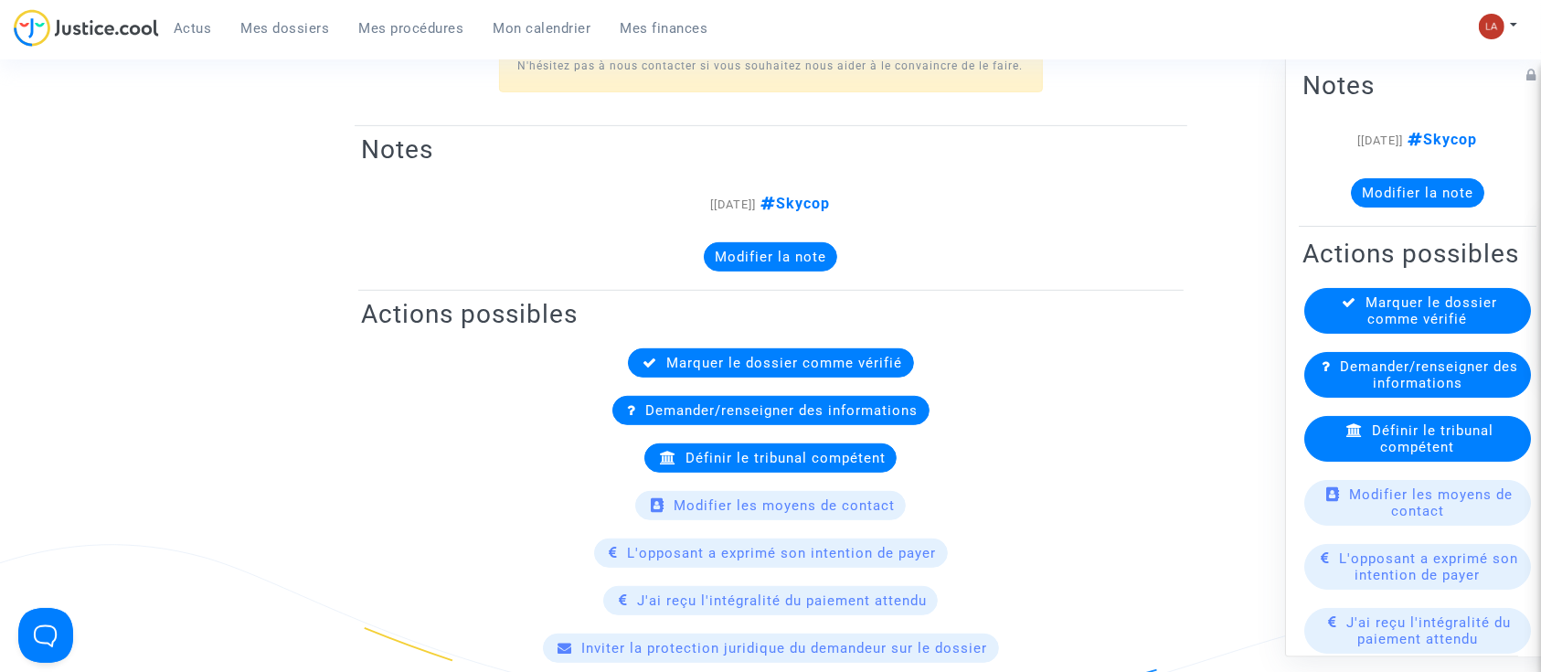
scroll to position [366, 0]
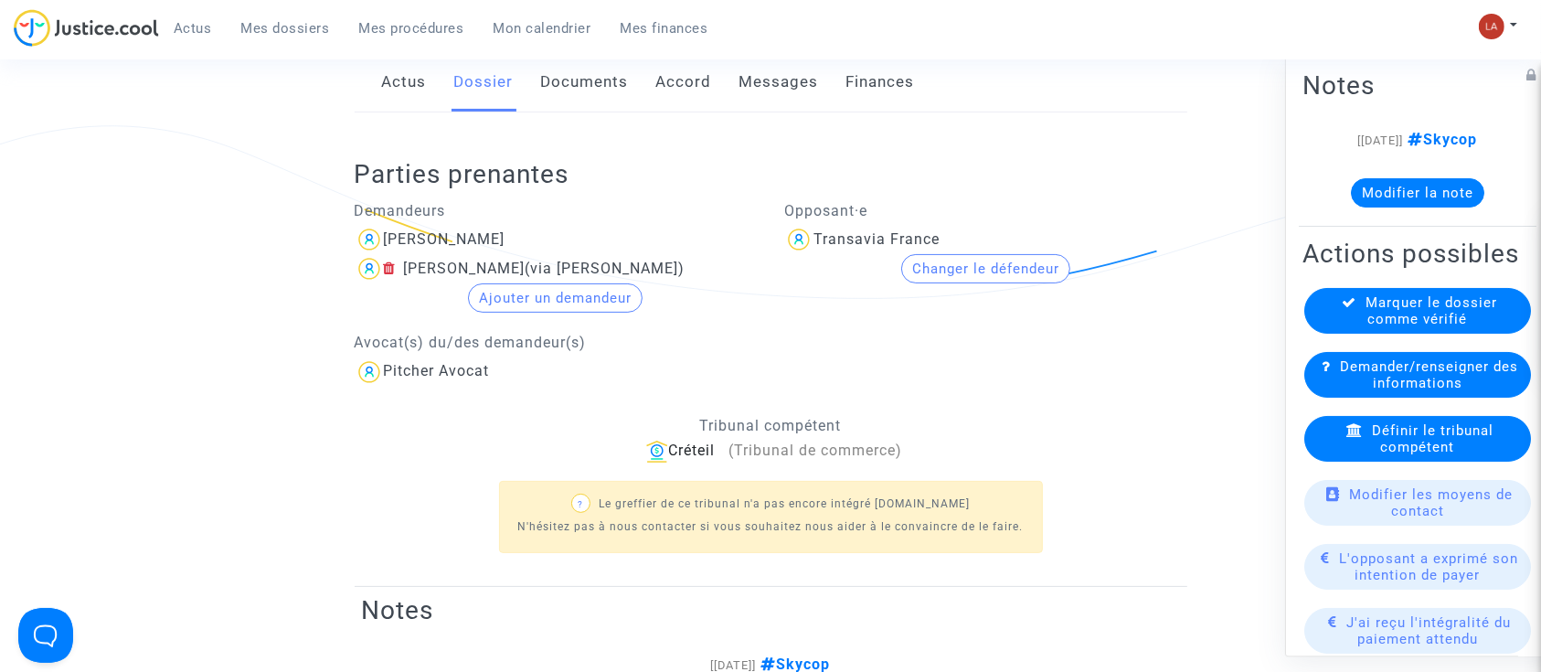
click at [578, 69] on link "Documents" at bounding box center [585, 82] width 88 height 60
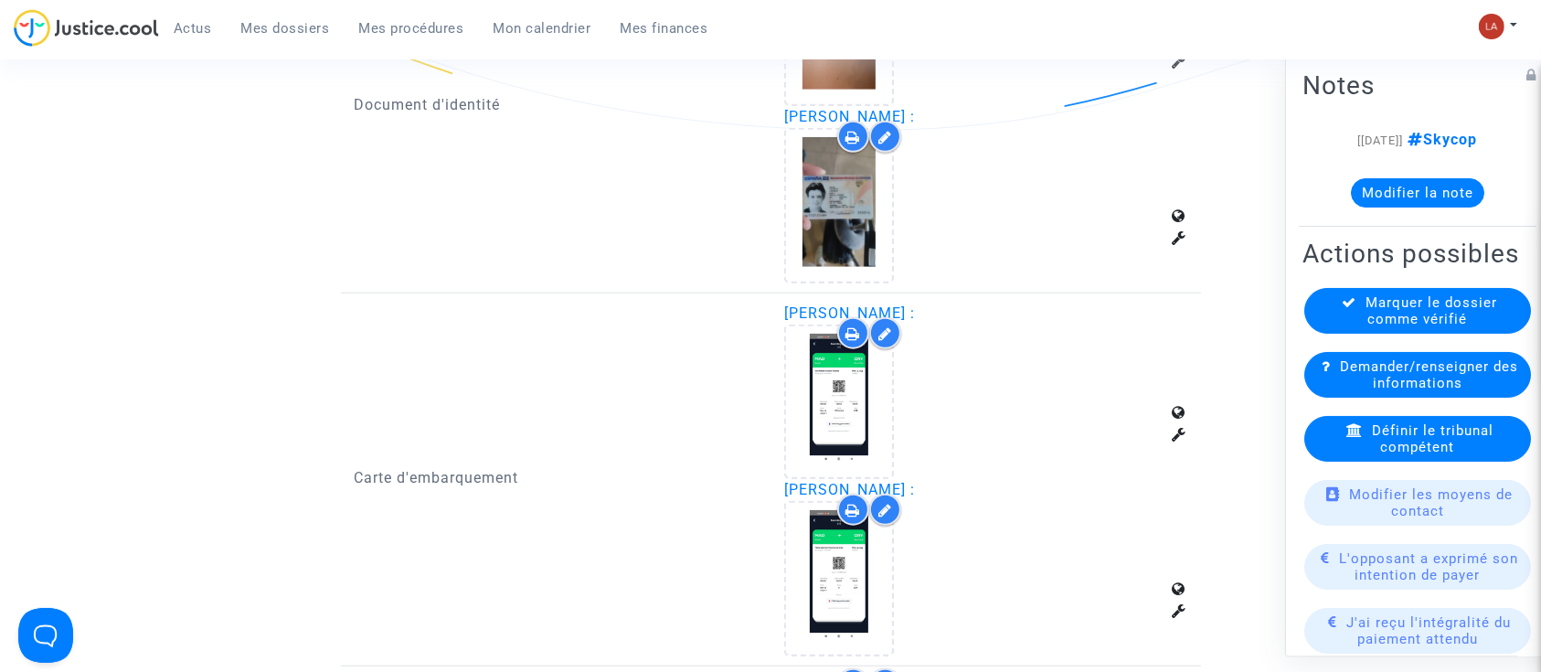
scroll to position [1584, 0]
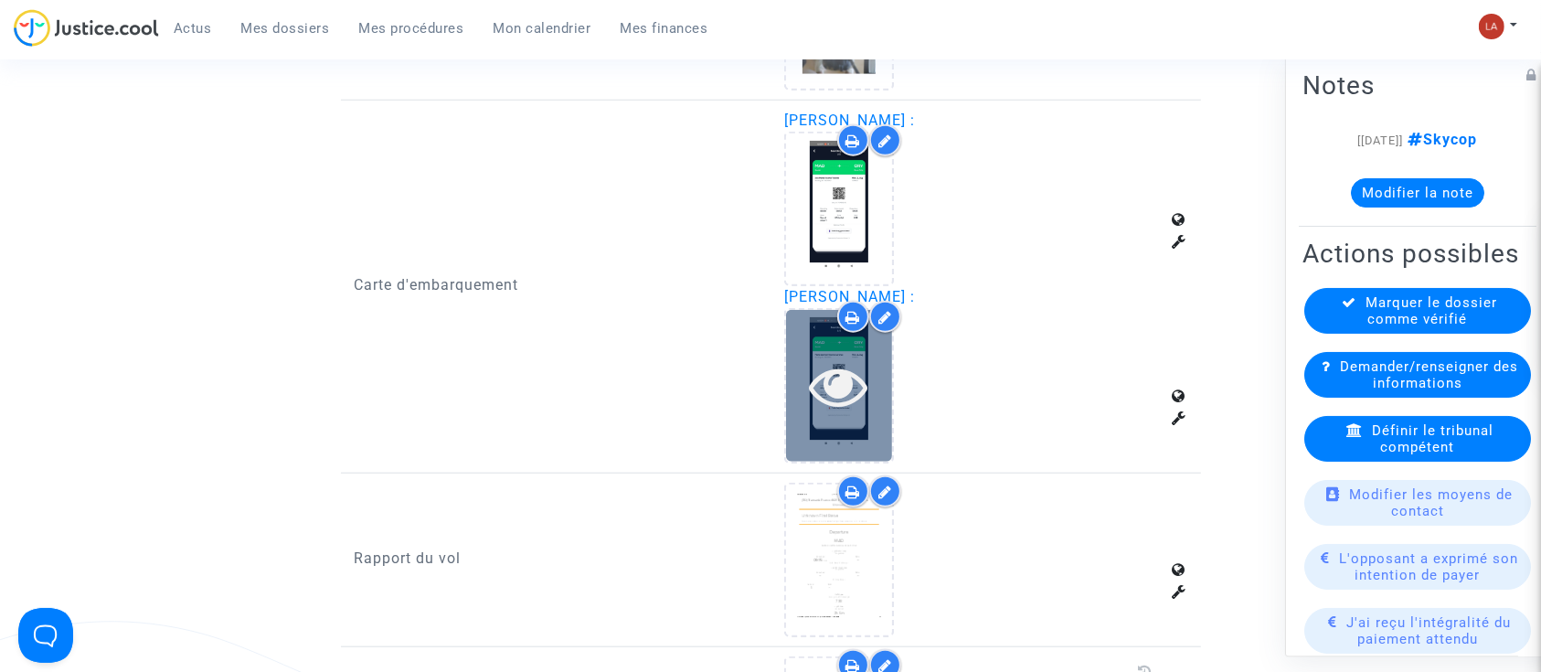
click at [828, 387] on icon at bounding box center [839, 385] width 59 height 58
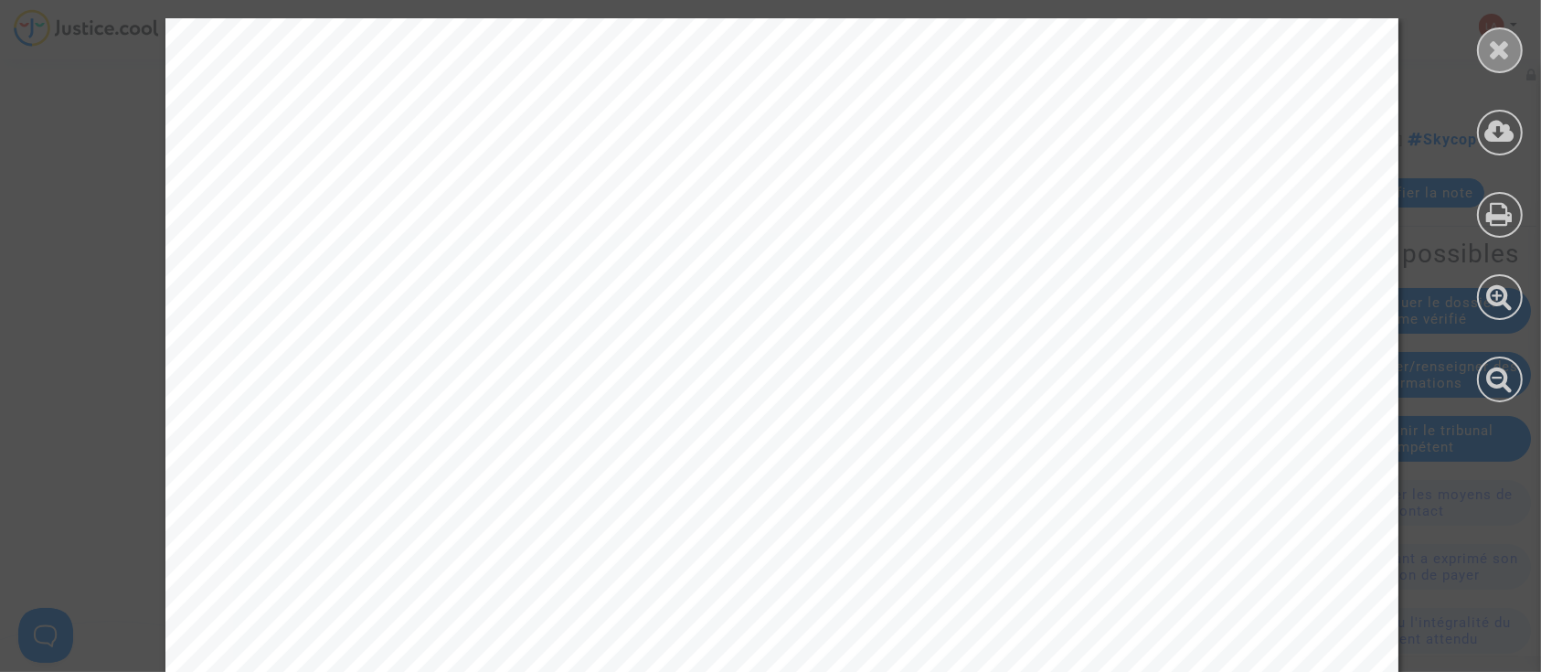
click at [1518, 46] on div at bounding box center [1500, 50] width 46 height 46
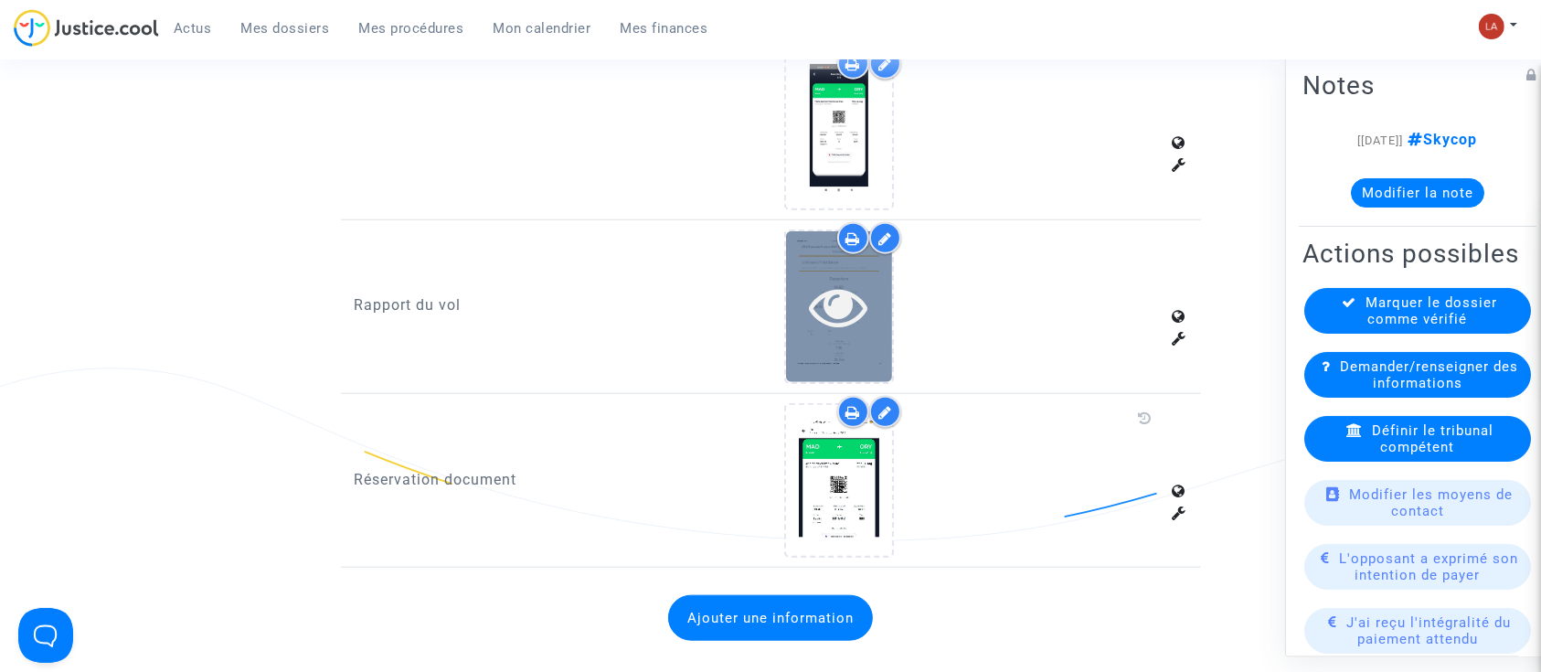
scroll to position [2071, 0]
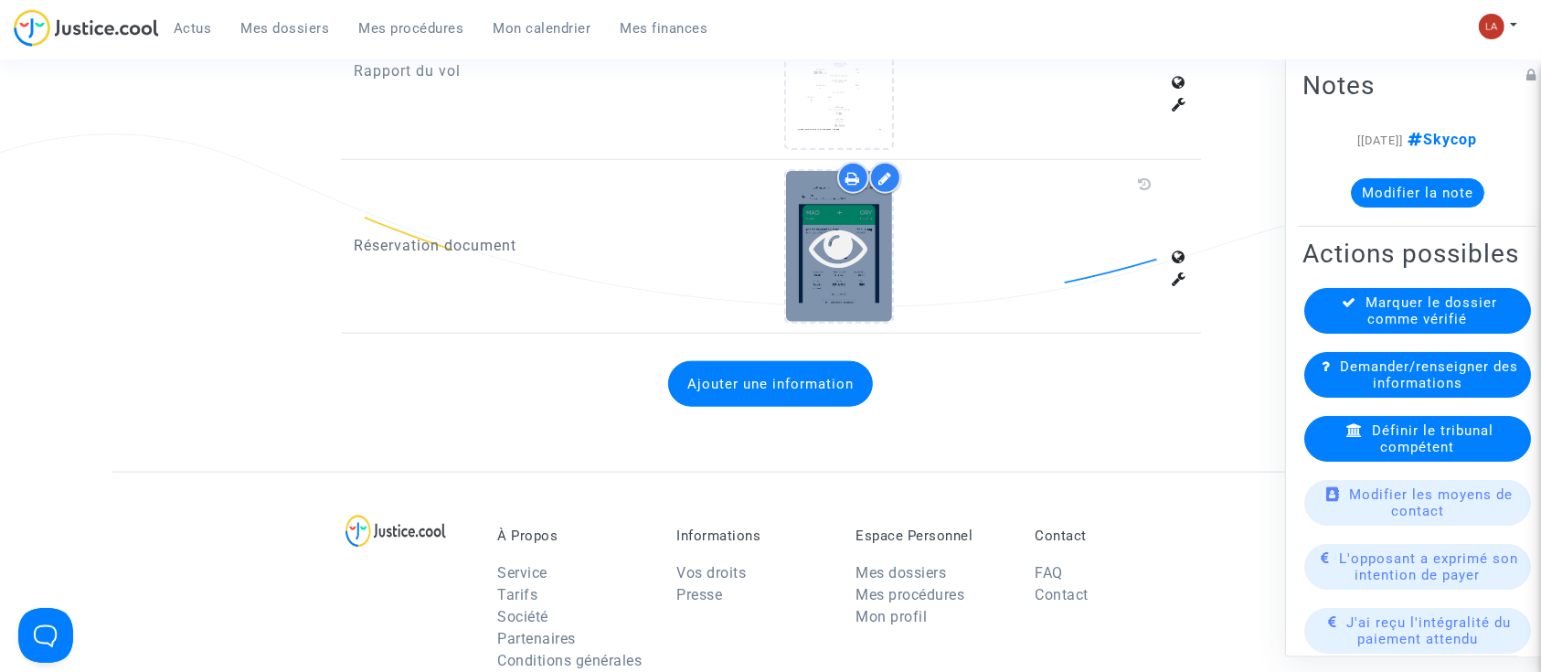
click at [853, 288] on div at bounding box center [839, 246] width 106 height 151
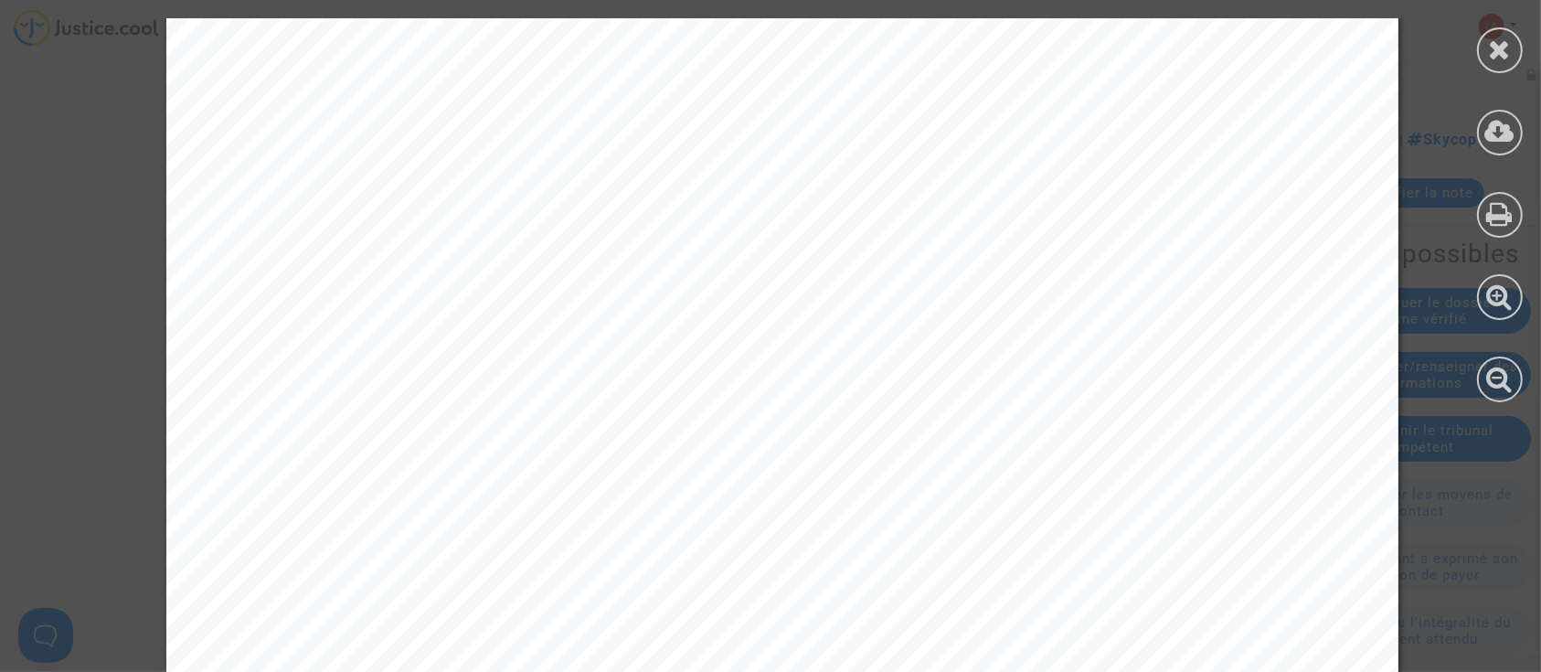
scroll to position [3290, 0]
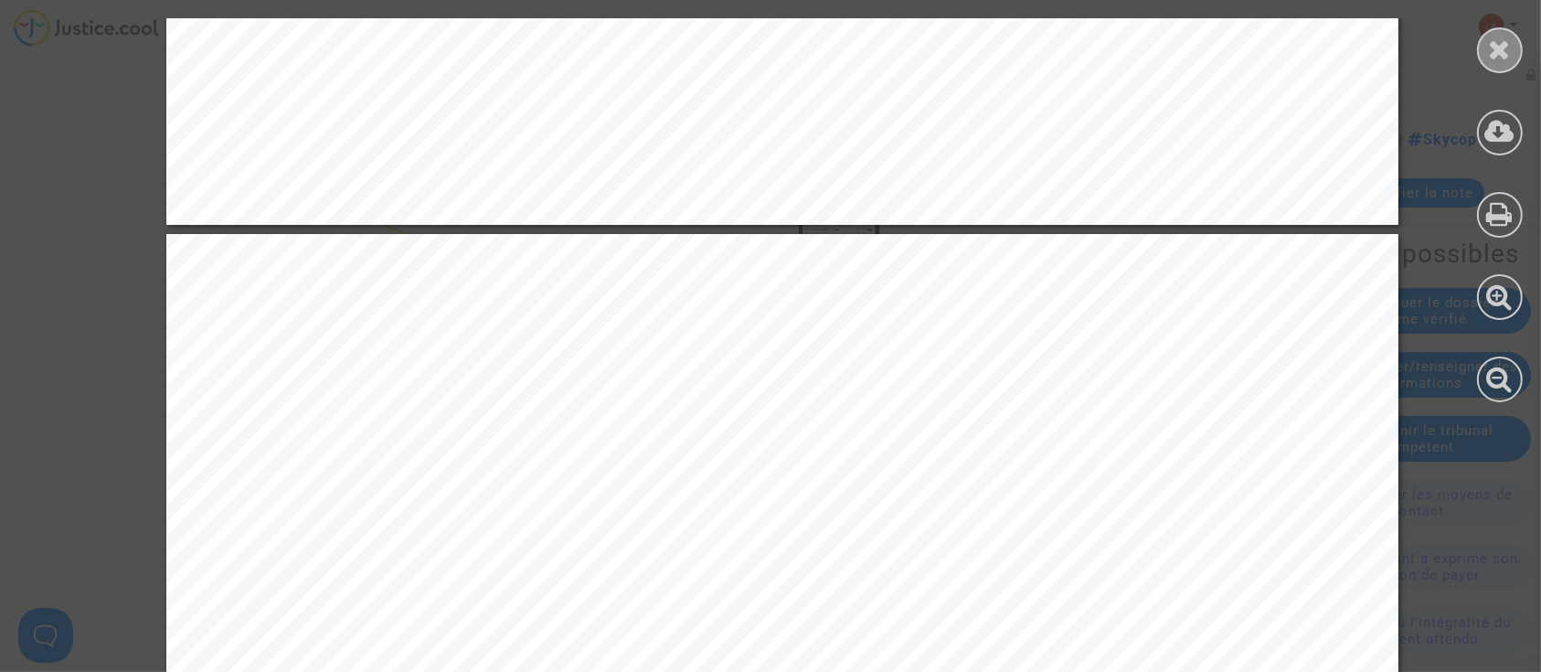
click at [1479, 54] on div at bounding box center [1500, 50] width 46 height 46
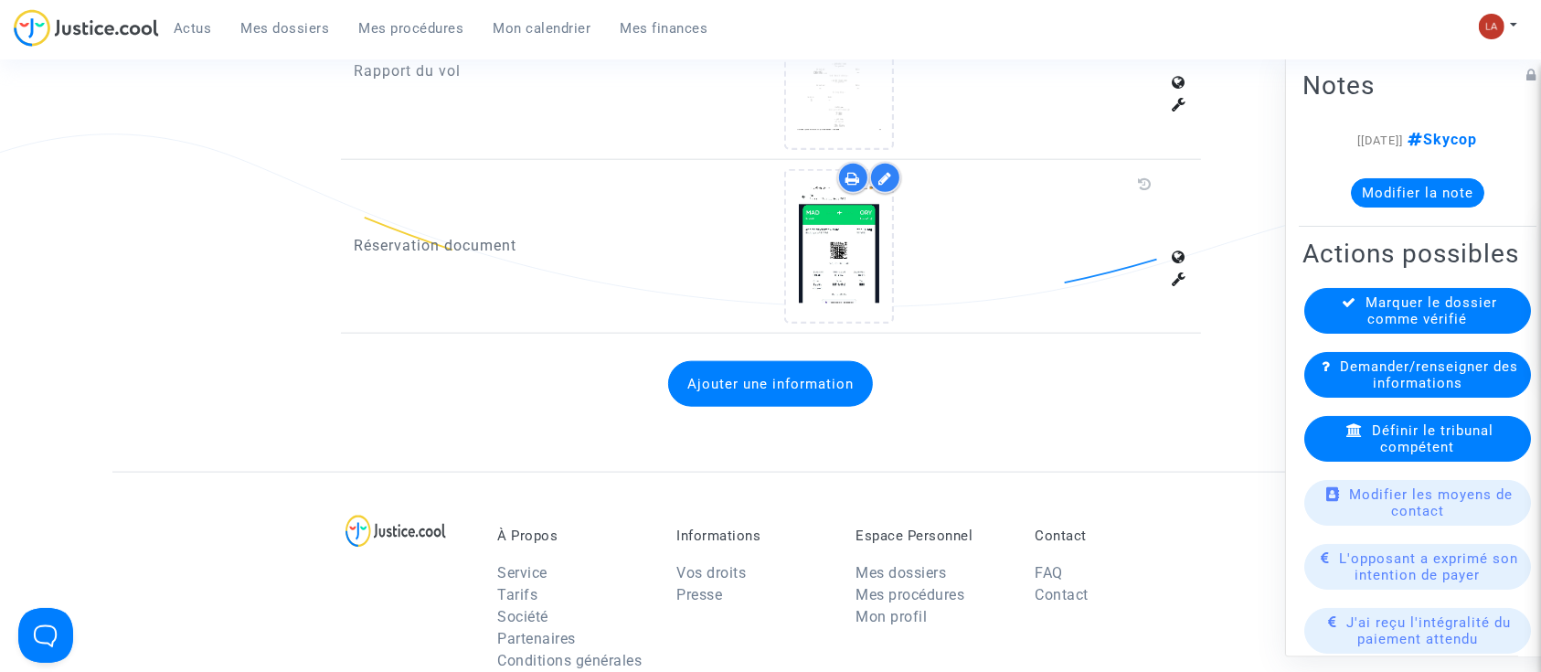
click at [1386, 327] on span "Marquer le dossier comme vérifié" at bounding box center [1432, 310] width 132 height 33
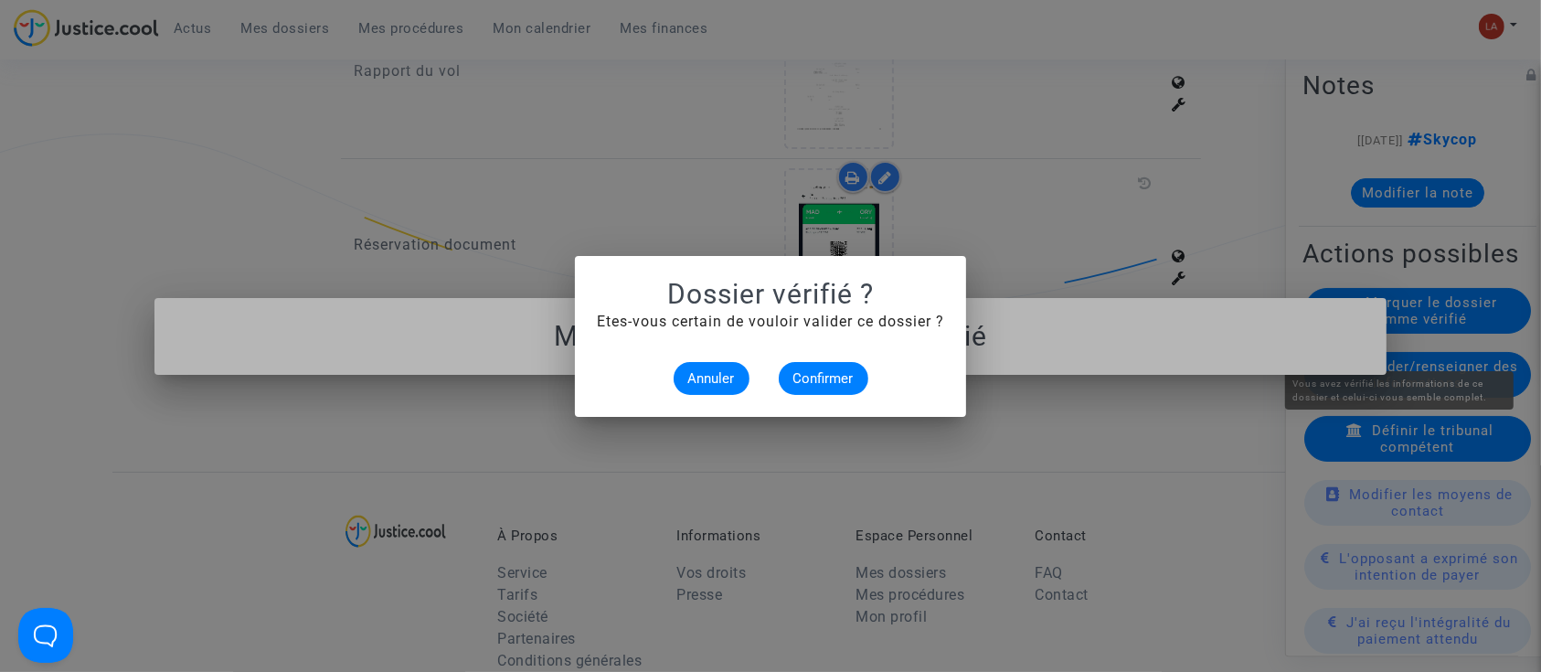
scroll to position [0, 0]
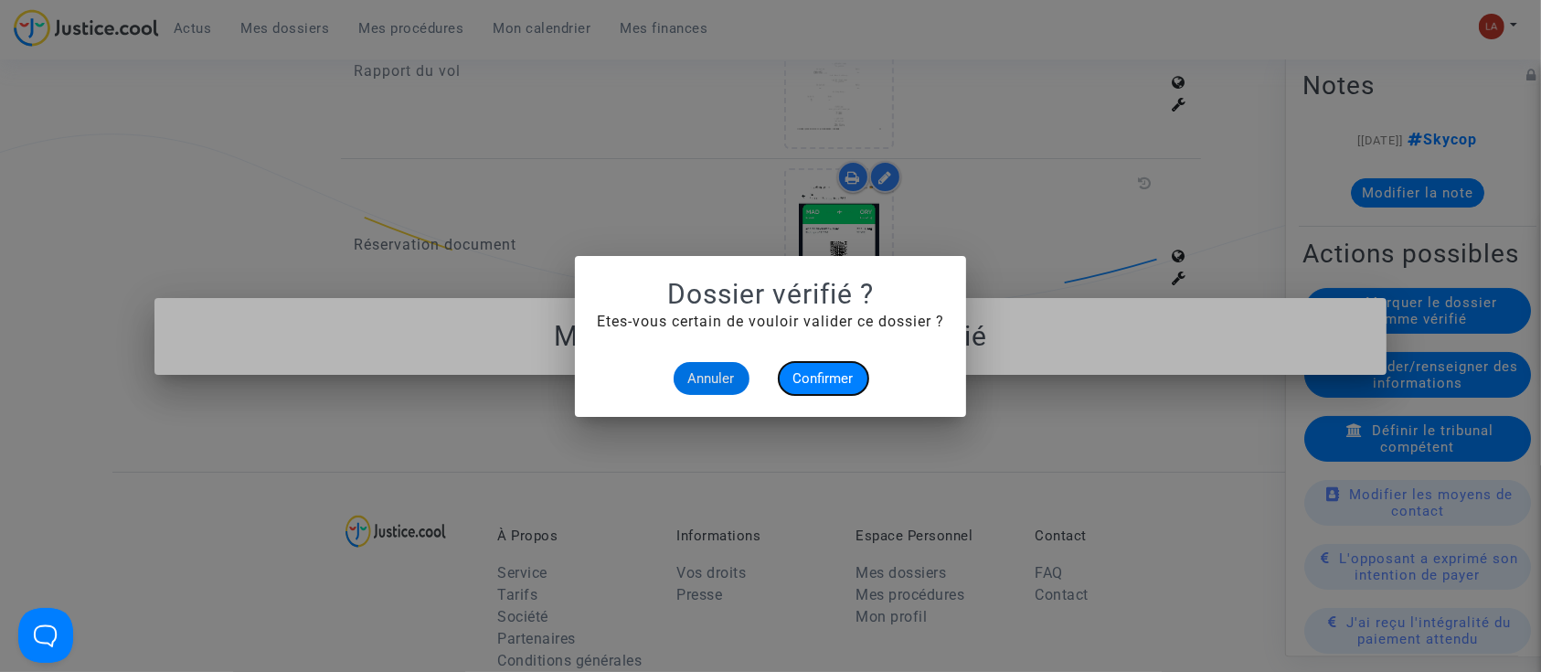
click at [830, 366] on button "Confirmer" at bounding box center [824, 378] width 90 height 33
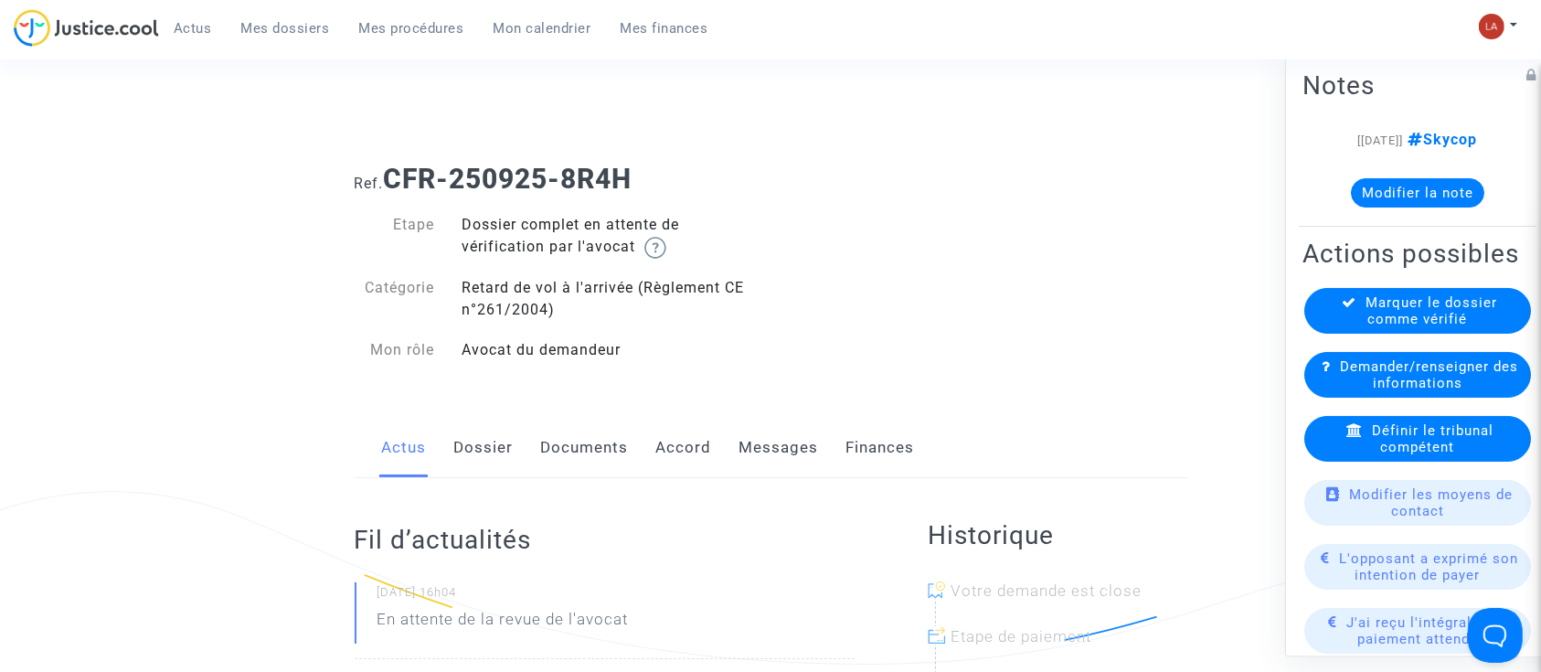
click at [482, 441] on link "Dossier" at bounding box center [483, 448] width 59 height 60
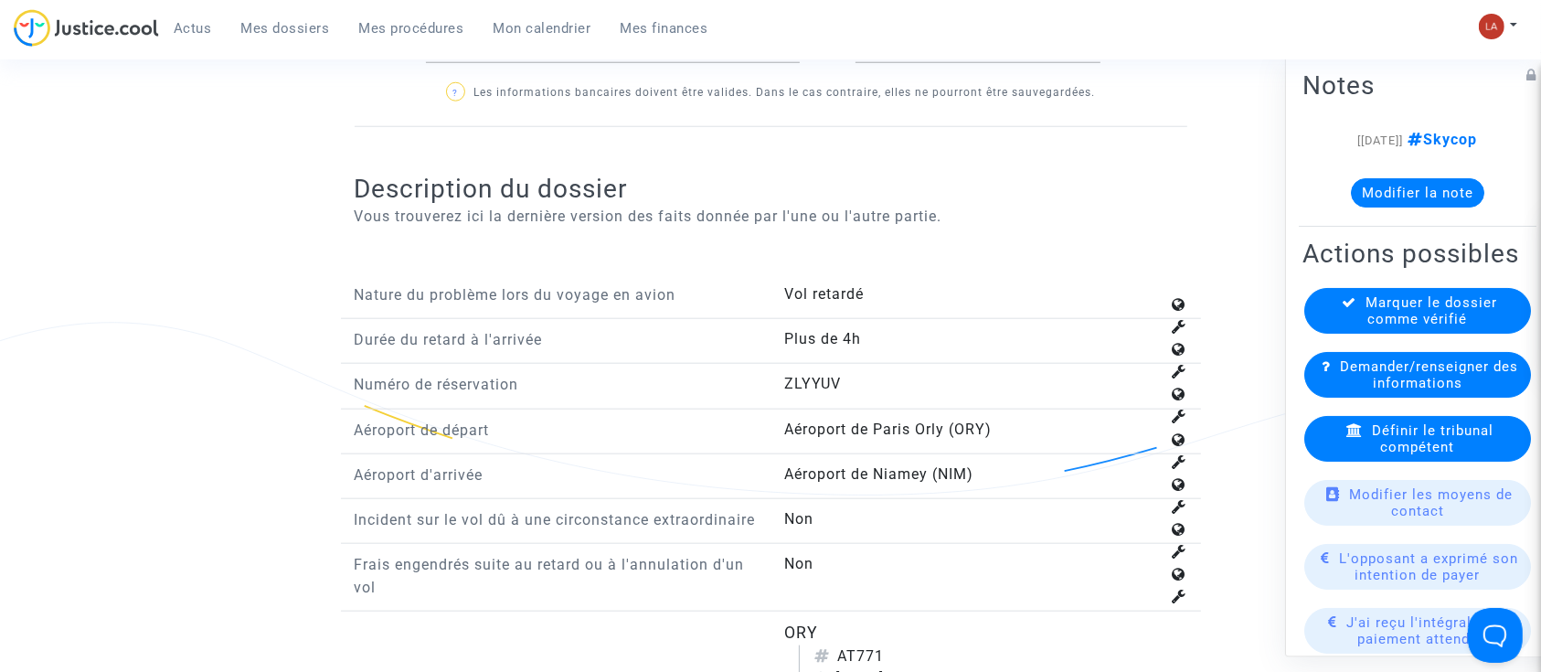
scroll to position [2071, 0]
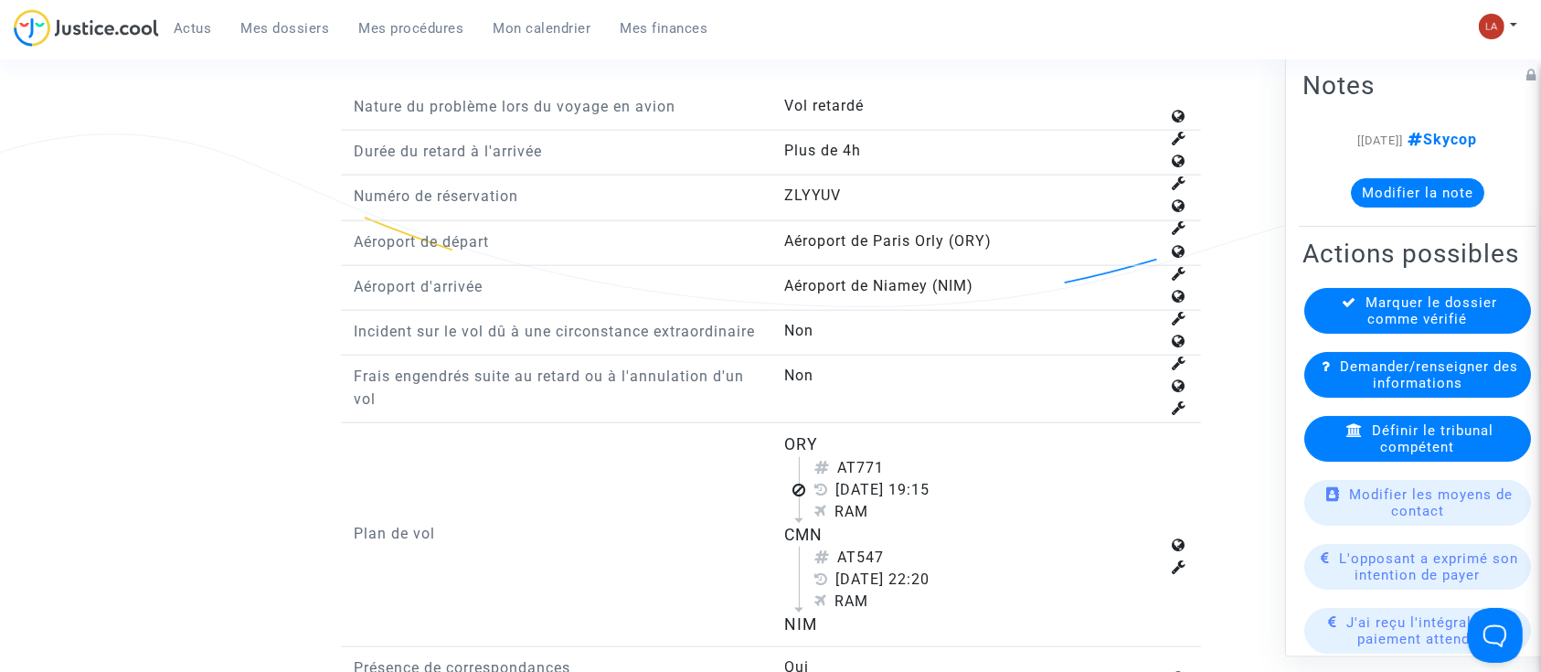
click at [1420, 455] on span "Définir le tribunal compétent" at bounding box center [1433, 438] width 122 height 33
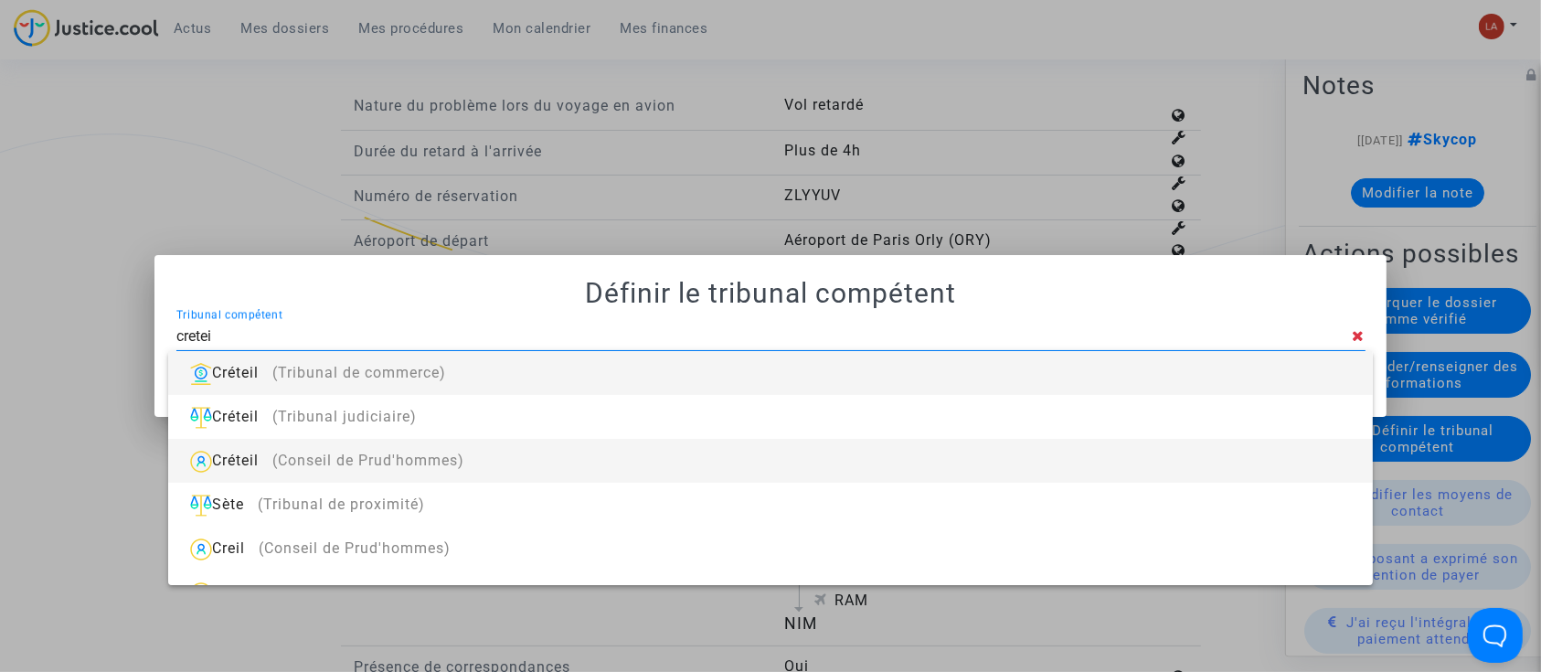
type input "creteil"
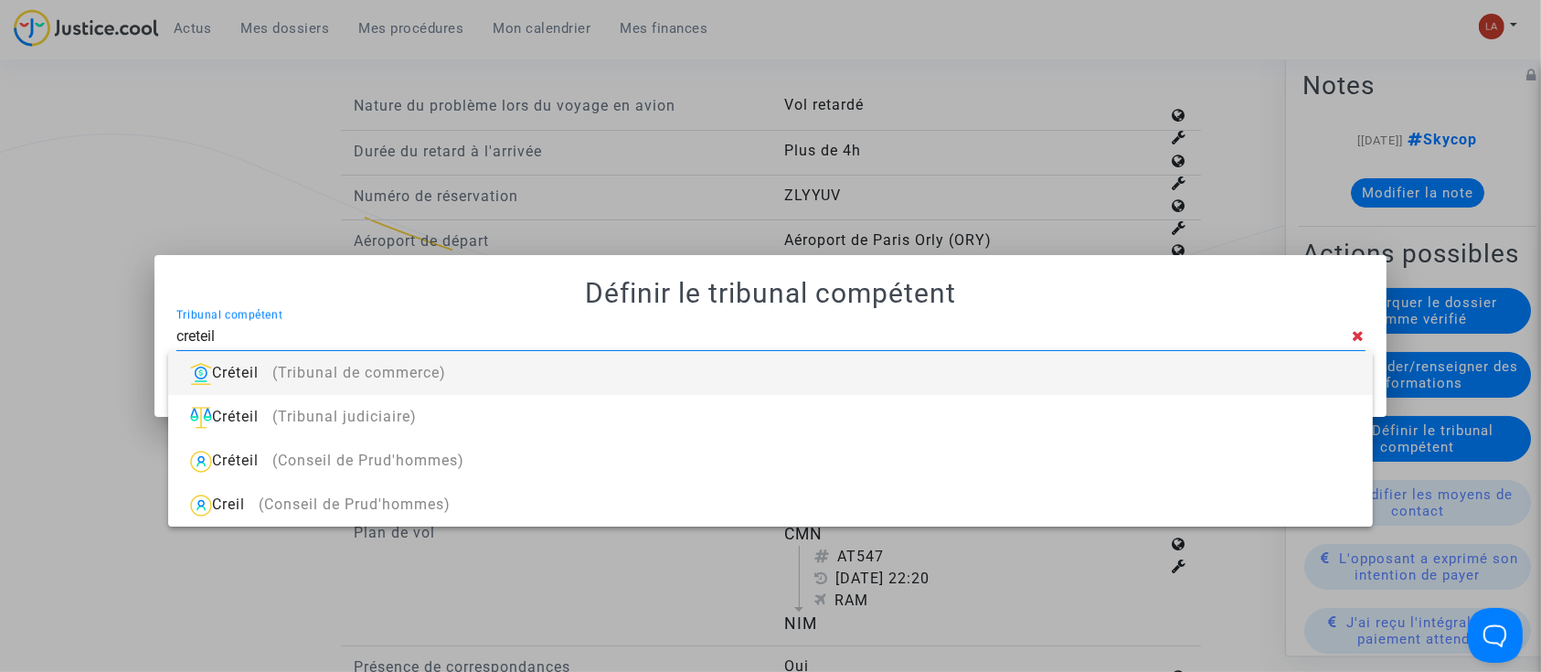
click at [782, 370] on div "Créteil (Tribunal de commerce)" at bounding box center [770, 373] width 1174 height 44
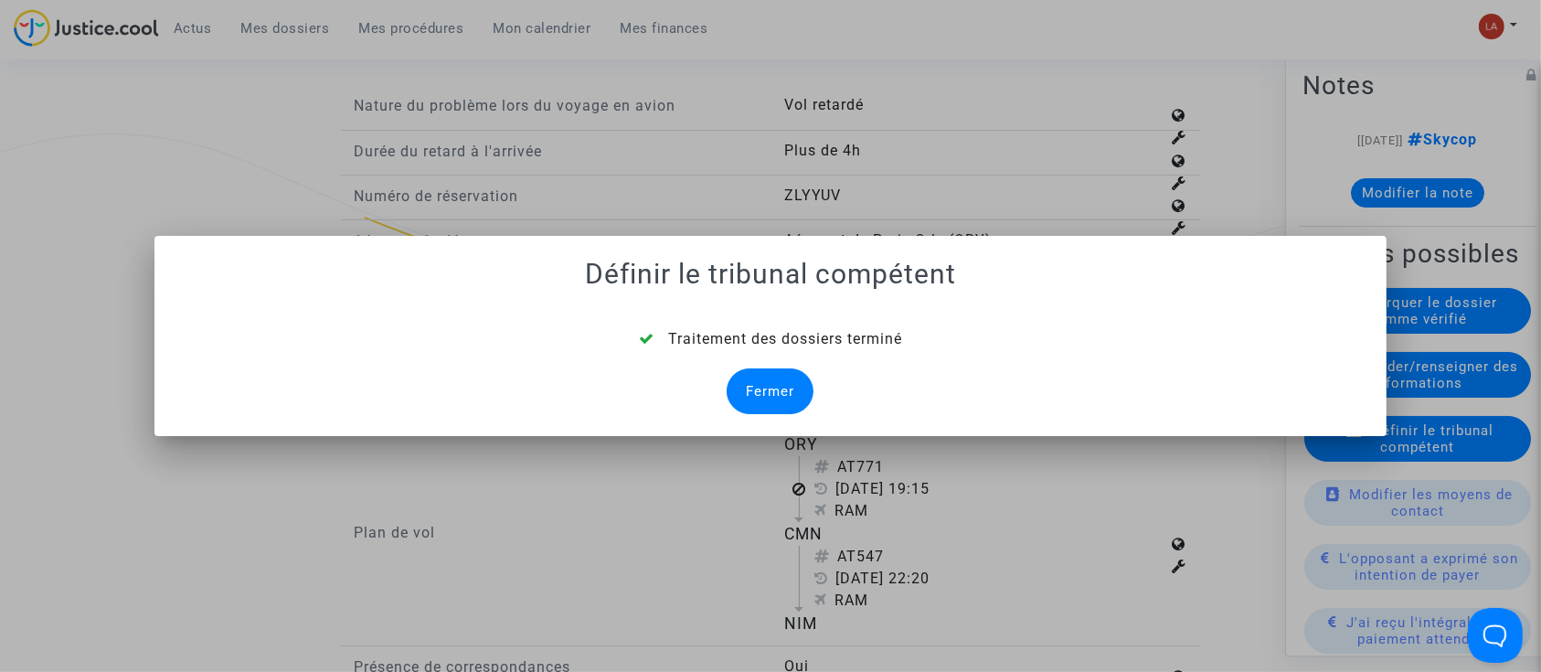
click at [776, 367] on div "Traitement des dossiers terminé Fermer" at bounding box center [770, 371] width 1189 height 86
click at [775, 386] on div "Fermer" at bounding box center [769, 391] width 87 height 46
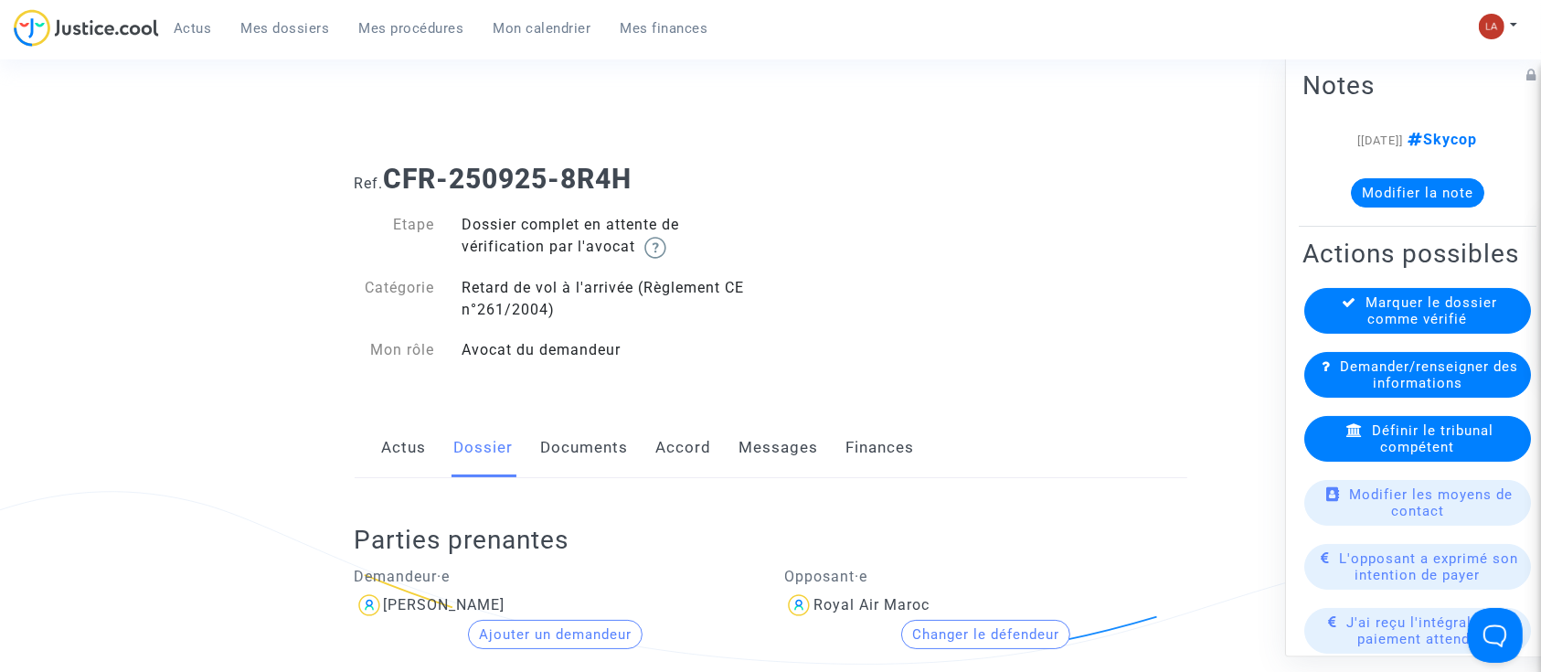
click at [541, 445] on link "Documents" at bounding box center [585, 448] width 88 height 60
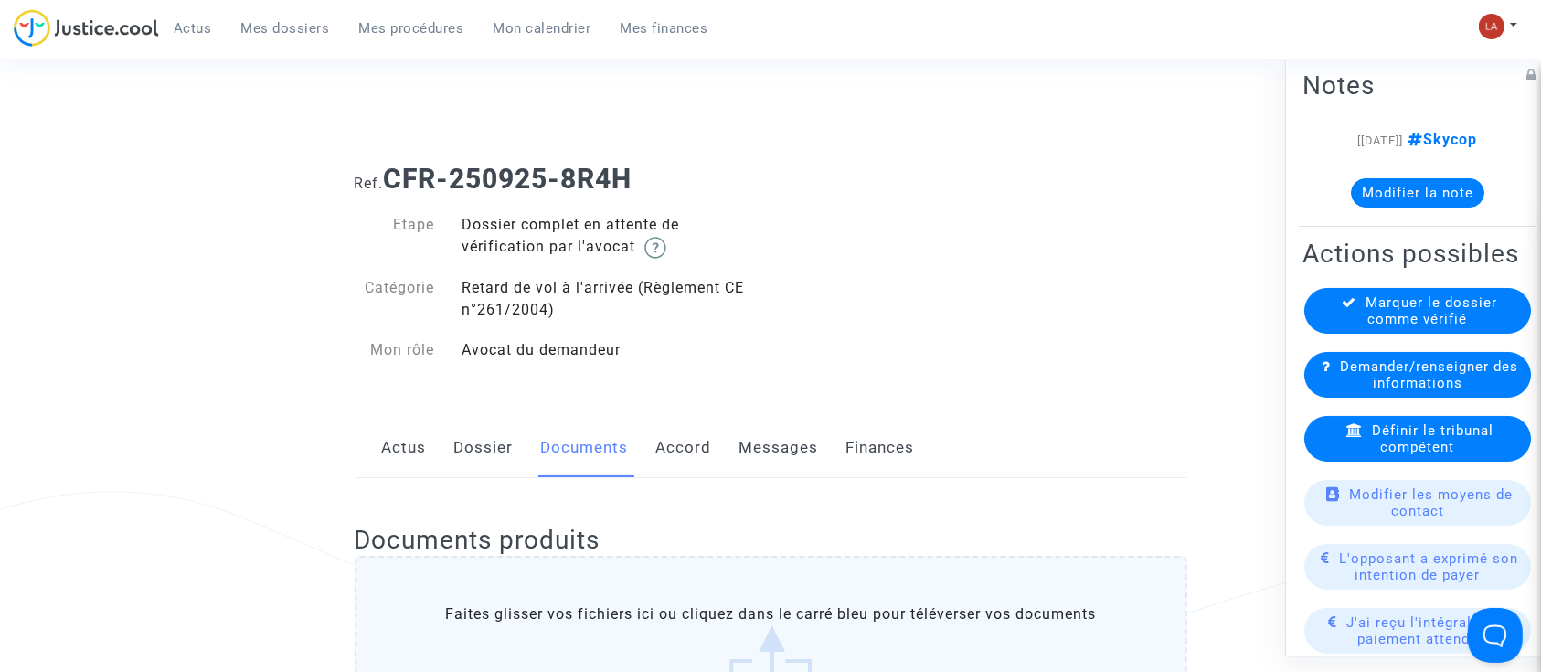
click at [480, 461] on link "Dossier" at bounding box center [483, 448] width 59 height 60
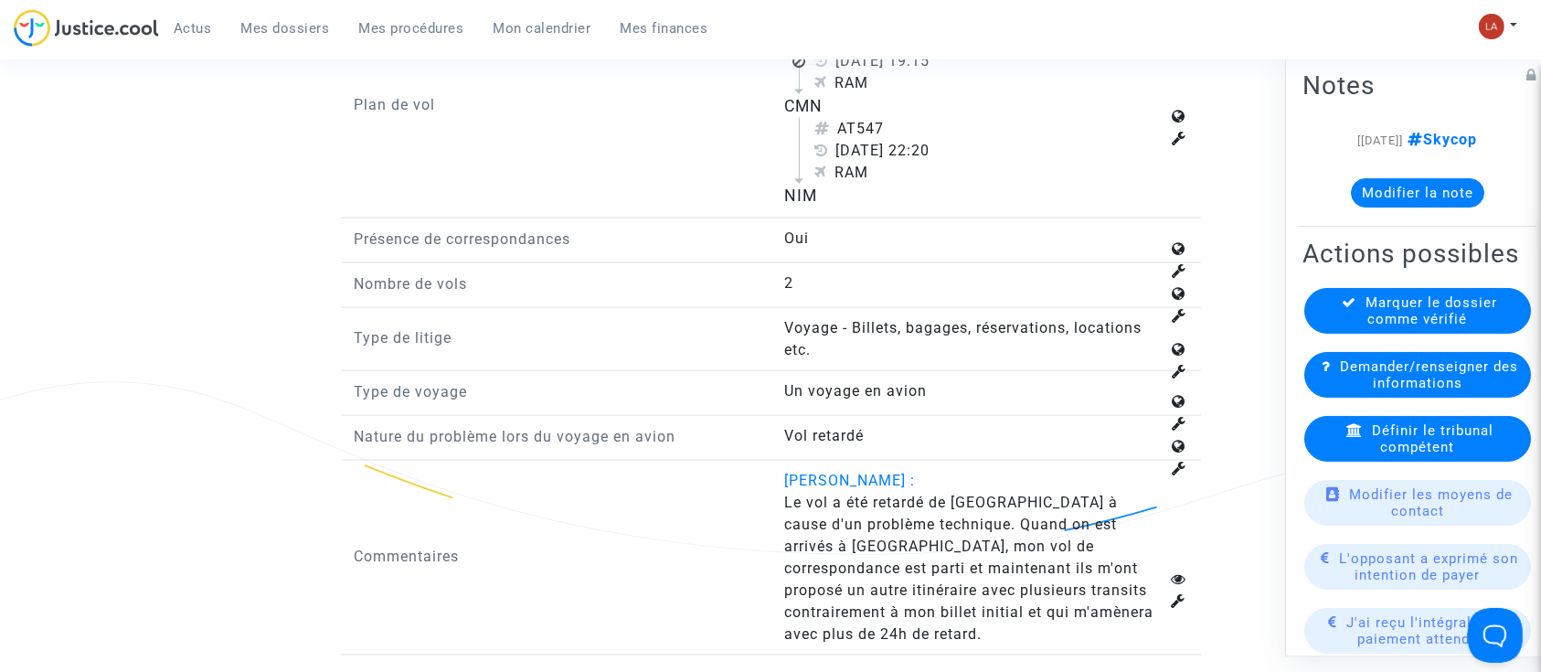
scroll to position [2559, 0]
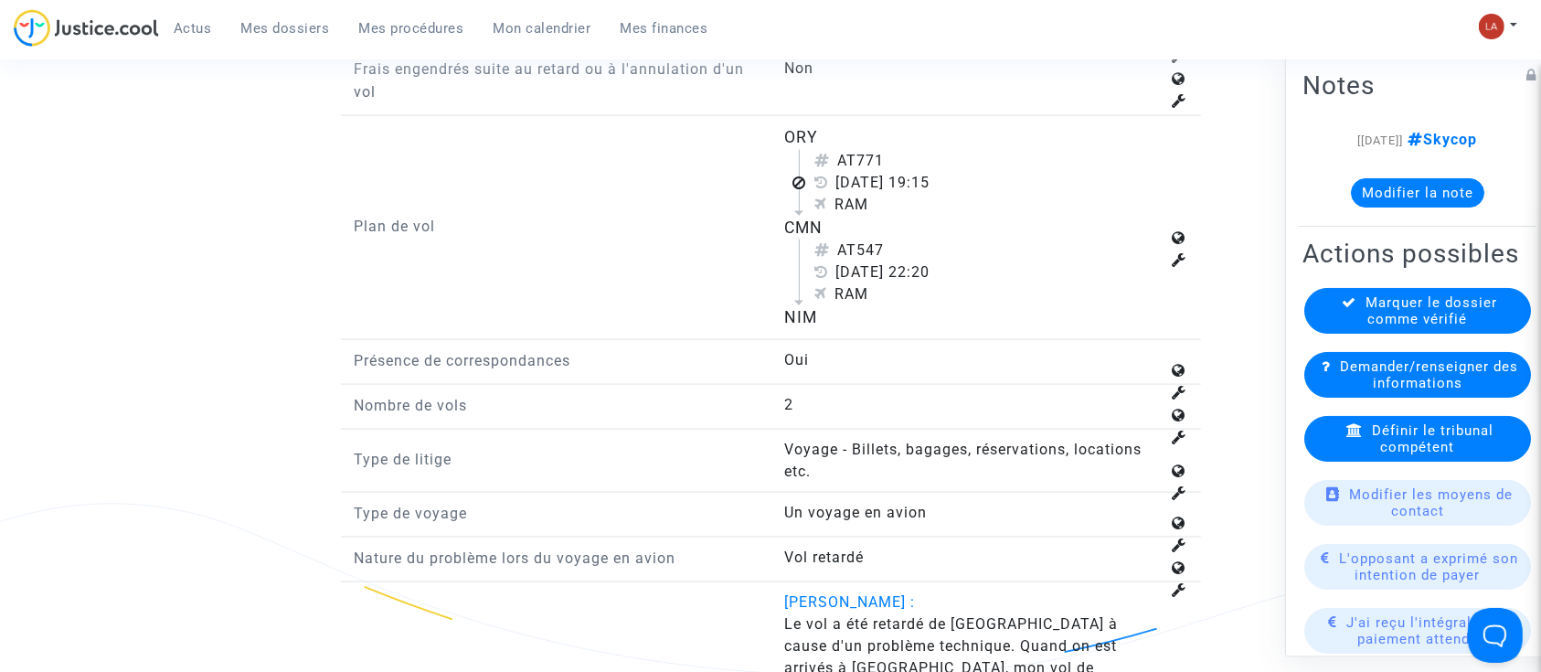
drag, startPoint x: 863, startPoint y: 177, endPoint x: 899, endPoint y: 171, distance: 37.1
click at [899, 171] on div "AT771" at bounding box center [986, 161] width 345 height 22
copy div "771"
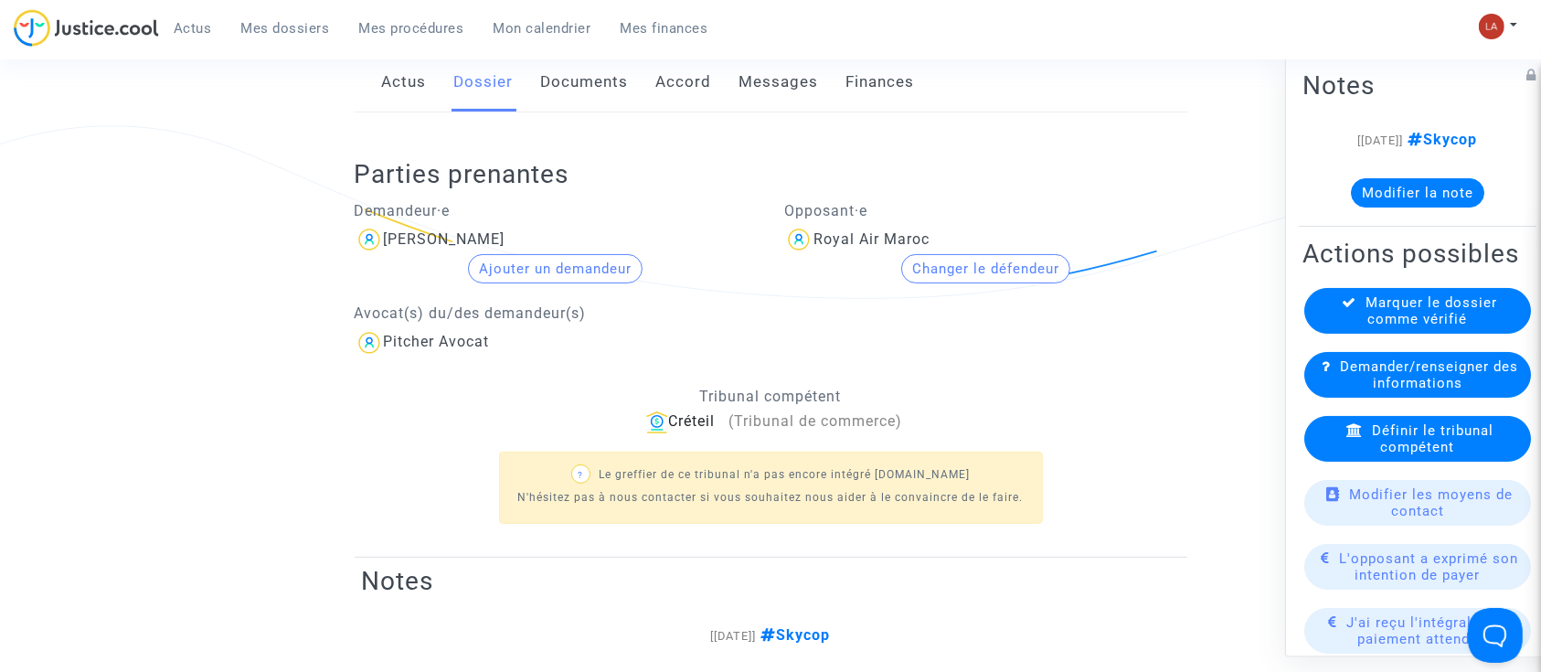
scroll to position [0, 0]
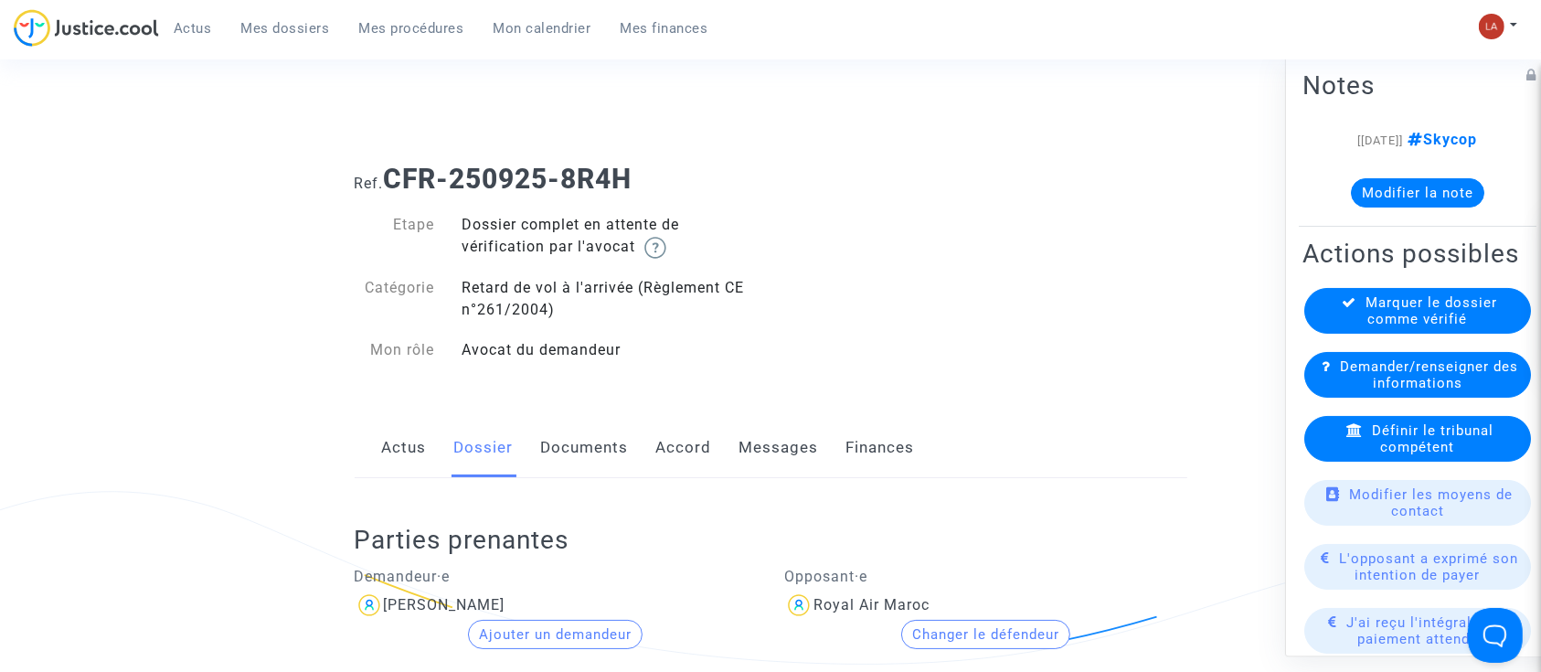
click at [575, 427] on link "Documents" at bounding box center [585, 448] width 88 height 60
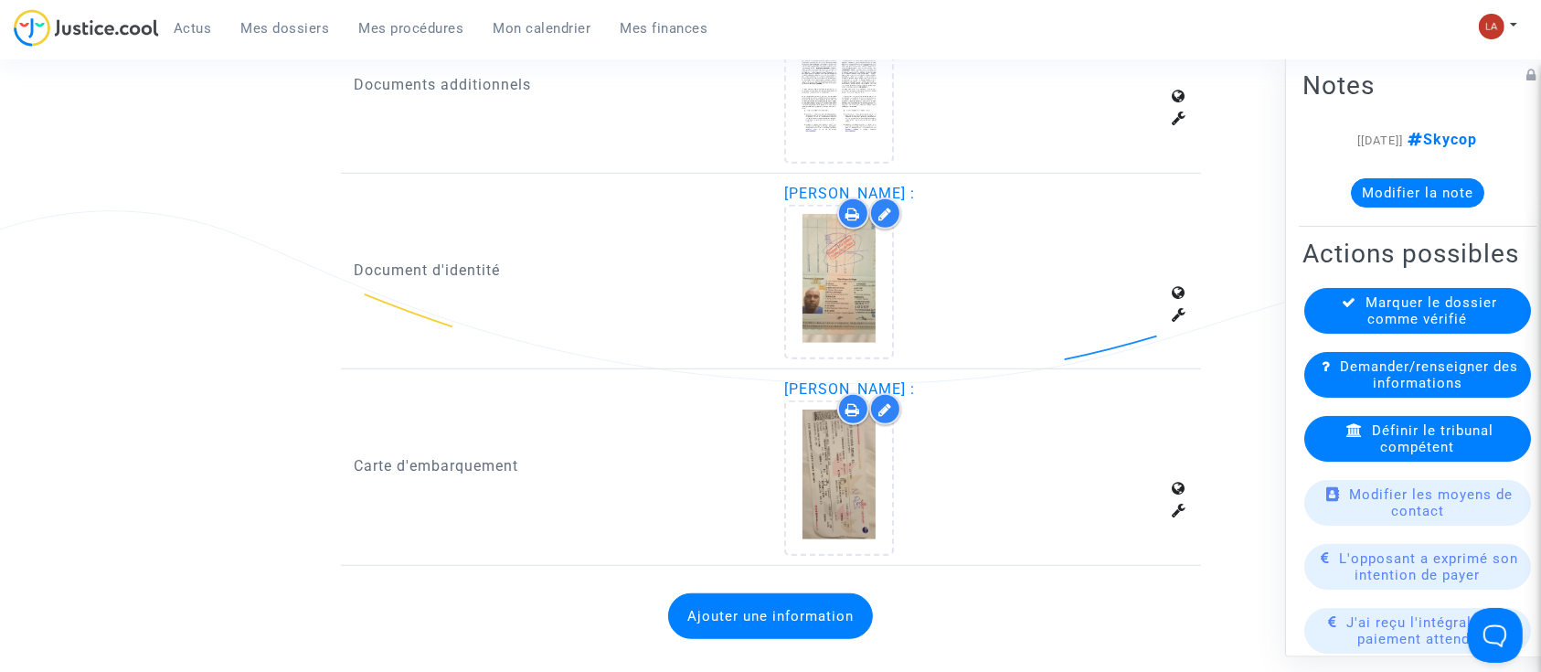
scroll to position [1218, 0]
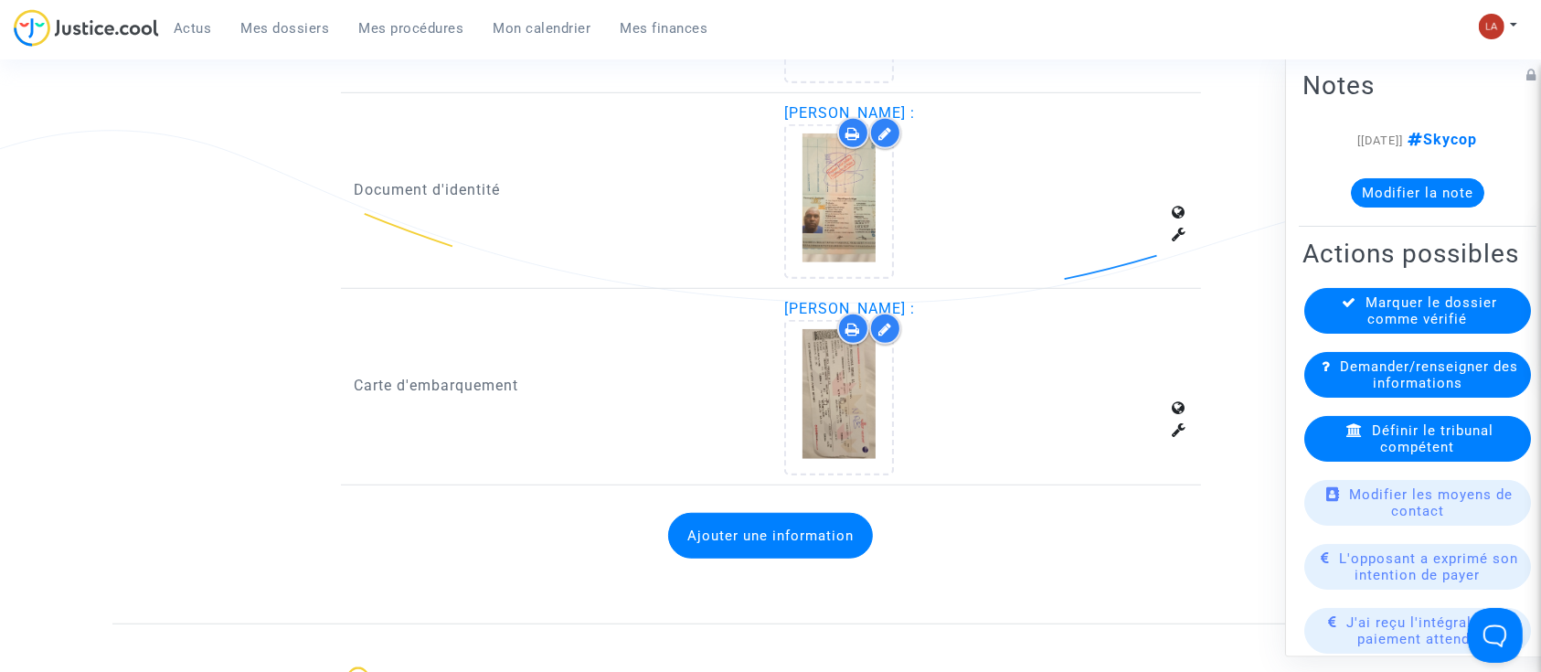
click at [838, 513] on button "Ajouter une information" at bounding box center [770, 536] width 205 height 46
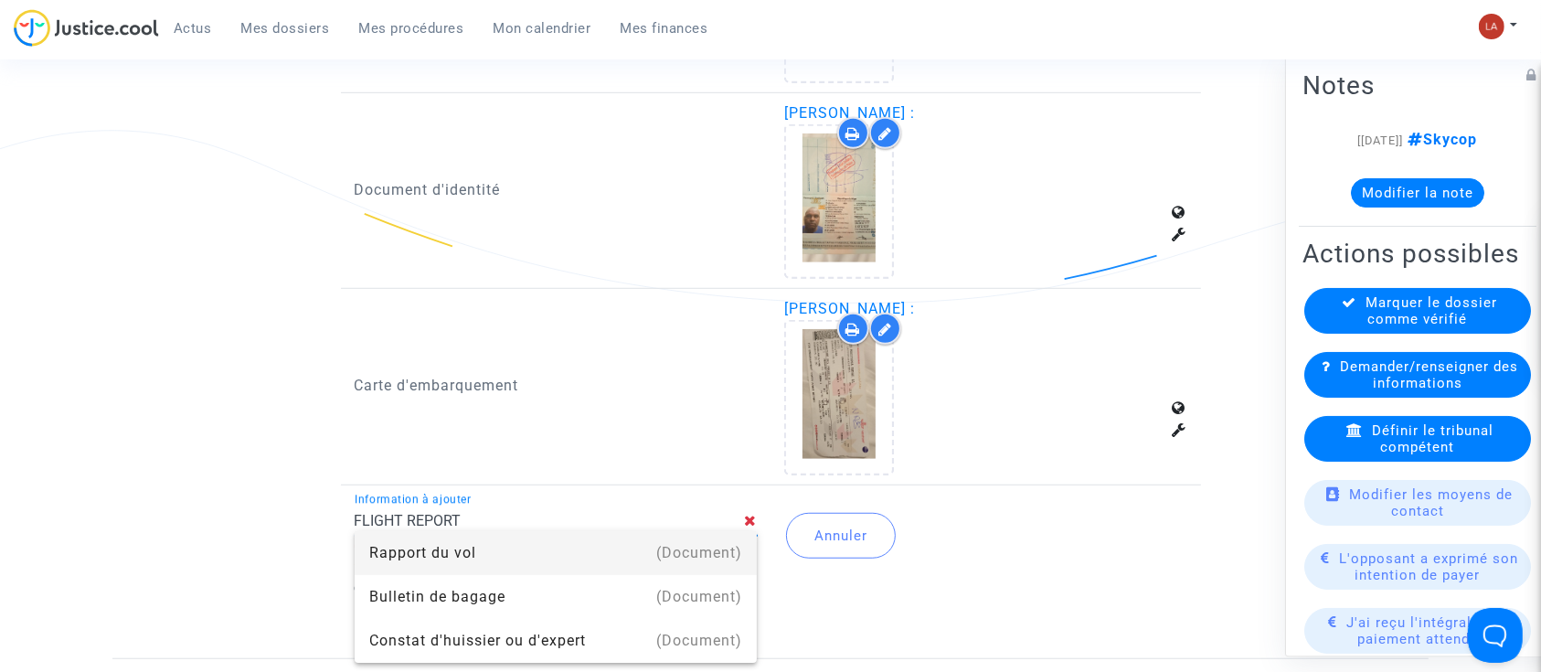
click at [683, 556] on div "(Document)" at bounding box center [699, 553] width 86 height 44
type input "Rapport du vol"
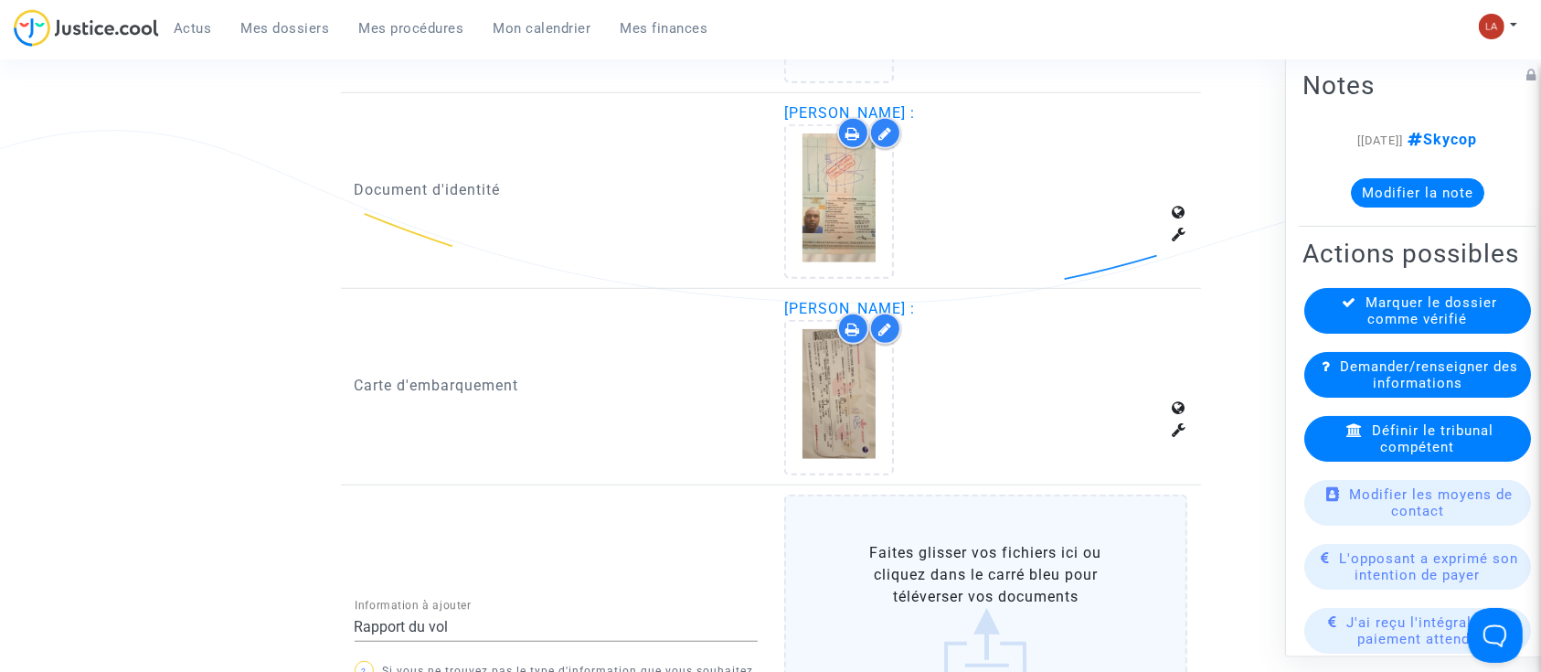
click at [881, 545] on label "Faites glisser vos fichiers ici ou cliquez dans le carré bleu pour téléverser v…" at bounding box center [985, 609] width 403 height 230
click at [0, 0] on input "Faites glisser vos fichiers ici ou cliquez dans le carré bleu pour téléverser v…" at bounding box center [0, 0] width 0 height 0
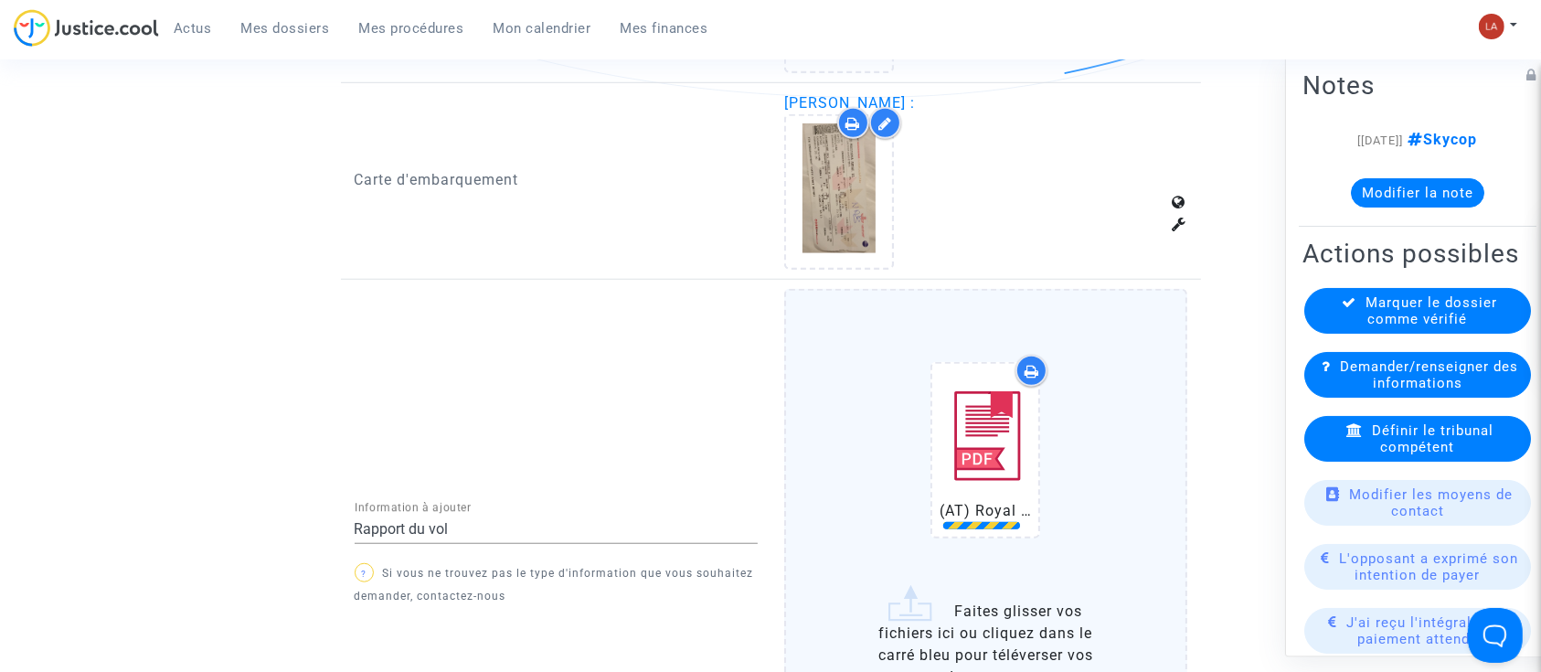
scroll to position [1705, 0]
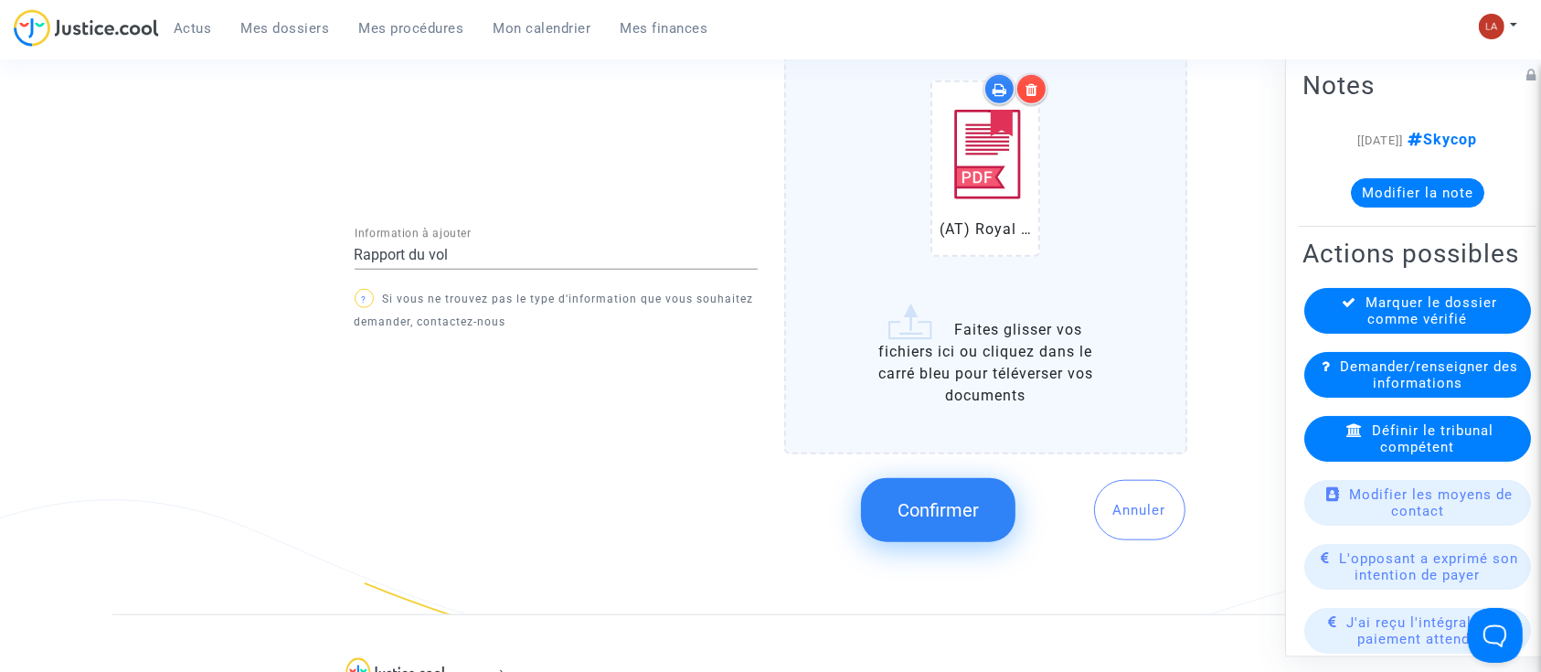
click at [920, 485] on button "Confirmer" at bounding box center [938, 510] width 154 height 64
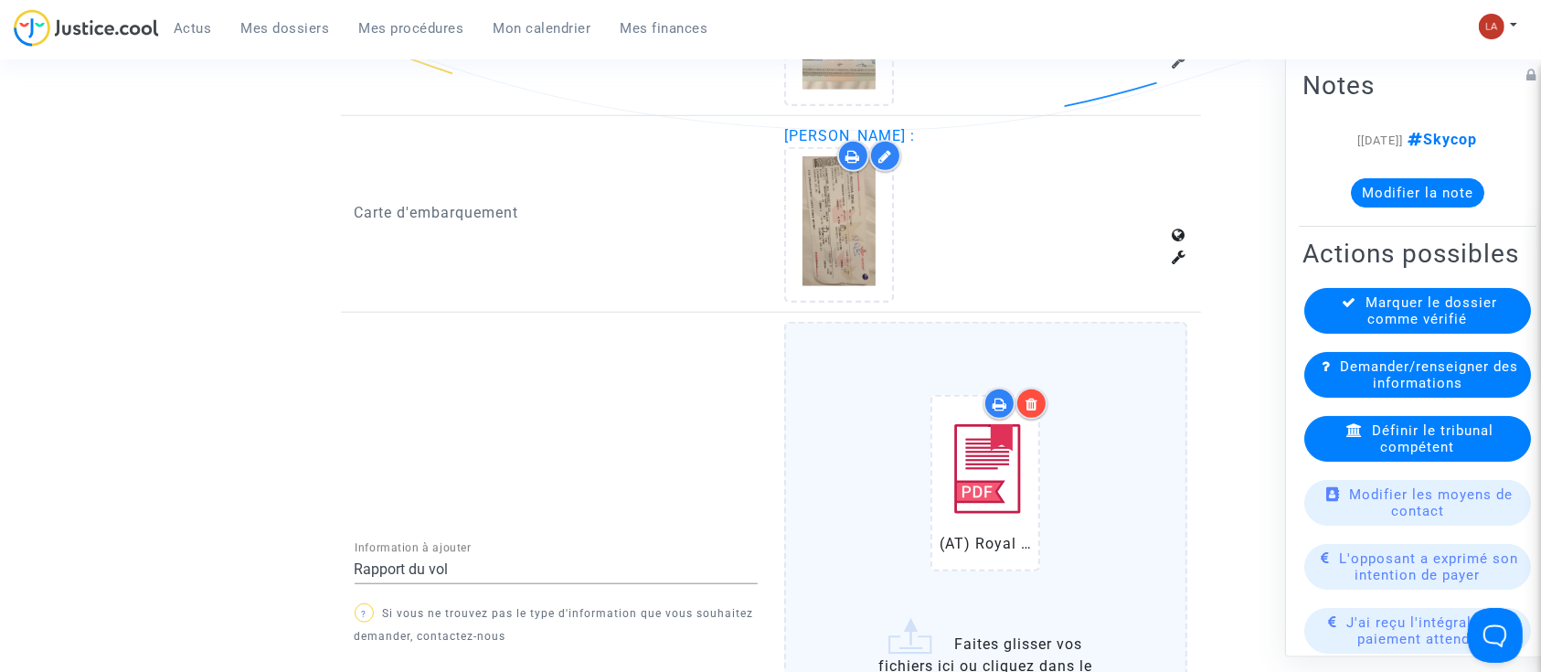
scroll to position [1218, 0]
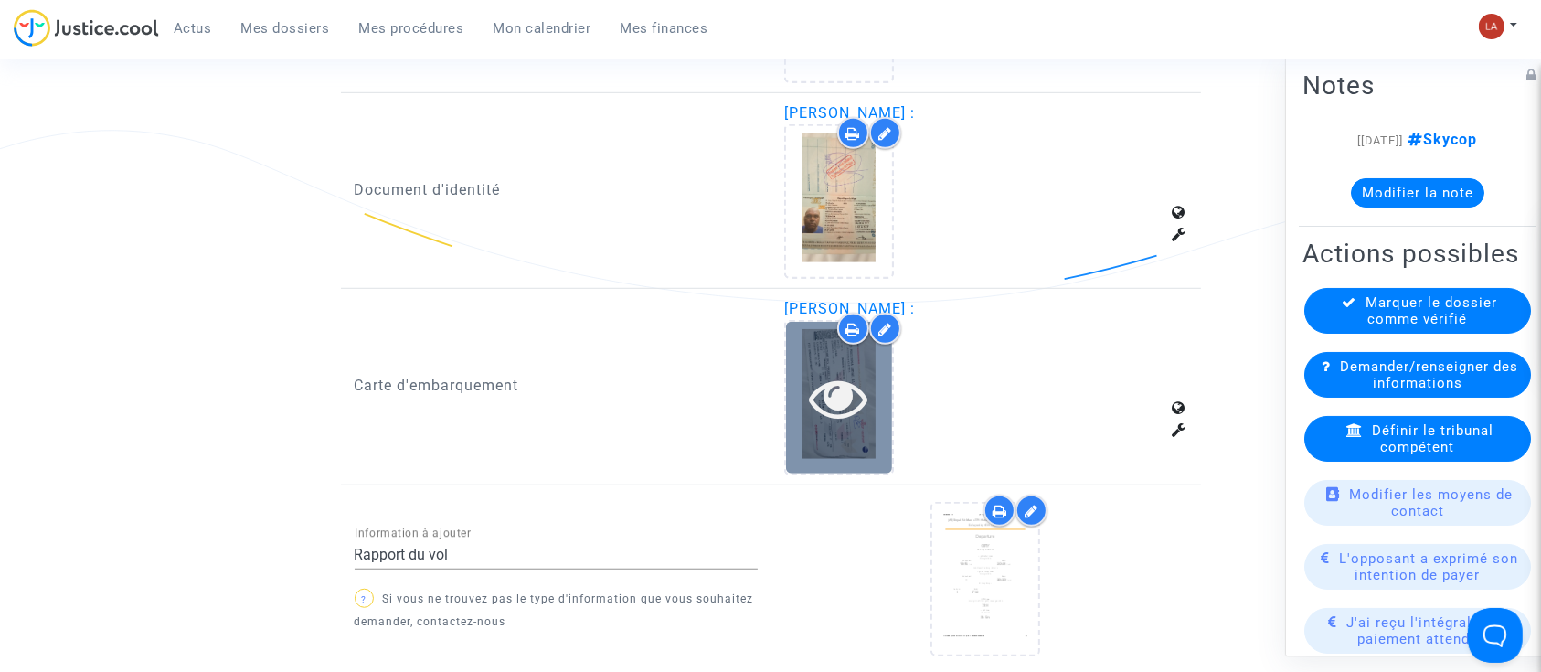
click at [834, 421] on icon at bounding box center [839, 397] width 59 height 58
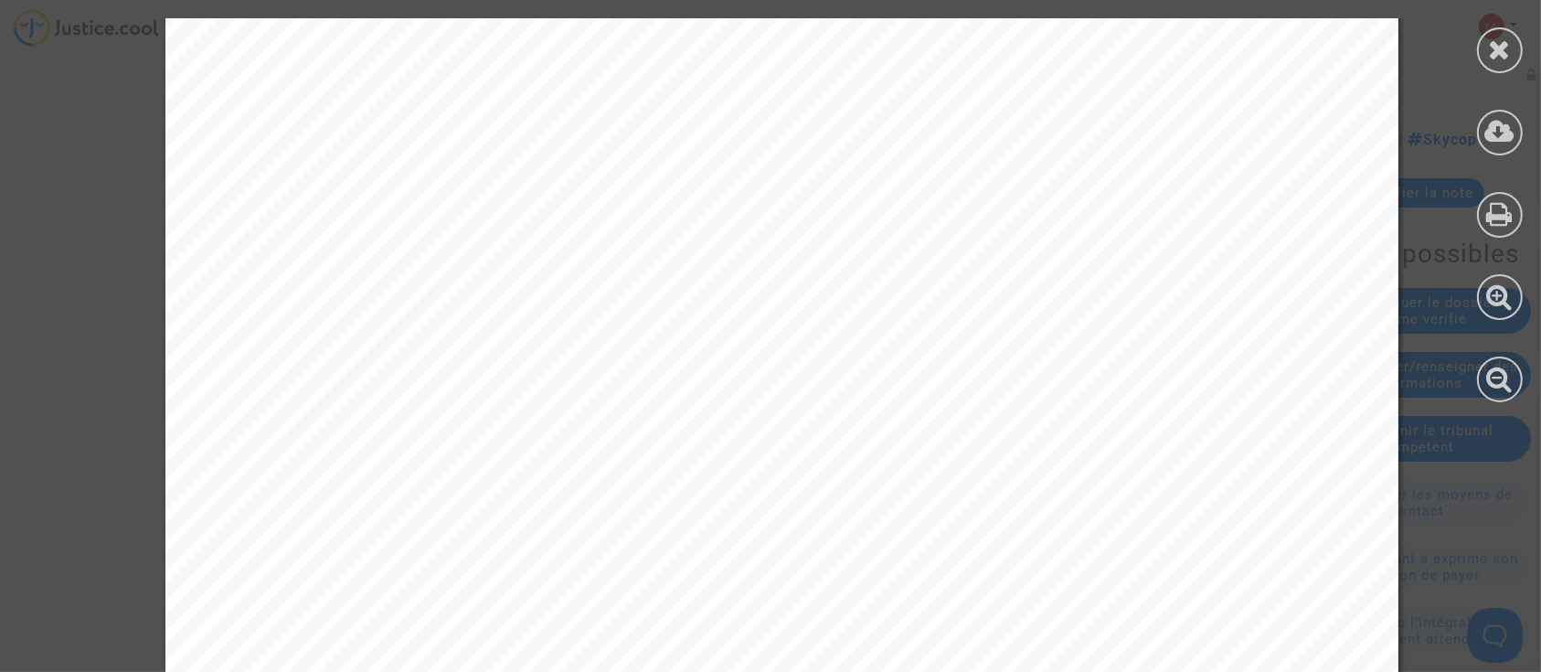
scroll to position [487, 0]
click at [1484, 69] on div at bounding box center [1499, 210] width 82 height 420
click at [1499, 57] on icon at bounding box center [1500, 49] width 23 height 27
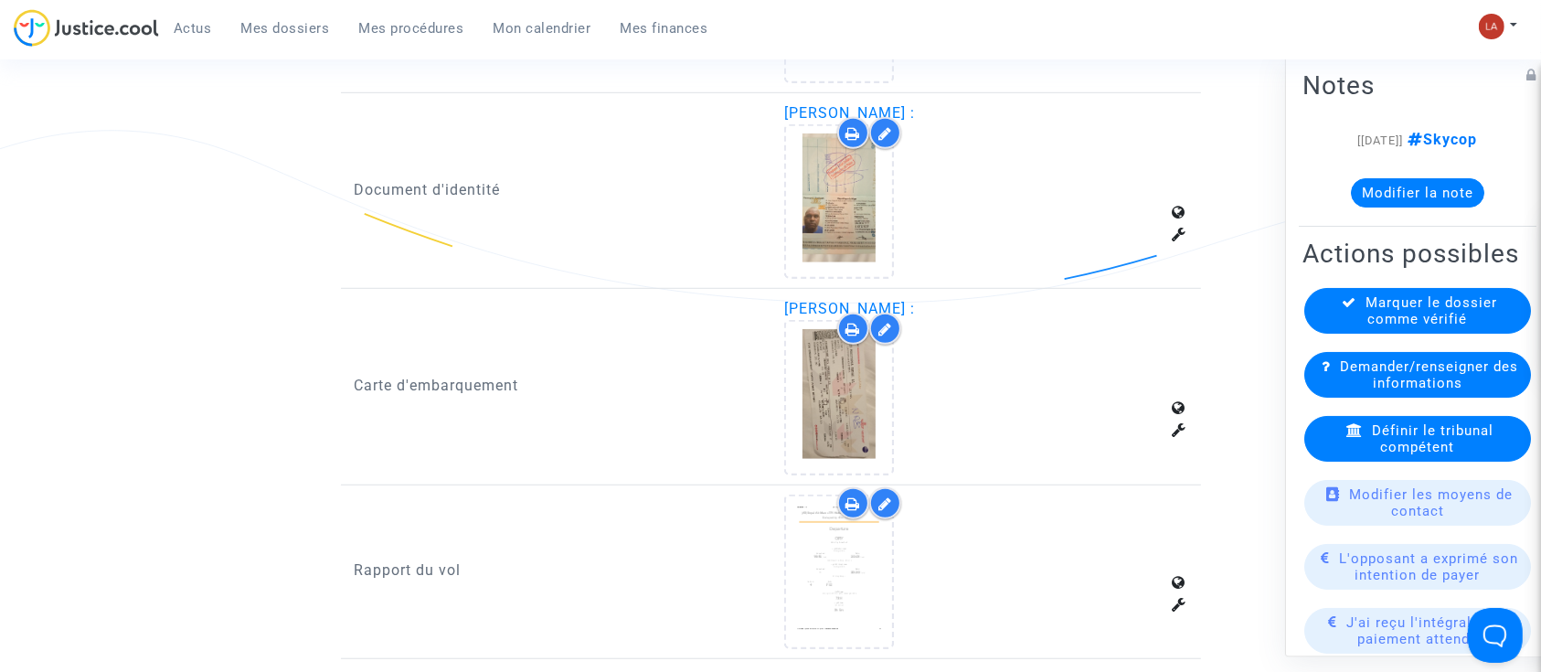
click at [1374, 327] on span "Marquer le dossier comme vérifié" at bounding box center [1432, 310] width 132 height 33
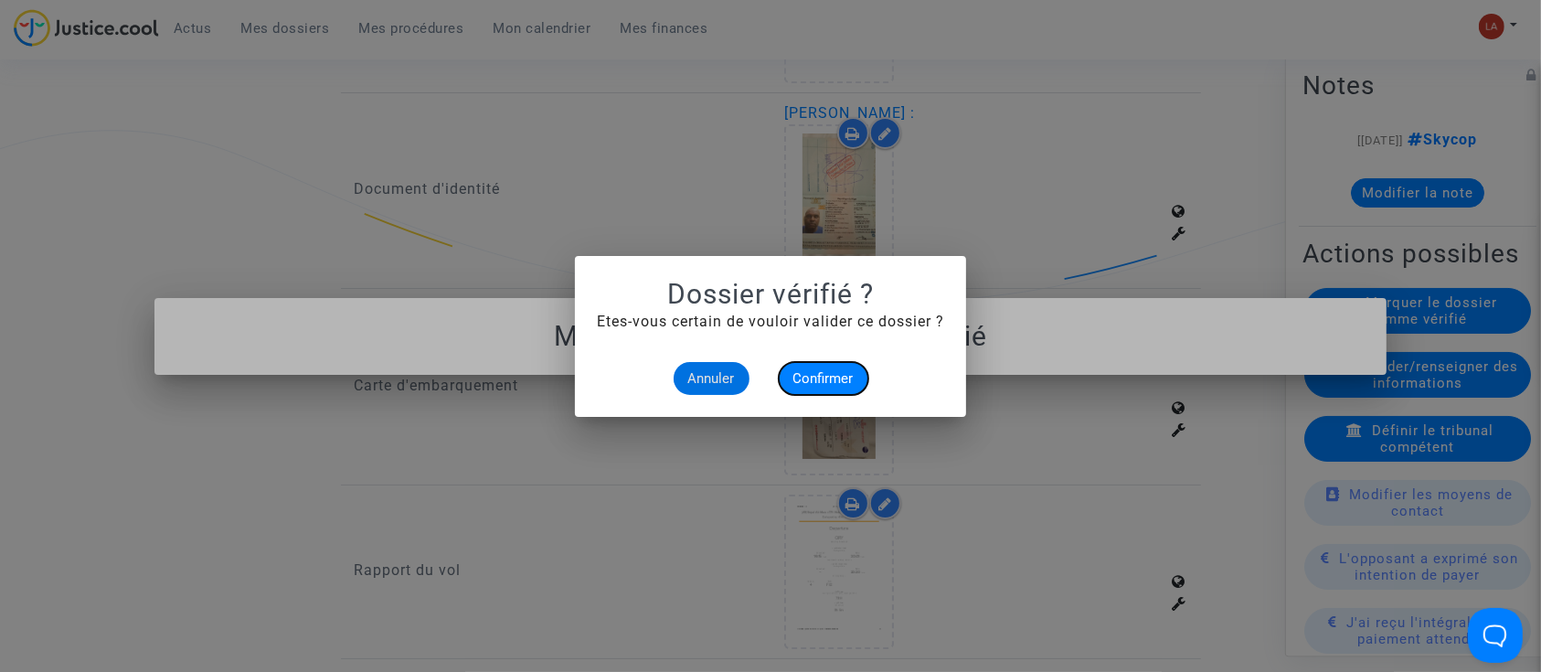
click at [839, 380] on span "Confirmer" at bounding box center [823, 378] width 60 height 16
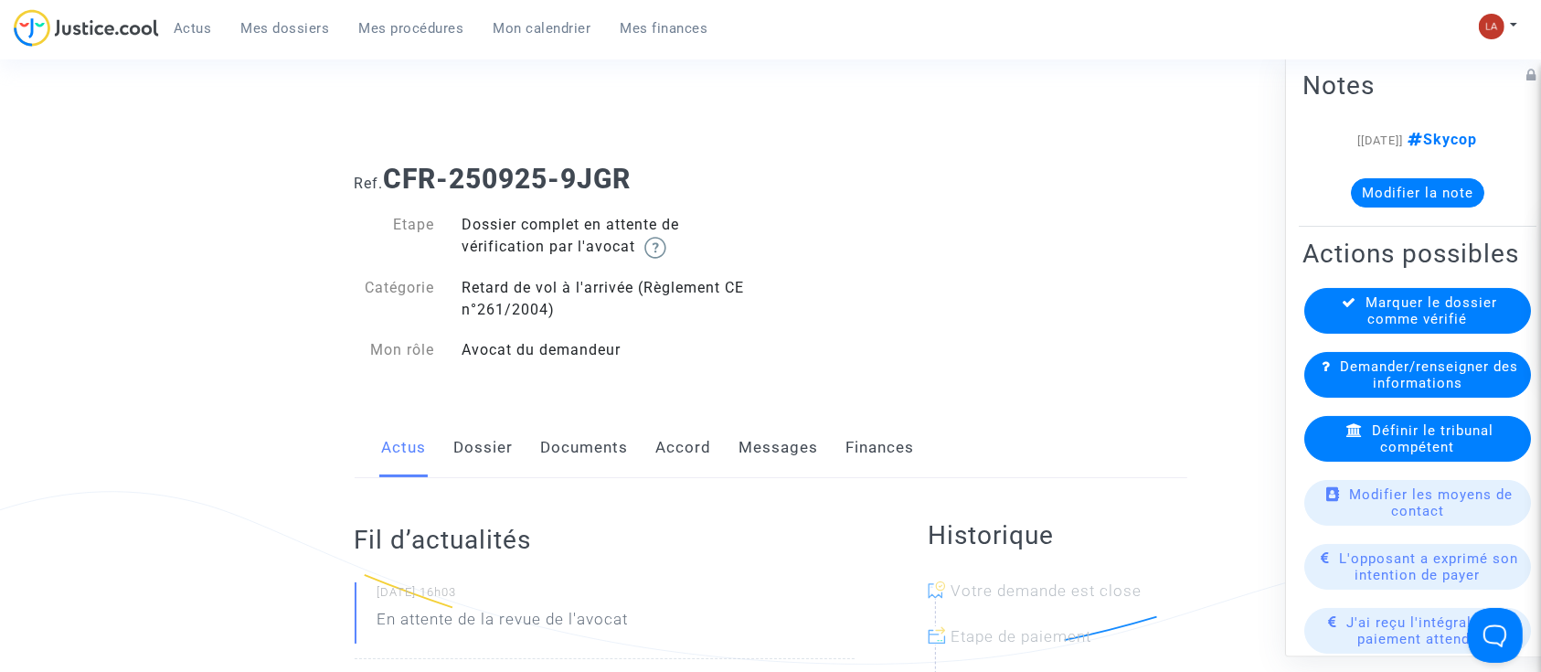
click at [494, 454] on link "Dossier" at bounding box center [483, 448] width 59 height 60
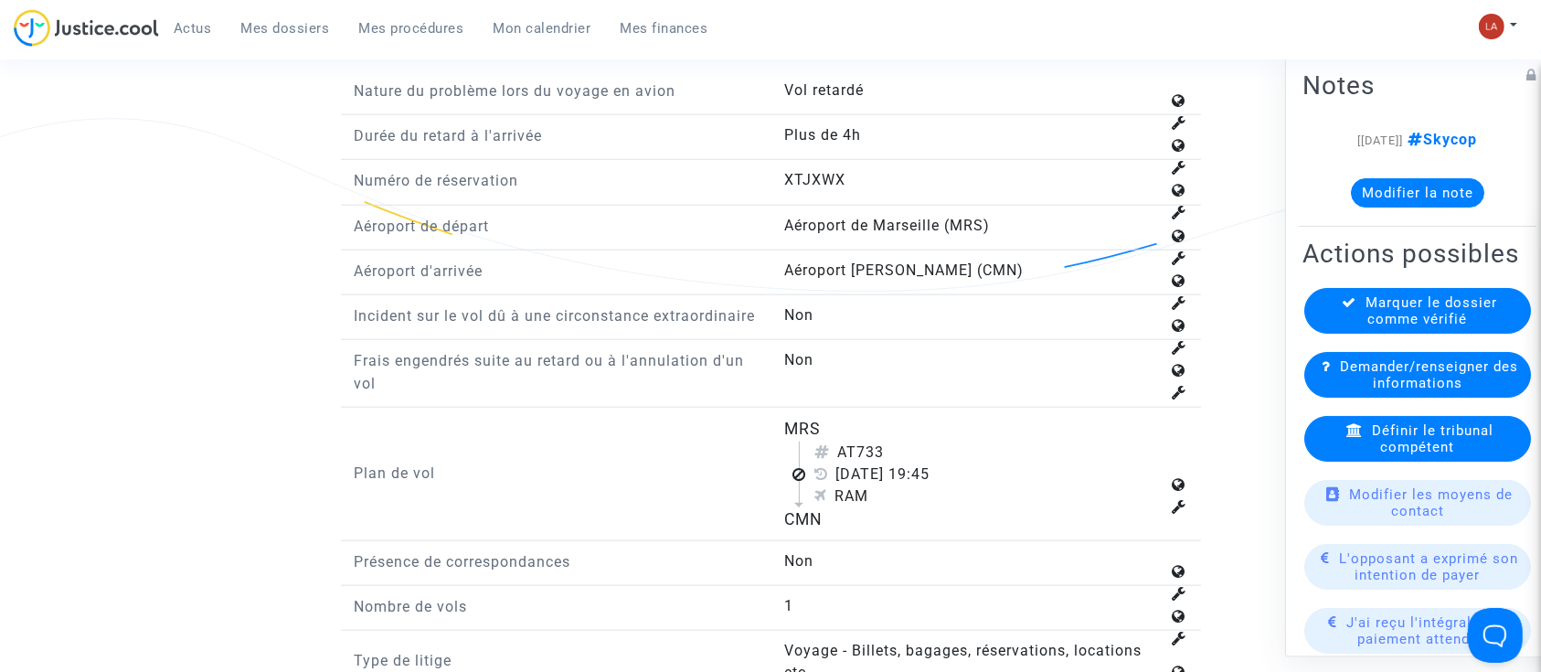
scroll to position [2193, 0]
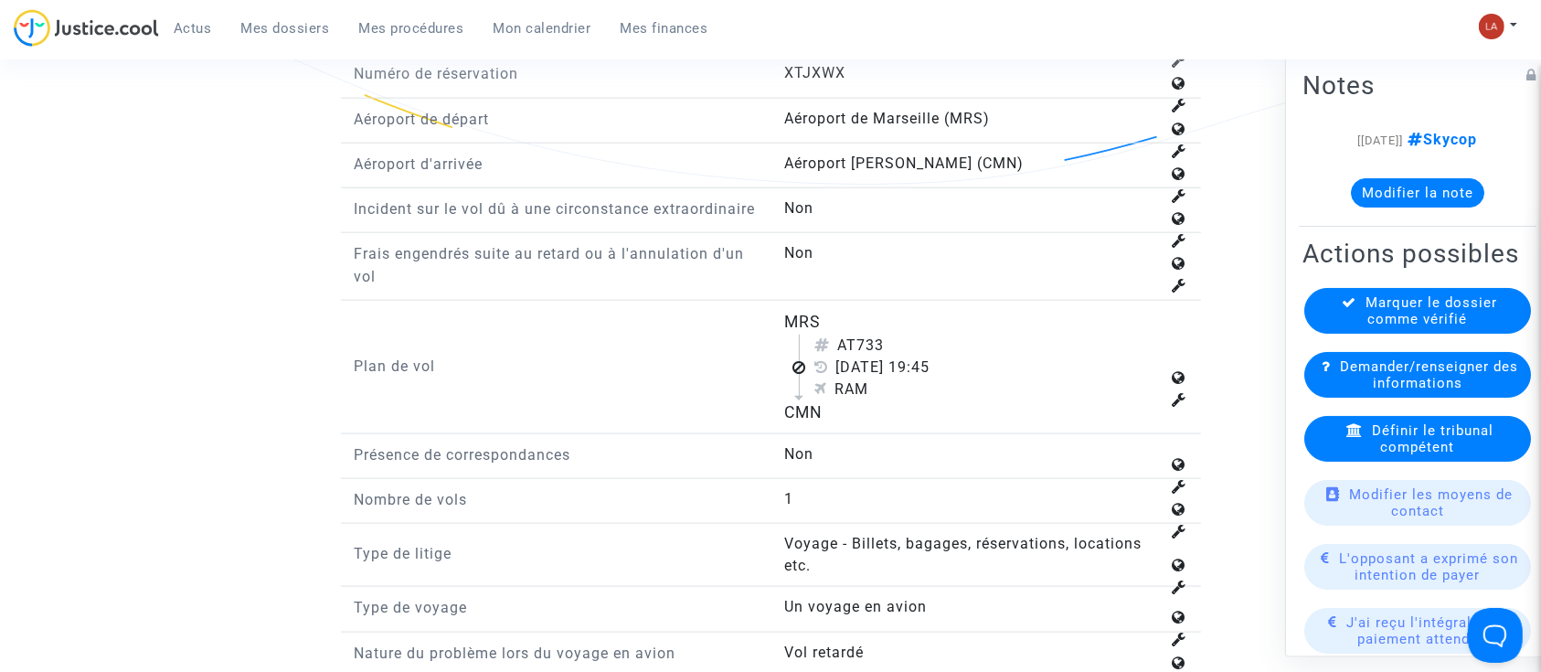
drag, startPoint x: 856, startPoint y: 362, endPoint x: 962, endPoint y: 367, distance: 106.1
click at [962, 356] on div "AT733" at bounding box center [986, 345] width 345 height 22
copy div "733"
click at [1393, 455] on span "Définir le tribunal compétent" at bounding box center [1433, 438] width 122 height 33
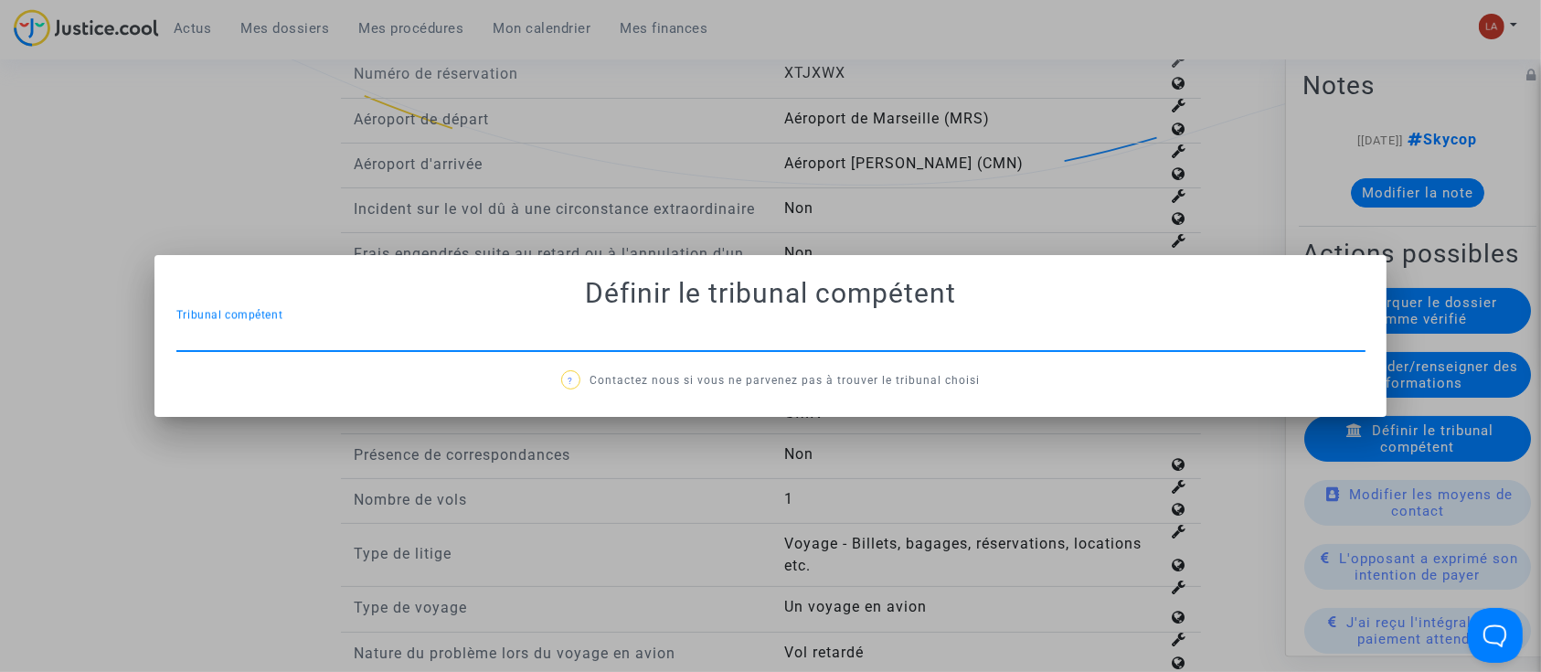
scroll to position [0, 0]
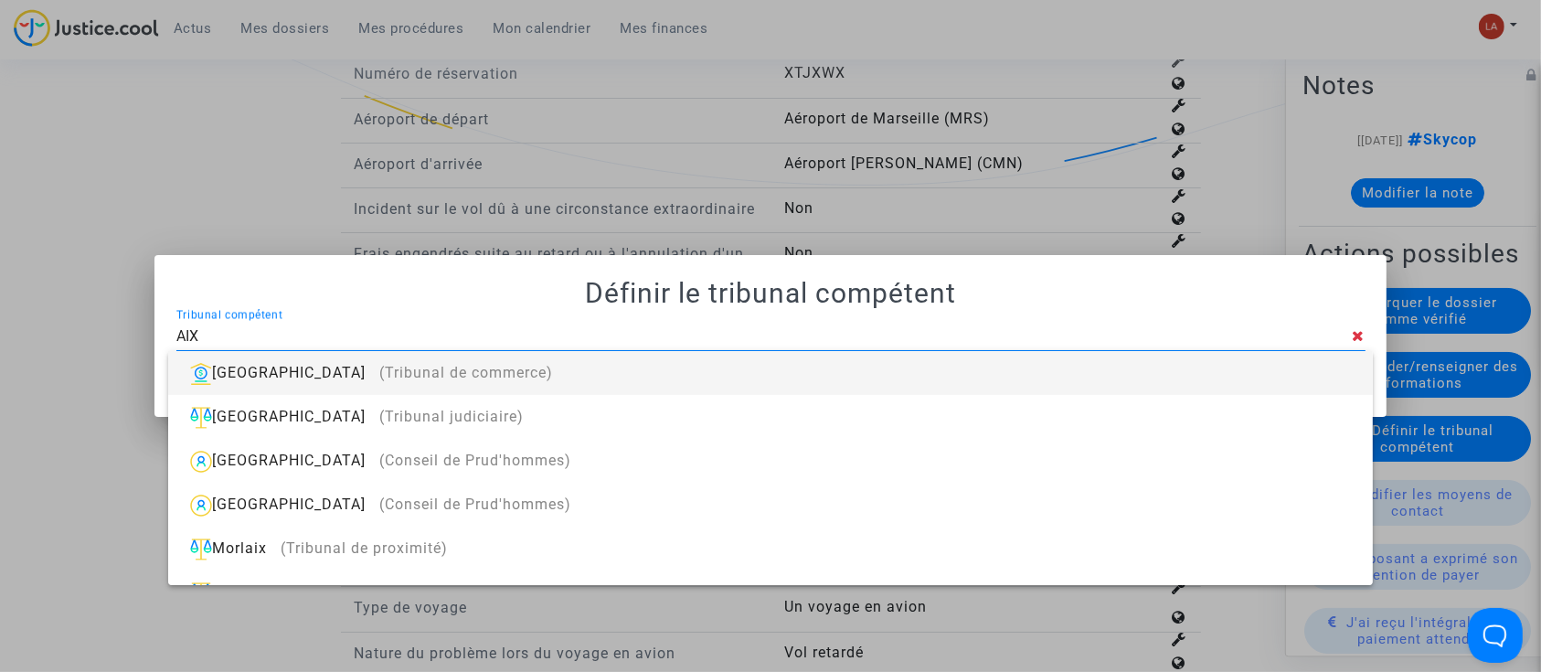
type input "AIX"
drag, startPoint x: 1210, startPoint y: 370, endPoint x: 1159, endPoint y: 383, distance: 52.7
click at [1210, 370] on div "[GEOGRAPHIC_DATA] (Tribunal de commerce)" at bounding box center [770, 373] width 1174 height 44
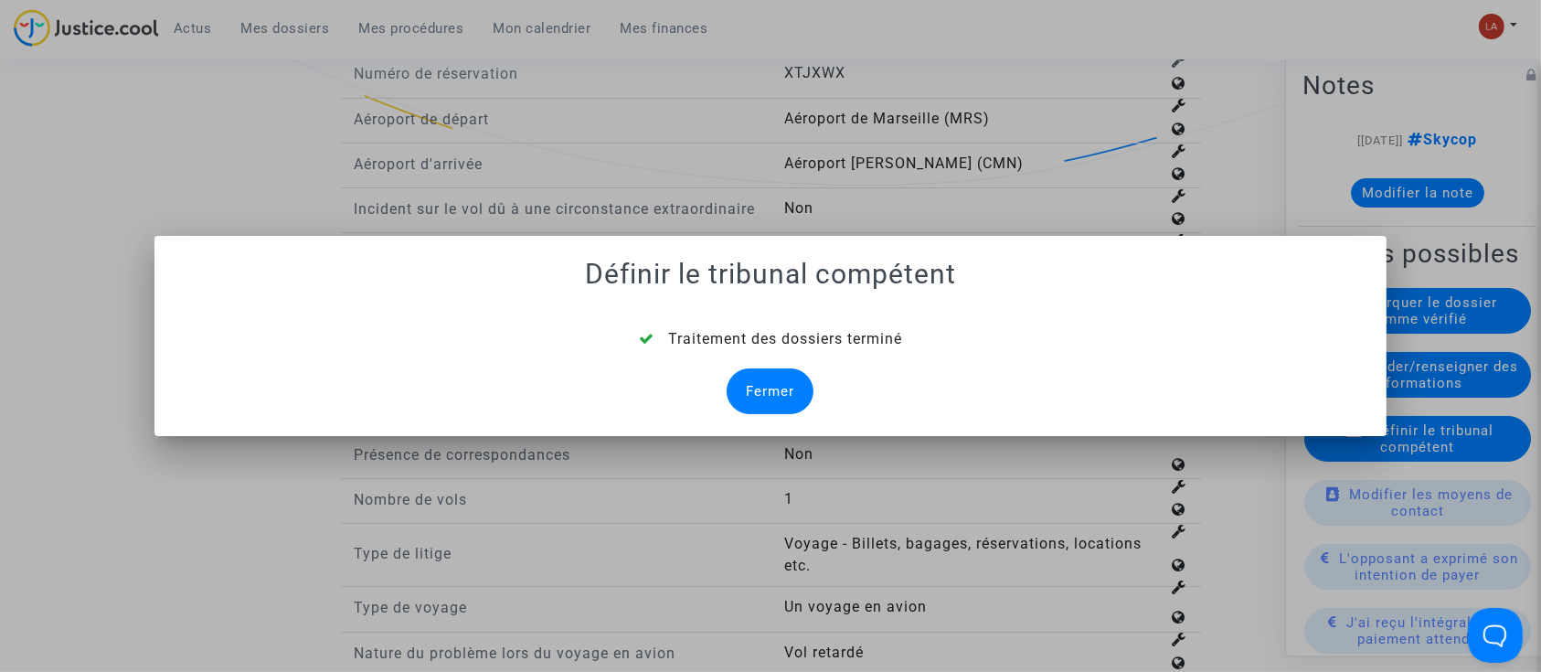
click at [768, 408] on div "Fermer" at bounding box center [769, 391] width 87 height 46
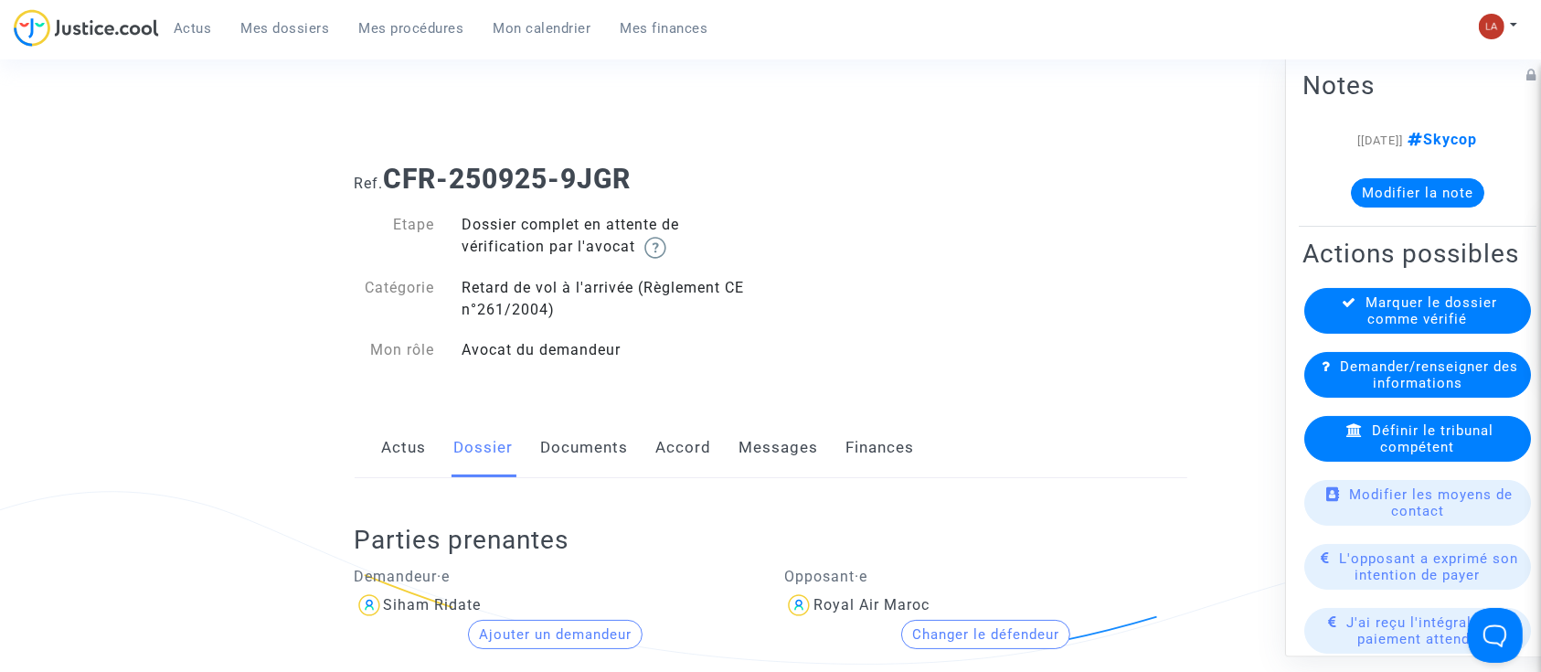
click at [608, 452] on link "Documents" at bounding box center [585, 448] width 88 height 60
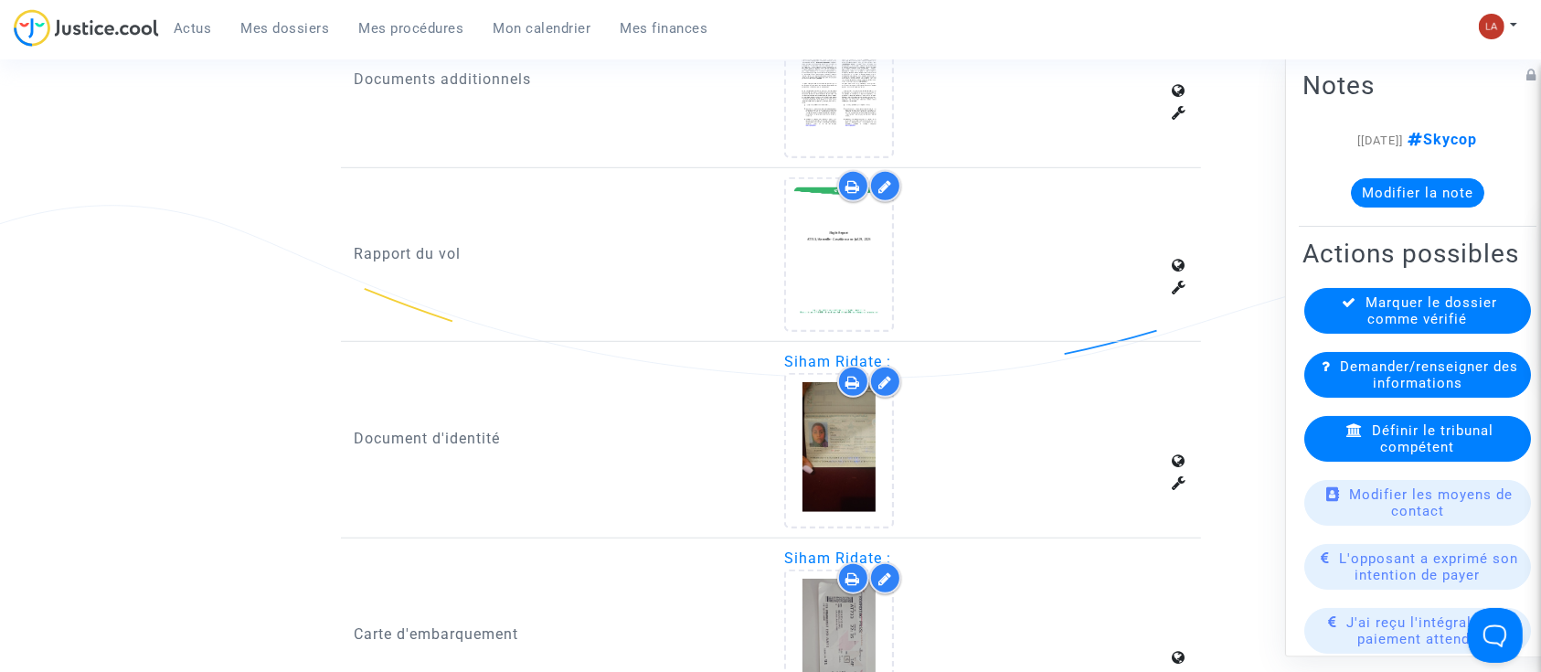
scroll to position [974, 0]
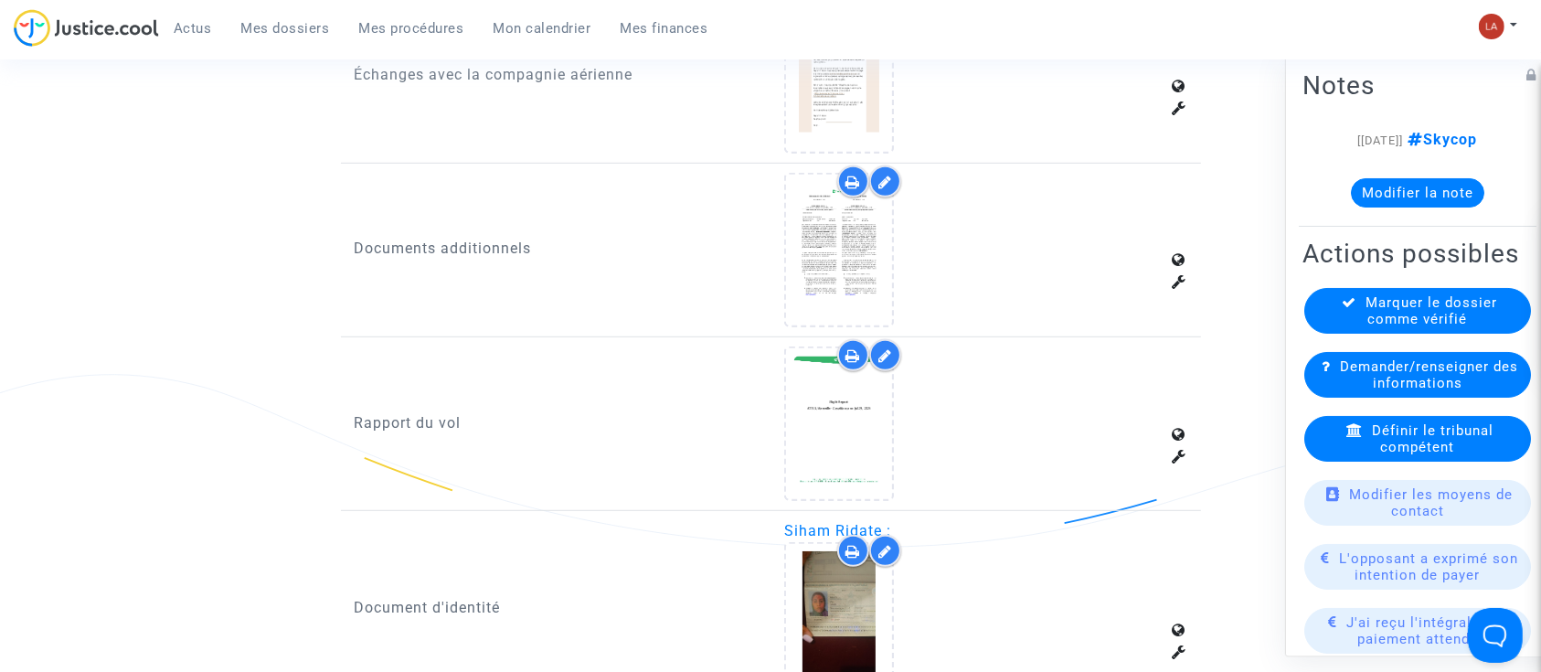
click at [884, 349] on icon at bounding box center [885, 355] width 14 height 15
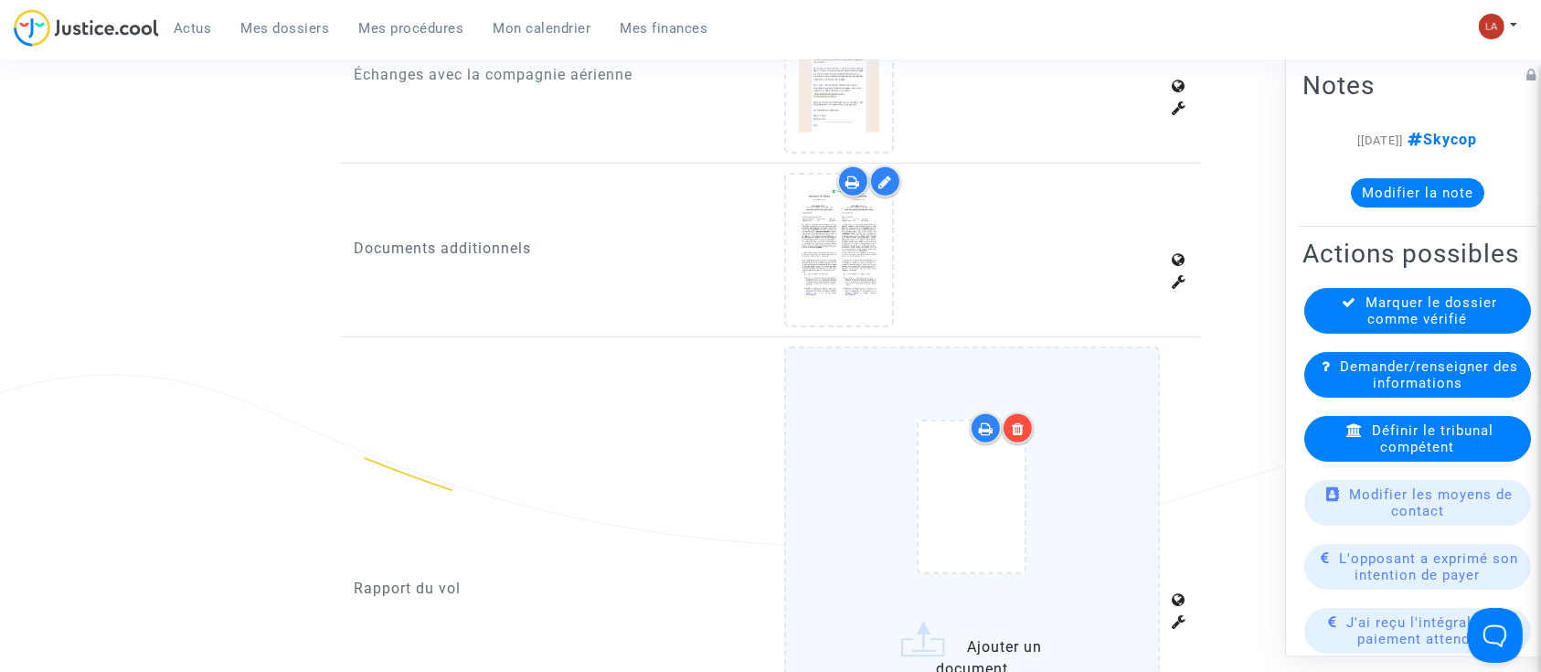
click at [1112, 435] on div at bounding box center [971, 500] width 299 height 213
click at [0, 0] on input "Ajouter un document" at bounding box center [0, 0] width 0 height 0
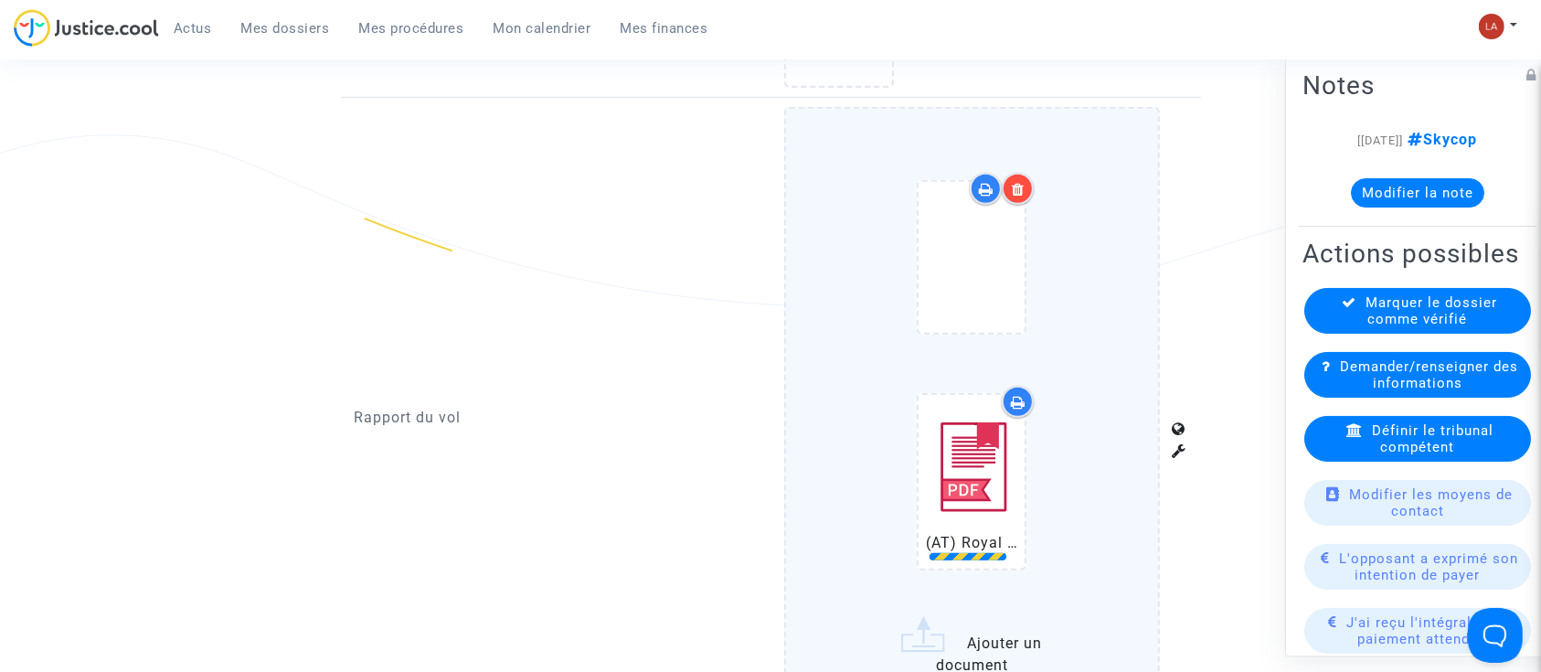
scroll to position [1462, 0]
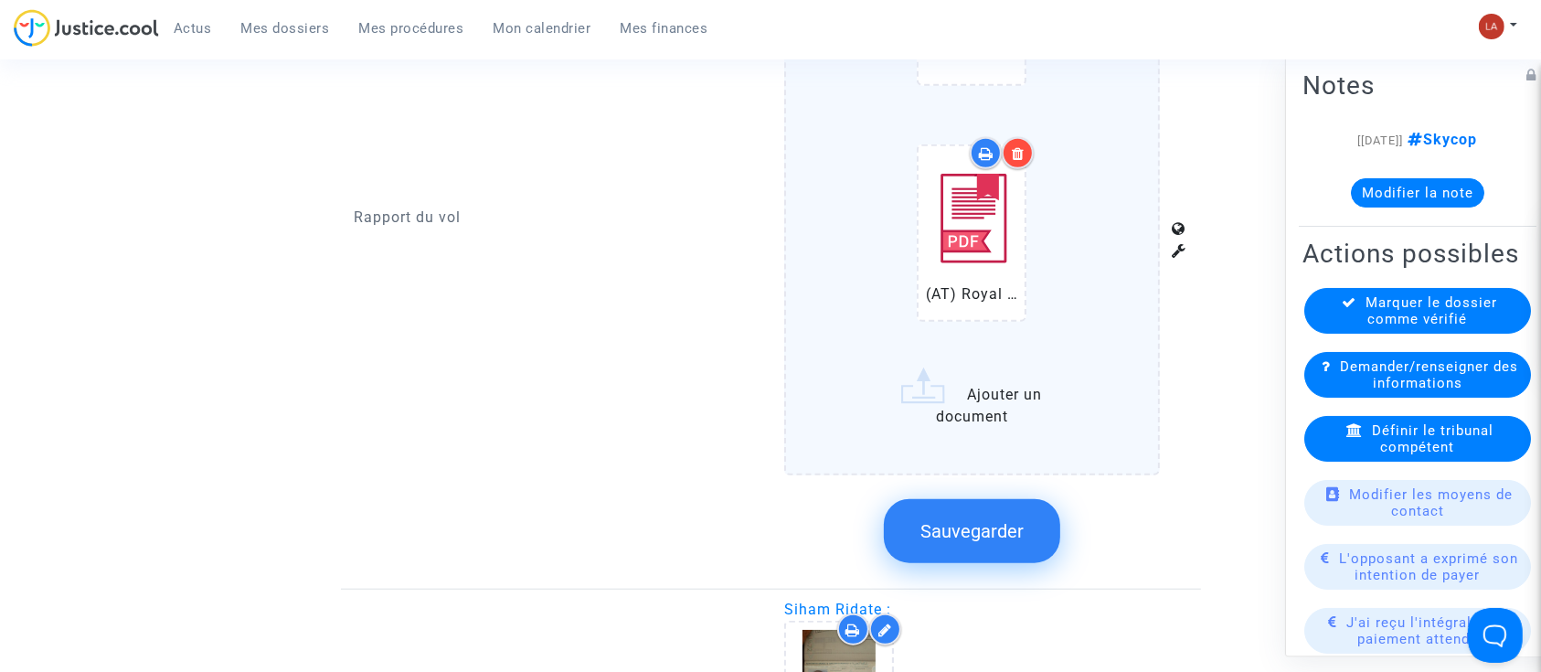
click at [1030, 508] on button "Sauvegarder" at bounding box center [972, 531] width 176 height 64
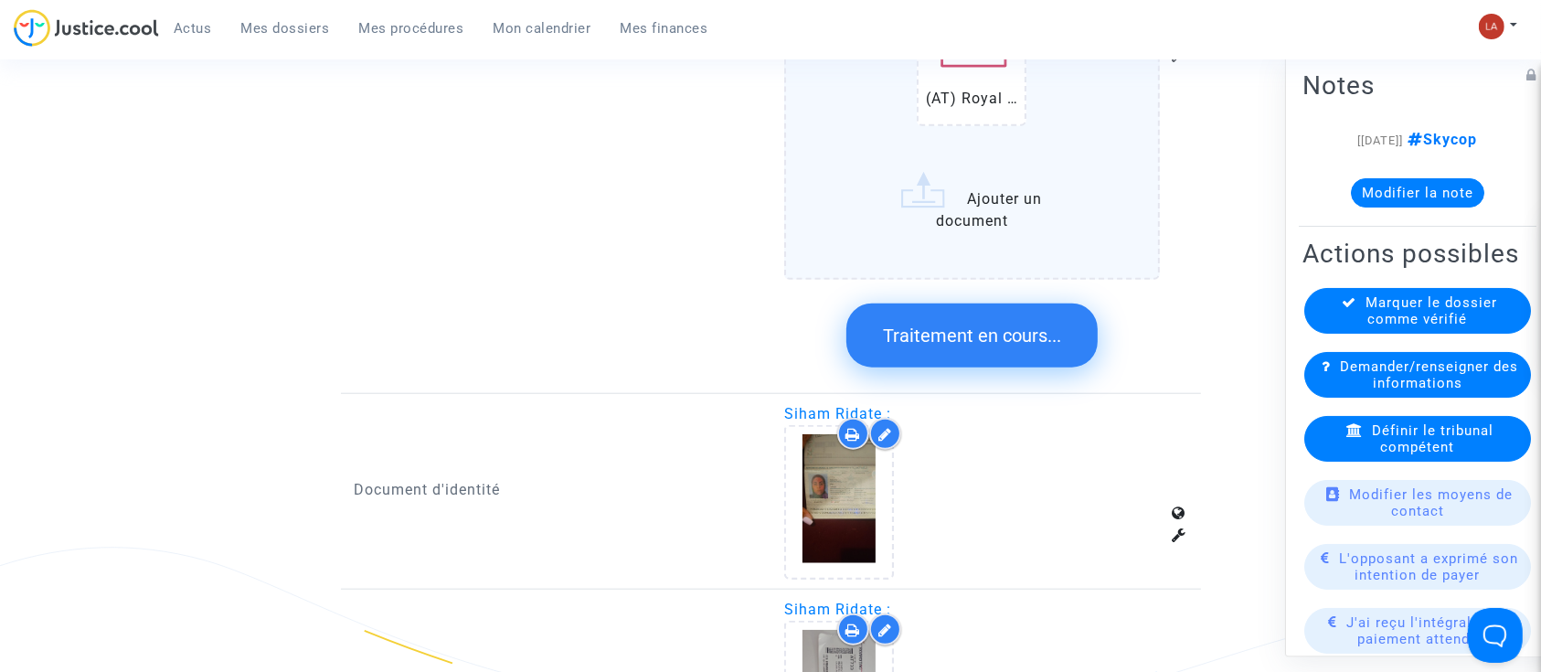
scroll to position [1828, 0]
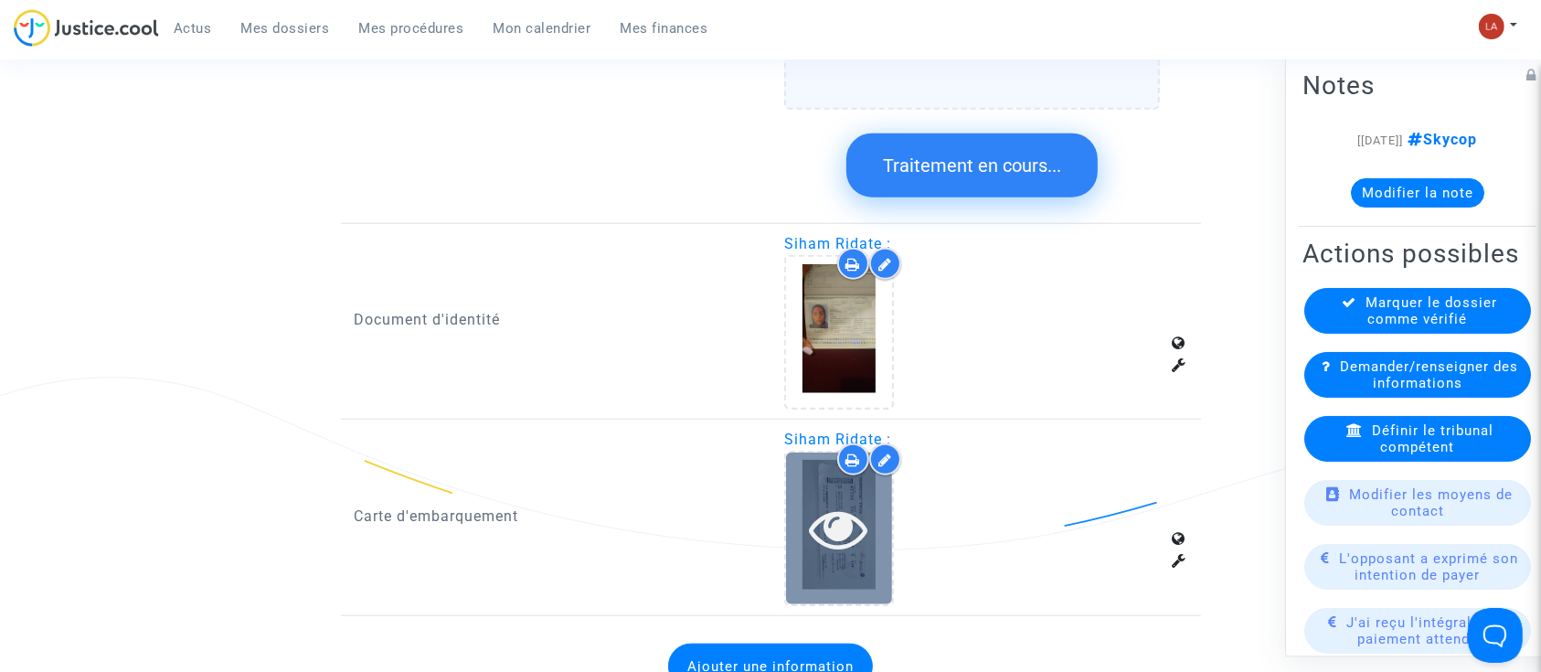
click at [880, 539] on div at bounding box center [839, 528] width 106 height 58
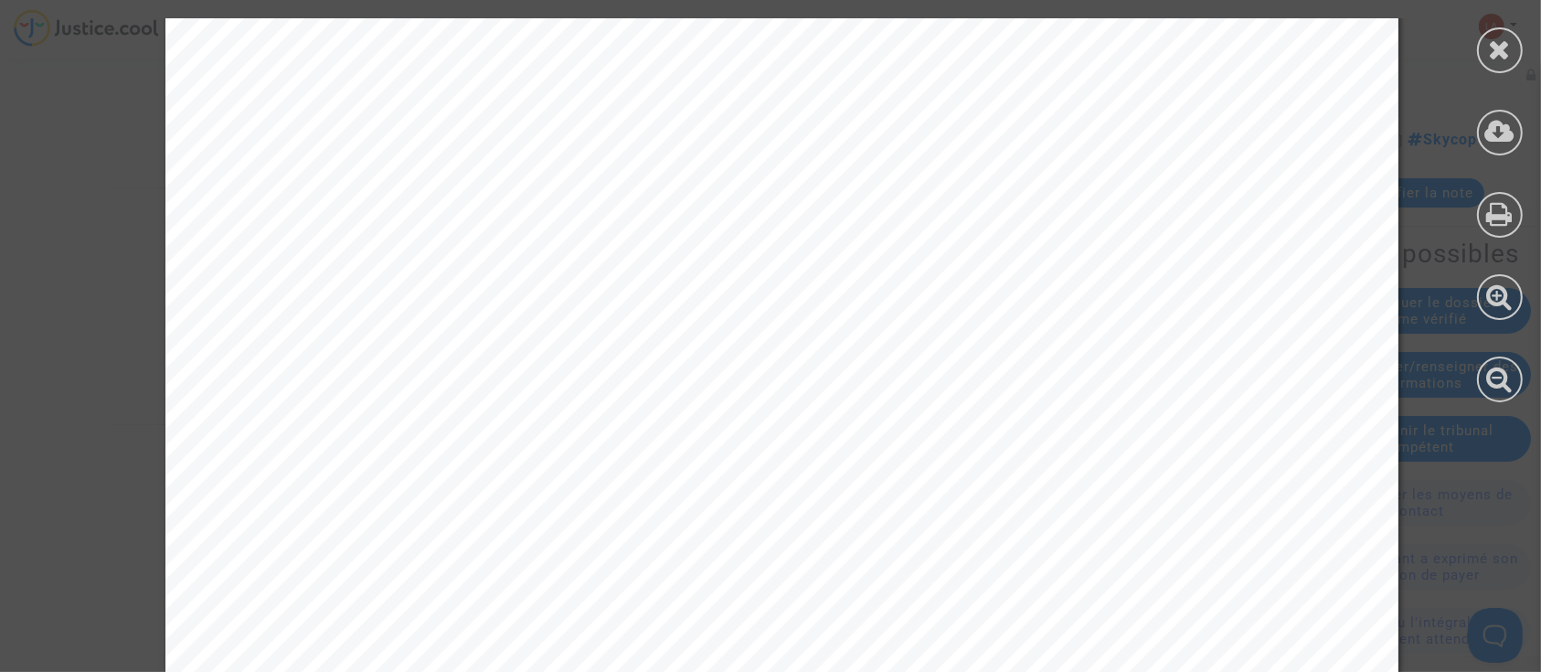
scroll to position [946, 0]
click at [1489, 40] on icon at bounding box center [1500, 49] width 23 height 27
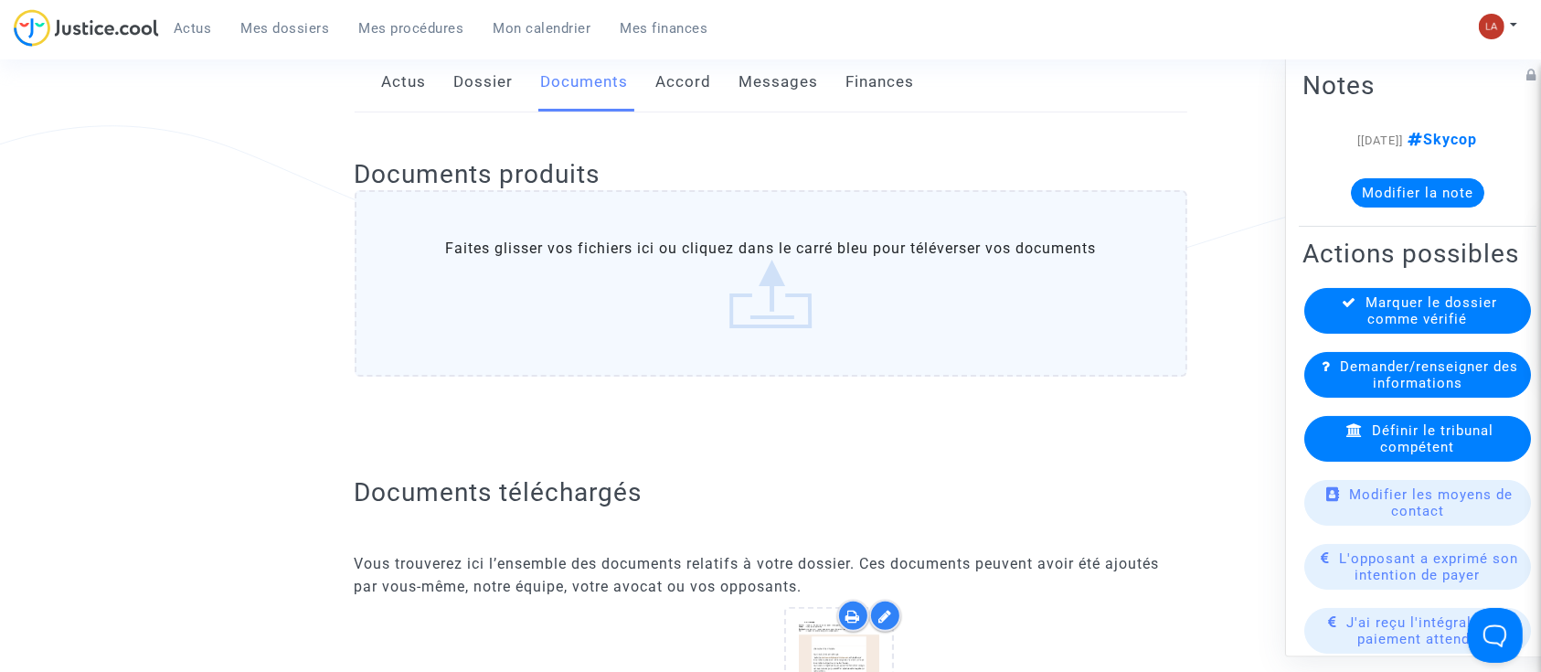
scroll to position [0, 0]
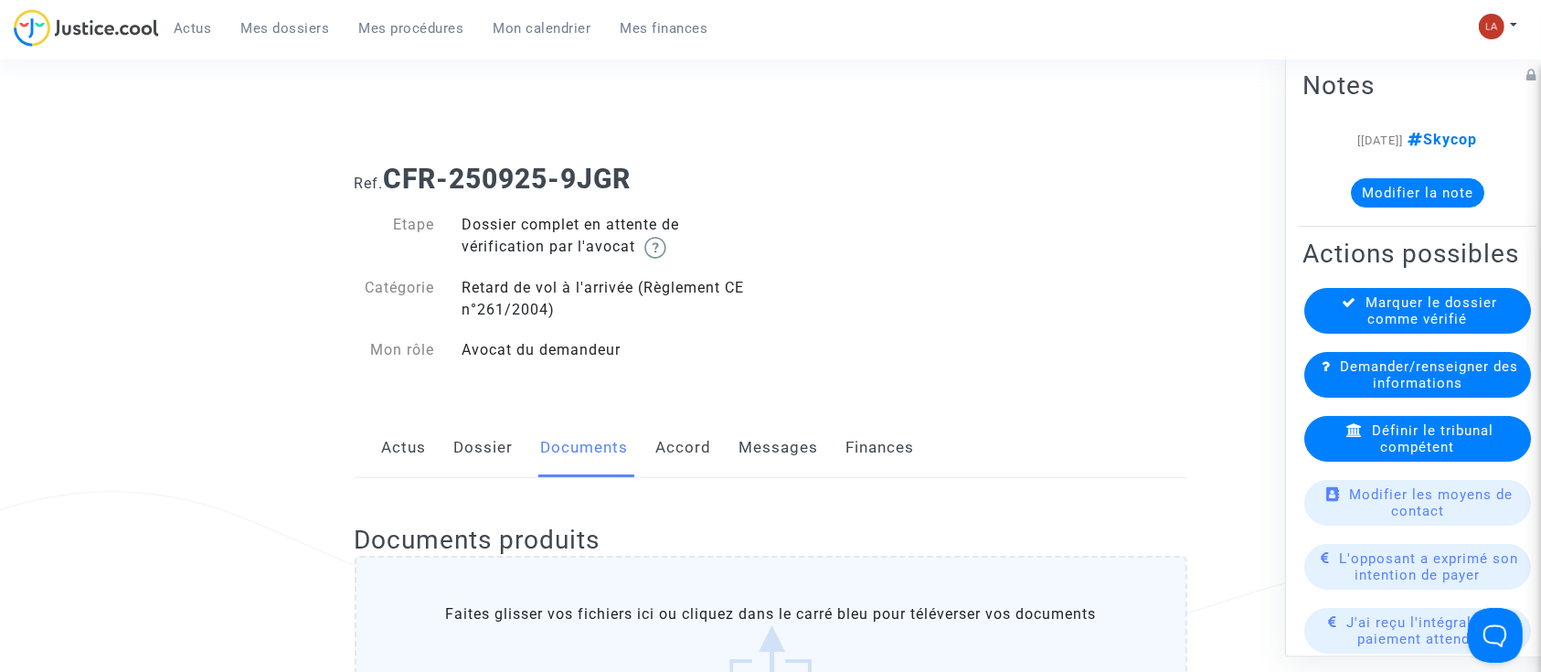
drag, startPoint x: 485, startPoint y: 457, endPoint x: 538, endPoint y: 456, distance: 53.0
click at [485, 457] on link "Dossier" at bounding box center [483, 448] width 59 height 60
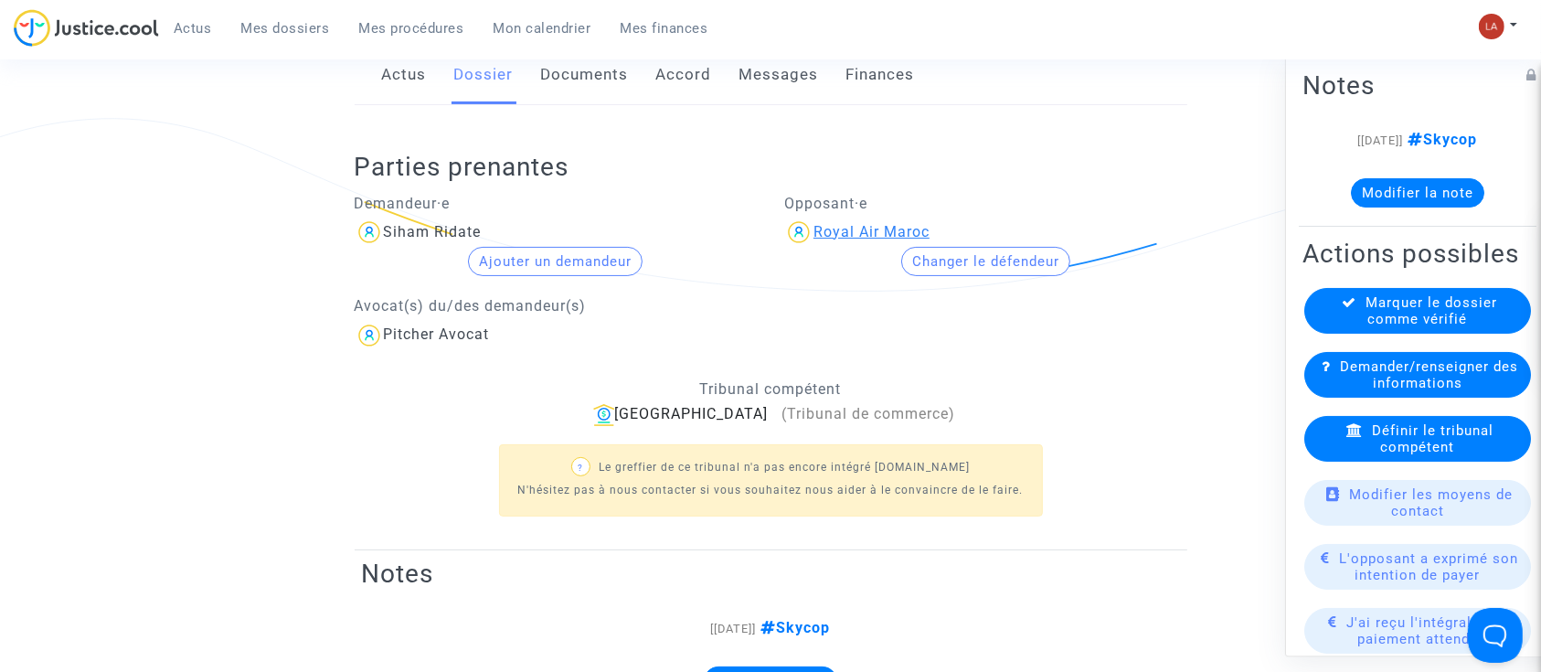
scroll to position [487, 0]
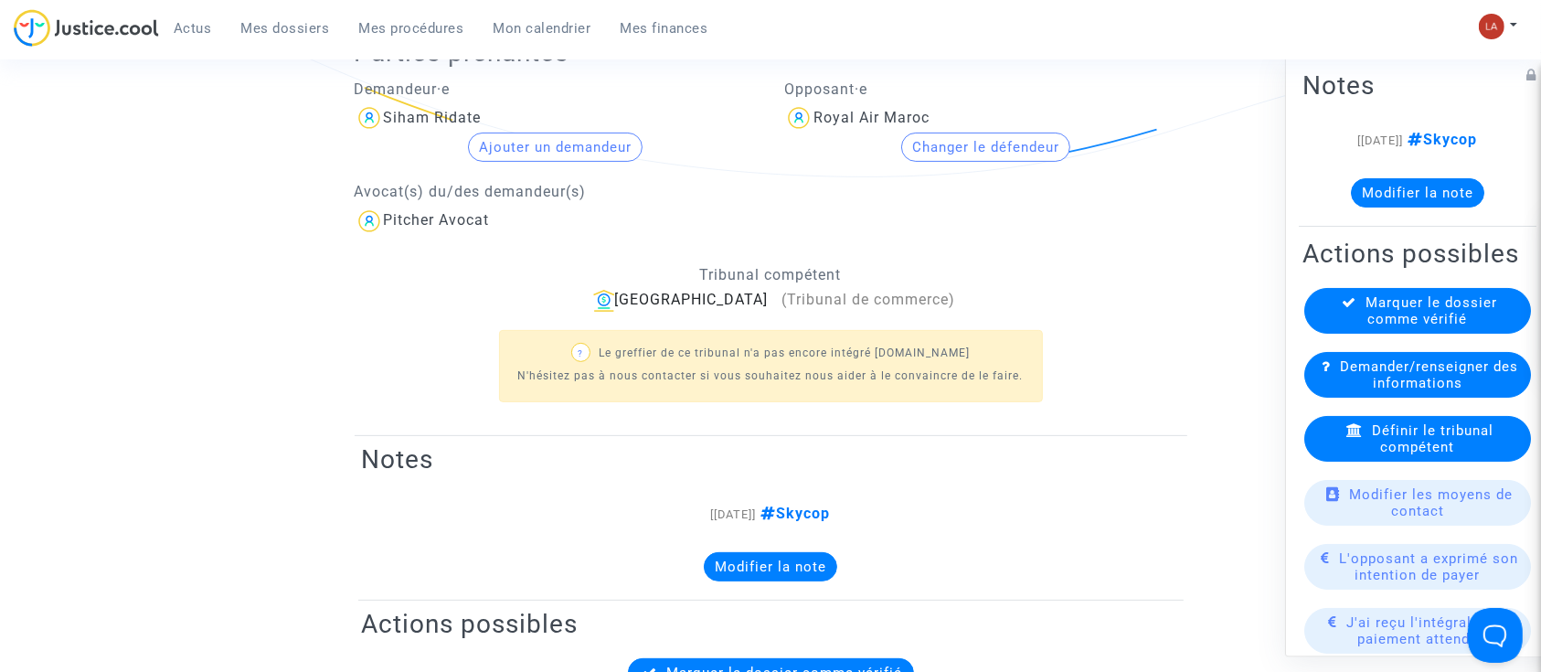
click at [1342, 309] on icon at bounding box center [1349, 302] width 15 height 14
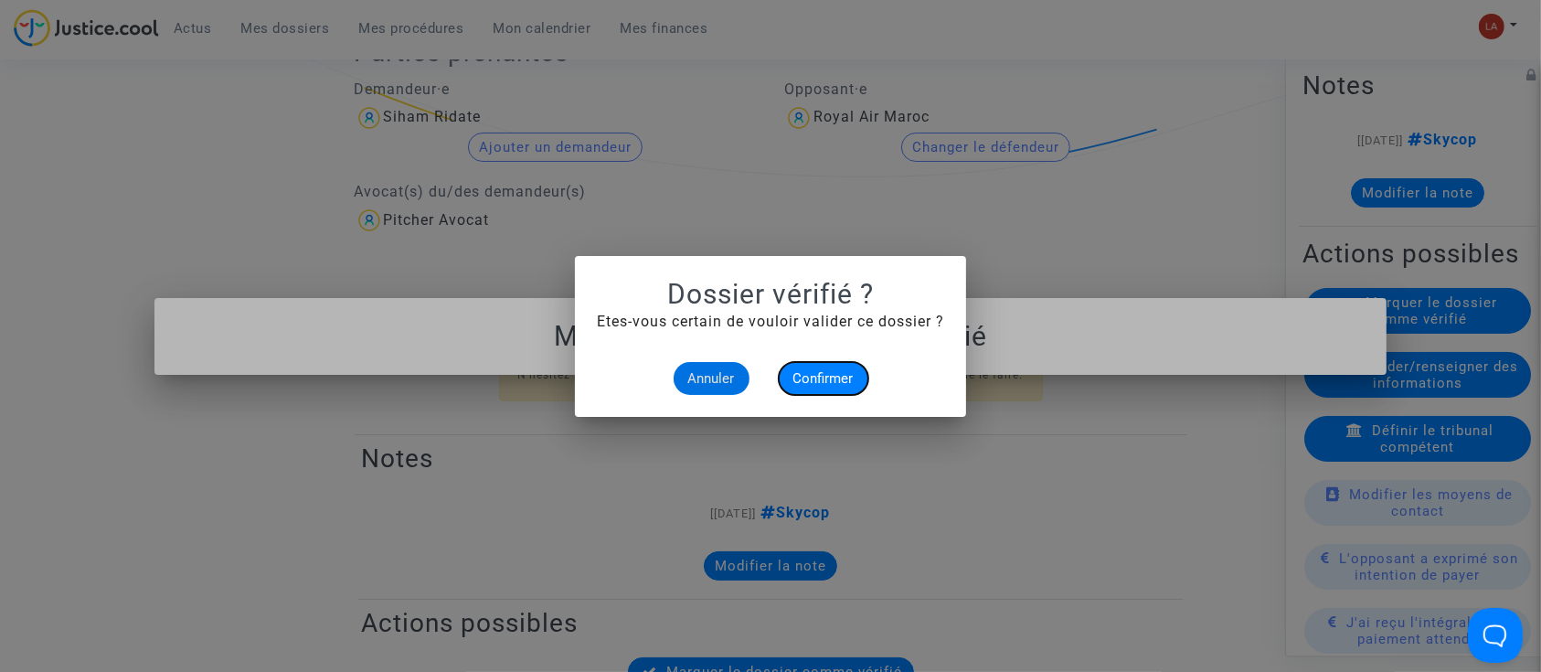
click at [841, 375] on span "Confirmer" at bounding box center [823, 378] width 60 height 16
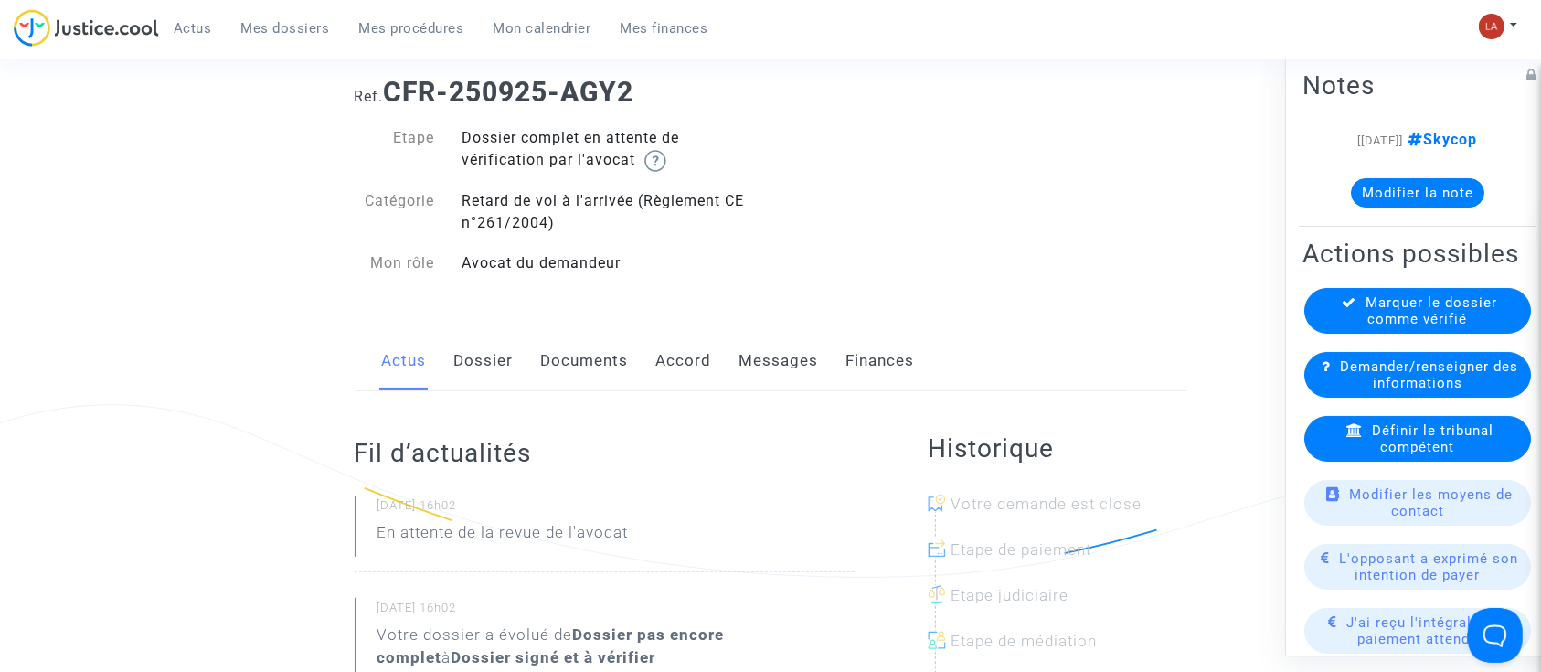
scroll to position [122, 0]
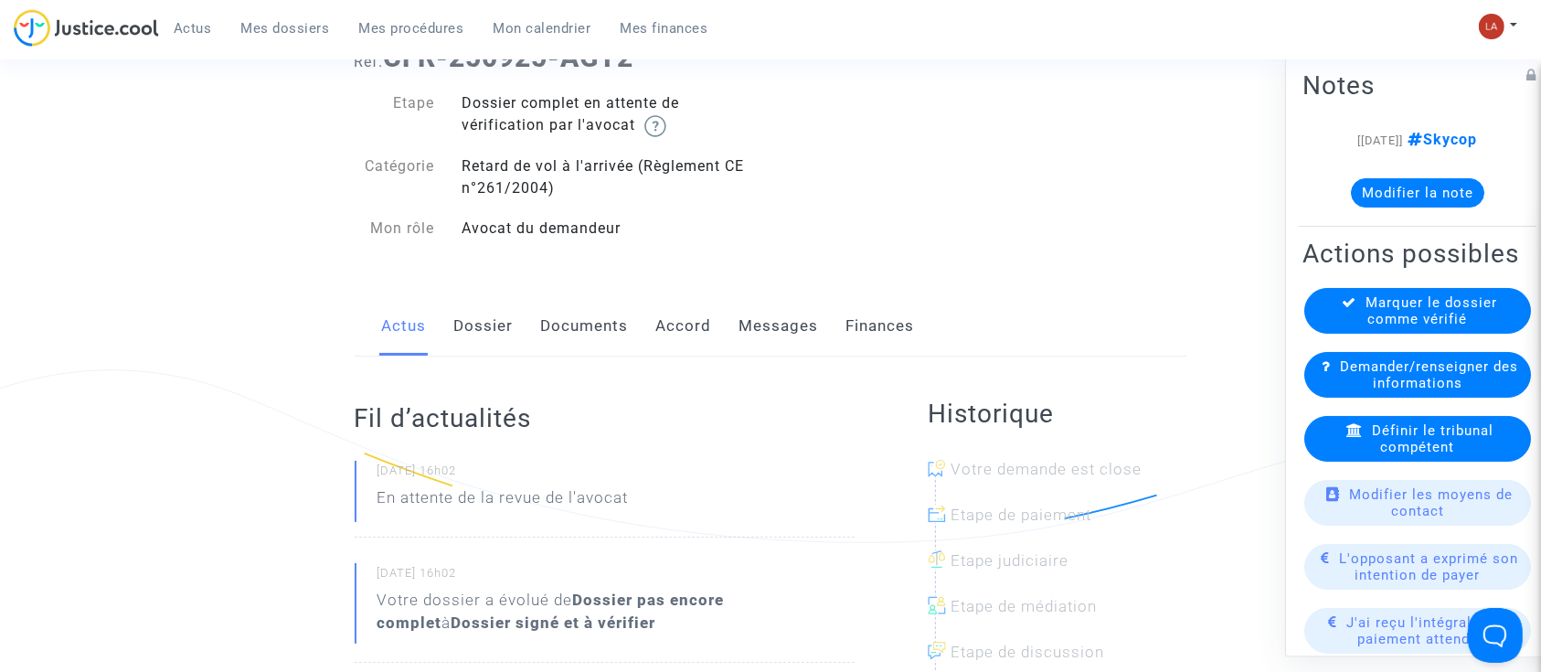
click at [491, 339] on link "Dossier" at bounding box center [483, 326] width 59 height 60
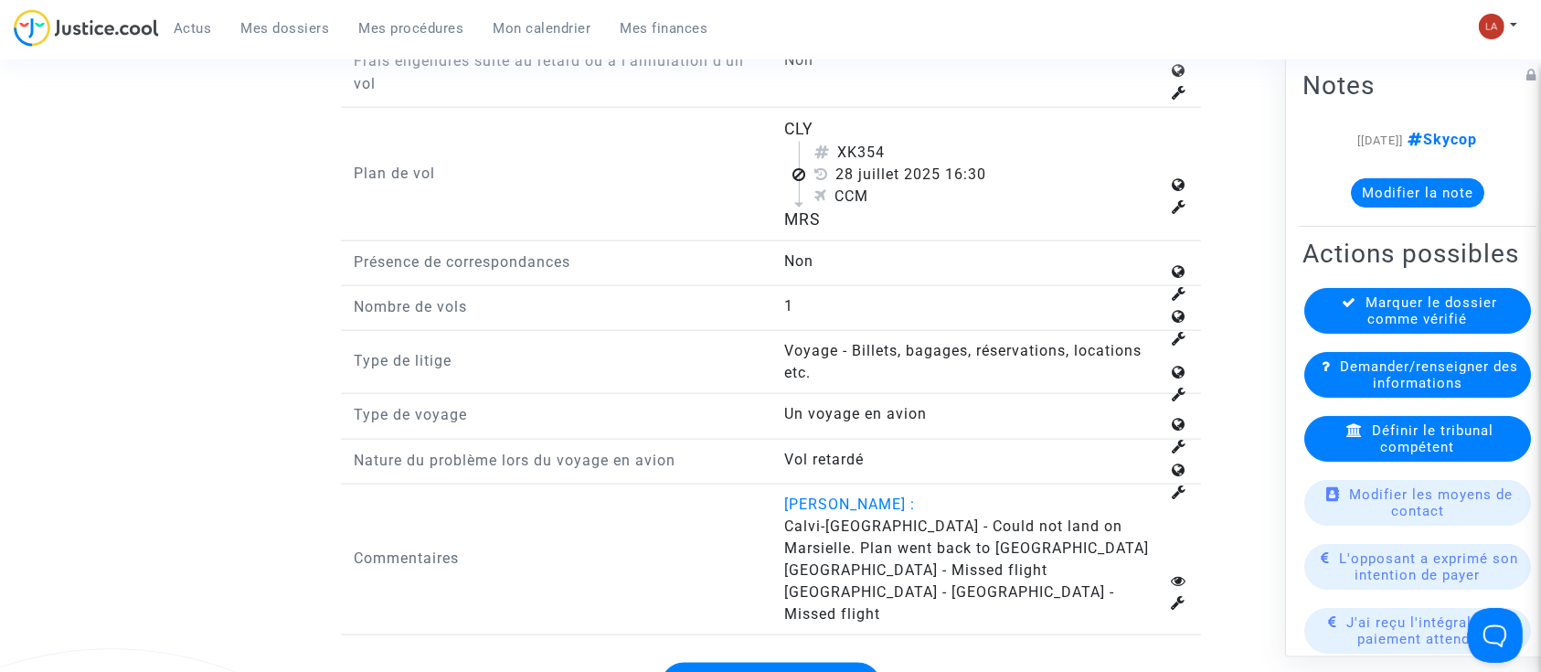
scroll to position [2436, 0]
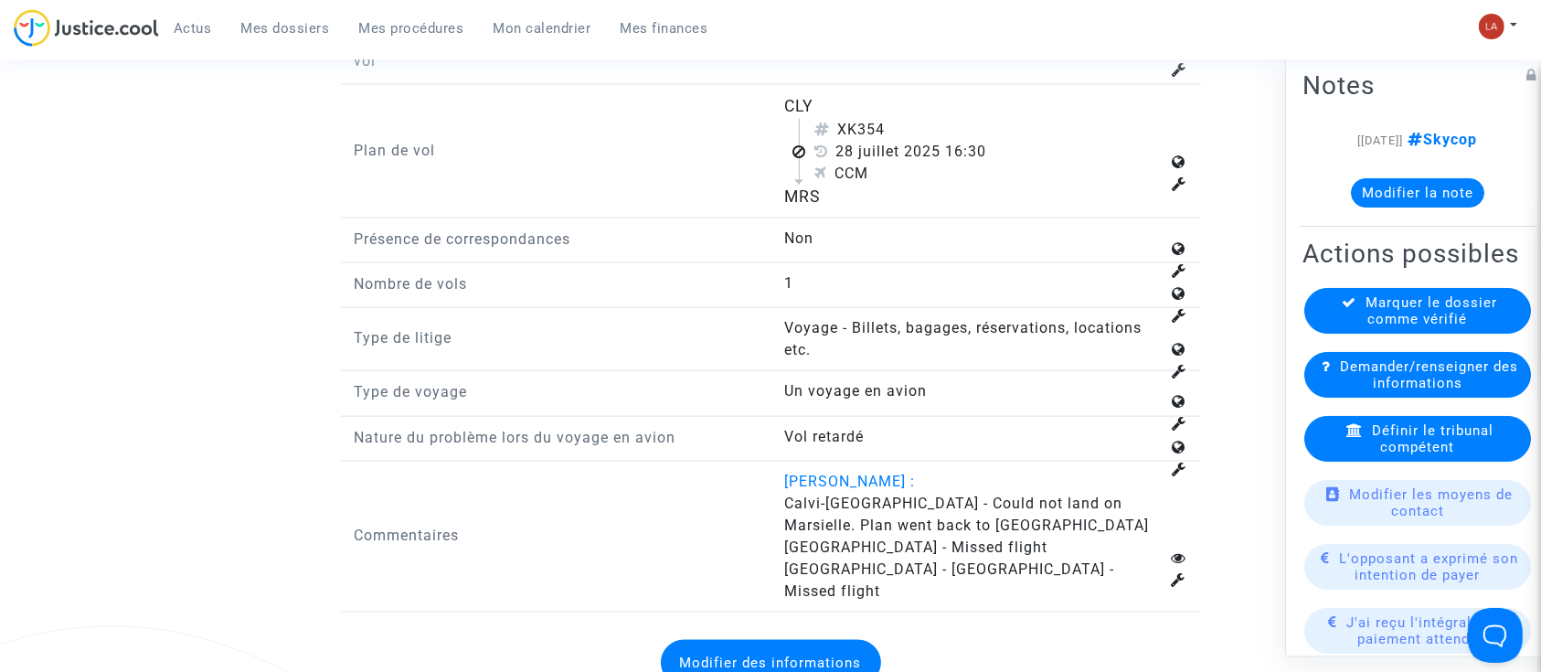
drag, startPoint x: 864, startPoint y: 135, endPoint x: 938, endPoint y: 143, distance: 73.5
click at [938, 141] on div "XK354" at bounding box center [986, 130] width 345 height 22
click at [864, 141] on div "XK354" at bounding box center [986, 130] width 345 height 22
click at [855, 141] on div "XK354" at bounding box center [986, 130] width 345 height 22
drag, startPoint x: 872, startPoint y: 147, endPoint x: 936, endPoint y: 151, distance: 64.1
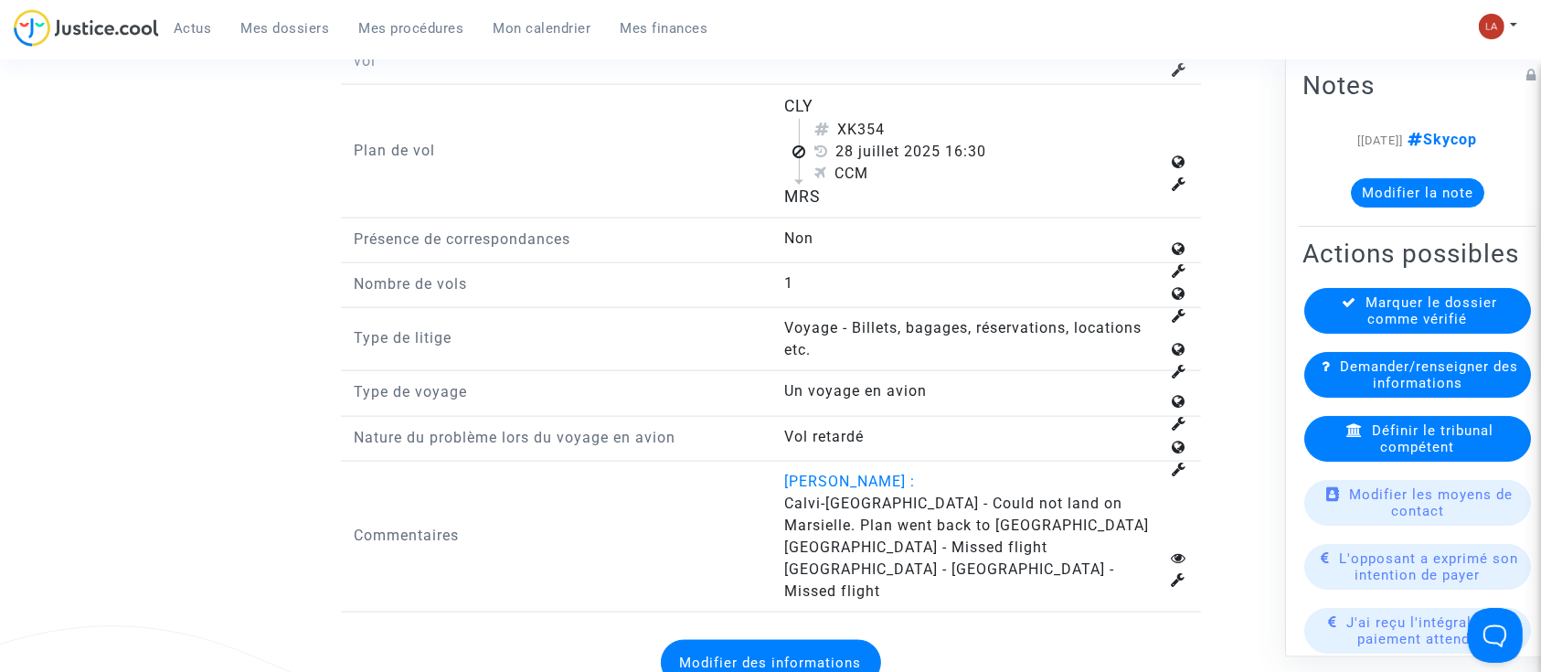
click at [934, 141] on div "XK354" at bounding box center [986, 130] width 345 height 22
copy div "354"
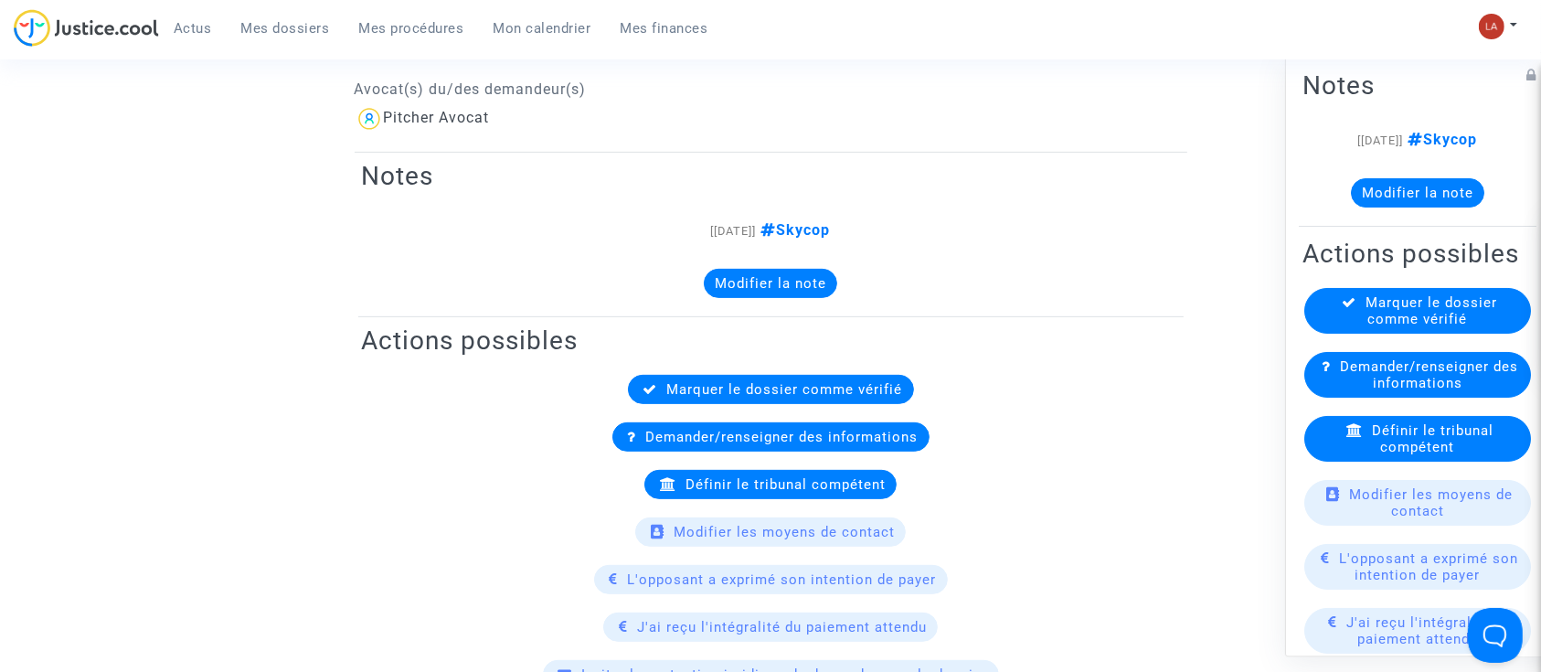
scroll to position [652, 0]
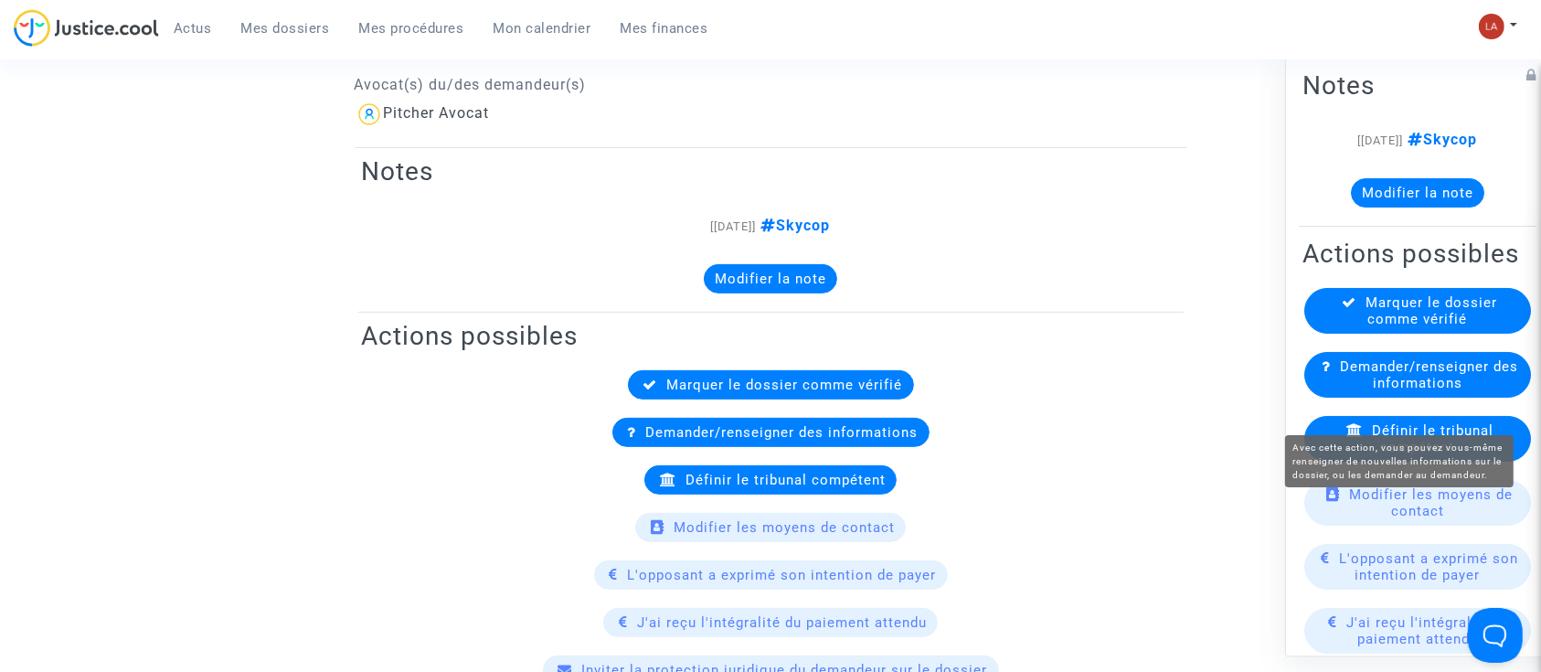
click at [1375, 451] on div "Définir le tribunal compétent" at bounding box center [1417, 439] width 227 height 46
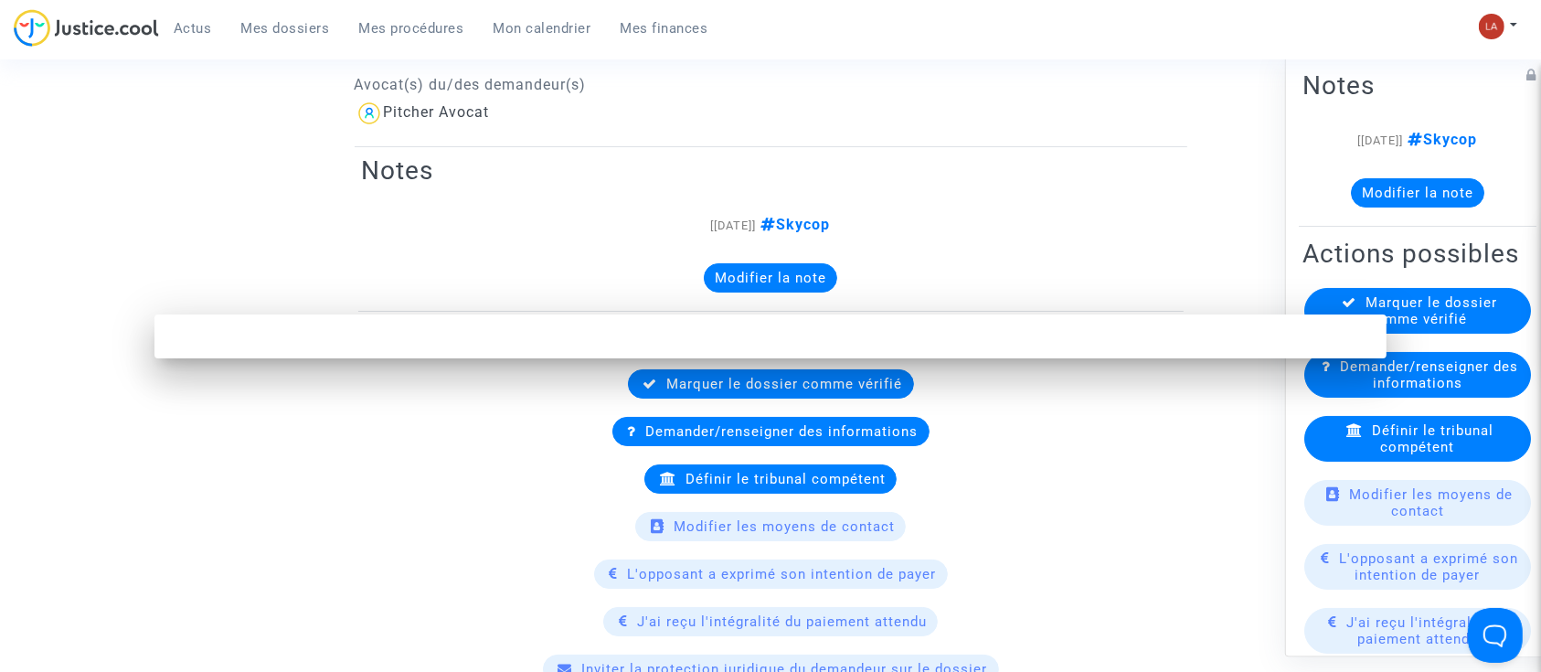
scroll to position [0, 0]
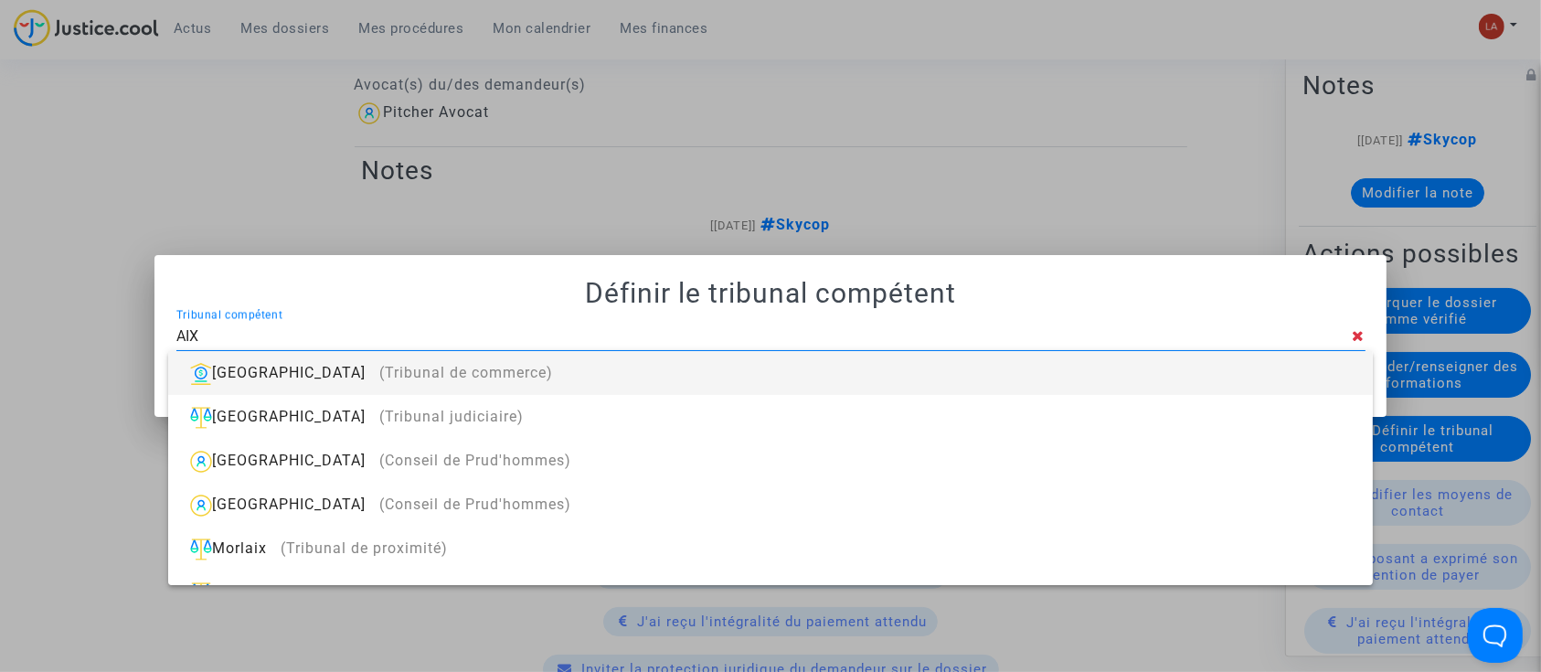
type input "AIX"
click at [1078, 383] on div "[GEOGRAPHIC_DATA] (Tribunal de commerce)" at bounding box center [770, 373] width 1174 height 44
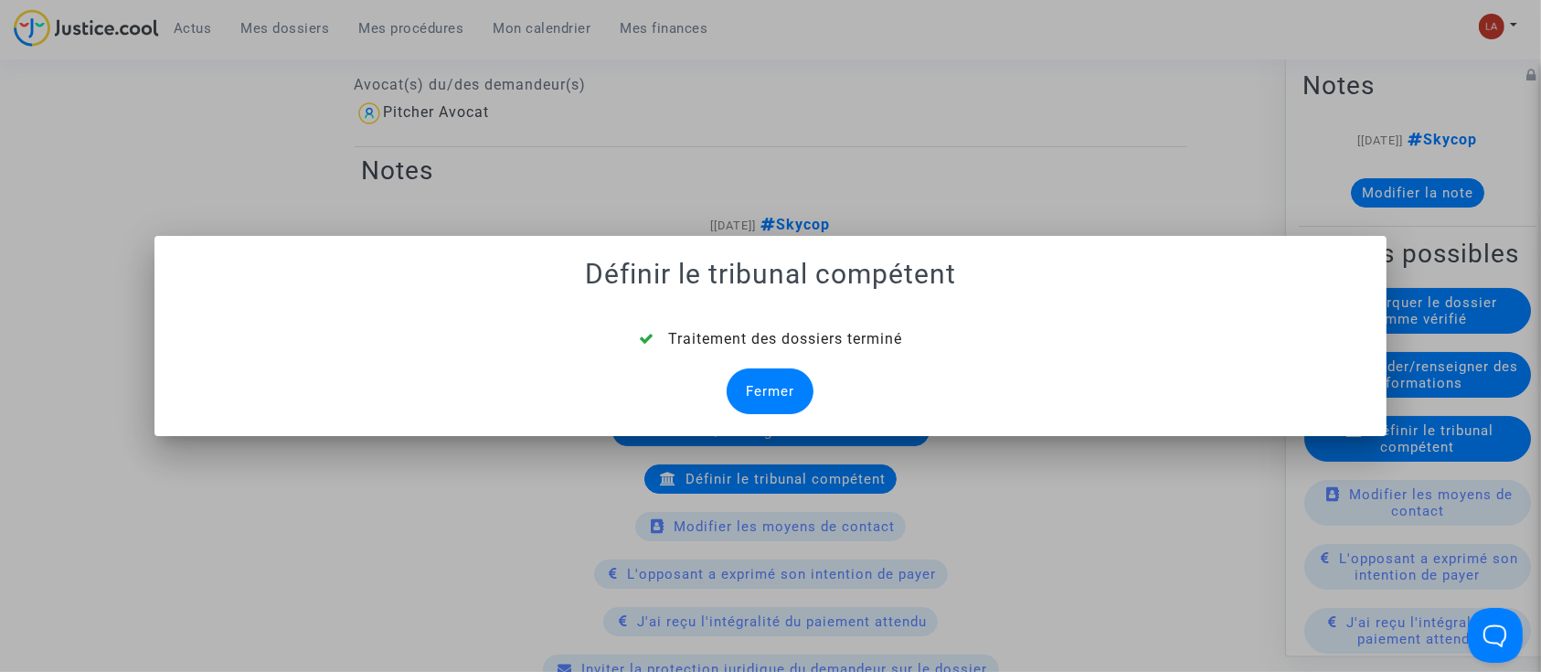
click at [791, 399] on div "Fermer" at bounding box center [769, 391] width 87 height 46
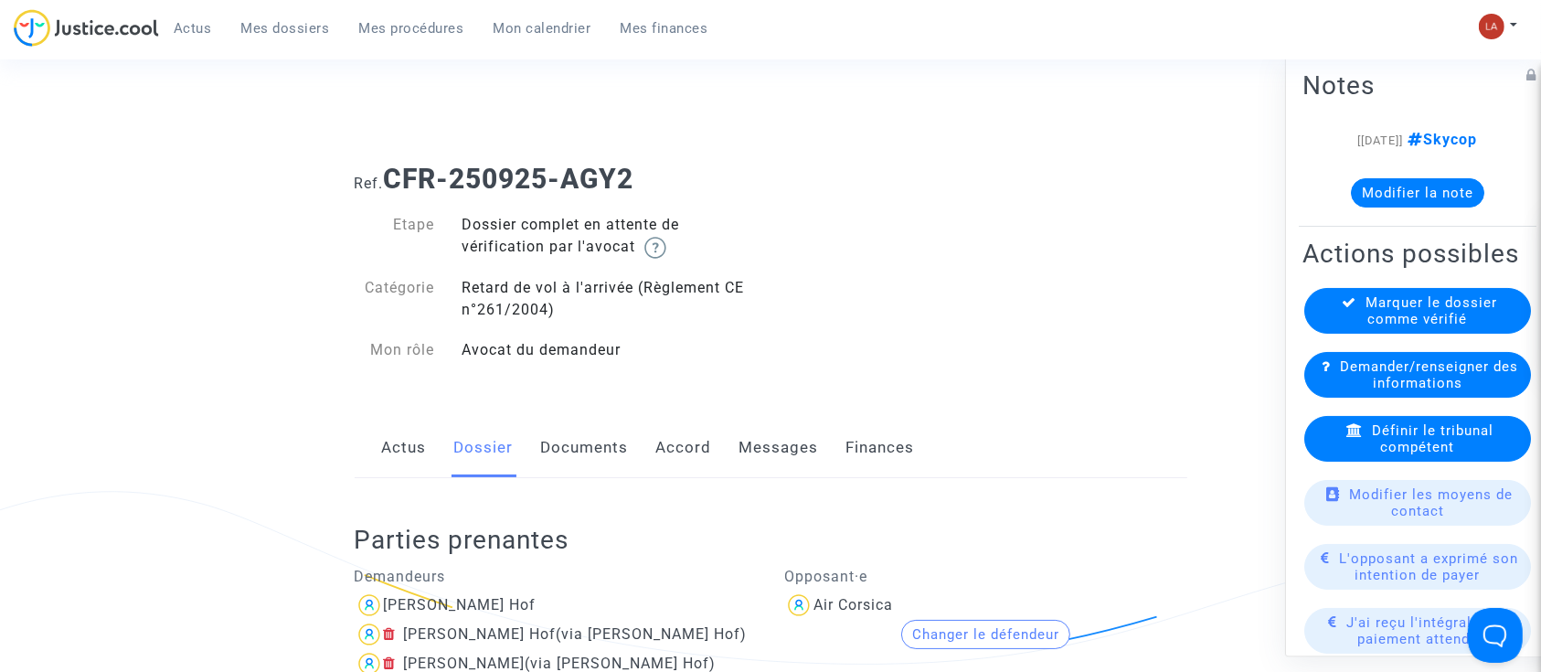
click at [597, 471] on link "Documents" at bounding box center [585, 448] width 88 height 60
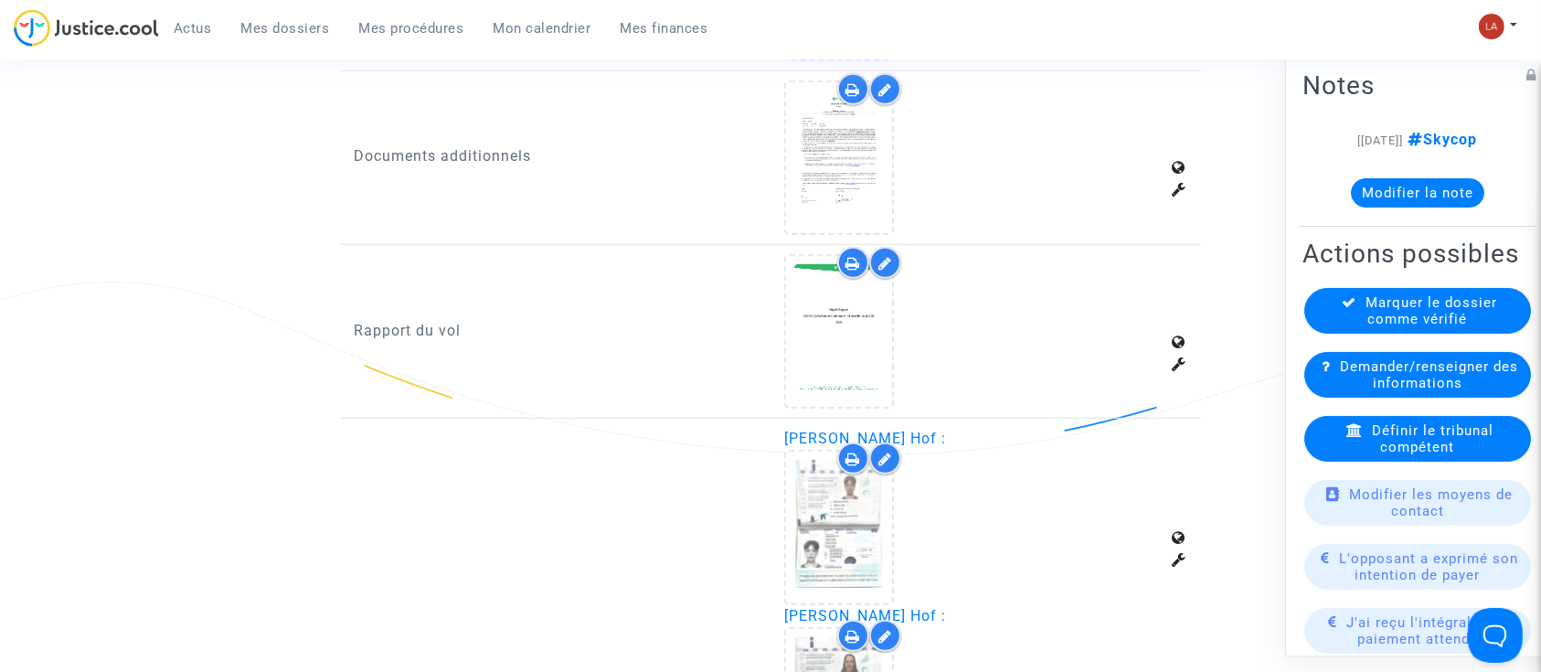
scroll to position [1060, 0]
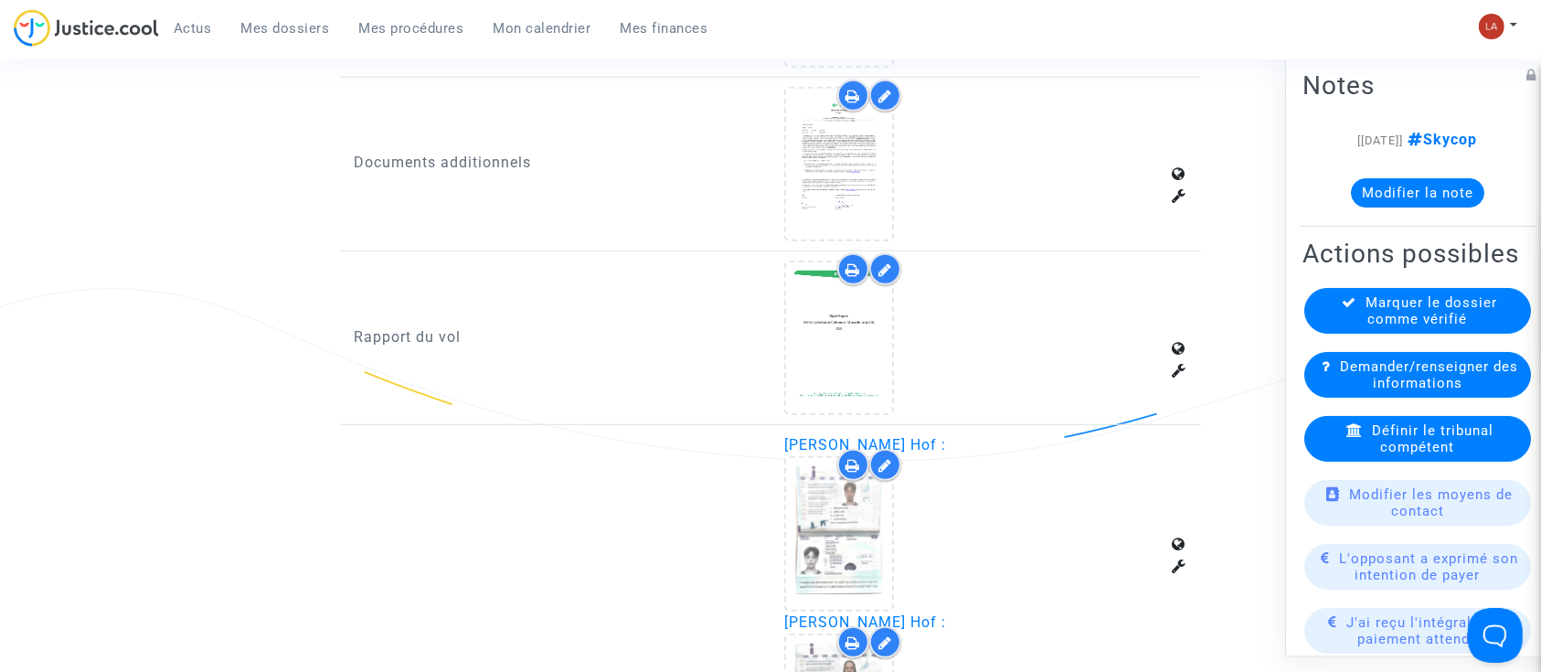
click at [889, 265] on icon at bounding box center [885, 269] width 14 height 15
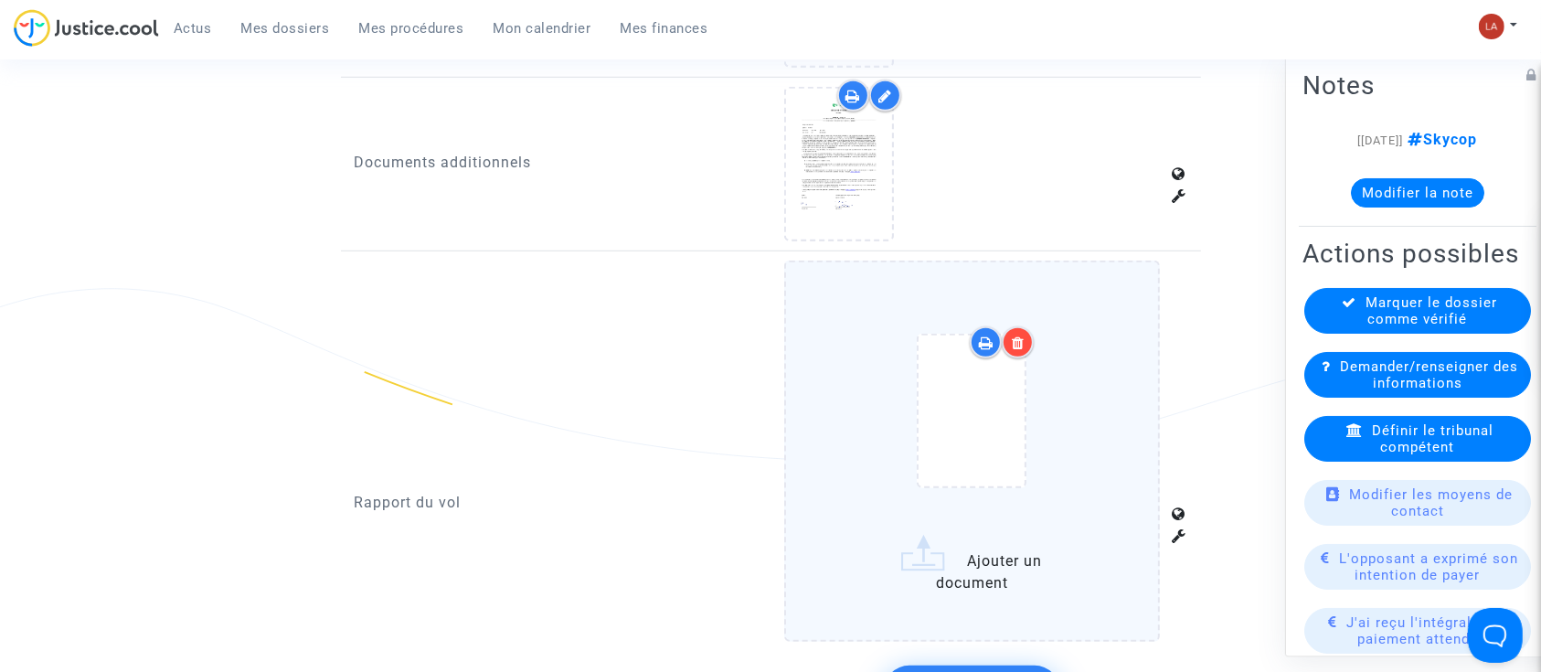
click at [1097, 411] on div at bounding box center [971, 414] width 299 height 213
click at [0, 0] on input "Ajouter un document" at bounding box center [0, 0] width 0 height 0
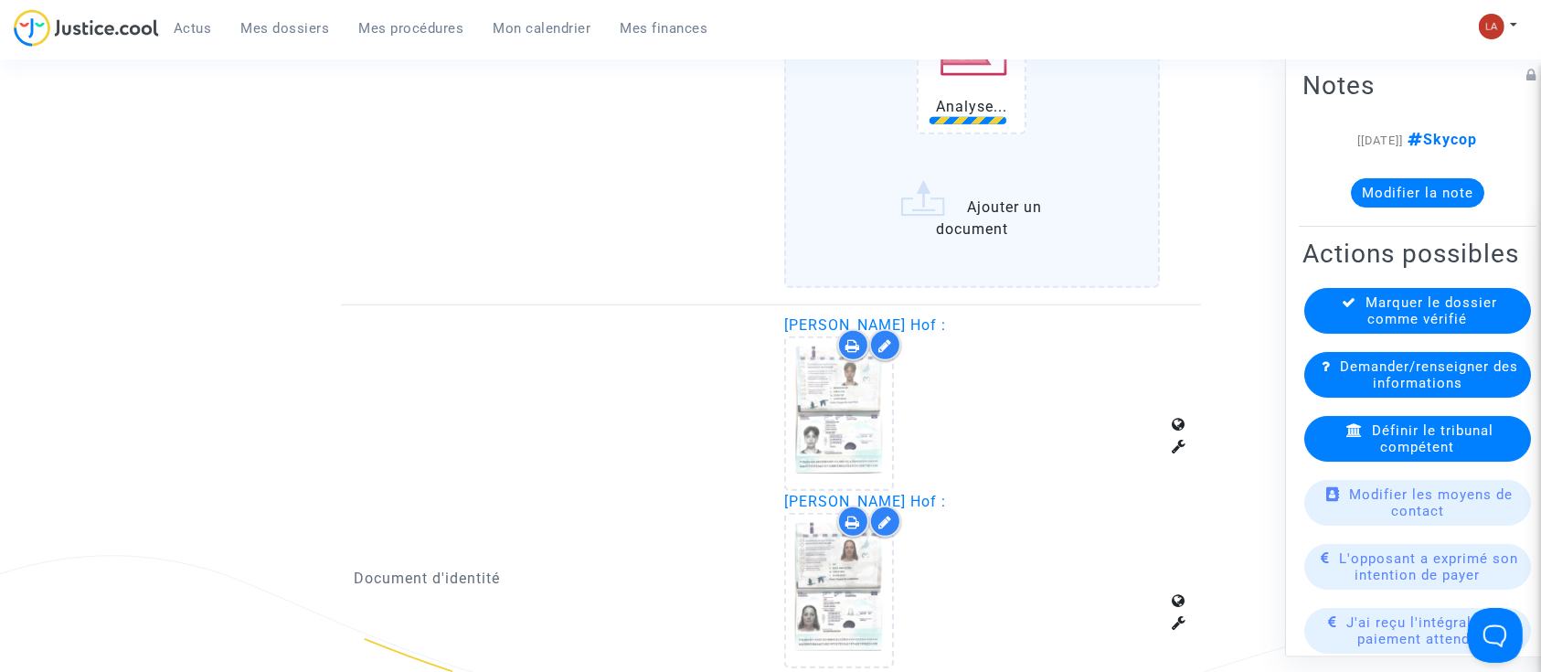
scroll to position [1667, 0]
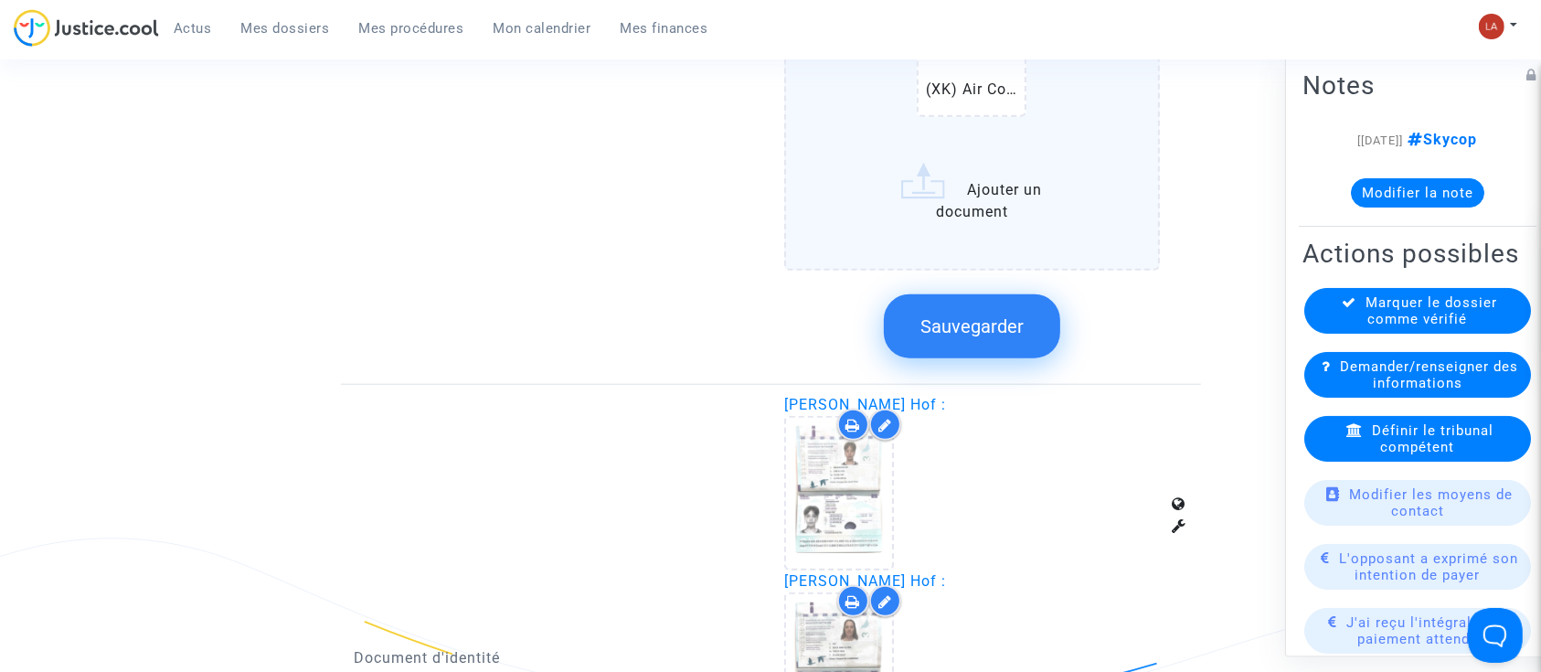
click at [1009, 318] on span "Sauvegarder" at bounding box center [971, 326] width 103 height 22
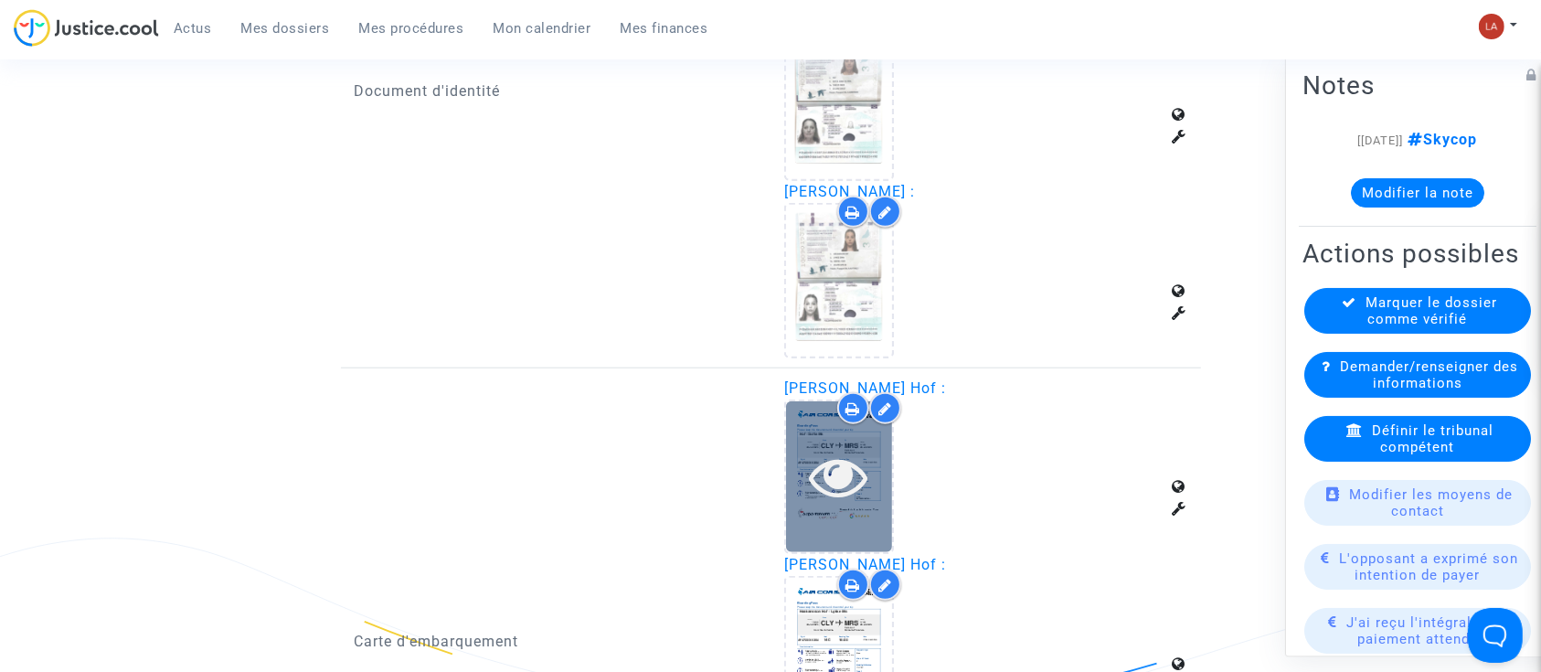
click at [814, 439] on div at bounding box center [839, 476] width 106 height 151
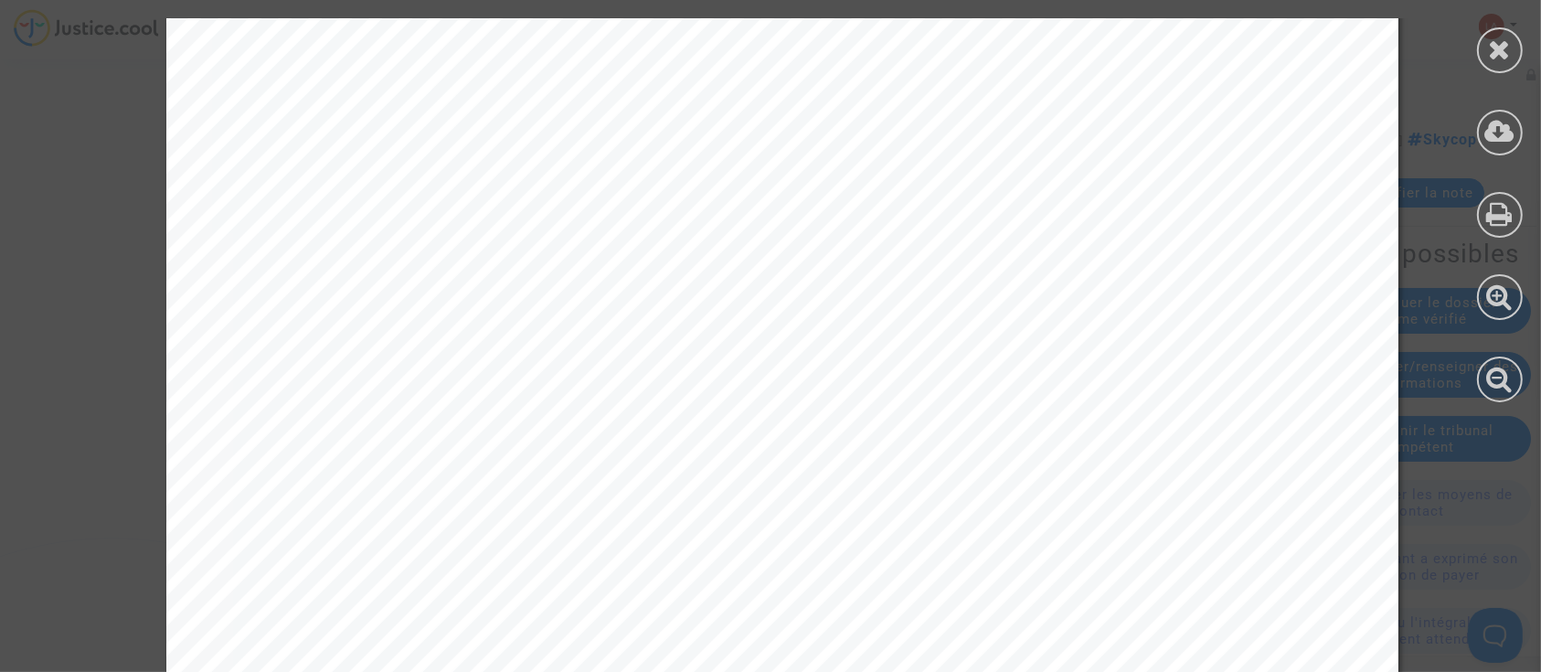
scroll to position [358, 0]
click at [1494, 53] on icon at bounding box center [1500, 49] width 23 height 27
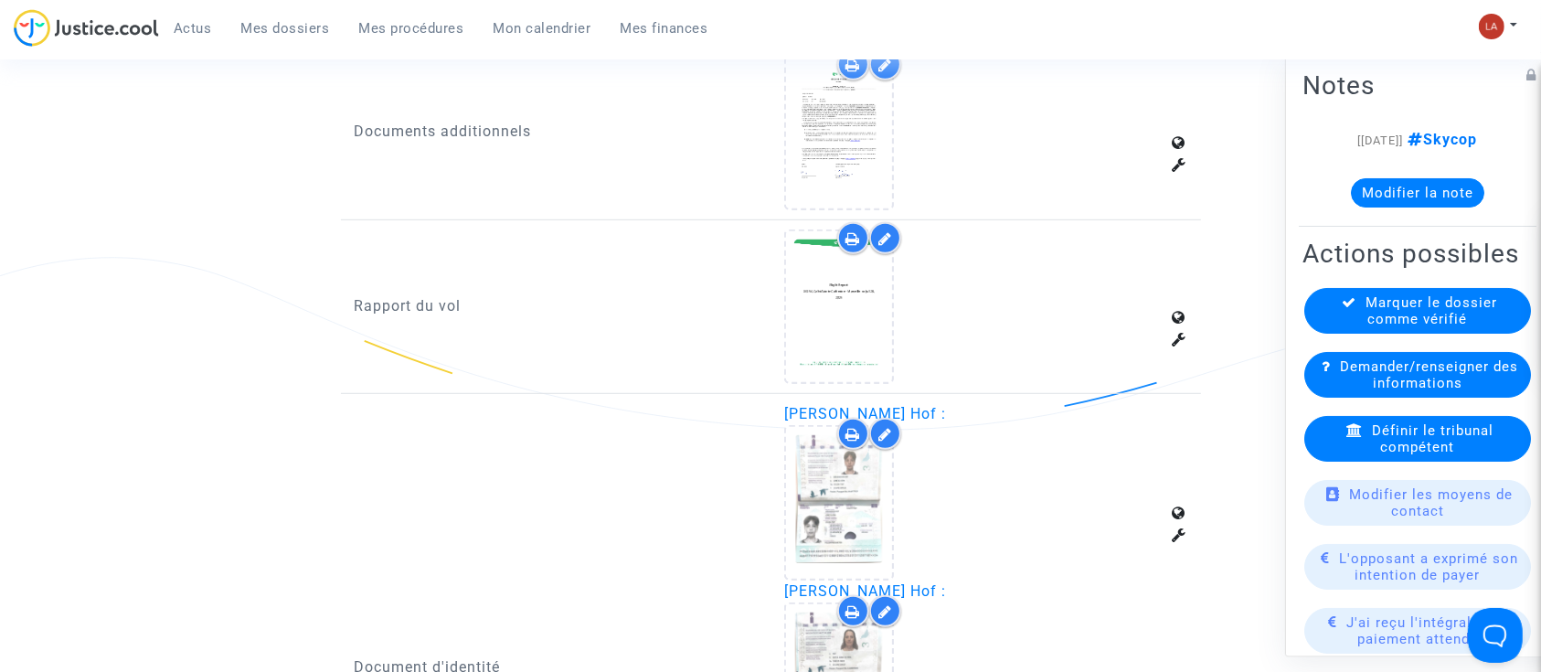
scroll to position [1089, 0]
click at [880, 233] on icon at bounding box center [885, 240] width 14 height 15
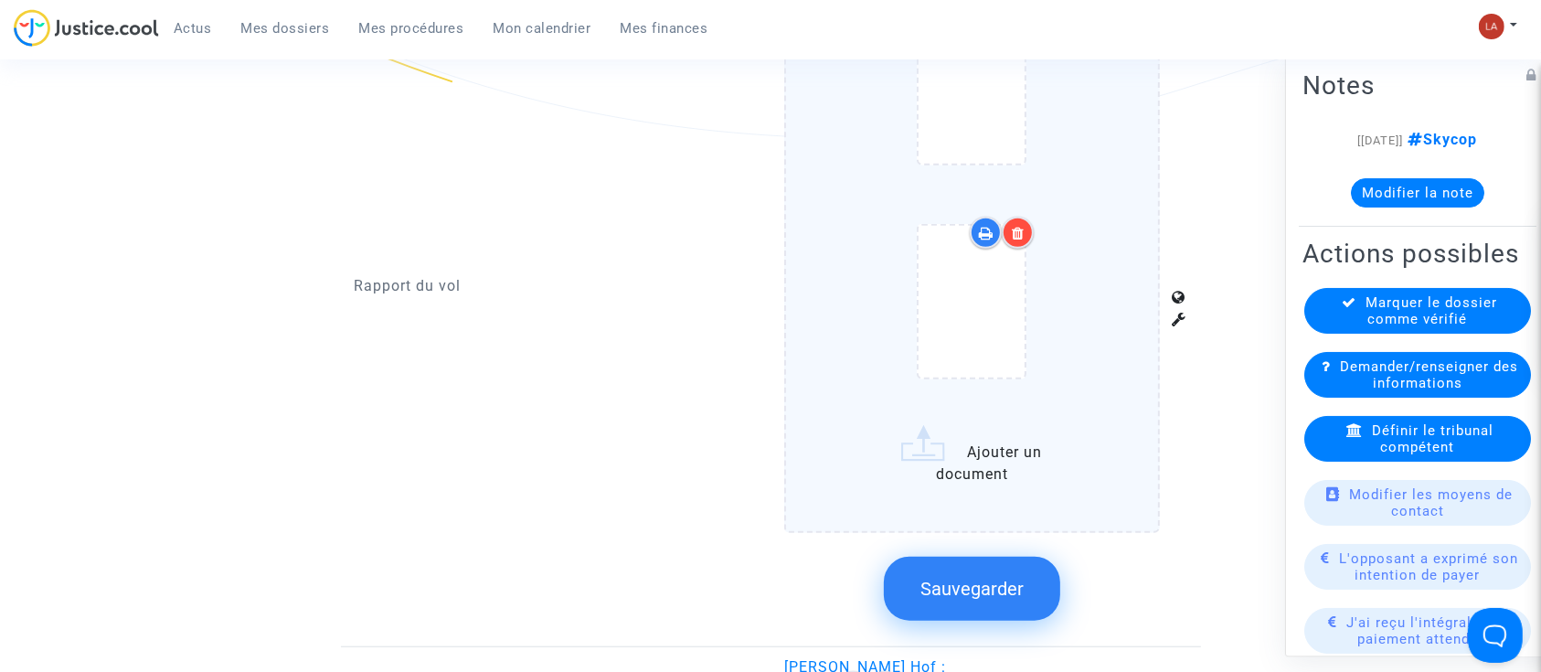
click at [985, 580] on span "Sauvegarder" at bounding box center [971, 589] width 103 height 22
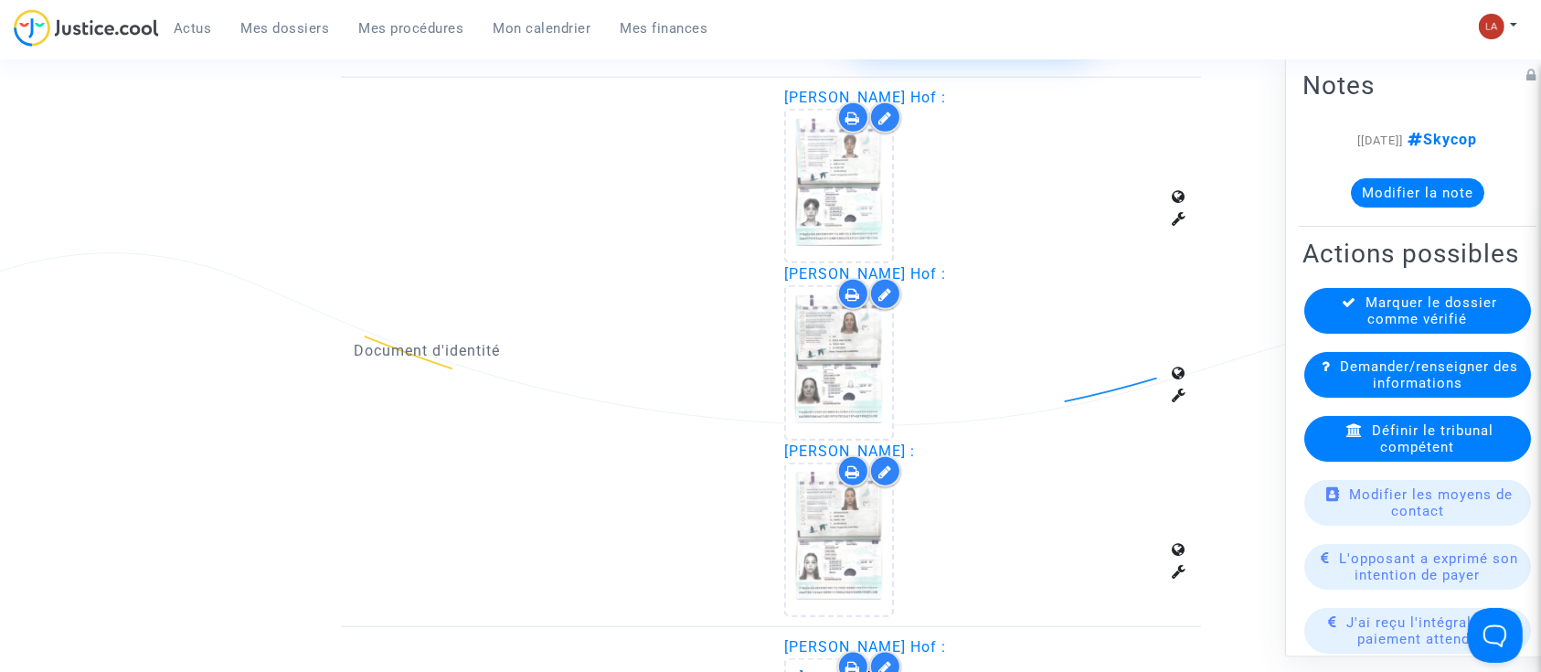
scroll to position [1966, 0]
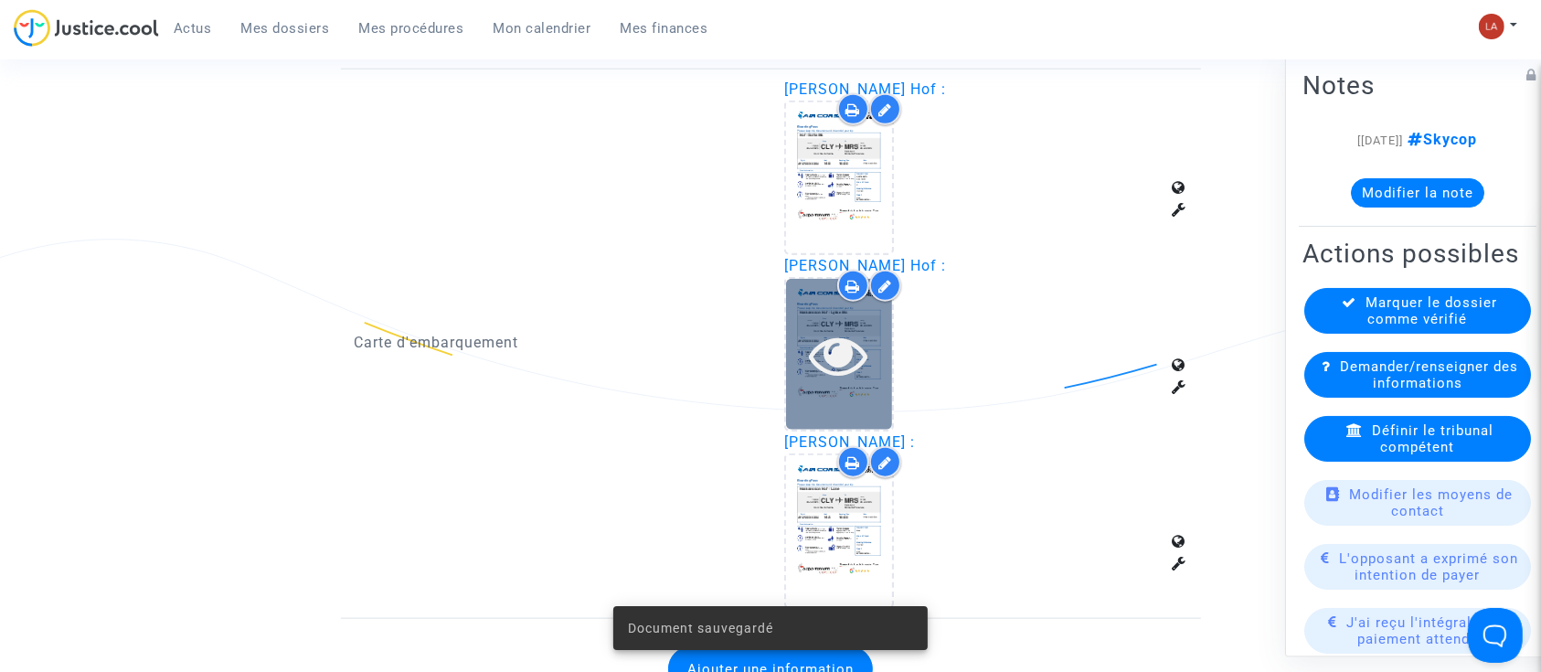
click at [830, 396] on div at bounding box center [839, 354] width 106 height 151
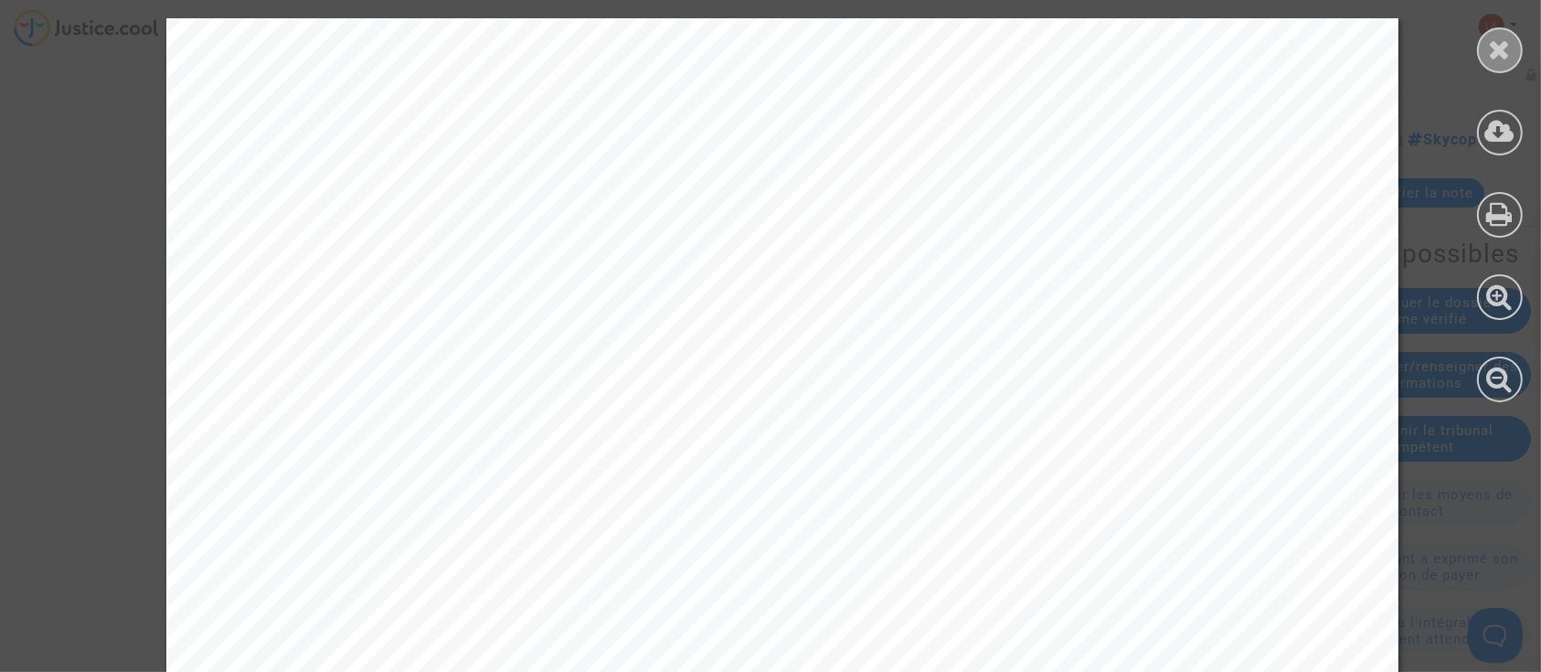
click at [1504, 57] on icon at bounding box center [1500, 49] width 23 height 27
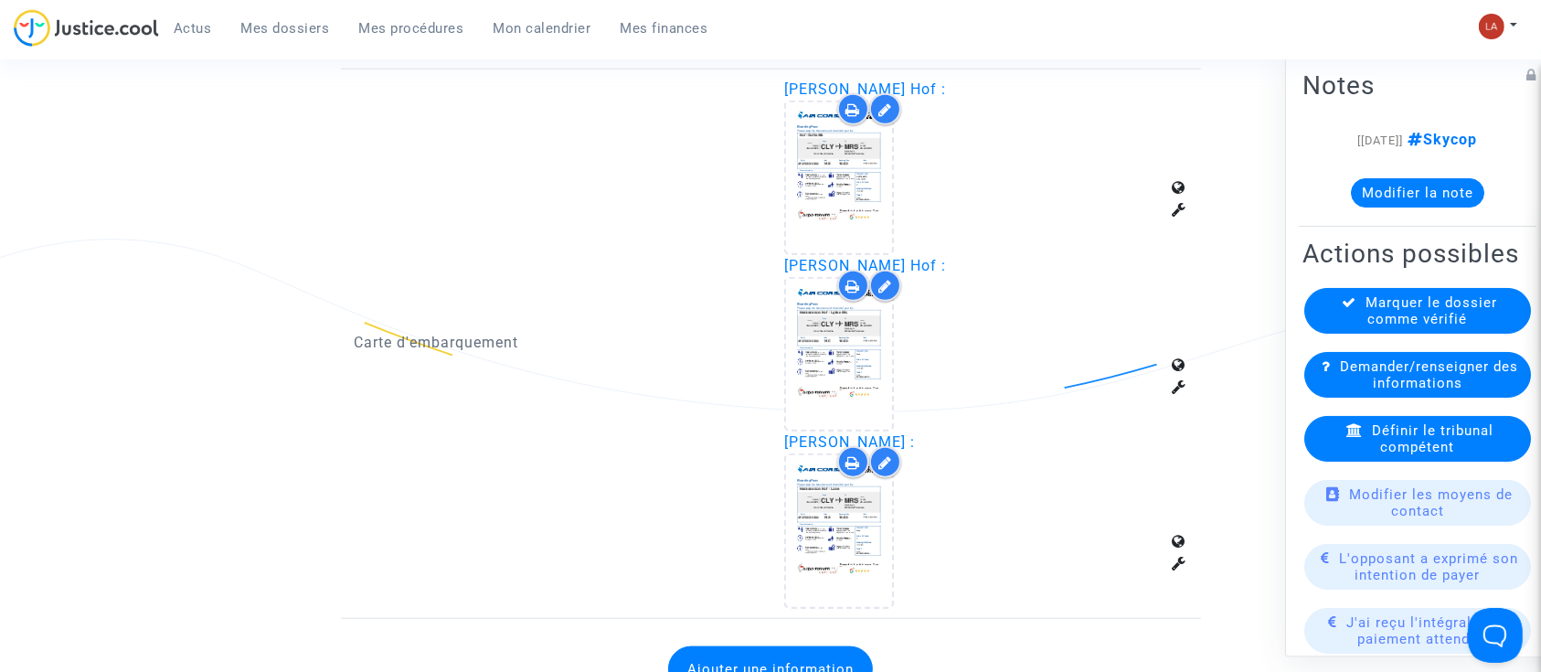
click at [1345, 334] on div "Marquer le dossier comme vérifié" at bounding box center [1417, 311] width 227 height 46
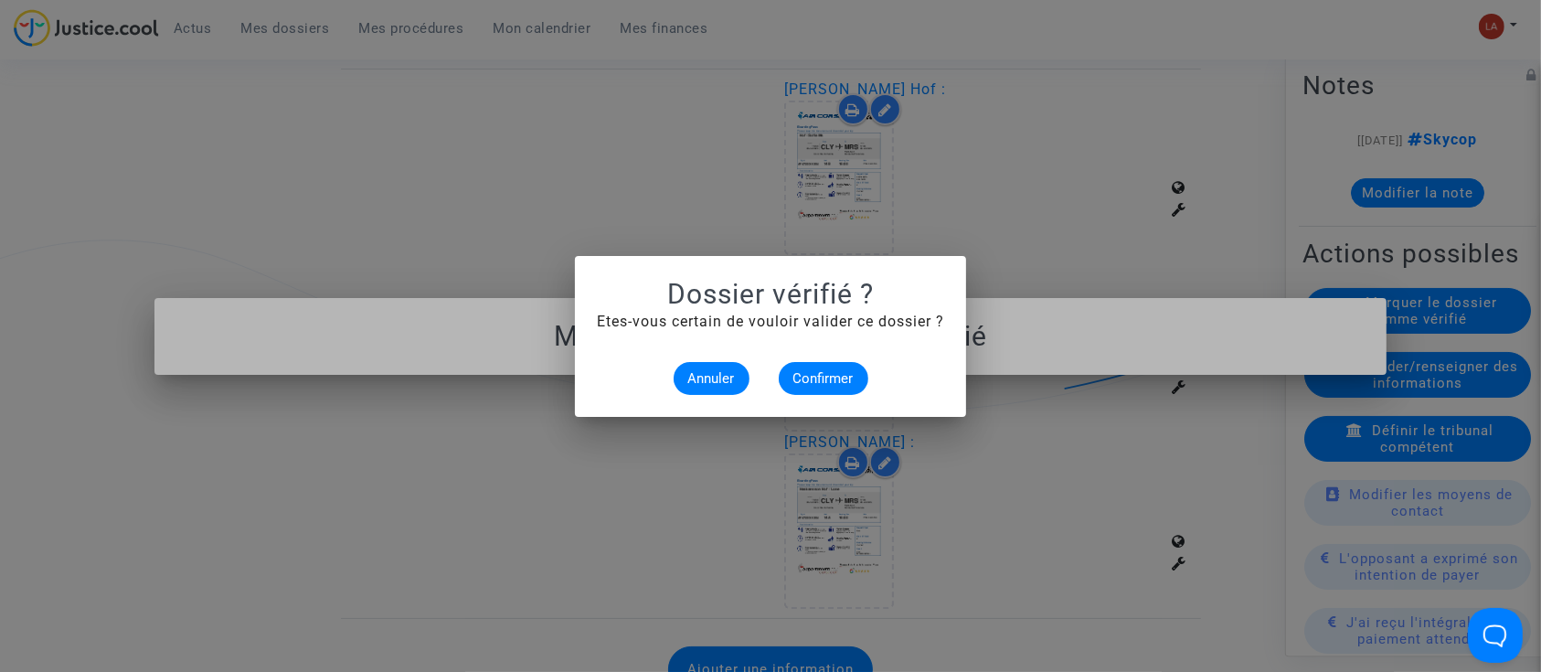
scroll to position [0, 0]
click at [806, 387] on button "Confirmer" at bounding box center [824, 378] width 90 height 33
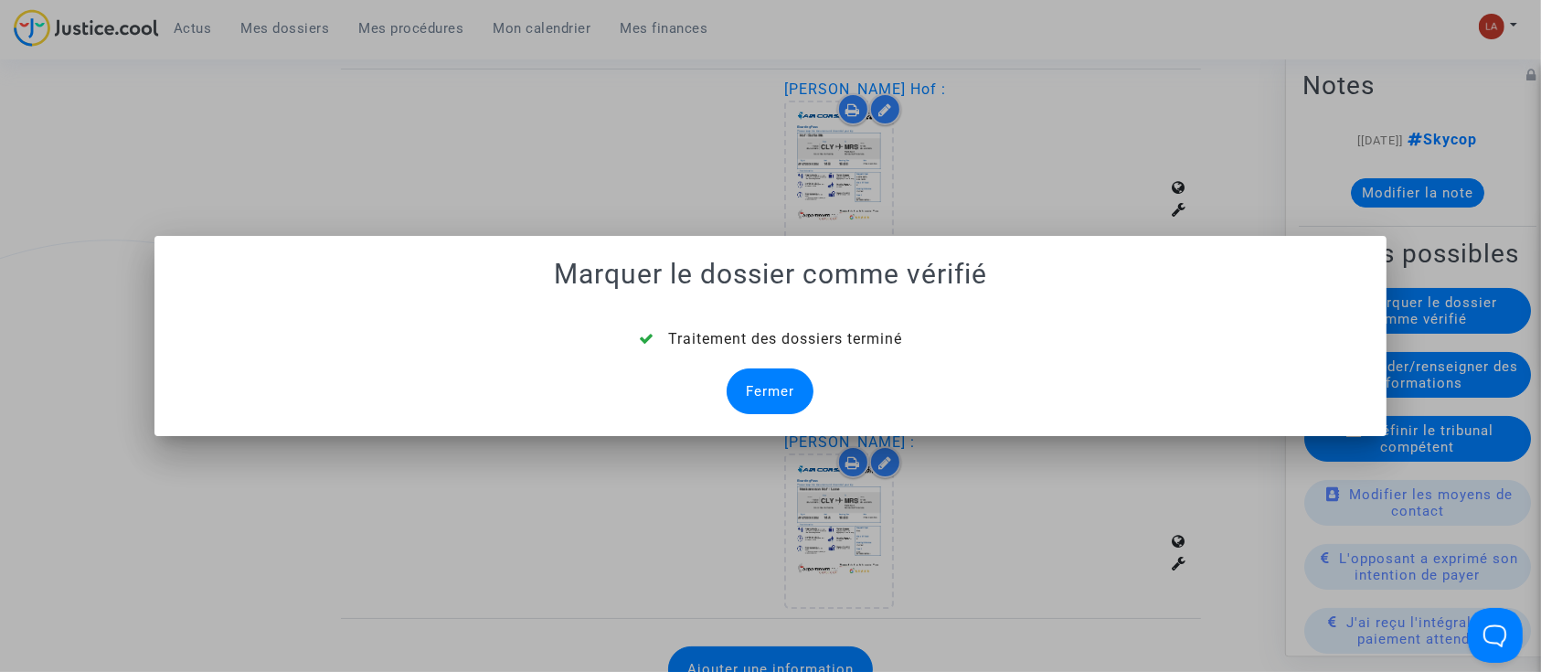
click at [771, 390] on div "Fermer" at bounding box center [769, 391] width 87 height 46
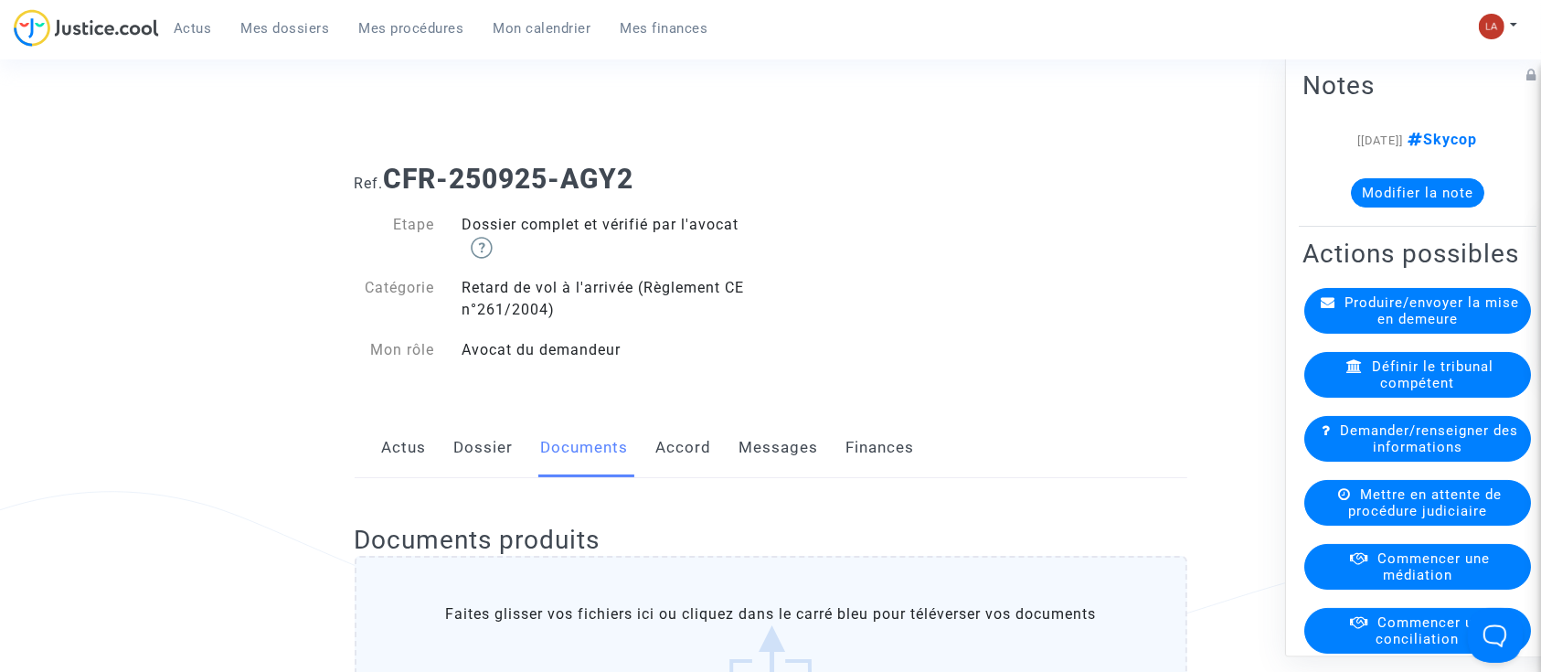
click at [459, 431] on link "Dossier" at bounding box center [483, 448] width 59 height 60
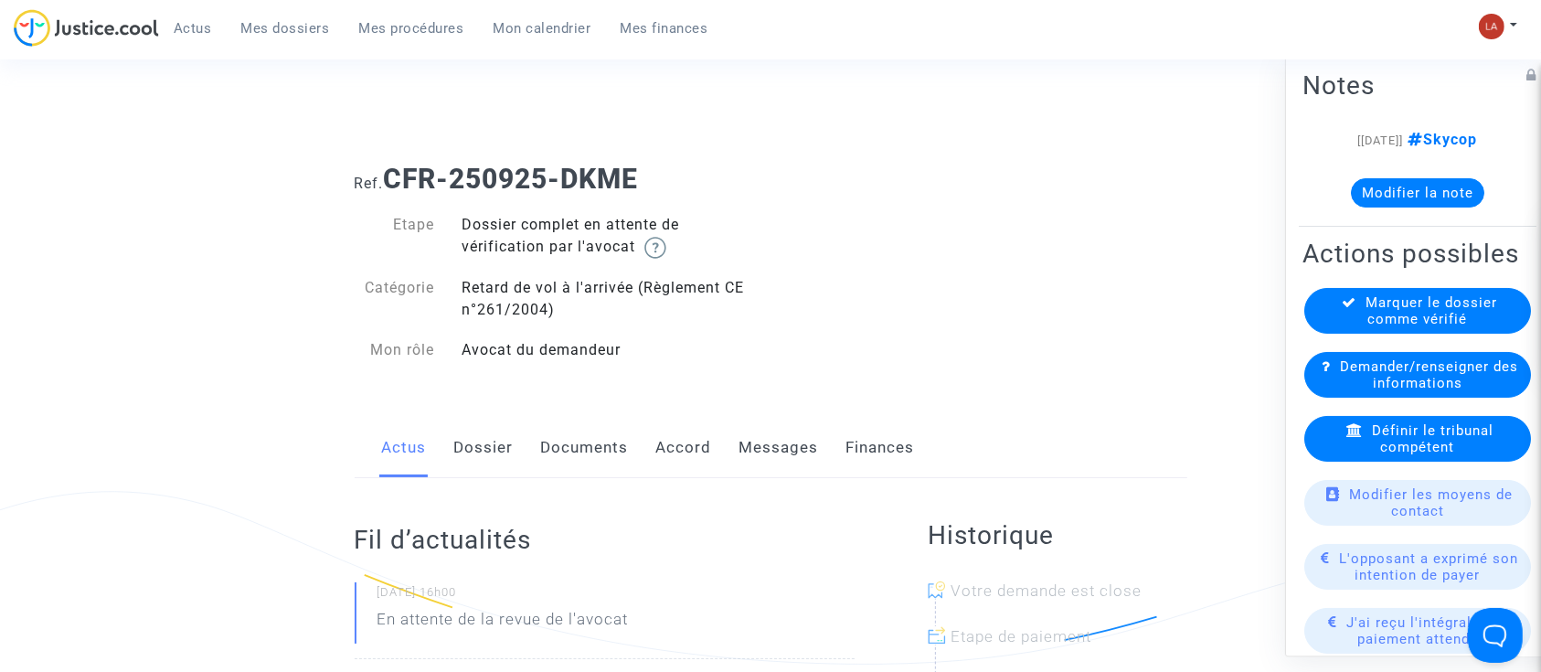
click at [465, 461] on link "Dossier" at bounding box center [483, 448] width 59 height 60
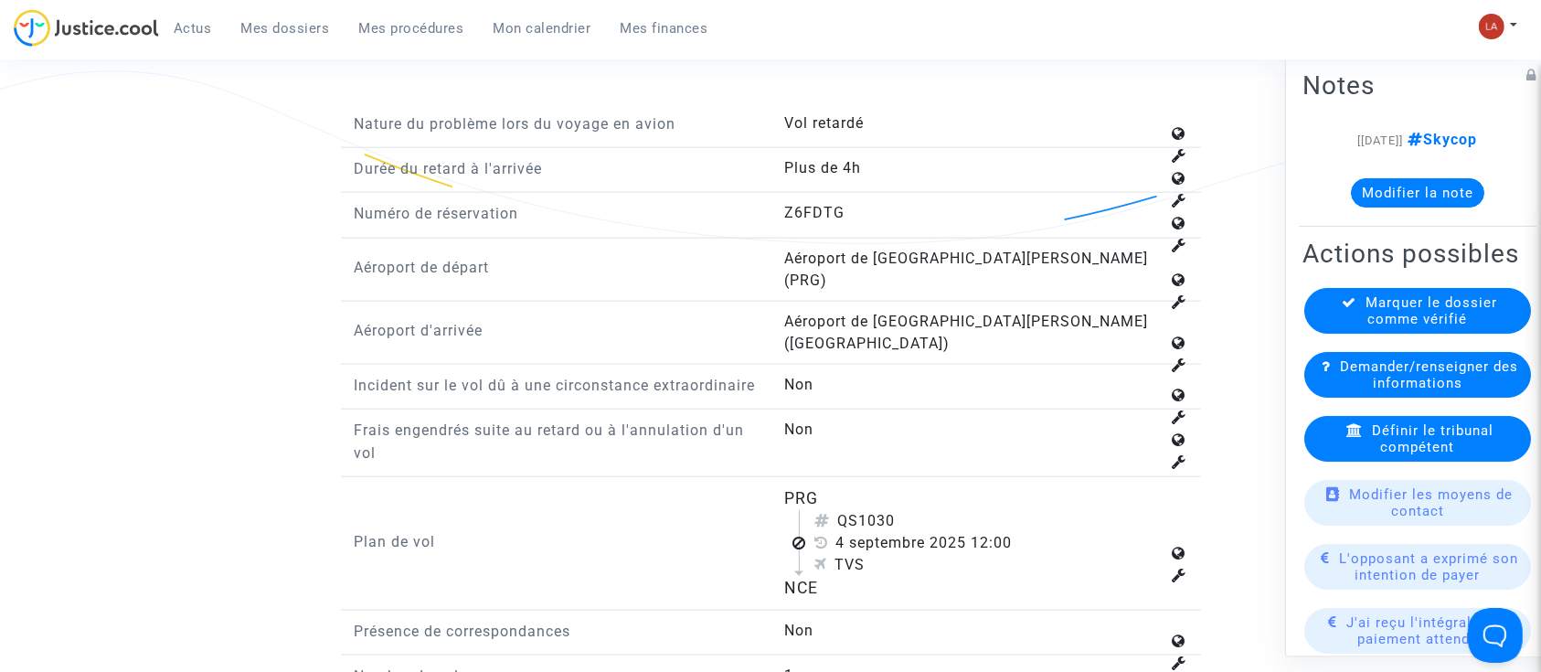
scroll to position [2135, 0]
drag, startPoint x: 864, startPoint y: 473, endPoint x: 925, endPoint y: 484, distance: 62.2
click at [925, 509] on div "QS1030" at bounding box center [986, 520] width 345 height 22
copy div "1030"
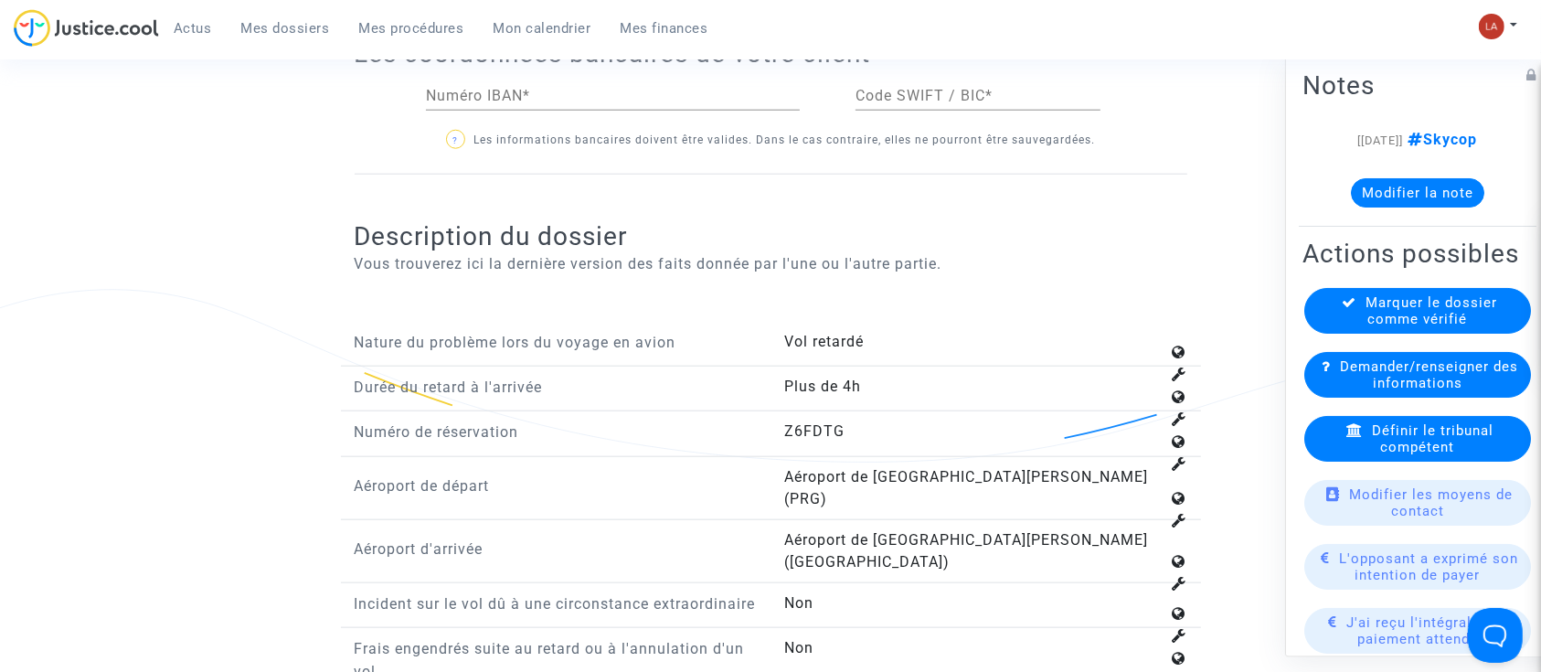
scroll to position [1912, 0]
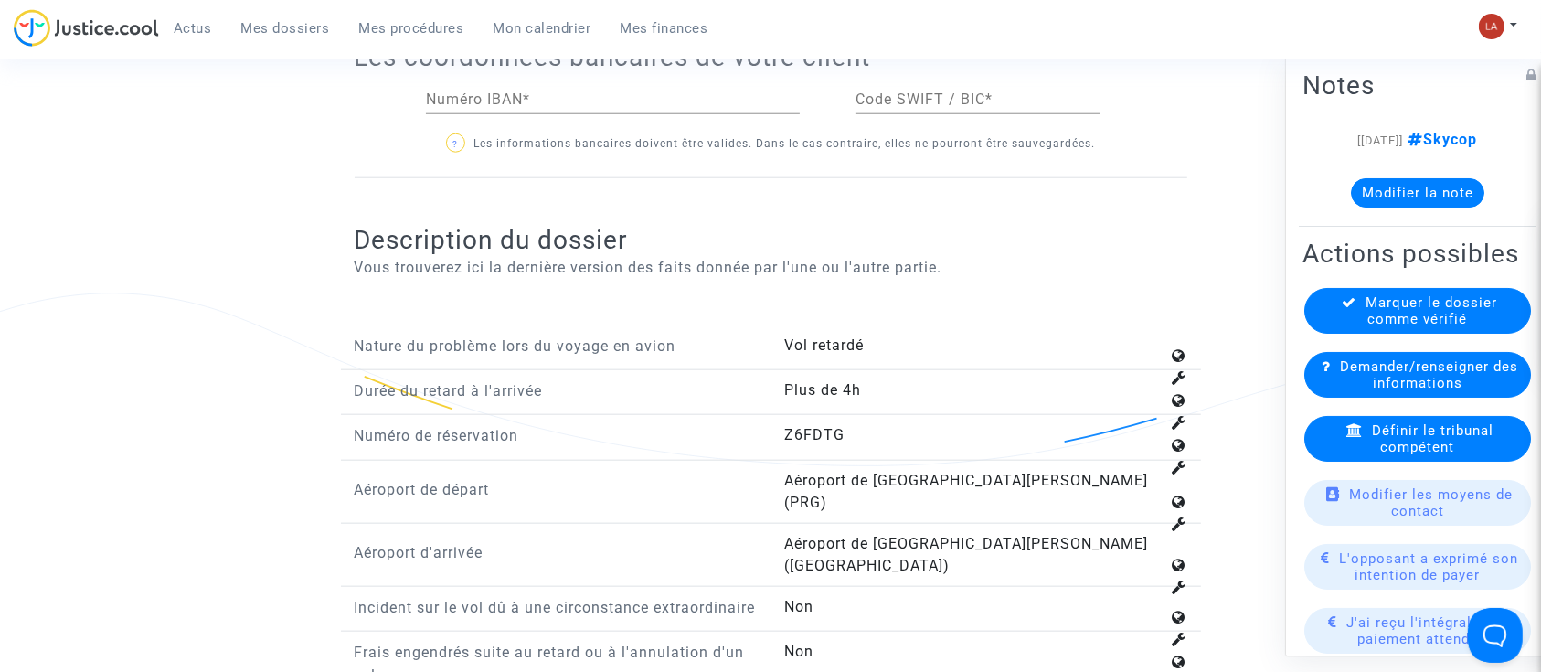
click at [1395, 461] on div "Définir le tribunal compétent" at bounding box center [1417, 439] width 227 height 46
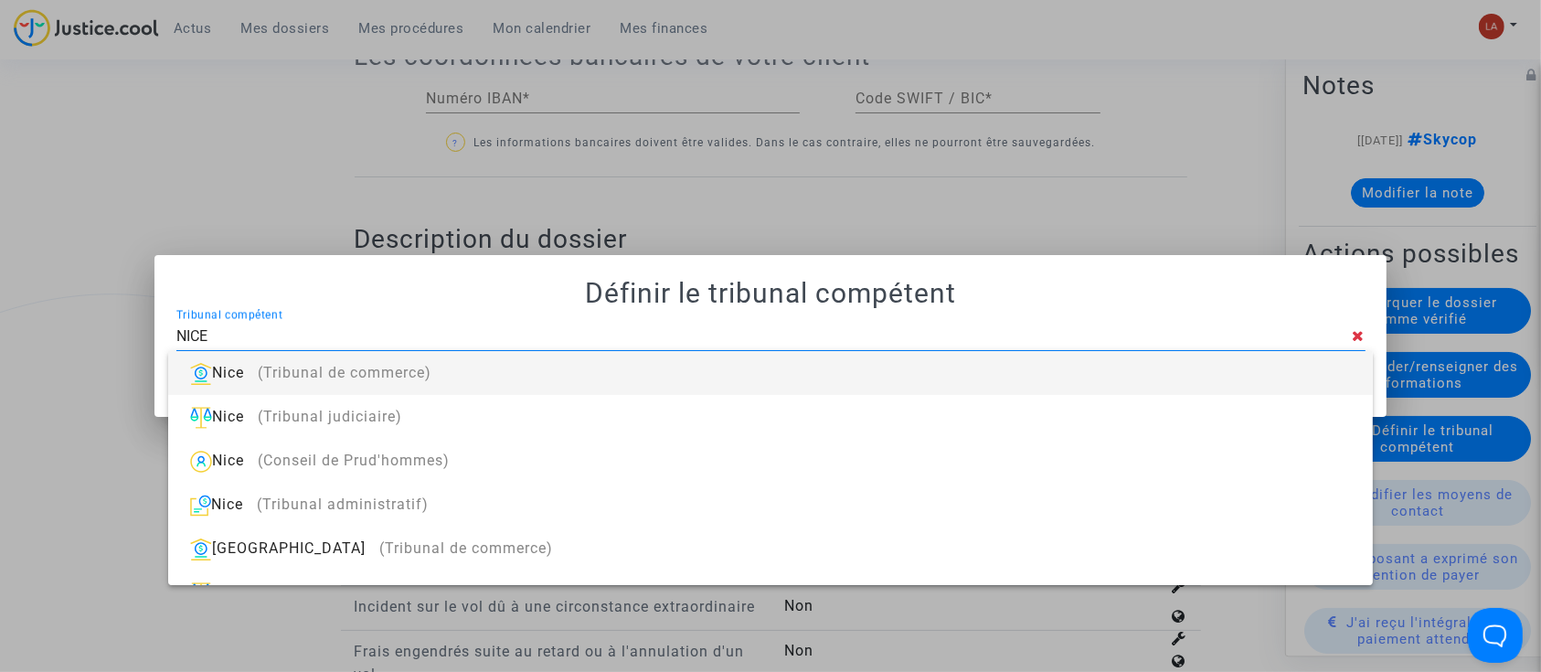
type input "NICE"
click at [1271, 363] on div "Nice (Tribunal de commerce)" at bounding box center [770, 373] width 1174 height 44
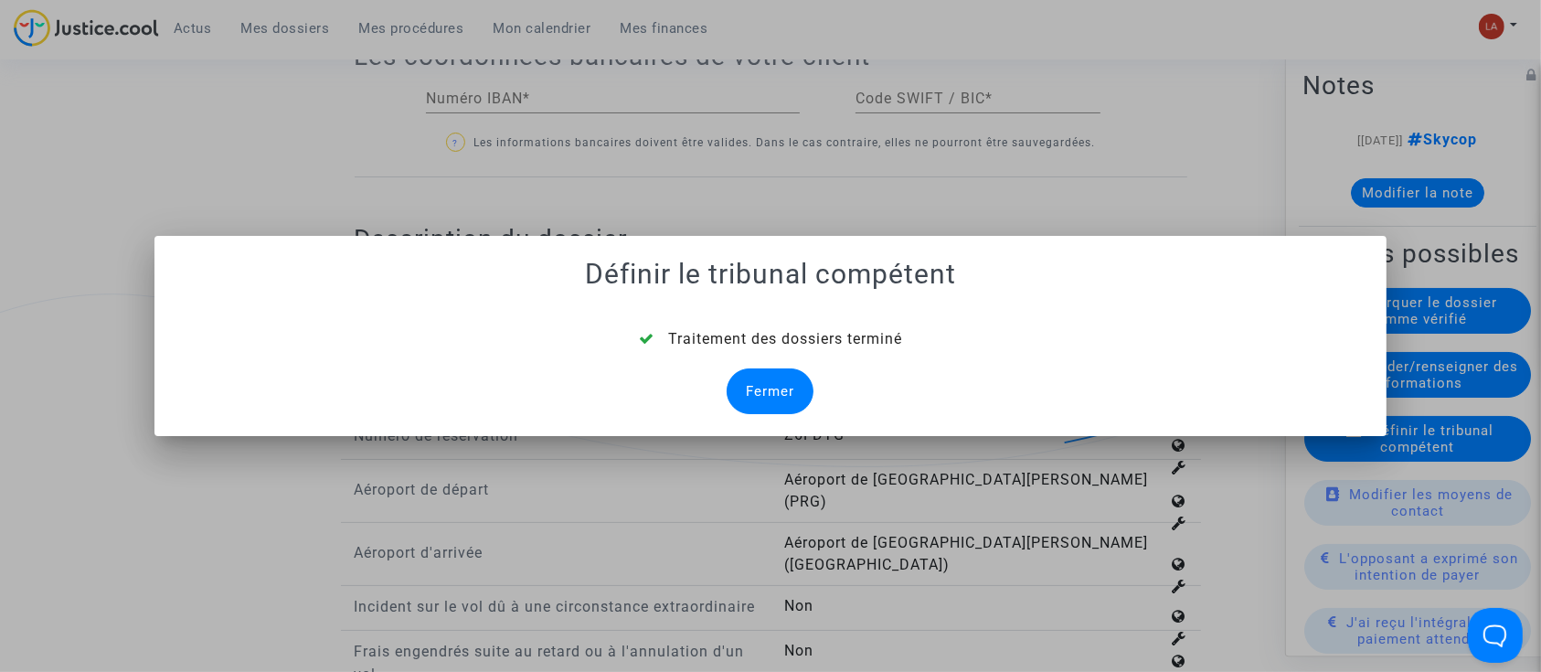
click at [743, 382] on div "Fermer" at bounding box center [769, 391] width 87 height 46
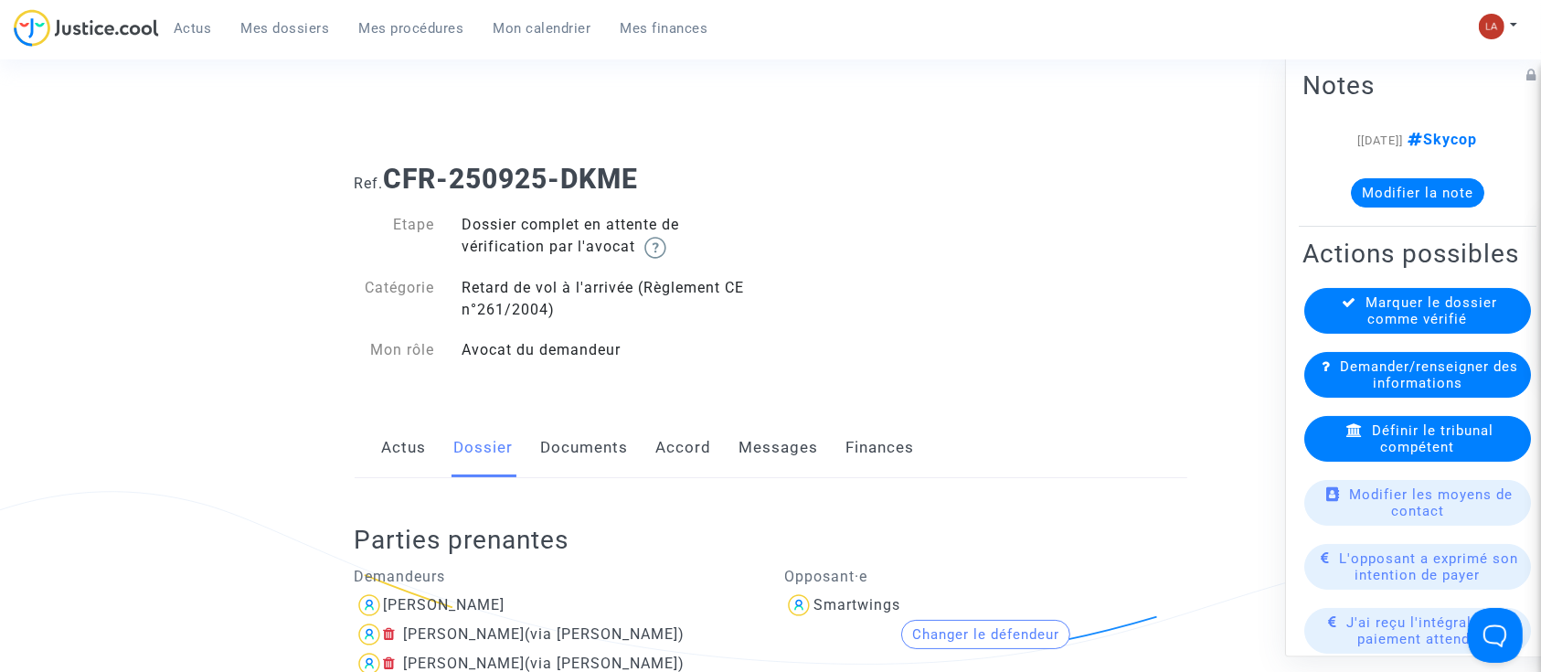
click at [574, 443] on link "Documents" at bounding box center [585, 448] width 88 height 60
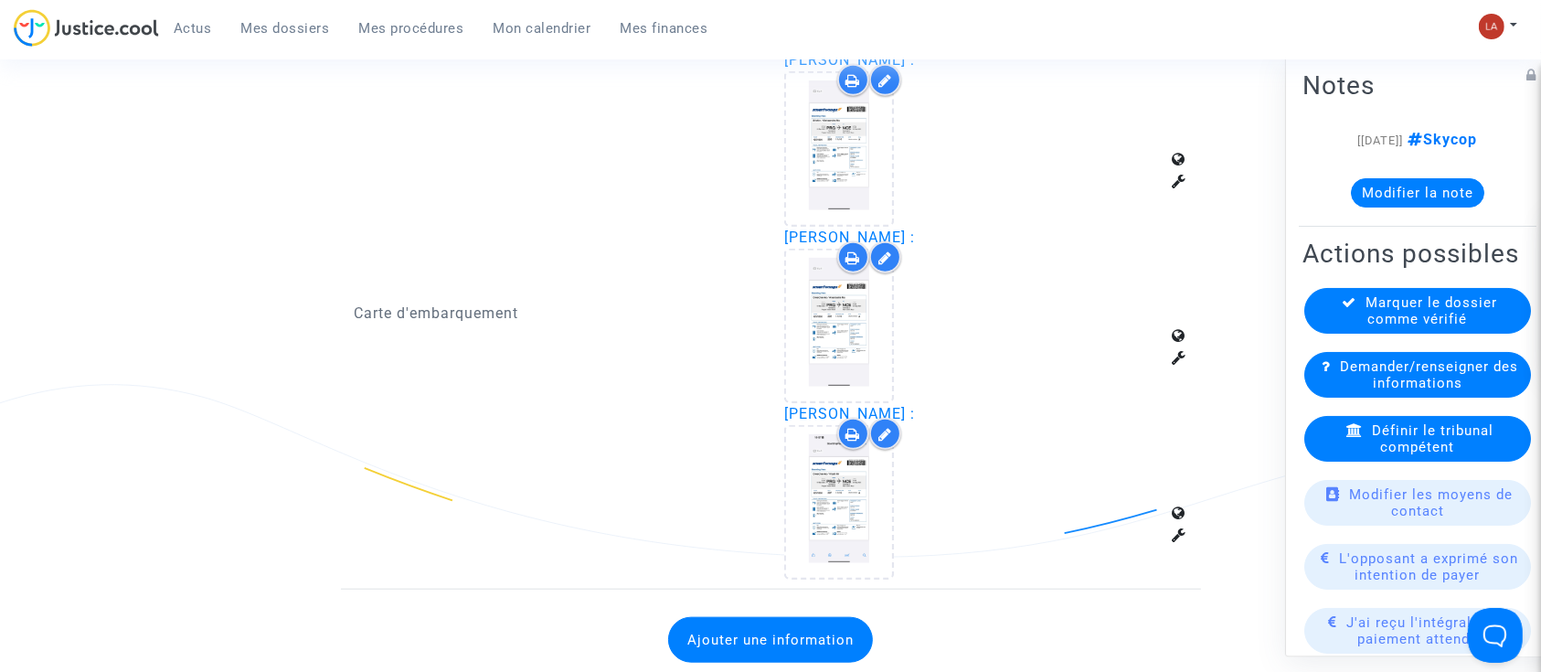
scroll to position [1819, 0]
click at [753, 620] on button "Ajouter une information" at bounding box center [770, 641] width 205 height 46
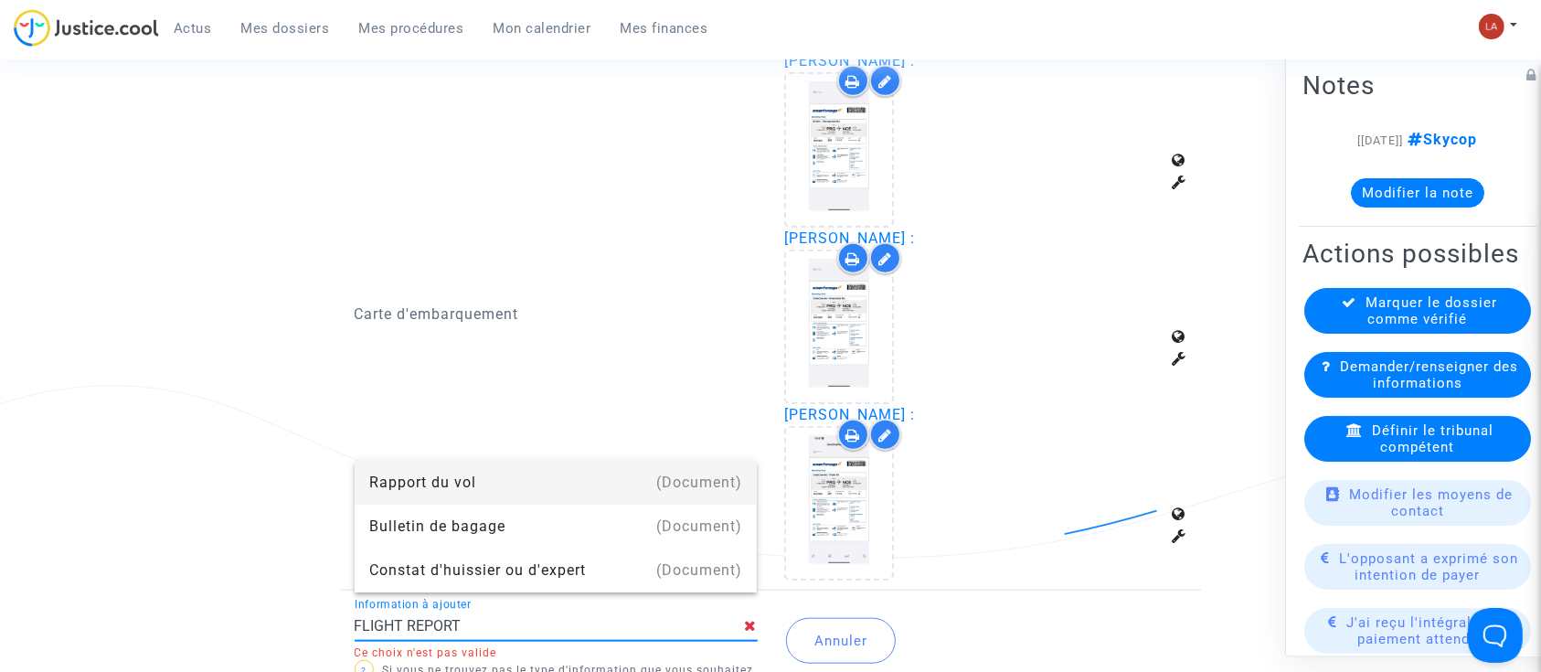
click at [700, 482] on div "(Document)" at bounding box center [699, 483] width 86 height 44
type input "Rapport du vol"
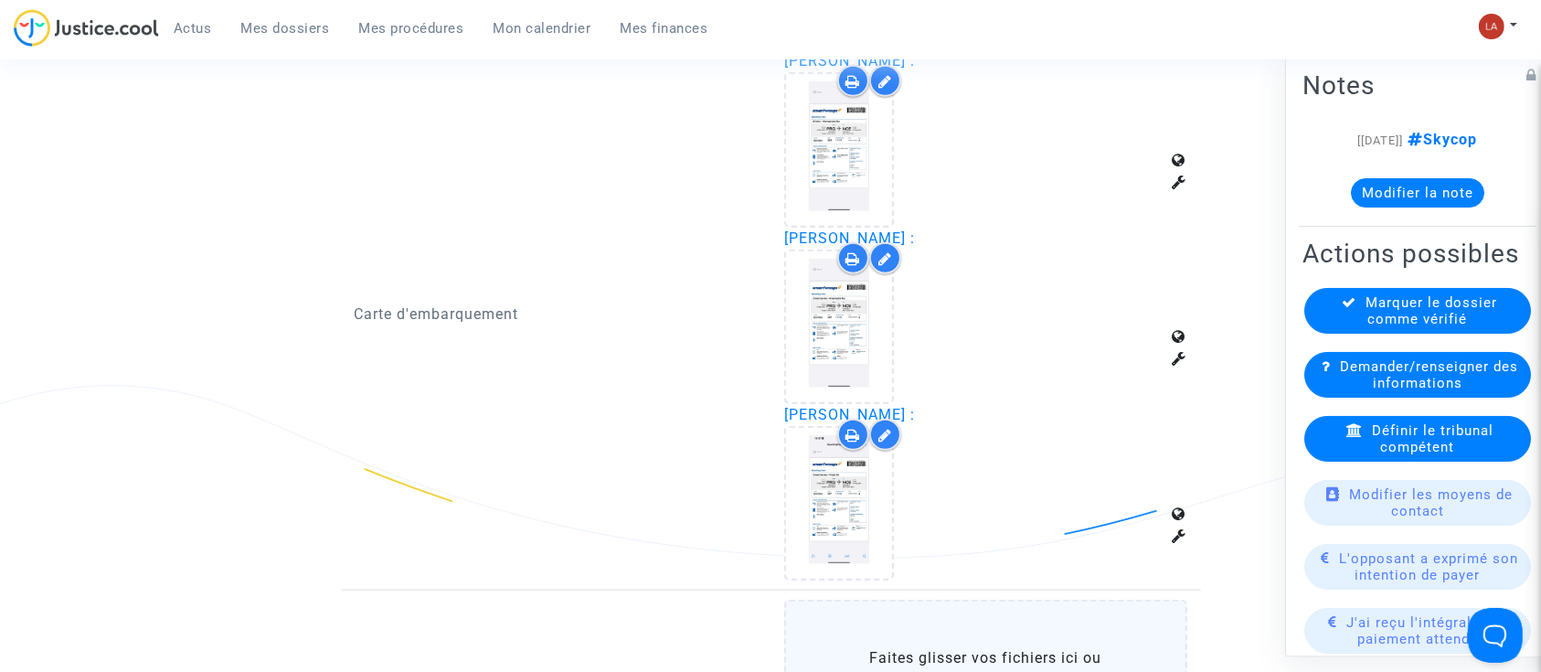
scroll to position [2092, 0]
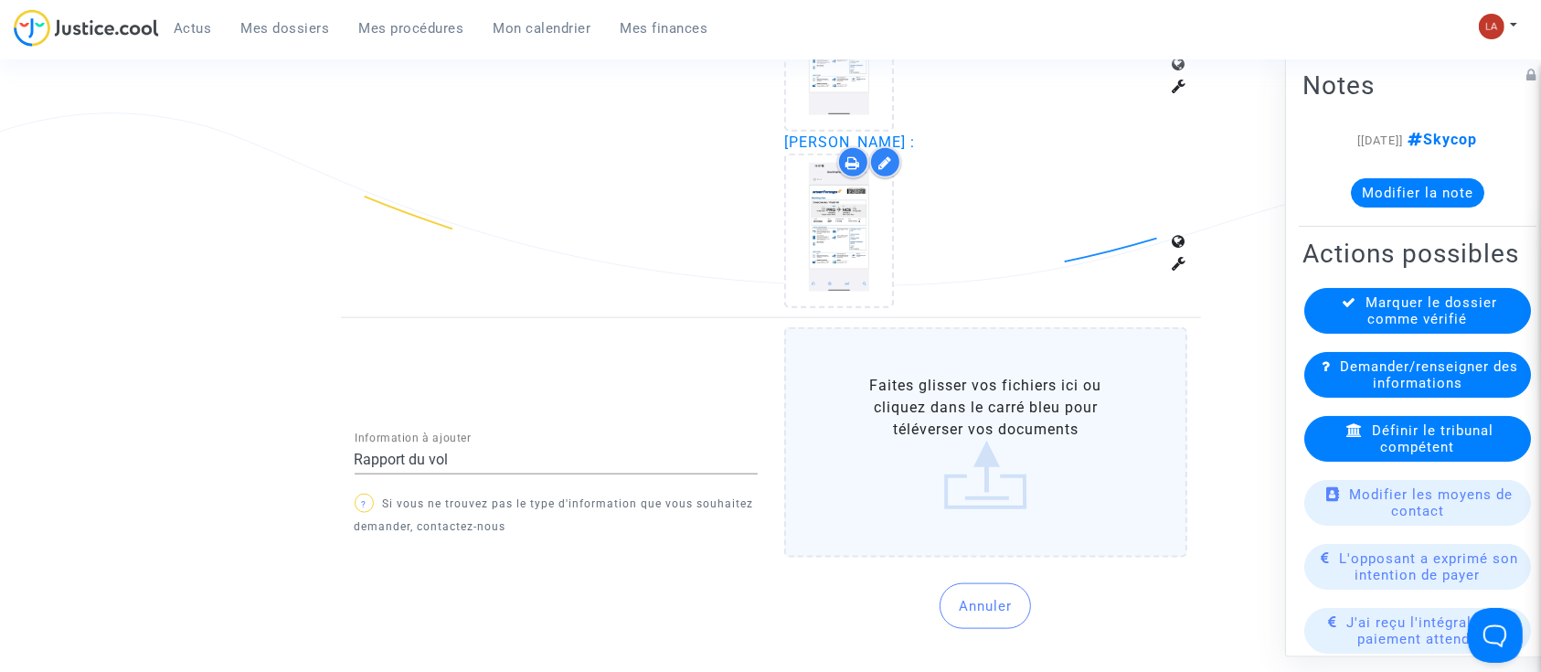
click at [994, 437] on label "Faites glisser vos fichiers ici ou cliquez dans le carré bleu pour téléverser v…" at bounding box center [985, 442] width 403 height 230
click at [0, 0] on input "Faites glisser vos fichiers ici ou cliquez dans le carré bleu pour téléverser v…" at bounding box center [0, 0] width 0 height 0
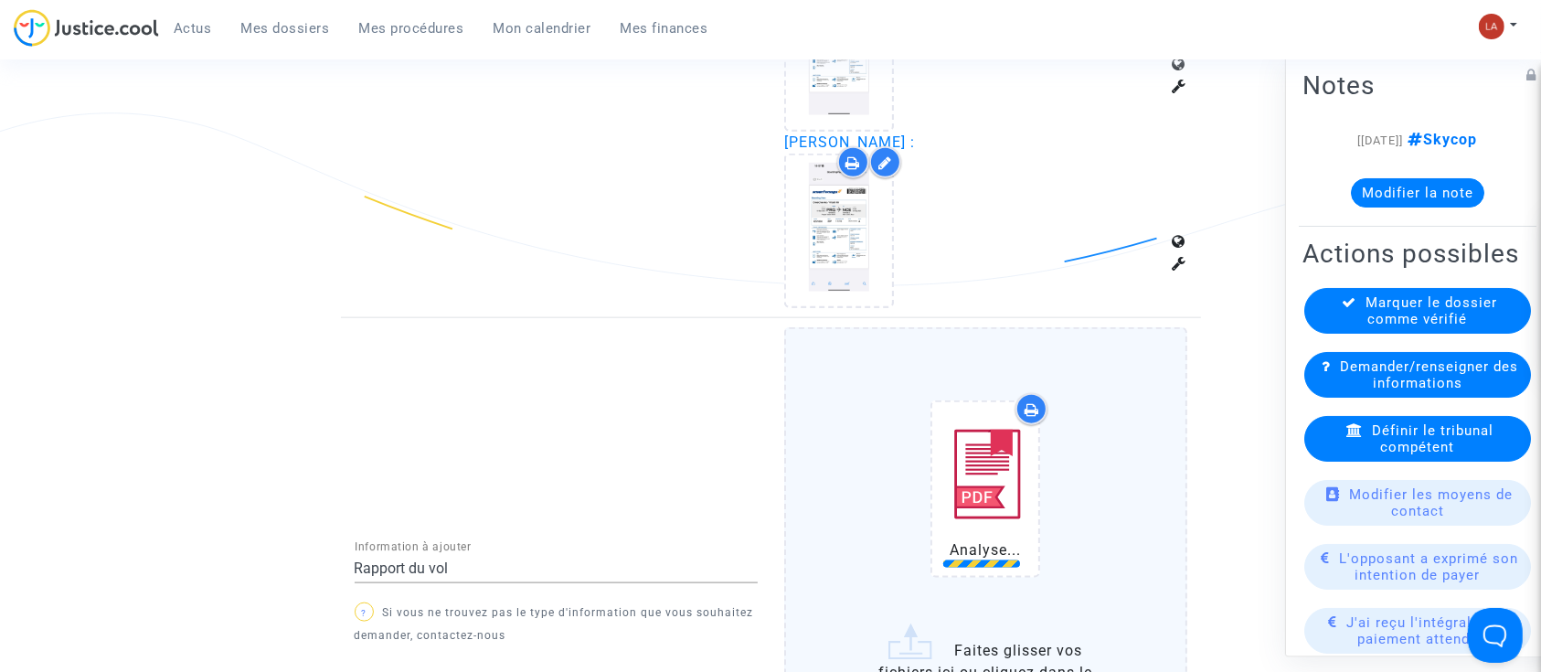
scroll to position [2533, 0]
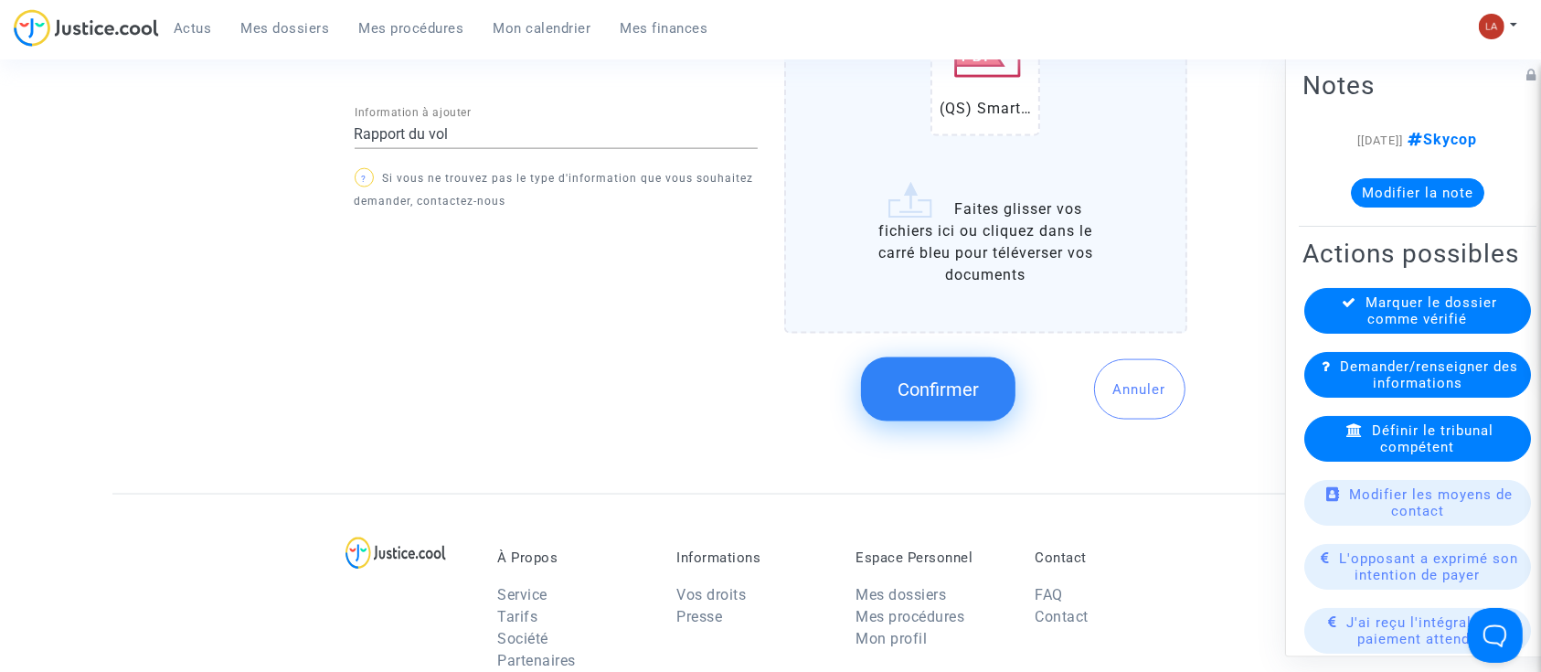
click at [921, 378] on span "Confirmer" at bounding box center [937, 389] width 81 height 22
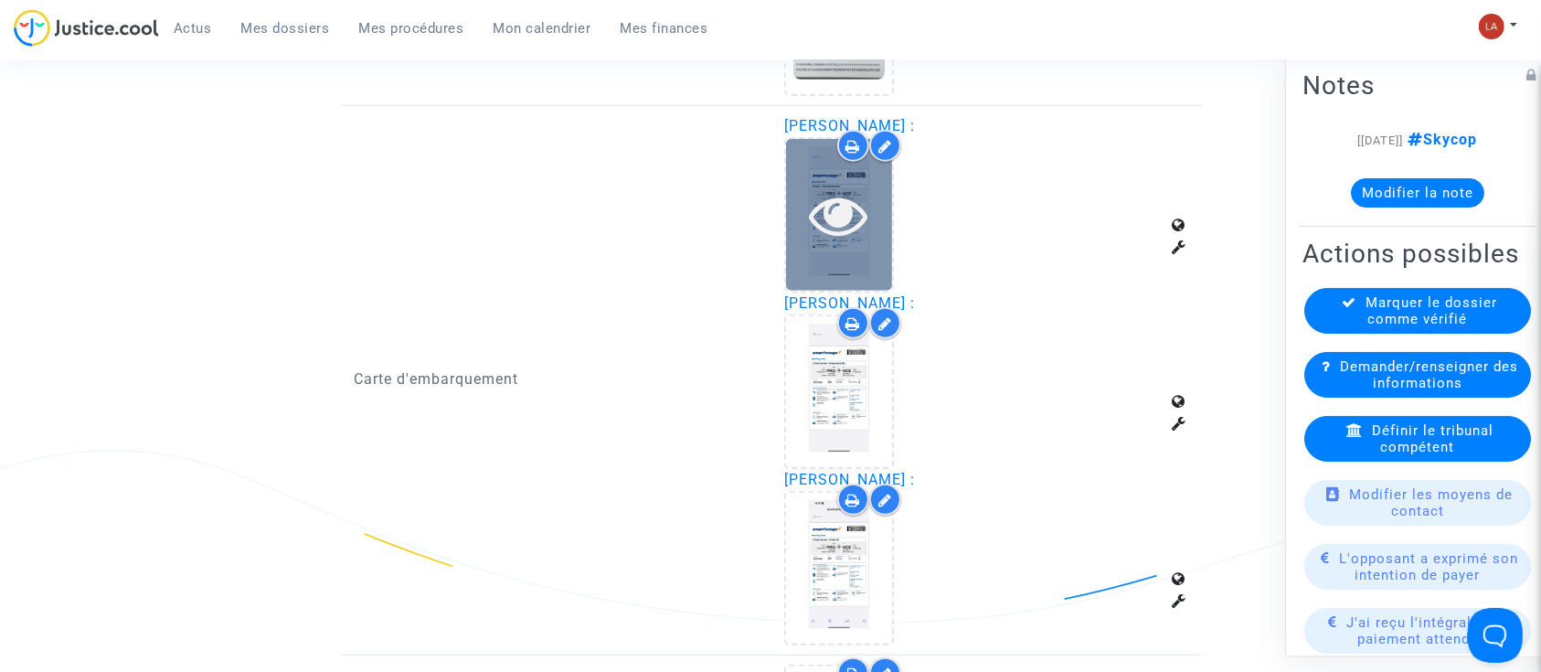
scroll to position [1758, 0]
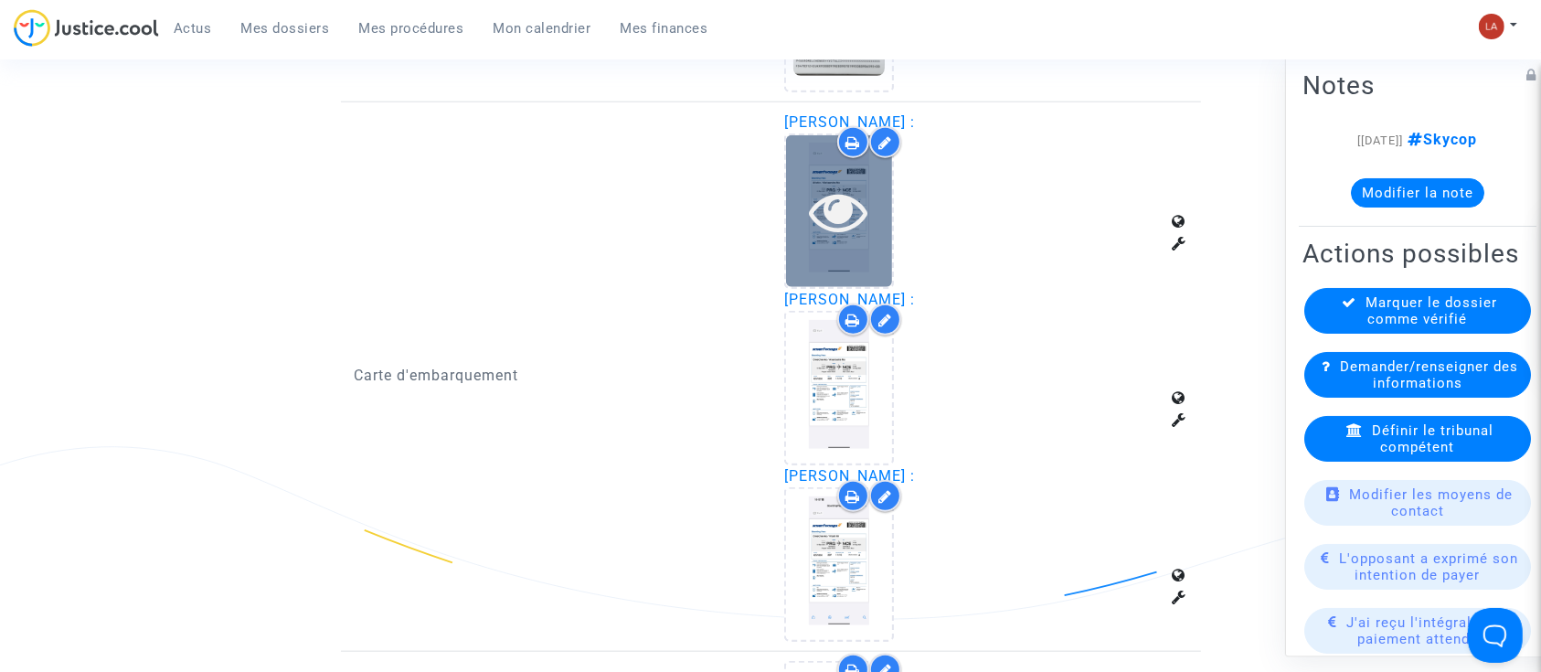
click at [849, 267] on div at bounding box center [839, 210] width 106 height 151
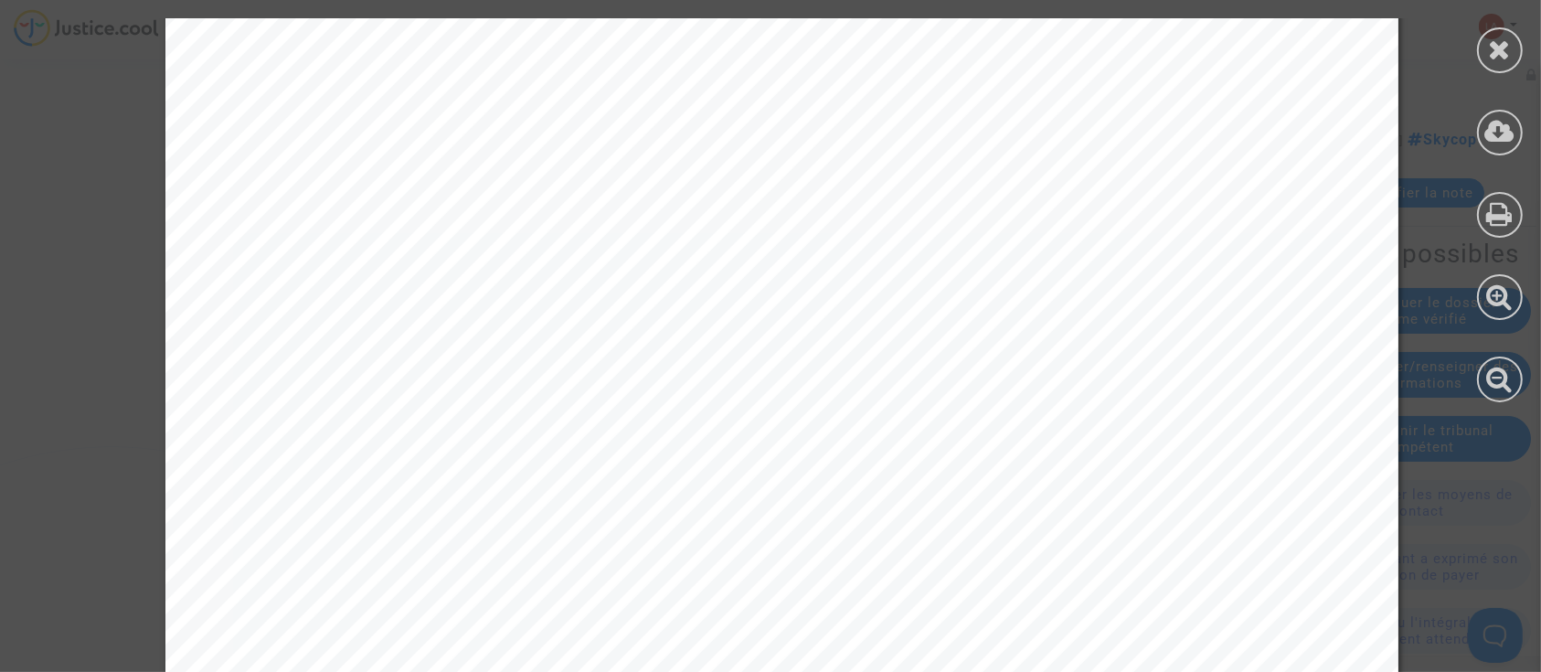
scroll to position [521, 0]
click at [1505, 40] on icon at bounding box center [1500, 49] width 23 height 27
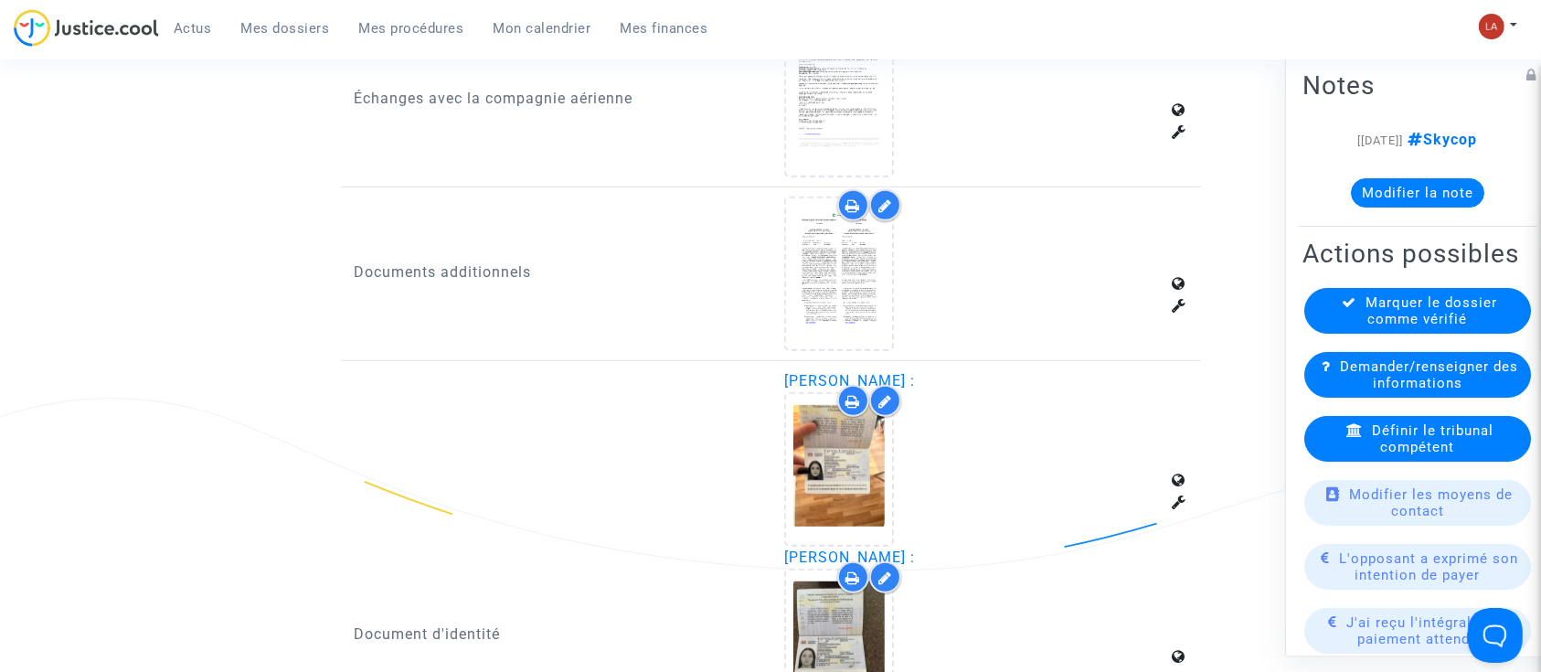
scroll to position [949, 0]
click at [1405, 327] on span "Marquer le dossier comme vérifié" at bounding box center [1432, 310] width 132 height 33
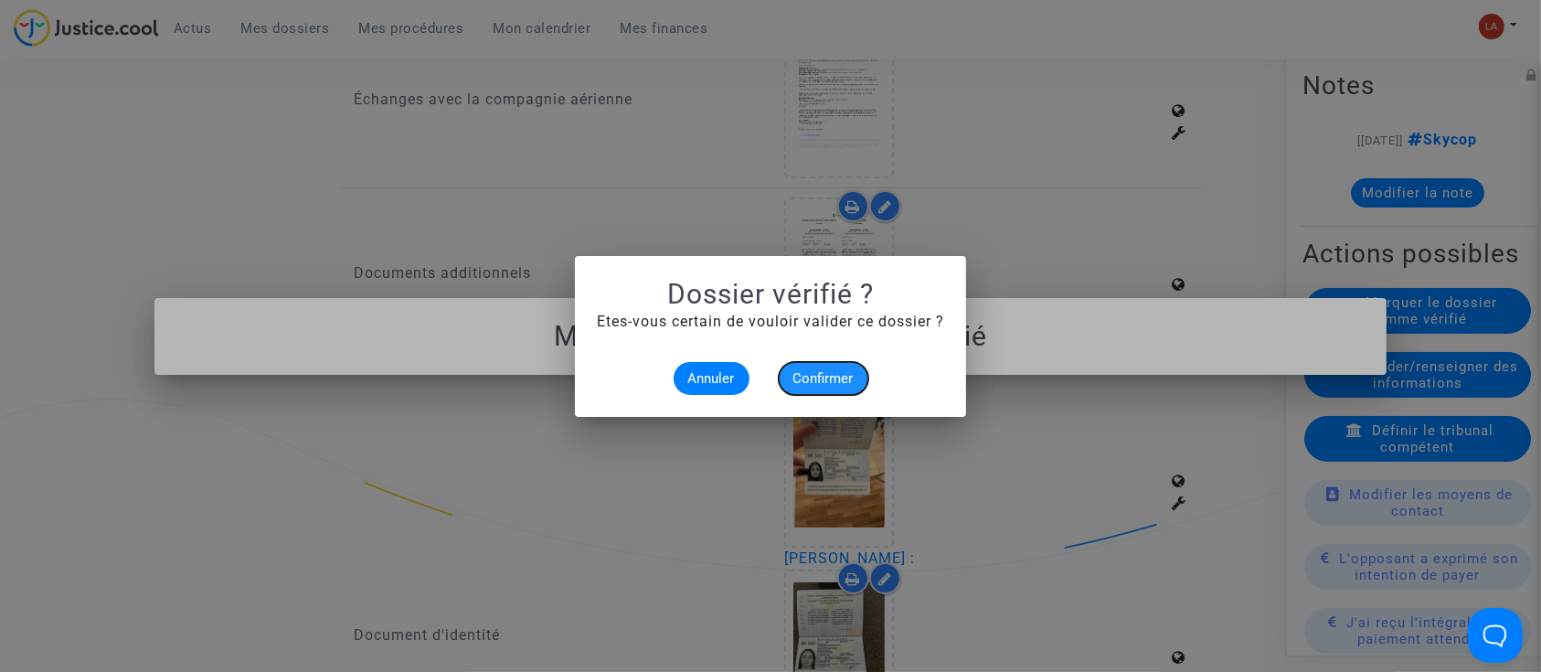
click at [832, 362] on button "Confirmer" at bounding box center [824, 378] width 90 height 33
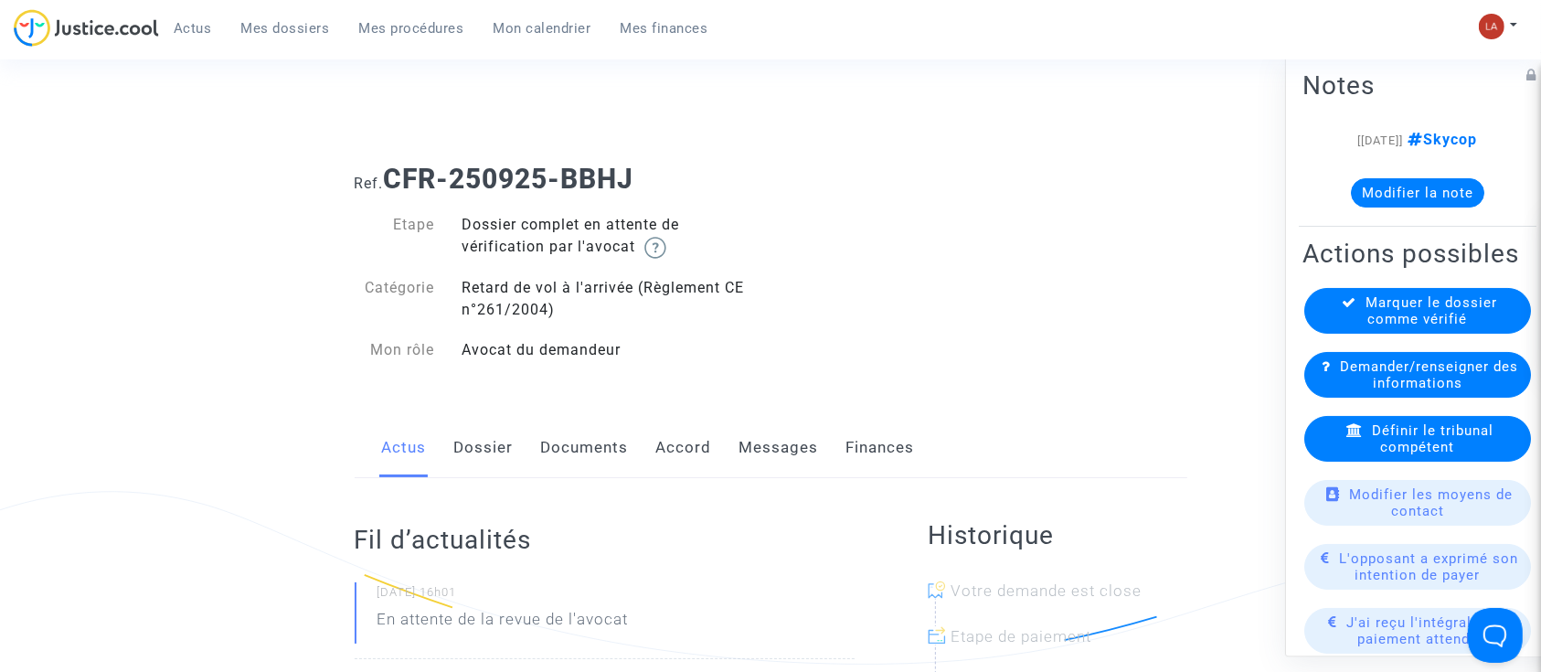
click at [474, 457] on link "Dossier" at bounding box center [483, 448] width 59 height 60
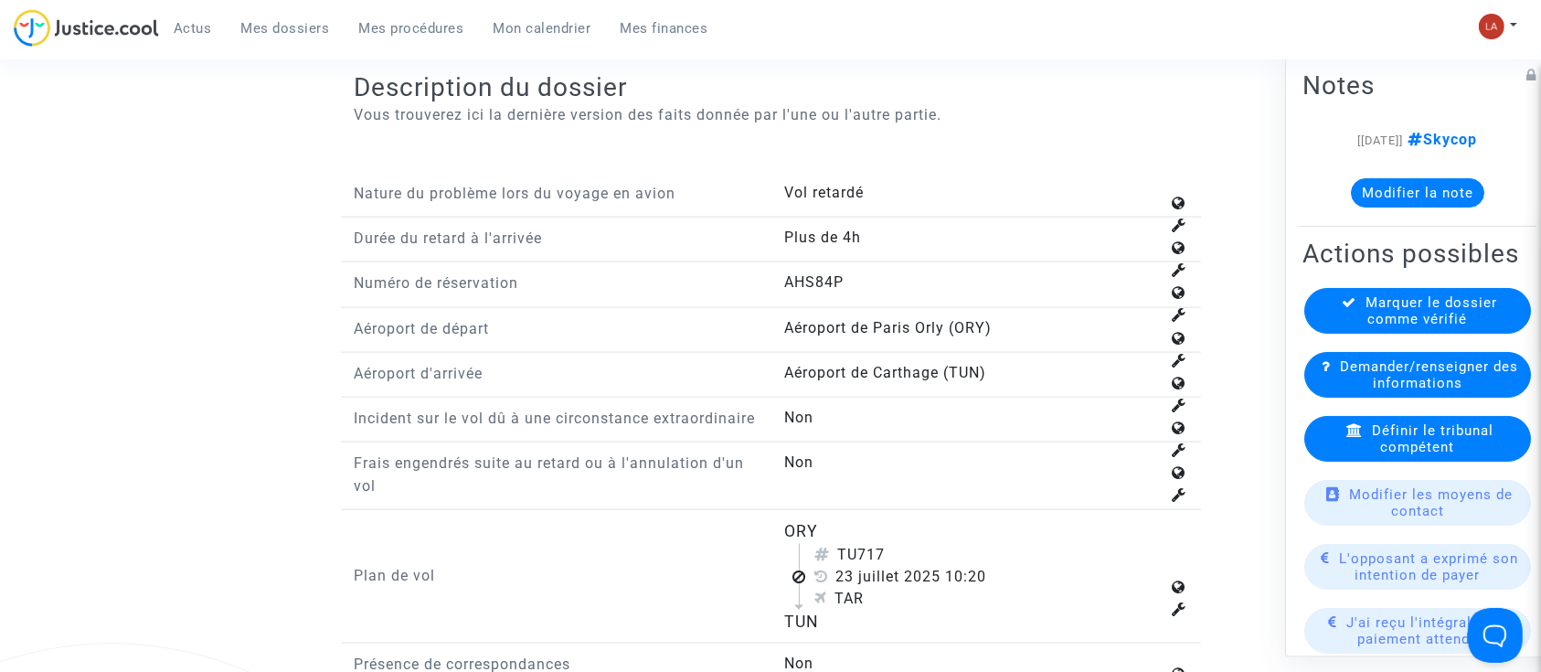
scroll to position [2432, 0]
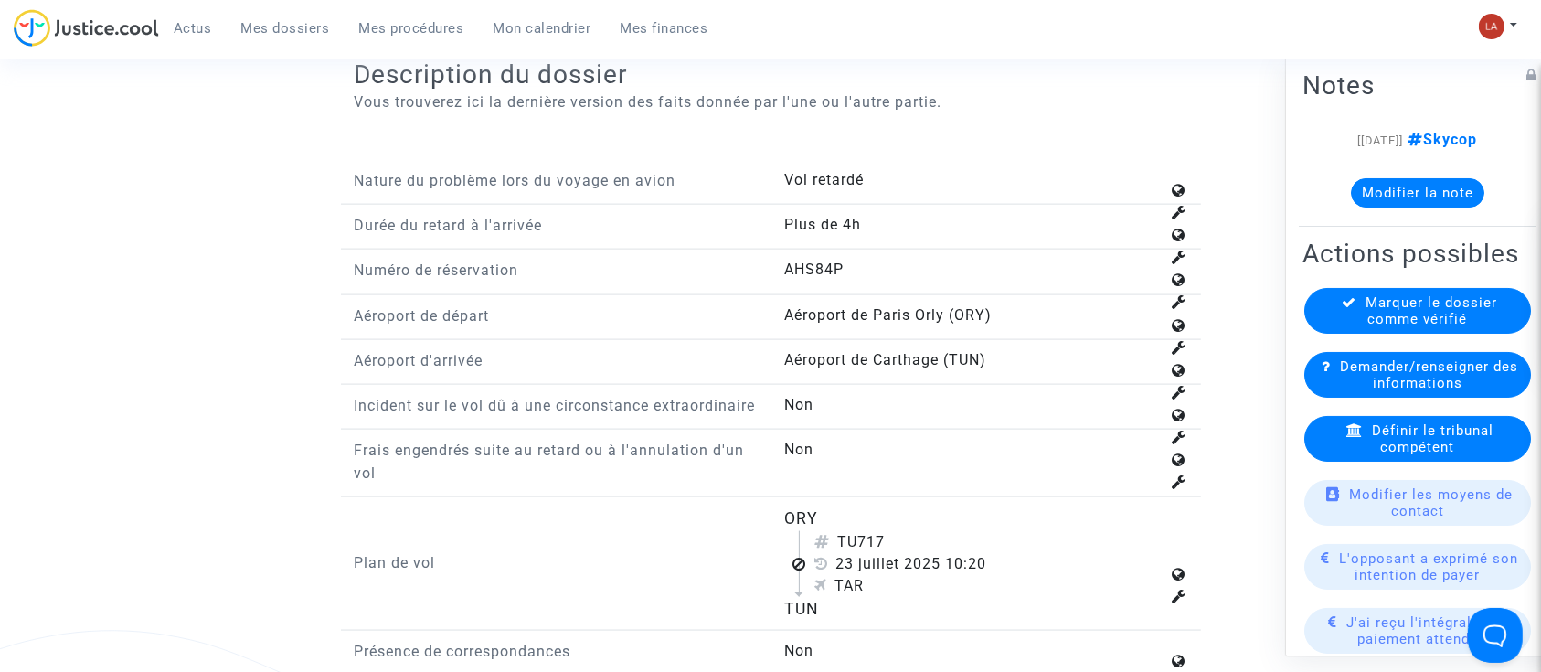
drag, startPoint x: 856, startPoint y: 550, endPoint x: 906, endPoint y: 552, distance: 49.4
click at [906, 552] on div "TU717" at bounding box center [986, 542] width 345 height 22
copy div "717"
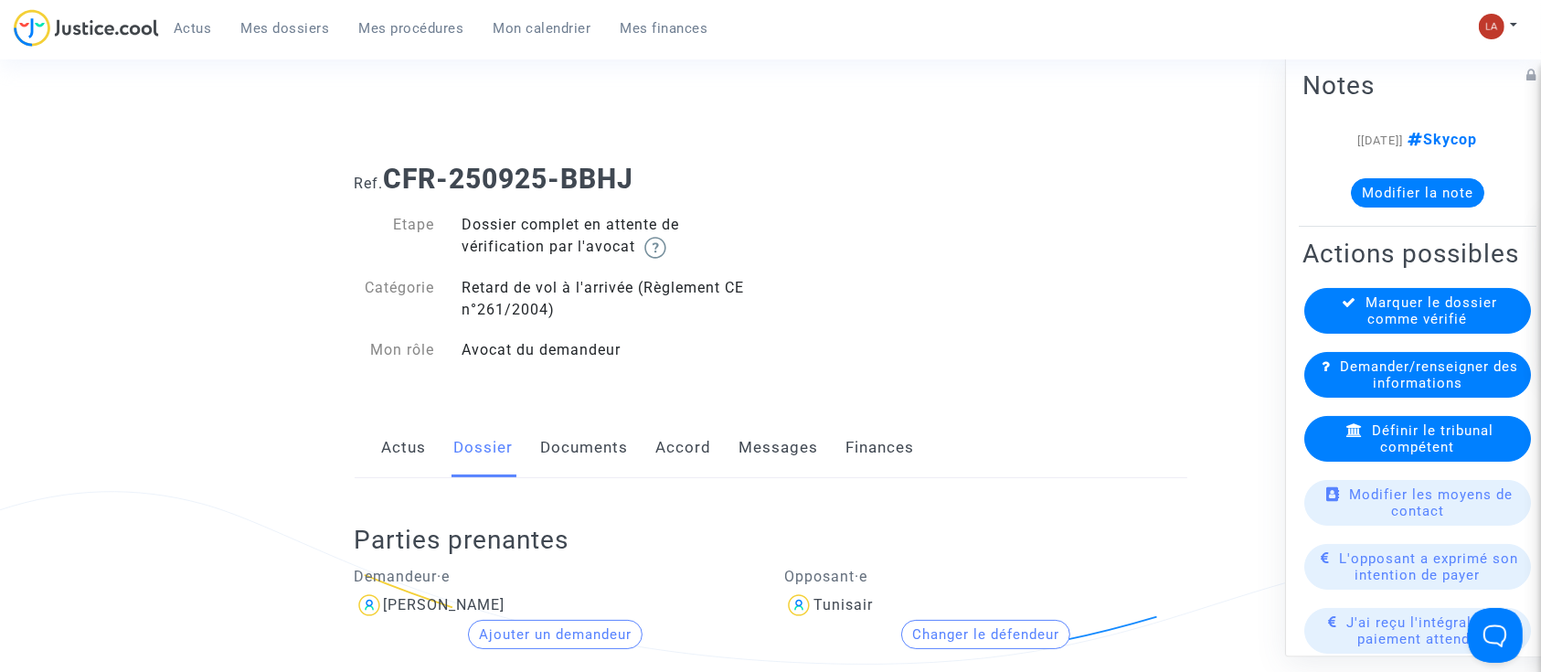
scroll to position [411, 0]
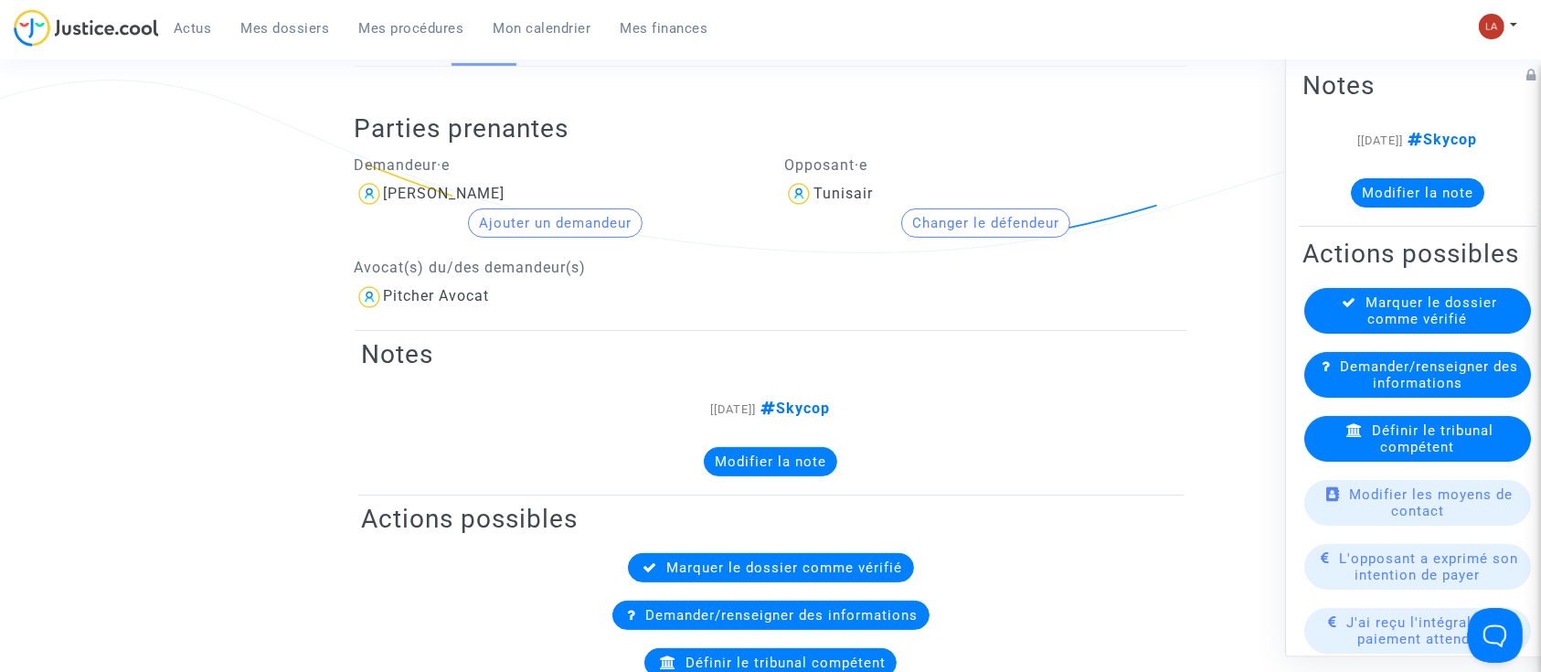
click at [1411, 447] on div "Définir le tribunal compétent" at bounding box center [1417, 439] width 227 height 46
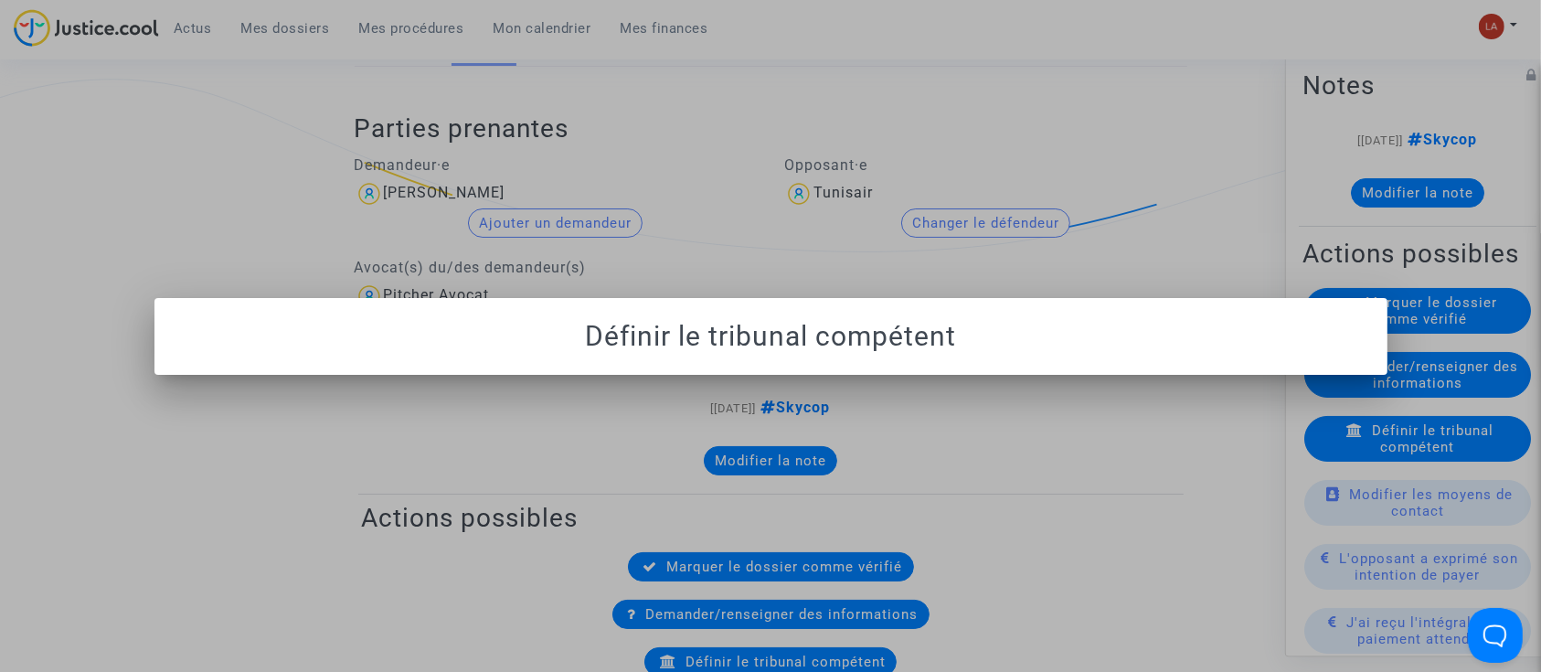
scroll to position [0, 0]
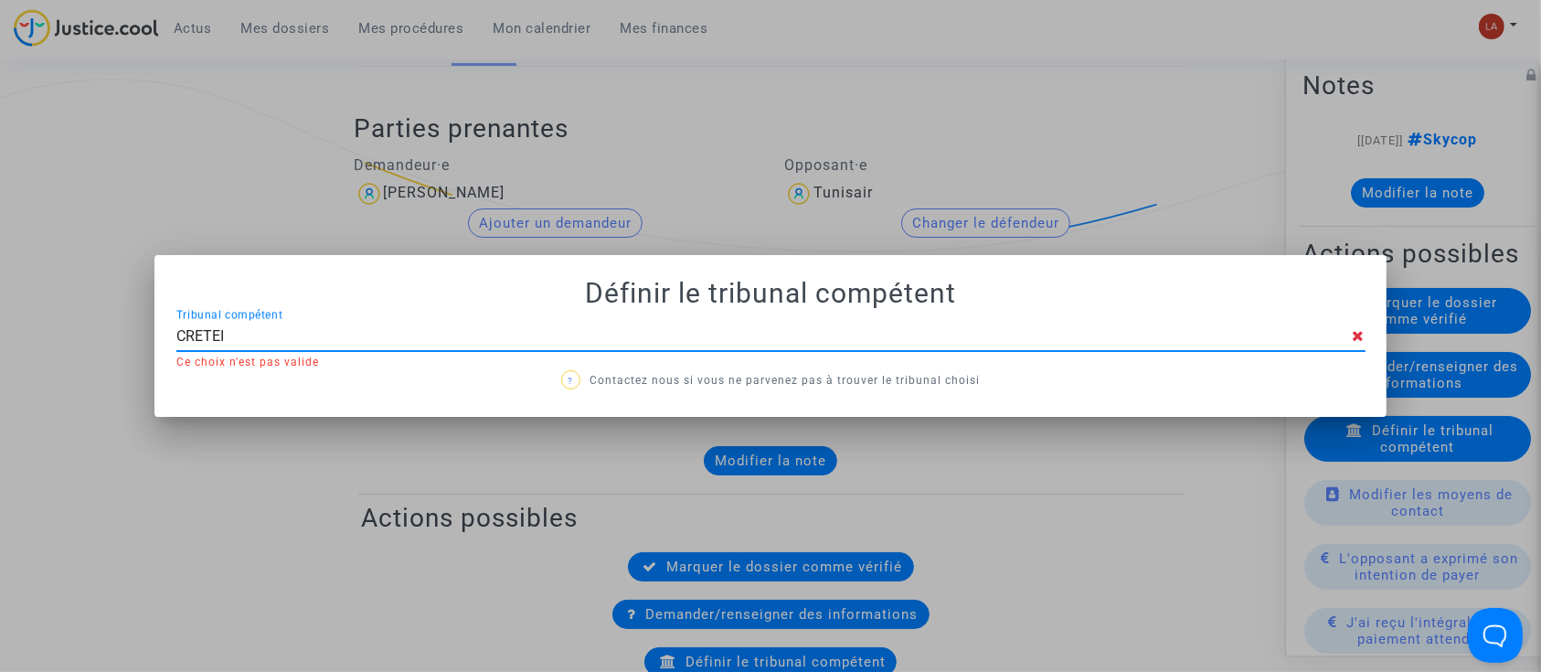
type input "CRETEIL"
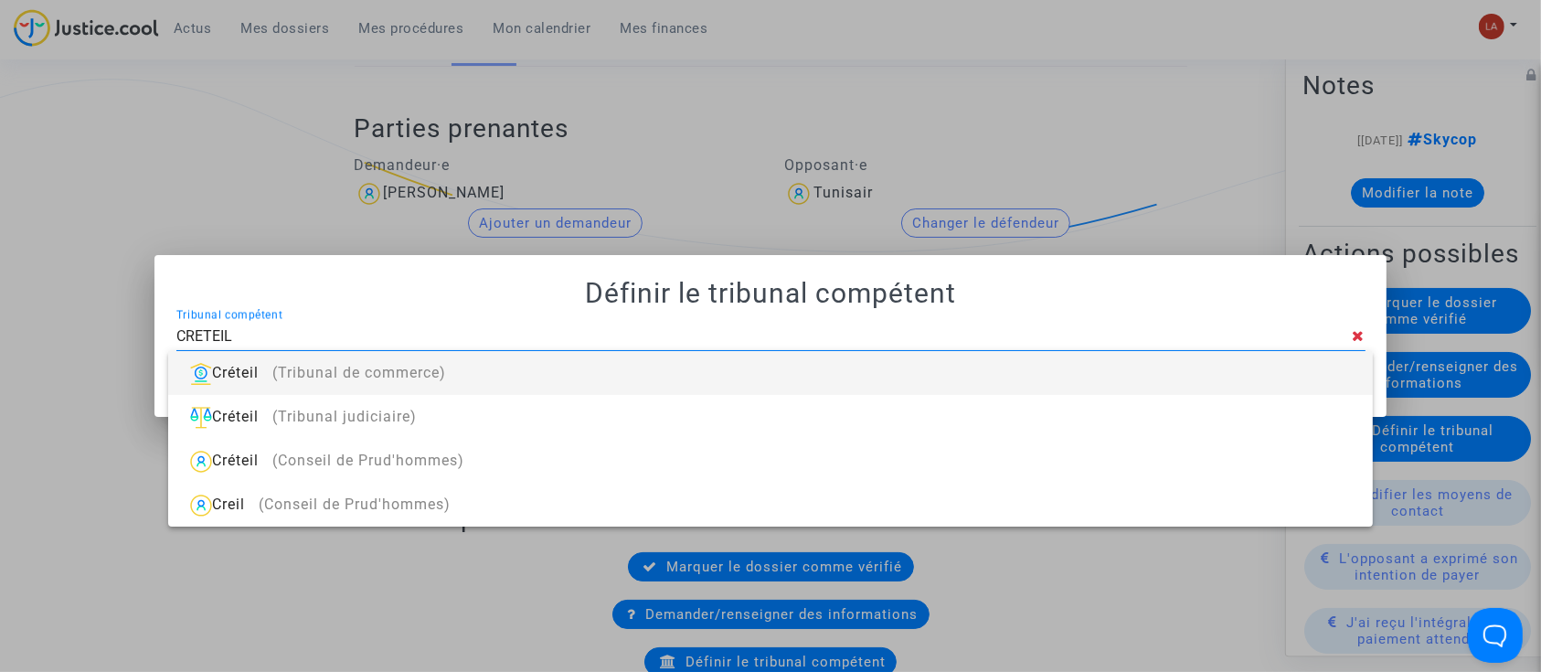
click at [1174, 376] on div "Créteil (Tribunal de commerce)" at bounding box center [770, 373] width 1174 height 44
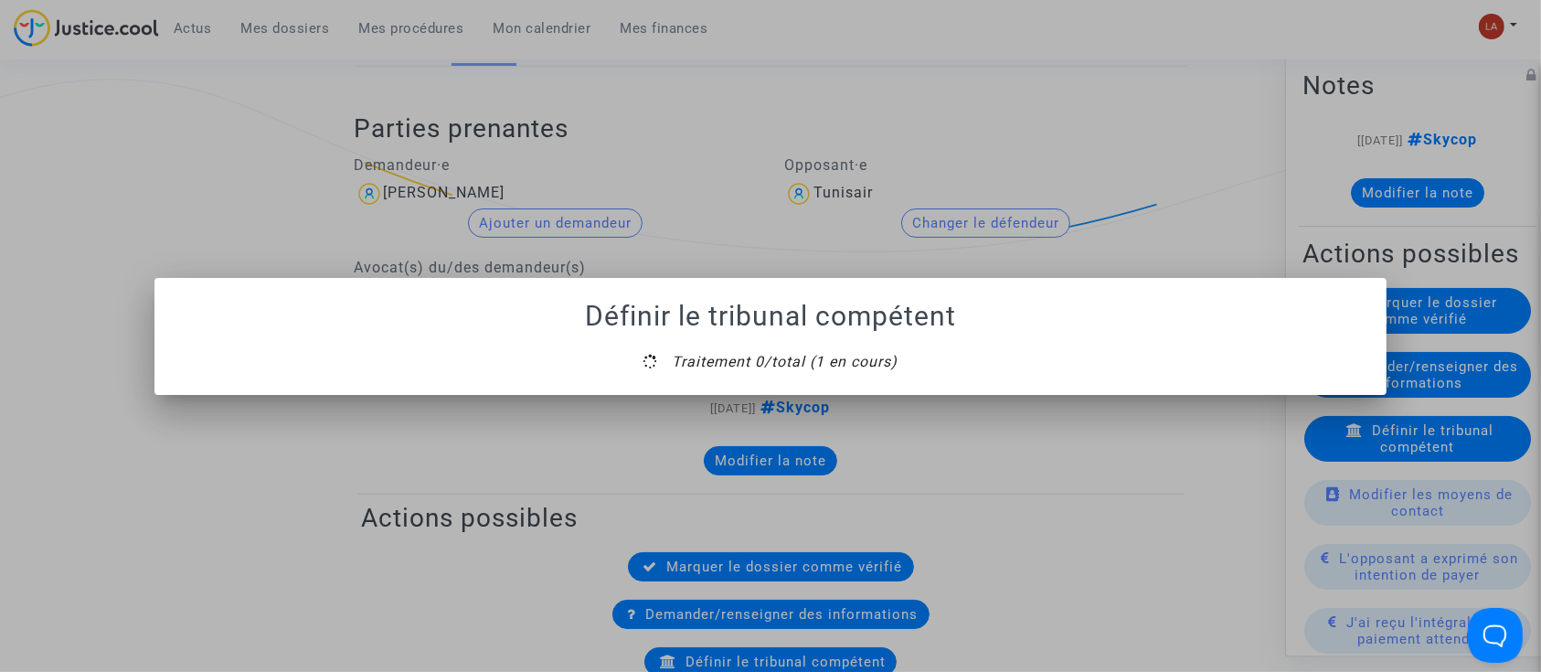
click at [775, 381] on mat-dialog-container "Définir le tribunal compétent Traitement 0/total (1 en cours)" at bounding box center [770, 336] width 1233 height 117
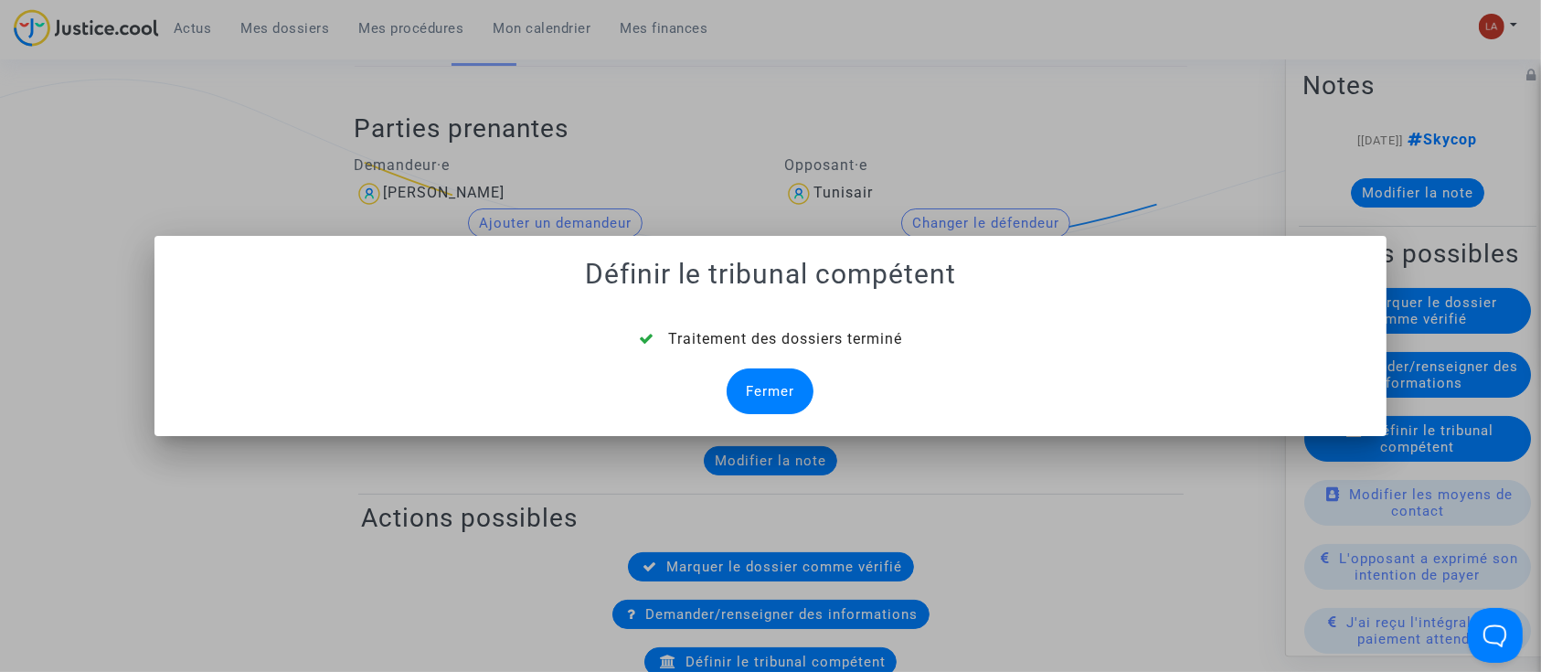
click at [777, 397] on div "Fermer" at bounding box center [769, 391] width 87 height 46
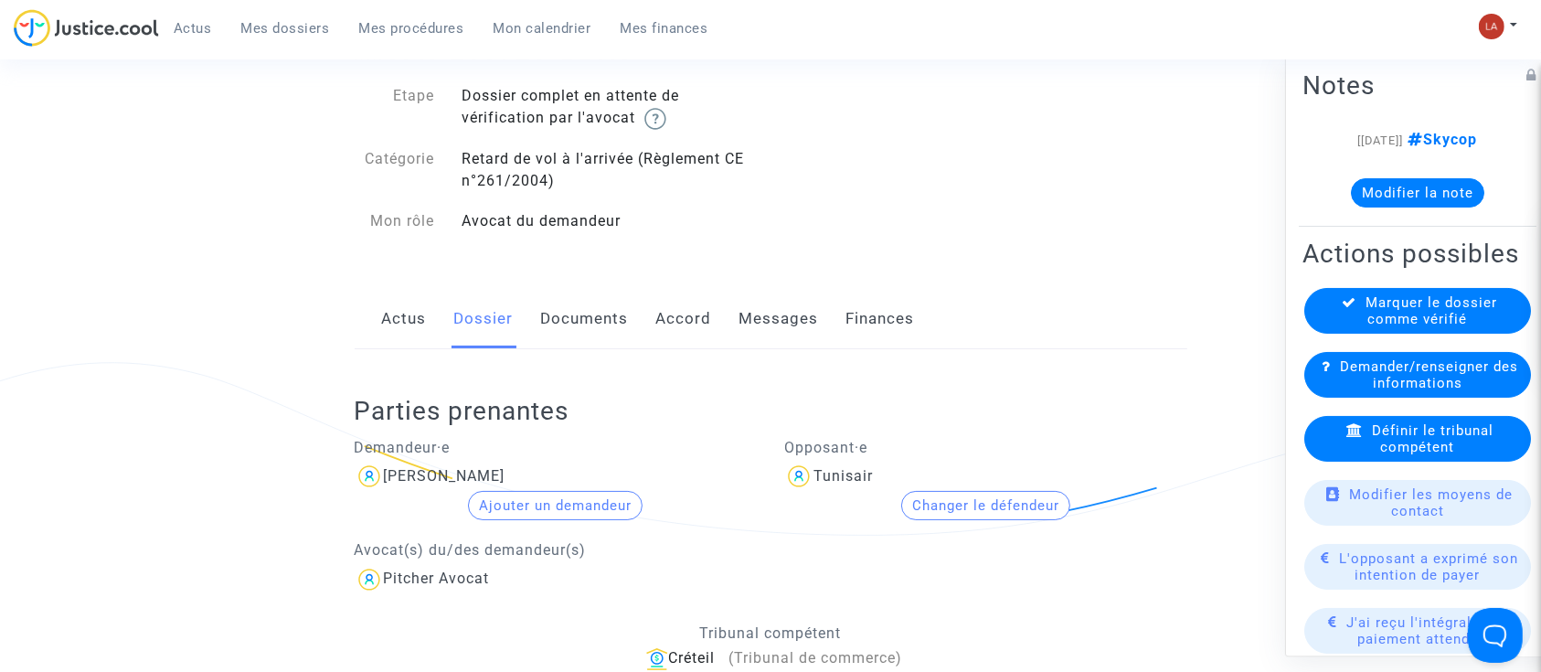
scroll to position [124, 0]
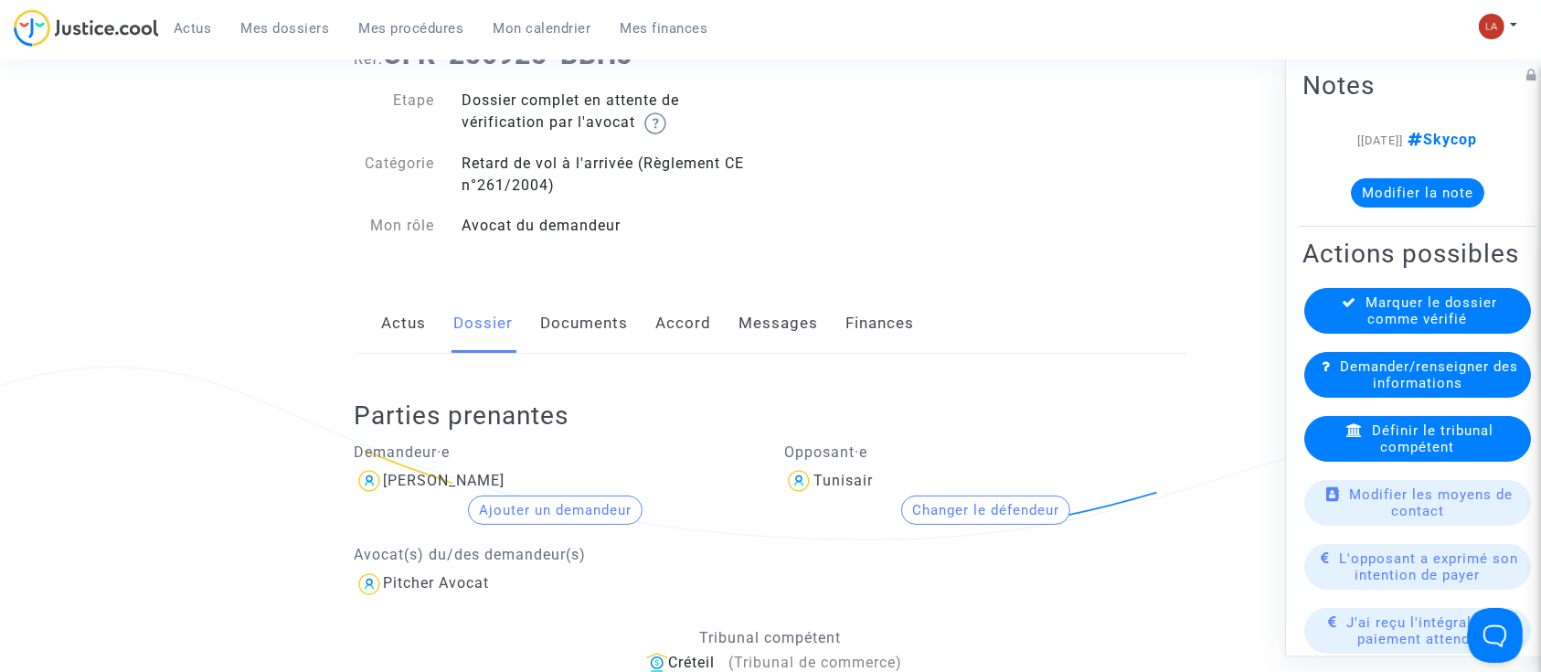
click at [598, 311] on link "Documents" at bounding box center [585, 323] width 88 height 60
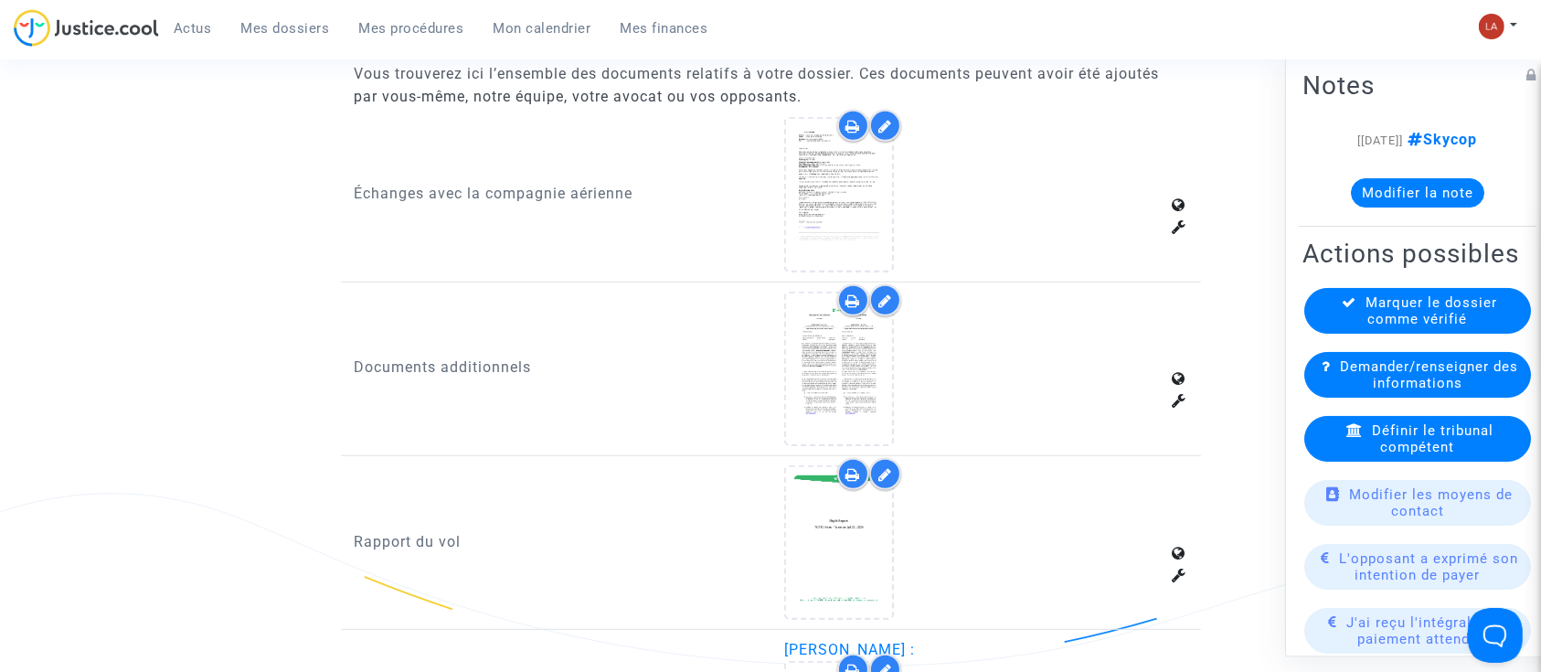
scroll to position [870, 0]
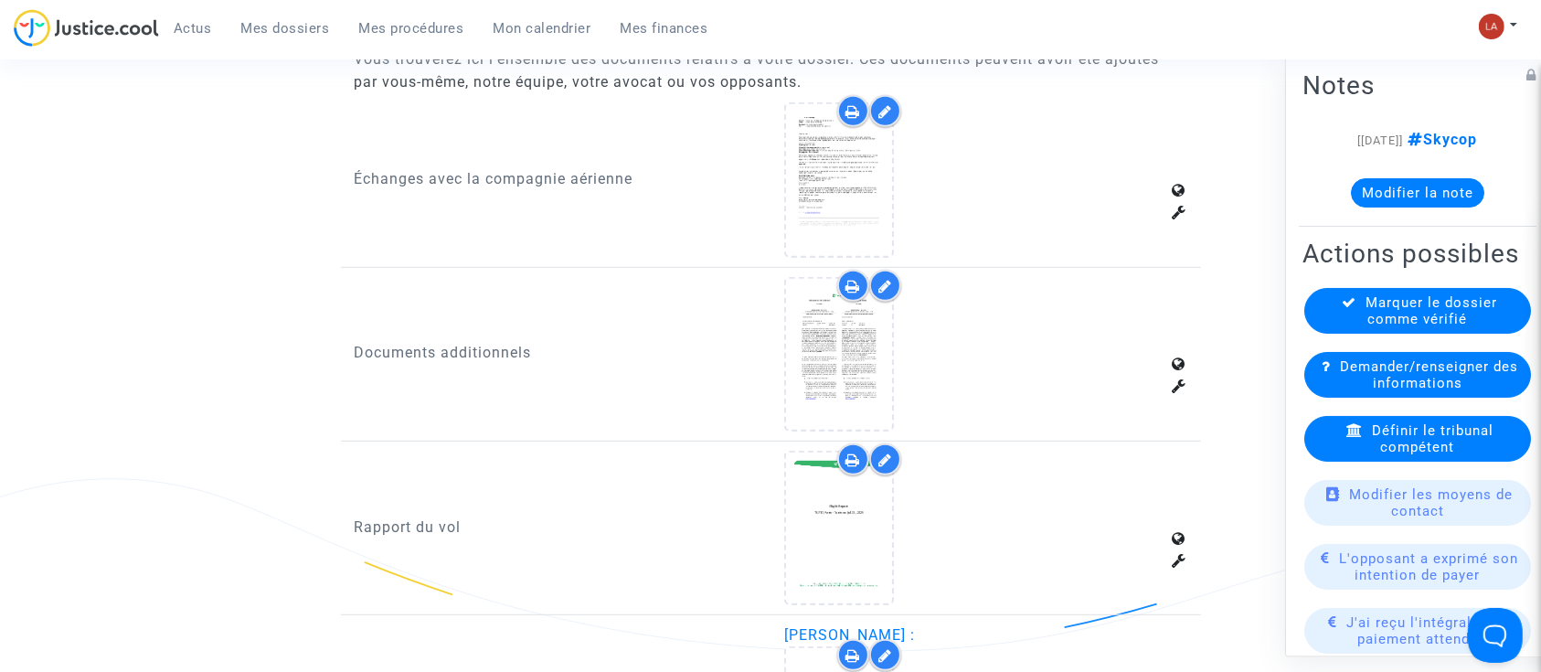
click at [887, 458] on icon at bounding box center [885, 459] width 14 height 15
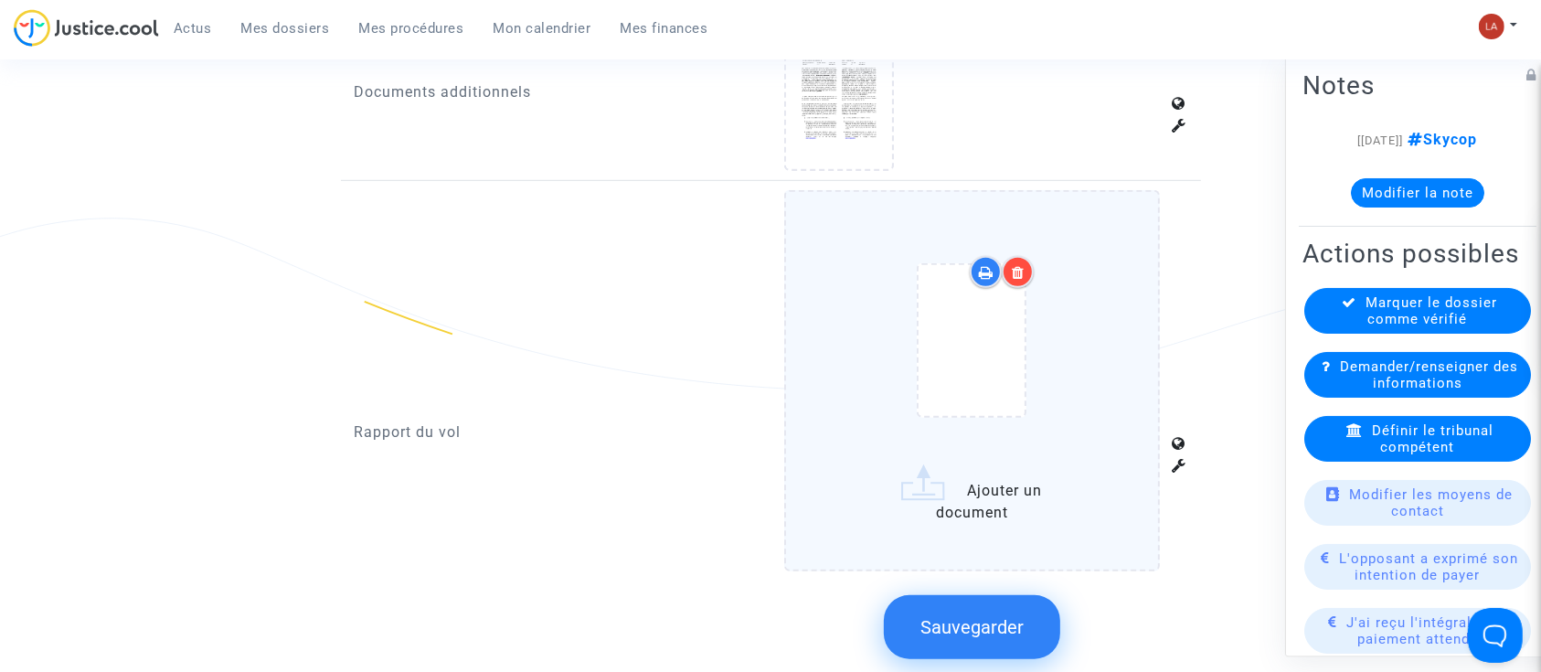
scroll to position [1106, 0]
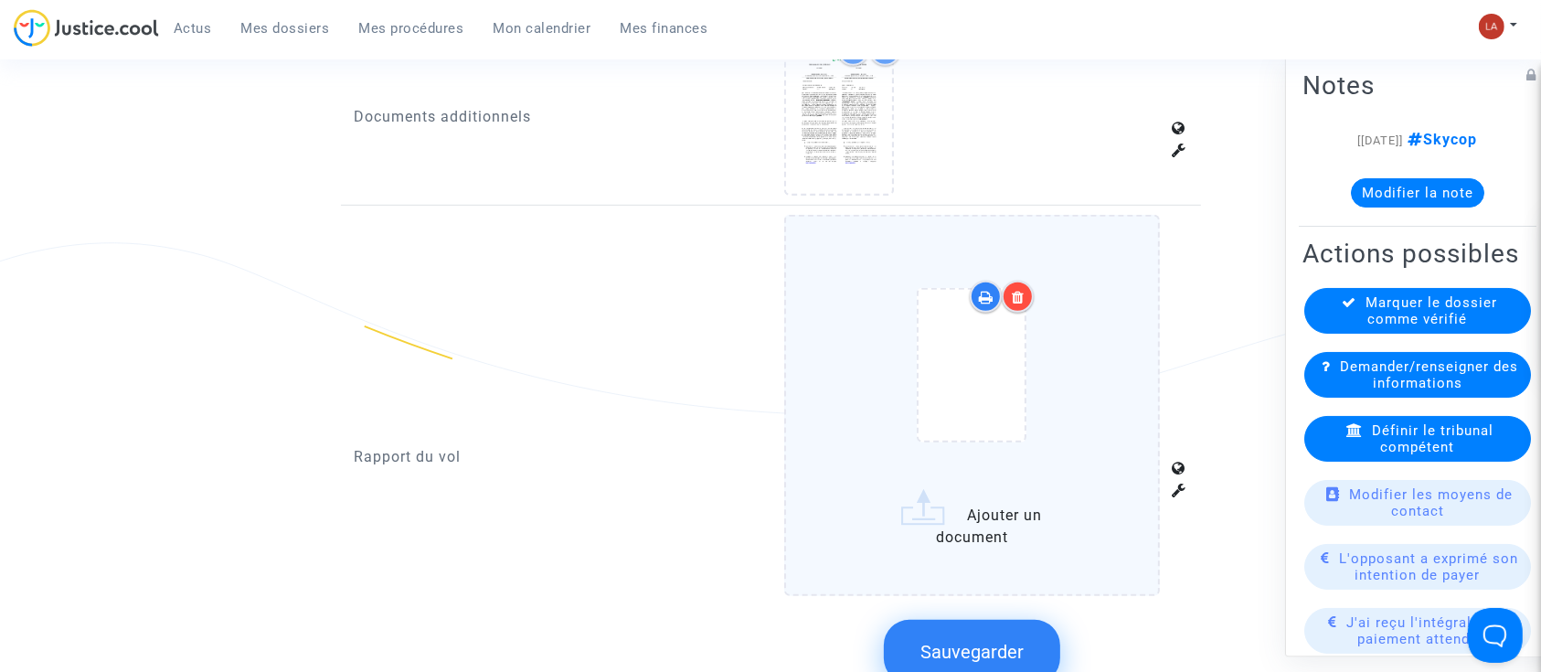
click div
click input "Ajouter un document"
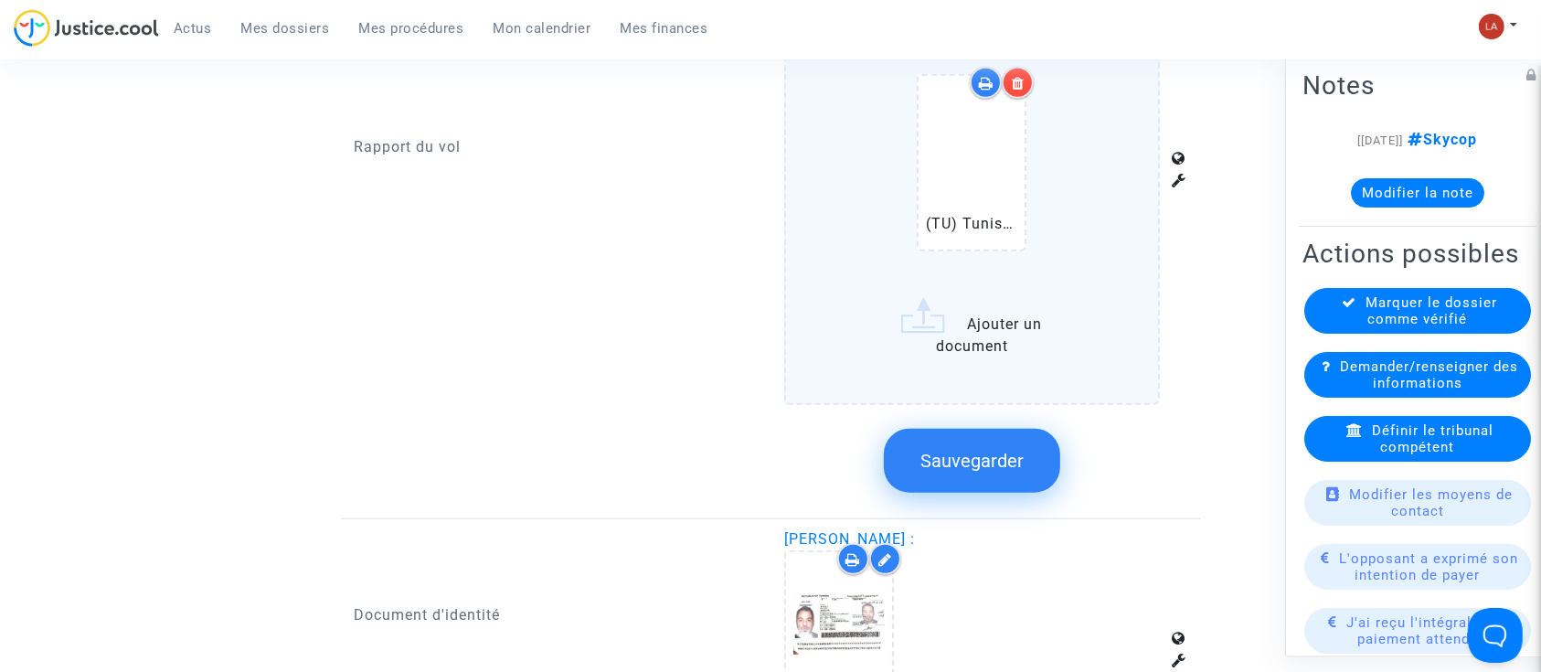
scroll to position [1572, 0]
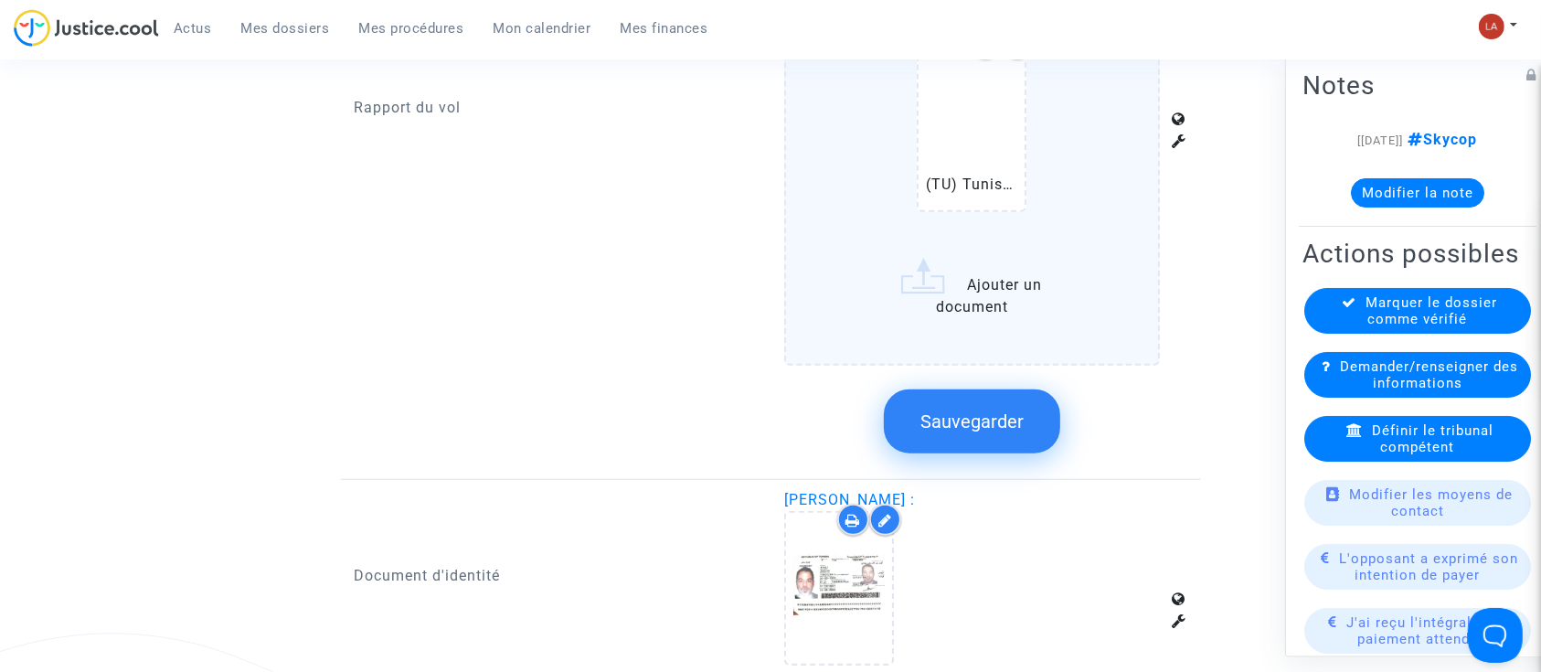
click button "Sauvegarder"
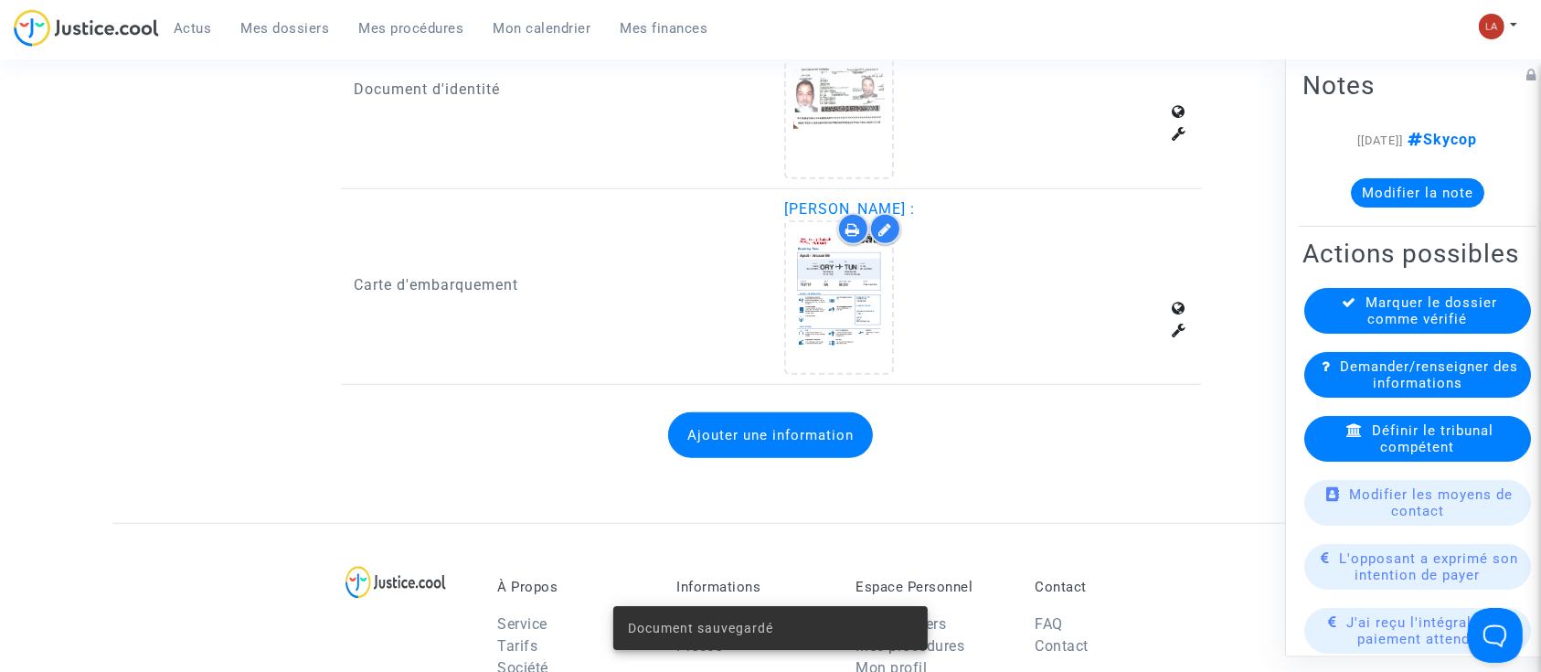
scroll to position [1484, 0]
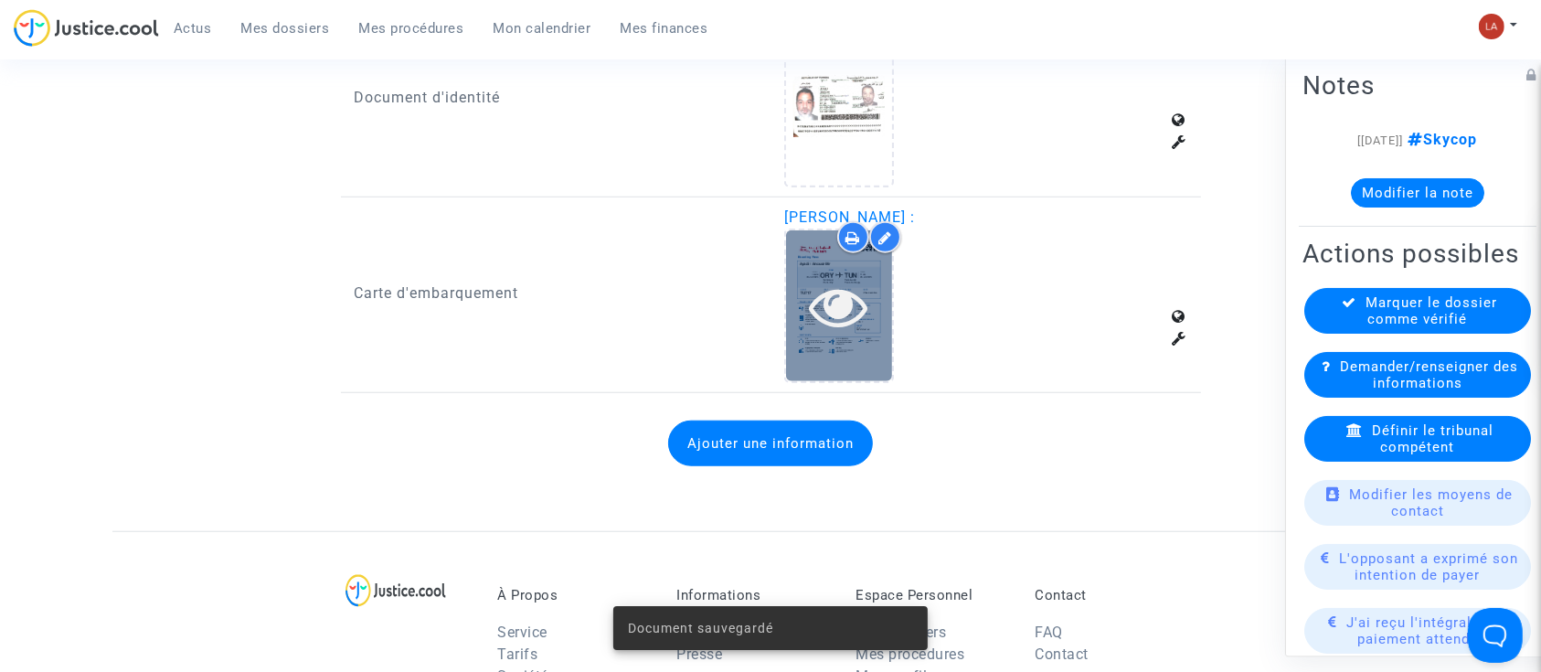
click icon
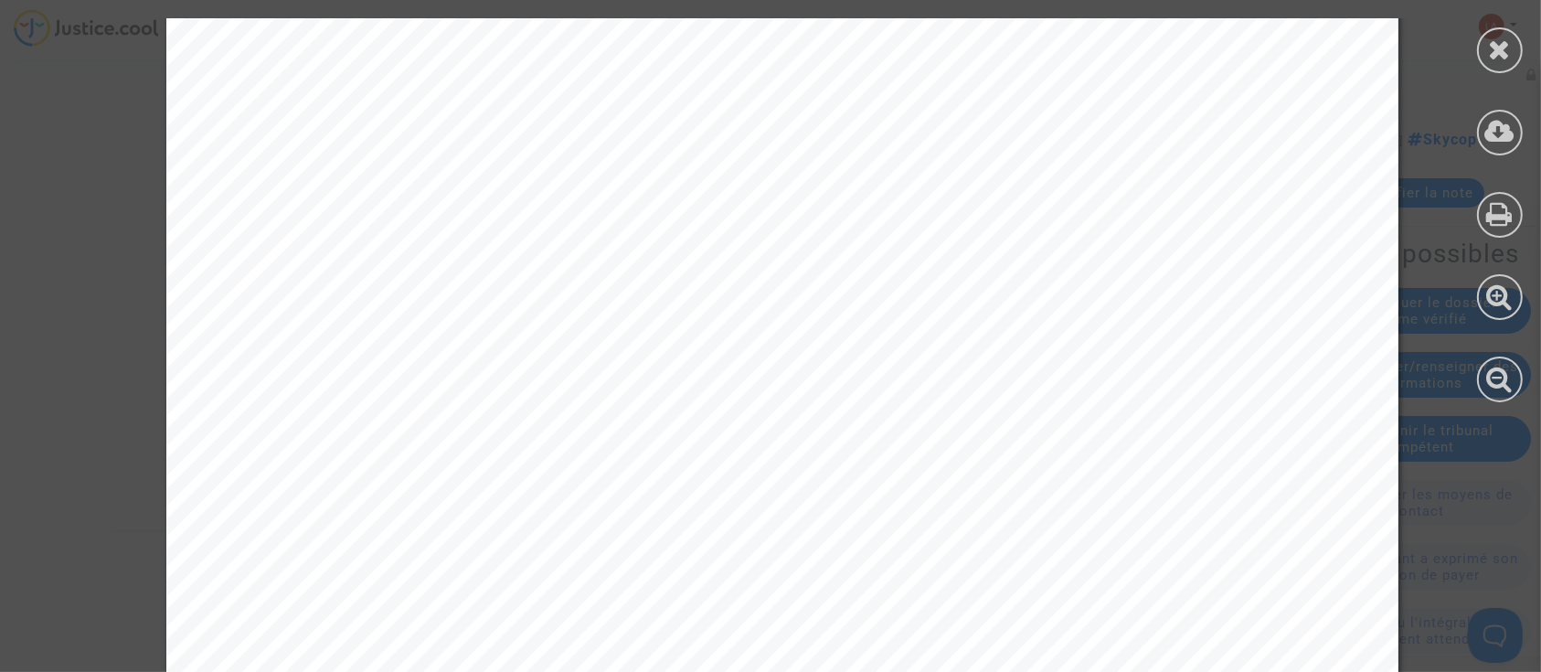
scroll to position [499, 0]
click icon
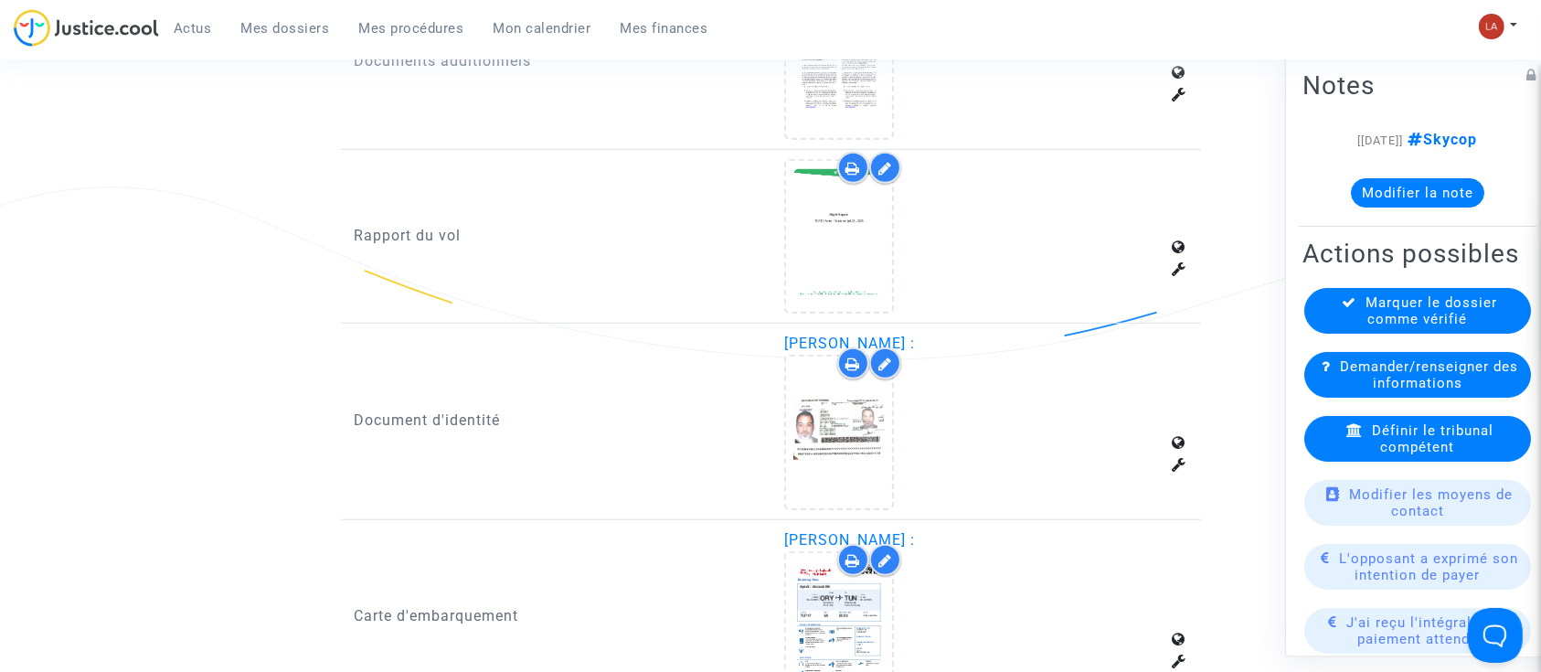
scroll to position [1160, 0]
click icon
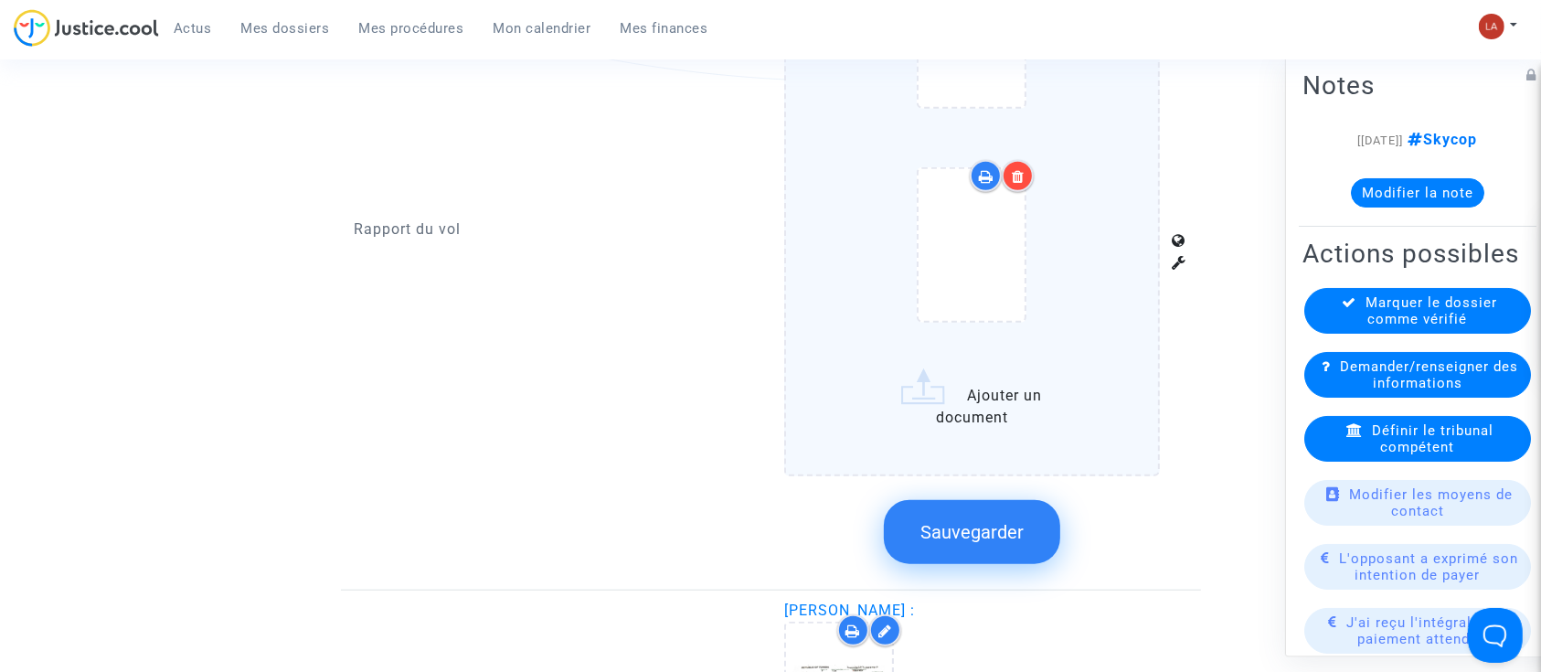
scroll to position [1477, 0]
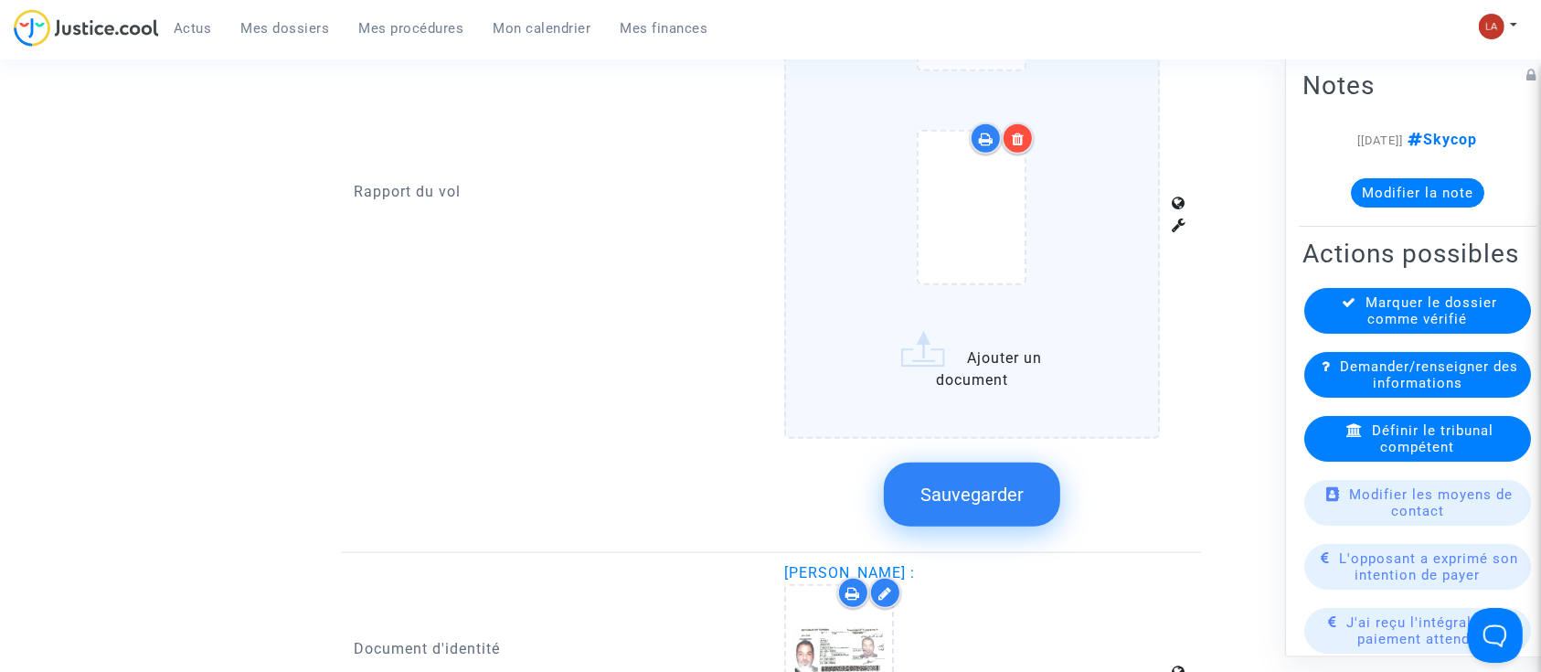
click span "Sauvegarder"
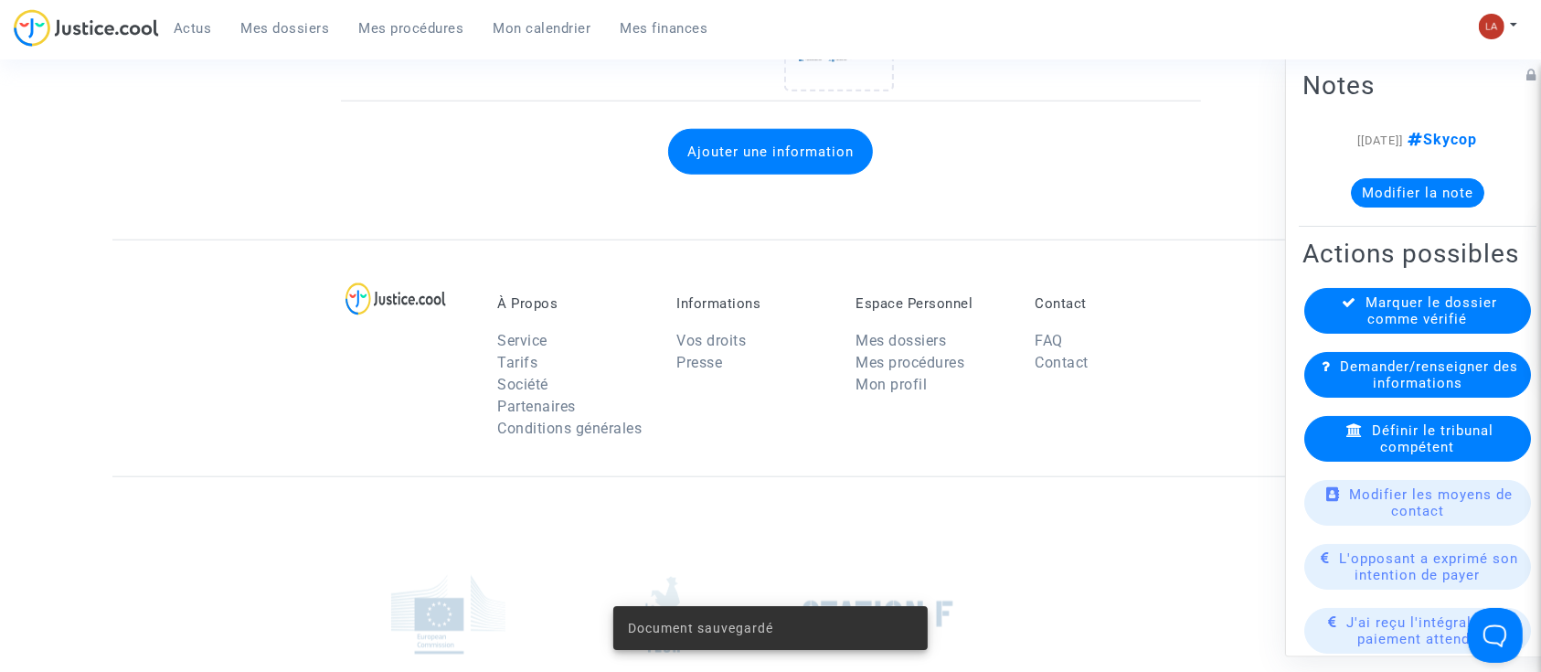
scroll to position [1568, 0]
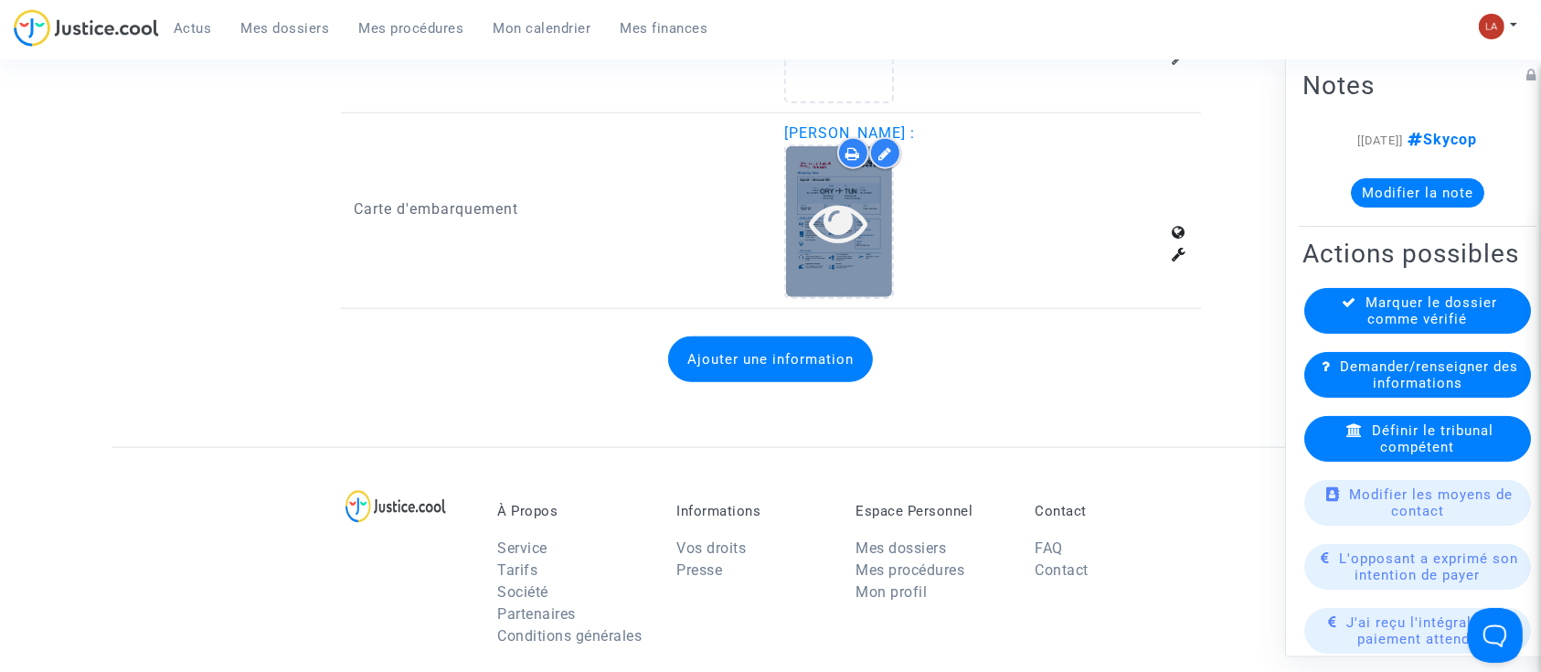
drag, startPoint x: 851, startPoint y: 212, endPoint x: 837, endPoint y: 212, distance: 13.7
click icon
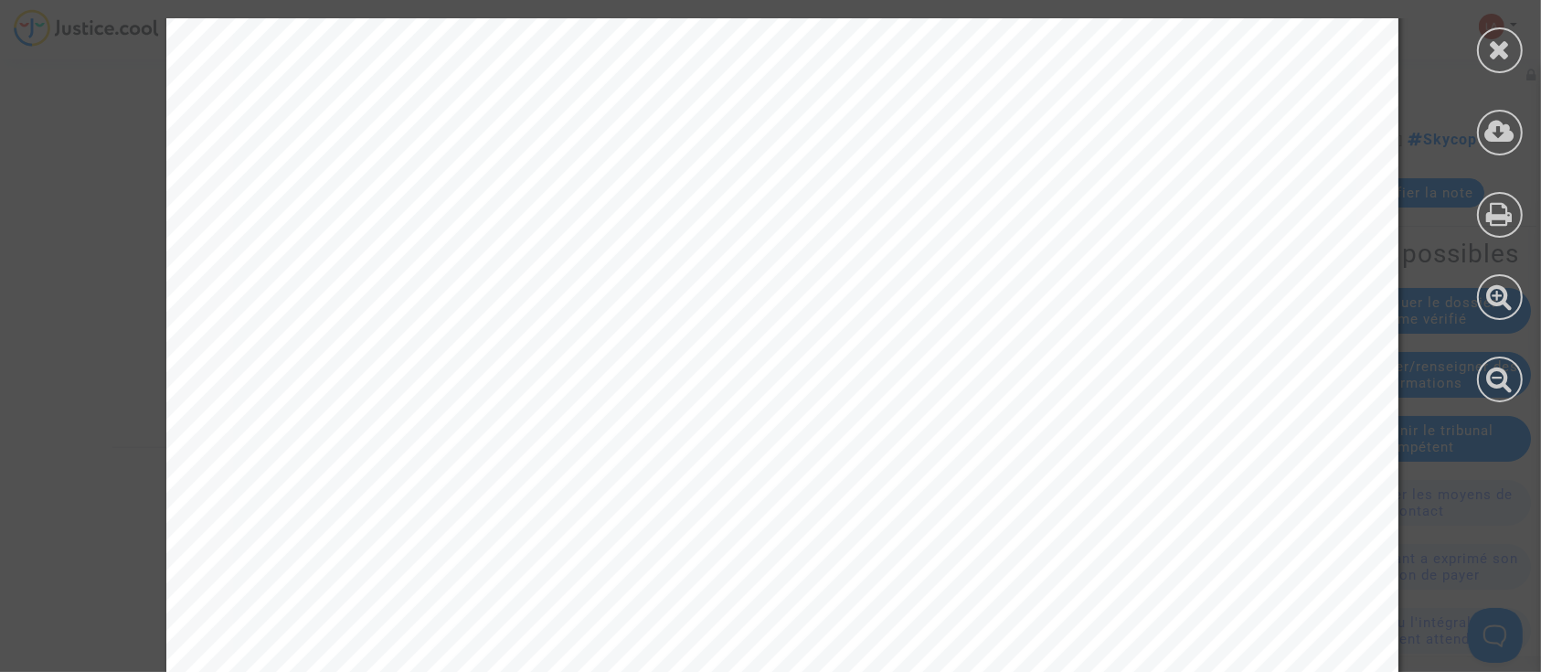
scroll to position [429, 0]
click div
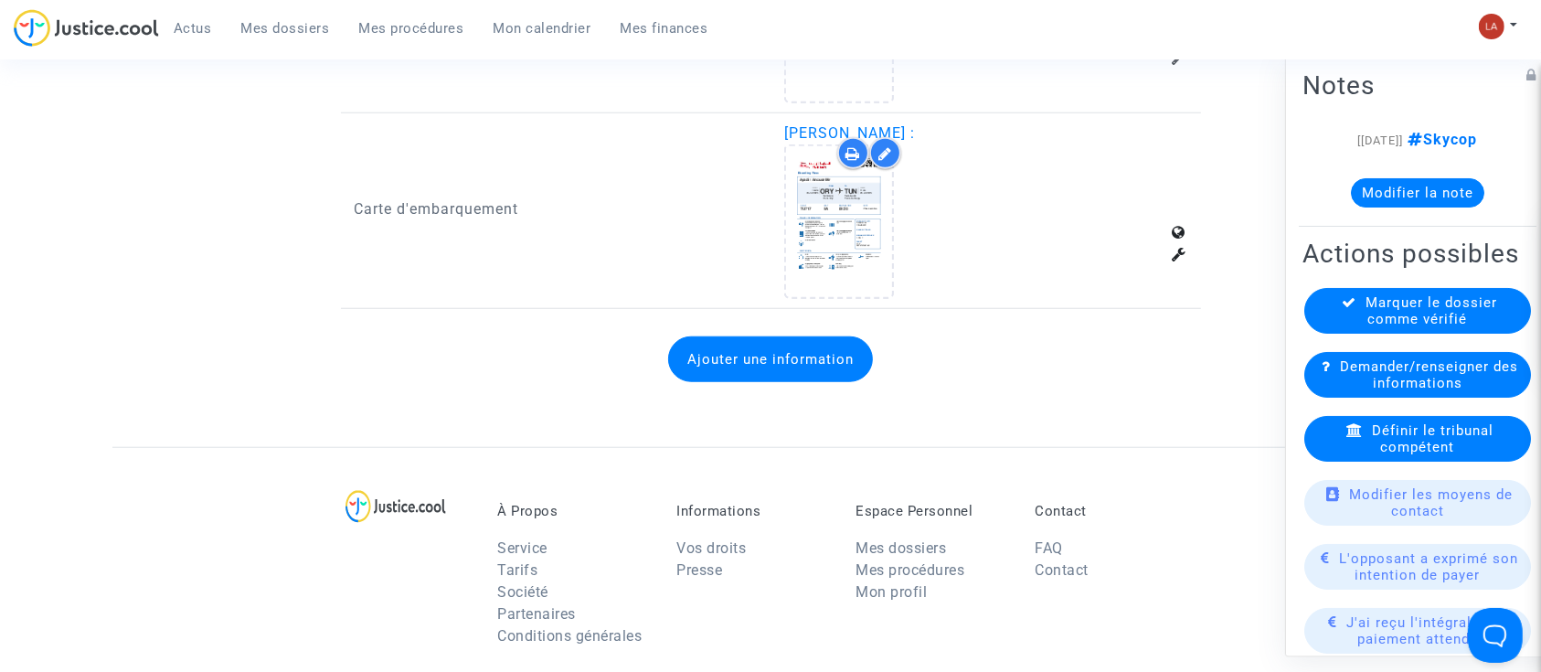
click icon
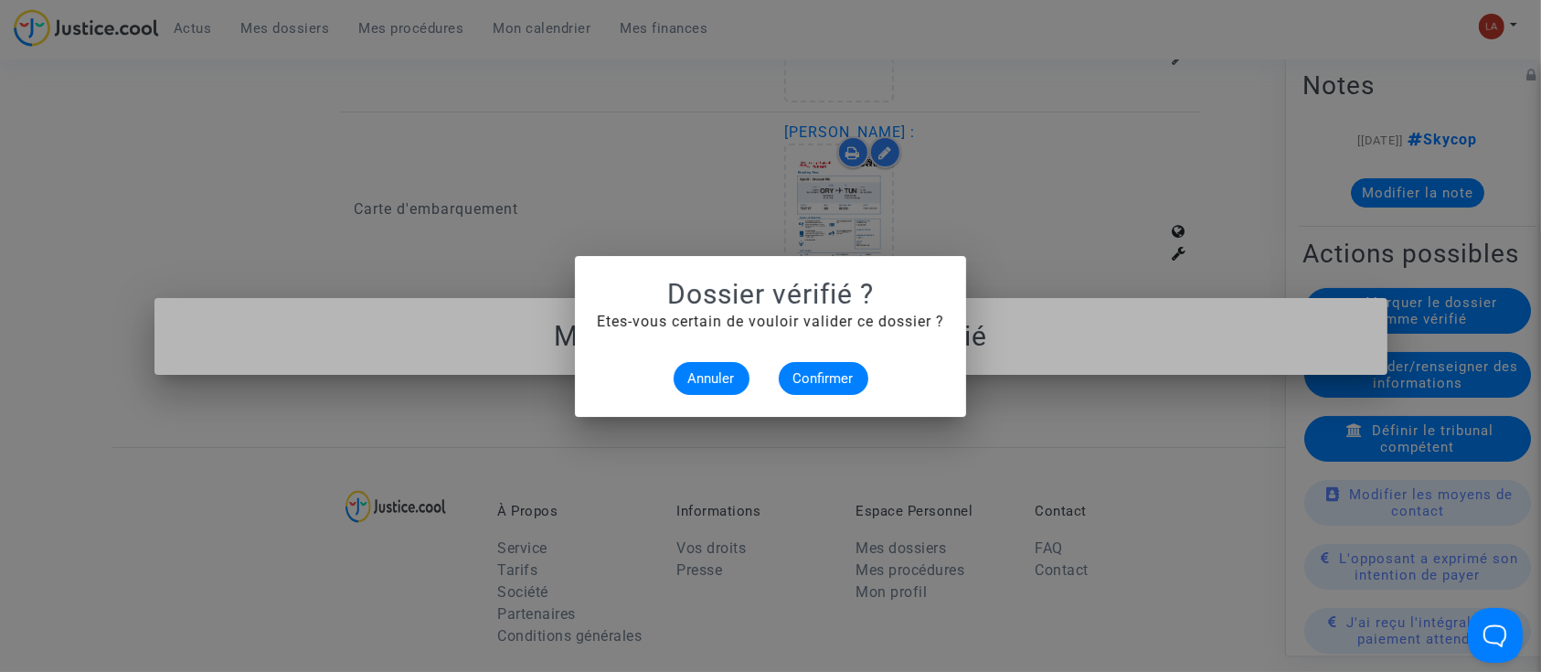
scroll to position [0, 0]
click button "Confirmer"
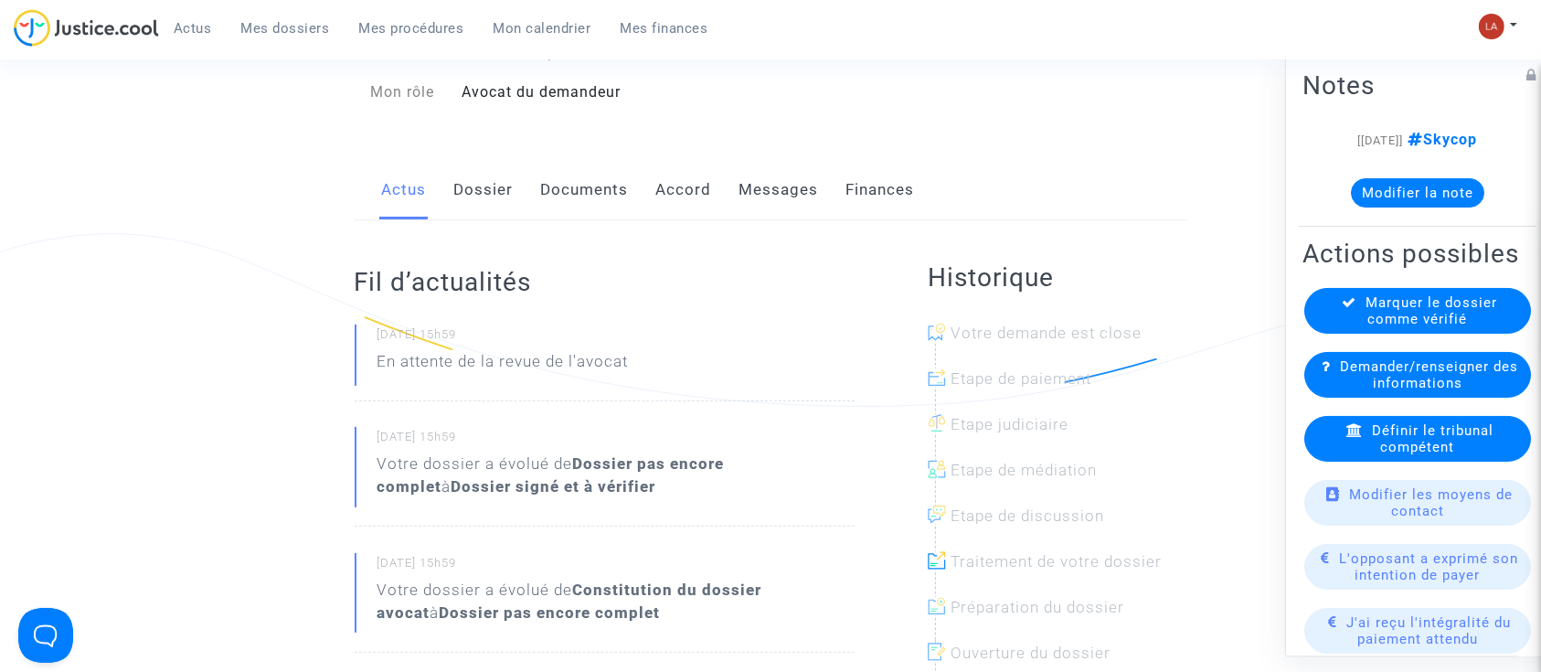
scroll to position [250, 0]
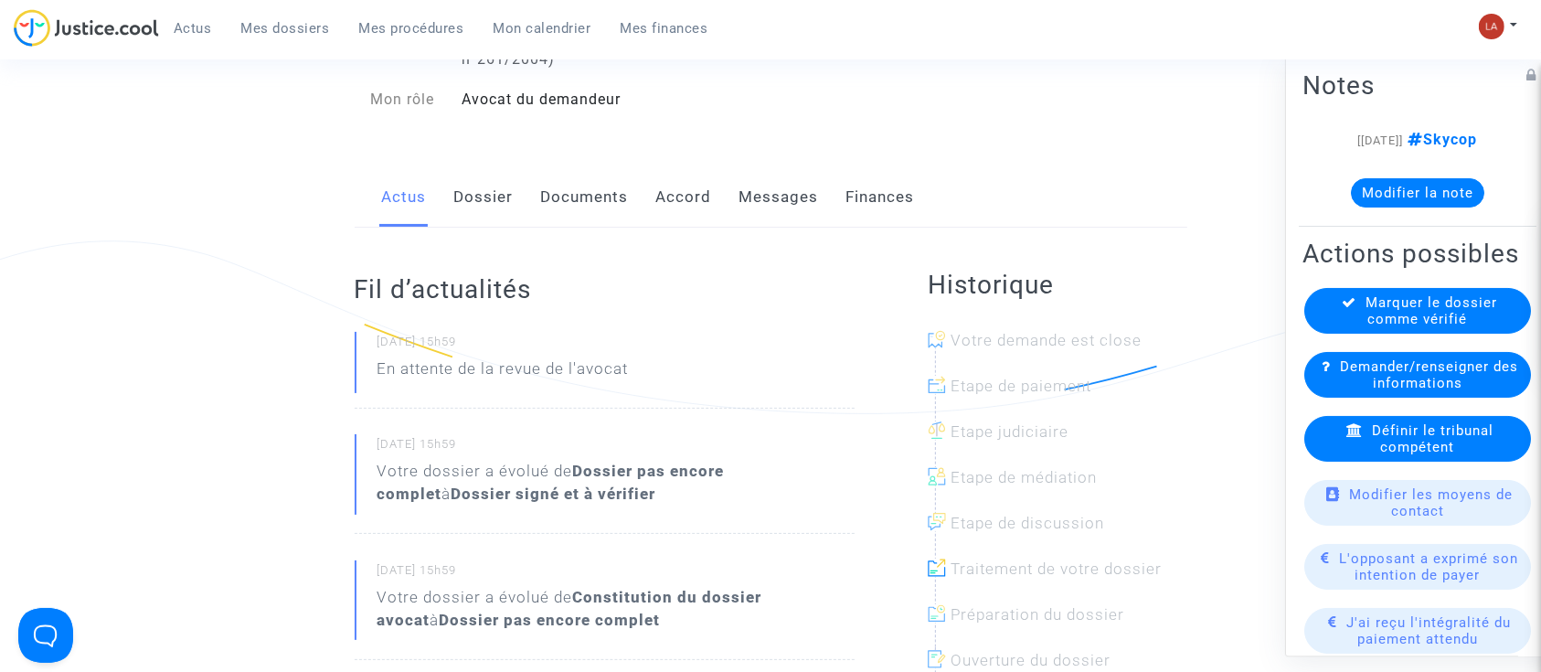
click at [490, 185] on link "Dossier" at bounding box center [483, 197] width 59 height 60
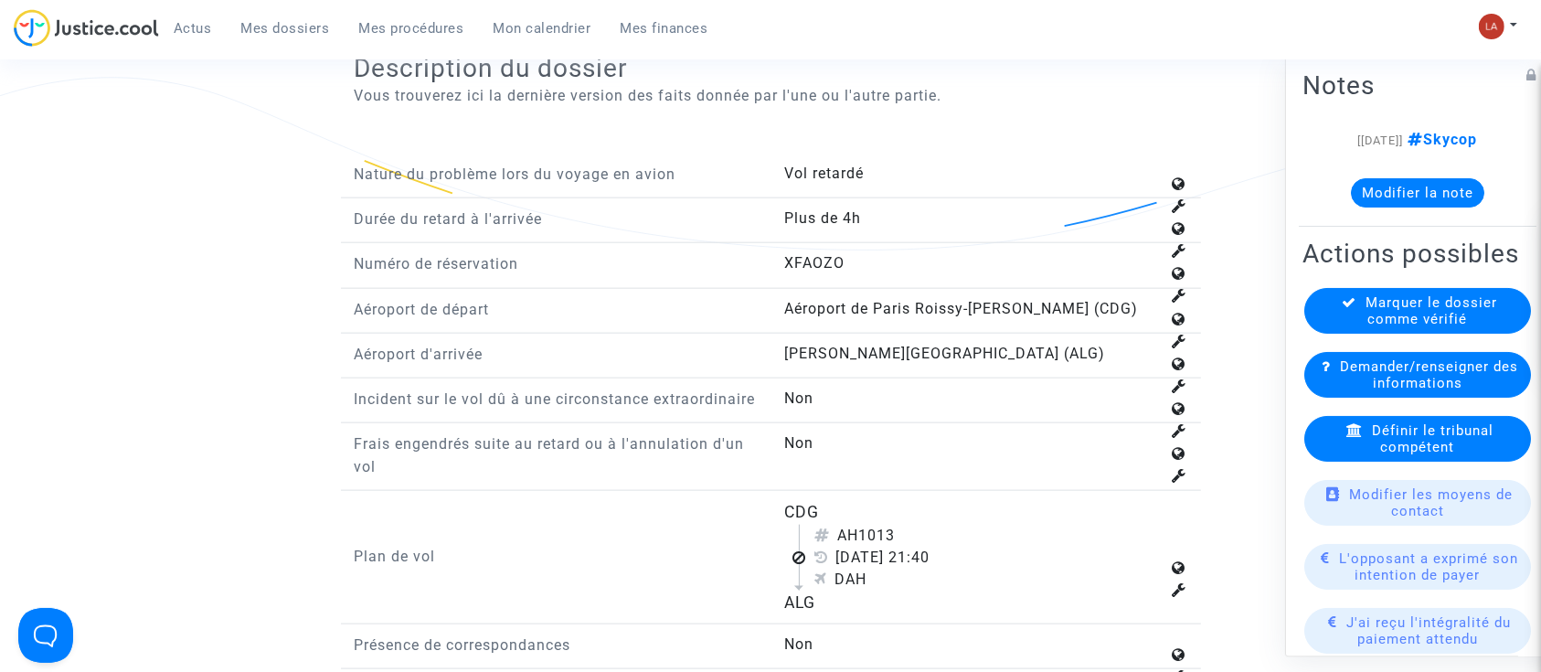
scroll to position [2134, 0]
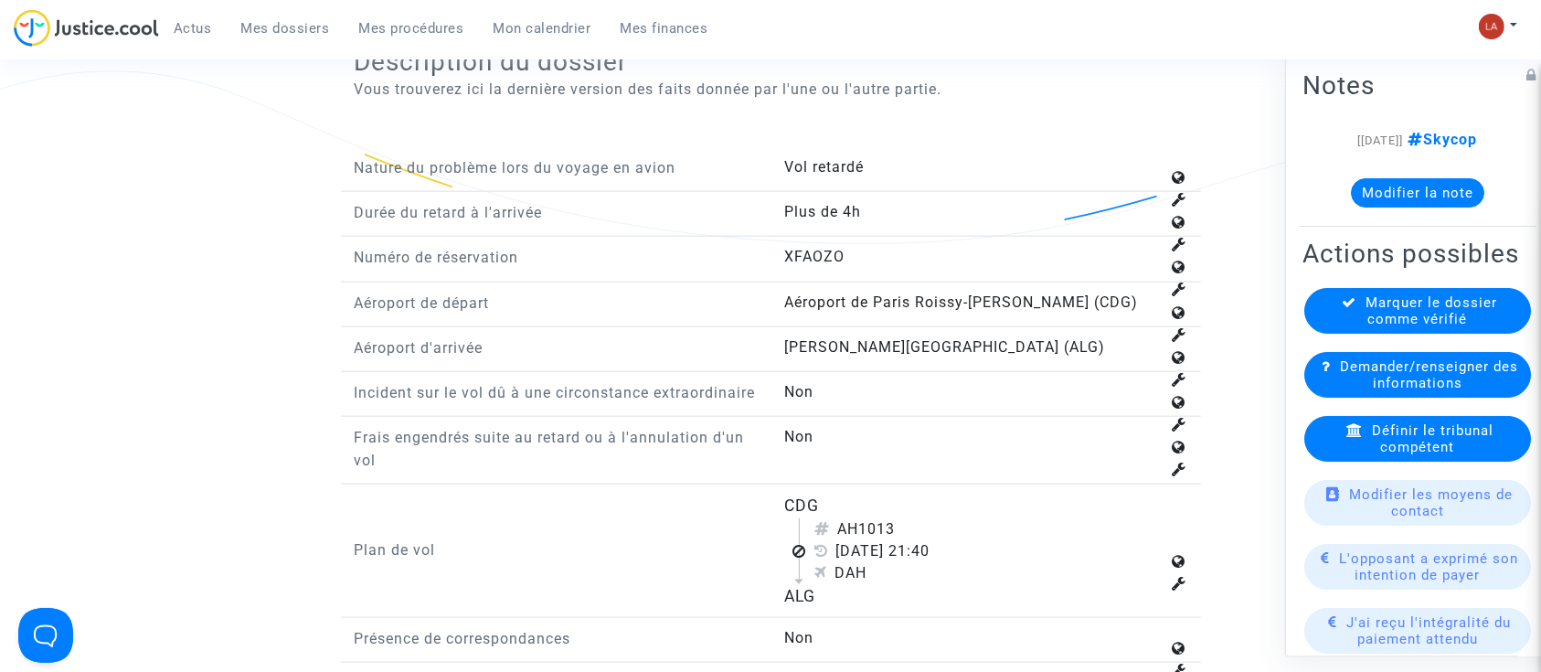
drag, startPoint x: 868, startPoint y: 545, endPoint x: 918, endPoint y: 552, distance: 50.8
click at [918, 540] on div "AH1013" at bounding box center [986, 529] width 345 height 22
copy div "1013"
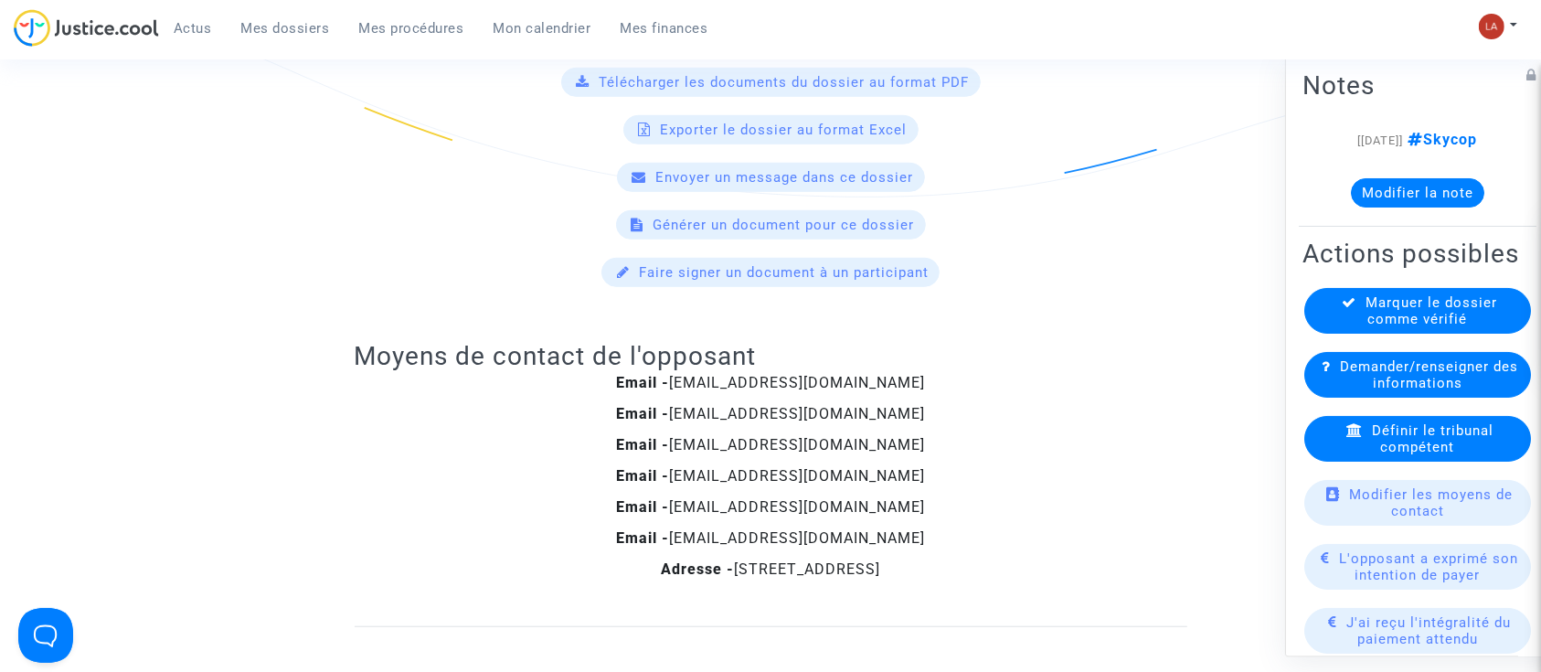
scroll to position [1476, 0]
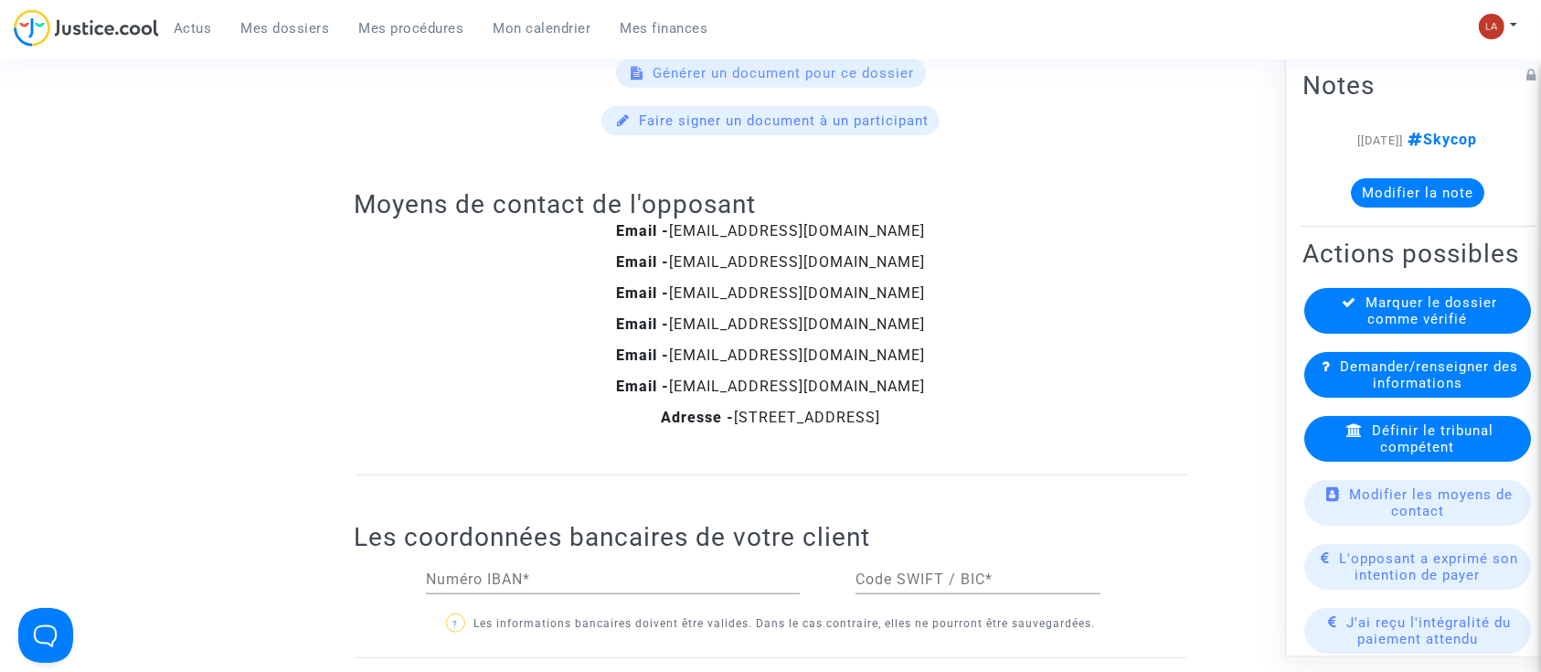
click at [1365, 461] on div "Définir le tribunal compétent" at bounding box center [1417, 439] width 227 height 46
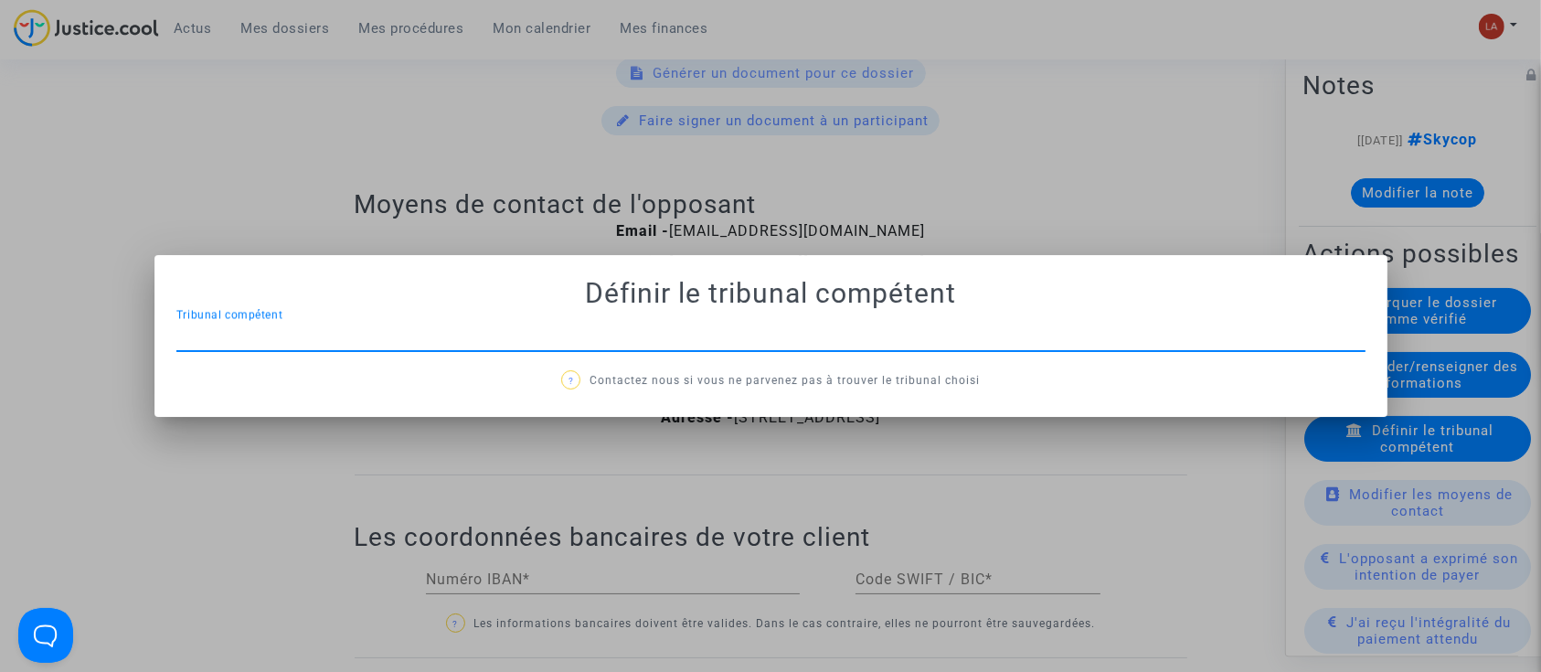
scroll to position [0, 0]
type input "BOBIGNY"
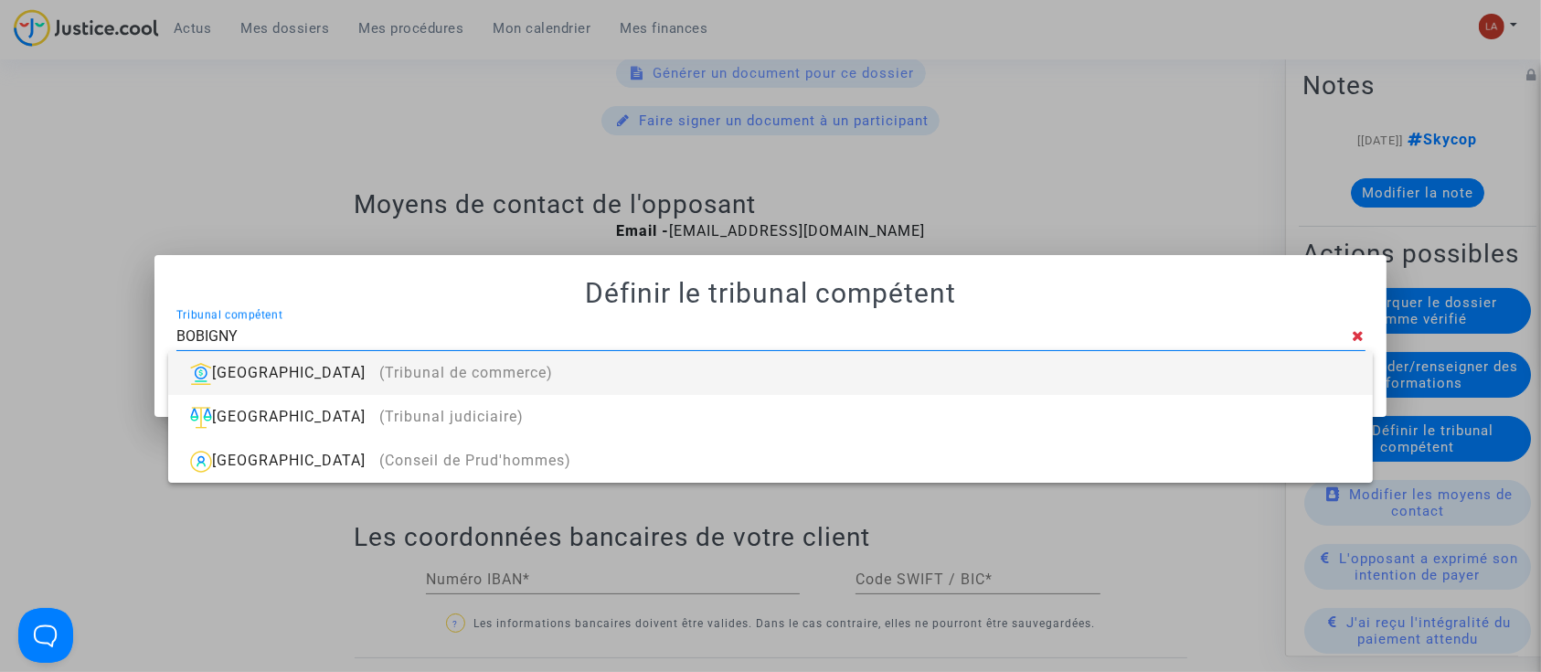
click at [1120, 381] on div "Bobigny (Tribunal de commerce)" at bounding box center [770, 373] width 1174 height 44
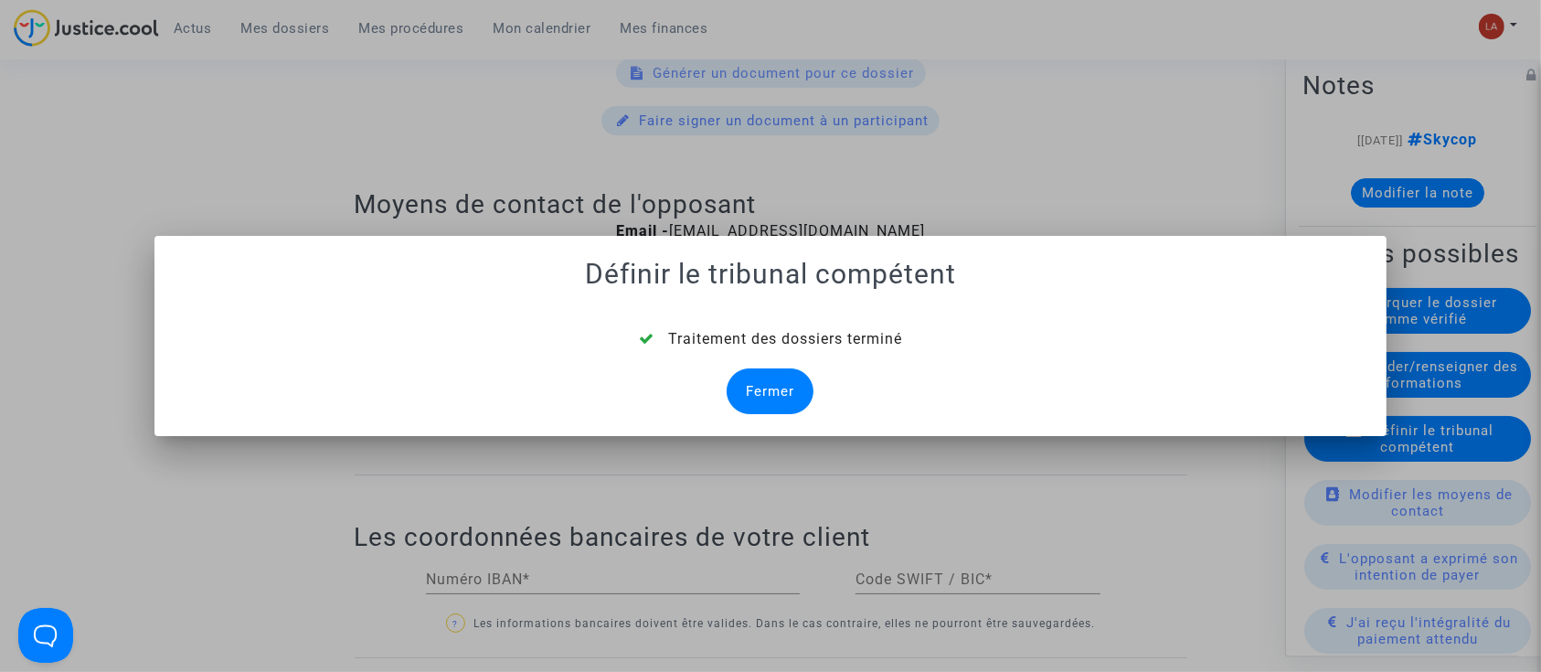
click at [764, 381] on div "Fermer" at bounding box center [769, 391] width 87 height 46
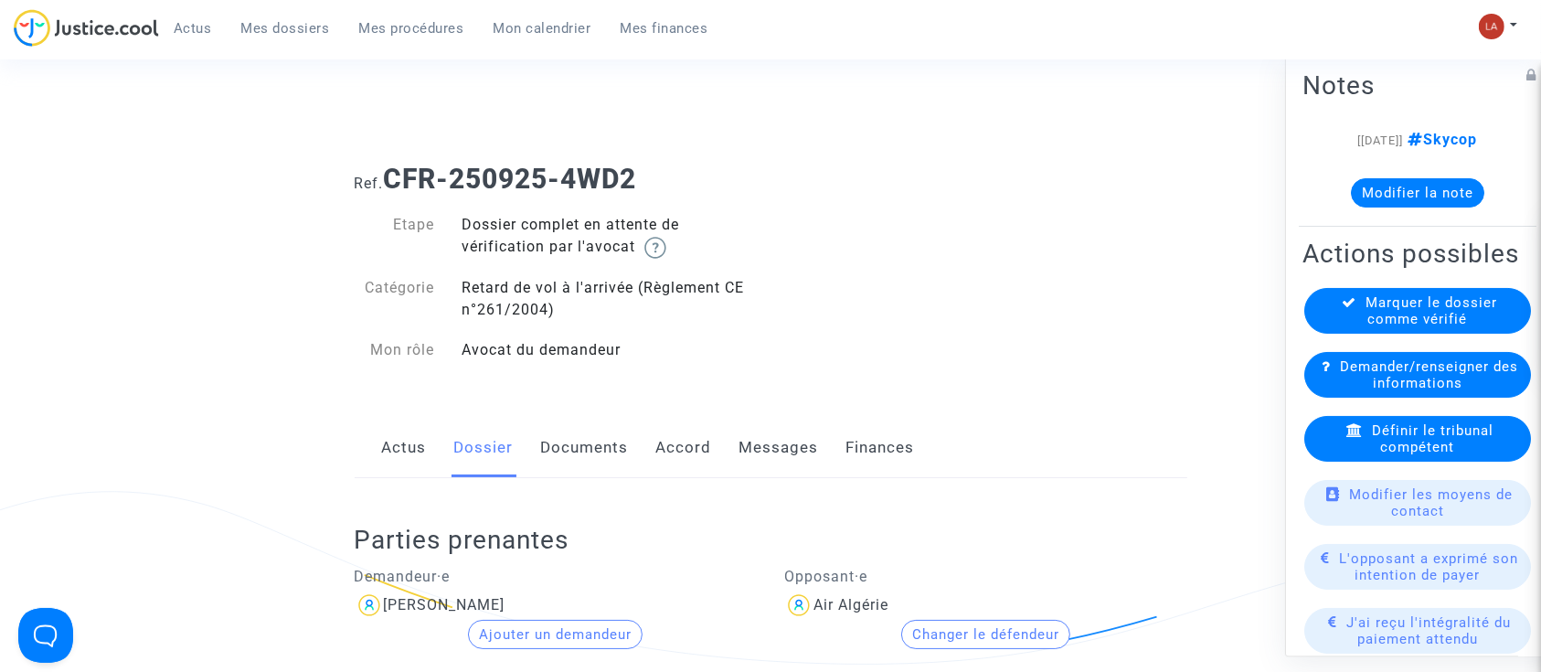
click at [602, 442] on link "Documents" at bounding box center [585, 448] width 88 height 60
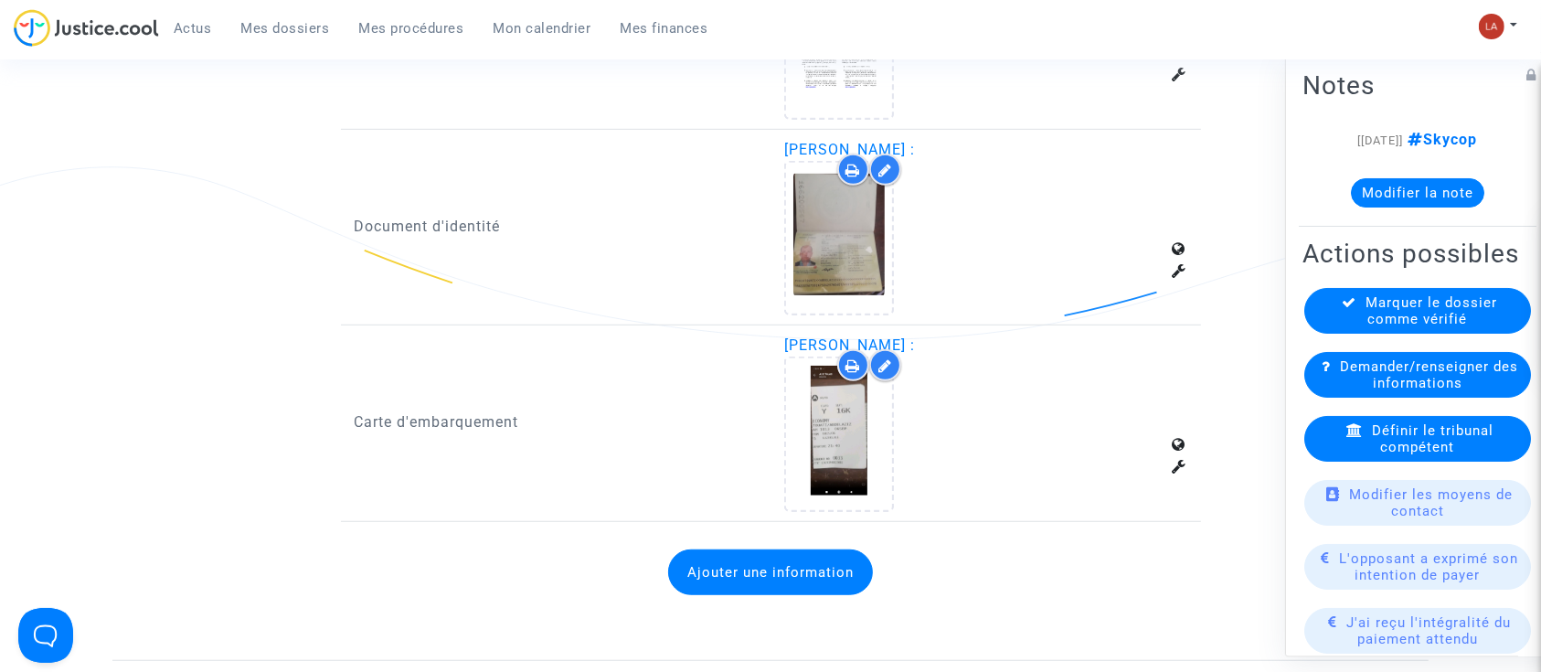
scroll to position [1251, 0]
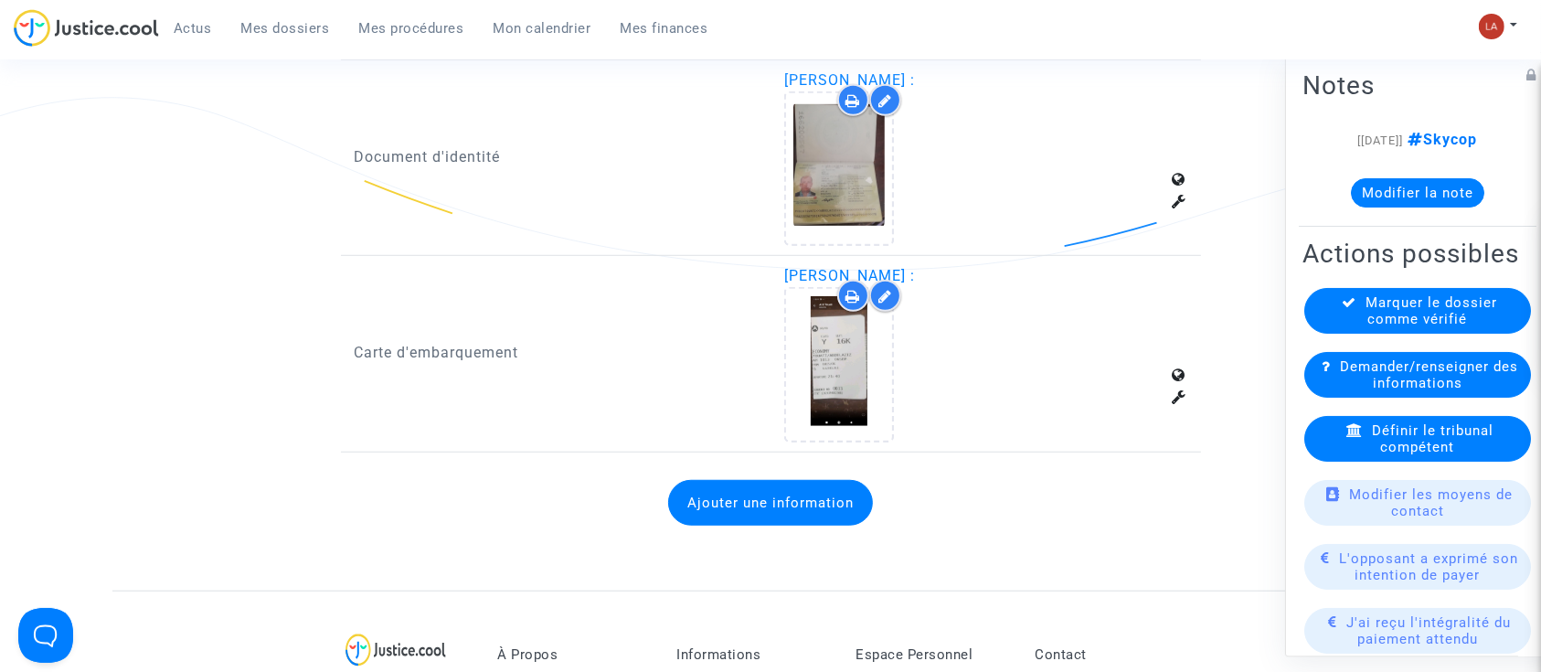
click at [832, 503] on button "Ajouter une information" at bounding box center [770, 503] width 205 height 46
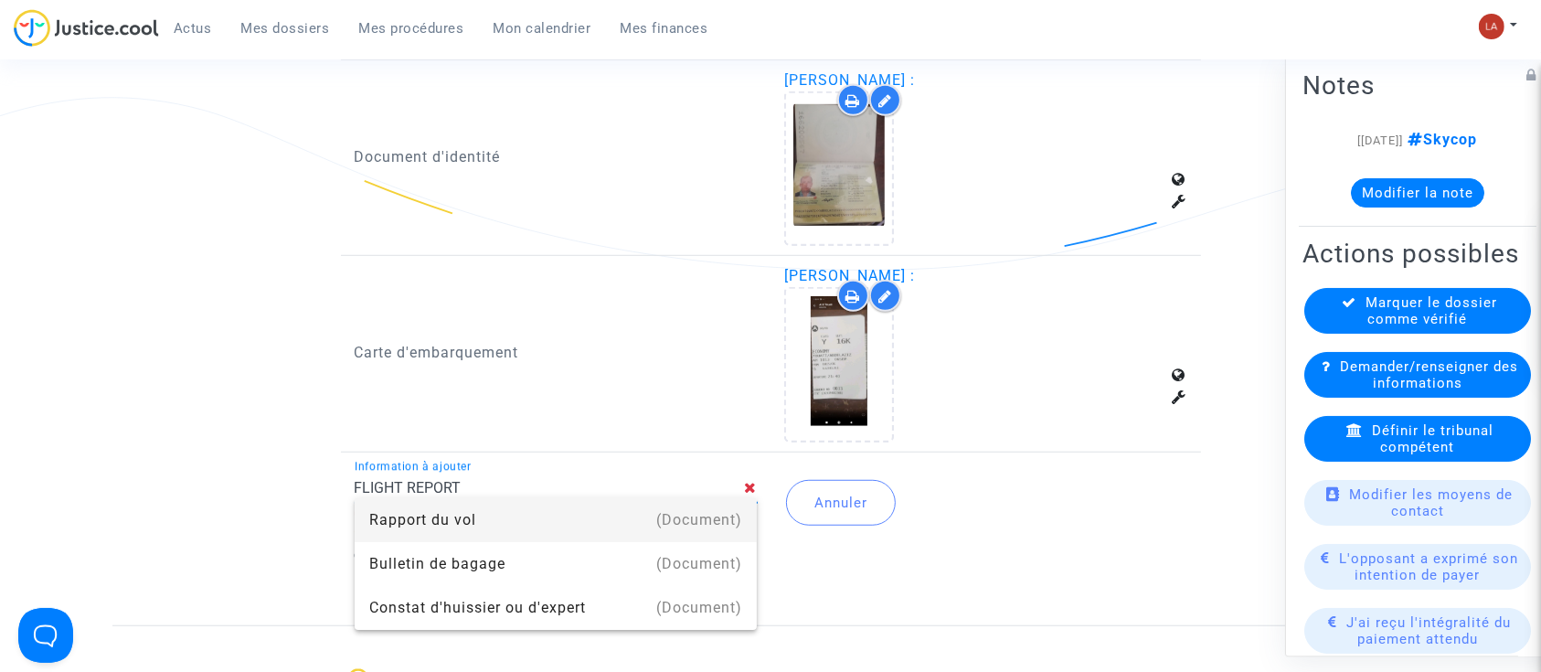
click at [706, 528] on div "(Document)" at bounding box center [699, 520] width 86 height 44
type input "Rapport du vol"
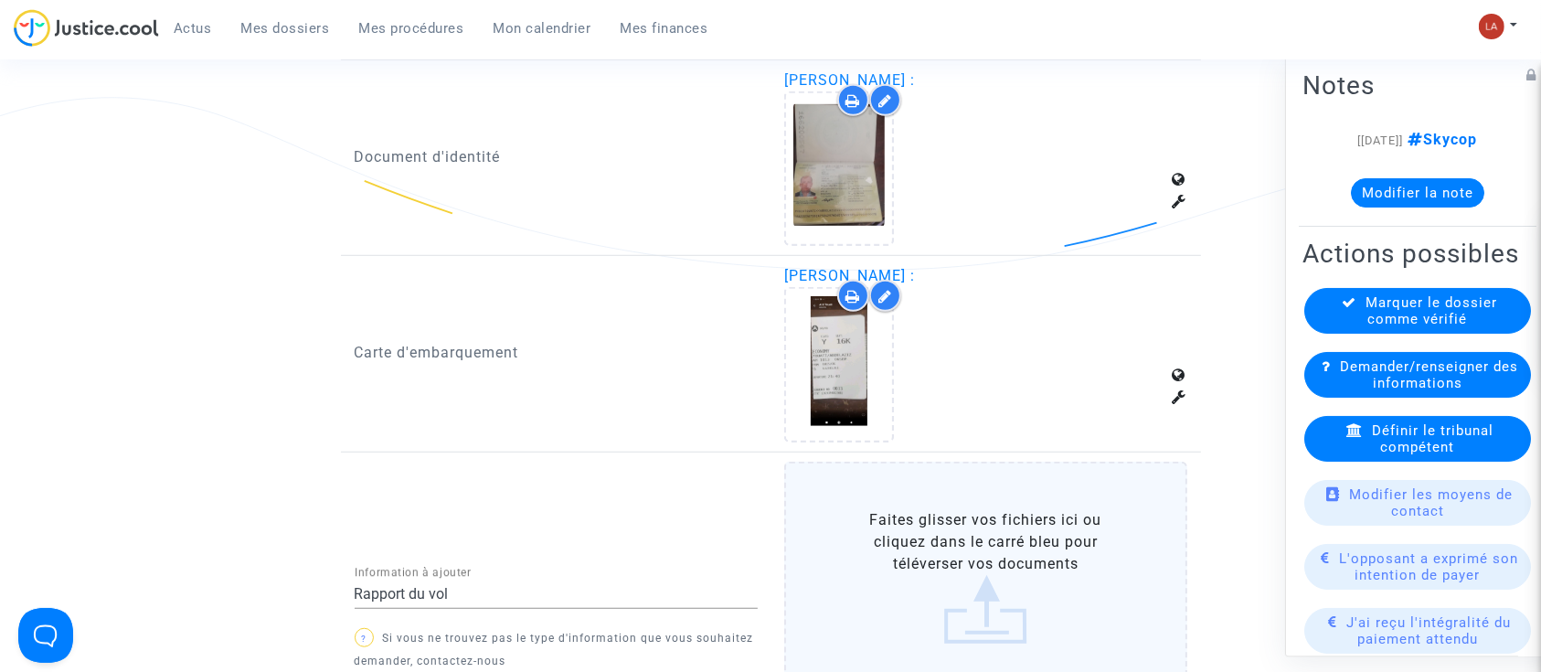
click at [950, 503] on label "Faites glisser vos fichiers ici ou cliquez dans le carré bleu pour téléverser v…" at bounding box center [985, 576] width 403 height 230
click at [0, 0] on input "Faites glisser vos fichiers ici ou cliquez dans le carré bleu pour téléverser v…" at bounding box center [0, 0] width 0 height 0
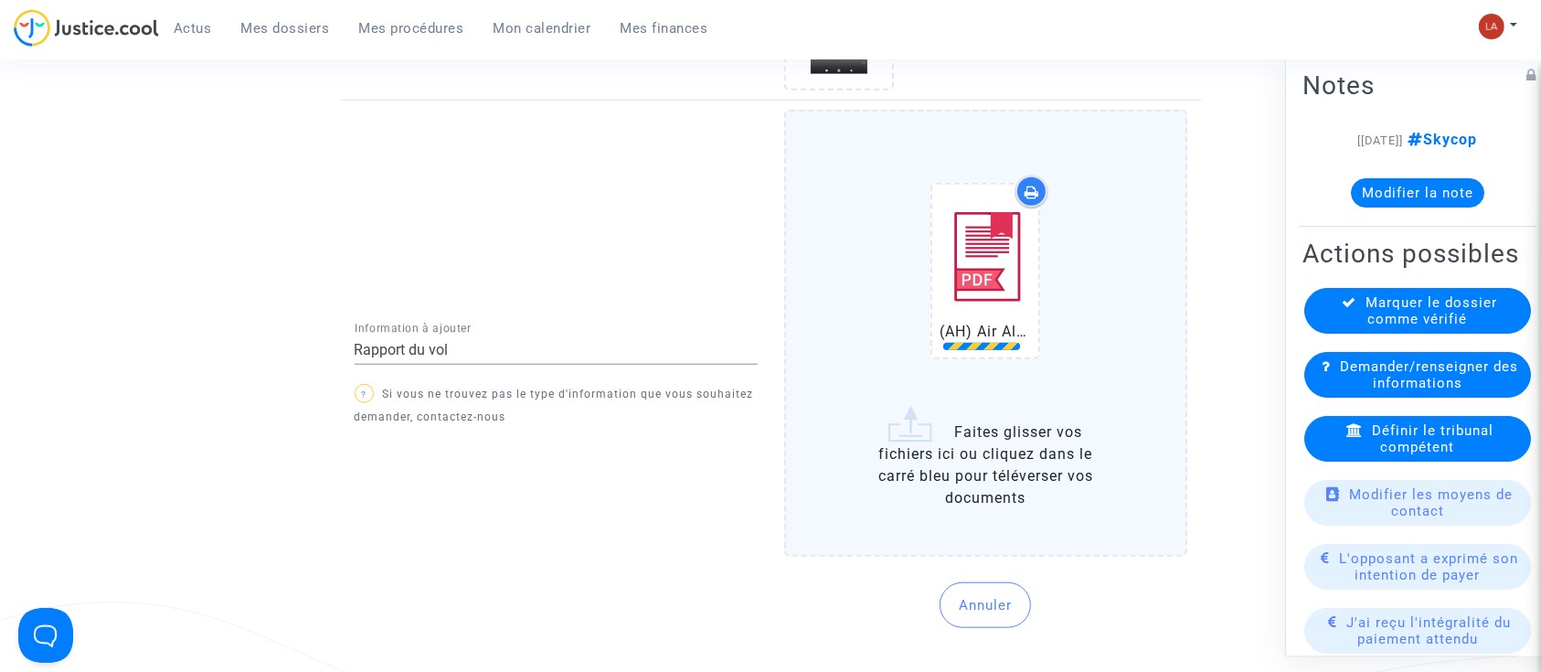
scroll to position [1609, 0]
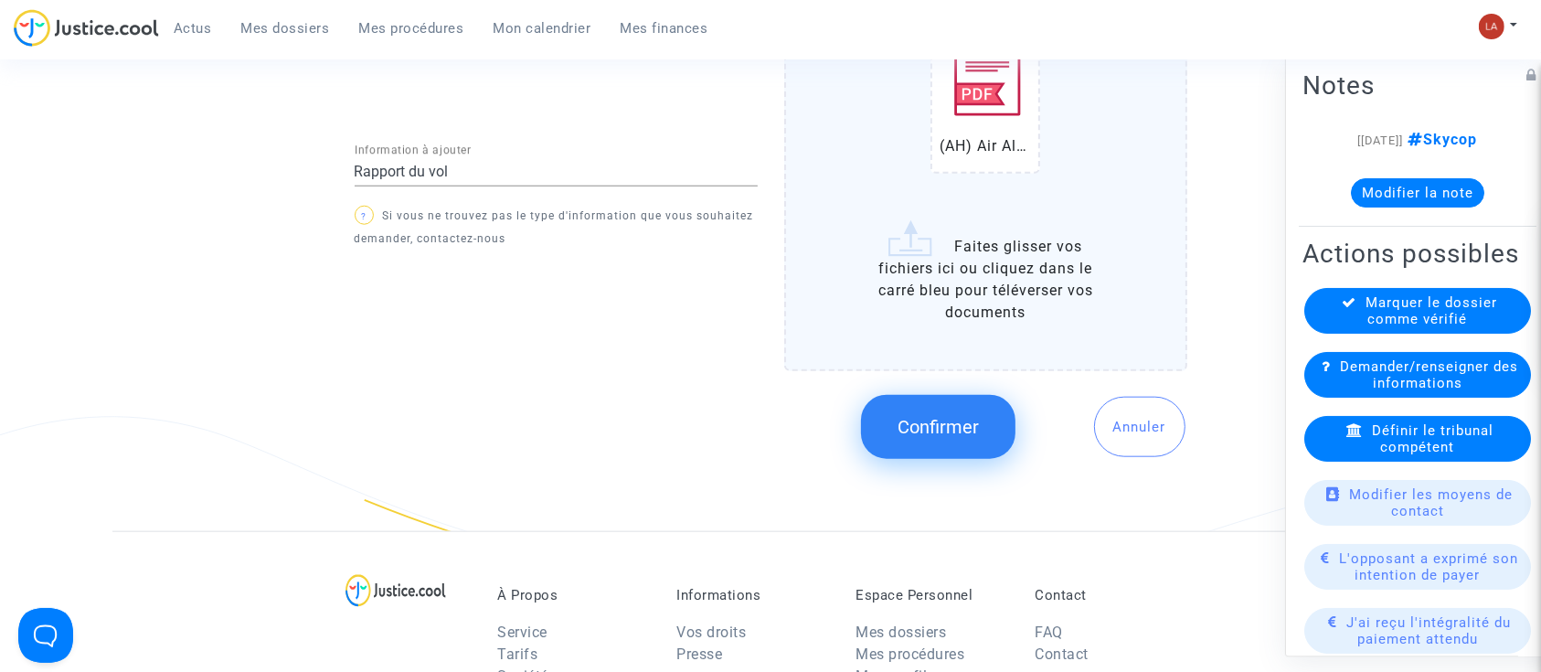
click at [965, 439] on button "Confirmer" at bounding box center [938, 427] width 154 height 64
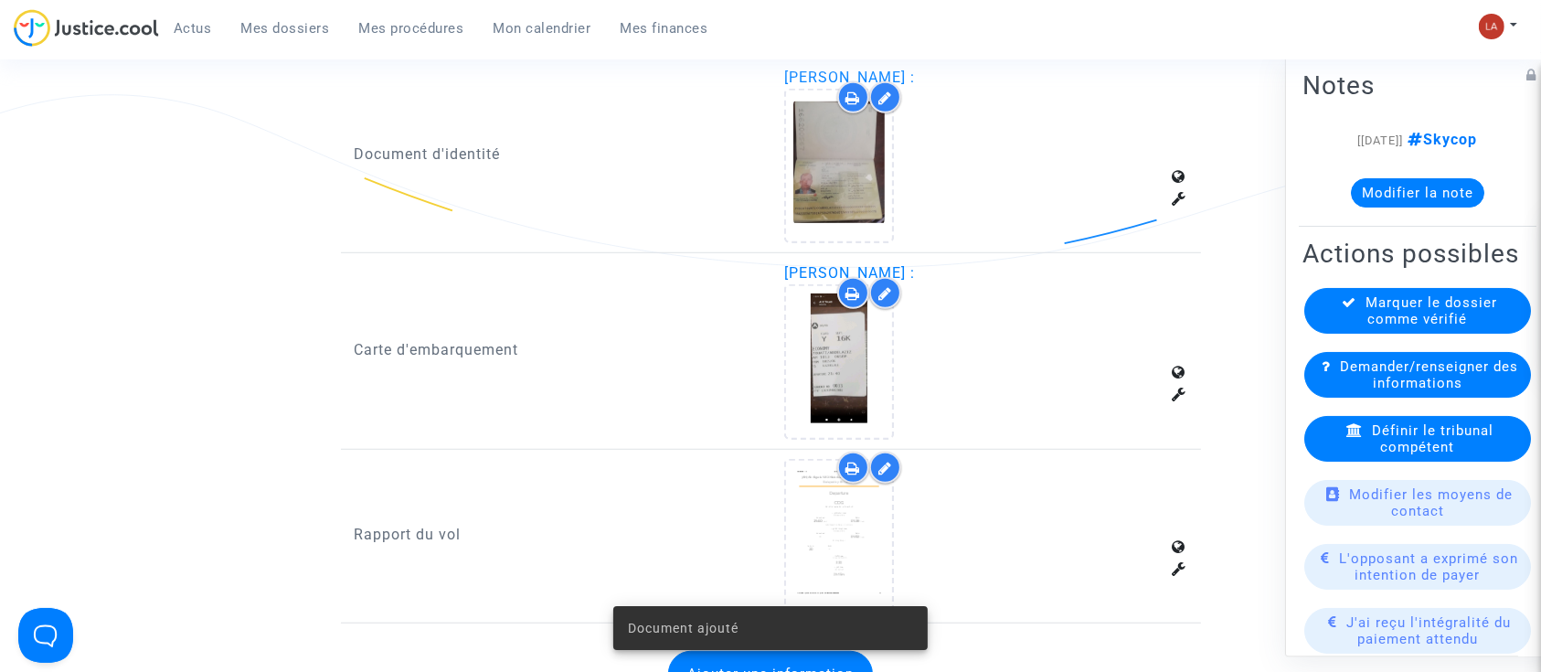
scroll to position [1252, 0]
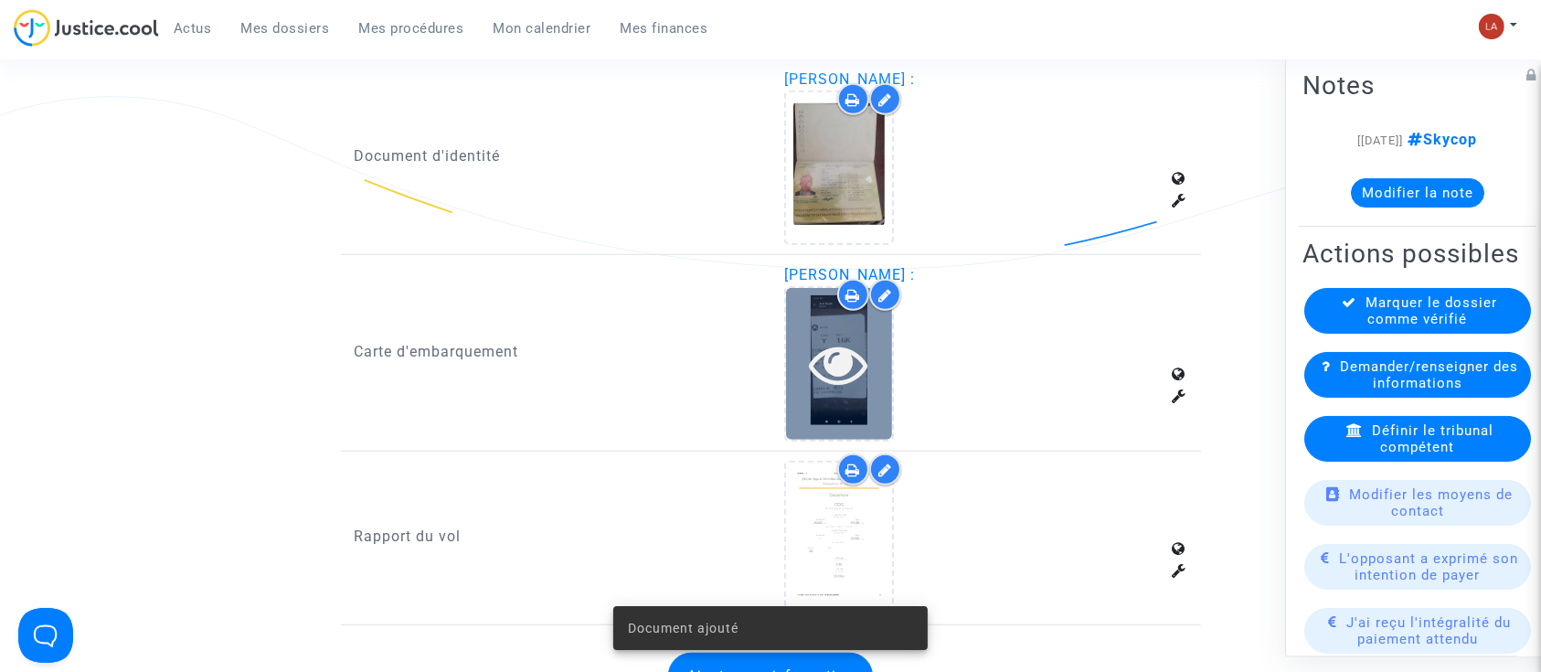
click at [867, 386] on icon at bounding box center [839, 363] width 59 height 58
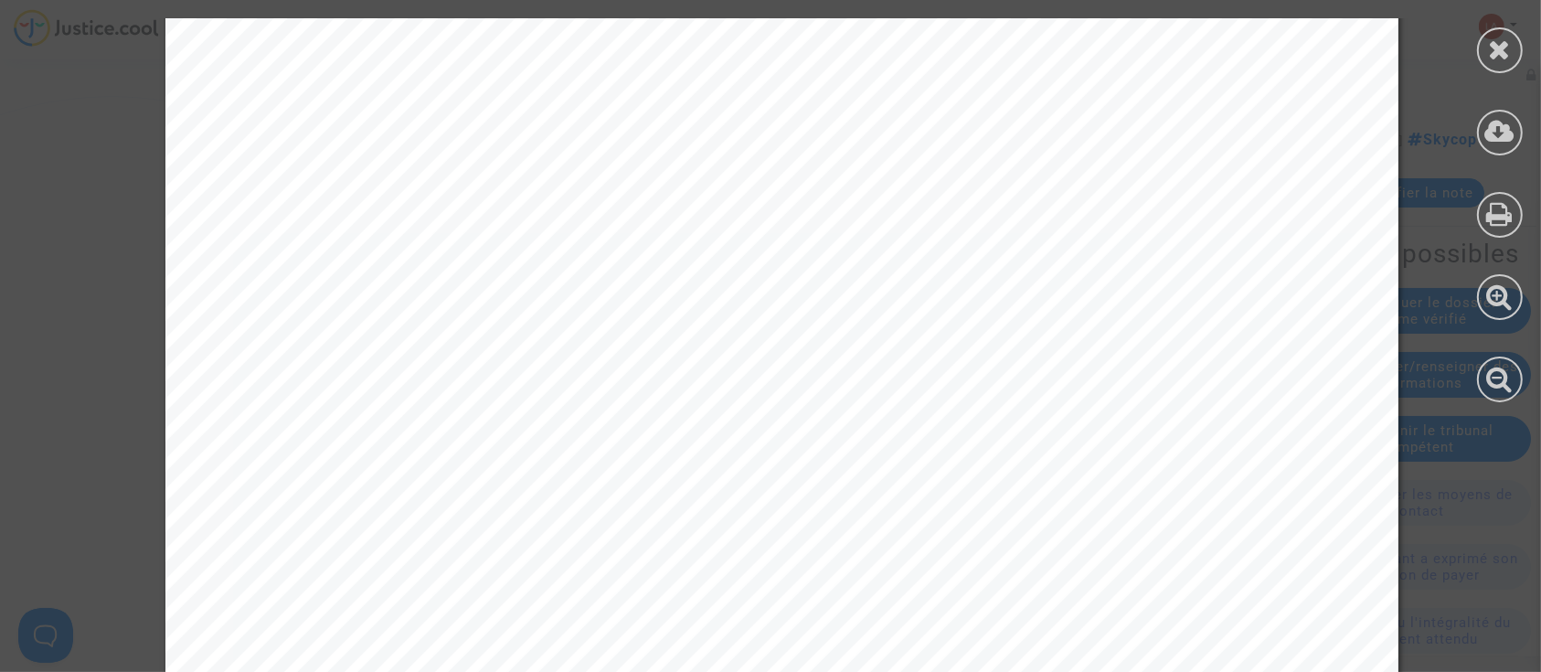
scroll to position [442, 0]
click at [1489, 60] on icon at bounding box center [1500, 49] width 23 height 27
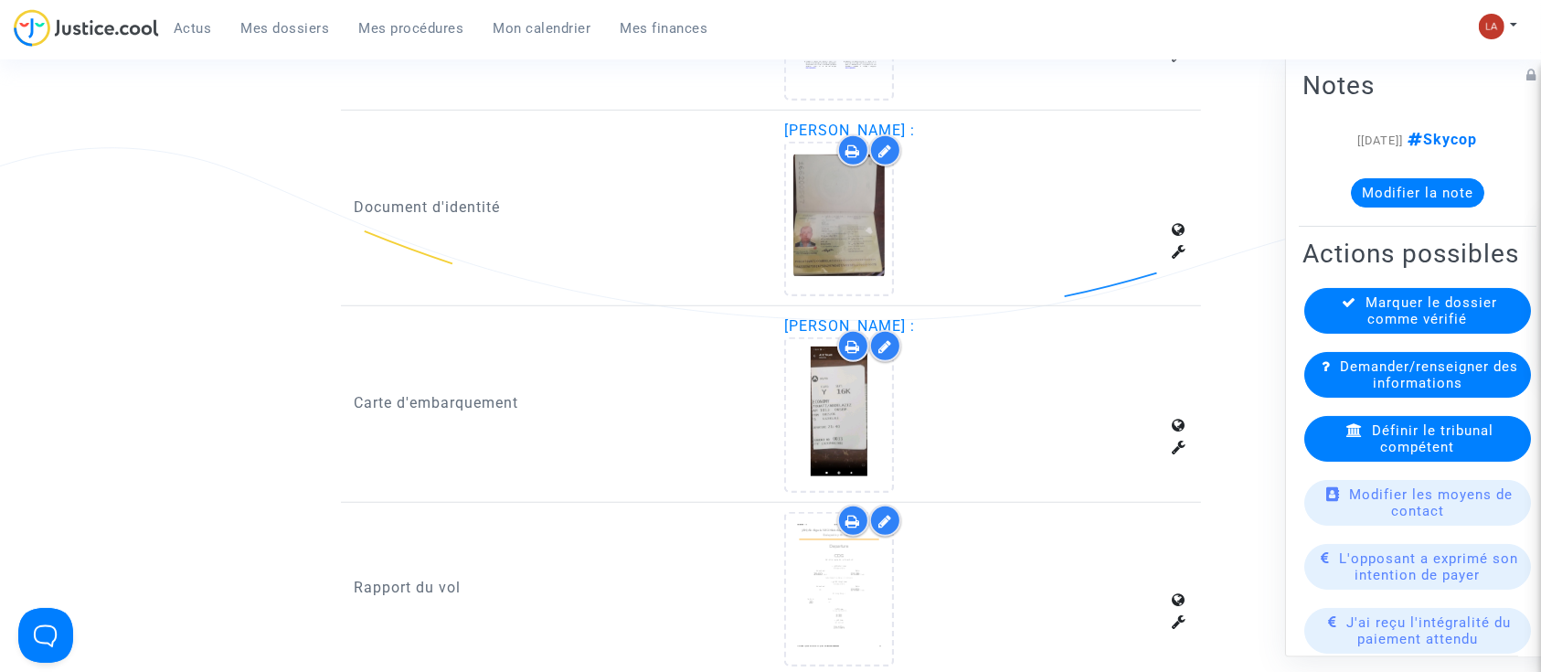
scroll to position [1203, 0]
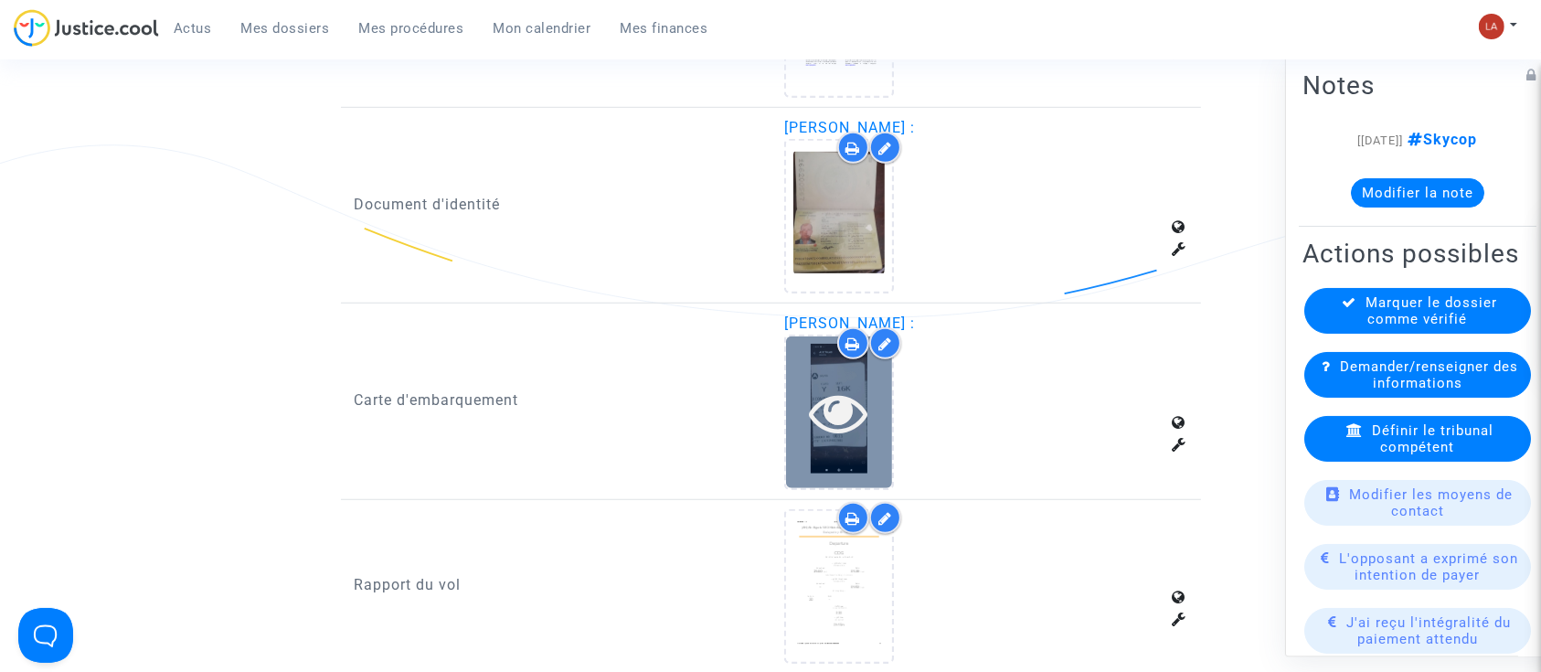
click at [837, 406] on icon at bounding box center [839, 412] width 59 height 58
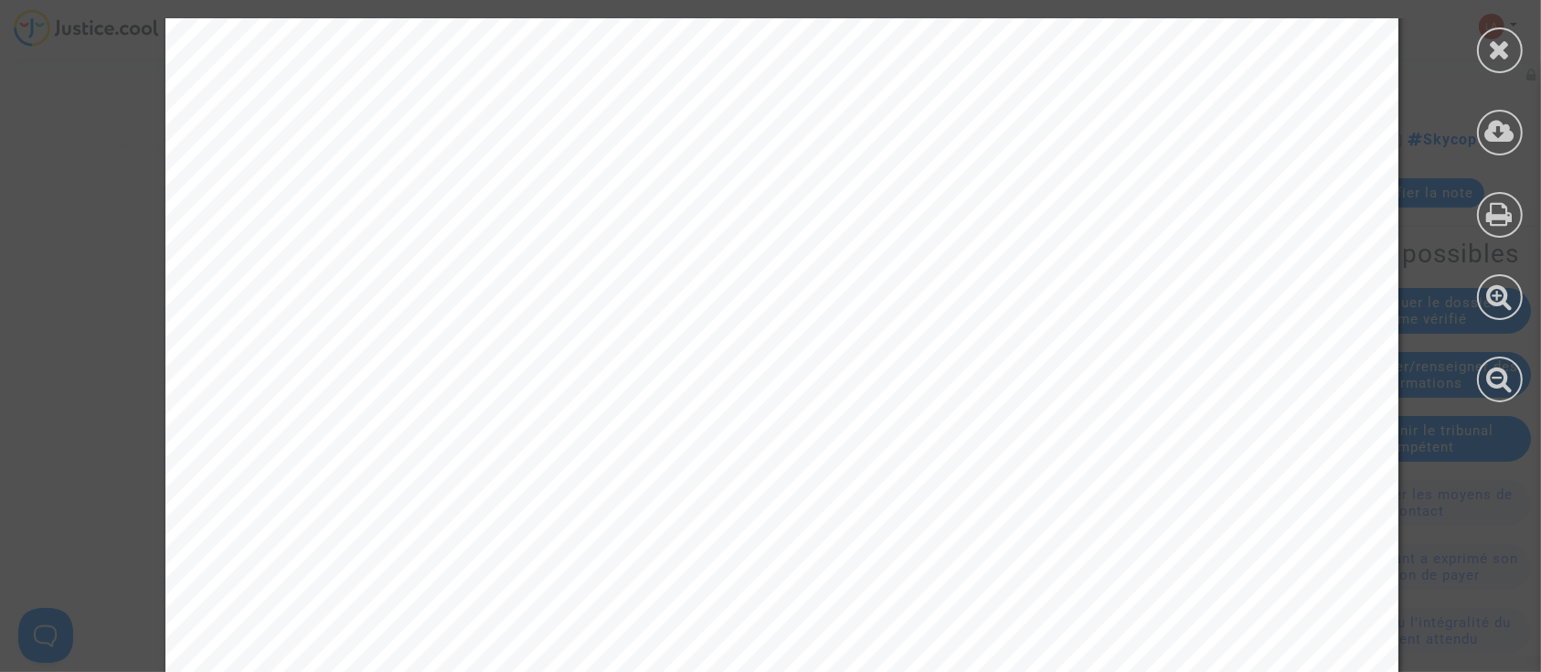
scroll to position [853, 0]
drag, startPoint x: 1506, startPoint y: 48, endPoint x: 1408, endPoint y: 101, distance: 111.7
click at [1506, 48] on icon at bounding box center [1500, 49] width 23 height 27
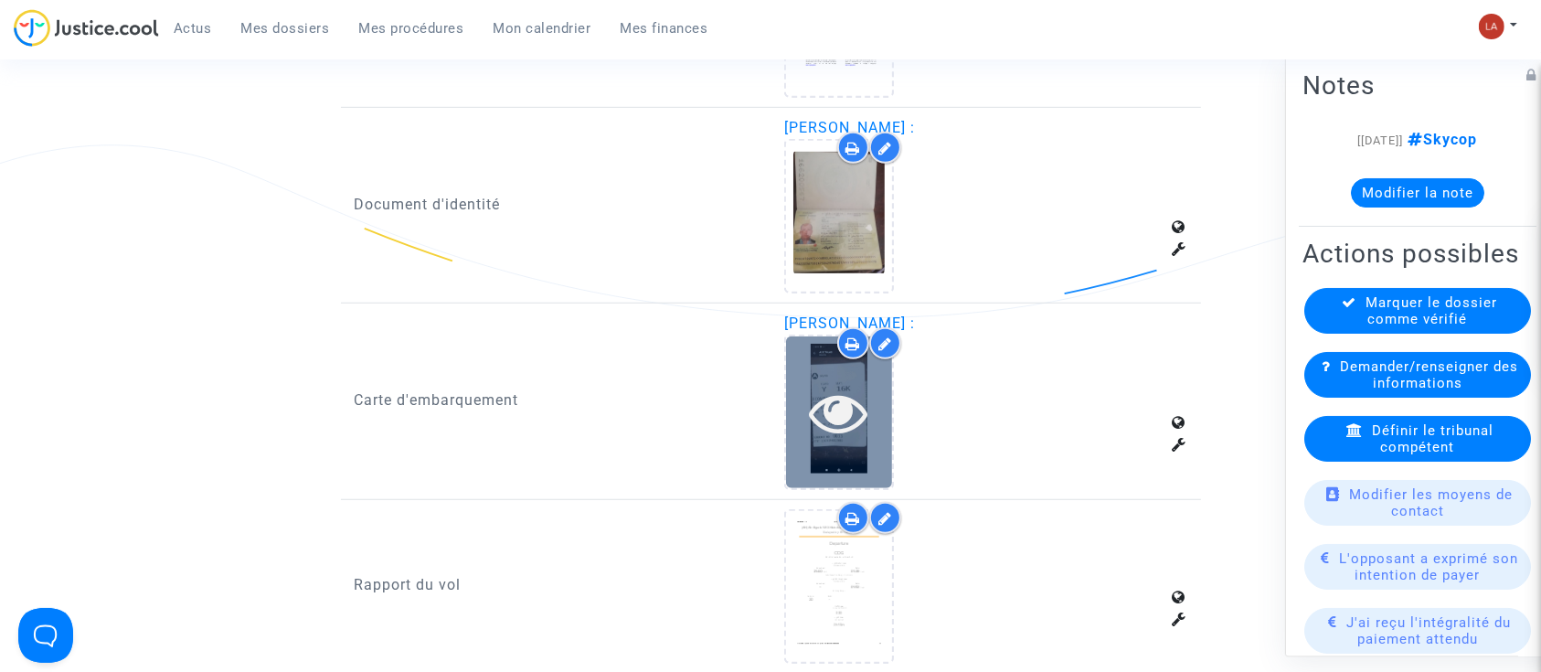
click at [804, 427] on div at bounding box center [839, 412] width 106 height 58
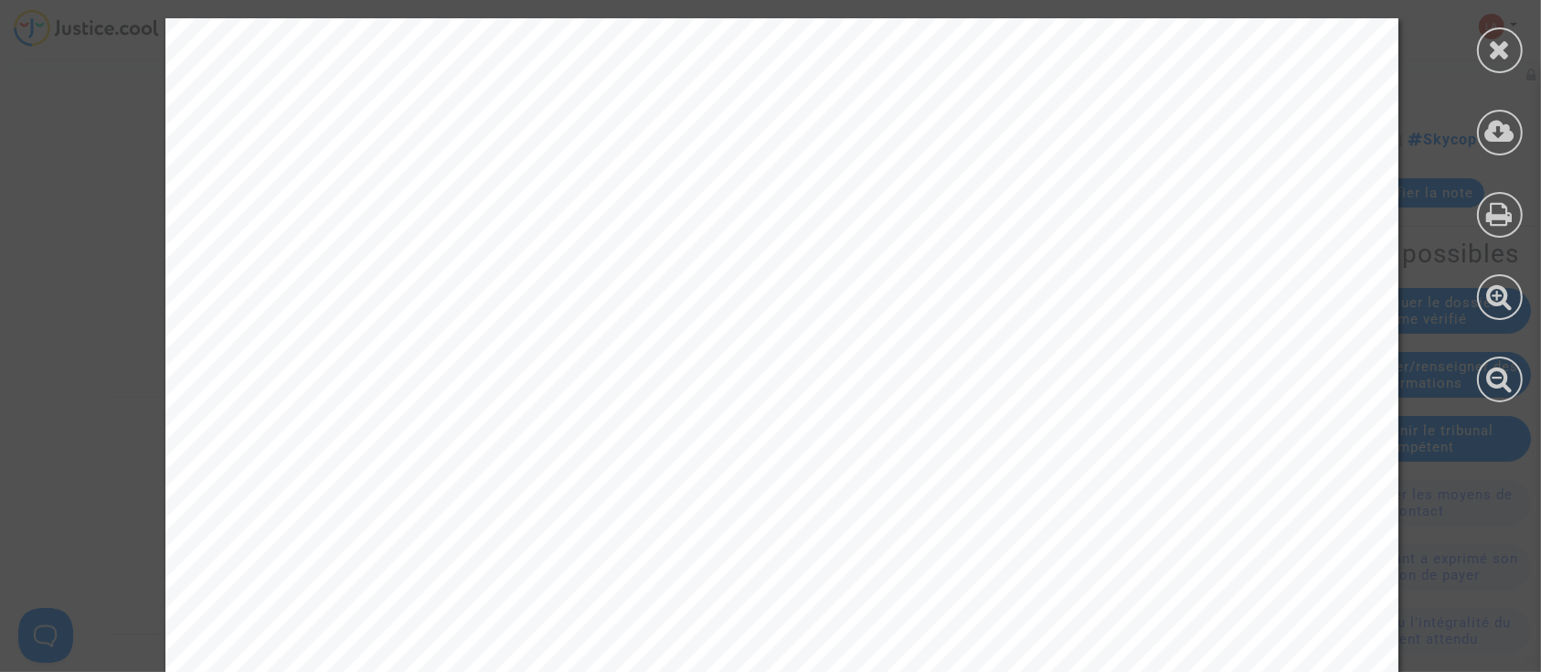
scroll to position [1690, 0]
drag, startPoint x: 1492, startPoint y: 26, endPoint x: 1497, endPoint y: 43, distance: 18.0
click at [1492, 26] on div at bounding box center [1499, 210] width 82 height 420
click at [1506, 60] on icon at bounding box center [1500, 49] width 23 height 27
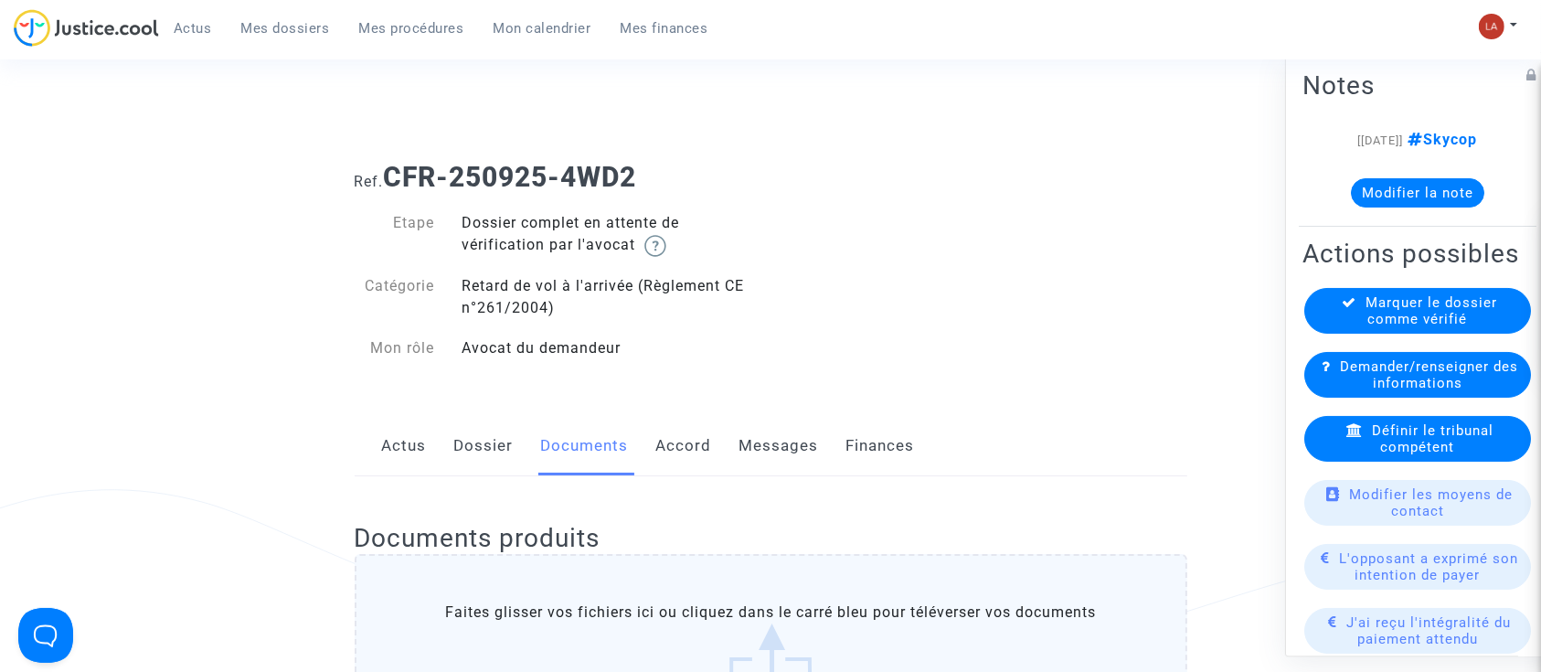
scroll to position [0, 0]
click at [850, 478] on div "Documents produits Faites glisser vos fichiers ici ou cliquez dans le carré ble…" at bounding box center [771, 637] width 832 height 318
click at [811, 450] on link "Messages" at bounding box center [778, 448] width 79 height 60
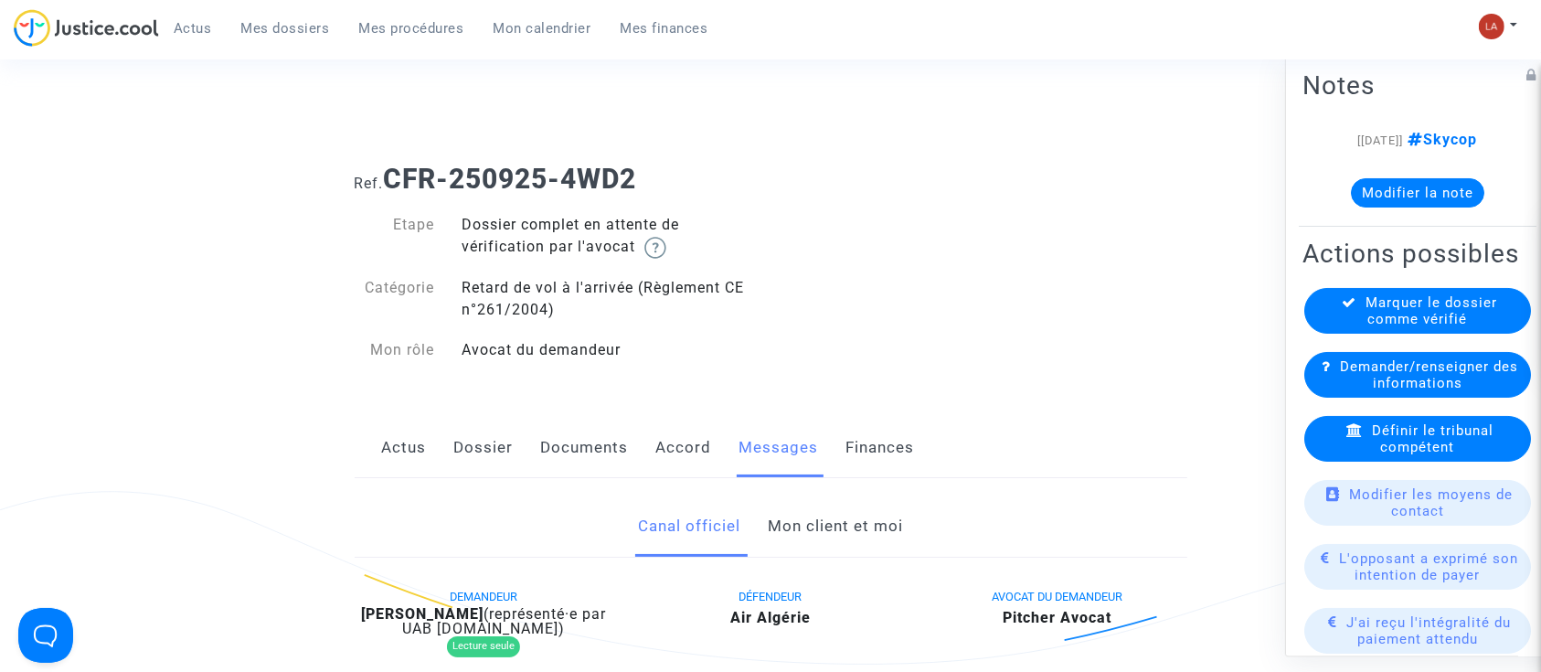
click at [851, 513] on link "Mon client et moi" at bounding box center [835, 526] width 135 height 60
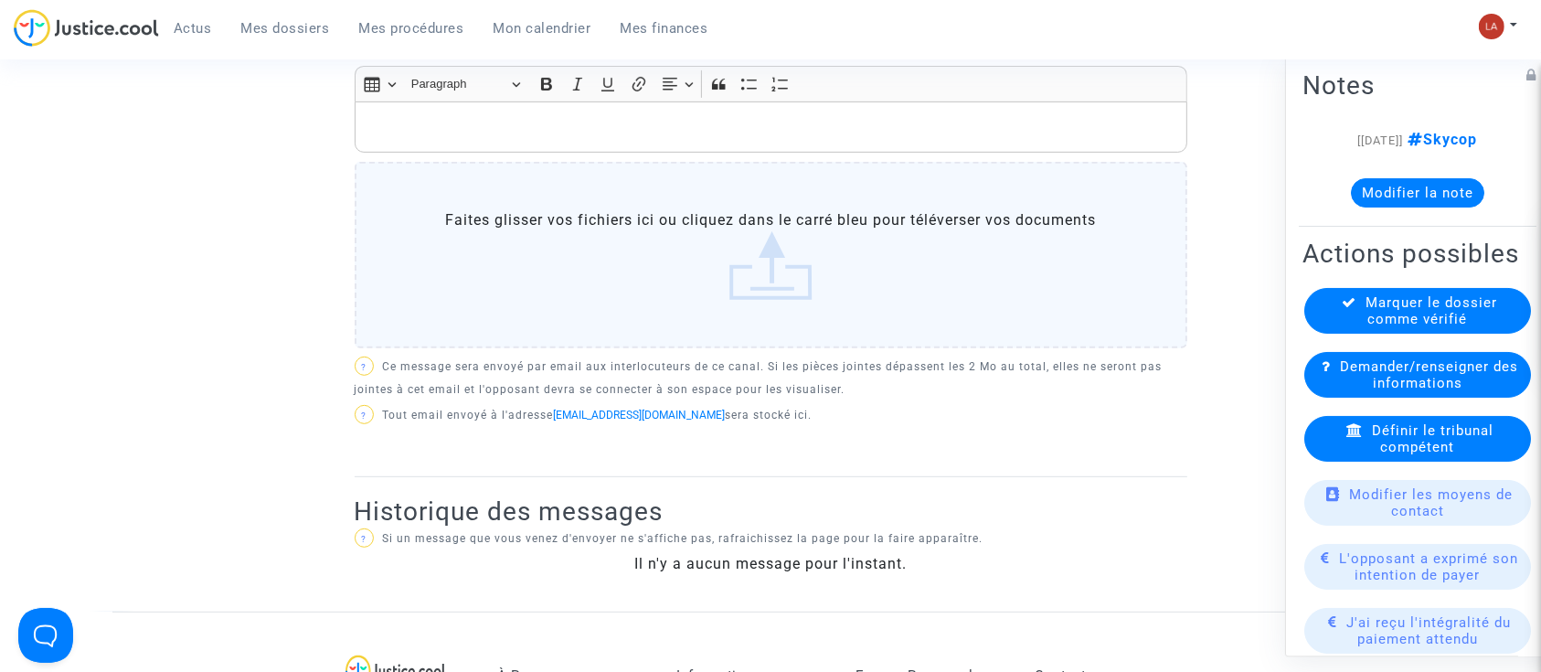
scroll to position [731, 0]
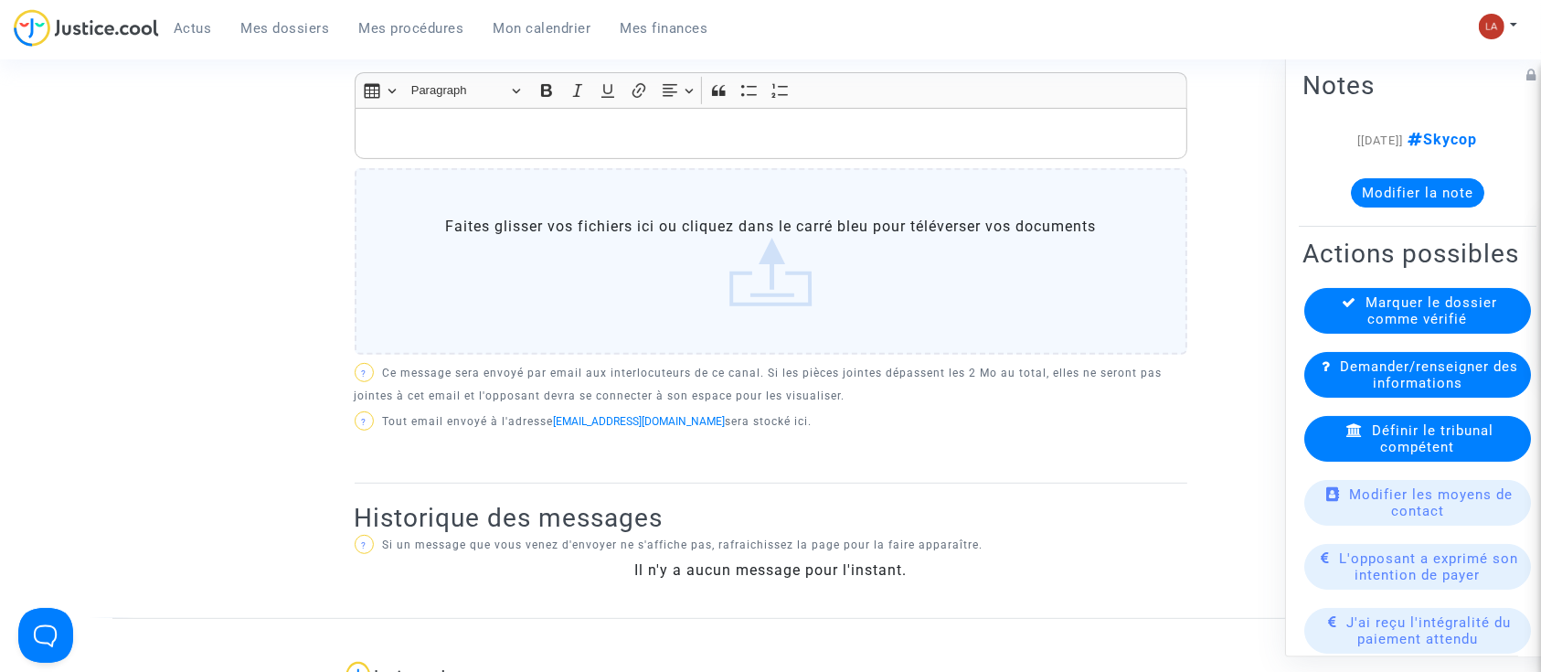
click at [662, 126] on p "Rich Text Editor, main" at bounding box center [770, 133] width 813 height 23
click at [1359, 391] on span "Demander/renseigner des informations" at bounding box center [1429, 374] width 178 height 33
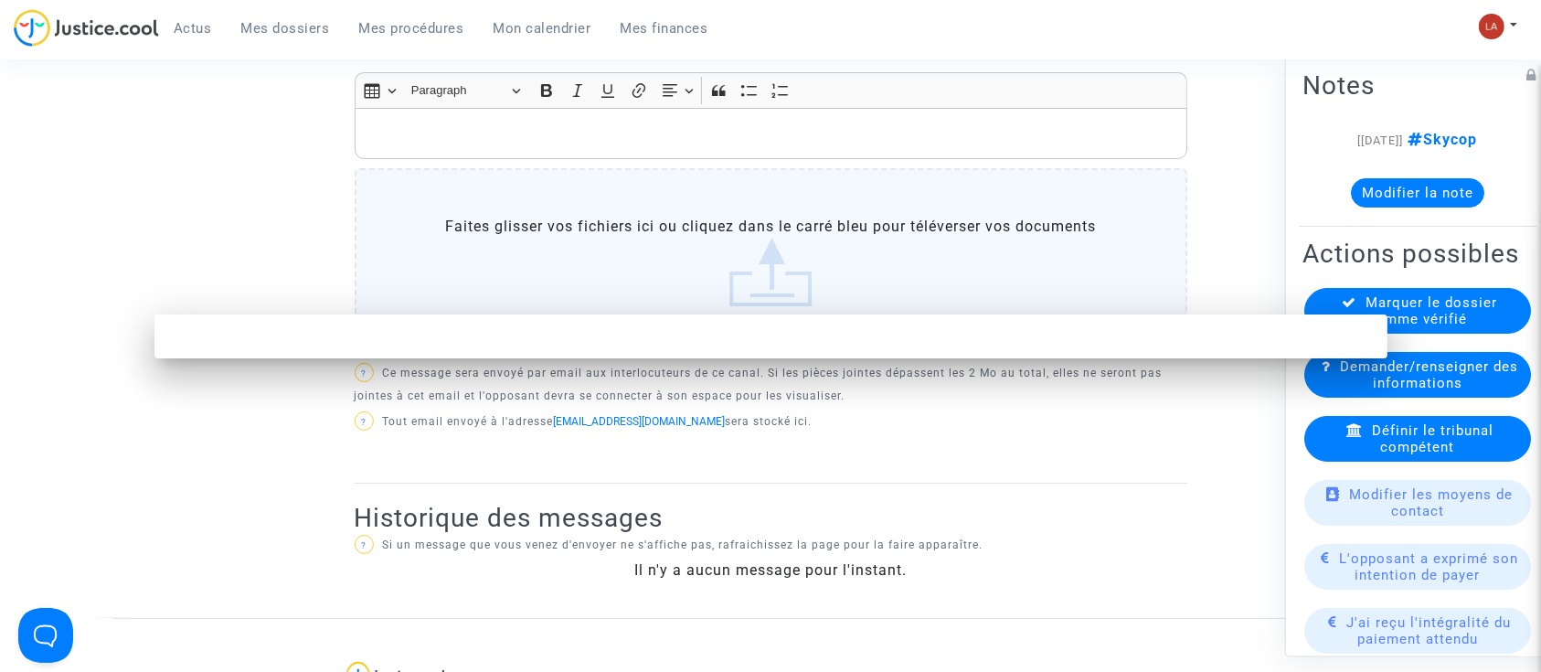
scroll to position [0, 0]
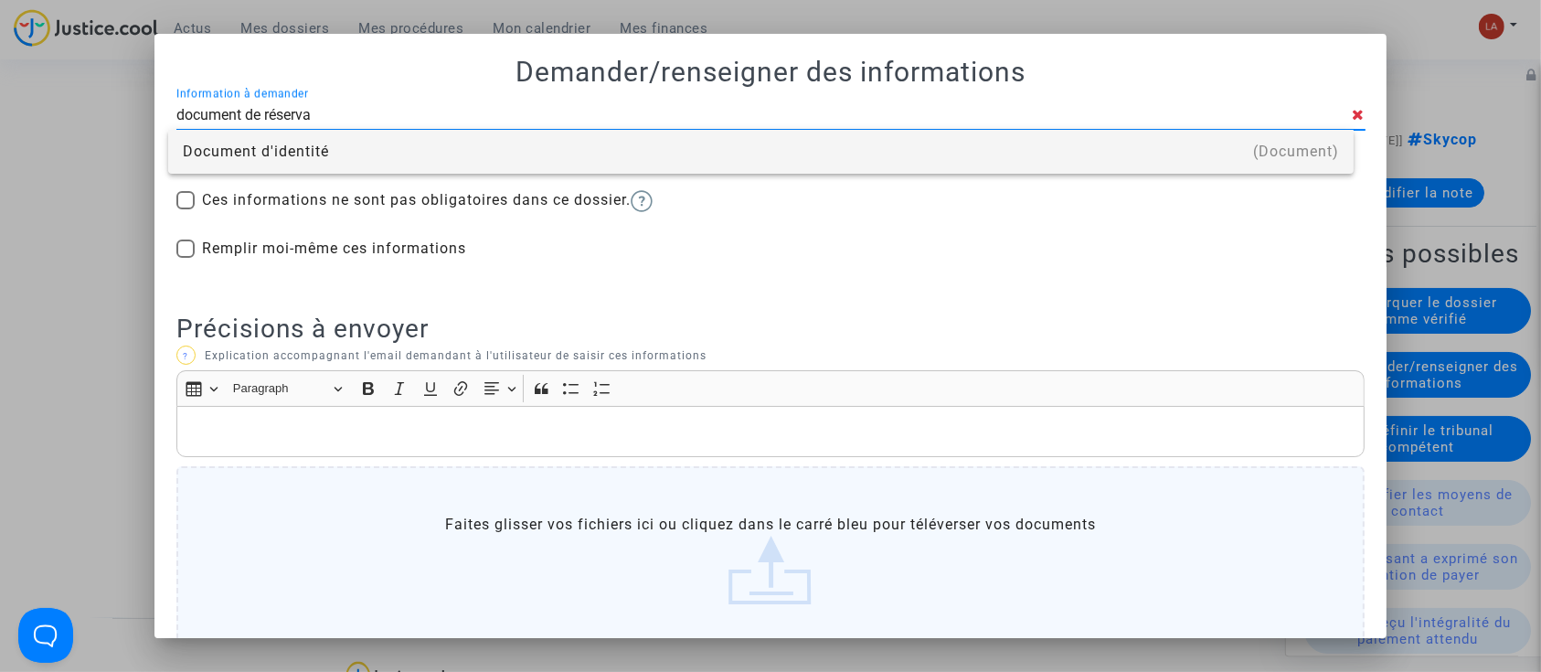
type input "document de réservation"
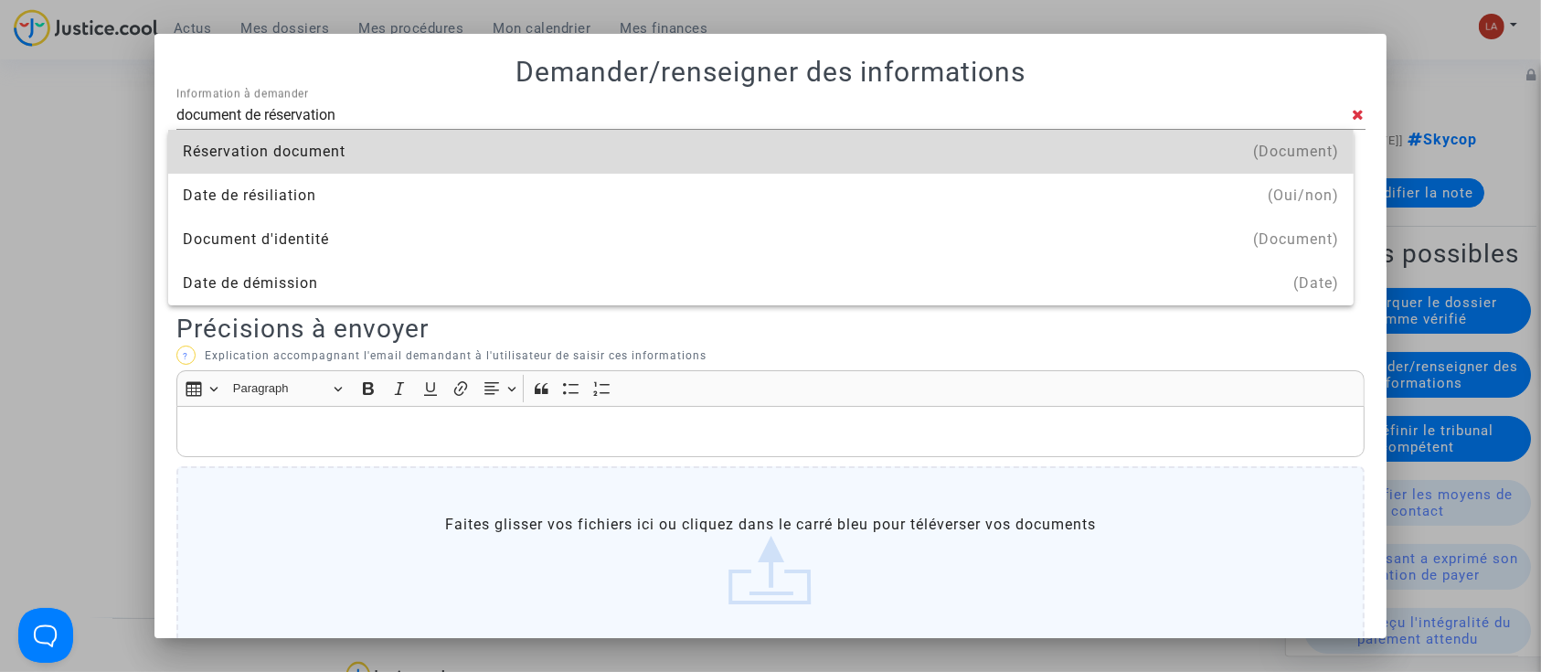
click at [344, 160] on div "Réservation document" at bounding box center [761, 152] width 1156 height 44
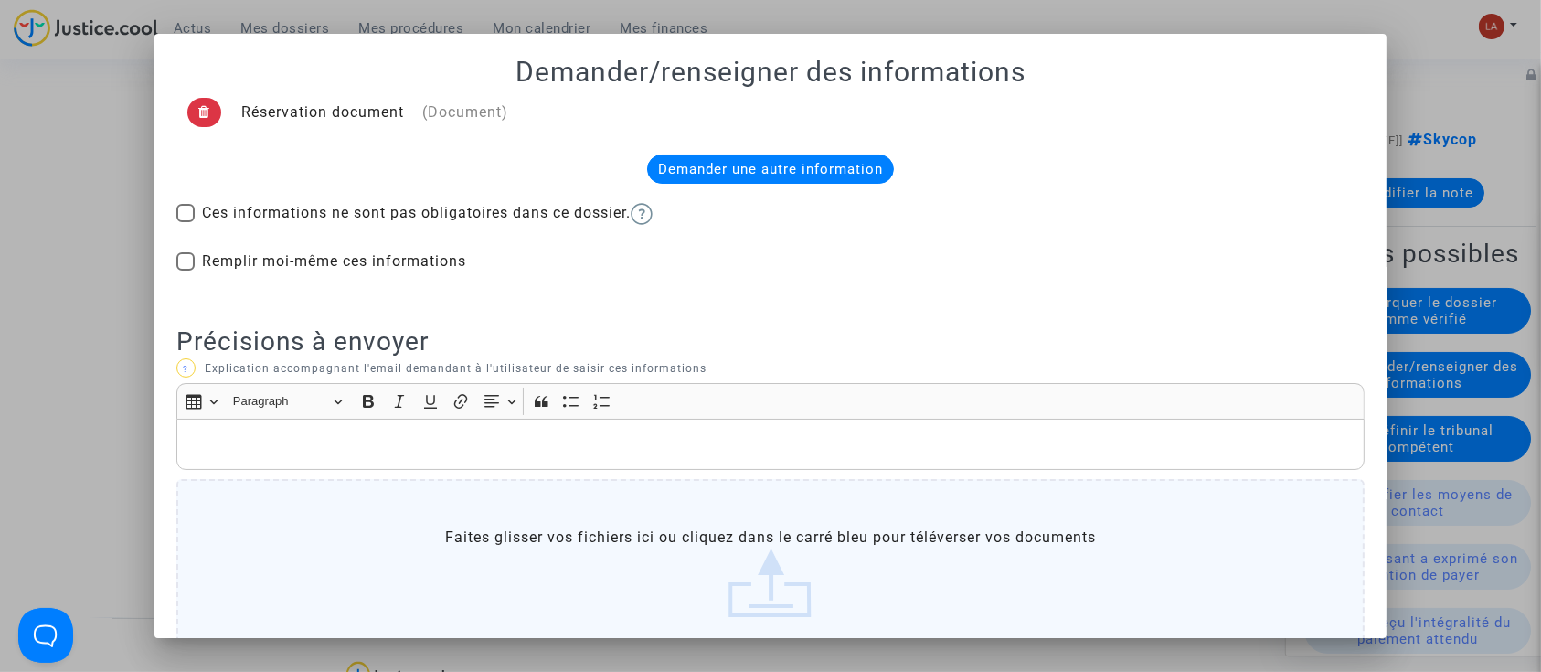
click at [310, 429] on div "Rich Text Editor, main" at bounding box center [770, 444] width 1189 height 51
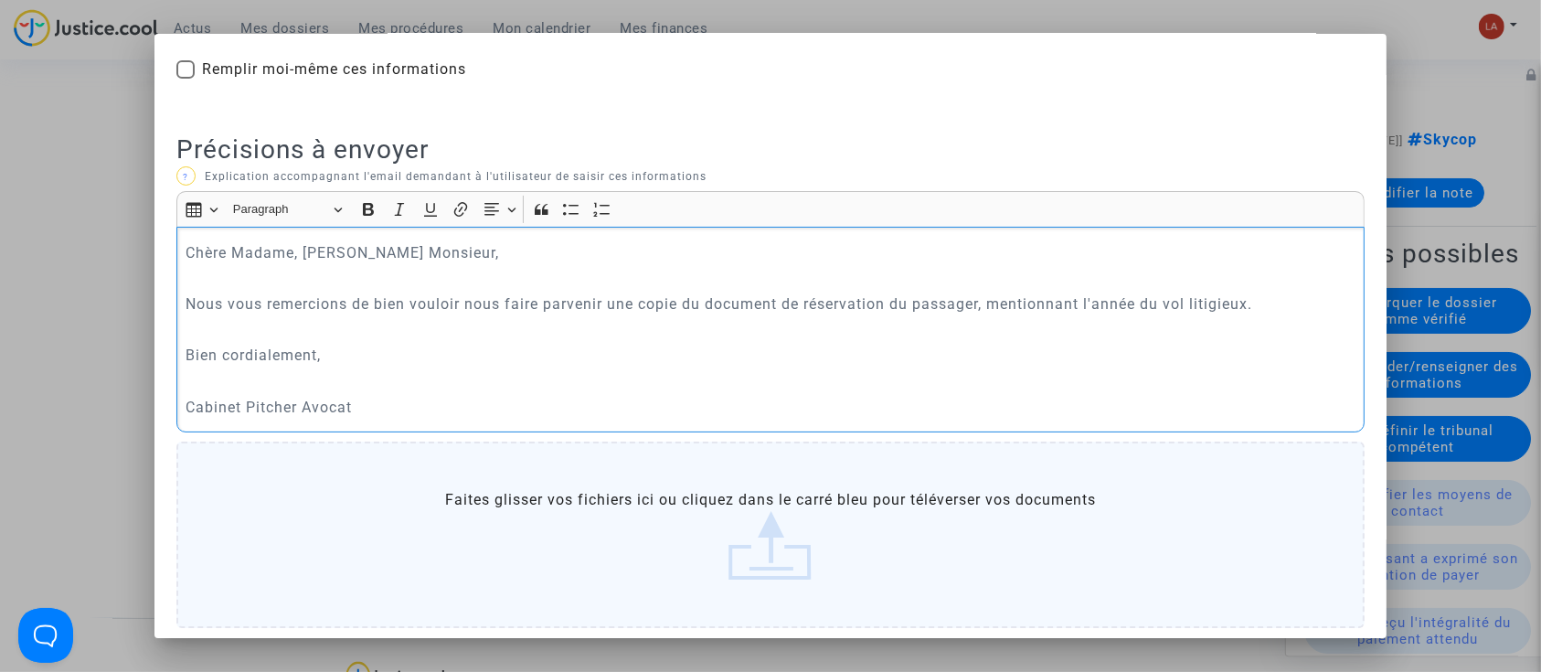
scroll to position [291, 0]
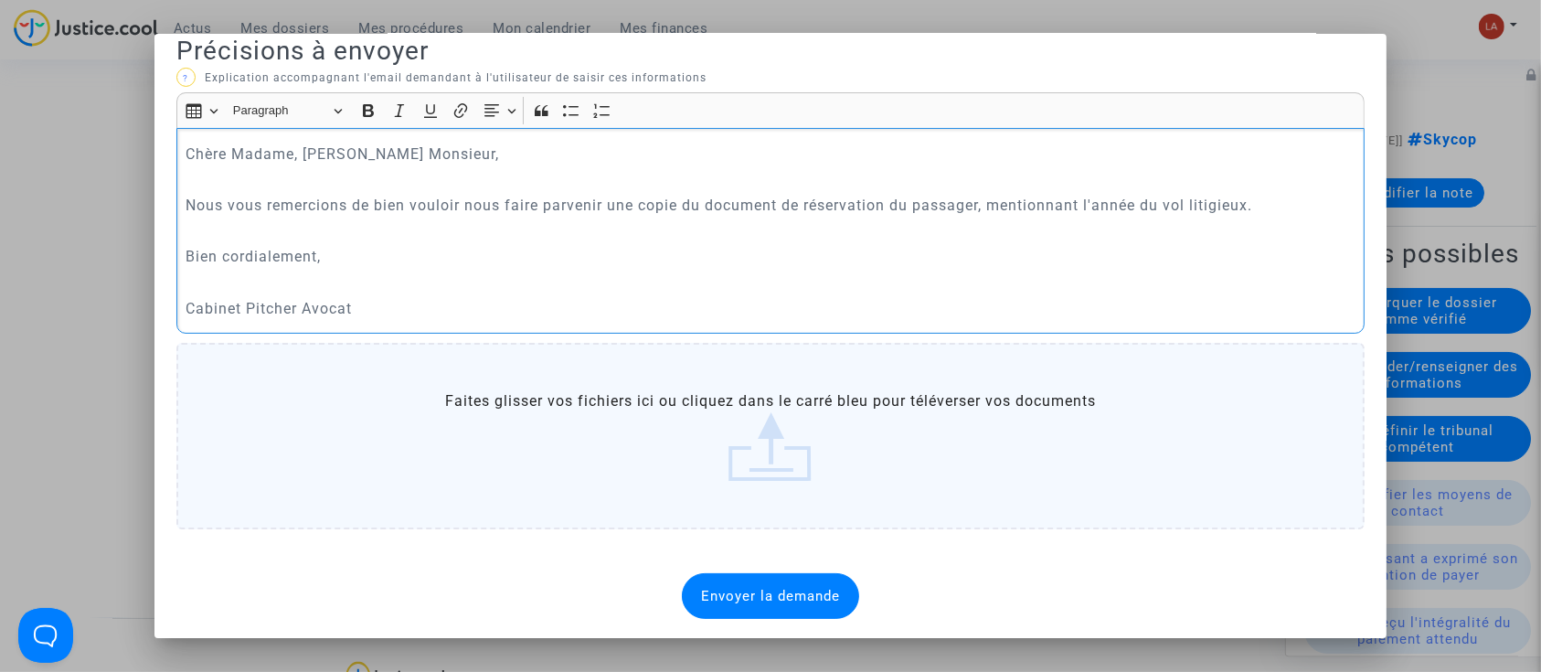
click at [757, 567] on div "Réservation document (Document) Demander une autre information Ces informations…" at bounding box center [770, 208] width 1189 height 821
click at [749, 577] on div "Envoyer la demande" at bounding box center [770, 596] width 177 height 46
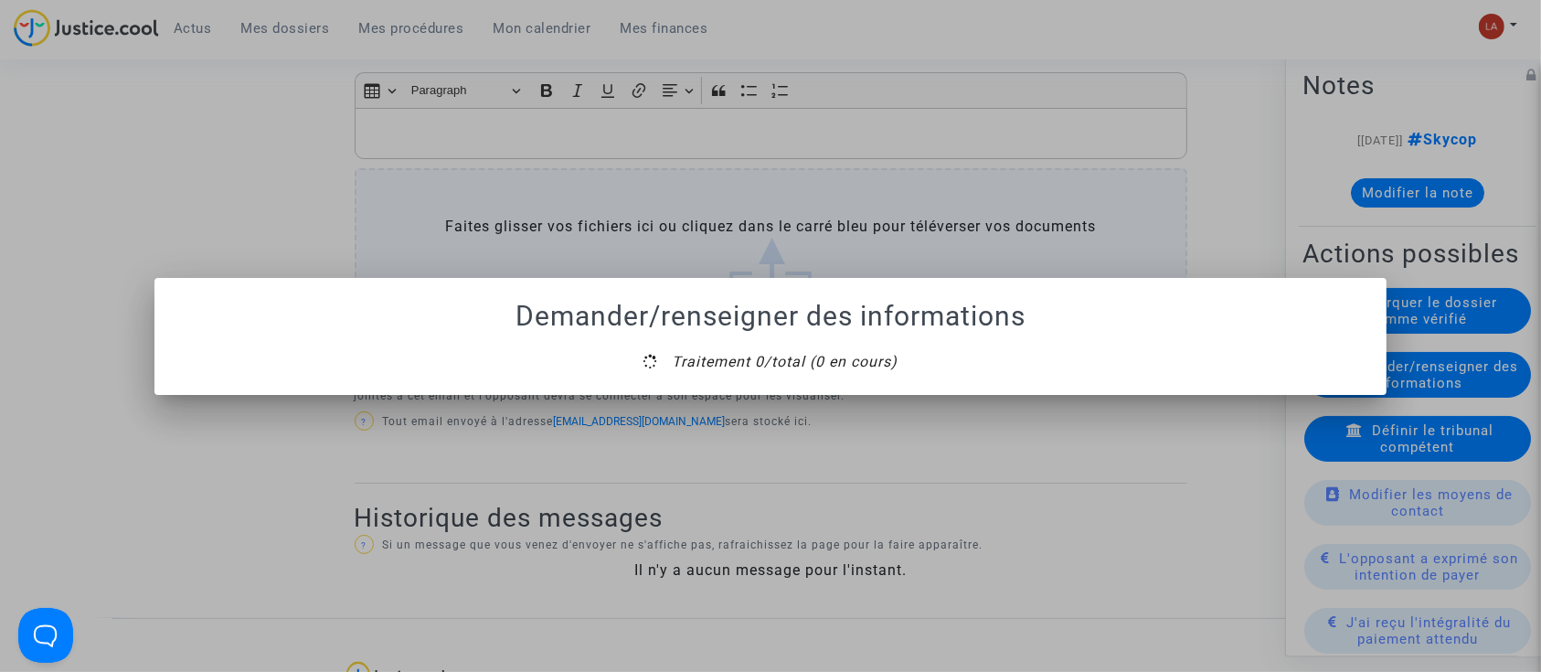
scroll to position [0, 0]
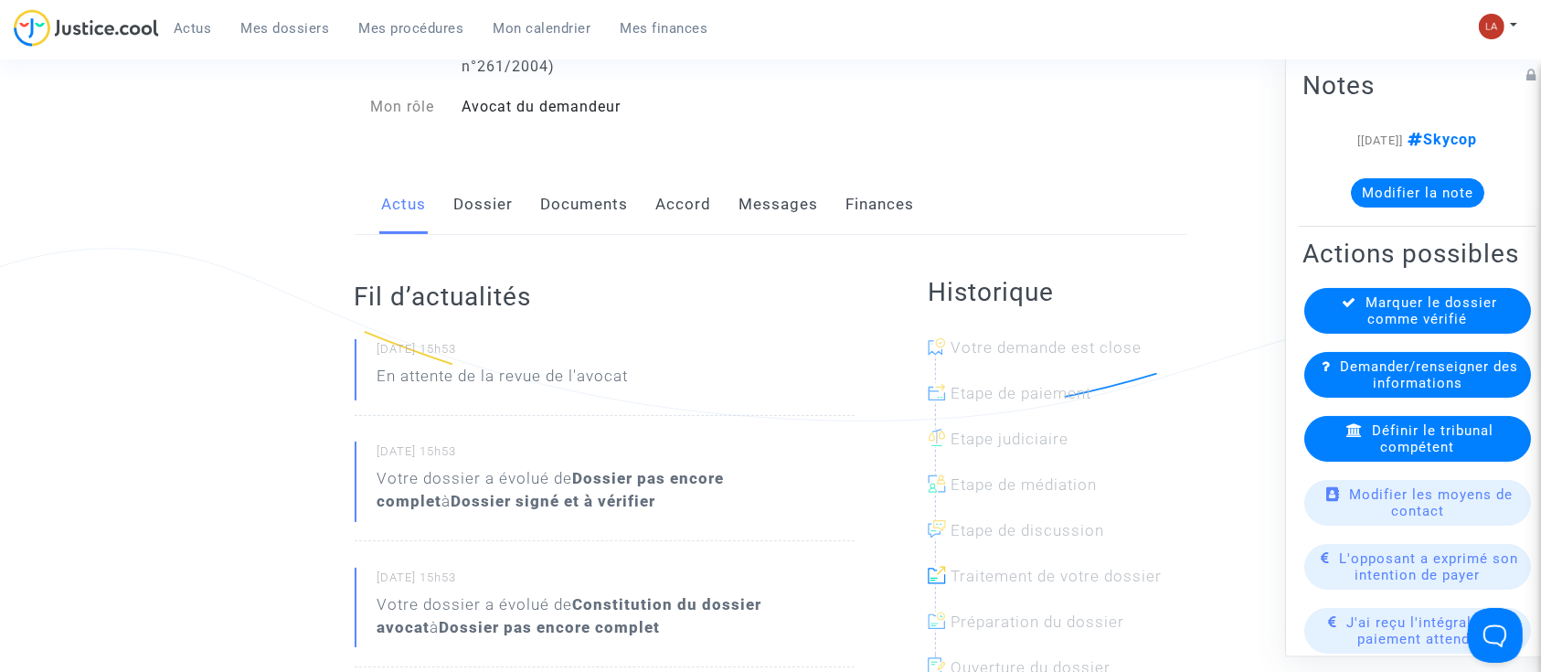
click at [509, 214] on link "Dossier" at bounding box center [483, 205] width 59 height 60
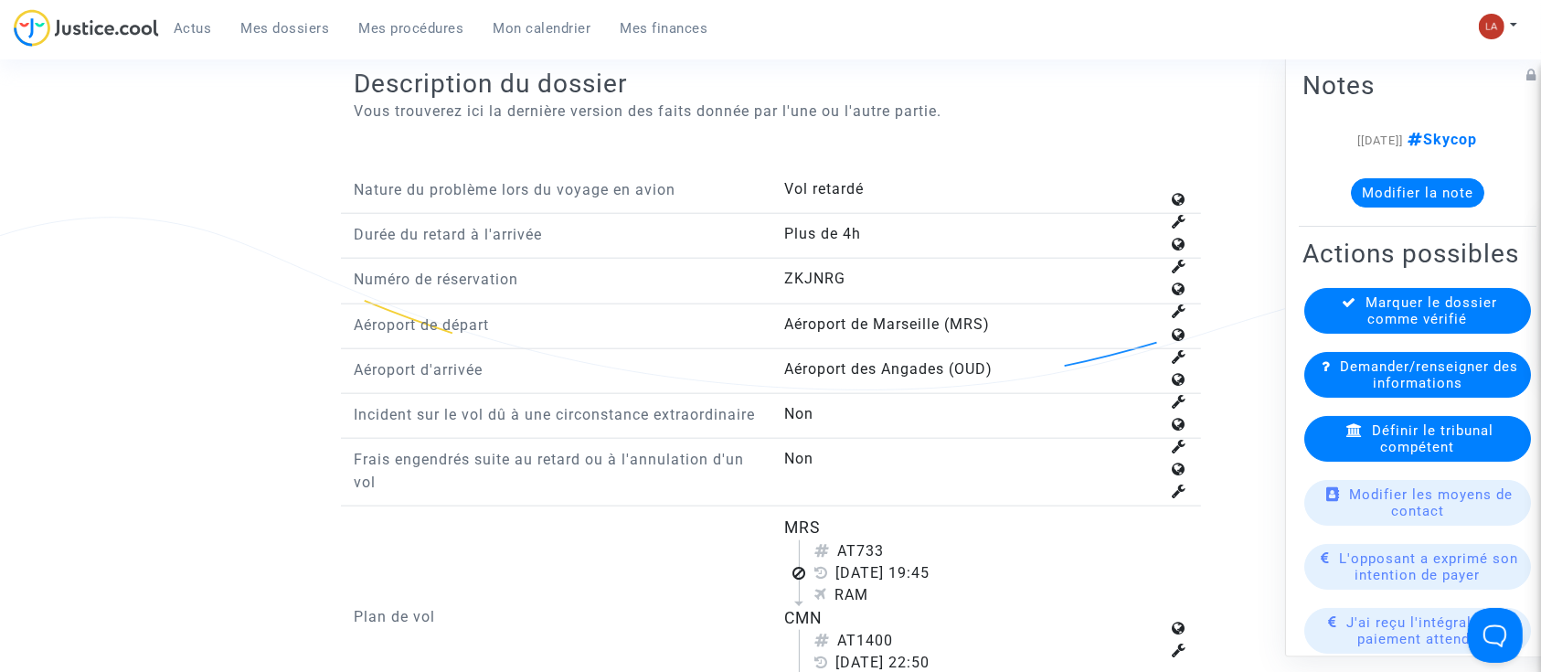
scroll to position [2436, 0]
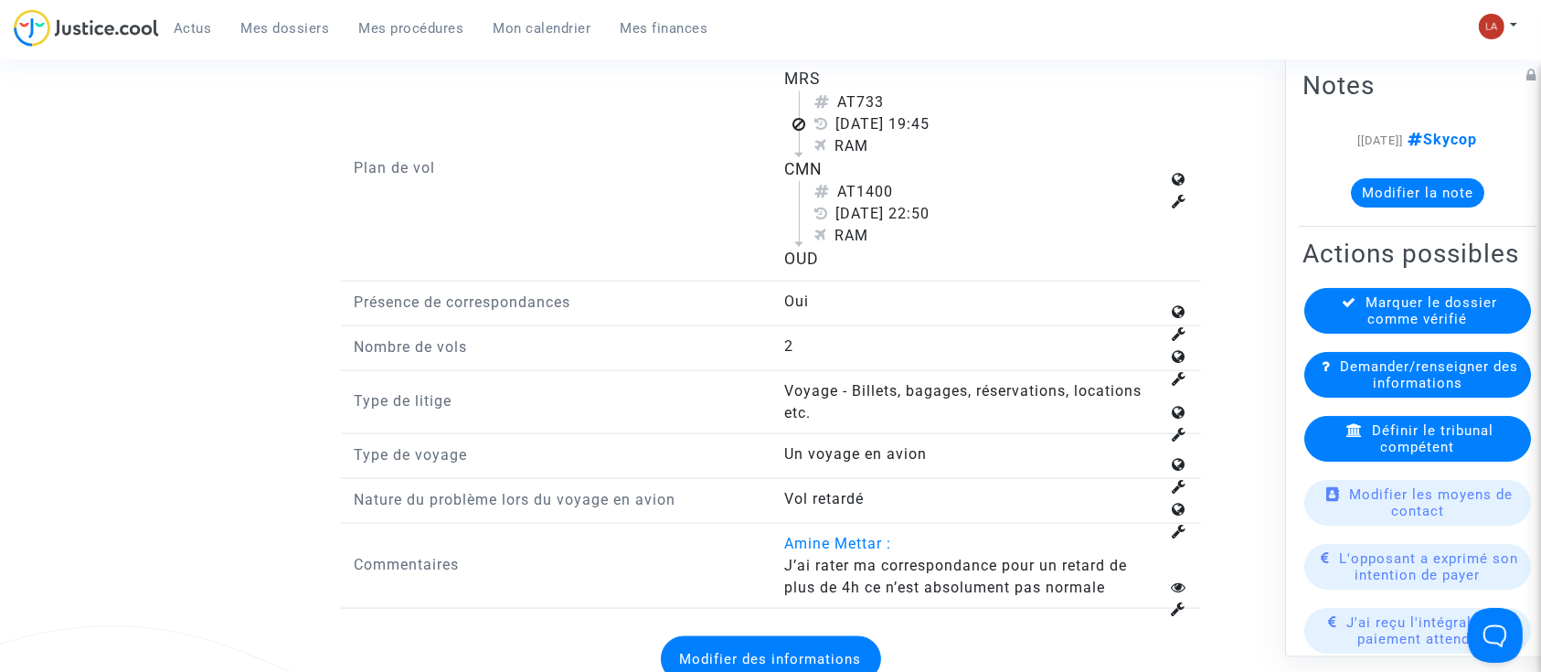
drag, startPoint x: 862, startPoint y: 113, endPoint x: 908, endPoint y: 120, distance: 47.0
click at [908, 113] on div "AT733" at bounding box center [986, 102] width 345 height 22
copy div "733"
click at [1396, 450] on div "Définir le tribunal compétent" at bounding box center [1417, 439] width 227 height 46
click at [1406, 450] on div "Définir le tribunal compétent" at bounding box center [1417, 439] width 227 height 46
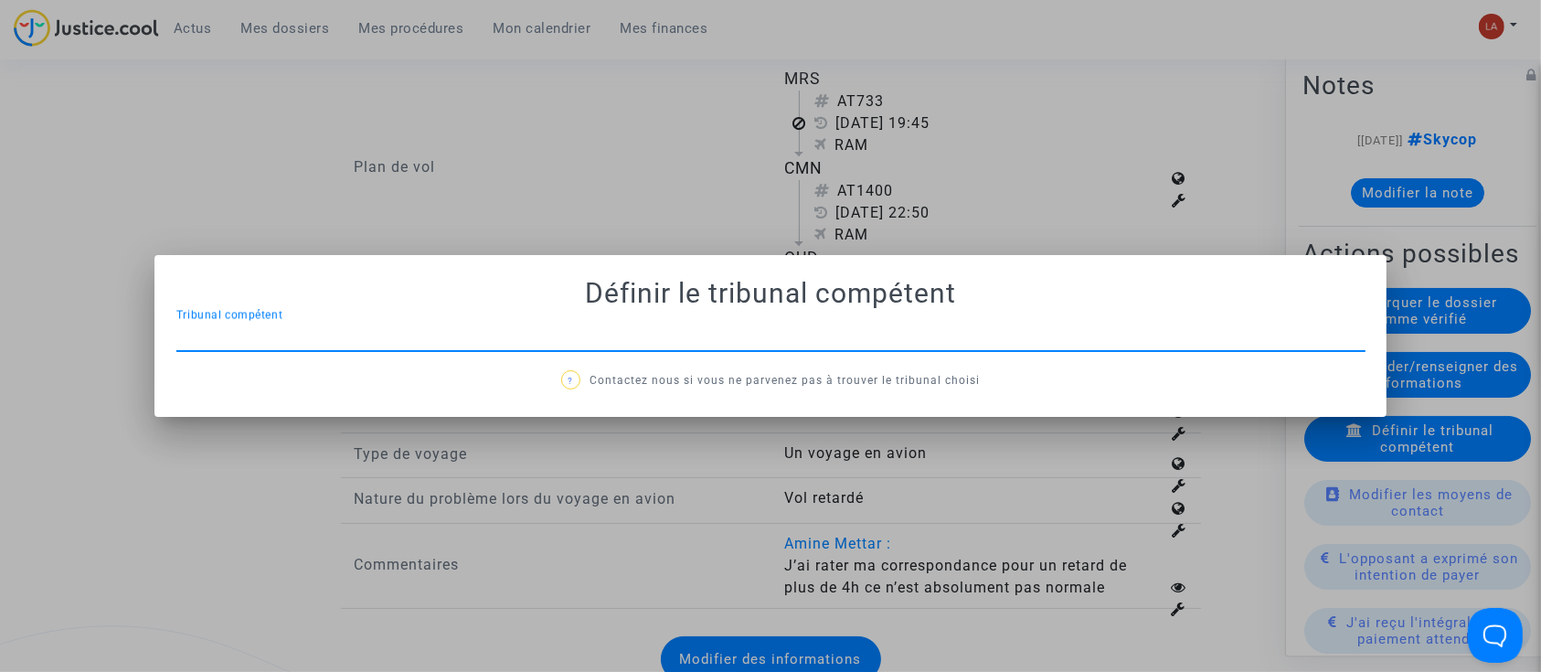
scroll to position [0, 0]
type input "AIX"
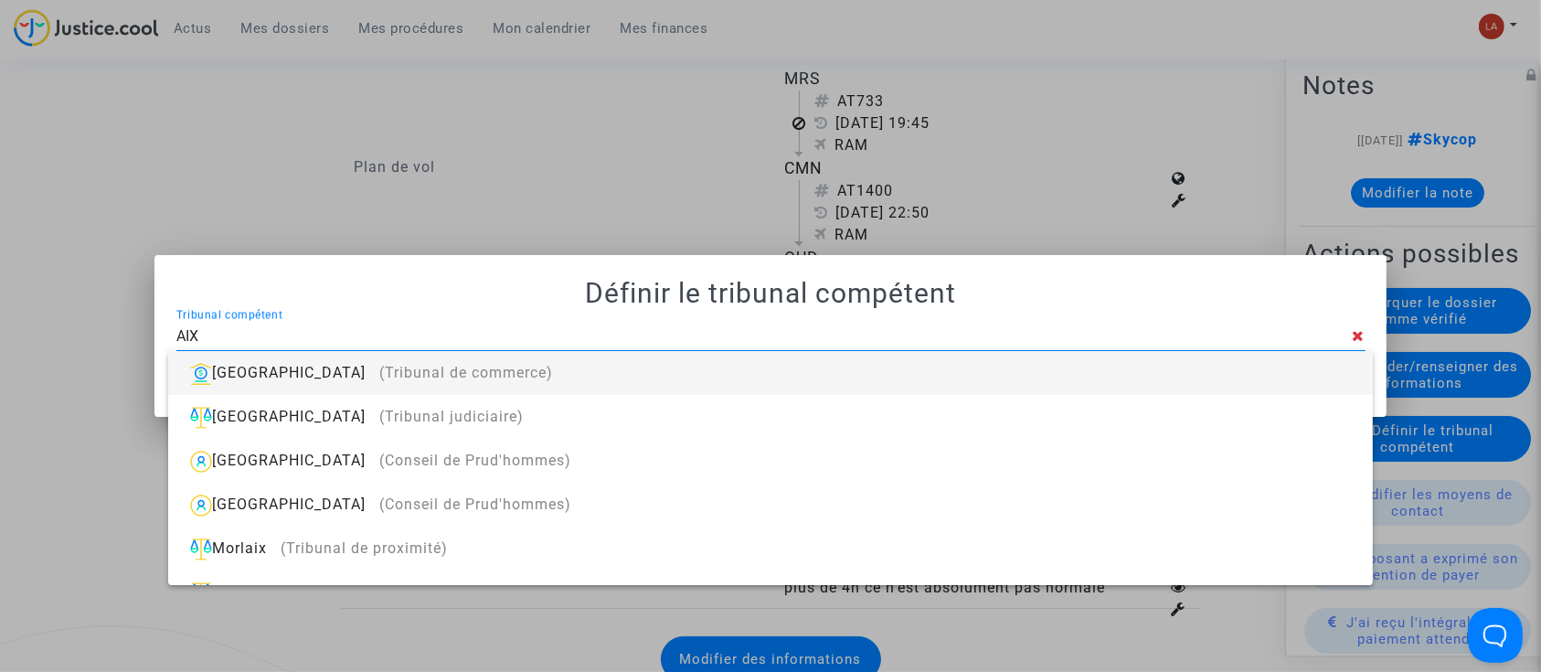
click at [1301, 359] on div "[GEOGRAPHIC_DATA] (Tribunal de commerce)" at bounding box center [770, 373] width 1174 height 44
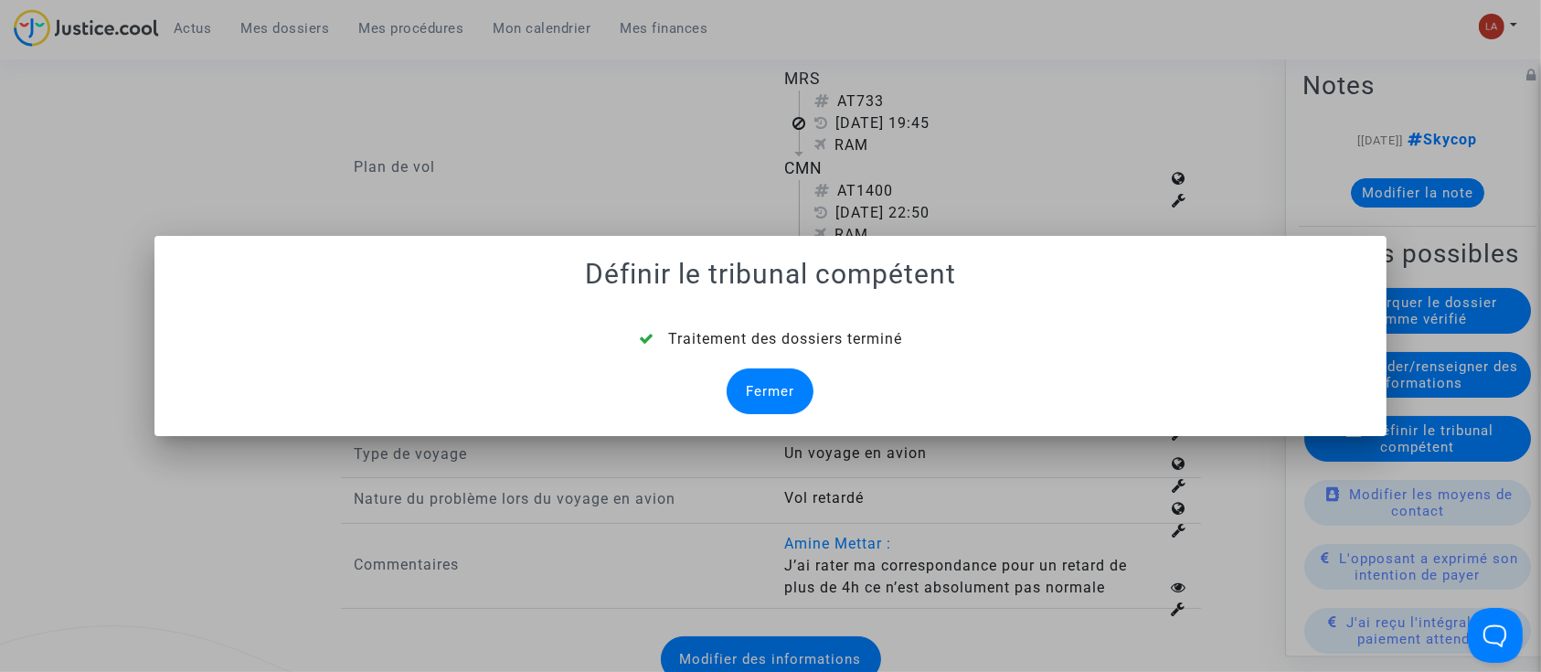
click at [747, 389] on div "Fermer" at bounding box center [769, 391] width 87 height 46
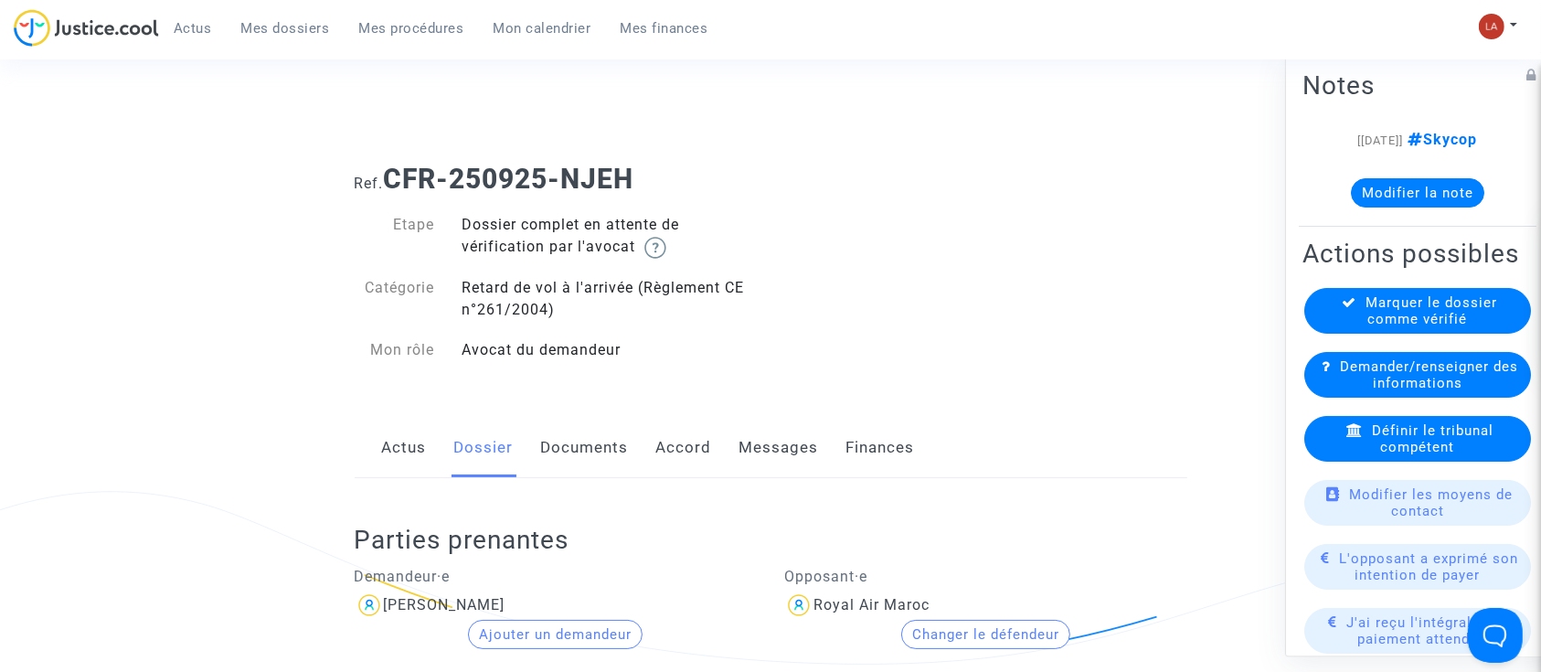
click at [578, 434] on link "Documents" at bounding box center [585, 448] width 88 height 60
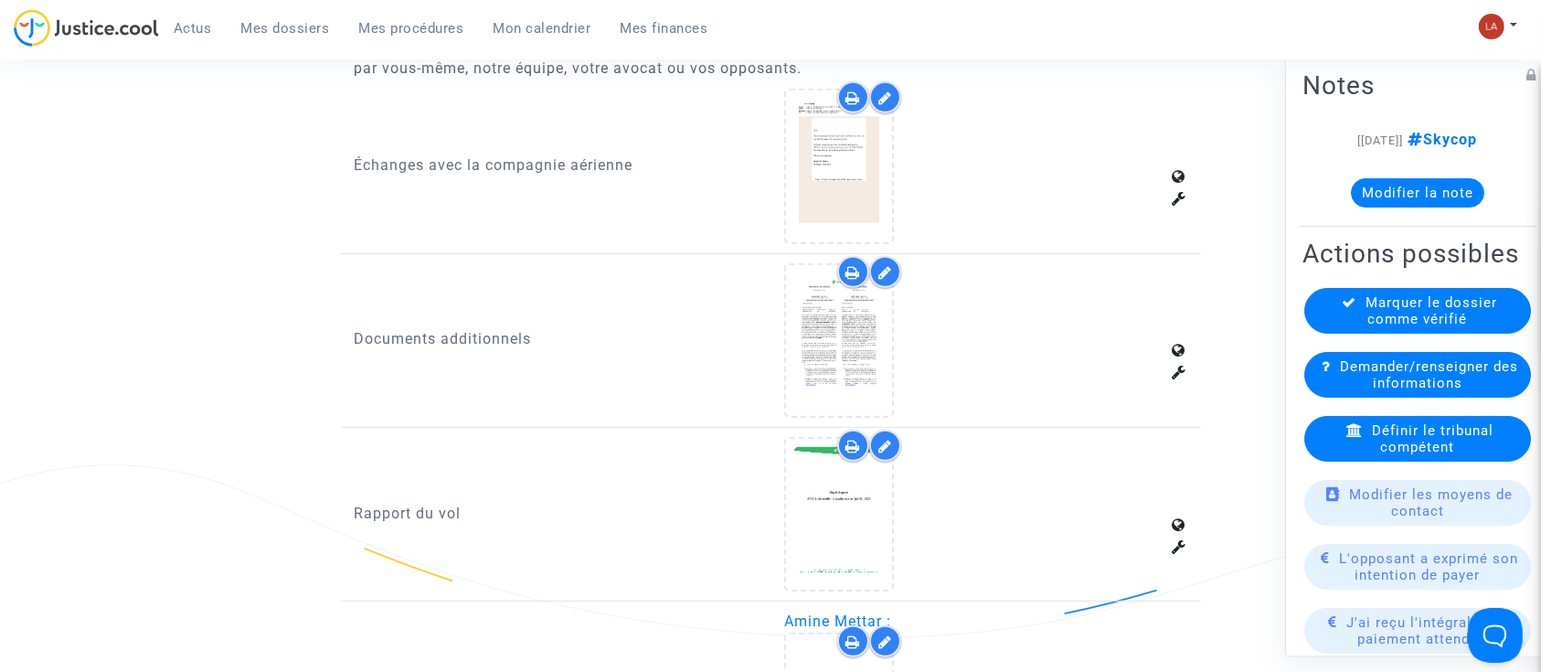
scroll to position [1097, 0]
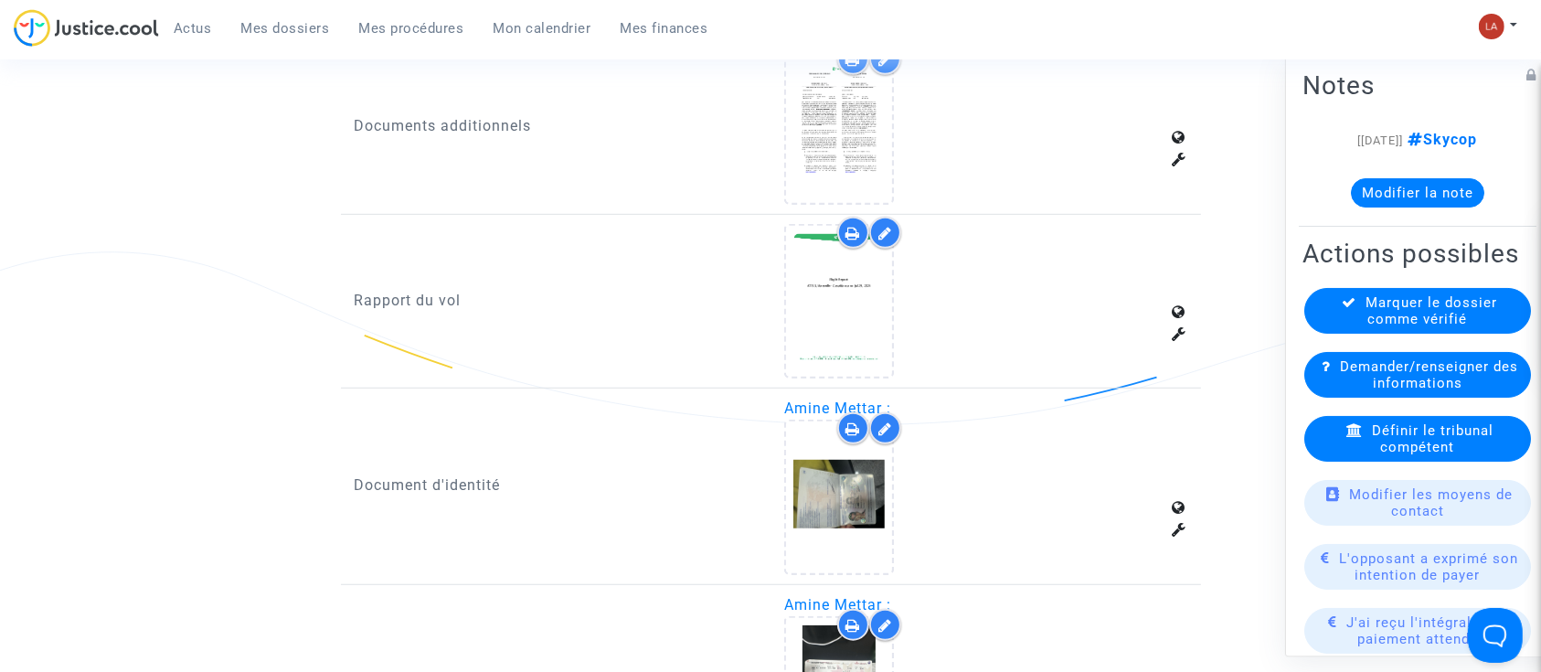
click at [884, 221] on div at bounding box center [885, 233] width 32 height 32
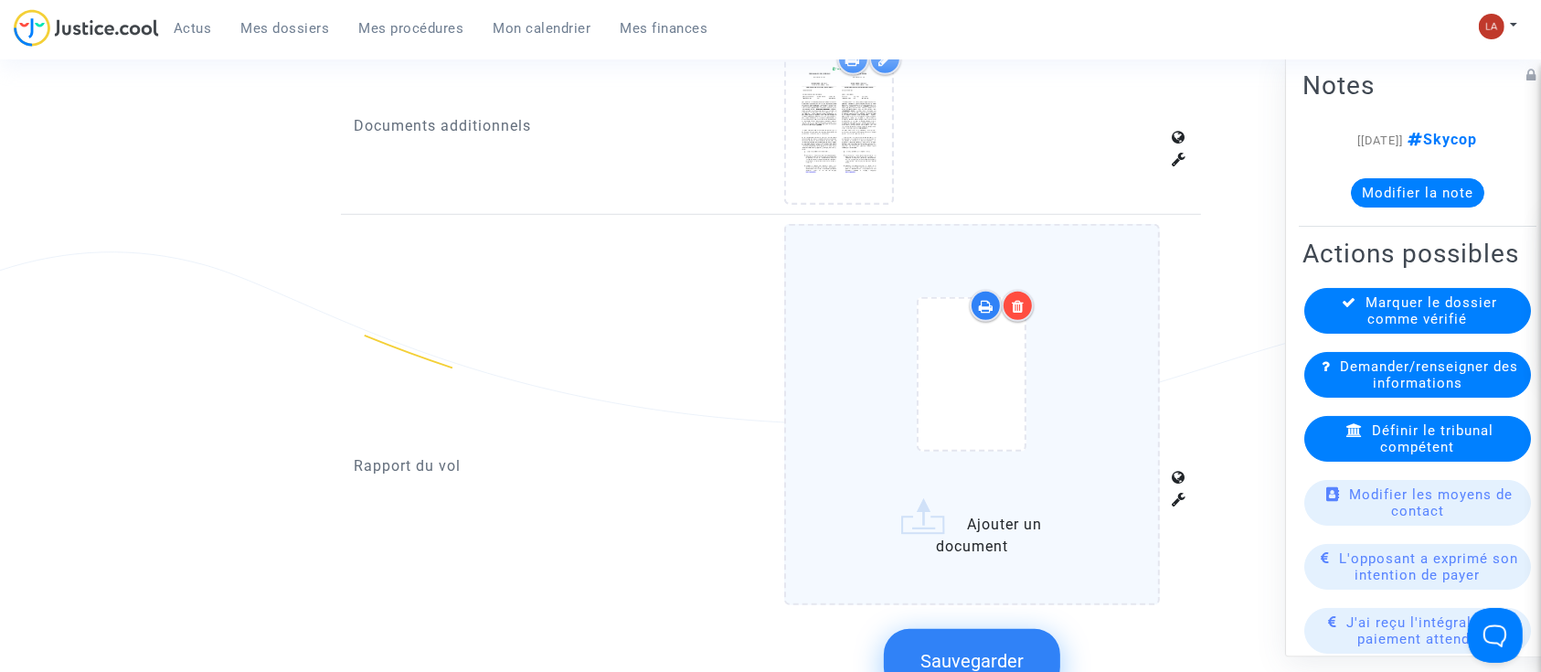
click at [1083, 322] on div at bounding box center [971, 377] width 299 height 213
click at [0, 0] on input "Ajouter un document" at bounding box center [0, 0] width 0 height 0
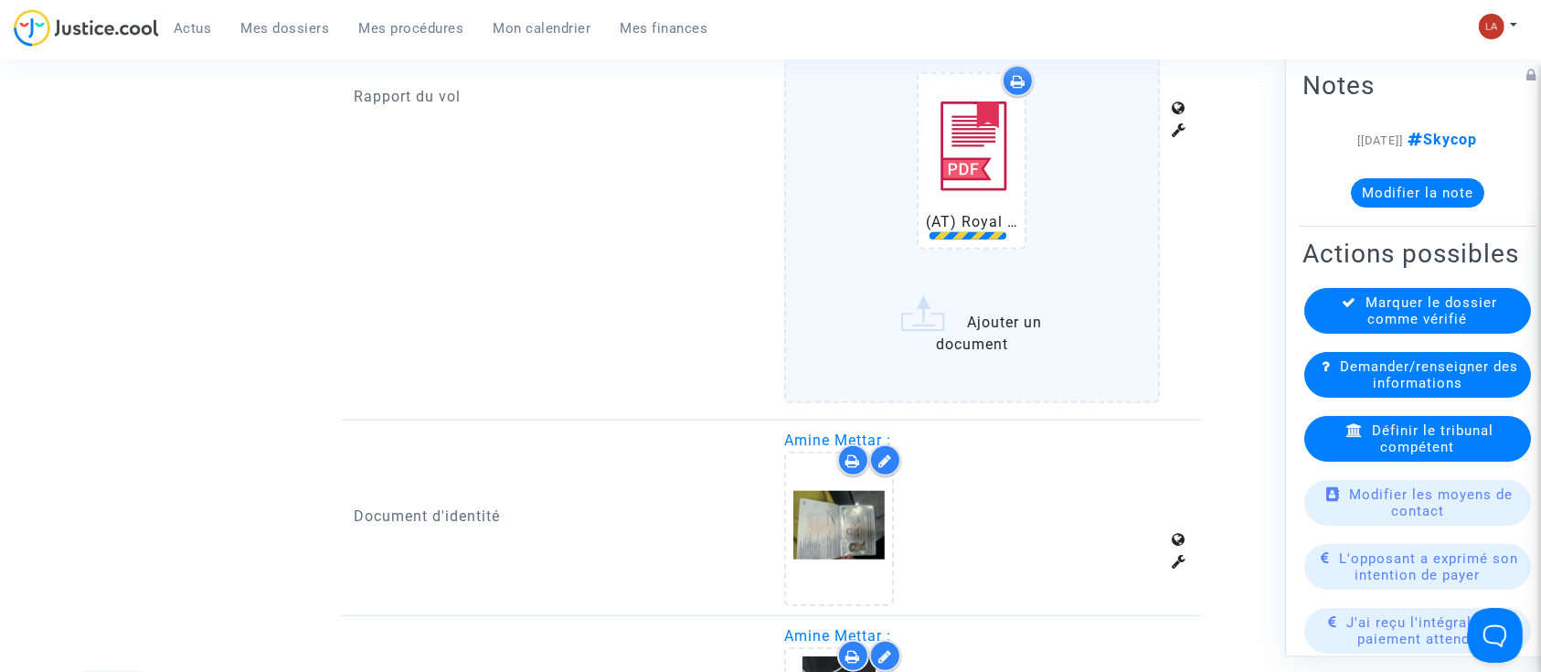
scroll to position [1584, 0]
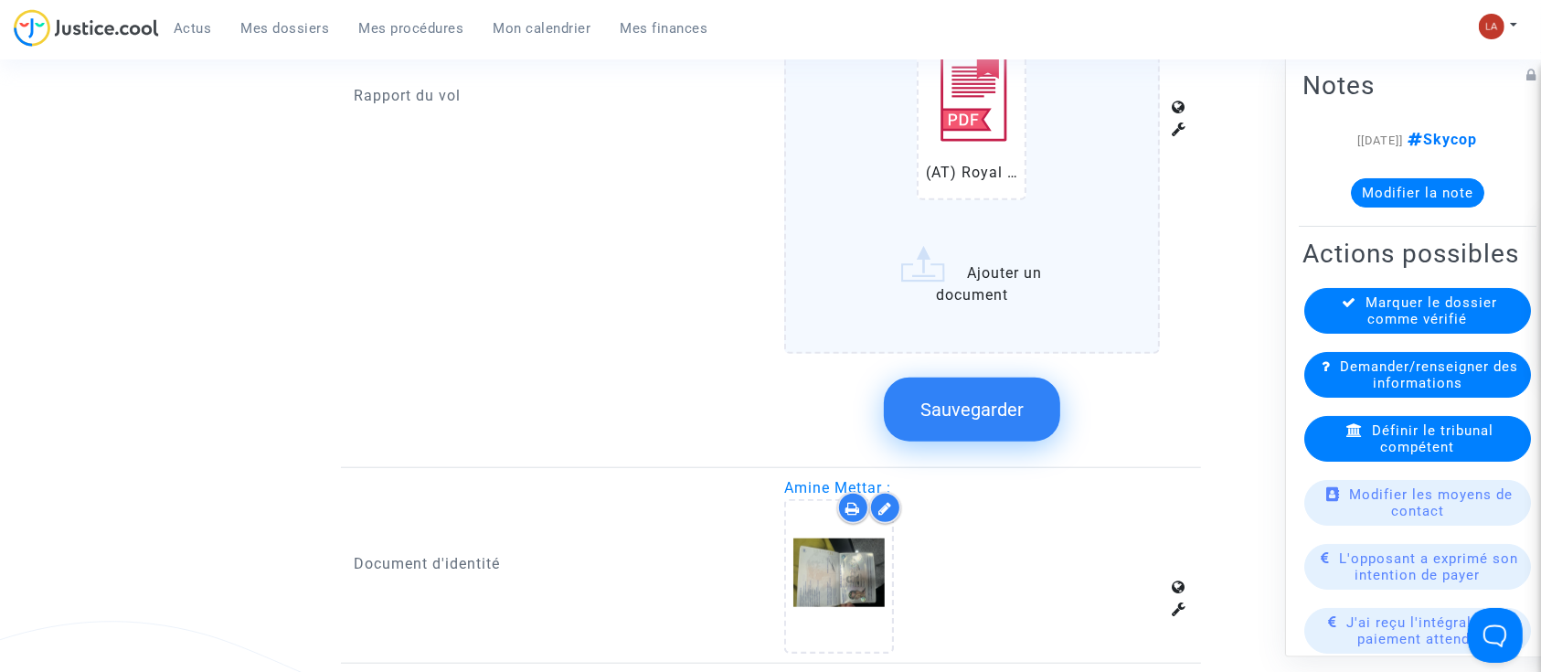
click at [1003, 405] on span "Sauvegarder" at bounding box center [971, 409] width 103 height 22
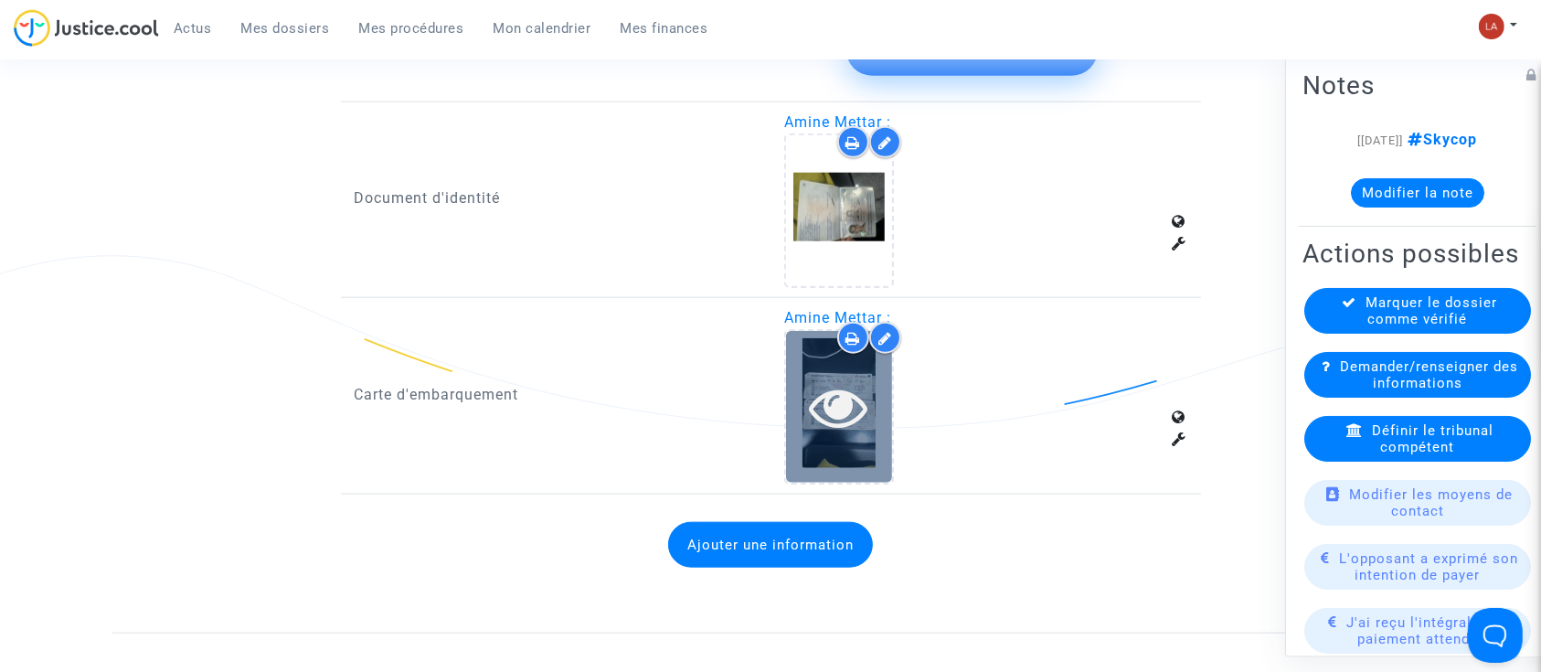
click at [830, 429] on icon at bounding box center [839, 406] width 59 height 58
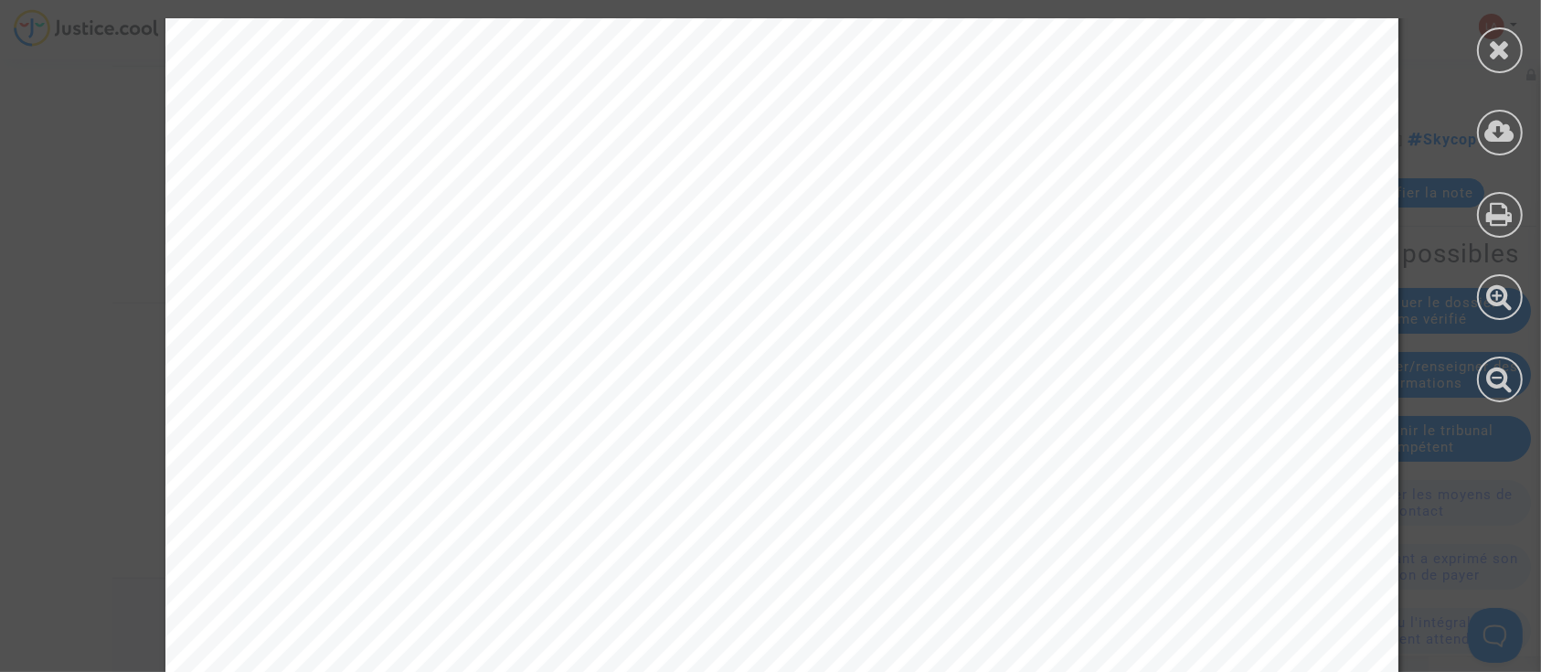
scroll to position [1118, 0]
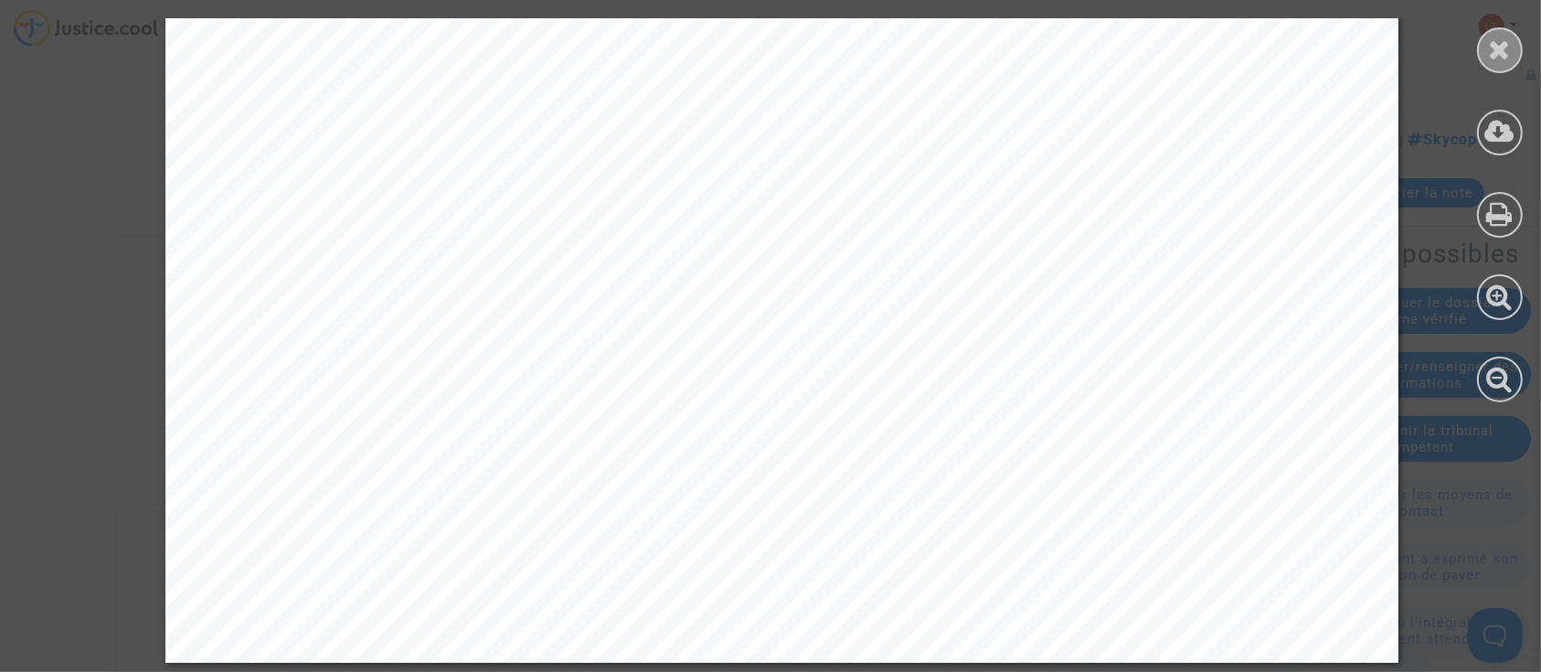
click at [1491, 65] on div at bounding box center [1500, 50] width 46 height 46
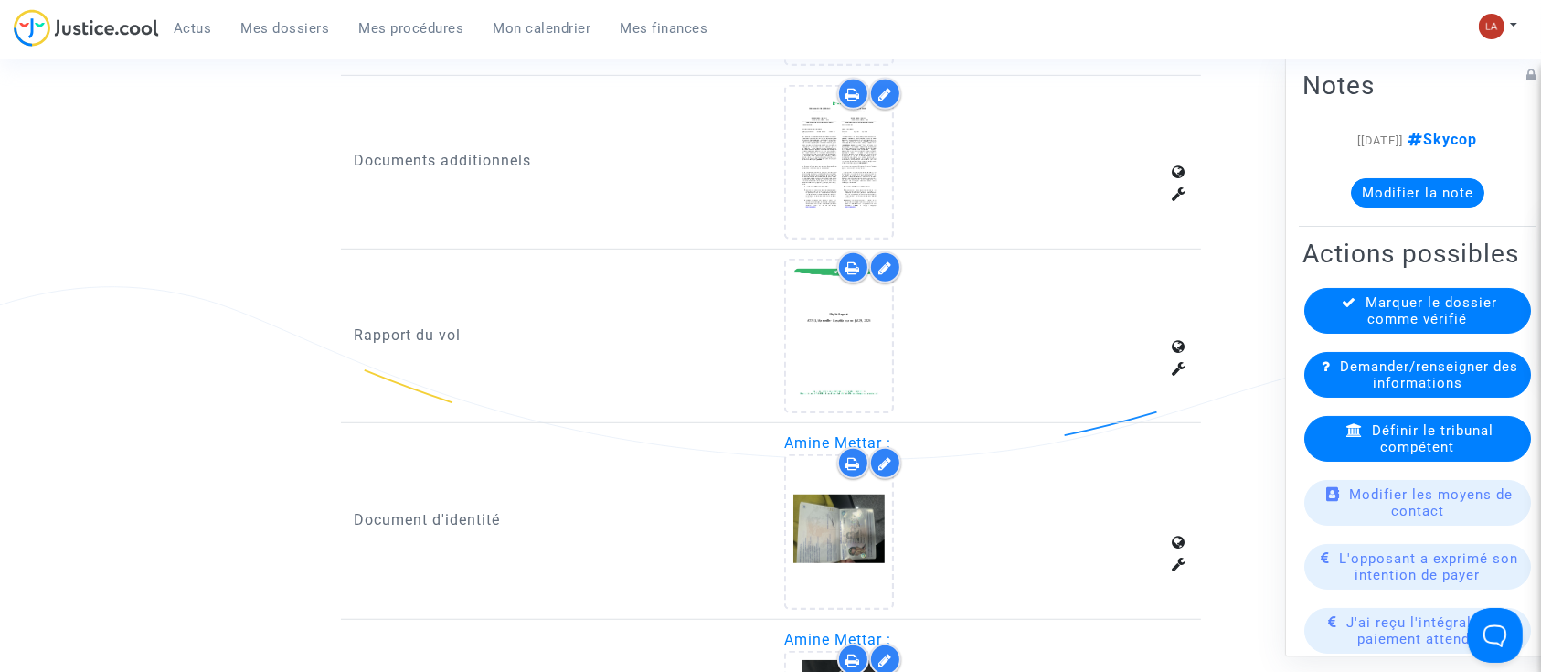
scroll to position [797, 0]
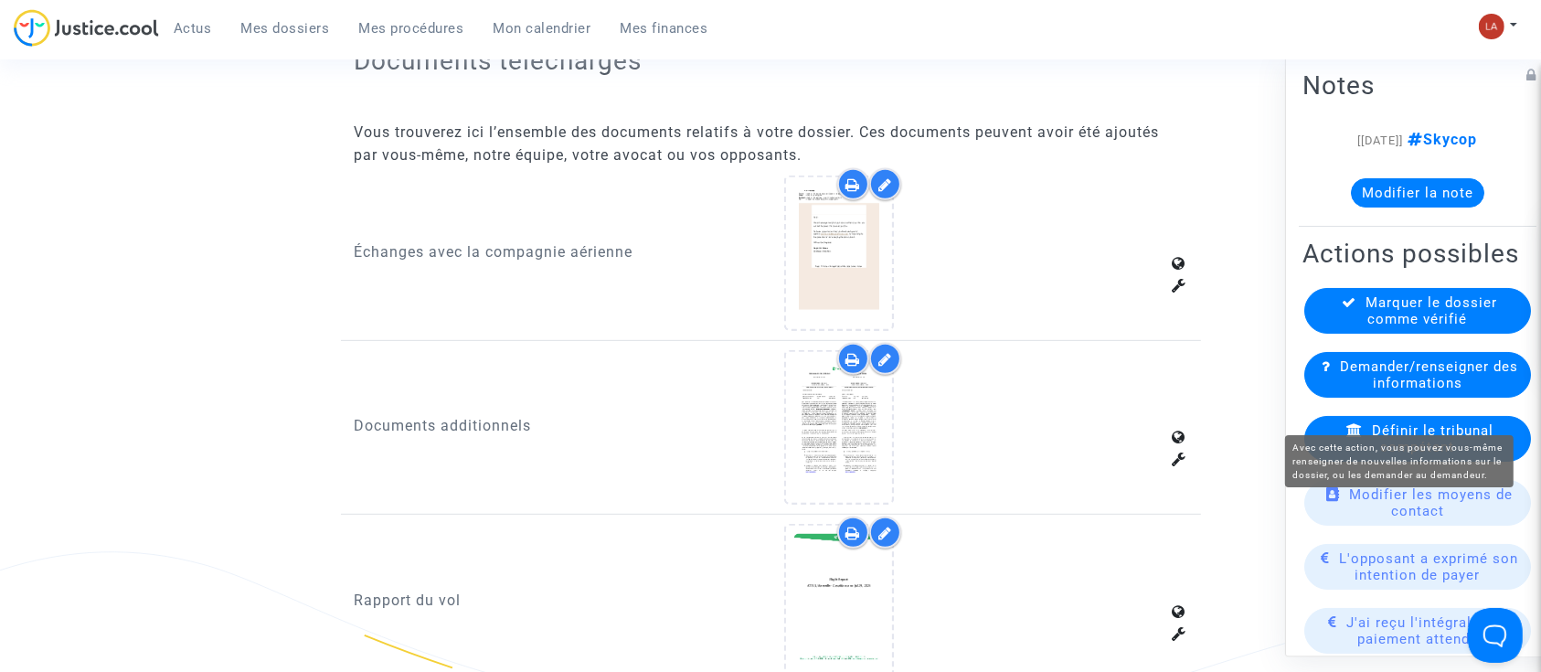
click at [1448, 391] on span "Demander/renseigner des informations" at bounding box center [1429, 374] width 178 height 33
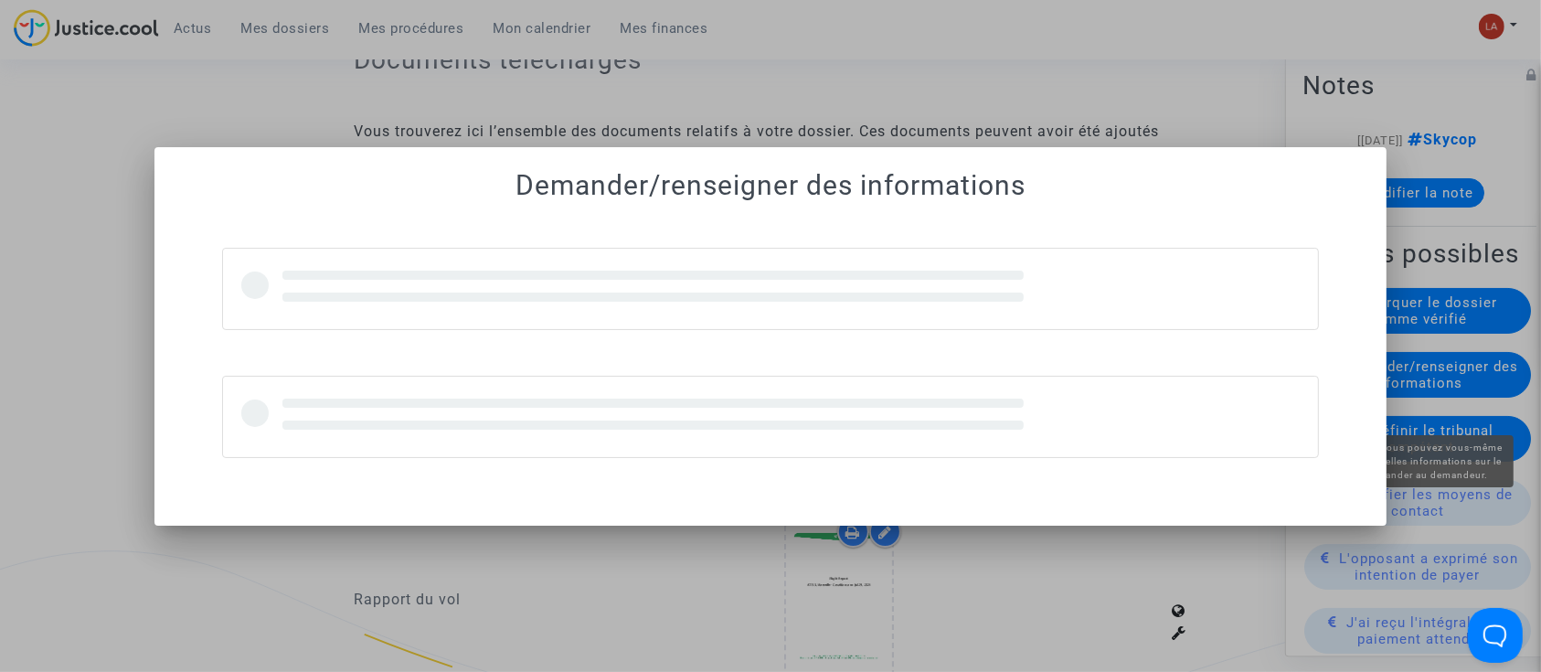
scroll to position [0, 0]
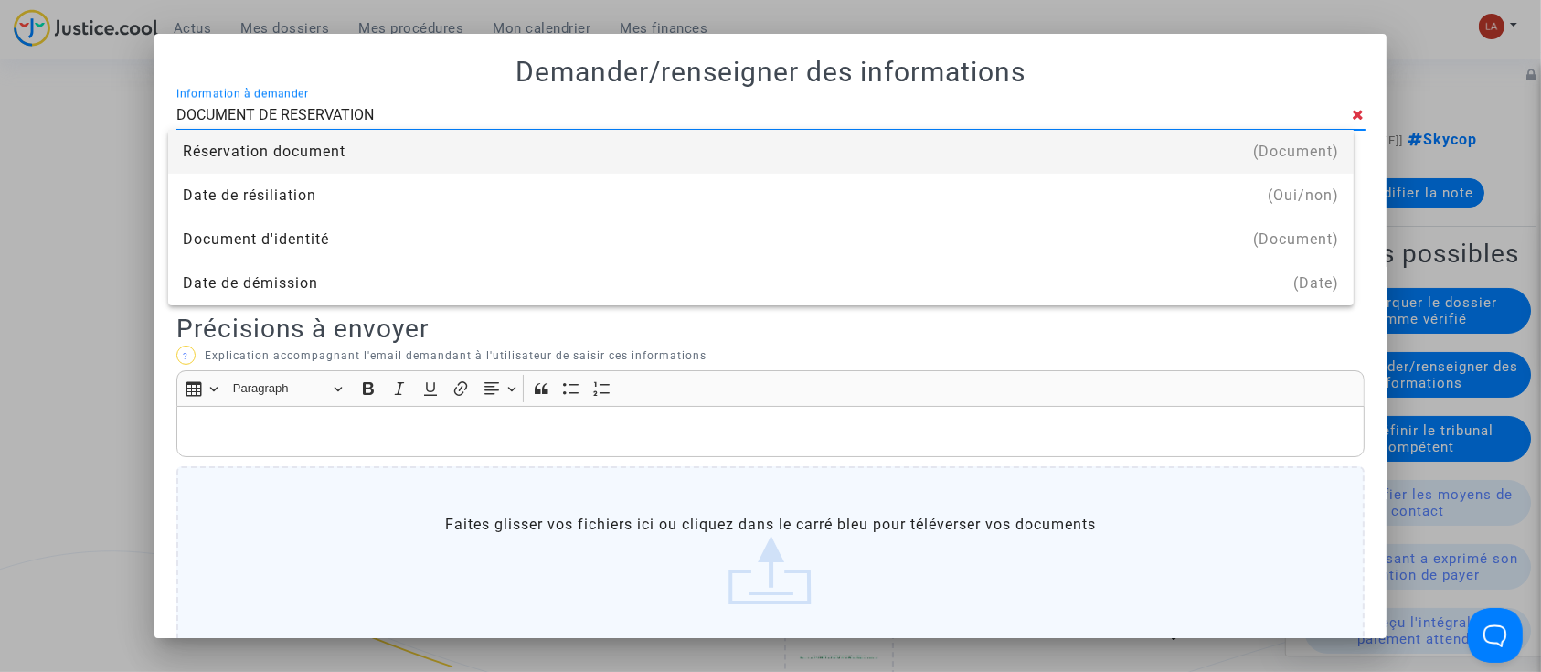
type input "DOCUMENT DE RESERVATION"
drag, startPoint x: 392, startPoint y: 145, endPoint x: 412, endPoint y: 216, distance: 73.2
click at [392, 146] on div "Réservation document" at bounding box center [761, 152] width 1156 height 44
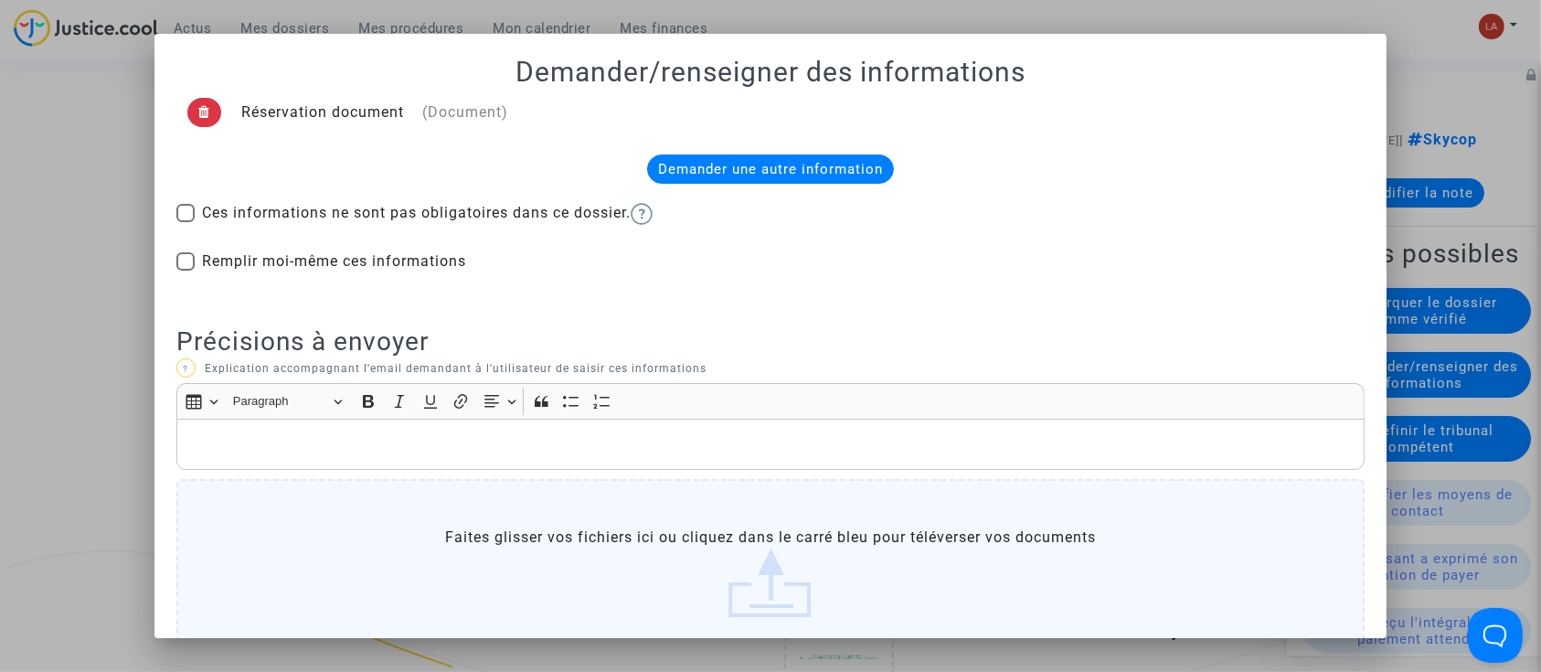
click at [416, 439] on p "Rich Text Editor, main" at bounding box center [770, 444] width 1170 height 23
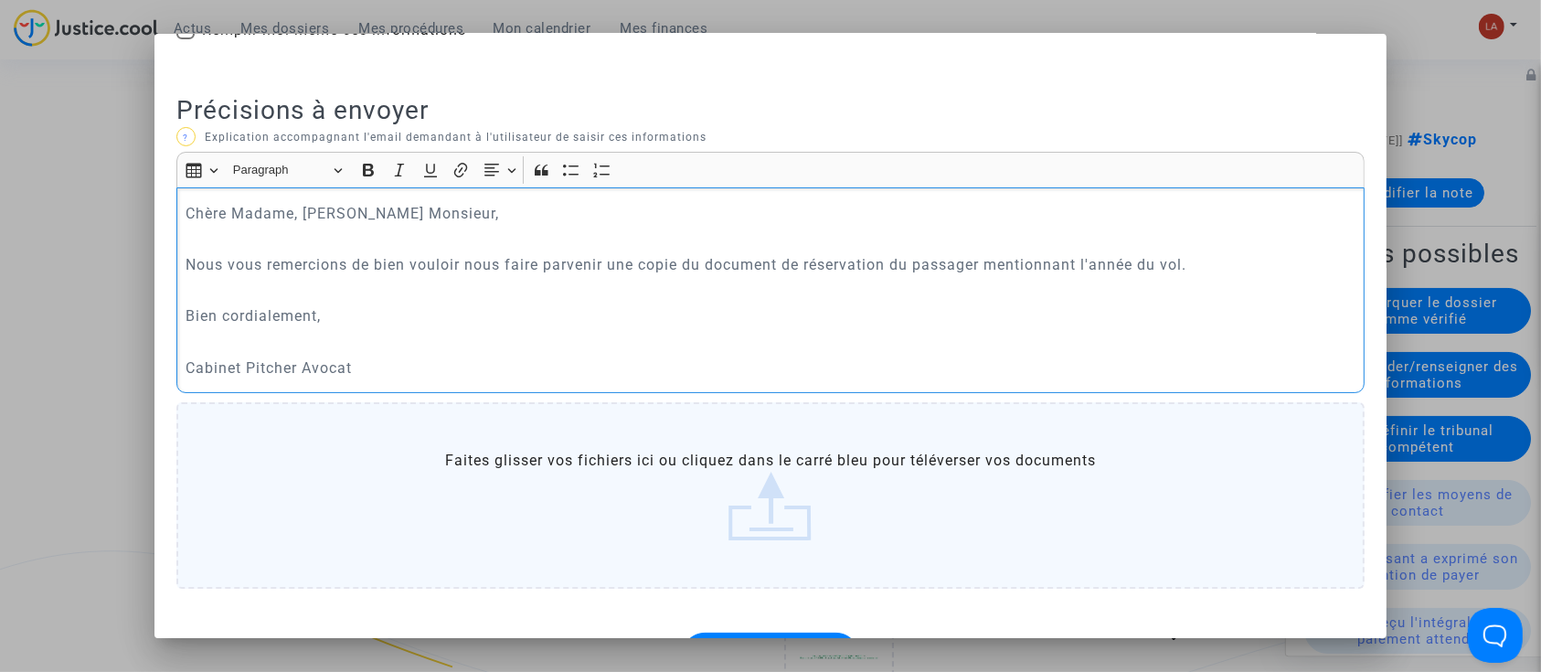
scroll to position [291, 0]
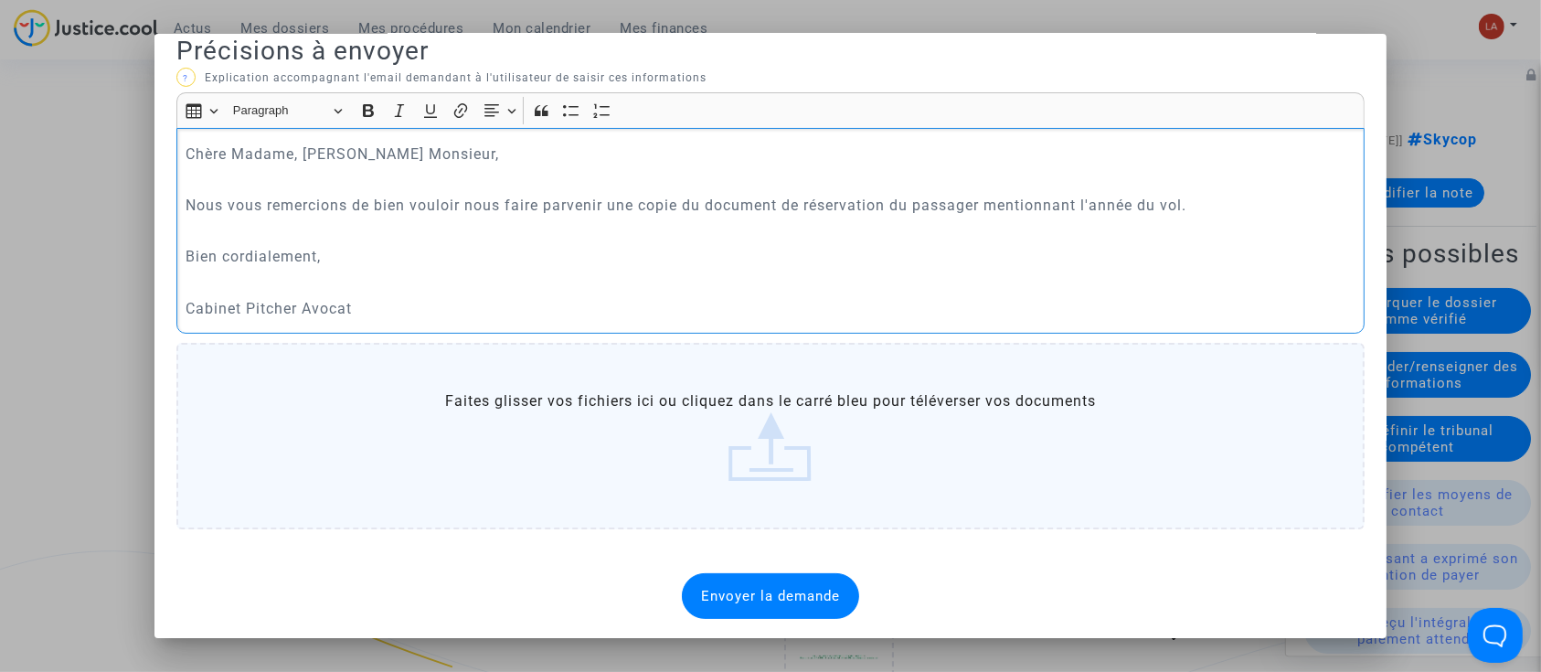
drag, startPoint x: 725, startPoint y: 585, endPoint x: 719, endPoint y: 576, distance: 10.7
click at [726, 588] on span "Envoyer la demande" at bounding box center [770, 596] width 139 height 16
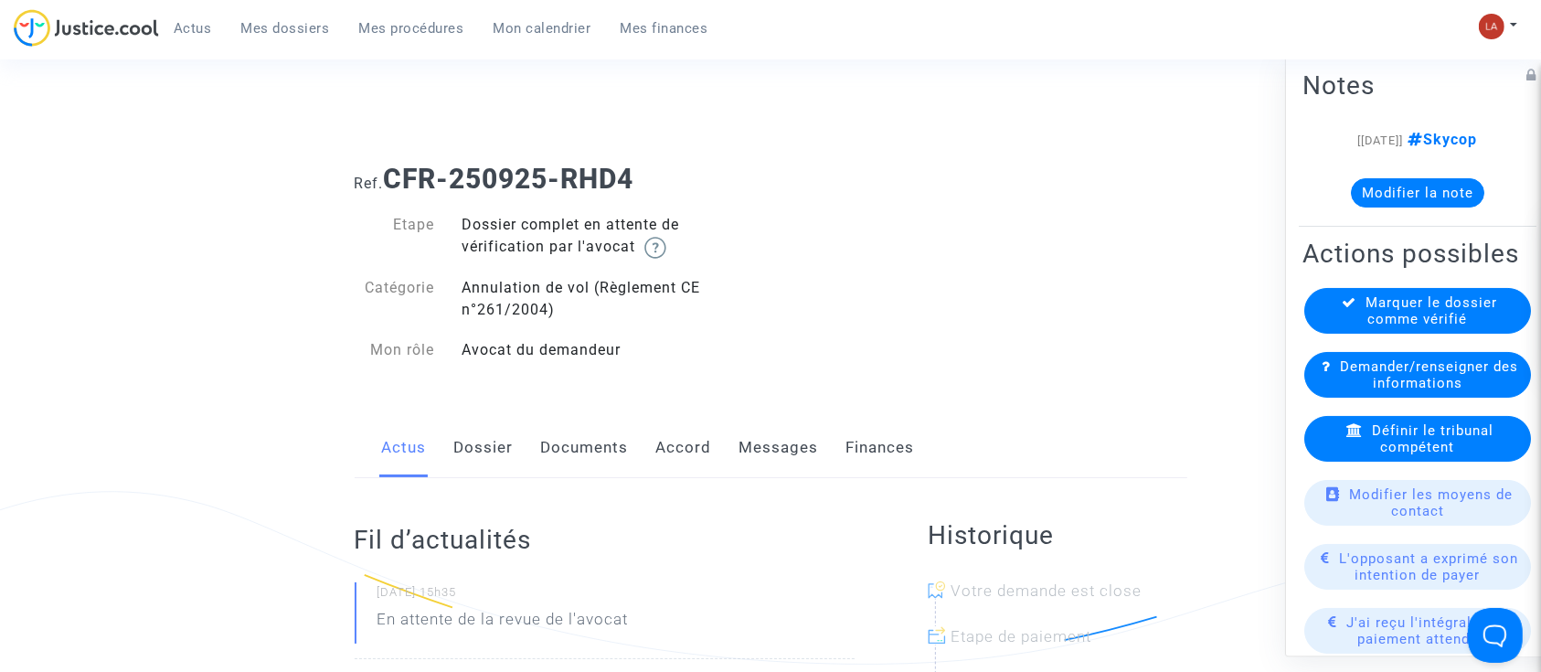
click at [495, 447] on link "Dossier" at bounding box center [483, 448] width 59 height 60
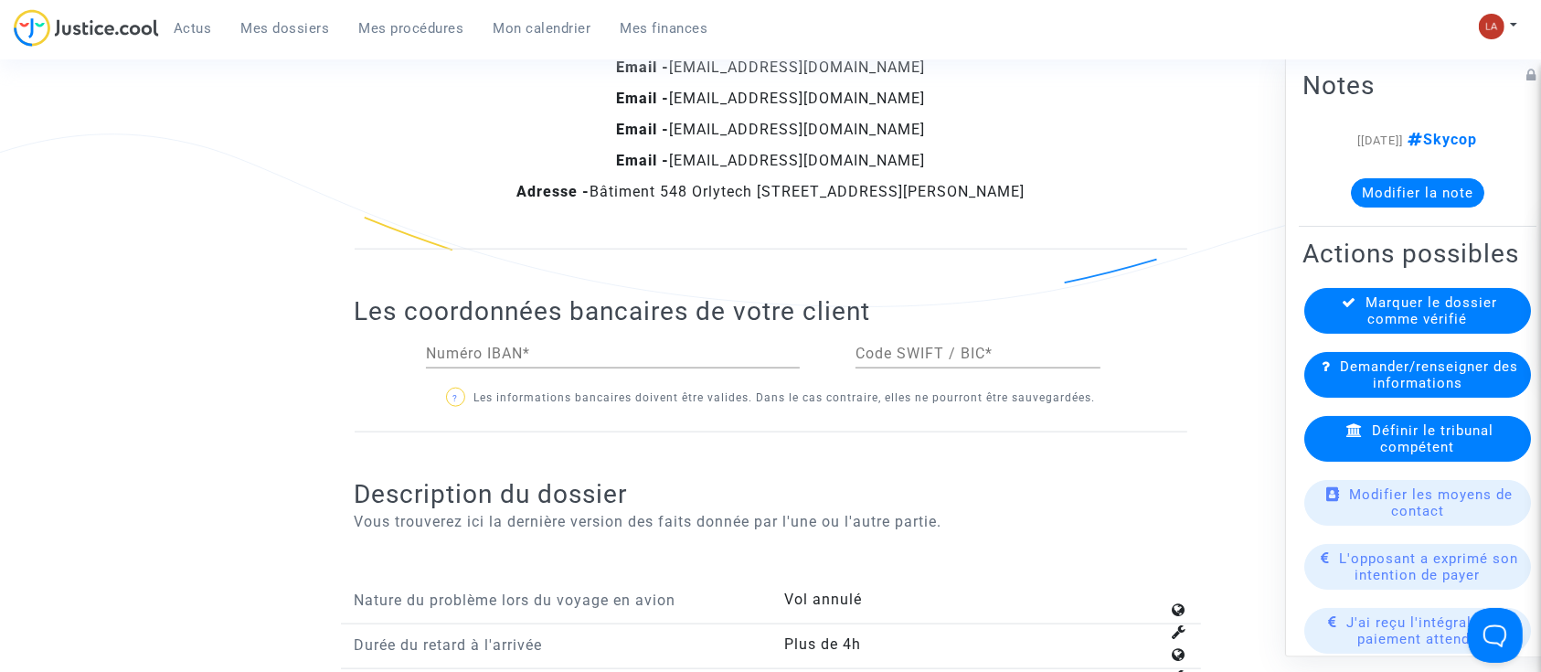
scroll to position [2680, 0]
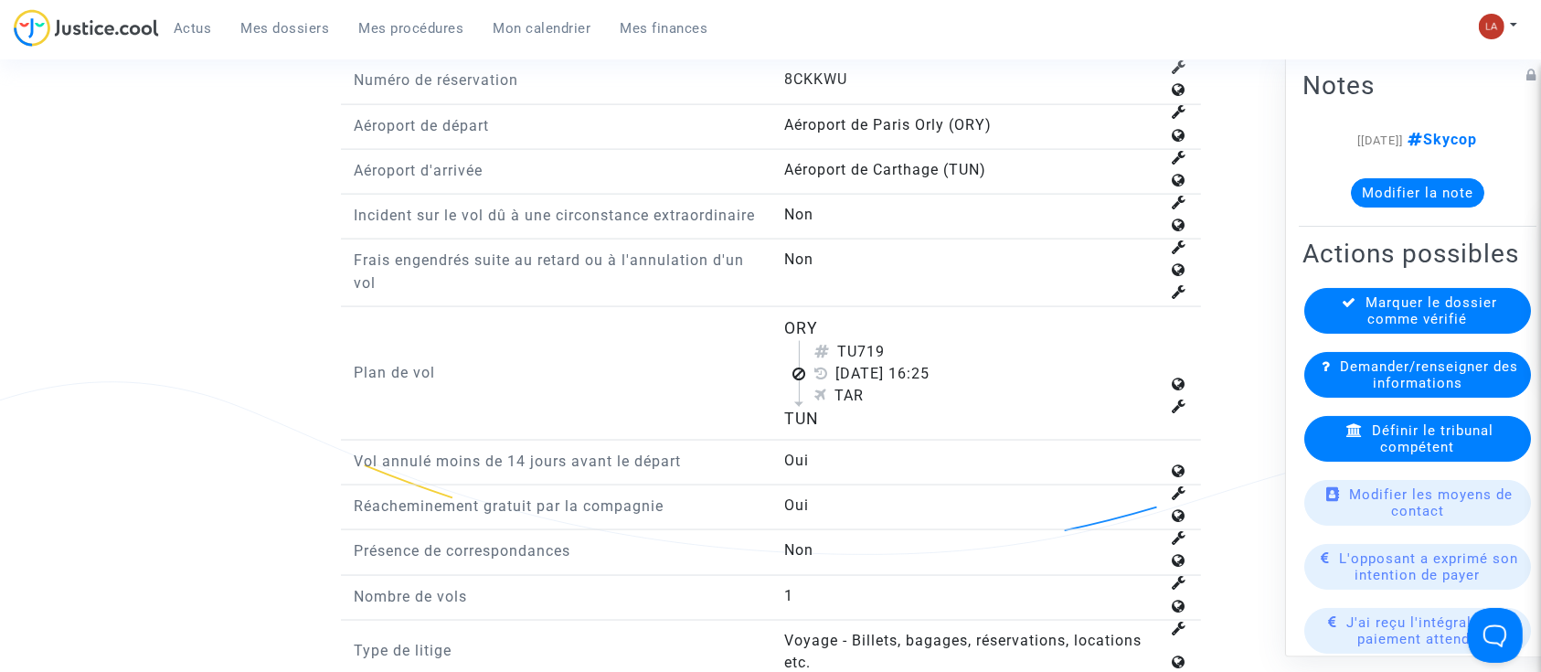
drag, startPoint x: 855, startPoint y: 371, endPoint x: 936, endPoint y: 371, distance: 80.4
click at [936, 363] on div "TU719" at bounding box center [986, 352] width 345 height 22
click at [933, 363] on div "TU719" at bounding box center [986, 352] width 345 height 22
drag, startPoint x: 864, startPoint y: 369, endPoint x: 917, endPoint y: 365, distance: 54.1
click at [917, 363] on div "TU719" at bounding box center [986, 352] width 345 height 22
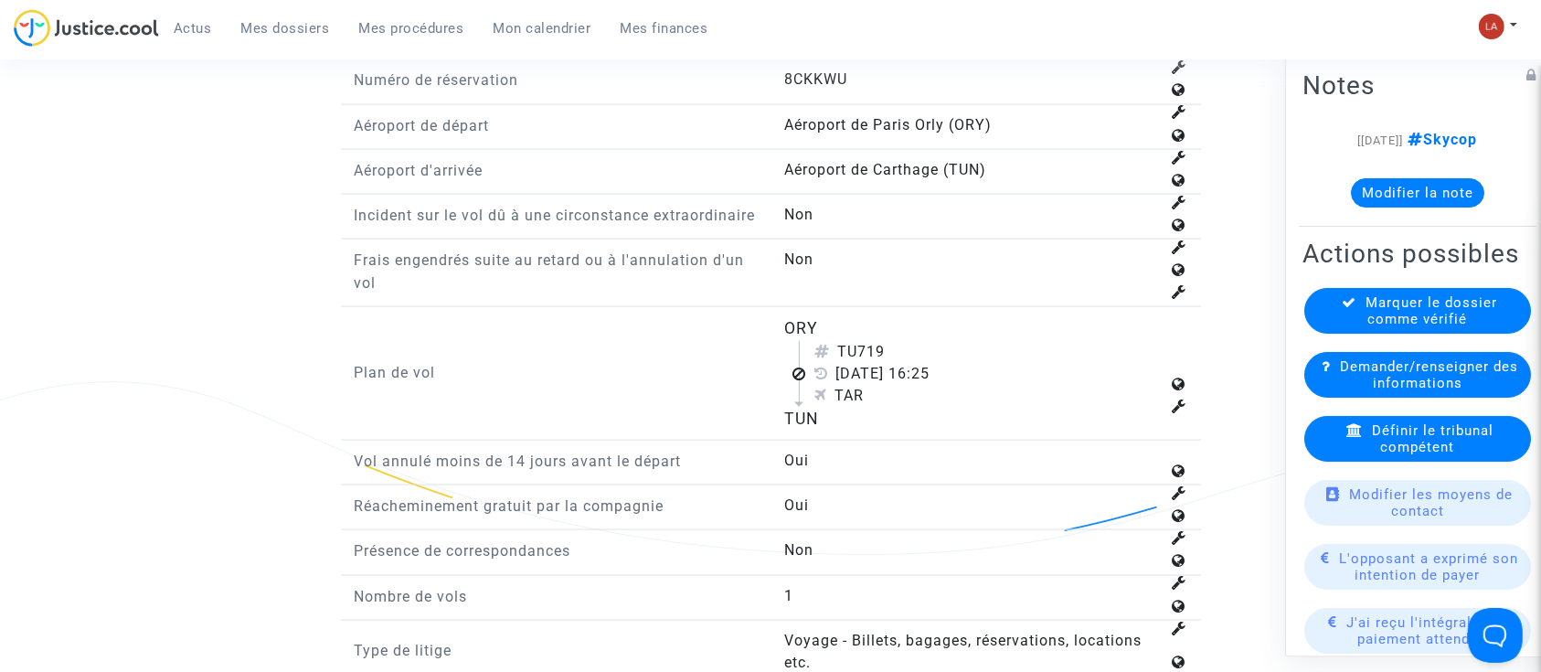
copy div "719"
click at [1449, 453] on span "Définir le tribunal compétent" at bounding box center [1433, 438] width 122 height 33
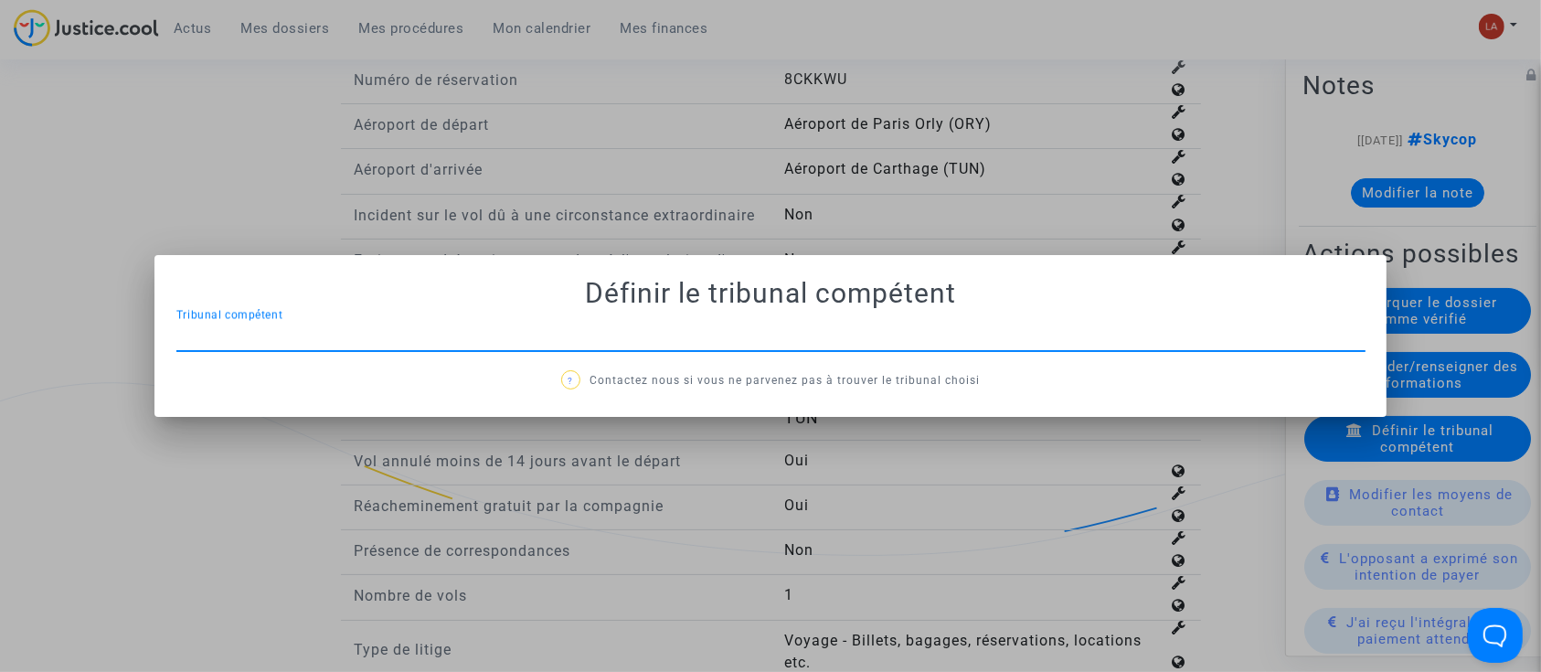
scroll to position [0, 0]
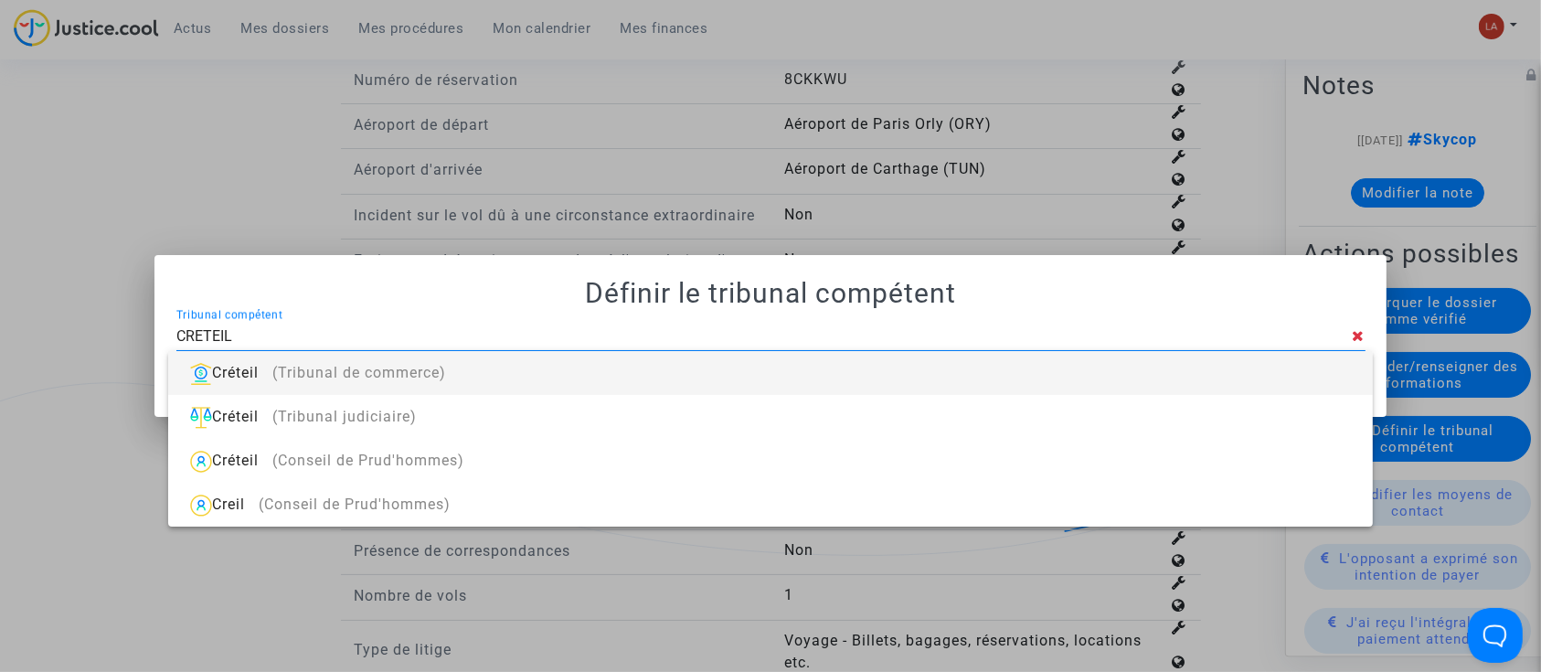
type input "CRETEIL"
click at [789, 371] on div "Créteil (Tribunal de commerce)" at bounding box center [770, 373] width 1174 height 44
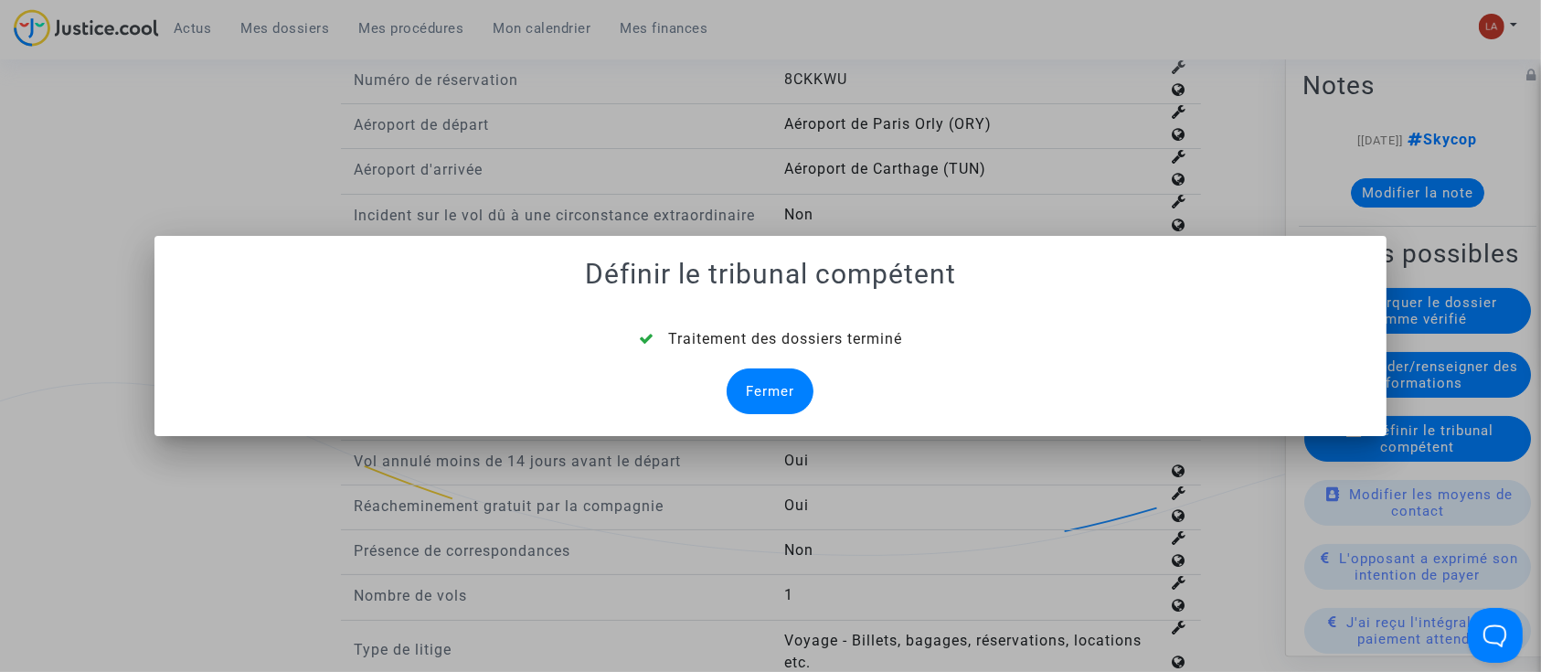
click at [770, 380] on div "Fermer" at bounding box center [769, 391] width 87 height 46
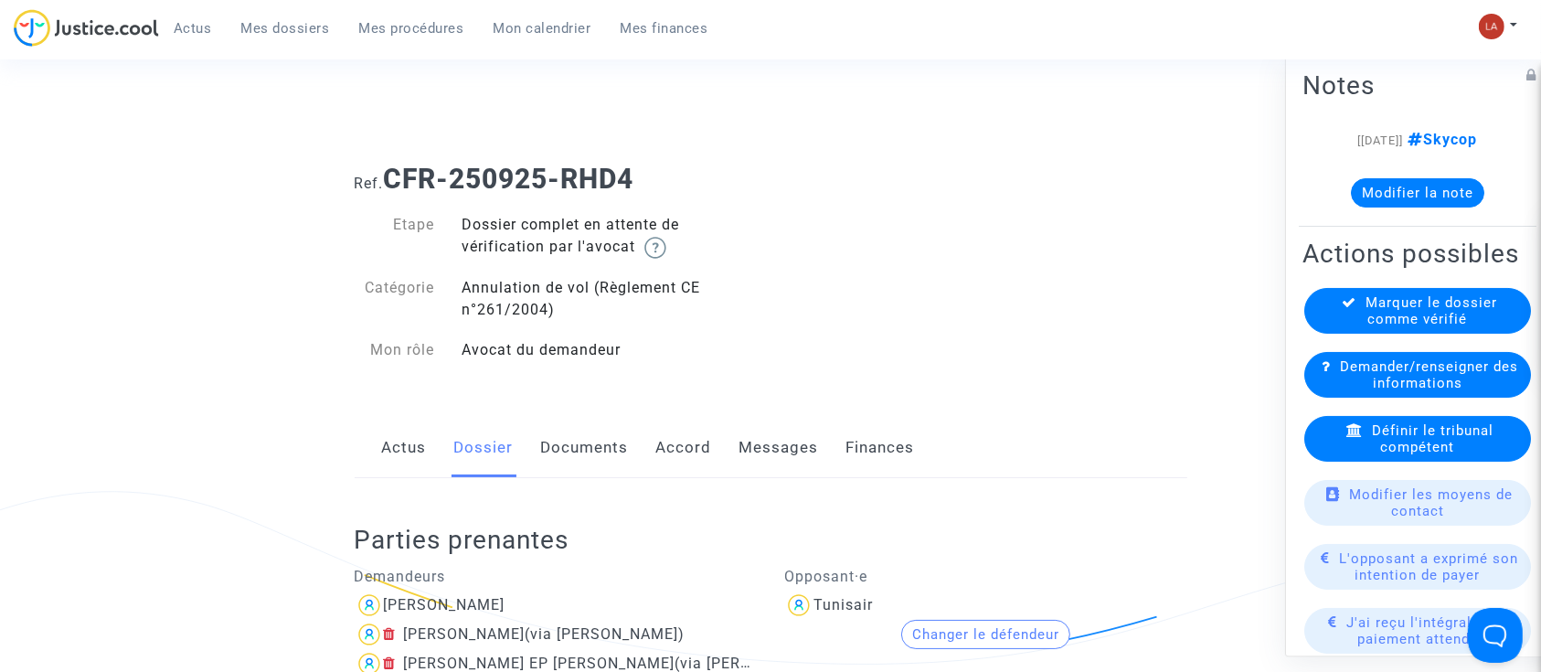
drag, startPoint x: 562, startPoint y: 461, endPoint x: 647, endPoint y: 435, distance: 88.7
click at [562, 461] on link "Documents" at bounding box center [585, 448] width 88 height 60
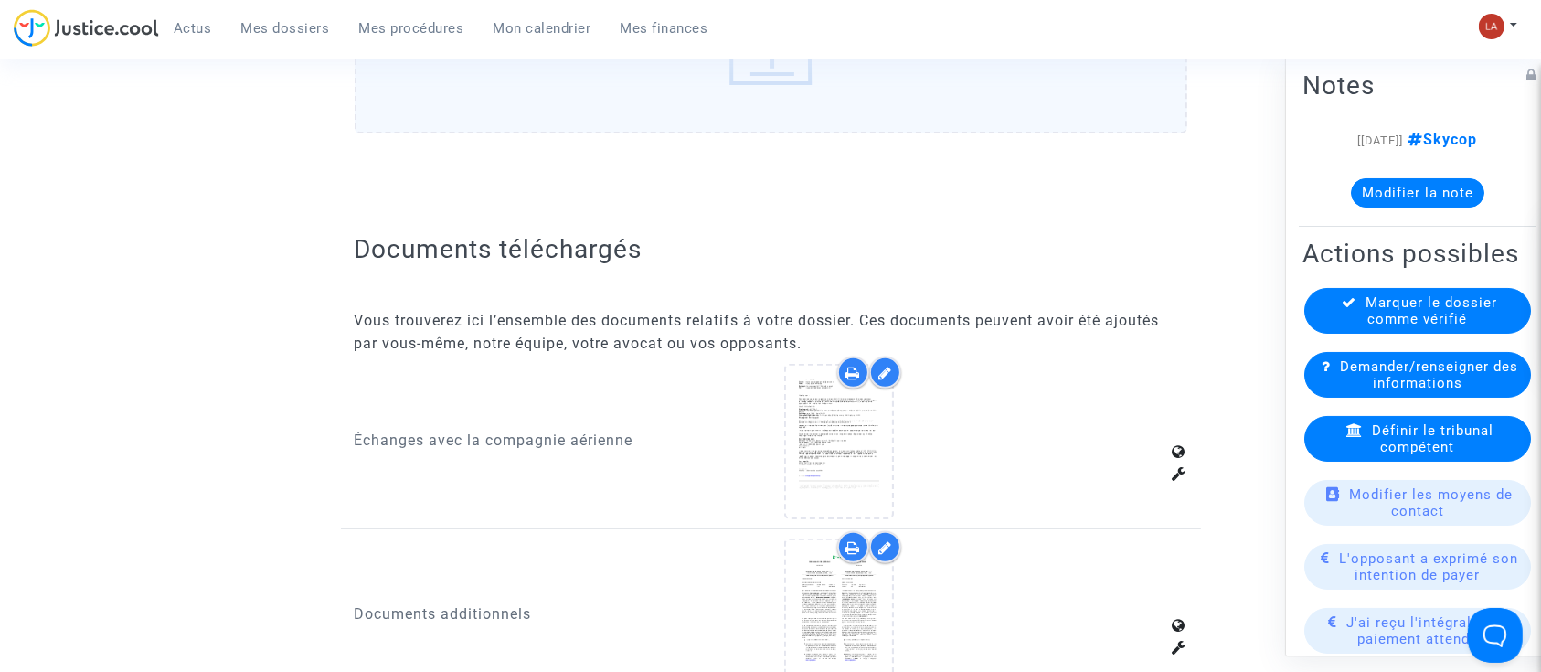
scroll to position [1218, 0]
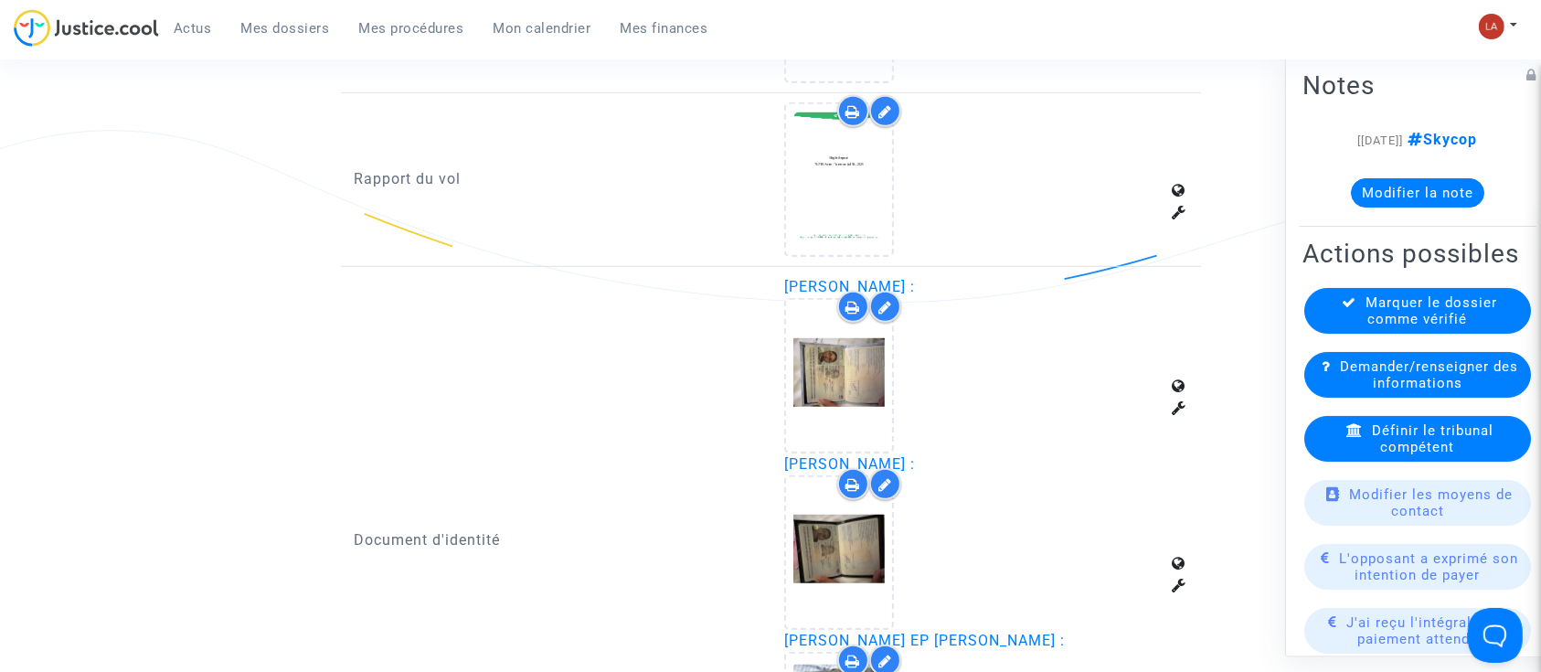
click at [877, 101] on div at bounding box center [885, 111] width 32 height 32
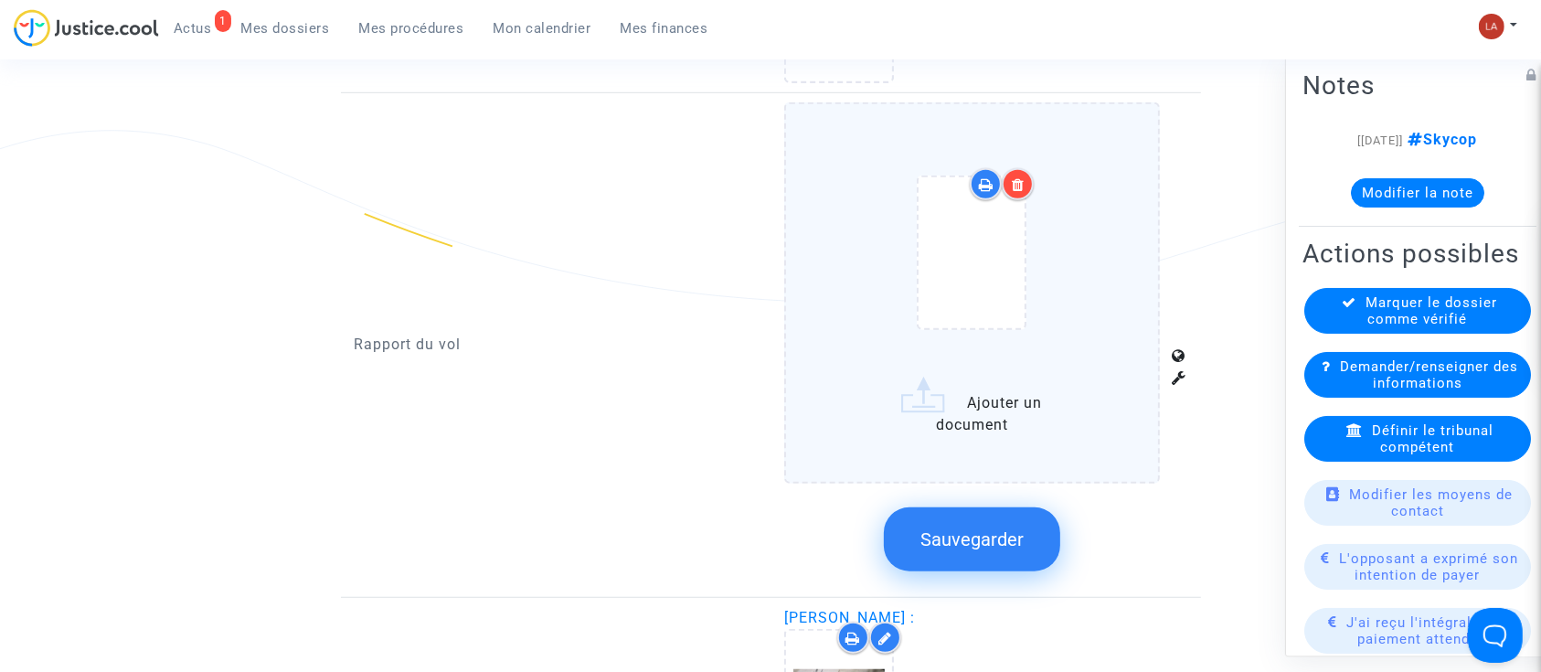
click at [1102, 232] on div at bounding box center [971, 256] width 299 height 213
click at [0, 0] on input "Ajouter un document" at bounding box center [0, 0] width 0 height 0
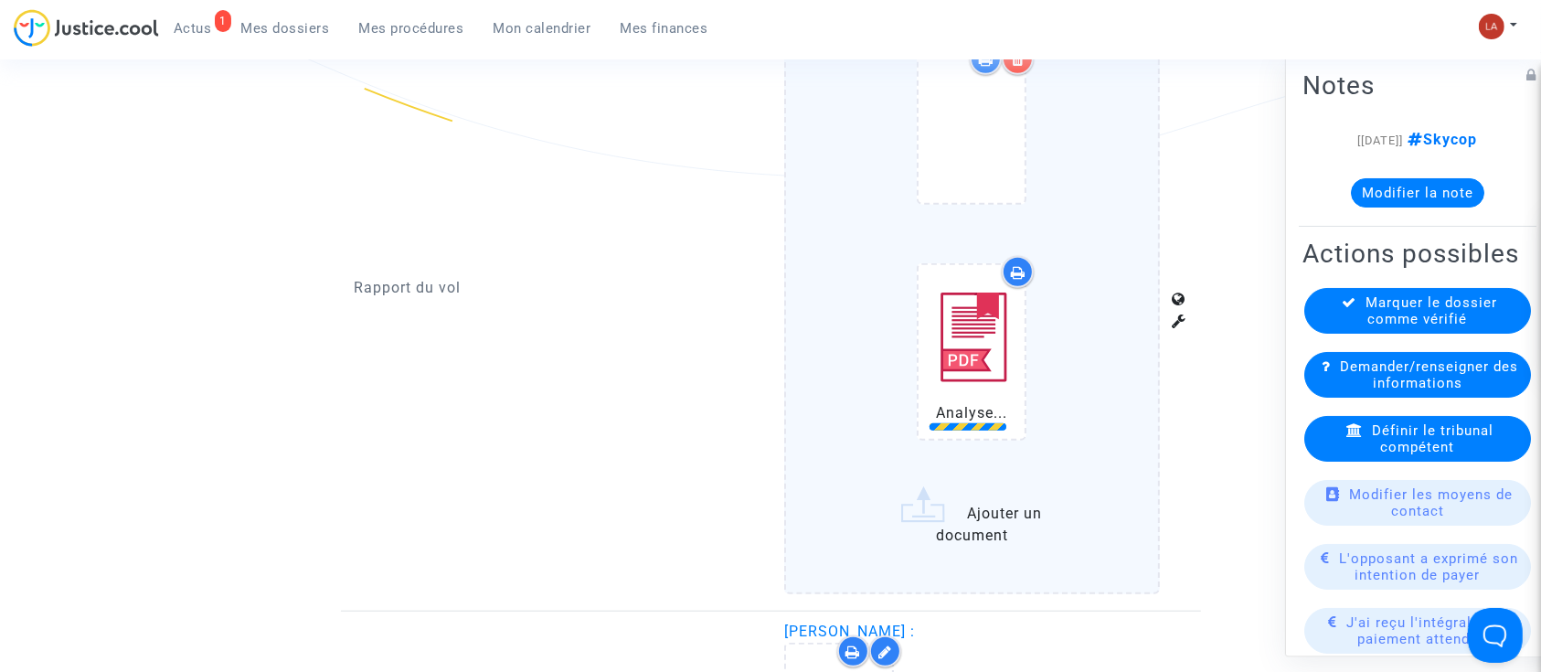
scroll to position [1462, 0]
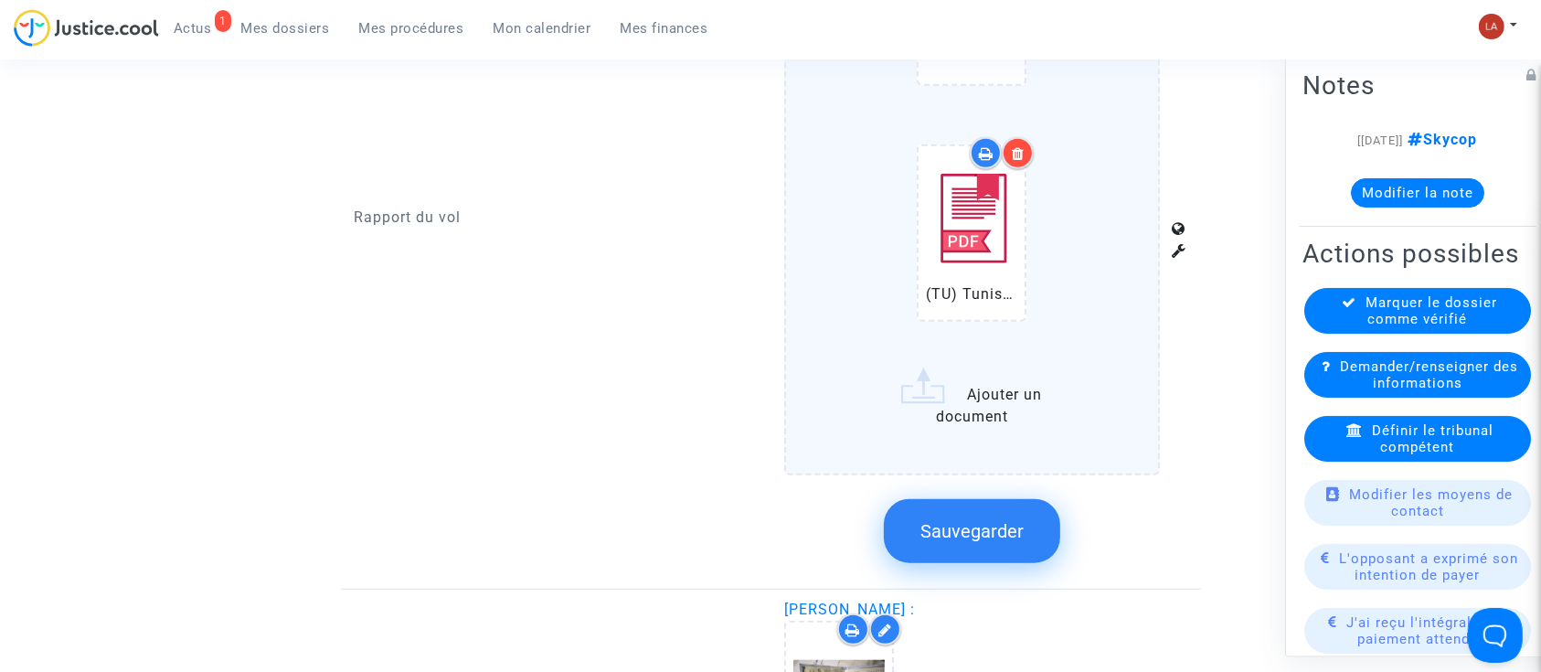
click at [1023, 537] on button "Sauvegarder" at bounding box center [972, 531] width 176 height 64
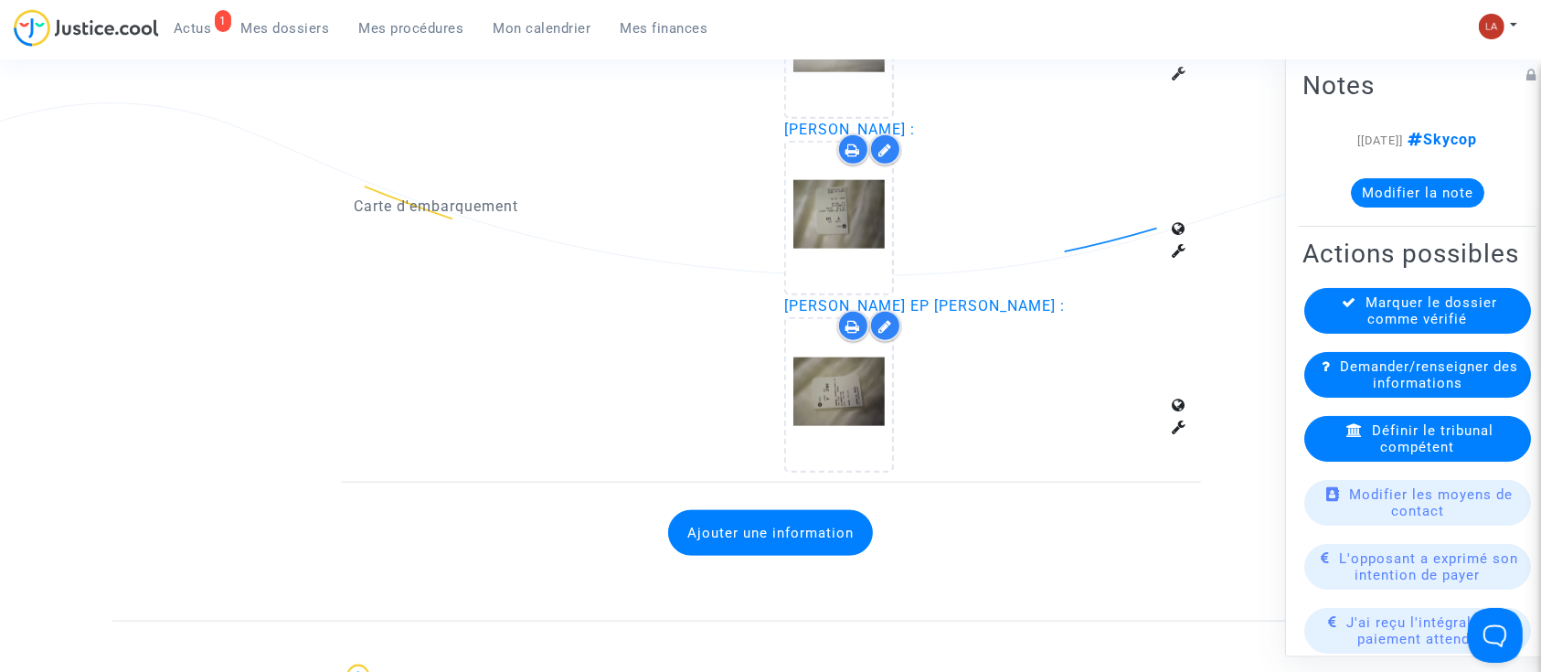
scroll to position [1949, 0]
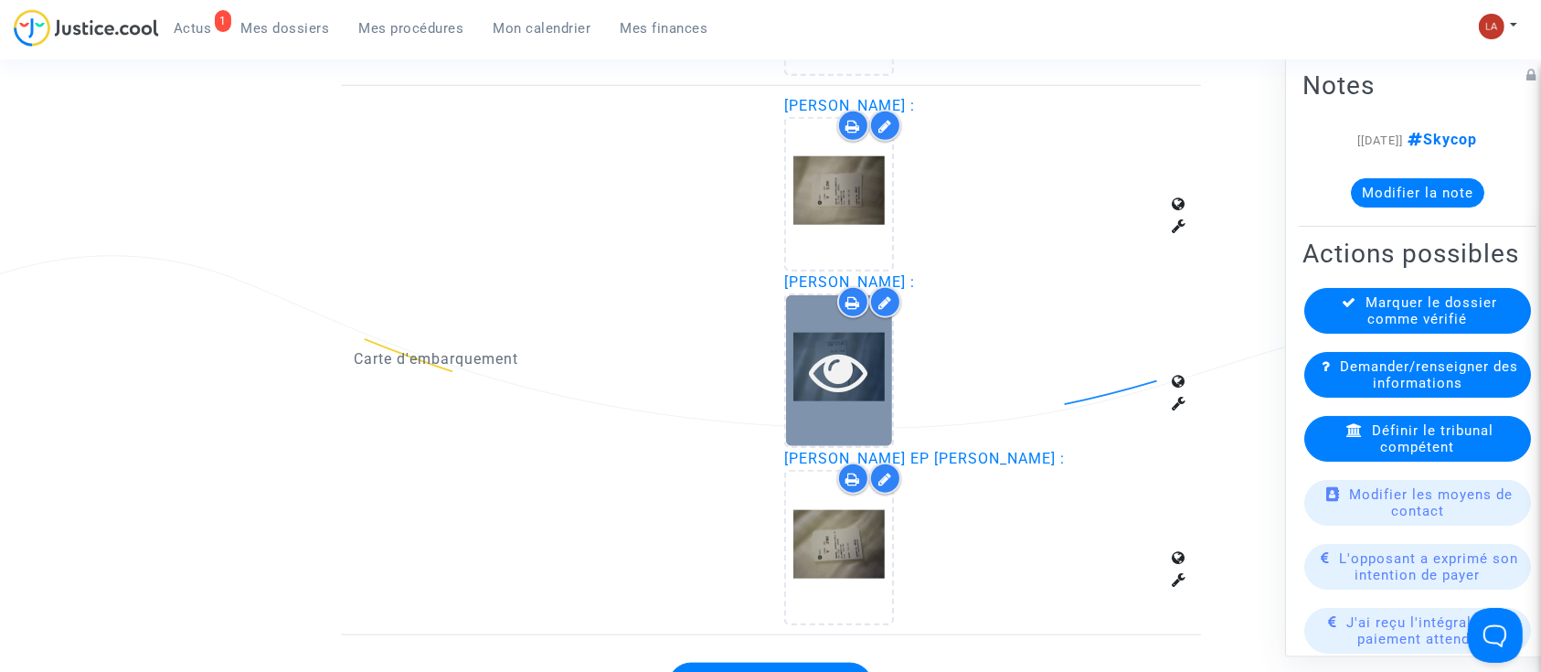
click at [845, 400] on div at bounding box center [839, 370] width 106 height 151
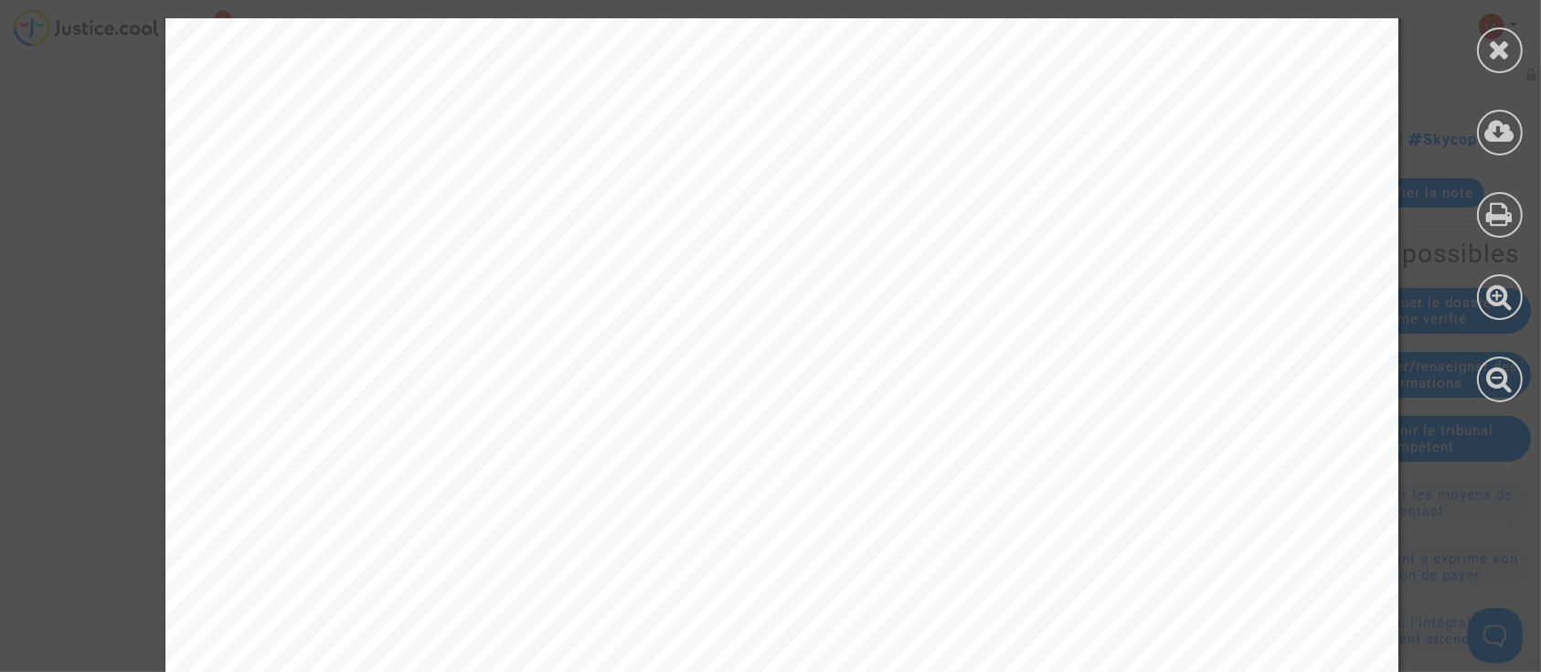
scroll to position [243, 0]
click at [1517, 52] on div at bounding box center [1500, 50] width 46 height 46
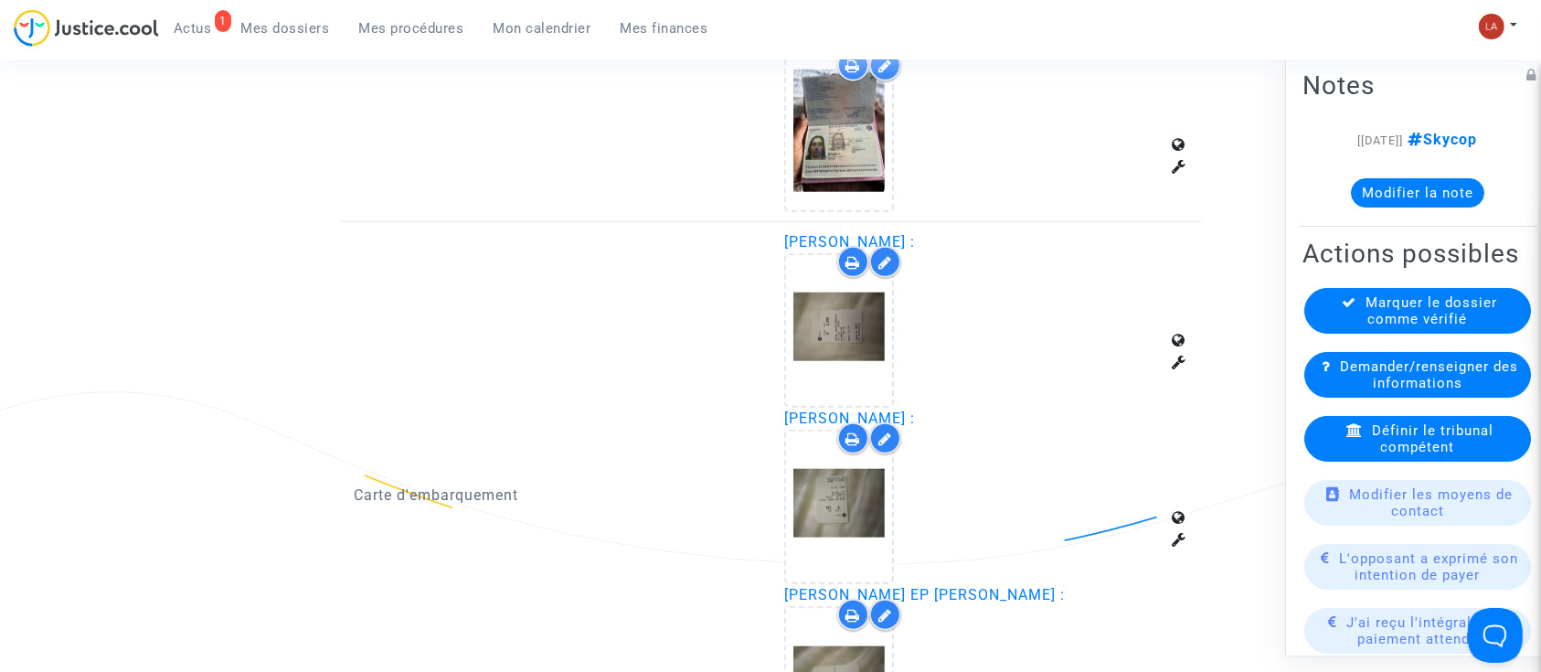
scroll to position [1584, 0]
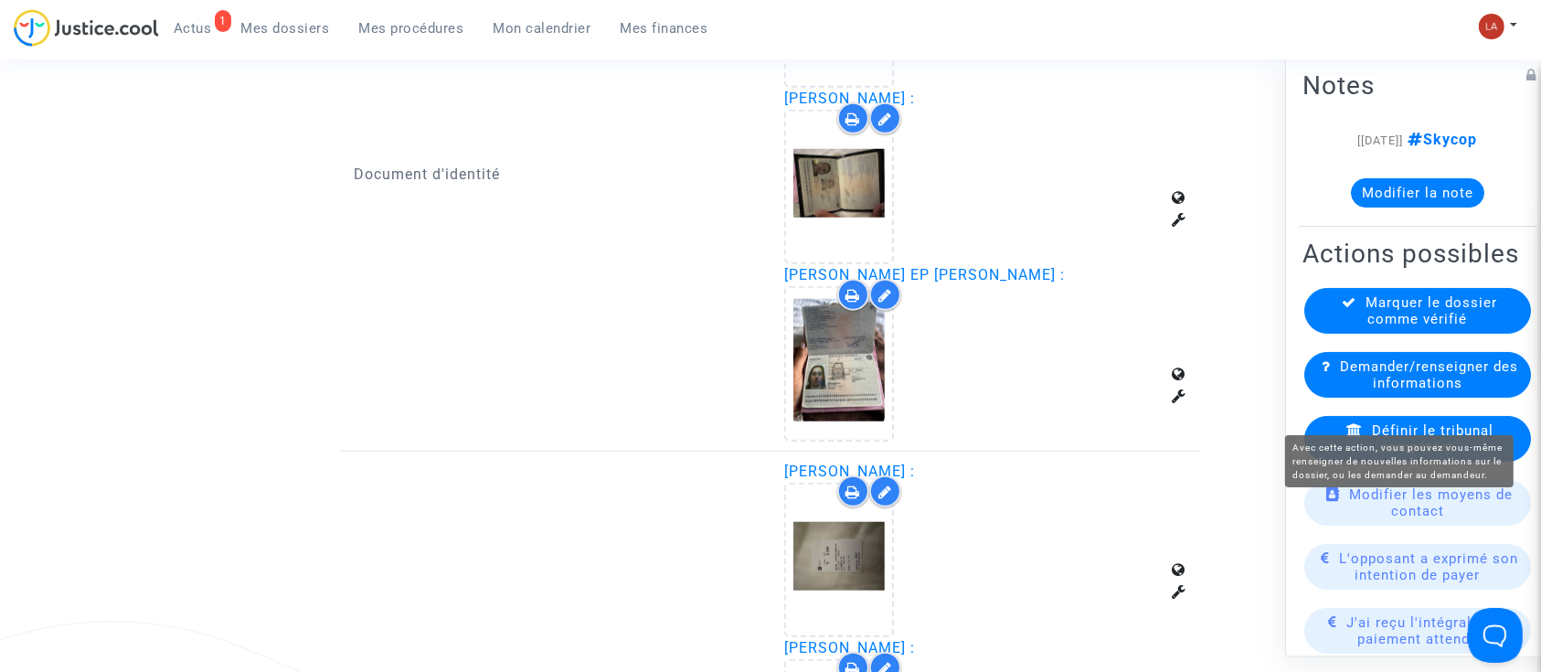
click at [1428, 391] on span "Demander/renseigner des informations" at bounding box center [1429, 374] width 178 height 33
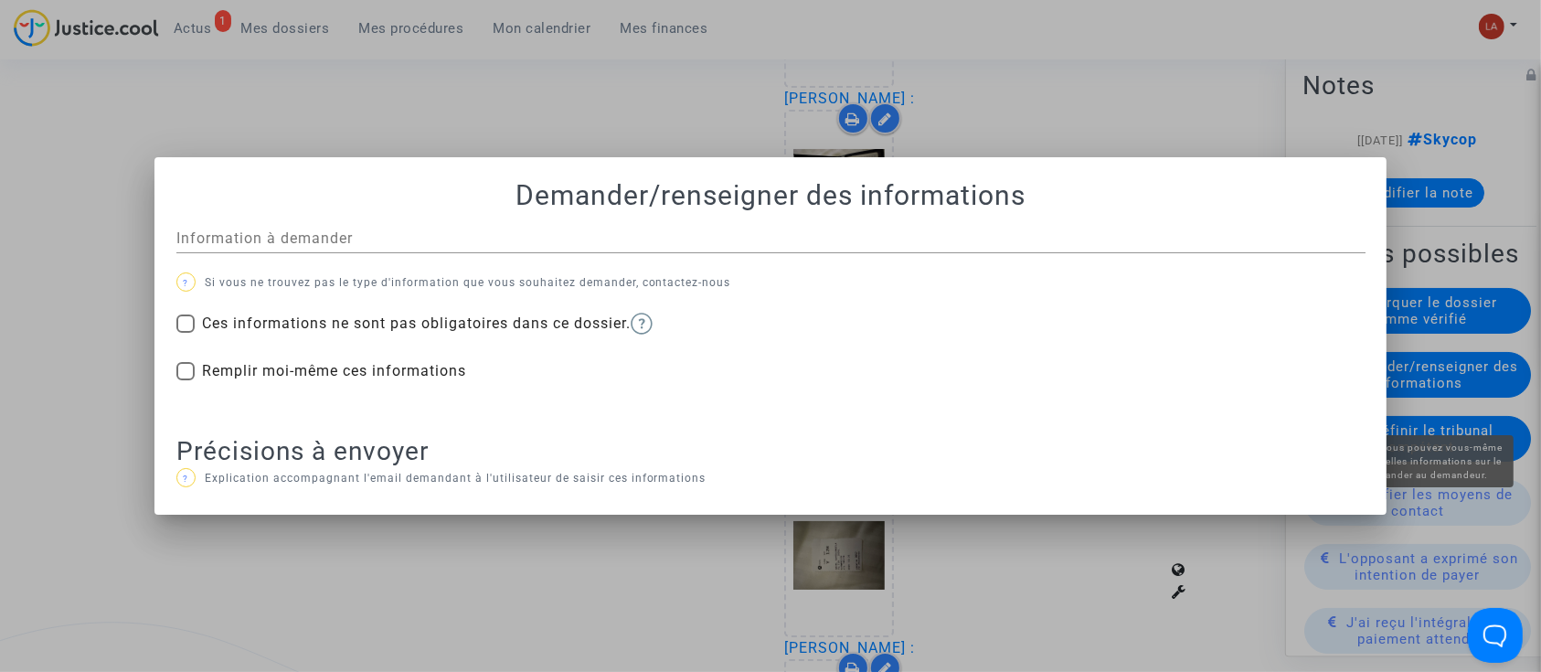
scroll to position [0, 0]
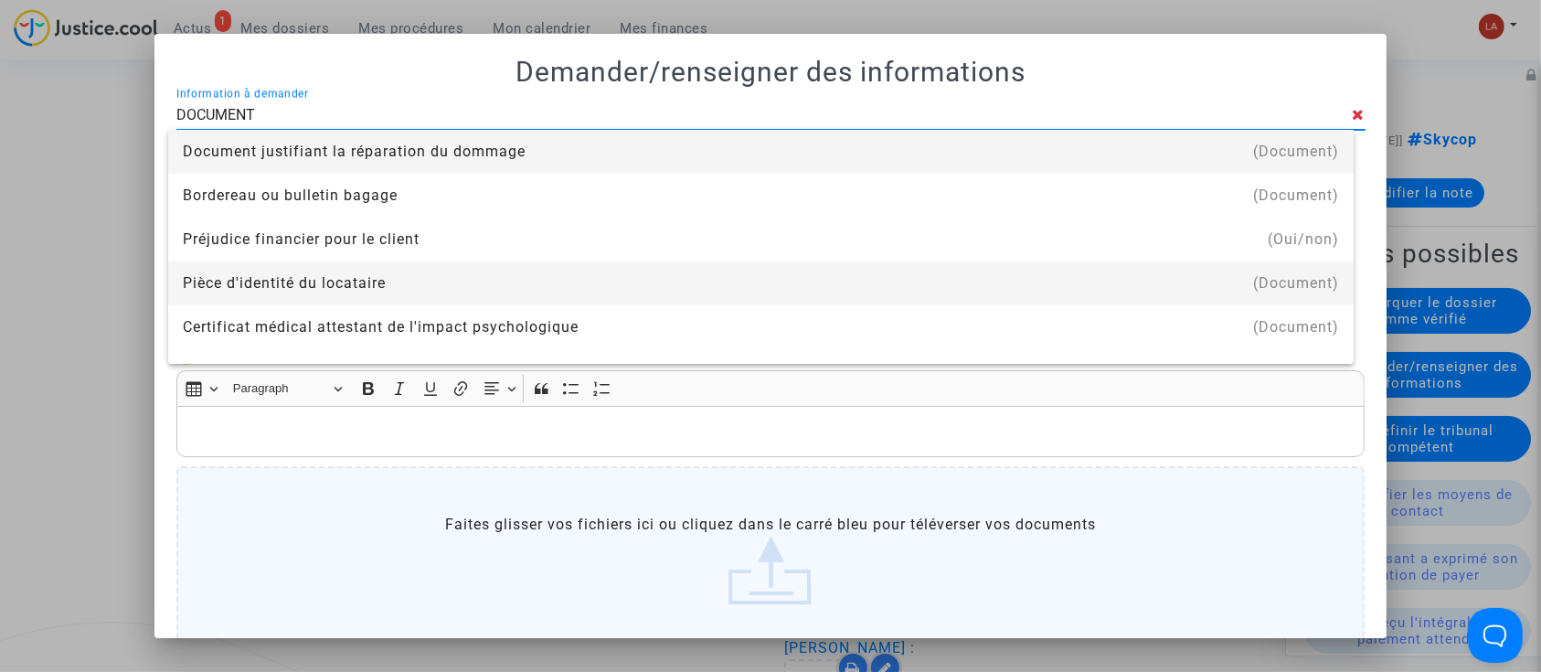
type input "document de réservation"
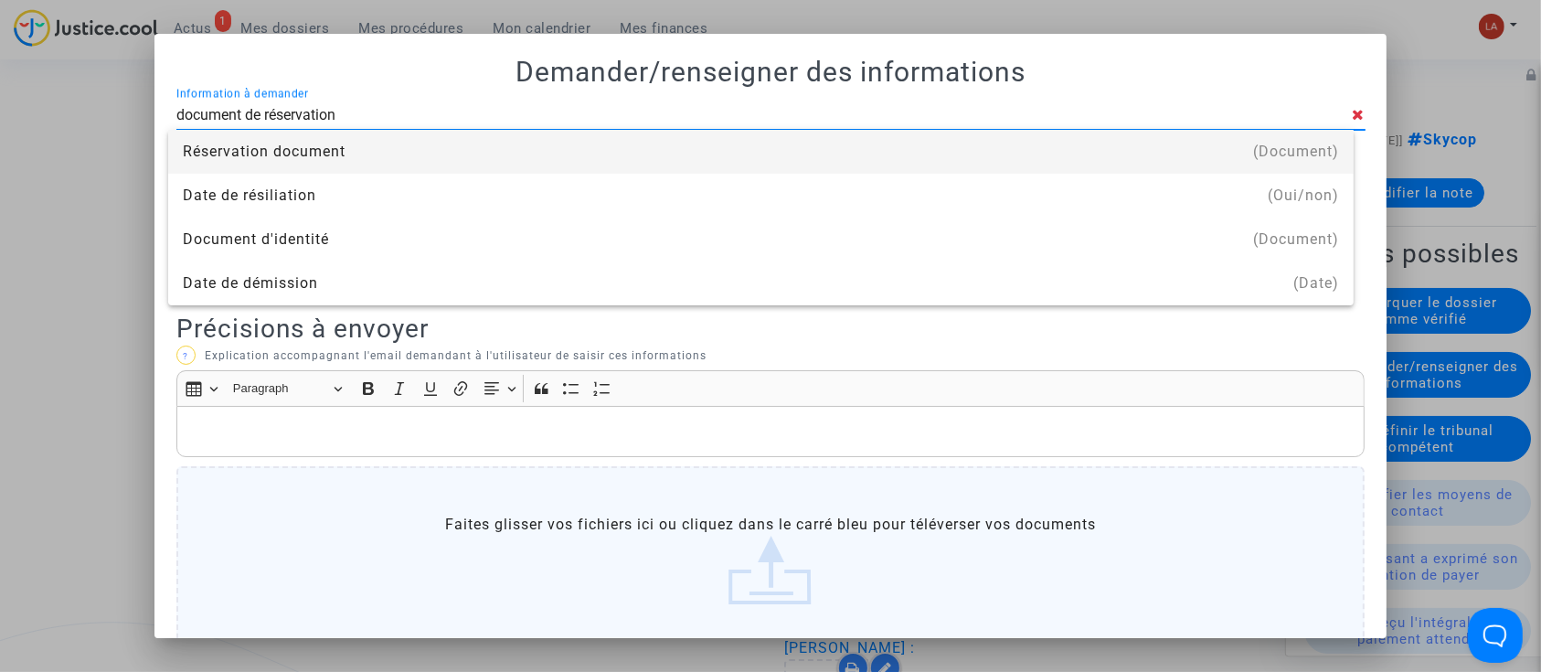
click at [299, 143] on div "Réservation document" at bounding box center [761, 152] width 1156 height 44
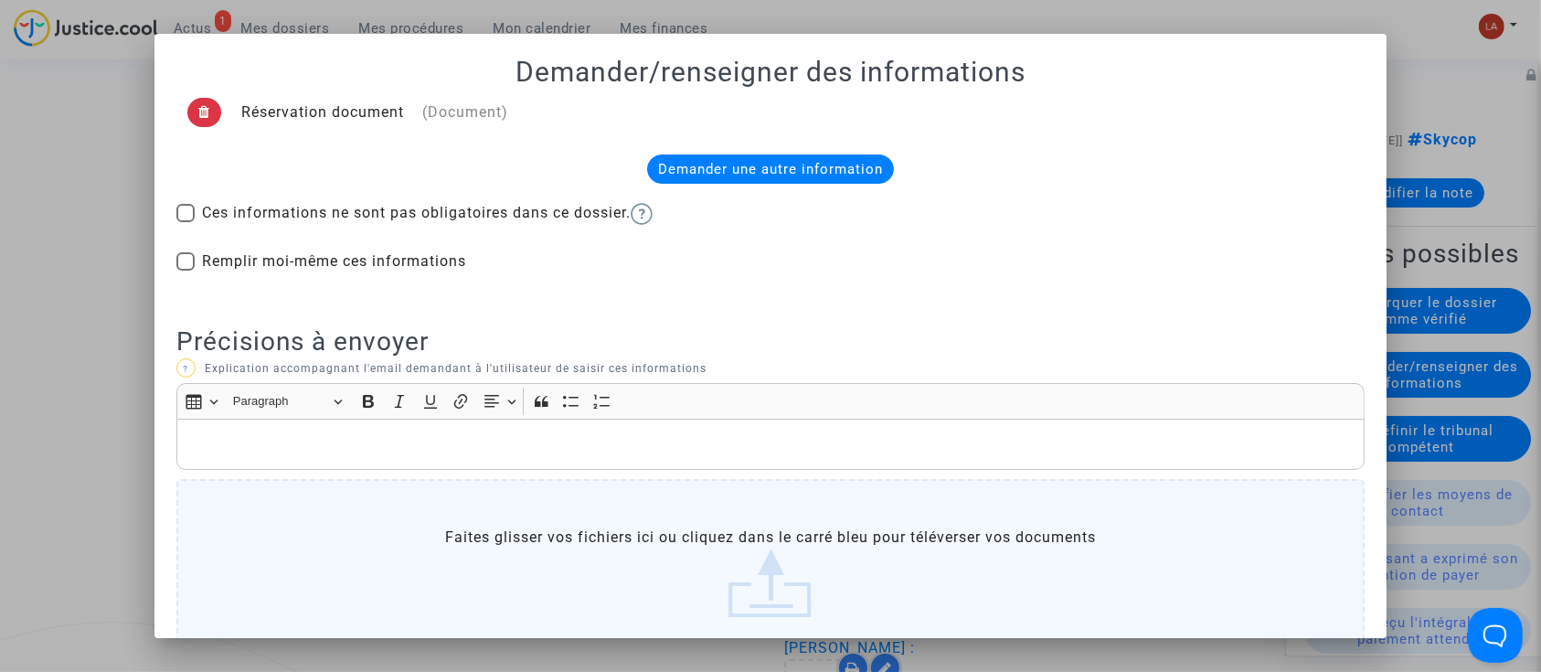
click at [318, 429] on div "Rich Text Editor, main" at bounding box center [770, 444] width 1189 height 51
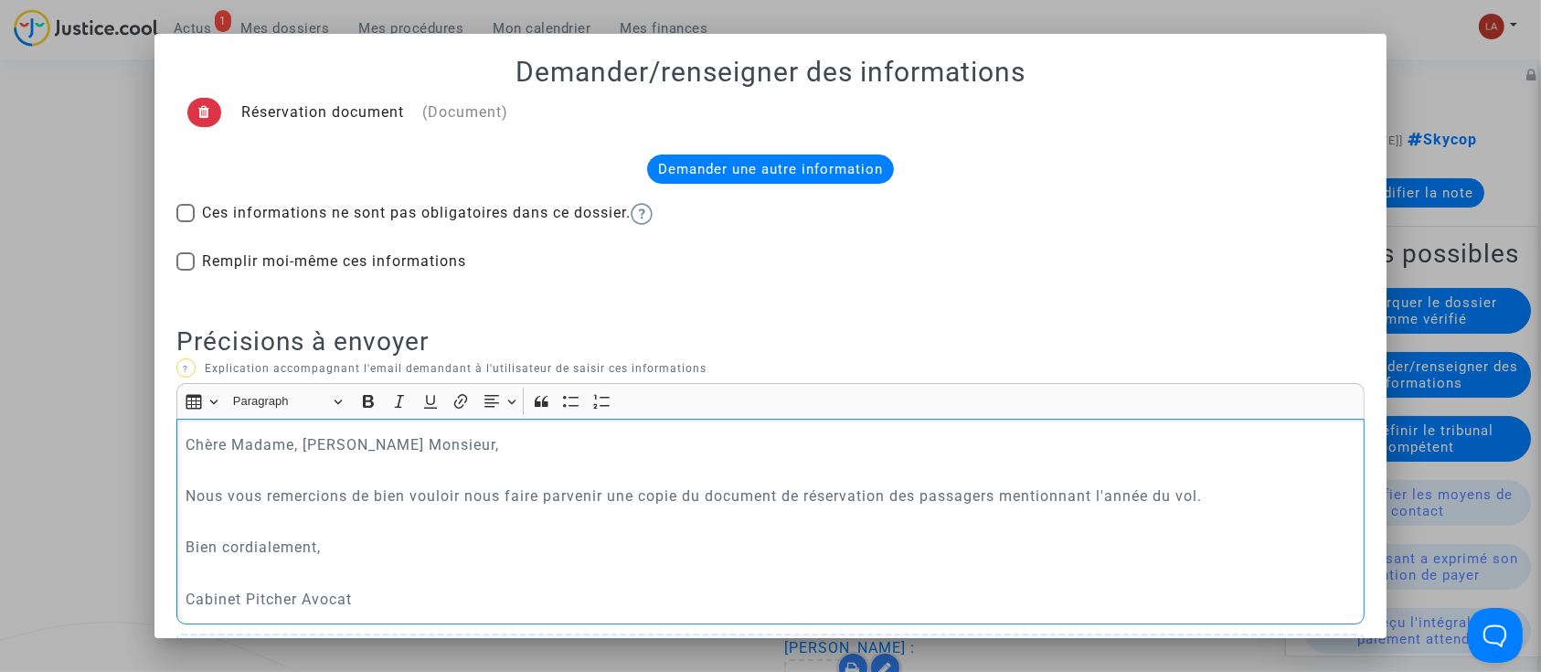
scroll to position [291, 0]
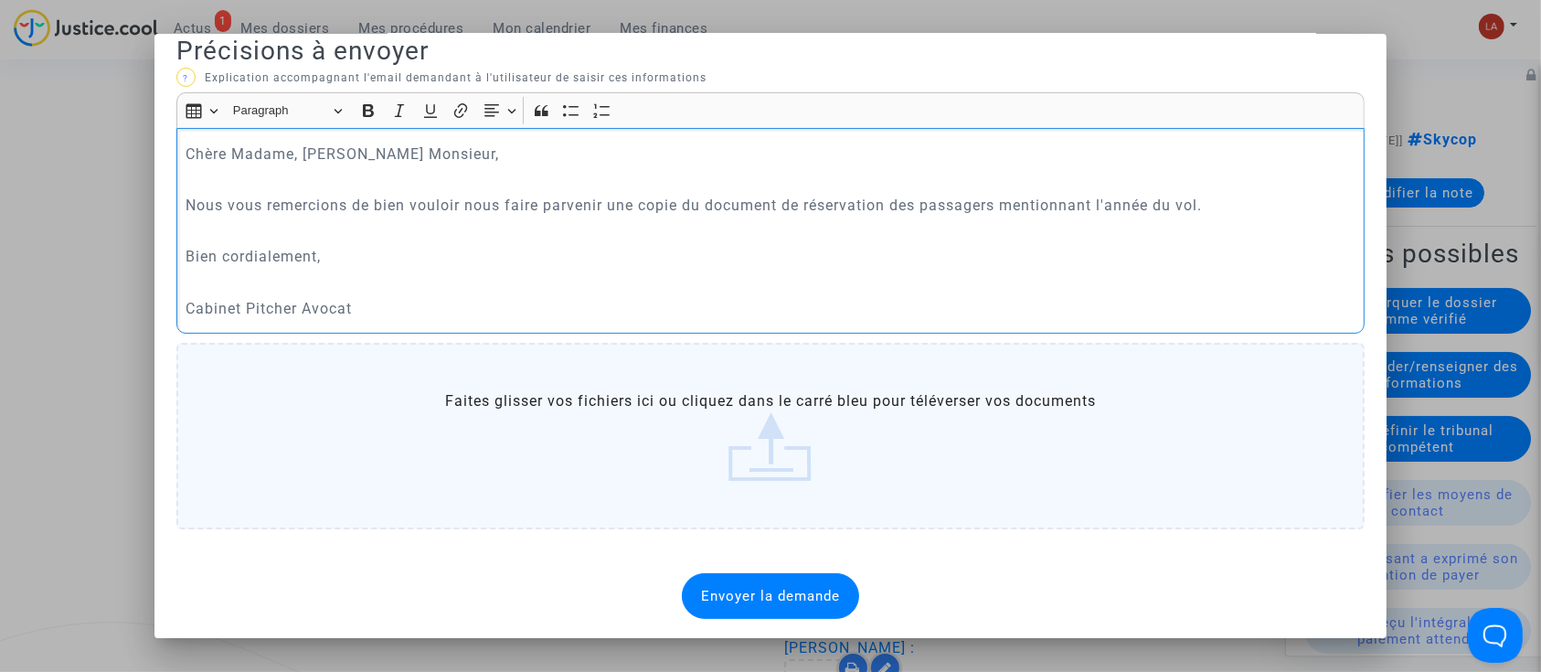
click at [739, 599] on span "Envoyer la demande" at bounding box center [770, 596] width 139 height 16
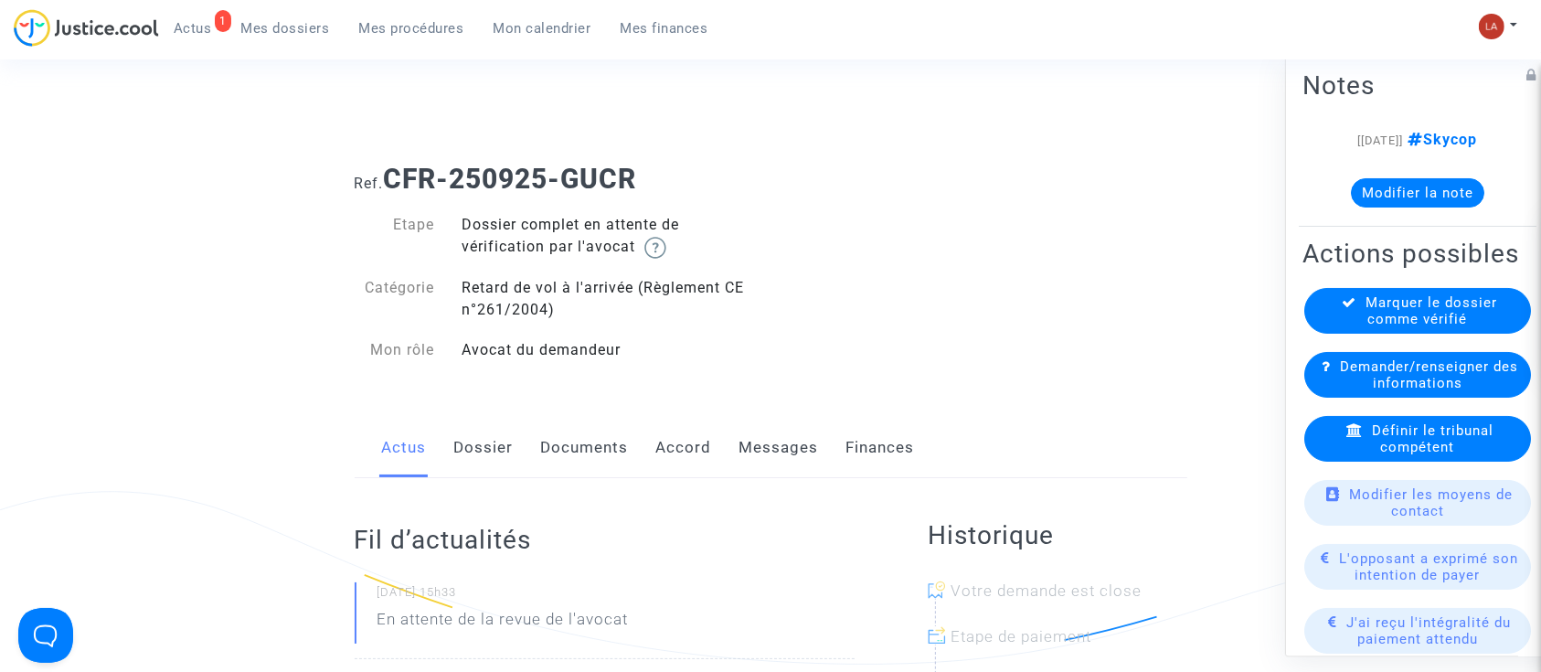
click at [467, 427] on link "Dossier" at bounding box center [483, 448] width 59 height 60
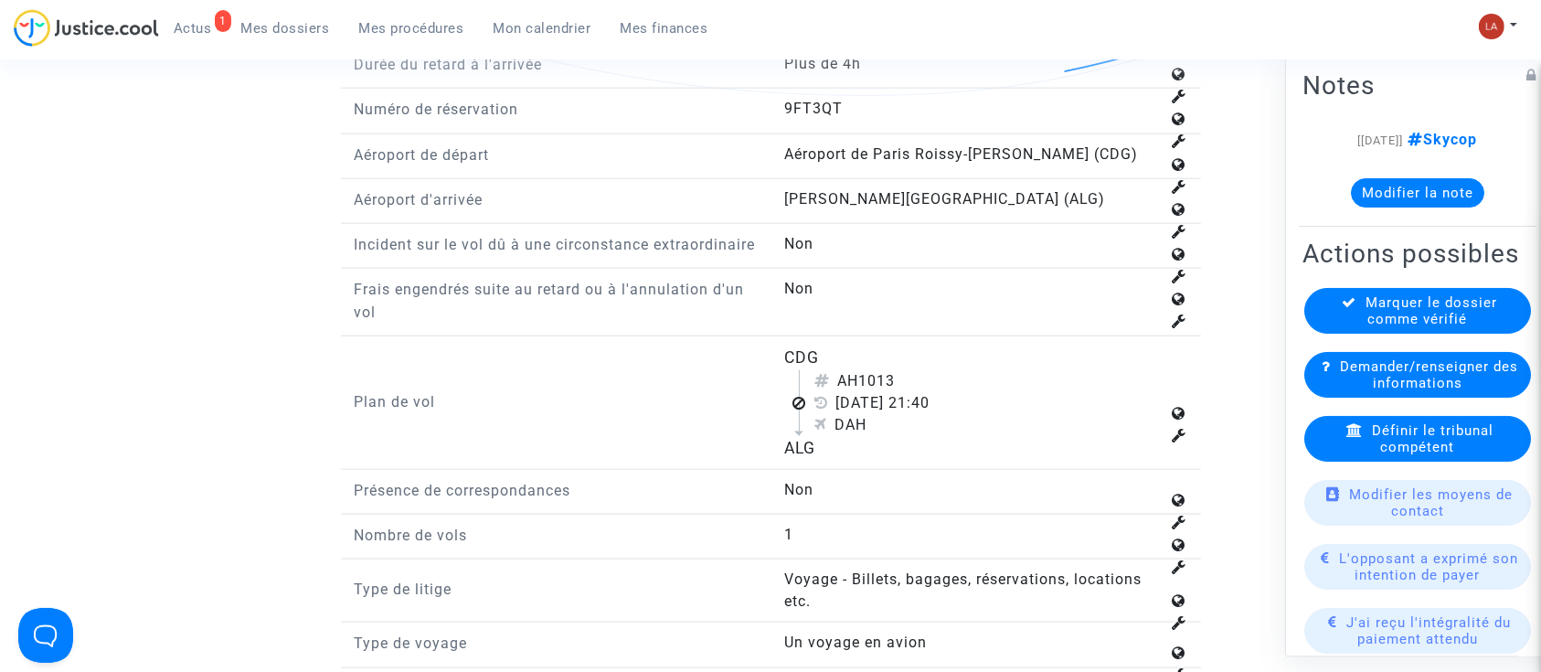
scroll to position [2287, 0]
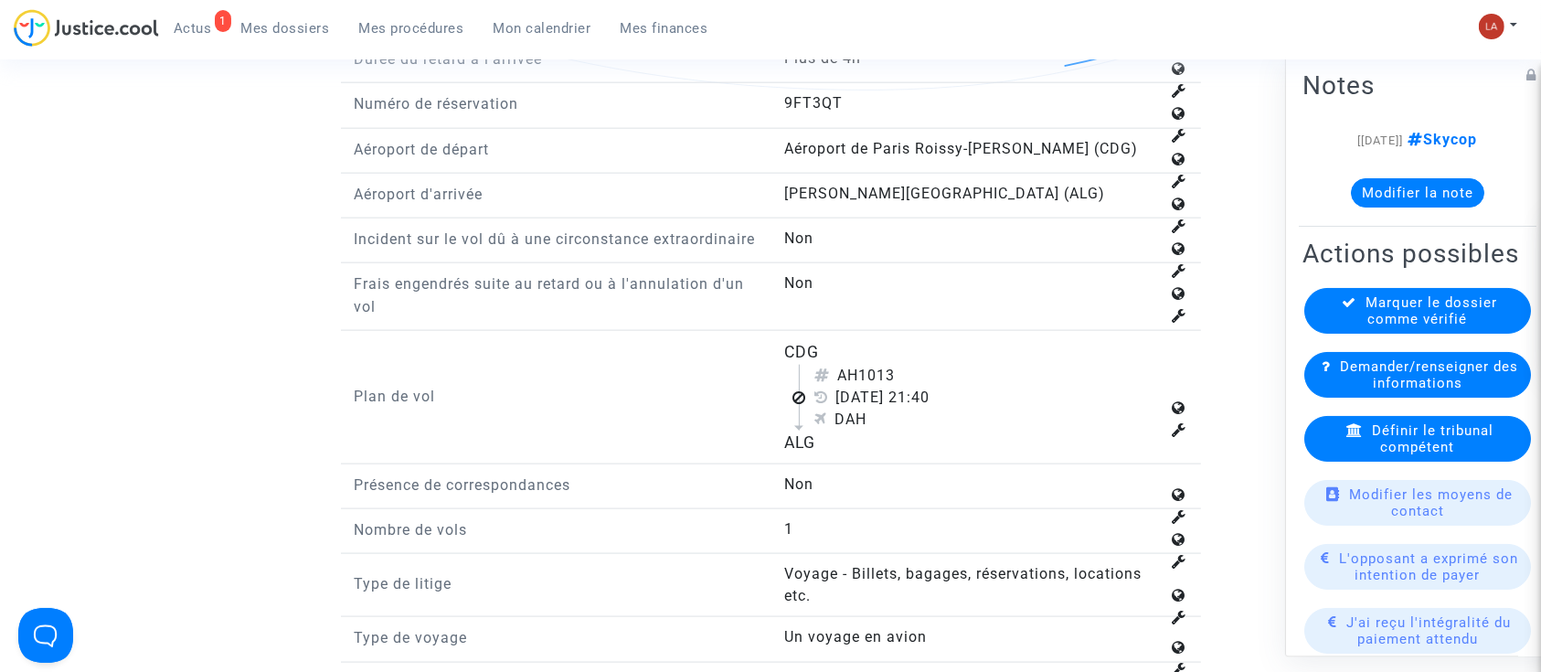
drag, startPoint x: 863, startPoint y: 400, endPoint x: 906, endPoint y: 396, distance: 43.2
click at [906, 387] on div "AH1013" at bounding box center [986, 376] width 345 height 22
copy div "1013"
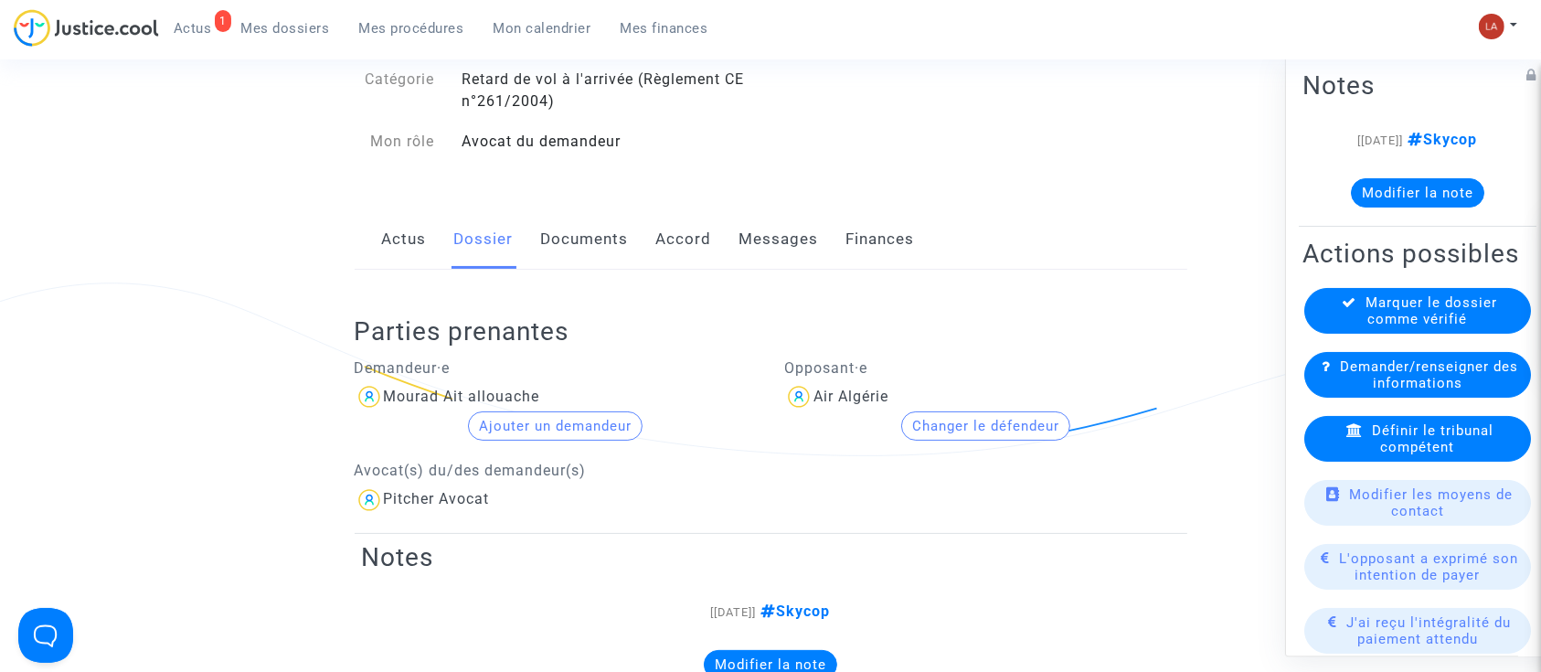
scroll to position [190, 0]
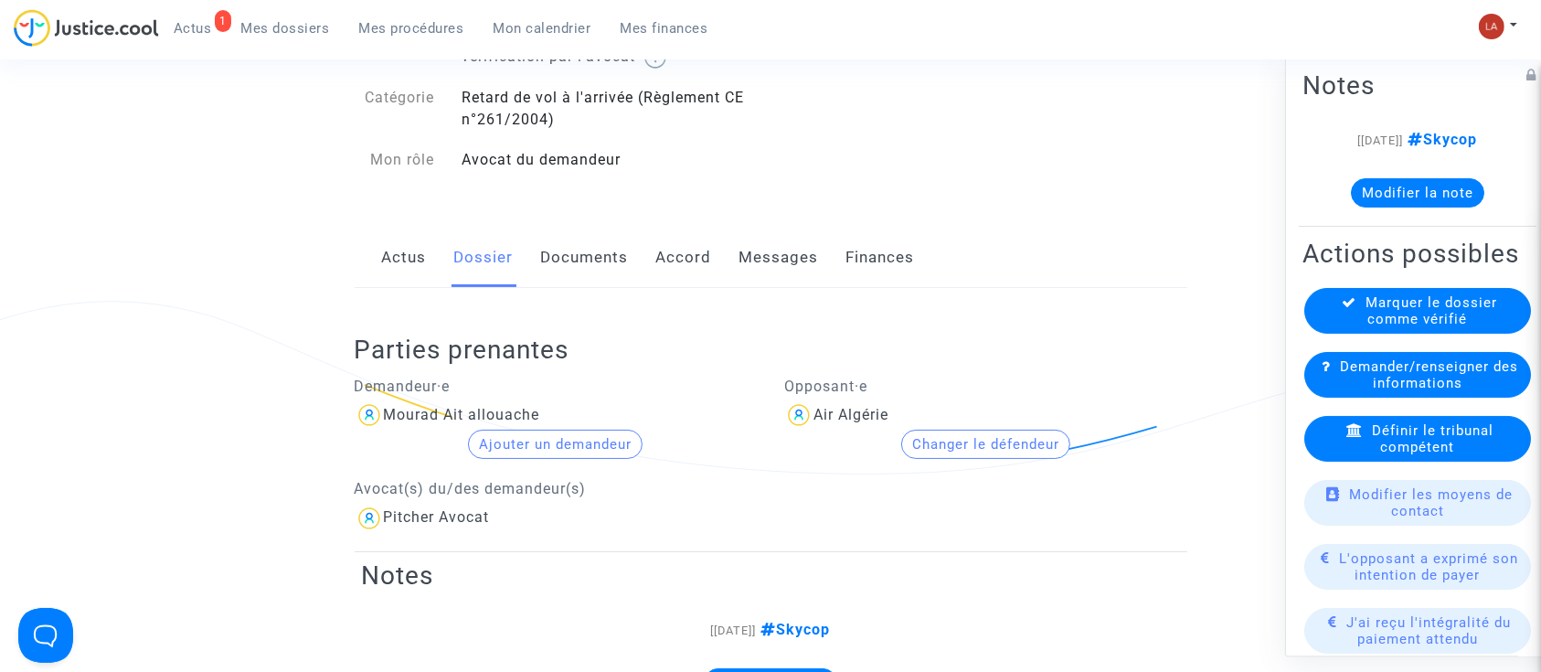
click at [419, 260] on link "Actus" at bounding box center [404, 258] width 45 height 60
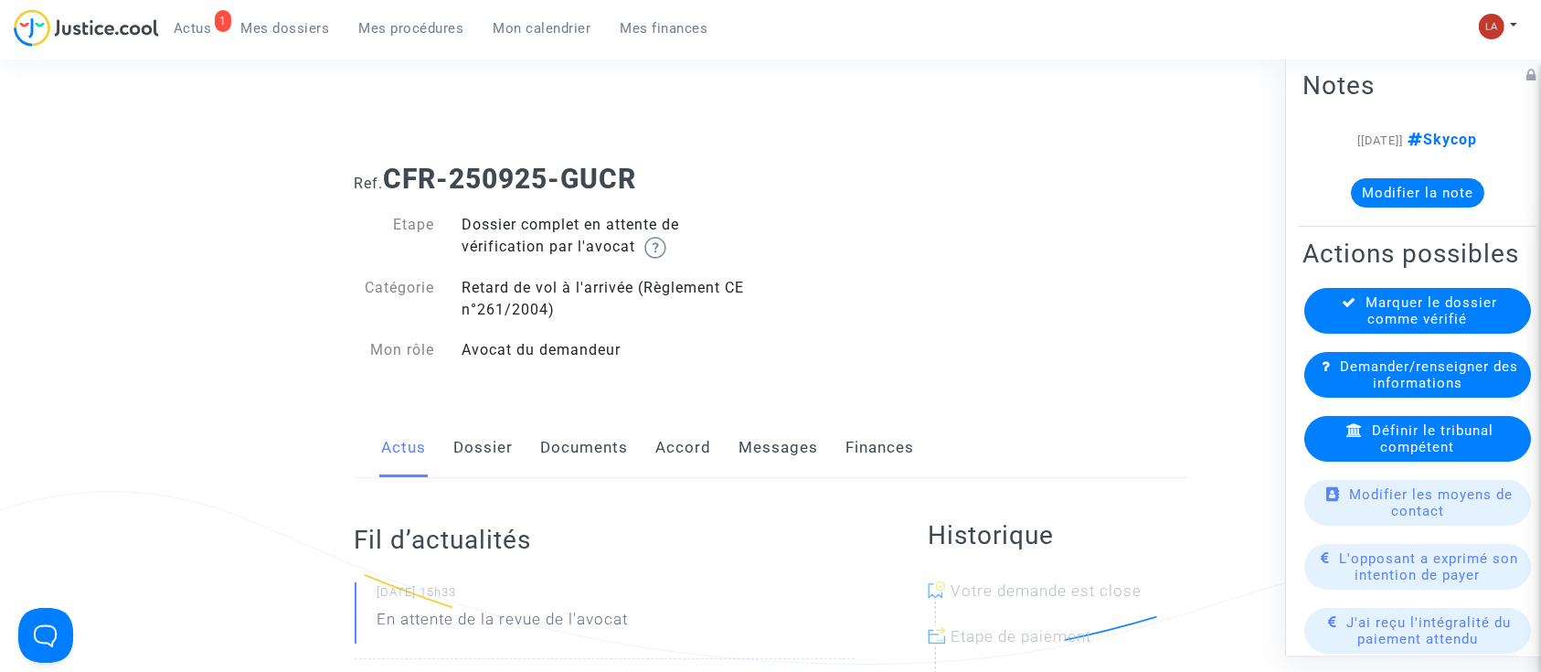
click at [497, 458] on link "Dossier" at bounding box center [483, 448] width 59 height 60
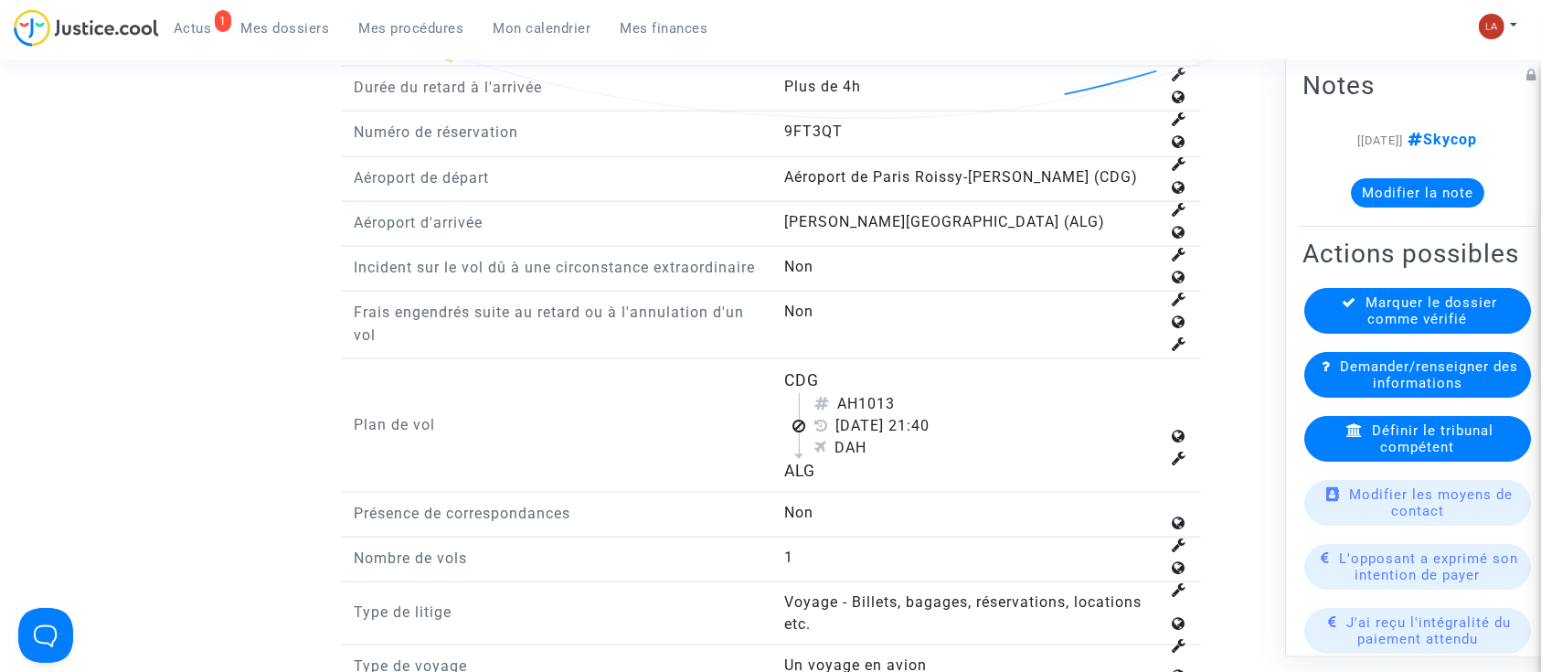
scroll to position [2258, 0]
drag, startPoint x: 865, startPoint y: 427, endPoint x: 907, endPoint y: 420, distance: 42.5
click at [907, 416] on div "AH1013" at bounding box center [986, 405] width 345 height 22
copy div "1013"
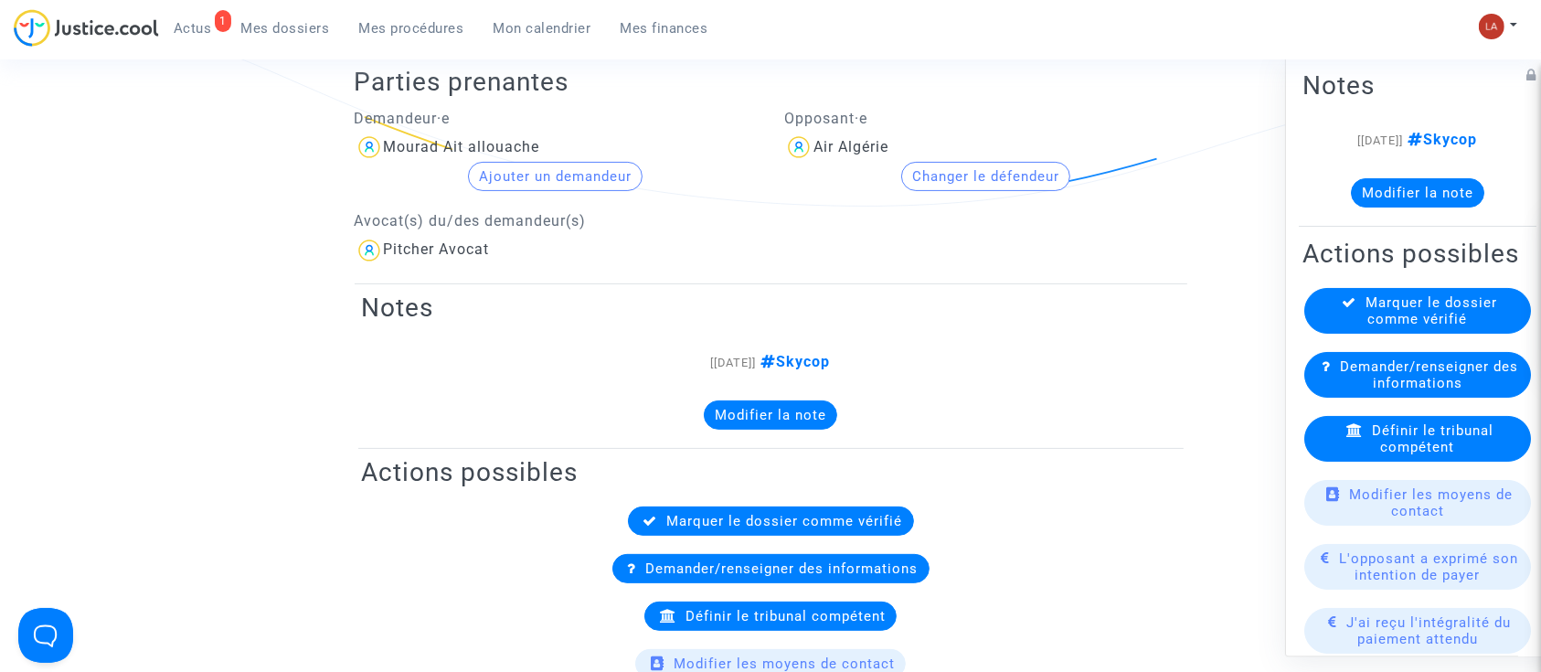
scroll to position [457, 0]
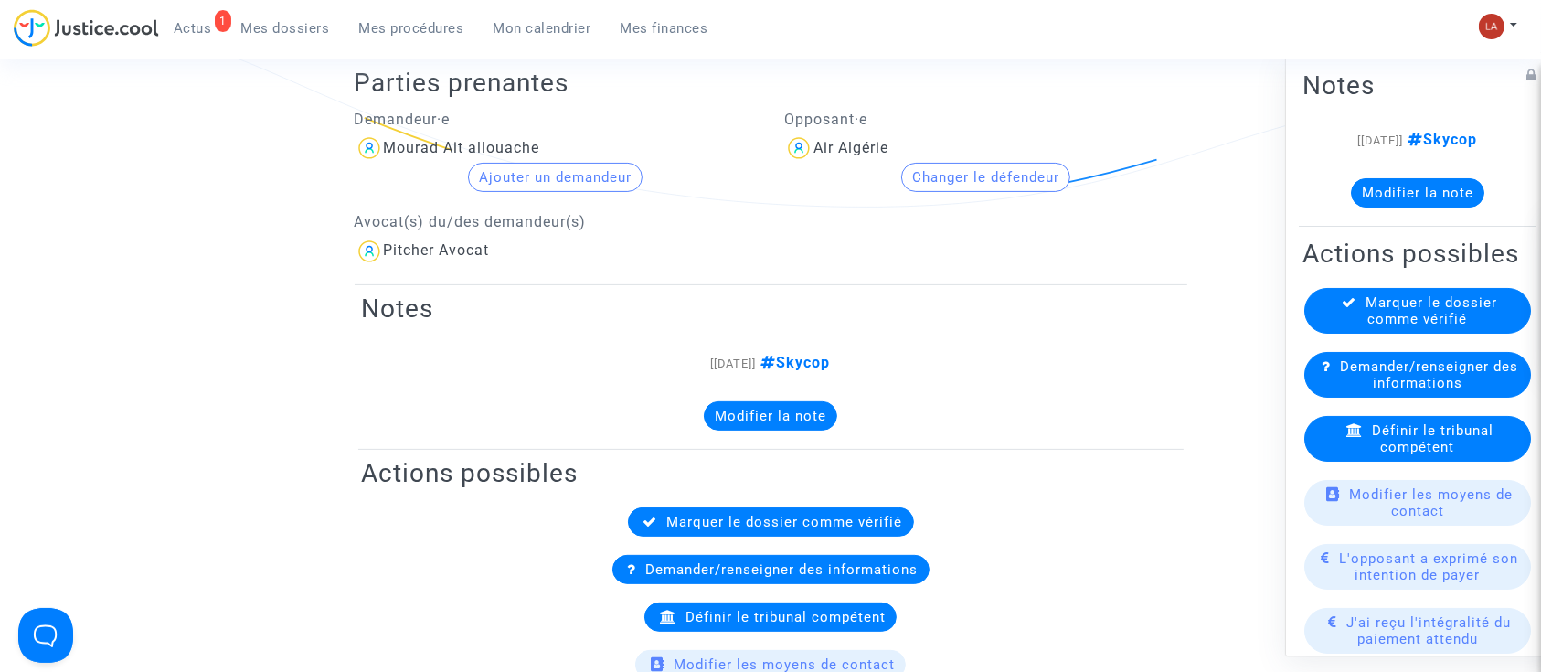
click at [1368, 461] on div "Définir le tribunal compétent" at bounding box center [1417, 439] width 227 height 46
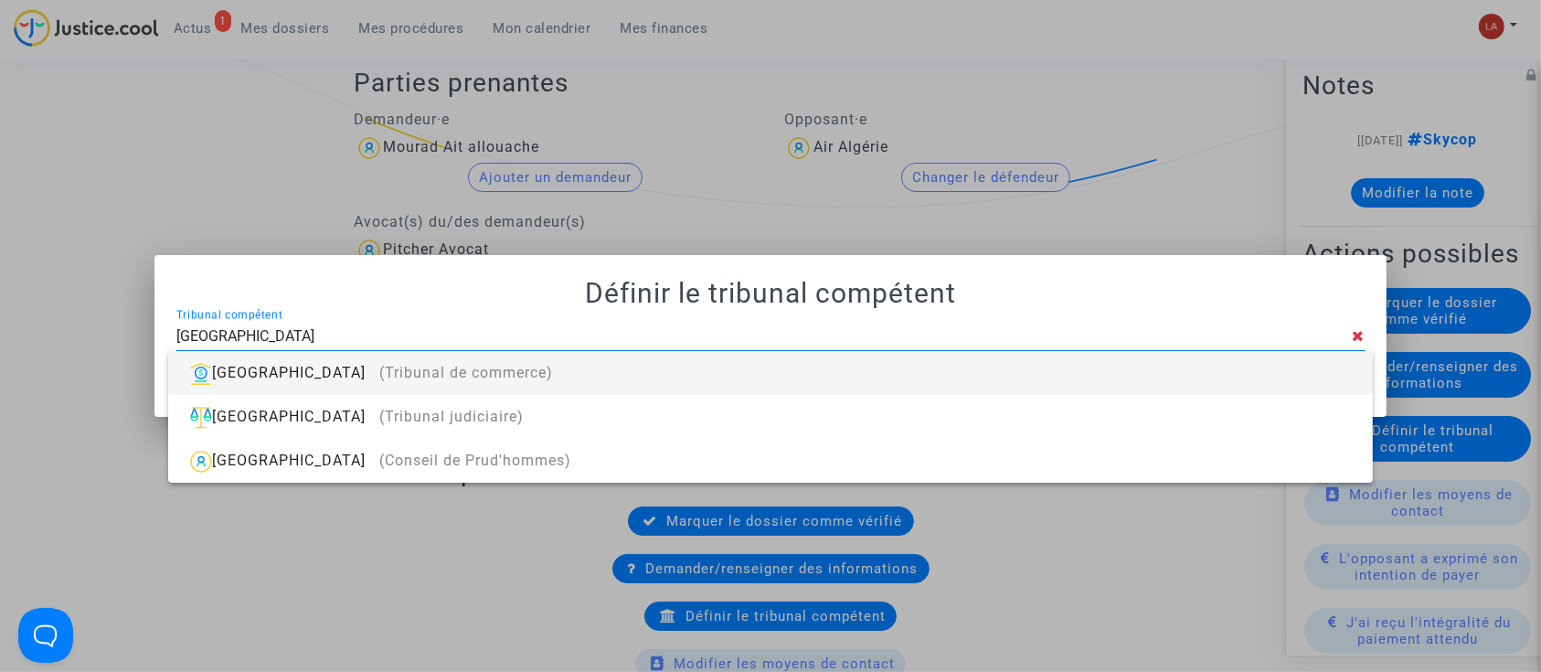
type input "[GEOGRAPHIC_DATA]"
click at [1138, 376] on div "Bobigny (Tribunal de commerce)" at bounding box center [770, 373] width 1174 height 44
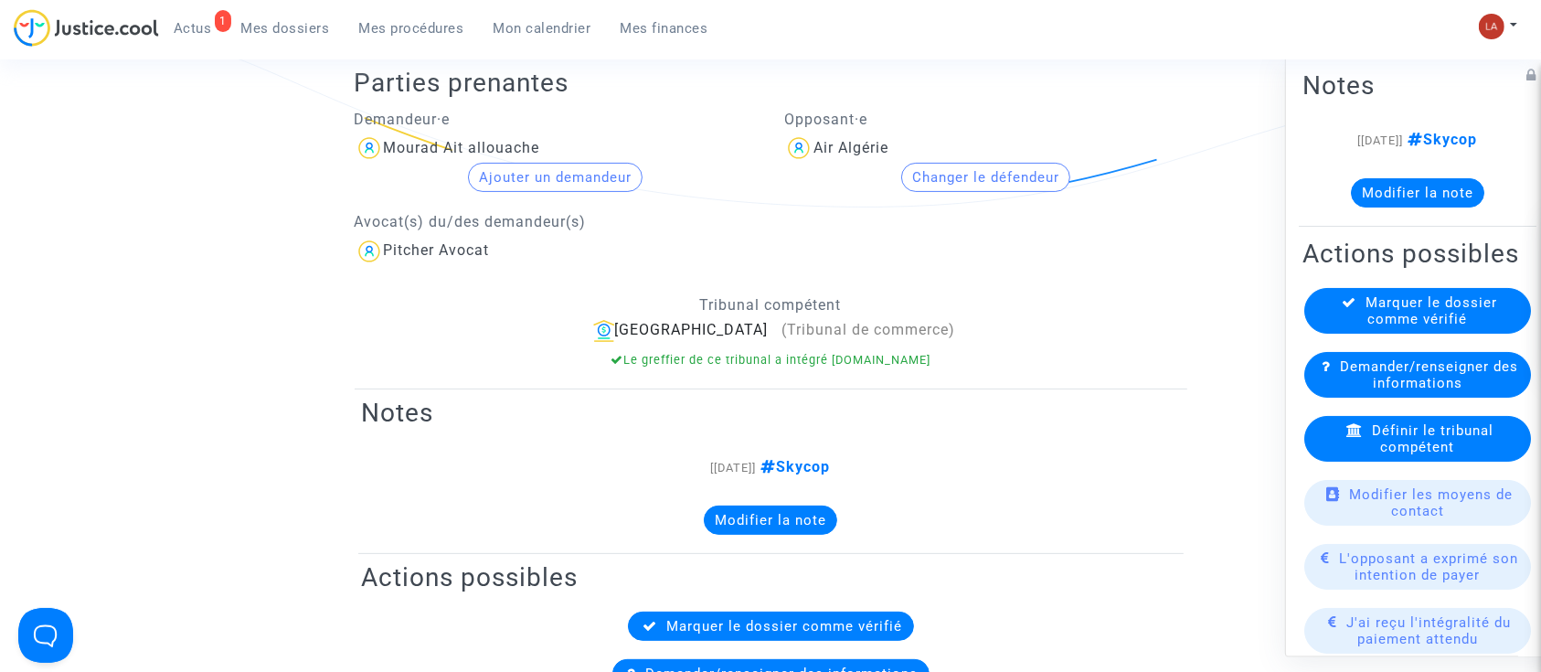
click at [768, 380] on div "Parties prenantes Demandeur·[PERSON_NAME] Ait allouache Ajouter un demandeur Av…" at bounding box center [771, 204] width 832 height 367
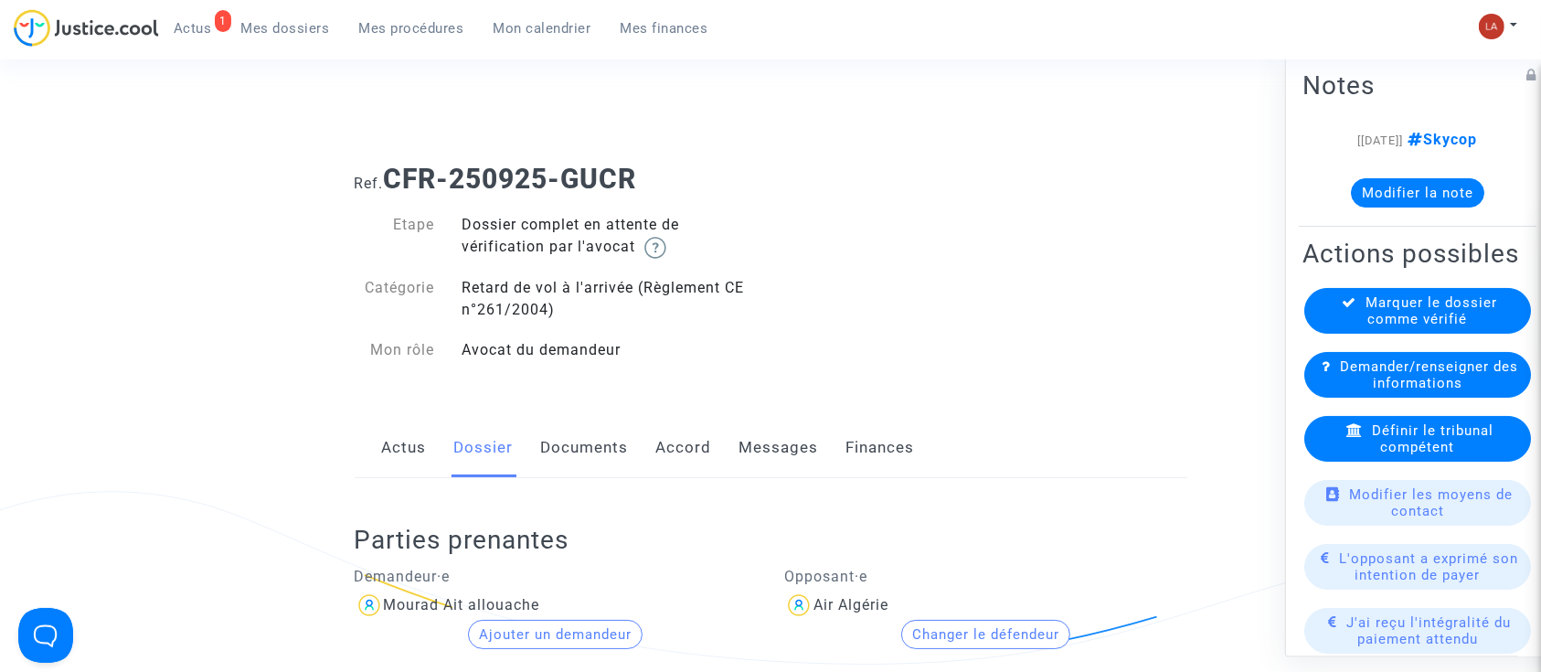
click at [597, 418] on link "Documents" at bounding box center [585, 448] width 88 height 60
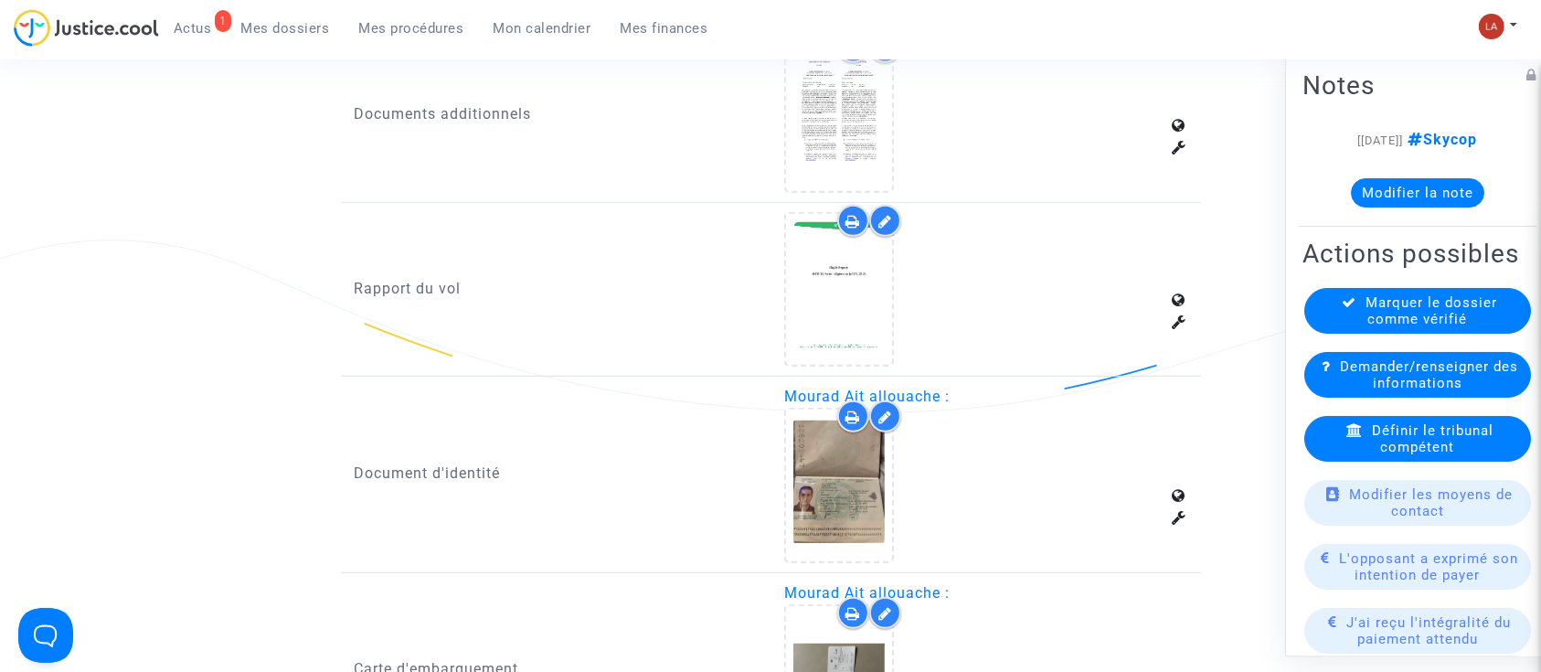
scroll to position [1104, 0]
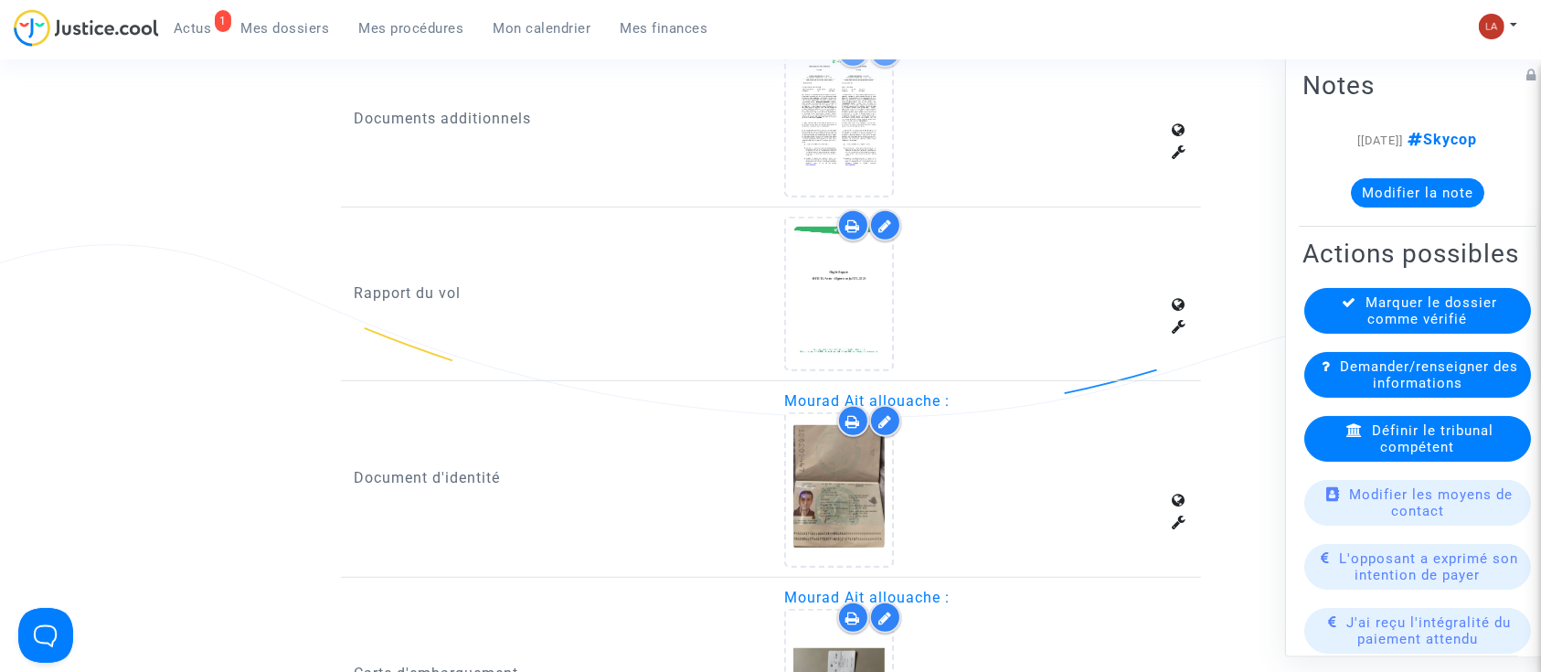
click at [882, 230] on div at bounding box center [885, 225] width 32 height 32
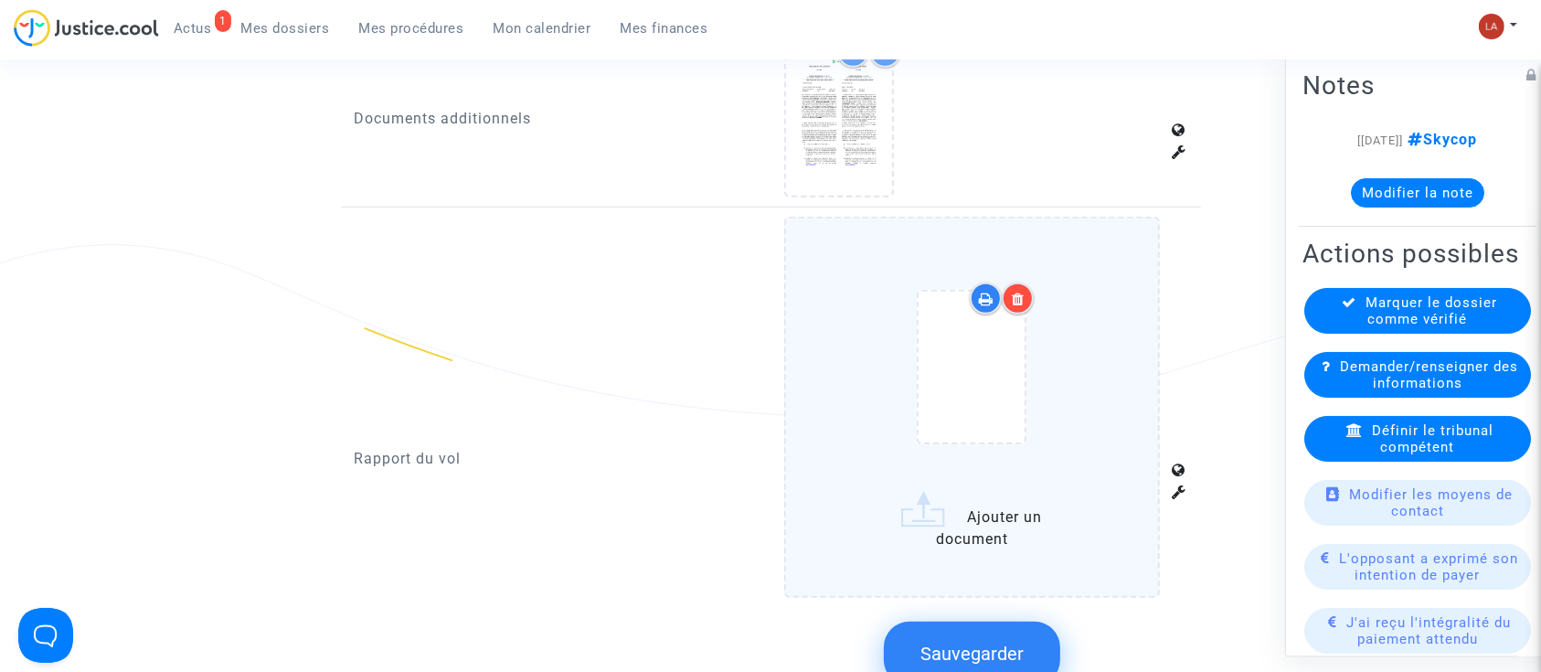
click at [1091, 327] on div at bounding box center [971, 370] width 299 height 213
click at [0, 0] on input "Ajouter un document" at bounding box center [0, 0] width 0 height 0
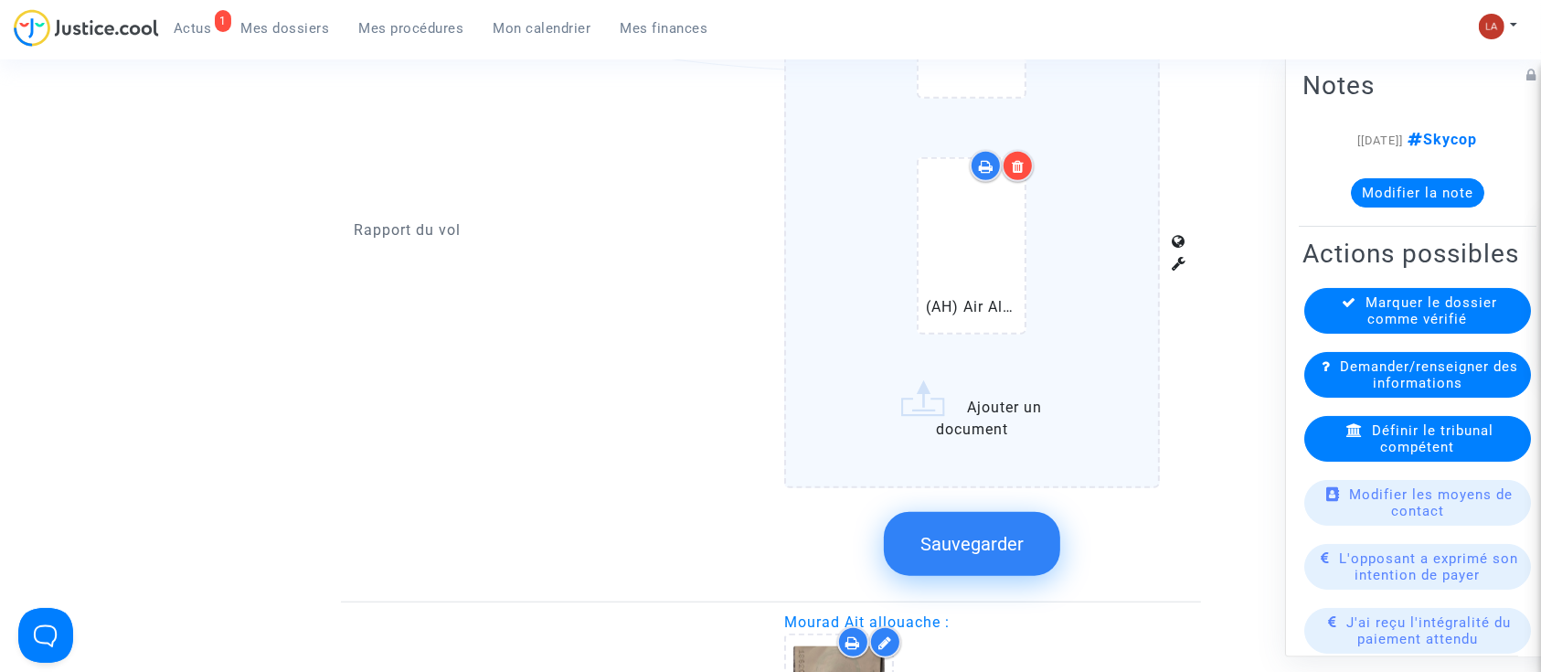
scroll to position [1514, 0]
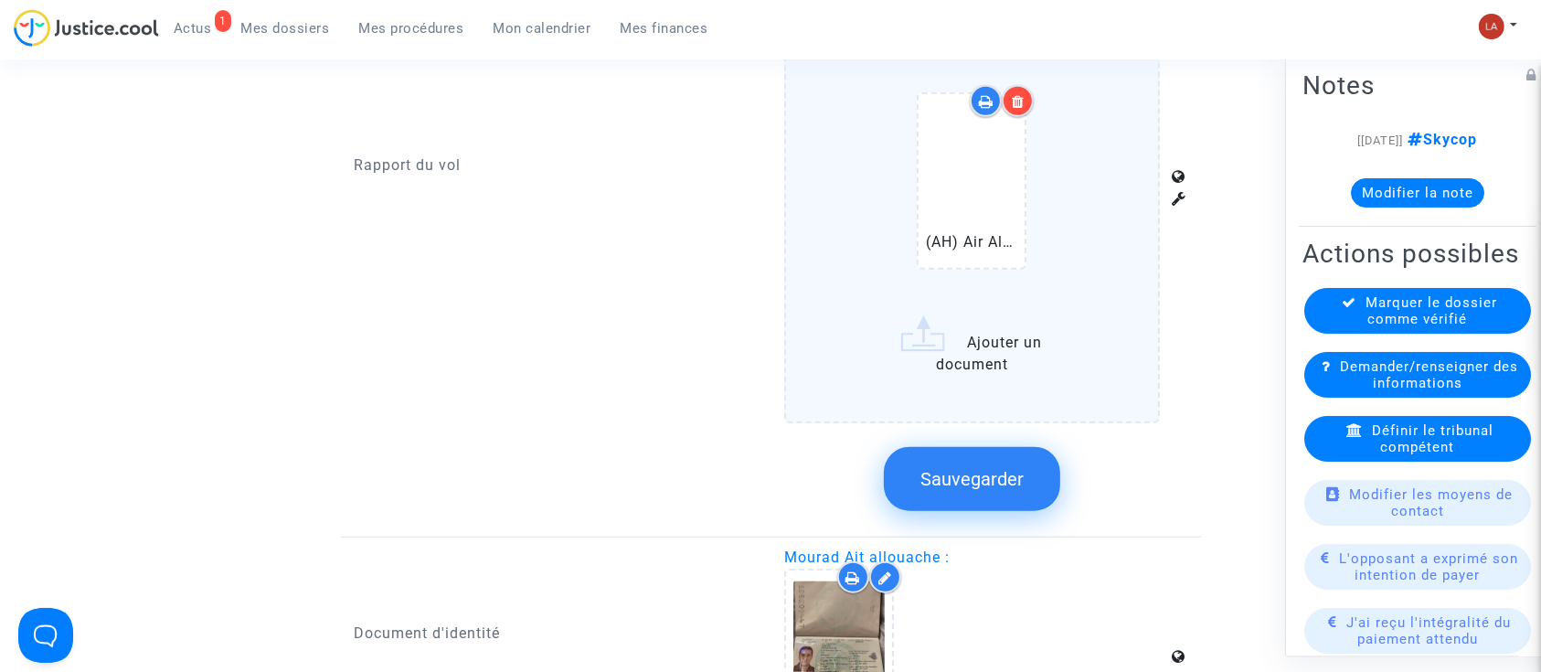
click at [984, 477] on span "Sauvegarder" at bounding box center [971, 479] width 103 height 22
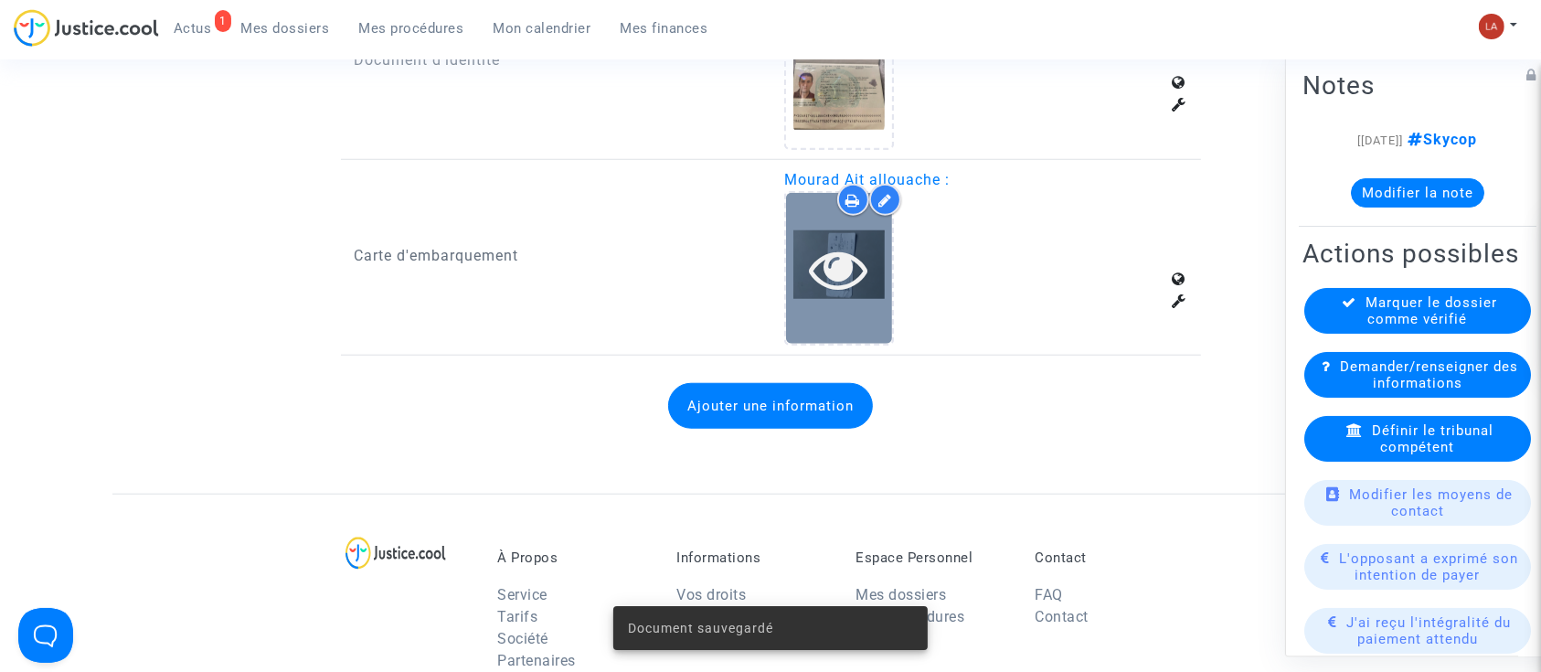
scroll to position [1513, 0]
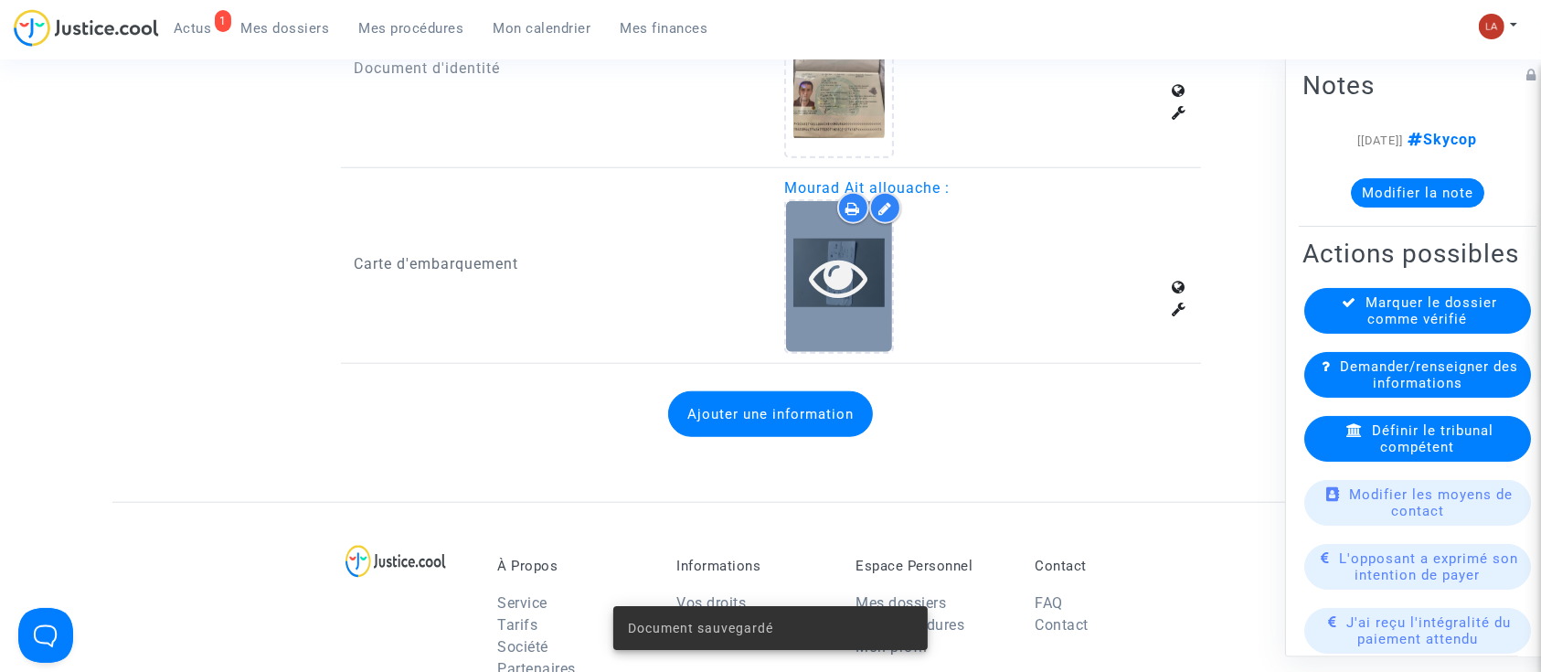
click at [826, 257] on icon at bounding box center [839, 277] width 59 height 58
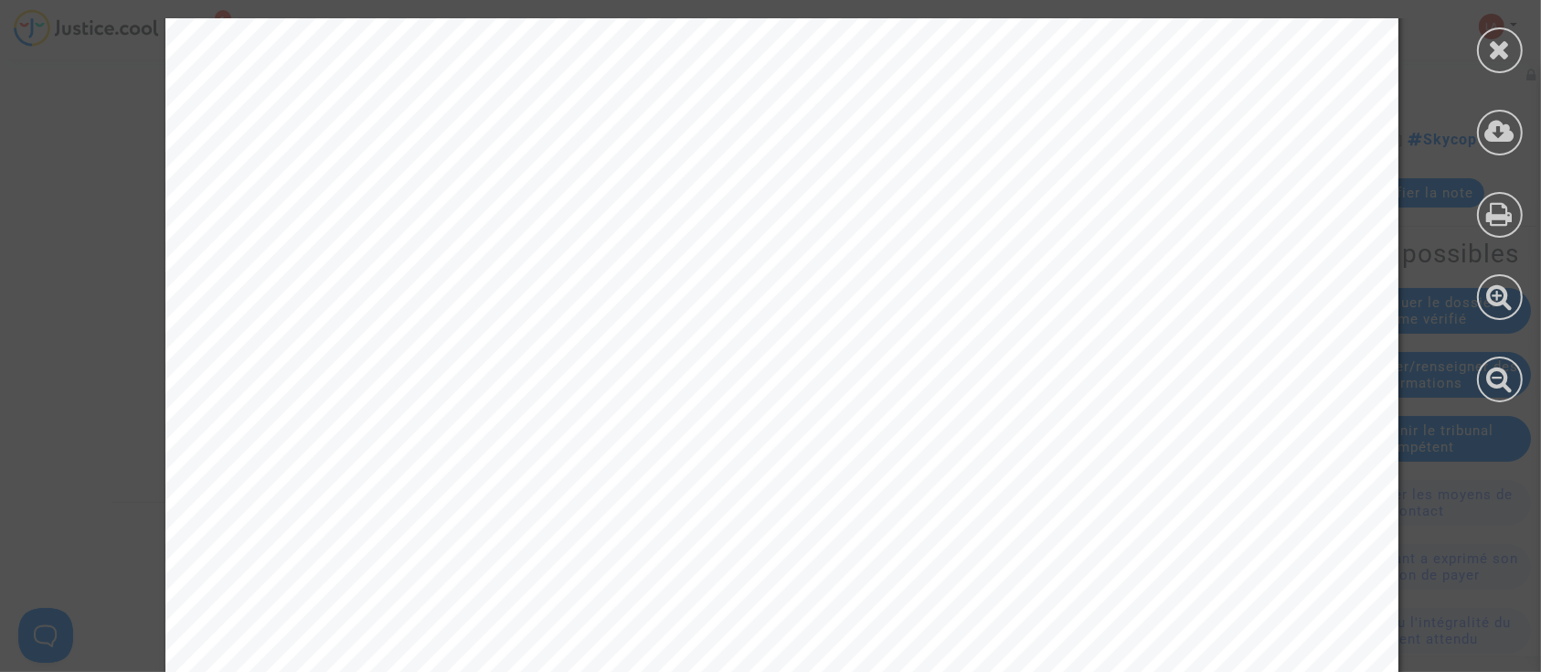
scroll to position [574, 0]
click at [1517, 48] on div at bounding box center [1500, 50] width 46 height 46
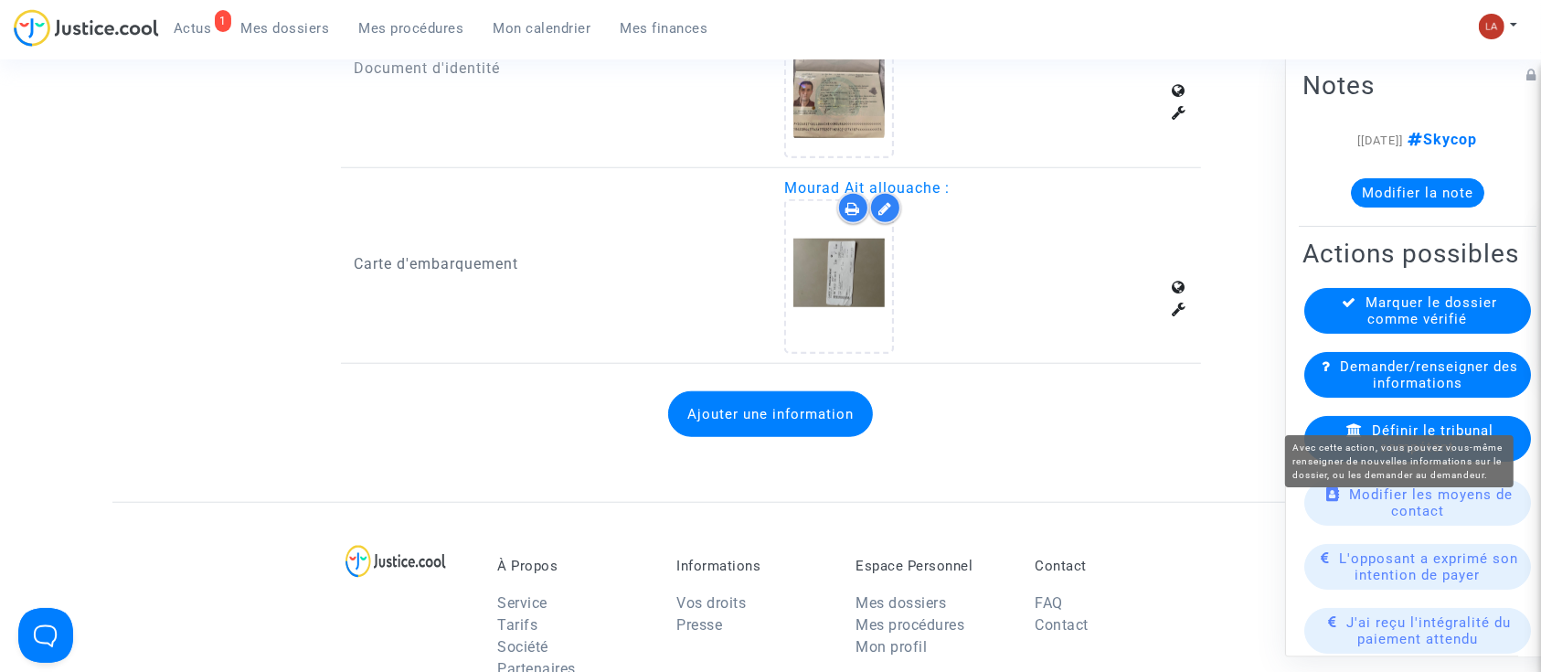
click at [1399, 390] on span "Demander/renseigner des informations" at bounding box center [1429, 374] width 178 height 33
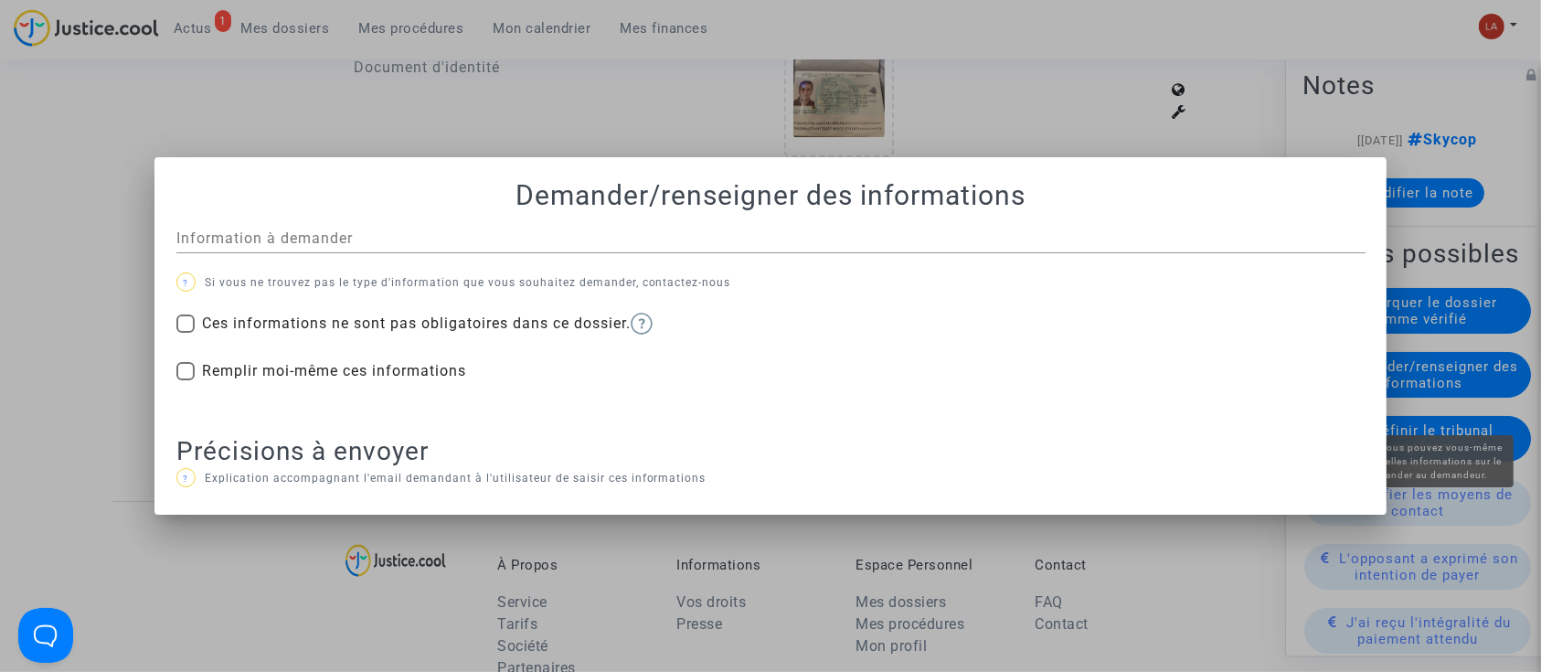
scroll to position [0, 0]
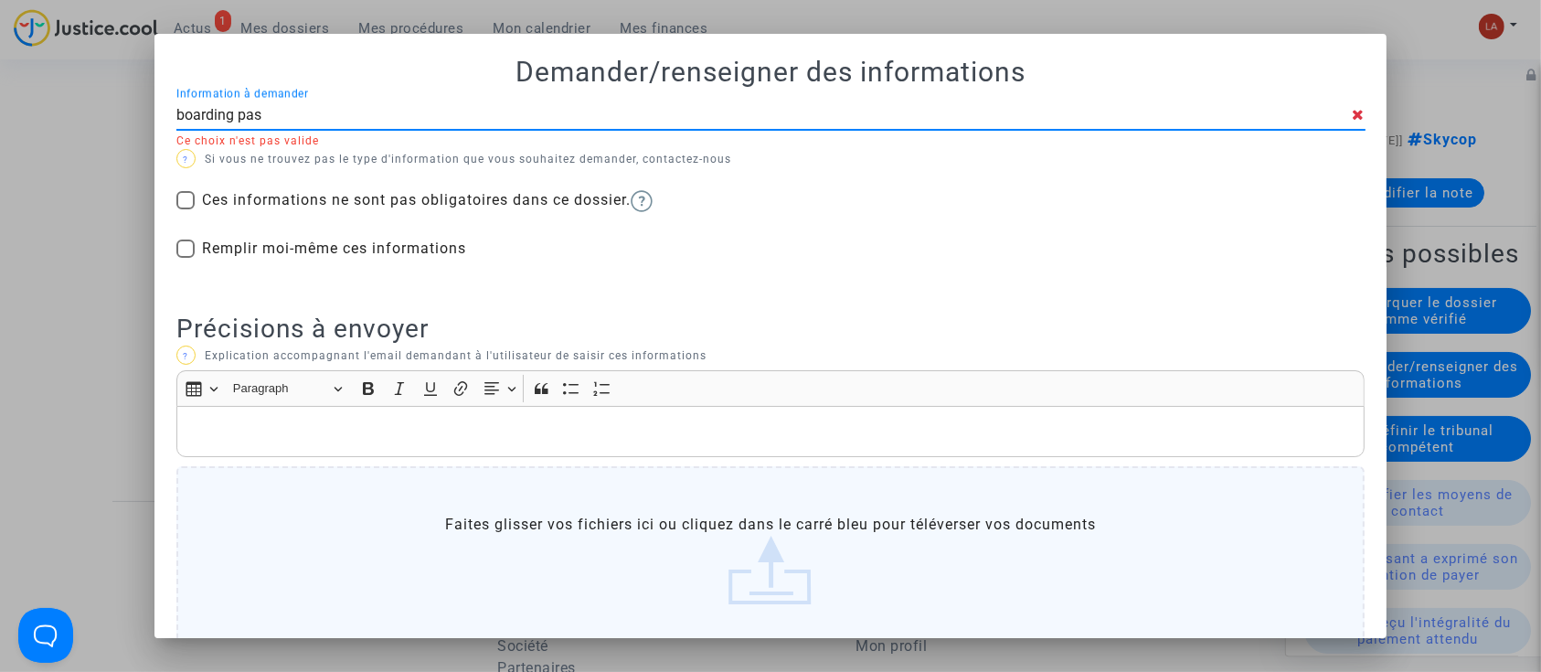
type input "boarding pass"
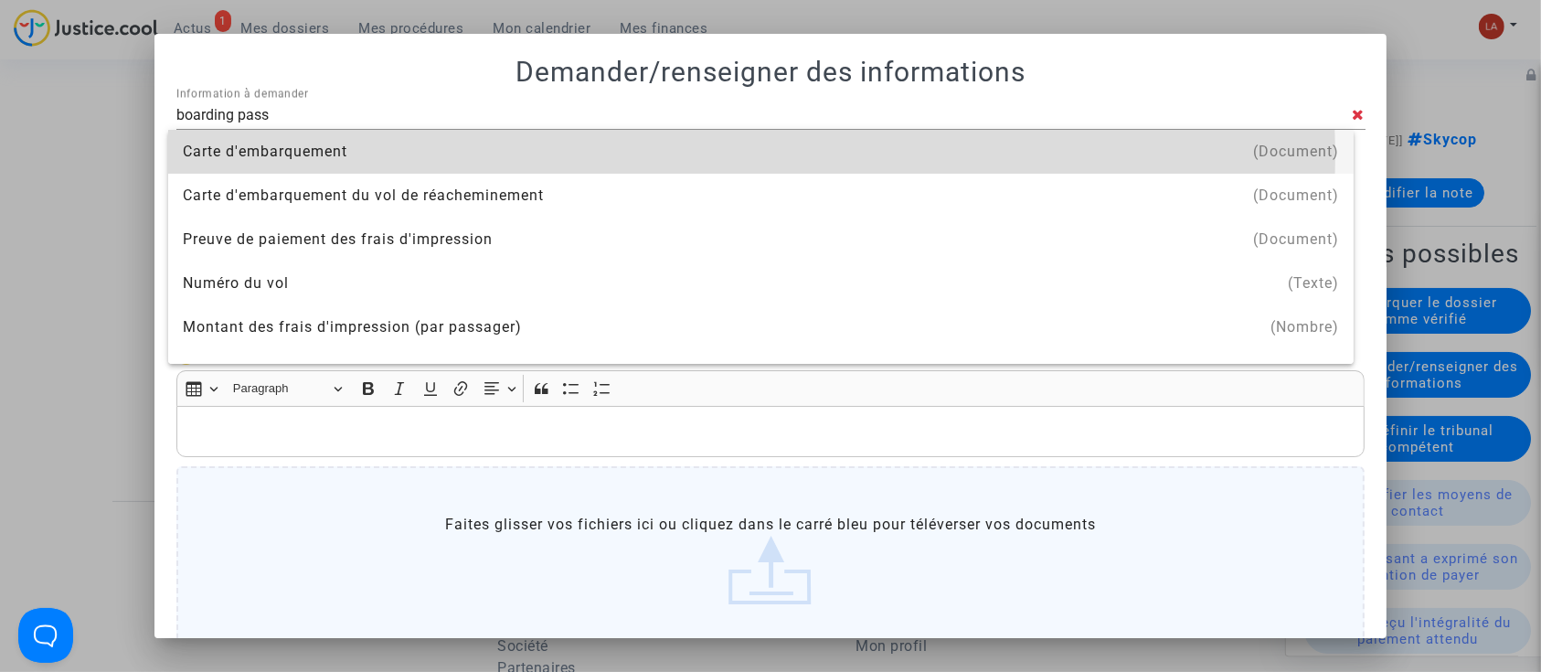
click at [642, 155] on div "Carte d'embarquement" at bounding box center [761, 152] width 1156 height 44
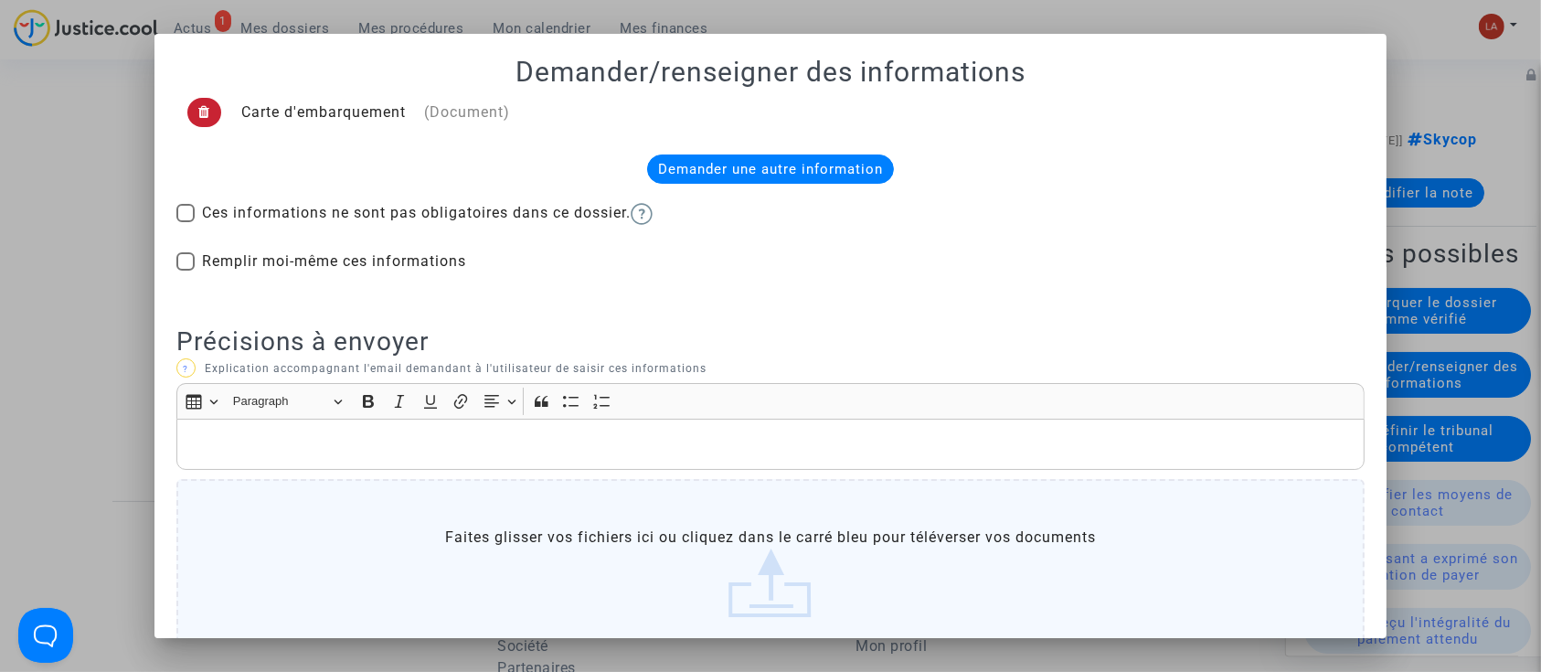
click at [198, 113] on icon at bounding box center [204, 112] width 12 height 14
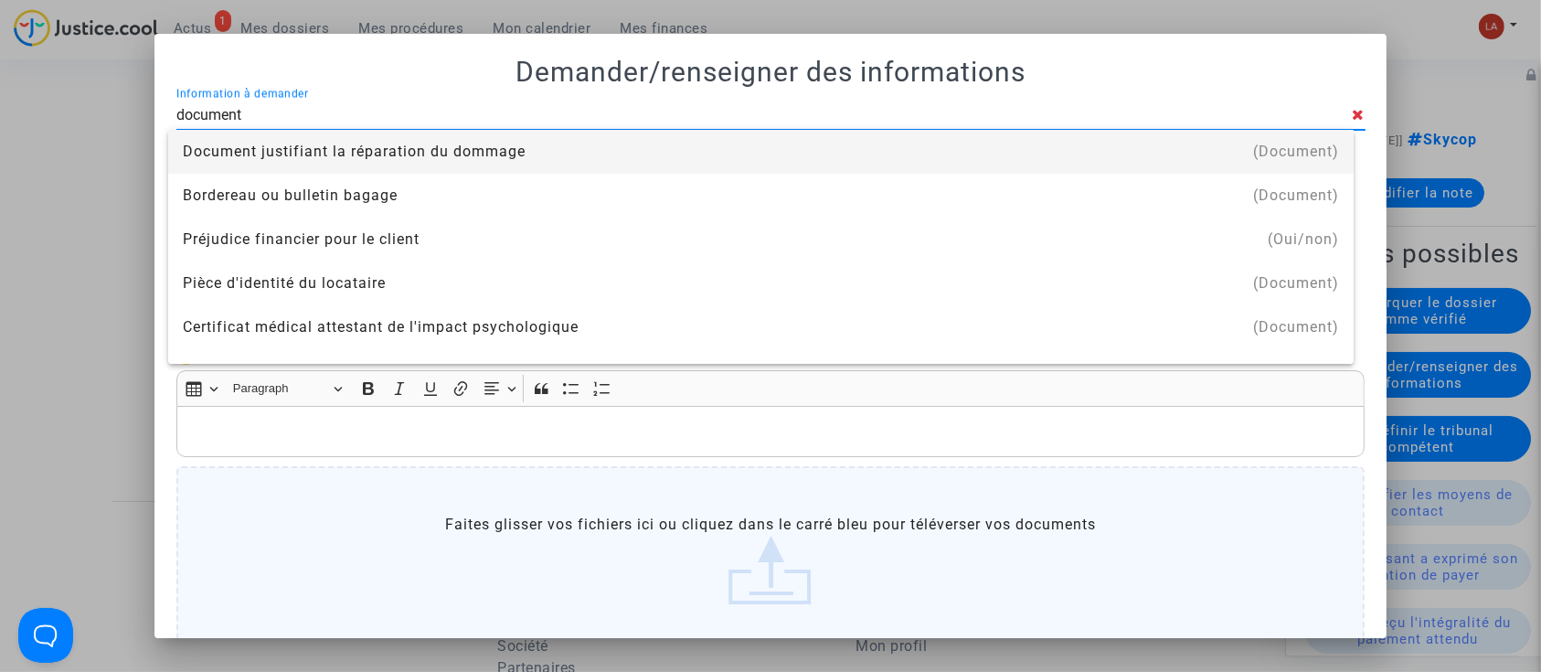
type input "document de réservation"
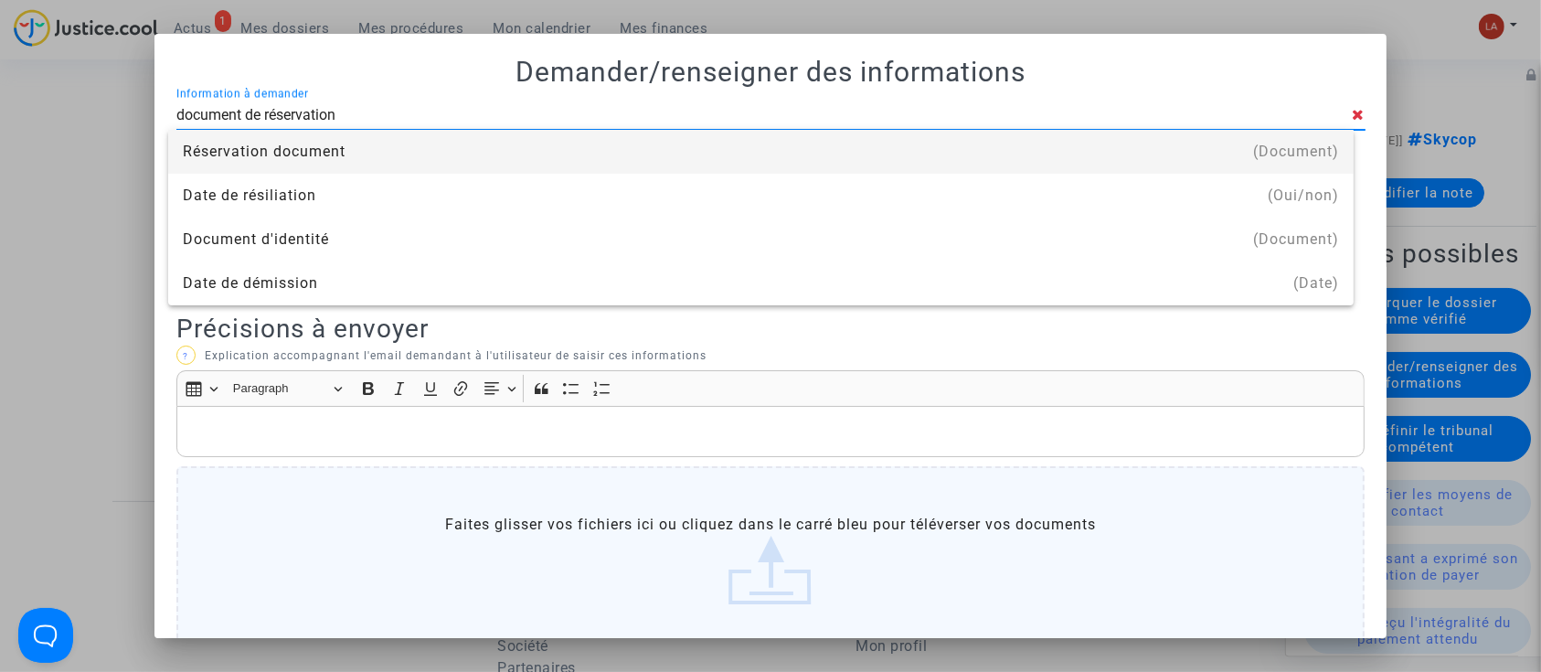
click at [314, 139] on div "Réservation document" at bounding box center [761, 152] width 1156 height 44
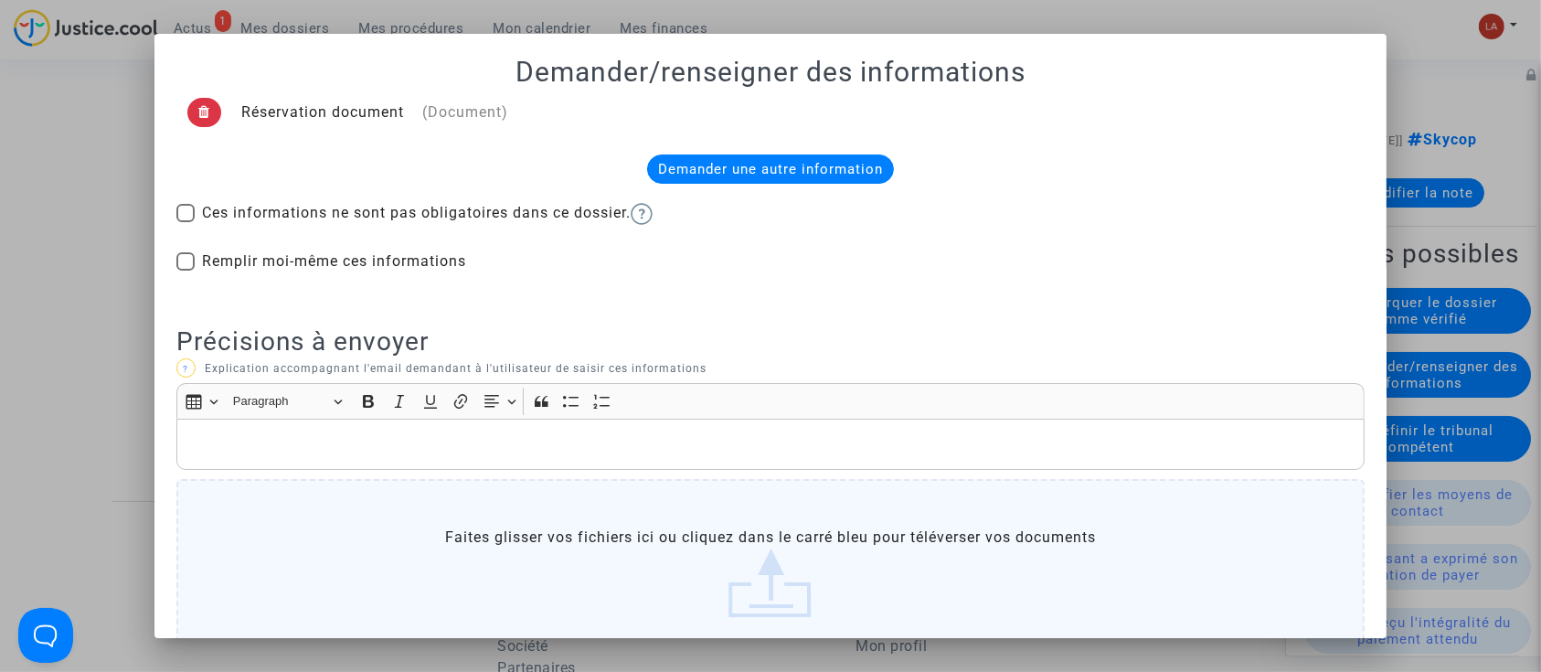
click at [299, 444] on p "Rich Text Editor, main" at bounding box center [770, 444] width 1170 height 23
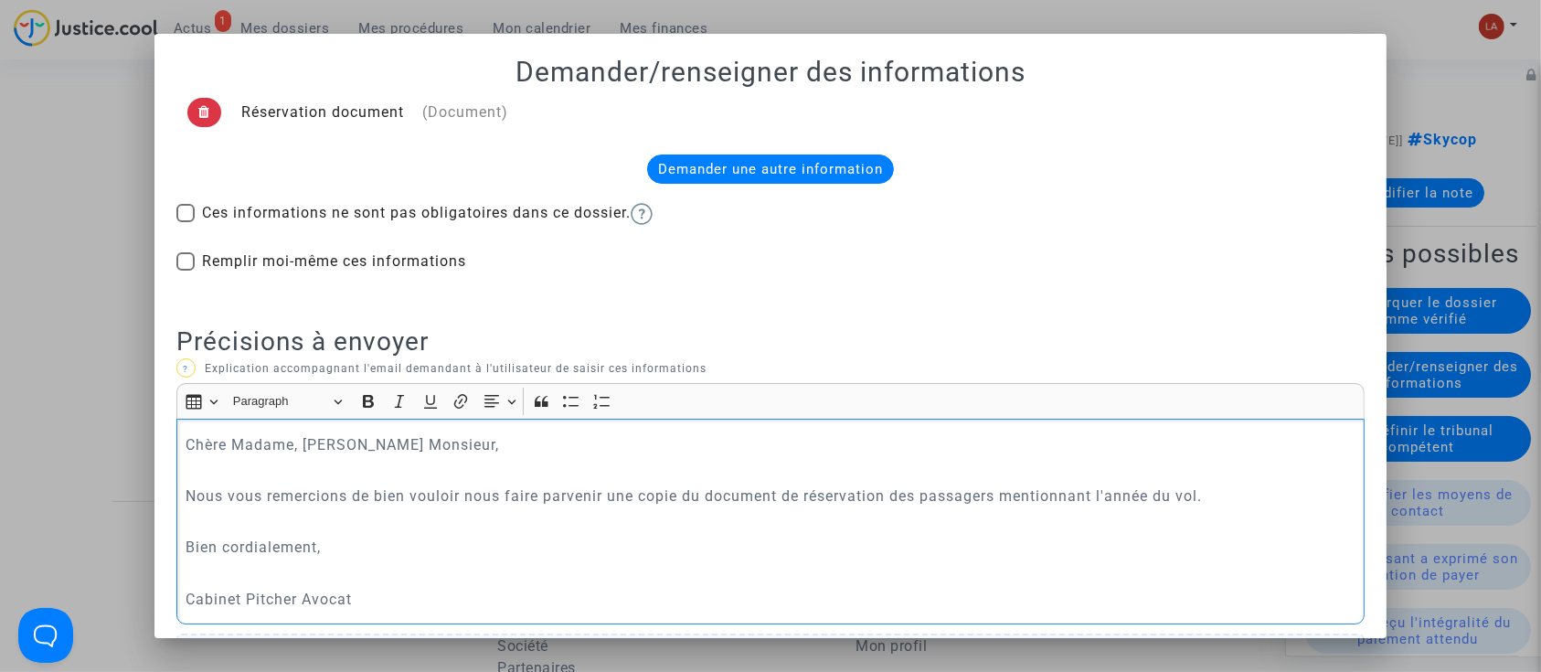
scroll to position [291, 0]
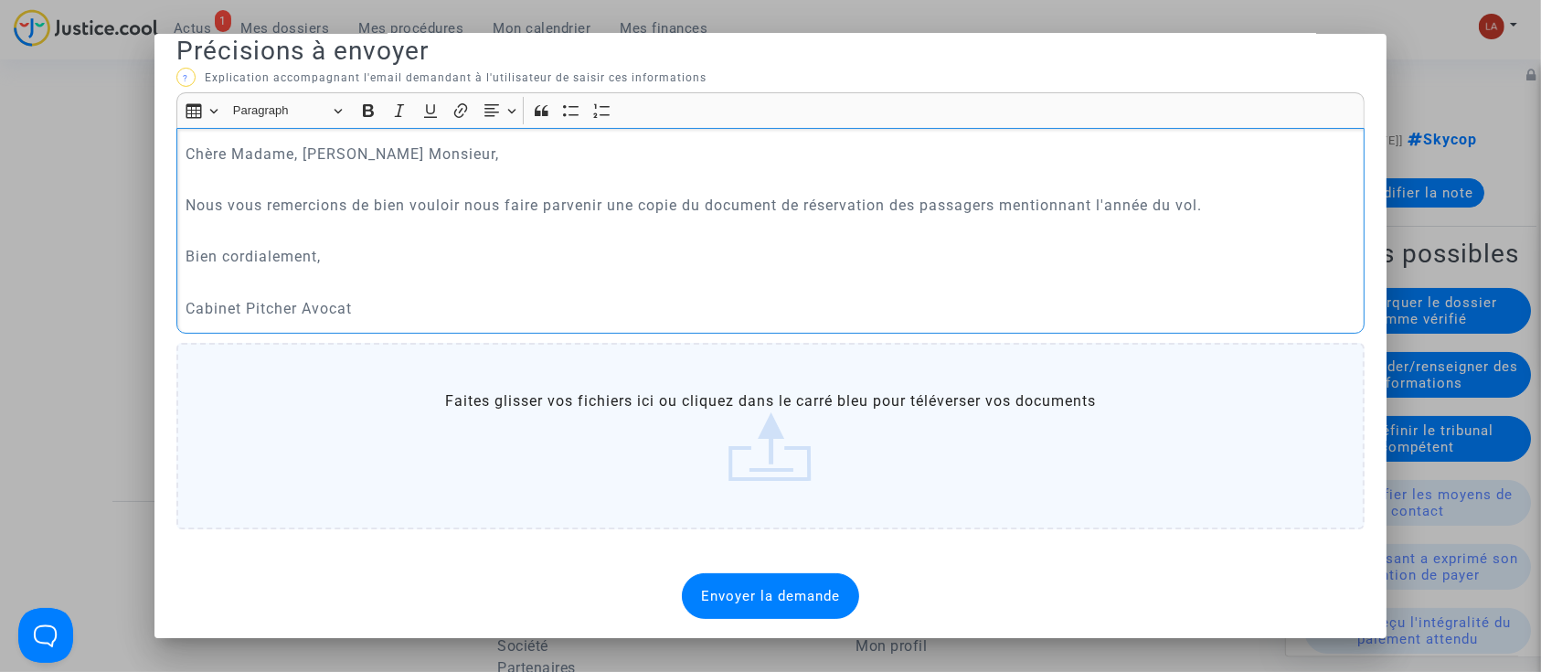
click at [726, 577] on div "Envoyer la demande" at bounding box center [770, 596] width 177 height 46
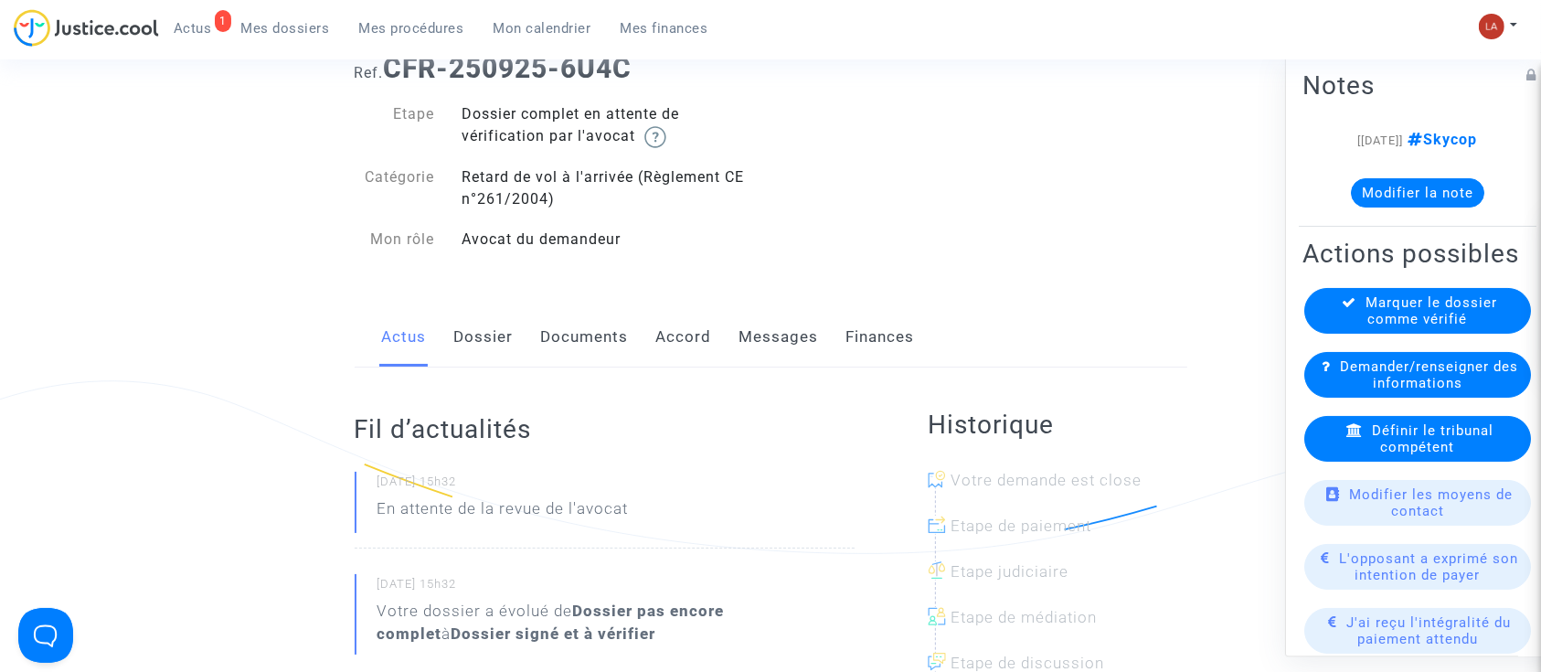
click at [492, 347] on link "Dossier" at bounding box center [483, 337] width 59 height 60
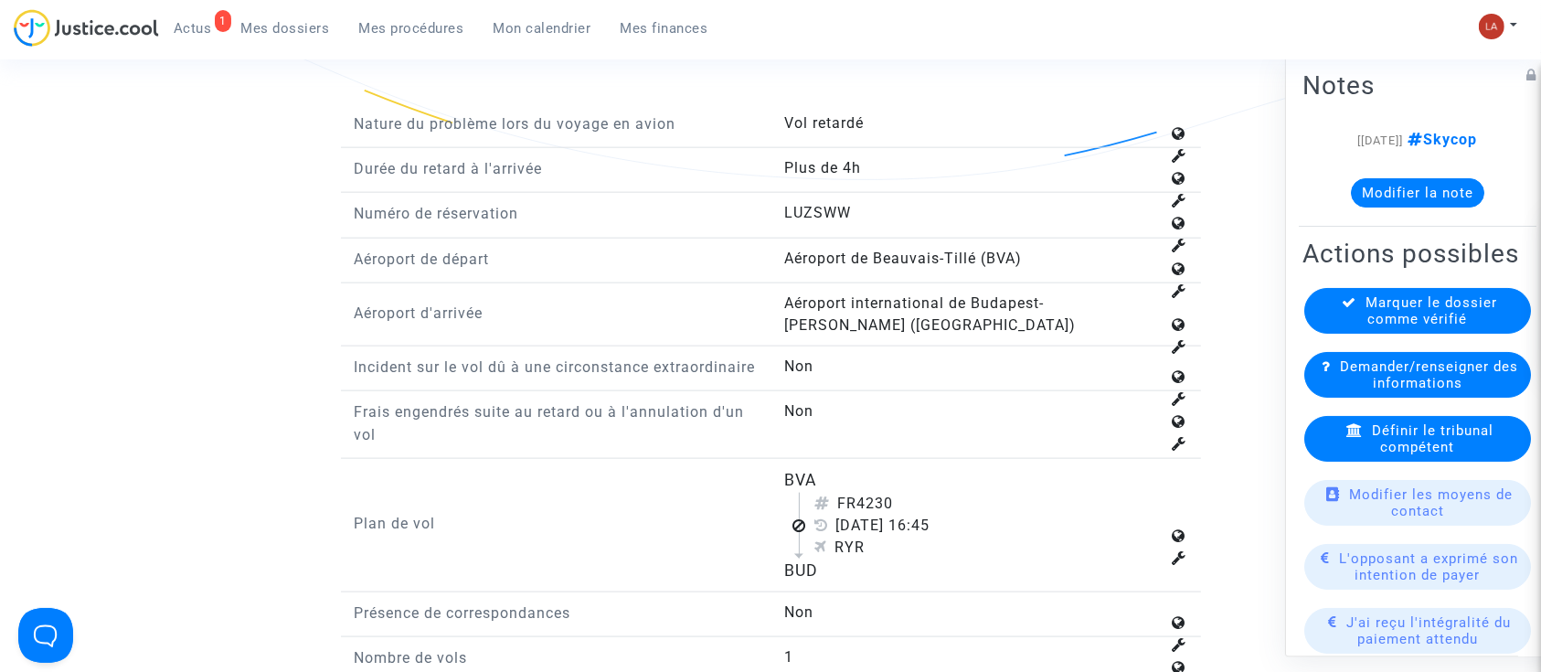
scroll to position [2208, 0]
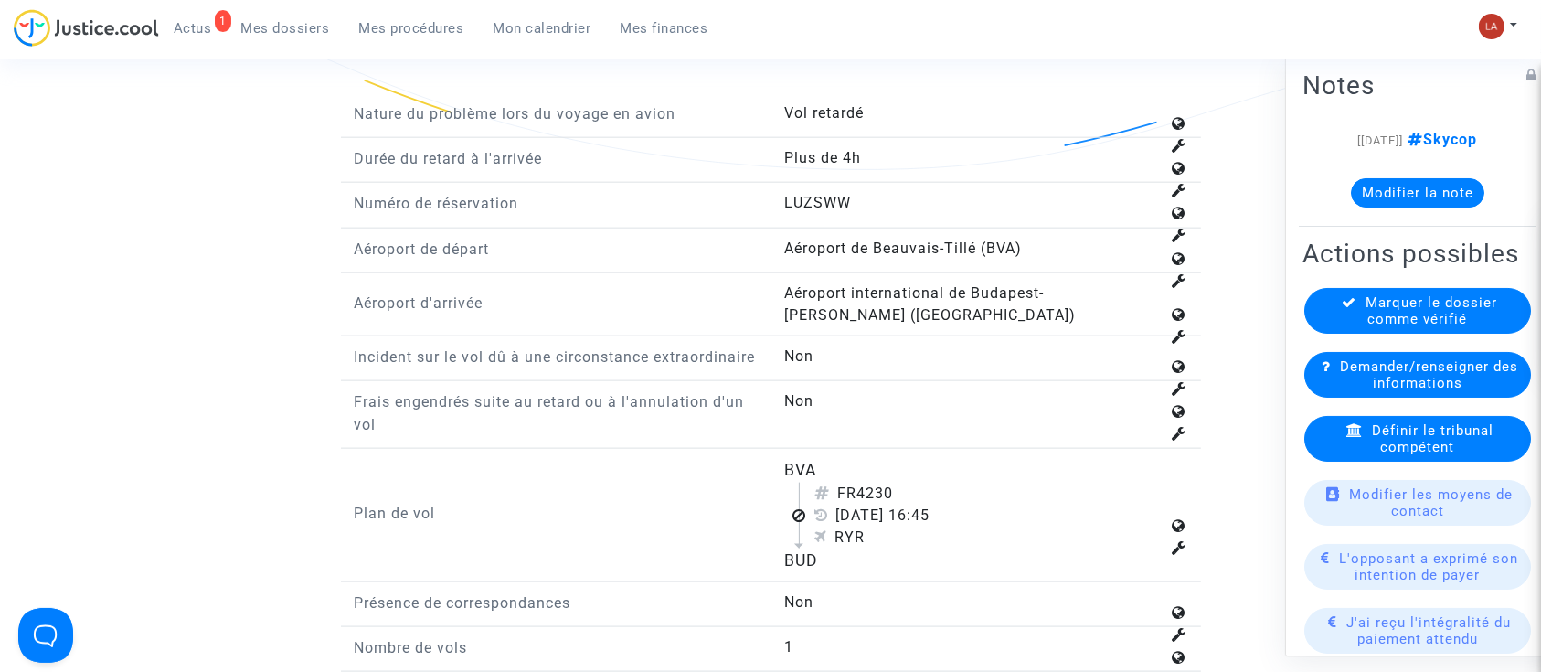
click at [1340, 461] on div "Définir le tribunal compétent" at bounding box center [1417, 439] width 227 height 46
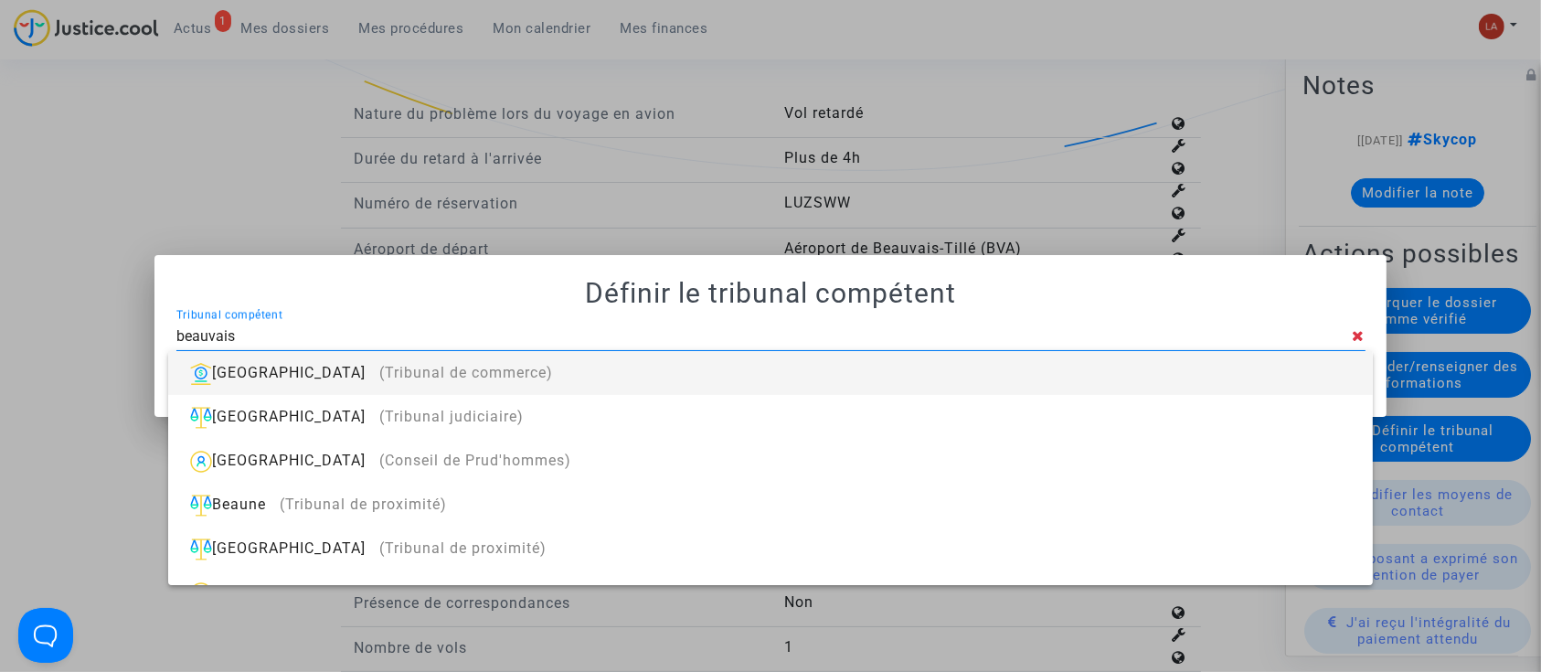
type input "beauvais"
click at [931, 376] on div "Beauvais (Tribunal de commerce)" at bounding box center [770, 373] width 1174 height 44
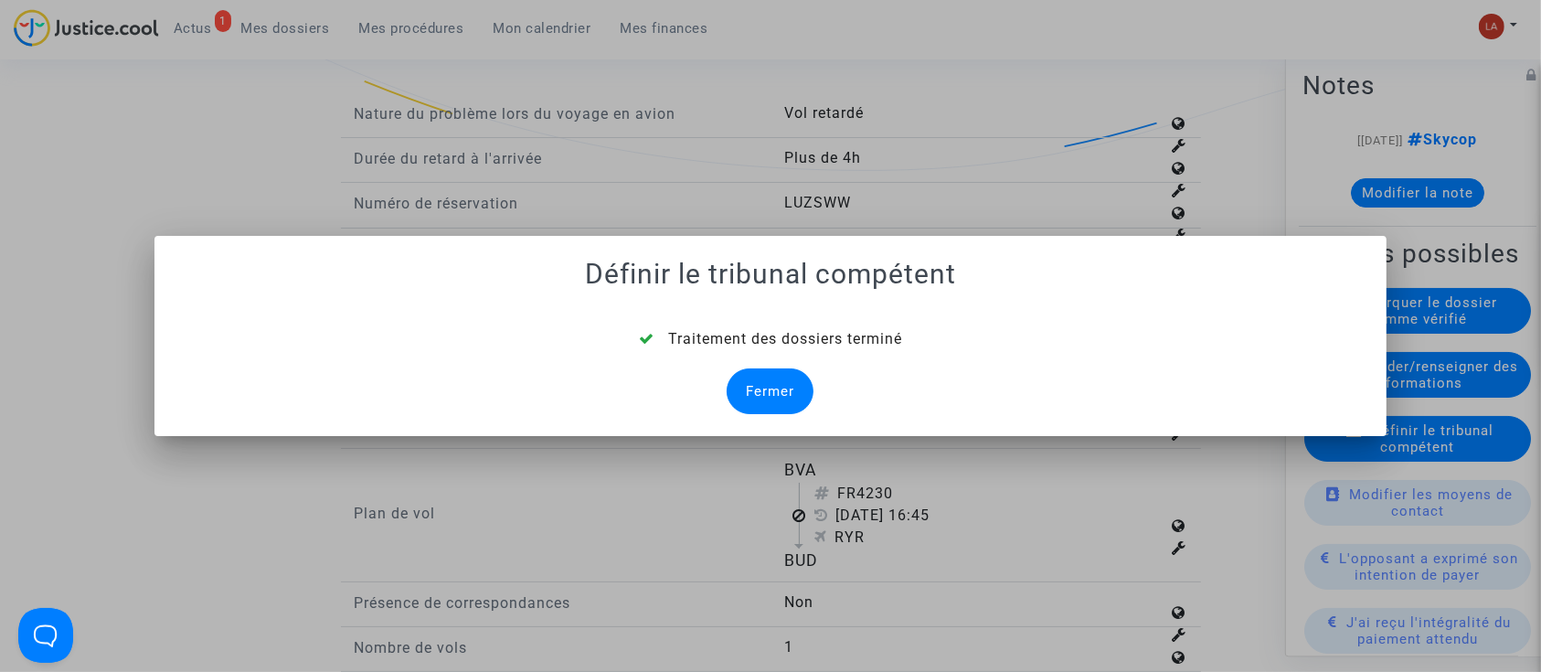
click at [758, 392] on div "Fermer" at bounding box center [769, 391] width 87 height 46
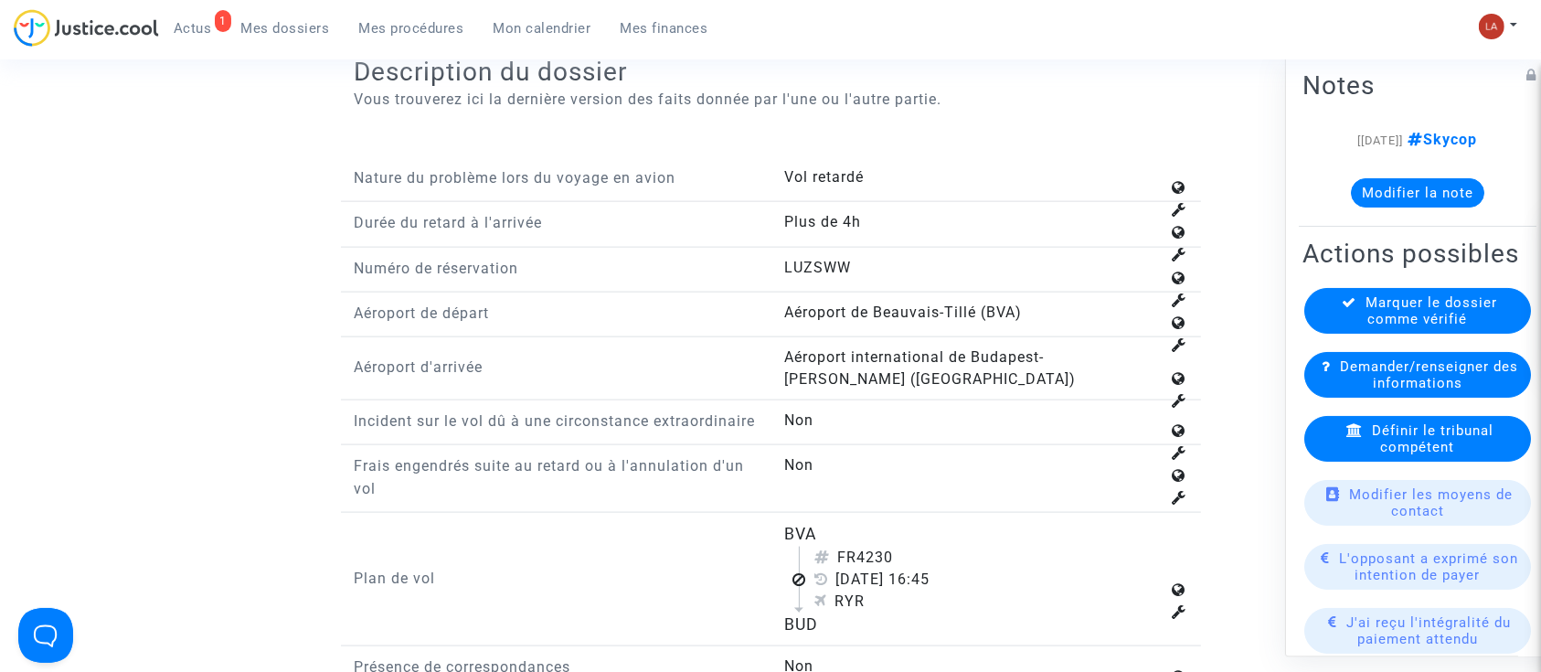
scroll to position [2329, 0]
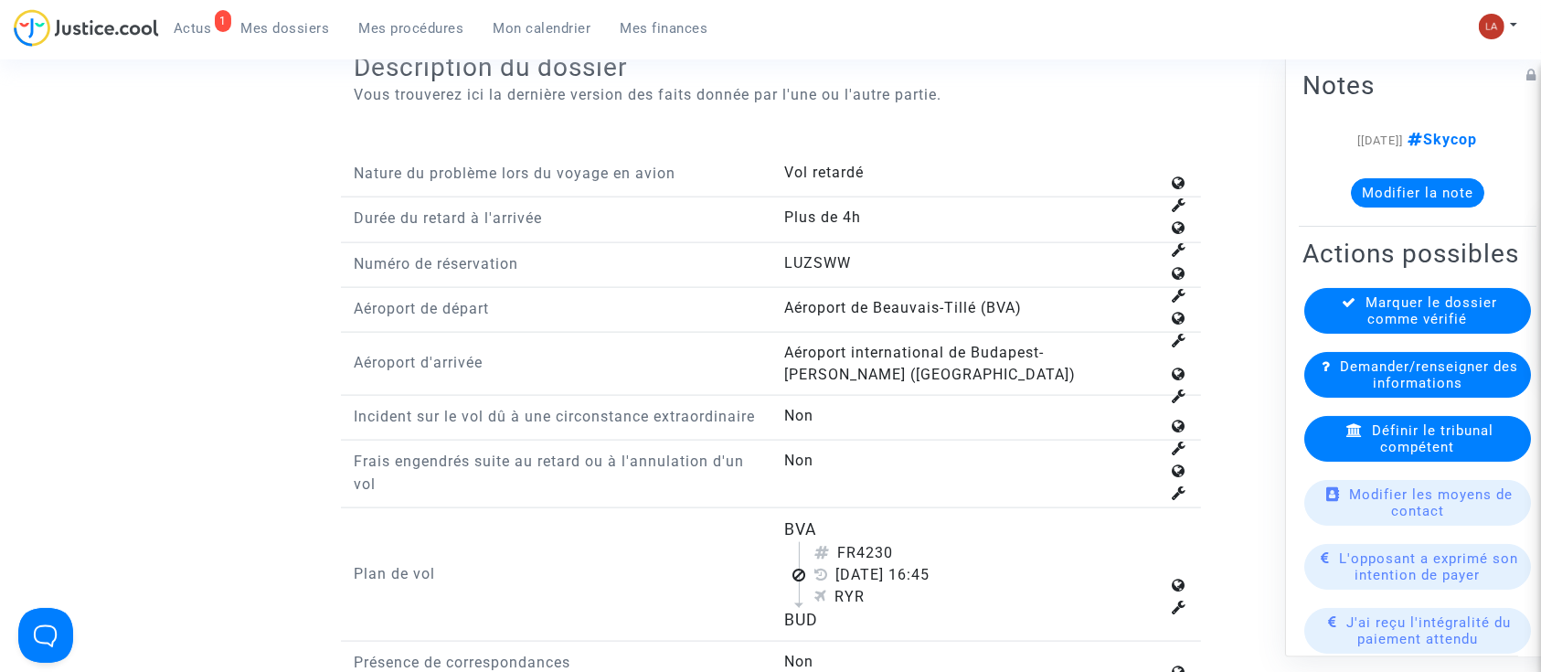
drag, startPoint x: 858, startPoint y: 545, endPoint x: 898, endPoint y: 557, distance: 42.2
click at [898, 557] on div "FR4230" at bounding box center [986, 553] width 345 height 22
copy div "4230"
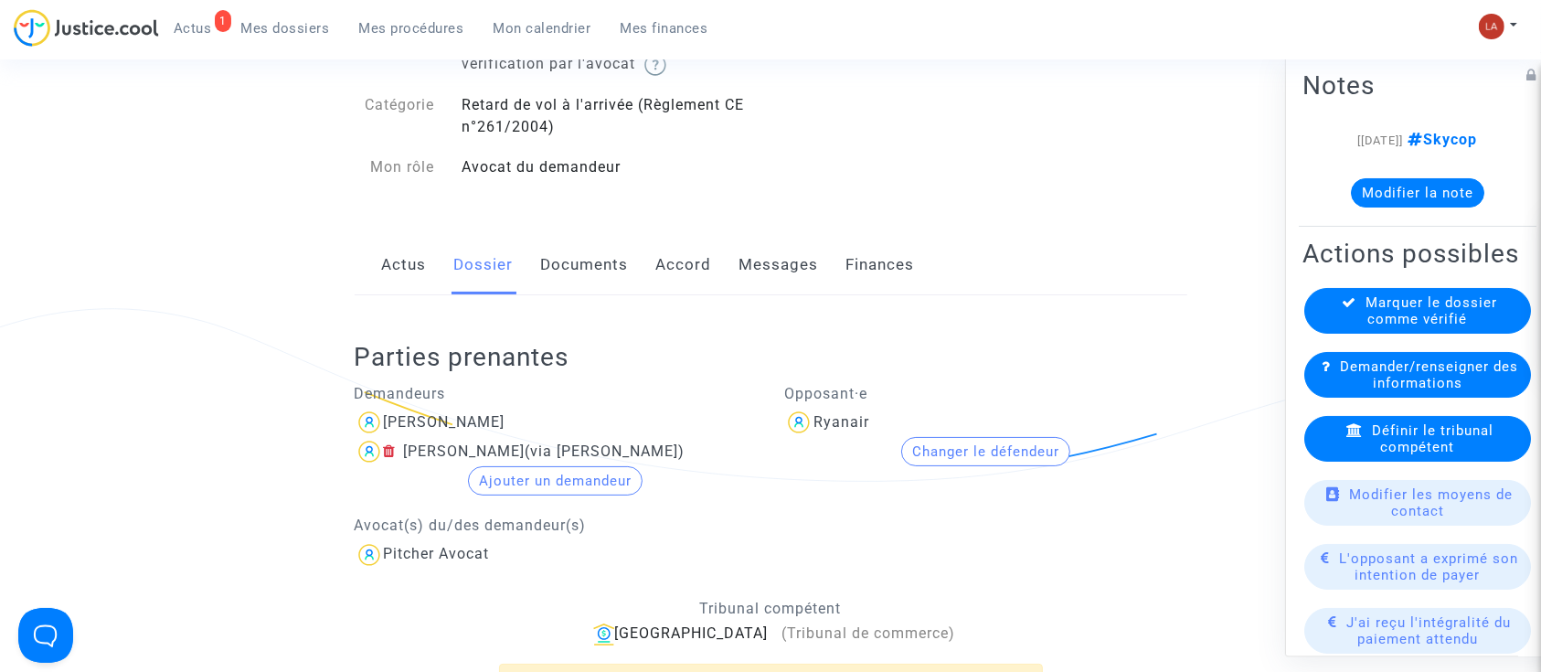
scroll to position [164, 0]
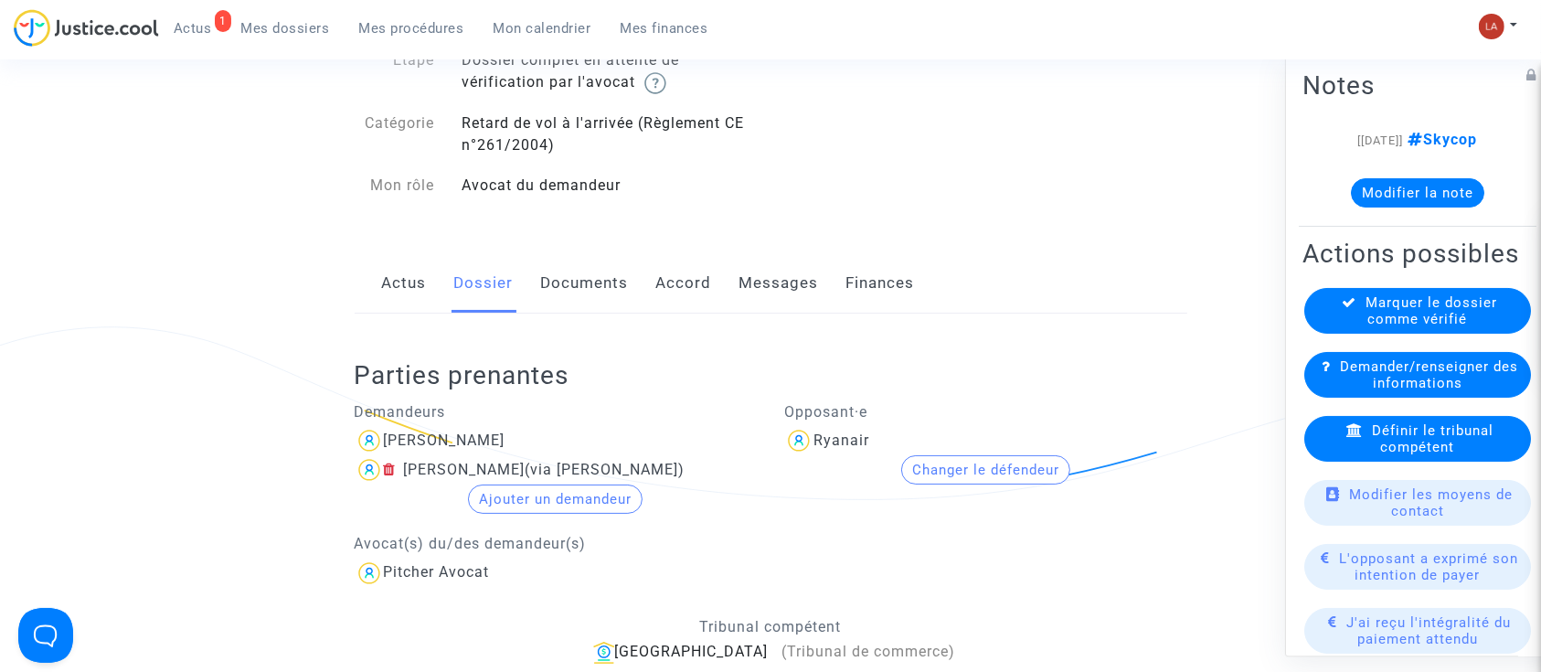
click at [592, 297] on link "Documents" at bounding box center [585, 283] width 88 height 60
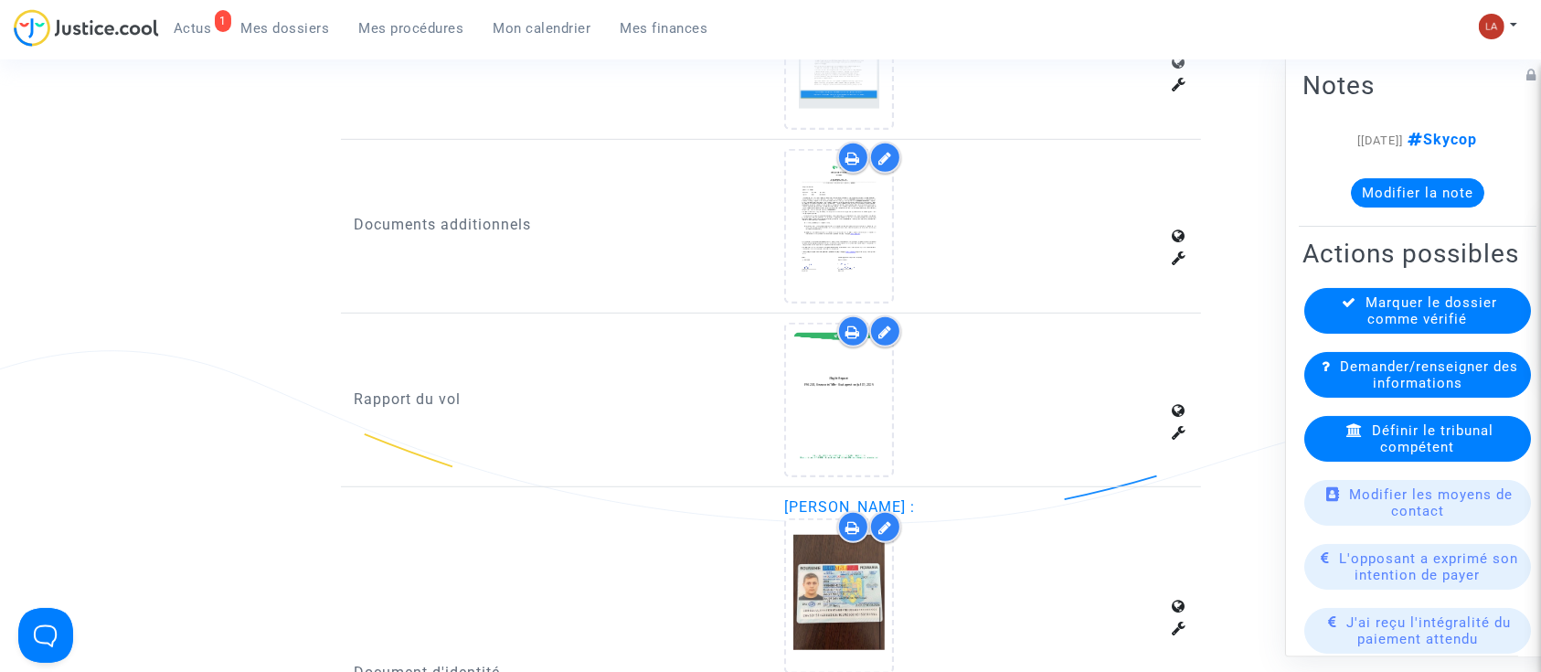
scroll to position [1037, 0]
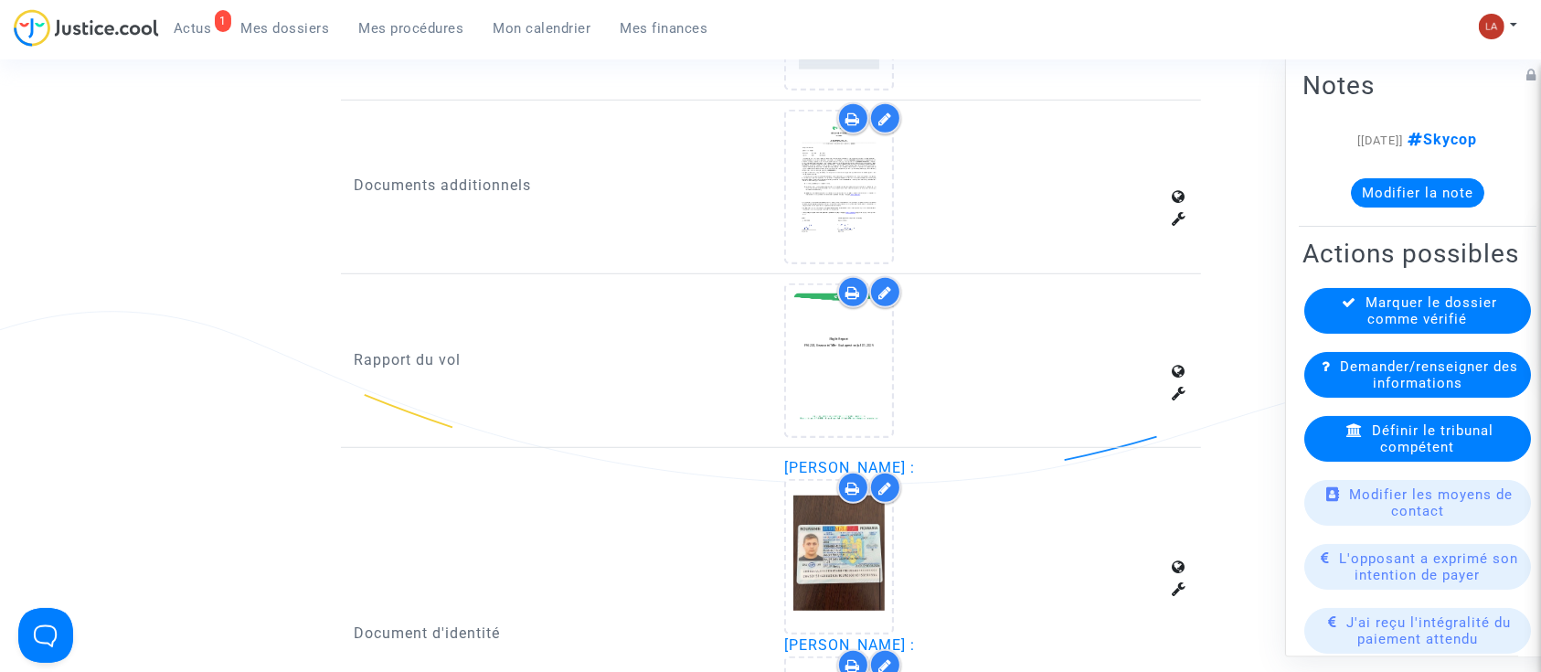
click at [887, 299] on div at bounding box center [885, 292] width 32 height 32
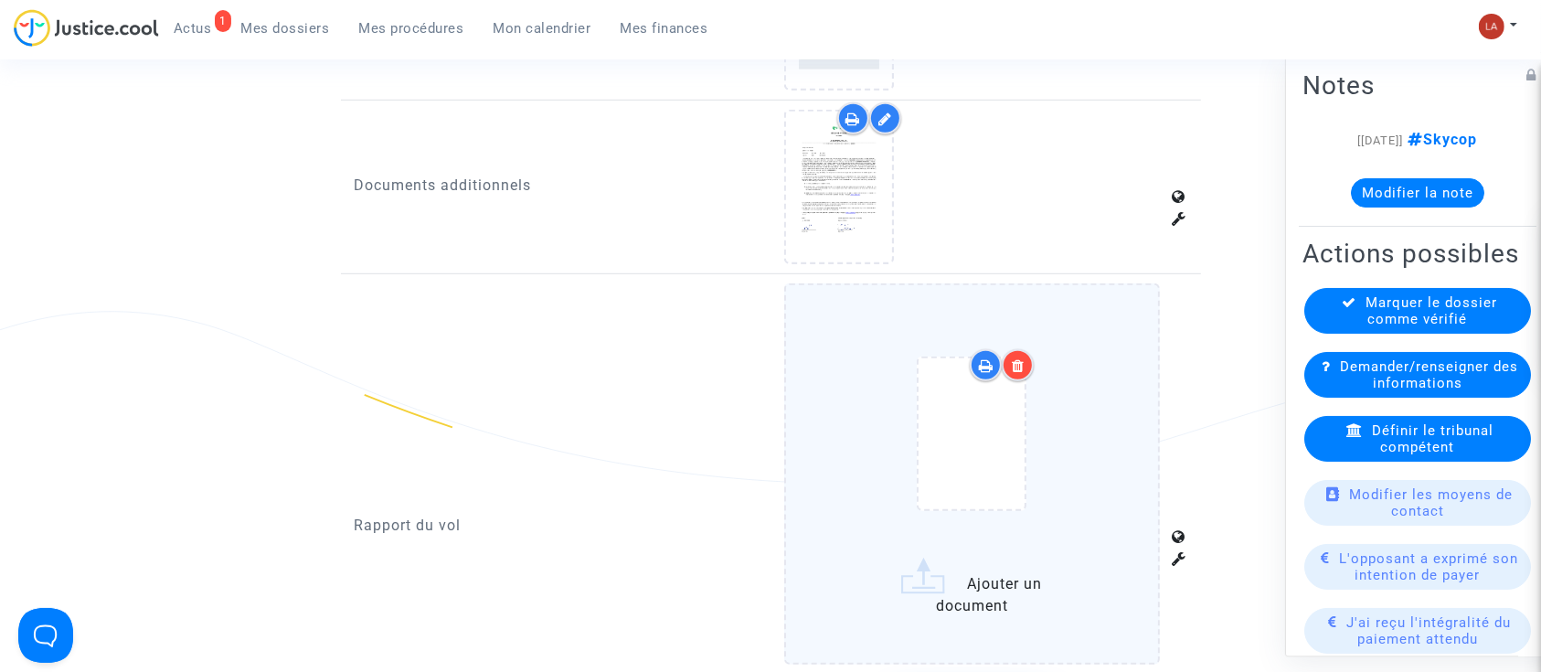
click at [1087, 415] on div at bounding box center [971, 437] width 299 height 213
click at [0, 0] on input "Ajouter un document" at bounding box center [0, 0] width 0 height 0
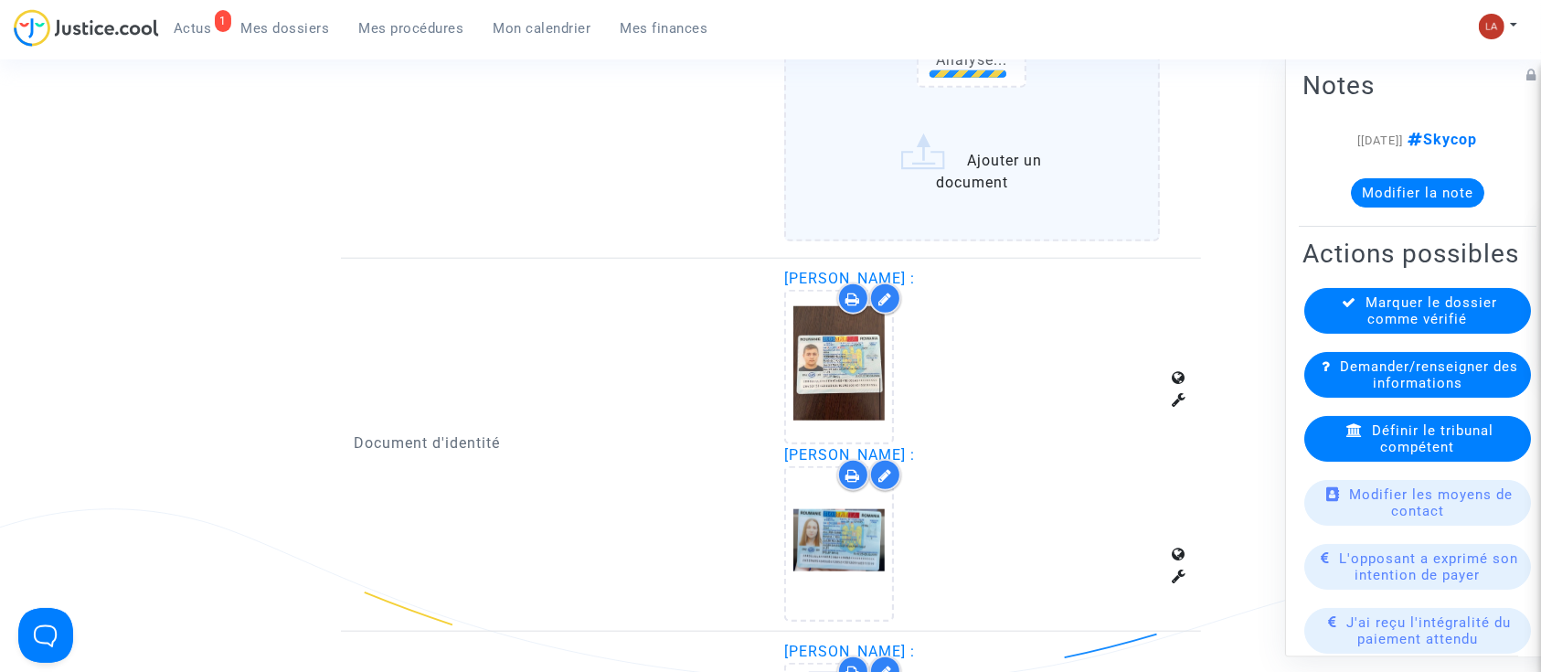
scroll to position [1697, 0]
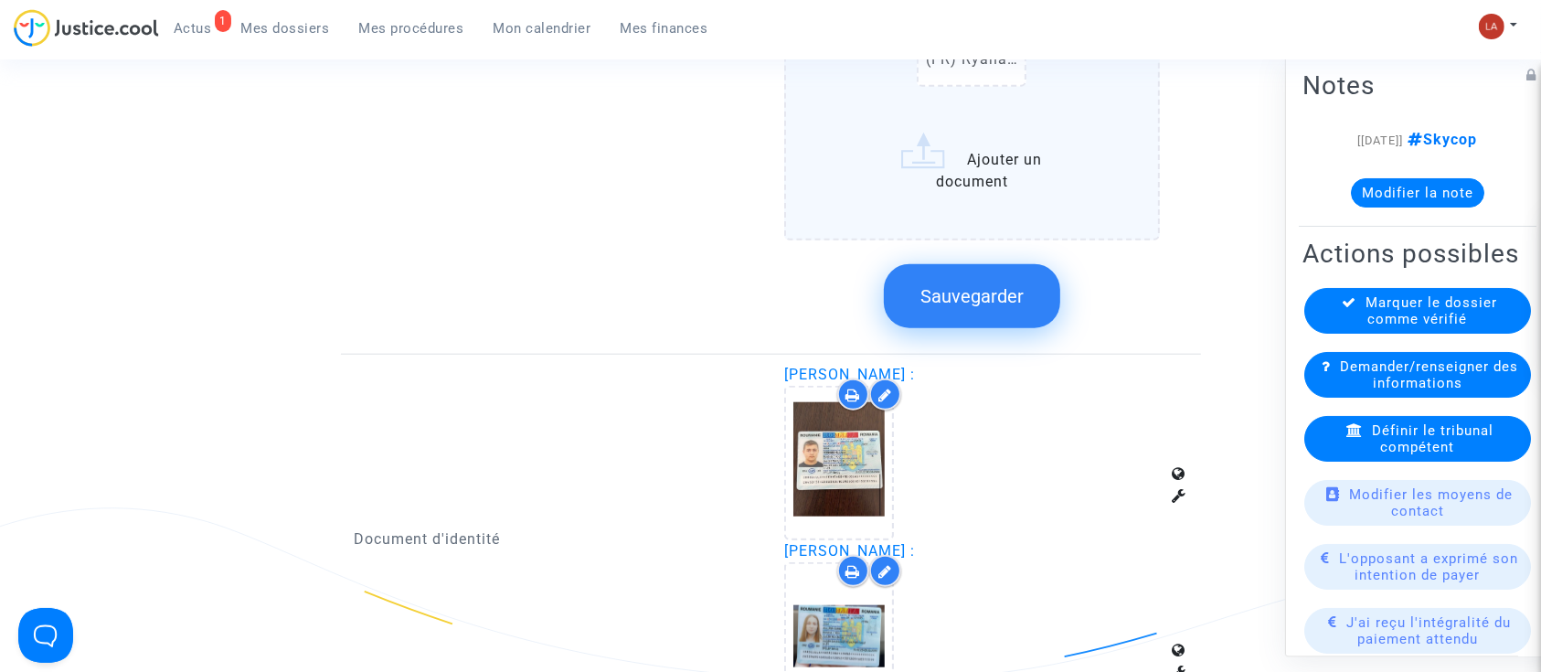
click at [991, 314] on button "Sauvegarder" at bounding box center [972, 296] width 176 height 64
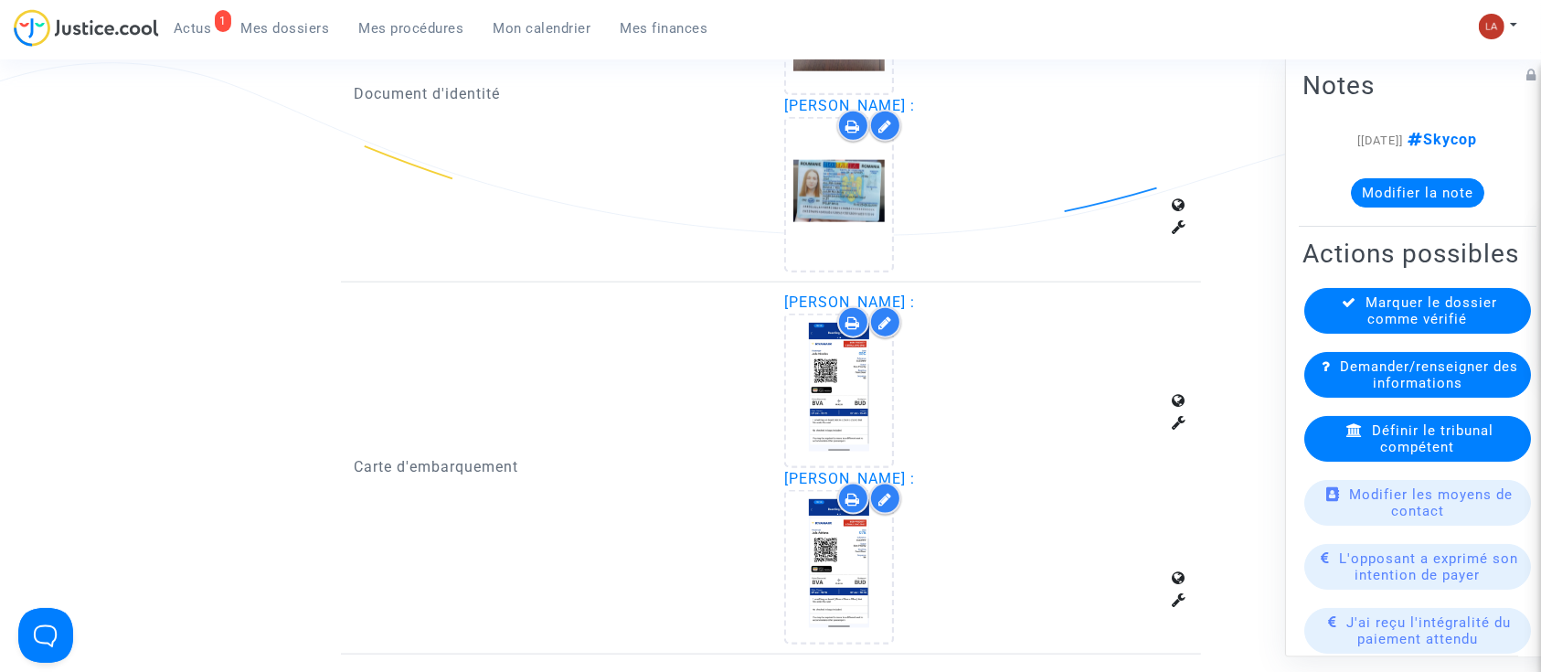
scroll to position [2405, 0]
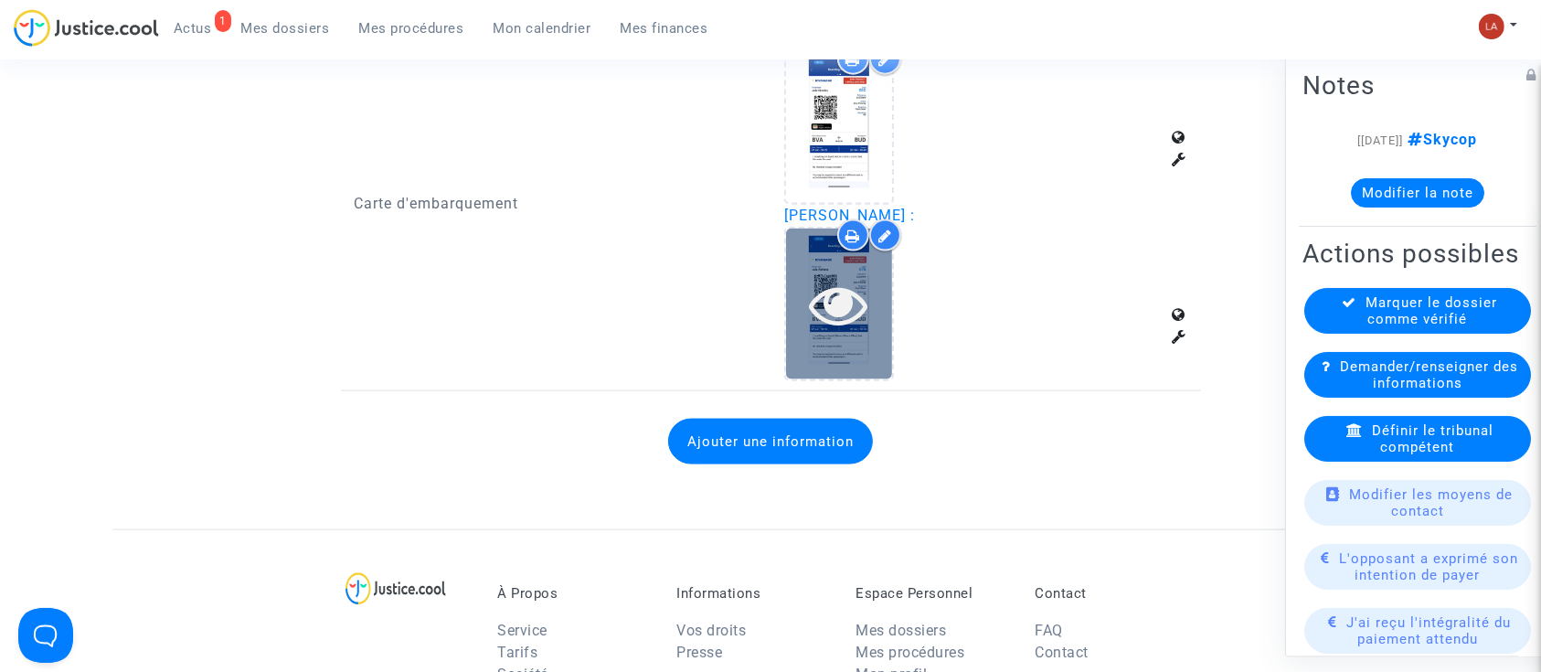
click at [845, 314] on icon at bounding box center [839, 304] width 59 height 58
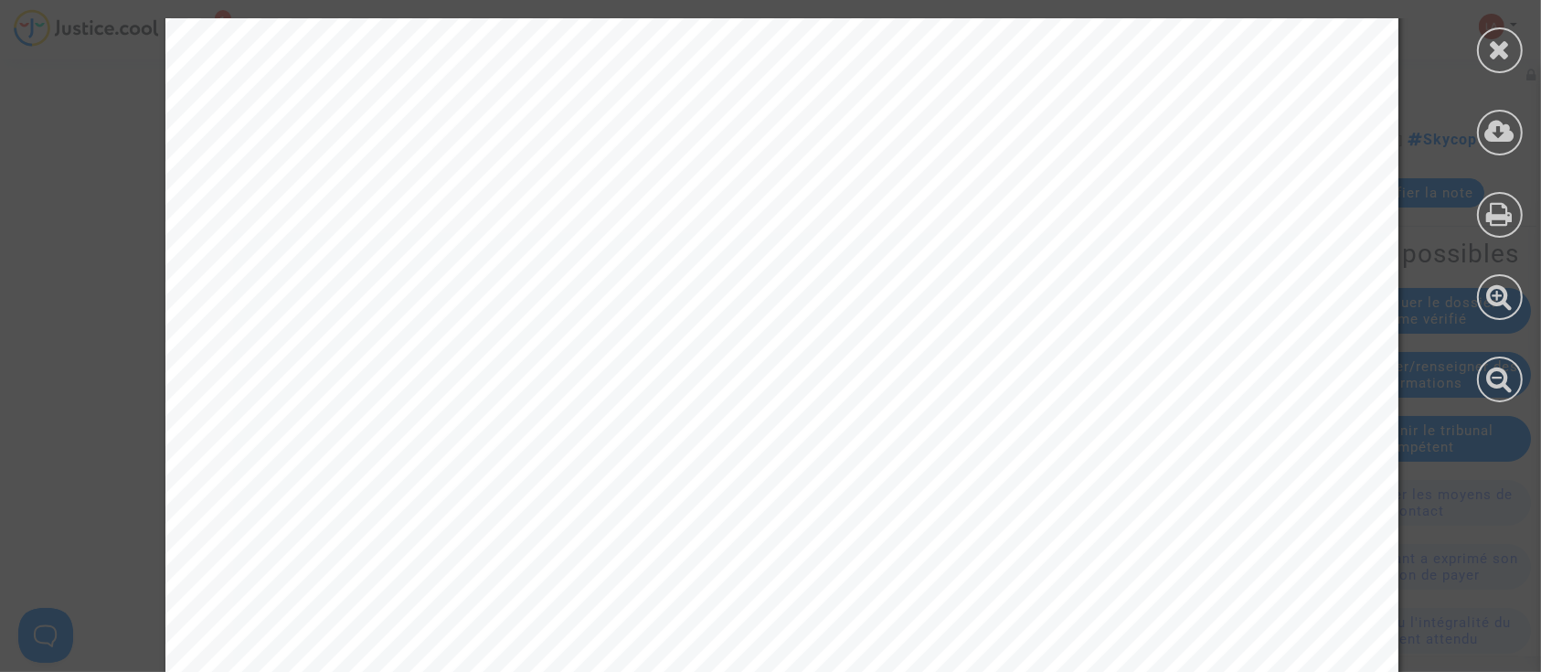
scroll to position [0, 0]
click at [1476, 69] on div at bounding box center [1499, 210] width 82 height 420
click at [1502, 58] on icon at bounding box center [1500, 49] width 23 height 27
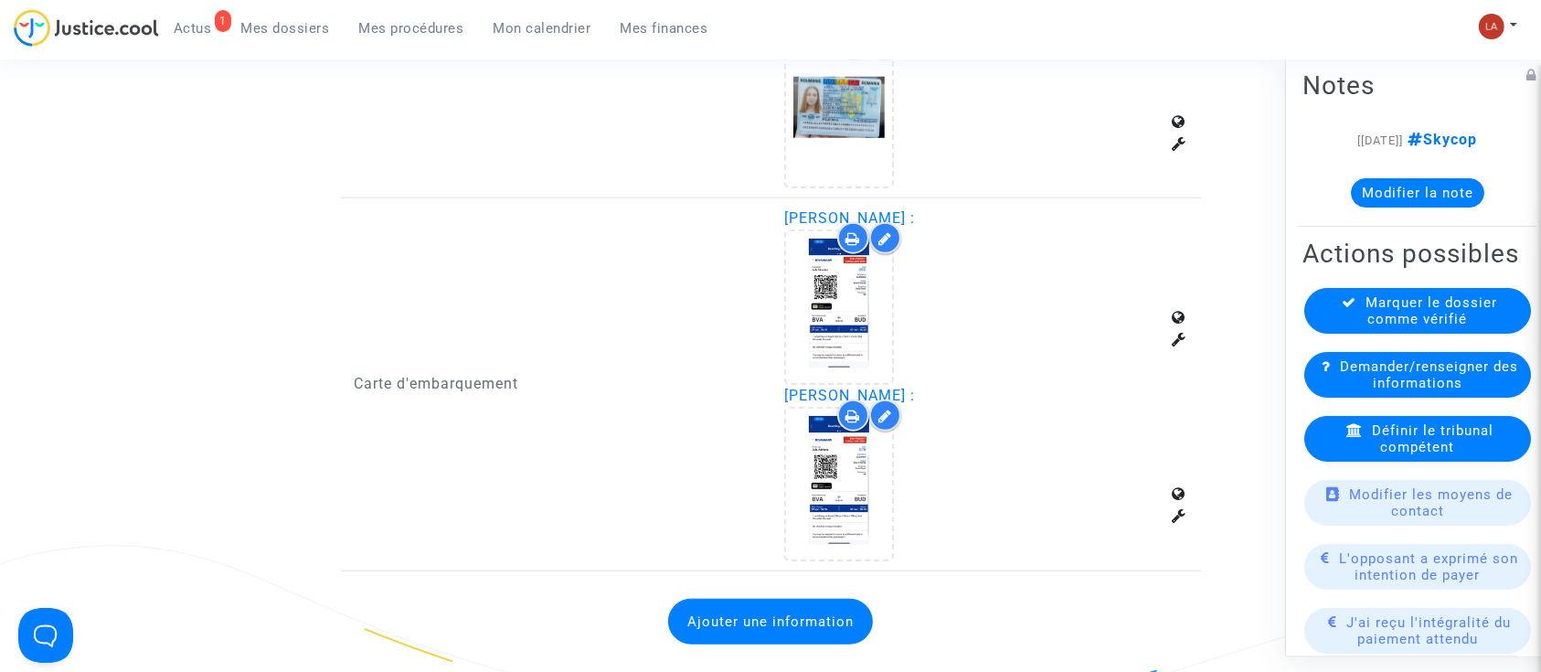
scroll to position [1663, 0]
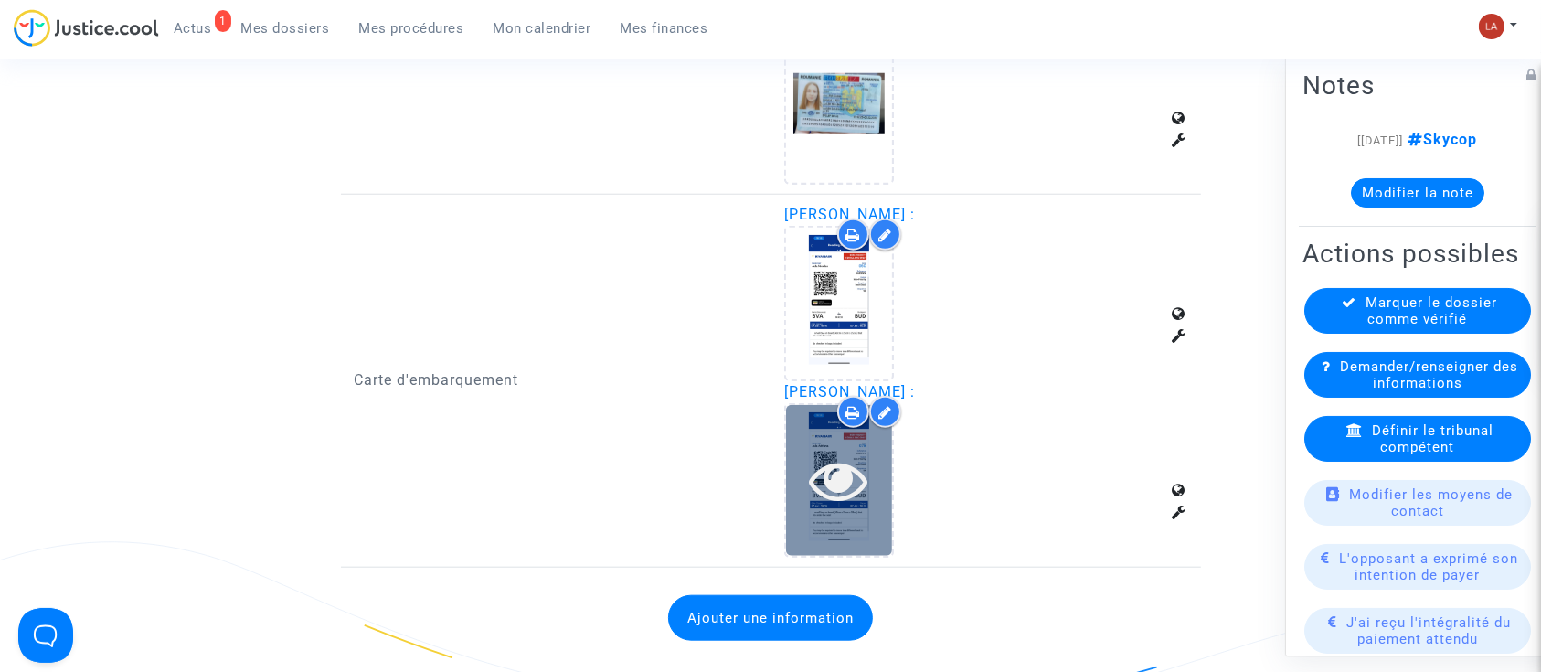
click at [853, 492] on icon at bounding box center [839, 479] width 59 height 58
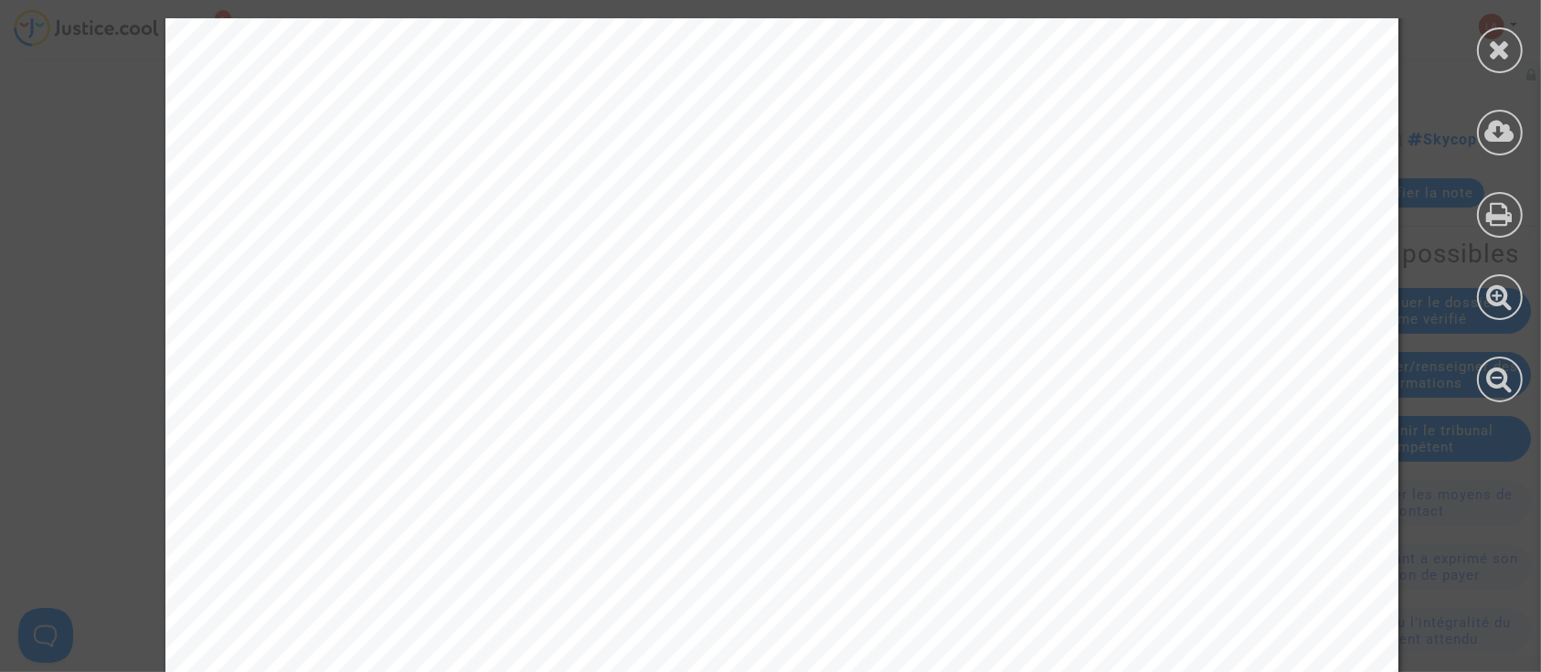
scroll to position [0, 0]
click at [1494, 32] on div at bounding box center [1500, 50] width 46 height 46
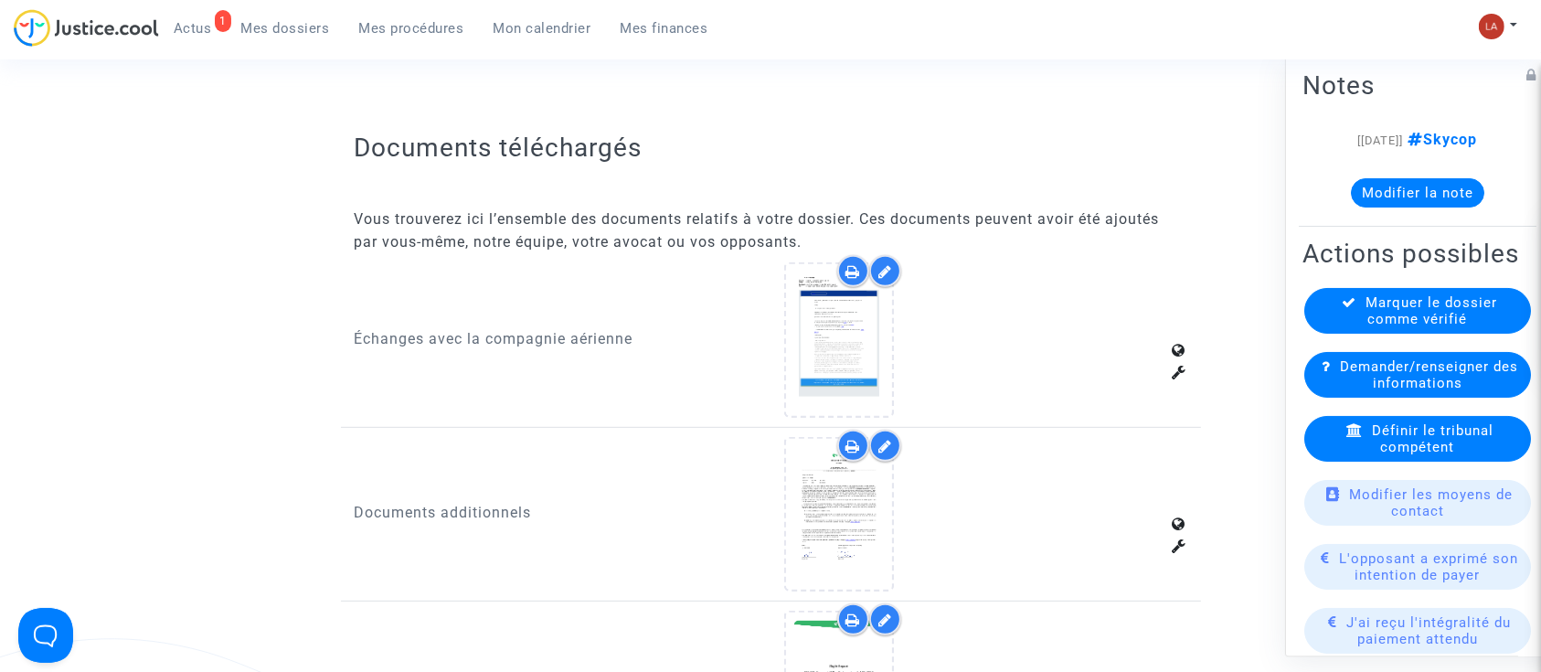
click at [1365, 391] on span "Demander/renseigner des informations" at bounding box center [1429, 374] width 178 height 33
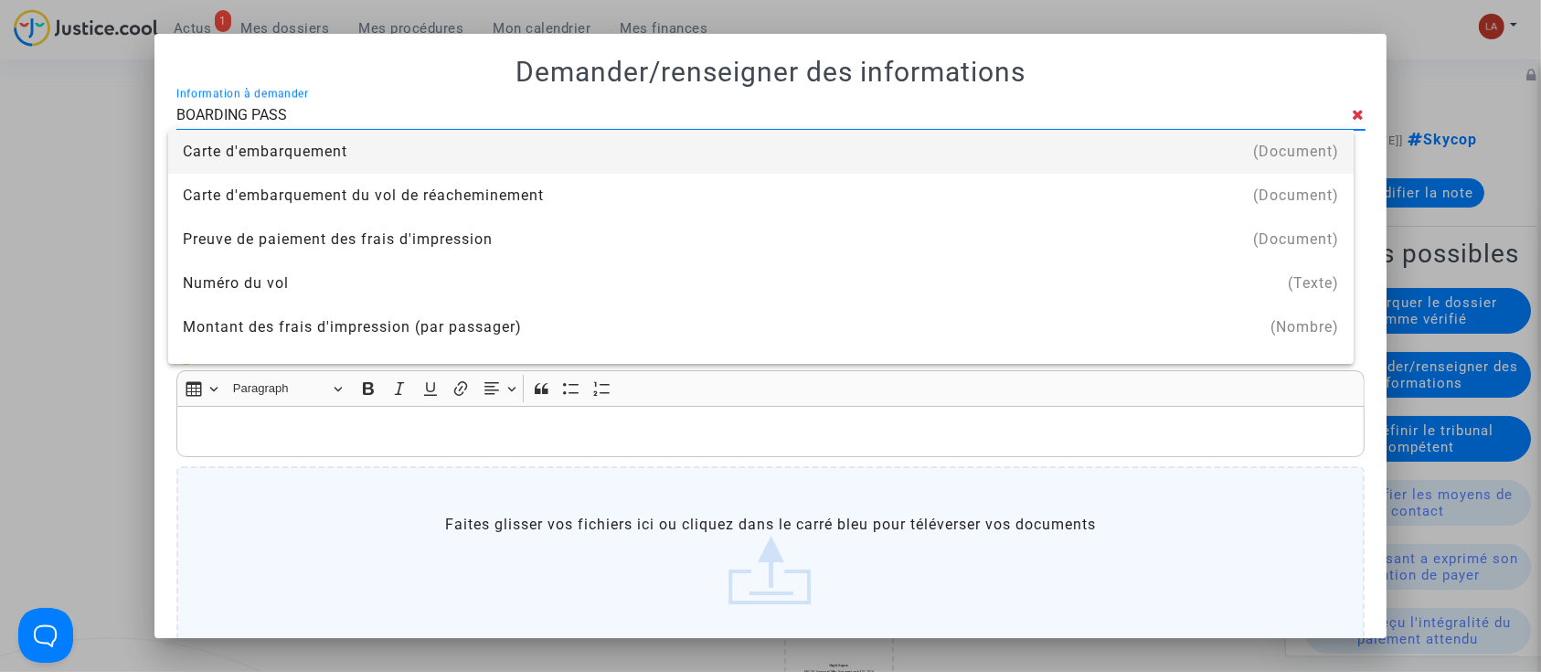
click at [321, 122] on input "BOARDING PASS" at bounding box center [764, 115] width 1176 height 16
click at [307, 116] on input "BOARDING PASS" at bounding box center [764, 115] width 1176 height 16
type input "B"
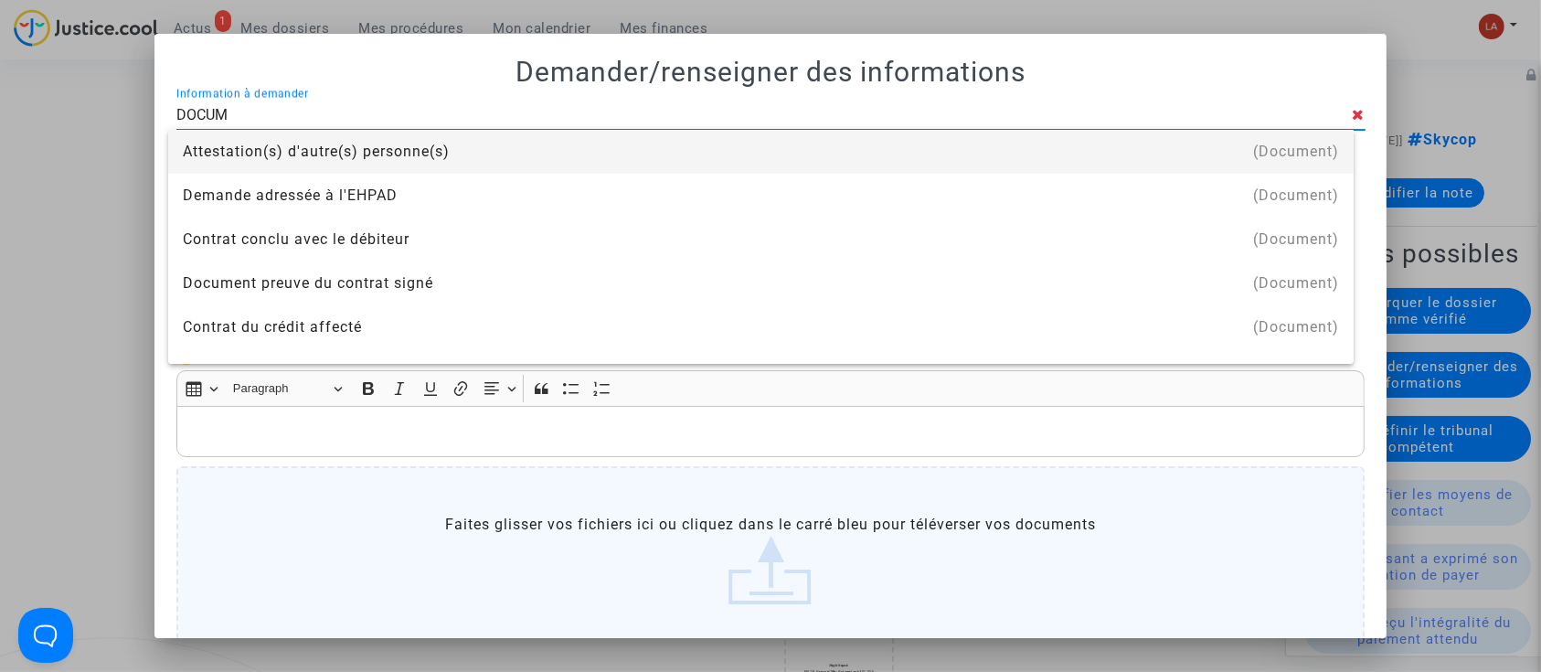
type input "DOCUMENT DE RESERVATION"
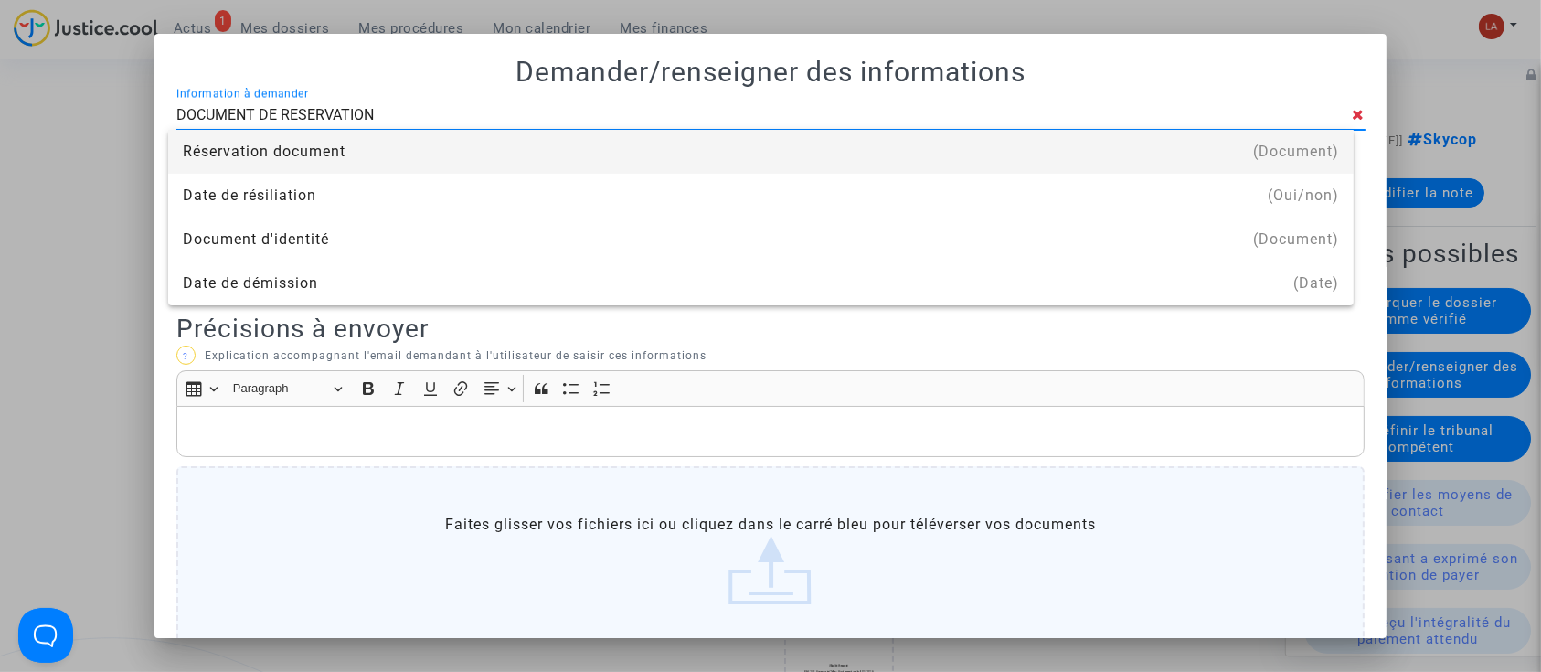
click at [271, 144] on div "Réservation document" at bounding box center [761, 152] width 1156 height 44
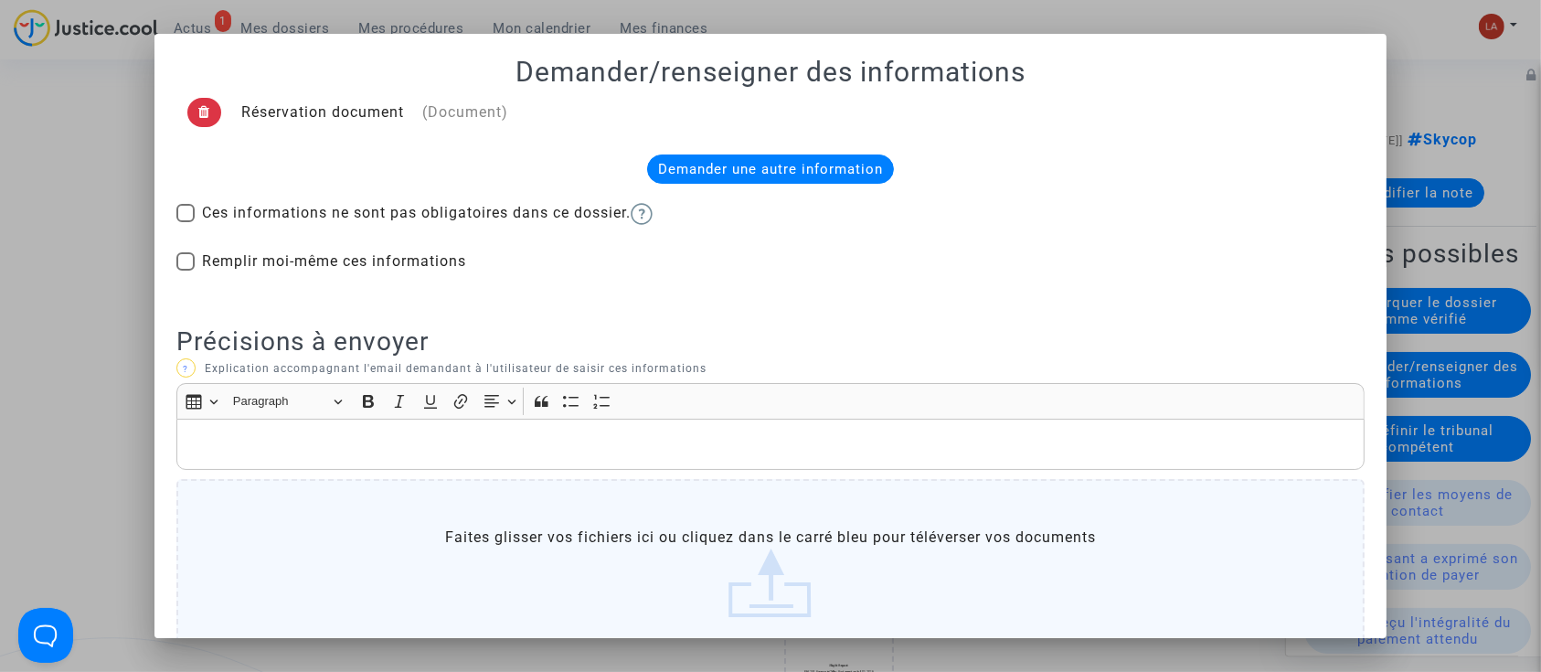
click at [241, 461] on div "Rich Text Editor, main" at bounding box center [770, 444] width 1189 height 51
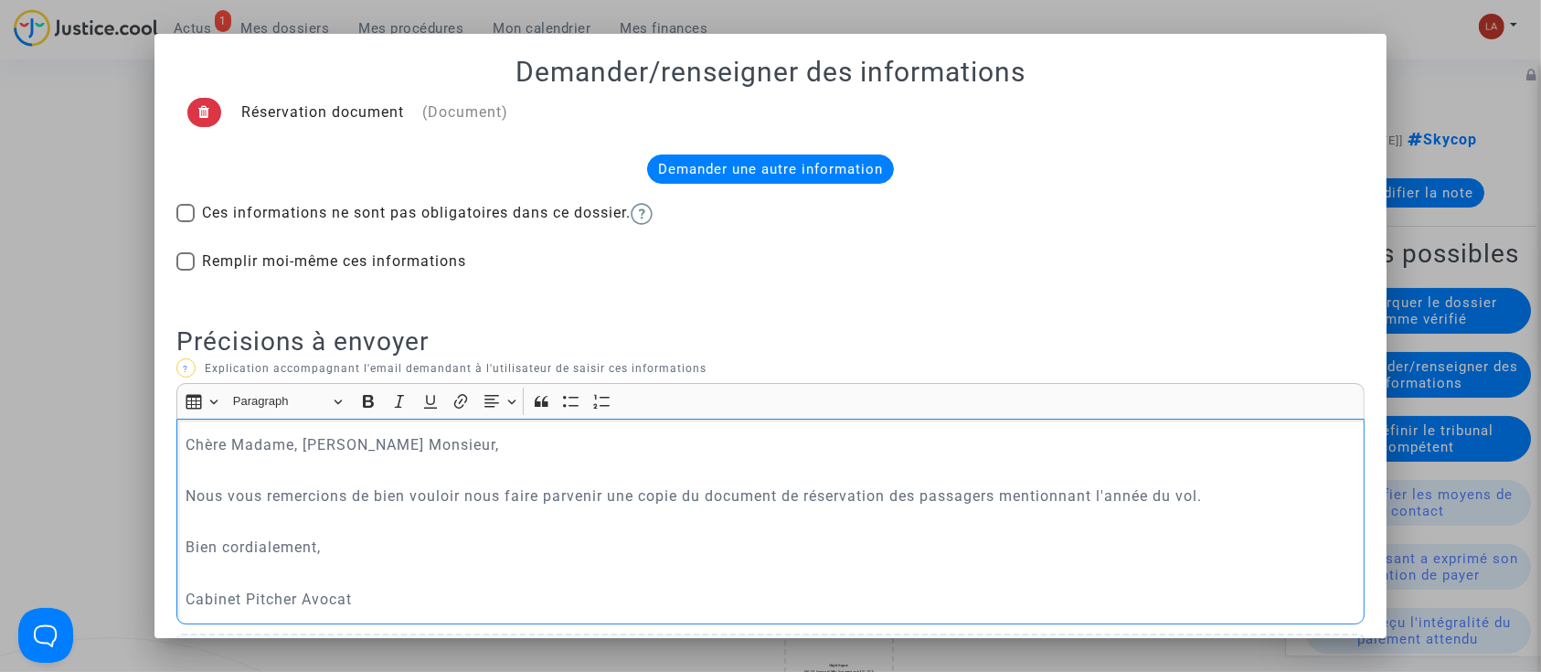
scroll to position [291, 0]
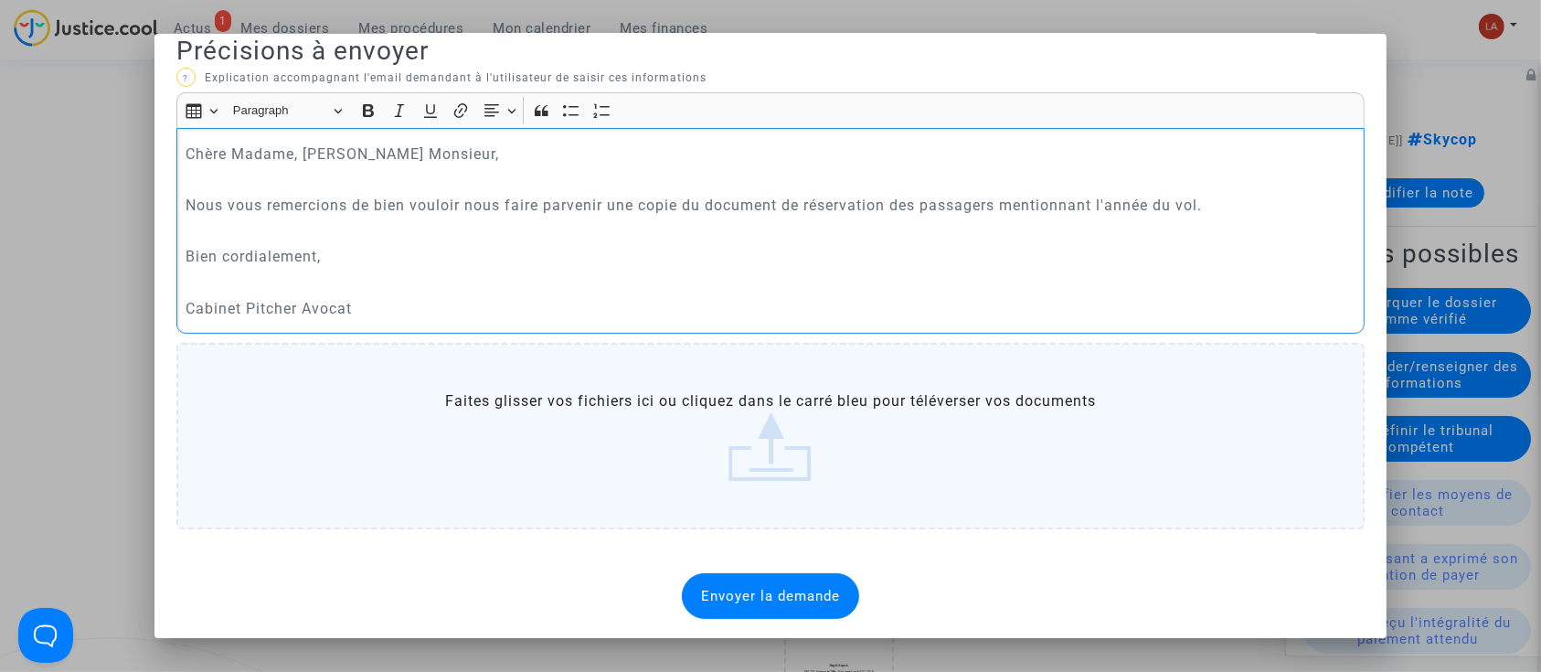
click at [768, 600] on span "Envoyer la demande" at bounding box center [770, 596] width 139 height 16
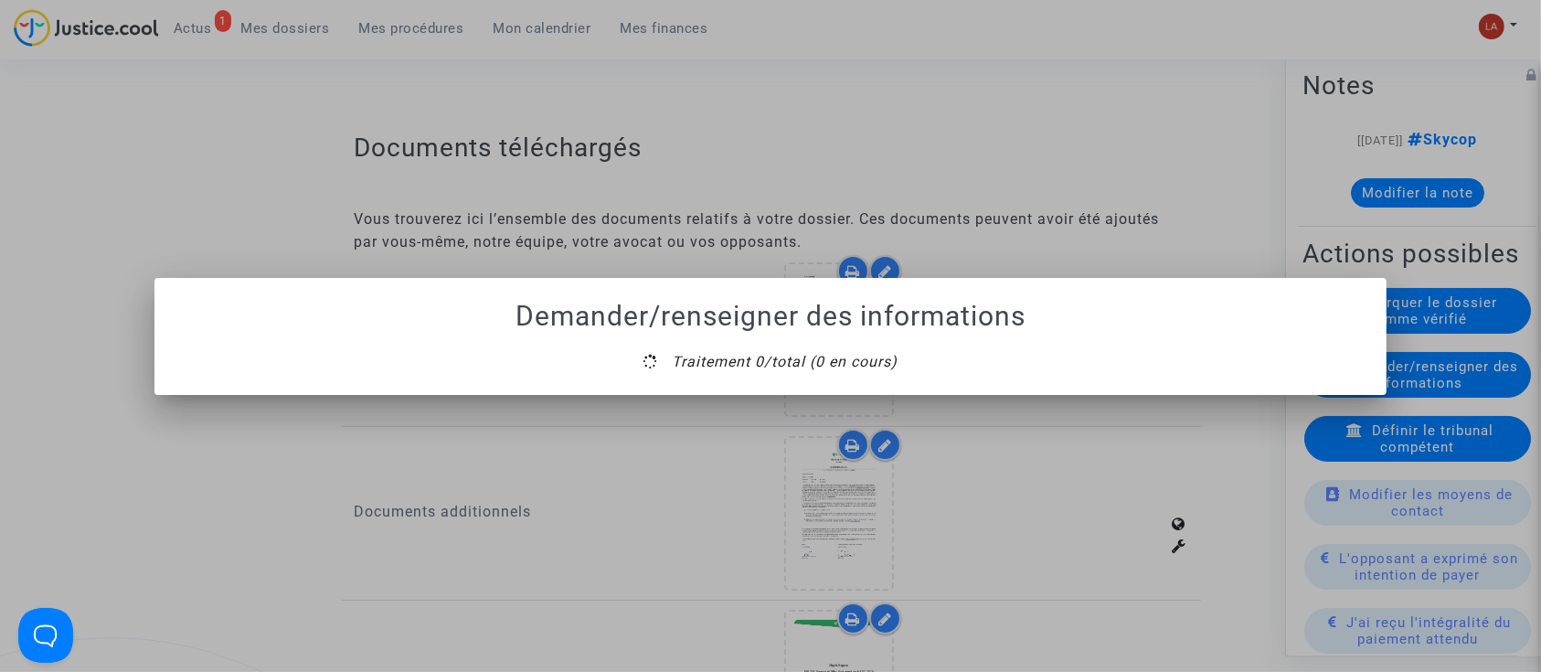
scroll to position [0, 0]
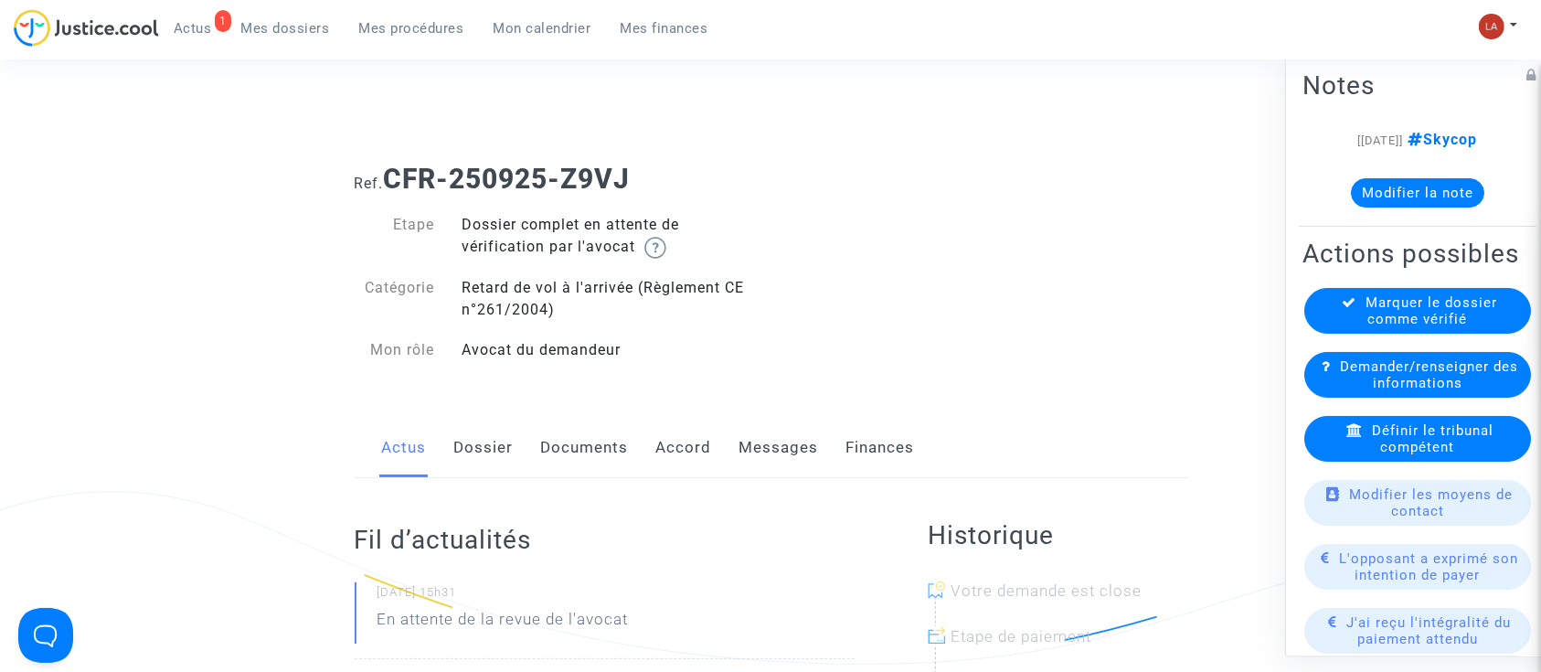
click at [454, 452] on link "Dossier" at bounding box center [483, 448] width 59 height 60
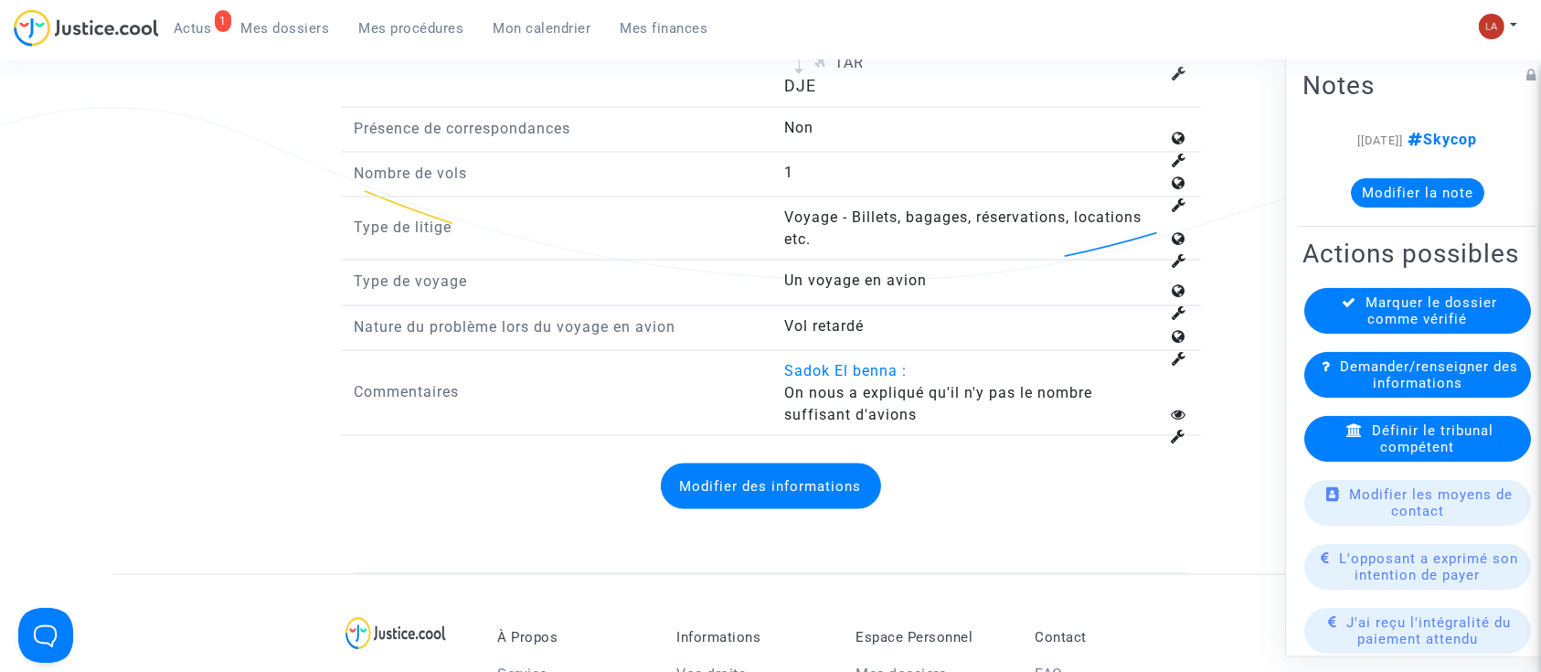
scroll to position [2965, 0]
